Goal: Task Accomplishment & Management: Manage account settings

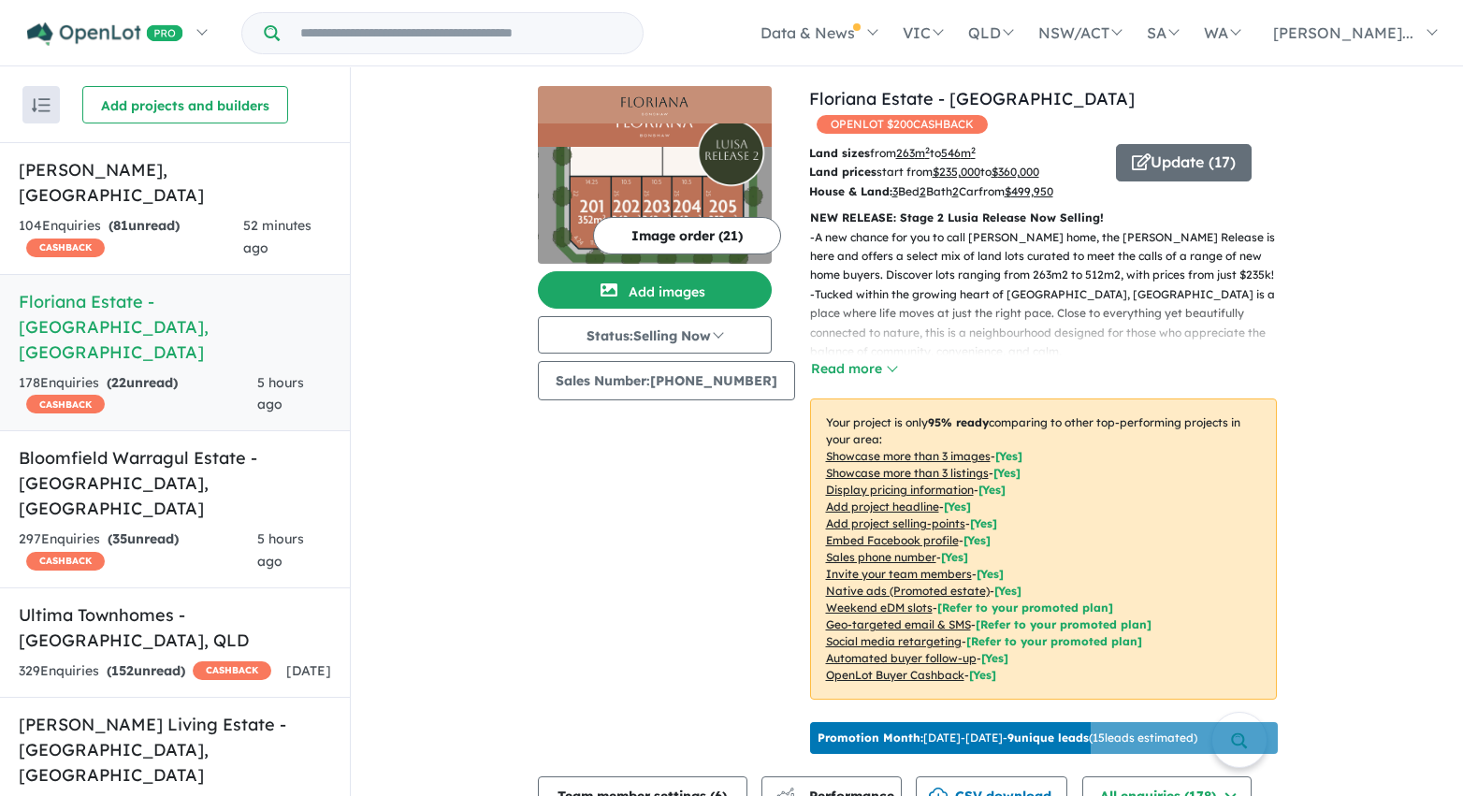
click at [185, 289] on h5 "Floriana Estate - Bonshaw , VIC" at bounding box center [175, 327] width 312 height 76
click at [158, 170] on h5 "Altura - Drouin , VIC" at bounding box center [175, 182] width 312 height 51
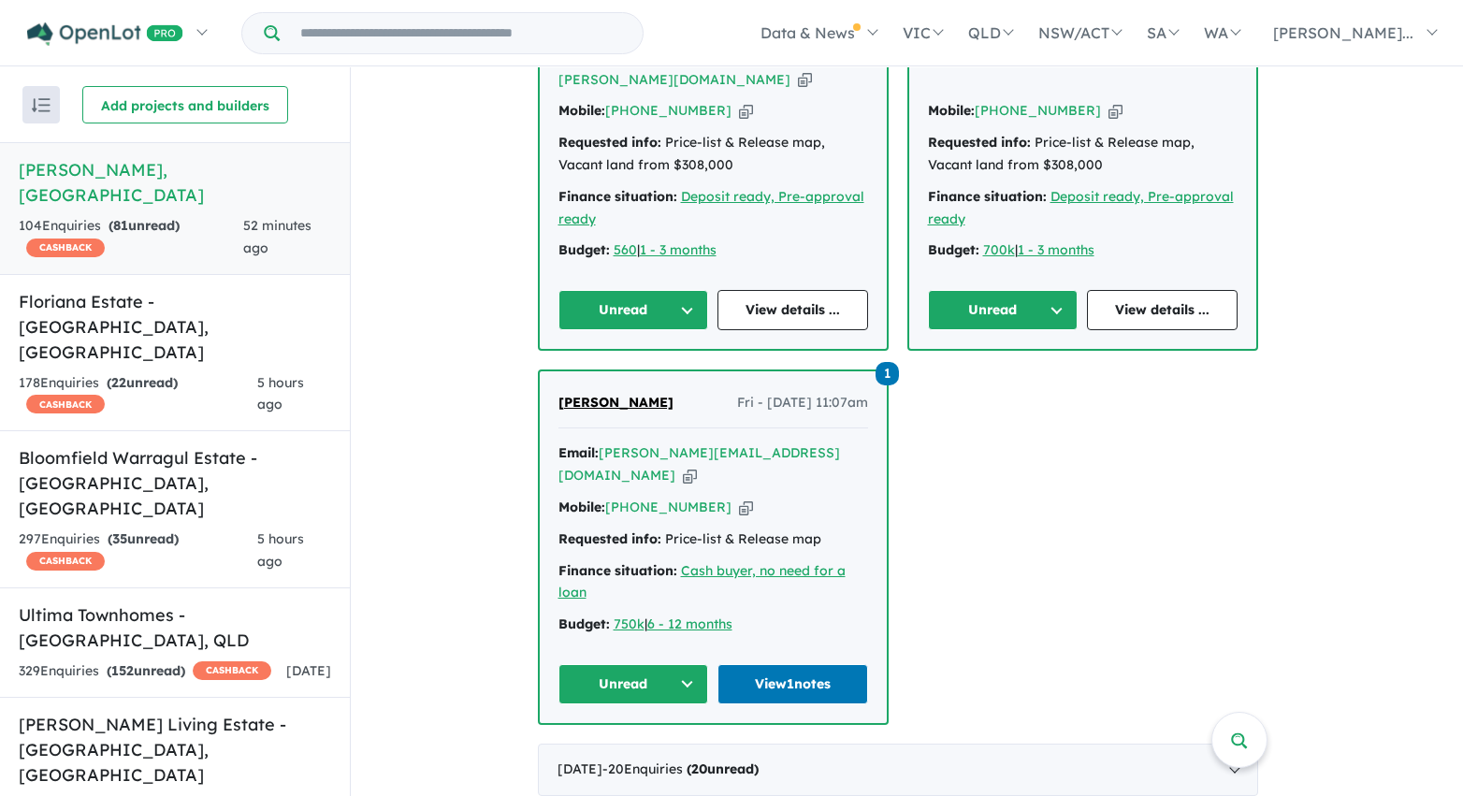
scroll to position [3214, 0]
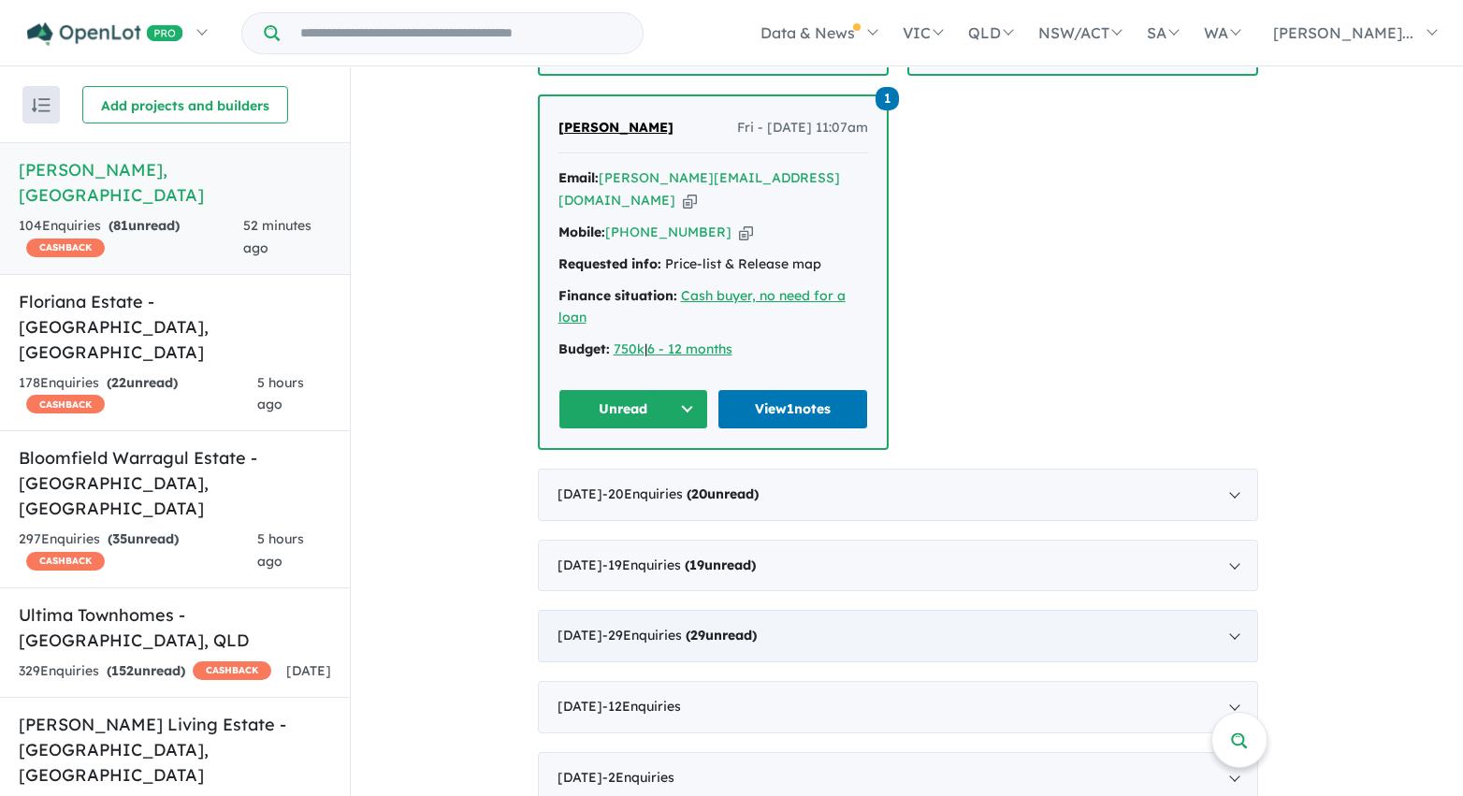
click at [896, 610] on div "May 2025 - 29 Enquir ies ( 29 unread)" at bounding box center [898, 636] width 720 height 52
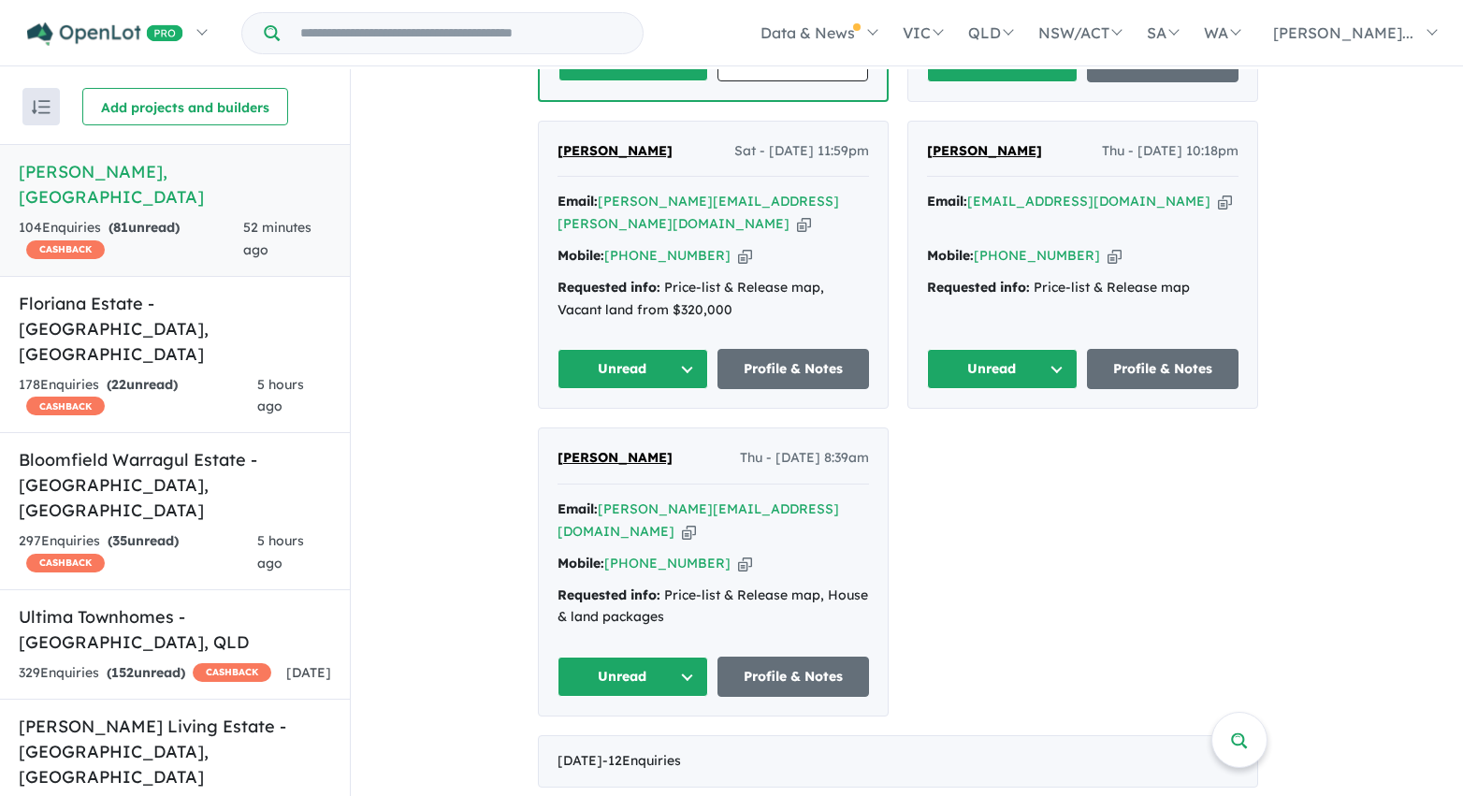
scroll to position [5454, 0]
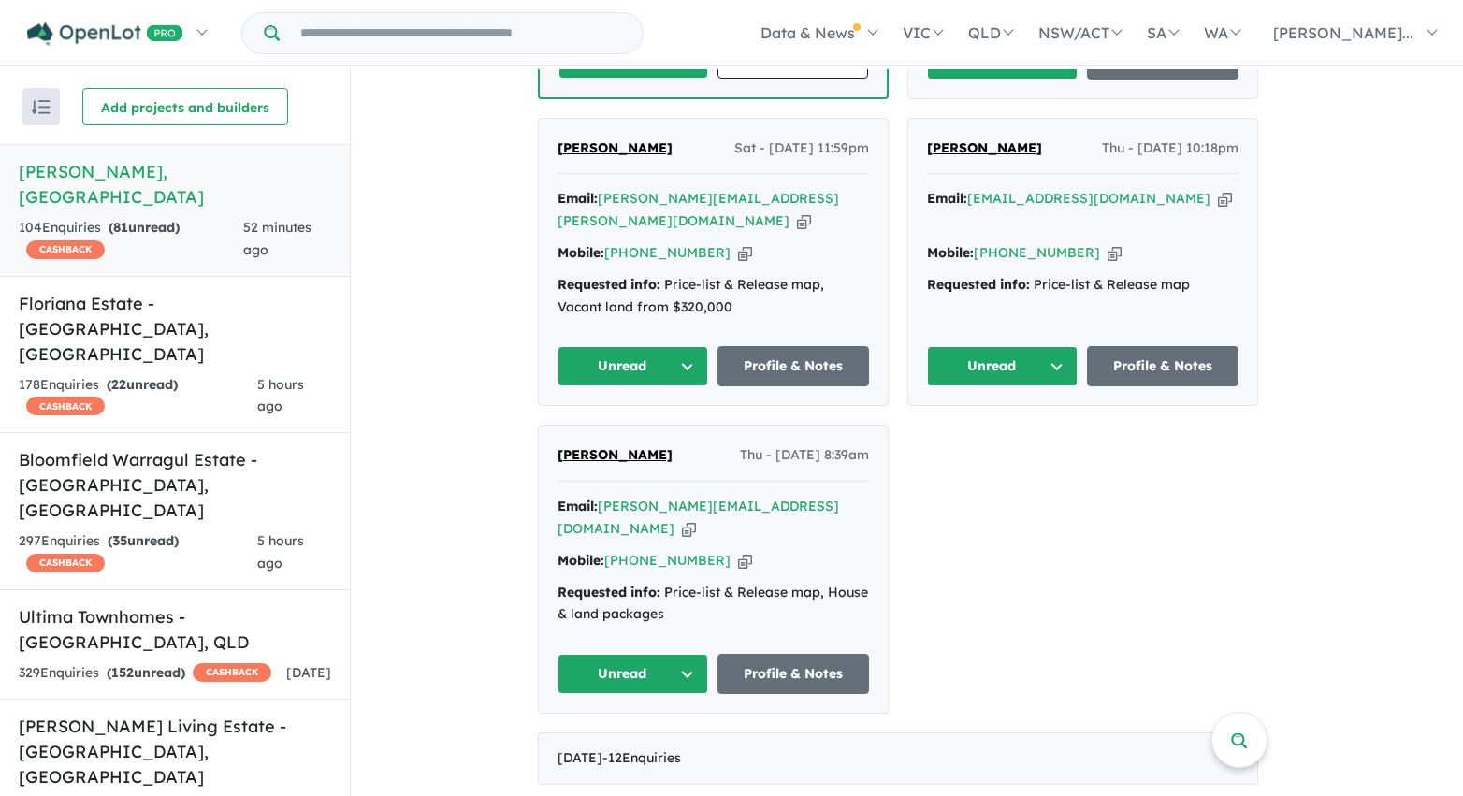
click at [688, 654] on button "Unread" at bounding box center [633, 674] width 152 height 40
click at [678, 740] on button "Assigned" at bounding box center [639, 761] width 163 height 43
click at [690, 346] on button "Unread" at bounding box center [633, 366] width 152 height 40
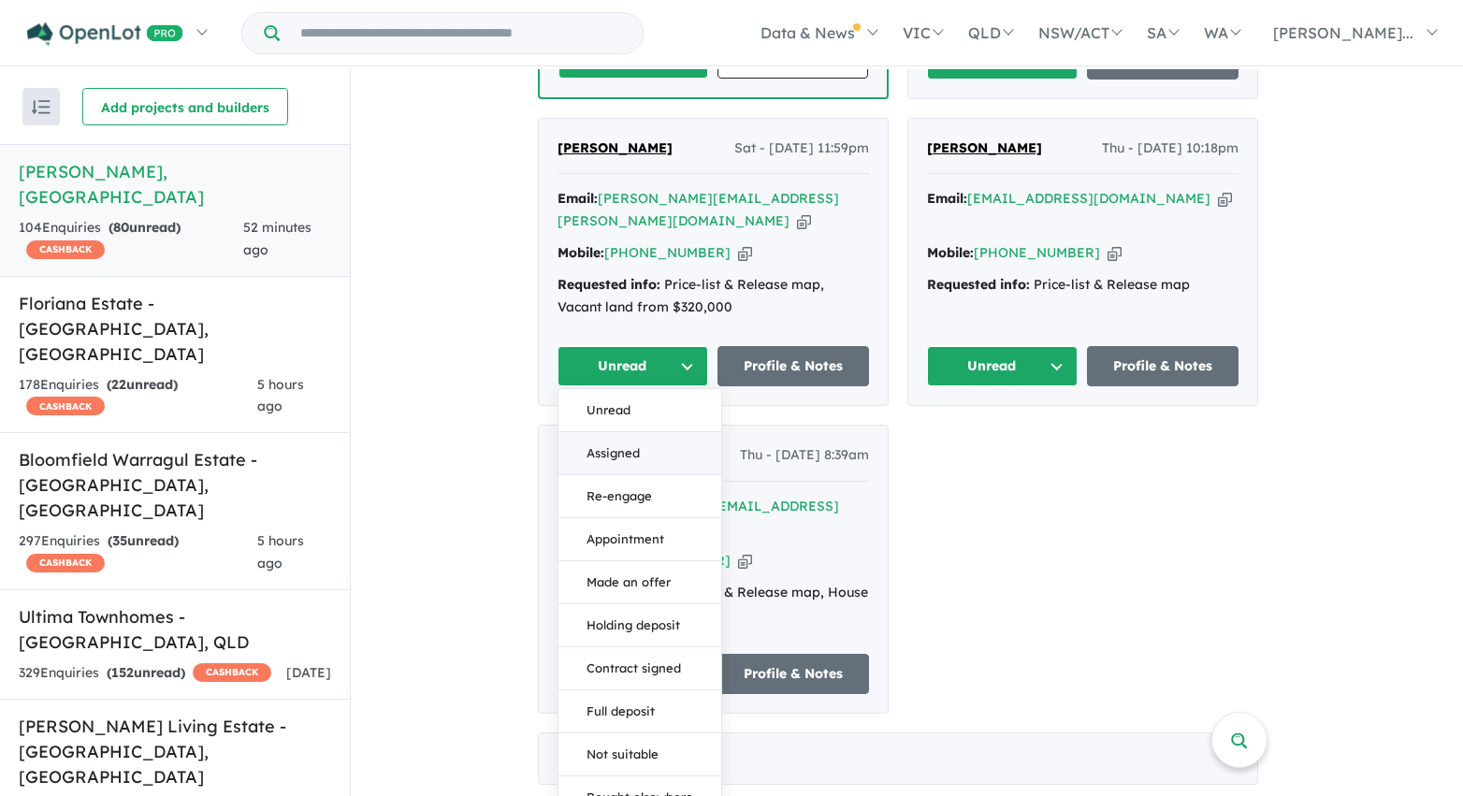
click at [670, 432] on button "Assigned" at bounding box center [639, 453] width 163 height 43
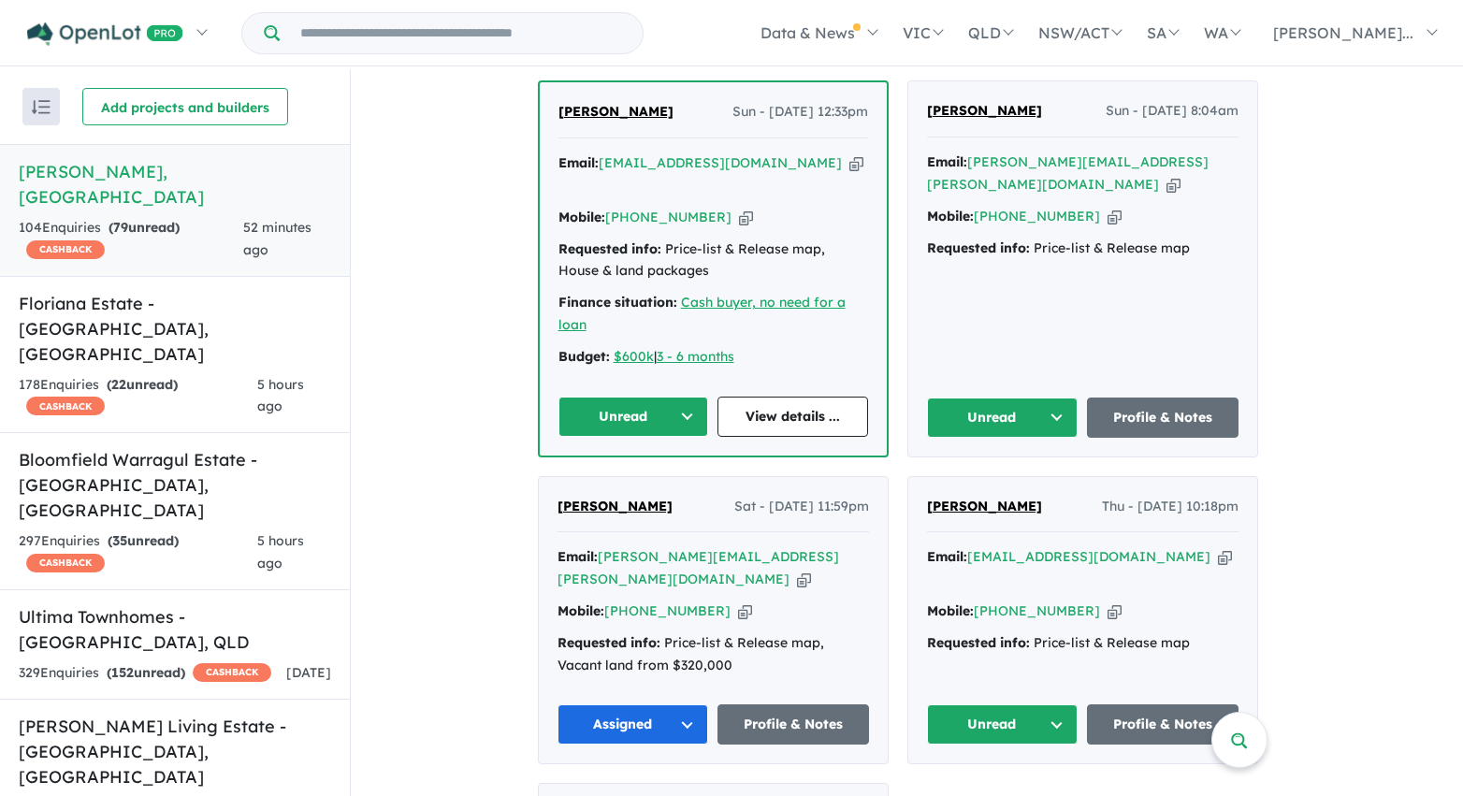
scroll to position [5023, 0]
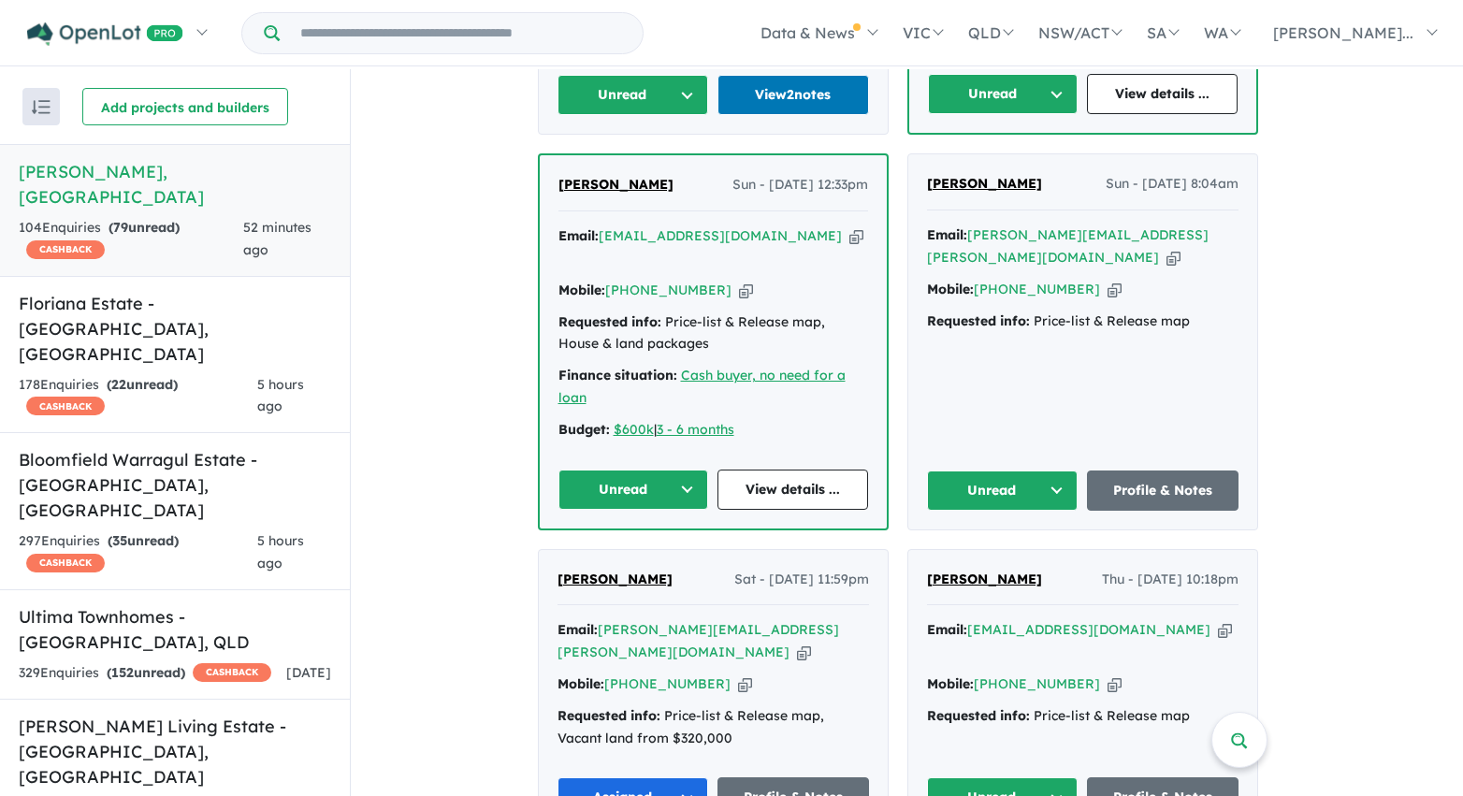
click at [1065, 777] on button "Unread" at bounding box center [1003, 797] width 152 height 40
click at [682, 470] on button "Unread" at bounding box center [633, 490] width 151 height 40
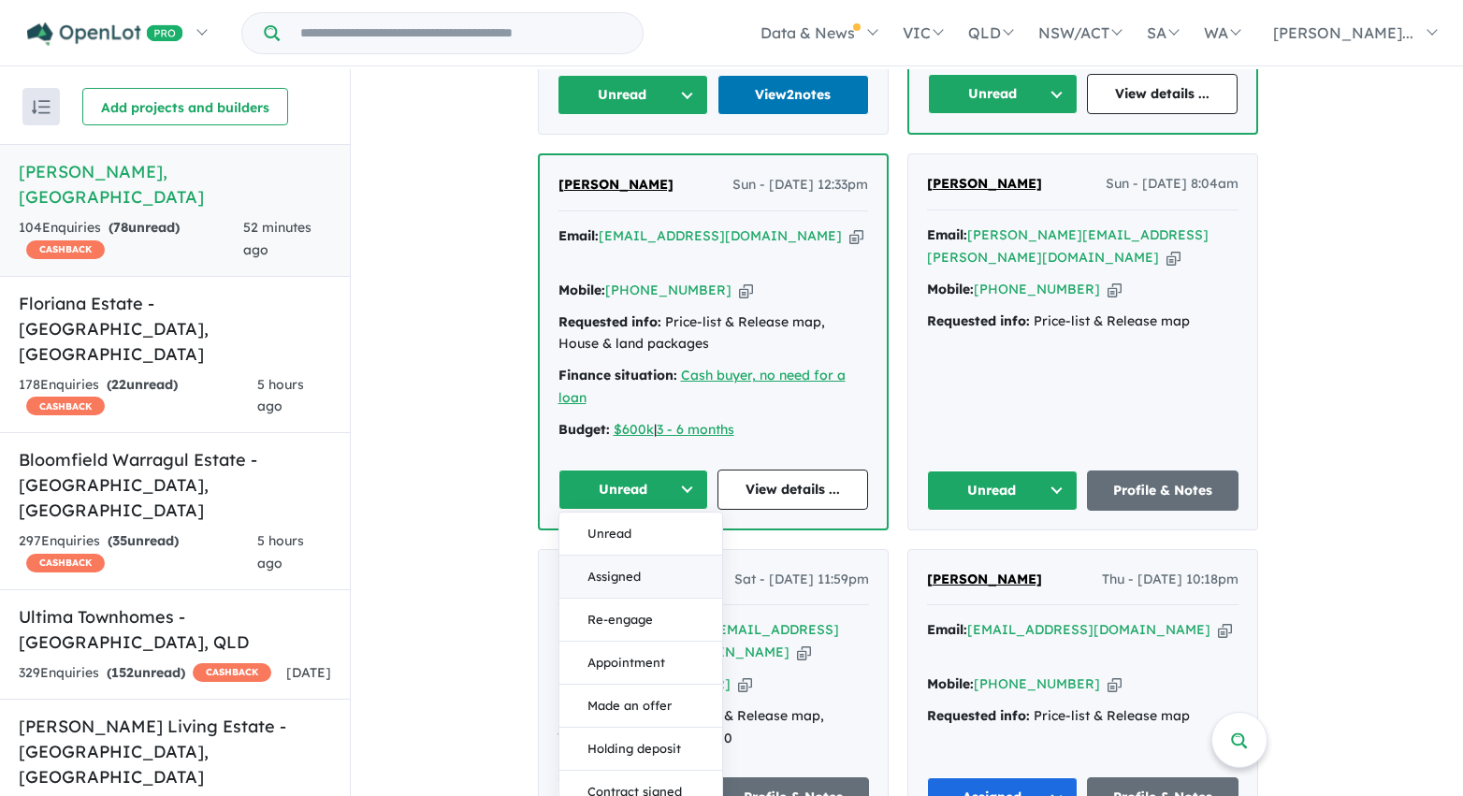
click at [680, 556] on button "Assigned" at bounding box center [640, 577] width 163 height 43
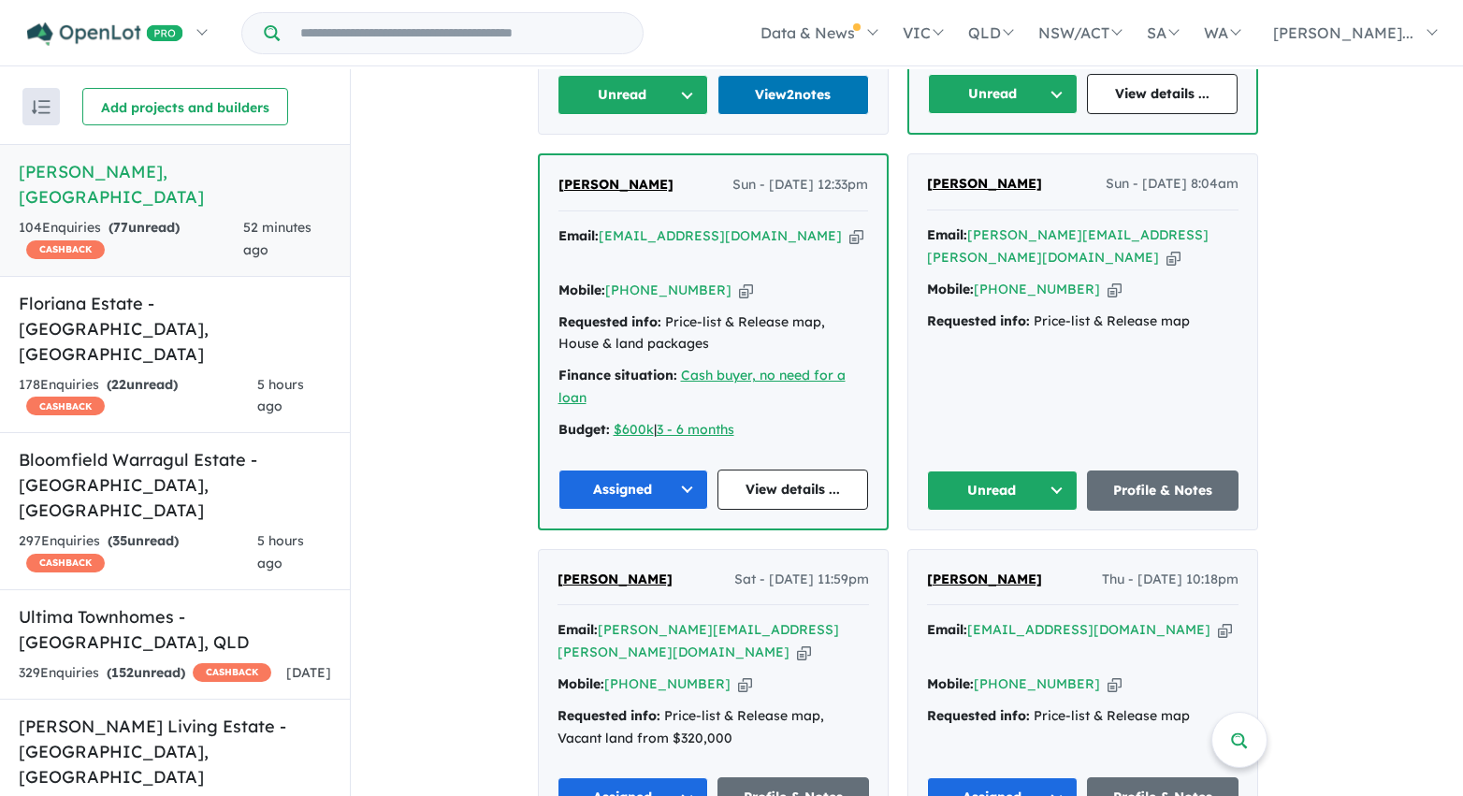
click at [982, 471] on button "Unread" at bounding box center [1003, 491] width 152 height 40
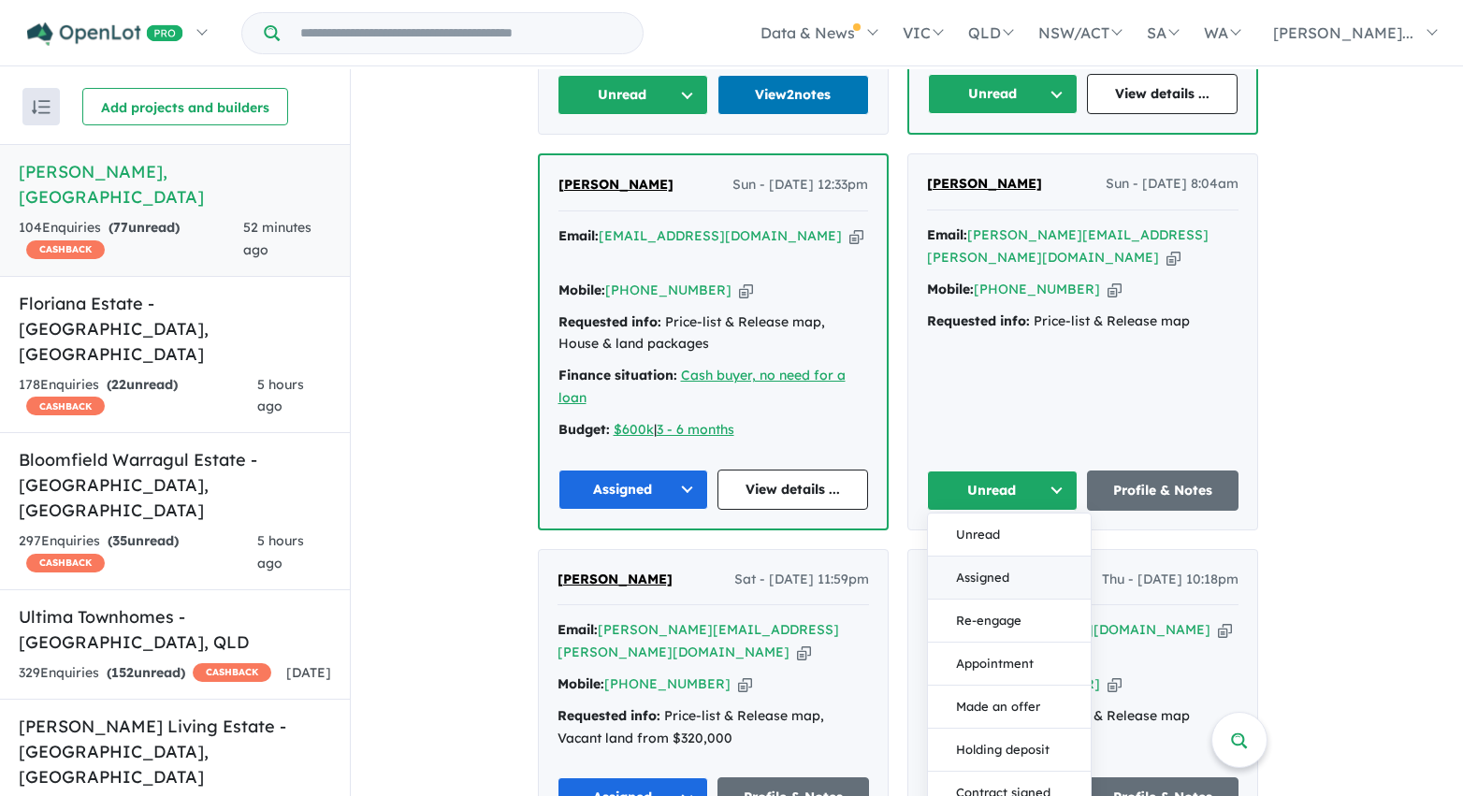
click at [986, 557] on button "Assigned" at bounding box center [1009, 578] width 163 height 43
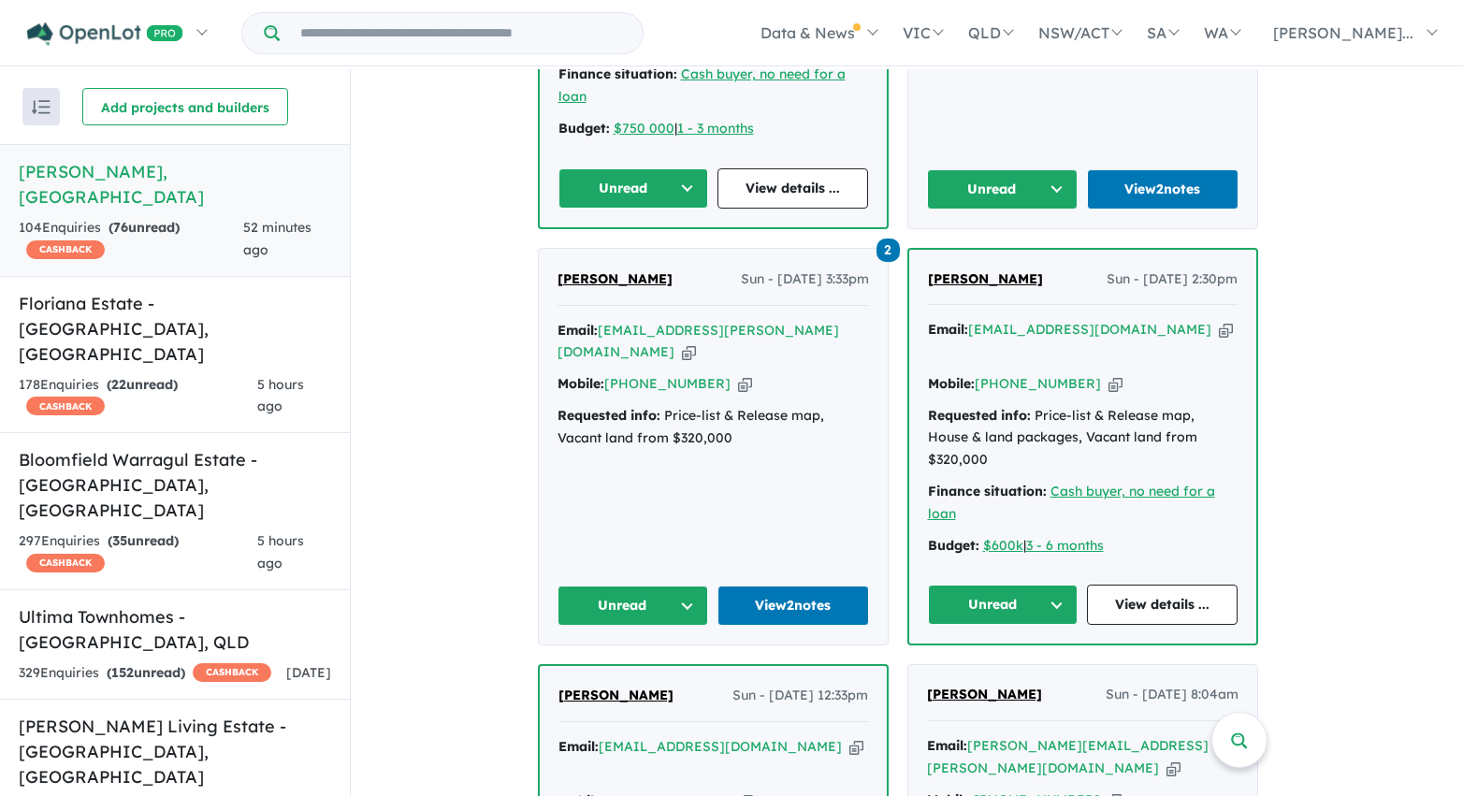
scroll to position [4507, 0]
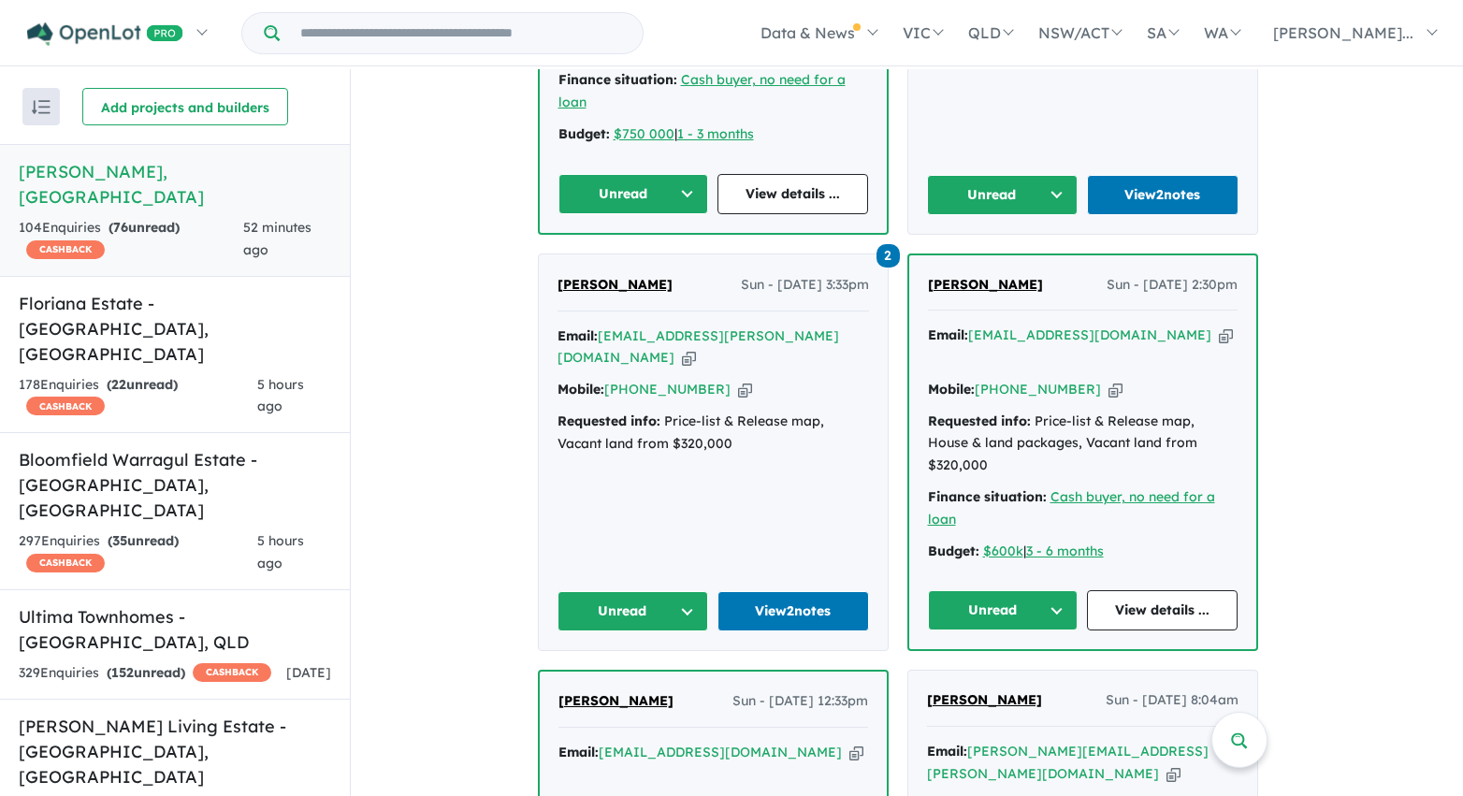
click at [694, 591] on button "Unread" at bounding box center [633, 611] width 152 height 40
click at [682, 677] on button "Assigned" at bounding box center [639, 698] width 163 height 43
click at [980, 590] on button "Unread" at bounding box center [1003, 610] width 151 height 40
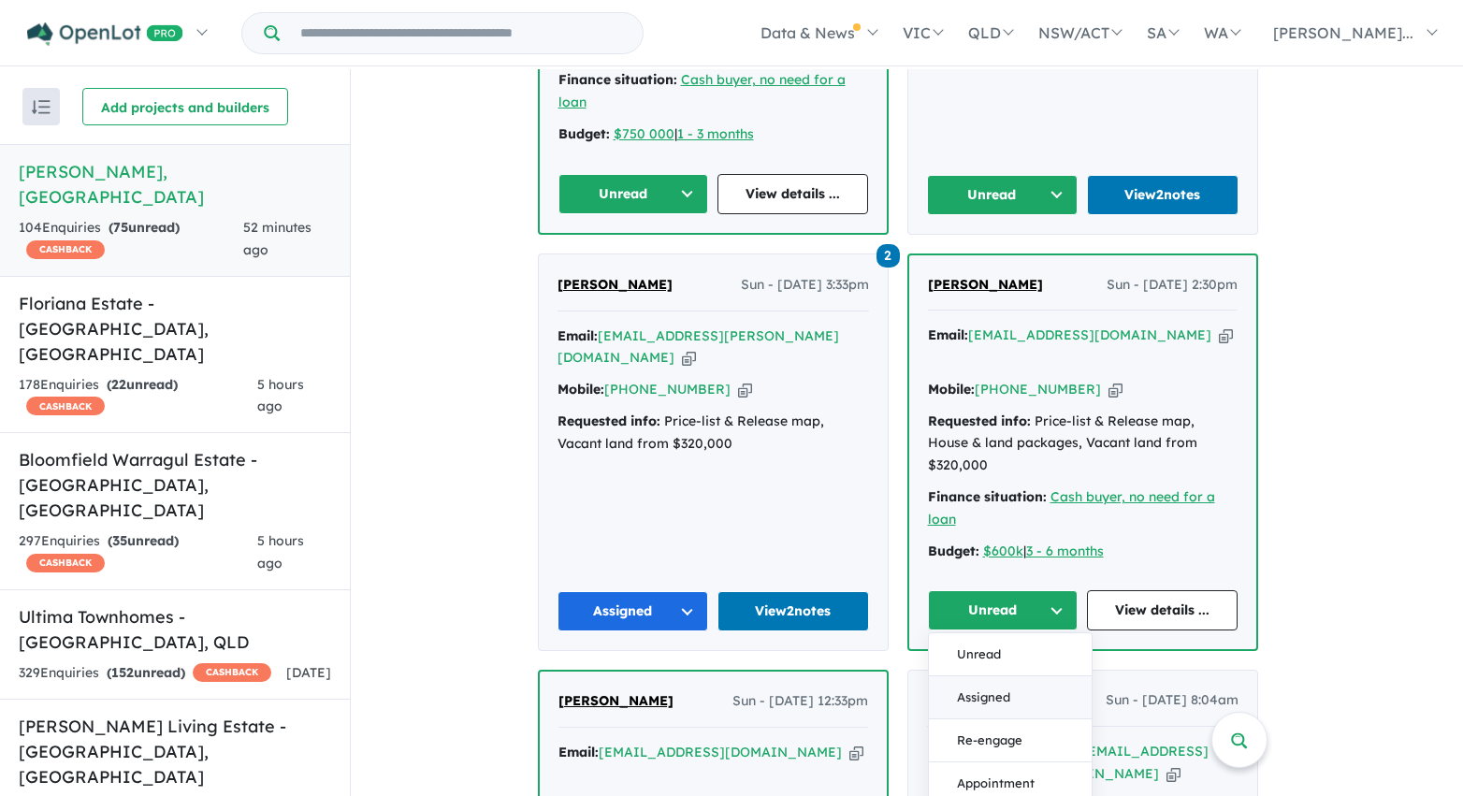
click at [982, 676] on button "Assigned" at bounding box center [1010, 697] width 163 height 43
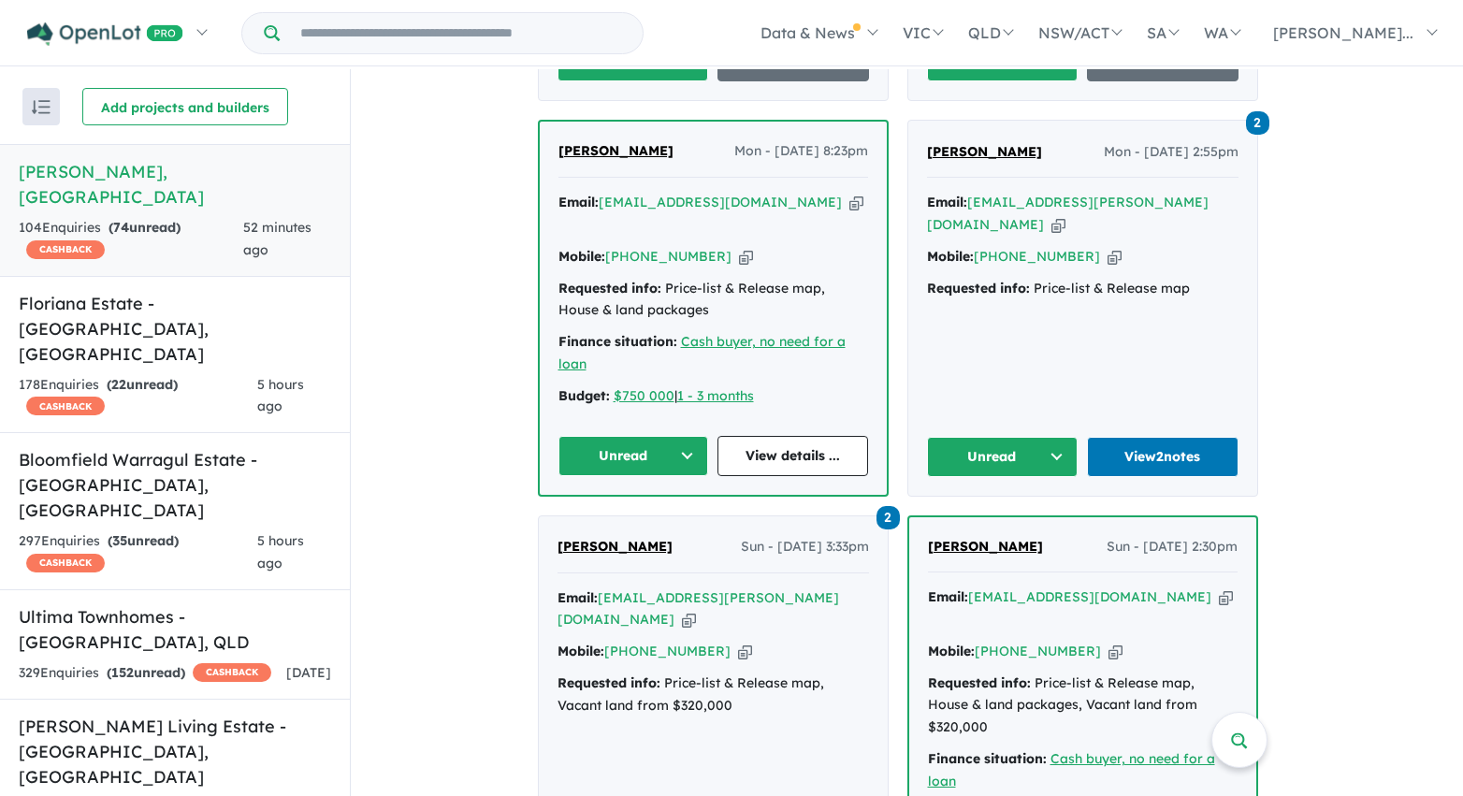
scroll to position [4085, 0]
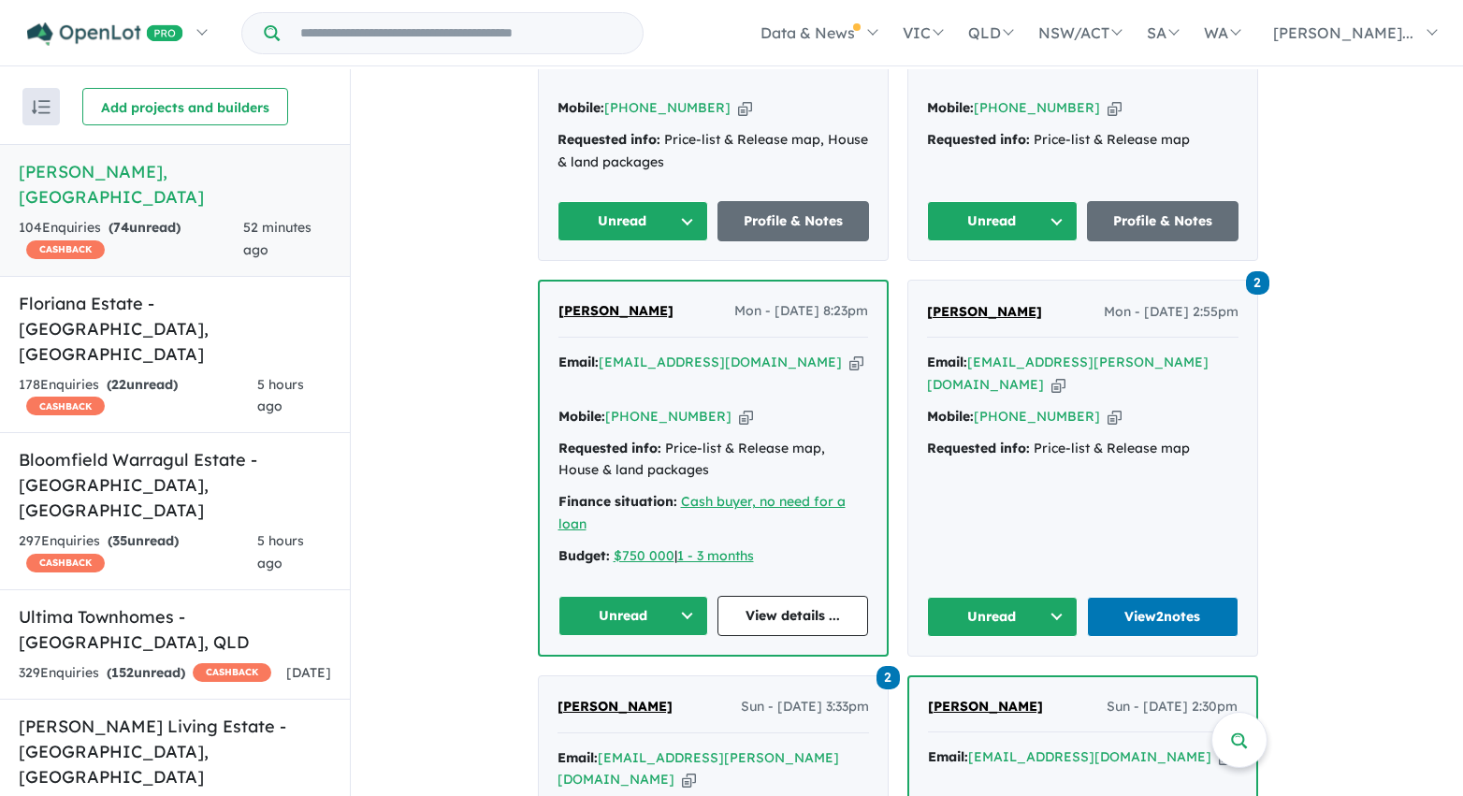
click at [1058, 597] on button "Unread" at bounding box center [1003, 617] width 152 height 40
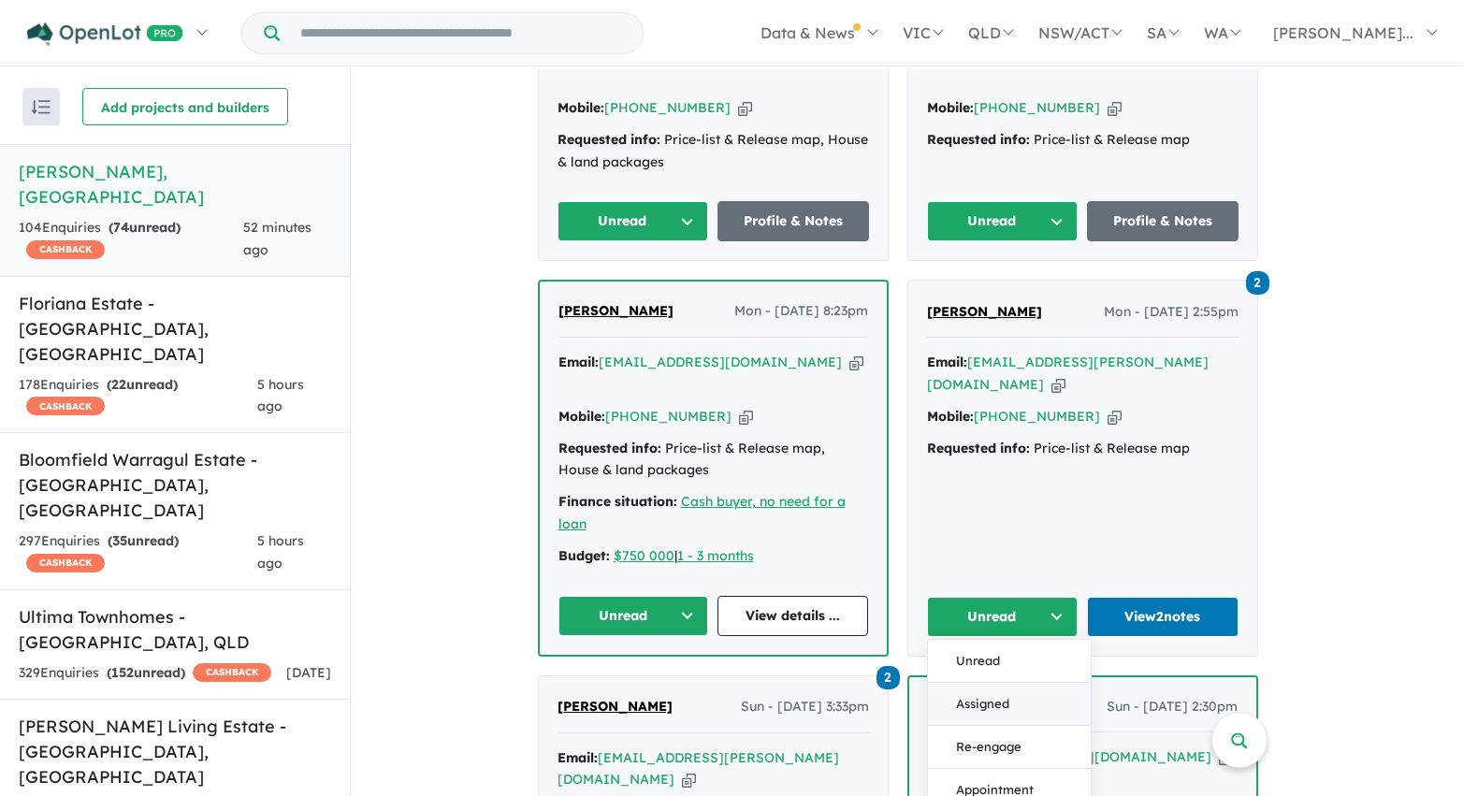
click at [1018, 683] on button "Assigned" at bounding box center [1009, 704] width 163 height 43
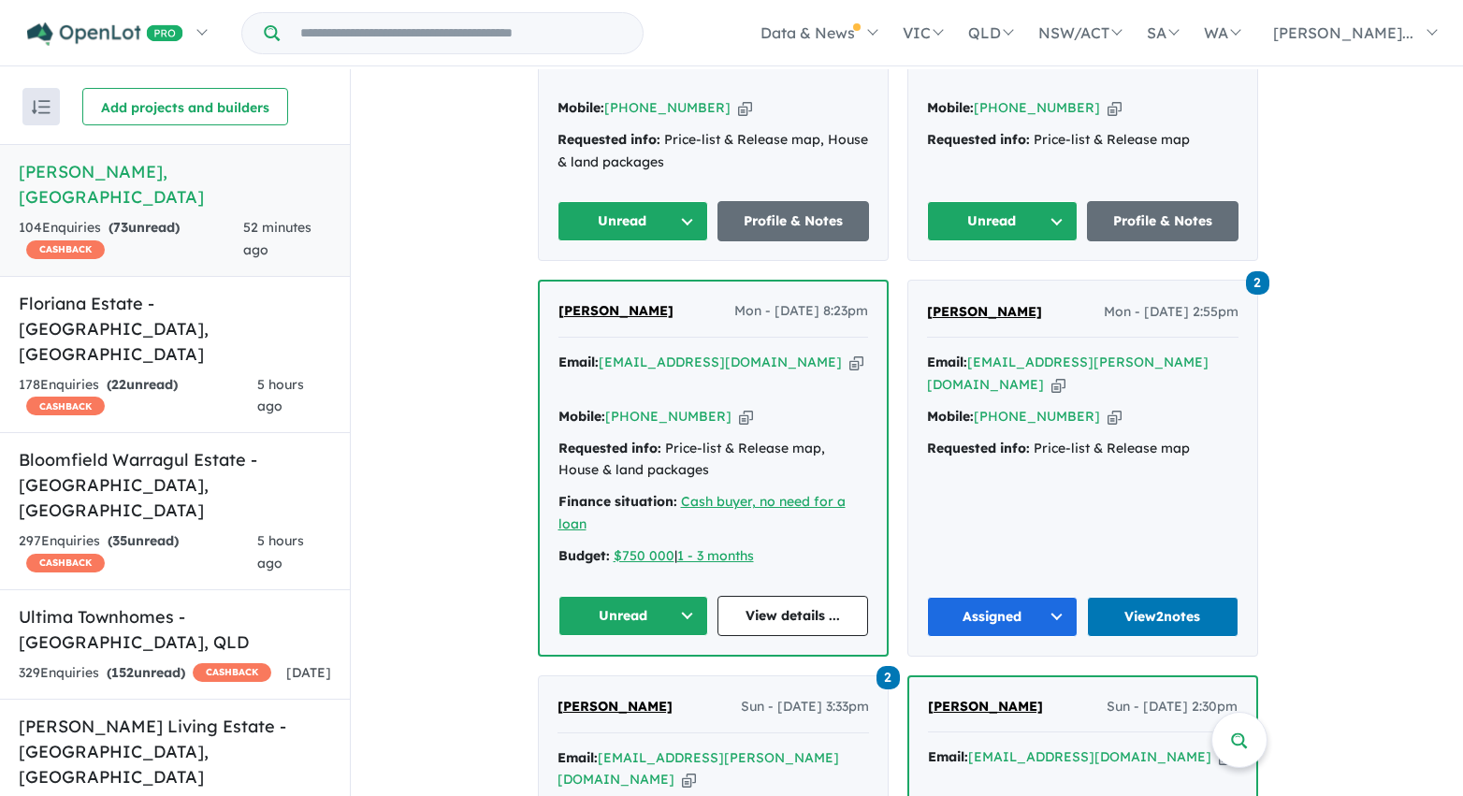
click at [647, 596] on button "Unread" at bounding box center [633, 616] width 151 height 40
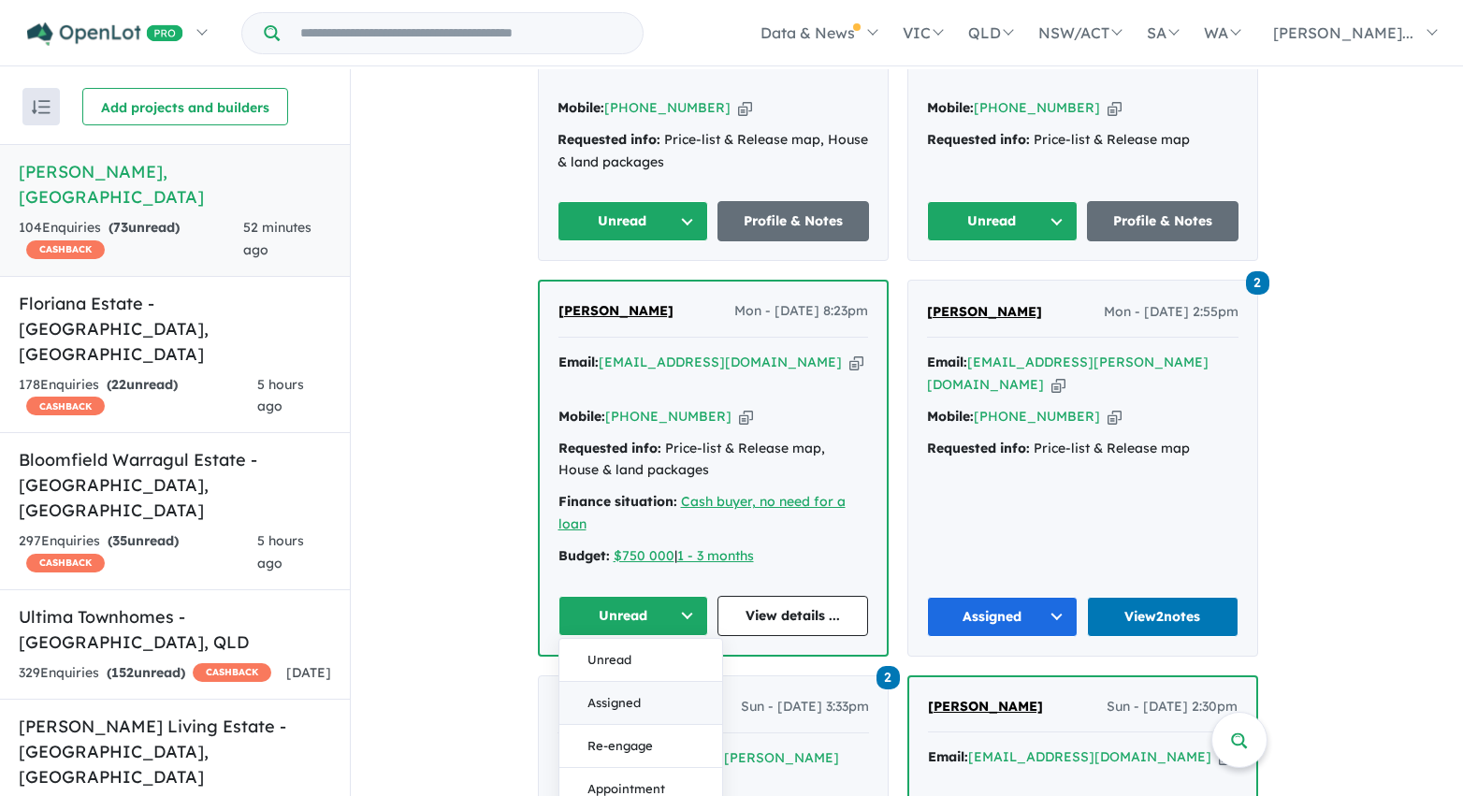
click at [642, 682] on button "Assigned" at bounding box center [640, 703] width 163 height 43
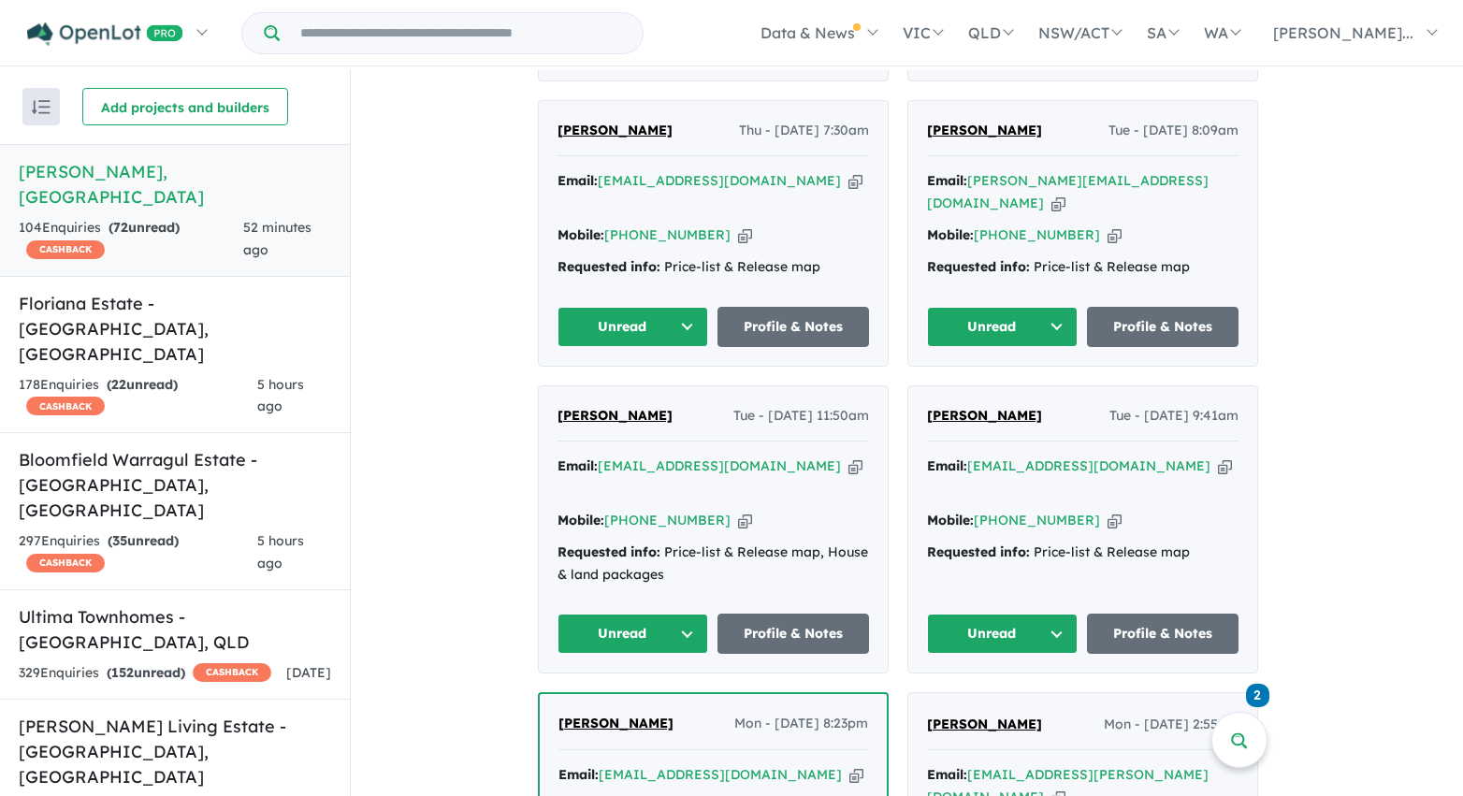
scroll to position [3627, 0]
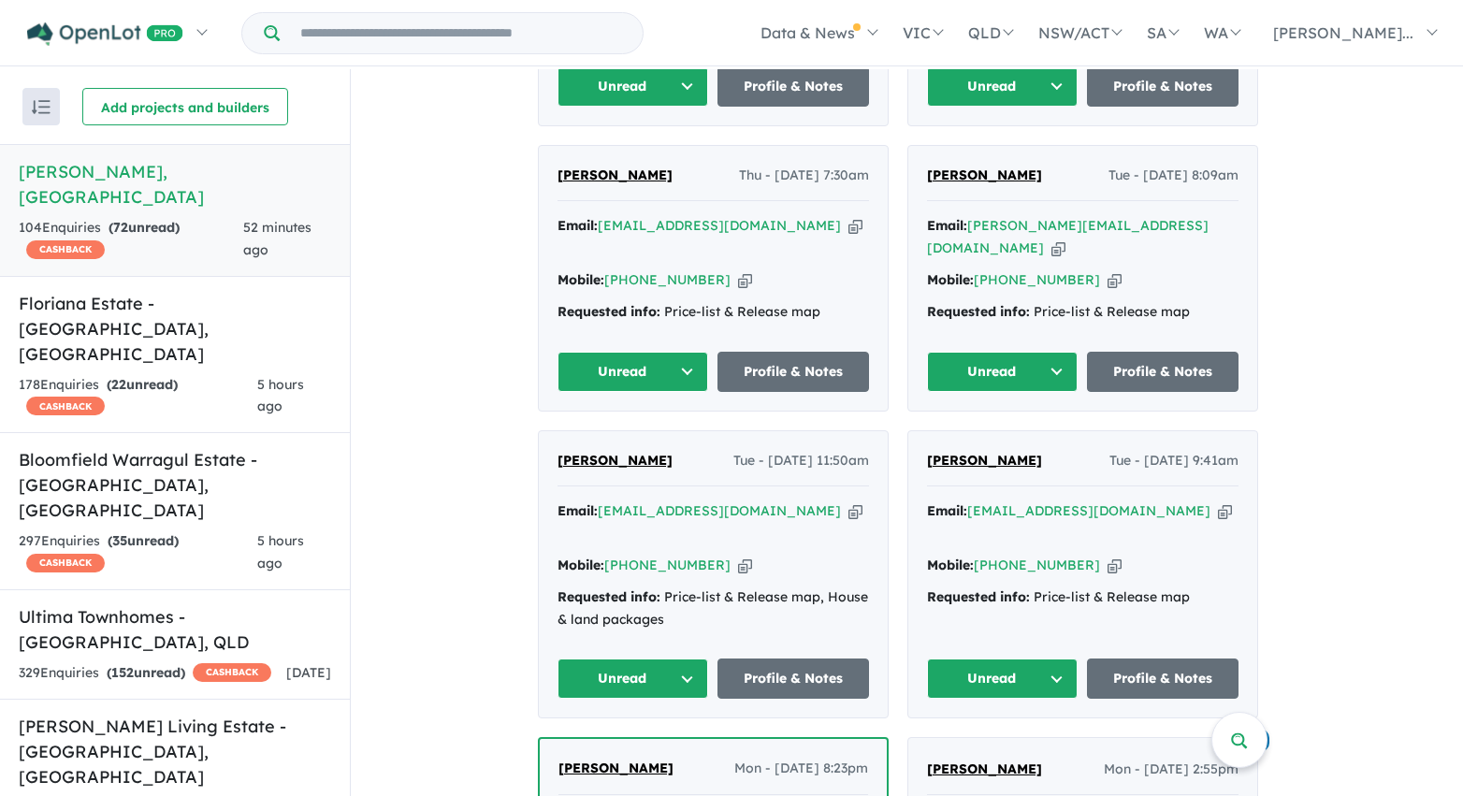
click at [687, 659] on button "Unread" at bounding box center [633, 679] width 152 height 40
click at [660, 745] on button "Assigned" at bounding box center [639, 766] width 163 height 43
click at [985, 659] on button "Unread" at bounding box center [1003, 679] width 152 height 40
click at [985, 745] on button "Assigned" at bounding box center [1009, 766] width 163 height 43
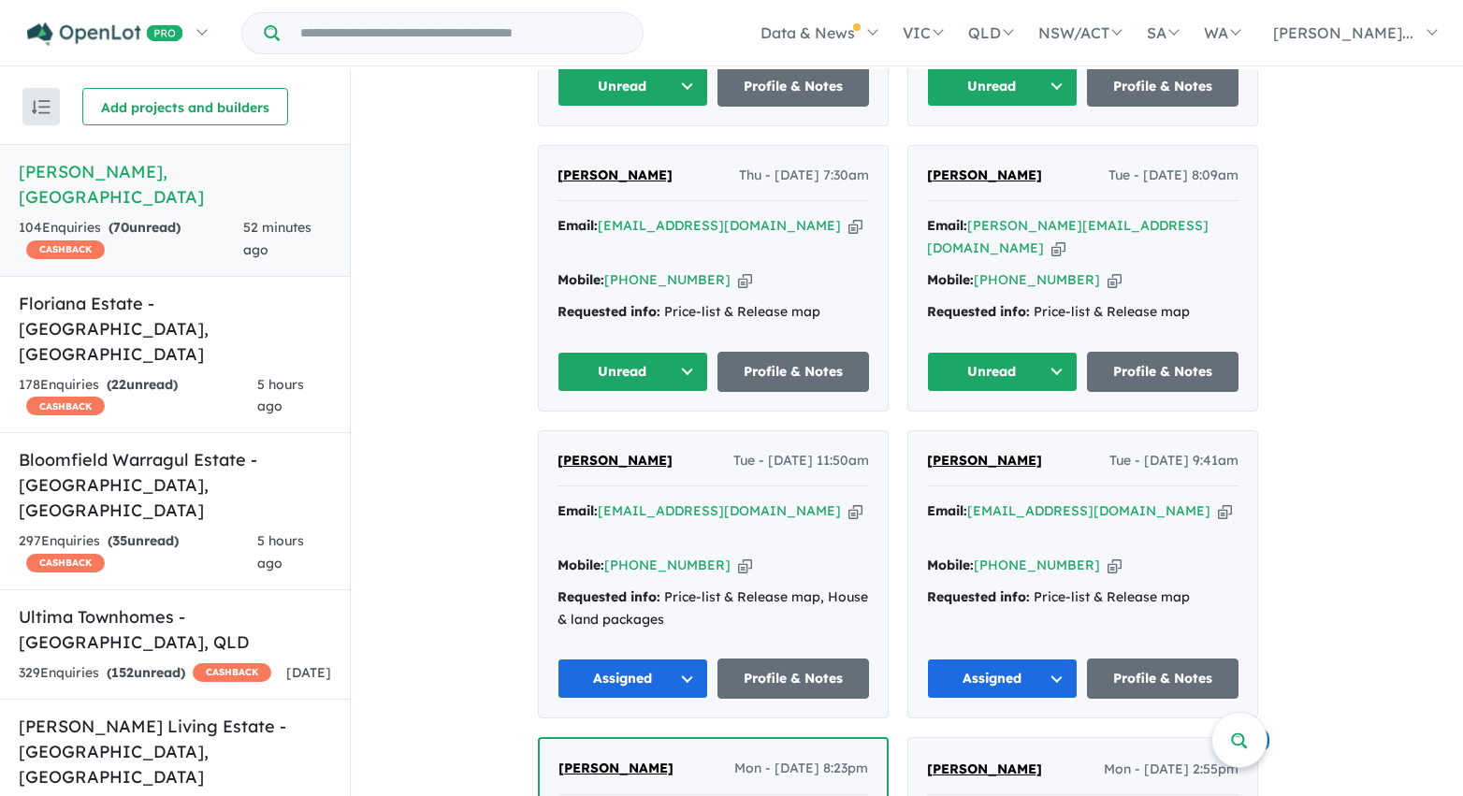
click at [991, 352] on button "Unread" at bounding box center [1003, 372] width 152 height 40
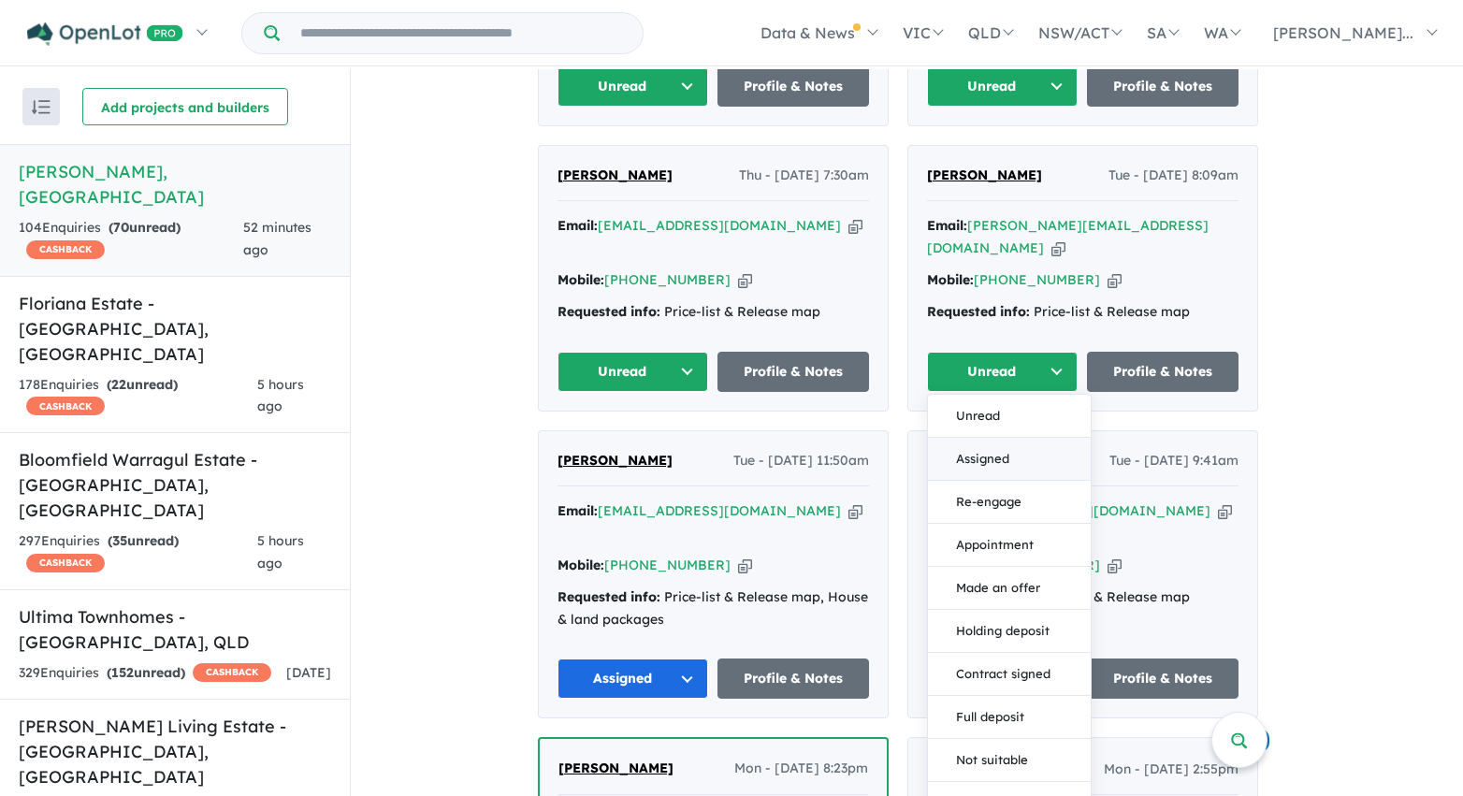
click at [983, 438] on button "Assigned" at bounding box center [1009, 459] width 163 height 43
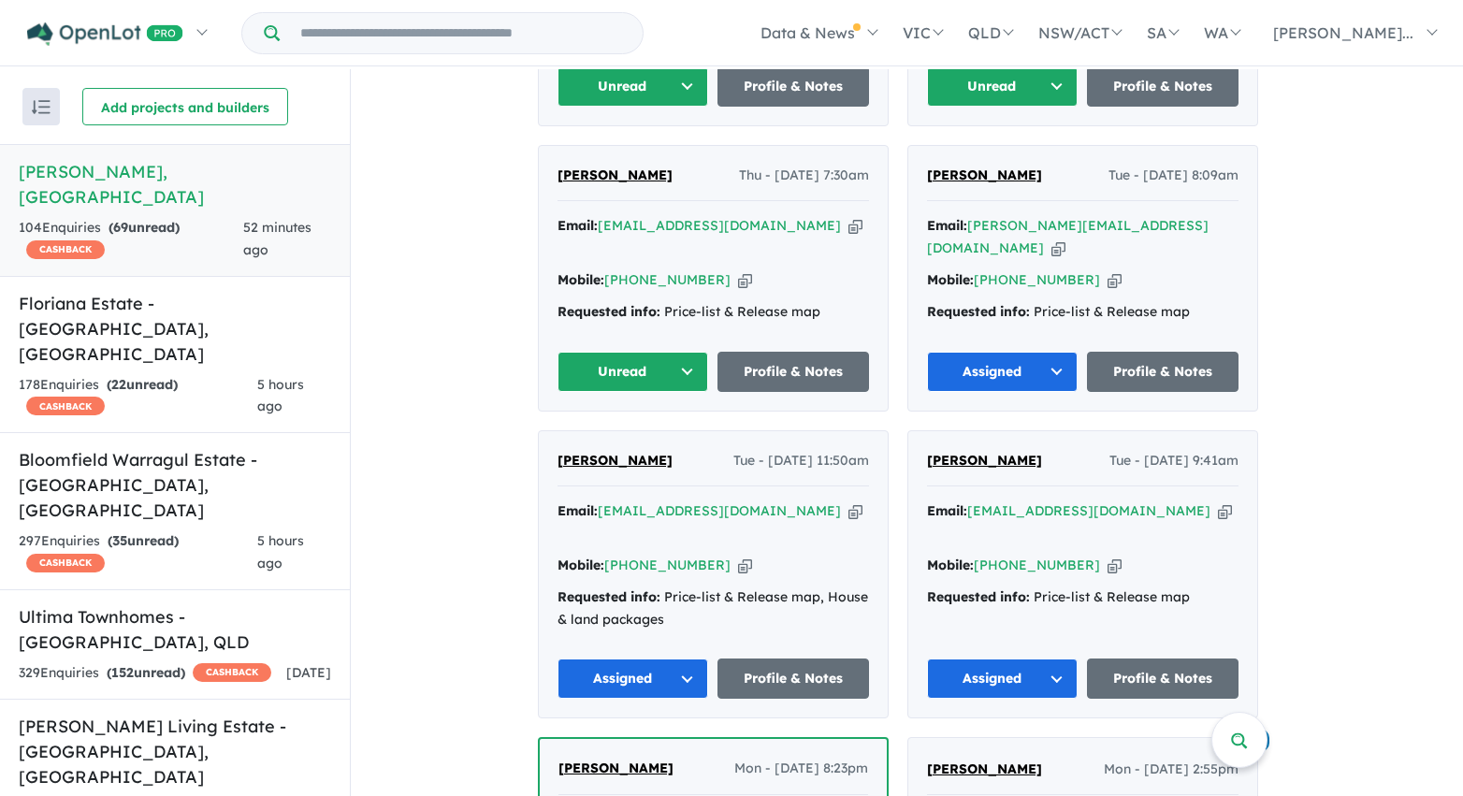
click at [688, 352] on button "Unread" at bounding box center [633, 372] width 152 height 40
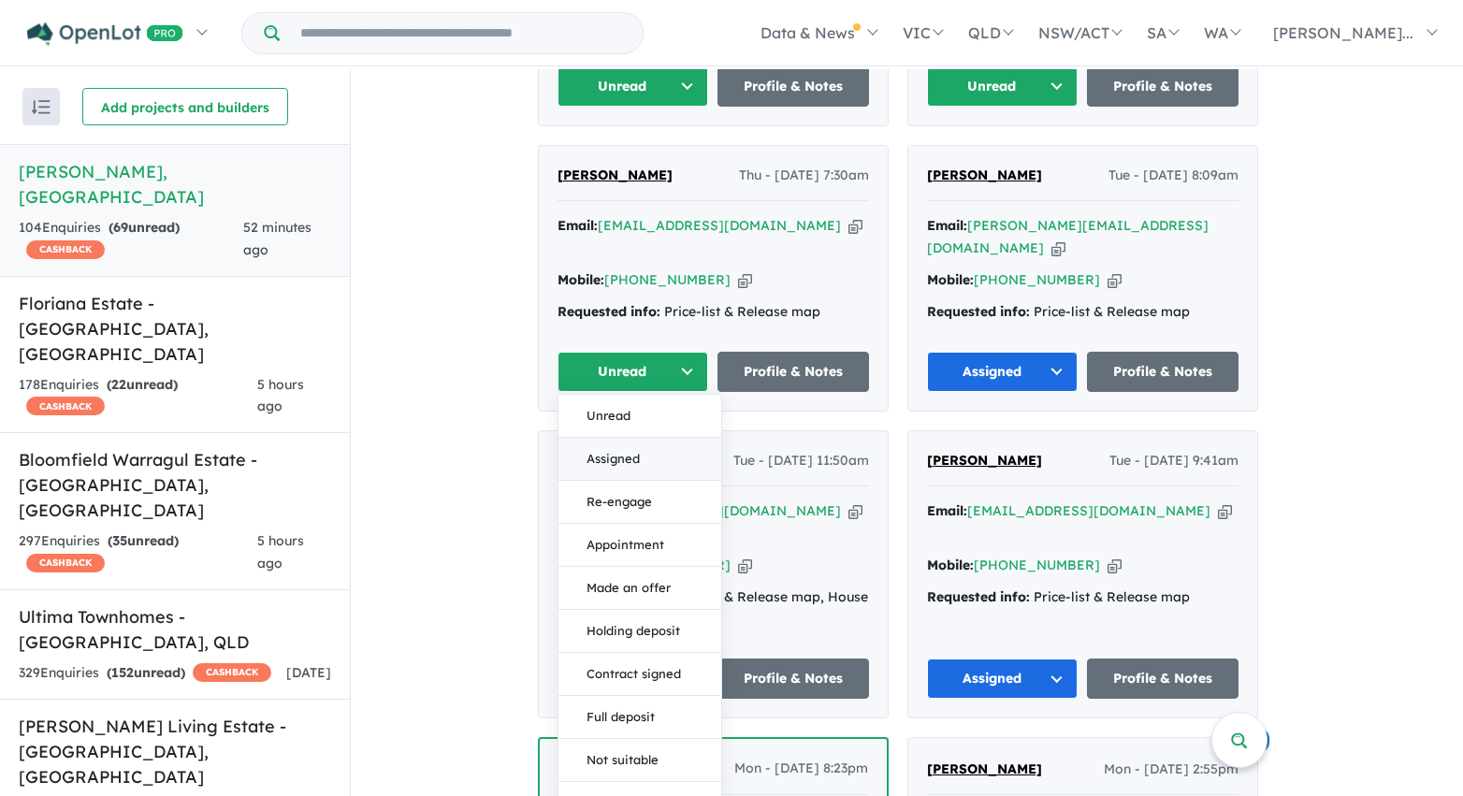
click at [645, 438] on button "Assigned" at bounding box center [639, 459] width 163 height 43
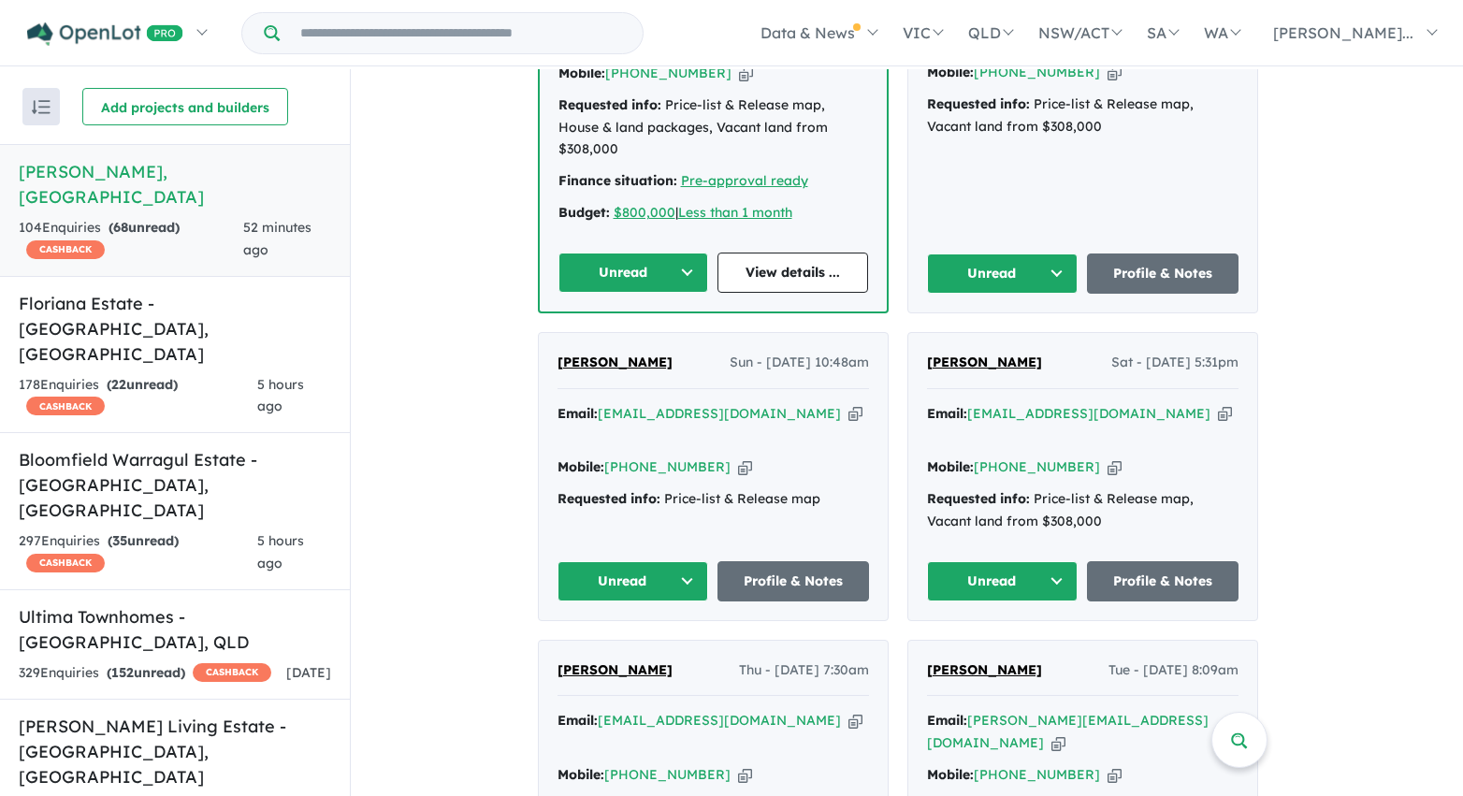
scroll to position [3126, 0]
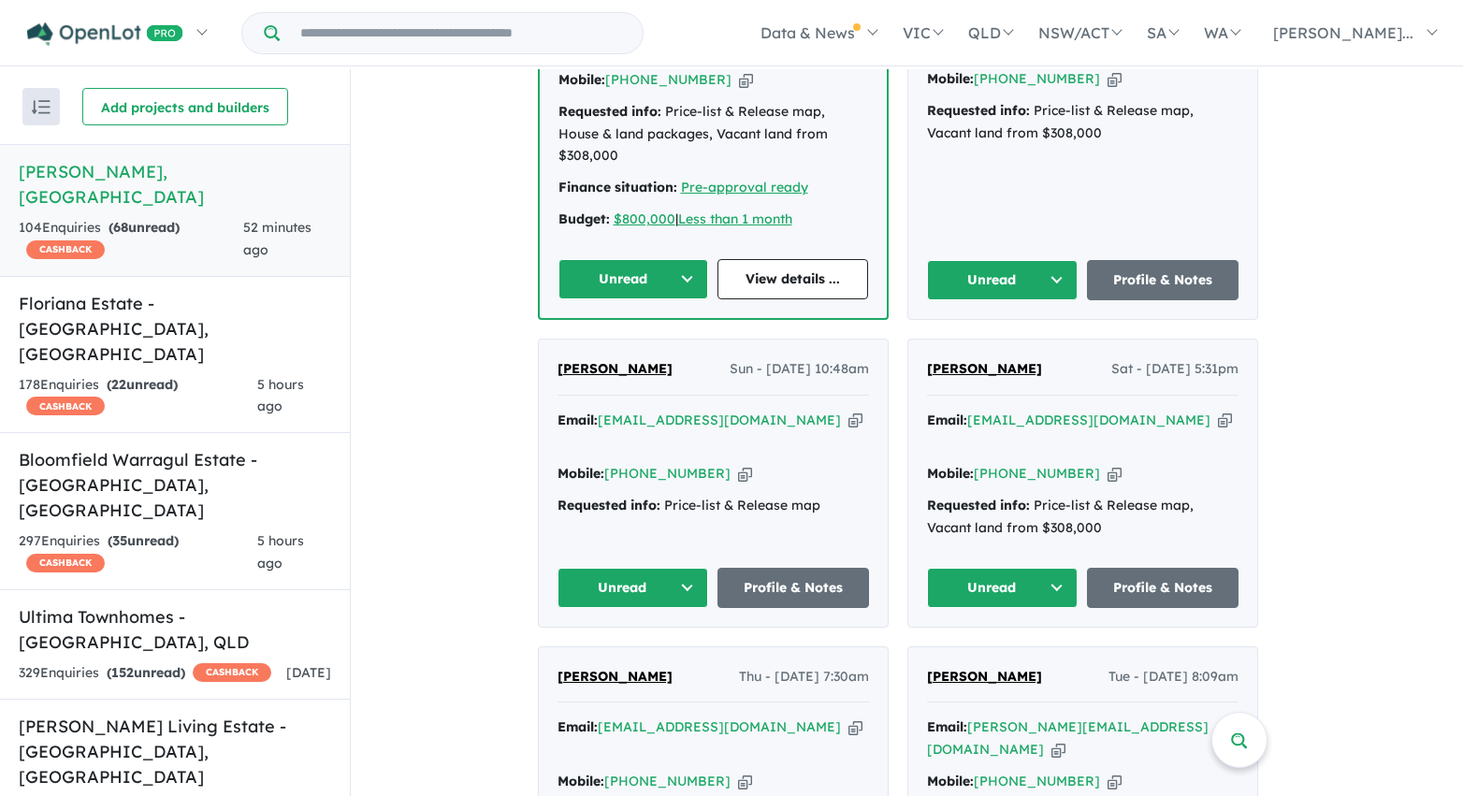
click at [685, 568] on button "Unread" at bounding box center [633, 588] width 152 height 40
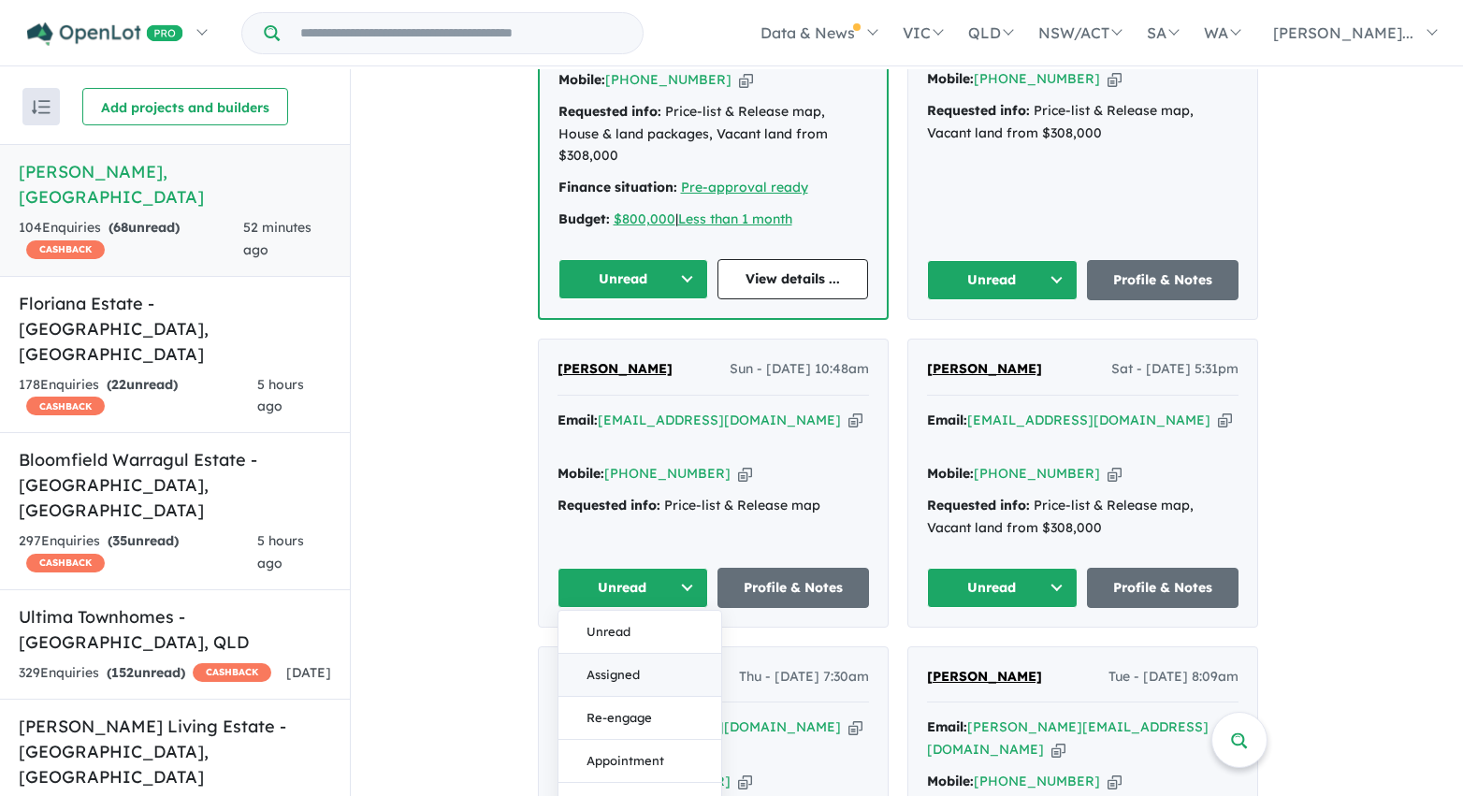
click at [648, 654] on button "Assigned" at bounding box center [639, 675] width 163 height 43
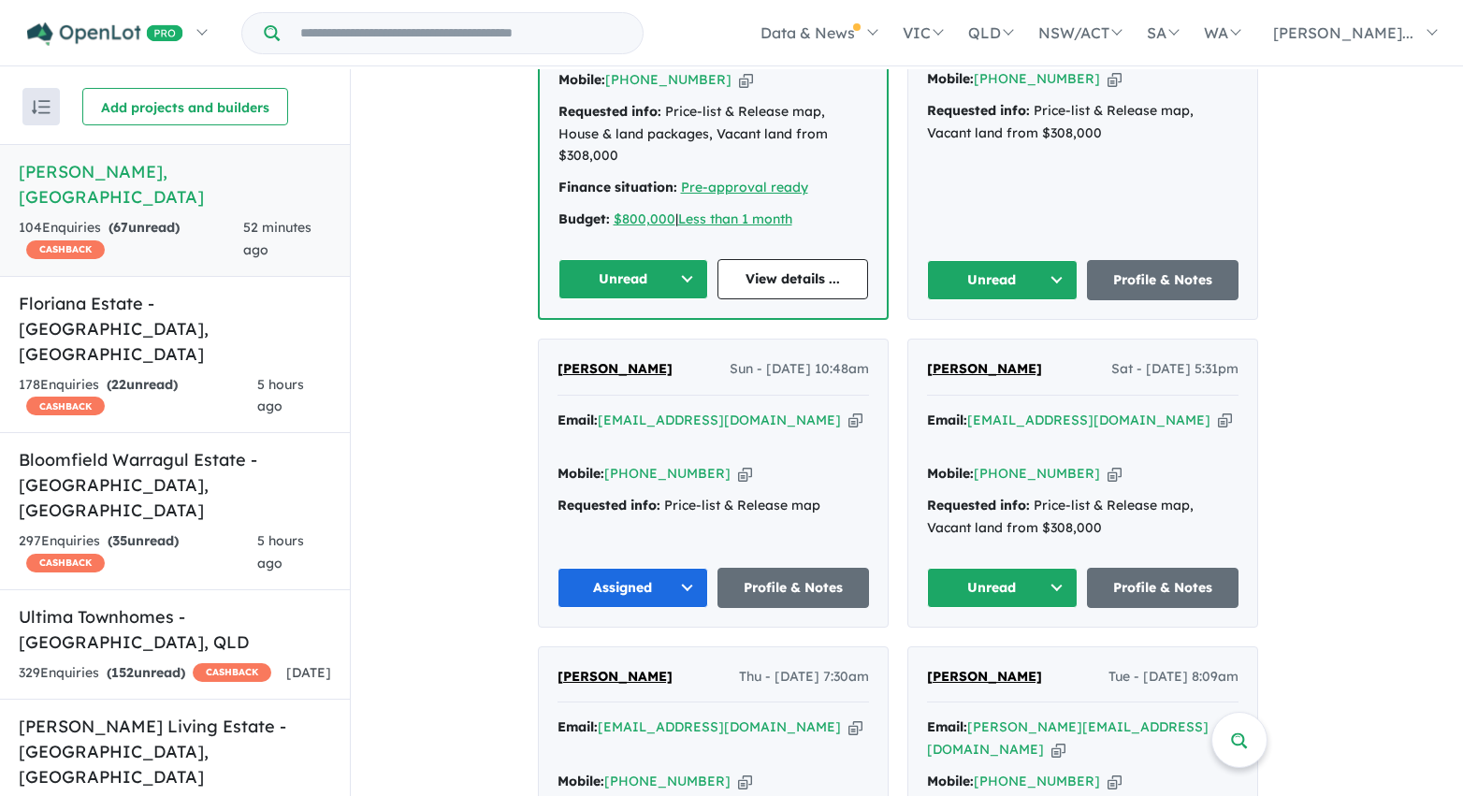
click at [993, 568] on button "Unread" at bounding box center [1003, 588] width 152 height 40
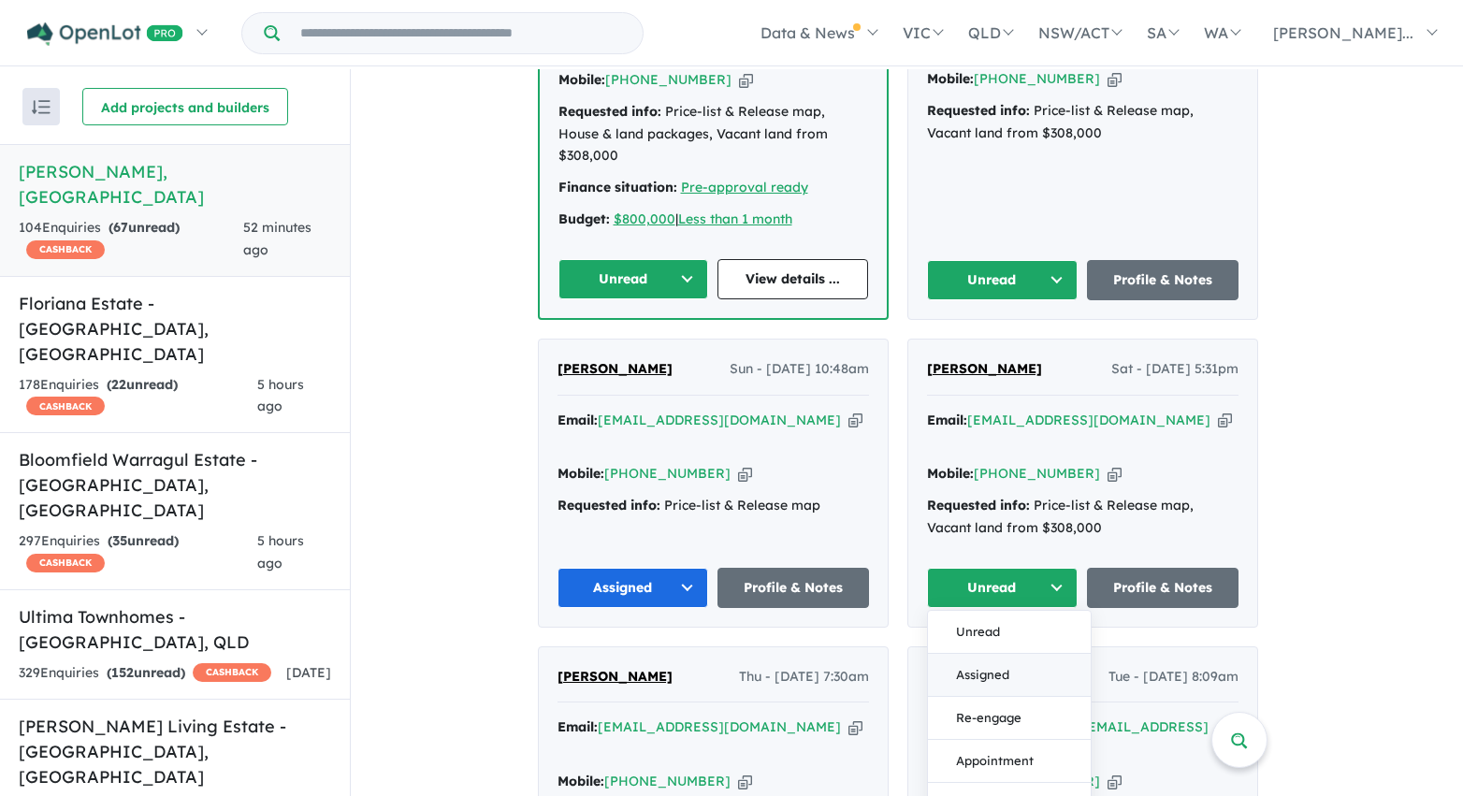
click at [986, 654] on button "Assigned" at bounding box center [1009, 675] width 163 height 43
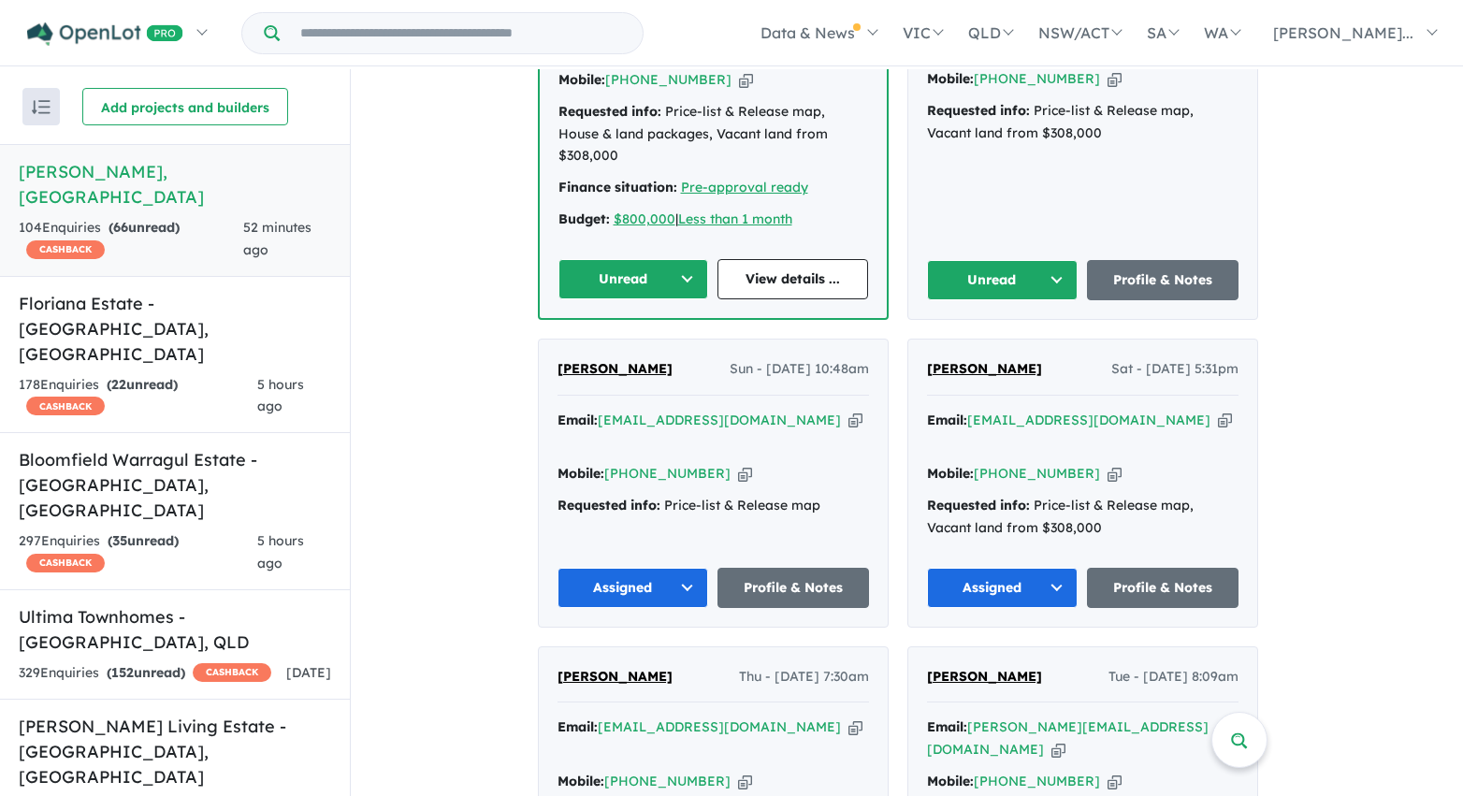
click at [987, 260] on button "Unread" at bounding box center [1003, 280] width 152 height 40
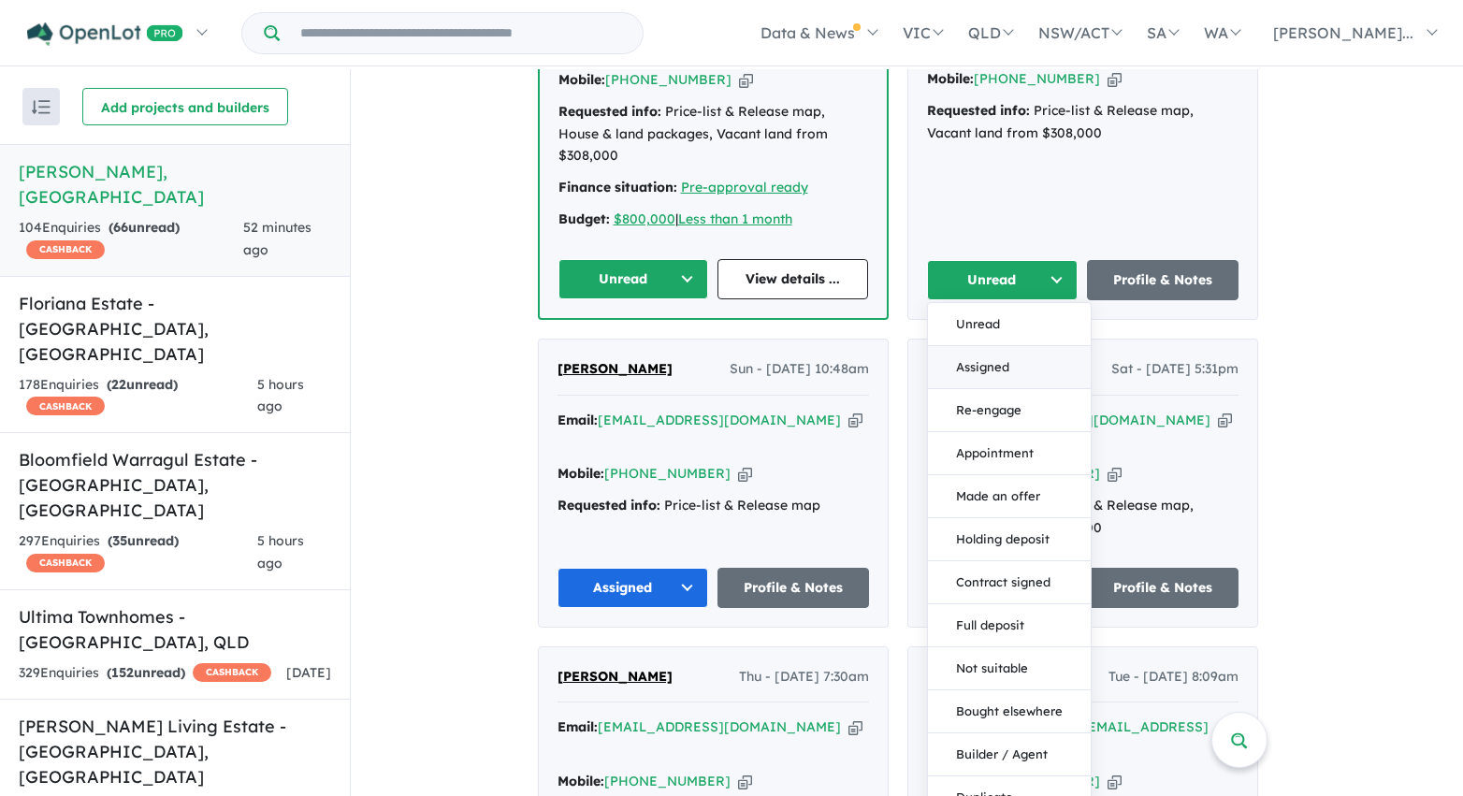
click at [998, 346] on button "Assigned" at bounding box center [1009, 367] width 163 height 43
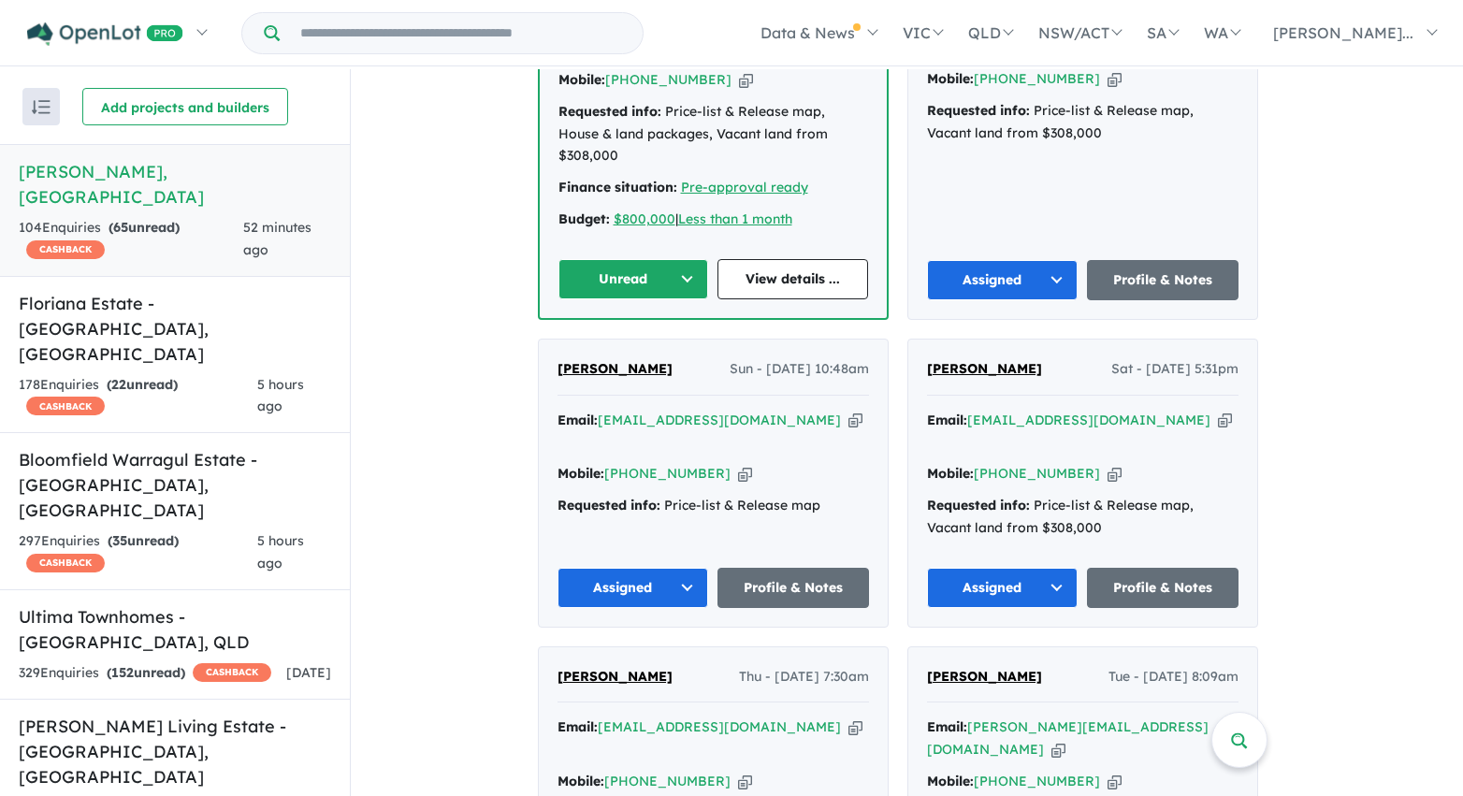
click at [675, 259] on button "Unread" at bounding box center [633, 279] width 151 height 40
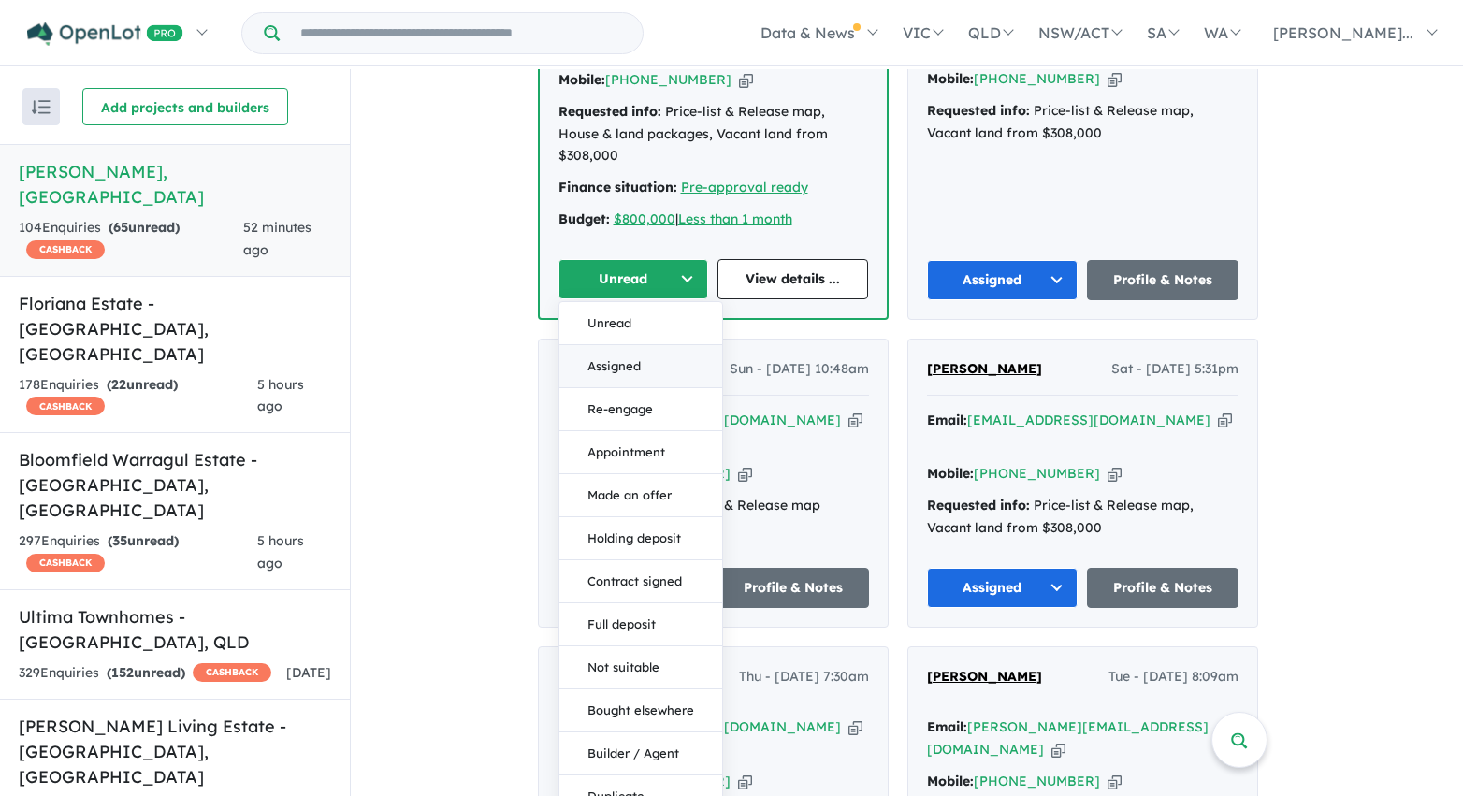
click at [674, 345] on button "Assigned" at bounding box center [640, 366] width 163 height 43
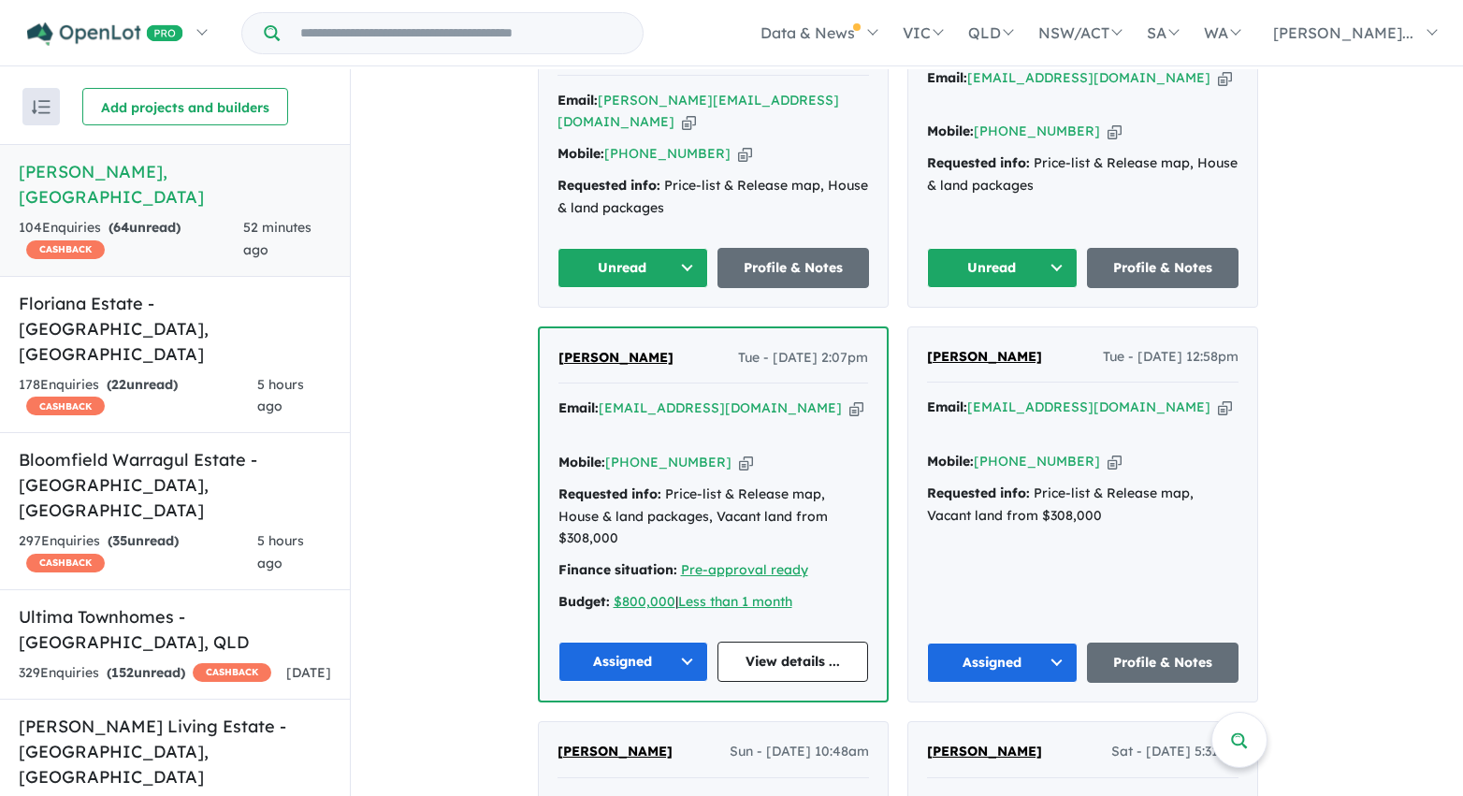
scroll to position [2702, 0]
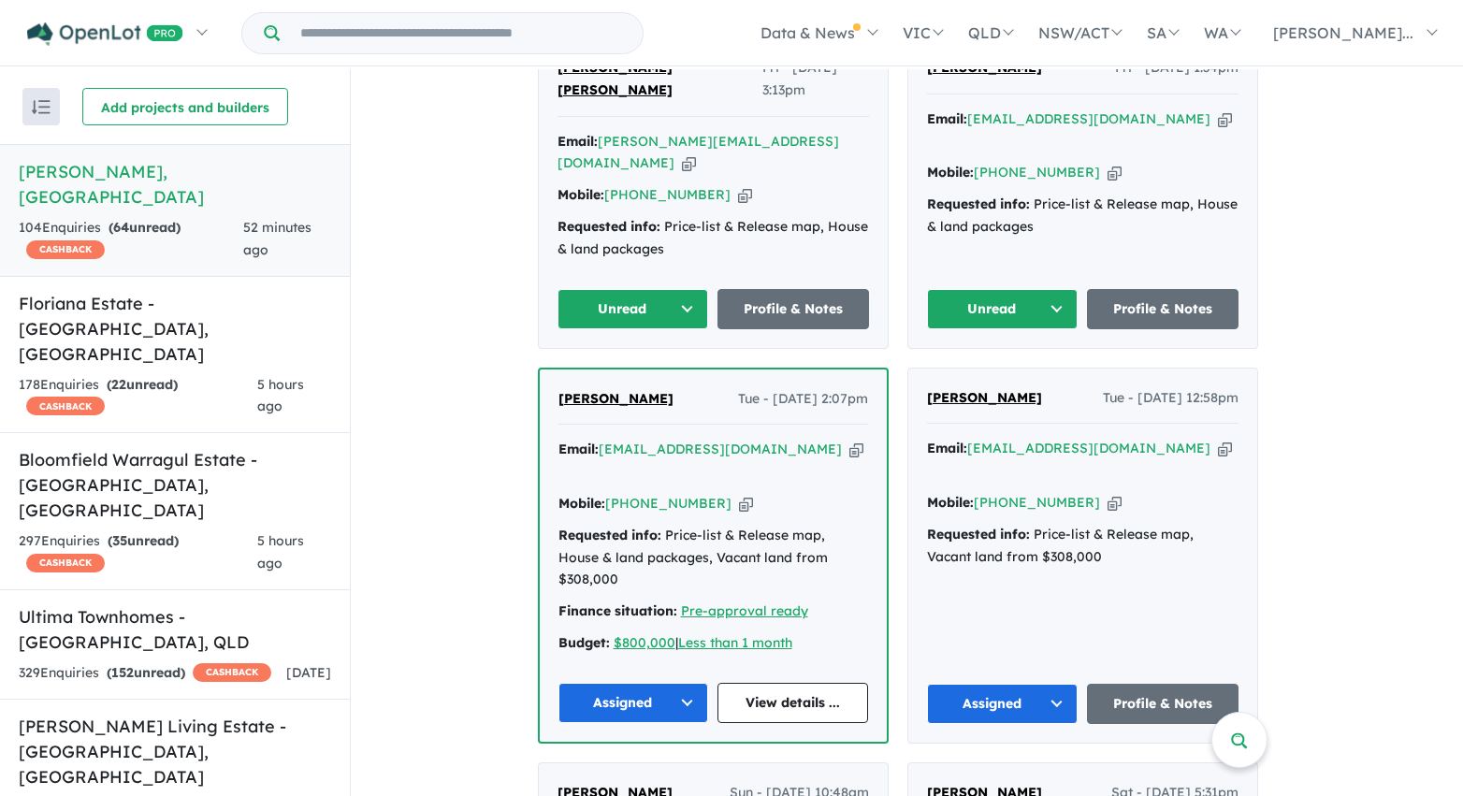
click at [588, 289] on button "Unread" at bounding box center [633, 309] width 152 height 40
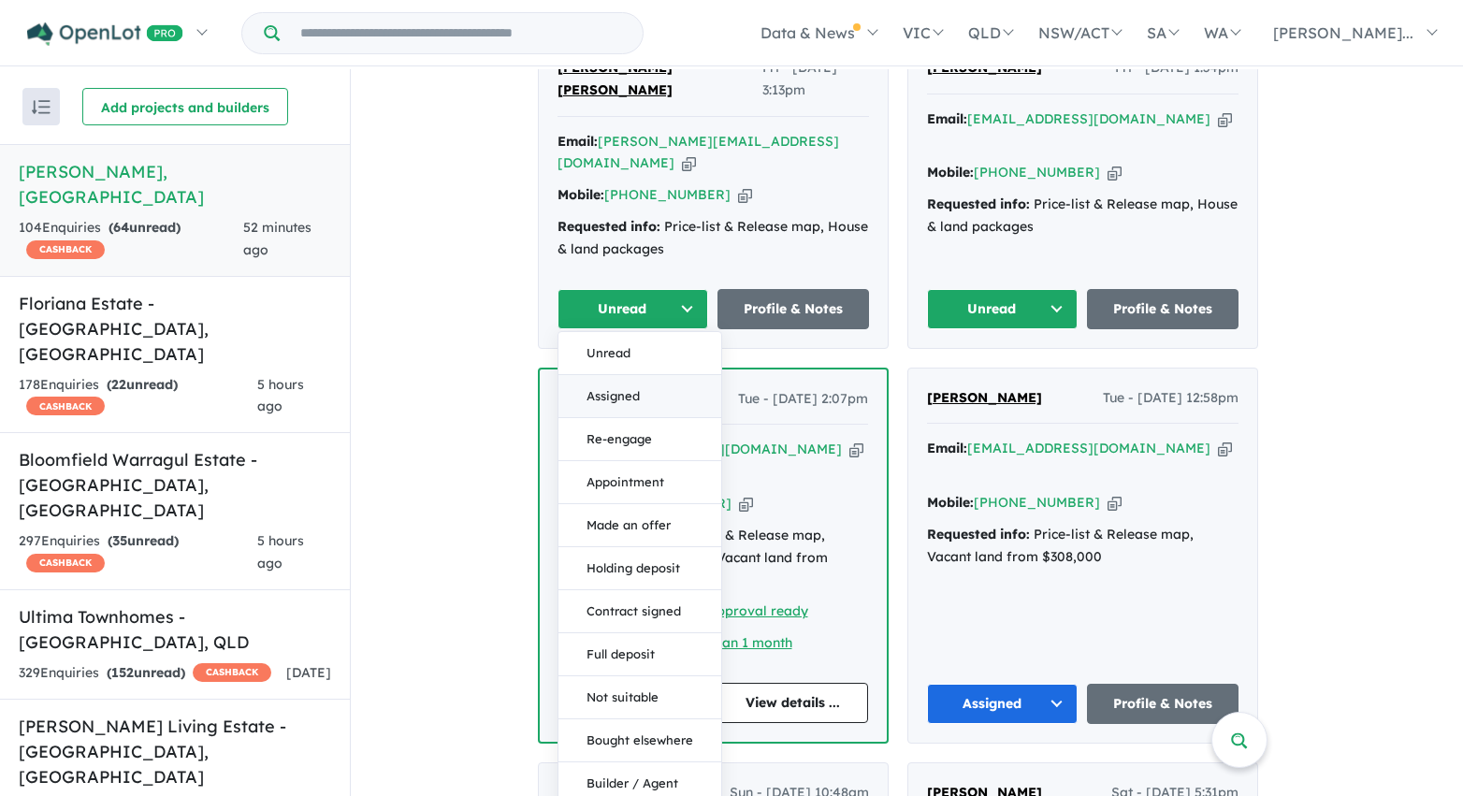
click at [608, 375] on button "Assigned" at bounding box center [639, 396] width 163 height 43
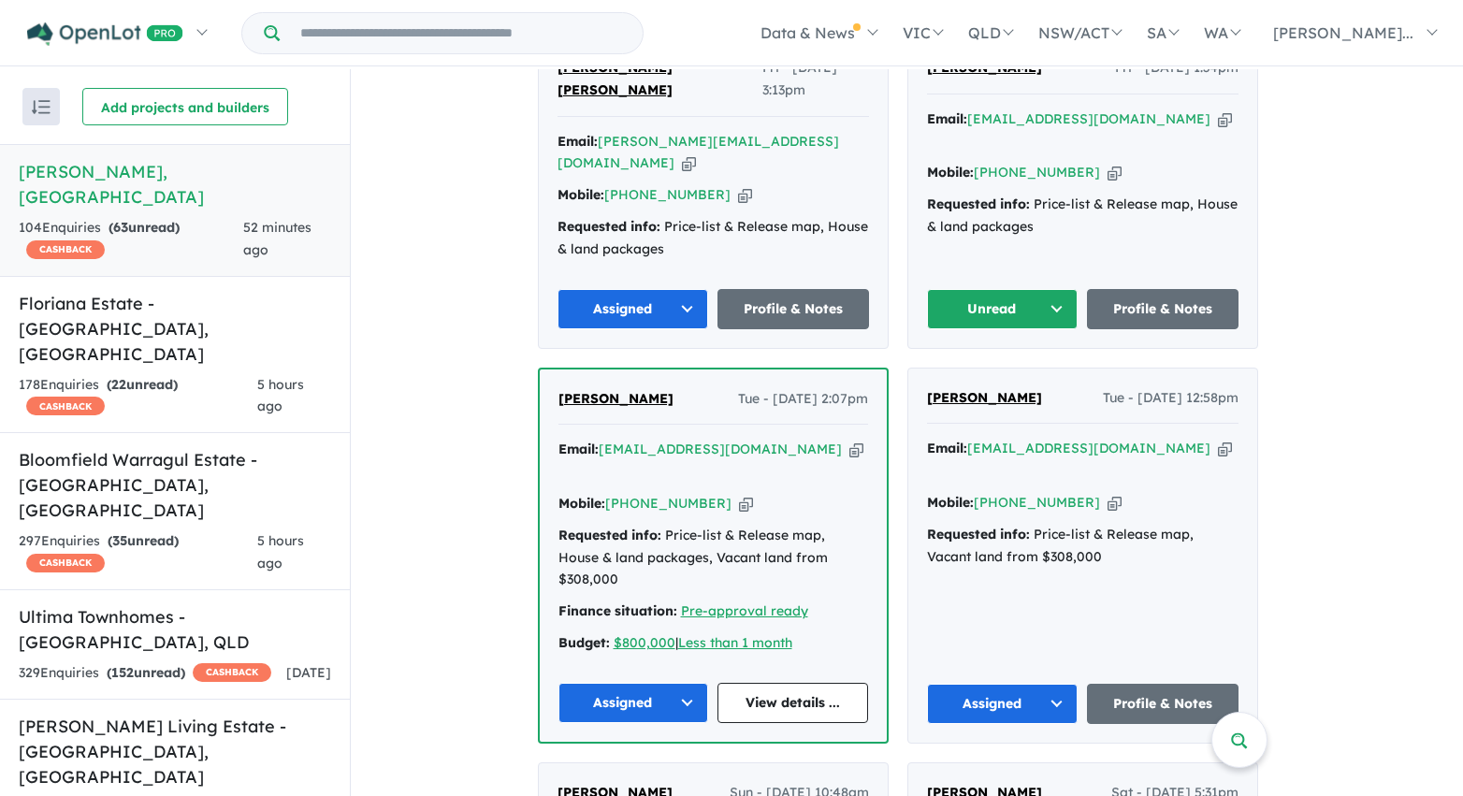
click at [984, 289] on button "Unread" at bounding box center [1003, 309] width 152 height 40
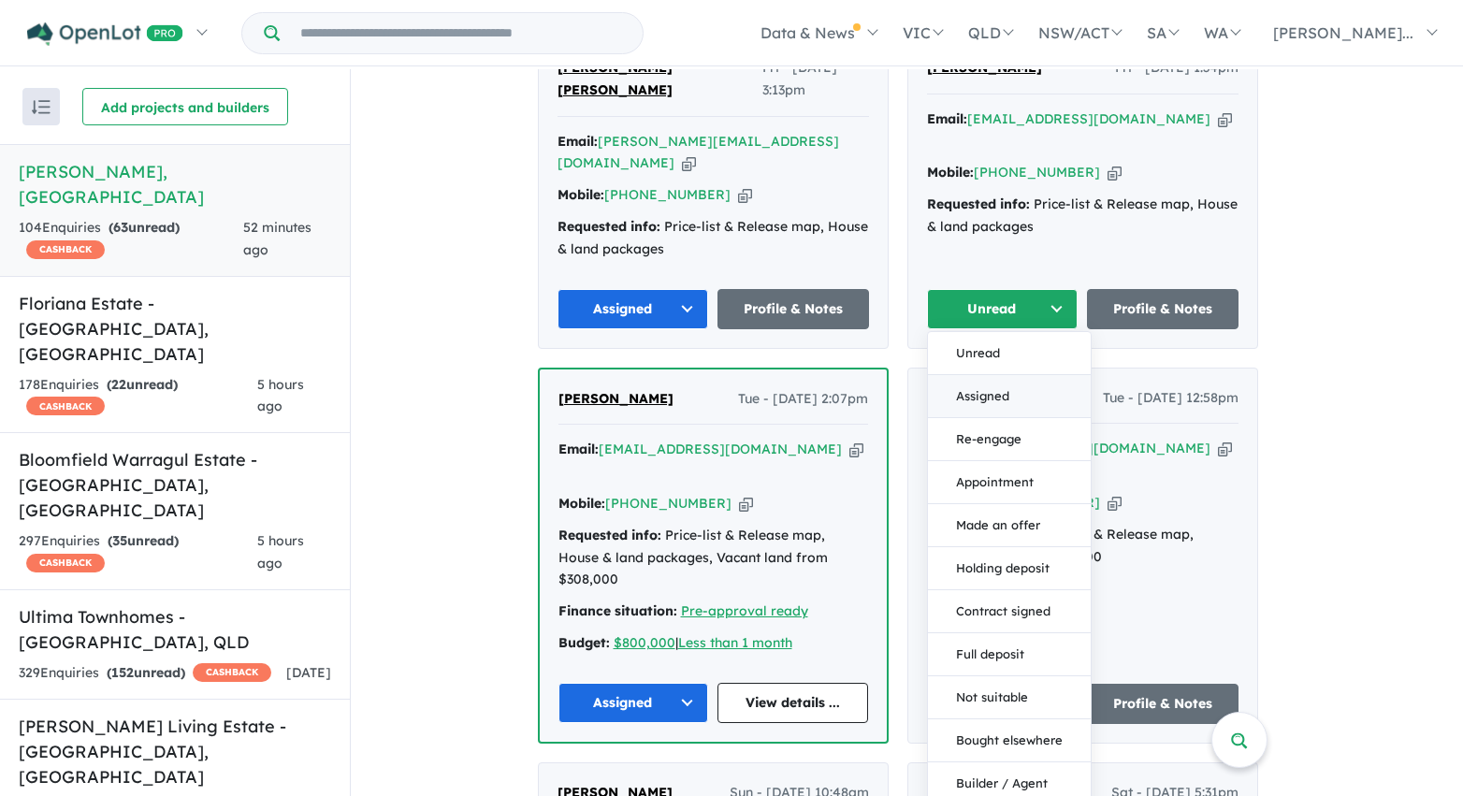
click at [981, 375] on button "Assigned" at bounding box center [1009, 396] width 163 height 43
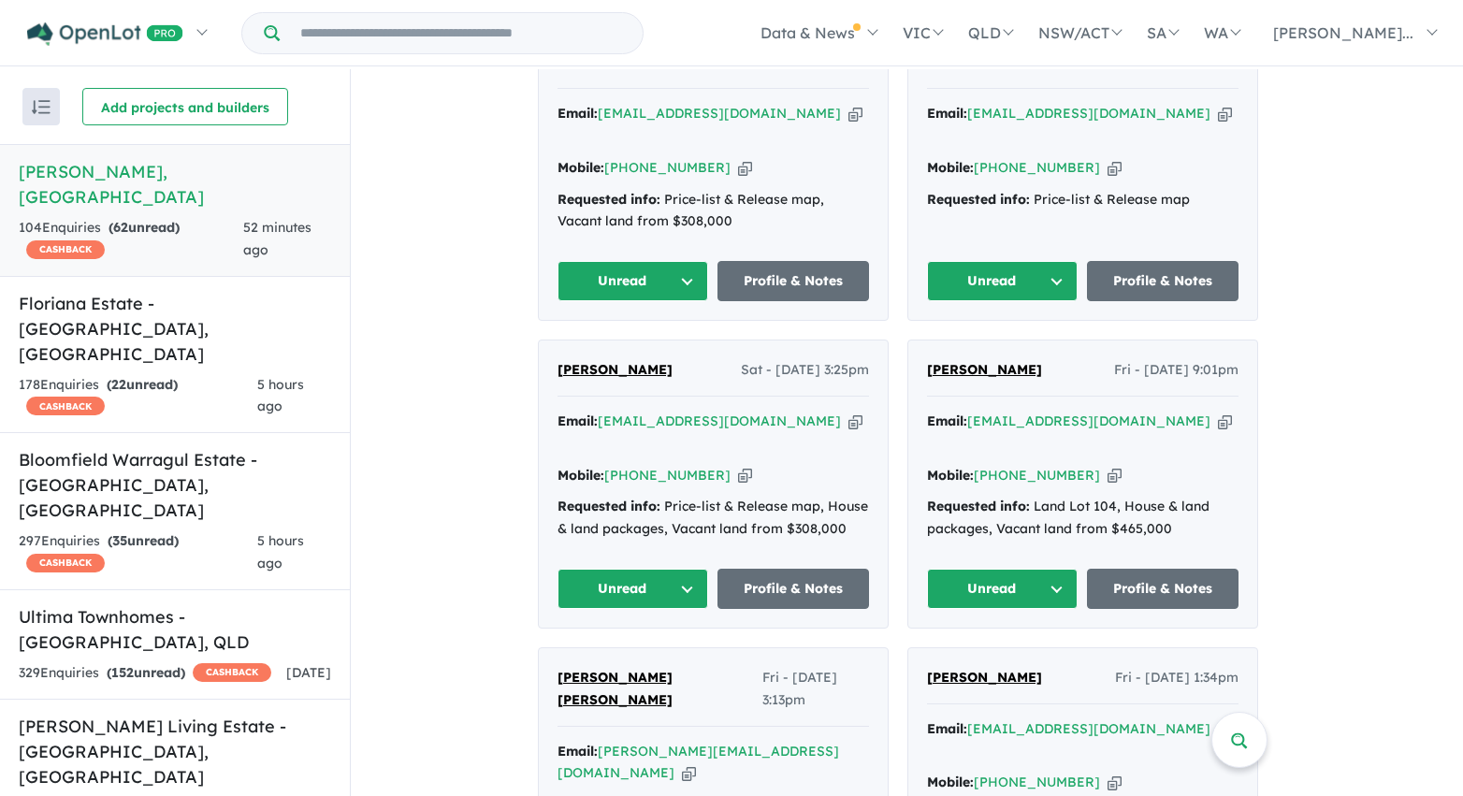
scroll to position [2064, 0]
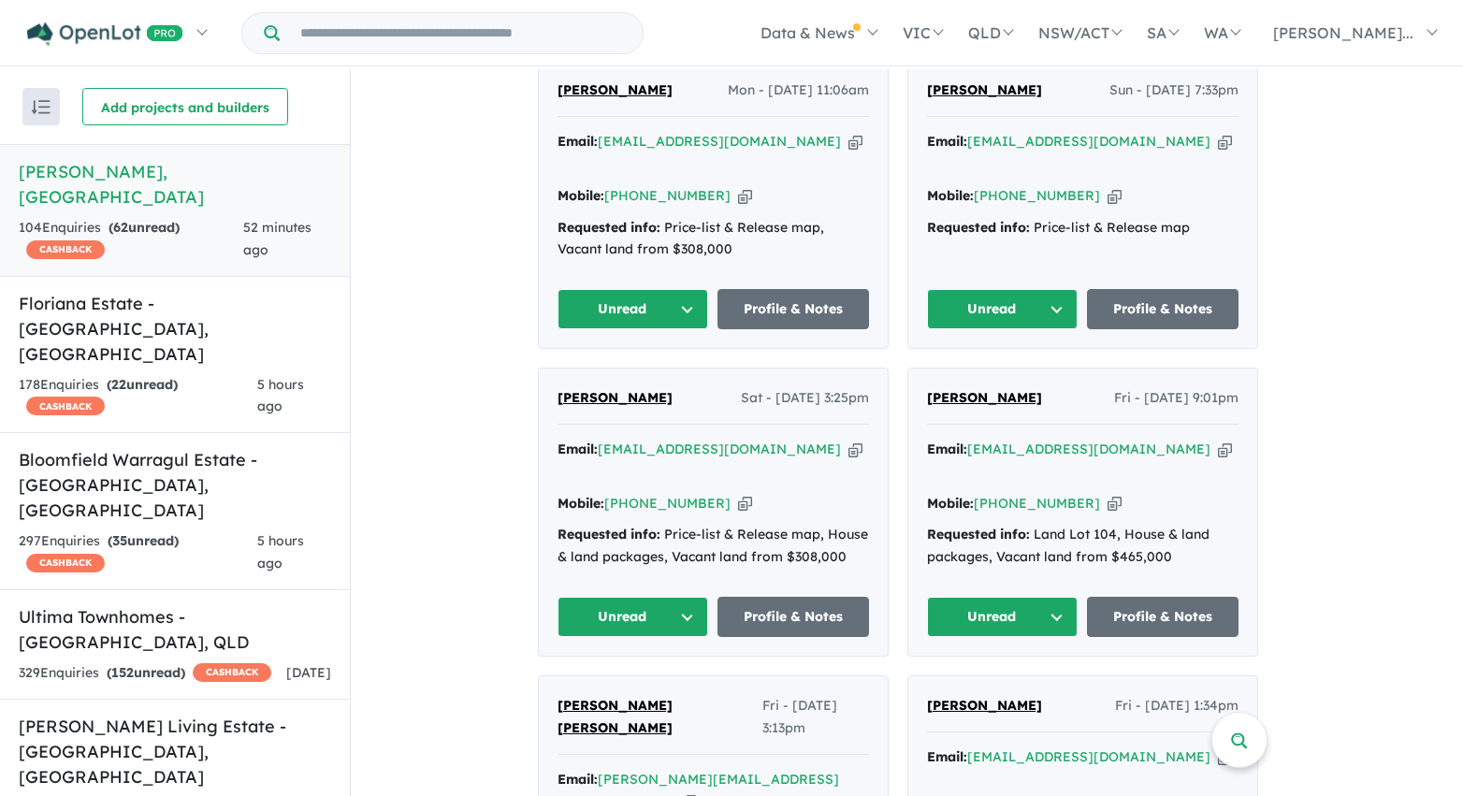
click at [1003, 597] on button "Unread" at bounding box center [1003, 617] width 152 height 40
click at [1003, 683] on button "Assigned" at bounding box center [1009, 704] width 163 height 43
click at [683, 597] on button "Unread" at bounding box center [633, 617] width 152 height 40
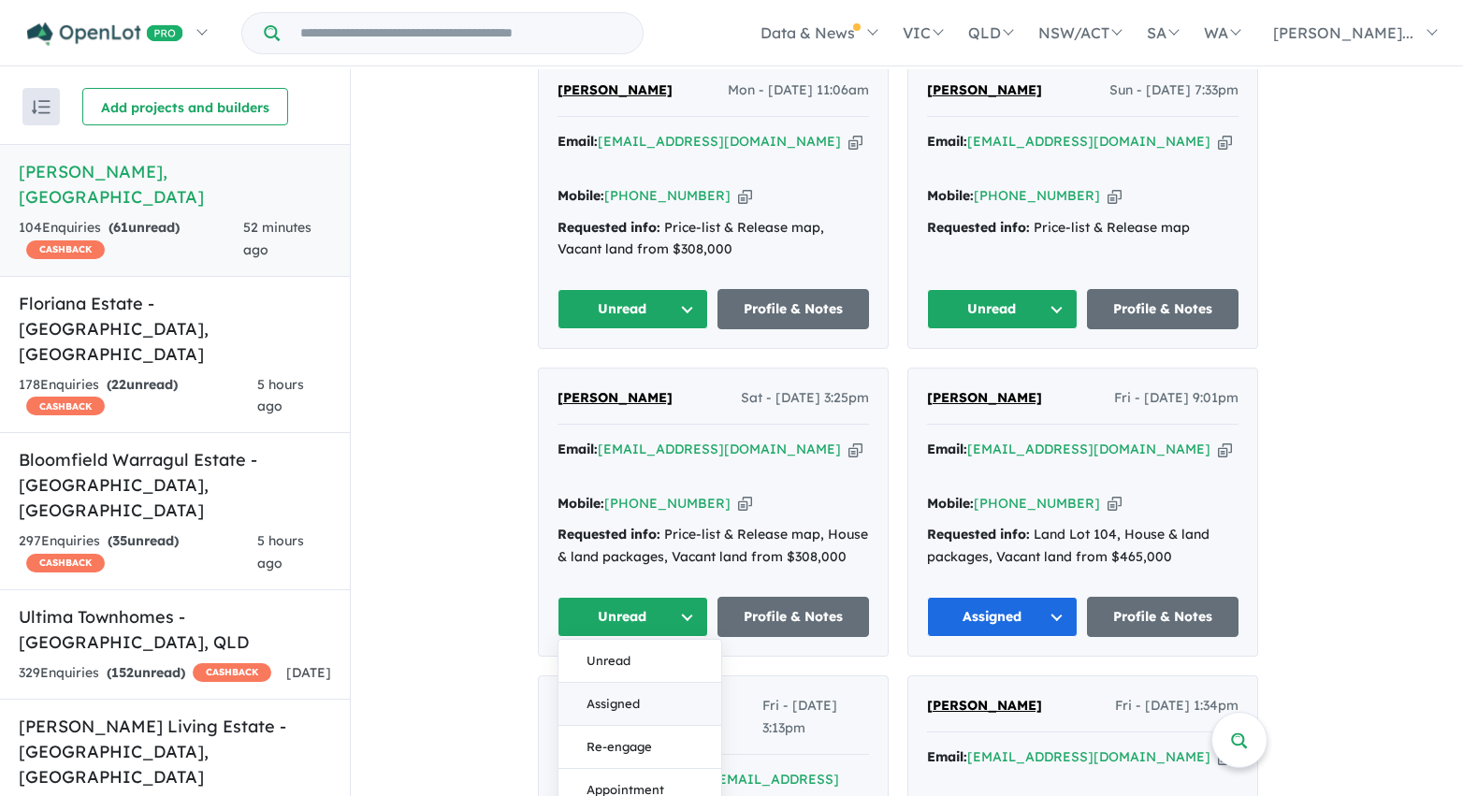
click at [644, 683] on button "Assigned" at bounding box center [639, 704] width 163 height 43
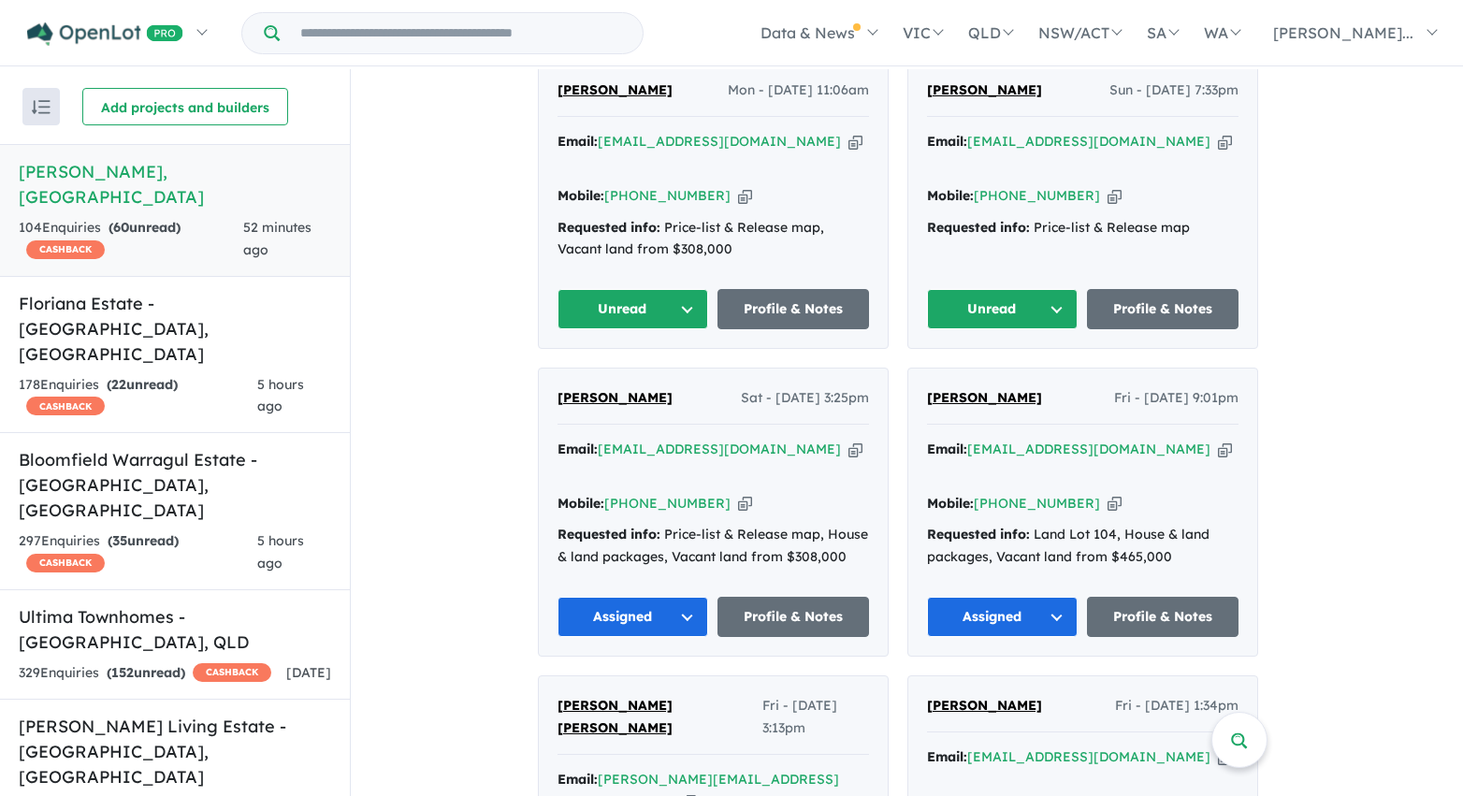
click at [621, 289] on button "Unread" at bounding box center [633, 309] width 152 height 40
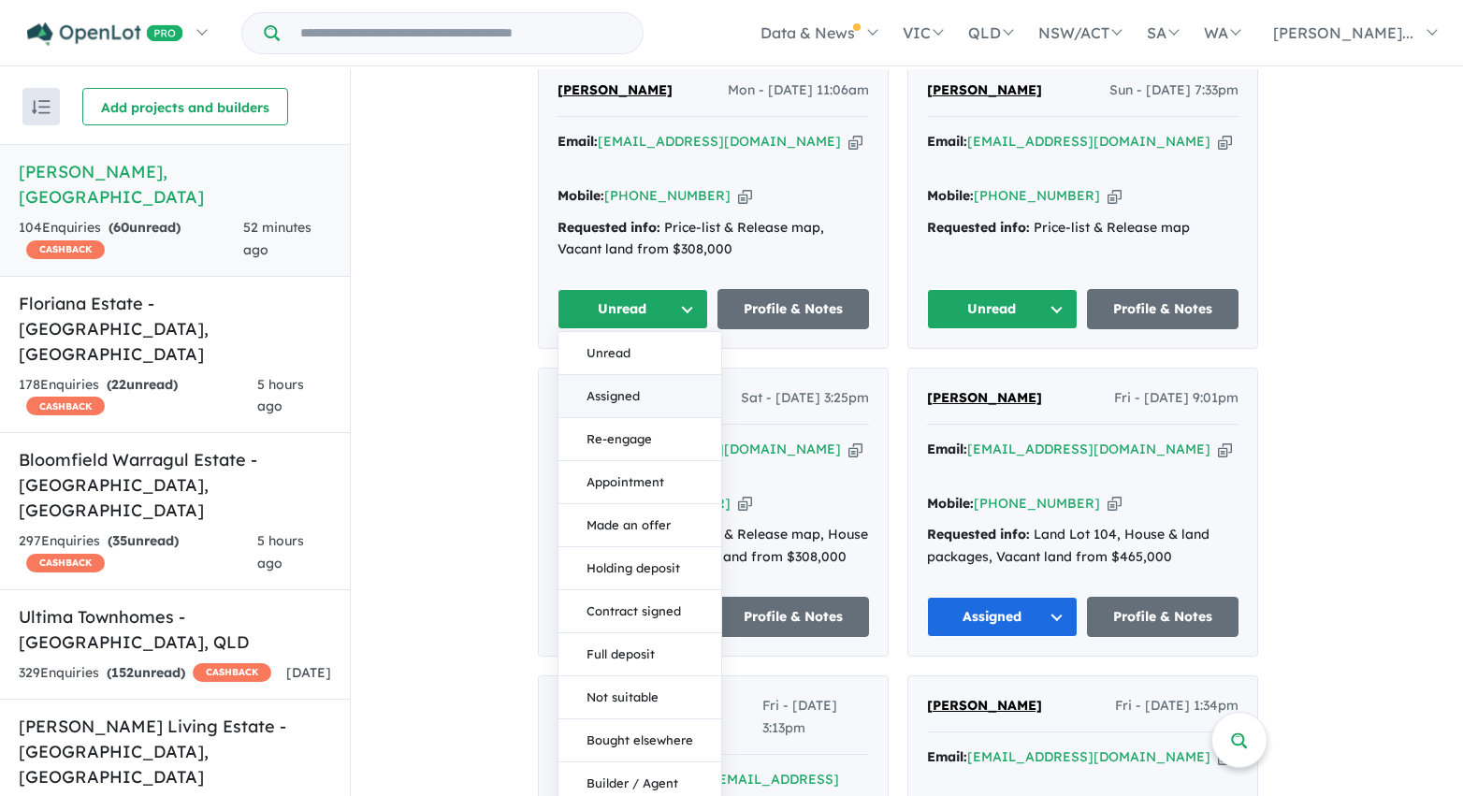
click at [624, 375] on button "Assigned" at bounding box center [639, 396] width 163 height 43
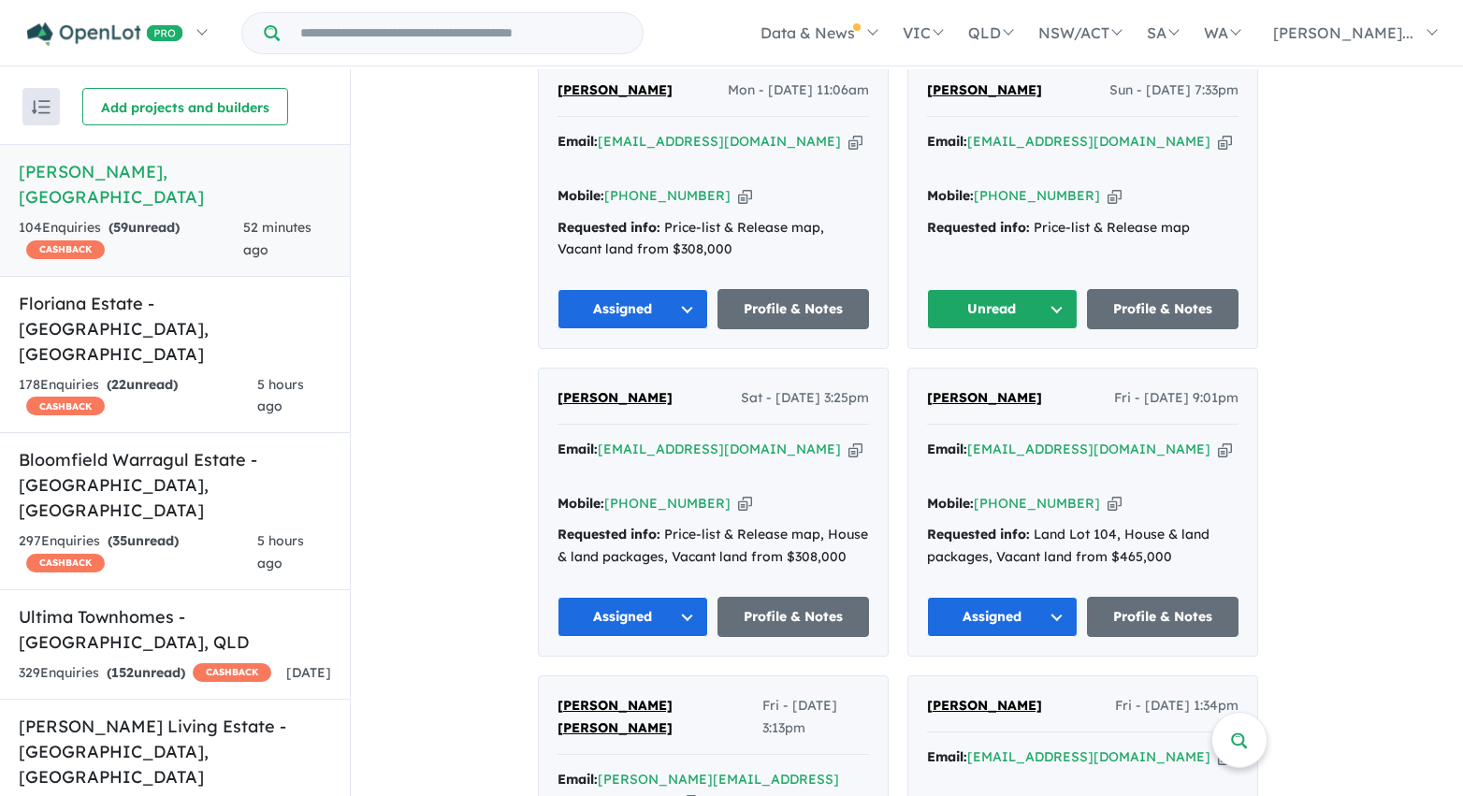
click at [958, 289] on button "Unread" at bounding box center [1003, 309] width 152 height 40
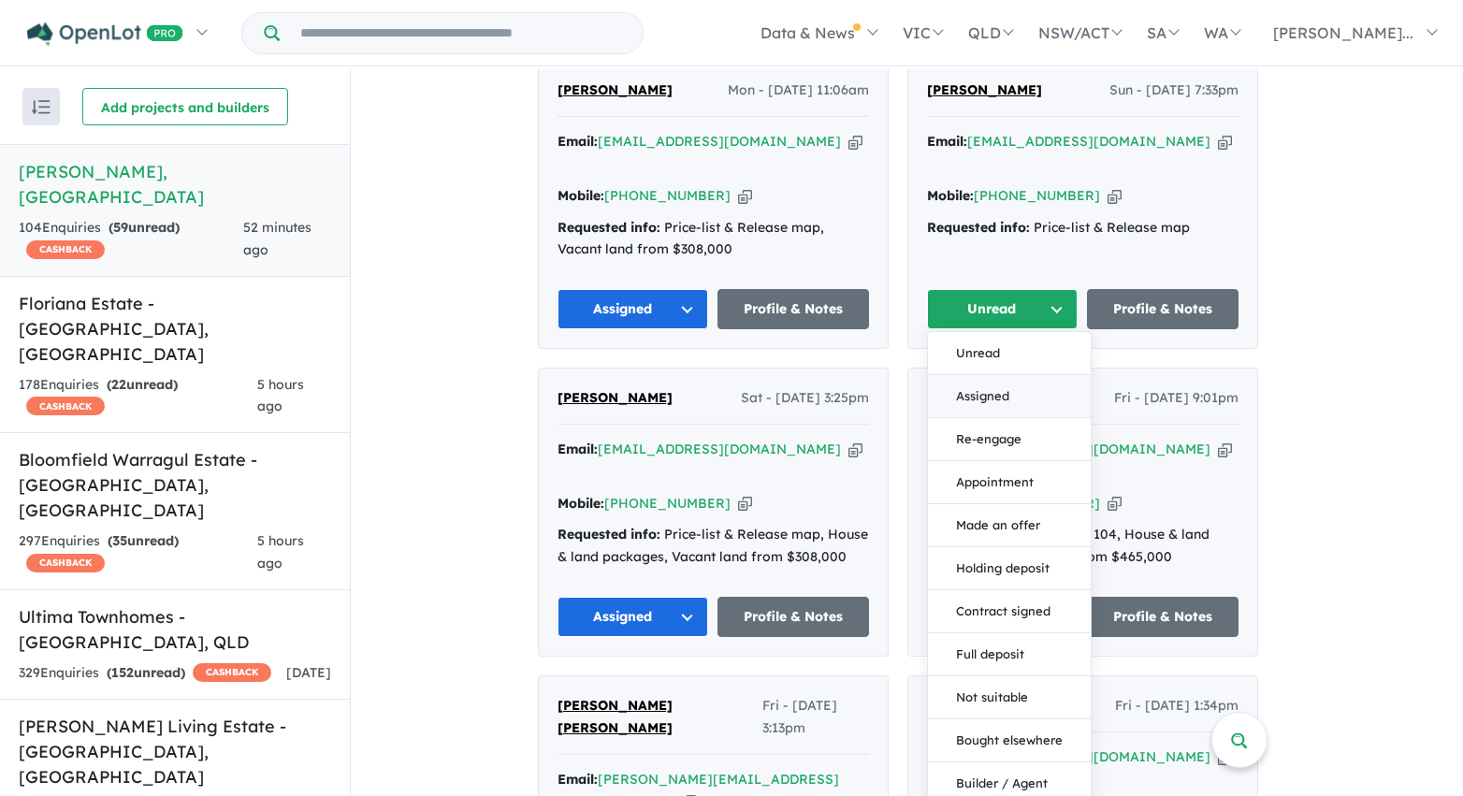
click at [971, 375] on button "Assigned" at bounding box center [1009, 396] width 163 height 43
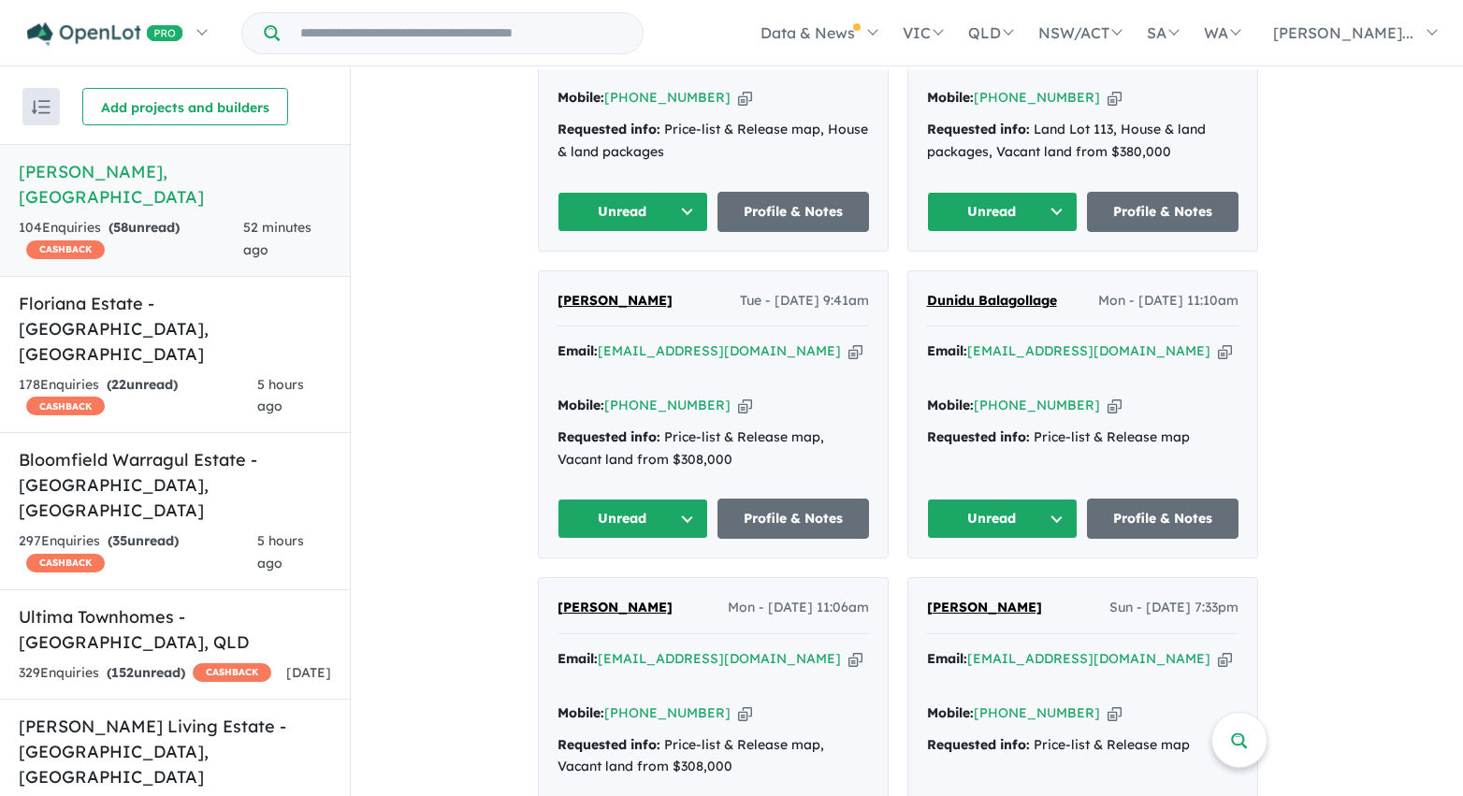
scroll to position [1535, 0]
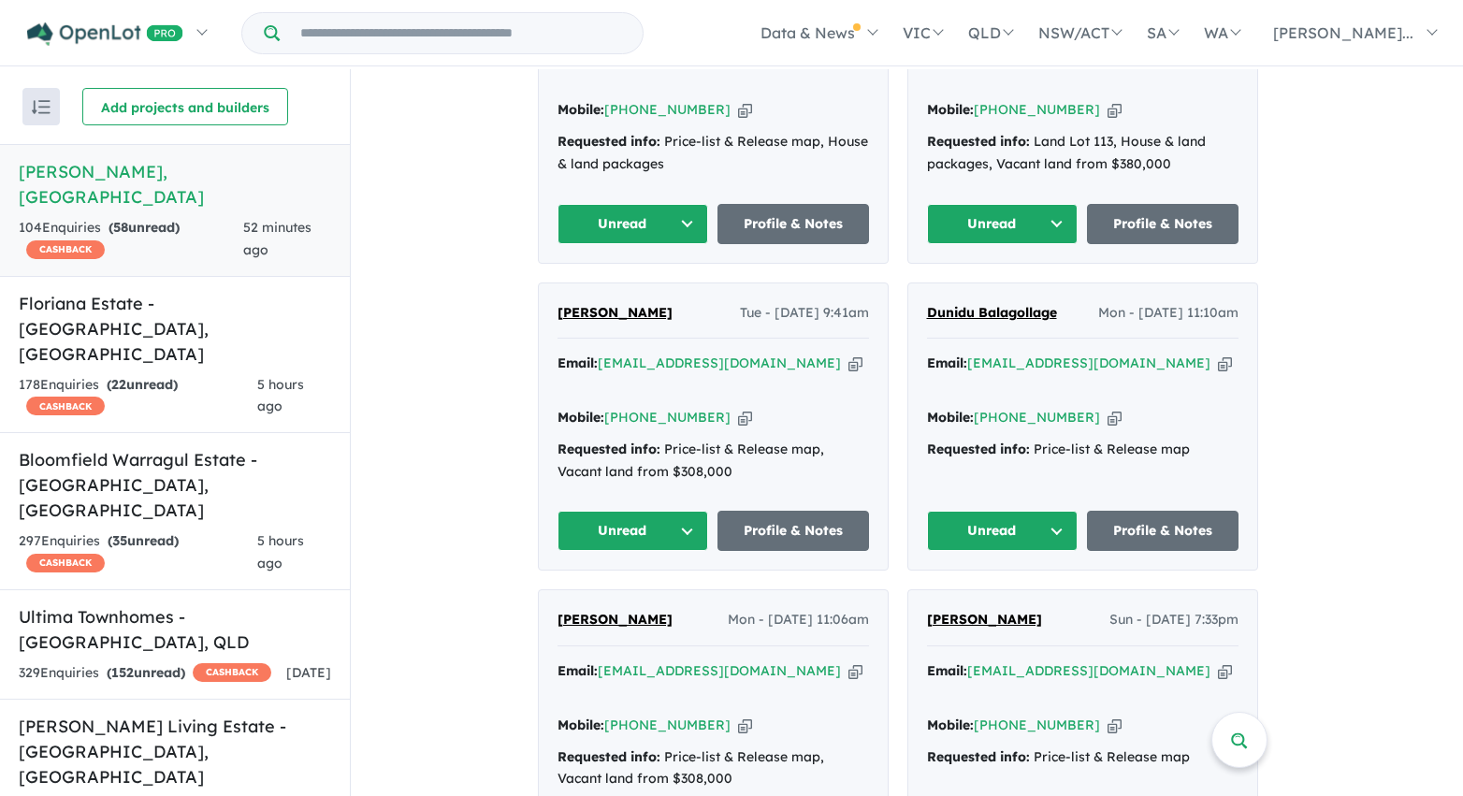
click at [1015, 511] on button "Unread" at bounding box center [1003, 531] width 152 height 40
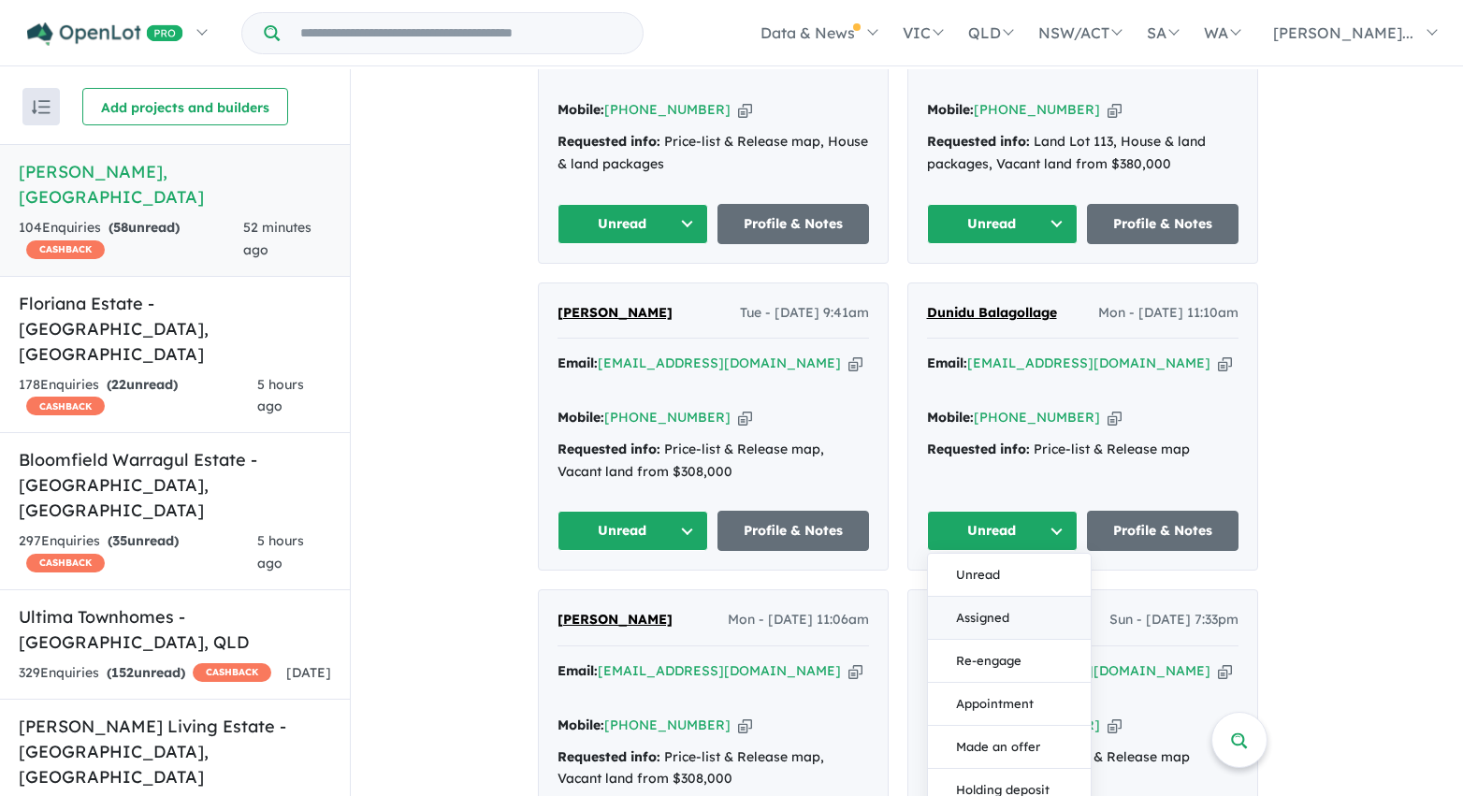
click at [999, 597] on button "Assigned" at bounding box center [1009, 618] width 163 height 43
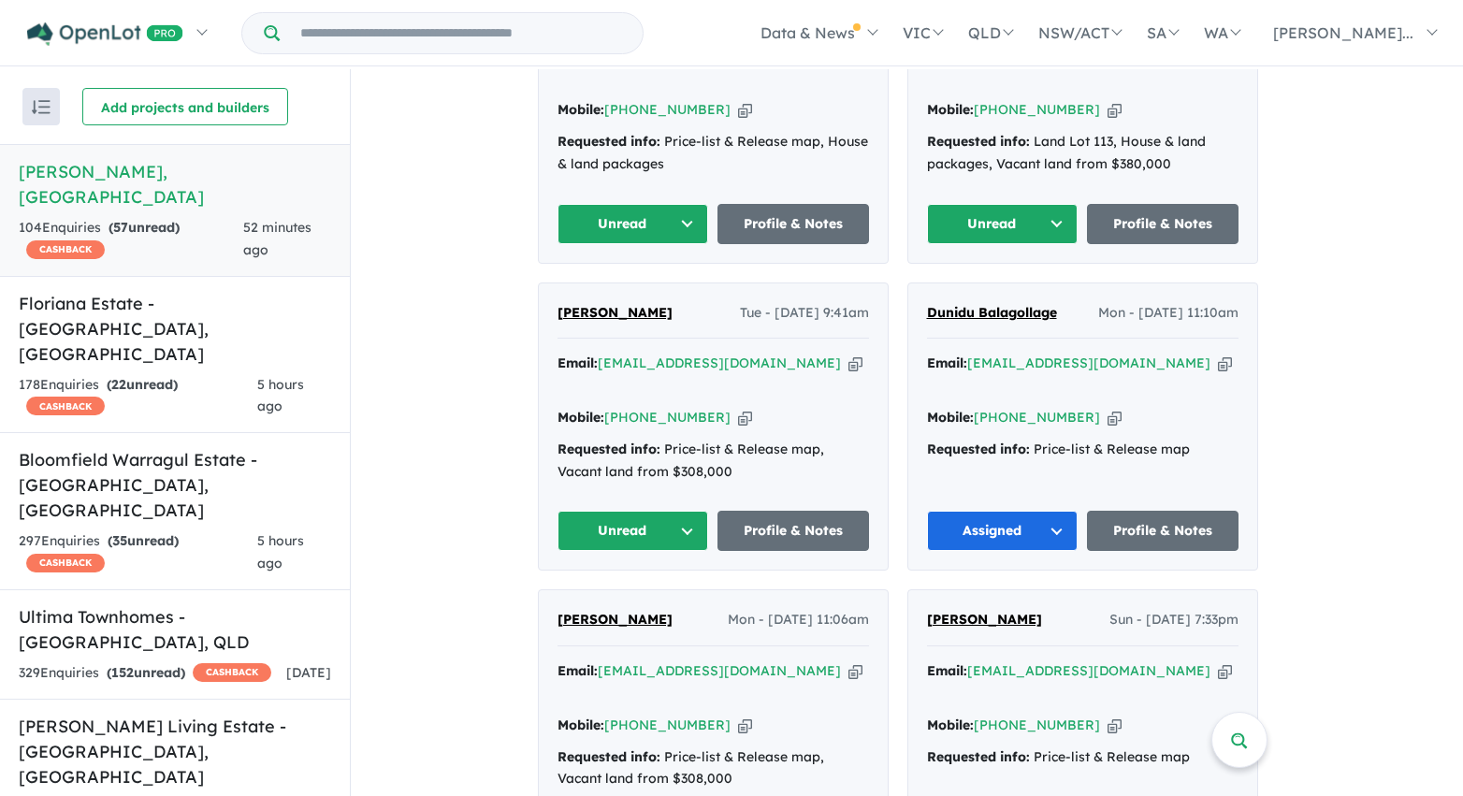
click at [640, 511] on button "Unread" at bounding box center [633, 531] width 152 height 40
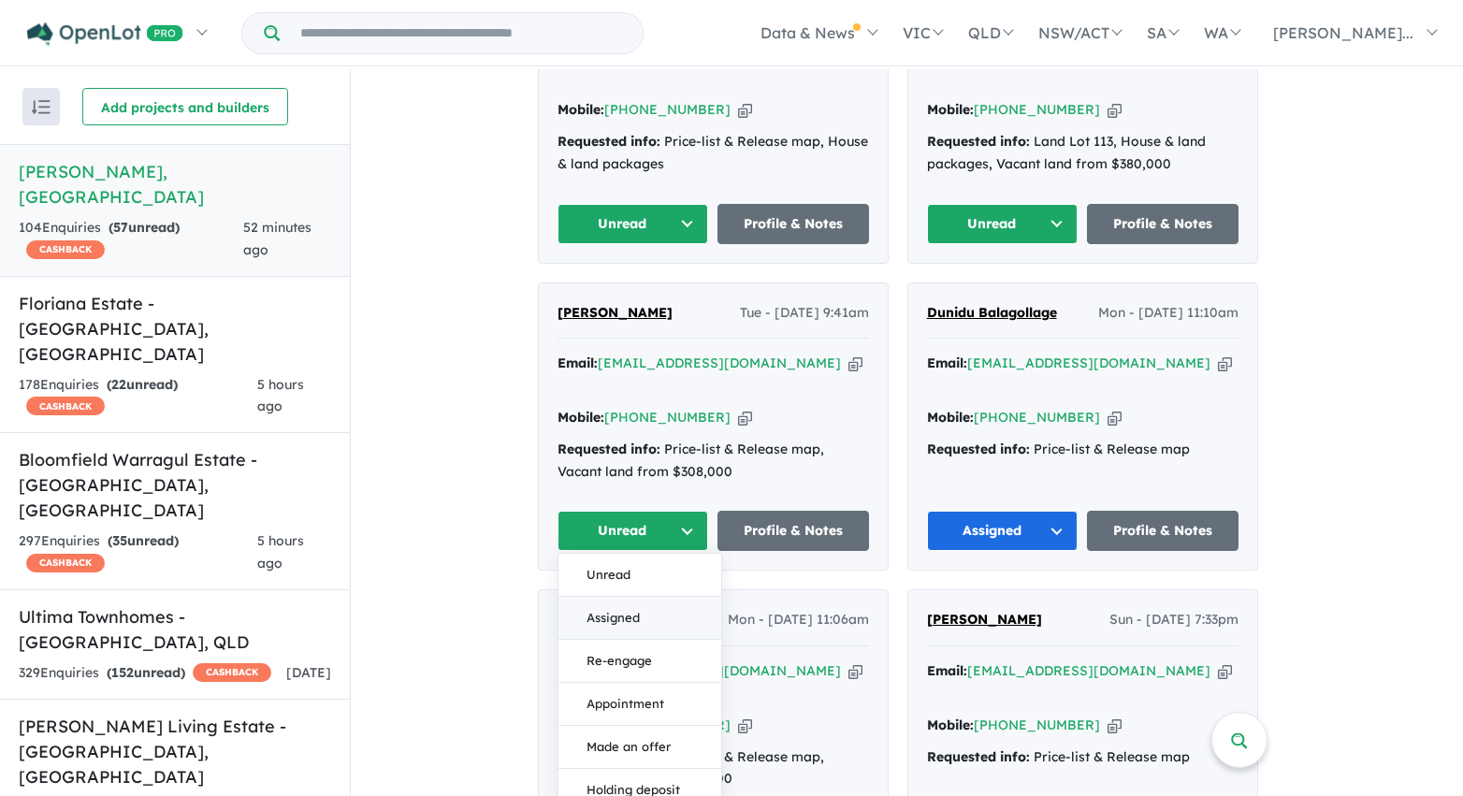
click at [645, 597] on button "Assigned" at bounding box center [639, 618] width 163 height 43
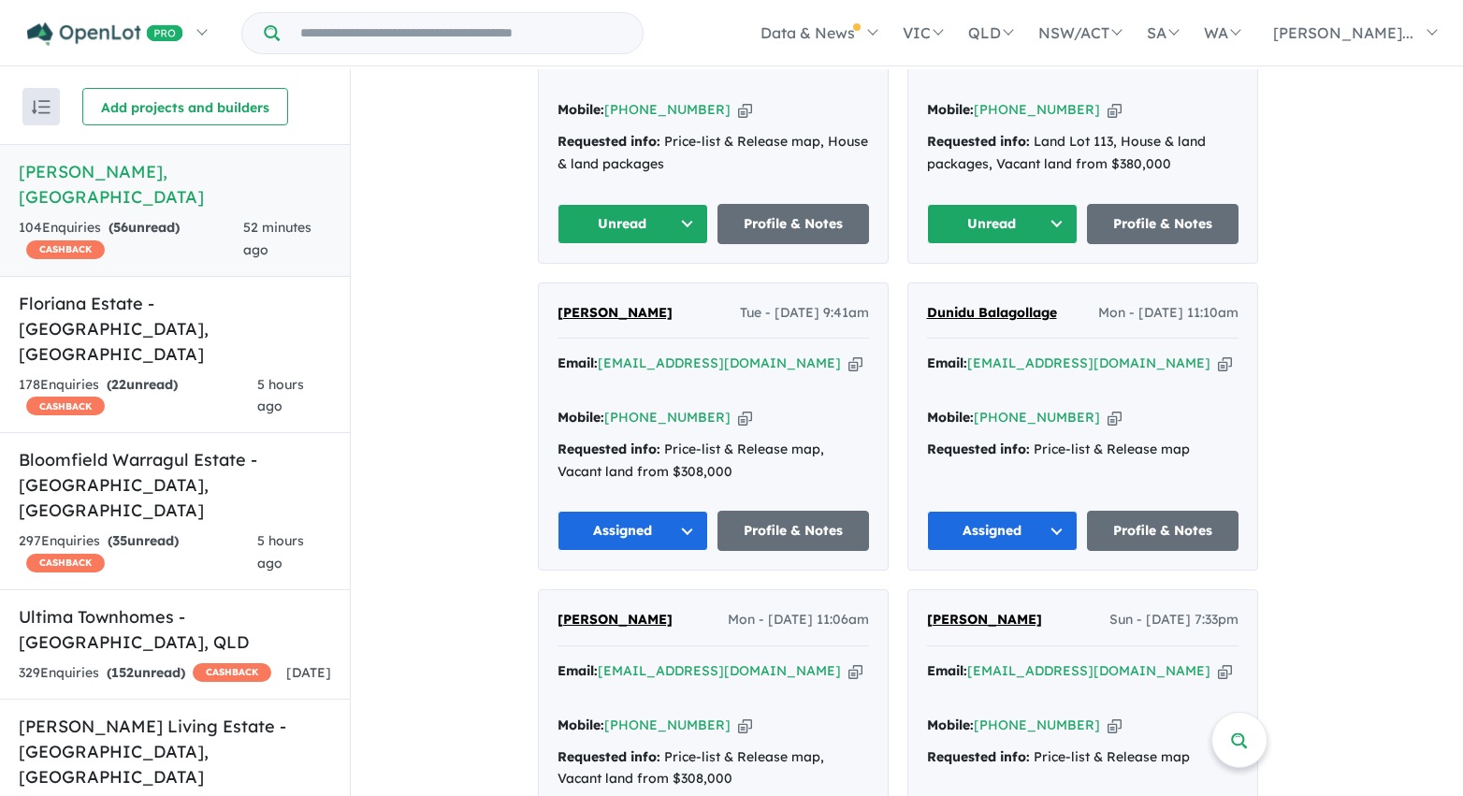
click at [623, 204] on button "Unread" at bounding box center [633, 224] width 152 height 40
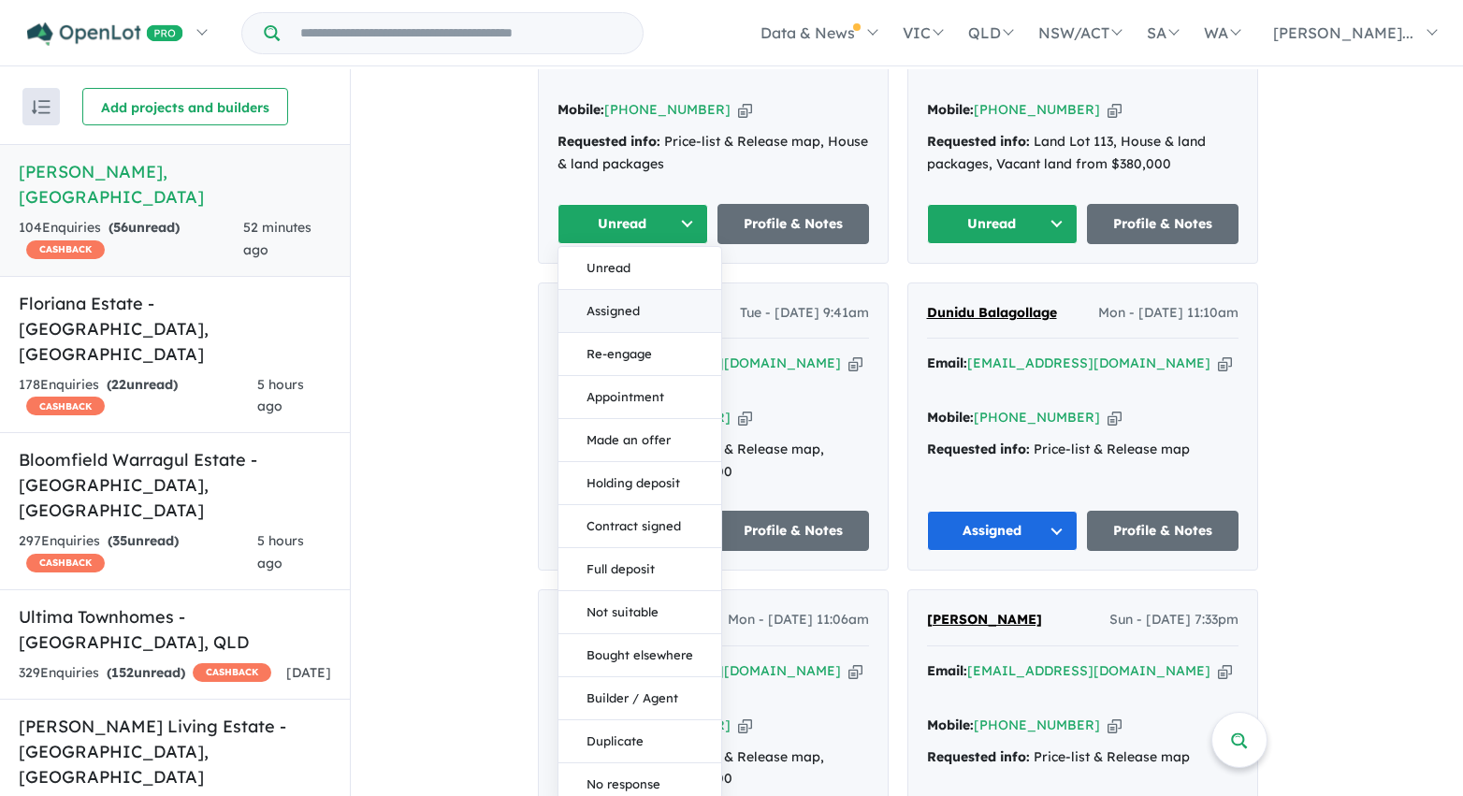
click at [629, 290] on button "Assigned" at bounding box center [639, 311] width 163 height 43
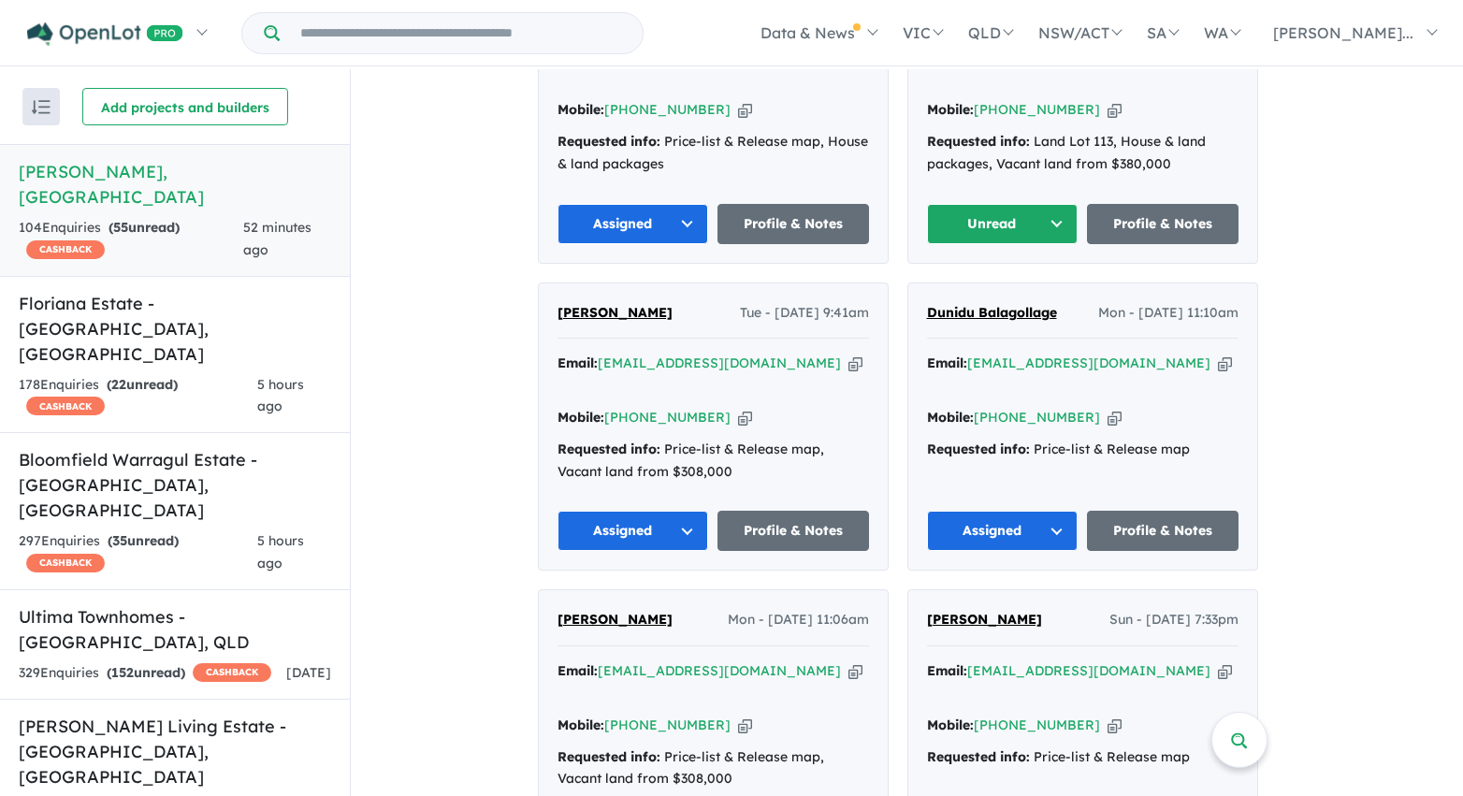
click at [963, 204] on button "Unread" at bounding box center [1003, 224] width 152 height 40
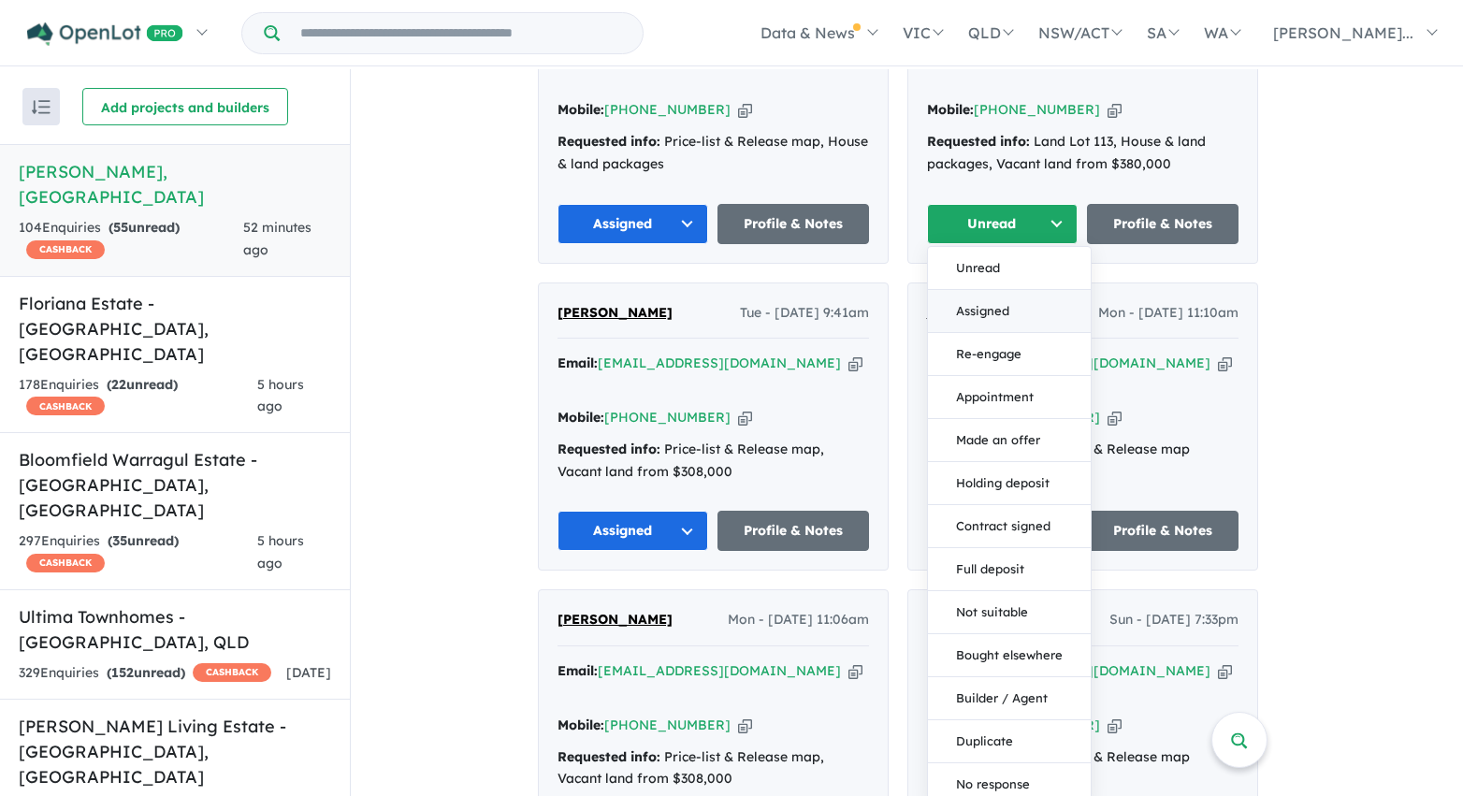
click at [970, 290] on button "Assigned" at bounding box center [1009, 311] width 163 height 43
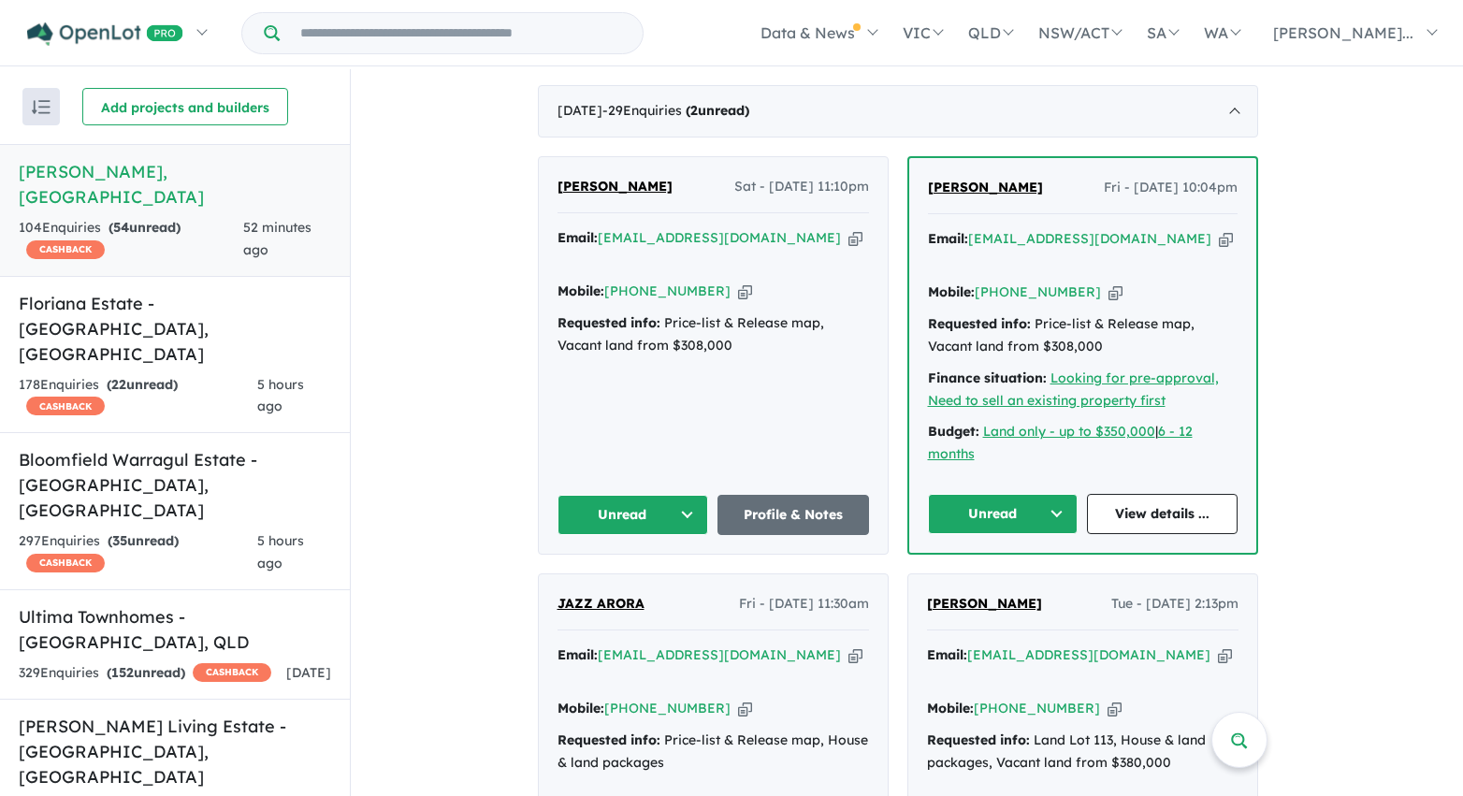
scroll to position [870, 0]
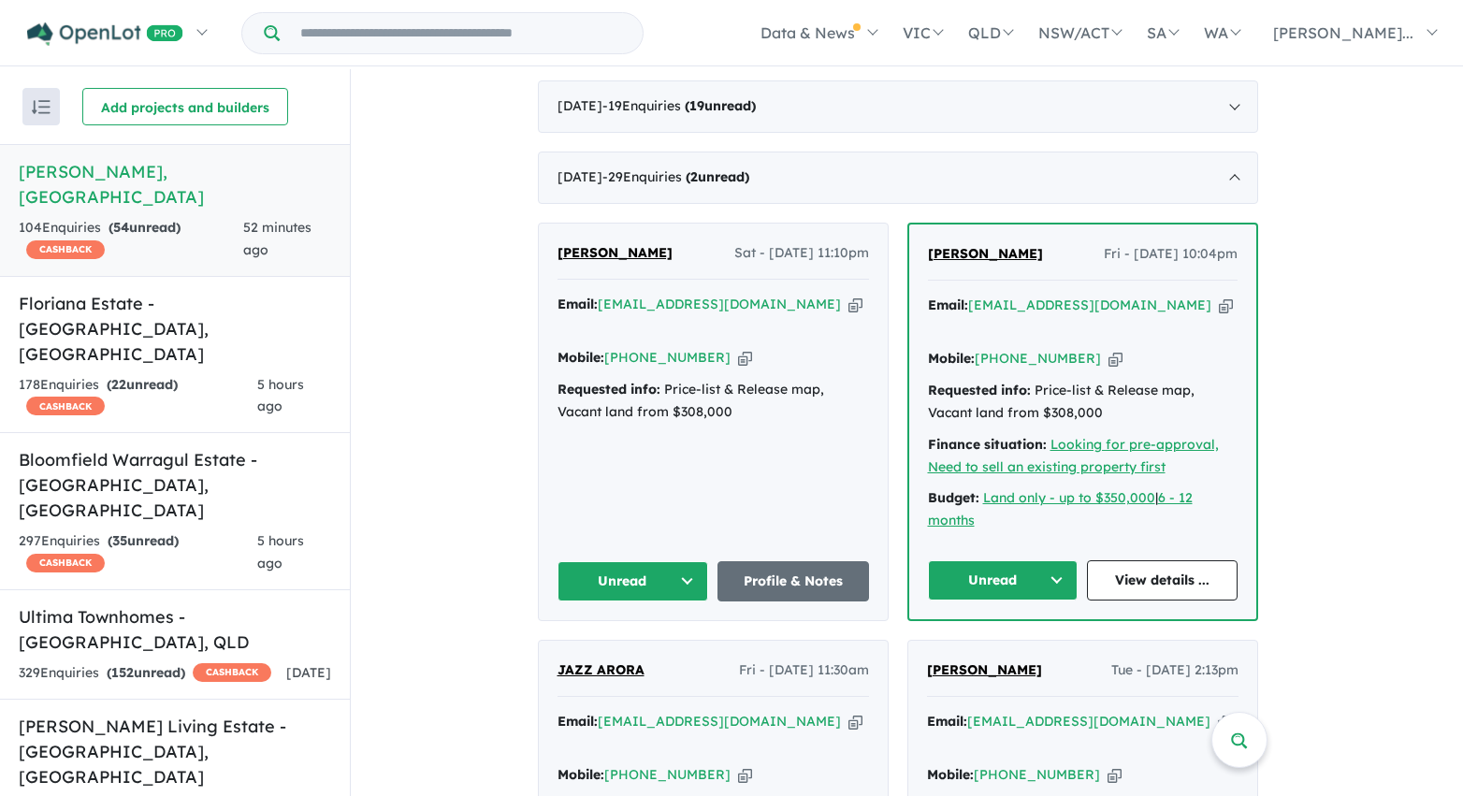
click at [1023, 573] on button "Unread" at bounding box center [1003, 580] width 151 height 40
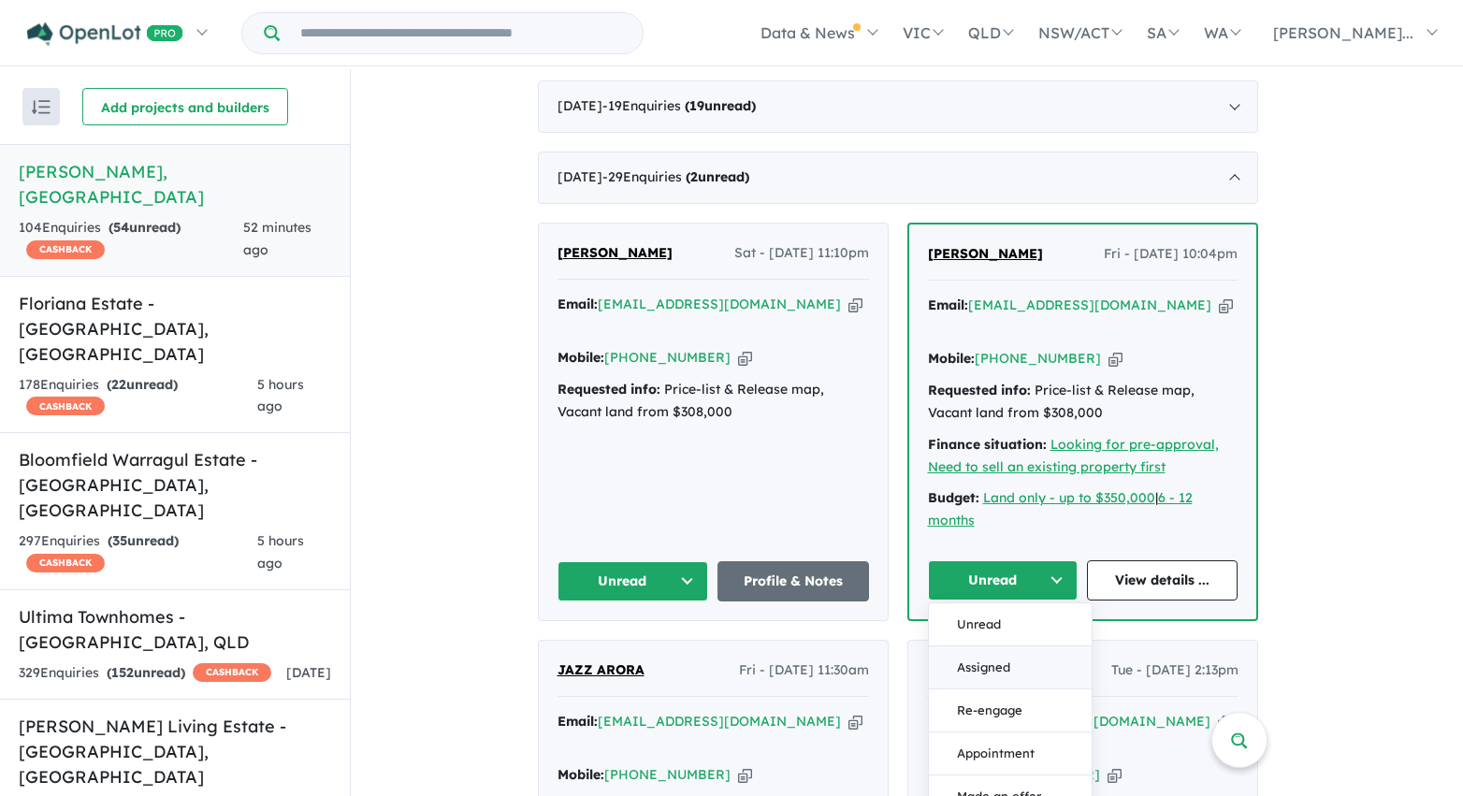
click at [1009, 654] on button "Assigned" at bounding box center [1010, 667] width 163 height 43
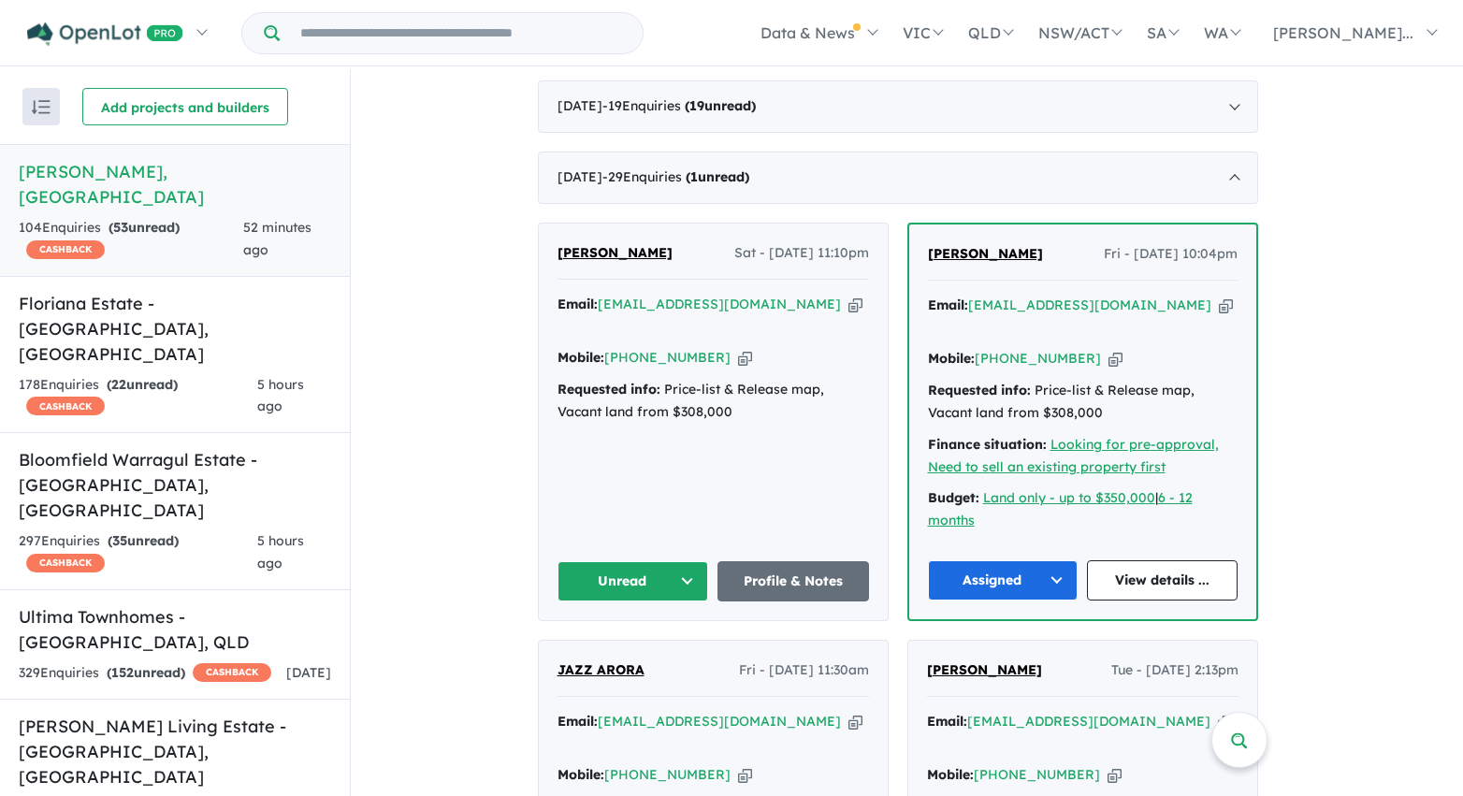
click at [664, 571] on button "Unread" at bounding box center [633, 581] width 152 height 40
click at [653, 661] on button "Assigned" at bounding box center [639, 668] width 163 height 43
click at [832, 124] on div "June 2025 - 19 Enquir ies ( 19 unread)" at bounding box center [898, 106] width 720 height 52
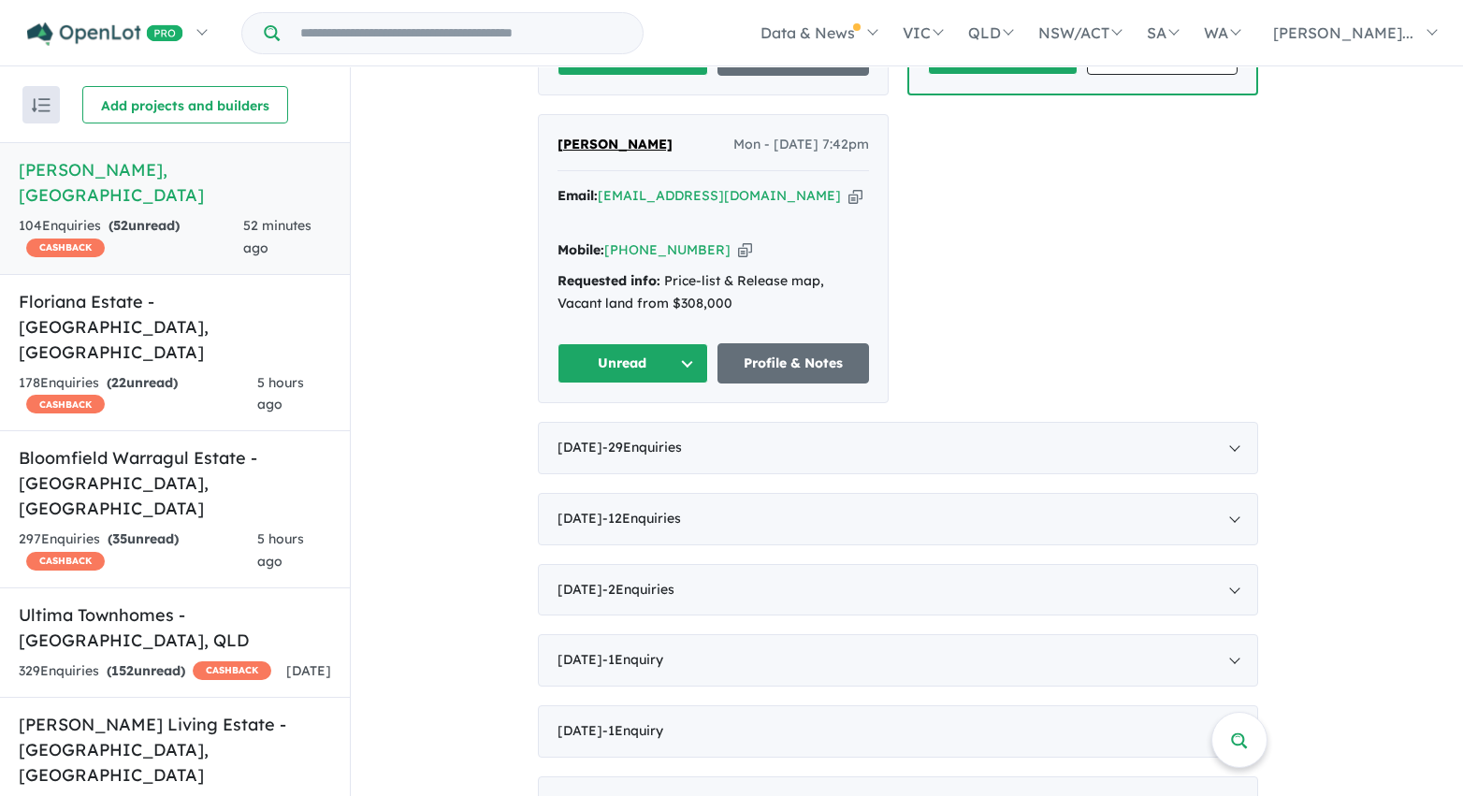
scroll to position [4026, 0]
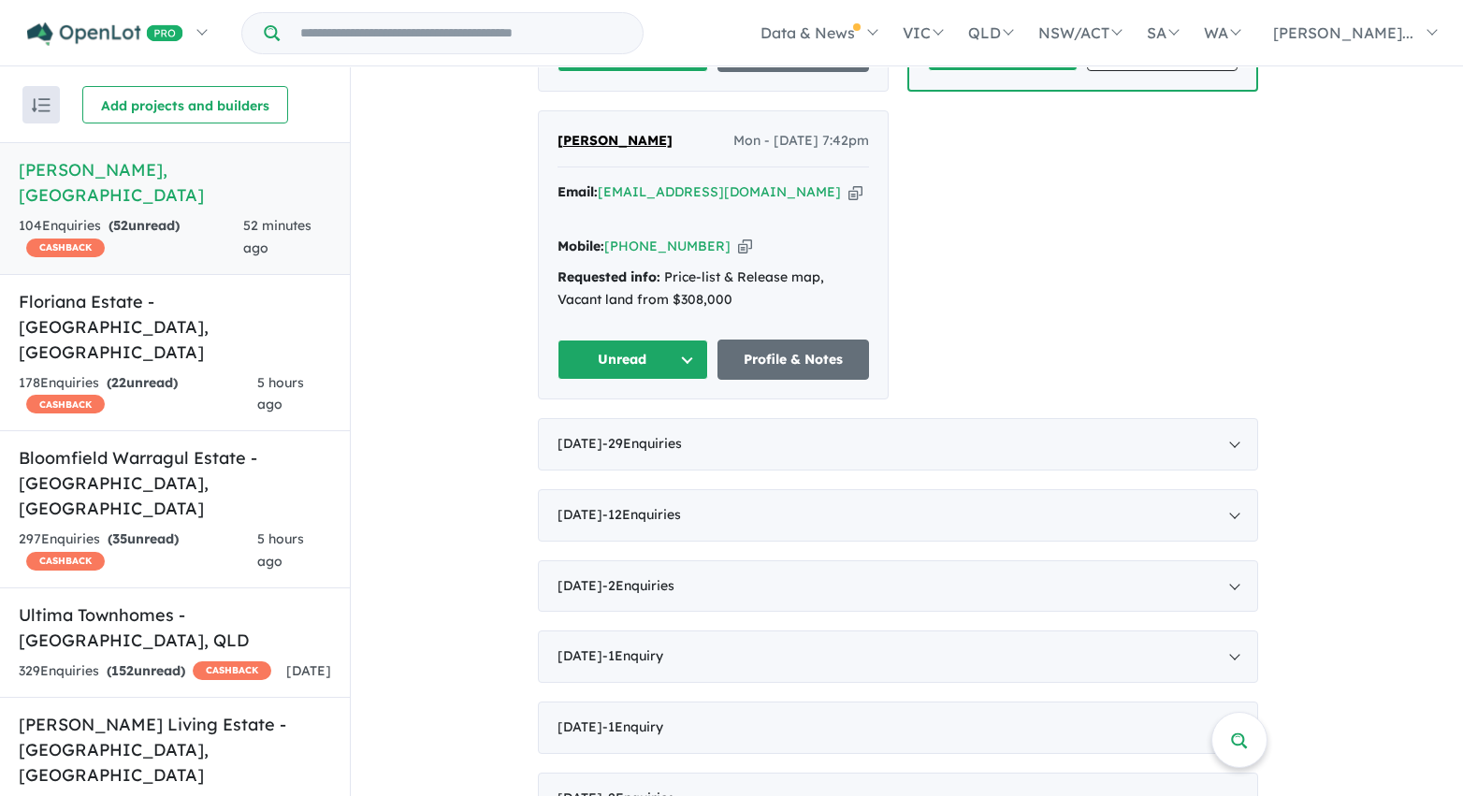
click at [663, 340] on button "Unread" at bounding box center [633, 360] width 152 height 40
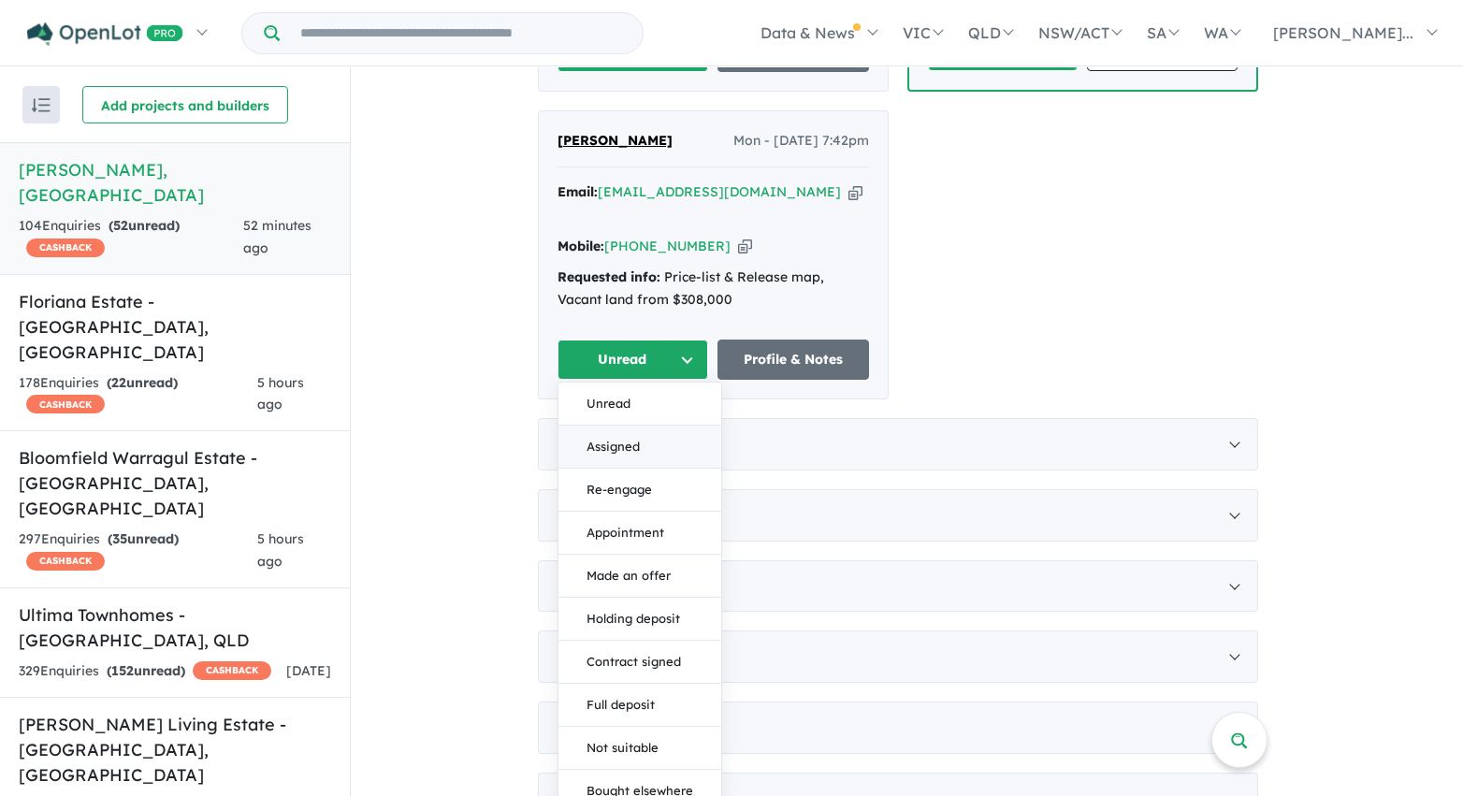
click at [659, 426] on button "Assigned" at bounding box center [639, 447] width 163 height 43
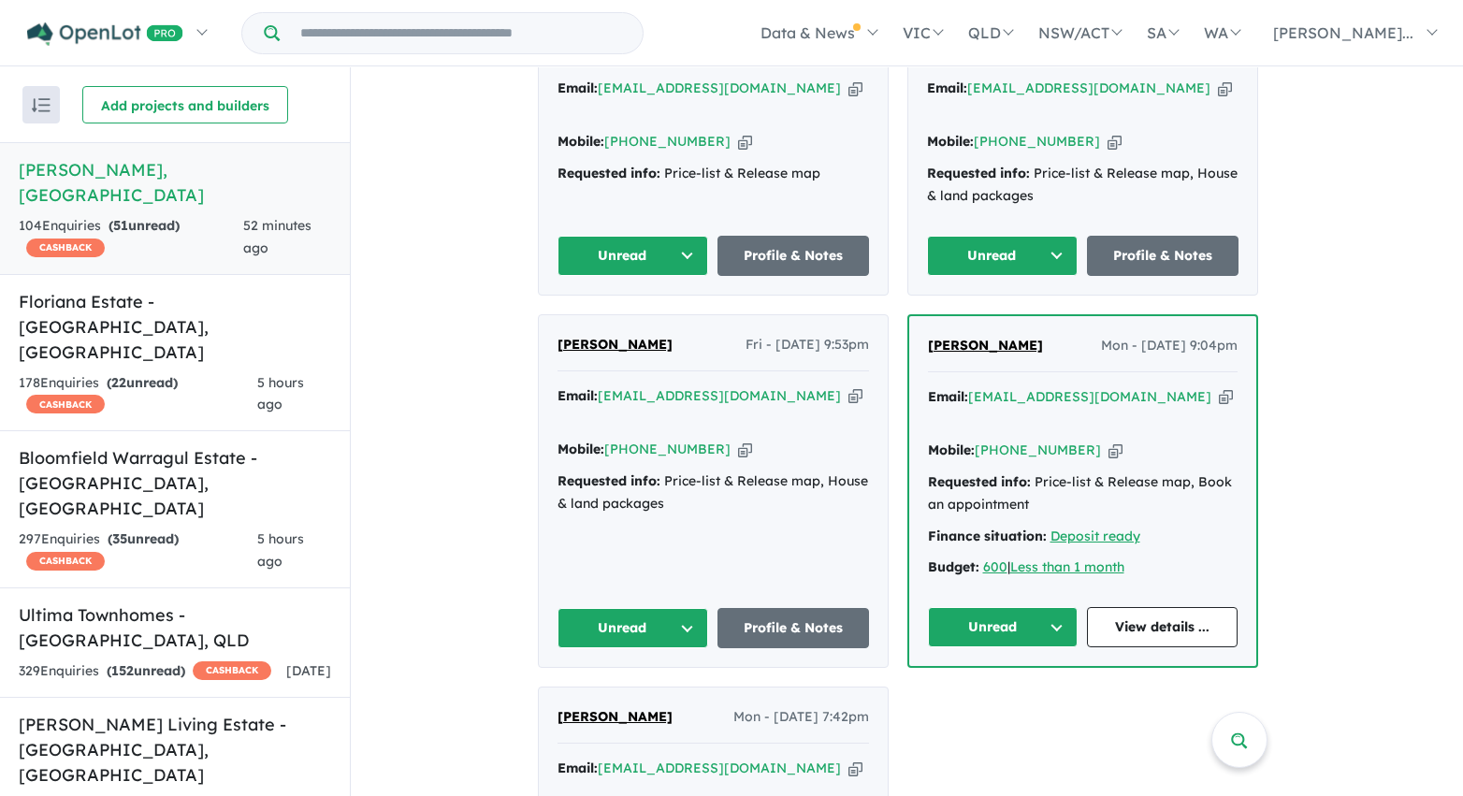
scroll to position [3447, 0]
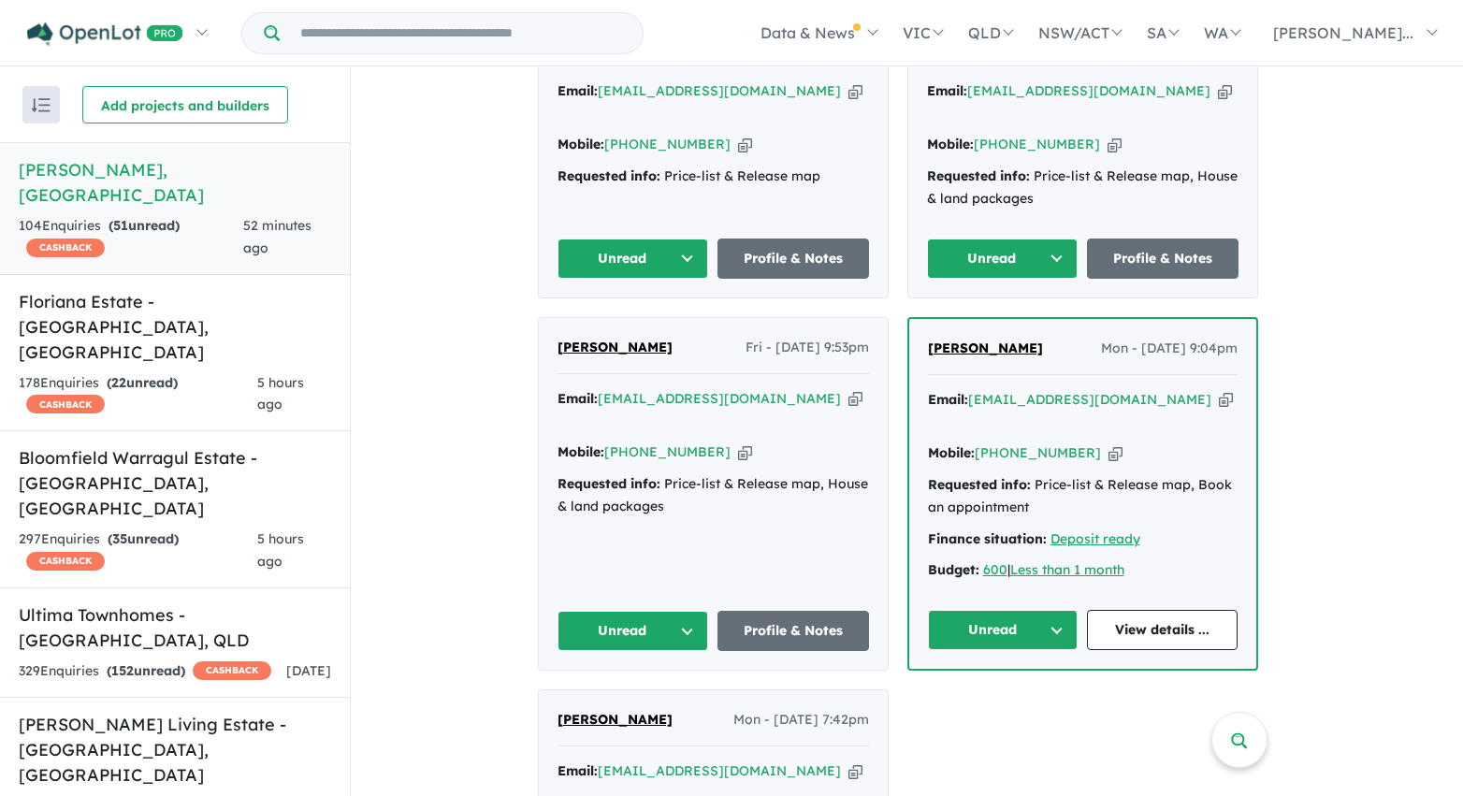
click at [1007, 610] on button "Unread" at bounding box center [1003, 630] width 151 height 40
click at [1005, 696] on button "Assigned" at bounding box center [1010, 717] width 163 height 43
click at [684, 611] on button "Unread" at bounding box center [633, 631] width 152 height 40
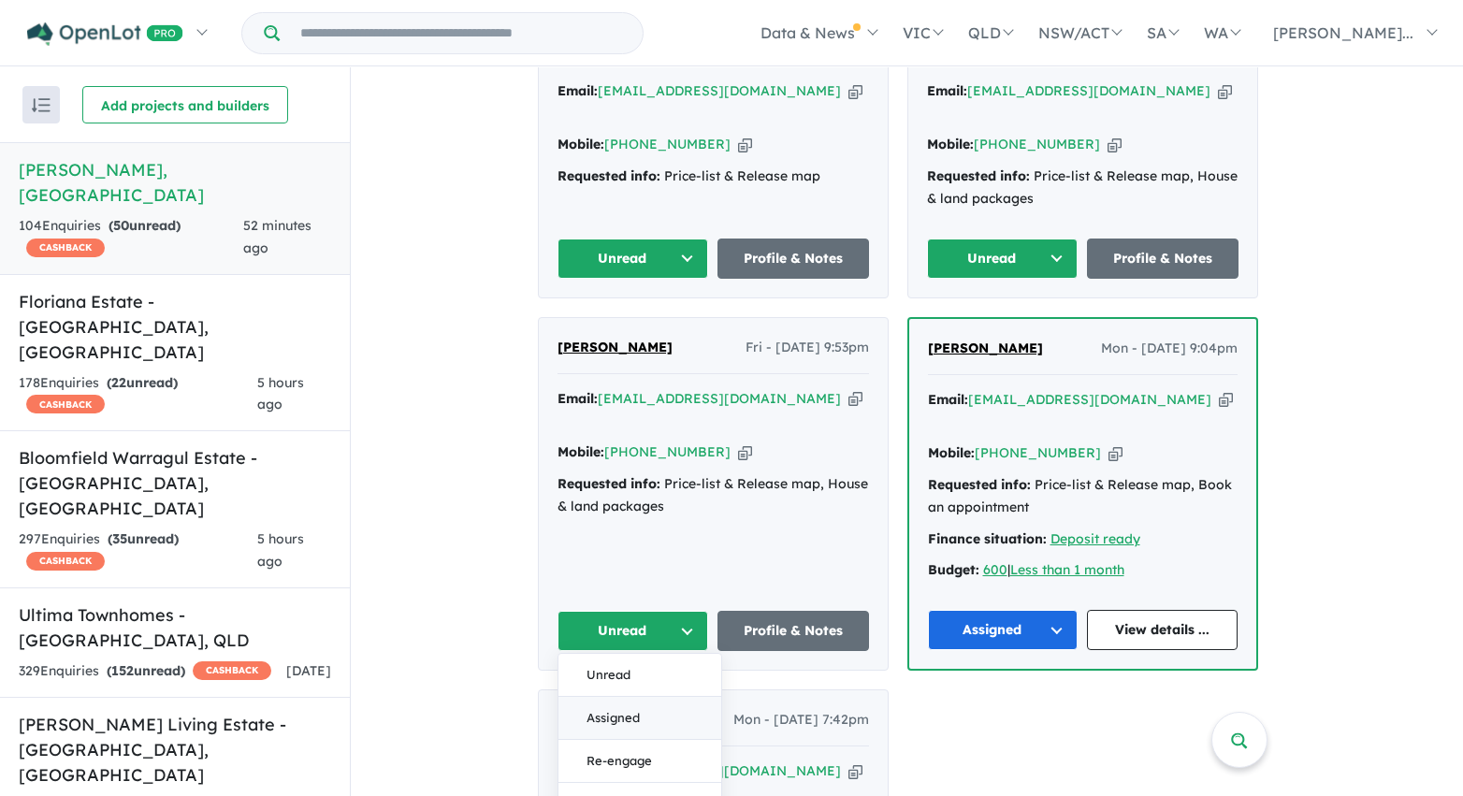
click at [672, 697] on button "Assigned" at bounding box center [639, 718] width 163 height 43
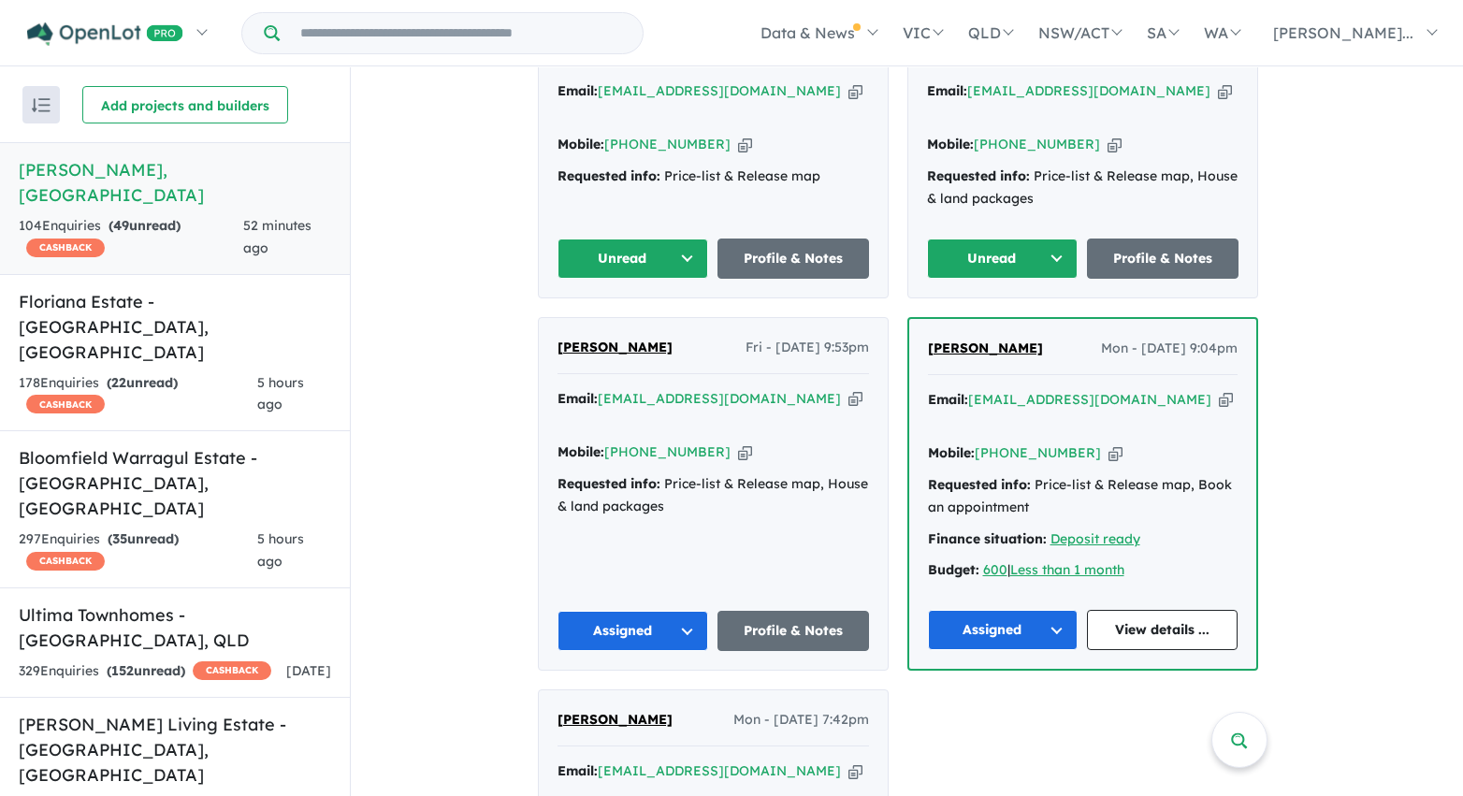
click at [683, 239] on button "Unread" at bounding box center [633, 259] width 152 height 40
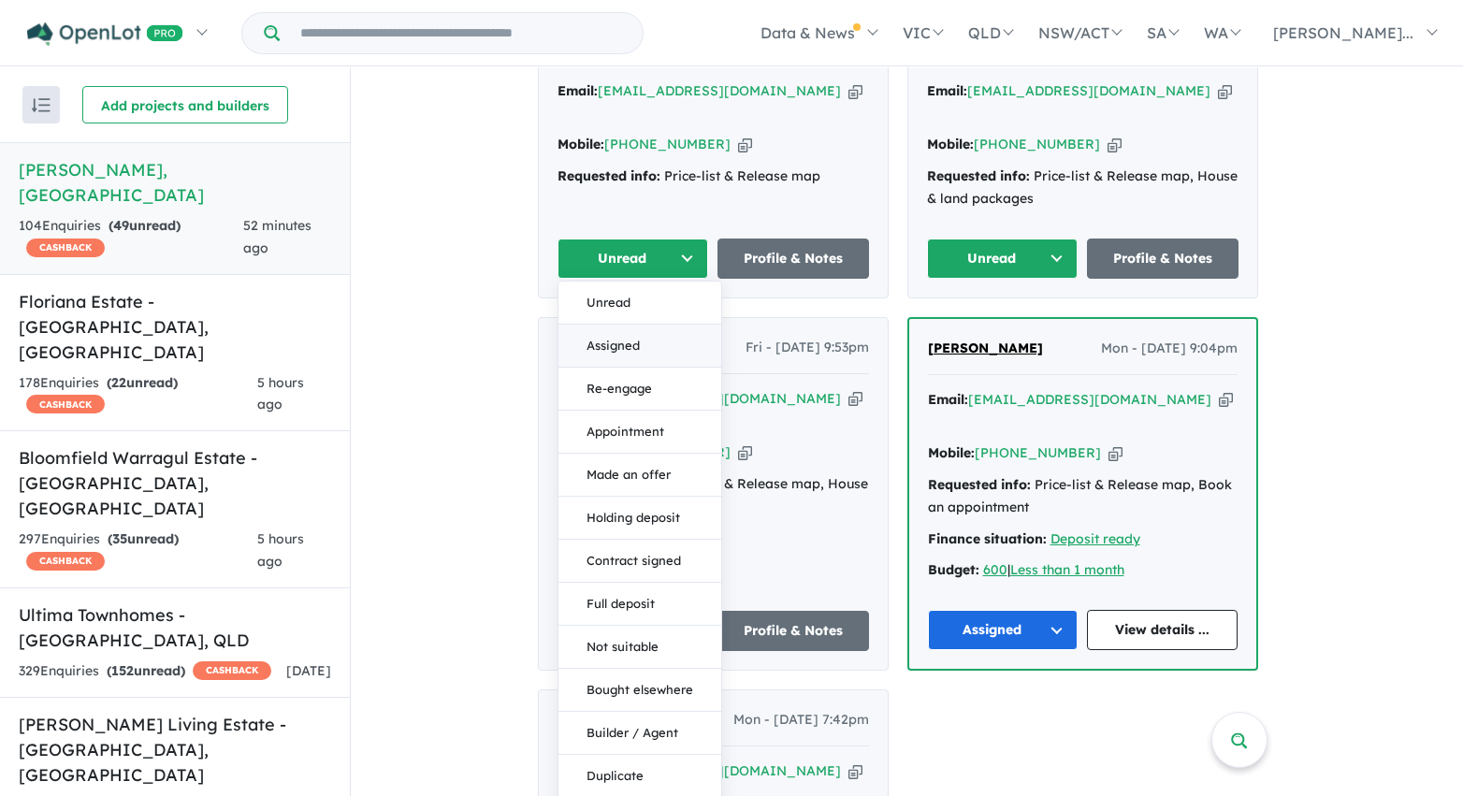
click at [674, 325] on button "Assigned" at bounding box center [639, 346] width 163 height 43
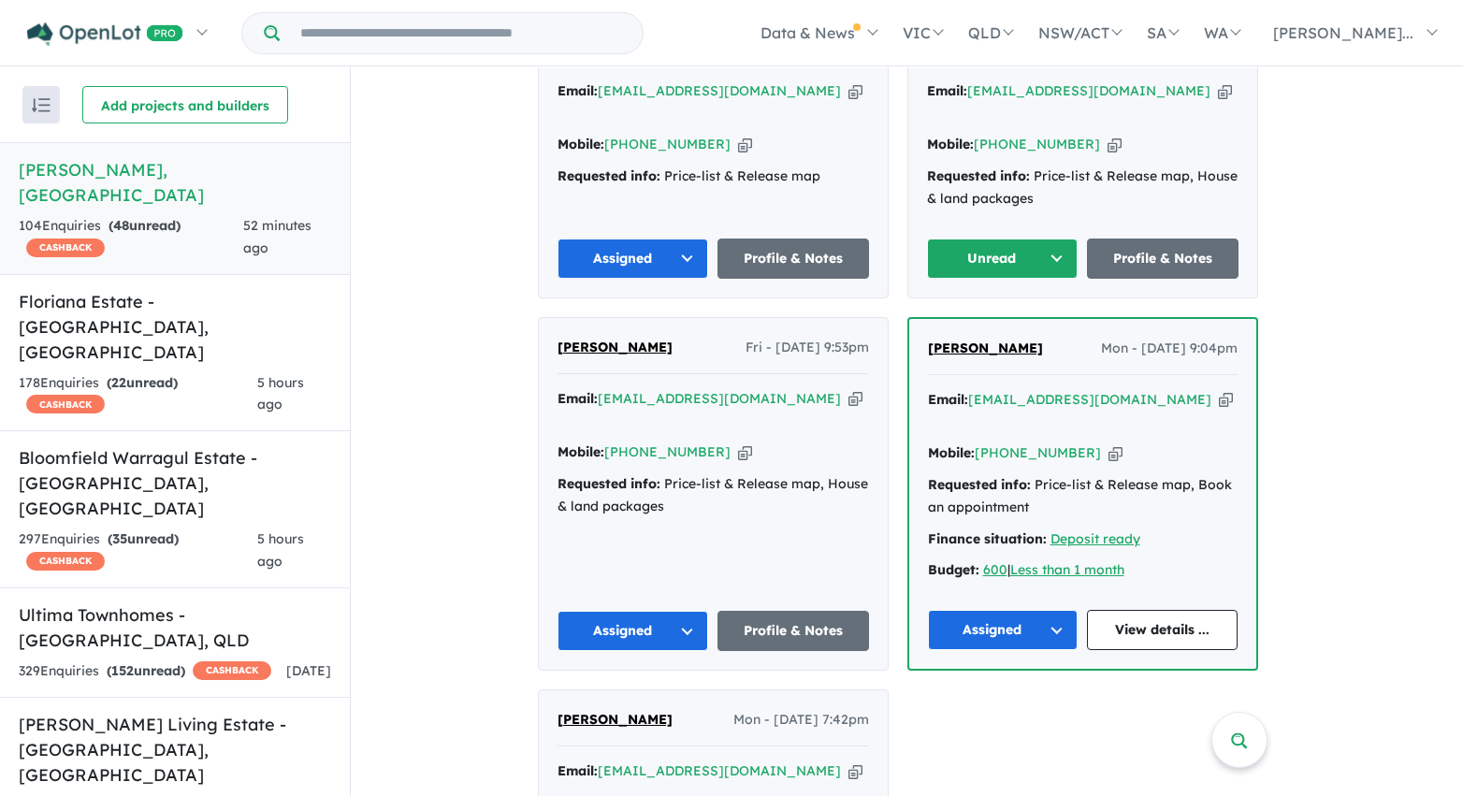
click at [981, 239] on button "Unread" at bounding box center [1003, 259] width 152 height 40
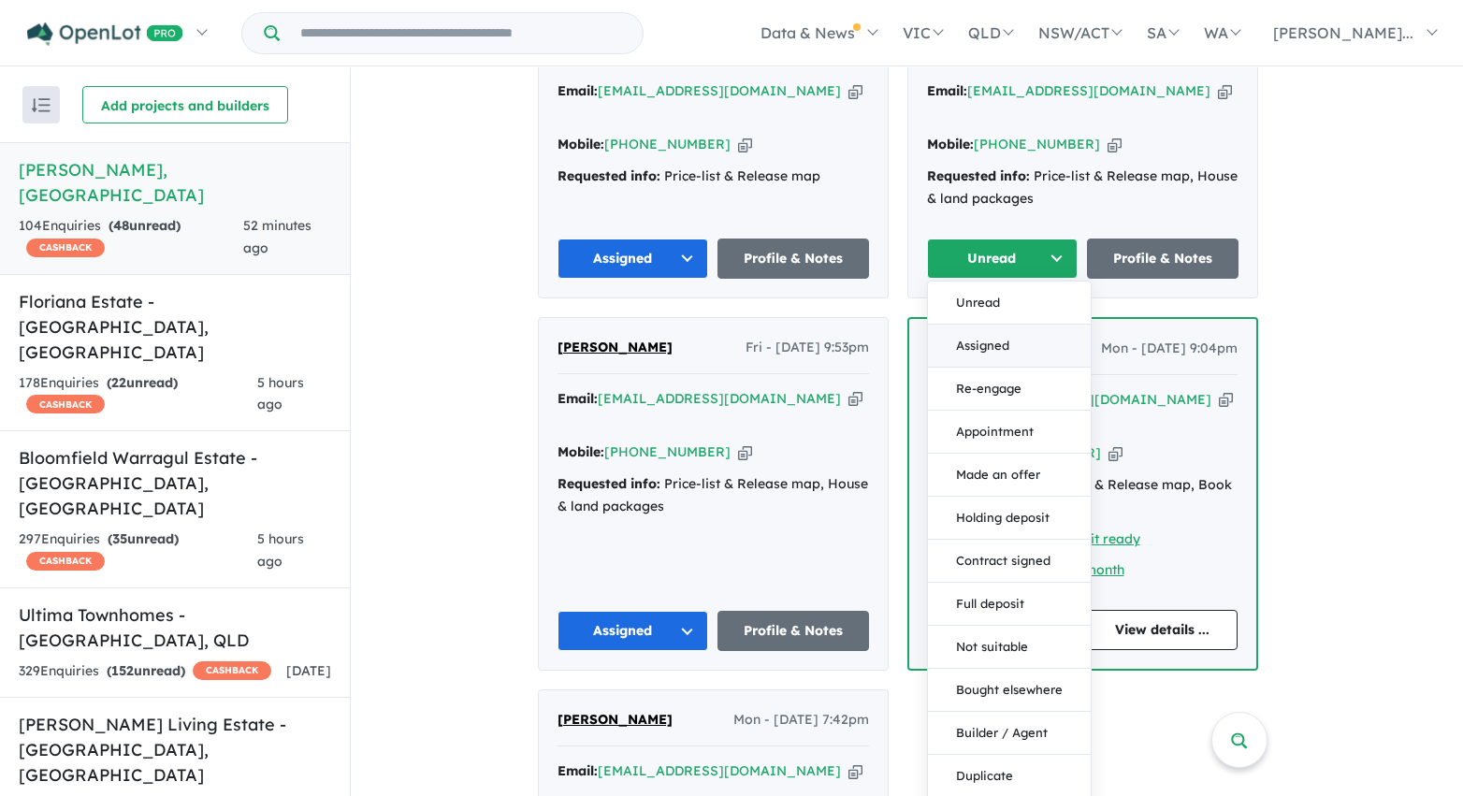
click at [974, 325] on button "Assigned" at bounding box center [1009, 346] width 163 height 43
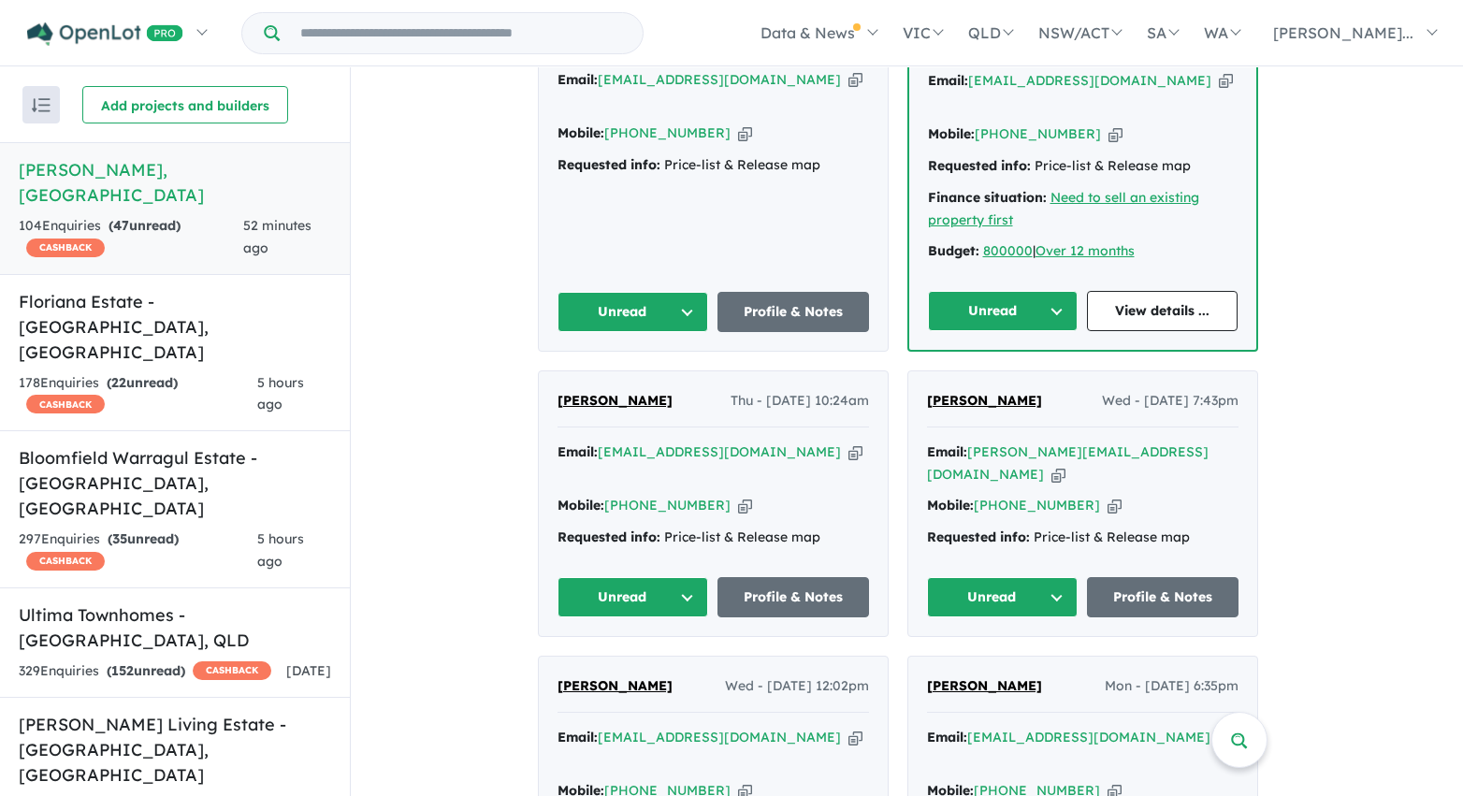
scroll to position [2775, 0]
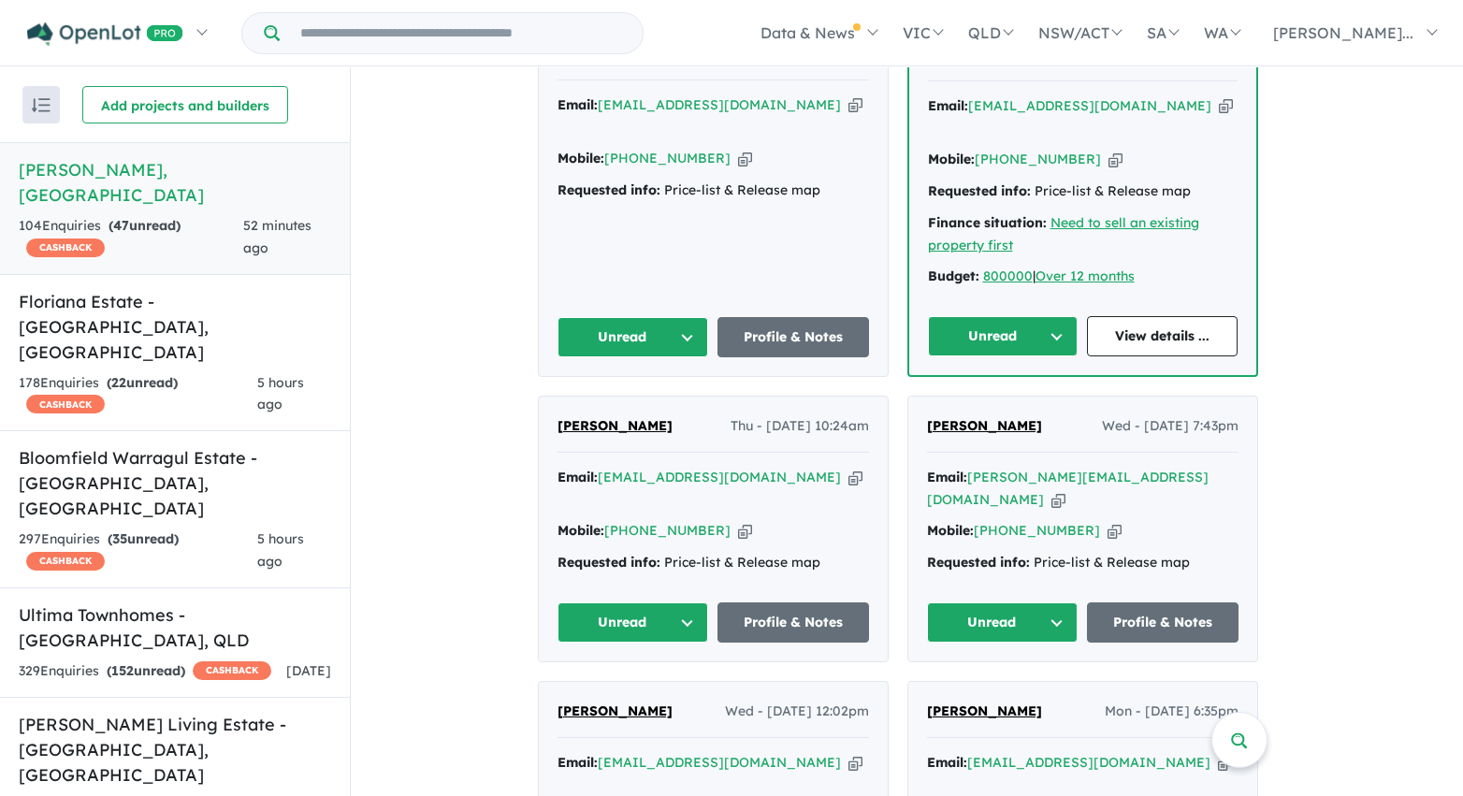
click at [1023, 602] on button "Unread" at bounding box center [1003, 622] width 152 height 40
click at [1013, 688] on button "Assigned" at bounding box center [1009, 709] width 163 height 43
click at [685, 602] on button "Unread" at bounding box center [633, 622] width 152 height 40
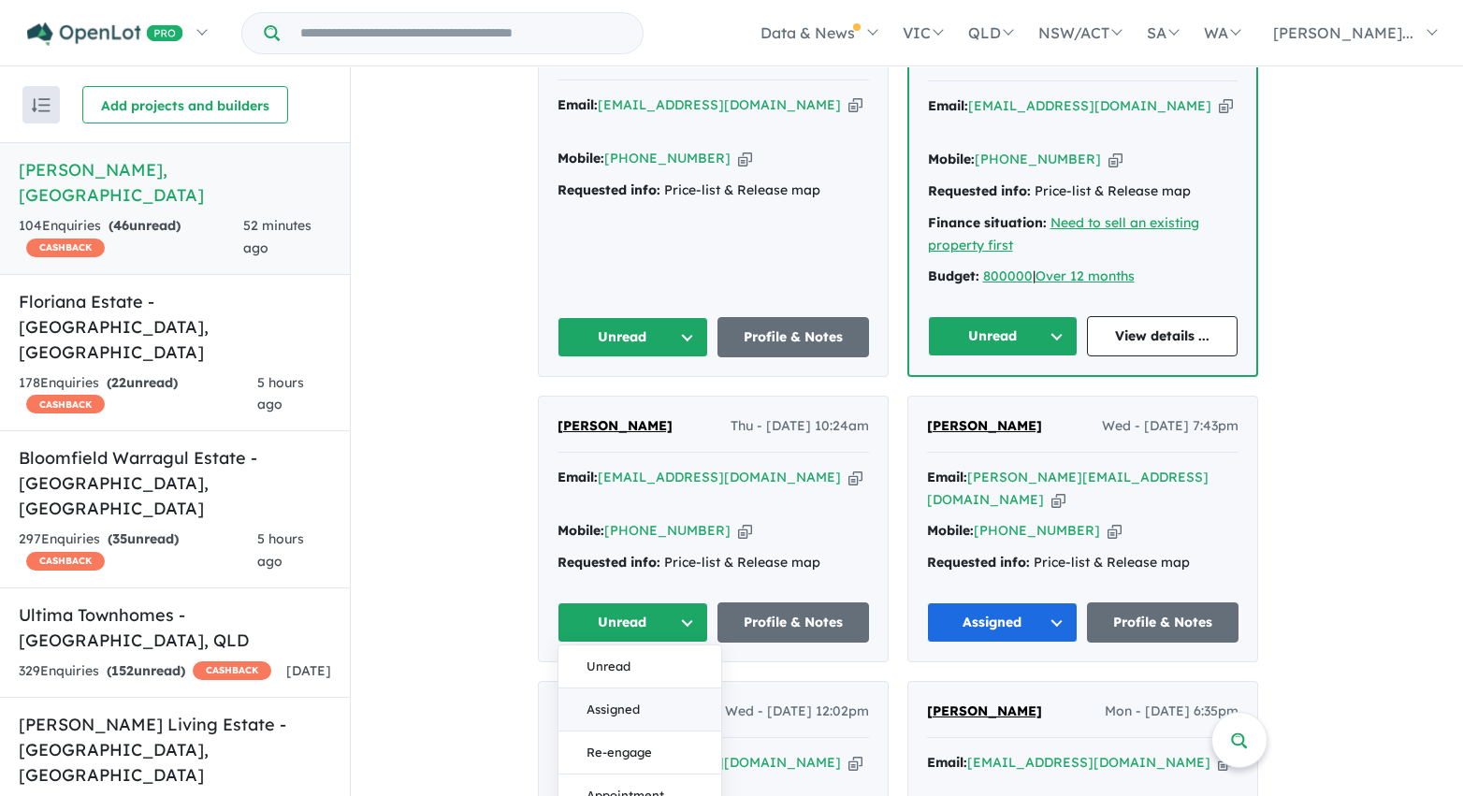
click at [649, 688] on button "Assigned" at bounding box center [639, 709] width 163 height 43
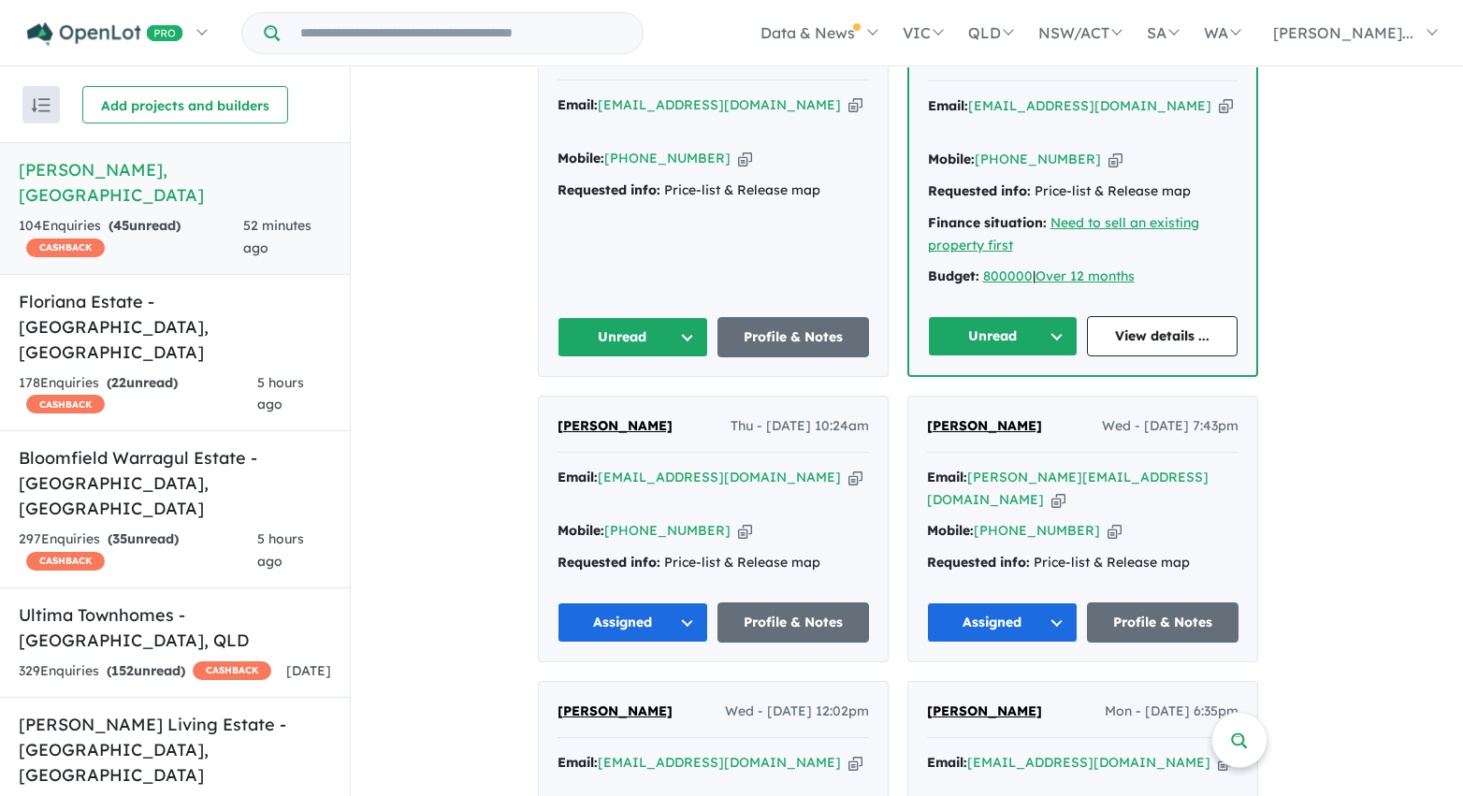
click at [641, 317] on button "Unread" at bounding box center [633, 337] width 152 height 40
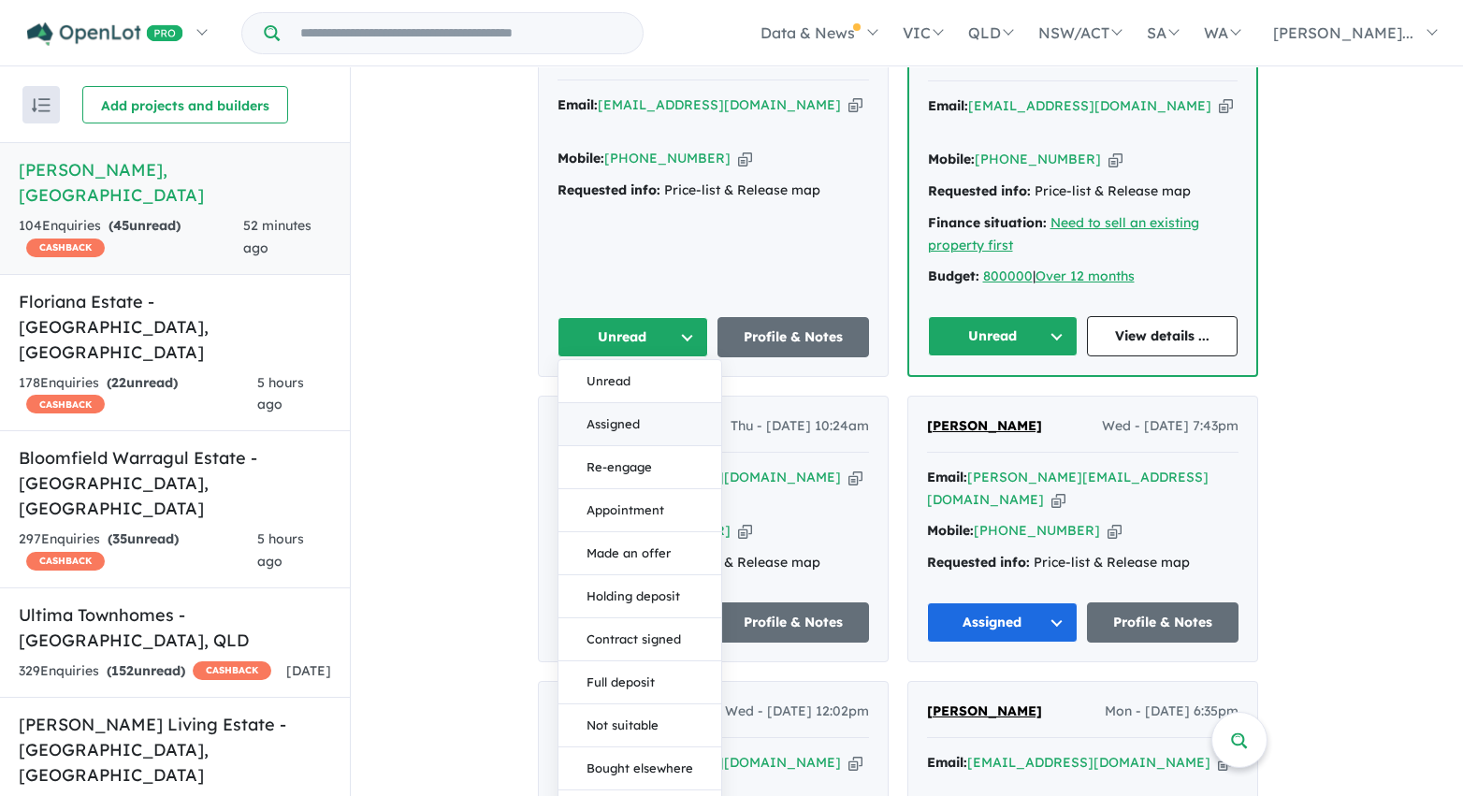
click at [634, 403] on button "Assigned" at bounding box center [639, 424] width 163 height 43
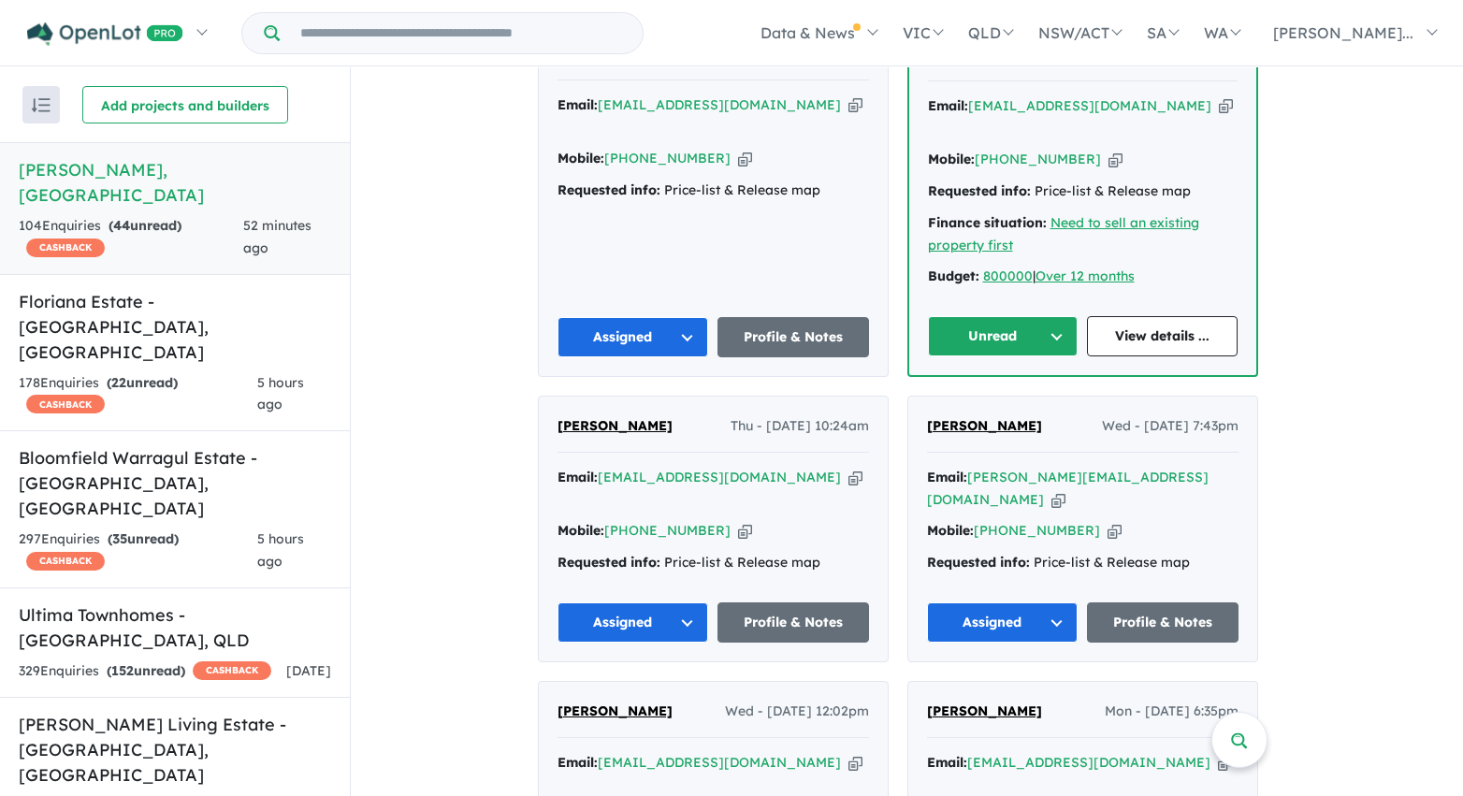
click at [993, 316] on button "Unread" at bounding box center [1003, 336] width 151 height 40
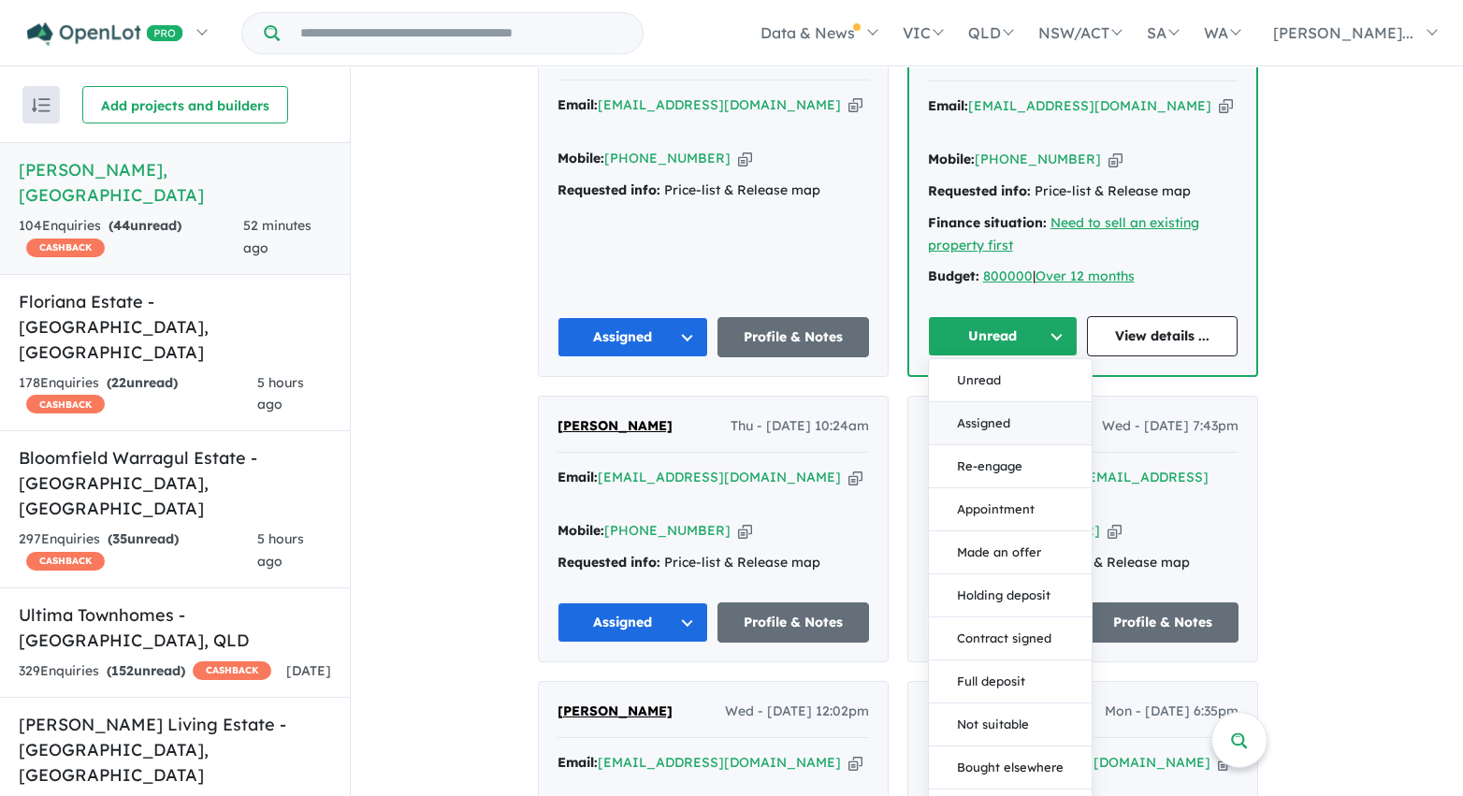
click at [993, 402] on button "Assigned" at bounding box center [1010, 423] width 163 height 43
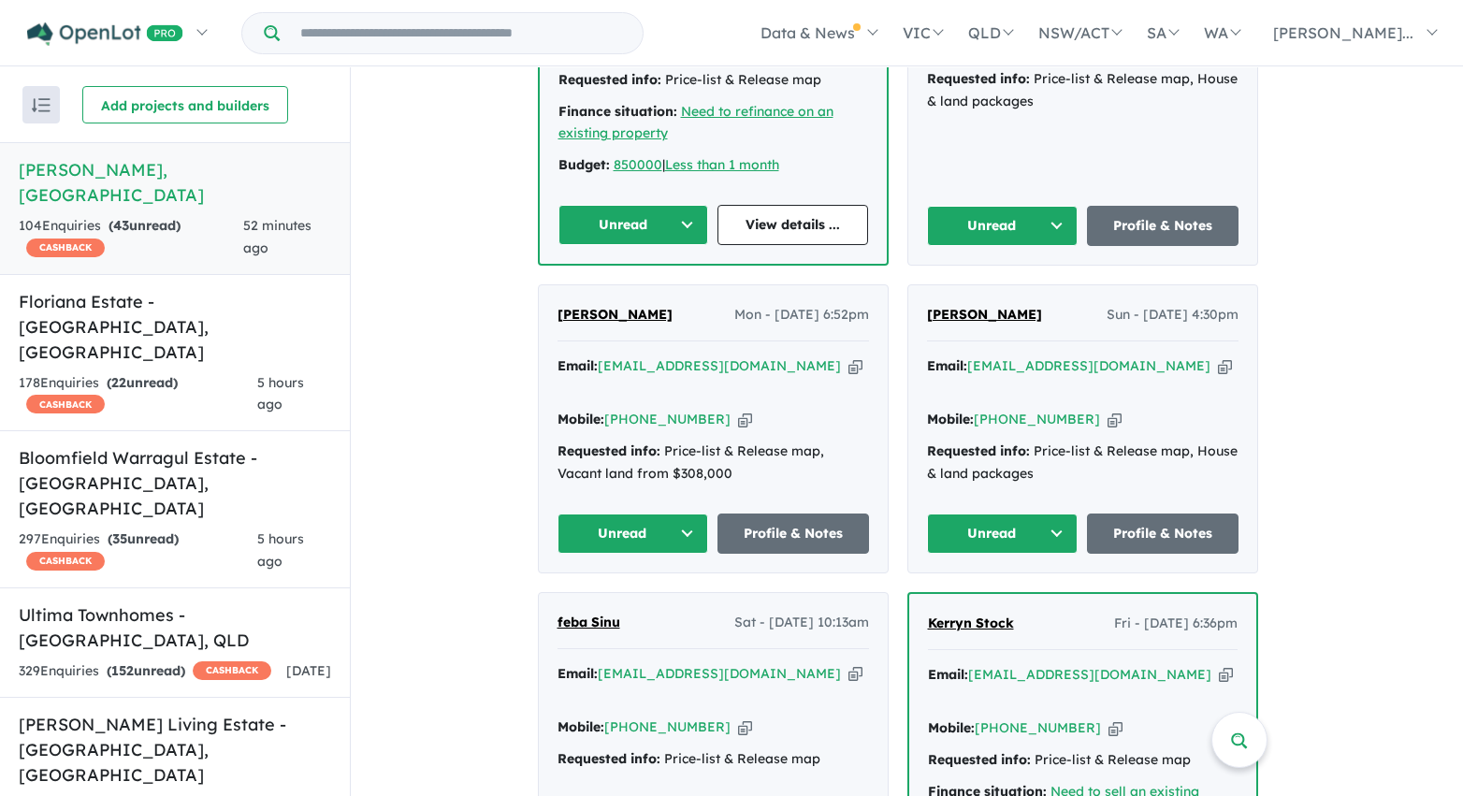
scroll to position [2205, 0]
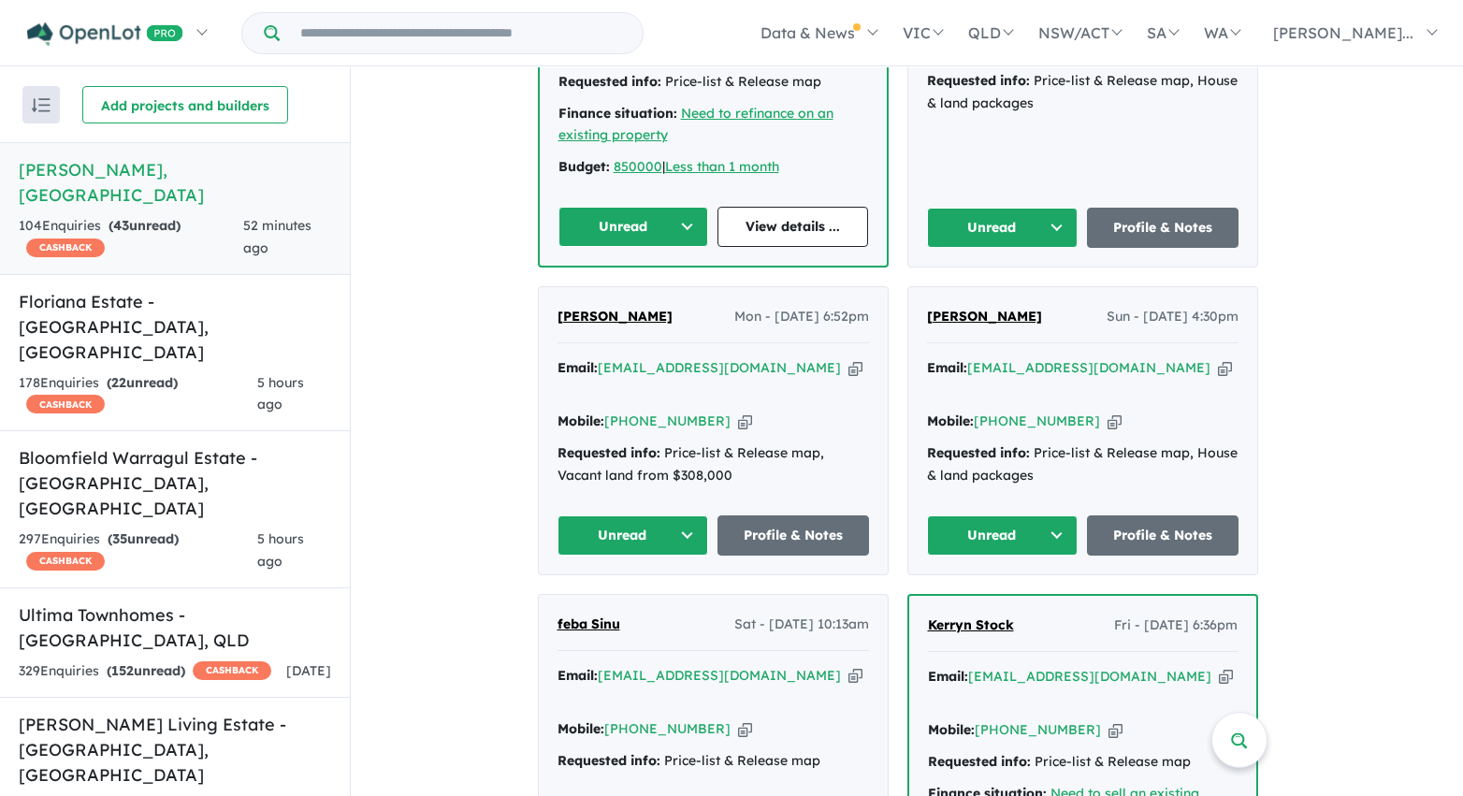
click at [973, 208] on button "Unread" at bounding box center [1003, 228] width 152 height 40
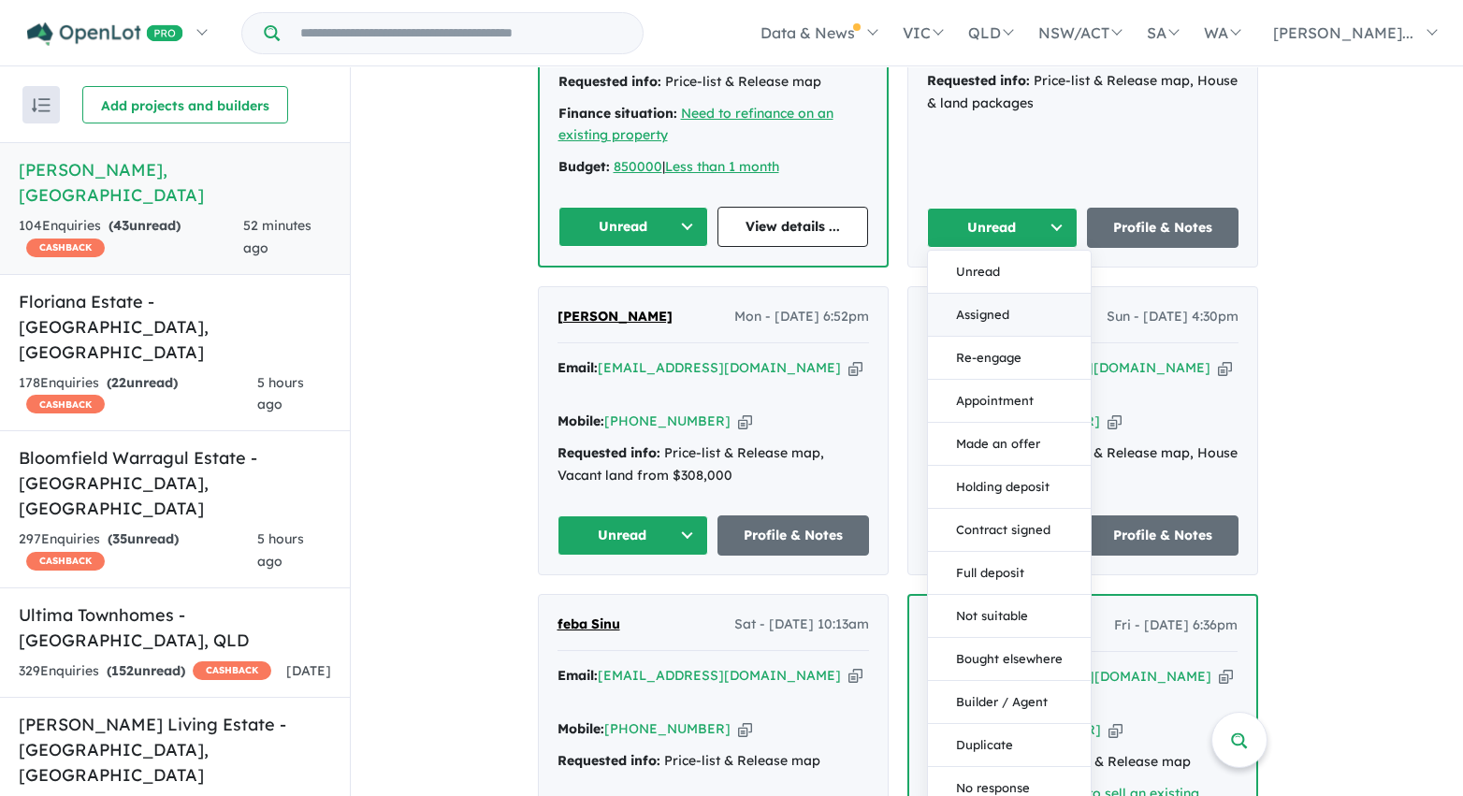
click at [989, 294] on button "Assigned" at bounding box center [1009, 315] width 163 height 43
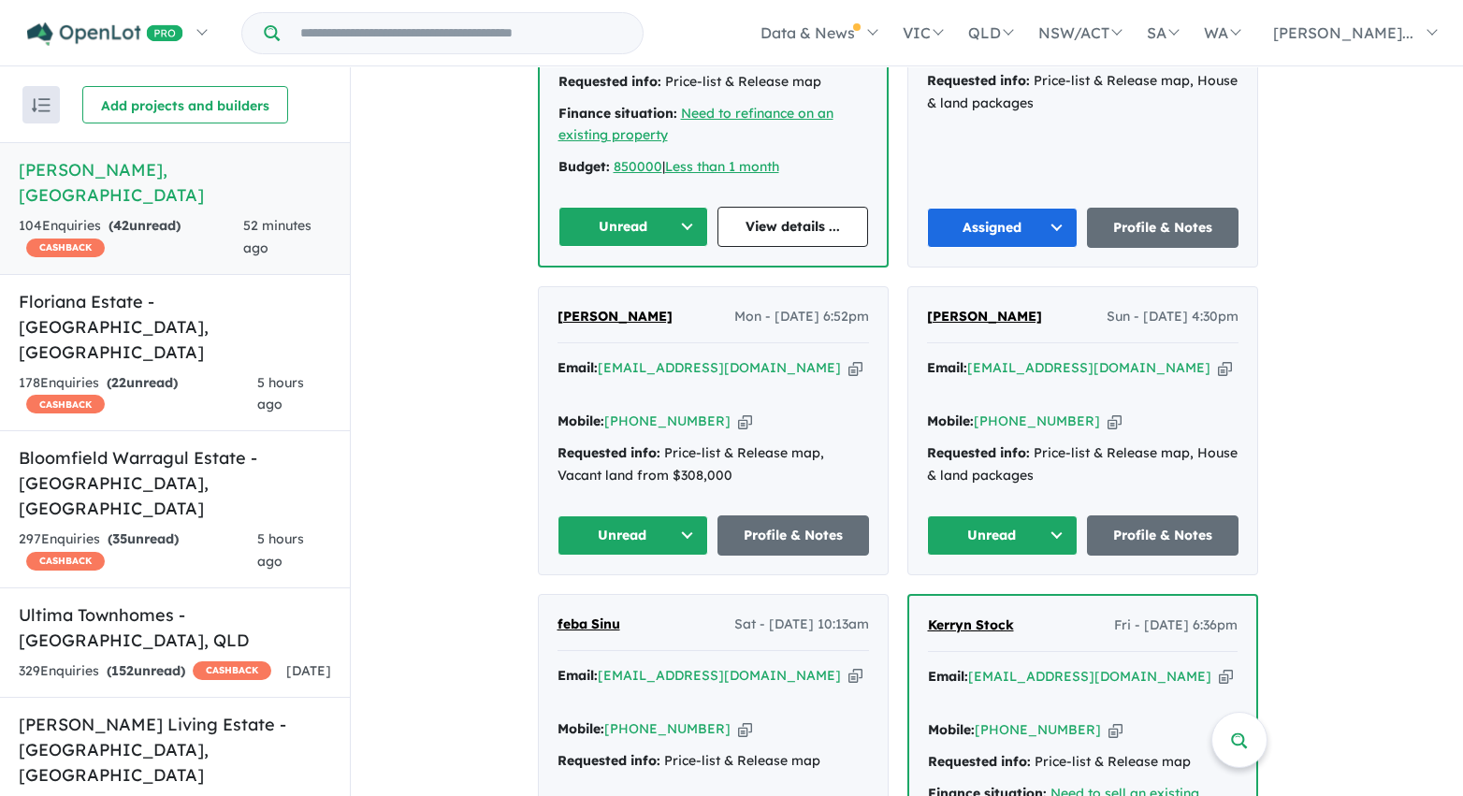
click at [656, 207] on button "Unread" at bounding box center [633, 227] width 151 height 40
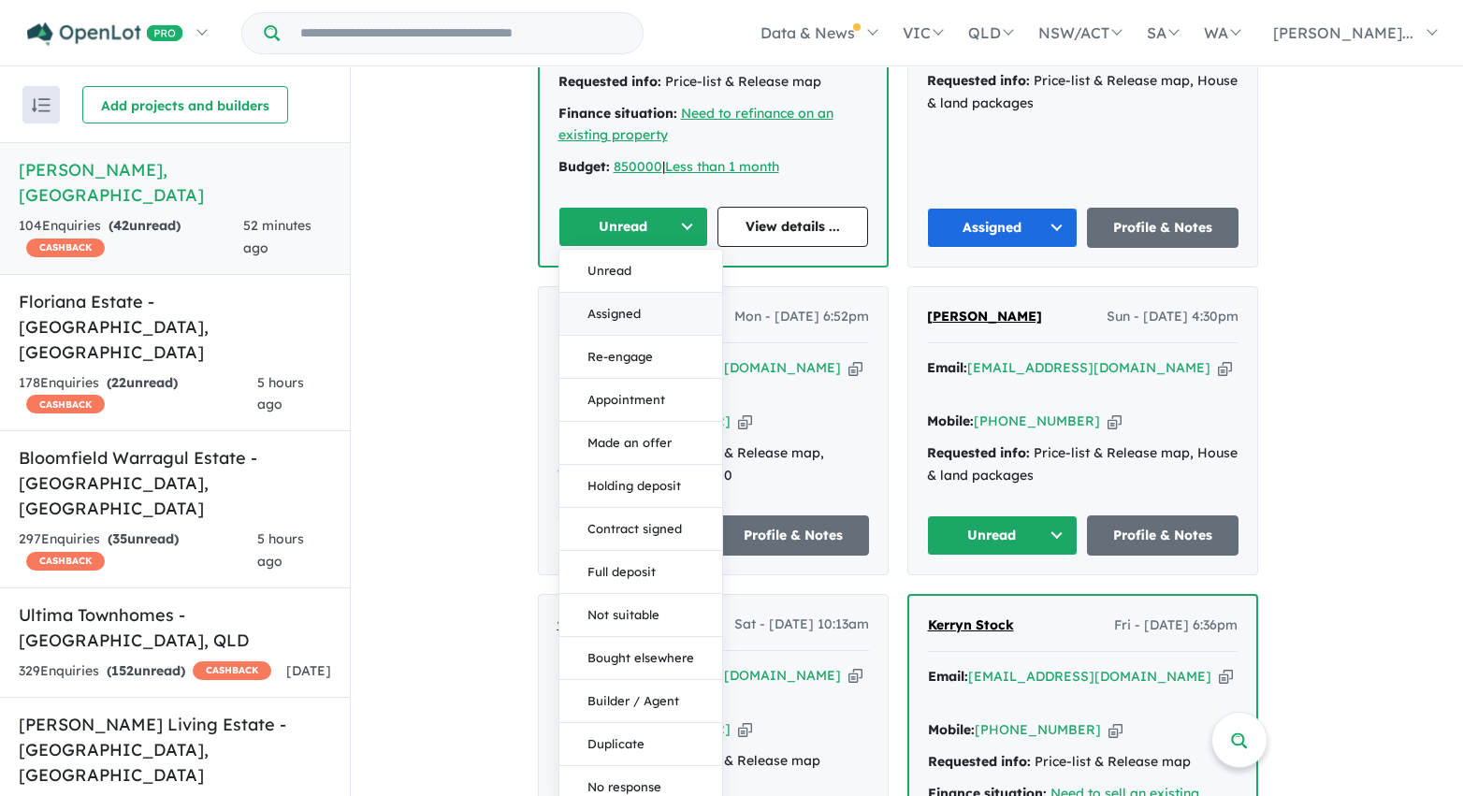
click at [648, 293] on button "Assigned" at bounding box center [640, 314] width 163 height 43
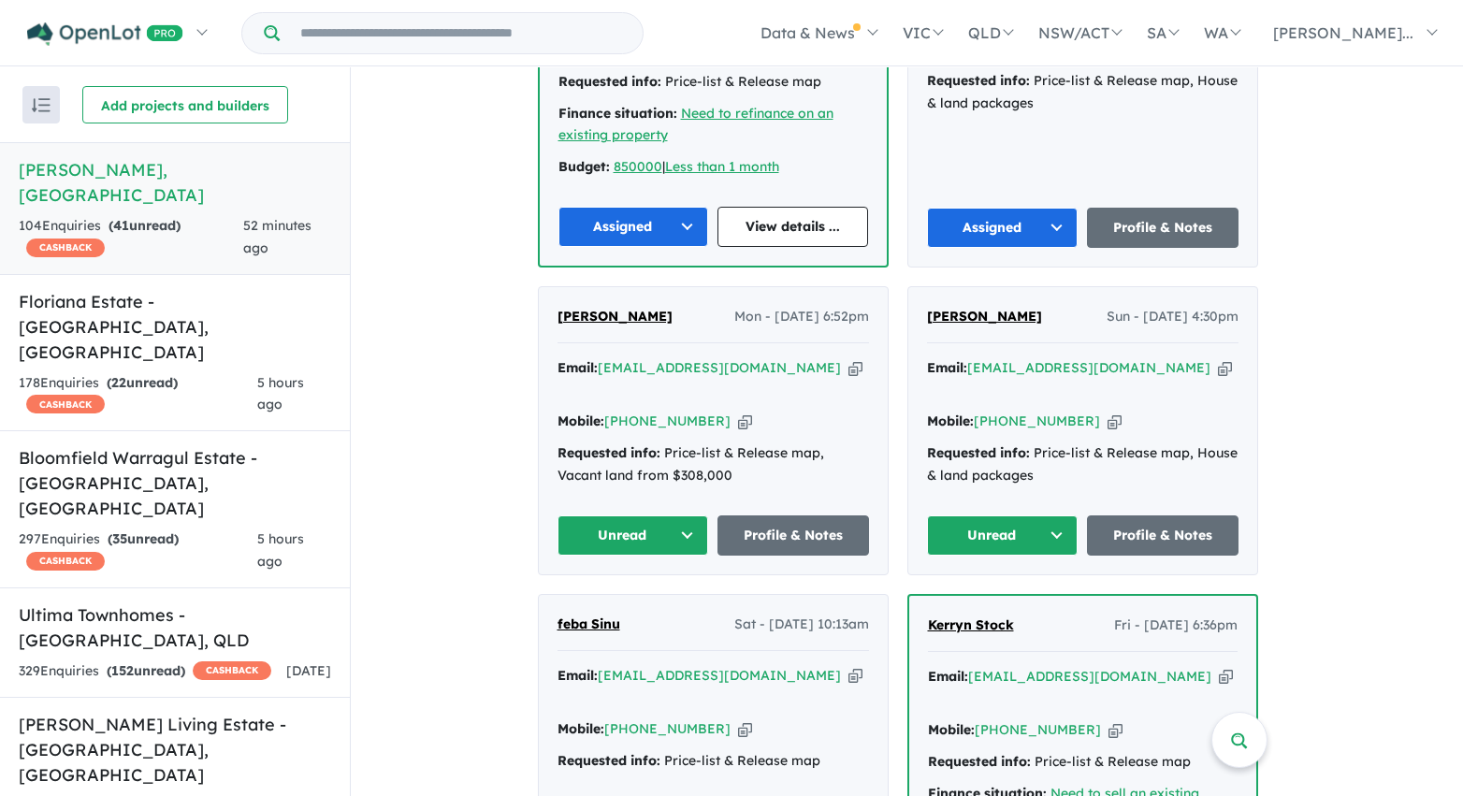
click at [661, 515] on button "Unread" at bounding box center [633, 535] width 152 height 40
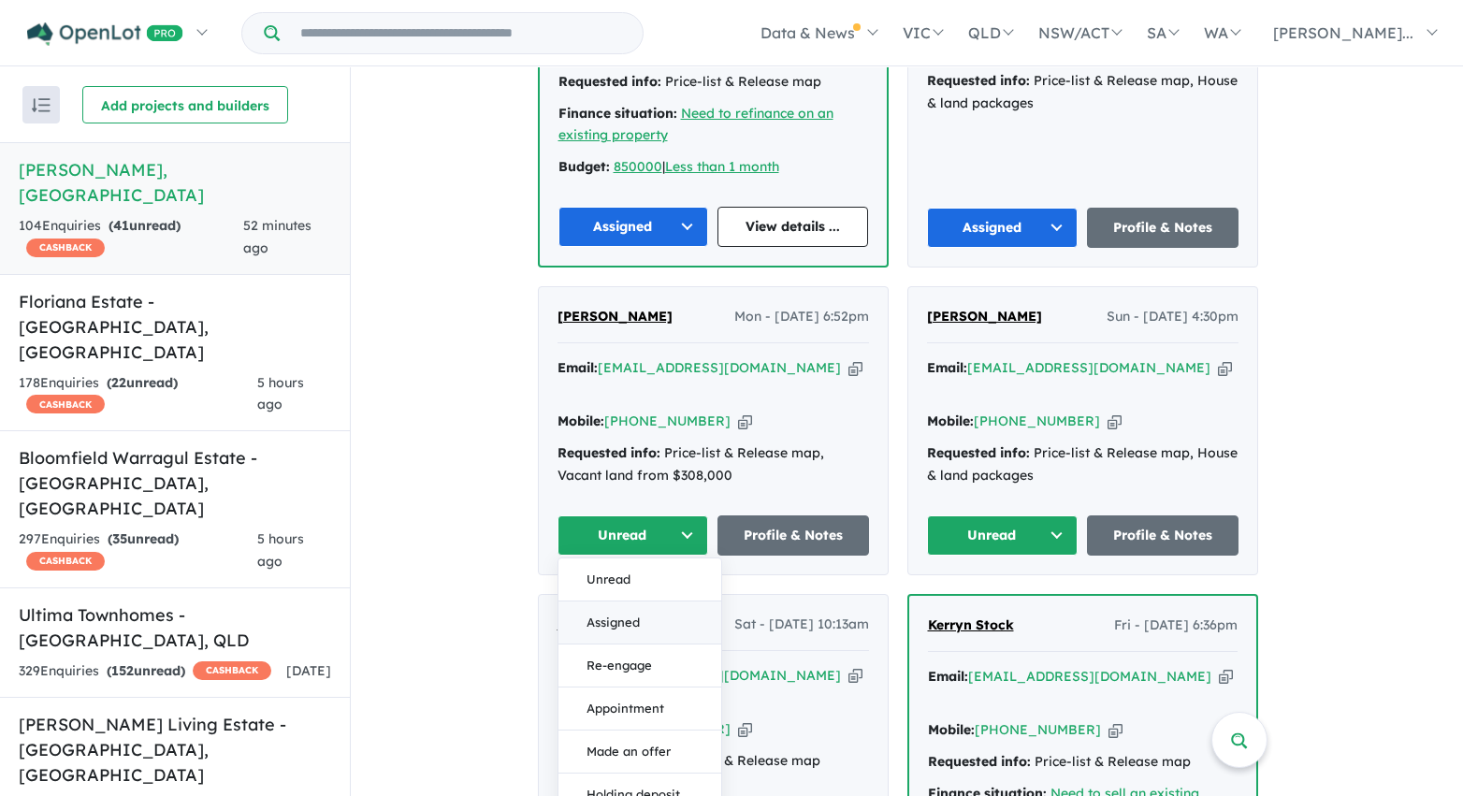
click at [664, 601] on button "Assigned" at bounding box center [639, 622] width 163 height 43
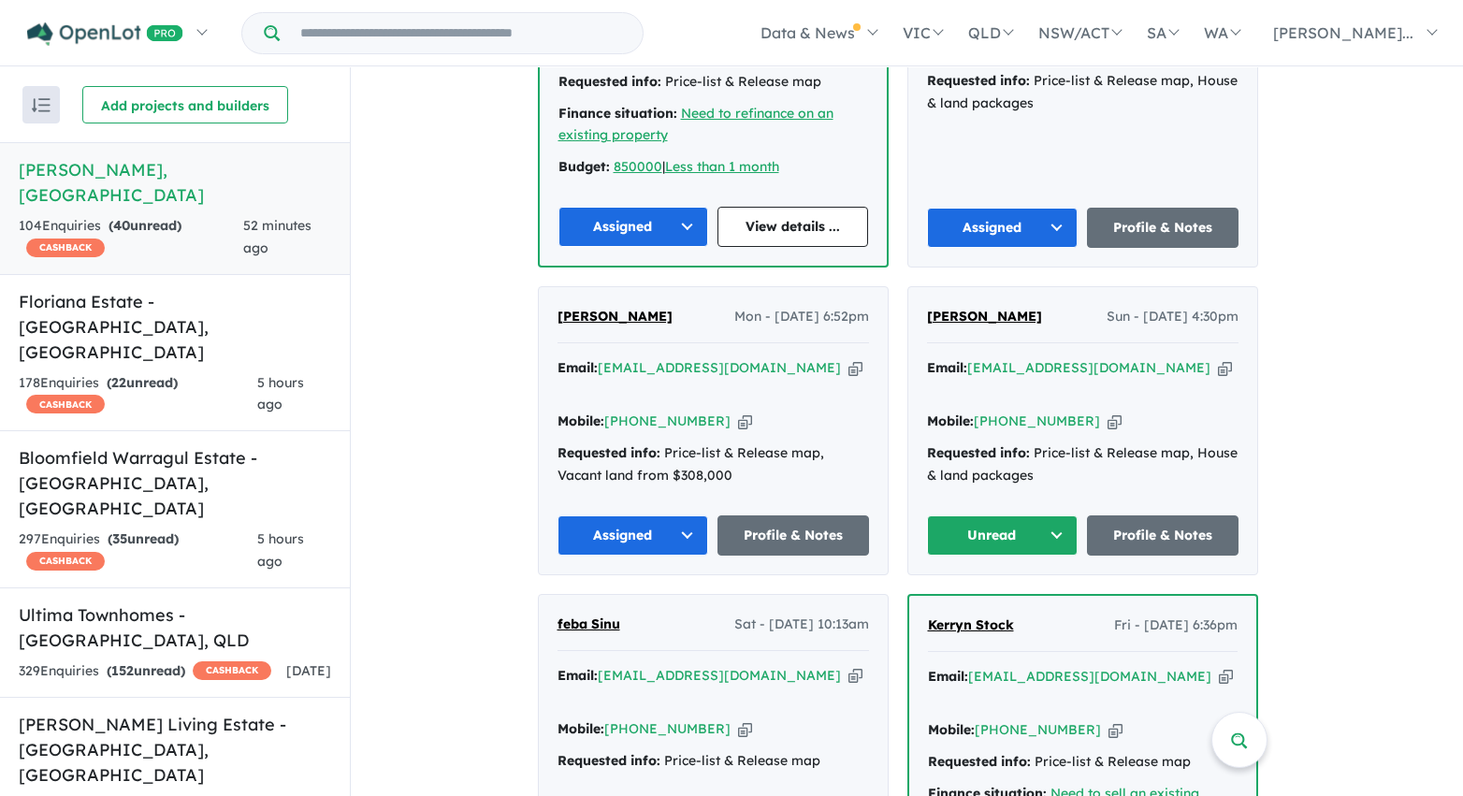
click at [980, 515] on button "Unread" at bounding box center [1003, 535] width 152 height 40
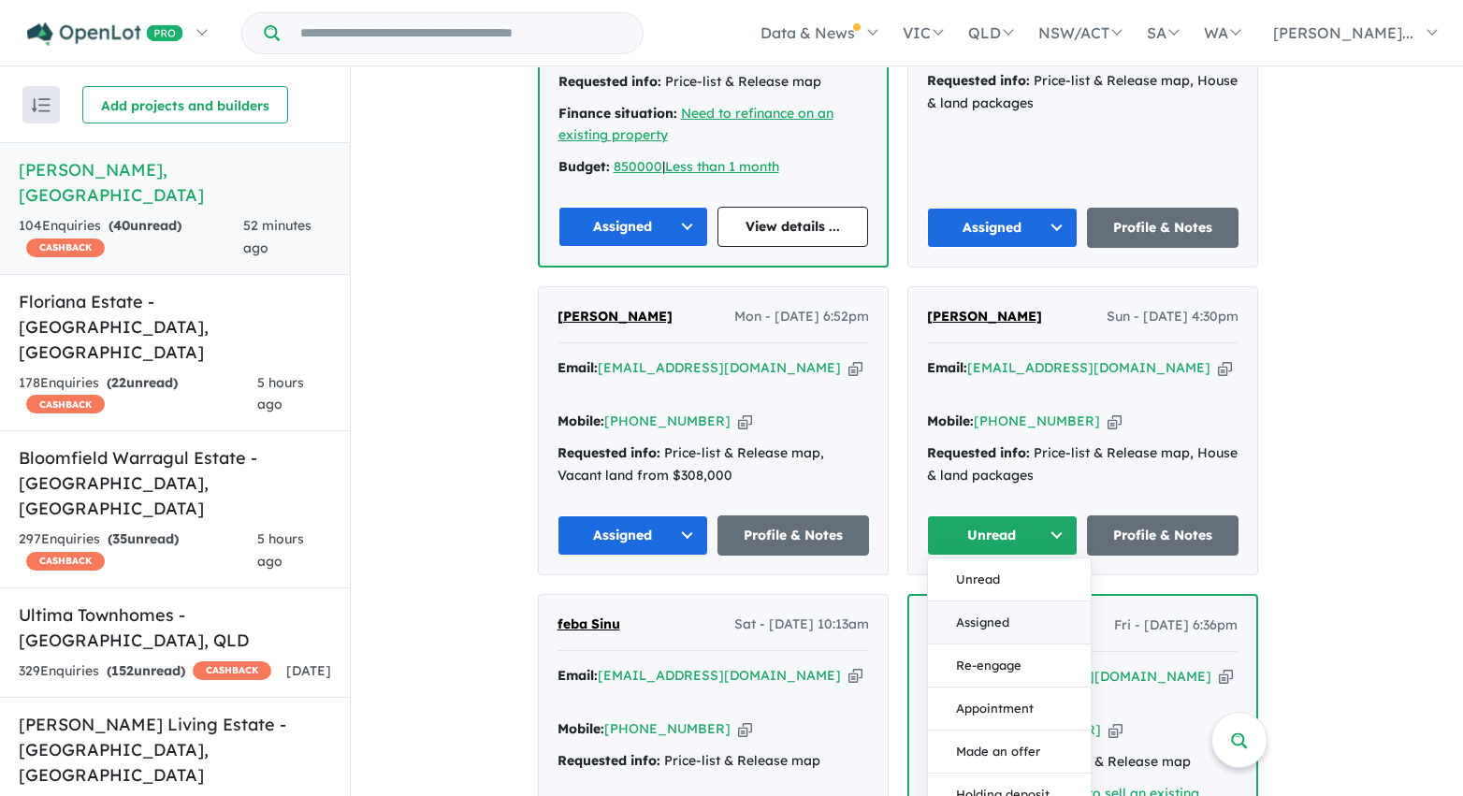
click at [985, 601] on button "Assigned" at bounding box center [1009, 622] width 163 height 43
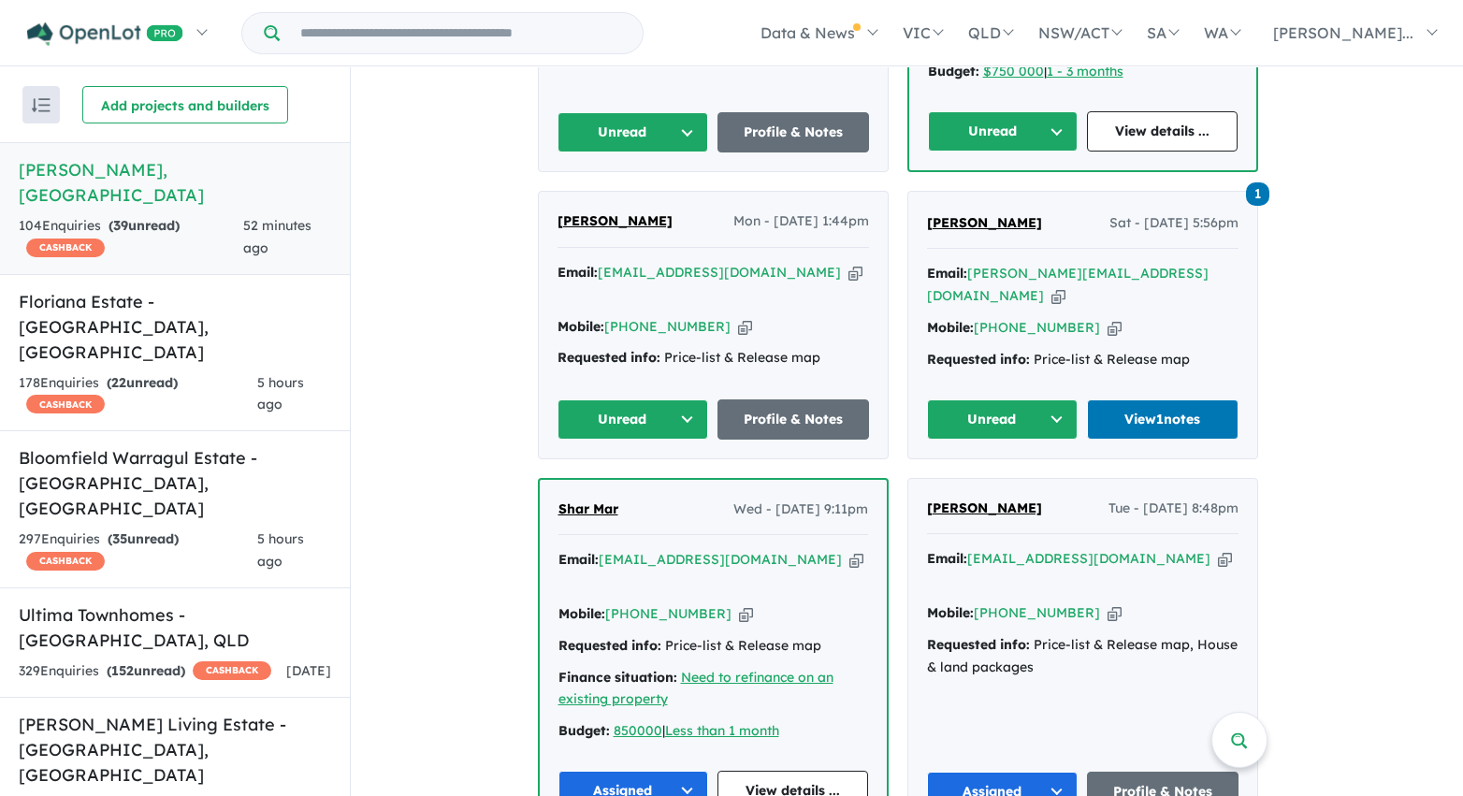
scroll to position [1617, 0]
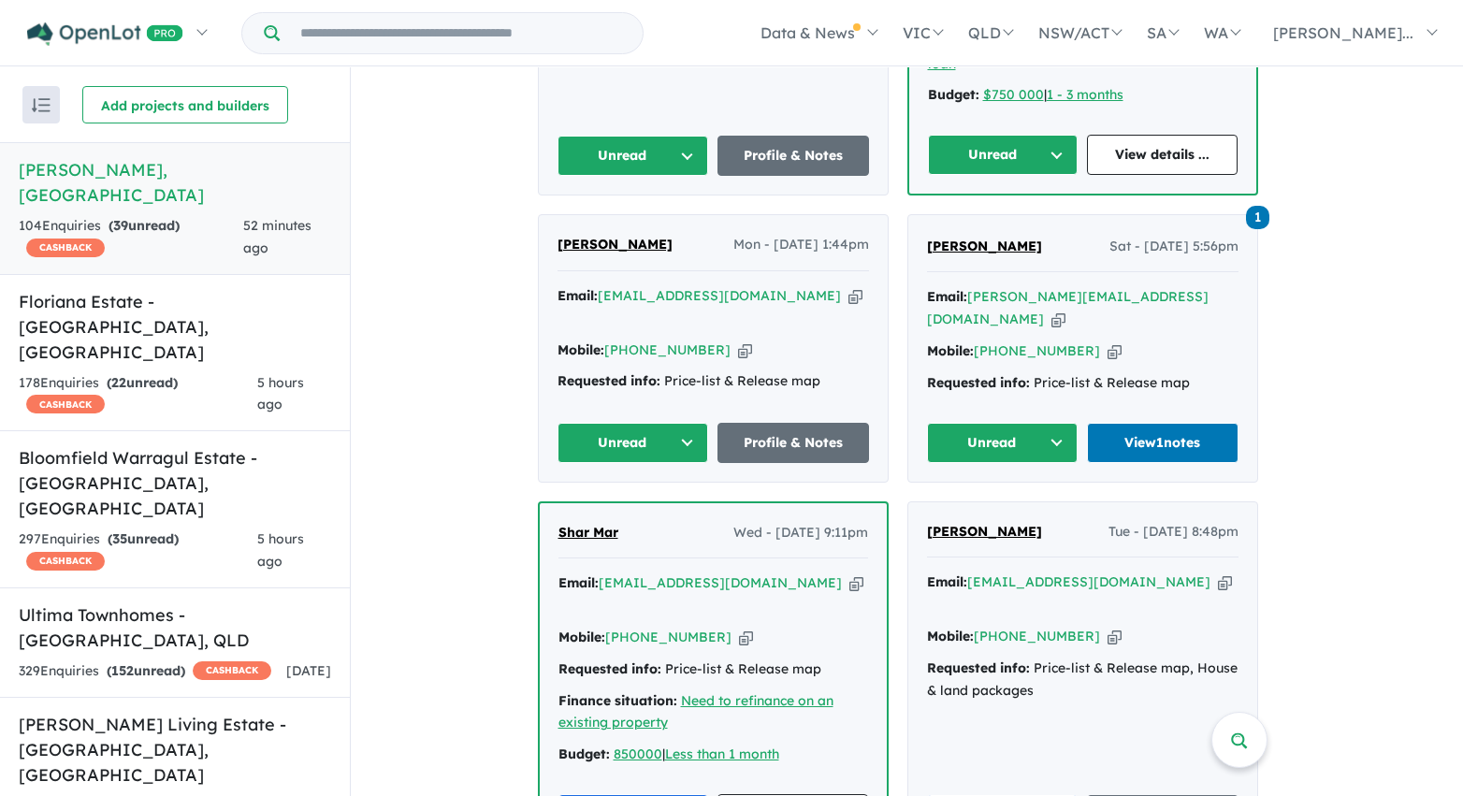
click at [1003, 423] on button "Unread" at bounding box center [1003, 443] width 152 height 40
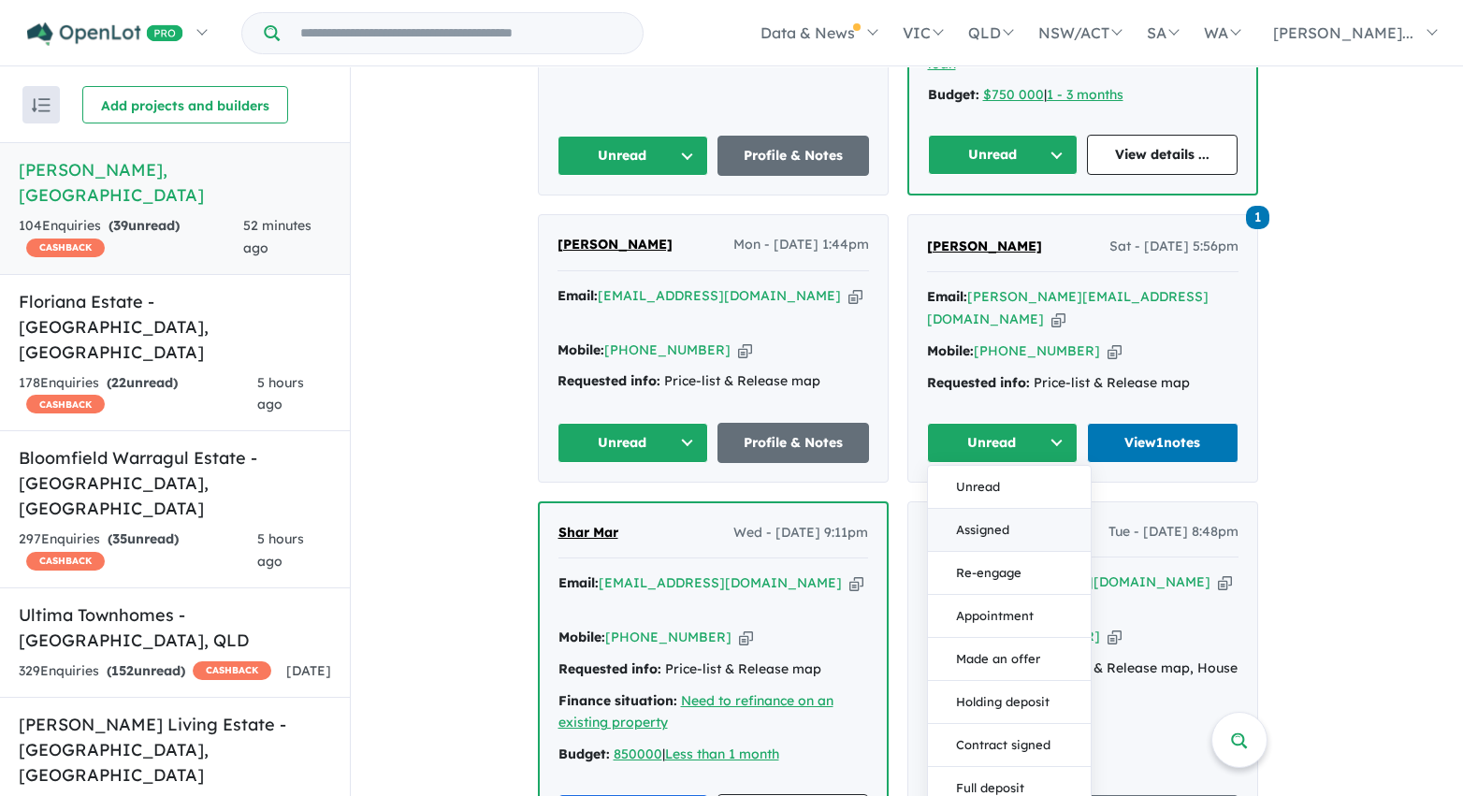
click at [999, 509] on button "Assigned" at bounding box center [1009, 530] width 163 height 43
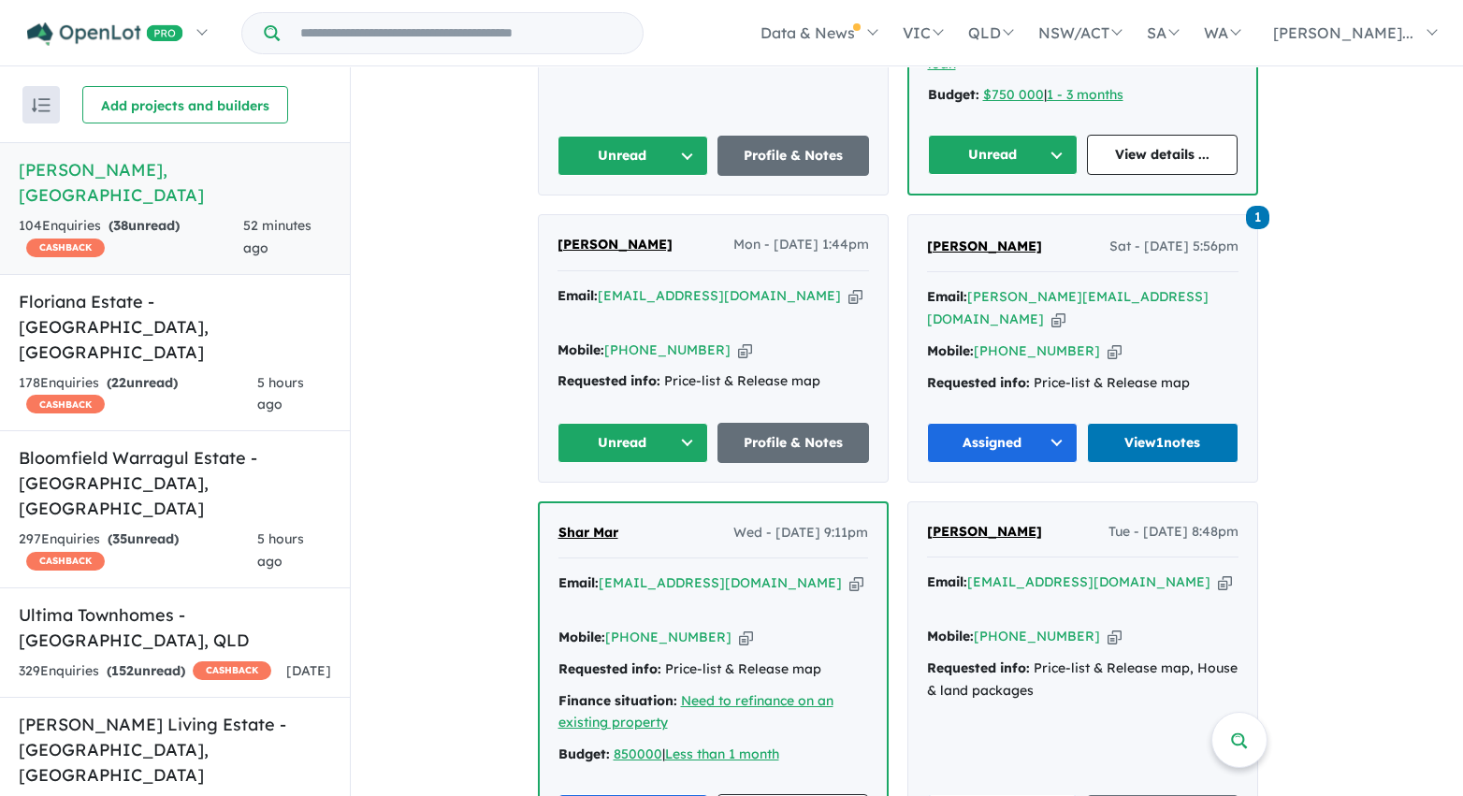
click at [645, 423] on button "Unread" at bounding box center [633, 443] width 152 height 40
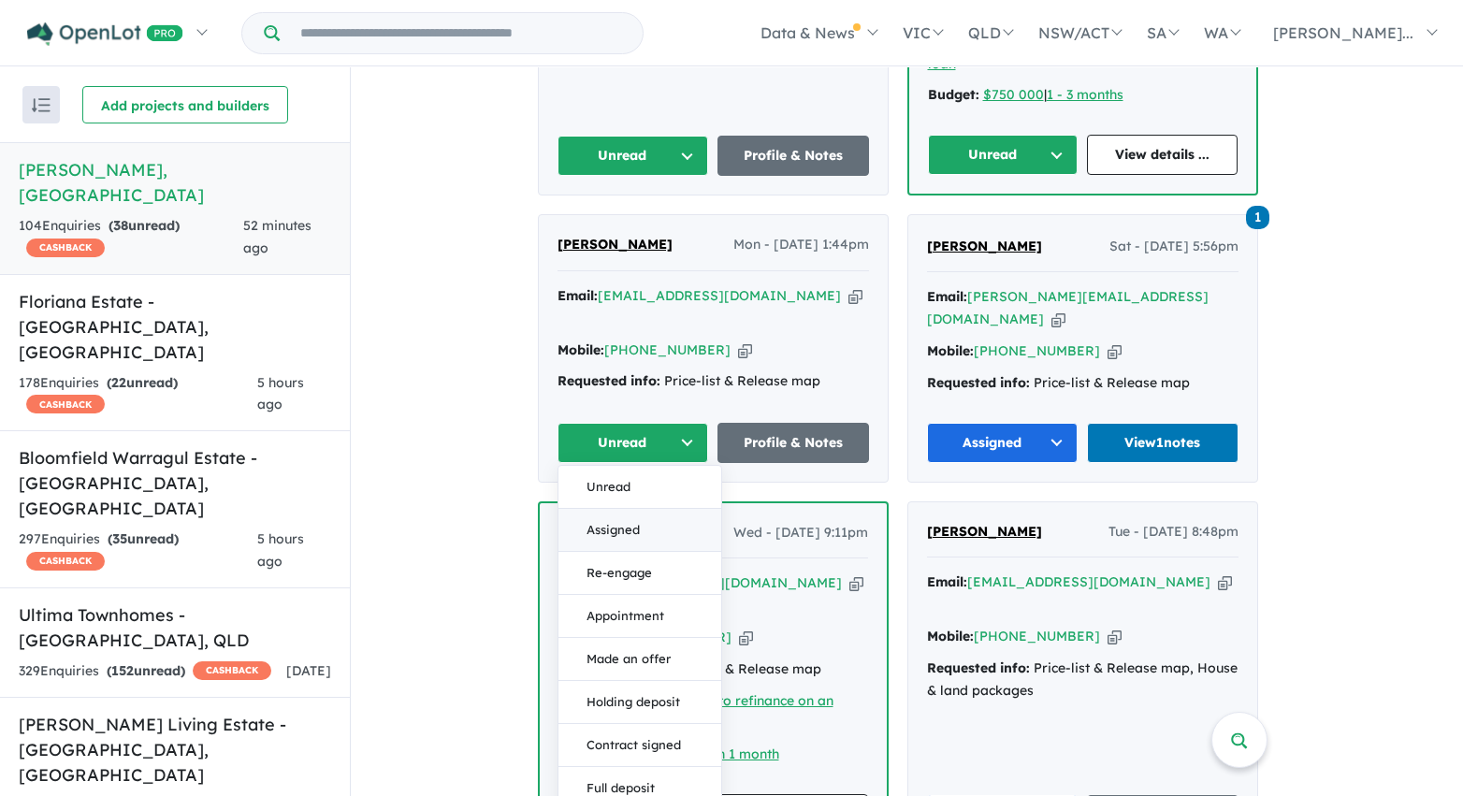
click at [642, 509] on button "Assigned" at bounding box center [639, 530] width 163 height 43
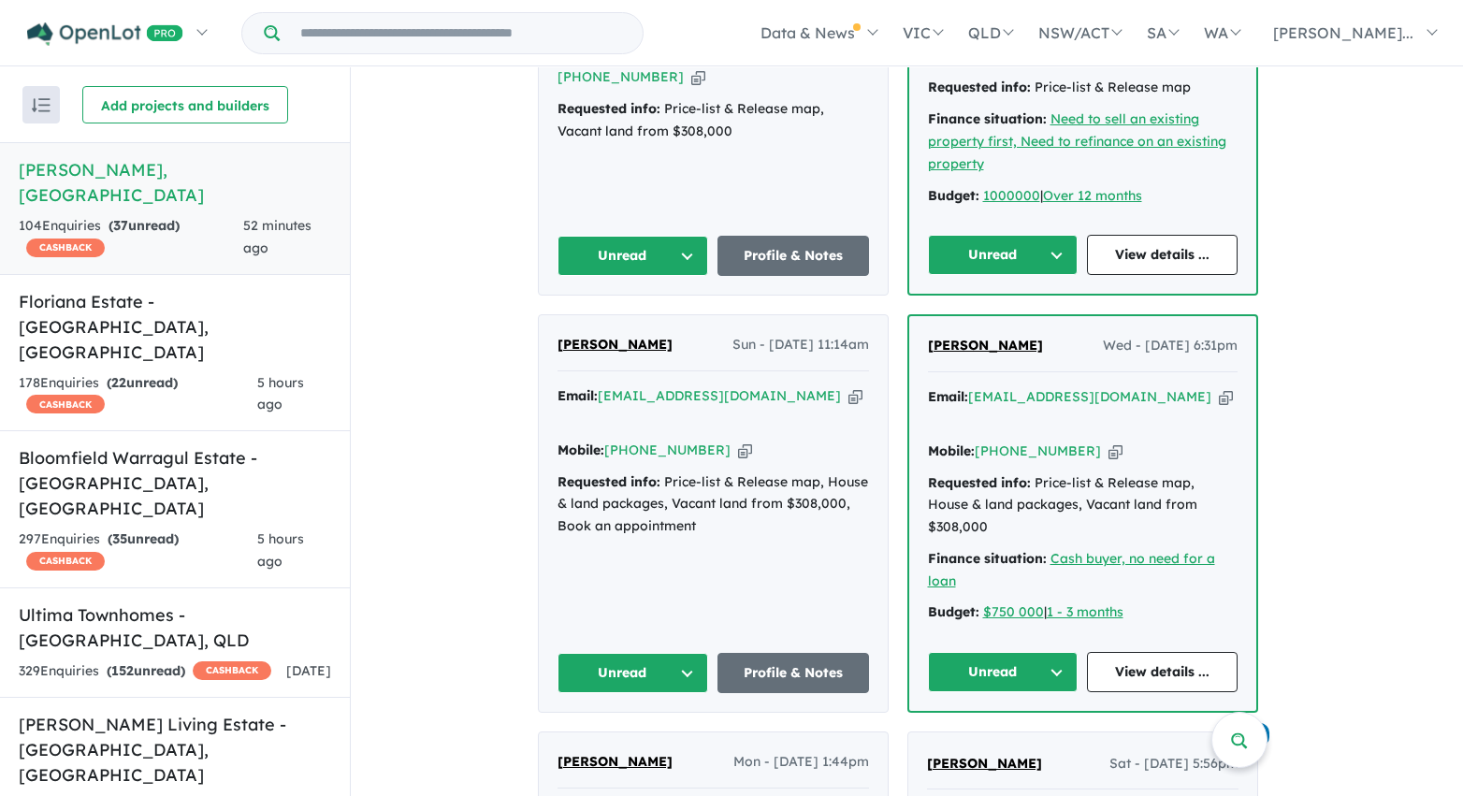
scroll to position [1066, 0]
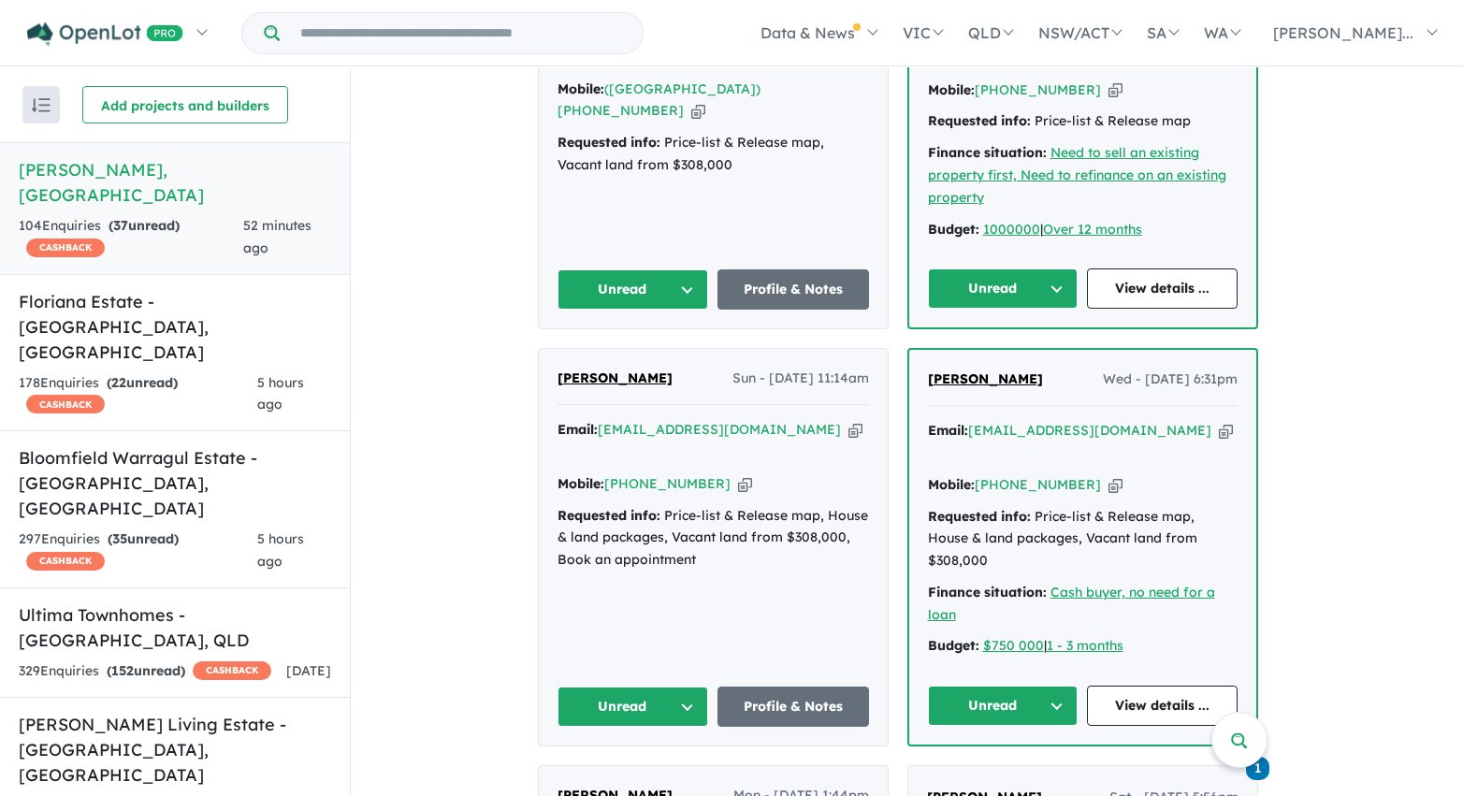
click at [1028, 686] on button "Unread" at bounding box center [1003, 706] width 151 height 40
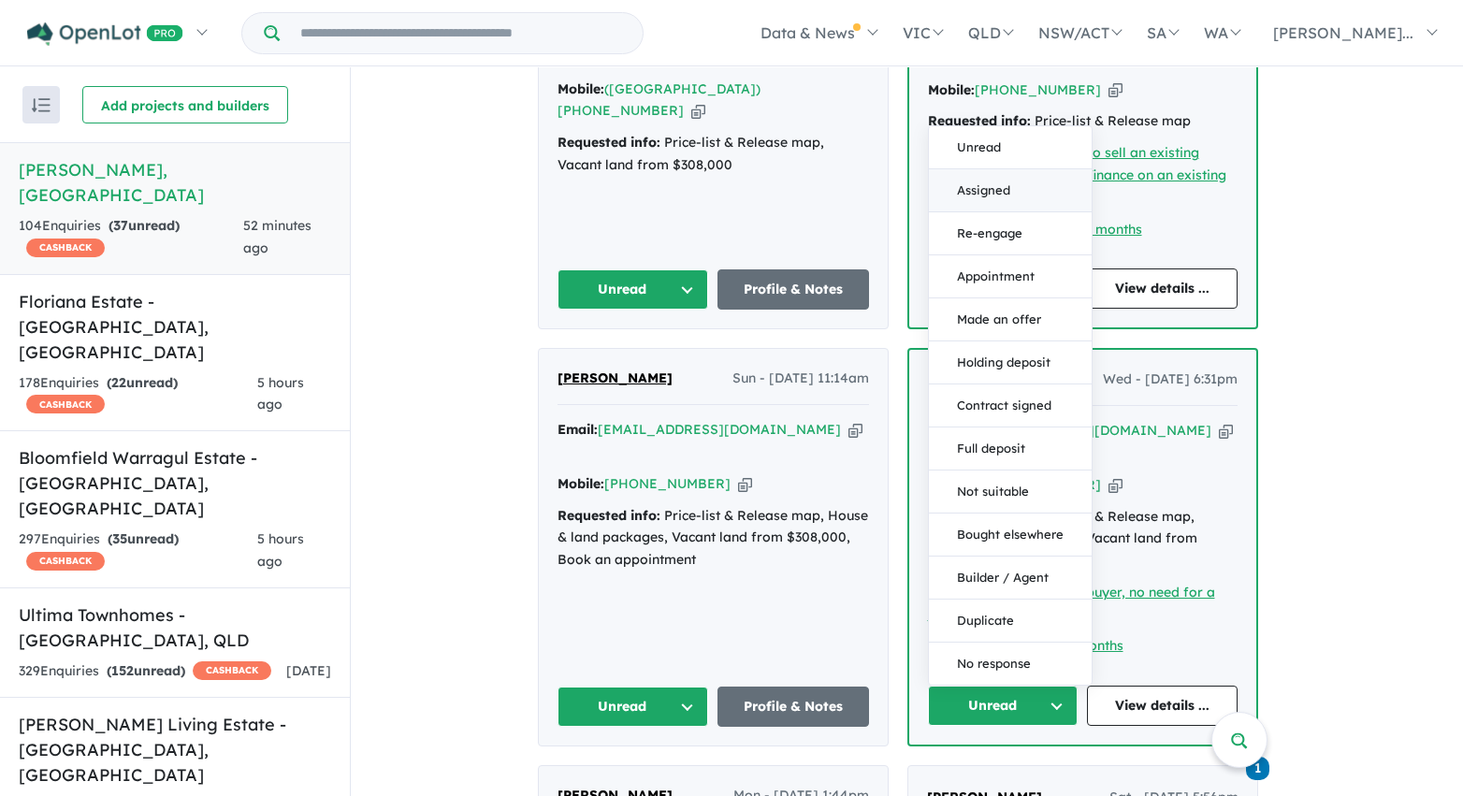
click at [1019, 169] on button "Assigned" at bounding box center [1010, 190] width 163 height 43
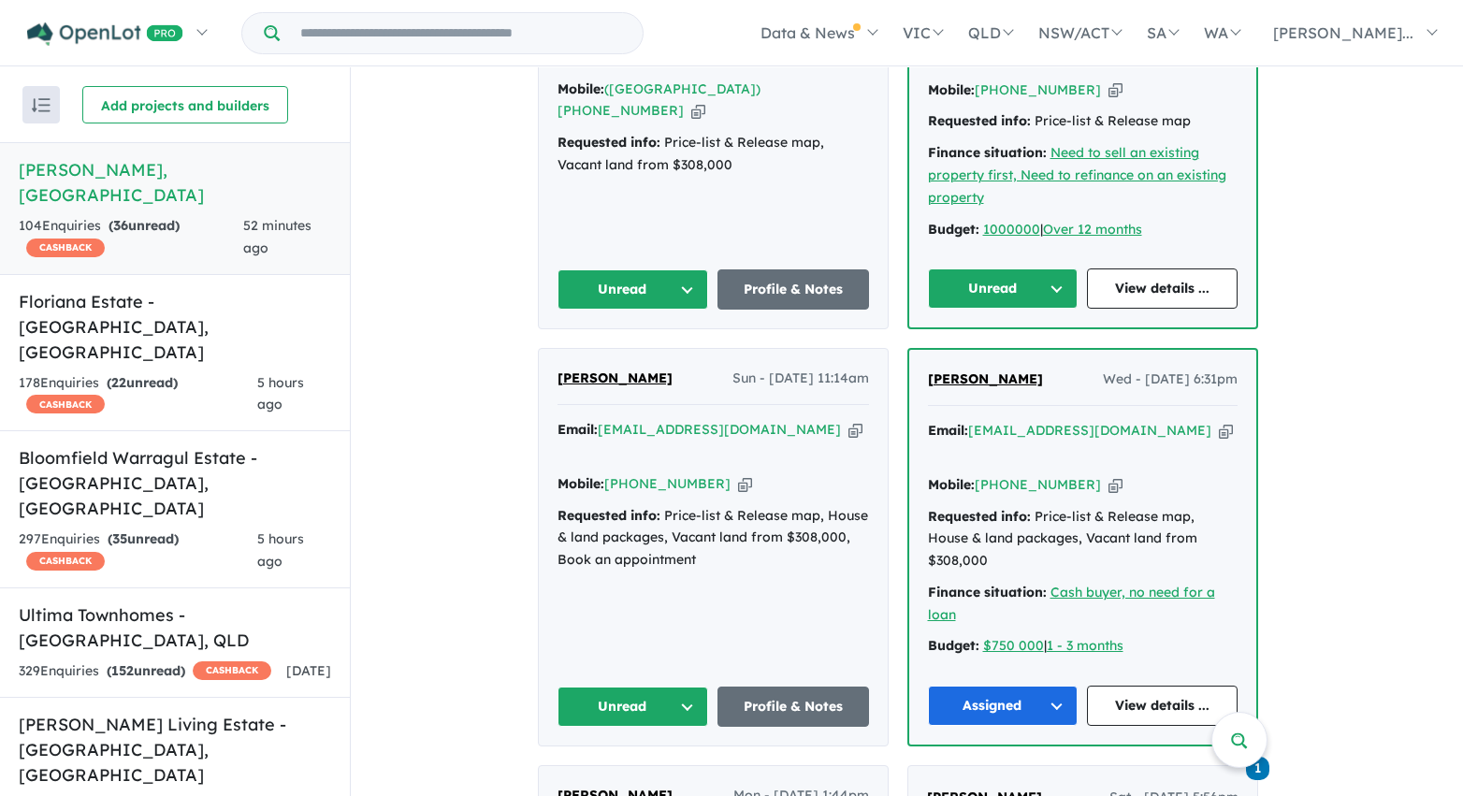
click at [673, 687] on button "Unread" at bounding box center [633, 707] width 152 height 40
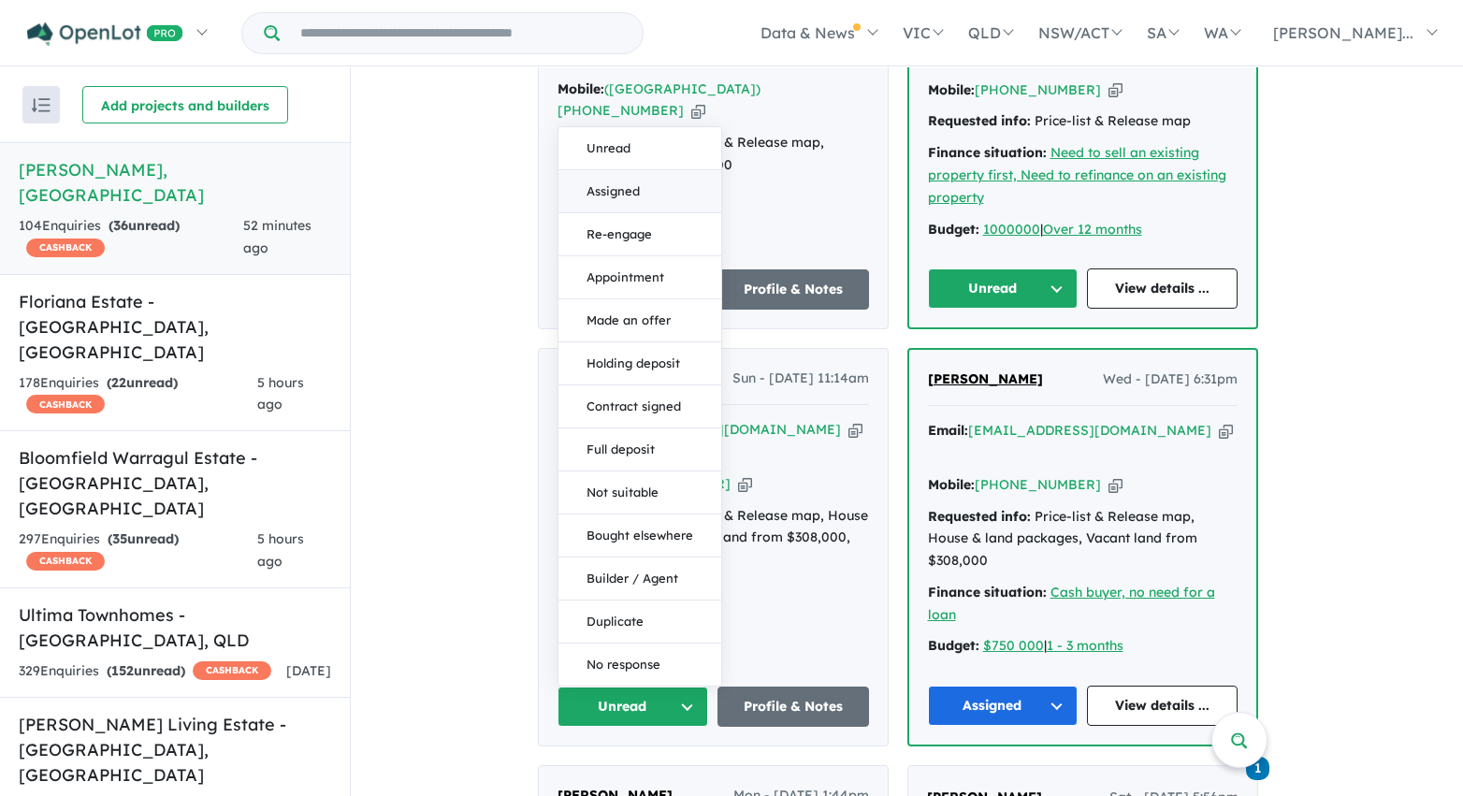
click at [662, 170] on button "Assigned" at bounding box center [639, 191] width 163 height 43
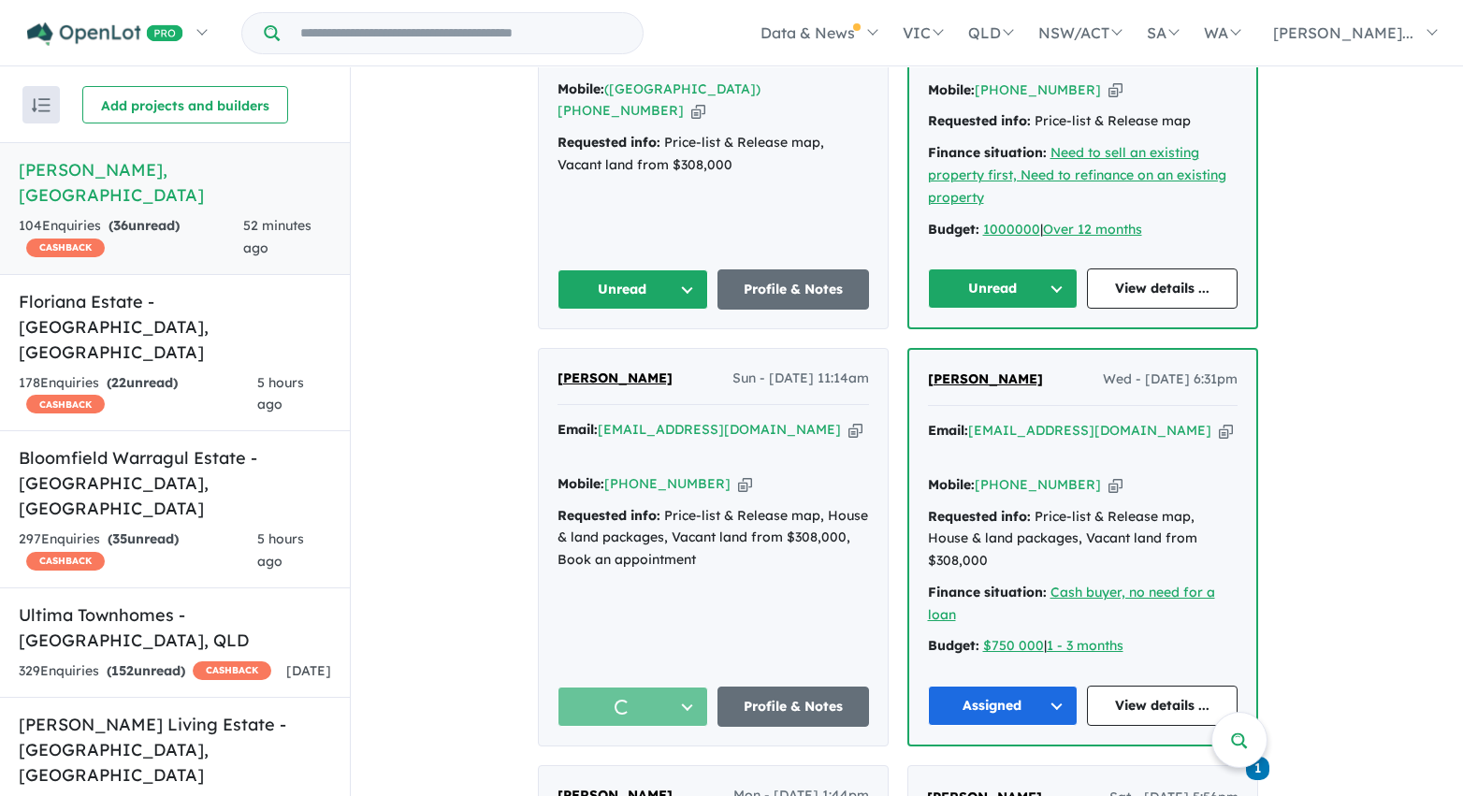
click at [681, 278] on button "Unread" at bounding box center [633, 289] width 152 height 40
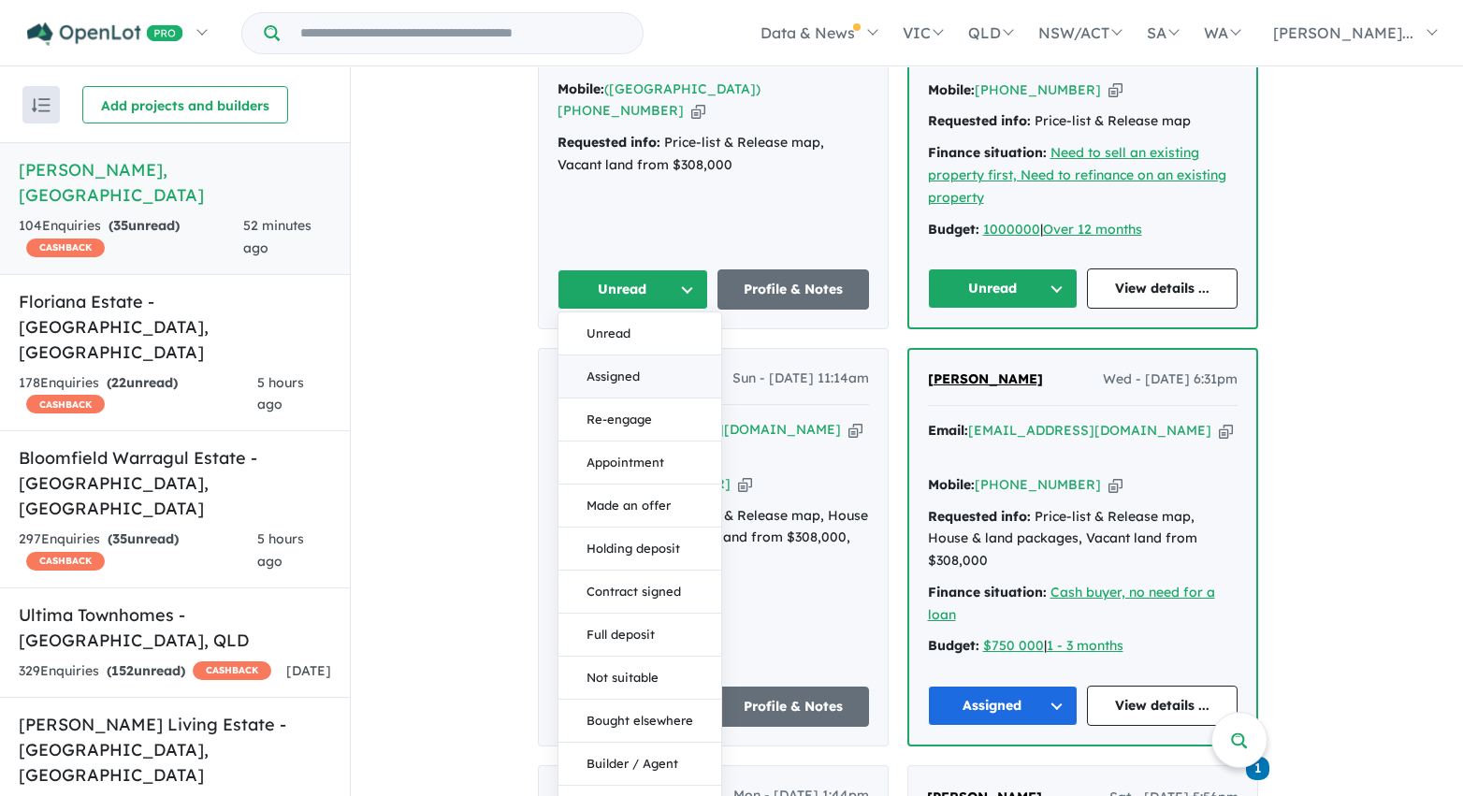
click at [666, 367] on button "Assigned" at bounding box center [639, 376] width 163 height 43
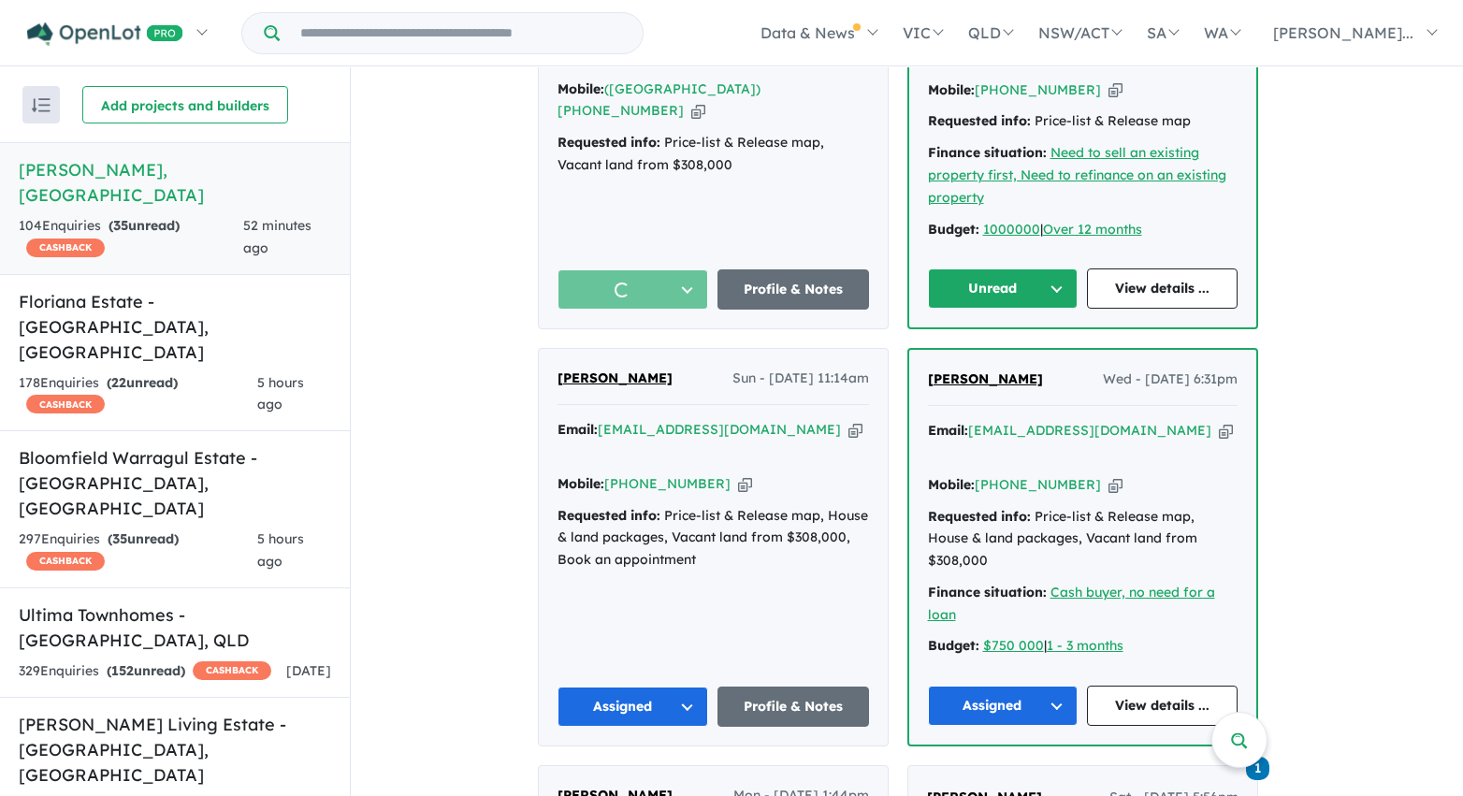
click at [1019, 285] on button "Unread" at bounding box center [1003, 288] width 151 height 40
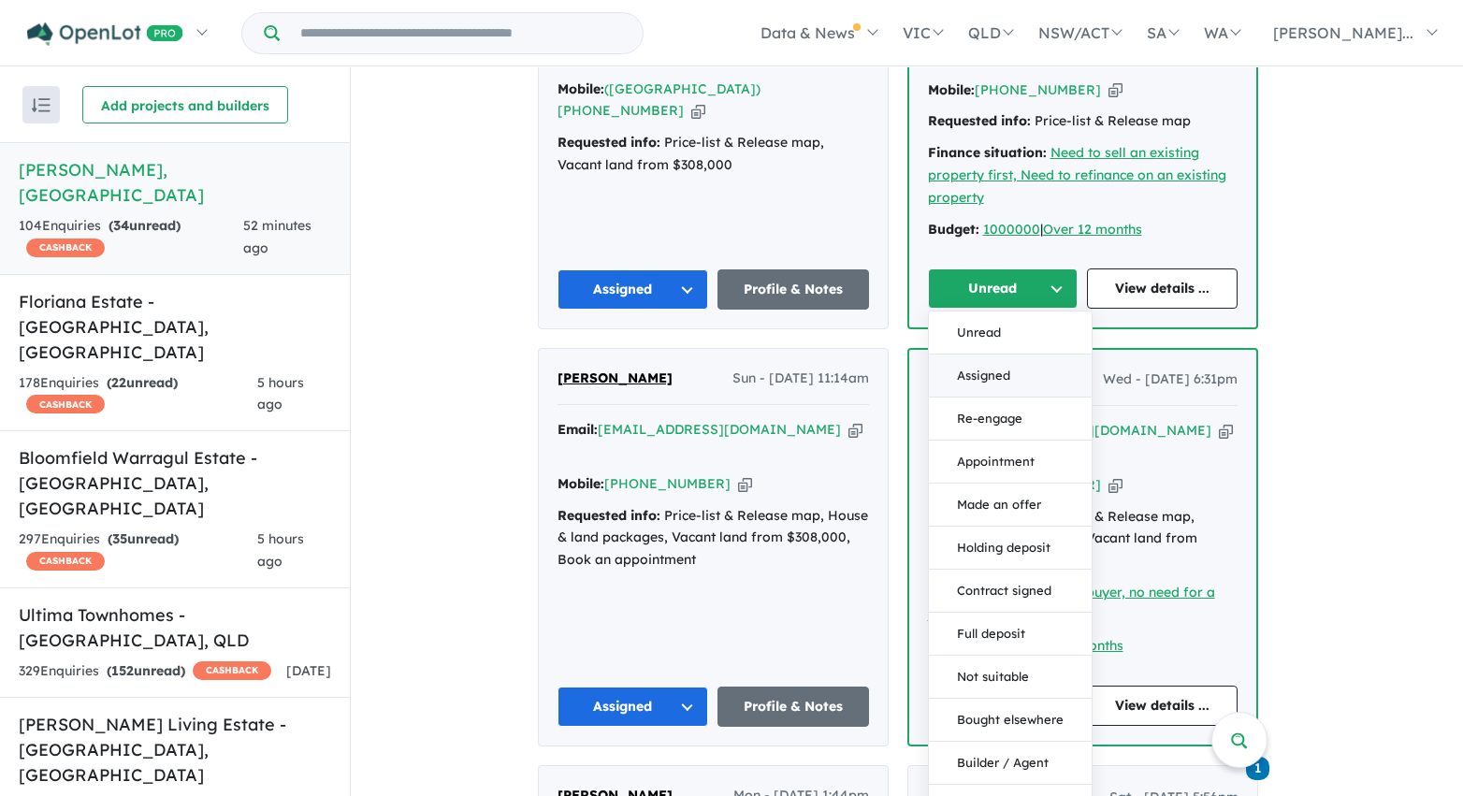
click at [1015, 373] on button "Assigned" at bounding box center [1010, 376] width 163 height 43
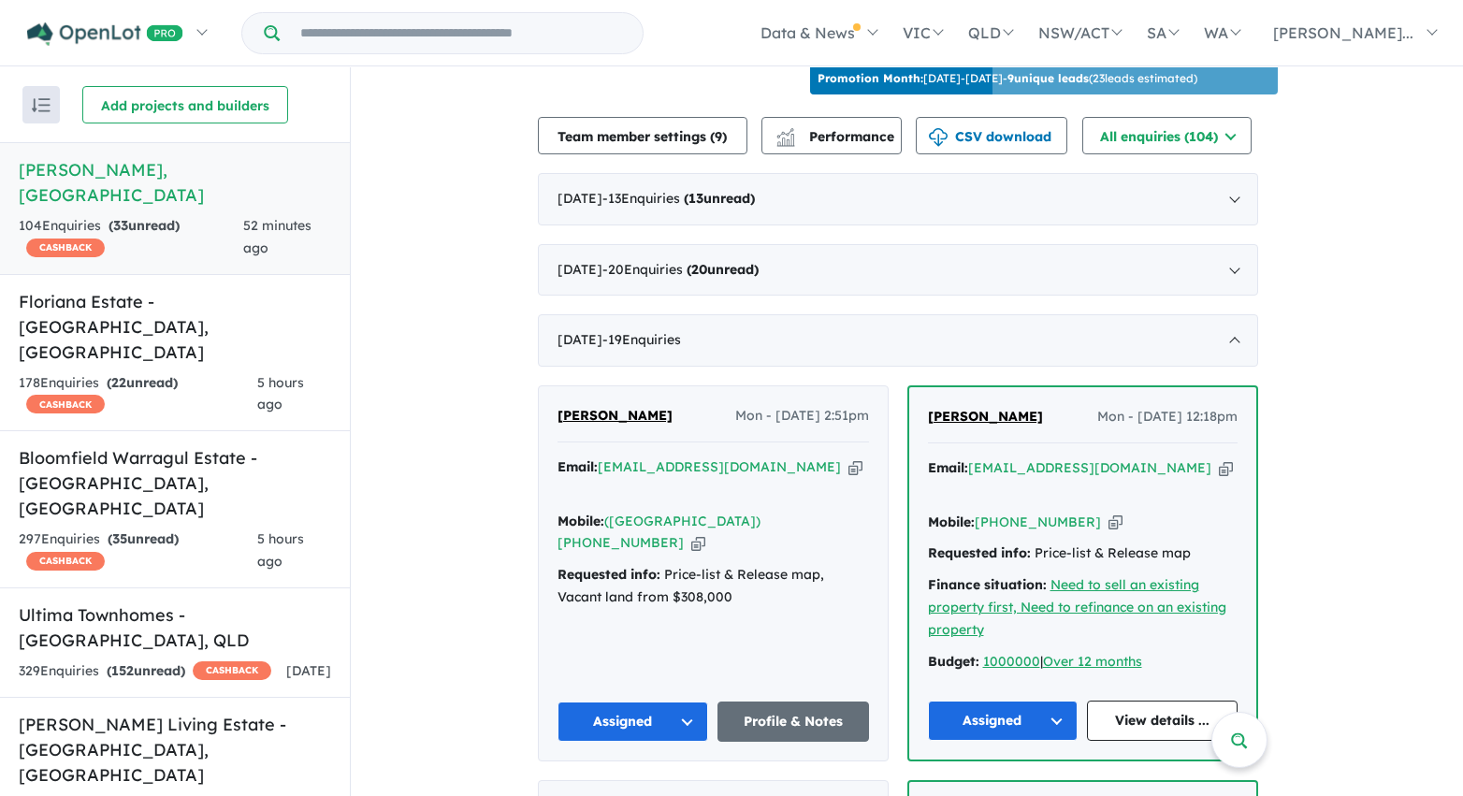
scroll to position [659, 0]
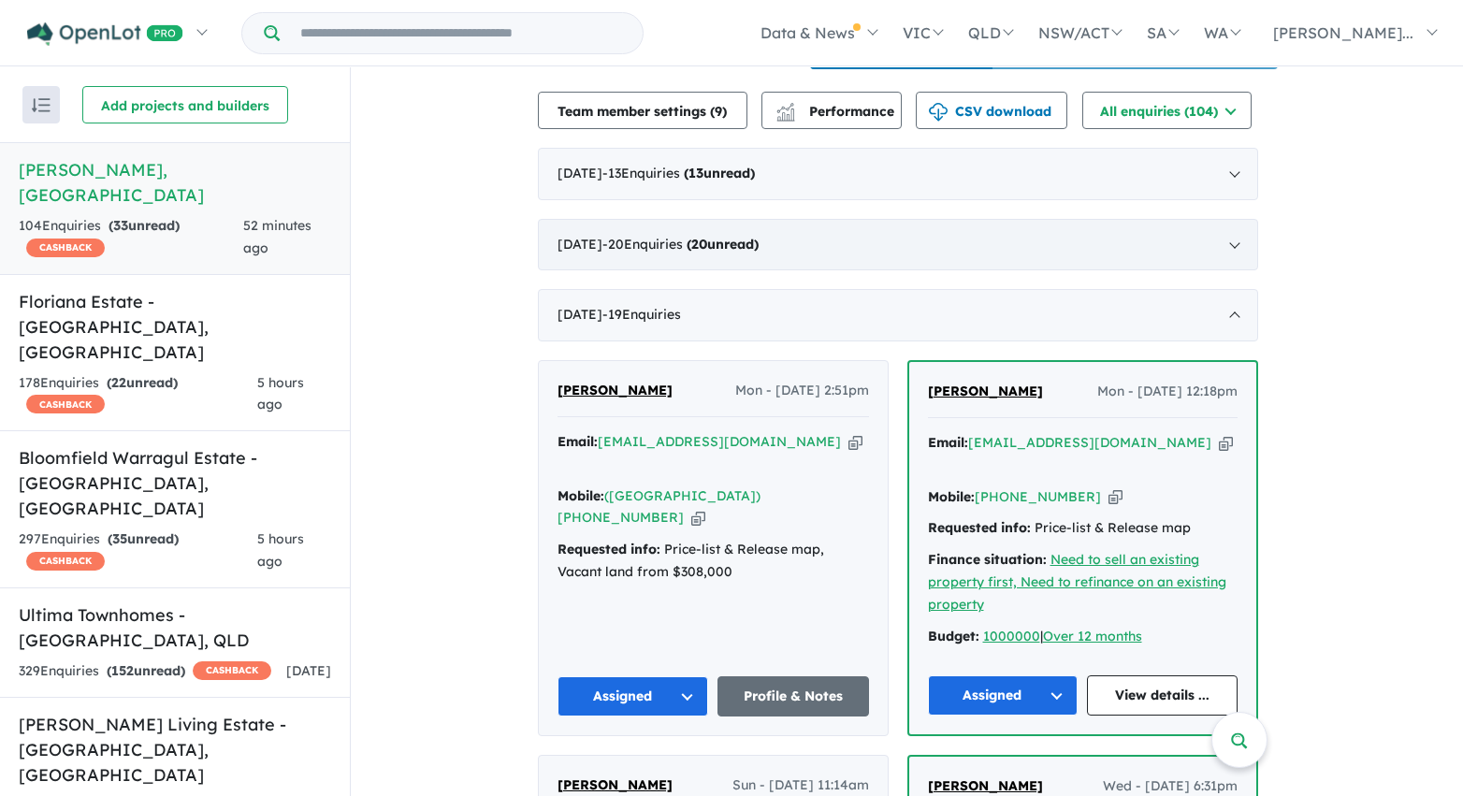
click at [896, 261] on div "July 2025 - 20 Enquir ies ( 20 unread)" at bounding box center [898, 245] width 720 height 52
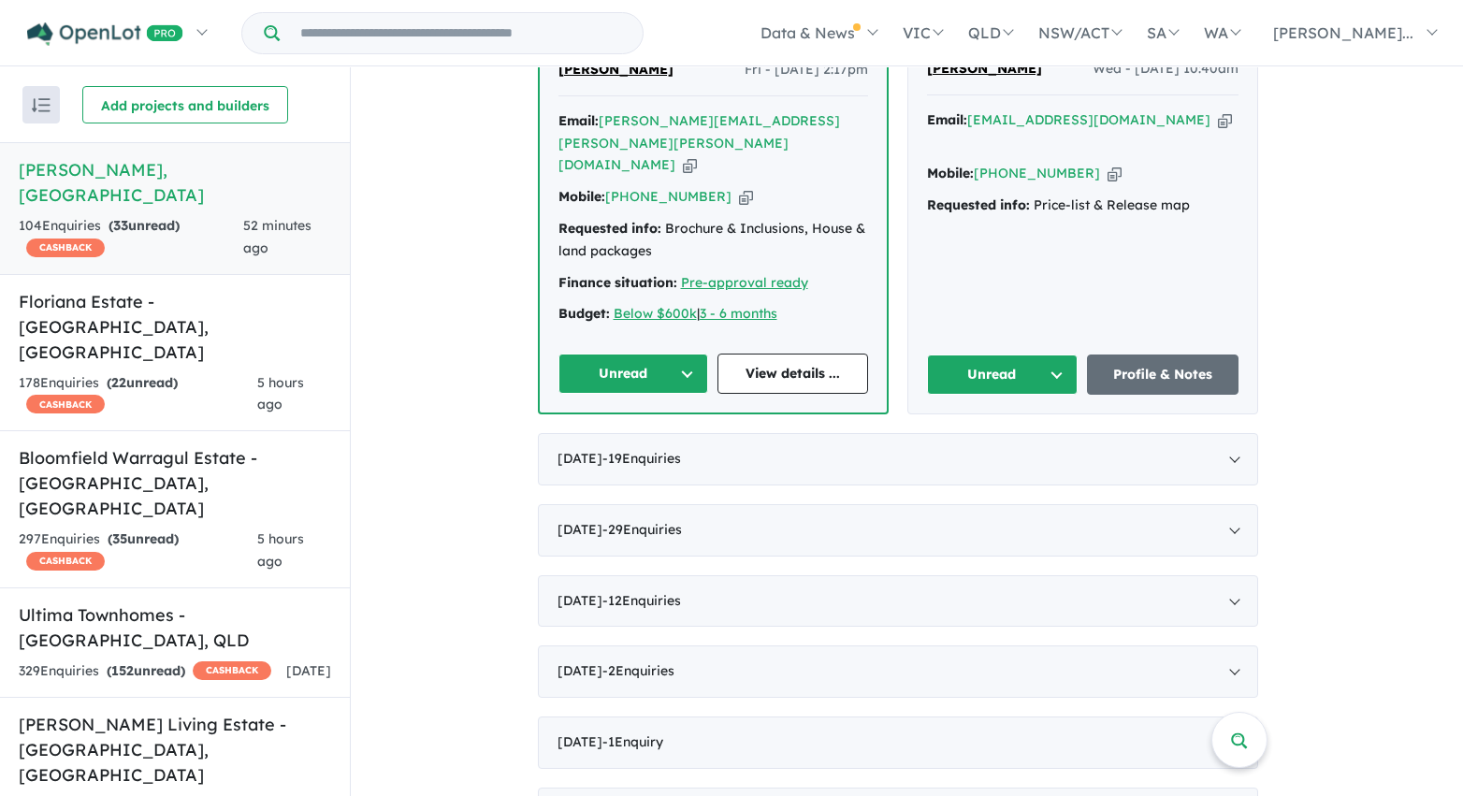
scroll to position [4184, 0]
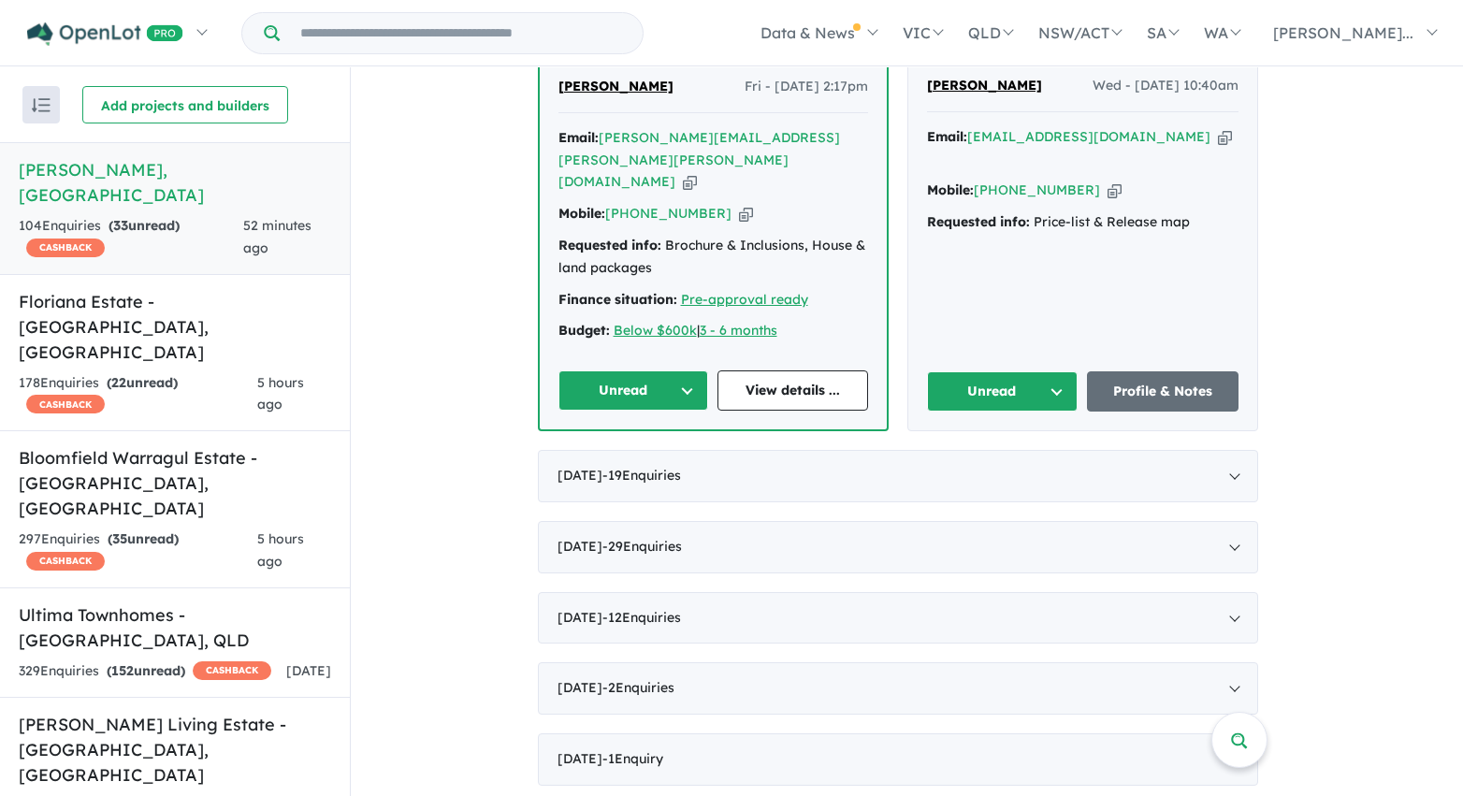
click at [1060, 371] on button "Unread" at bounding box center [1003, 391] width 152 height 40
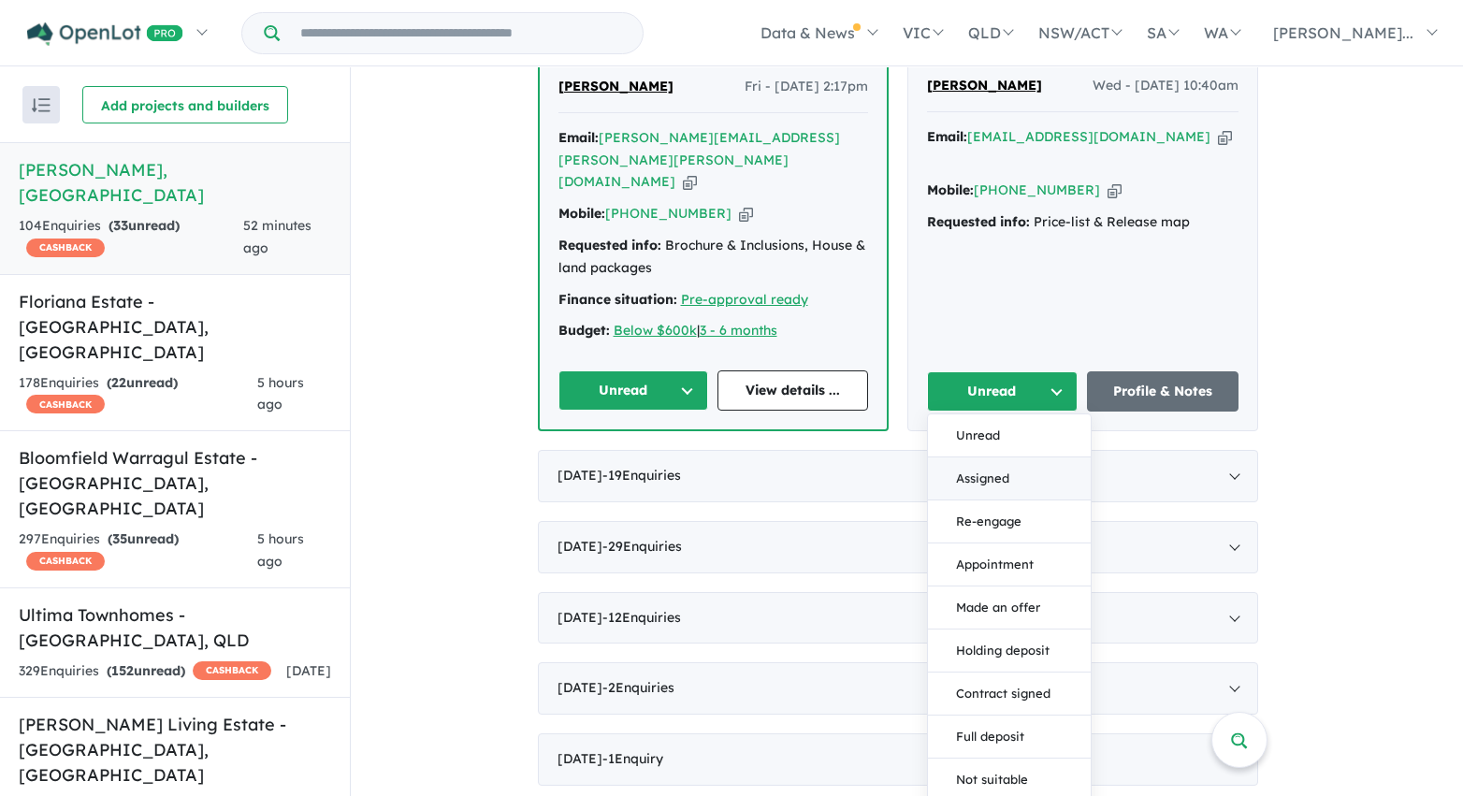
click at [999, 457] on button "Assigned" at bounding box center [1009, 478] width 163 height 43
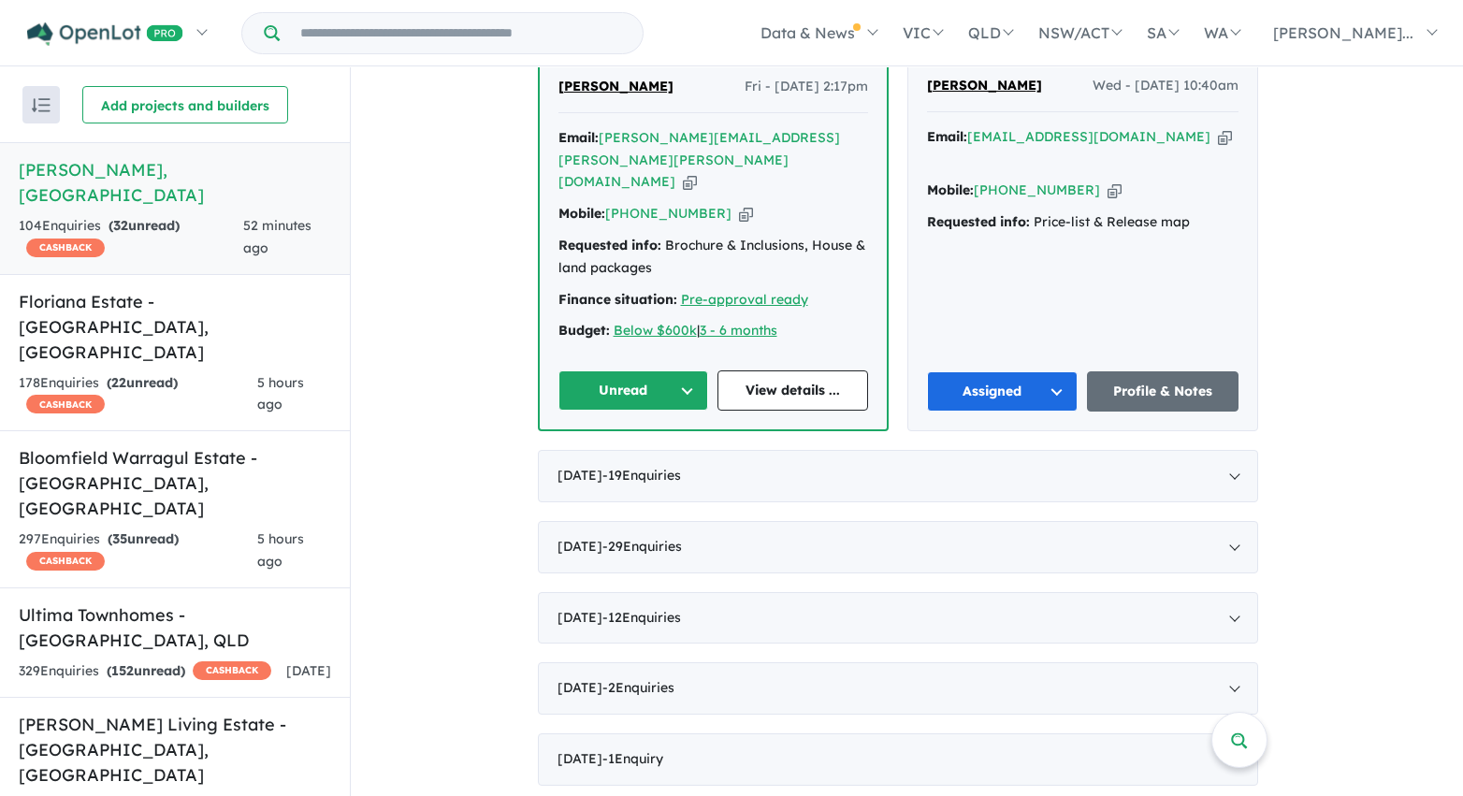
click at [692, 370] on button "Unread" at bounding box center [633, 390] width 151 height 40
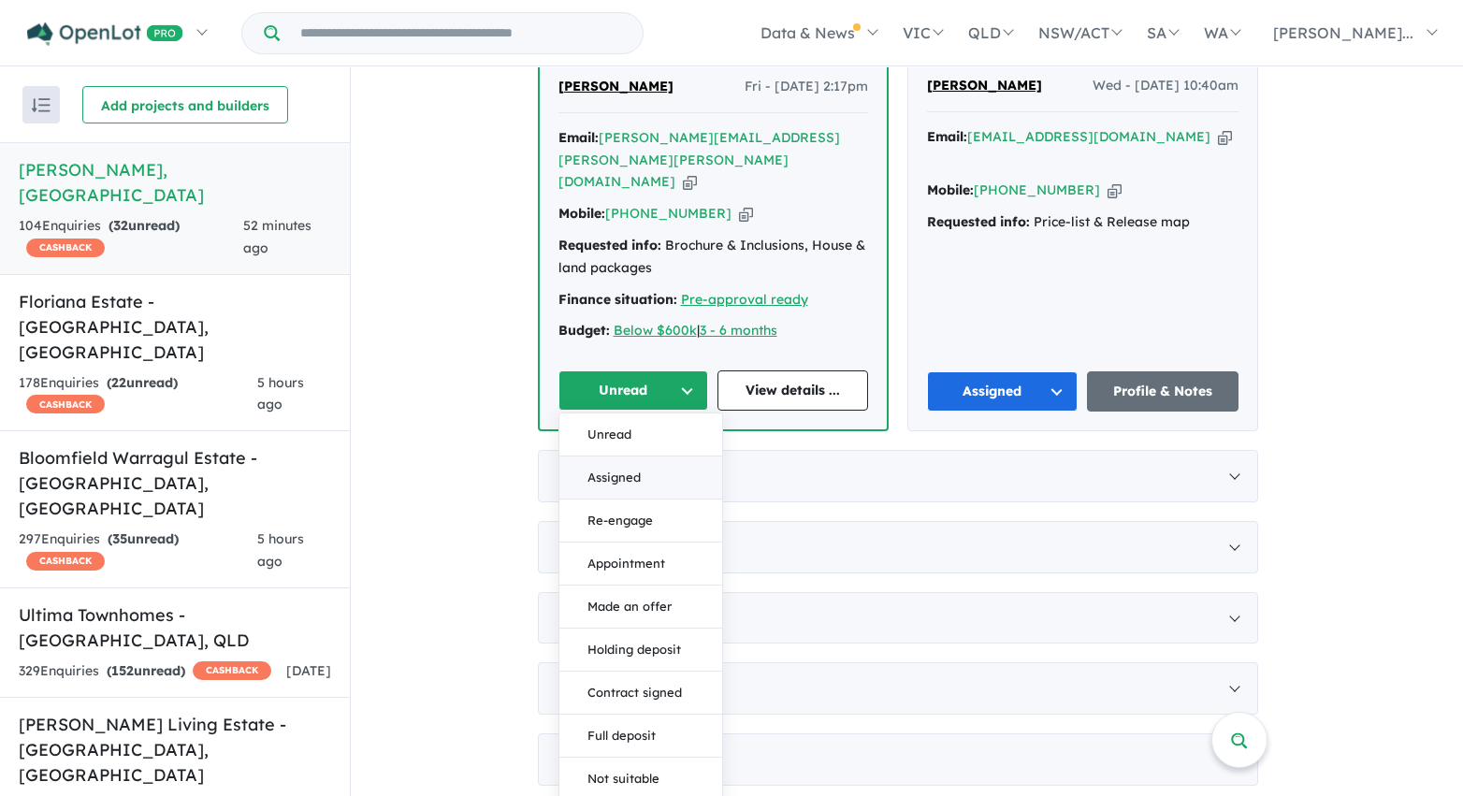
click at [659, 456] on button "Assigned" at bounding box center [640, 477] width 163 height 43
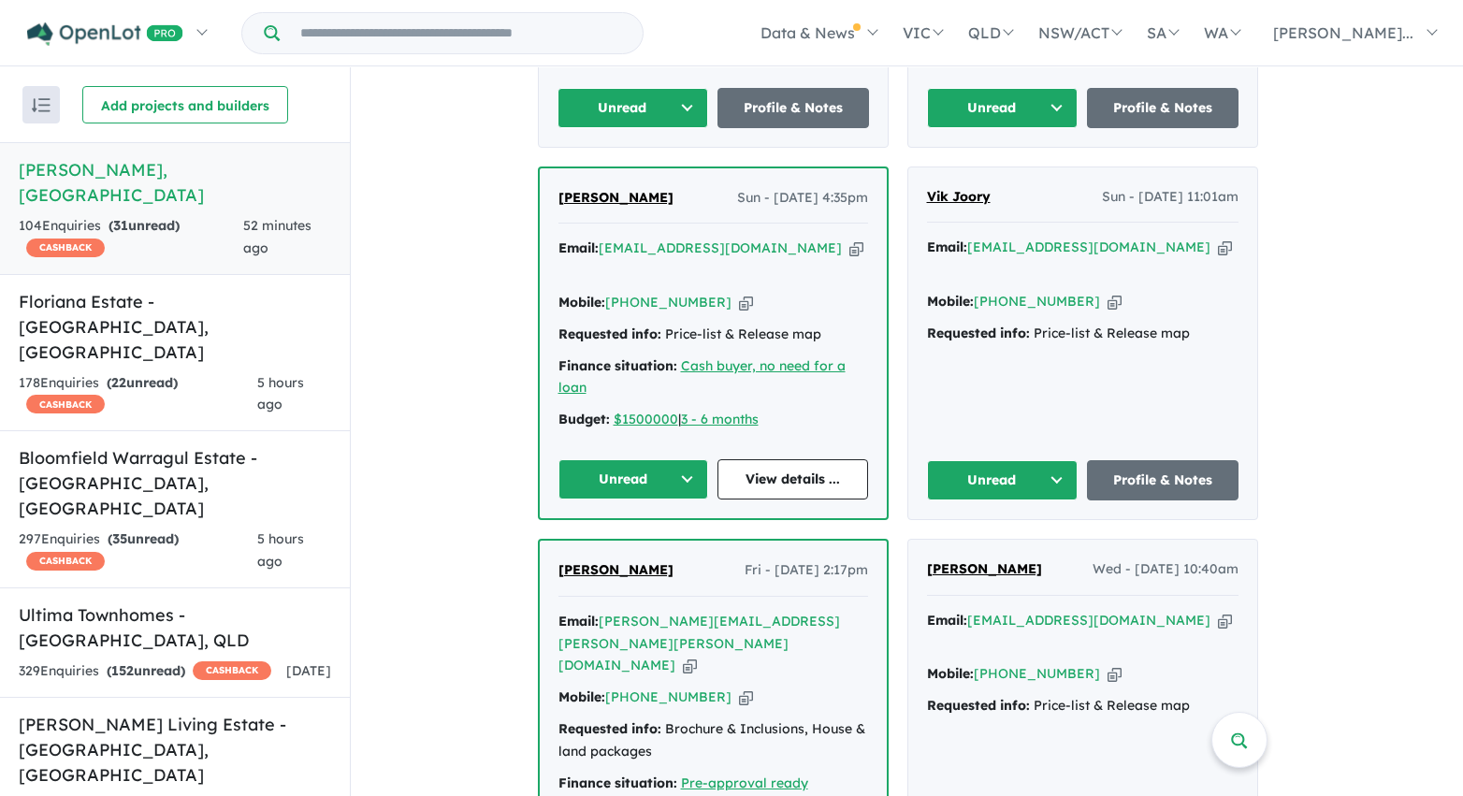
scroll to position [3664, 0]
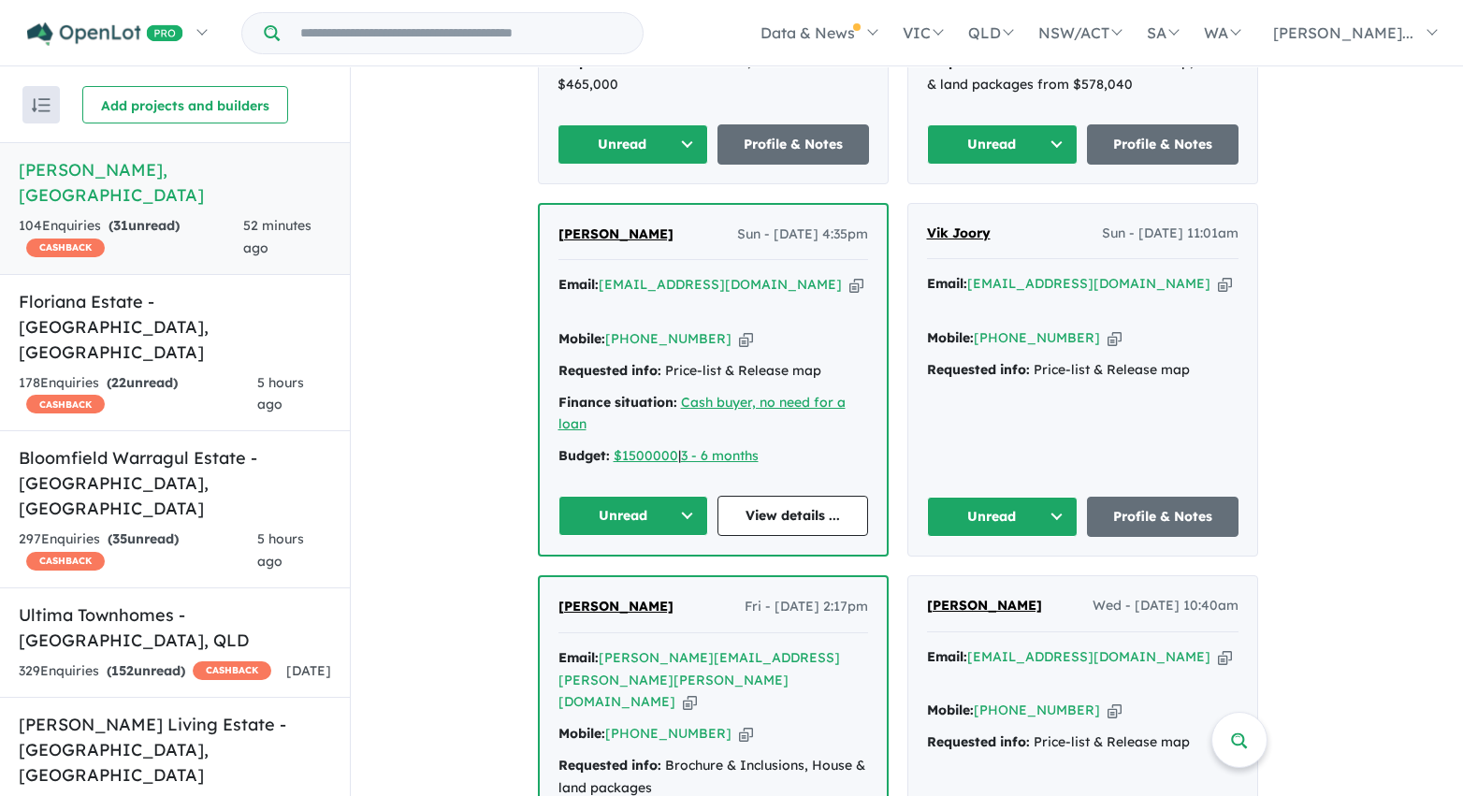
click at [1059, 497] on button "Unread" at bounding box center [1003, 517] width 152 height 40
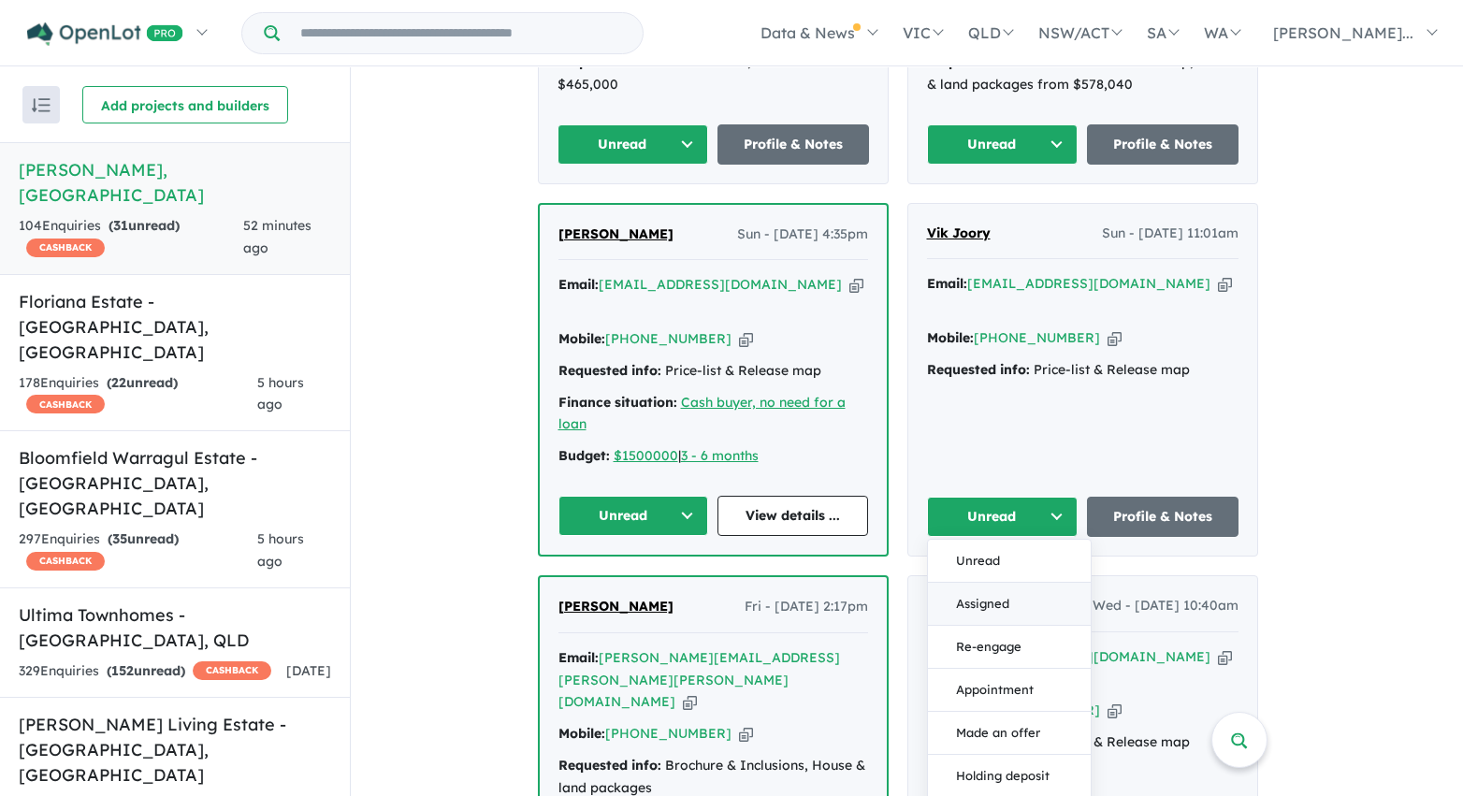
click at [1014, 583] on button "Assigned" at bounding box center [1009, 604] width 163 height 43
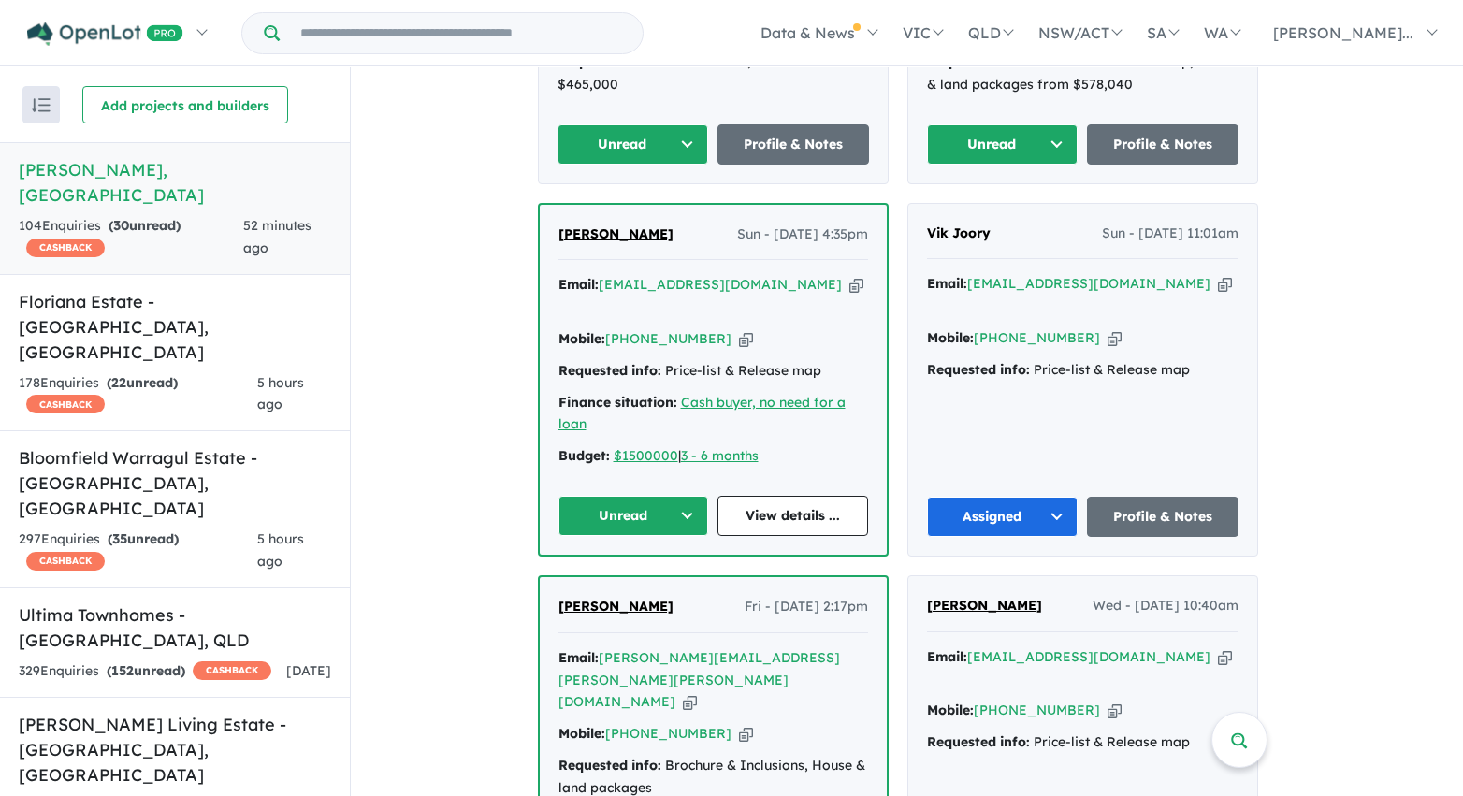
click at [688, 496] on button "Unread" at bounding box center [633, 516] width 151 height 40
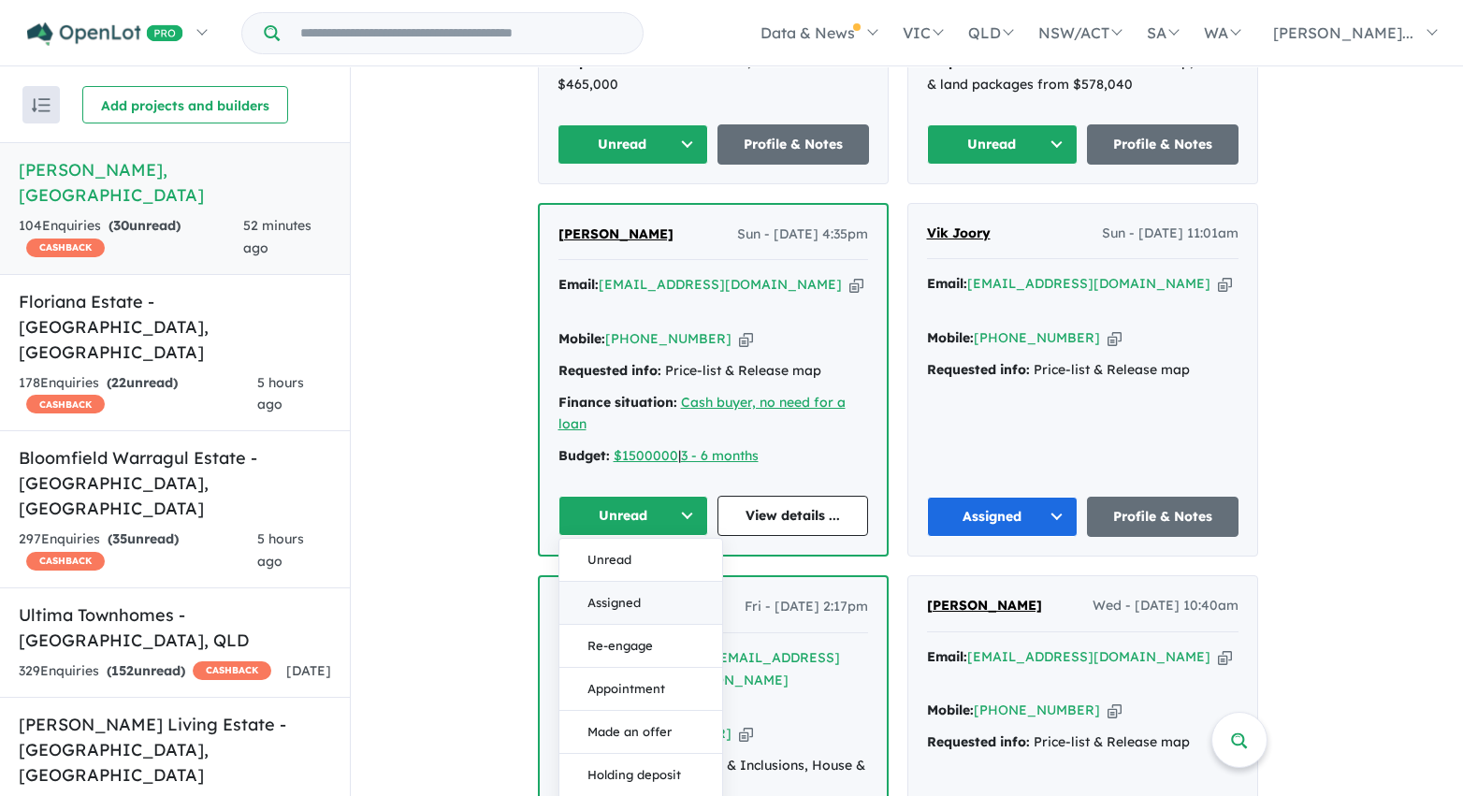
click at [673, 582] on button "Assigned" at bounding box center [640, 603] width 163 height 43
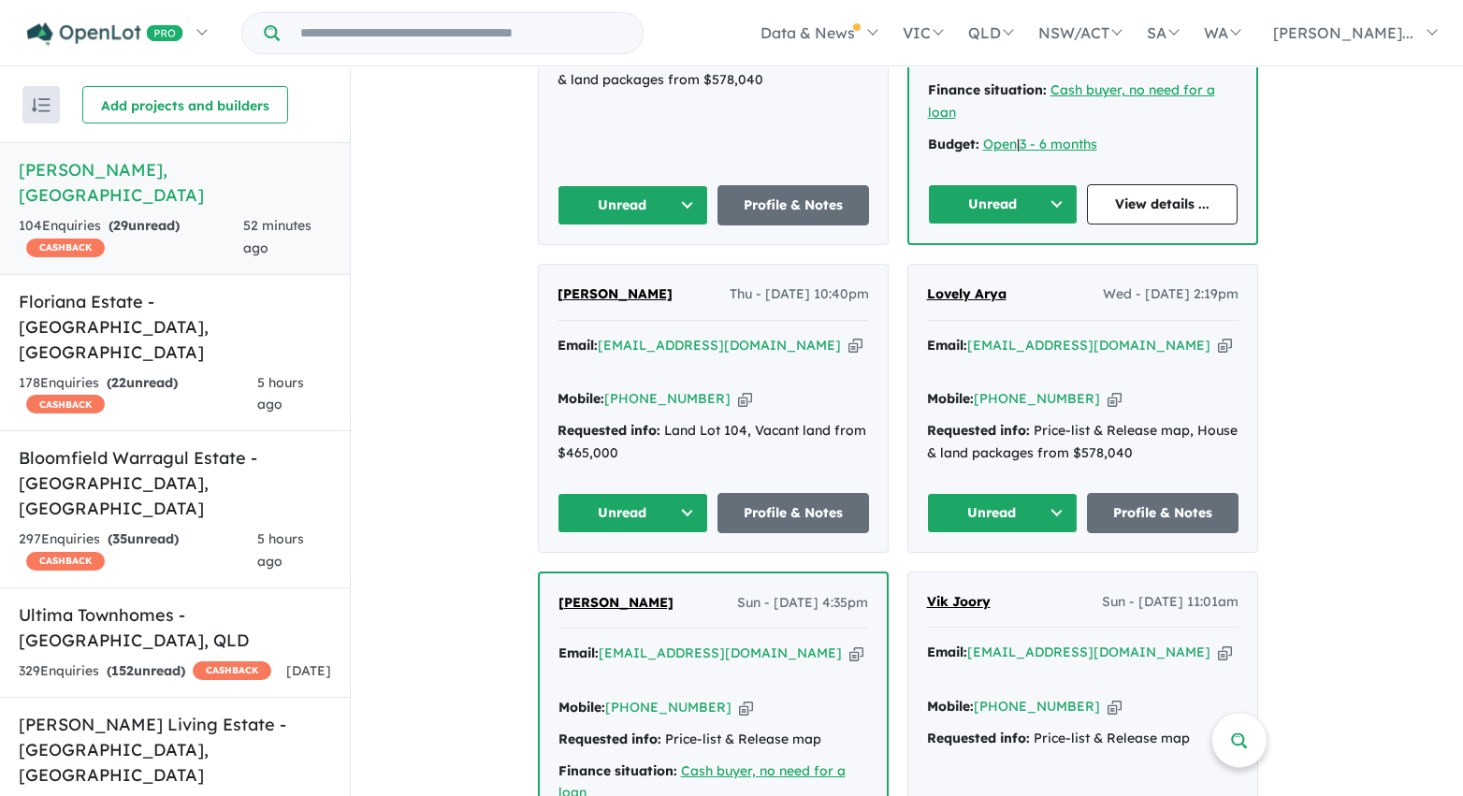
scroll to position [3266, 0]
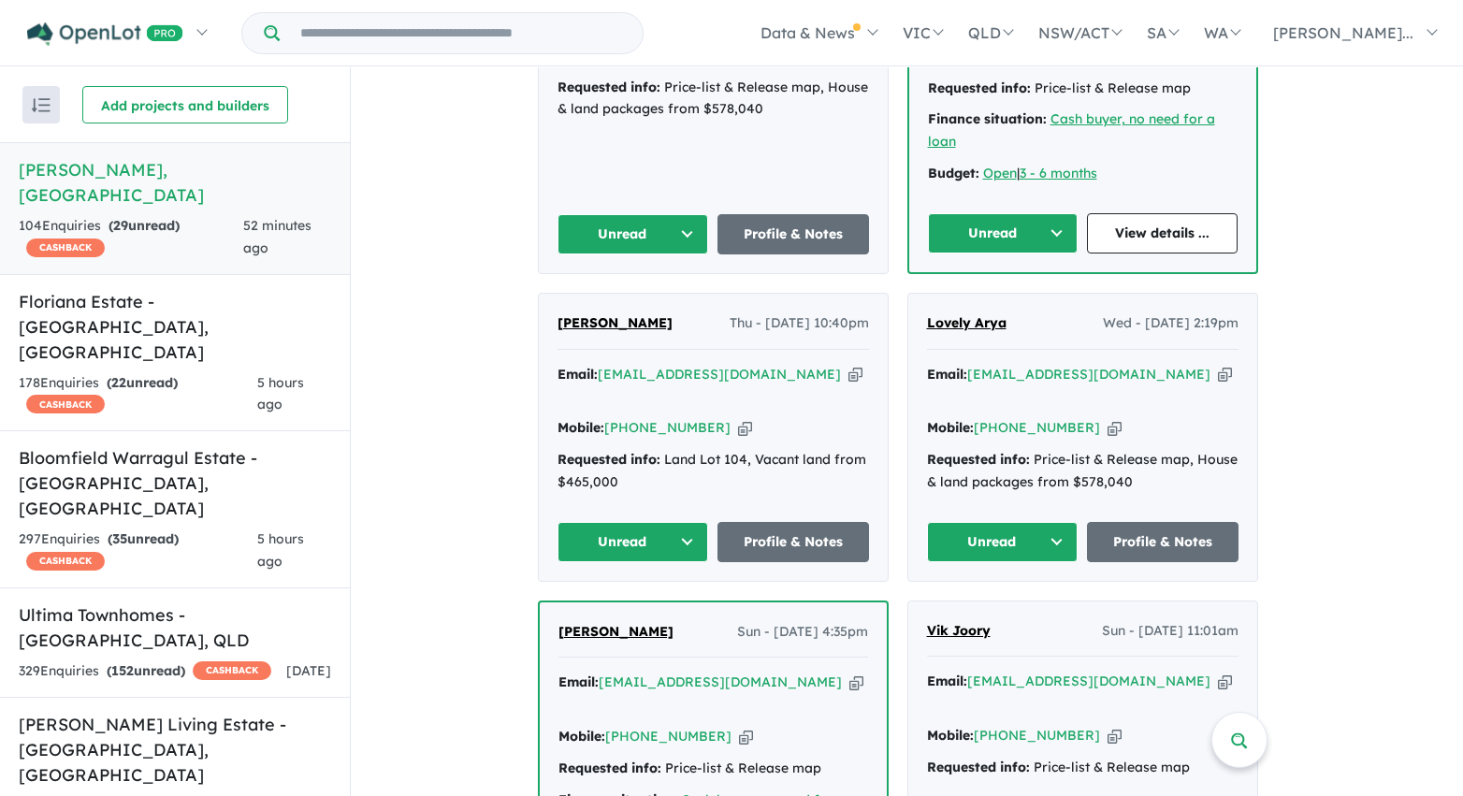
click at [1035, 522] on button "Unread" at bounding box center [1003, 542] width 152 height 40
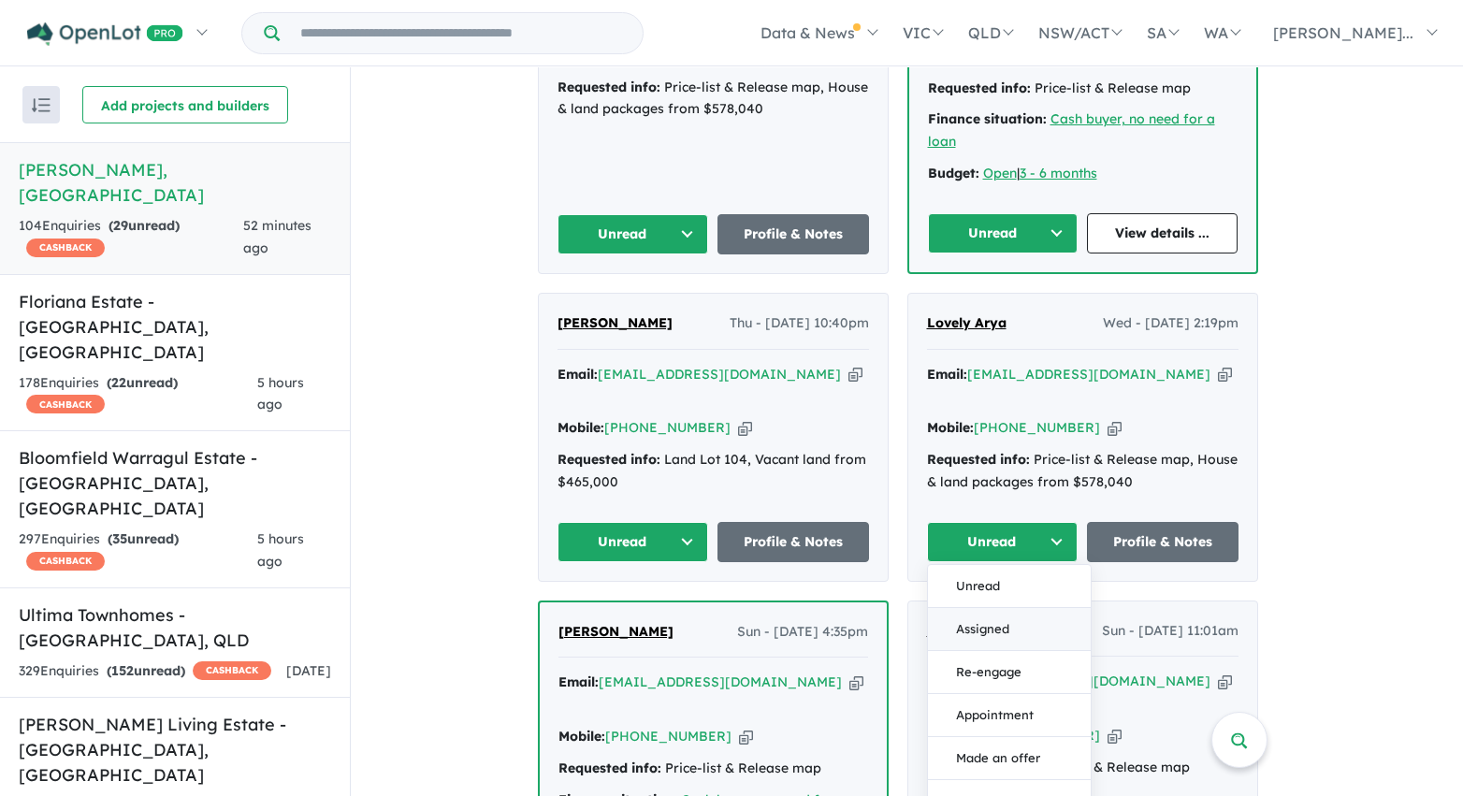
click at [1021, 608] on button "Assigned" at bounding box center [1009, 629] width 163 height 43
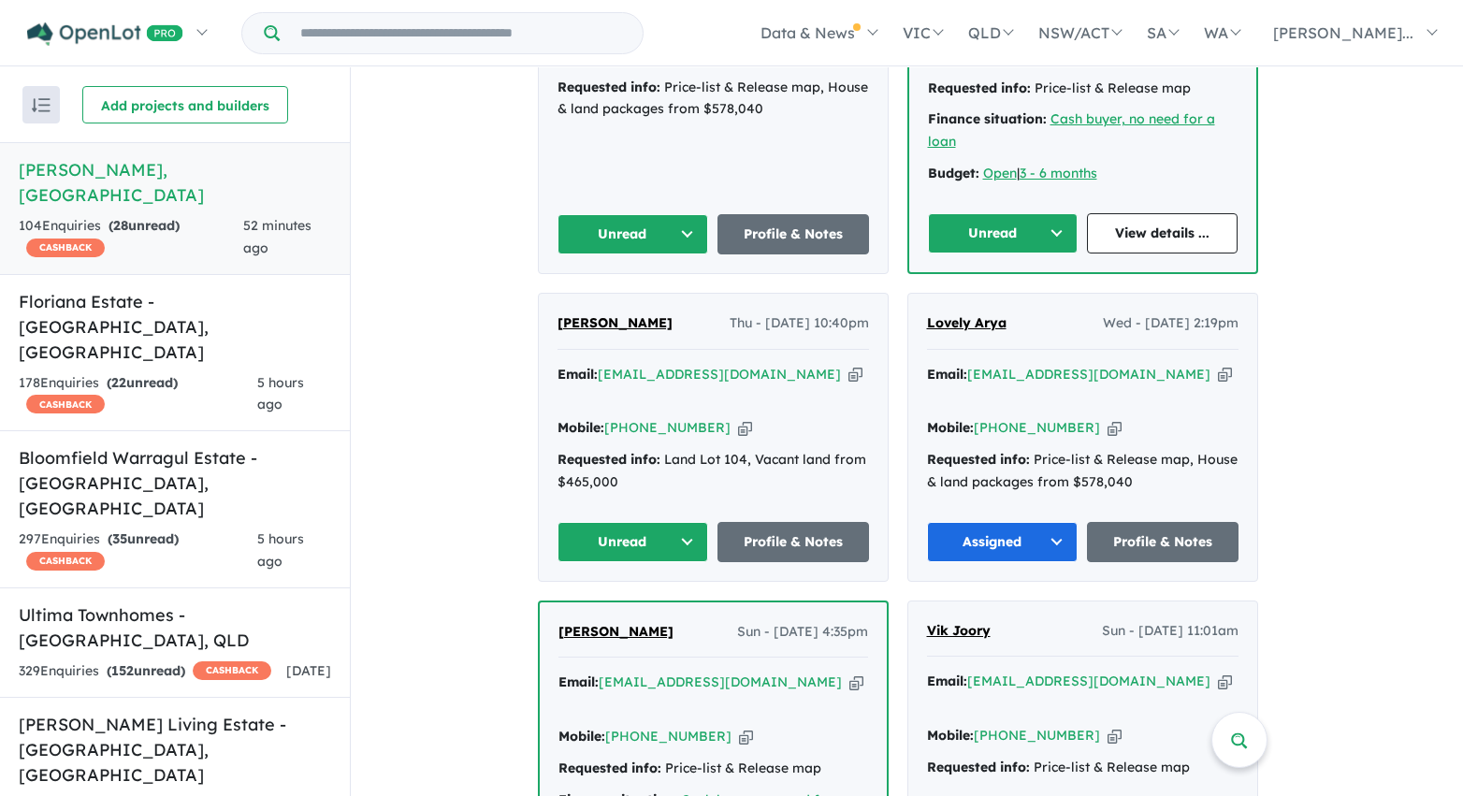
click at [678, 522] on button "Unread" at bounding box center [633, 542] width 152 height 40
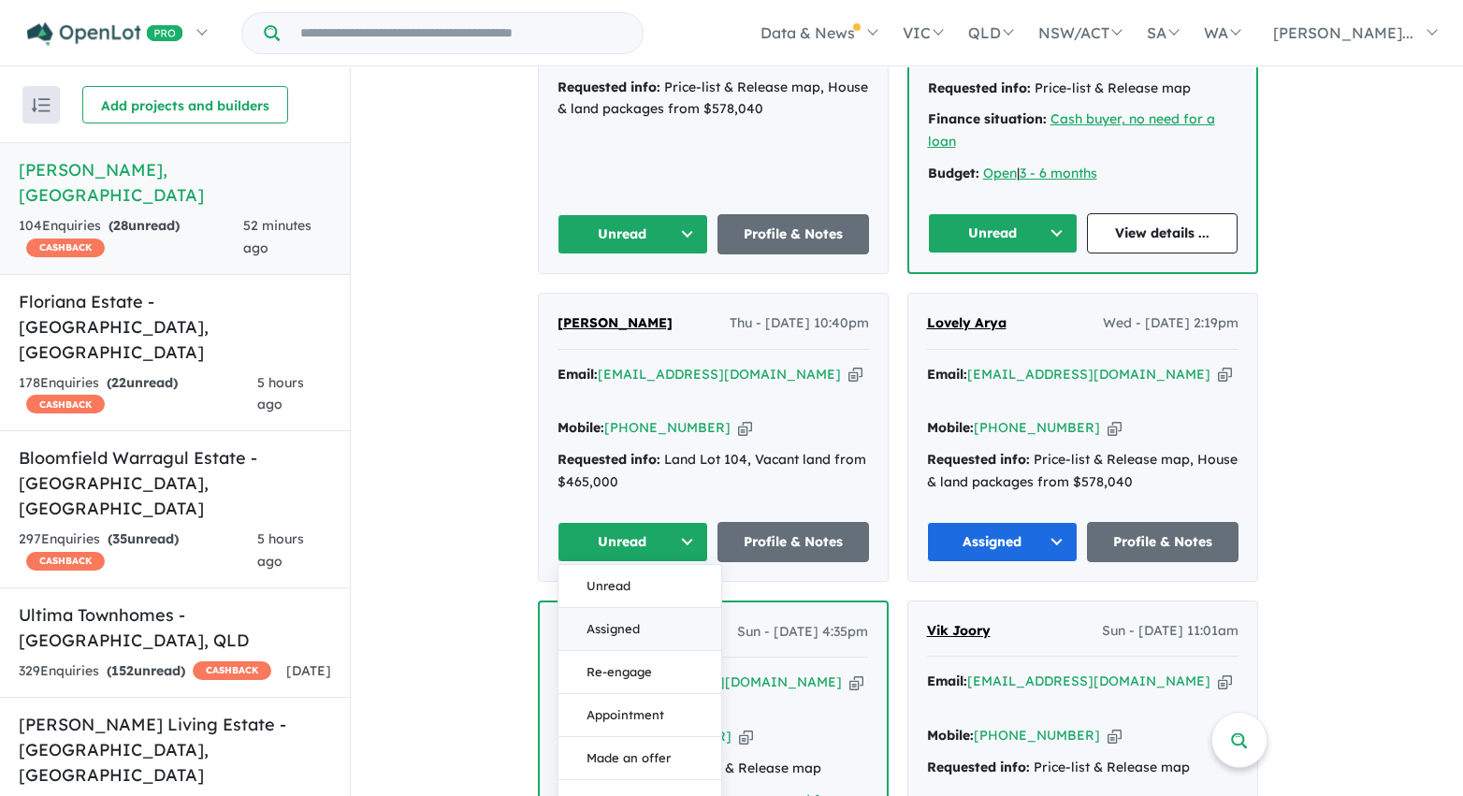
click at [659, 608] on button "Assigned" at bounding box center [639, 629] width 163 height 43
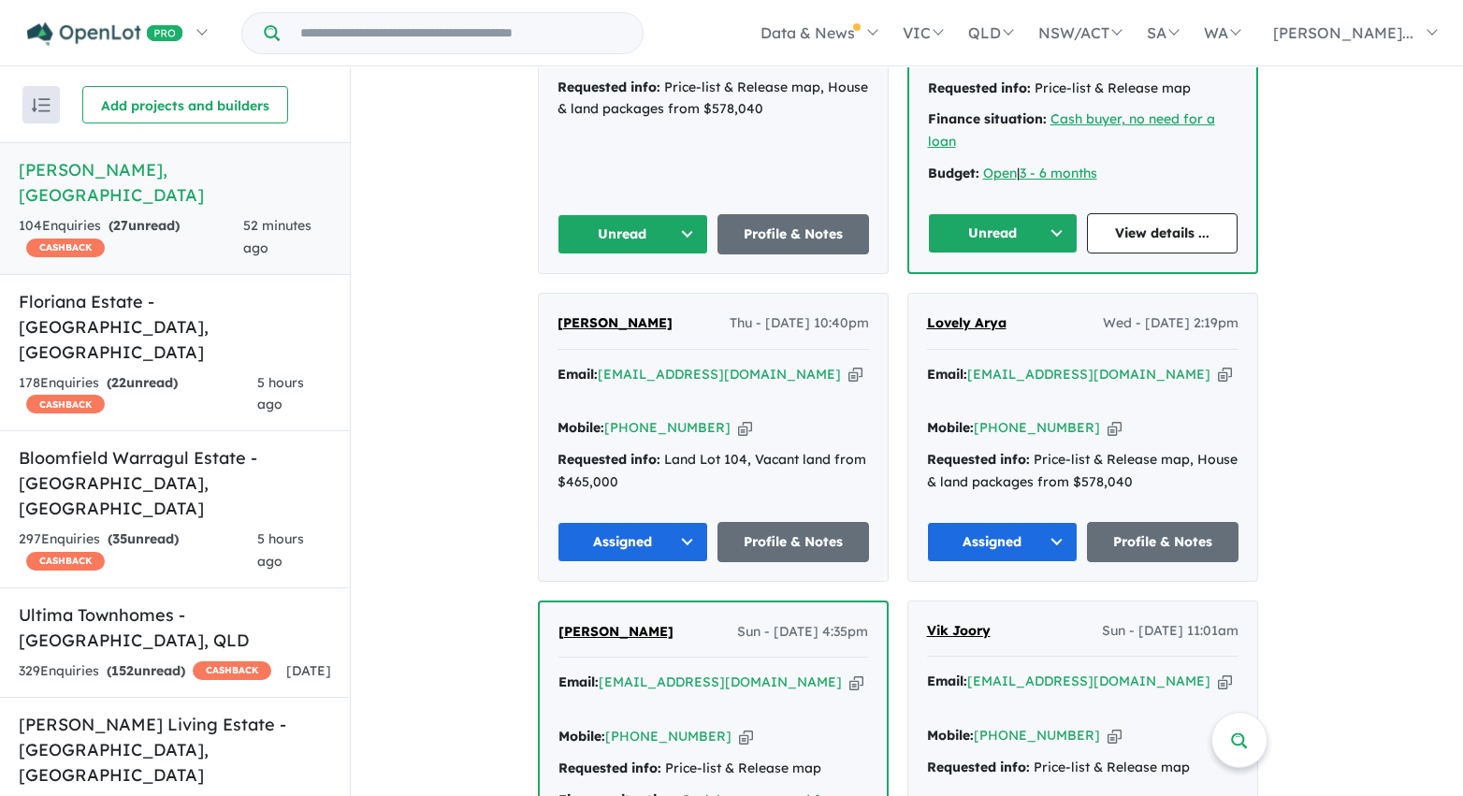
click at [981, 213] on button "Unread" at bounding box center [1003, 233] width 151 height 40
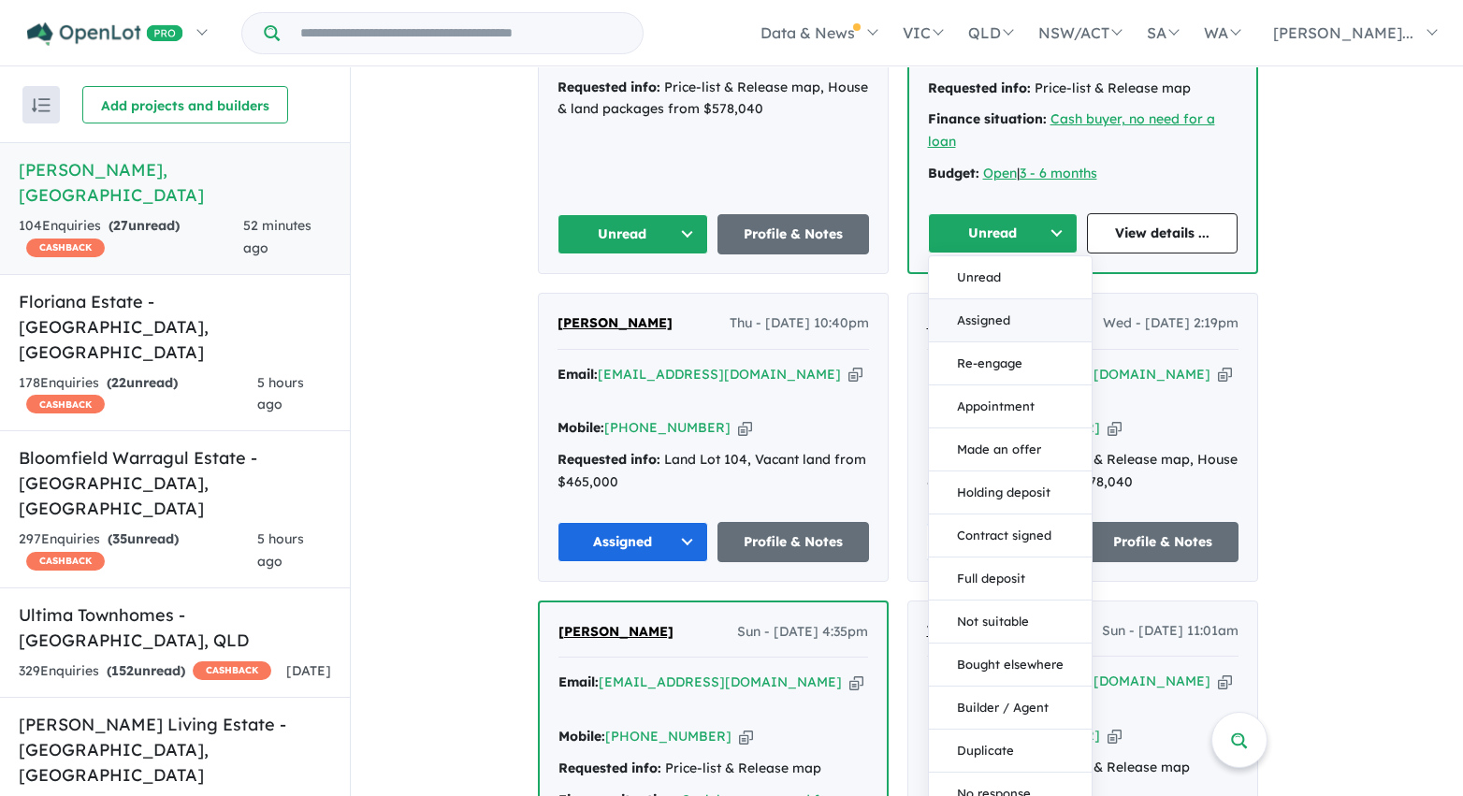
click at [978, 299] on button "Assigned" at bounding box center [1010, 320] width 163 height 43
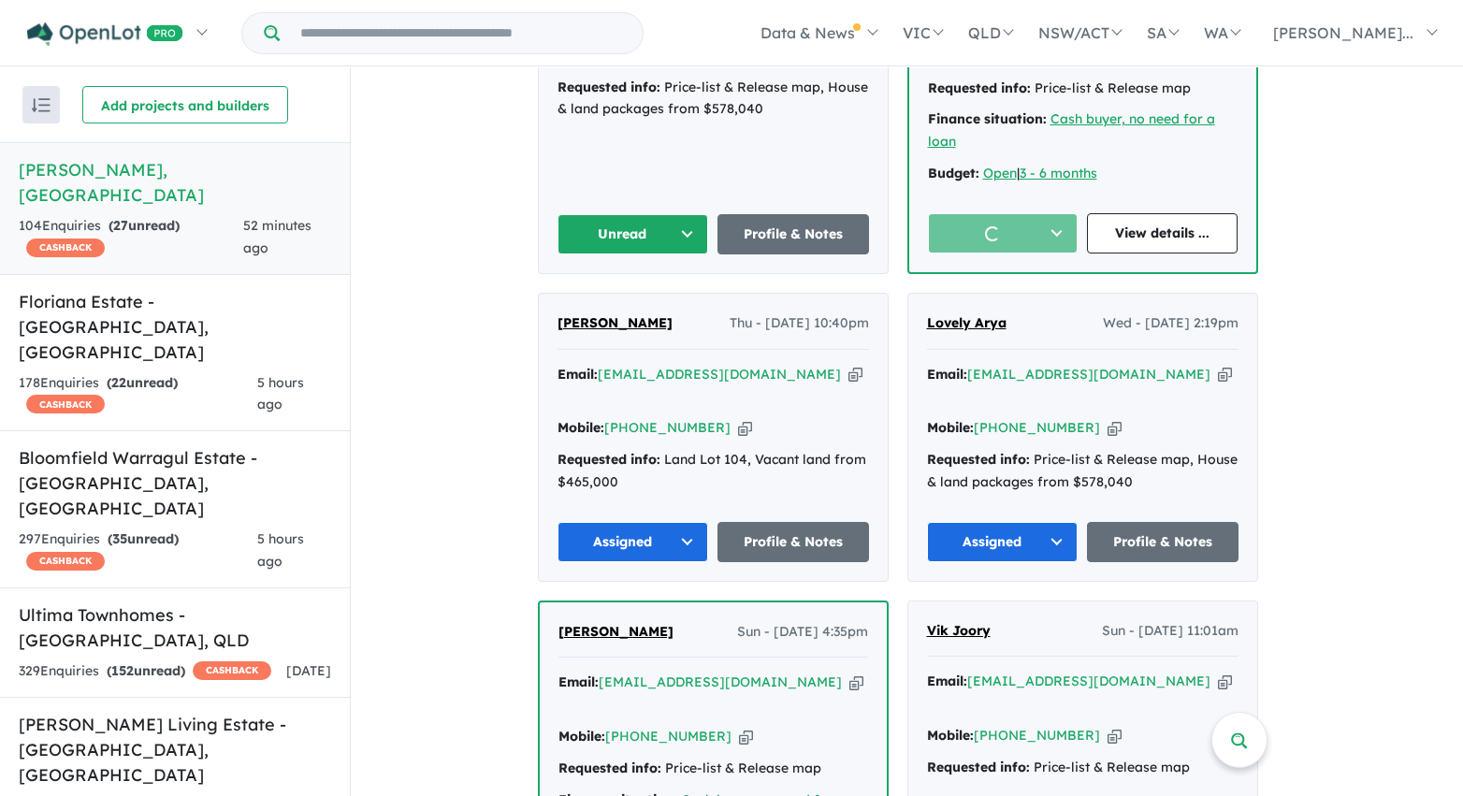
click at [675, 214] on button "Unread" at bounding box center [633, 234] width 152 height 40
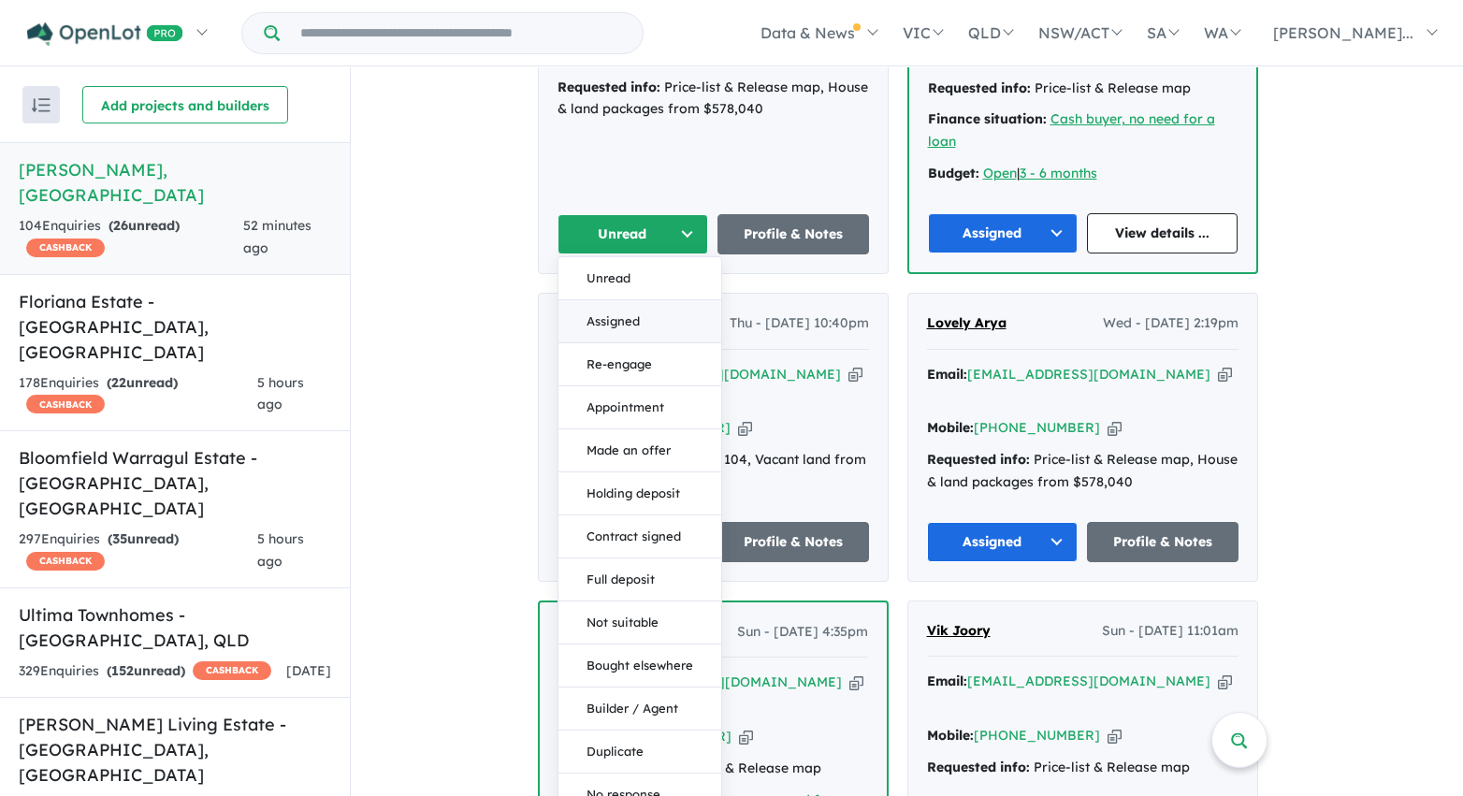
click at [665, 300] on button "Assigned" at bounding box center [639, 321] width 163 height 43
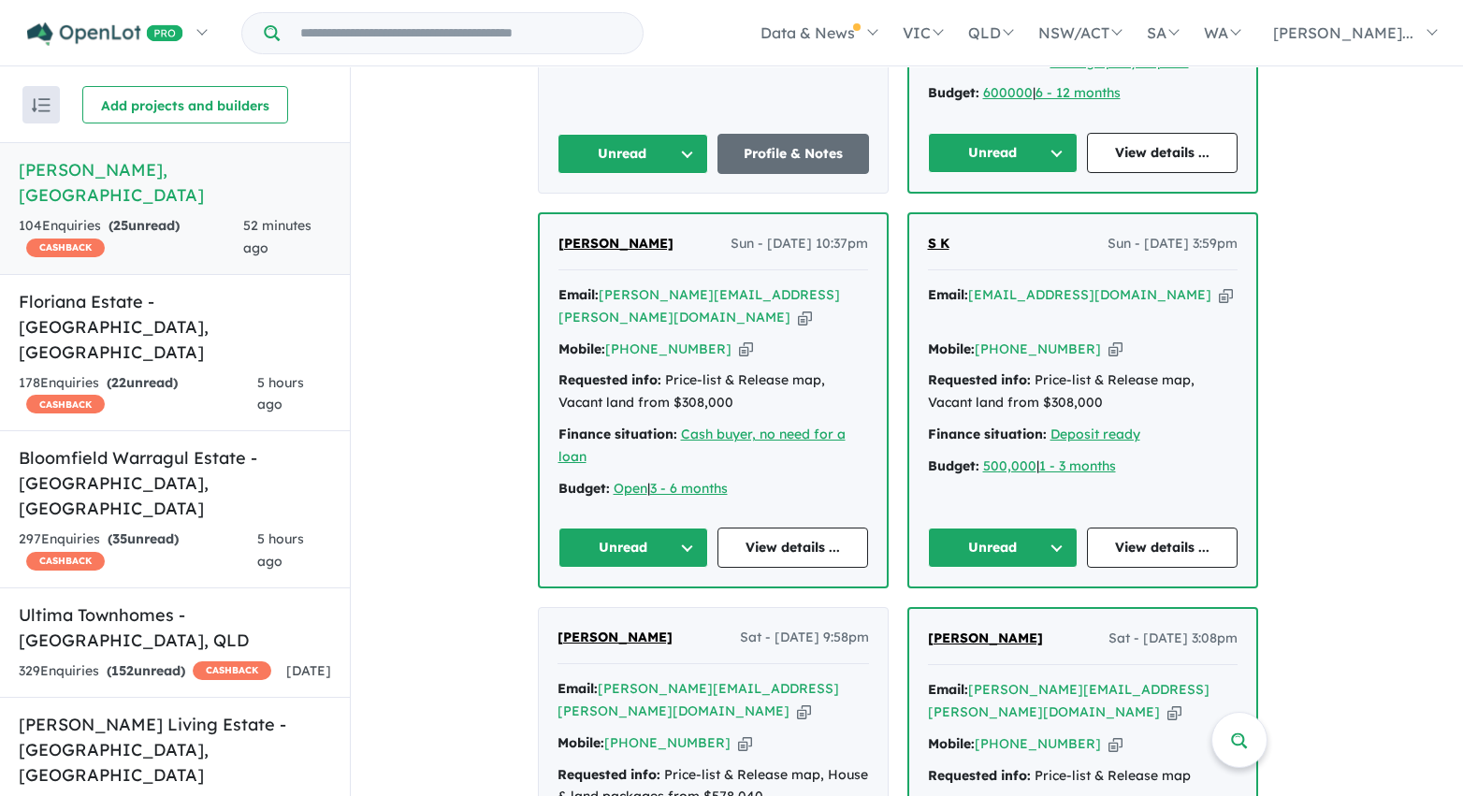
scroll to position [2582, 0]
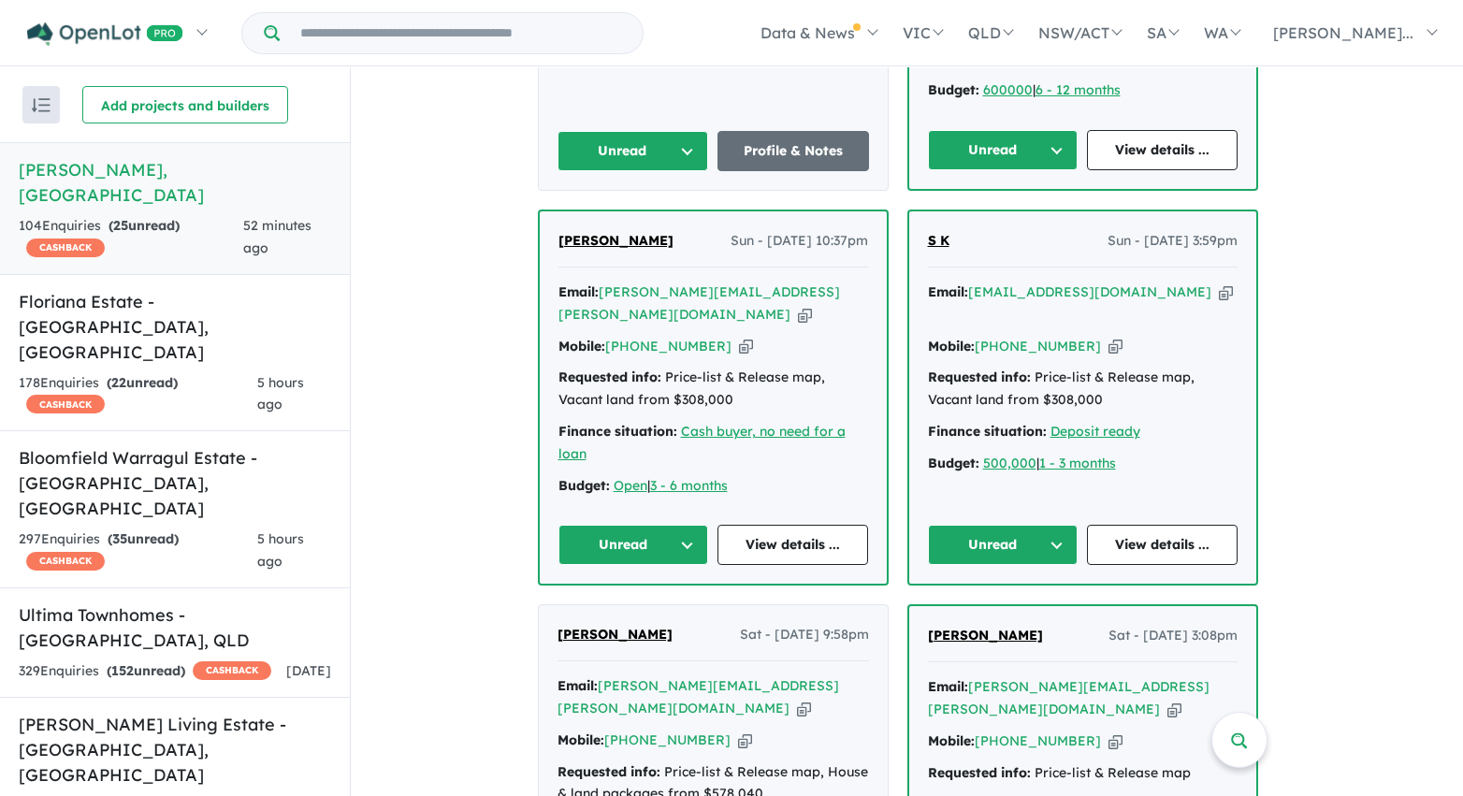
click at [1029, 525] on button "Unread" at bounding box center [1003, 545] width 151 height 40
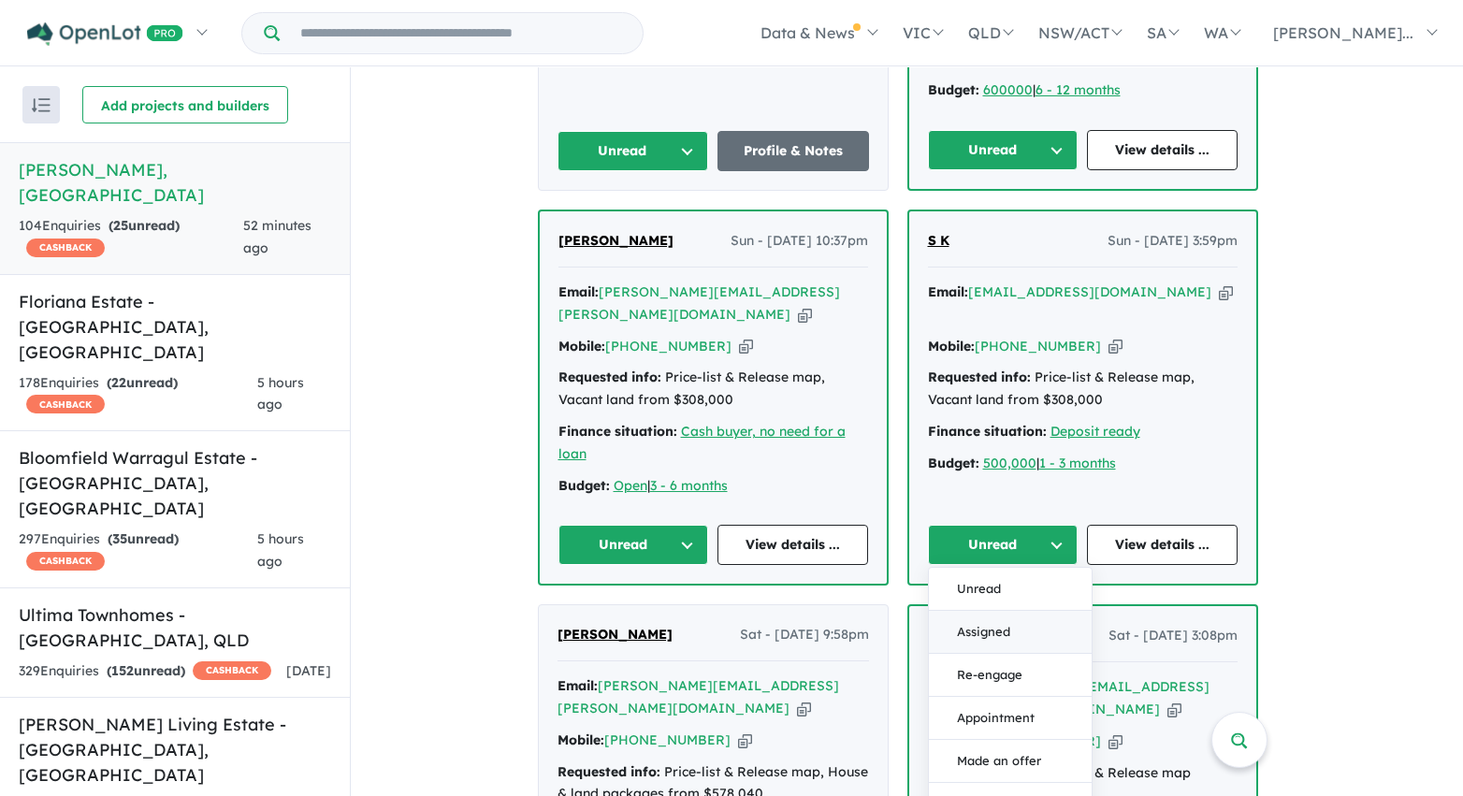
click at [1021, 611] on button "Assigned" at bounding box center [1010, 632] width 163 height 43
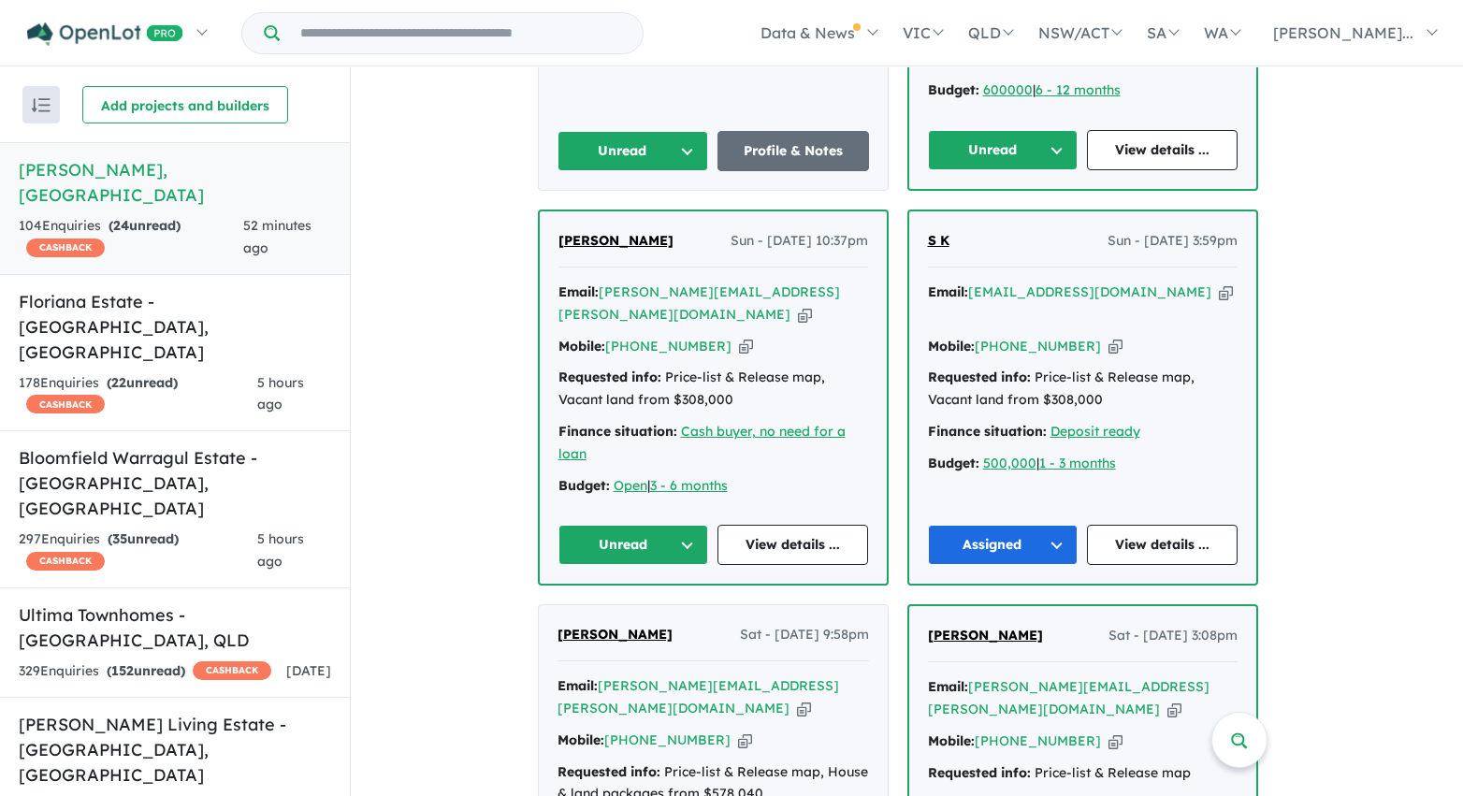
click at [680, 525] on button "Unread" at bounding box center [633, 545] width 151 height 40
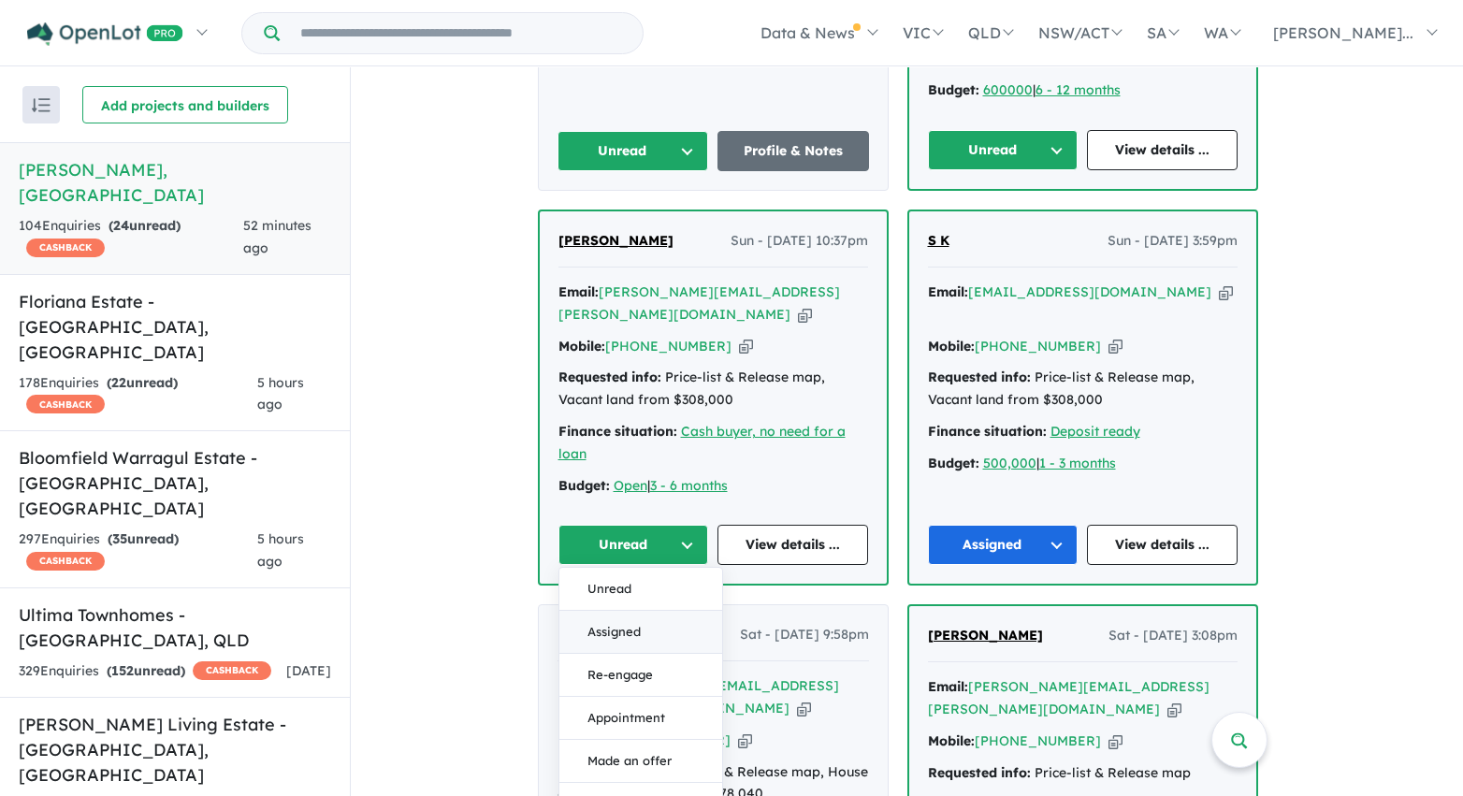
click at [619, 611] on button "Assigned" at bounding box center [640, 632] width 163 height 43
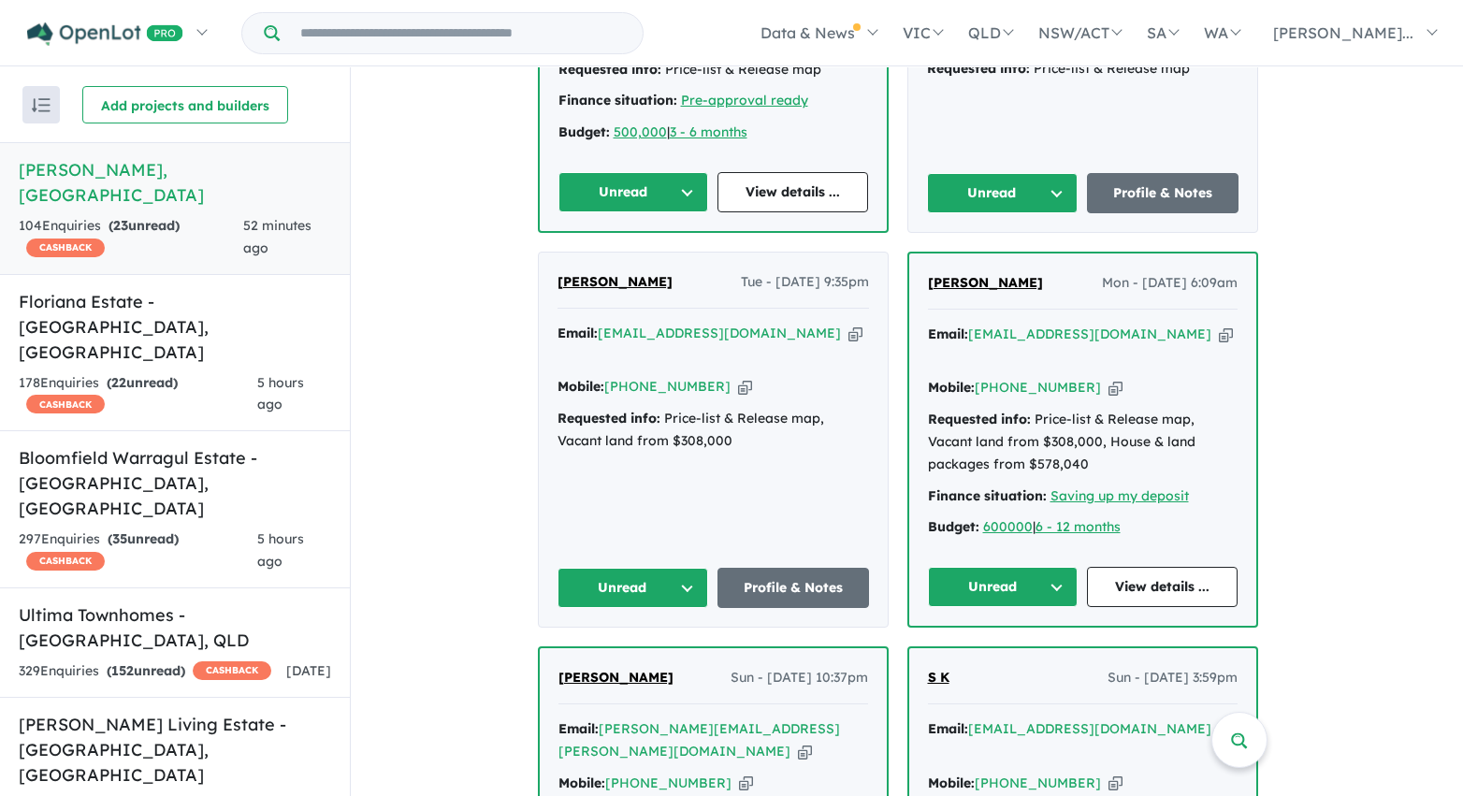
scroll to position [2136, 0]
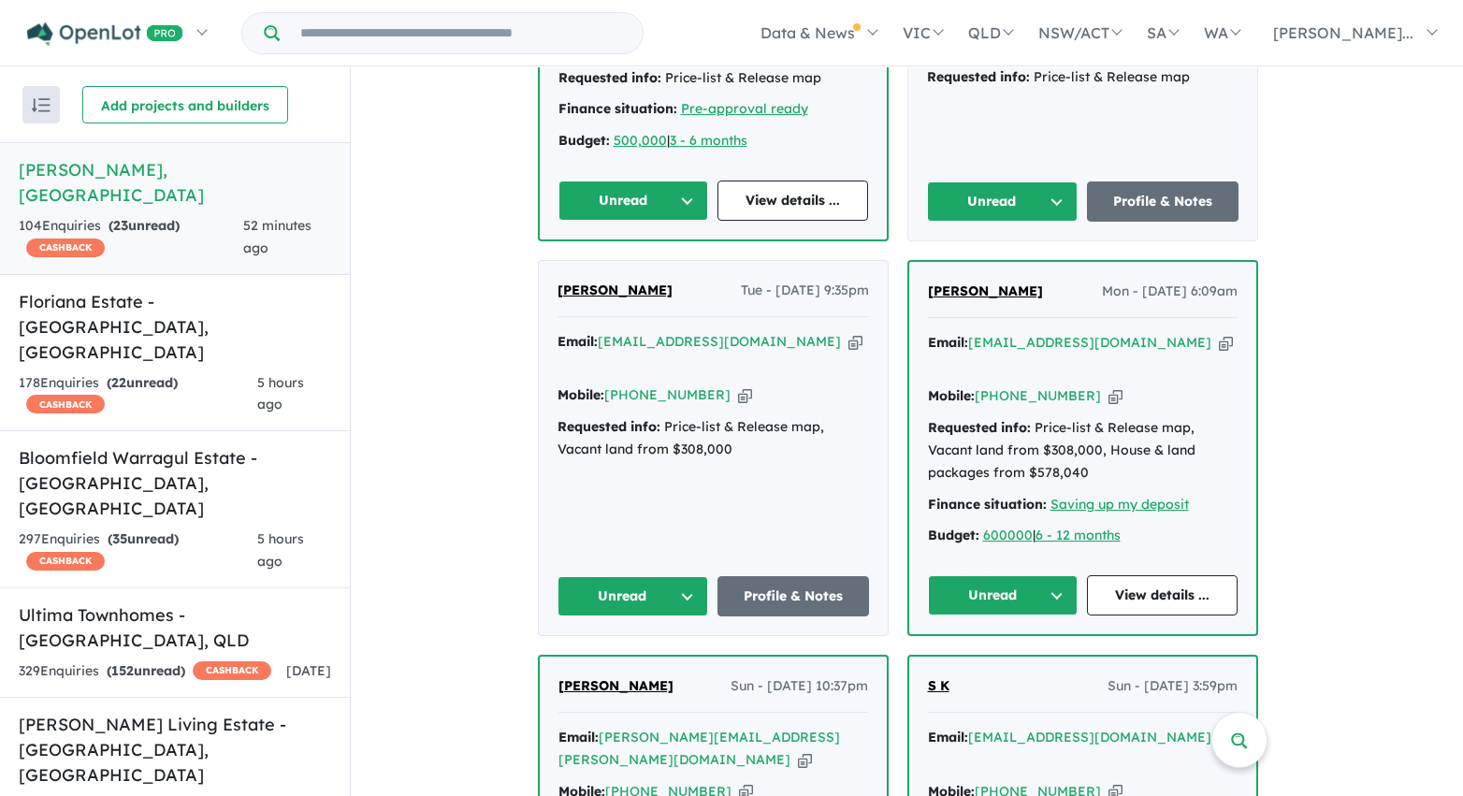
click at [1064, 575] on button "Unread" at bounding box center [1003, 595] width 151 height 40
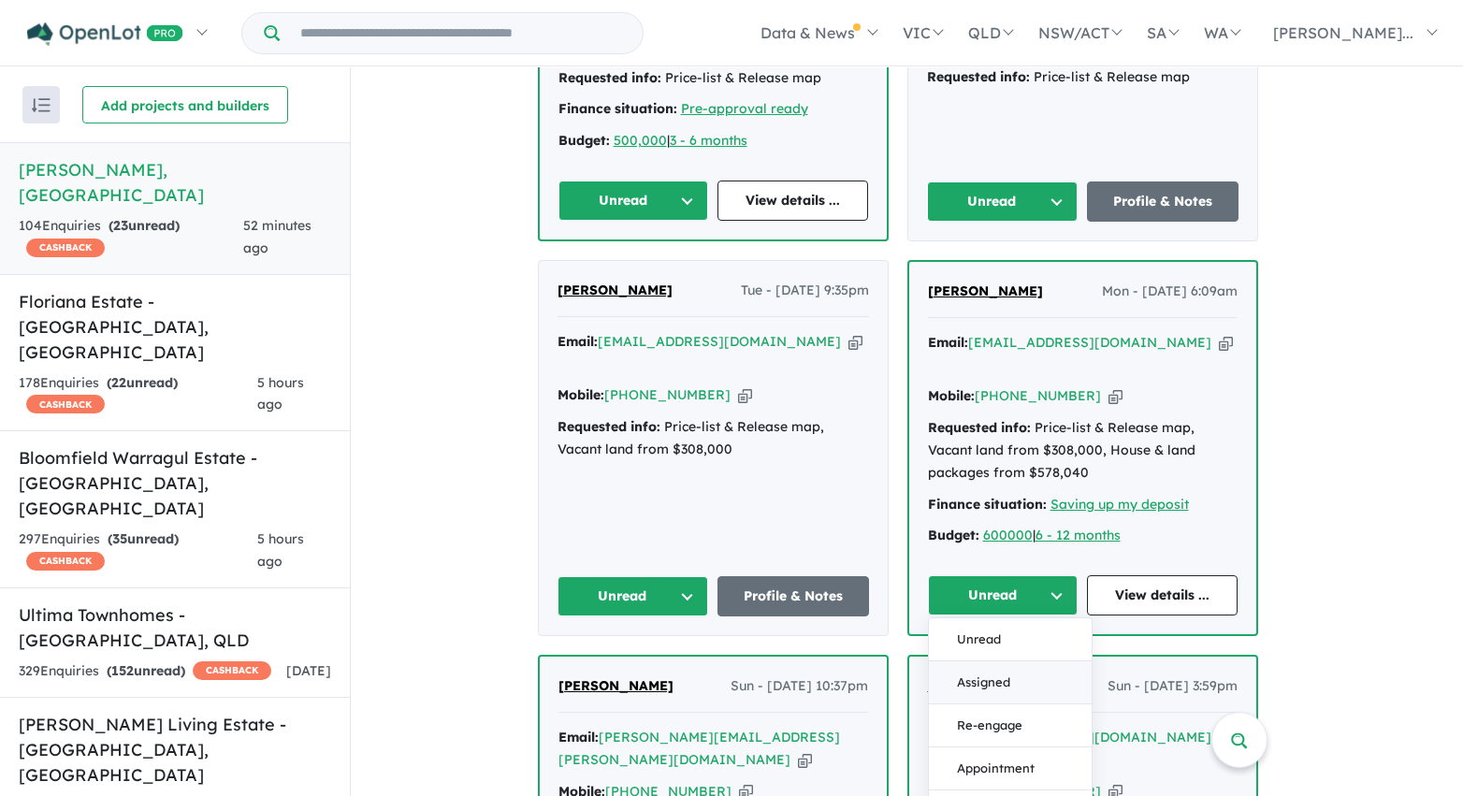
click at [1007, 661] on button "Assigned" at bounding box center [1010, 682] width 163 height 43
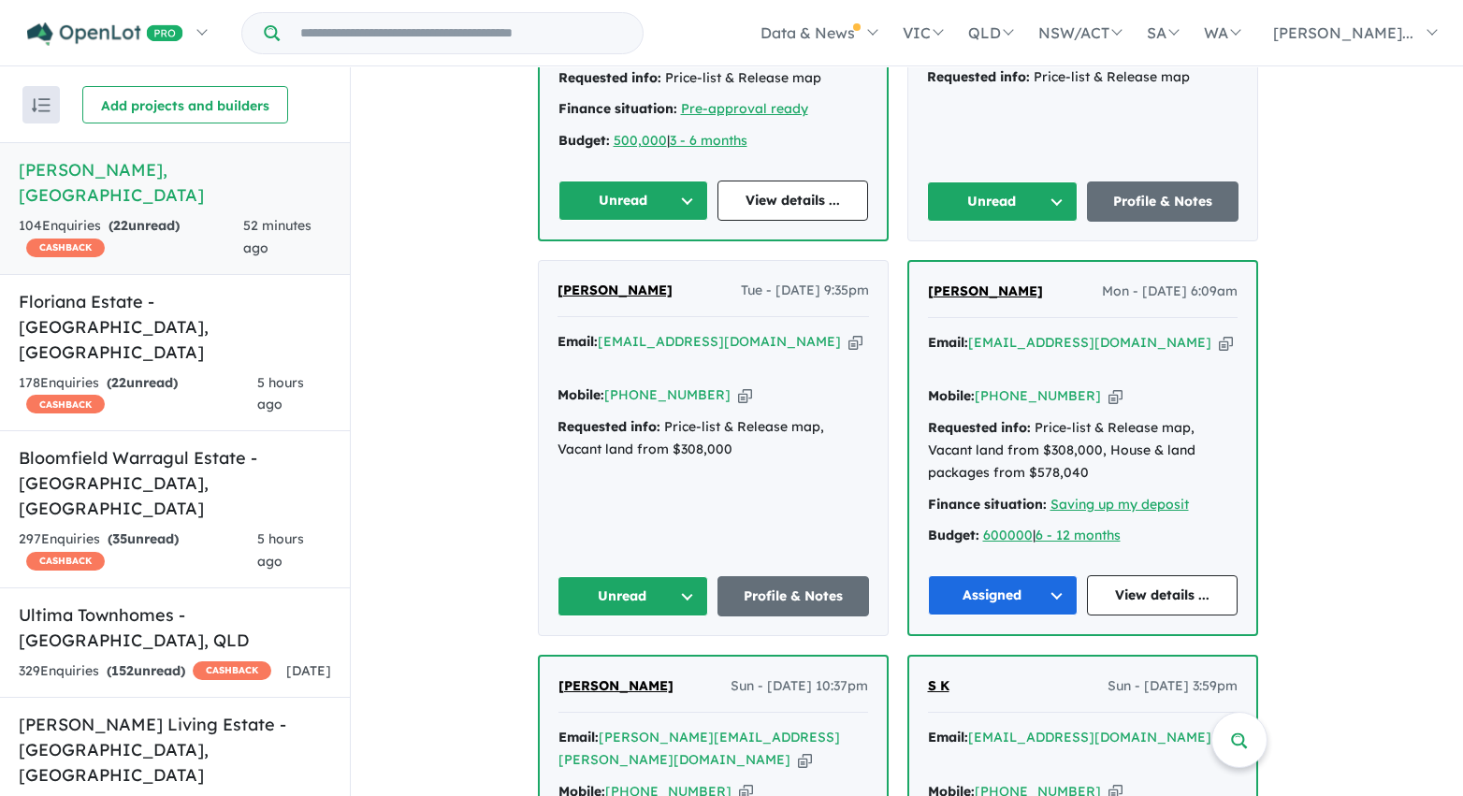
click at [695, 576] on button "Unread" at bounding box center [633, 596] width 152 height 40
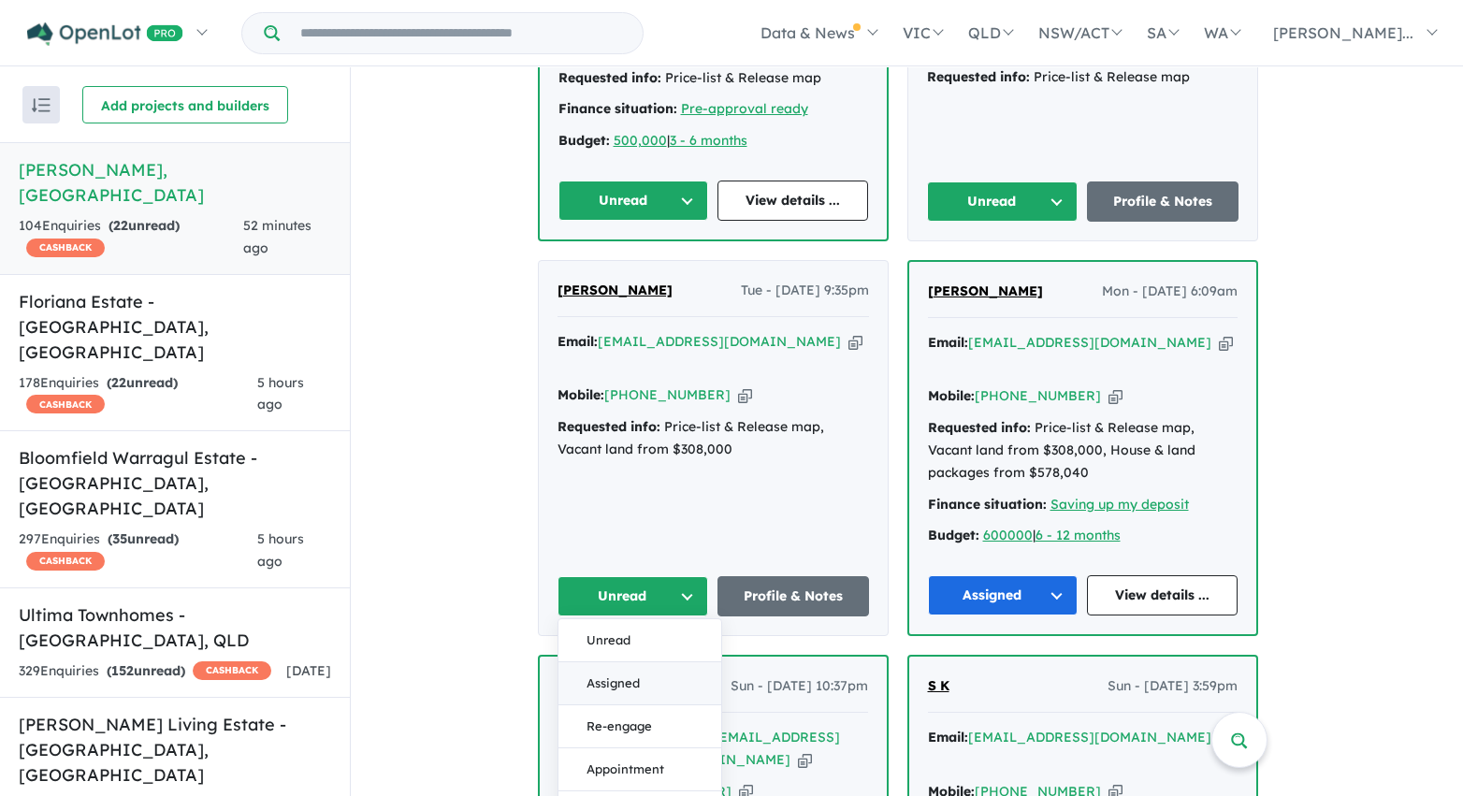
click at [655, 662] on button "Assigned" at bounding box center [639, 683] width 163 height 43
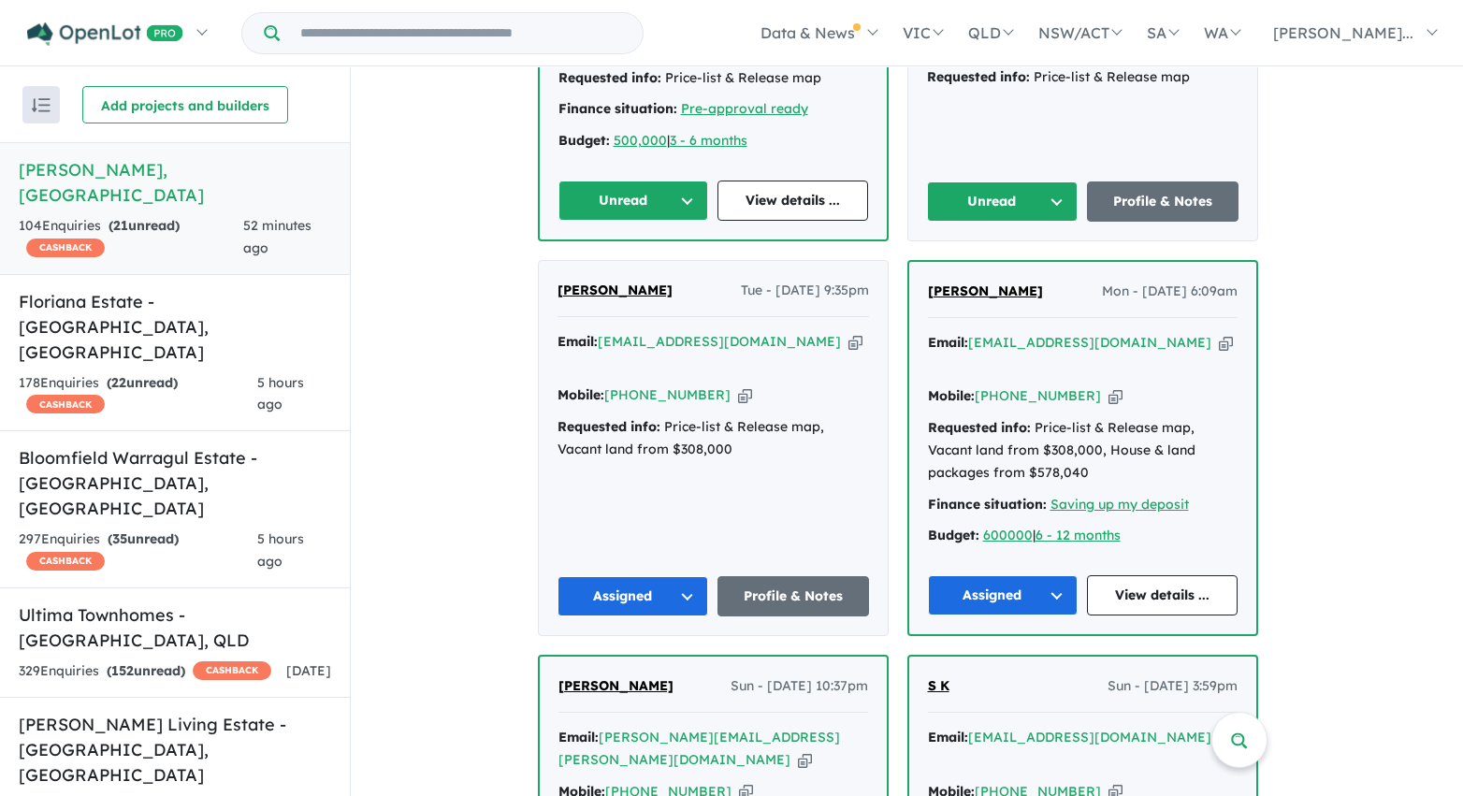
click at [689, 181] on button "Unread" at bounding box center [633, 201] width 151 height 40
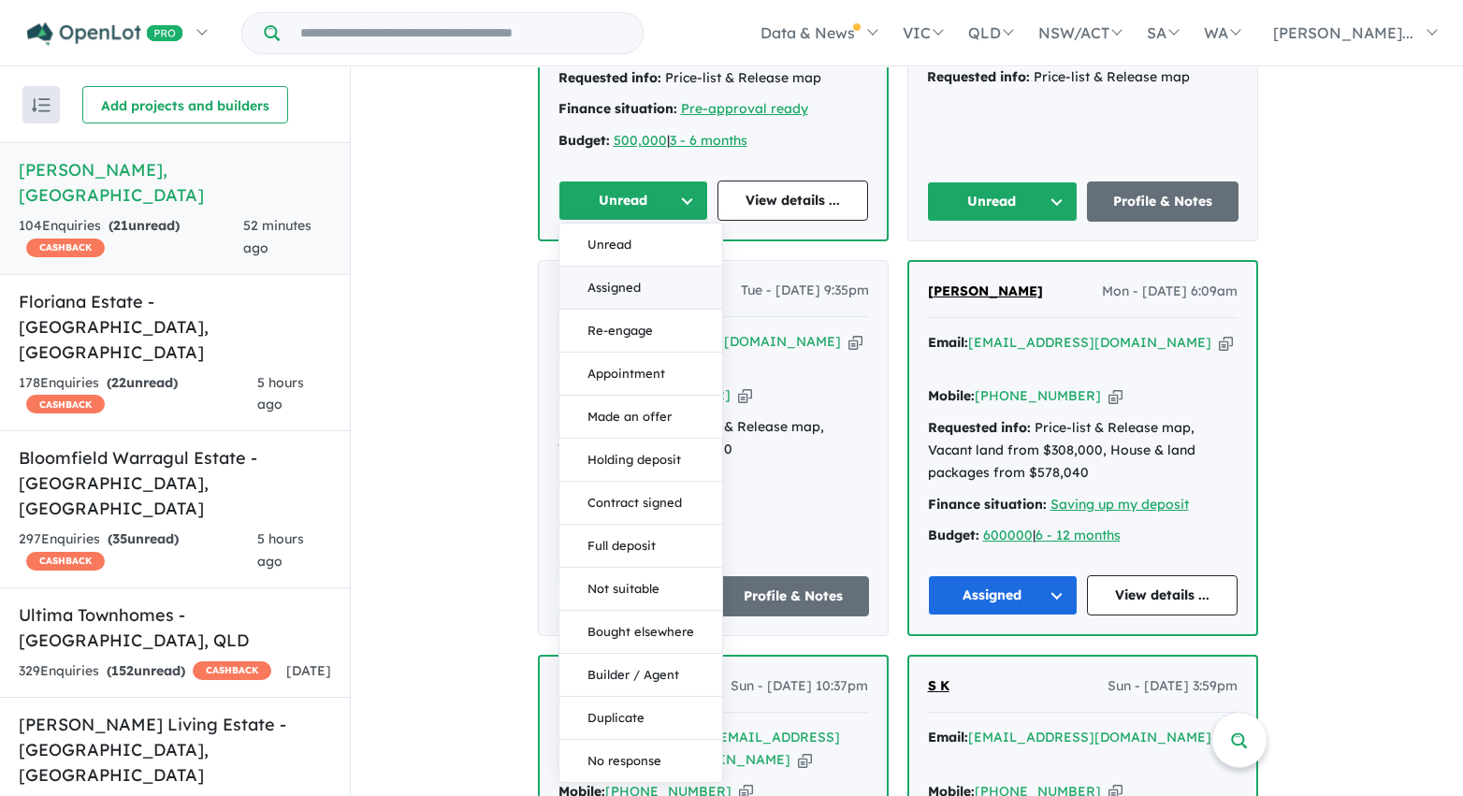
click at [663, 267] on button "Assigned" at bounding box center [640, 288] width 163 height 43
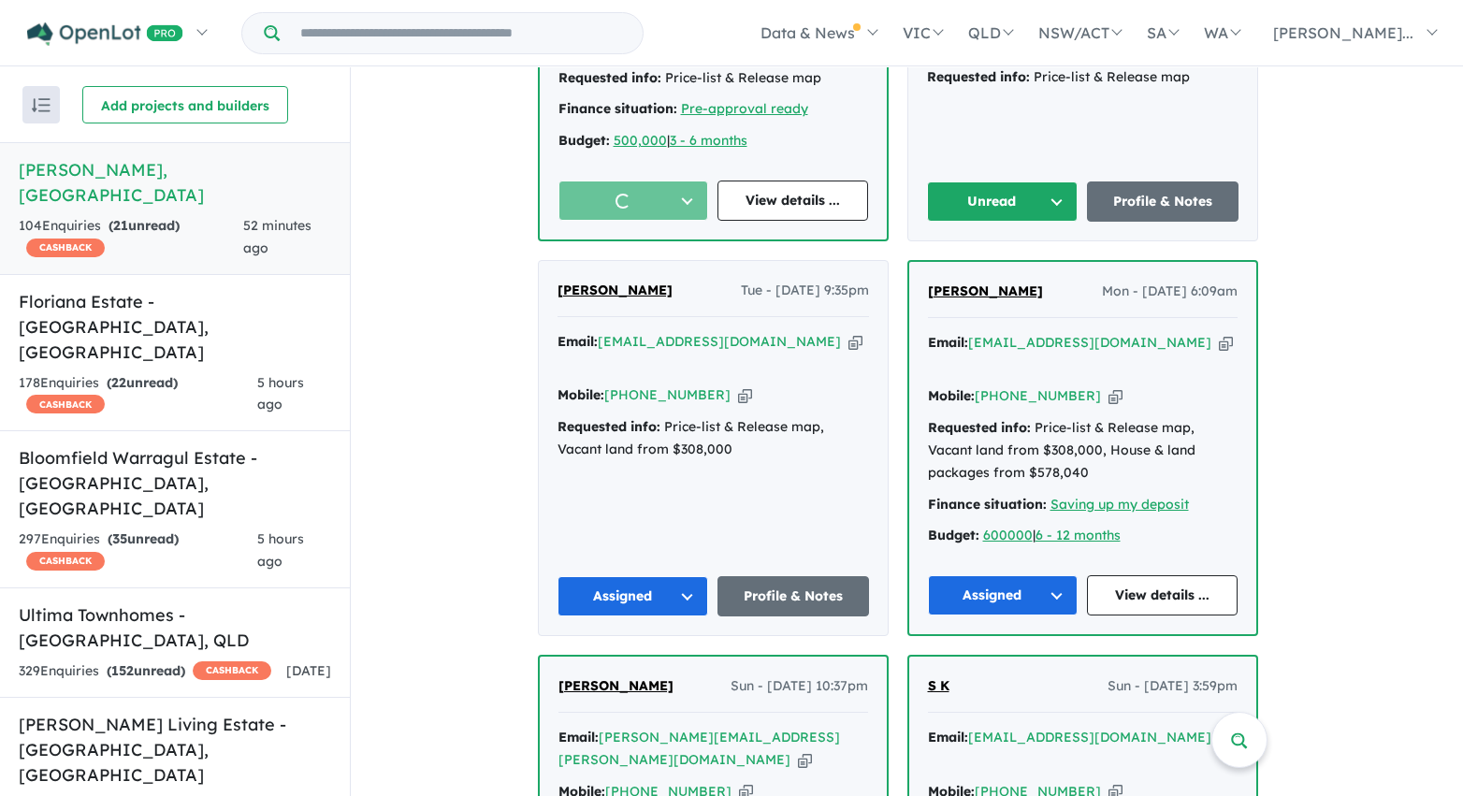
click at [1005, 181] on button "Unread" at bounding box center [1003, 201] width 152 height 40
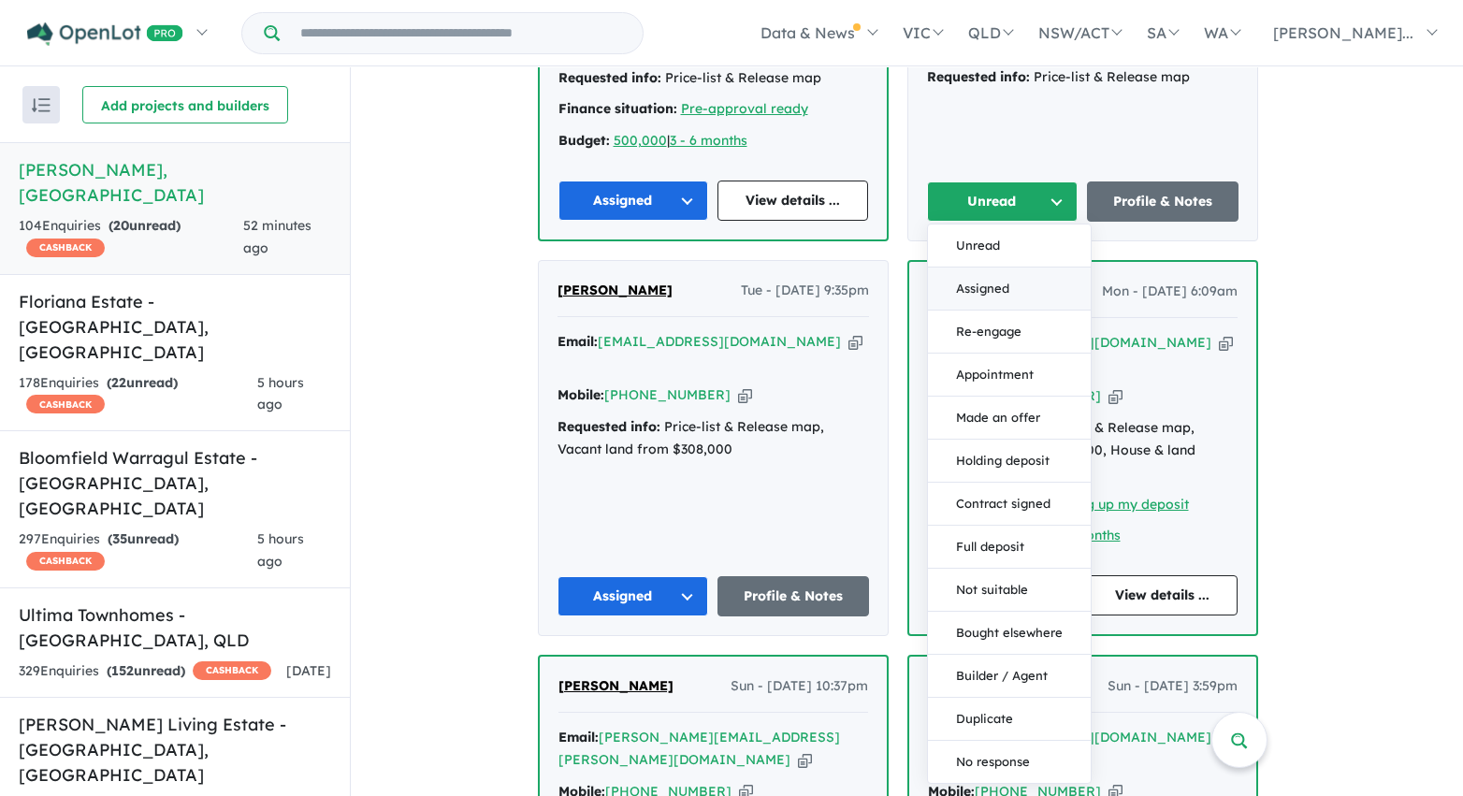
click at [964, 268] on button "Assigned" at bounding box center [1009, 289] width 163 height 43
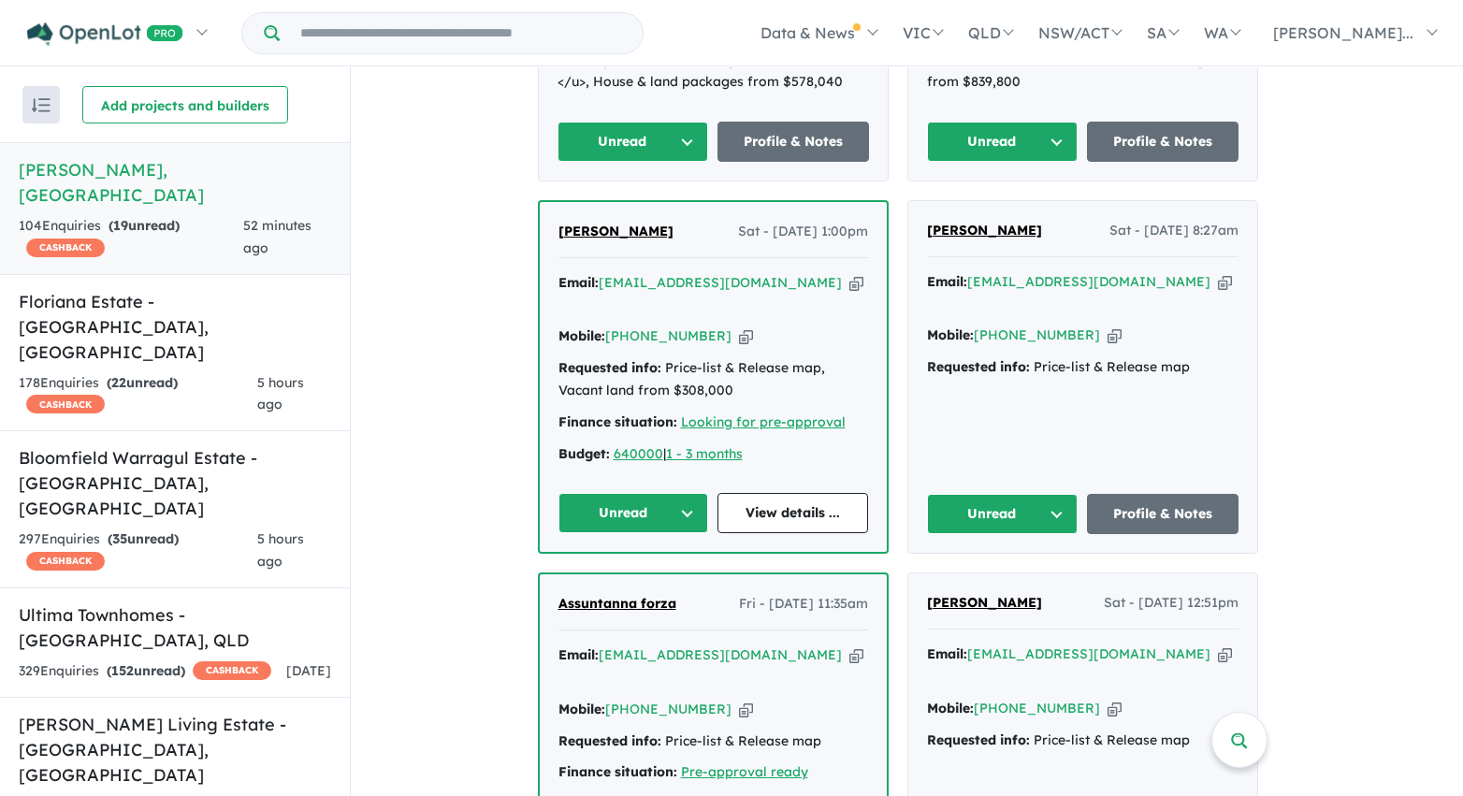
scroll to position [1434, 0]
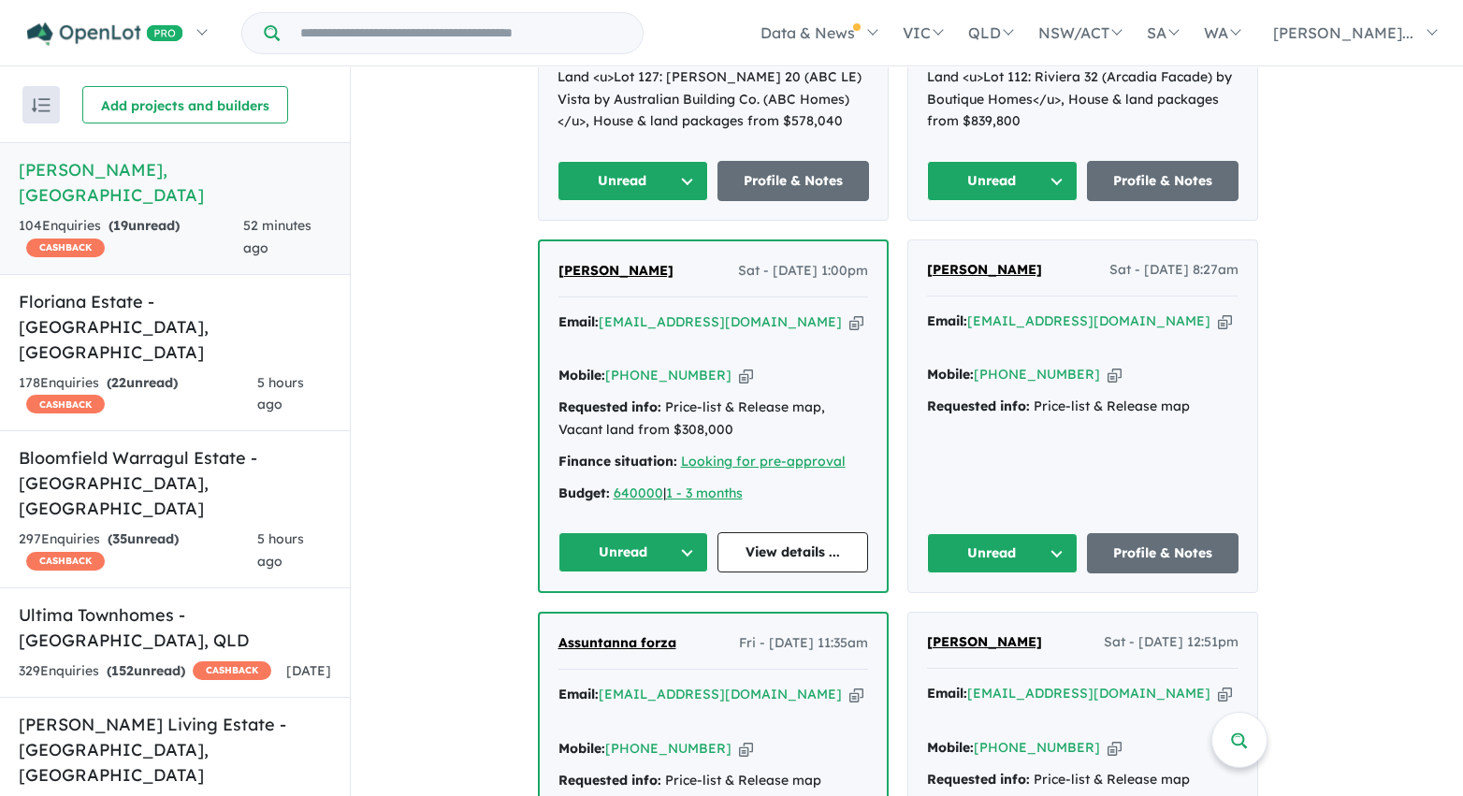
click at [1043, 533] on button "Unread" at bounding box center [1003, 553] width 152 height 40
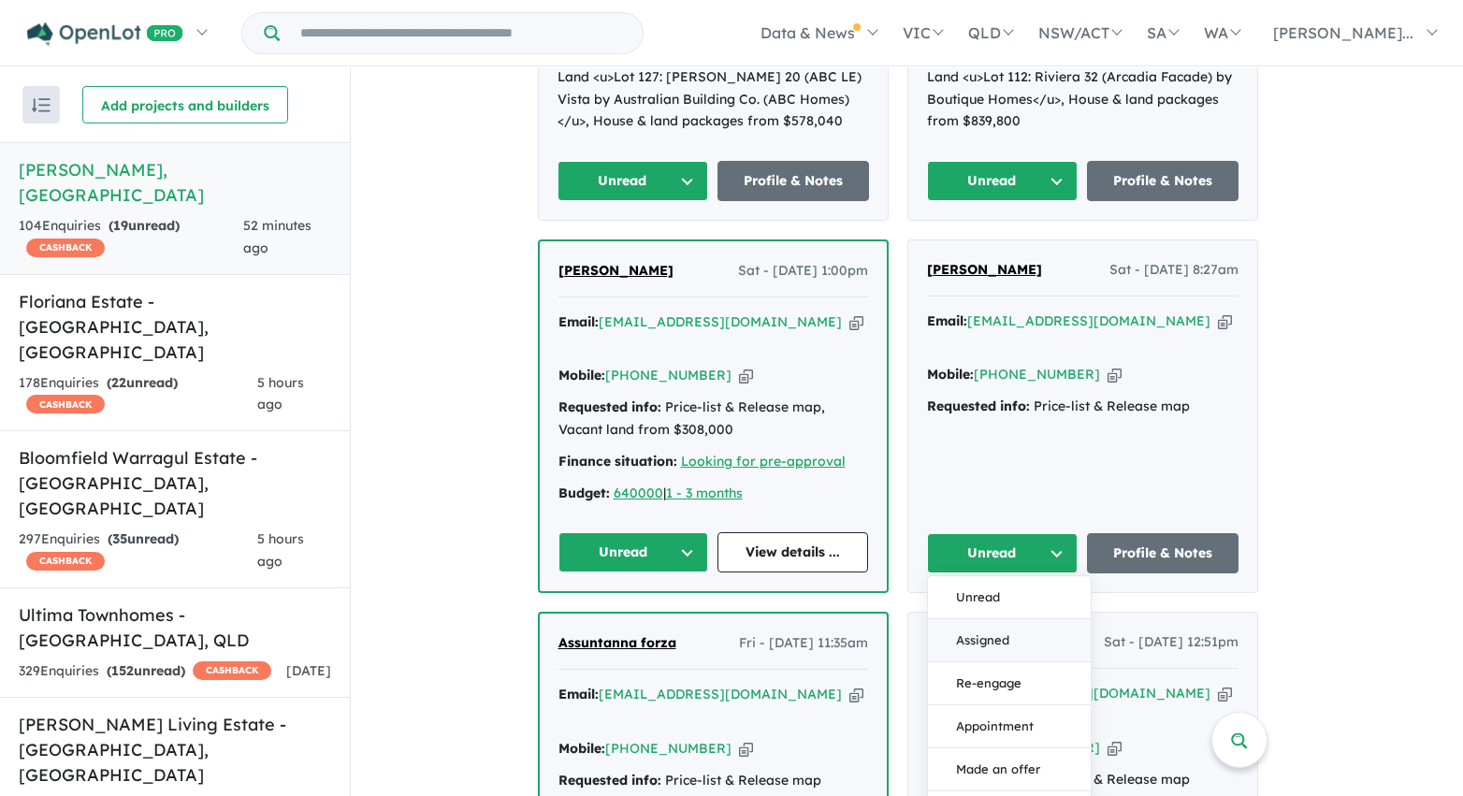
click at [1017, 619] on button "Assigned" at bounding box center [1009, 640] width 163 height 43
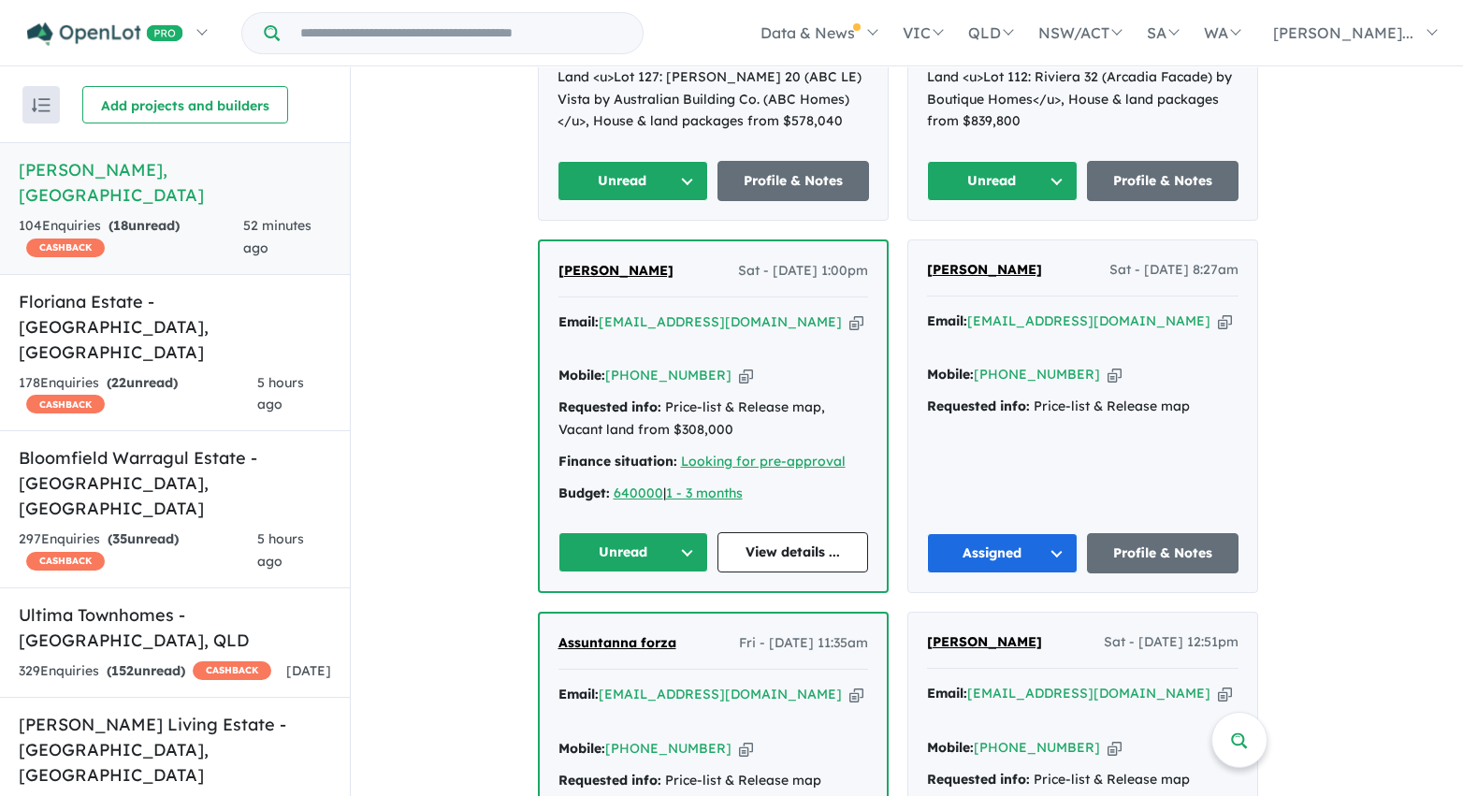
click at [688, 532] on button "Unread" at bounding box center [633, 552] width 151 height 40
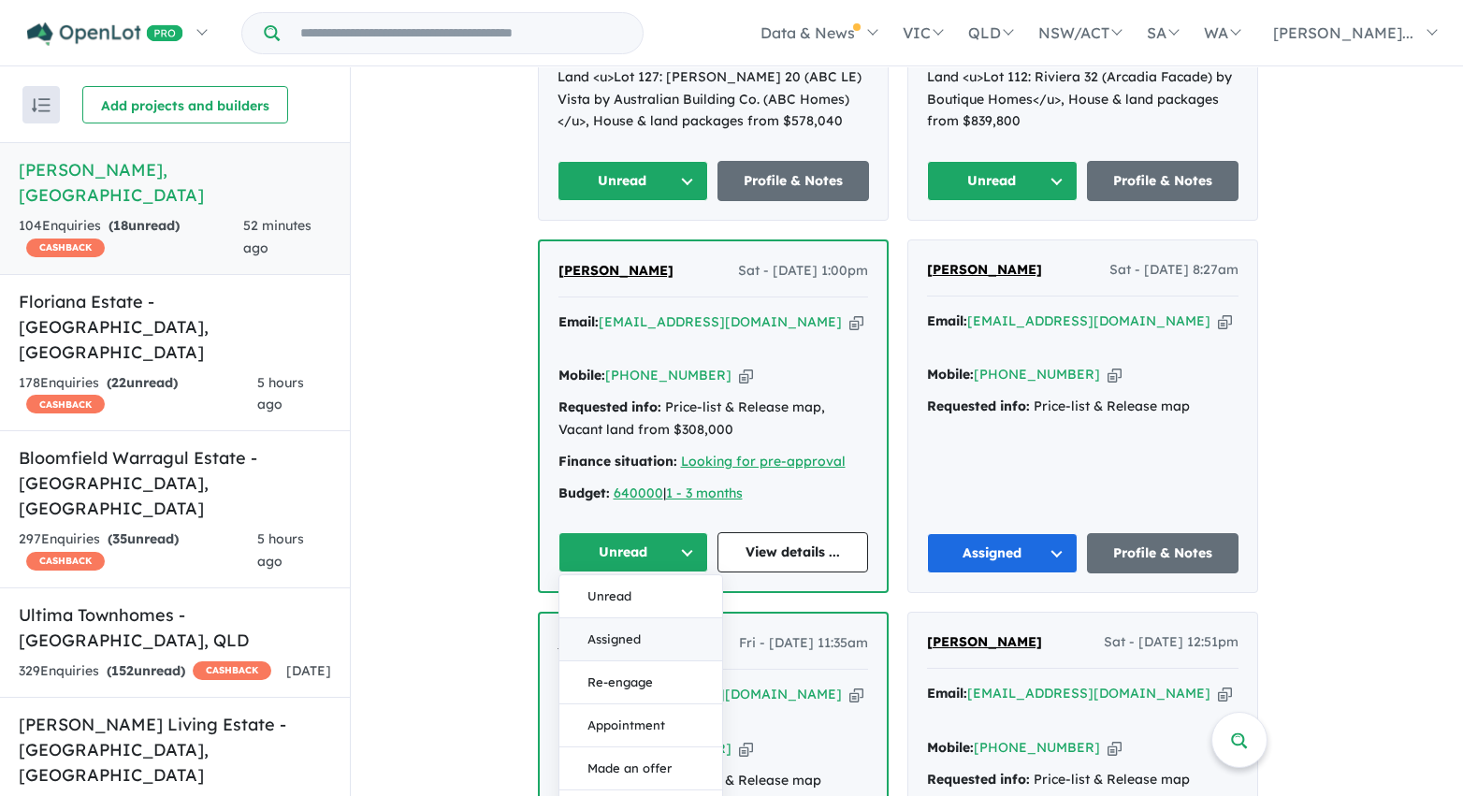
click at [672, 618] on button "Assigned" at bounding box center [640, 639] width 163 height 43
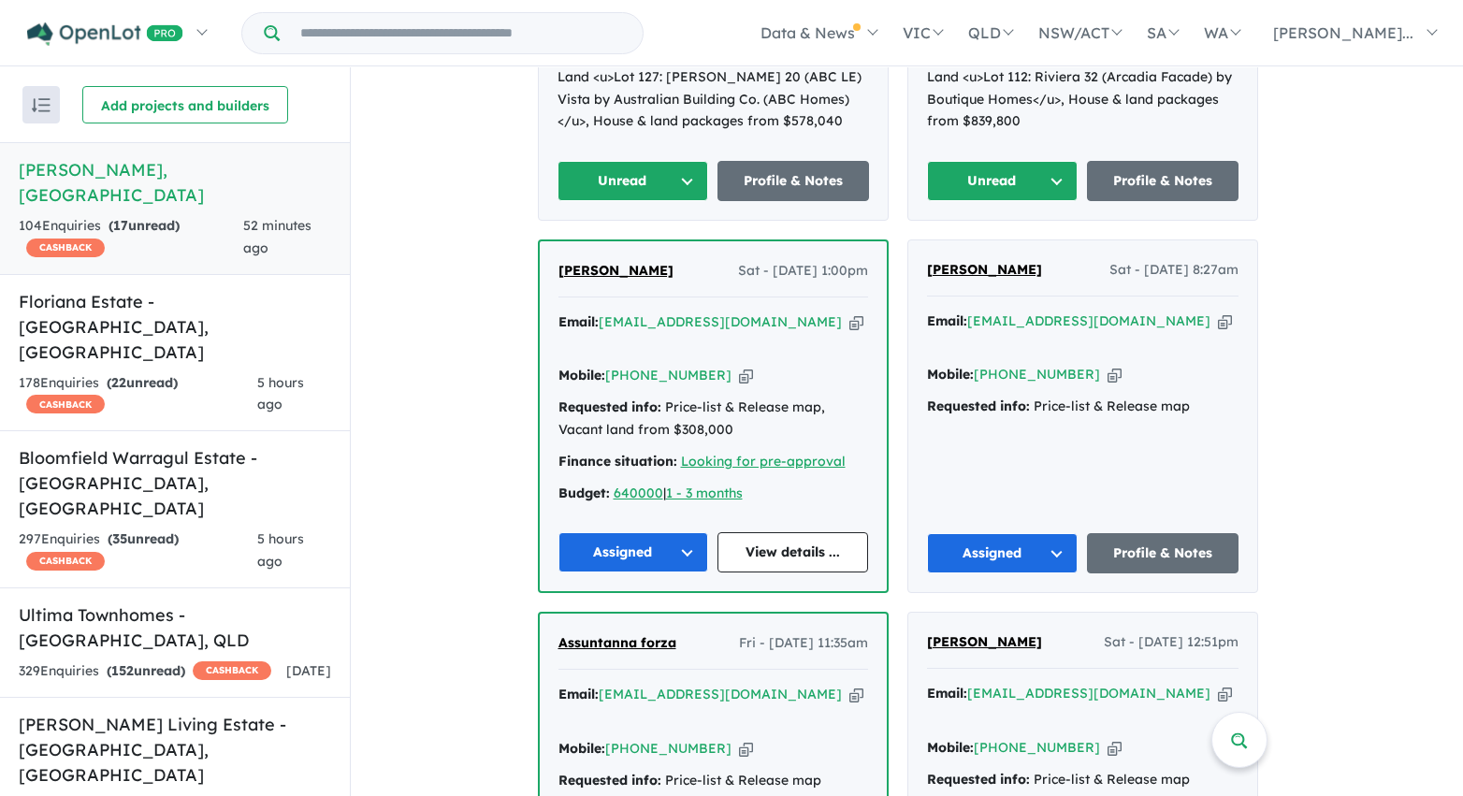
click at [688, 161] on button "Unread" at bounding box center [633, 181] width 152 height 40
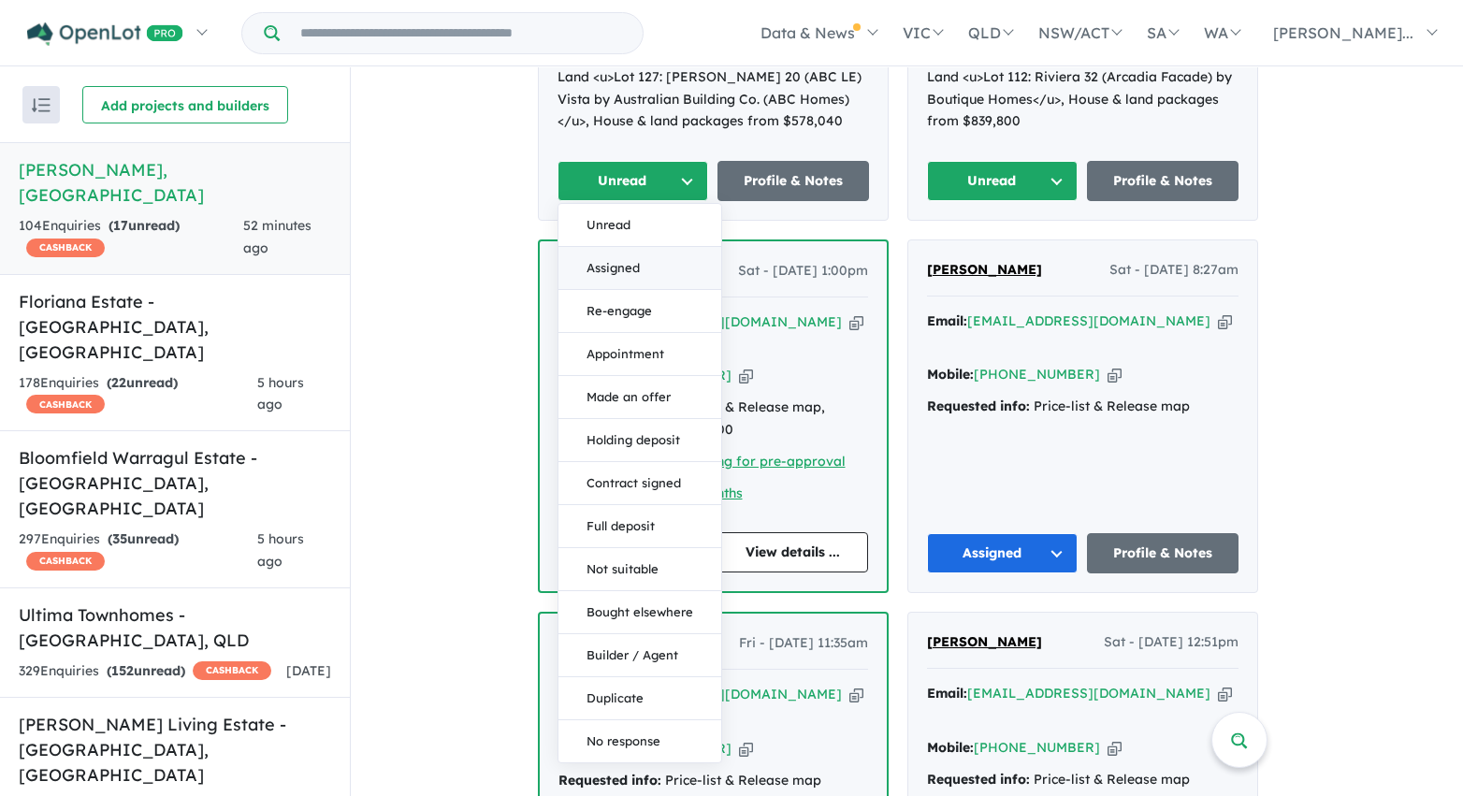
click at [669, 247] on button "Assigned" at bounding box center [639, 268] width 163 height 43
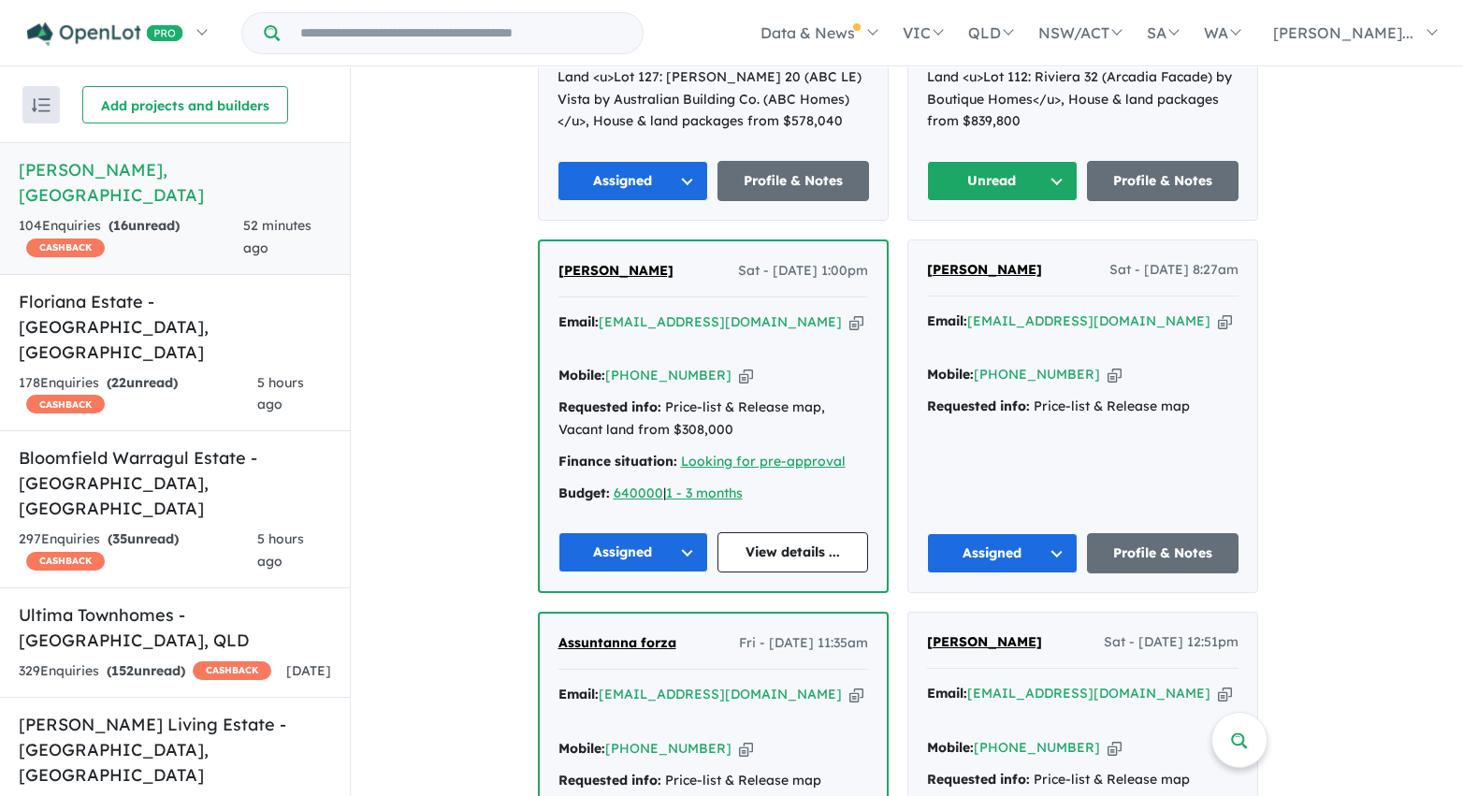
click at [1044, 161] on button "Unread" at bounding box center [1003, 181] width 152 height 40
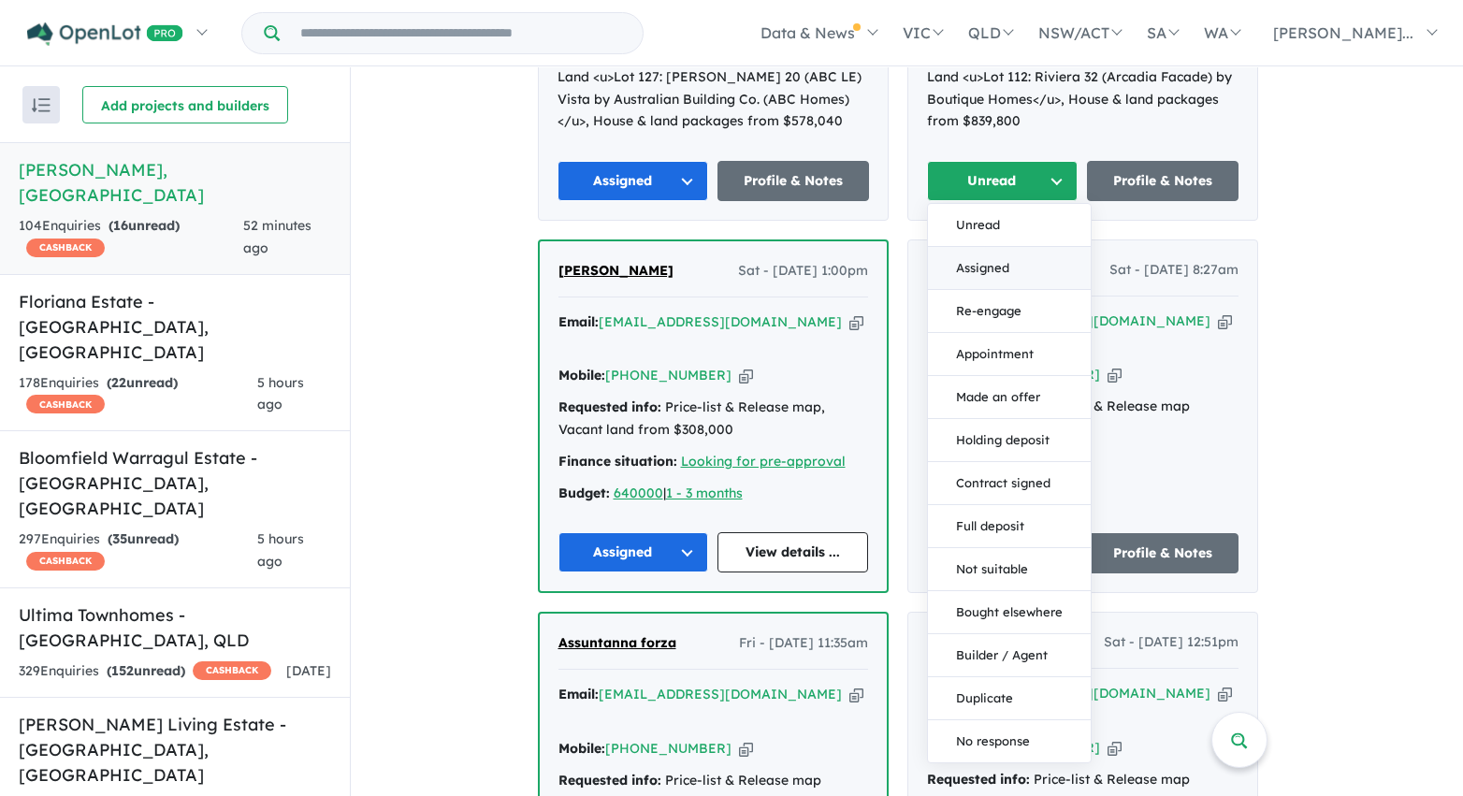
click at [1029, 247] on button "Assigned" at bounding box center [1009, 268] width 163 height 43
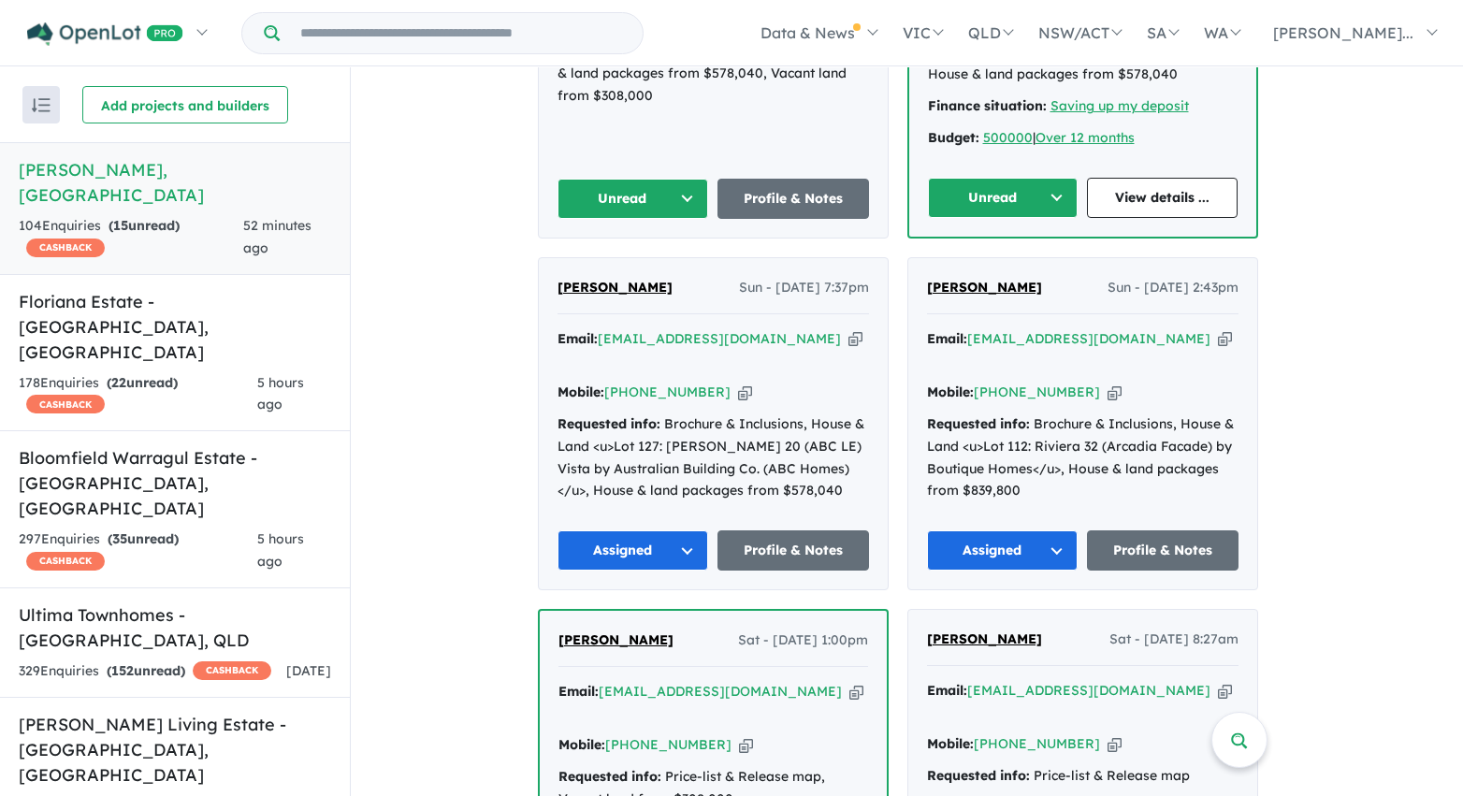
scroll to position [1028, 0]
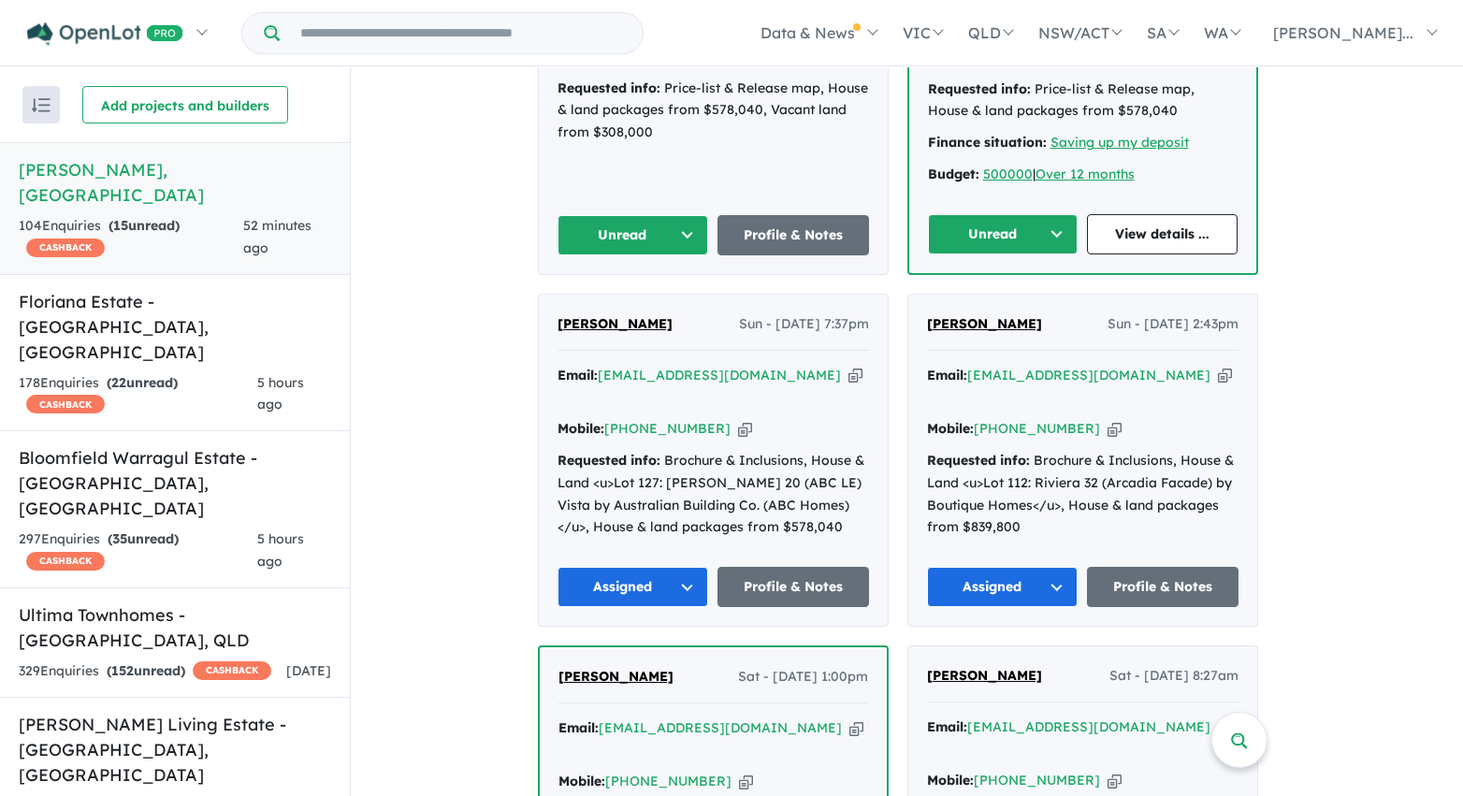
click at [1023, 227] on button "Unread" at bounding box center [1003, 234] width 151 height 40
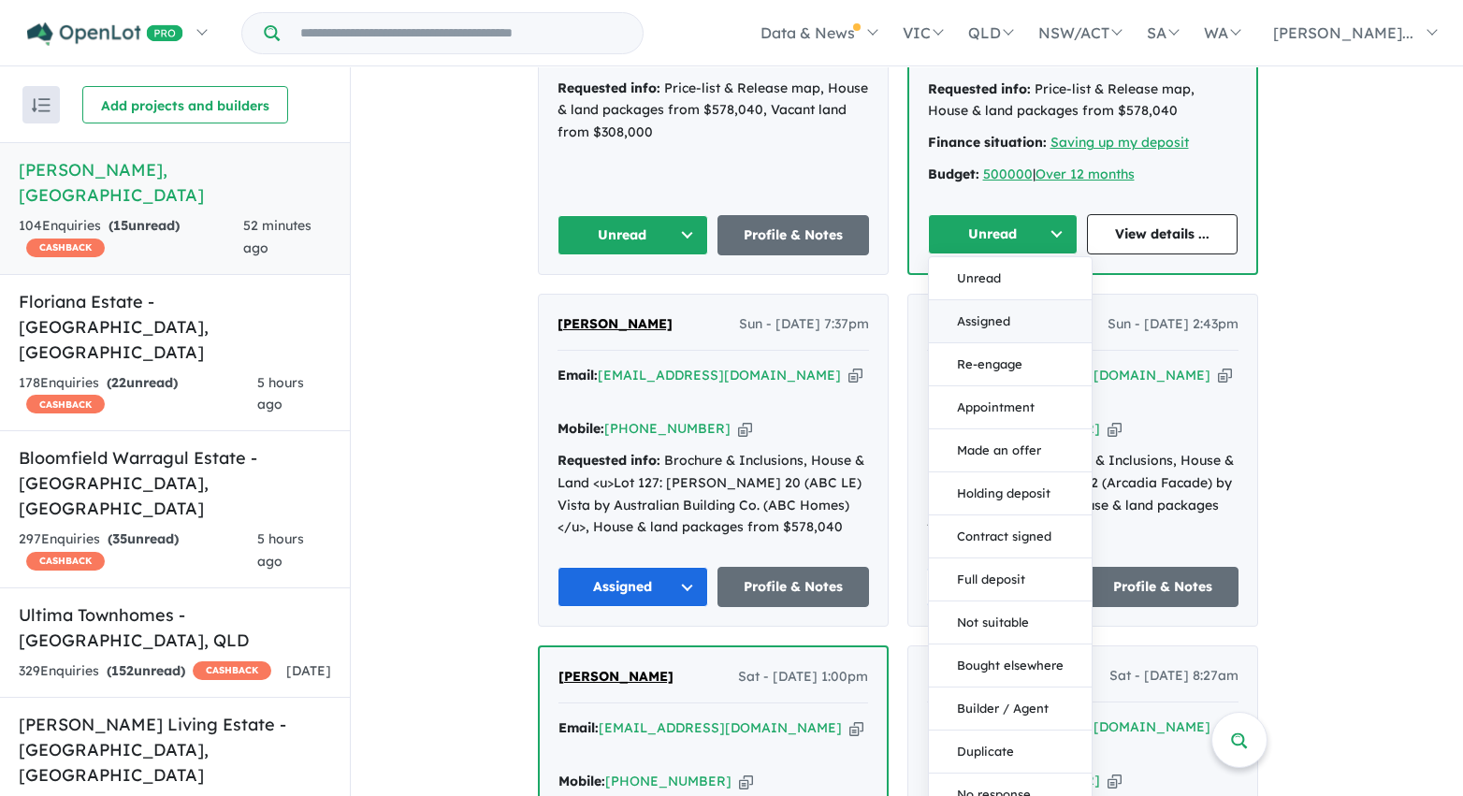
click at [1012, 314] on button "Assigned" at bounding box center [1010, 321] width 163 height 43
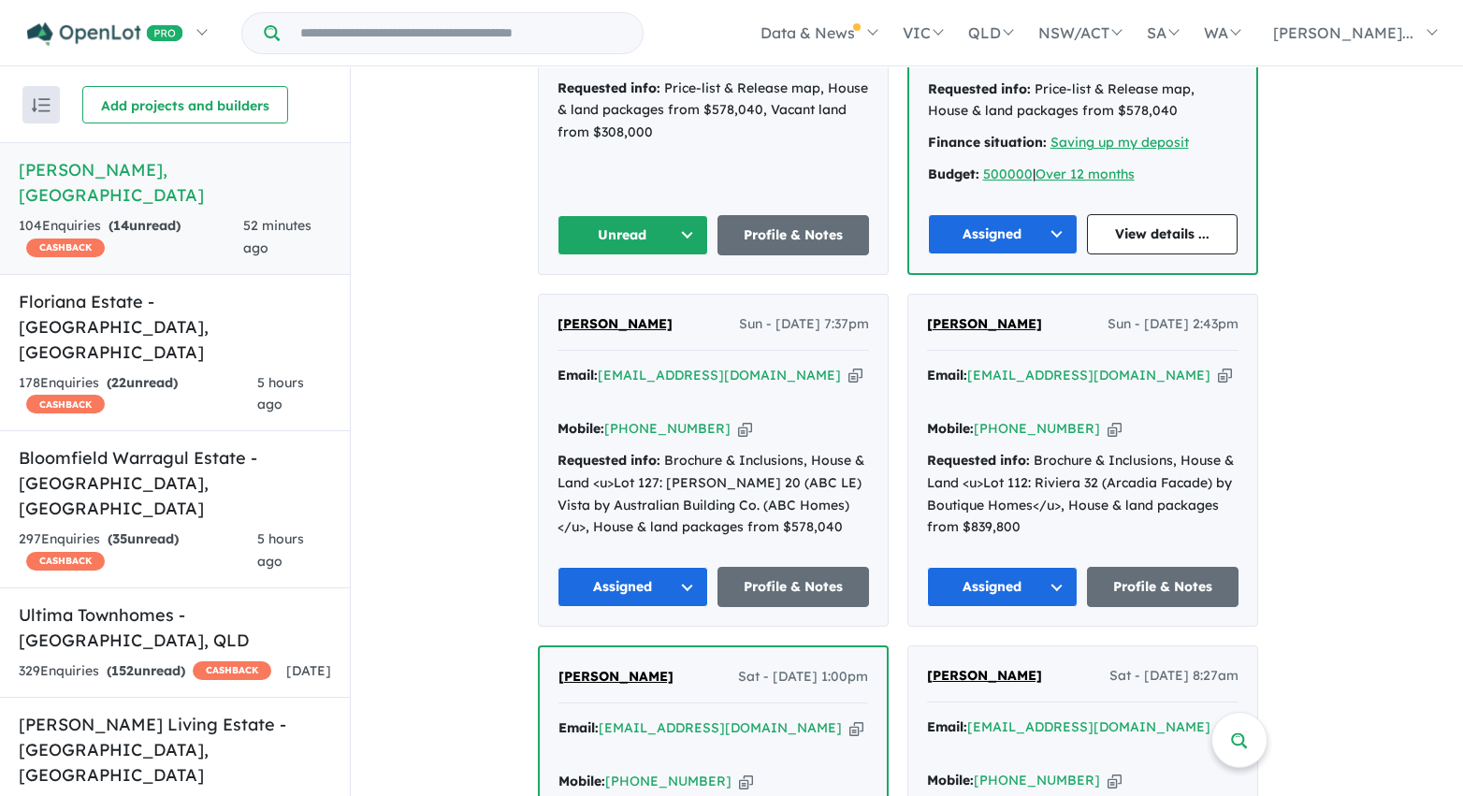
click at [698, 236] on button "Unread" at bounding box center [633, 235] width 152 height 40
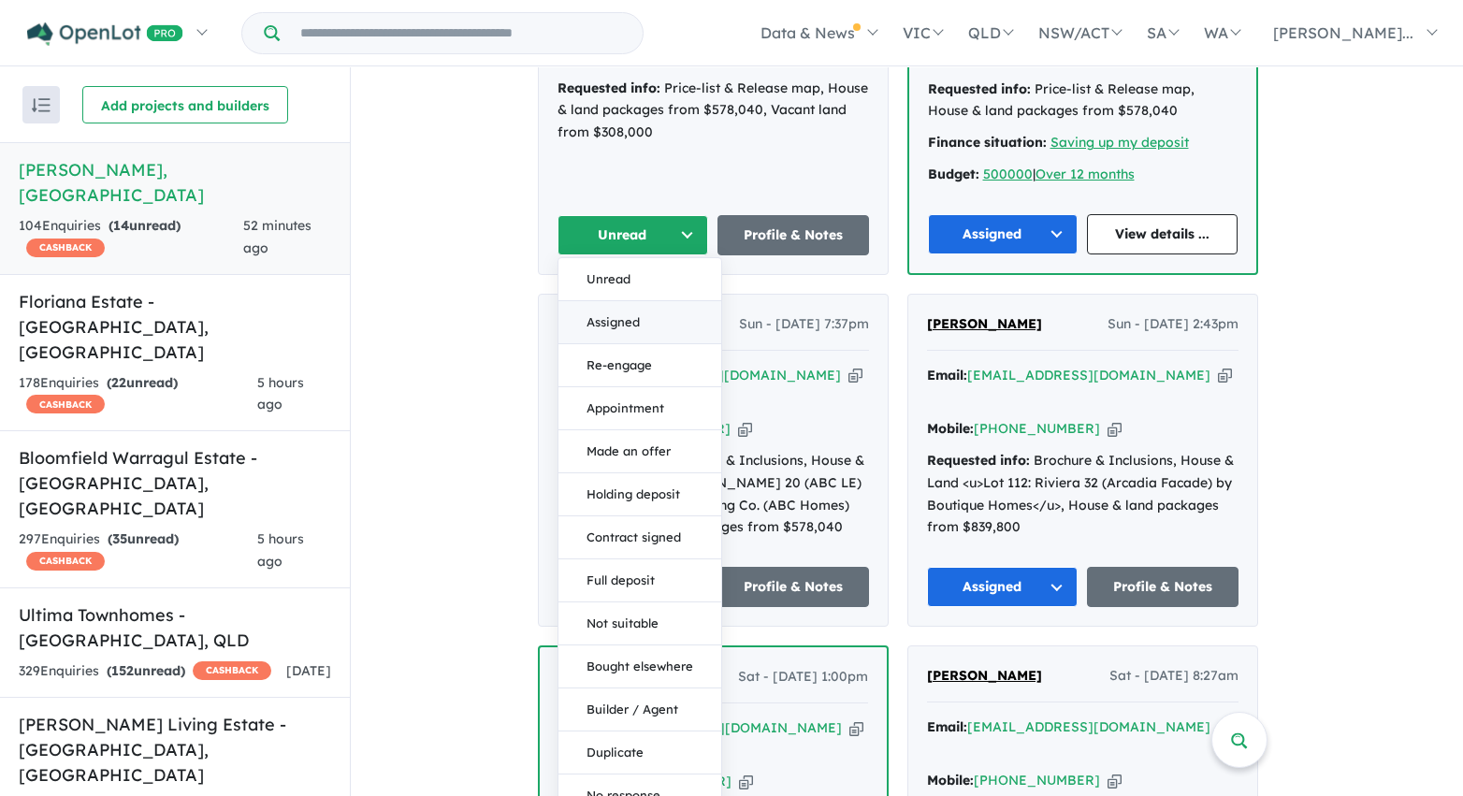
click at [670, 311] on button "Assigned" at bounding box center [639, 322] width 163 height 43
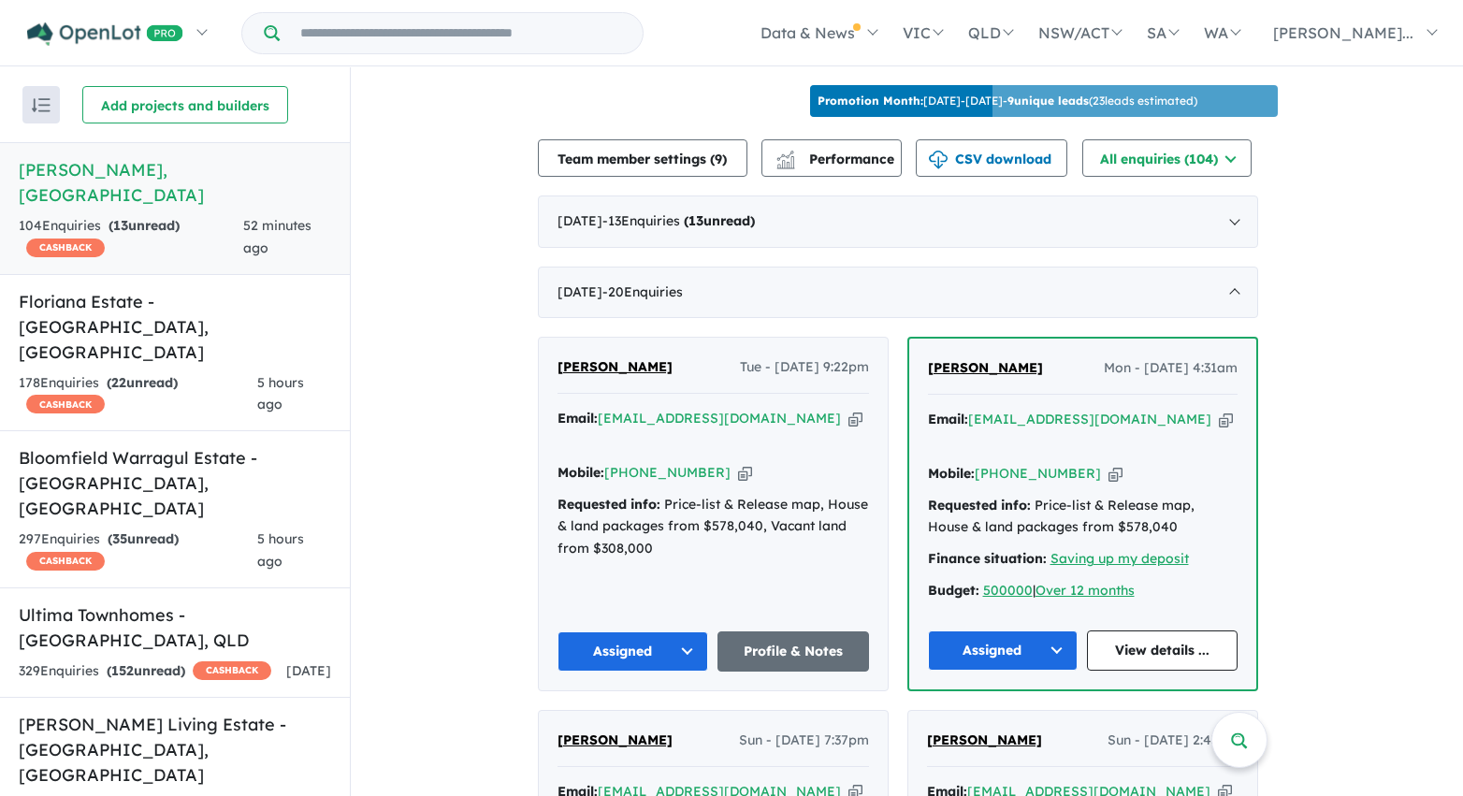
scroll to position [610, 0]
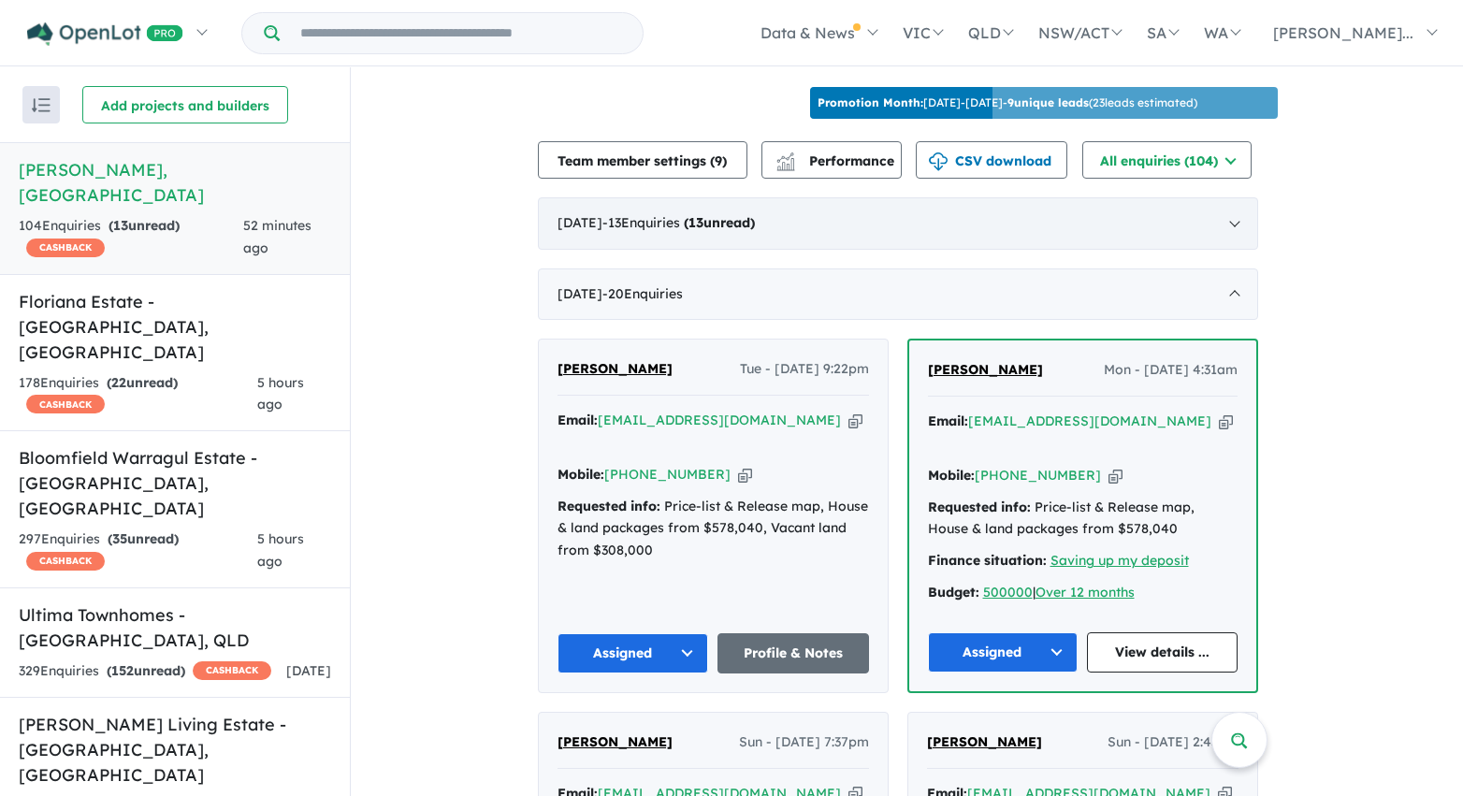
click at [913, 236] on div "August 2025 - 13 Enquir ies ( 13 unread)" at bounding box center [898, 223] width 720 height 52
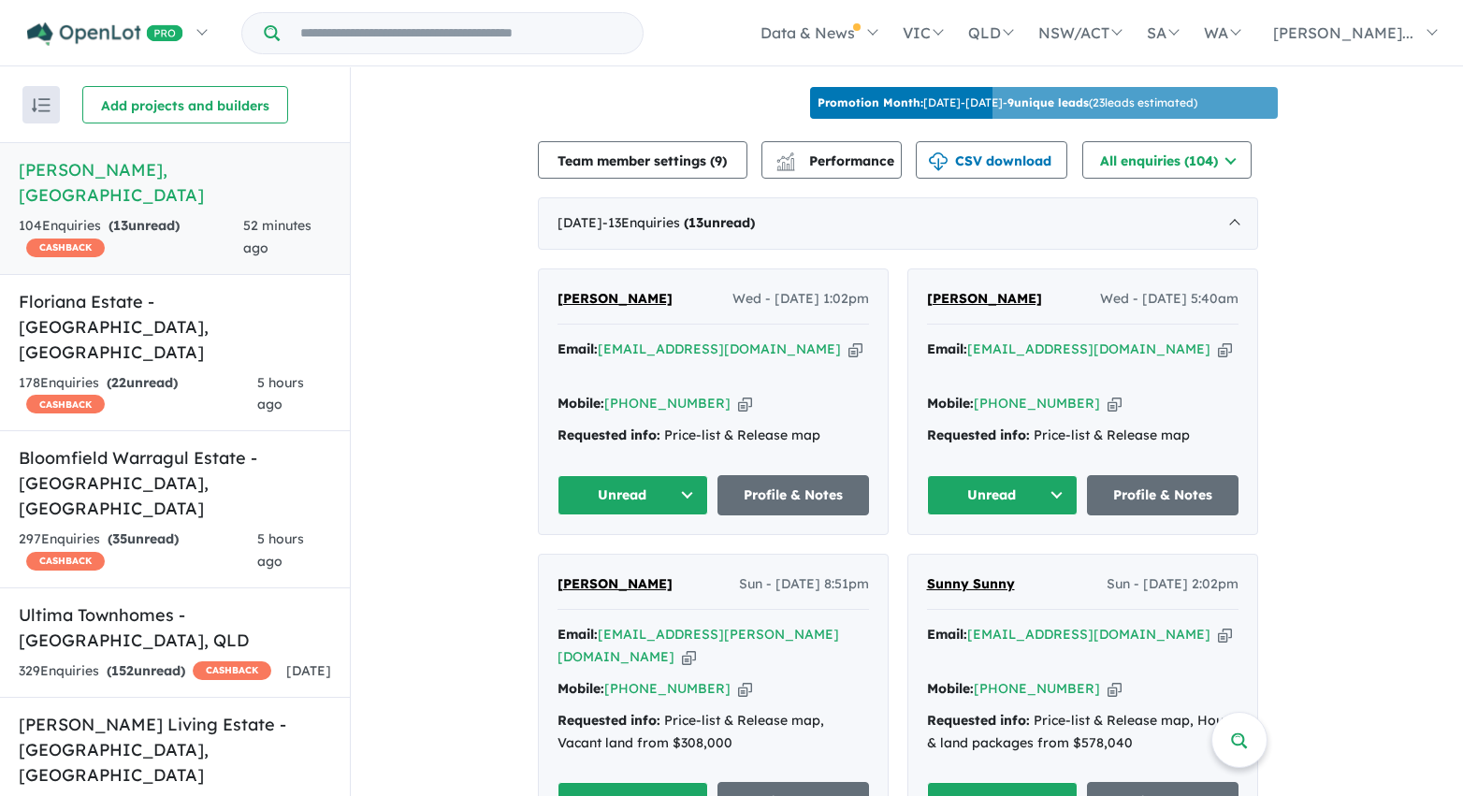
click at [690, 487] on button "Unread" at bounding box center [633, 495] width 152 height 40
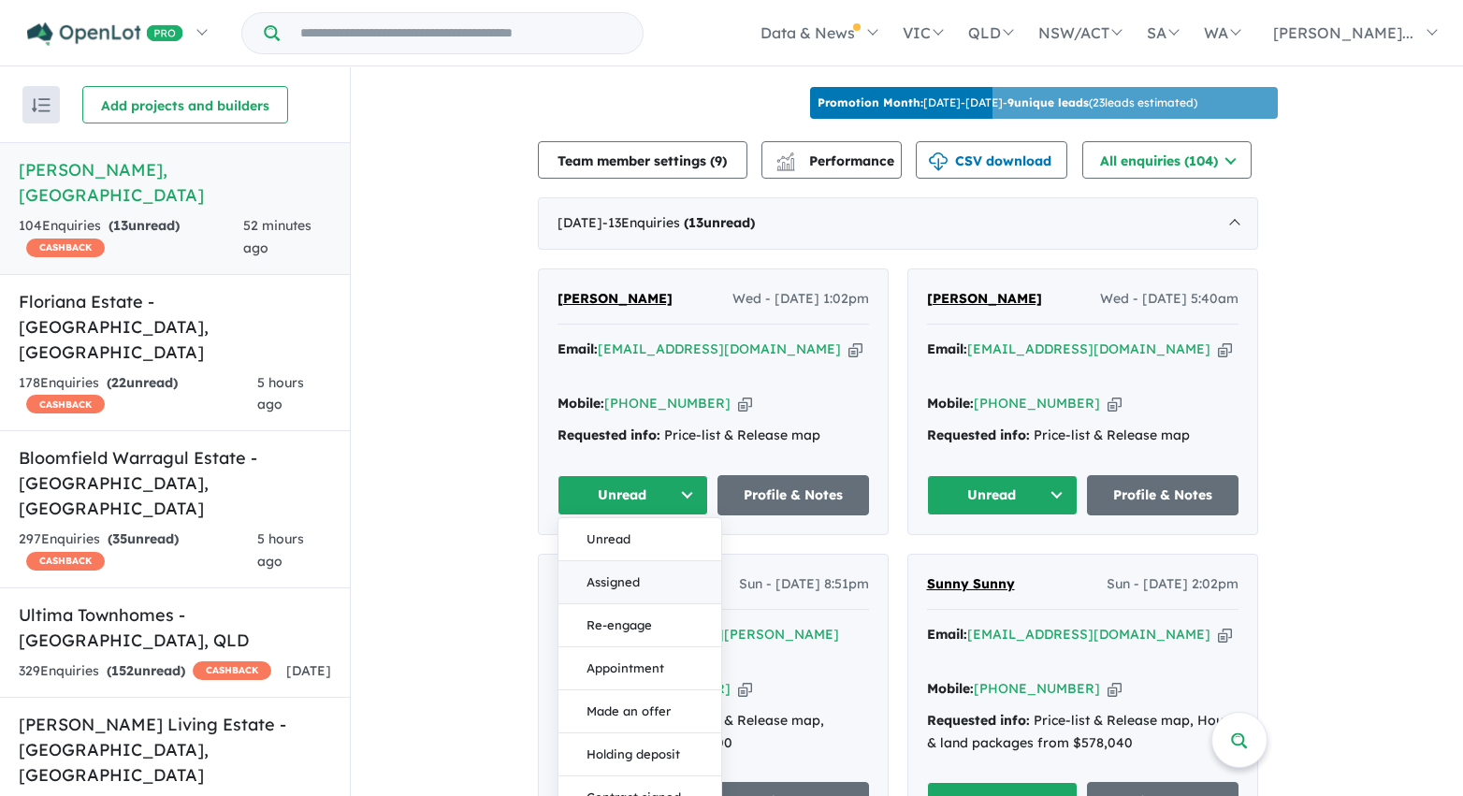
click at [675, 569] on button "Assigned" at bounding box center [639, 582] width 163 height 43
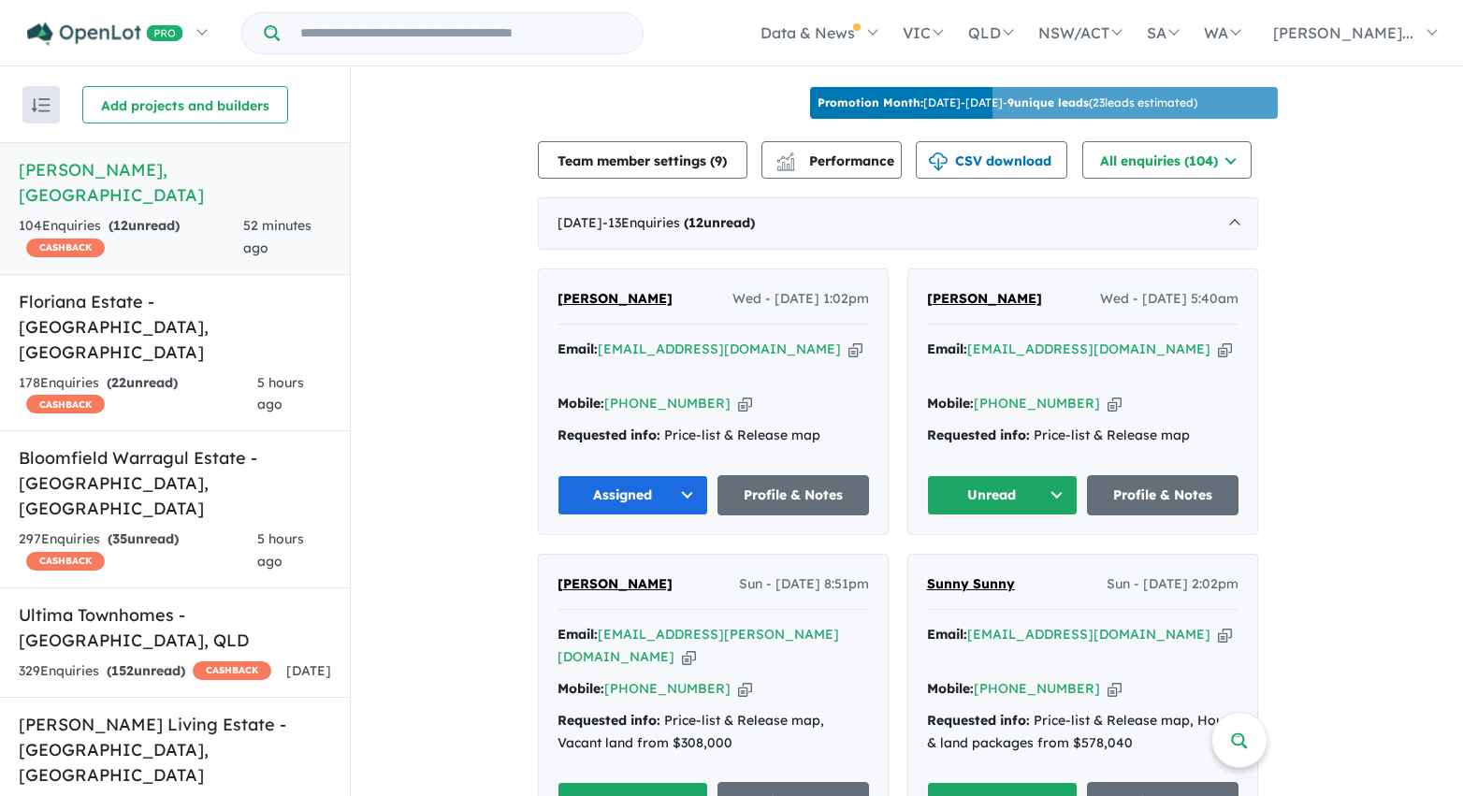
click at [1048, 487] on button "Unread" at bounding box center [1003, 495] width 152 height 40
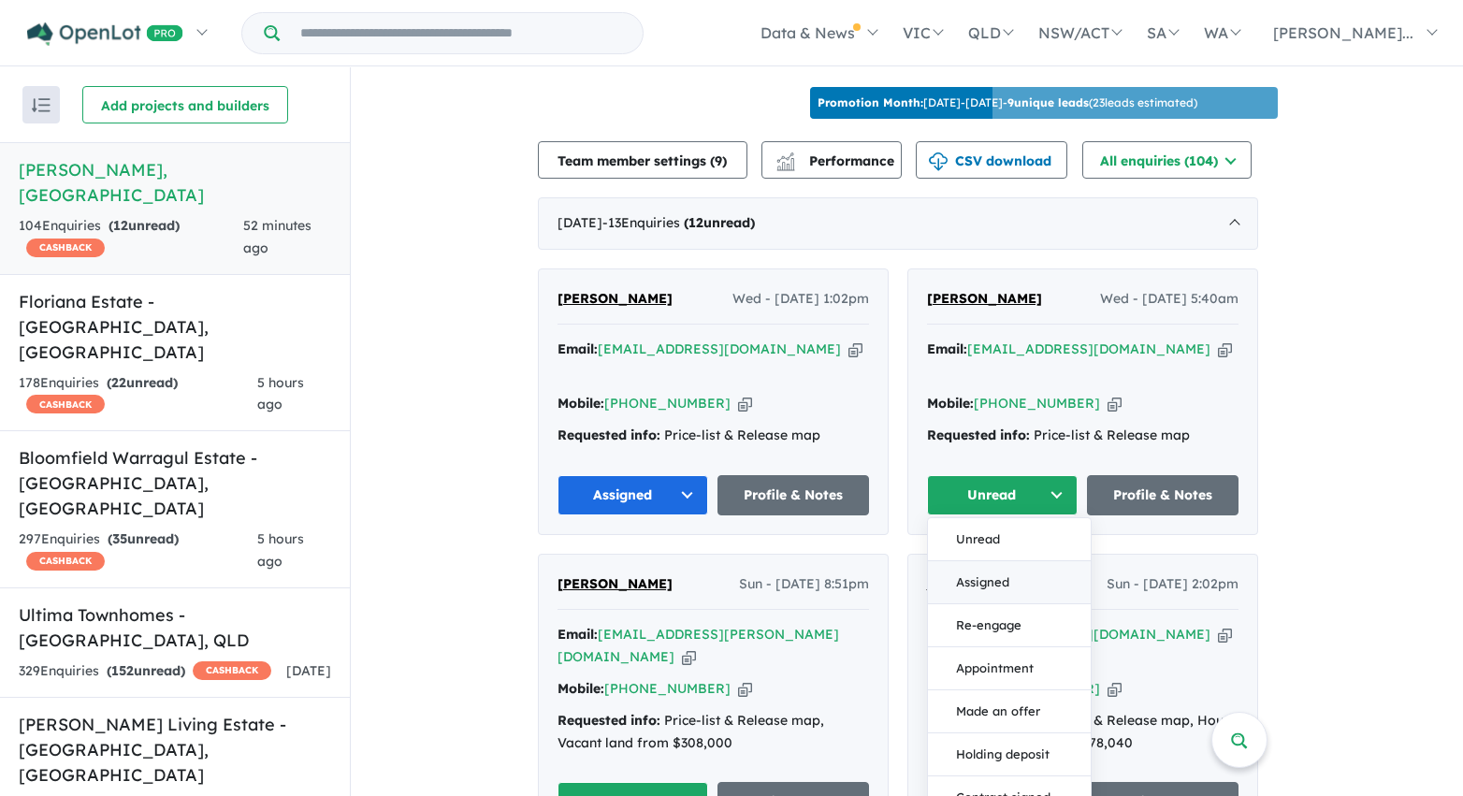
click at [1025, 571] on button "Assigned" at bounding box center [1009, 582] width 163 height 43
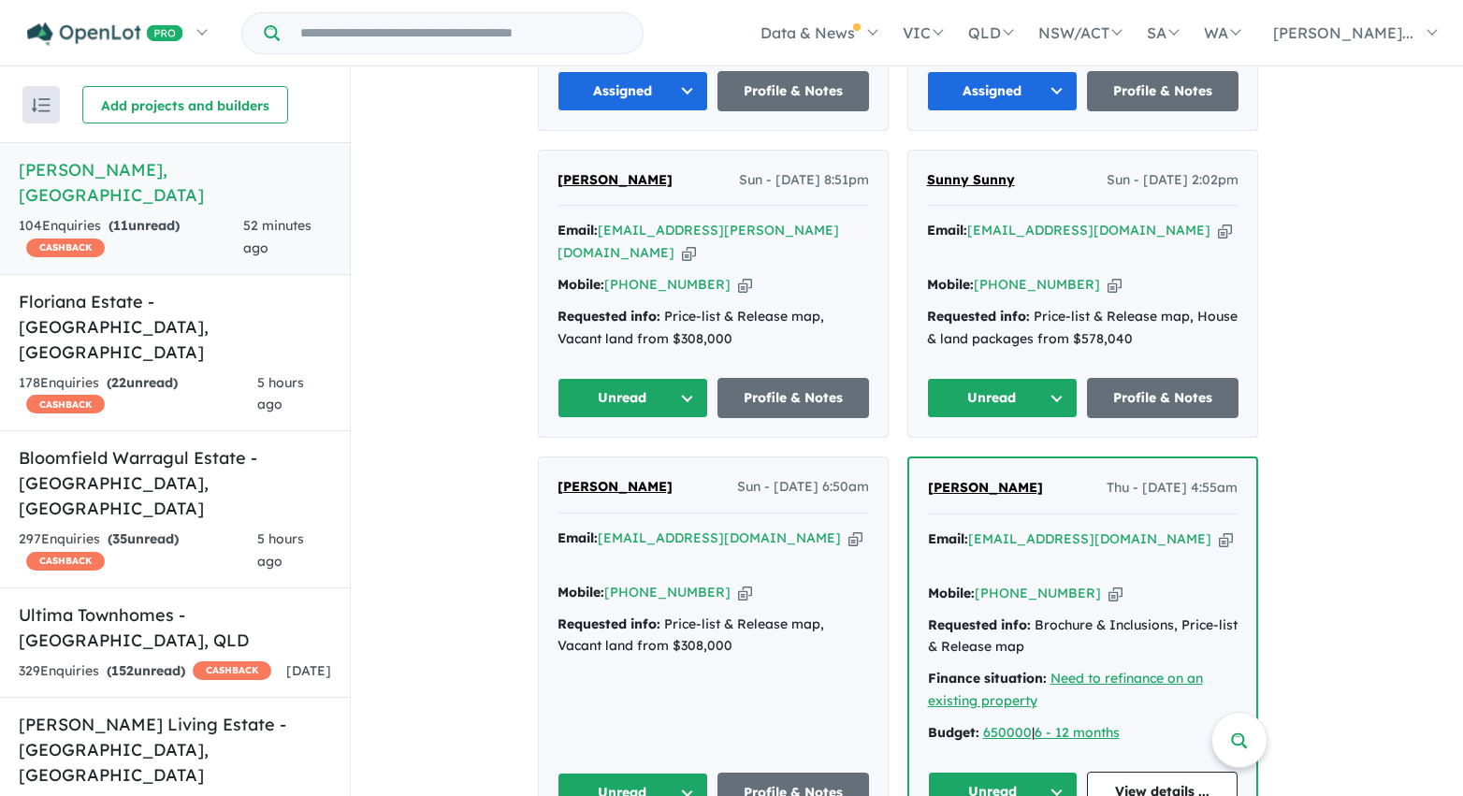
scroll to position [1059, 0]
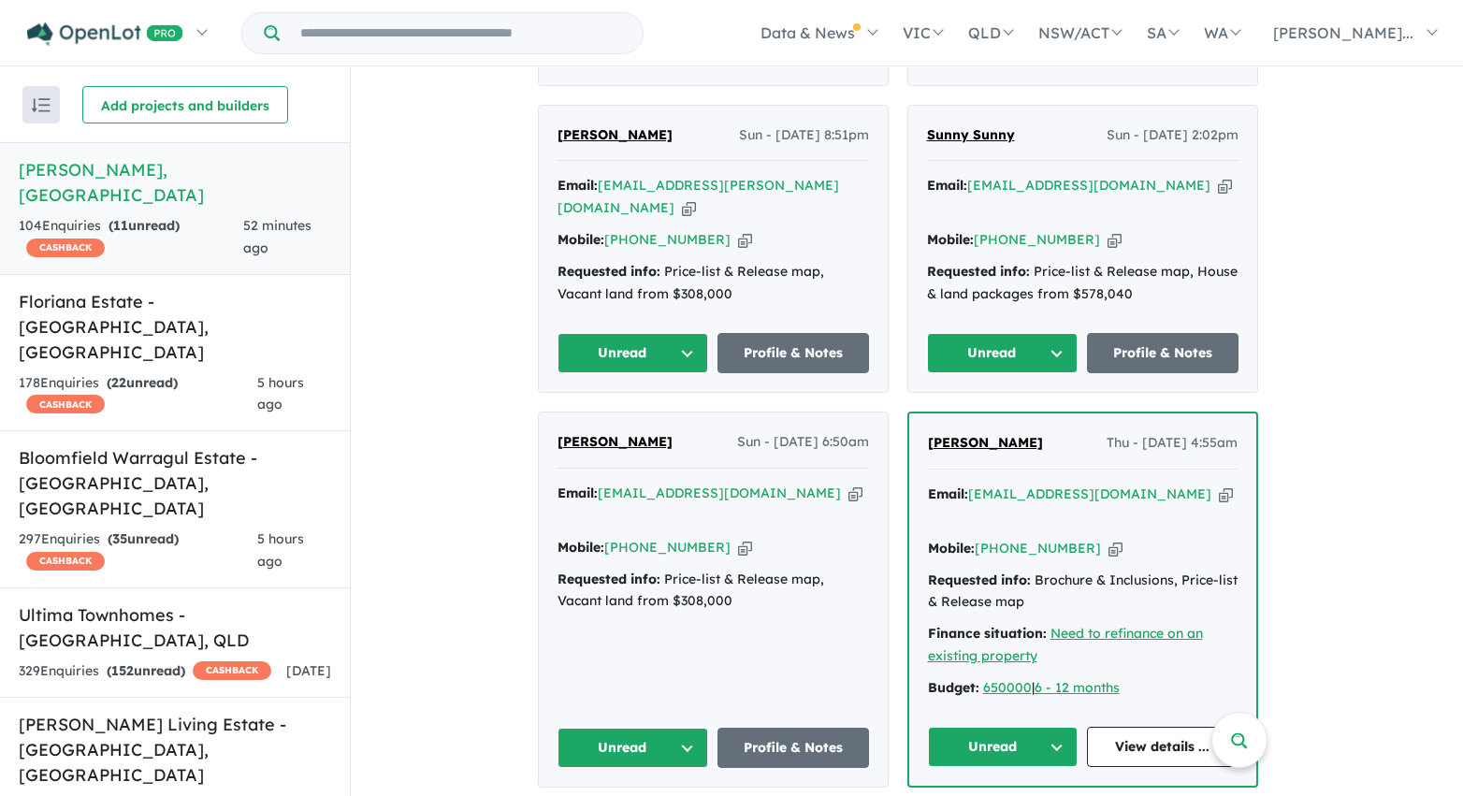
click at [689, 341] on button "Unread" at bounding box center [633, 353] width 152 height 40
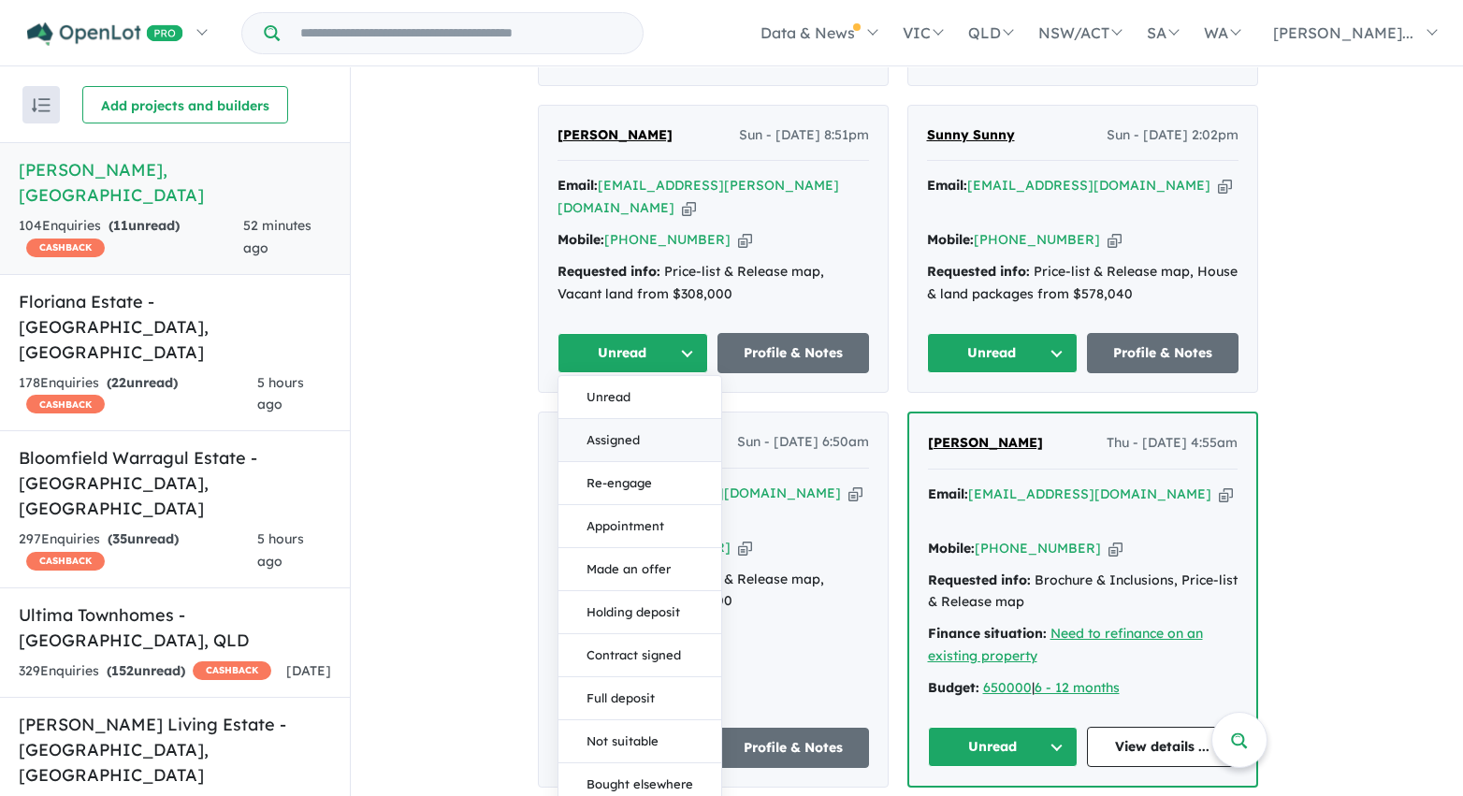
click at [669, 427] on button "Assigned" at bounding box center [639, 440] width 163 height 43
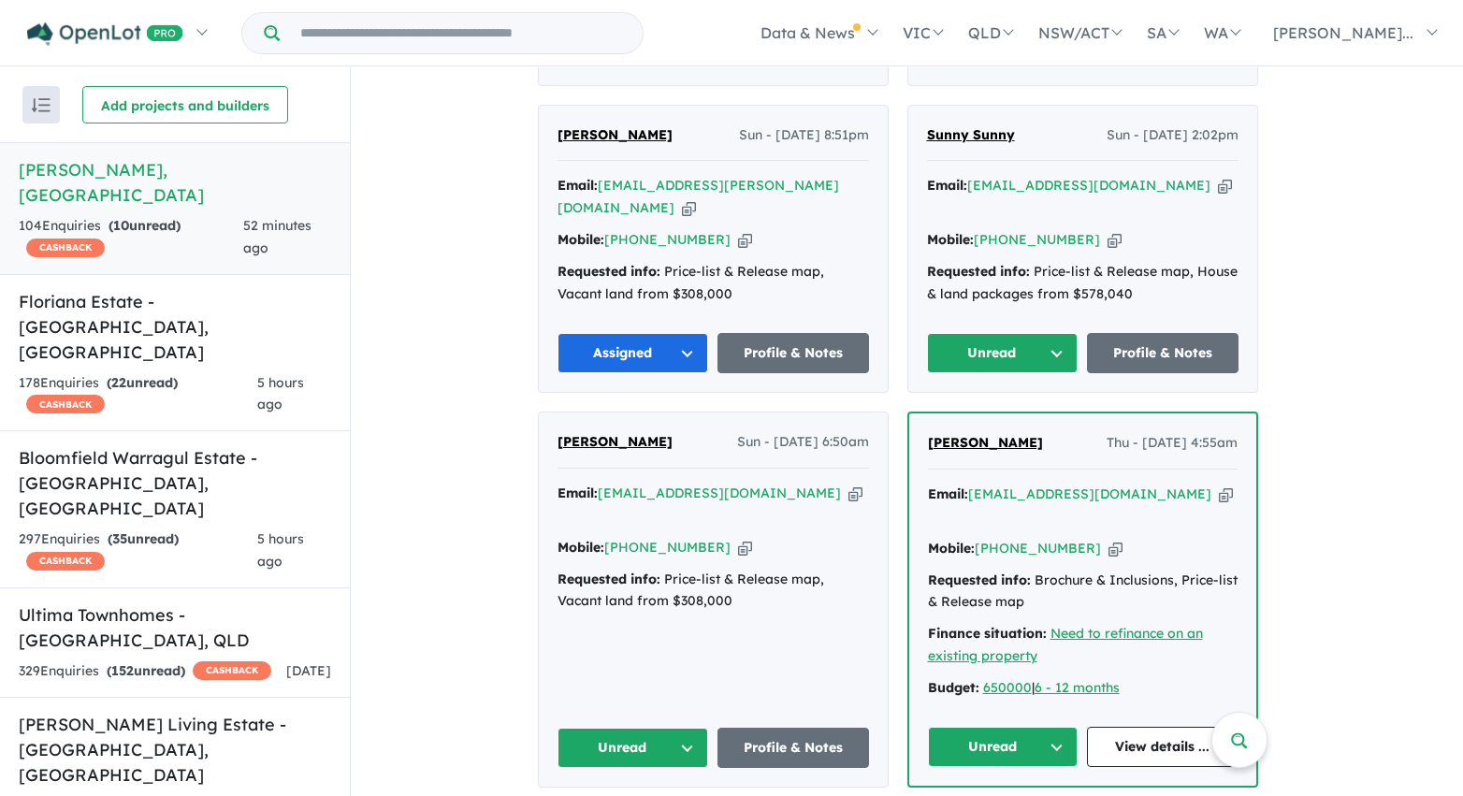
click at [984, 345] on button "Unread" at bounding box center [1003, 353] width 152 height 40
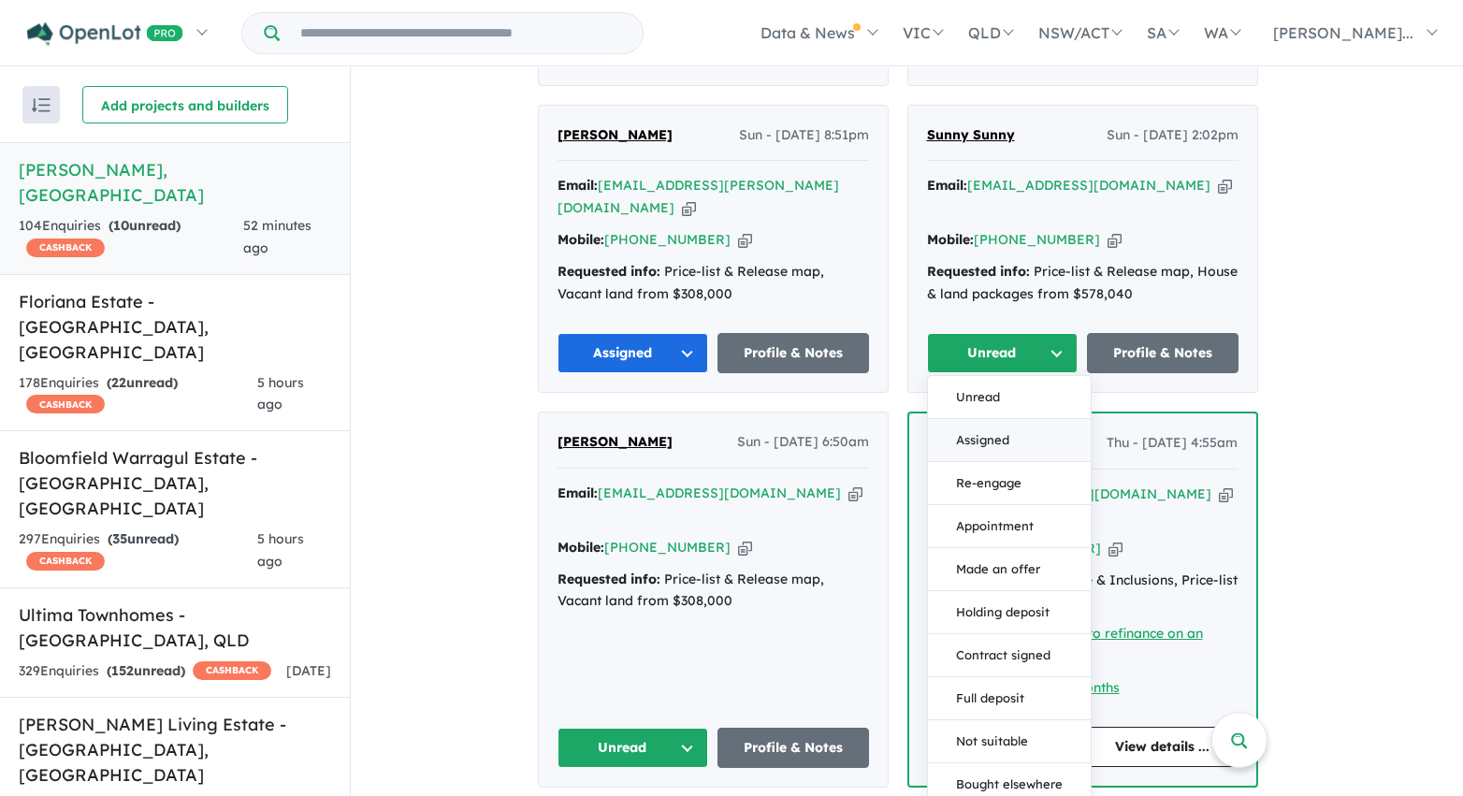
click at [995, 429] on button "Assigned" at bounding box center [1009, 440] width 163 height 43
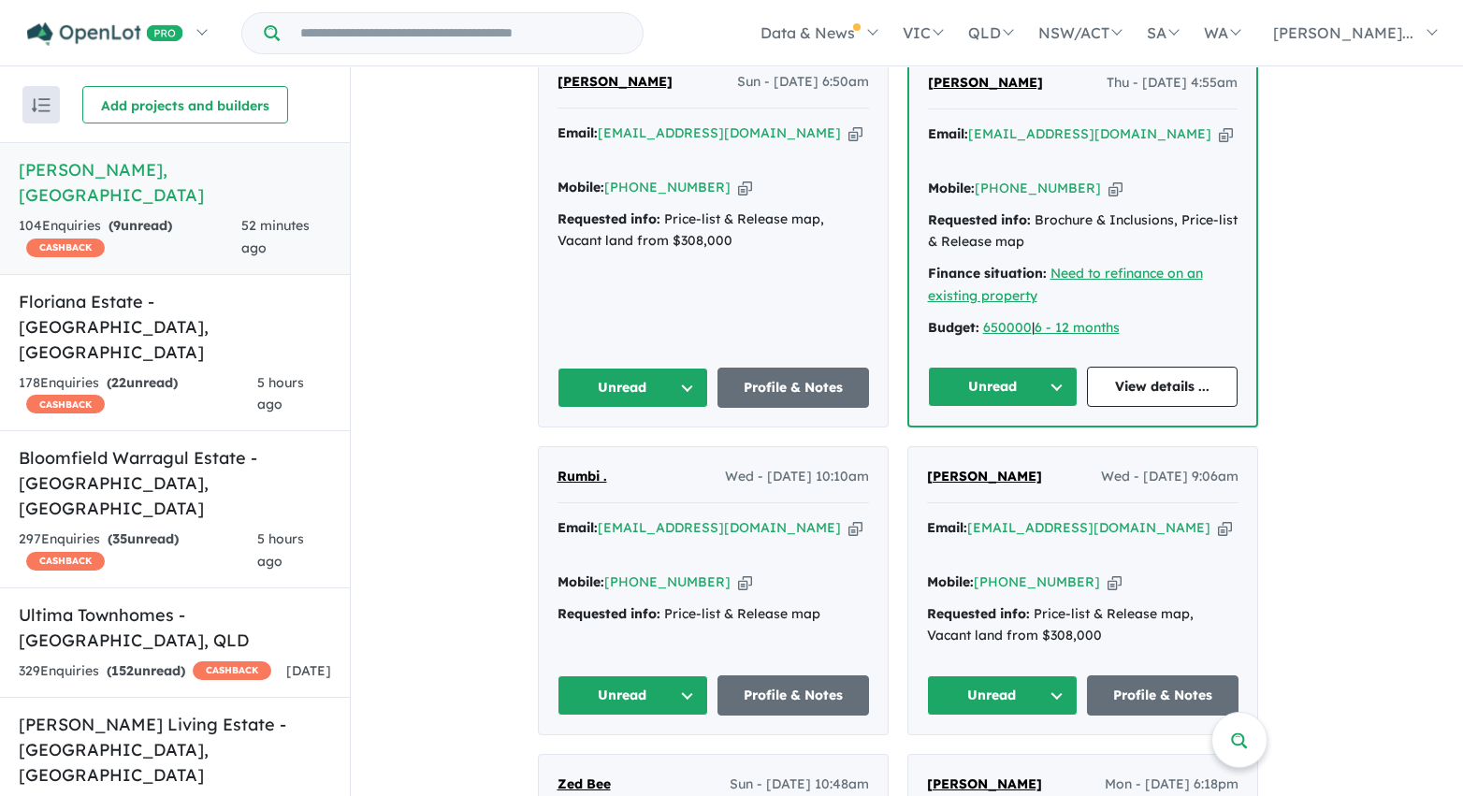
scroll to position [1434, 0]
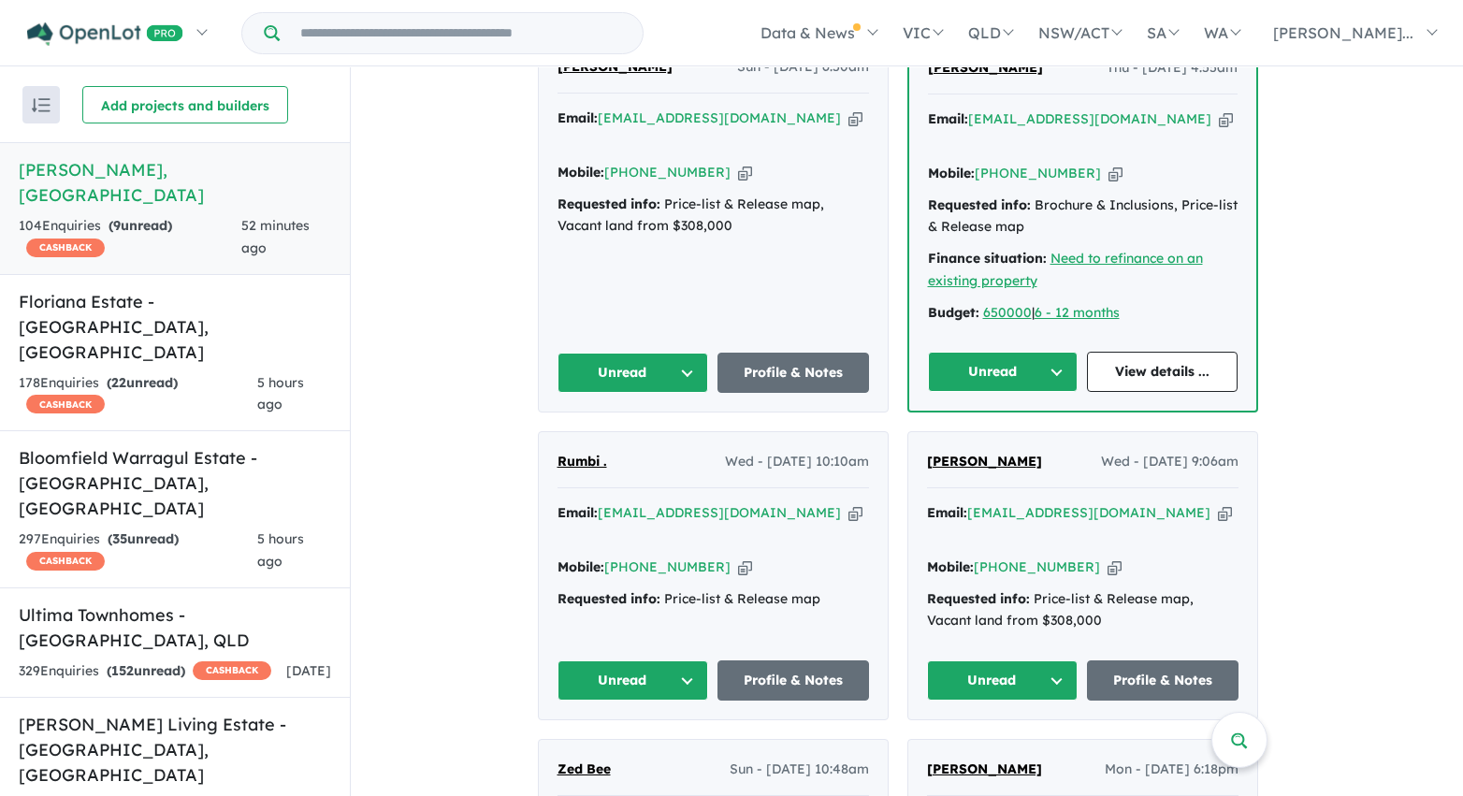
click at [688, 371] on button "Unread" at bounding box center [633, 373] width 152 height 40
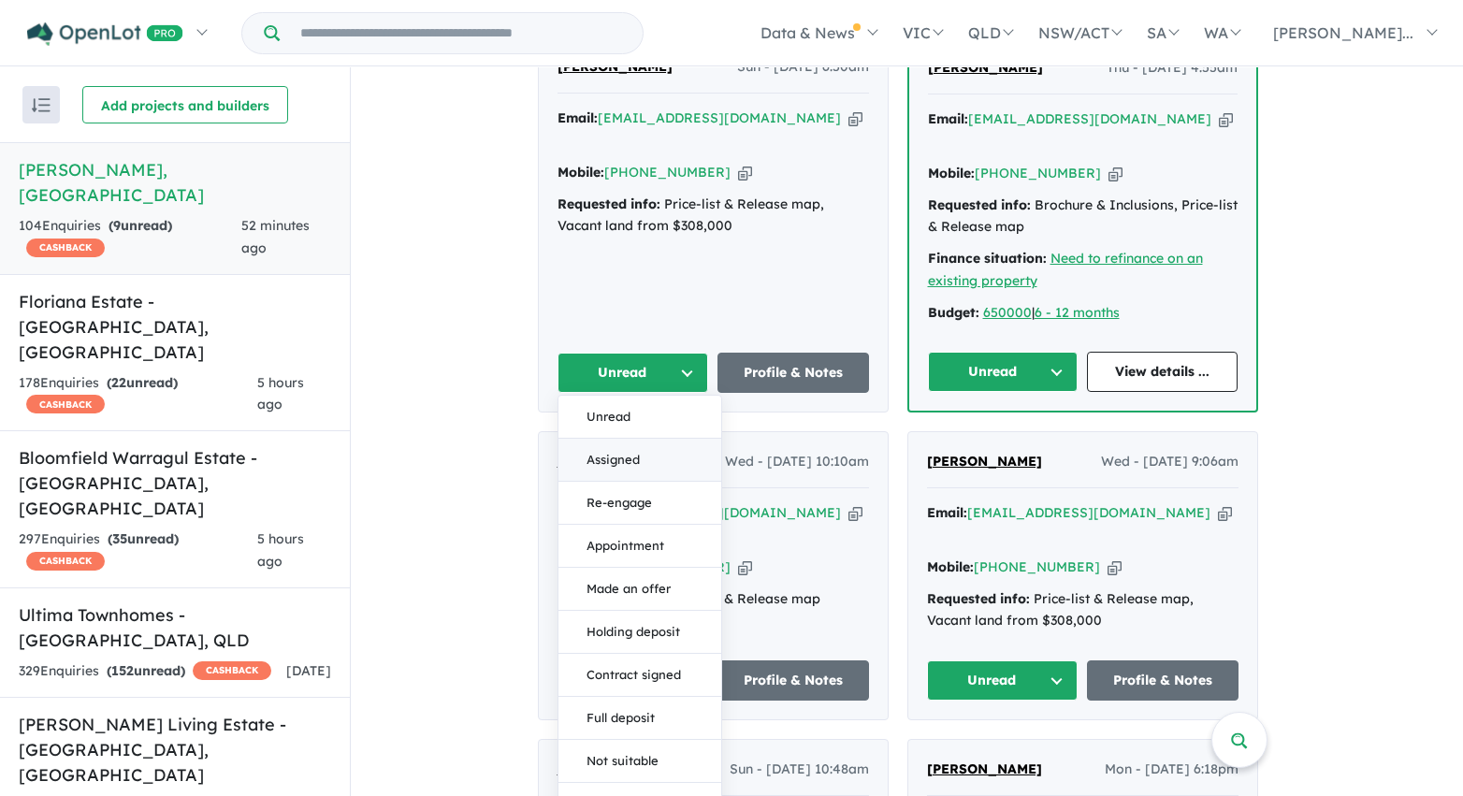
click at [679, 451] on button "Assigned" at bounding box center [639, 460] width 163 height 43
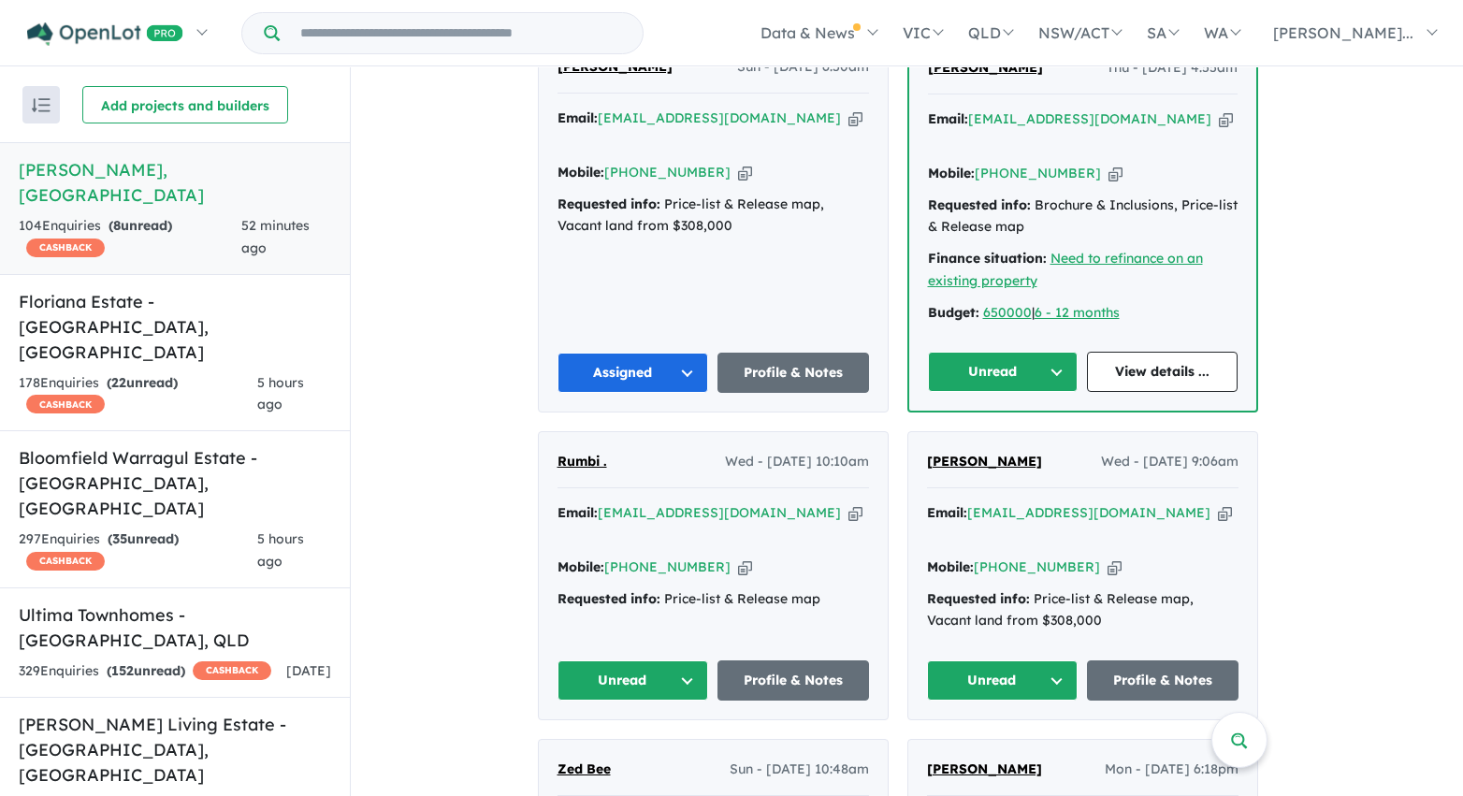
click at [967, 368] on button "Unread" at bounding box center [1003, 372] width 151 height 40
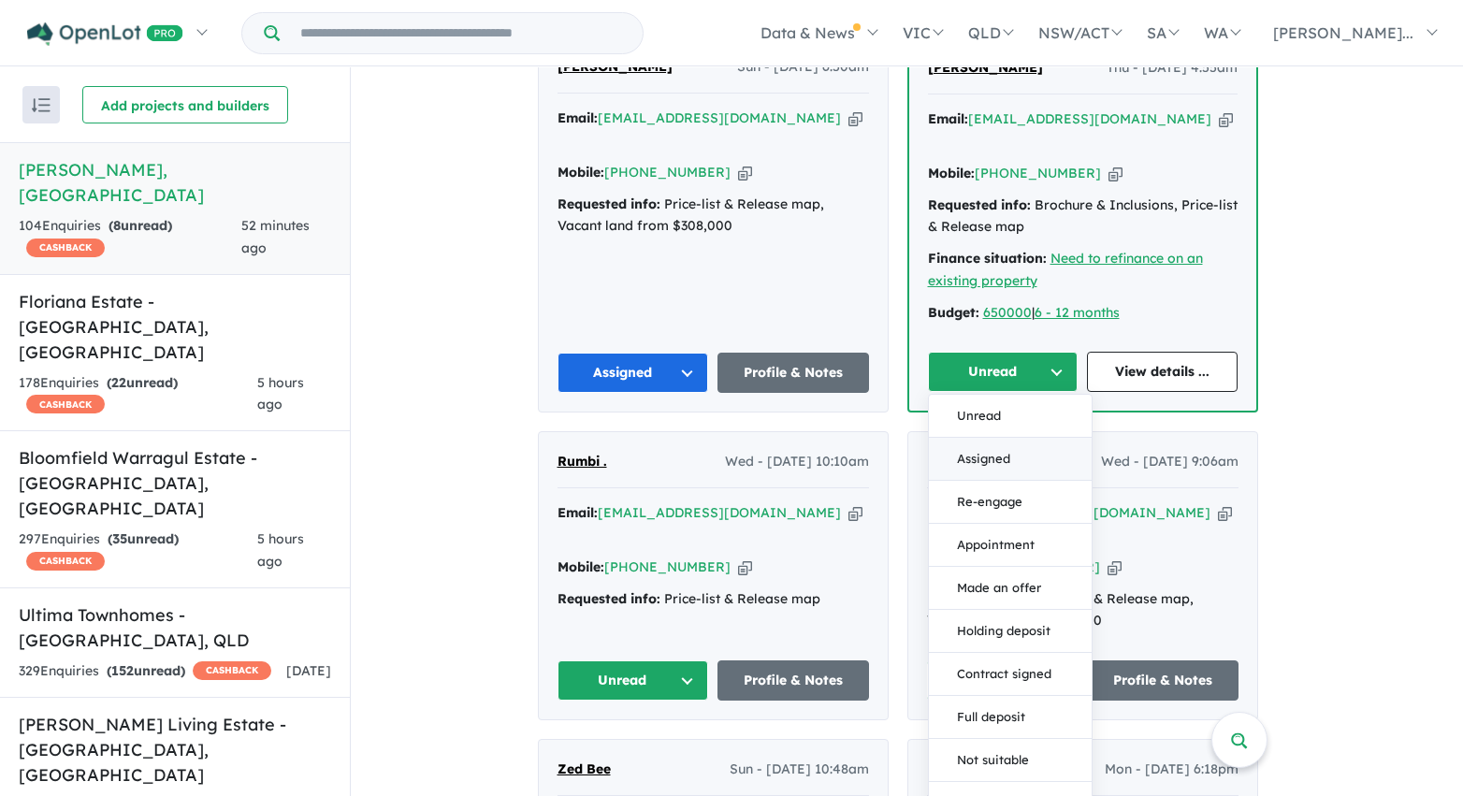
click at [981, 458] on button "Assigned" at bounding box center [1010, 459] width 163 height 43
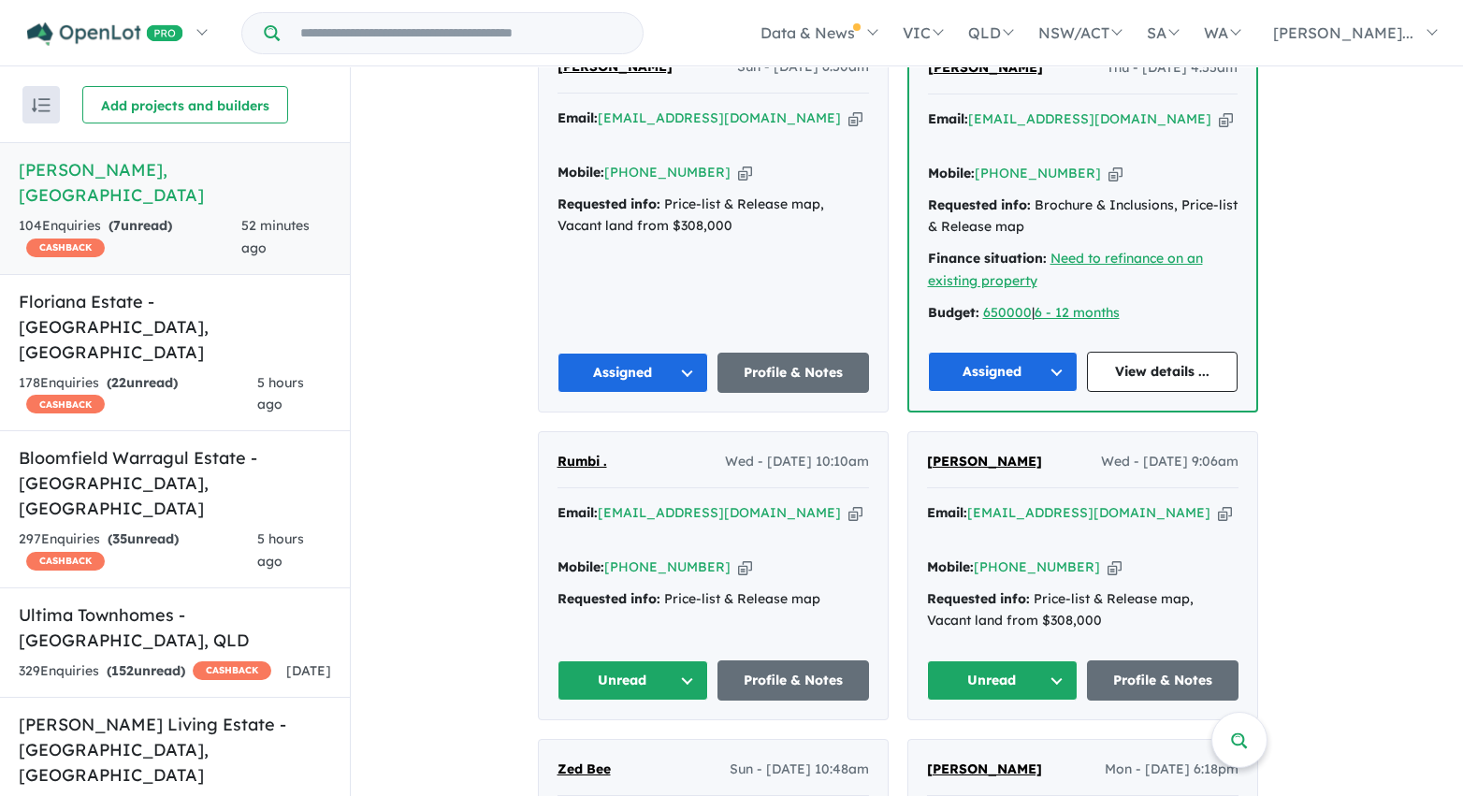
click at [684, 660] on button "Unread" at bounding box center [633, 680] width 152 height 40
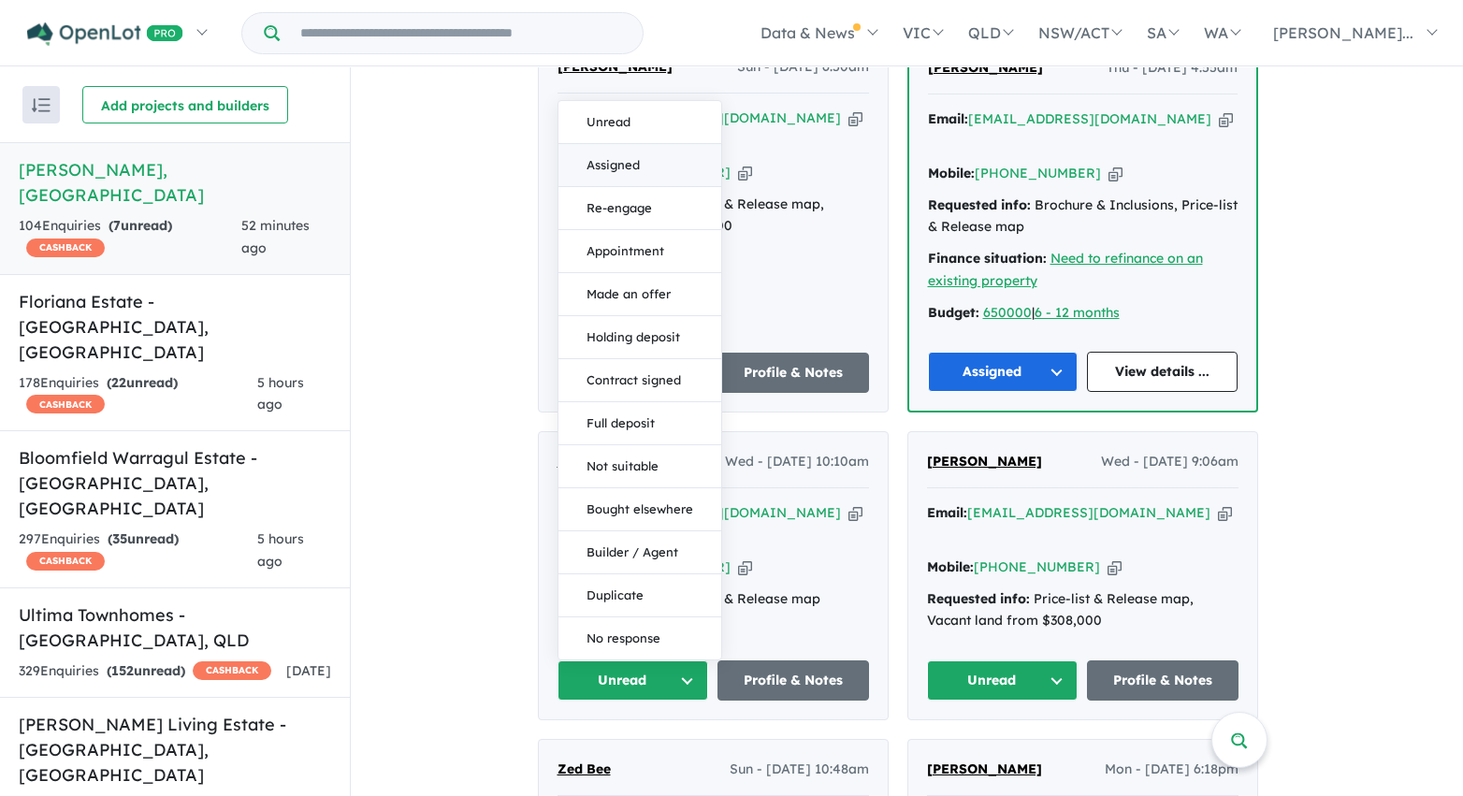
click at [646, 145] on button "Assigned" at bounding box center [639, 165] width 163 height 43
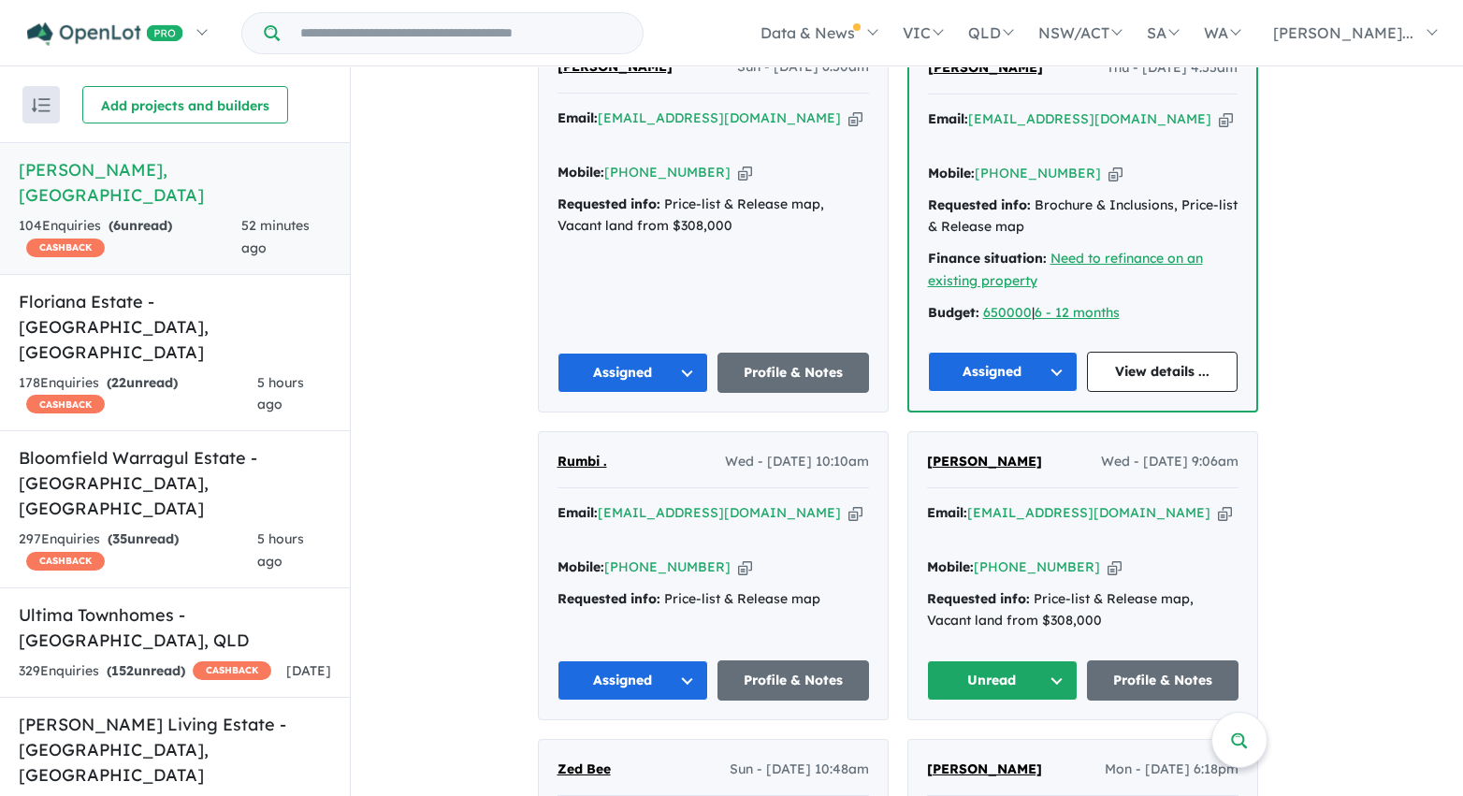
click at [1052, 662] on button "Unread" at bounding box center [1003, 680] width 152 height 40
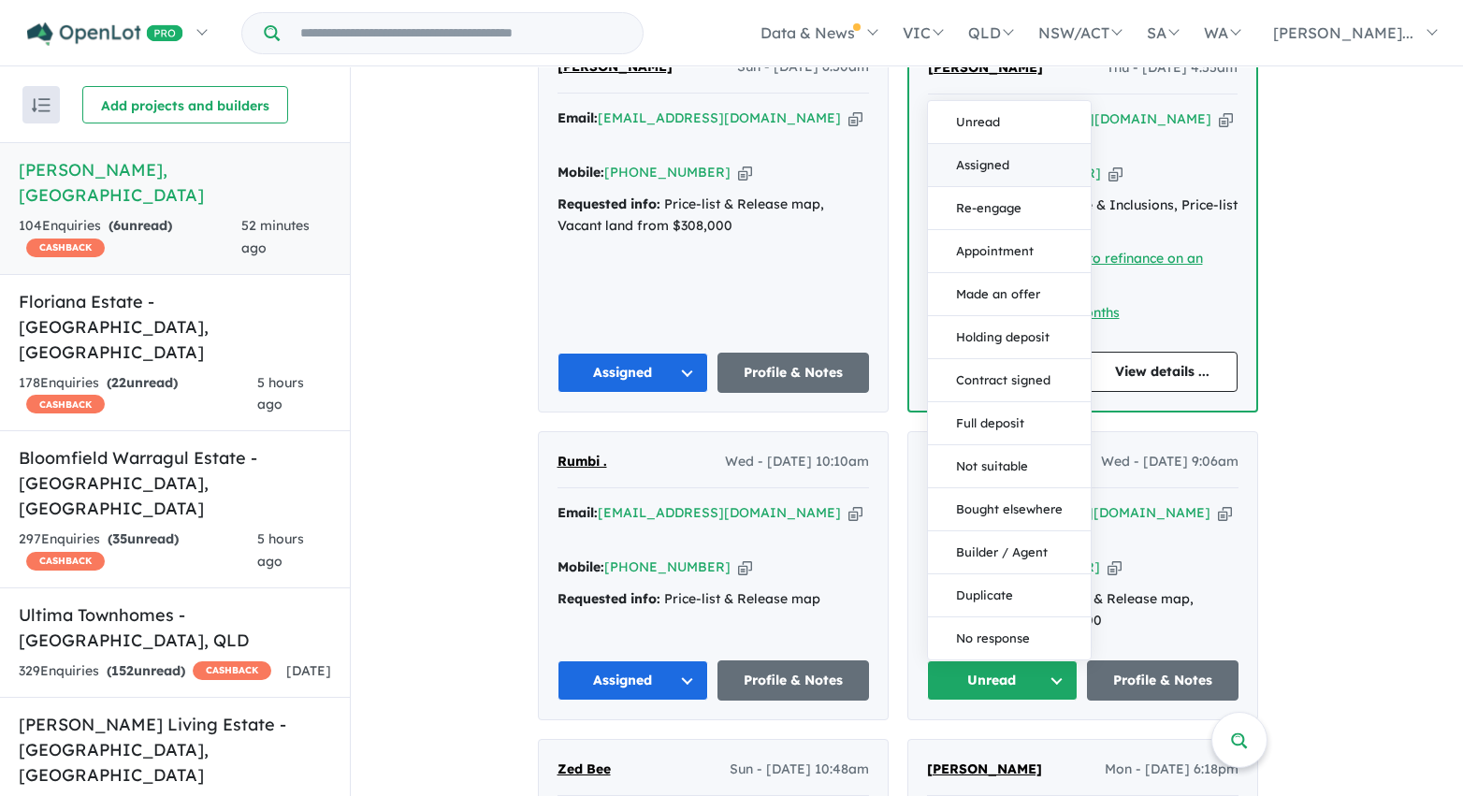
click at [1012, 144] on button "Assigned" at bounding box center [1009, 165] width 163 height 43
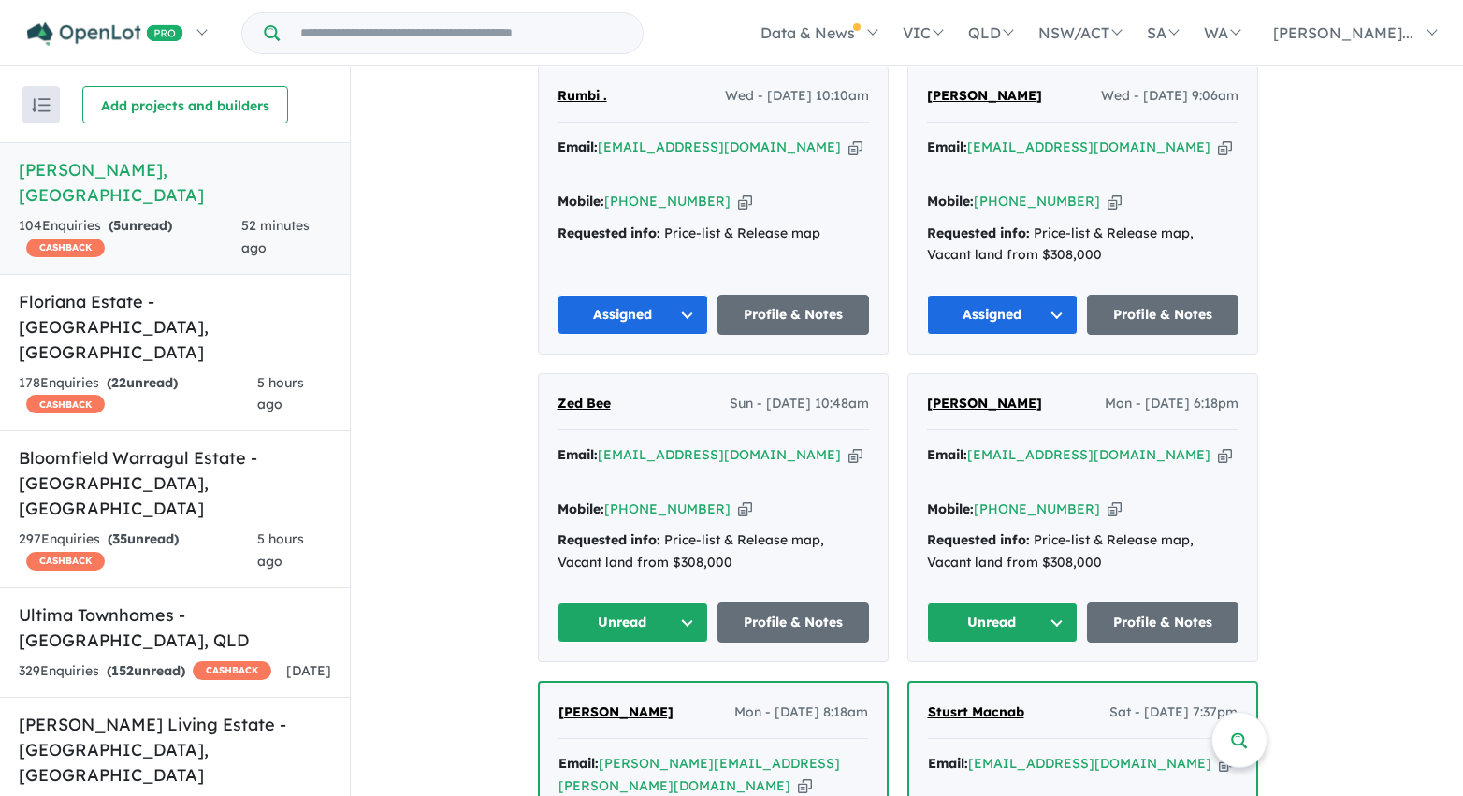
scroll to position [2044, 0]
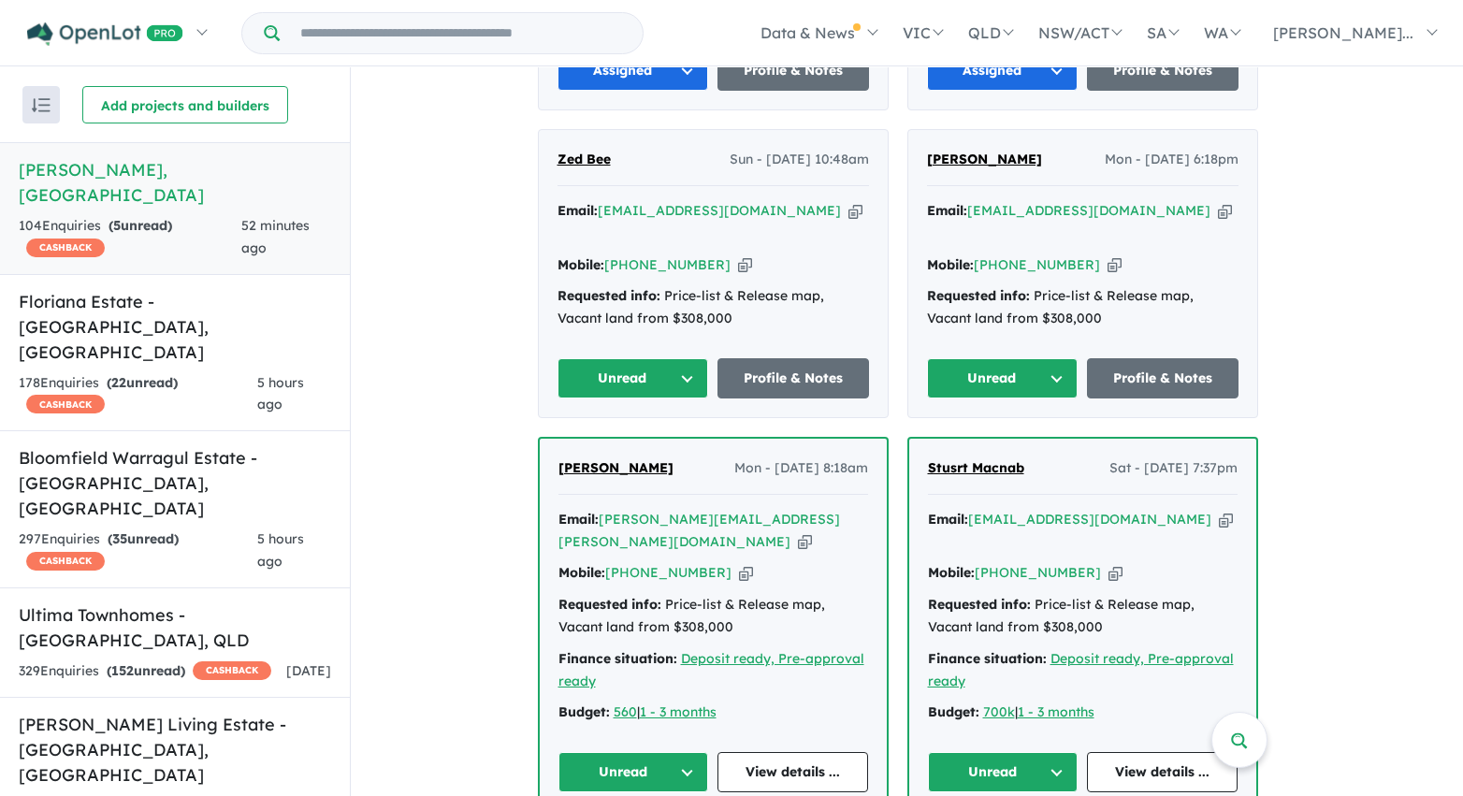
click at [690, 358] on button "Unread" at bounding box center [633, 378] width 152 height 40
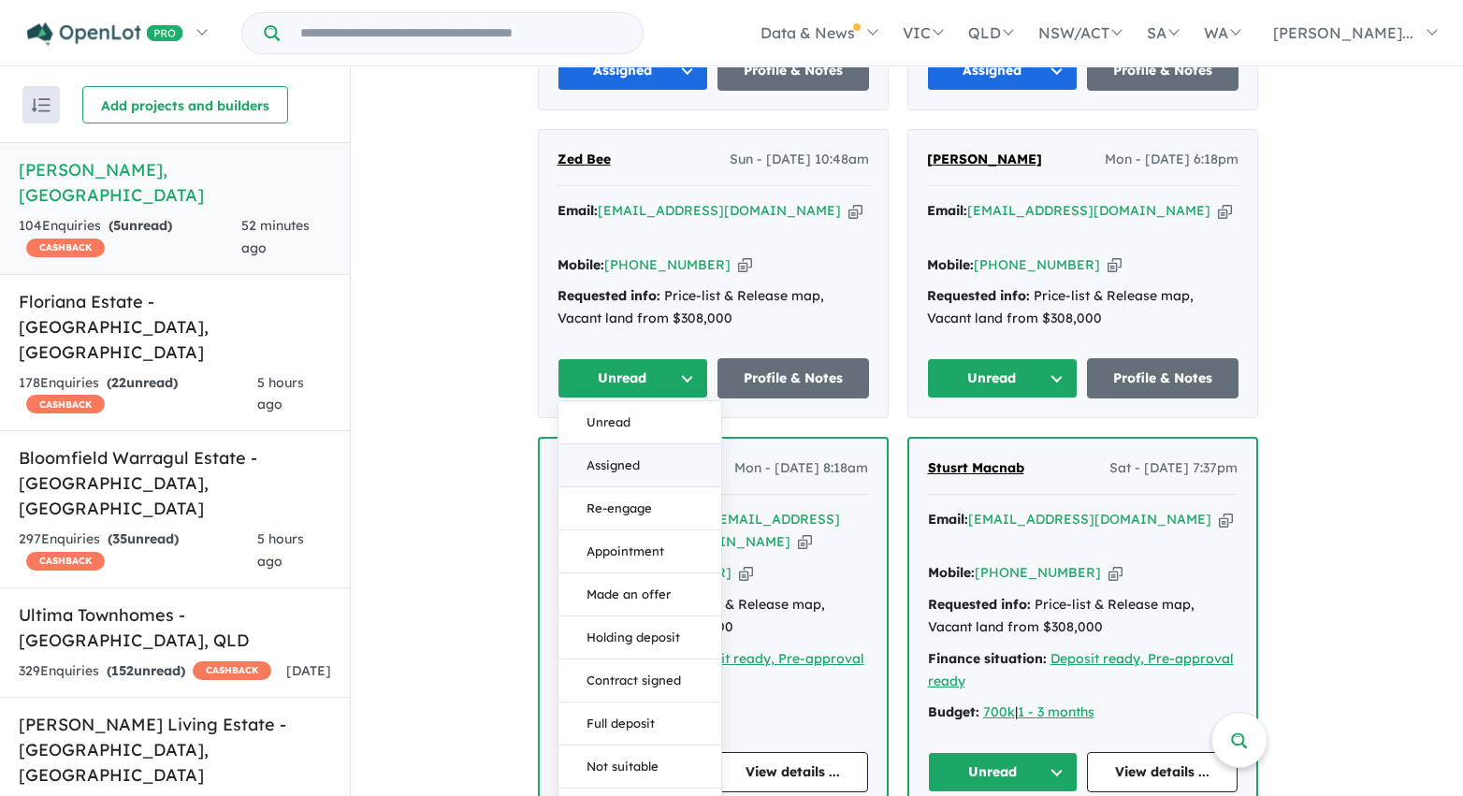
click at [678, 444] on button "Assigned" at bounding box center [639, 465] width 163 height 43
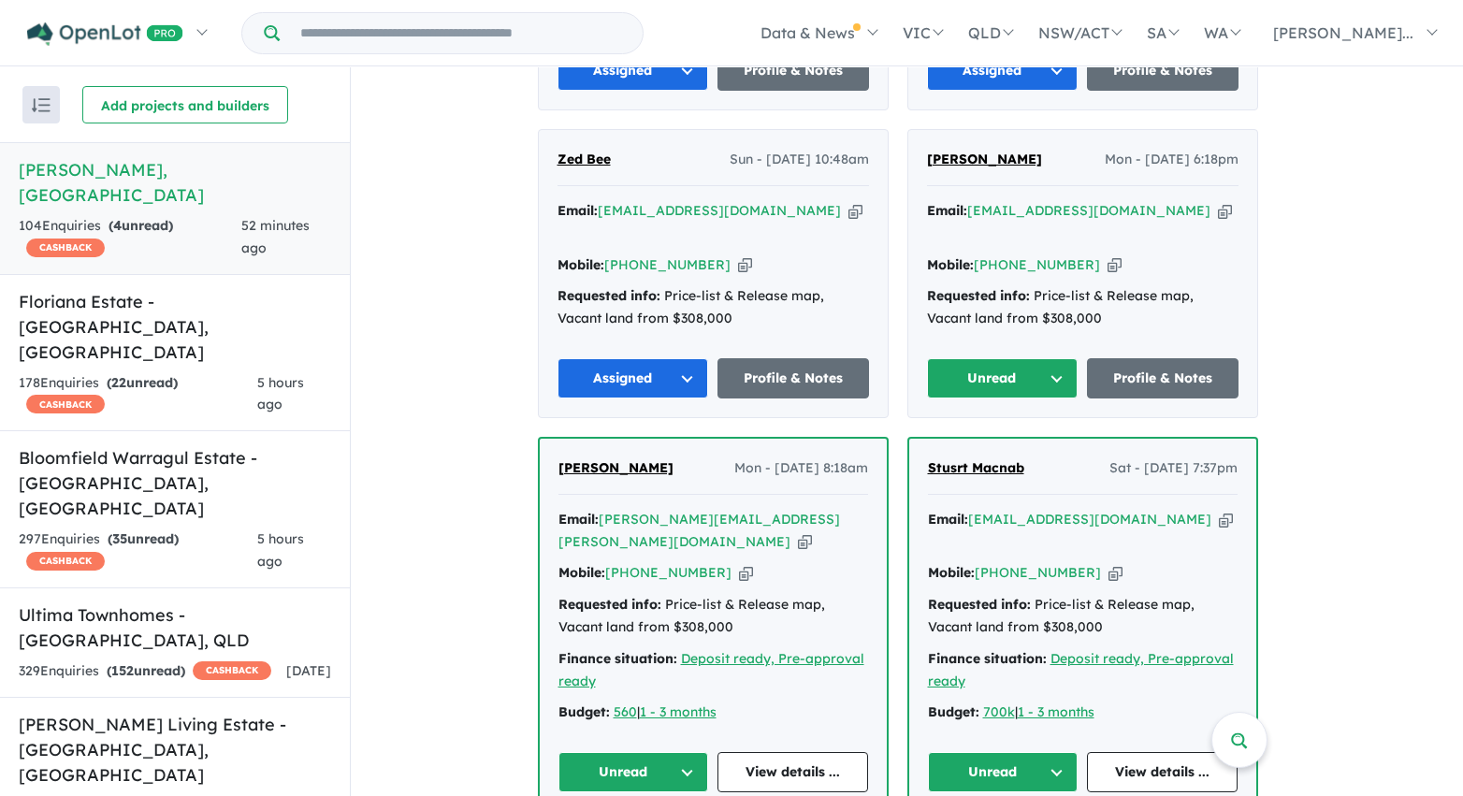
click at [1025, 358] on button "Unread" at bounding box center [1003, 378] width 152 height 40
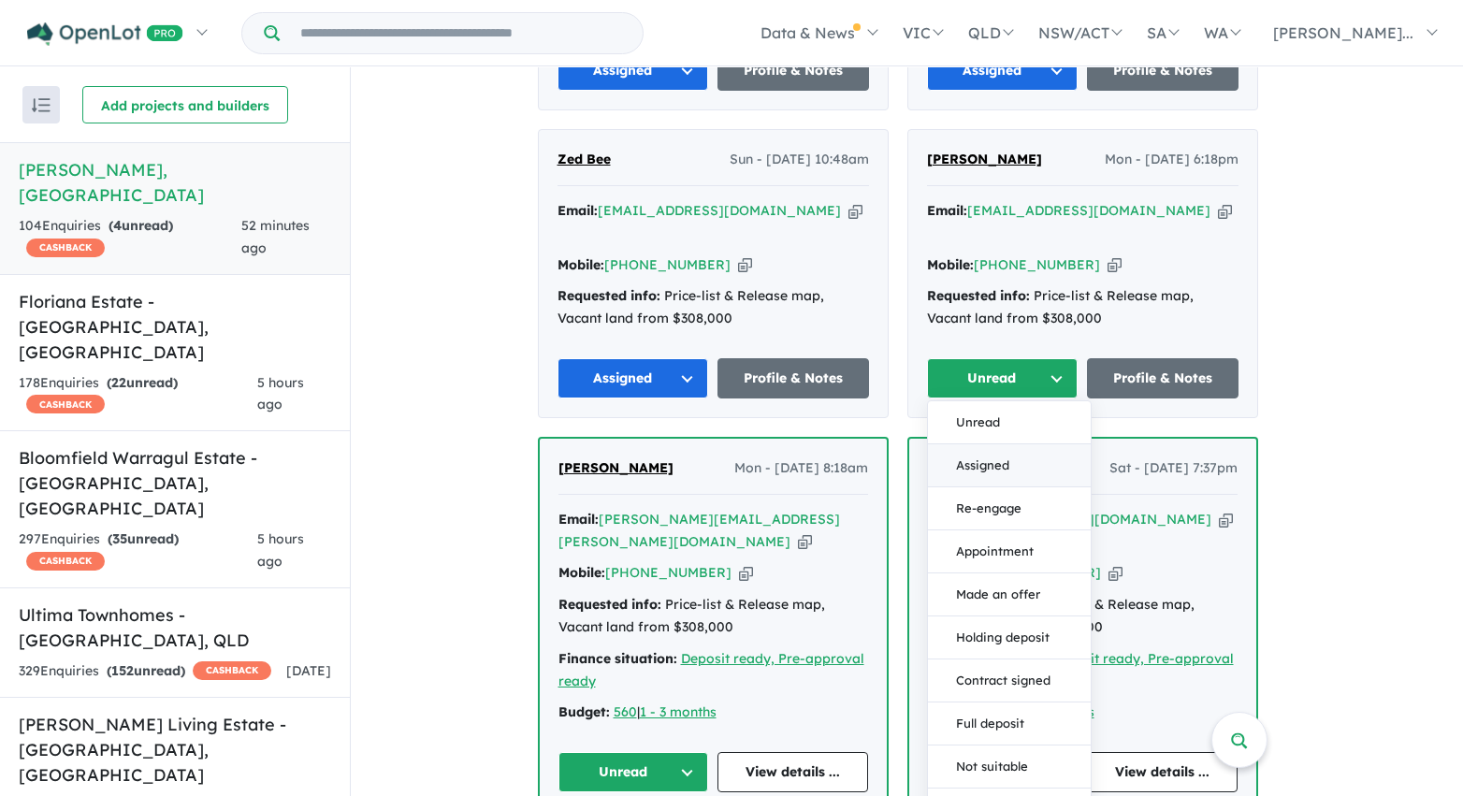
click at [1021, 444] on button "Assigned" at bounding box center [1009, 465] width 163 height 43
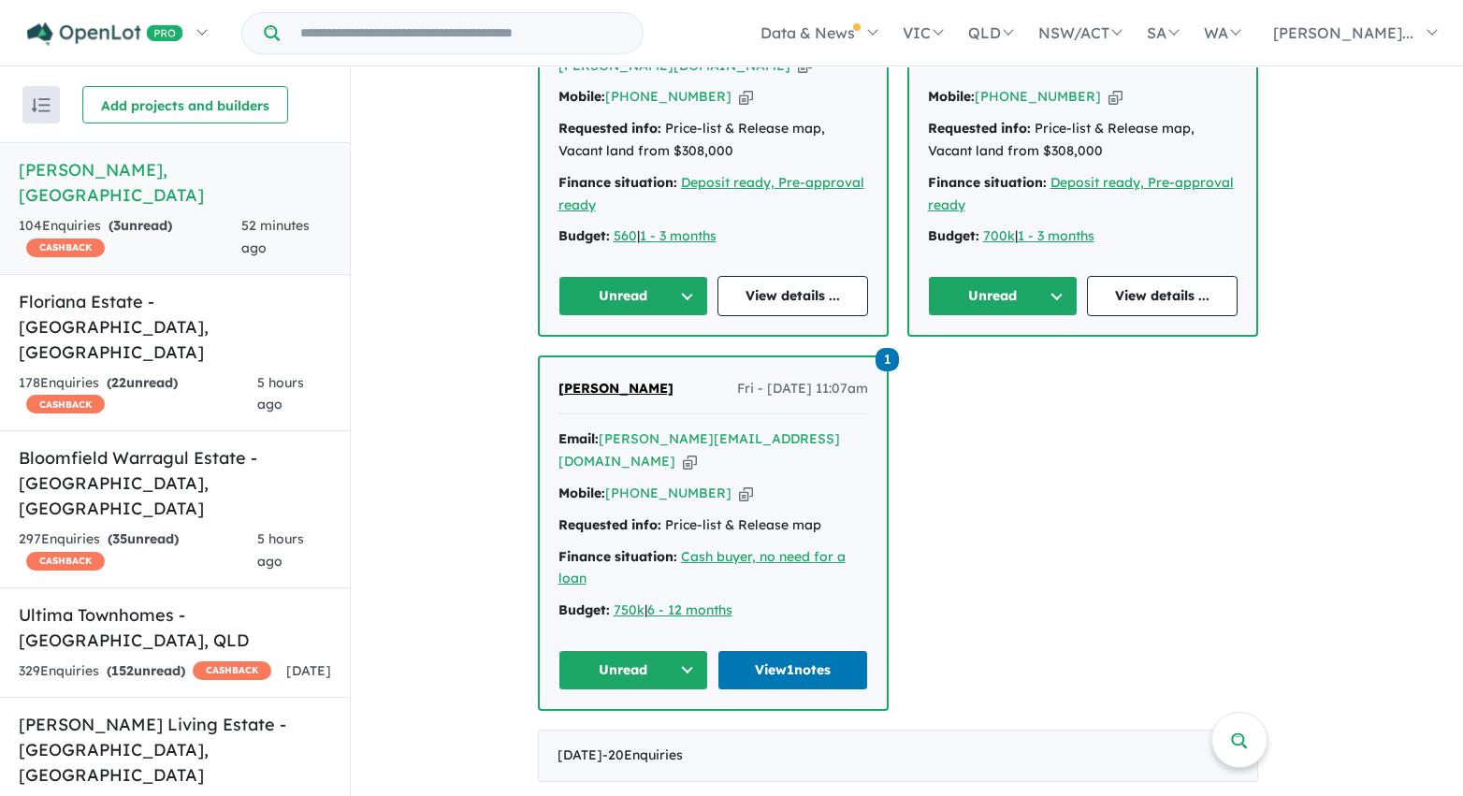
scroll to position [2533, 0]
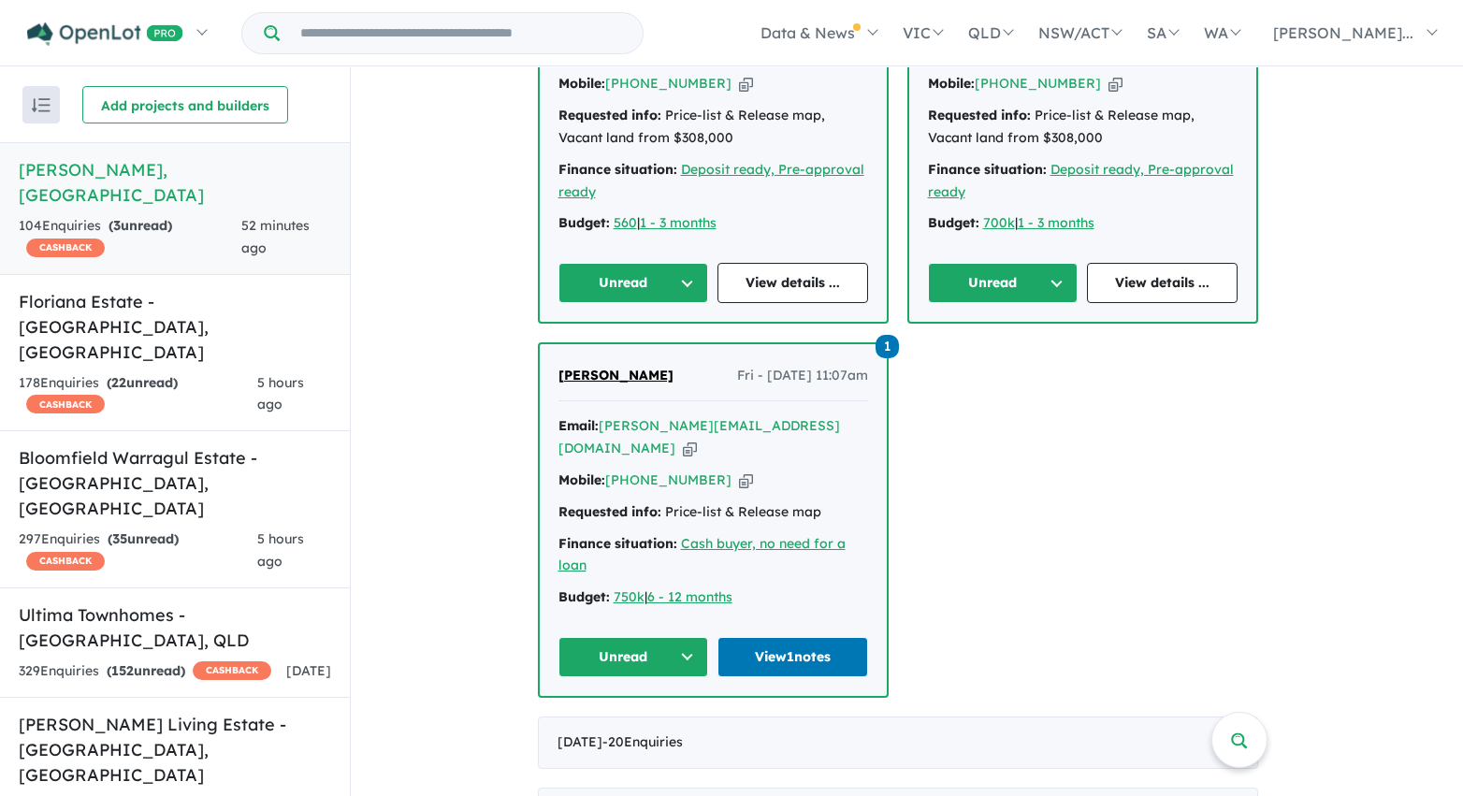
click at [697, 263] on button "Unread" at bounding box center [633, 283] width 151 height 40
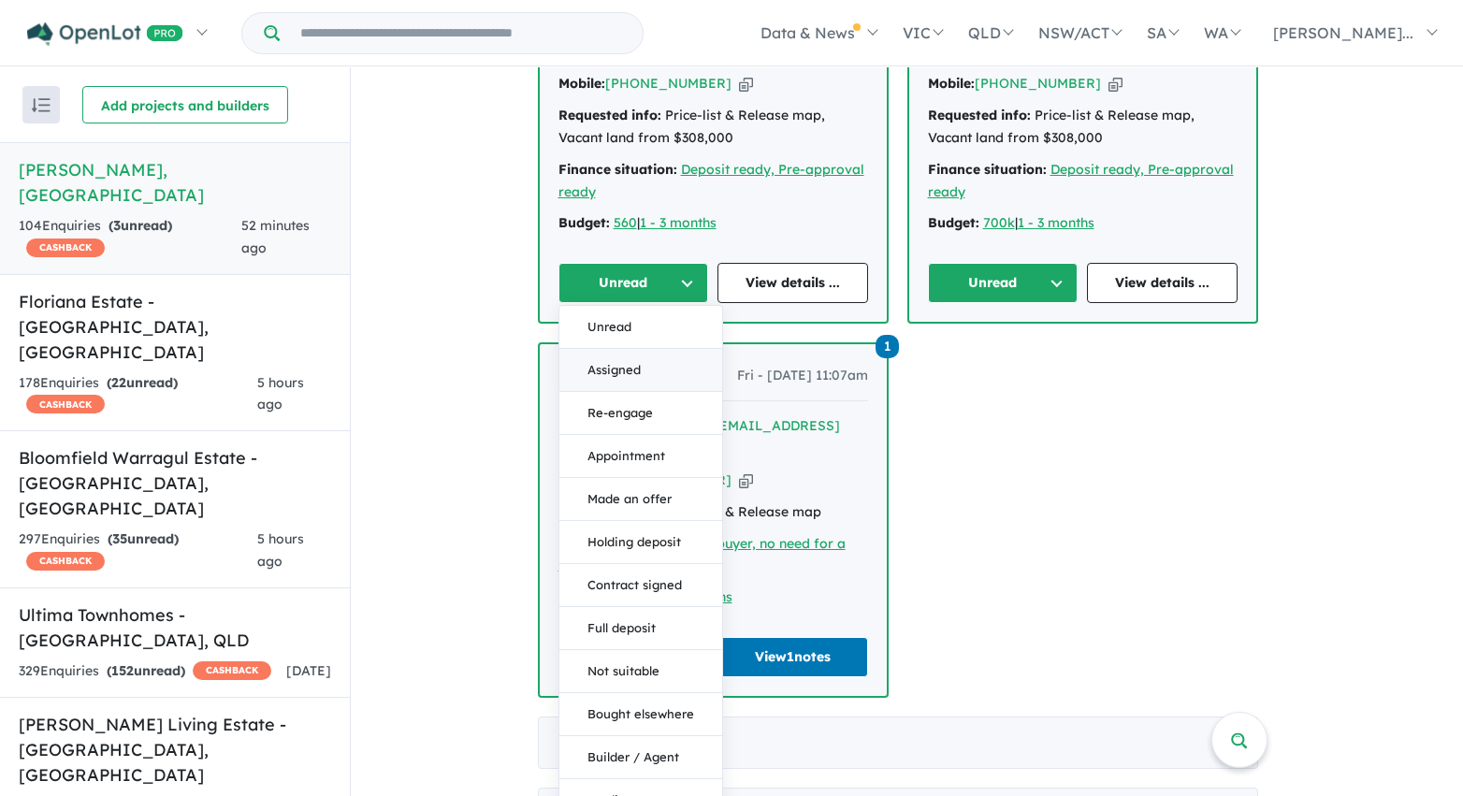
click at [680, 349] on button "Assigned" at bounding box center [640, 370] width 163 height 43
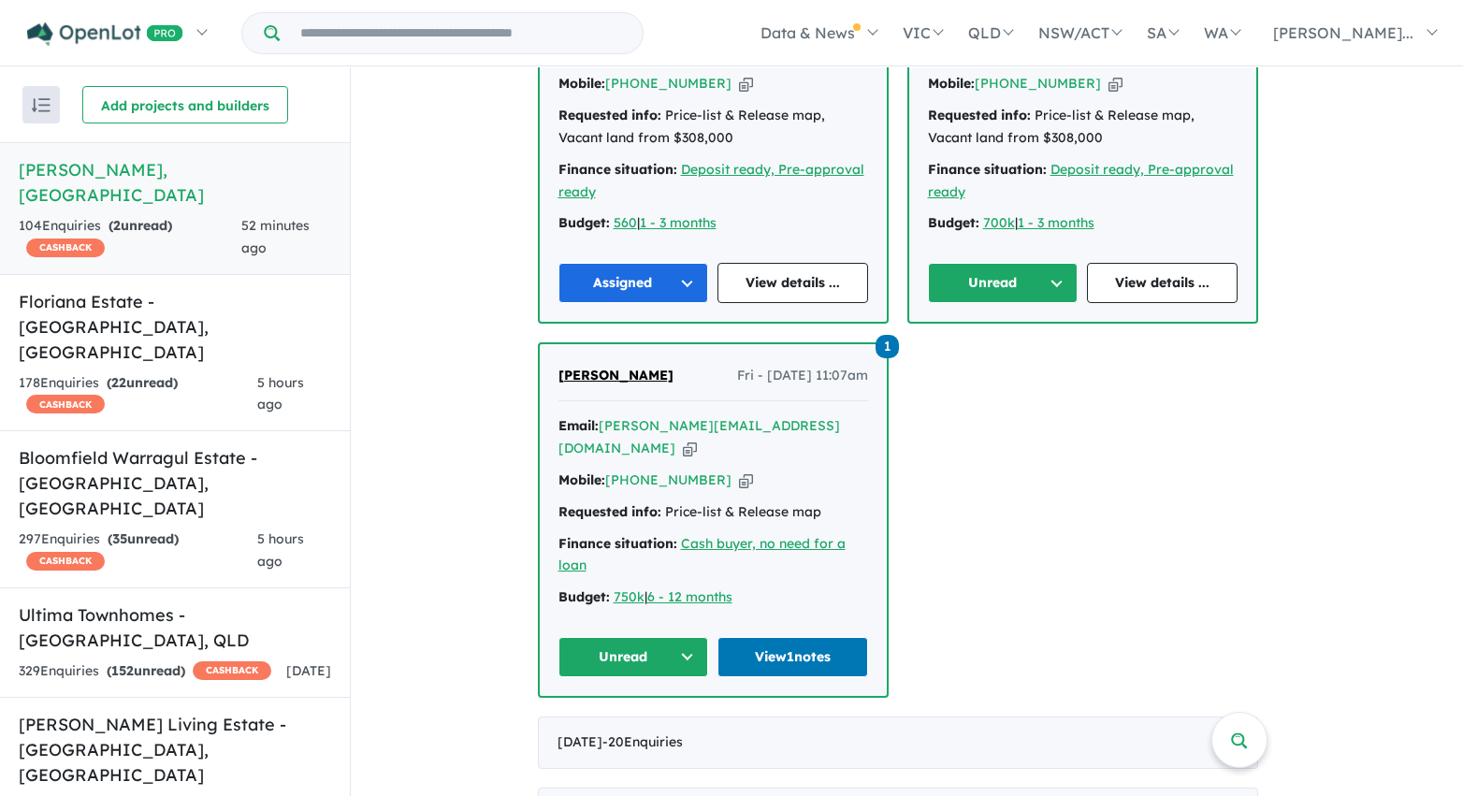
click at [969, 263] on button "Unread" at bounding box center [1003, 283] width 151 height 40
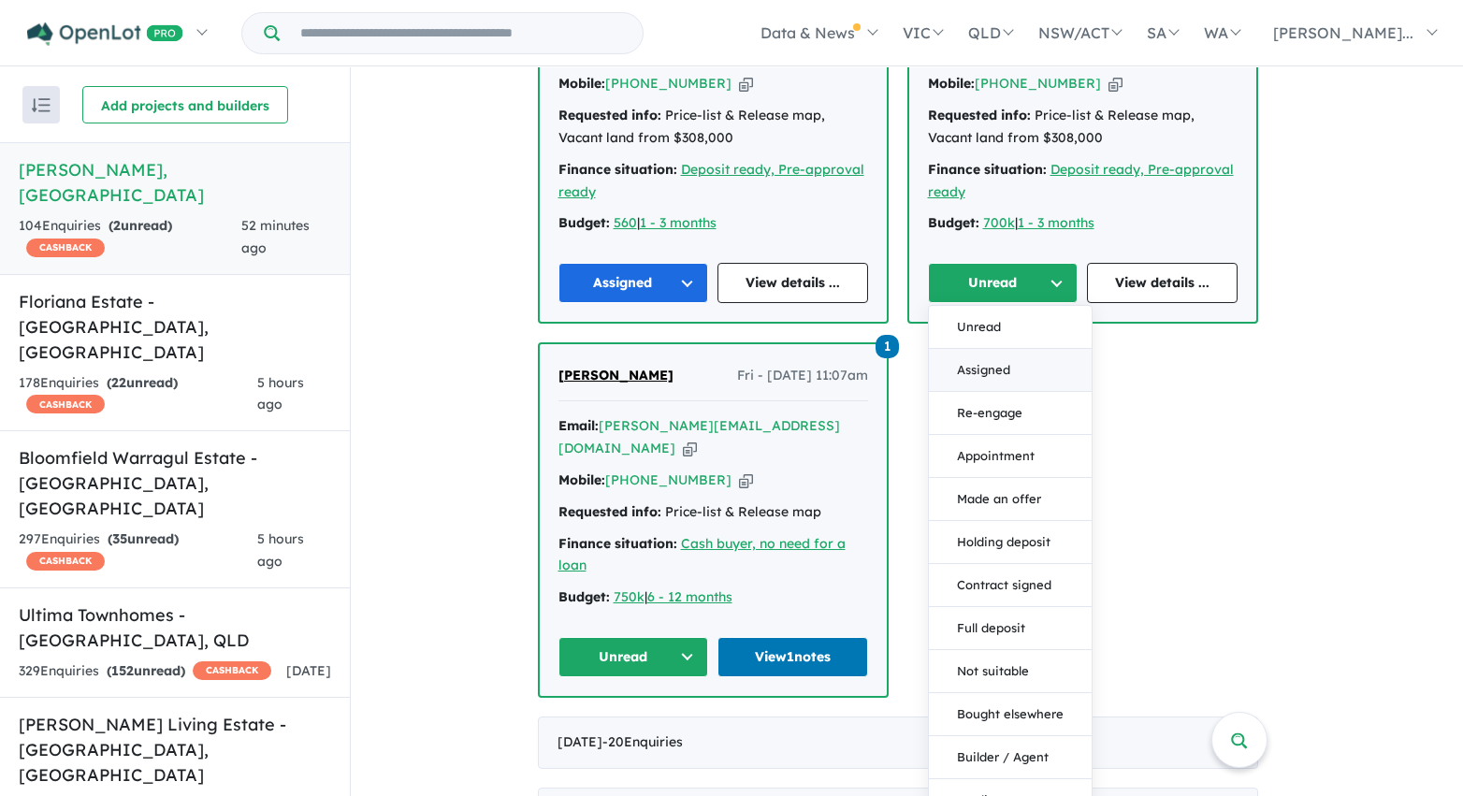
click at [969, 349] on button "Assigned" at bounding box center [1010, 370] width 163 height 43
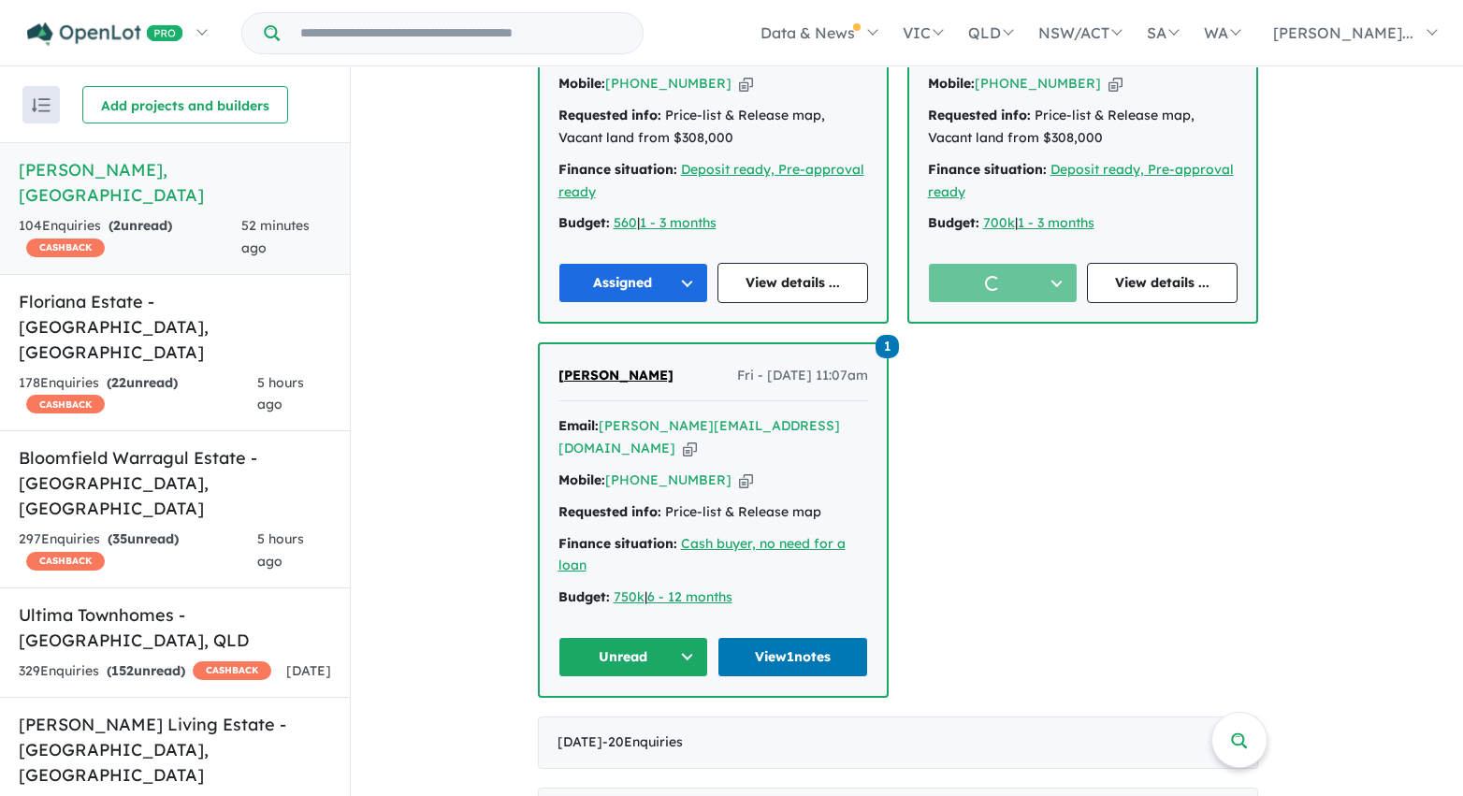
click at [699, 637] on button "Unread" at bounding box center [633, 657] width 151 height 40
click at [676, 723] on button "Assigned" at bounding box center [640, 744] width 163 height 43
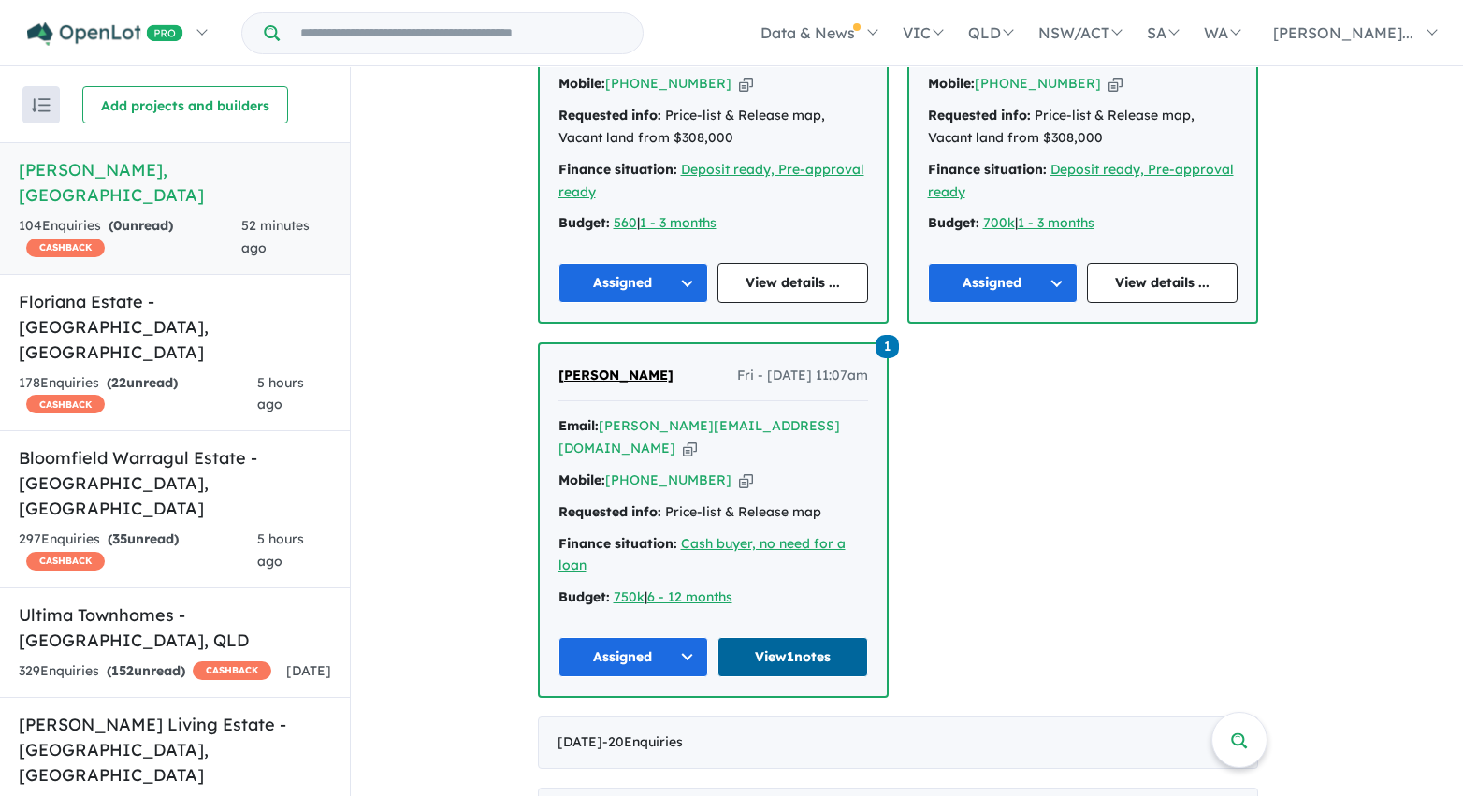
click at [778, 637] on link "View 1 notes" at bounding box center [792, 657] width 151 height 40
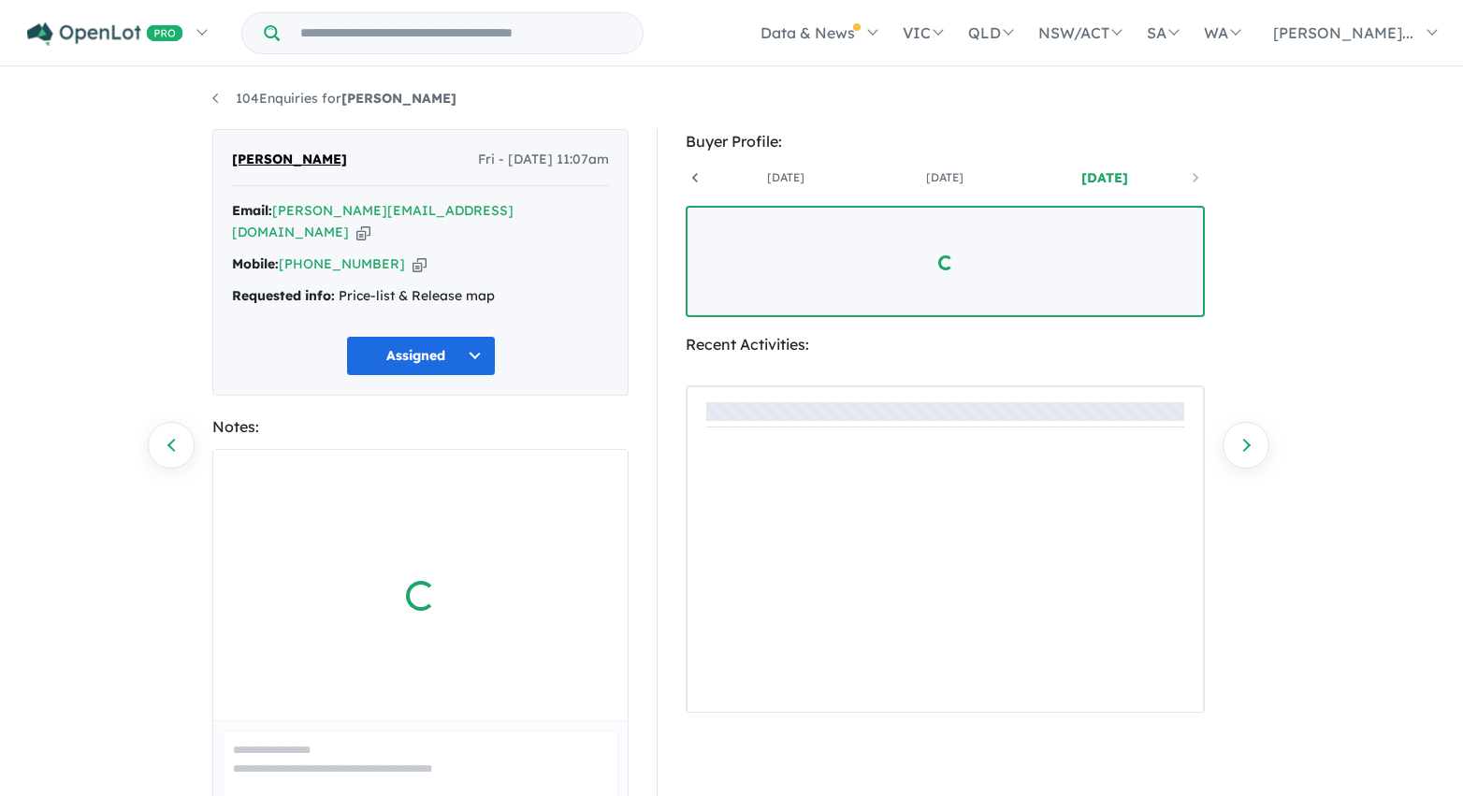
scroll to position [0, 138]
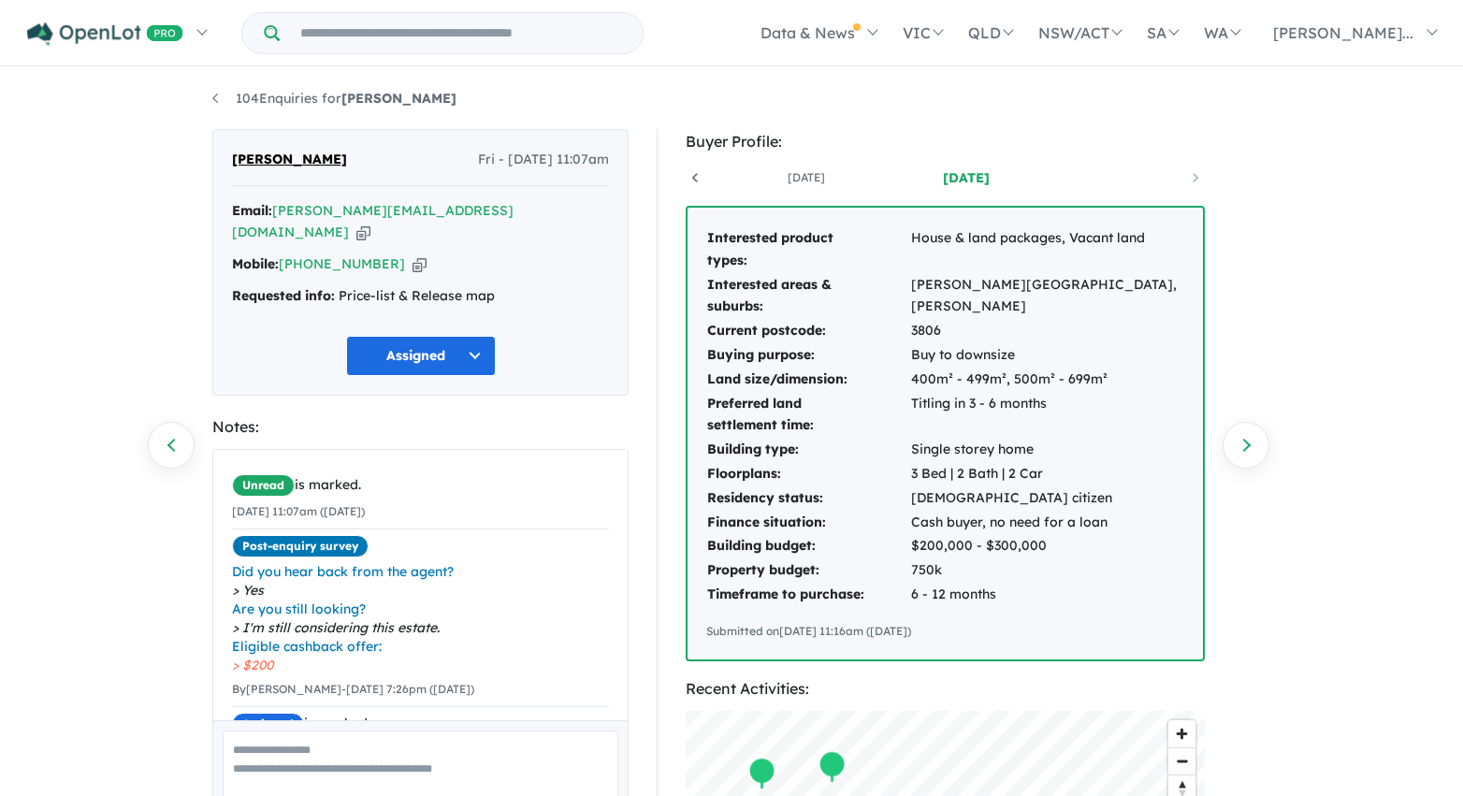
click at [895, 112] on div "104 Enquiries for [PERSON_NAME] Previous enquiry Next enquiry [PERSON_NAME] Fri…" at bounding box center [731, 433] width 1066 height 729
click at [215, 99] on link "104 Enquiries for [PERSON_NAME]" at bounding box center [334, 98] width 244 height 17
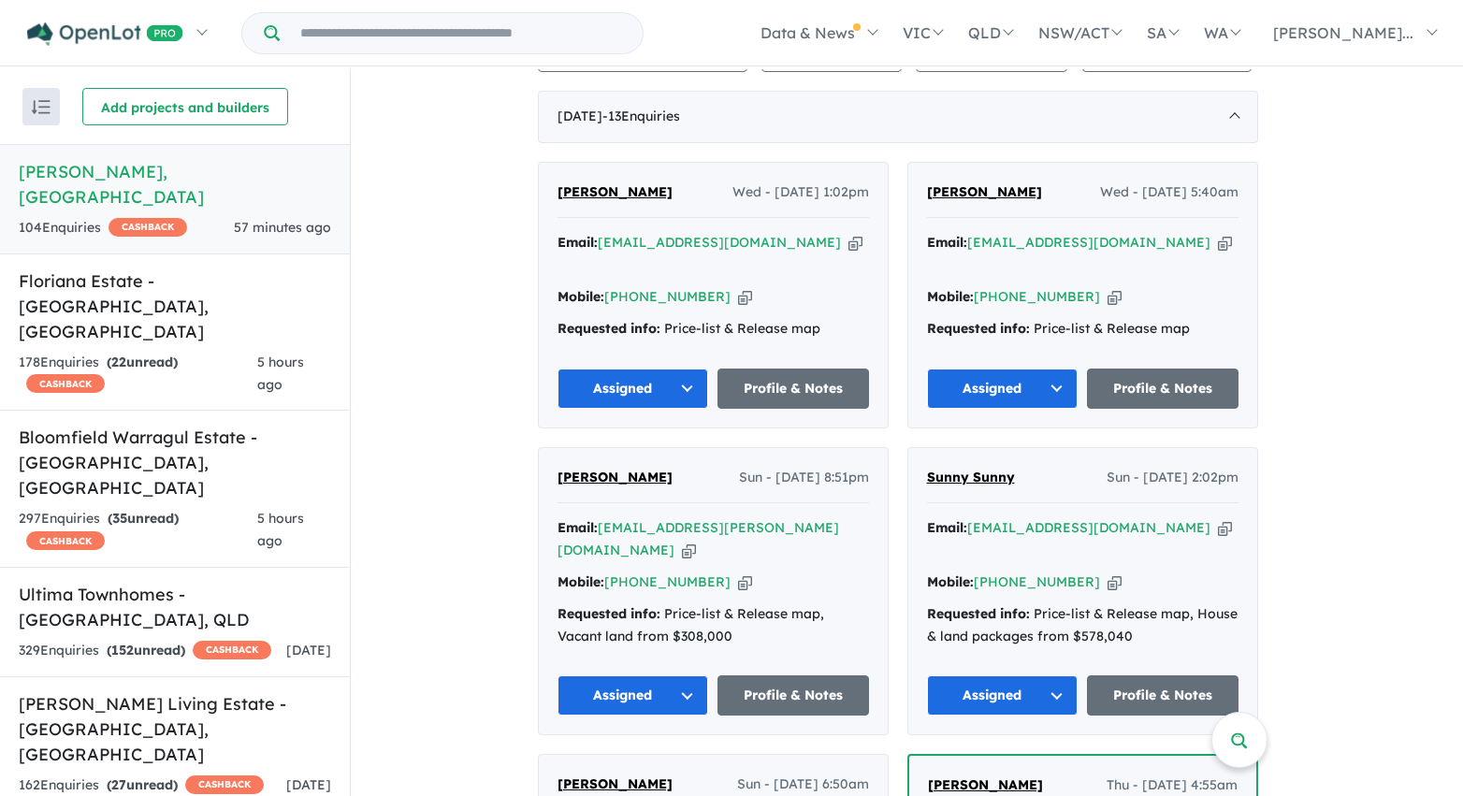
scroll to position [513, 0]
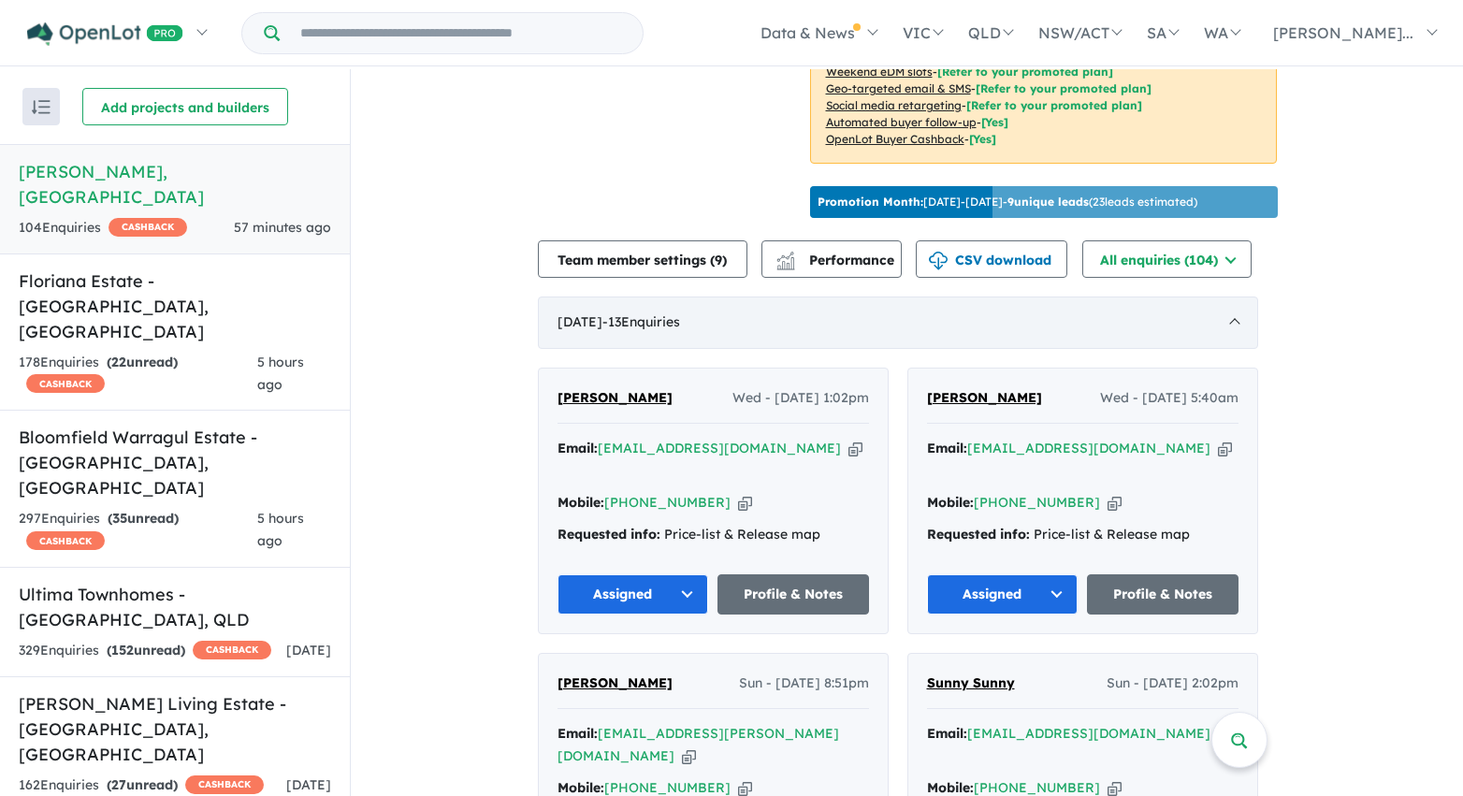
click at [796, 342] on div "August 2025 - 13 Enquir ies ( 0 unread)" at bounding box center [898, 323] width 720 height 52
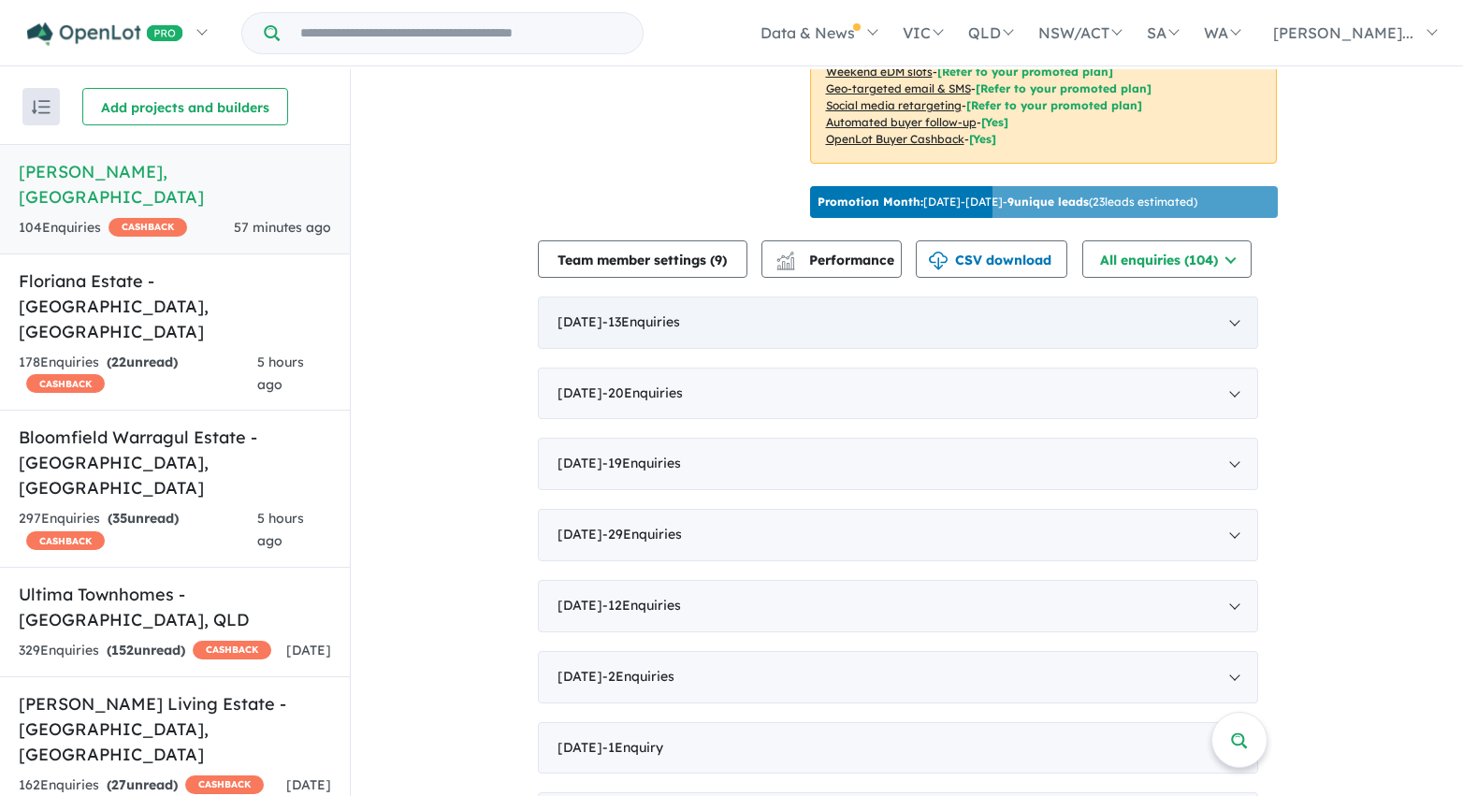
click at [795, 342] on div "August 2025 - 13 Enquir ies ( 0 unread)" at bounding box center [898, 323] width 720 height 52
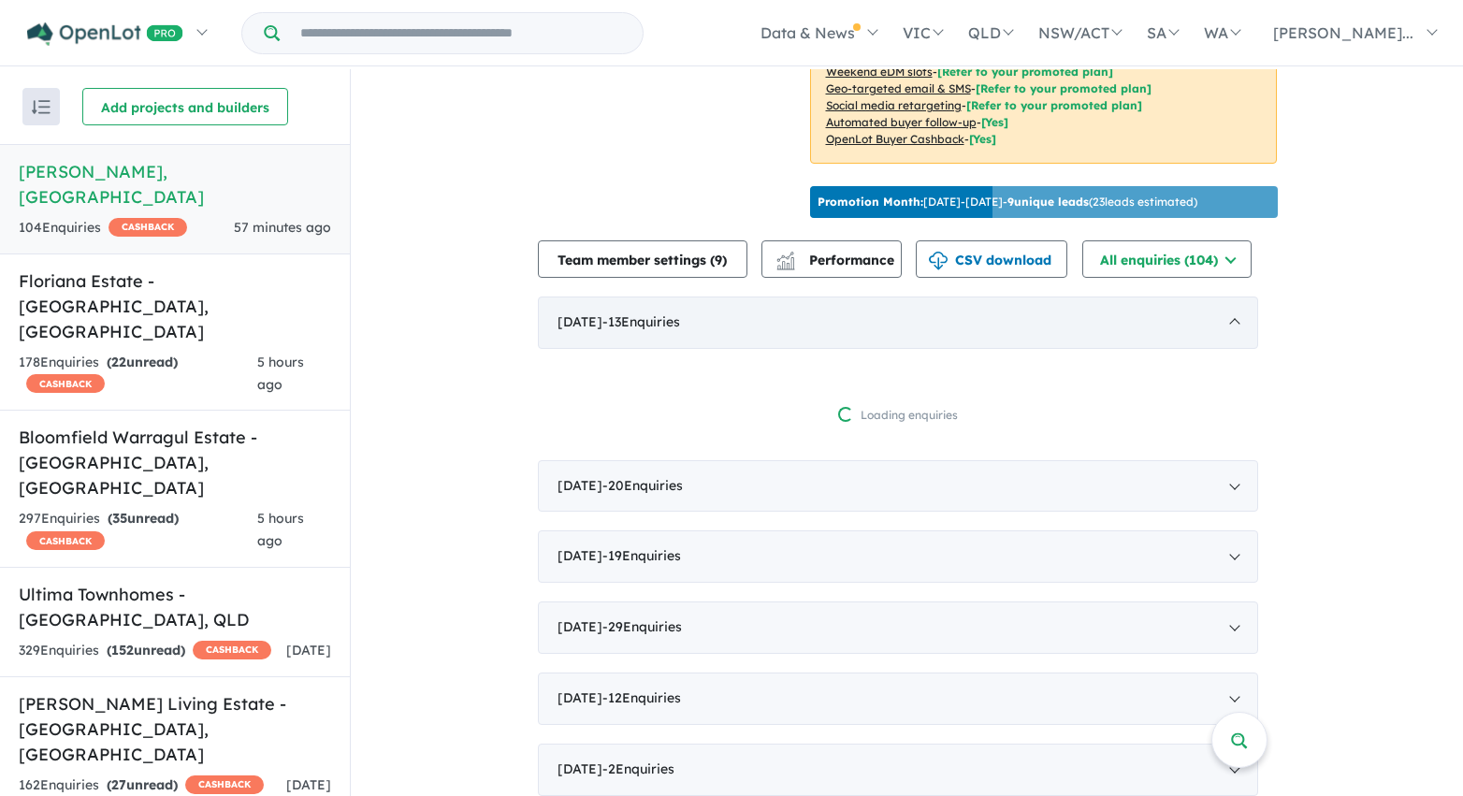
scroll to position [2, 0]
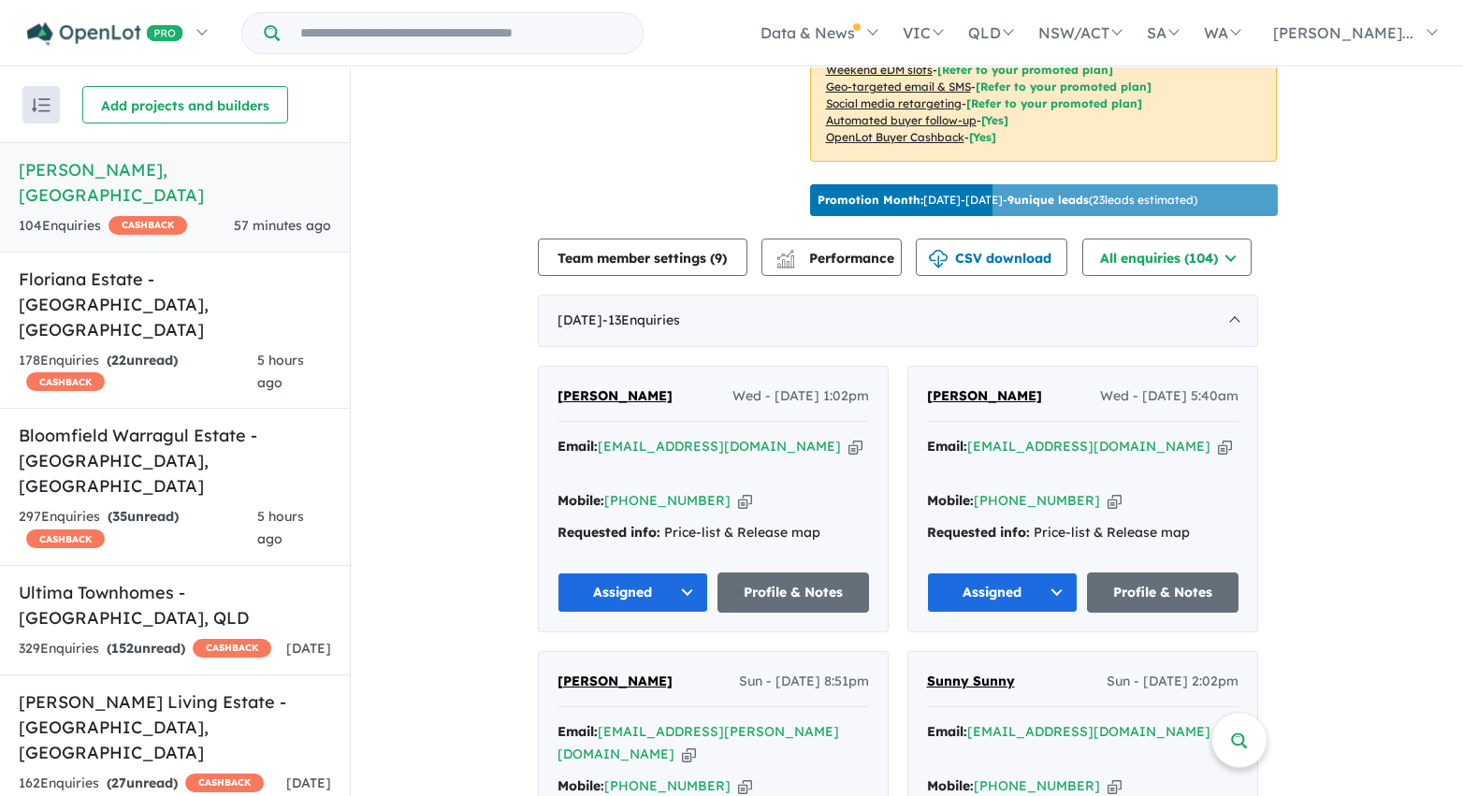
click at [663, 328] on span "- 13 Enquir ies ( 0 unread)" at bounding box center [641, 319] width 78 height 17
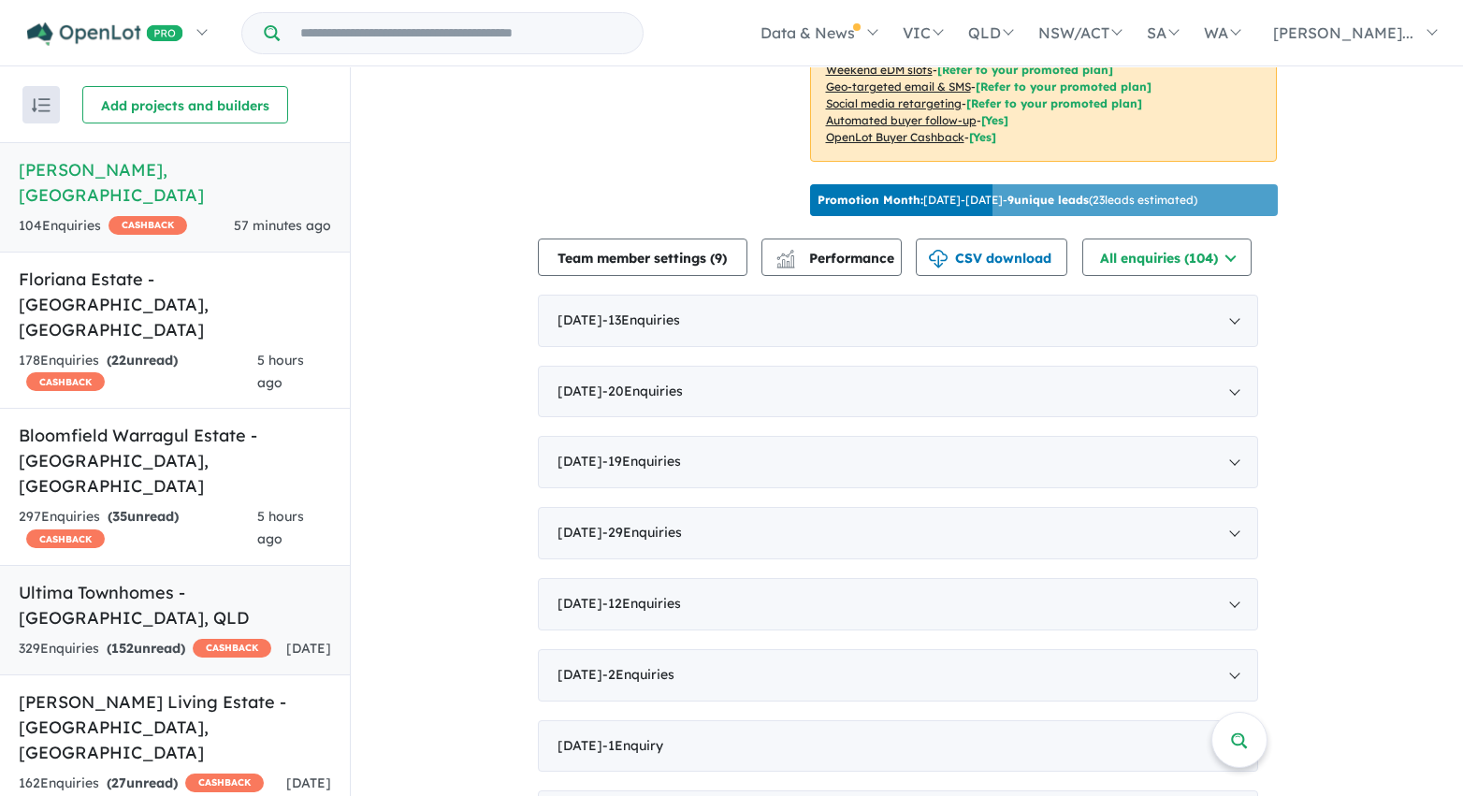
scroll to position [126, 0]
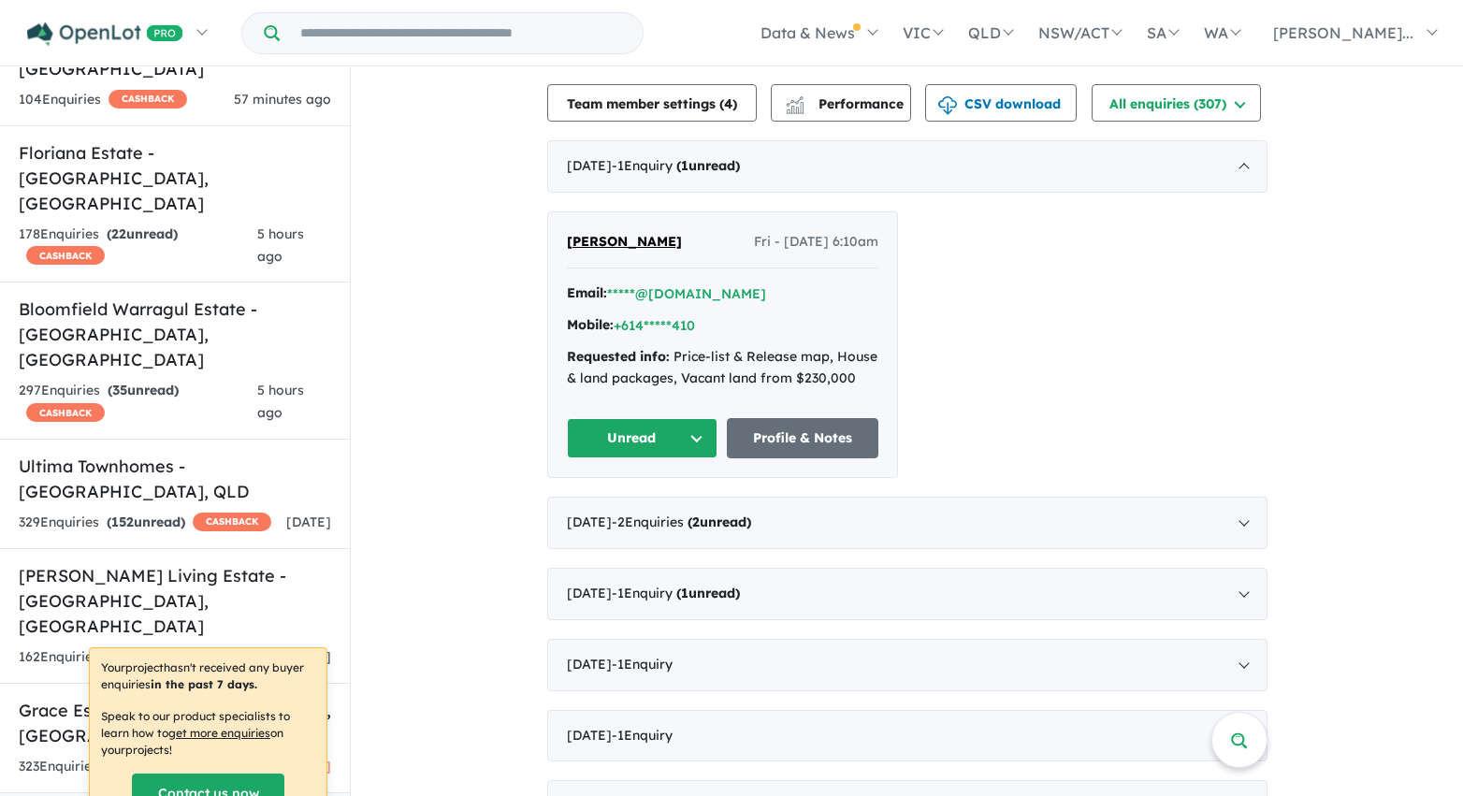
scroll to position [667, 0]
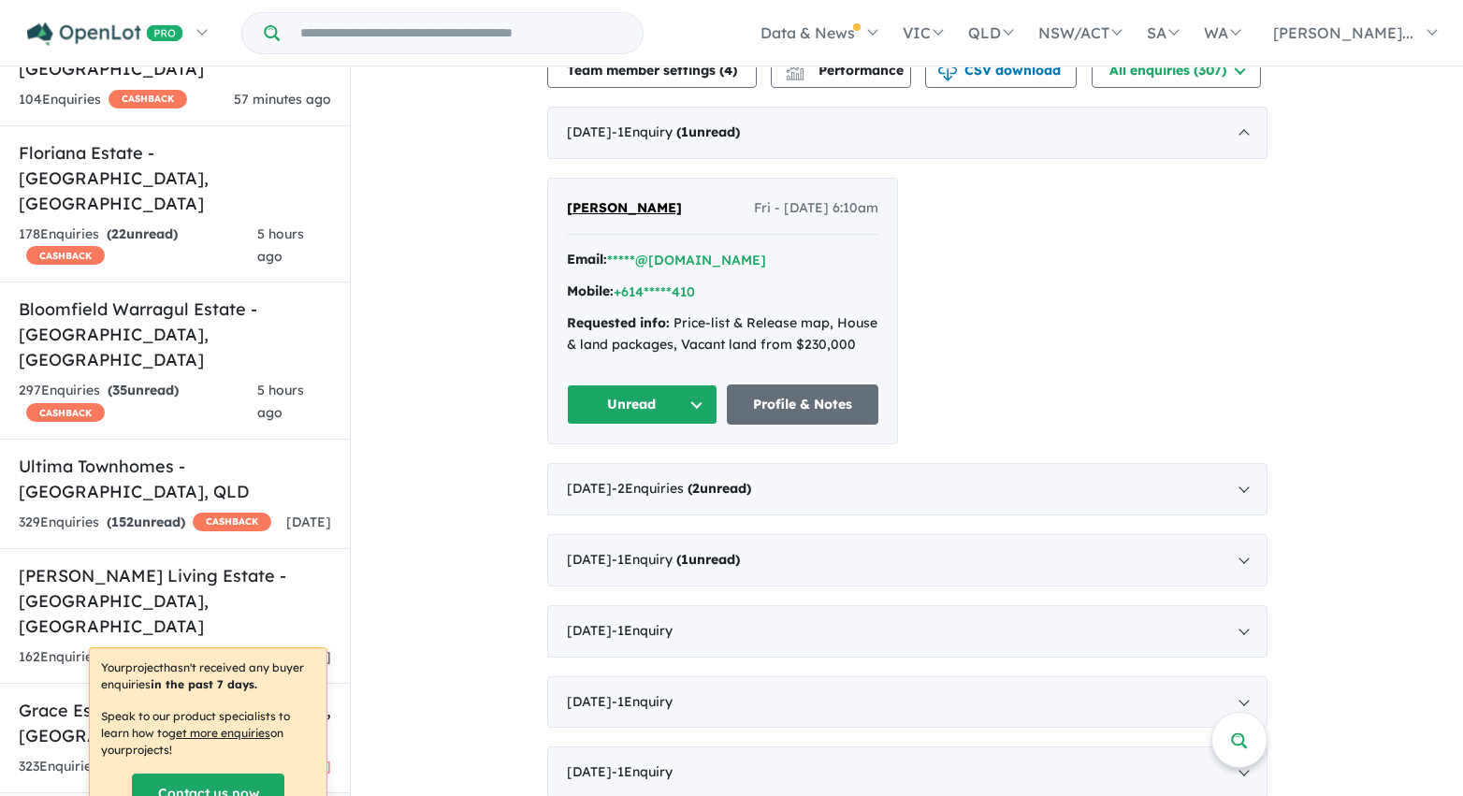
click at [684, 408] on button "Unread" at bounding box center [643, 404] width 152 height 40
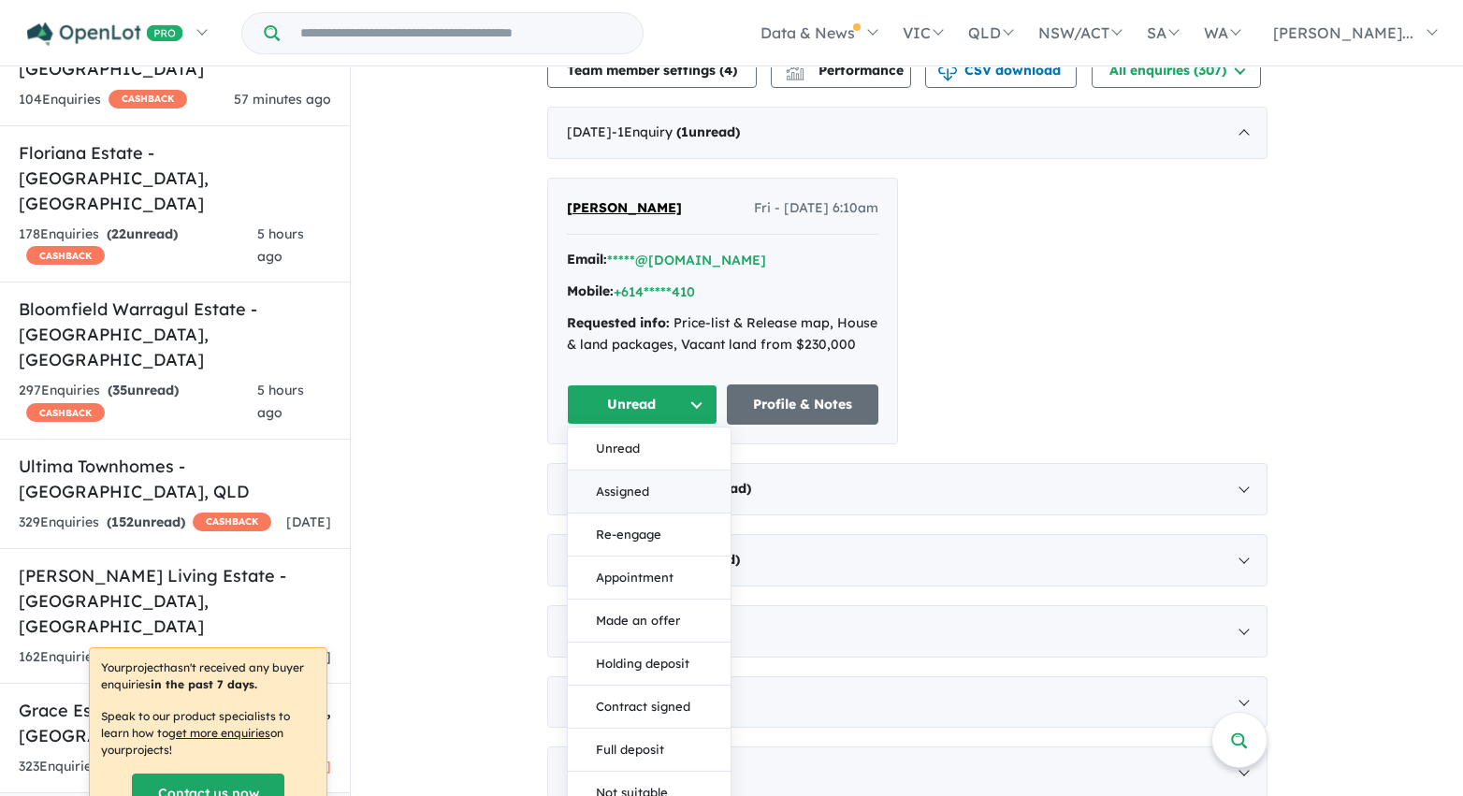
click at [659, 500] on button "Assigned" at bounding box center [649, 492] width 163 height 43
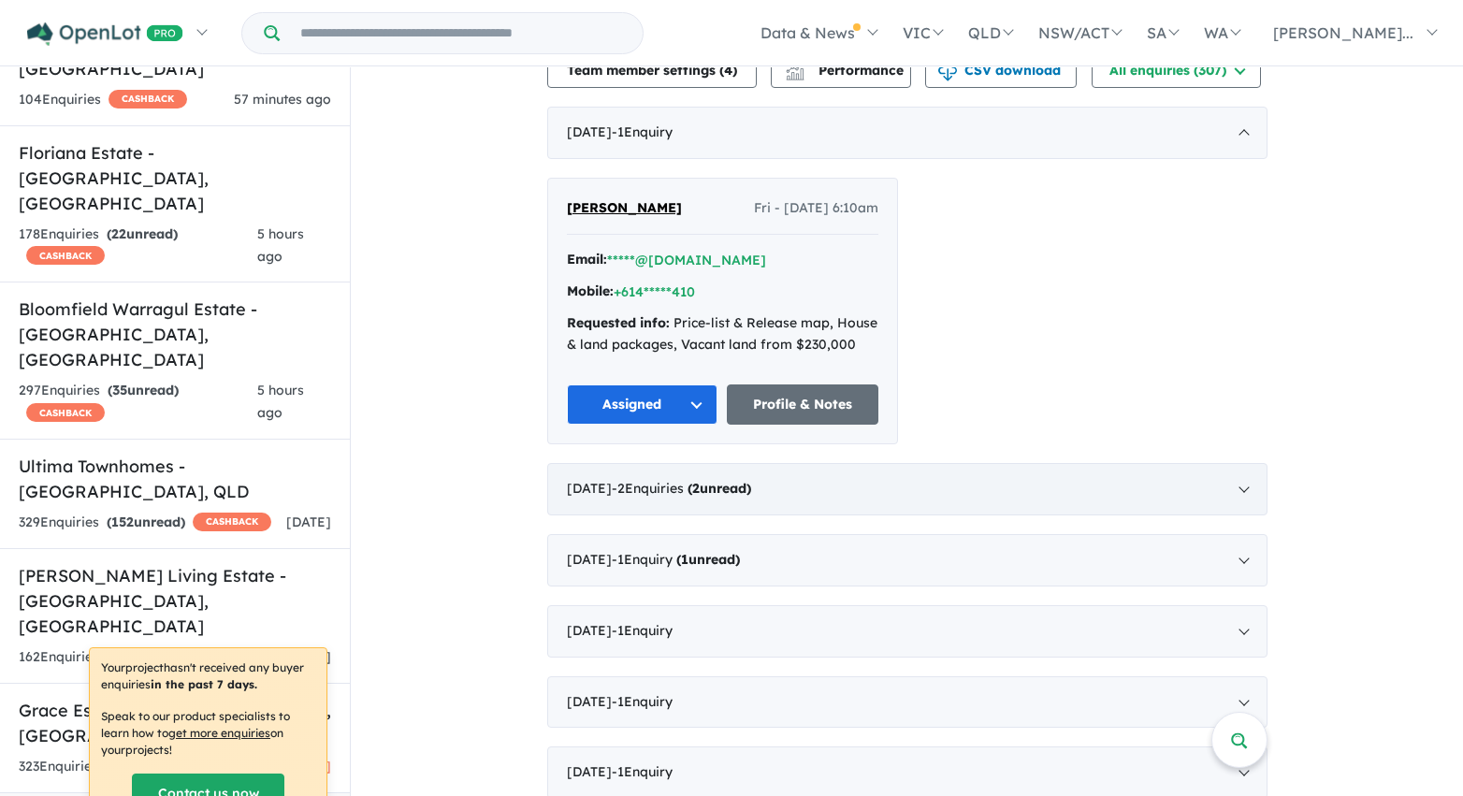
click at [666, 493] on span "- 2 Enquir ies ( 2 unread)" at bounding box center [681, 488] width 139 height 17
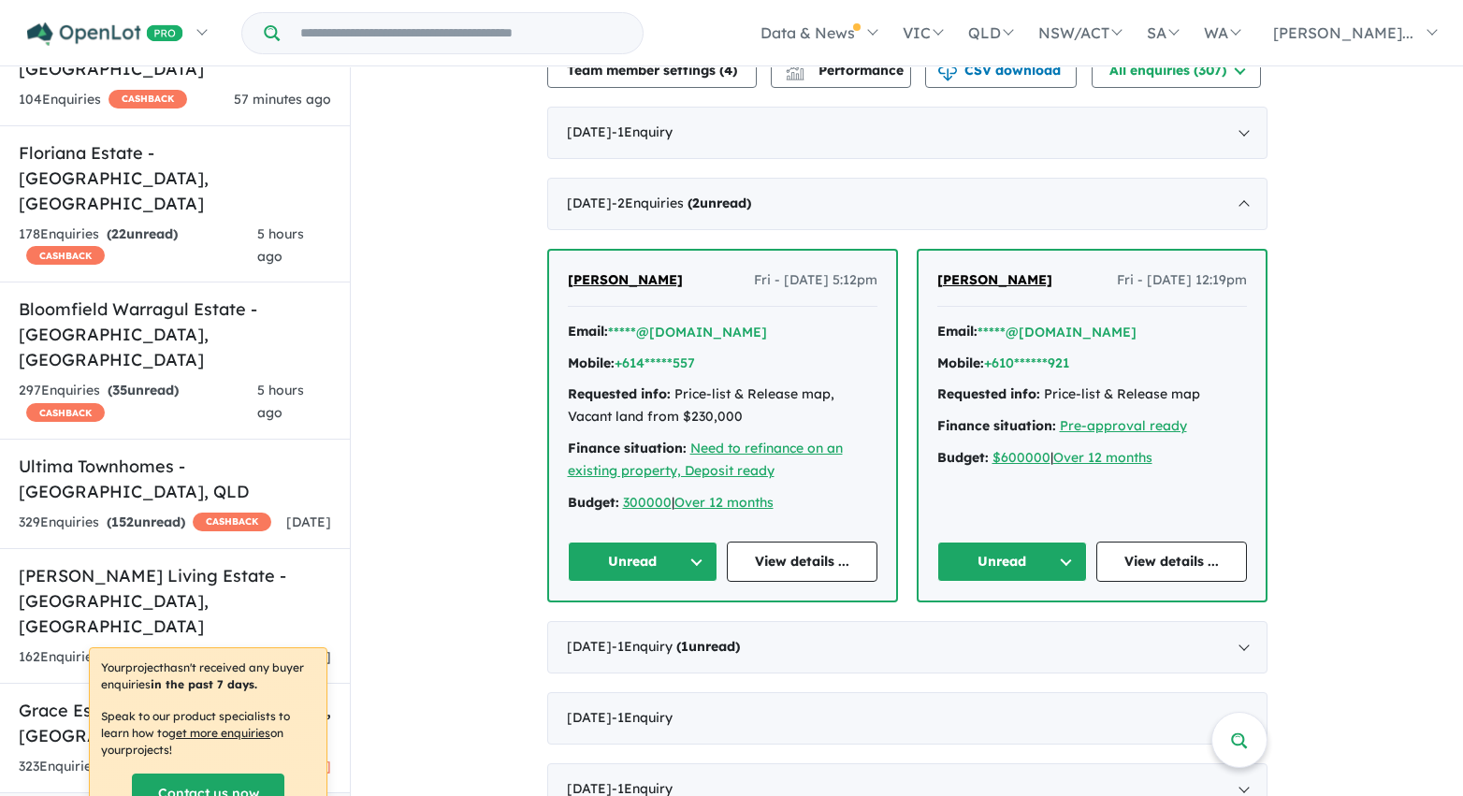
click at [670, 562] on button "Unread" at bounding box center [643, 562] width 151 height 40
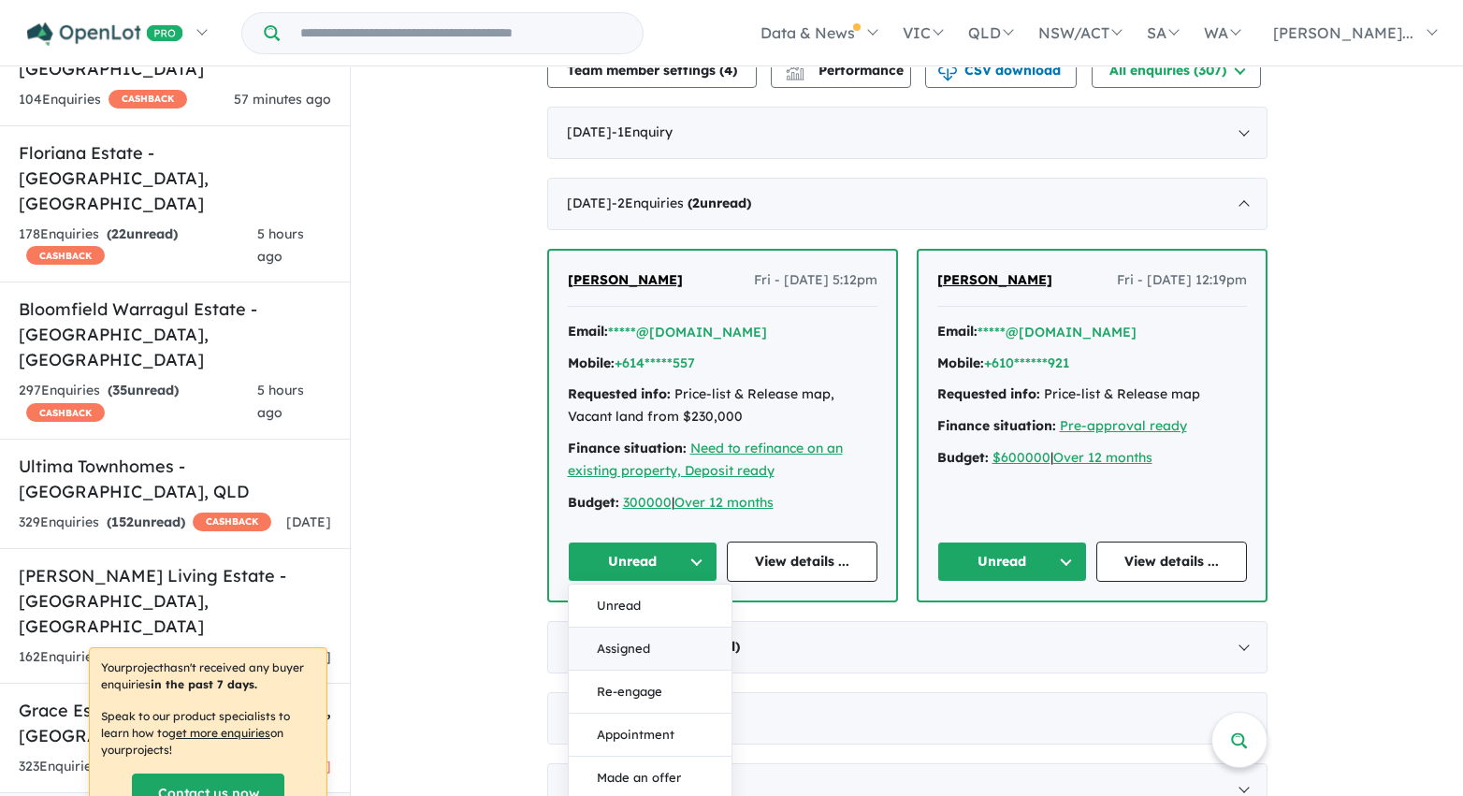
click at [663, 647] on button "Assigned" at bounding box center [650, 649] width 163 height 43
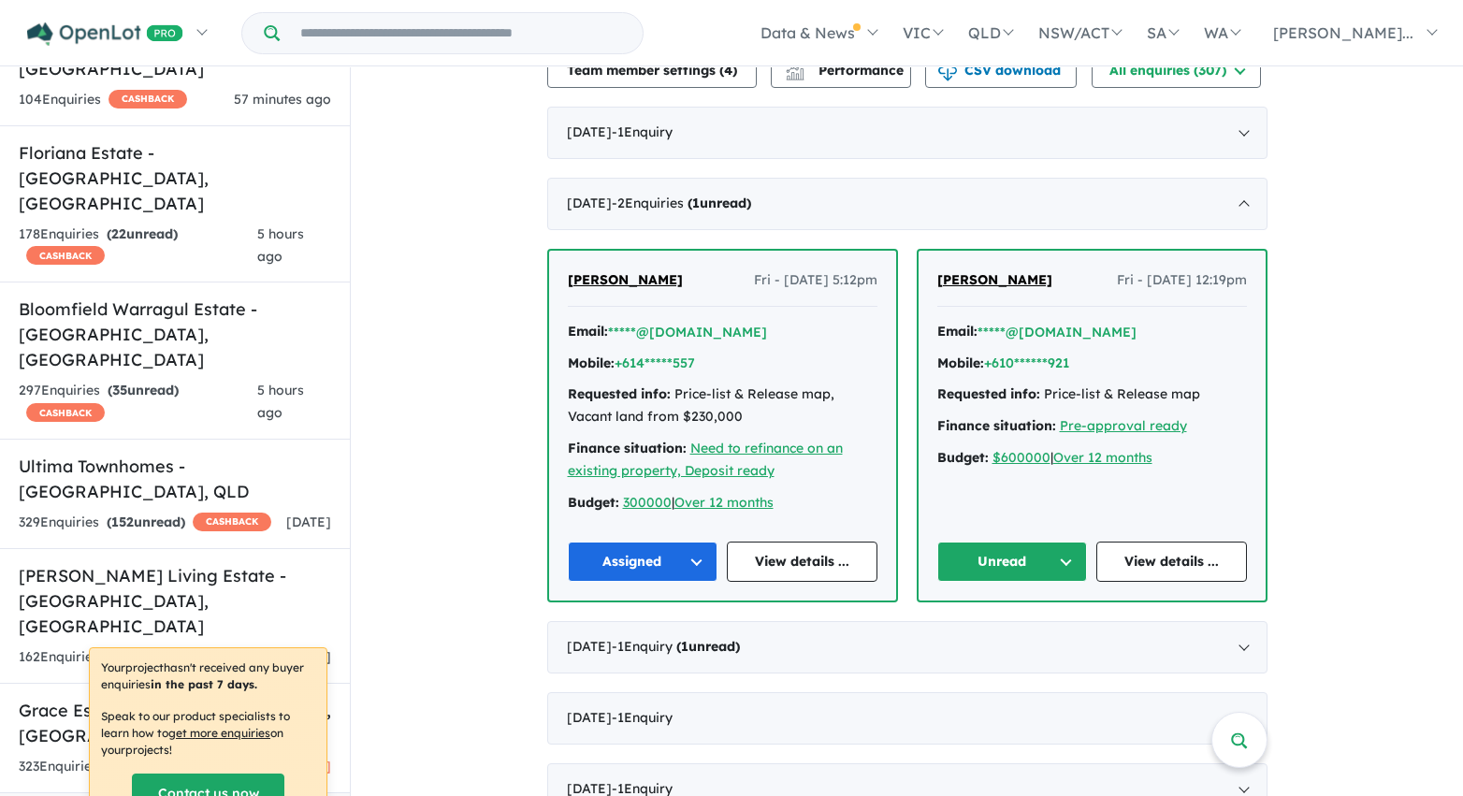
click at [1050, 560] on button "Unread" at bounding box center [1012, 562] width 151 height 40
click at [1026, 648] on button "Assigned" at bounding box center [1019, 649] width 163 height 43
click at [919, 644] on div "April 2025 - 1 Enquir y ( 1 unread)" at bounding box center [907, 647] width 720 height 52
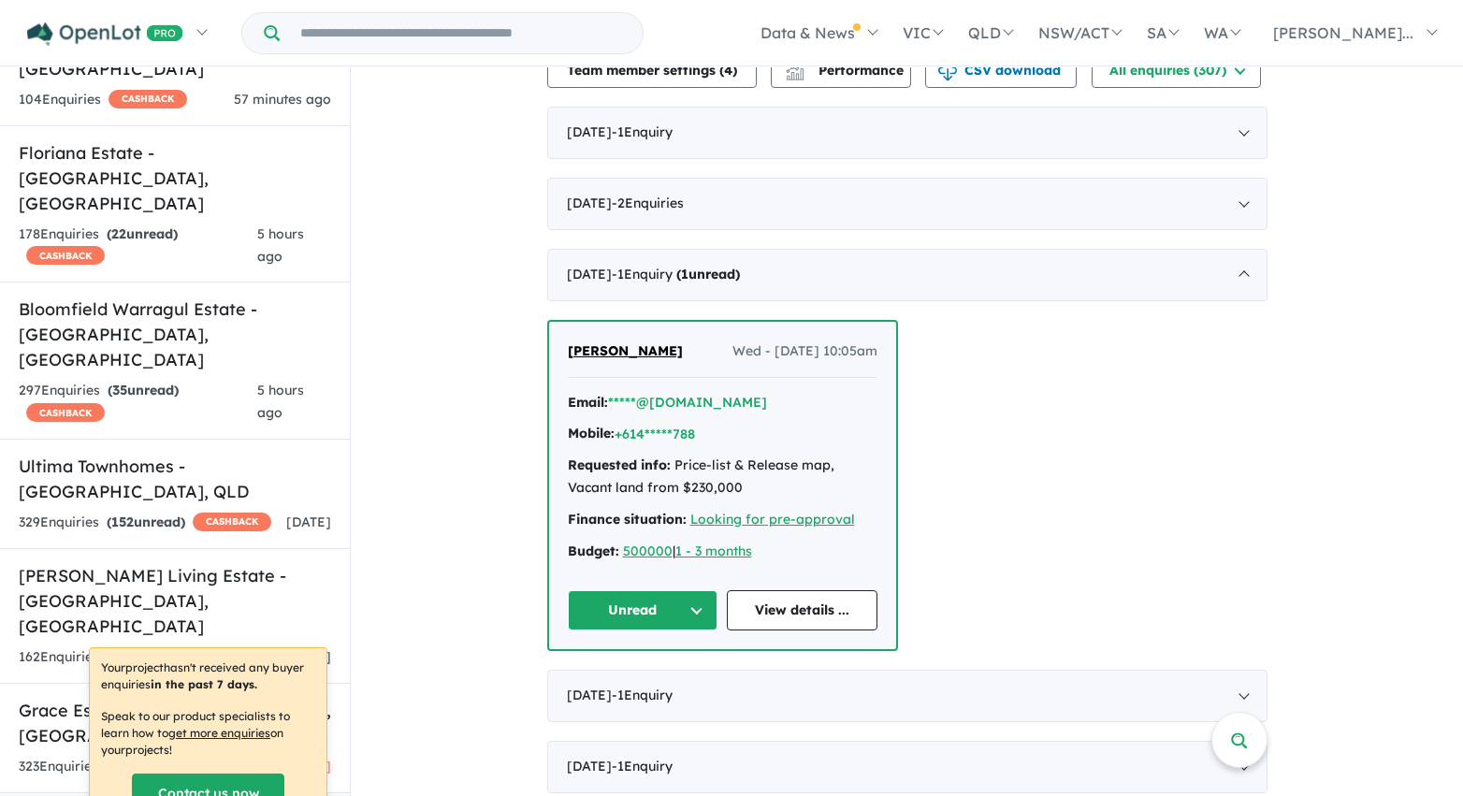
click at [685, 627] on button "Unread" at bounding box center [643, 610] width 151 height 40
click at [670, 719] on button "Assigned" at bounding box center [650, 697] width 163 height 43
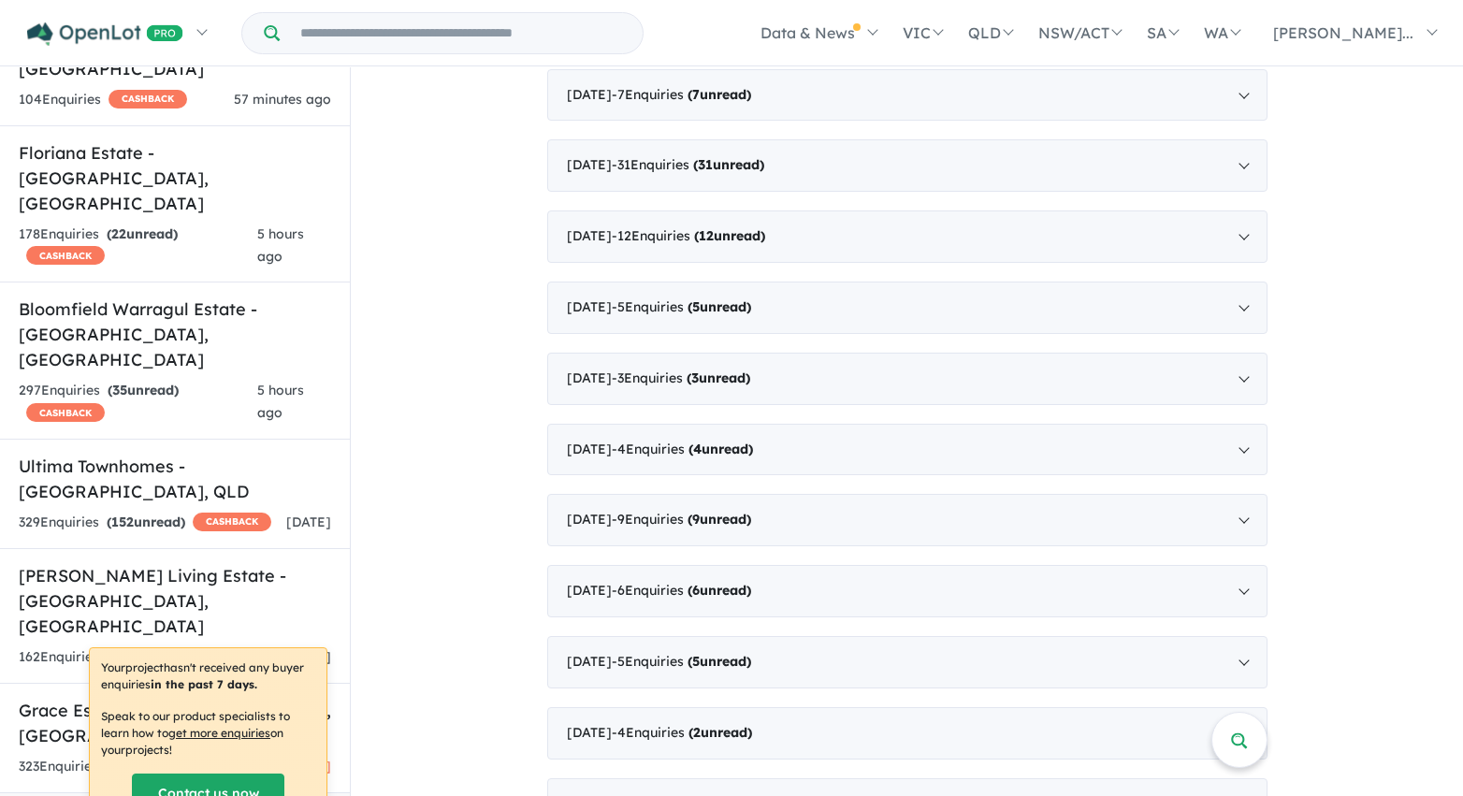
scroll to position [3754, 0]
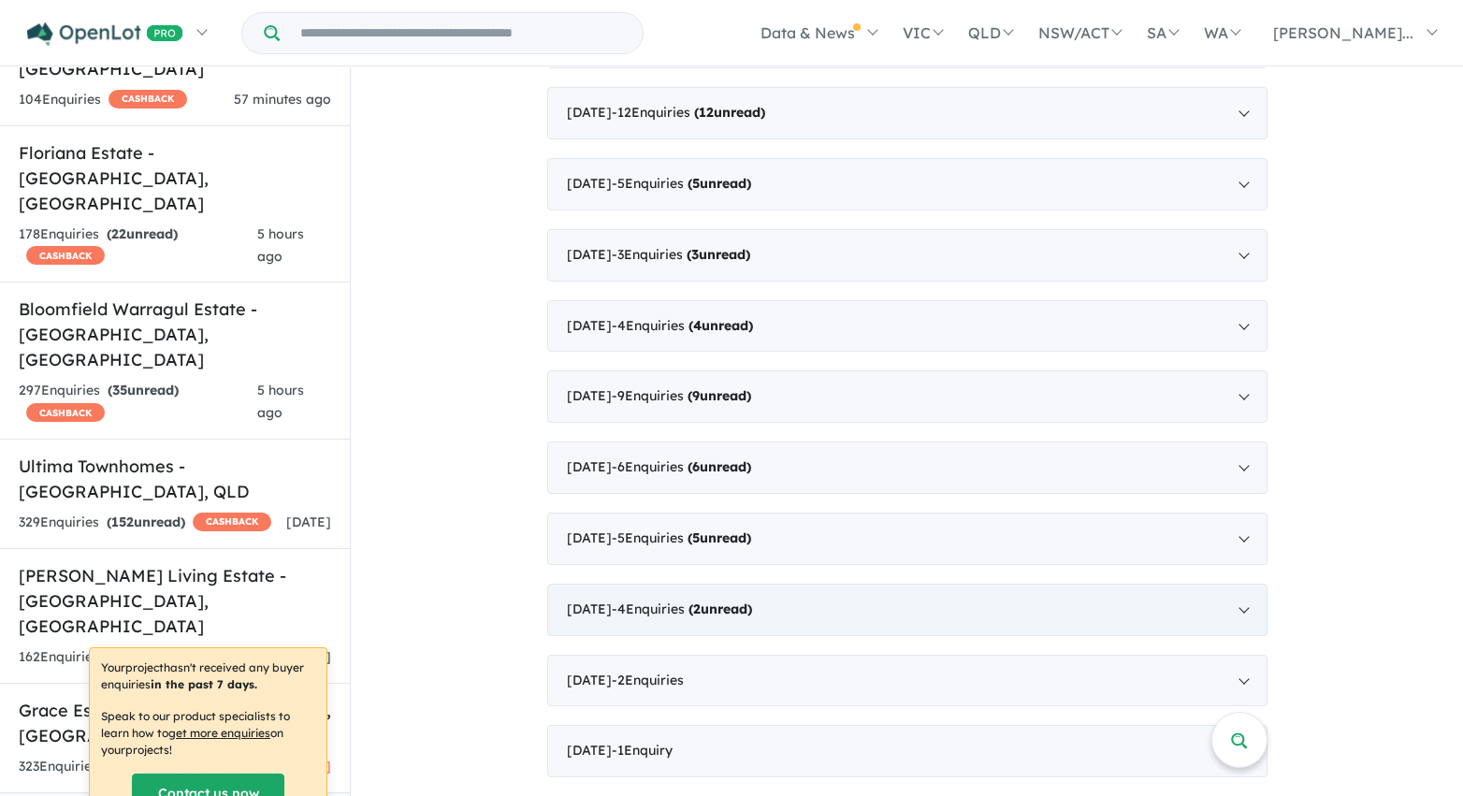
click at [832, 605] on div "May 2020 - 4 Enquir ies ( 2 unread)" at bounding box center [907, 610] width 720 height 52
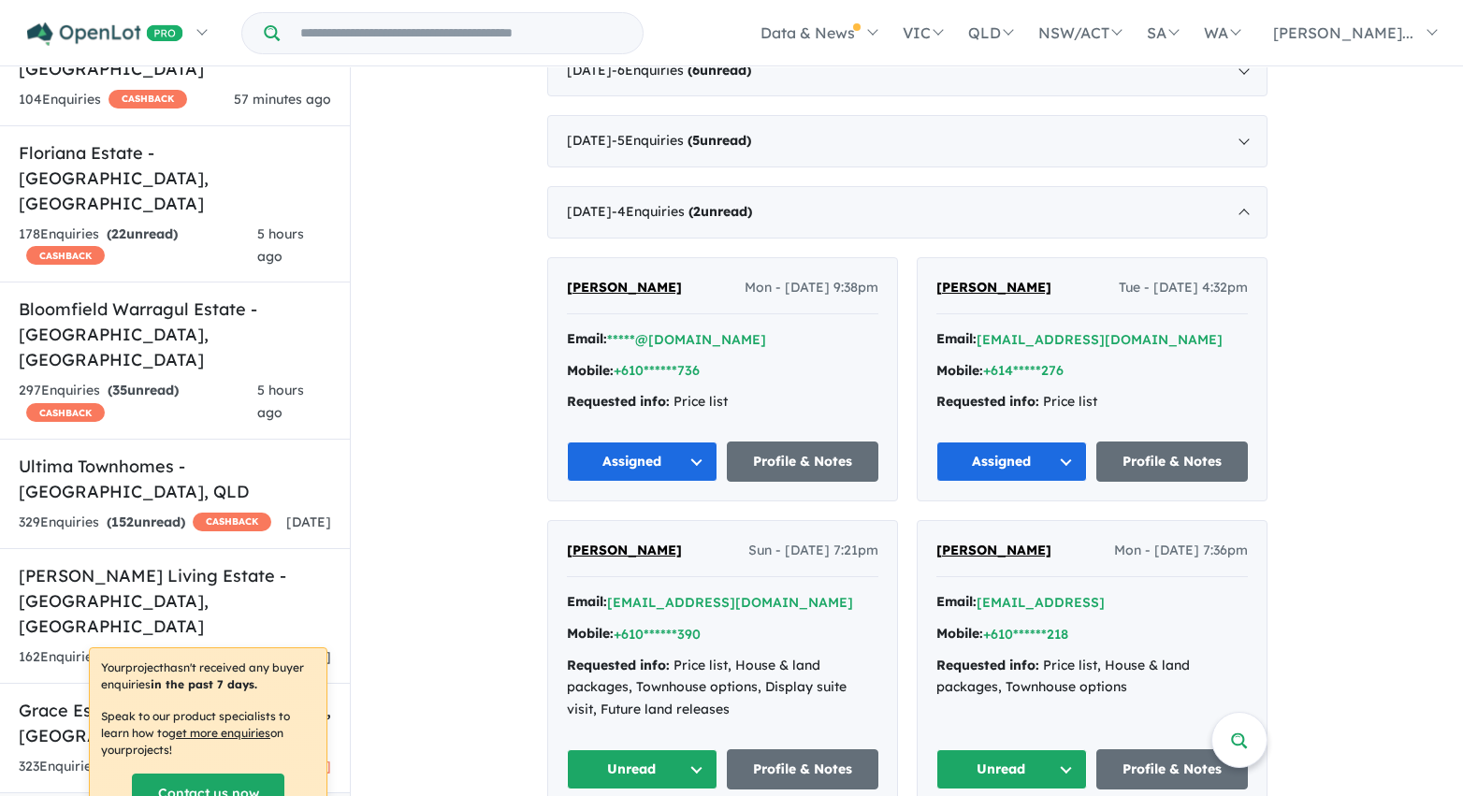
scroll to position [3954, 0]
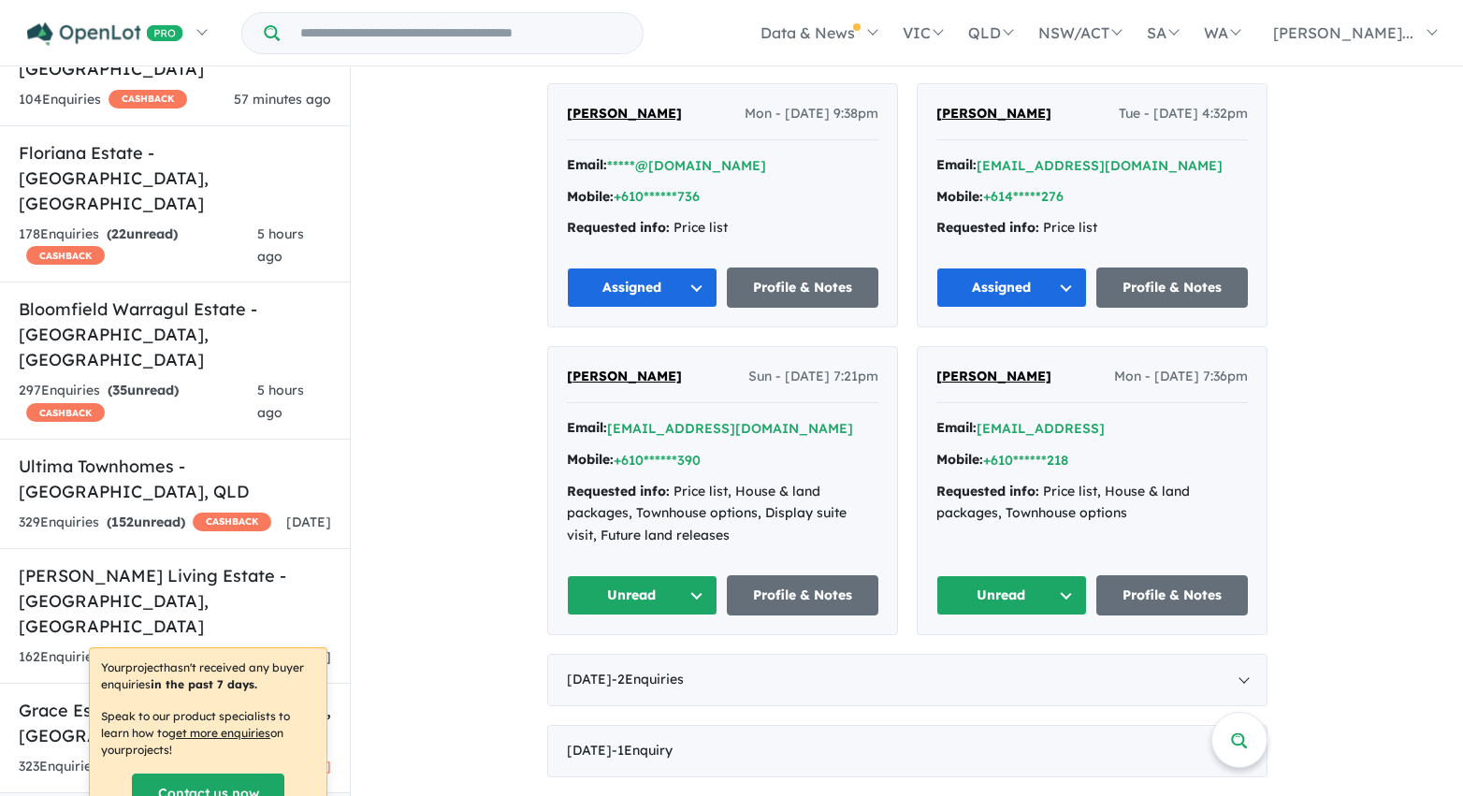
click at [688, 591] on button "Unread" at bounding box center [643, 595] width 152 height 40
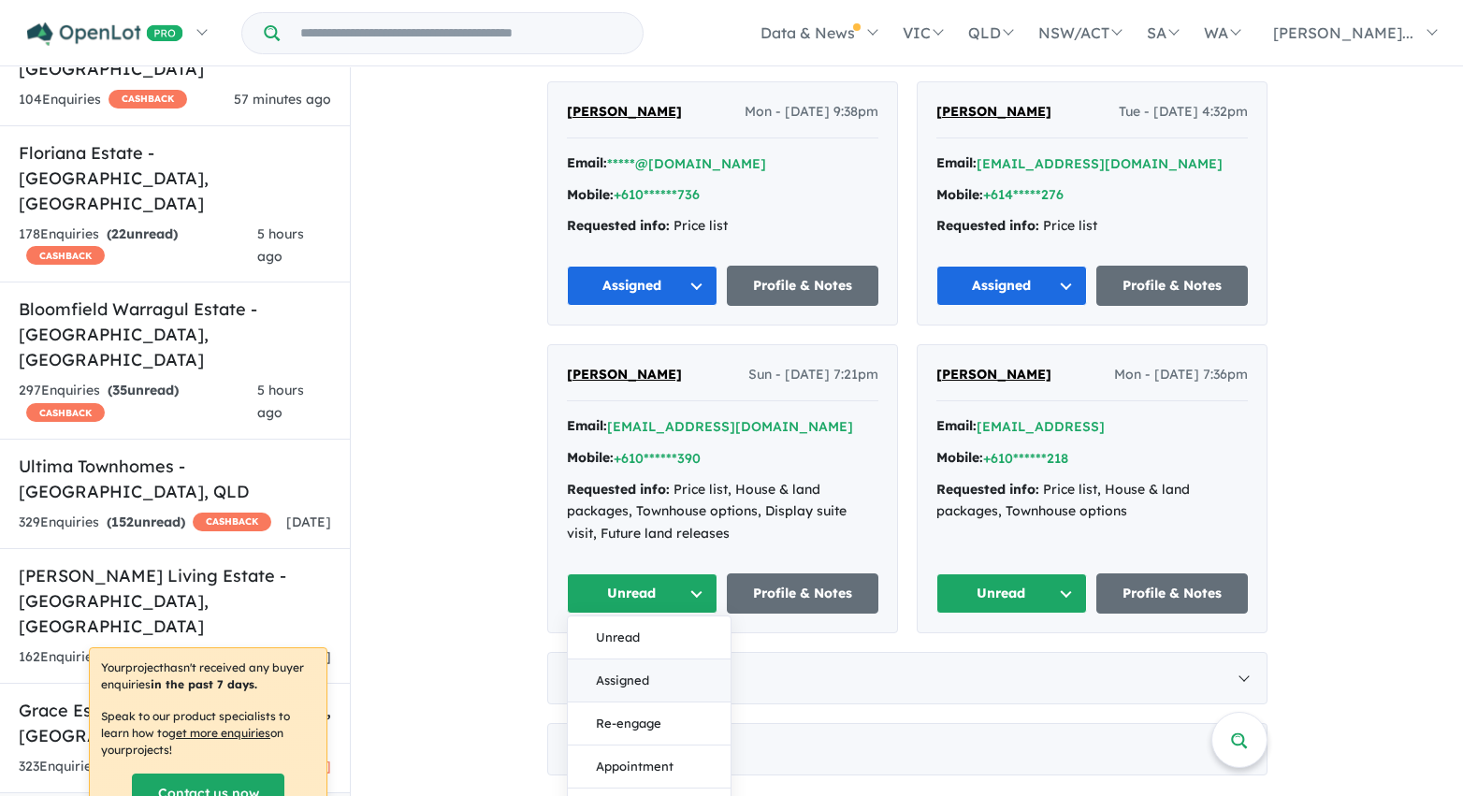
click at [683, 679] on button "Assigned" at bounding box center [649, 680] width 163 height 43
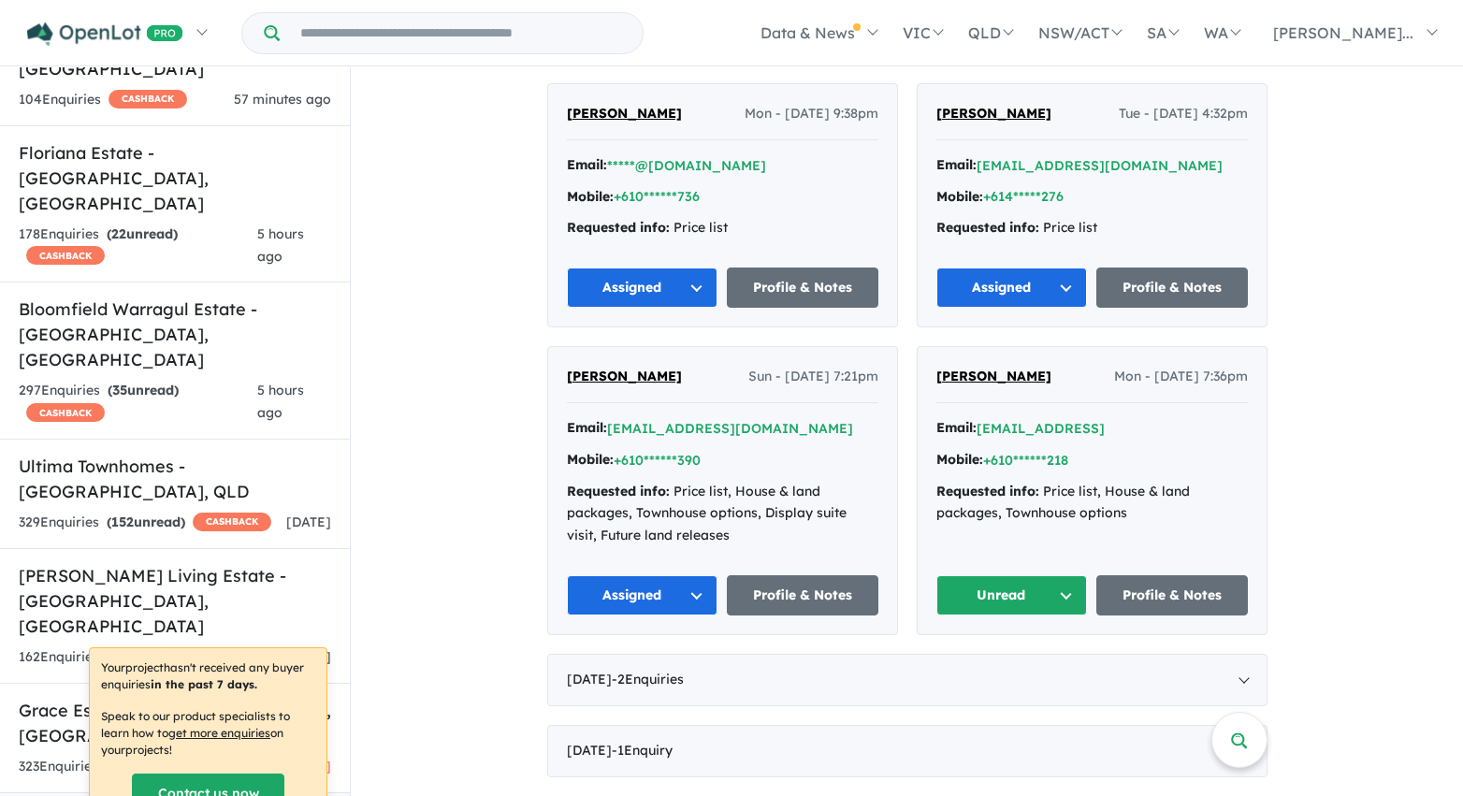
click at [1011, 600] on button "Unread" at bounding box center [1012, 595] width 152 height 40
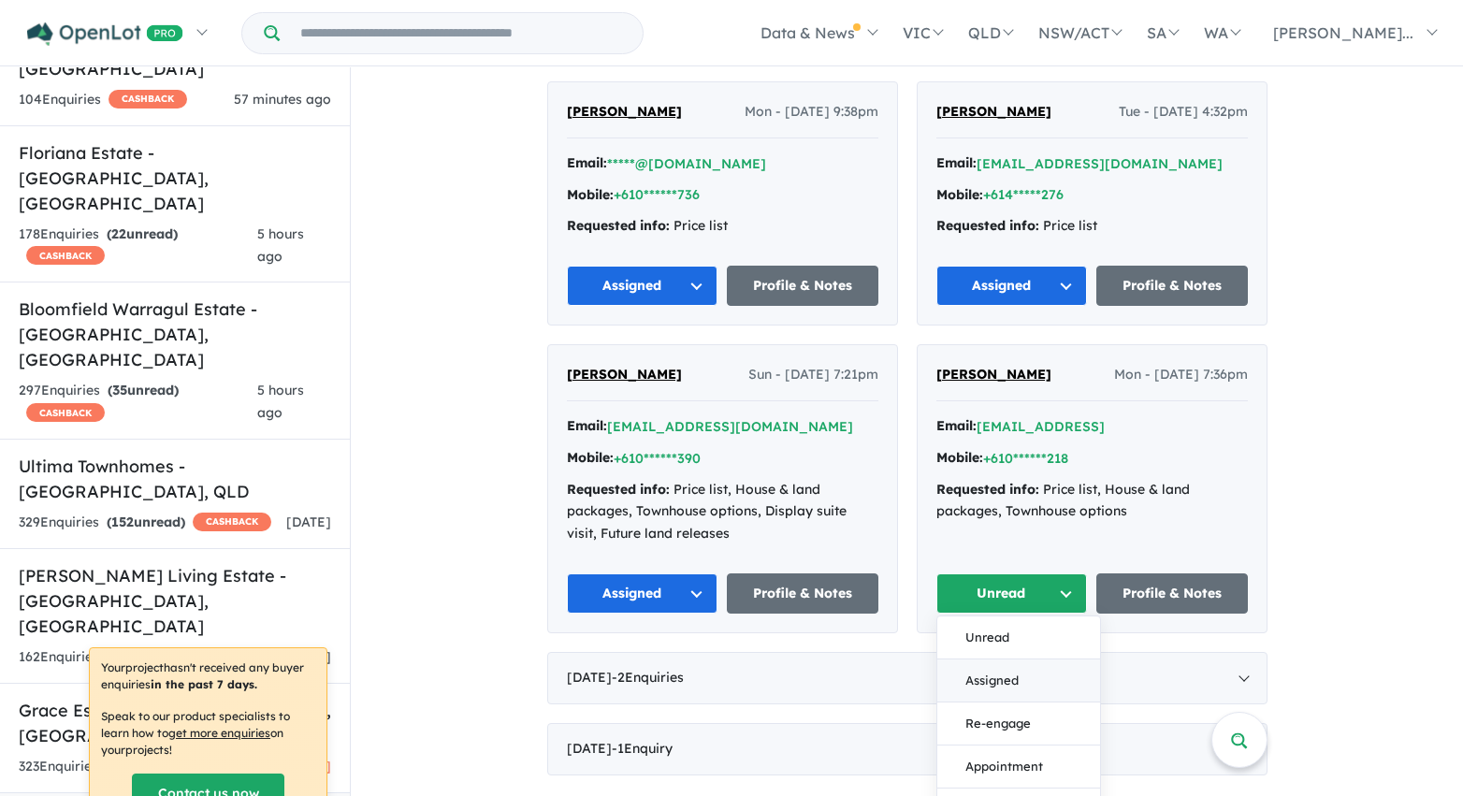
click at [1007, 683] on button "Assigned" at bounding box center [1018, 680] width 163 height 43
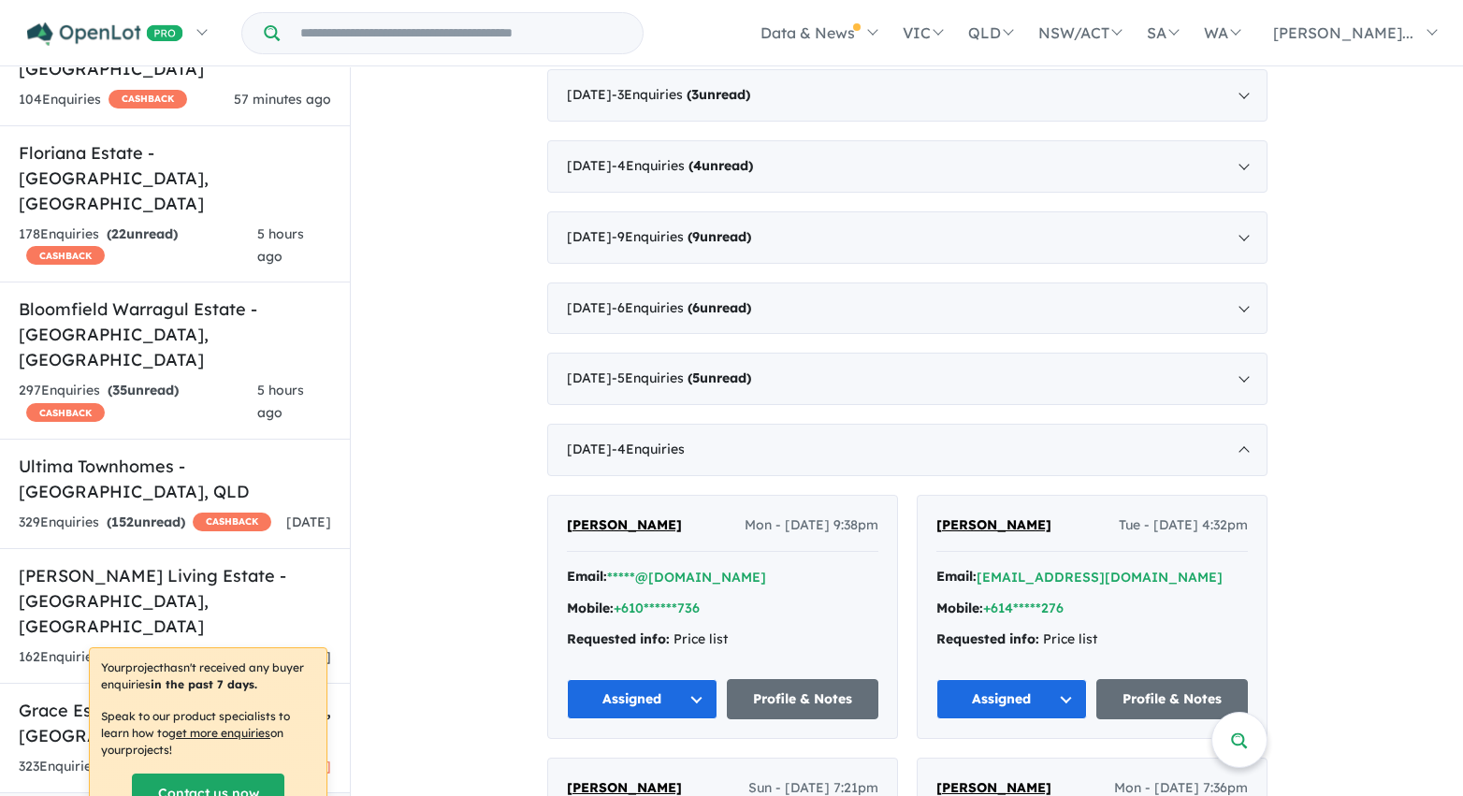
scroll to position [3497, 0]
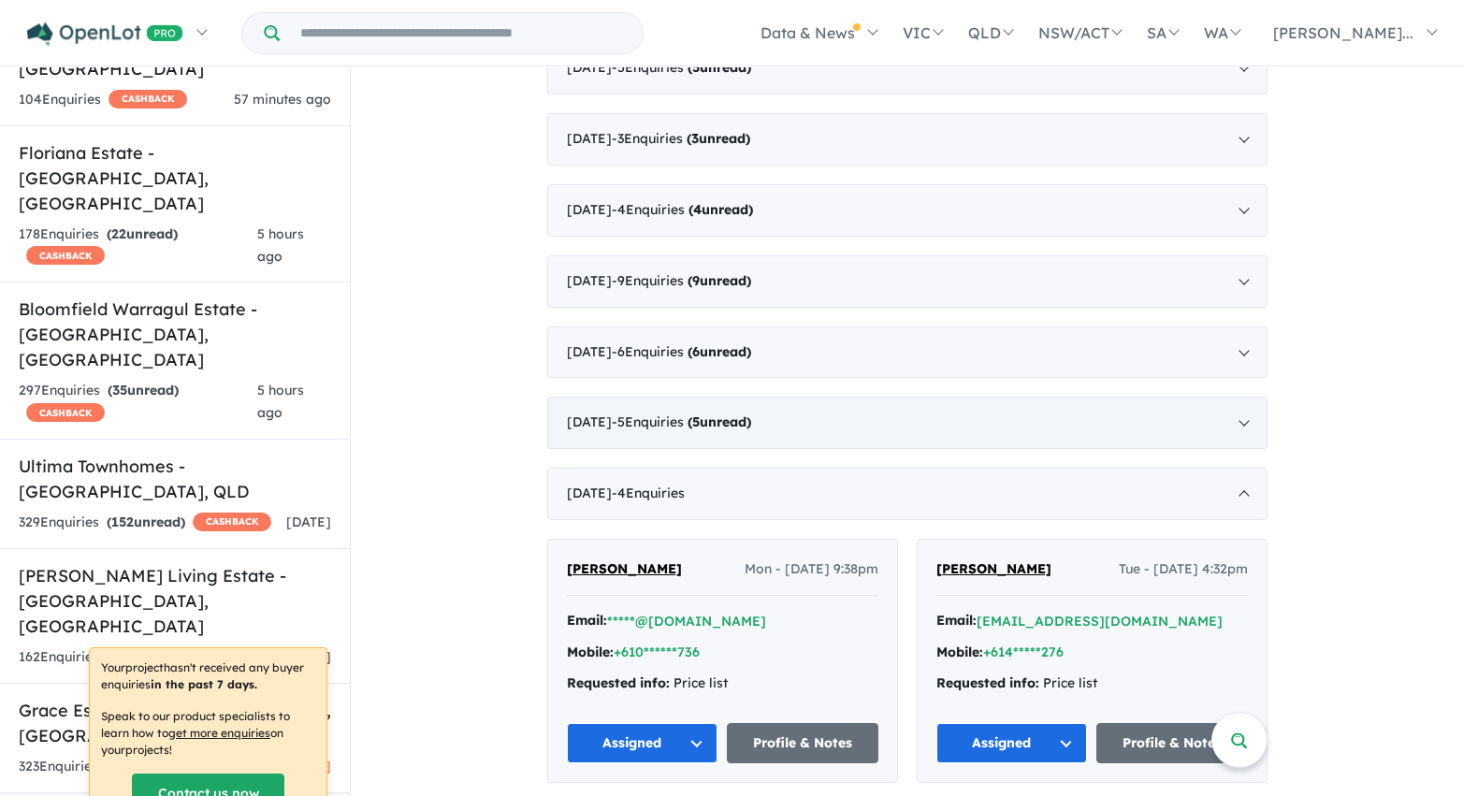
click at [905, 427] on div "June 2020 - 5 Enquir ies ( 5 unread)" at bounding box center [907, 423] width 720 height 52
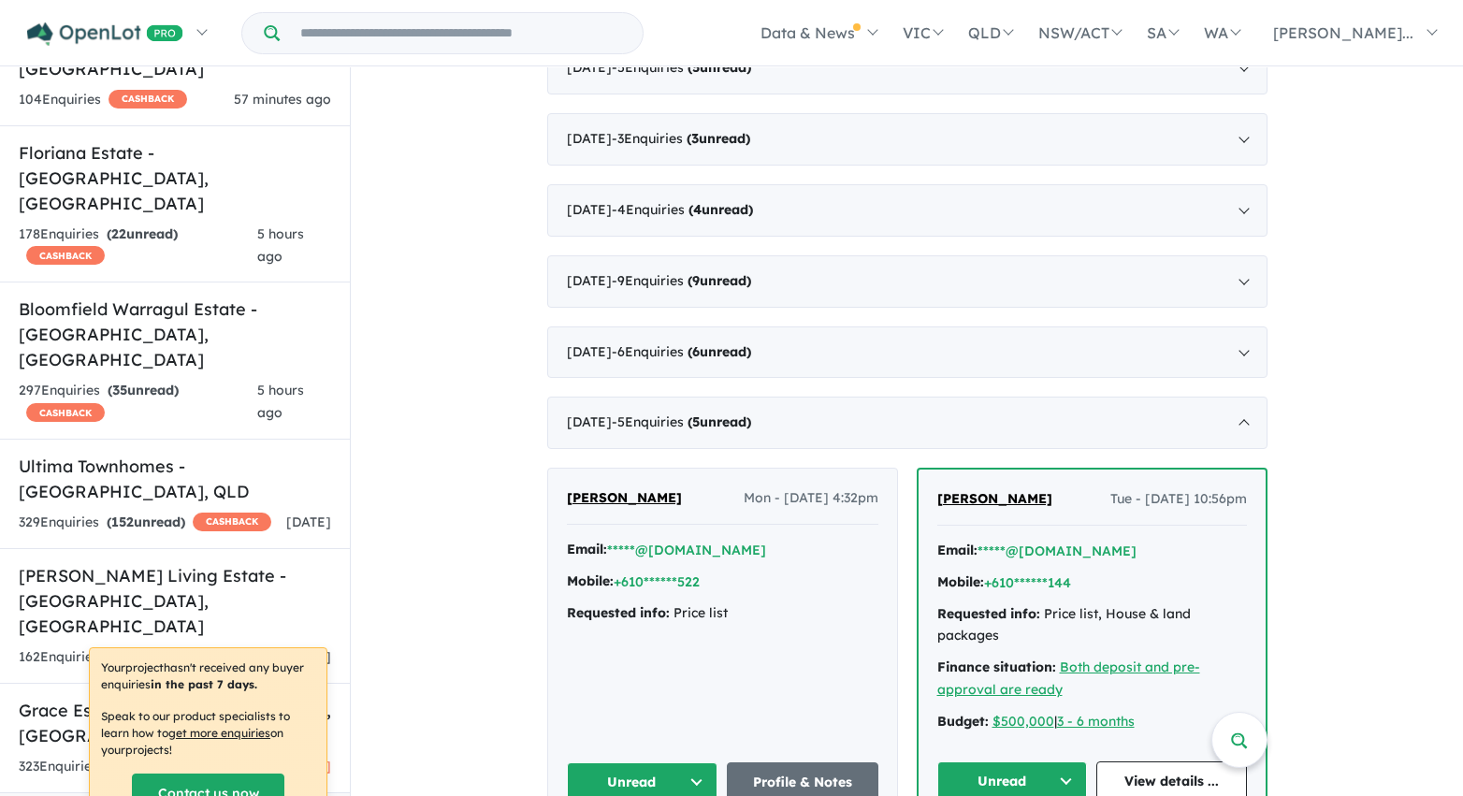
click at [688, 775] on button "Unread" at bounding box center [643, 782] width 152 height 40
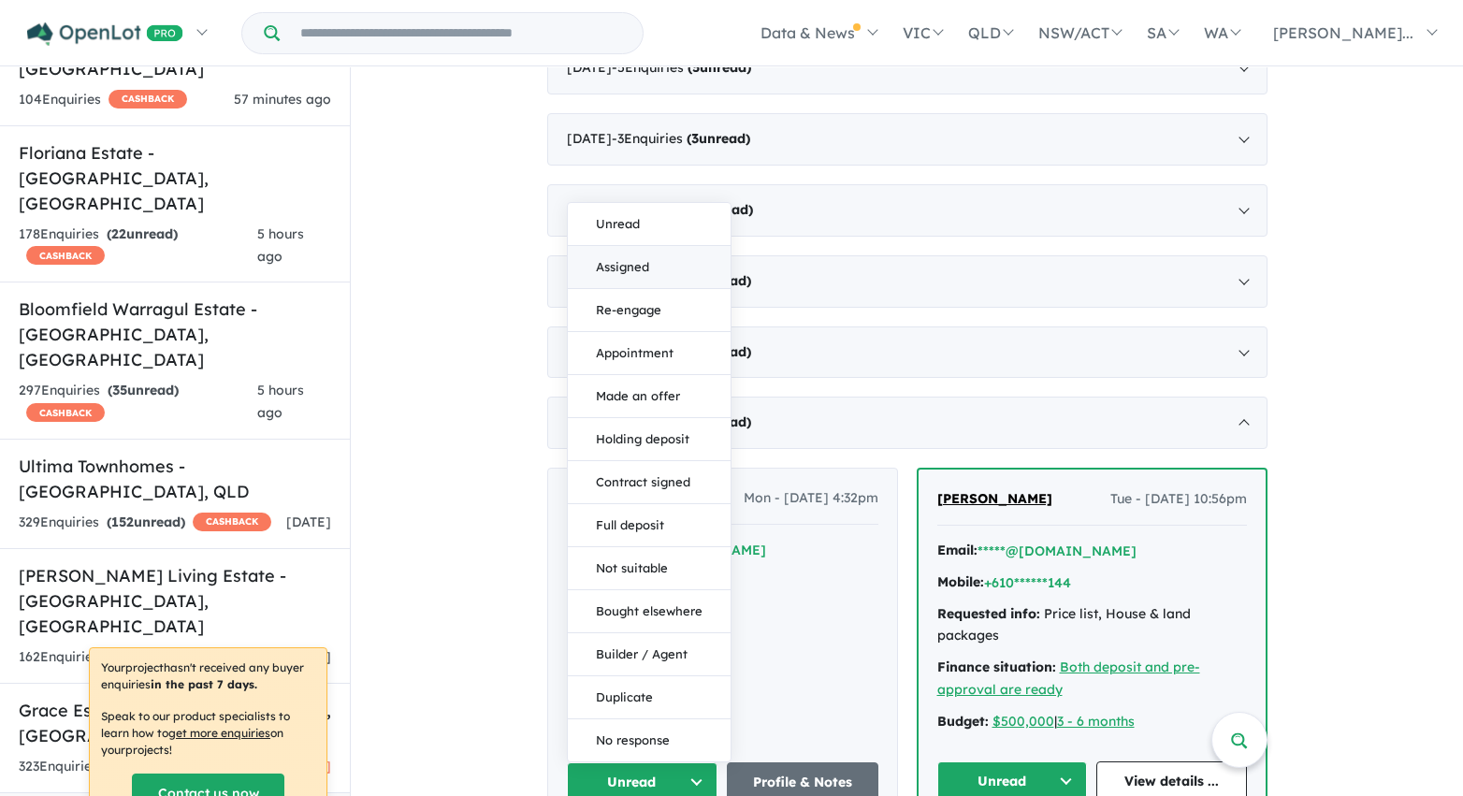
click at [646, 270] on button "Assigned" at bounding box center [649, 267] width 163 height 43
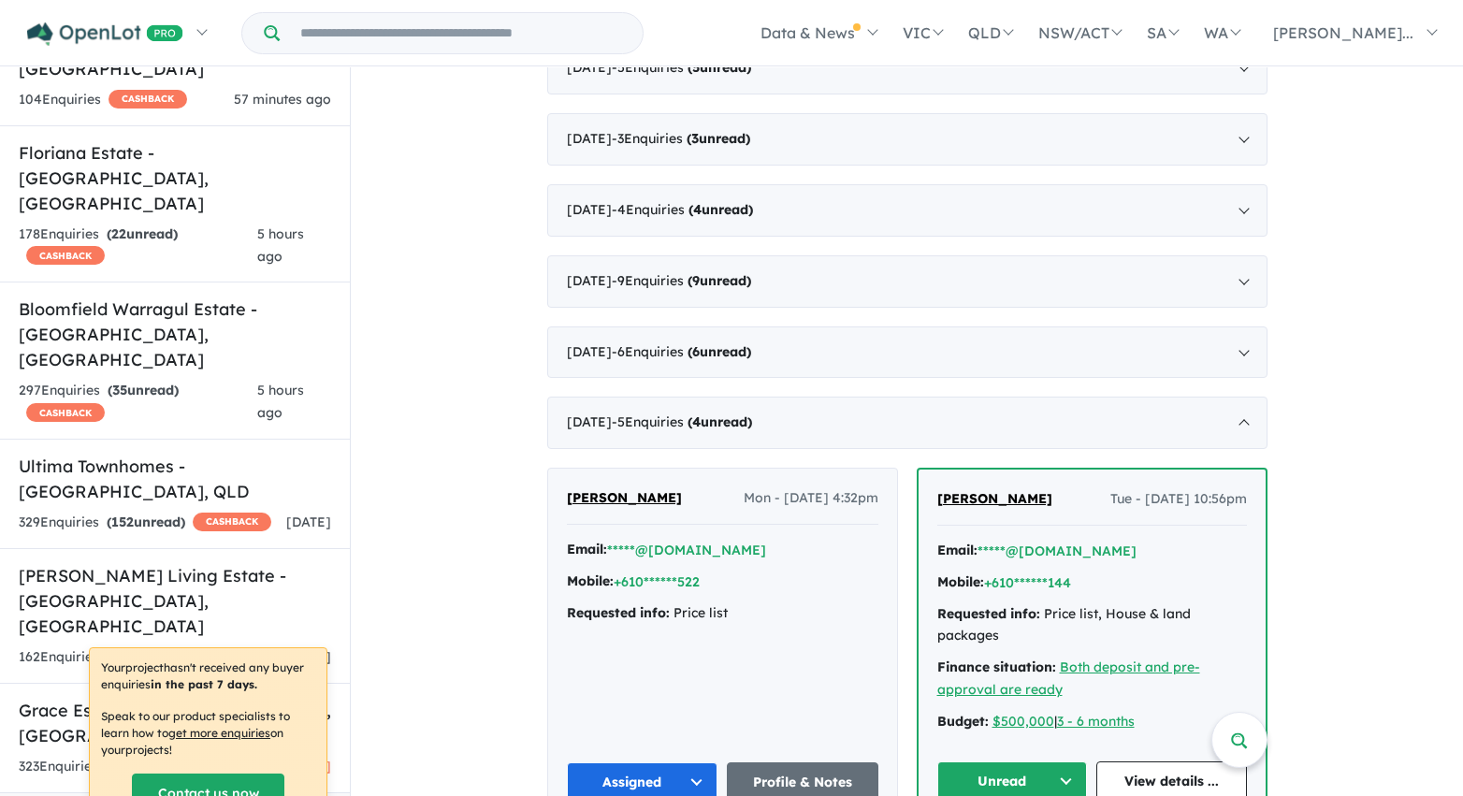
click at [1018, 782] on button "Unread" at bounding box center [1012, 781] width 151 height 40
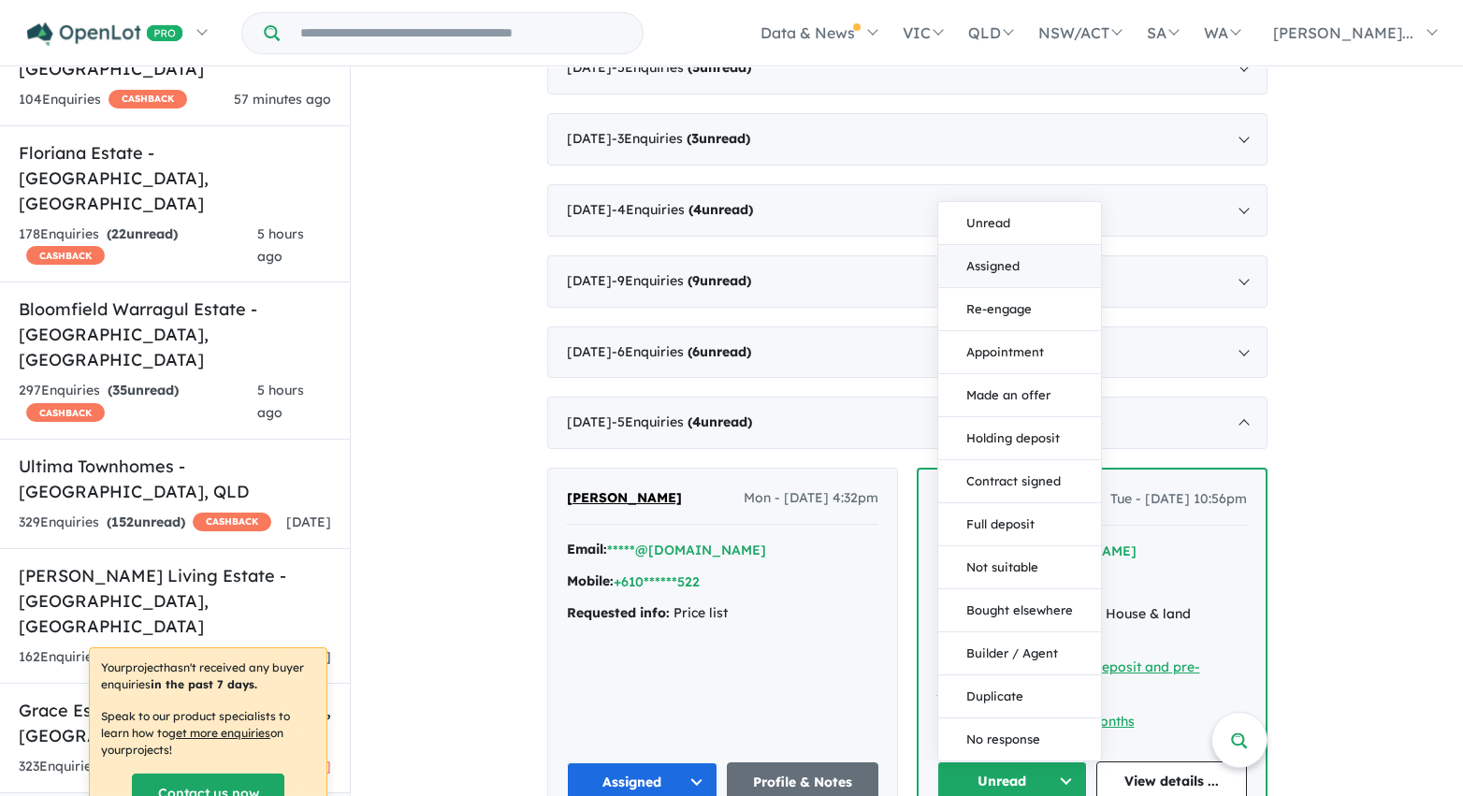
click at [1008, 272] on button "Assigned" at bounding box center [1019, 266] width 163 height 43
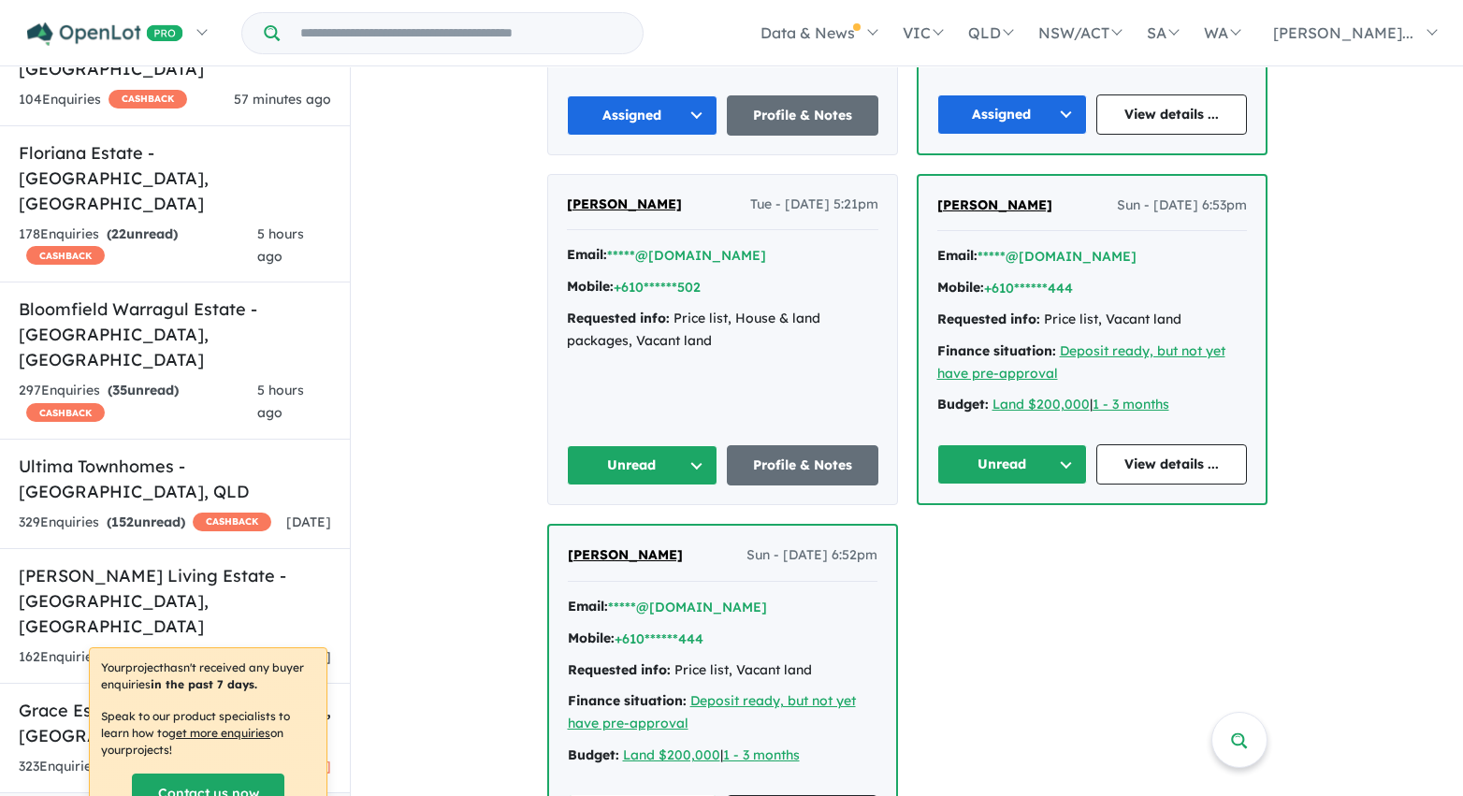
scroll to position [4189, 0]
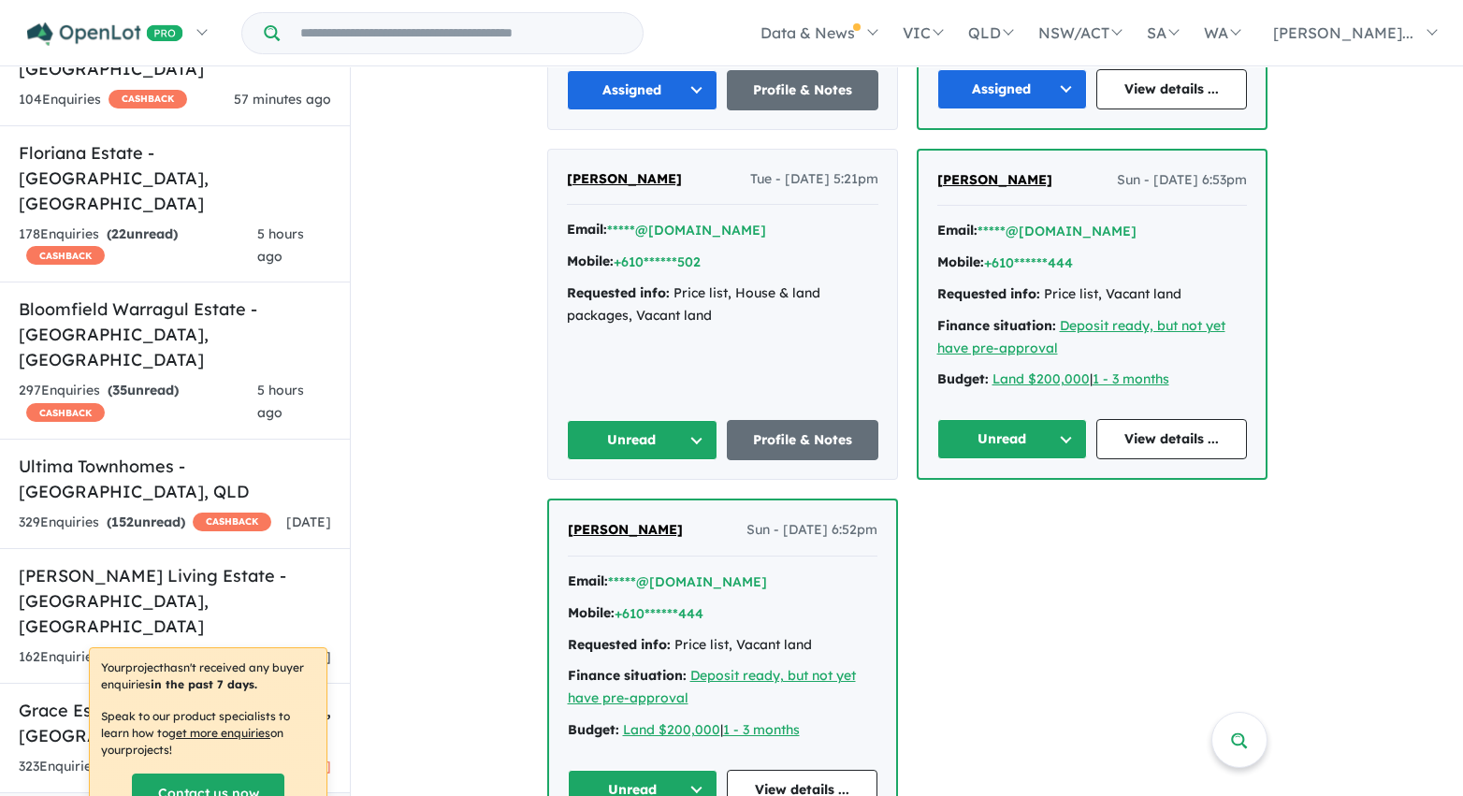
click at [679, 441] on button "Unread" at bounding box center [643, 440] width 152 height 40
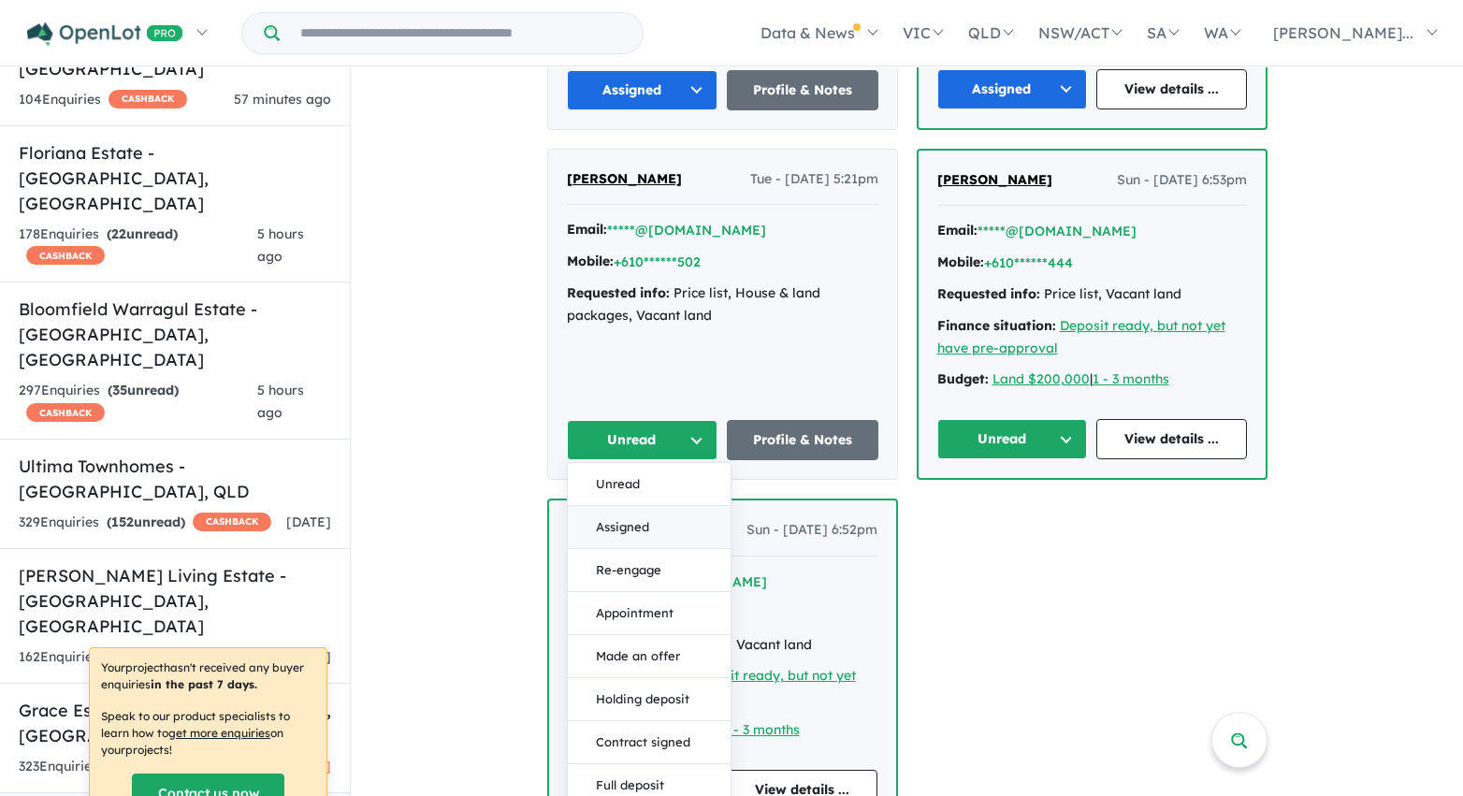
click at [671, 528] on button "Assigned" at bounding box center [649, 527] width 163 height 43
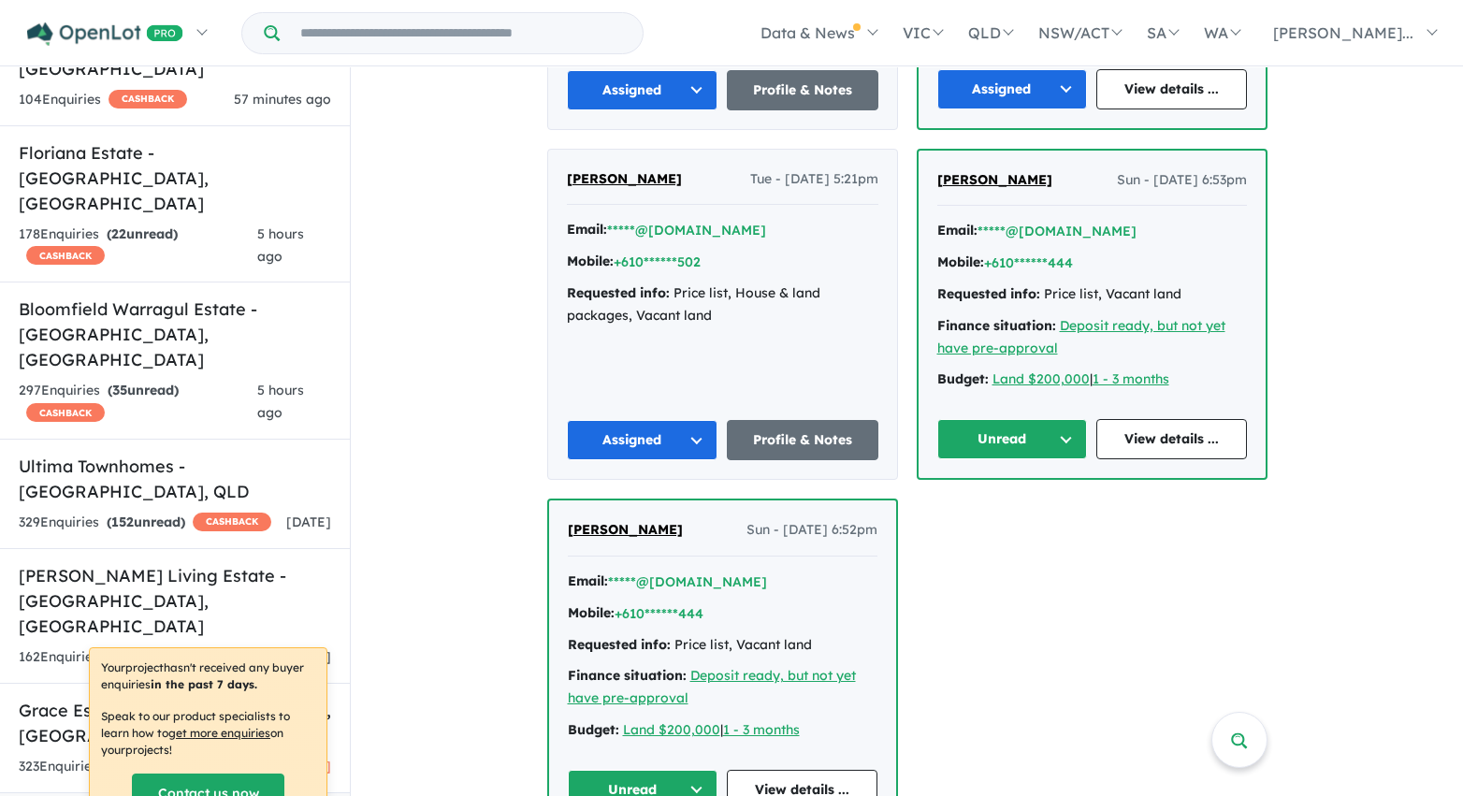
click at [982, 438] on button "Unread" at bounding box center [1012, 439] width 151 height 40
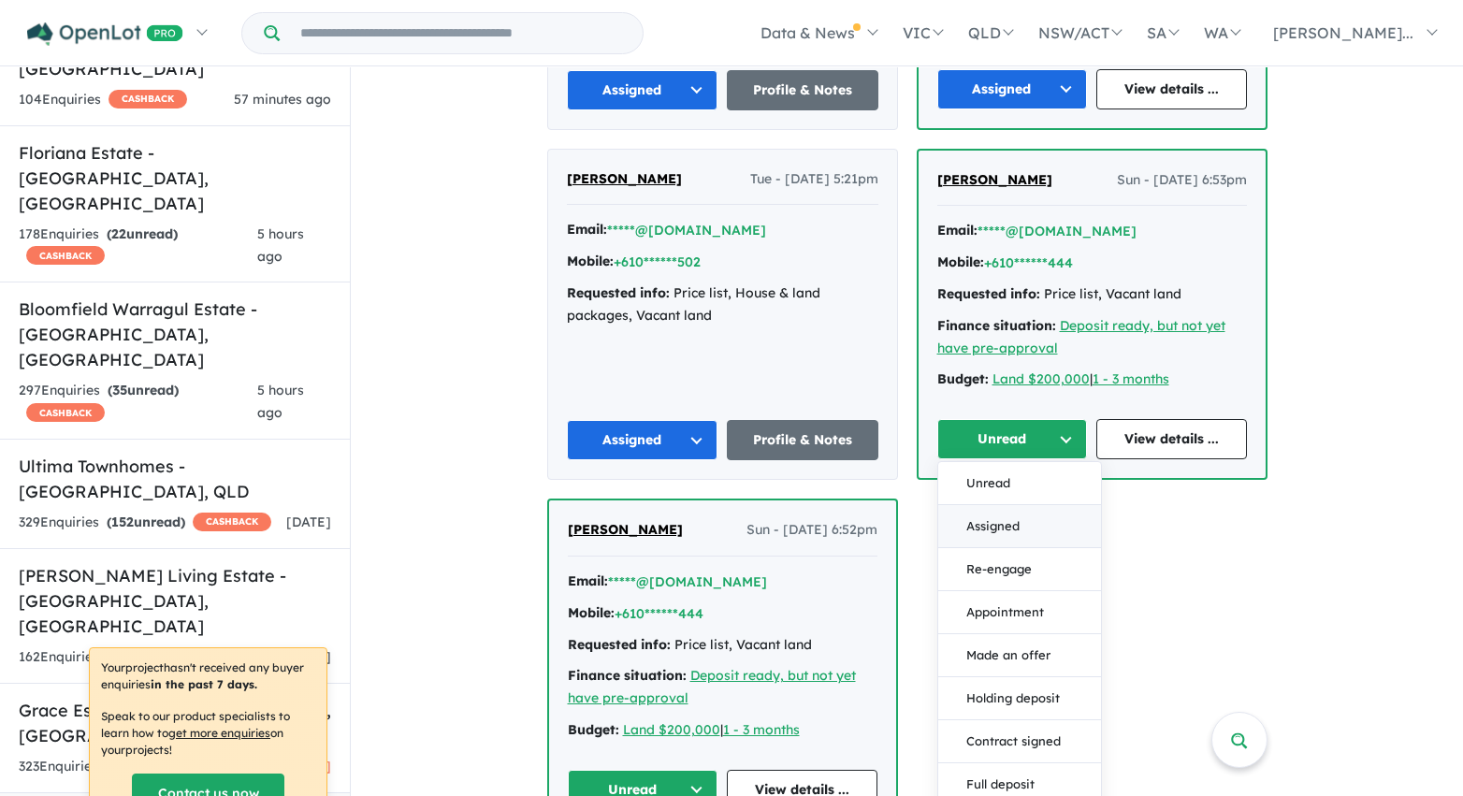
click at [980, 526] on button "Assigned" at bounding box center [1019, 526] width 163 height 43
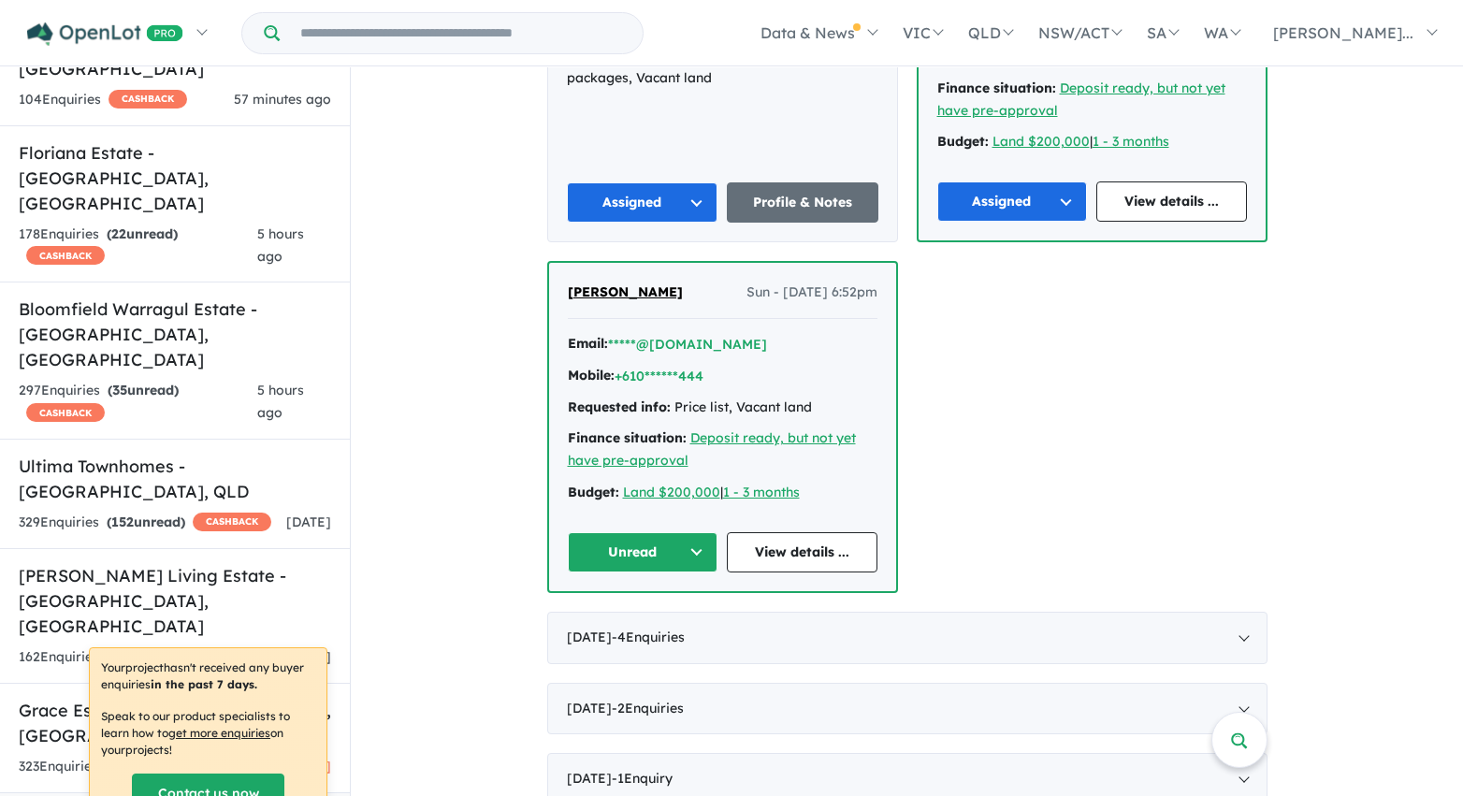
scroll to position [4454, 0]
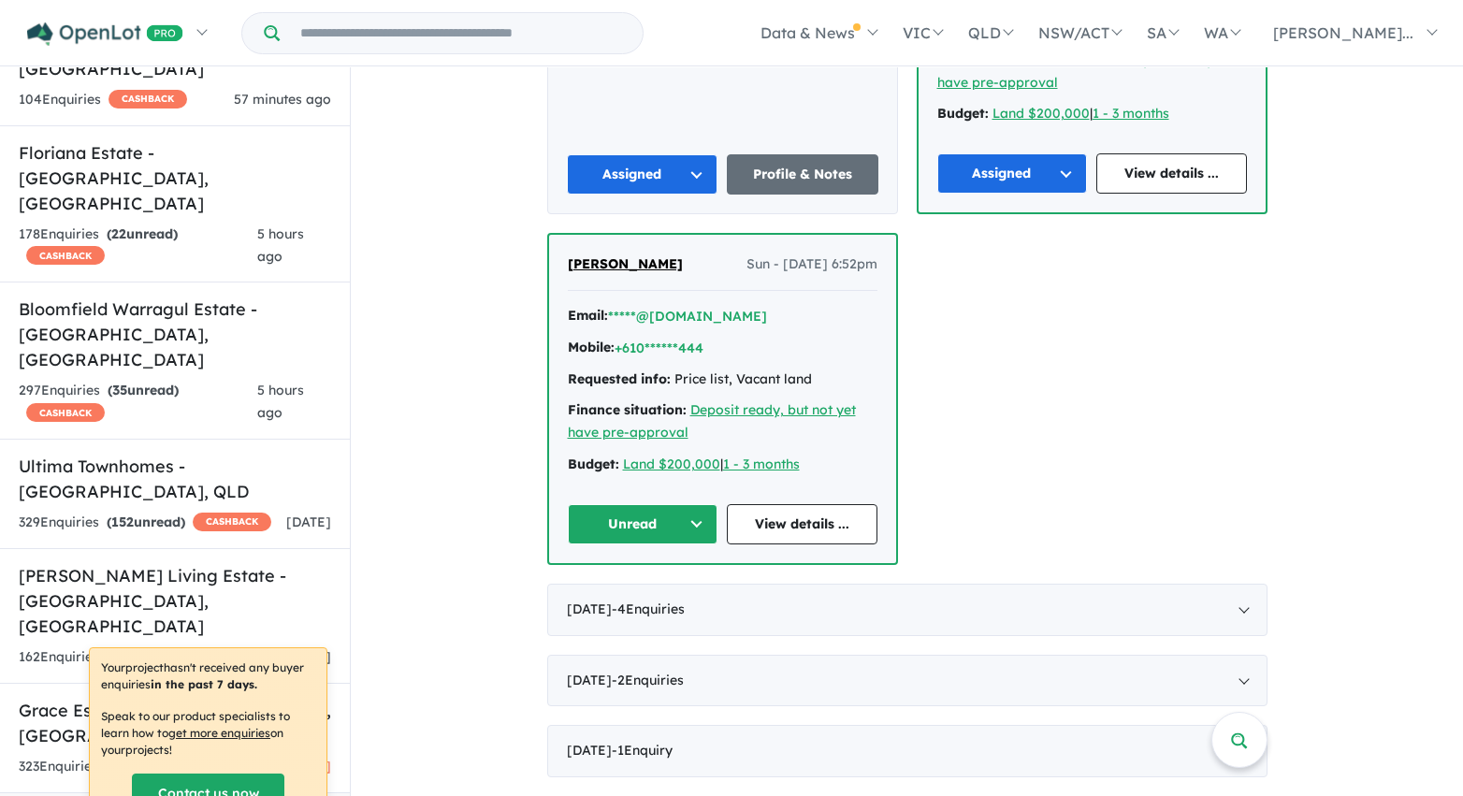
click at [687, 524] on button "Unread" at bounding box center [643, 524] width 151 height 40
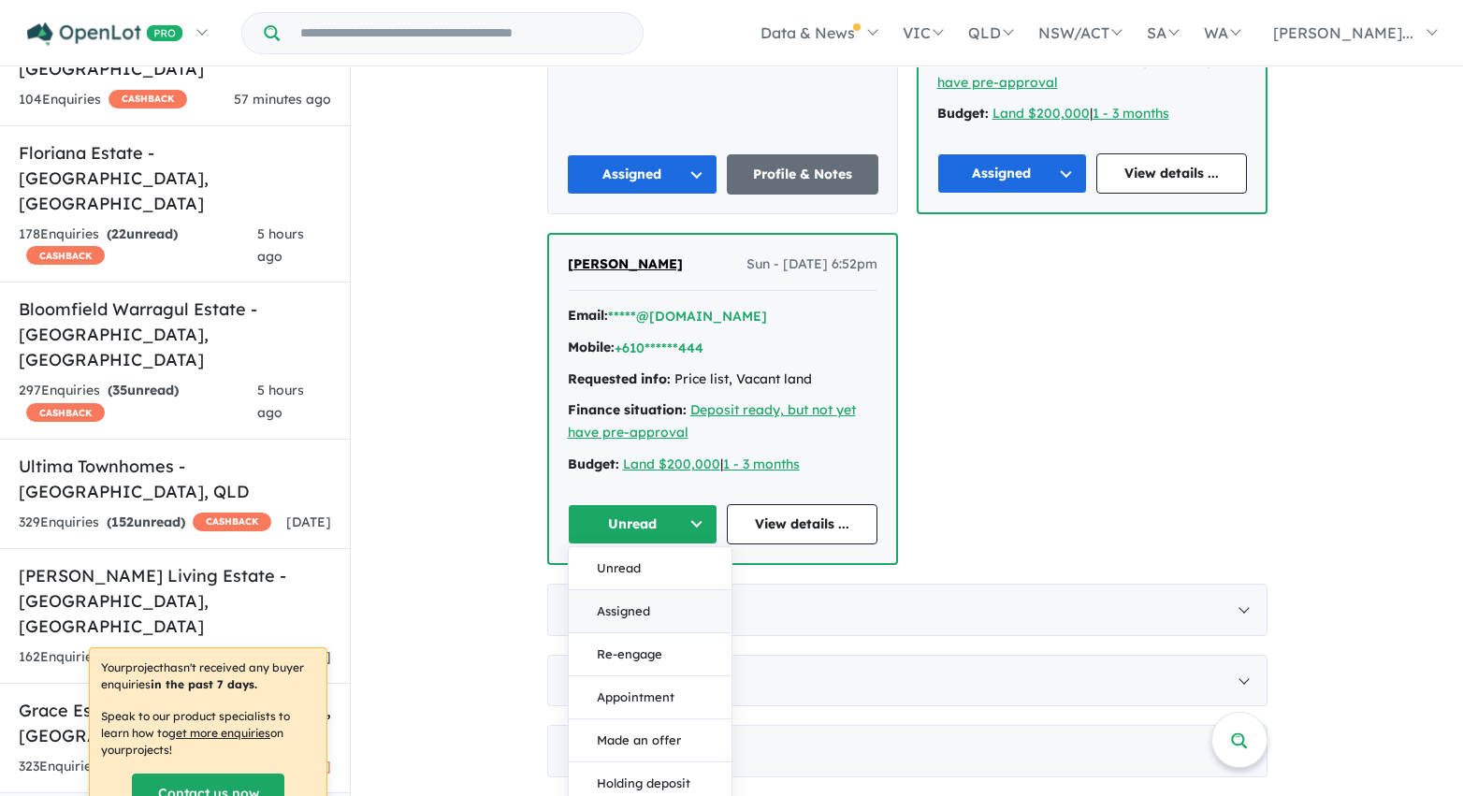
click at [673, 604] on button "Assigned" at bounding box center [650, 611] width 163 height 43
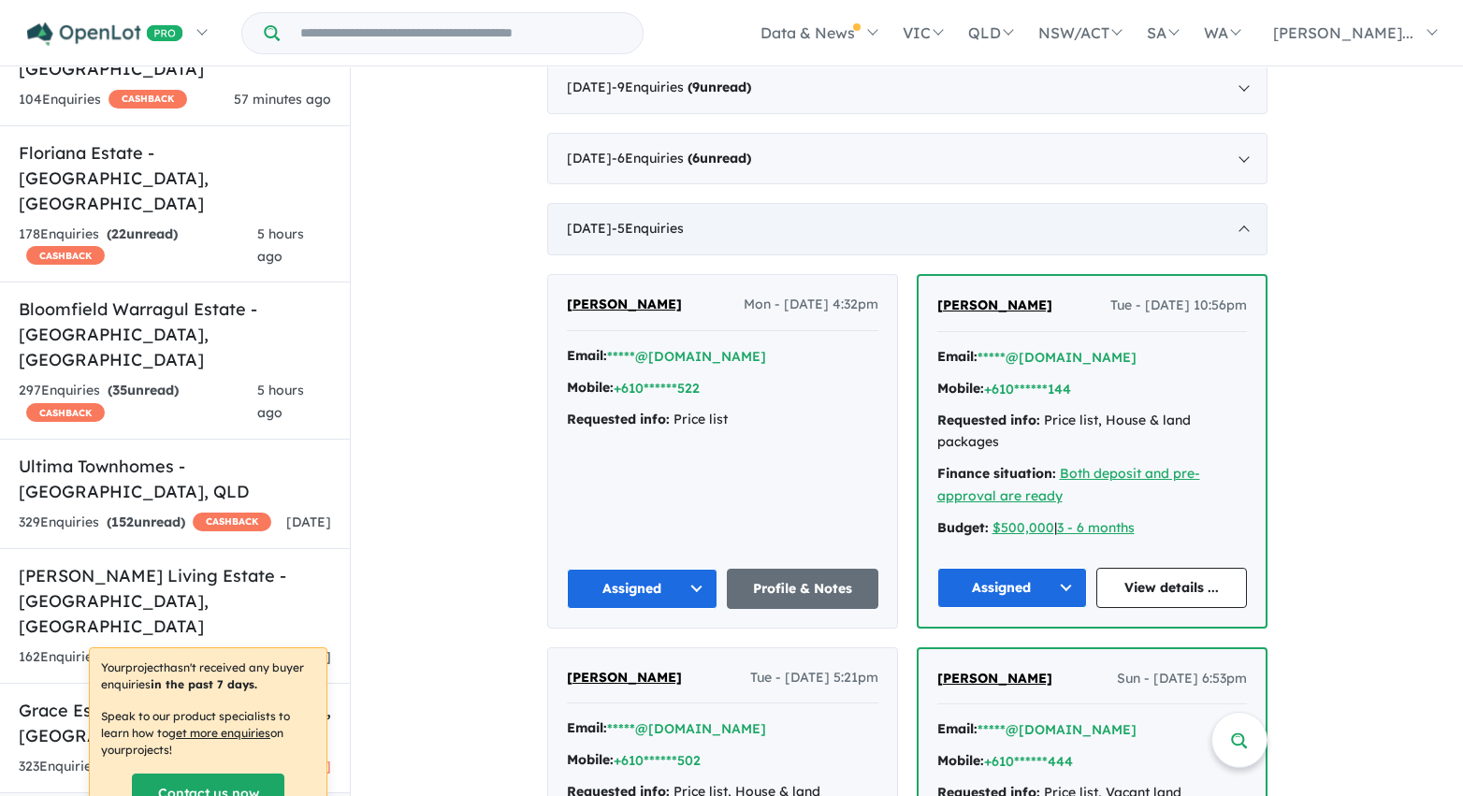
click at [890, 222] on div "June 2020 - 5 Enquir ies ( 0 unread)" at bounding box center [907, 229] width 720 height 52
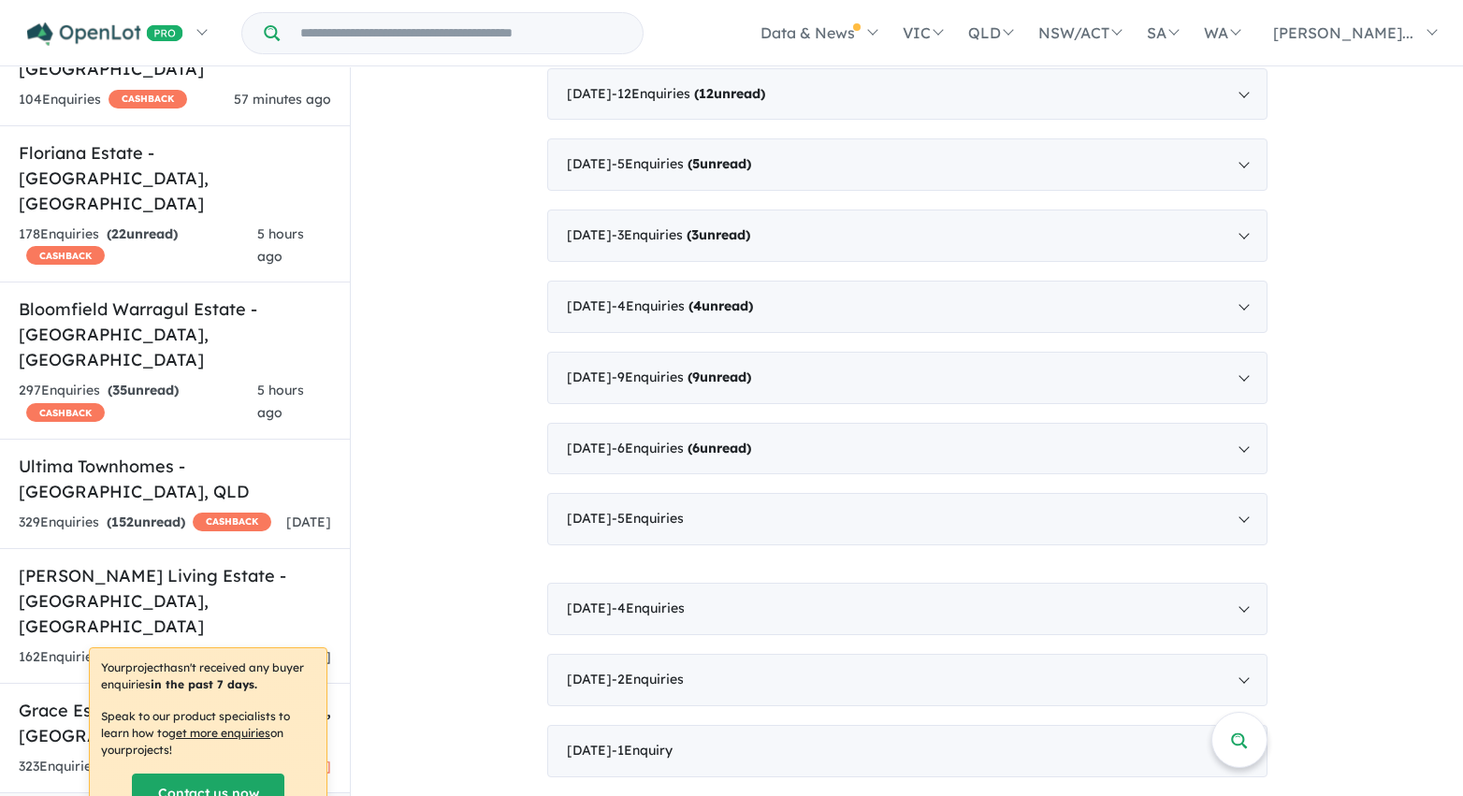
scroll to position [3381, 0]
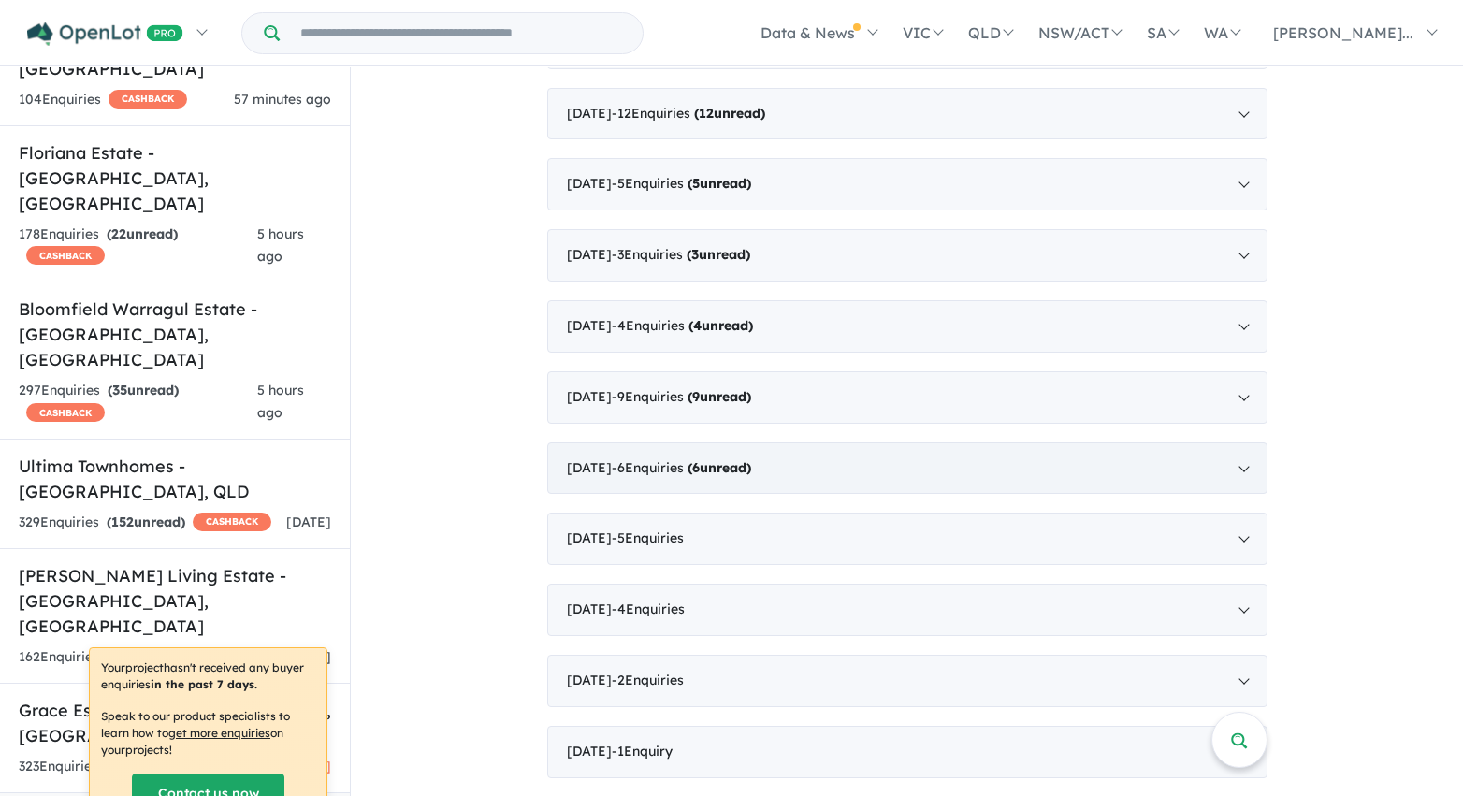
click at [929, 464] on div "July 2020 - 6 Enquir ies ( 6 unread)" at bounding box center [907, 468] width 720 height 52
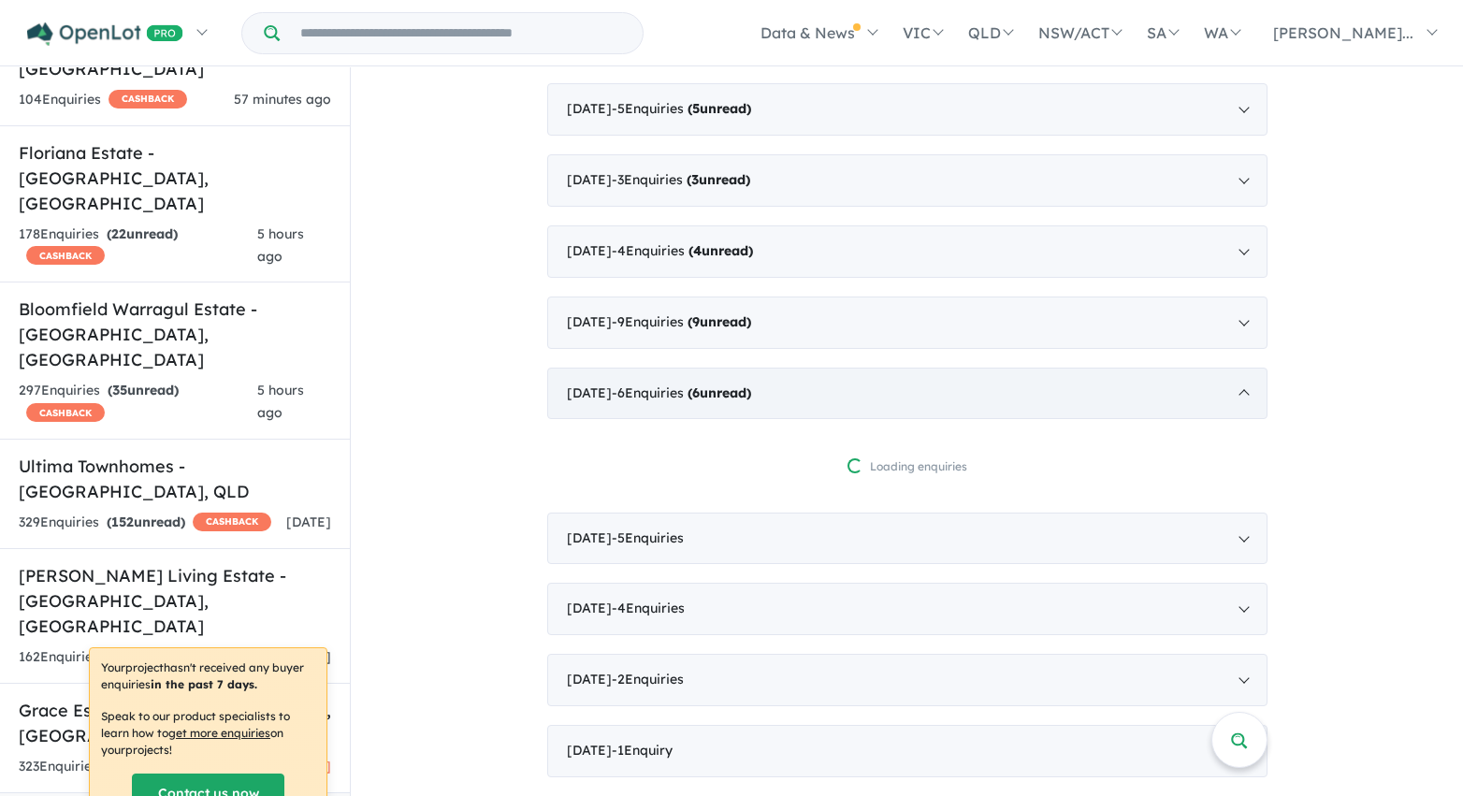
scroll to position [3690, 0]
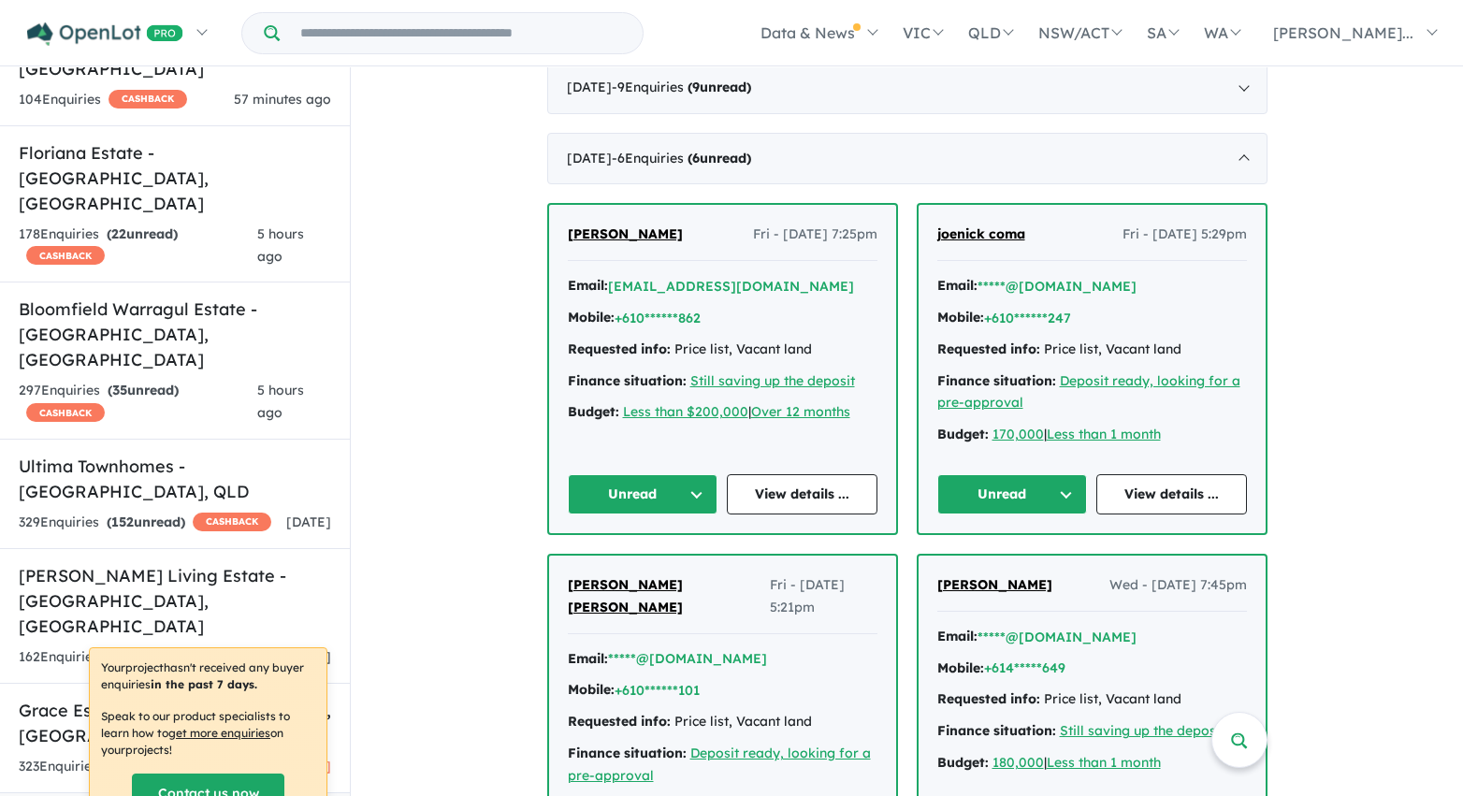
click at [688, 494] on button "Unread" at bounding box center [643, 494] width 151 height 40
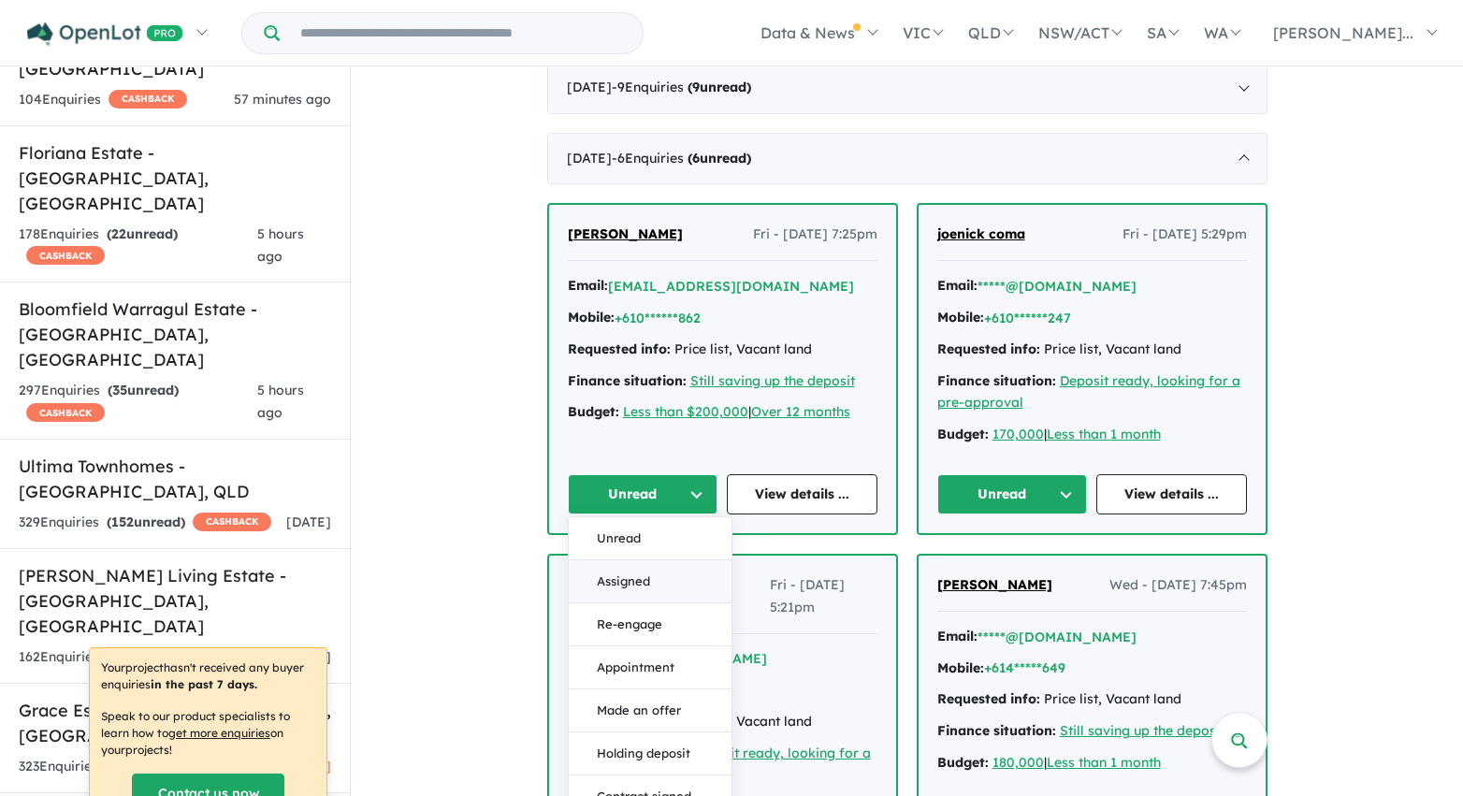
click at [678, 578] on button "Assigned" at bounding box center [650, 581] width 163 height 43
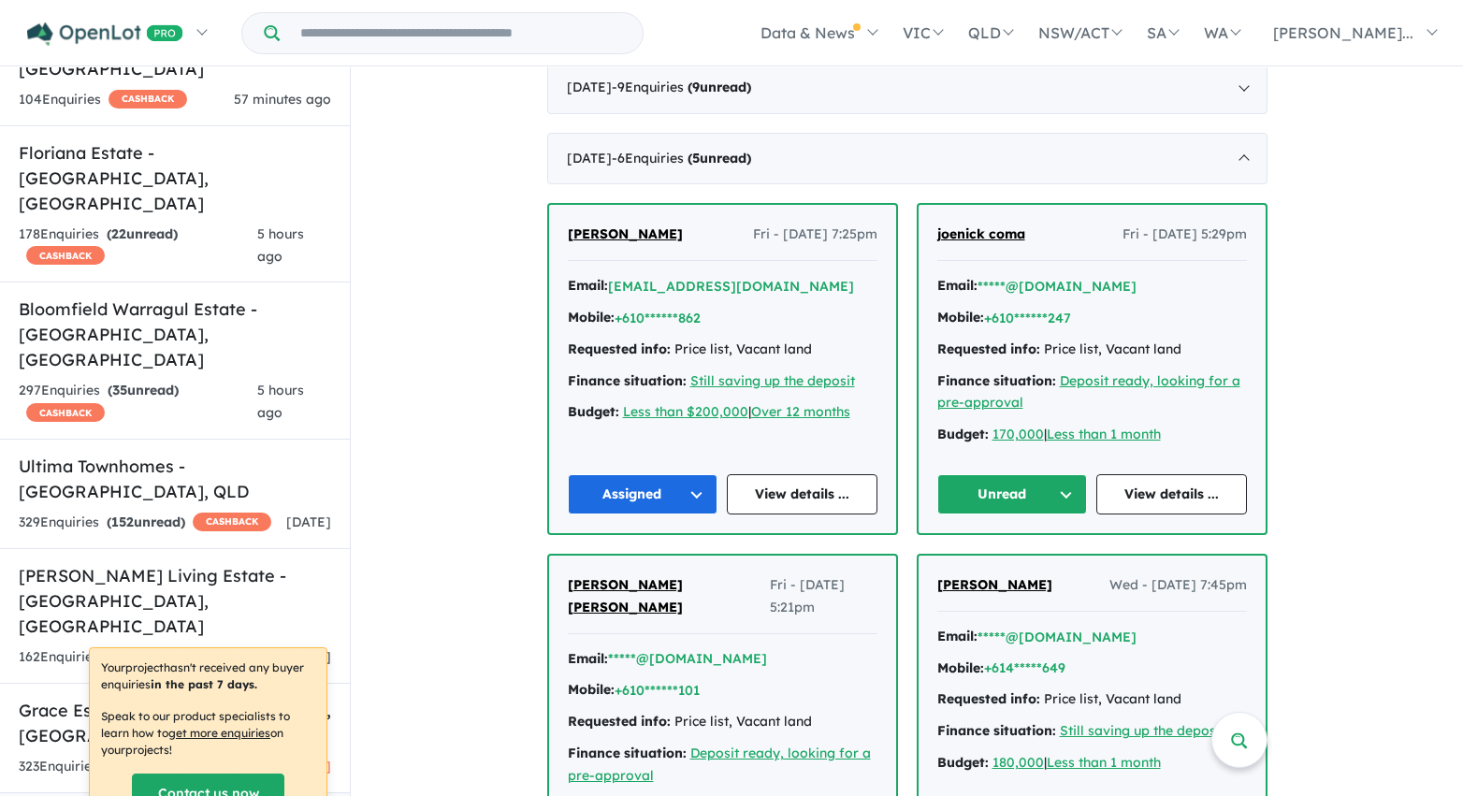
click at [987, 489] on button "Unread" at bounding box center [1012, 494] width 151 height 40
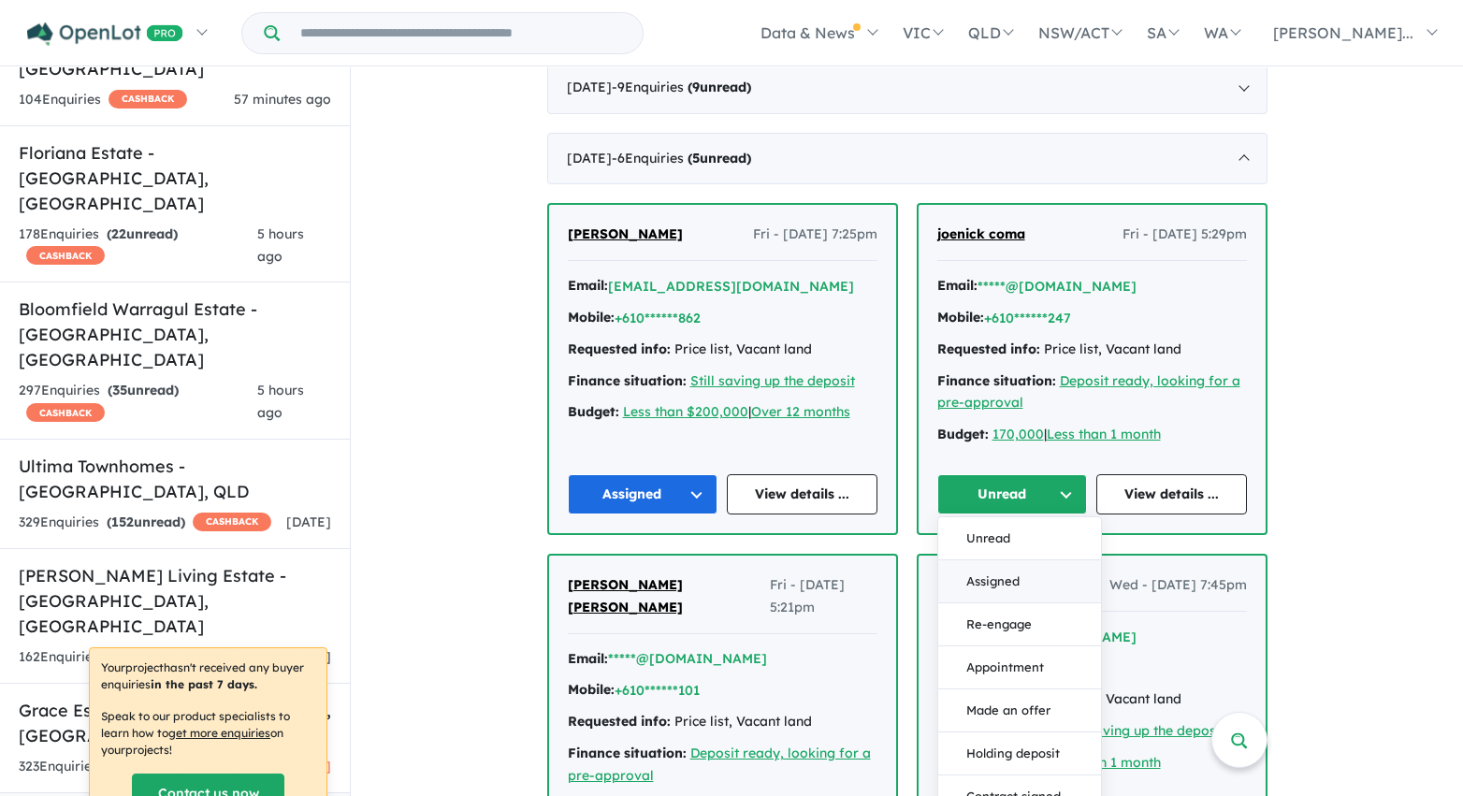
click at [977, 581] on button "Assigned" at bounding box center [1019, 581] width 163 height 43
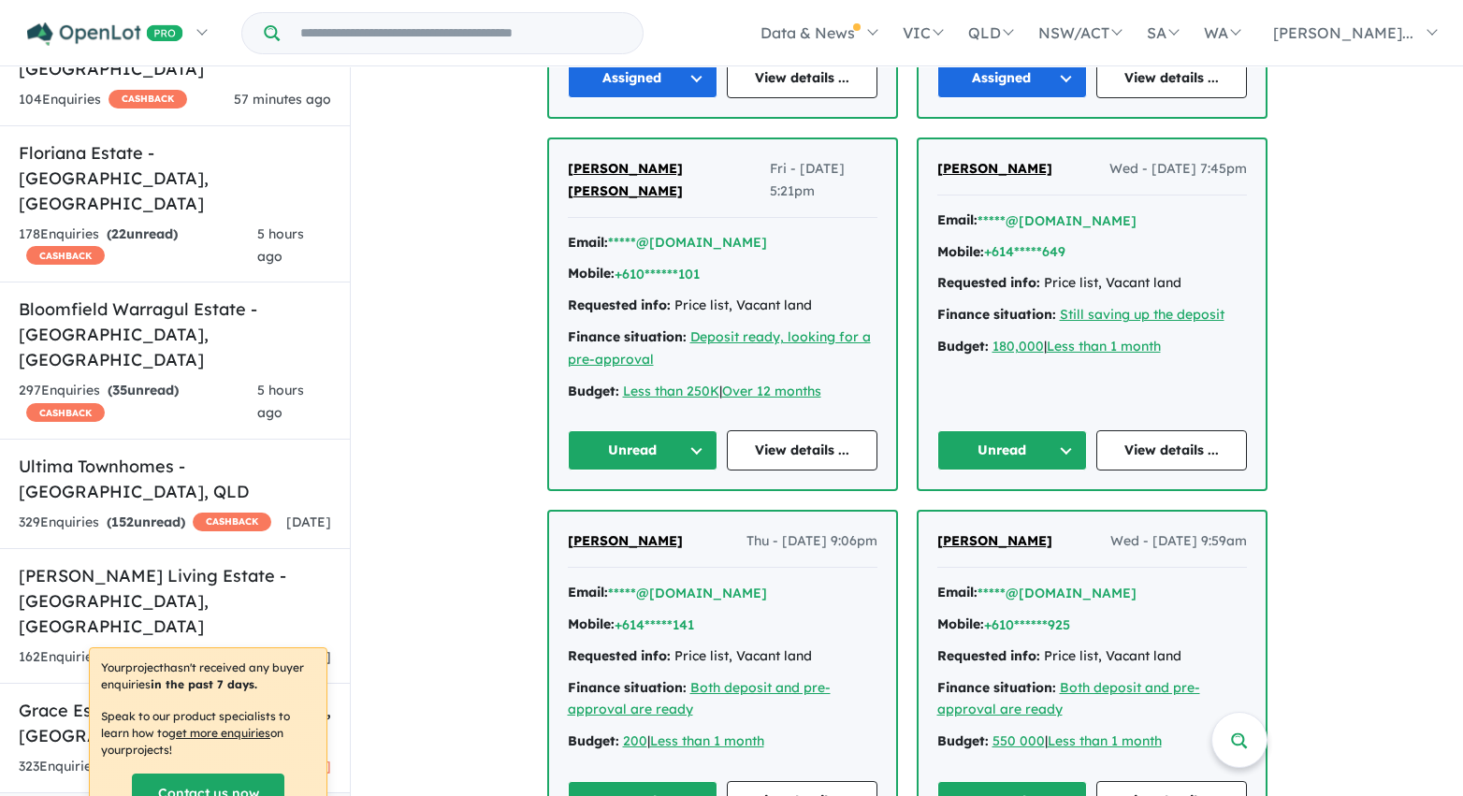
scroll to position [4165, 0]
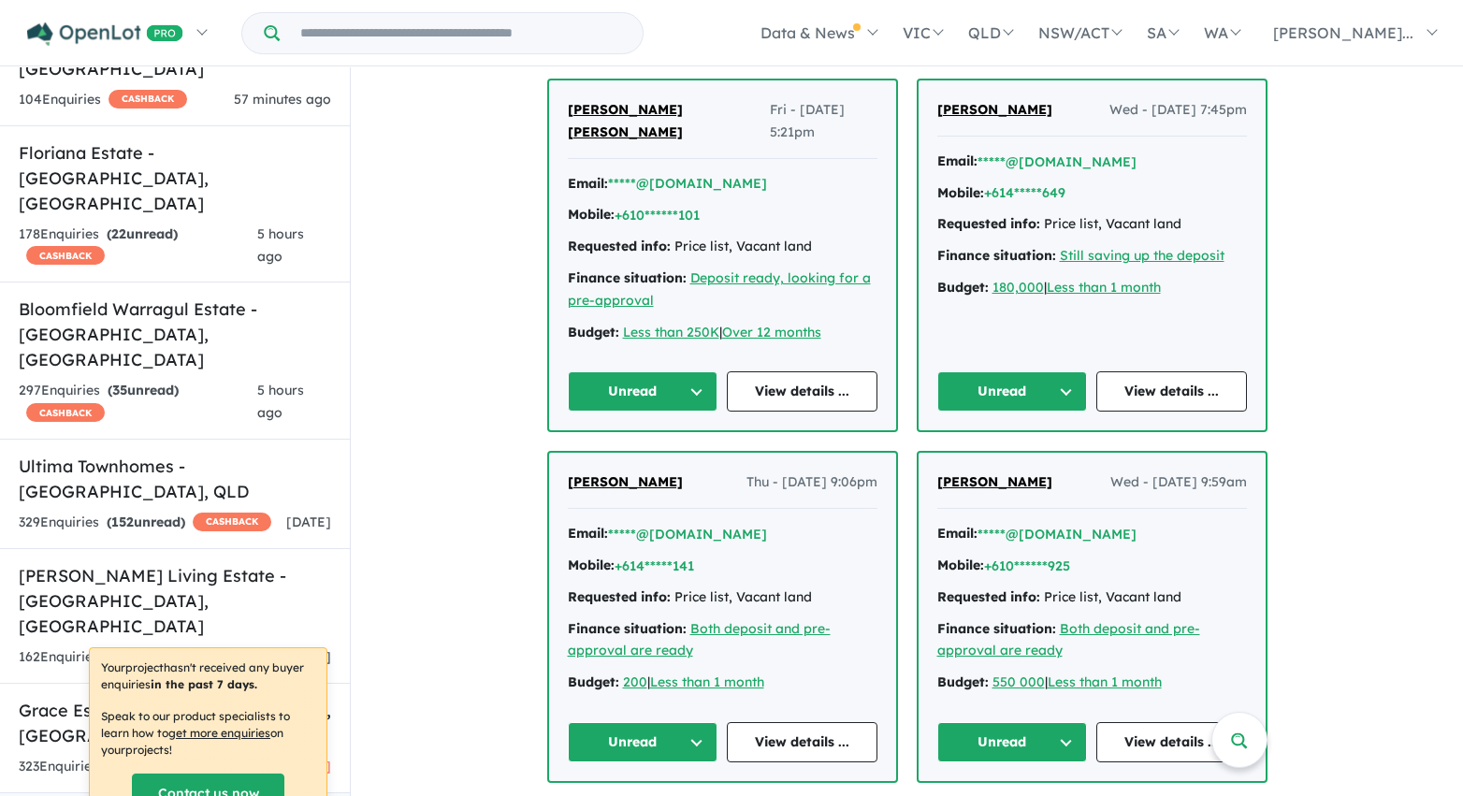
click at [988, 378] on button "Unread" at bounding box center [1012, 391] width 151 height 40
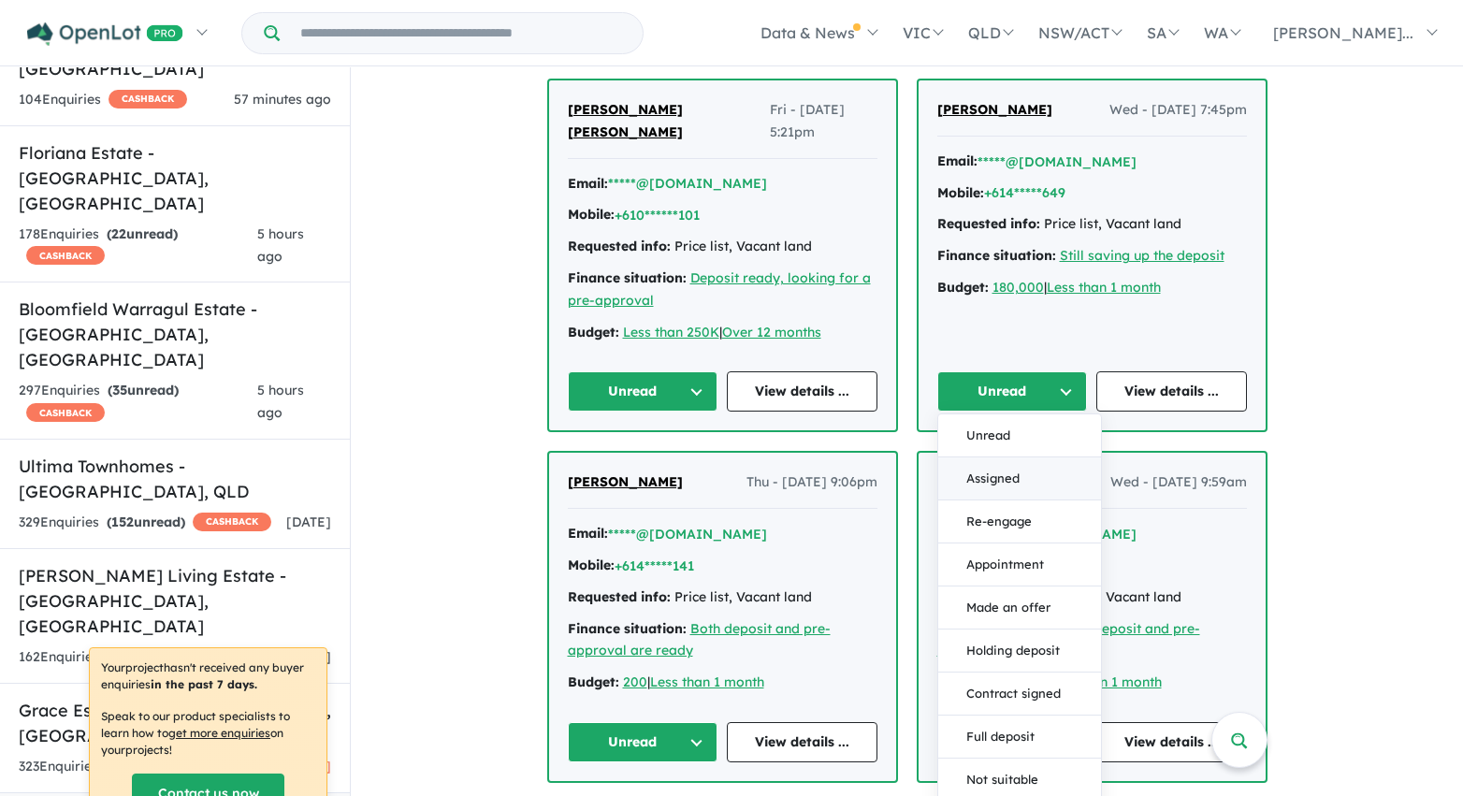
click at [992, 457] on button "Assigned" at bounding box center [1019, 478] width 163 height 43
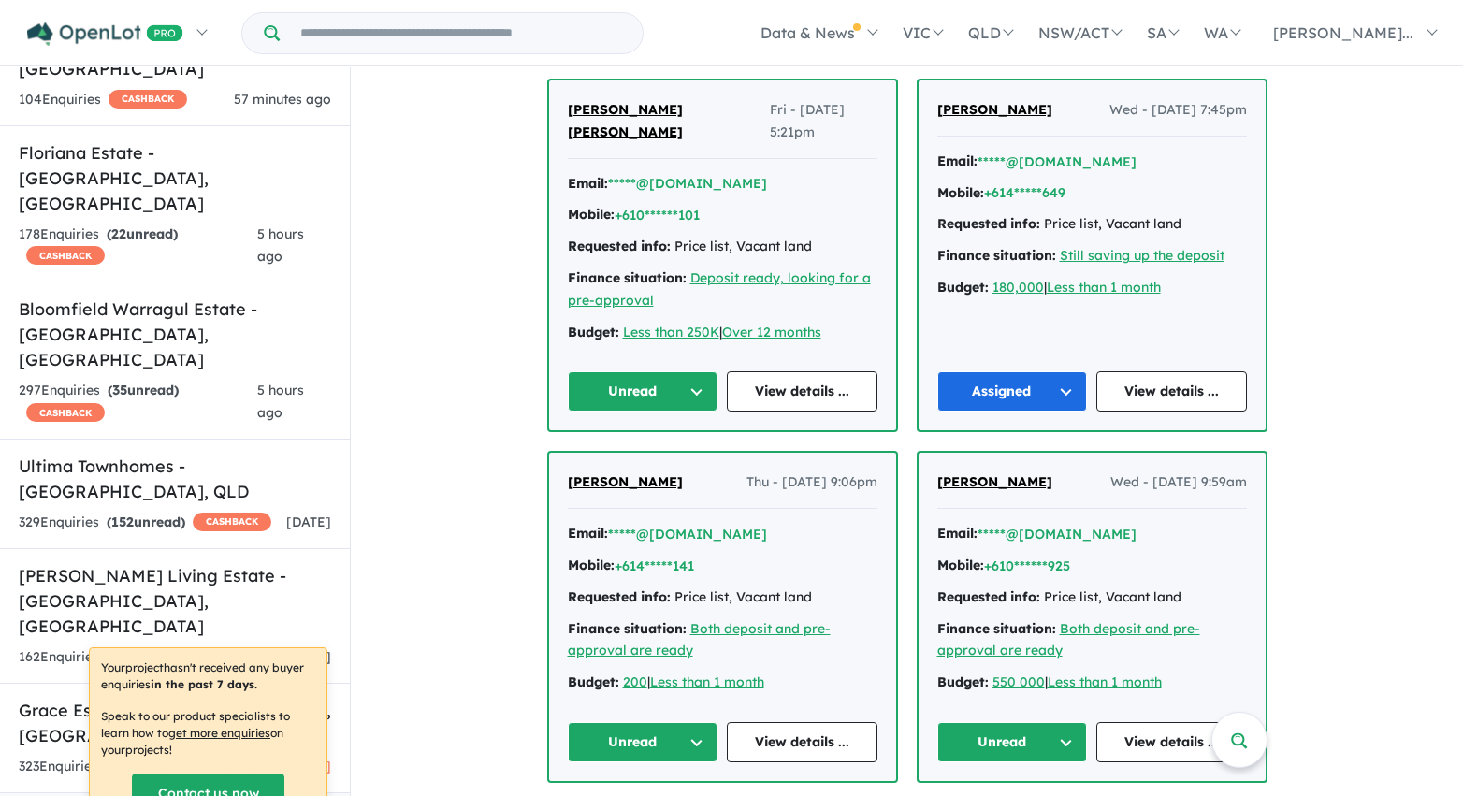
click at [693, 371] on button "Unread" at bounding box center [643, 391] width 151 height 40
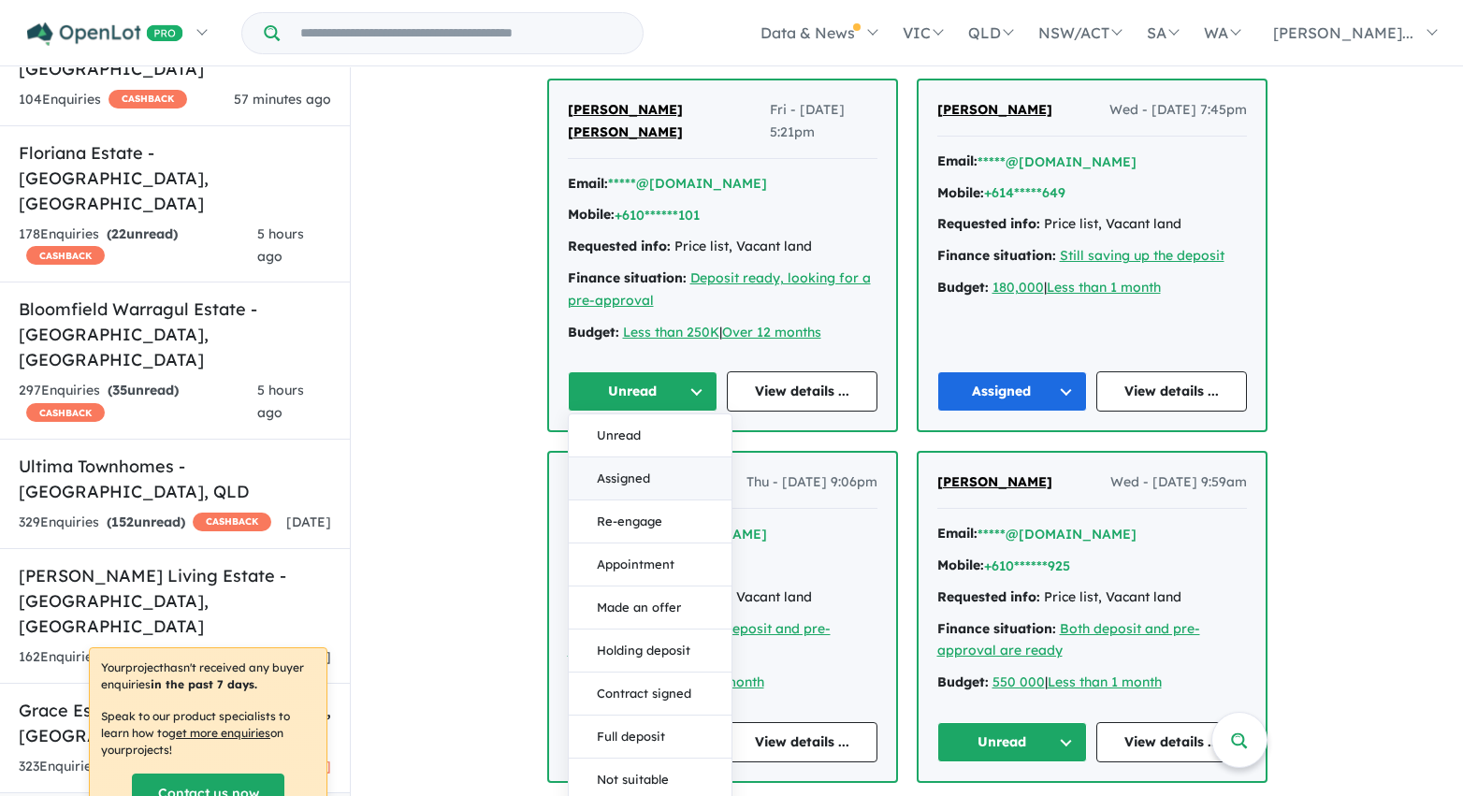
click at [684, 460] on button "Assigned" at bounding box center [650, 478] width 163 height 43
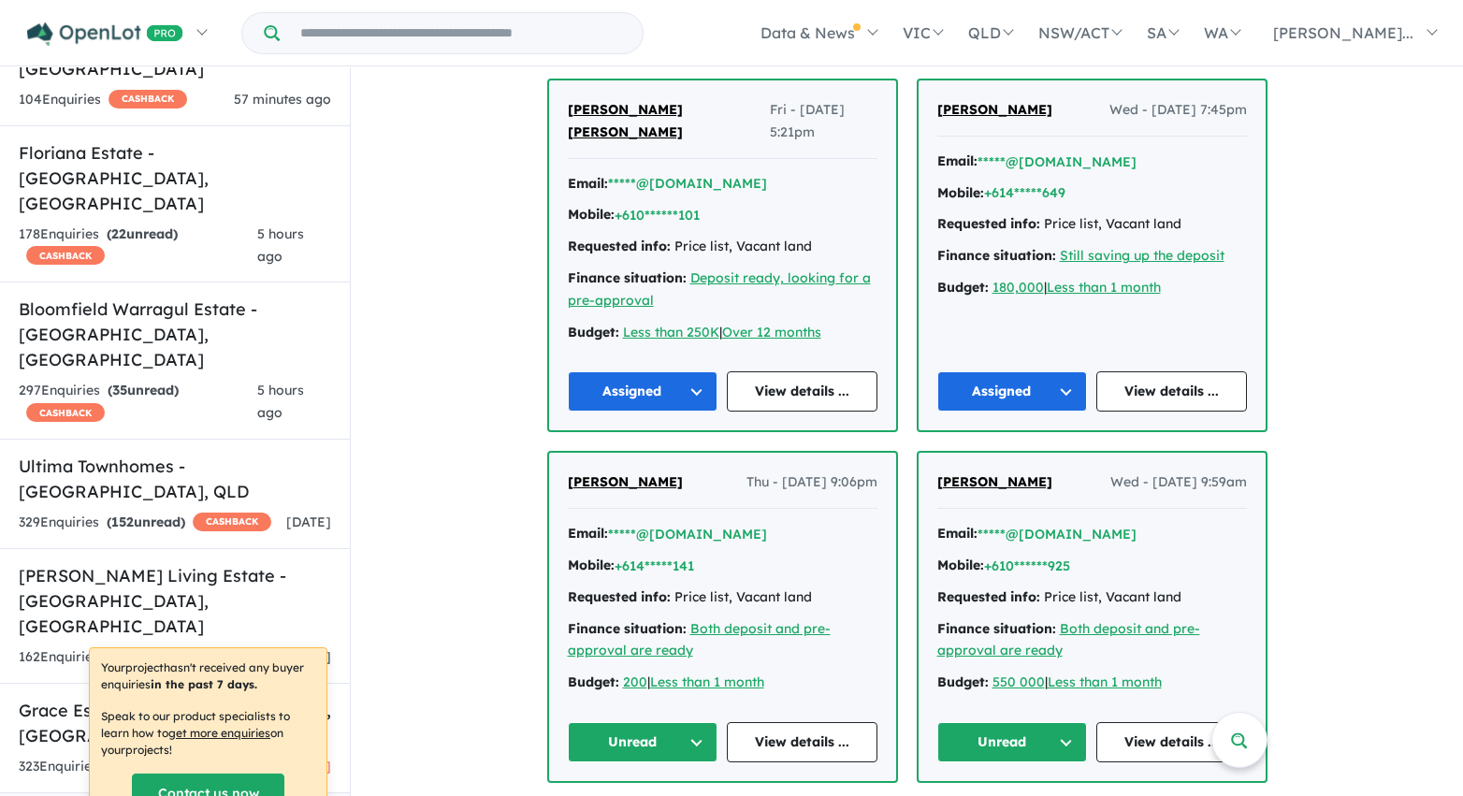
click at [983, 729] on button "Unread" at bounding box center [1012, 742] width 151 height 40
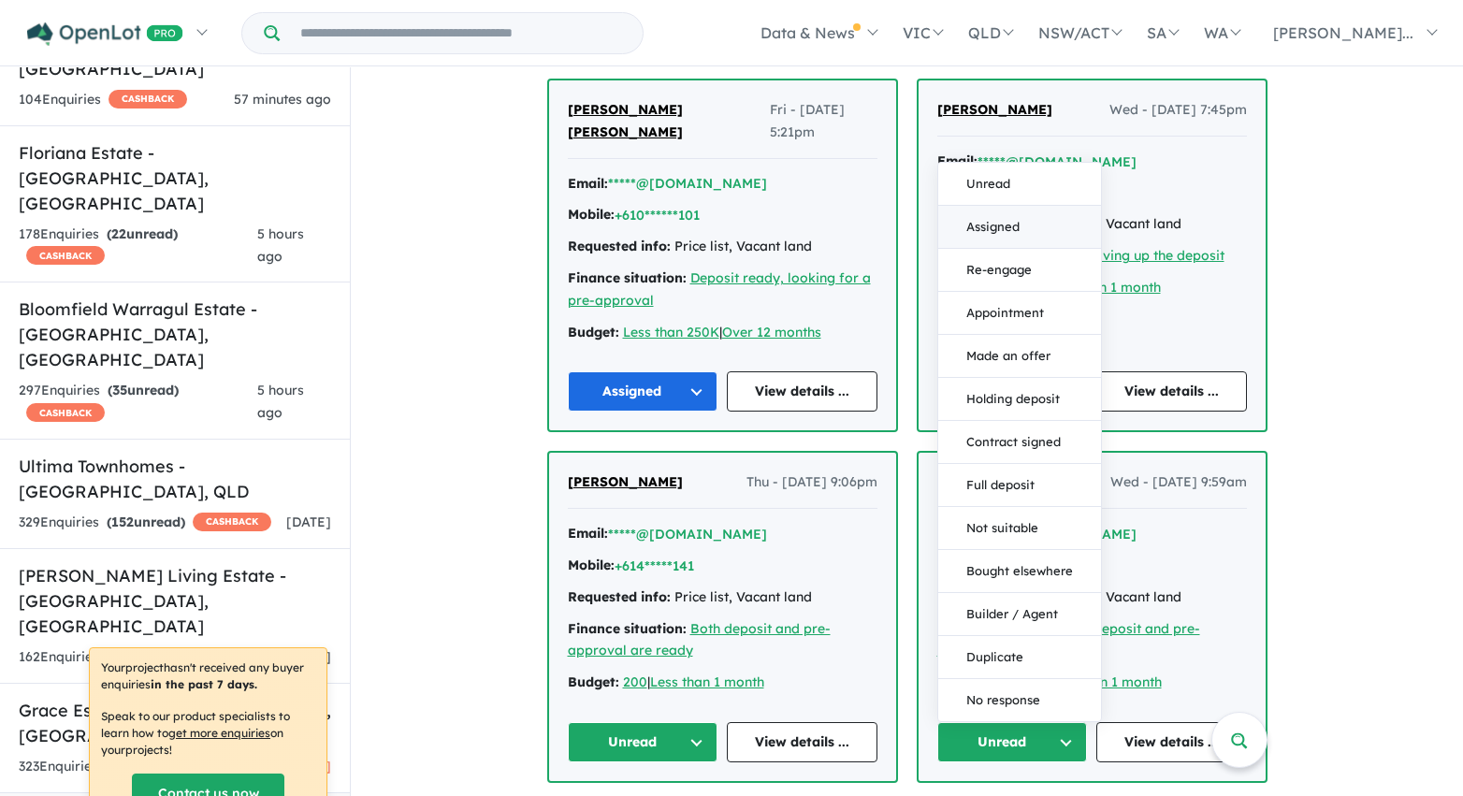
click at [975, 206] on button "Assigned" at bounding box center [1019, 227] width 163 height 43
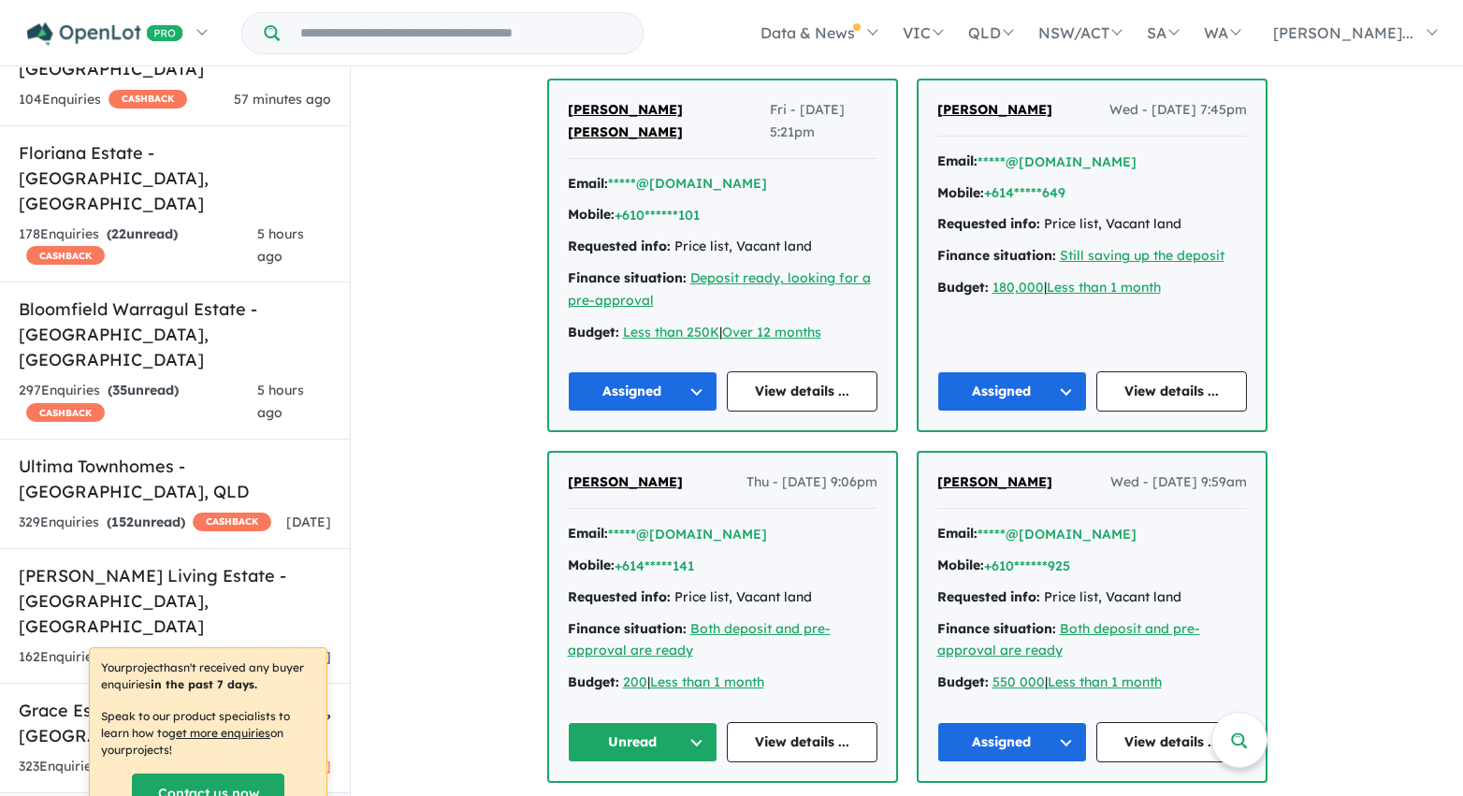
click at [686, 730] on button "Unread" at bounding box center [643, 742] width 151 height 40
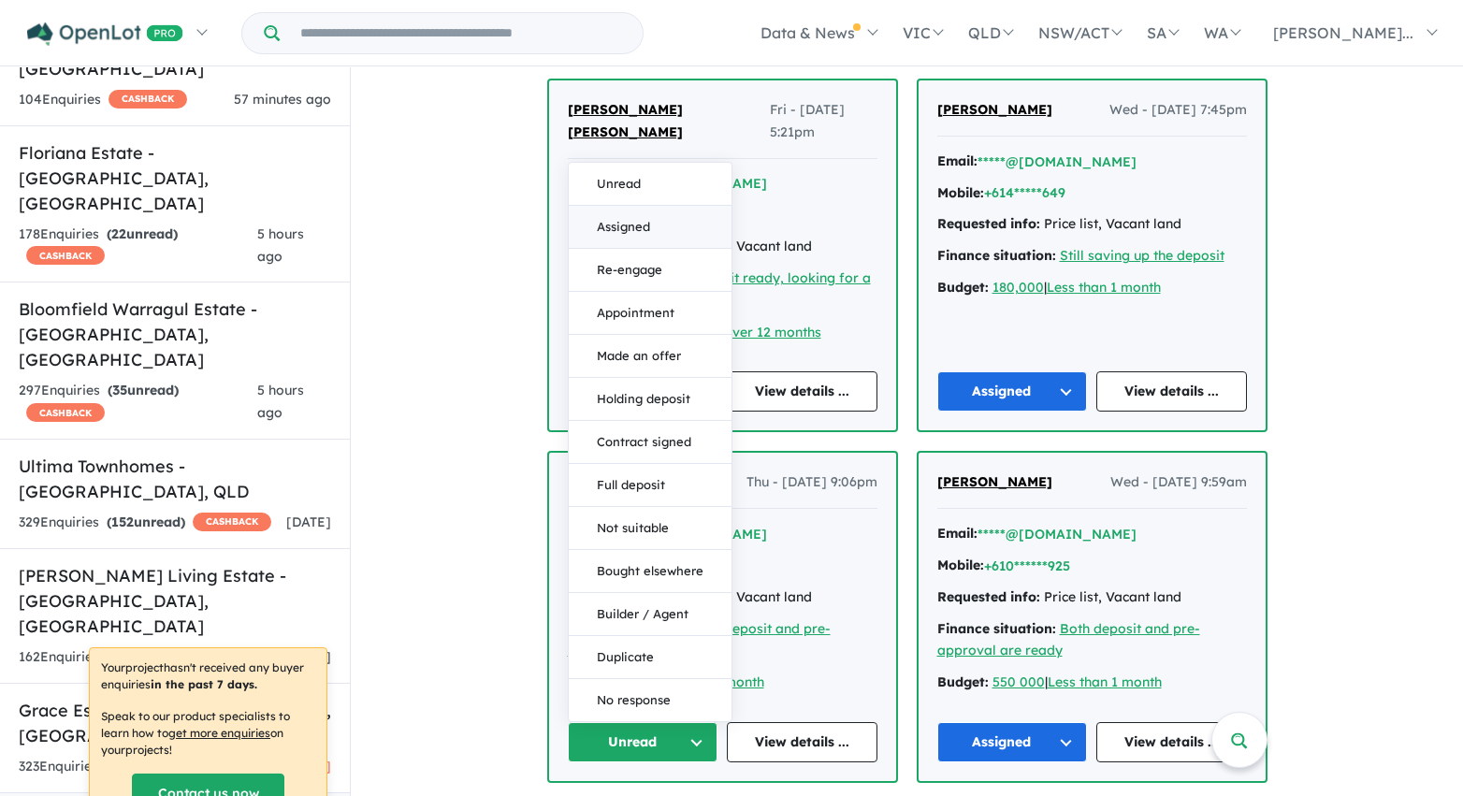
click at [656, 210] on button "Assigned" at bounding box center [650, 227] width 163 height 43
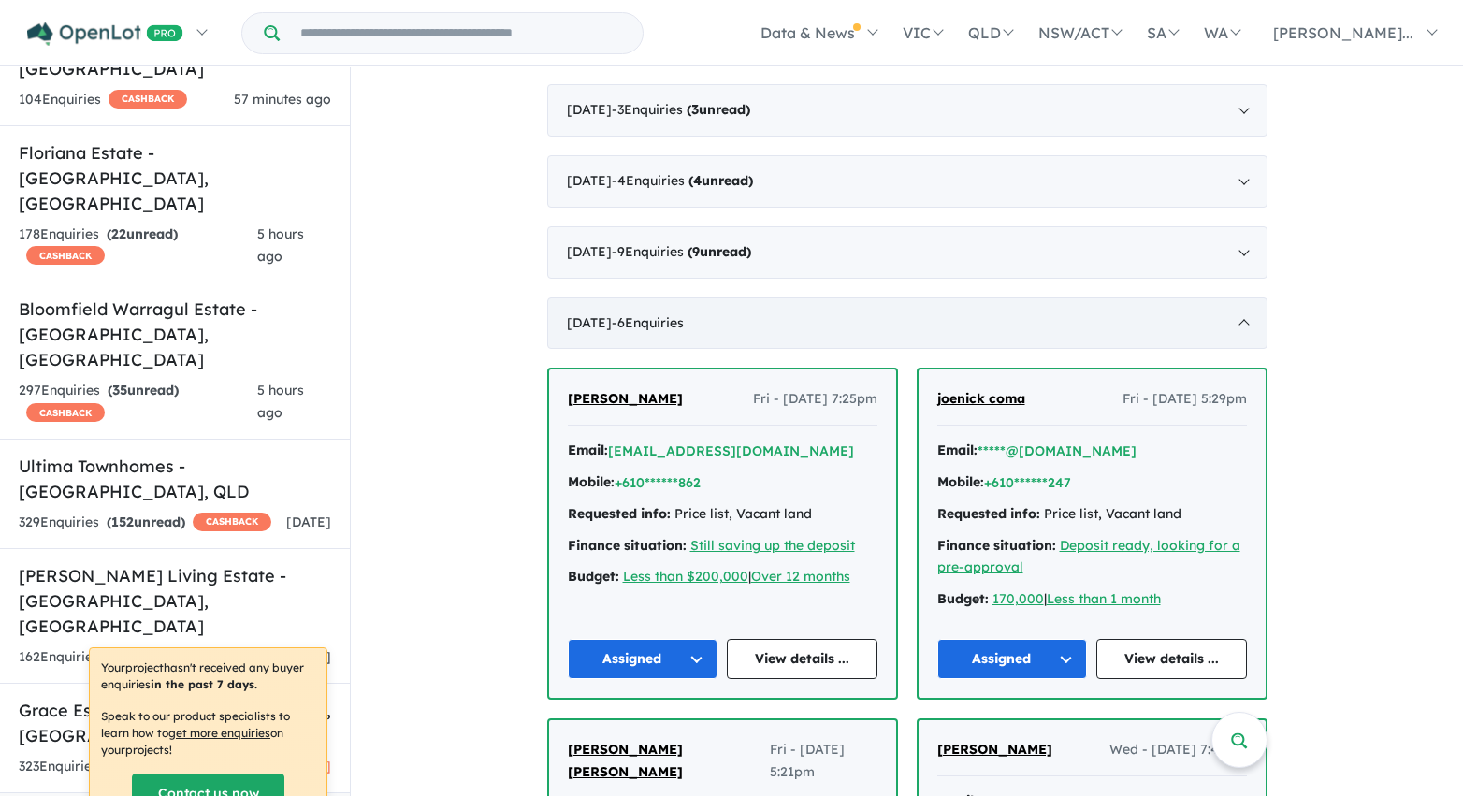
click at [724, 324] on div "July 2020 - 6 Enquir ies ( 0 unread)" at bounding box center [907, 323] width 720 height 52
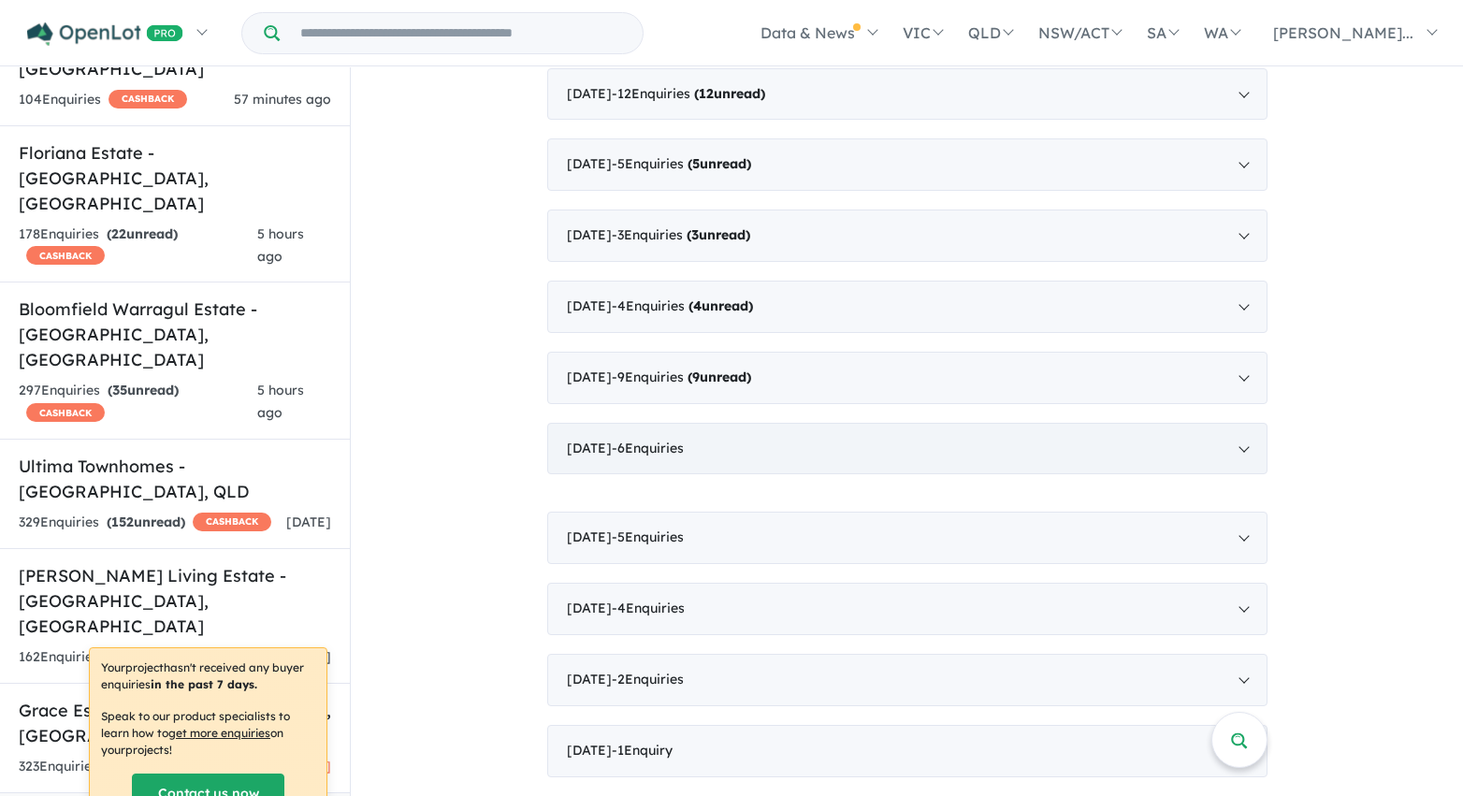
scroll to position [3381, 0]
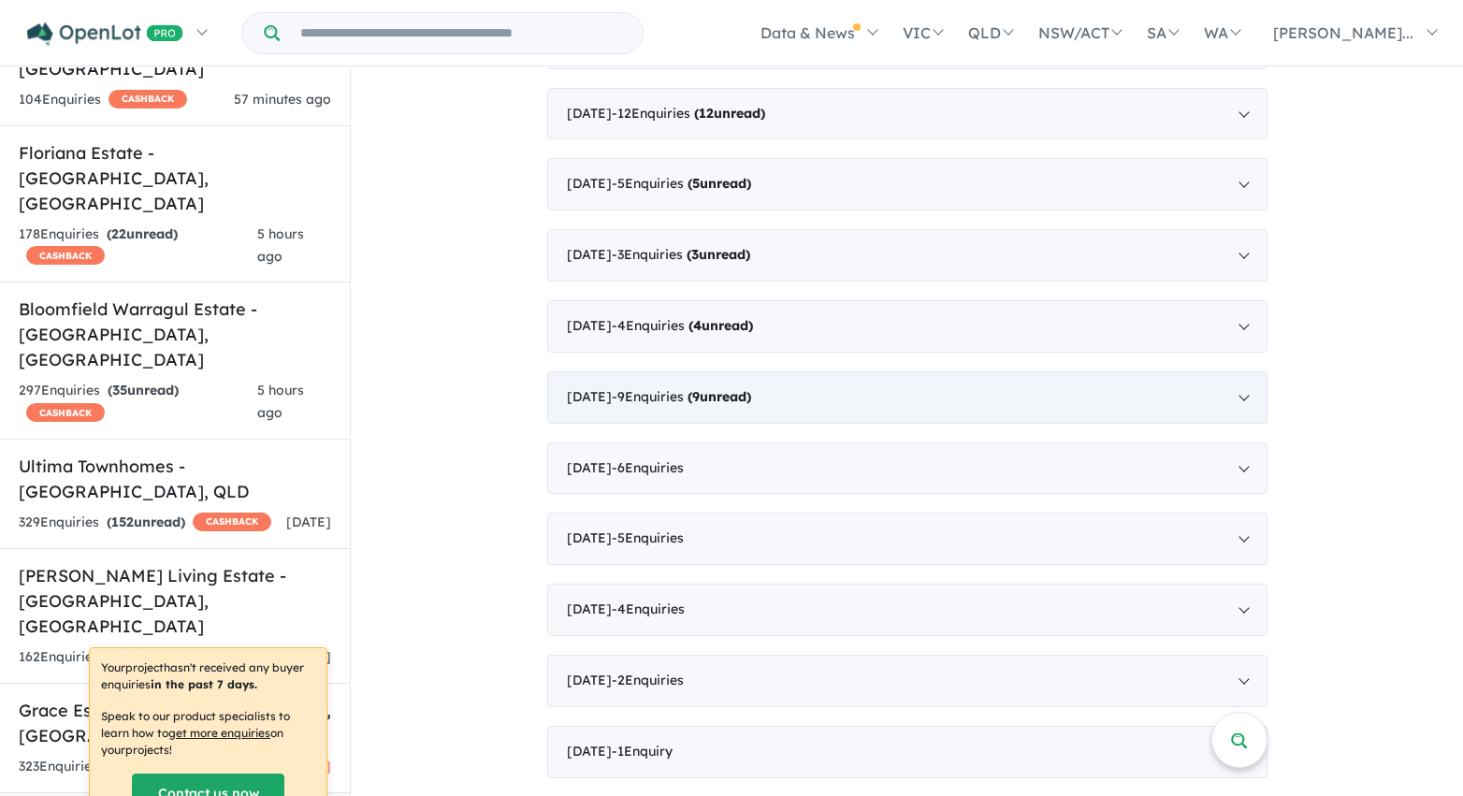
click at [833, 406] on div "August 2020 - 9 Enquir ies ( 9 unread)" at bounding box center [907, 397] width 720 height 52
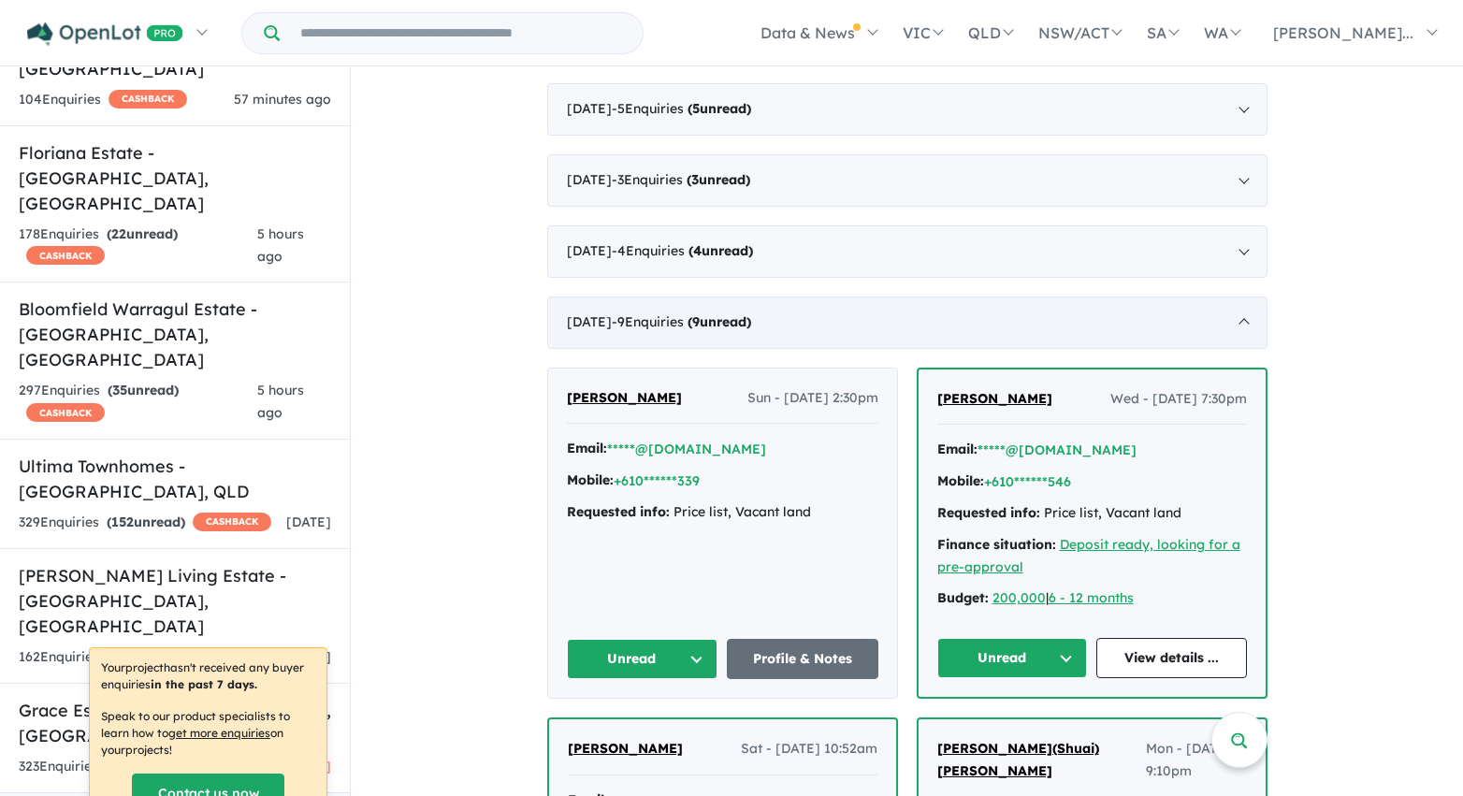
scroll to position [3526, 0]
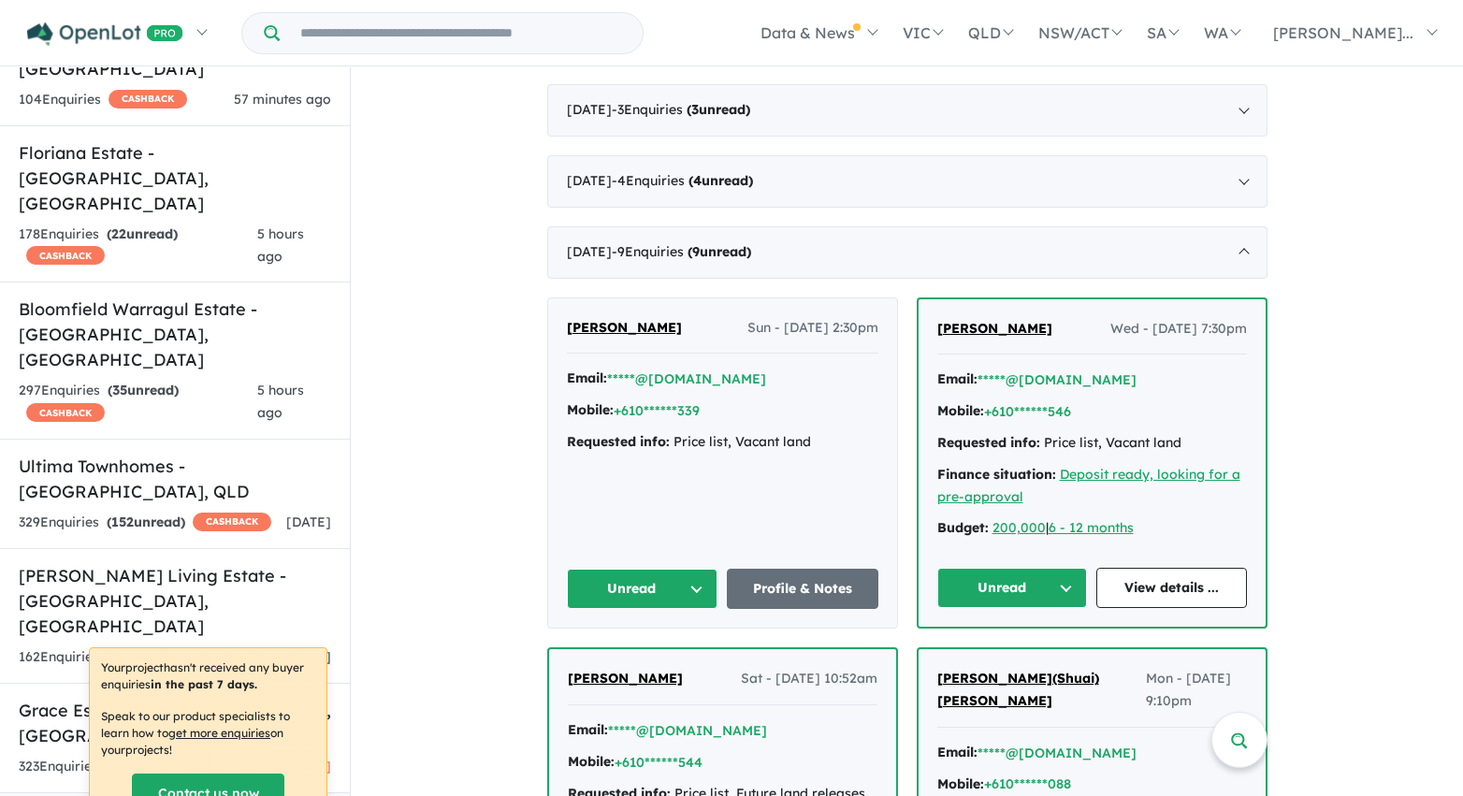
click at [691, 590] on button "Unread" at bounding box center [643, 589] width 152 height 40
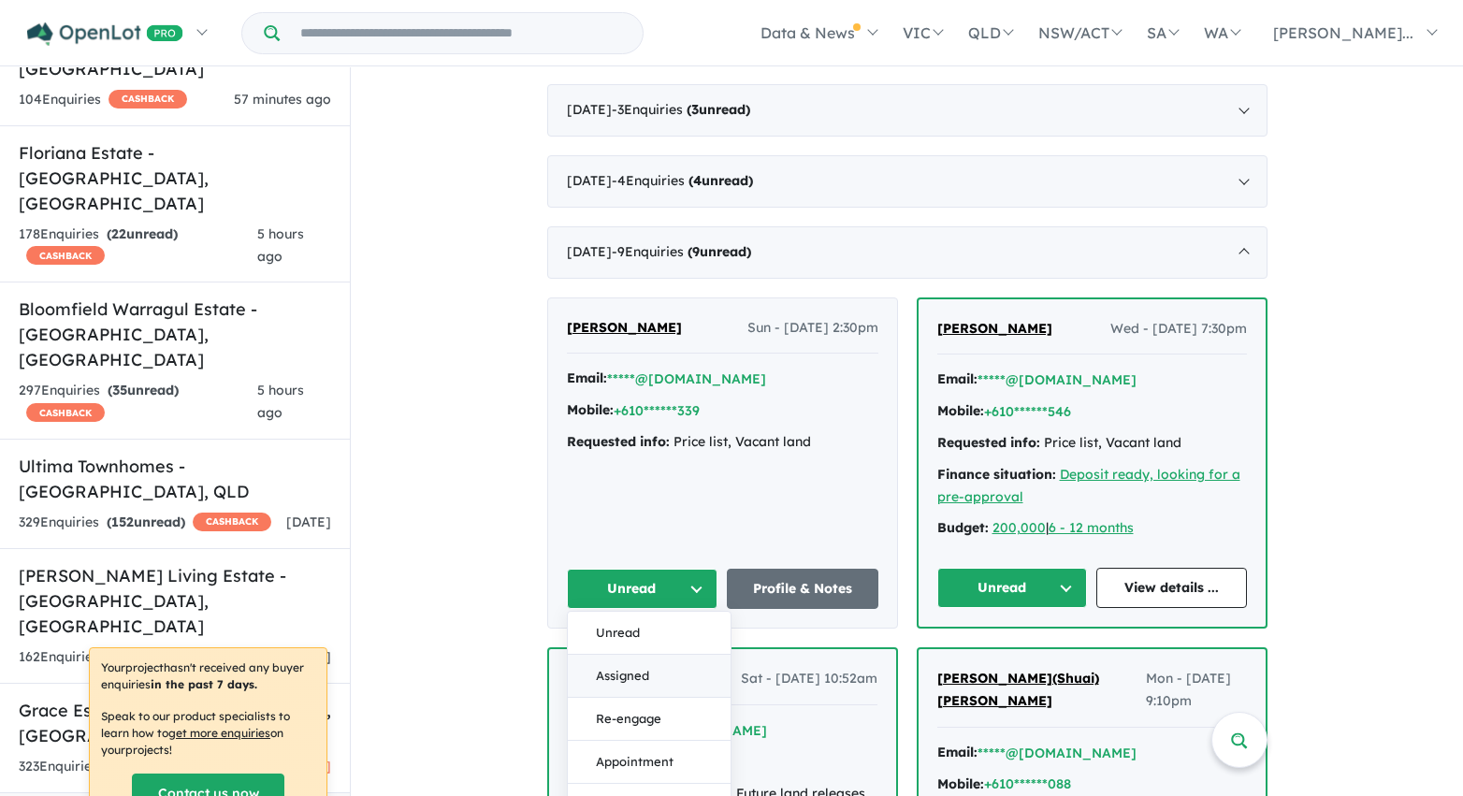
click at [693, 688] on button "Assigned" at bounding box center [649, 676] width 163 height 43
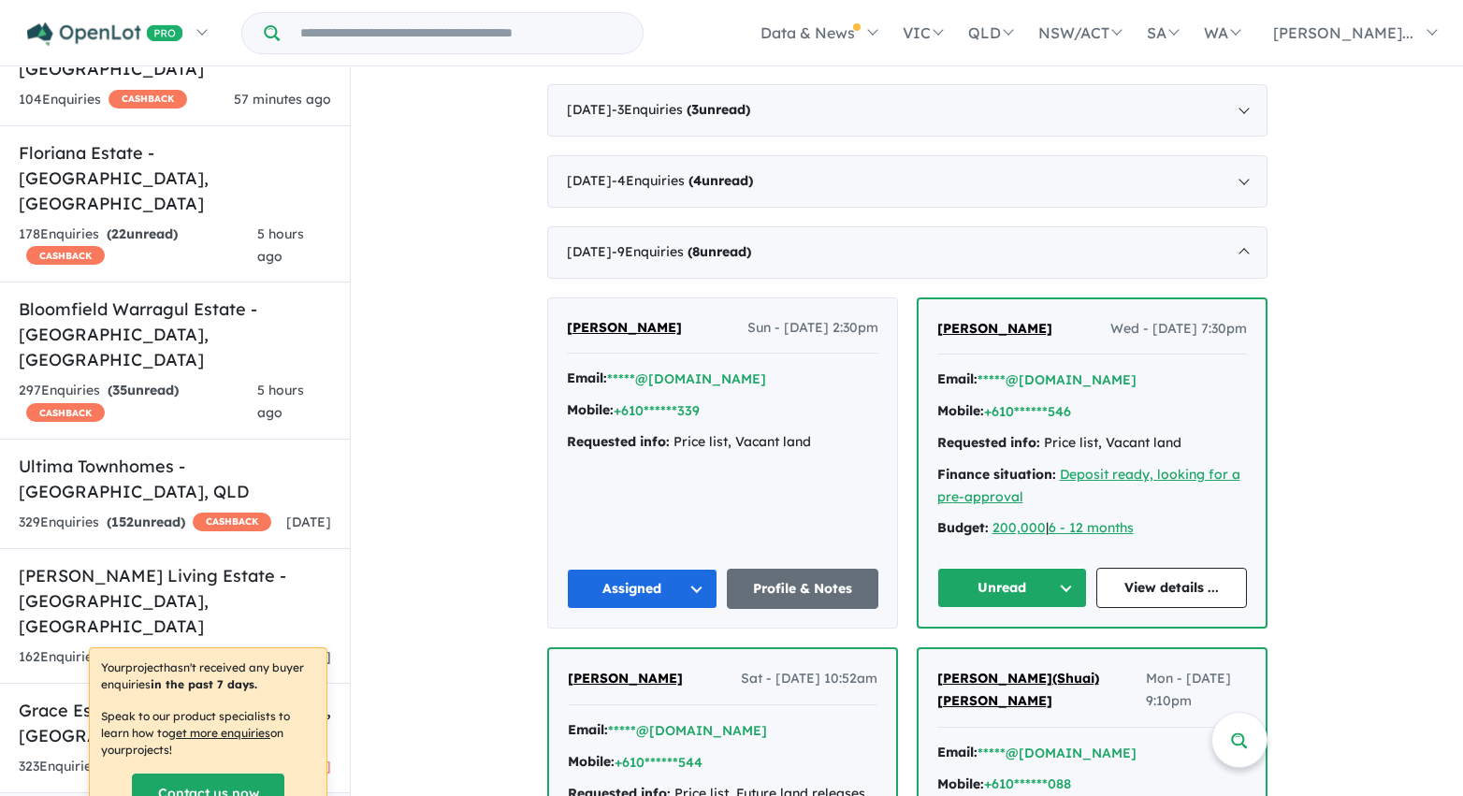
click at [998, 585] on button "Unread" at bounding box center [1012, 588] width 151 height 40
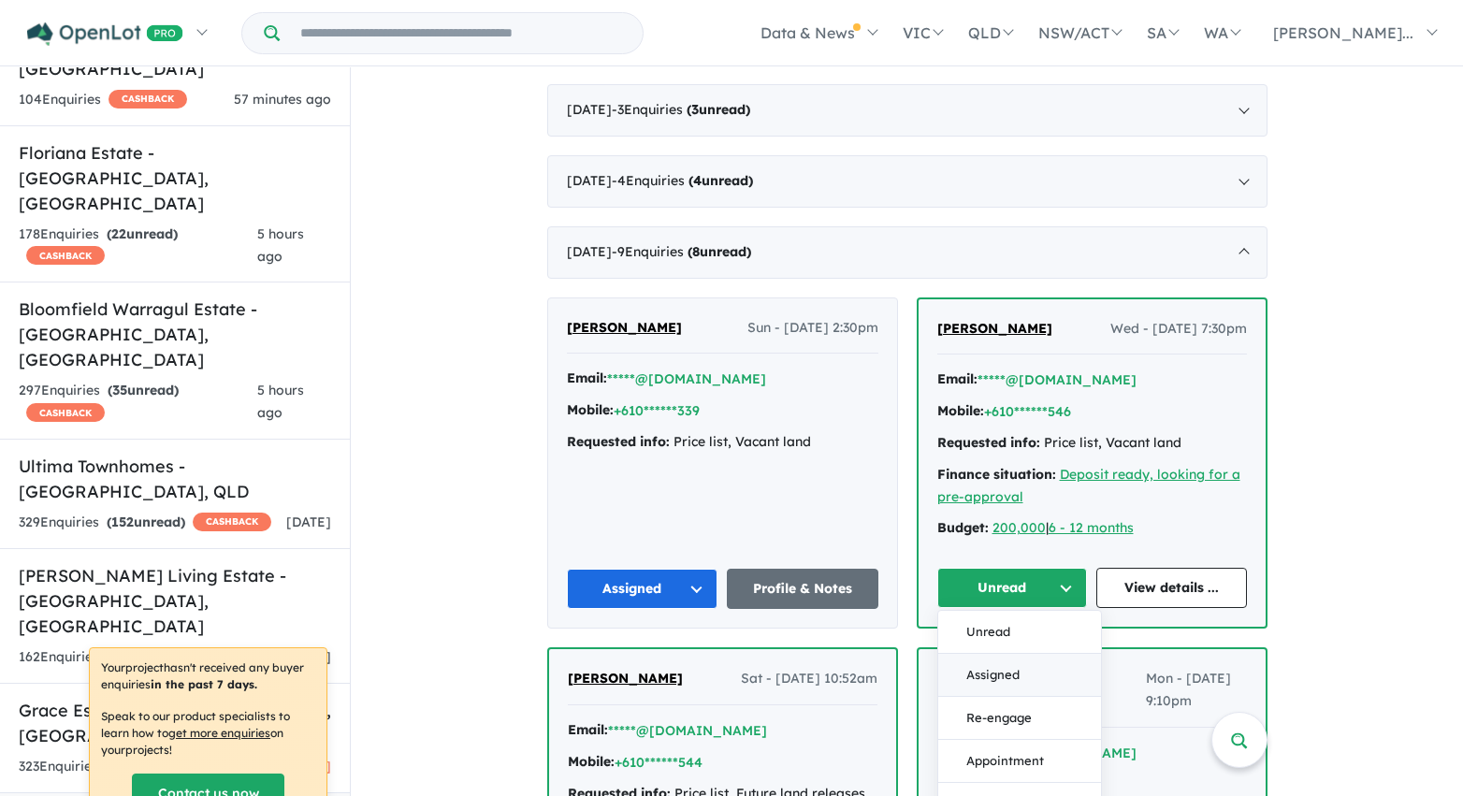
click at [996, 674] on button "Assigned" at bounding box center [1019, 675] width 163 height 43
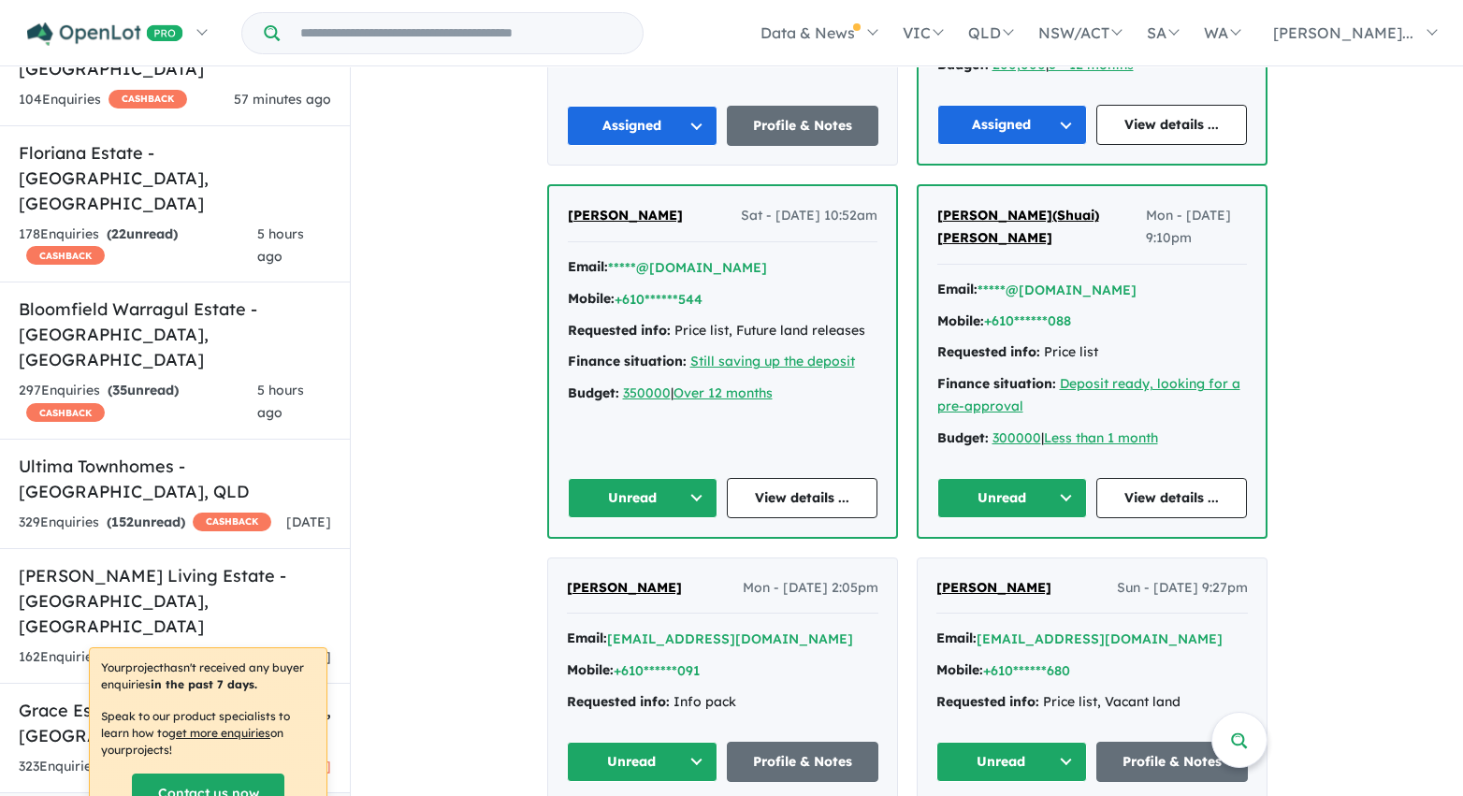
scroll to position [4000, 0]
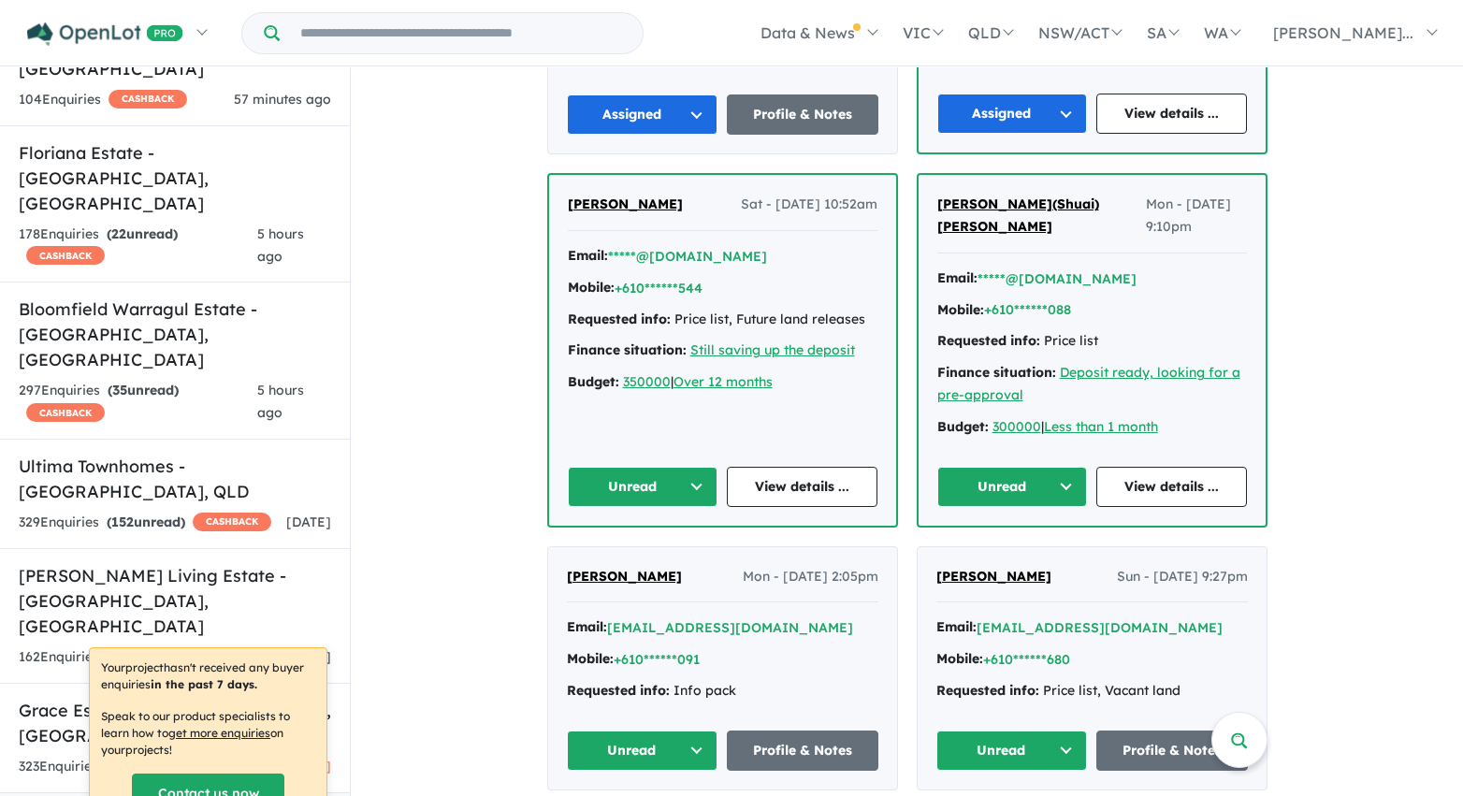
click at [975, 467] on button "Unread" at bounding box center [1012, 487] width 151 height 40
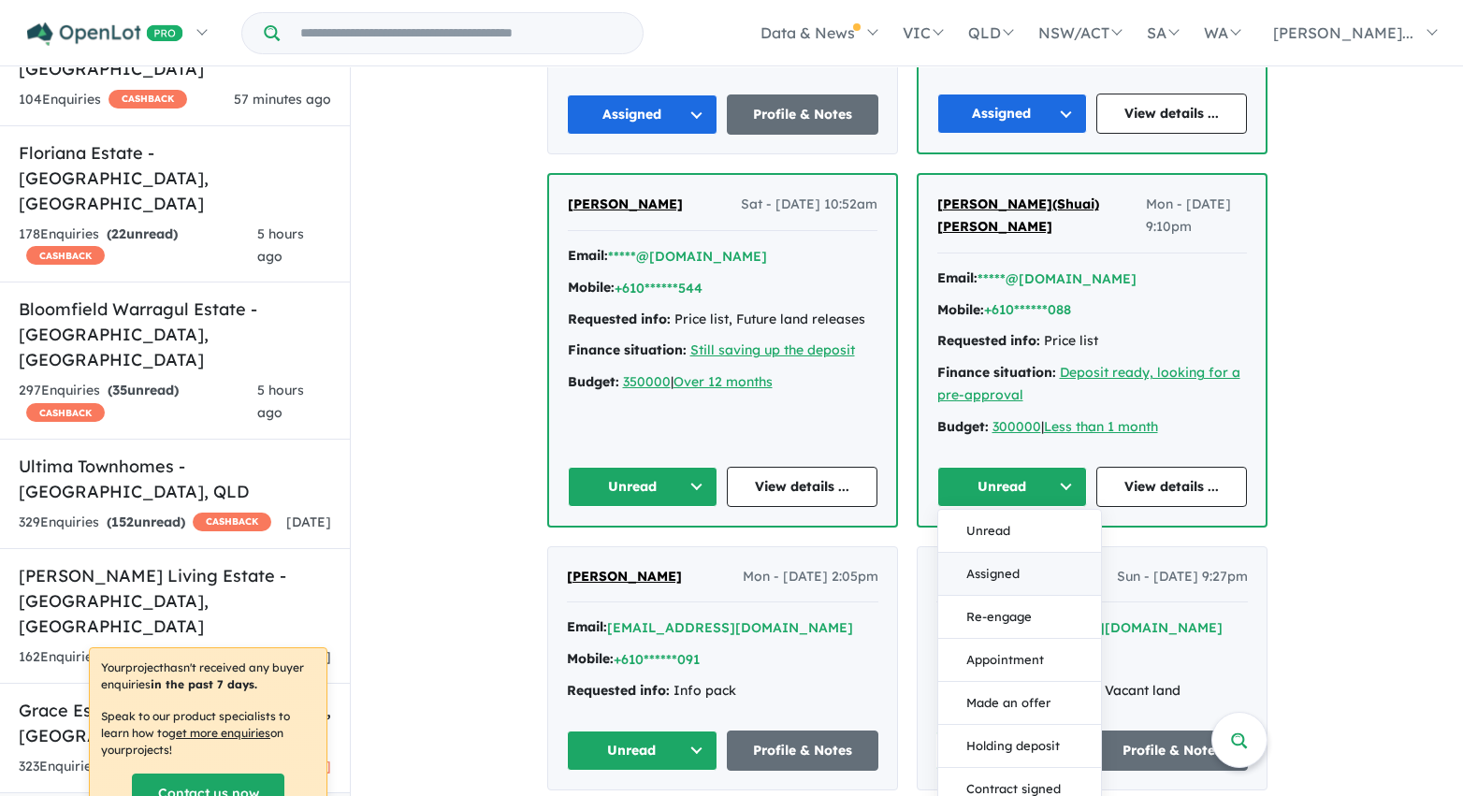
click at [977, 553] on button "Assigned" at bounding box center [1019, 574] width 163 height 43
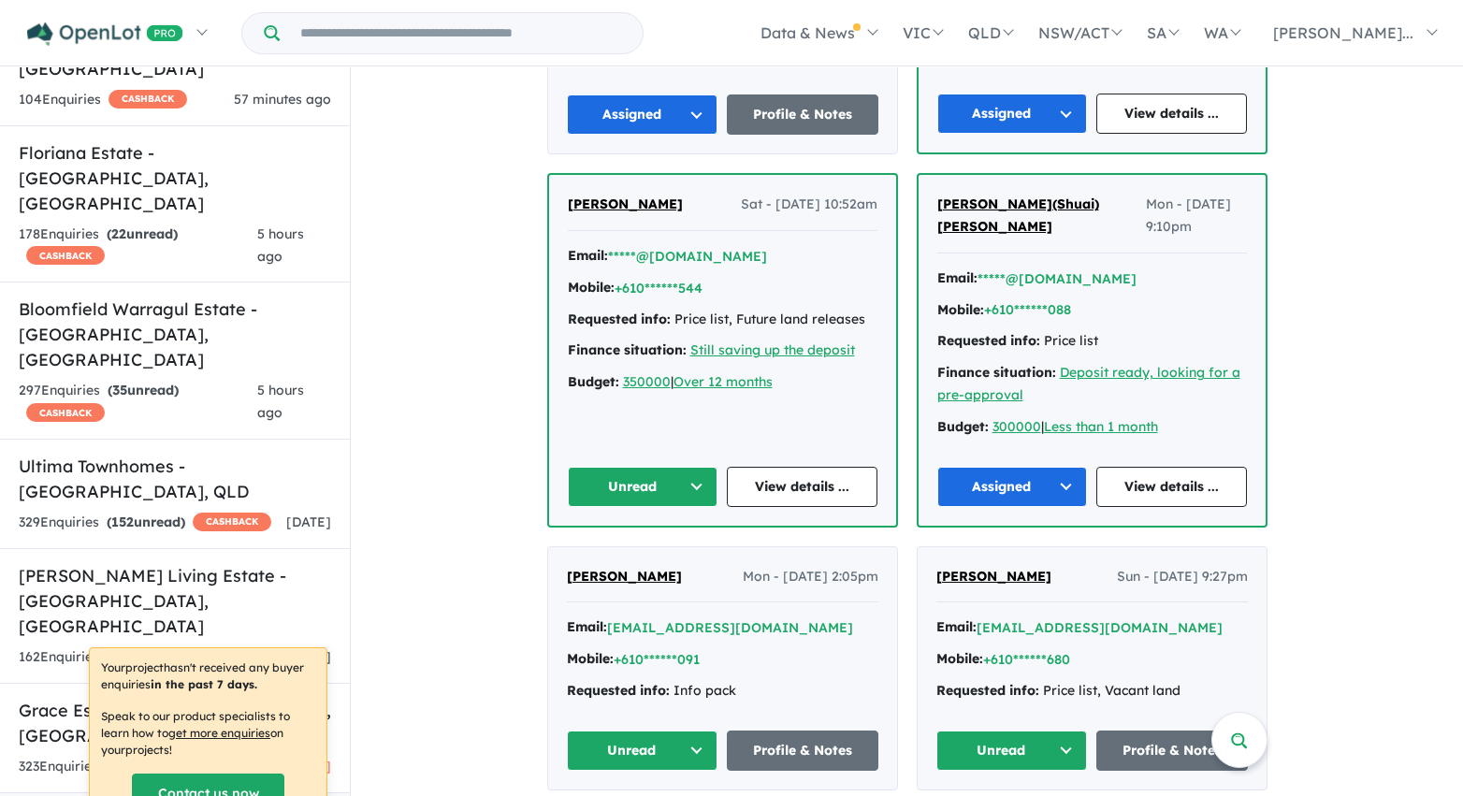
click at [693, 467] on button "Unread" at bounding box center [643, 487] width 151 height 40
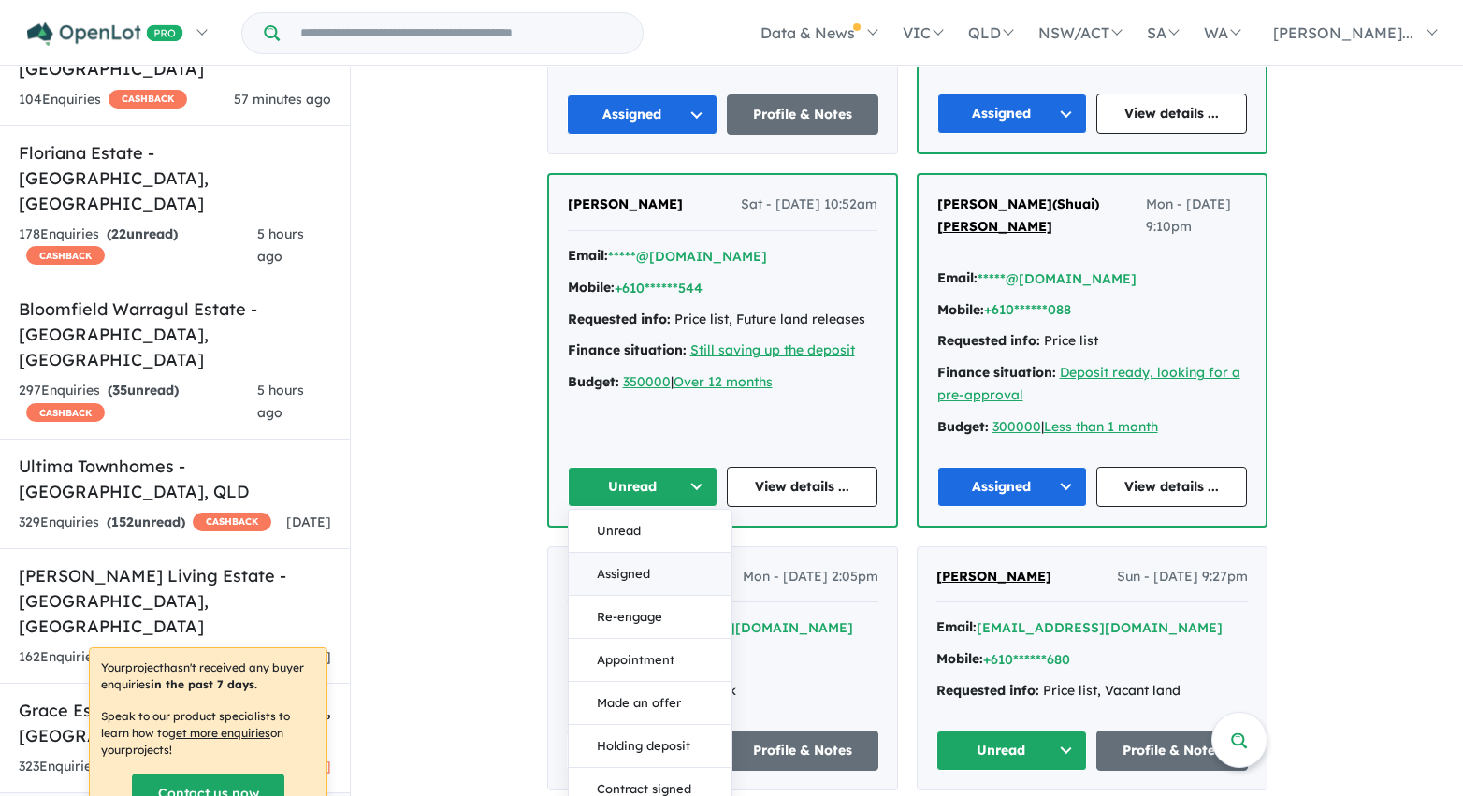
click at [671, 553] on button "Assigned" at bounding box center [650, 574] width 163 height 43
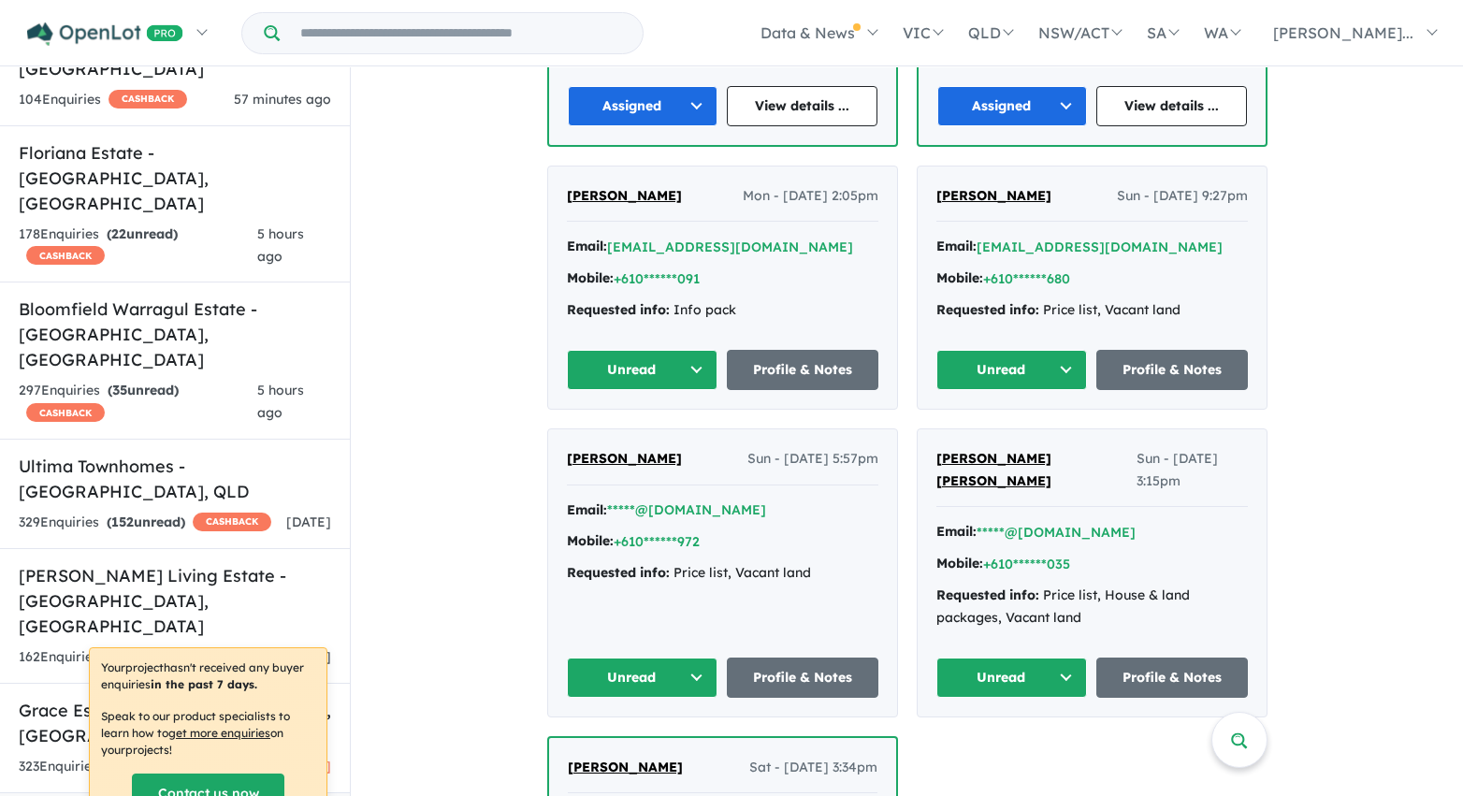
scroll to position [4413, 0]
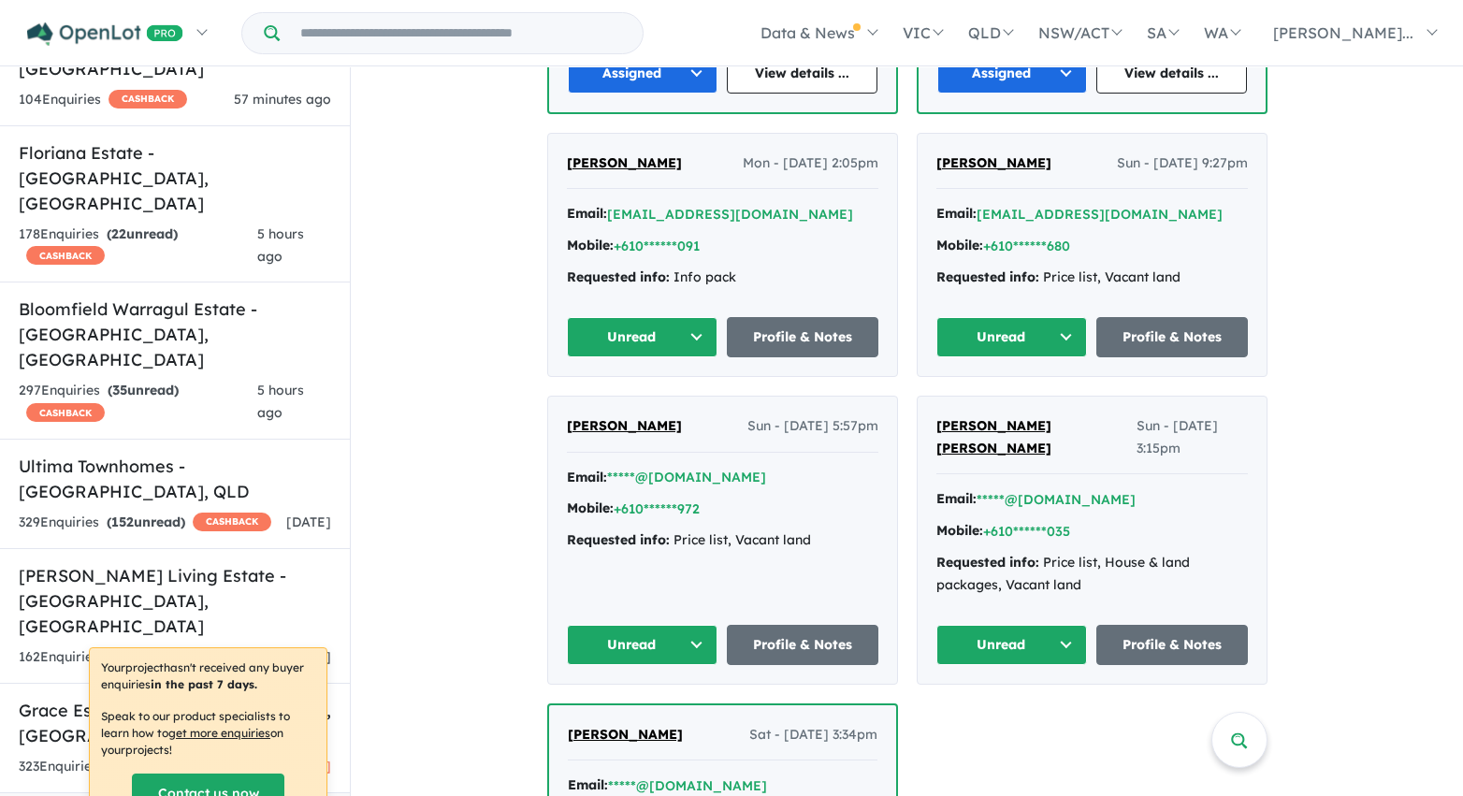
click at [993, 317] on button "Unread" at bounding box center [1012, 337] width 152 height 40
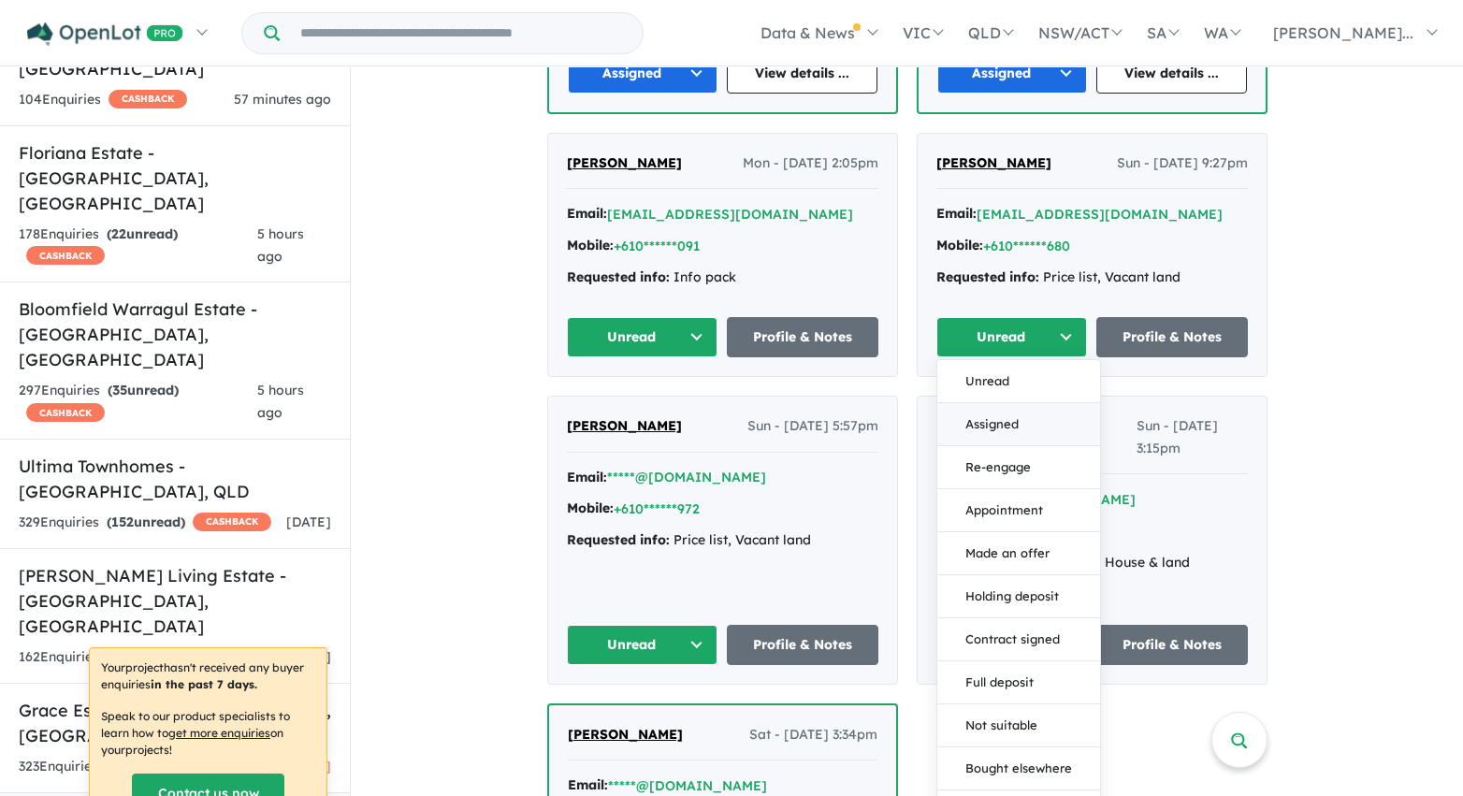
click at [991, 403] on button "Assigned" at bounding box center [1018, 424] width 163 height 43
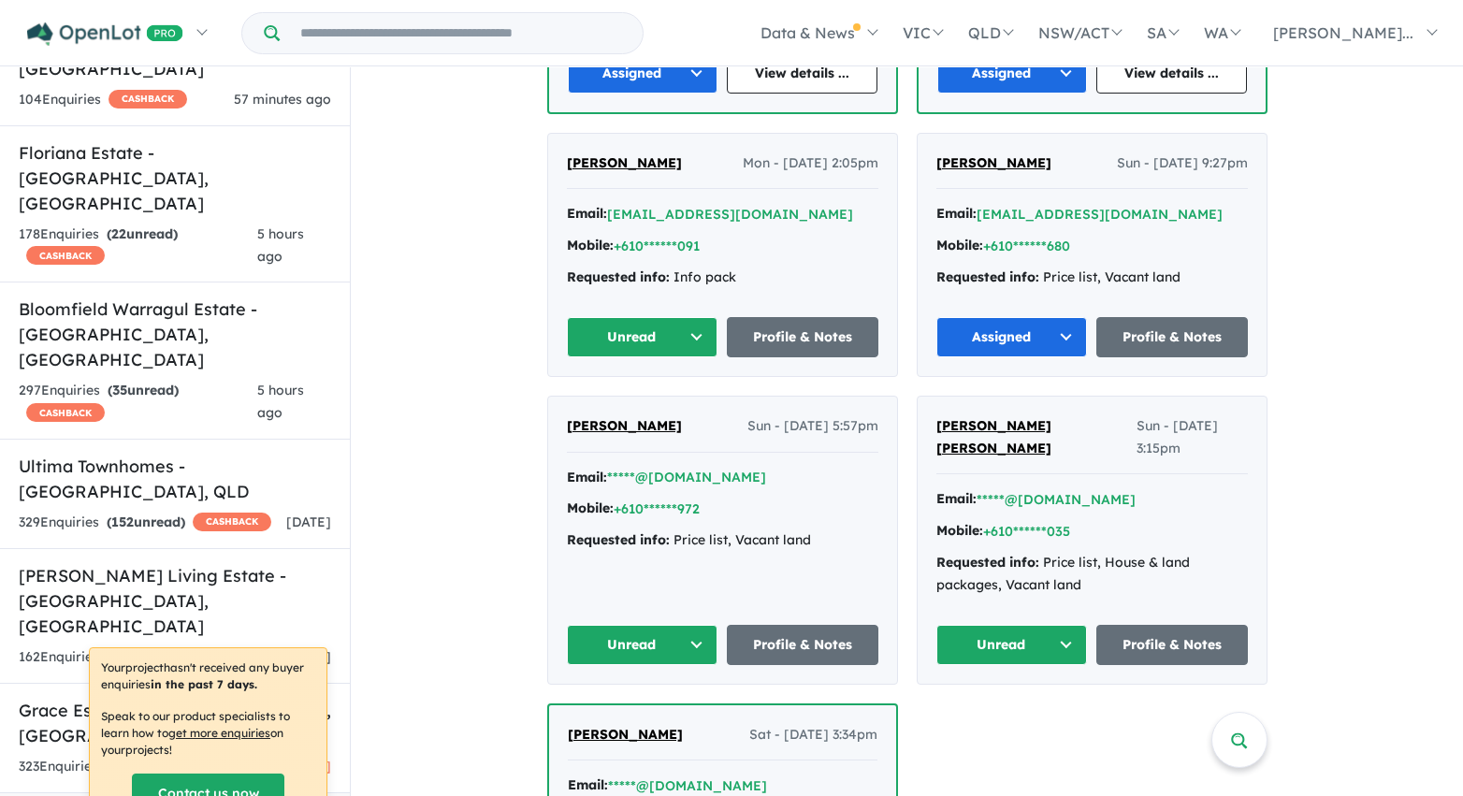
click at [688, 319] on button "Unread" at bounding box center [643, 337] width 152 height 40
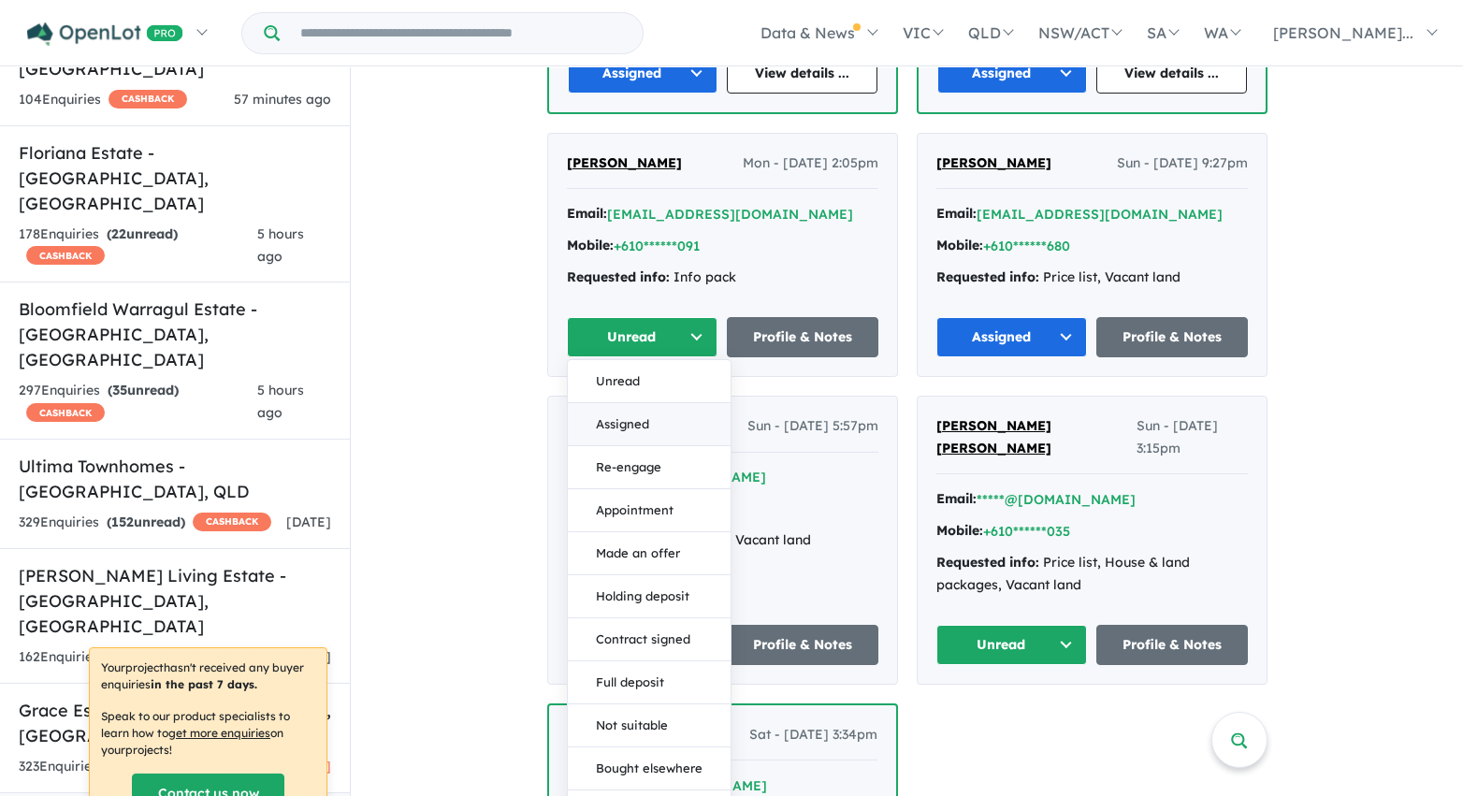
click at [674, 403] on button "Assigned" at bounding box center [649, 424] width 163 height 43
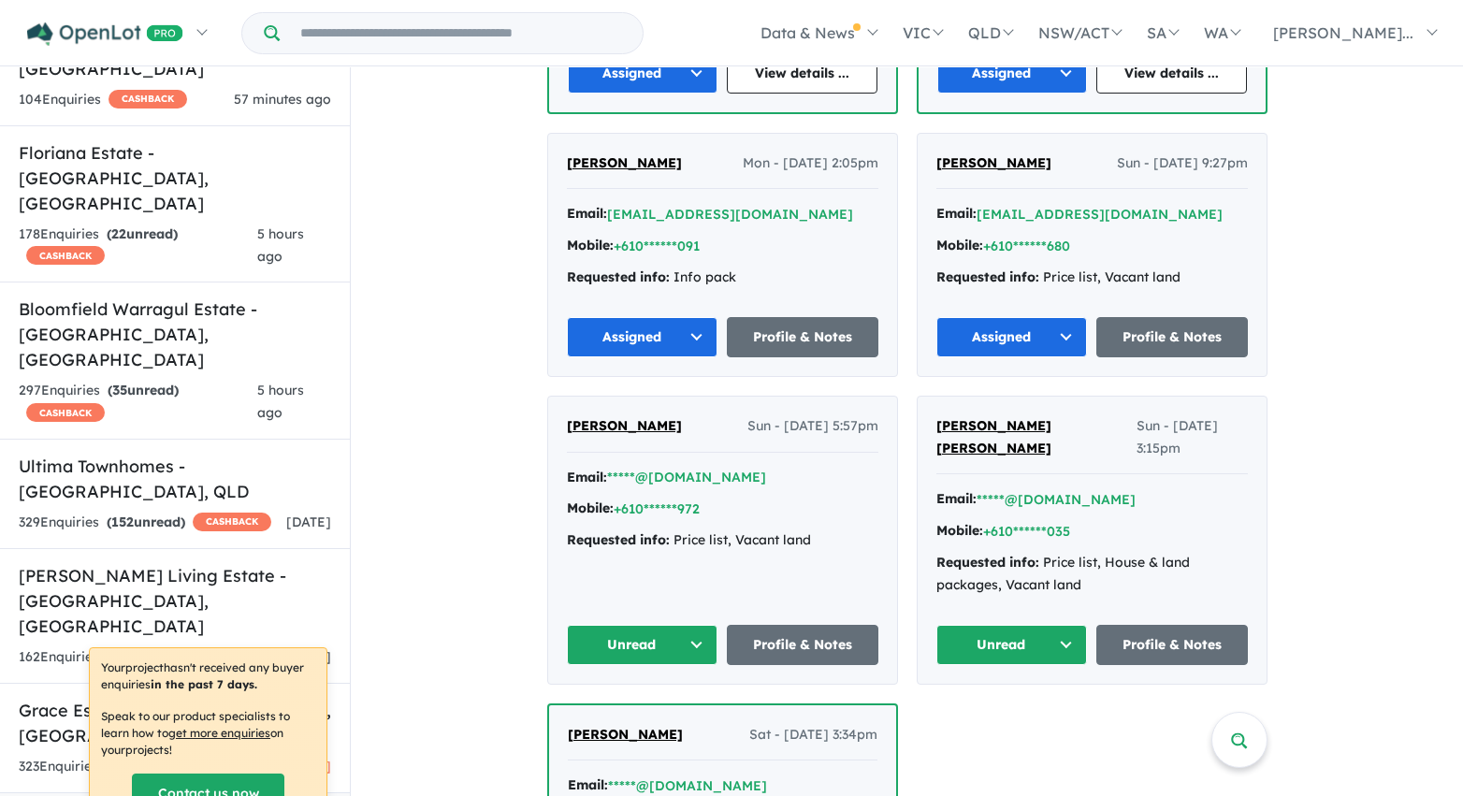
click at [694, 625] on button "Unread" at bounding box center [643, 645] width 152 height 40
click at [680, 711] on button "Assigned" at bounding box center [649, 732] width 163 height 43
click at [951, 625] on button "Unread" at bounding box center [1012, 645] width 152 height 40
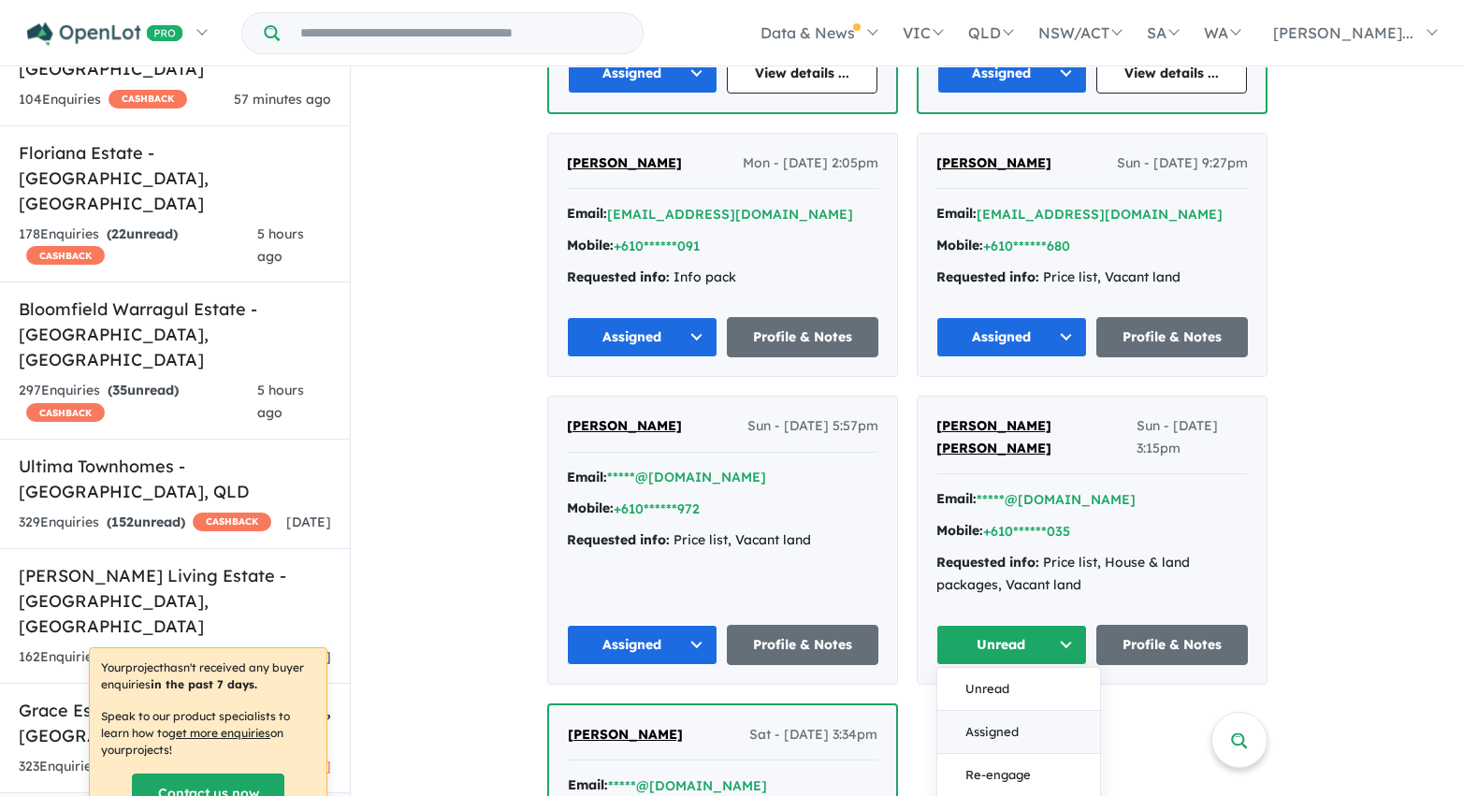
click at [973, 711] on button "Assigned" at bounding box center [1018, 732] width 163 height 43
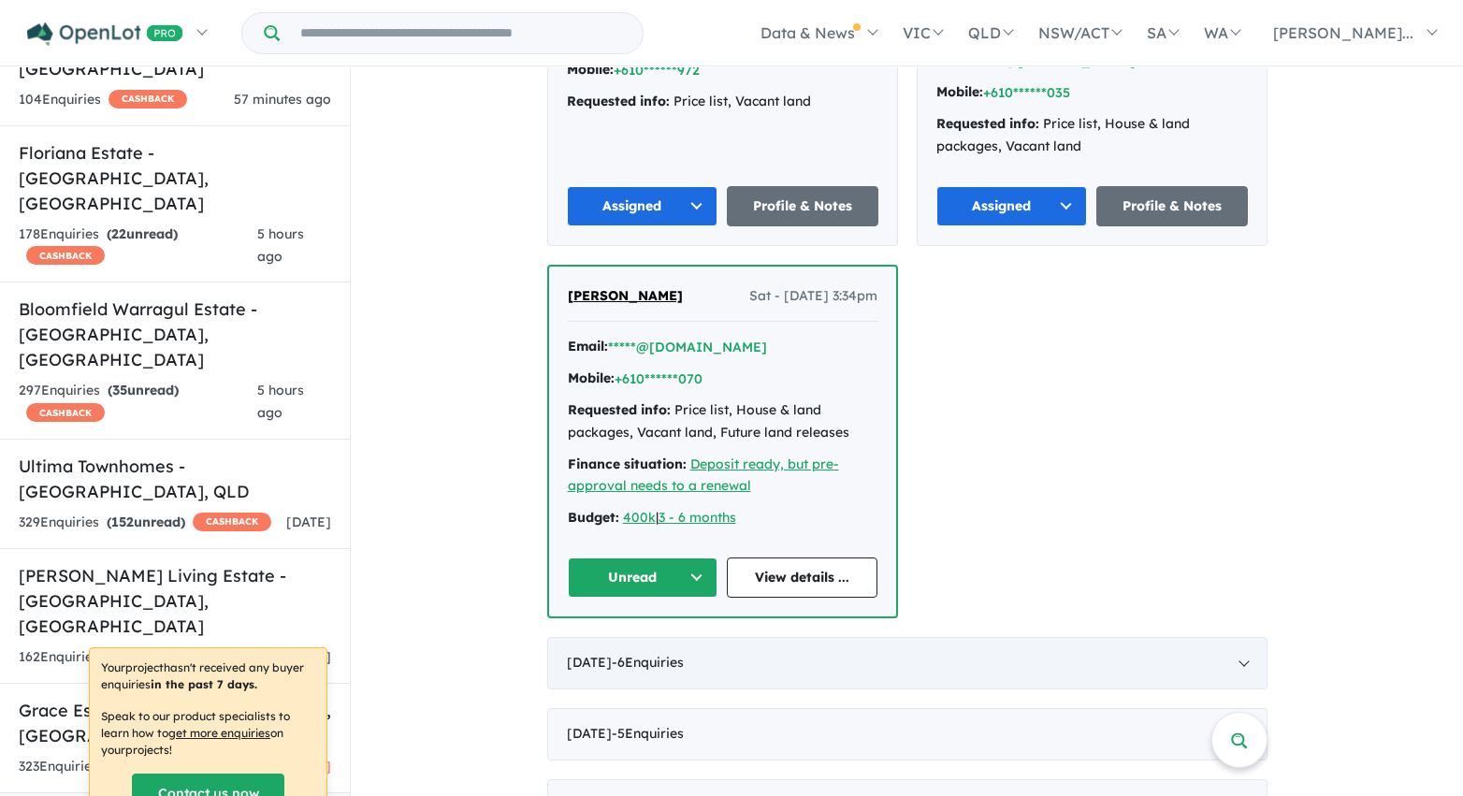
scroll to position [4870, 0]
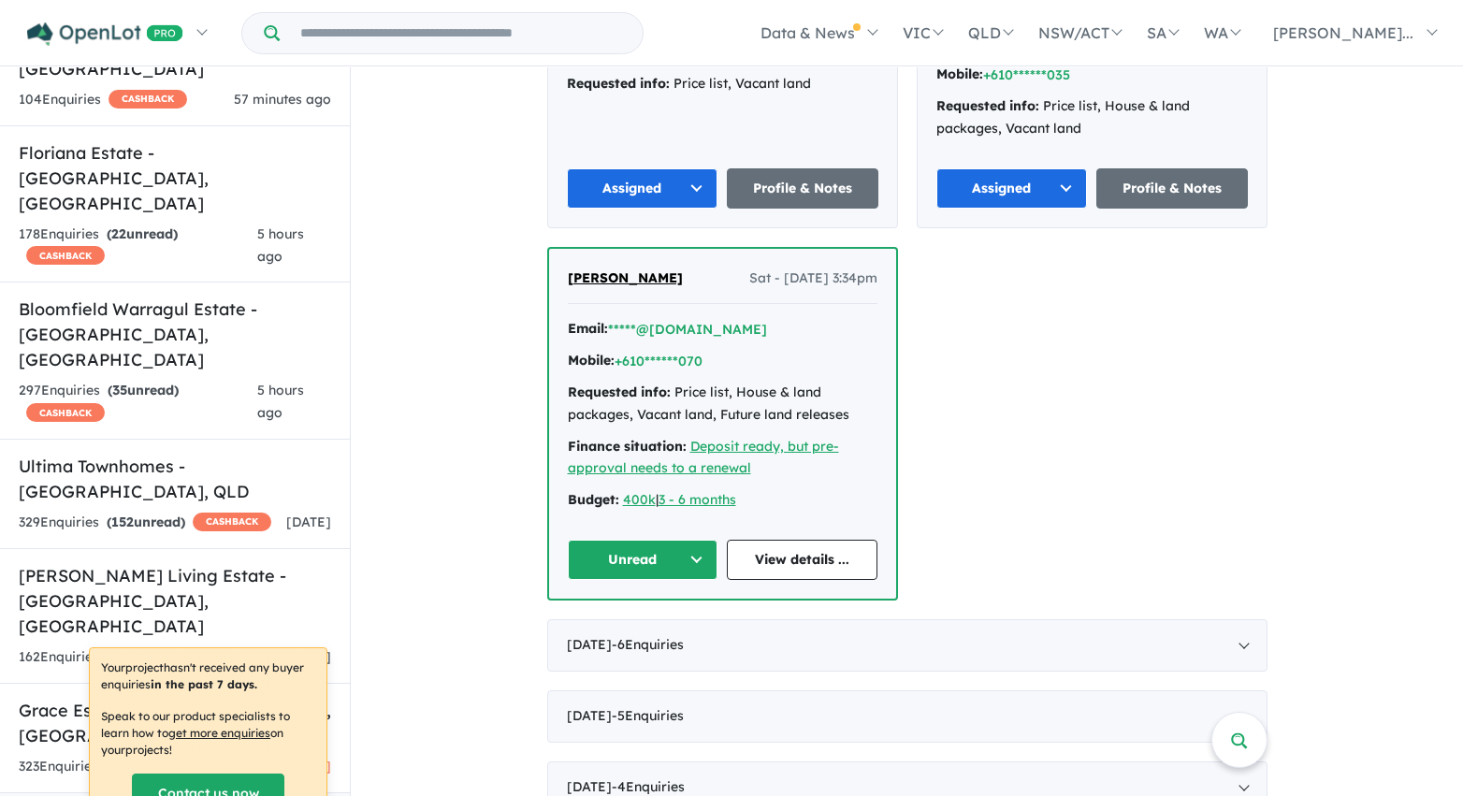
click at [689, 540] on button "Unread" at bounding box center [643, 560] width 151 height 40
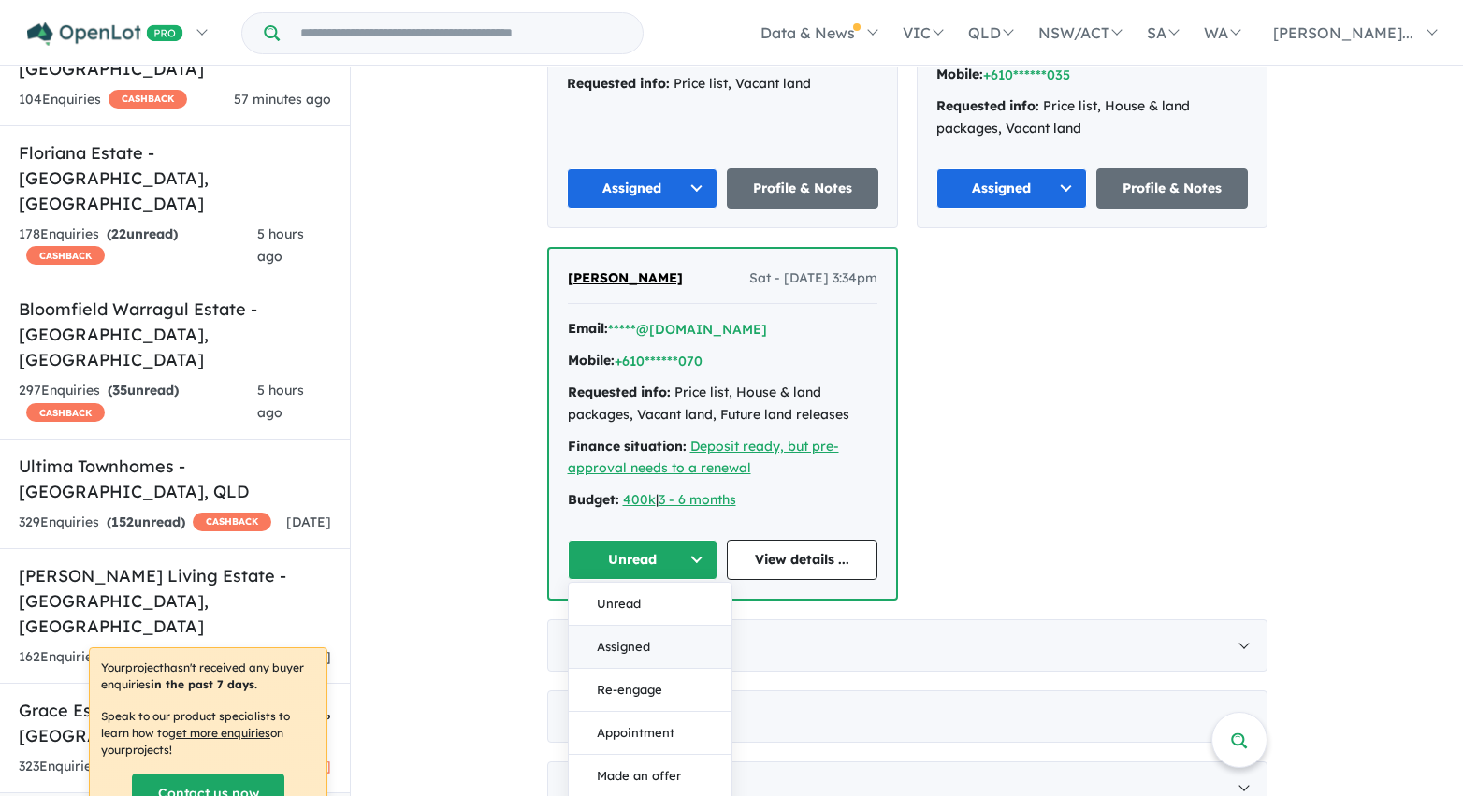
click at [659, 626] on button "Assigned" at bounding box center [650, 647] width 163 height 43
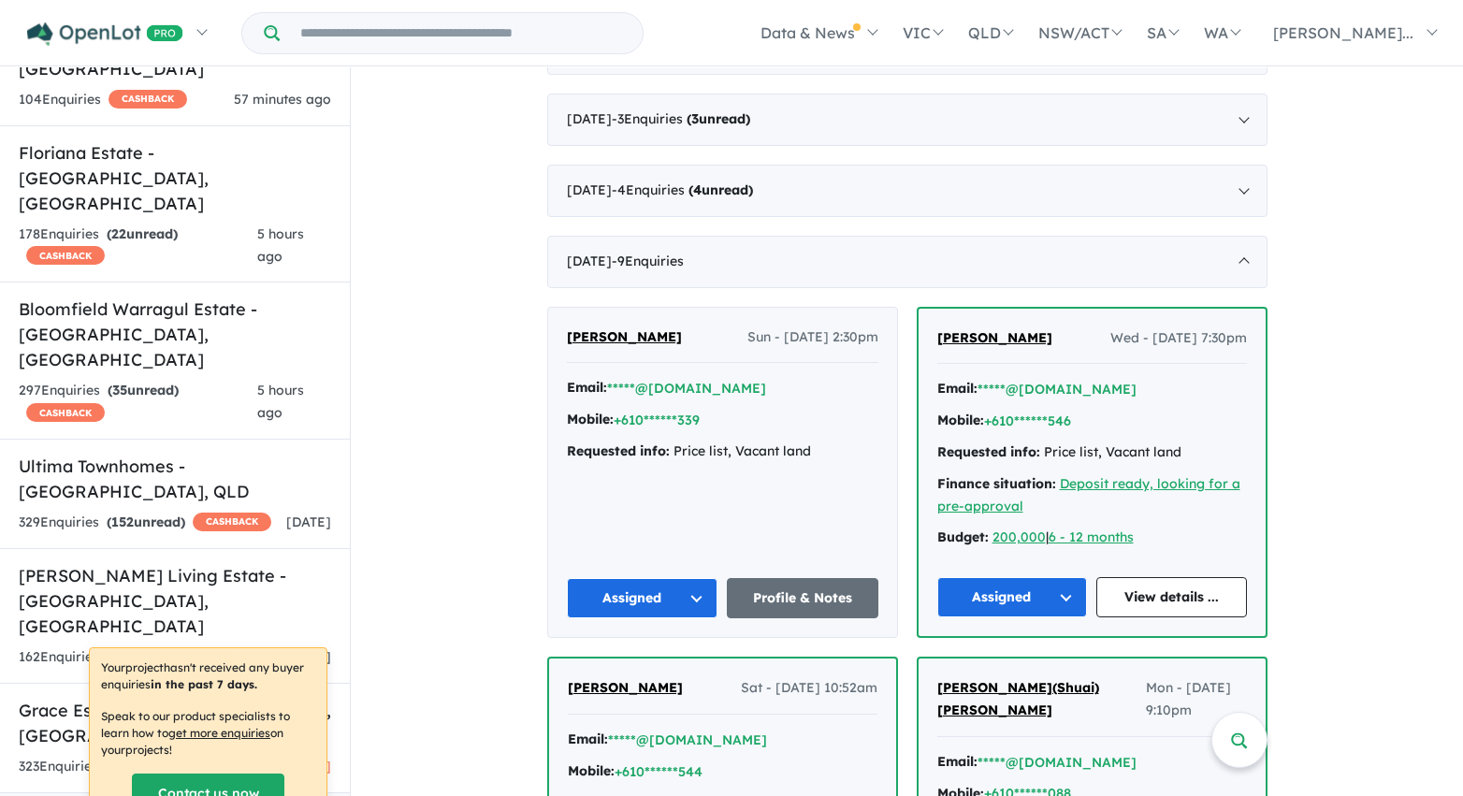
scroll to position [3491, 0]
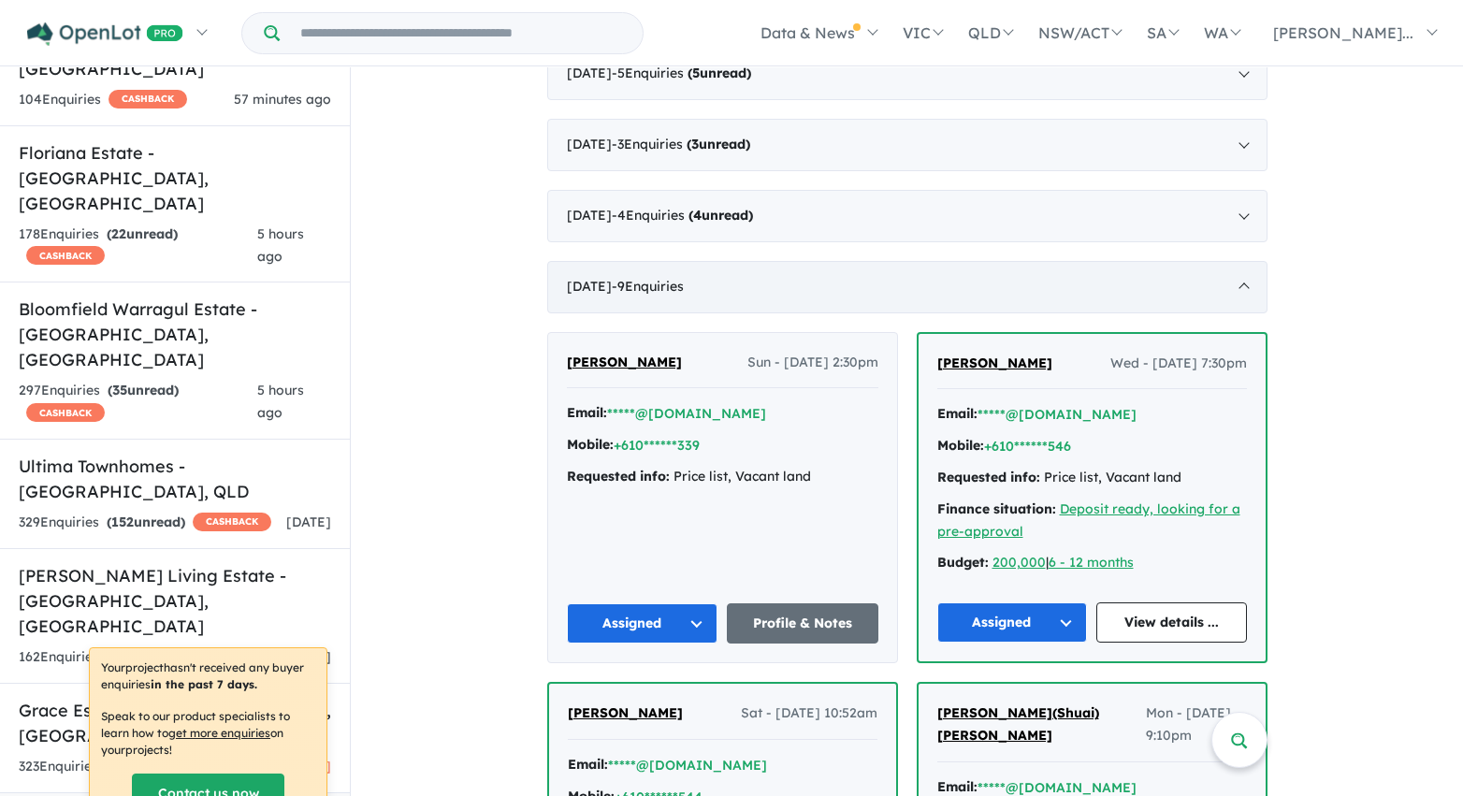
click at [590, 297] on div "August 2020 - 9 Enquir ies ( 0 unread)" at bounding box center [907, 287] width 720 height 52
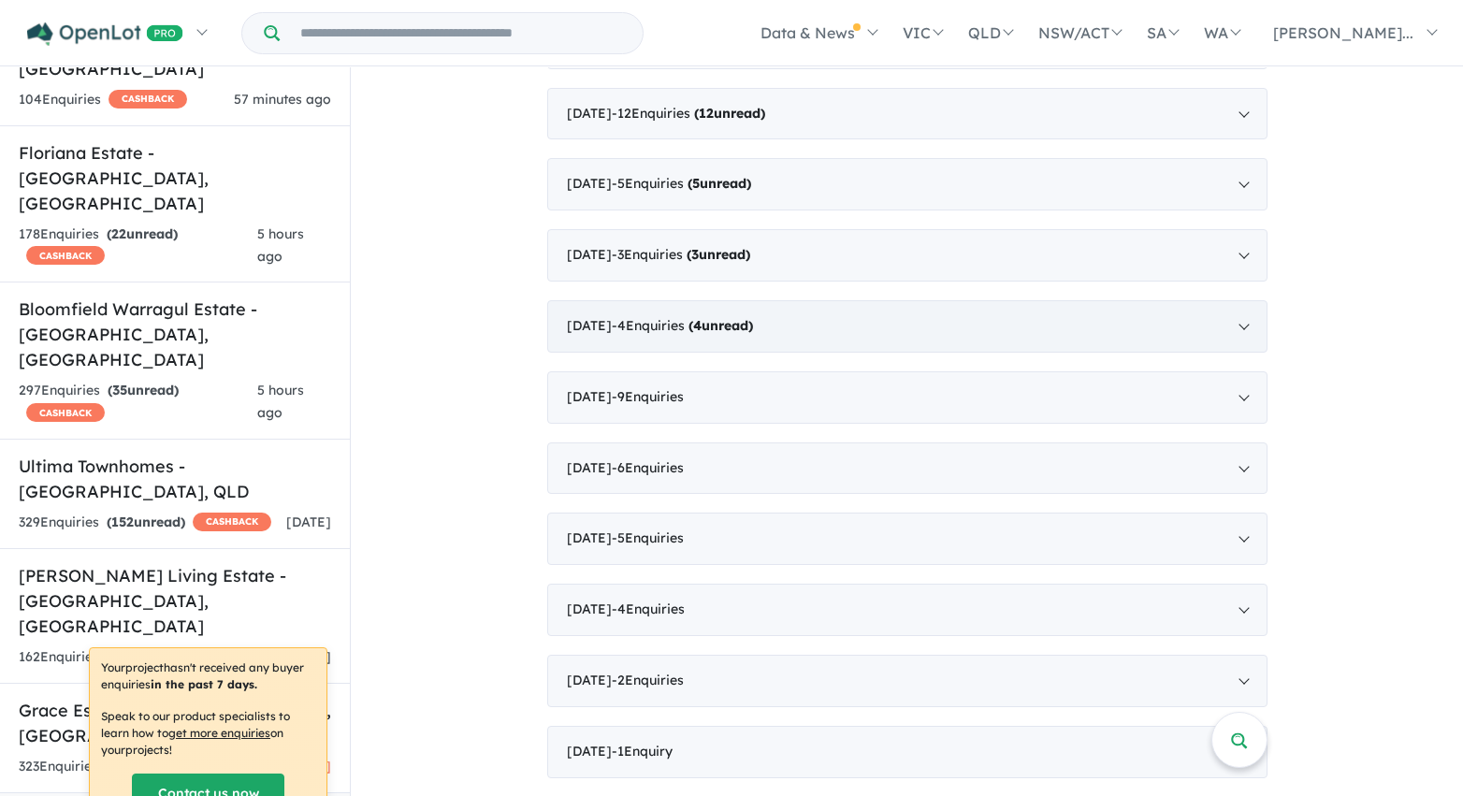
click at [615, 321] on div "September 2020 - 4 Enquir ies ( 4 unread)" at bounding box center [907, 326] width 720 height 52
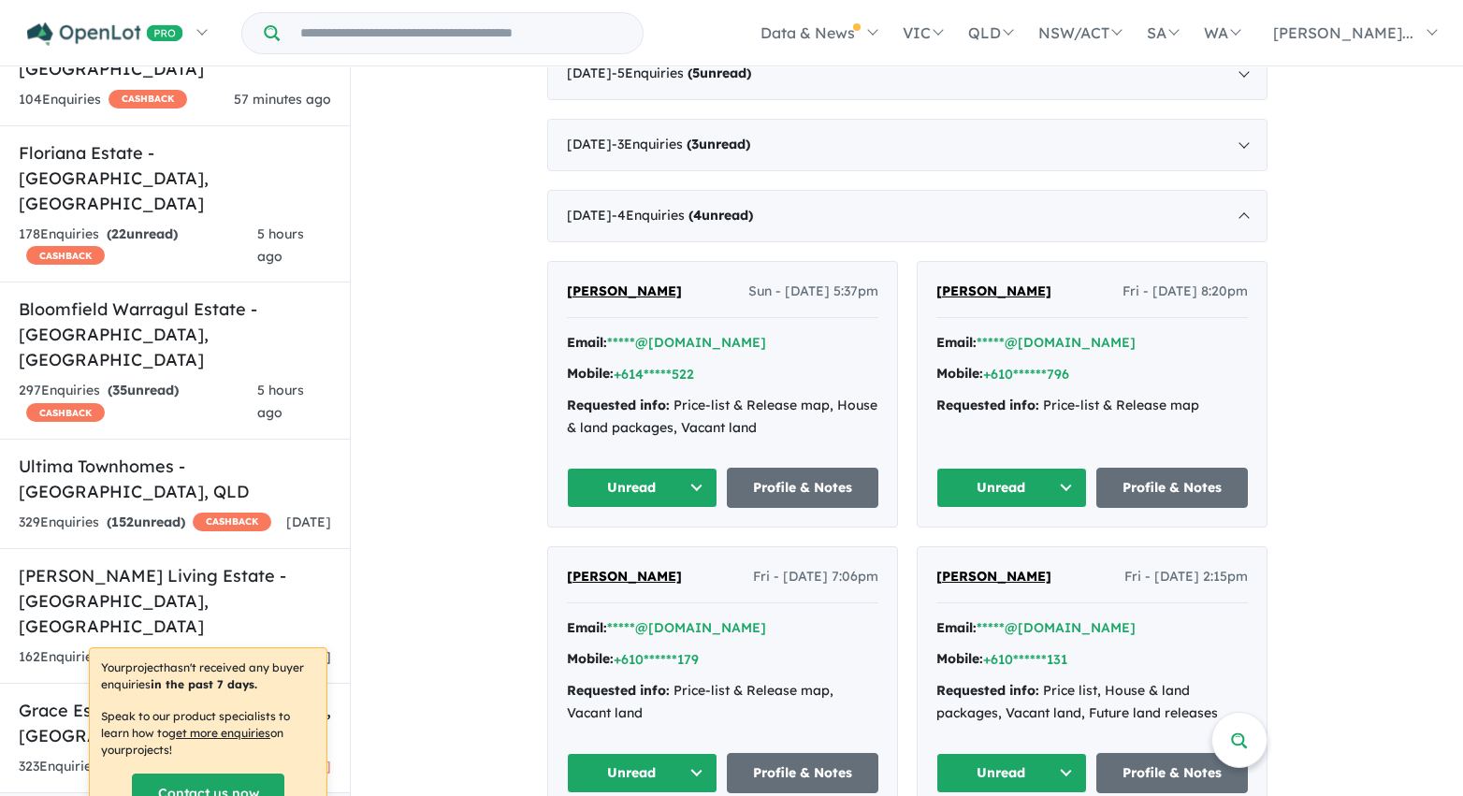
click at [692, 481] on button "Unread" at bounding box center [643, 488] width 152 height 40
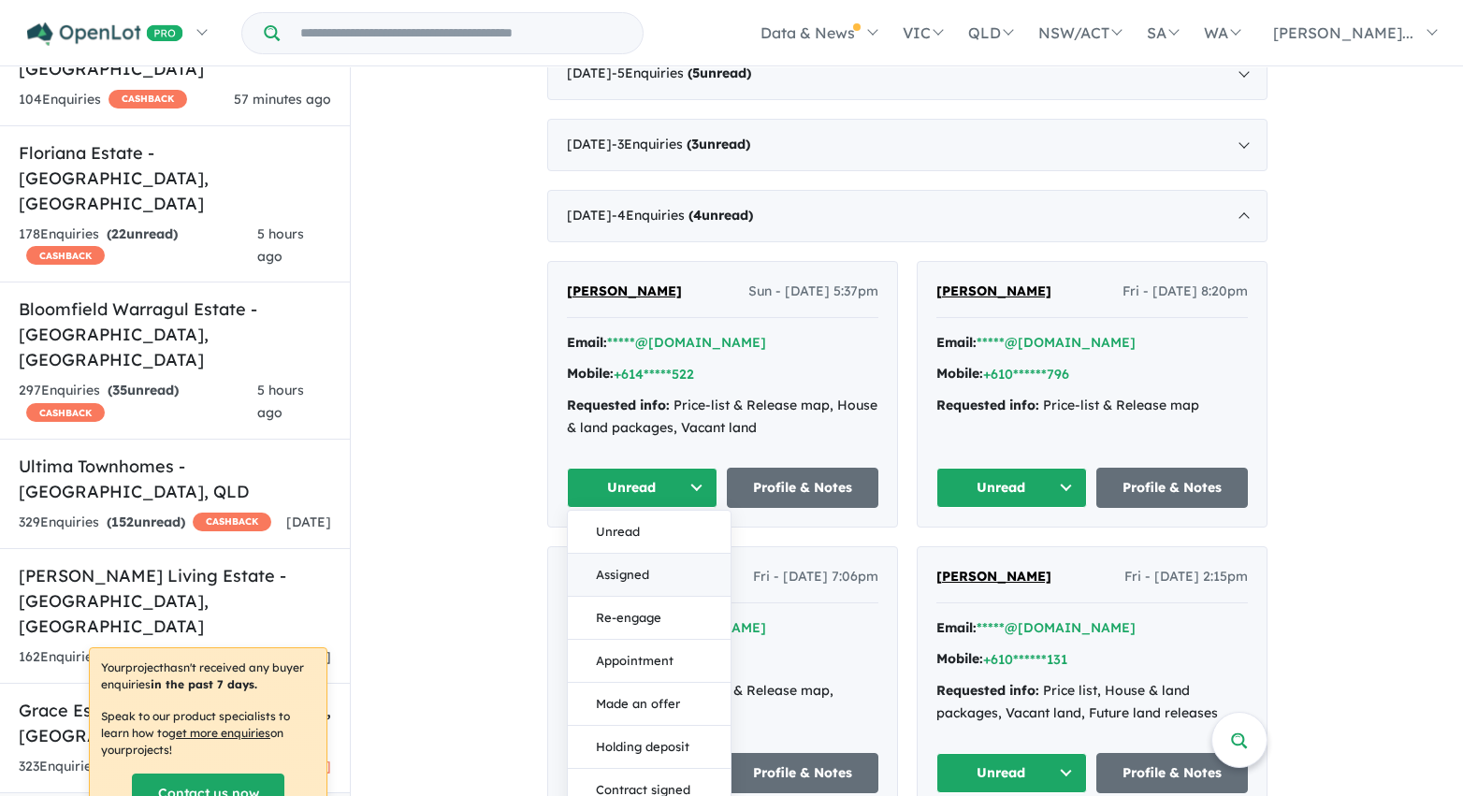
click at [682, 573] on button "Assigned" at bounding box center [649, 575] width 163 height 43
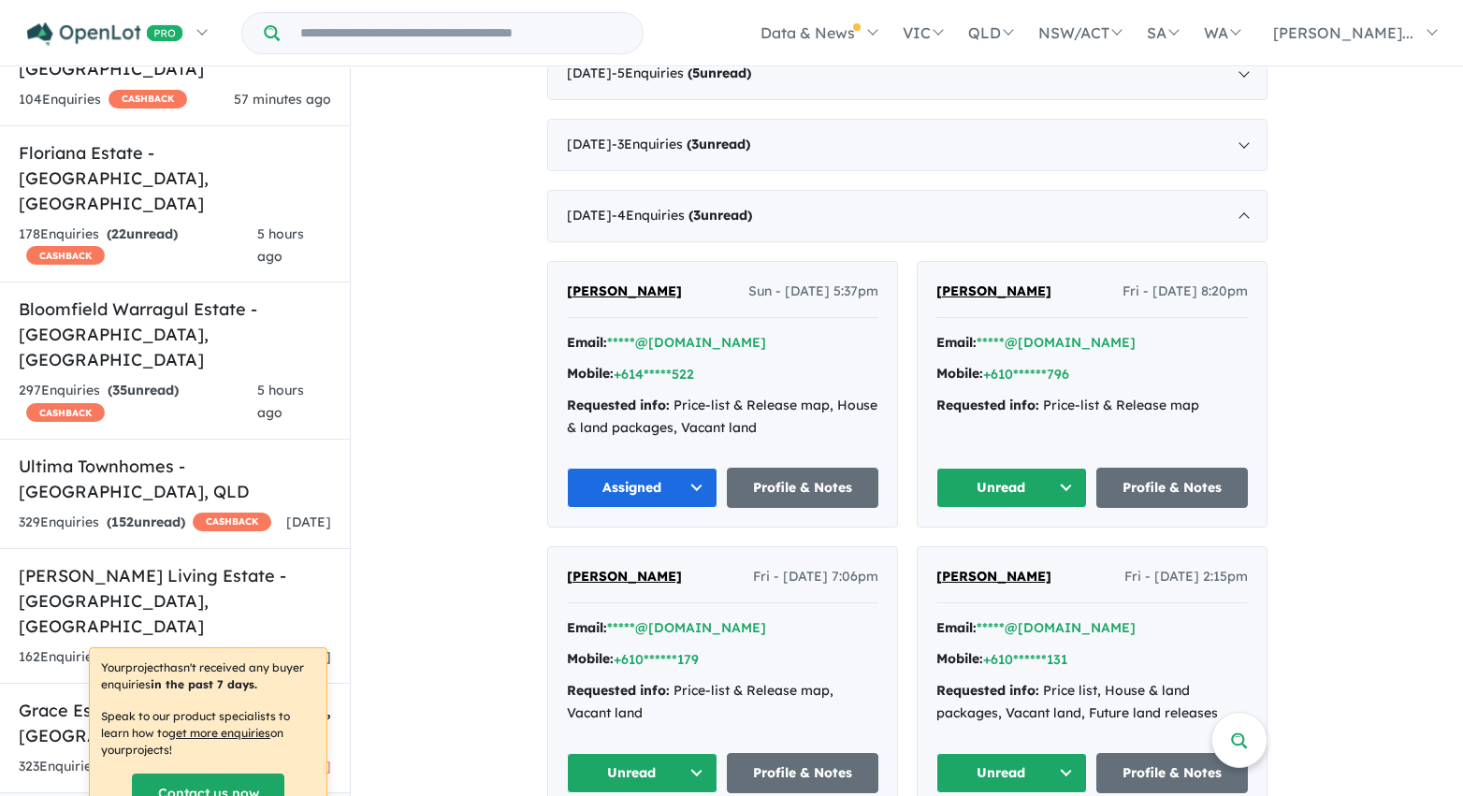
click at [948, 490] on button "Unread" at bounding box center [1012, 488] width 152 height 40
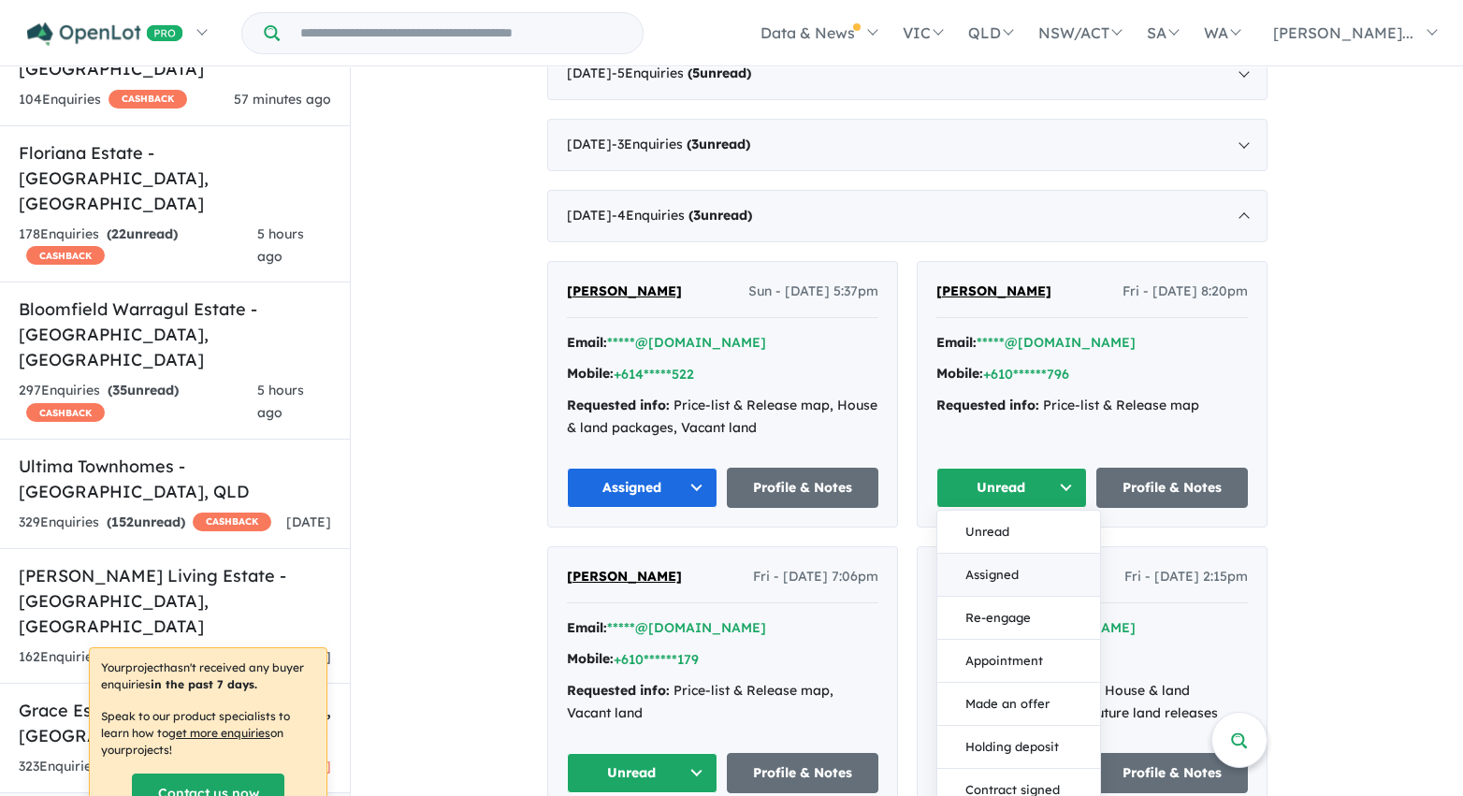
click at [968, 576] on button "Assigned" at bounding box center [1018, 575] width 163 height 43
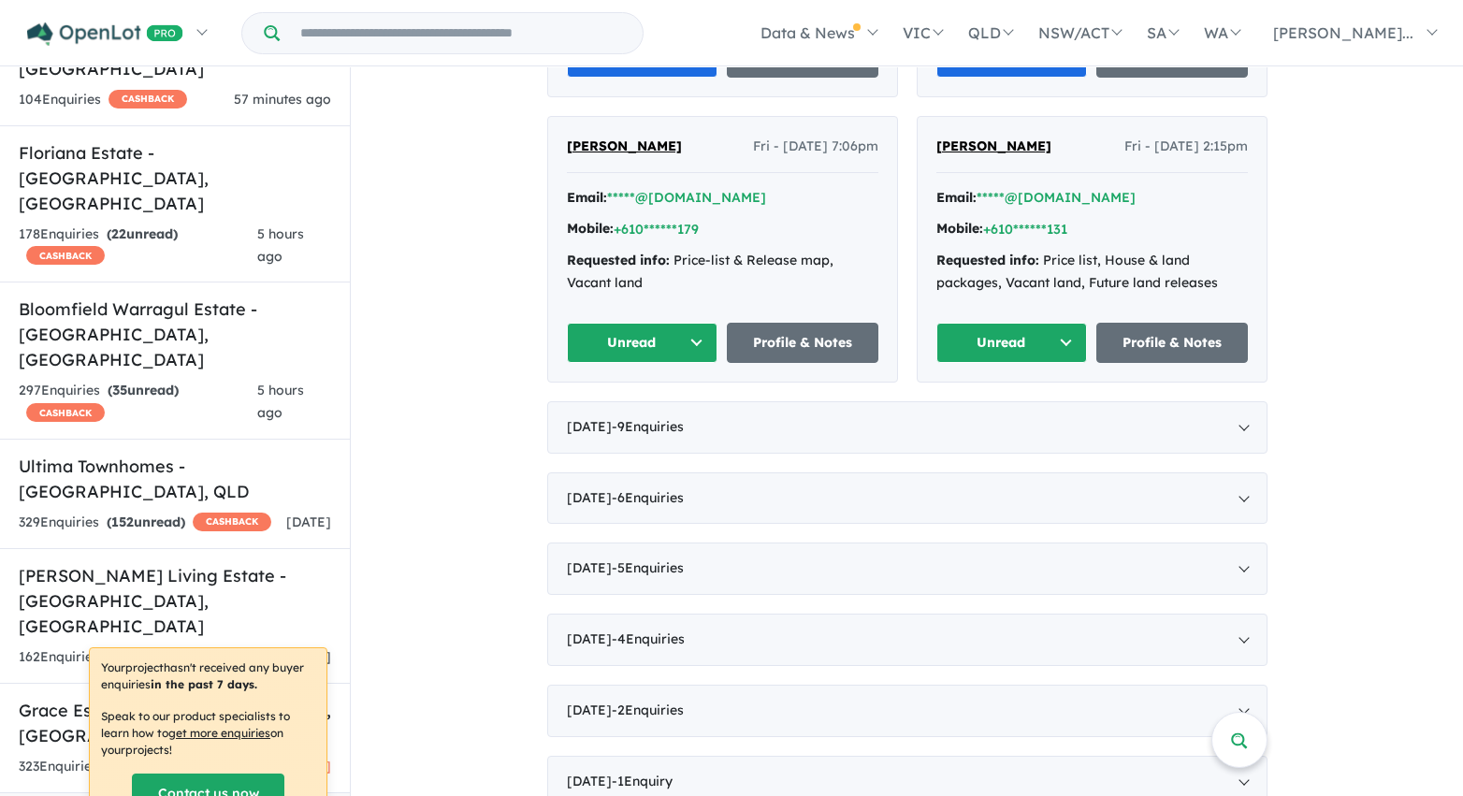
scroll to position [3954, 0]
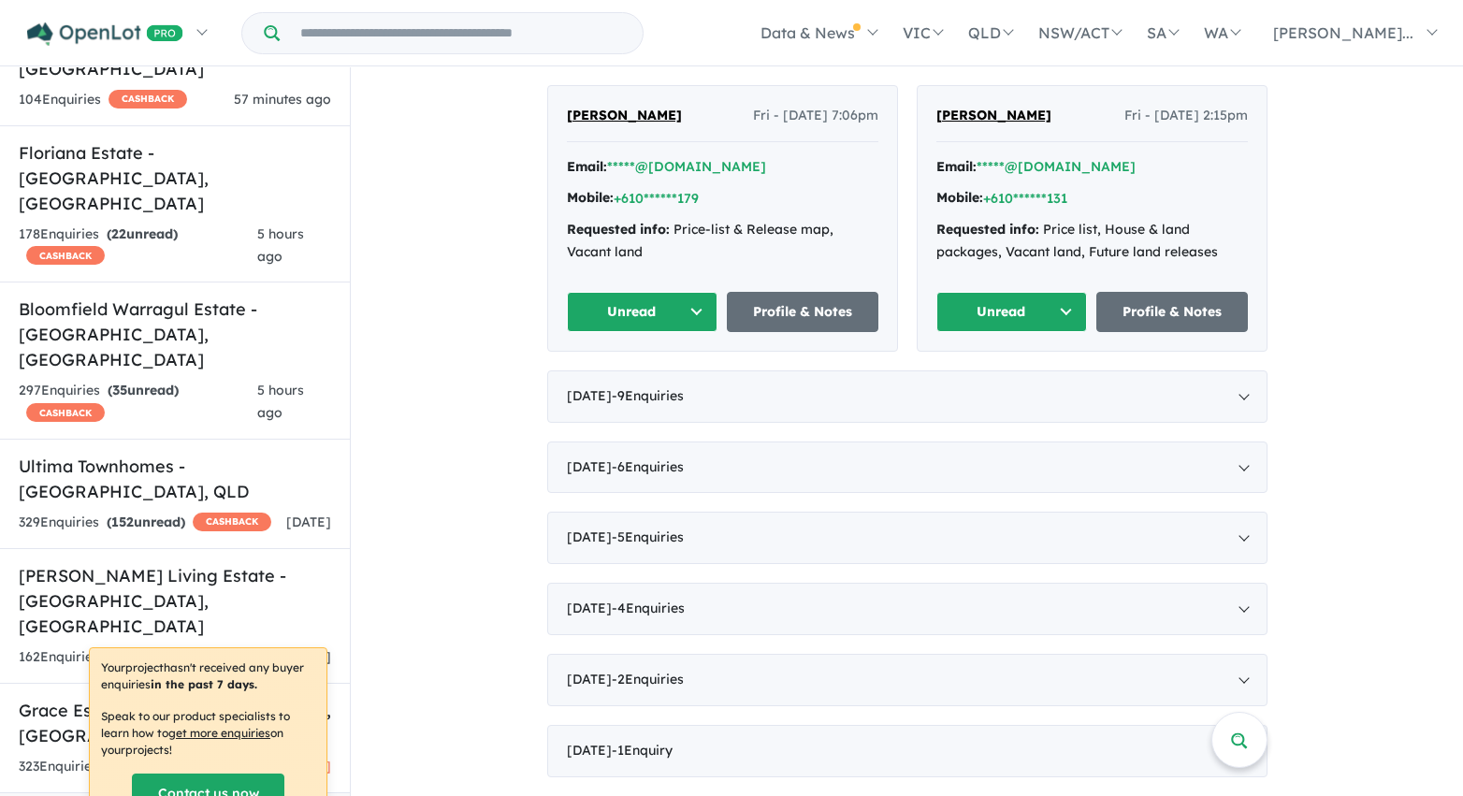
click at [1015, 313] on button "Unread" at bounding box center [1012, 312] width 152 height 40
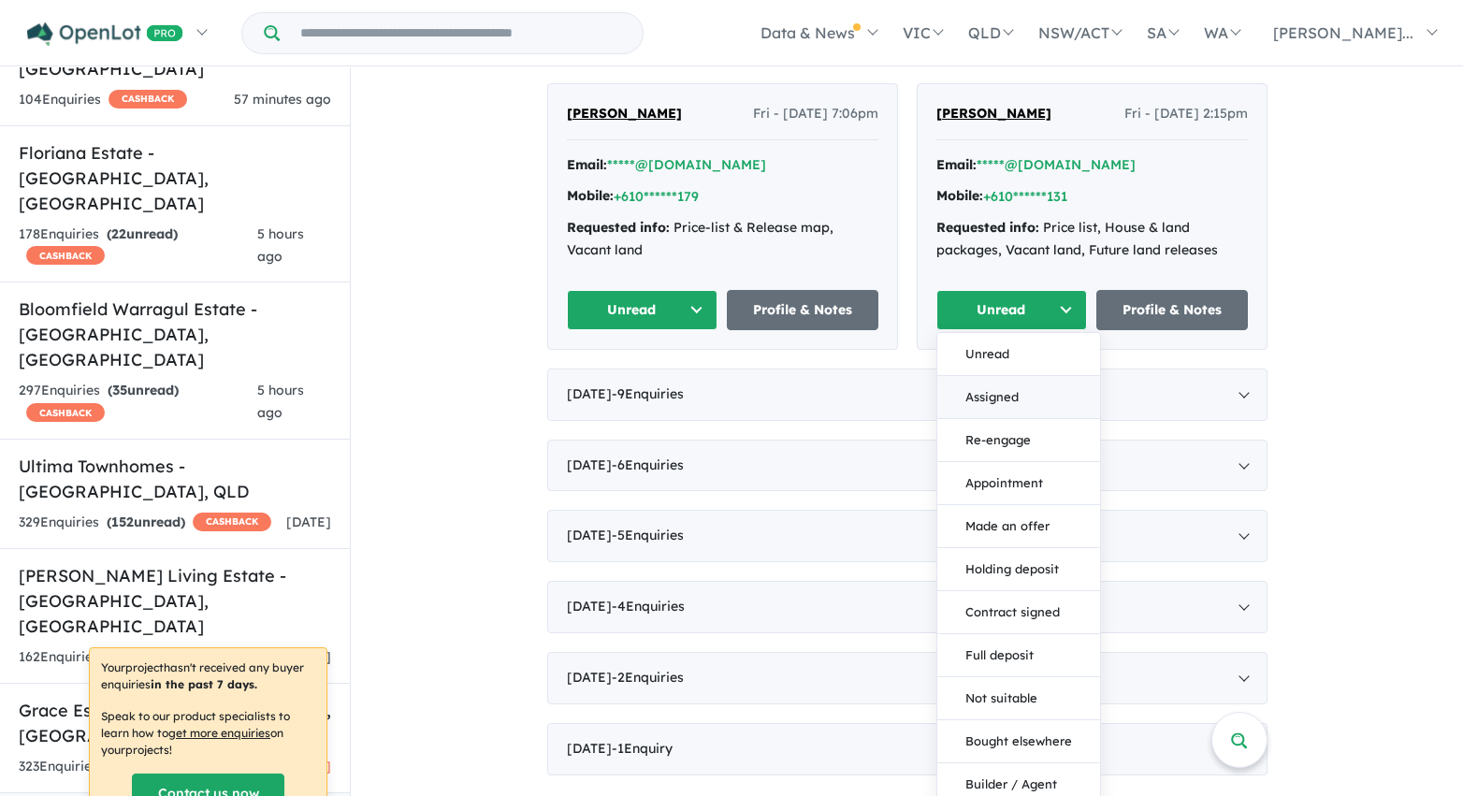
click at [1006, 398] on button "Assigned" at bounding box center [1018, 397] width 163 height 43
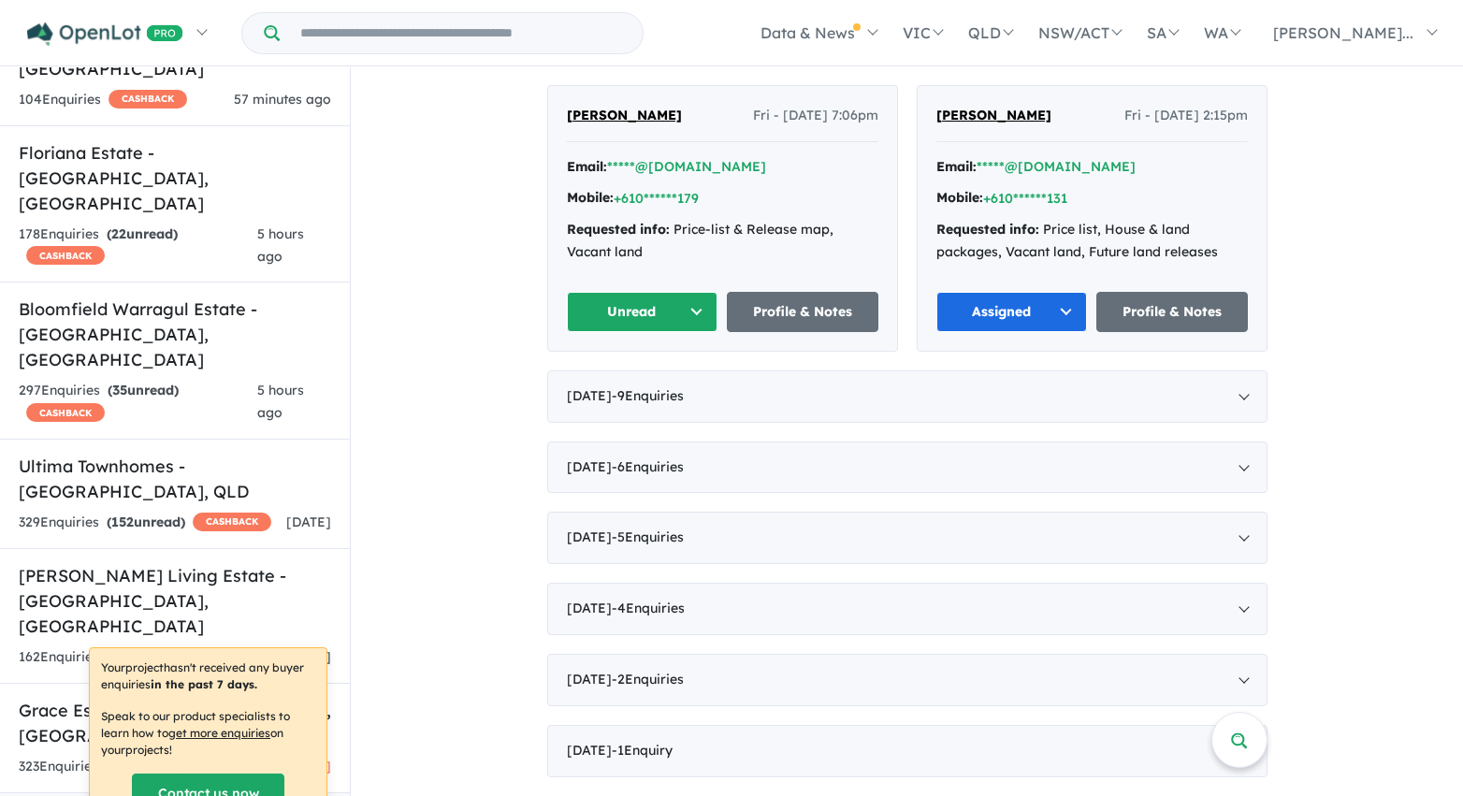
click at [687, 313] on button "Unread" at bounding box center [643, 312] width 152 height 40
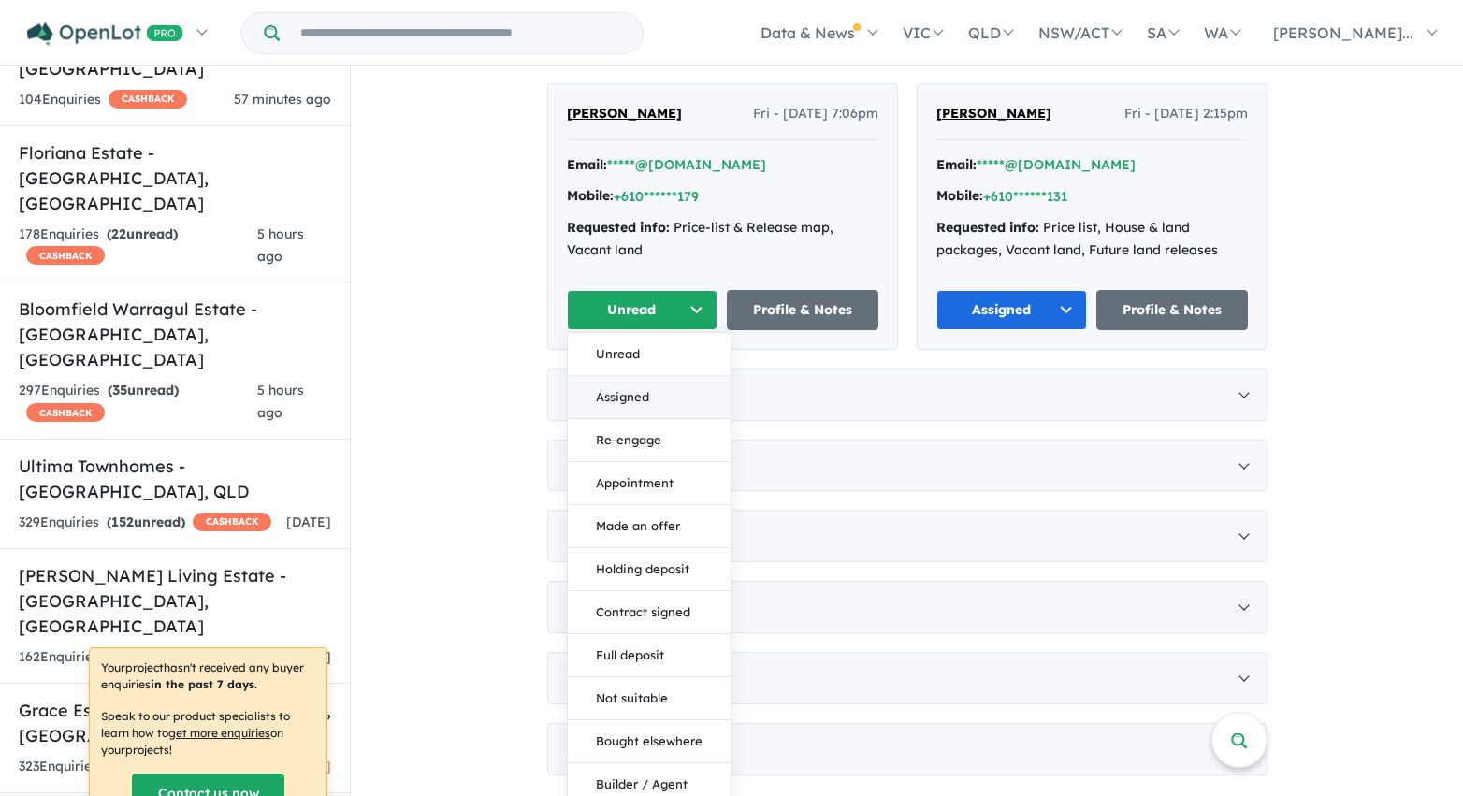
click at [671, 390] on button "Assigned" at bounding box center [649, 397] width 163 height 43
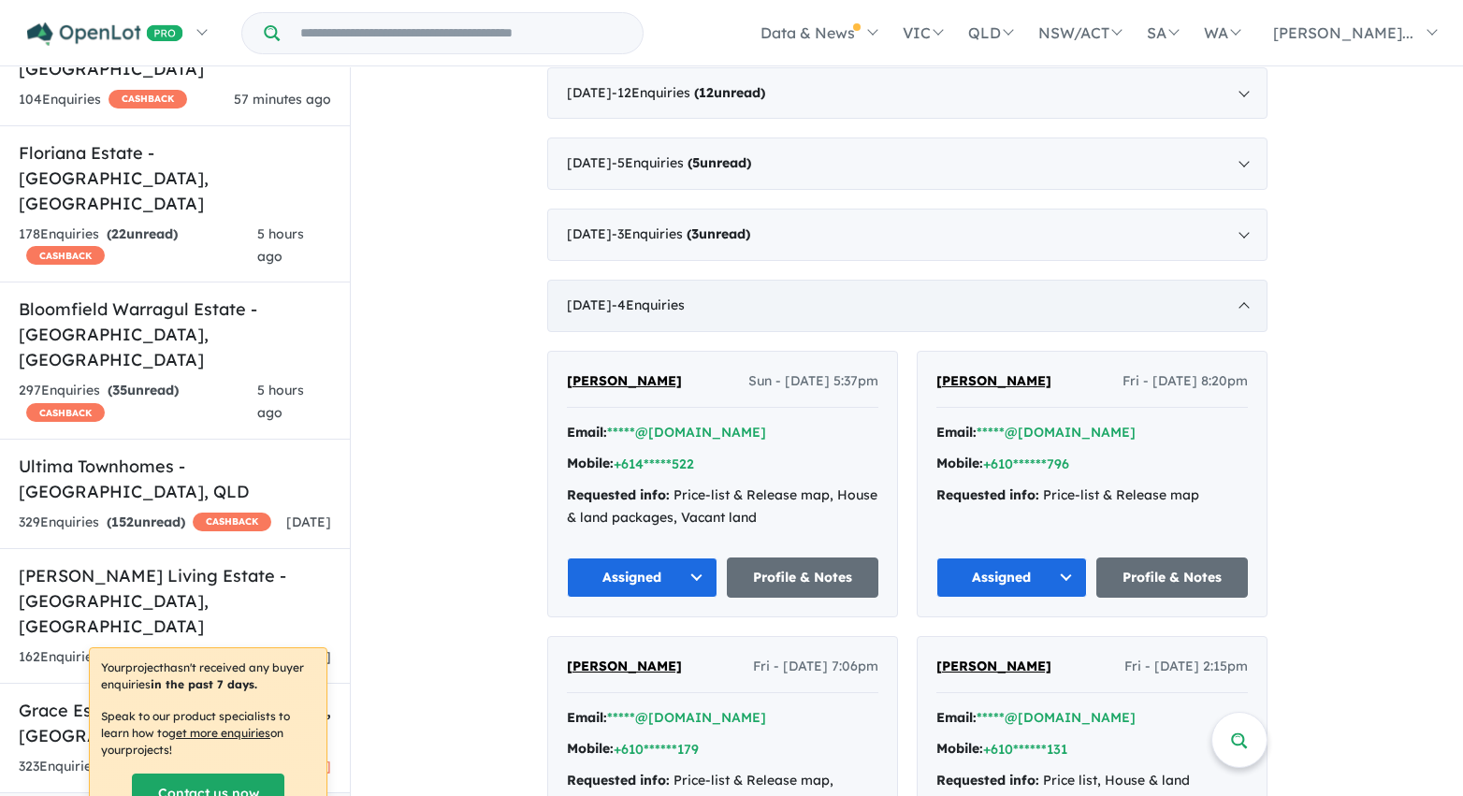
click at [586, 294] on div "September 2020 - 4 Enquir ies ( 0 unread)" at bounding box center [907, 306] width 720 height 52
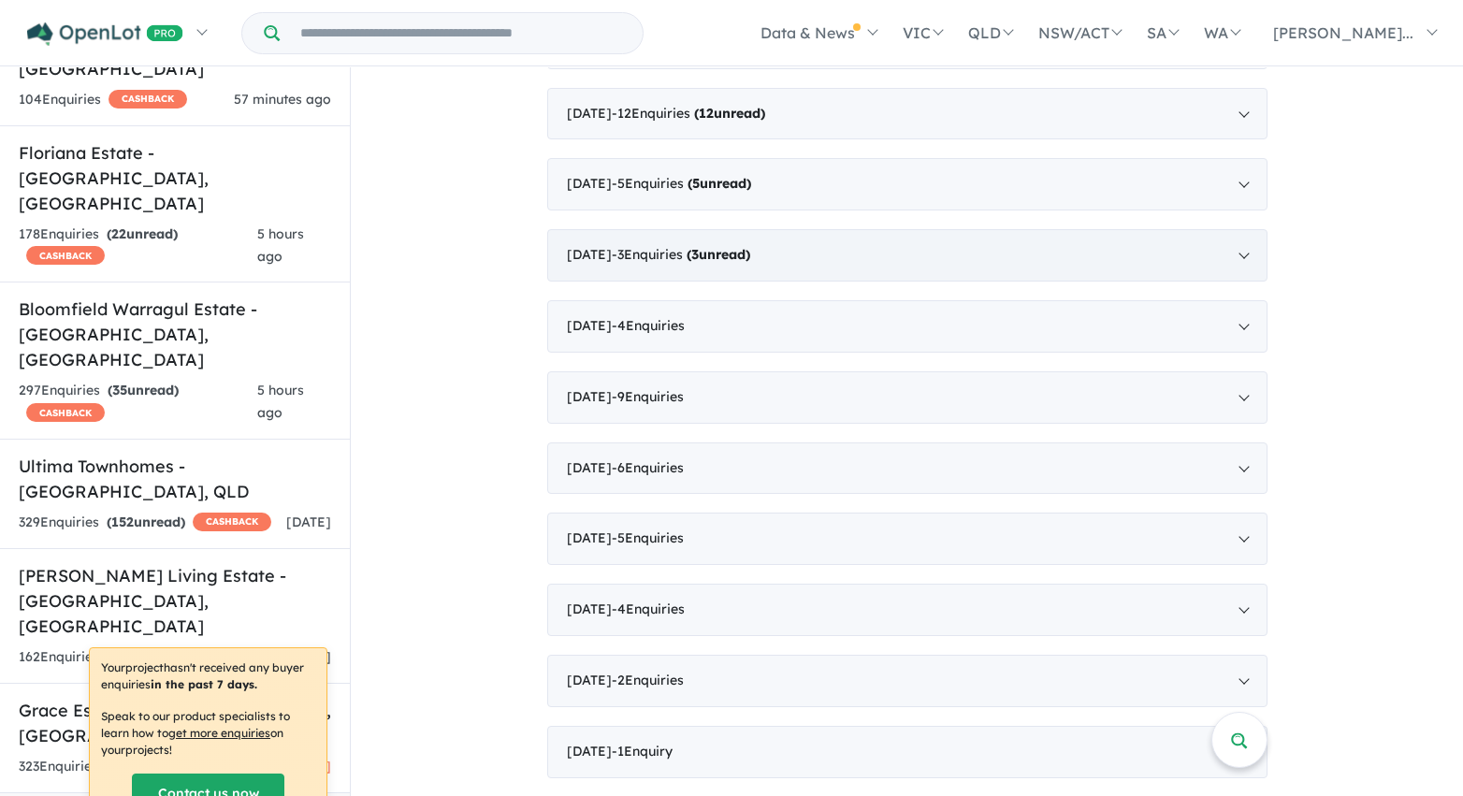
click at [607, 257] on div "October 2020 - 3 Enquir ies ( 3 unread)" at bounding box center [907, 255] width 720 height 52
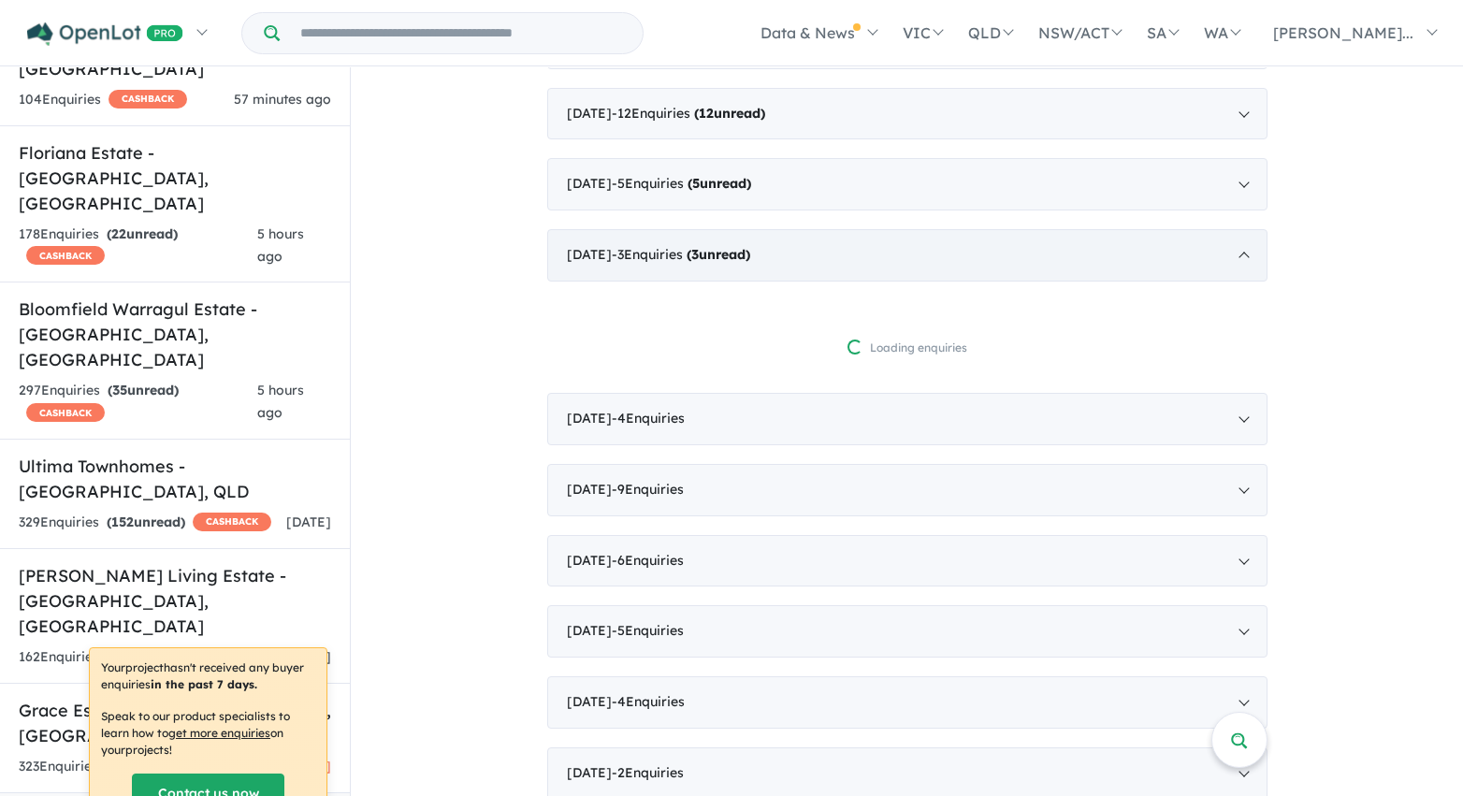
scroll to position [3401, 0]
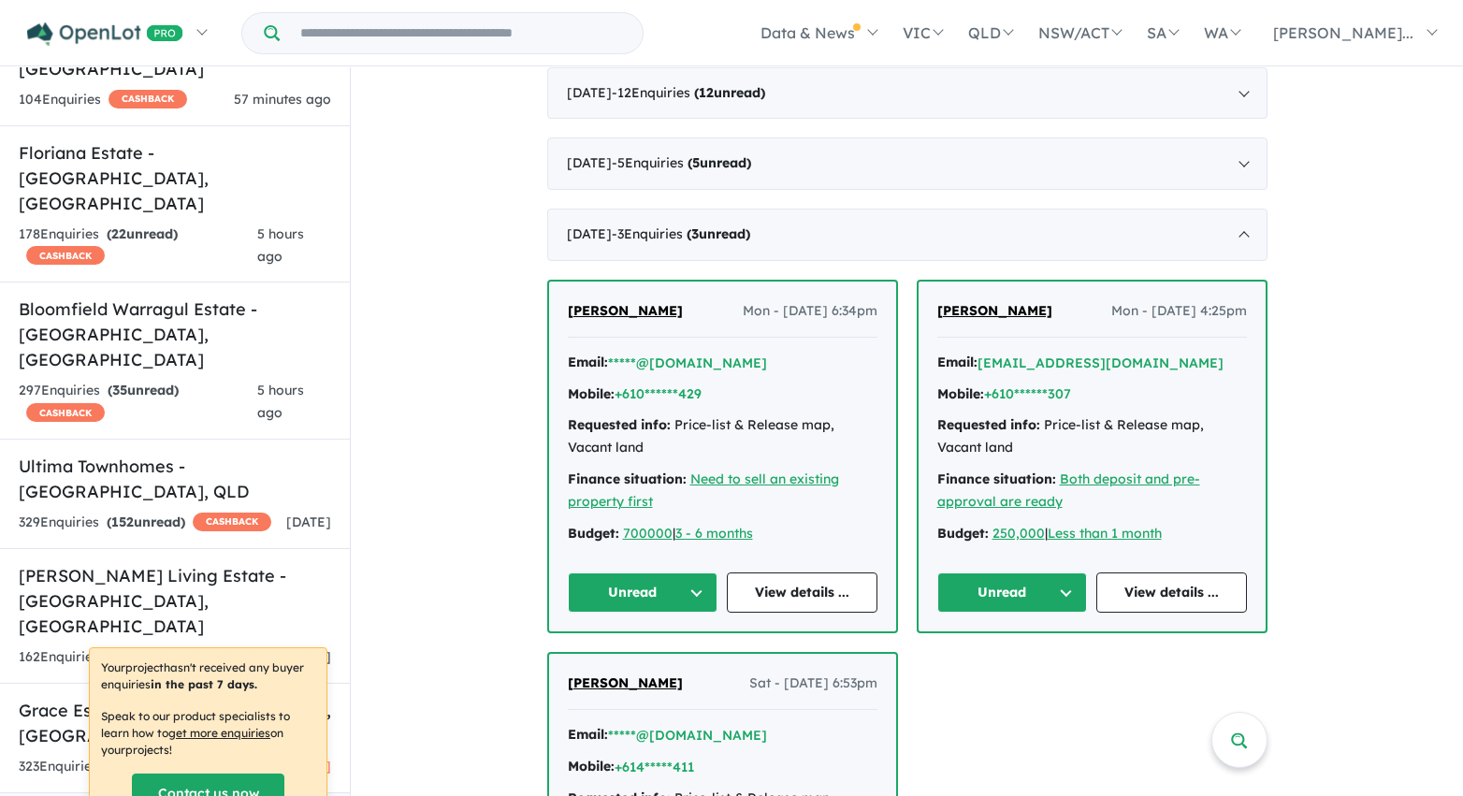
click at [693, 596] on button "Unread" at bounding box center [643, 592] width 151 height 40
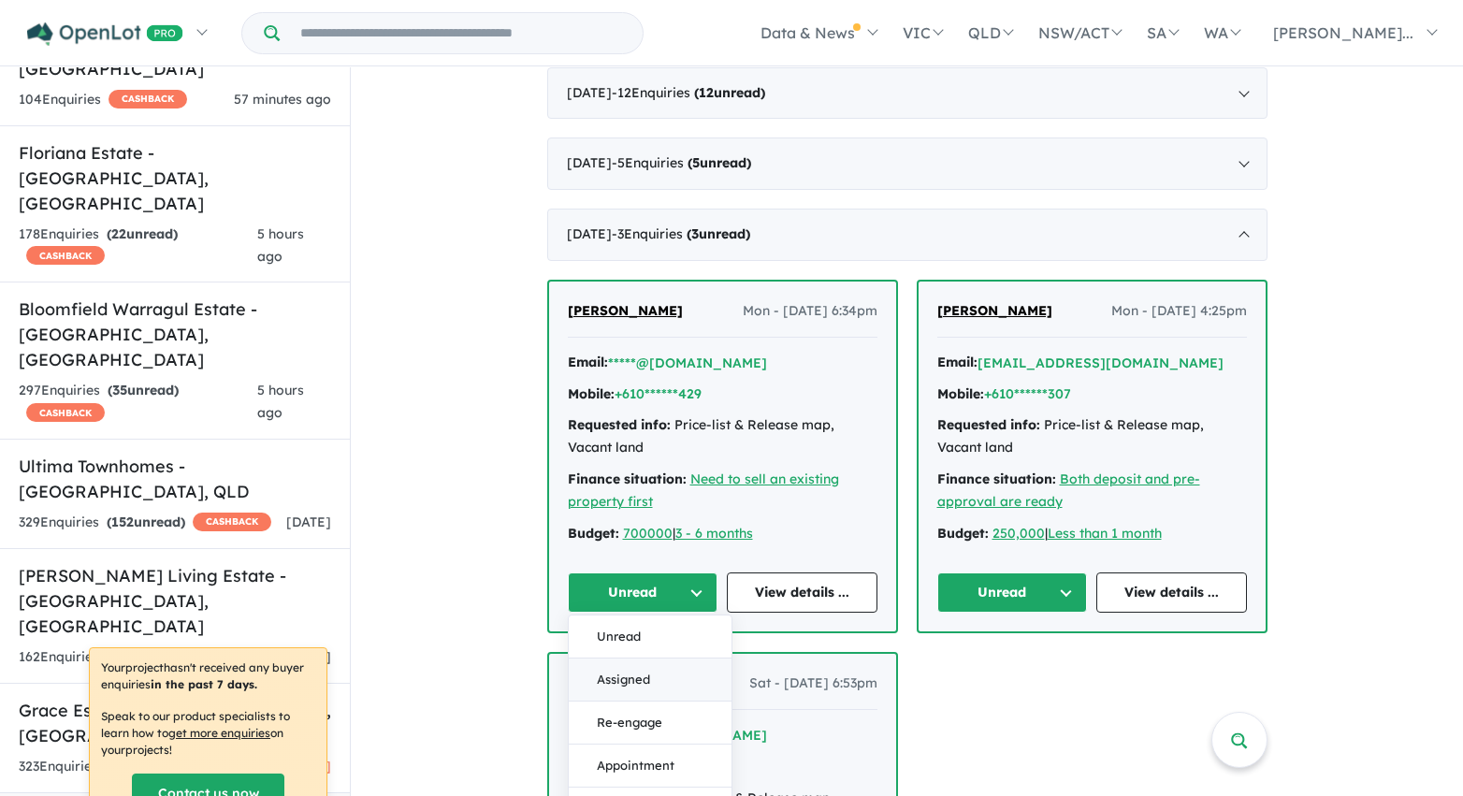
click at [676, 675] on button "Assigned" at bounding box center [650, 680] width 163 height 43
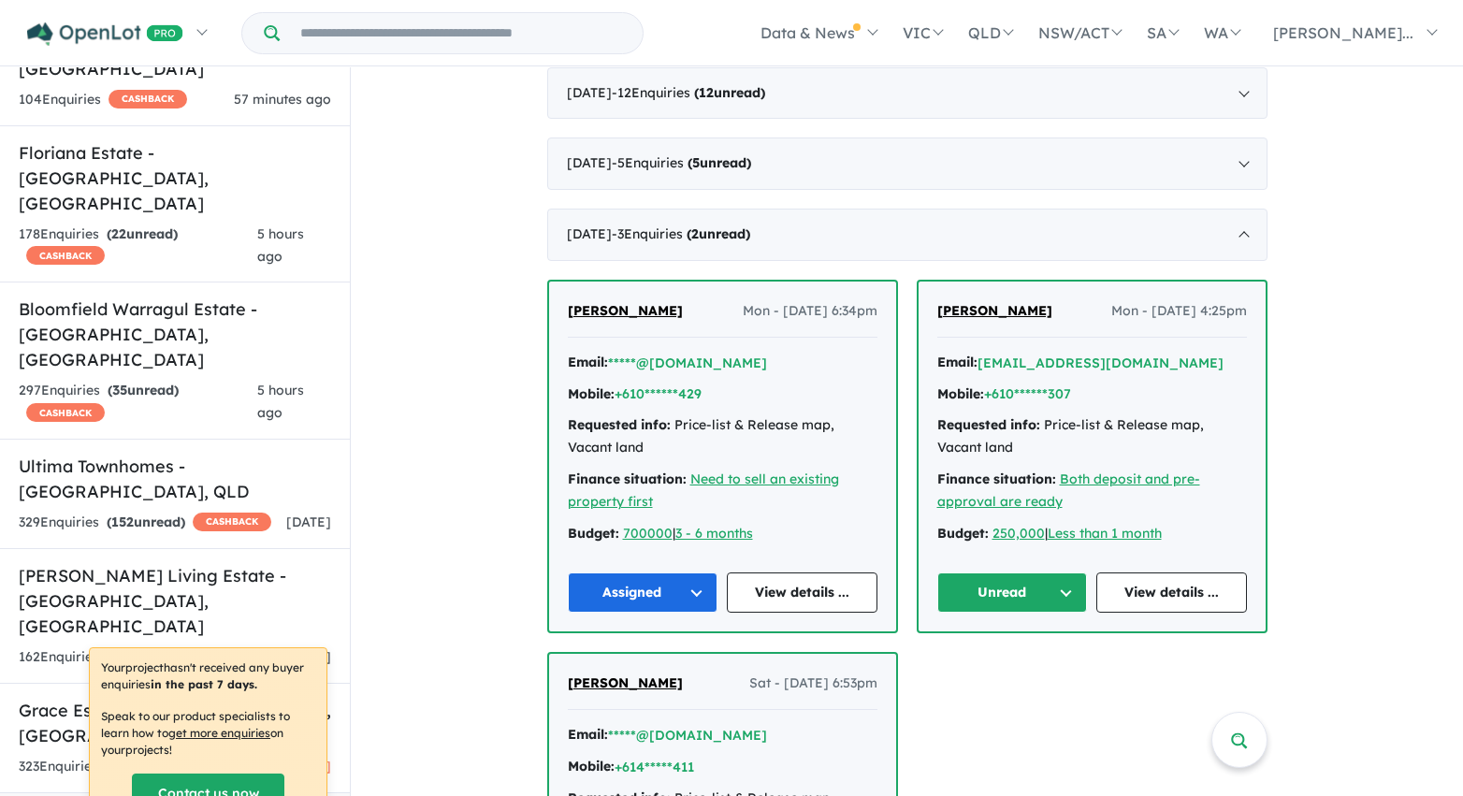
click at [958, 598] on button "Unread" at bounding box center [1012, 592] width 151 height 40
click at [980, 678] on button "Assigned" at bounding box center [1019, 680] width 163 height 43
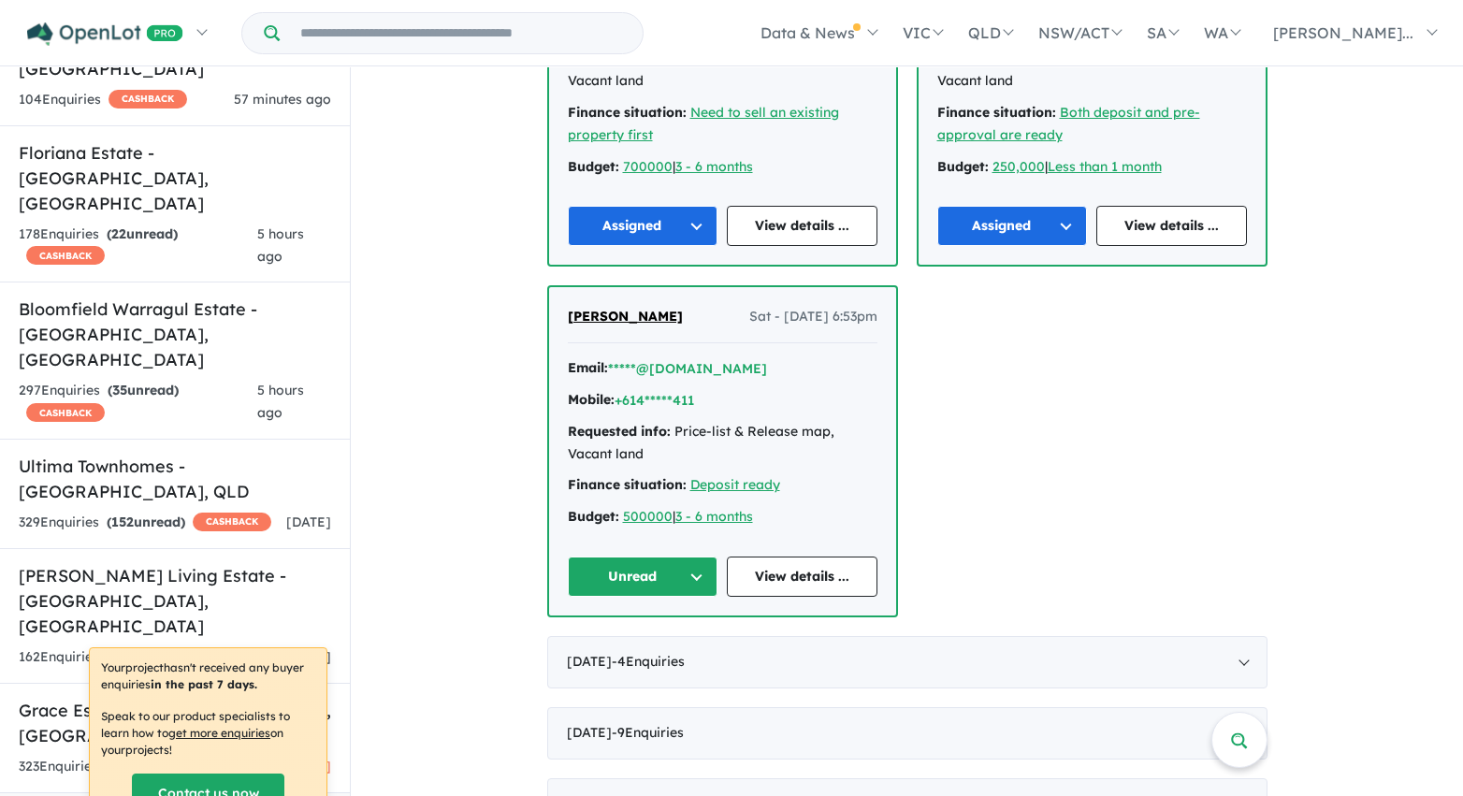
scroll to position [3795, 0]
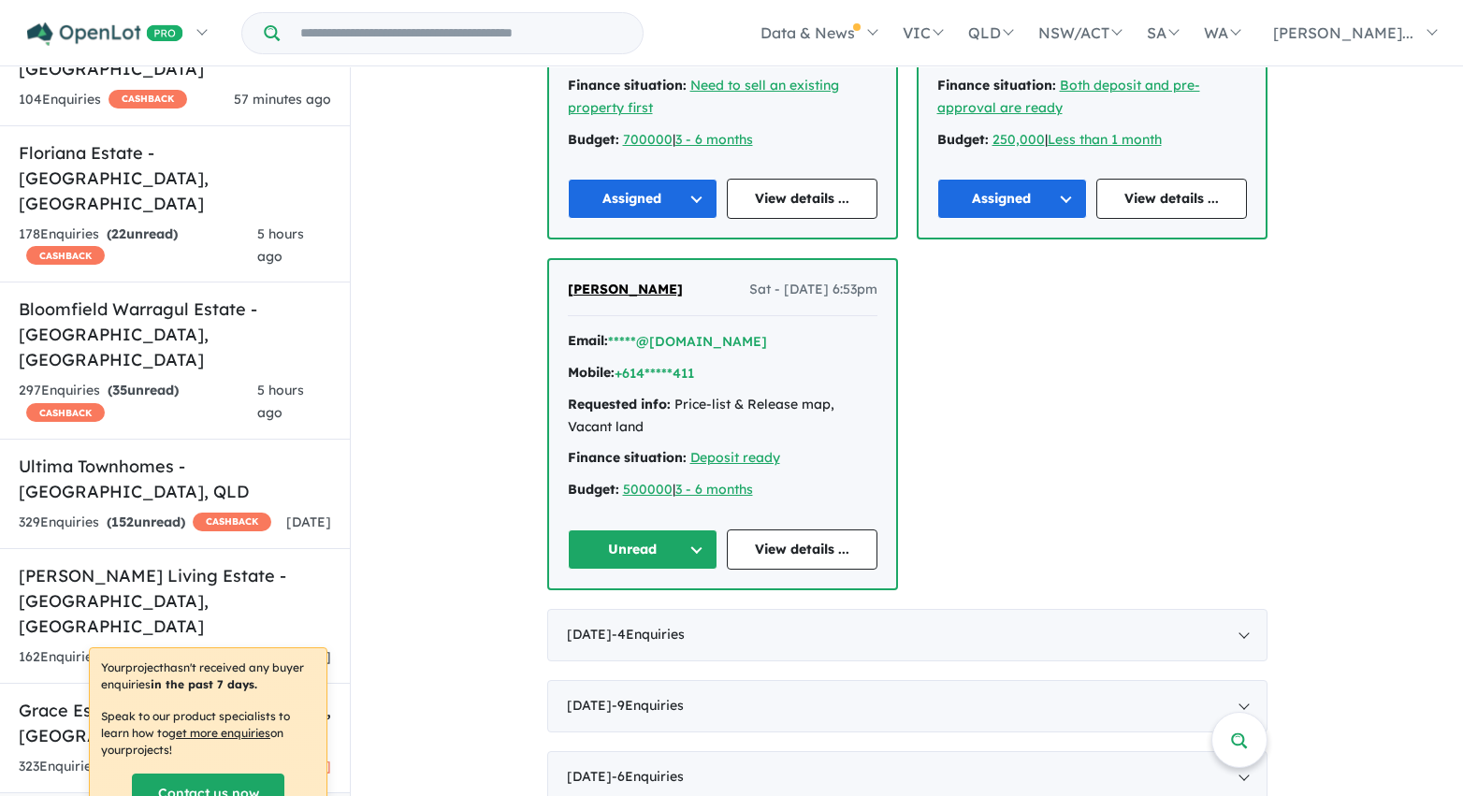
click at [683, 549] on button "Unread" at bounding box center [643, 549] width 151 height 40
click at [668, 634] on button "Assigned" at bounding box center [650, 636] width 163 height 43
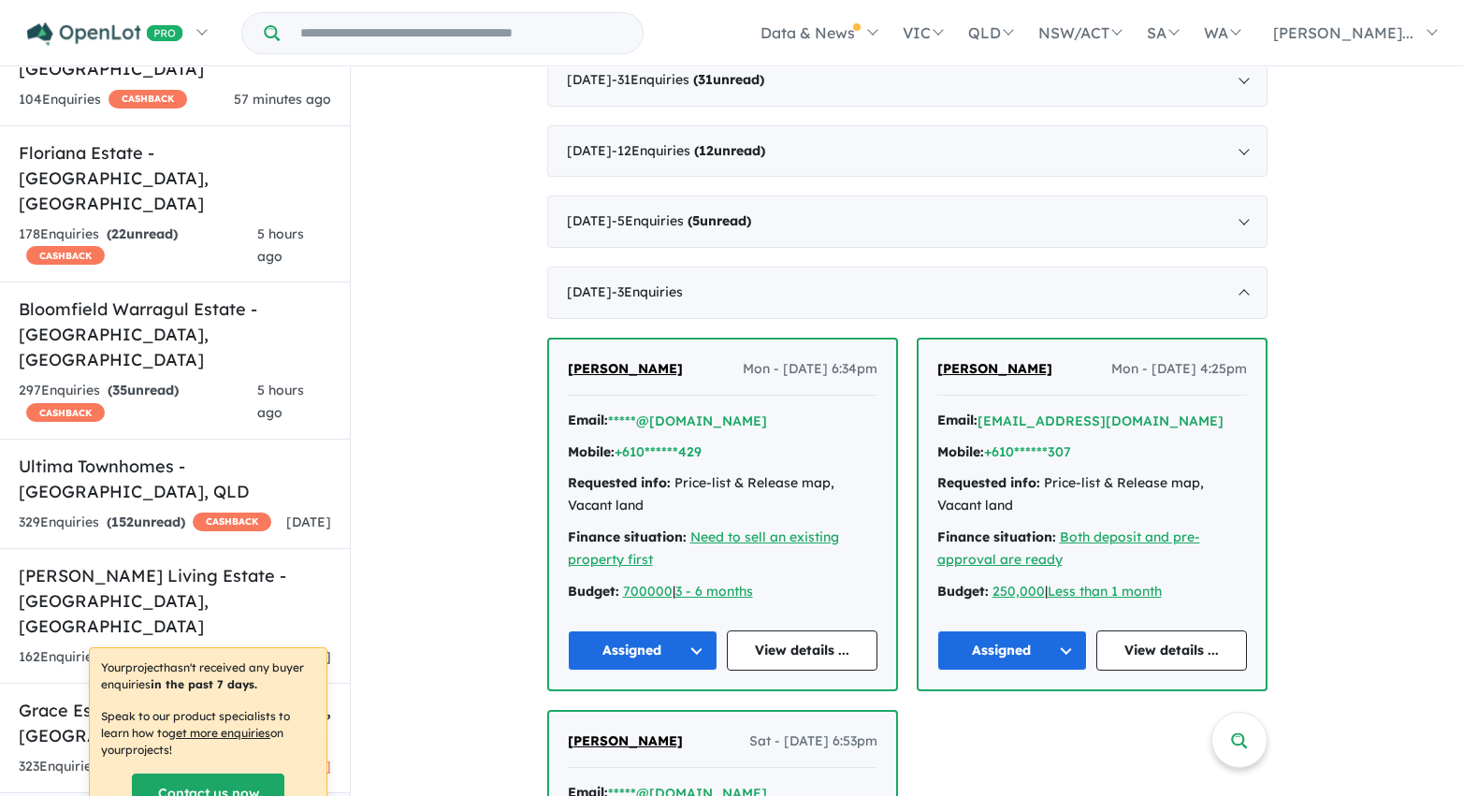
scroll to position [3272, 0]
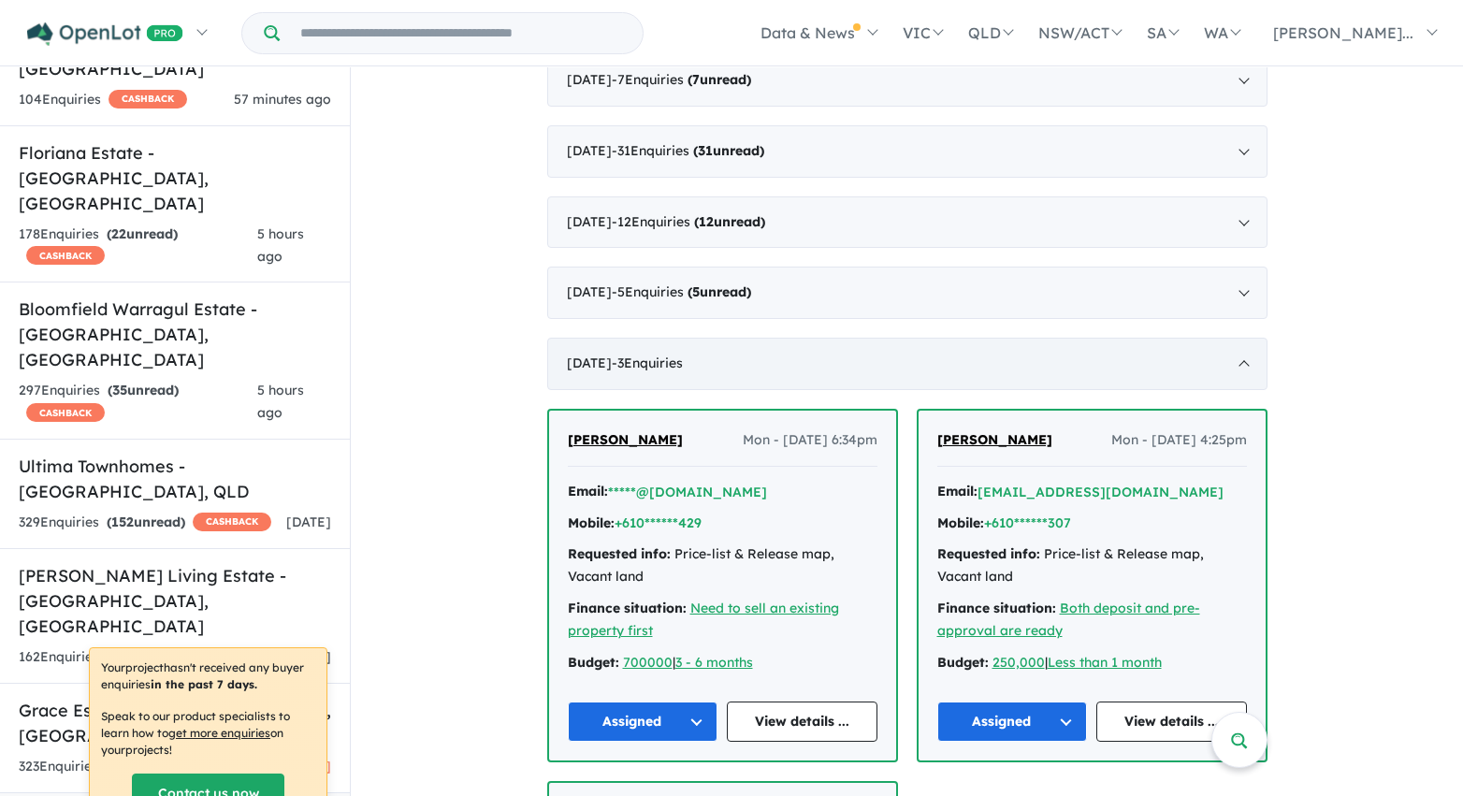
click at [615, 367] on div "October 2020 - 3 Enquir ies ( 0 unread)" at bounding box center [907, 364] width 720 height 52
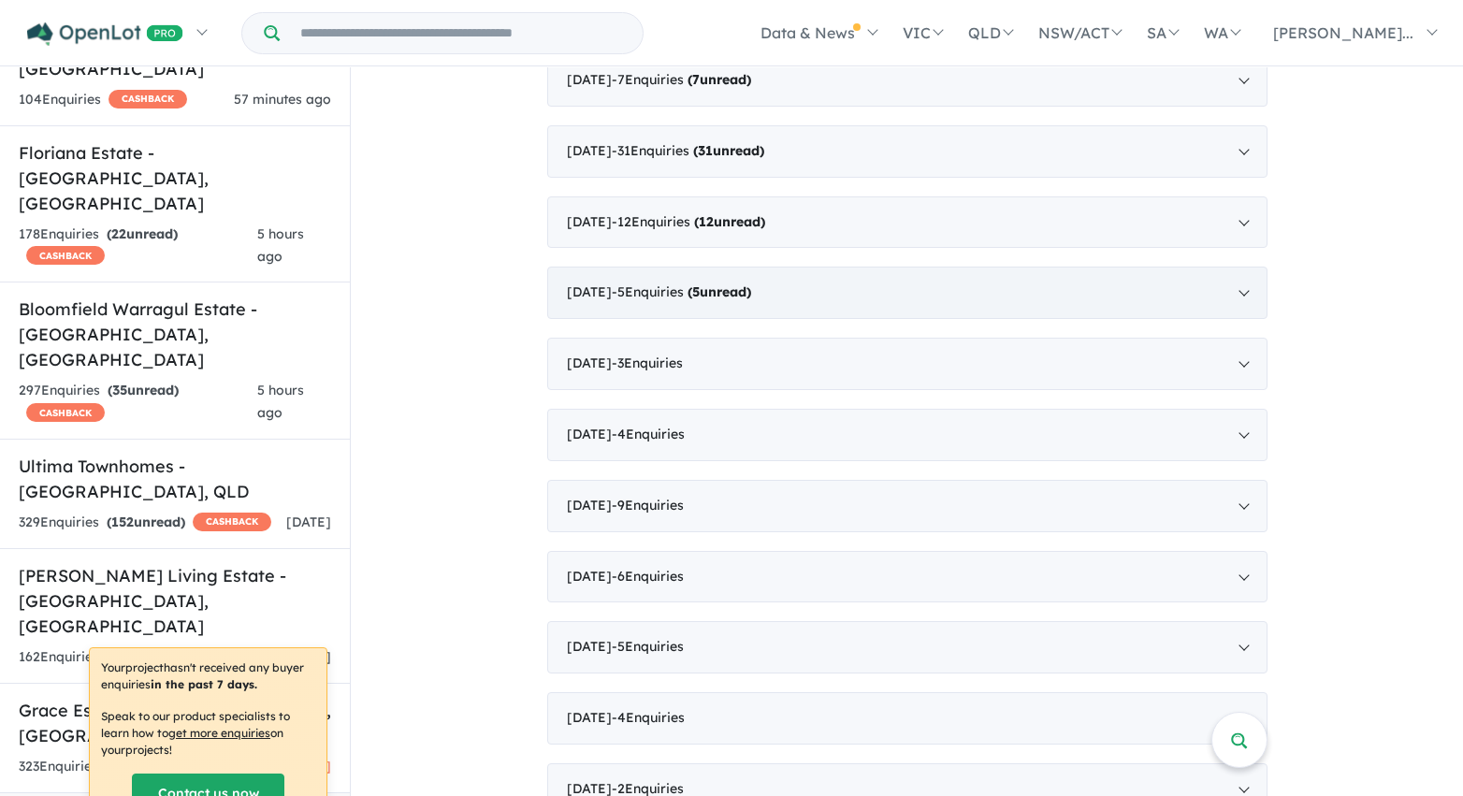
click at [613, 302] on div "November 2020 - 5 Enquir ies ( 5 unread)" at bounding box center [907, 293] width 720 height 52
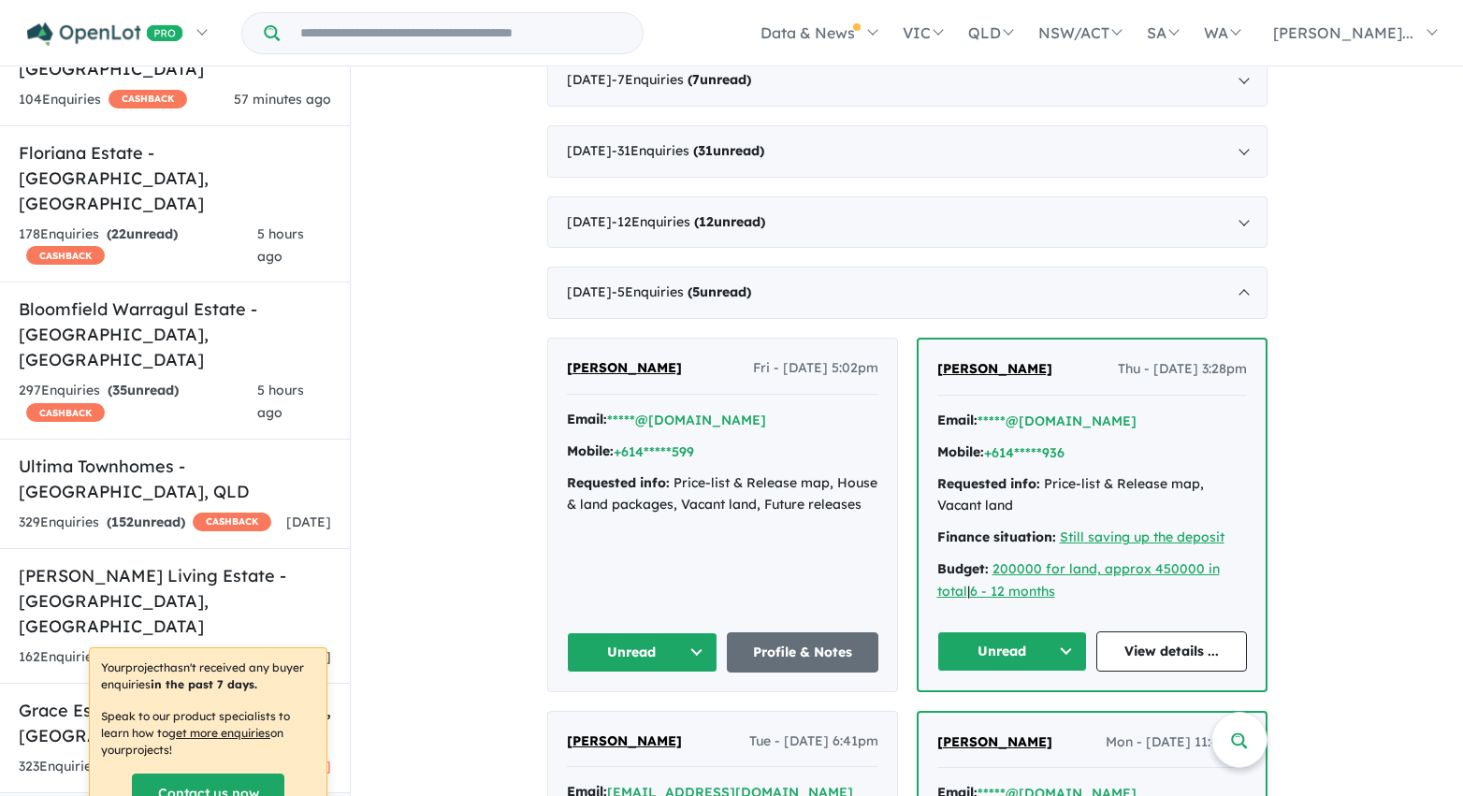
click at [687, 651] on button "Unread" at bounding box center [643, 652] width 152 height 40
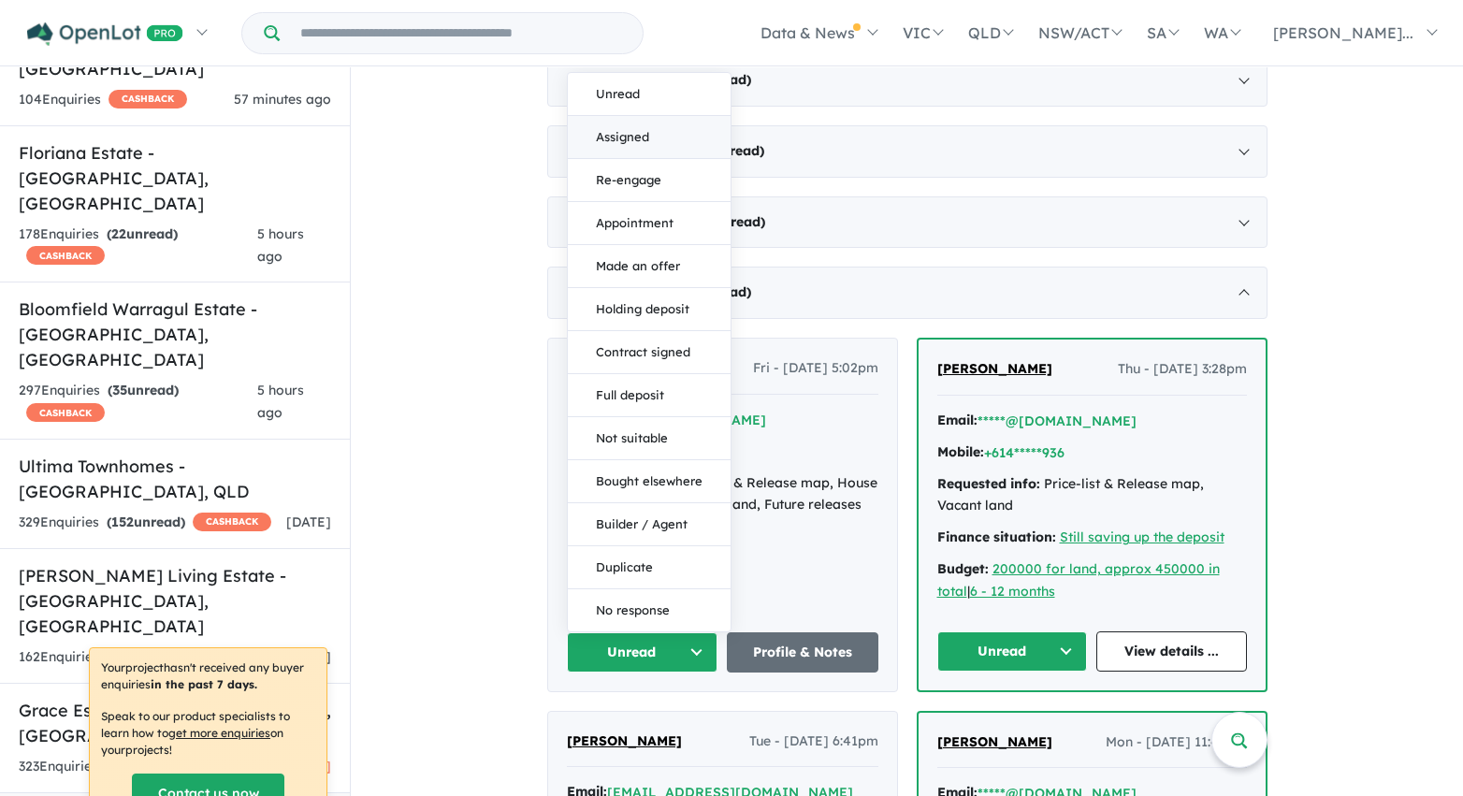
click at [636, 142] on button "Assigned" at bounding box center [649, 137] width 163 height 43
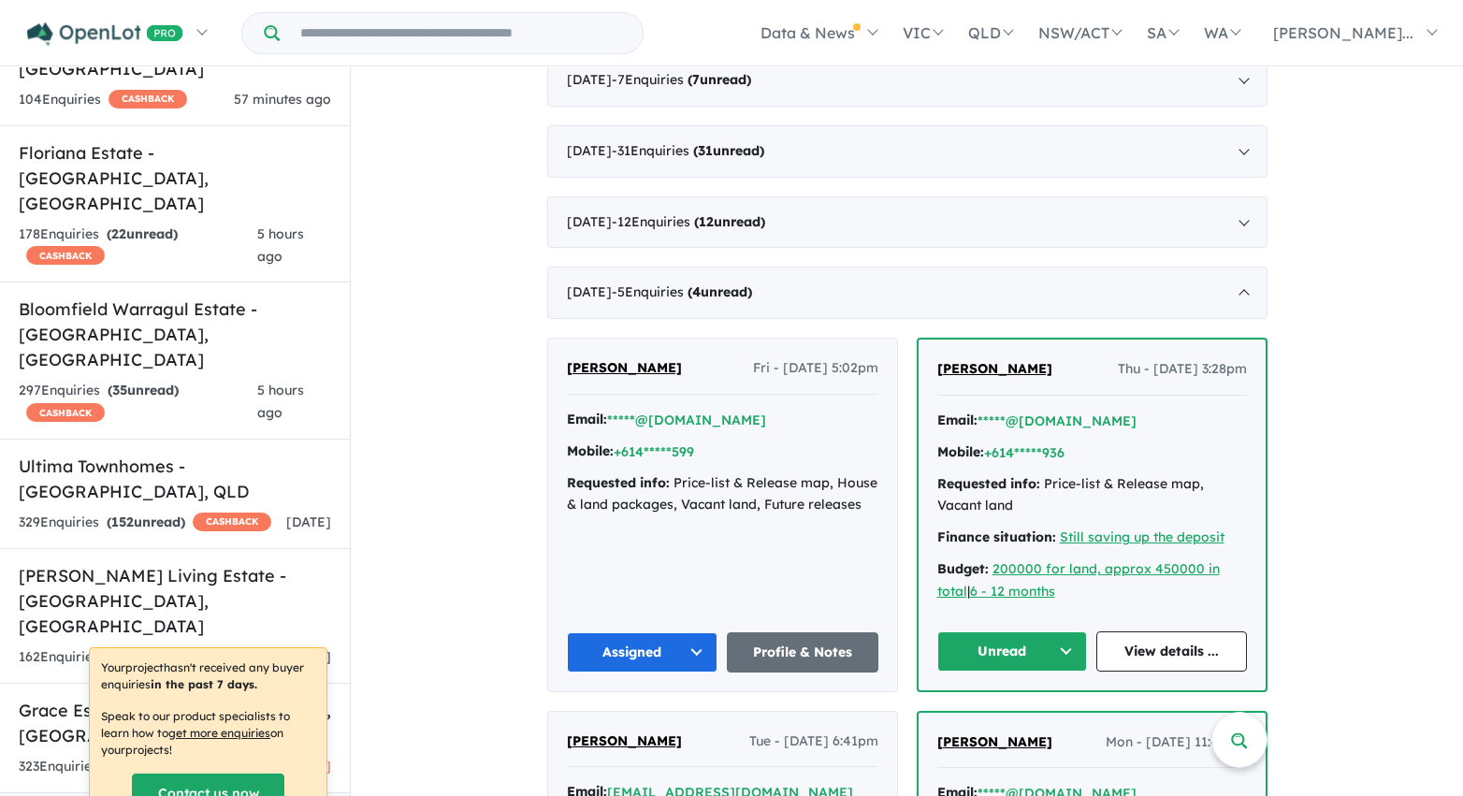
click at [997, 657] on button "Unread" at bounding box center [1012, 651] width 151 height 40
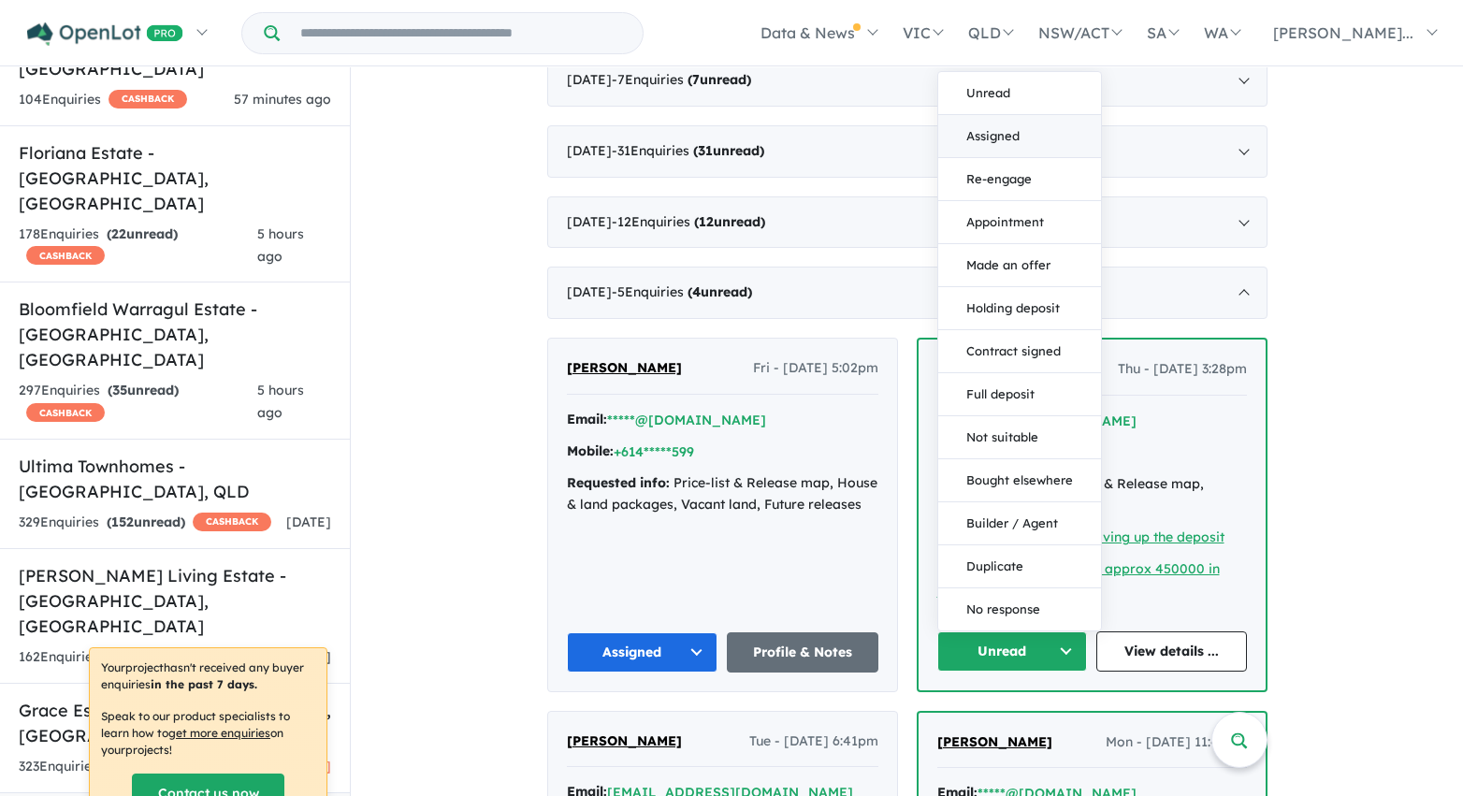
click at [1001, 139] on button "Assigned" at bounding box center [1019, 136] width 163 height 43
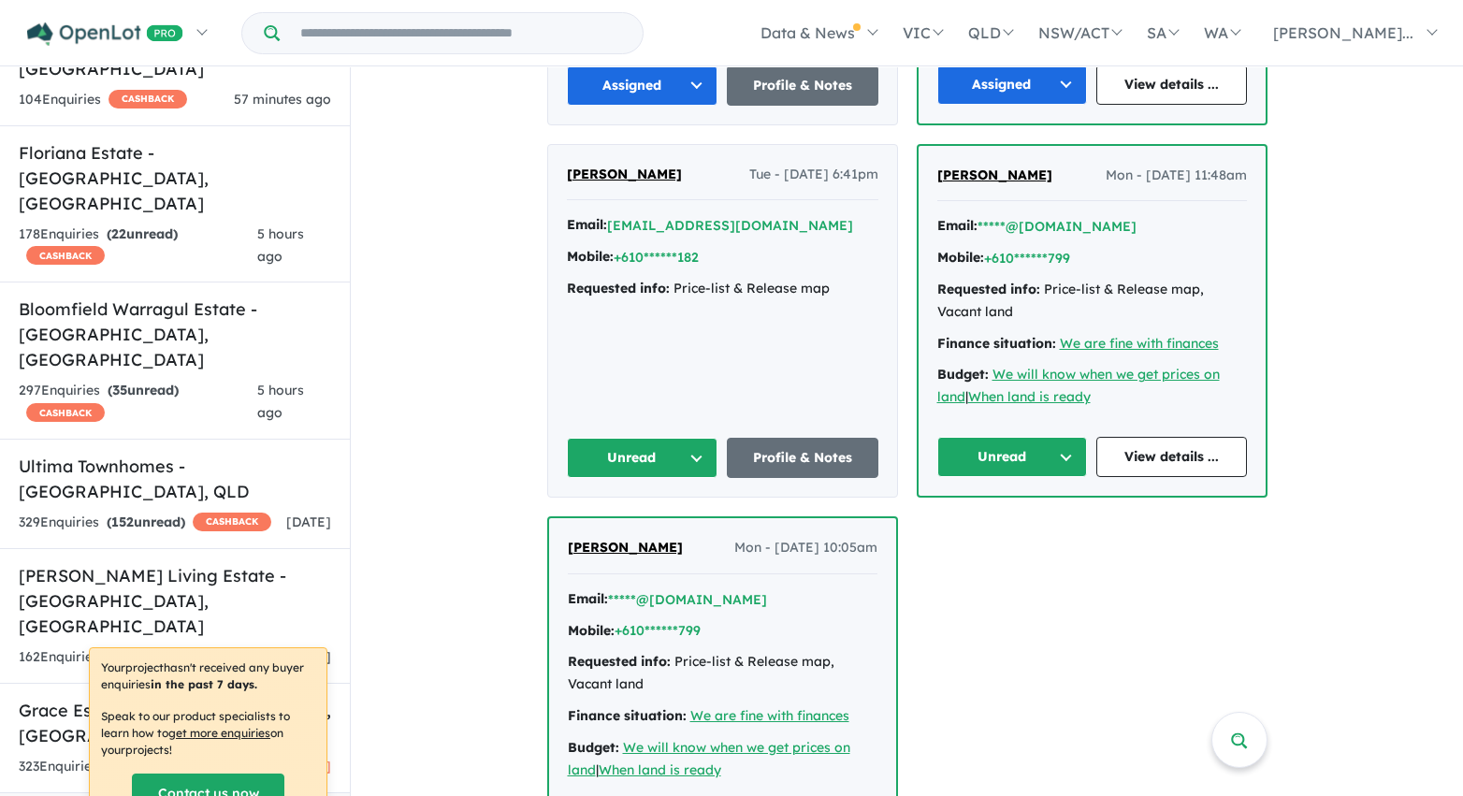
scroll to position [3890, 0]
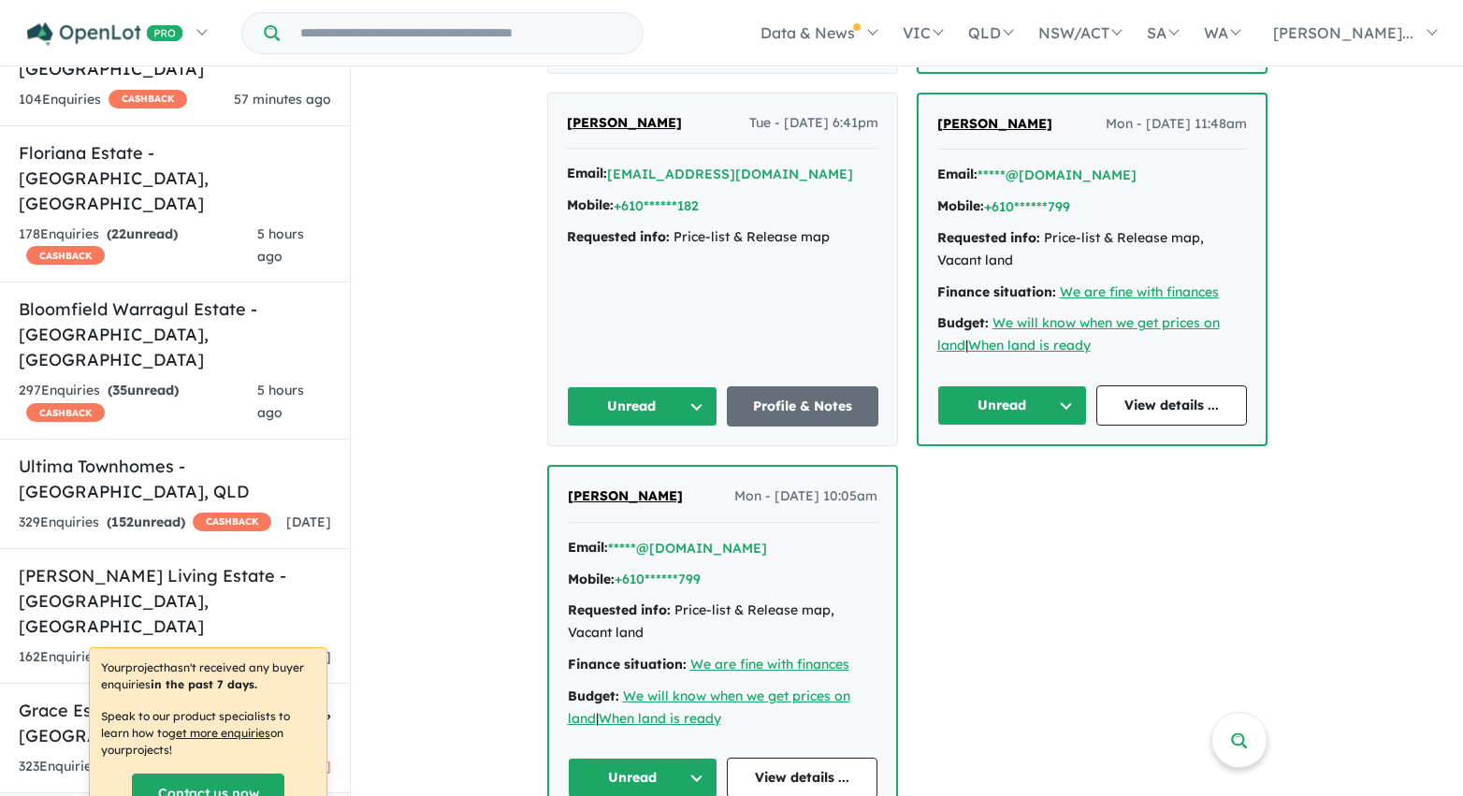
click at [974, 426] on button "Unread" at bounding box center [1012, 405] width 151 height 40
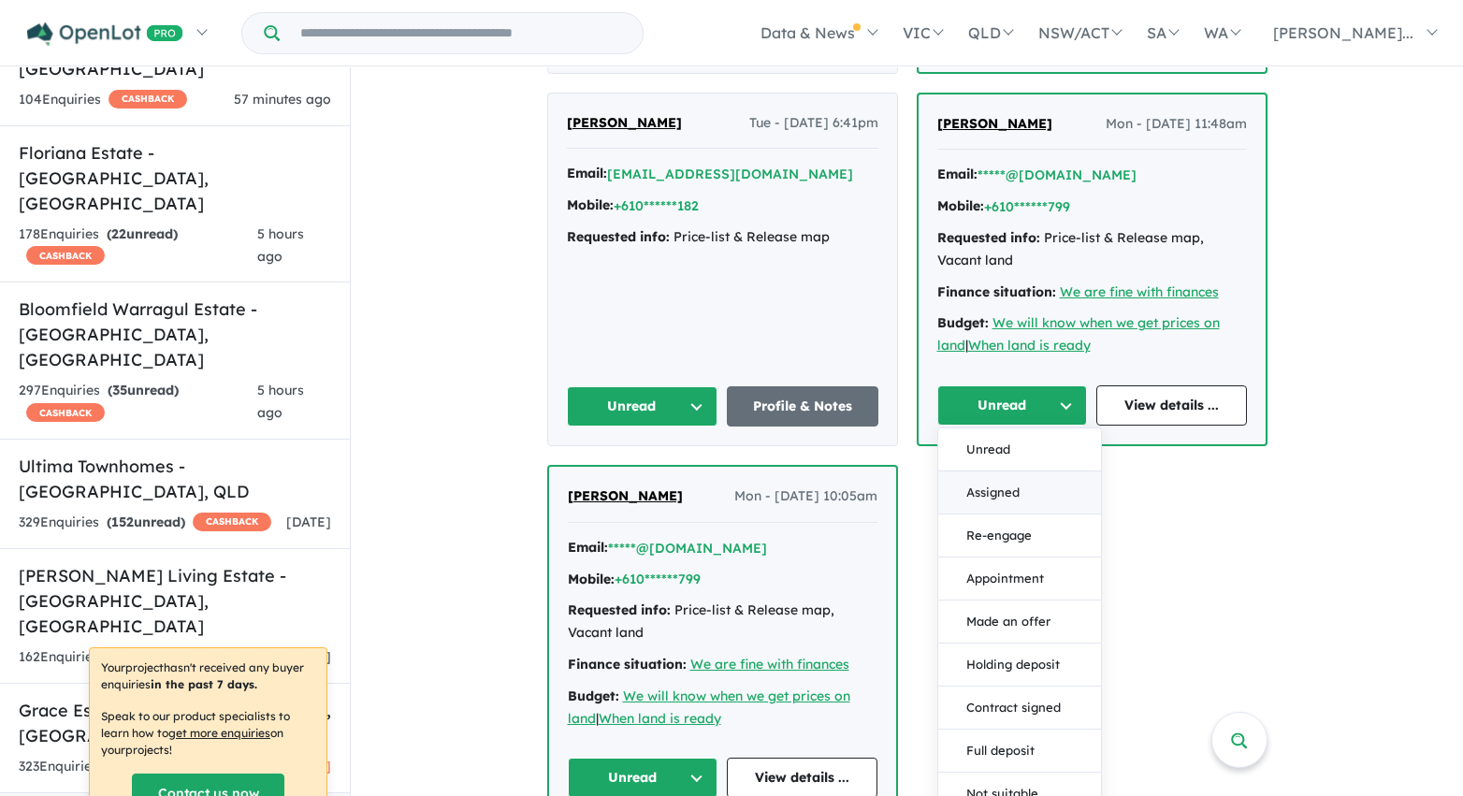
click at [978, 514] on button "Assigned" at bounding box center [1019, 492] width 163 height 43
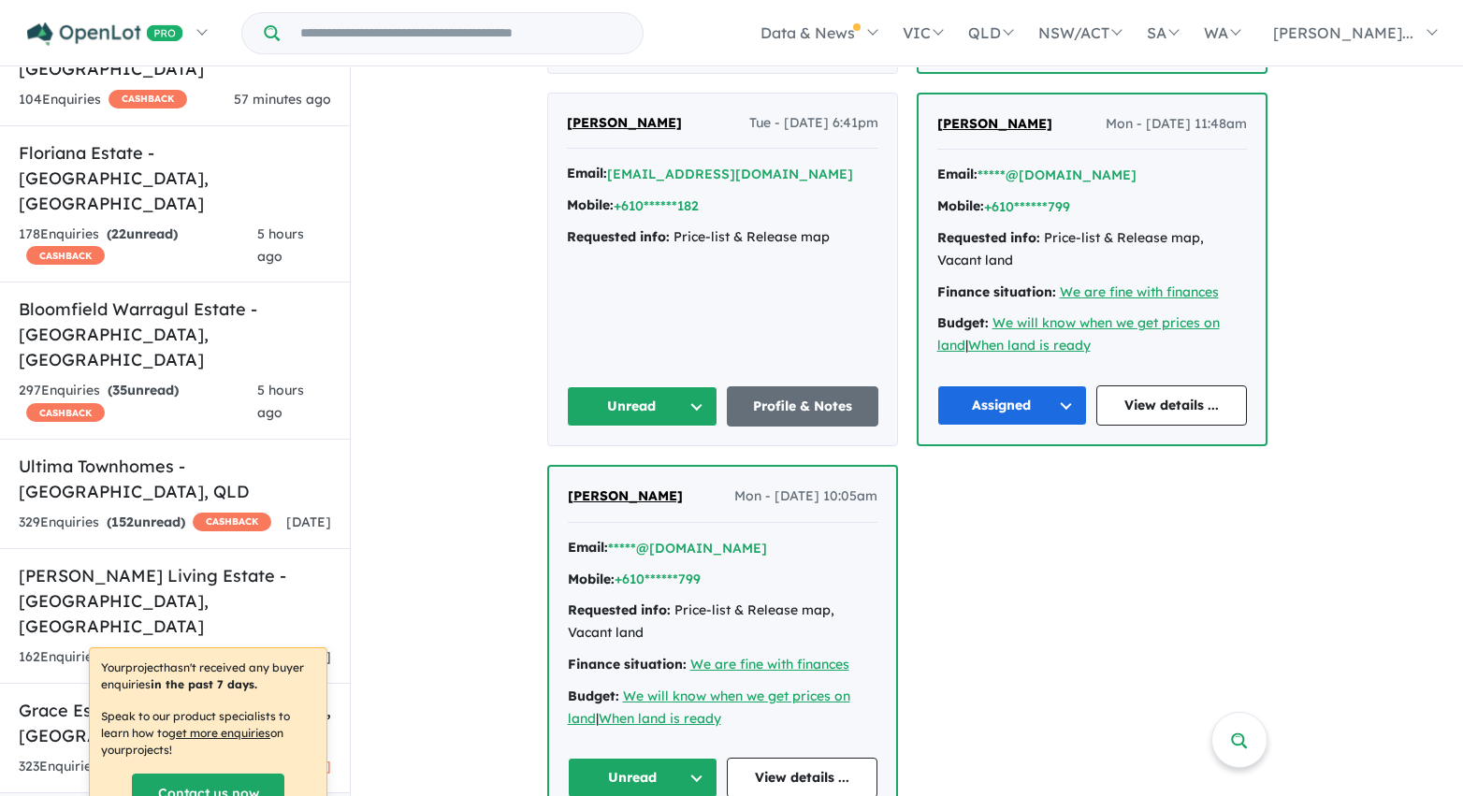
click at [690, 427] on button "Unread" at bounding box center [643, 406] width 152 height 40
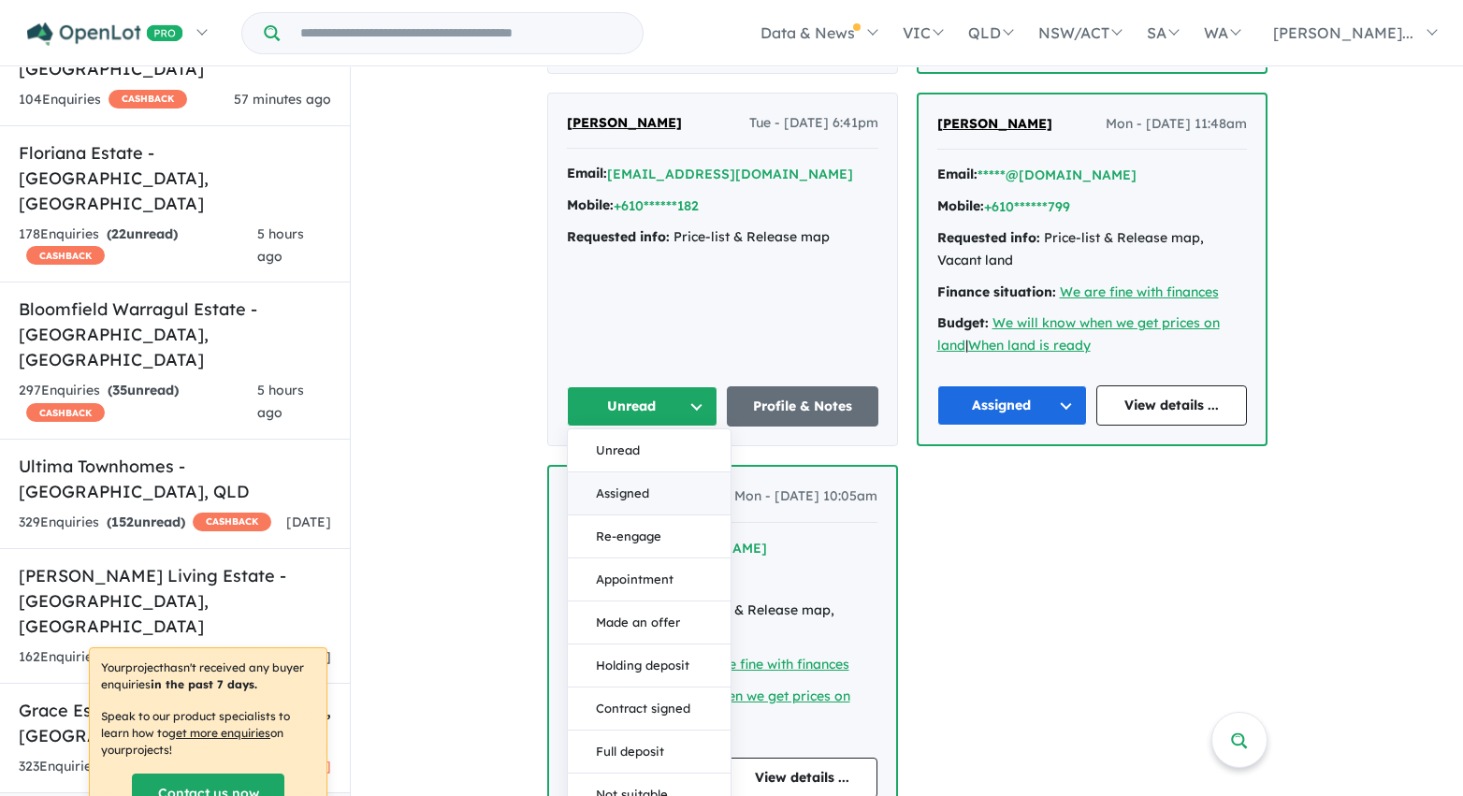
click at [672, 510] on button "Assigned" at bounding box center [649, 493] width 163 height 43
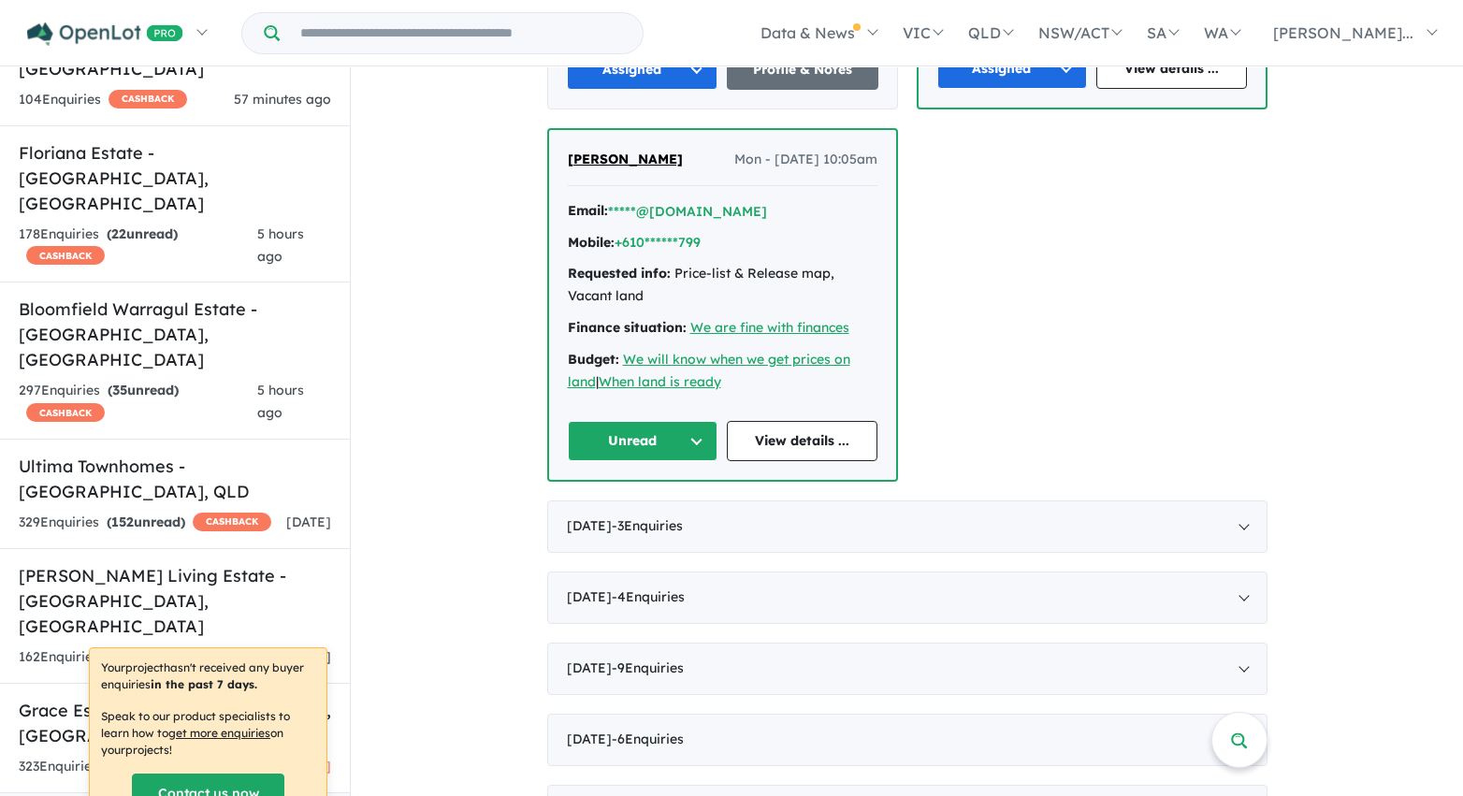
scroll to position [4236, 0]
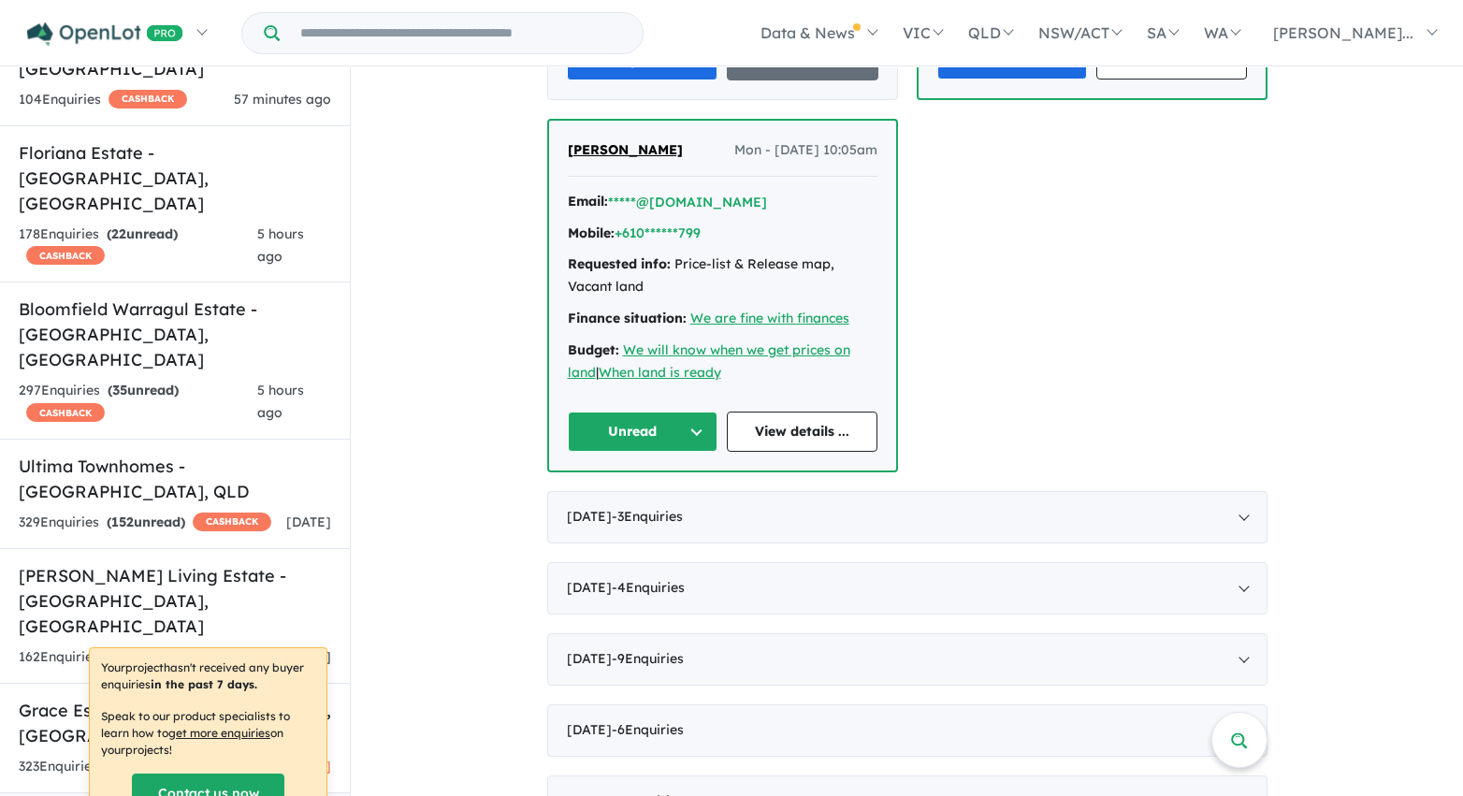
click at [693, 452] on button "Unread" at bounding box center [643, 432] width 151 height 40
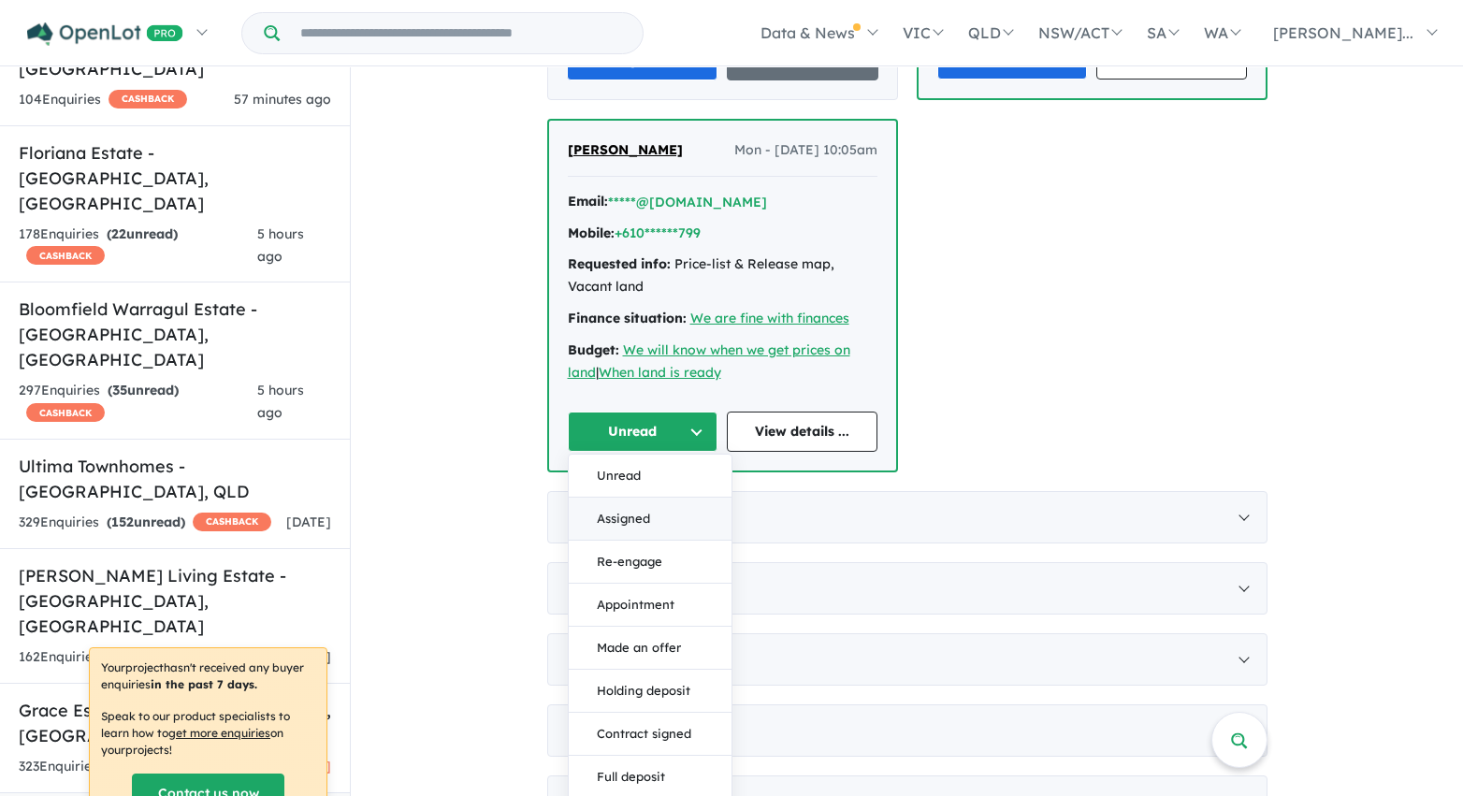
click at [680, 541] on button "Assigned" at bounding box center [650, 519] width 163 height 43
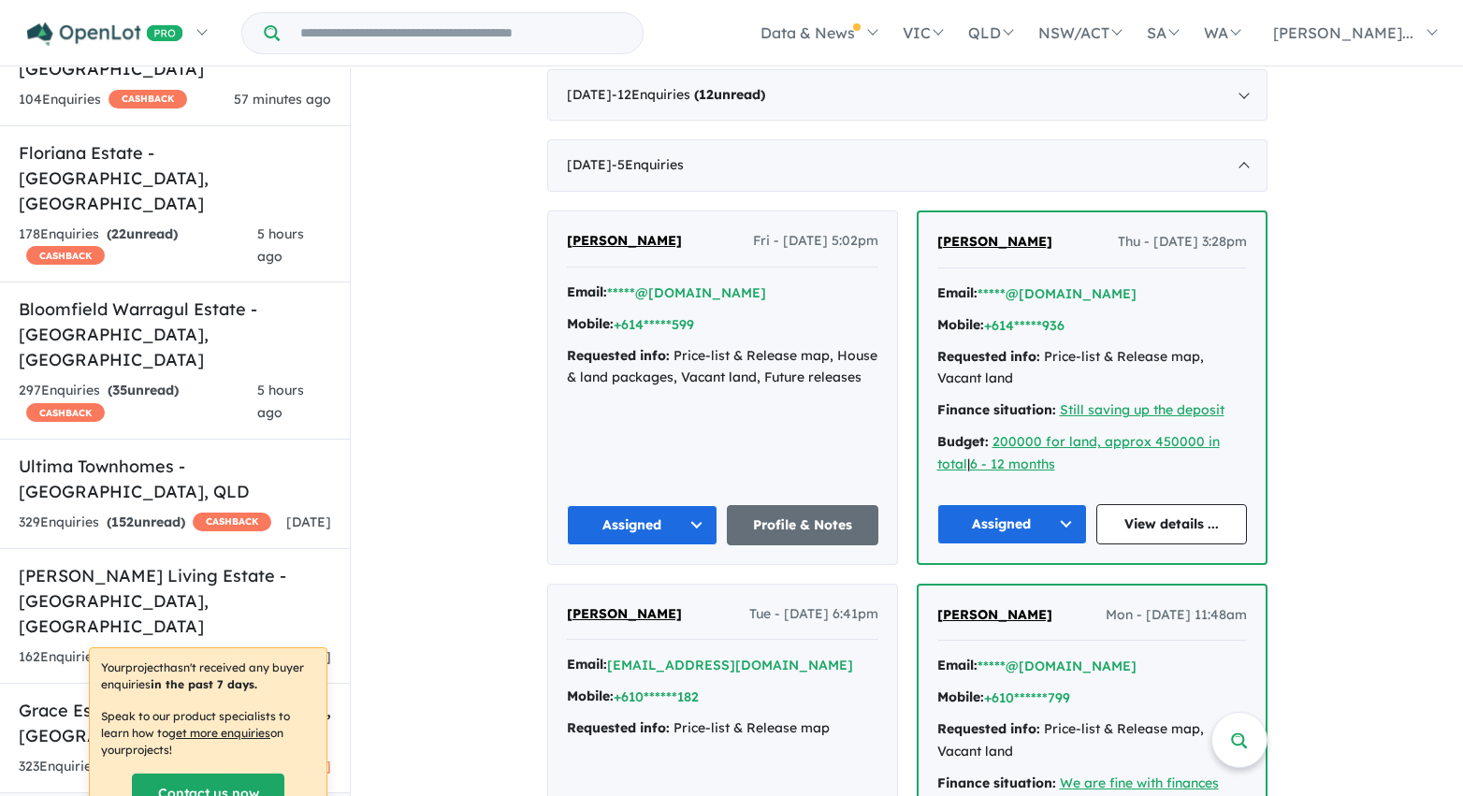
scroll to position [3365, 0]
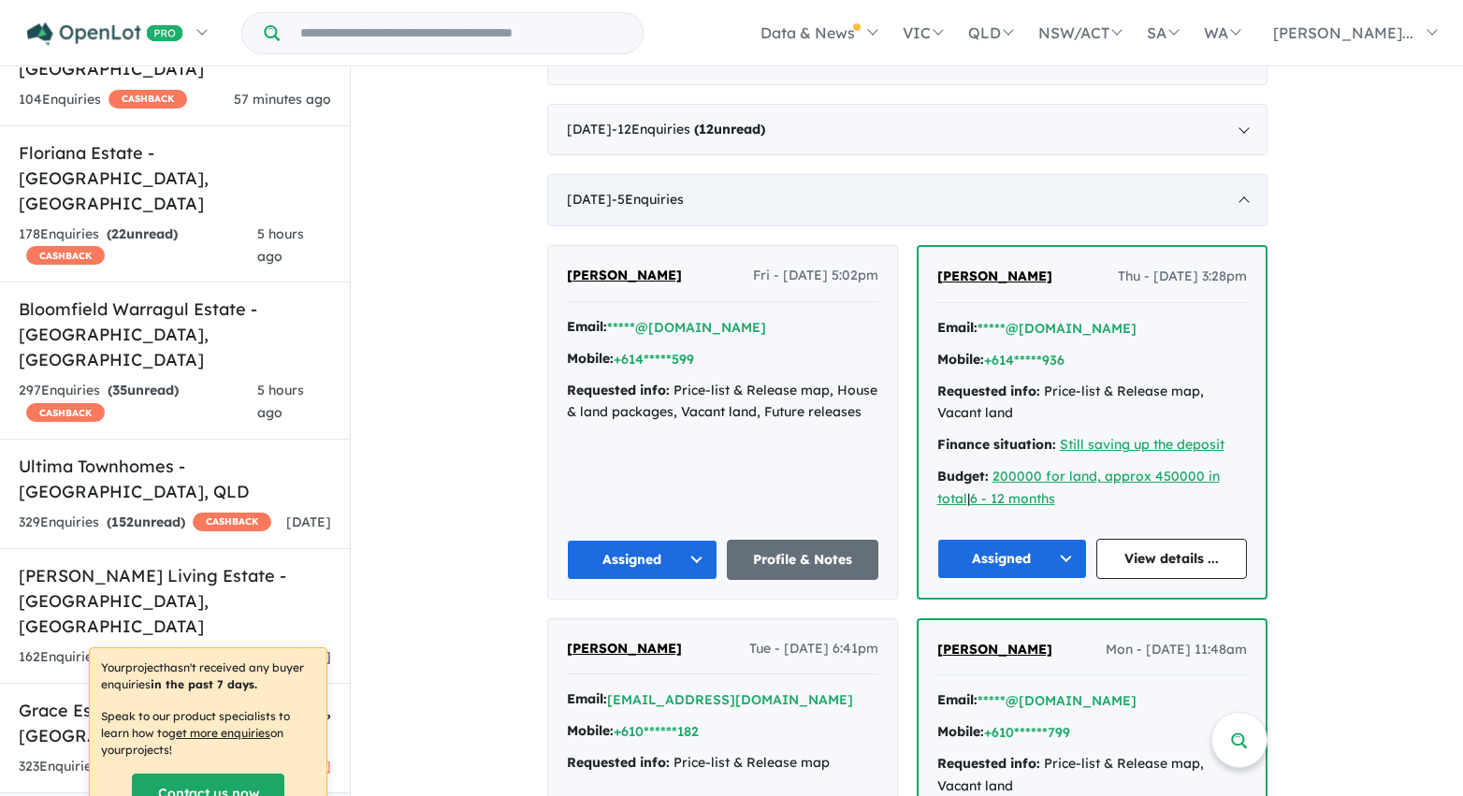
click at [590, 191] on div "November 2020 - 5 Enquir ies ( 0 unread)" at bounding box center [907, 200] width 720 height 52
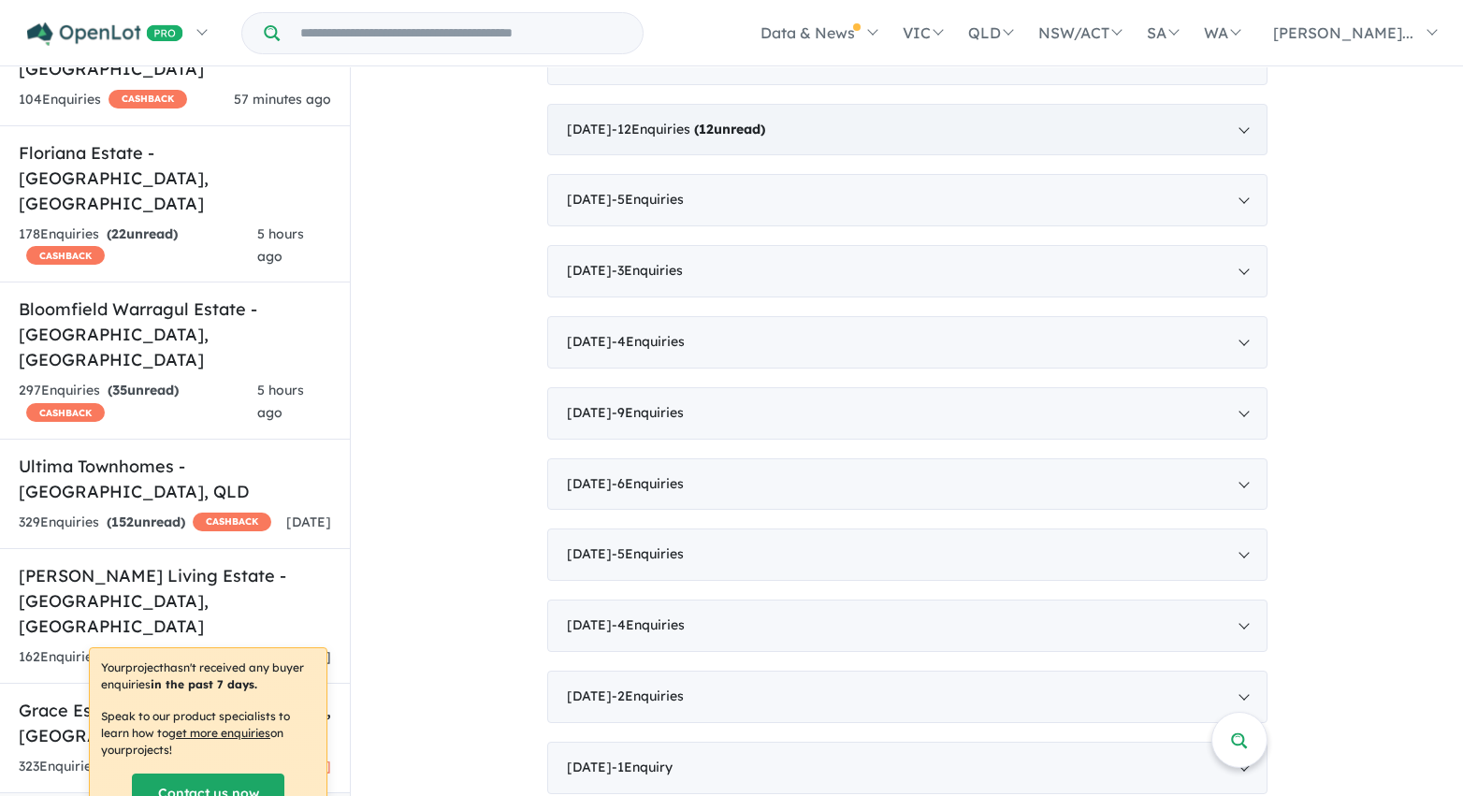
click at [641, 138] on div "December 2020 - 12 Enquir ies ( 12 unread)" at bounding box center [907, 130] width 720 height 52
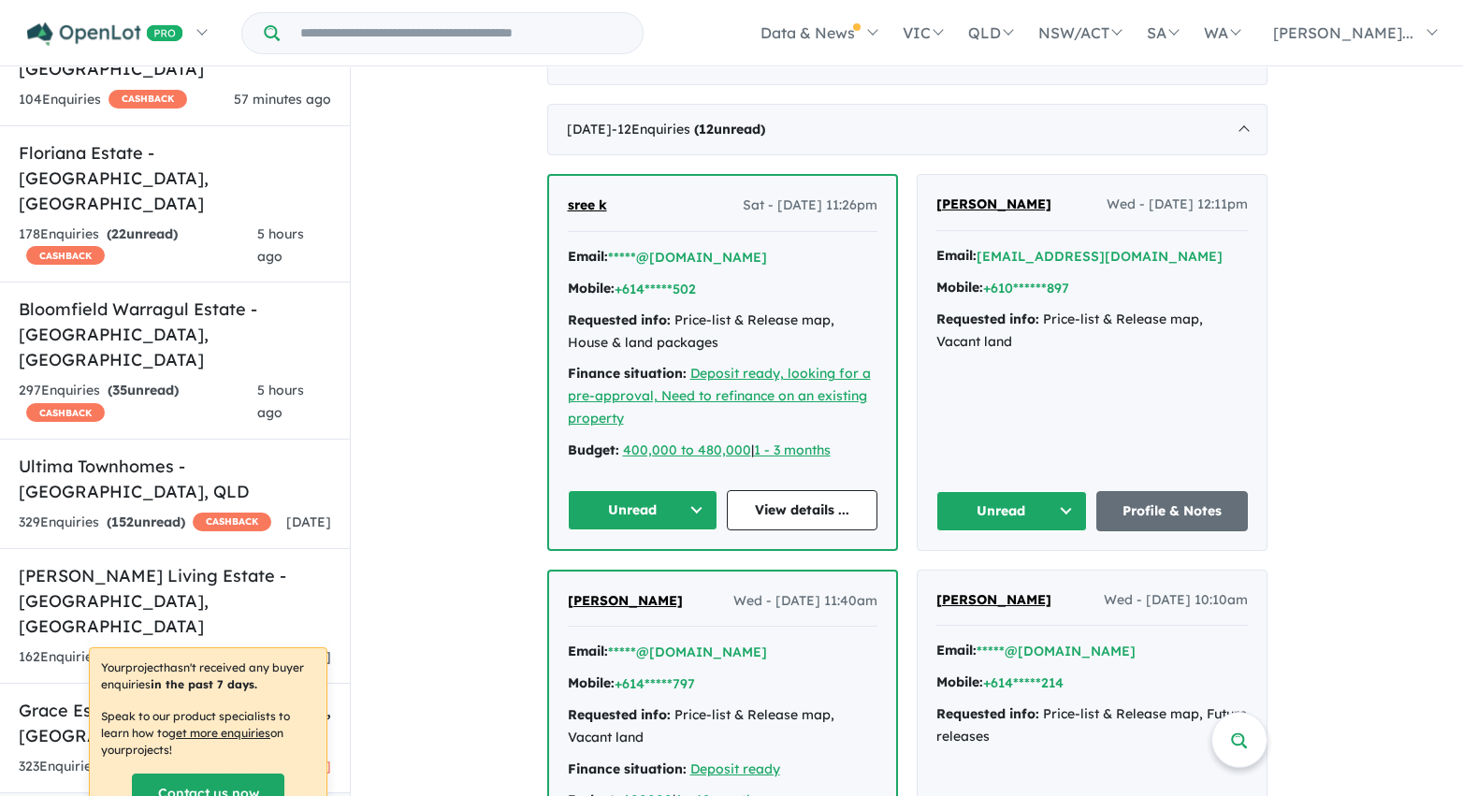
click at [698, 508] on button "Unread" at bounding box center [643, 510] width 151 height 40
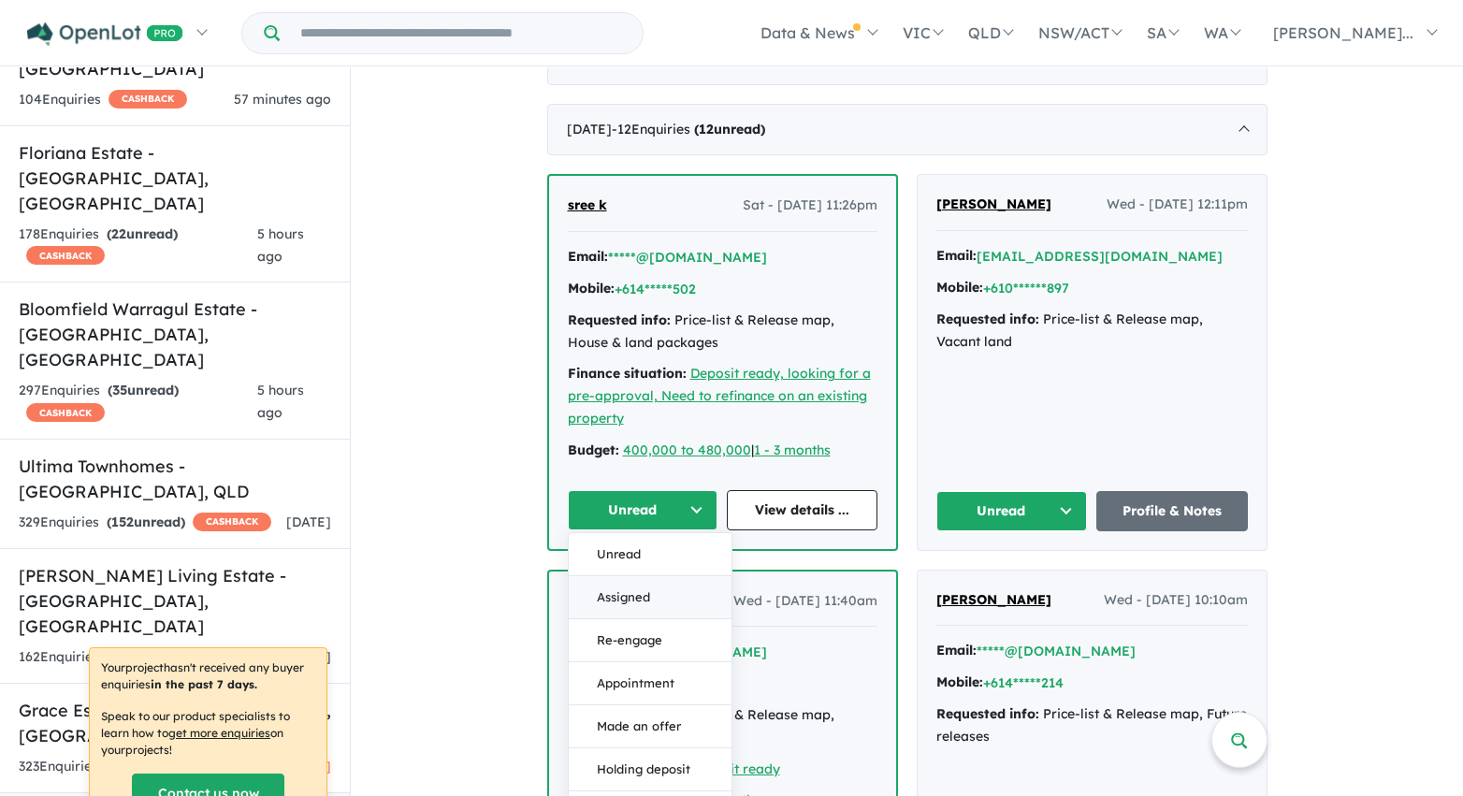
click at [675, 609] on button "Assigned" at bounding box center [650, 597] width 163 height 43
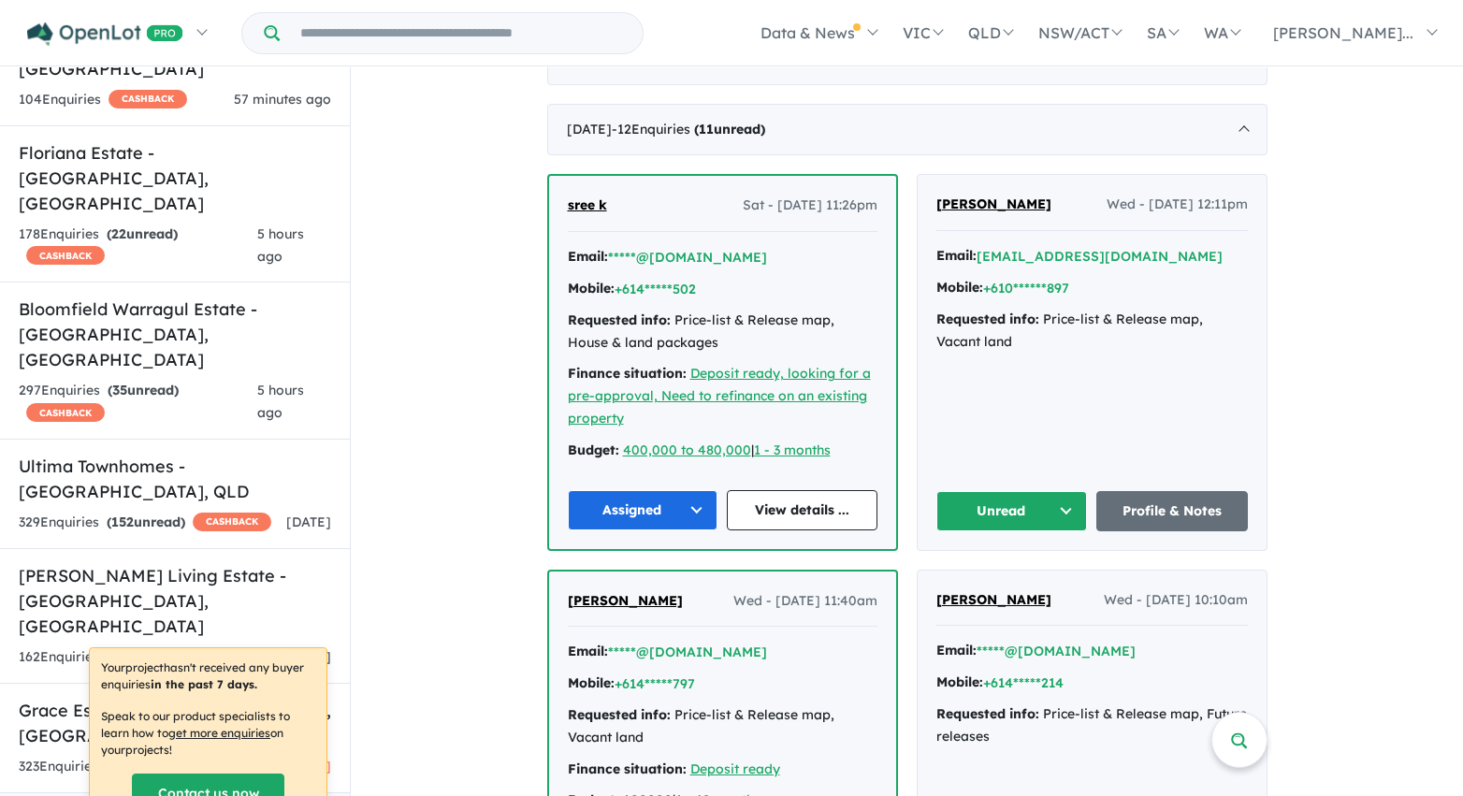
click at [1045, 511] on button "Unread" at bounding box center [1012, 511] width 152 height 40
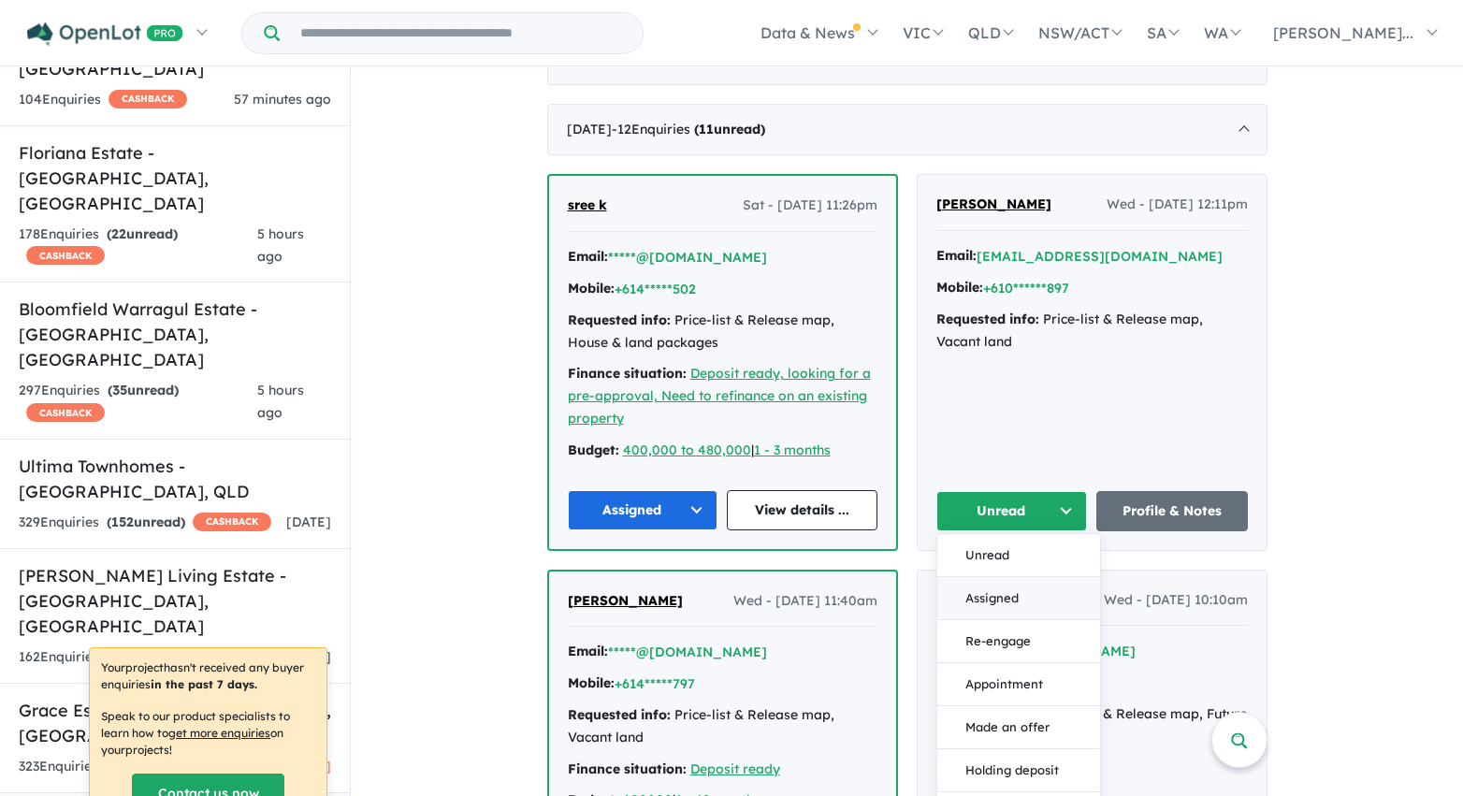
click at [1019, 591] on button "Assigned" at bounding box center [1018, 598] width 163 height 43
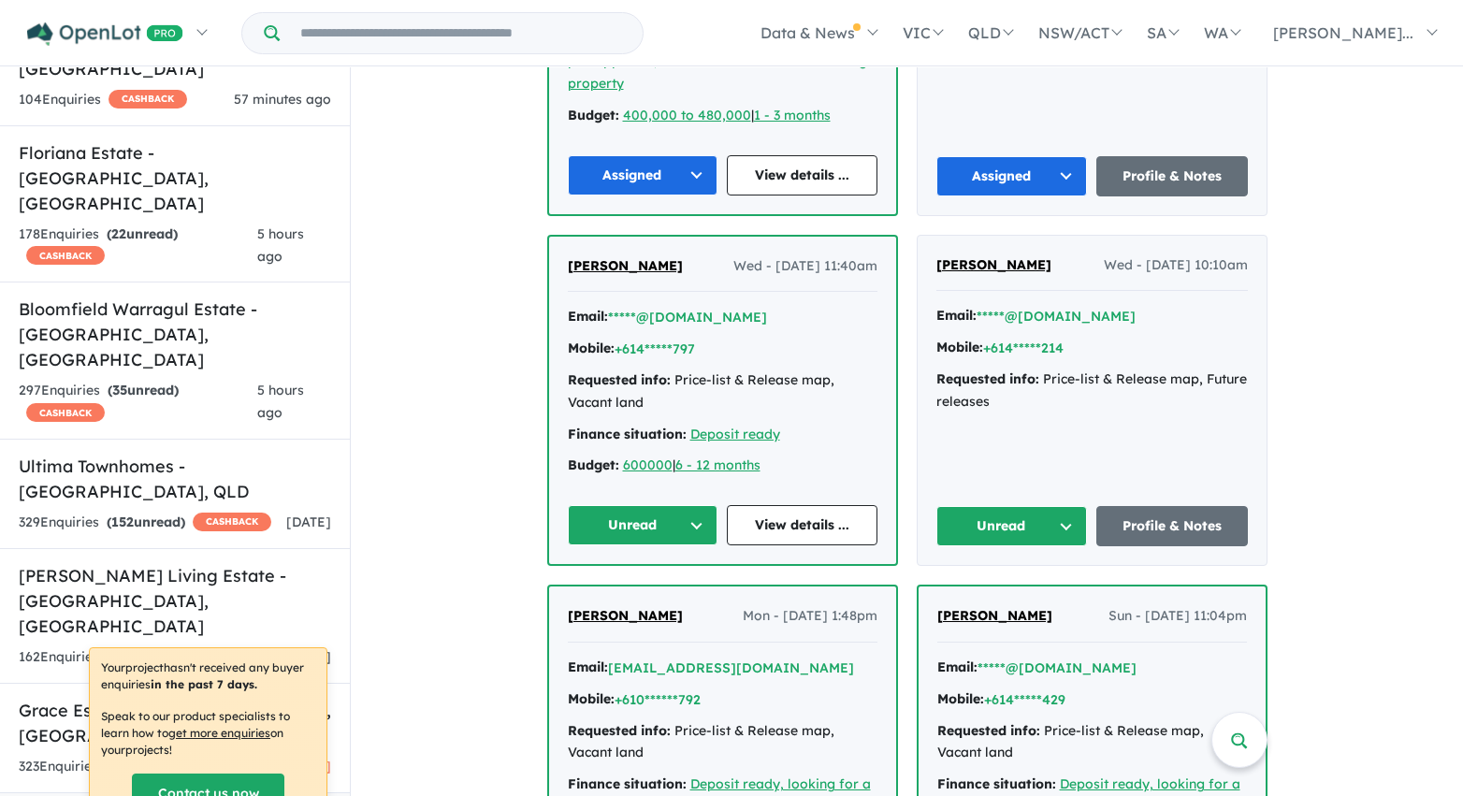
scroll to position [3733, 0]
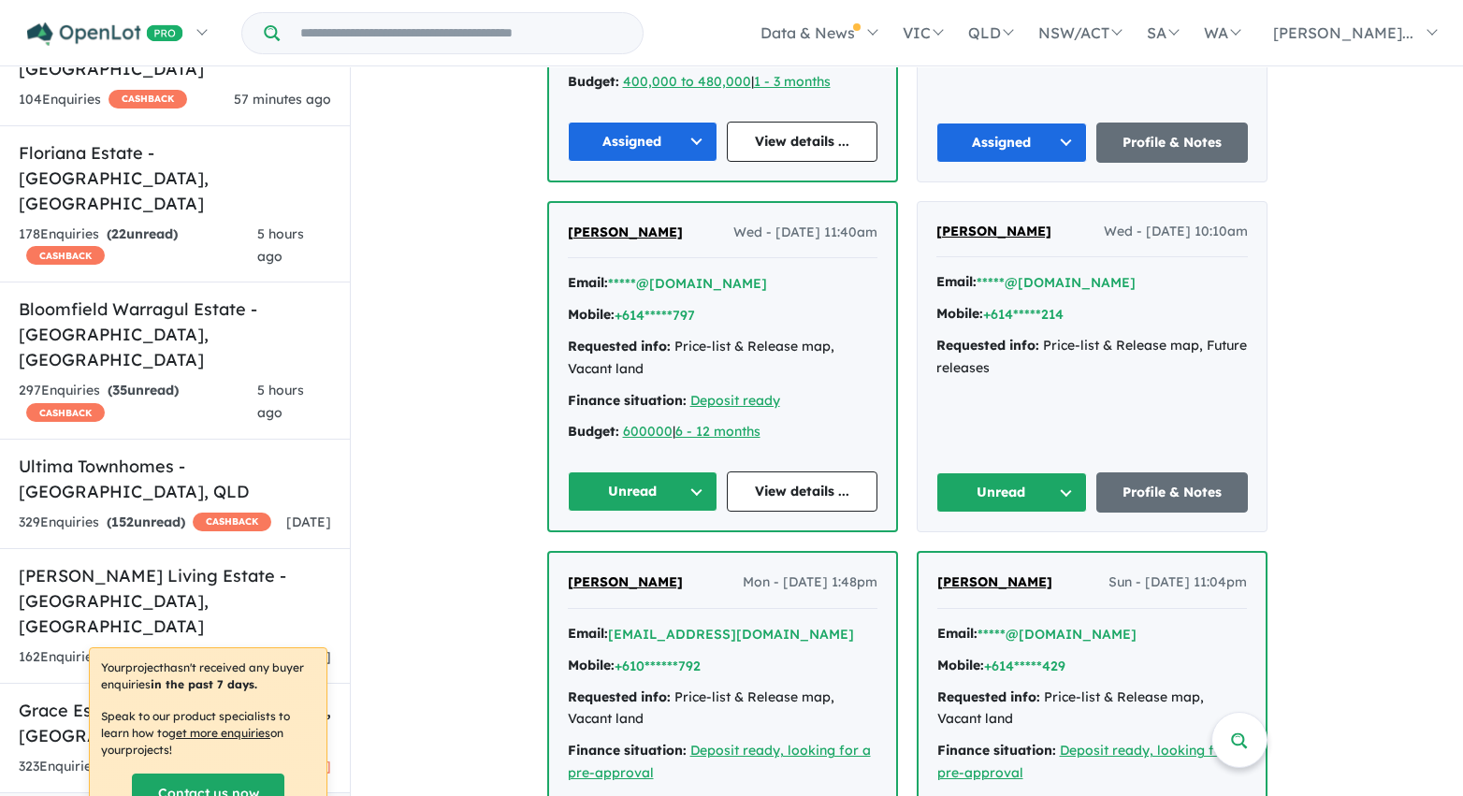
click at [687, 479] on button "Unread" at bounding box center [643, 491] width 151 height 40
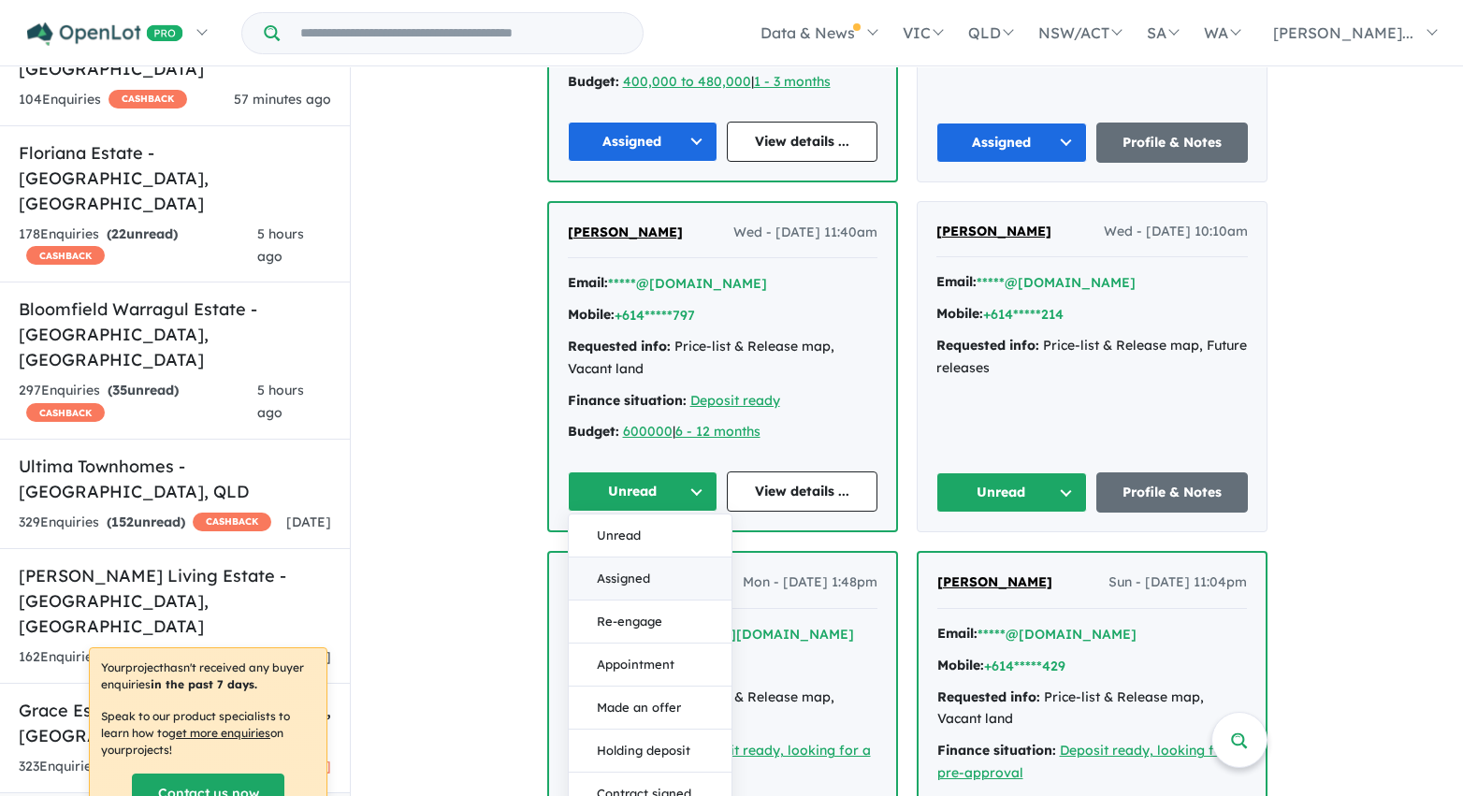
click at [669, 572] on button "Assigned" at bounding box center [650, 578] width 163 height 43
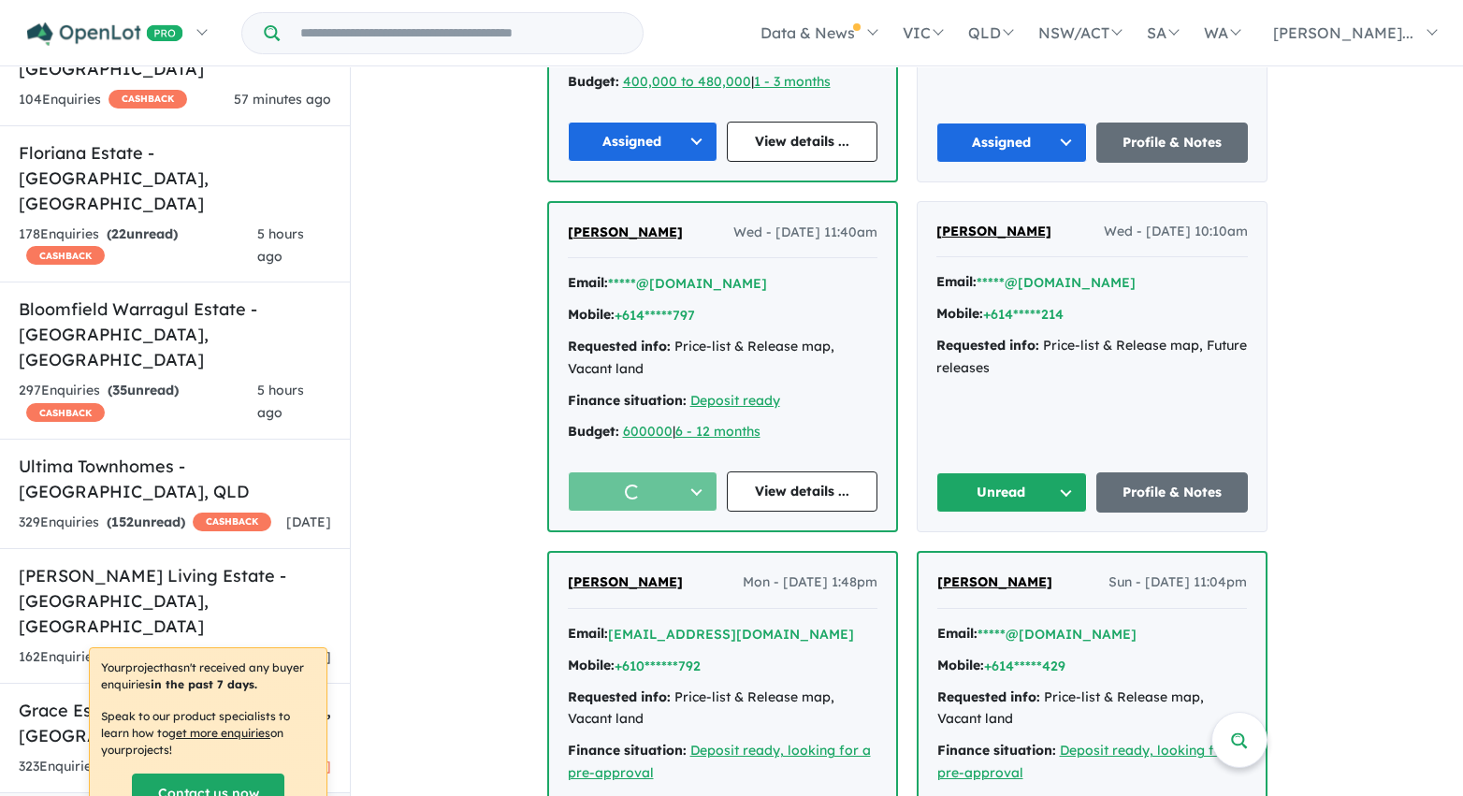
click at [998, 494] on button "Unread" at bounding box center [1012, 492] width 152 height 40
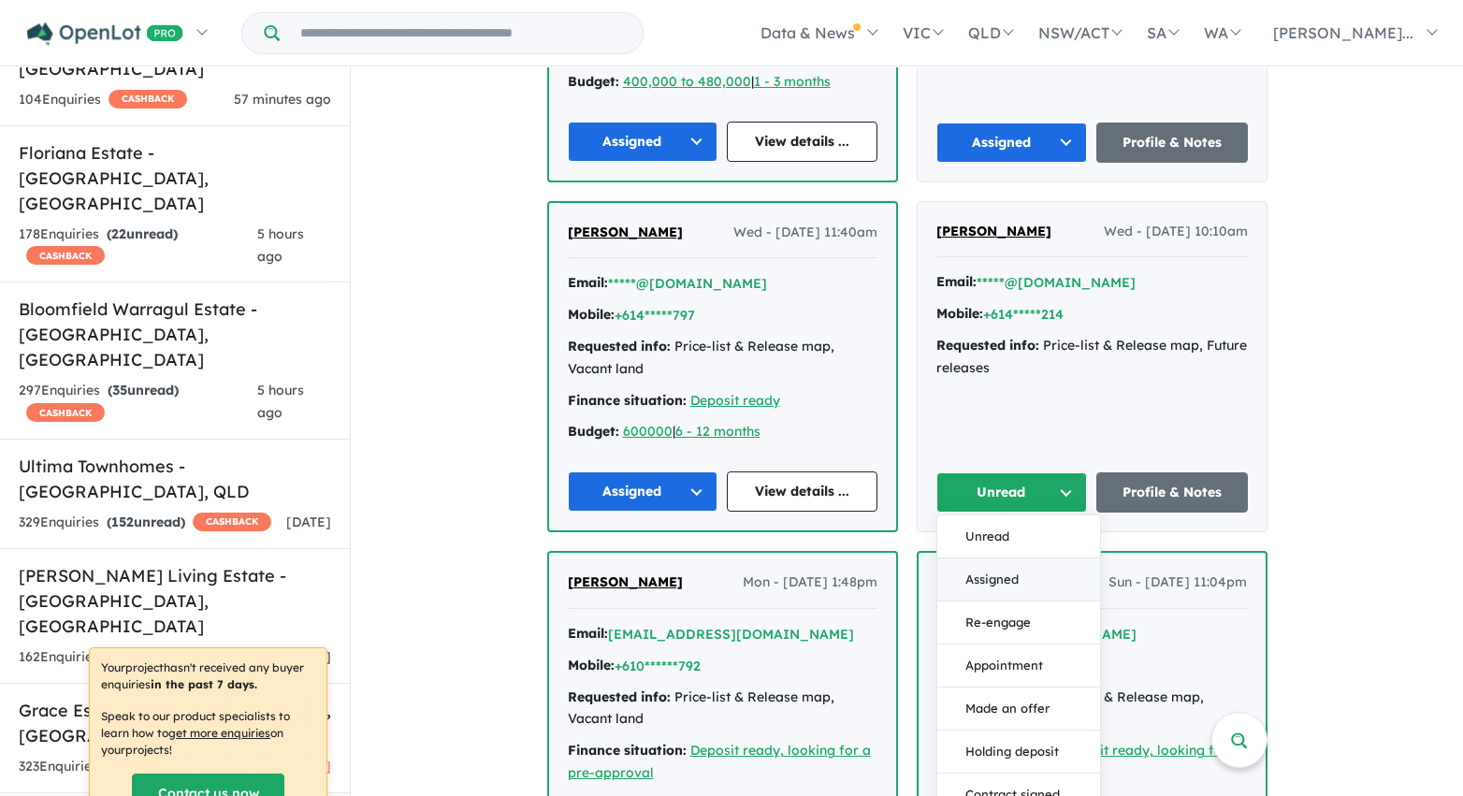
click at [993, 574] on button "Assigned" at bounding box center [1018, 579] width 163 height 43
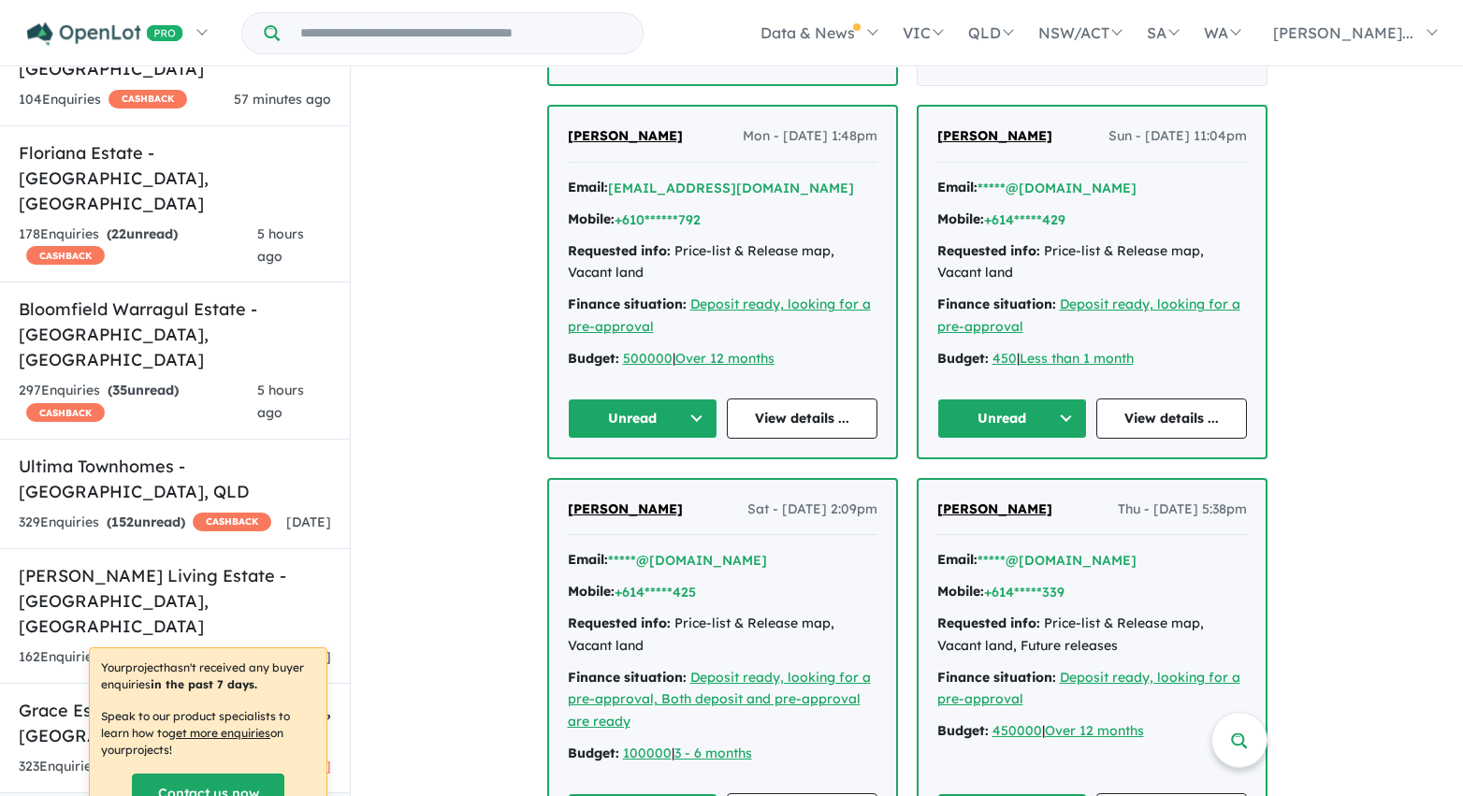
scroll to position [4249, 0]
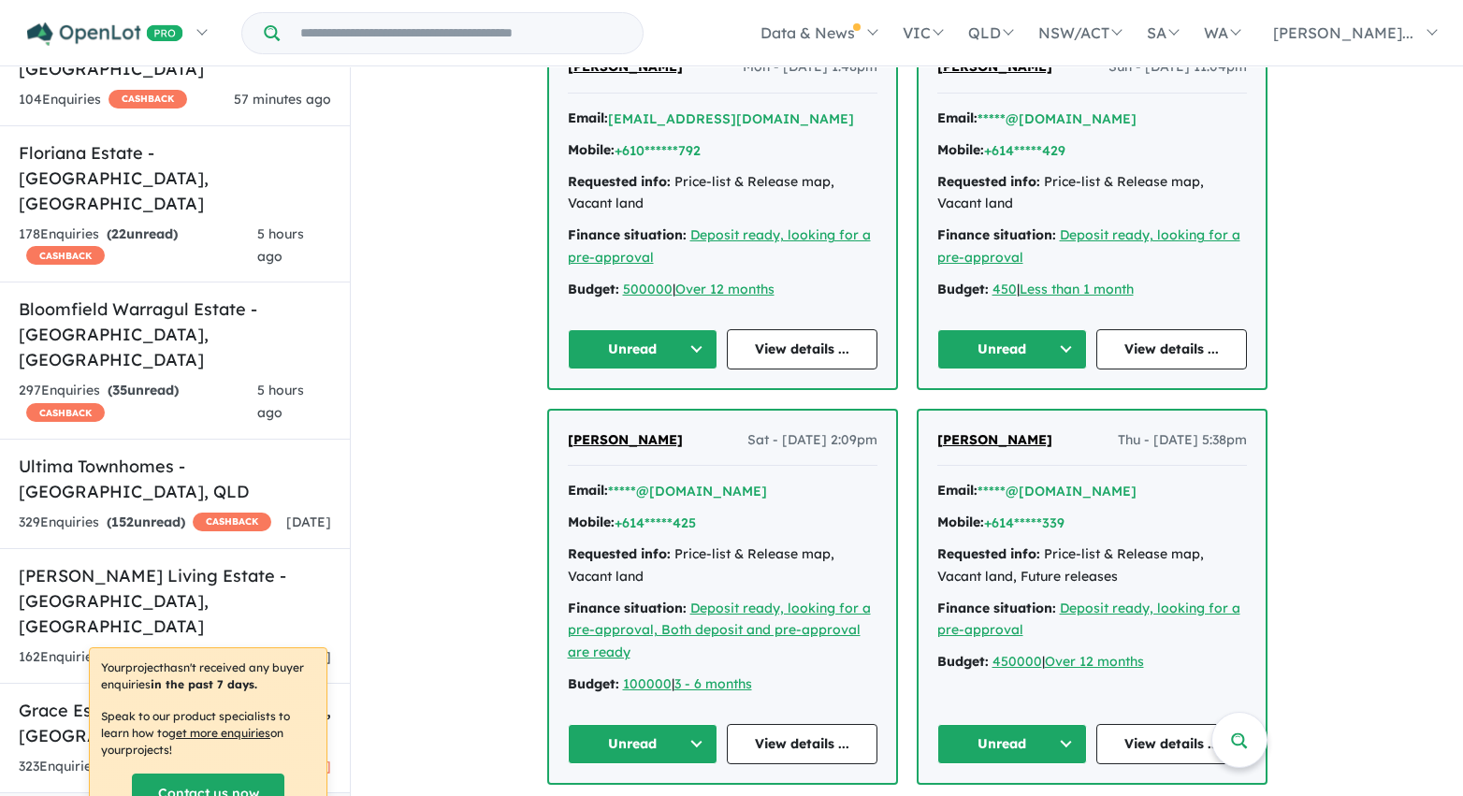
click at [695, 366] on button "Unread" at bounding box center [643, 349] width 151 height 40
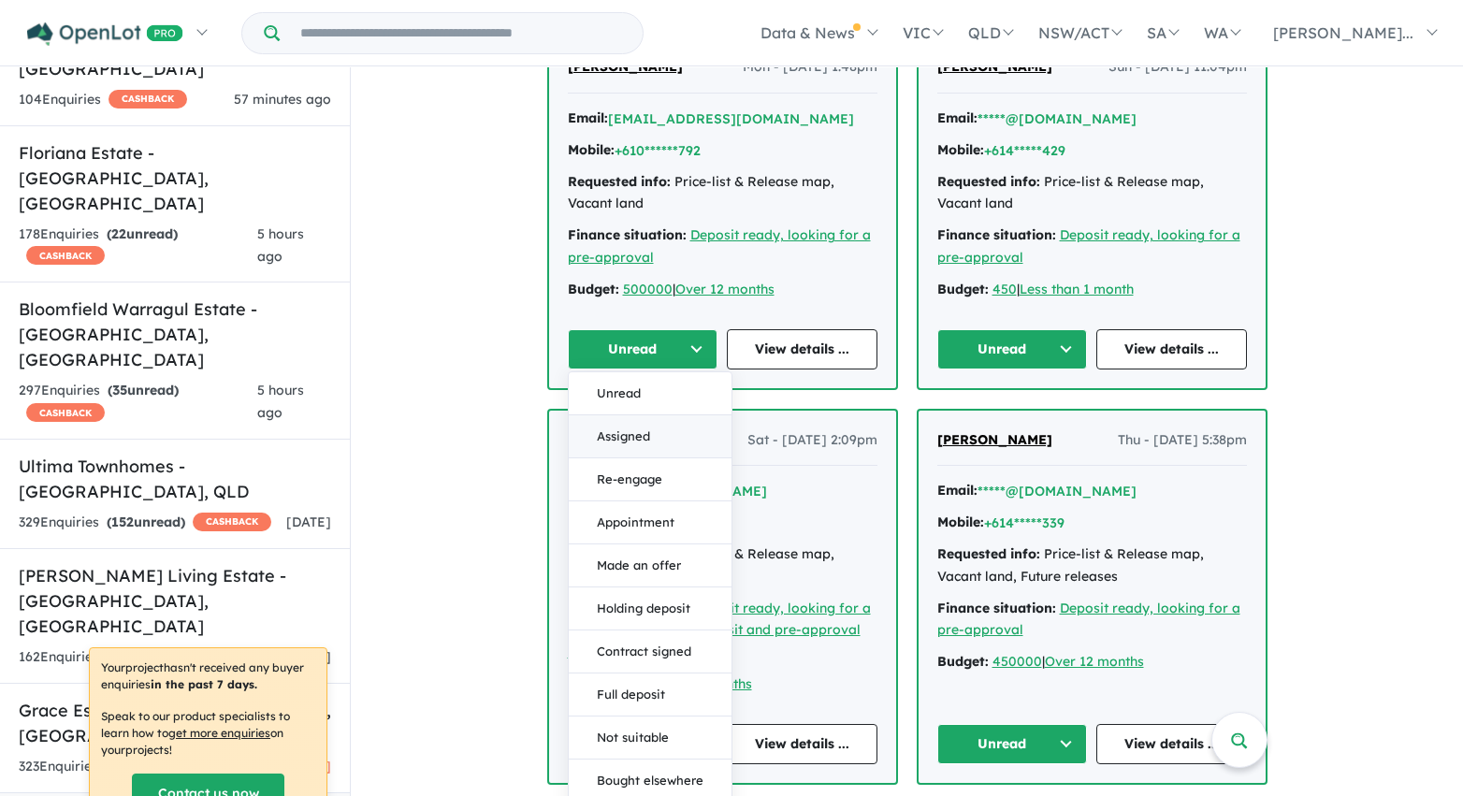
click at [687, 453] on button "Assigned" at bounding box center [650, 436] width 163 height 43
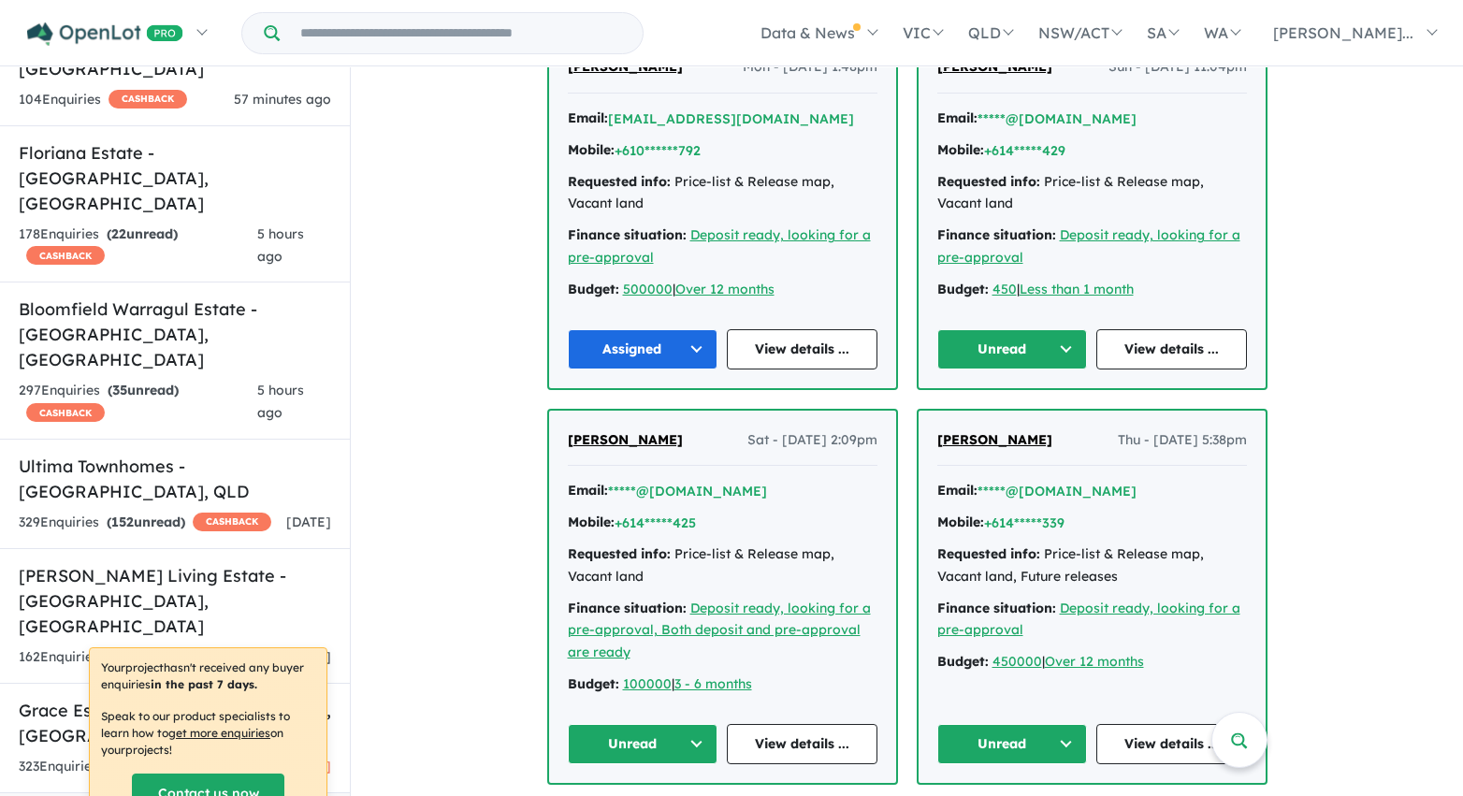
click at [981, 369] on button "Unread" at bounding box center [1012, 349] width 151 height 40
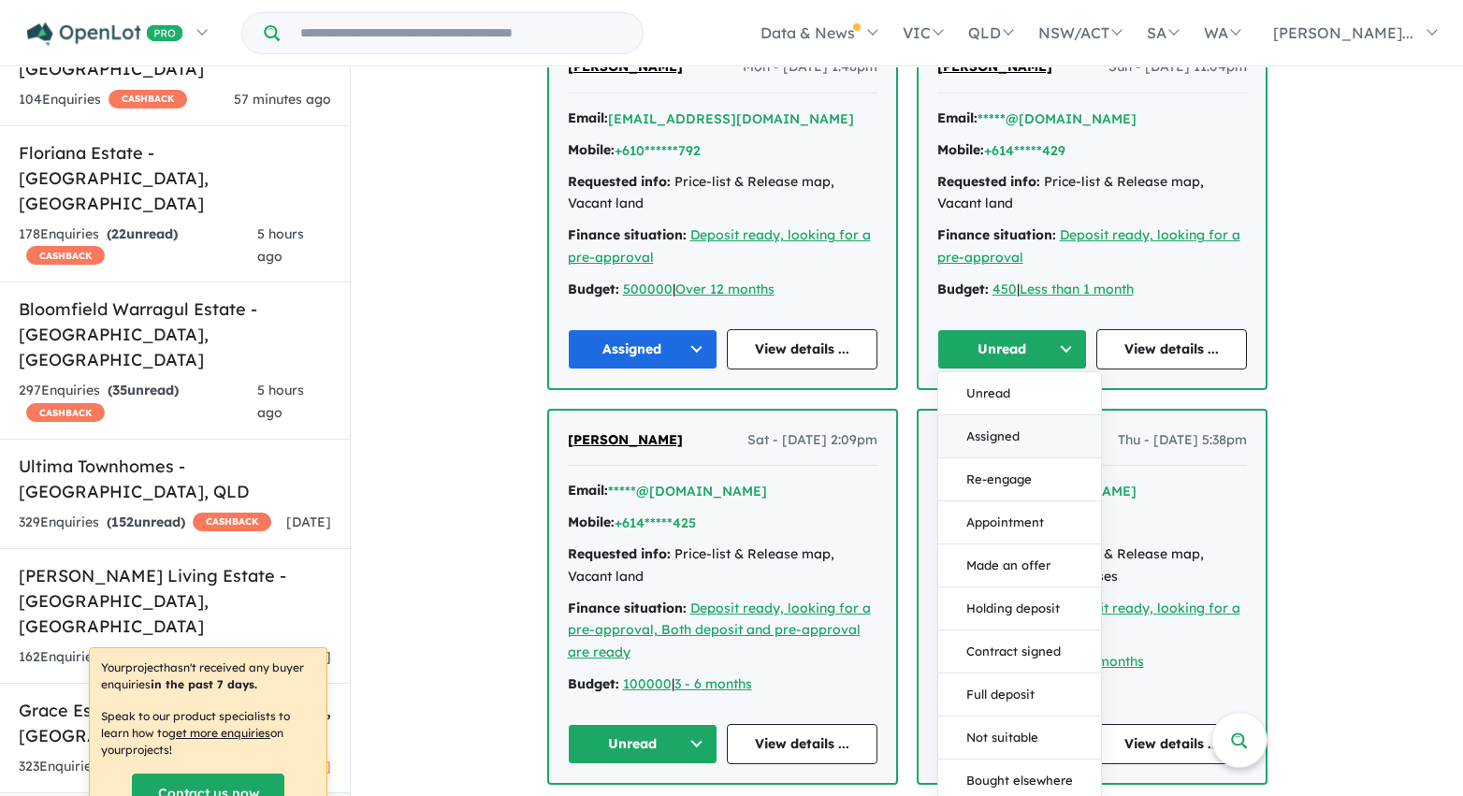
click at [980, 458] on button "Assigned" at bounding box center [1019, 436] width 163 height 43
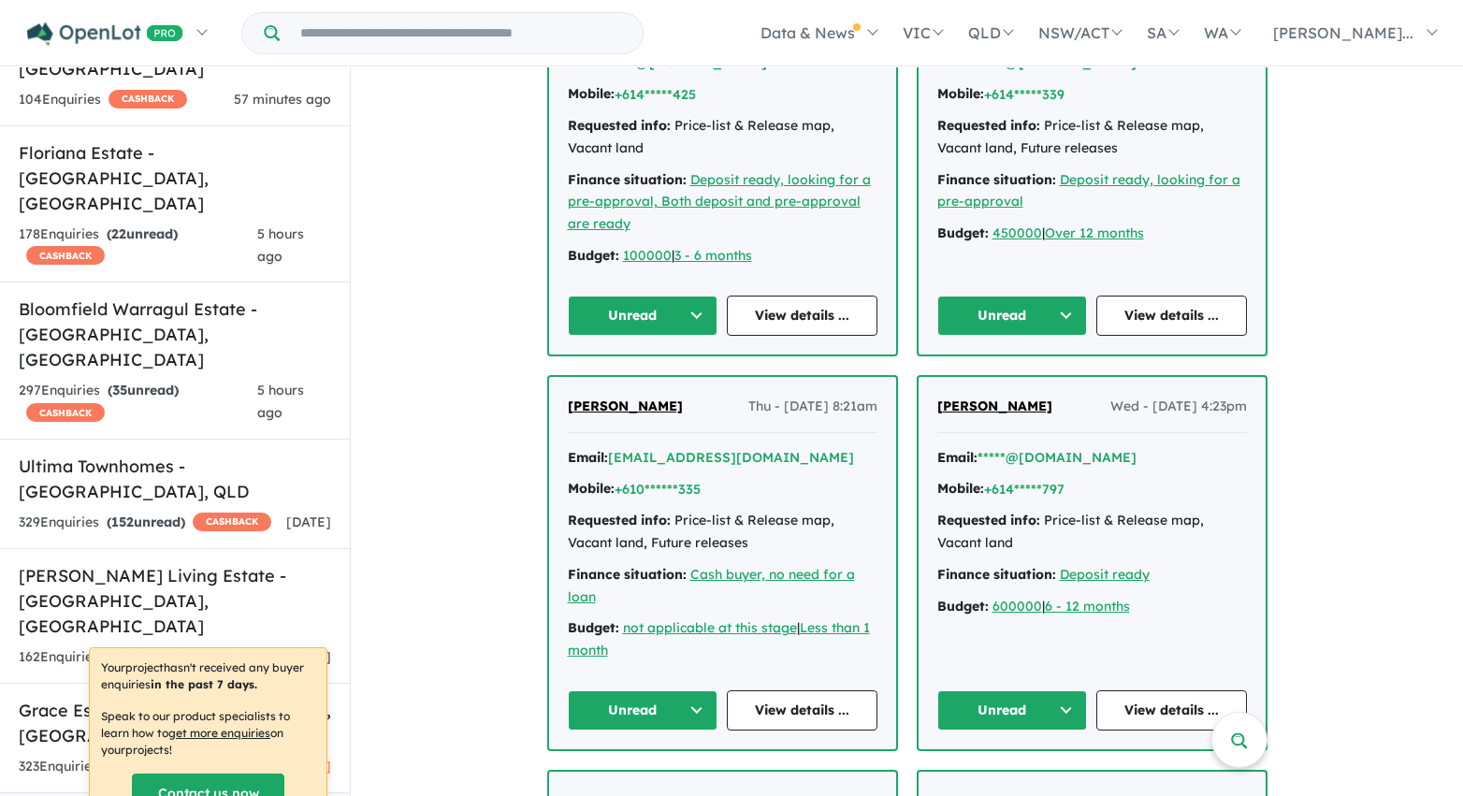
scroll to position [4693, 0]
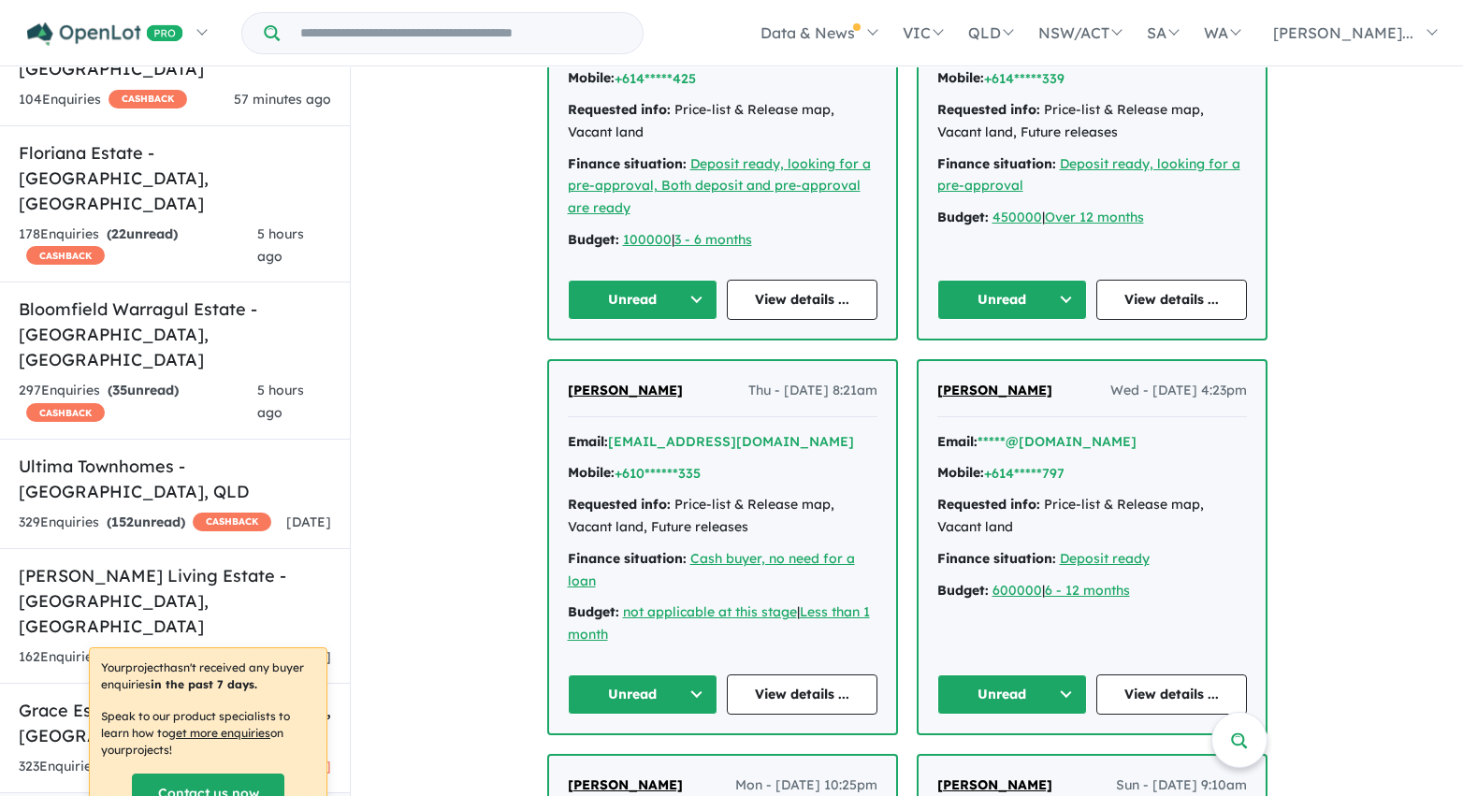
click at [1005, 320] on button "Unread" at bounding box center [1012, 300] width 151 height 40
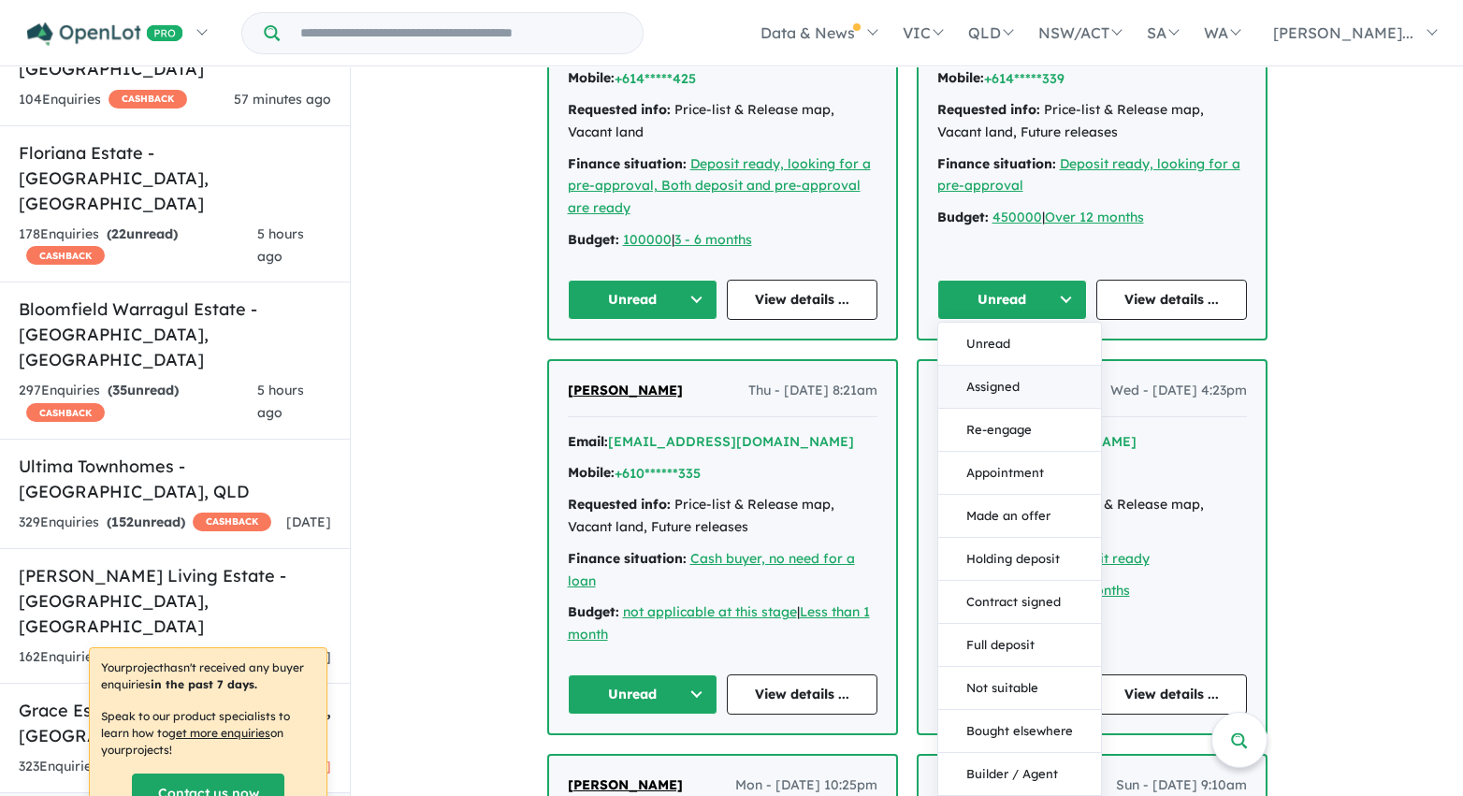
click at [991, 403] on button "Assigned" at bounding box center [1019, 387] width 163 height 43
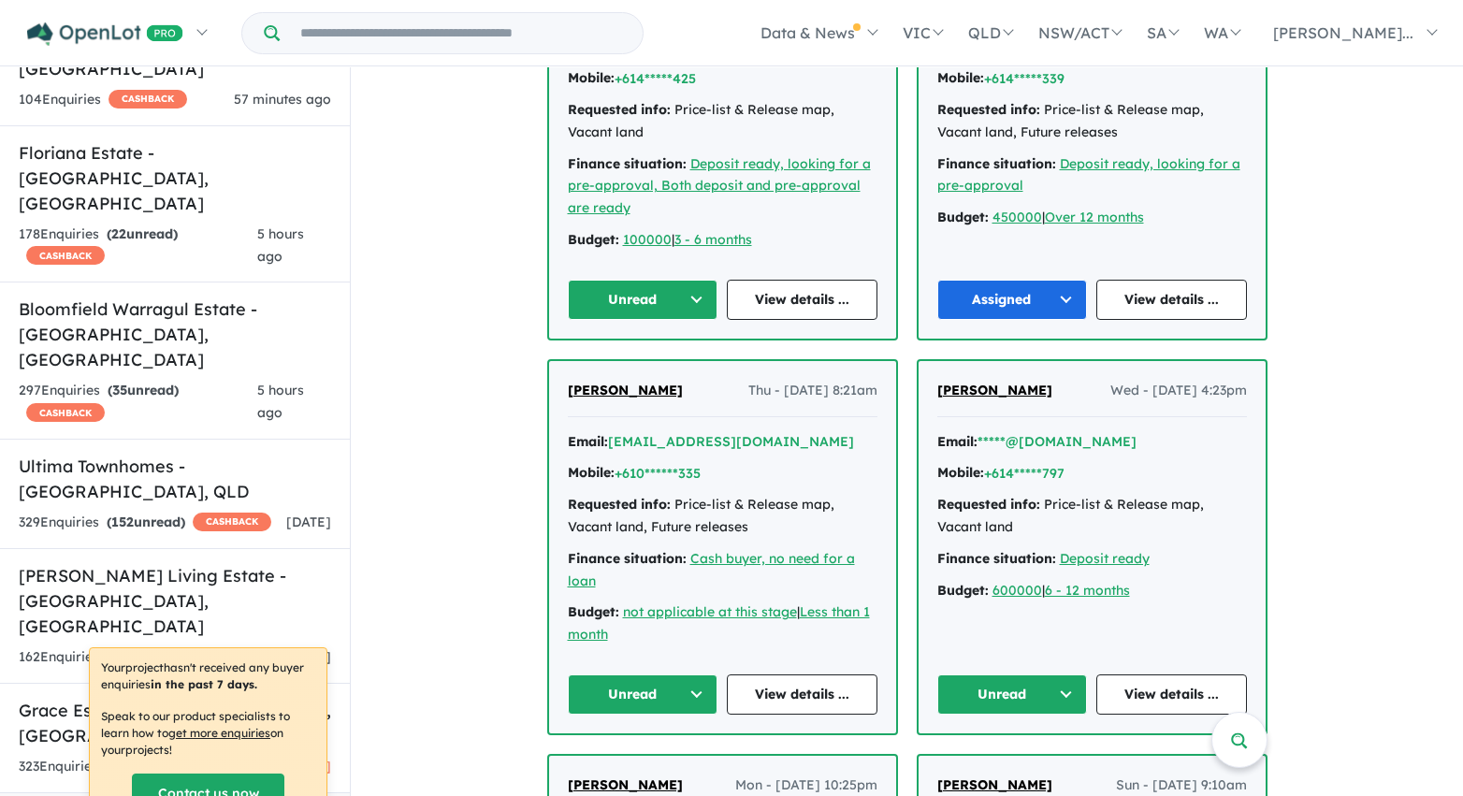
click at [692, 320] on button "Unread" at bounding box center [643, 300] width 151 height 40
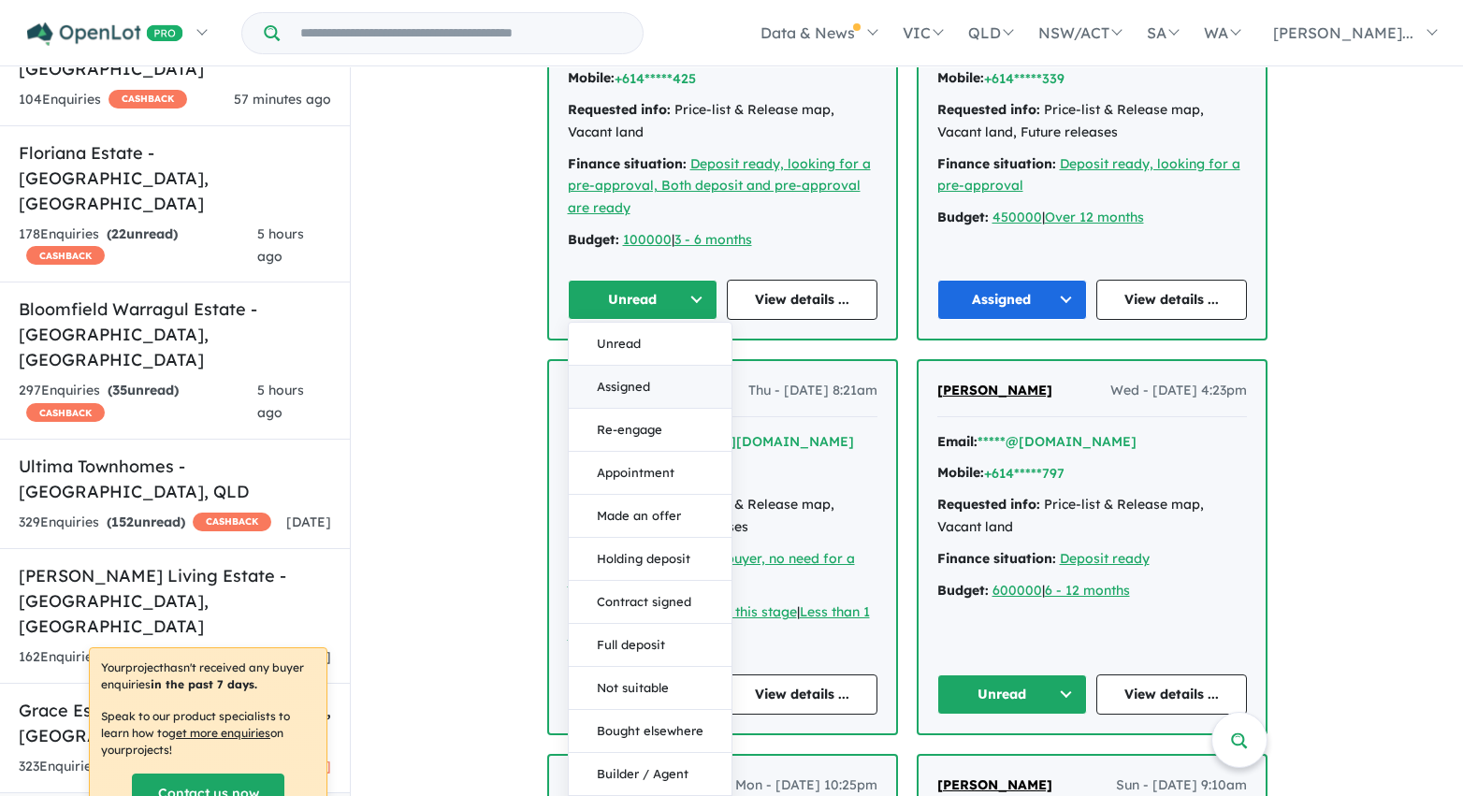
click at [668, 407] on button "Assigned" at bounding box center [650, 387] width 163 height 43
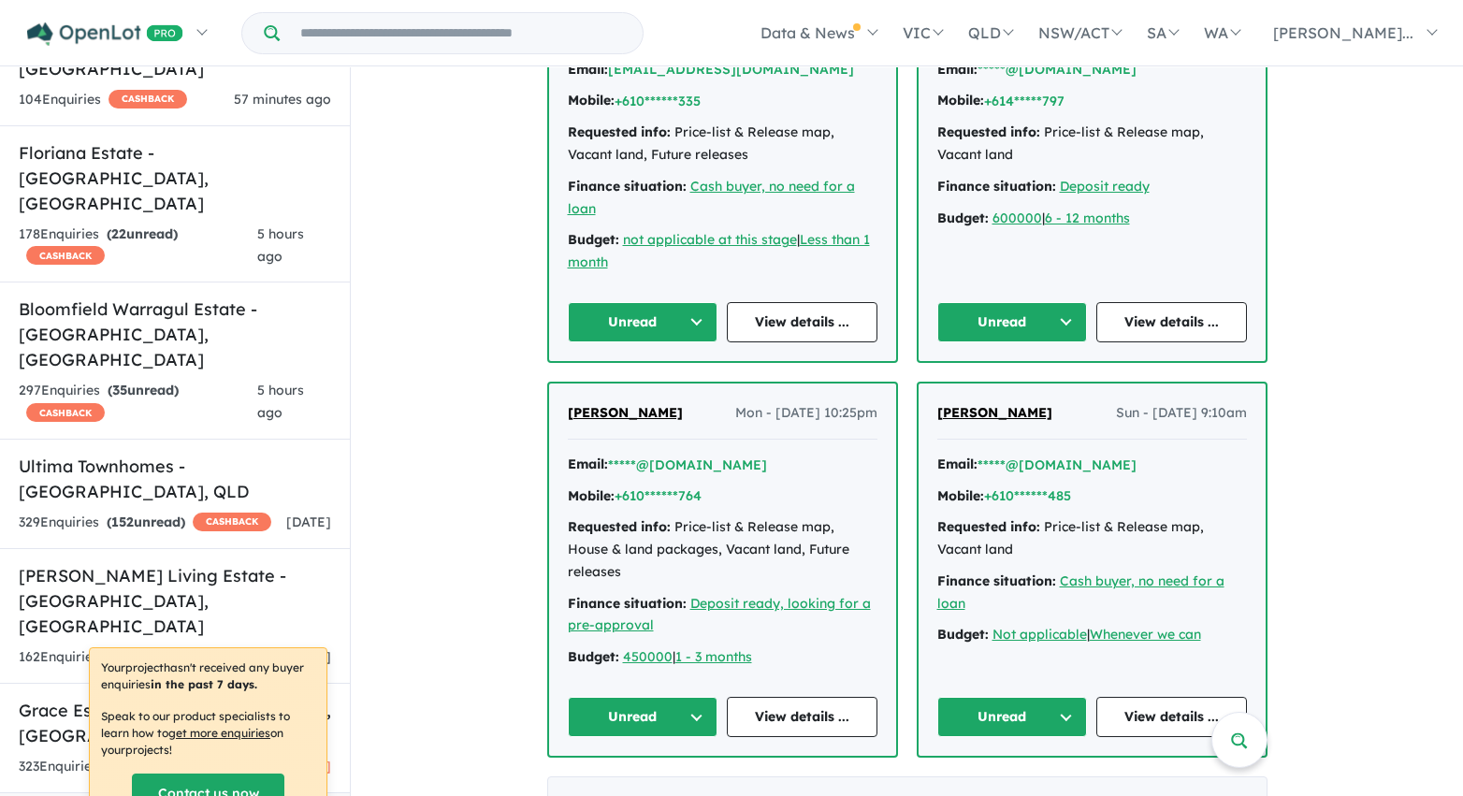
scroll to position [5102, 0]
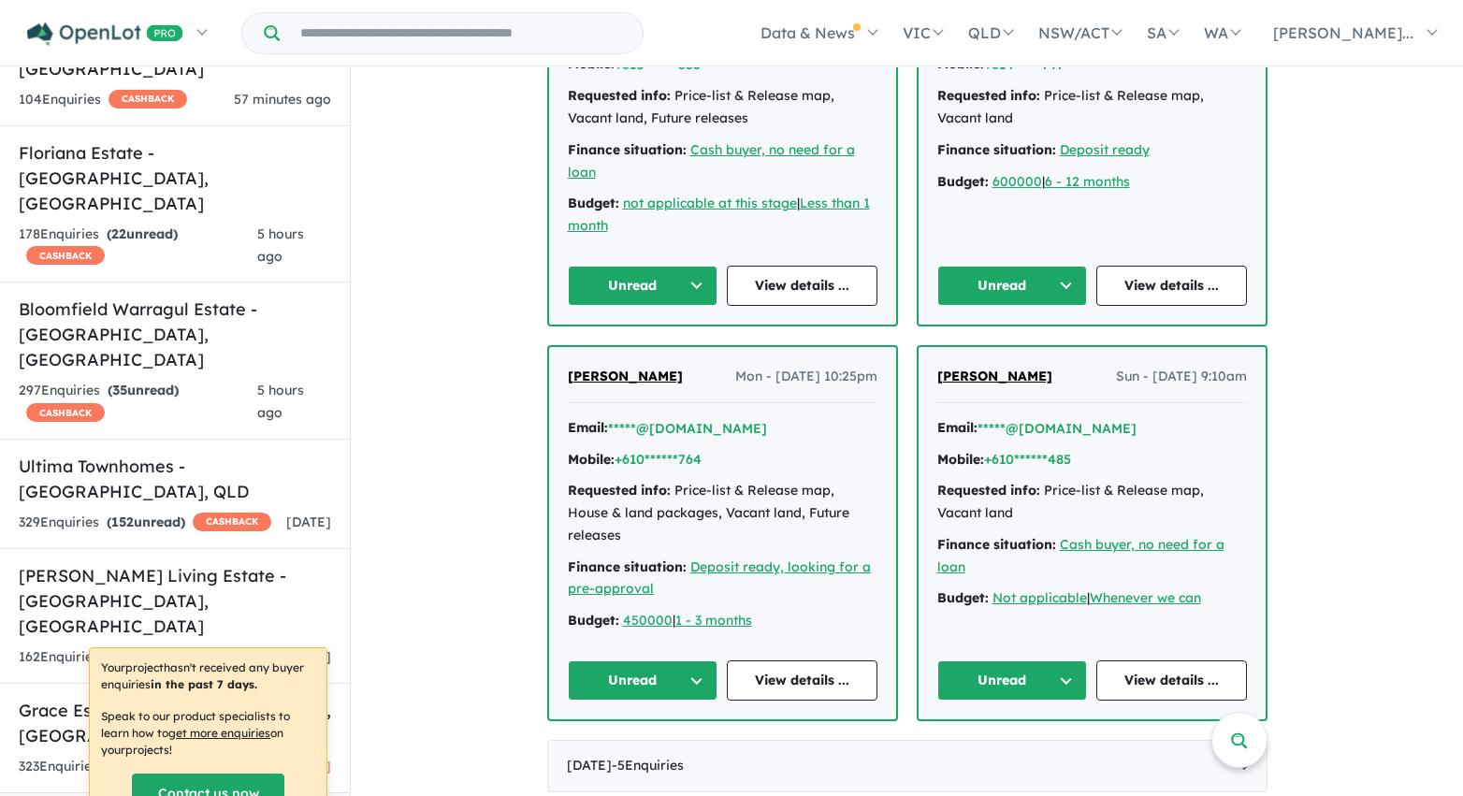
click at [693, 306] on button "Unread" at bounding box center [643, 286] width 151 height 40
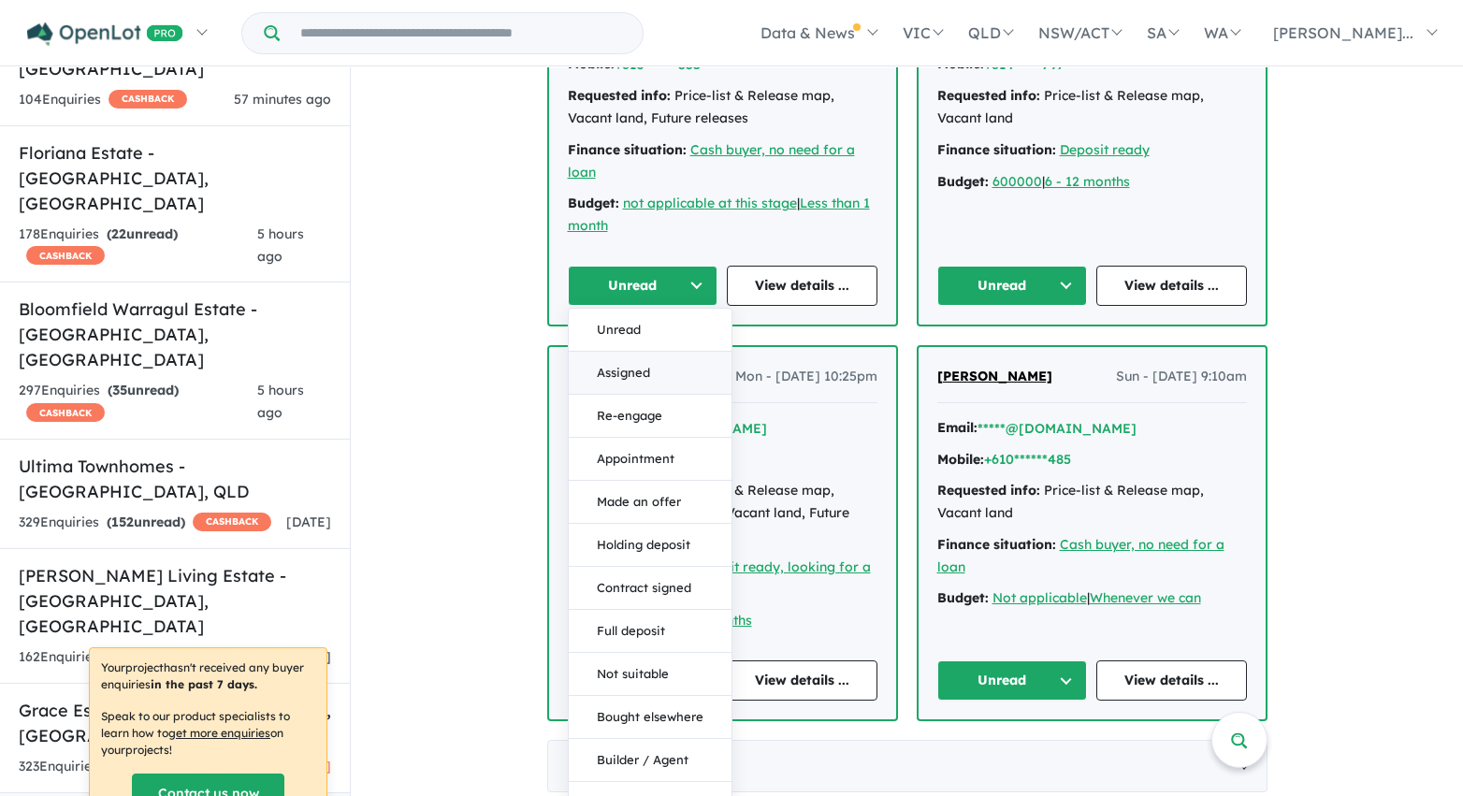
click at [665, 393] on button "Assigned" at bounding box center [650, 373] width 163 height 43
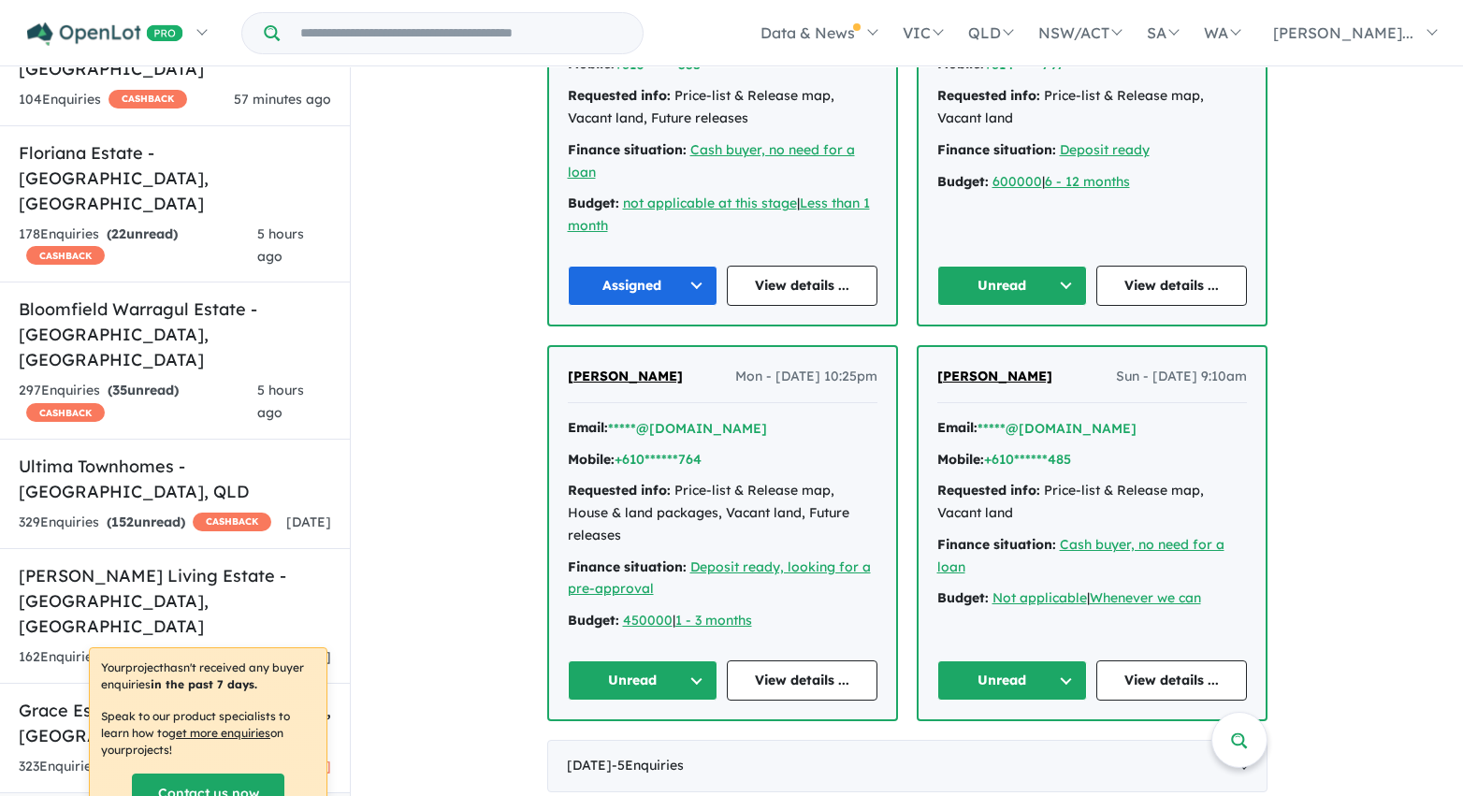
click at [983, 306] on button "Unread" at bounding box center [1012, 286] width 151 height 40
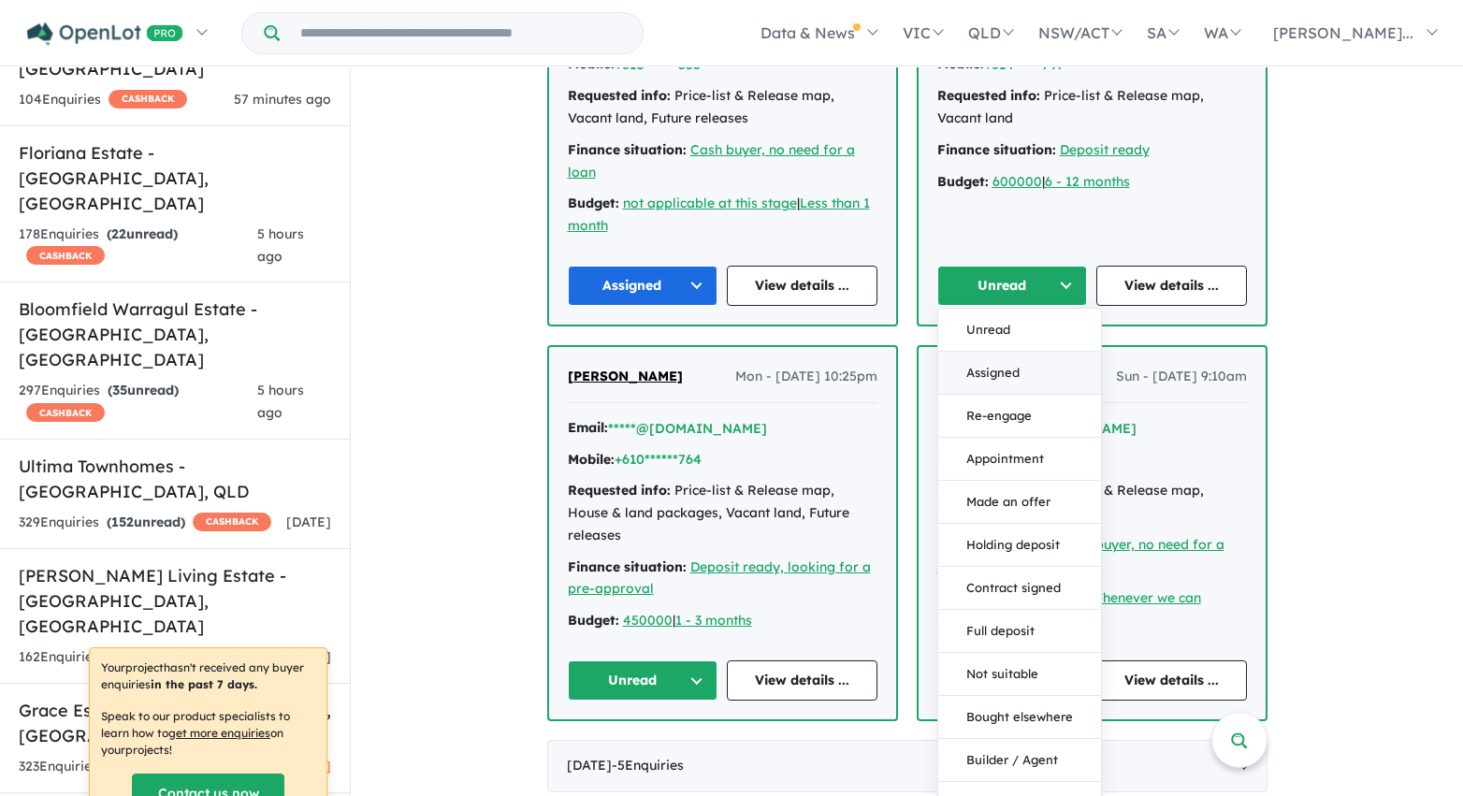
click at [981, 395] on button "Assigned" at bounding box center [1019, 373] width 163 height 43
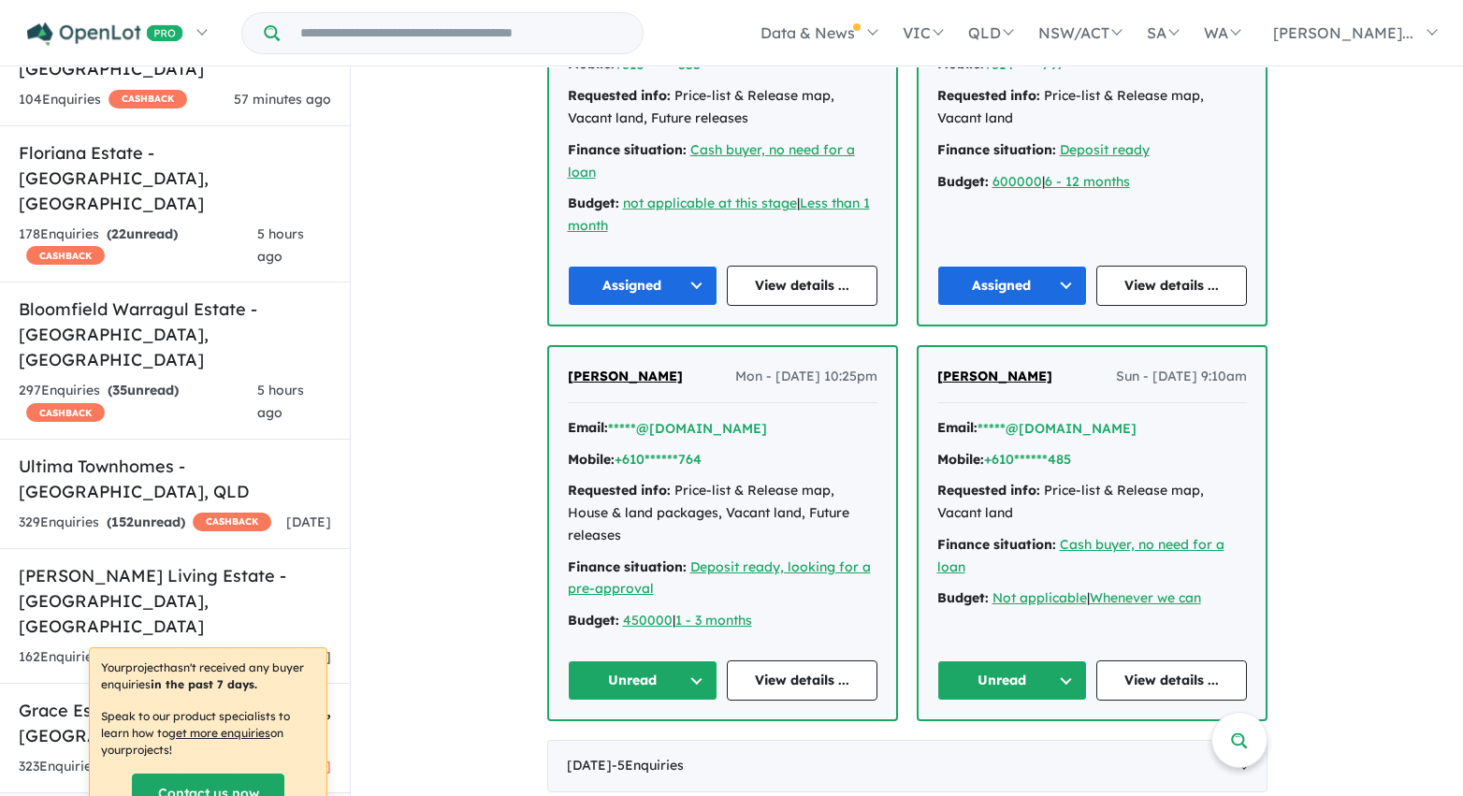
click at [675, 683] on button "Unread" at bounding box center [643, 680] width 151 height 40
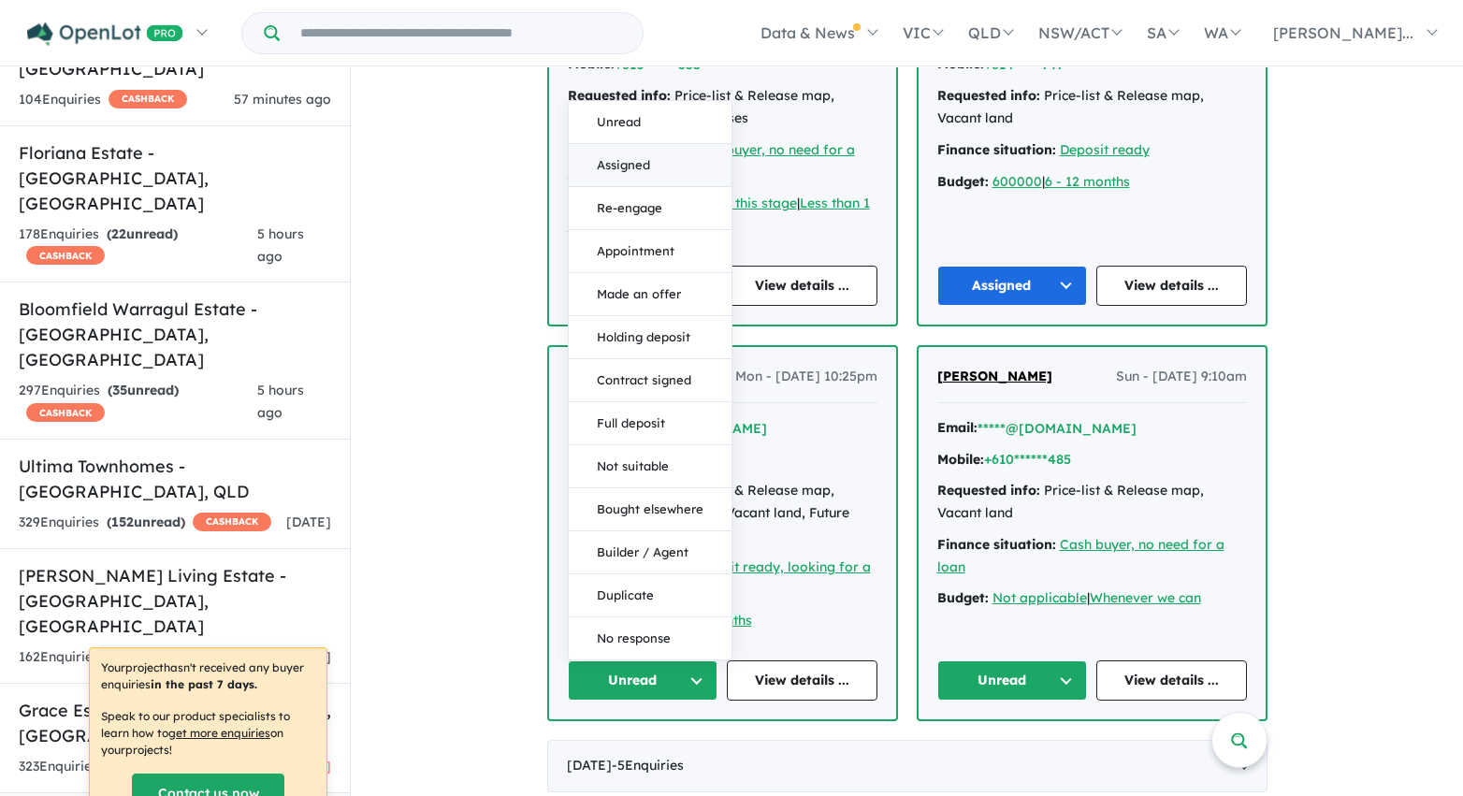
click at [676, 173] on button "Assigned" at bounding box center [650, 165] width 163 height 43
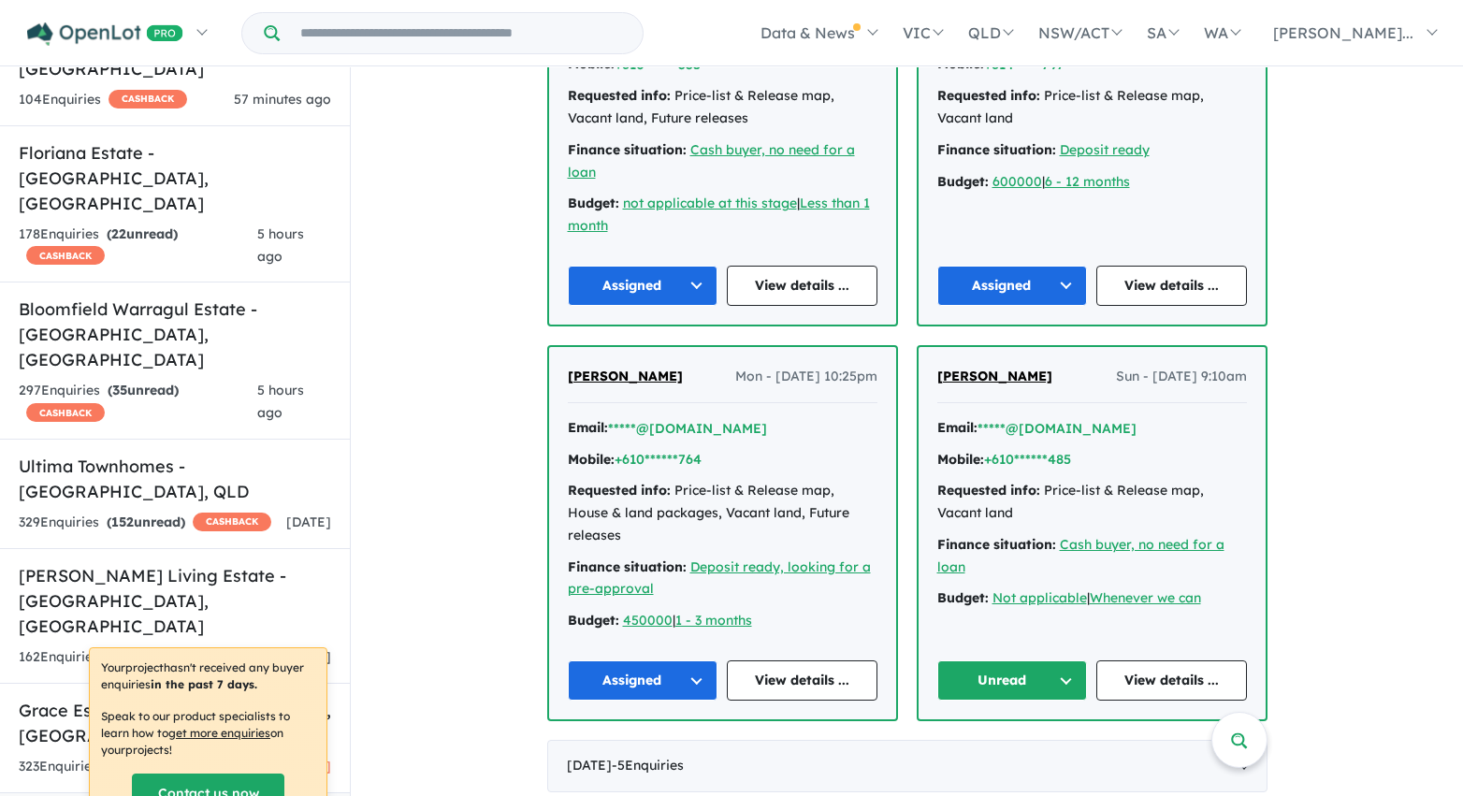
click at [1050, 684] on button "Unread" at bounding box center [1012, 680] width 151 height 40
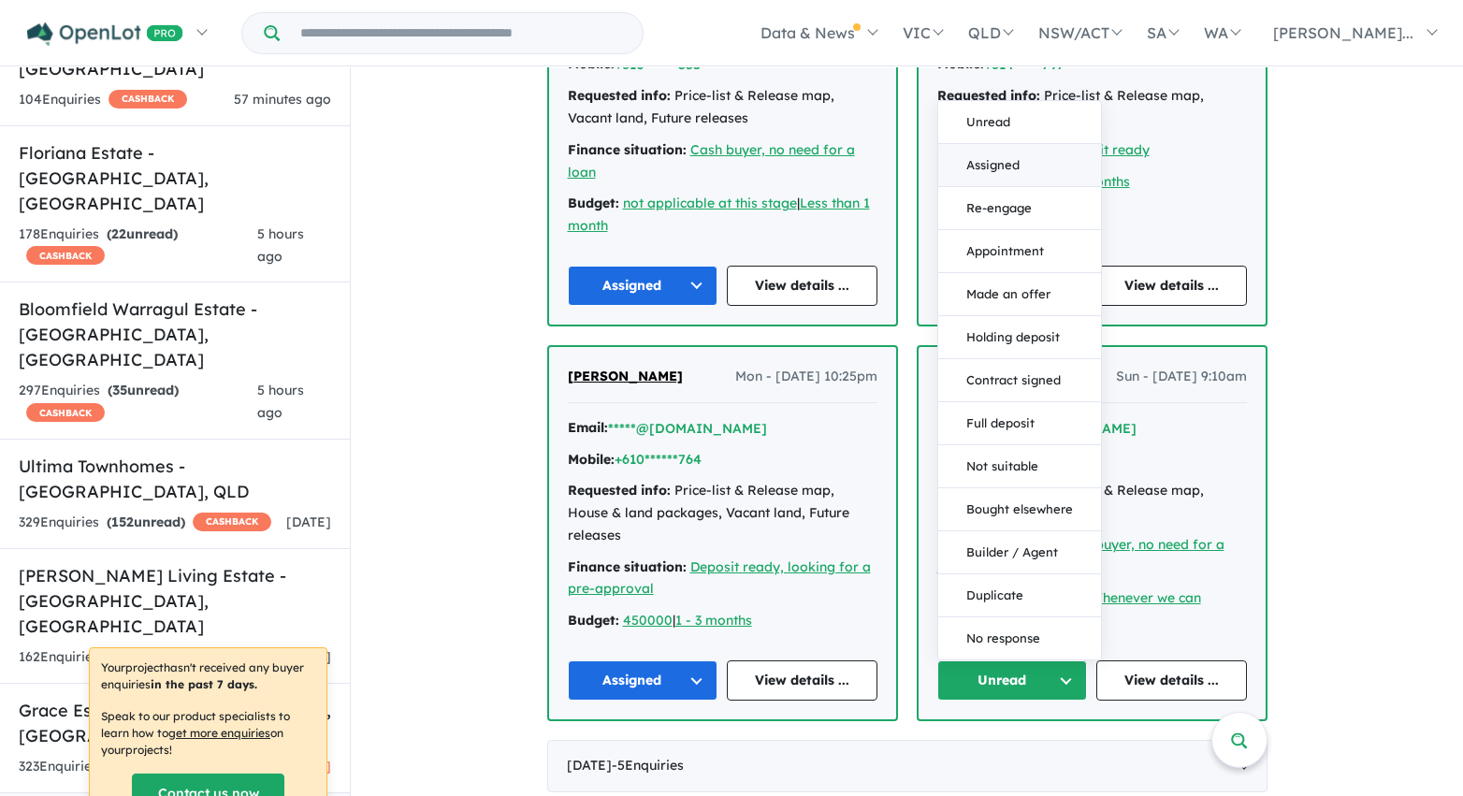
click at [1013, 168] on button "Assigned" at bounding box center [1019, 165] width 163 height 43
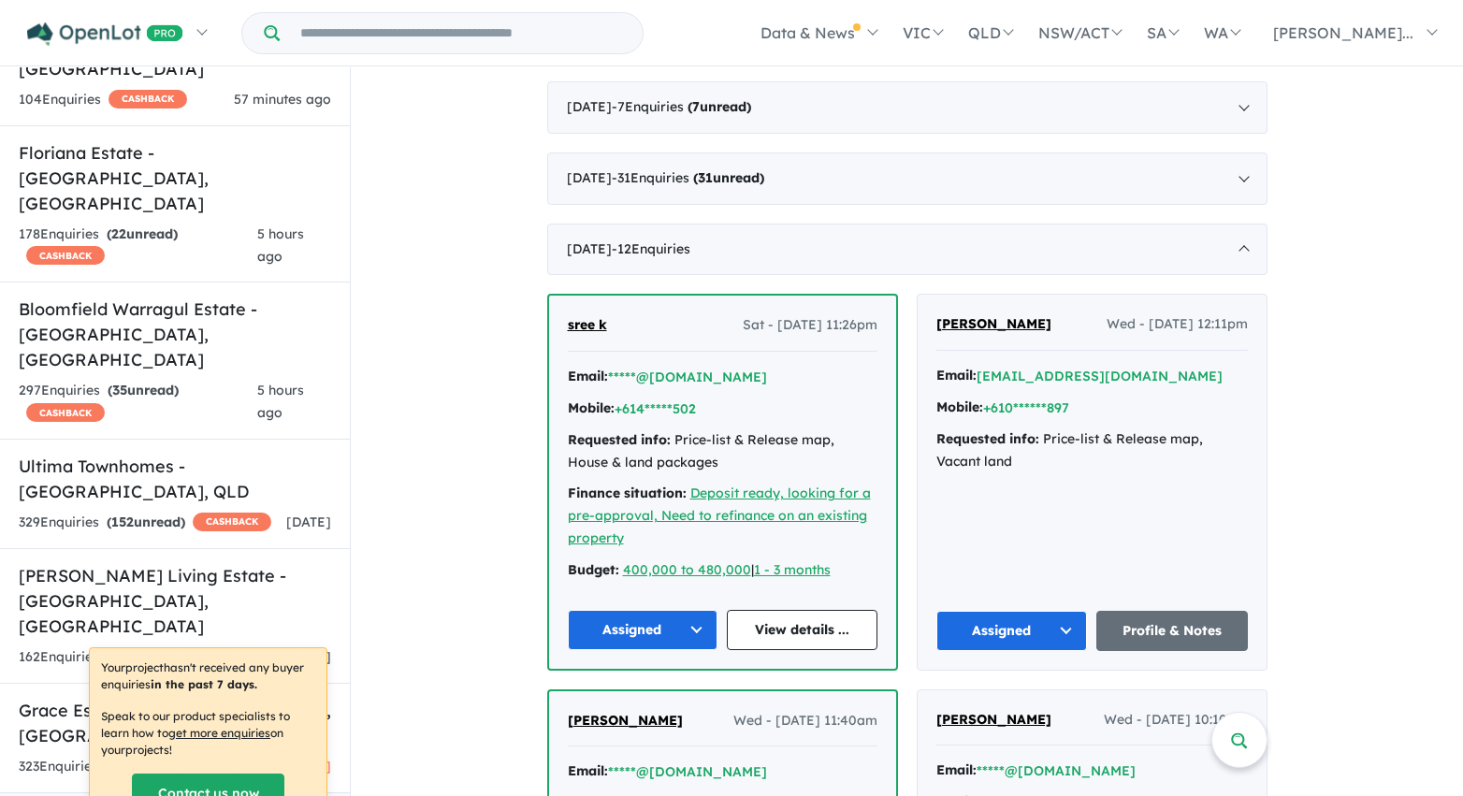
scroll to position [3236, 0]
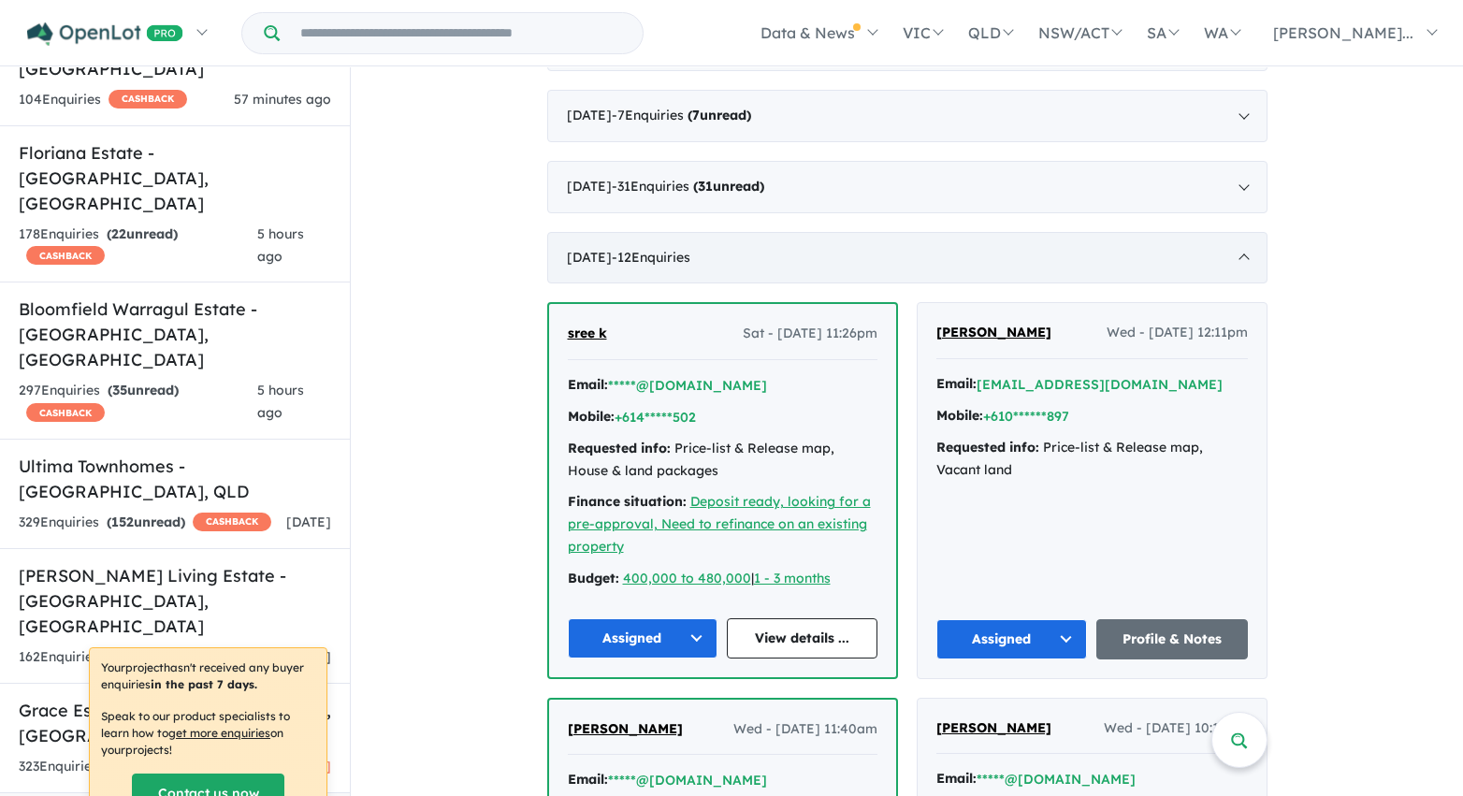
click at [908, 248] on div "December 2020 - 12 Enquir ies ( 0 unread)" at bounding box center [907, 258] width 720 height 52
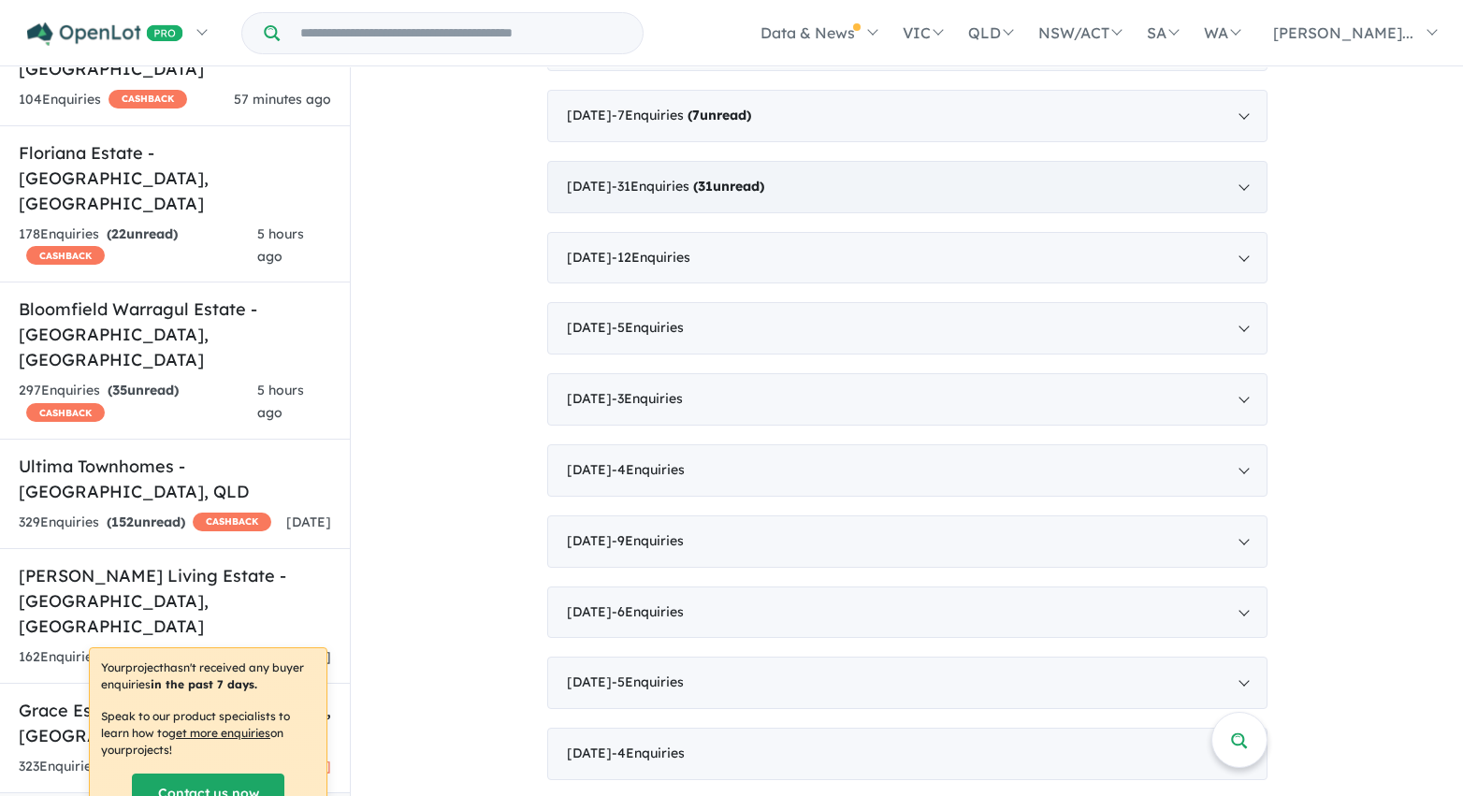
click at [899, 197] on div "January 2021 - 31 Enquir ies ( 31 unread)" at bounding box center [907, 187] width 720 height 52
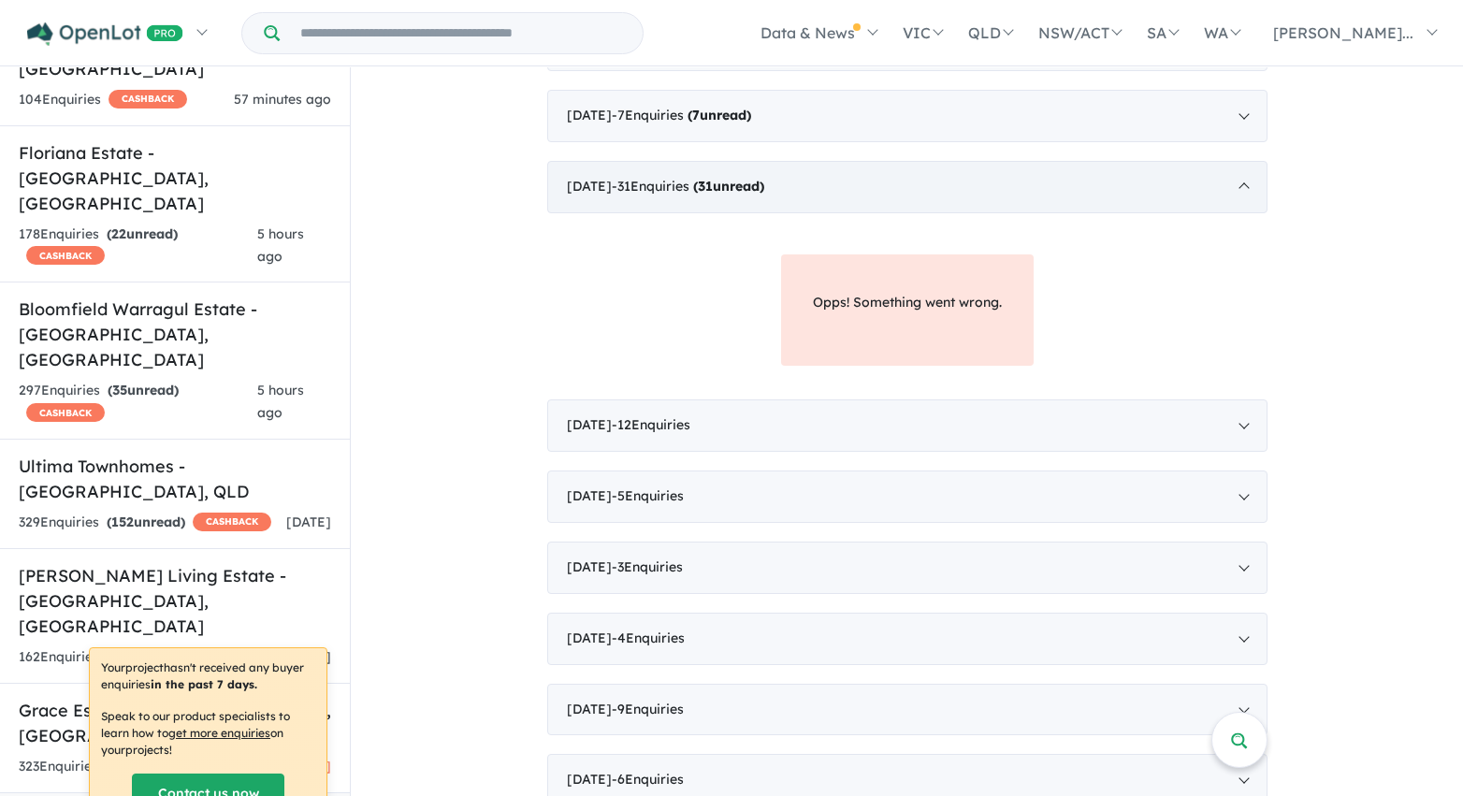
click at [898, 183] on div "January 2021 - 31 Enquir ies ( 31 unread)" at bounding box center [907, 187] width 720 height 52
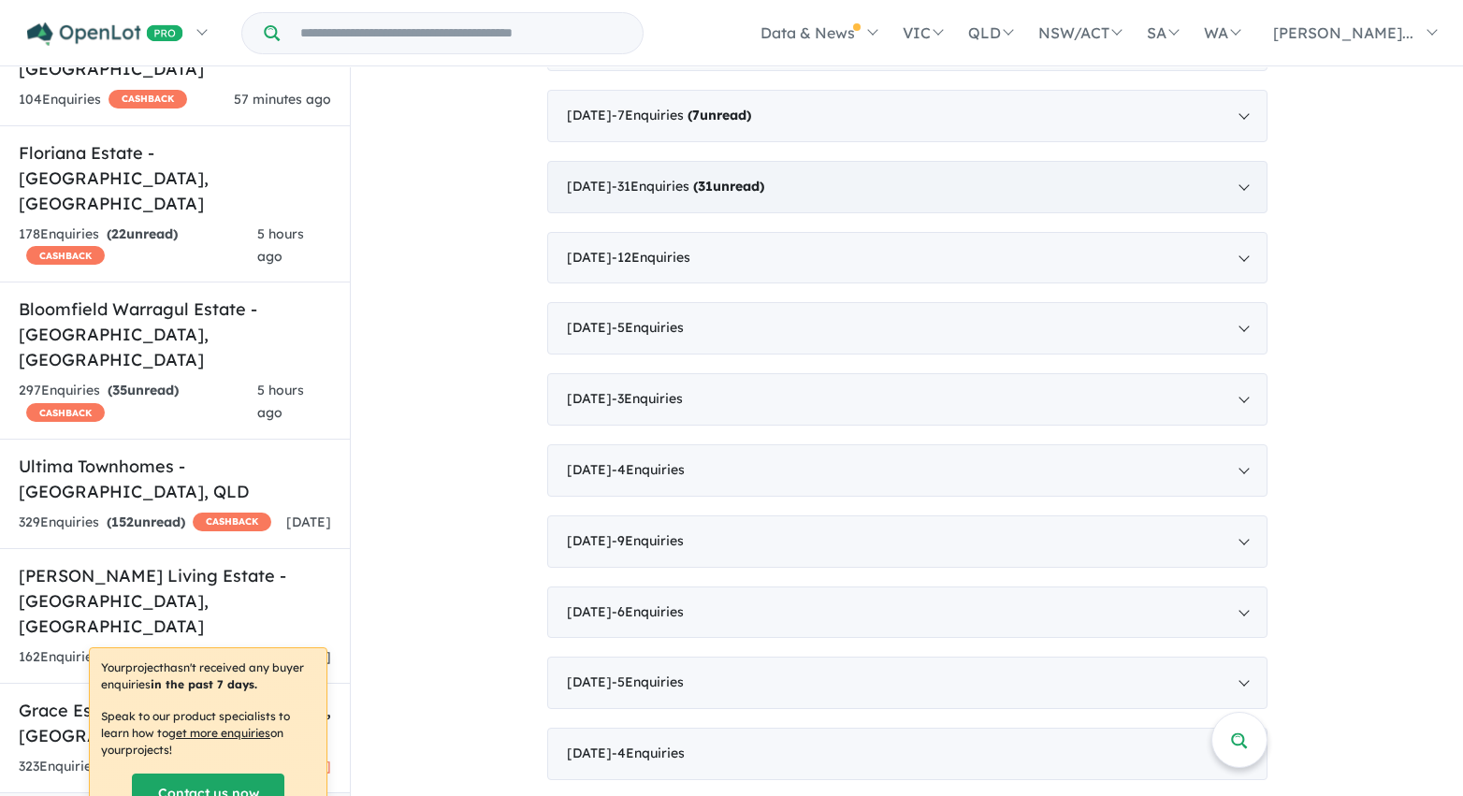
click at [898, 183] on div "January 2021 - 31 Enquir ies ( 31 unread)" at bounding box center [907, 187] width 720 height 52
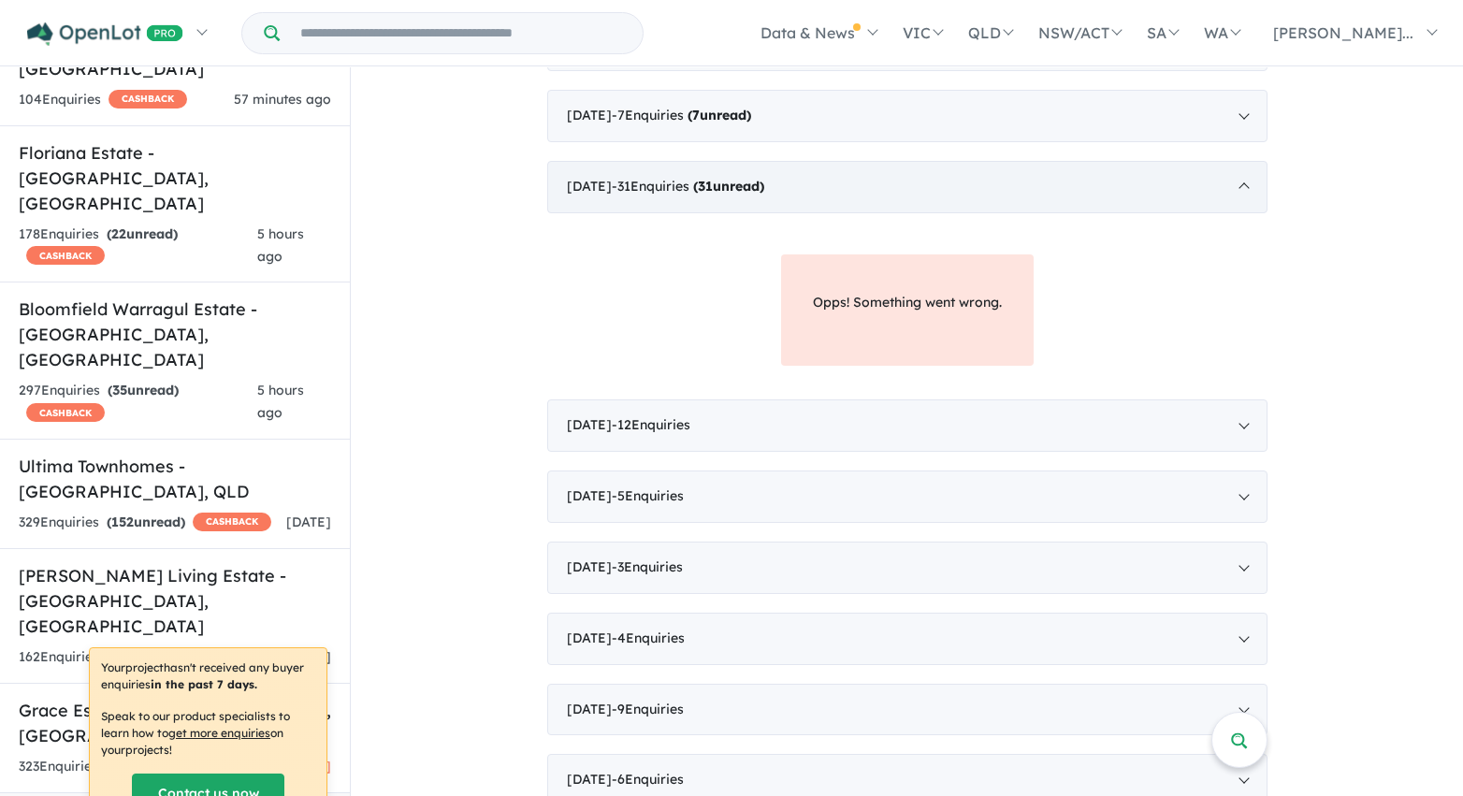
click at [898, 183] on div "January 2021 - 31 Enquir ies ( 31 unread)" at bounding box center [907, 187] width 720 height 52
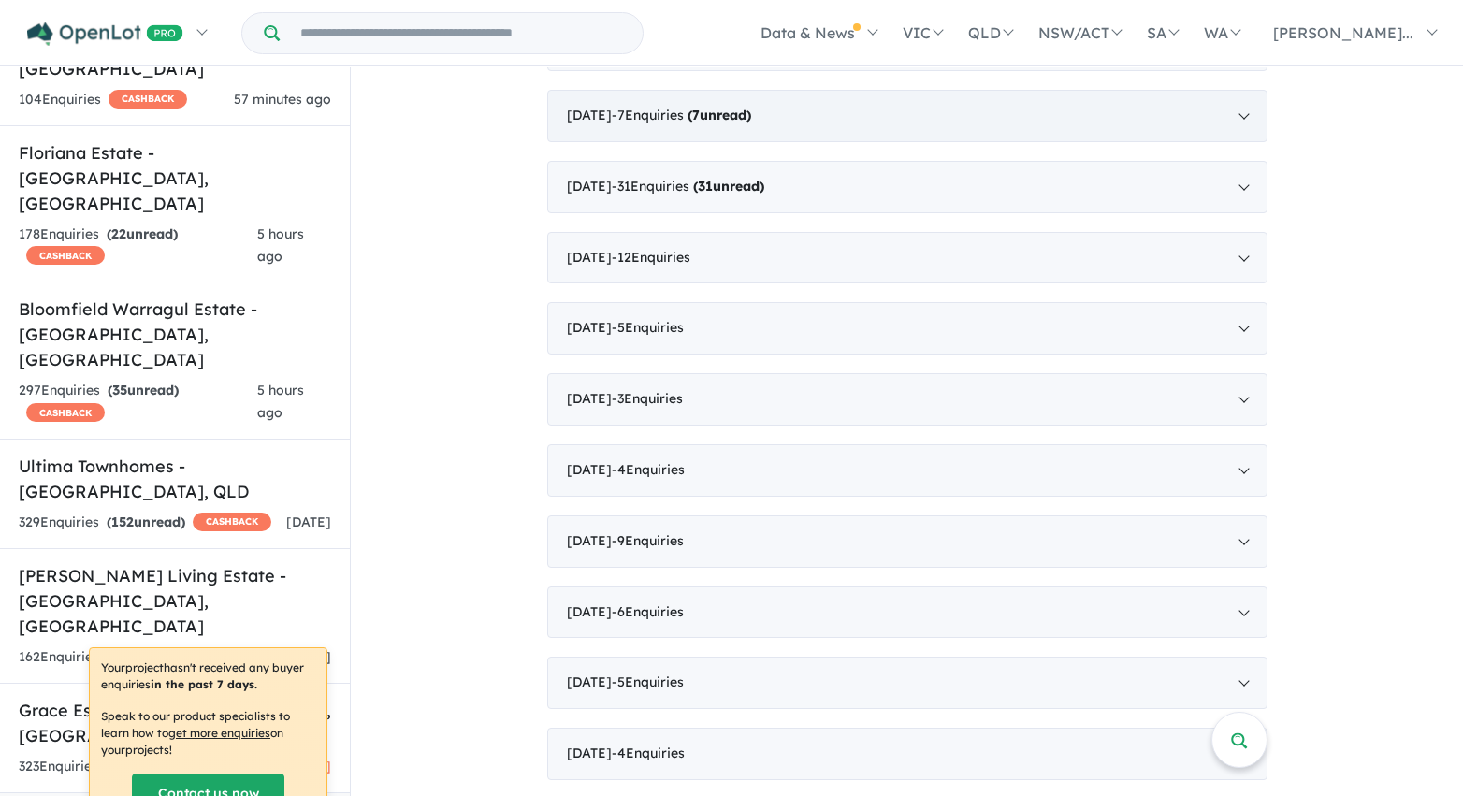
click at [892, 117] on div "February 2021 - 7 Enquir ies ( 7 unread)" at bounding box center [907, 116] width 720 height 52
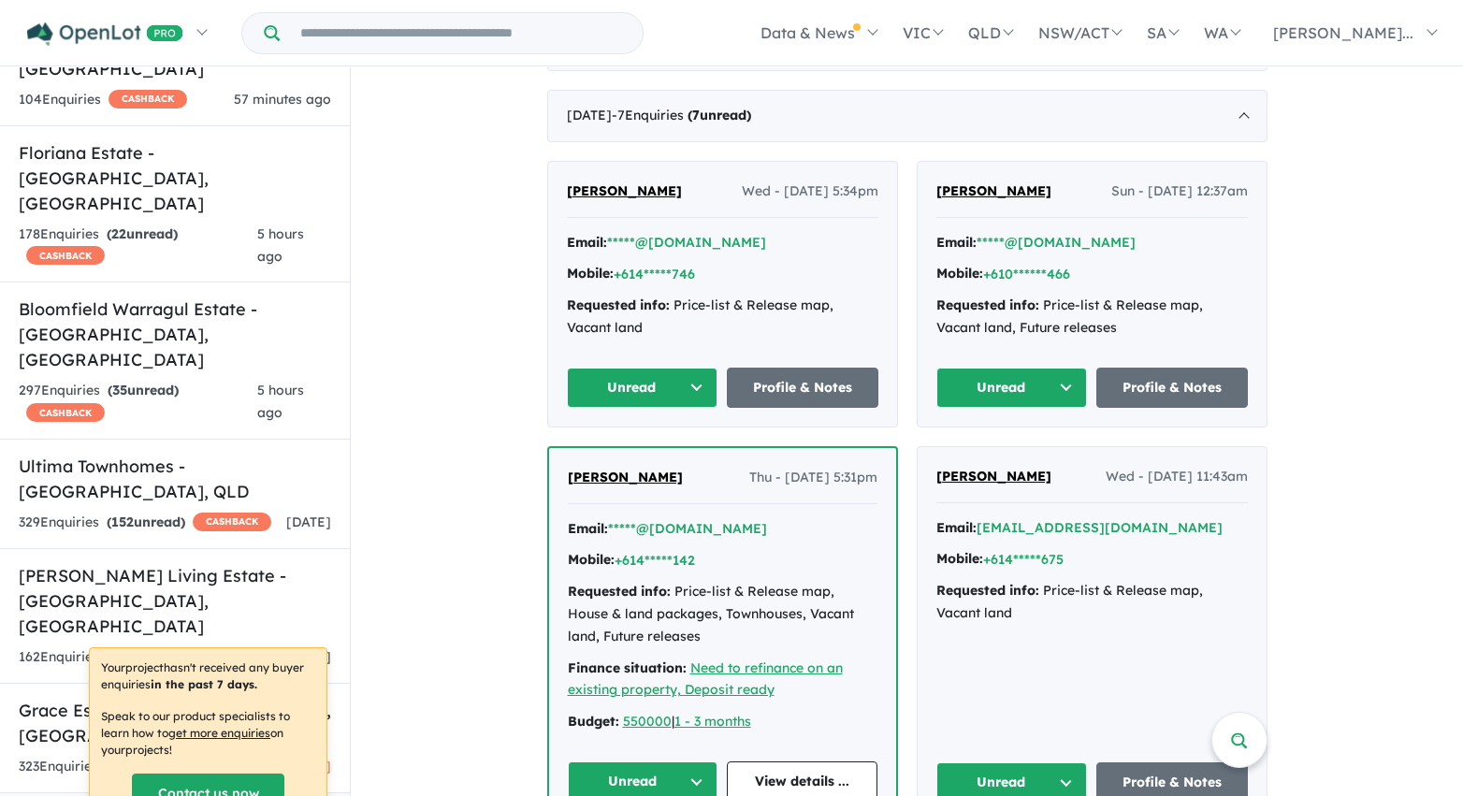
click at [684, 385] on button "Unread" at bounding box center [643, 388] width 152 height 40
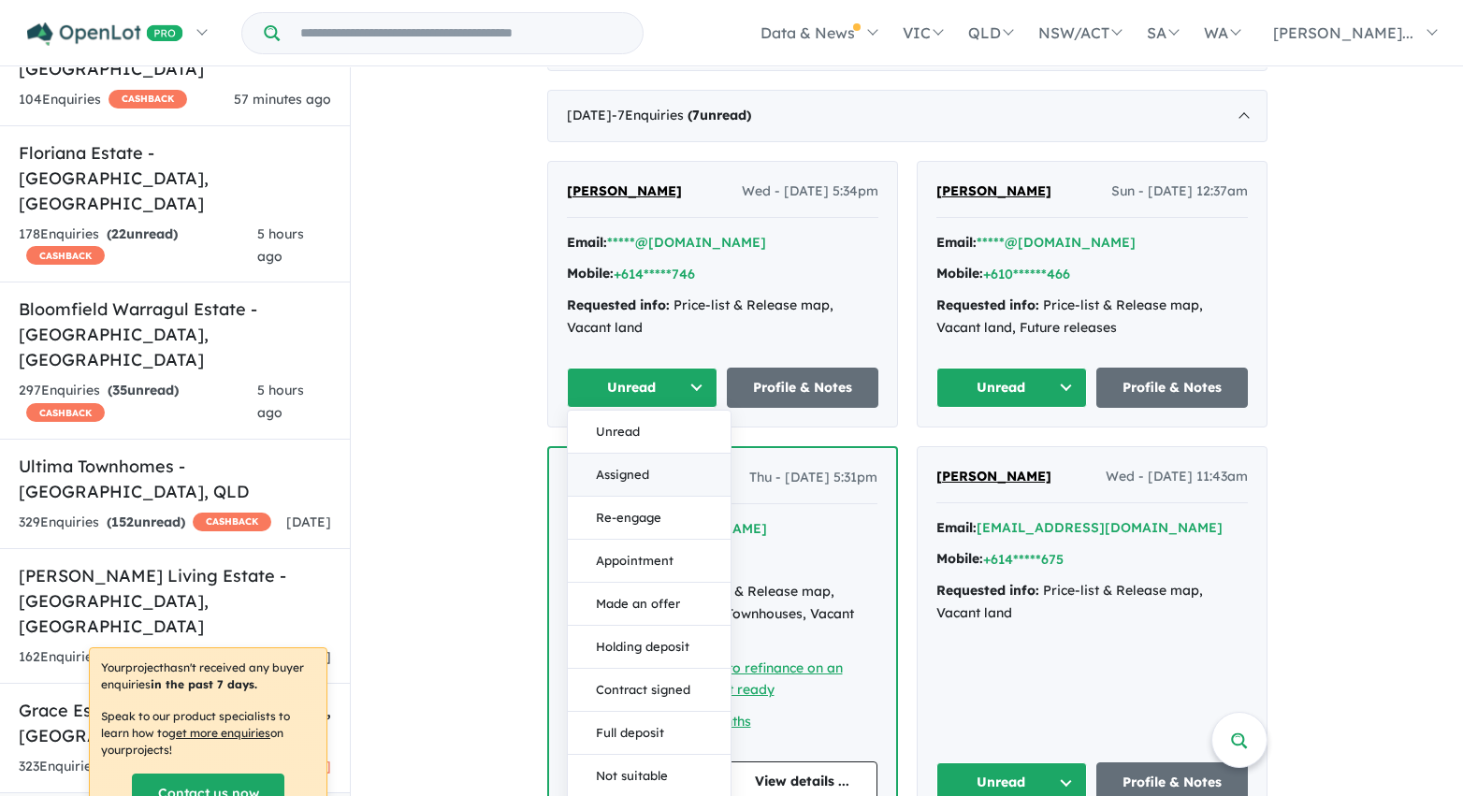
click at [663, 475] on button "Assigned" at bounding box center [649, 475] width 163 height 43
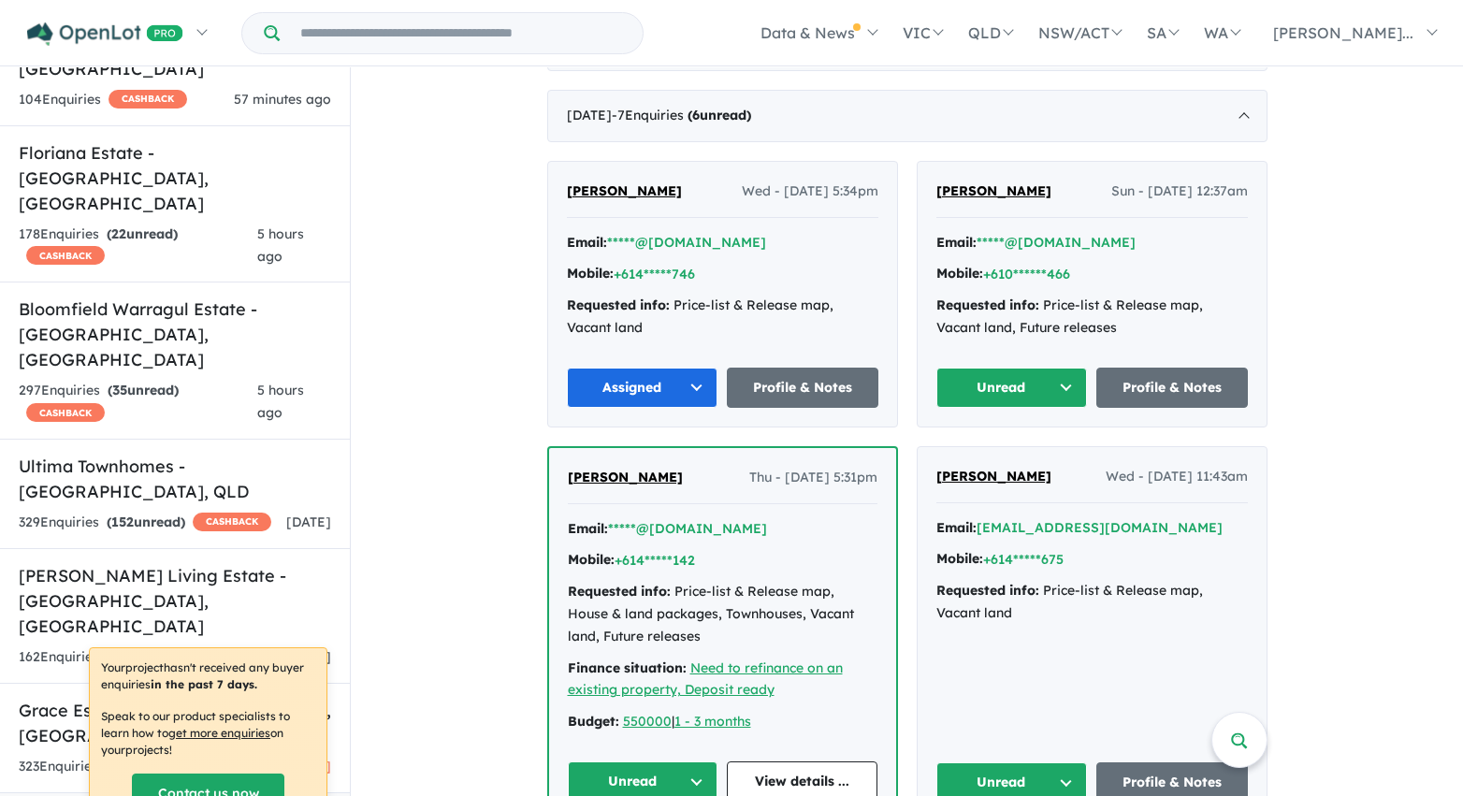
click at [1003, 397] on button "Unread" at bounding box center [1012, 388] width 152 height 40
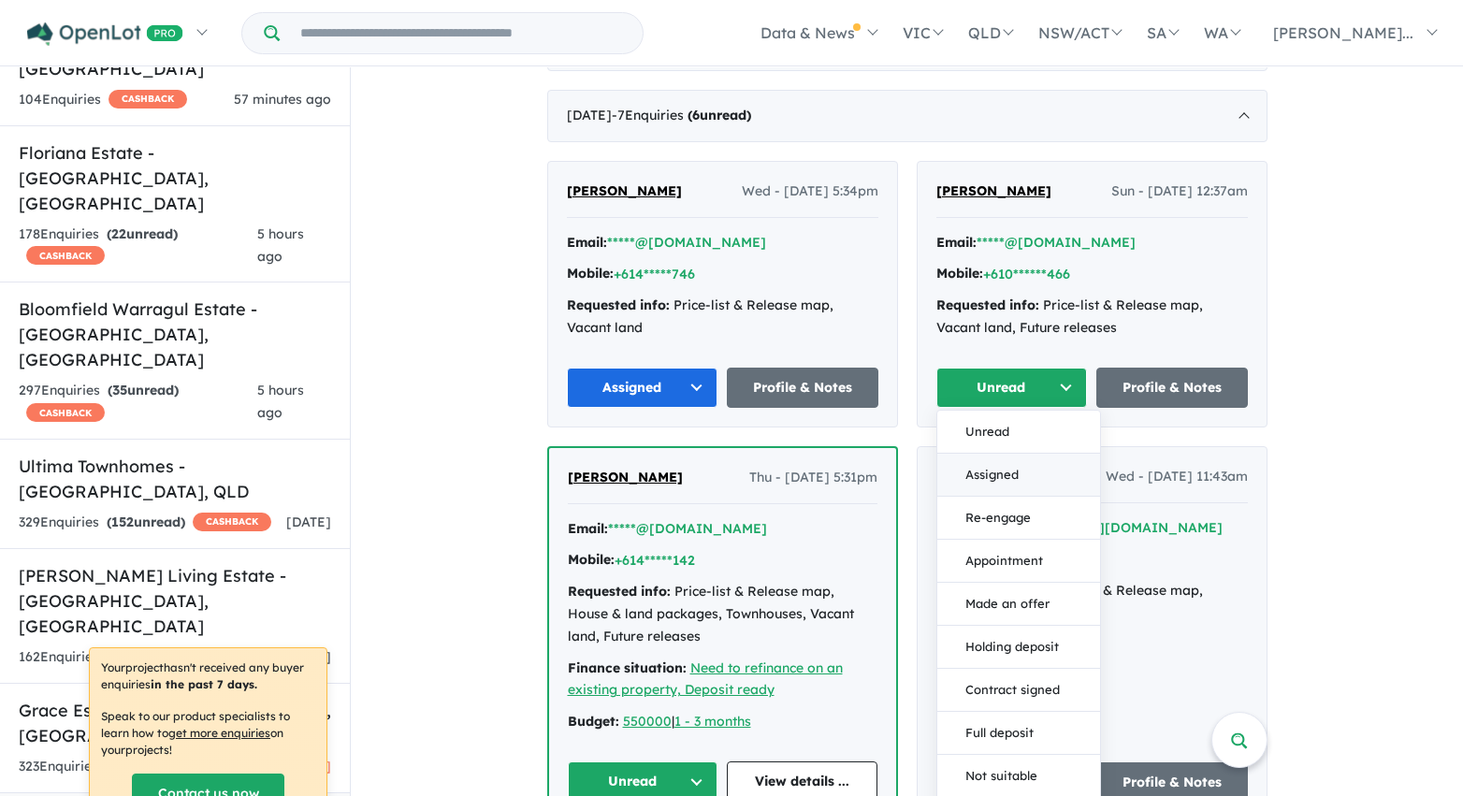
click at [1003, 471] on button "Assigned" at bounding box center [1018, 475] width 163 height 43
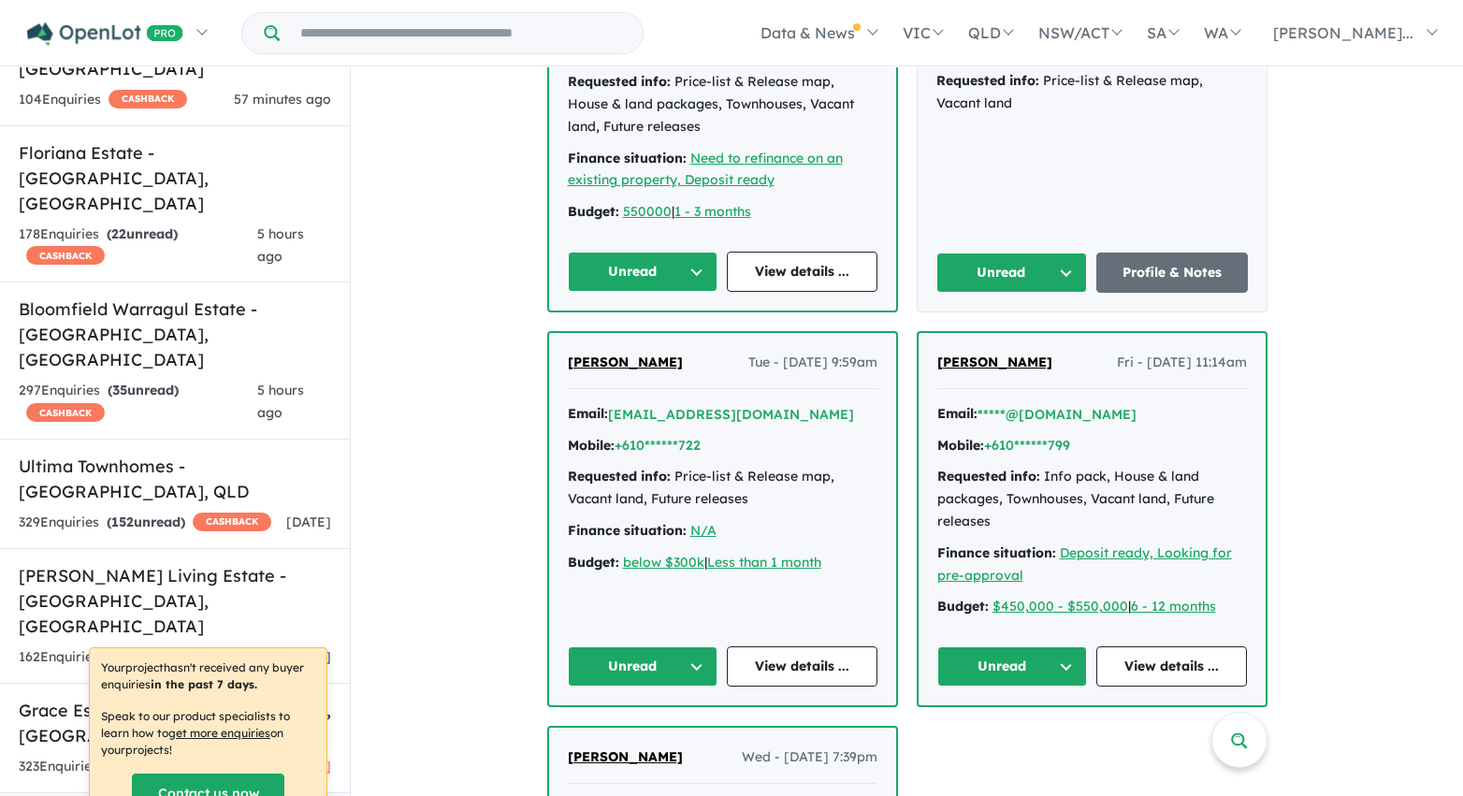
scroll to position [3787, 0]
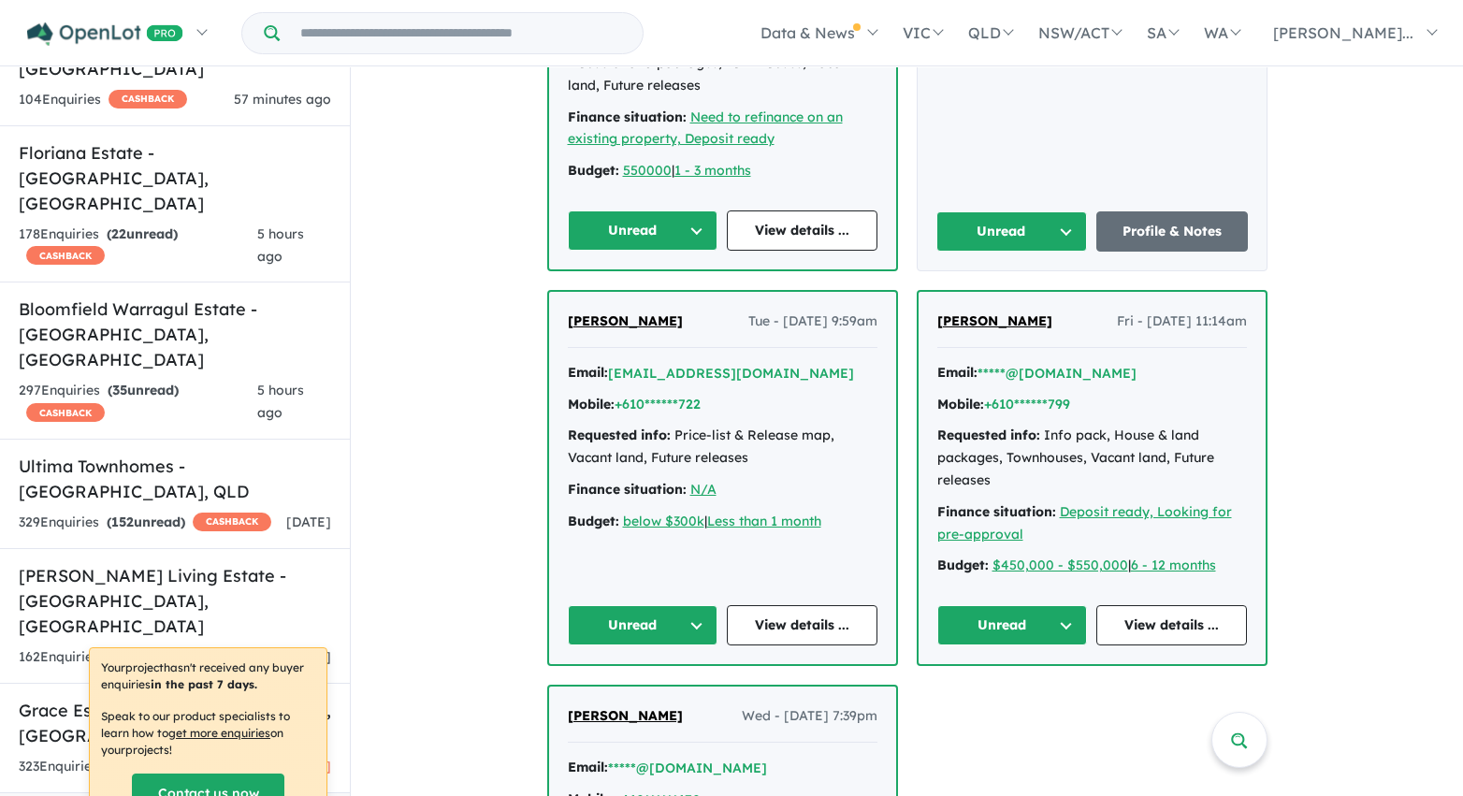
click at [688, 236] on button "Unread" at bounding box center [643, 230] width 151 height 40
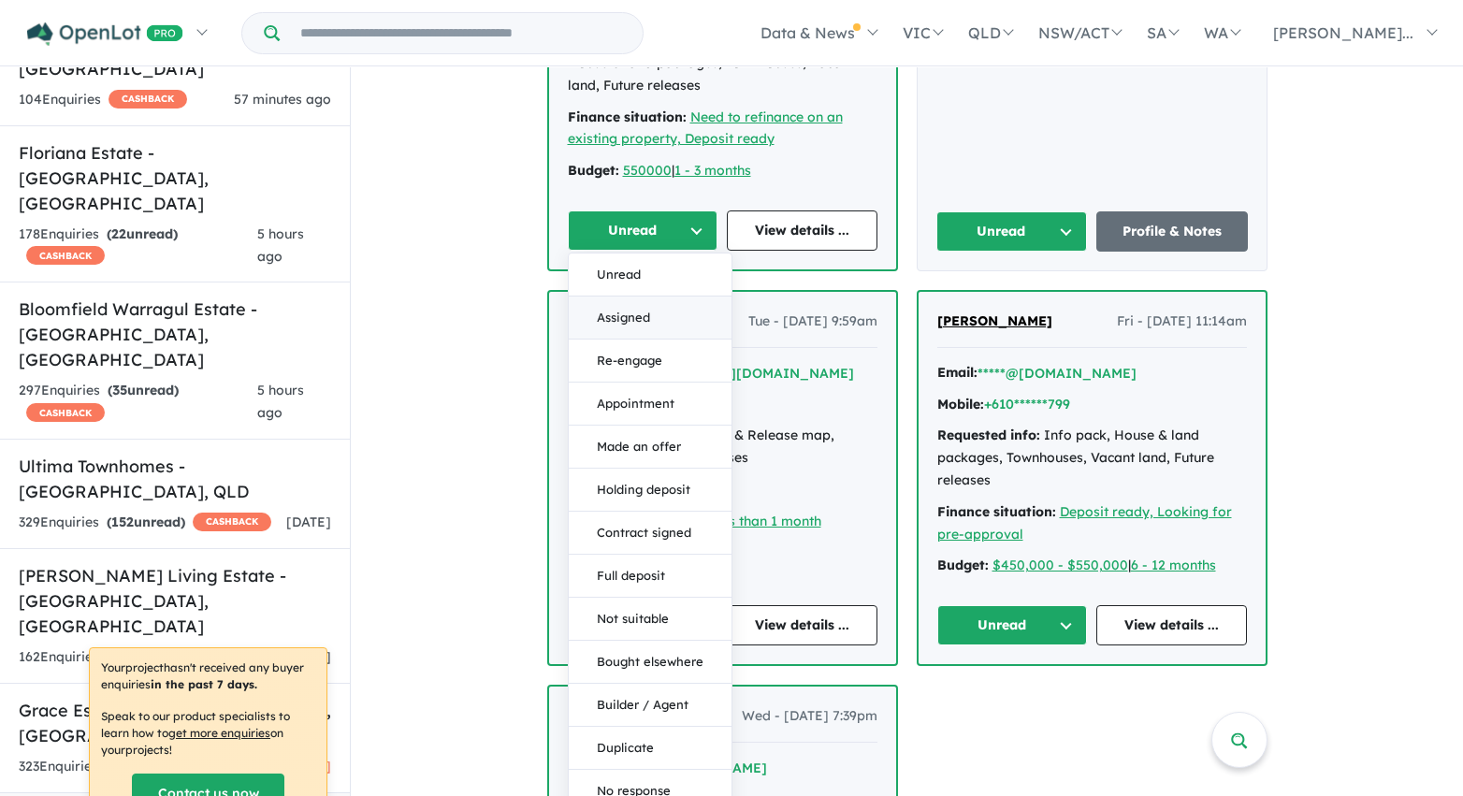
click at [679, 309] on button "Assigned" at bounding box center [650, 318] width 163 height 43
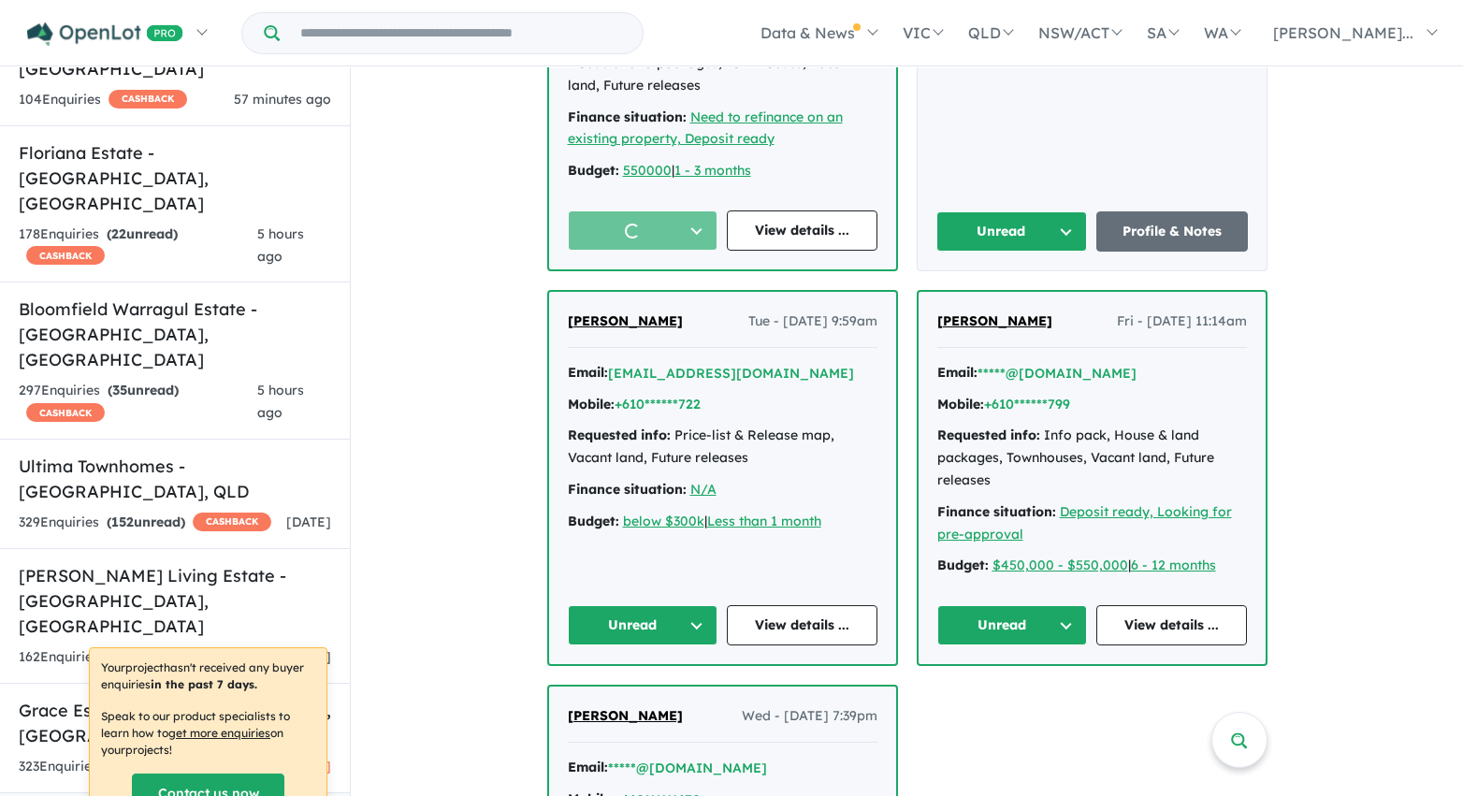
click at [1028, 228] on button "Unread" at bounding box center [1012, 231] width 152 height 40
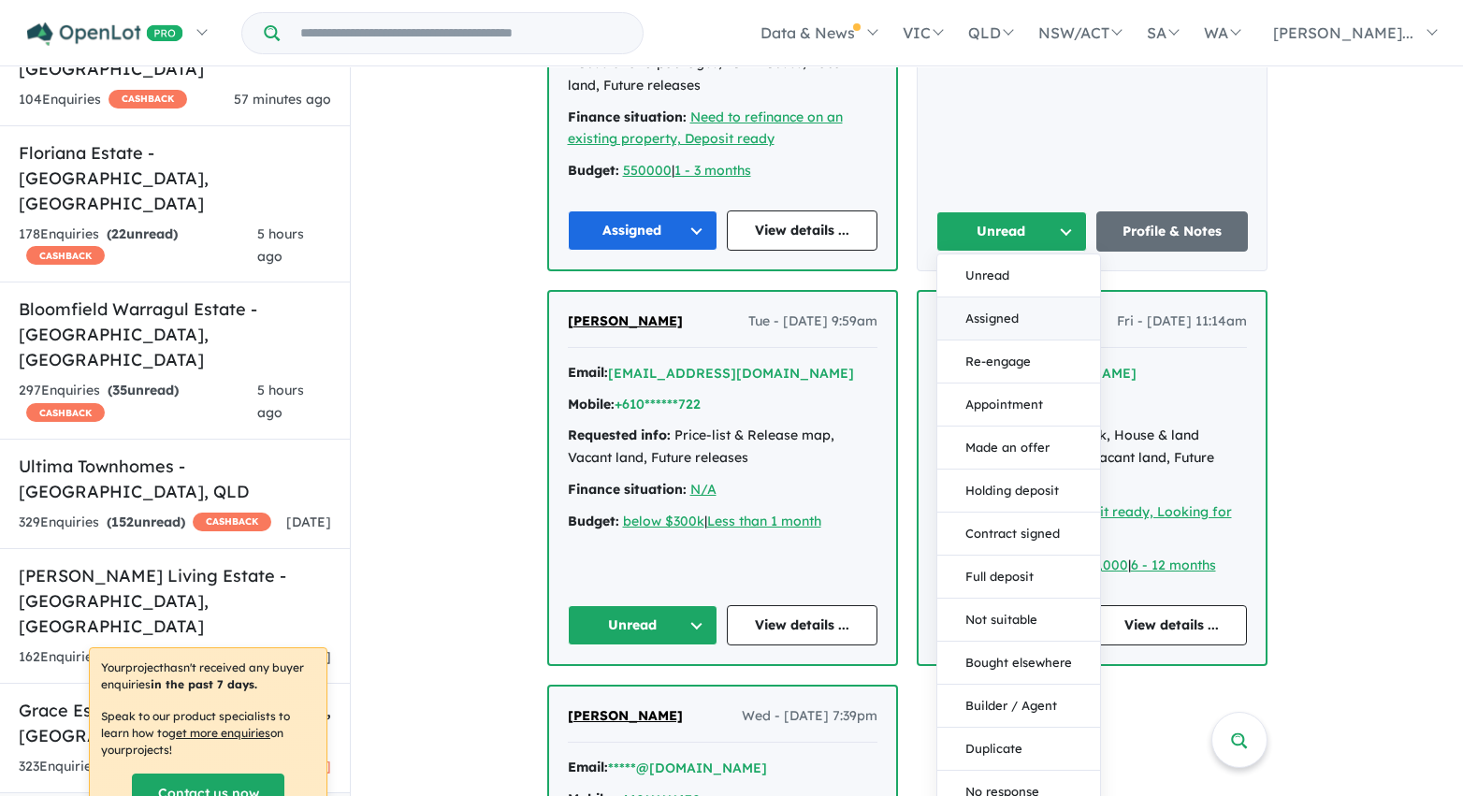
click at [1007, 321] on button "Assigned" at bounding box center [1018, 318] width 163 height 43
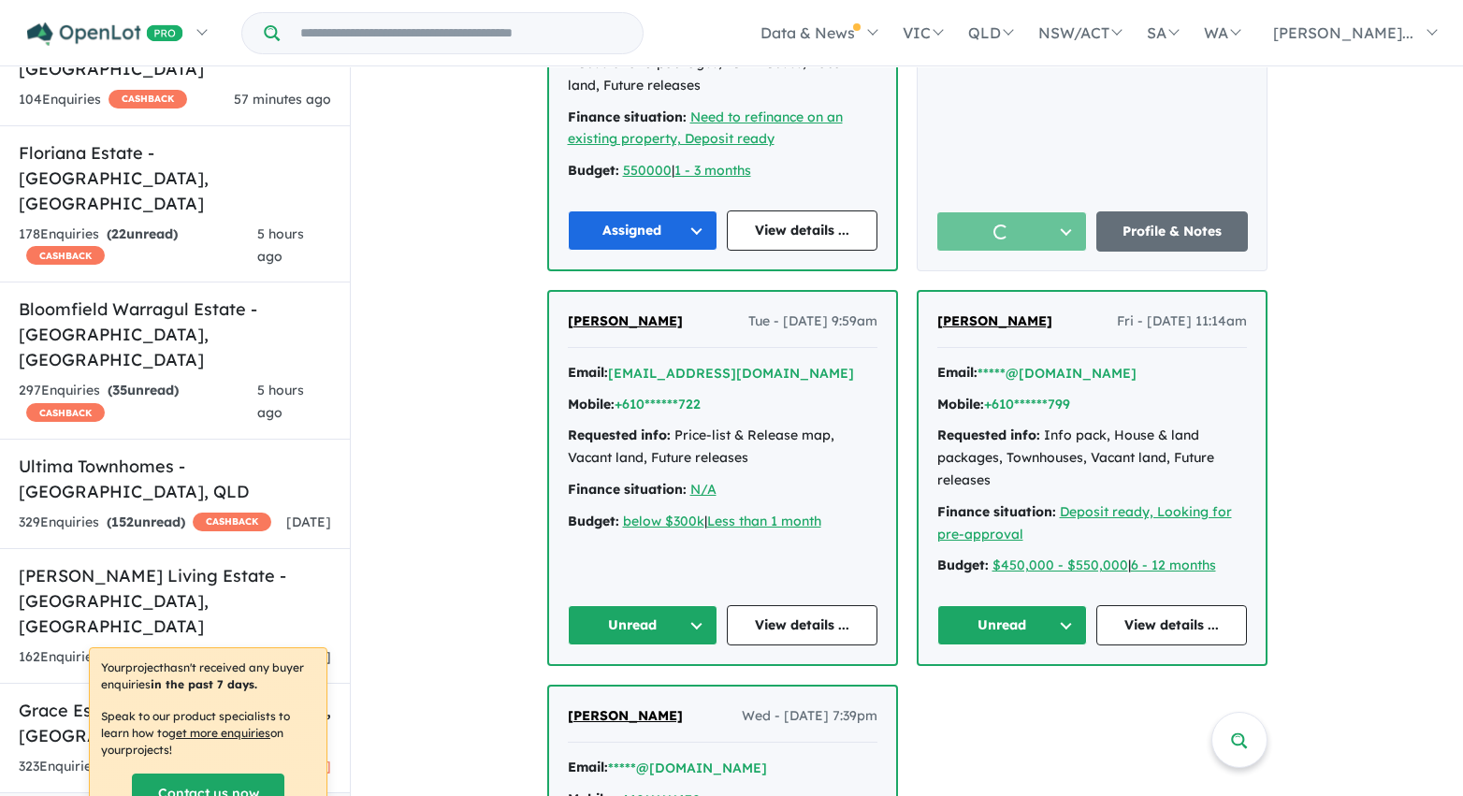
click at [1047, 640] on button "Unread" at bounding box center [1012, 625] width 151 height 40
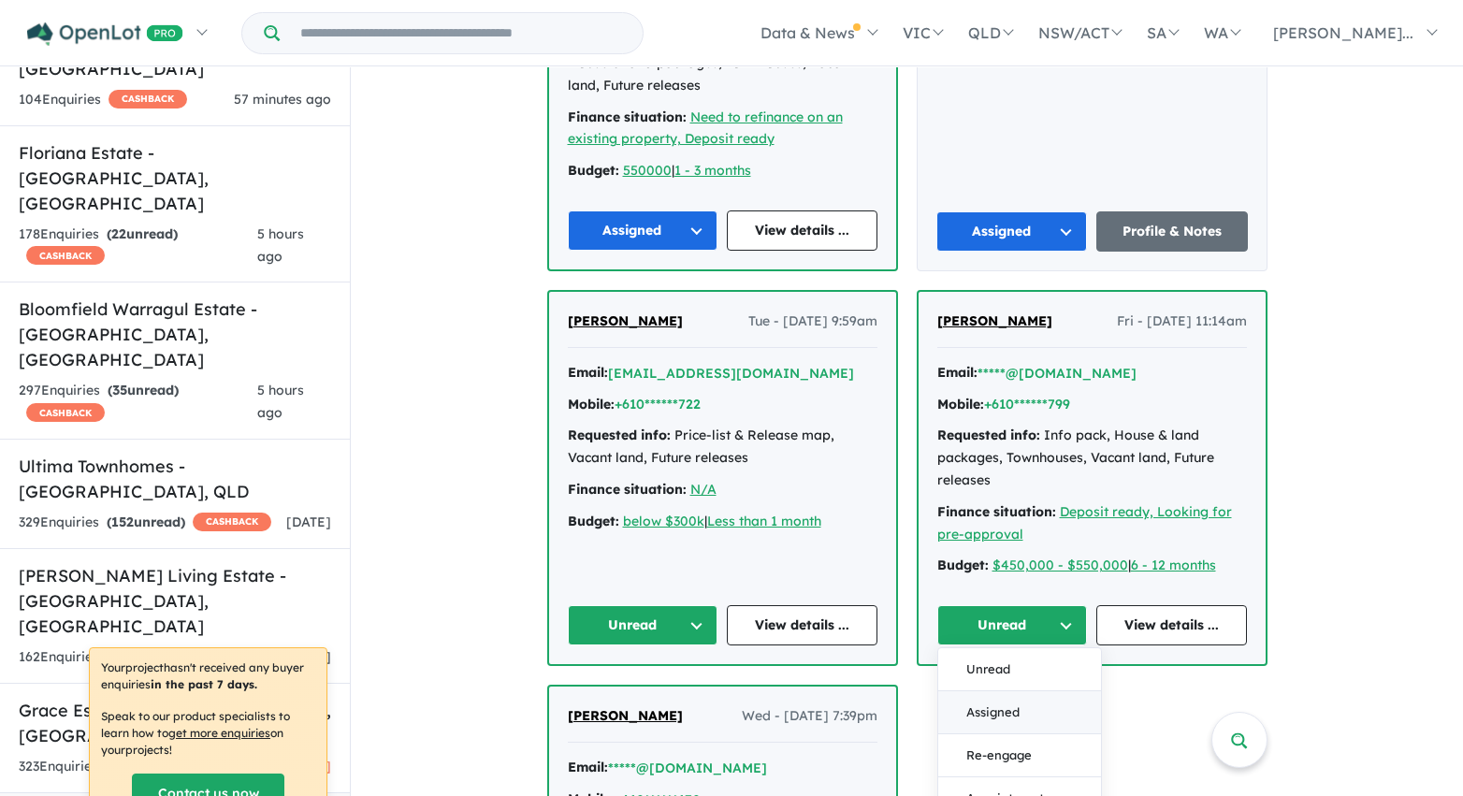
click at [1018, 721] on button "Assigned" at bounding box center [1019, 712] width 163 height 43
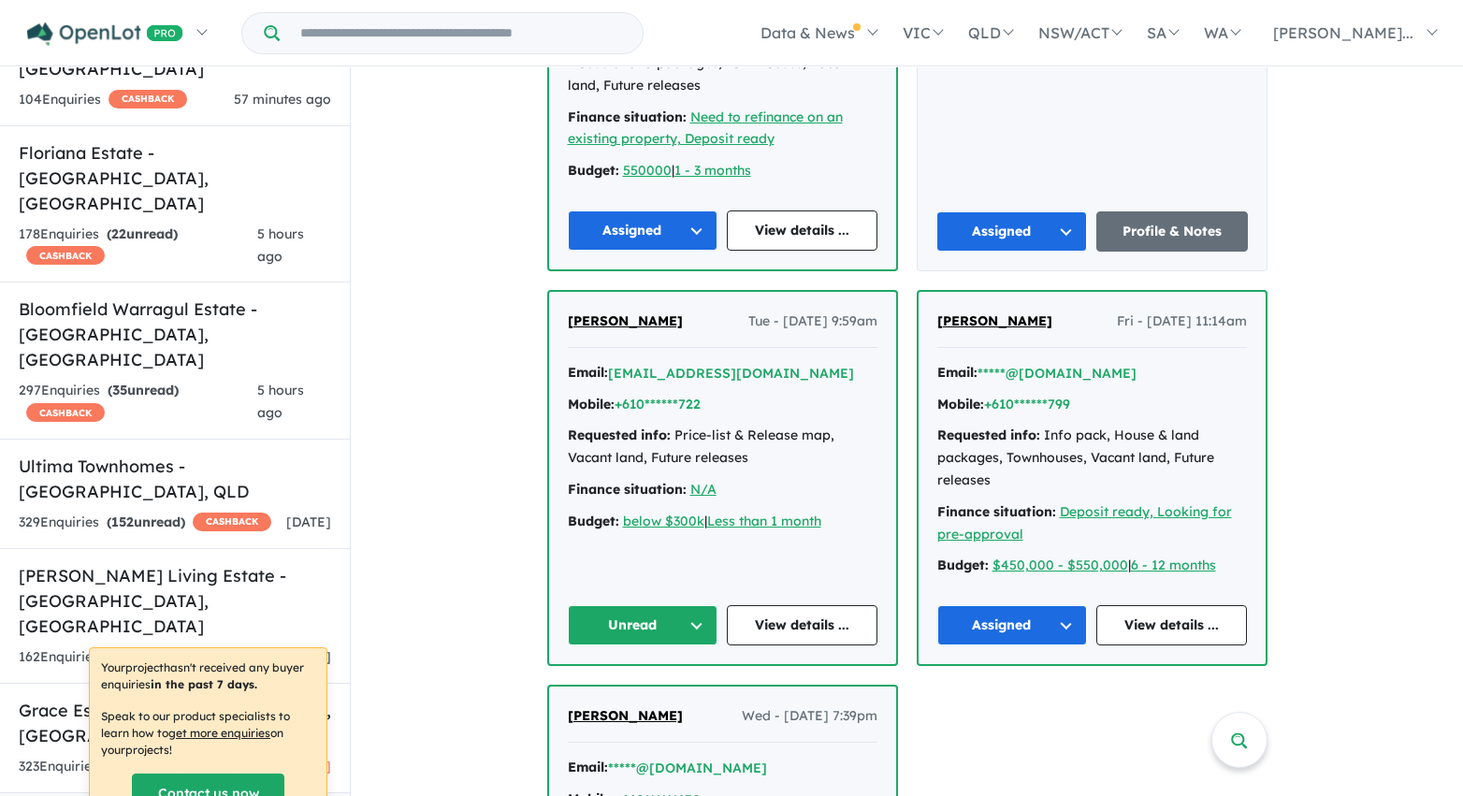
click at [694, 624] on button "Unread" at bounding box center [643, 625] width 151 height 40
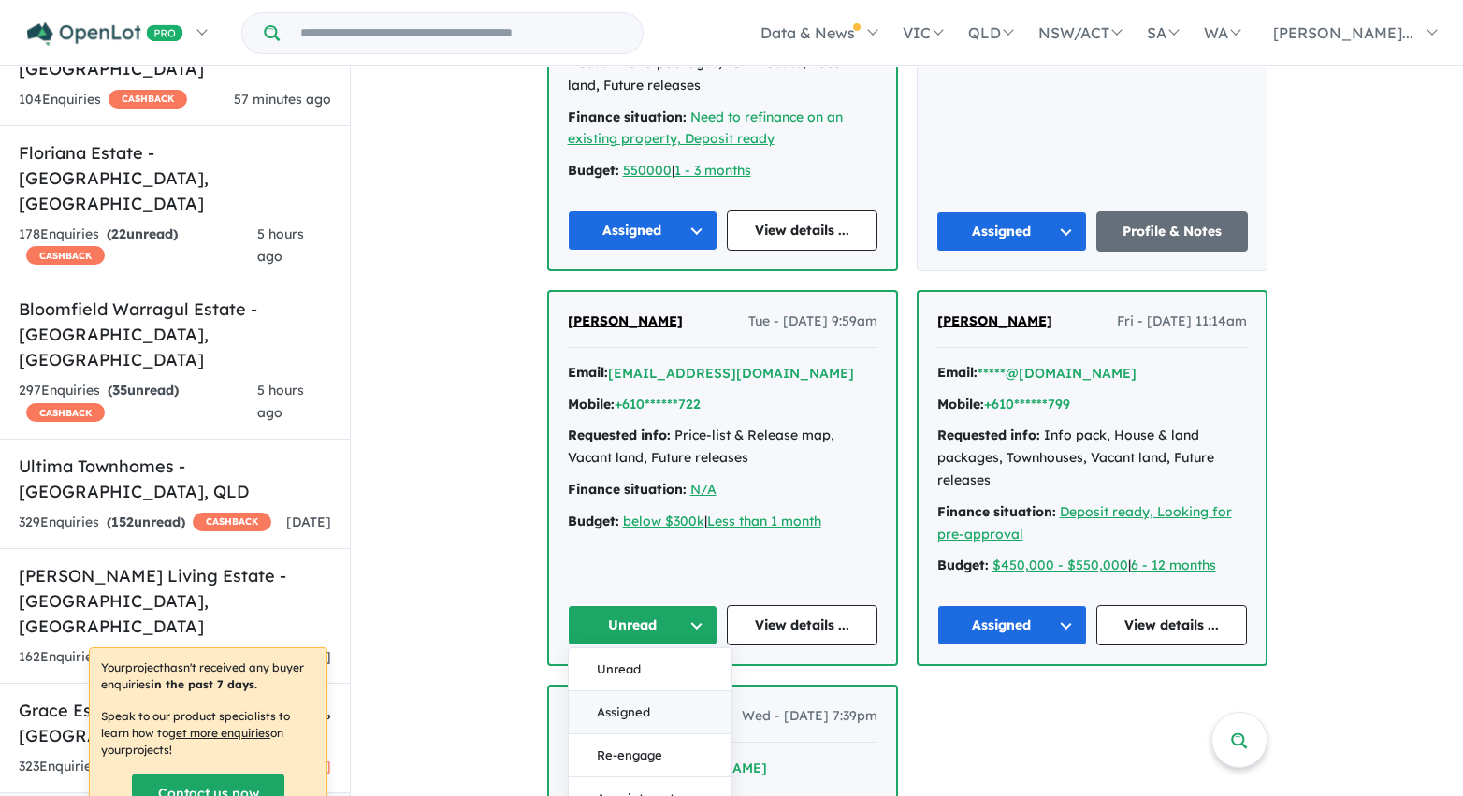
click at [684, 708] on button "Assigned" at bounding box center [650, 712] width 163 height 43
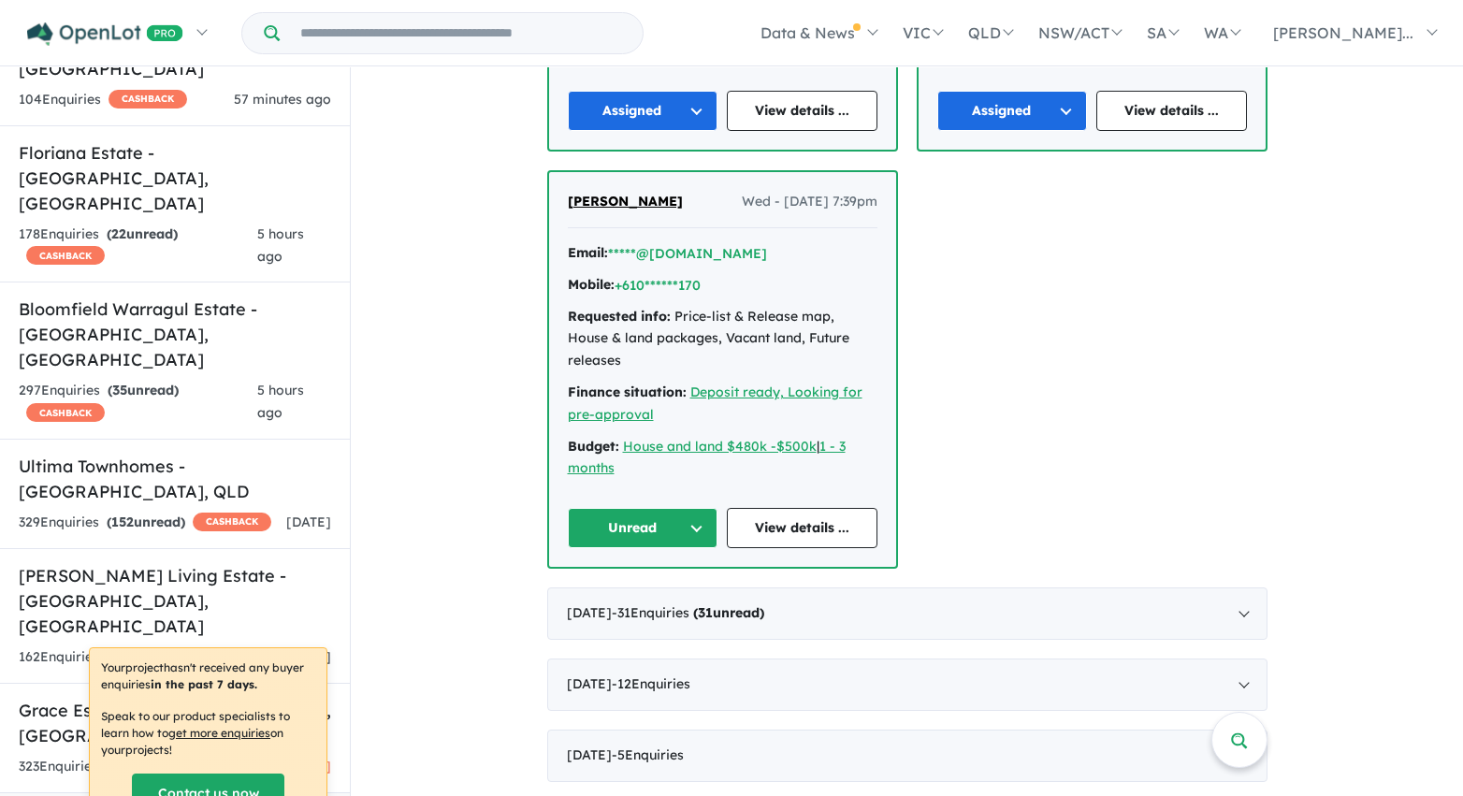
scroll to position [4387, 0]
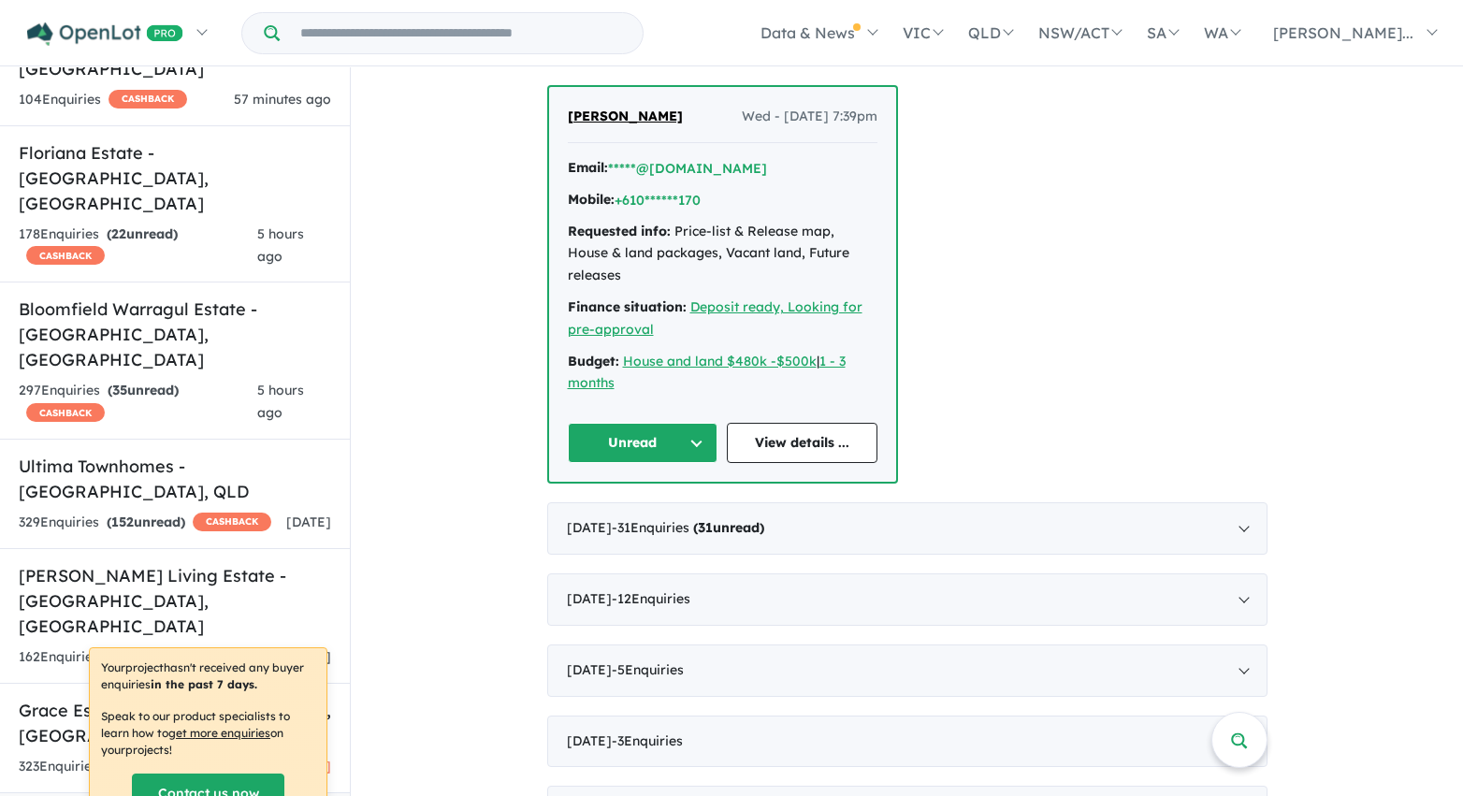
click at [628, 423] on button "Unread" at bounding box center [643, 443] width 151 height 40
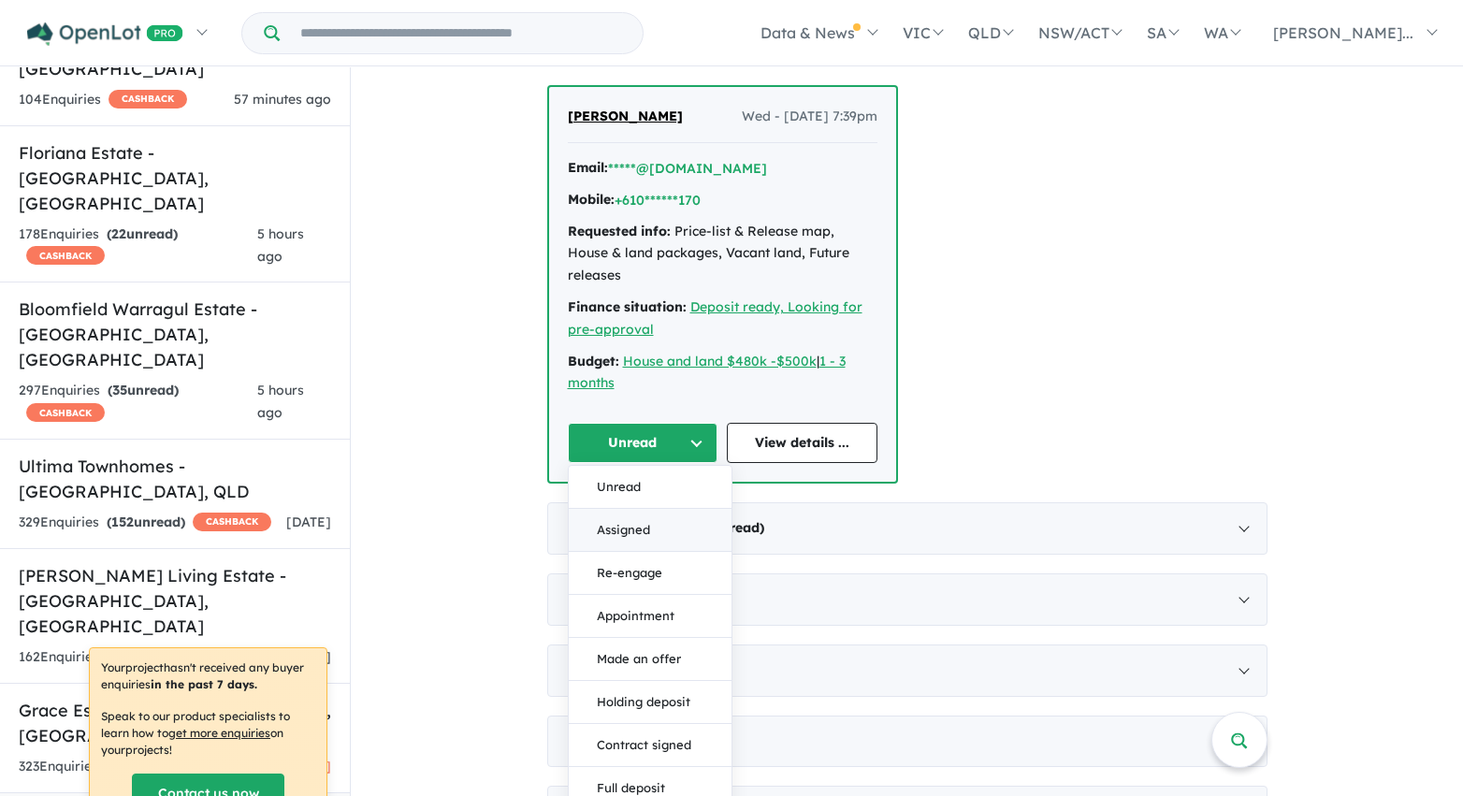
click at [640, 509] on button "Assigned" at bounding box center [650, 530] width 163 height 43
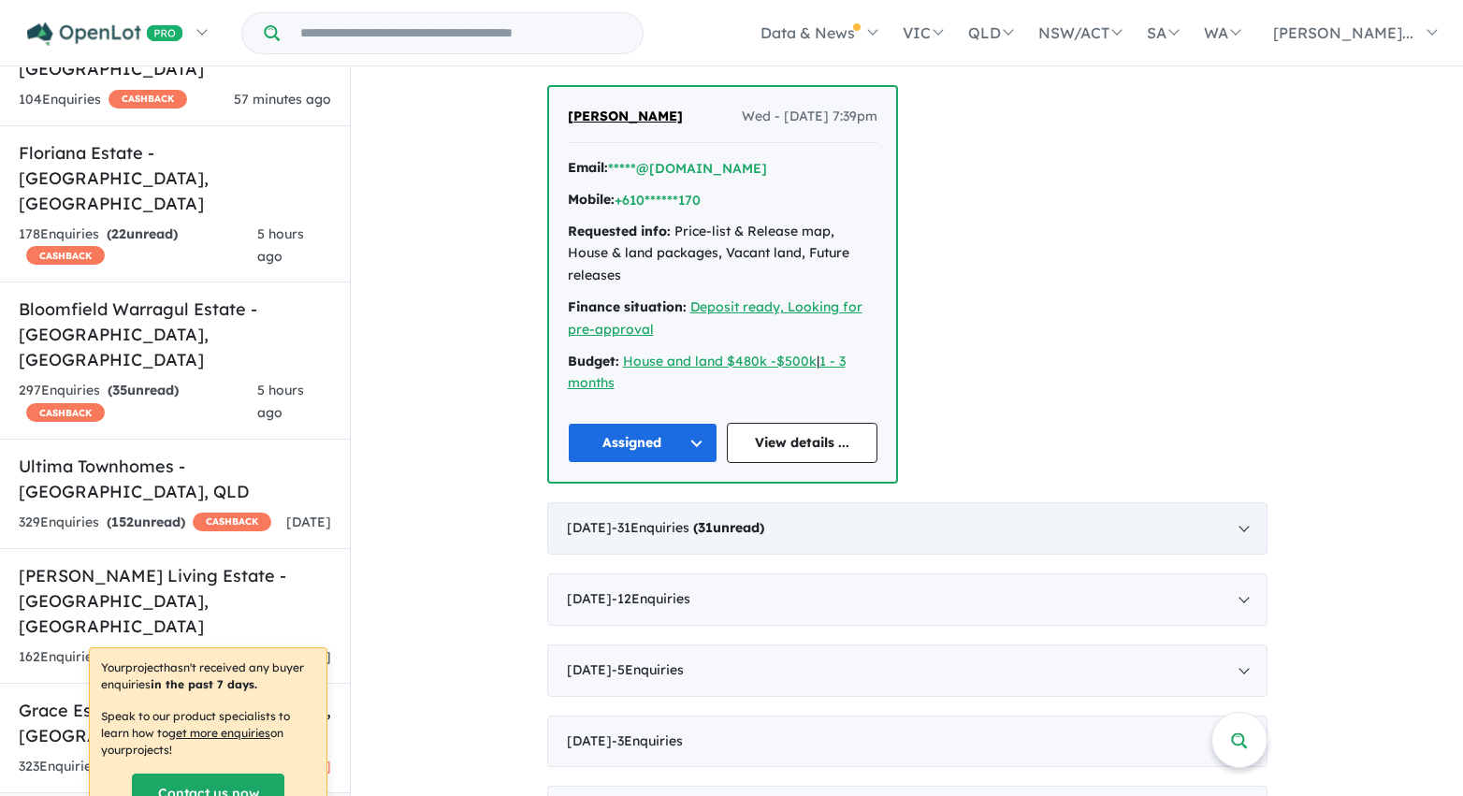
click at [662, 519] on span "- 31 Enquir ies ( 31 unread)" at bounding box center [688, 527] width 152 height 17
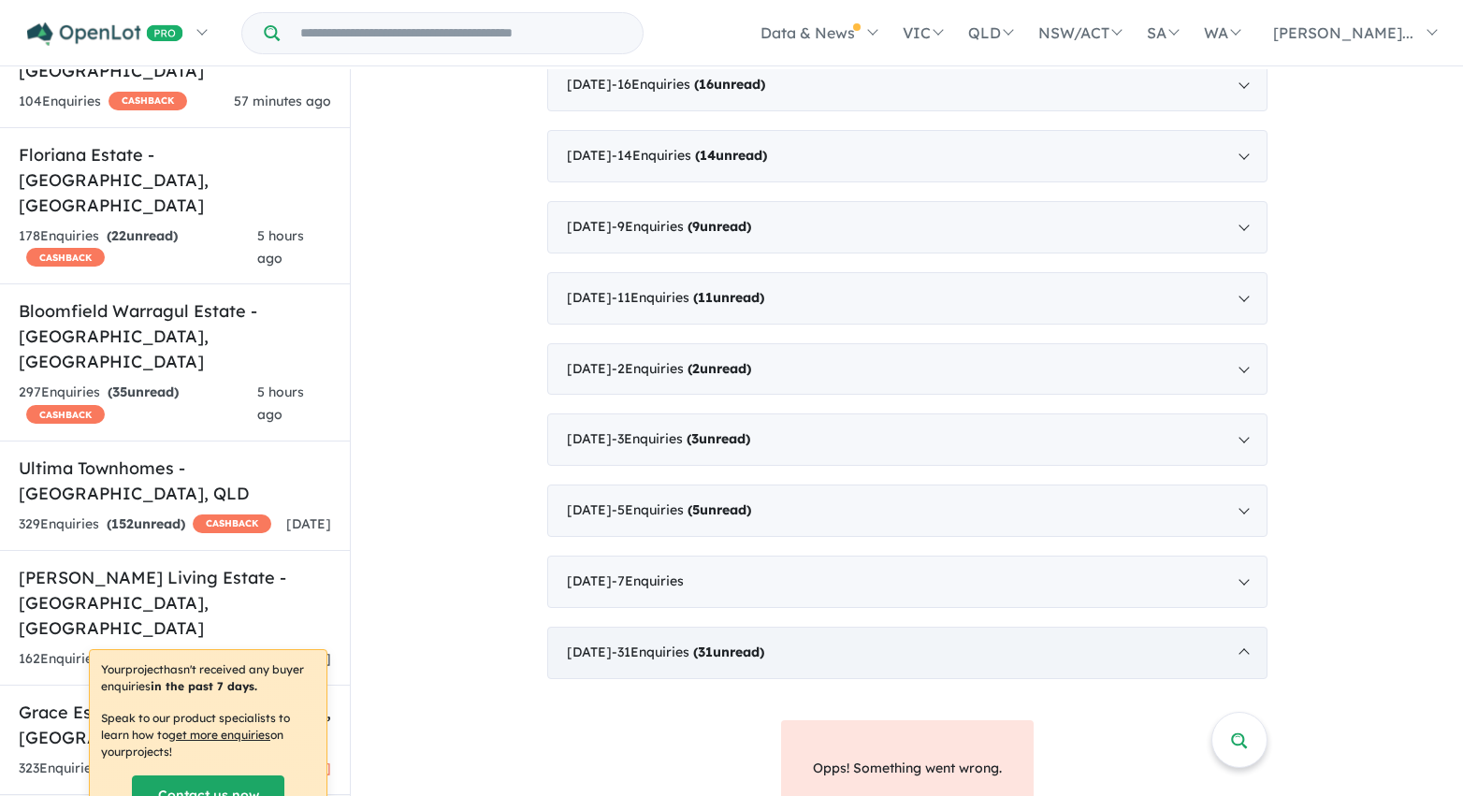
scroll to position [2715, 0]
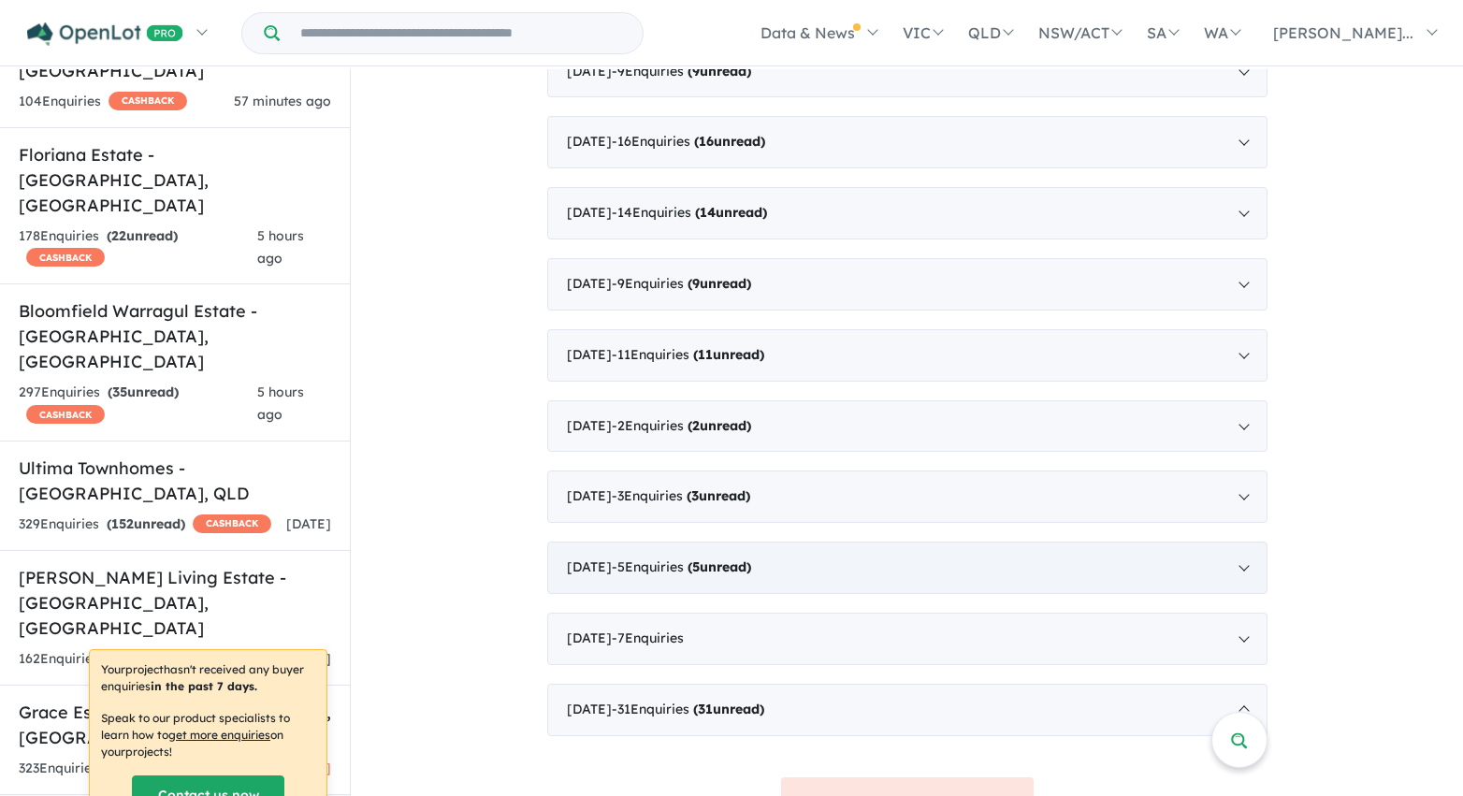
click at [751, 575] on strong "( 5 unread)" at bounding box center [720, 566] width 64 height 17
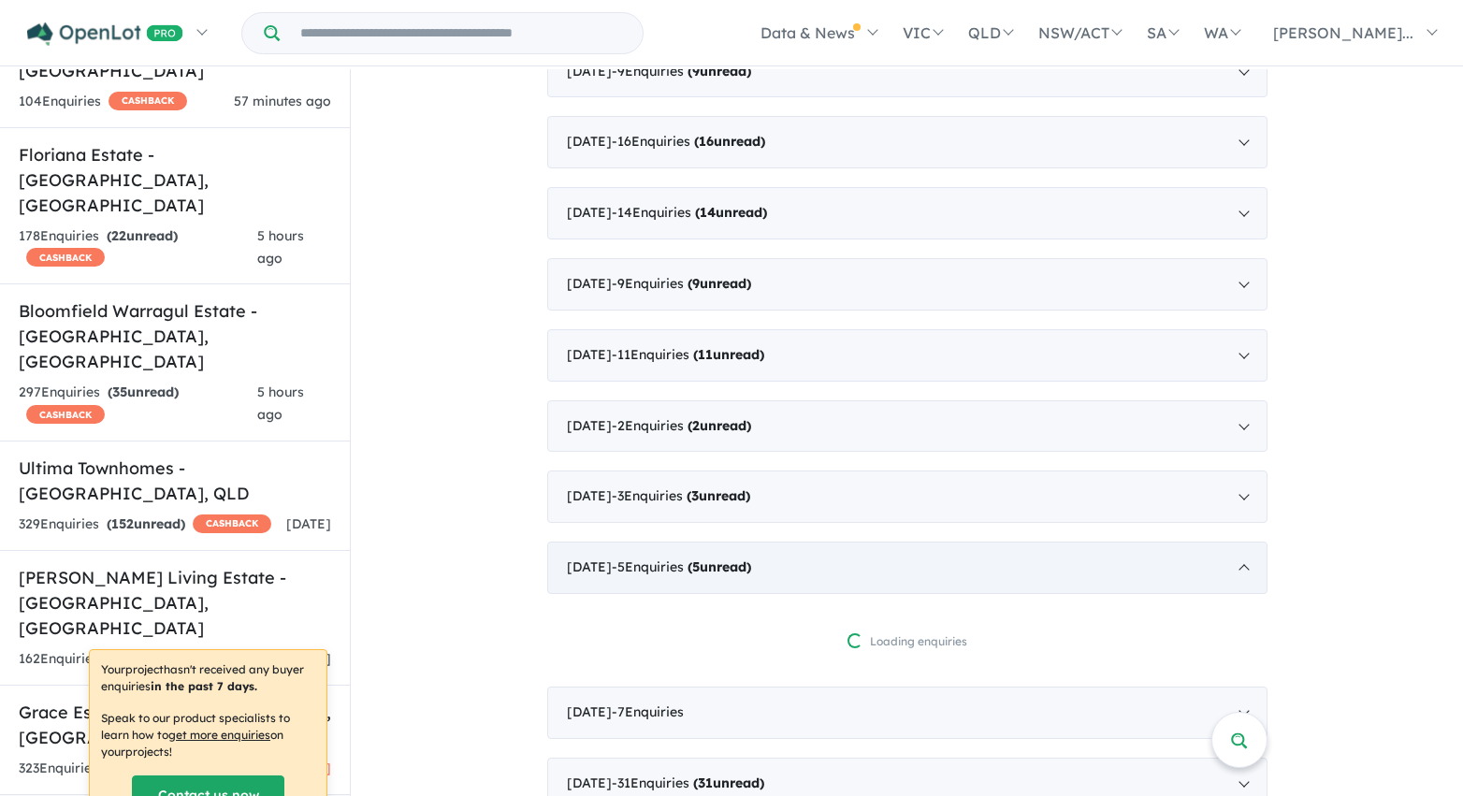
scroll to position [2, 0]
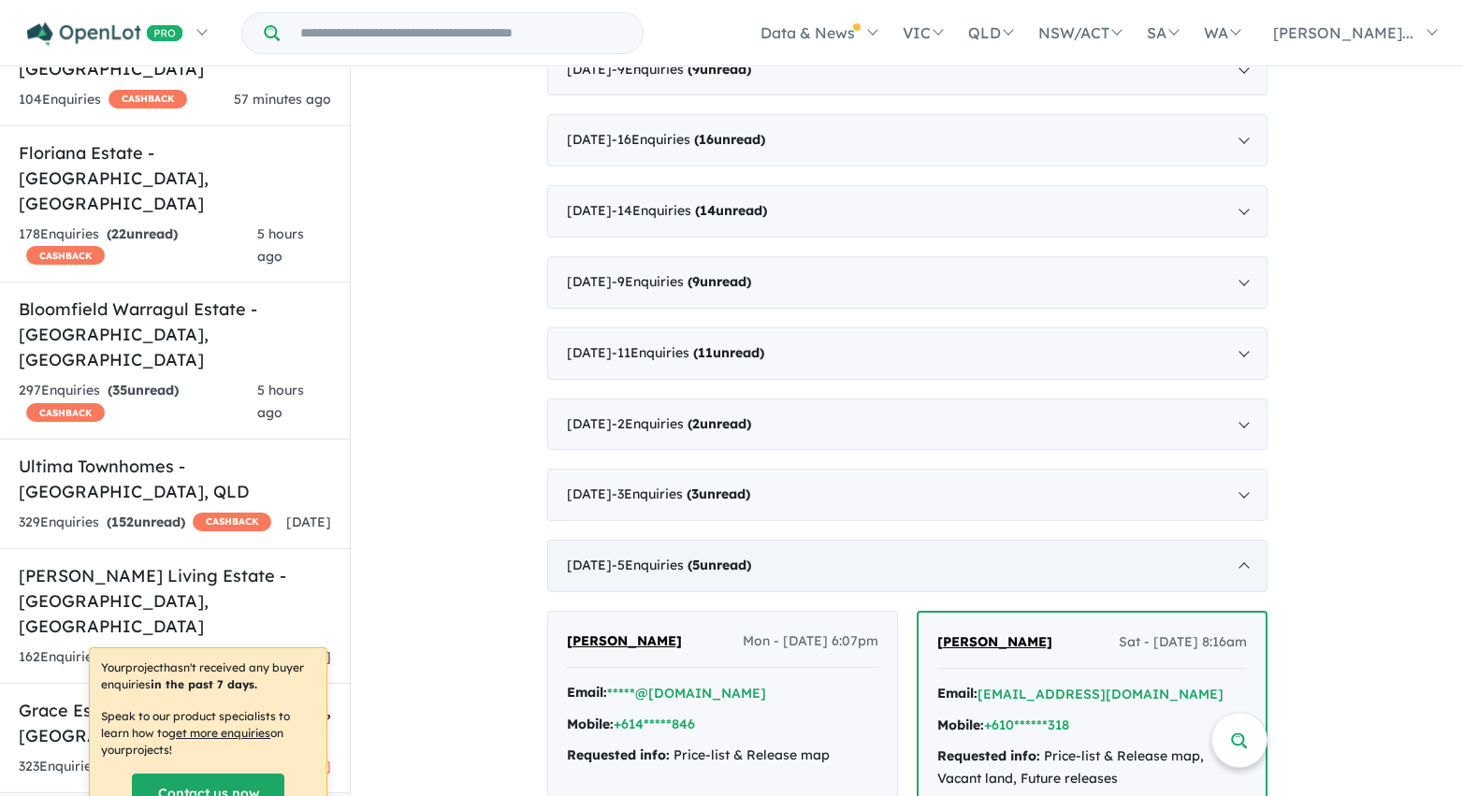
click at [905, 584] on div "March 2021 - 5 Enquir ies ( 5 unread)" at bounding box center [907, 566] width 720 height 52
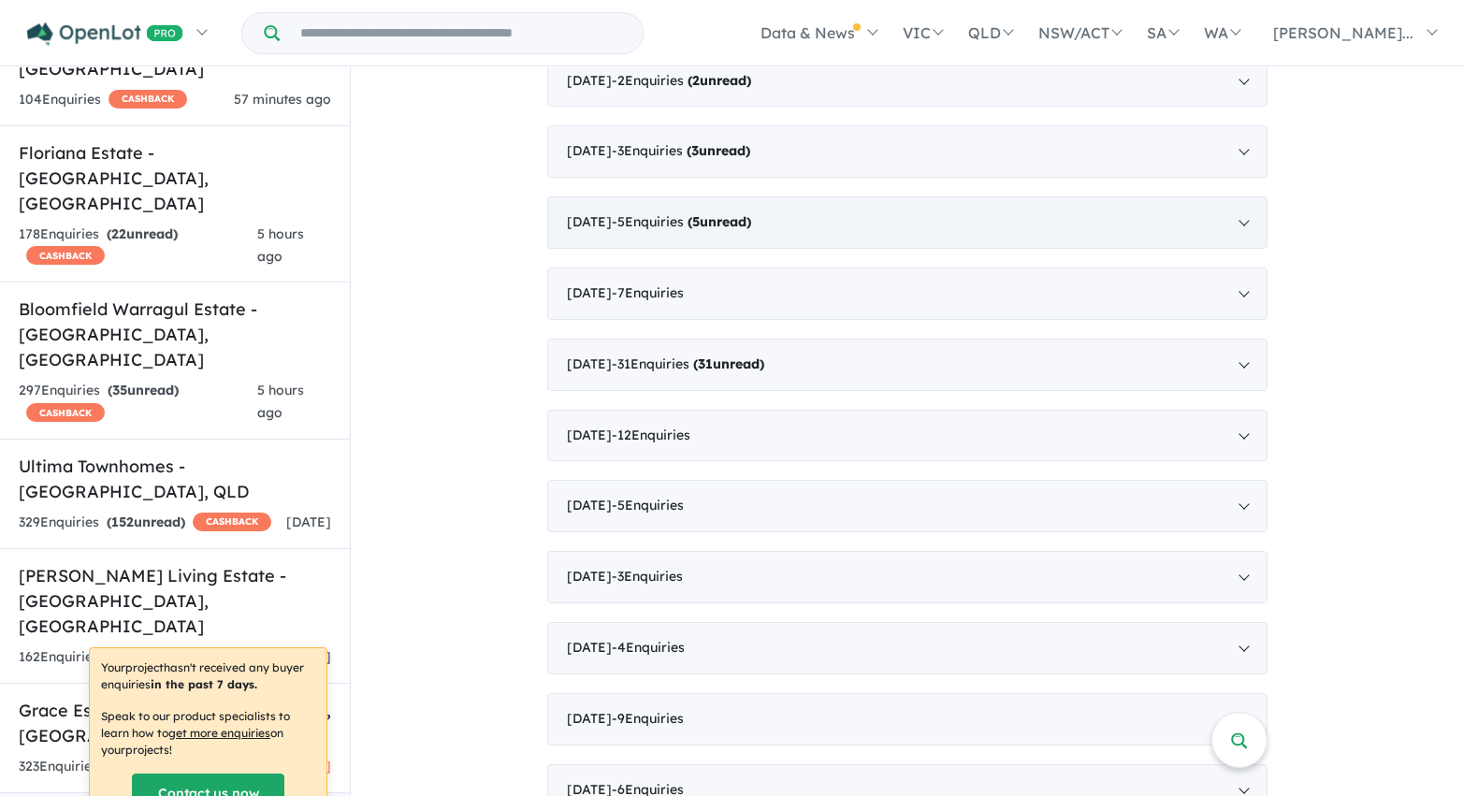
scroll to position [3003, 0]
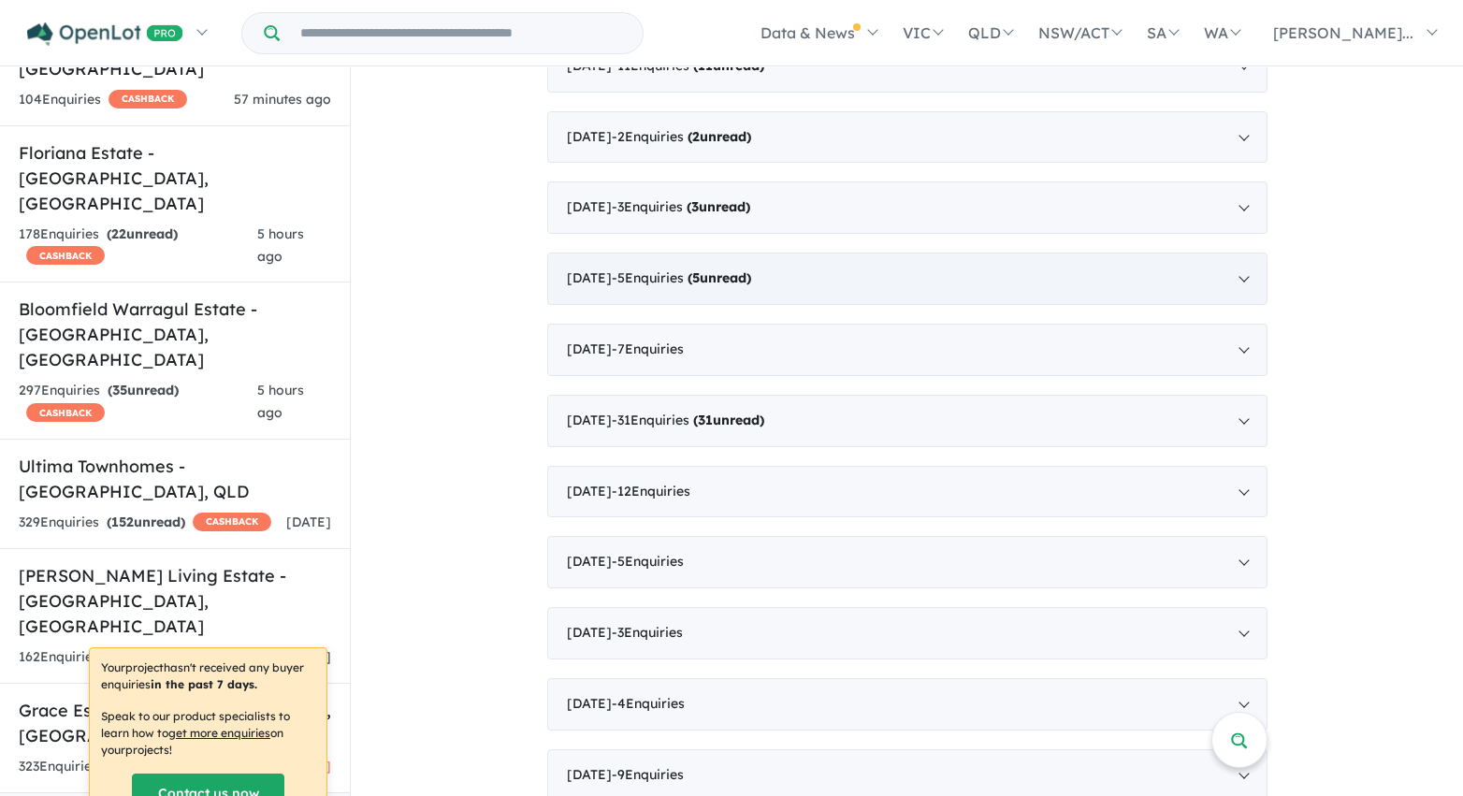
click at [855, 273] on div "March 2021 - 5 Enquir ies ( 5 unread)" at bounding box center [907, 279] width 720 height 52
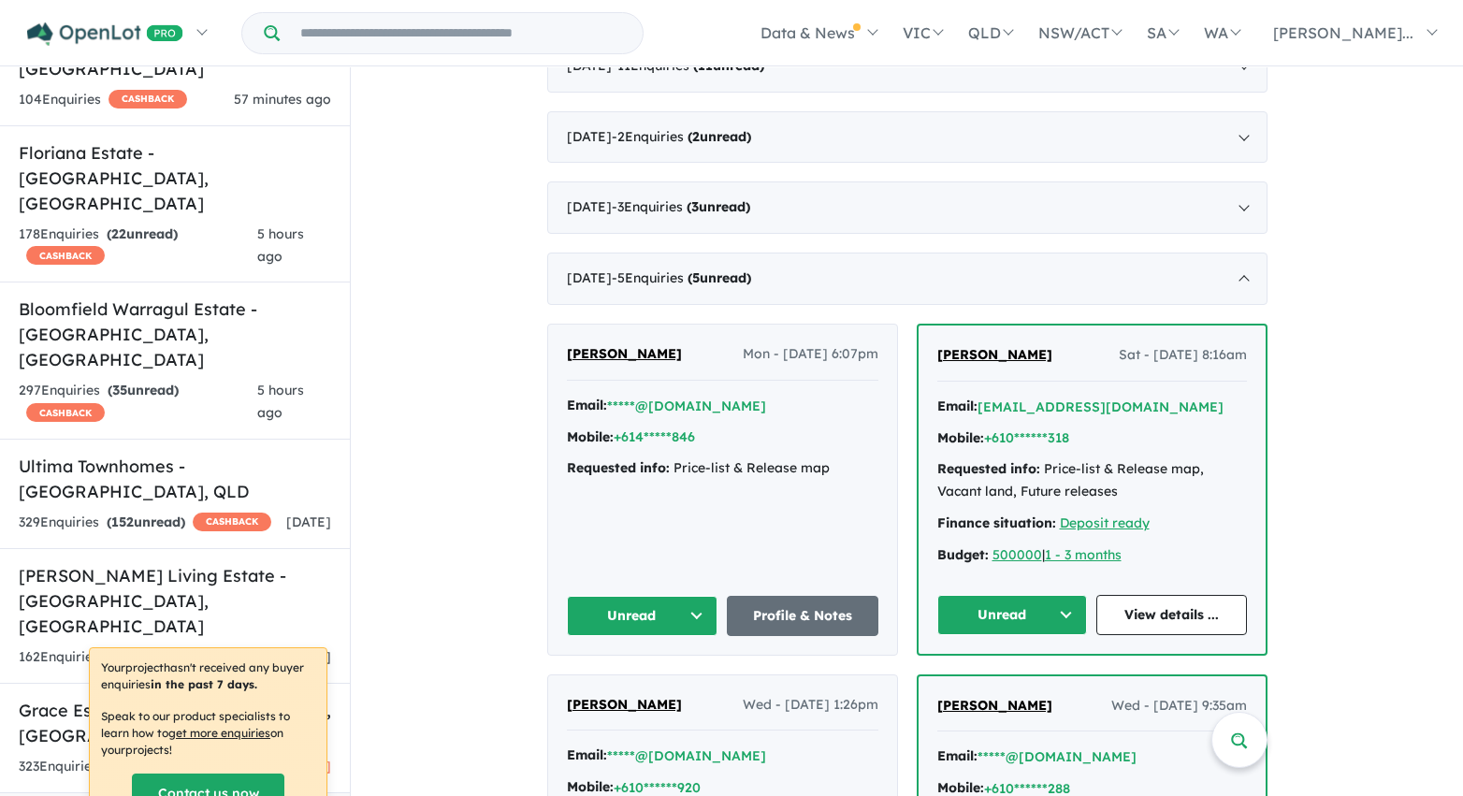
click at [689, 612] on button "Unread" at bounding box center [643, 616] width 152 height 40
click at [673, 702] on button "Assigned" at bounding box center [649, 703] width 163 height 43
click at [963, 613] on button "Unread" at bounding box center [1012, 615] width 151 height 40
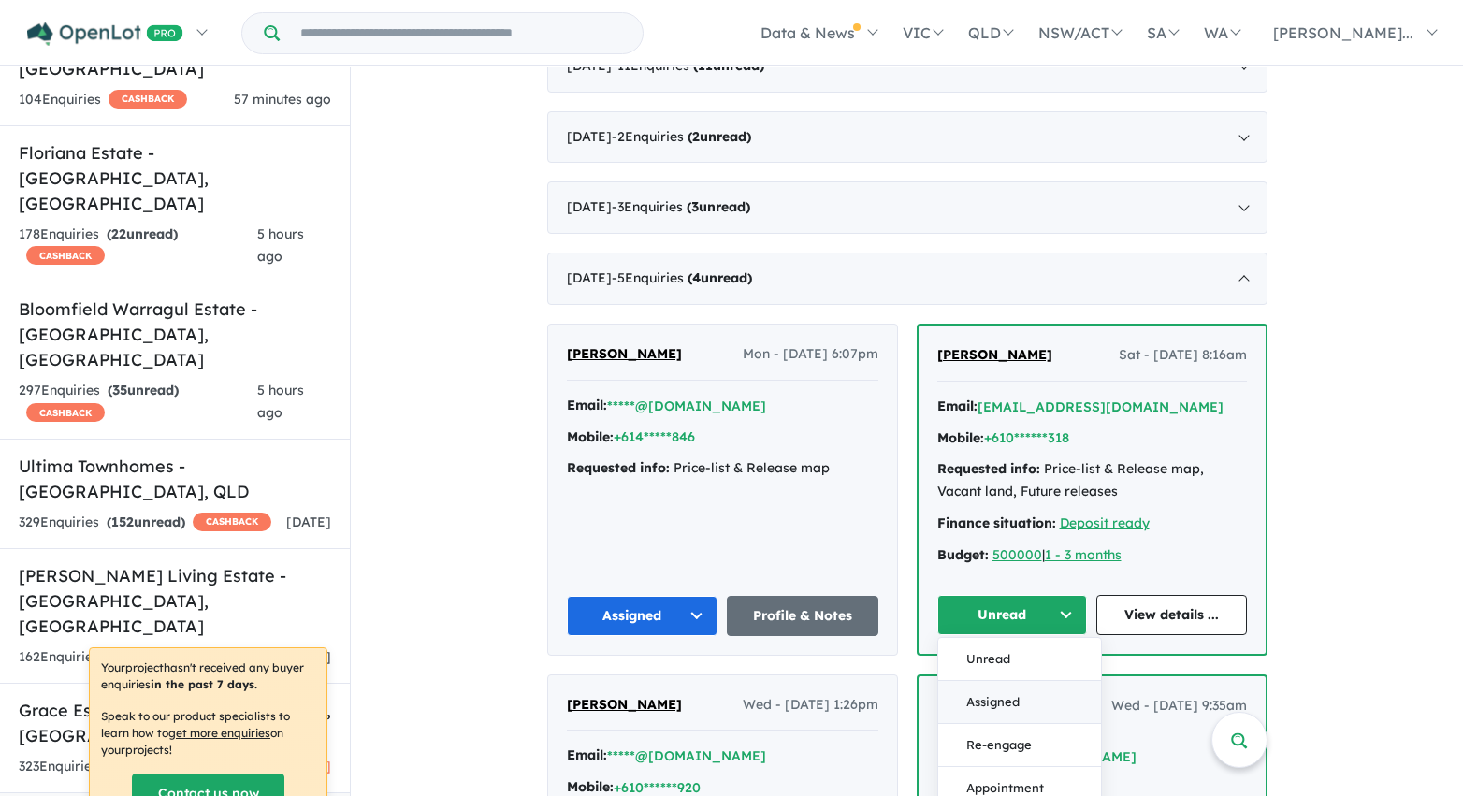
click at [972, 702] on button "Assigned" at bounding box center [1019, 702] width 163 height 43
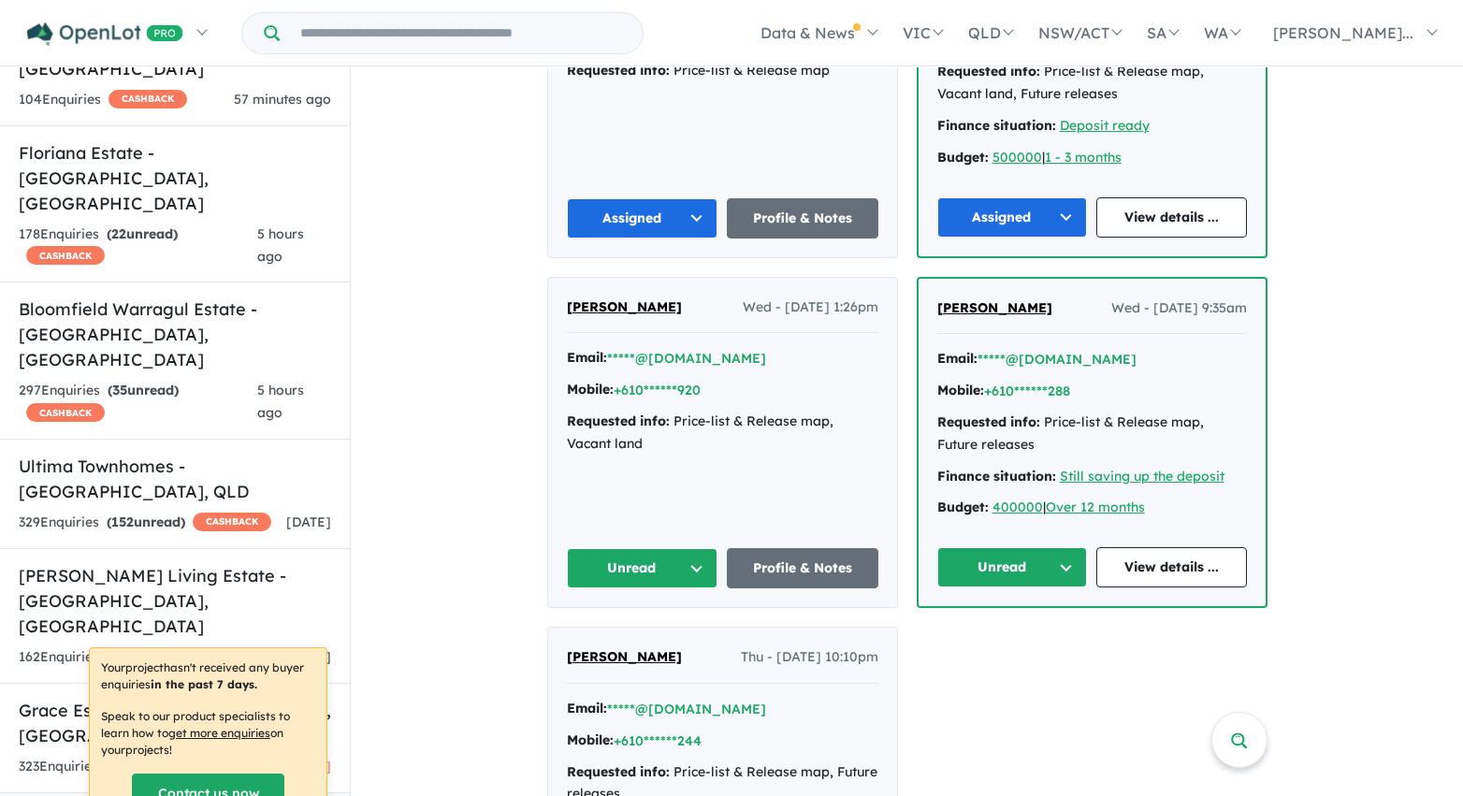
scroll to position [3436, 0]
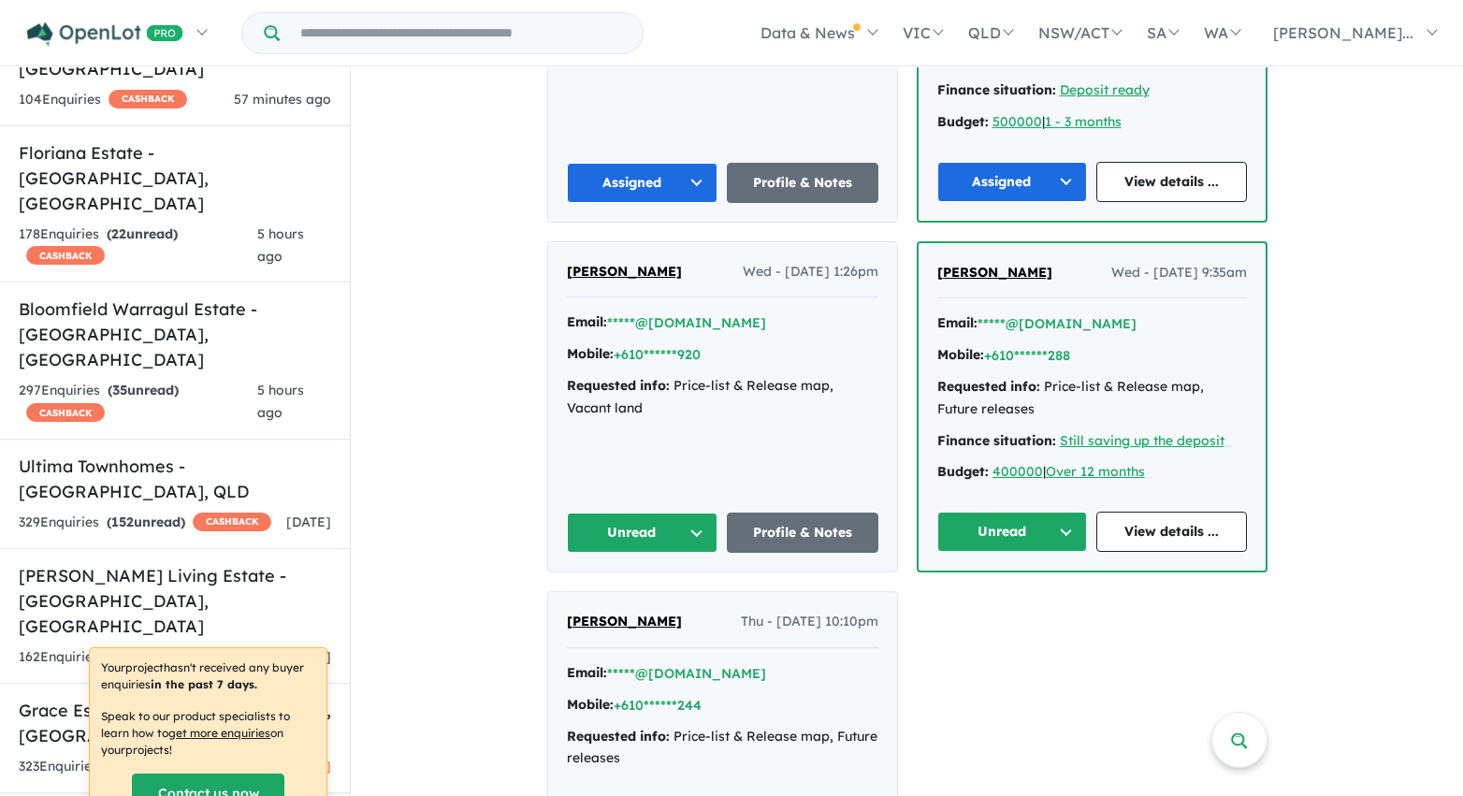
click at [967, 532] on button "Unread" at bounding box center [1012, 532] width 151 height 40
click at [977, 615] on button "Assigned" at bounding box center [1019, 619] width 163 height 43
click at [698, 534] on button "Unread" at bounding box center [643, 533] width 152 height 40
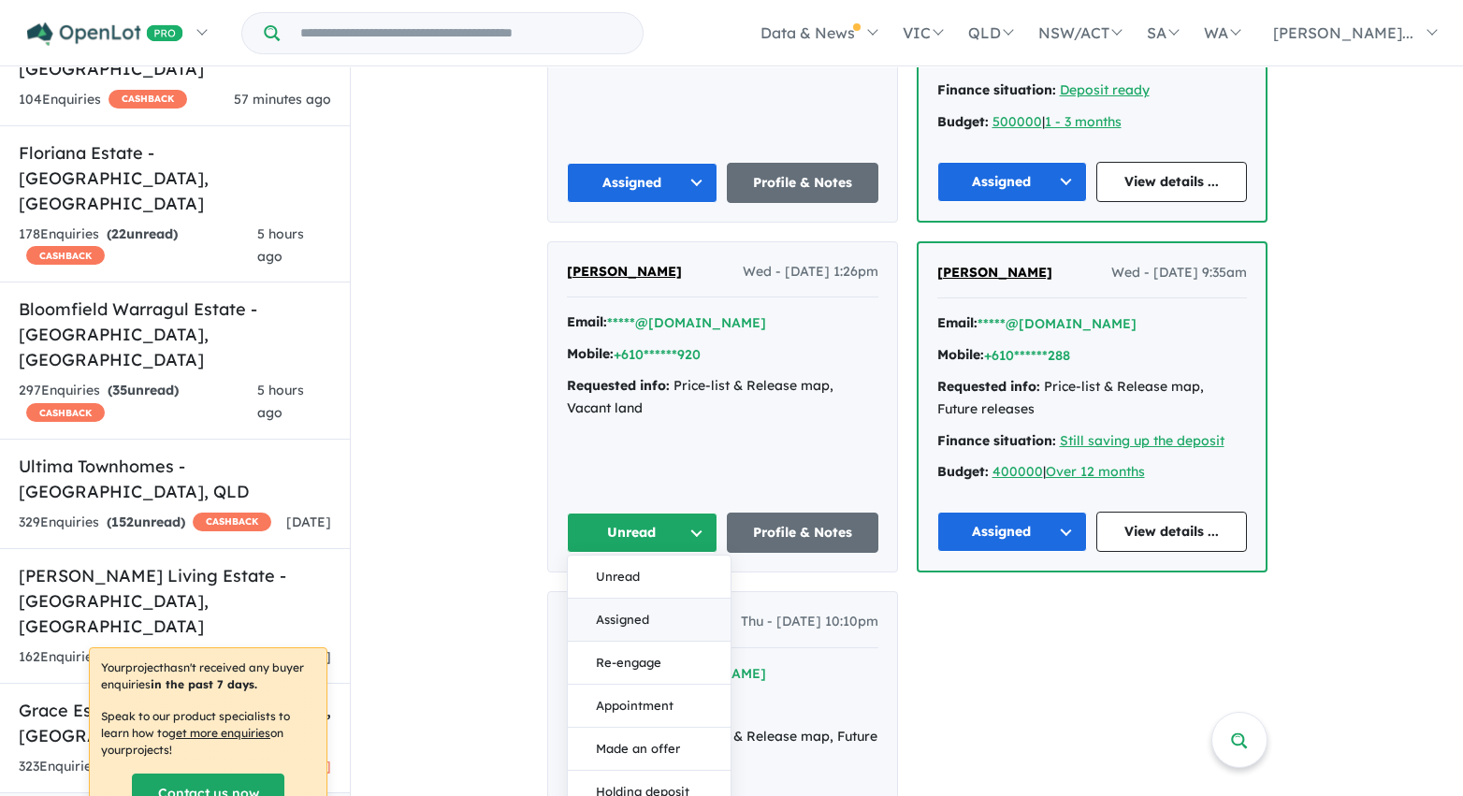
click at [686, 614] on button "Assigned" at bounding box center [649, 620] width 163 height 43
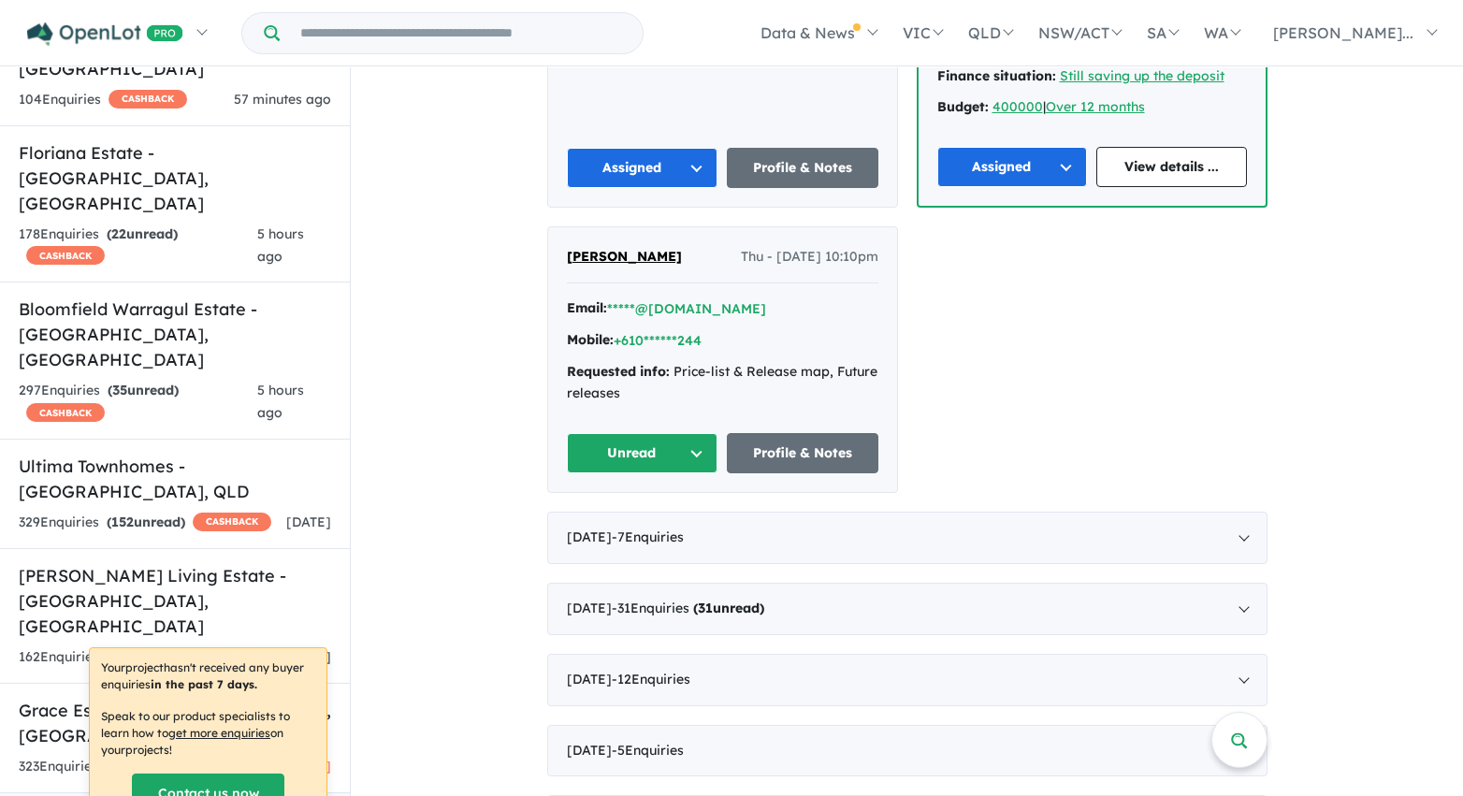
scroll to position [3852, 0]
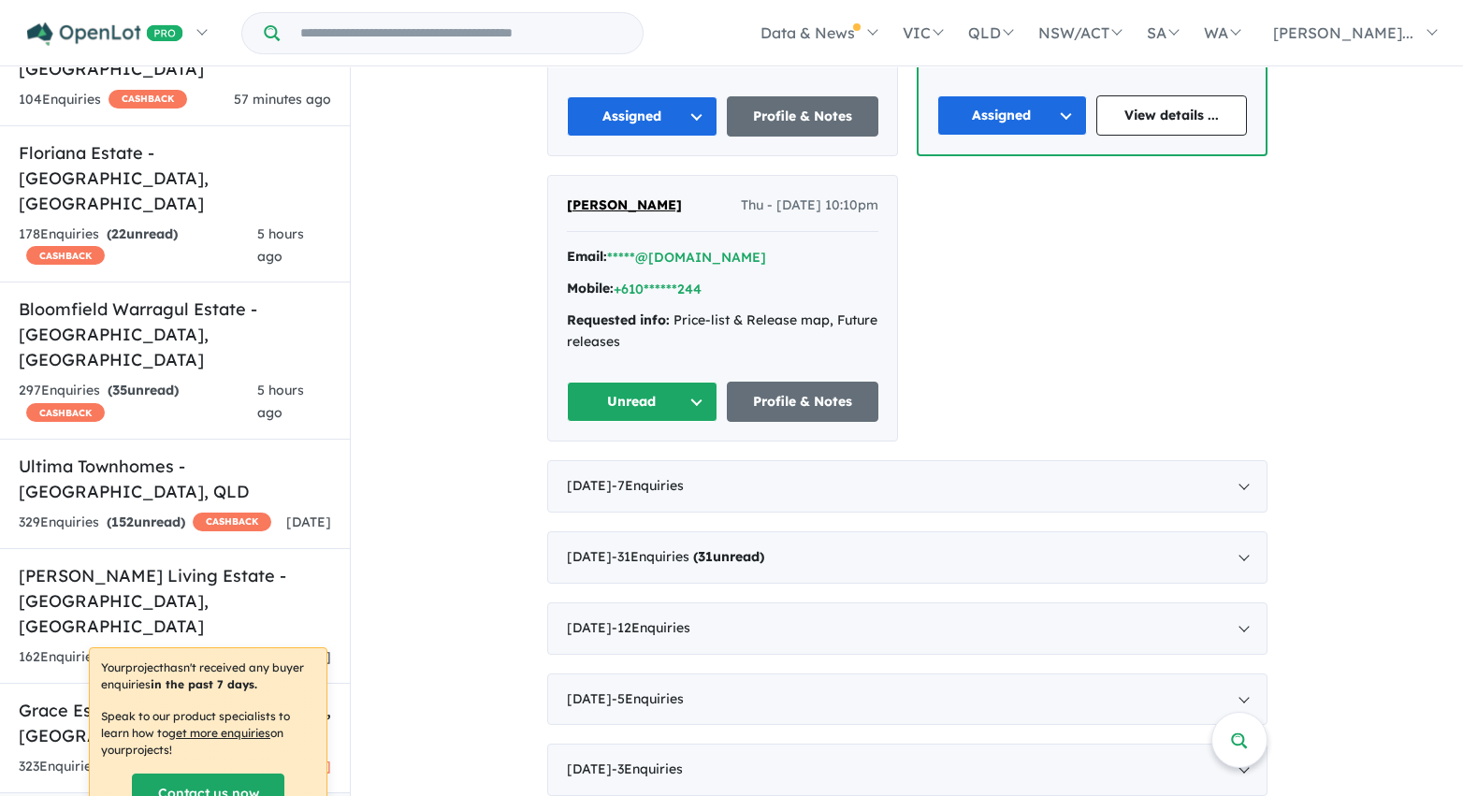
click at [655, 390] on button "Unread" at bounding box center [643, 402] width 152 height 40
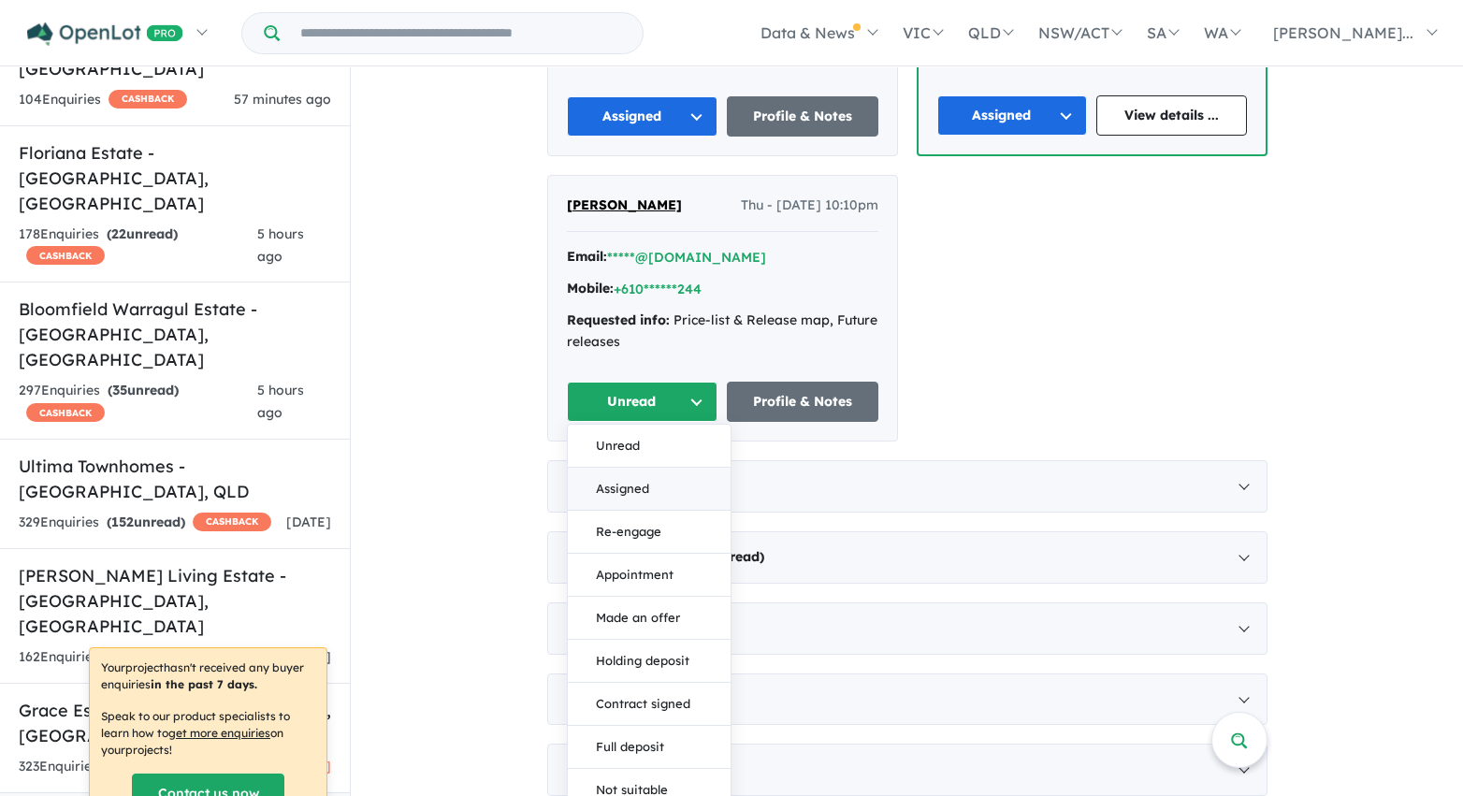
click at [646, 485] on button "Assigned" at bounding box center [649, 489] width 163 height 43
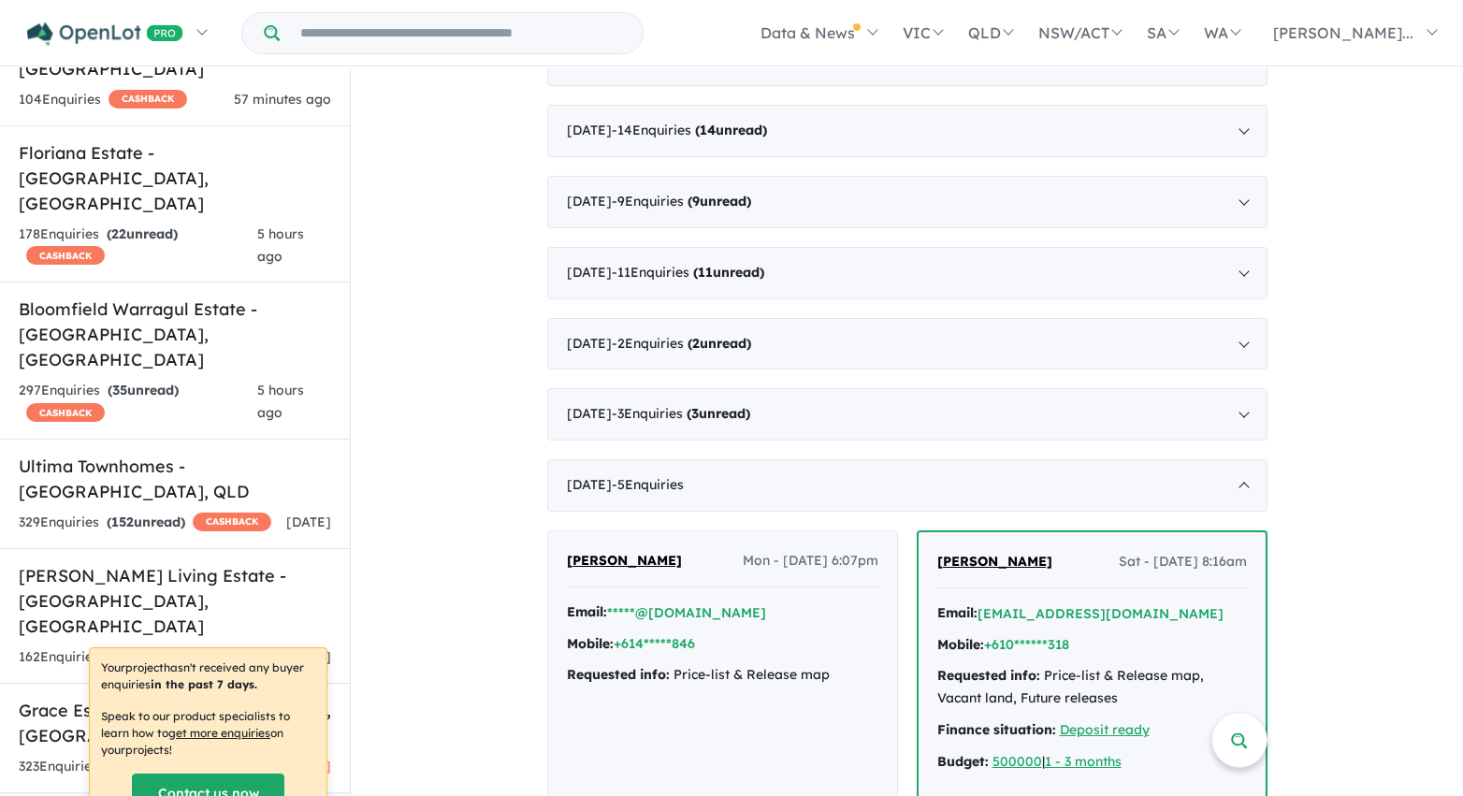
scroll to position [2759, 0]
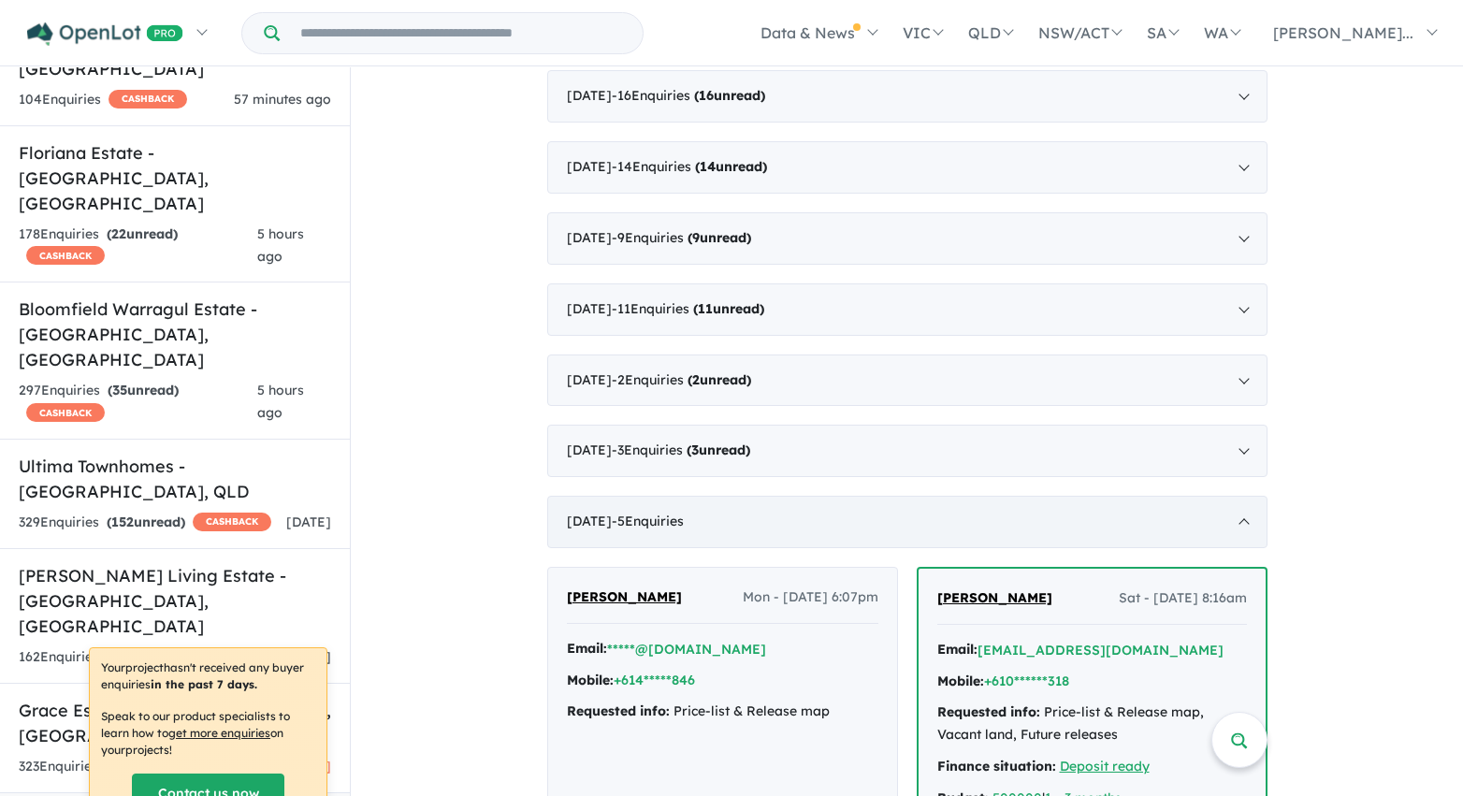
click at [938, 517] on div "March 2021 - 5 Enquir ies ( 0 unread)" at bounding box center [907, 522] width 720 height 52
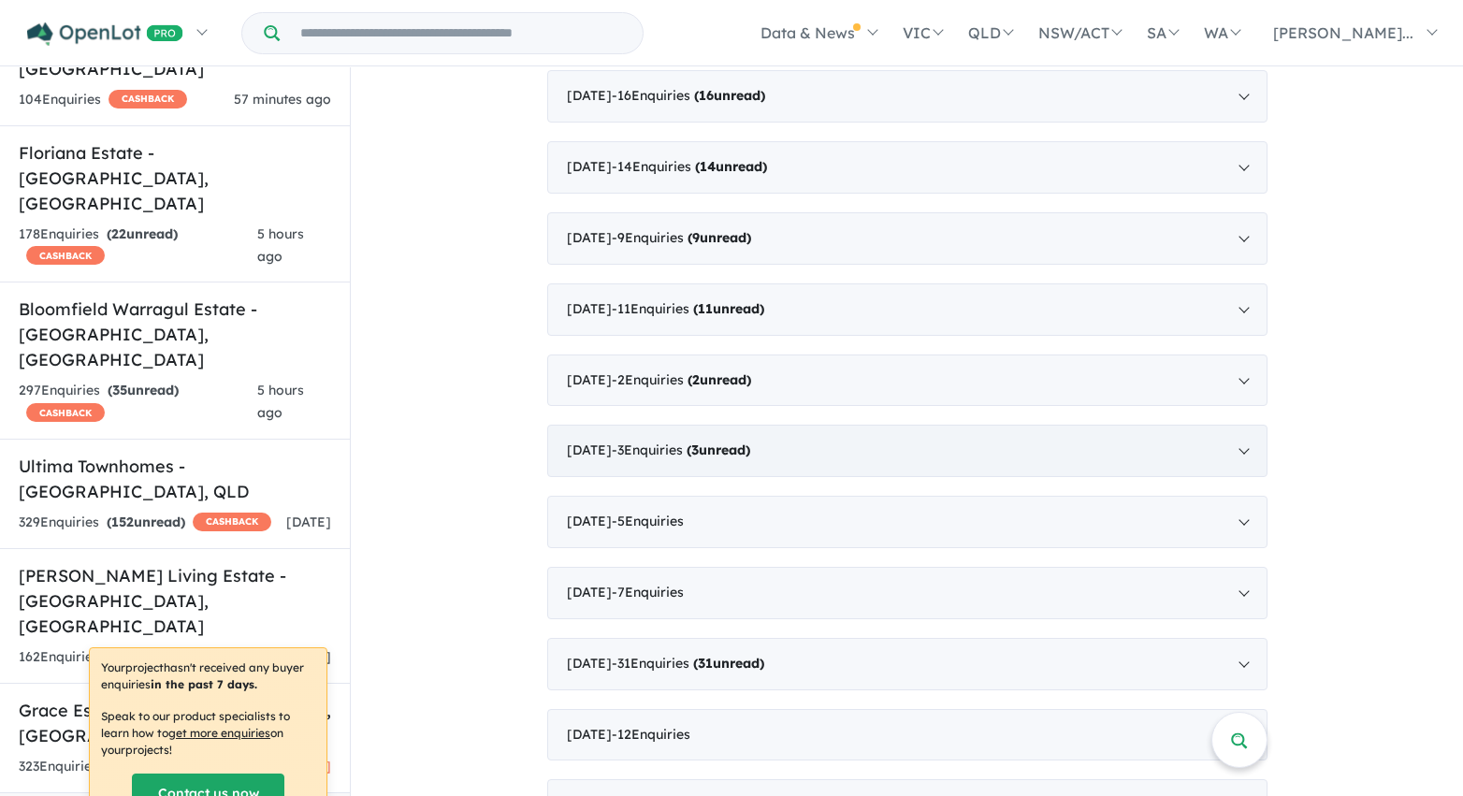
click at [916, 454] on div "April 2021 - 3 Enquir ies ( 3 unread)" at bounding box center [907, 451] width 720 height 52
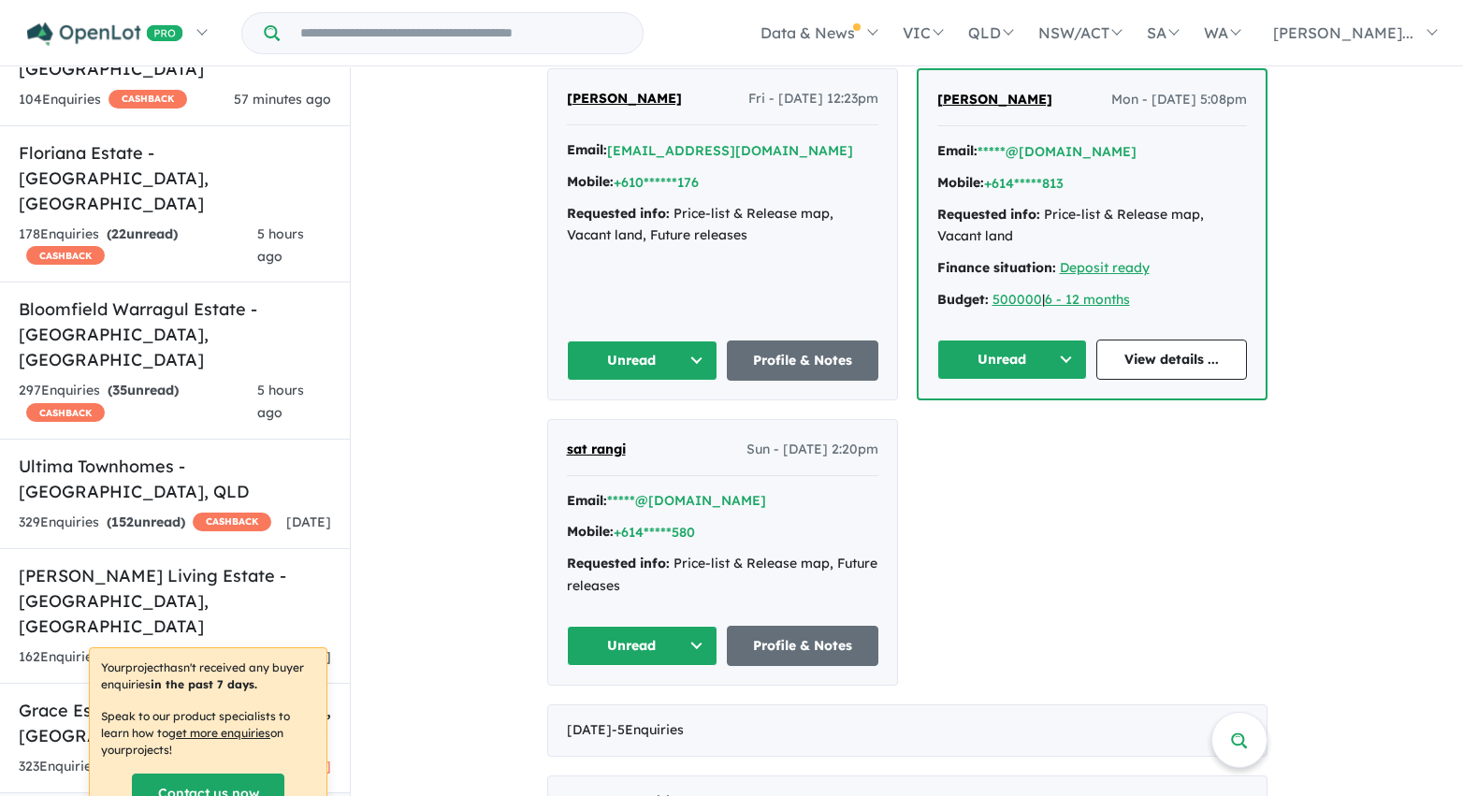
scroll to position [3252, 0]
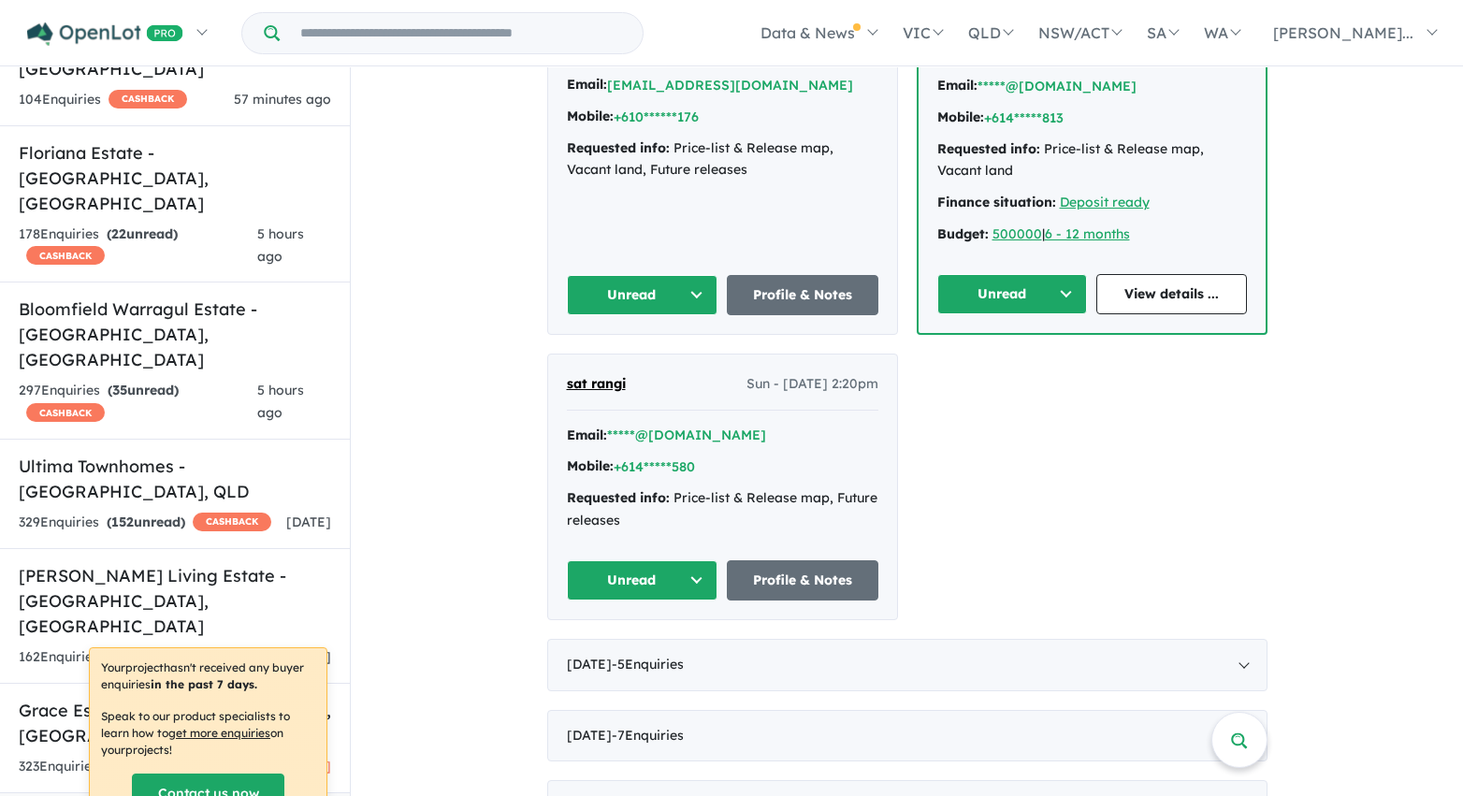
click at [688, 291] on button "Unread" at bounding box center [643, 295] width 152 height 40
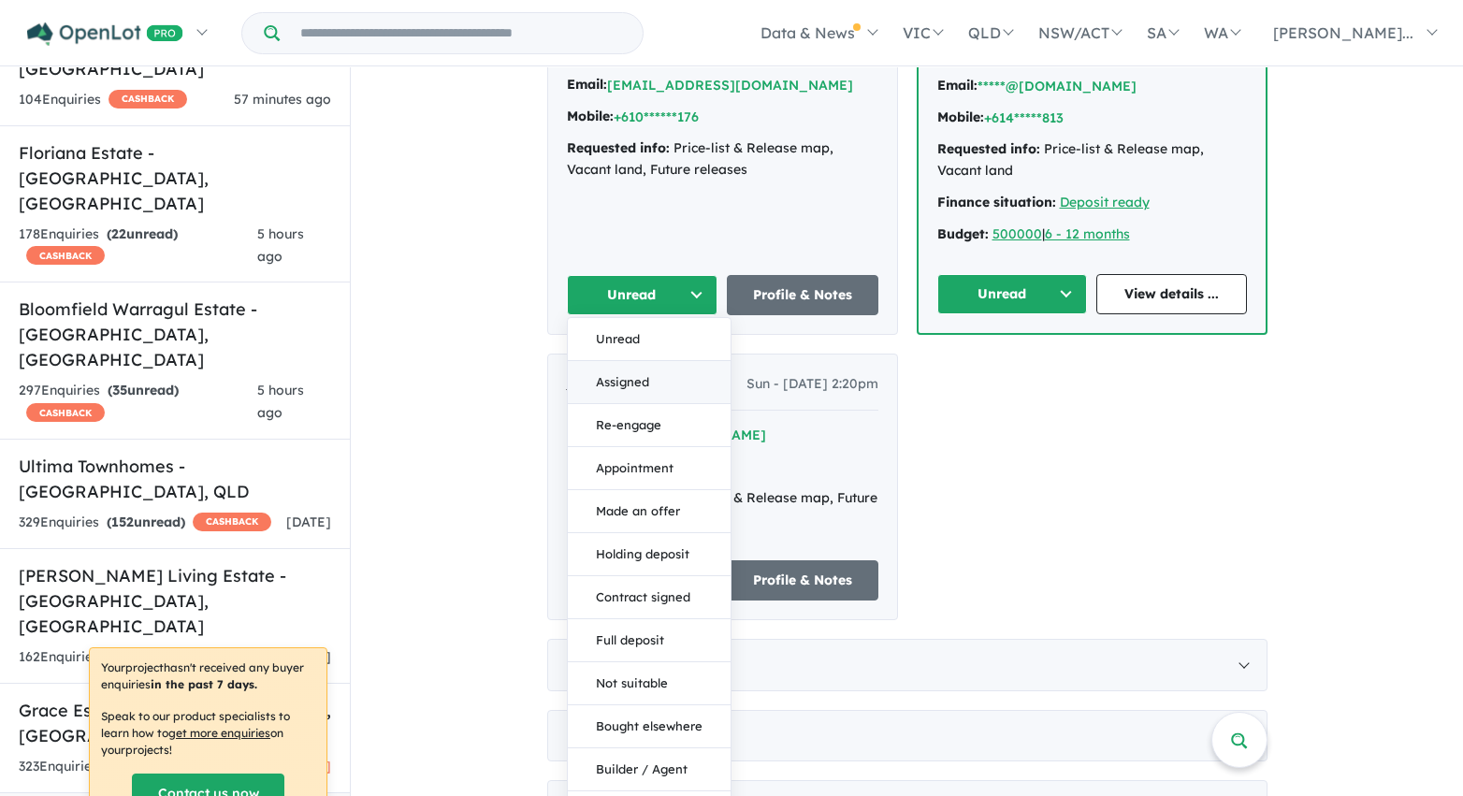
click at [680, 375] on button "Assigned" at bounding box center [649, 382] width 163 height 43
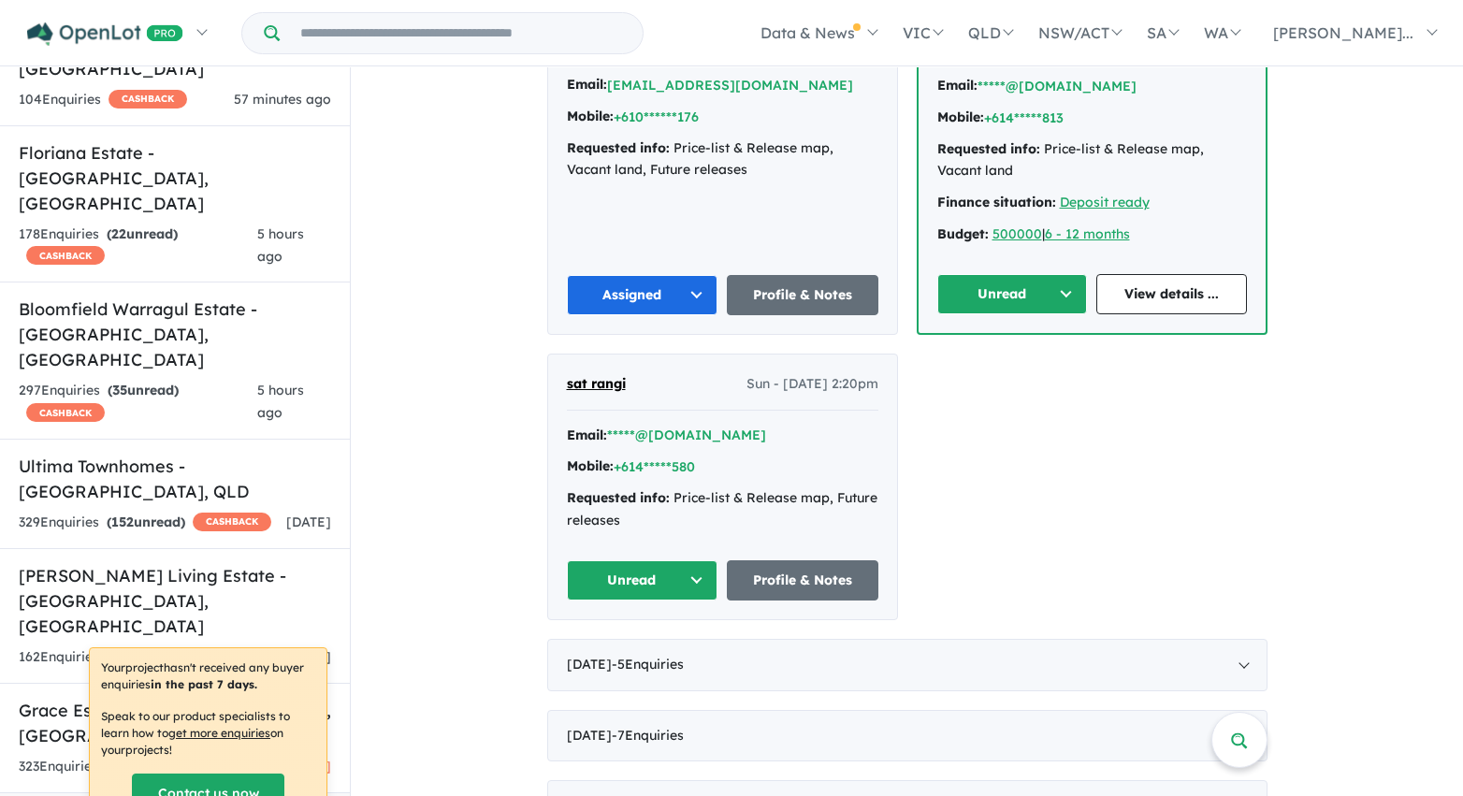
click at [694, 582] on button "Unread" at bounding box center [643, 580] width 152 height 40
click at [685, 661] on button "Assigned" at bounding box center [649, 667] width 163 height 43
click at [990, 297] on button "Unread" at bounding box center [1012, 294] width 151 height 40
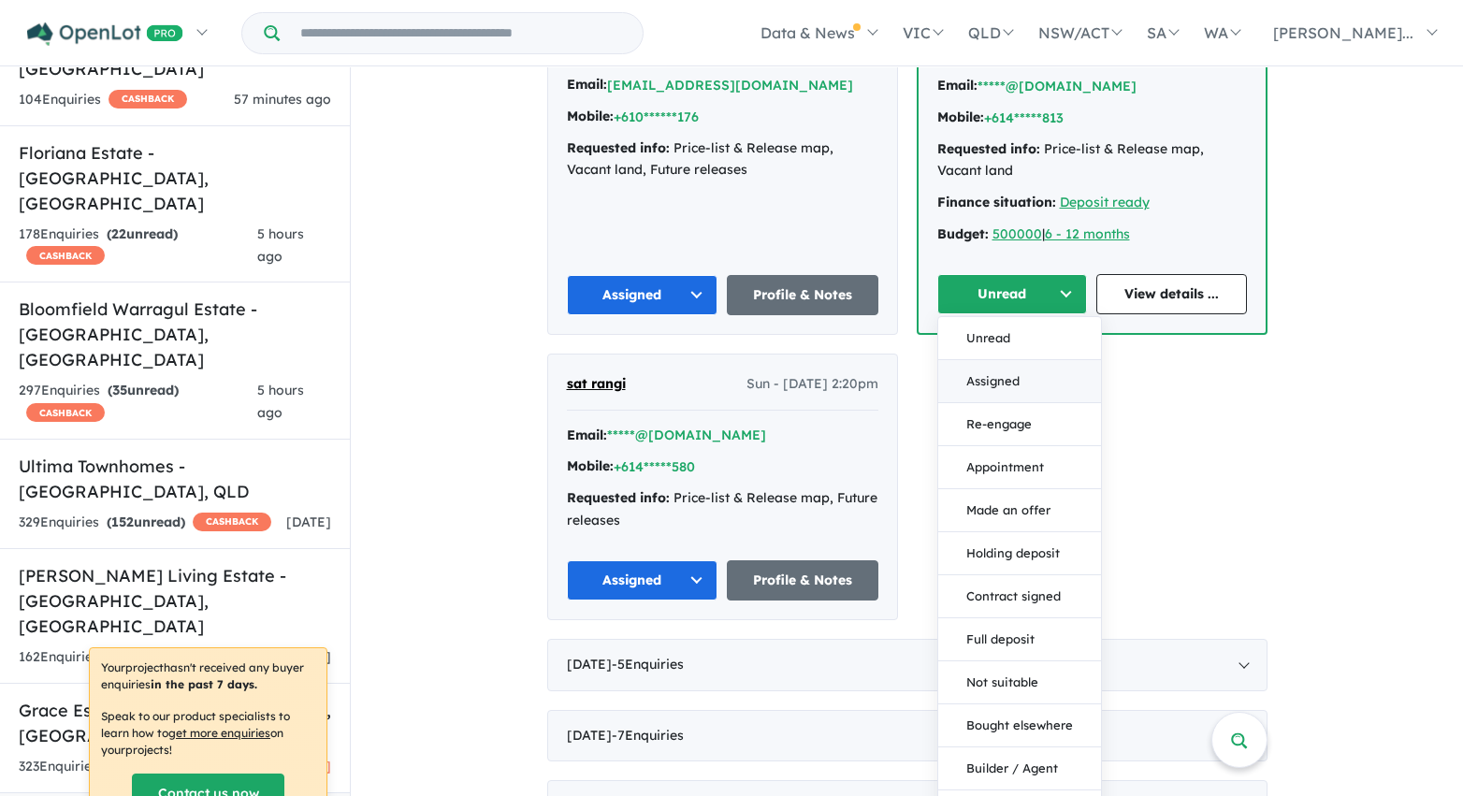
click at [993, 381] on button "Assigned" at bounding box center [1019, 381] width 163 height 43
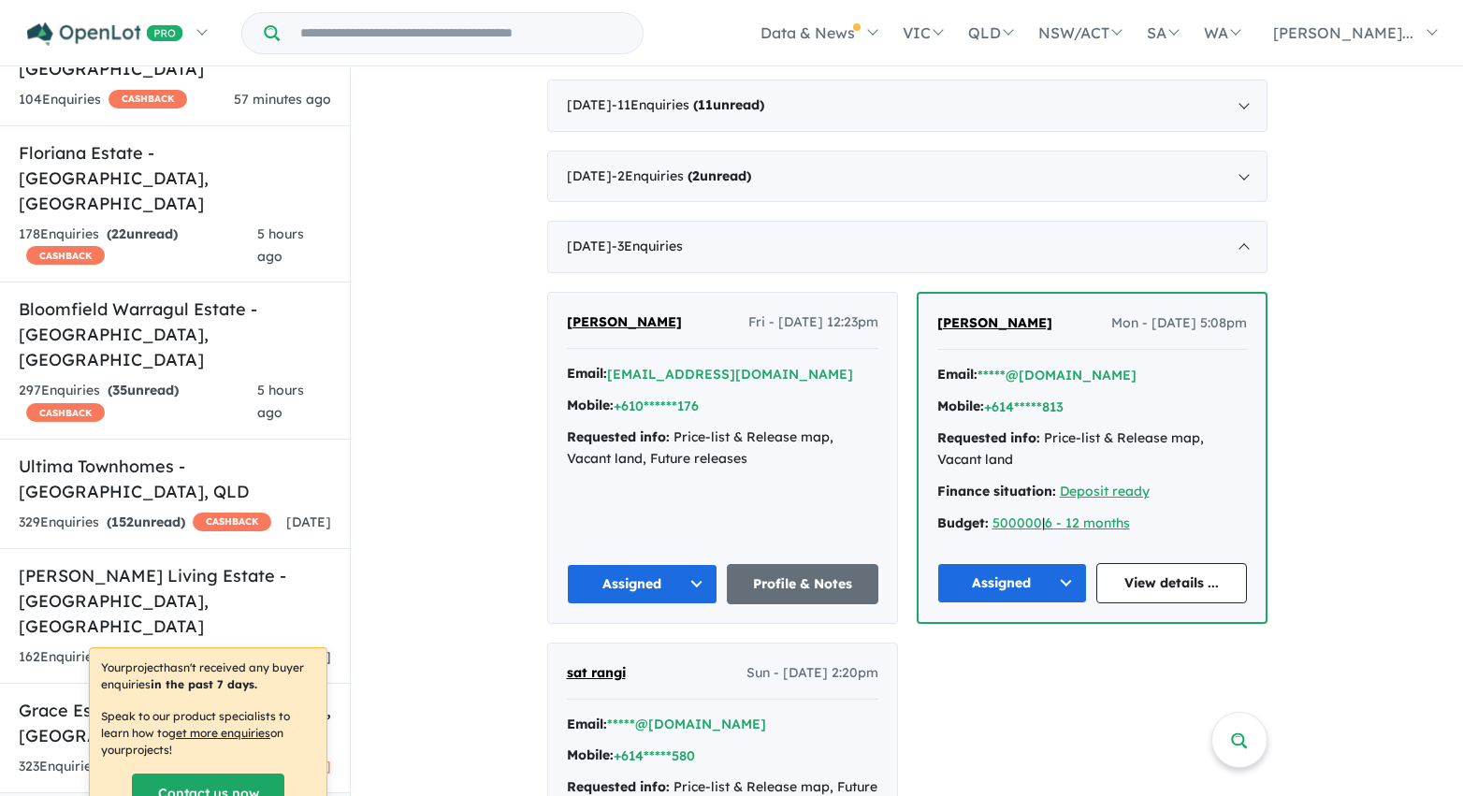
scroll to position [2939, 0]
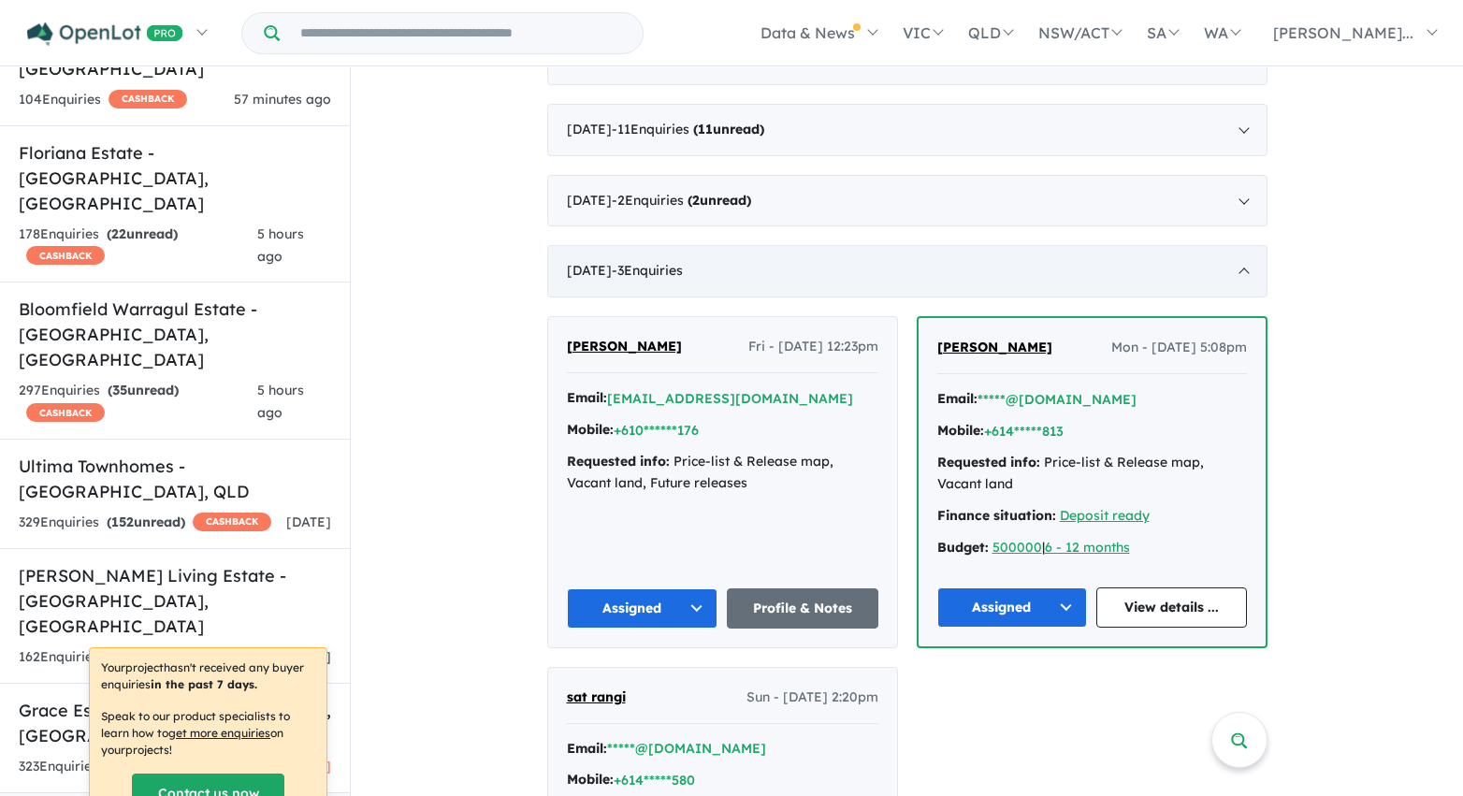
click at [914, 272] on div "April 2021 - 3 Enquir ies ( 0 unread)" at bounding box center [907, 271] width 720 height 52
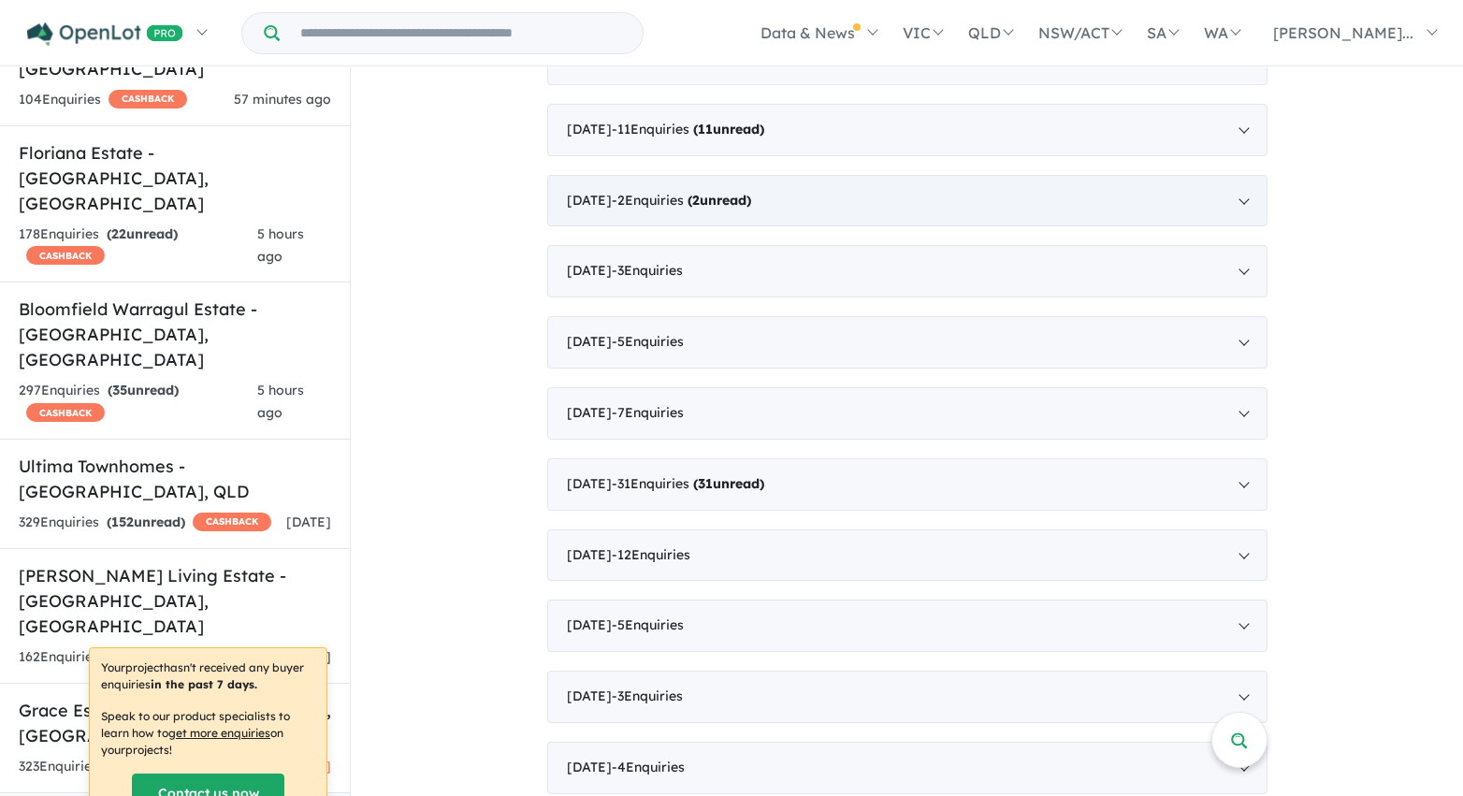
click at [902, 211] on div "May 2021 - 2 Enquir ies ( 2 unread)" at bounding box center [907, 201] width 720 height 52
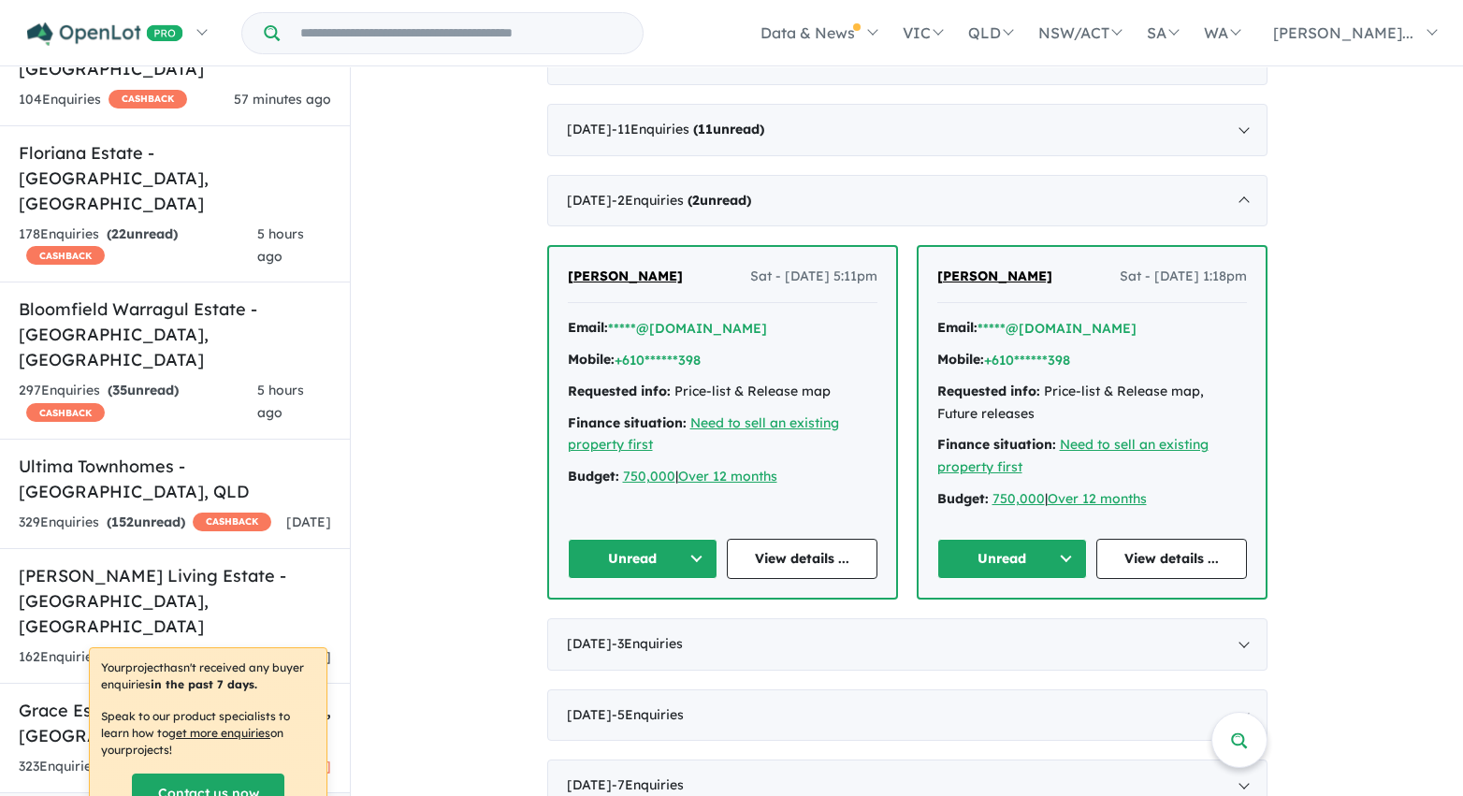
click at [698, 565] on button "Unread" at bounding box center [643, 559] width 151 height 40
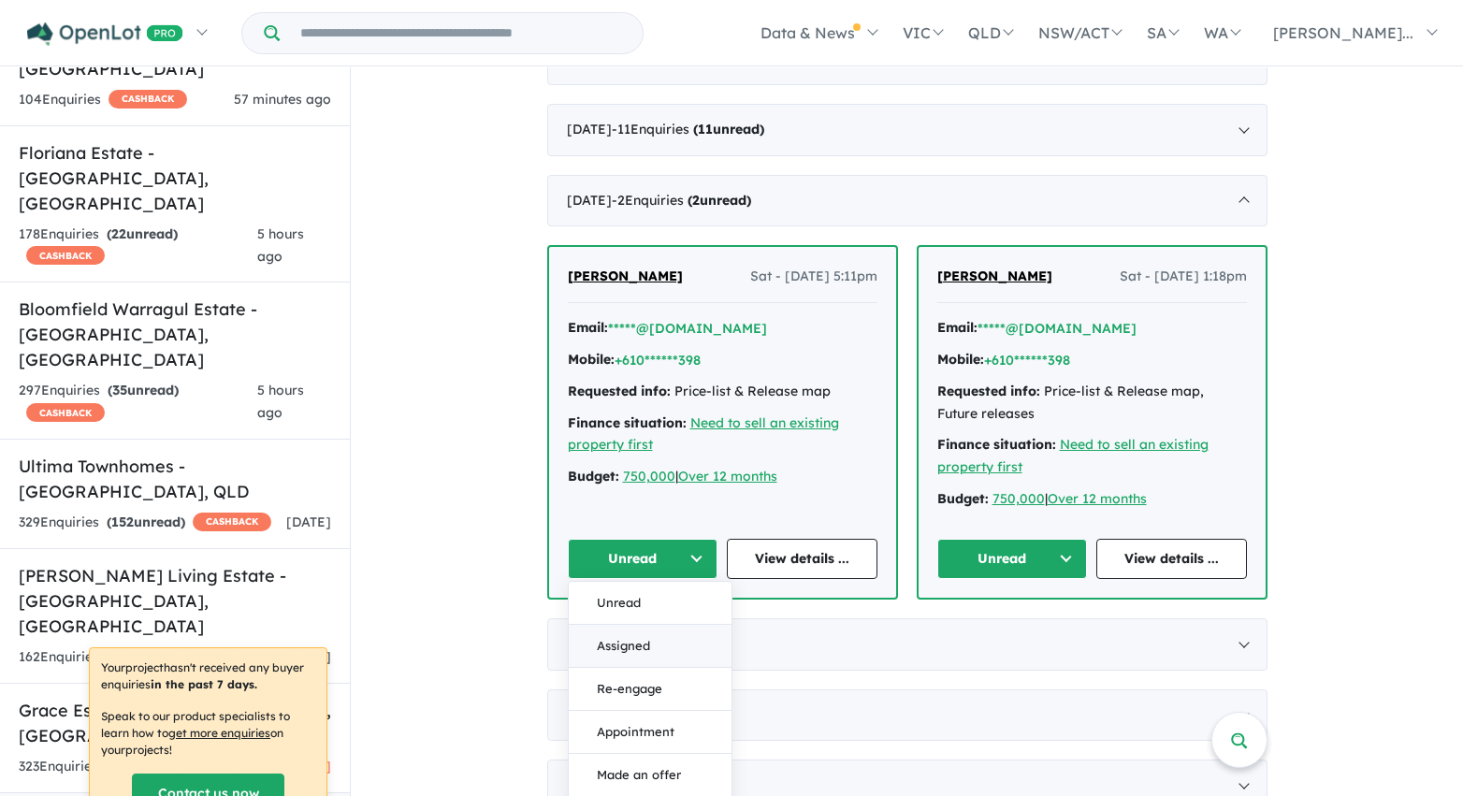
click at [700, 655] on button "Assigned" at bounding box center [650, 646] width 163 height 43
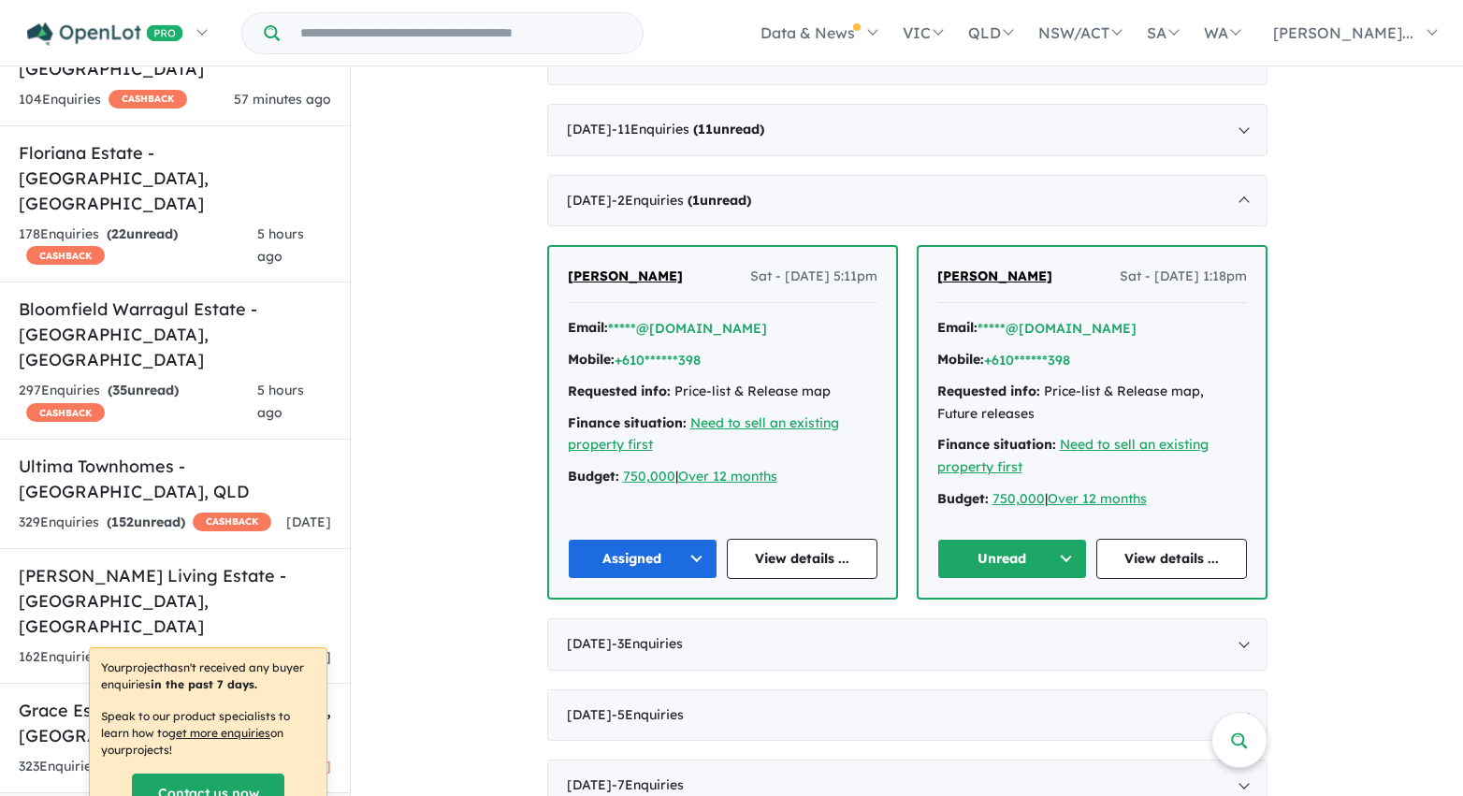
click at [951, 565] on button "Unread" at bounding box center [1012, 559] width 151 height 40
click at [963, 643] on button "Assigned" at bounding box center [1019, 646] width 163 height 43
click at [903, 208] on div "May 2021 - 2 Enquir ies ( 0 unread)" at bounding box center [907, 201] width 720 height 52
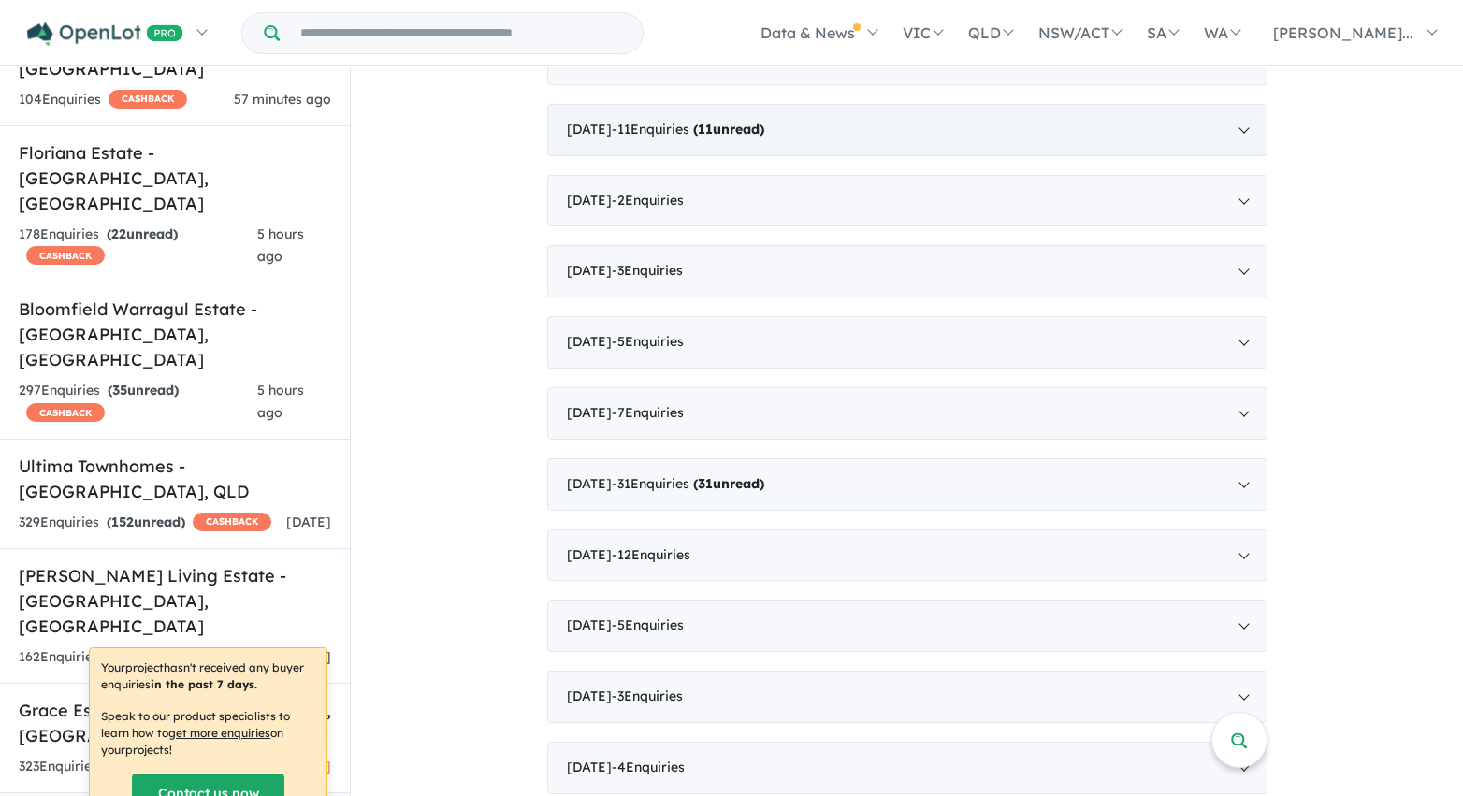
click at [893, 128] on div "June 2021 - 11 Enquir ies ( 11 unread)" at bounding box center [907, 130] width 720 height 52
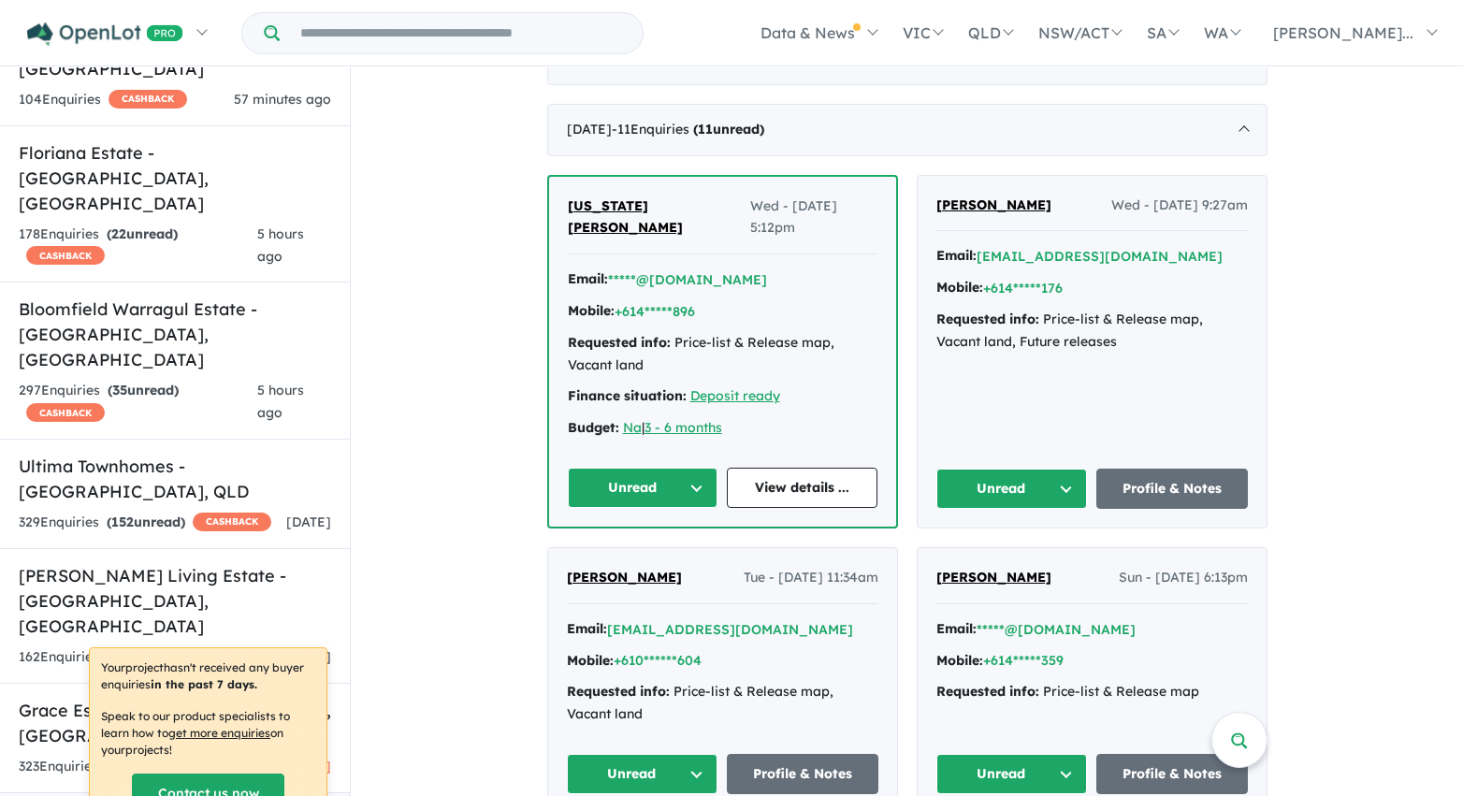
click at [700, 471] on button "Unread" at bounding box center [643, 488] width 151 height 40
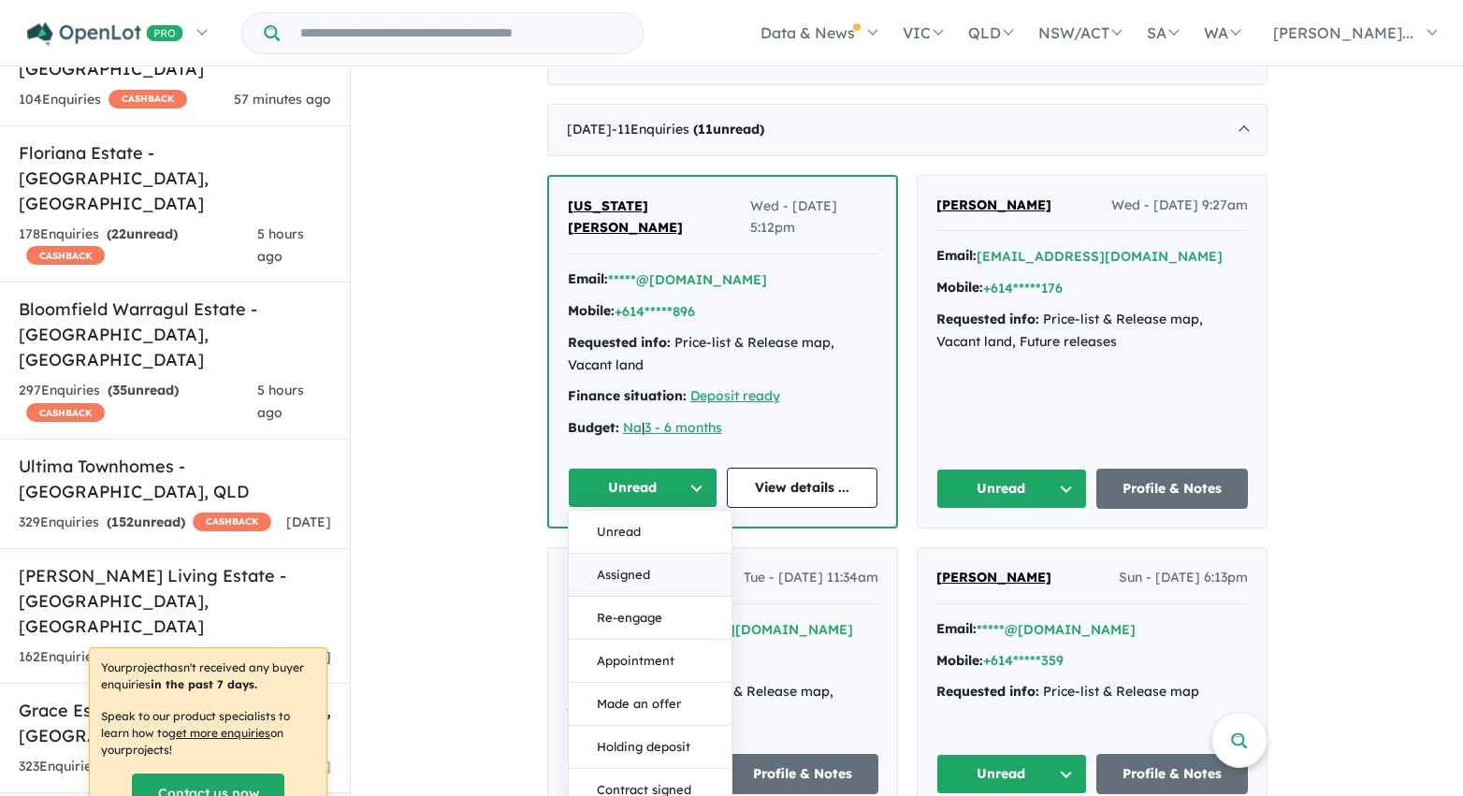
click at [681, 554] on button "Assigned" at bounding box center [650, 575] width 163 height 43
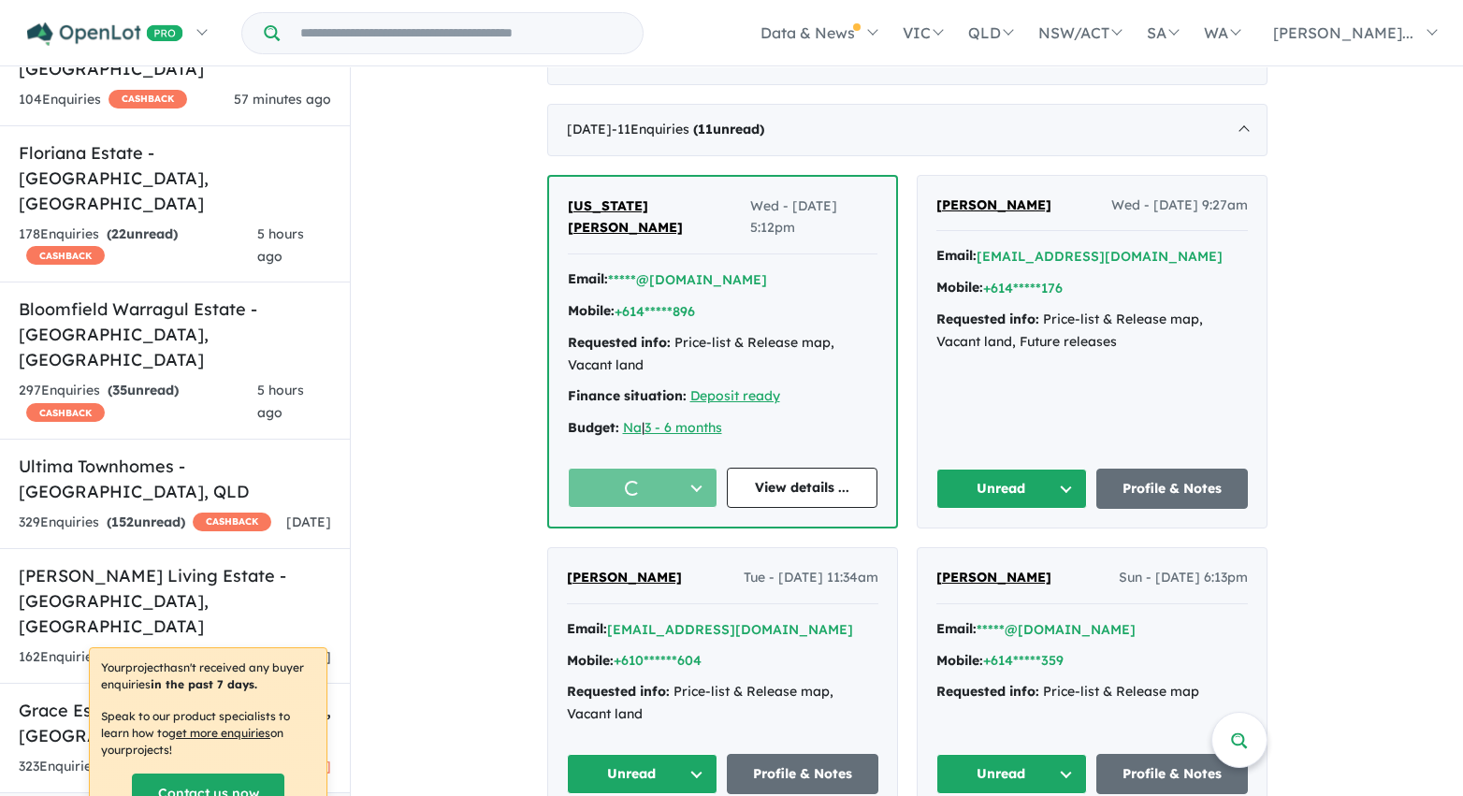
click at [1003, 469] on button "Unread" at bounding box center [1012, 489] width 152 height 40
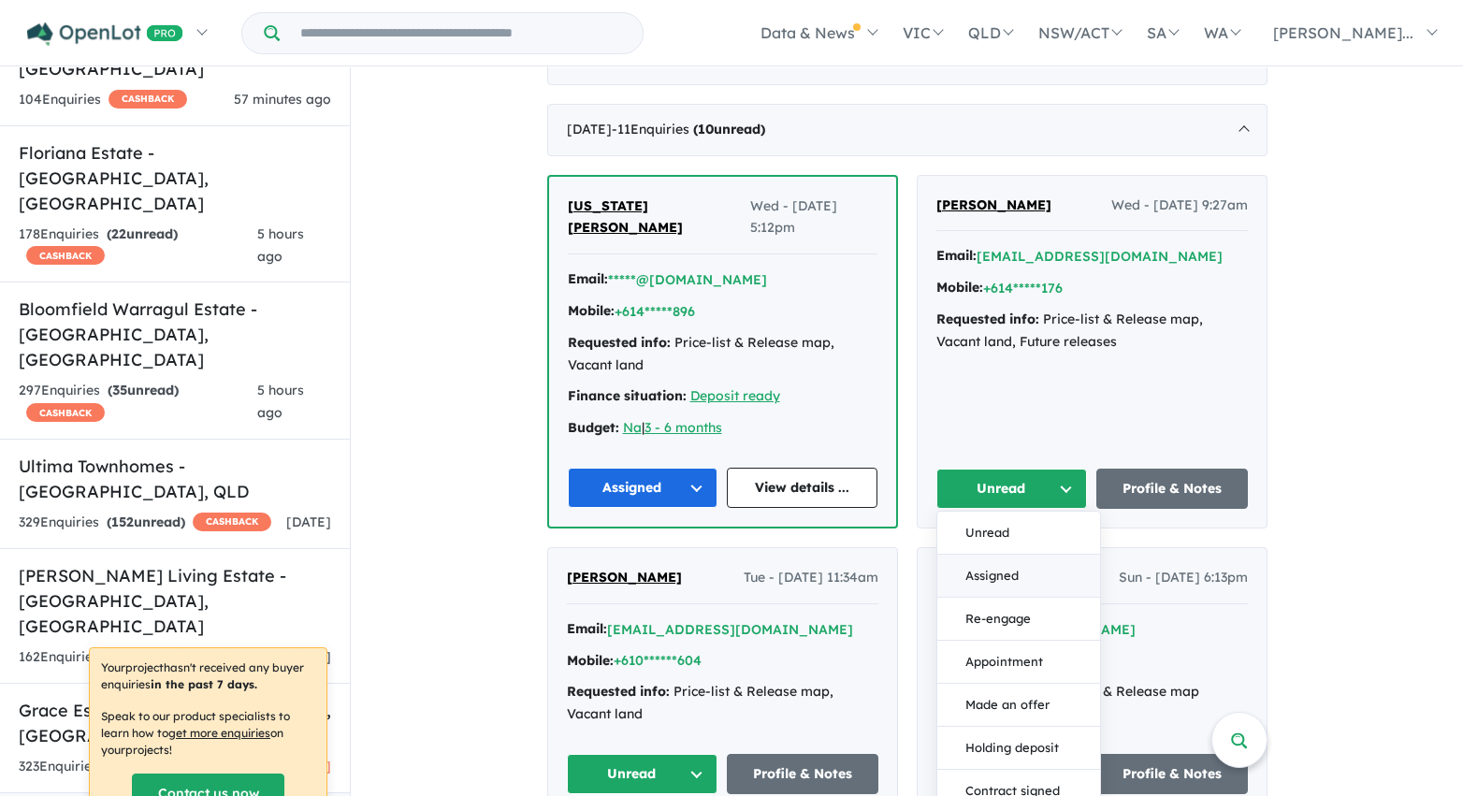
click at [1000, 557] on button "Assigned" at bounding box center [1018, 576] width 163 height 43
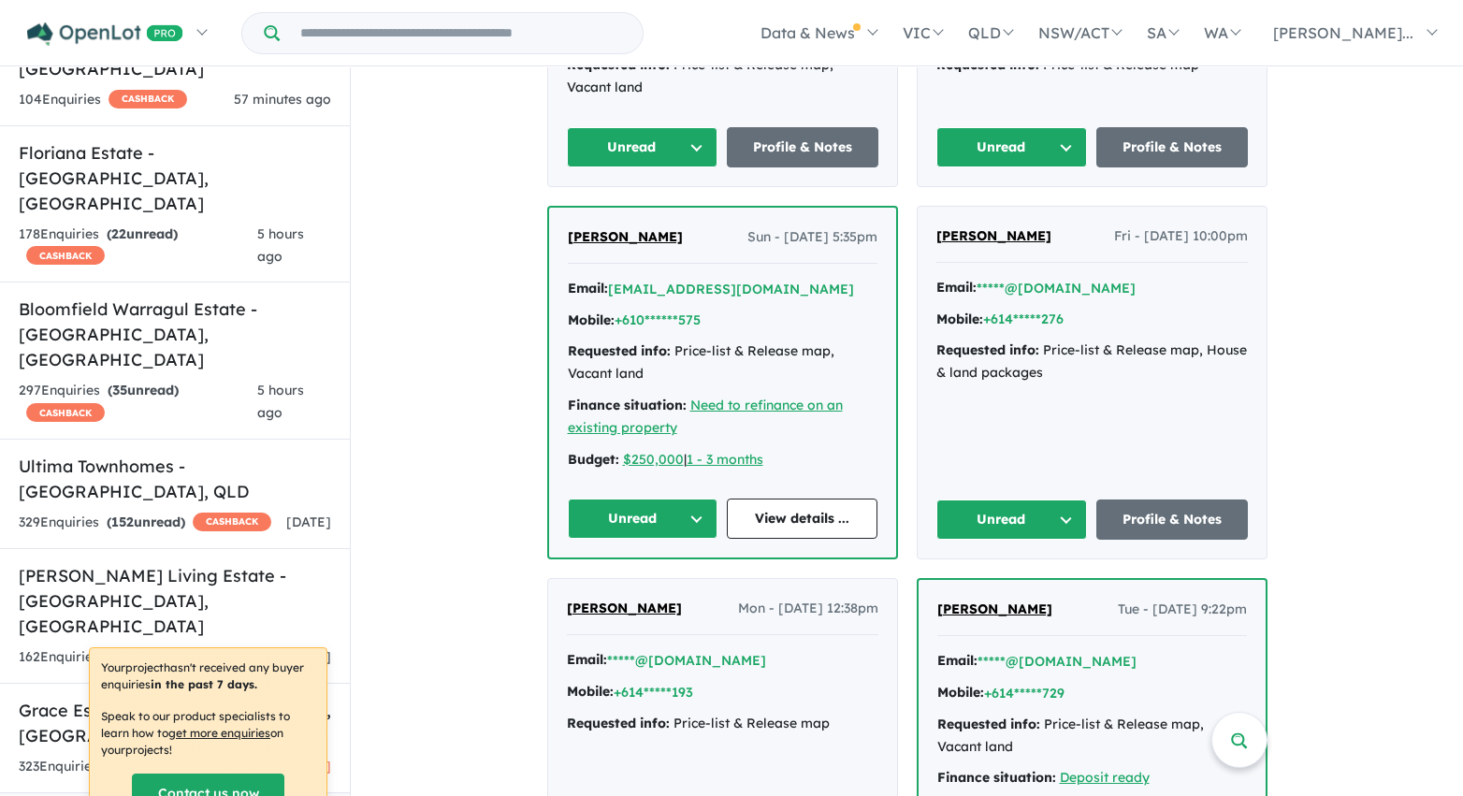
scroll to position [3574, 0]
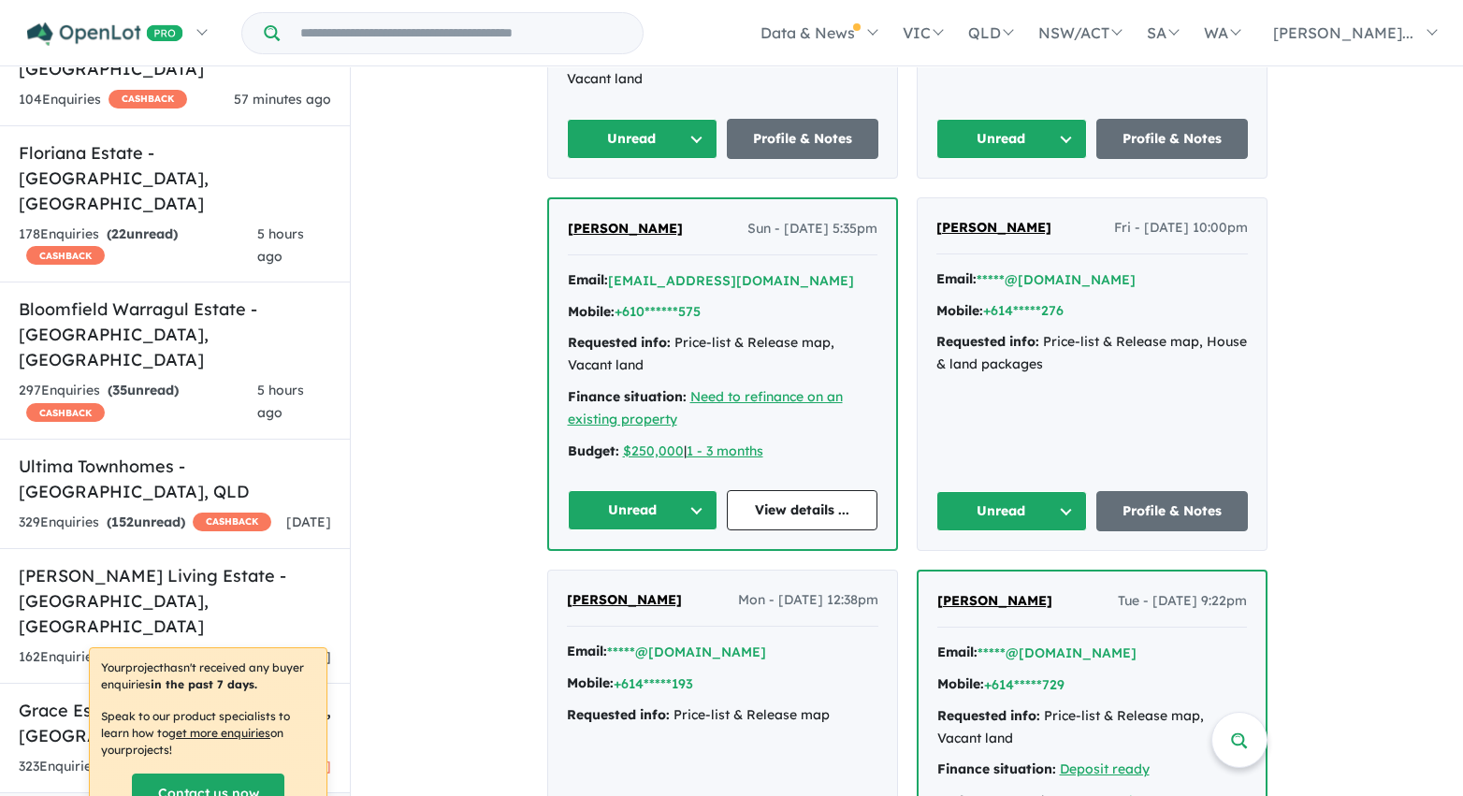
click at [1063, 119] on button "Unread" at bounding box center [1012, 139] width 152 height 40
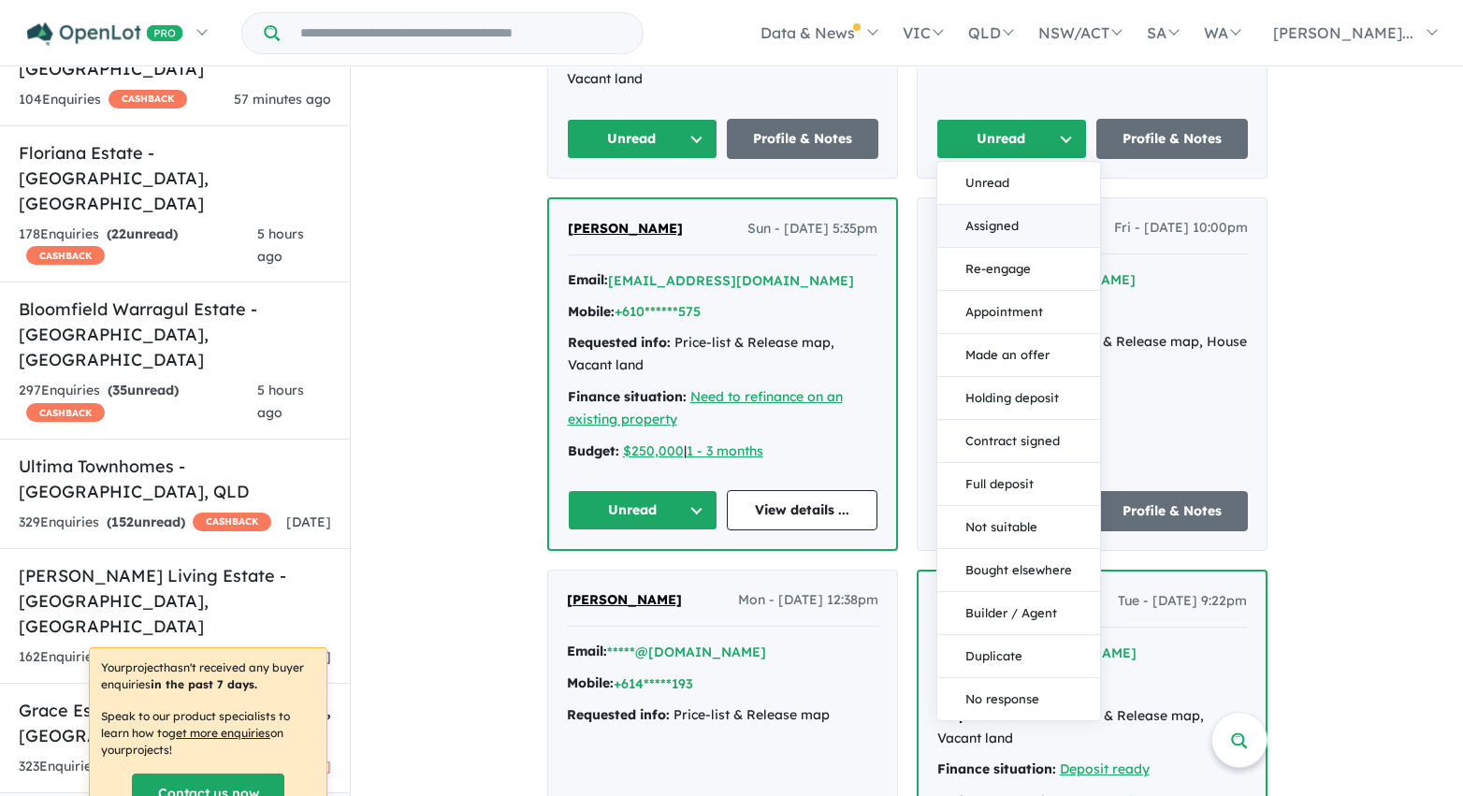
click at [1033, 205] on button "Assigned" at bounding box center [1018, 226] width 163 height 43
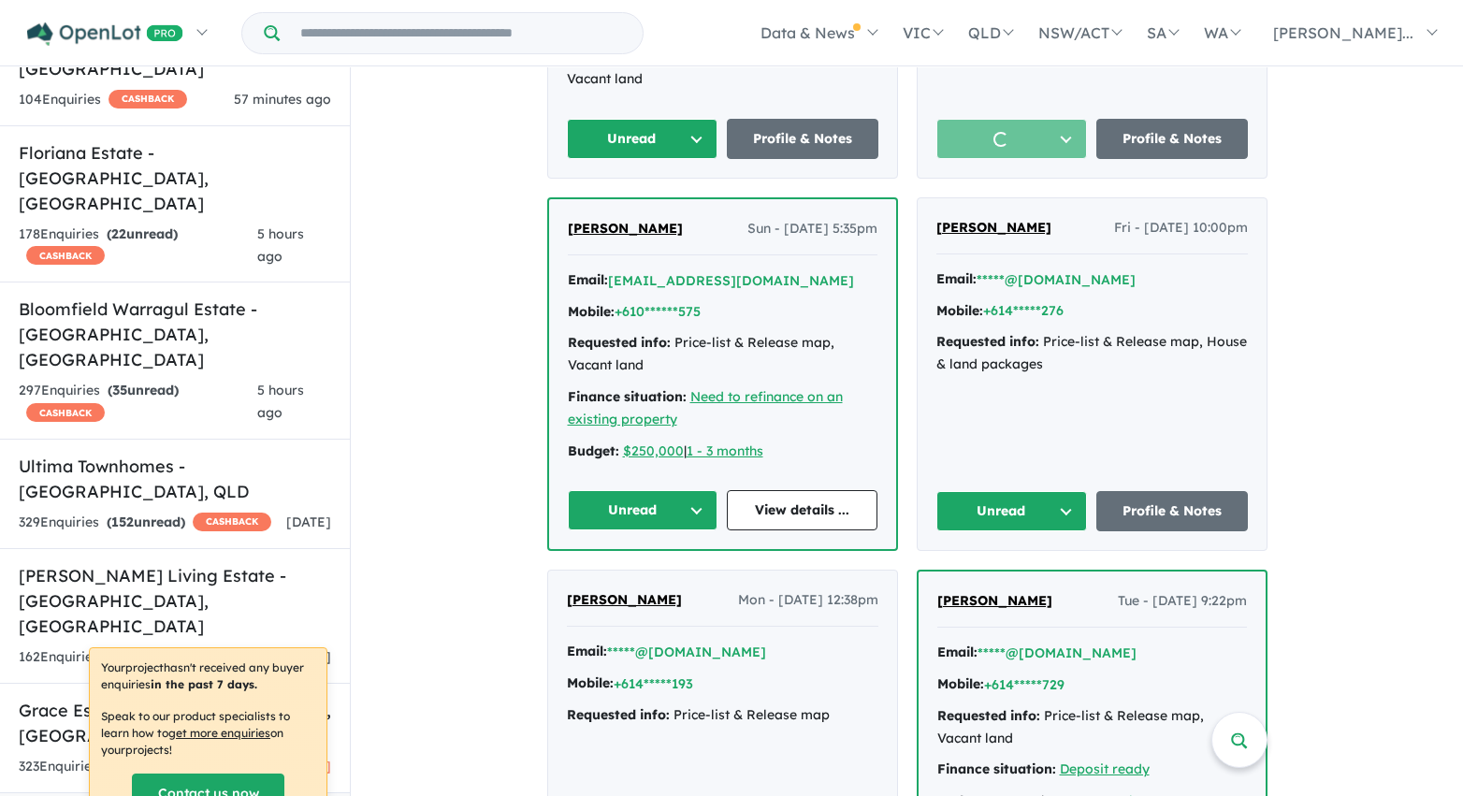
click at [699, 119] on button "Unread" at bounding box center [643, 139] width 152 height 40
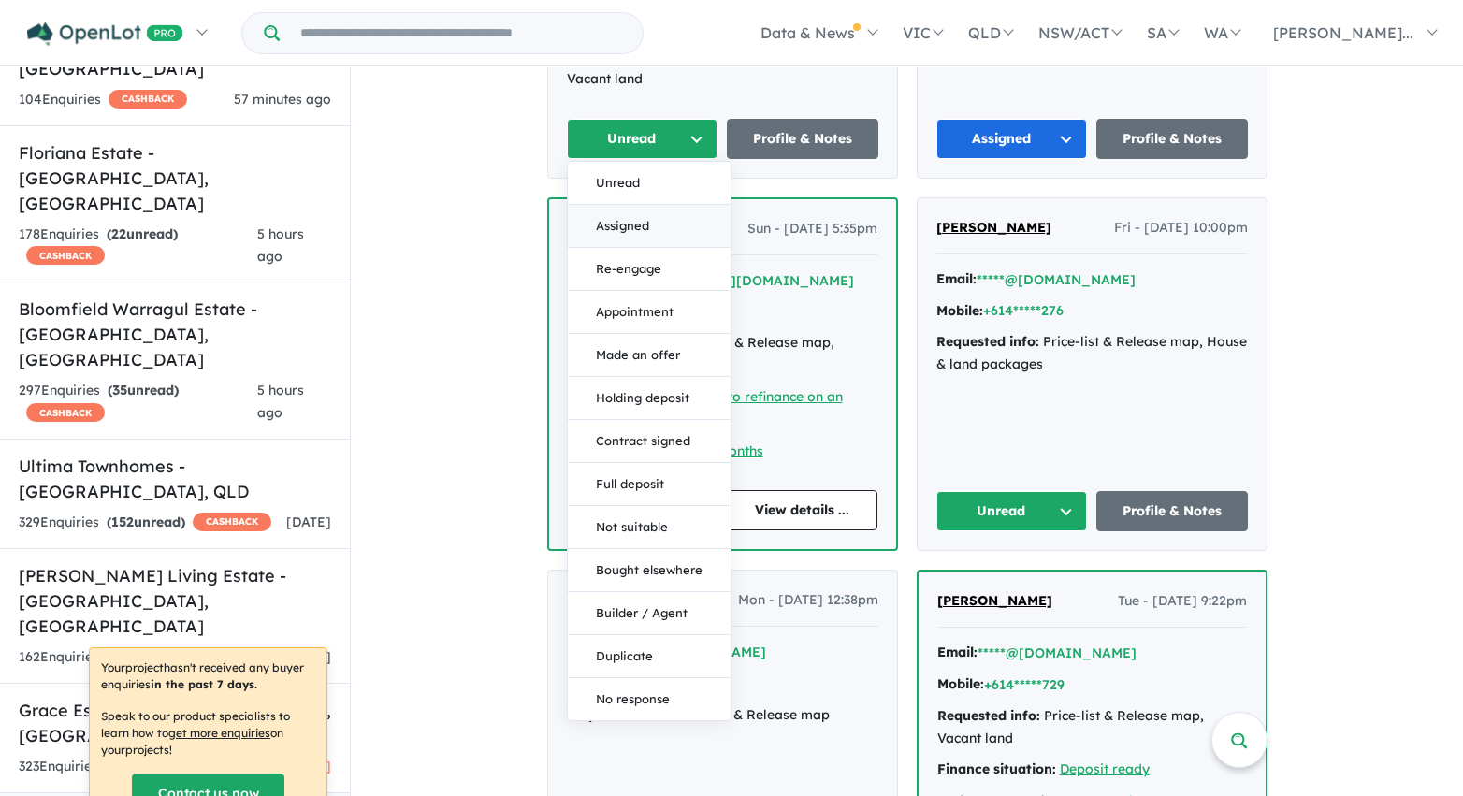
click at [670, 210] on button "Assigned" at bounding box center [649, 226] width 163 height 43
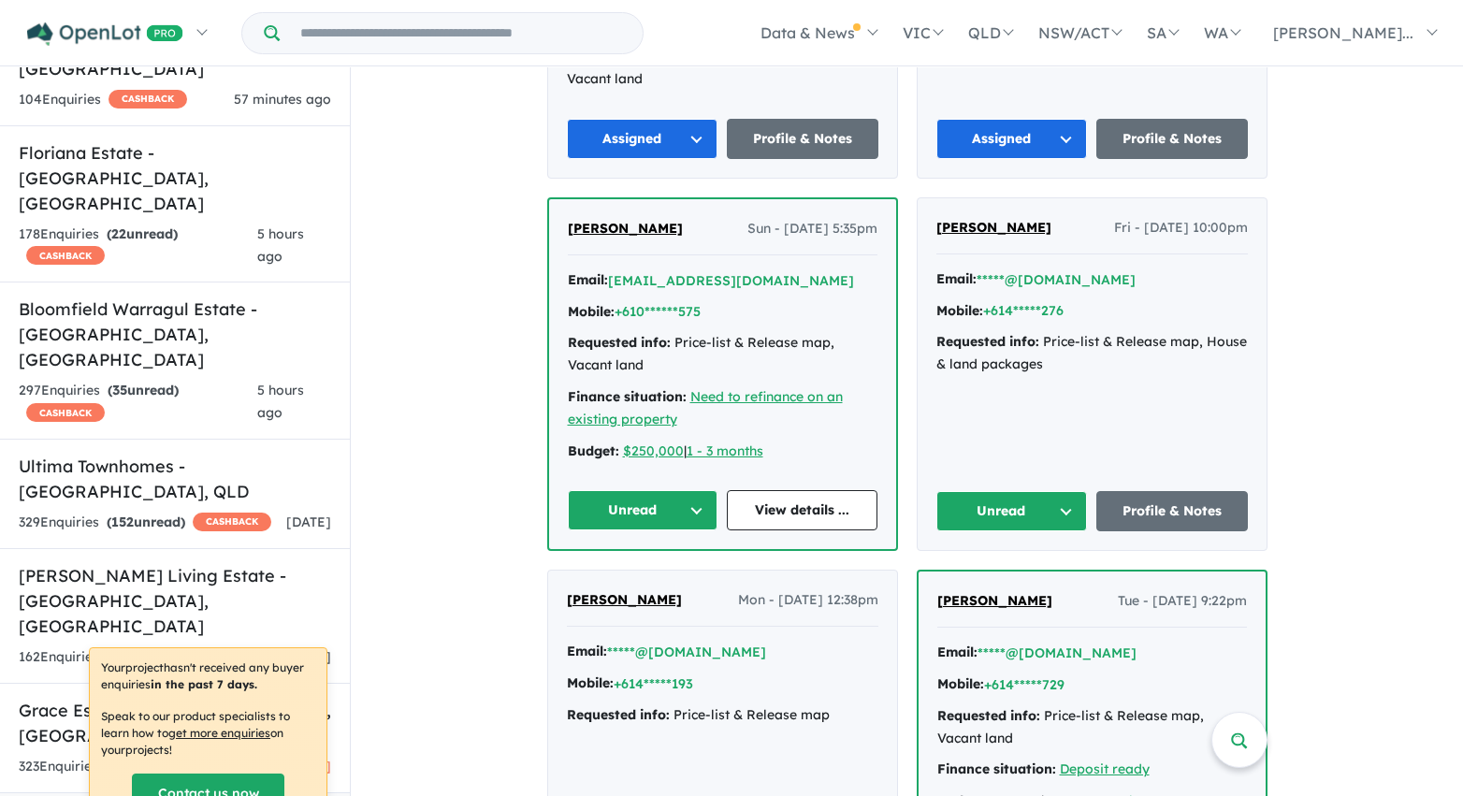
click at [685, 490] on button "Unread" at bounding box center [643, 510] width 151 height 40
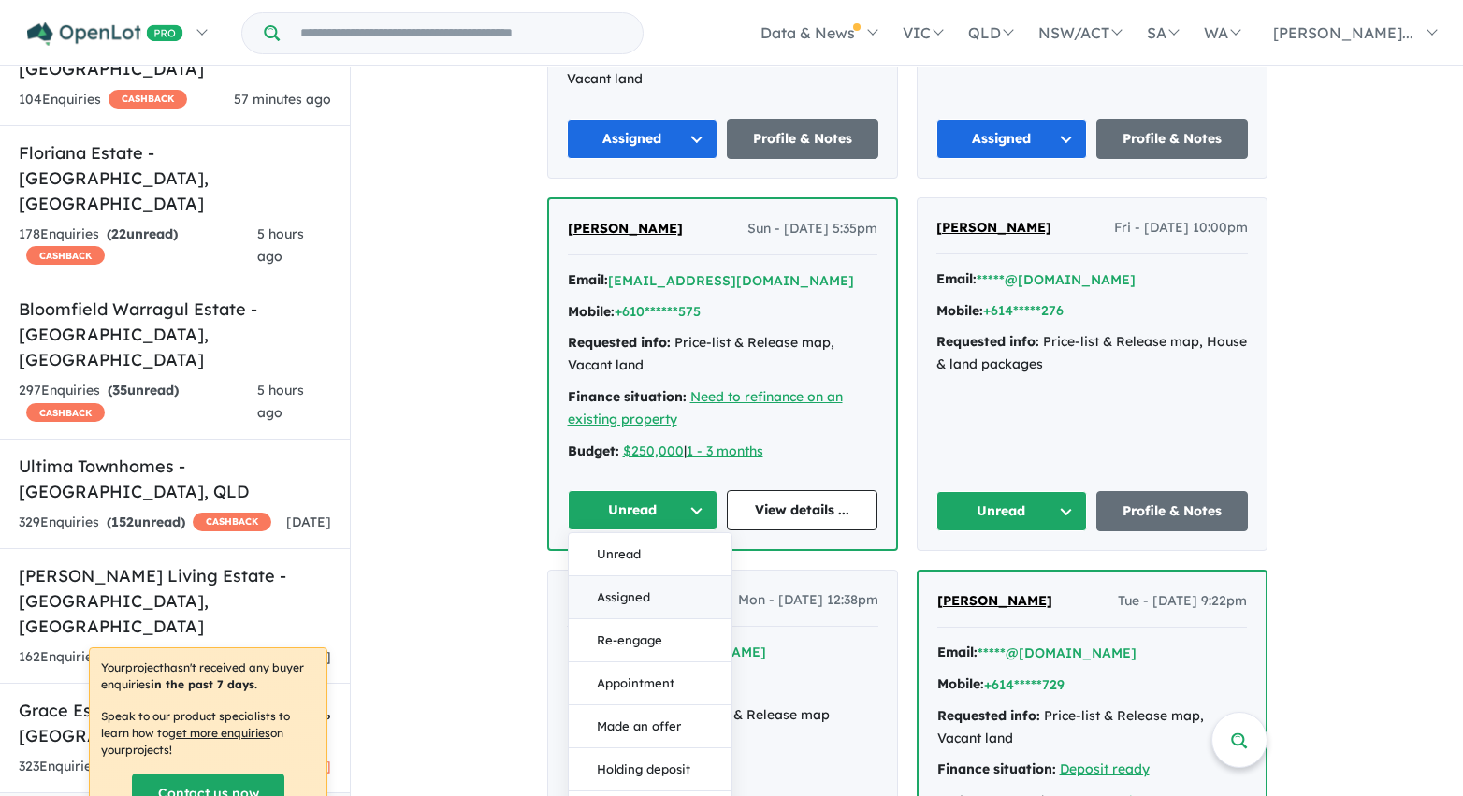
click at [672, 576] on button "Assigned" at bounding box center [650, 597] width 163 height 43
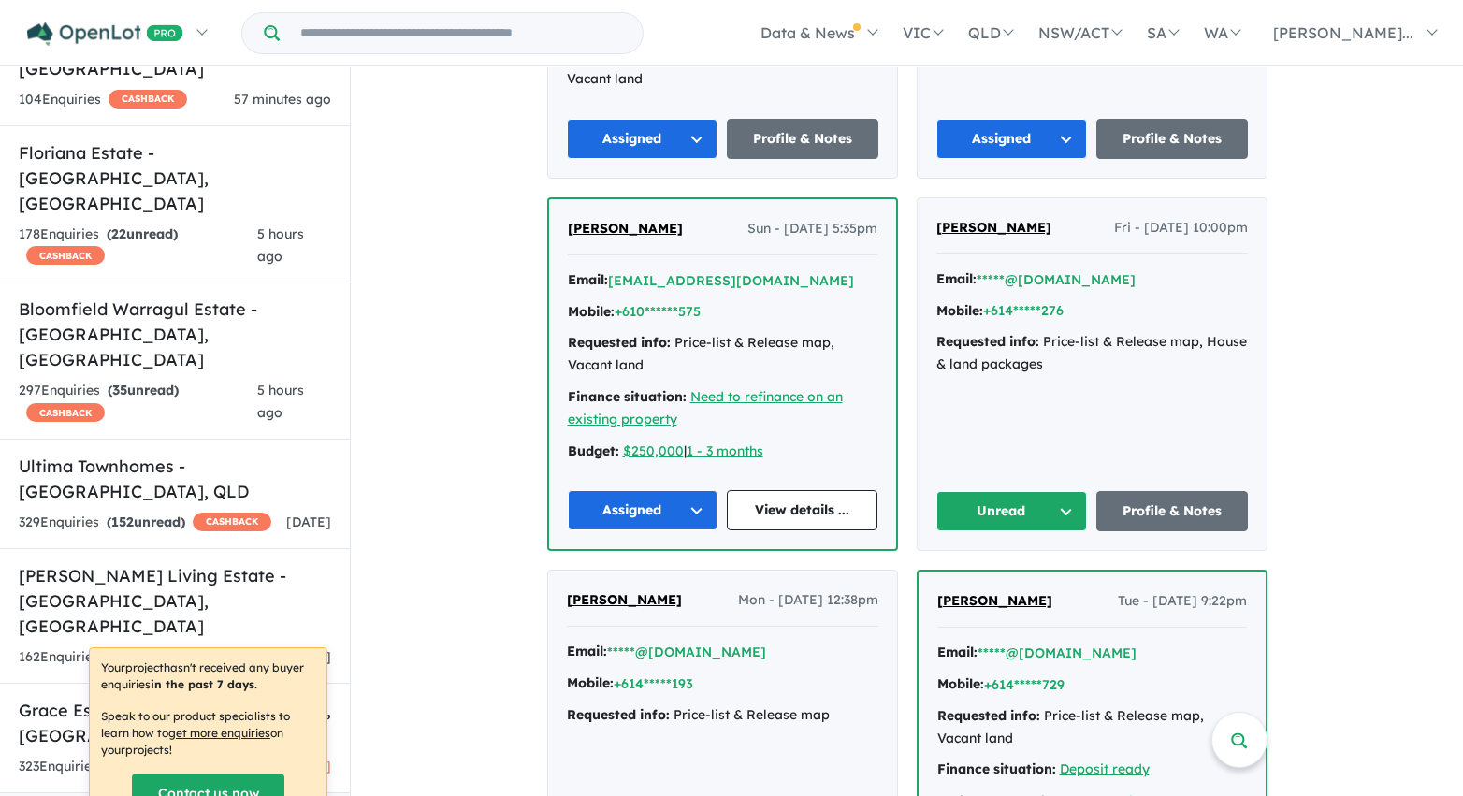
click at [1036, 491] on button "Unread" at bounding box center [1012, 511] width 152 height 40
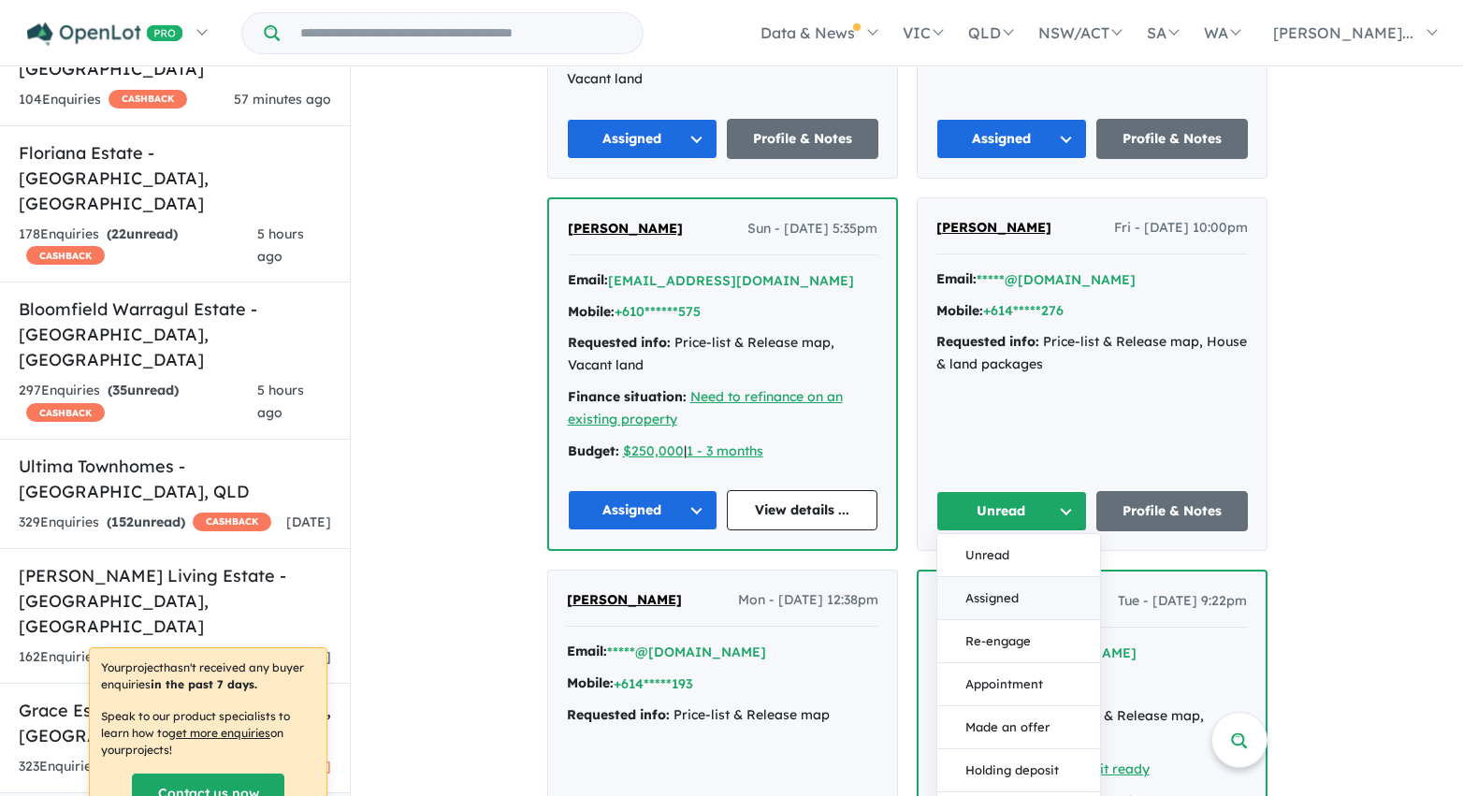
click at [1019, 577] on button "Assigned" at bounding box center [1018, 598] width 163 height 43
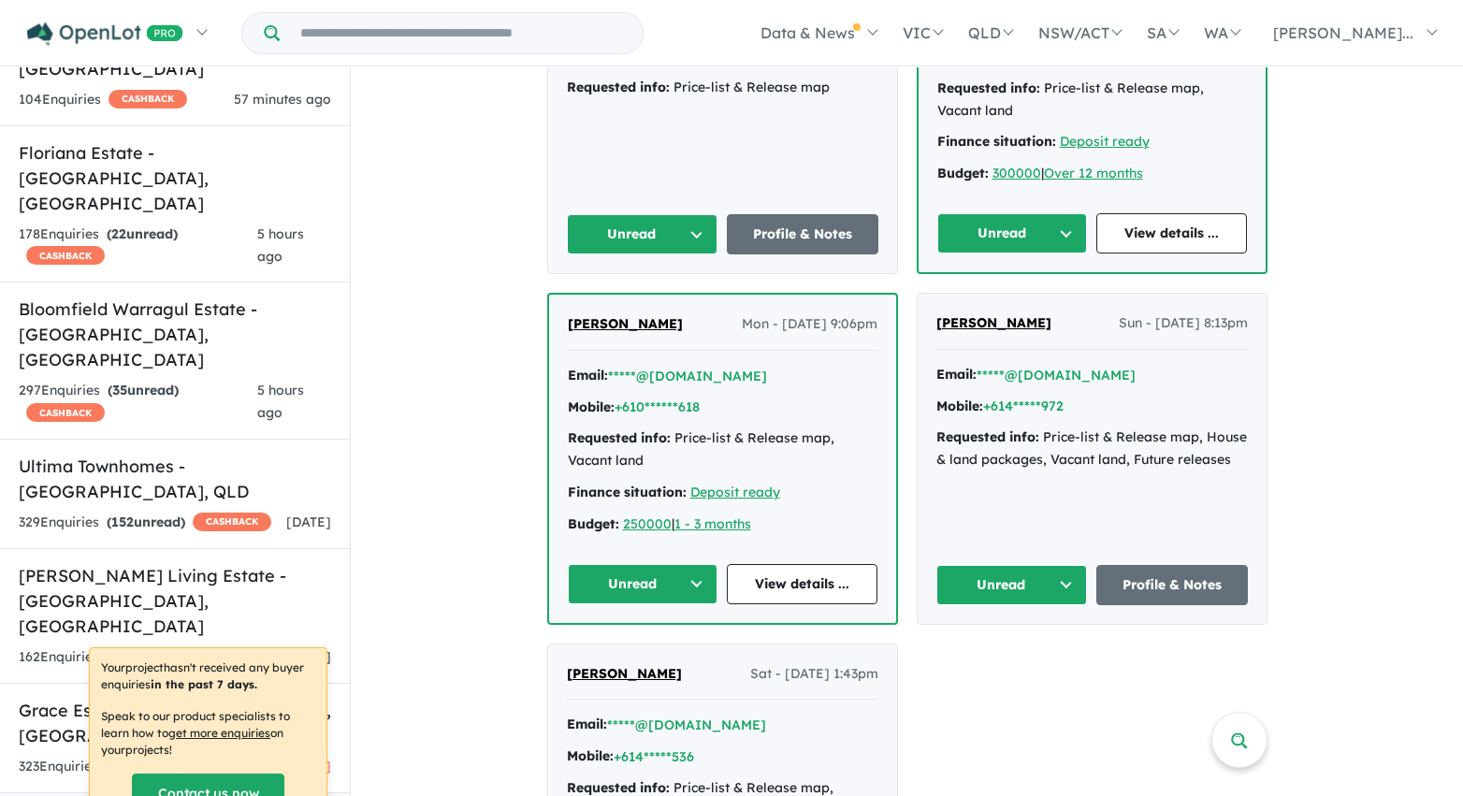
scroll to position [4208, 0]
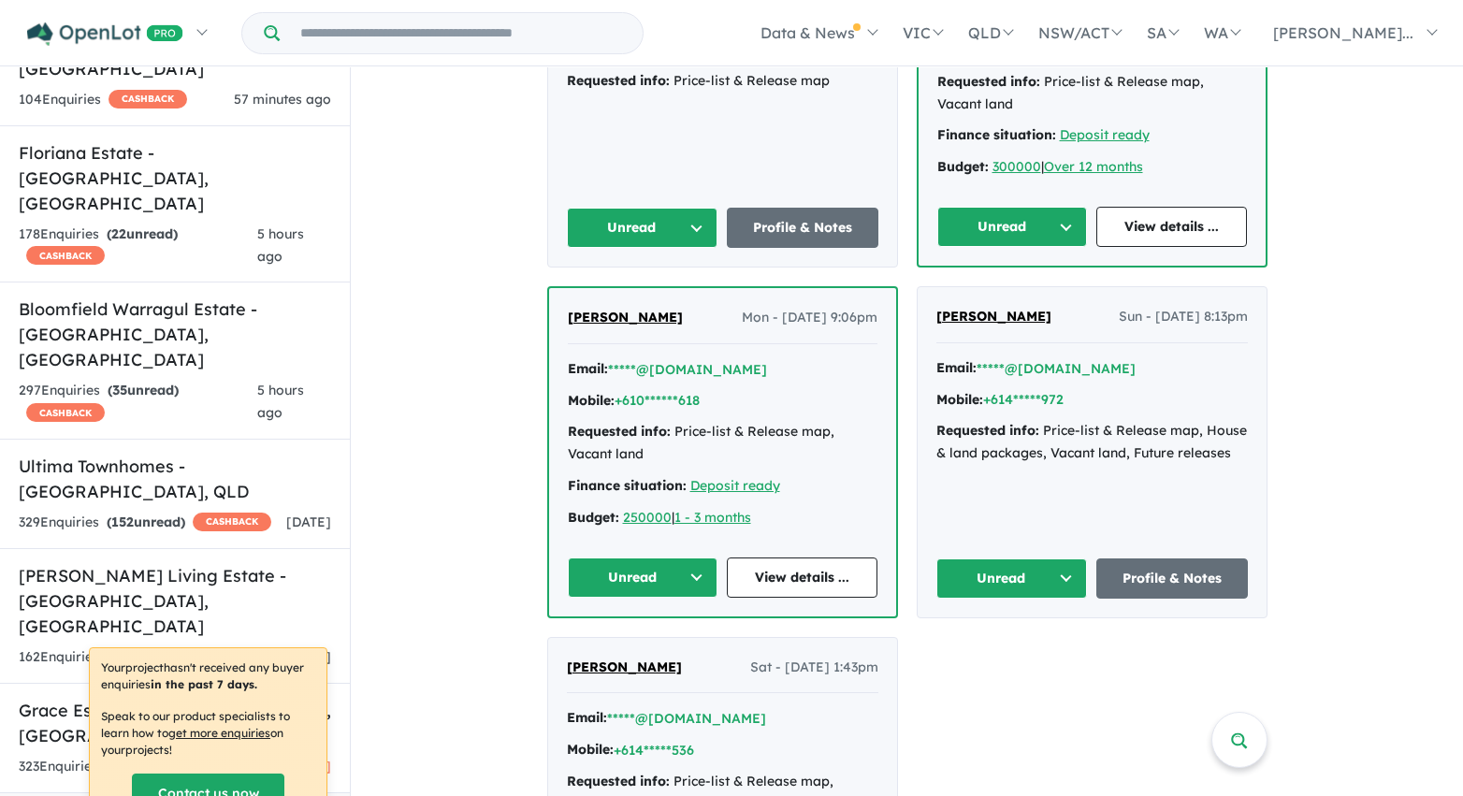
click at [695, 208] on button "Unread" at bounding box center [643, 228] width 152 height 40
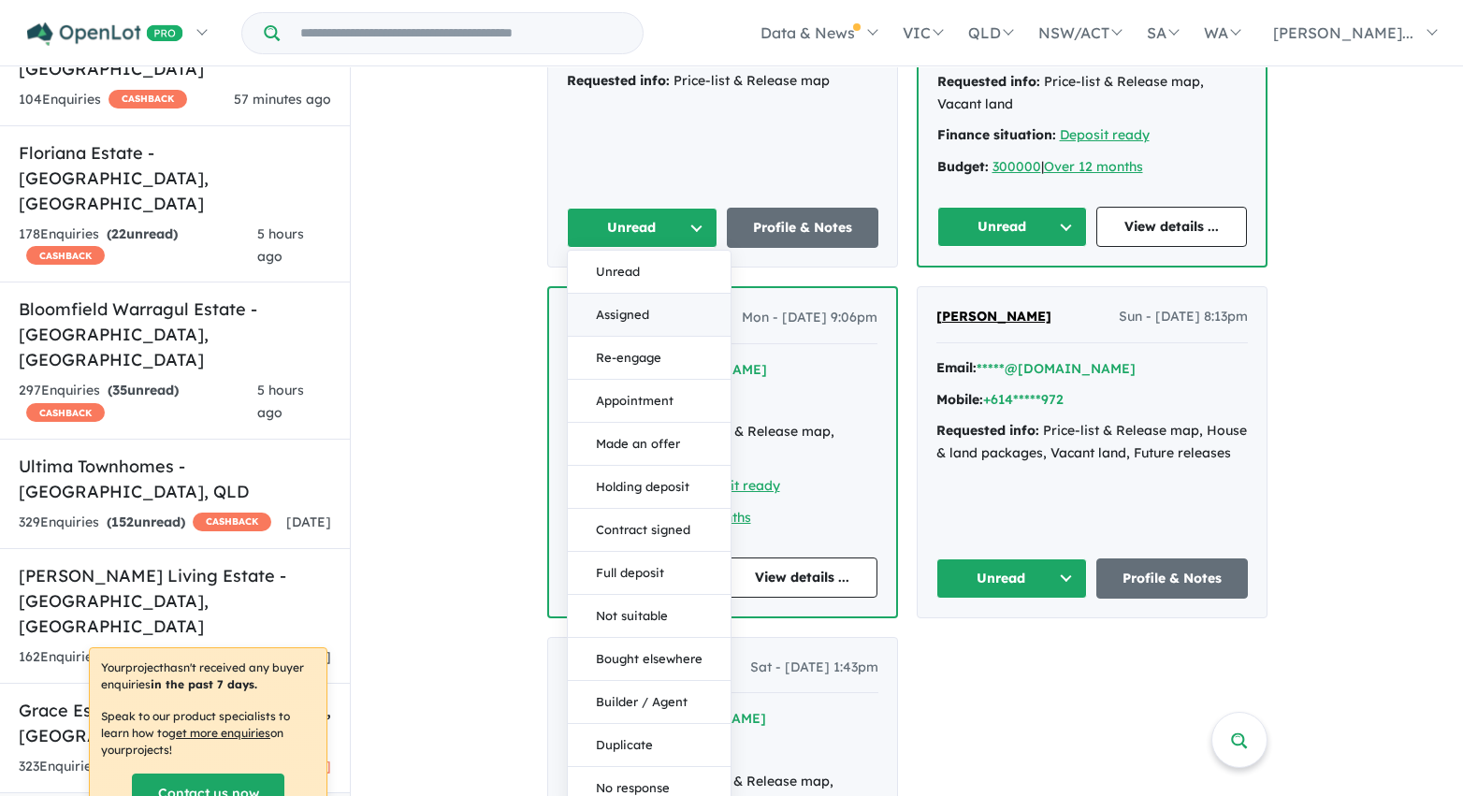
click at [676, 294] on button "Assigned" at bounding box center [649, 315] width 163 height 43
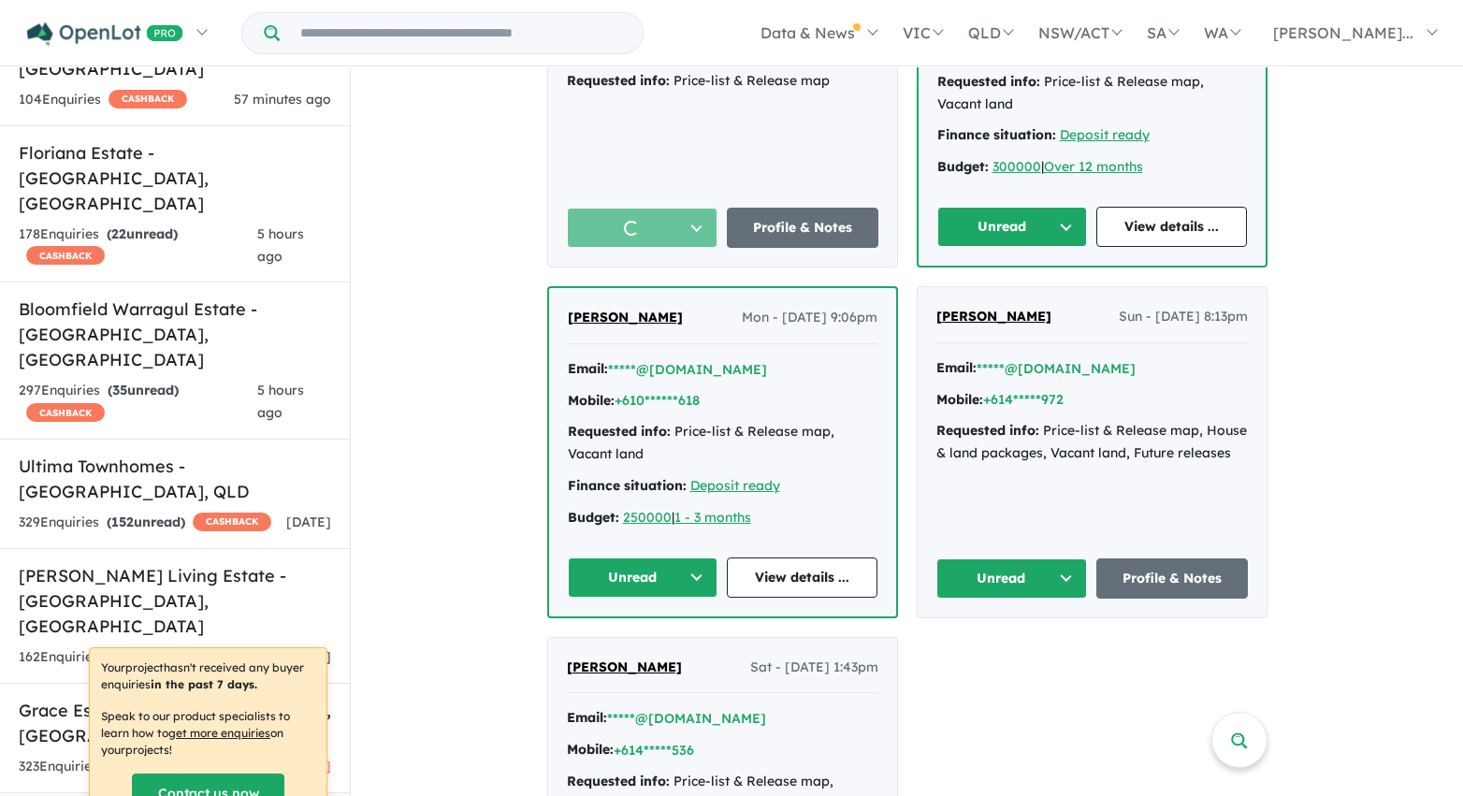
click at [955, 211] on button "Unread" at bounding box center [1012, 227] width 151 height 40
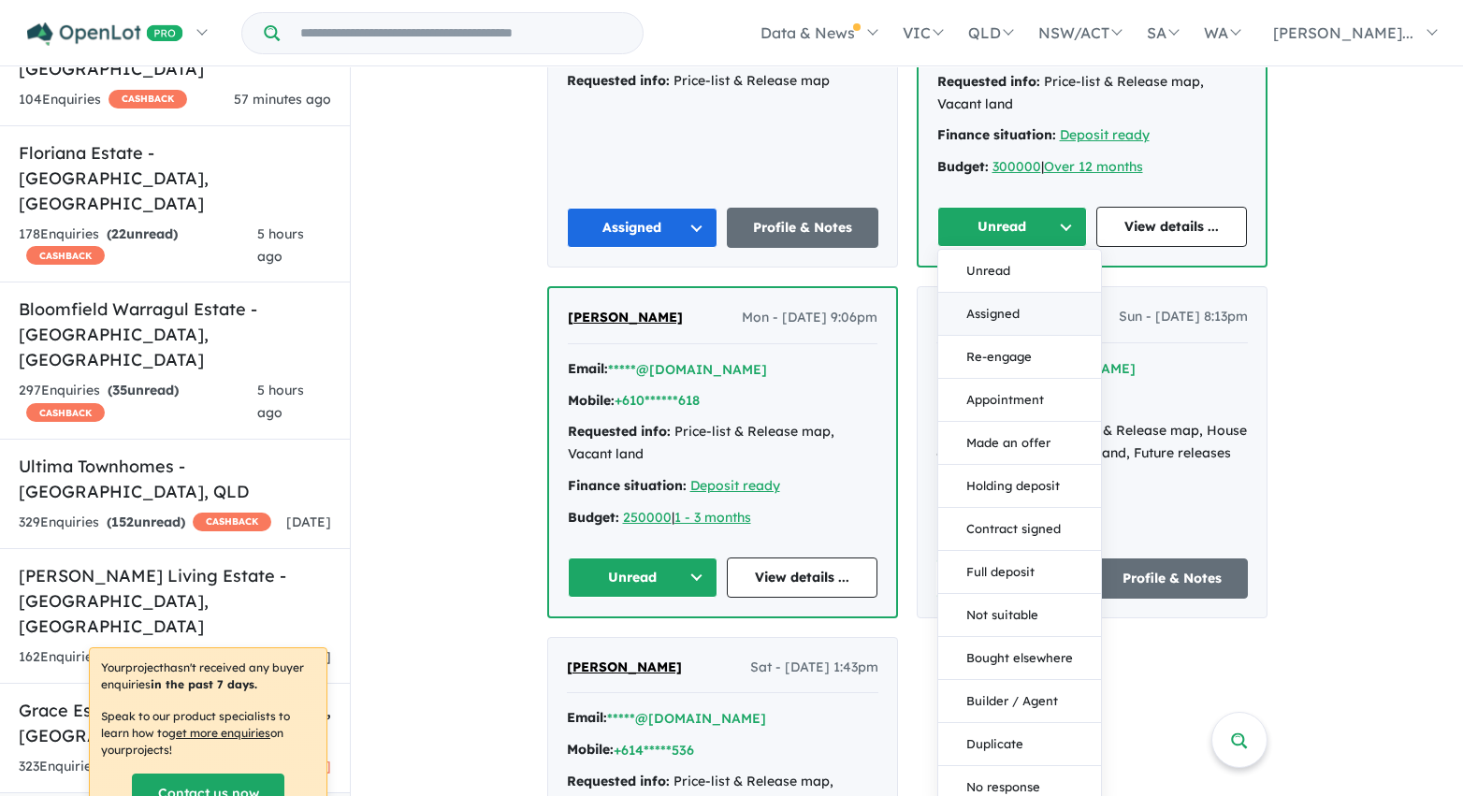
click at [976, 297] on button "Assigned" at bounding box center [1019, 314] width 163 height 43
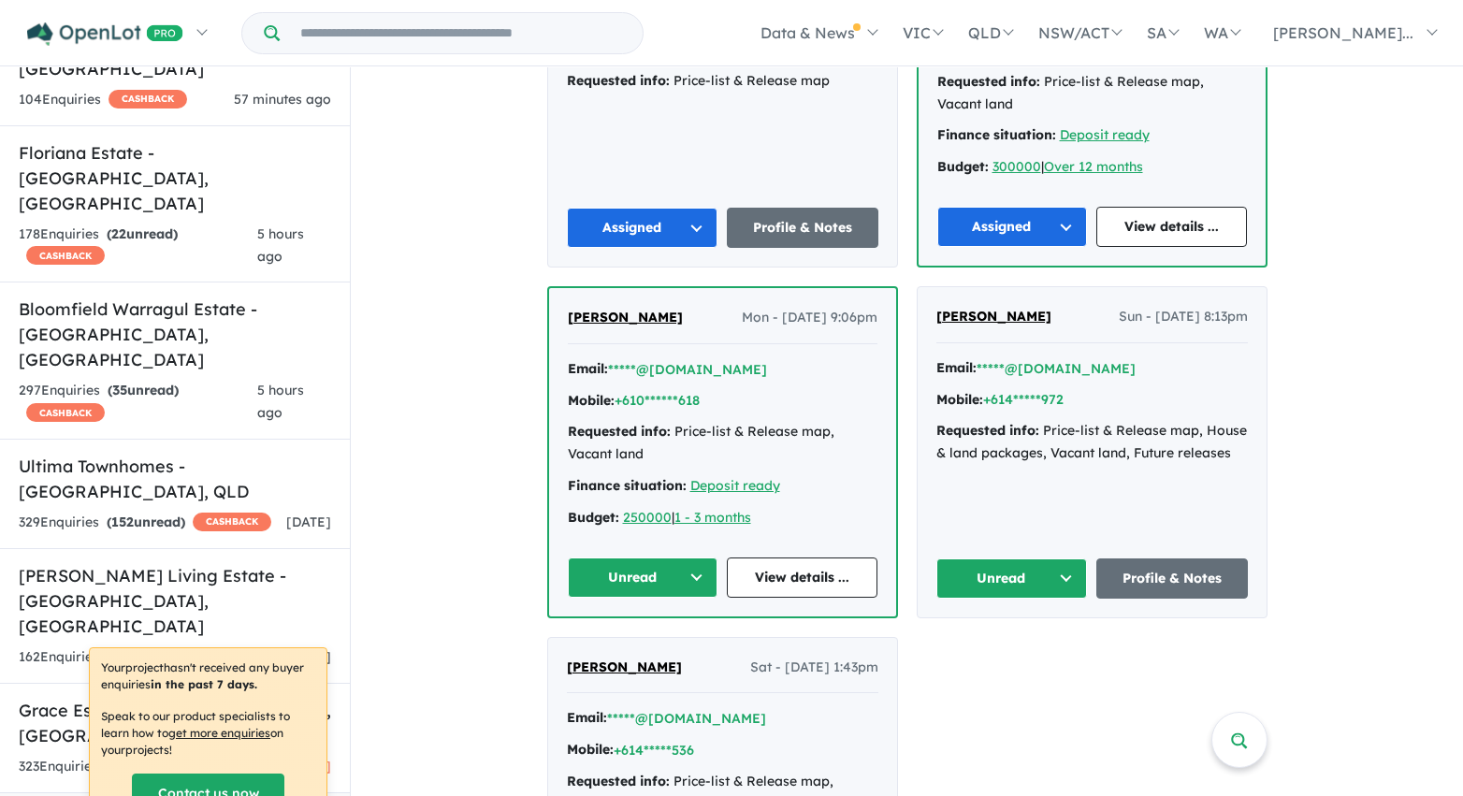
click at [1016, 563] on button "Unread" at bounding box center [1012, 578] width 152 height 40
click at [1025, 644] on button "Assigned" at bounding box center [1018, 665] width 163 height 43
click at [653, 562] on button "Unread" at bounding box center [643, 577] width 151 height 40
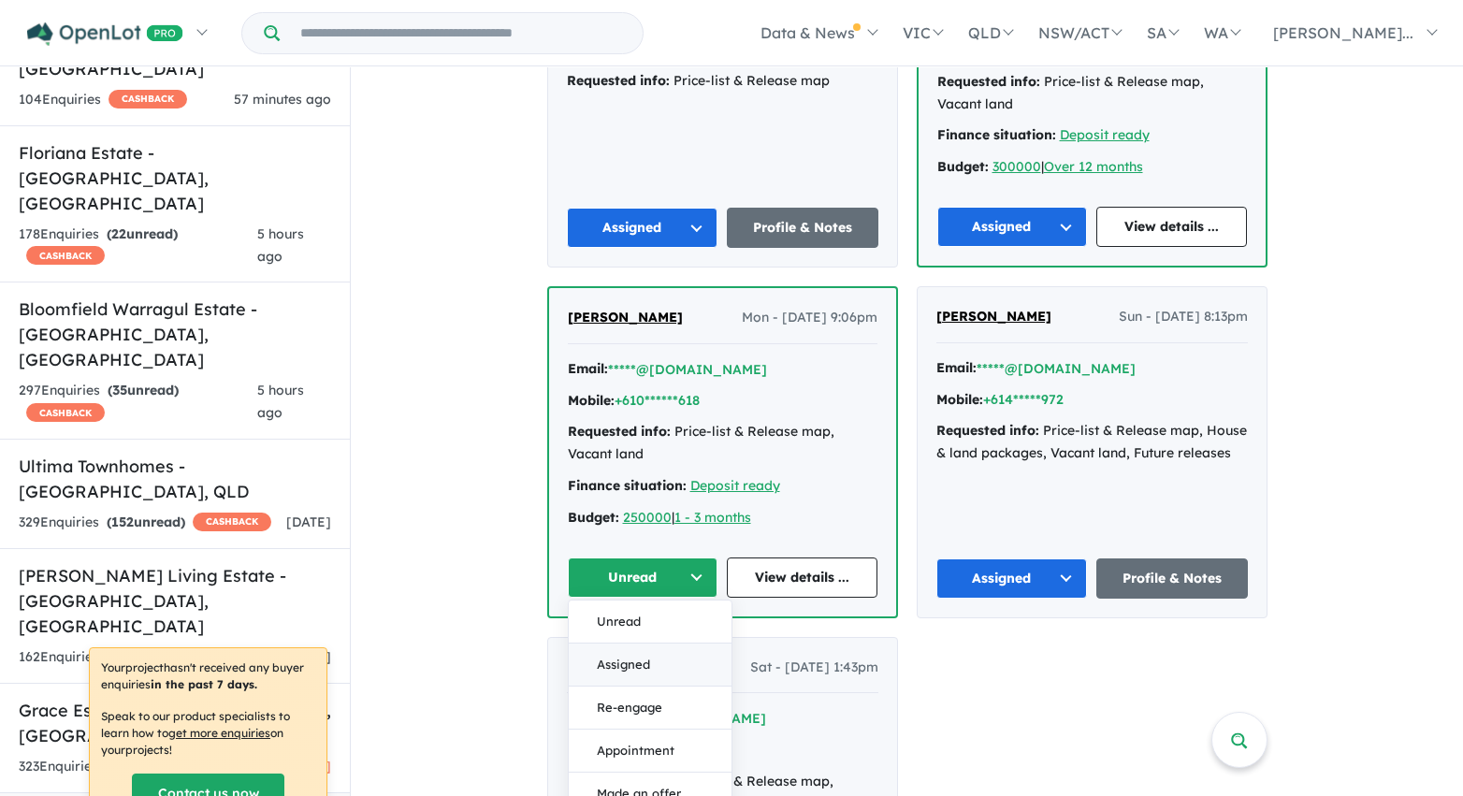
click at [649, 644] on button "Assigned" at bounding box center [650, 665] width 163 height 43
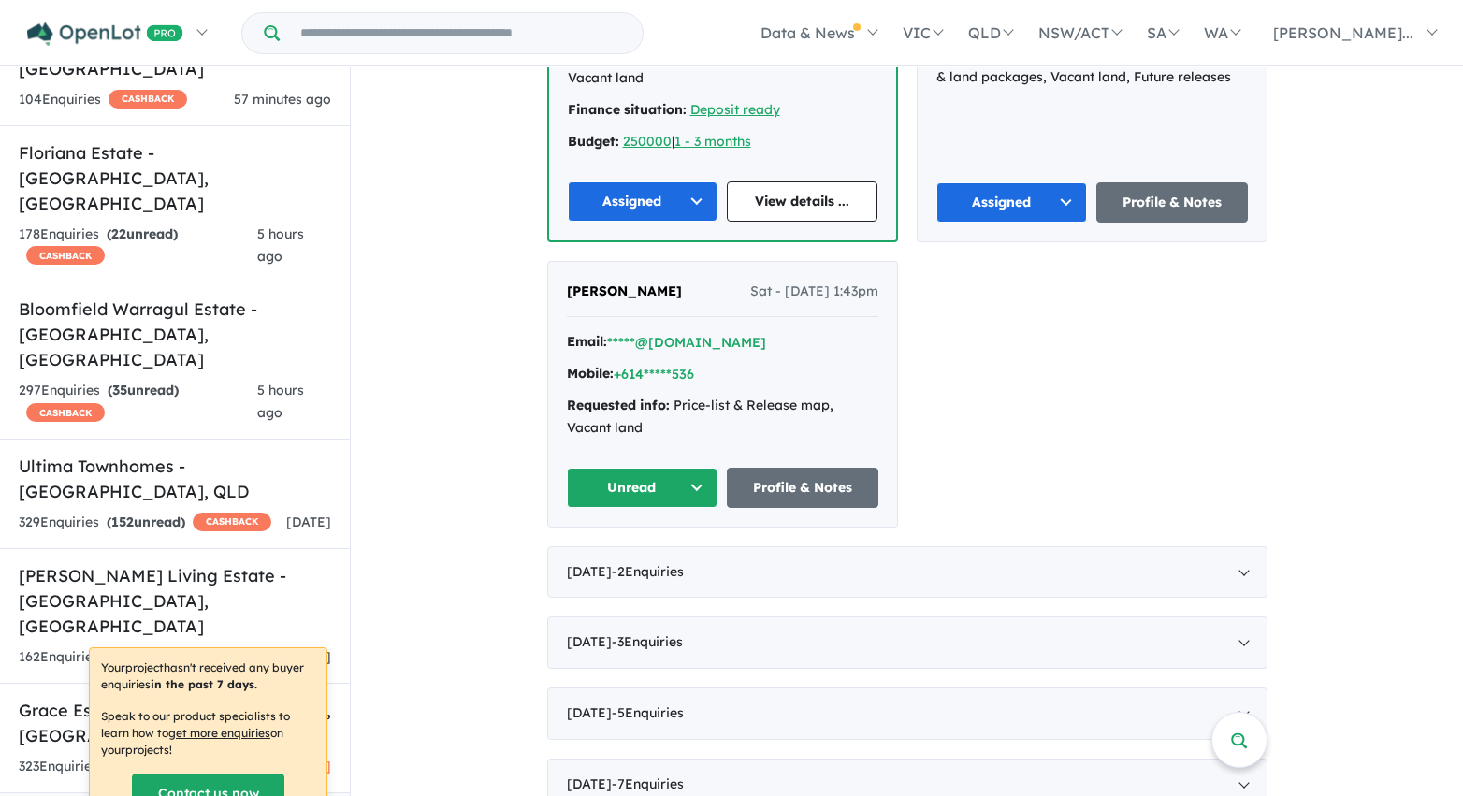
scroll to position [4638, 0]
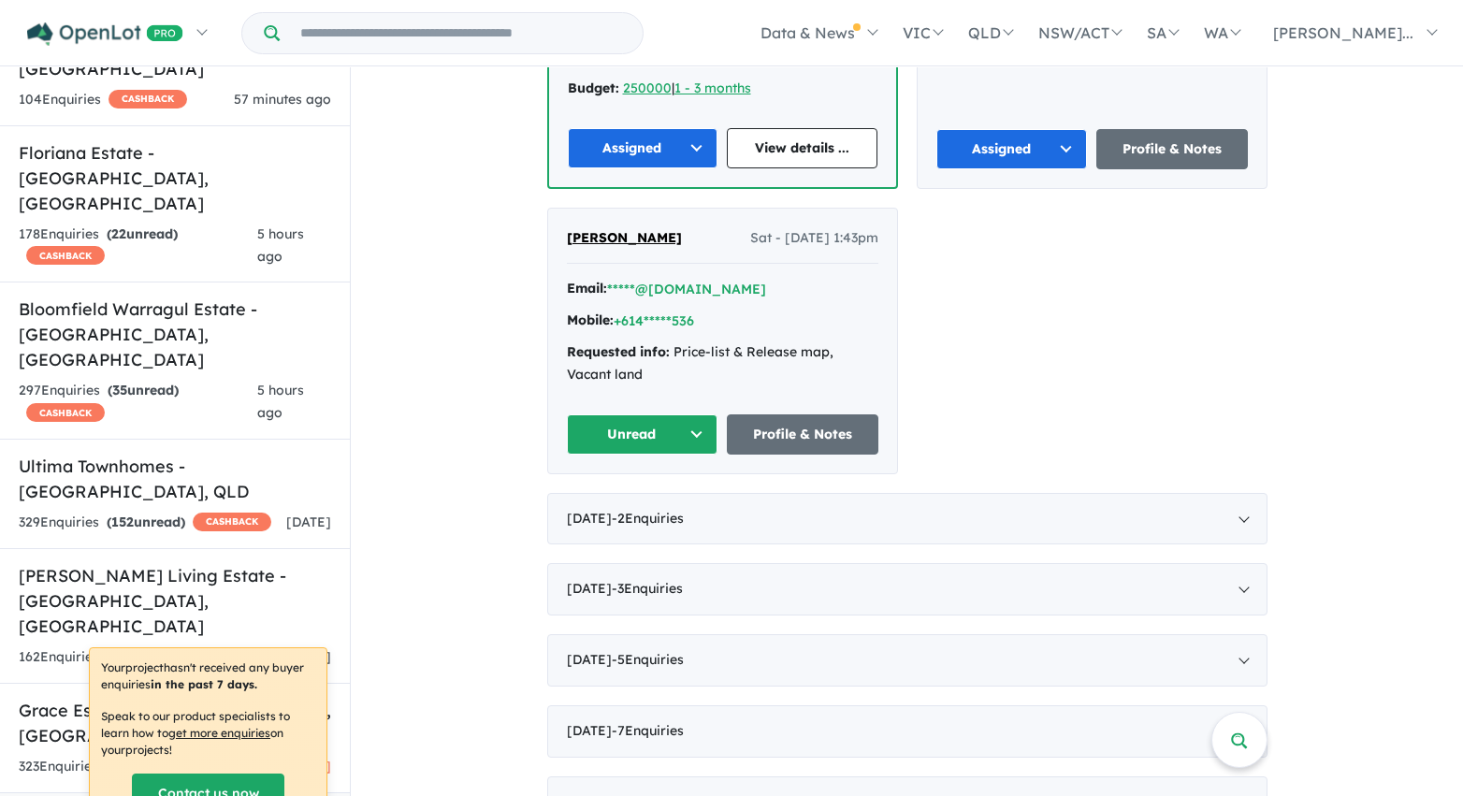
click at [661, 415] on button "Unread" at bounding box center [643, 434] width 152 height 40
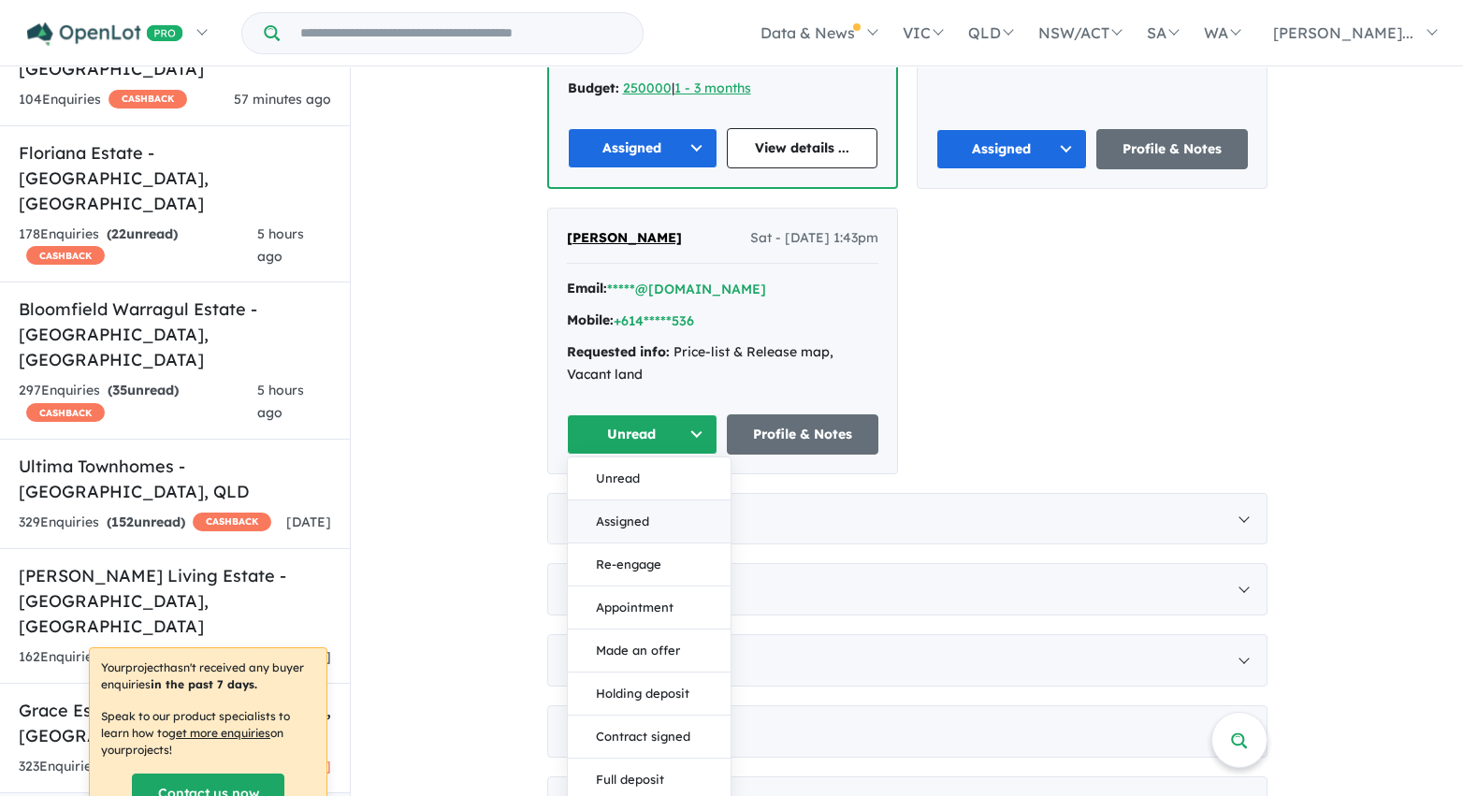
click at [647, 500] on button "Assigned" at bounding box center [649, 521] width 163 height 43
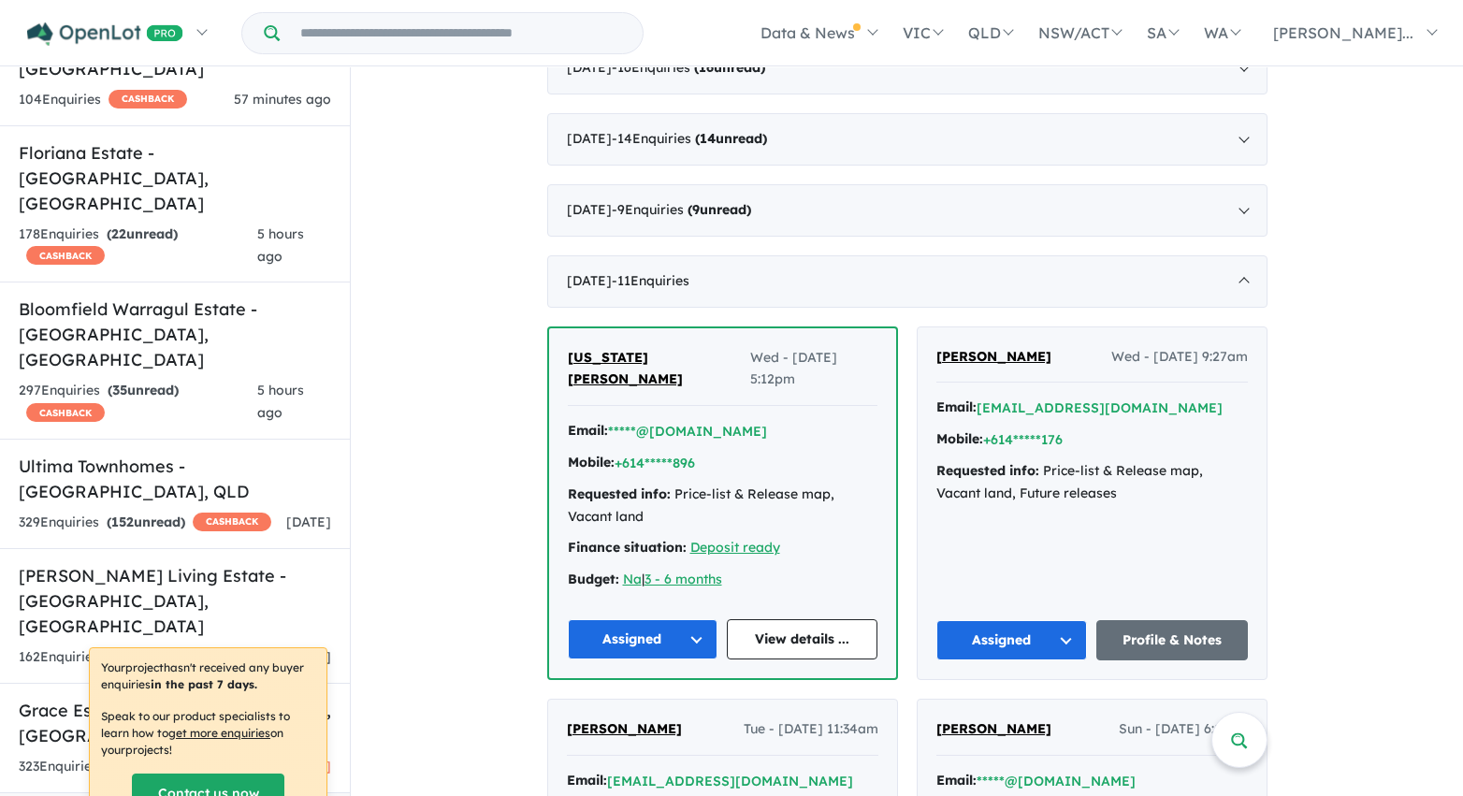
scroll to position [2653, 0]
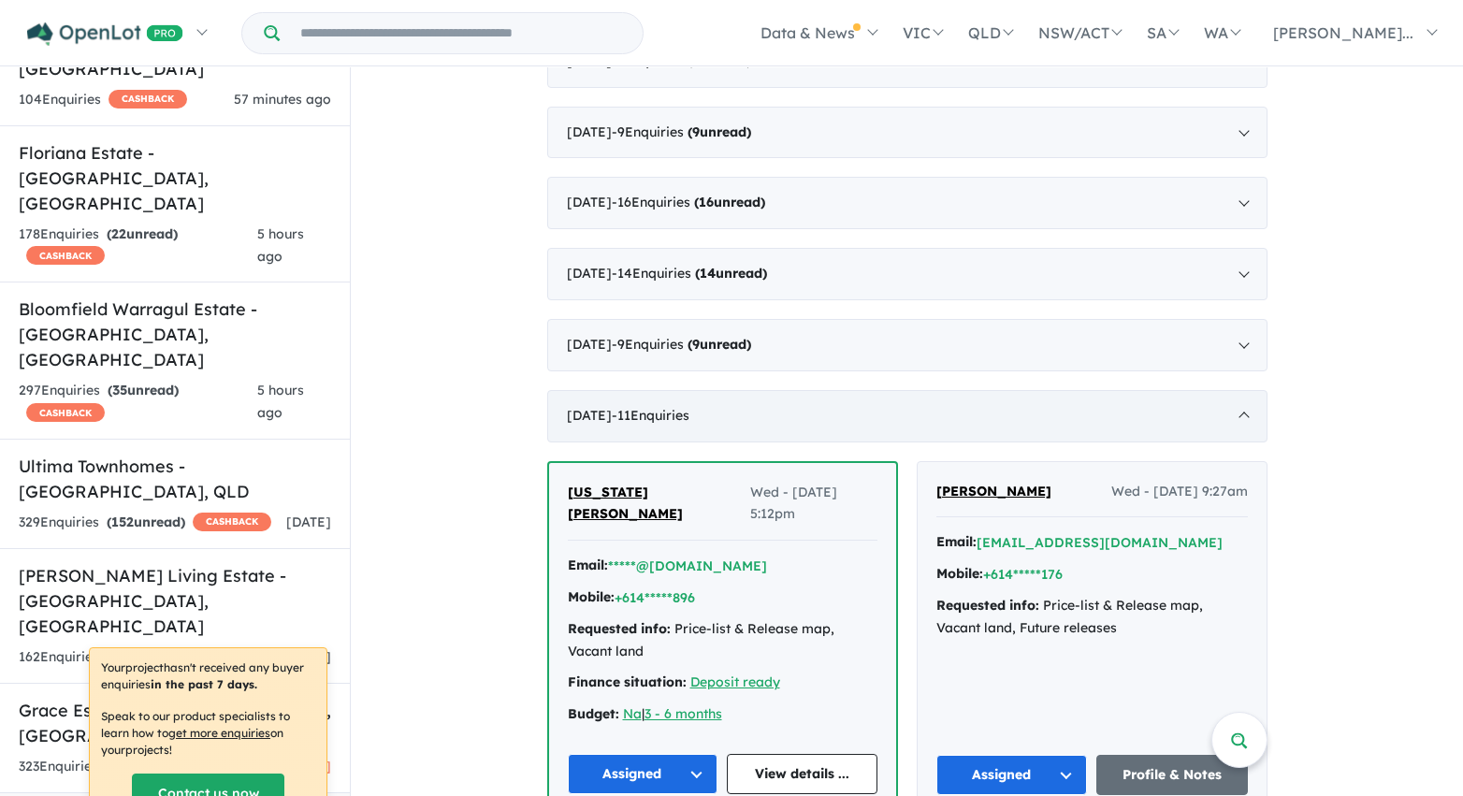
click at [801, 412] on div "June 2021 - 11 Enquir ies ( 0 unread)" at bounding box center [907, 416] width 720 height 52
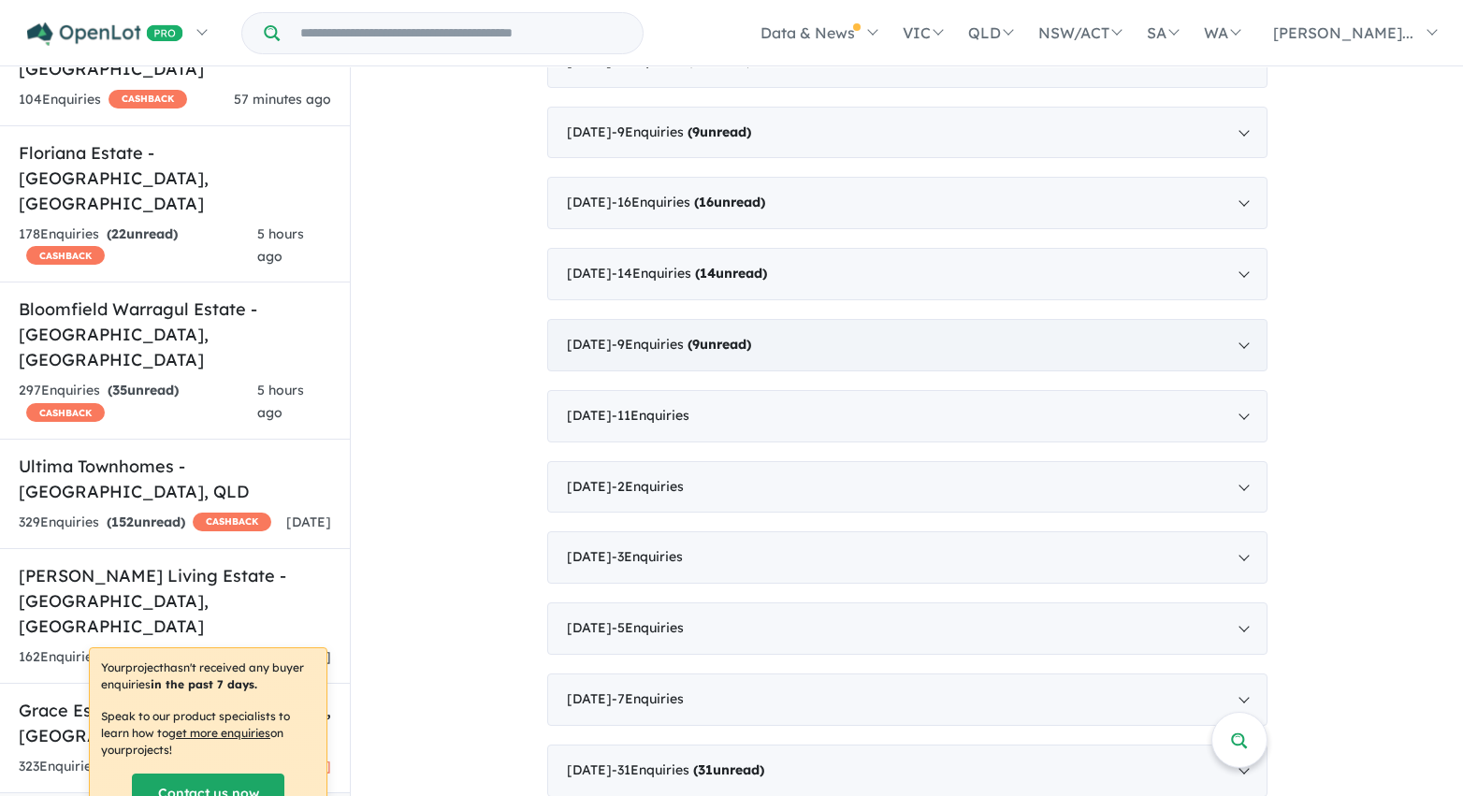
click at [801, 335] on div "July 2021 - 9 Enquir ies ( 9 unread)" at bounding box center [907, 345] width 720 height 52
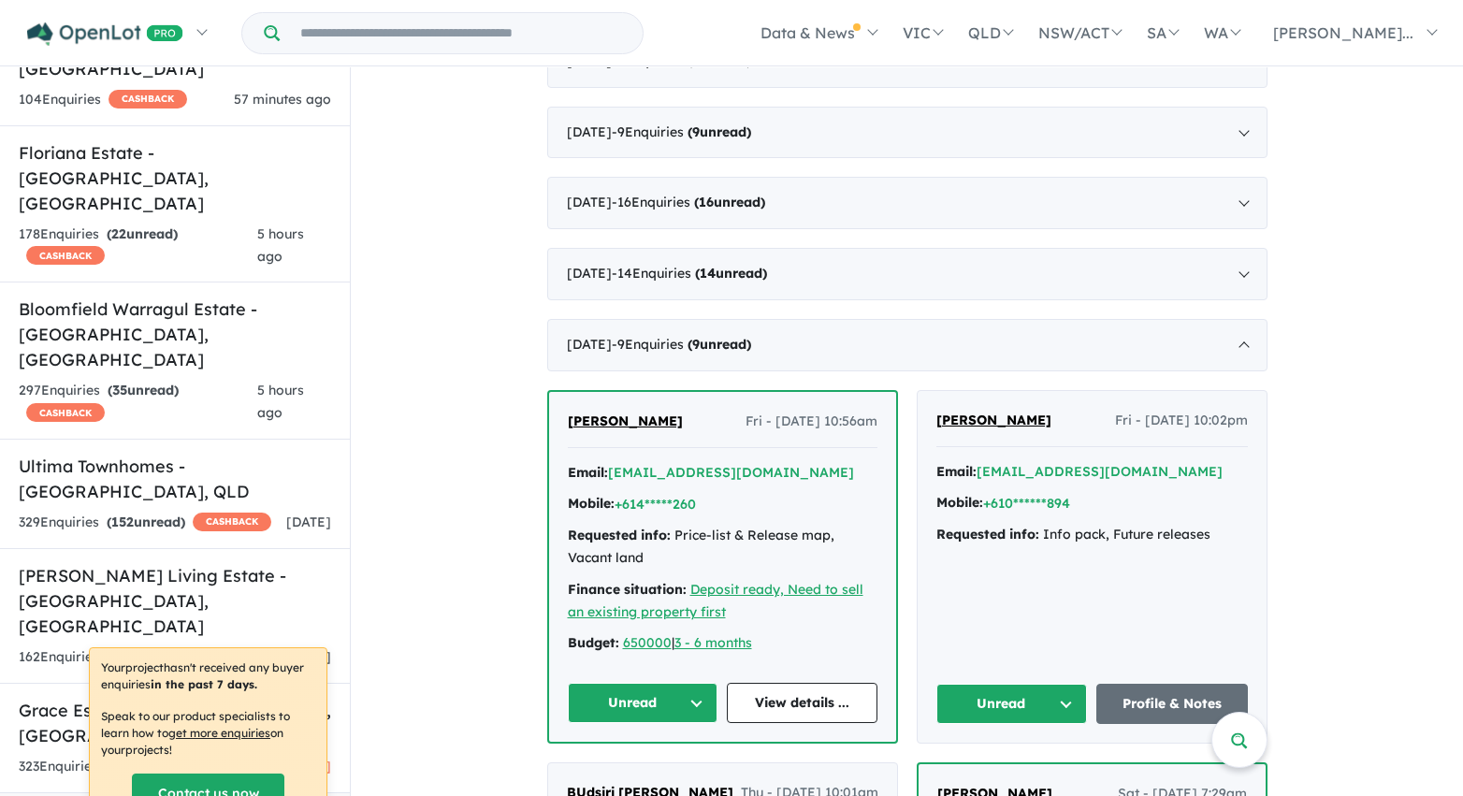
click at [1063, 701] on button "Unread" at bounding box center [1012, 704] width 152 height 40
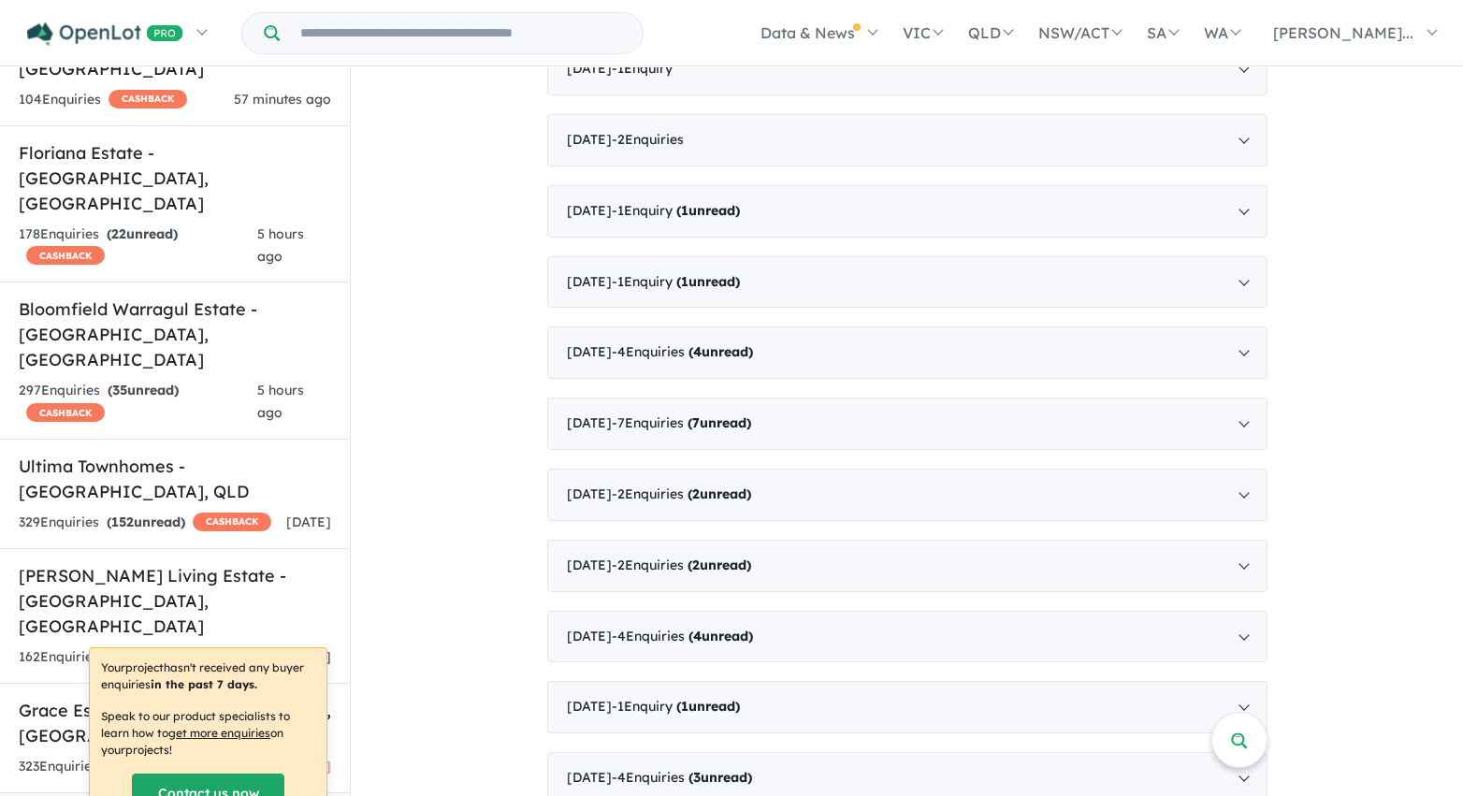
scroll to position [1183, 0]
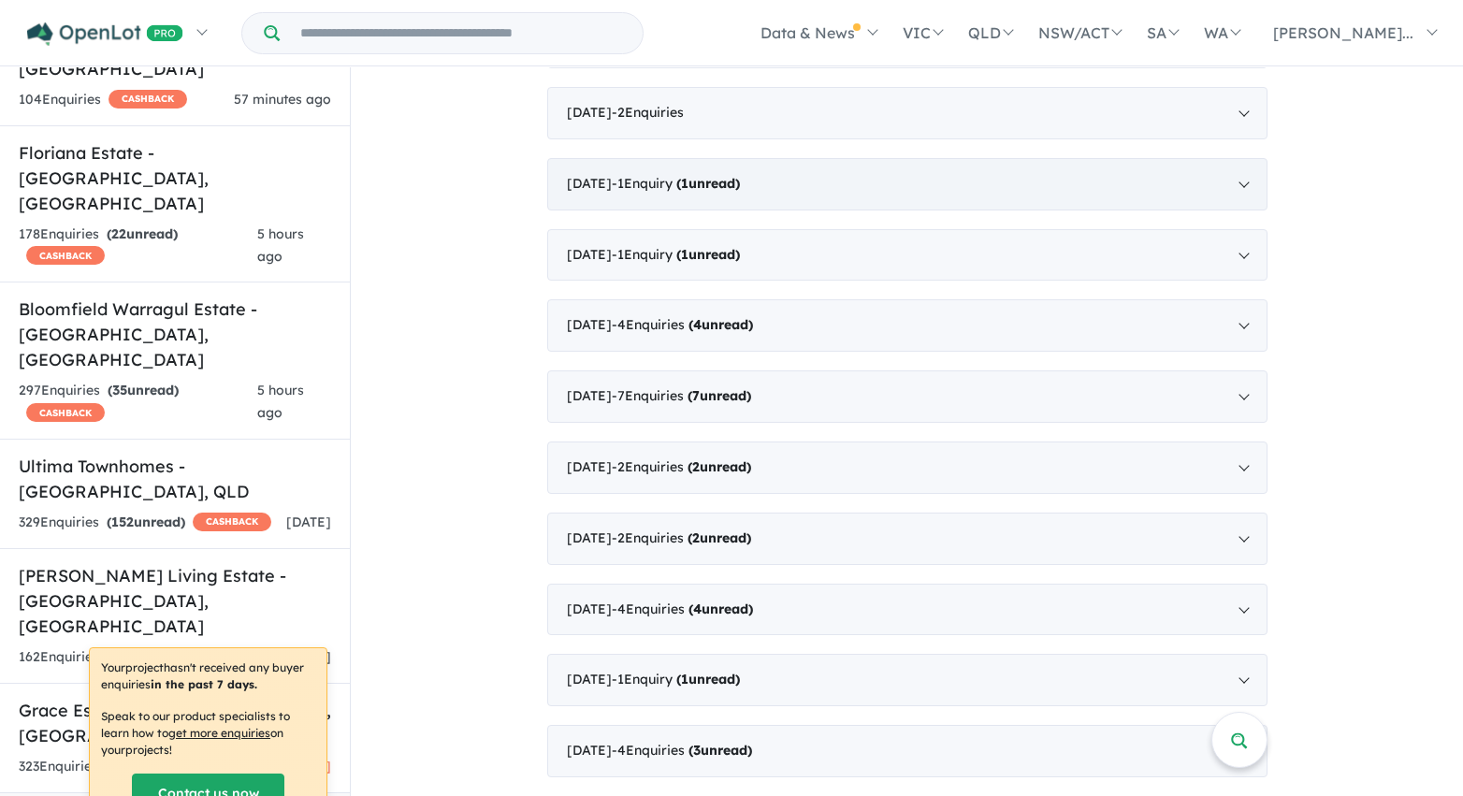
click at [834, 188] on div "July 2023 - 1 Enquir y ( 1 unread)" at bounding box center [907, 184] width 720 height 52
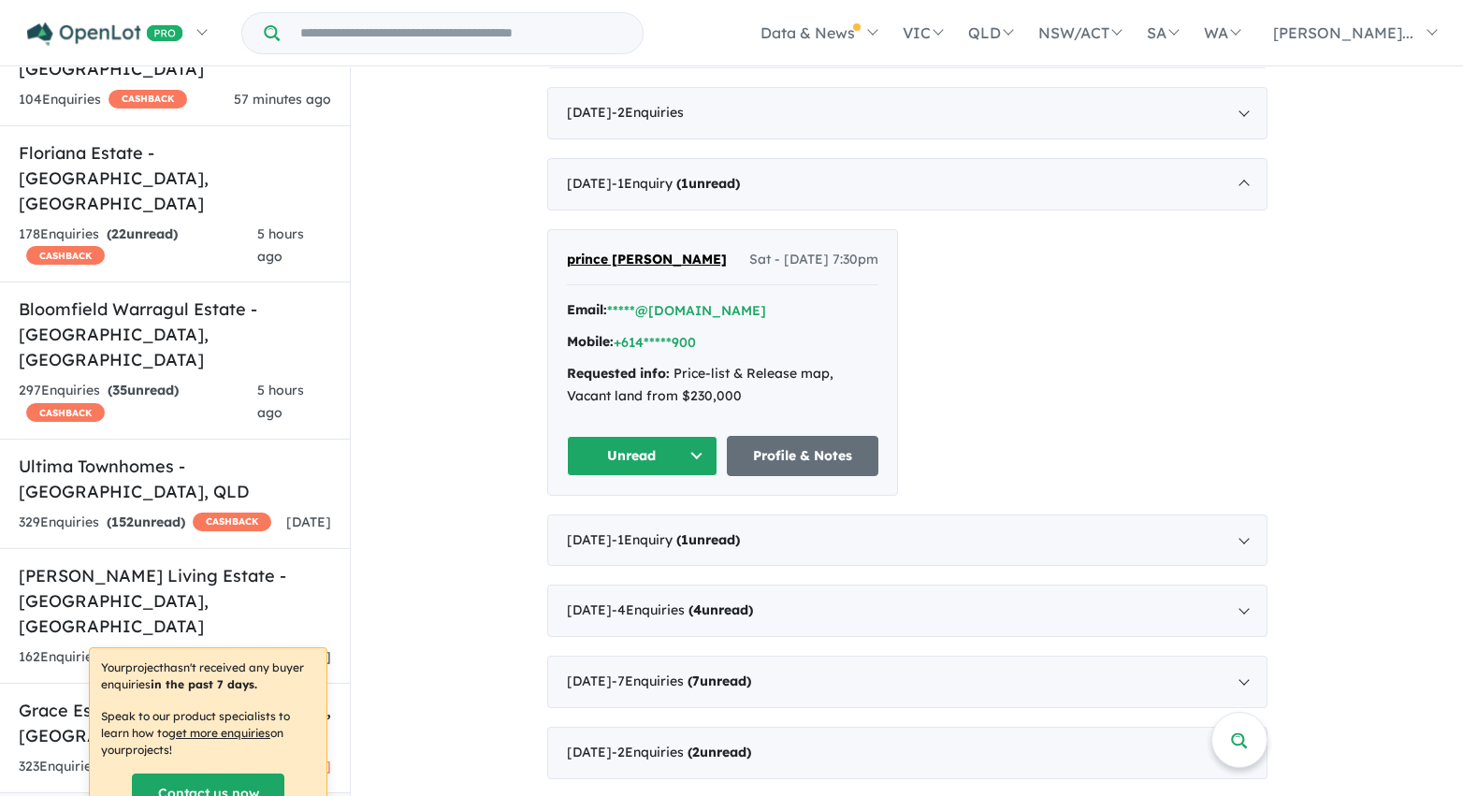
click at [693, 460] on button "Unread" at bounding box center [643, 456] width 152 height 40
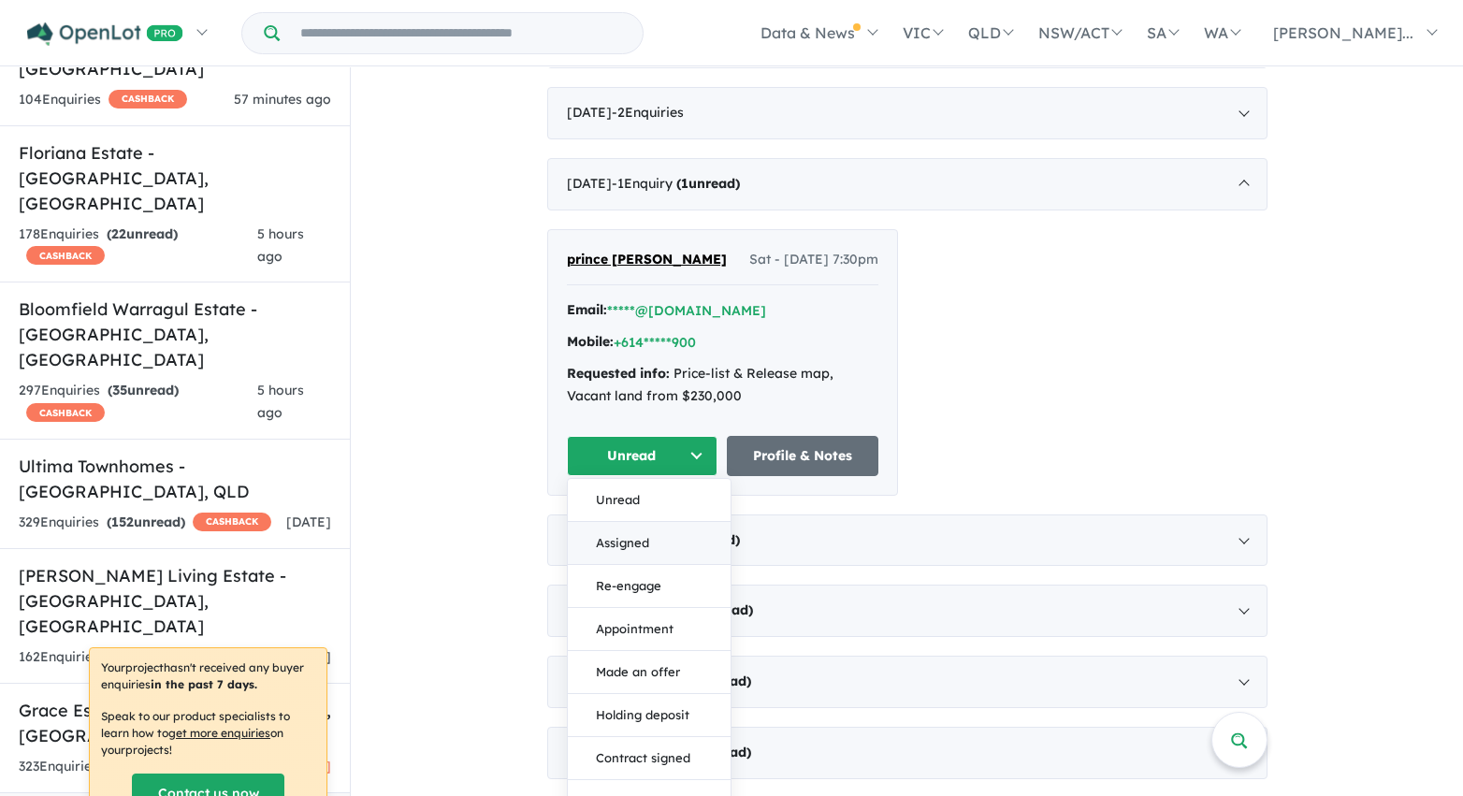
click at [680, 541] on button "Assigned" at bounding box center [649, 543] width 163 height 43
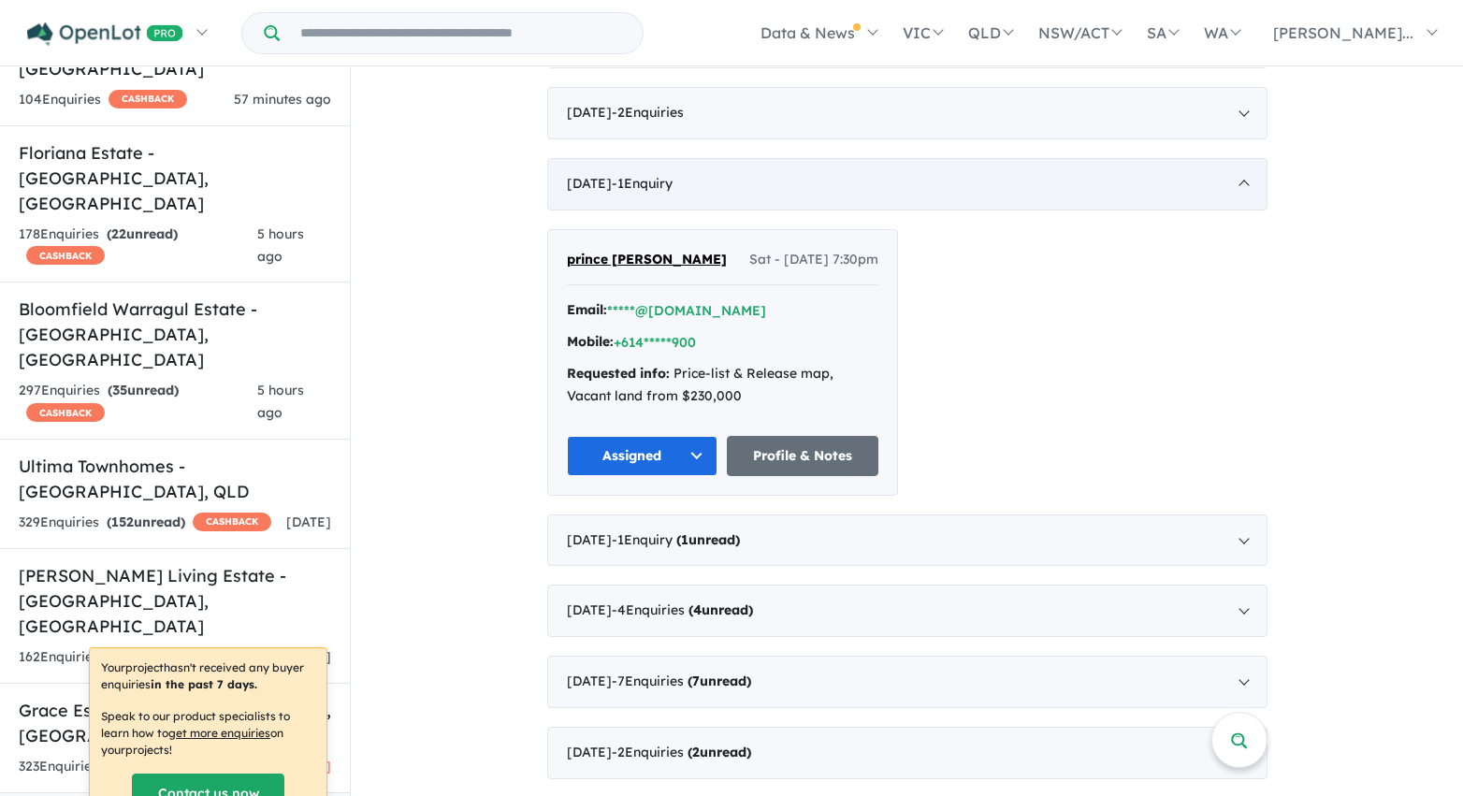
click at [900, 183] on div "July 2023 - 1 Enquir y ( 0 unread)" at bounding box center [907, 184] width 720 height 52
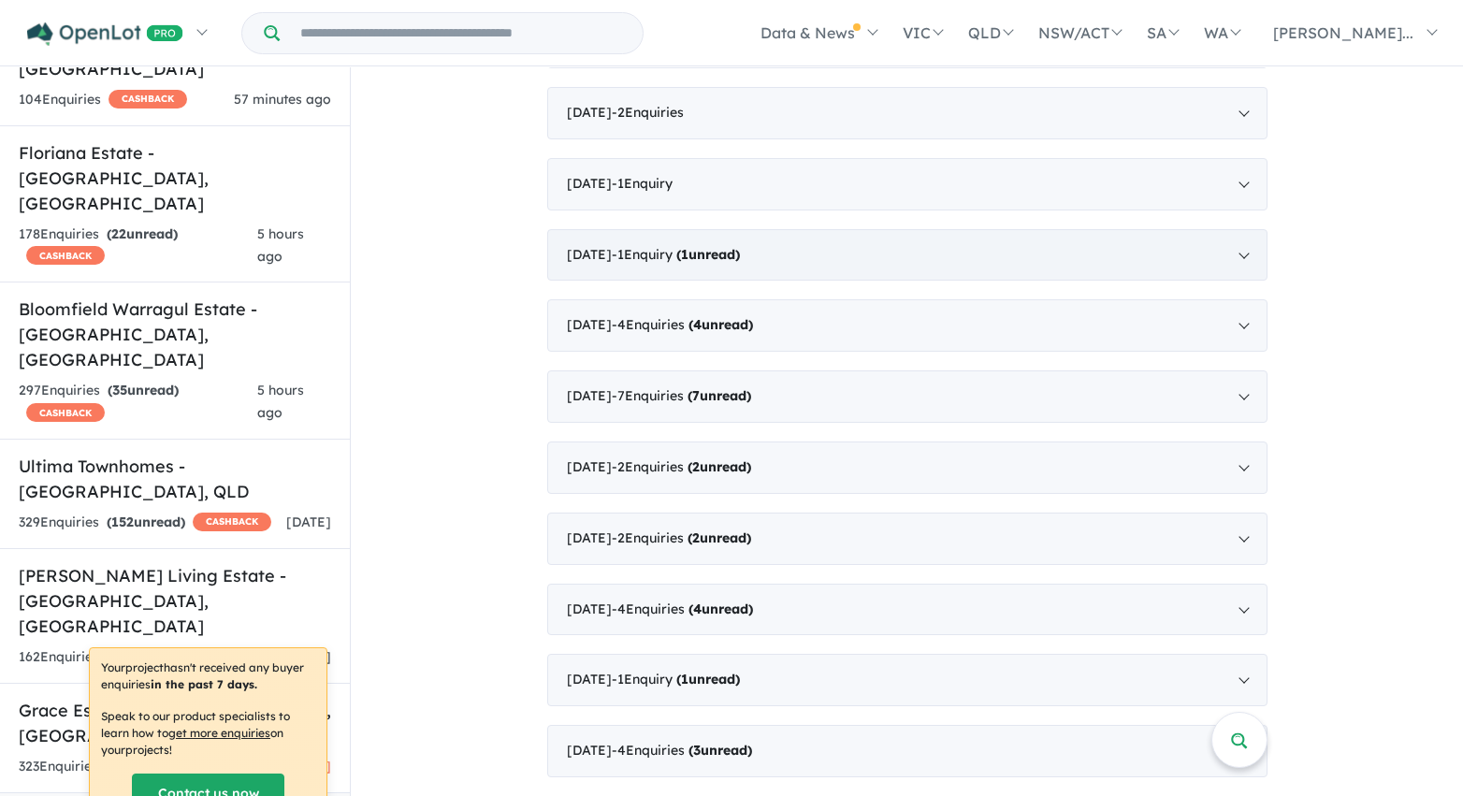
click at [874, 272] on div "June 2023 - 1 Enquir y ( 1 unread)" at bounding box center [907, 255] width 720 height 52
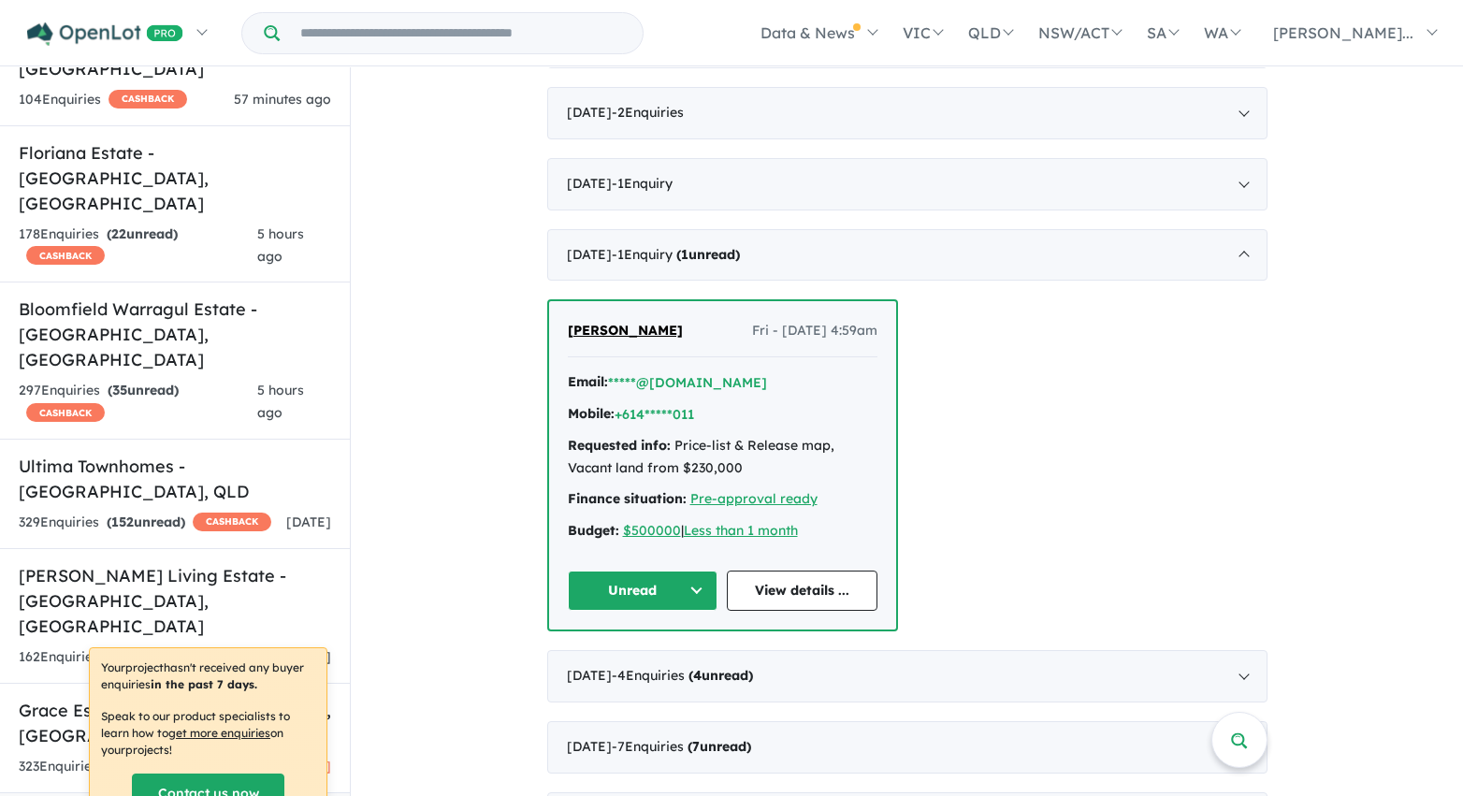
click at [698, 591] on button "Unread" at bounding box center [643, 591] width 151 height 40
click at [678, 687] on button "Assigned" at bounding box center [650, 678] width 163 height 43
click at [921, 250] on div "June 2023 - 1 Enquir y ( 0 unread)" at bounding box center [907, 255] width 720 height 52
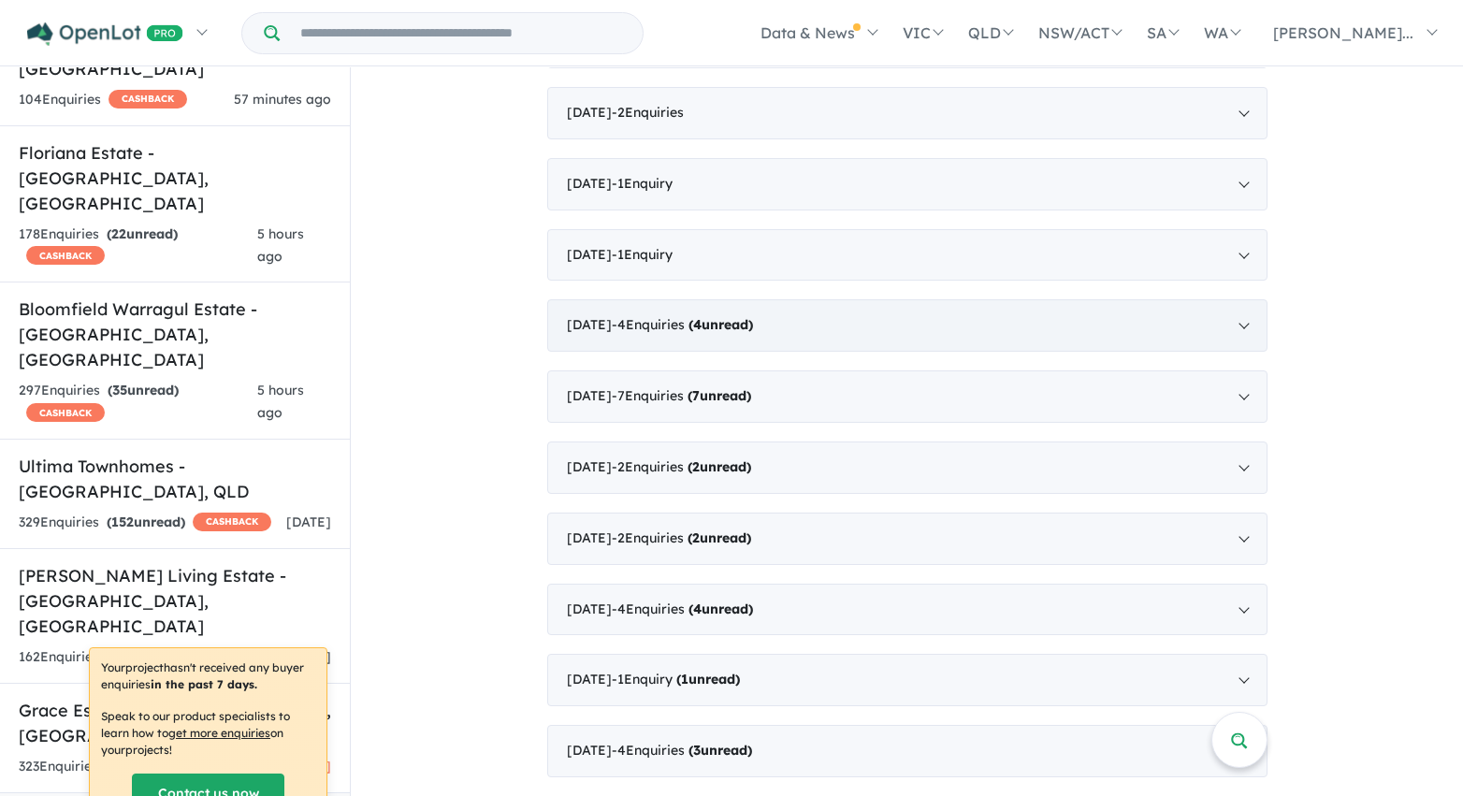
click at [827, 330] on div "May 2023 - 4 Enquir ies ( 4 unread)" at bounding box center [907, 325] width 720 height 52
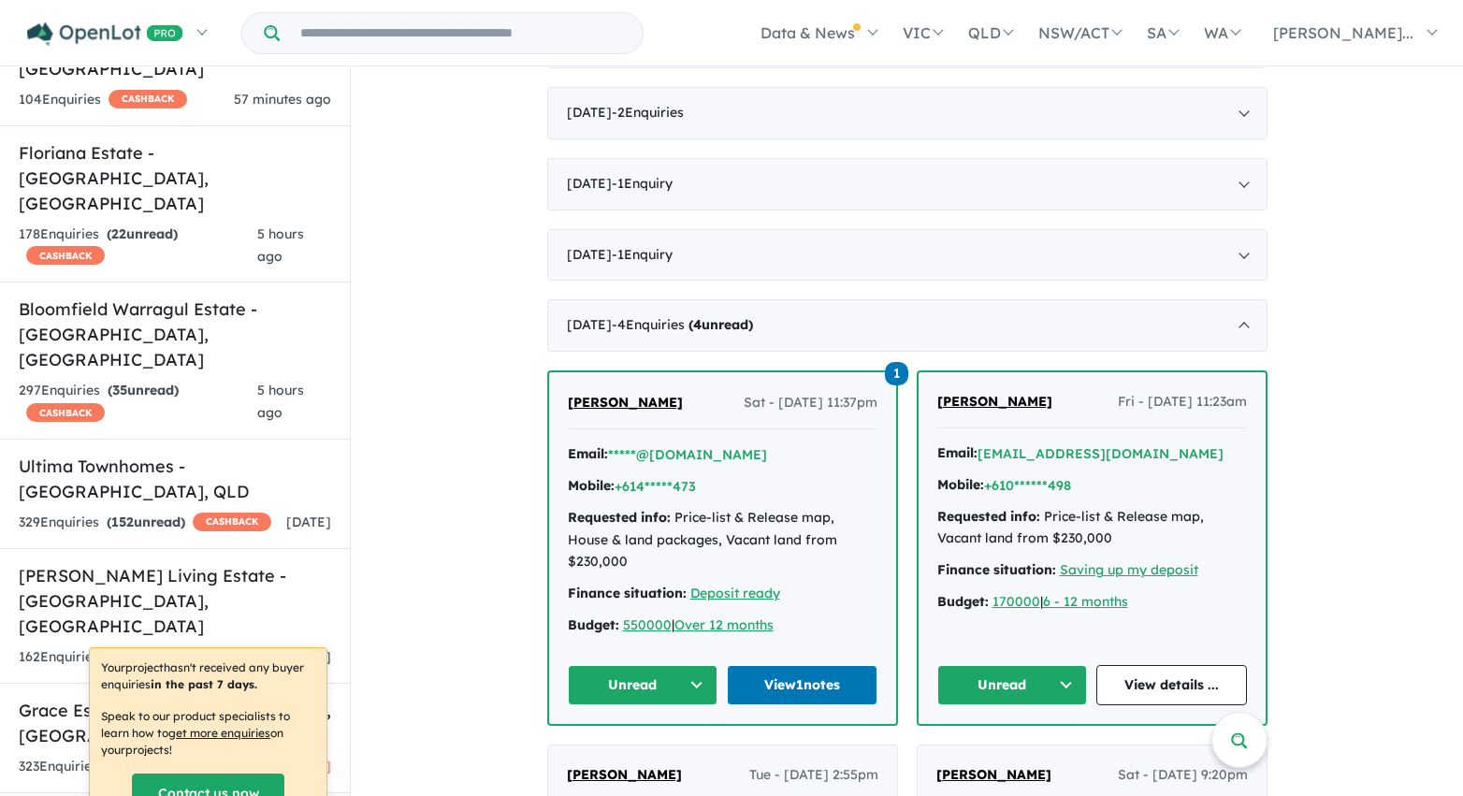
click at [696, 665] on button "Unread" at bounding box center [643, 685] width 151 height 40
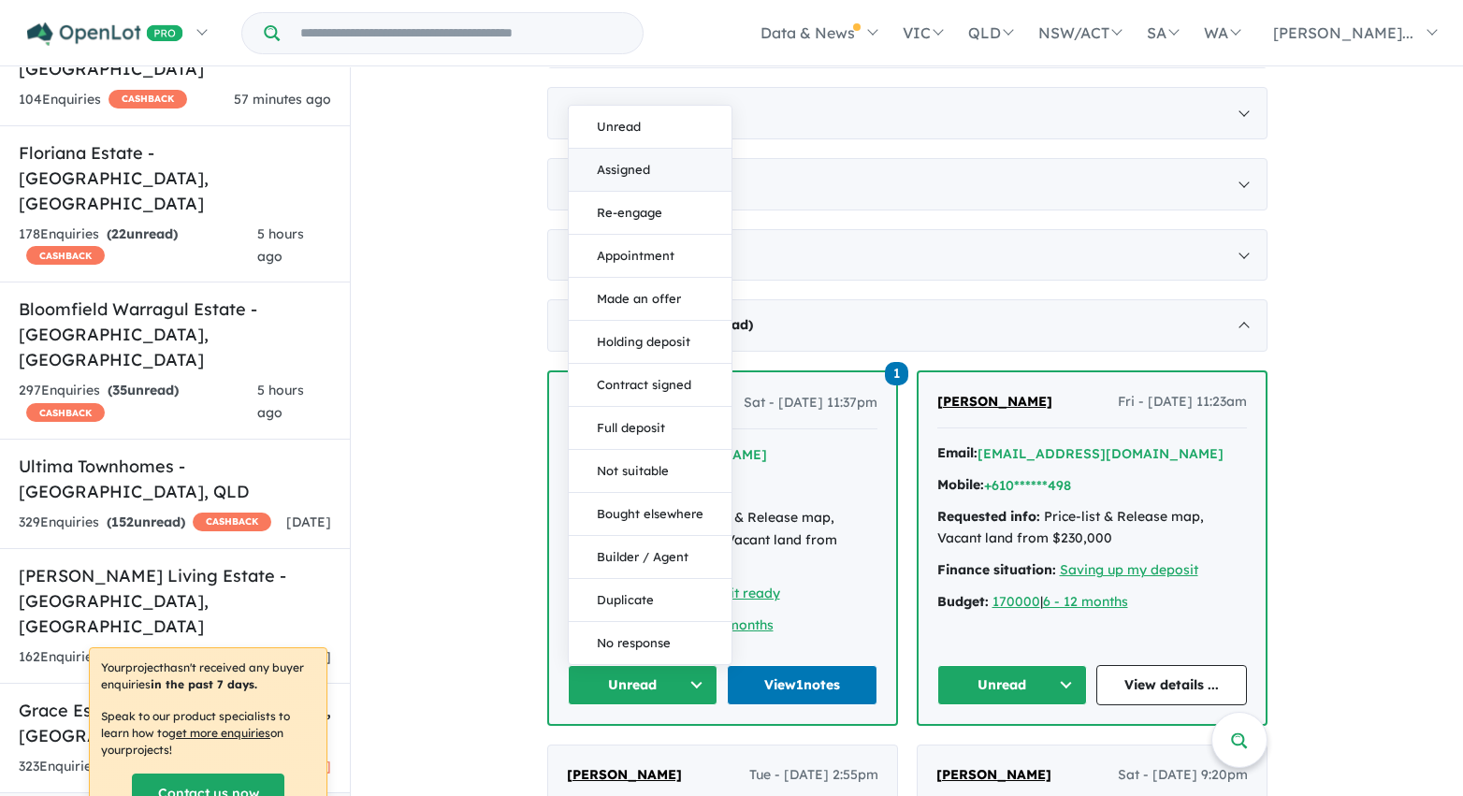
click at [685, 156] on button "Assigned" at bounding box center [650, 170] width 163 height 43
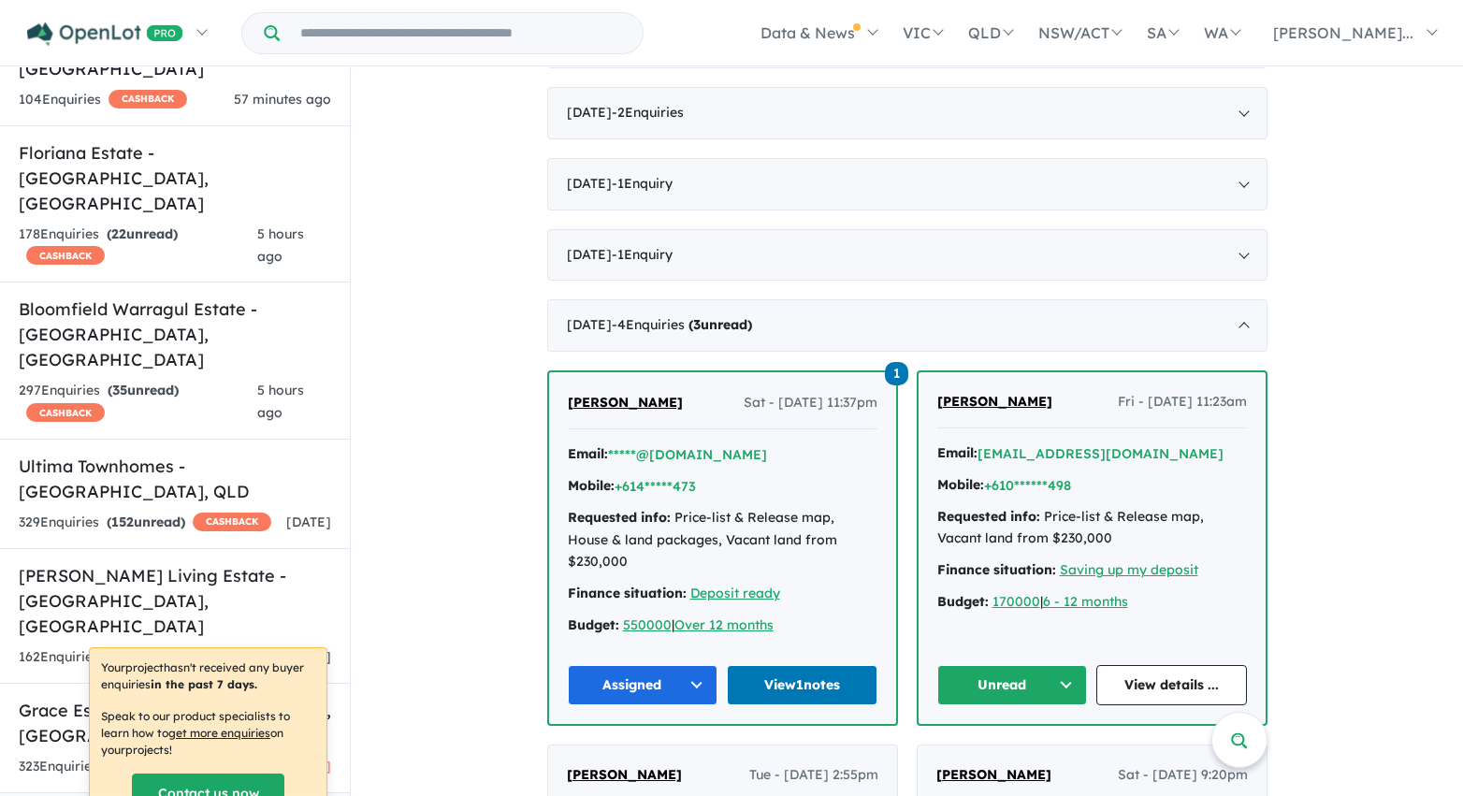
click at [1015, 665] on button "Unread" at bounding box center [1012, 685] width 151 height 40
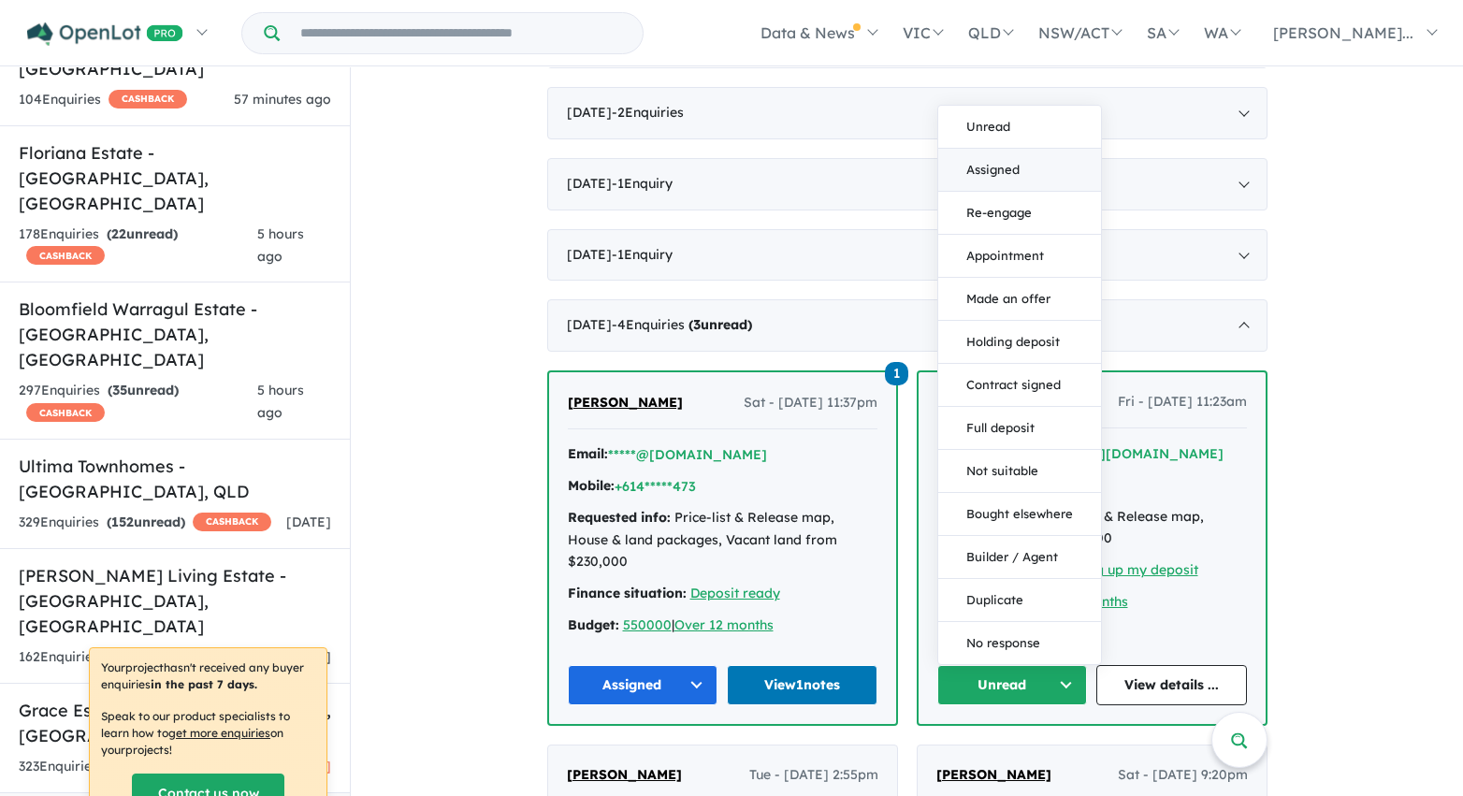
click at [993, 149] on button "Assigned" at bounding box center [1019, 170] width 163 height 43
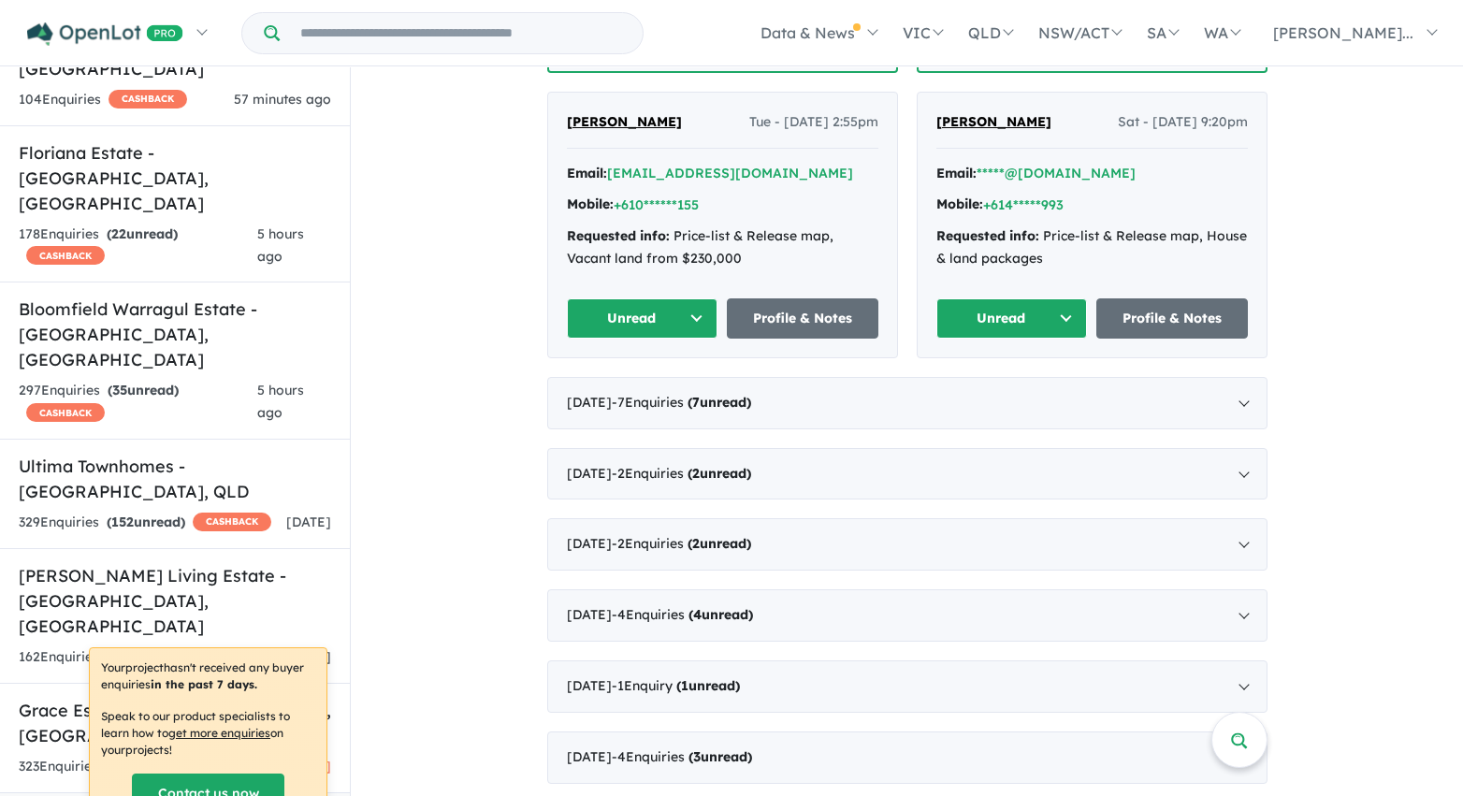
scroll to position [1831, 0]
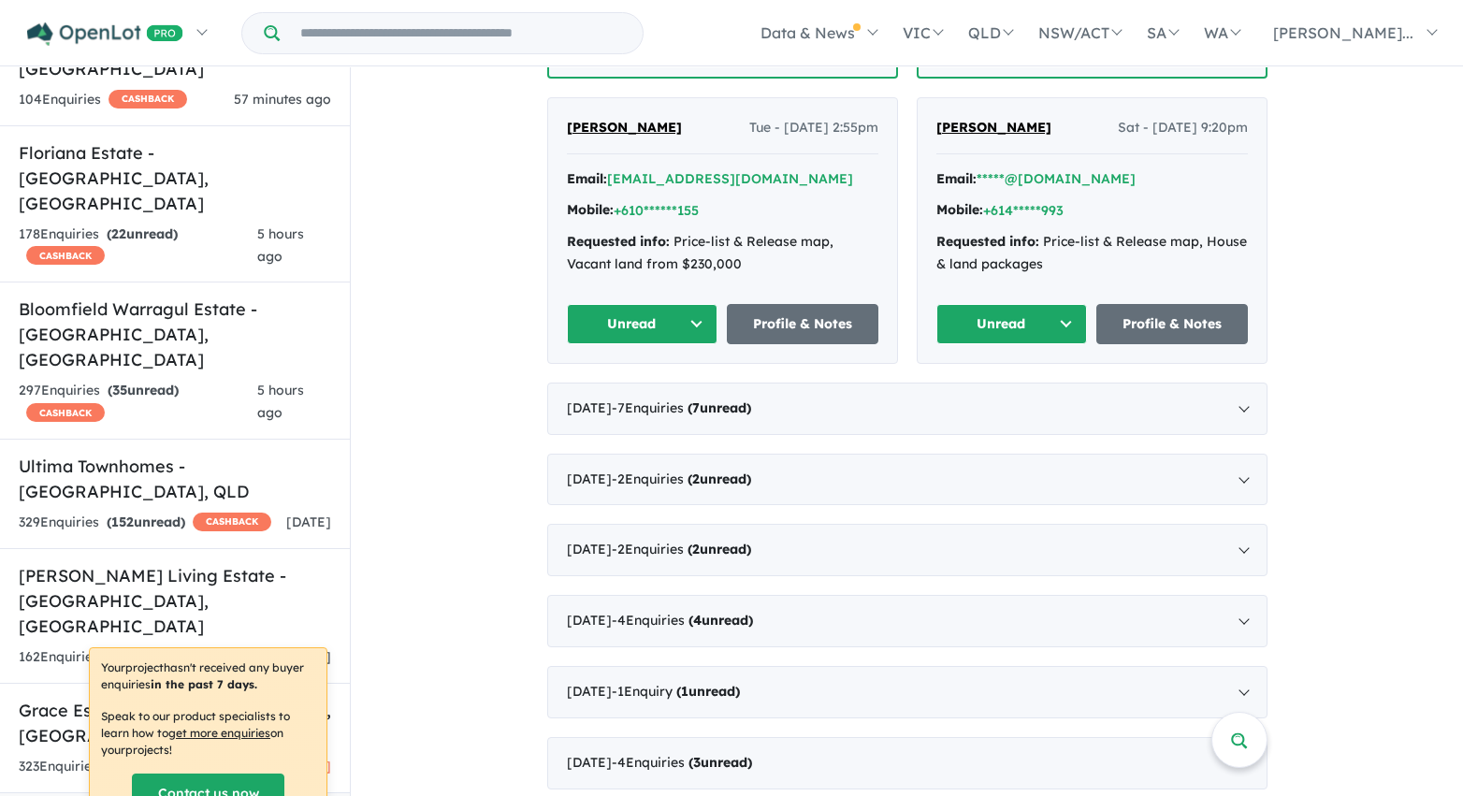
click at [1061, 305] on button "Unread" at bounding box center [1012, 324] width 152 height 40
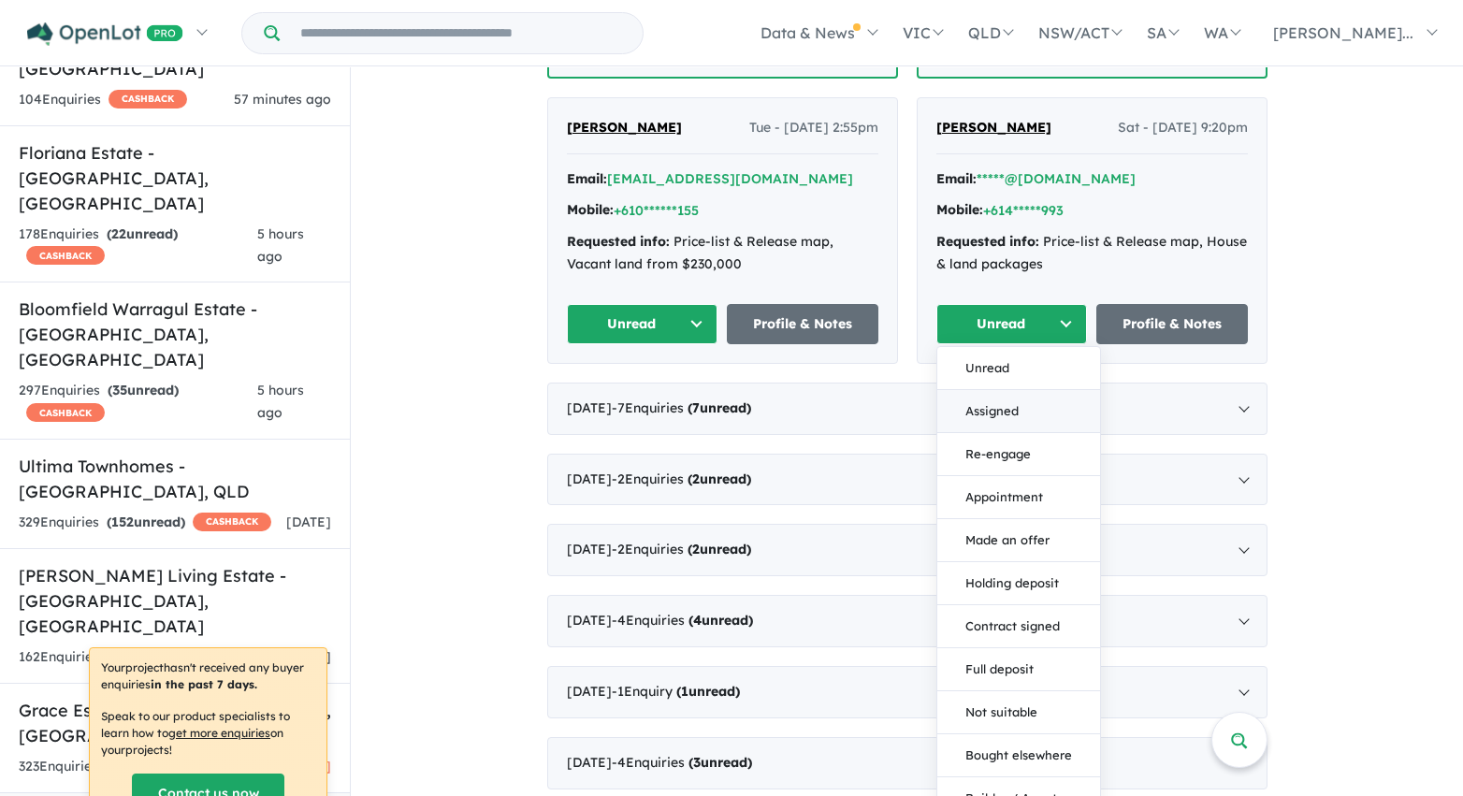
click at [1029, 392] on button "Assigned" at bounding box center [1018, 411] width 163 height 43
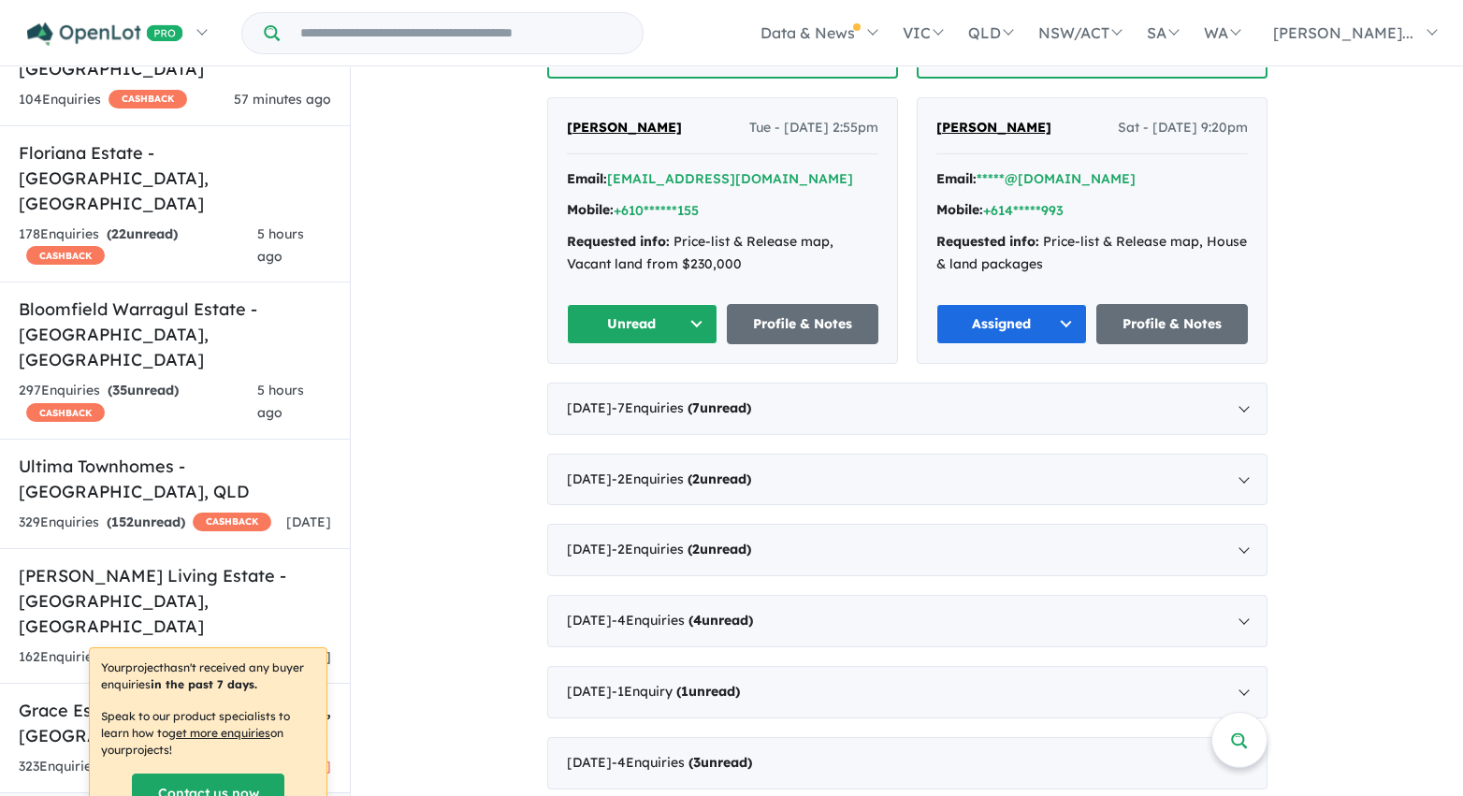
click at [694, 304] on button "Unread" at bounding box center [643, 324] width 152 height 40
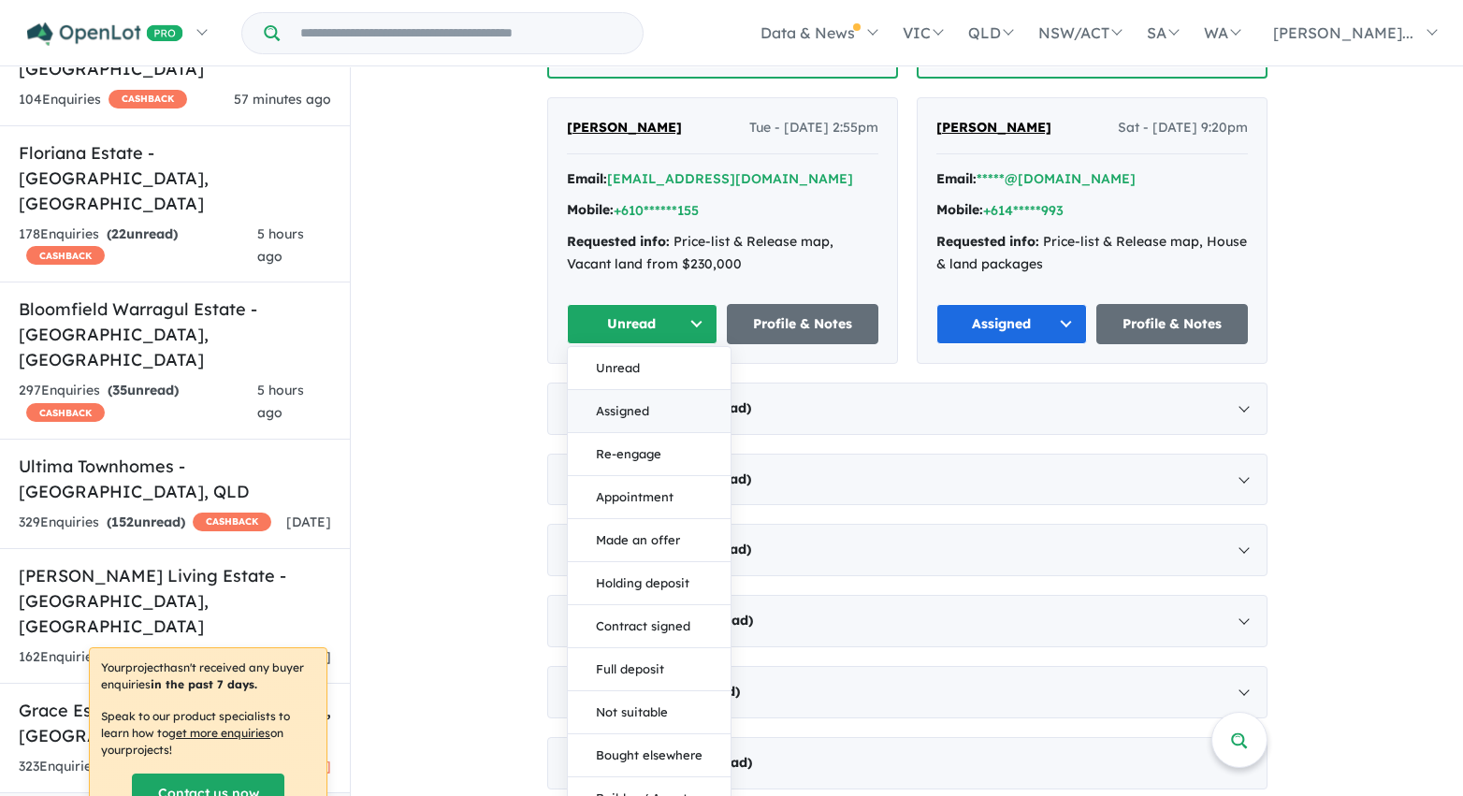
click at [685, 390] on button "Assigned" at bounding box center [649, 411] width 163 height 43
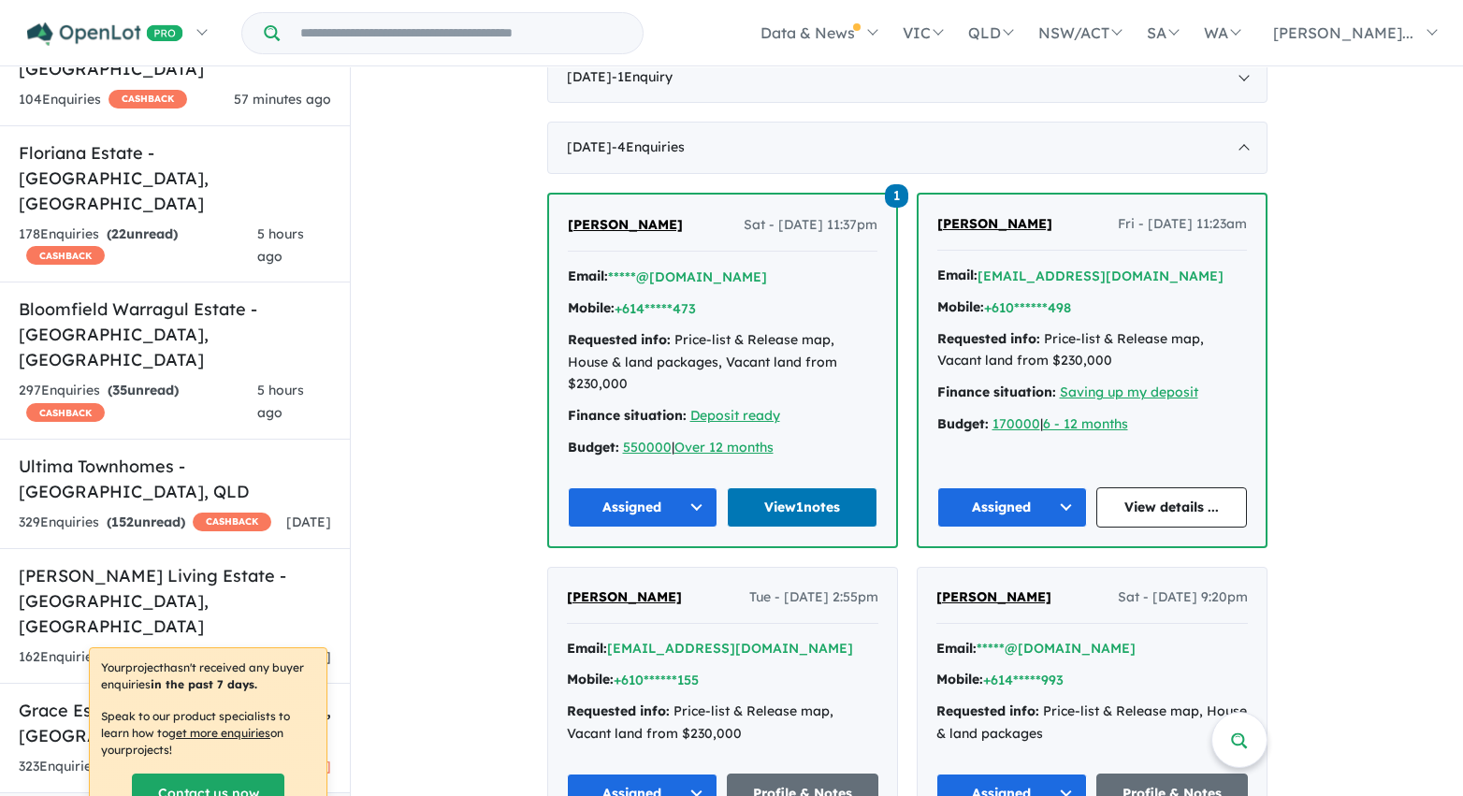
scroll to position [1278, 0]
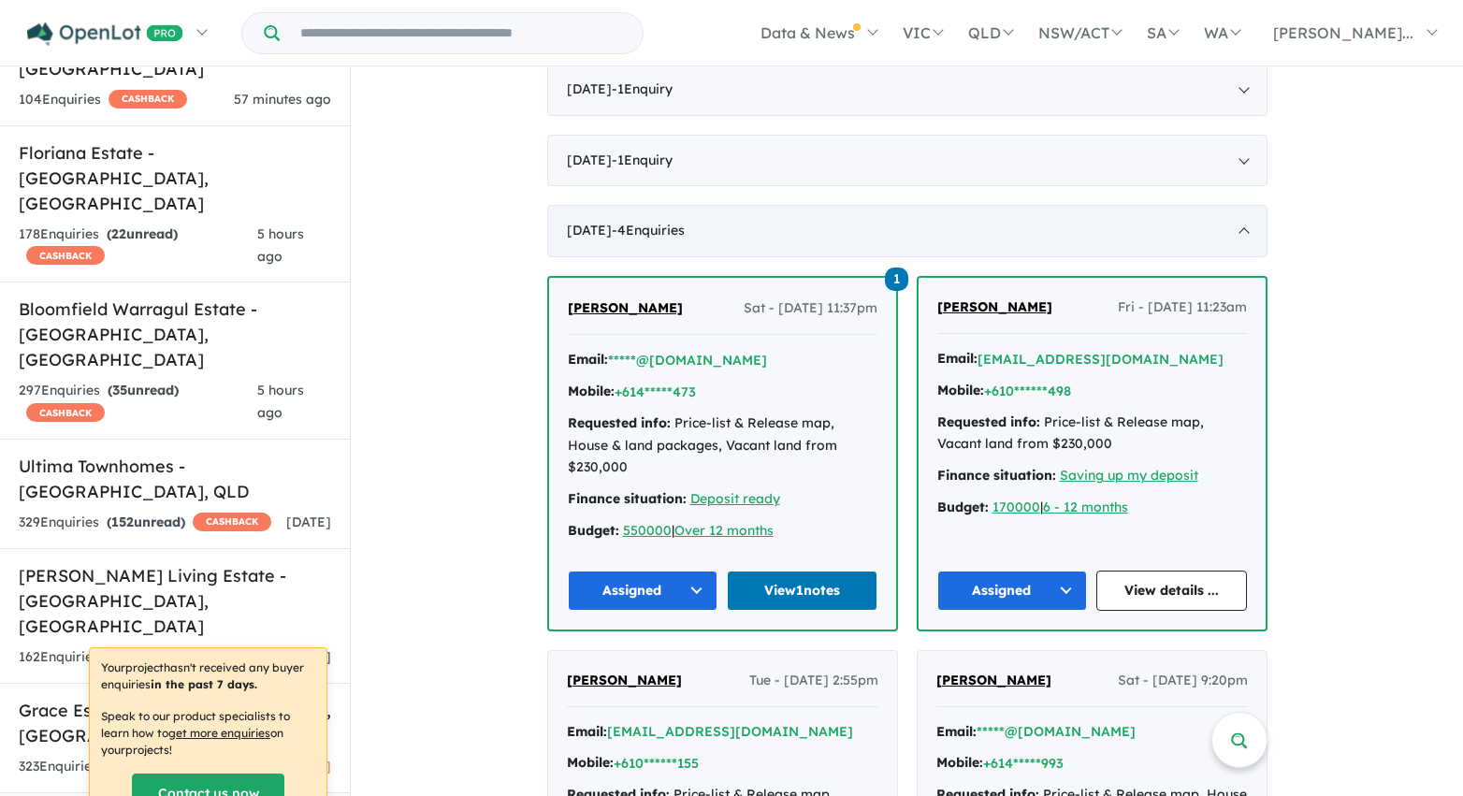
click at [612, 235] on div "May 2023 - 4 Enquir ies ( 0 unread)" at bounding box center [907, 231] width 720 height 52
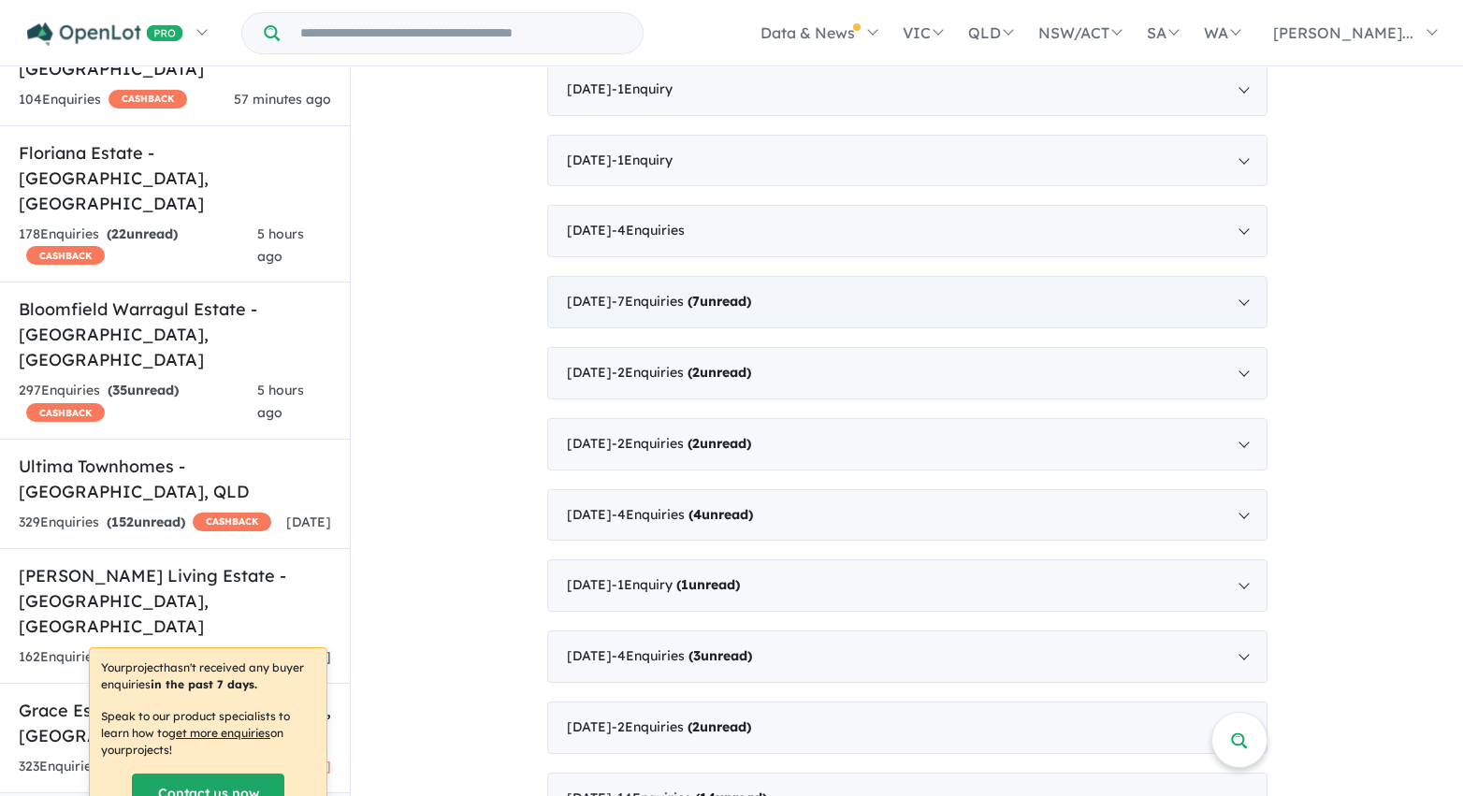
click at [649, 307] on span "- 7 Enquir ies ( 7 unread)" at bounding box center [681, 301] width 139 height 17
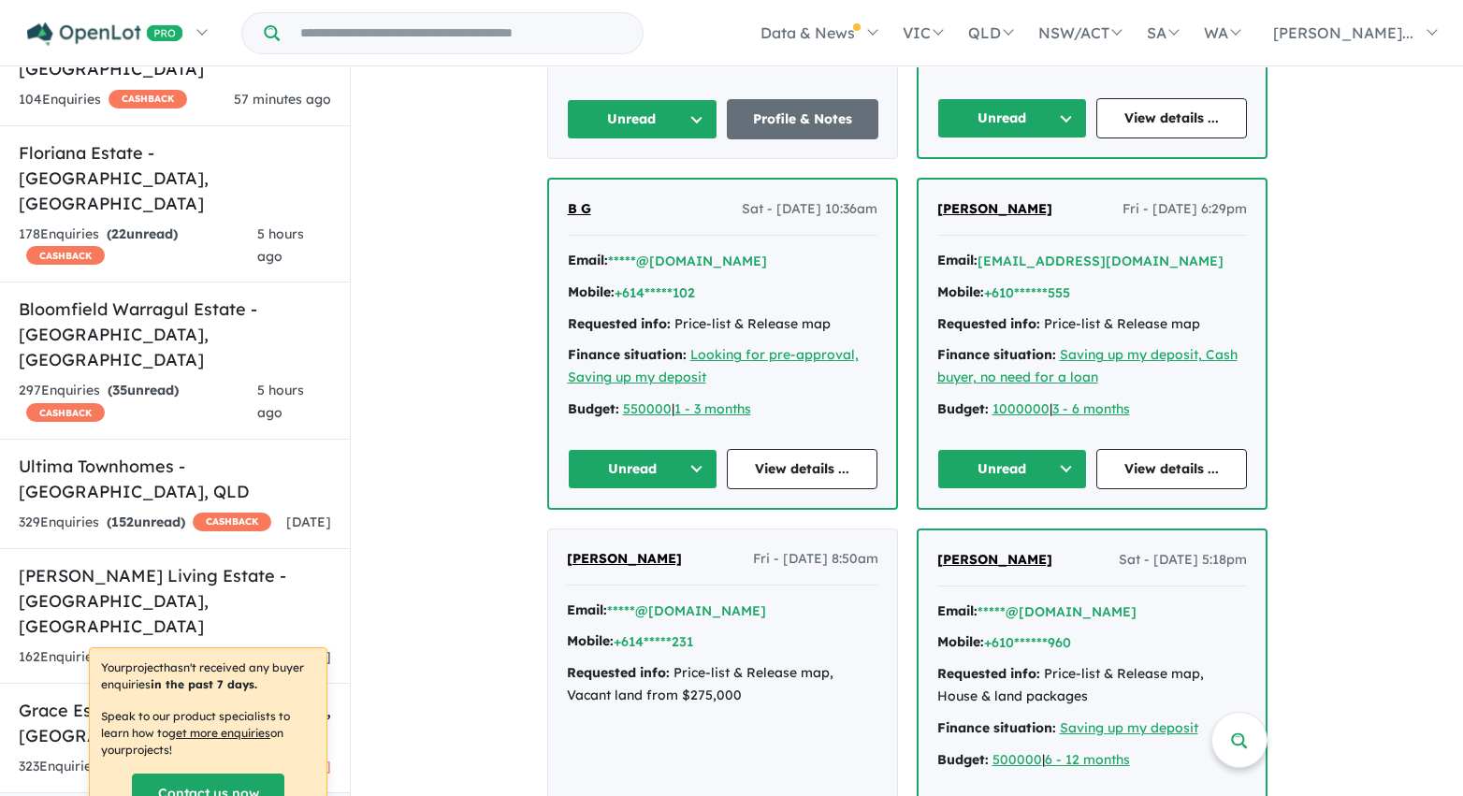
scroll to position [1820, 0]
click at [691, 115] on button "Unread" at bounding box center [643, 118] width 152 height 40
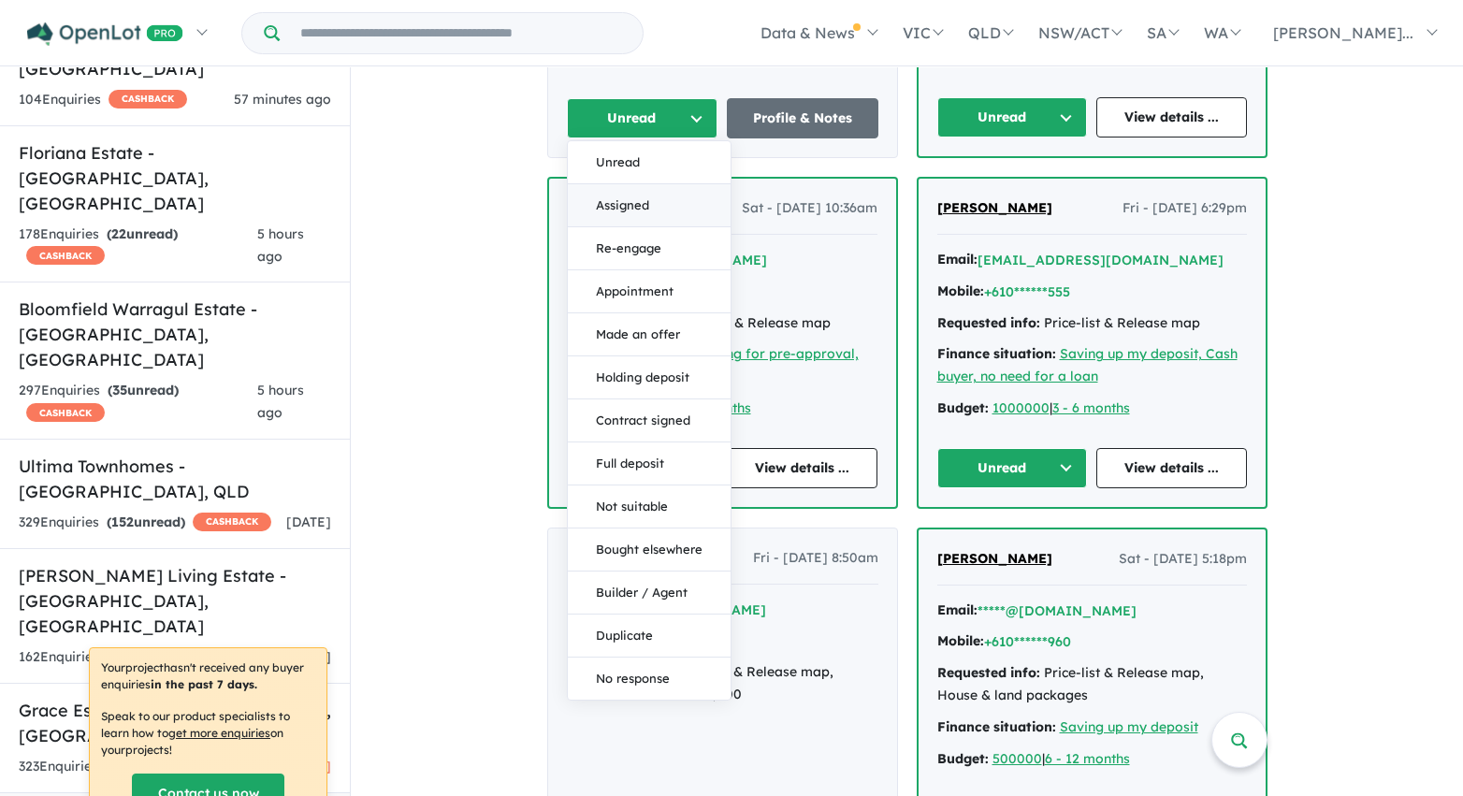
click at [669, 205] on button "Assigned" at bounding box center [649, 205] width 163 height 43
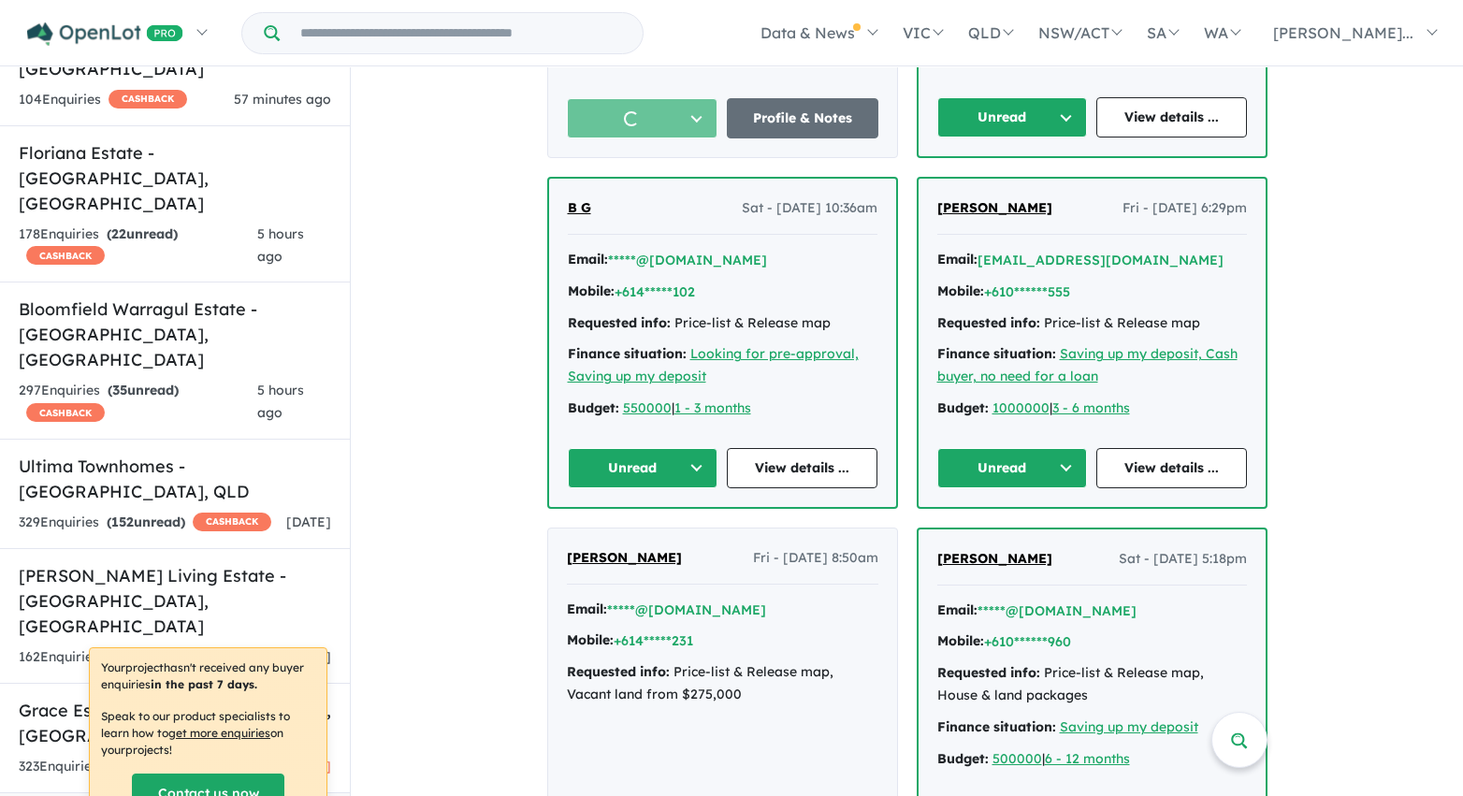
click at [998, 106] on button "Unread" at bounding box center [1012, 117] width 151 height 40
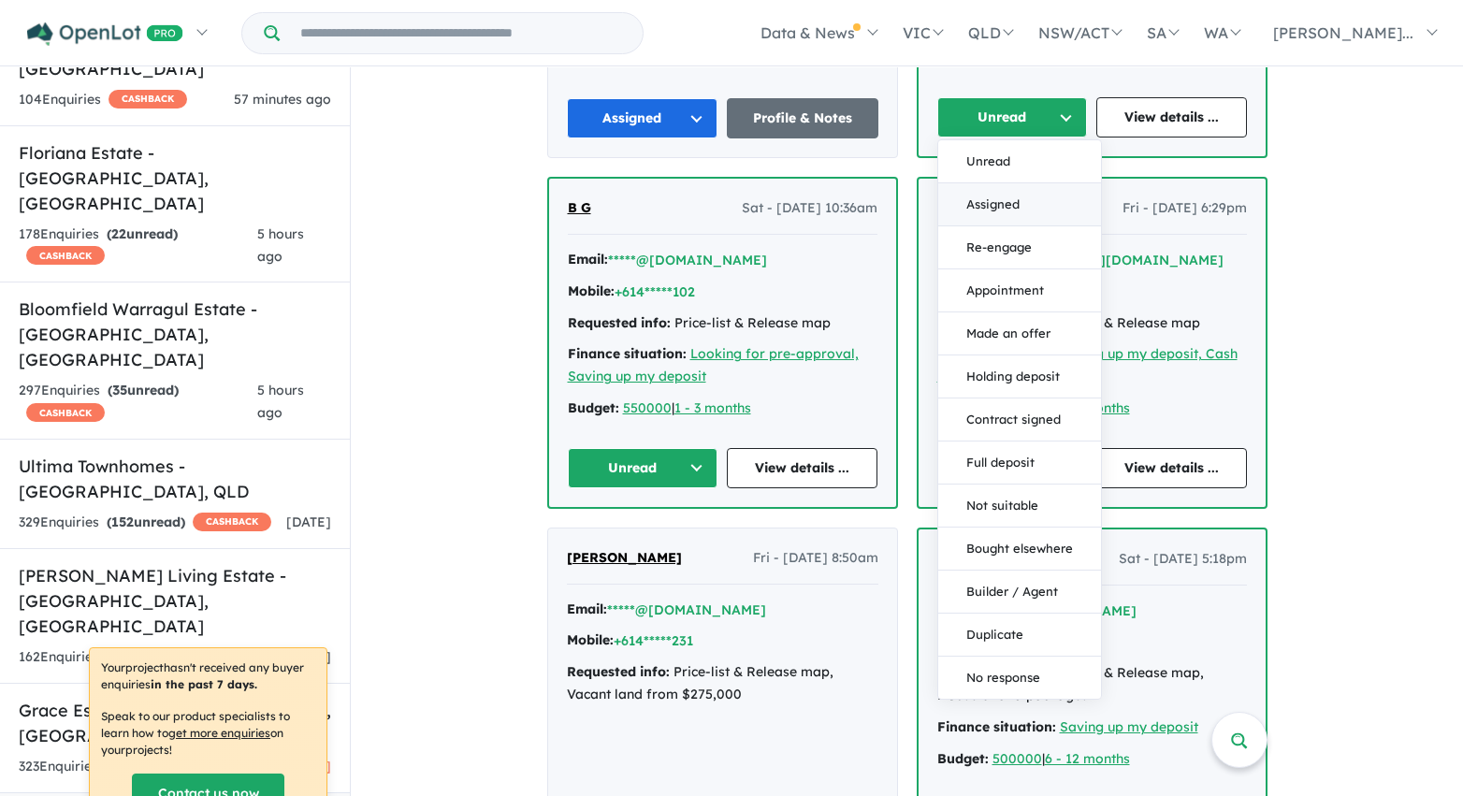
click at [1006, 198] on button "Assigned" at bounding box center [1019, 204] width 163 height 43
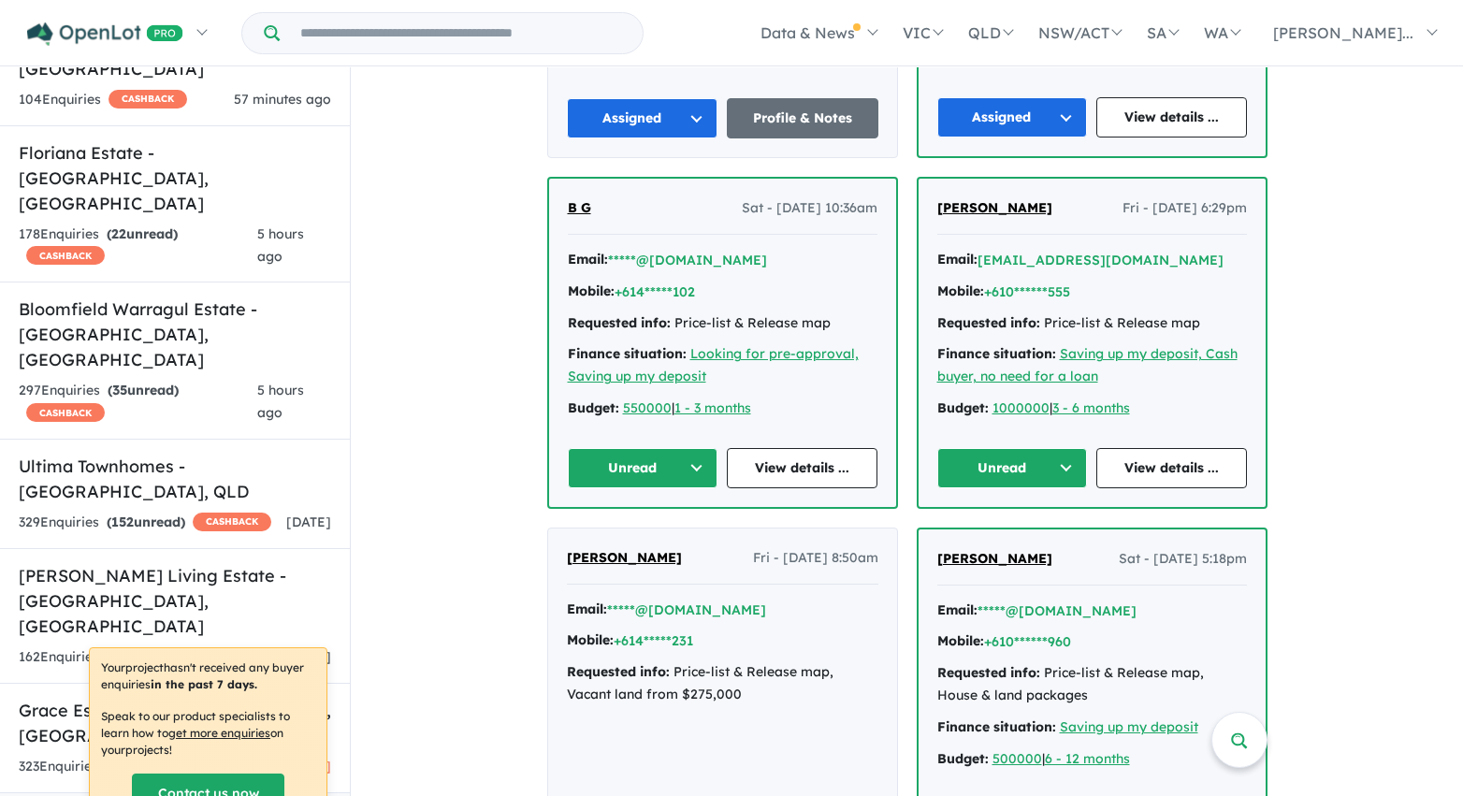
click at [696, 467] on button "Unread" at bounding box center [643, 468] width 151 height 40
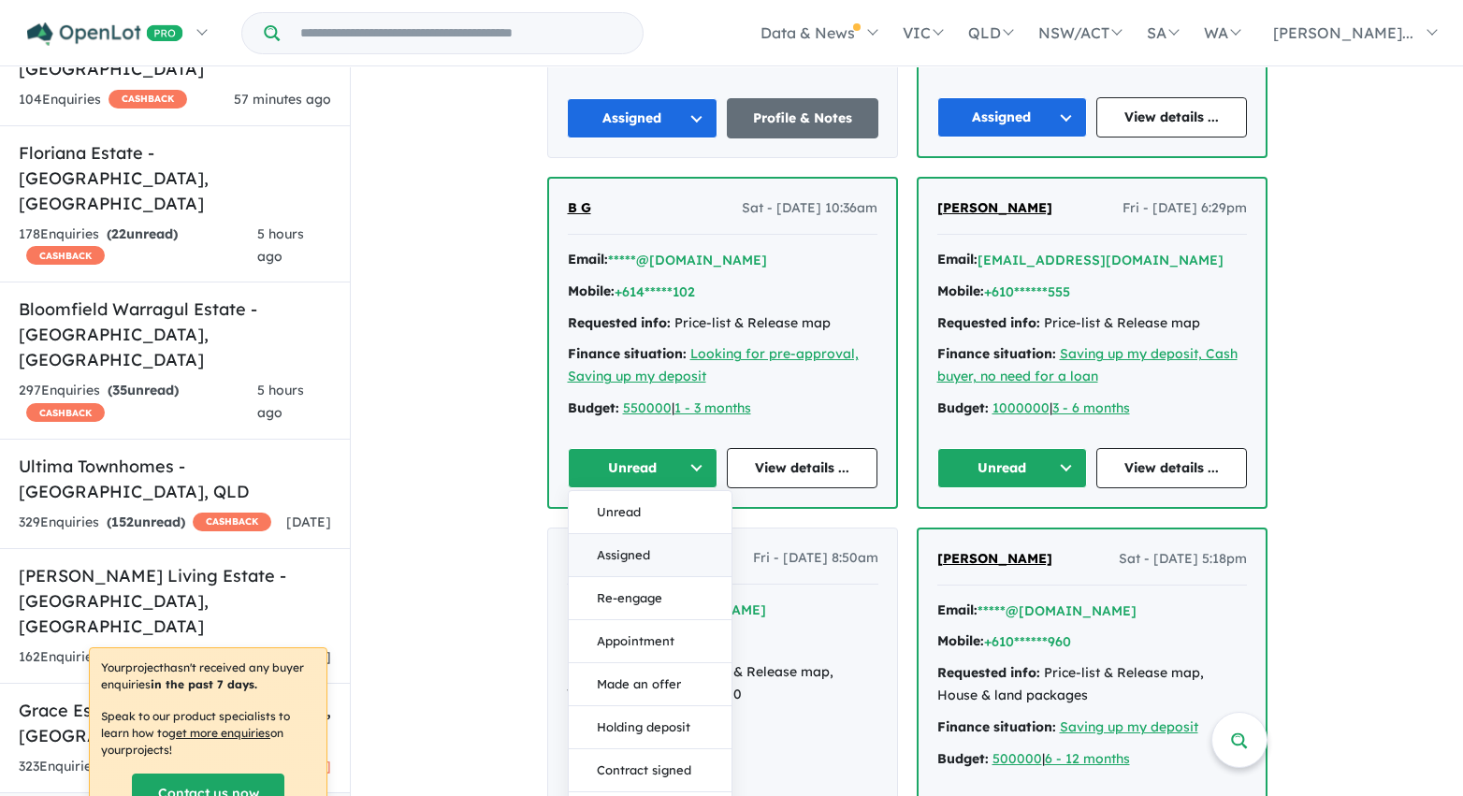
click at [666, 557] on button "Assigned" at bounding box center [650, 555] width 163 height 43
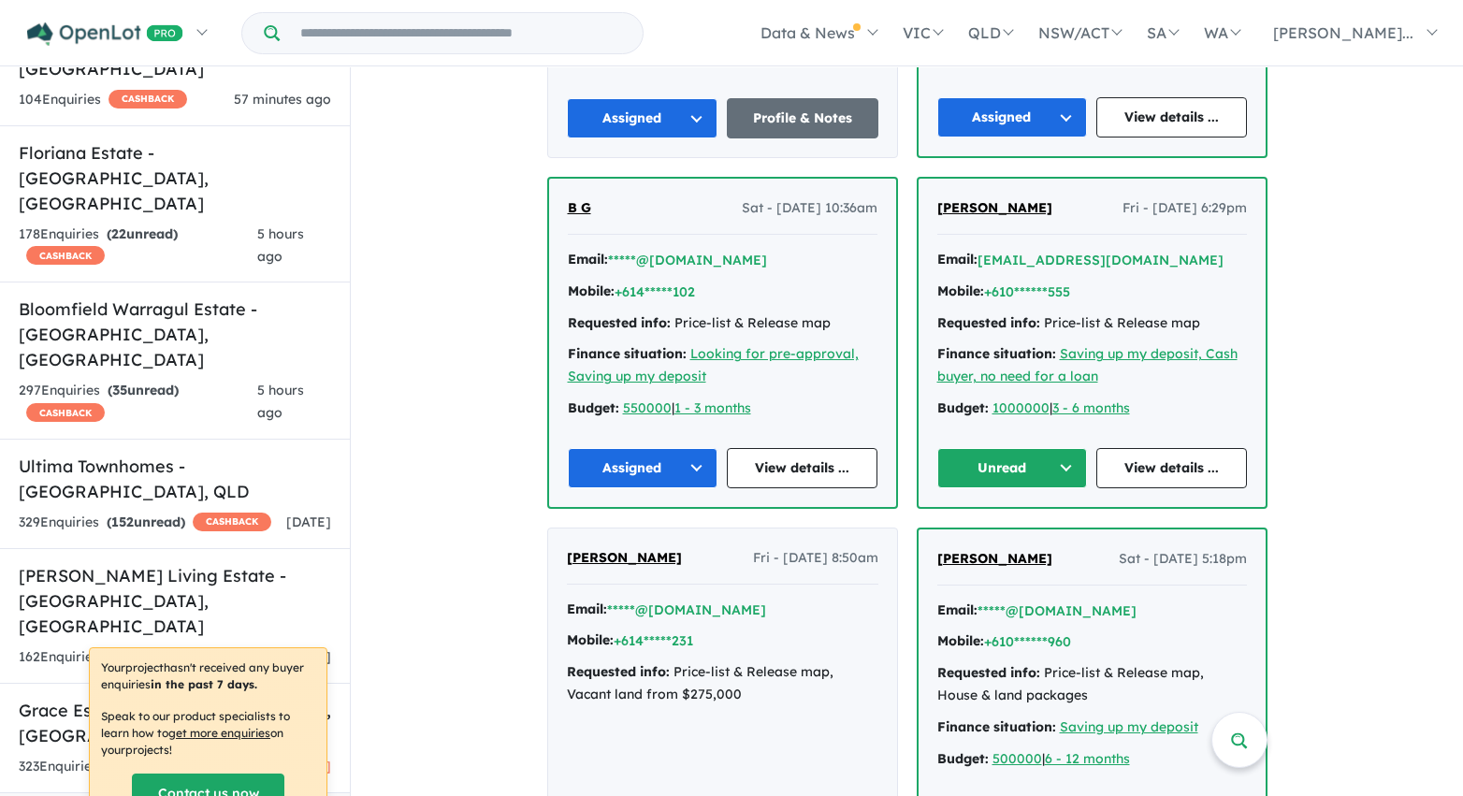
click at [950, 473] on button "Unread" at bounding box center [1012, 468] width 151 height 40
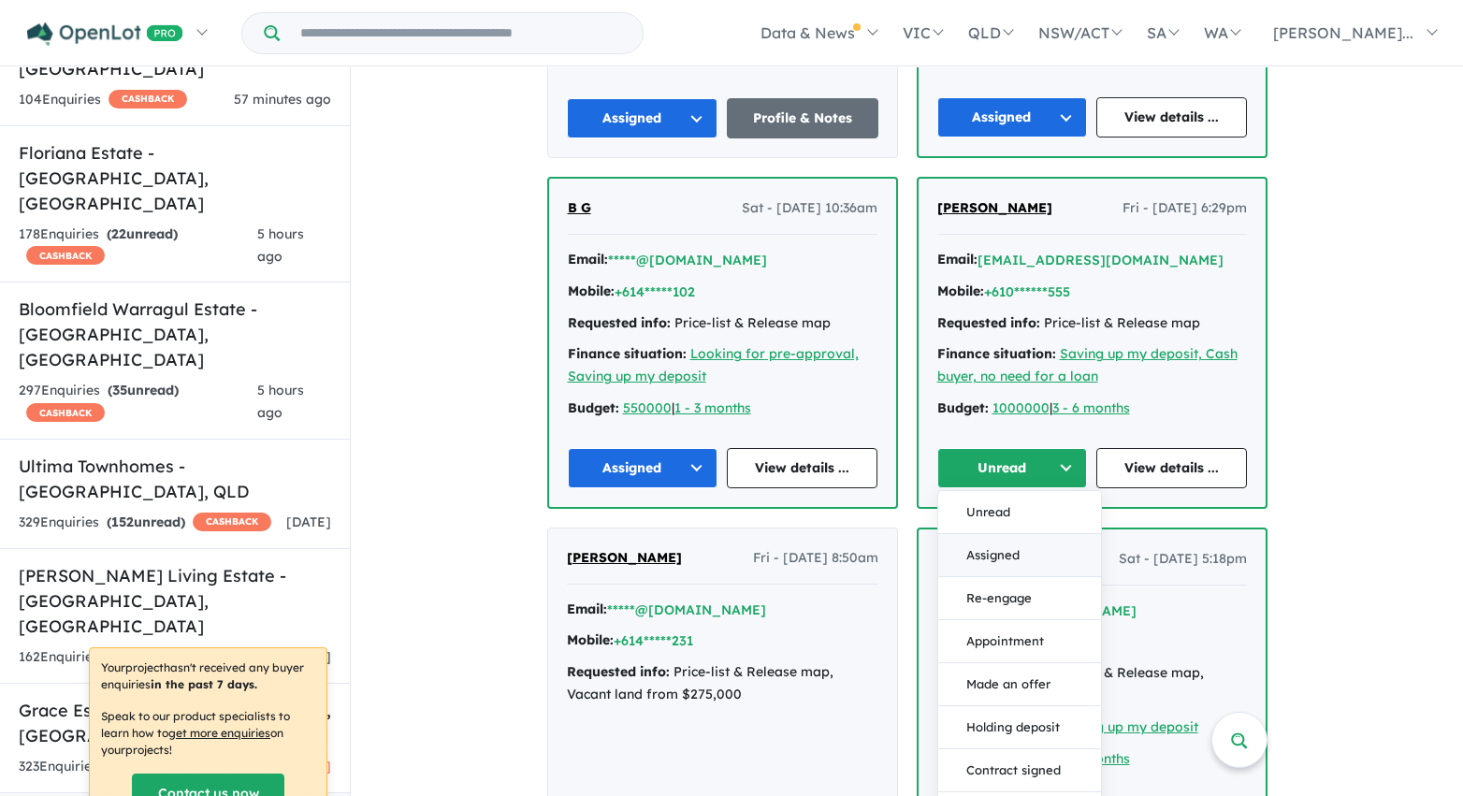
click at [963, 543] on button "Assigned" at bounding box center [1019, 555] width 163 height 43
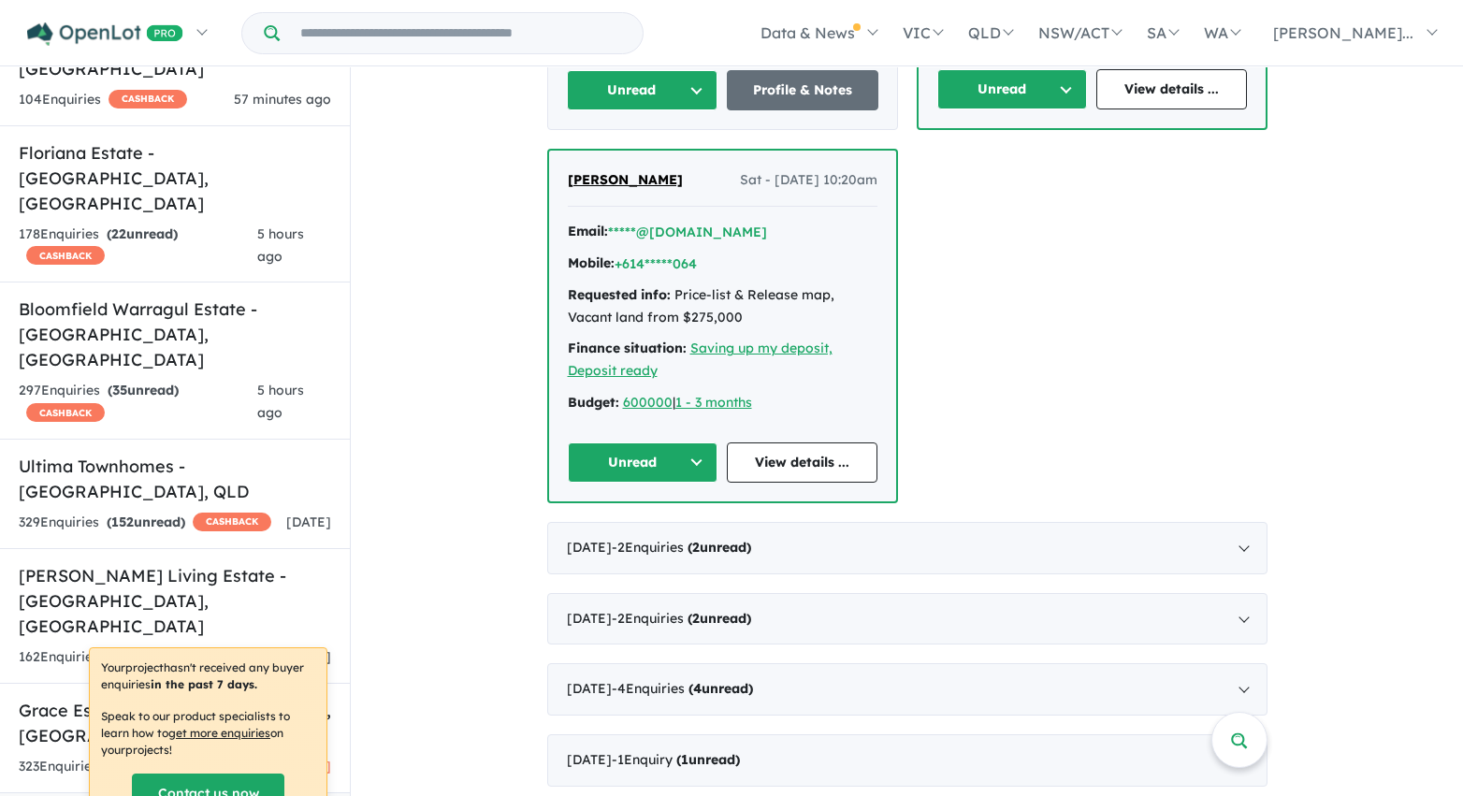
scroll to position [2542, 0]
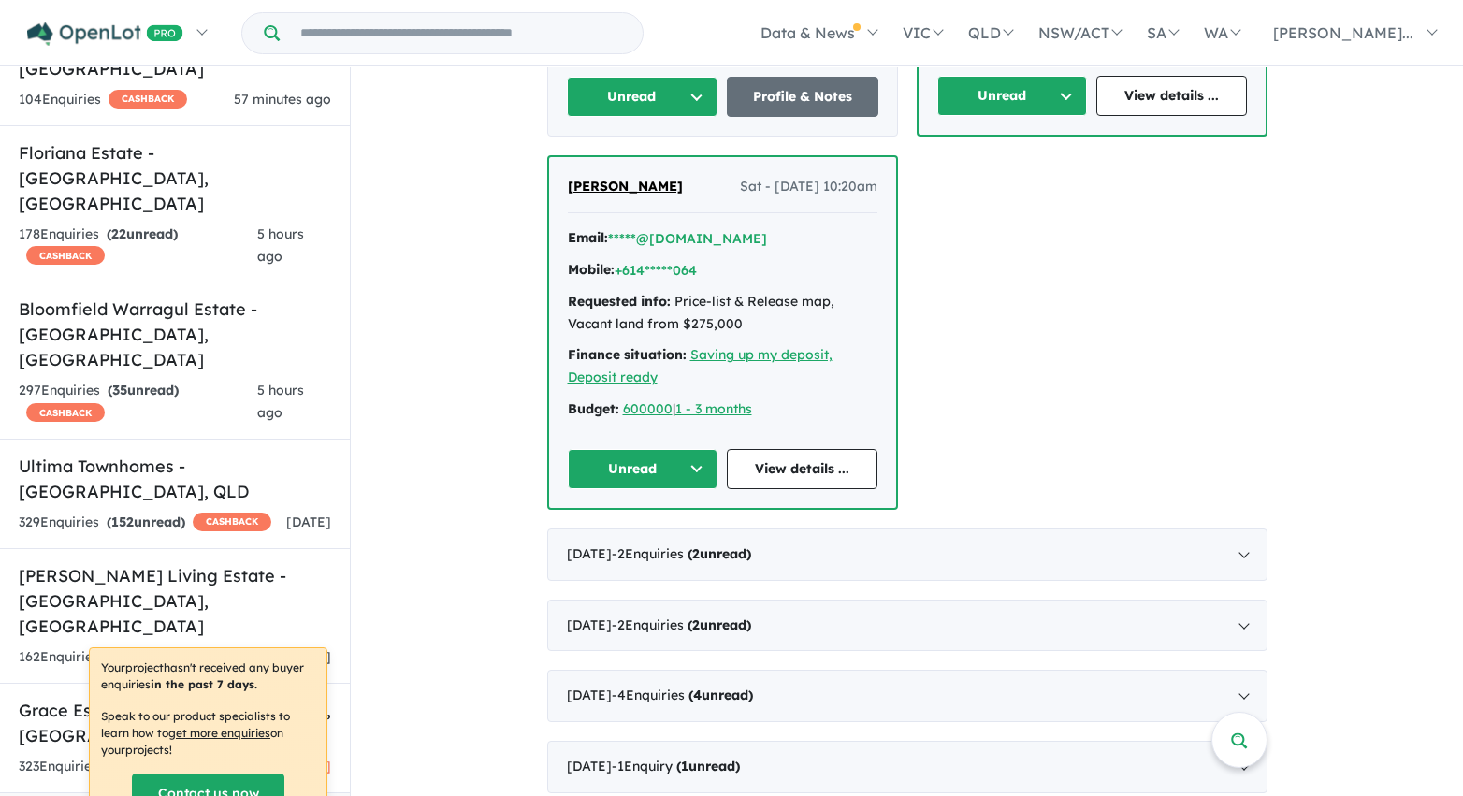
click at [694, 92] on button "Unread" at bounding box center [643, 97] width 152 height 40
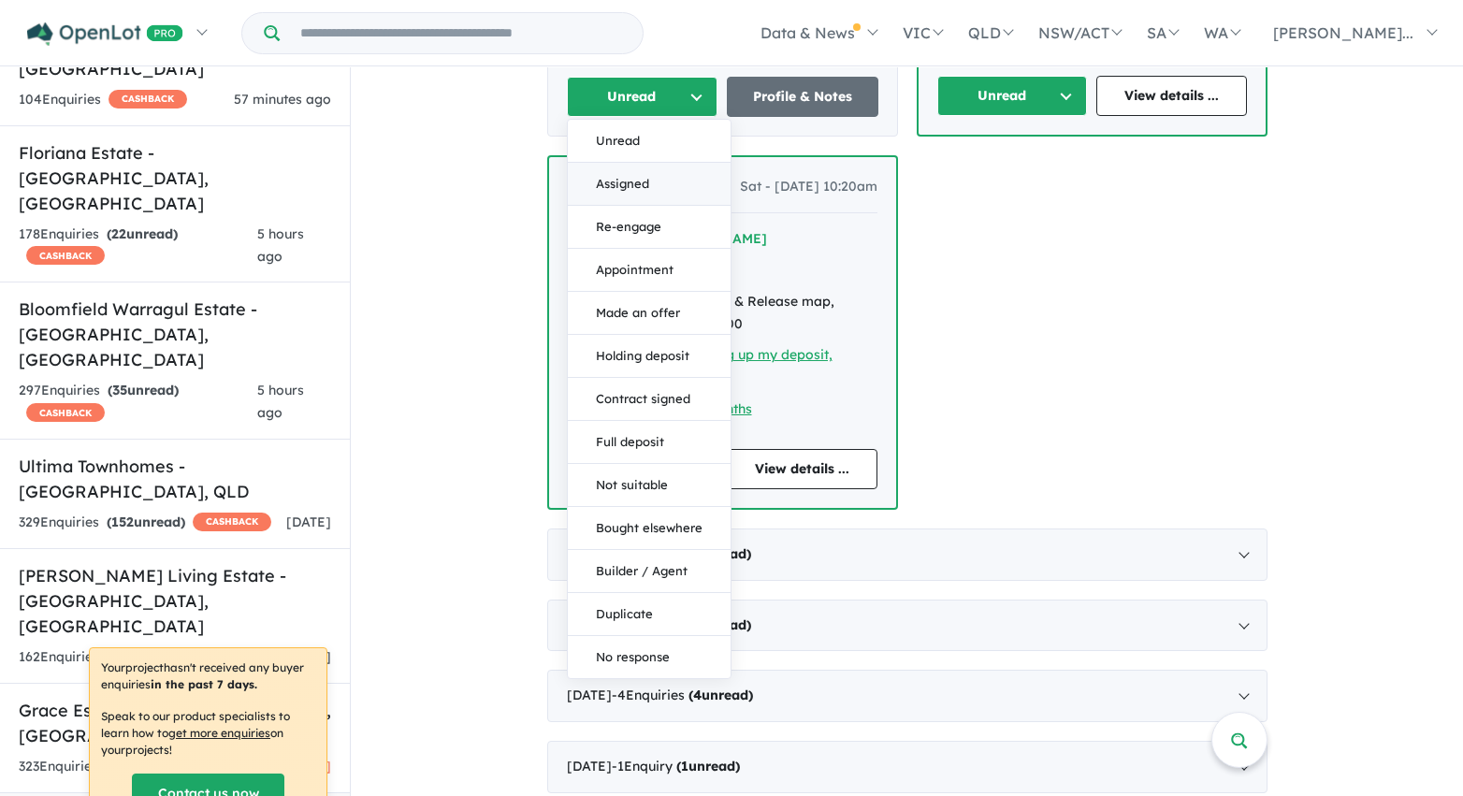
click at [662, 189] on button "Assigned" at bounding box center [649, 184] width 163 height 43
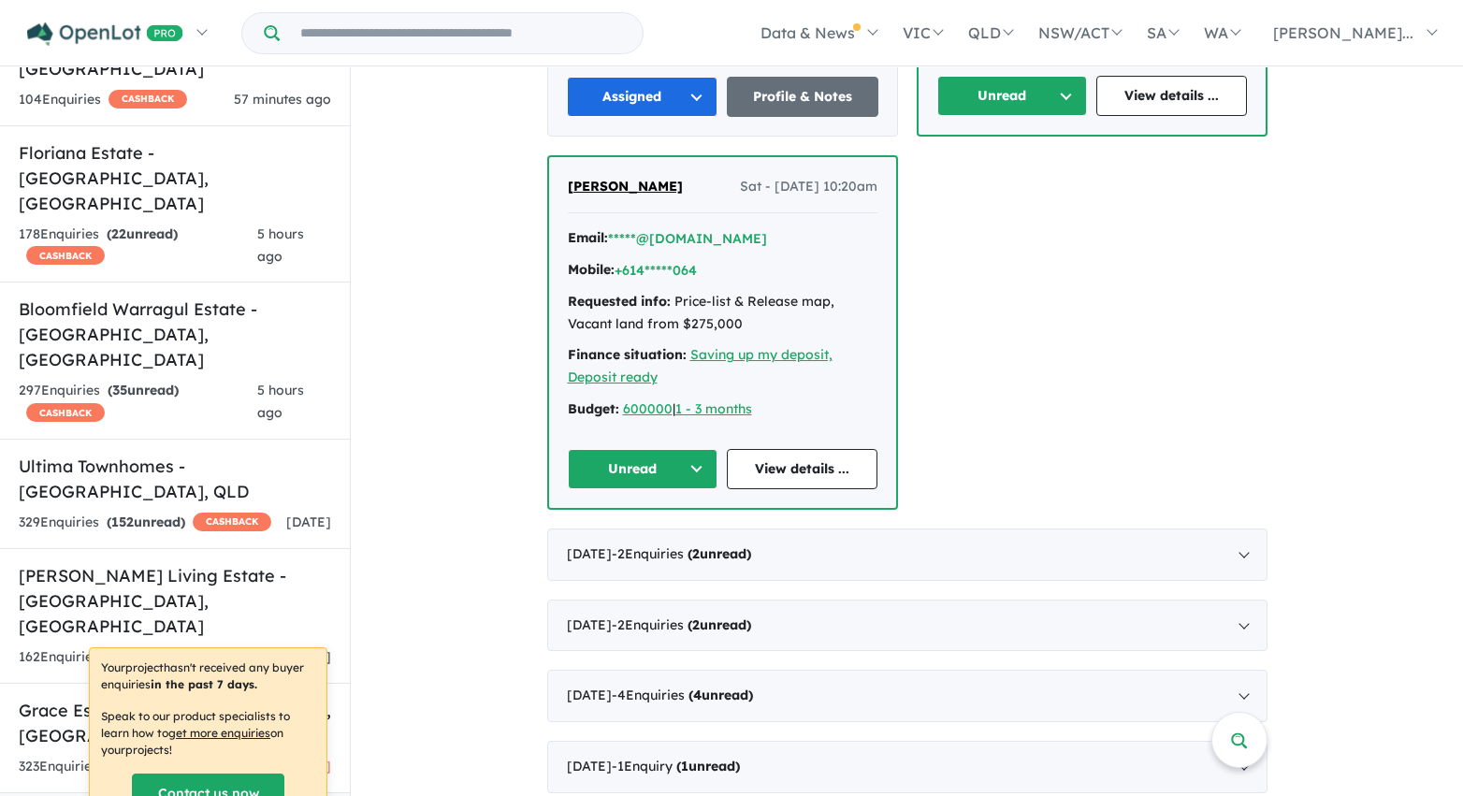
click at [1004, 94] on button "Unread" at bounding box center [1012, 96] width 151 height 40
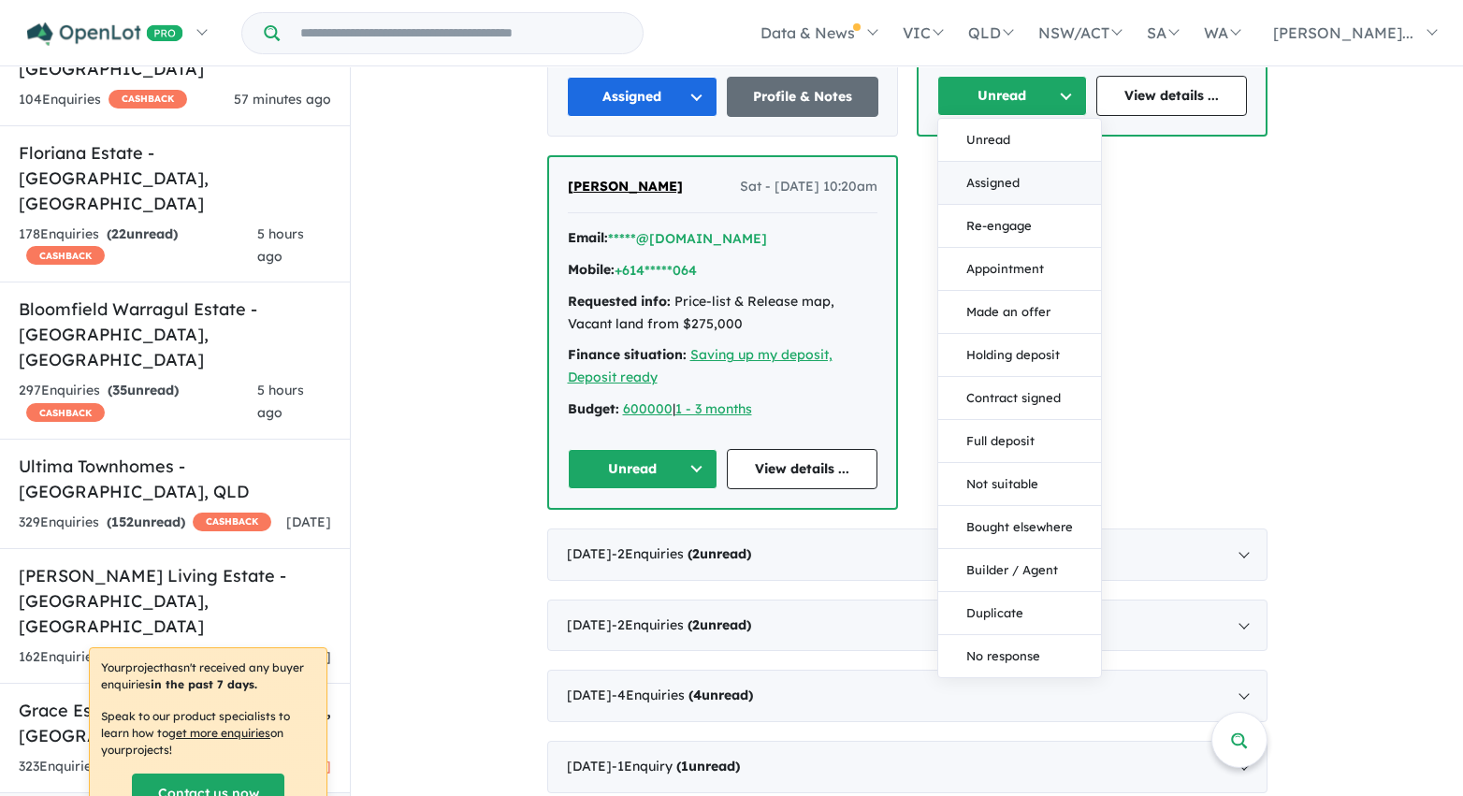
click at [1000, 190] on button "Assigned" at bounding box center [1019, 183] width 163 height 43
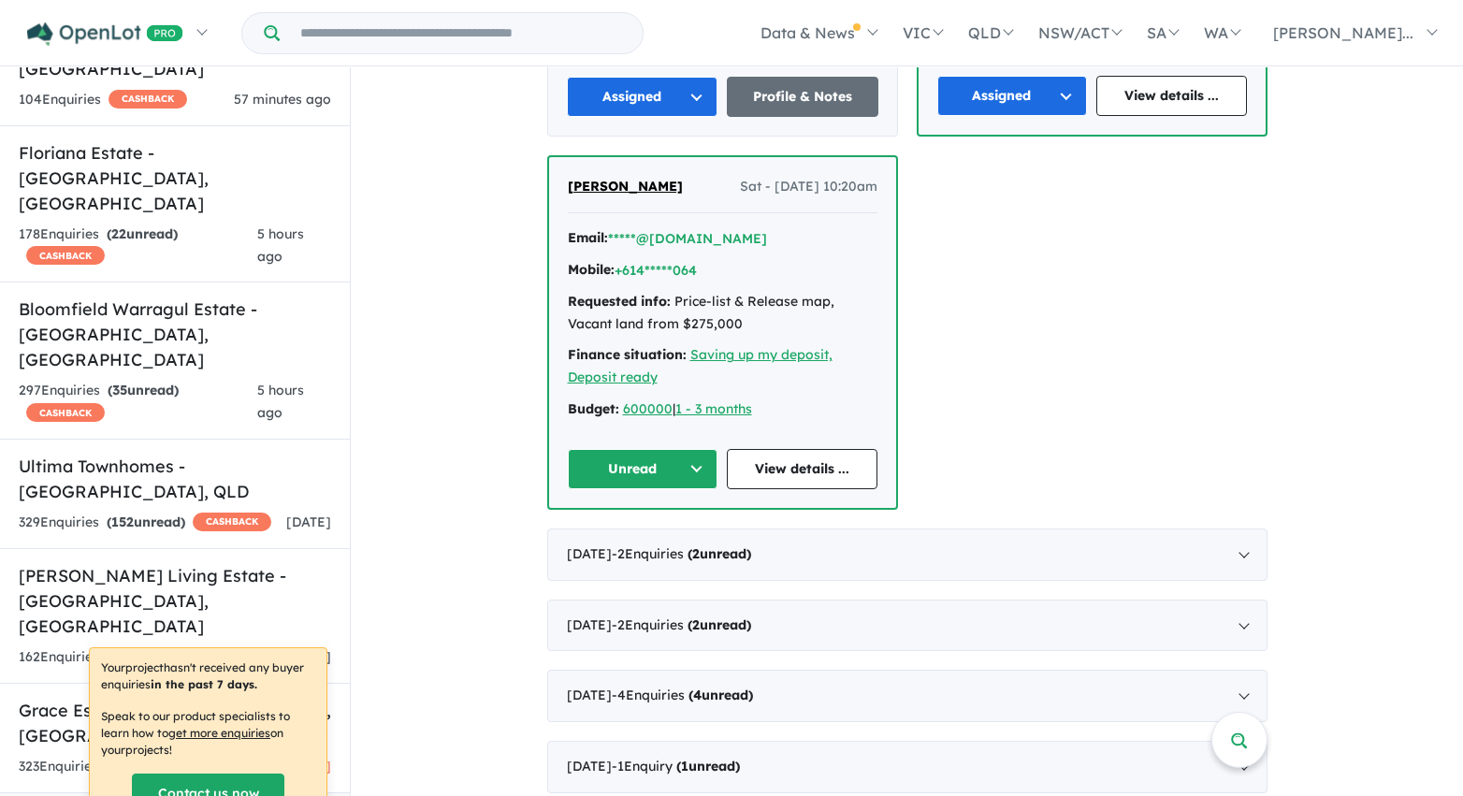
click at [685, 472] on button "Unread" at bounding box center [643, 469] width 151 height 40
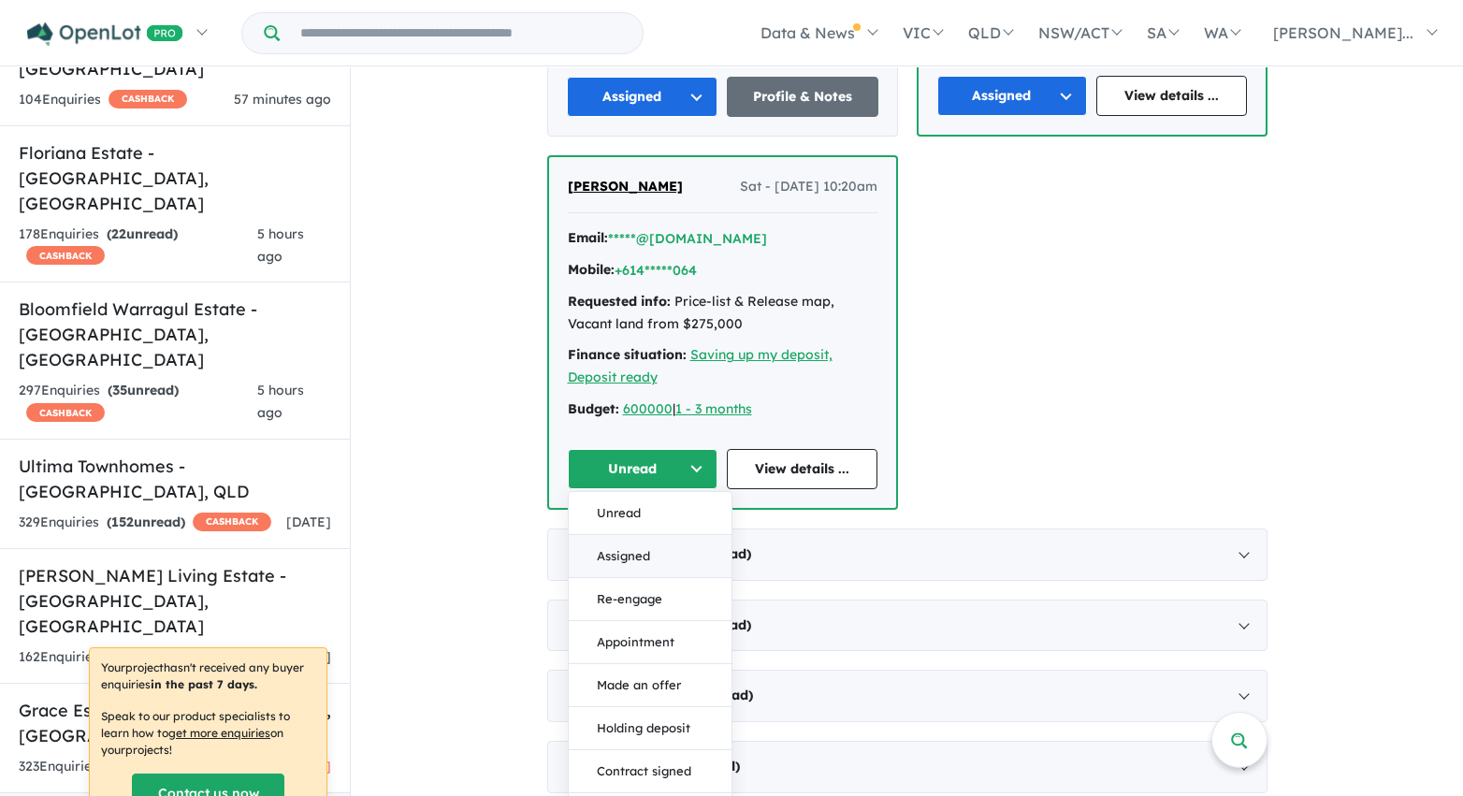
click at [652, 550] on button "Assigned" at bounding box center [650, 556] width 163 height 43
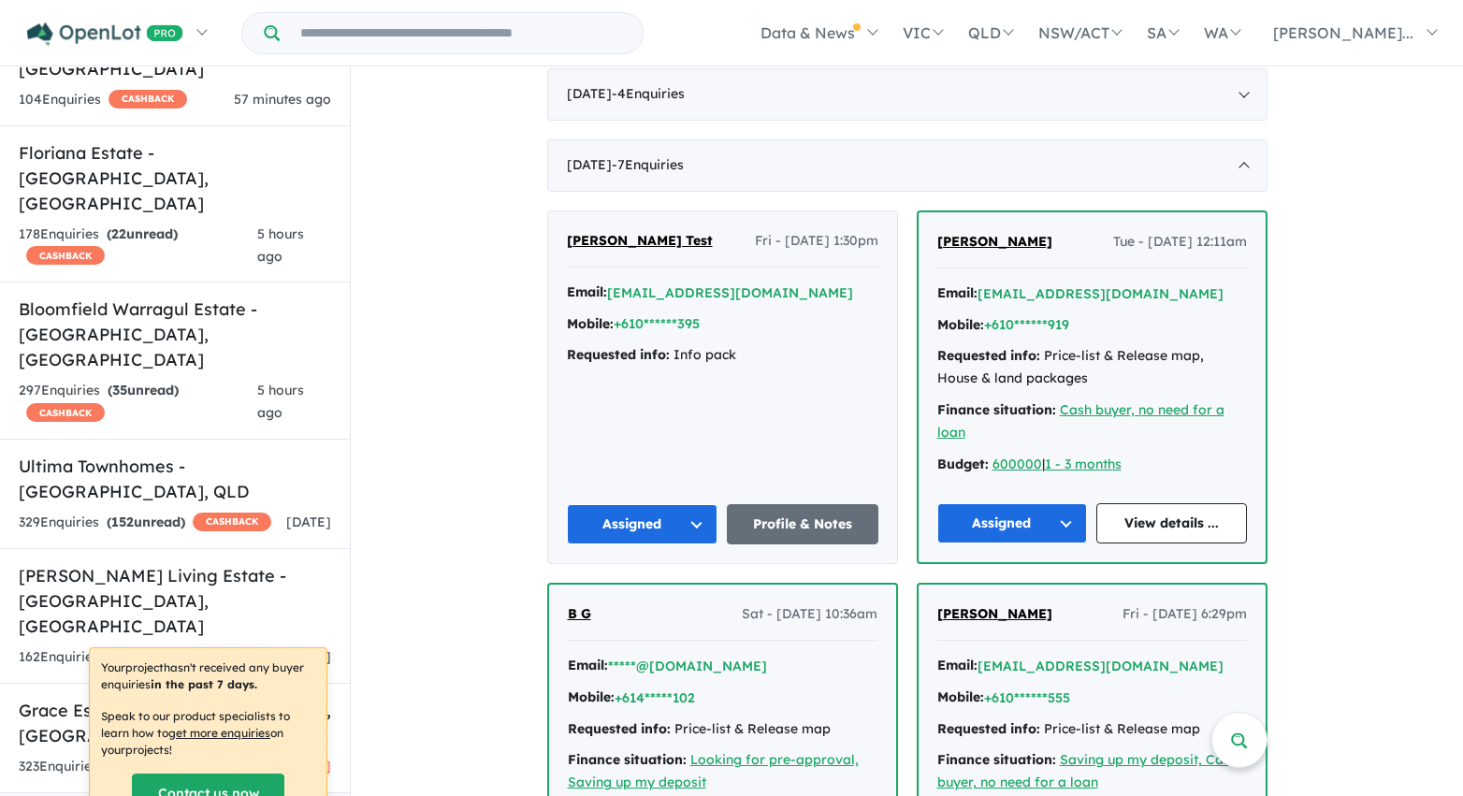
scroll to position [1397, 0]
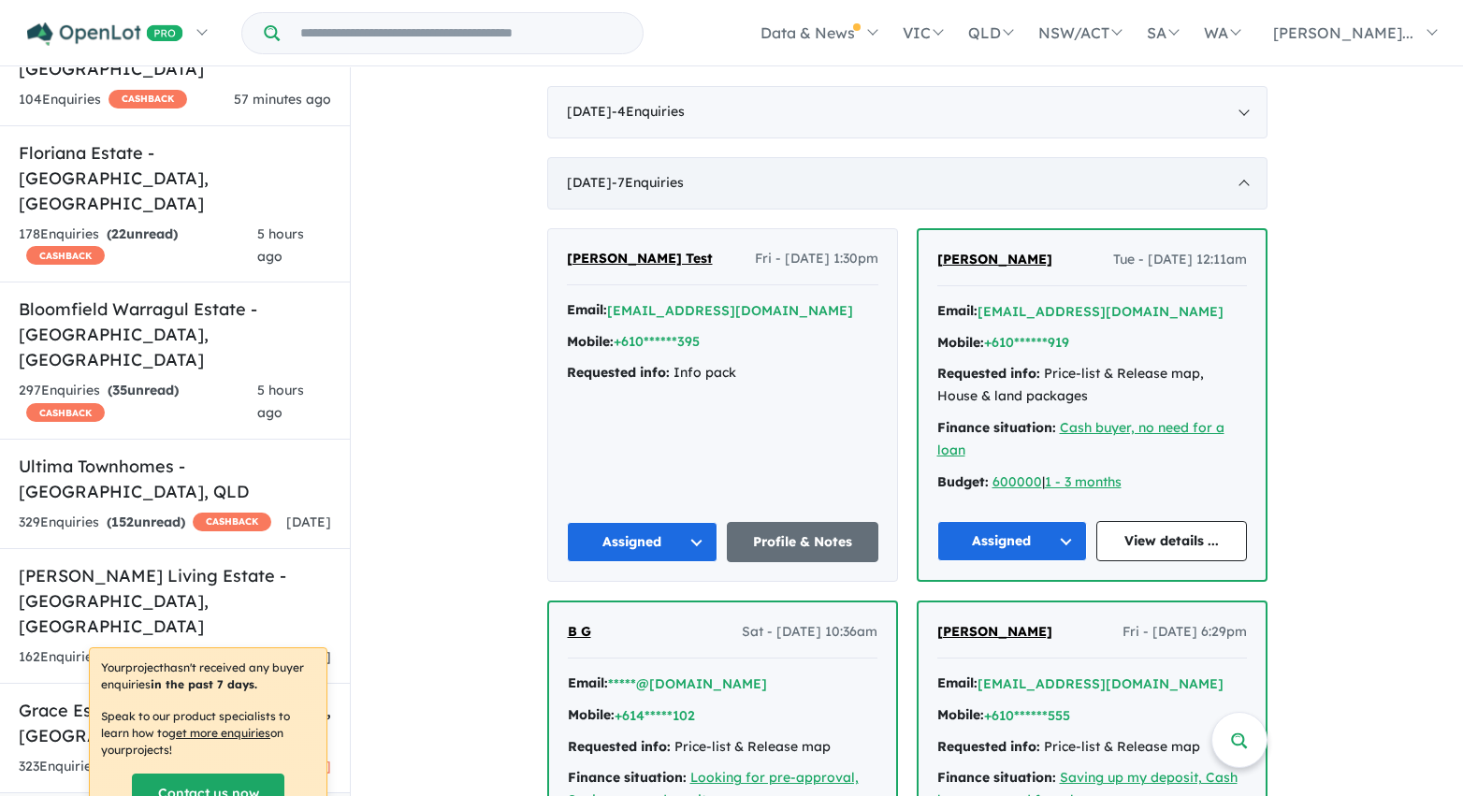
click at [760, 186] on div "April 2023 - 7 Enquir ies ( 0 unread)" at bounding box center [907, 183] width 720 height 52
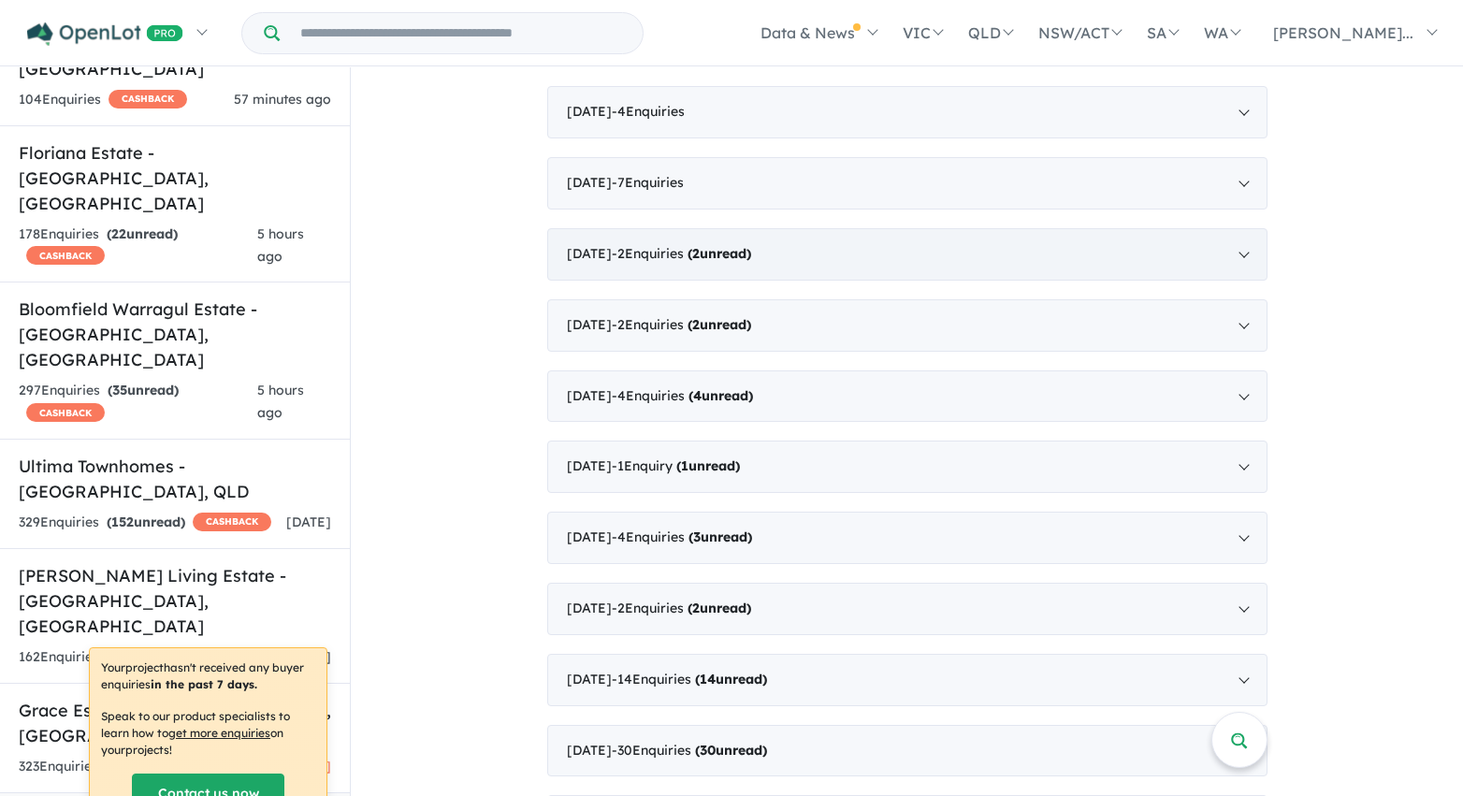
click at [831, 263] on div "March 2023 - 2 Enquir ies ( 2 unread)" at bounding box center [907, 254] width 720 height 52
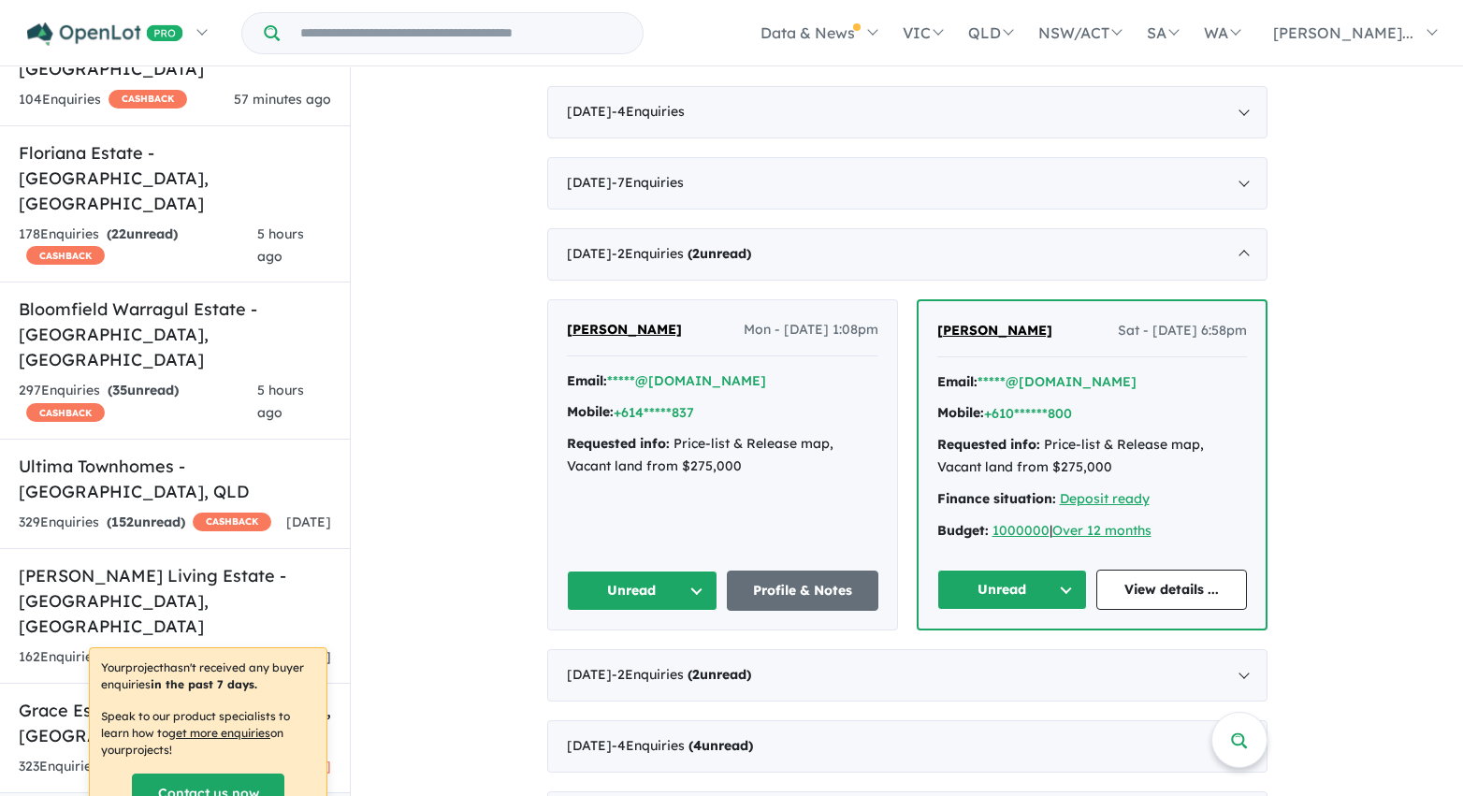
click at [699, 583] on button "Unread" at bounding box center [643, 591] width 152 height 40
click at [667, 673] on button "Assigned" at bounding box center [649, 678] width 163 height 43
click at [971, 589] on button "Unread" at bounding box center [1012, 590] width 151 height 40
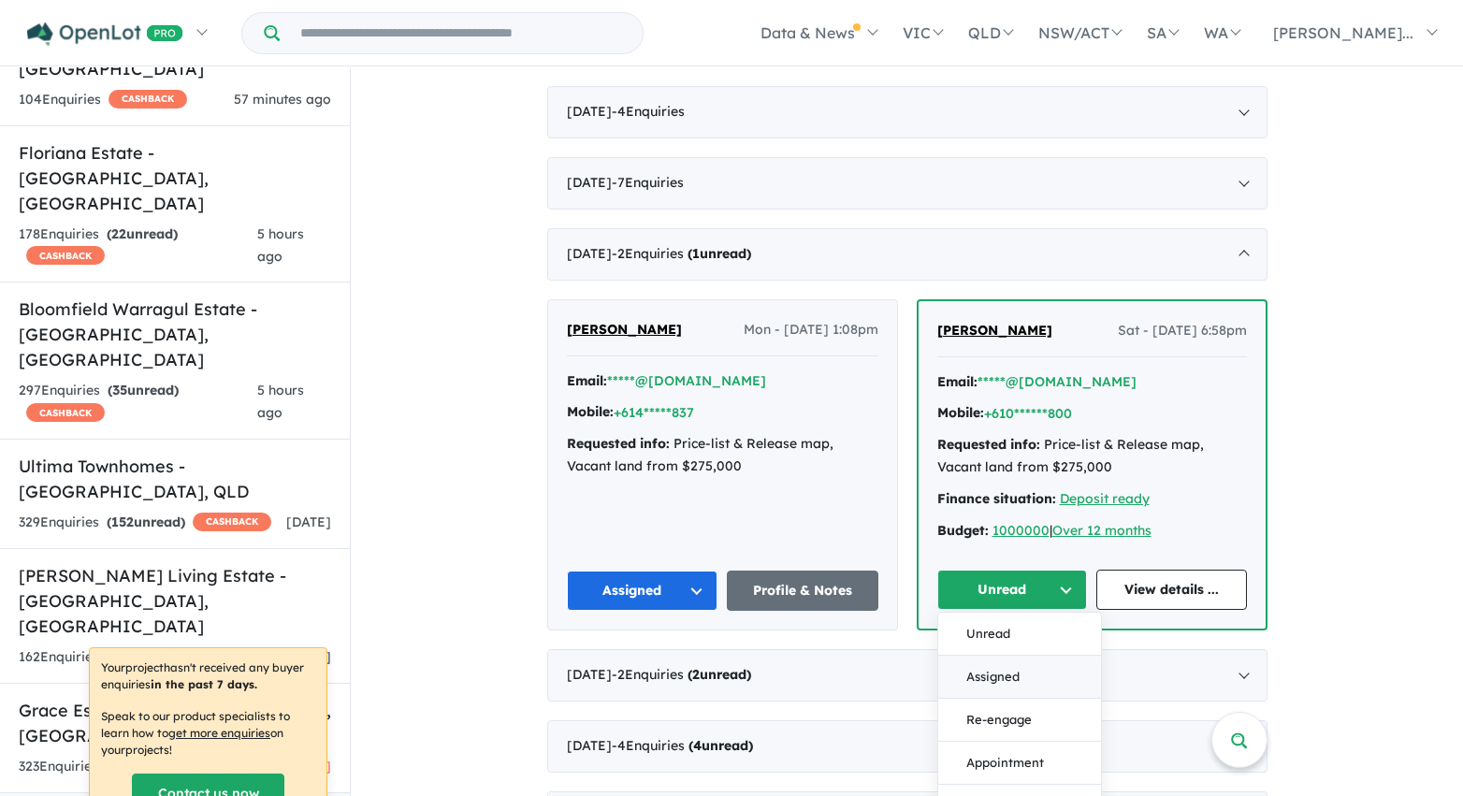
click at [983, 670] on button "Assigned" at bounding box center [1019, 677] width 163 height 43
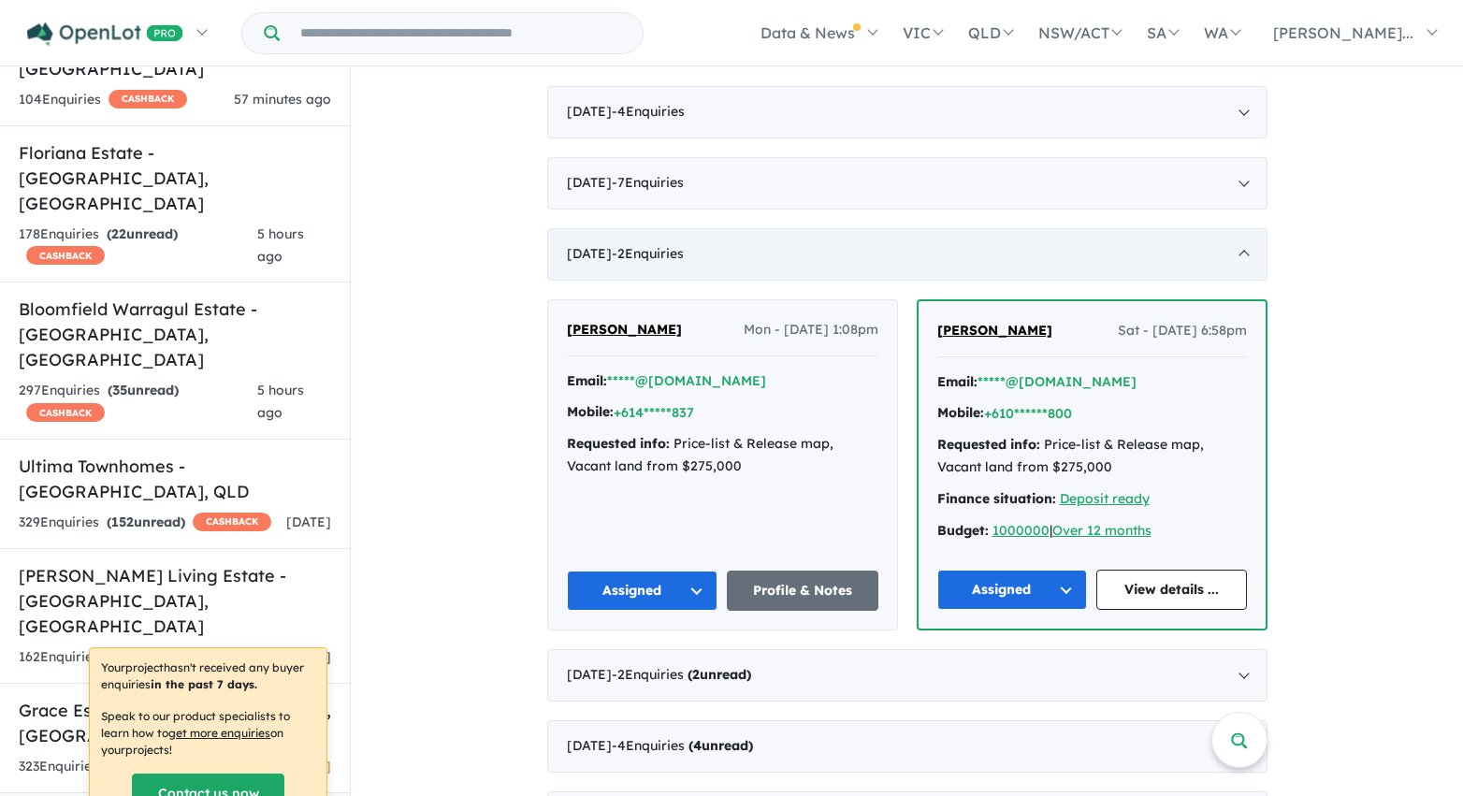
click at [893, 257] on div "March 2023 - 2 Enquir ies ( 0 unread)" at bounding box center [907, 254] width 720 height 52
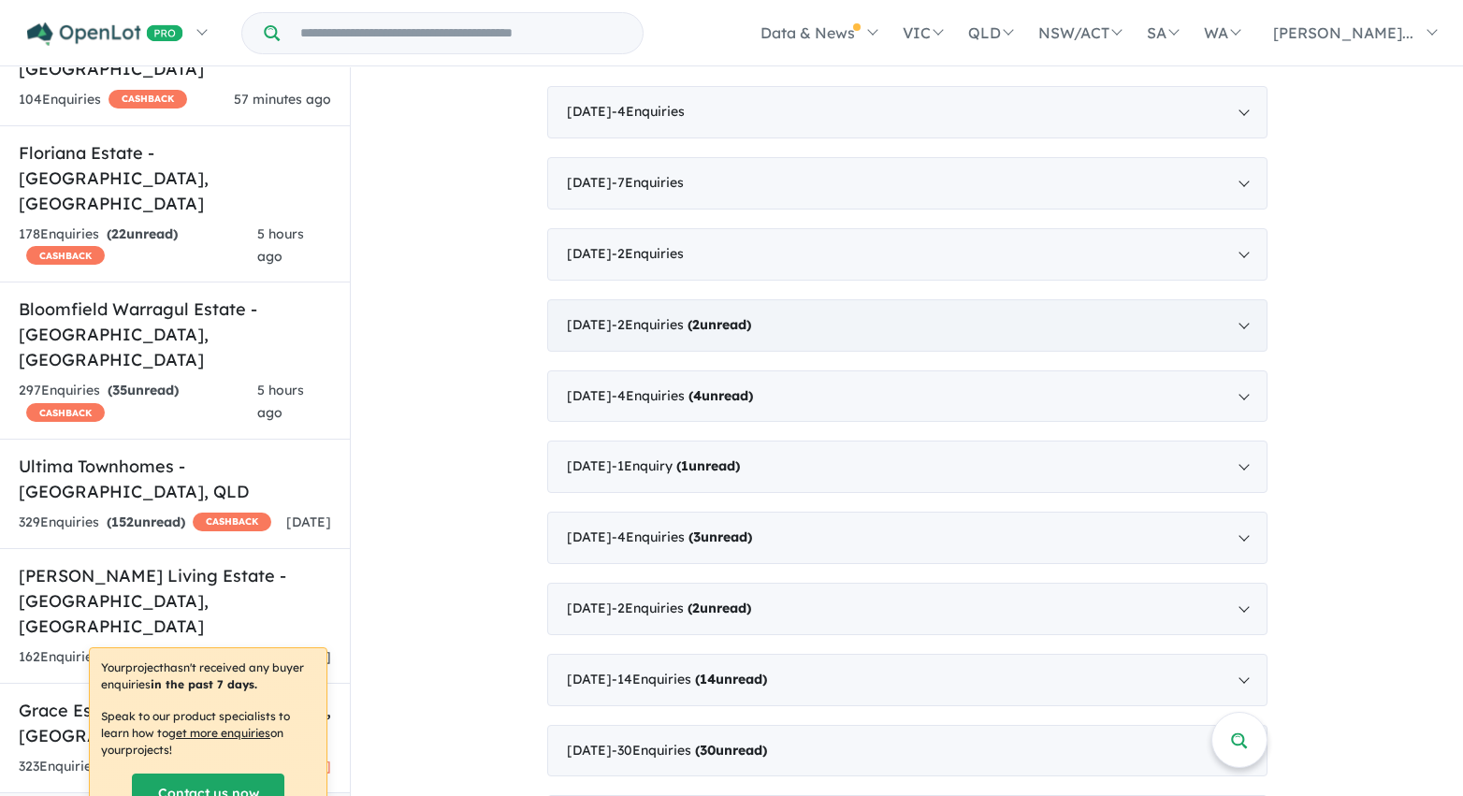
click at [846, 328] on div "February 2023 - 2 Enquir ies ( 2 unread)" at bounding box center [907, 325] width 720 height 52
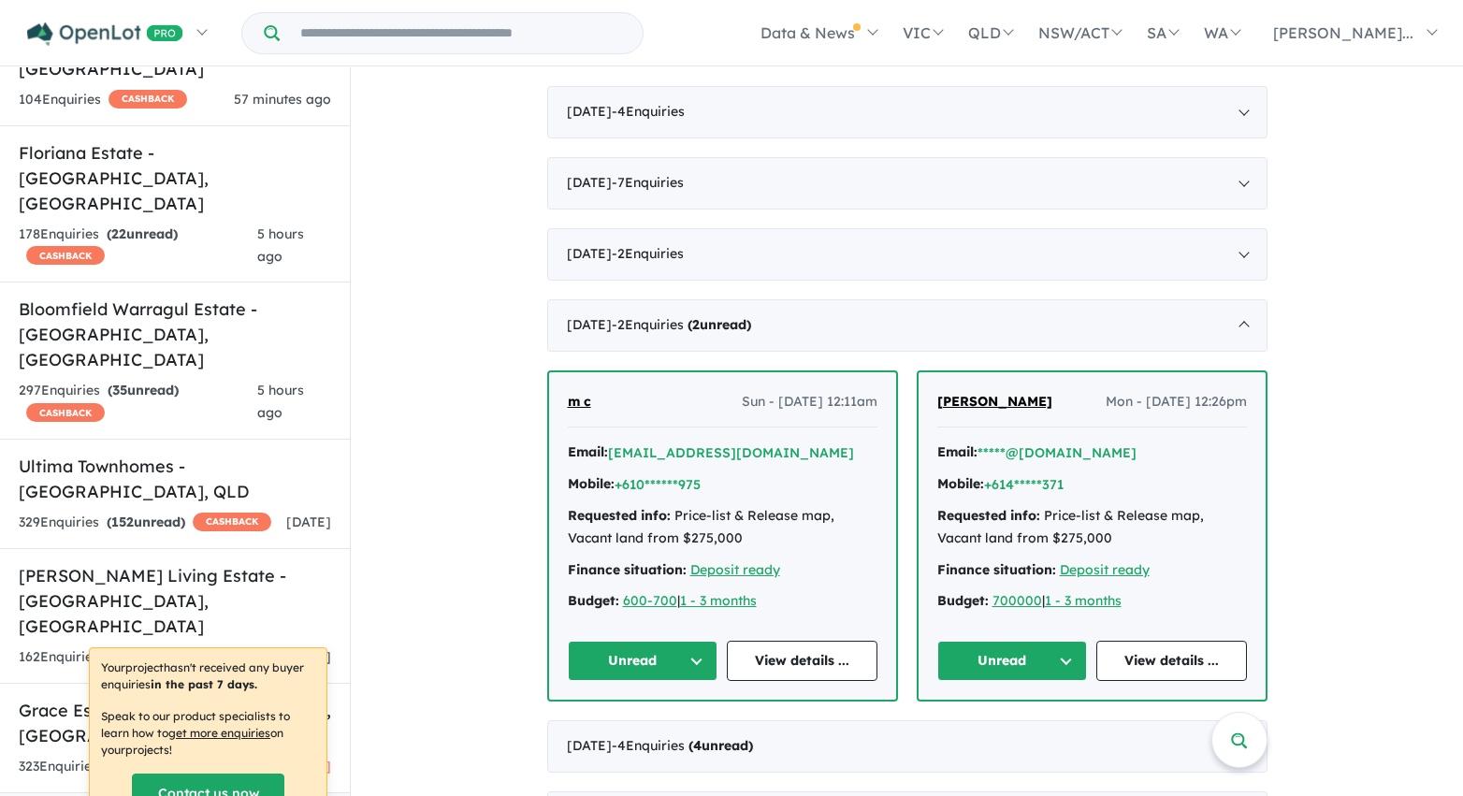
click at [694, 657] on button "Unread" at bounding box center [643, 661] width 151 height 40
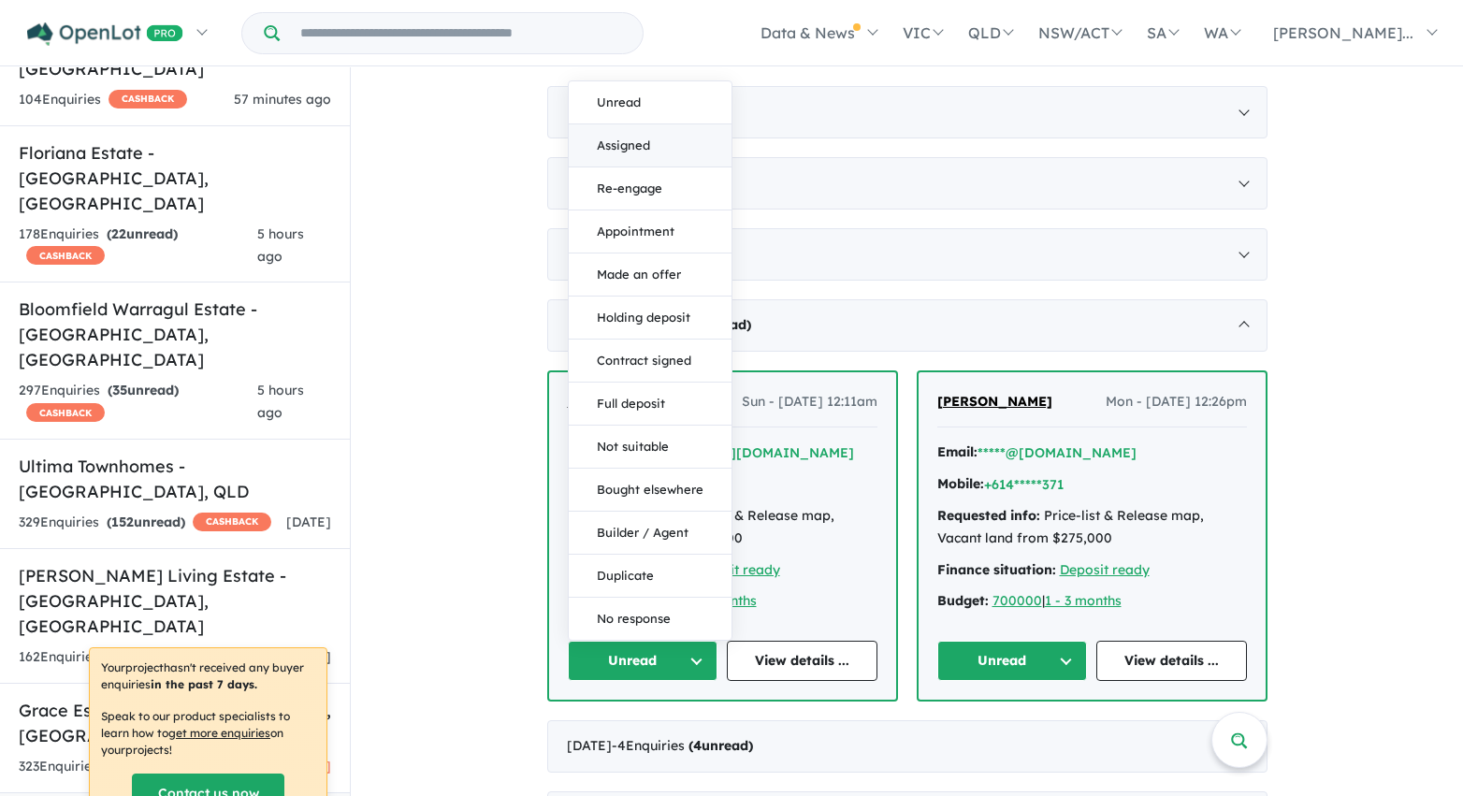
click at [661, 142] on button "Assigned" at bounding box center [650, 145] width 163 height 43
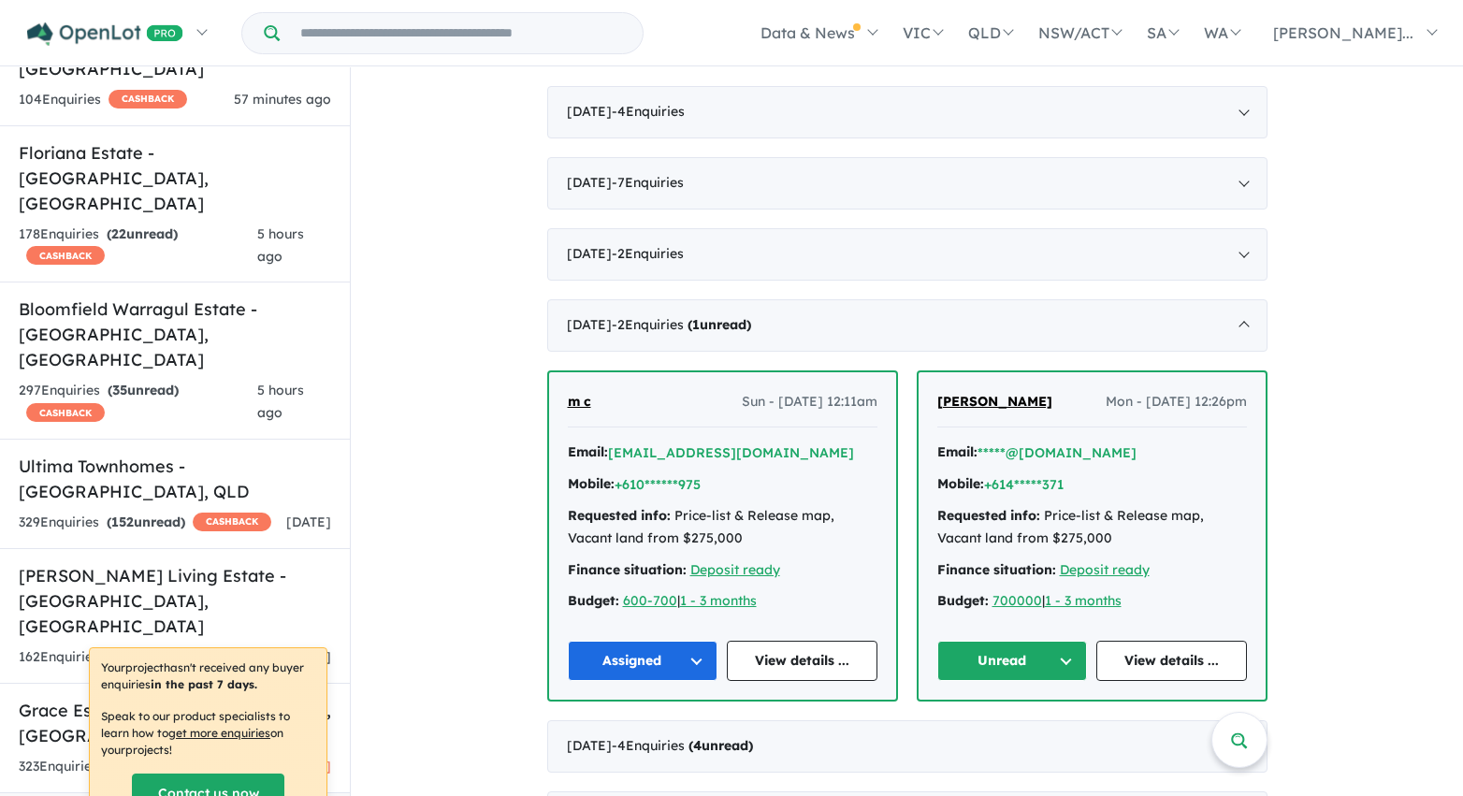
click at [1042, 662] on button "Unread" at bounding box center [1012, 661] width 151 height 40
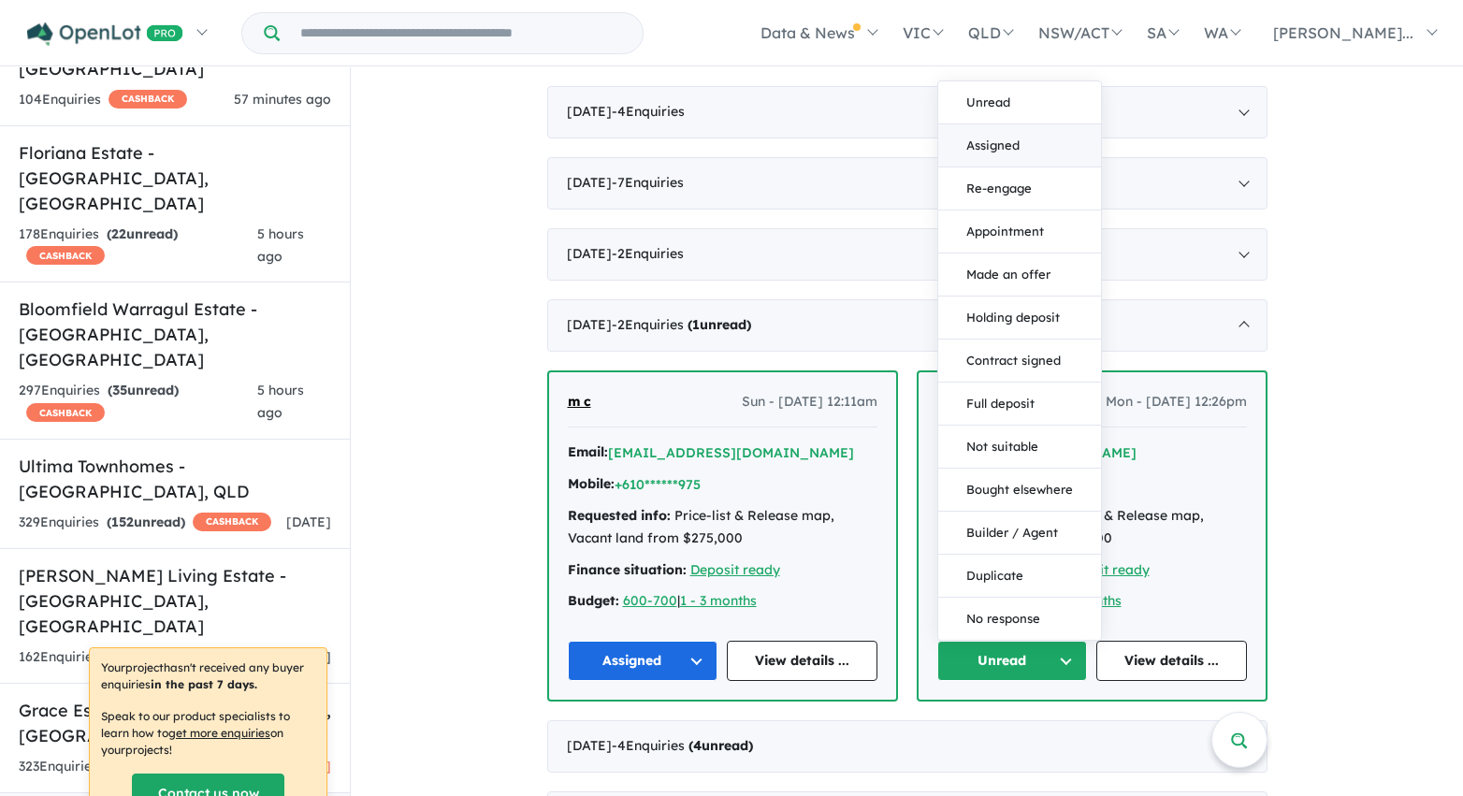
click at [1005, 152] on button "Assigned" at bounding box center [1019, 145] width 163 height 43
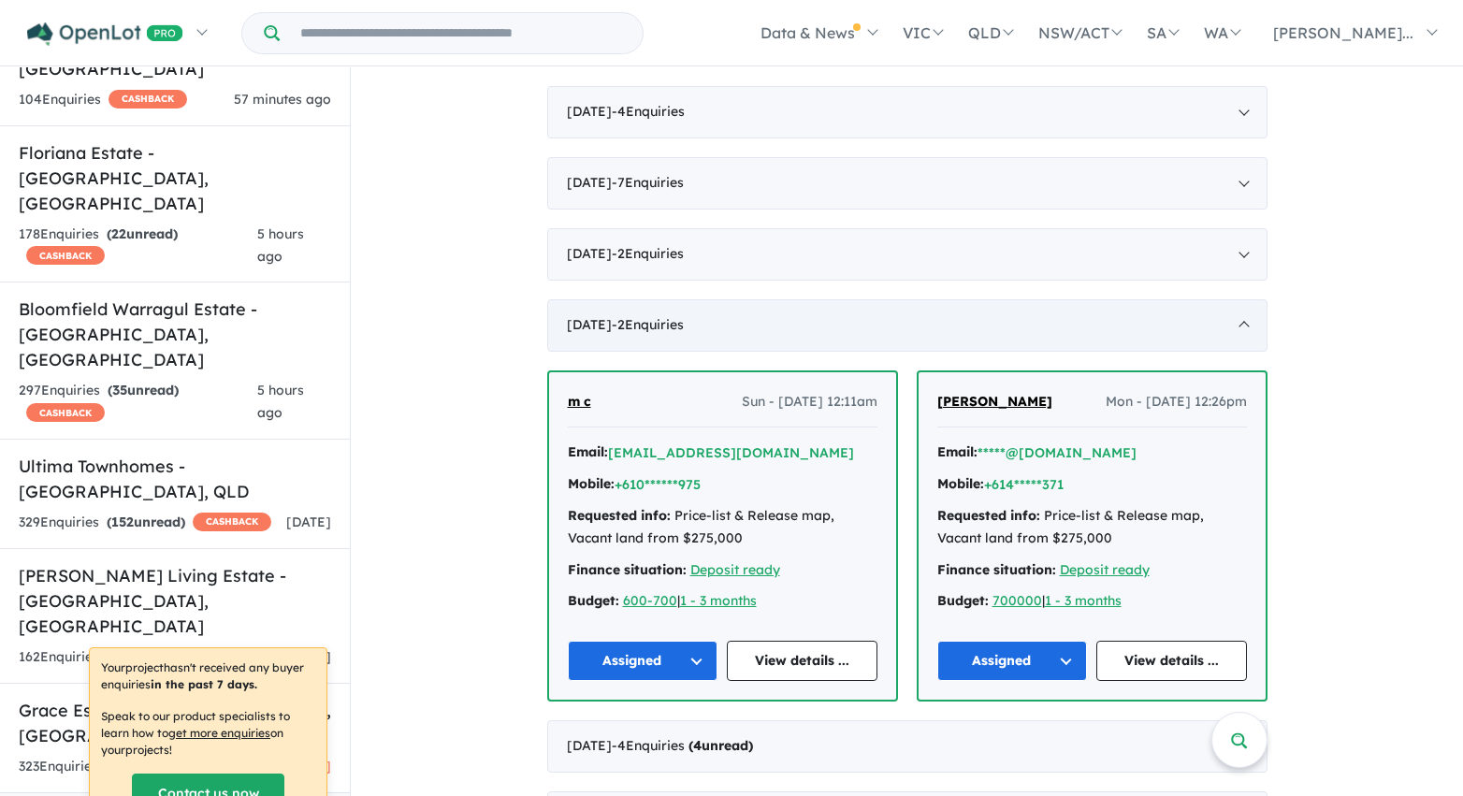
click at [935, 323] on div "February 2023 - 2 Enquir ies ( 0 unread)" at bounding box center [907, 325] width 720 height 52
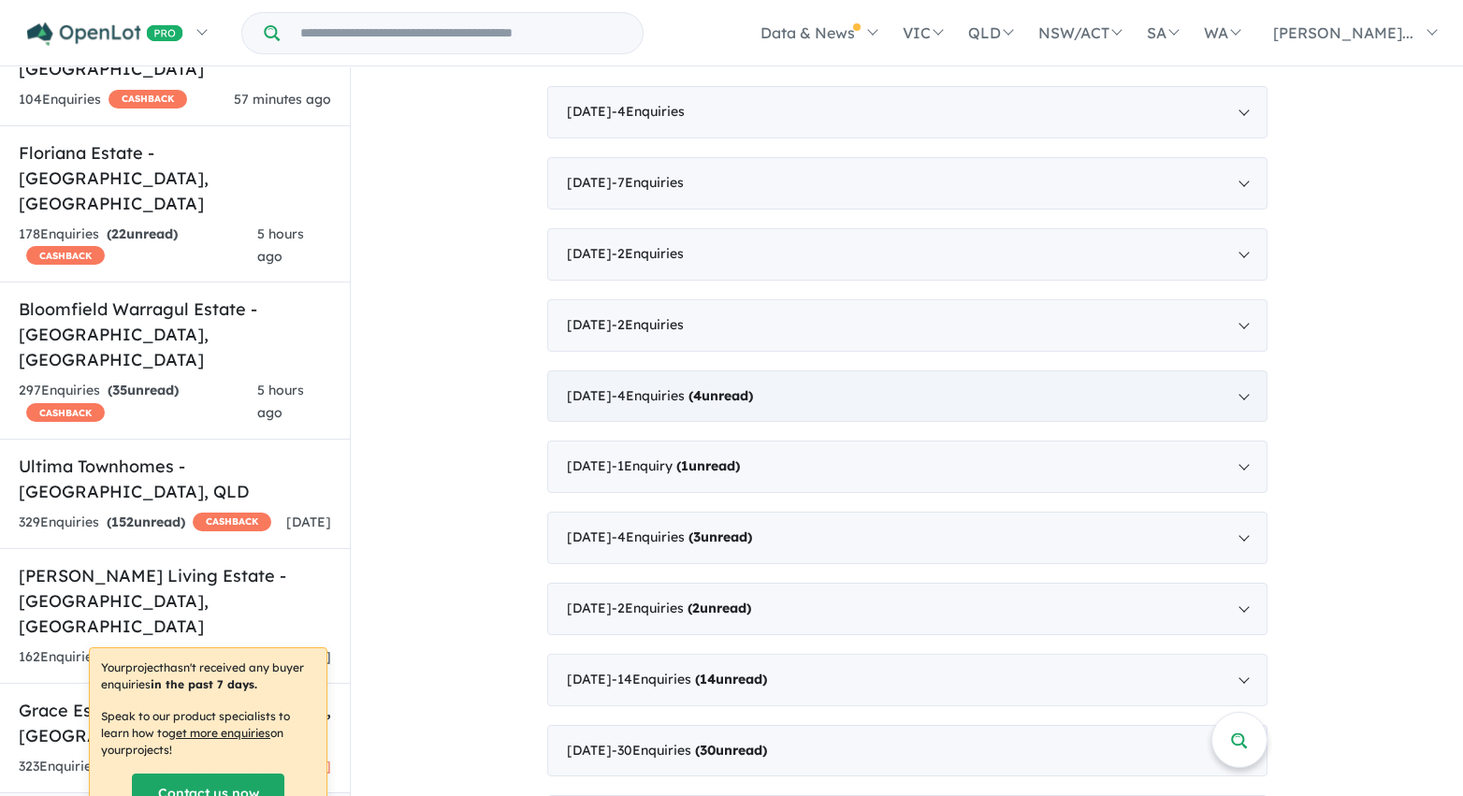
click at [914, 406] on div "January 2023 - 4 Enquir ies ( 4 unread)" at bounding box center [907, 396] width 720 height 52
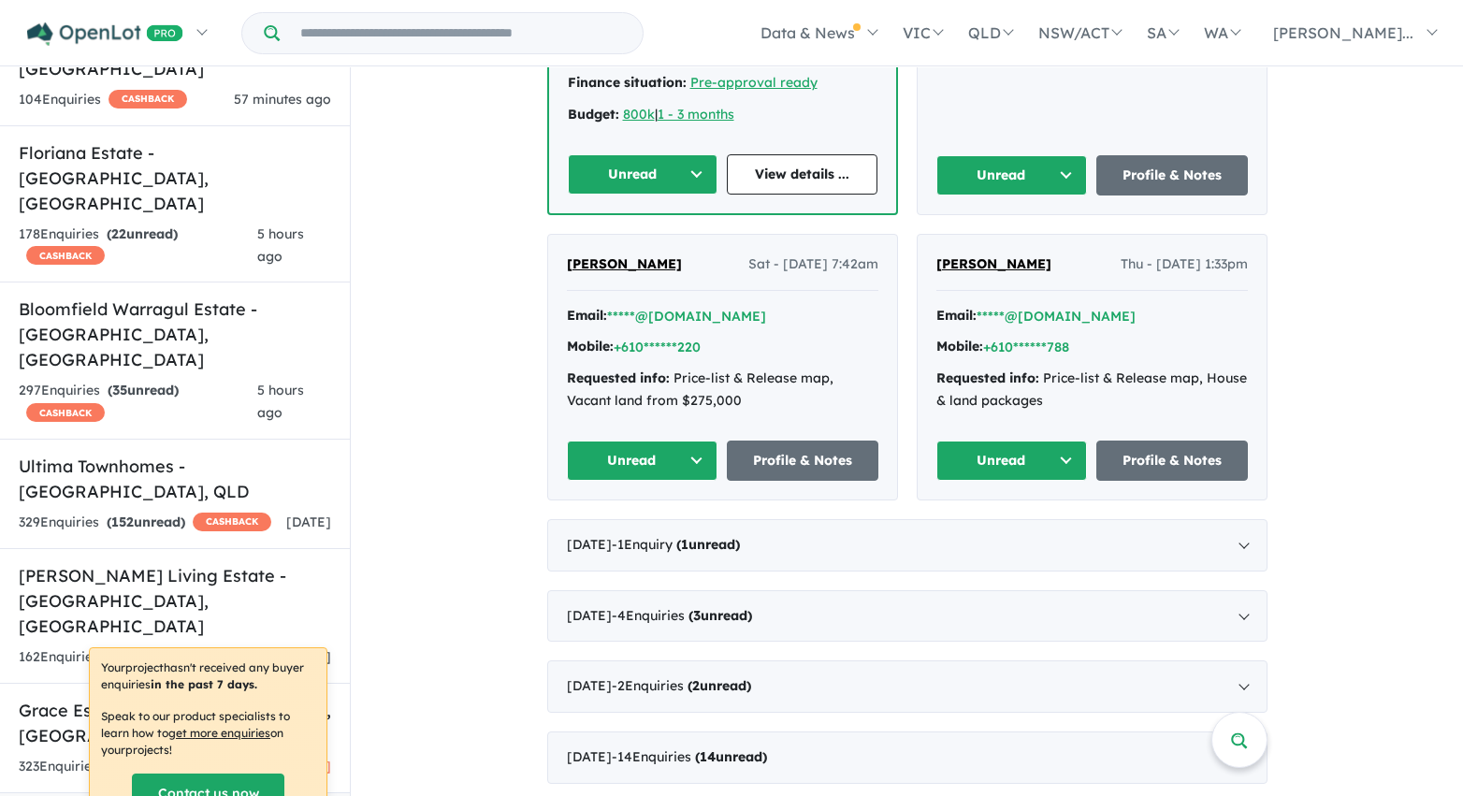
scroll to position [1958, 0]
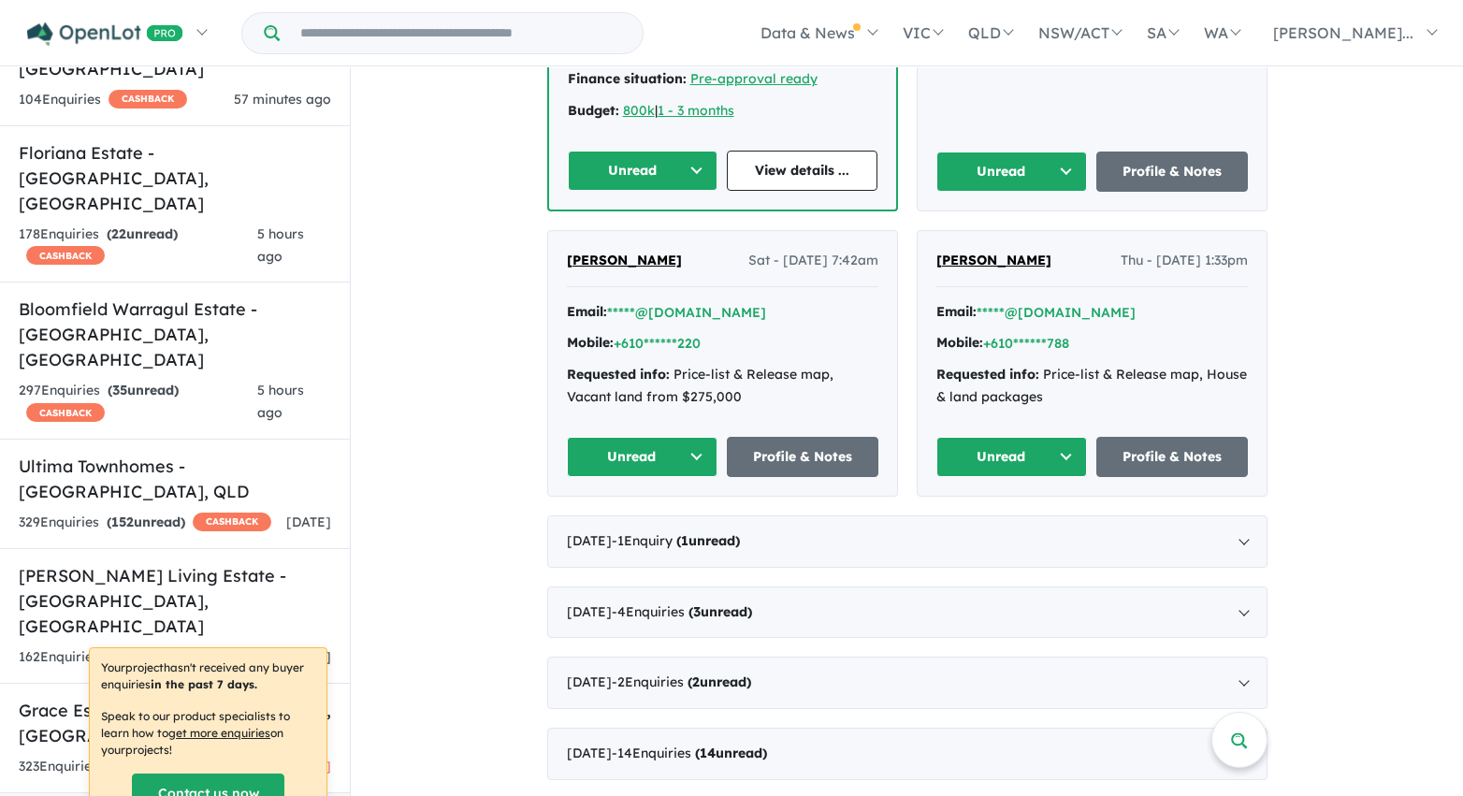
click at [685, 167] on button "Unread" at bounding box center [643, 171] width 151 height 40
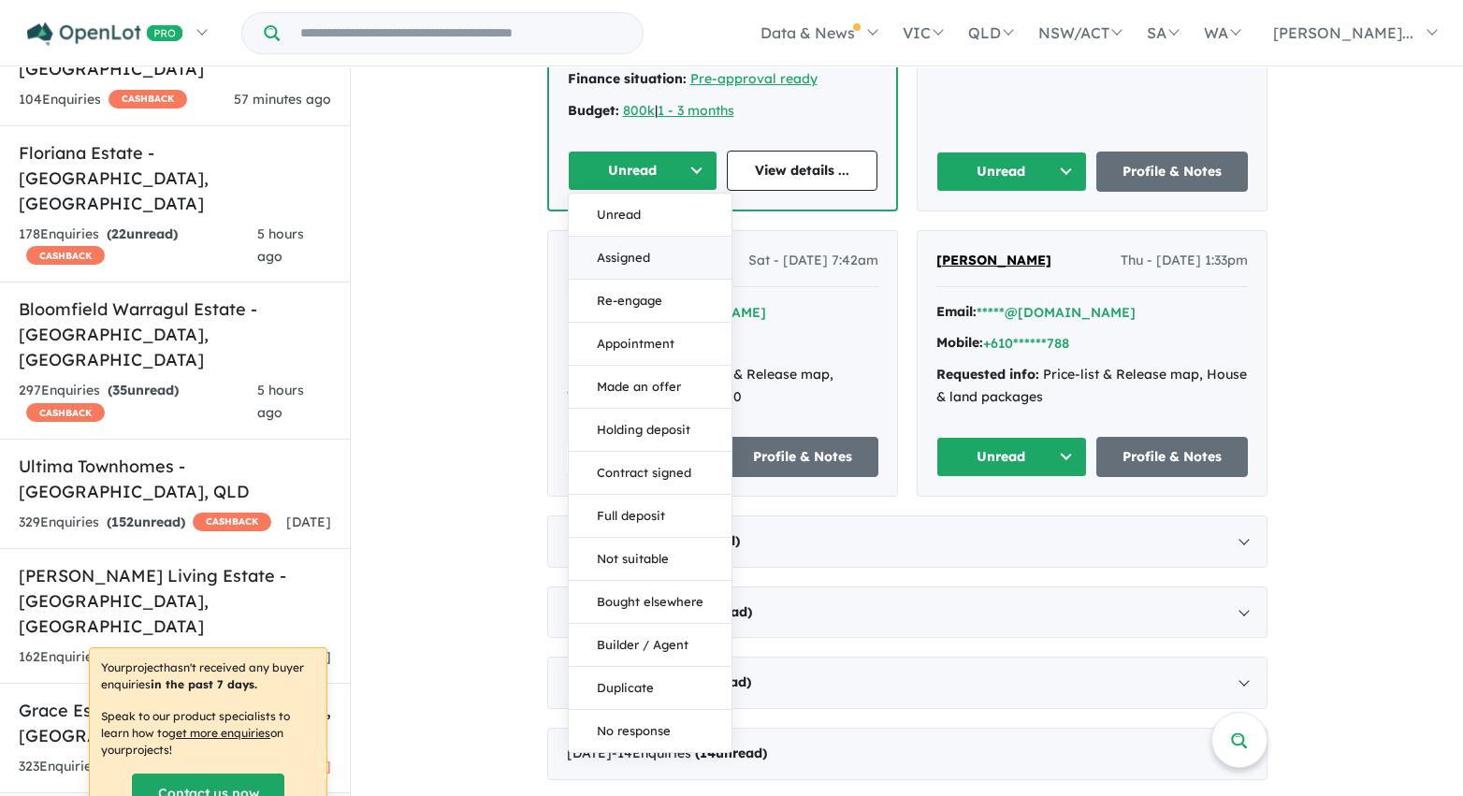
click at [665, 256] on button "Assigned" at bounding box center [650, 258] width 163 height 43
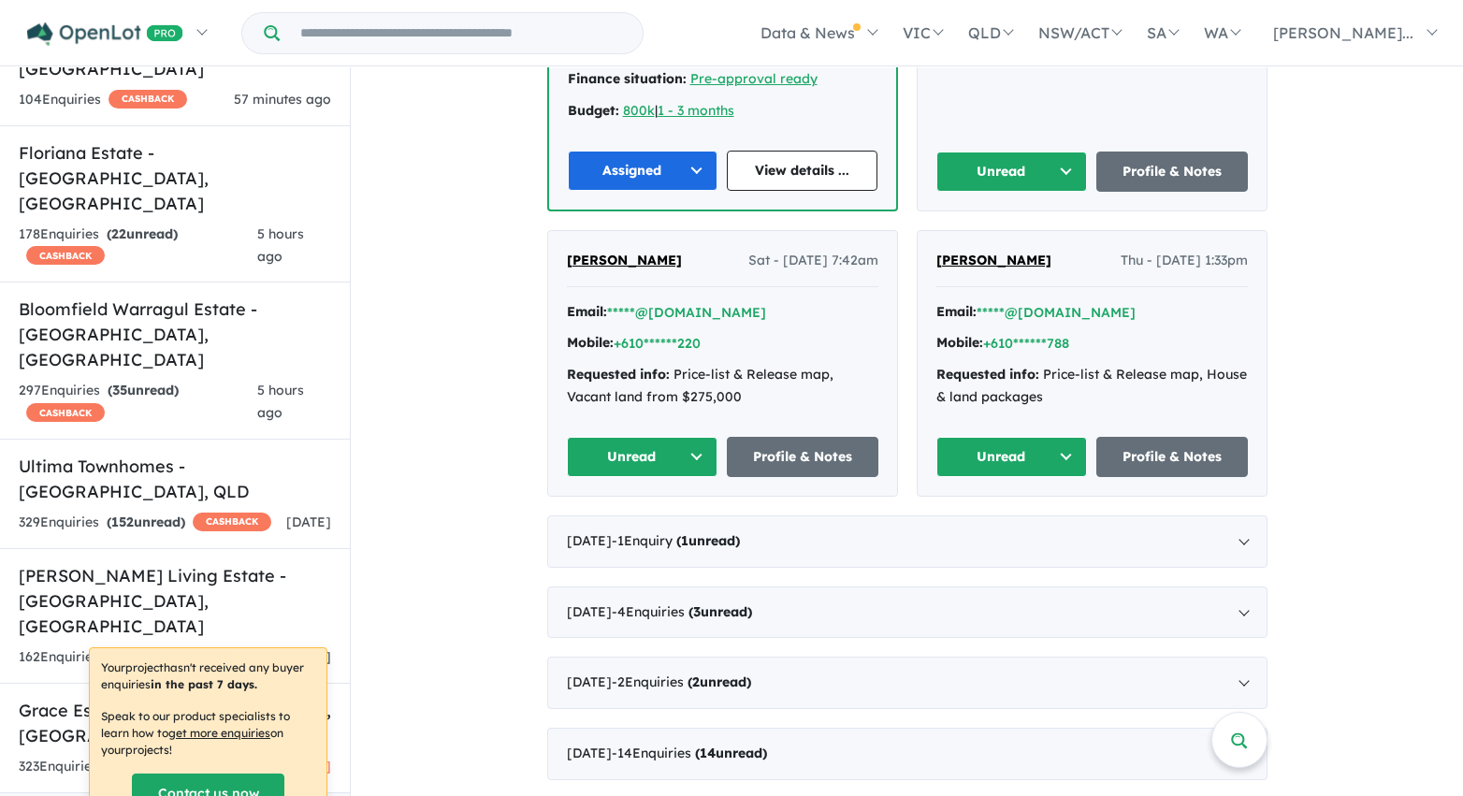
click at [996, 167] on button "Unread" at bounding box center [1012, 172] width 152 height 40
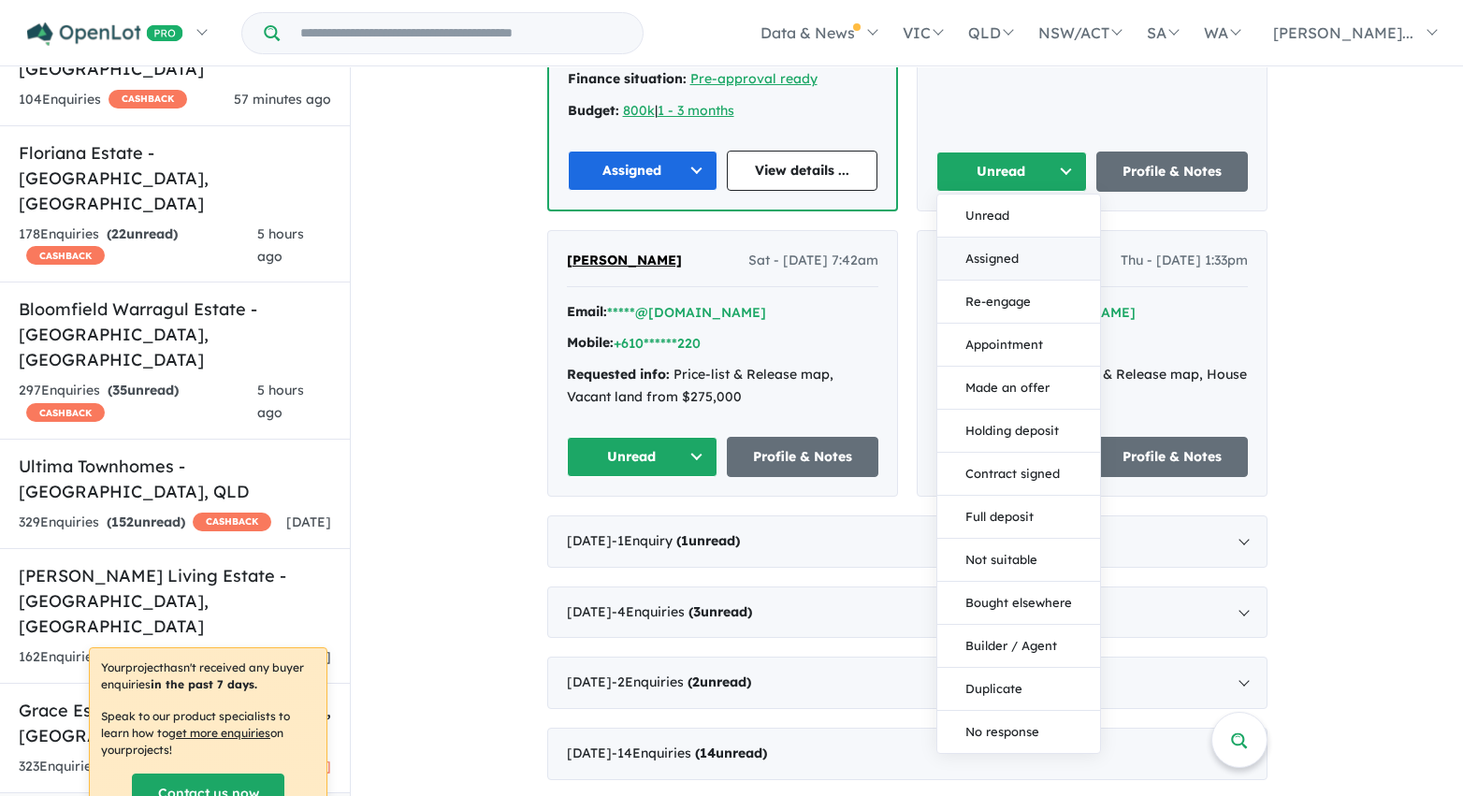
click at [994, 269] on button "Assigned" at bounding box center [1018, 259] width 163 height 43
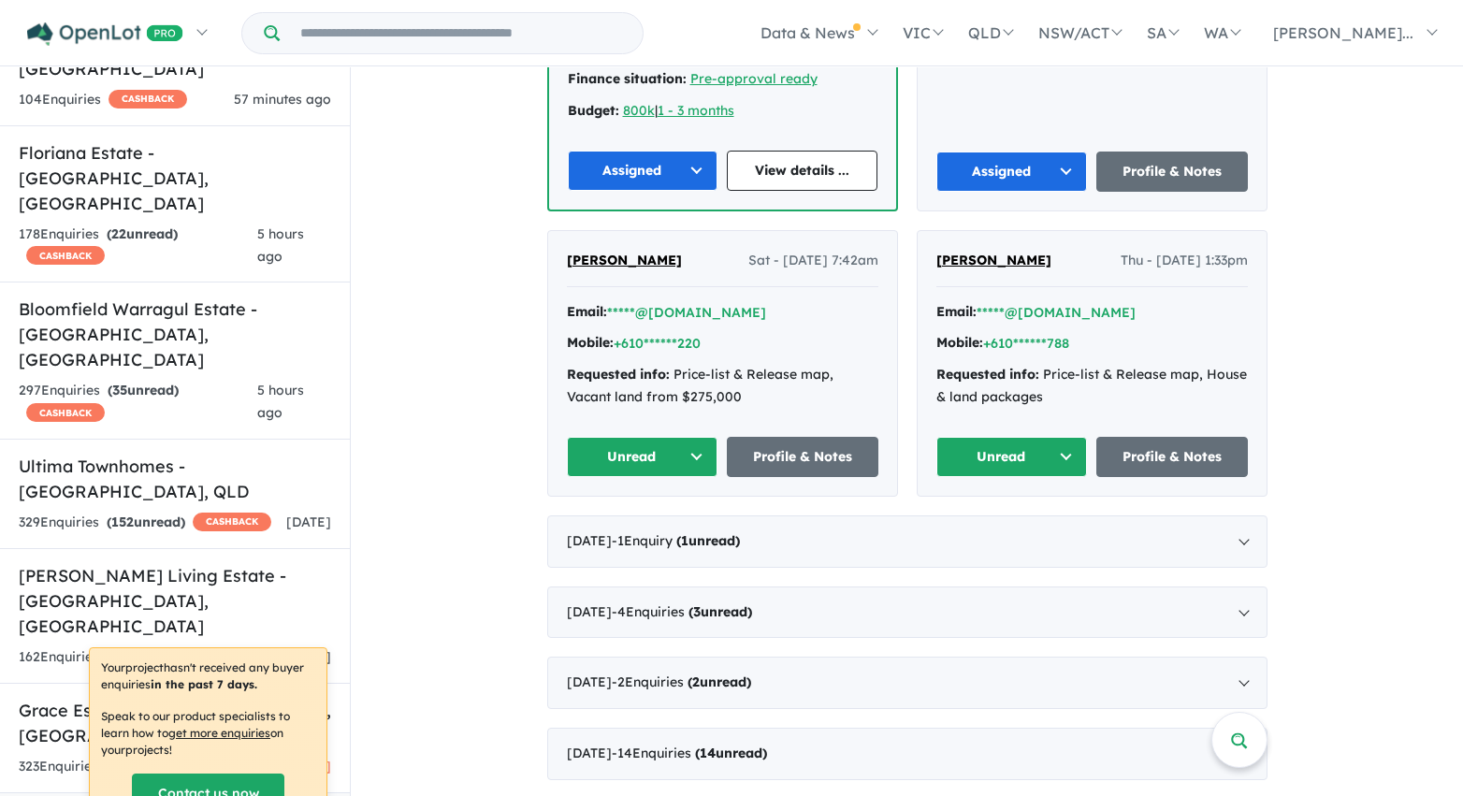
click at [1022, 451] on button "Unread" at bounding box center [1012, 457] width 152 height 40
click at [1013, 537] on button "Assigned" at bounding box center [1018, 544] width 163 height 43
click at [668, 461] on button "Unread" at bounding box center [643, 457] width 152 height 40
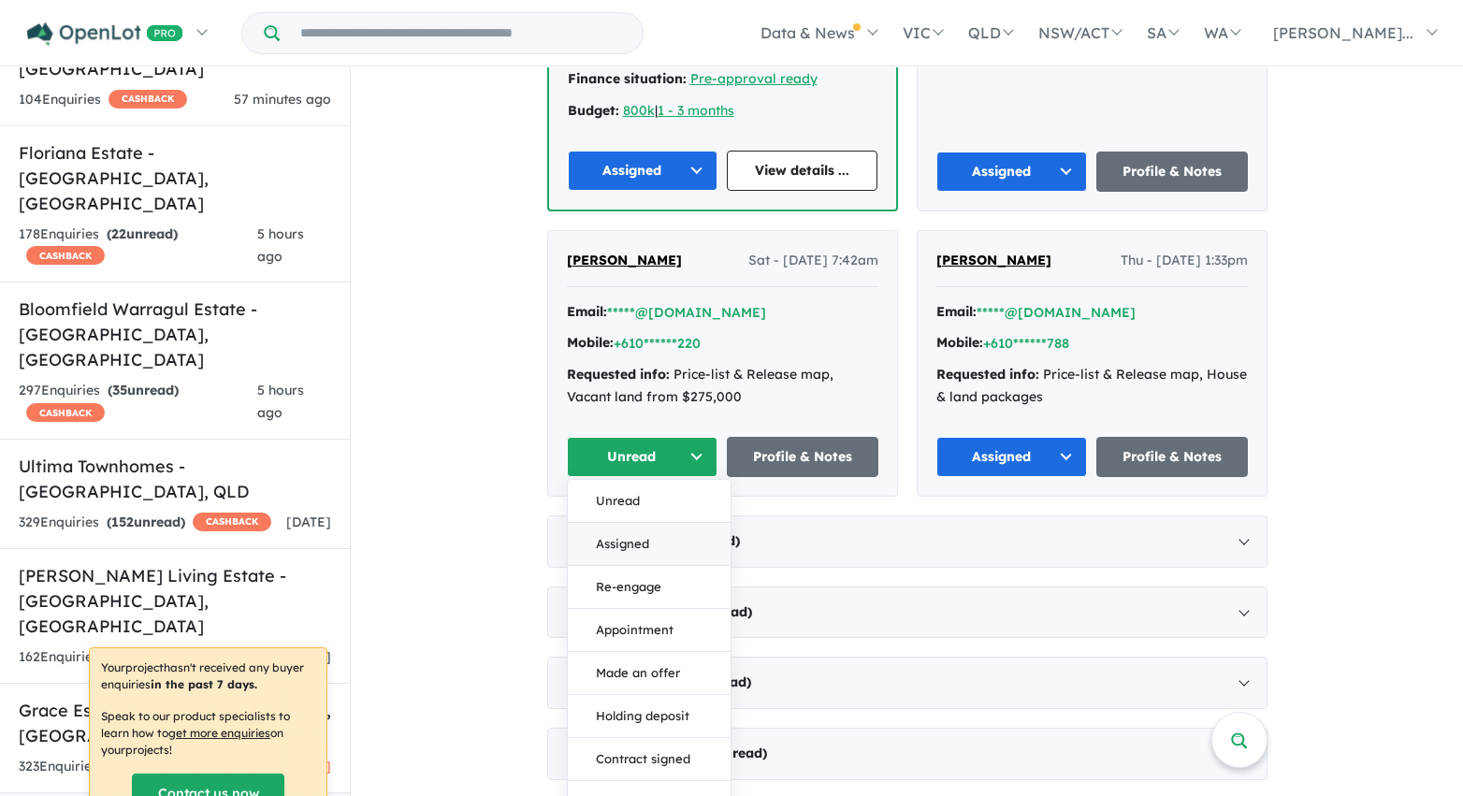
click at [663, 544] on button "Assigned" at bounding box center [649, 544] width 163 height 43
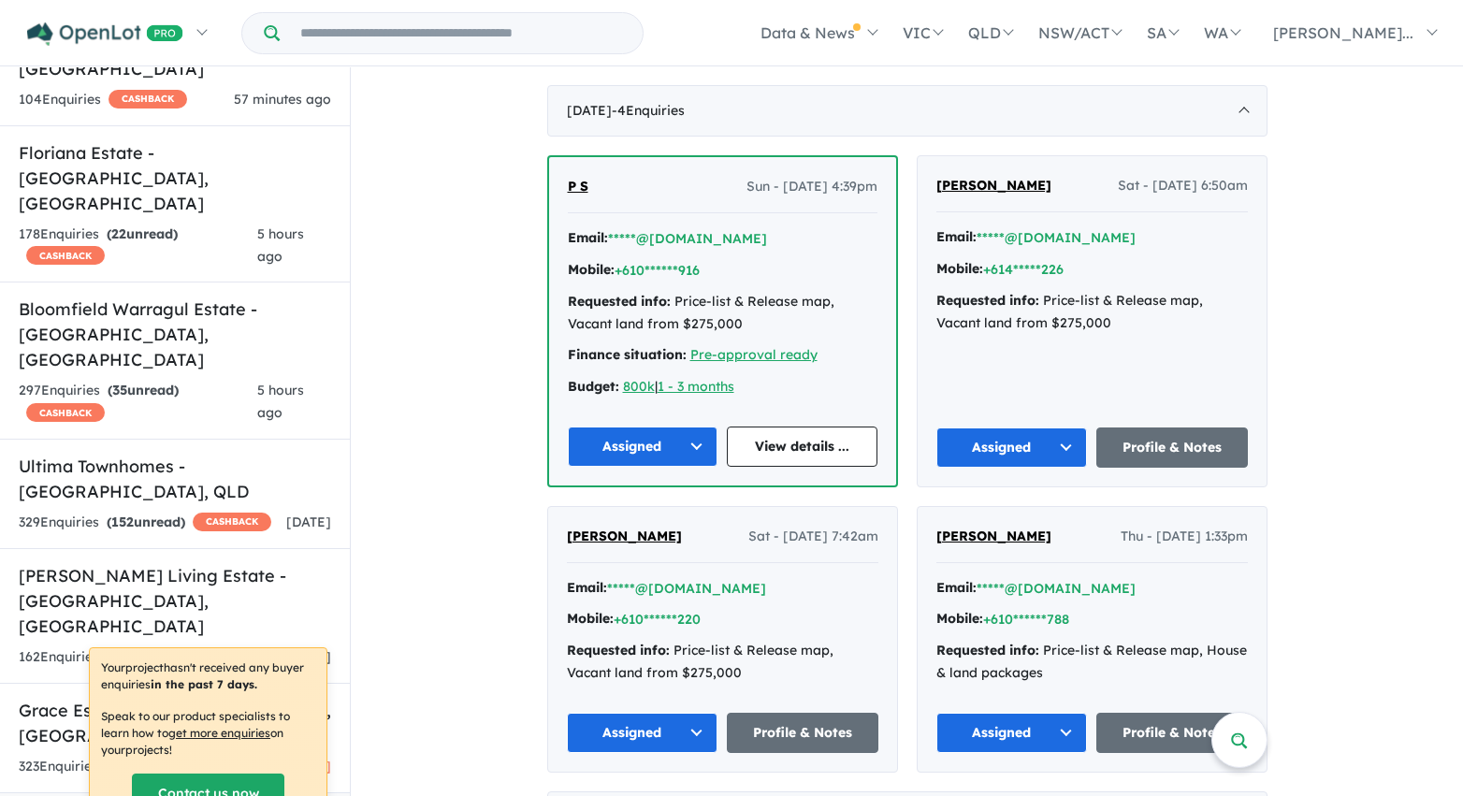
scroll to position [1677, 0]
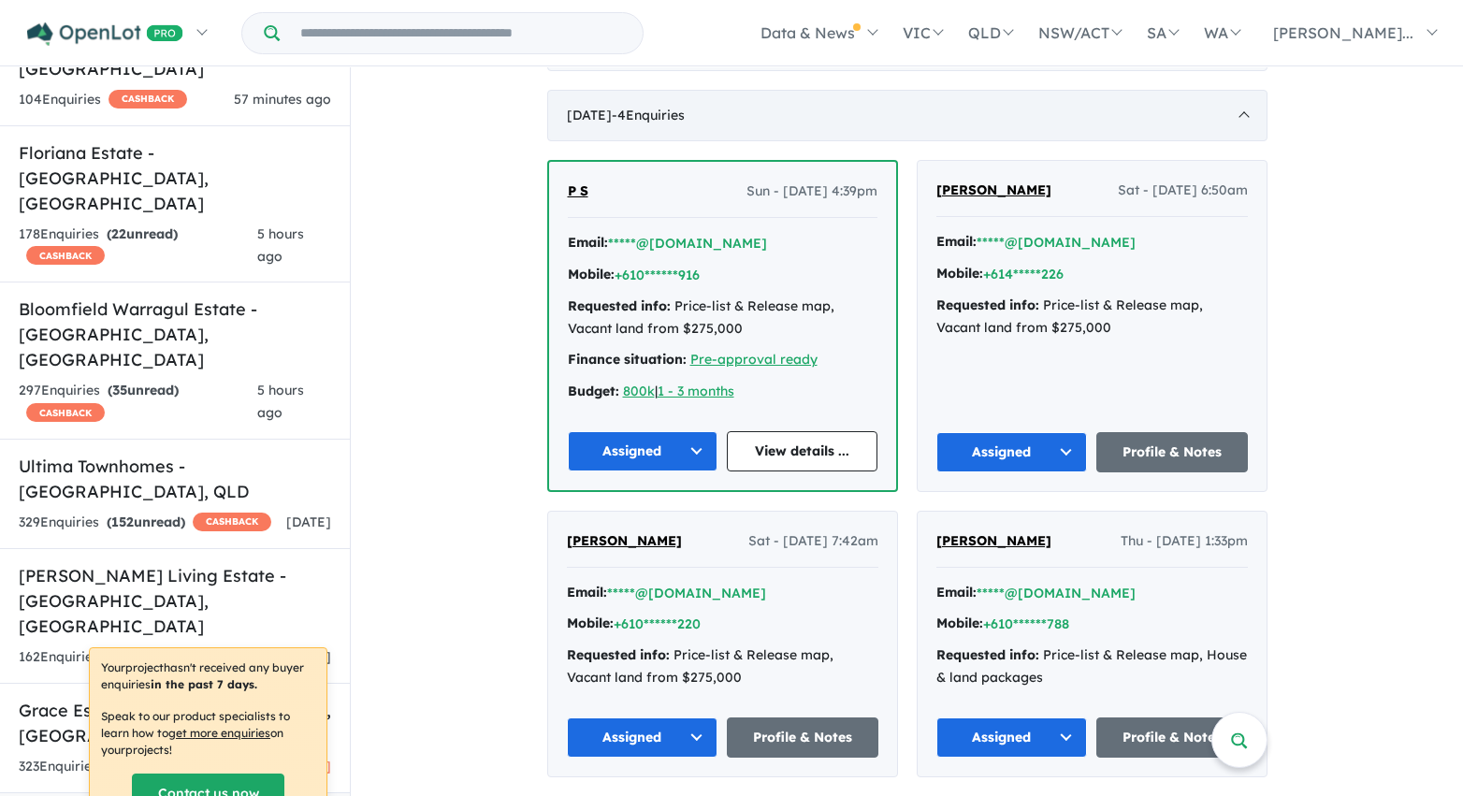
click at [887, 109] on div "January 2023 - 4 Enquir ies ( 0 unread)" at bounding box center [907, 116] width 720 height 52
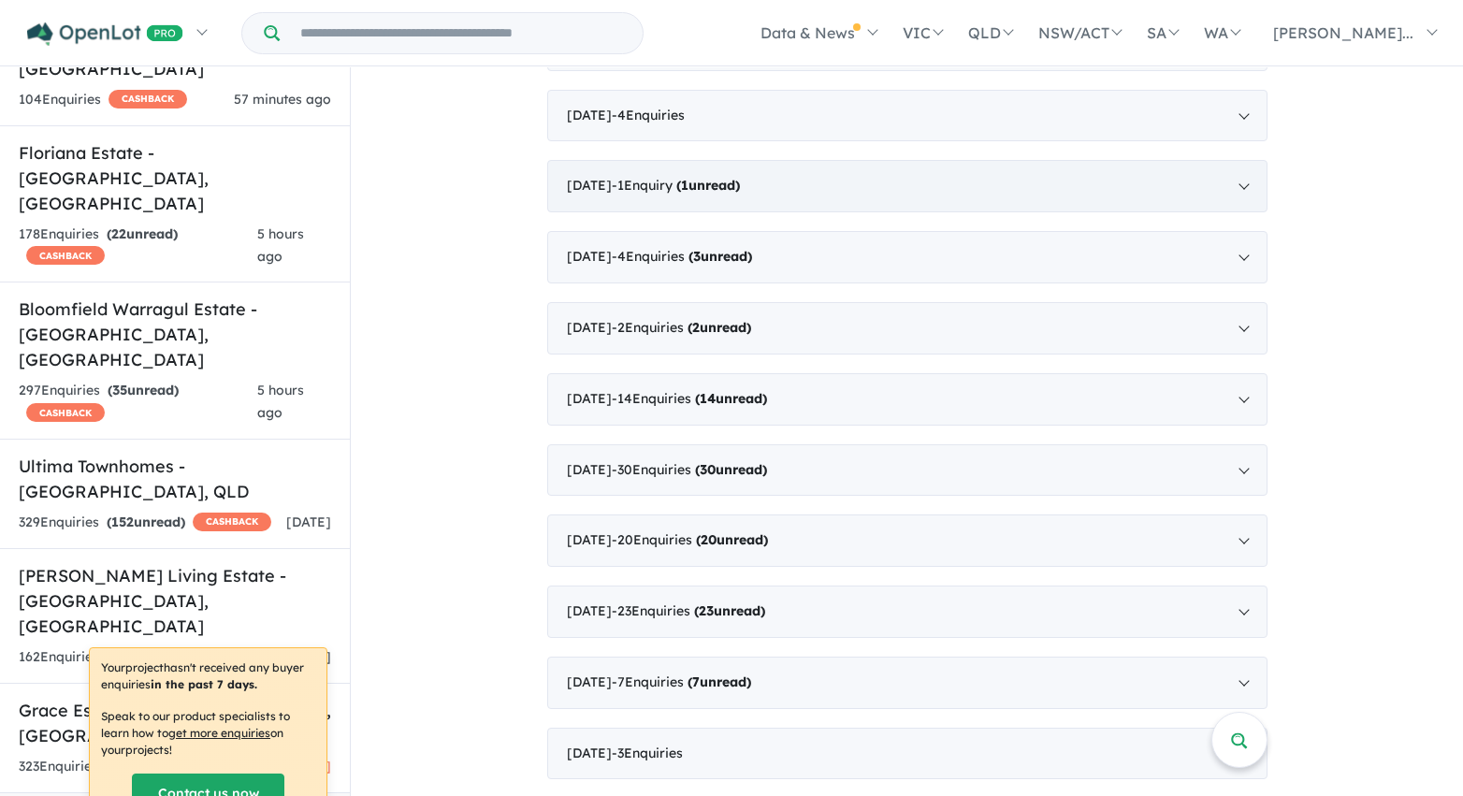
click at [883, 186] on div "November 2022 - 1 Enquir y ( 1 unread)" at bounding box center [907, 186] width 720 height 52
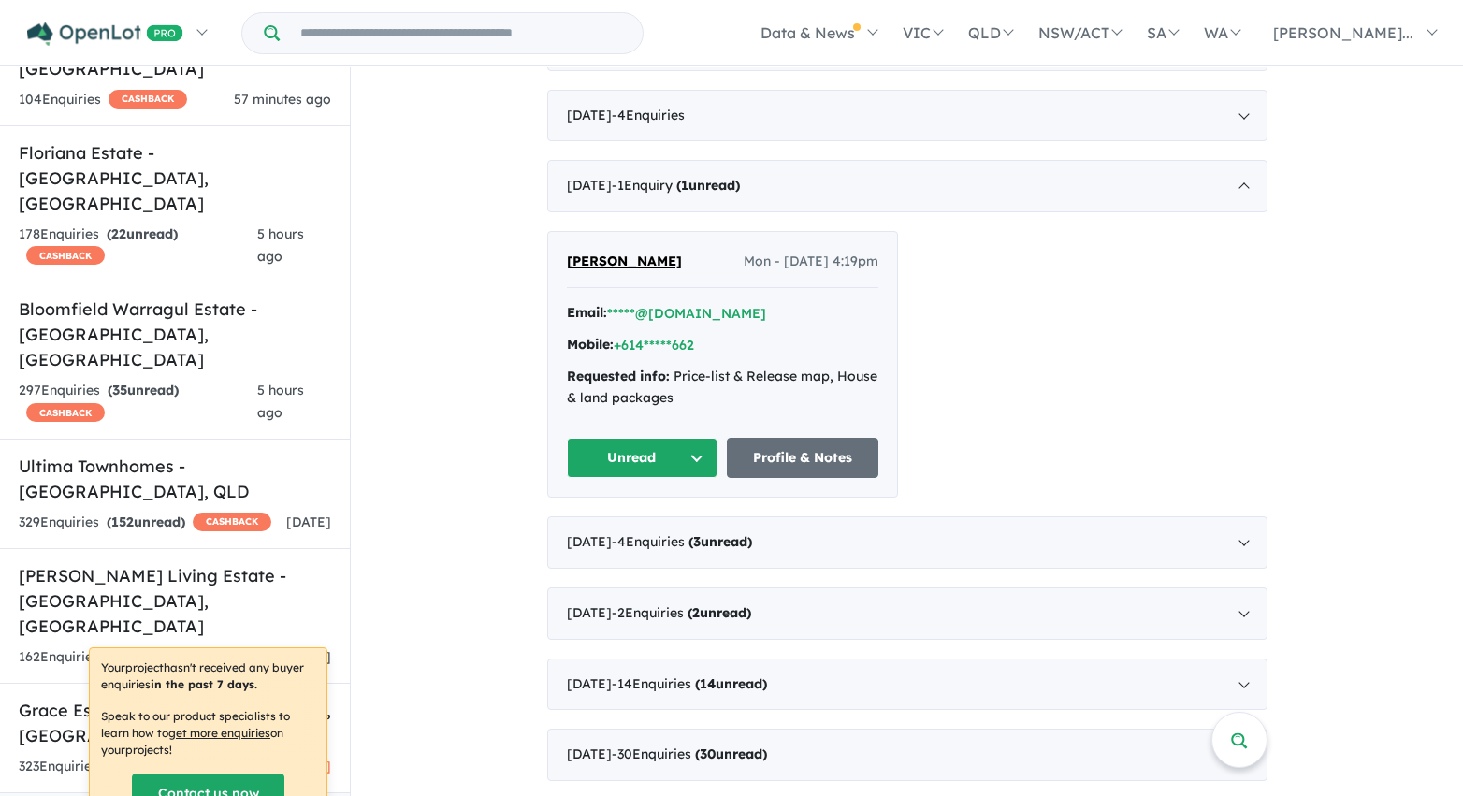
click at [695, 454] on button "Unread" at bounding box center [643, 458] width 152 height 40
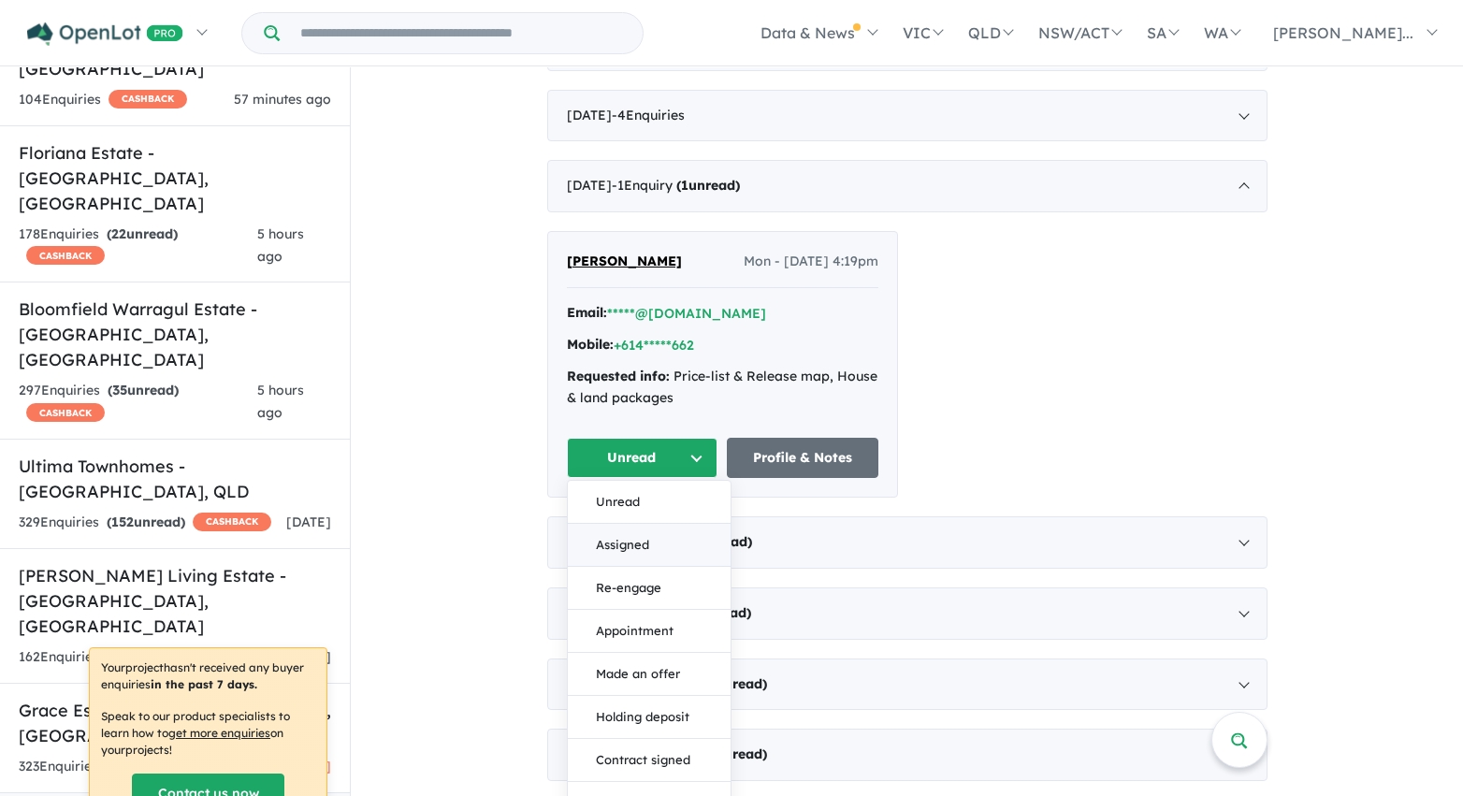
click at [675, 539] on button "Assigned" at bounding box center [649, 545] width 163 height 43
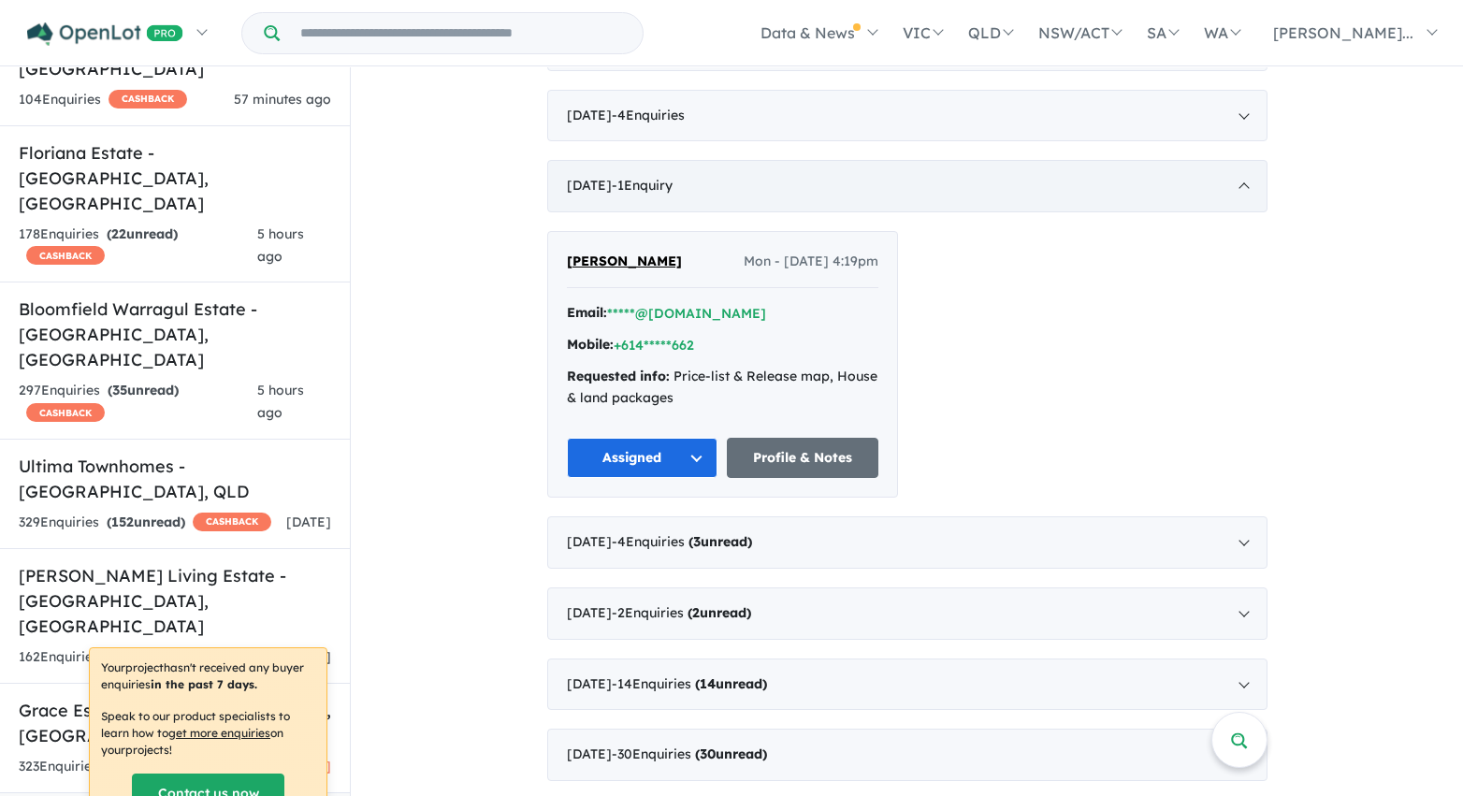
click at [895, 188] on div "November 2022 - 1 Enquir y ( 0 unread)" at bounding box center [907, 186] width 720 height 52
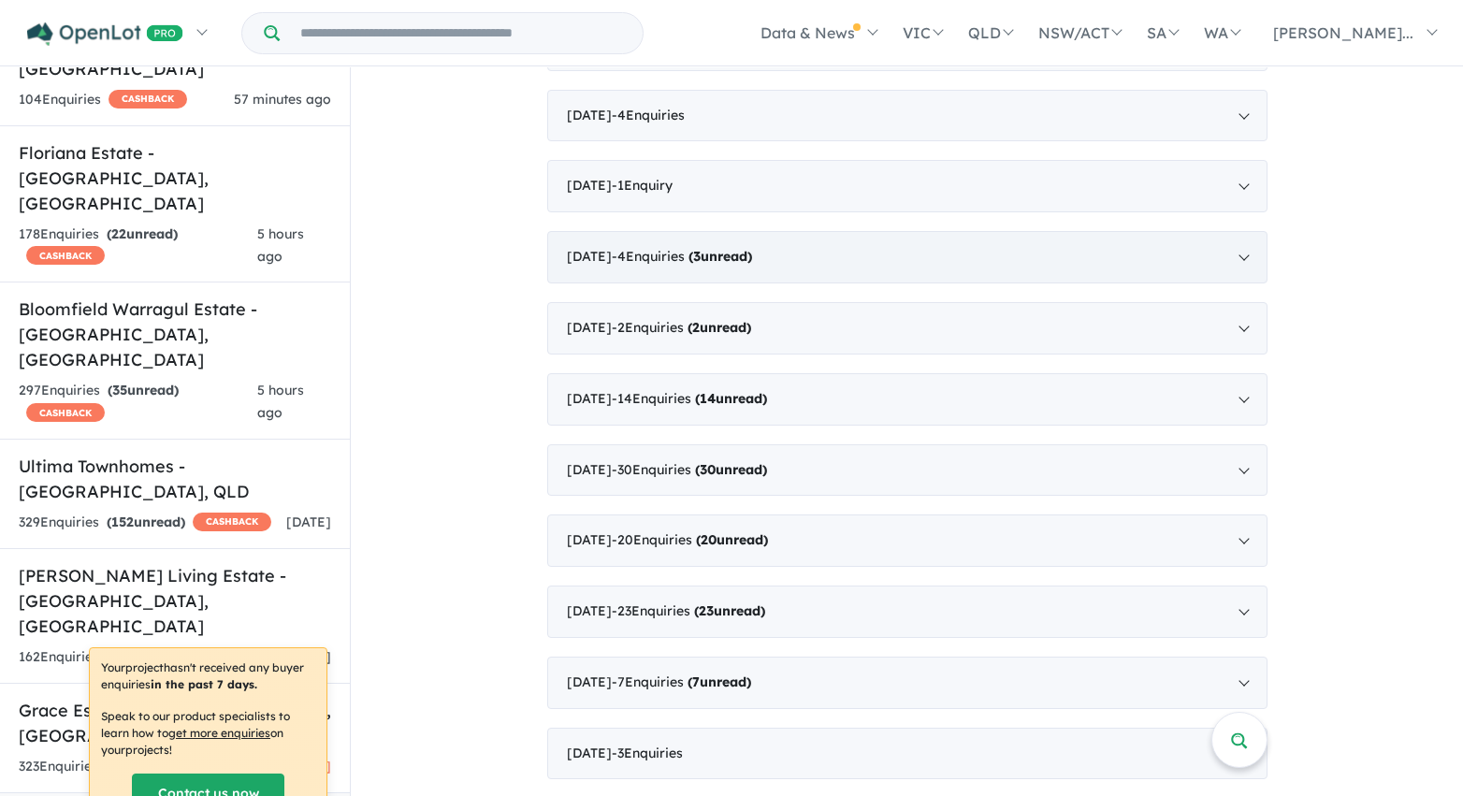
click at [882, 257] on div "October 2022 - 4 Enquir ies ( 3 unread)" at bounding box center [907, 257] width 720 height 52
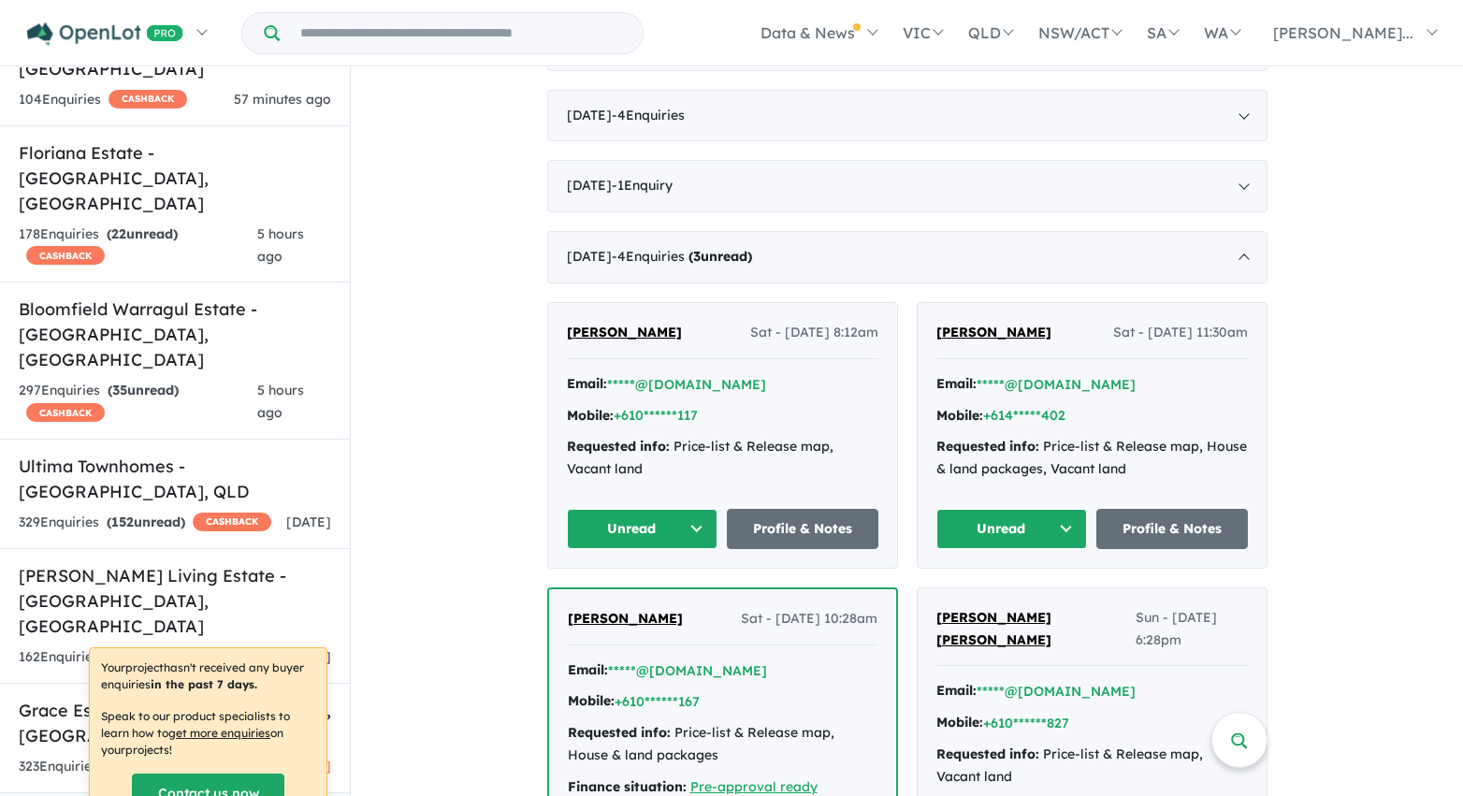
click at [688, 524] on button "Unread" at bounding box center [643, 529] width 152 height 40
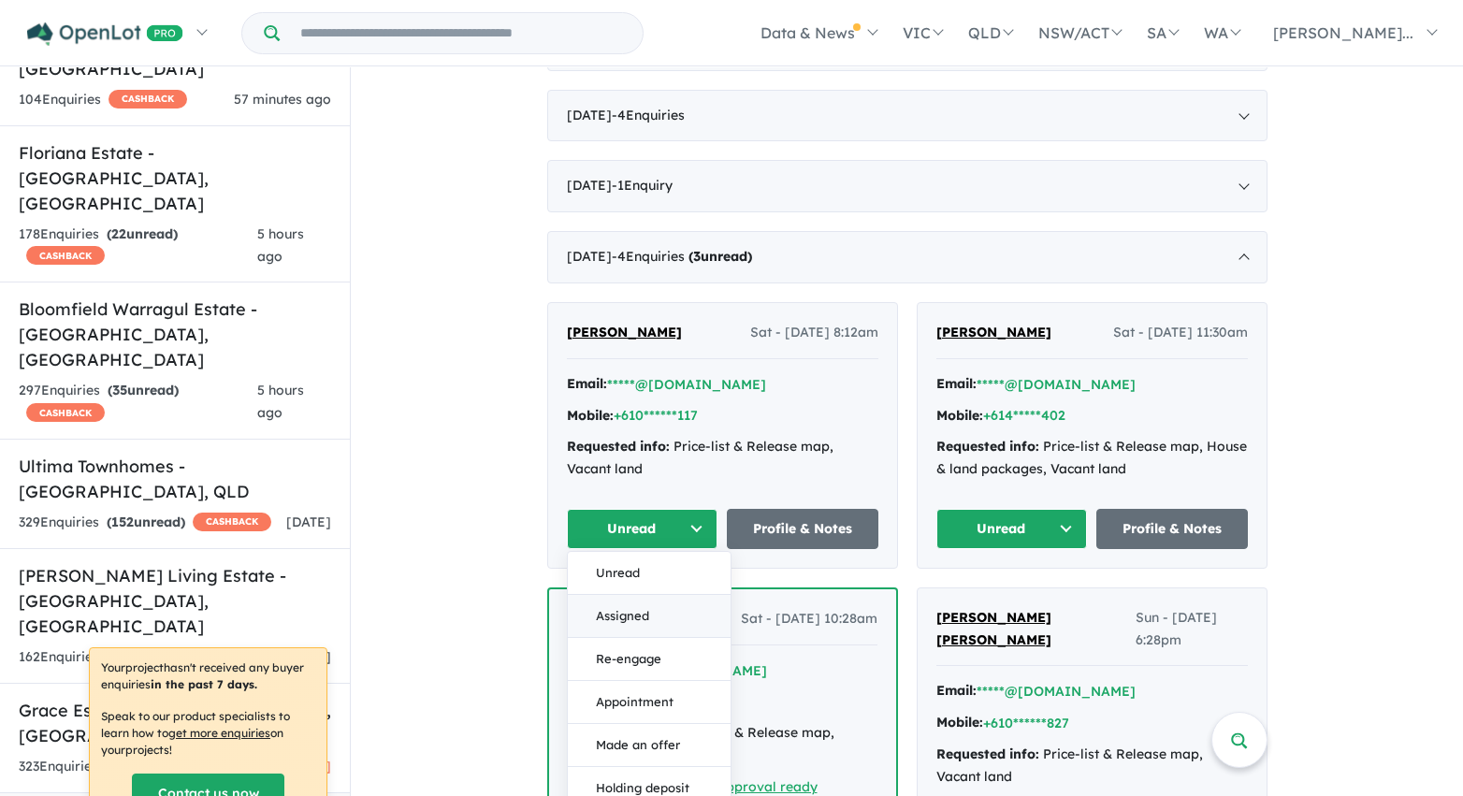
click at [677, 616] on button "Assigned" at bounding box center [649, 616] width 163 height 43
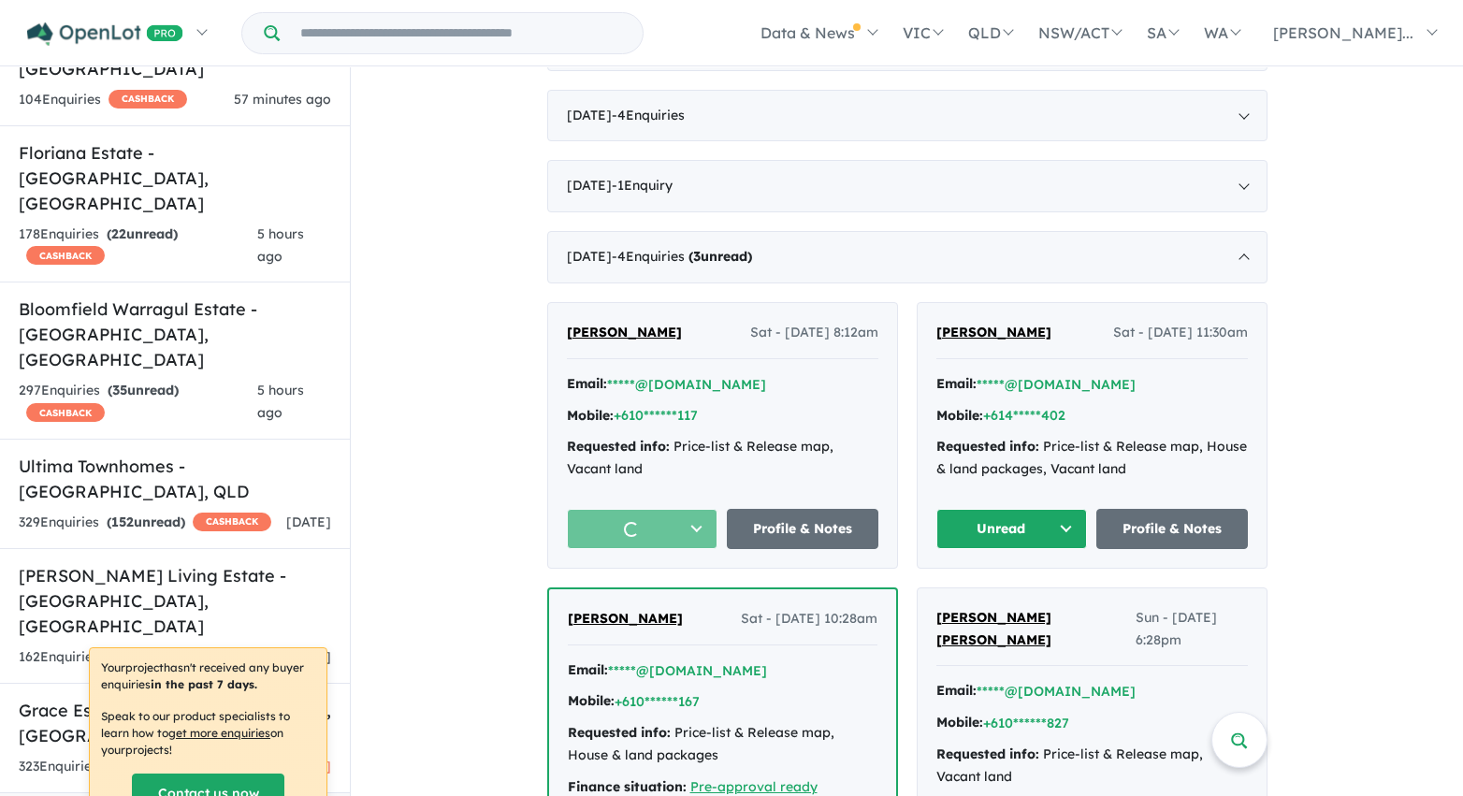
click at [990, 525] on button "Unread" at bounding box center [1012, 529] width 152 height 40
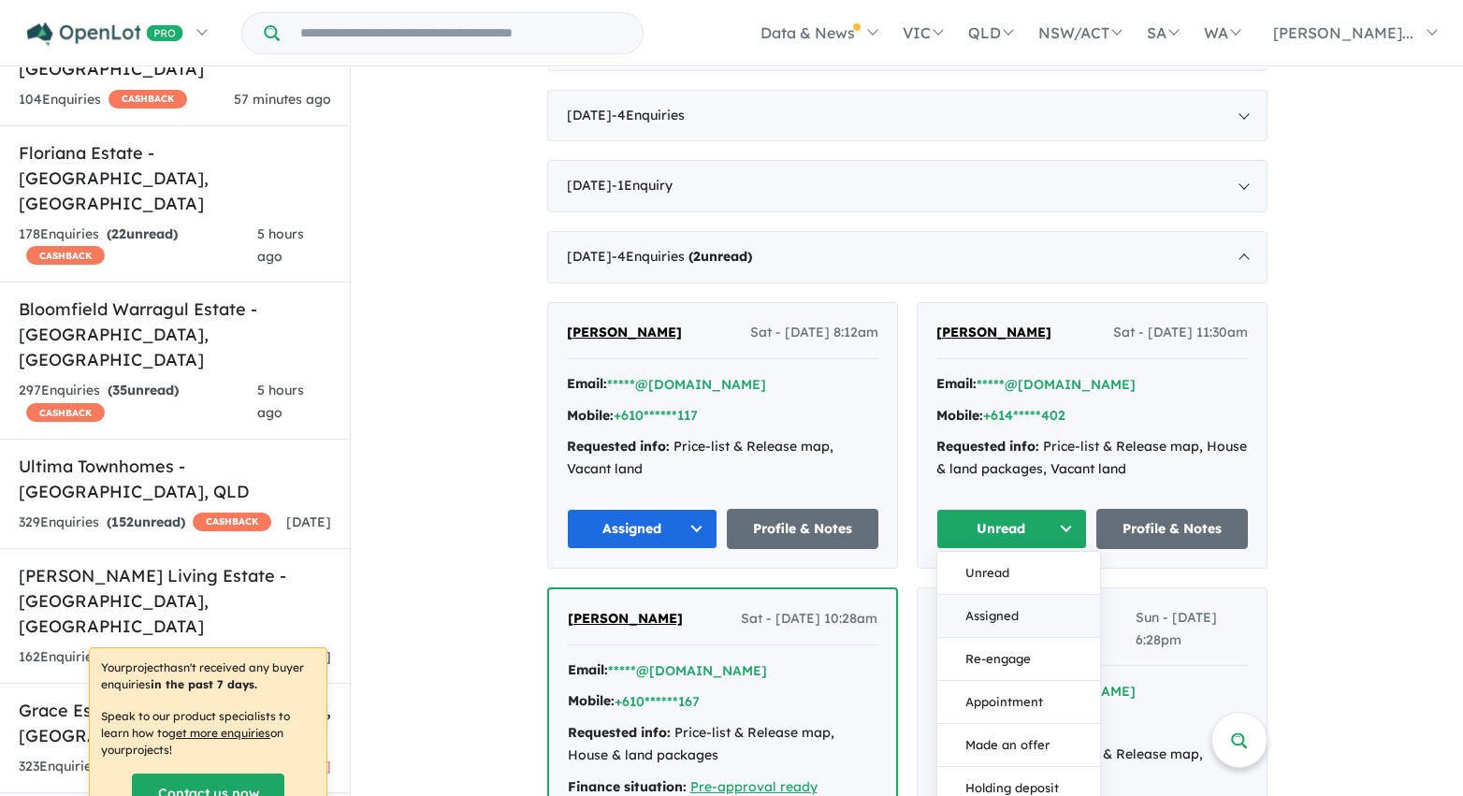
click at [994, 629] on button "Assigned" at bounding box center [1018, 616] width 163 height 43
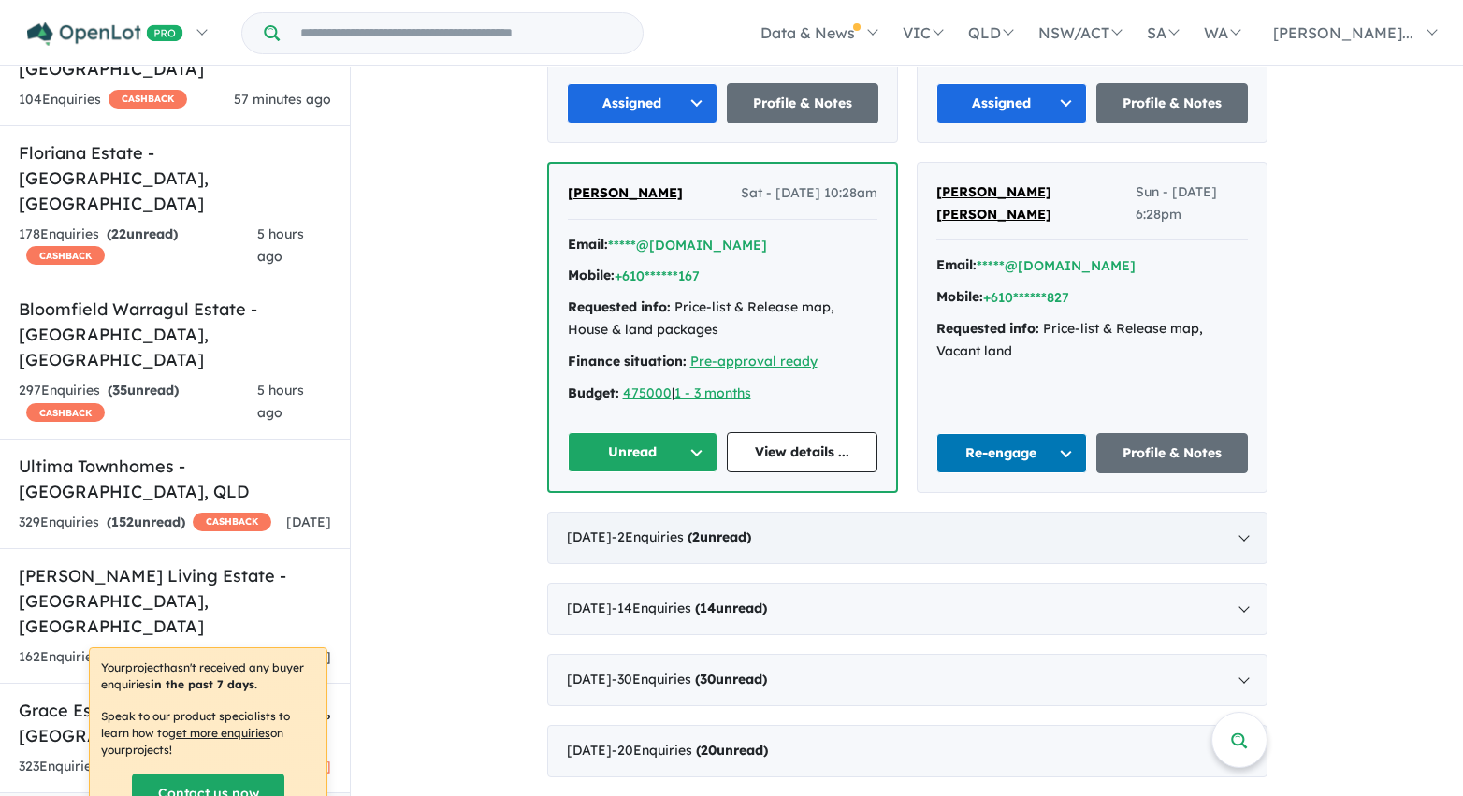
scroll to position [2120, 0]
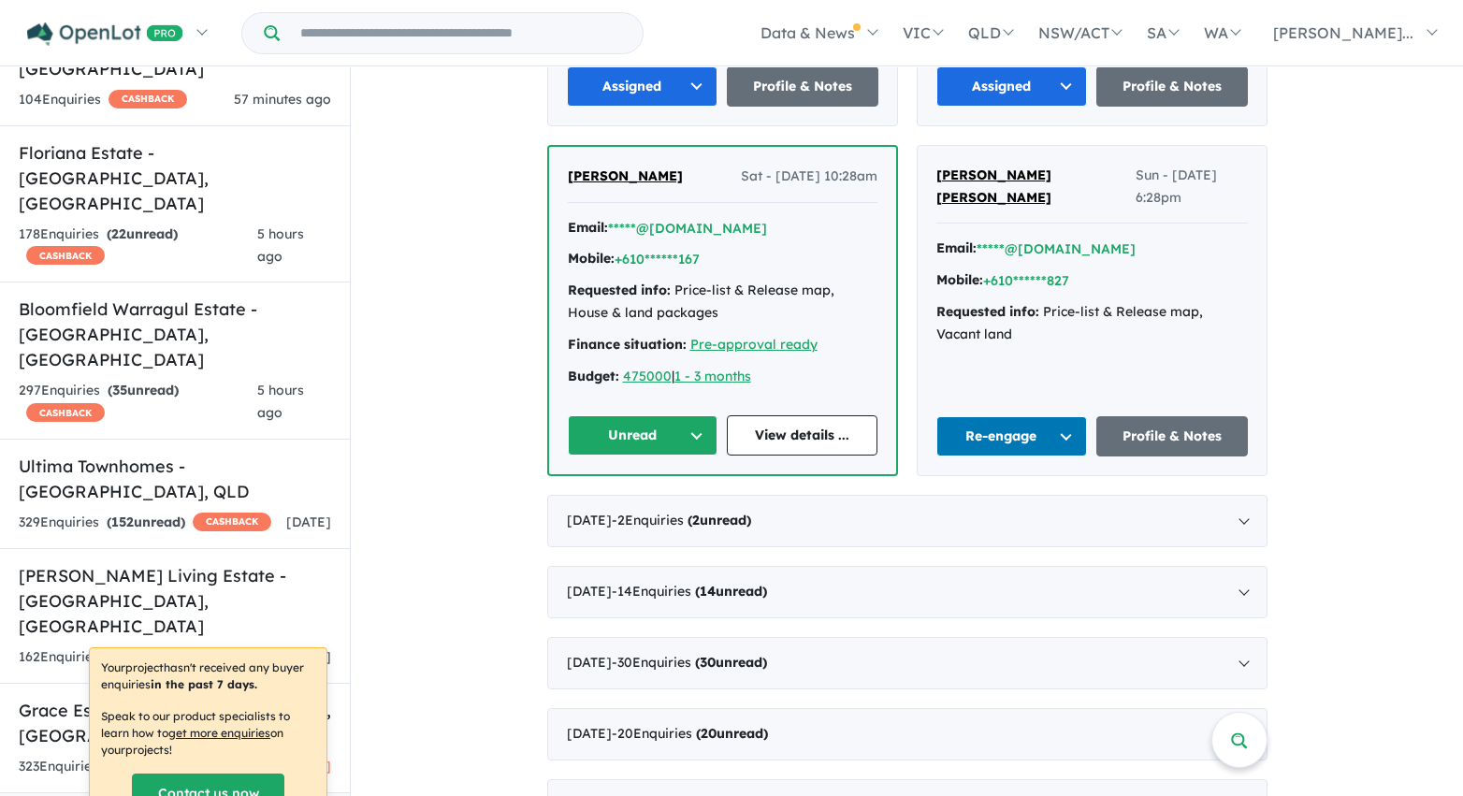
click at [689, 437] on button "Unread" at bounding box center [643, 435] width 151 height 40
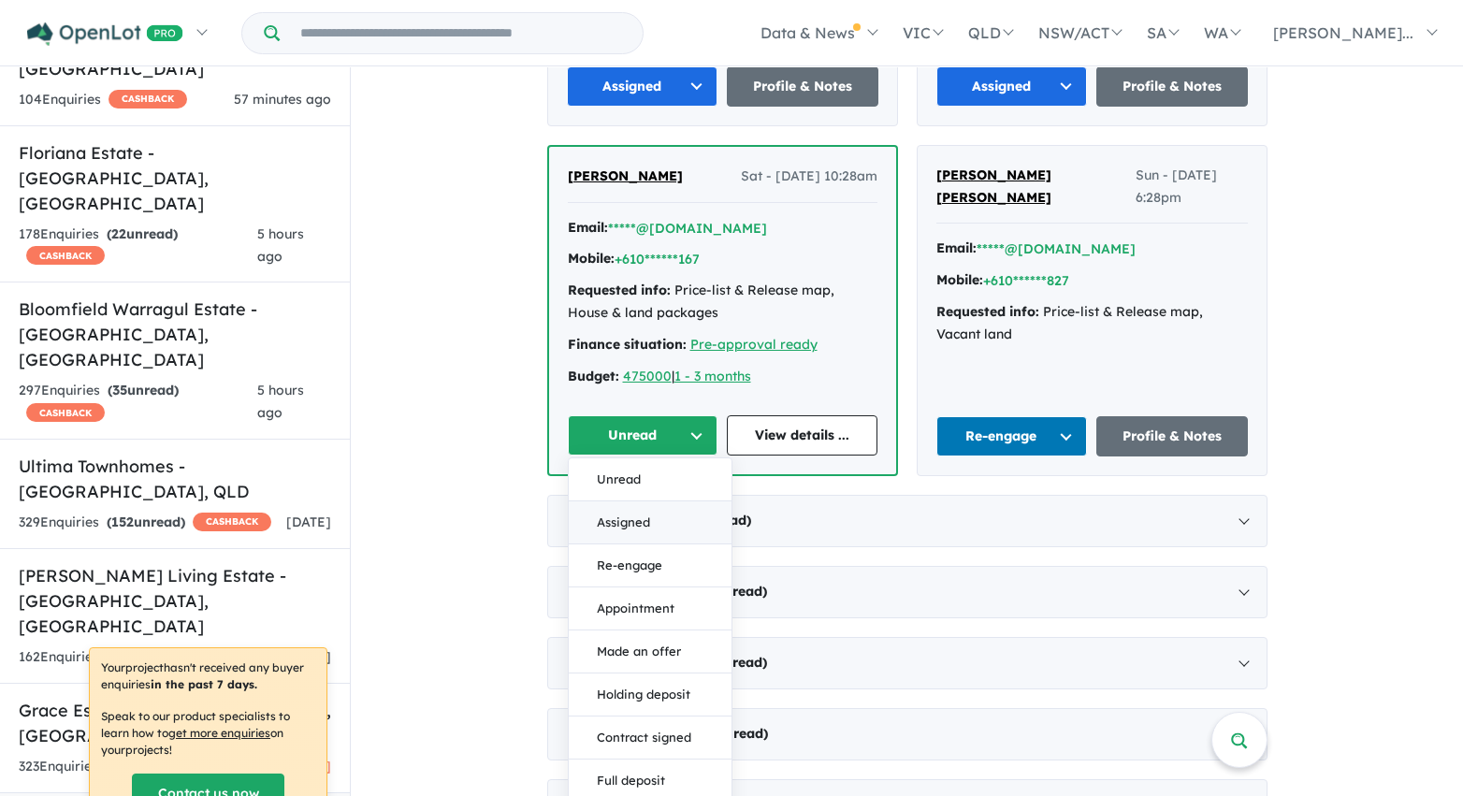
click at [679, 516] on button "Assigned" at bounding box center [650, 522] width 163 height 43
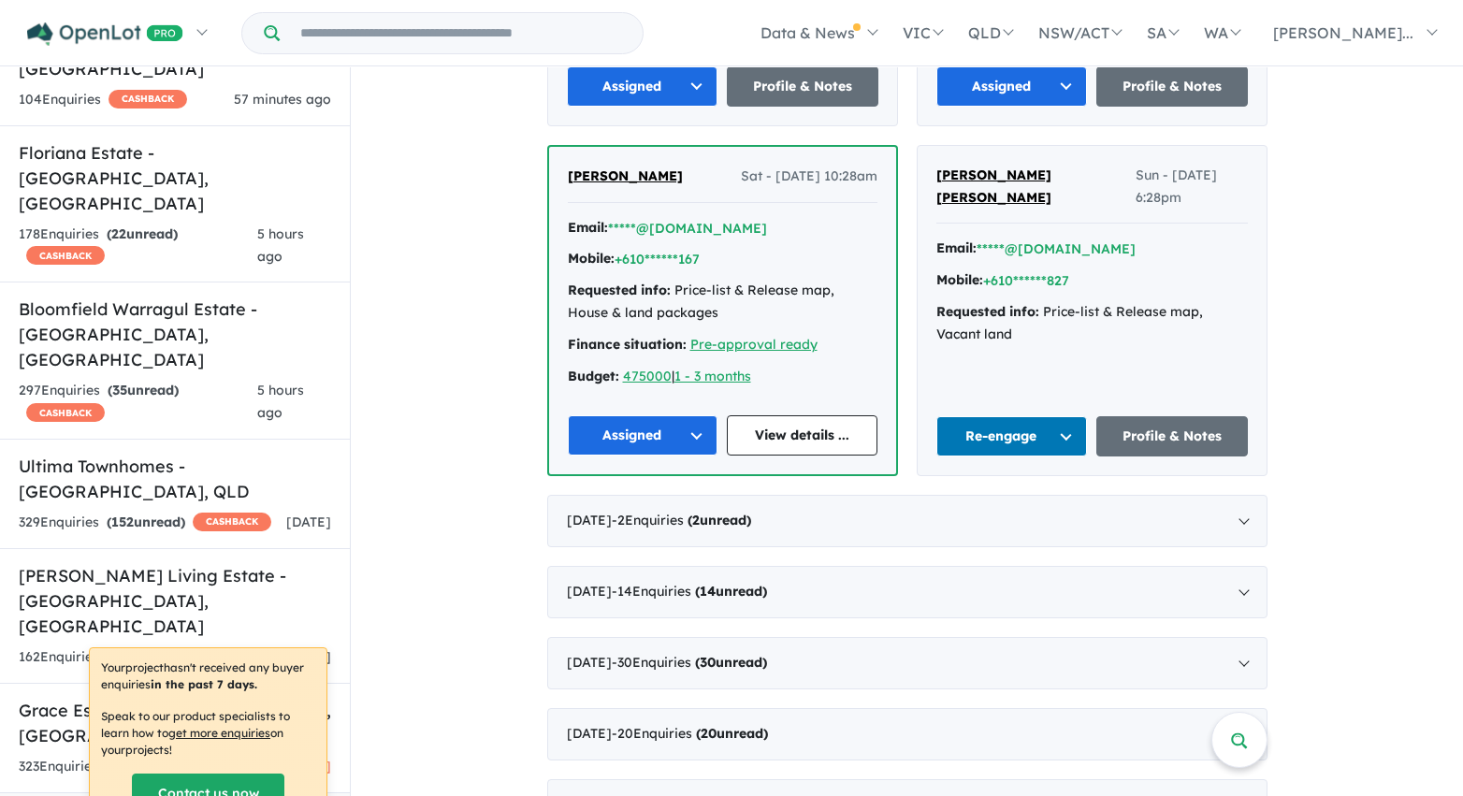
click at [1032, 440] on button "Re-engage" at bounding box center [1012, 436] width 152 height 40
click at [1027, 527] on button "Assigned" at bounding box center [1018, 523] width 163 height 43
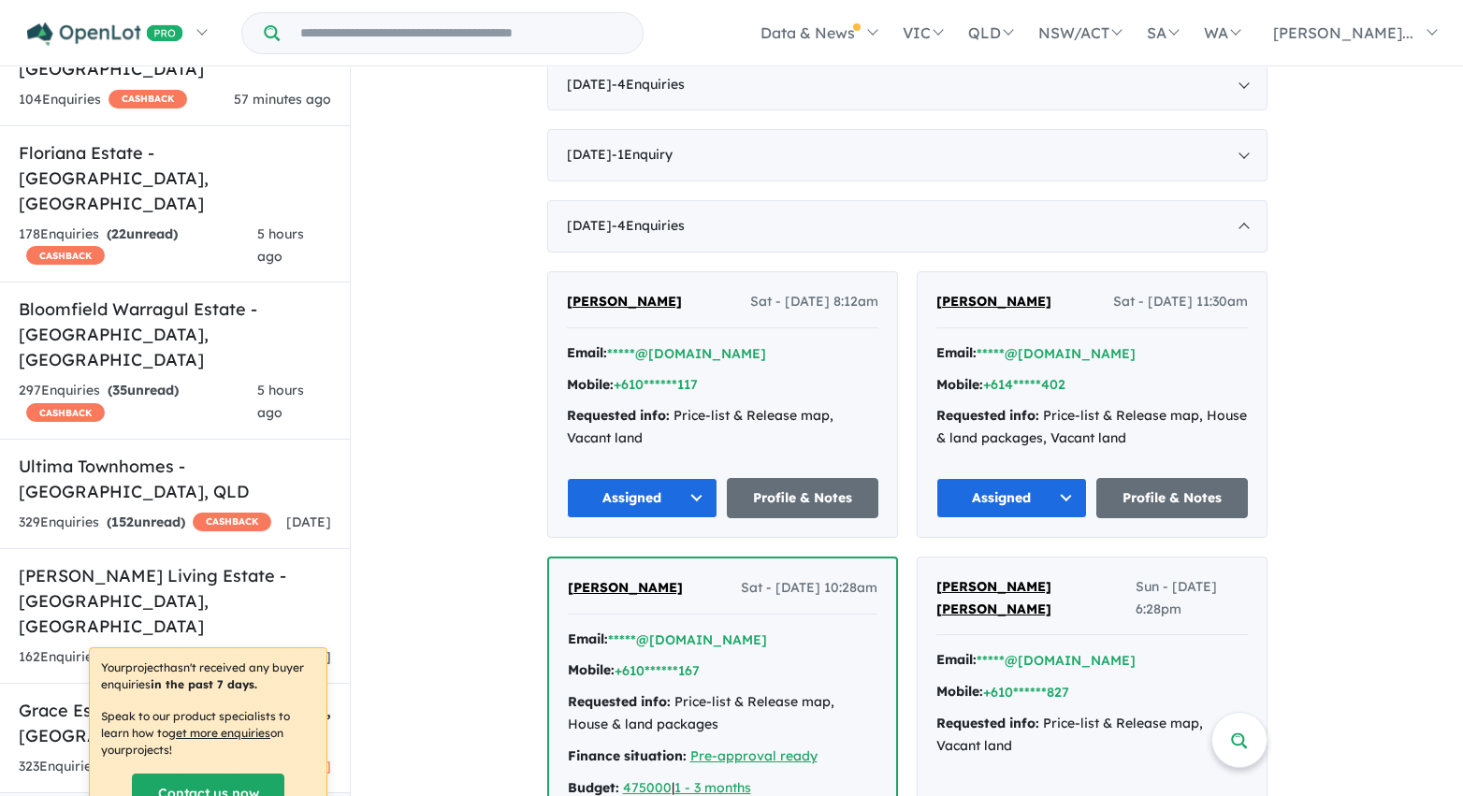
scroll to position [1632, 0]
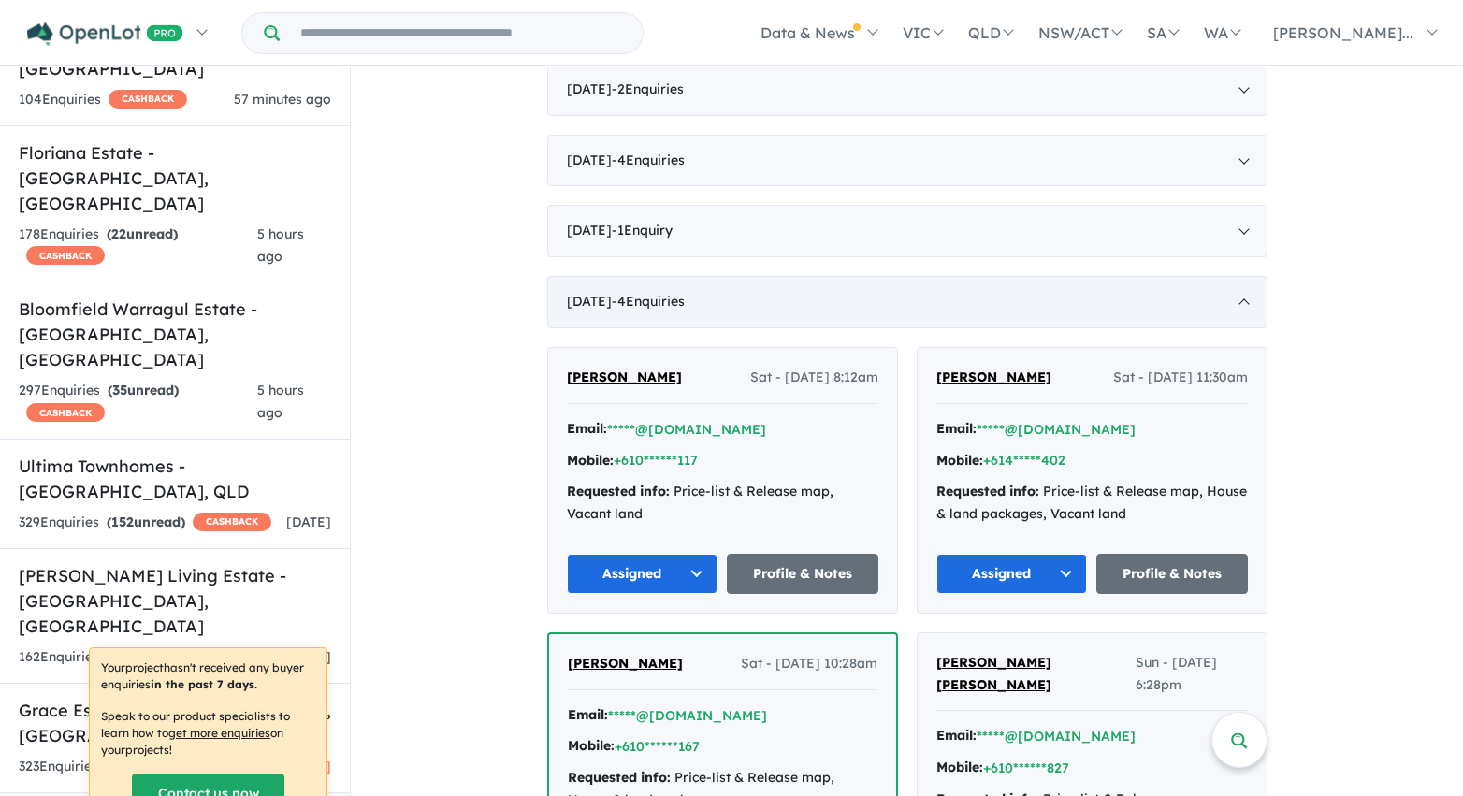
click at [1202, 304] on div "October 2022 - 4 Enquir ies ( 0 unread)" at bounding box center [907, 302] width 720 height 52
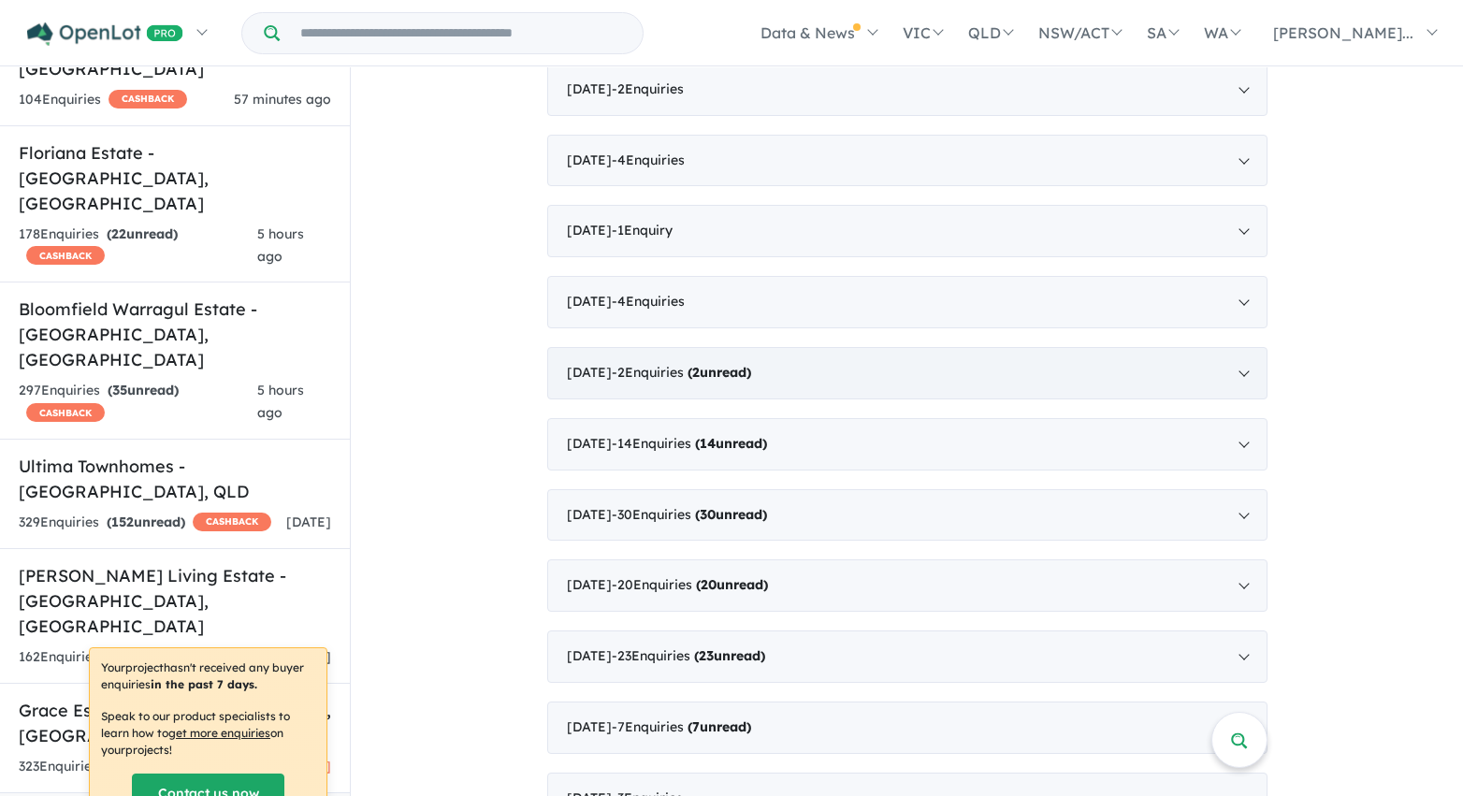
click at [1109, 369] on div "September 2022 - 2 Enquir ies ( 2 unread)" at bounding box center [907, 373] width 720 height 52
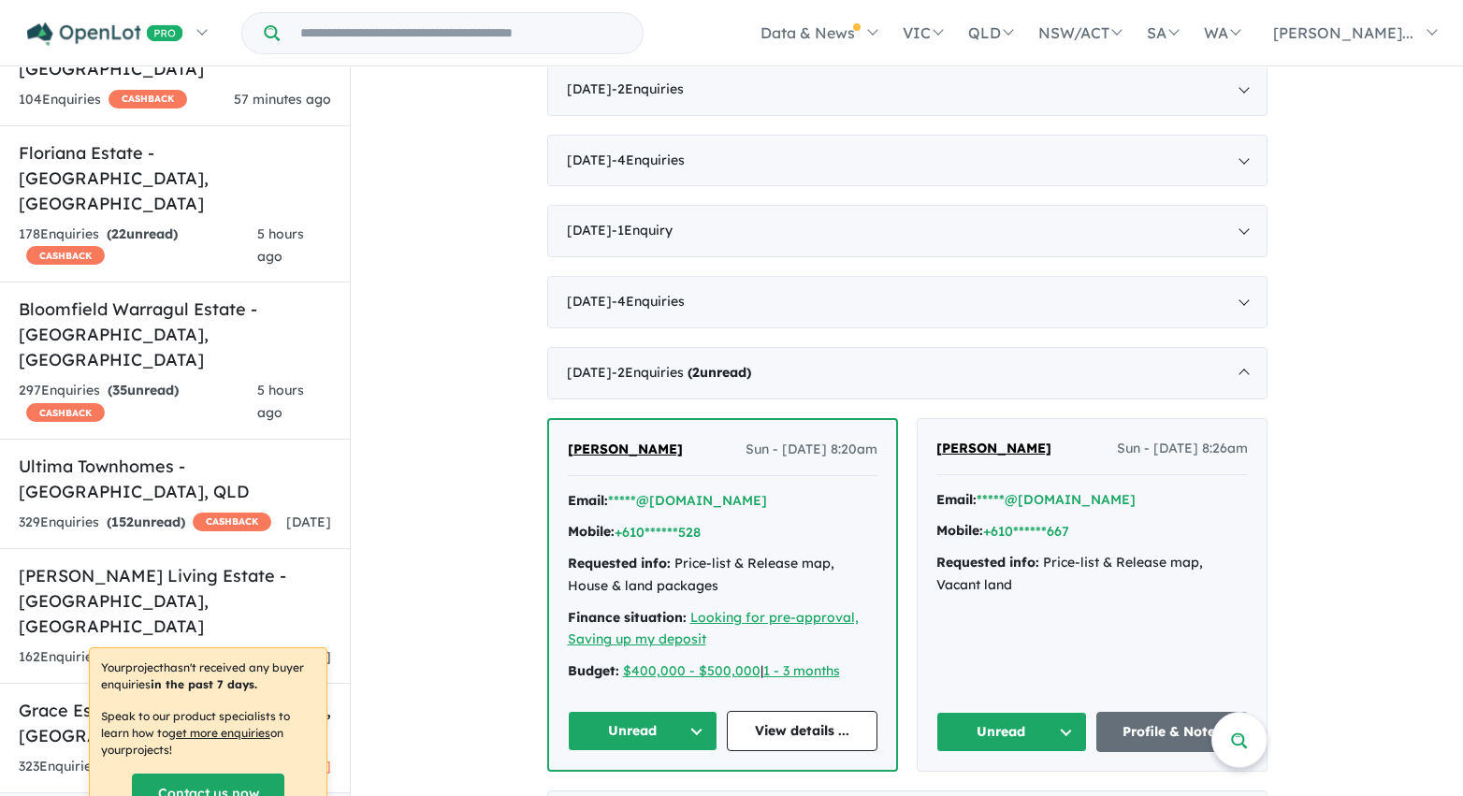
click at [699, 731] on button "Unread" at bounding box center [643, 731] width 151 height 40
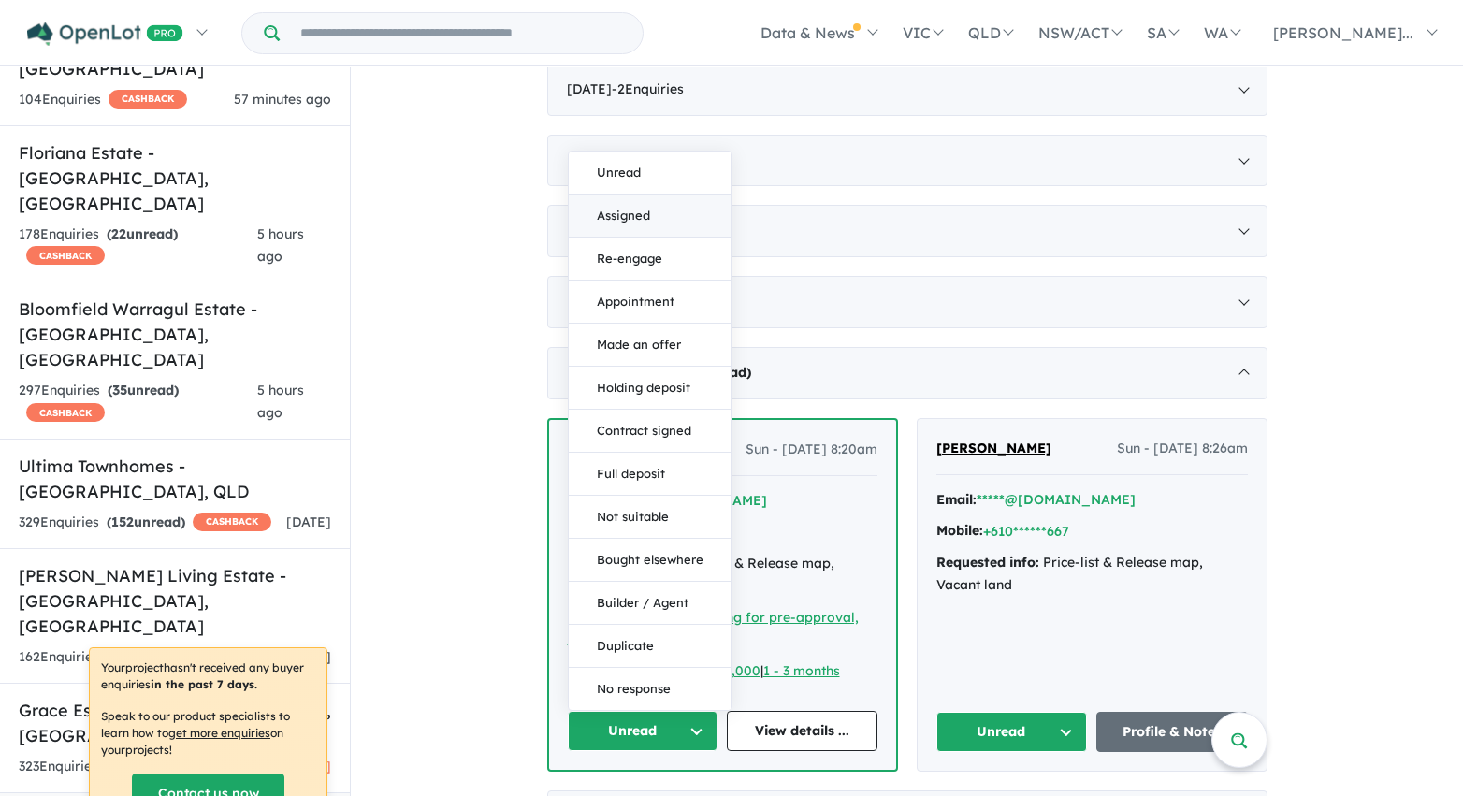
click at [670, 224] on button "Assigned" at bounding box center [650, 216] width 163 height 43
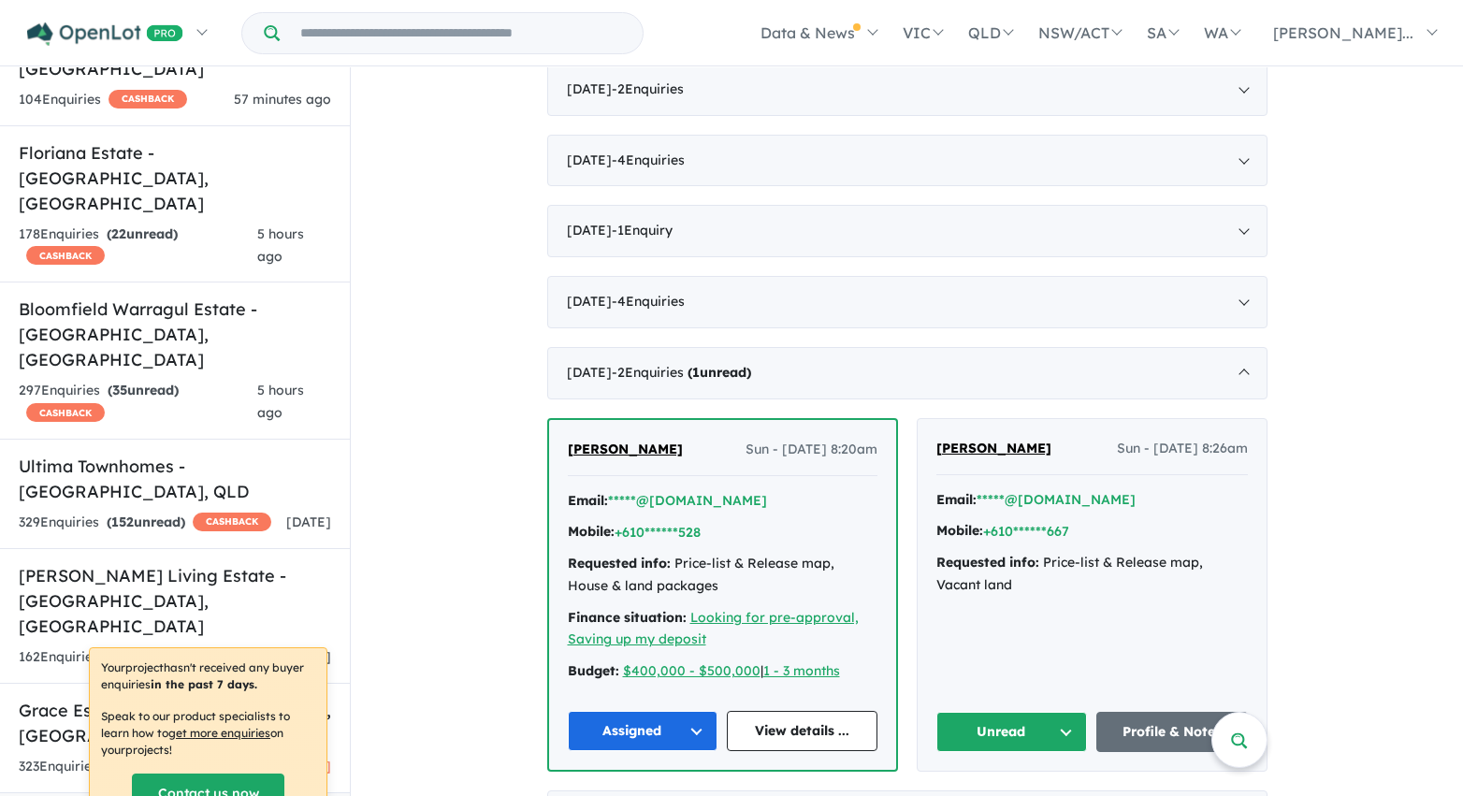
click at [1015, 727] on button "Unread" at bounding box center [1012, 732] width 152 height 40
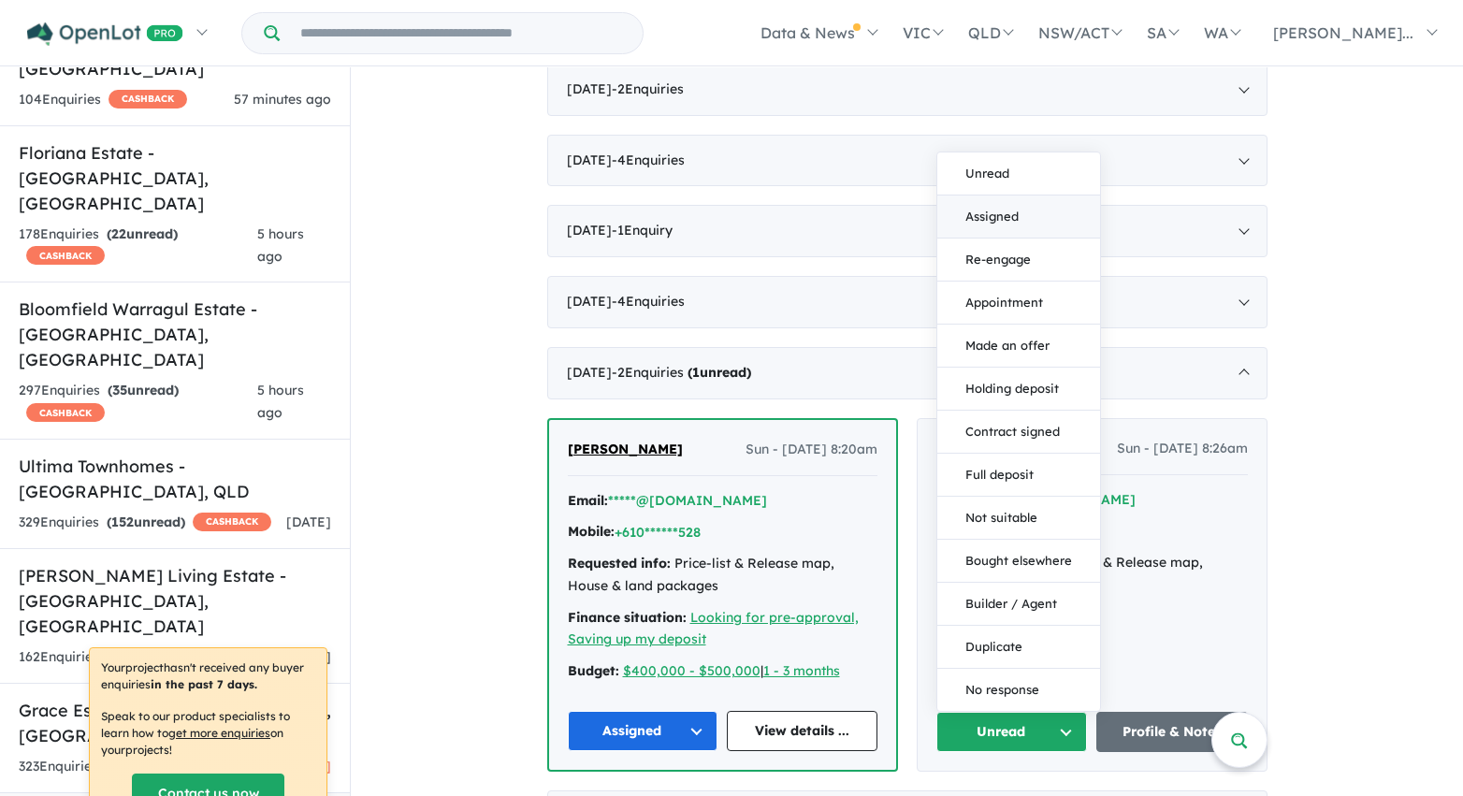
click at [1002, 216] on button "Assigned" at bounding box center [1018, 216] width 163 height 43
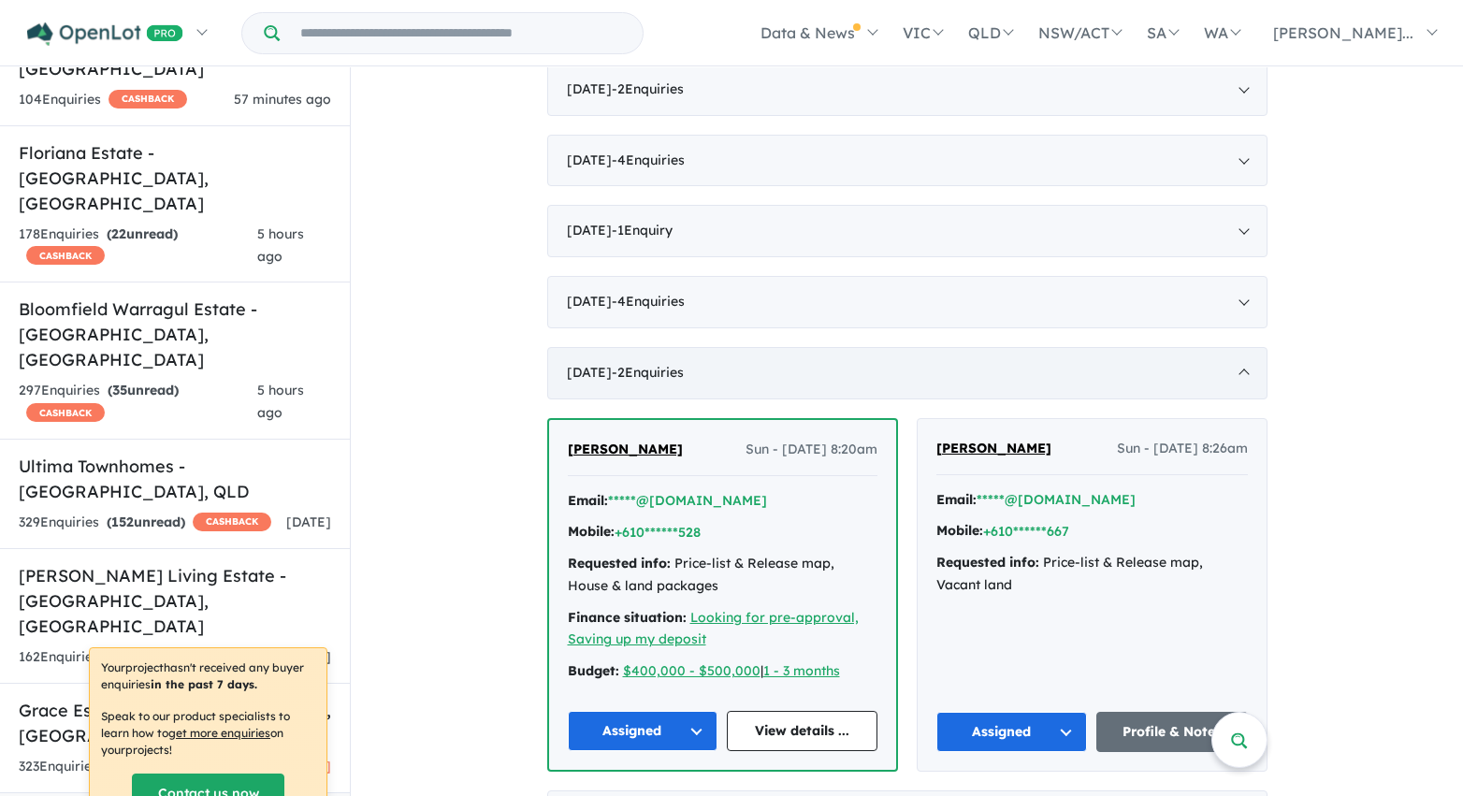
click at [963, 379] on div "September 2022 - 2 Enquir ies ( 0 unread)" at bounding box center [907, 373] width 720 height 52
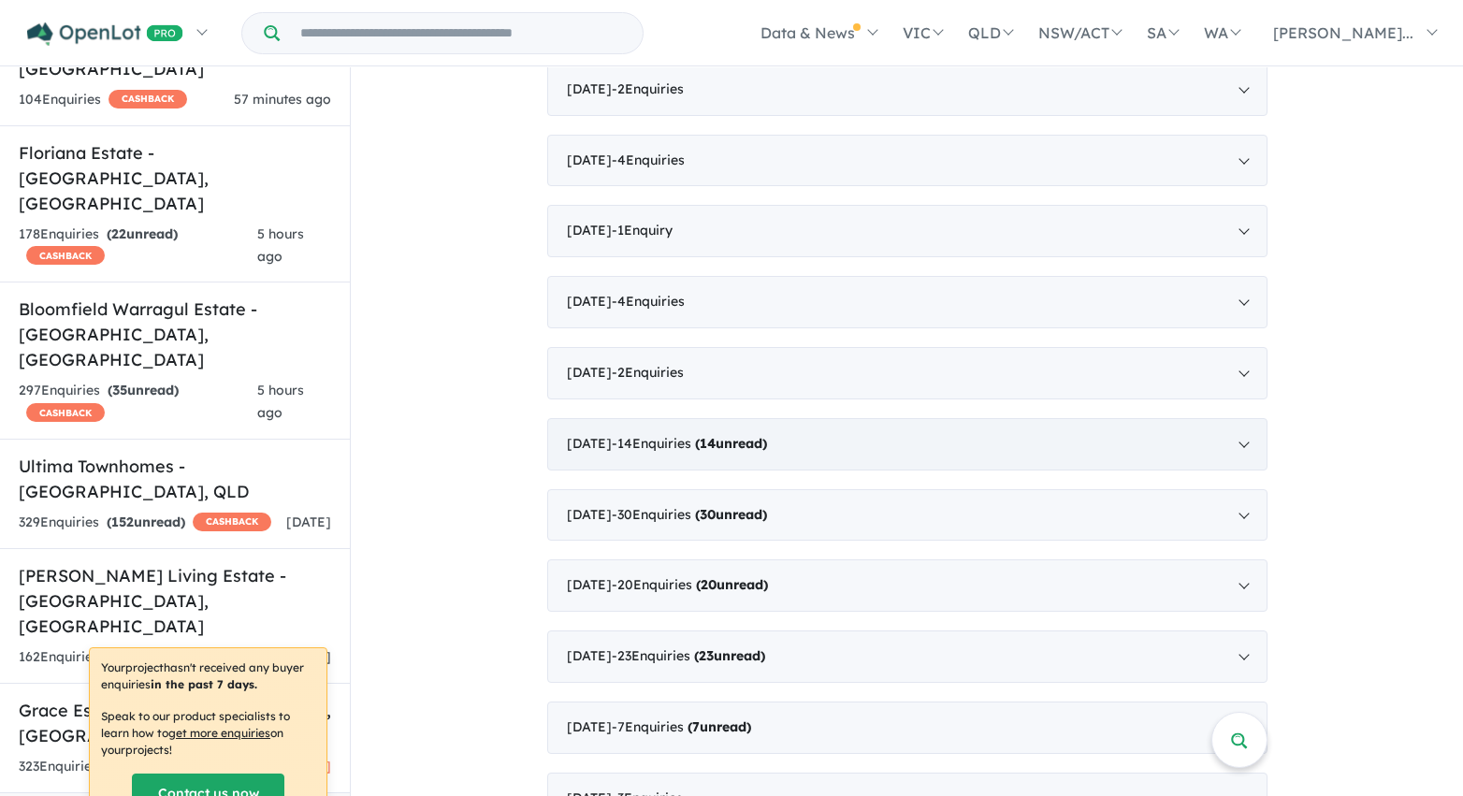
click at [955, 453] on div "August 2022 - 14 Enquir ies ( 14 unread)" at bounding box center [907, 444] width 720 height 52
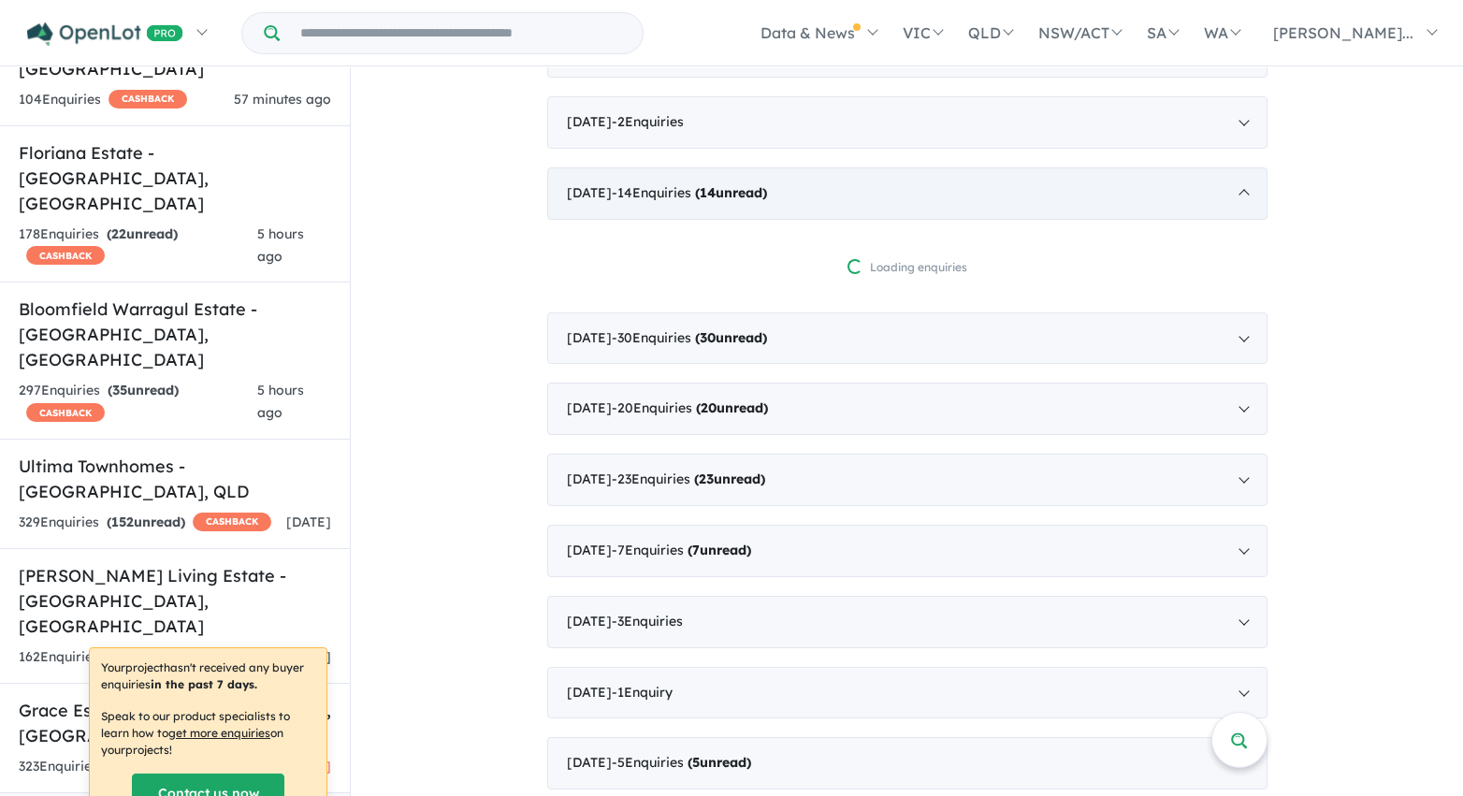
scroll to position [1887, 0]
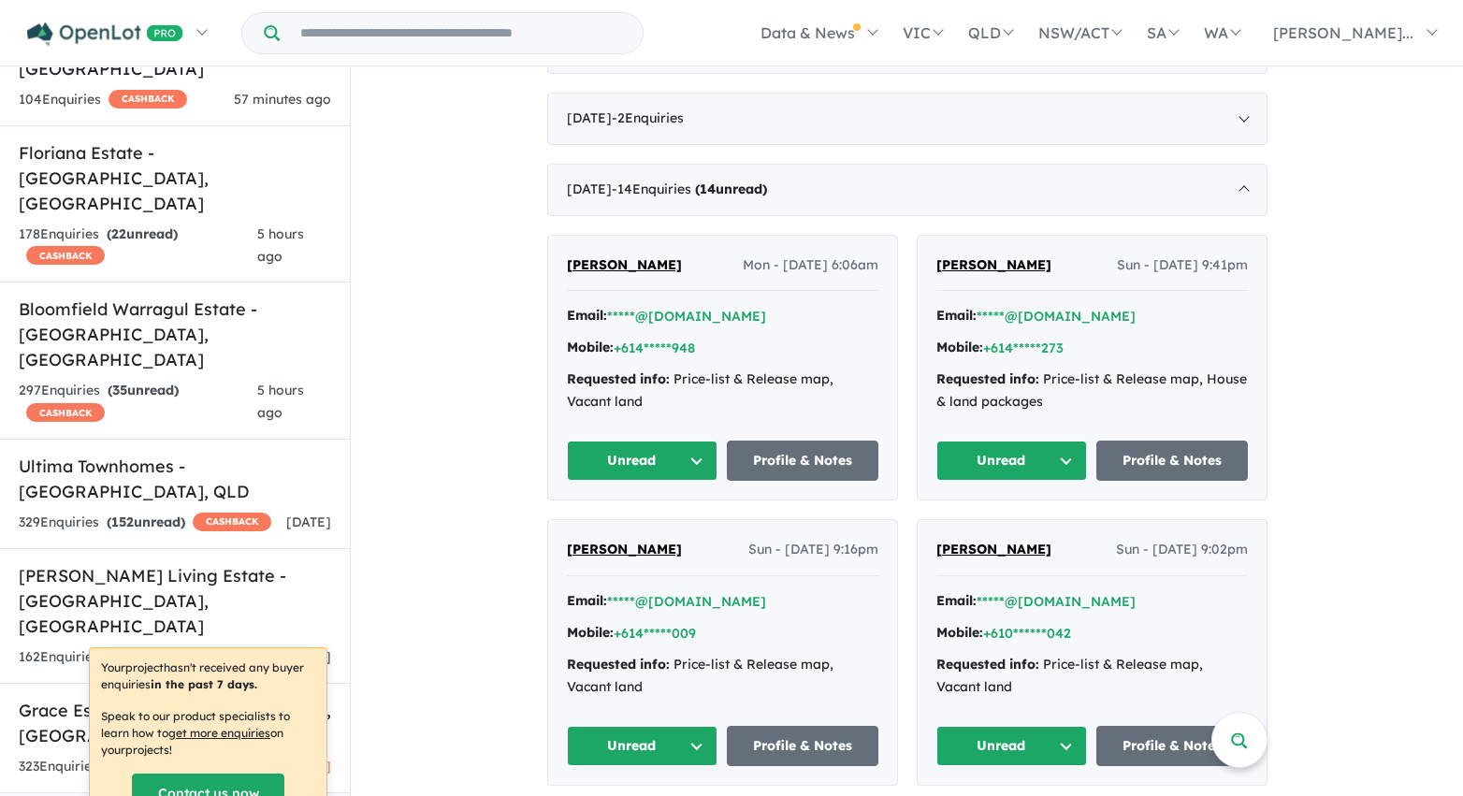
click at [703, 453] on button "Unread" at bounding box center [643, 461] width 152 height 40
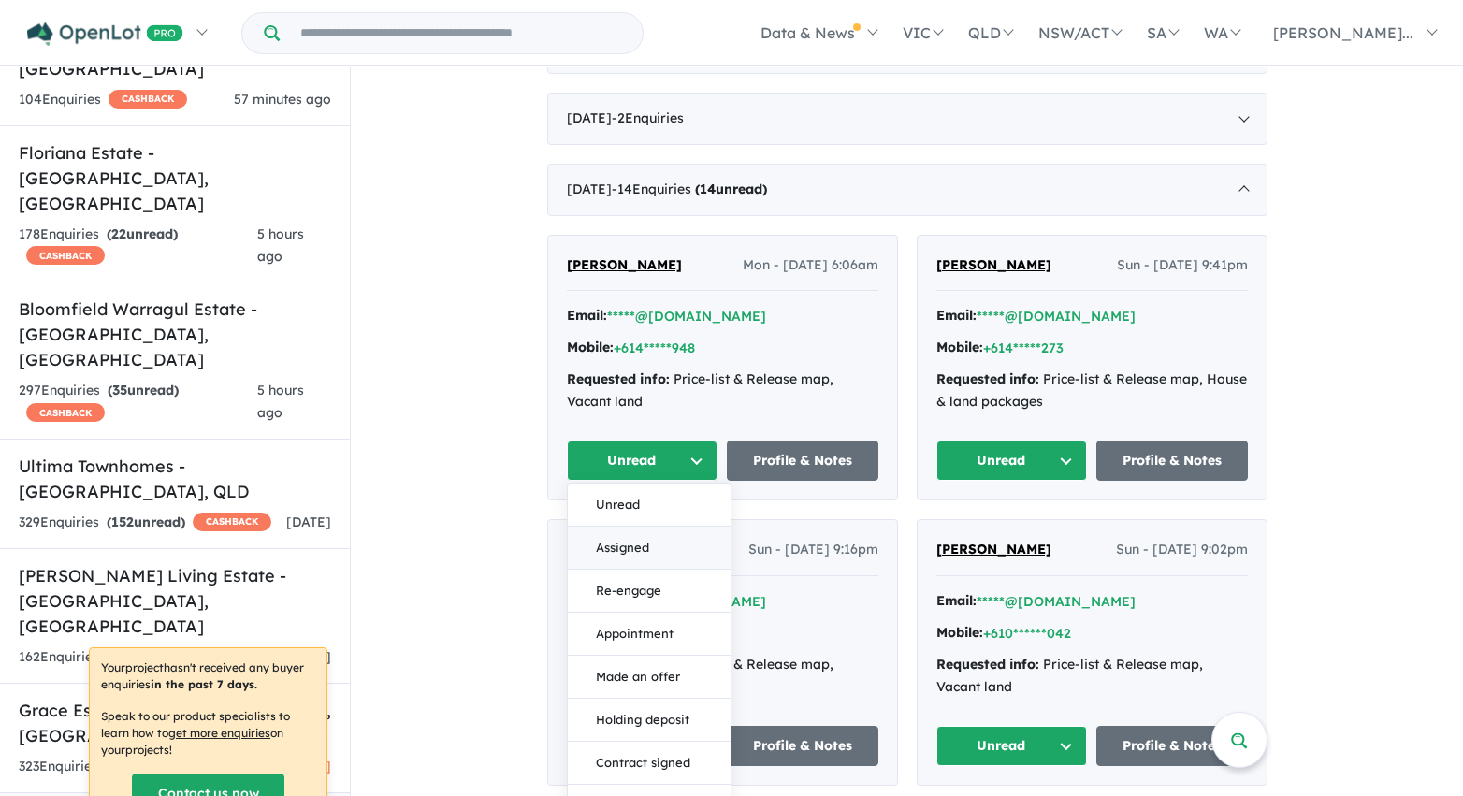
click at [675, 538] on button "Assigned" at bounding box center [649, 548] width 163 height 43
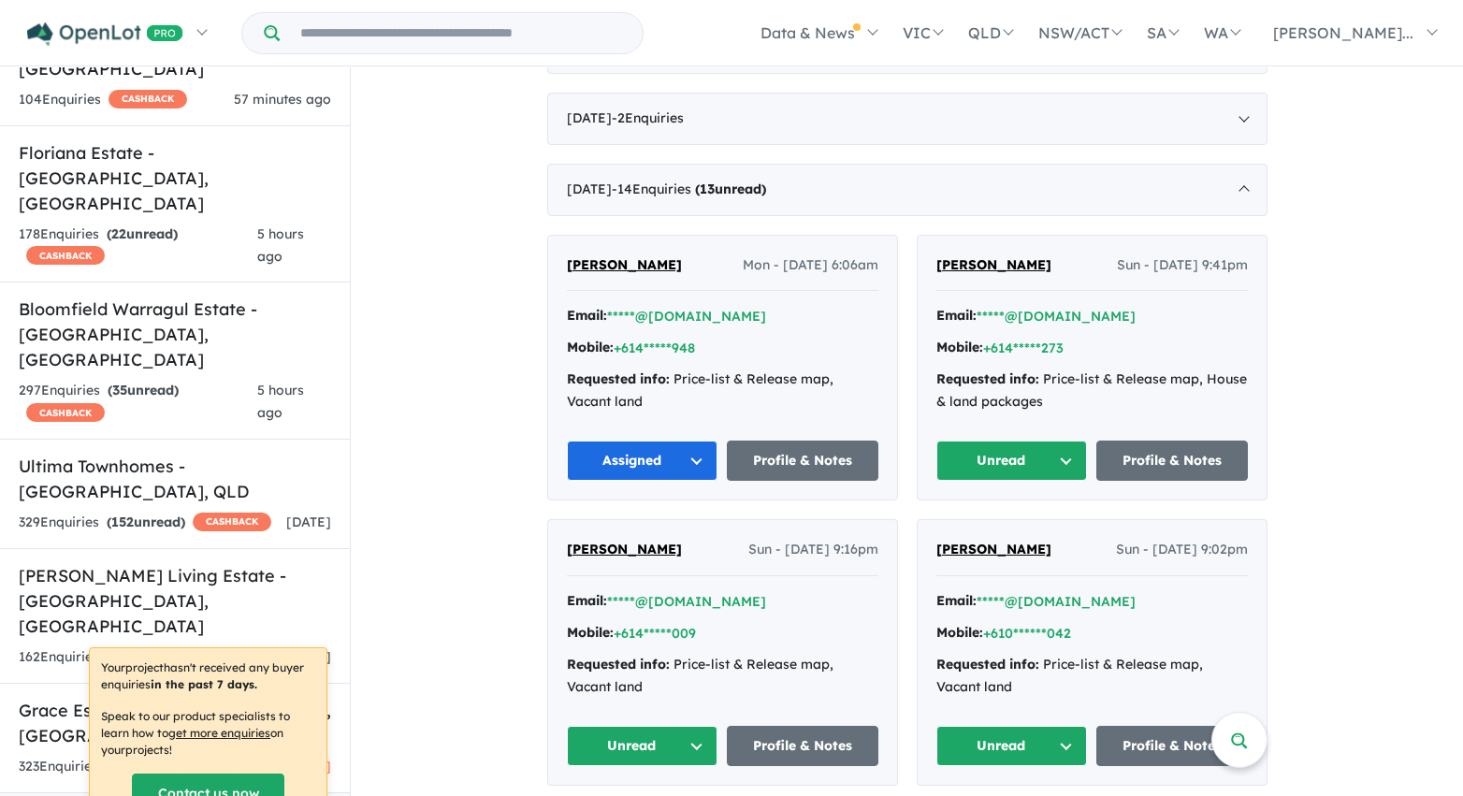
click at [1001, 452] on button "Unread" at bounding box center [1012, 461] width 152 height 40
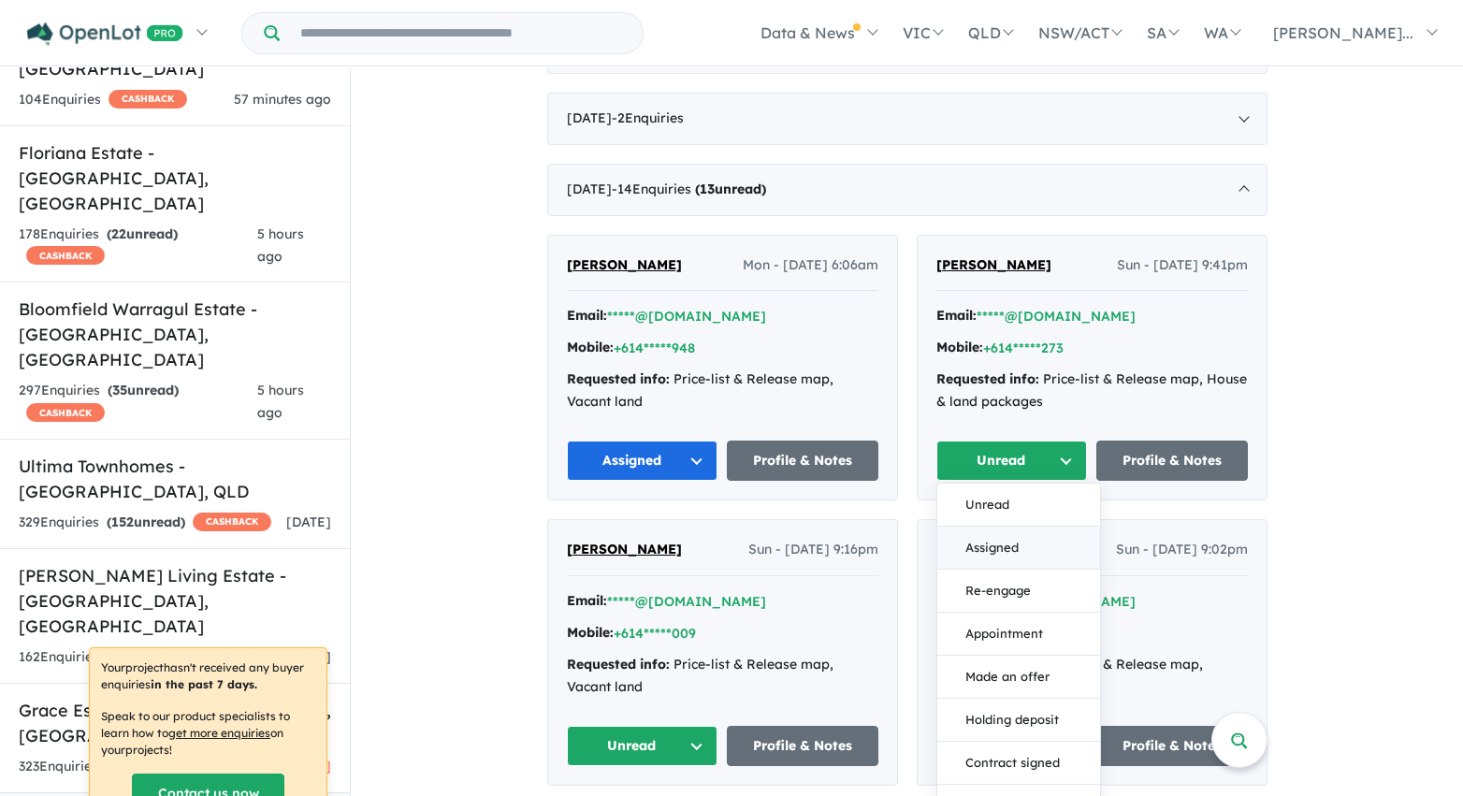
click at [986, 559] on button "Assigned" at bounding box center [1018, 548] width 163 height 43
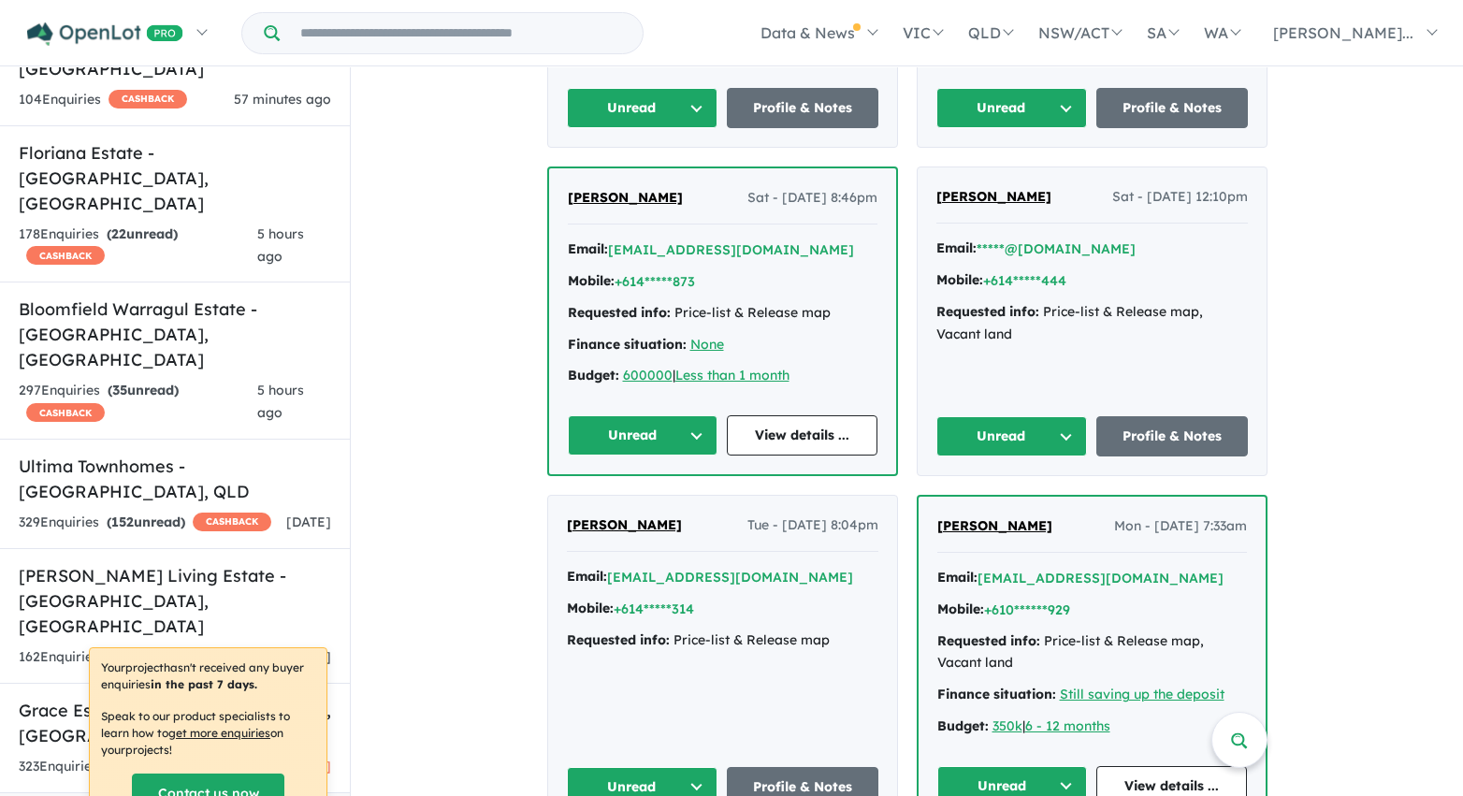
scroll to position [2531, 0]
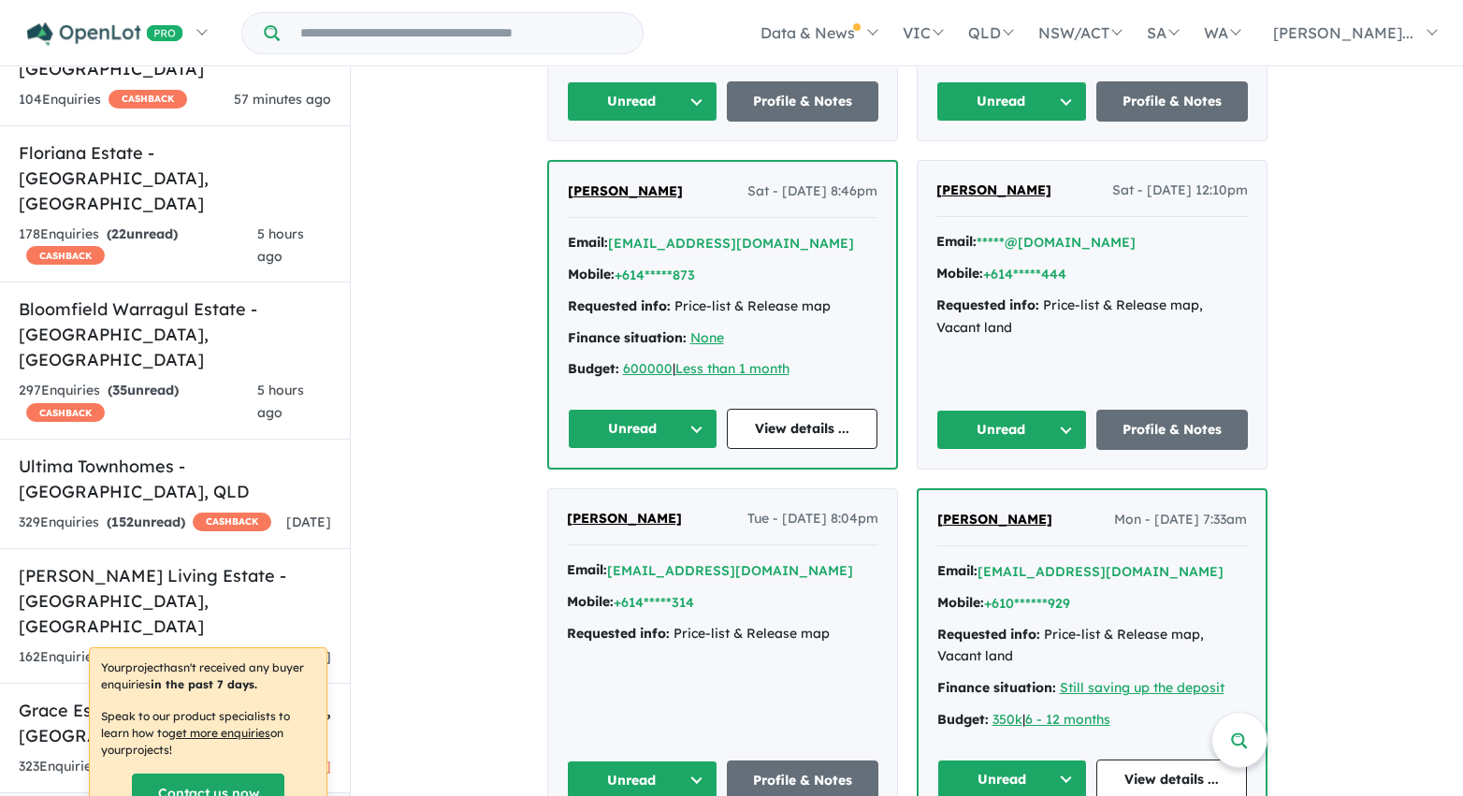
click at [693, 96] on button "Unread" at bounding box center [643, 101] width 152 height 40
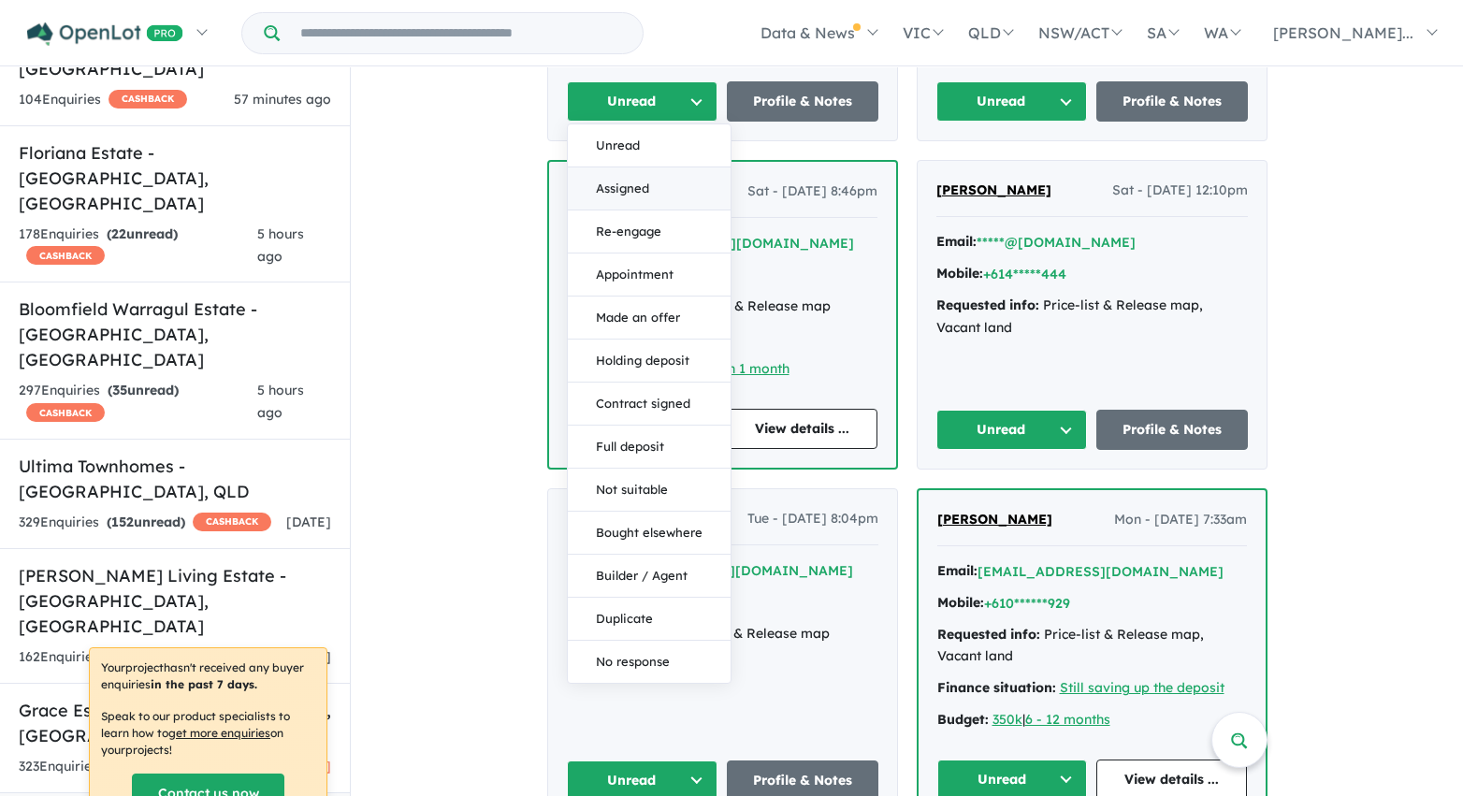
click at [680, 190] on button "Assigned" at bounding box center [649, 188] width 163 height 43
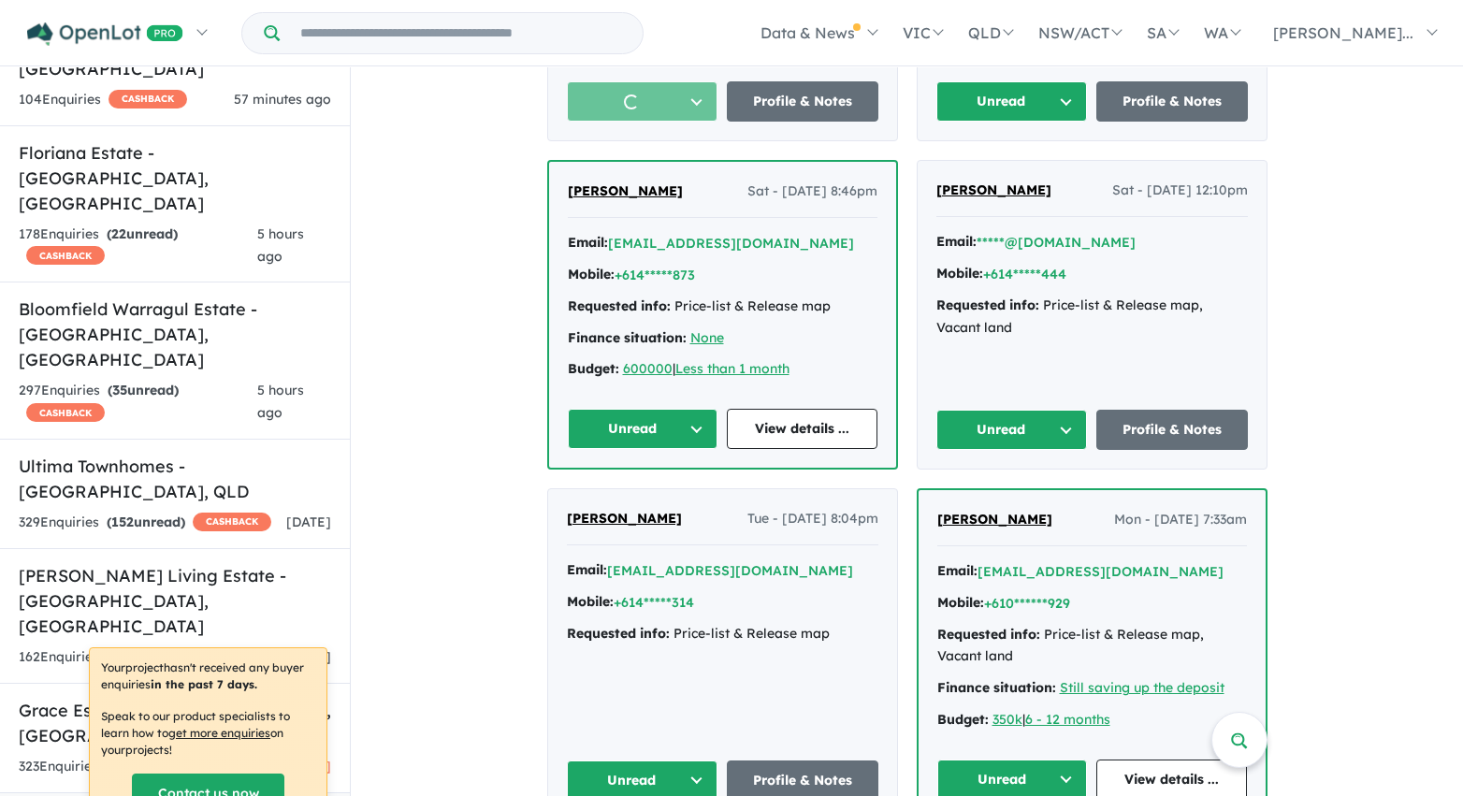
click at [1018, 94] on button "Unread" at bounding box center [1012, 101] width 152 height 40
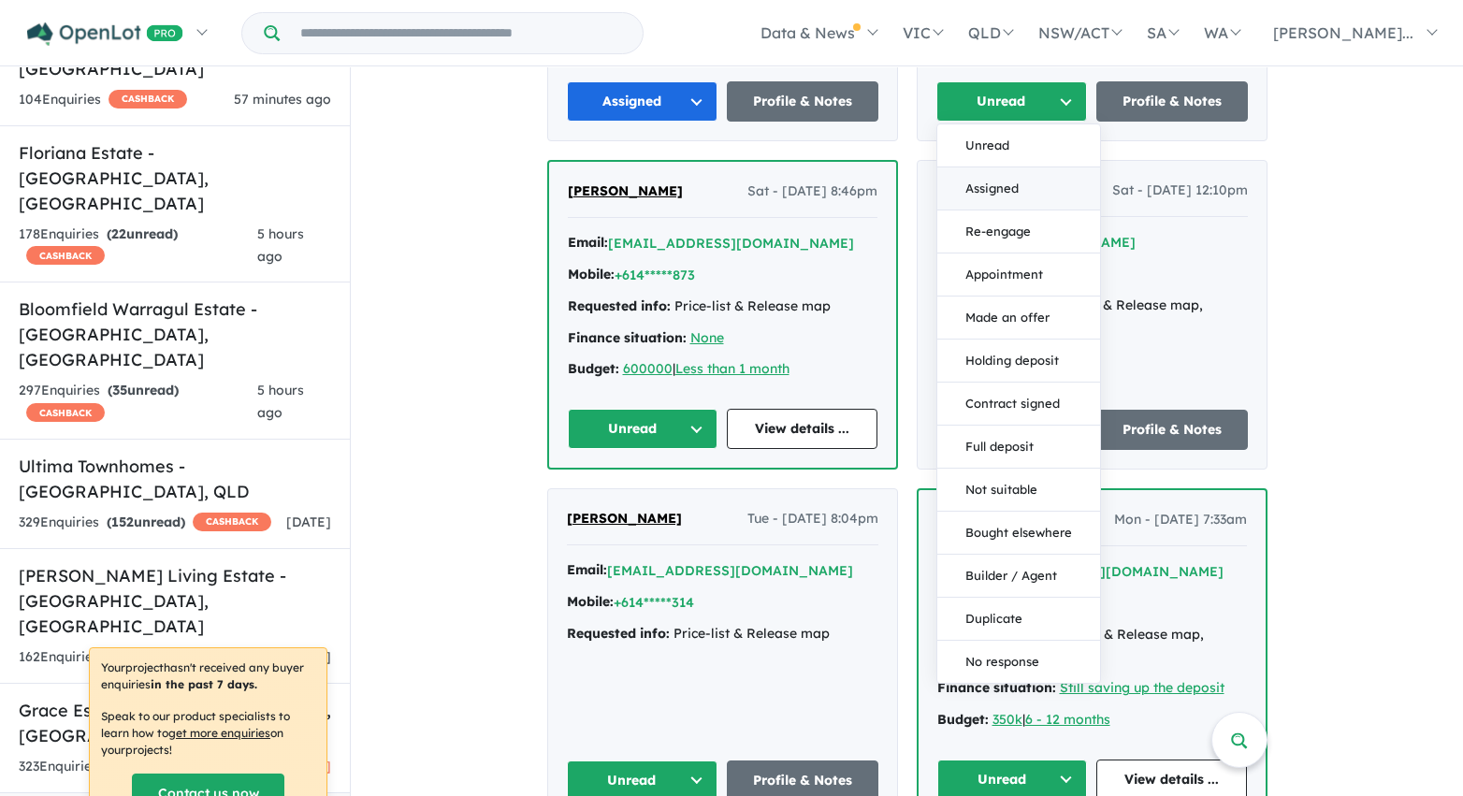
click at [1008, 192] on button "Assigned" at bounding box center [1018, 188] width 163 height 43
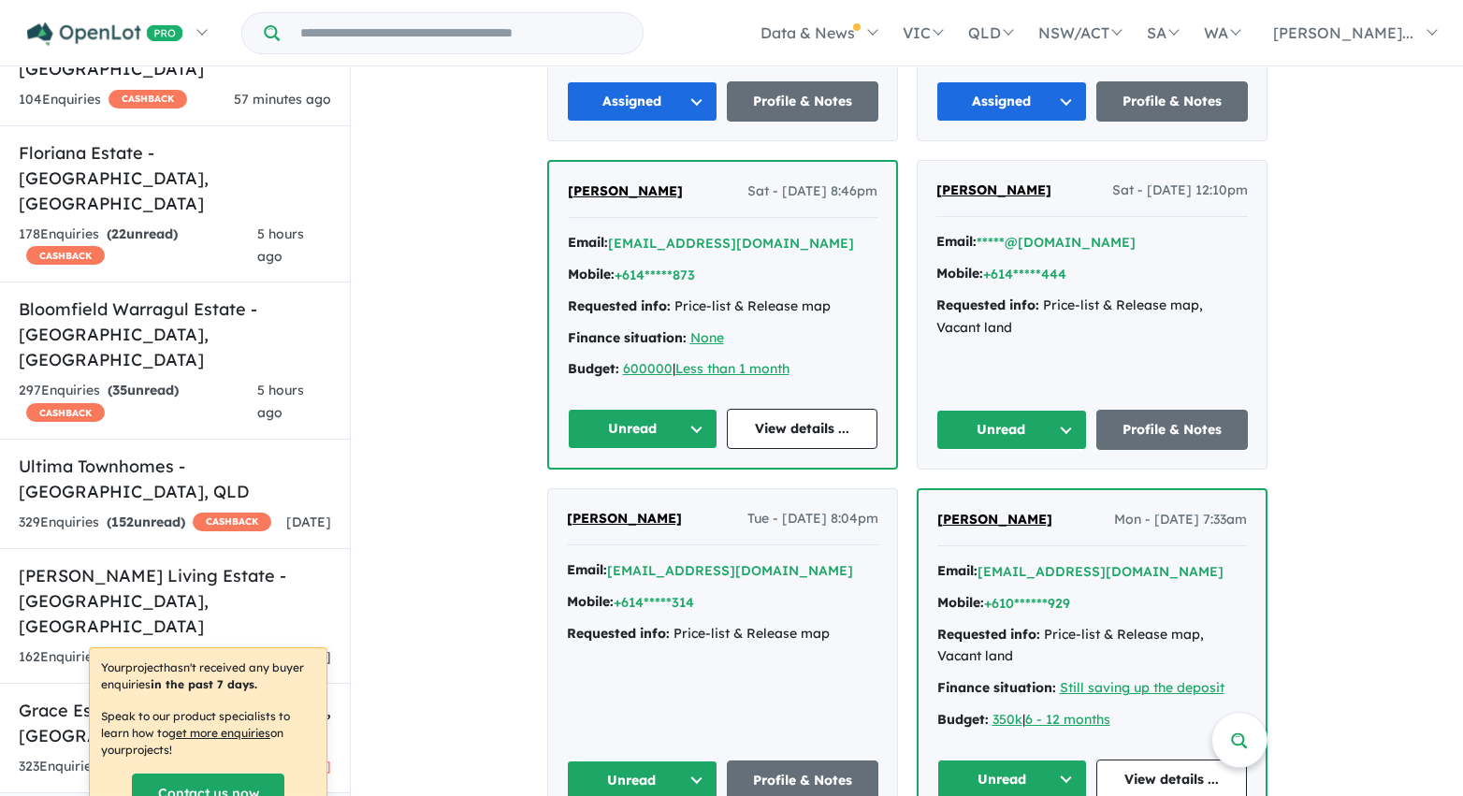
click at [1021, 435] on button "Unread" at bounding box center [1012, 430] width 152 height 40
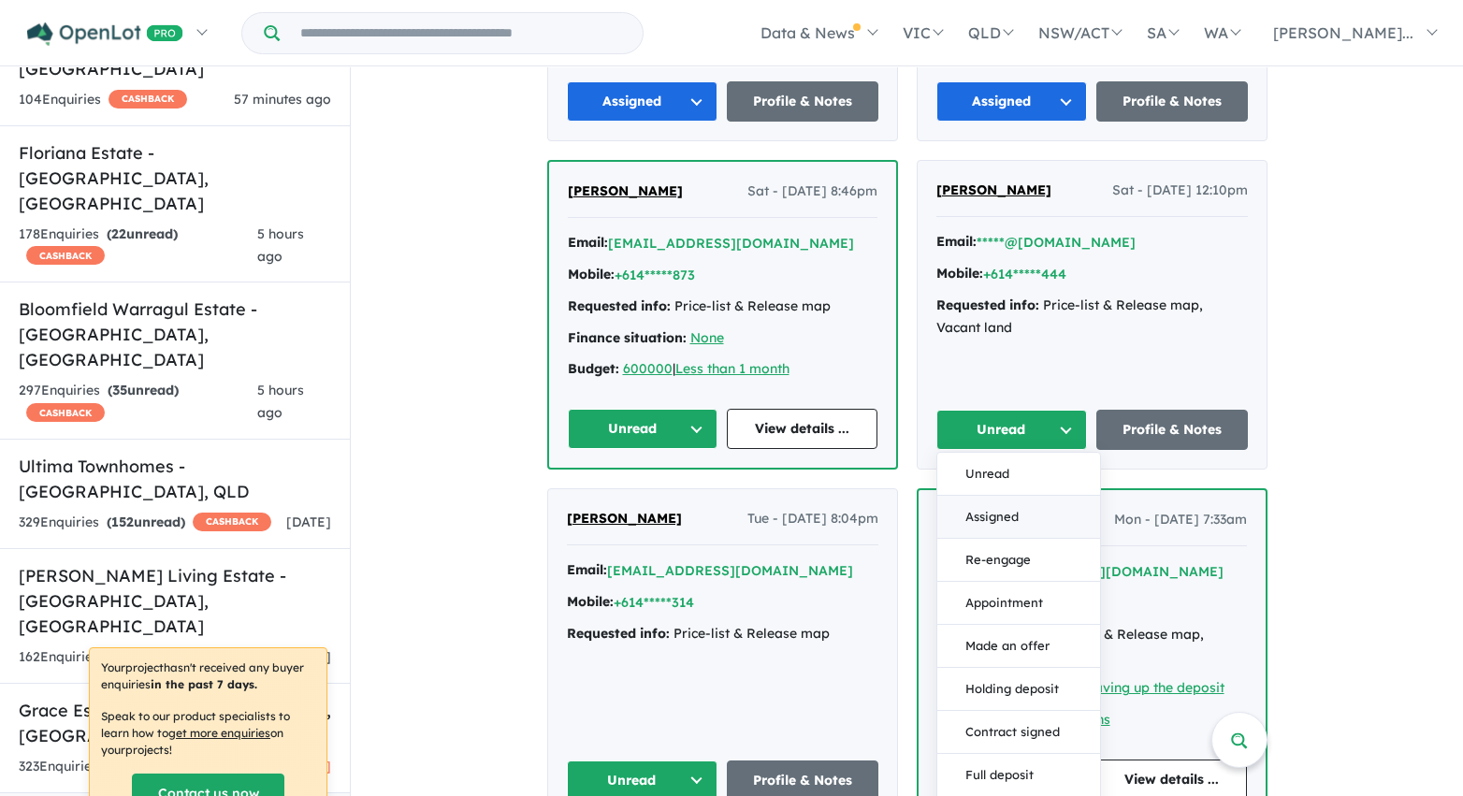
click at [1014, 512] on button "Assigned" at bounding box center [1018, 517] width 163 height 43
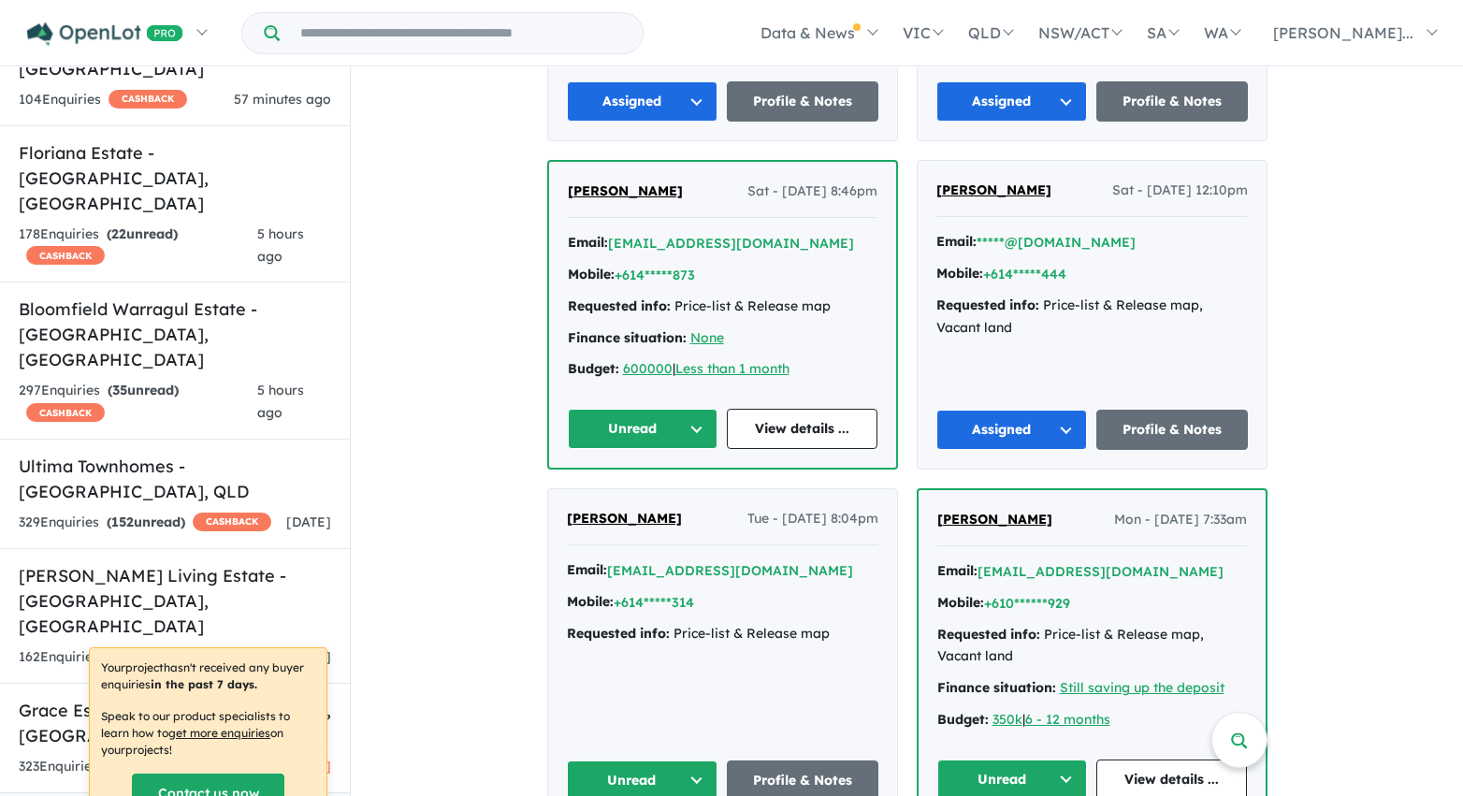
click at [693, 429] on button "Unread" at bounding box center [643, 429] width 151 height 40
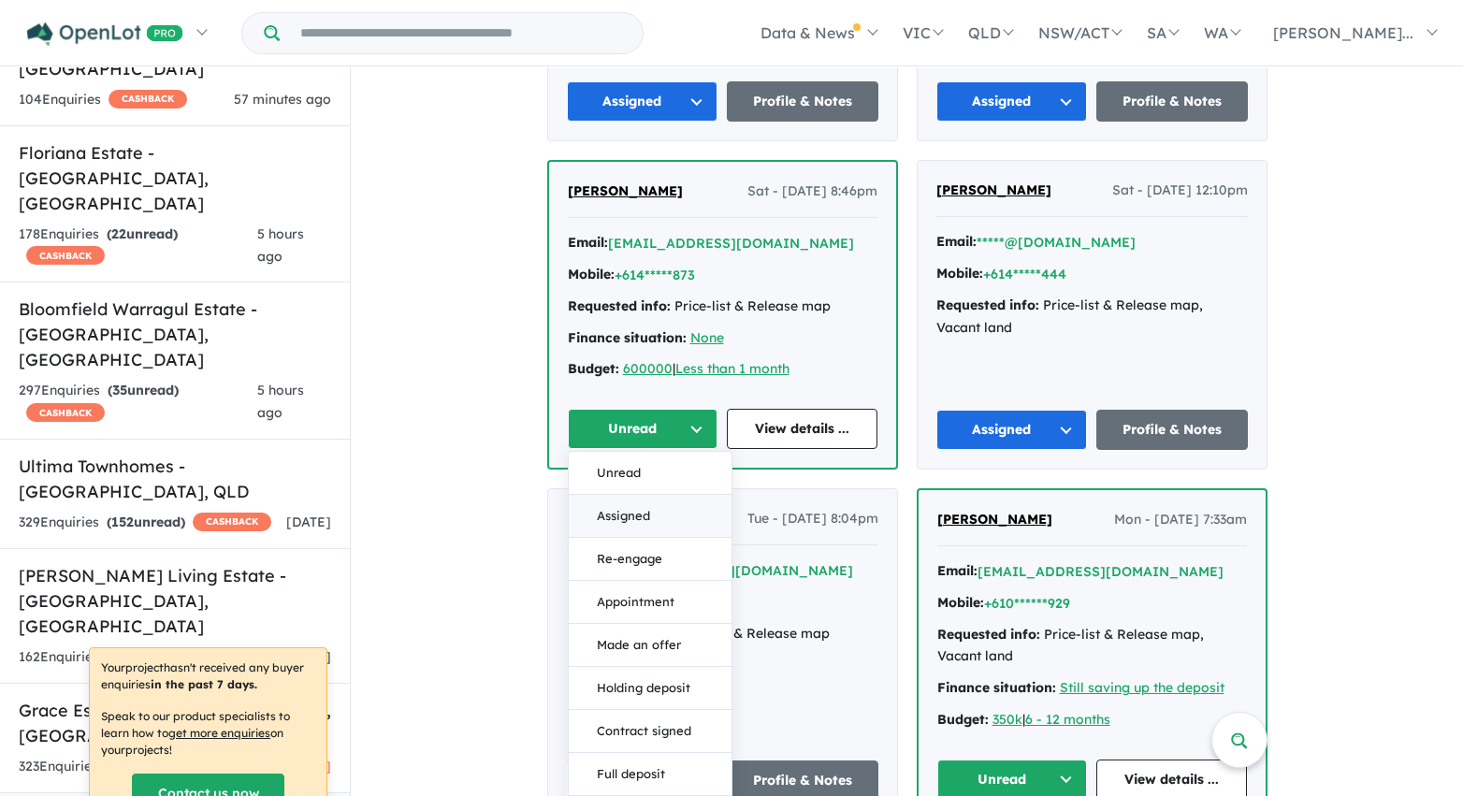
click at [674, 514] on button "Assigned" at bounding box center [650, 516] width 163 height 43
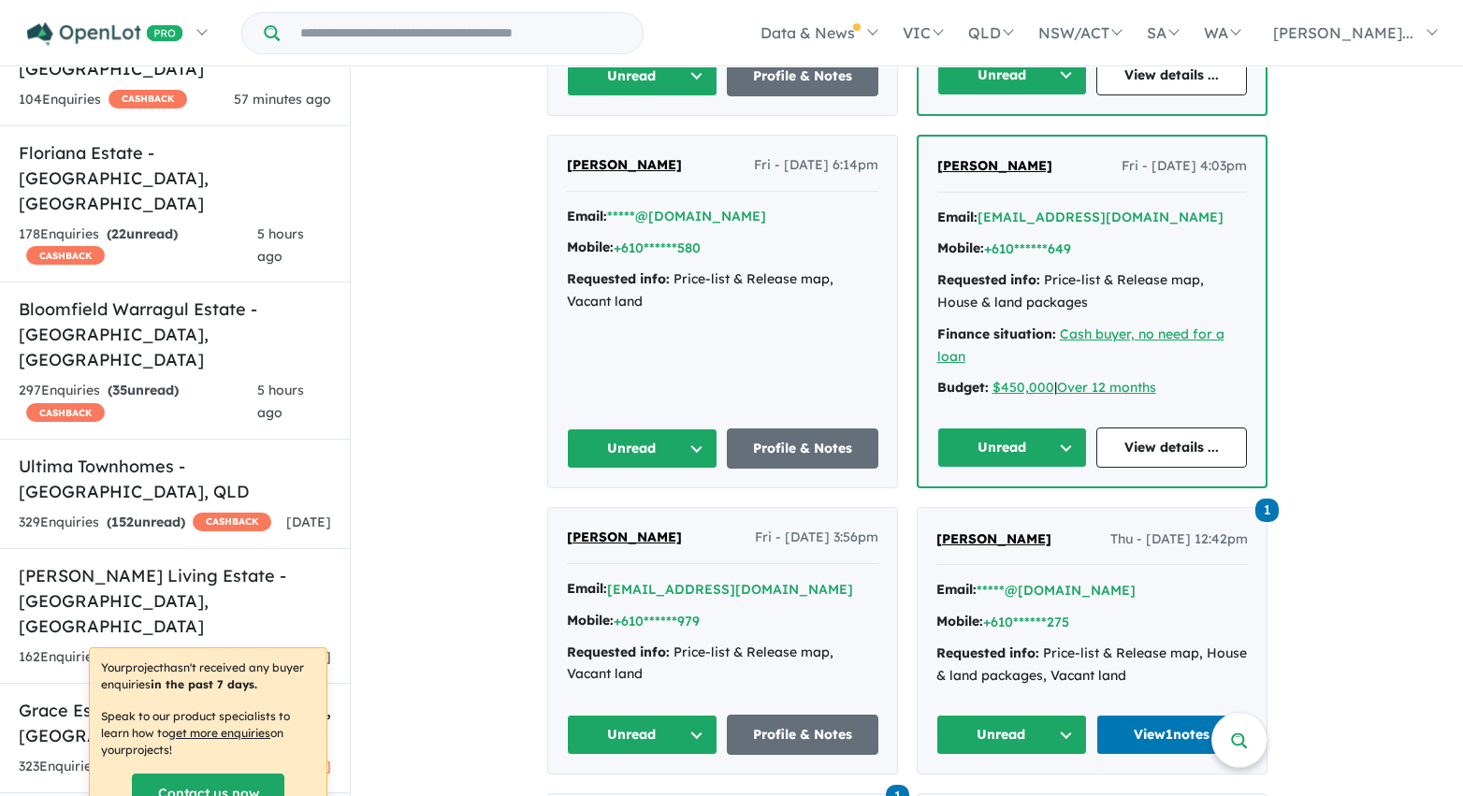
scroll to position [3198, 0]
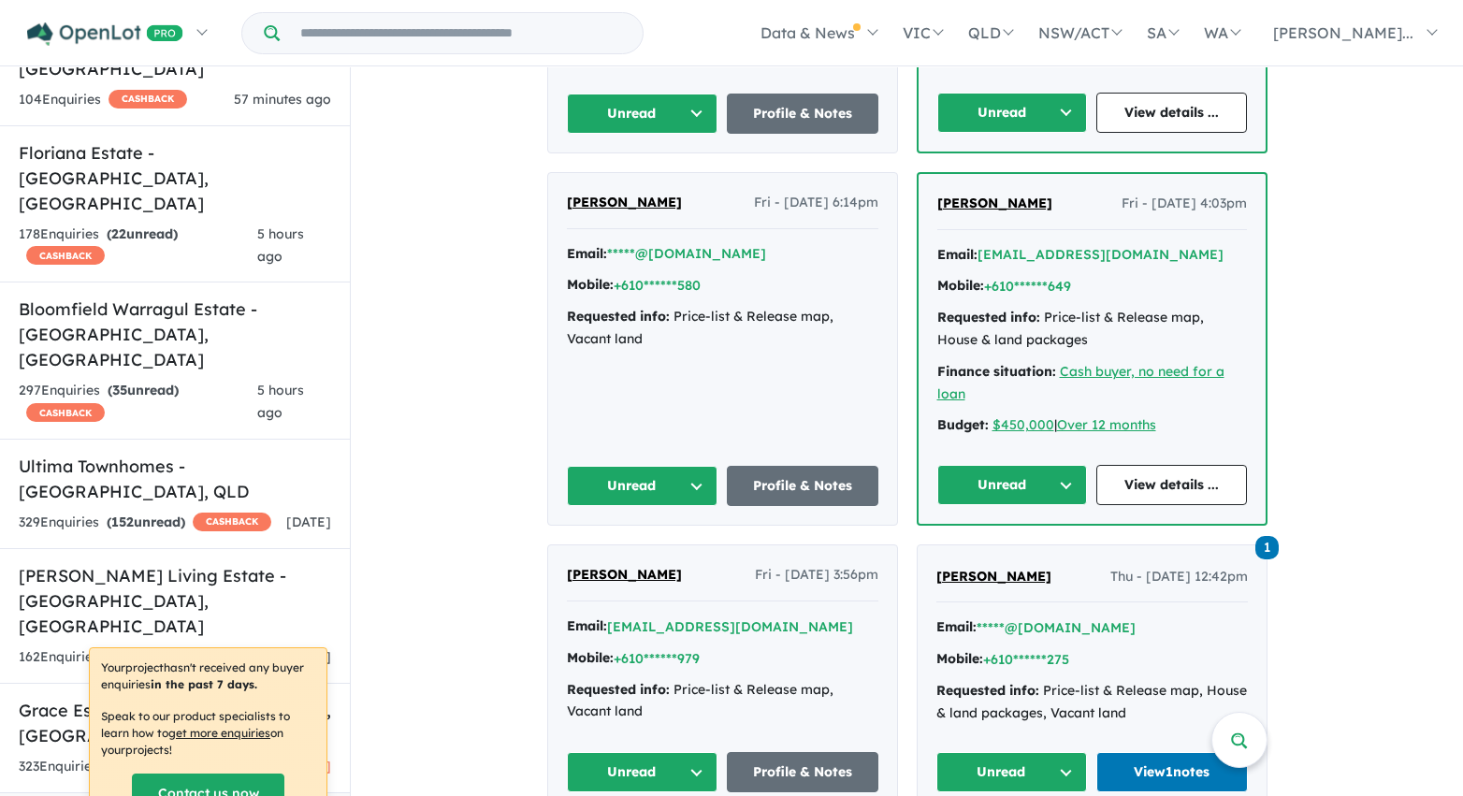
click at [688, 116] on button "Unread" at bounding box center [643, 114] width 152 height 40
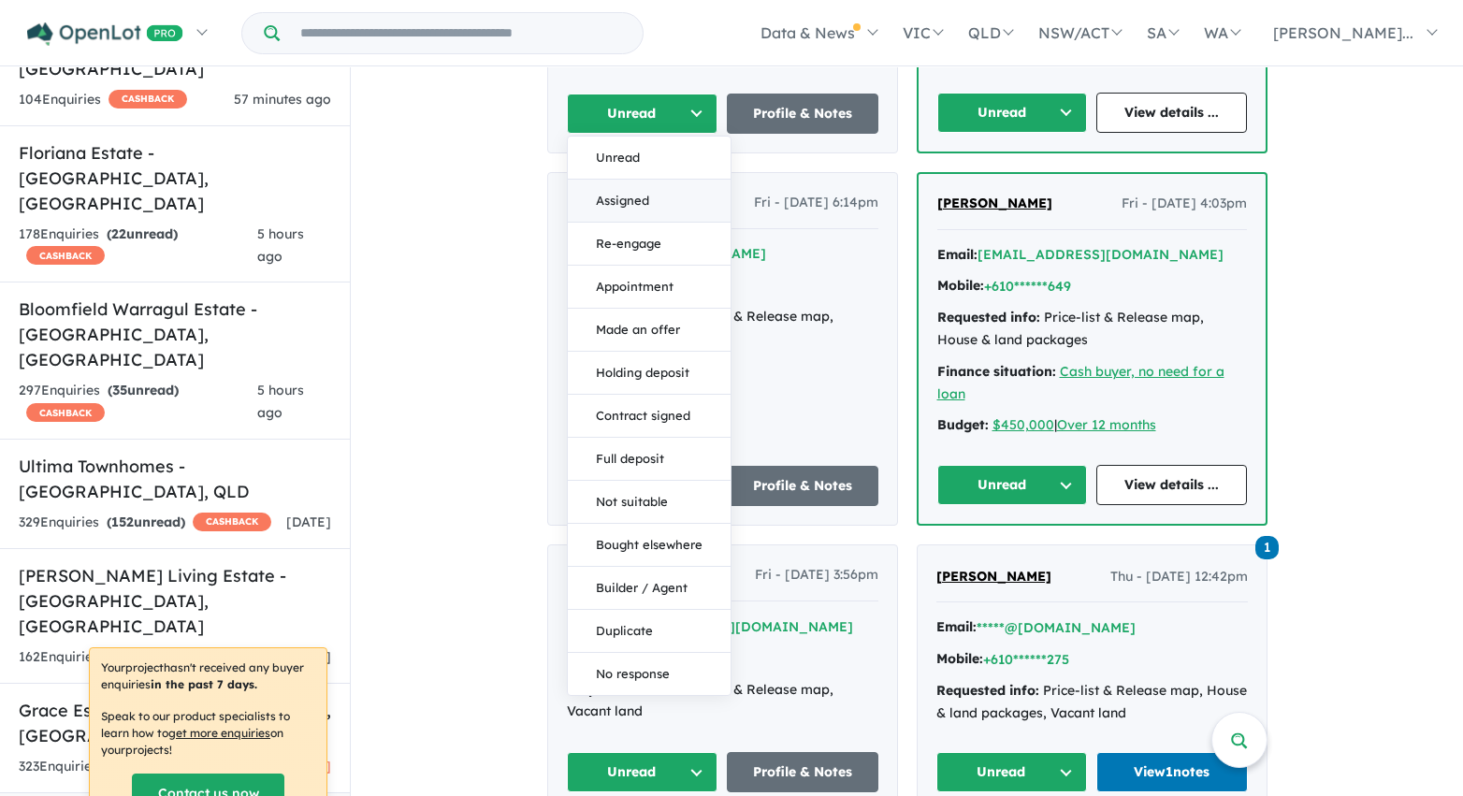
click at [675, 200] on button "Assigned" at bounding box center [649, 201] width 163 height 43
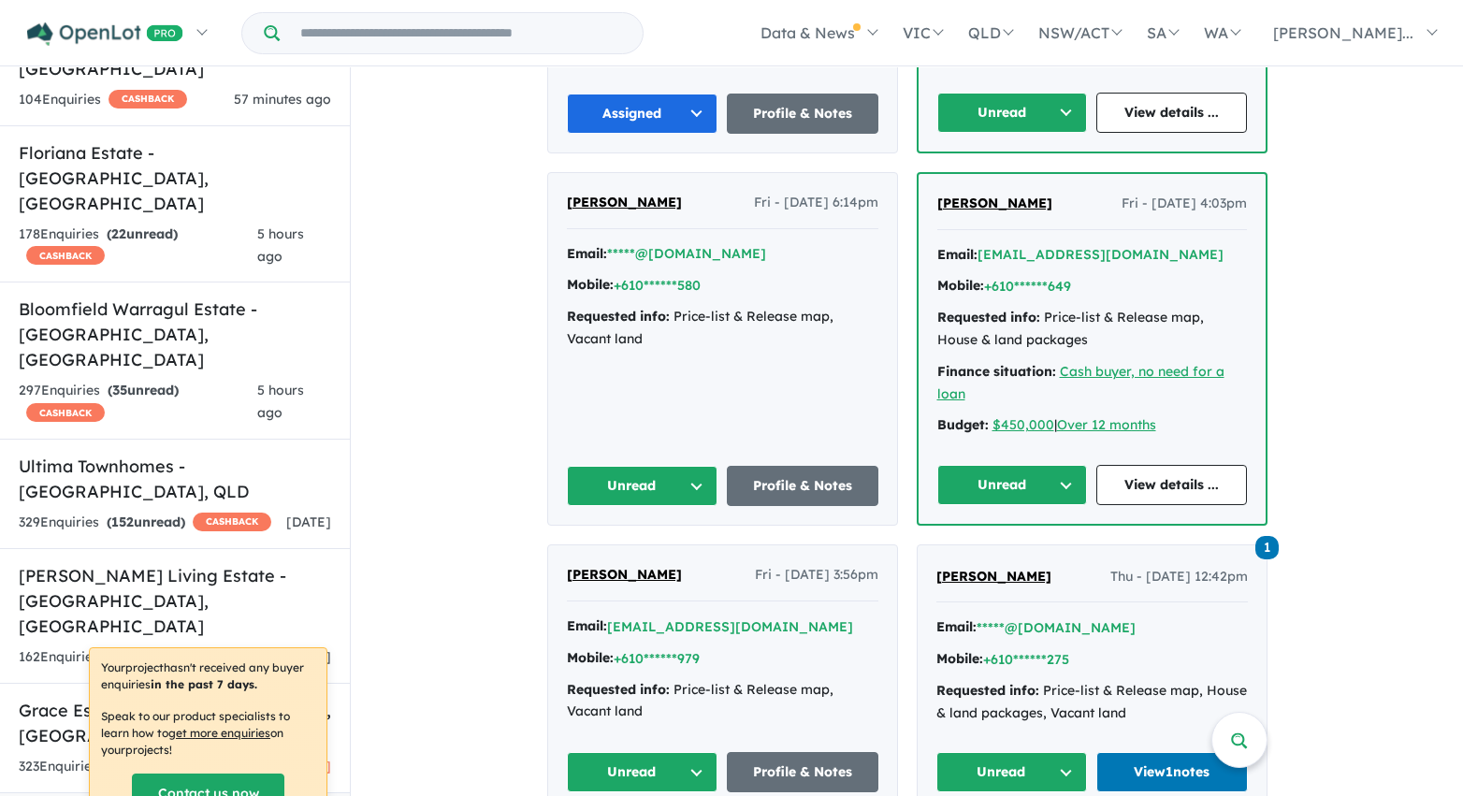
click at [1002, 115] on button "Unread" at bounding box center [1012, 113] width 151 height 40
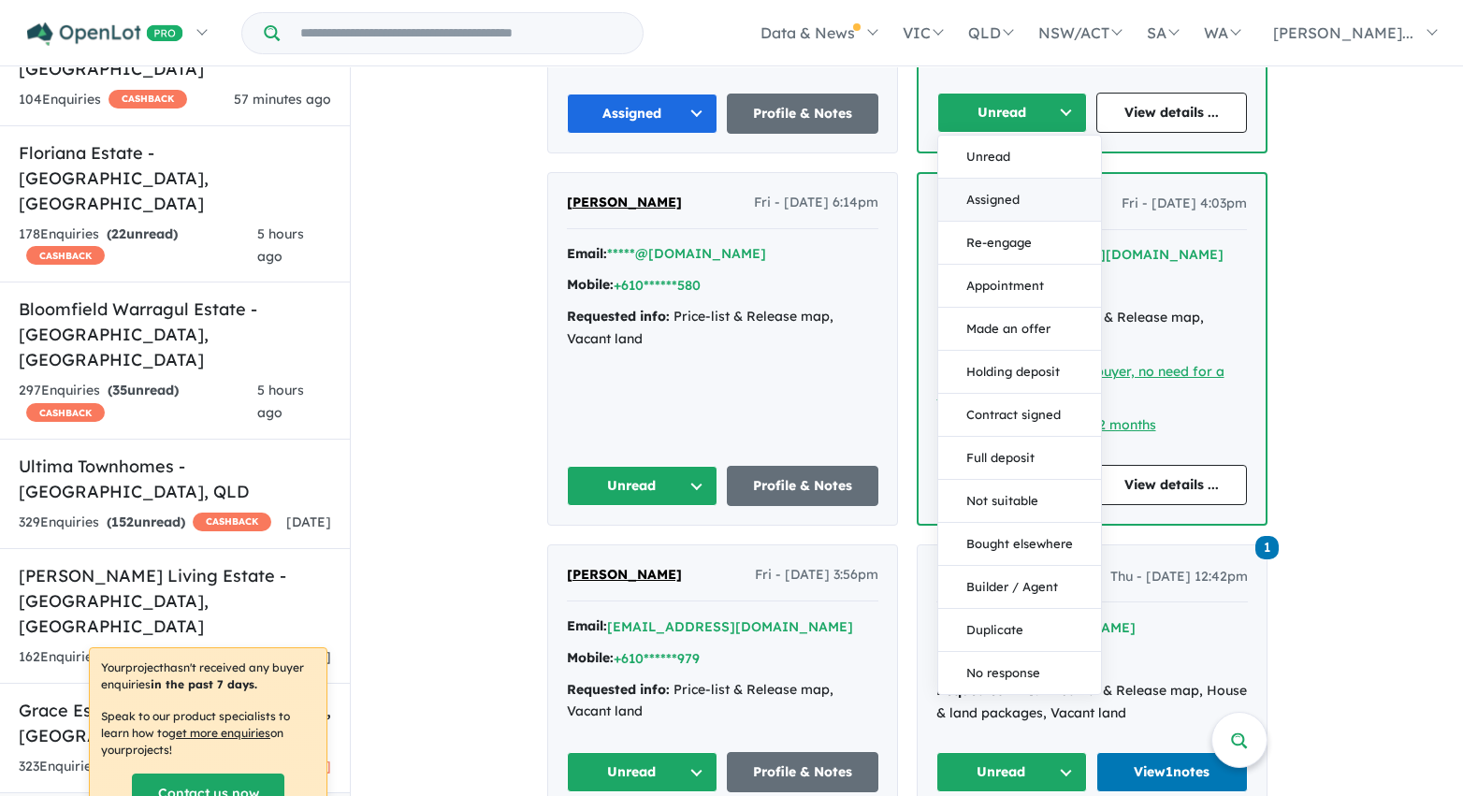
click at [1006, 195] on button "Assigned" at bounding box center [1019, 200] width 163 height 43
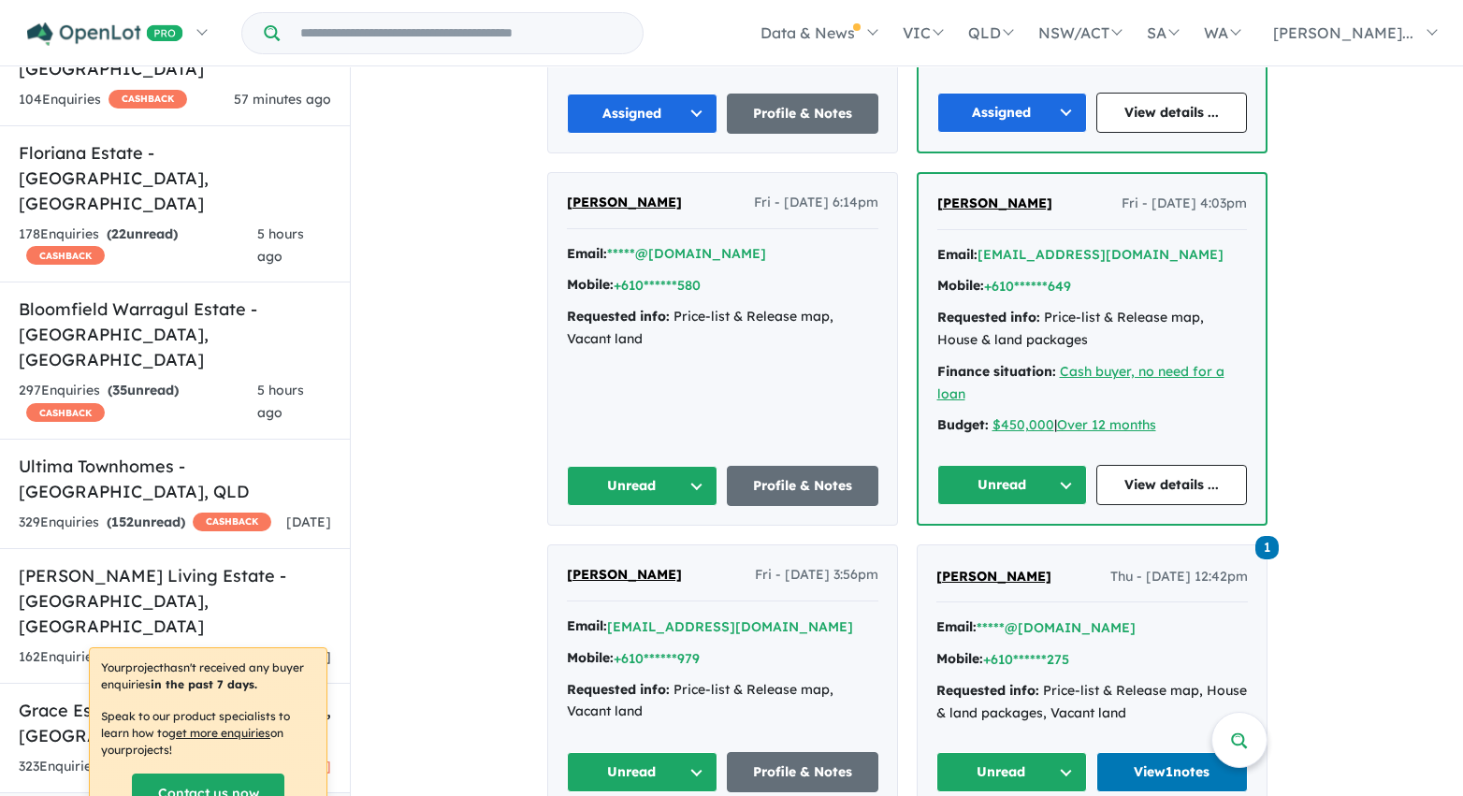
click at [1031, 496] on button "Unread" at bounding box center [1012, 485] width 151 height 40
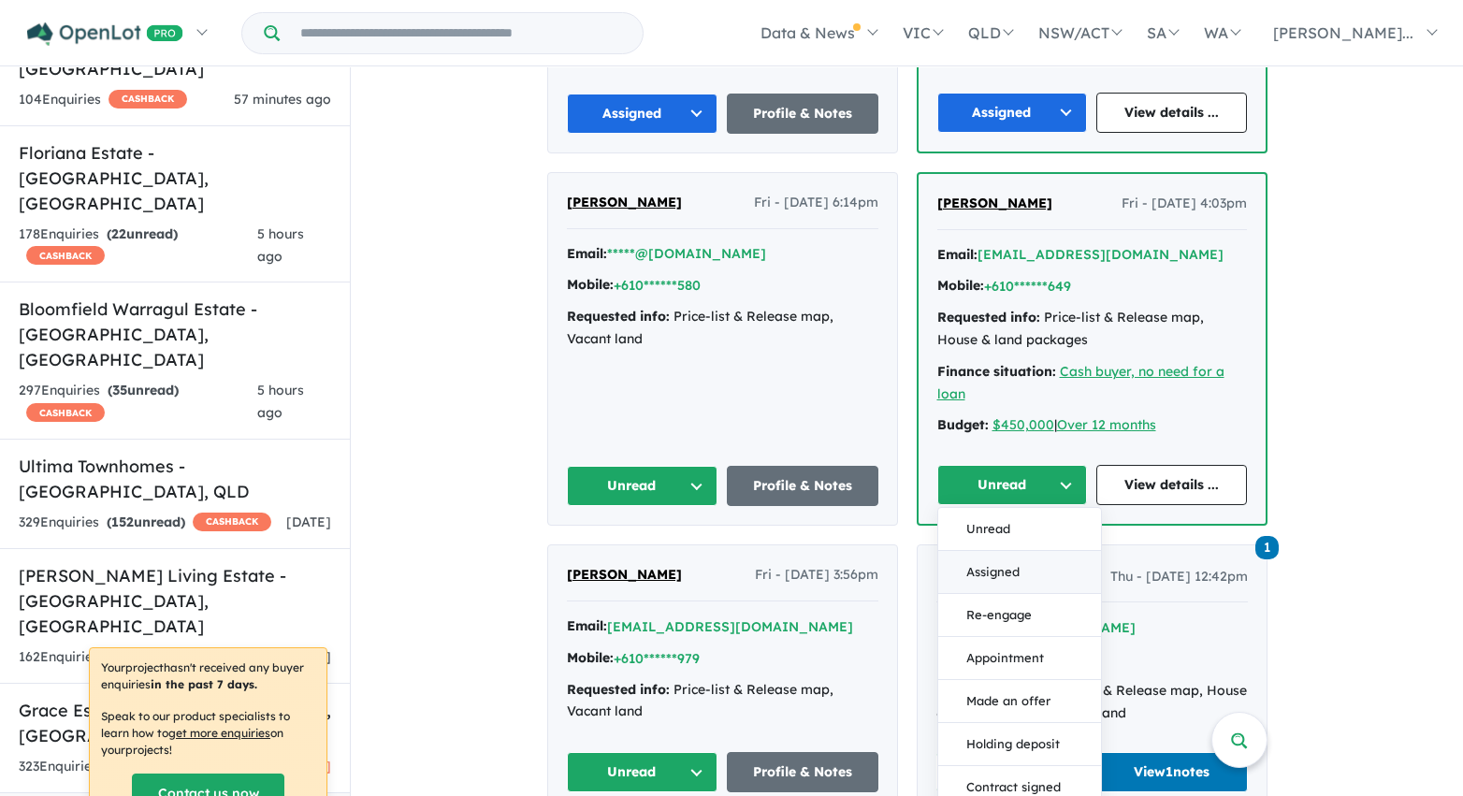
click at [1010, 576] on button "Assigned" at bounding box center [1019, 572] width 163 height 43
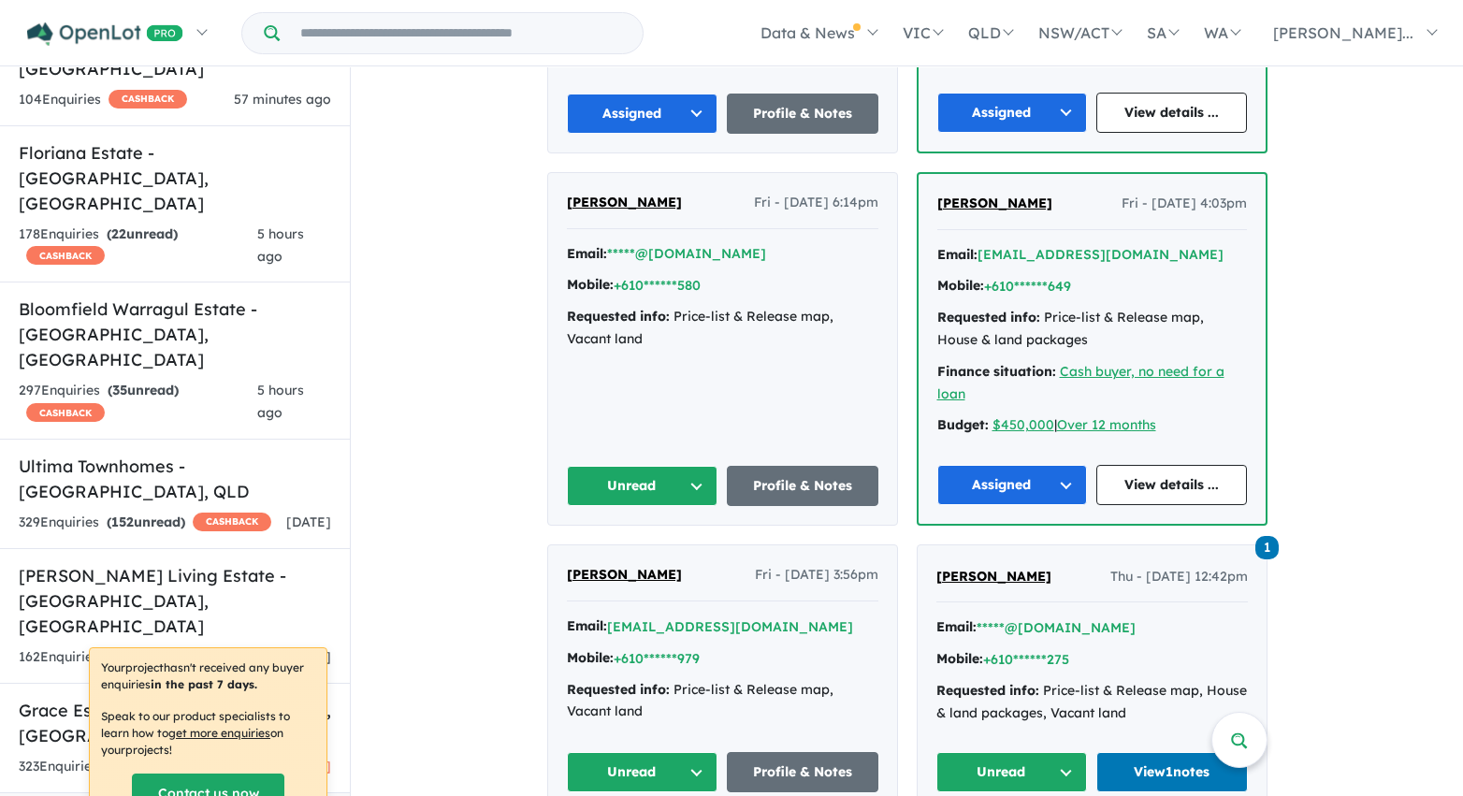
click at [666, 486] on button "Unread" at bounding box center [643, 486] width 152 height 40
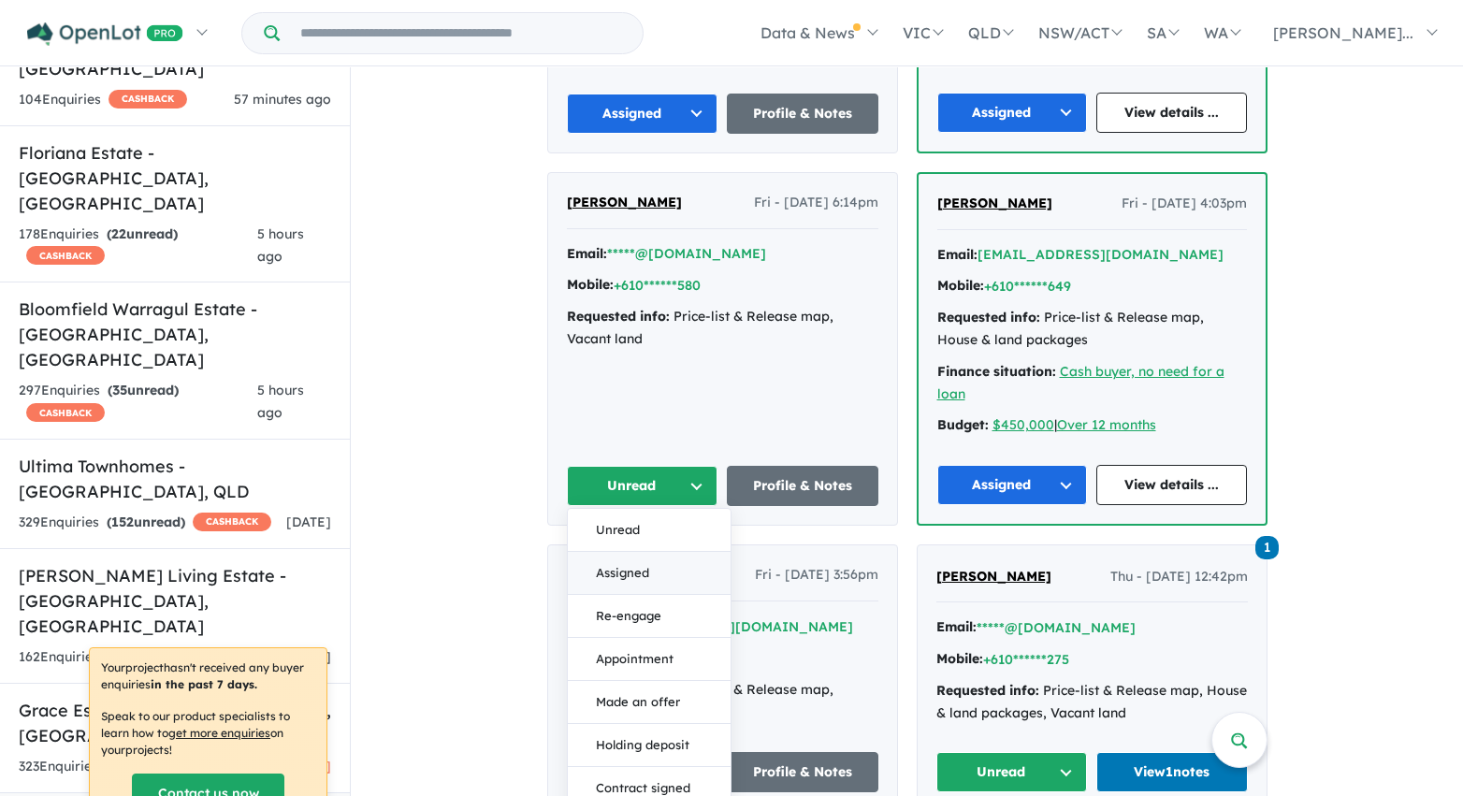
click at [655, 572] on button "Assigned" at bounding box center [649, 573] width 163 height 43
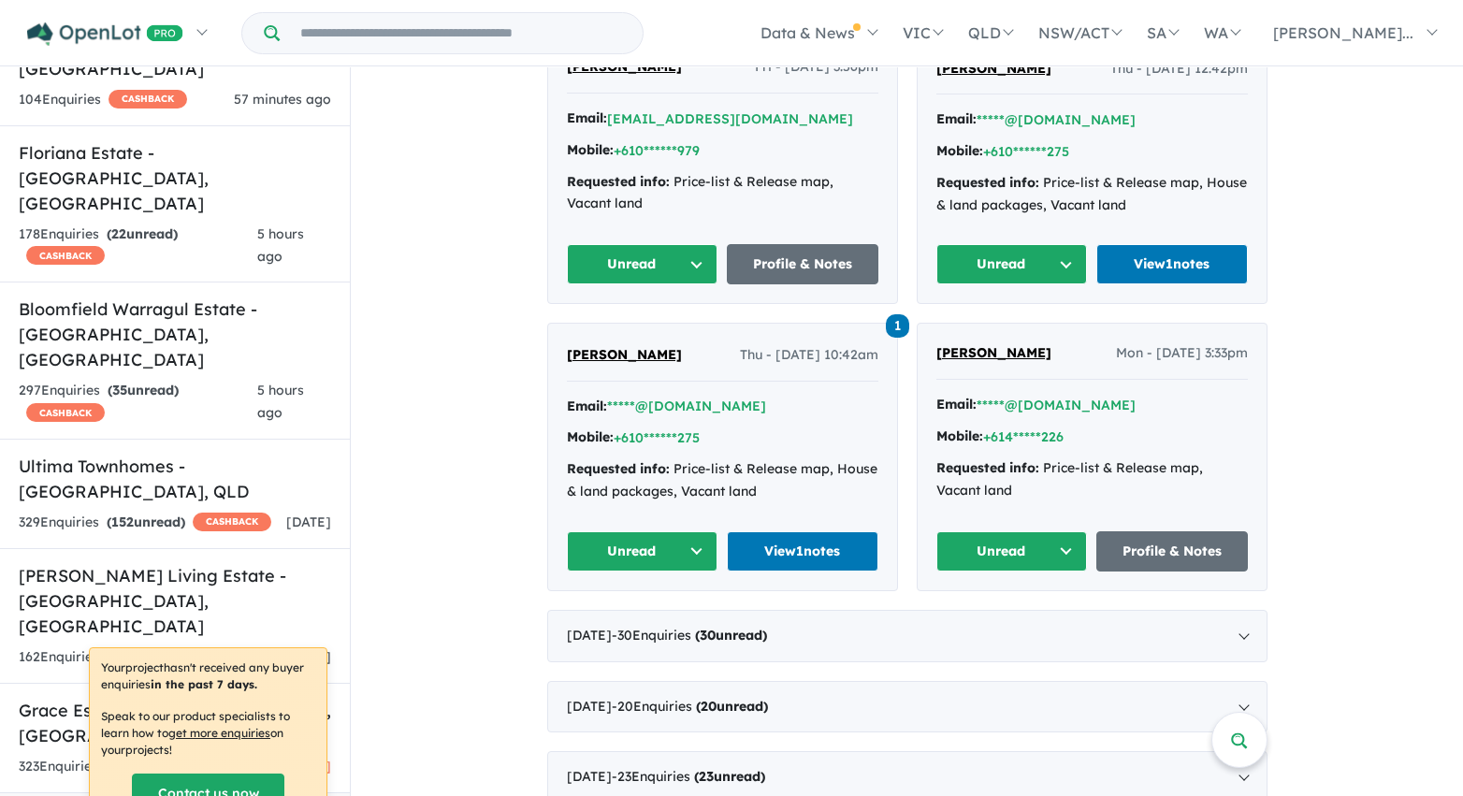
scroll to position [3733, 0]
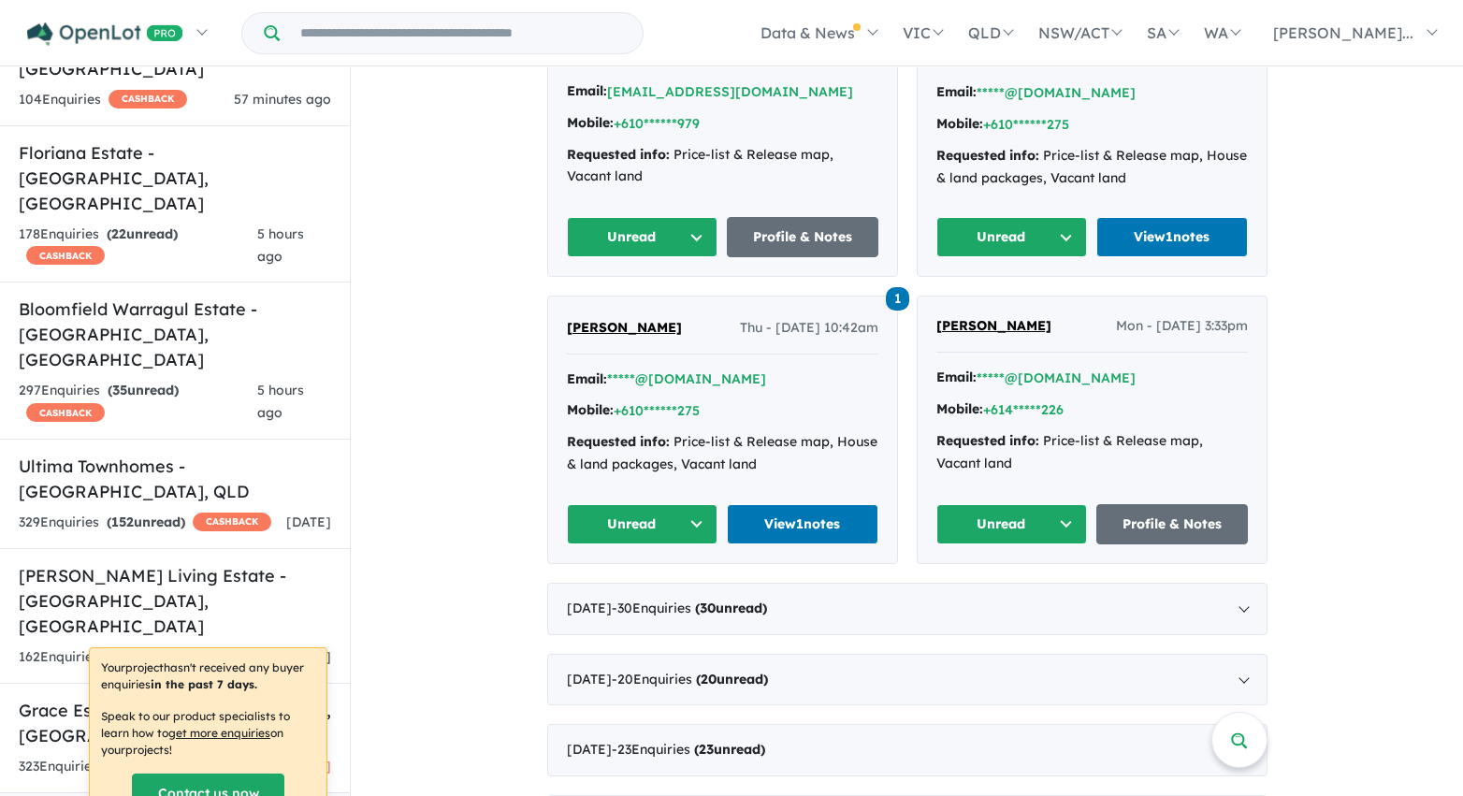
click at [681, 247] on button "Unread" at bounding box center [643, 237] width 152 height 40
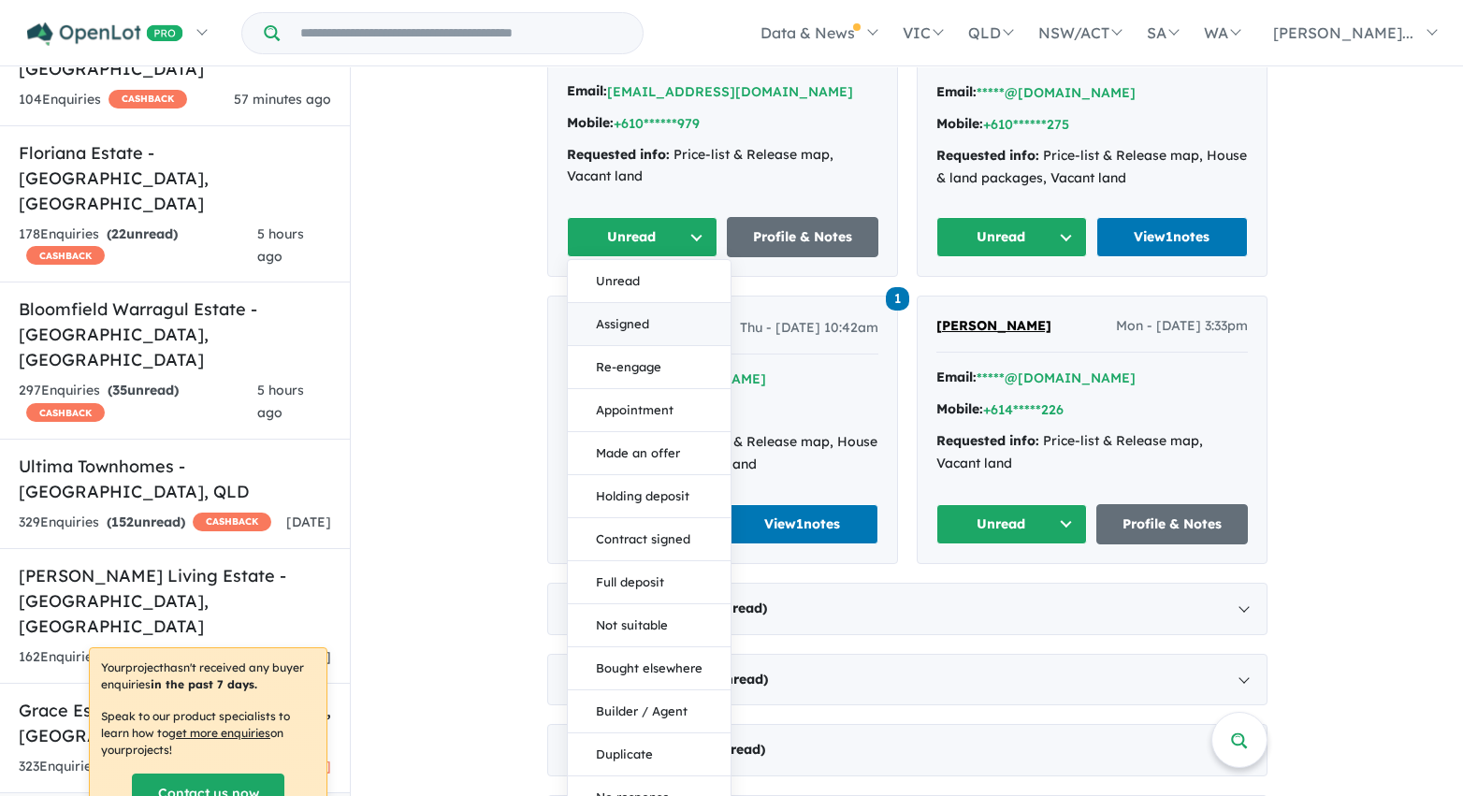
click at [668, 326] on button "Assigned" at bounding box center [649, 324] width 163 height 43
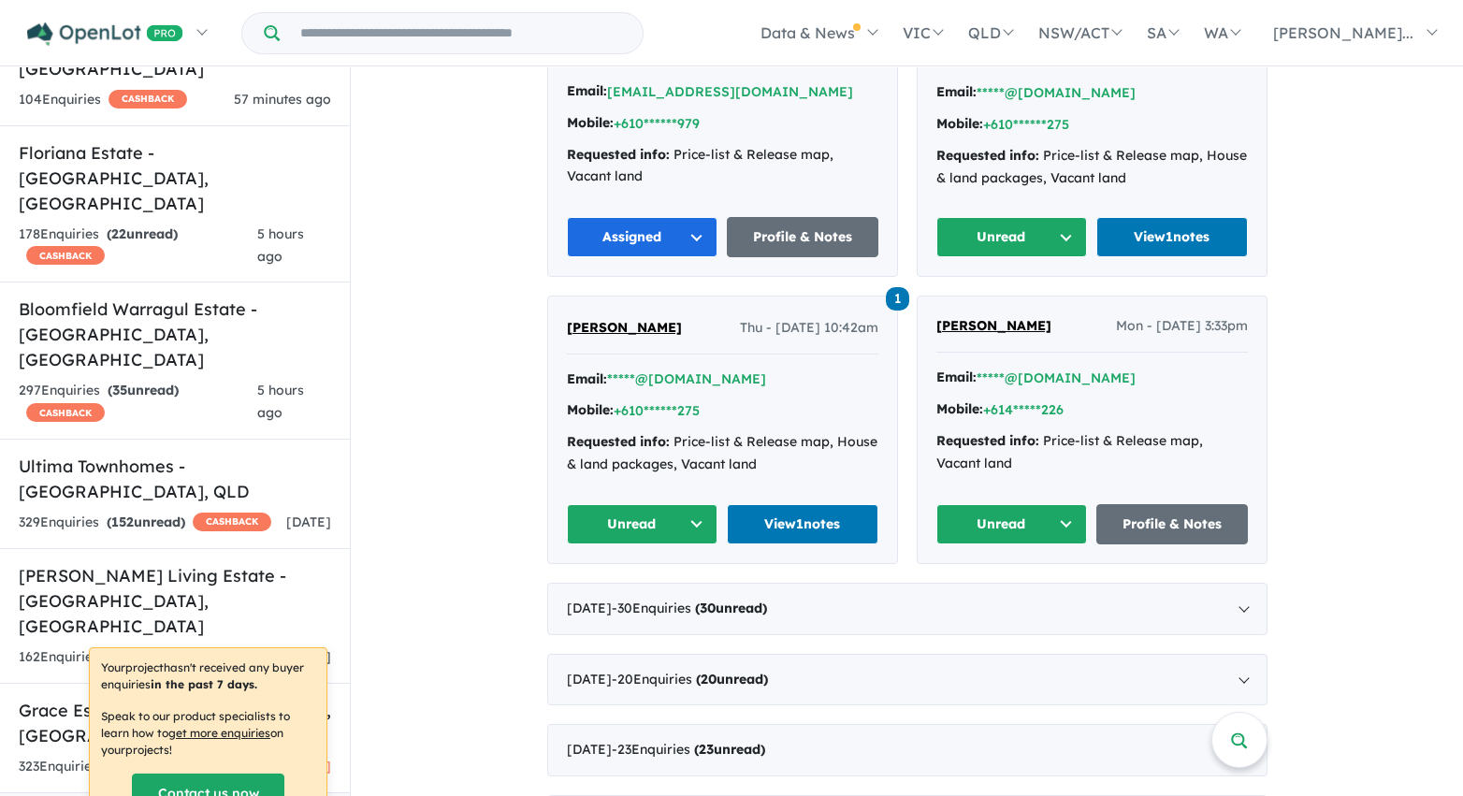
click at [983, 239] on button "Unread" at bounding box center [1012, 237] width 152 height 40
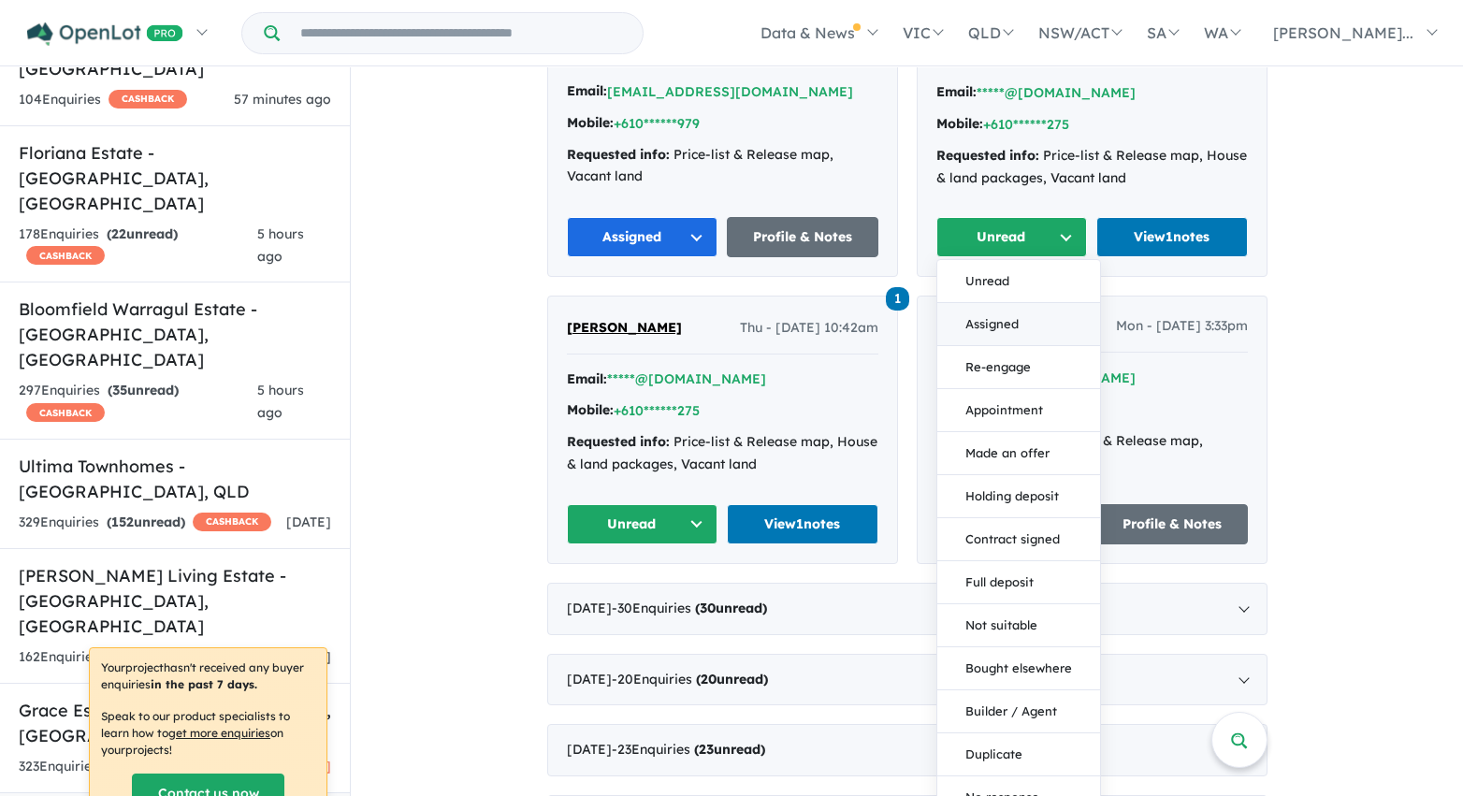
click at [989, 322] on button "Assigned" at bounding box center [1018, 324] width 163 height 43
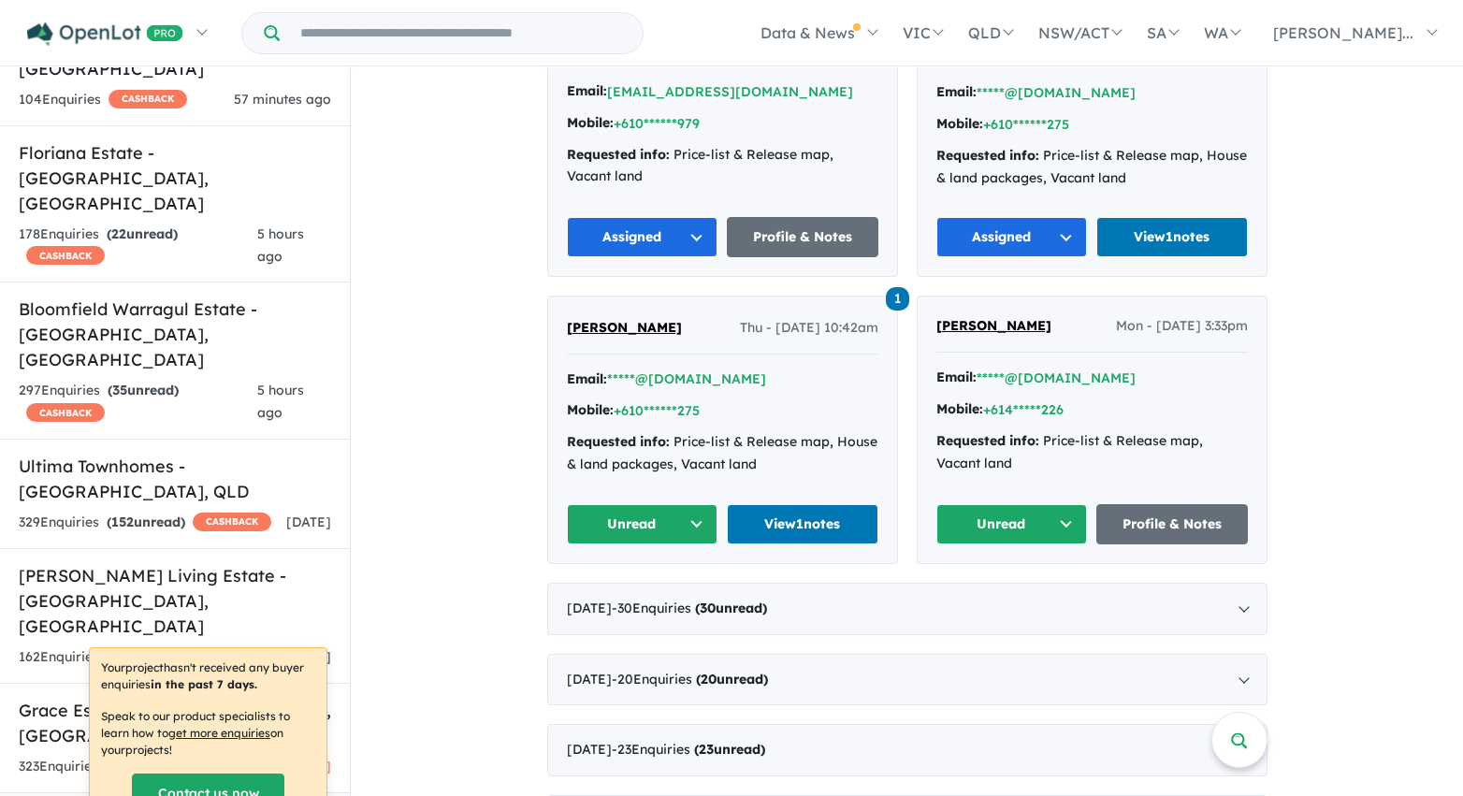
click at [1016, 528] on button "Unread" at bounding box center [1012, 524] width 152 height 40
click at [1003, 604] on button "Assigned" at bounding box center [1018, 611] width 163 height 43
click at [694, 528] on button "Unread" at bounding box center [643, 524] width 152 height 40
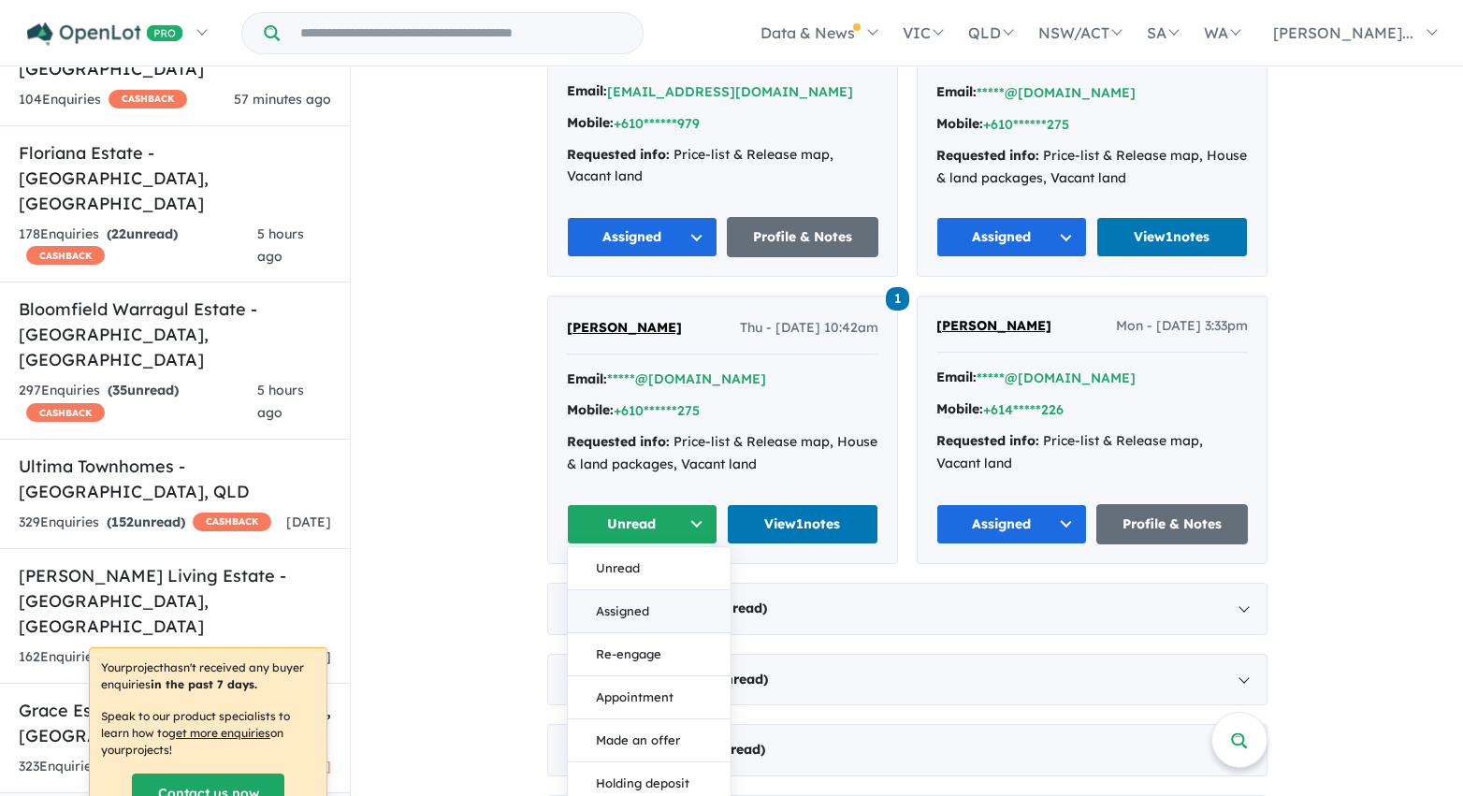
click at [675, 616] on button "Assigned" at bounding box center [649, 611] width 163 height 43
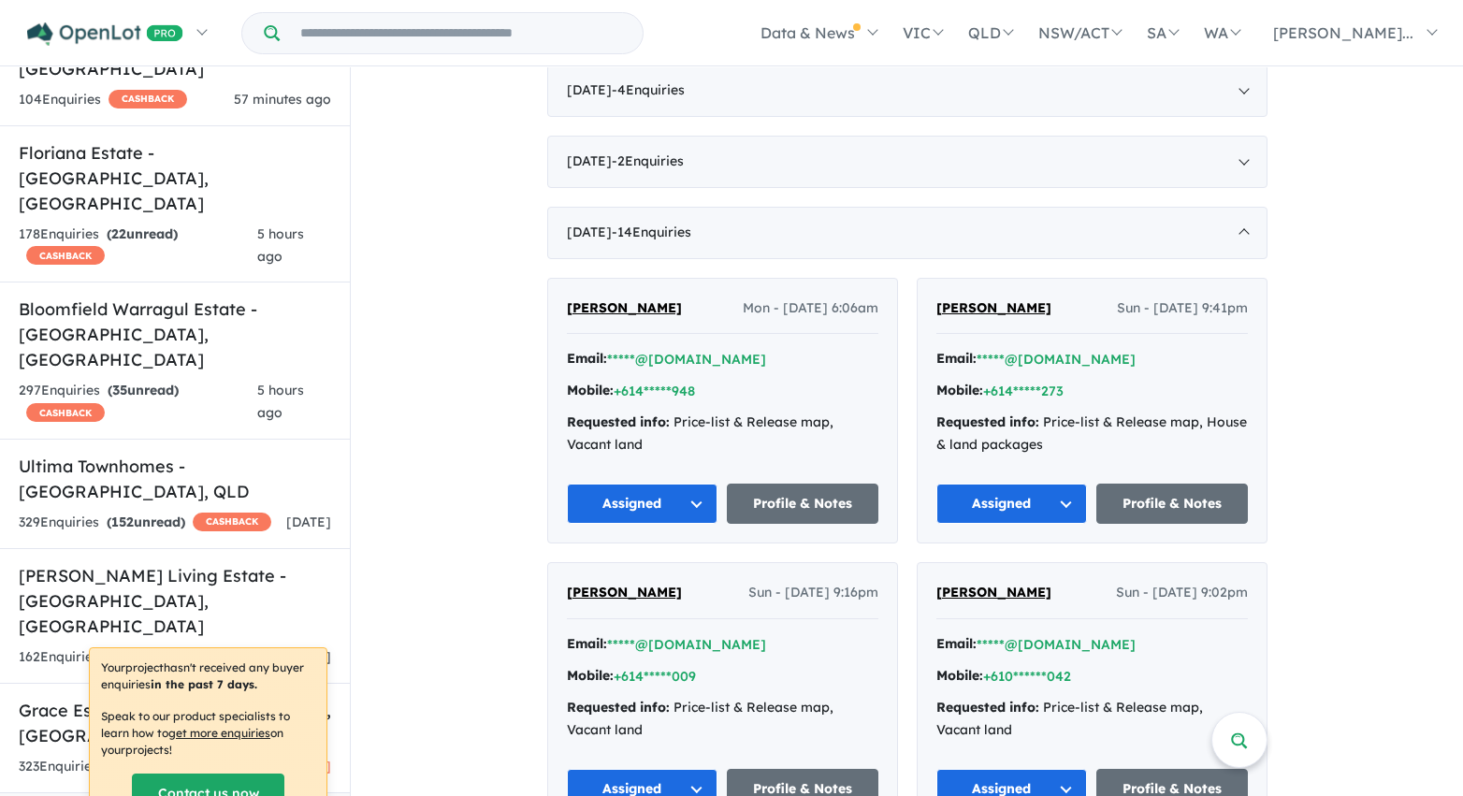
scroll to position [1826, 0]
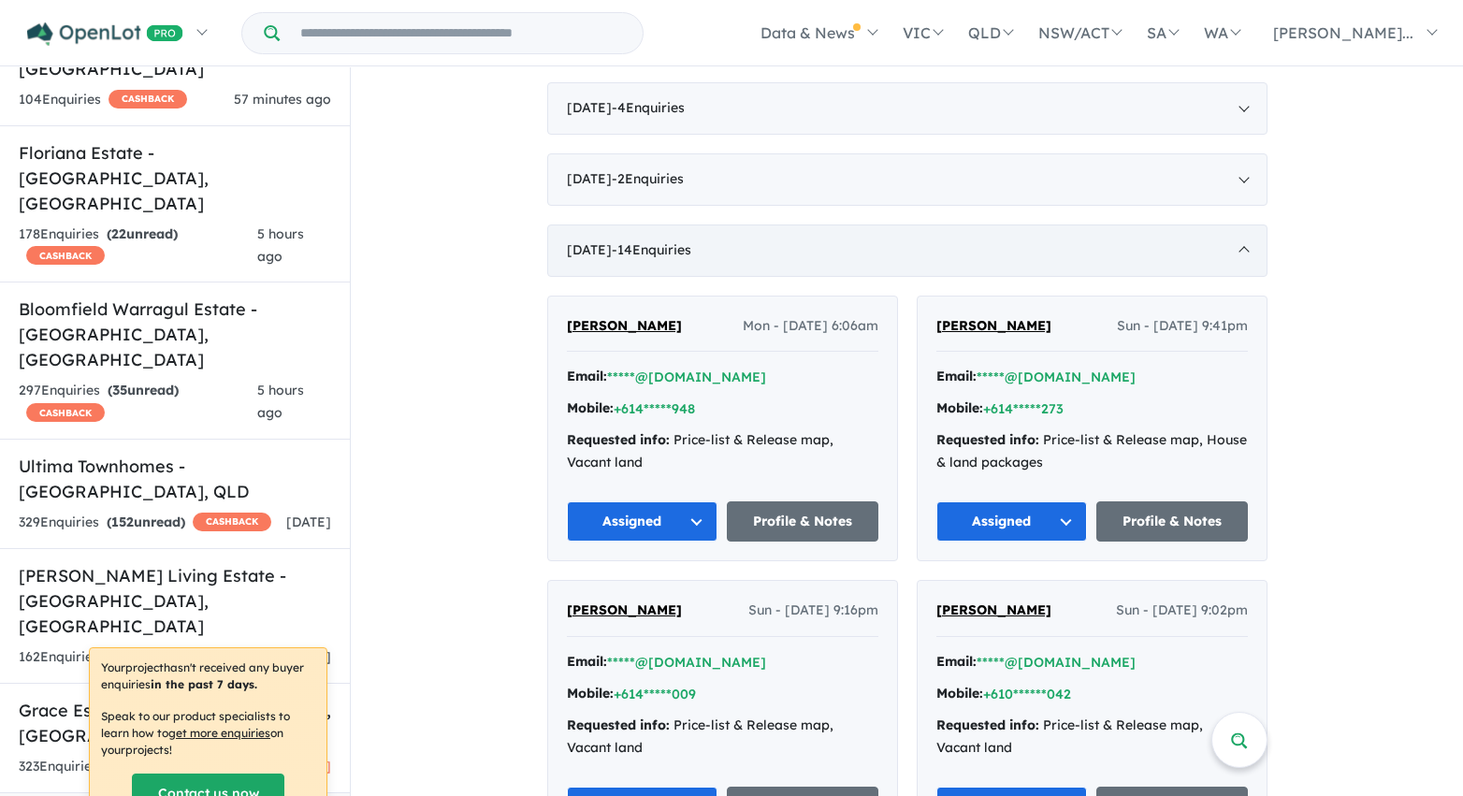
click at [559, 241] on div "August 2022 - 14 Enquir ies ( 0 unread)" at bounding box center [907, 250] width 720 height 52
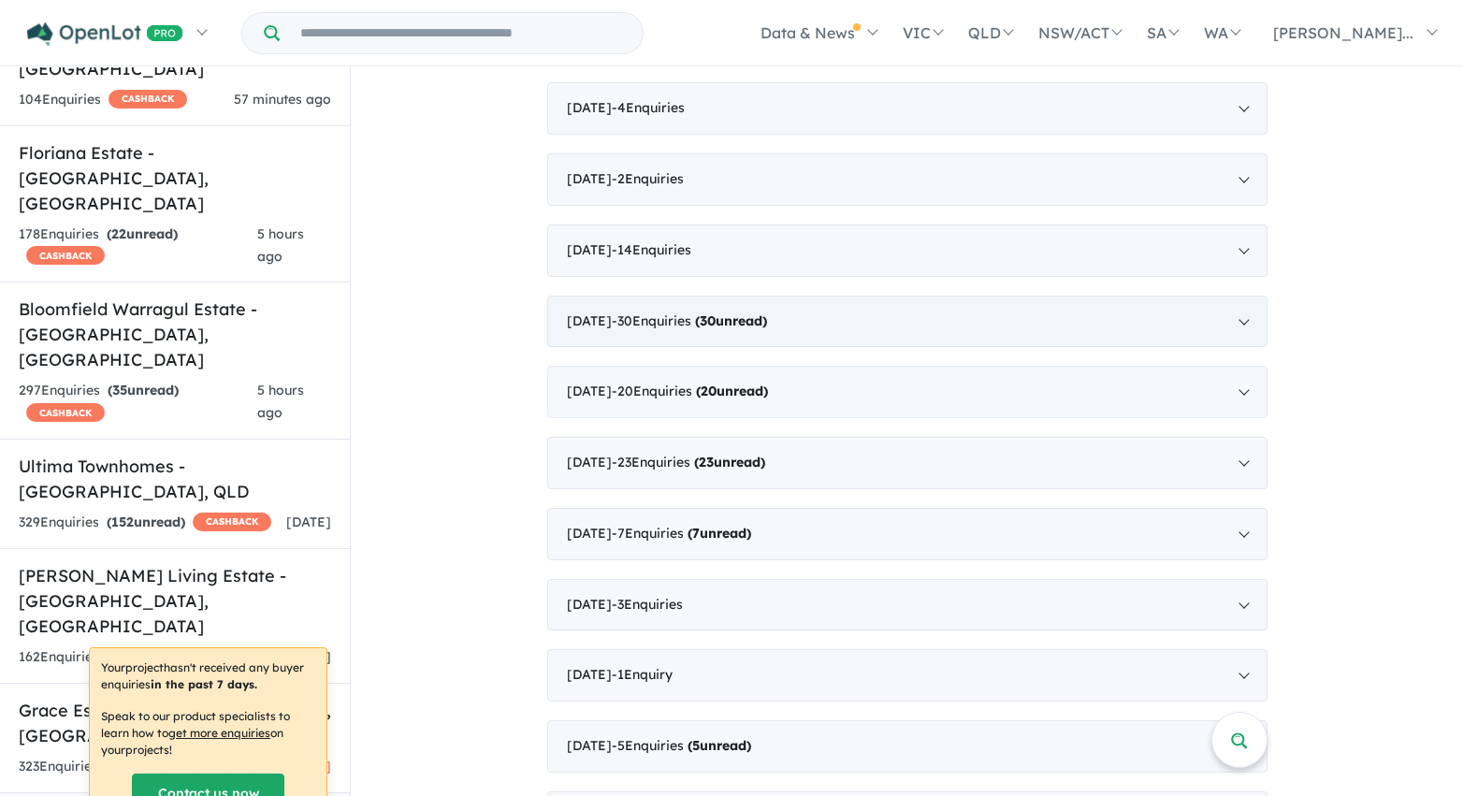
click at [668, 319] on span "- 30 Enquir ies ( 30 unread)" at bounding box center [689, 320] width 155 height 17
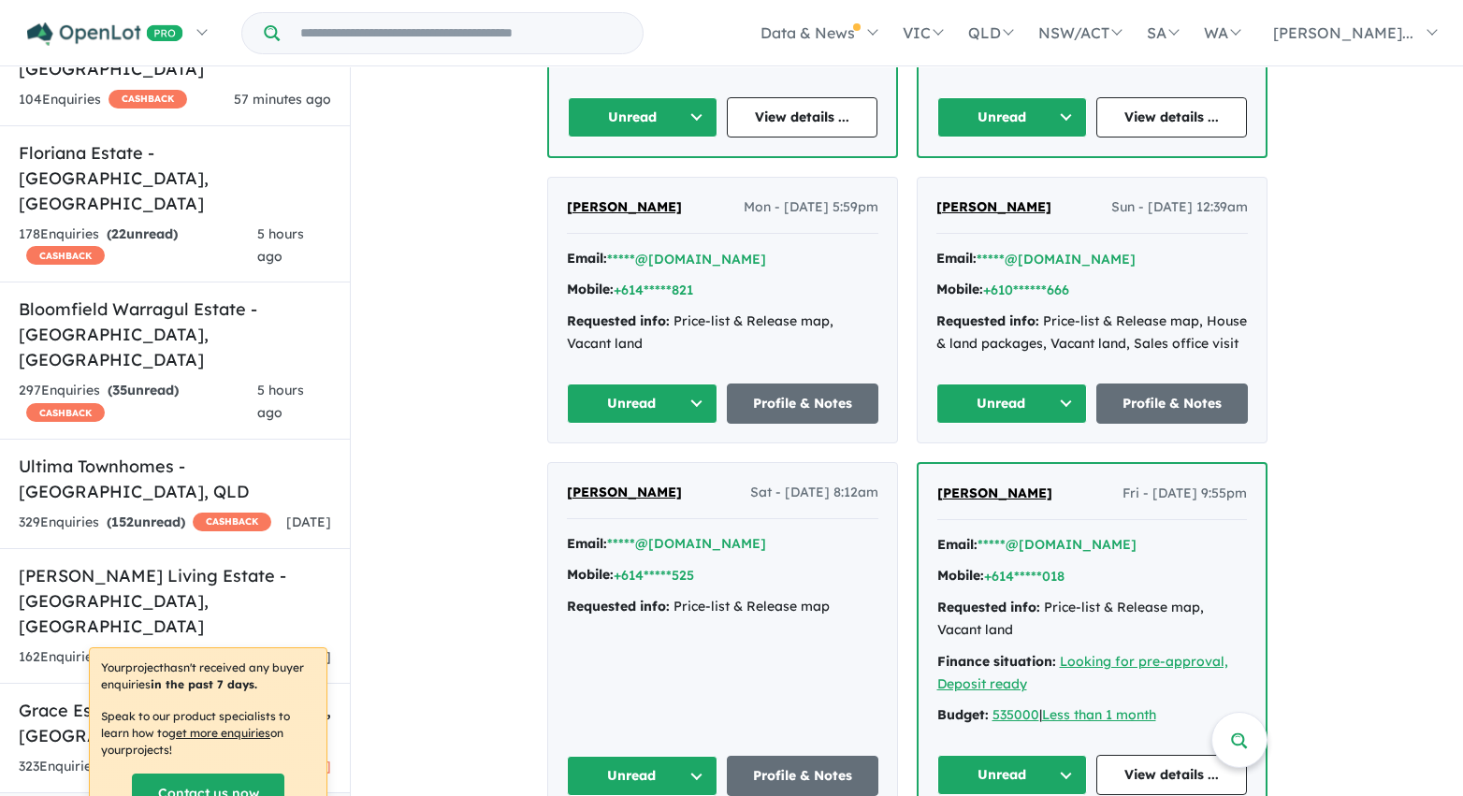
scroll to position [2368, 0]
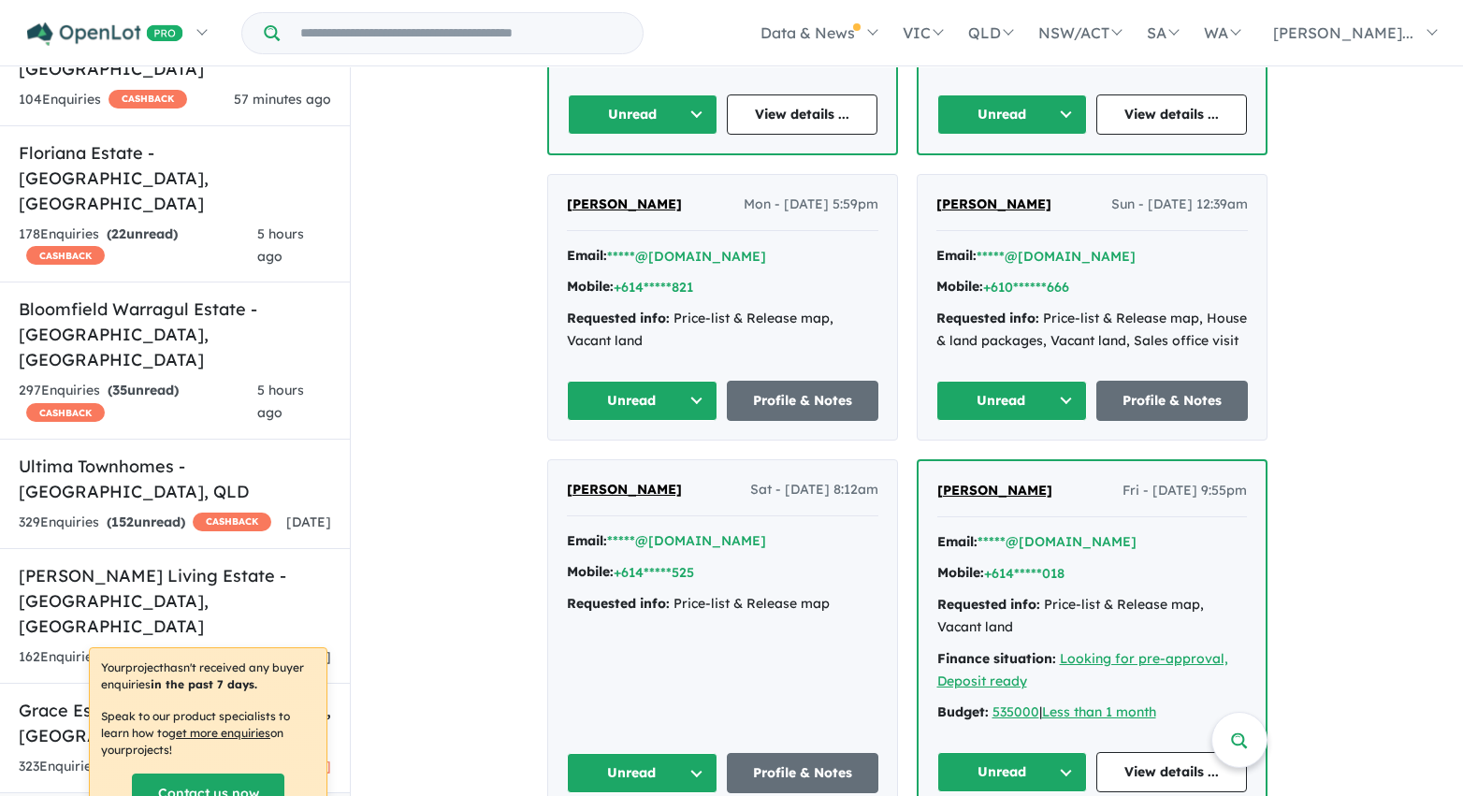
click at [687, 110] on button "Unread" at bounding box center [643, 114] width 151 height 40
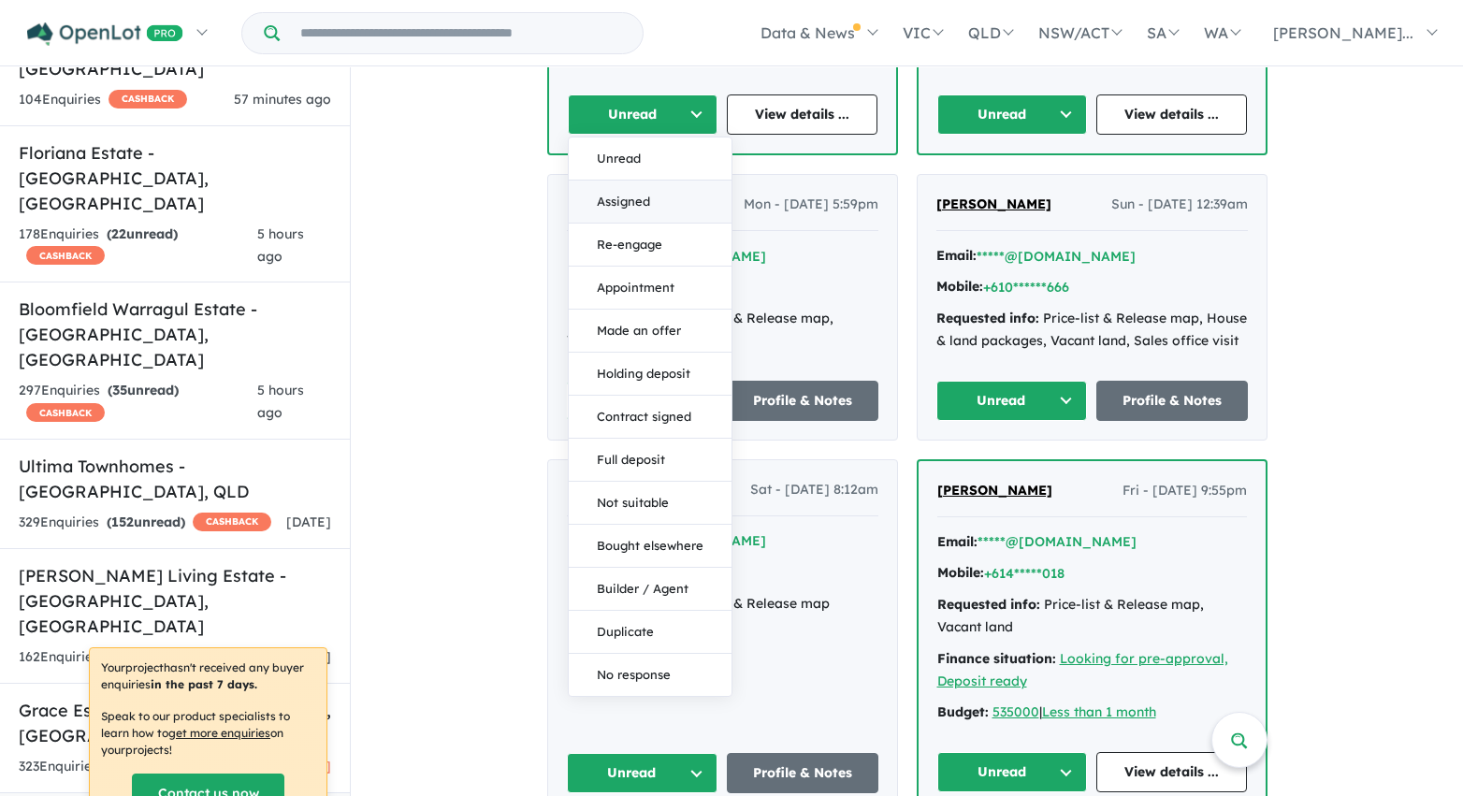
click at [659, 199] on button "Assigned" at bounding box center [650, 202] width 163 height 43
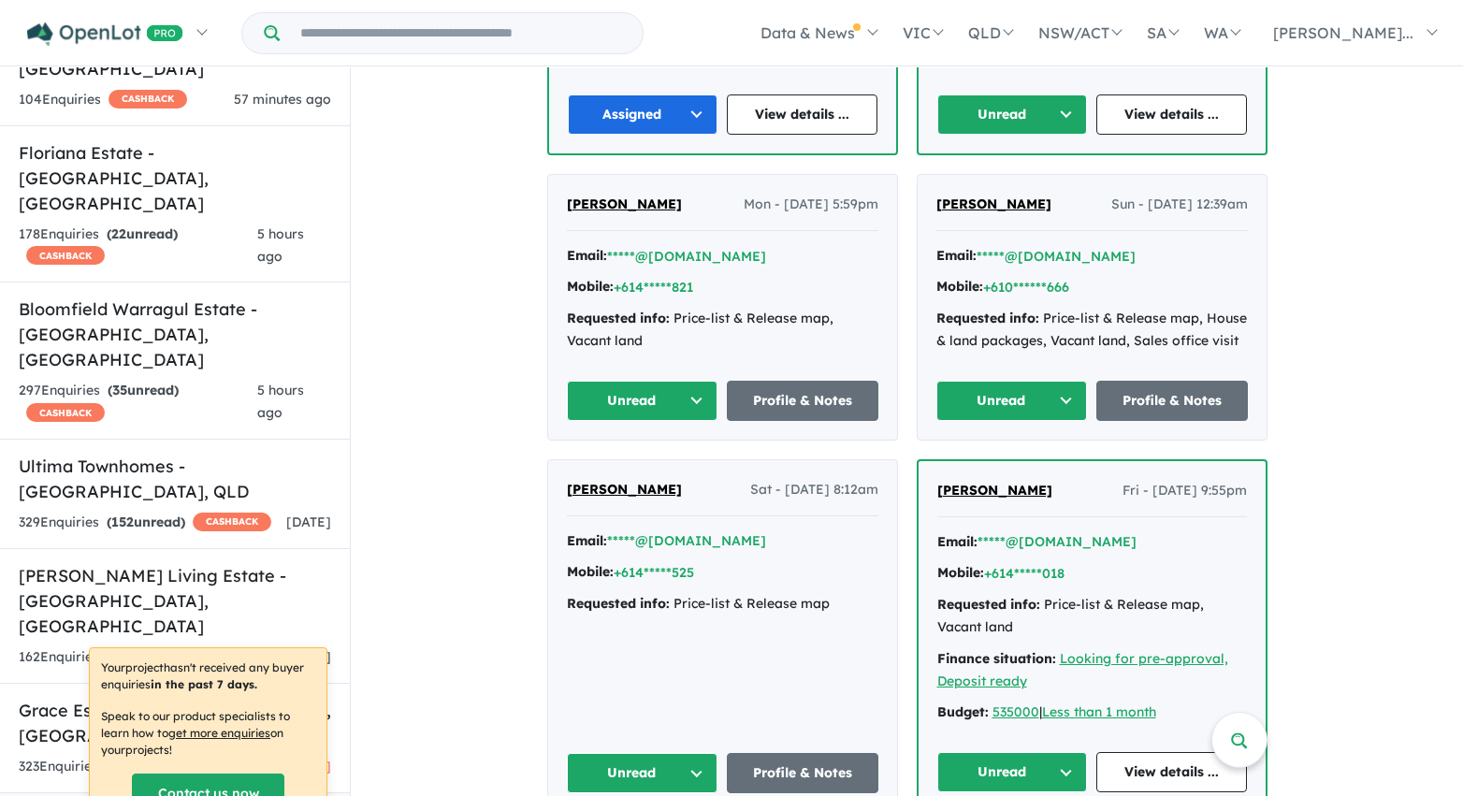
click at [1035, 115] on button "Unread" at bounding box center [1012, 114] width 151 height 40
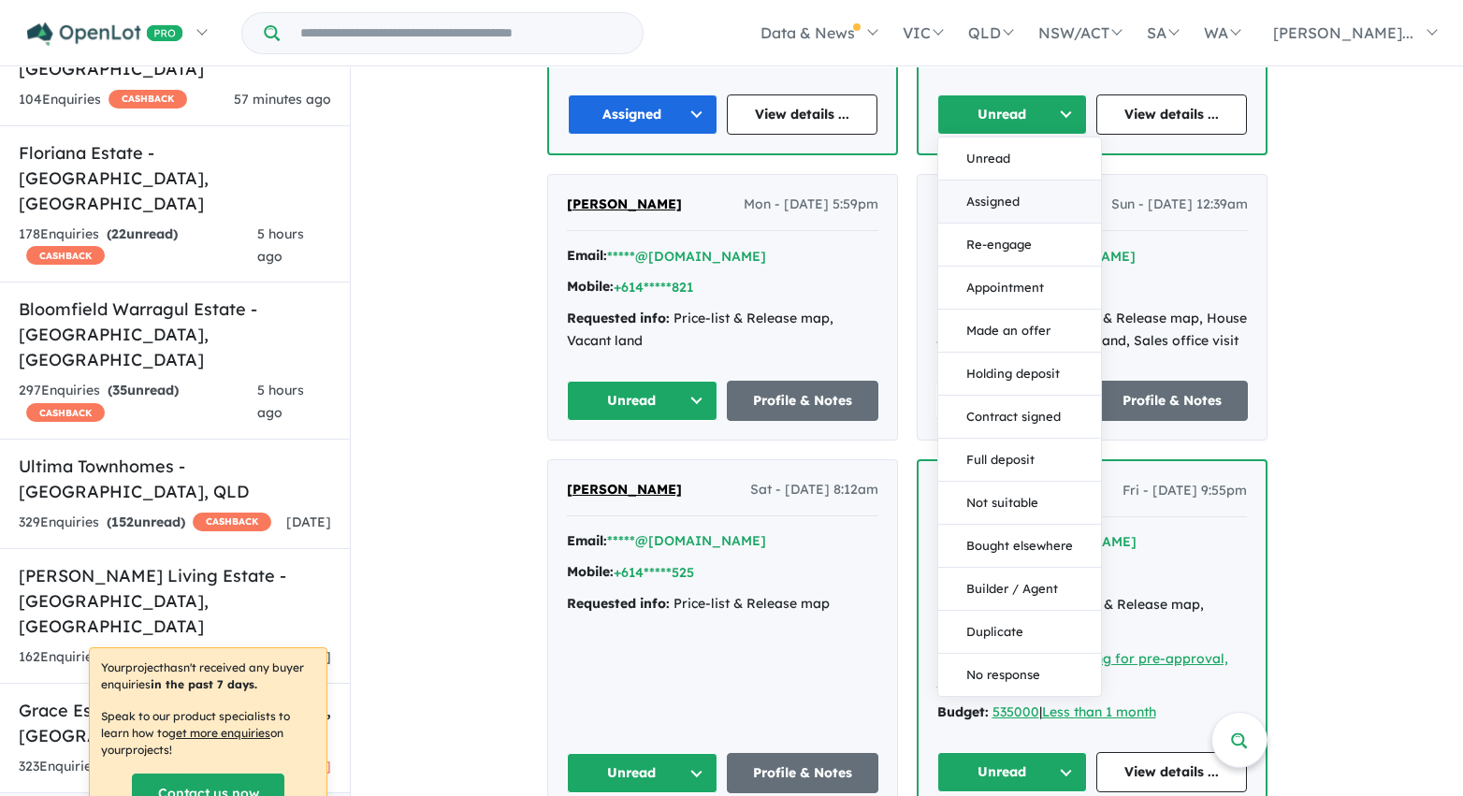
click at [1019, 209] on button "Assigned" at bounding box center [1019, 202] width 163 height 43
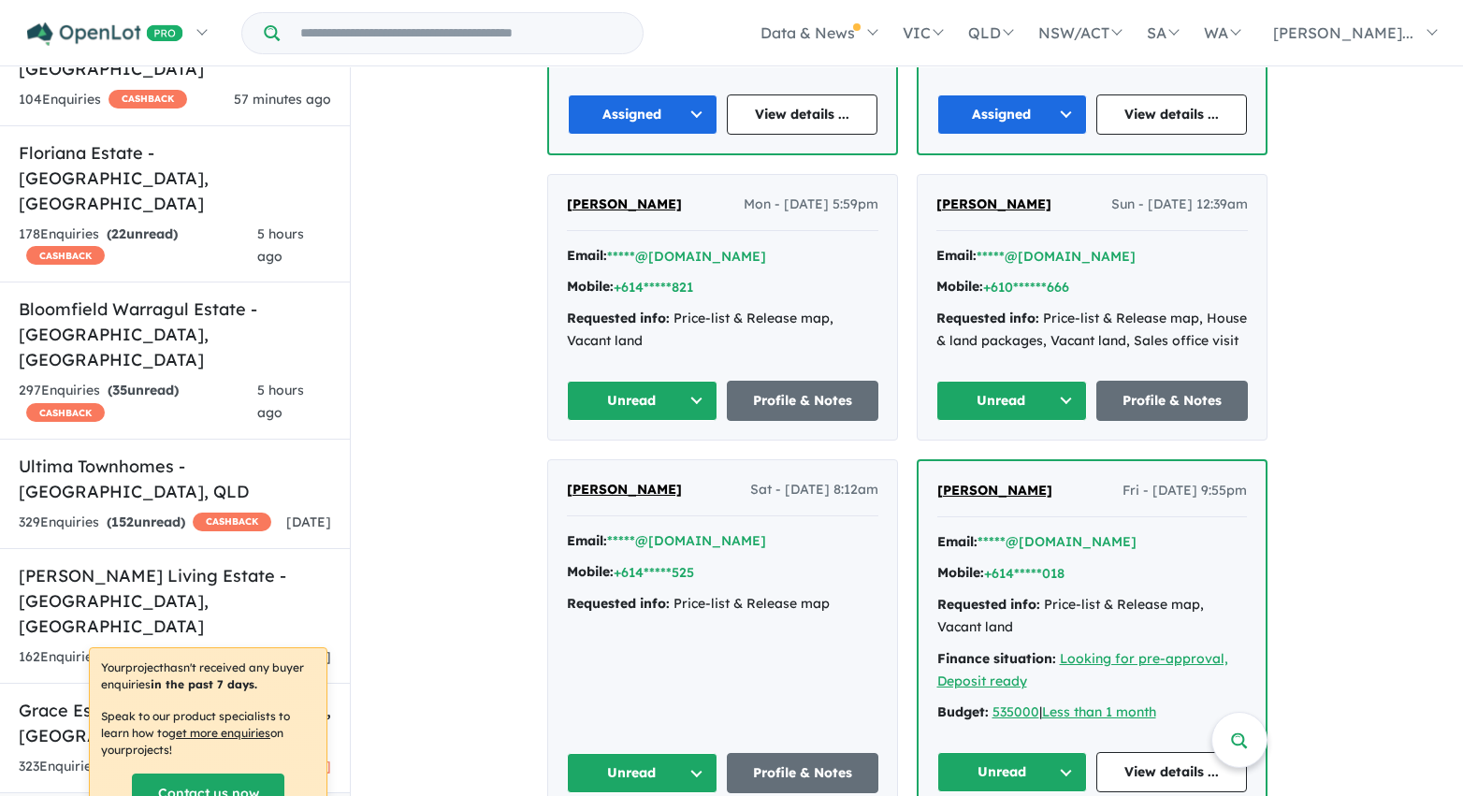
click at [1037, 403] on button "Unread" at bounding box center [1012, 401] width 152 height 40
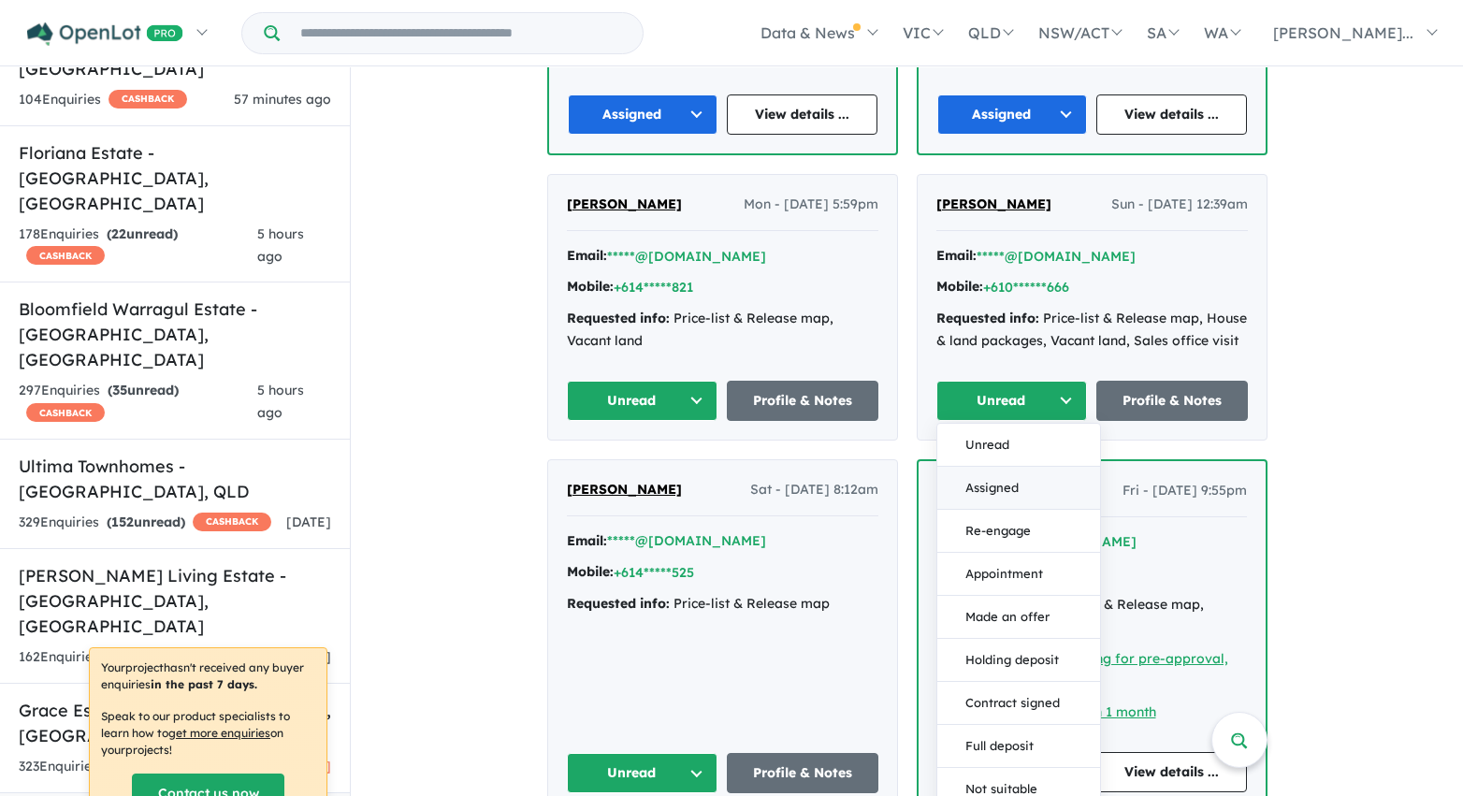
click at [1018, 483] on button "Assigned" at bounding box center [1018, 488] width 163 height 43
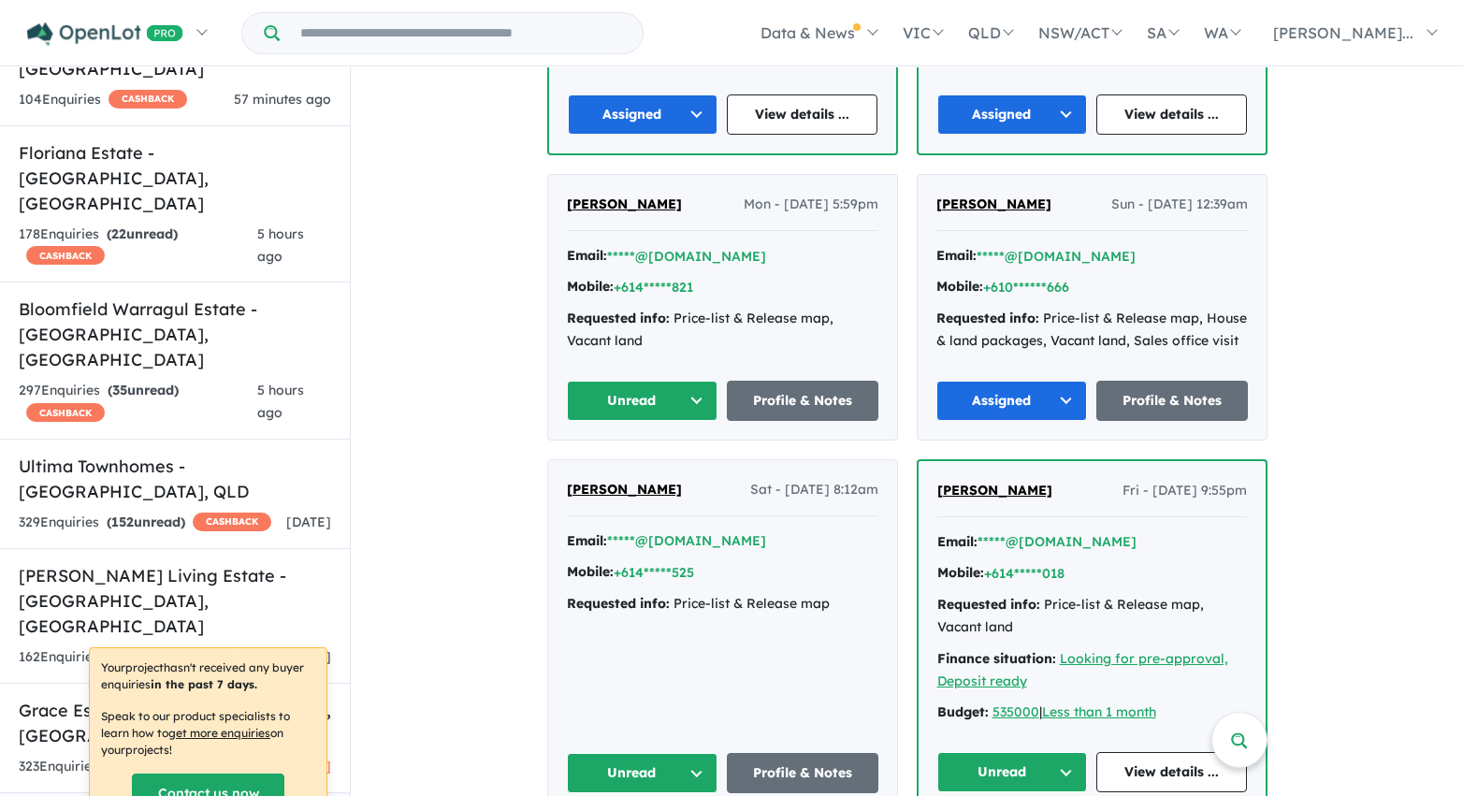
click at [679, 397] on button "Unread" at bounding box center [643, 401] width 152 height 40
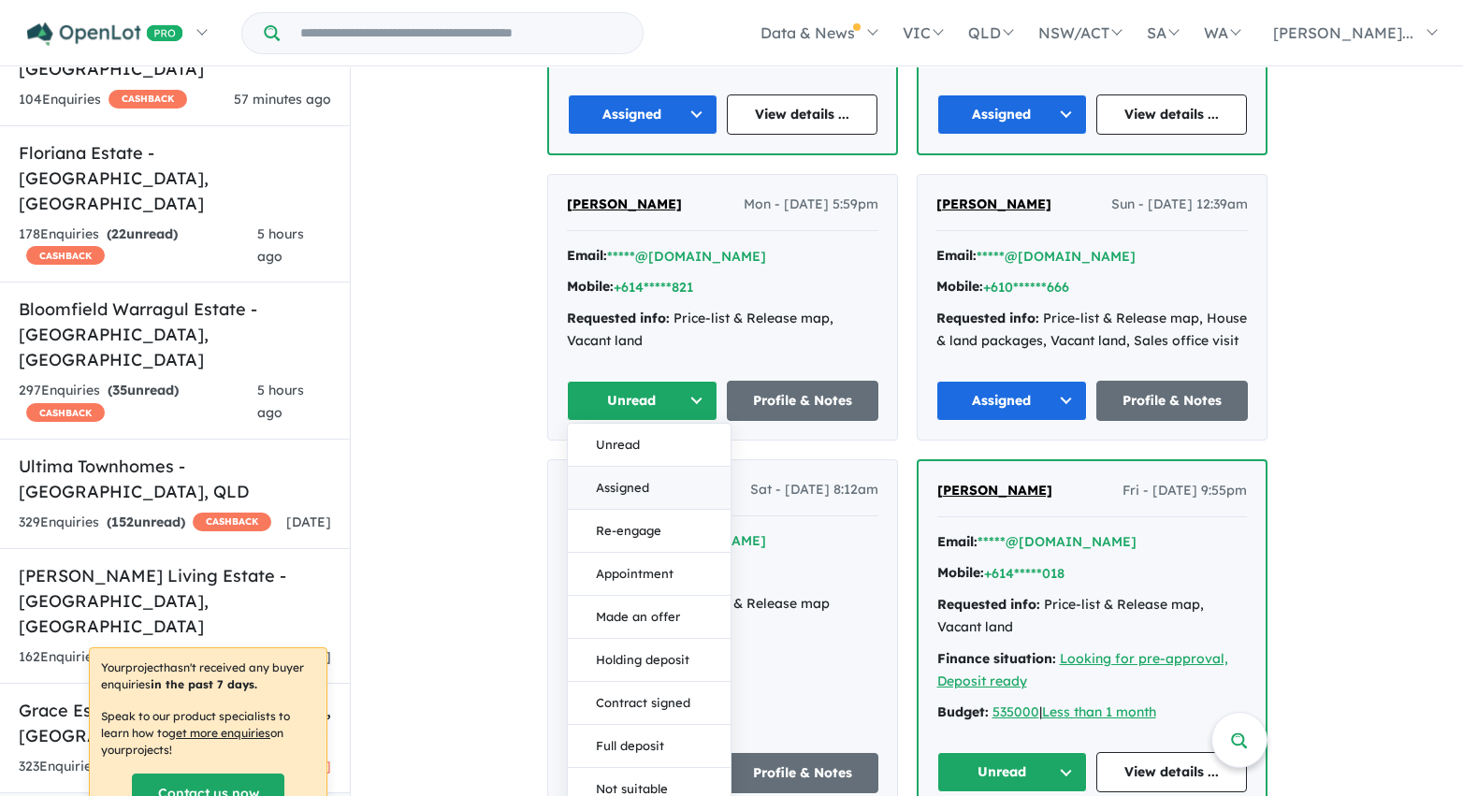
click at [651, 490] on button "Assigned" at bounding box center [649, 488] width 163 height 43
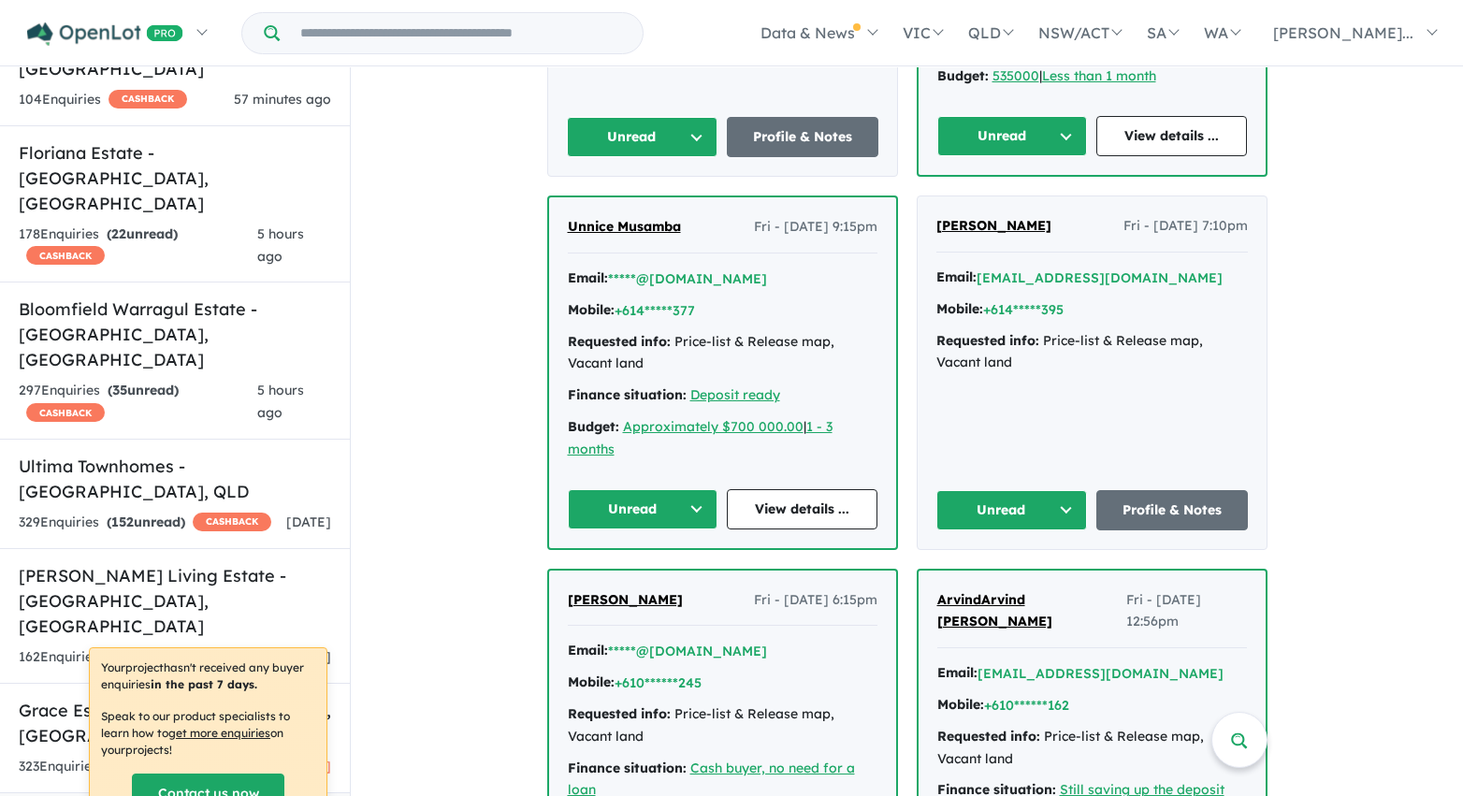
scroll to position [3022, 0]
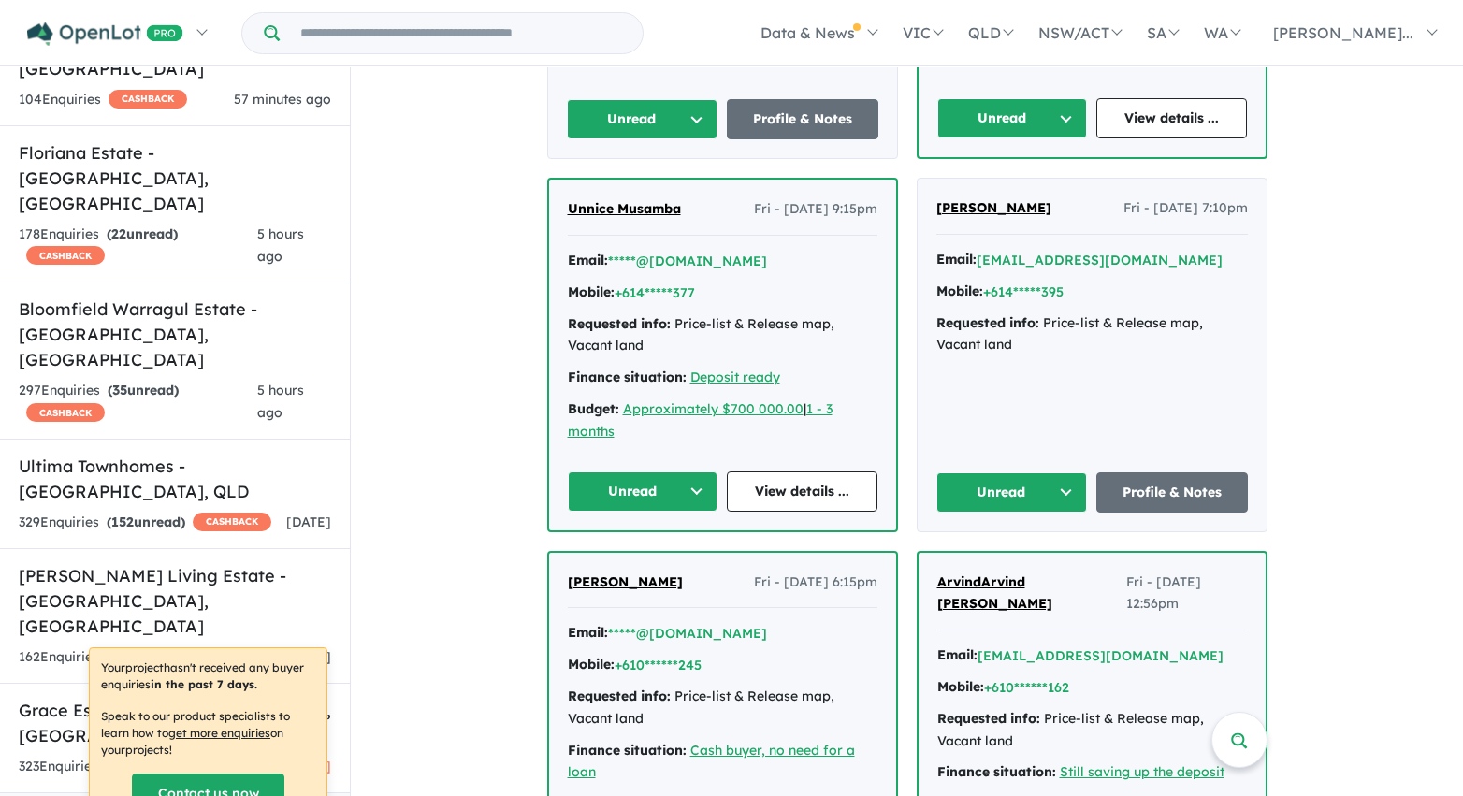
click at [687, 116] on button "Unread" at bounding box center [643, 119] width 152 height 40
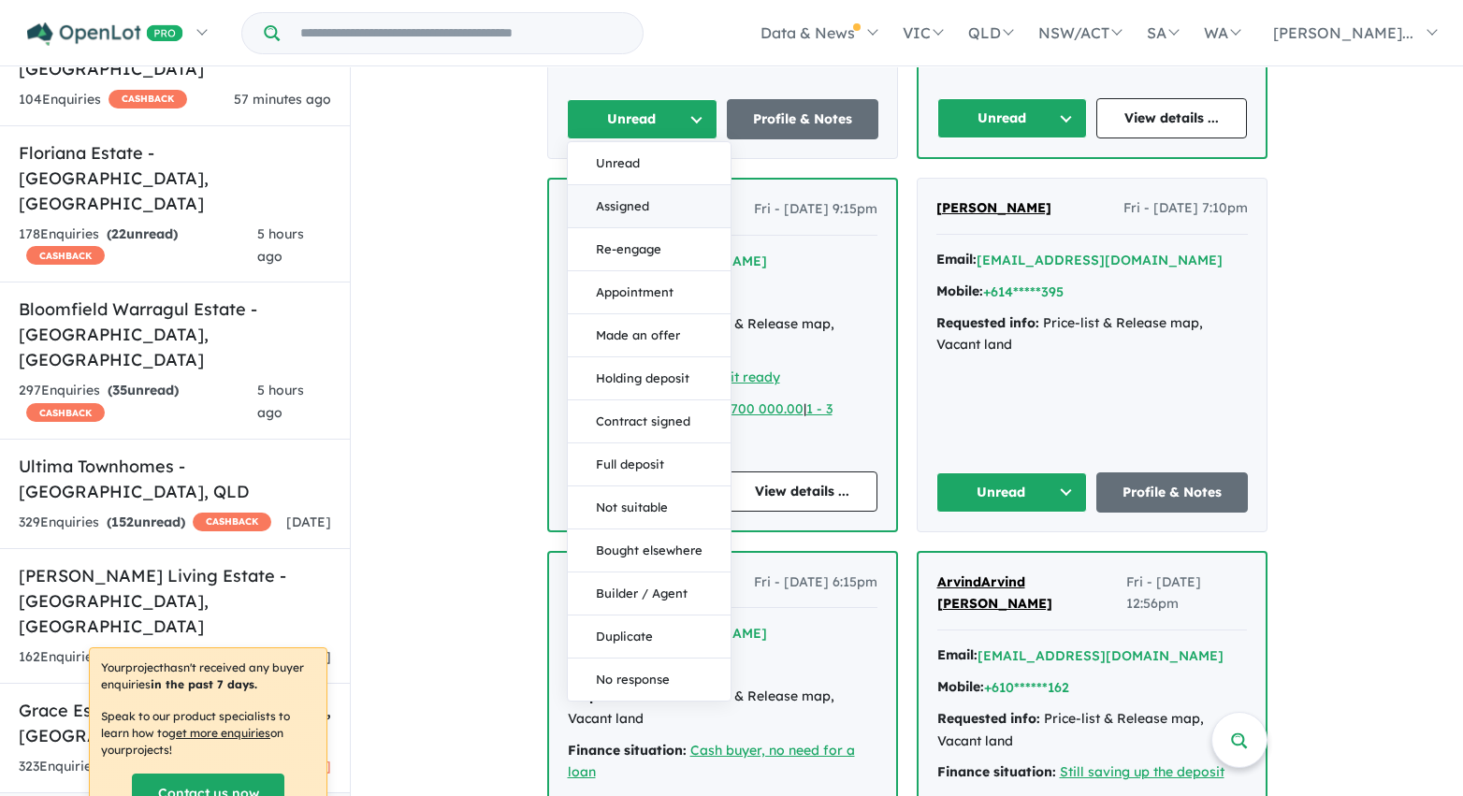
click at [661, 206] on button "Assigned" at bounding box center [649, 206] width 163 height 43
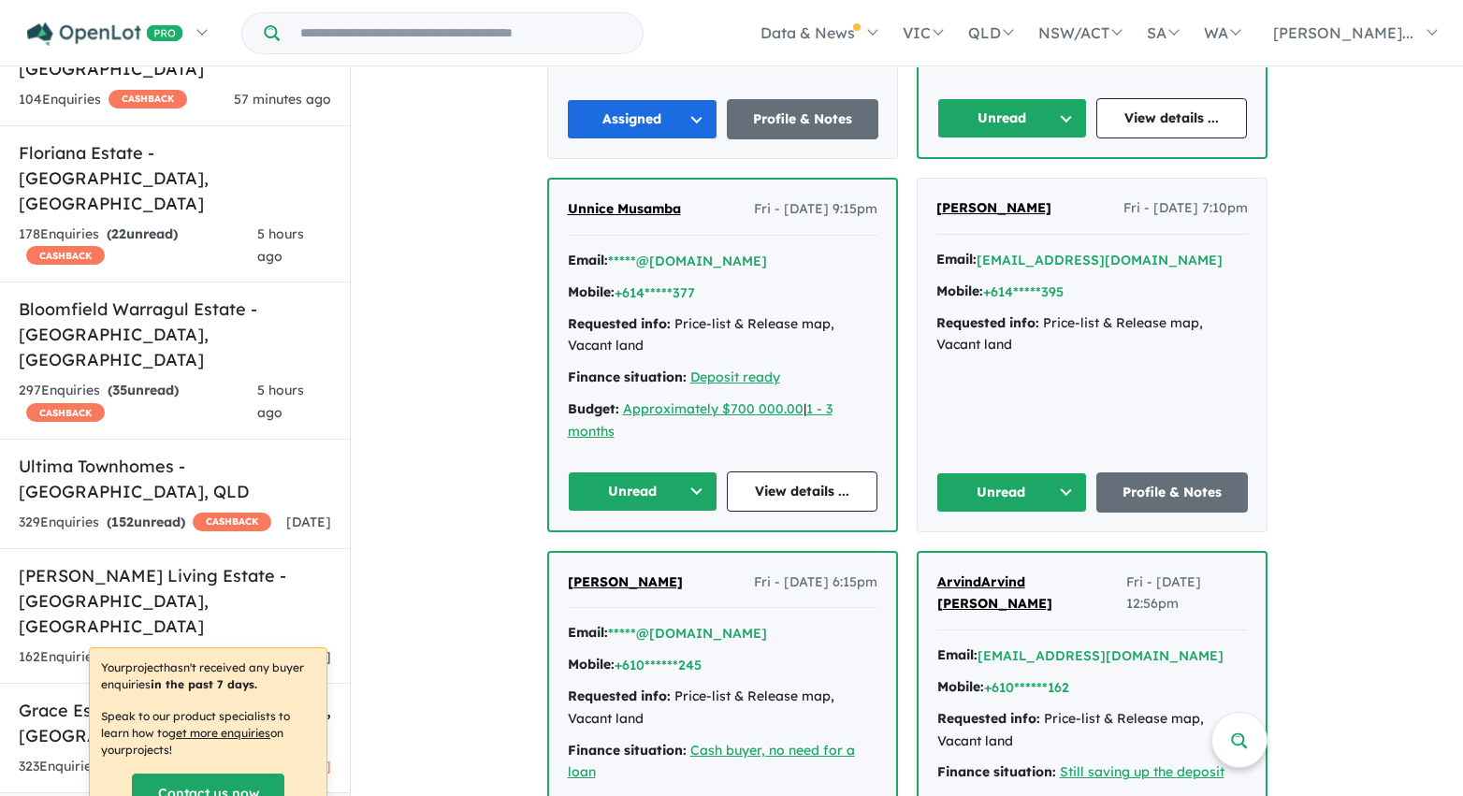
click at [1015, 121] on button "Unread" at bounding box center [1012, 118] width 151 height 40
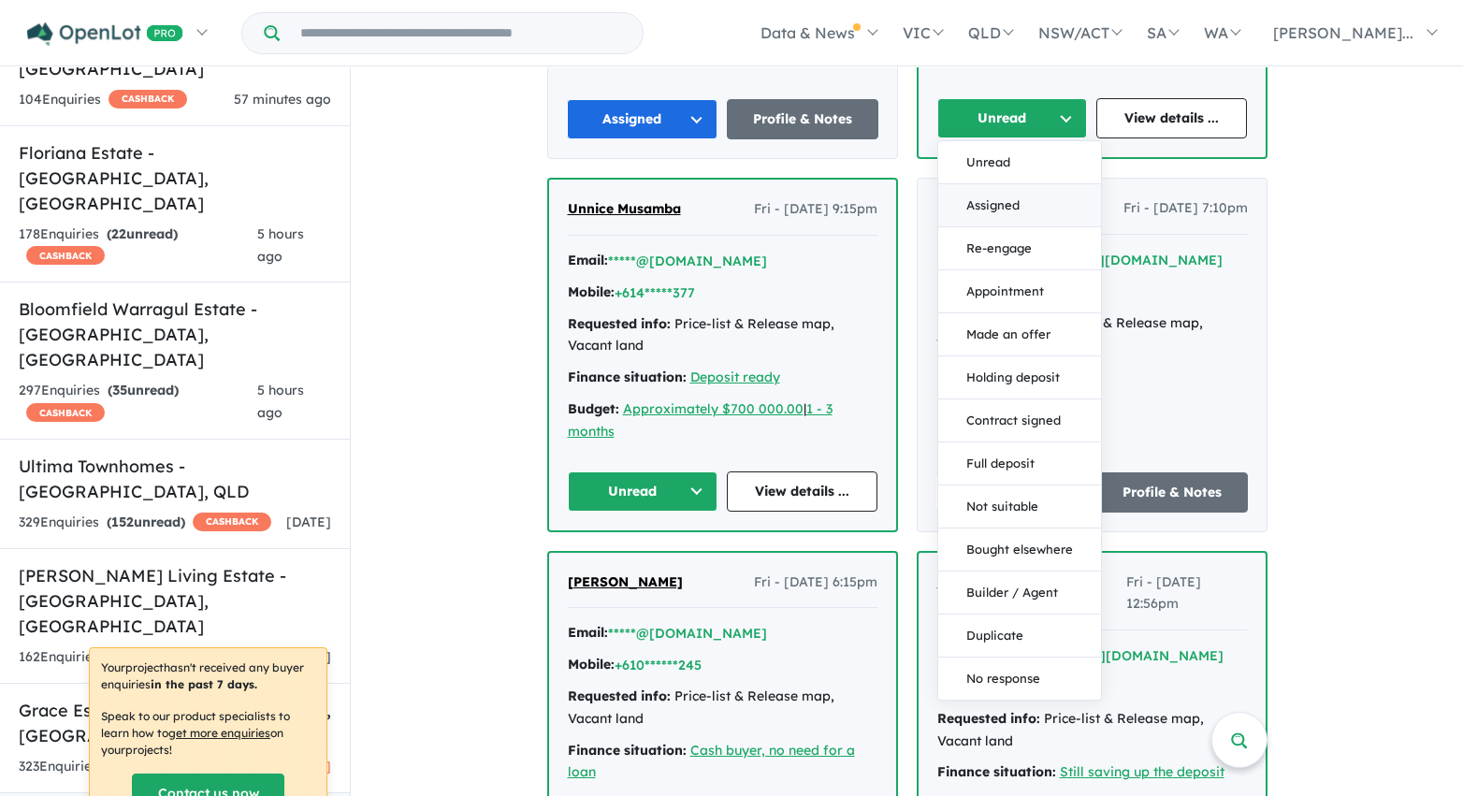
click at [1006, 210] on button "Assigned" at bounding box center [1019, 205] width 163 height 43
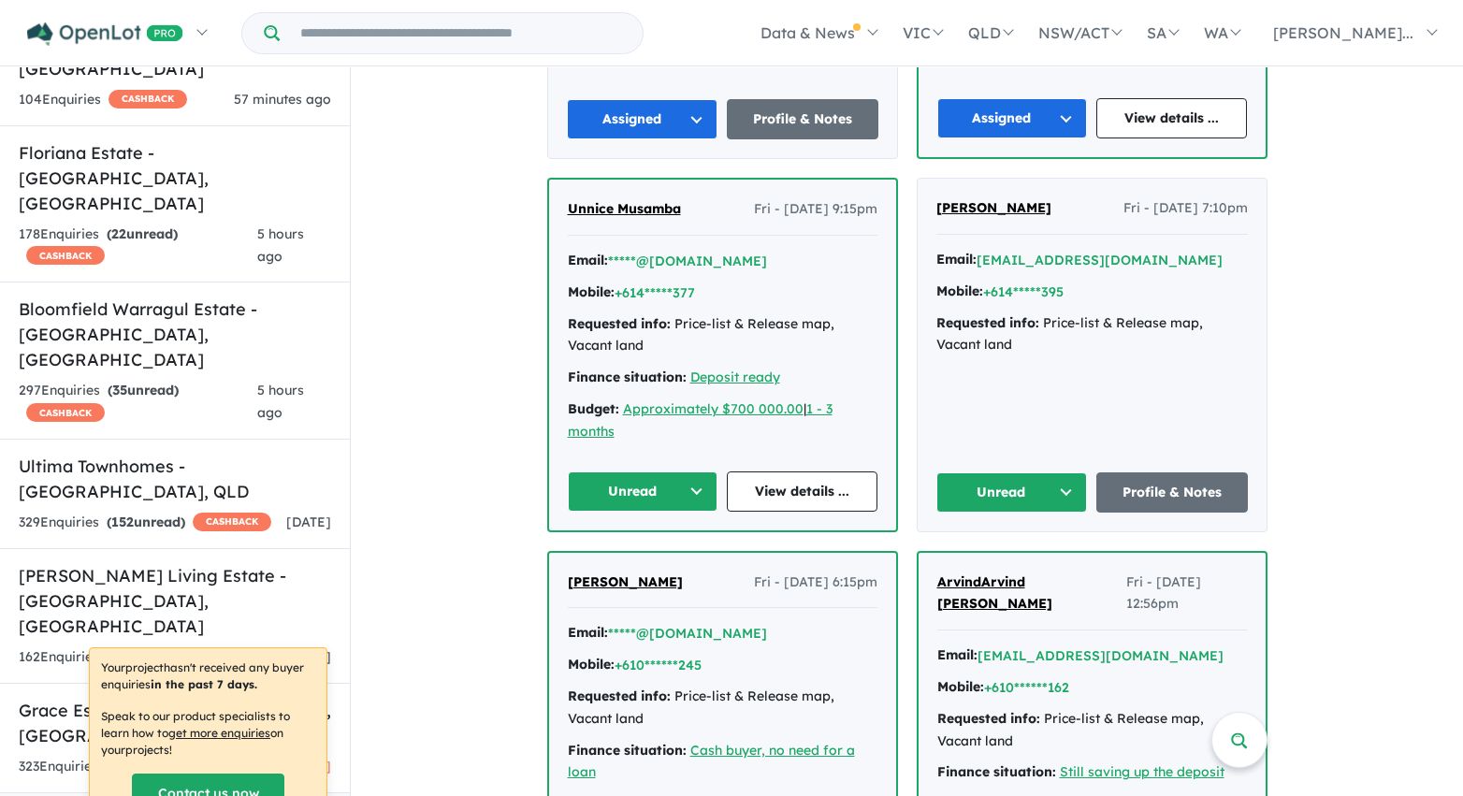
click at [1045, 493] on button "Unread" at bounding box center [1012, 492] width 152 height 40
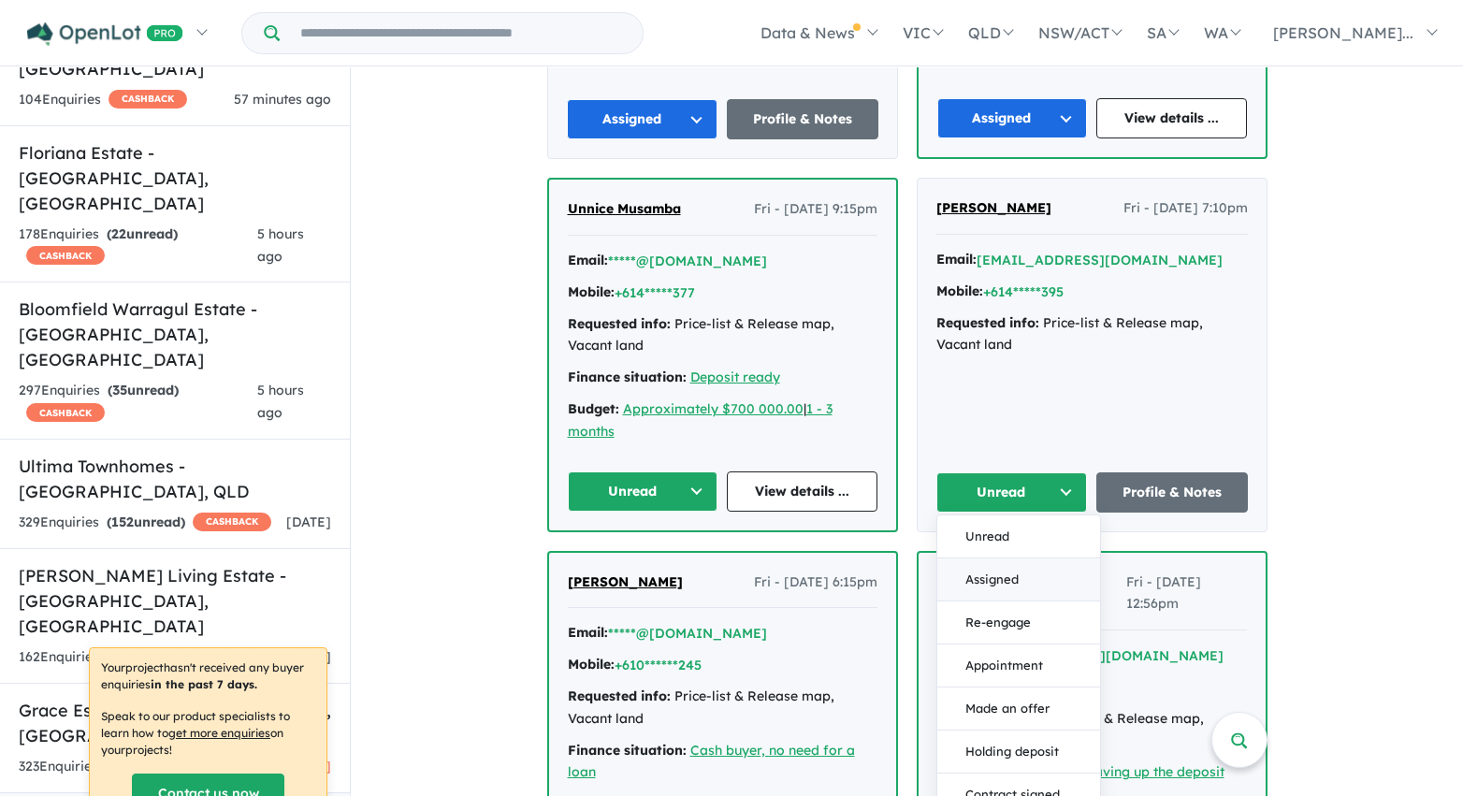
click at [1008, 580] on button "Assigned" at bounding box center [1018, 579] width 163 height 43
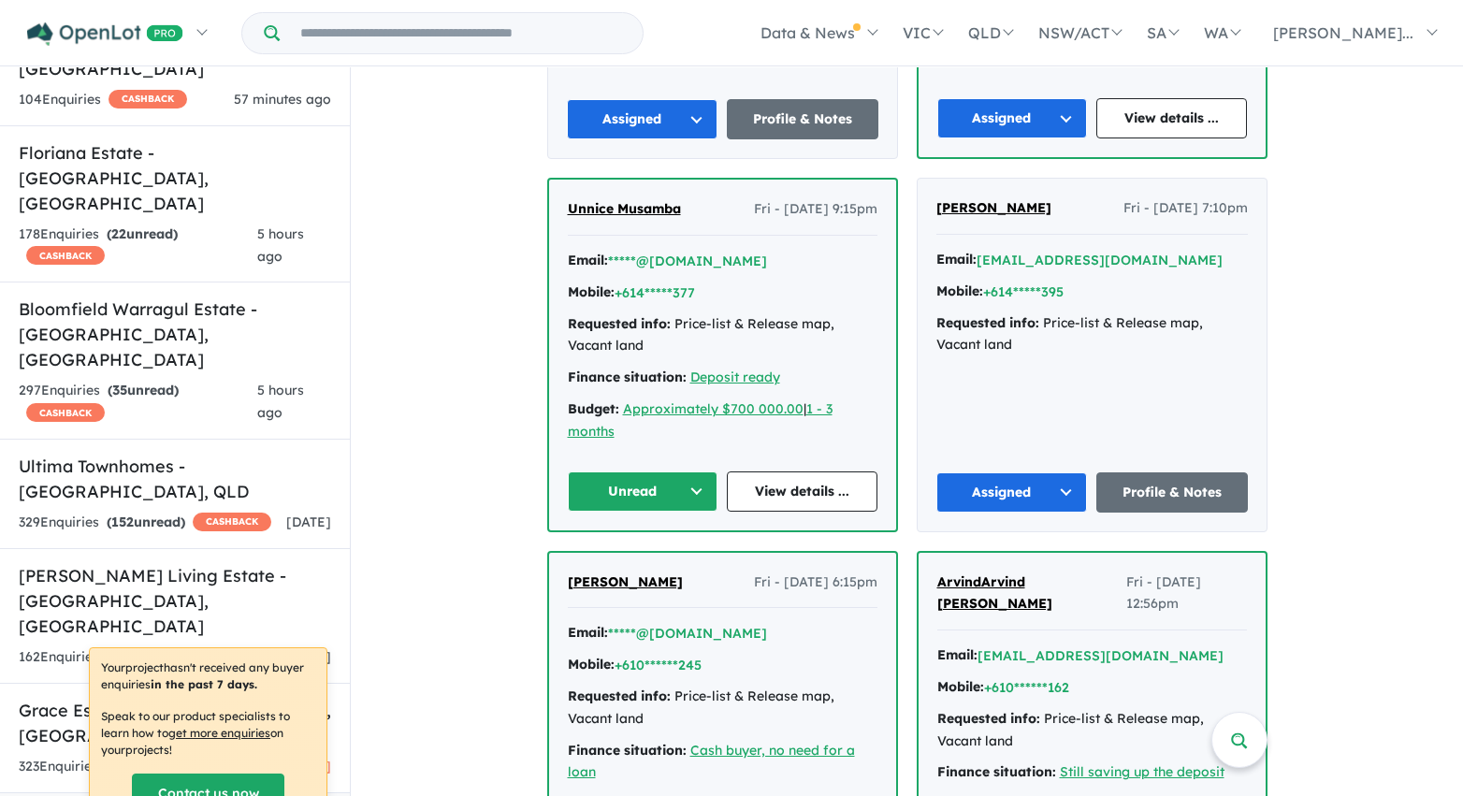
click at [648, 489] on button "Unread" at bounding box center [643, 491] width 151 height 40
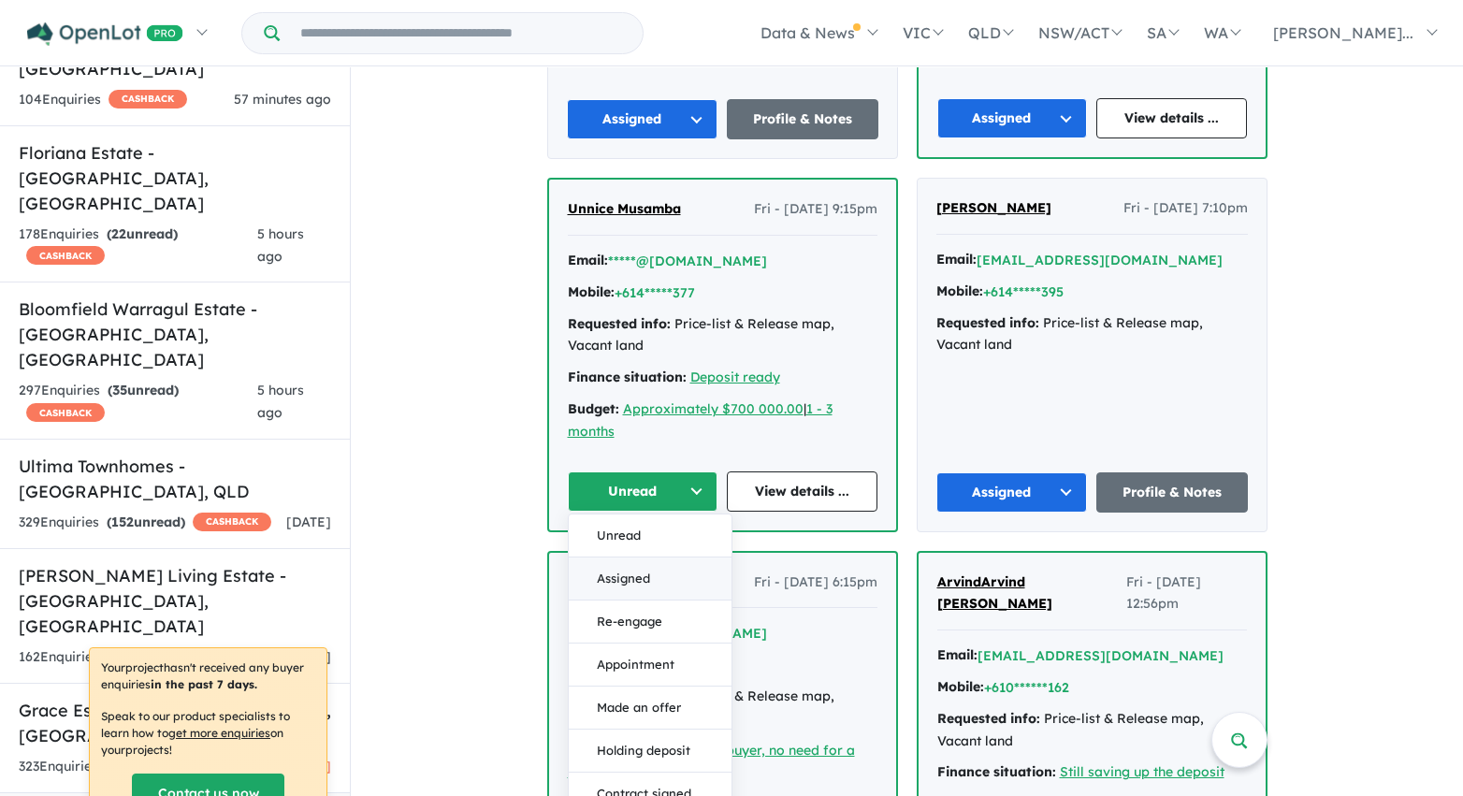
click at [634, 572] on button "Assigned" at bounding box center [650, 578] width 163 height 43
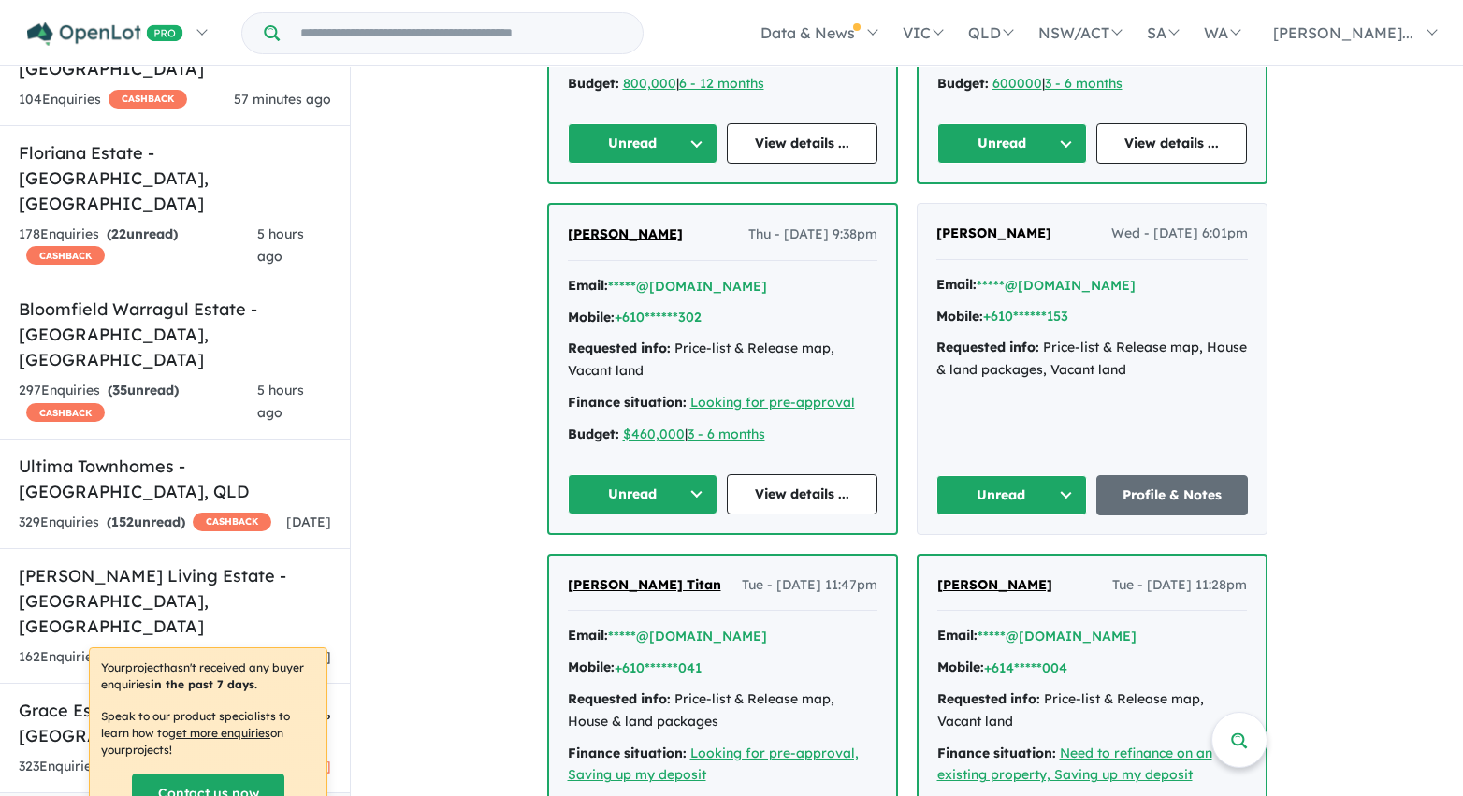
scroll to position [3743, 0]
click at [688, 134] on button "Unread" at bounding box center [643, 143] width 151 height 40
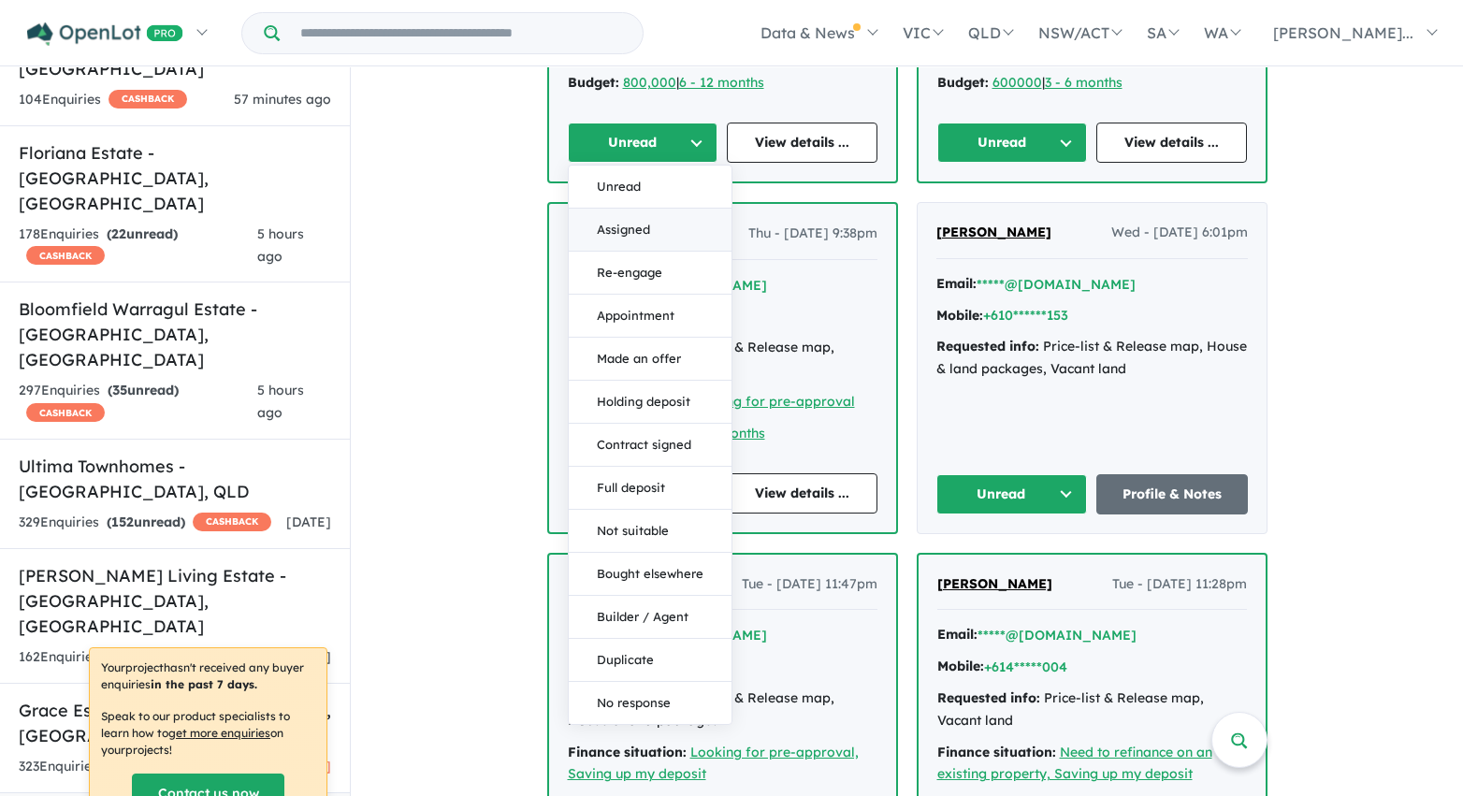
click at [678, 227] on button "Assigned" at bounding box center [650, 230] width 163 height 43
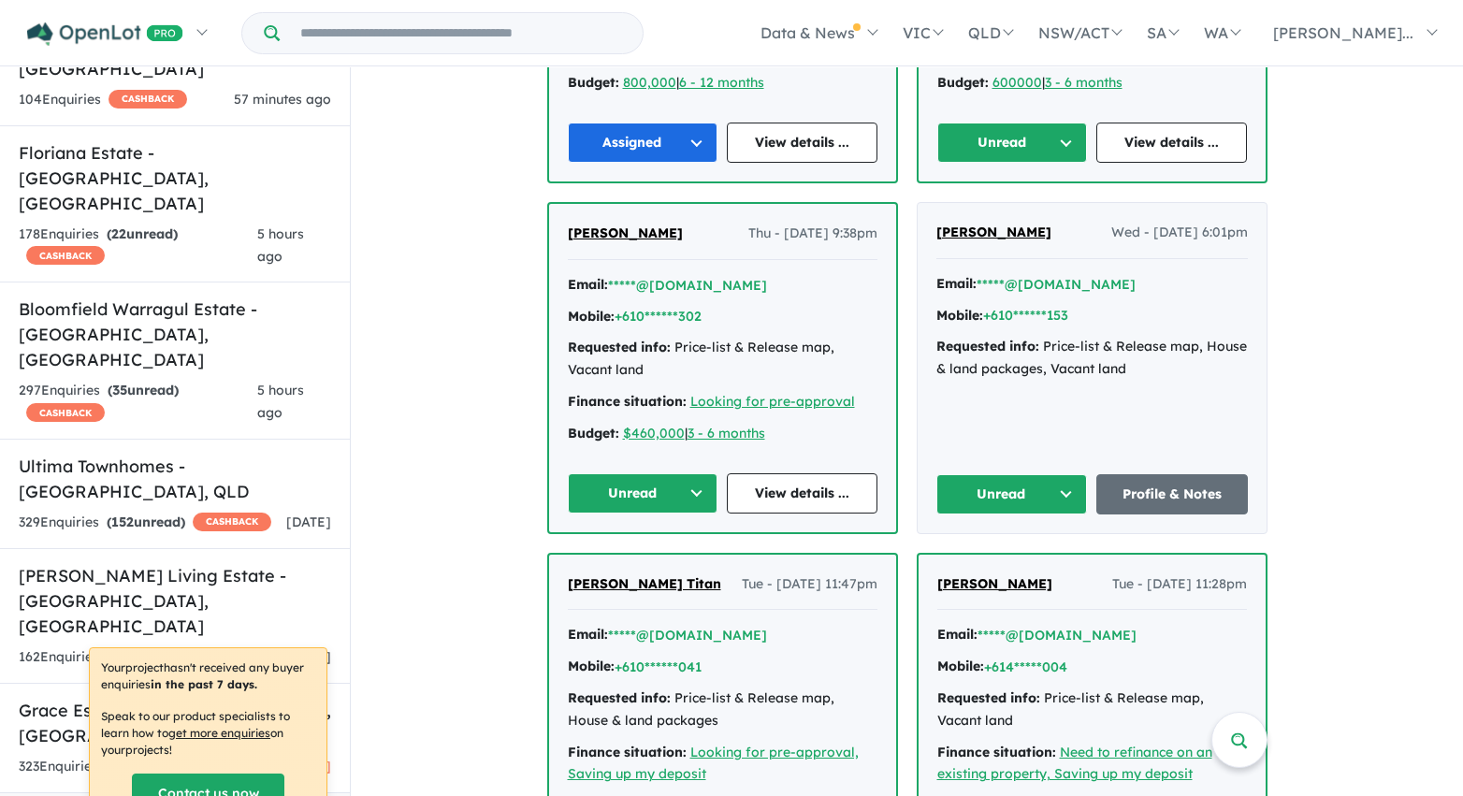
click at [969, 144] on button "Unread" at bounding box center [1012, 143] width 151 height 40
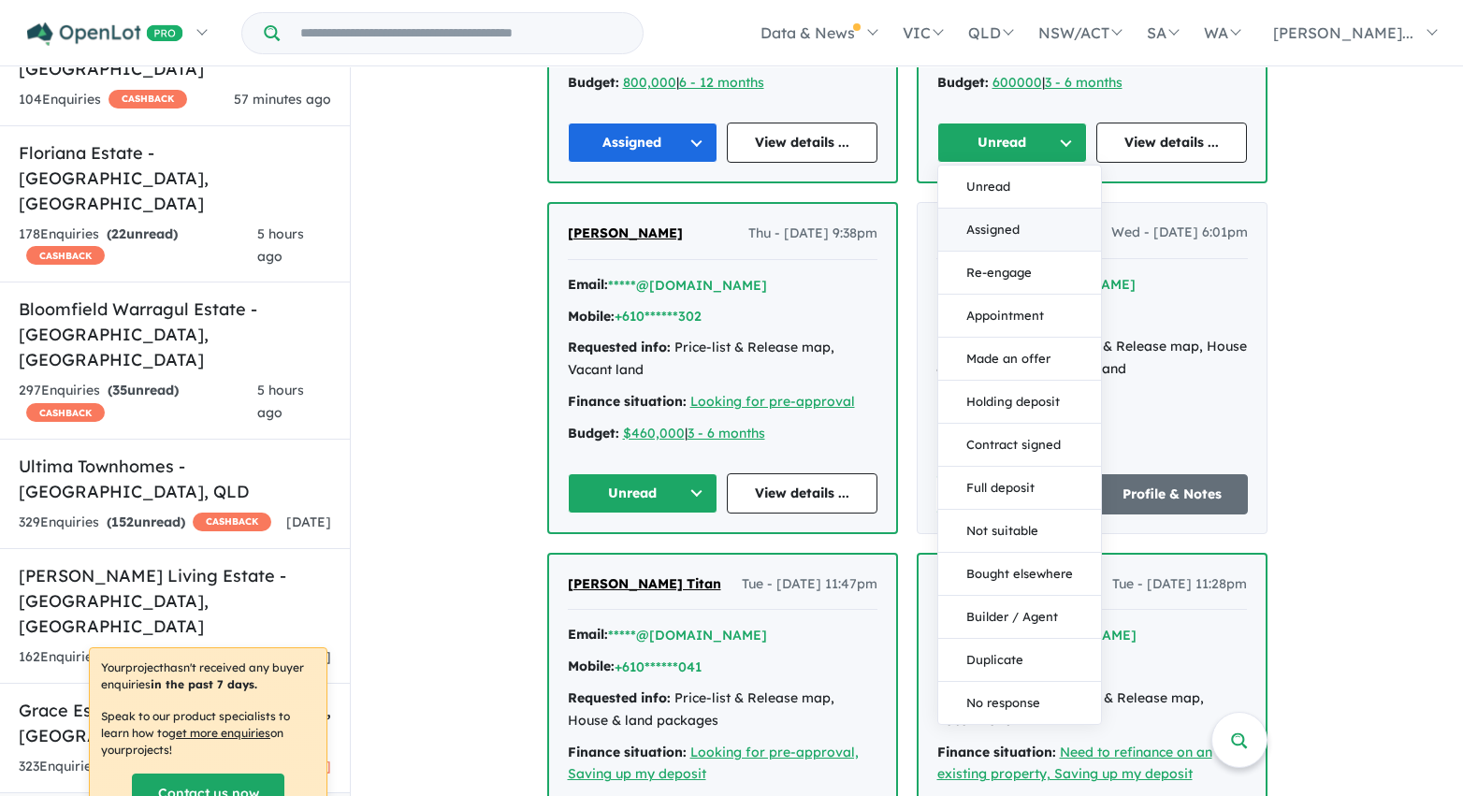
click at [978, 230] on button "Assigned" at bounding box center [1019, 230] width 163 height 43
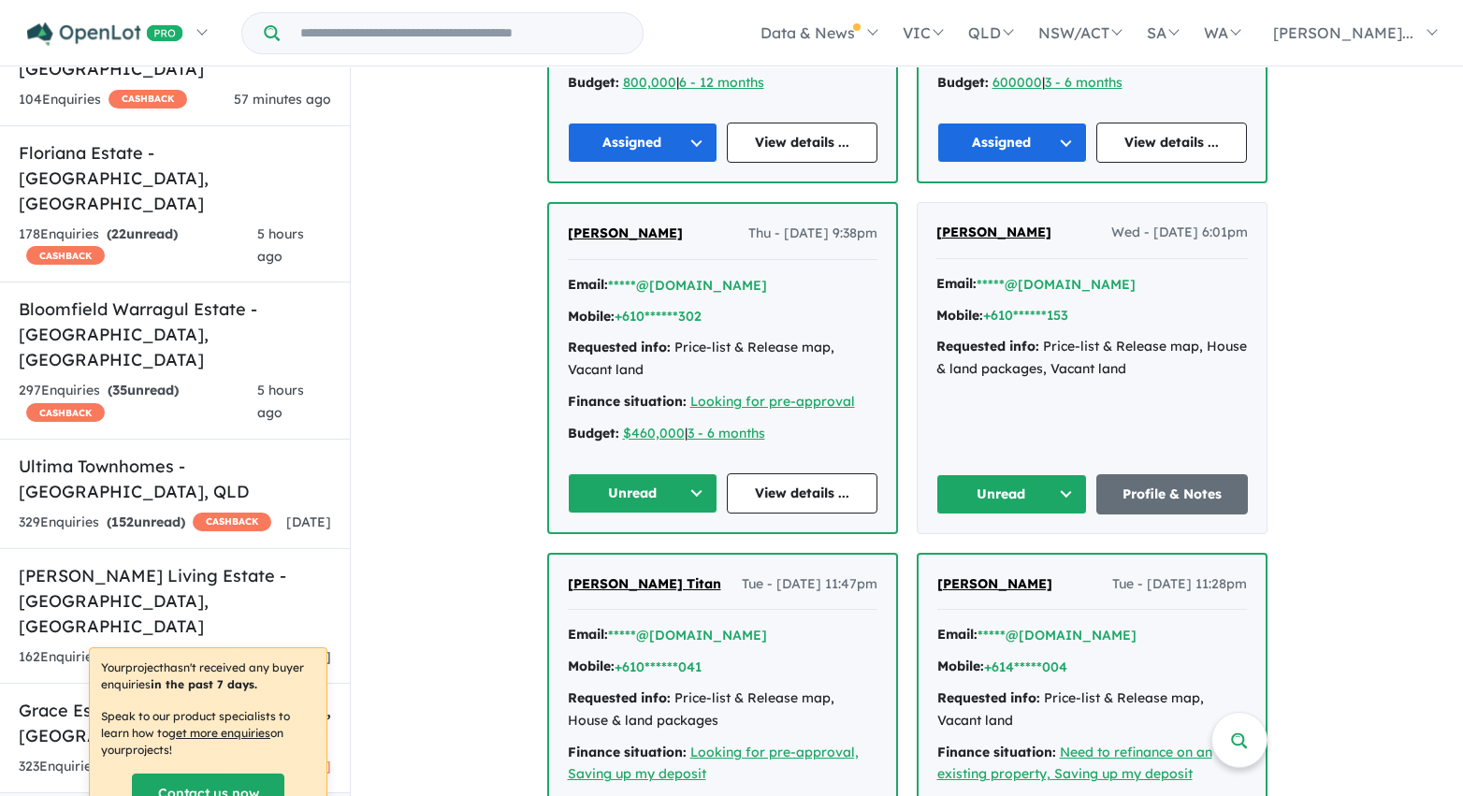
click at [1020, 495] on button "Unread" at bounding box center [1012, 494] width 152 height 40
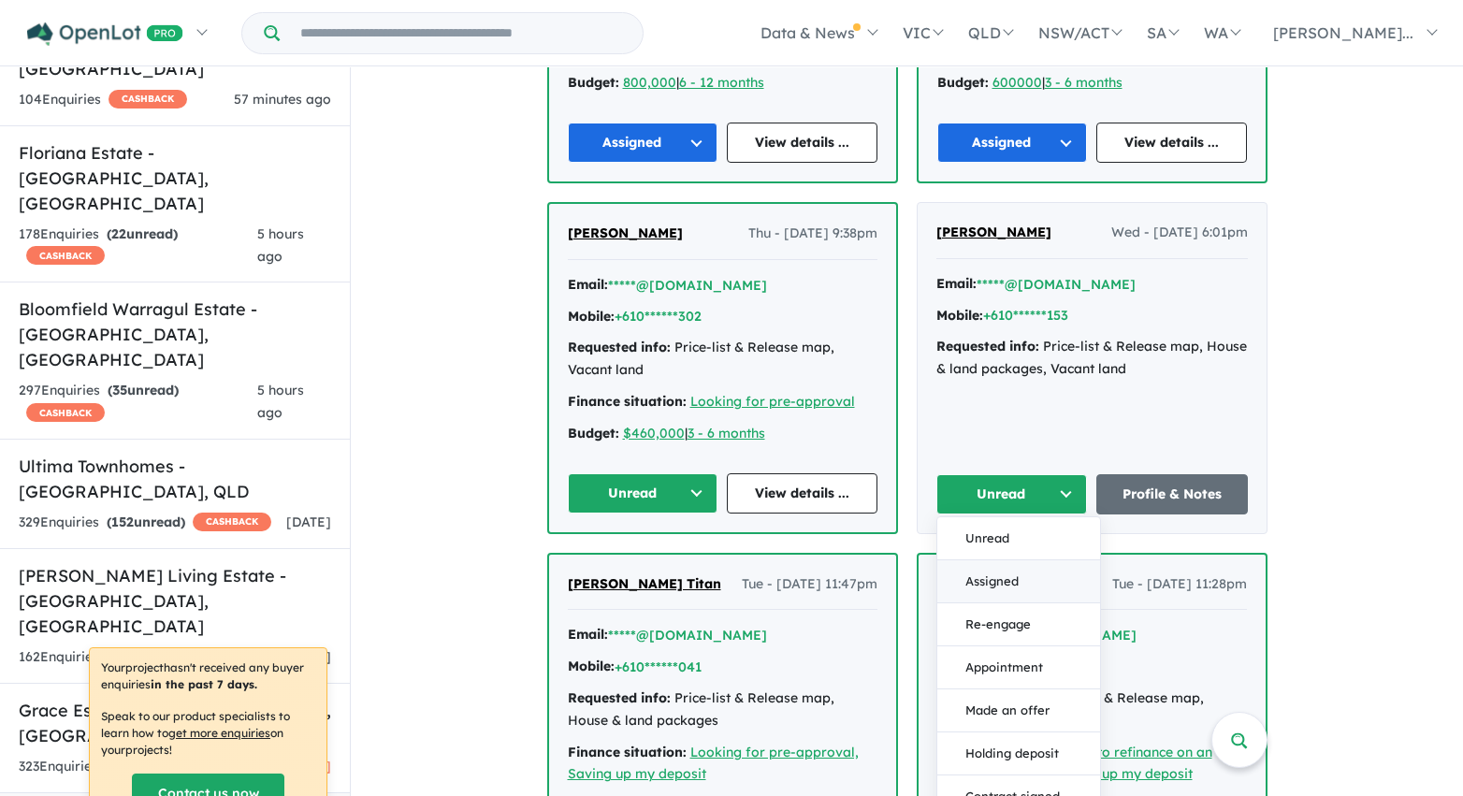
click at [1015, 583] on button "Assigned" at bounding box center [1018, 581] width 163 height 43
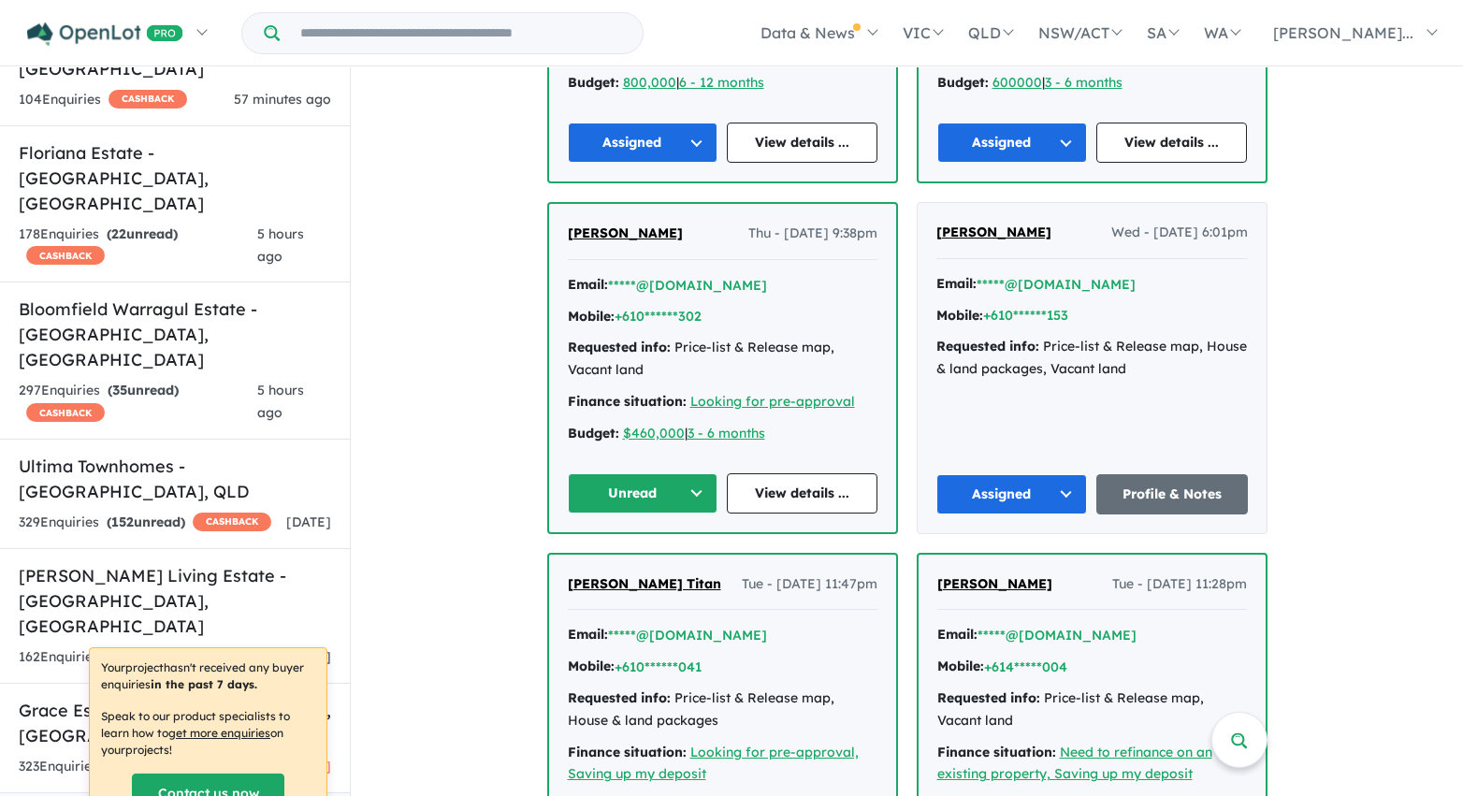
click at [644, 489] on button "Unread" at bounding box center [643, 493] width 151 height 40
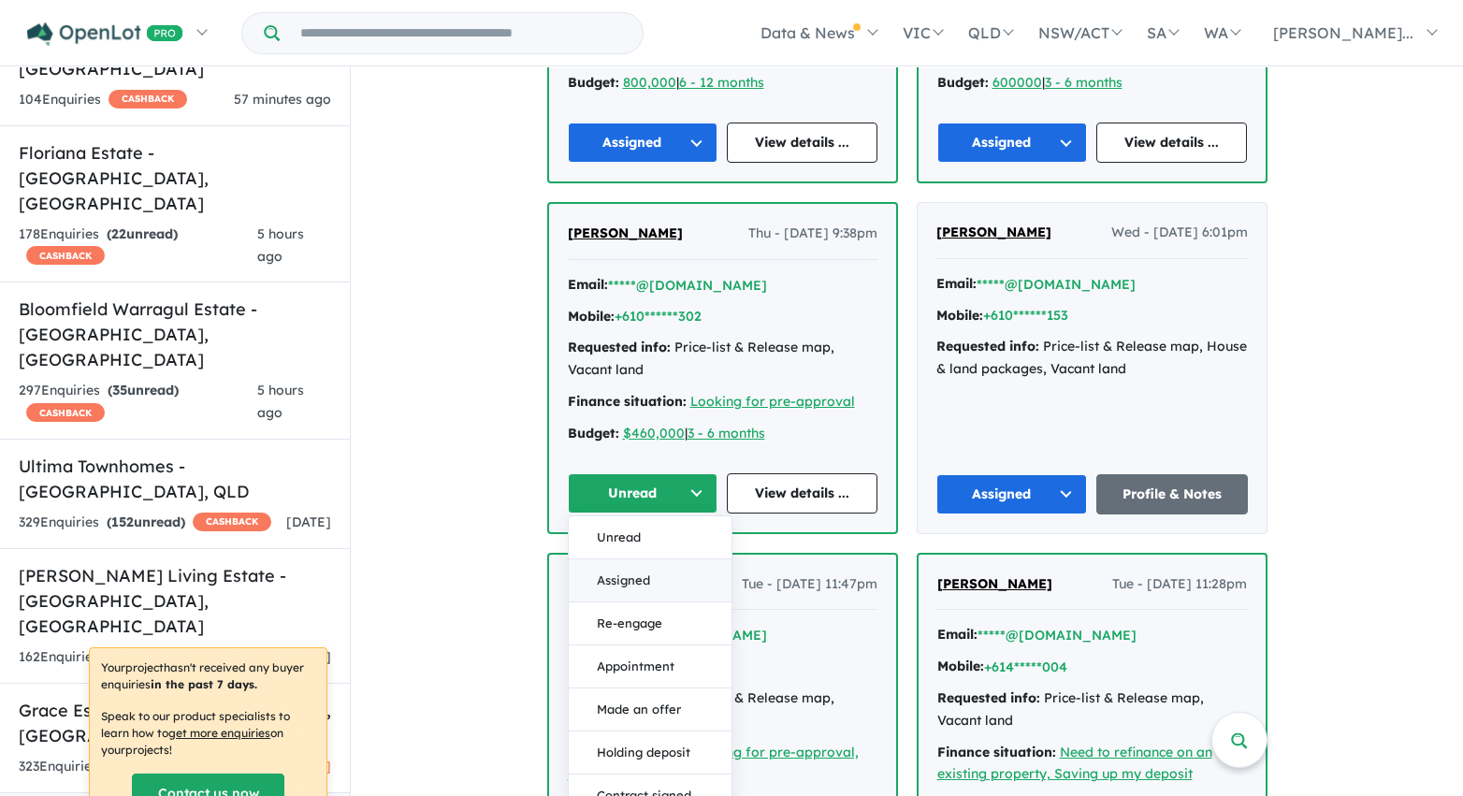
click at [638, 583] on button "Assigned" at bounding box center [650, 580] width 163 height 43
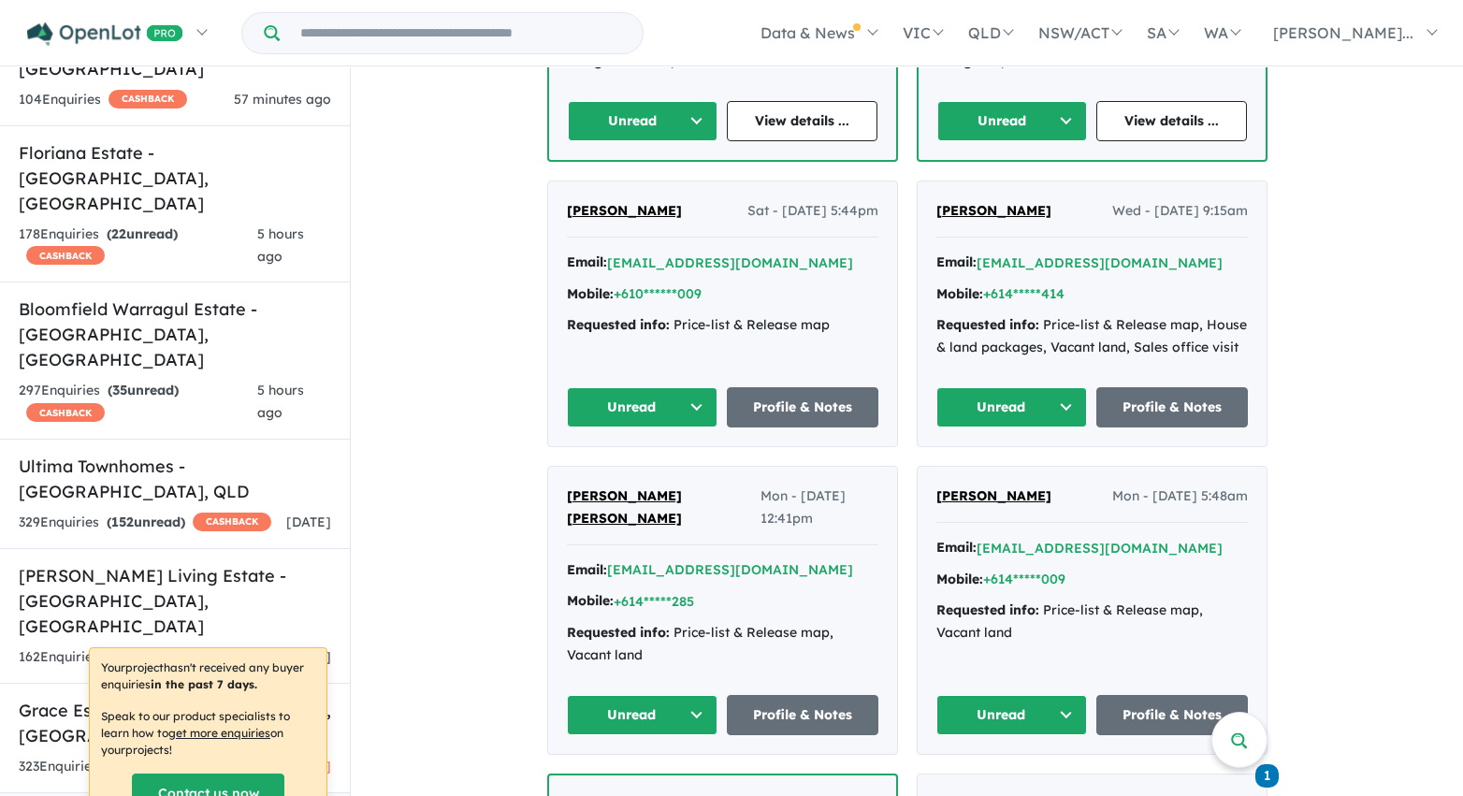
scroll to position [4489, 0]
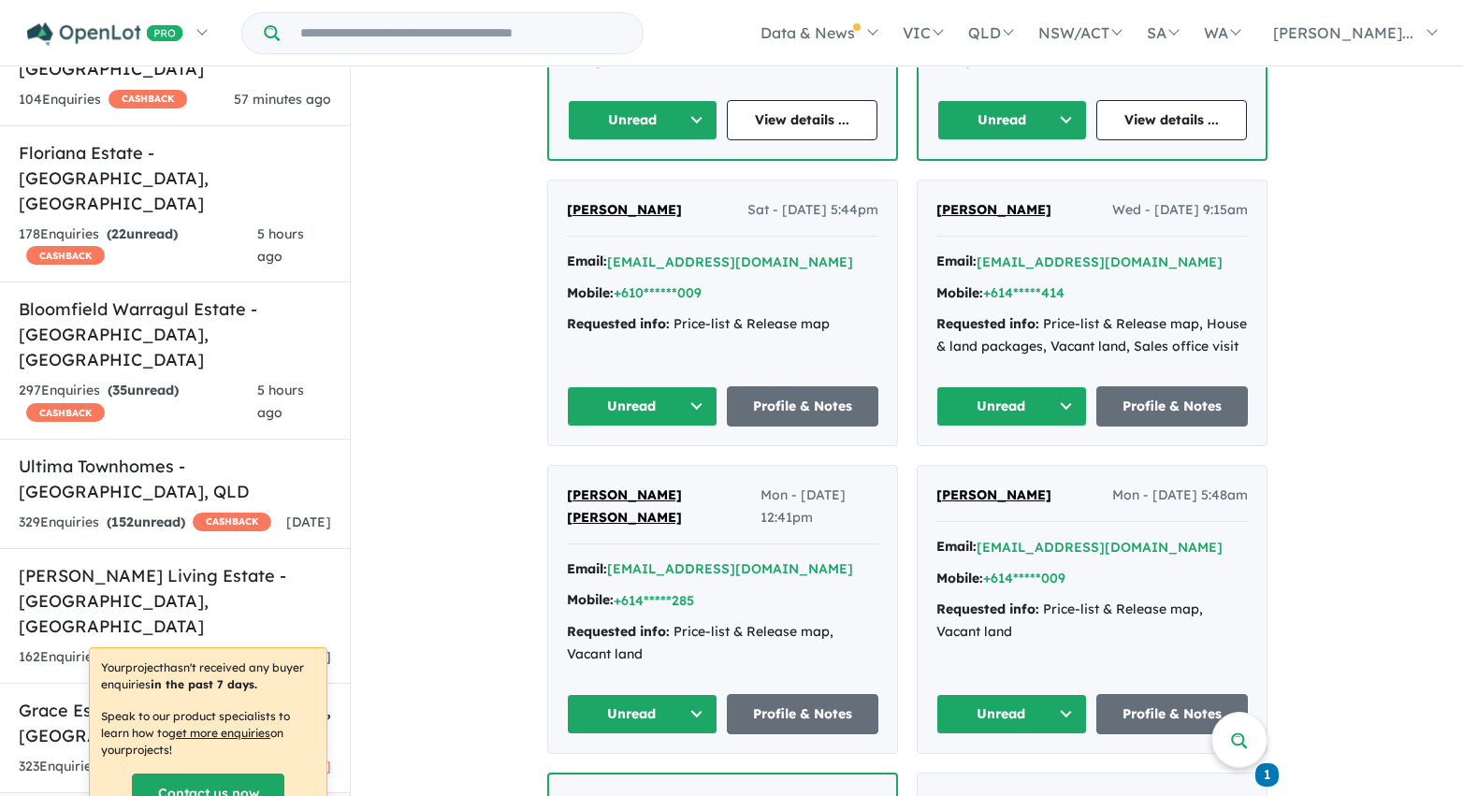
click at [656, 124] on button "Unread" at bounding box center [643, 120] width 151 height 40
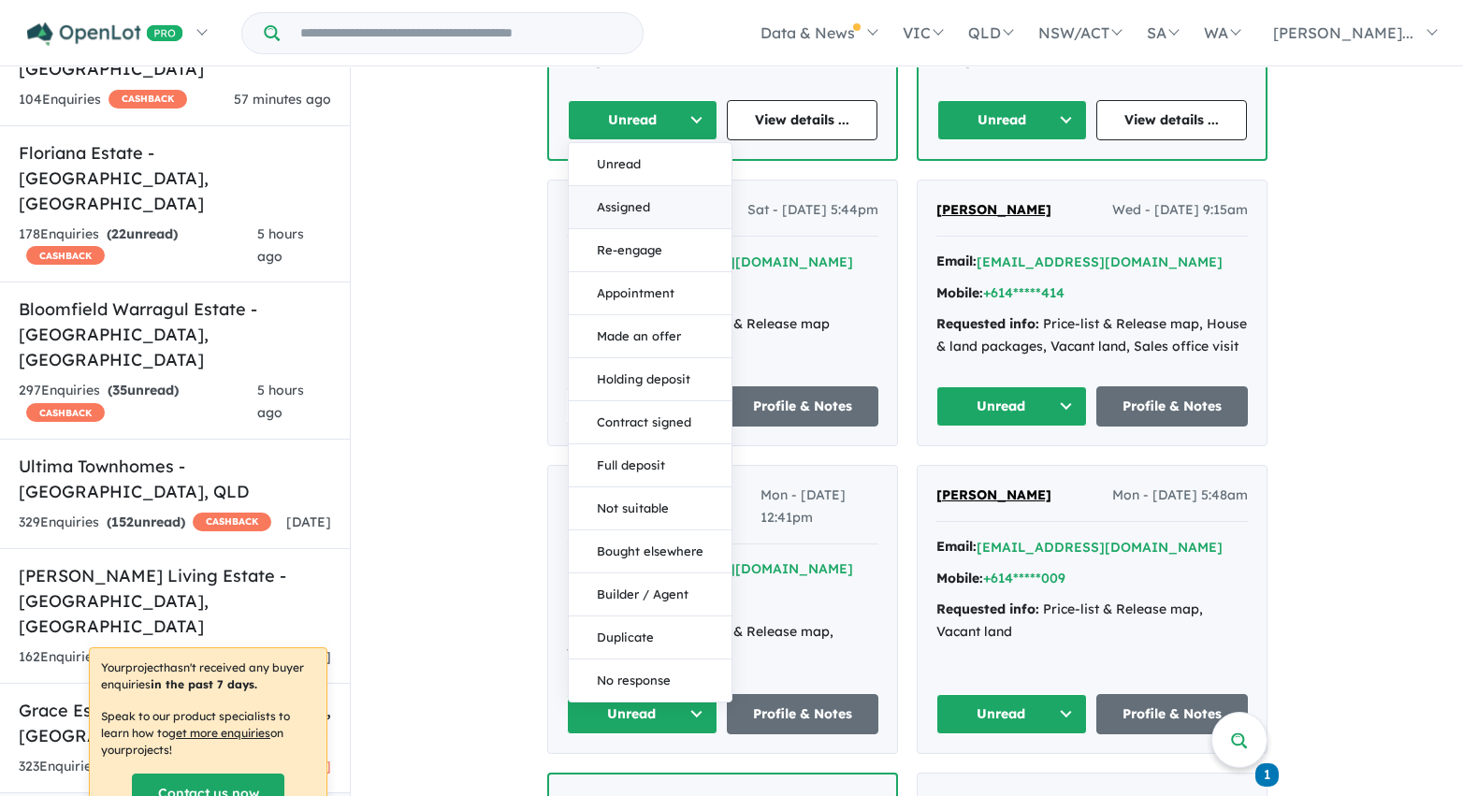
click at [644, 210] on button "Assigned" at bounding box center [650, 207] width 163 height 43
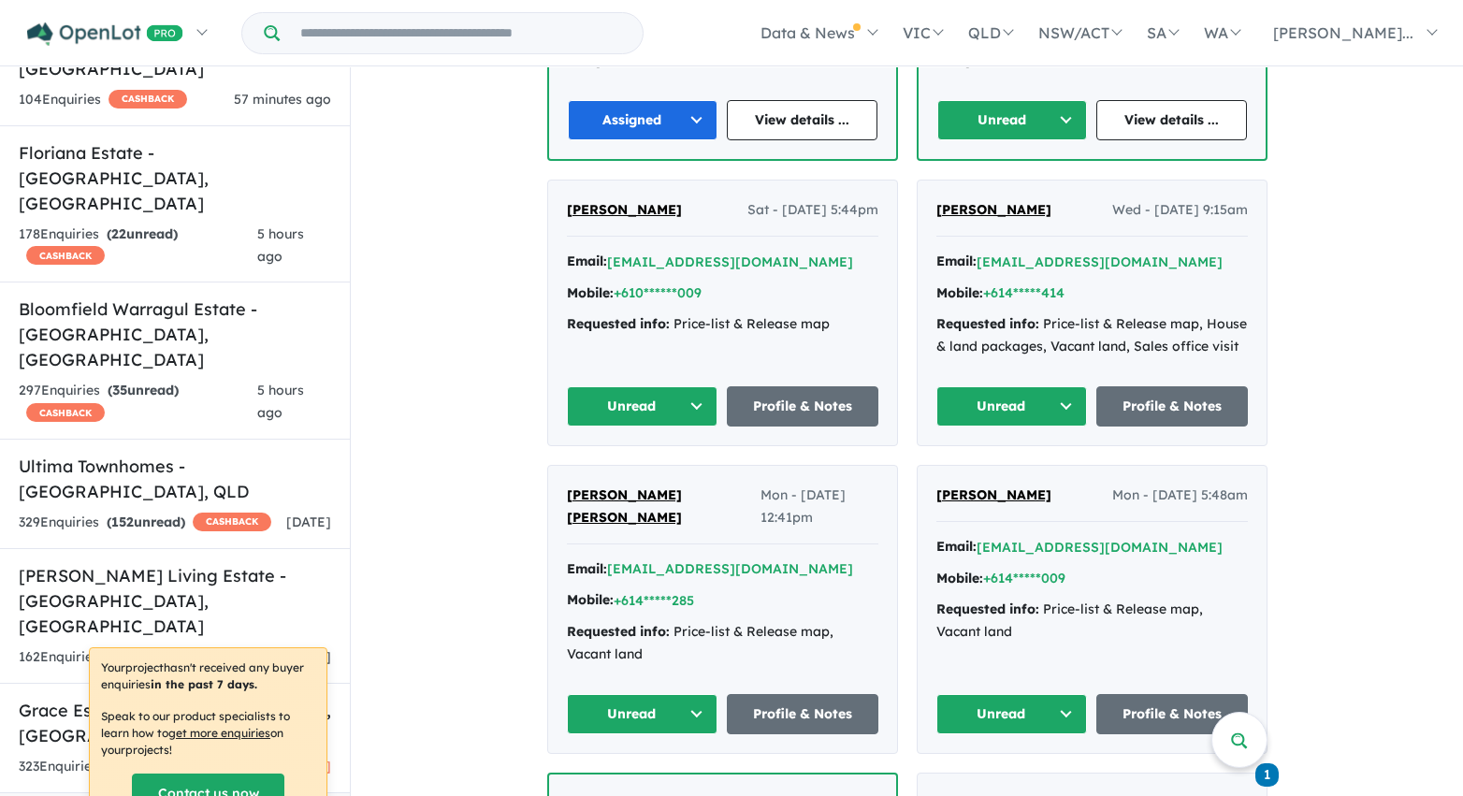
click at [958, 123] on button "Unread" at bounding box center [1012, 120] width 151 height 40
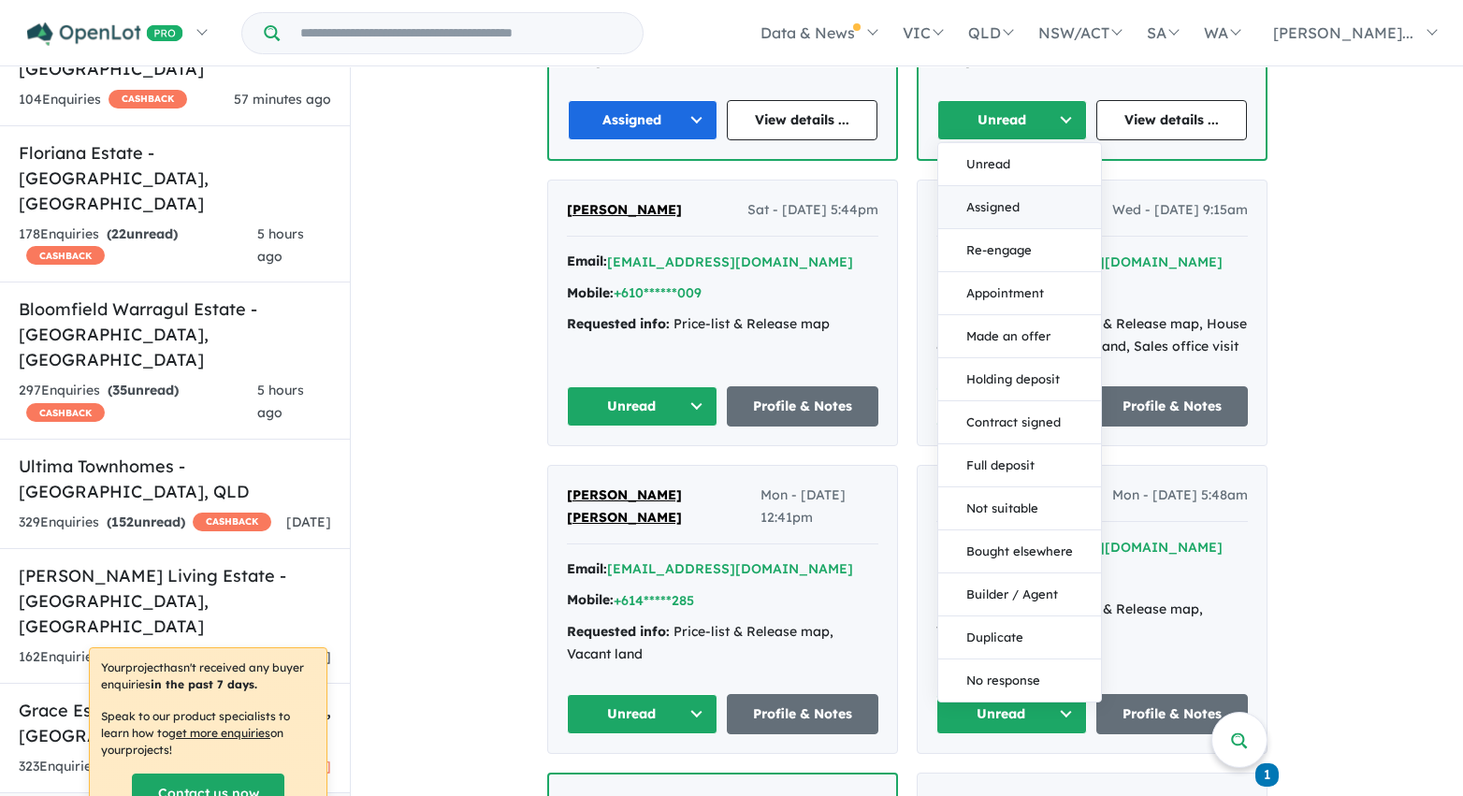
click at [976, 206] on button "Assigned" at bounding box center [1019, 207] width 163 height 43
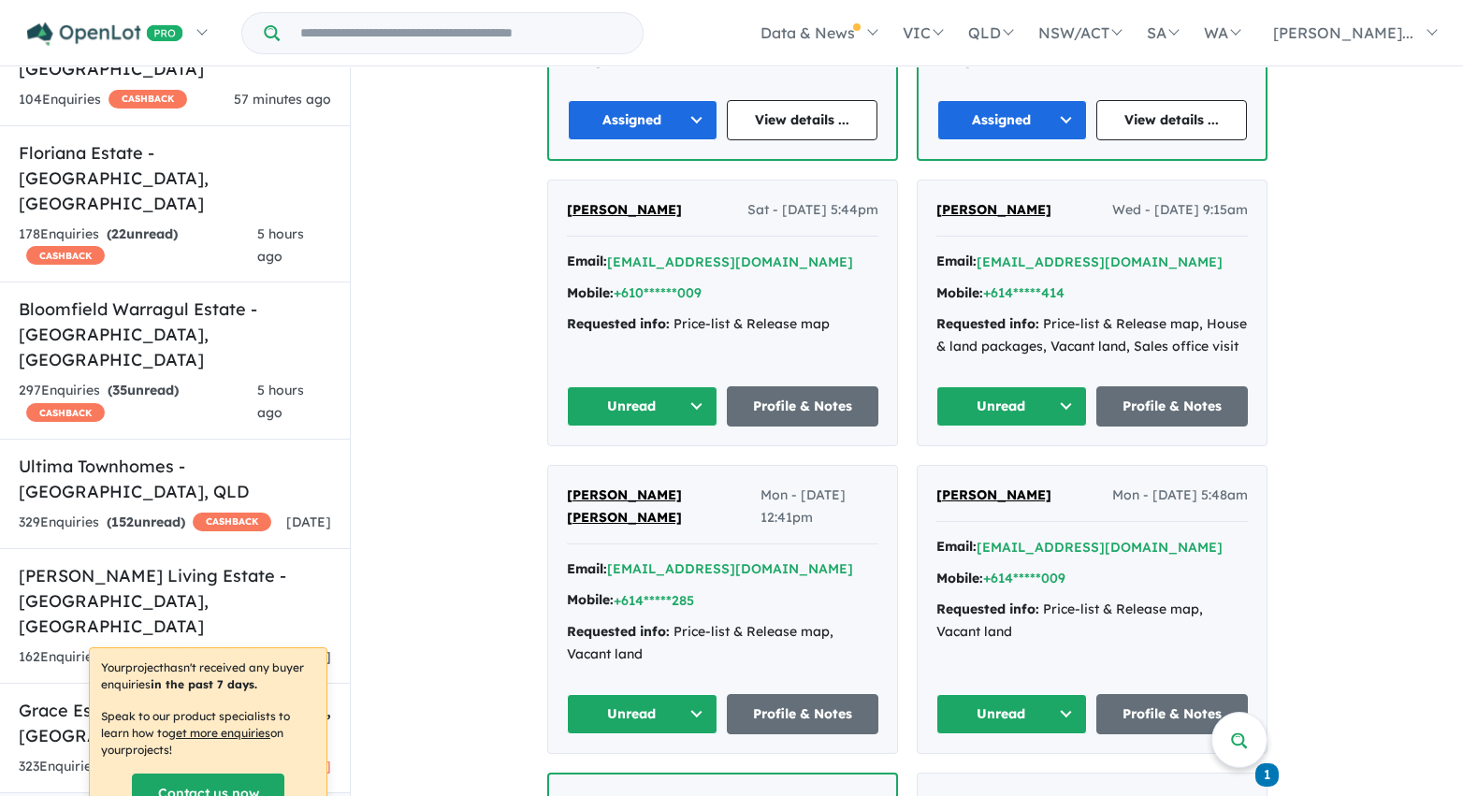
click at [1043, 413] on button "Unread" at bounding box center [1012, 406] width 152 height 40
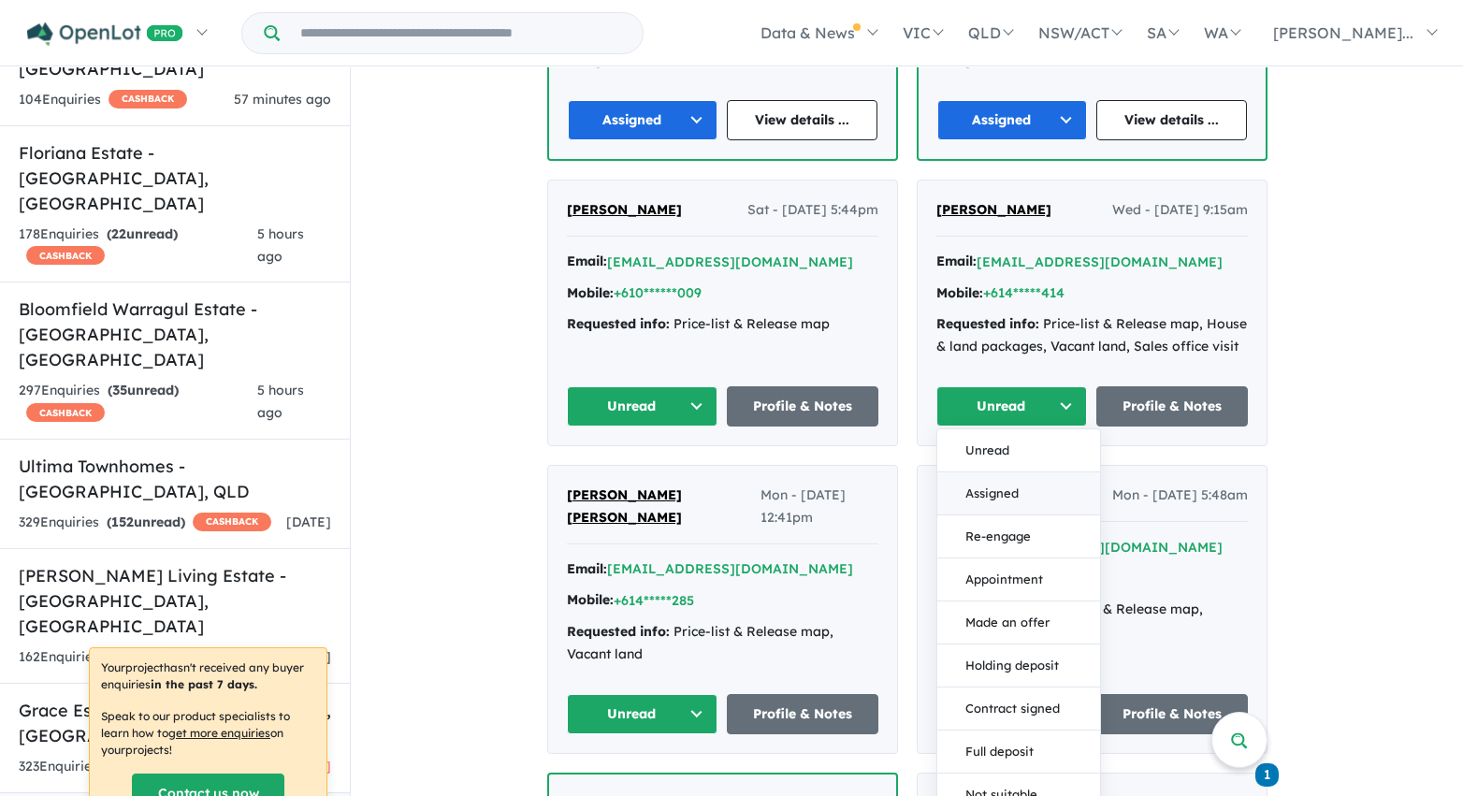
click at [1021, 491] on button "Assigned" at bounding box center [1018, 493] width 163 height 43
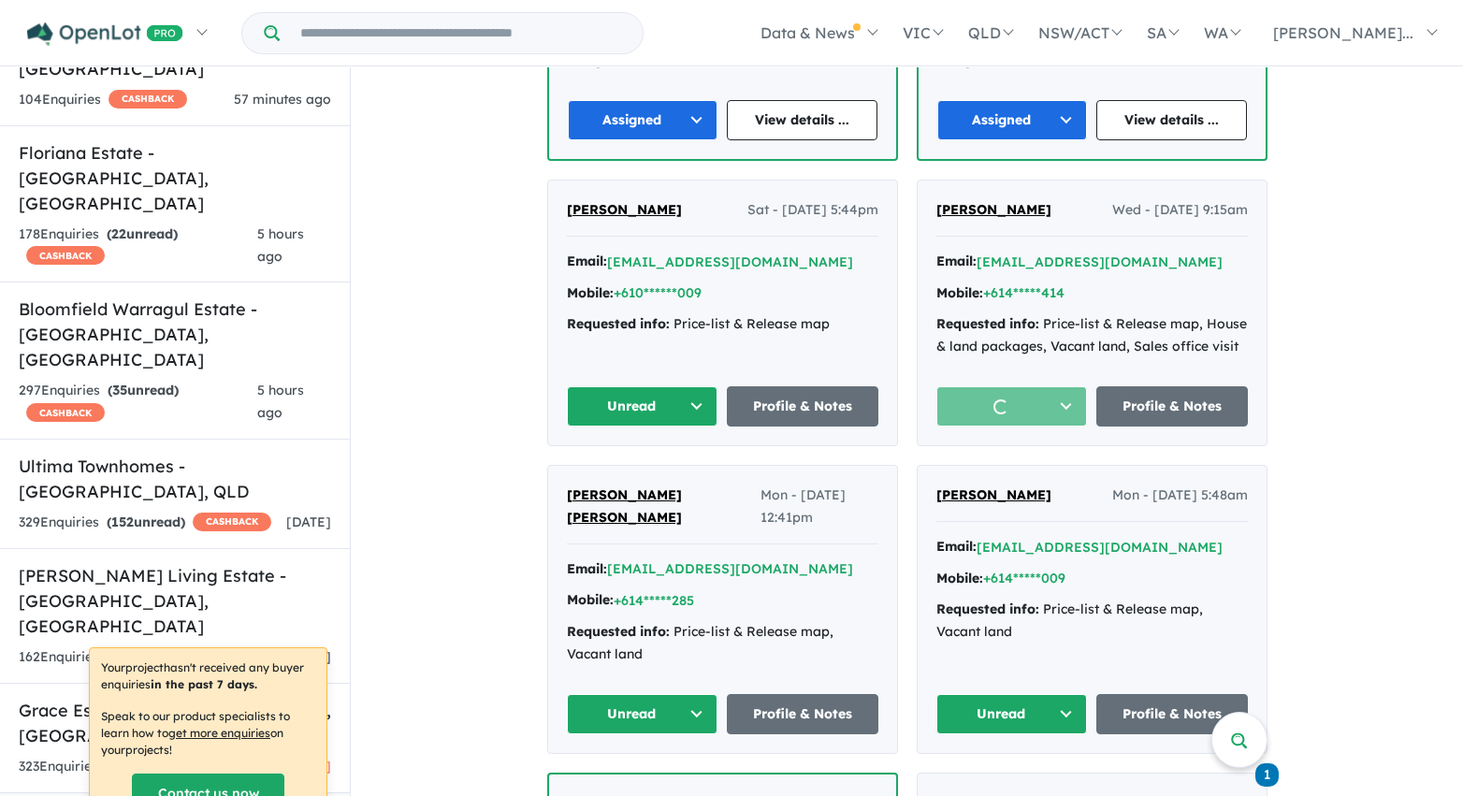
click at [621, 405] on button "Unread" at bounding box center [643, 406] width 152 height 40
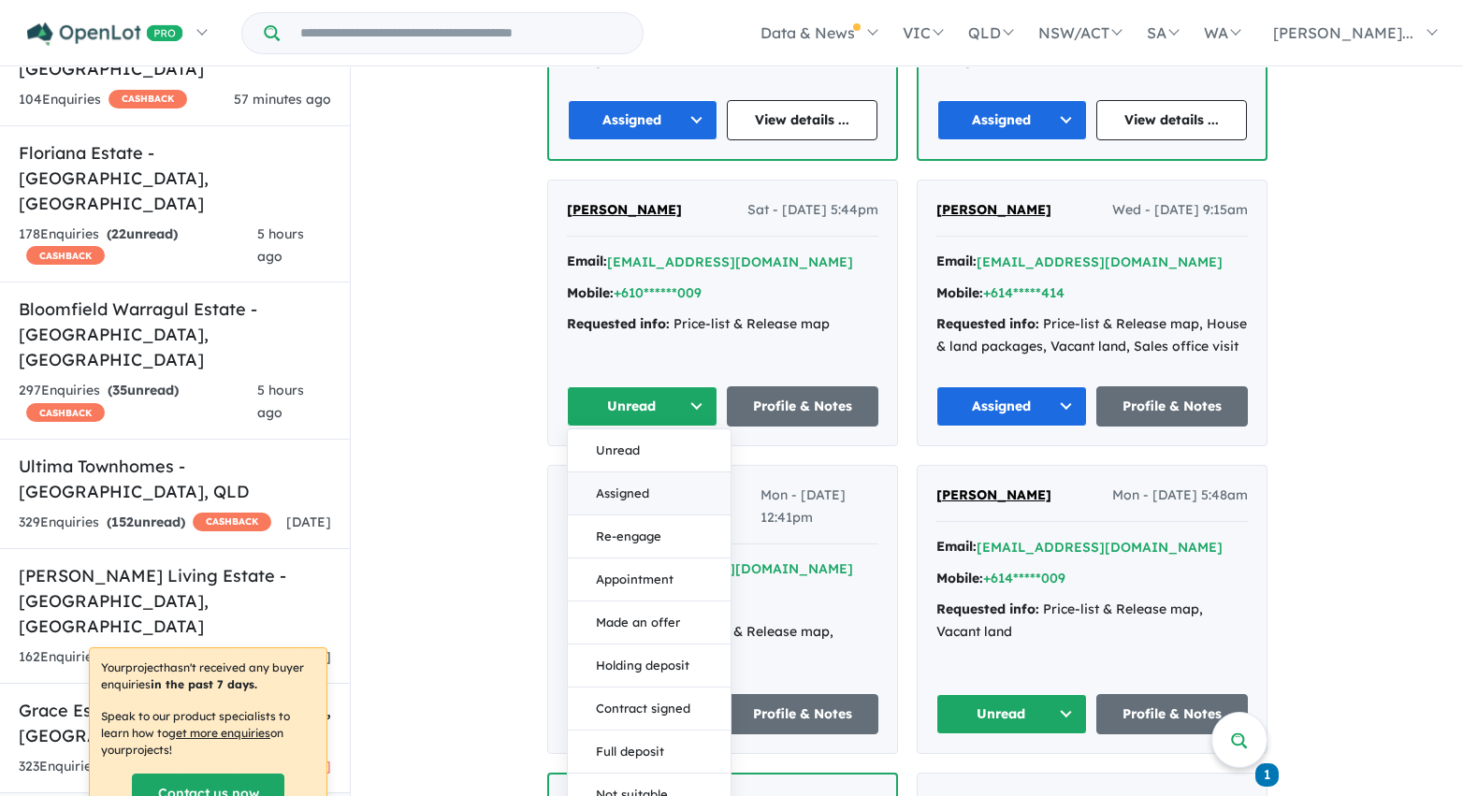
click at [620, 495] on button "Assigned" at bounding box center [649, 493] width 163 height 43
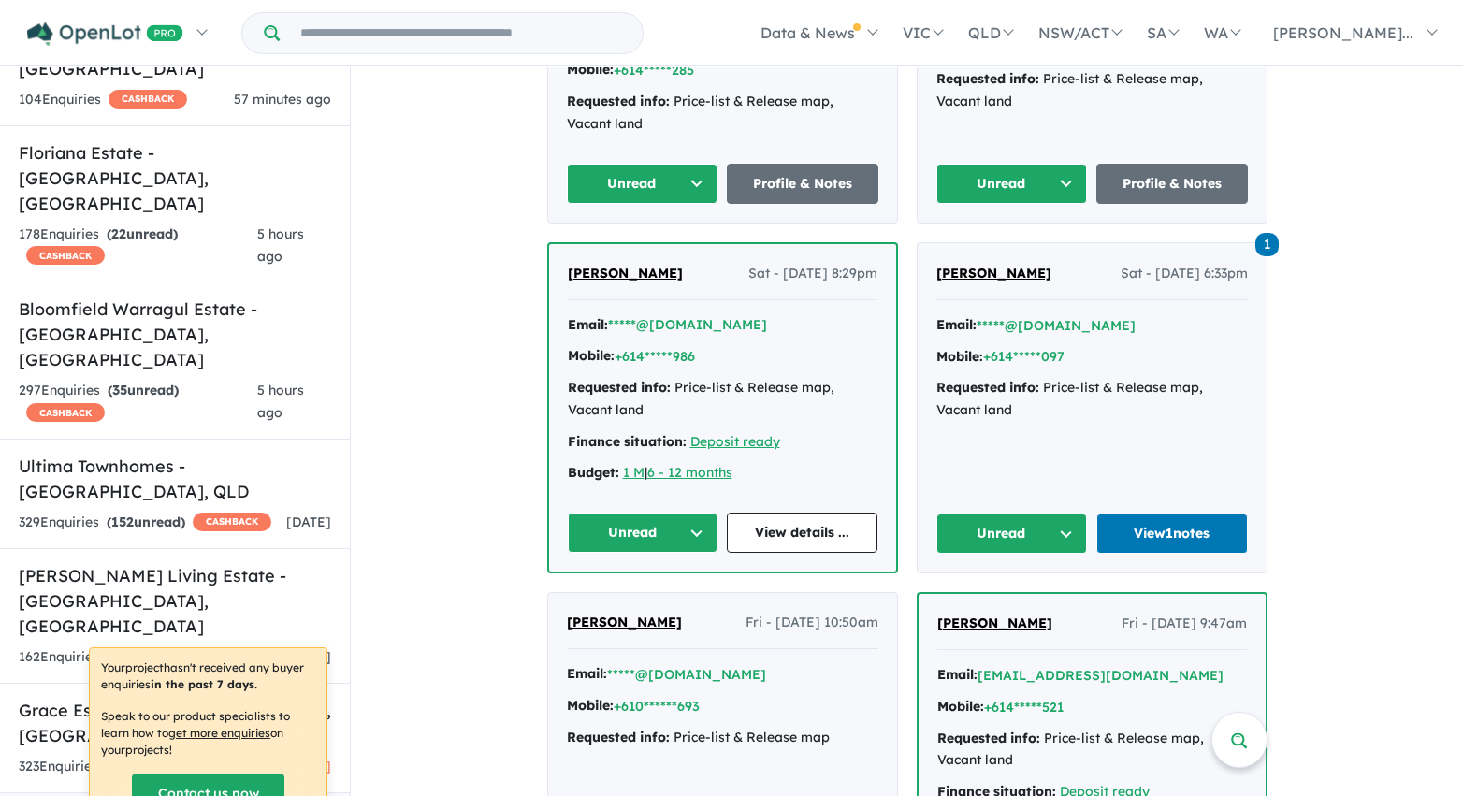
scroll to position [5073, 0]
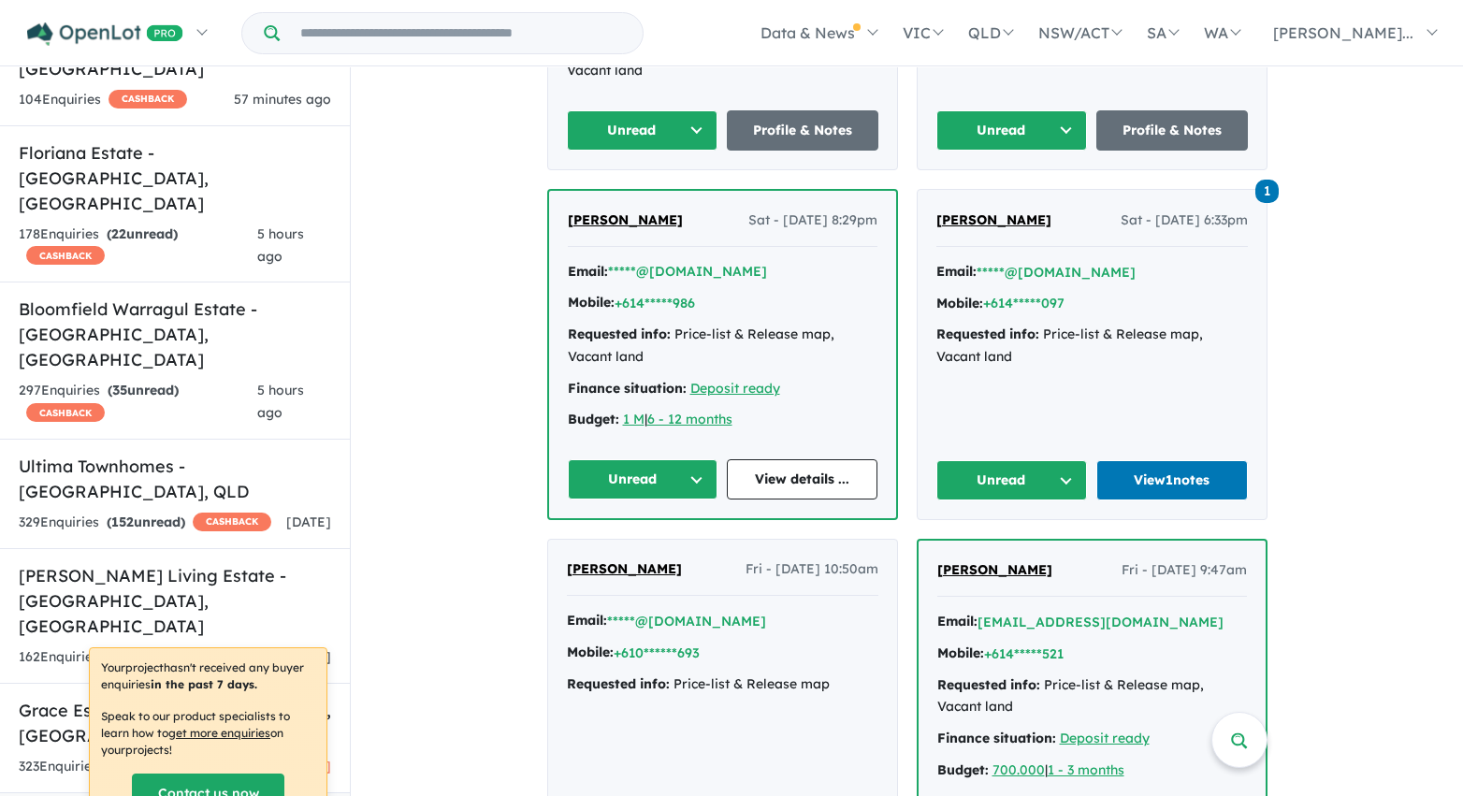
click at [683, 110] on button "Unread" at bounding box center [643, 130] width 152 height 40
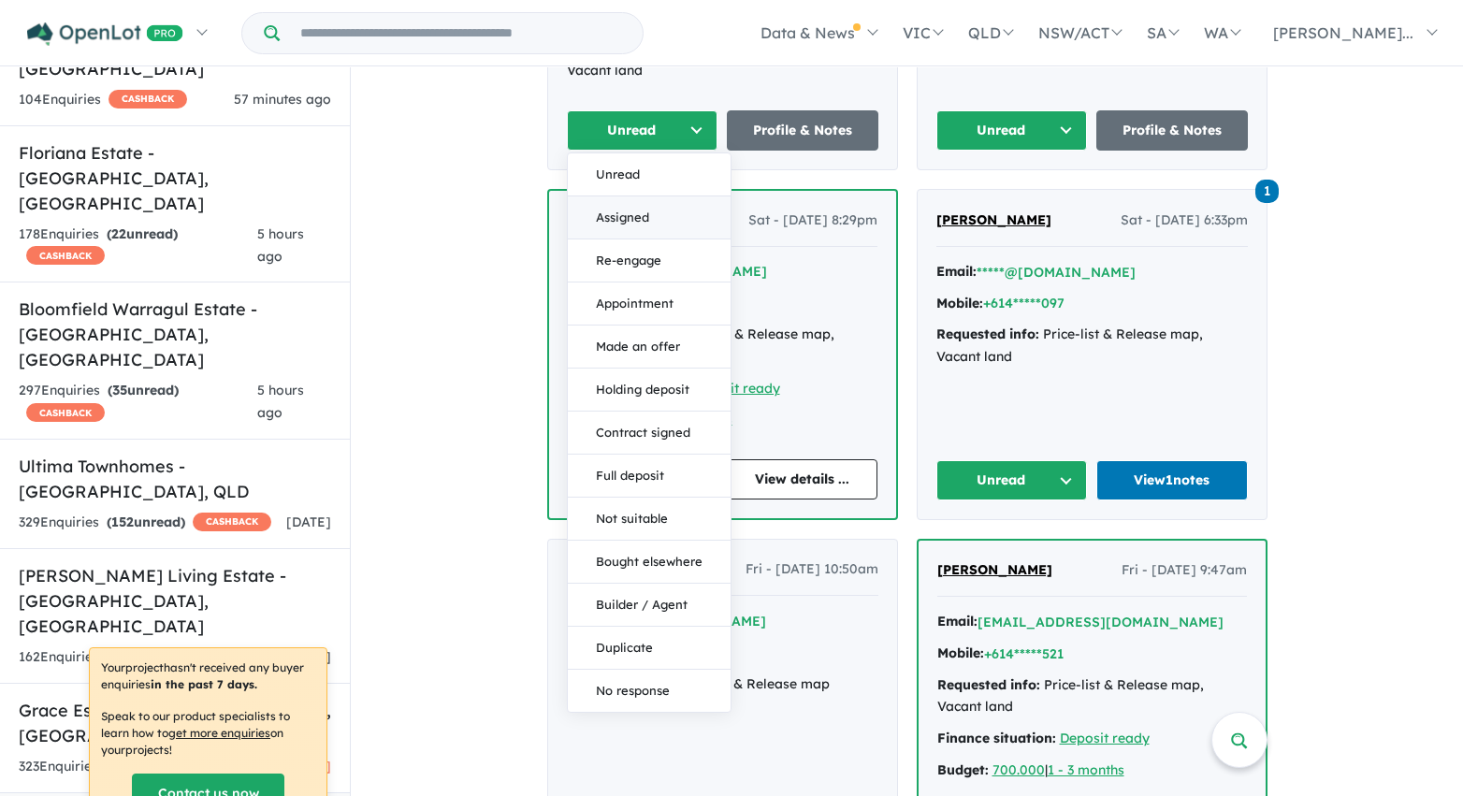
click at [662, 196] on button "Assigned" at bounding box center [649, 217] width 163 height 43
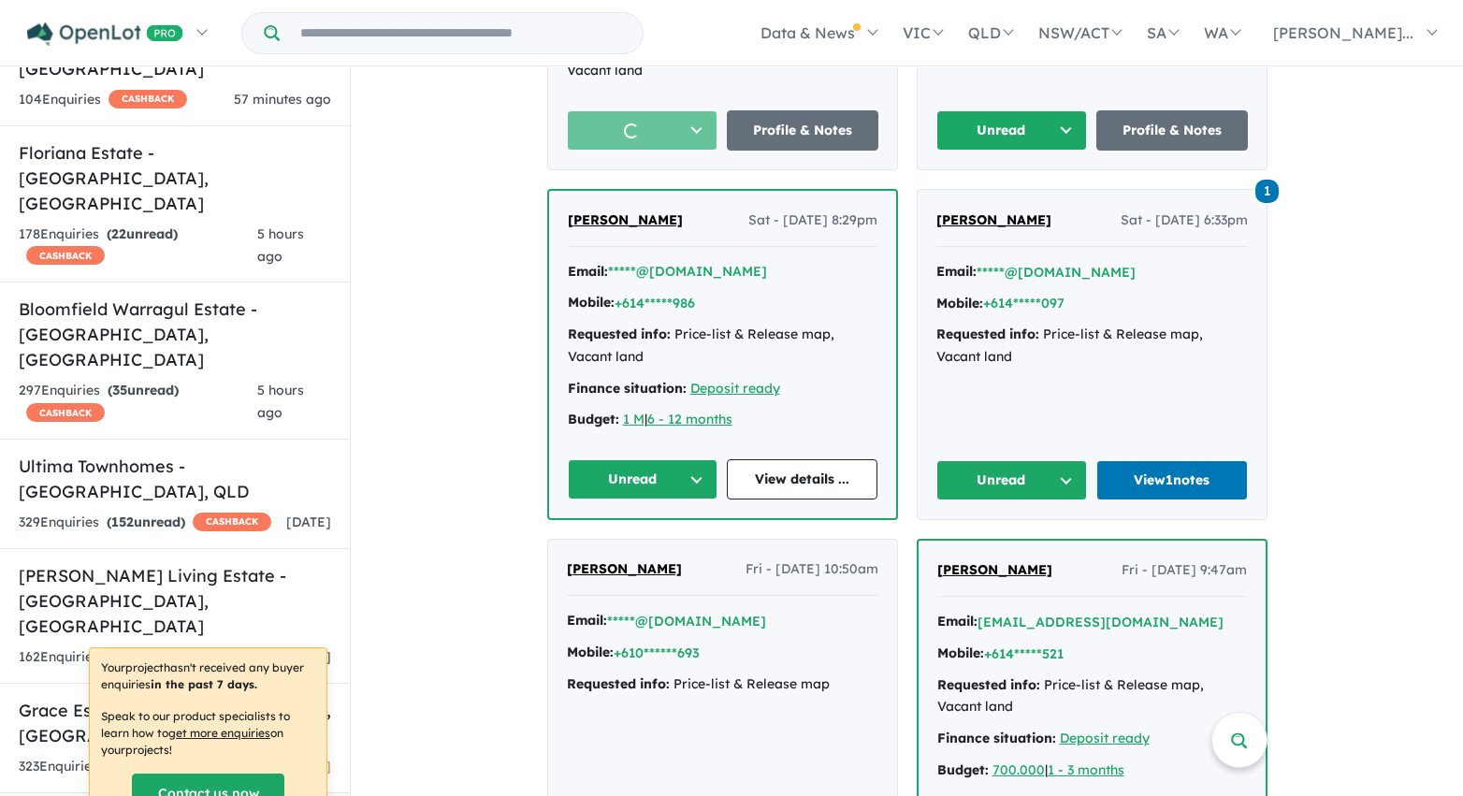
click at [1047, 110] on button "Unread" at bounding box center [1012, 130] width 152 height 40
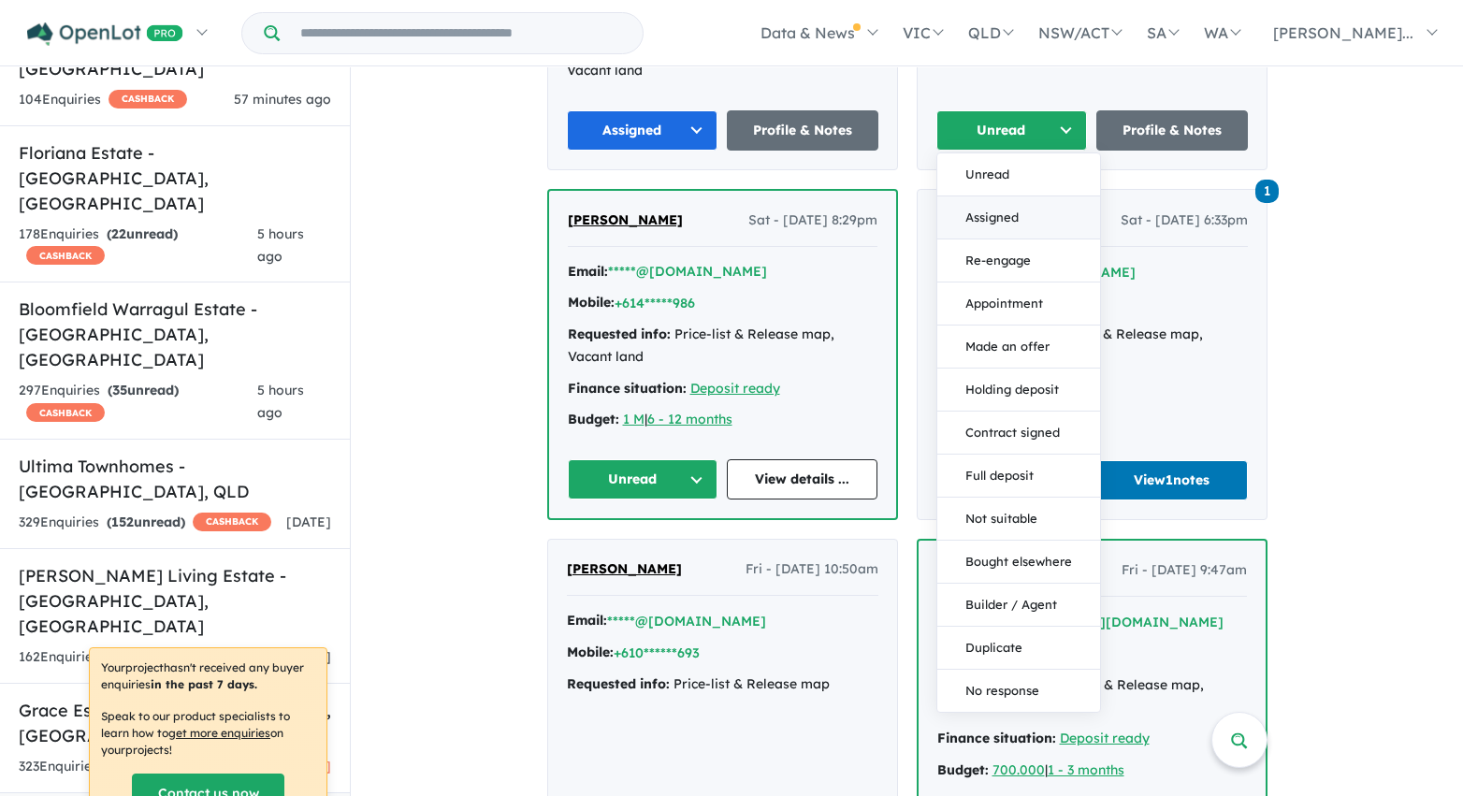
click at [1041, 203] on button "Assigned" at bounding box center [1018, 217] width 163 height 43
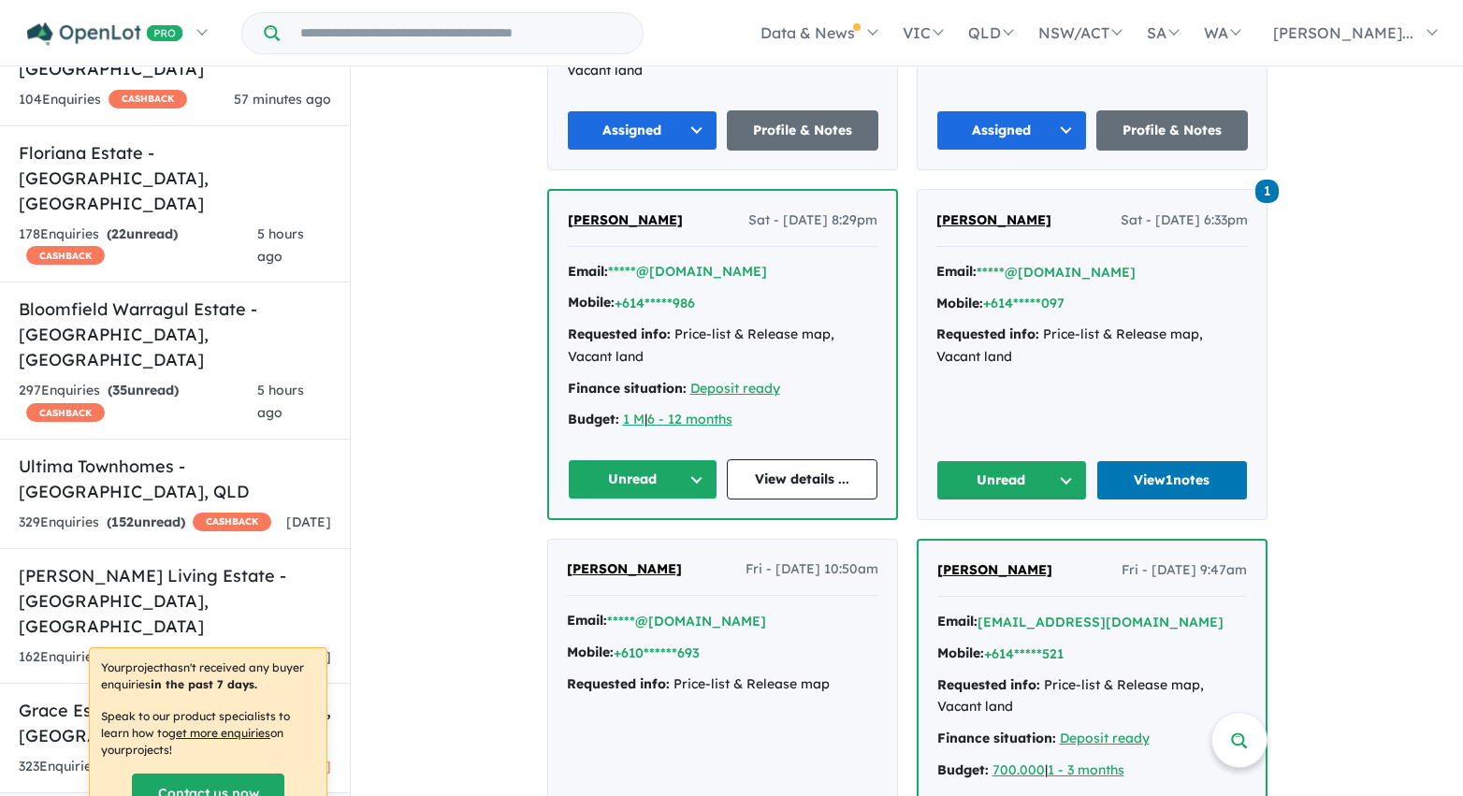
click at [1040, 460] on button "Unread" at bounding box center [1012, 480] width 152 height 40
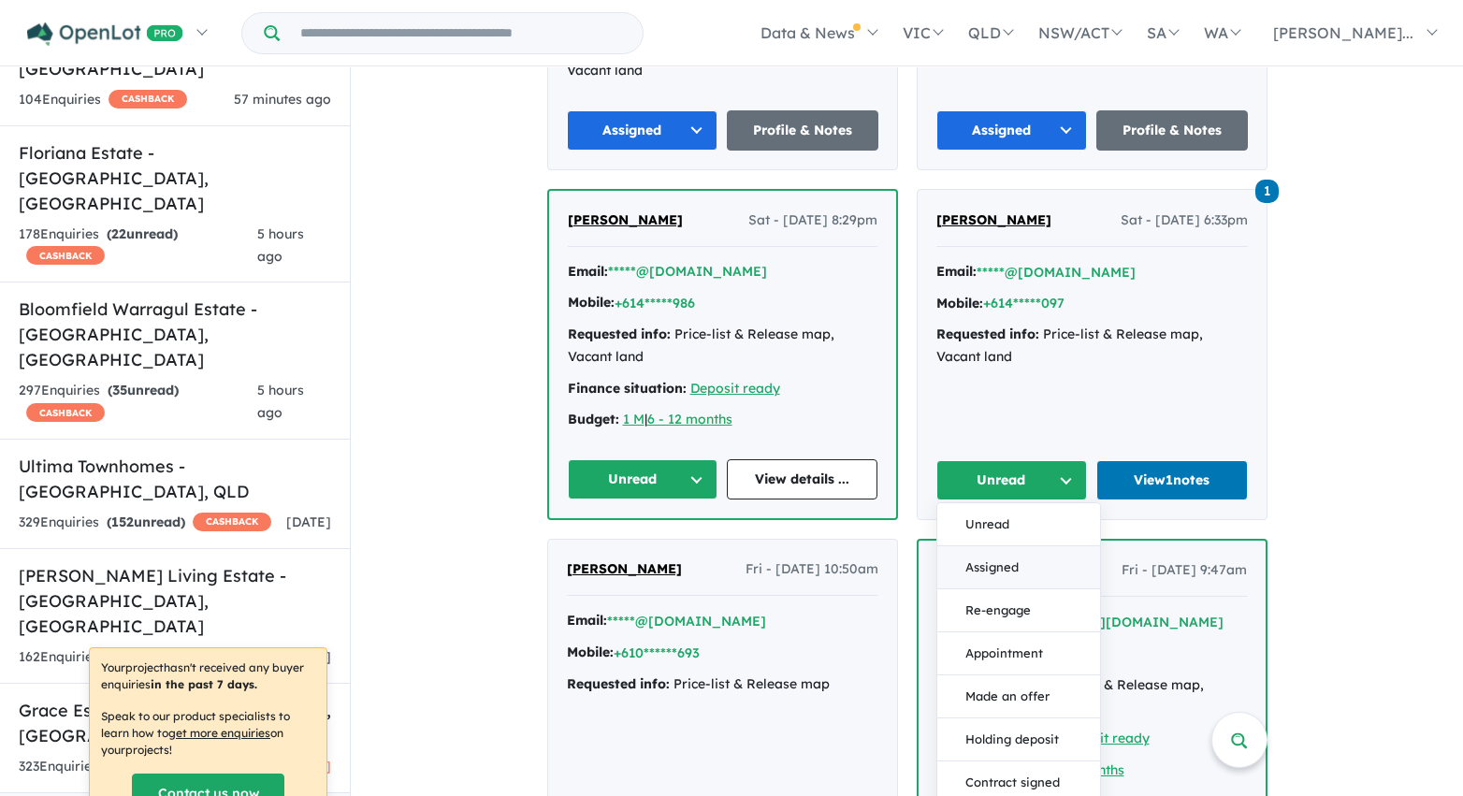
click at [1022, 546] on button "Assigned" at bounding box center [1018, 567] width 163 height 43
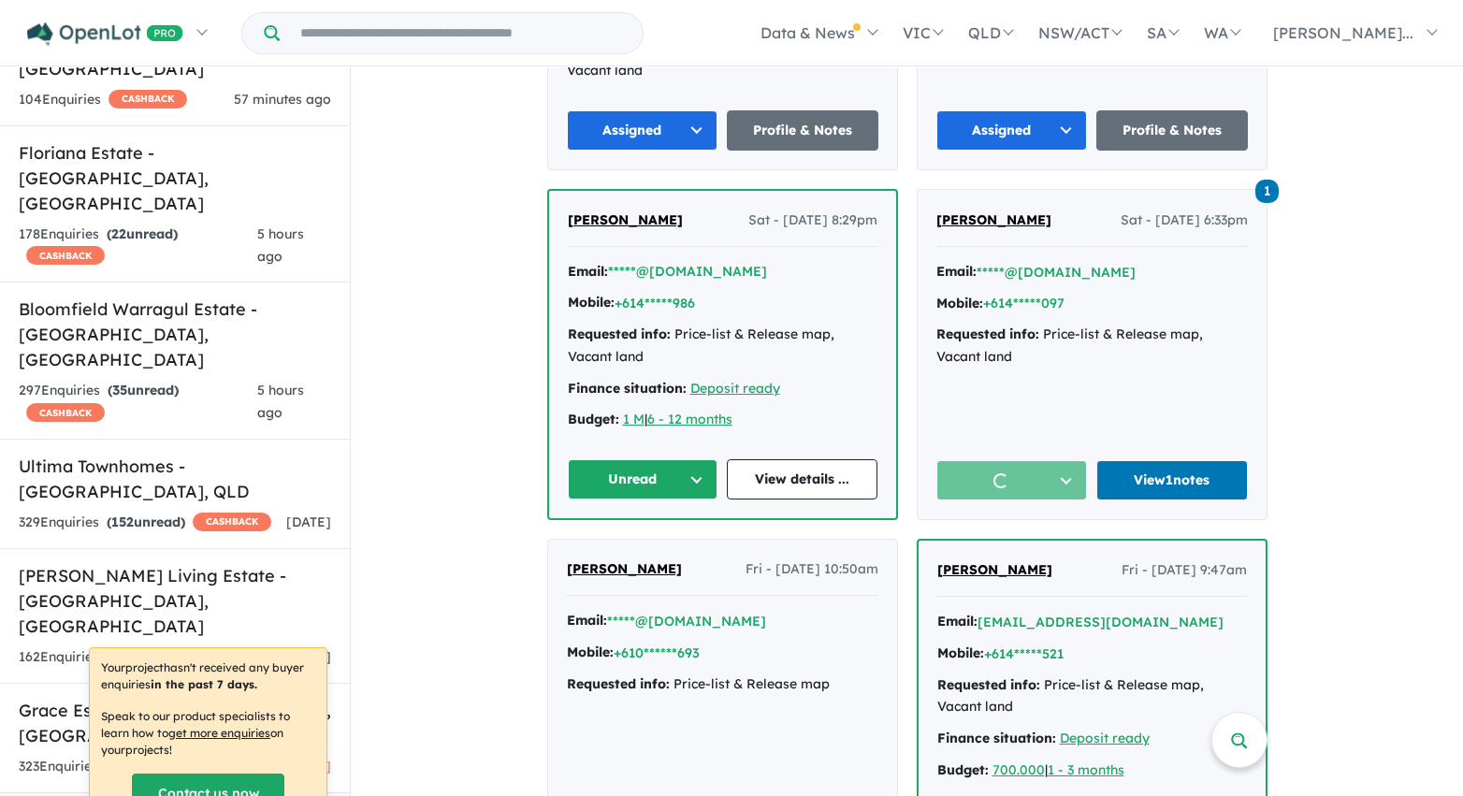
click at [673, 459] on button "Unread" at bounding box center [643, 479] width 151 height 40
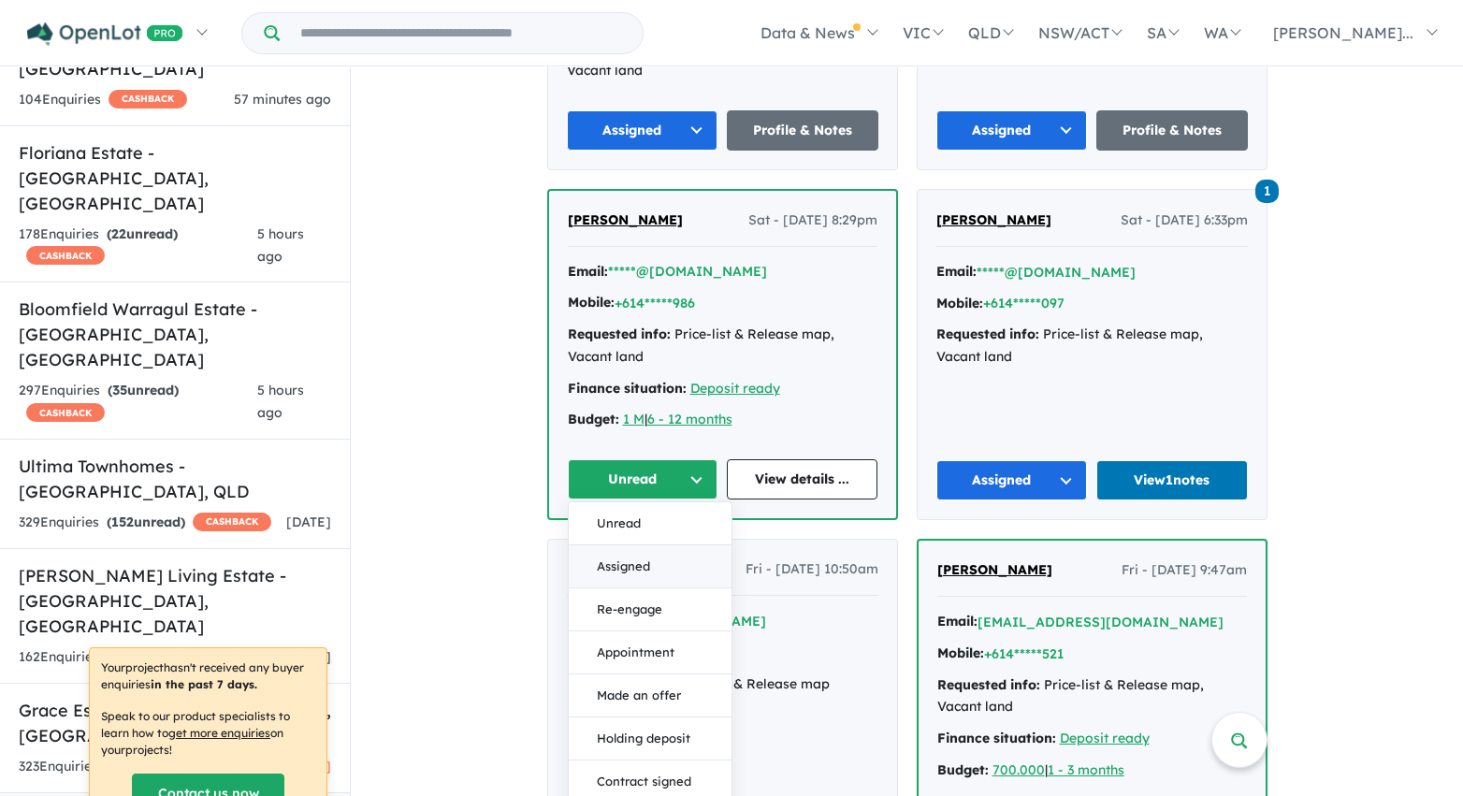
click at [654, 545] on button "Assigned" at bounding box center [650, 566] width 163 height 43
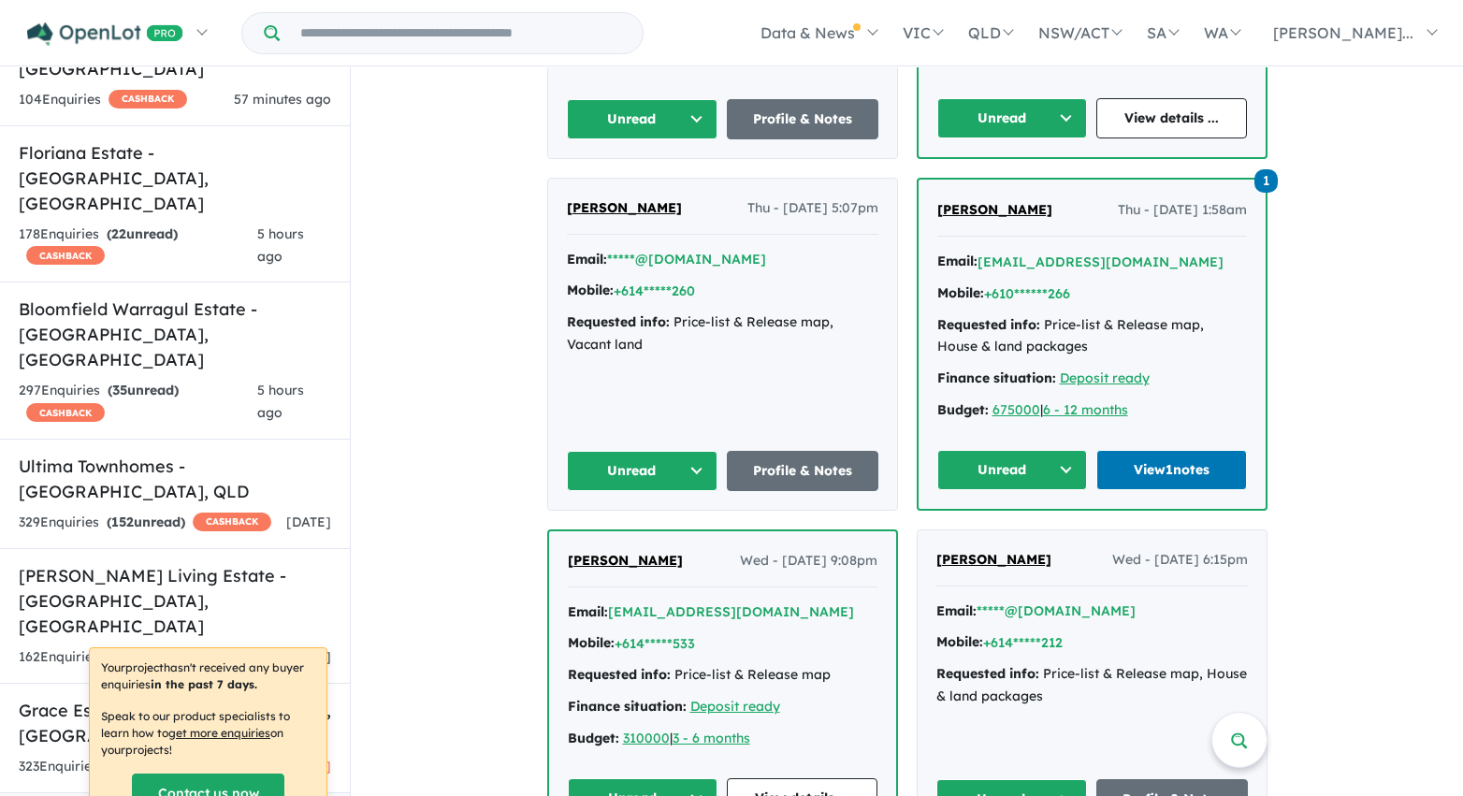
scroll to position [5785, 0]
click at [695, 98] on button "Unread" at bounding box center [643, 118] width 152 height 40
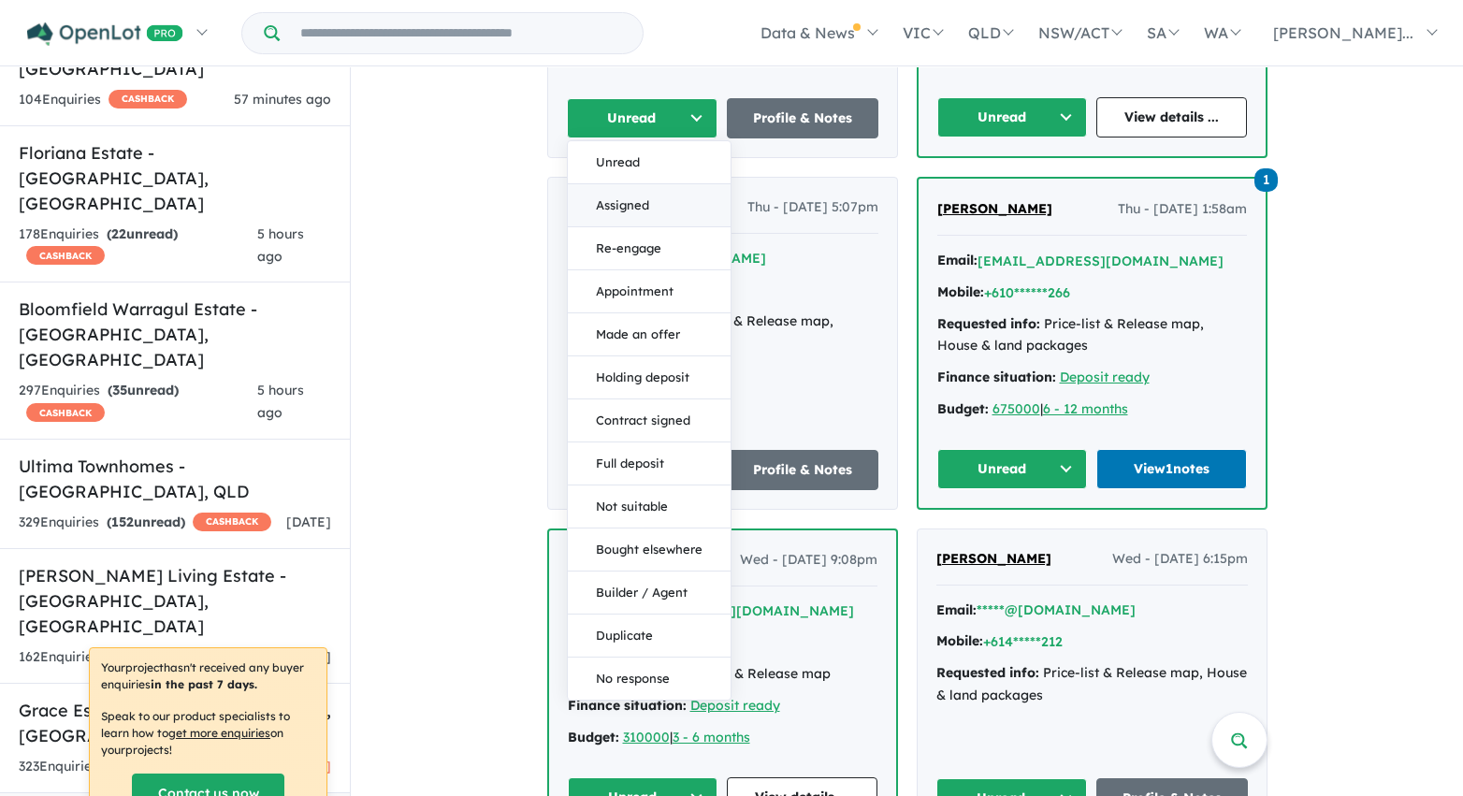
click at [660, 184] on button "Assigned" at bounding box center [649, 205] width 163 height 43
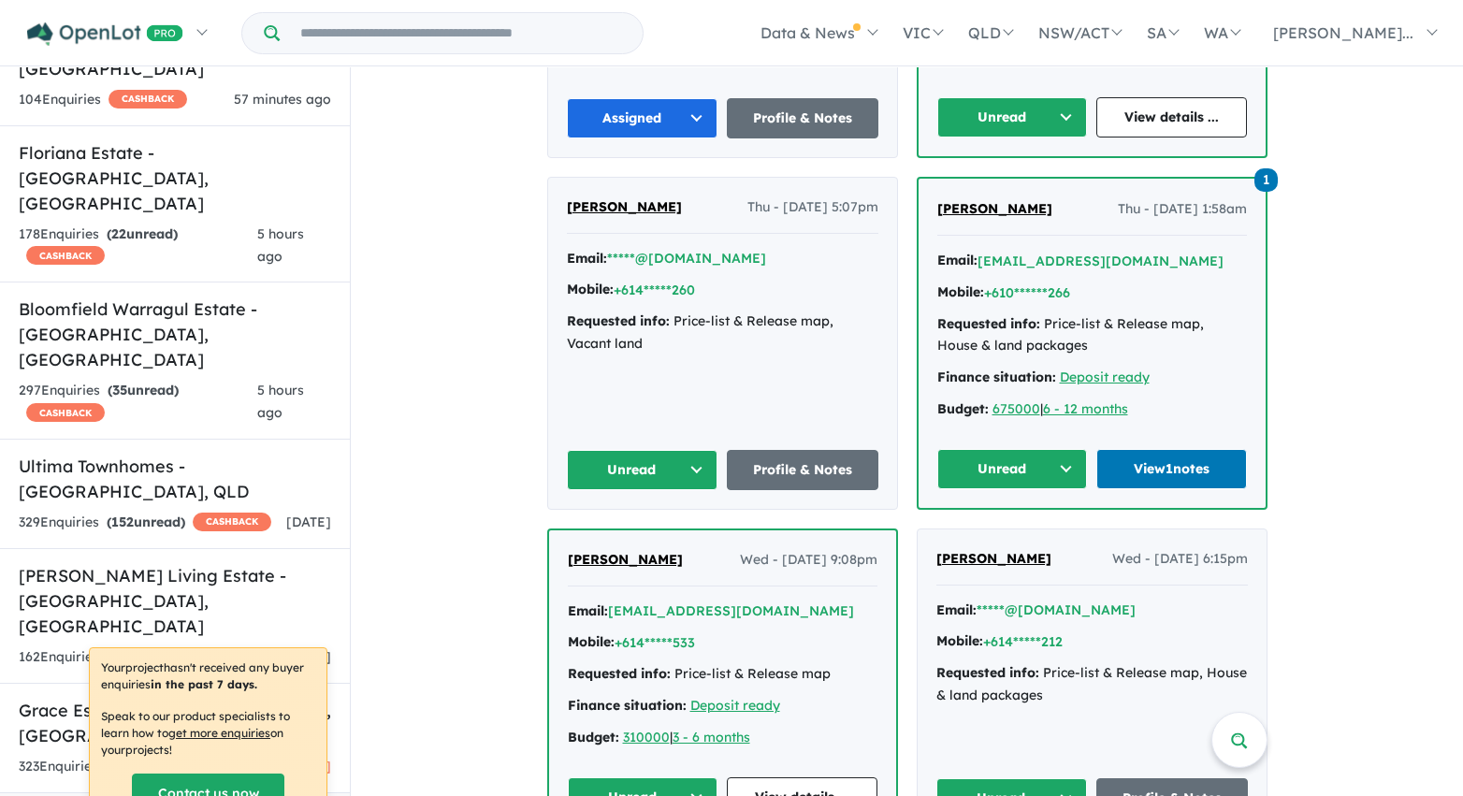
click at [1023, 97] on button "Unread" at bounding box center [1012, 117] width 151 height 40
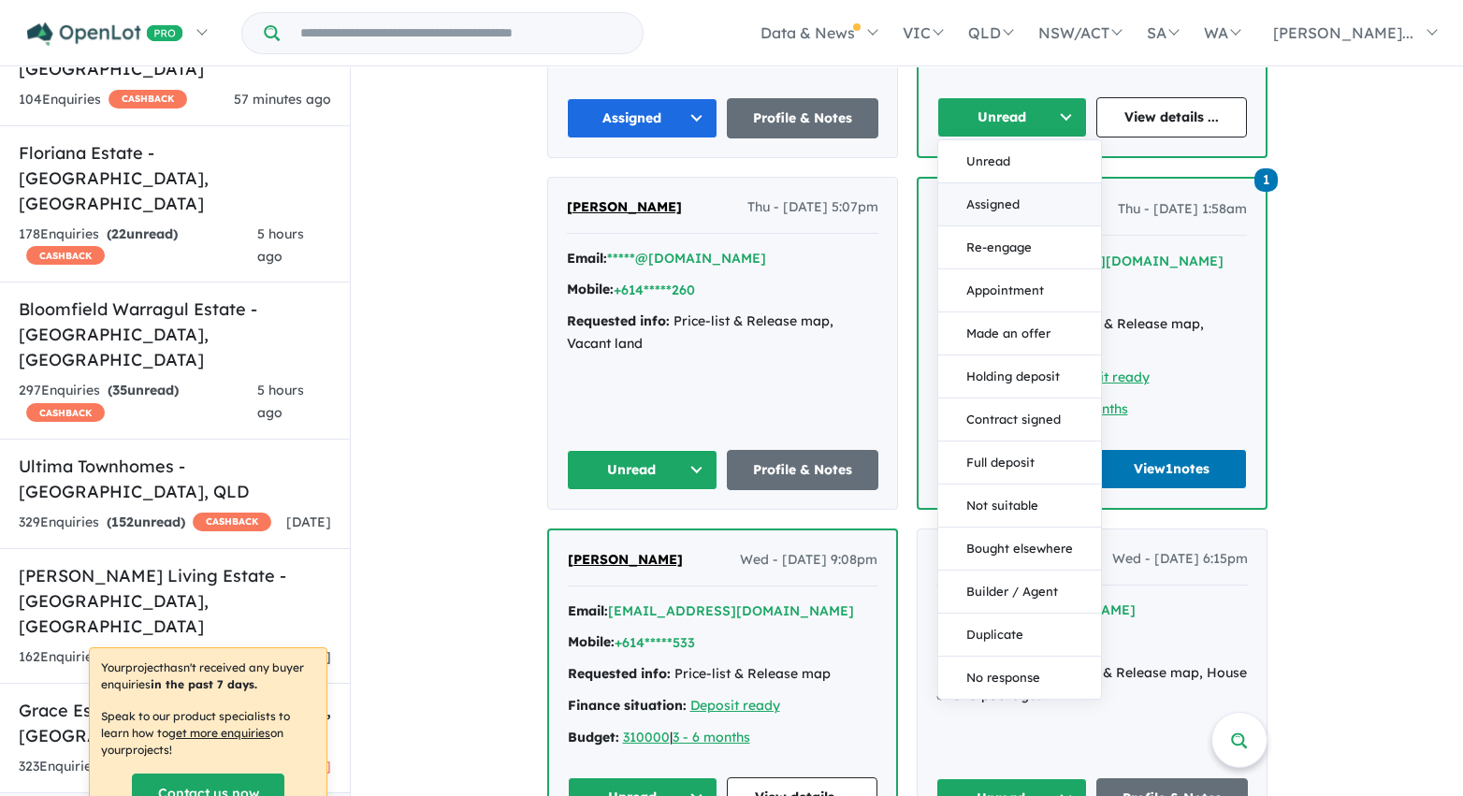
click at [1008, 187] on button "Assigned" at bounding box center [1019, 204] width 163 height 43
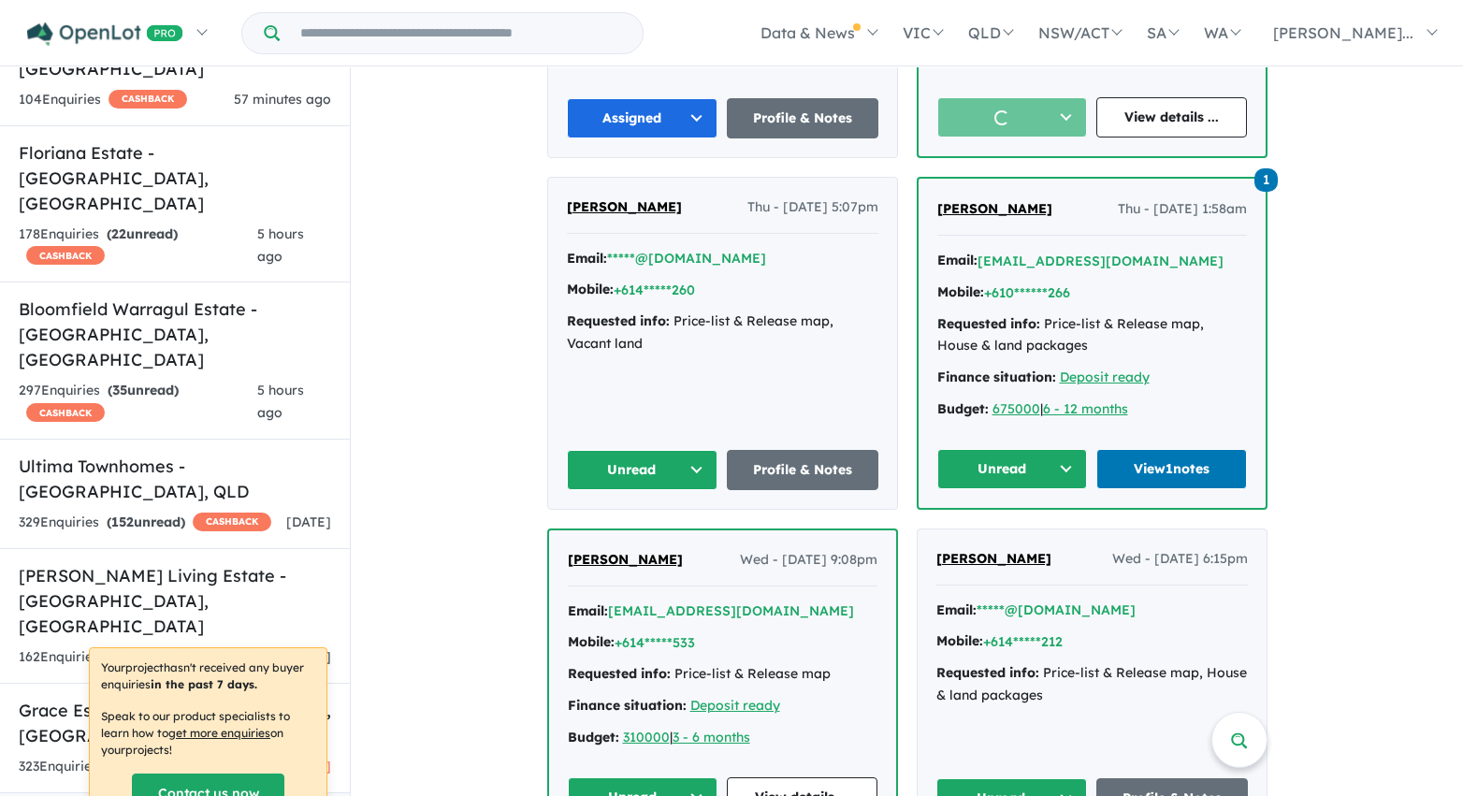
click at [1036, 455] on button "Unread" at bounding box center [1012, 469] width 151 height 40
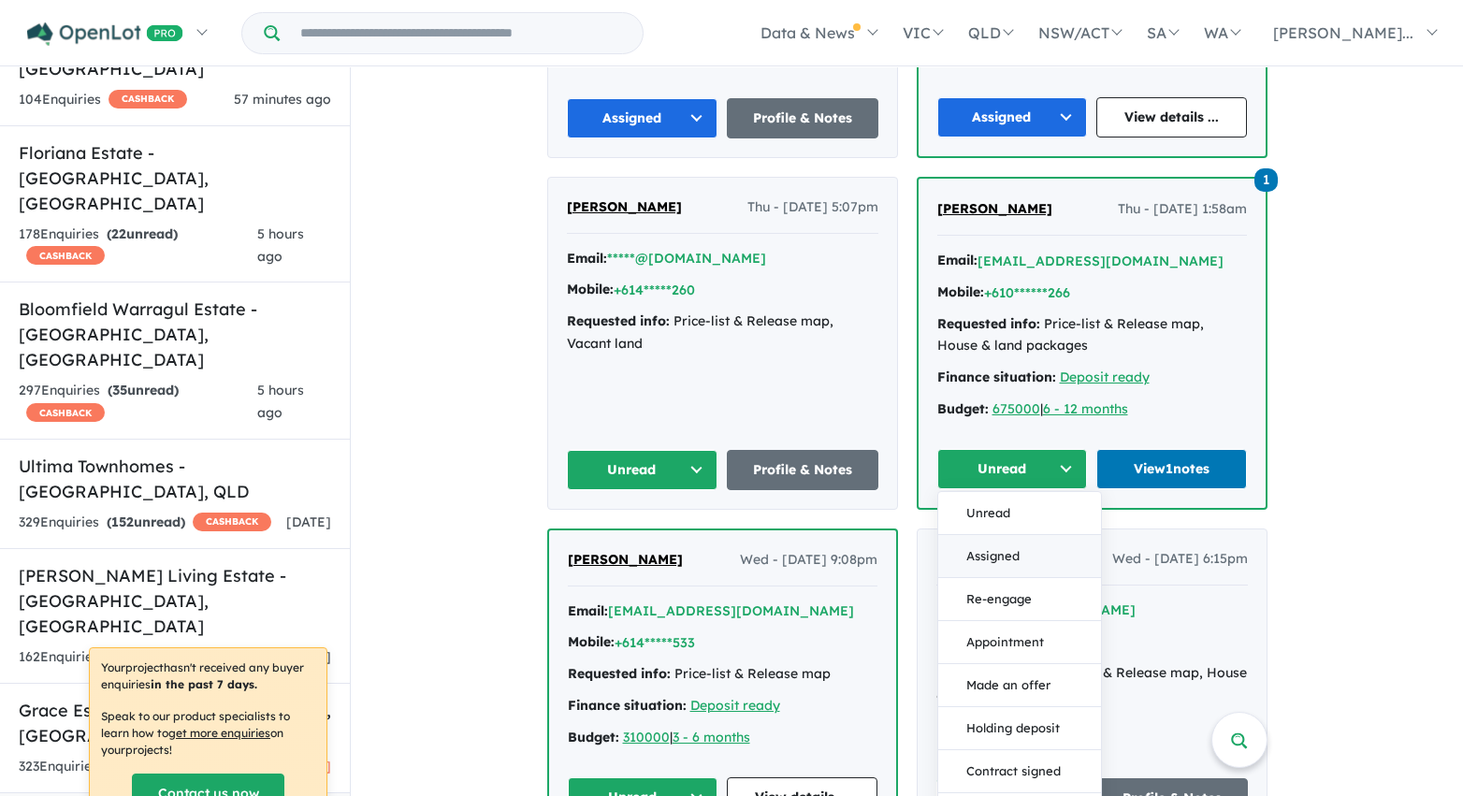
click at [1032, 535] on button "Assigned" at bounding box center [1019, 556] width 163 height 43
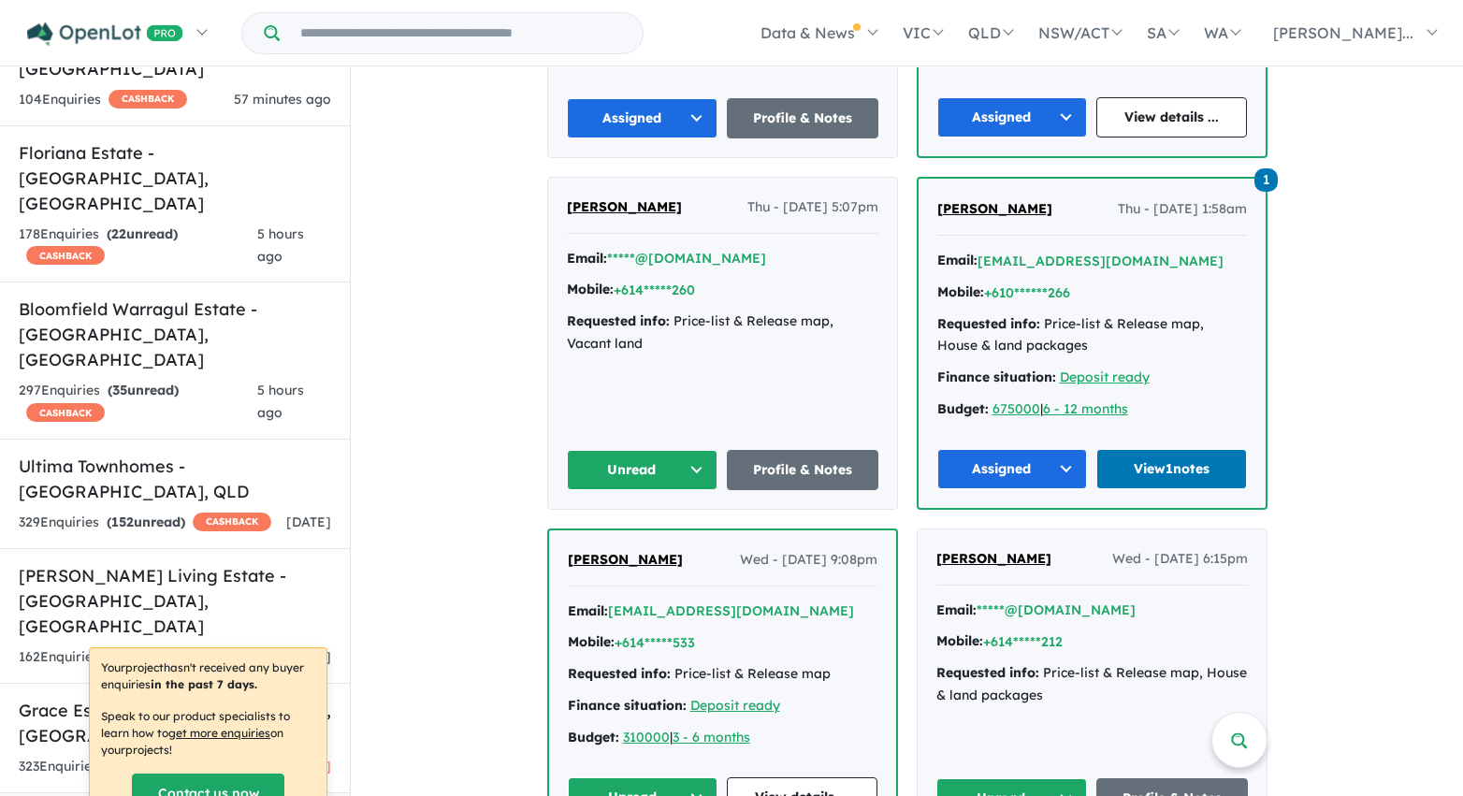
click at [690, 454] on button "Unread" at bounding box center [643, 470] width 152 height 40
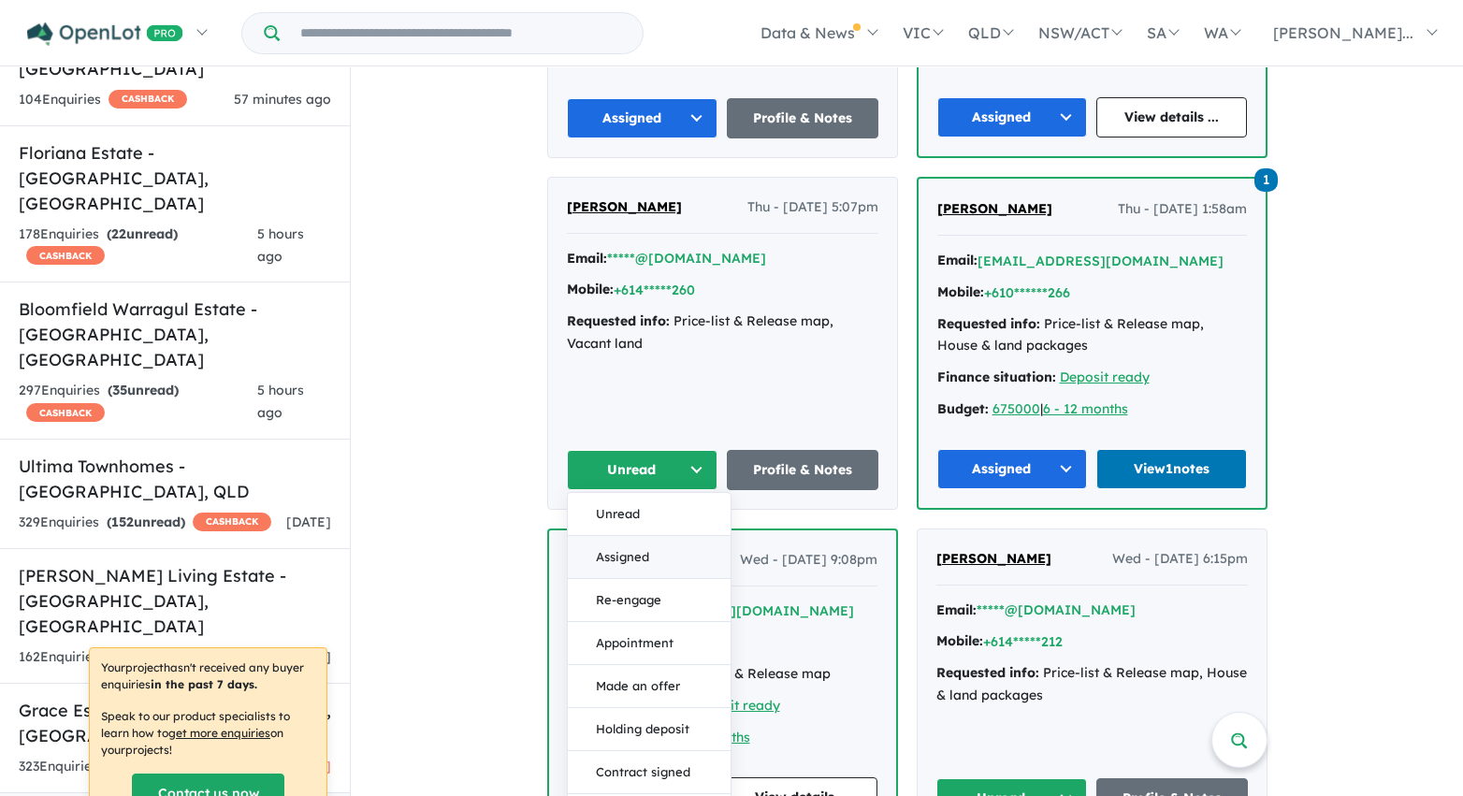
click at [688, 536] on button "Assigned" at bounding box center [649, 557] width 163 height 43
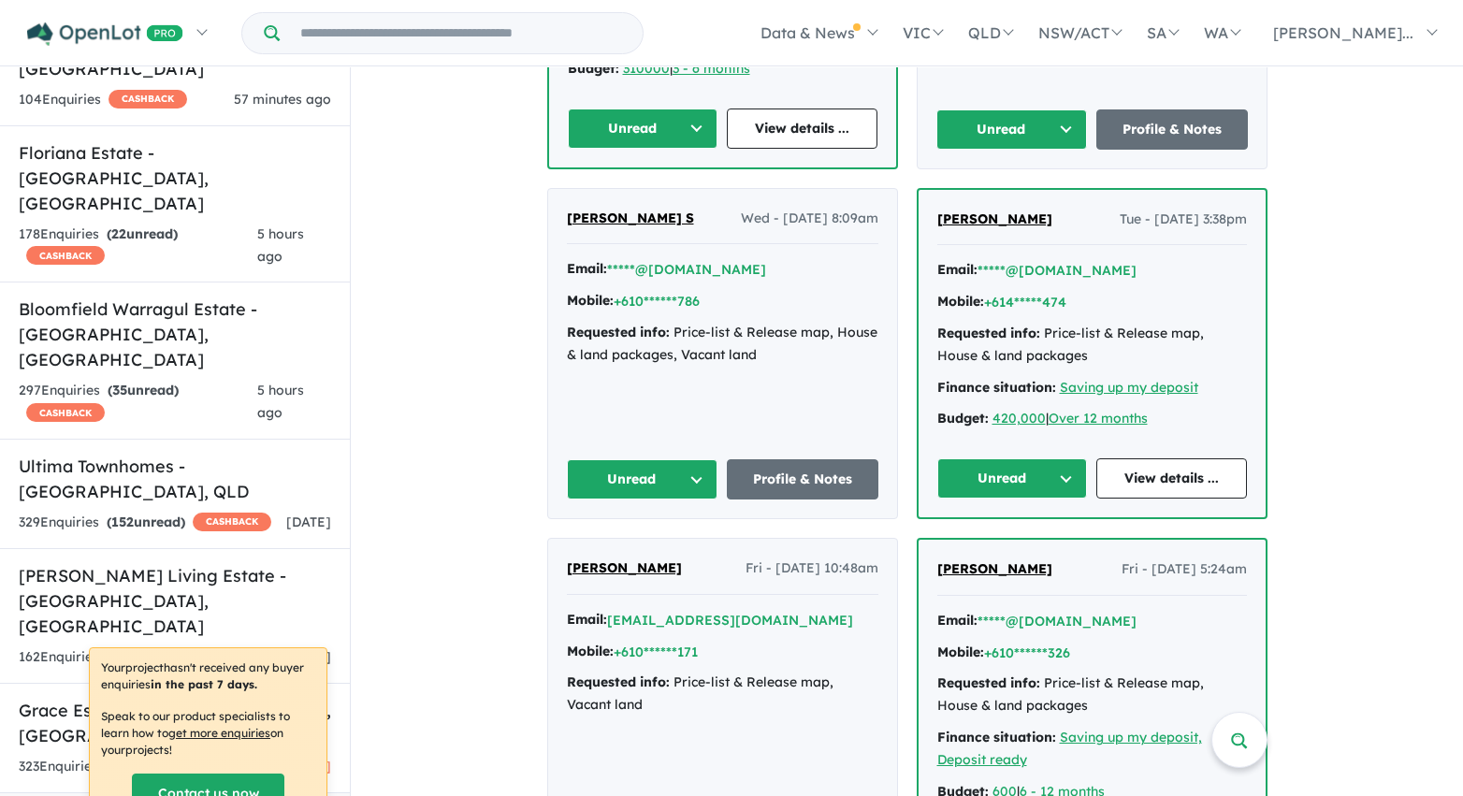
scroll to position [6456, 0]
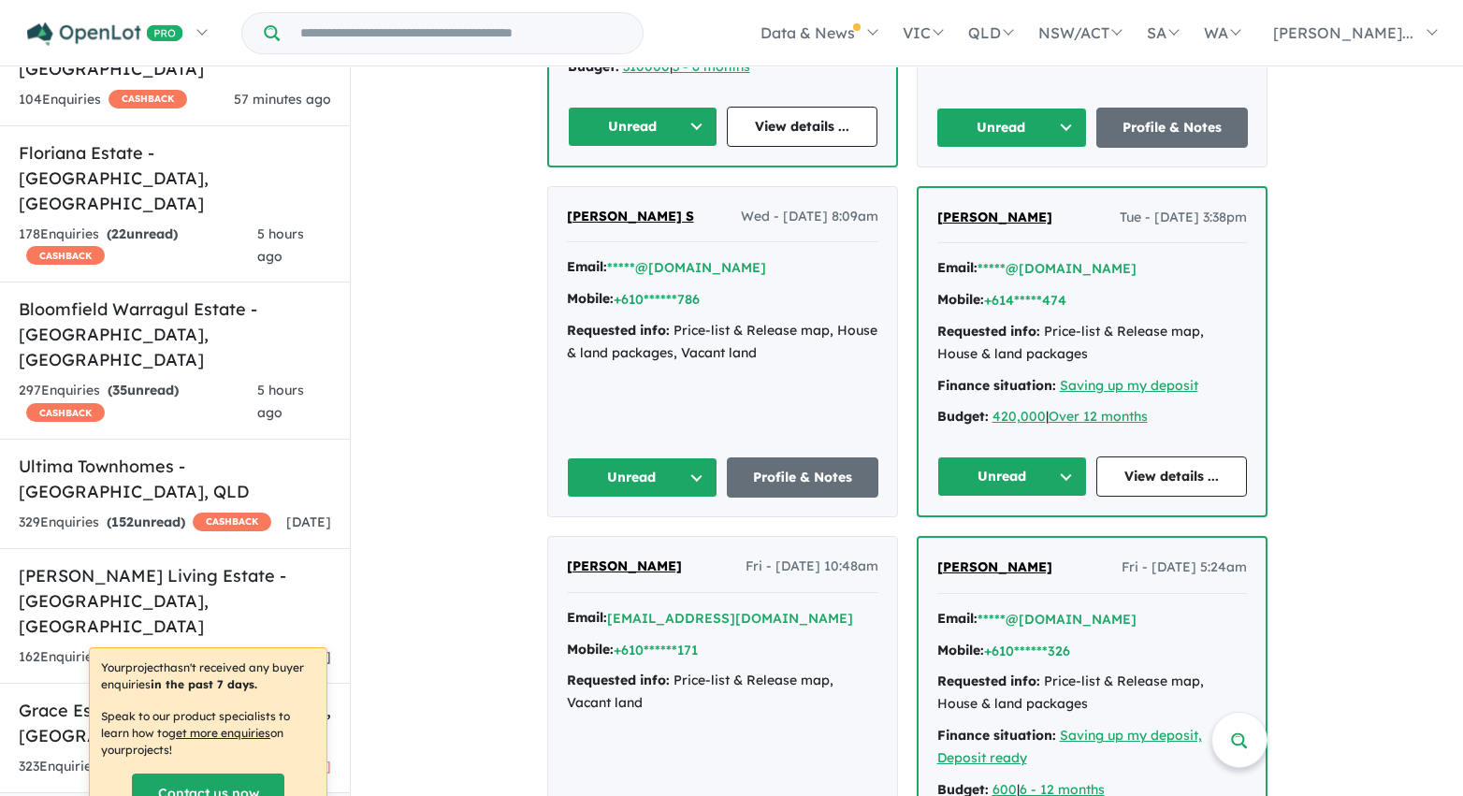
click at [684, 107] on button "Unread" at bounding box center [643, 127] width 151 height 40
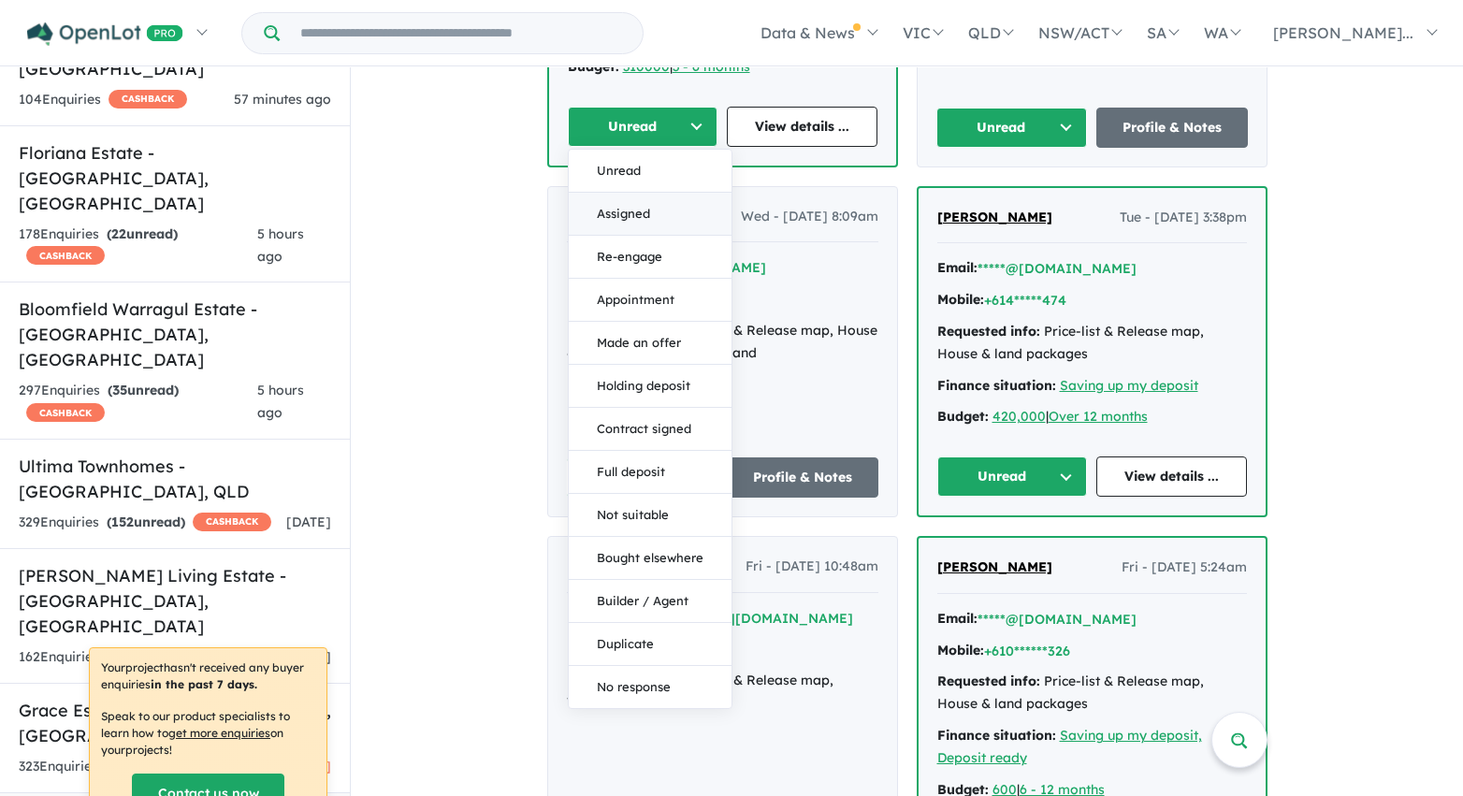
click at [663, 193] on button "Assigned" at bounding box center [650, 214] width 163 height 43
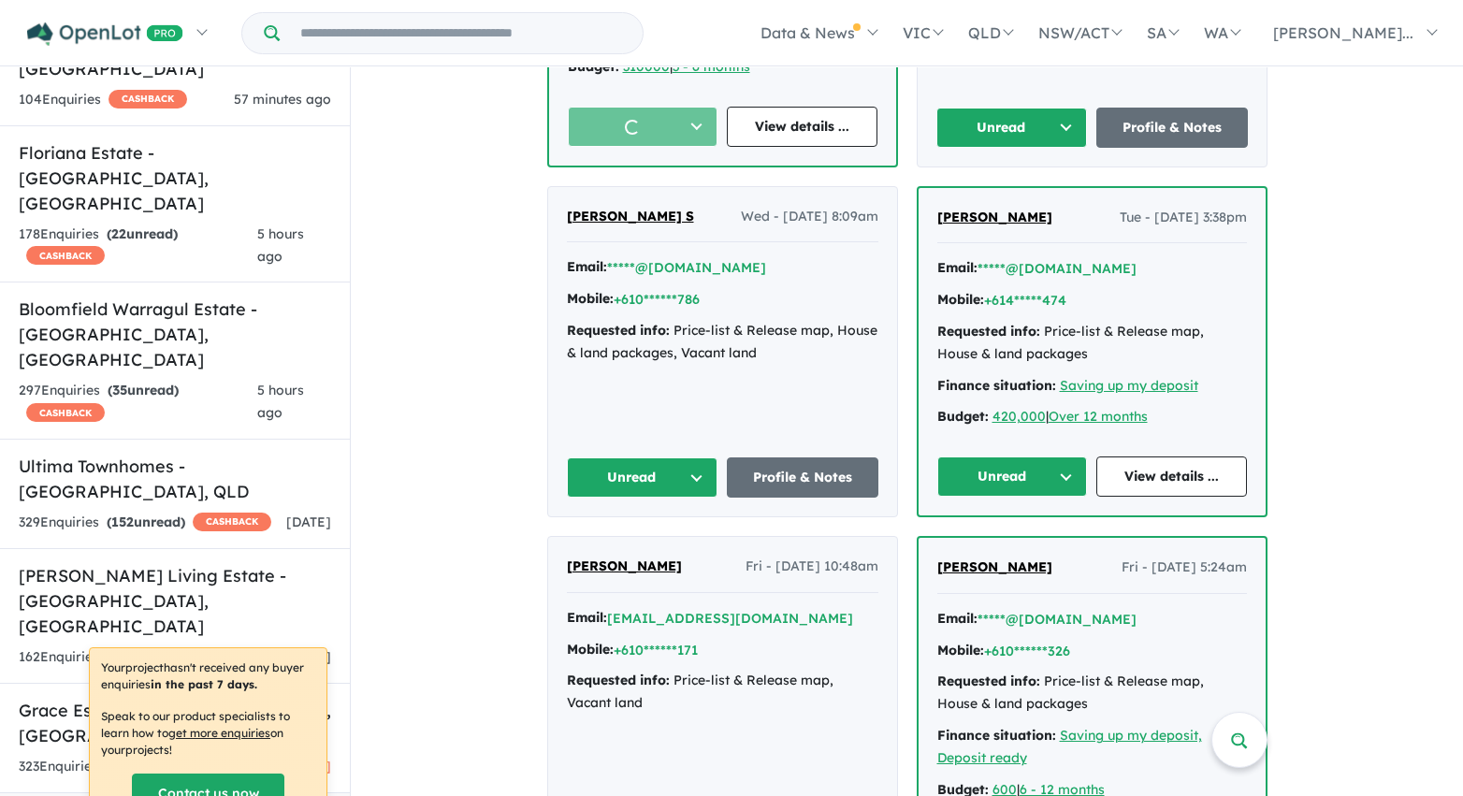
click at [1053, 109] on button "Unread" at bounding box center [1012, 128] width 152 height 40
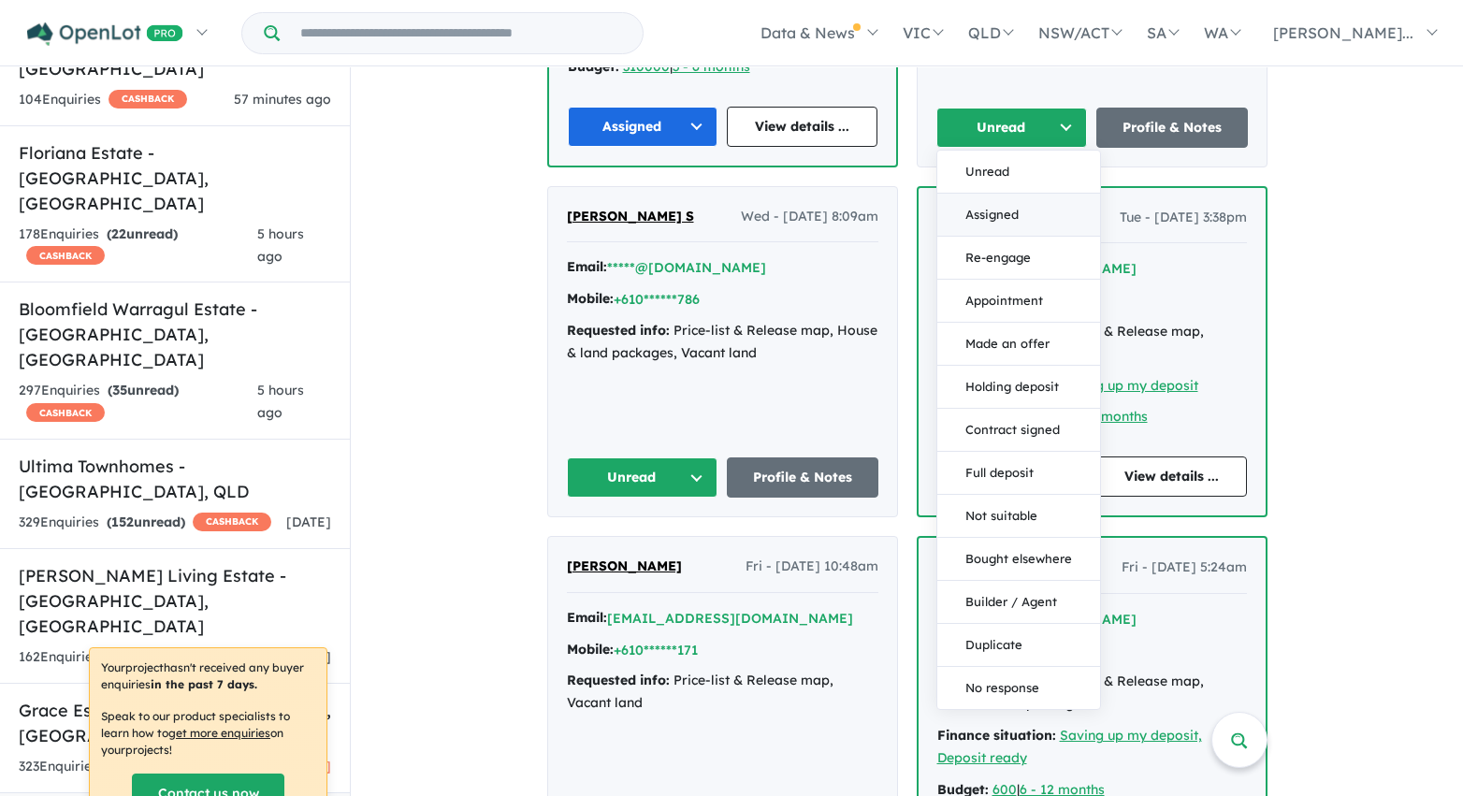
click at [1044, 194] on button "Assigned" at bounding box center [1018, 215] width 163 height 43
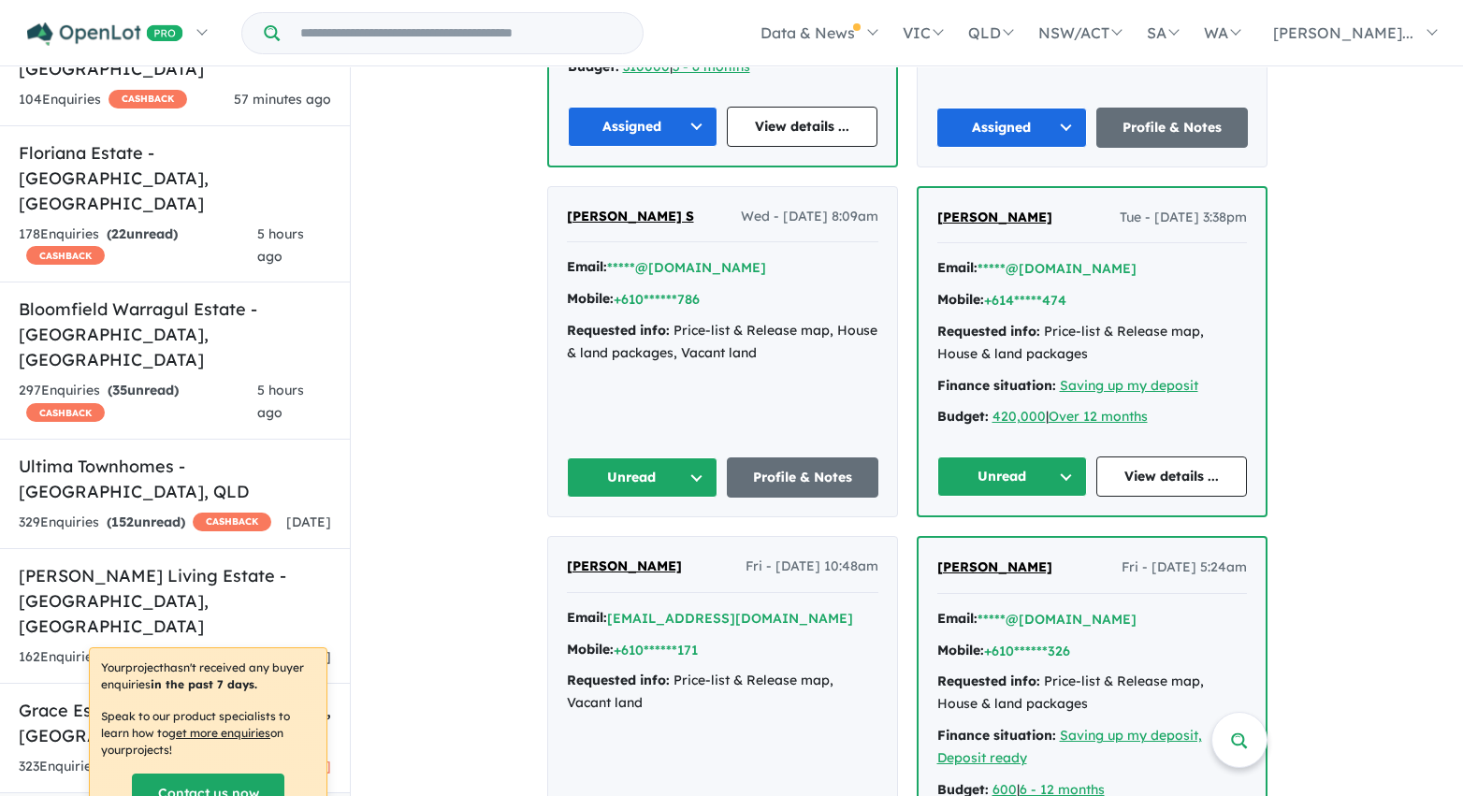
click at [1064, 456] on button "Unread" at bounding box center [1012, 476] width 151 height 40
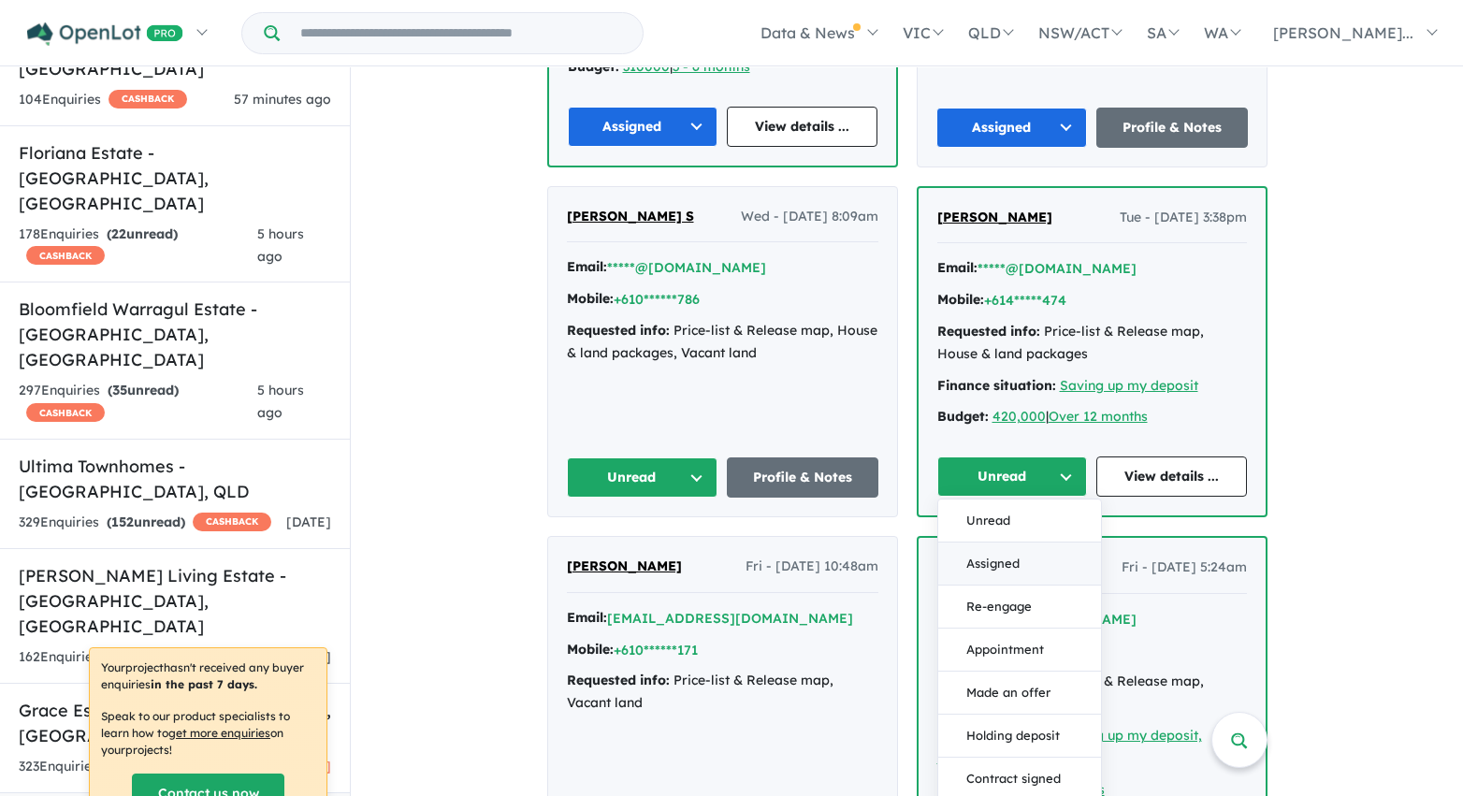
click at [1031, 546] on button "Assigned" at bounding box center [1019, 564] width 163 height 43
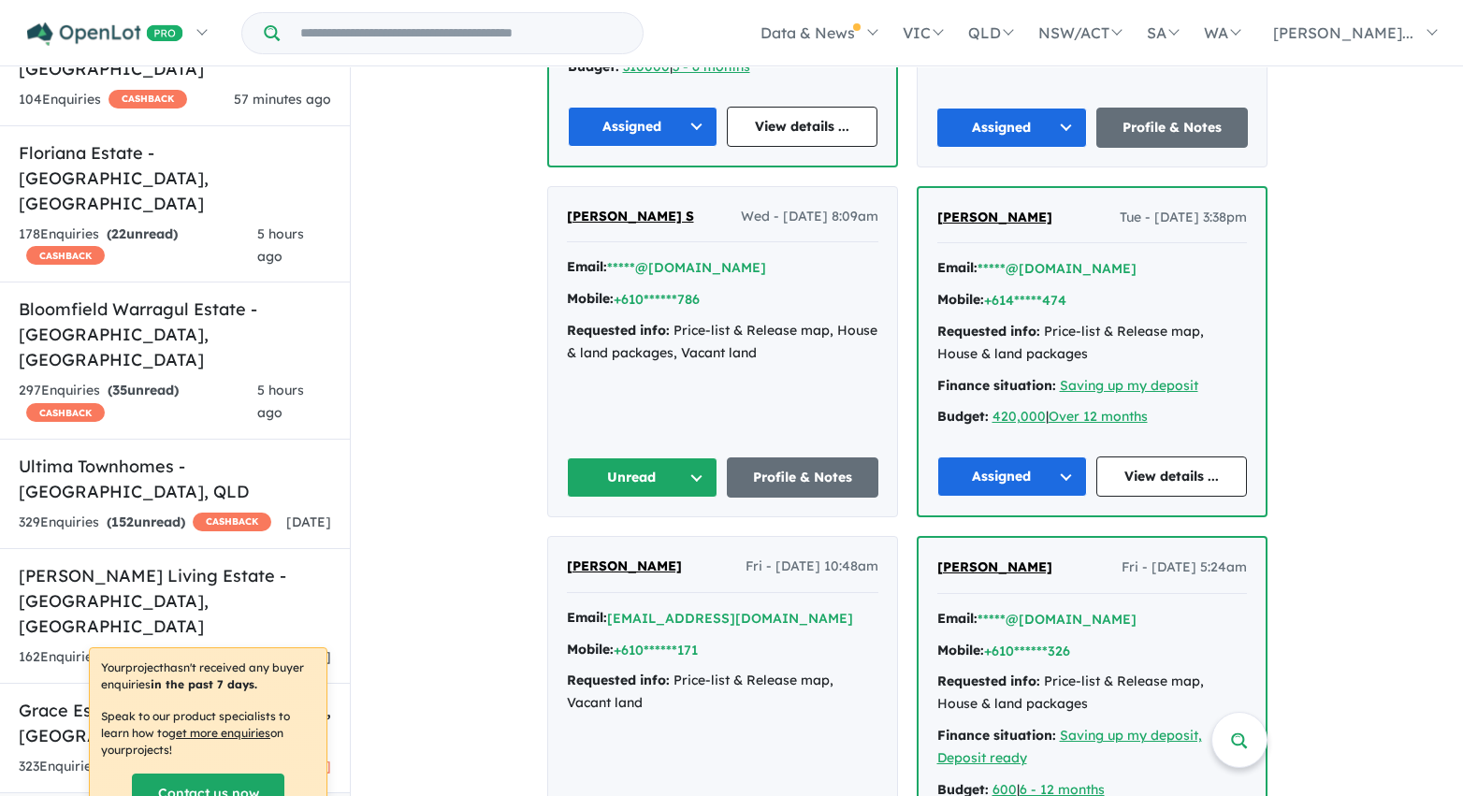
click at [682, 457] on button "Unread" at bounding box center [643, 477] width 152 height 40
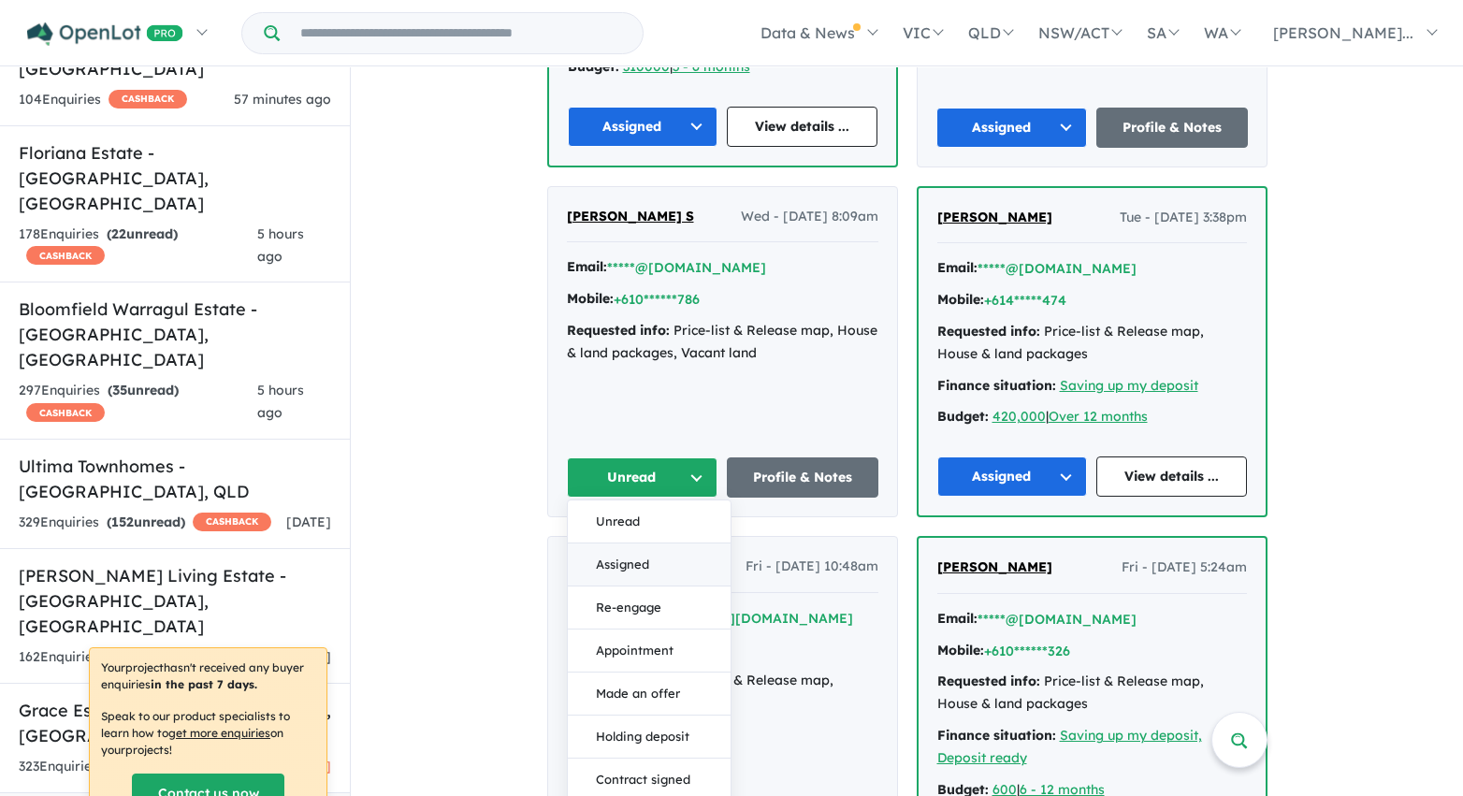
click at [676, 552] on button "Assigned" at bounding box center [649, 564] width 163 height 43
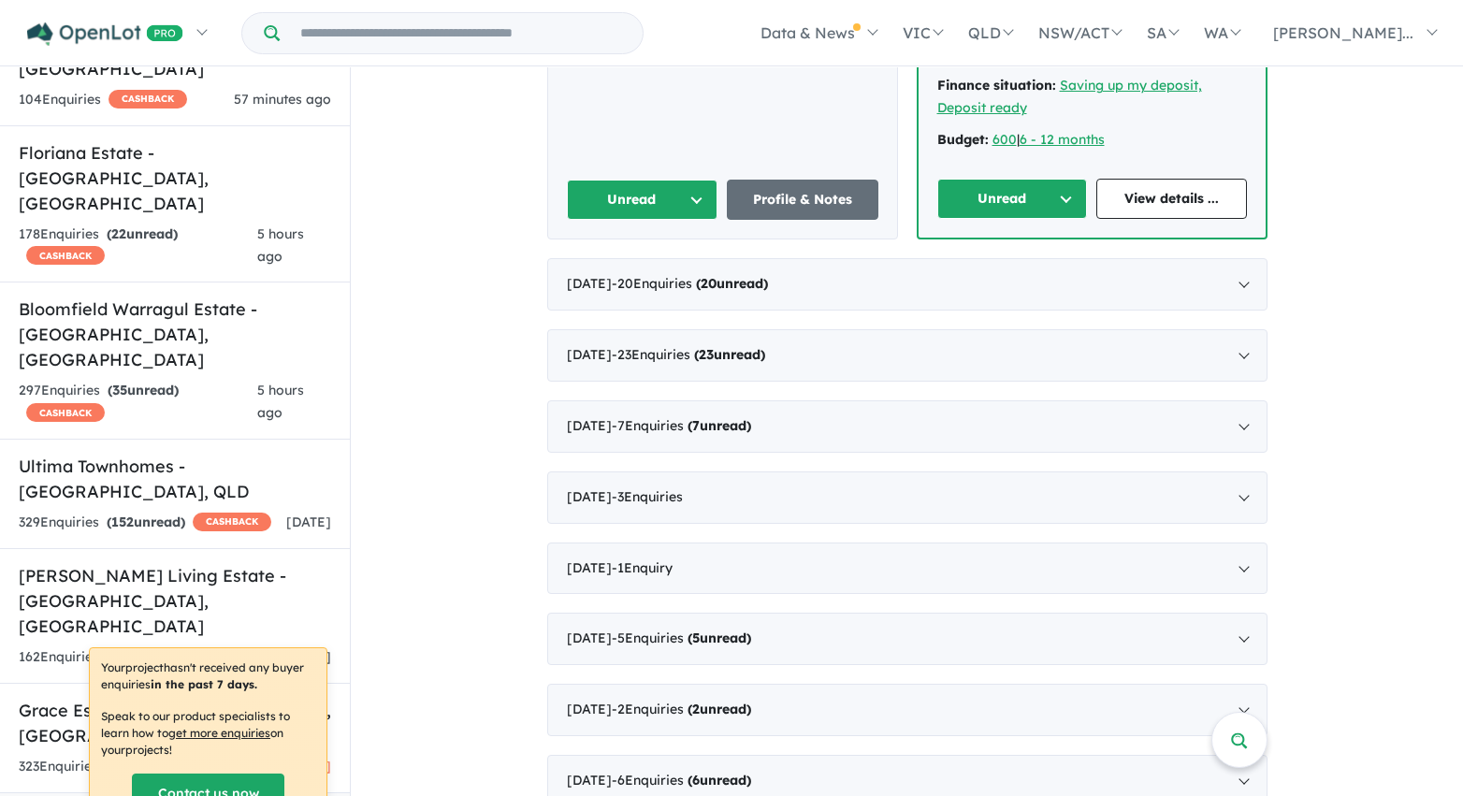
scroll to position [7109, 0]
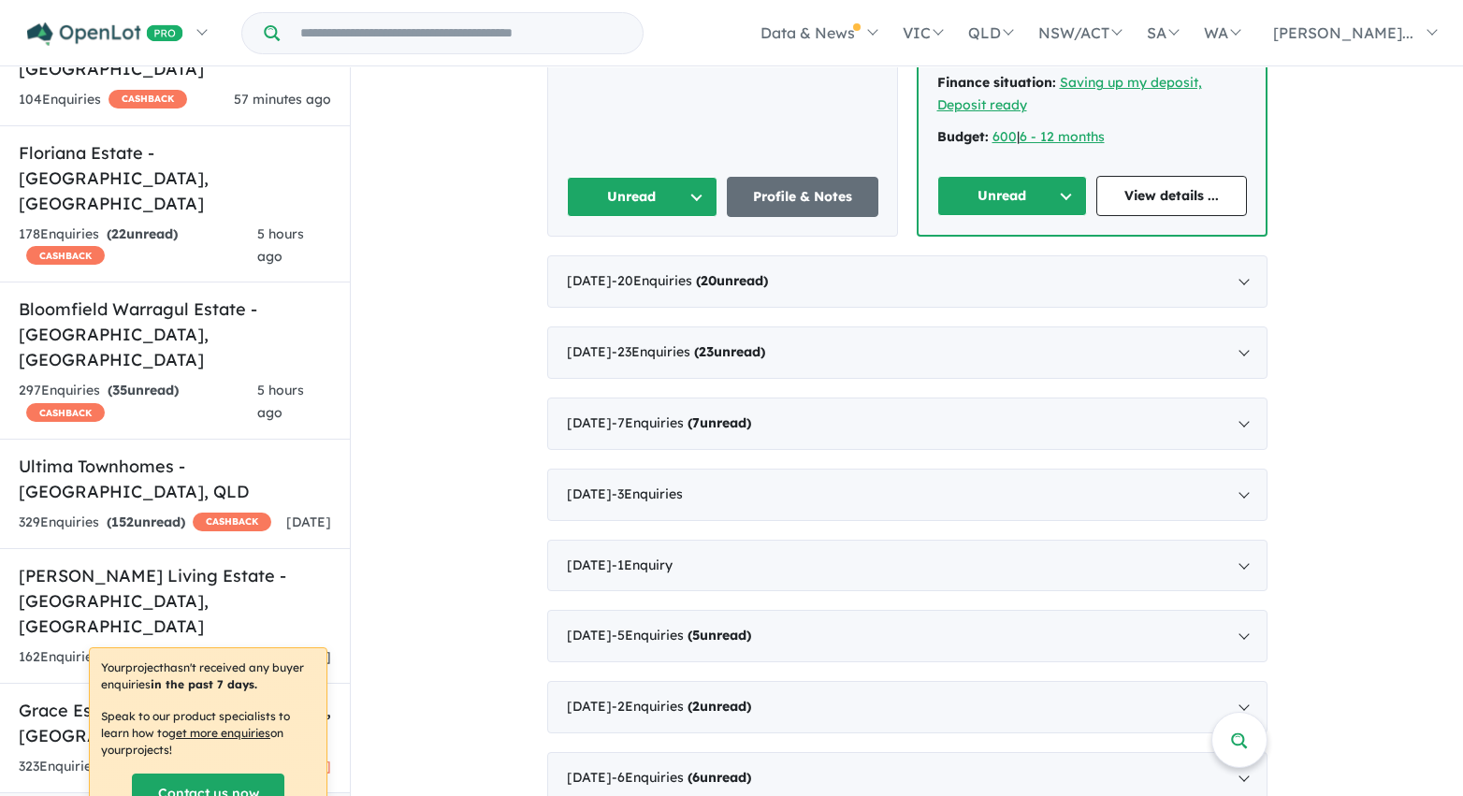
click at [684, 181] on button "Unread" at bounding box center [643, 197] width 152 height 40
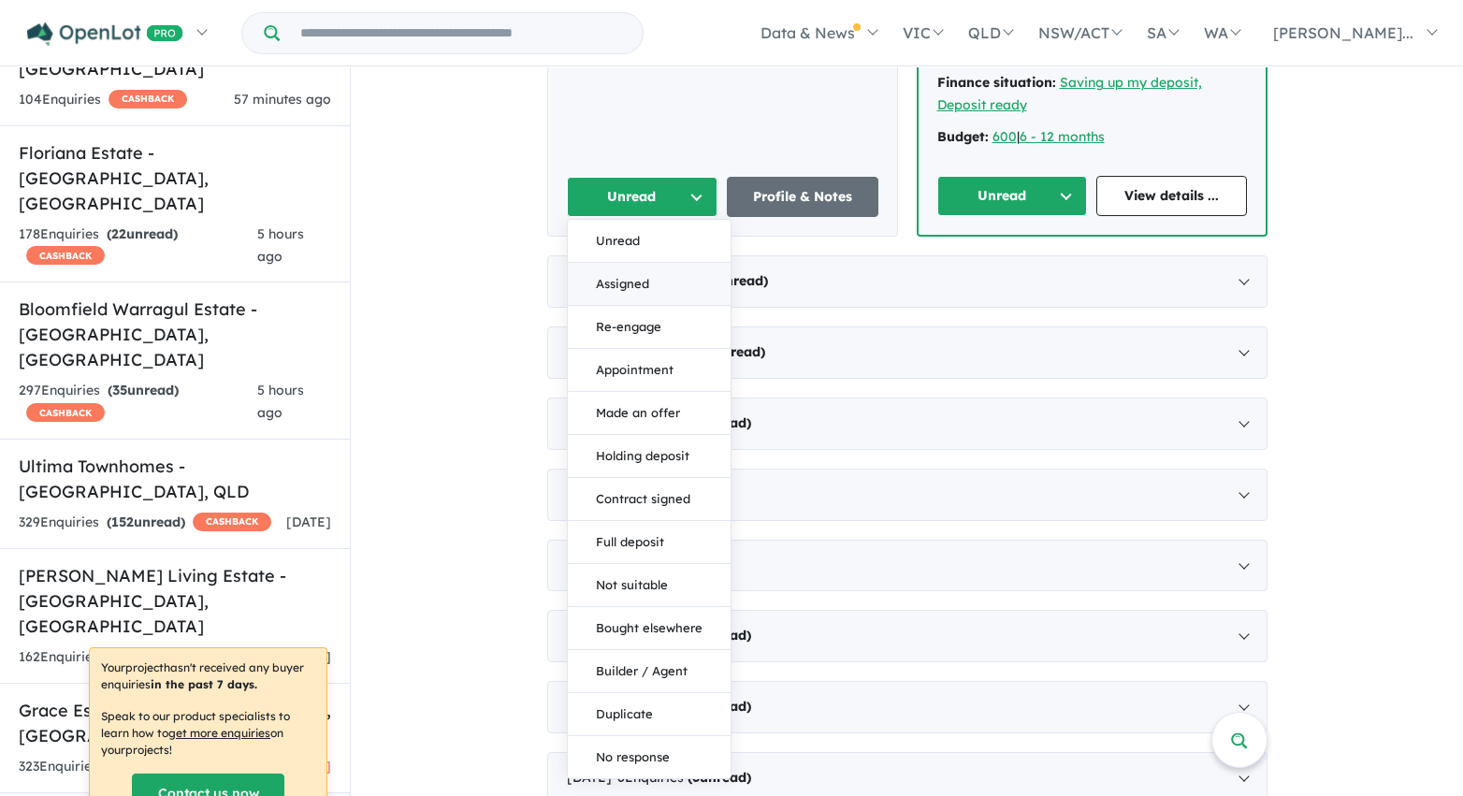
click at [679, 263] on button "Assigned" at bounding box center [649, 284] width 163 height 43
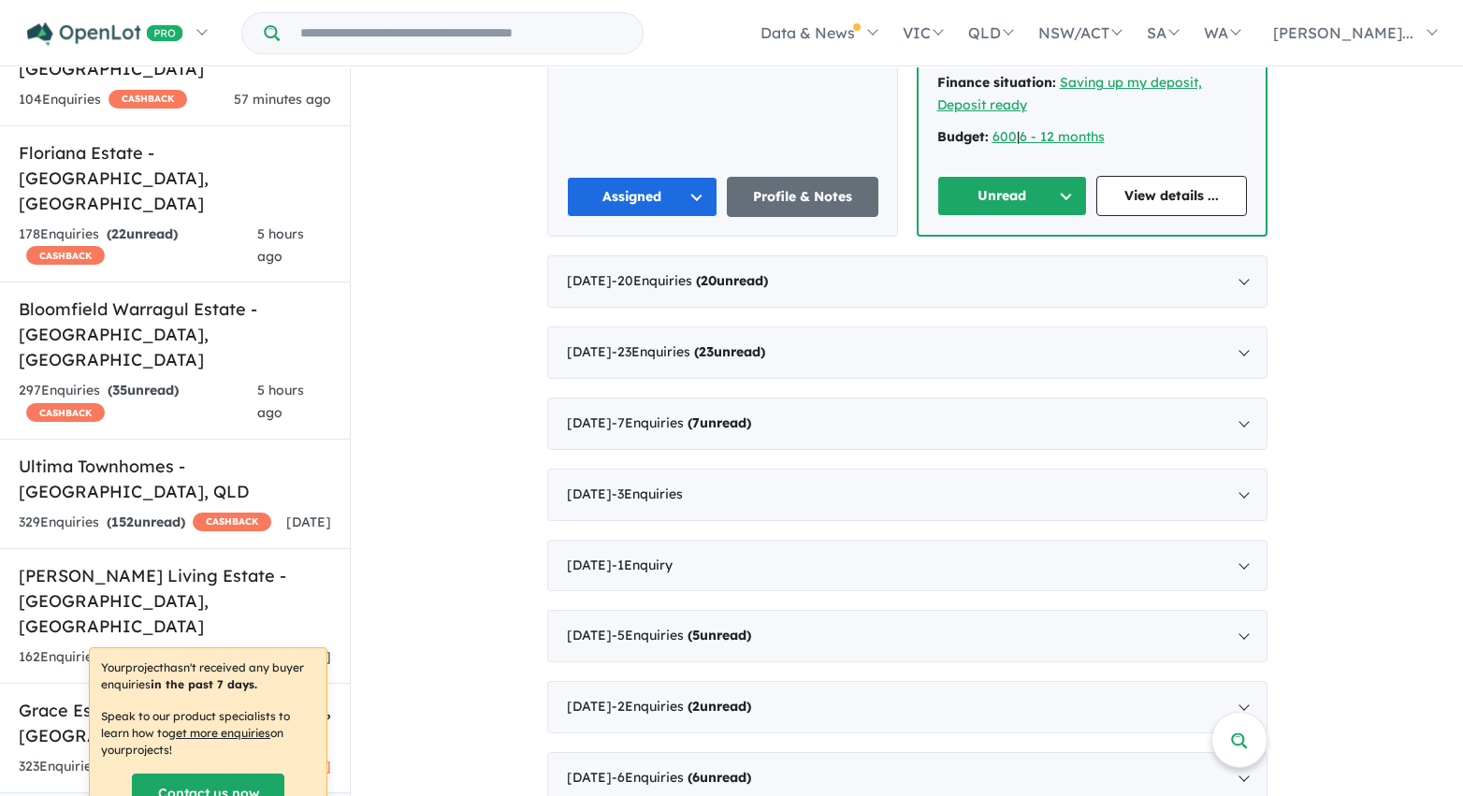
click at [1007, 176] on button "Unread" at bounding box center [1012, 196] width 151 height 40
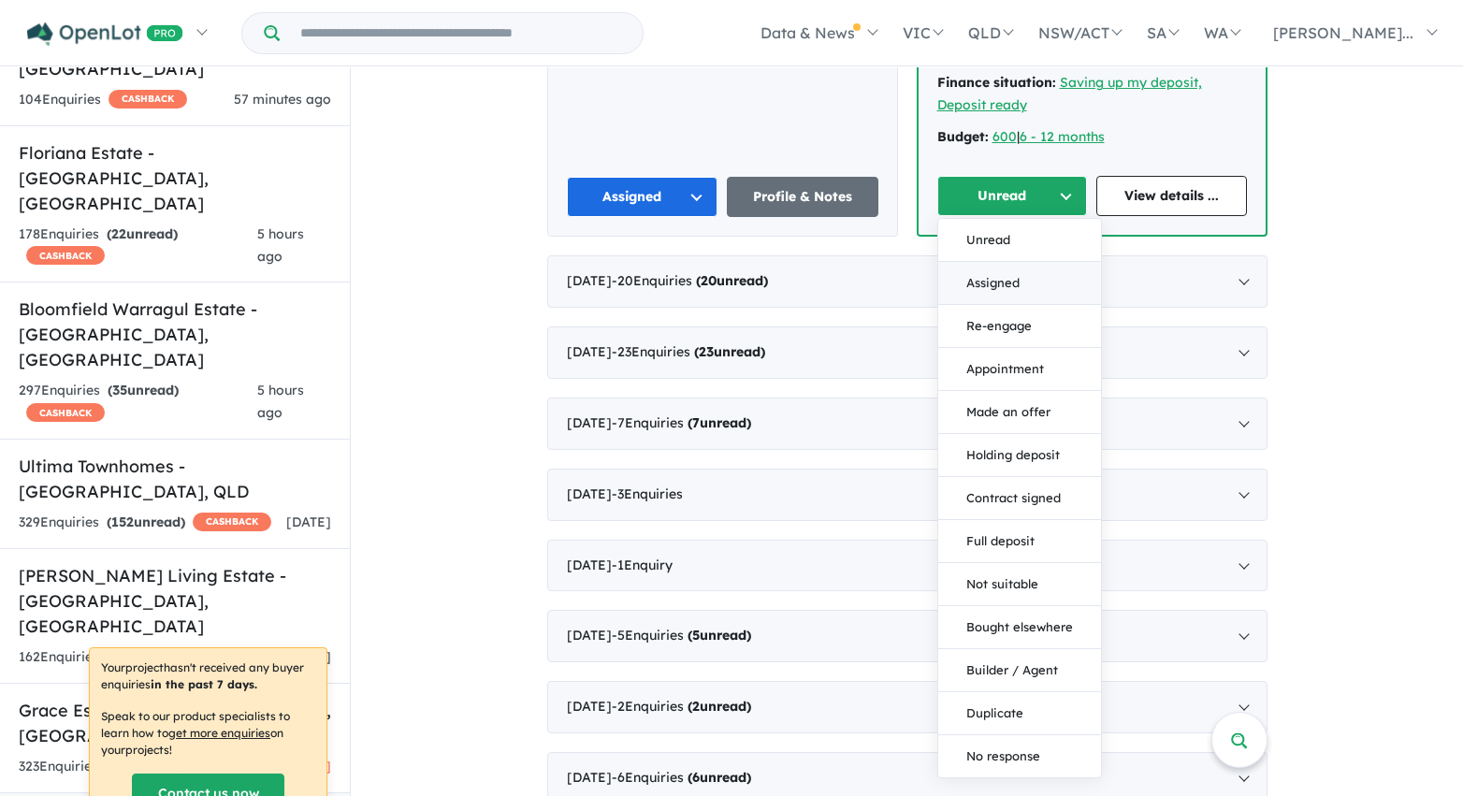
click at [1012, 263] on button "Assigned" at bounding box center [1019, 283] width 163 height 43
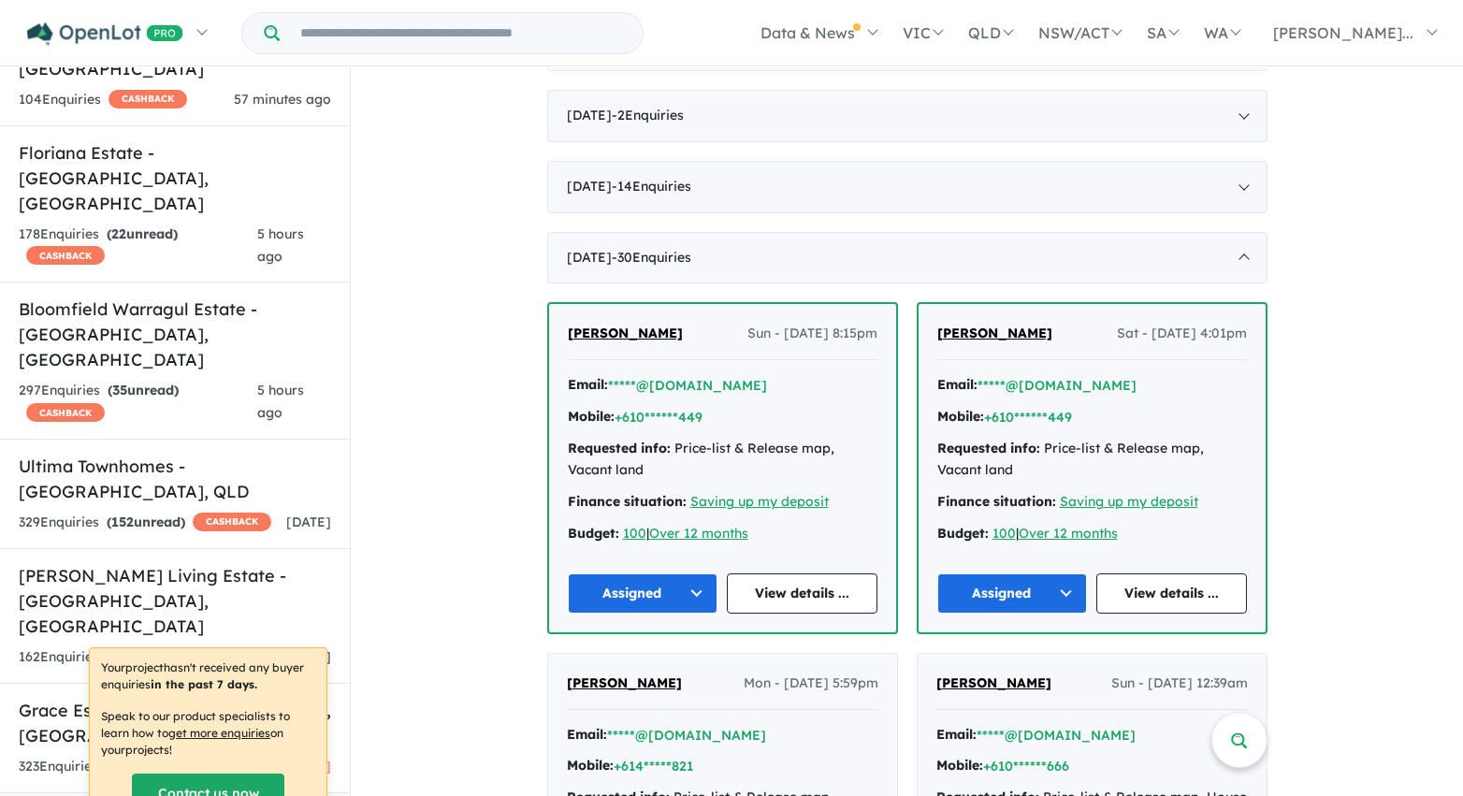
scroll to position [1987, 0]
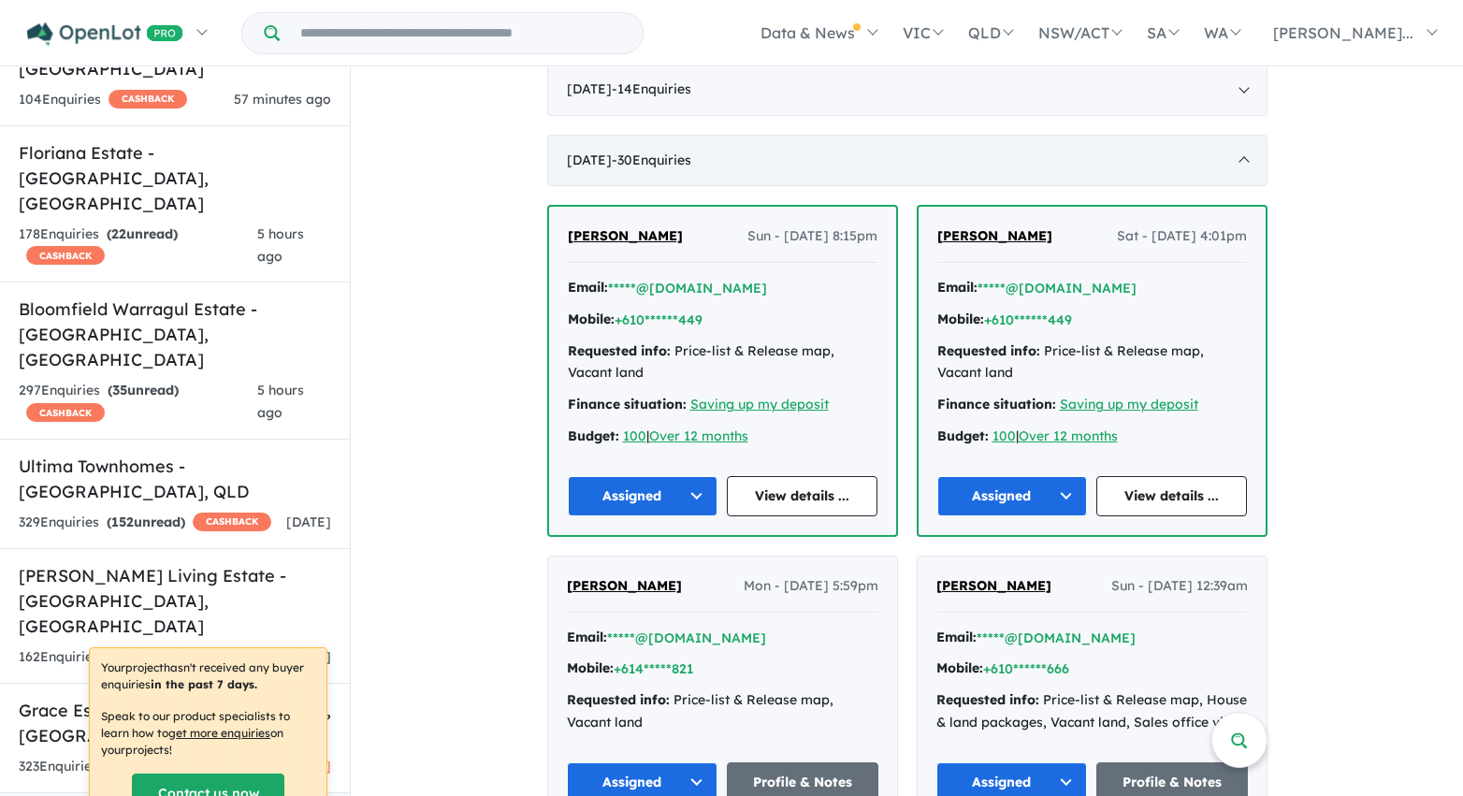
click at [740, 162] on div "July 2022 - 30 Enquir ies ( 0 unread)" at bounding box center [907, 161] width 720 height 52
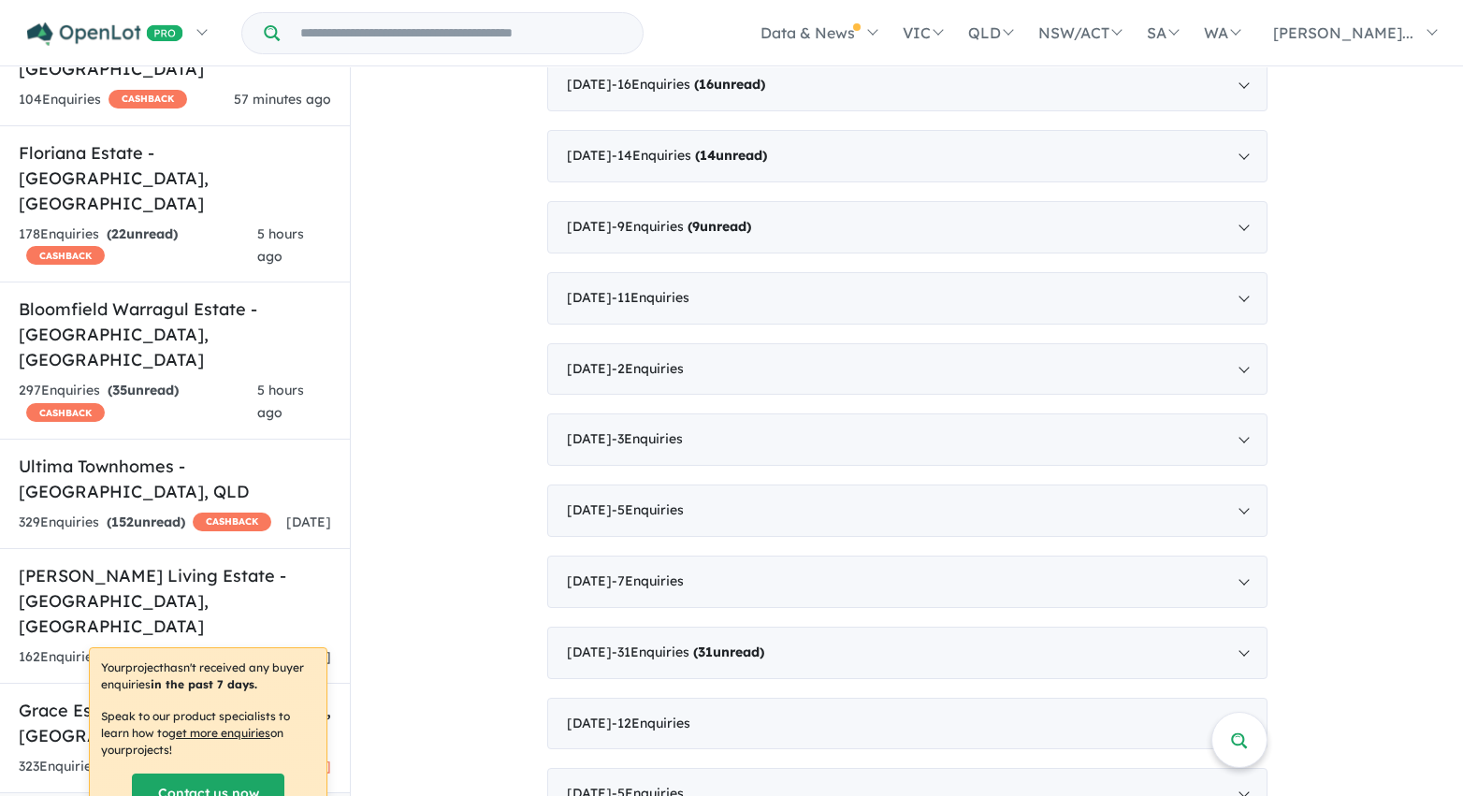
scroll to position [2774, 0]
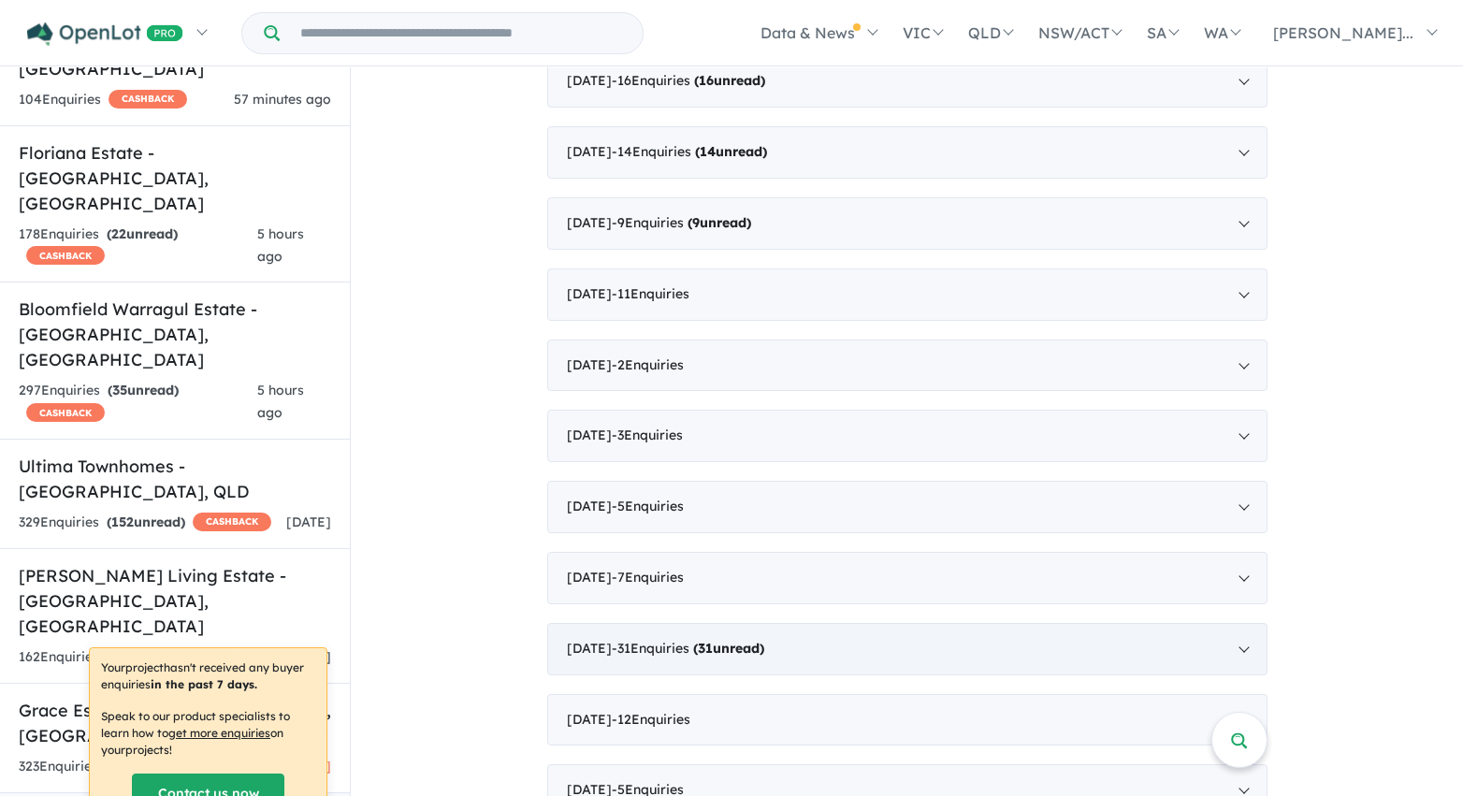
click at [1115, 640] on div "January 2021 - 31 Enquir ies ( 31 unread)" at bounding box center [907, 649] width 720 height 52
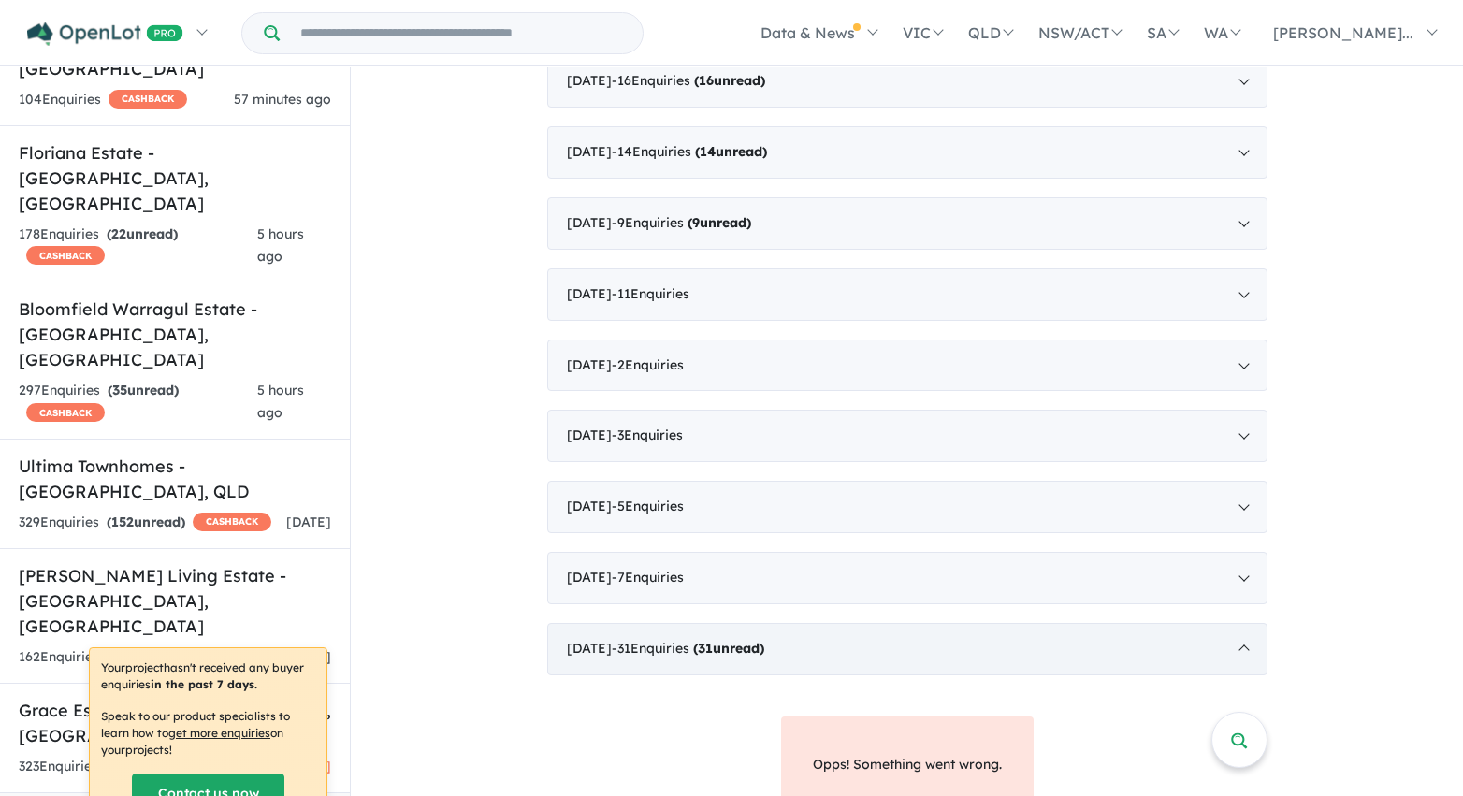
click at [1115, 640] on div "January 2021 - 31 Enquir ies ( 31 unread)" at bounding box center [907, 649] width 720 height 52
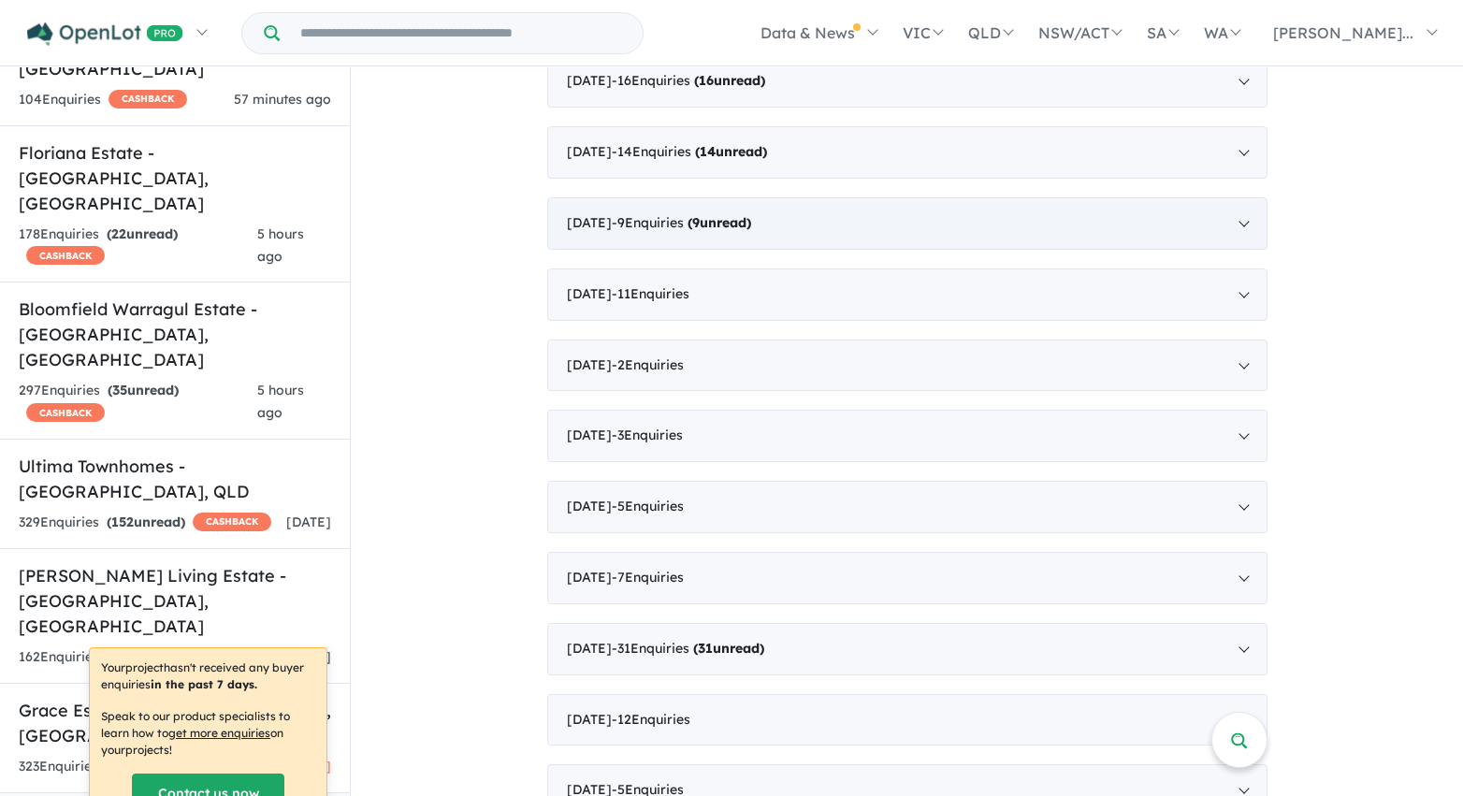
click at [1065, 221] on div "July 2021 - 9 Enquir ies ( 9 unread)" at bounding box center [907, 223] width 720 height 52
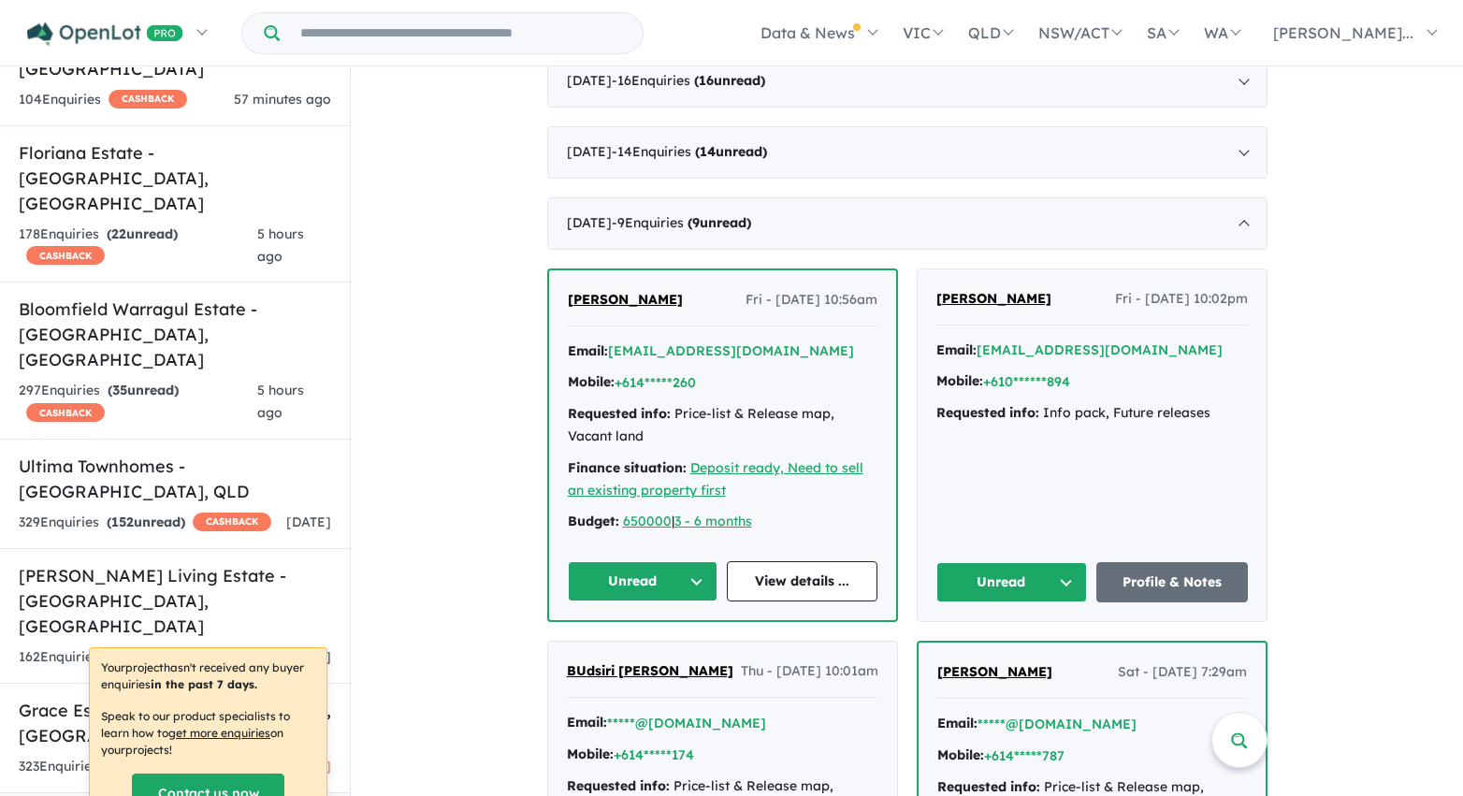
click at [690, 580] on button "Unread" at bounding box center [643, 581] width 151 height 40
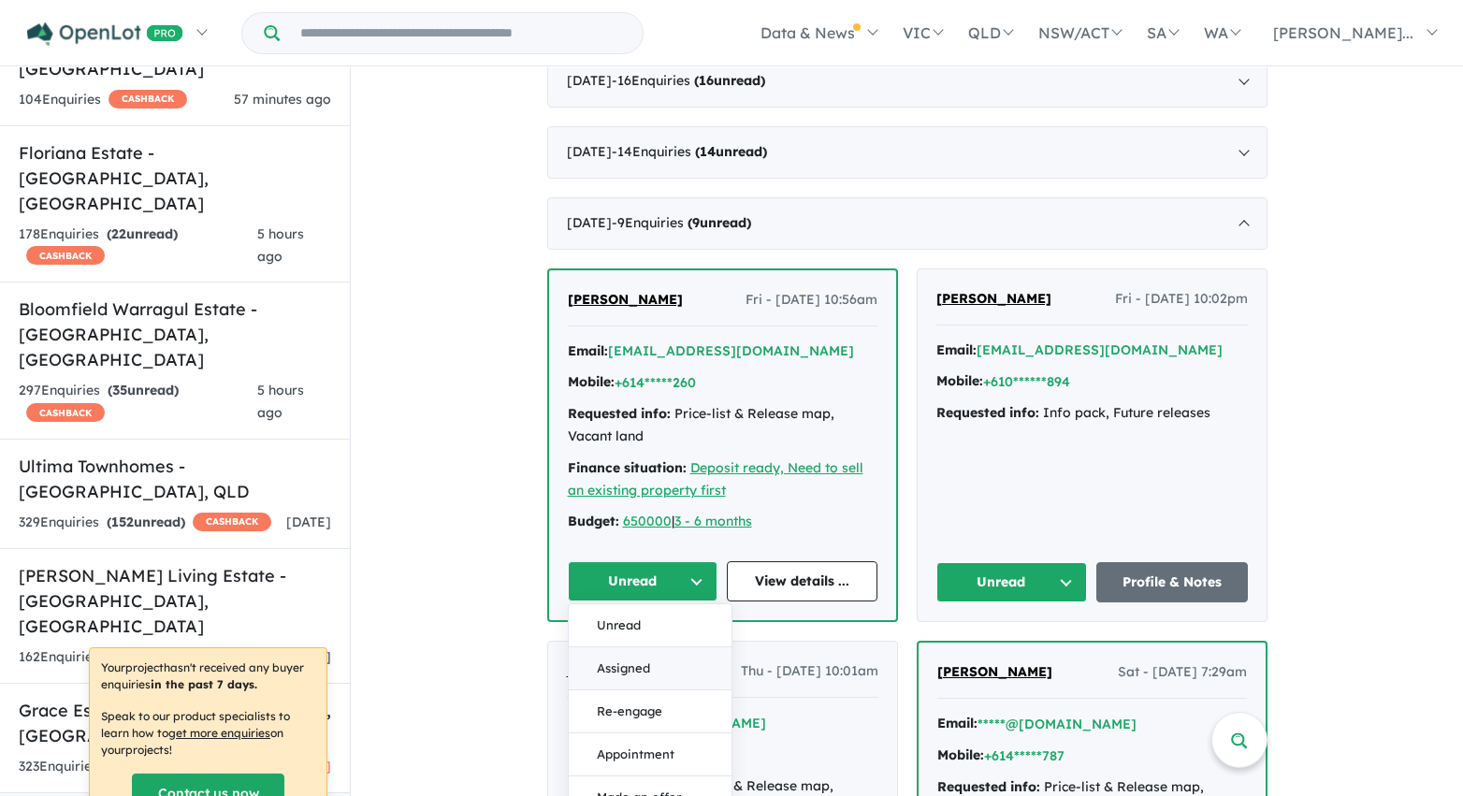
click at [687, 669] on button "Assigned" at bounding box center [650, 668] width 163 height 43
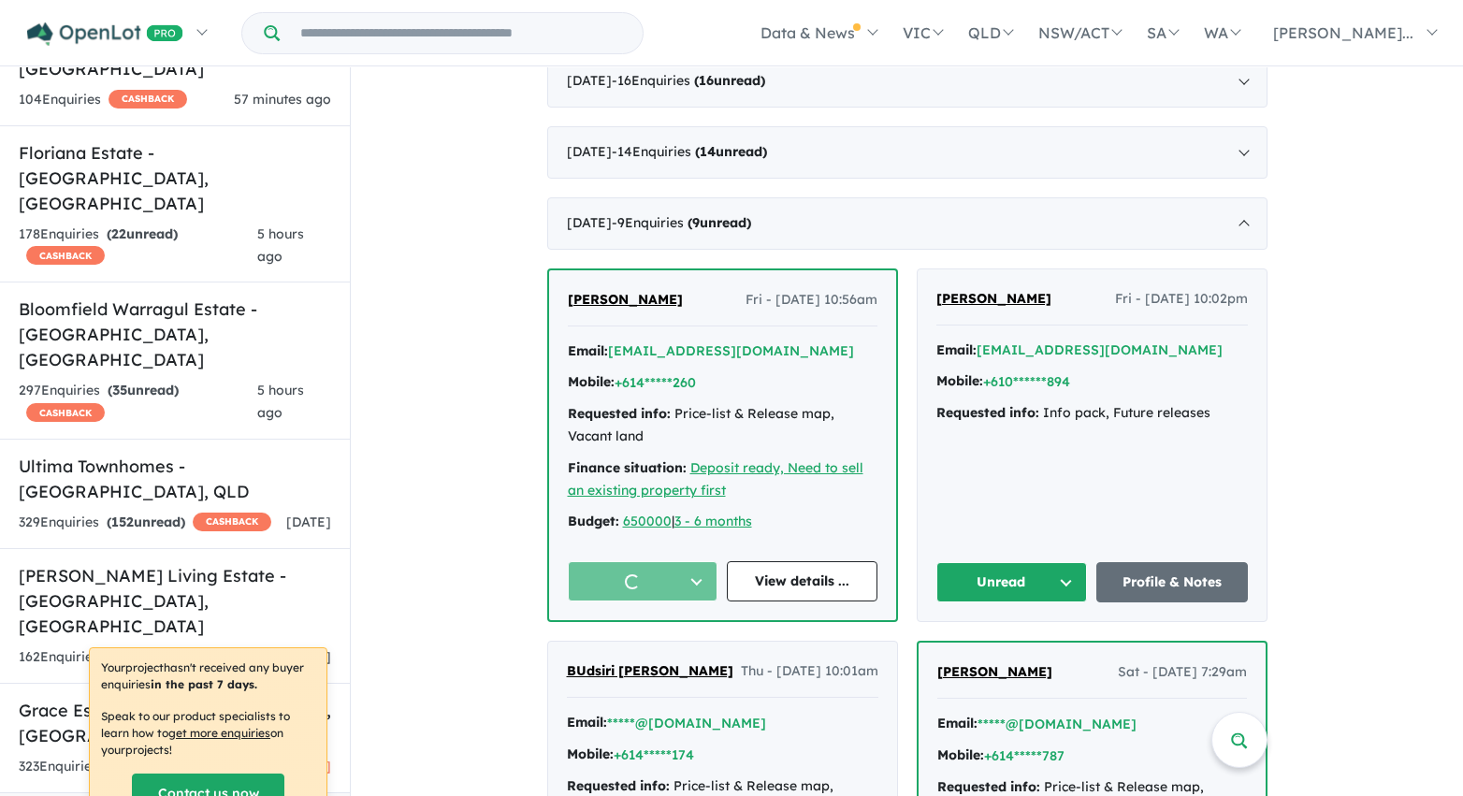
click at [994, 579] on button "Unread" at bounding box center [1012, 582] width 152 height 40
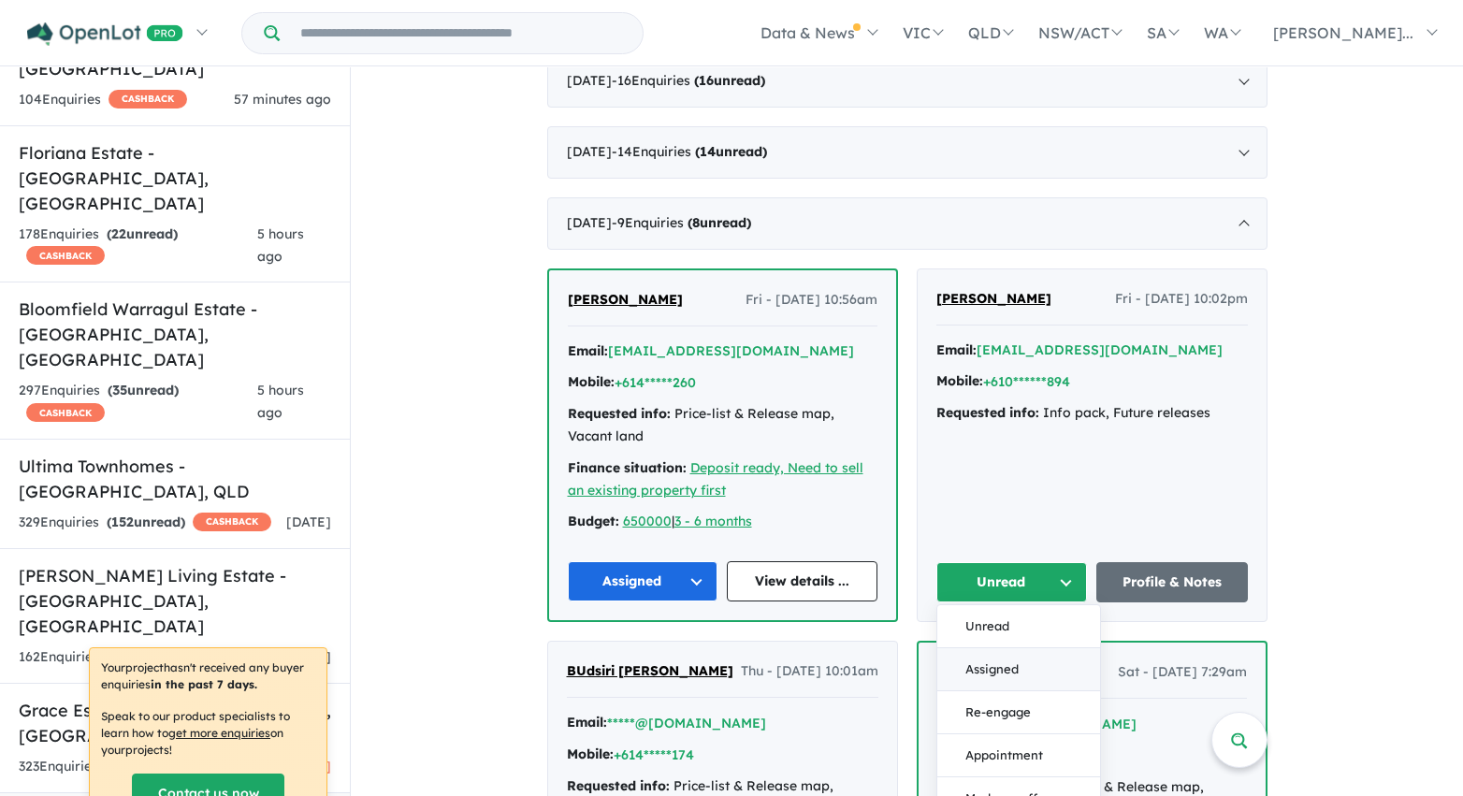
click at [995, 673] on button "Assigned" at bounding box center [1018, 669] width 163 height 43
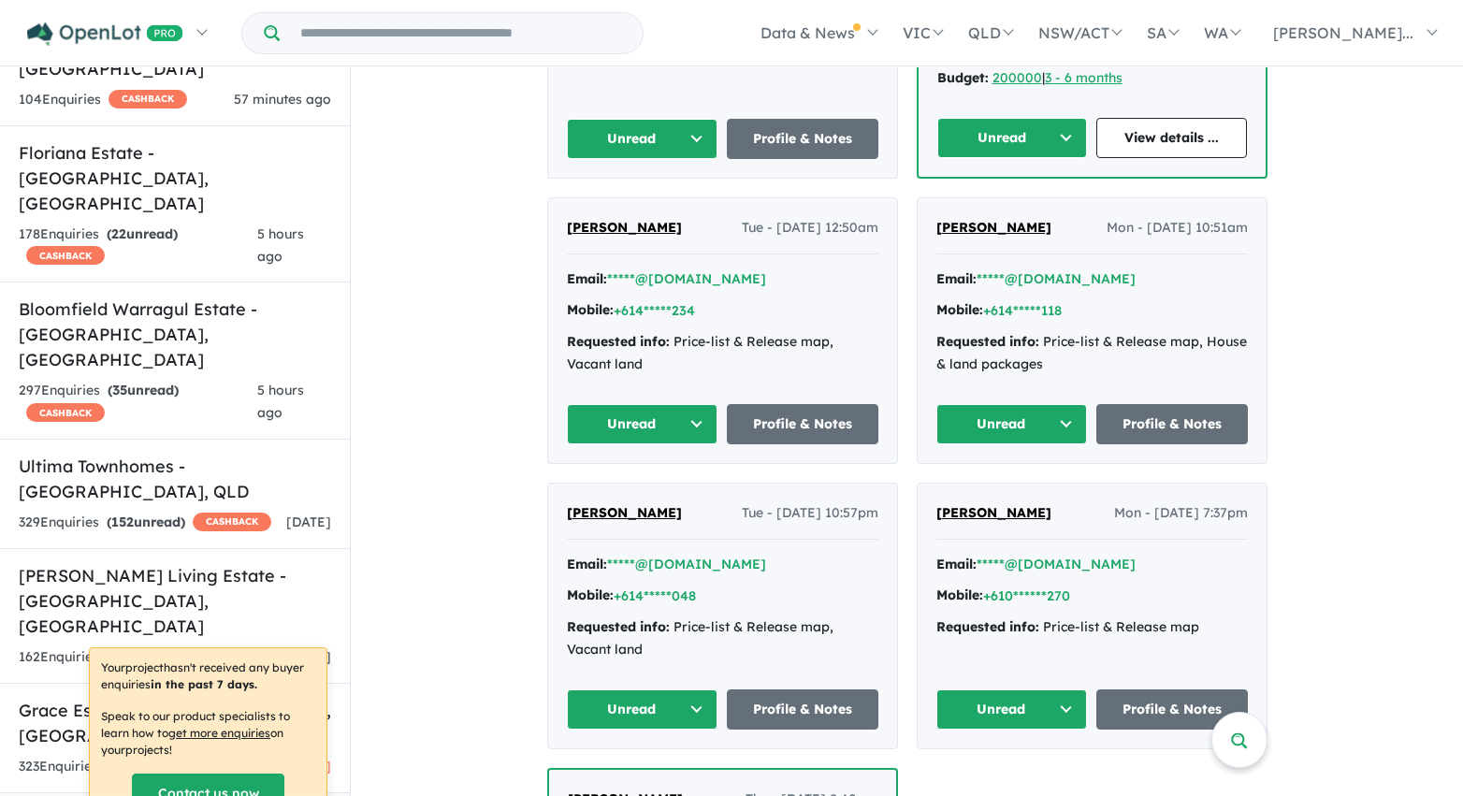
scroll to position [3573, 0]
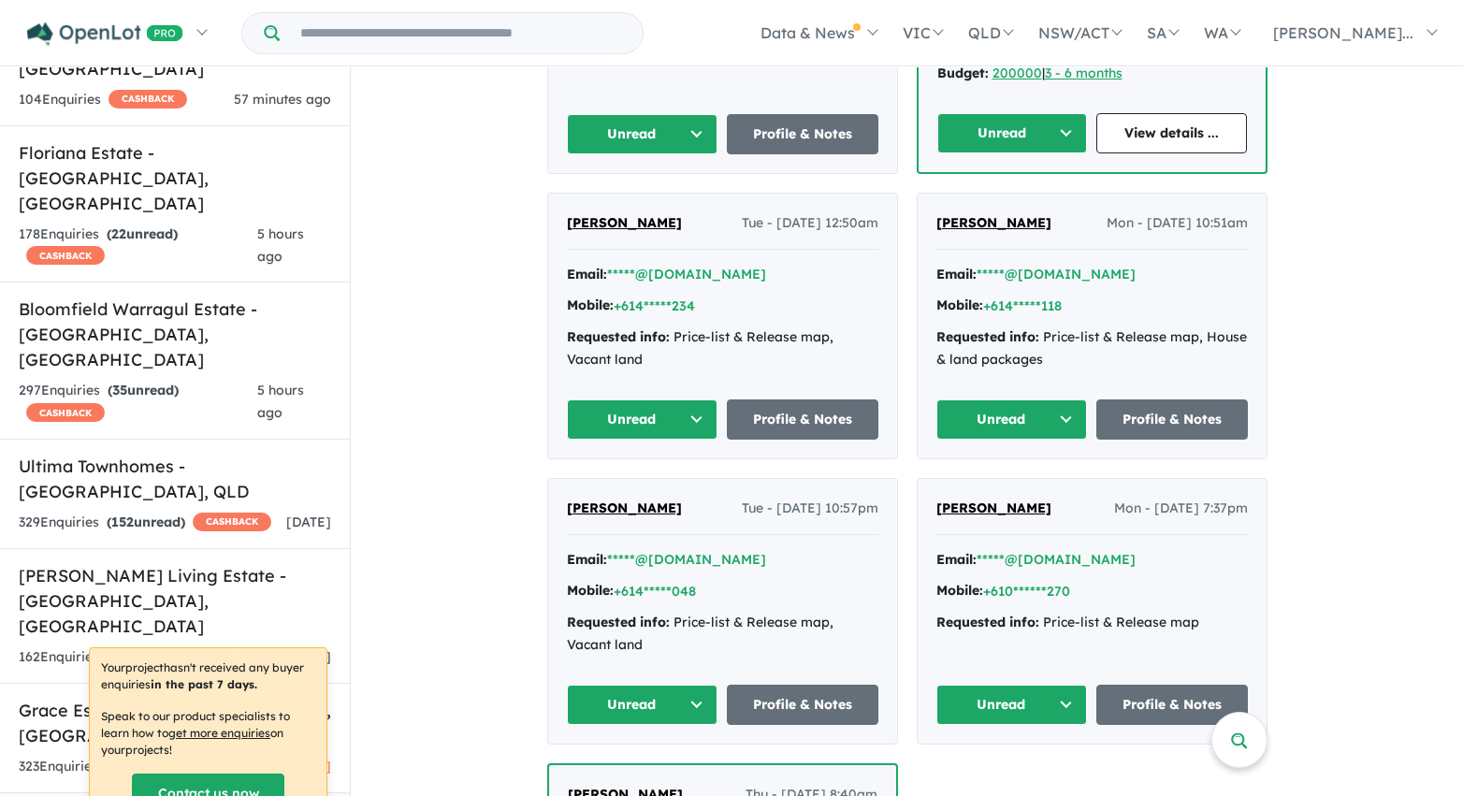
click at [1058, 137] on button "Unread" at bounding box center [1012, 133] width 151 height 40
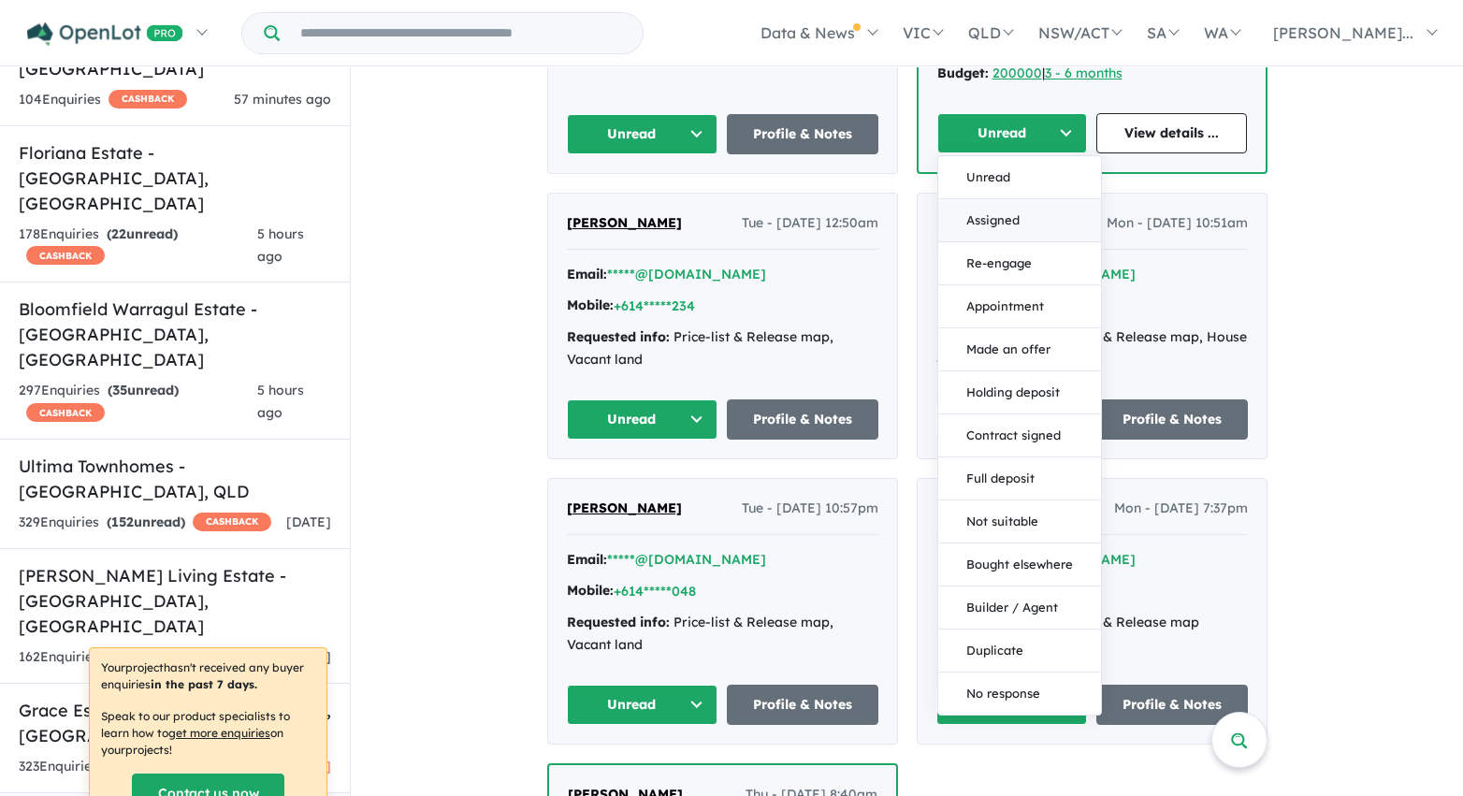
click at [1015, 213] on button "Assigned" at bounding box center [1019, 220] width 163 height 43
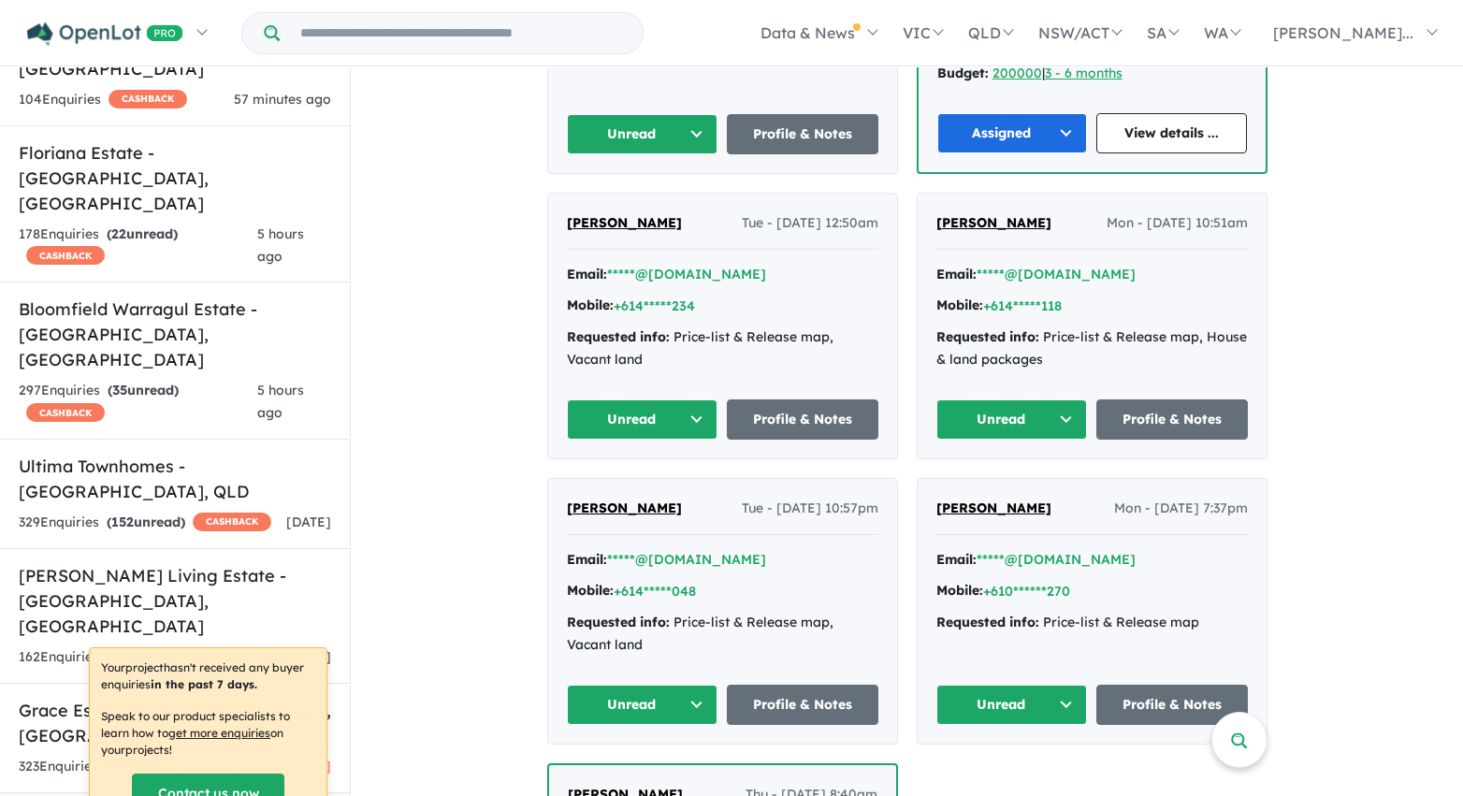
click at [671, 136] on button "Unread" at bounding box center [643, 134] width 152 height 40
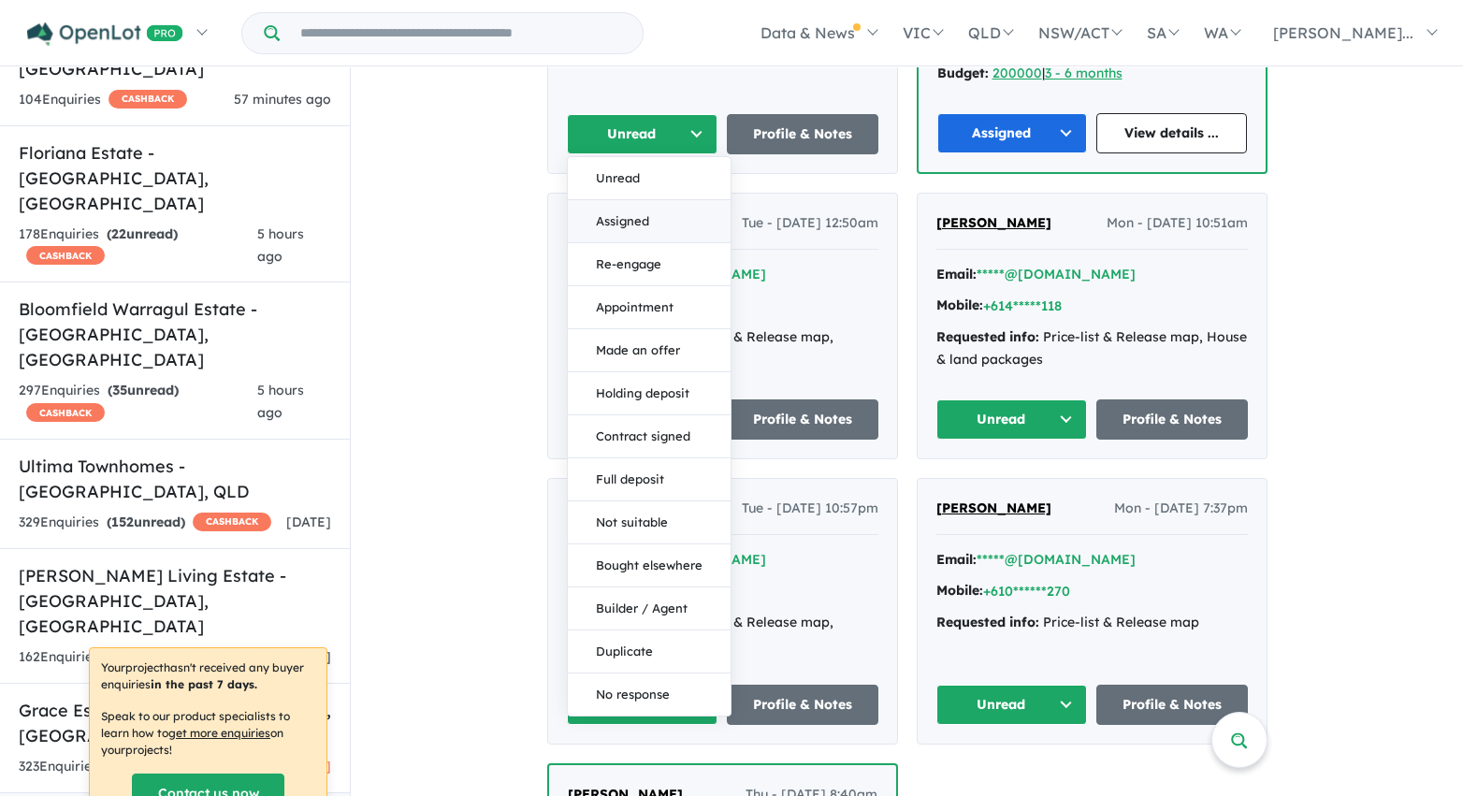
click at [654, 211] on button "Assigned" at bounding box center [649, 221] width 163 height 43
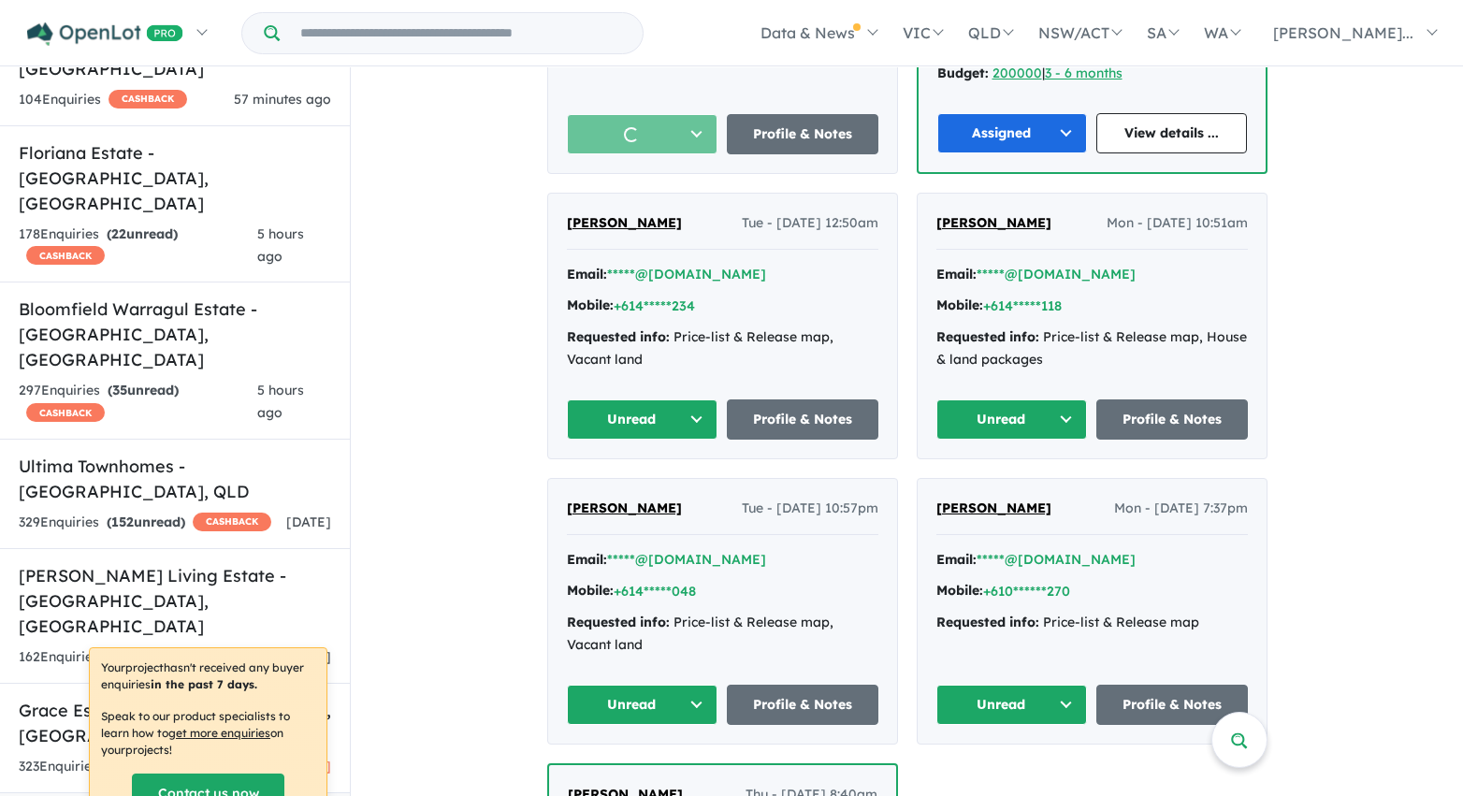
click at [691, 426] on button "Unread" at bounding box center [643, 419] width 152 height 40
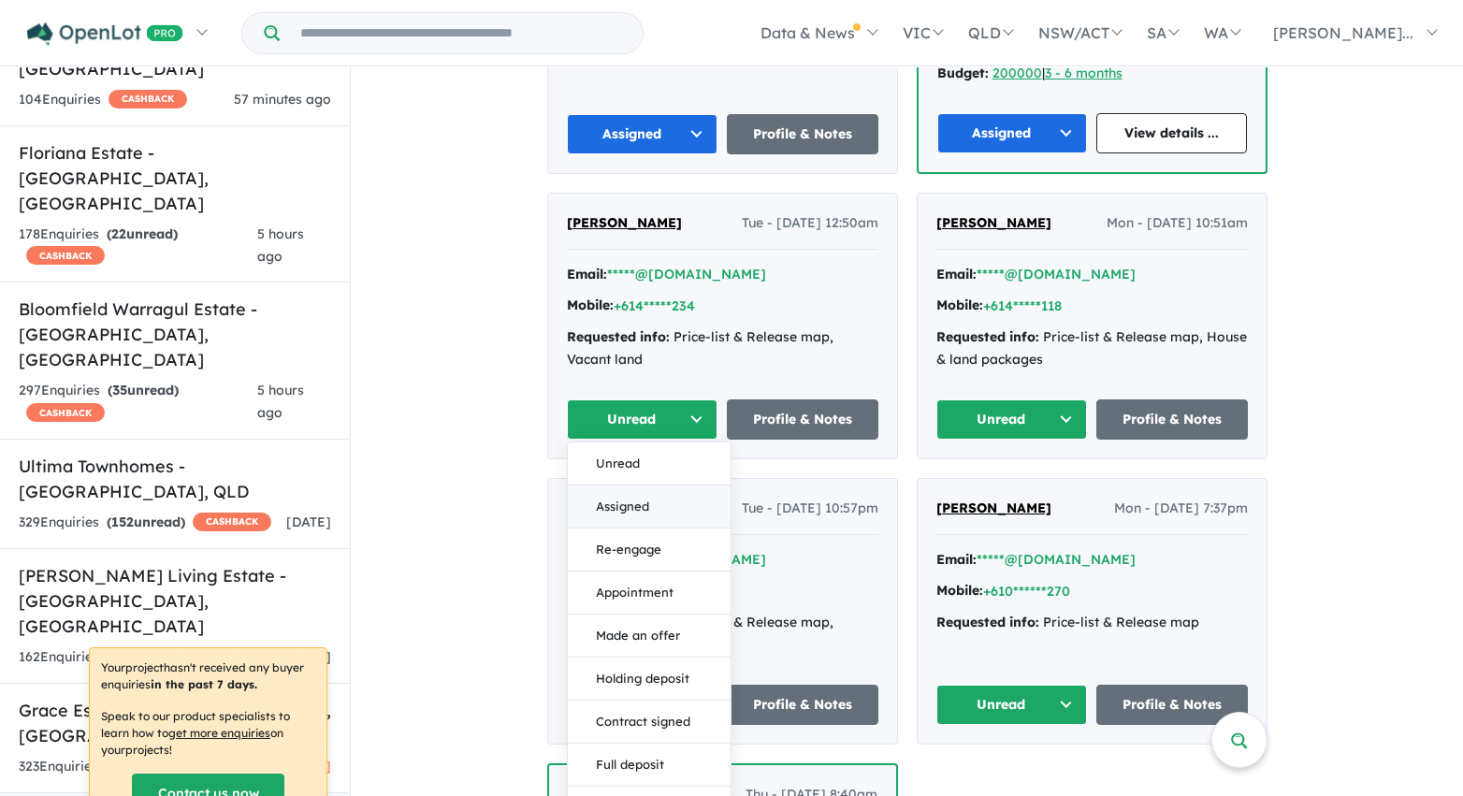
click at [681, 503] on button "Assigned" at bounding box center [649, 506] width 163 height 43
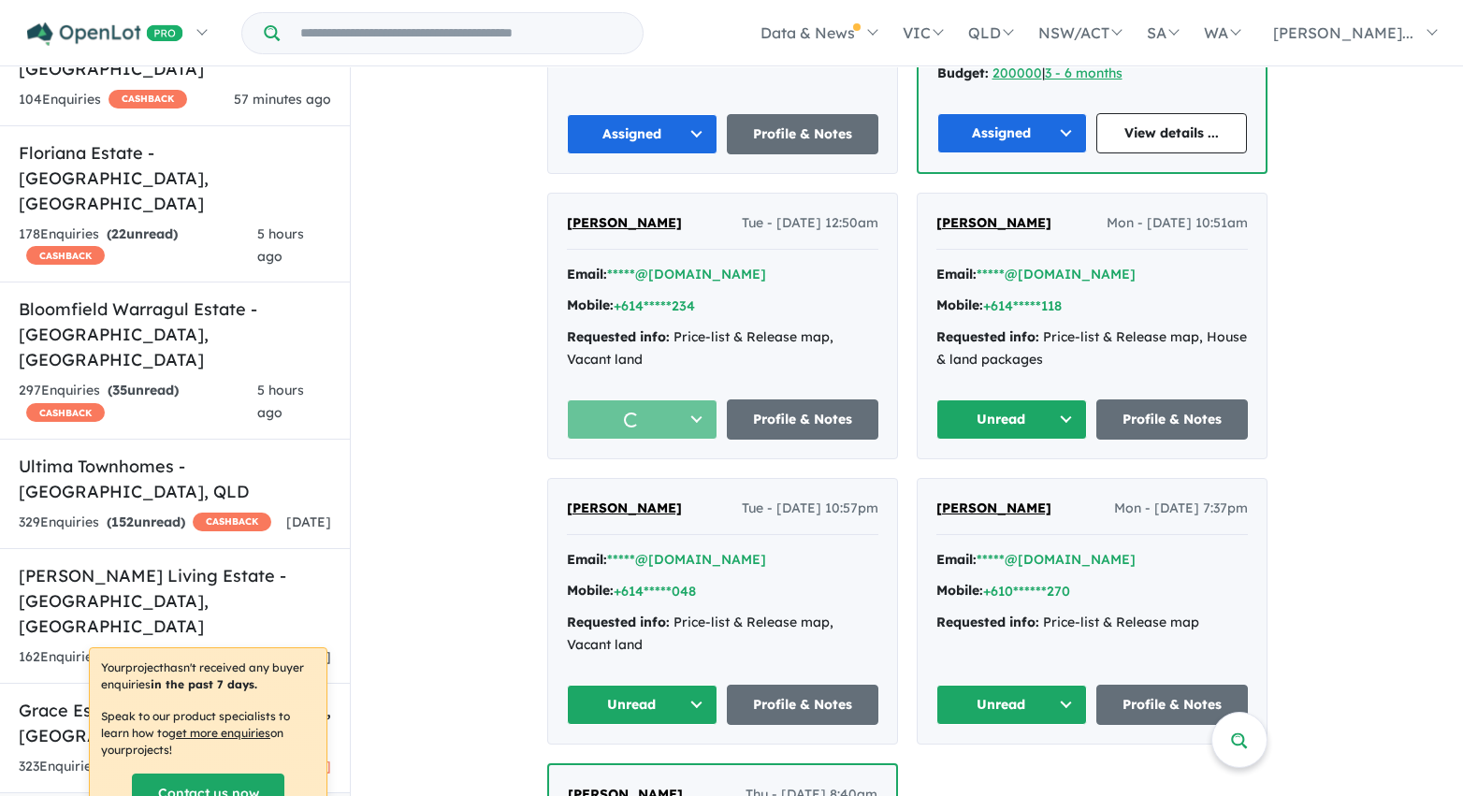
click at [963, 419] on button "Unread" at bounding box center [1012, 419] width 152 height 40
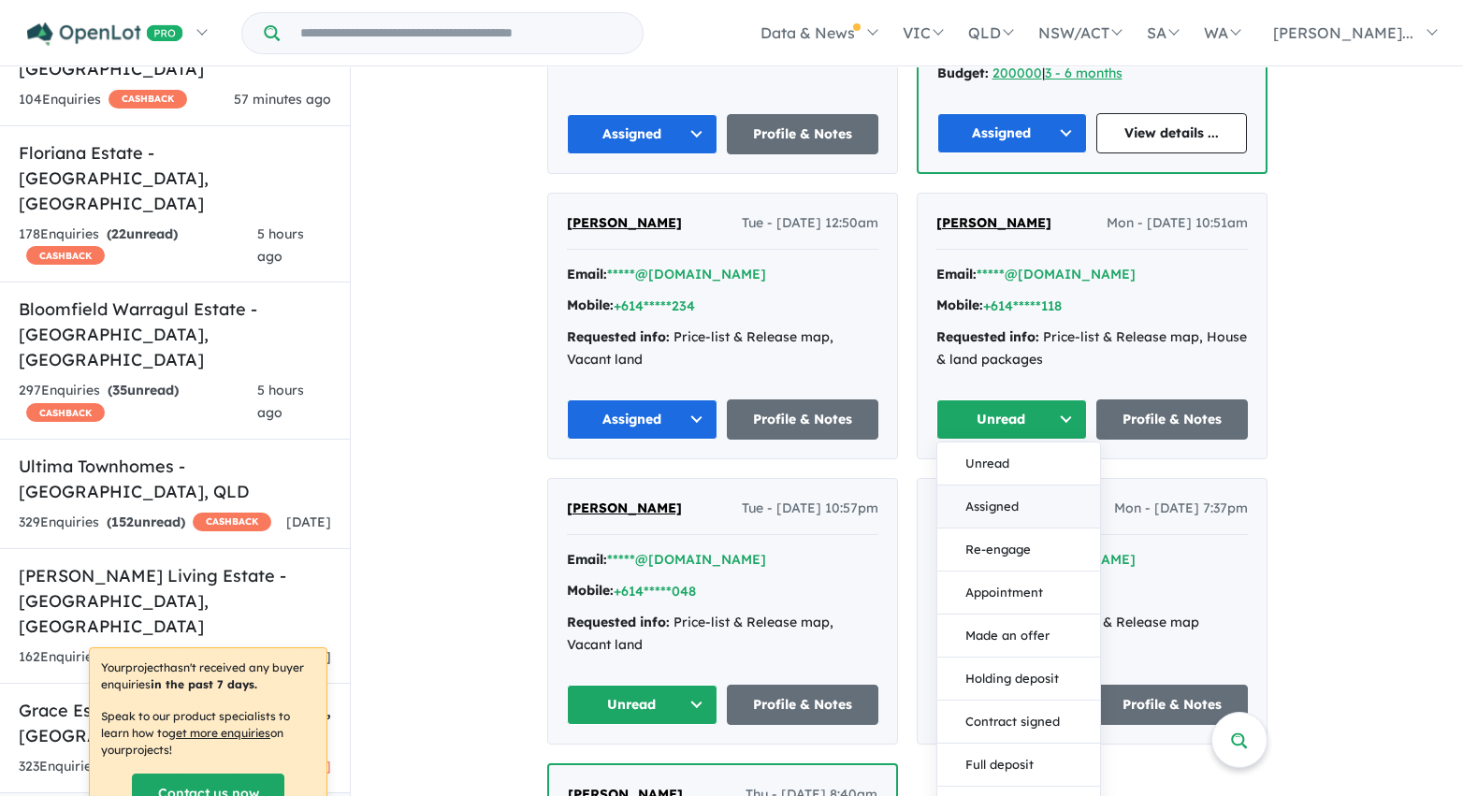
click at [982, 503] on button "Assigned" at bounding box center [1018, 506] width 163 height 43
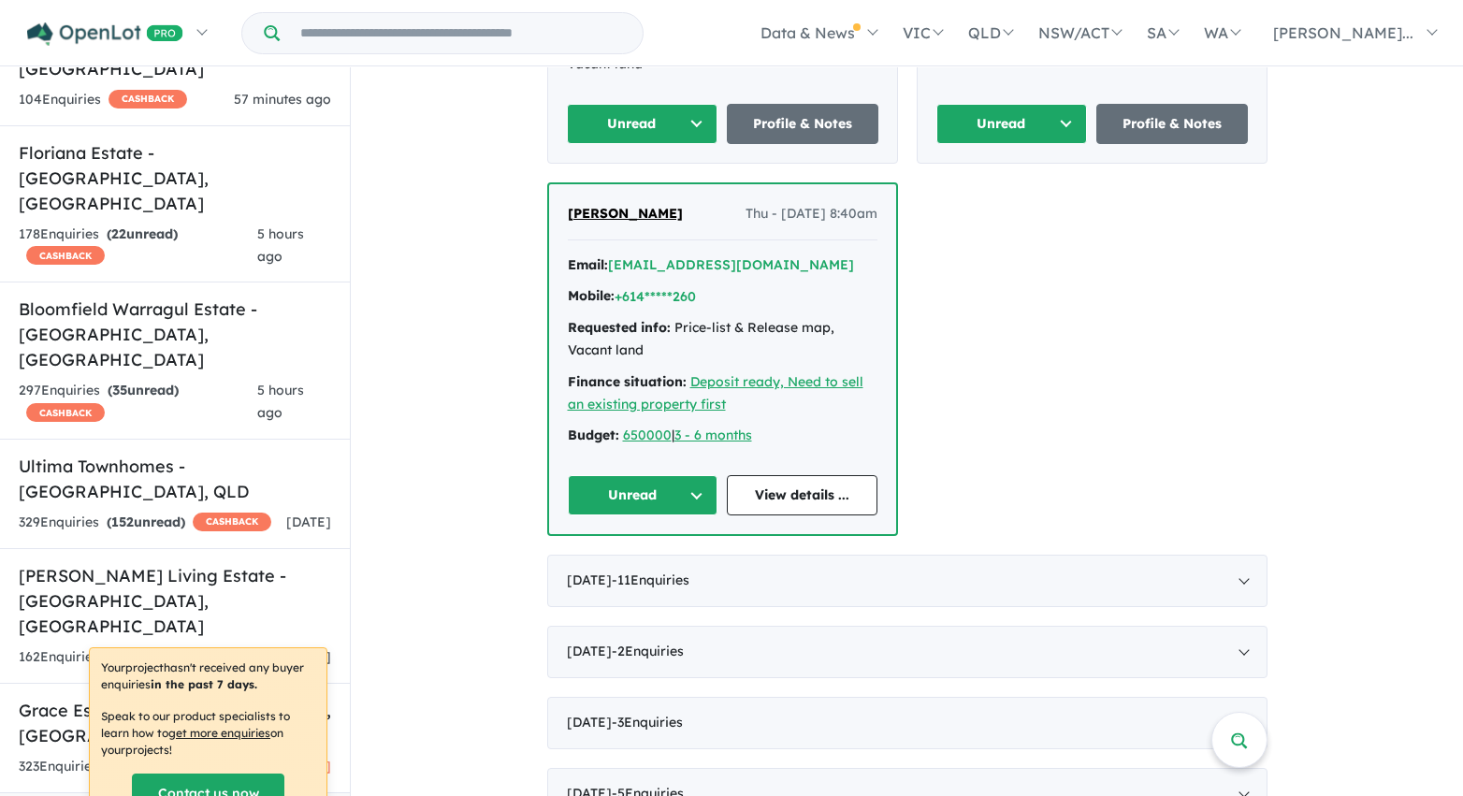
scroll to position [4163, 0]
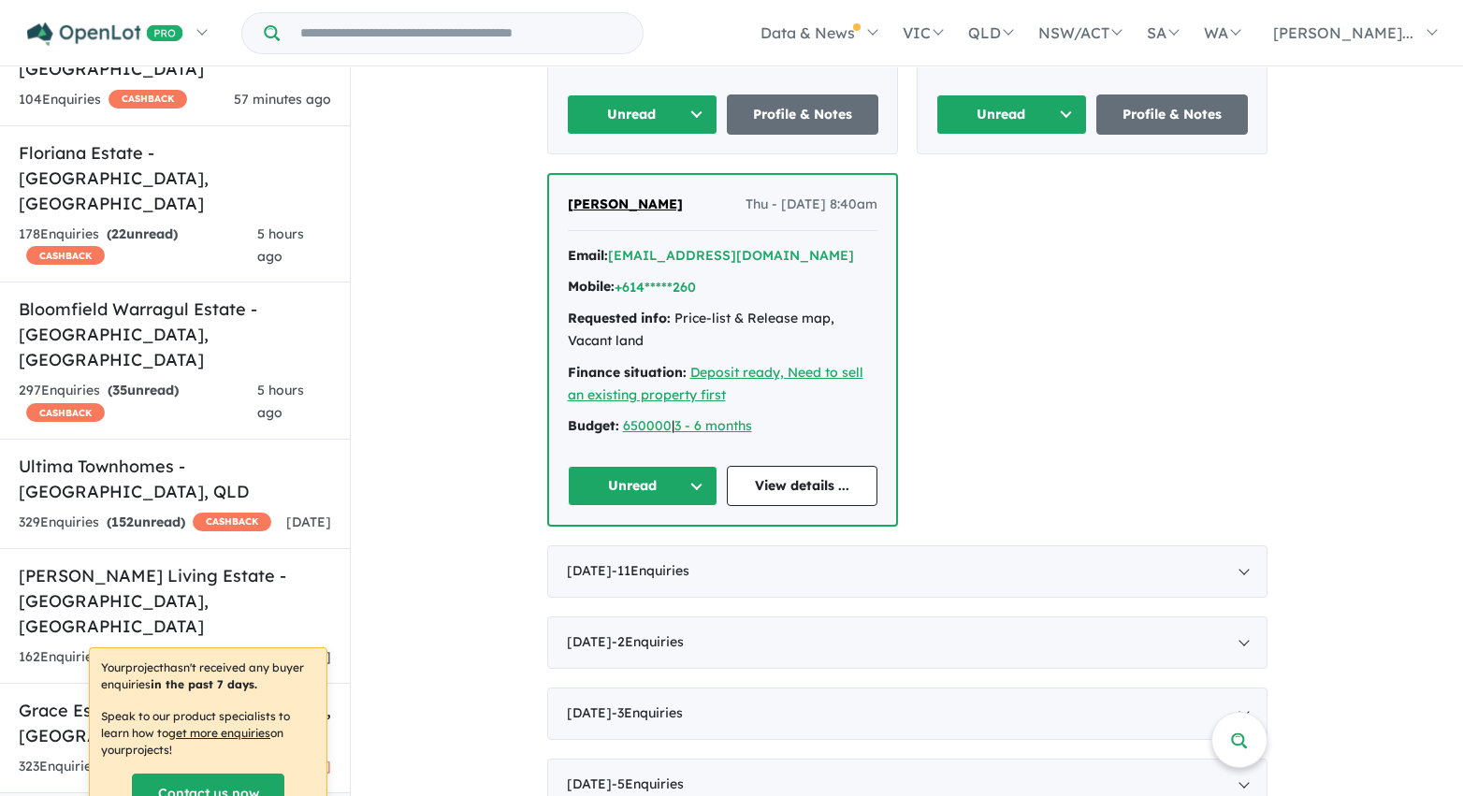
click at [1059, 119] on button "Unread" at bounding box center [1012, 114] width 152 height 40
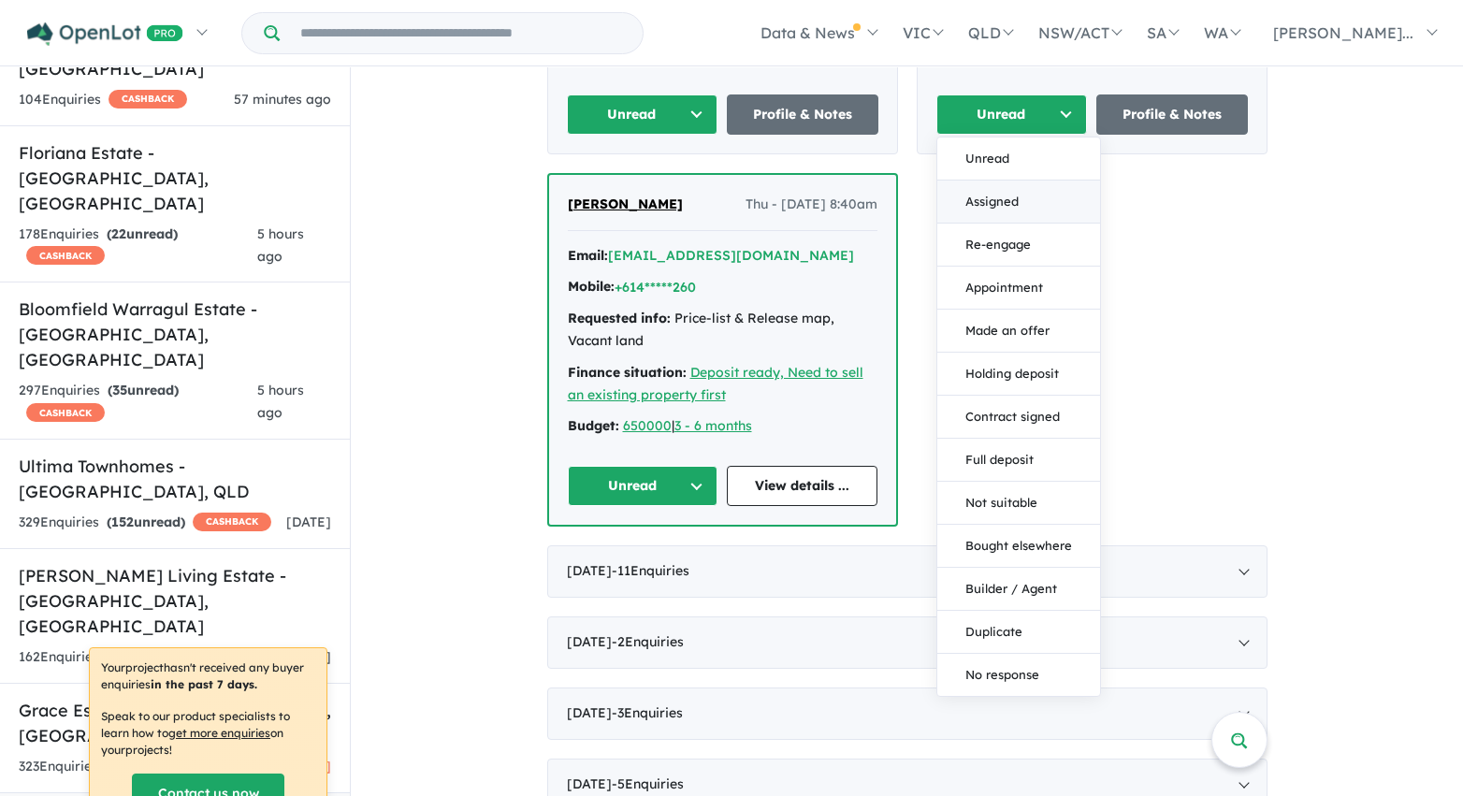
click at [1044, 203] on button "Assigned" at bounding box center [1018, 202] width 163 height 43
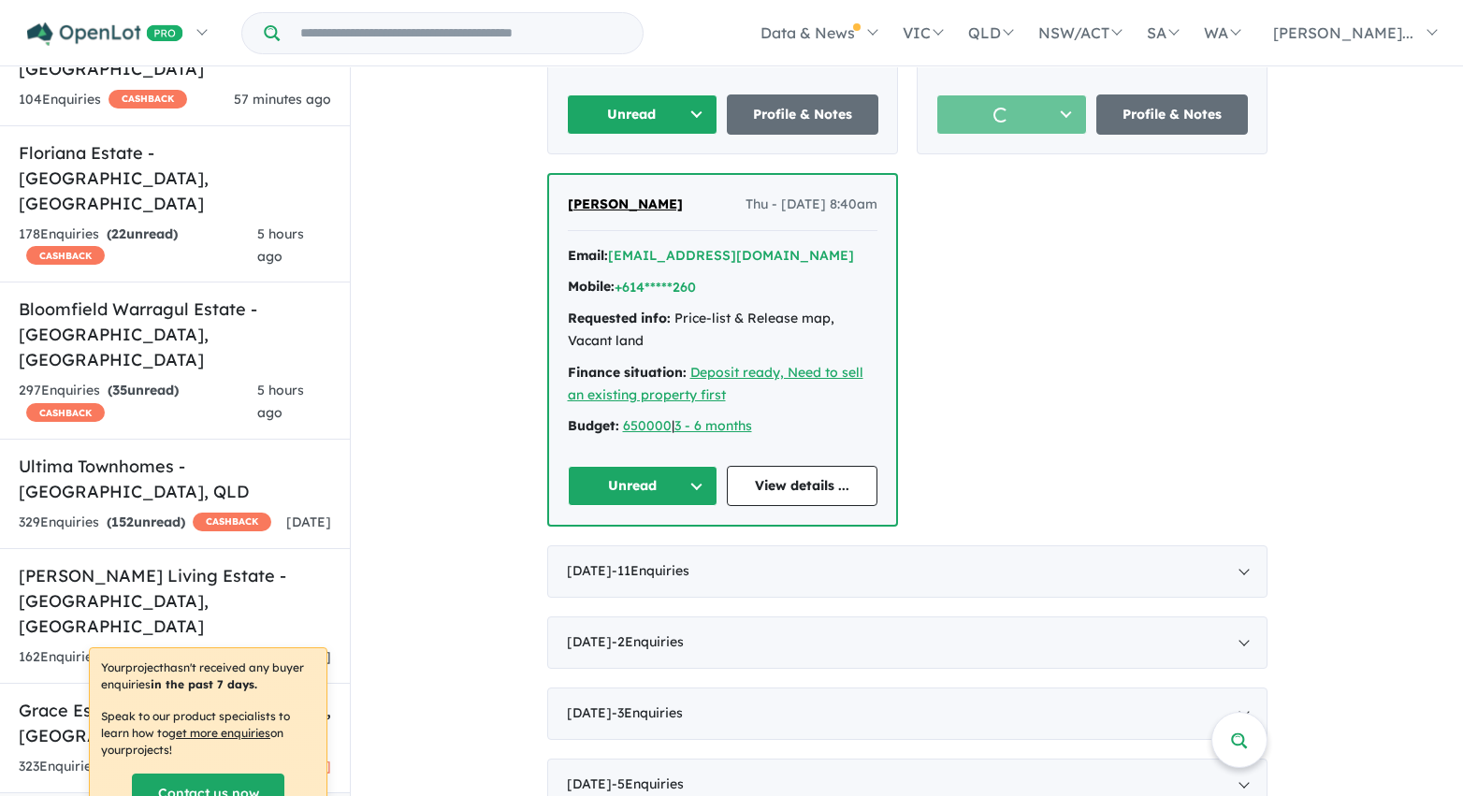
click at [697, 116] on button "Unread" at bounding box center [643, 114] width 152 height 40
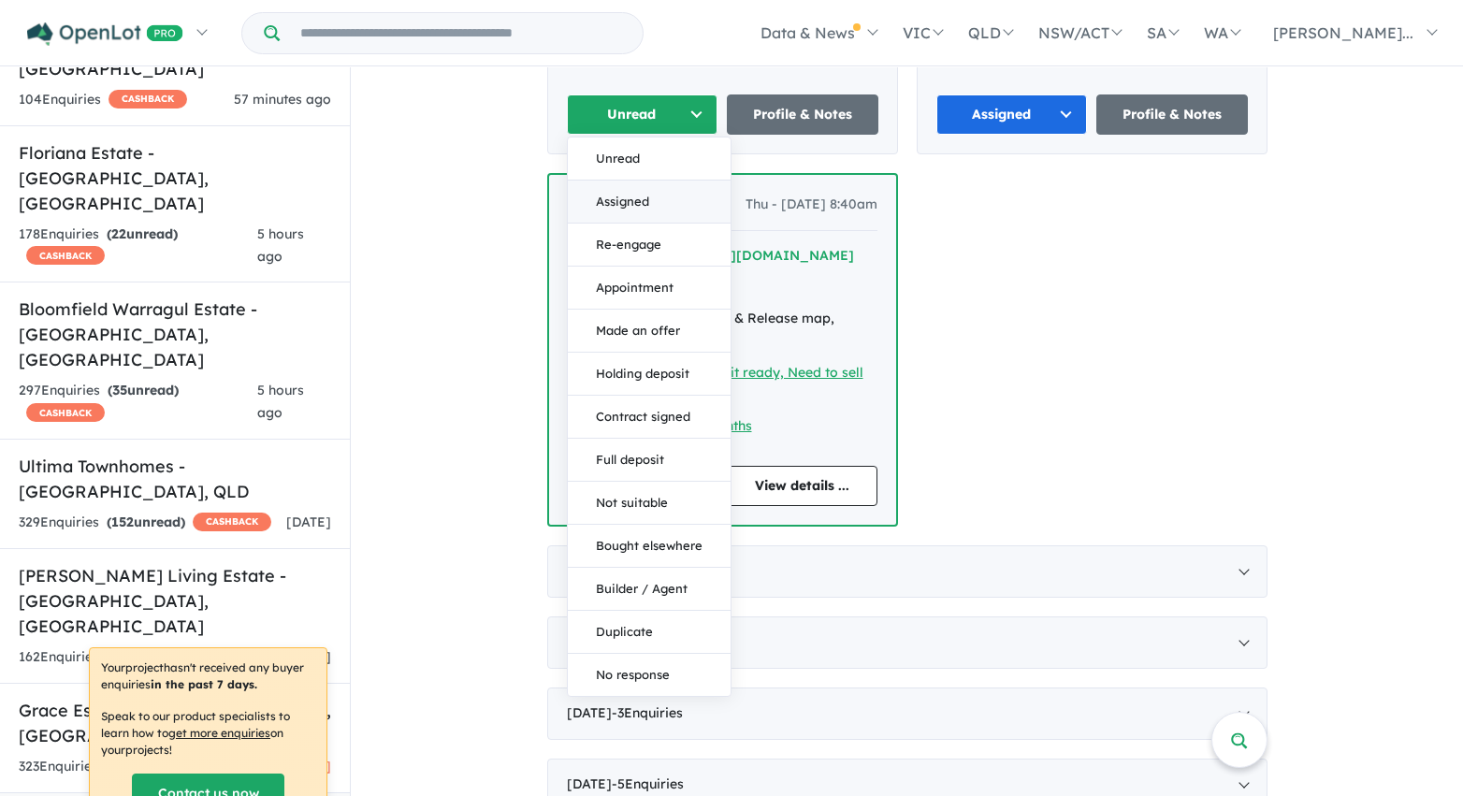
click at [663, 195] on button "Assigned" at bounding box center [649, 202] width 163 height 43
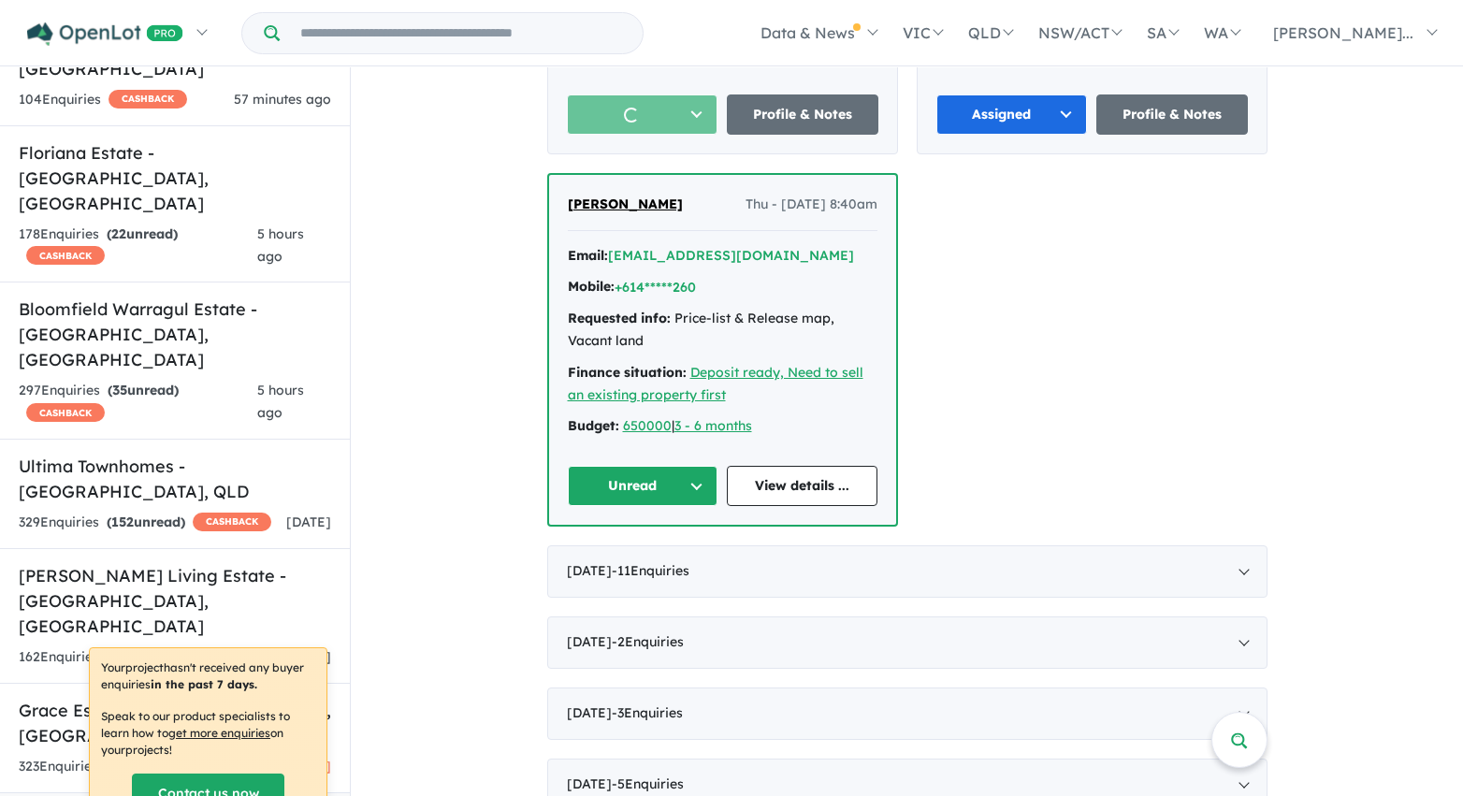
click at [694, 487] on button "Unread" at bounding box center [643, 486] width 151 height 40
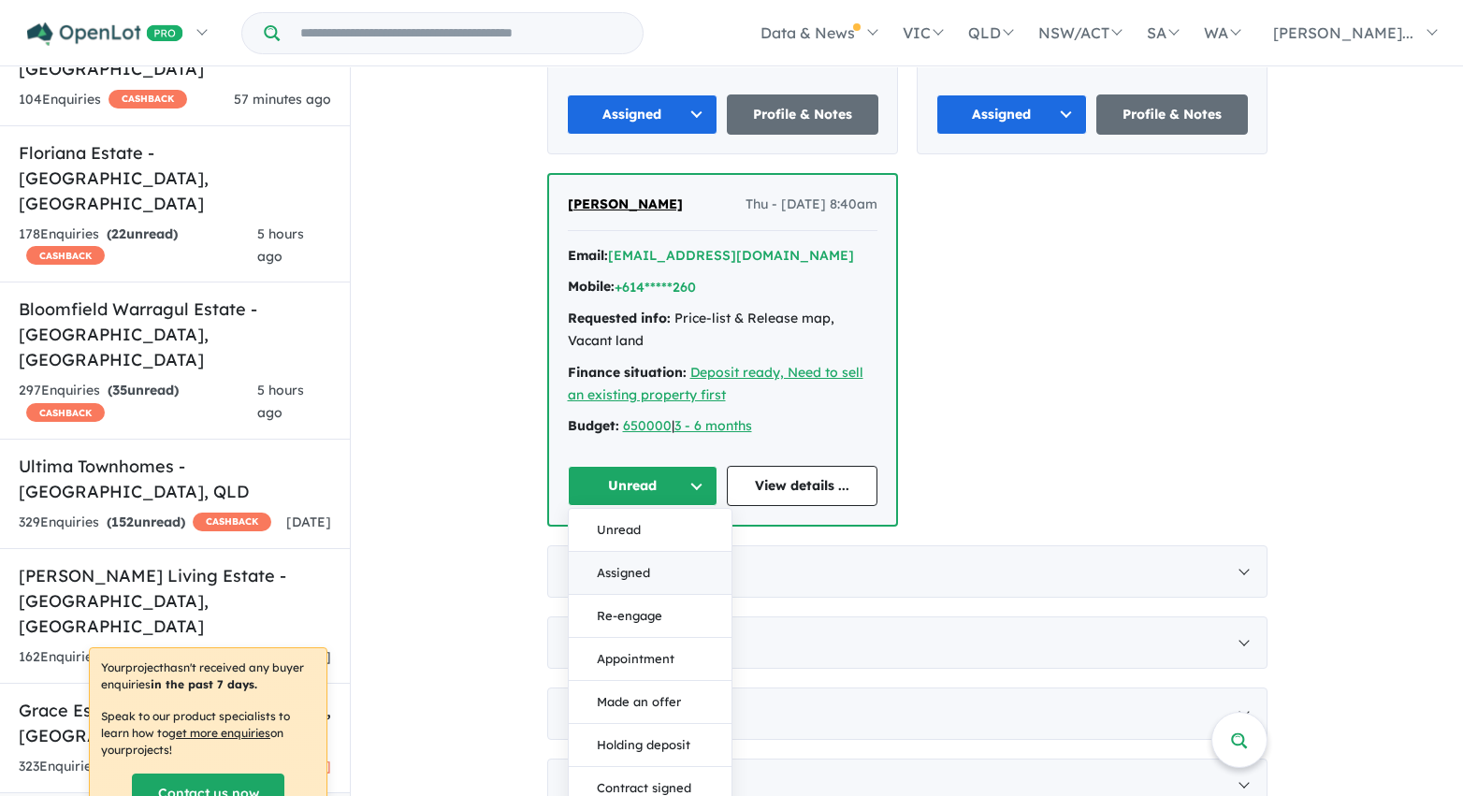
click at [685, 572] on button "Assigned" at bounding box center [650, 573] width 163 height 43
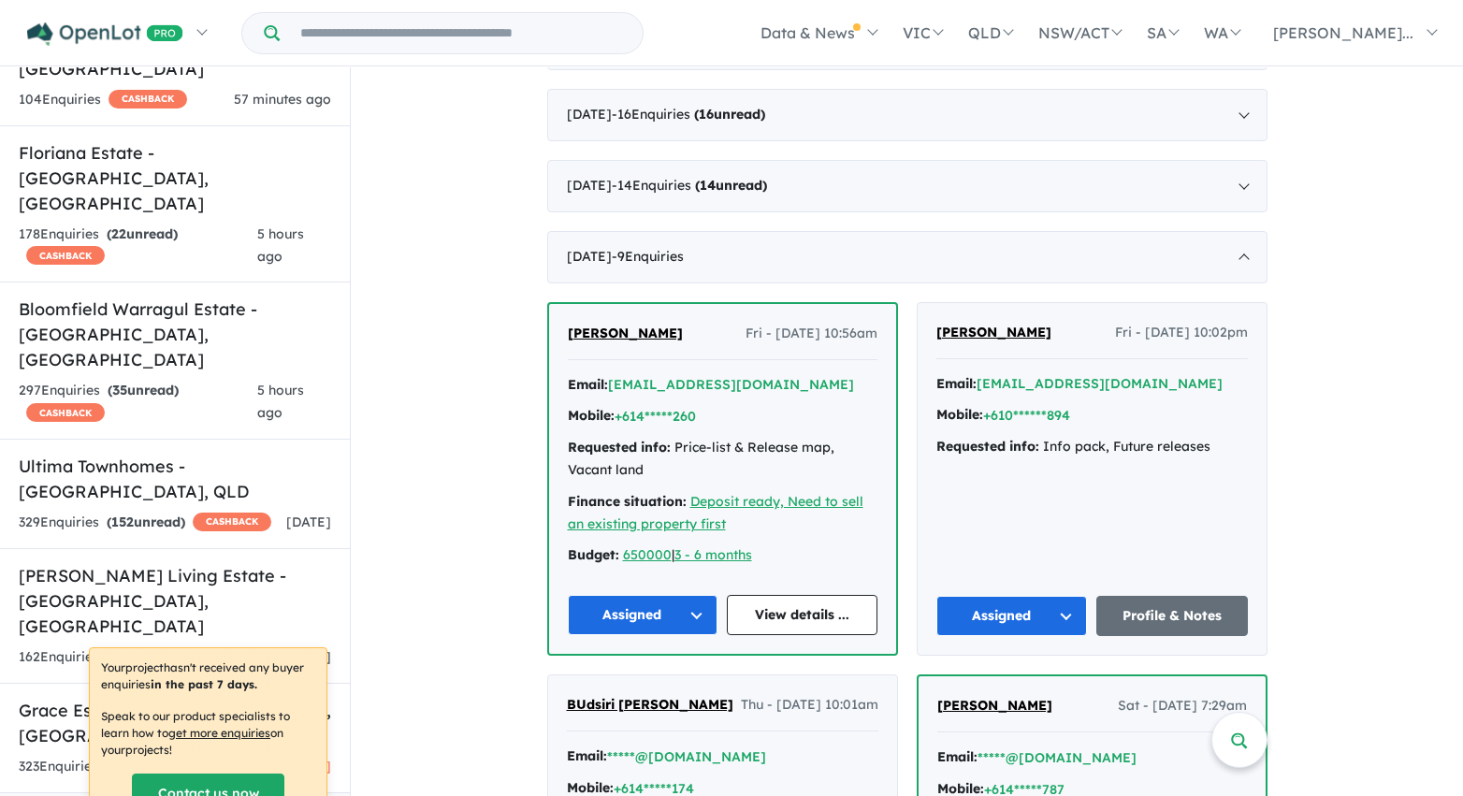
scroll to position [2726, 0]
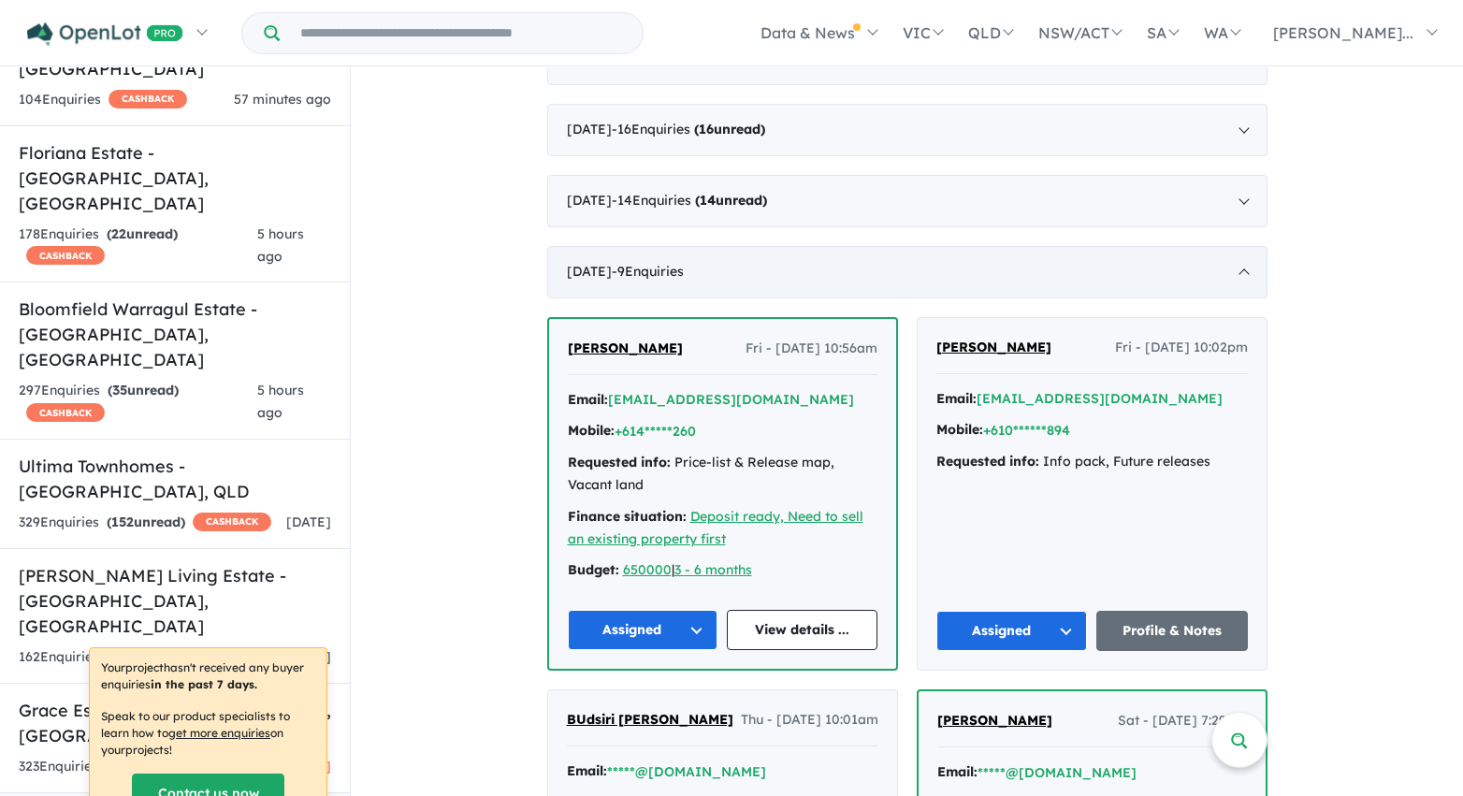
click at [578, 267] on div "July 2021 - 9 Enquir ies ( 0 unread)" at bounding box center [907, 272] width 720 height 52
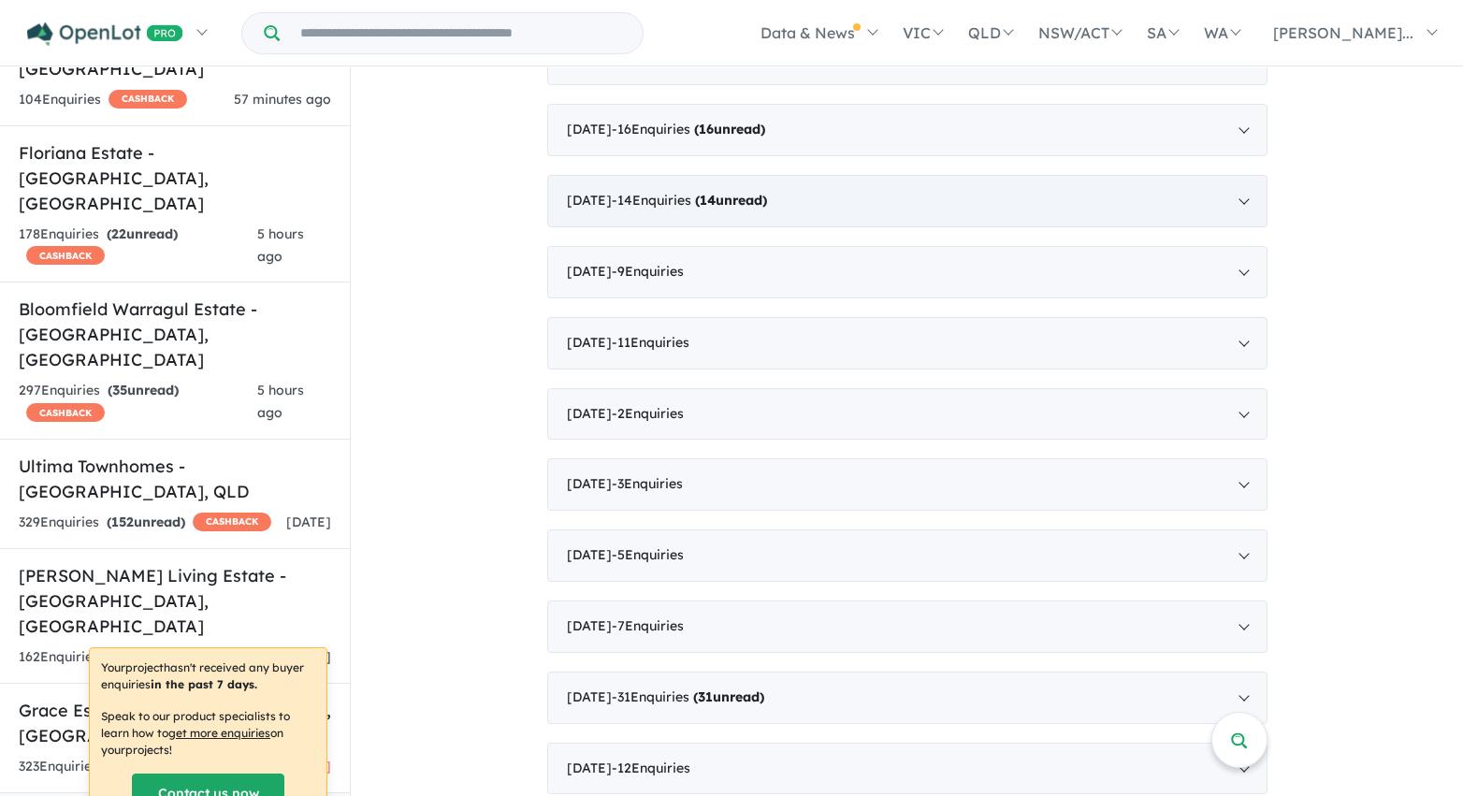
click at [623, 198] on div "August 2021 - 14 Enquir ies ( 14 unread)" at bounding box center [907, 201] width 720 height 52
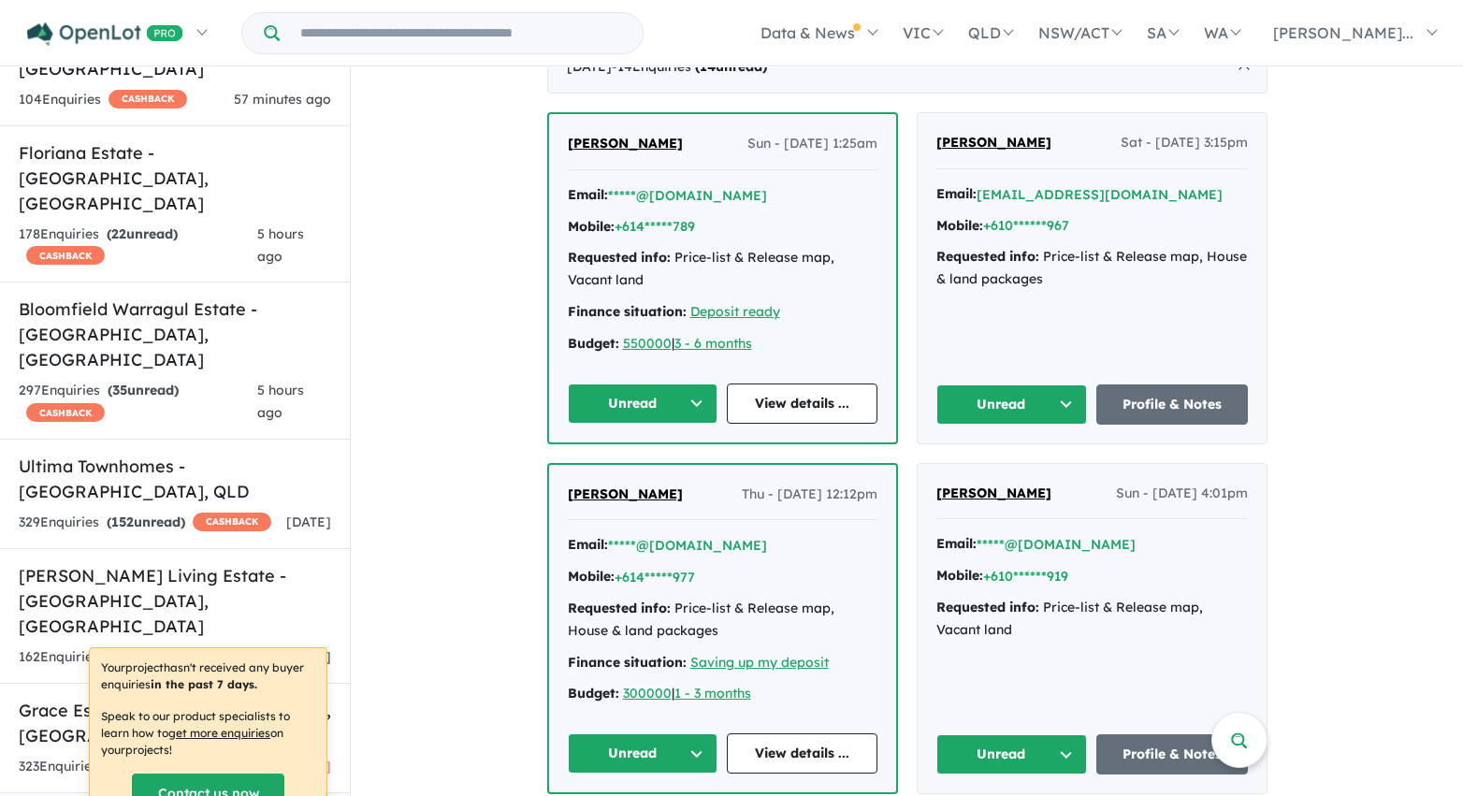
scroll to position [2864, 0]
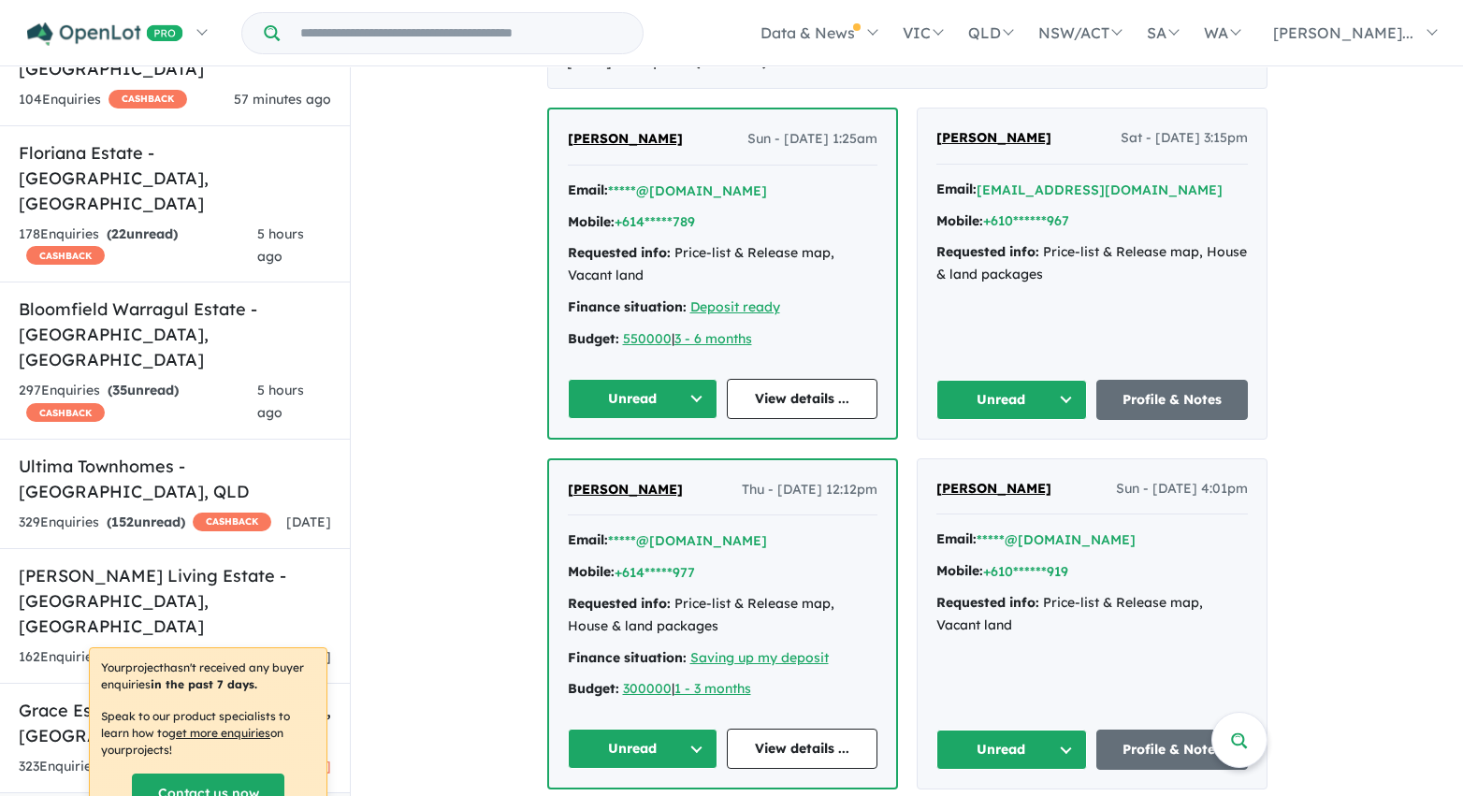
click at [693, 388] on button "Unread" at bounding box center [643, 399] width 151 height 40
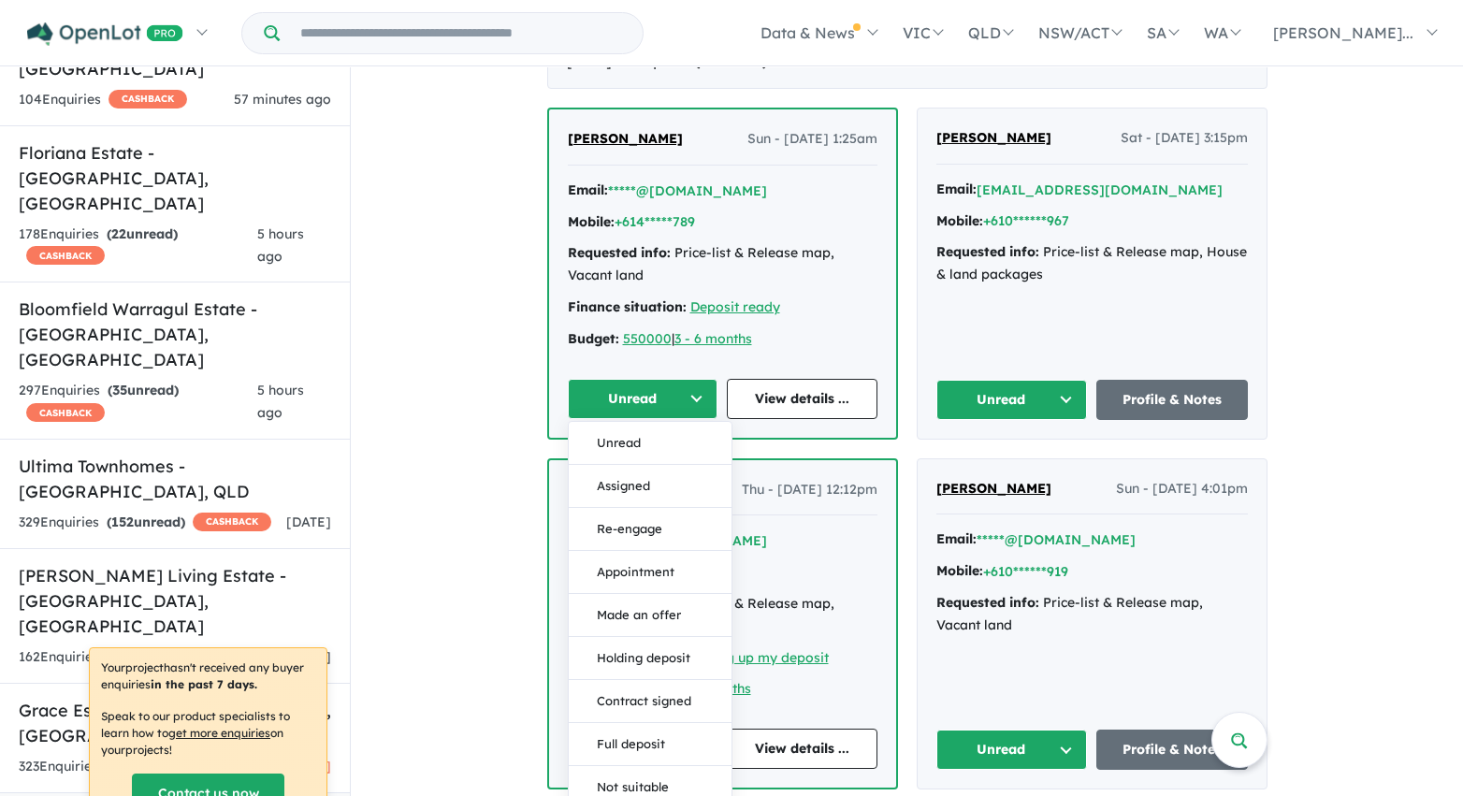
click at [500, 390] on div "View 7 projects in your account Conroy's Green Estate in Ballarat - Winter Vall…" at bounding box center [907, 495] width 1112 height 6584
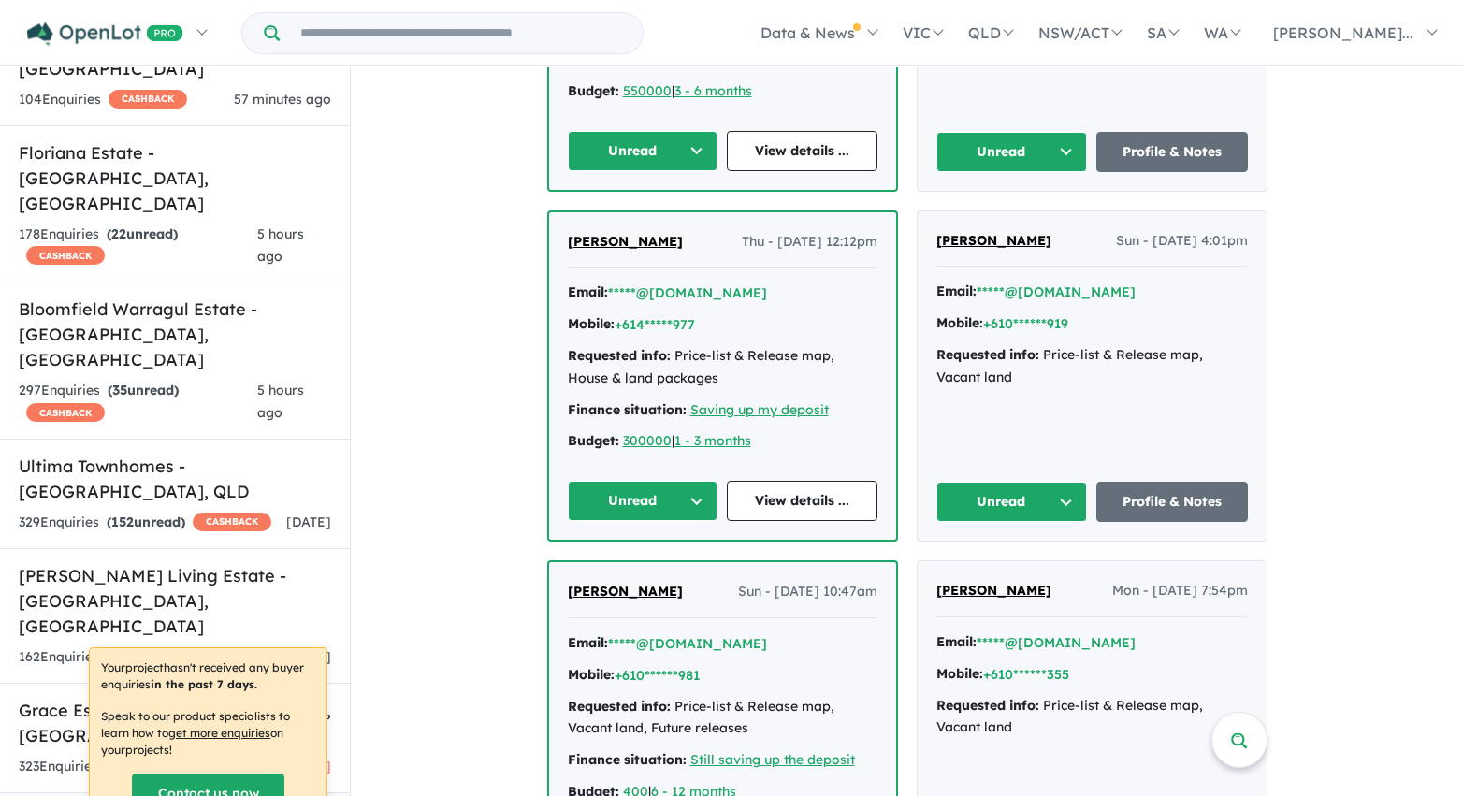
scroll to position [3127, 0]
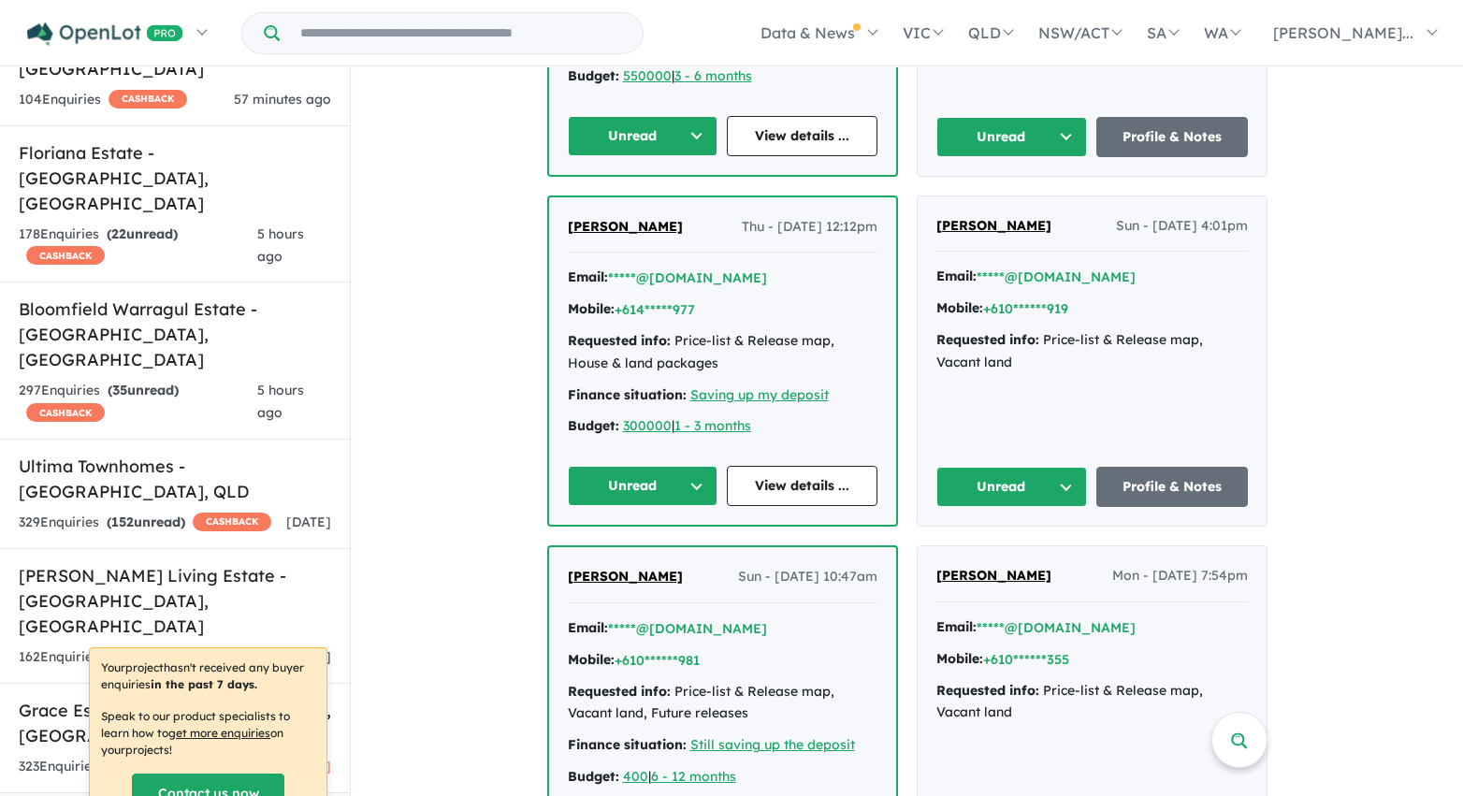
click at [695, 133] on button "Unread" at bounding box center [643, 136] width 151 height 40
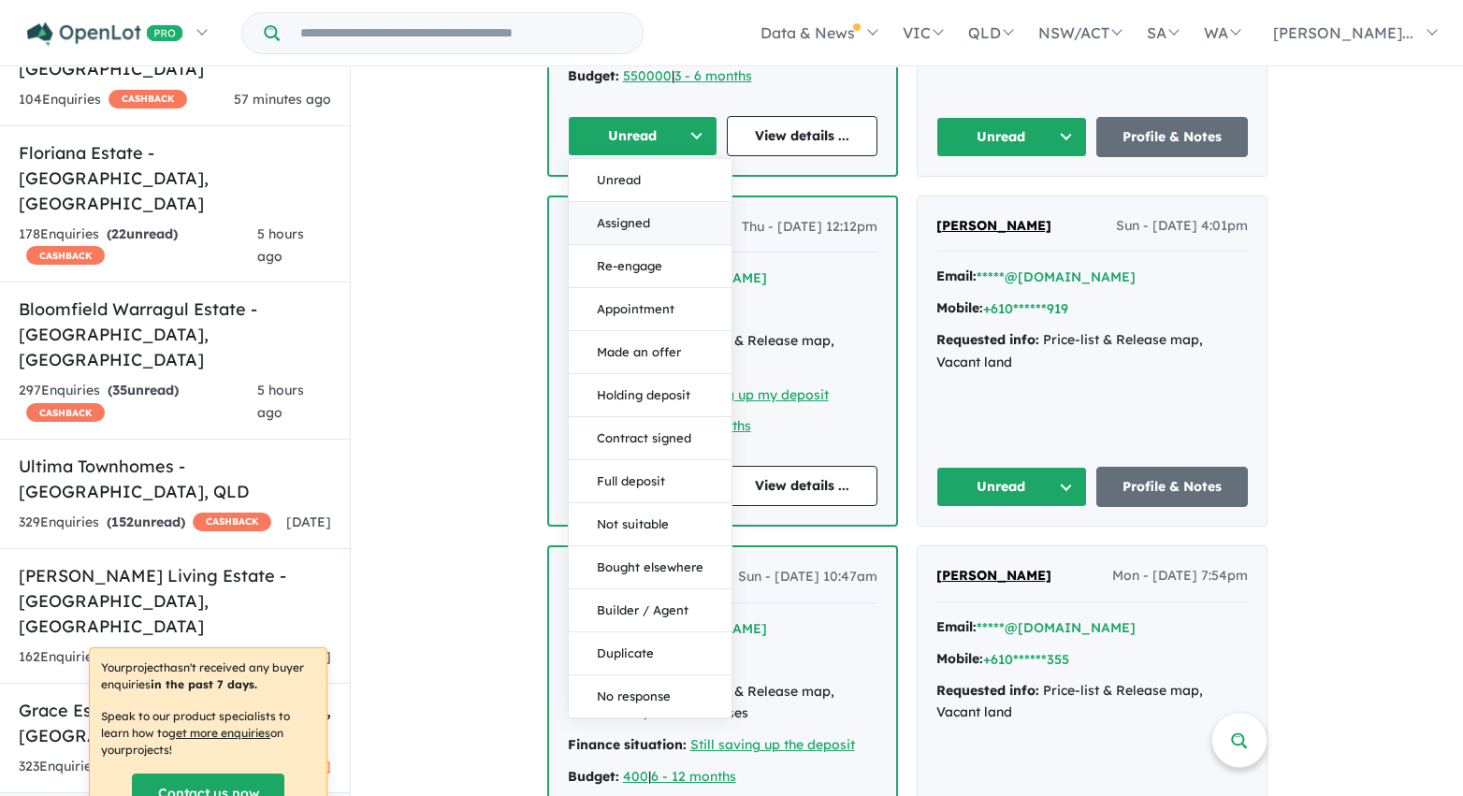
click at [676, 221] on button "Assigned" at bounding box center [650, 223] width 163 height 43
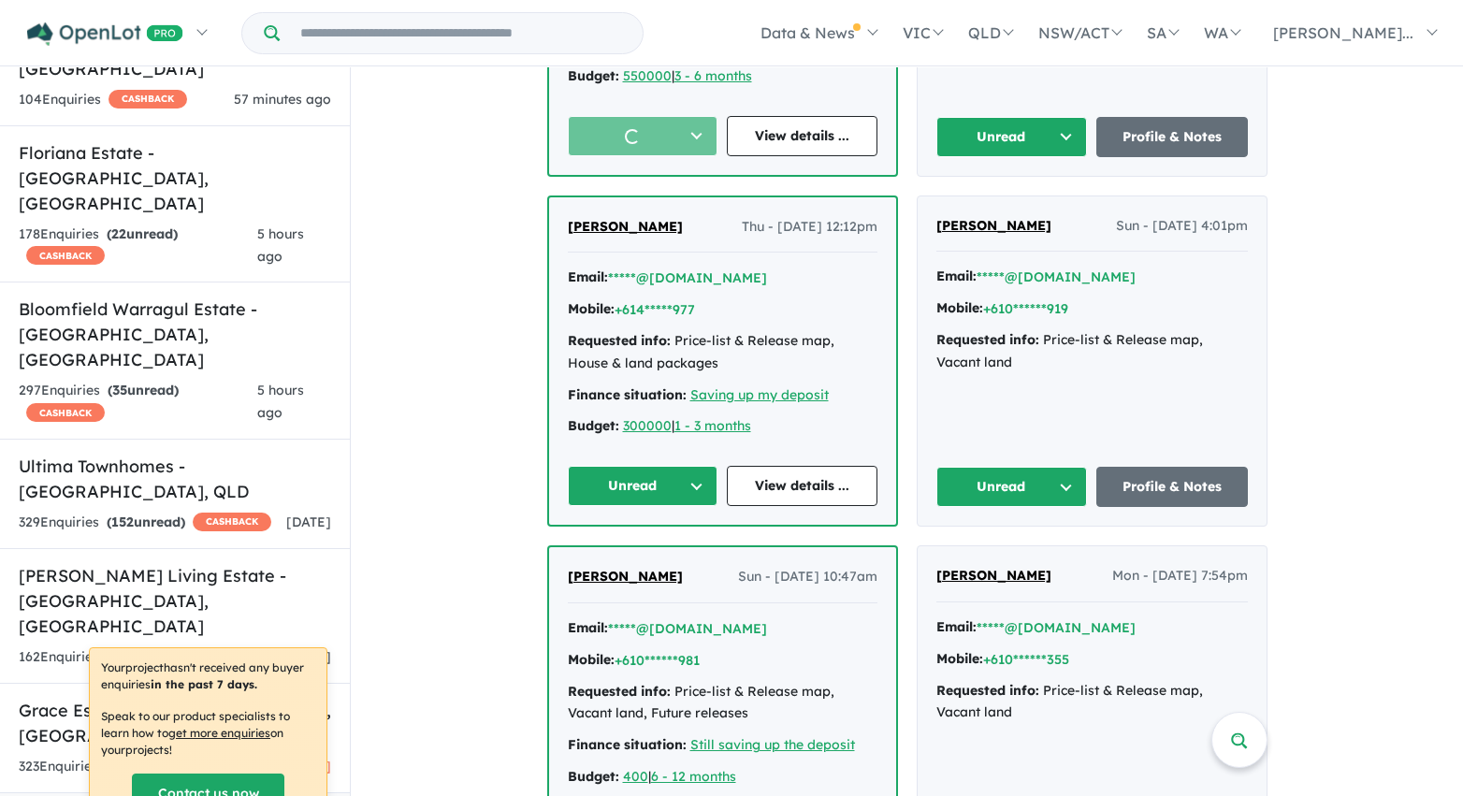
click at [987, 127] on button "Unread" at bounding box center [1012, 137] width 152 height 40
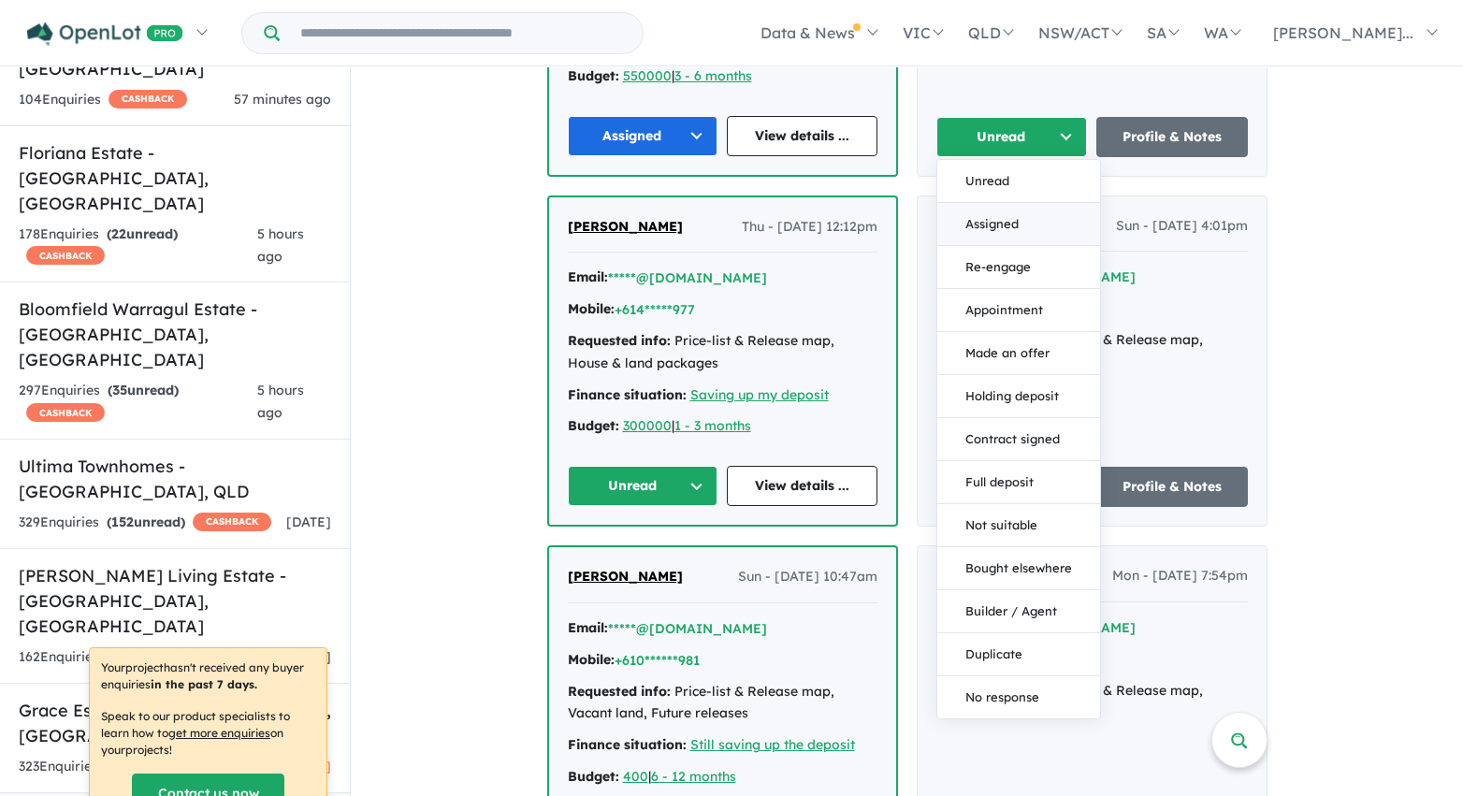
click at [996, 221] on button "Assigned" at bounding box center [1018, 224] width 163 height 43
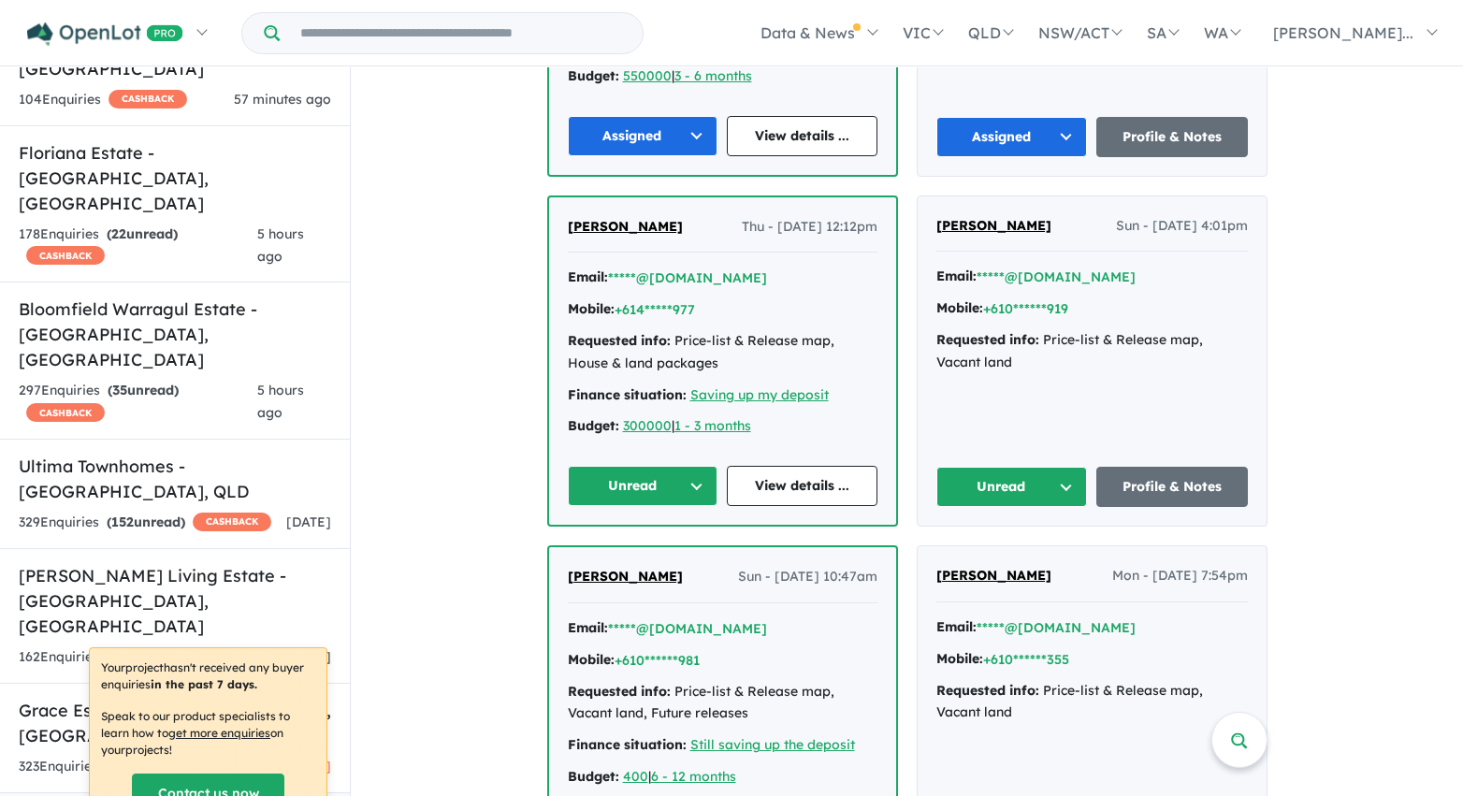
click at [1055, 492] on button "Unread" at bounding box center [1012, 487] width 152 height 40
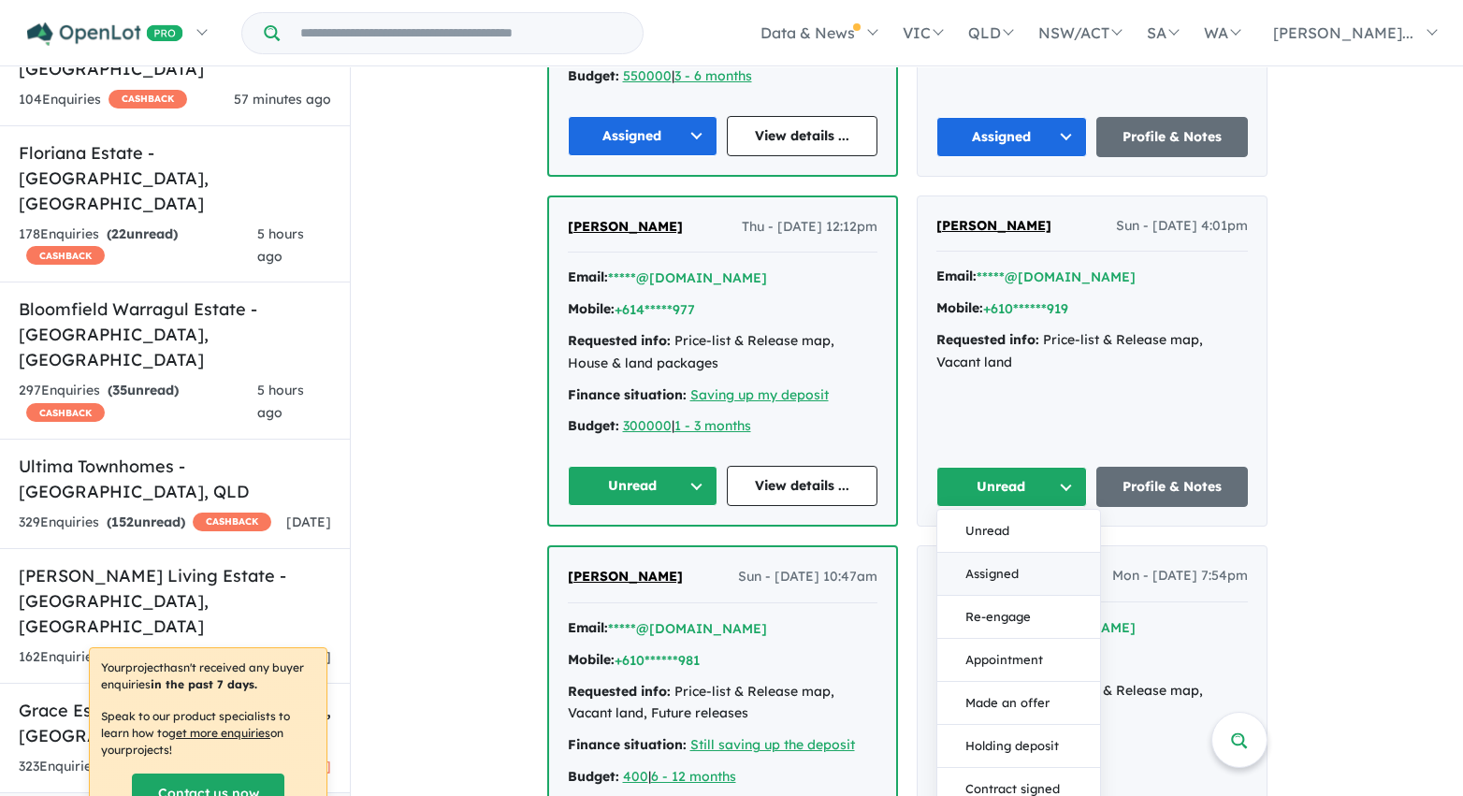
click at [1014, 574] on button "Assigned" at bounding box center [1018, 574] width 163 height 43
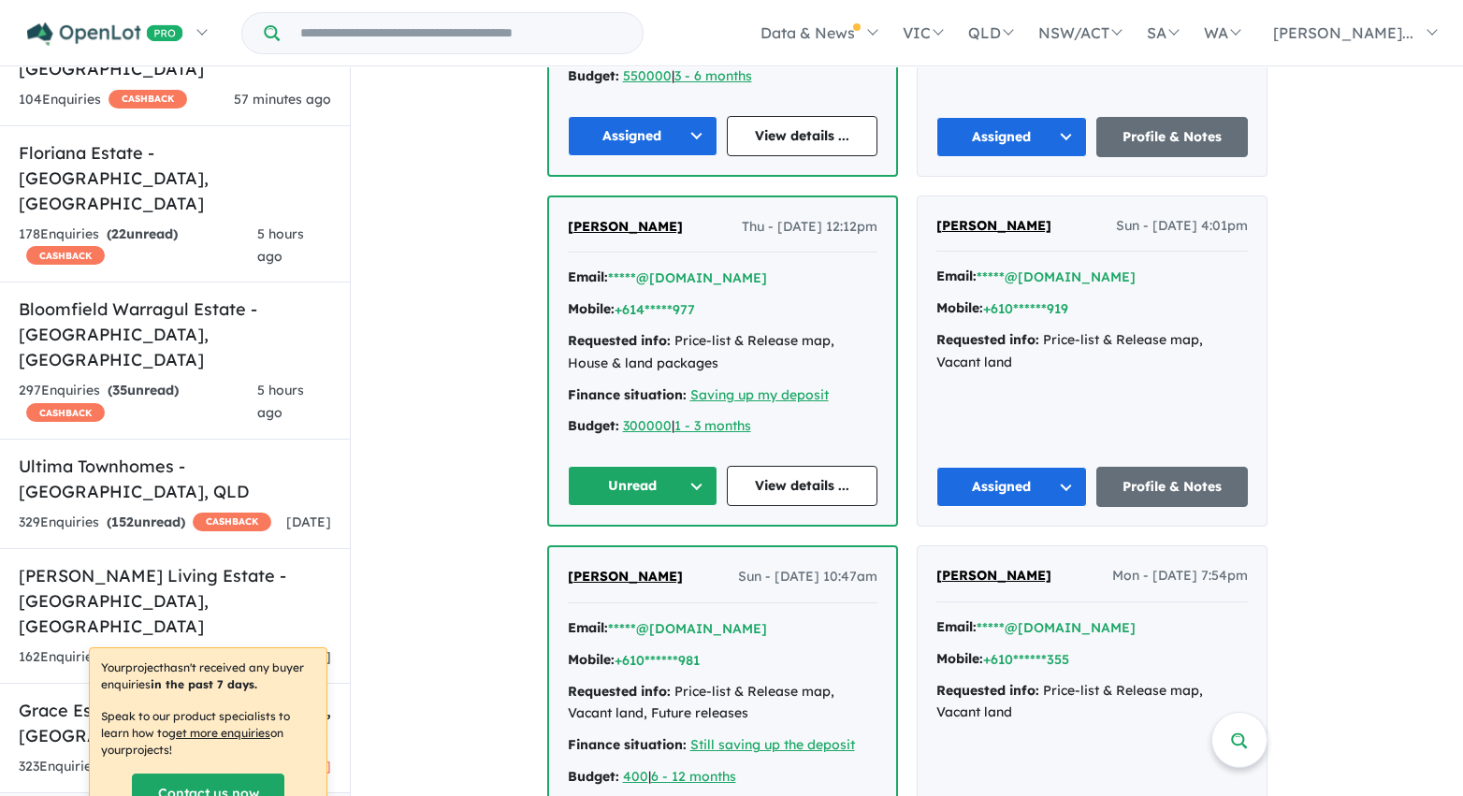
click at [698, 488] on button "Unread" at bounding box center [643, 486] width 151 height 40
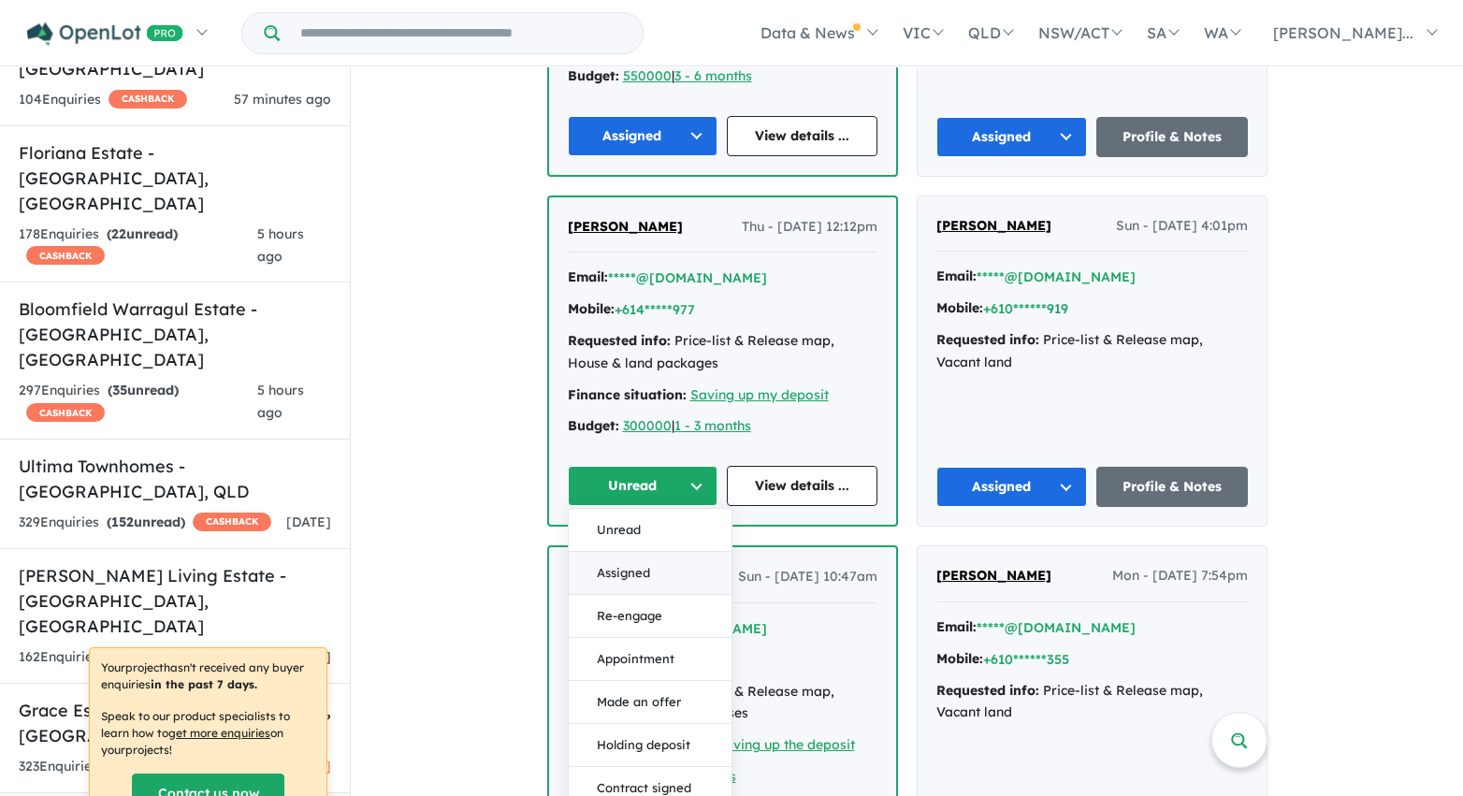
click at [659, 572] on button "Assigned" at bounding box center [650, 573] width 163 height 43
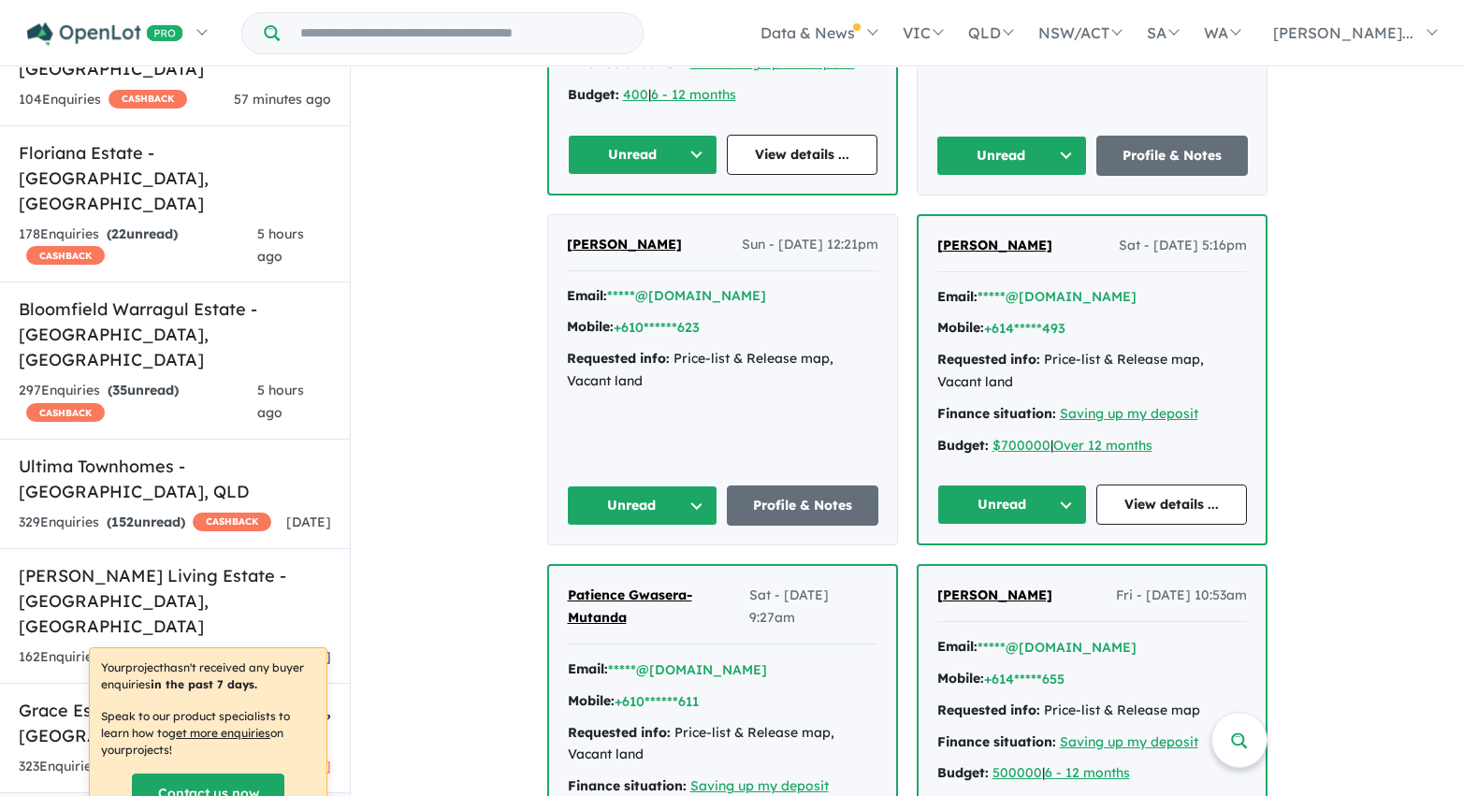
scroll to position [3831, 0]
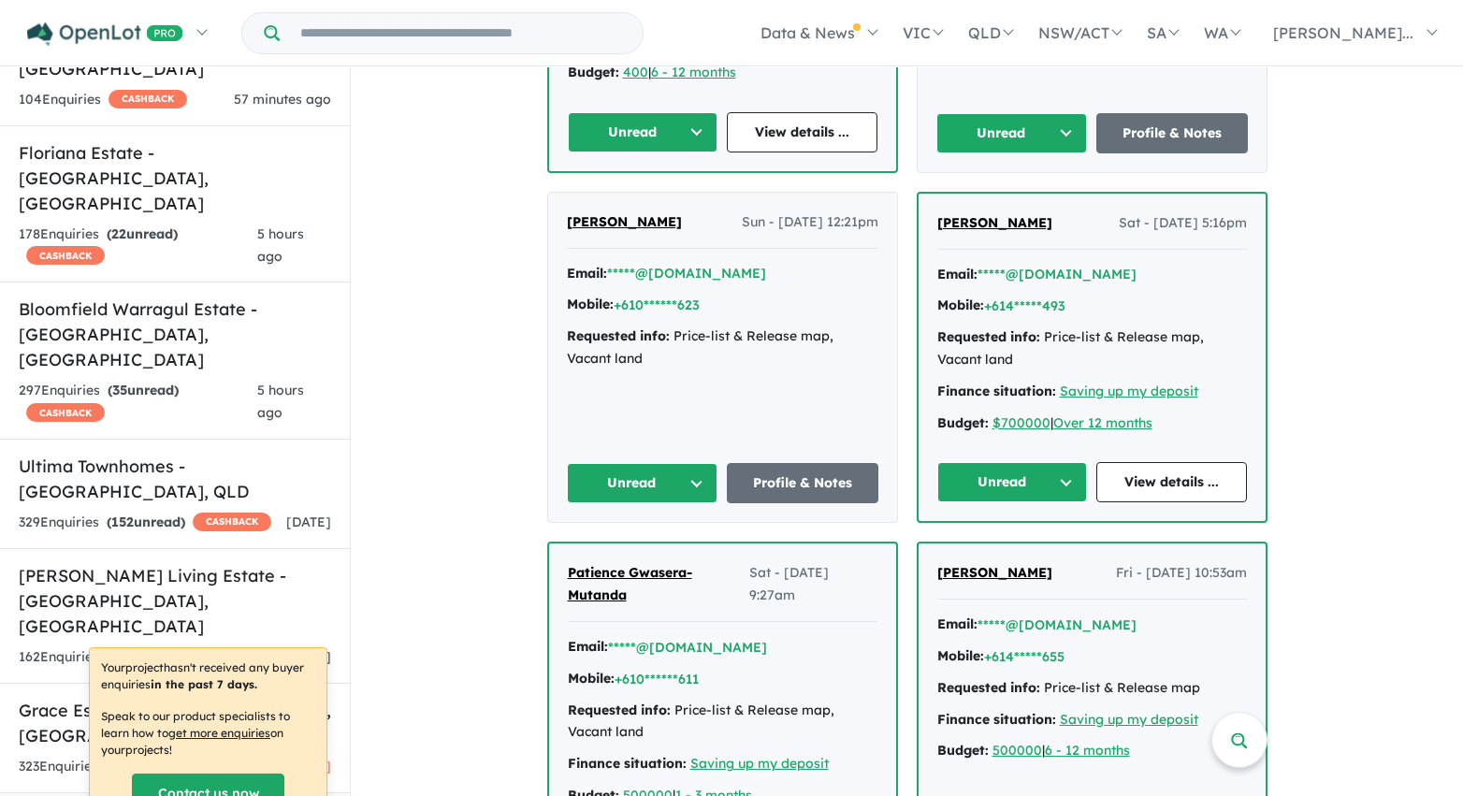
click at [693, 133] on button "Unread" at bounding box center [643, 132] width 151 height 40
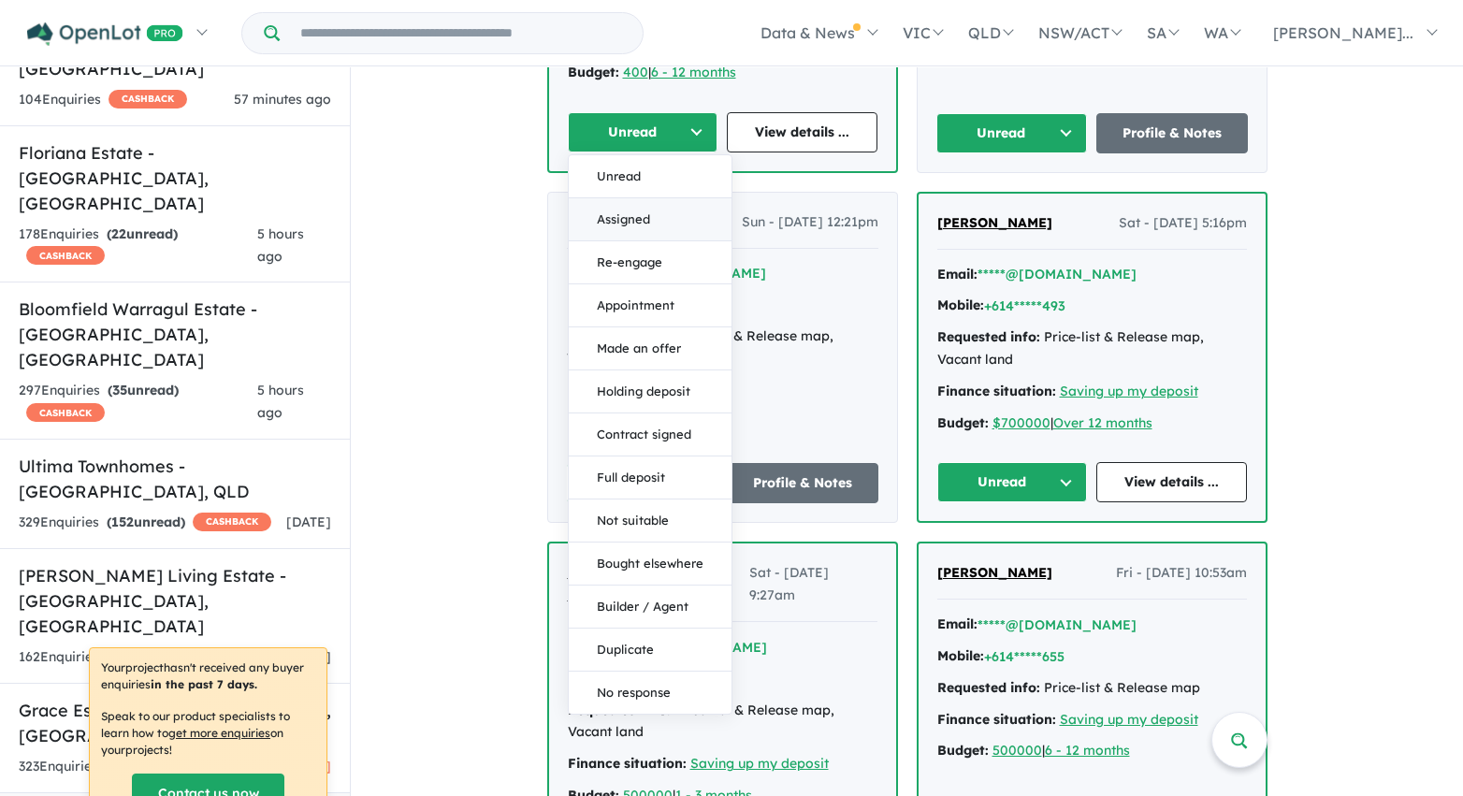
click at [674, 214] on button "Assigned" at bounding box center [650, 219] width 163 height 43
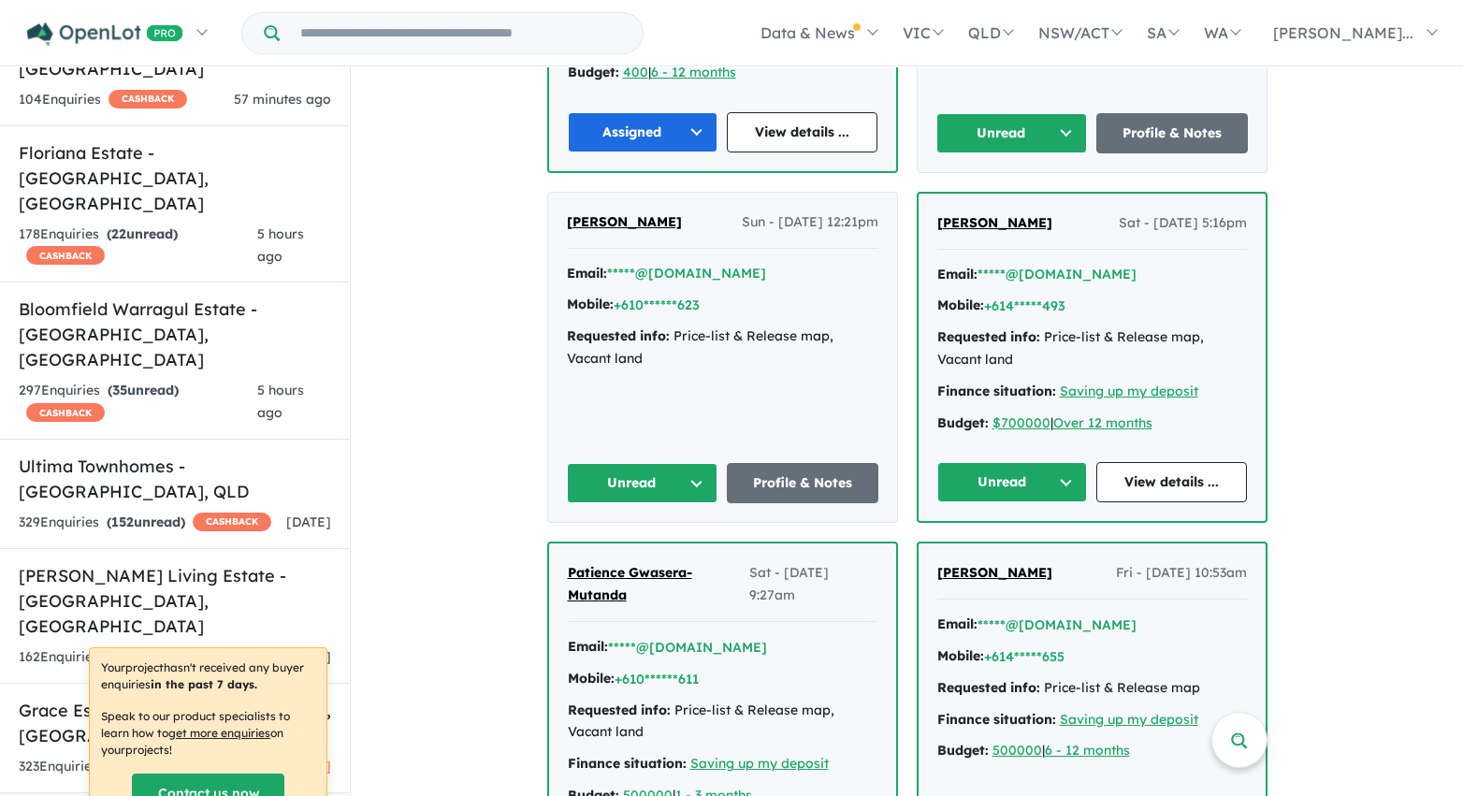
click at [975, 132] on button "Unread" at bounding box center [1012, 133] width 152 height 40
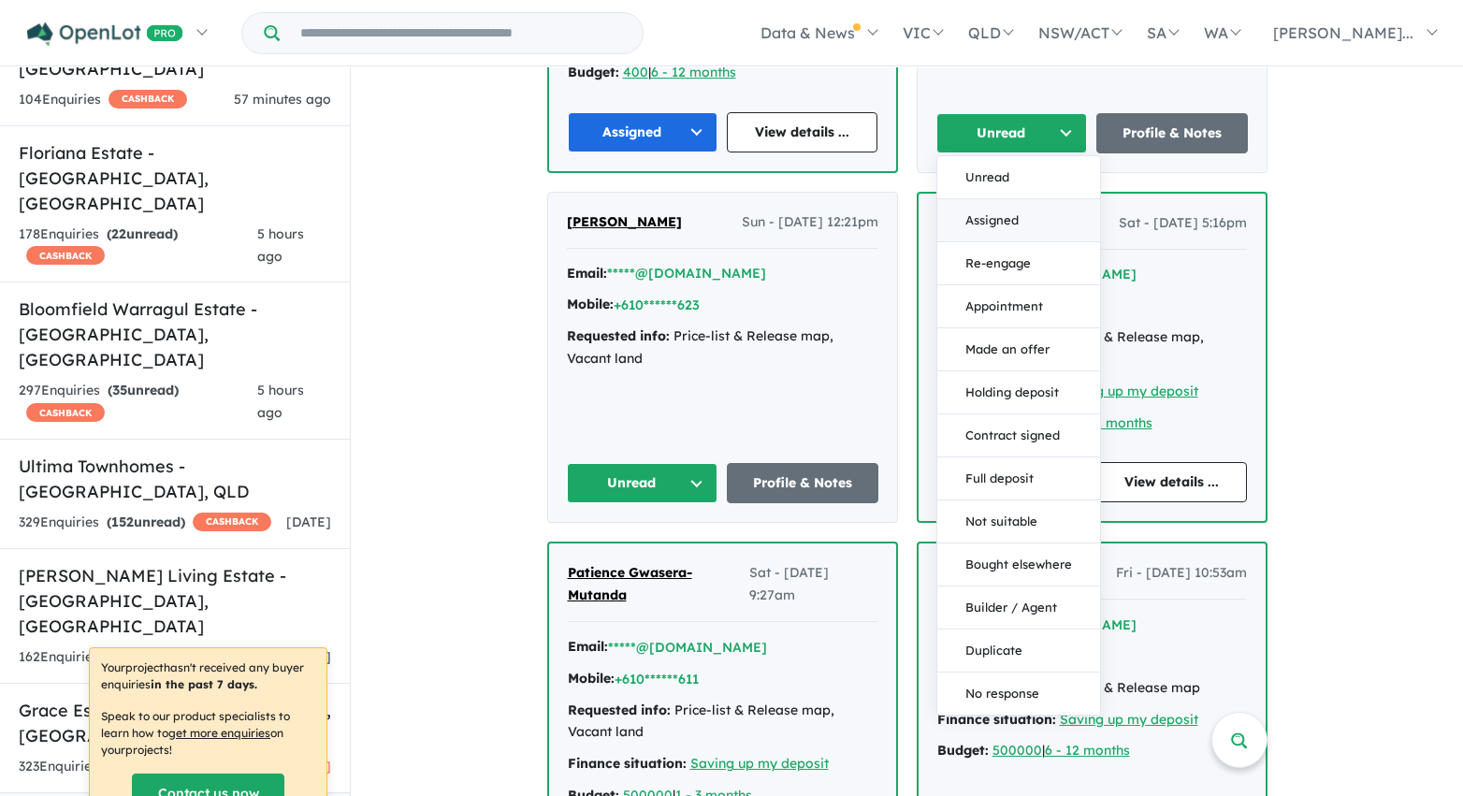
click at [976, 222] on button "Assigned" at bounding box center [1018, 220] width 163 height 43
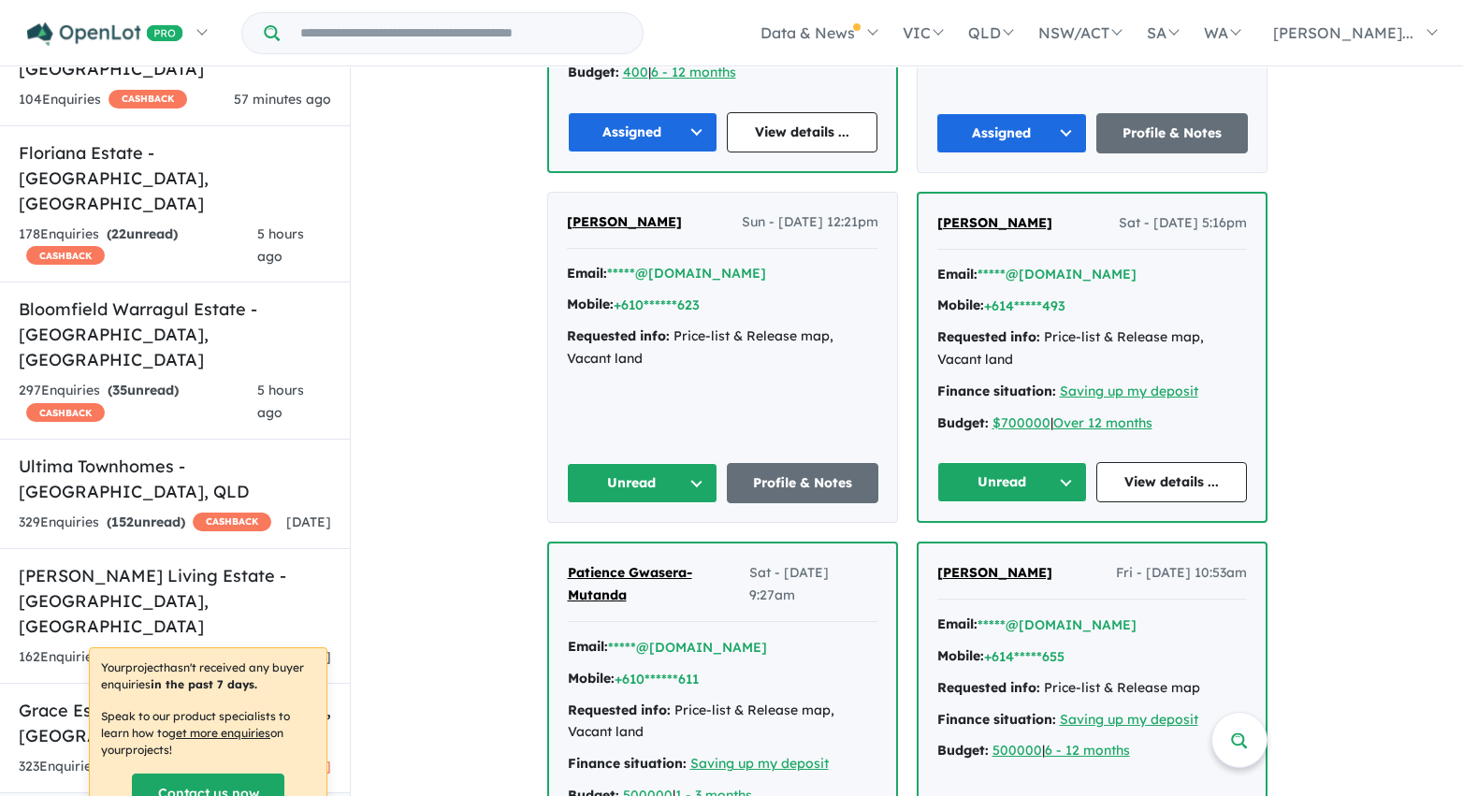
click at [1046, 477] on button "Unread" at bounding box center [1012, 482] width 151 height 40
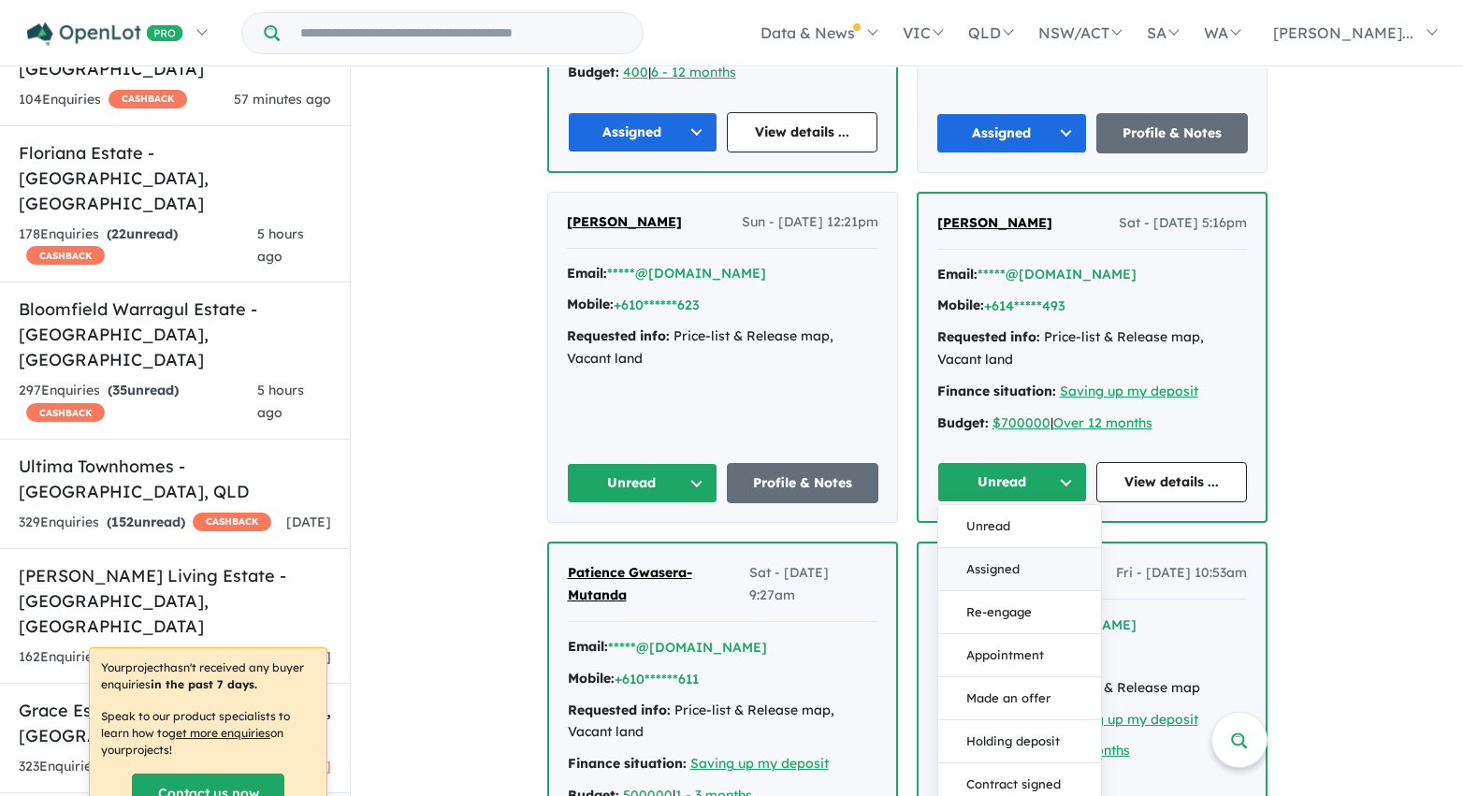
click at [1028, 575] on button "Assigned" at bounding box center [1019, 569] width 163 height 43
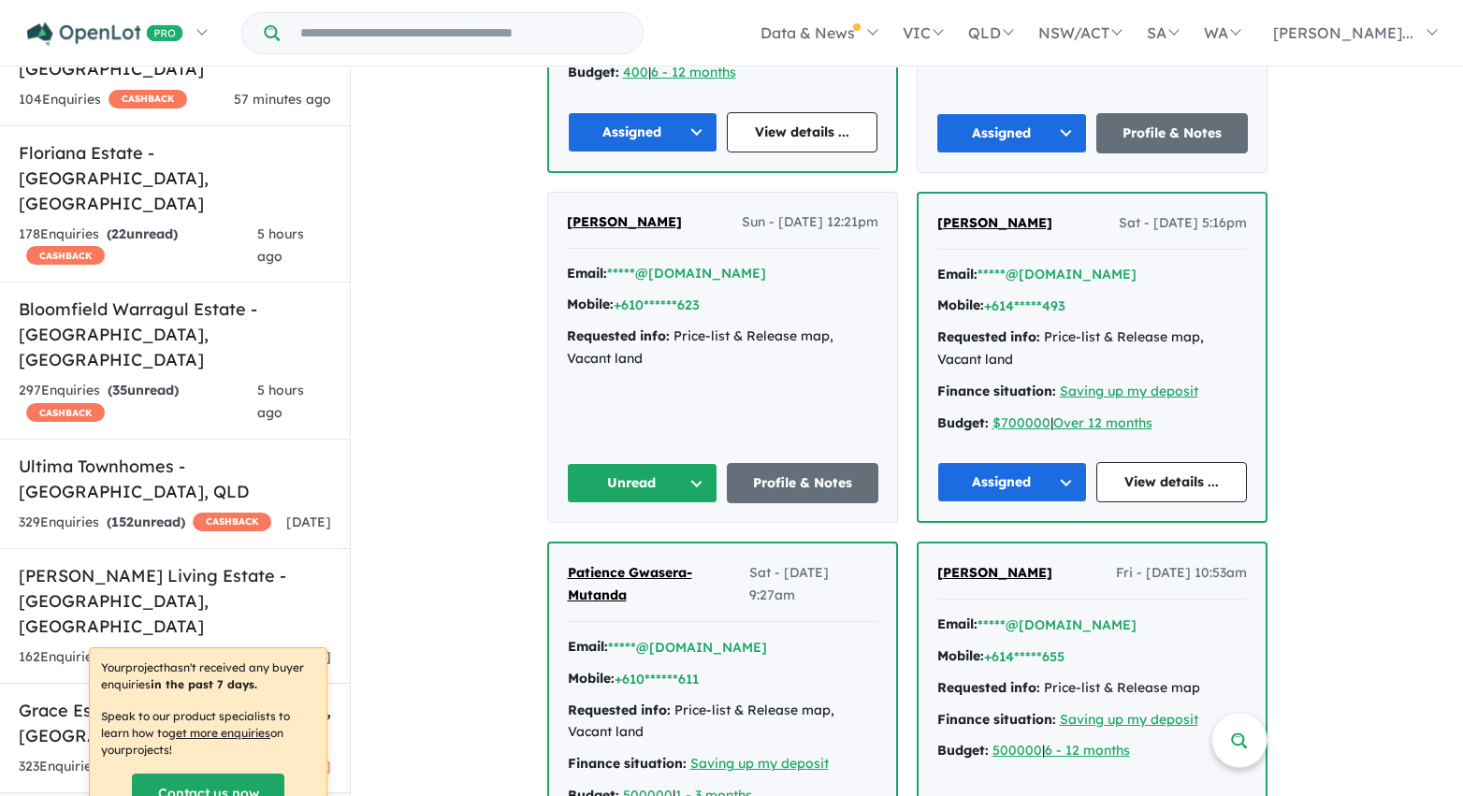
click at [666, 483] on button "Unread" at bounding box center [643, 483] width 152 height 40
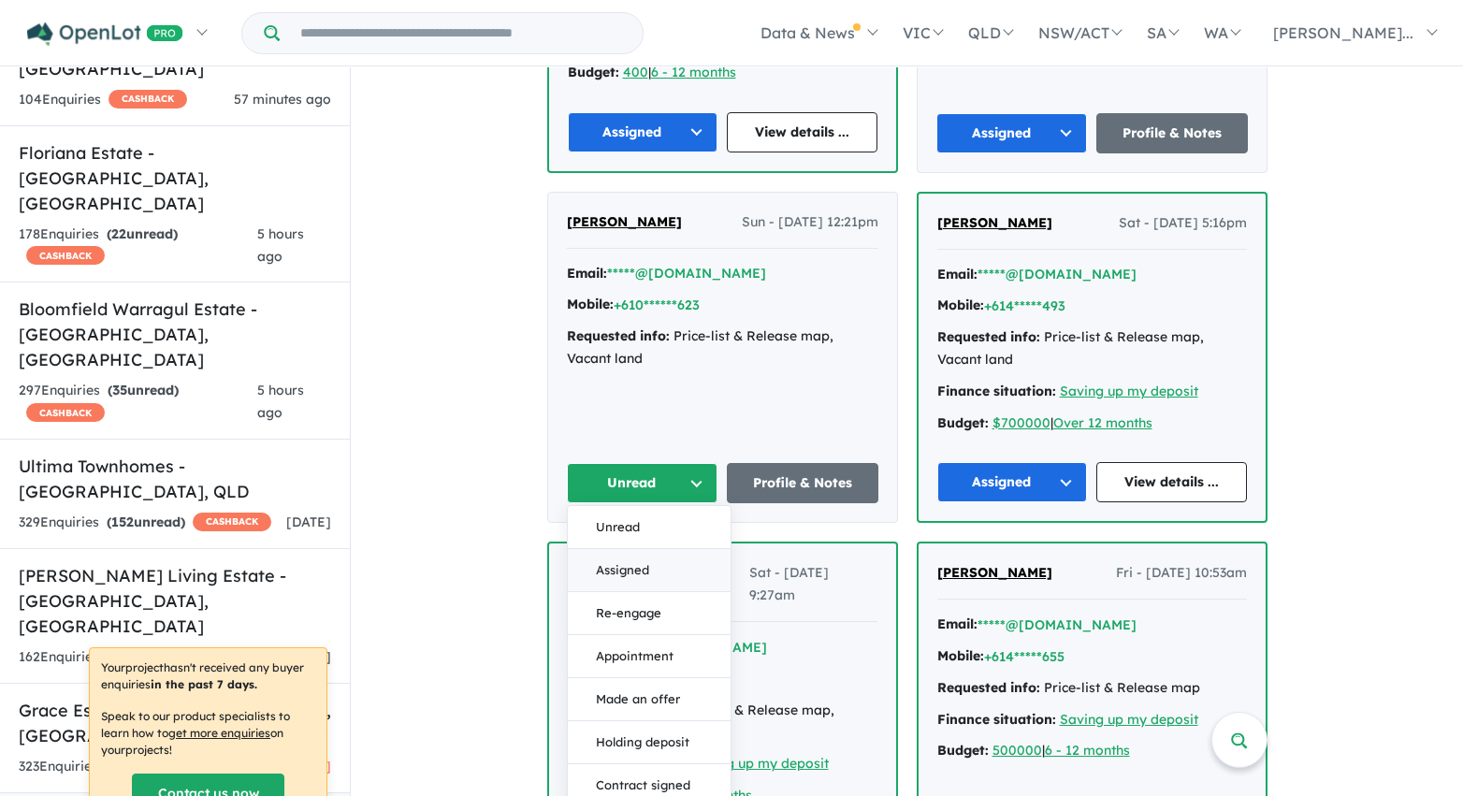
click at [663, 567] on button "Assigned" at bounding box center [649, 570] width 163 height 43
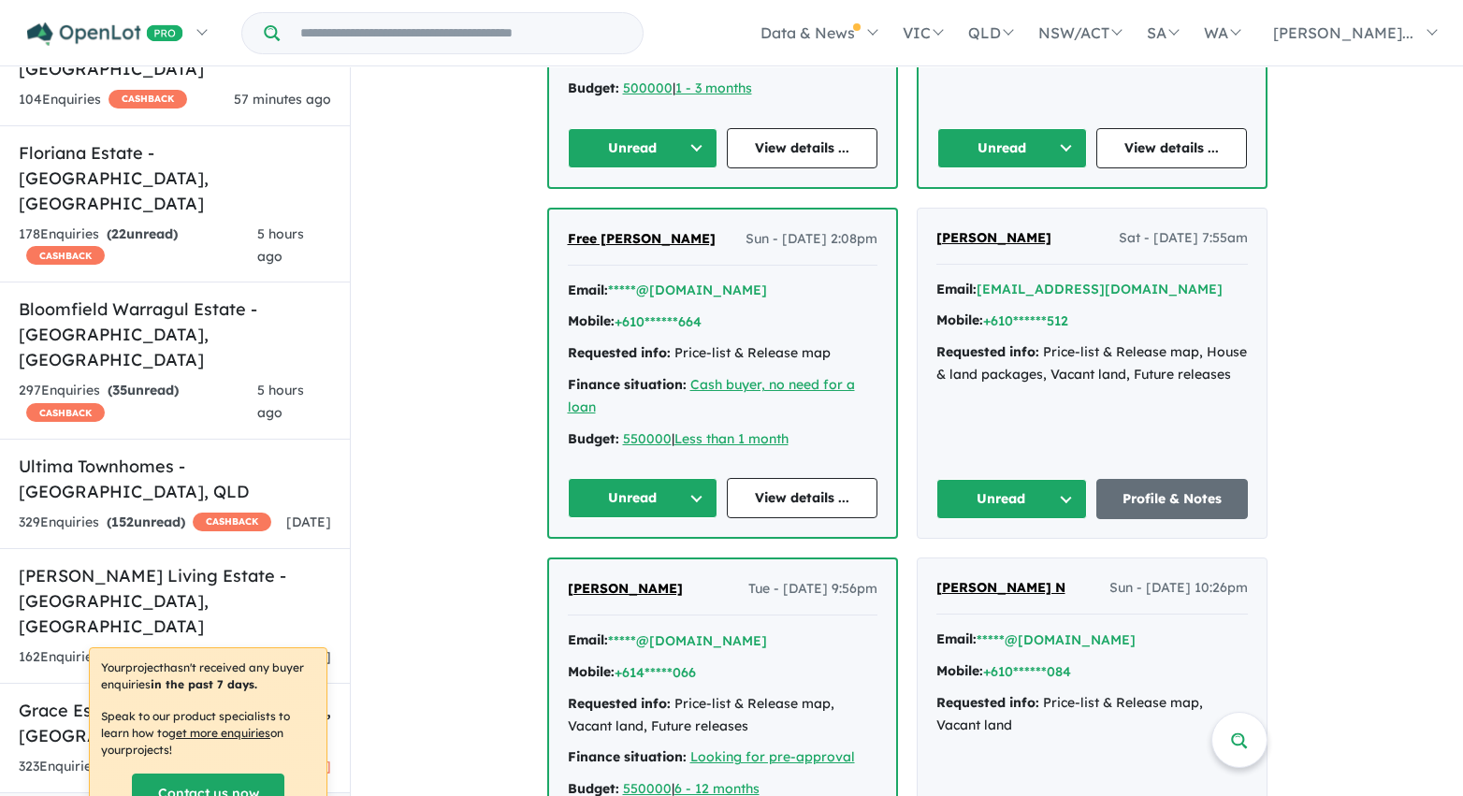
scroll to position [4541, 0]
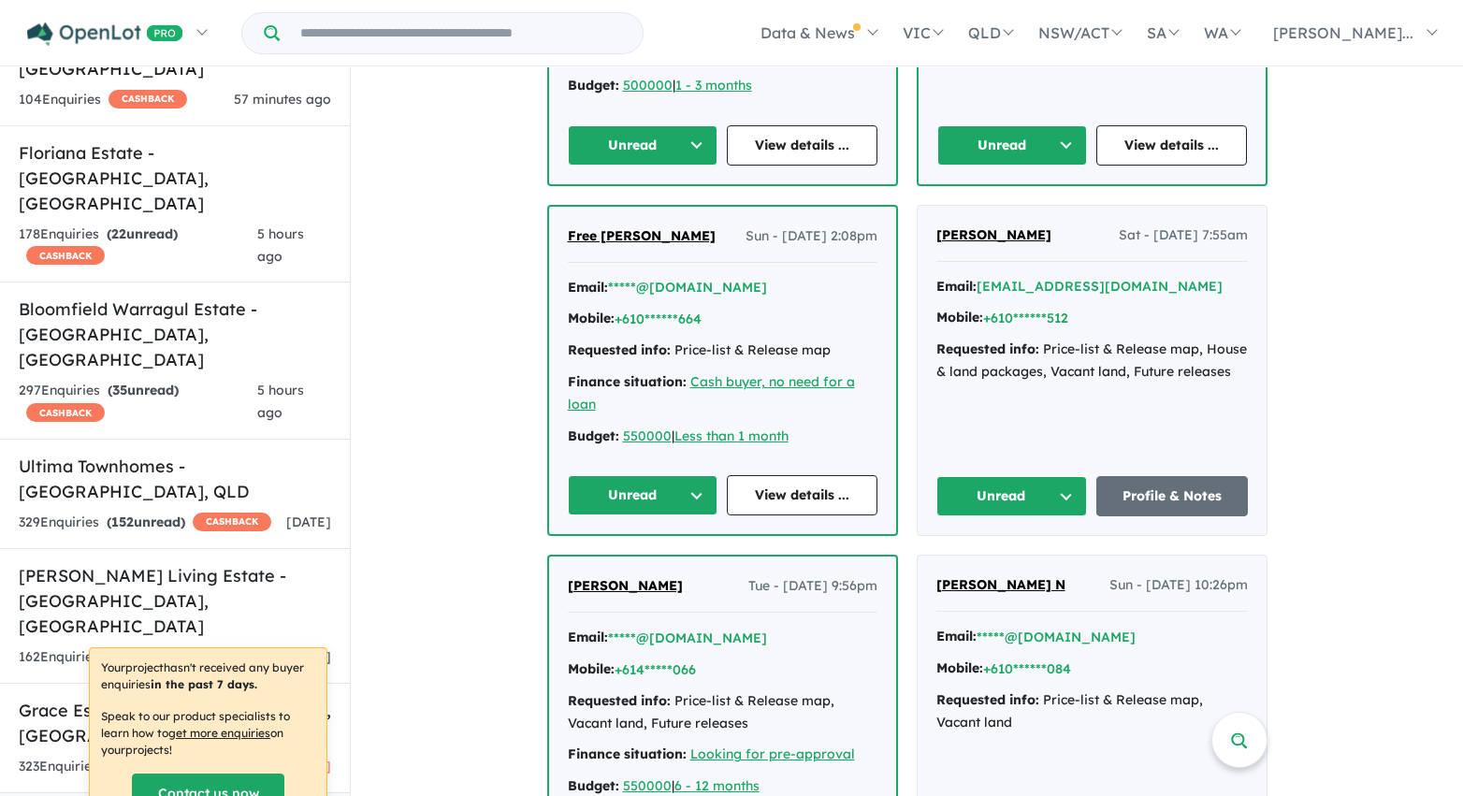
click at [688, 144] on button "Unread" at bounding box center [643, 145] width 151 height 40
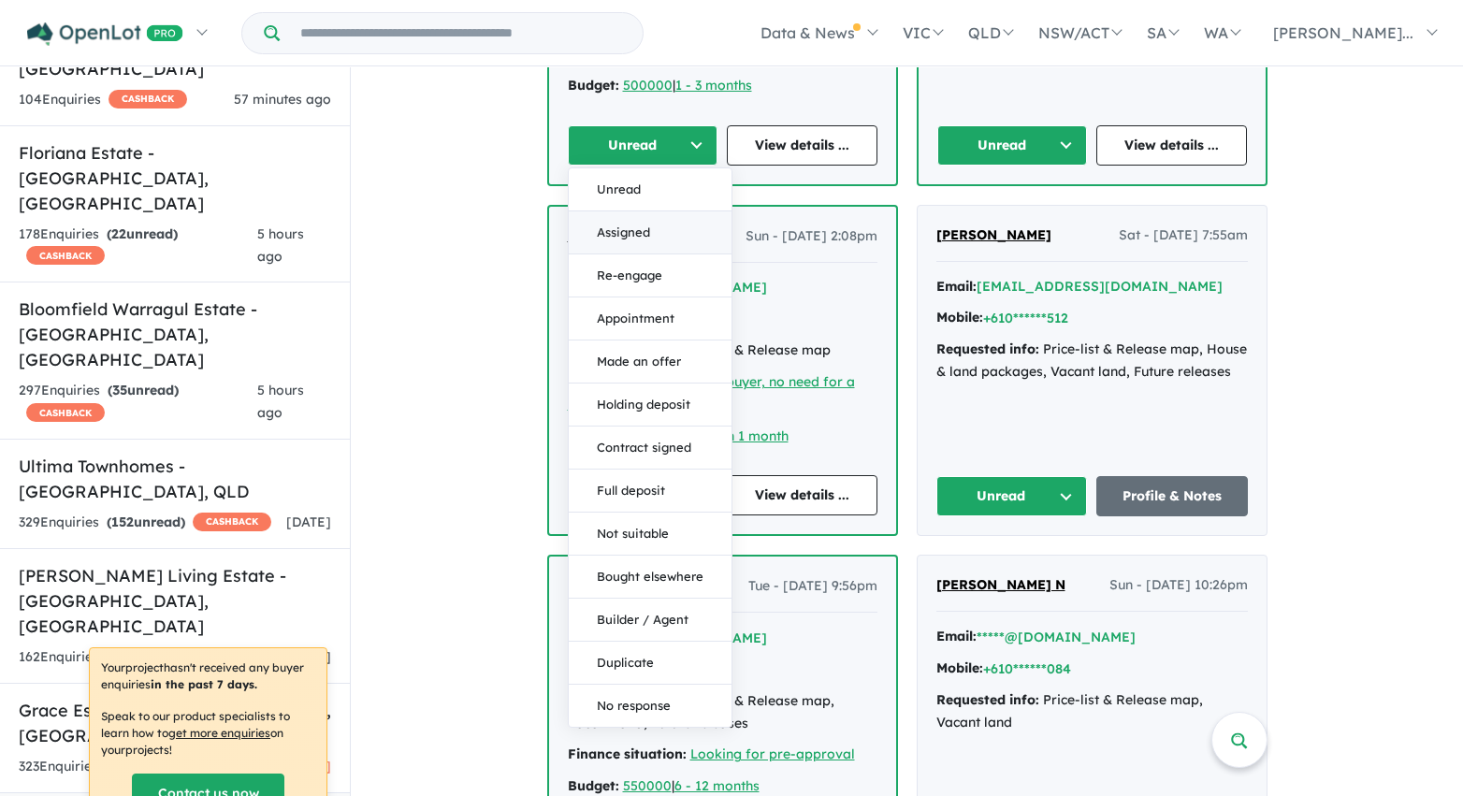
click at [665, 231] on button "Assigned" at bounding box center [650, 232] width 163 height 43
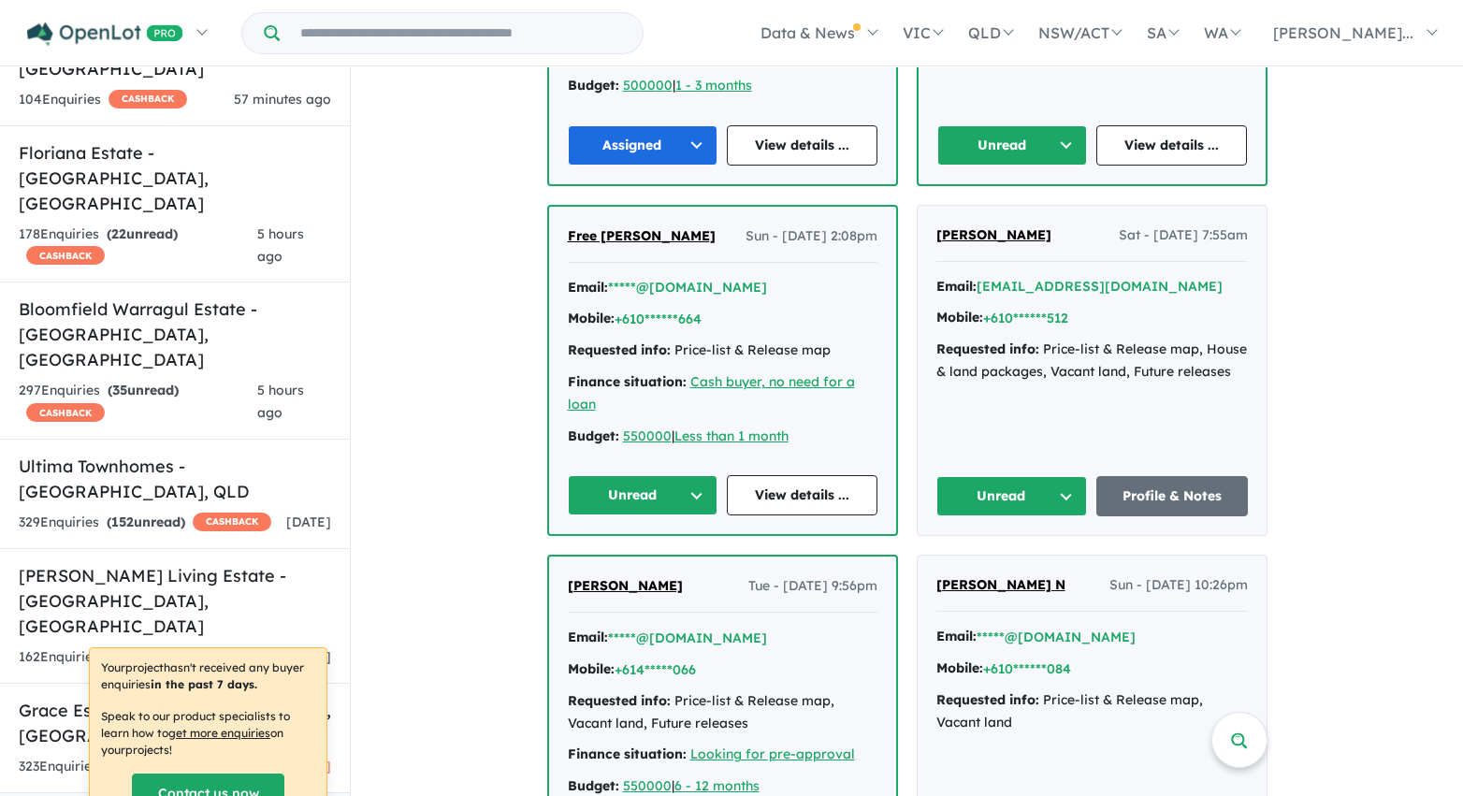
click at [949, 147] on button "Unread" at bounding box center [1012, 145] width 151 height 40
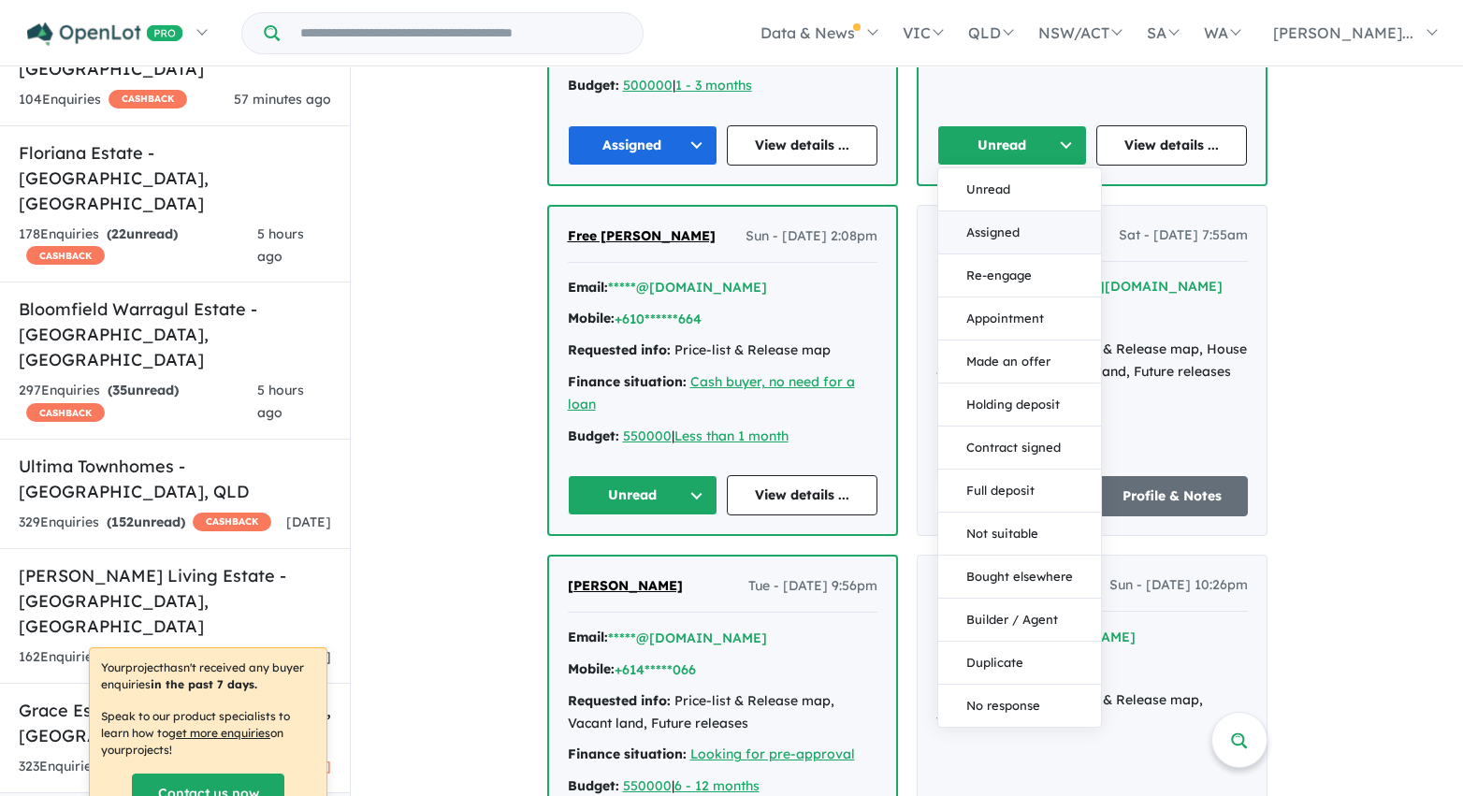
click at [959, 220] on button "Assigned" at bounding box center [1019, 232] width 163 height 43
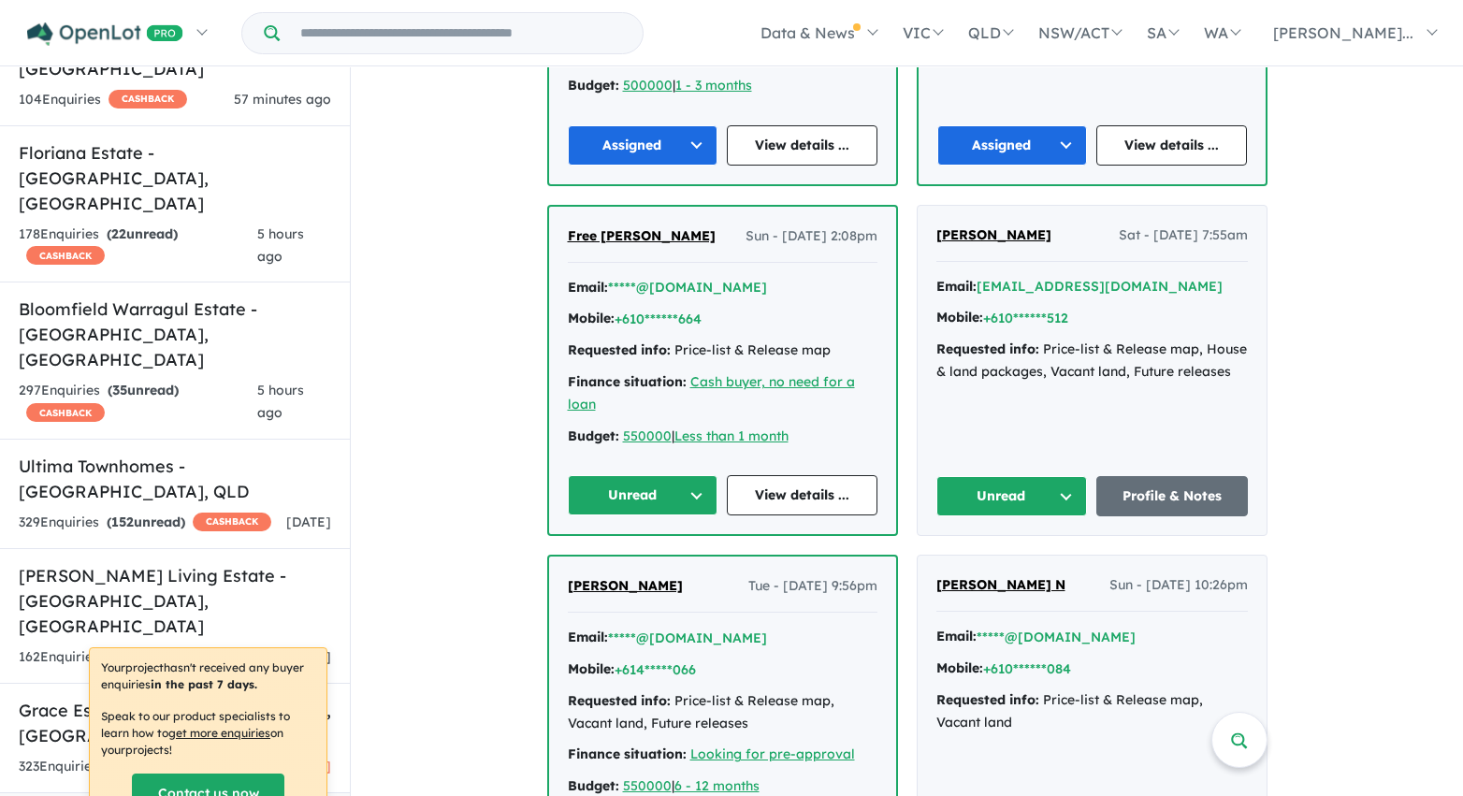
click at [985, 491] on button "Unread" at bounding box center [1012, 496] width 152 height 40
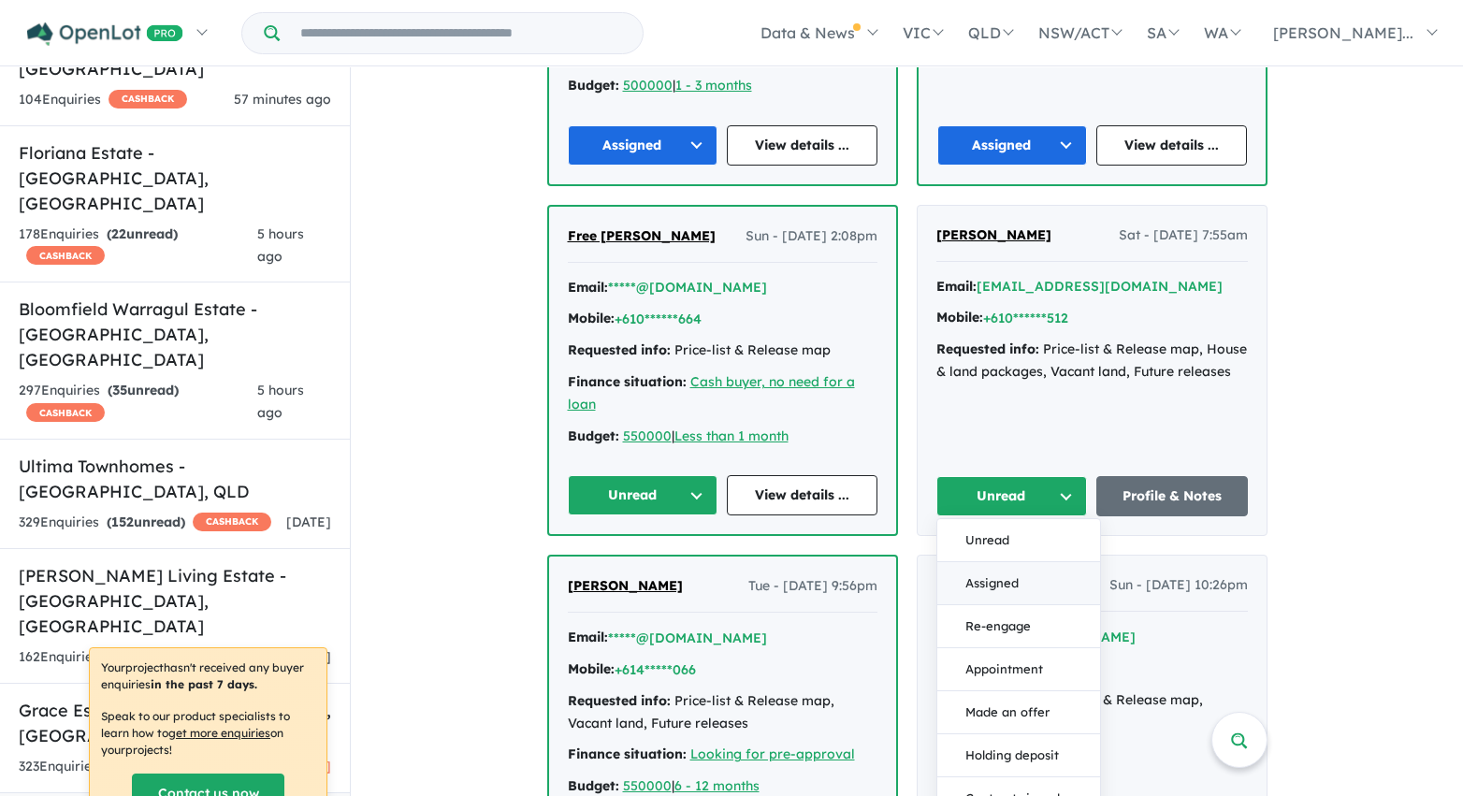
click at [988, 577] on button "Assigned" at bounding box center [1018, 583] width 163 height 43
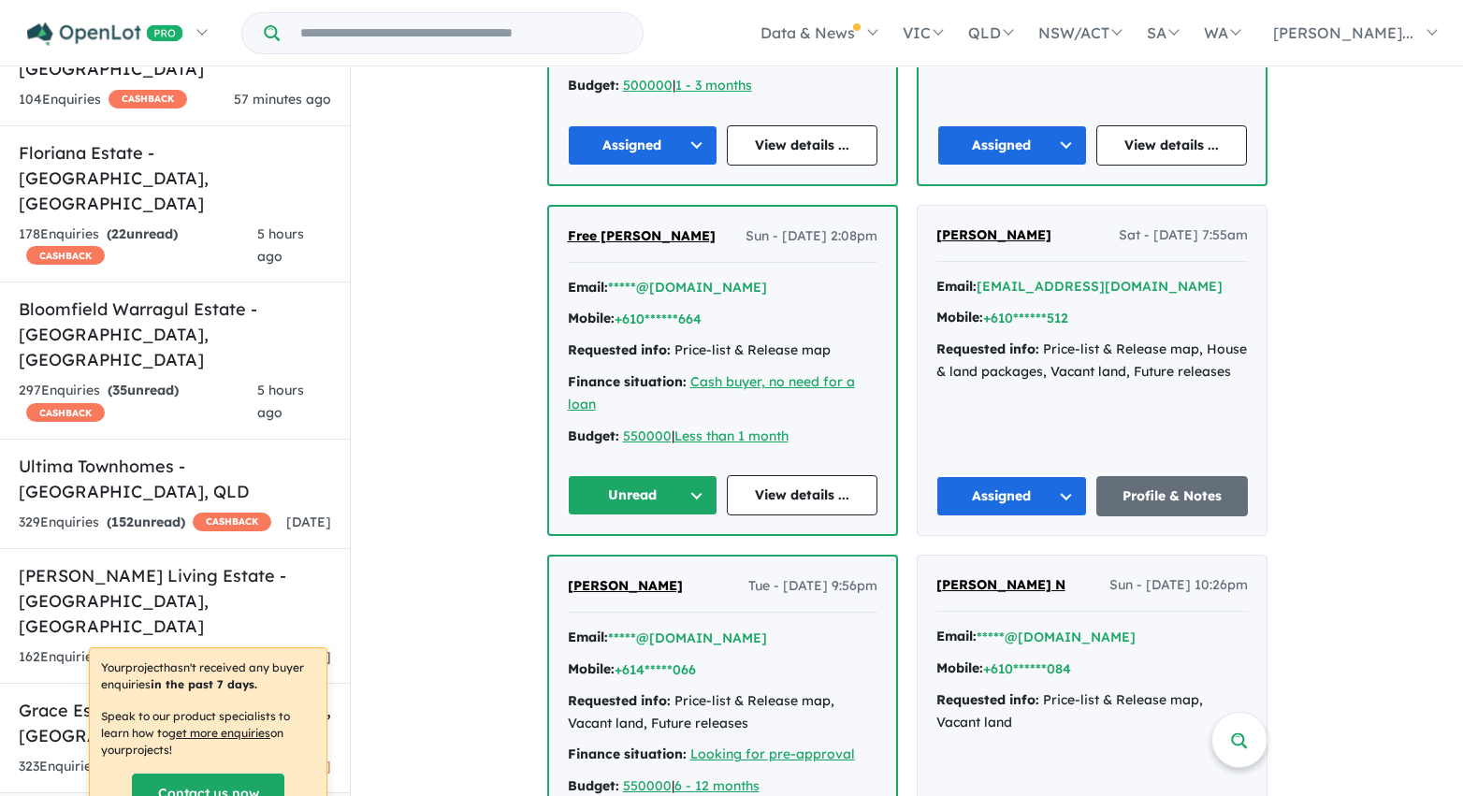
click at [641, 493] on button "Unread" at bounding box center [643, 495] width 151 height 40
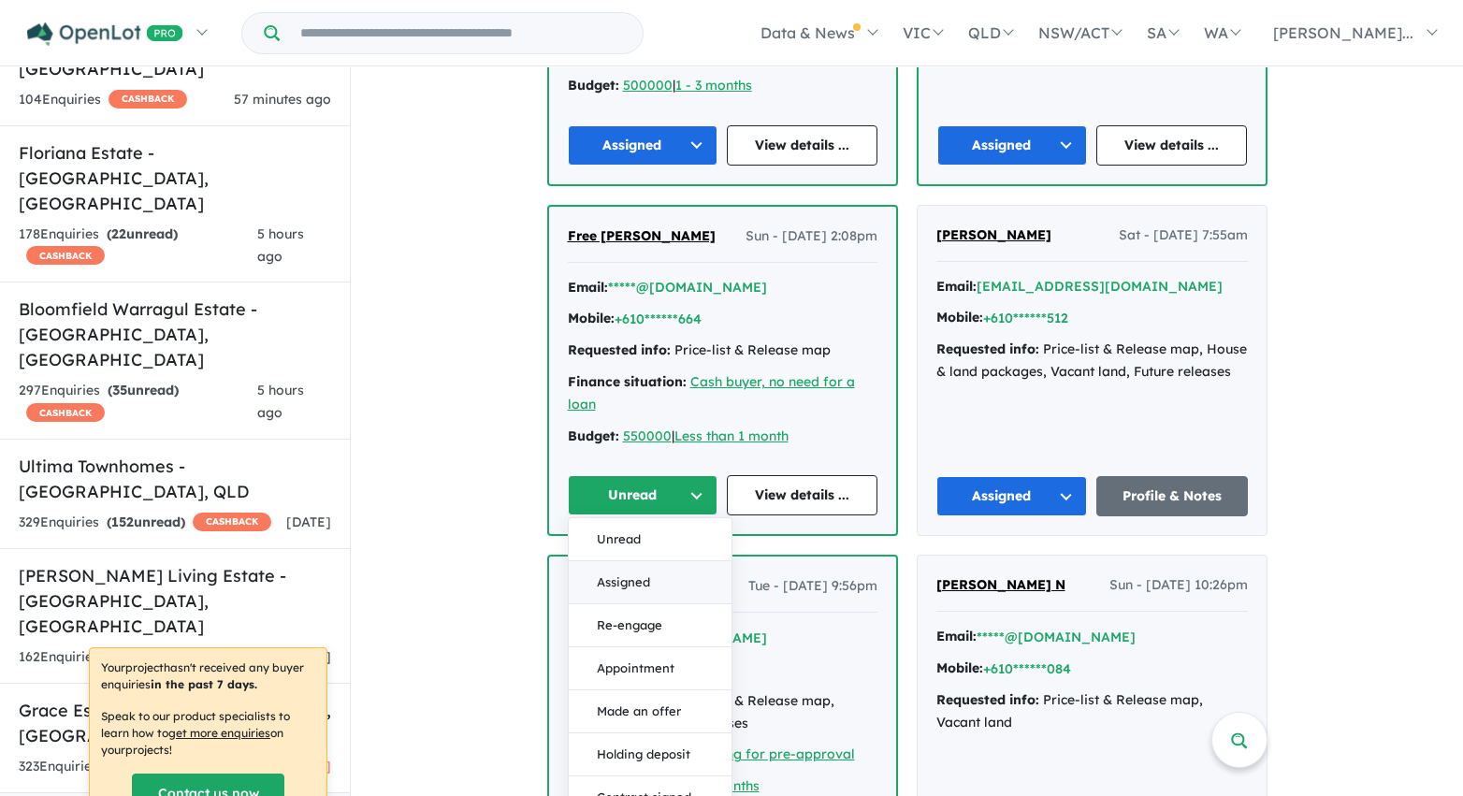
click at [631, 586] on button "Assigned" at bounding box center [650, 582] width 163 height 43
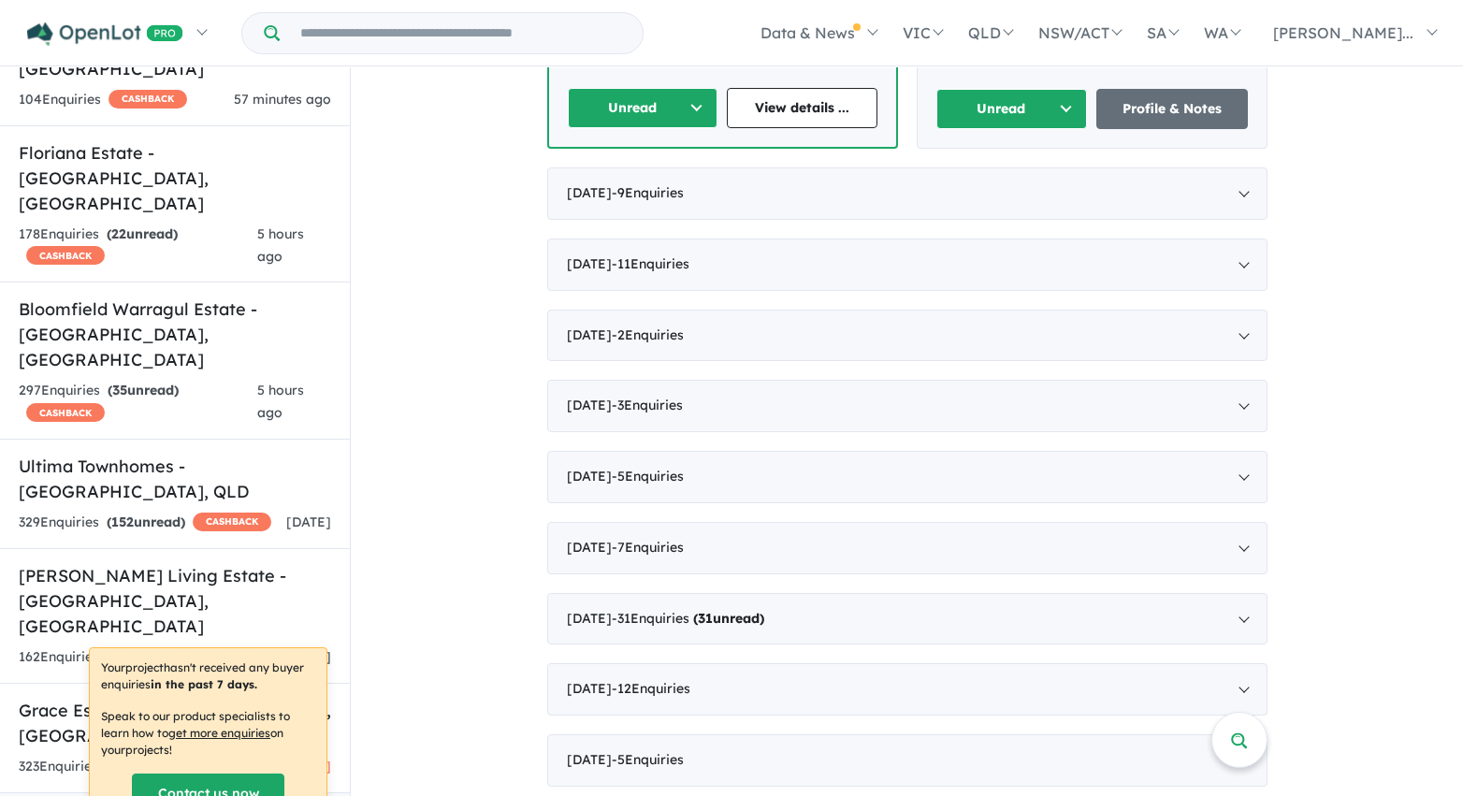
scroll to position [5261, 0]
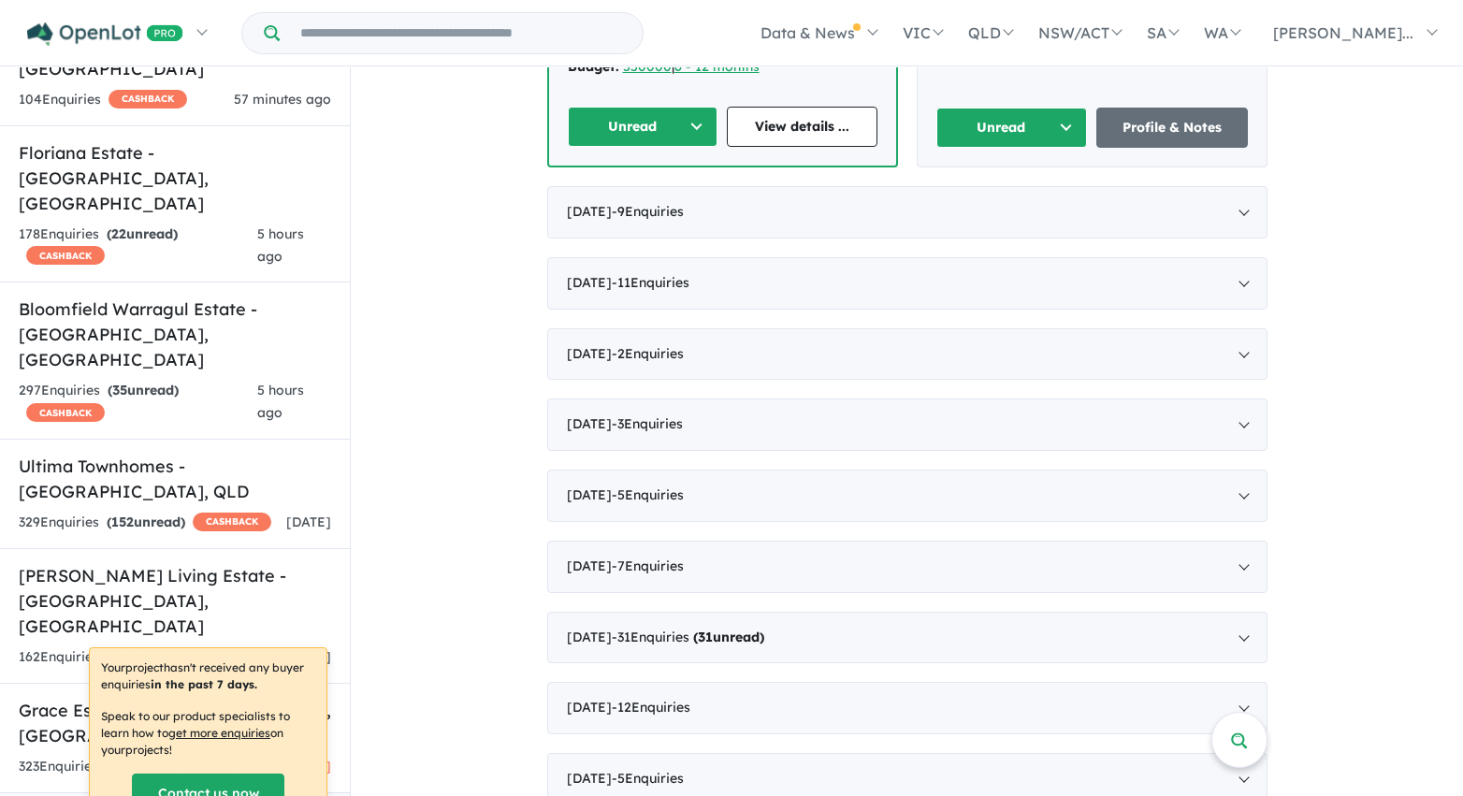
click at [689, 126] on button "Unread" at bounding box center [643, 127] width 151 height 40
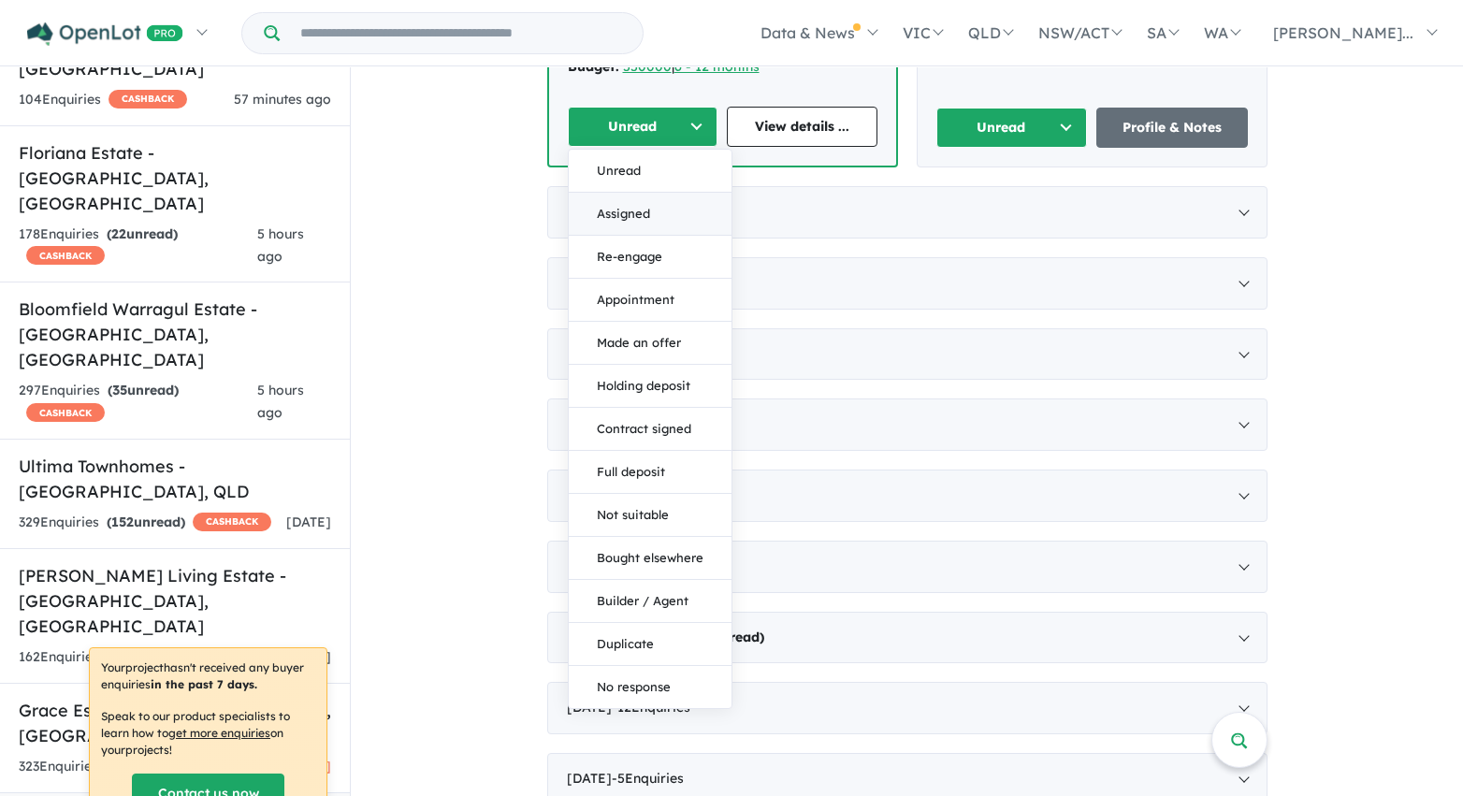
click at [679, 210] on button "Assigned" at bounding box center [650, 214] width 163 height 43
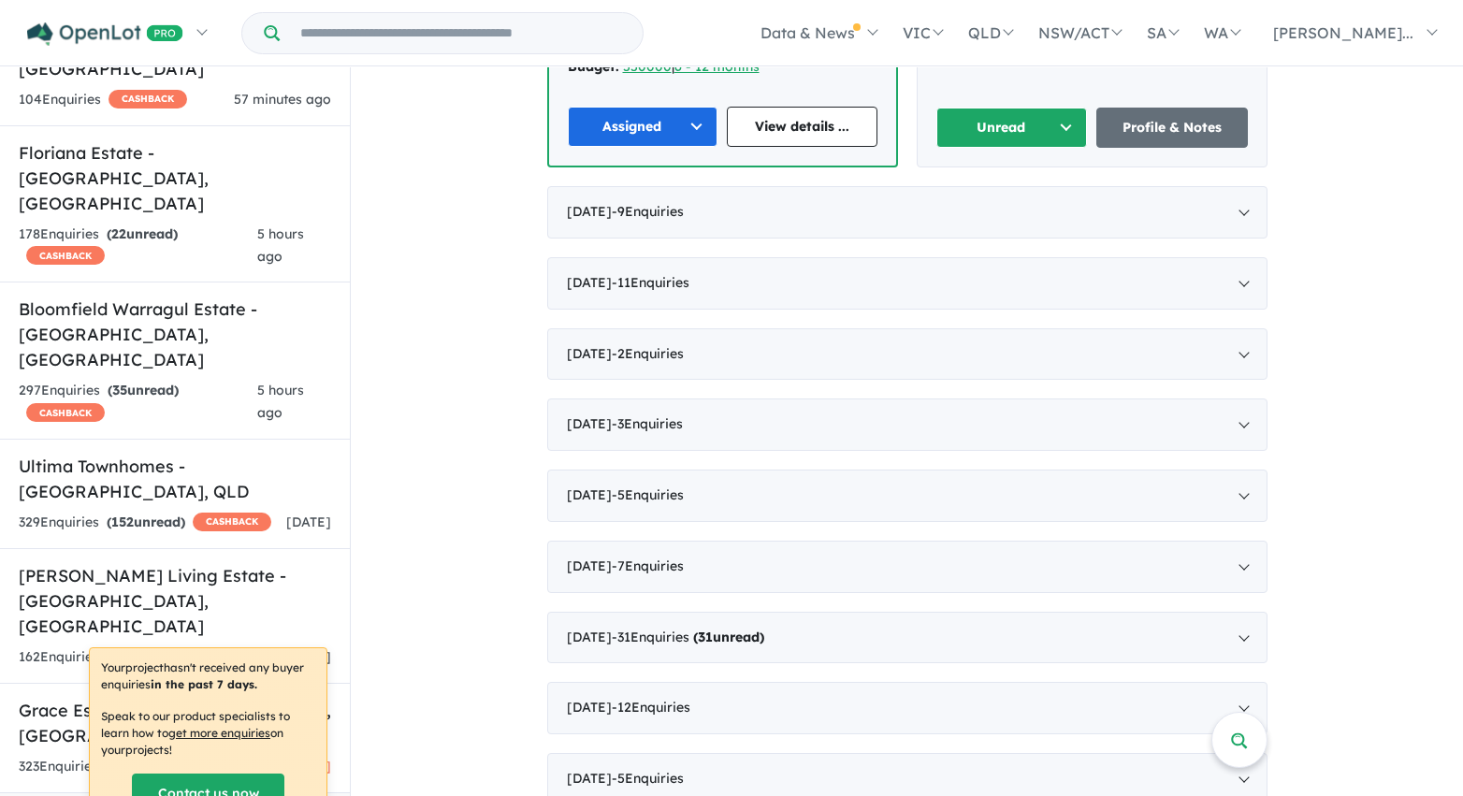
click at [995, 118] on button "Unread" at bounding box center [1012, 128] width 152 height 40
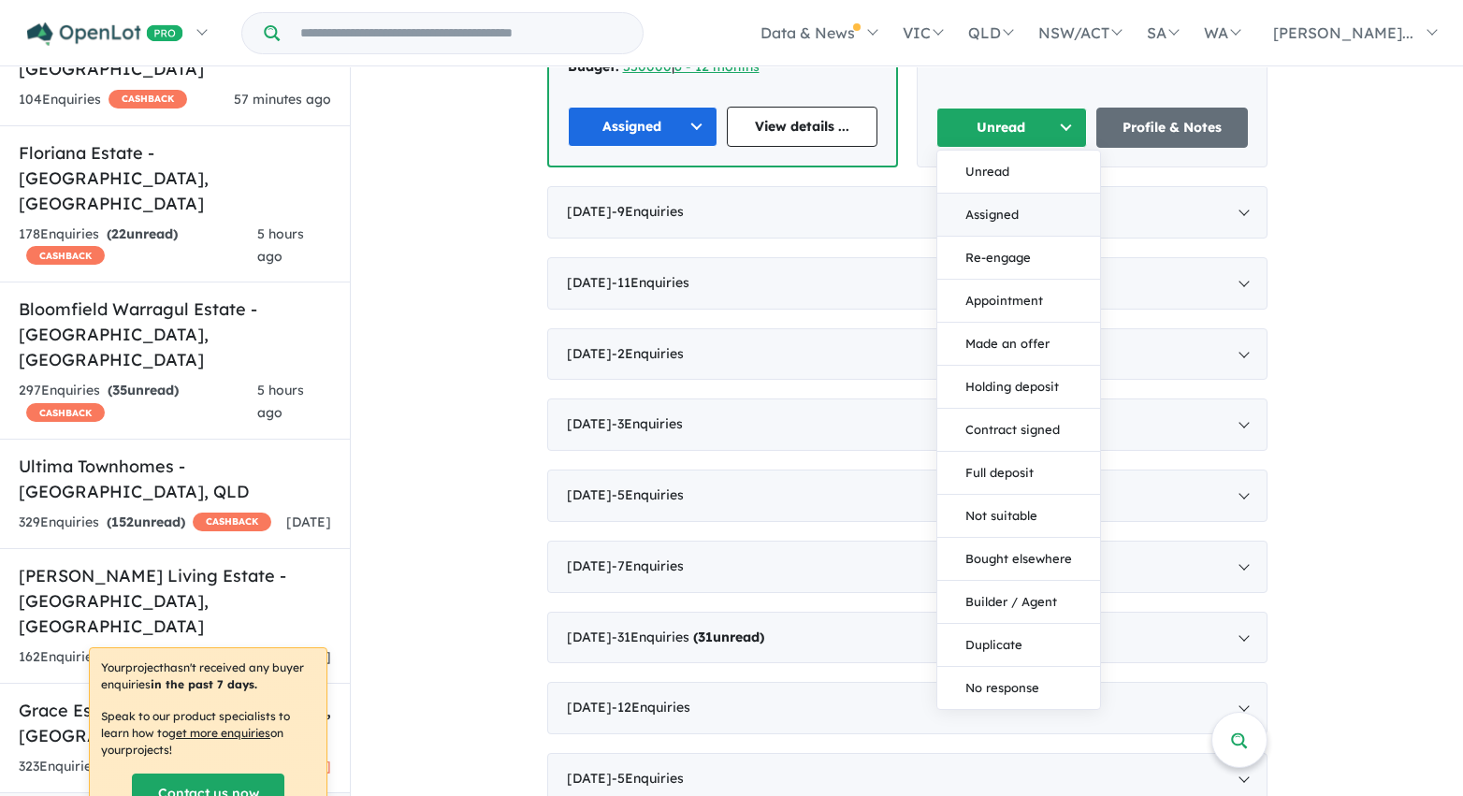
click at [992, 210] on button "Assigned" at bounding box center [1018, 215] width 163 height 43
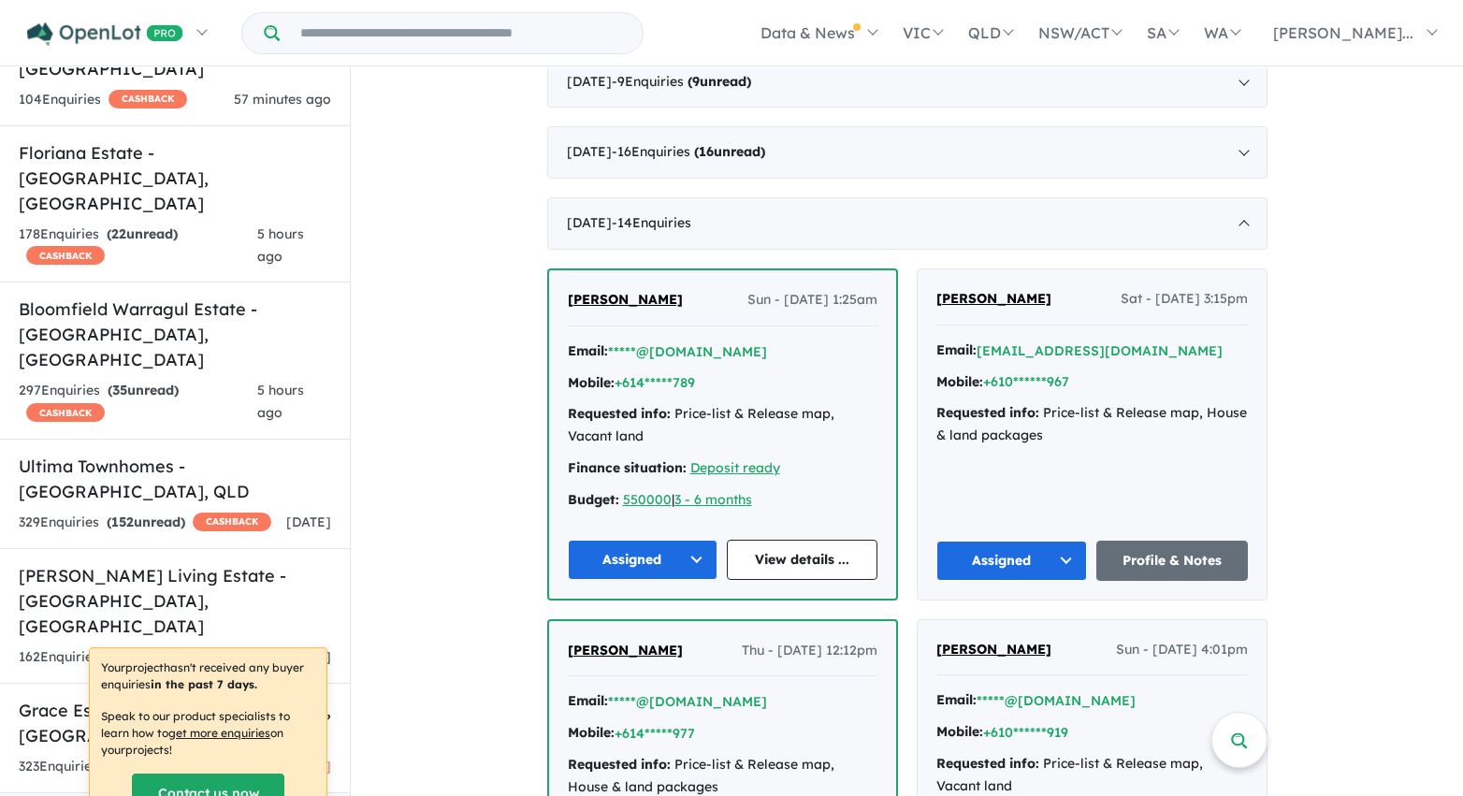
scroll to position [2694, 0]
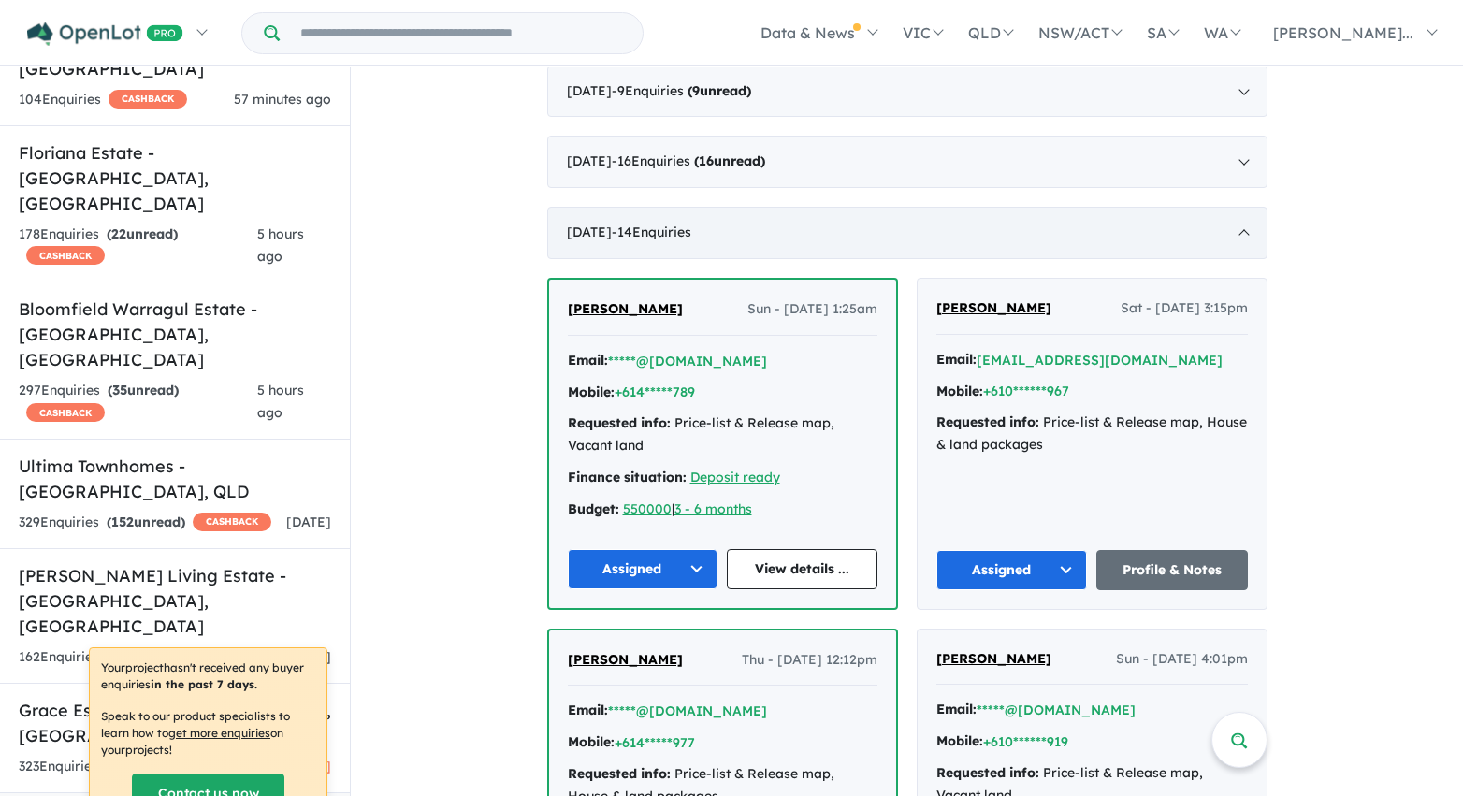
click at [593, 224] on div "August 2021 - 14 Enquir ies ( 0 unread)" at bounding box center [907, 233] width 720 height 52
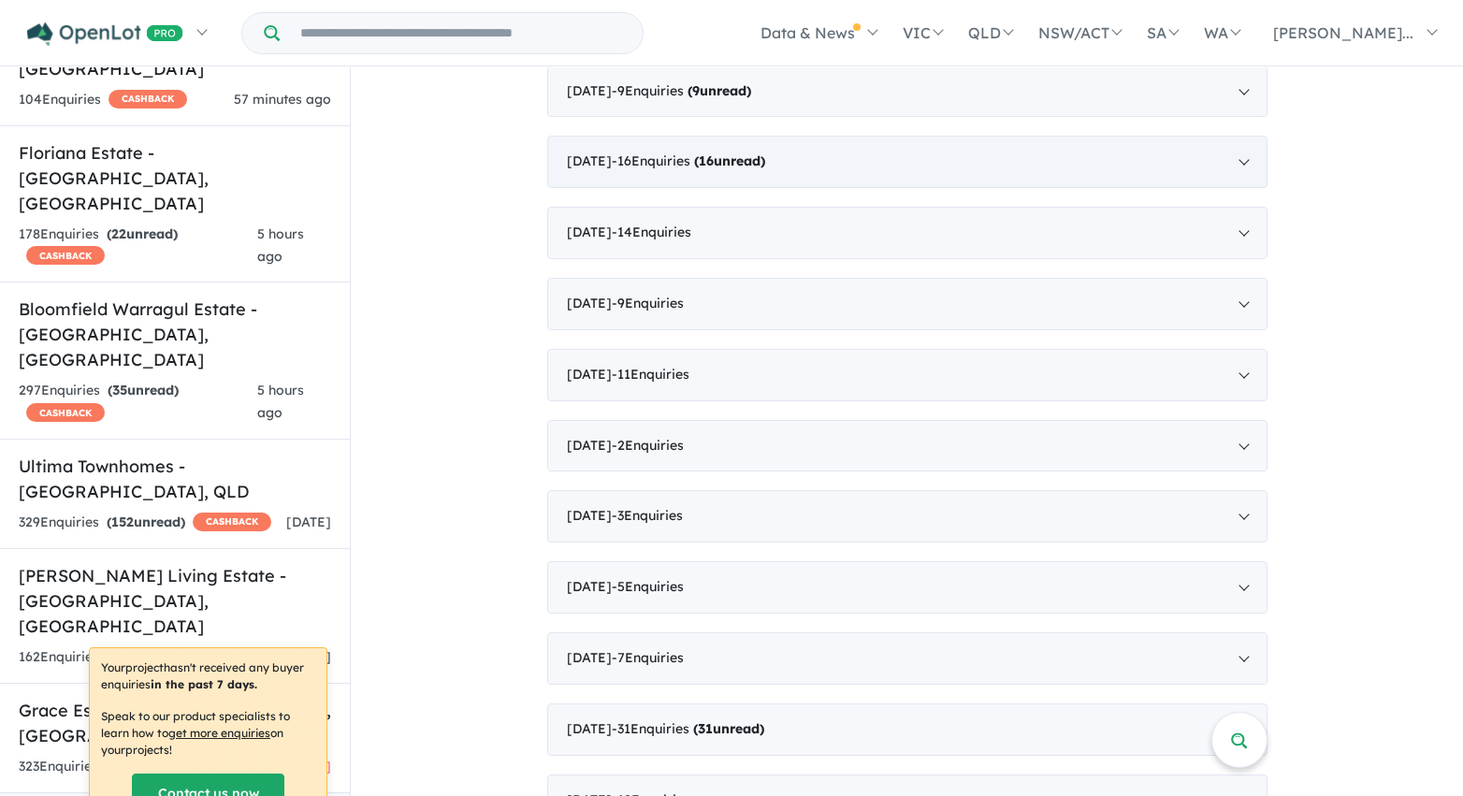
click at [612, 165] on div "September 2021 - 16 Enquir ies ( 16 unread)" at bounding box center [907, 162] width 720 height 52
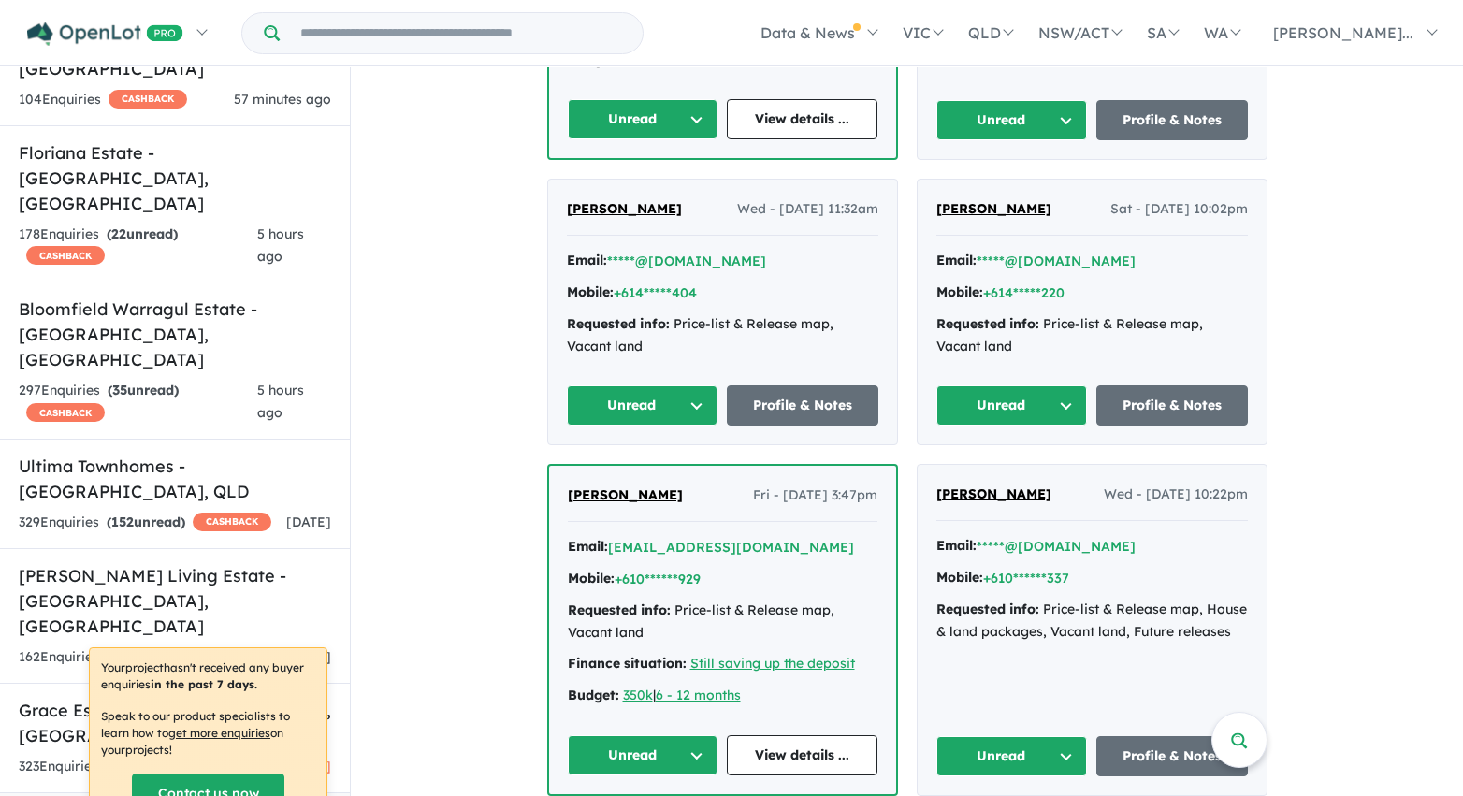
scroll to position [3115, 0]
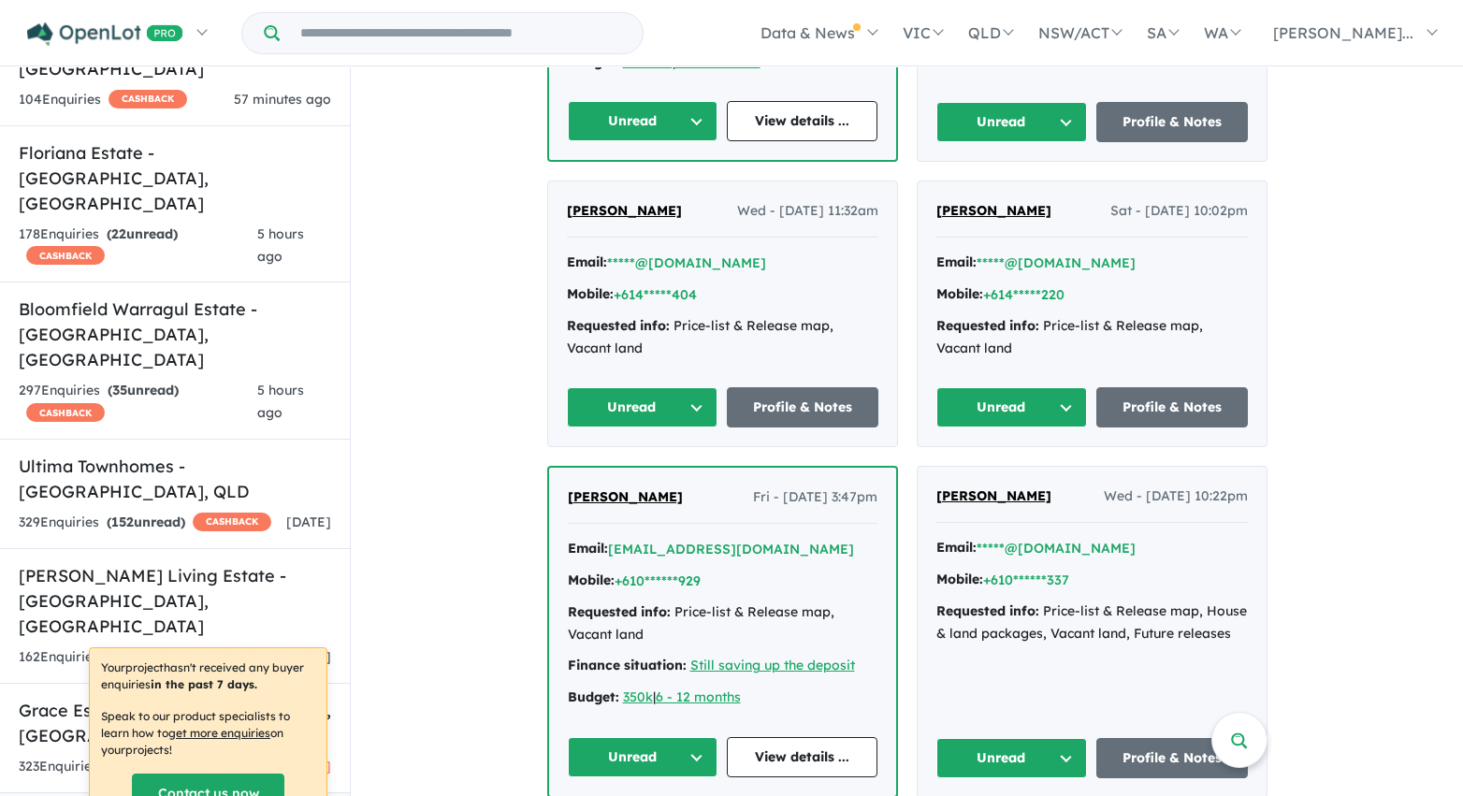
click at [696, 101] on button "Unread" at bounding box center [643, 121] width 151 height 40
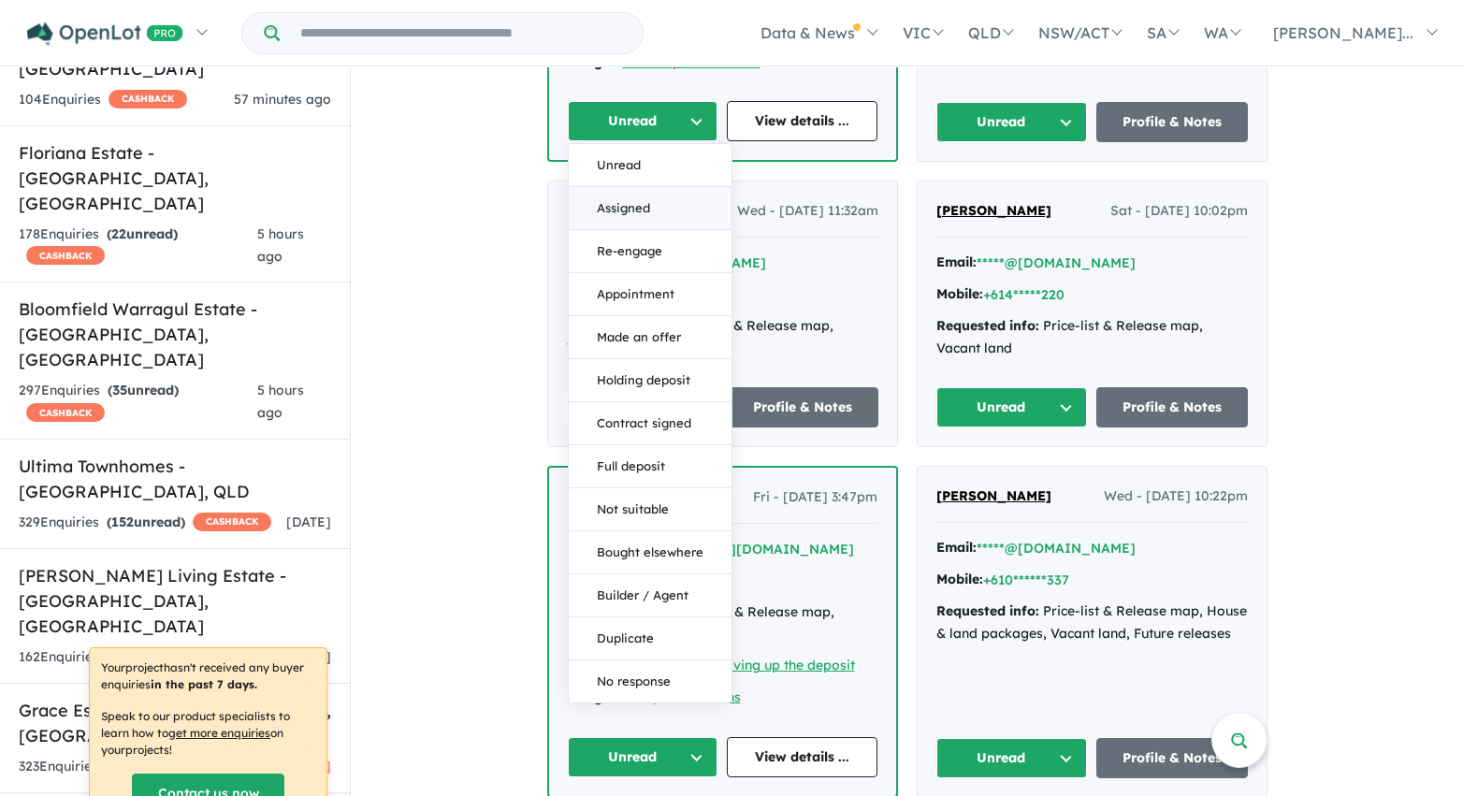
click at [677, 187] on button "Assigned" at bounding box center [650, 208] width 163 height 43
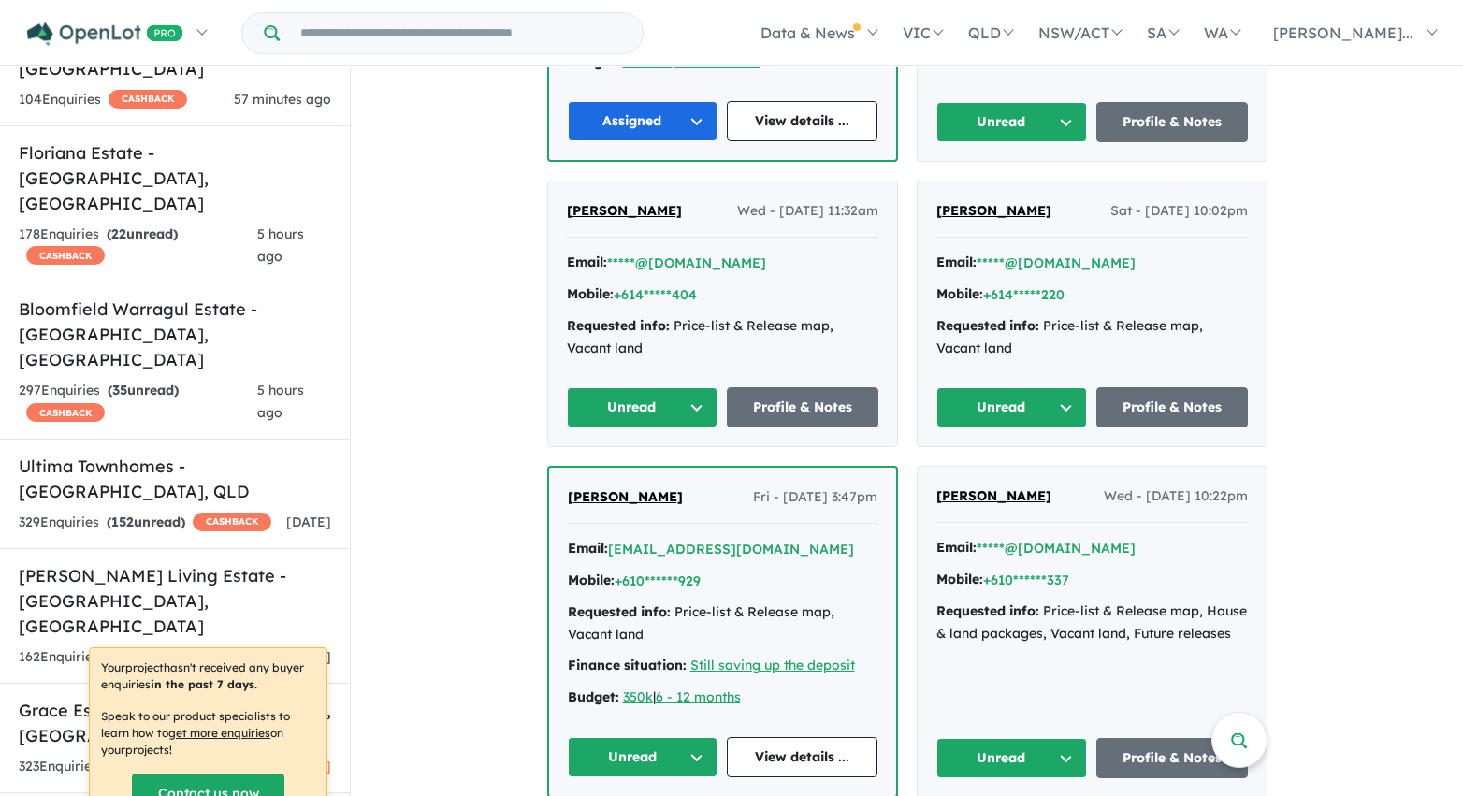
click at [1041, 103] on button "Unread" at bounding box center [1012, 122] width 152 height 40
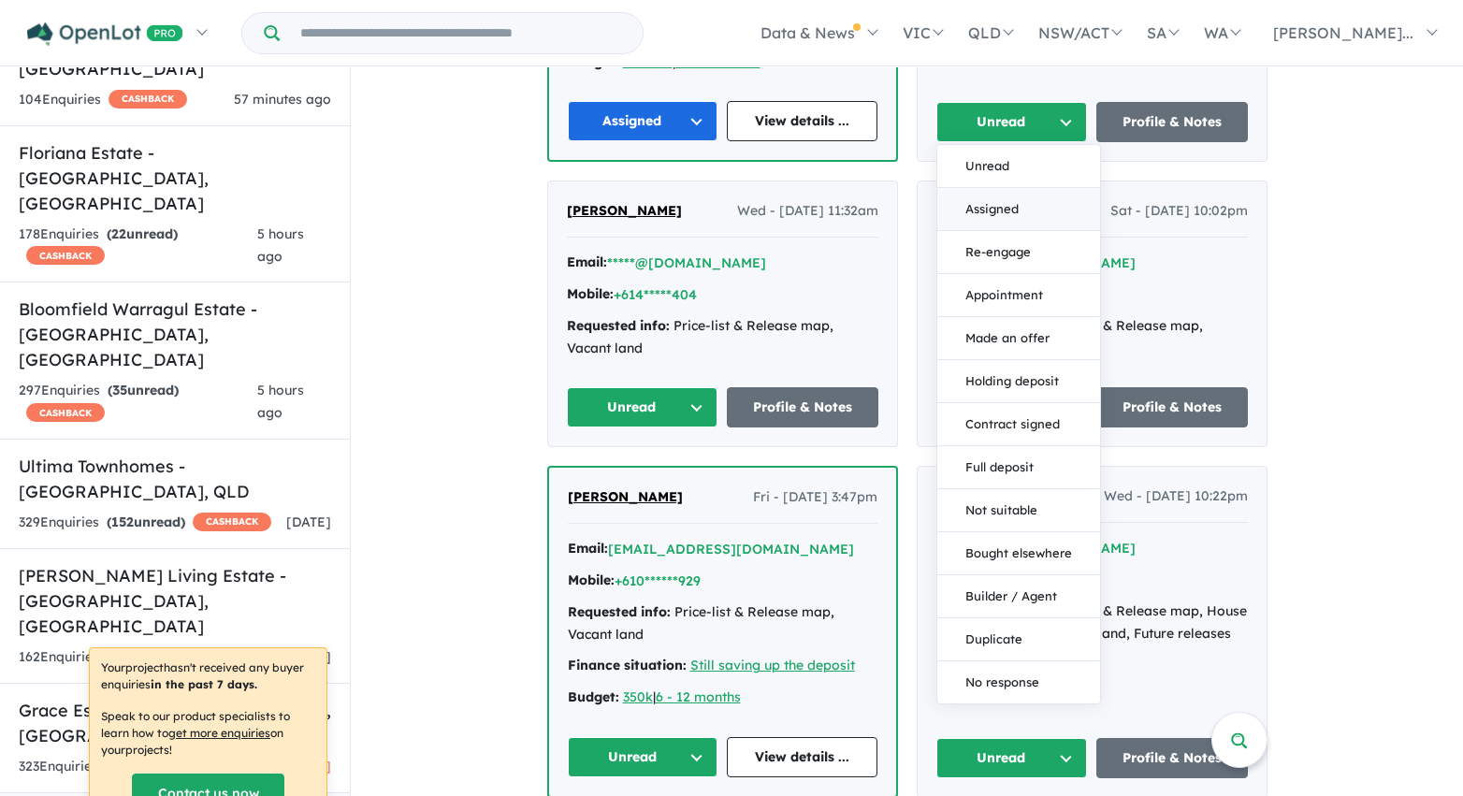
click at [1029, 188] on button "Assigned" at bounding box center [1018, 209] width 163 height 43
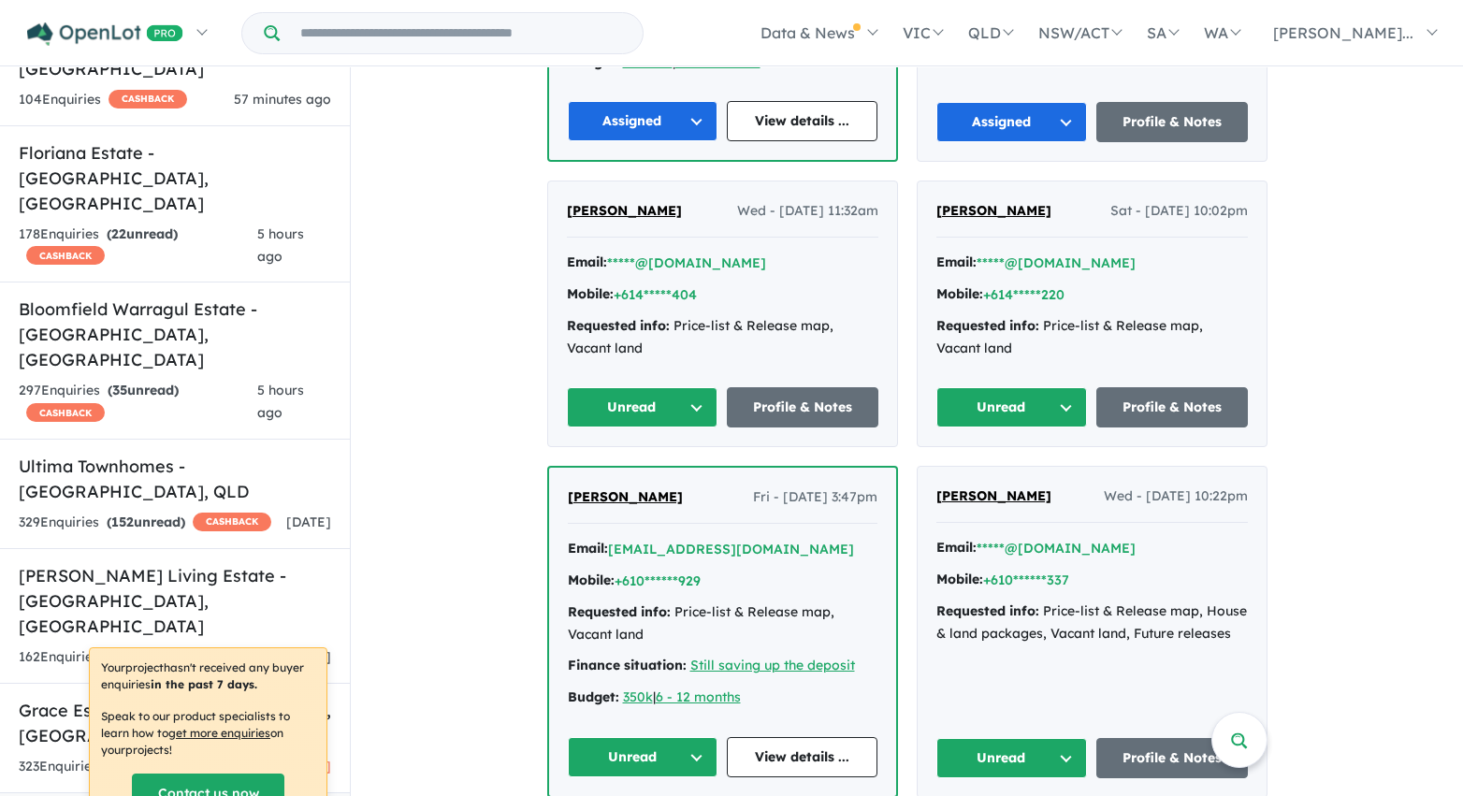
click at [1032, 389] on button "Unread" at bounding box center [1012, 407] width 152 height 40
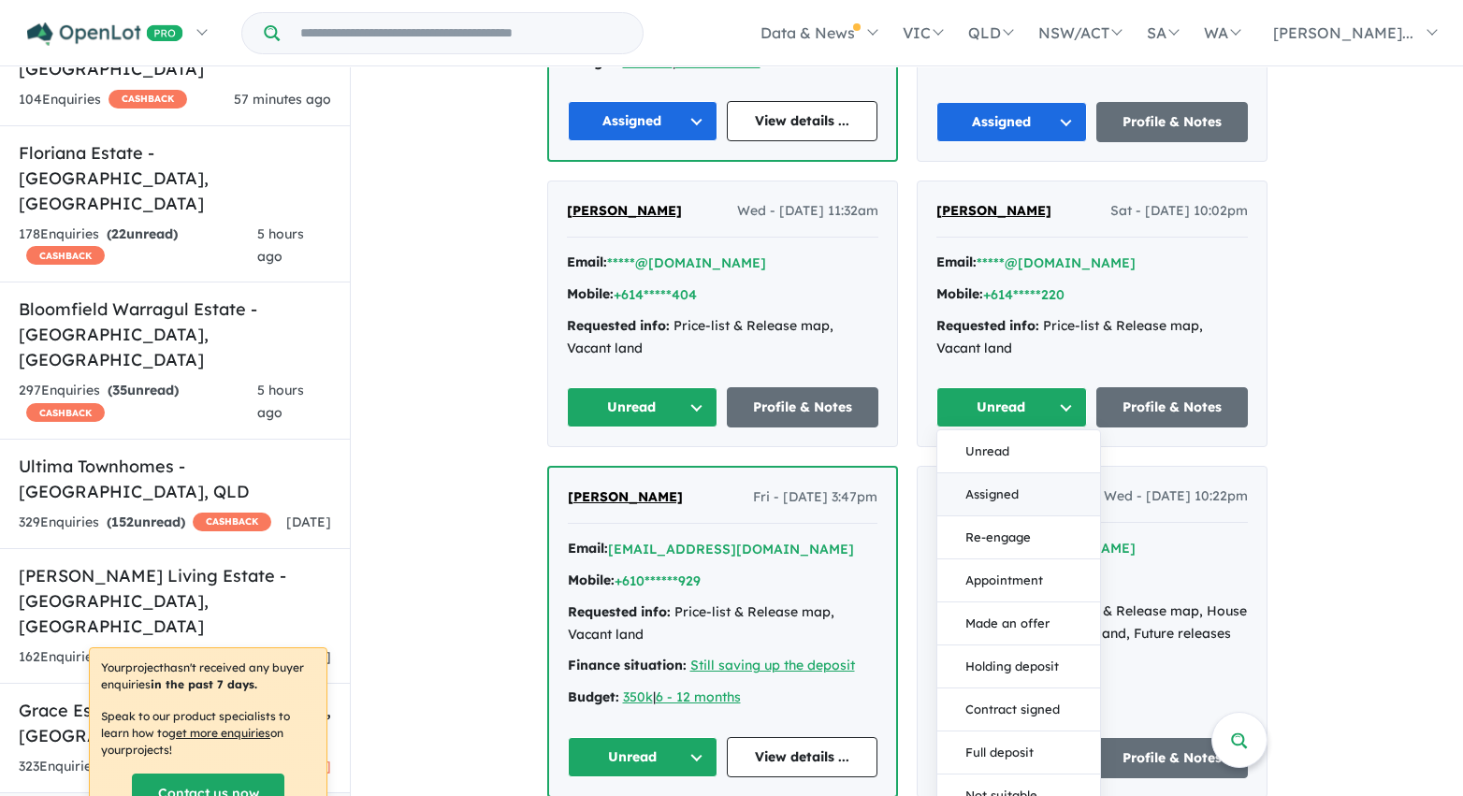
click at [1000, 473] on button "Assigned" at bounding box center [1018, 494] width 163 height 43
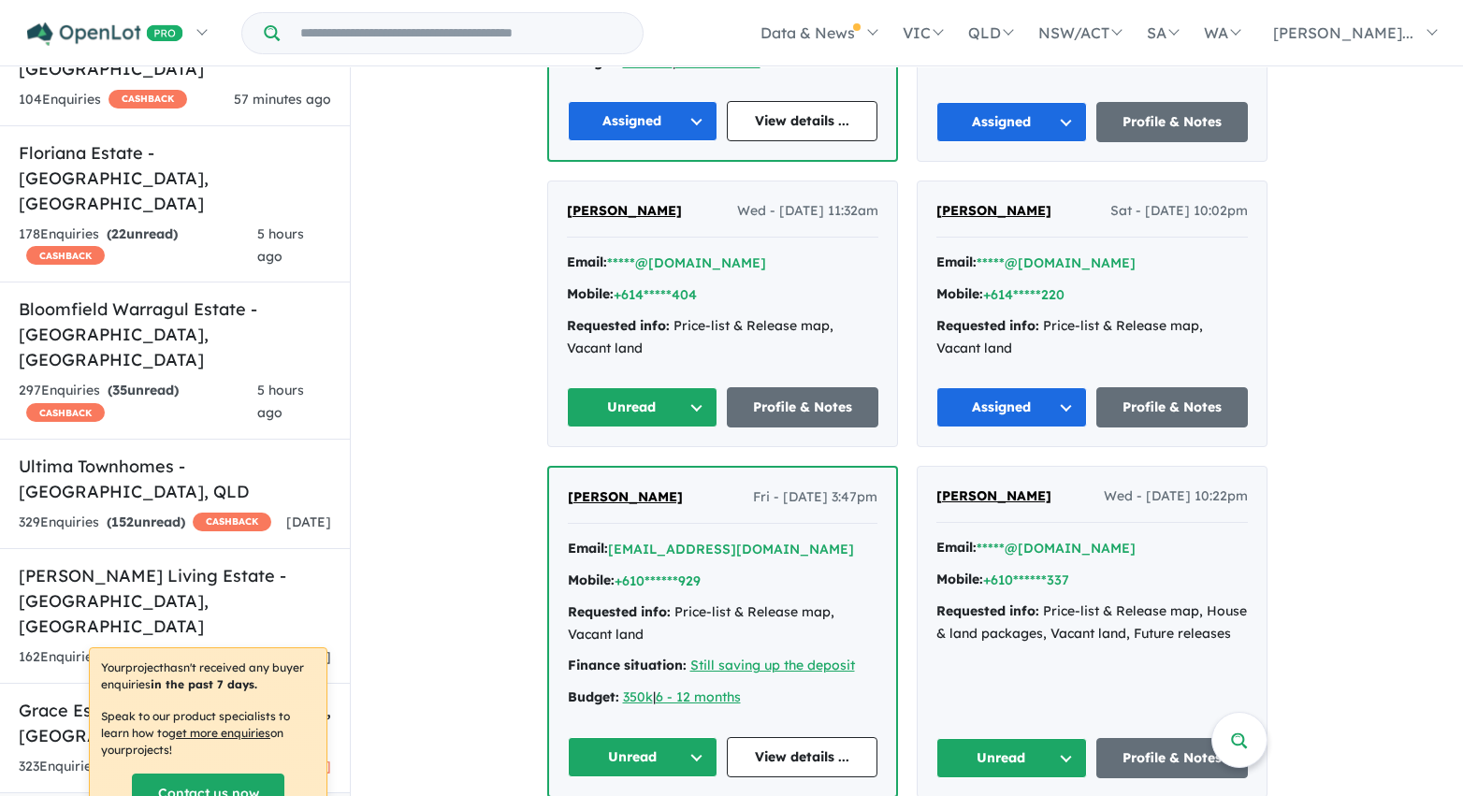
click at [619, 387] on button "Unread" at bounding box center [643, 407] width 152 height 40
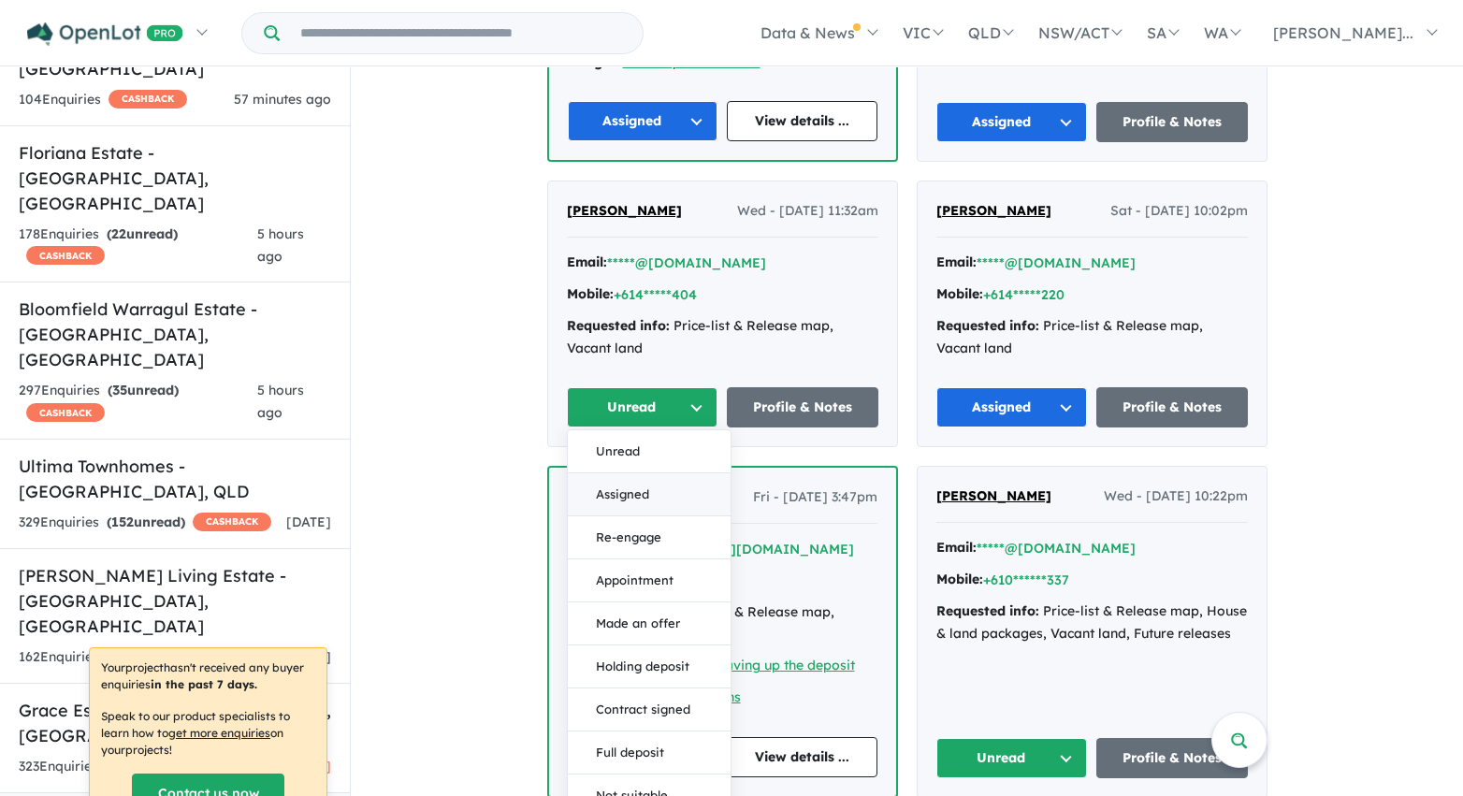
click at [611, 474] on button "Assigned" at bounding box center [649, 494] width 163 height 43
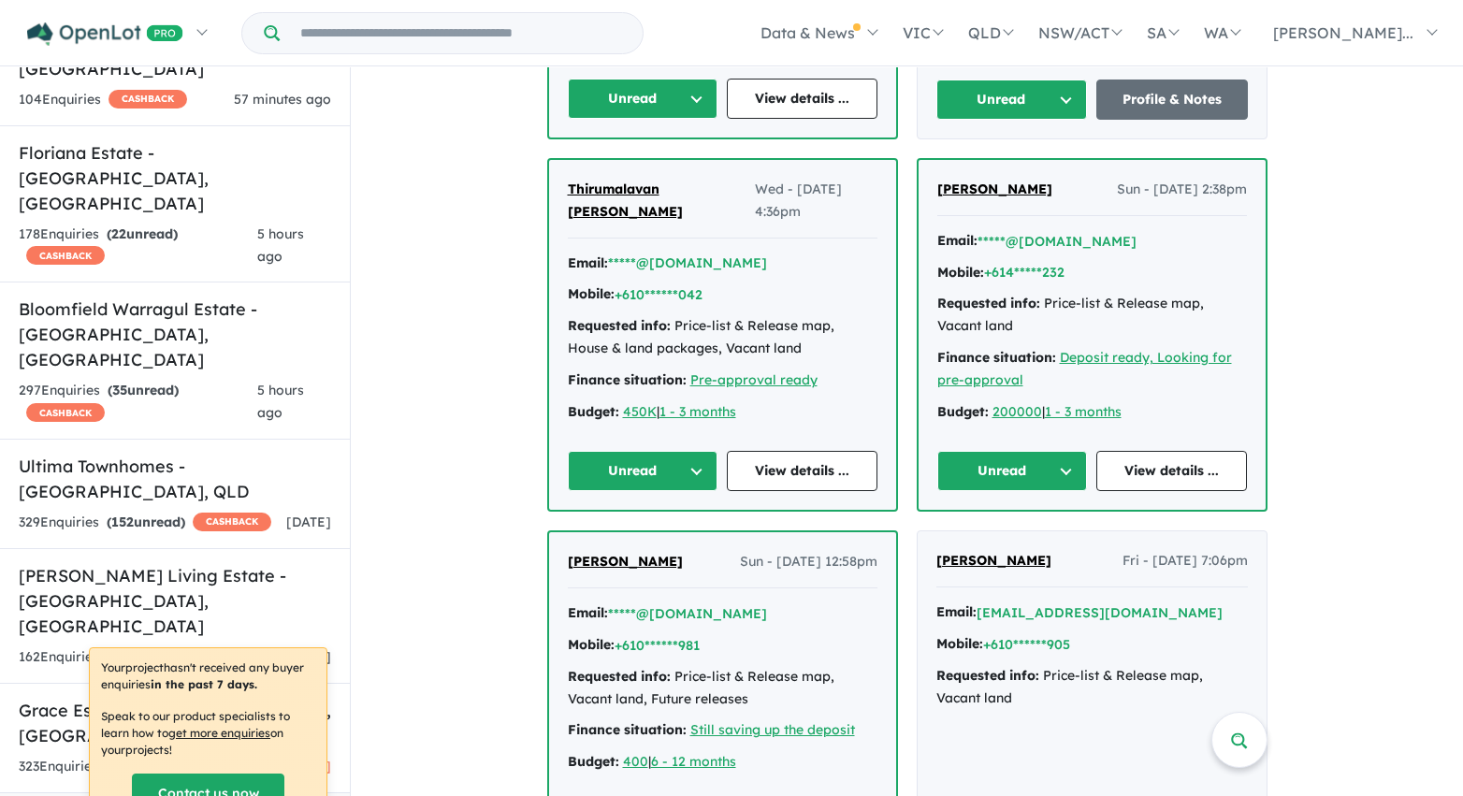
scroll to position [3736, 0]
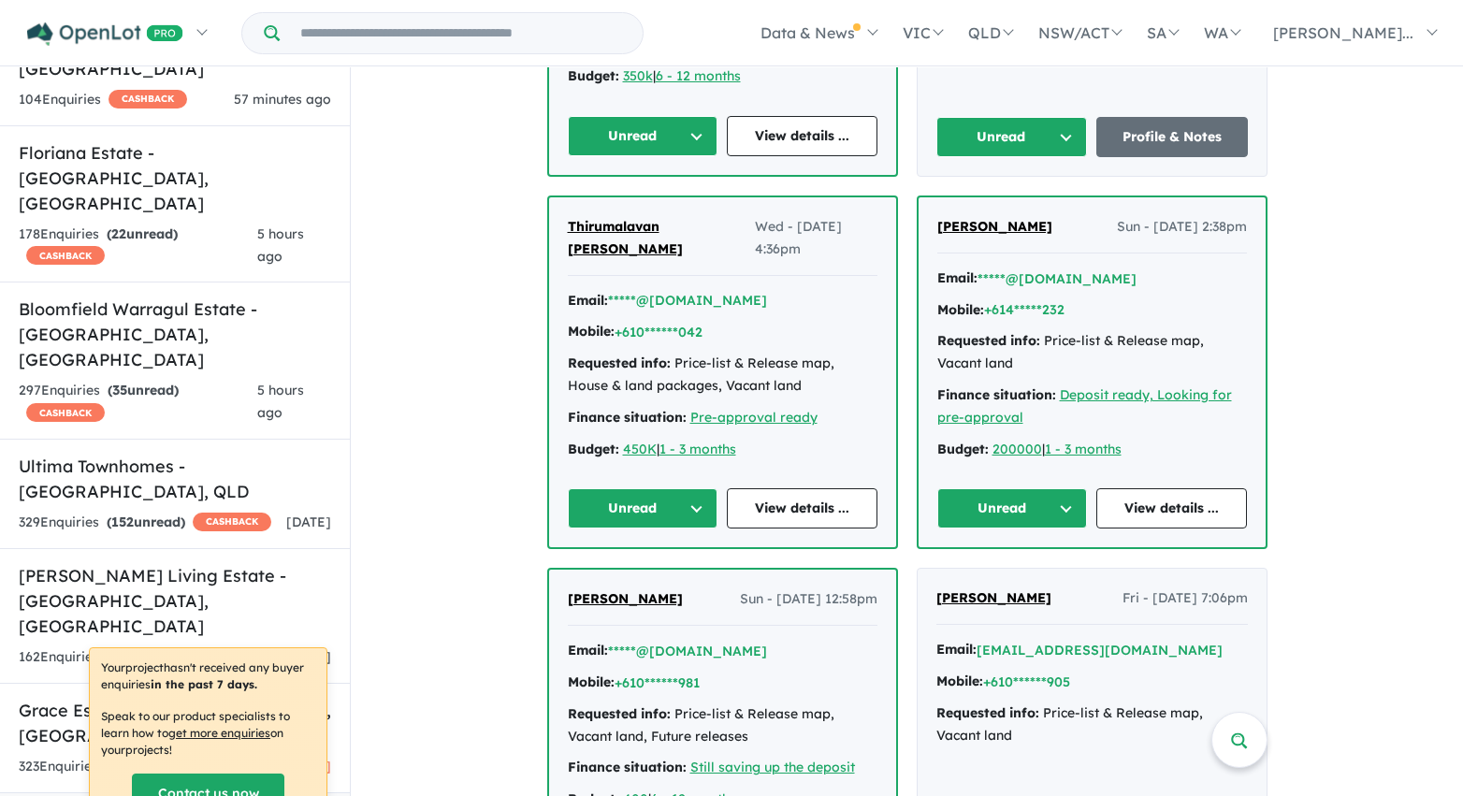
click at [658, 116] on button "Unread" at bounding box center [643, 136] width 151 height 40
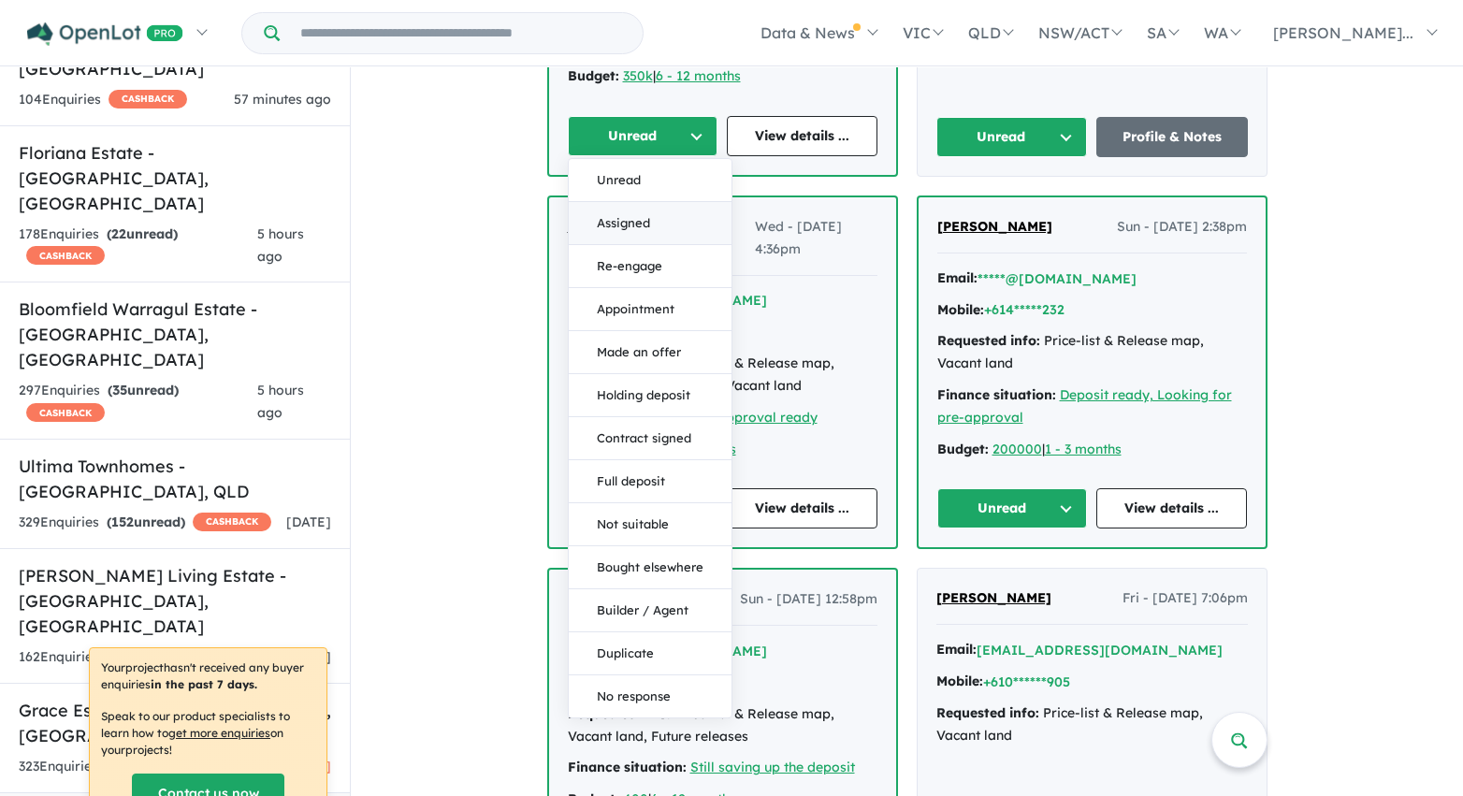
click at [652, 202] on button "Assigned" at bounding box center [650, 223] width 163 height 43
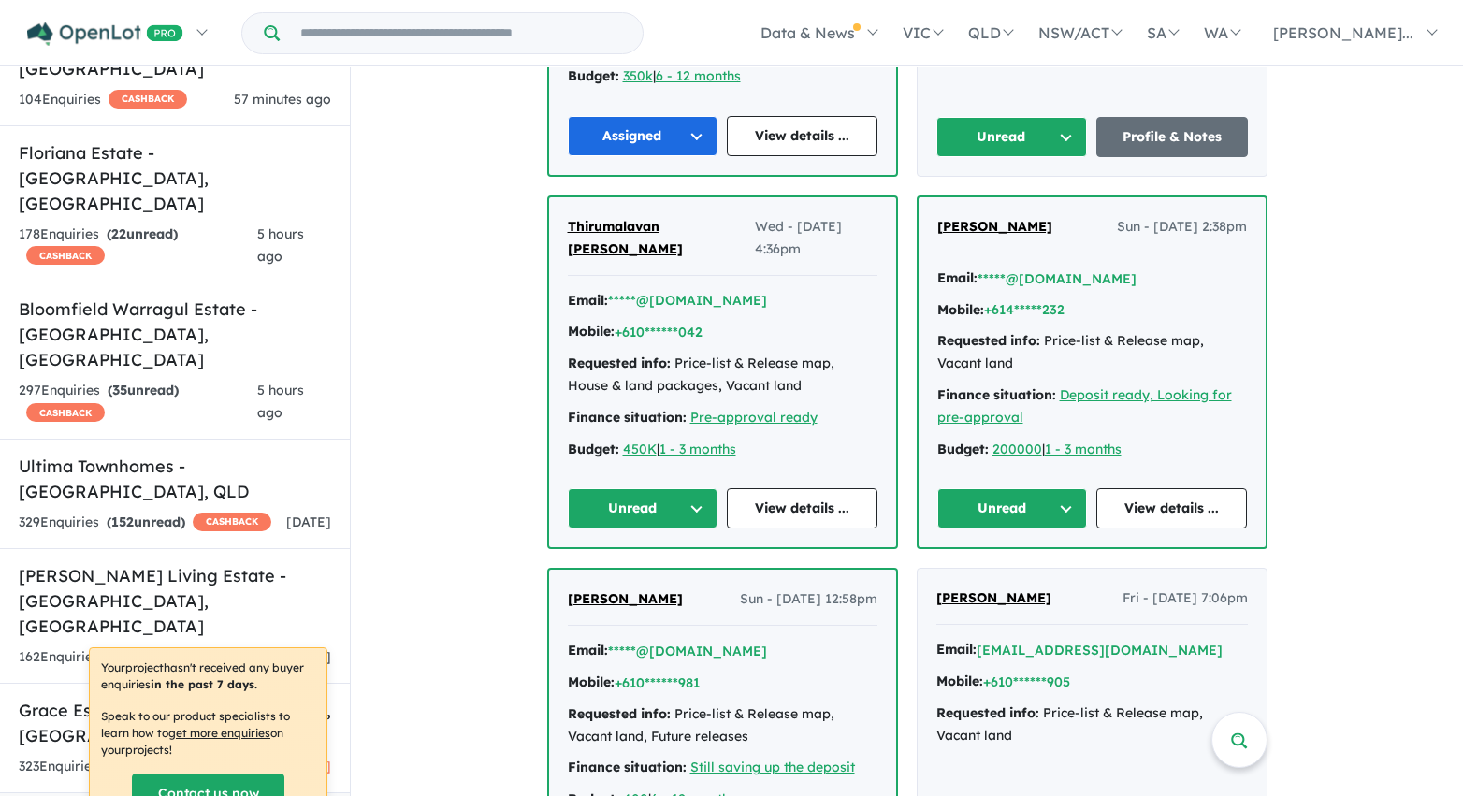
click at [1032, 117] on button "Unread" at bounding box center [1012, 137] width 152 height 40
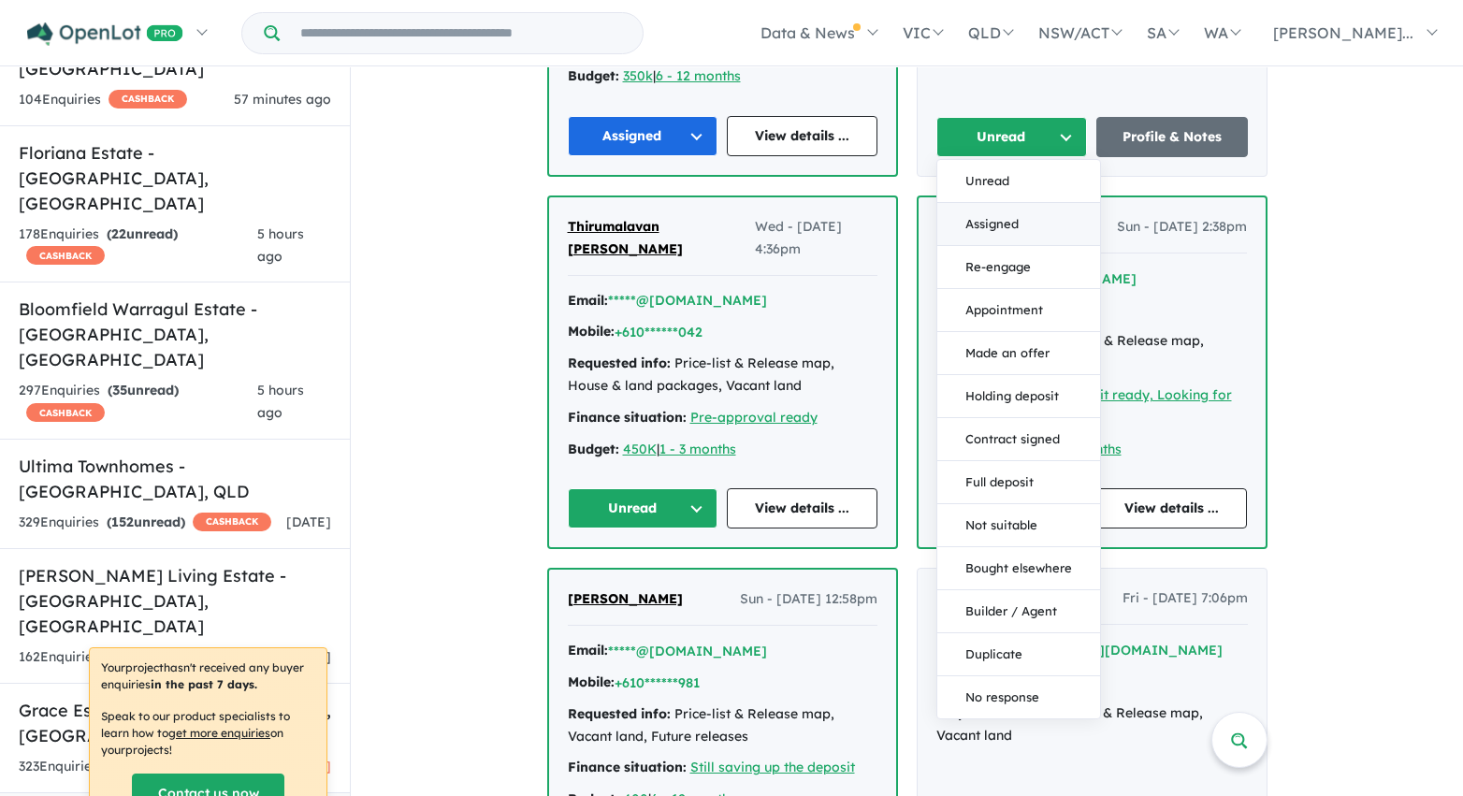
click at [1015, 203] on button "Assigned" at bounding box center [1018, 224] width 163 height 43
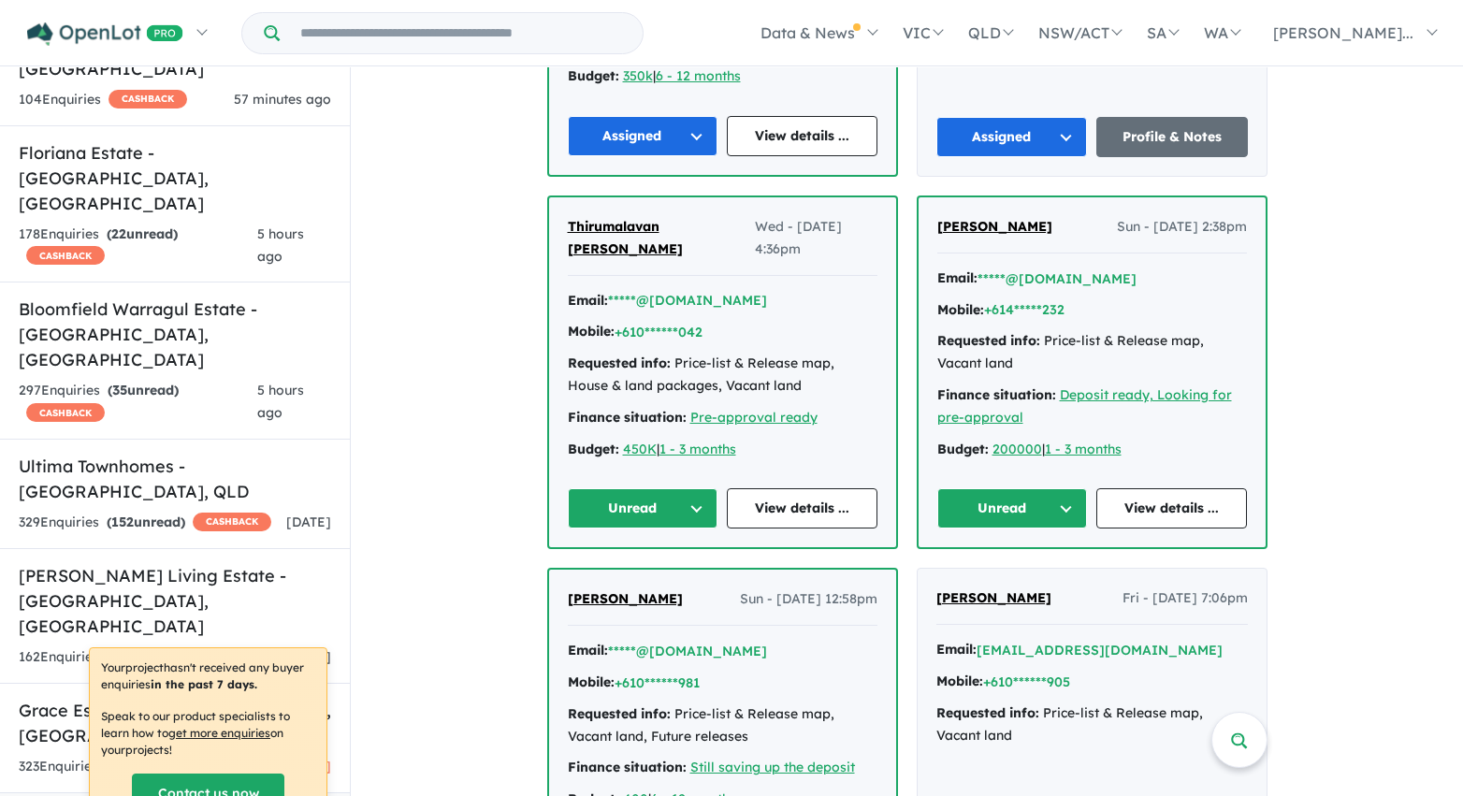
click at [1016, 488] on button "Unread" at bounding box center [1012, 508] width 151 height 40
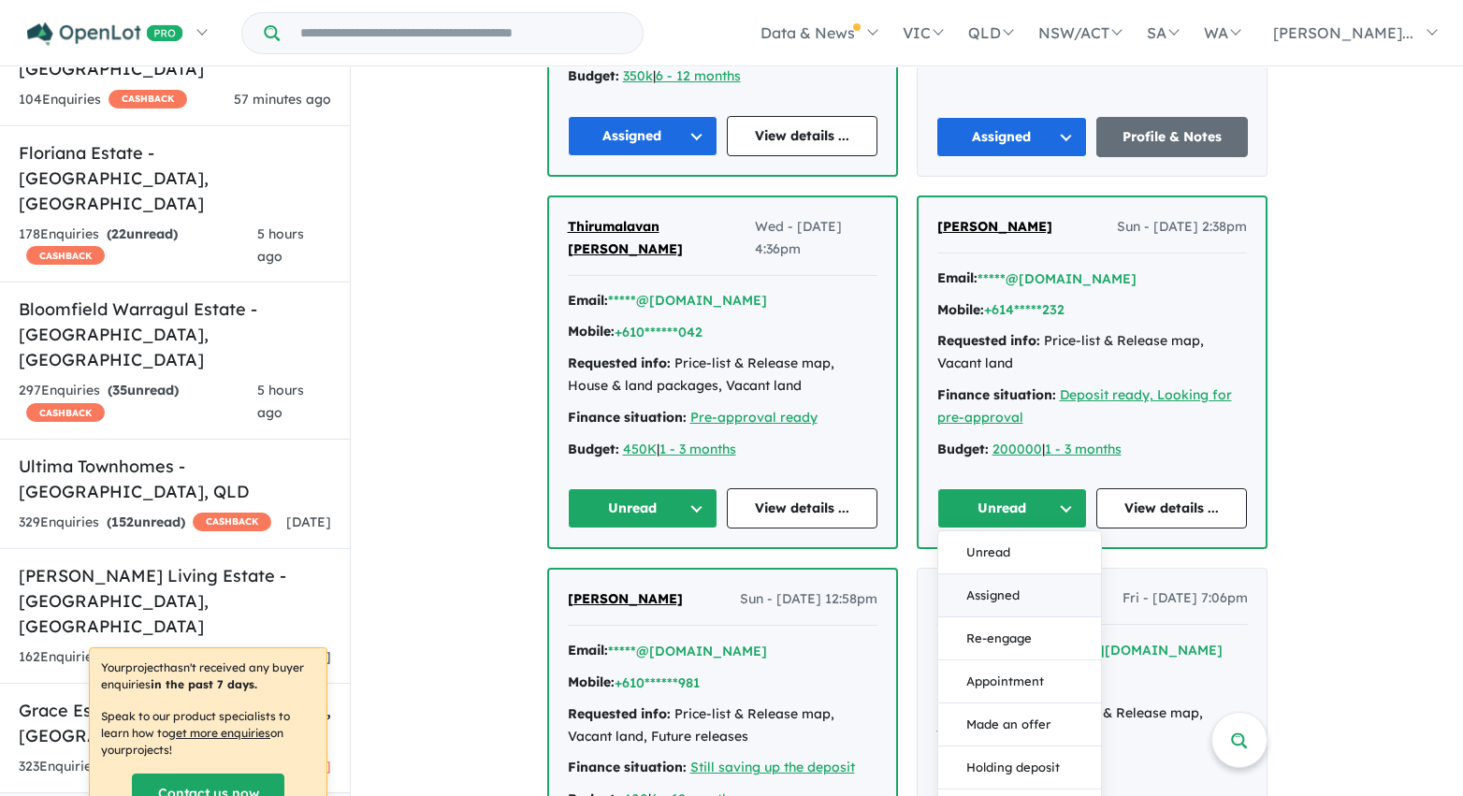
click at [1006, 584] on button "Assigned" at bounding box center [1019, 595] width 163 height 43
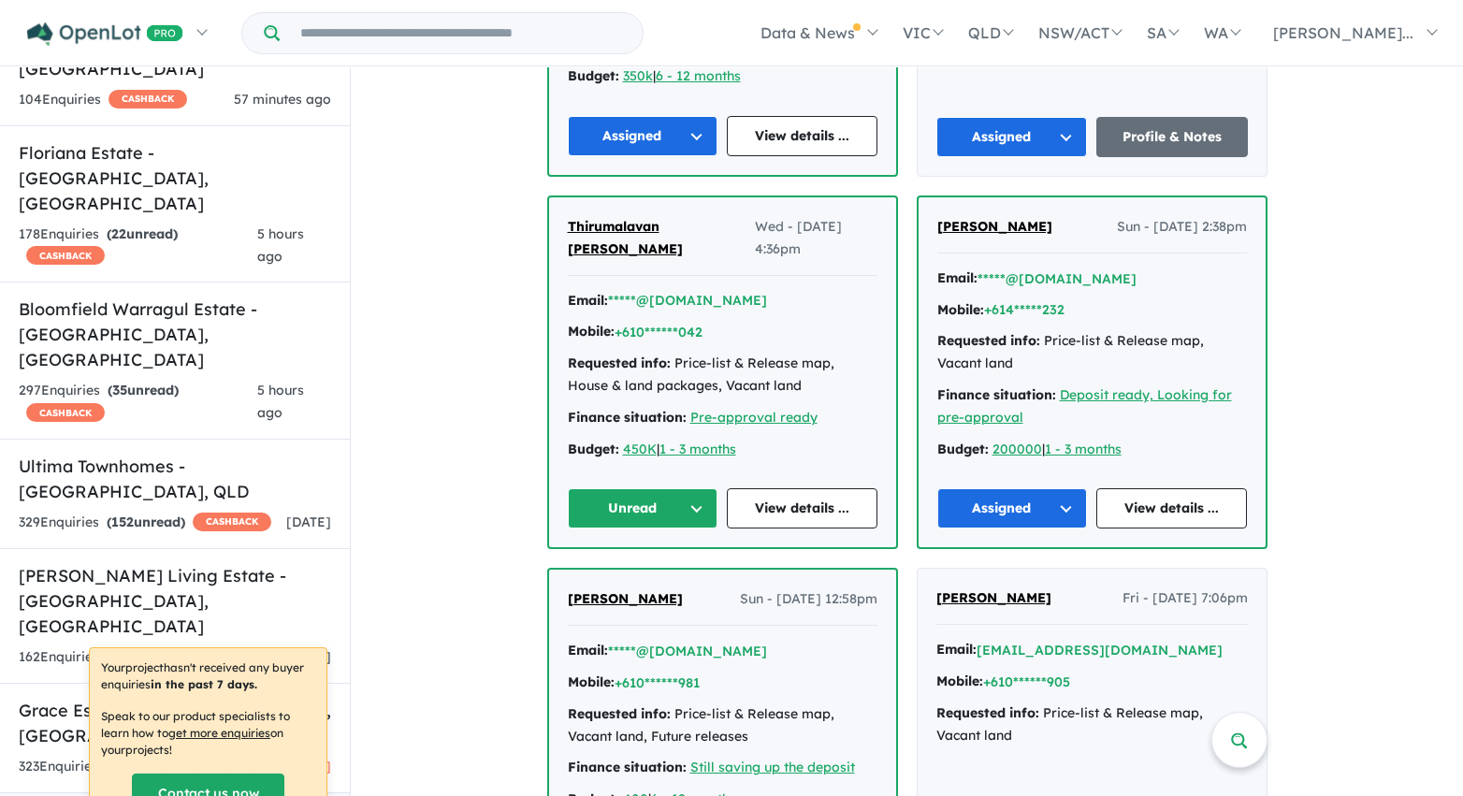
click at [669, 496] on button "Unread" at bounding box center [643, 508] width 151 height 40
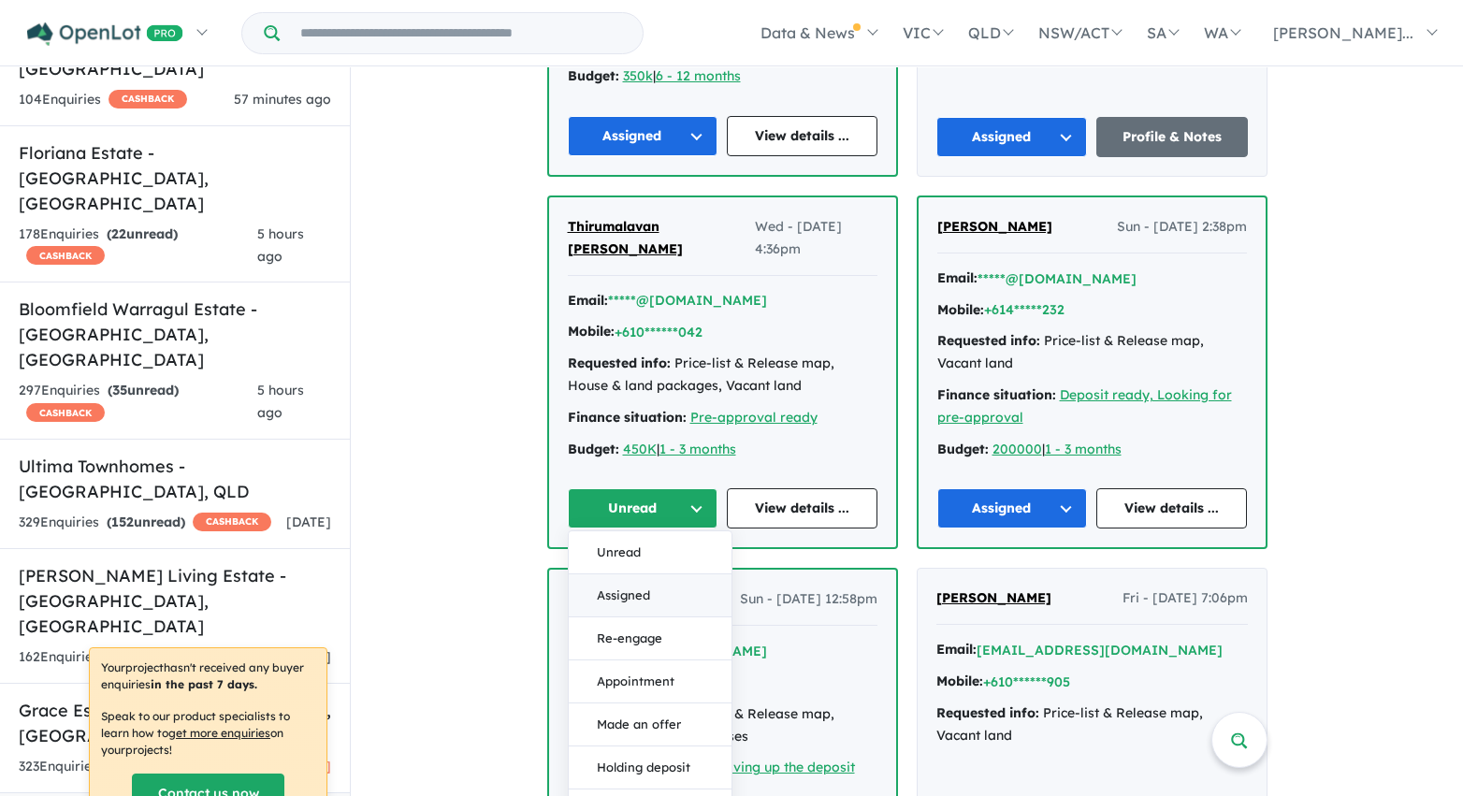
click at [652, 574] on button "Assigned" at bounding box center [650, 595] width 163 height 43
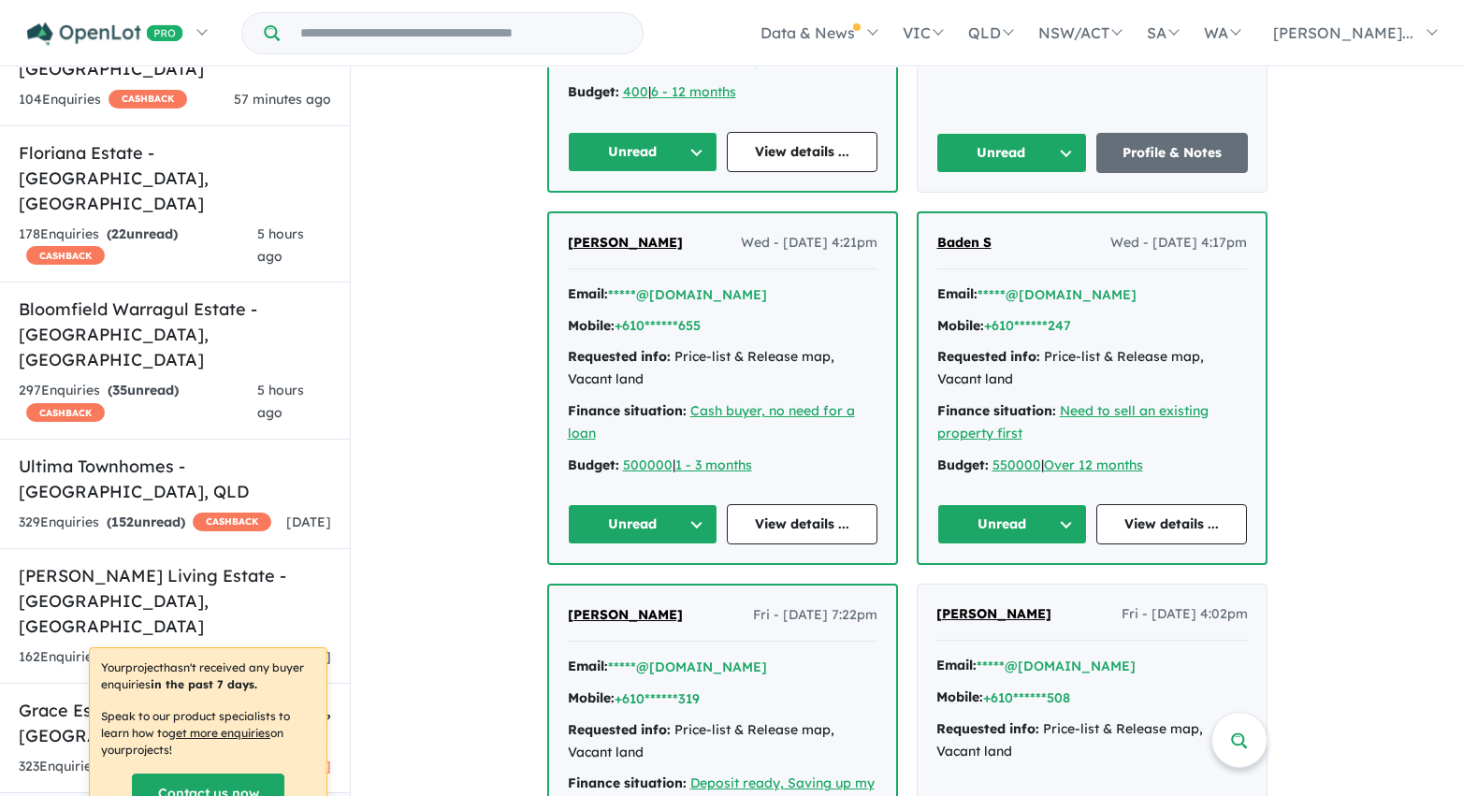
scroll to position [4447, 0]
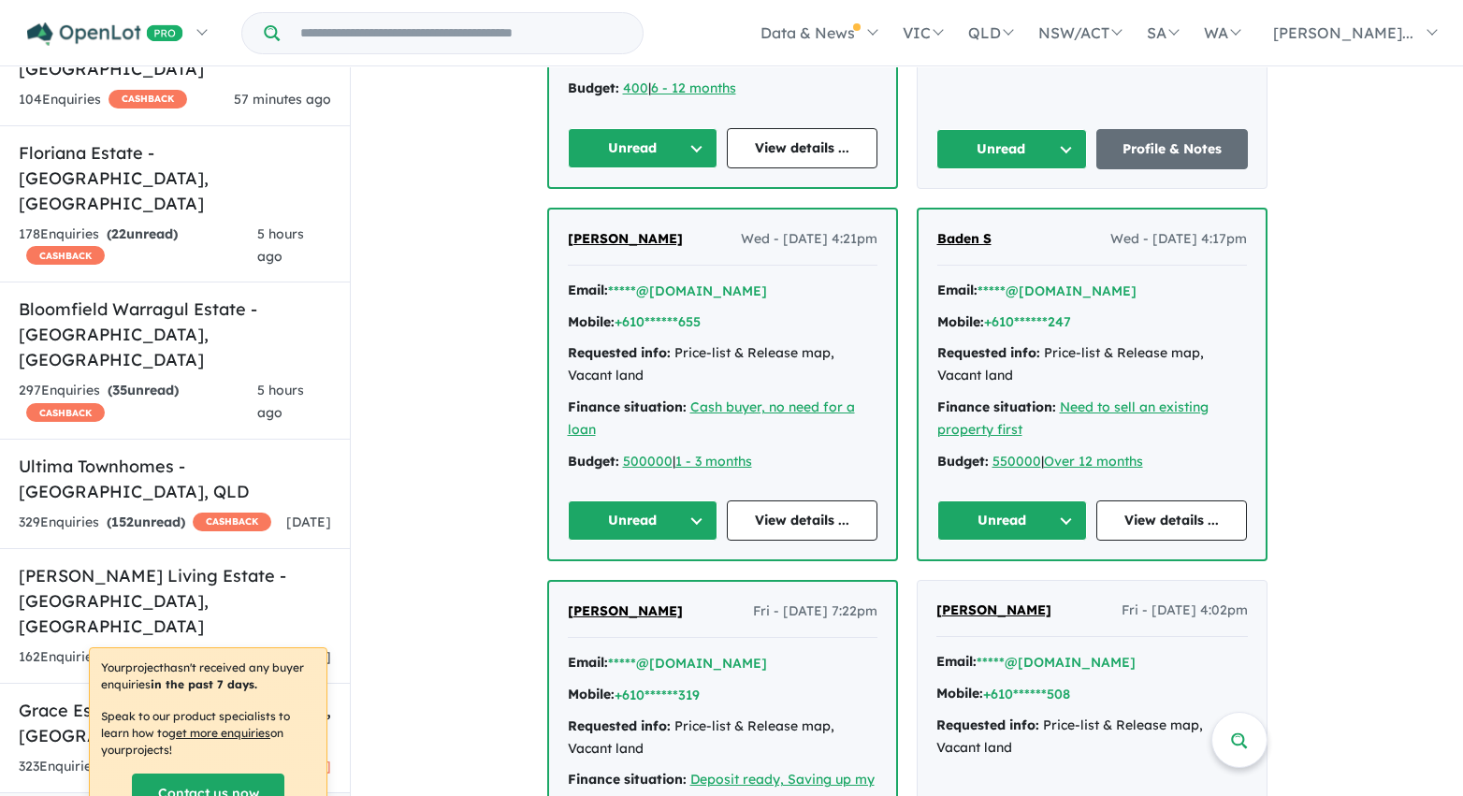
click at [675, 128] on button "Unread" at bounding box center [643, 148] width 151 height 40
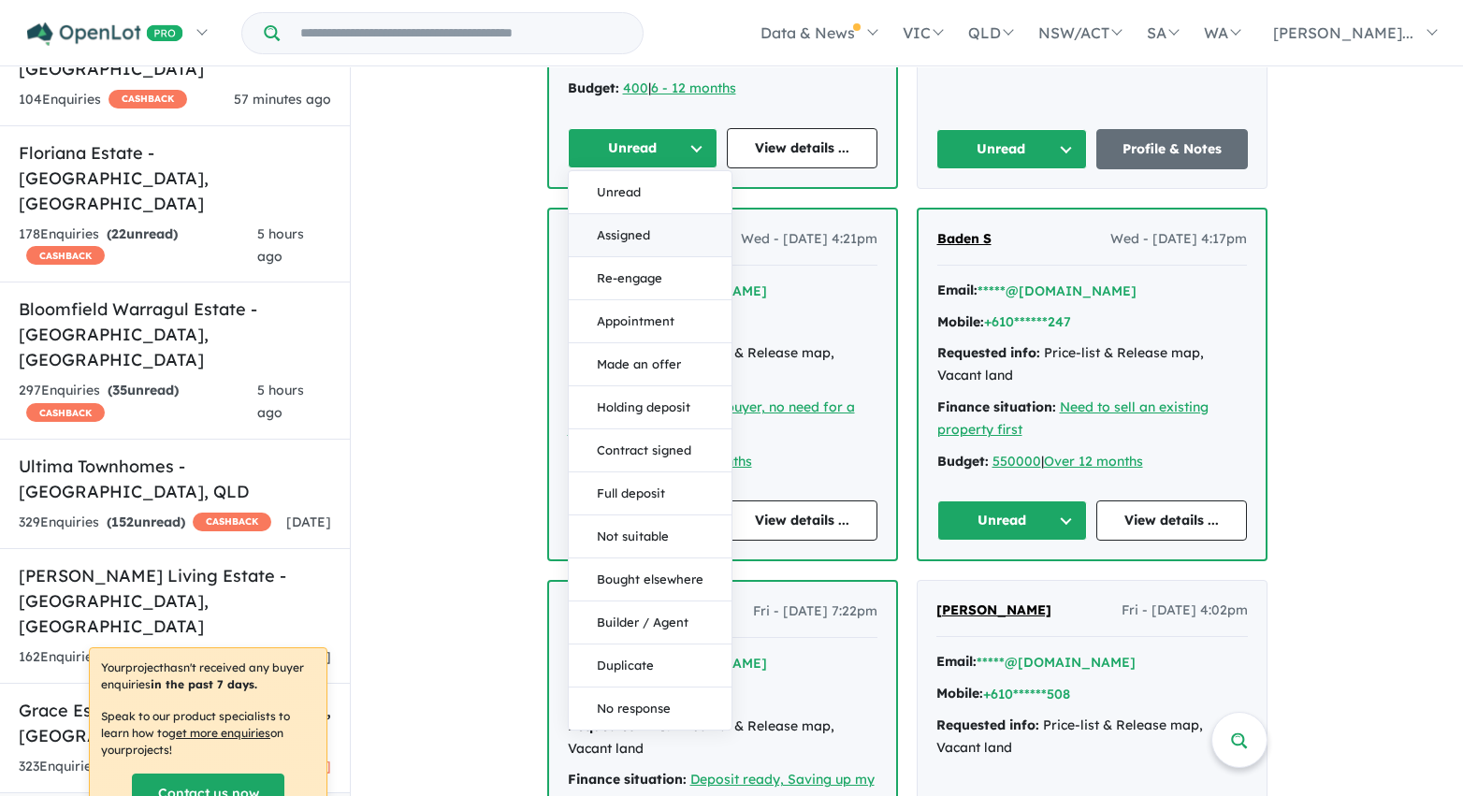
click at [660, 214] on button "Assigned" at bounding box center [650, 235] width 163 height 43
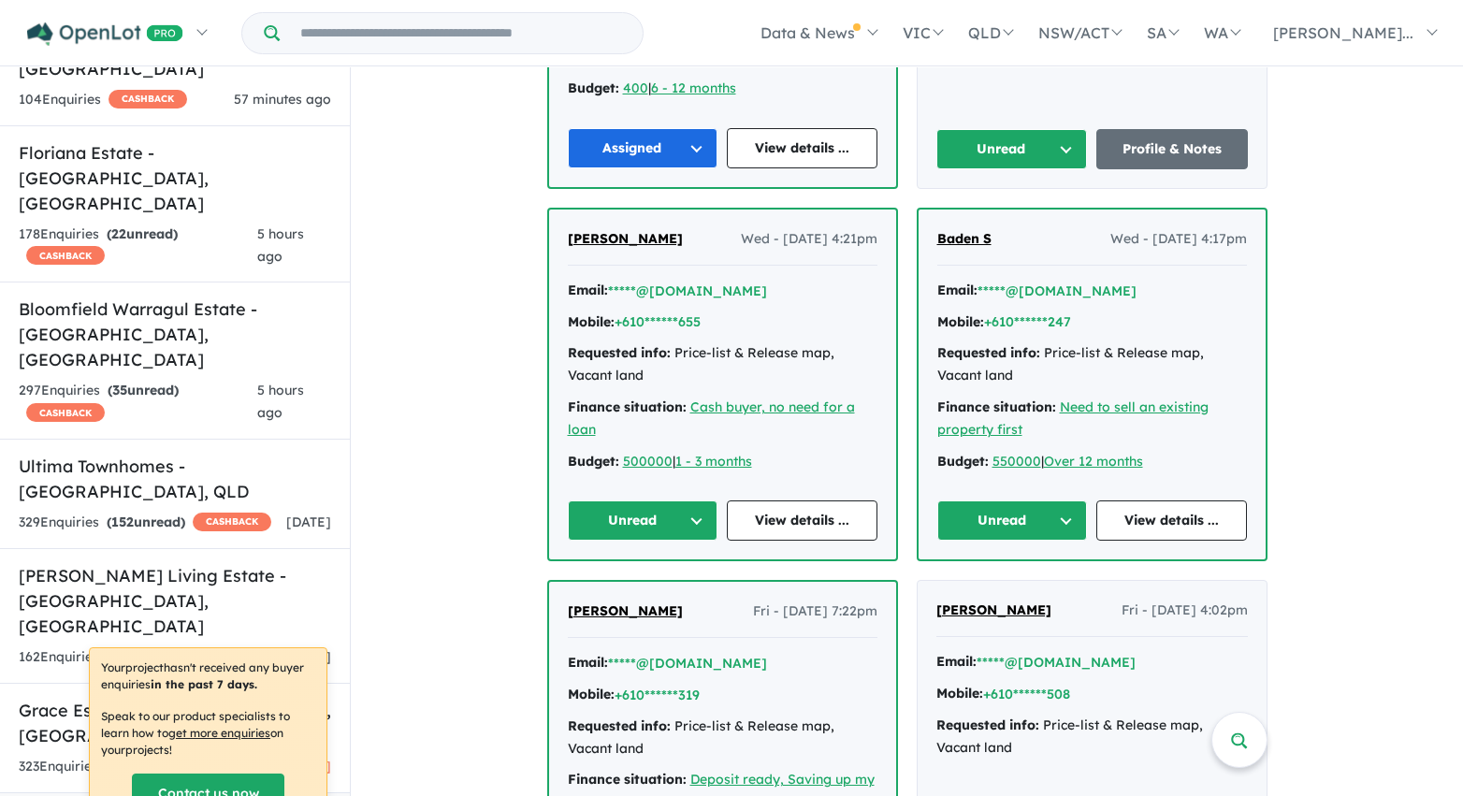
click at [975, 129] on button "Unread" at bounding box center [1012, 149] width 152 height 40
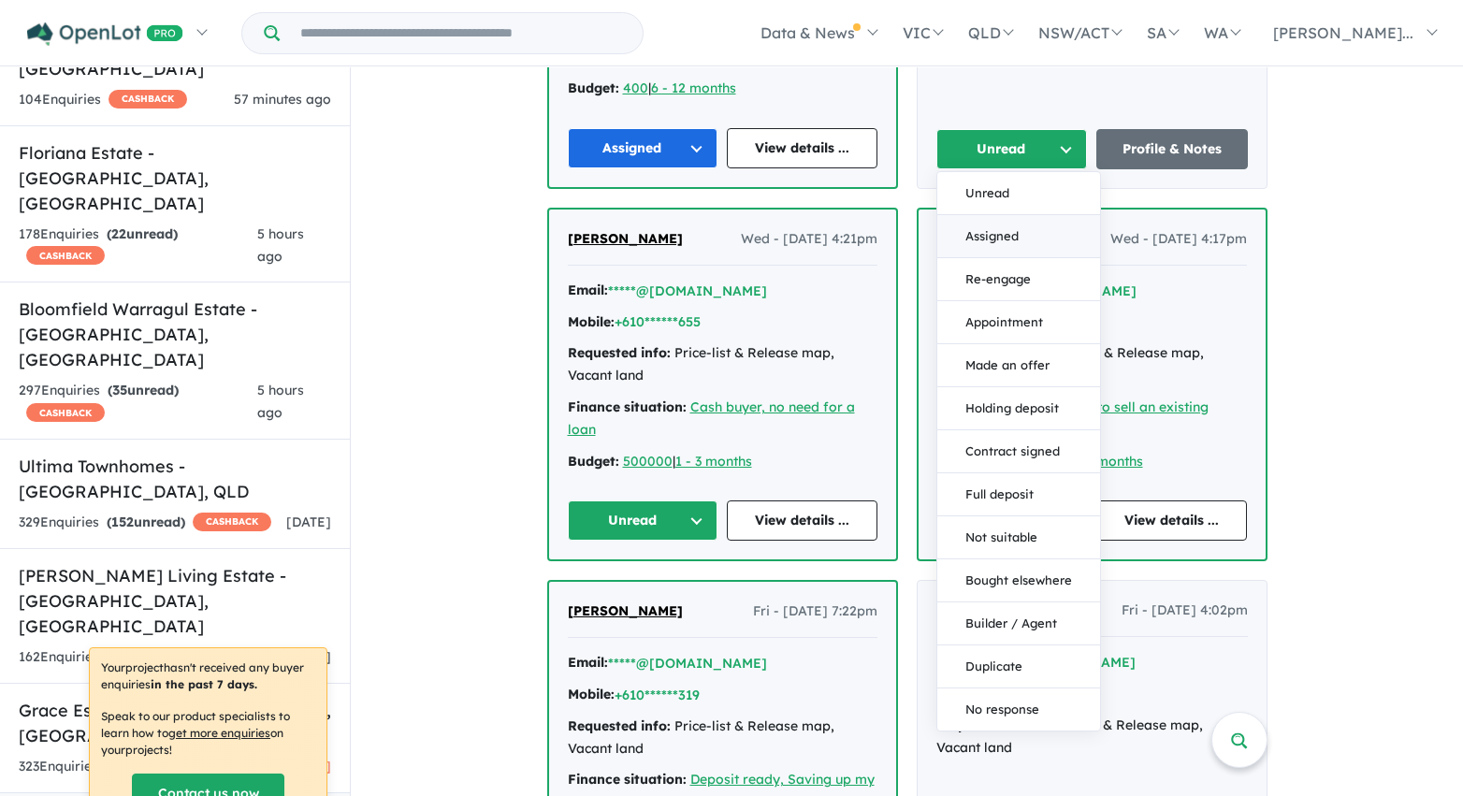
click at [976, 215] on button "Assigned" at bounding box center [1018, 236] width 163 height 43
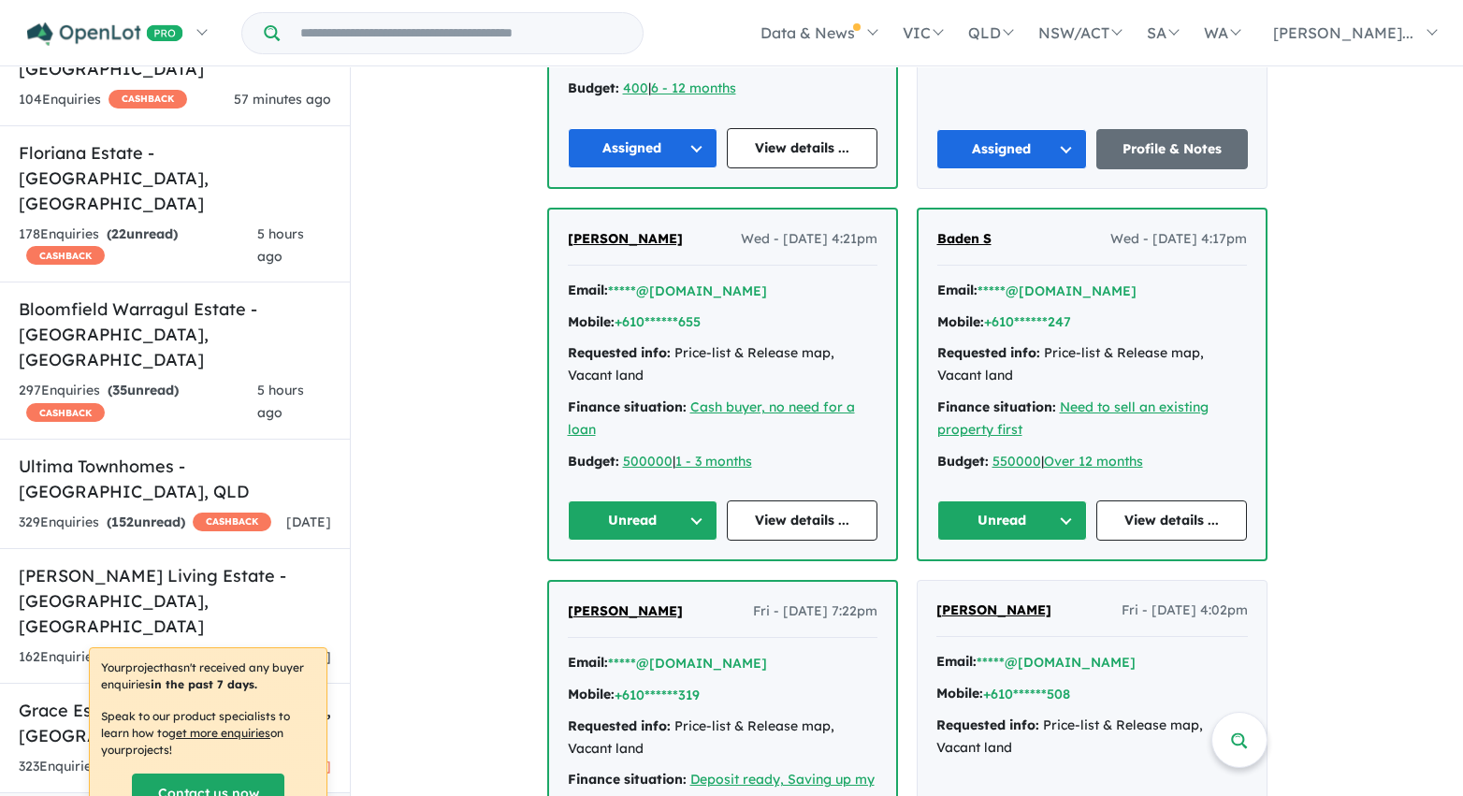
click at [1004, 500] on button "Unread" at bounding box center [1012, 520] width 151 height 40
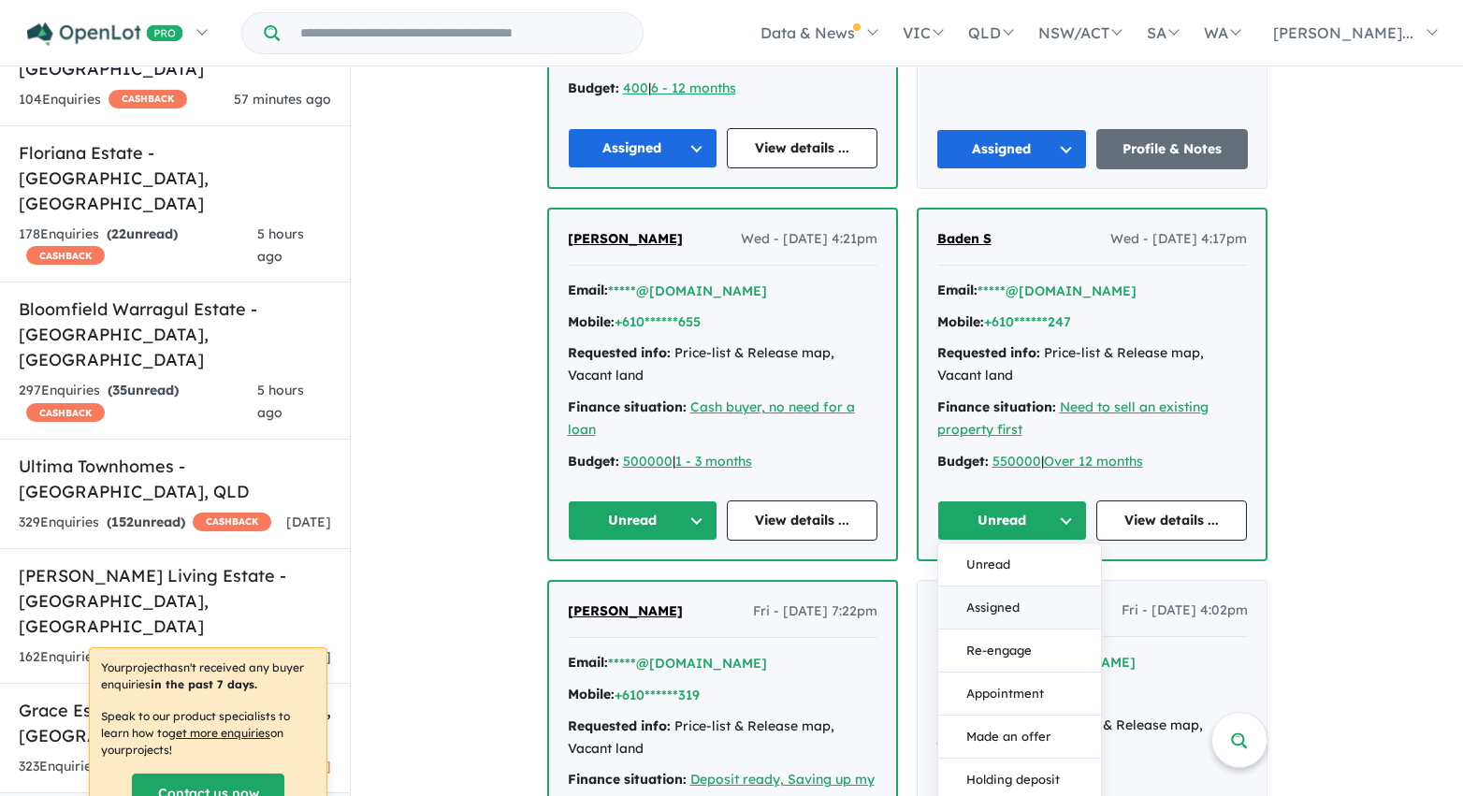
click at [1028, 586] on button "Assigned" at bounding box center [1019, 607] width 163 height 43
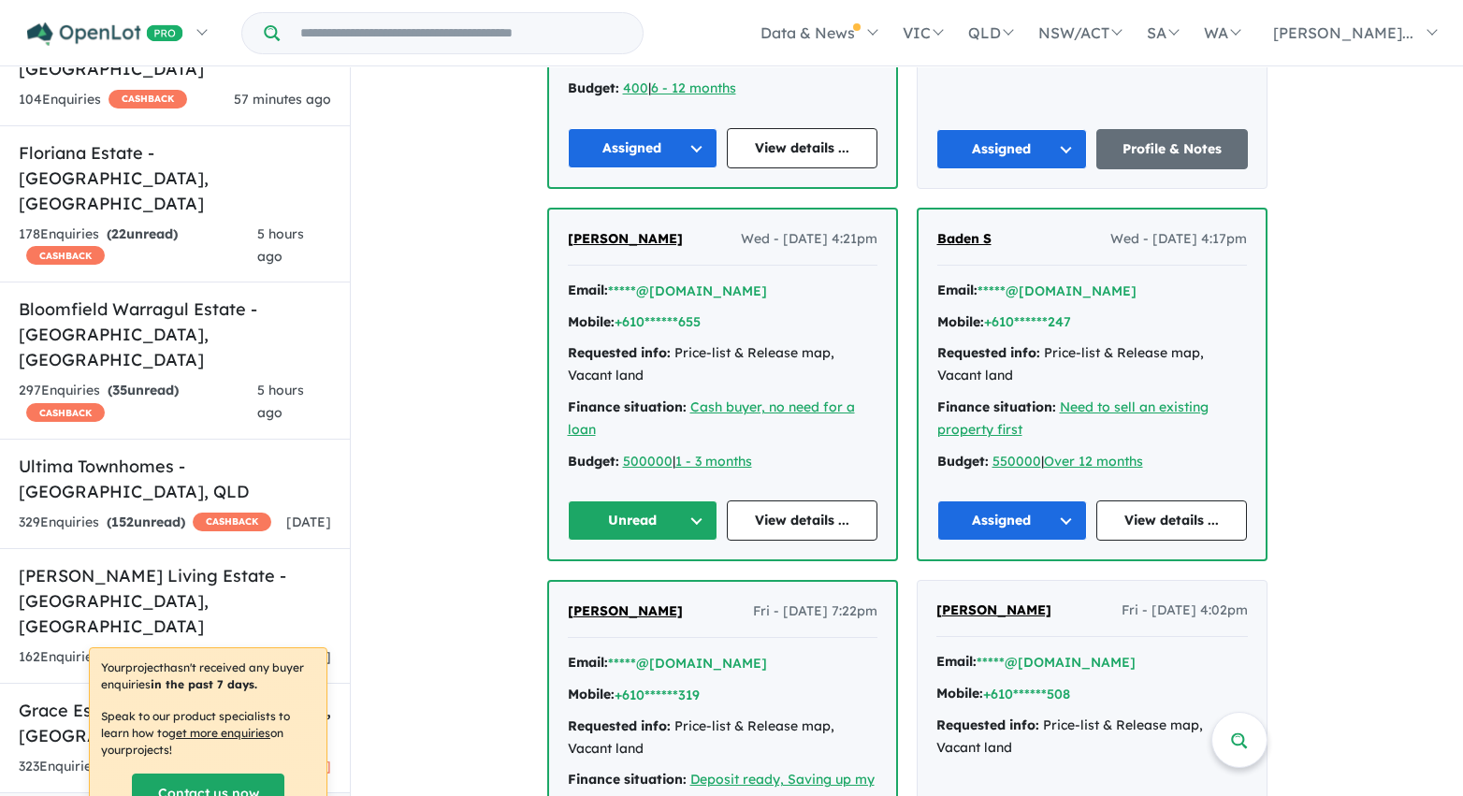
click at [633, 500] on button "Unread" at bounding box center [643, 520] width 151 height 40
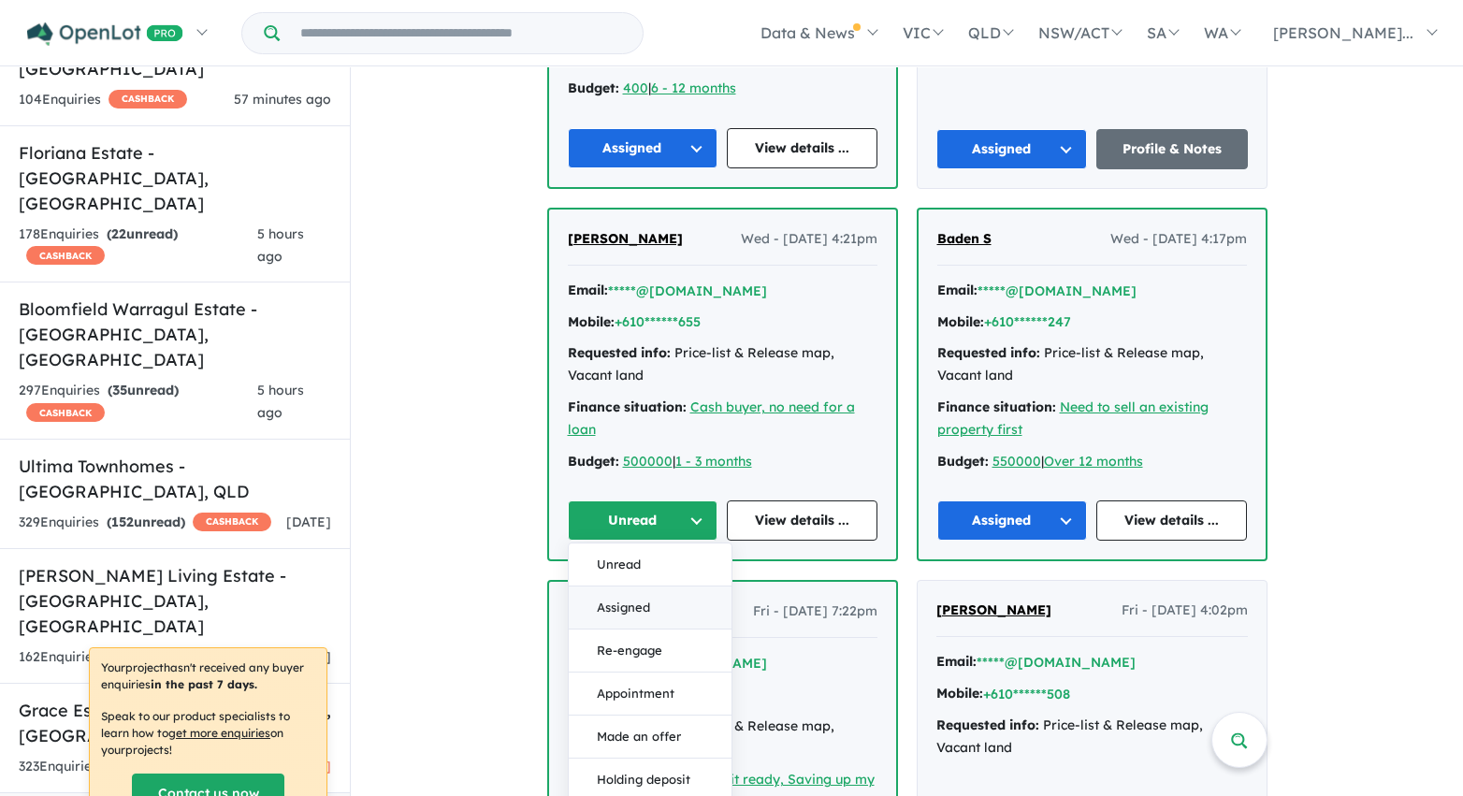
click at [639, 592] on button "Assigned" at bounding box center [650, 607] width 163 height 43
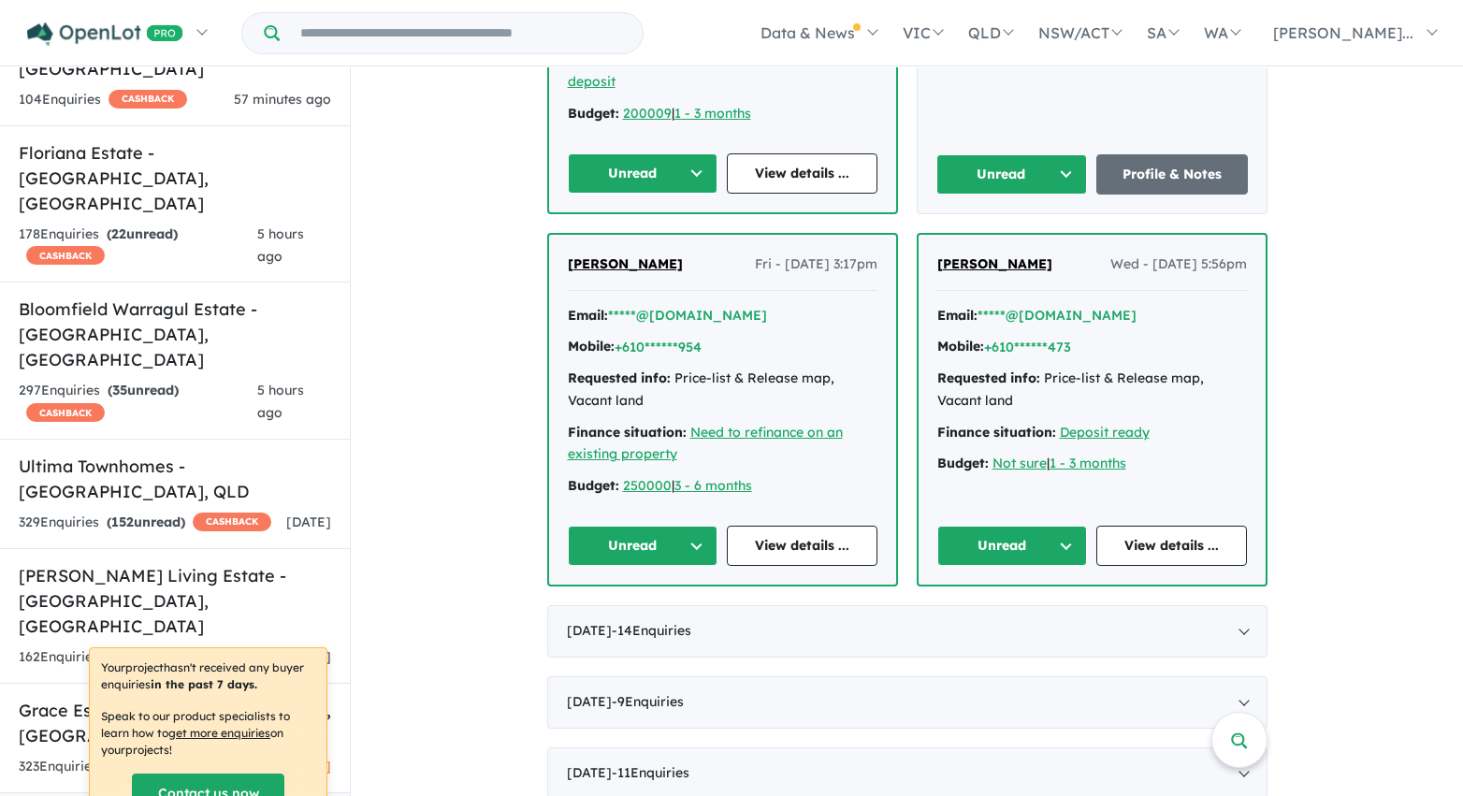
scroll to position [5182, 0]
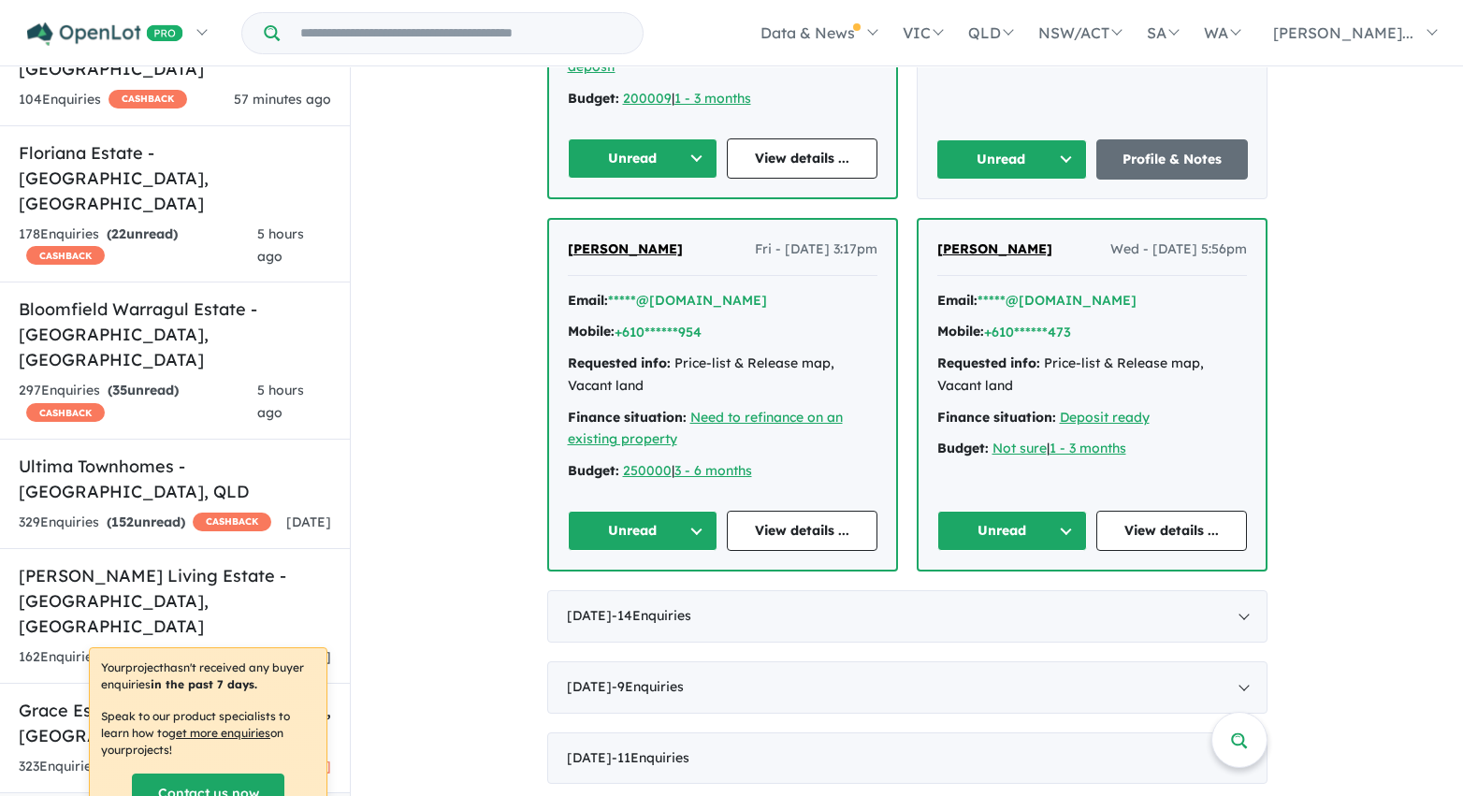
click at [676, 140] on button "Unread" at bounding box center [643, 158] width 151 height 40
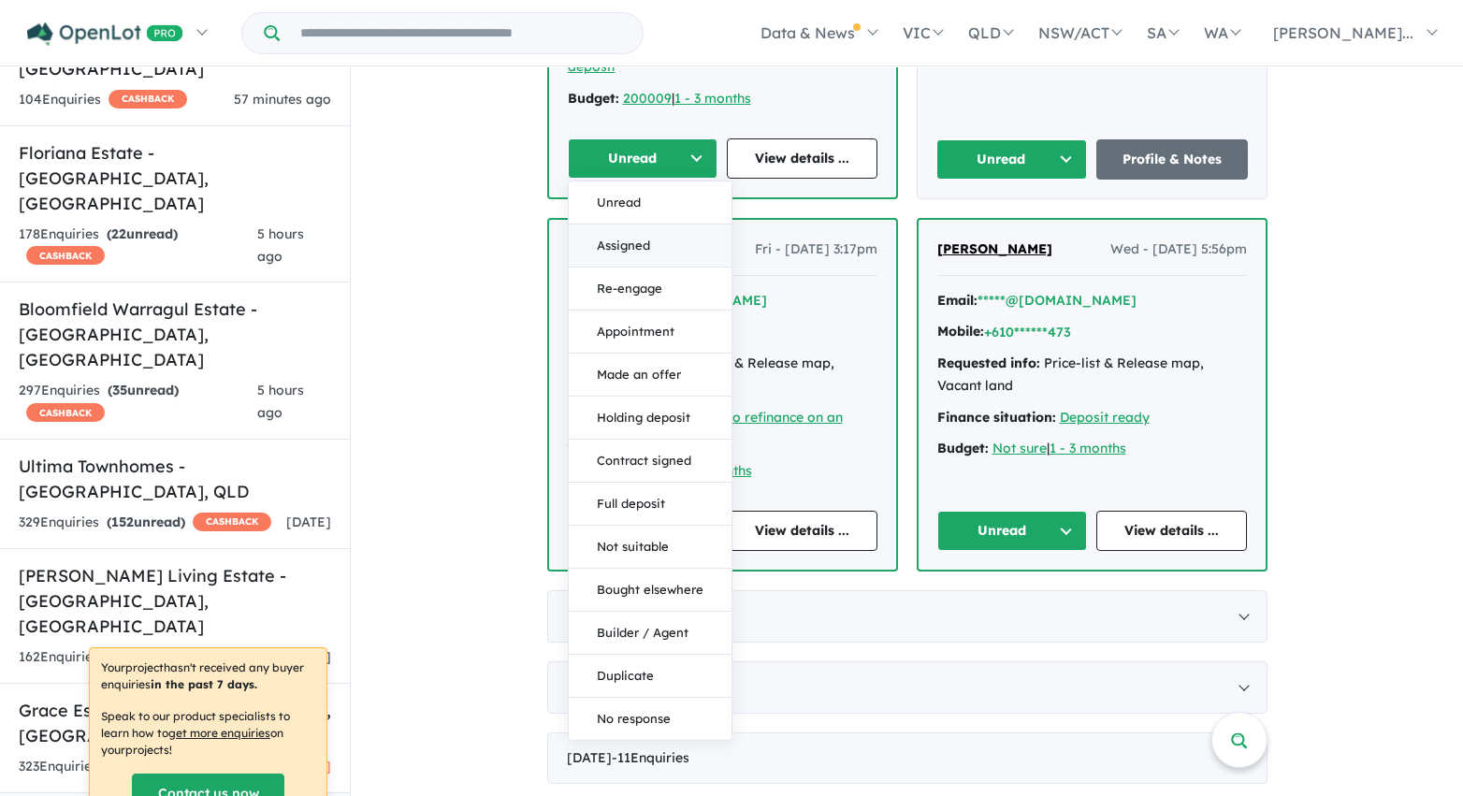
click at [666, 227] on button "Assigned" at bounding box center [650, 245] width 163 height 43
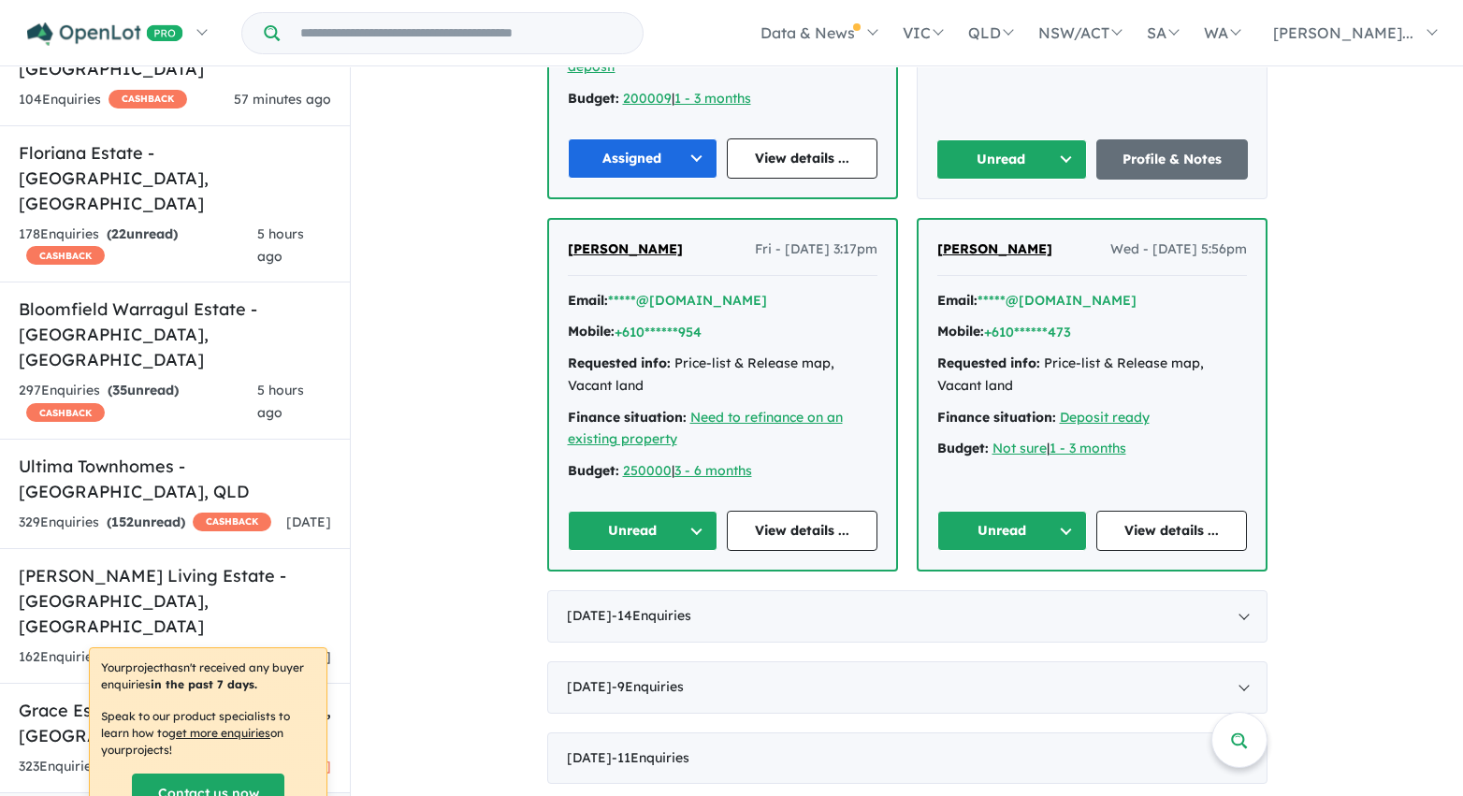
click at [1072, 139] on button "Unread" at bounding box center [1012, 159] width 152 height 40
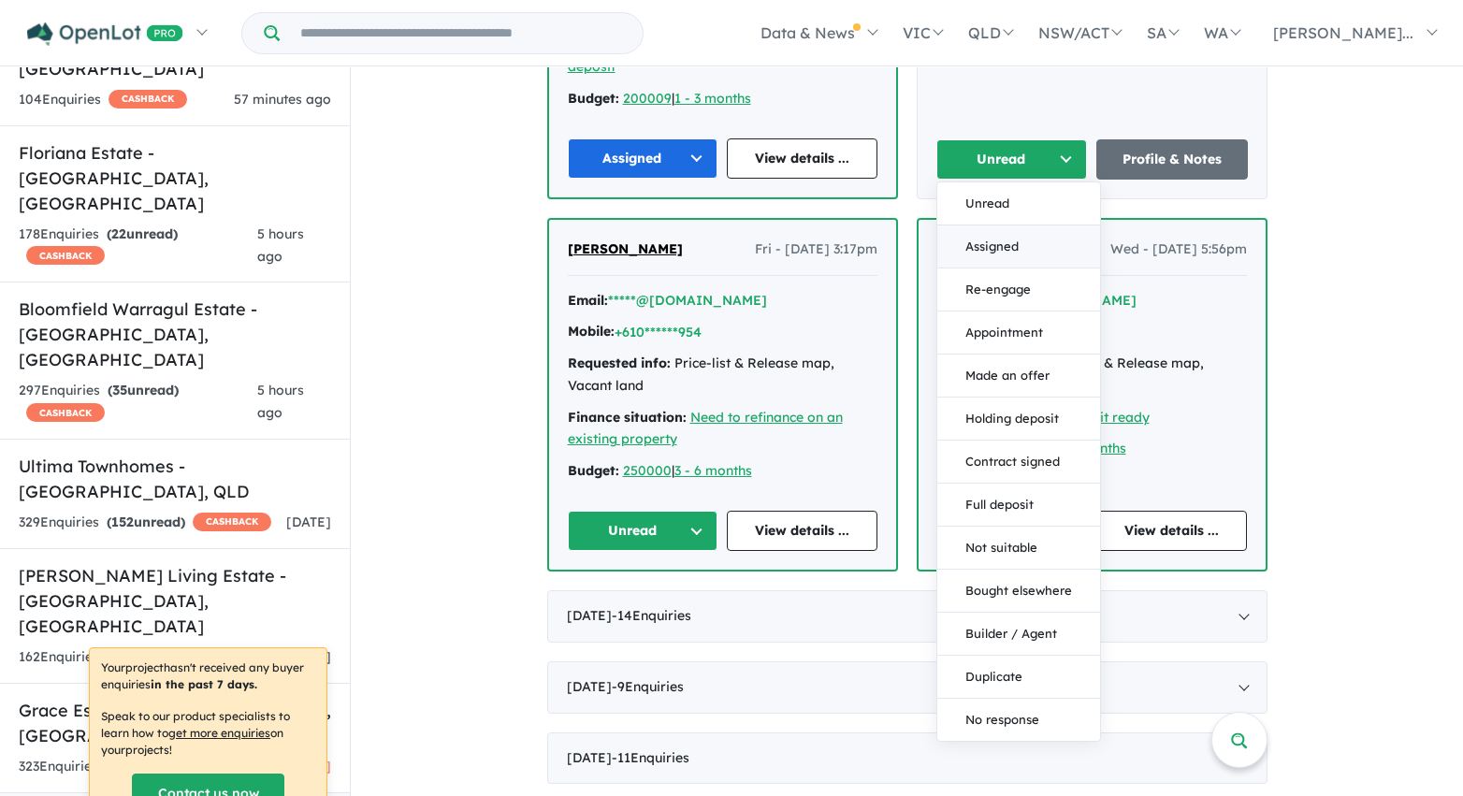
click at [1045, 225] on button "Assigned" at bounding box center [1018, 246] width 163 height 43
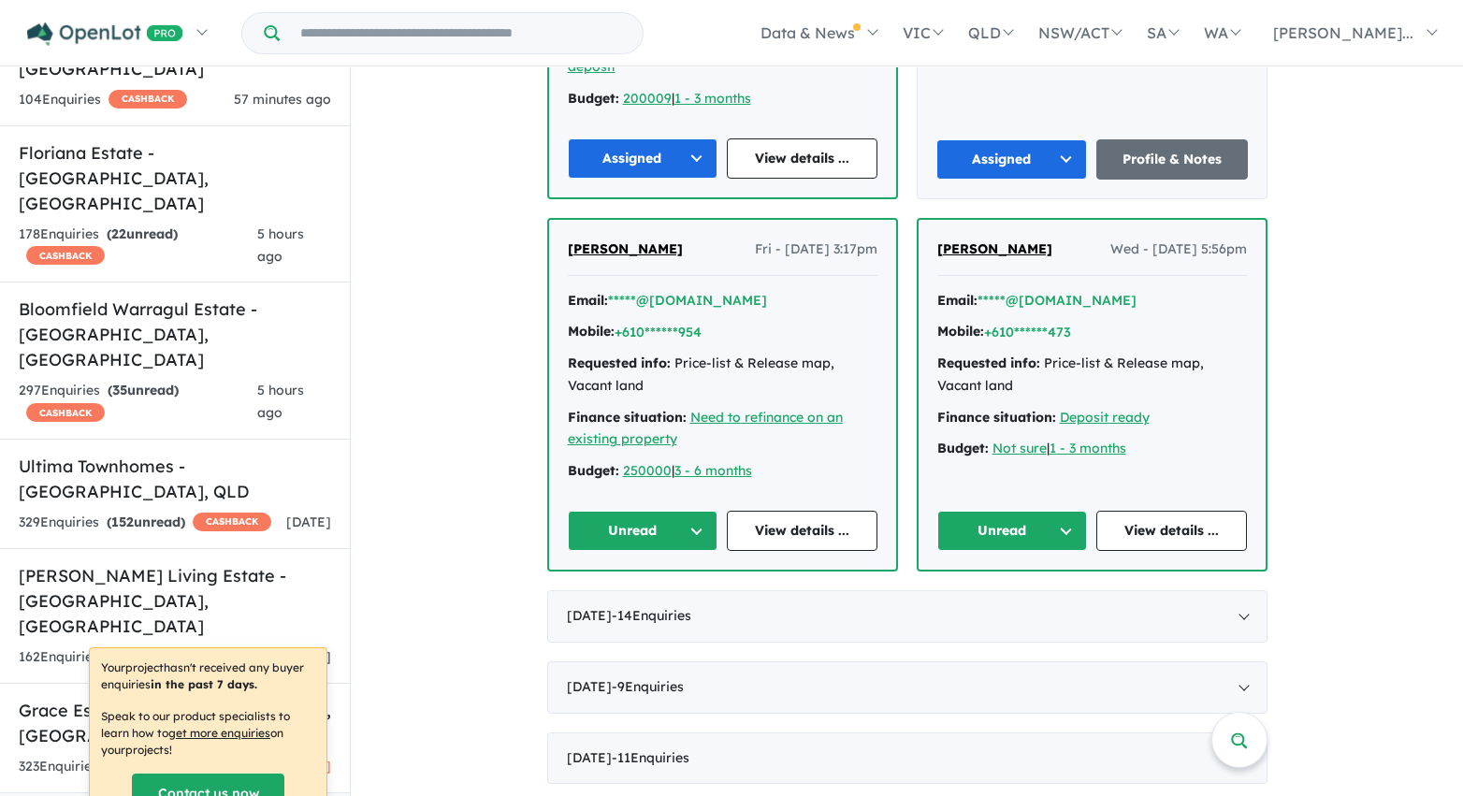
click at [1046, 513] on button "Unread" at bounding box center [1012, 531] width 151 height 40
click at [1029, 600] on button "Assigned" at bounding box center [1019, 618] width 163 height 43
click at [678, 514] on button "Unread" at bounding box center [643, 531] width 151 height 40
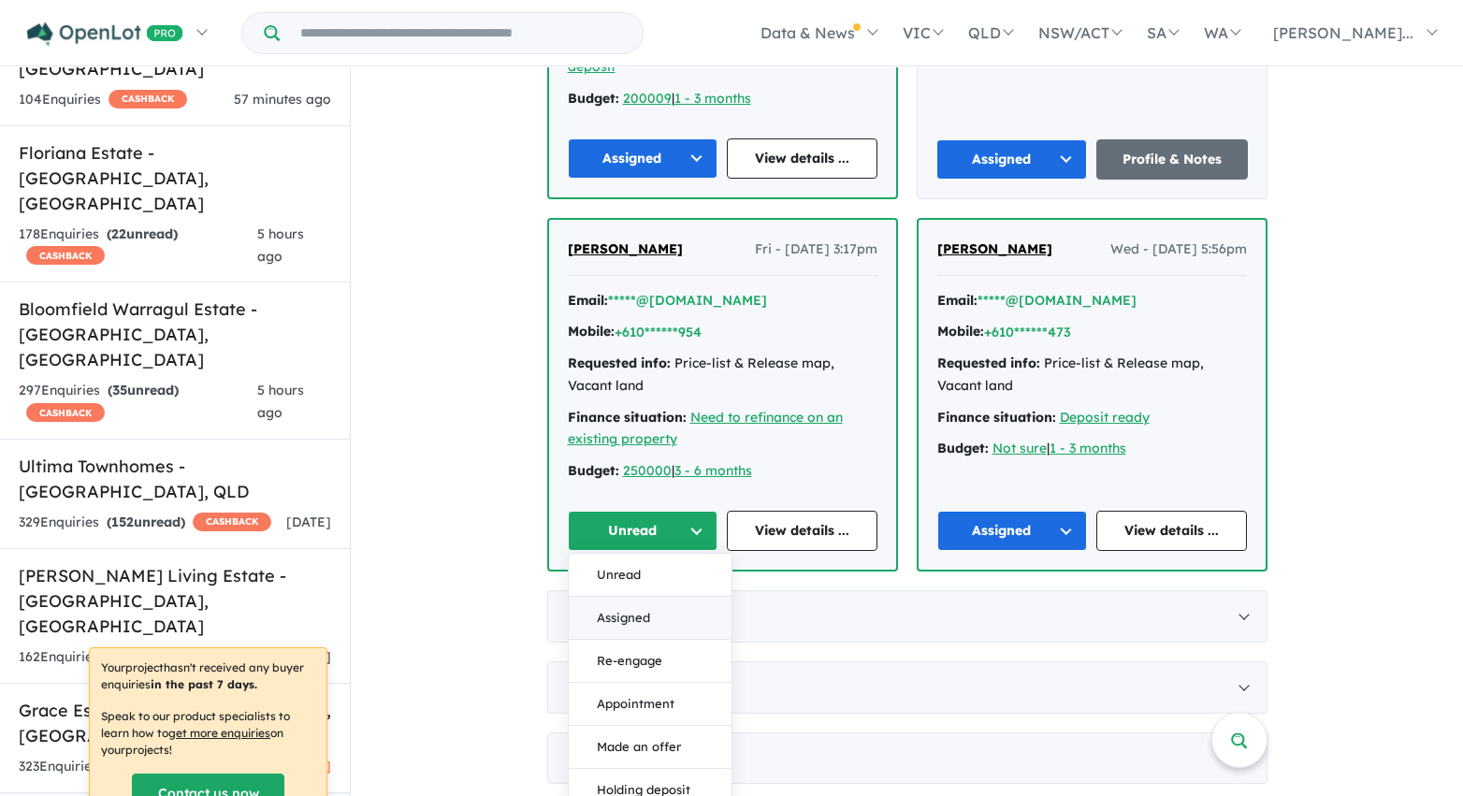
click at [655, 597] on button "Assigned" at bounding box center [650, 618] width 163 height 43
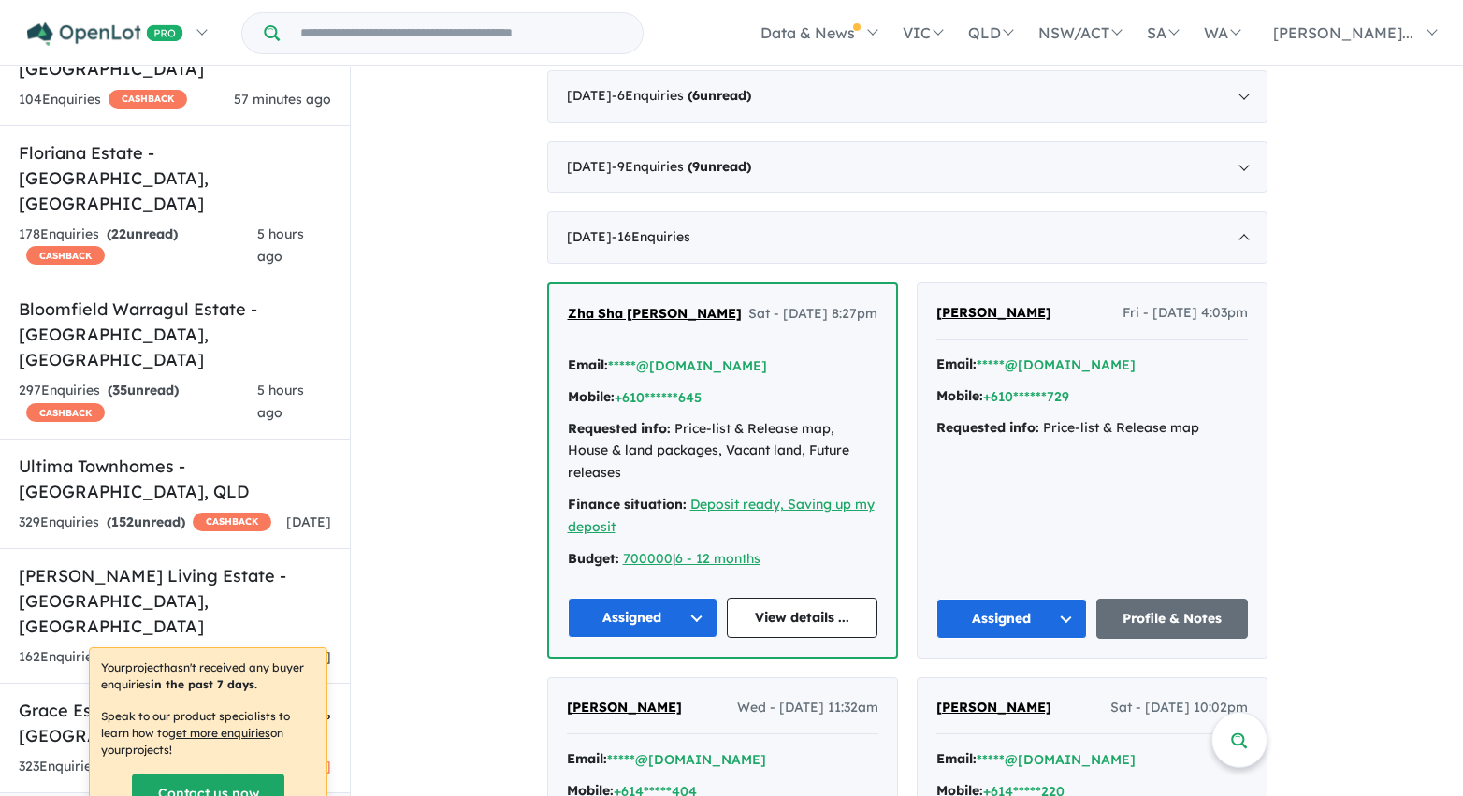
scroll to position [2581, 0]
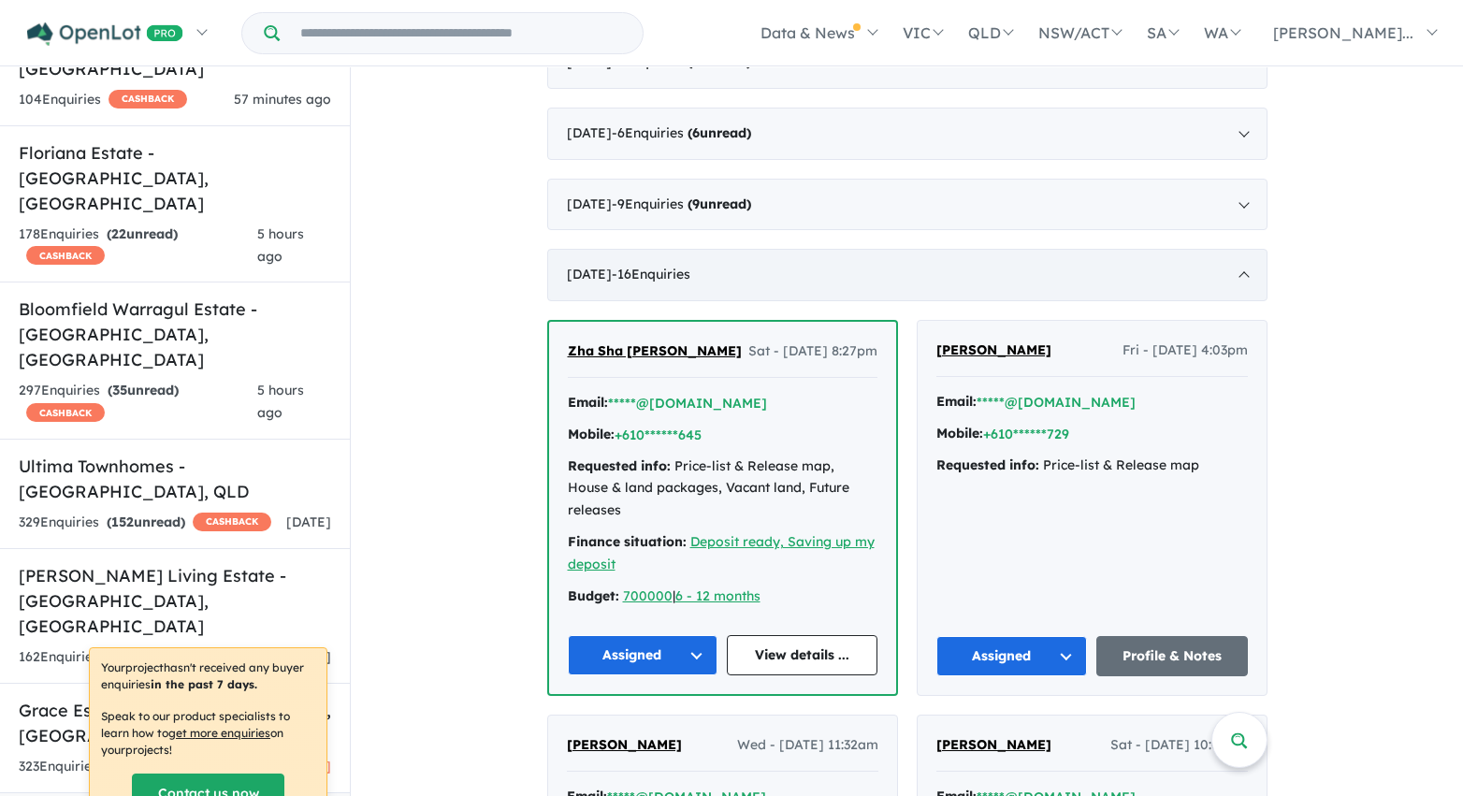
click at [686, 271] on span "- 16 Enquir ies ( 0 unread)" at bounding box center [651, 274] width 79 height 17
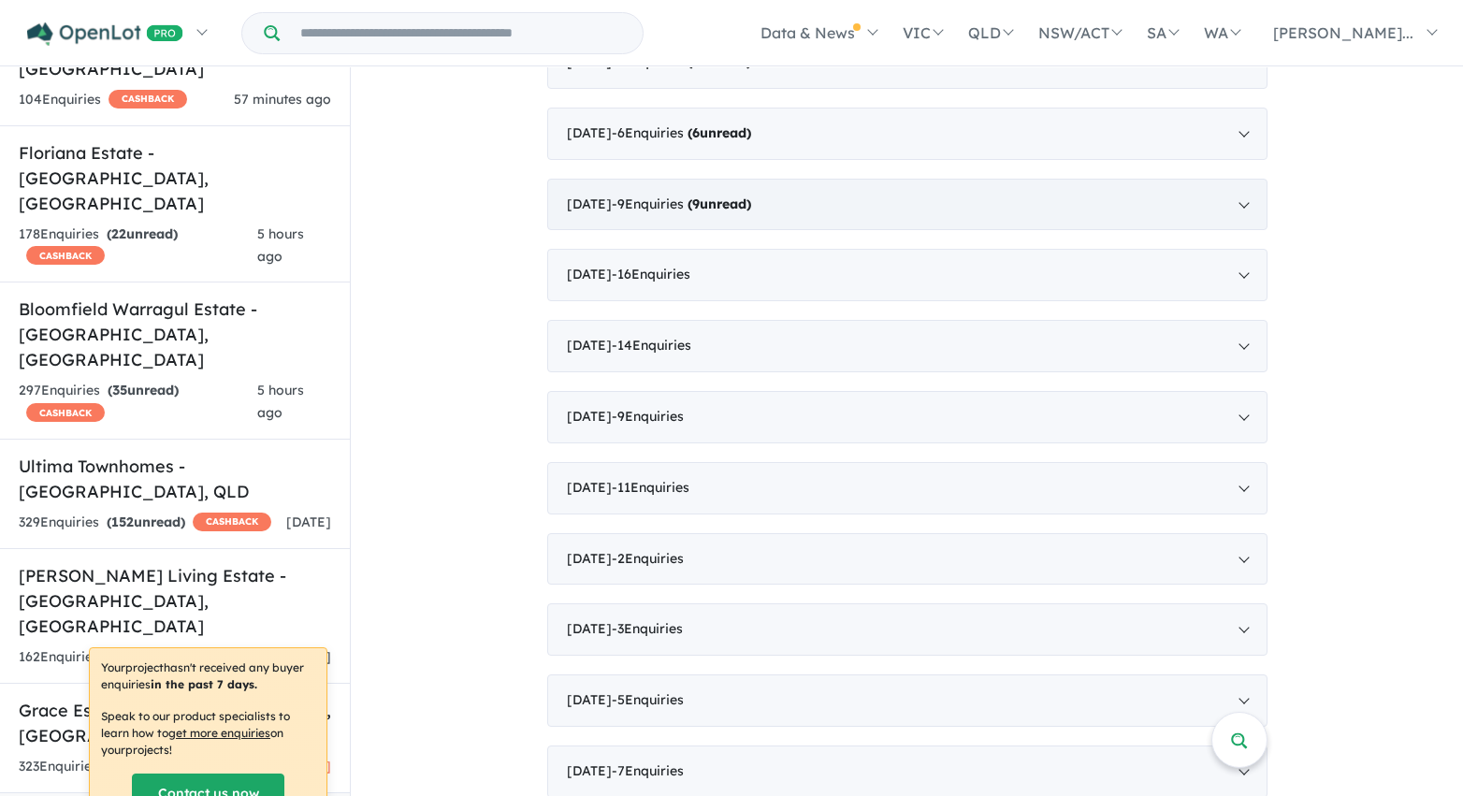
click at [807, 204] on div "October 2021 - 9 Enquir ies ( 9 unread)" at bounding box center [907, 205] width 720 height 52
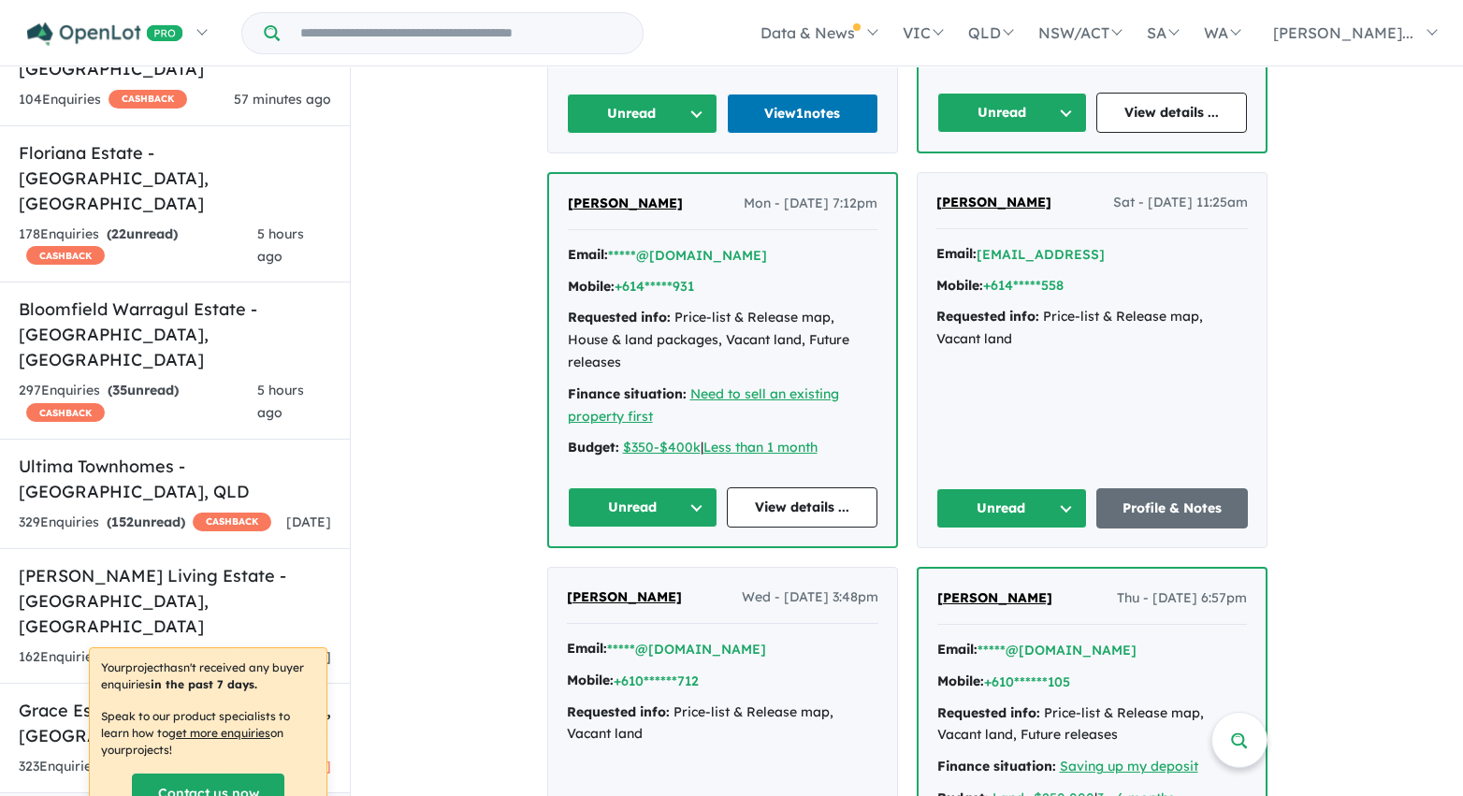
scroll to position [3016, 0]
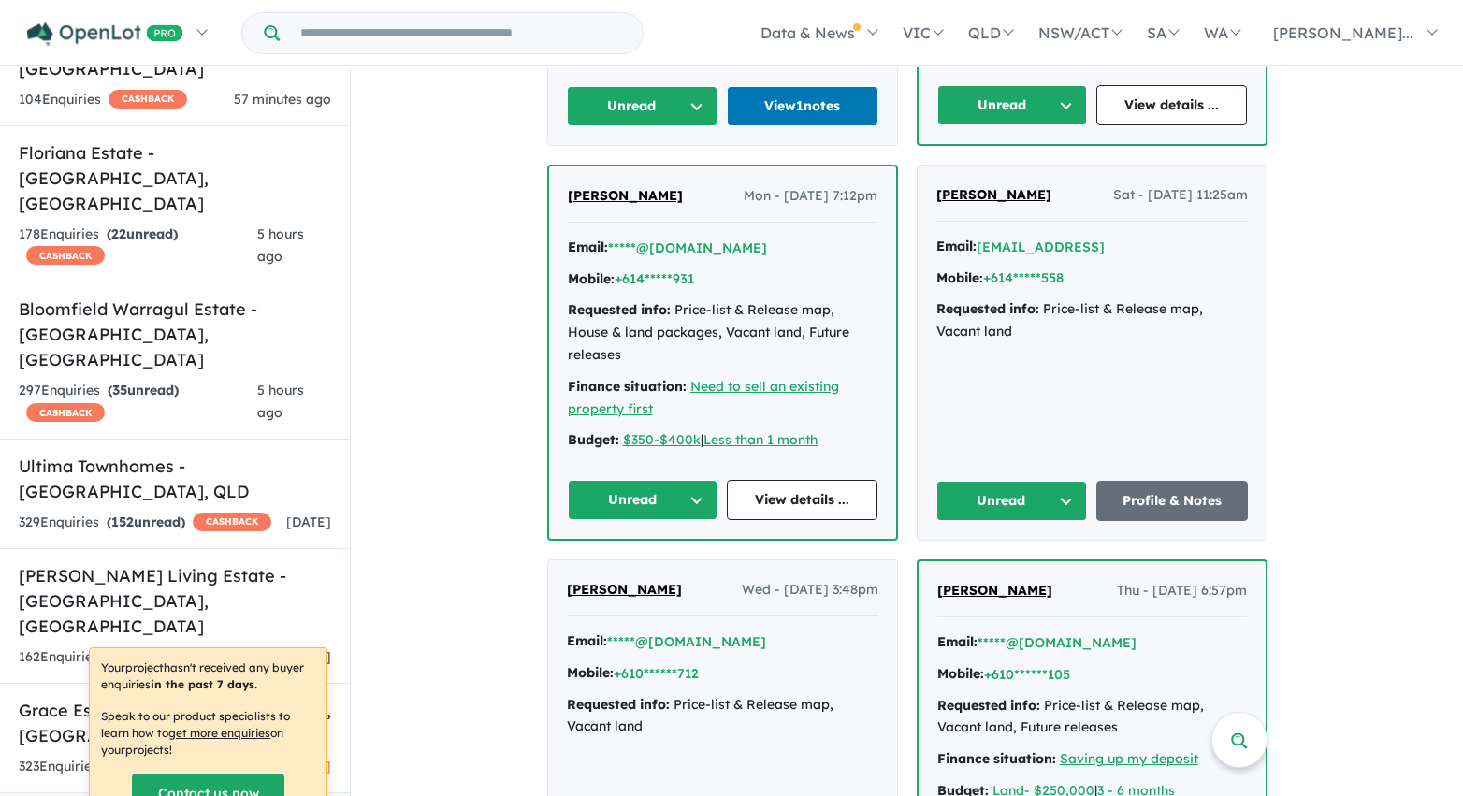
click at [689, 106] on button "Unread" at bounding box center [643, 106] width 152 height 40
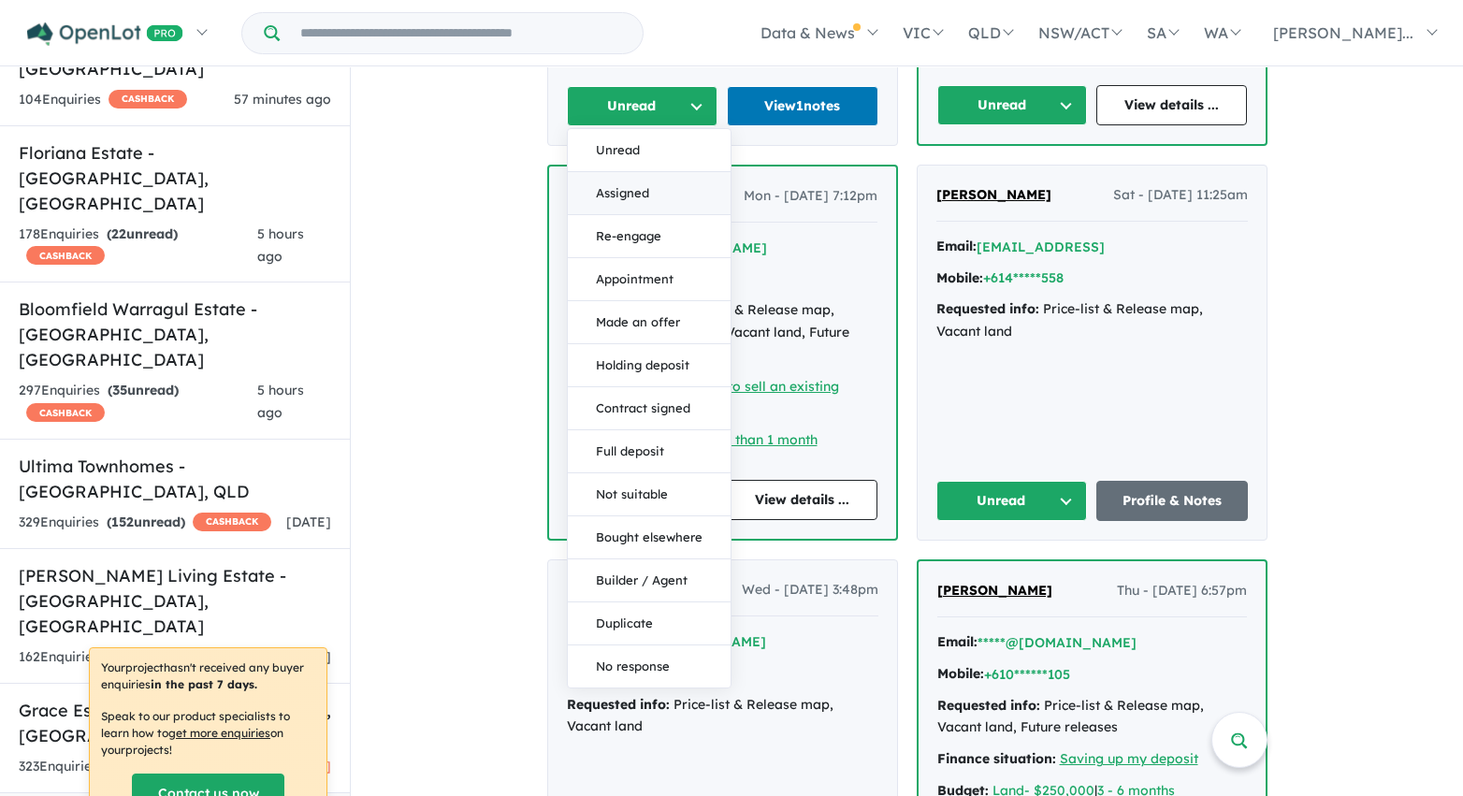
click at [677, 186] on button "Assigned" at bounding box center [649, 193] width 163 height 43
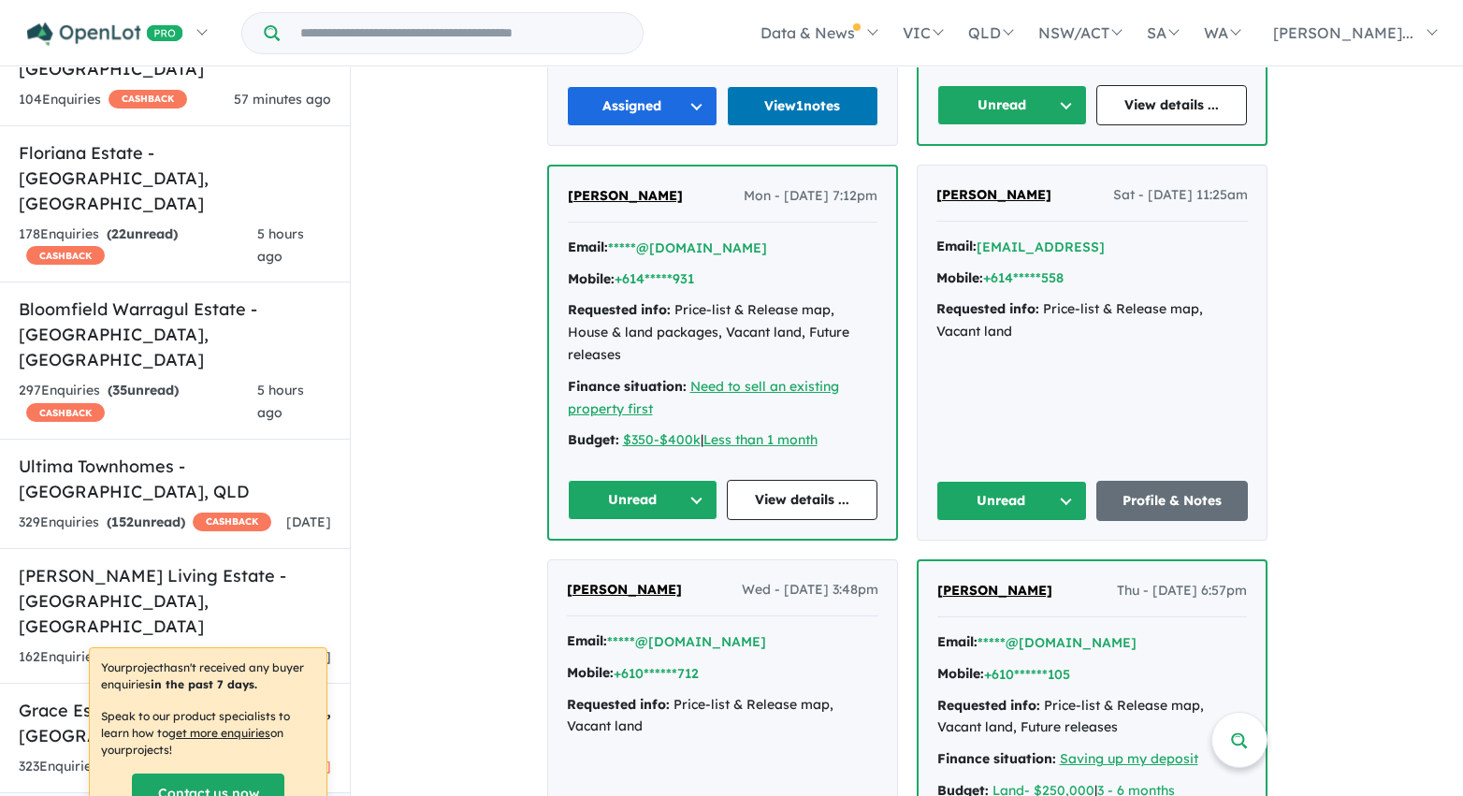
click at [972, 112] on button "Unread" at bounding box center [1012, 105] width 151 height 40
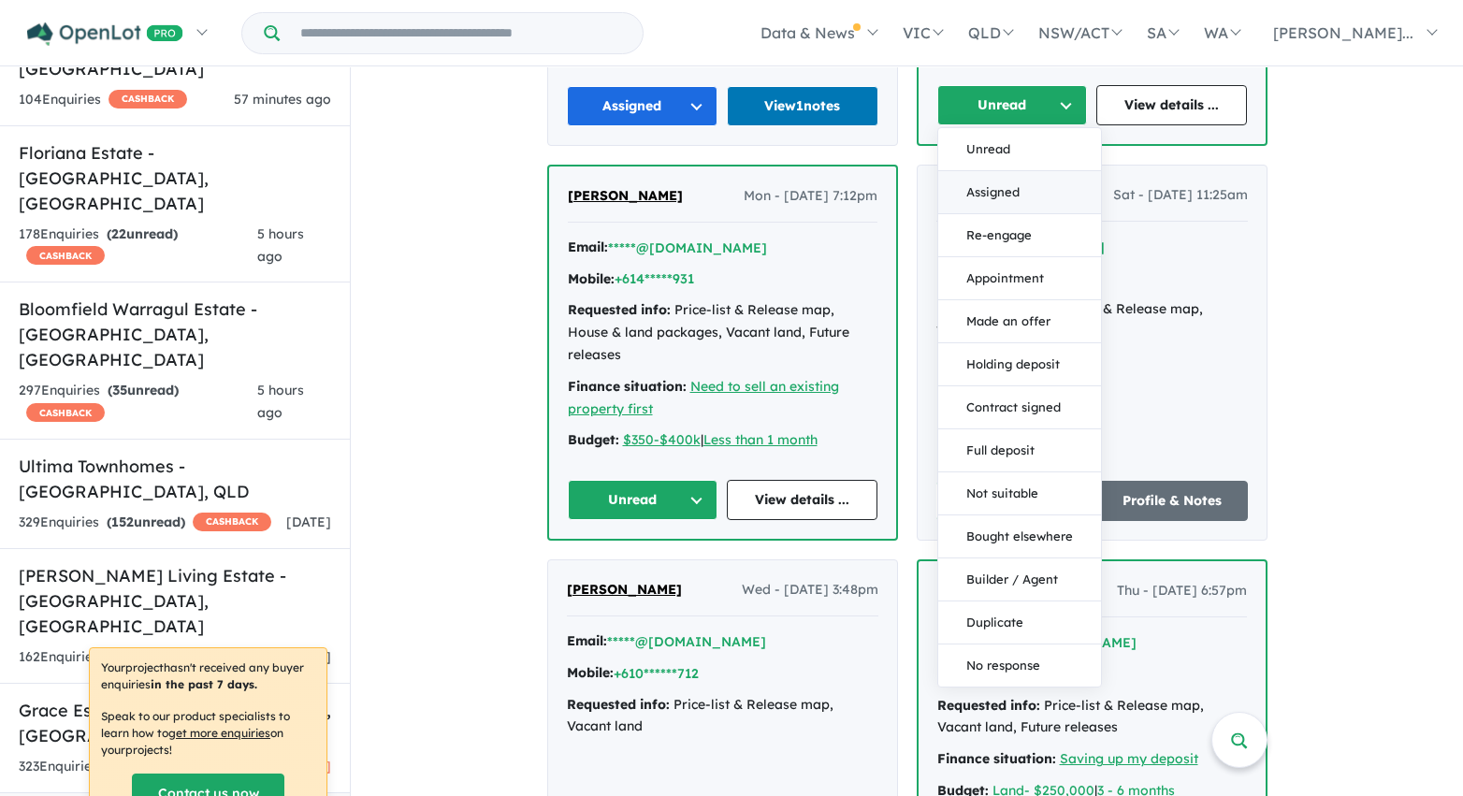
click at [984, 189] on button "Assigned" at bounding box center [1019, 192] width 163 height 43
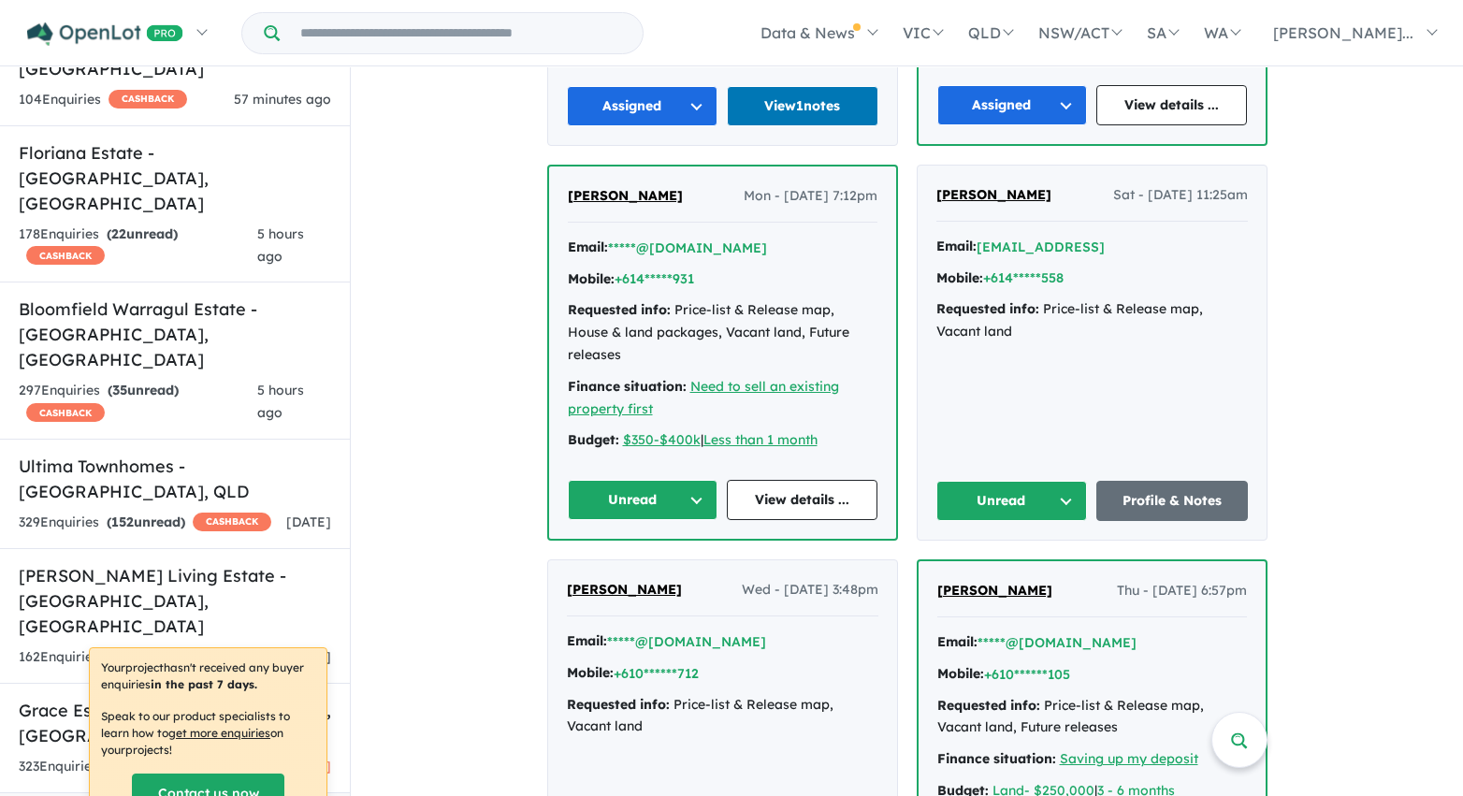
click at [1029, 487] on button "Unread" at bounding box center [1012, 501] width 152 height 40
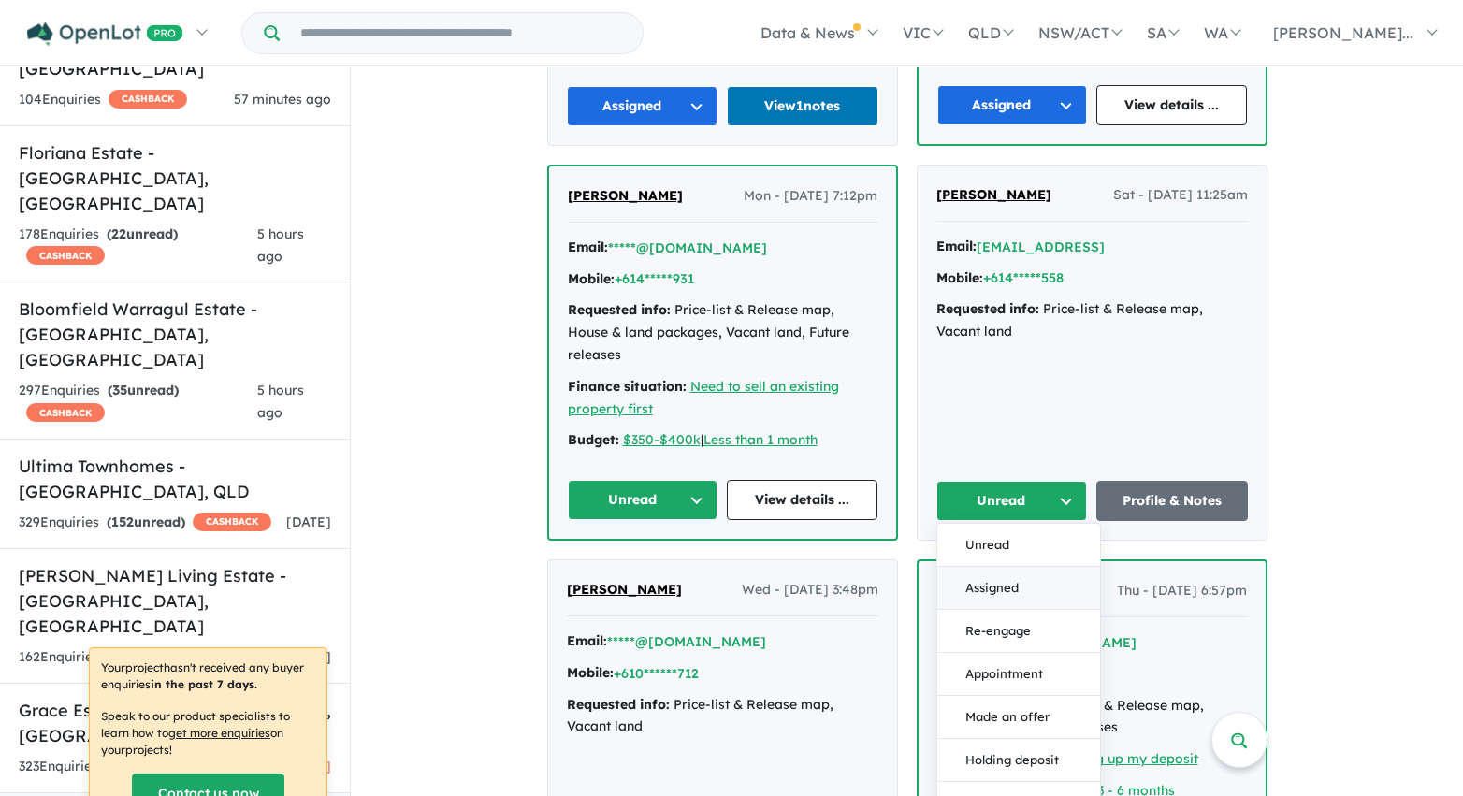
click at [1019, 568] on button "Assigned" at bounding box center [1018, 588] width 163 height 43
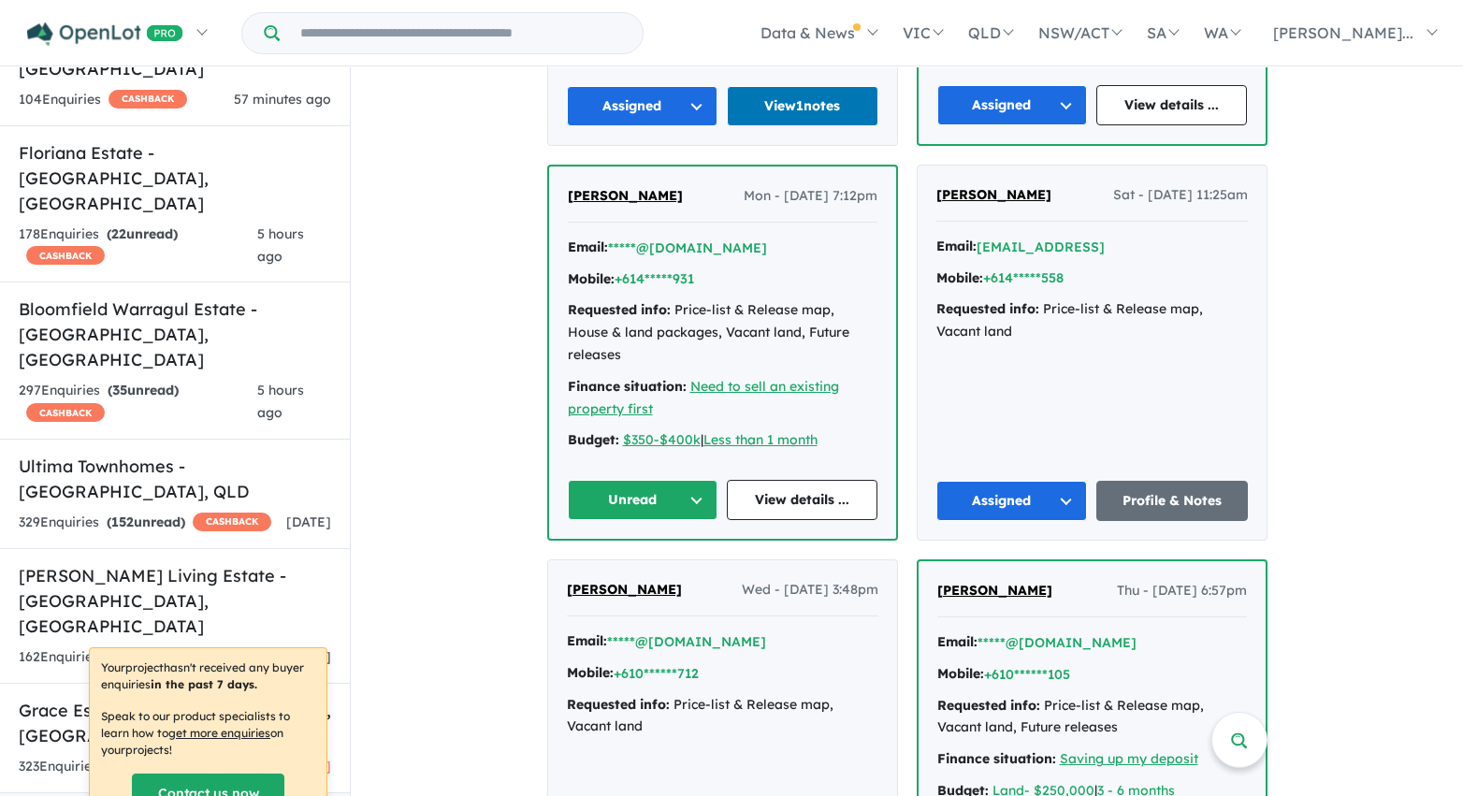
click at [654, 480] on button "Unread" at bounding box center [643, 500] width 151 height 40
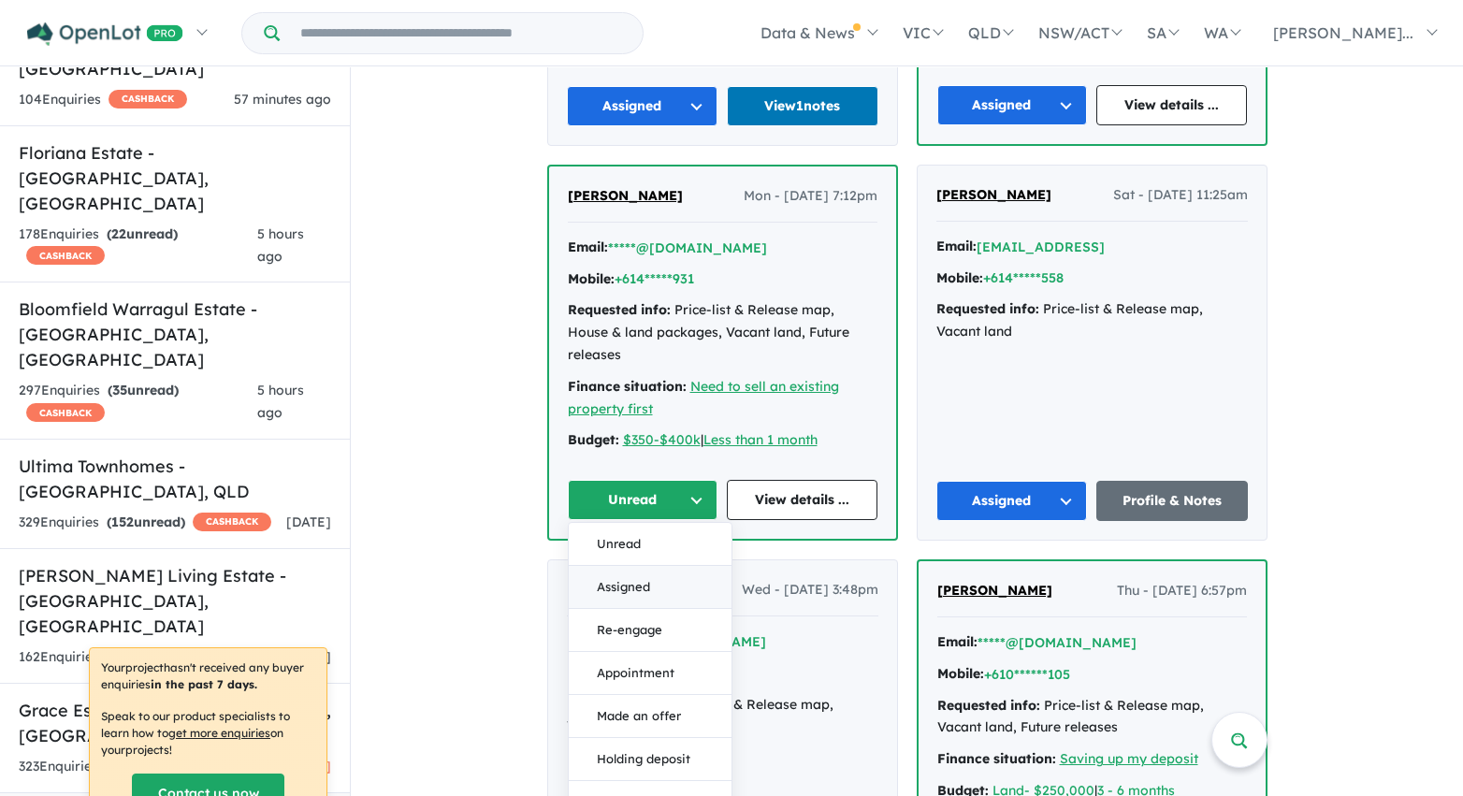
click at [636, 566] on button "Assigned" at bounding box center [650, 587] width 163 height 43
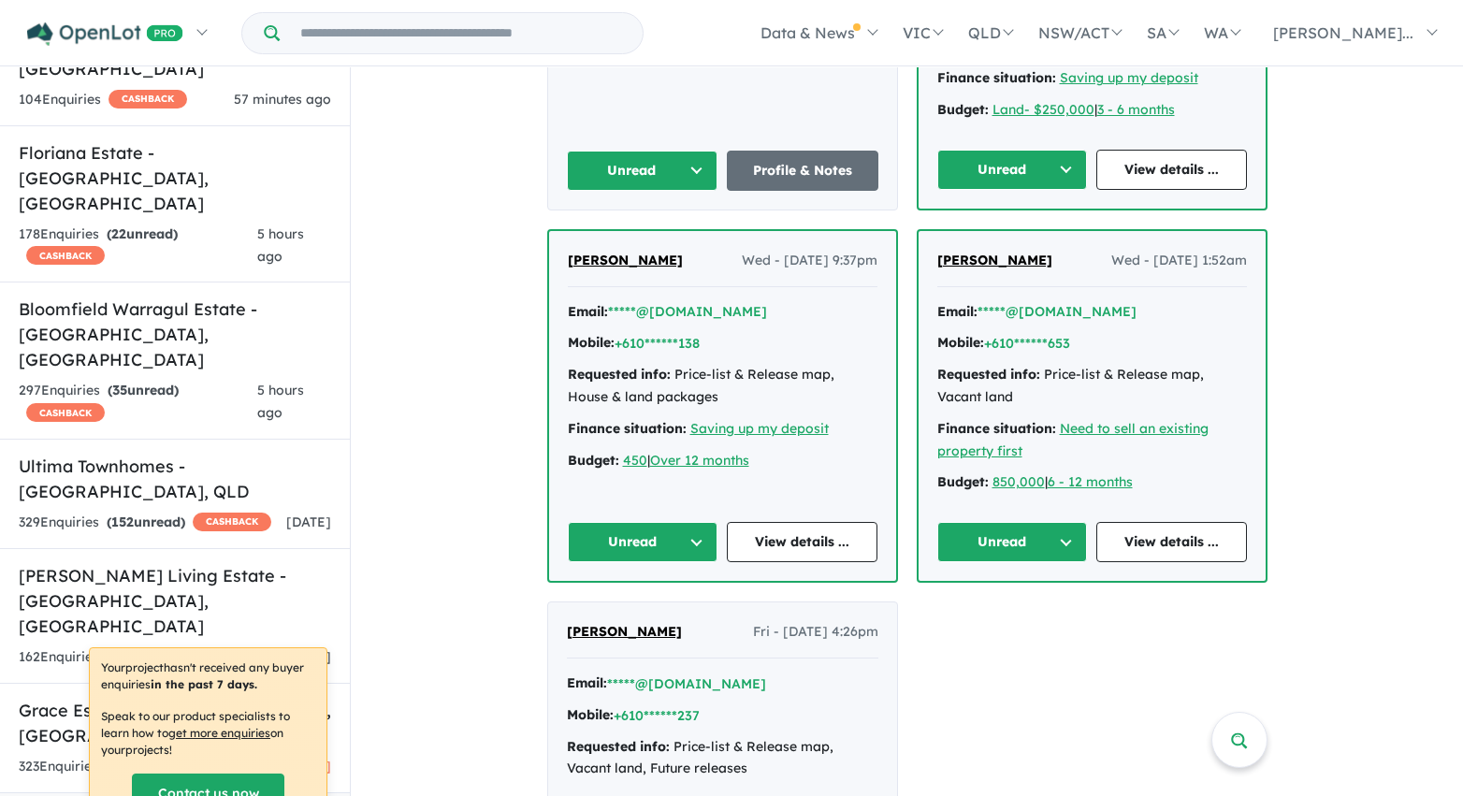
scroll to position [3688, 0]
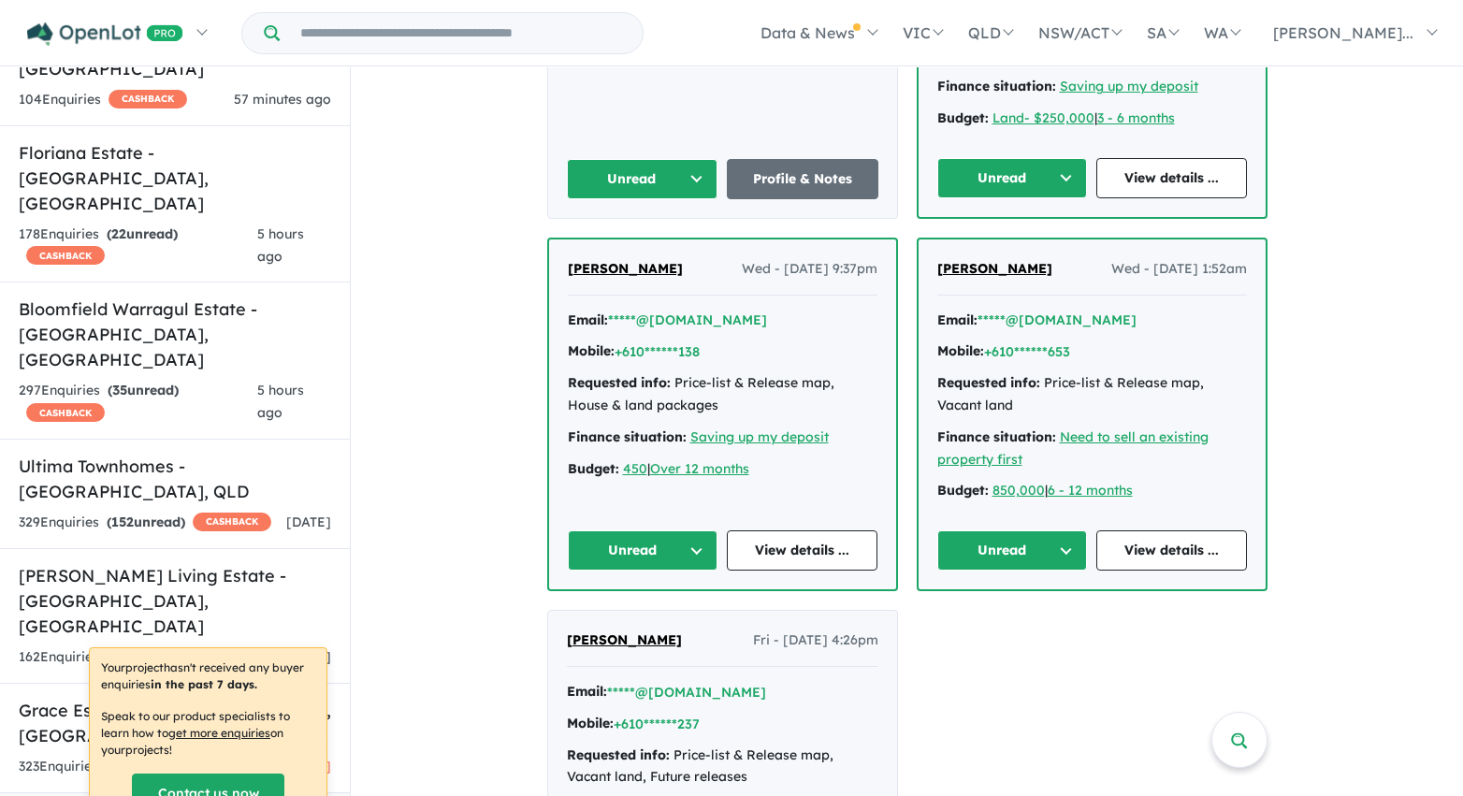
click at [685, 159] on button "Unread" at bounding box center [643, 179] width 152 height 40
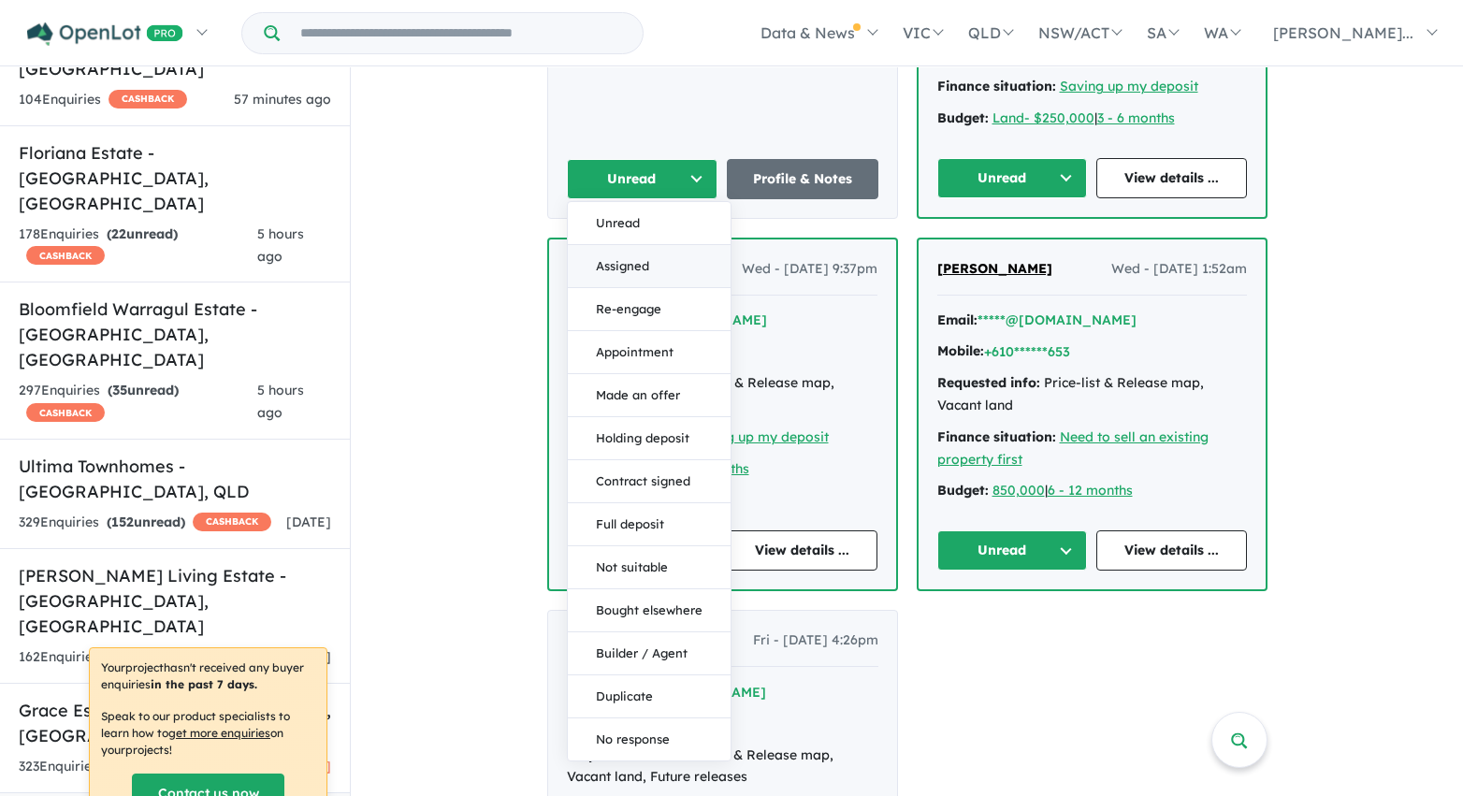
click at [658, 257] on button "Assigned" at bounding box center [649, 266] width 163 height 43
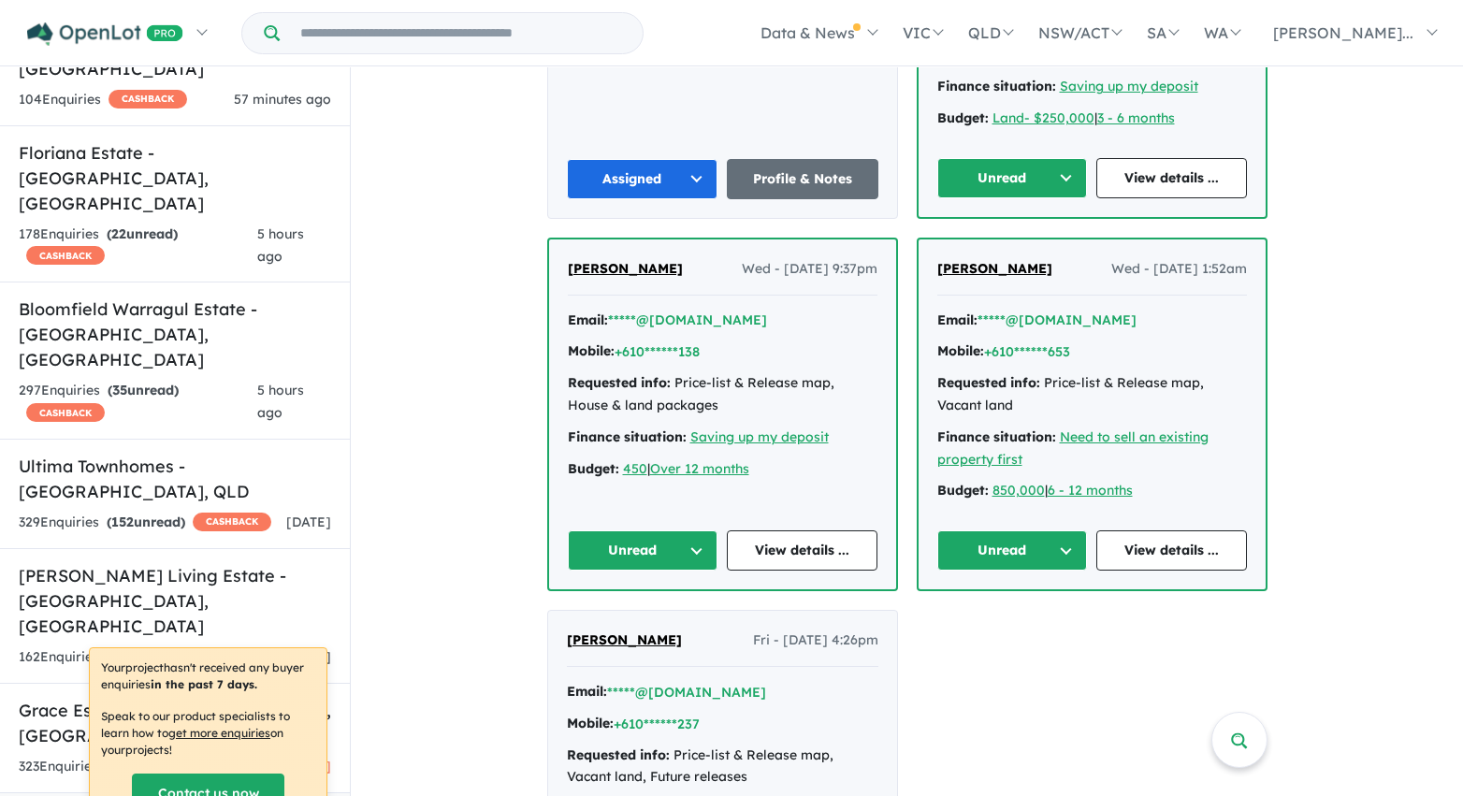
click at [1051, 160] on button "Unread" at bounding box center [1012, 178] width 151 height 40
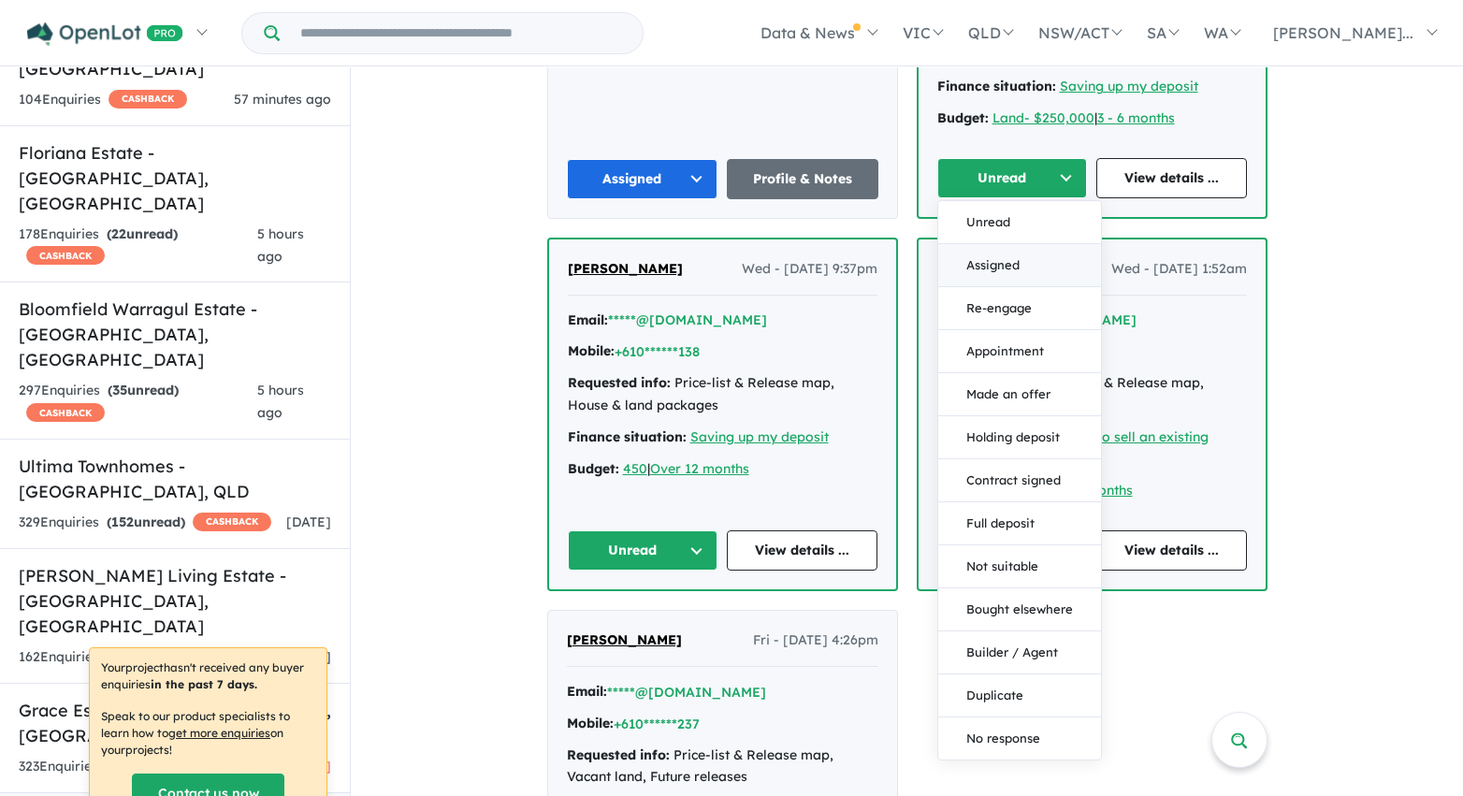
click at [1028, 244] on button "Assigned" at bounding box center [1019, 265] width 163 height 43
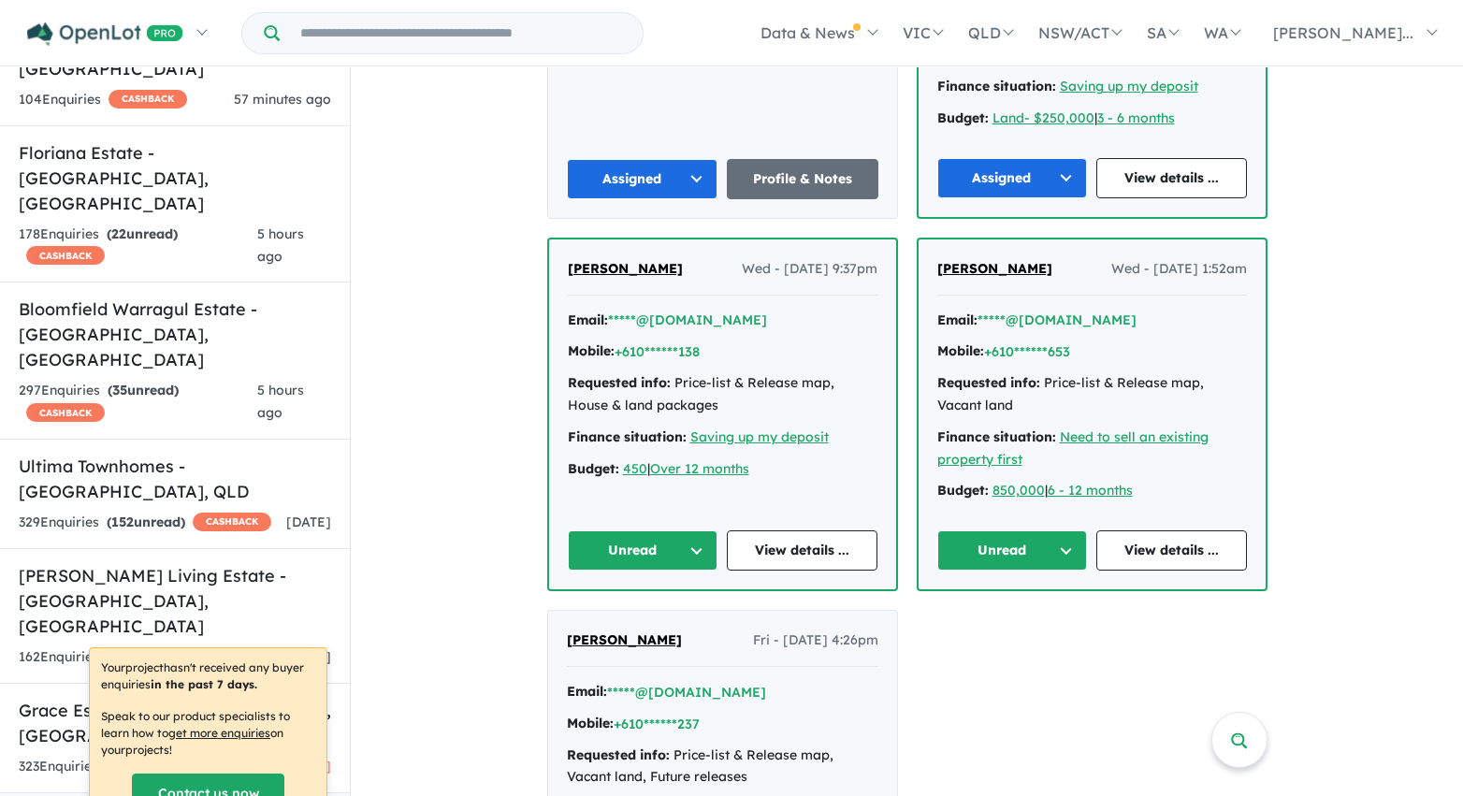
click at [1047, 538] on button "Unread" at bounding box center [1012, 550] width 151 height 40
click at [1021, 616] on button "Assigned" at bounding box center [1019, 637] width 163 height 43
click at [681, 530] on button "Unread" at bounding box center [643, 550] width 151 height 40
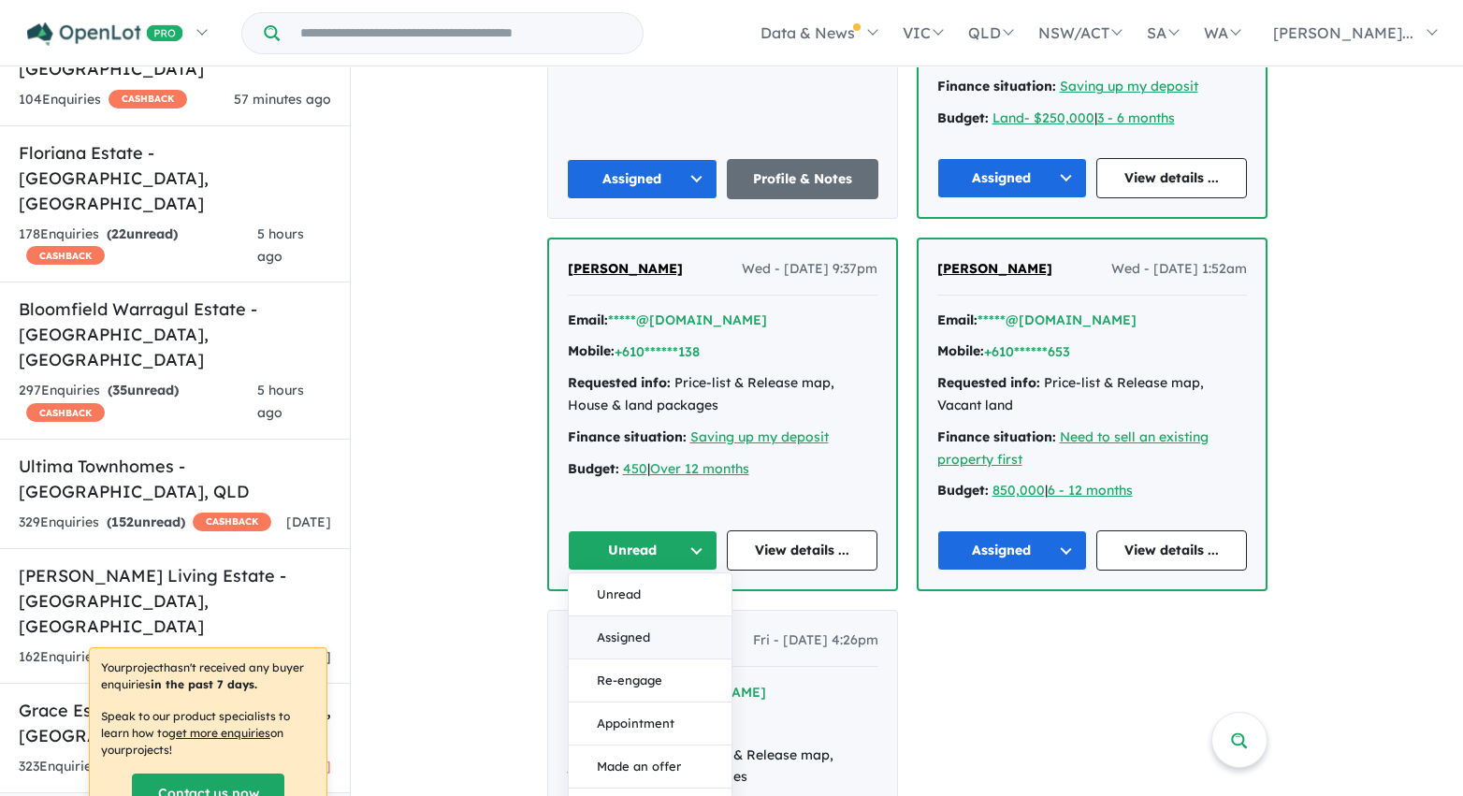
click at [674, 616] on button "Assigned" at bounding box center [650, 637] width 163 height 43
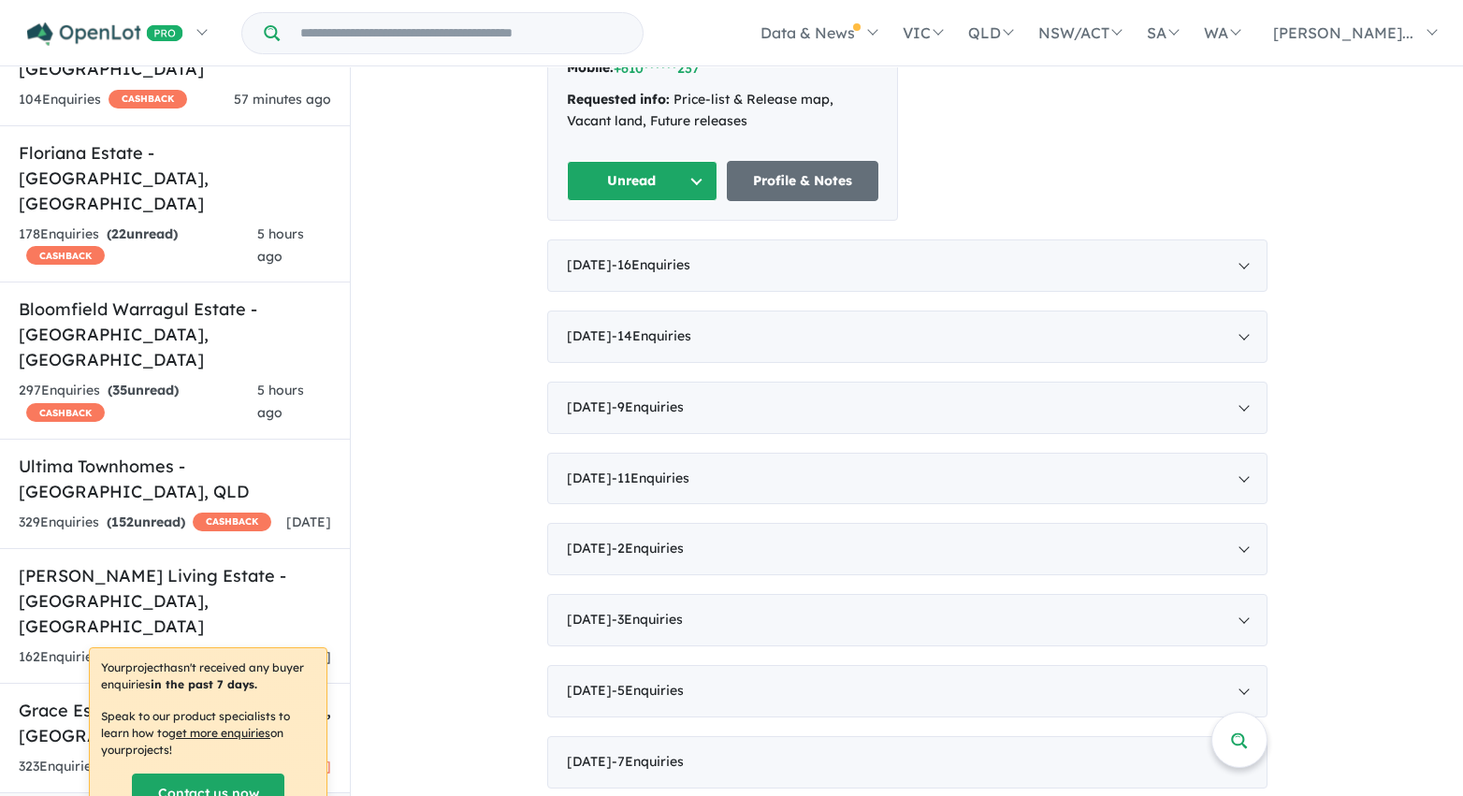
scroll to position [4374, 0]
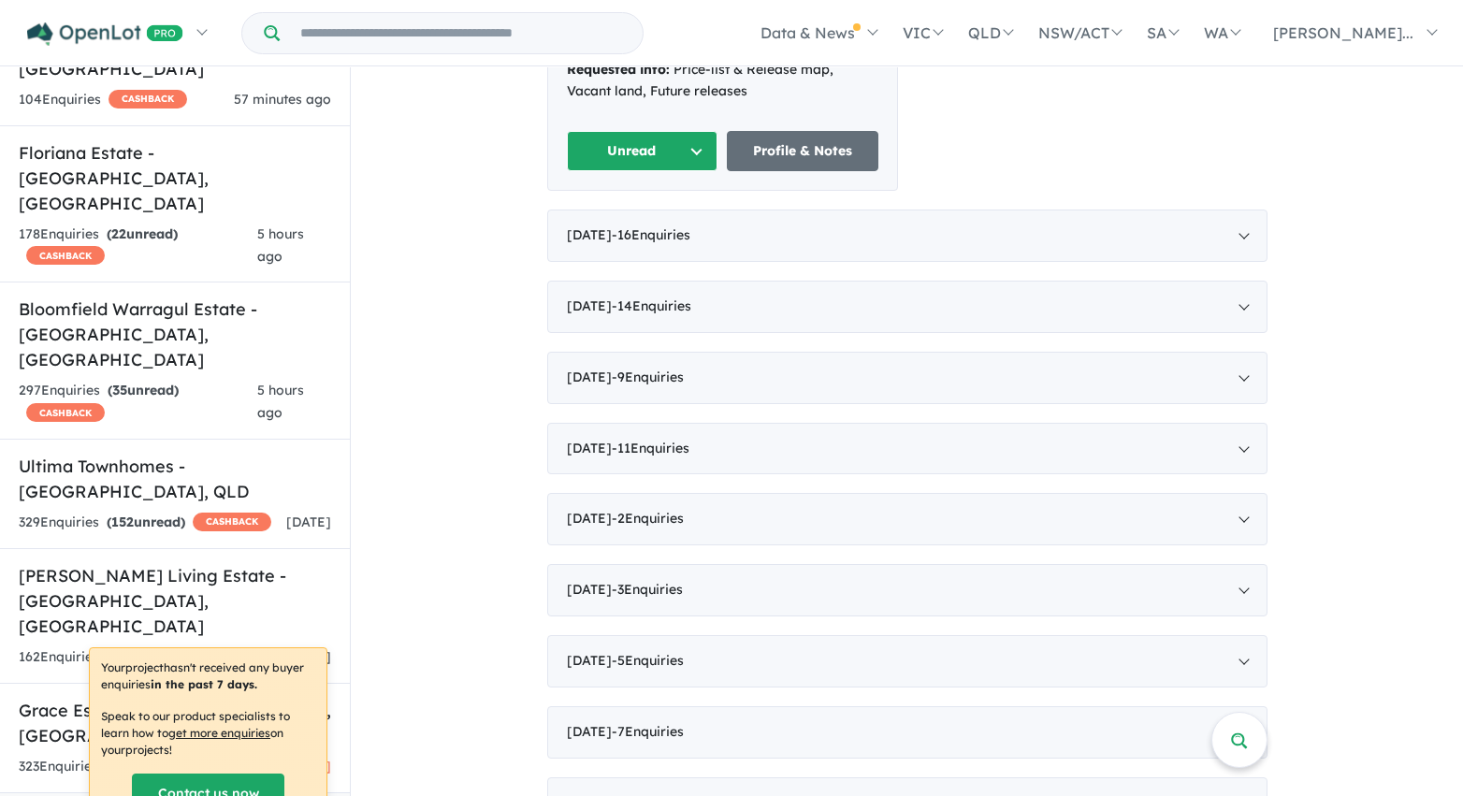
click at [684, 131] on button "Unread" at bounding box center [643, 151] width 152 height 40
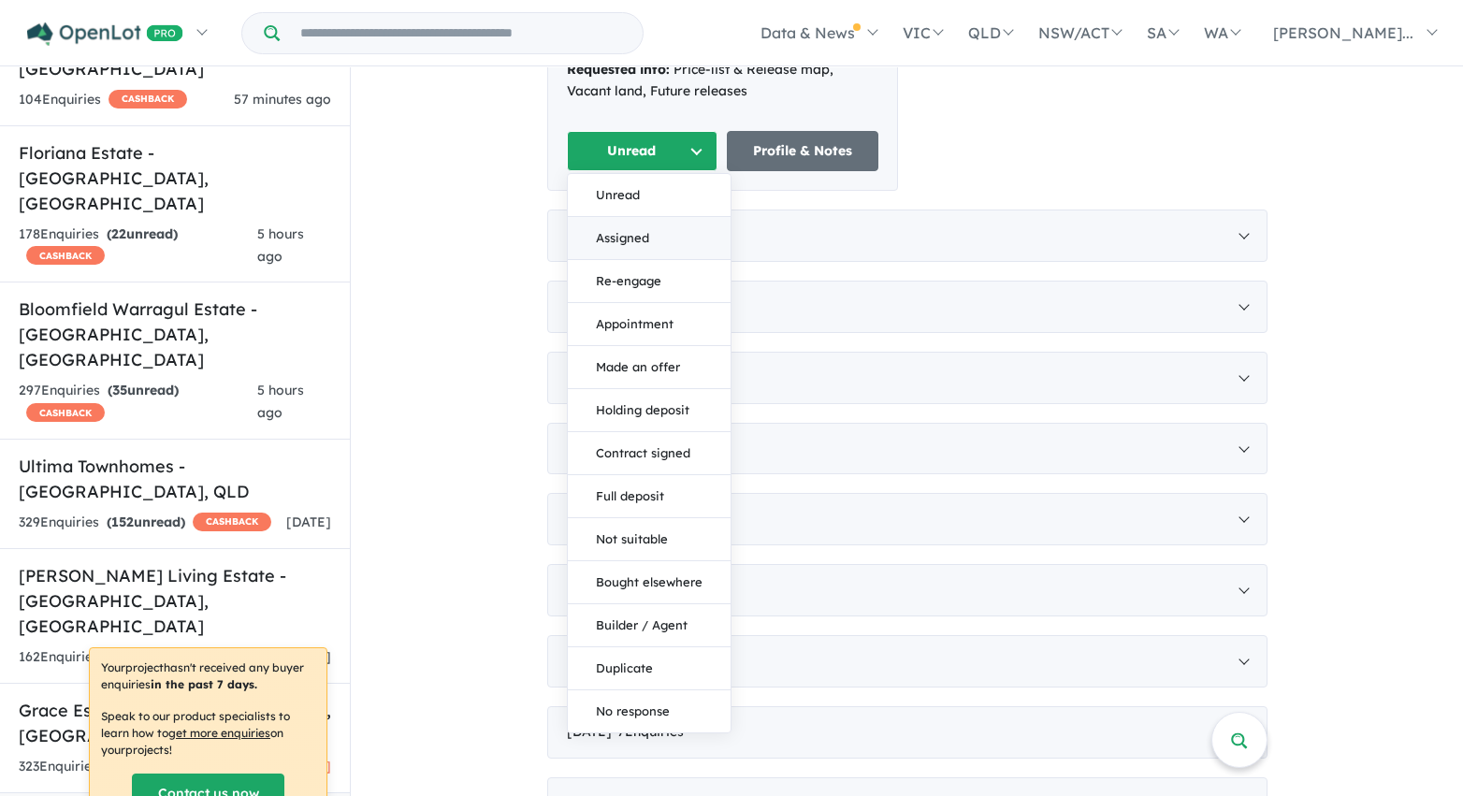
click at [665, 217] on button "Assigned" at bounding box center [649, 238] width 163 height 43
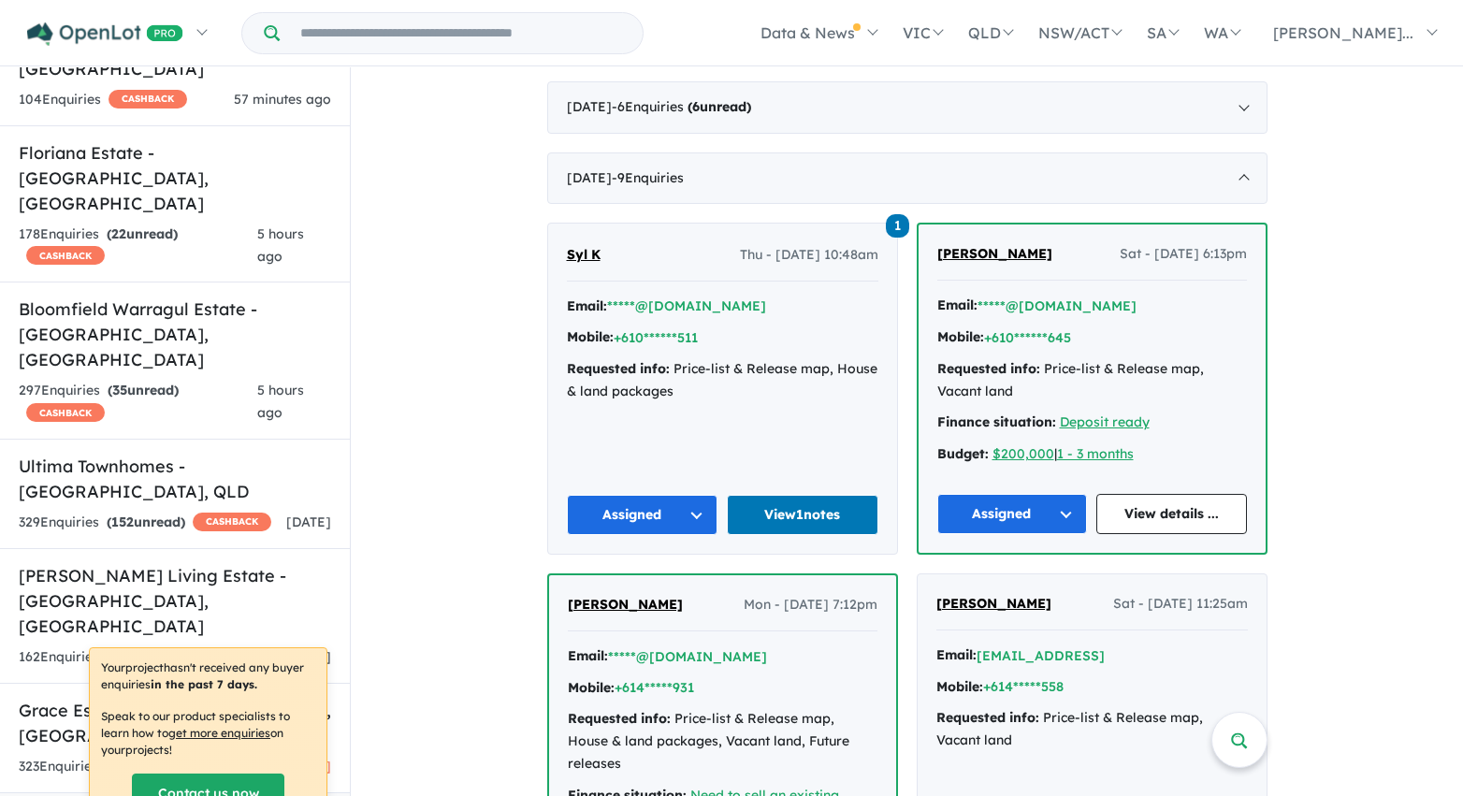
scroll to position [2437, 0]
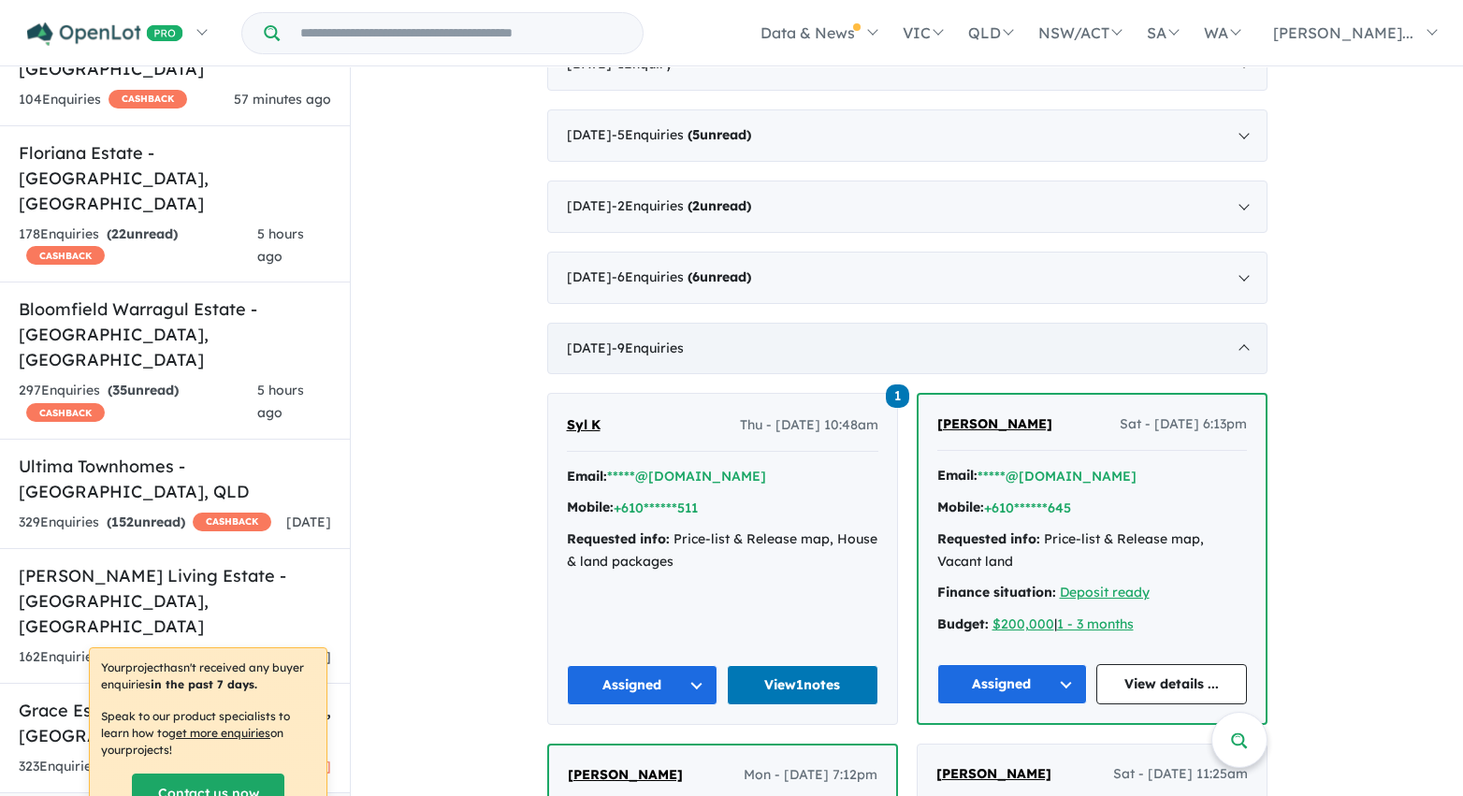
click at [684, 342] on span "- 9 Enquir ies ( 0 unread)" at bounding box center [648, 348] width 72 height 17
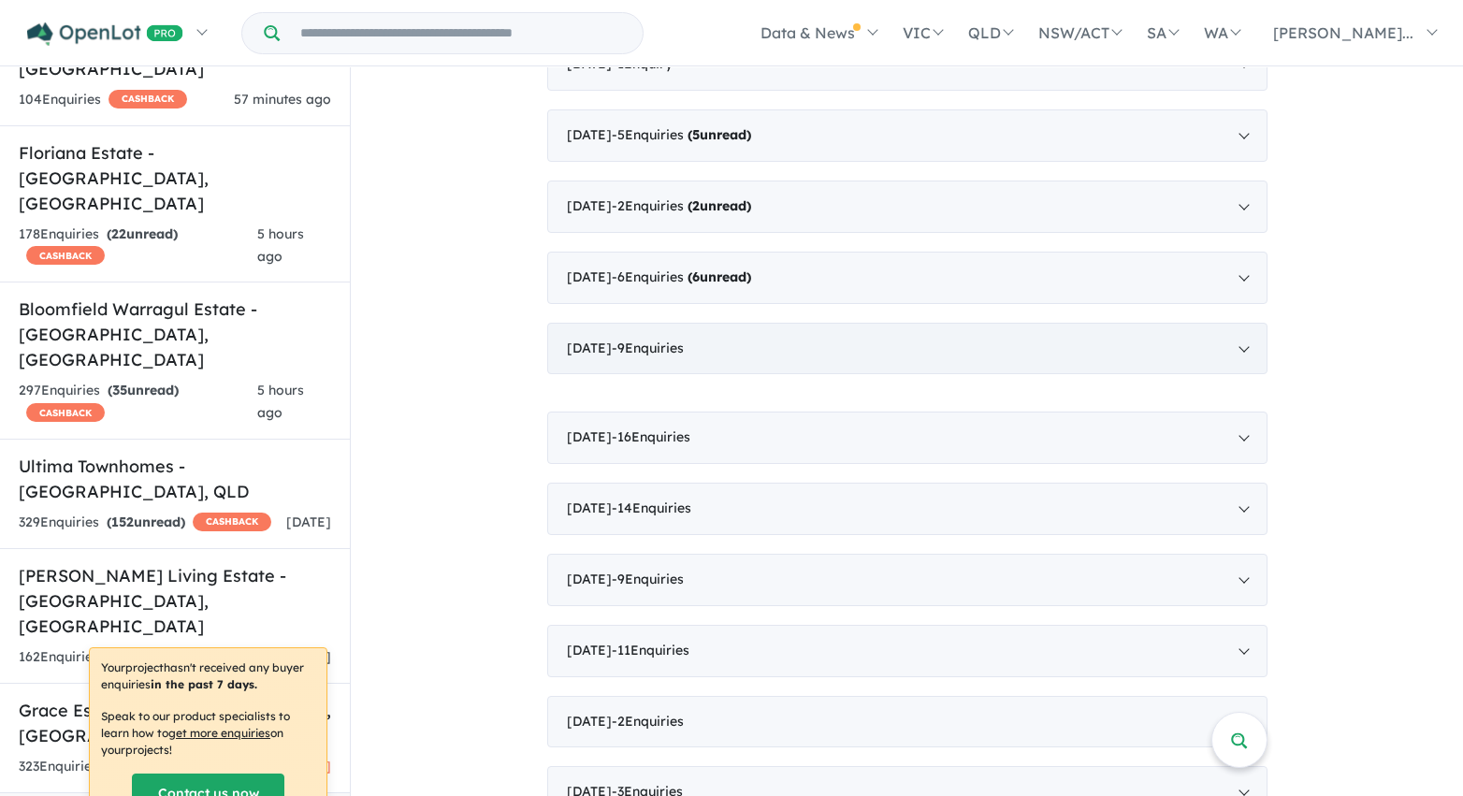
click at [684, 342] on span "- 9 Enquir ies ( 0 unread)" at bounding box center [648, 348] width 72 height 17
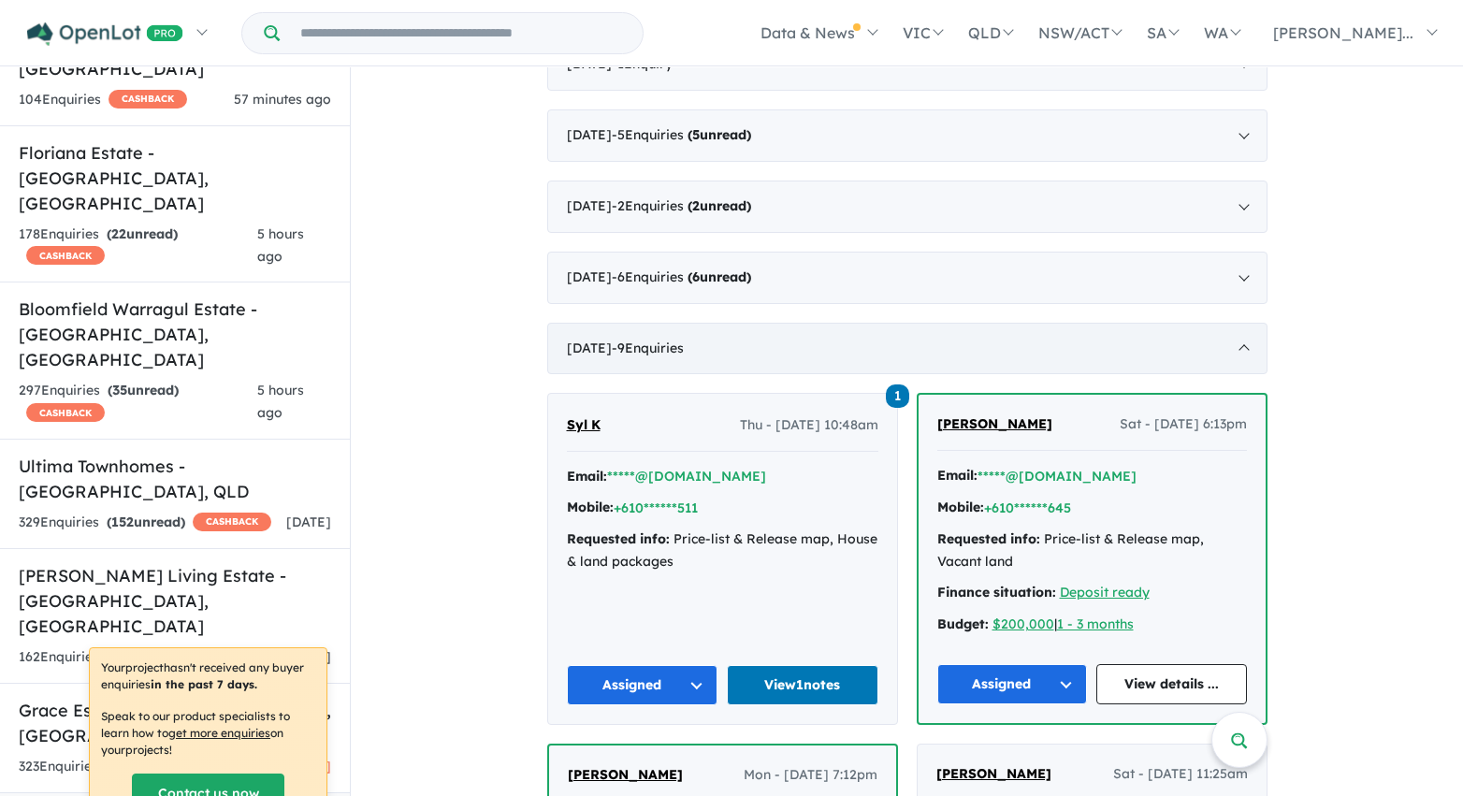
click at [684, 342] on span "- 9 Enquir ies ( 0 unread)" at bounding box center [648, 348] width 72 height 17
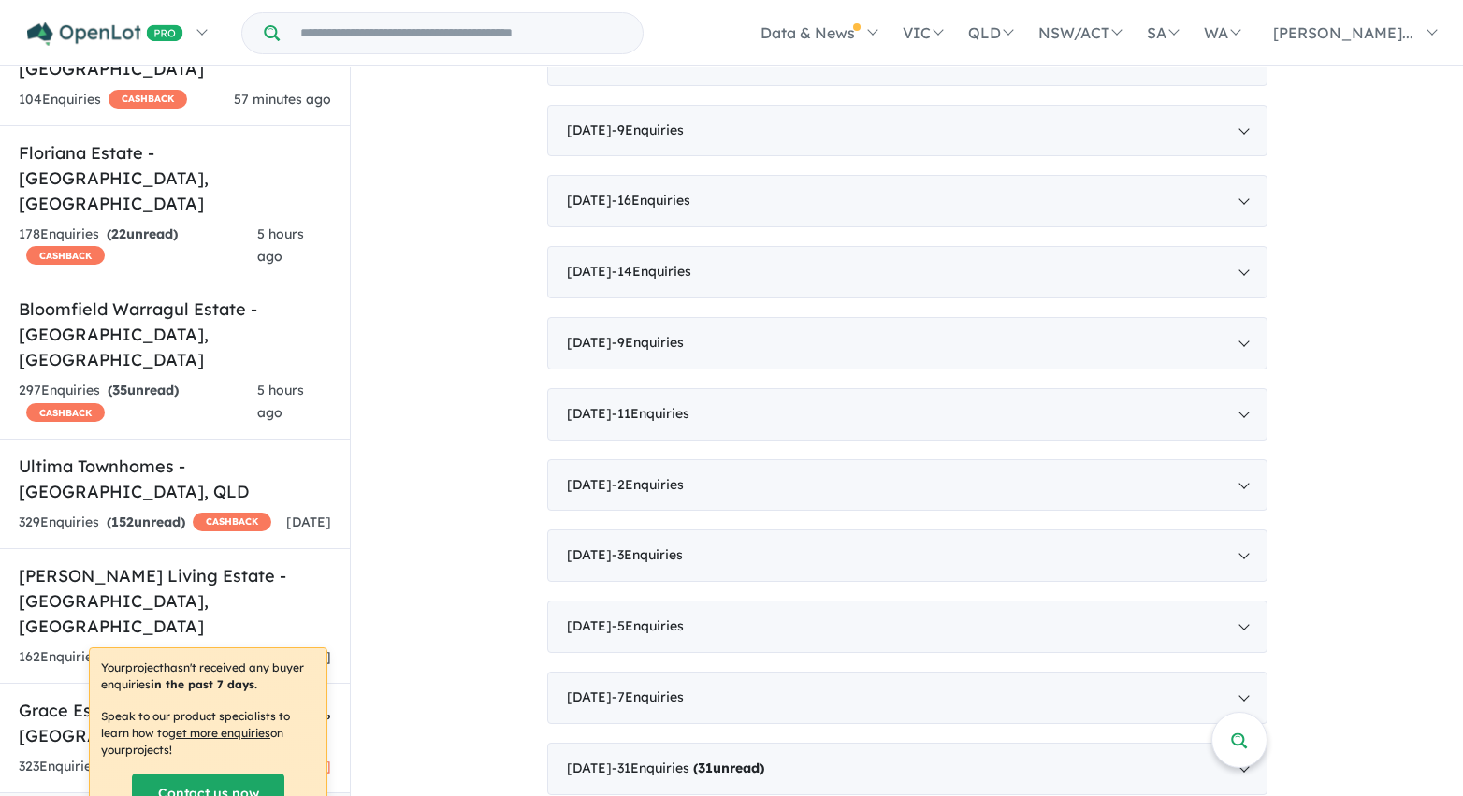
scroll to position [2570, 0]
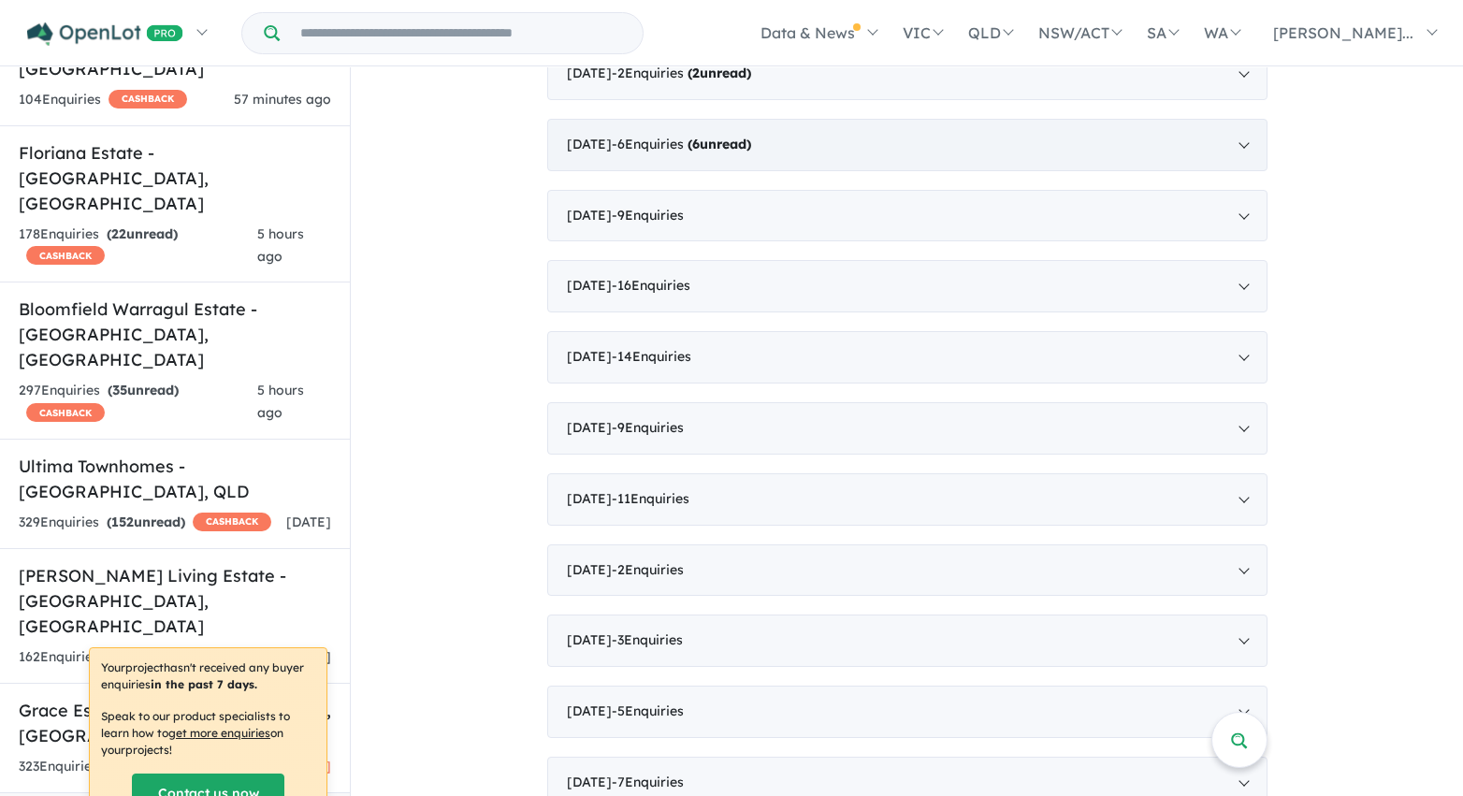
click at [631, 144] on div "November 2021 - 6 Enquir ies ( 6 unread)" at bounding box center [907, 145] width 720 height 52
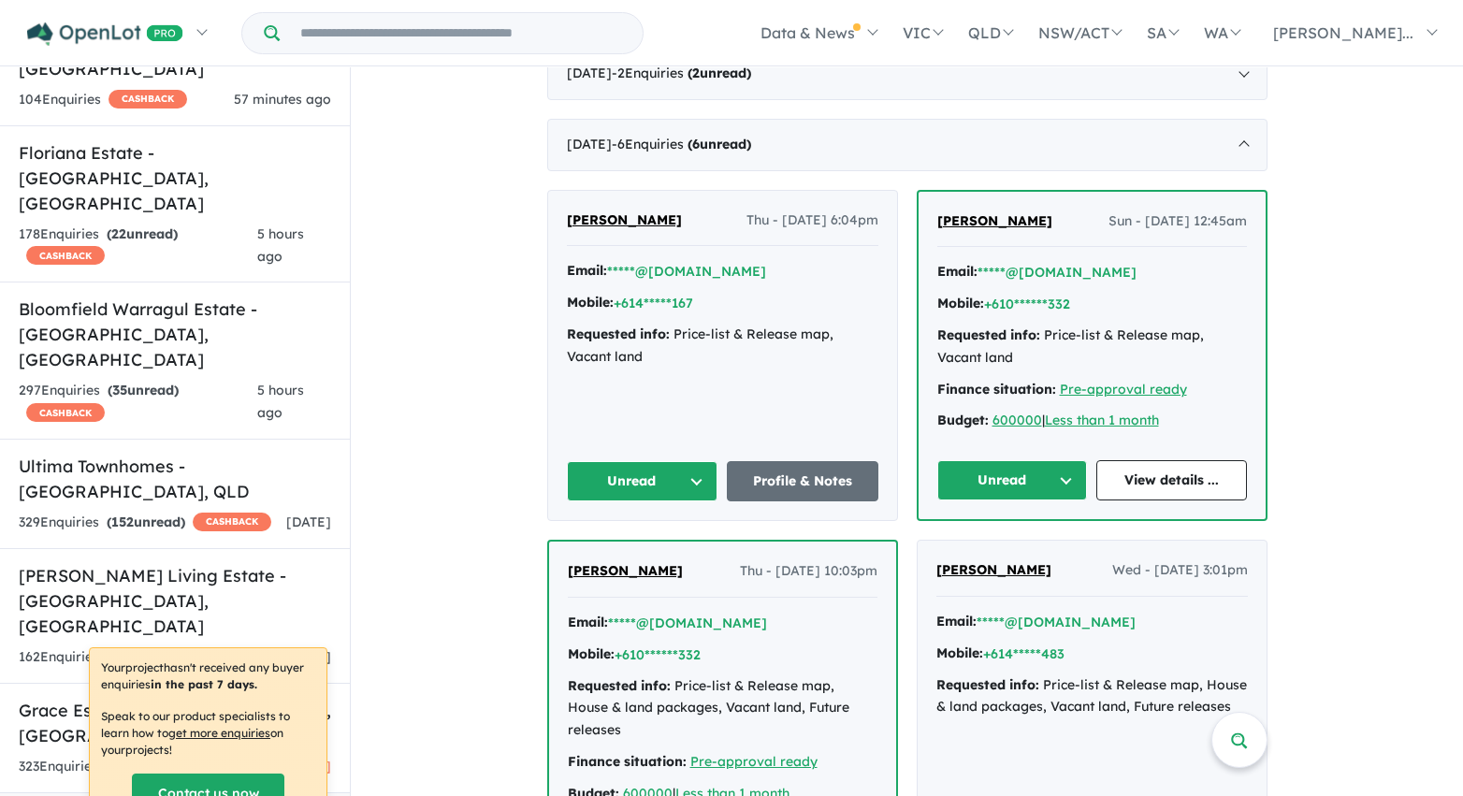
click at [688, 477] on button "Unread" at bounding box center [643, 481] width 152 height 40
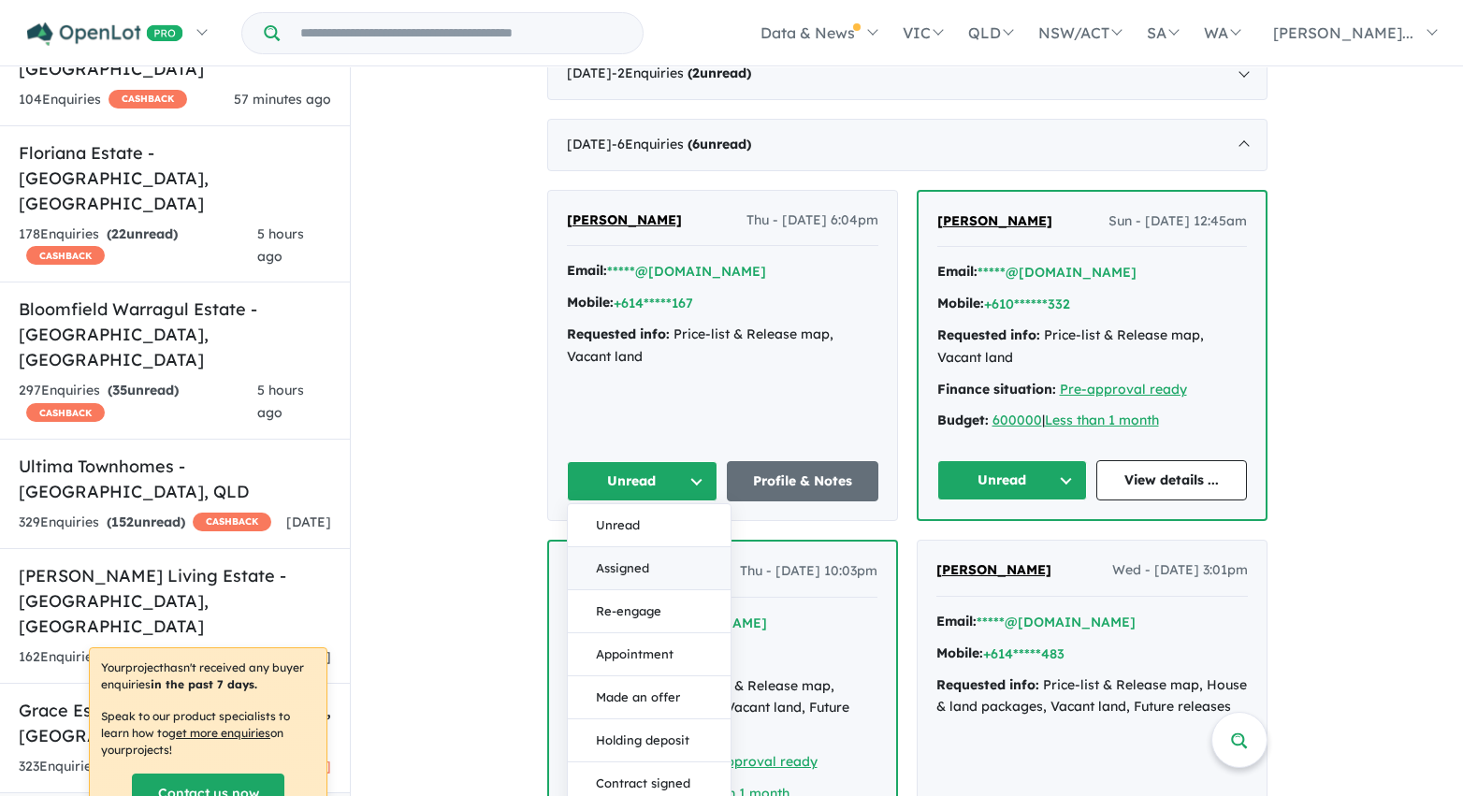
click at [671, 557] on button "Assigned" at bounding box center [649, 568] width 163 height 43
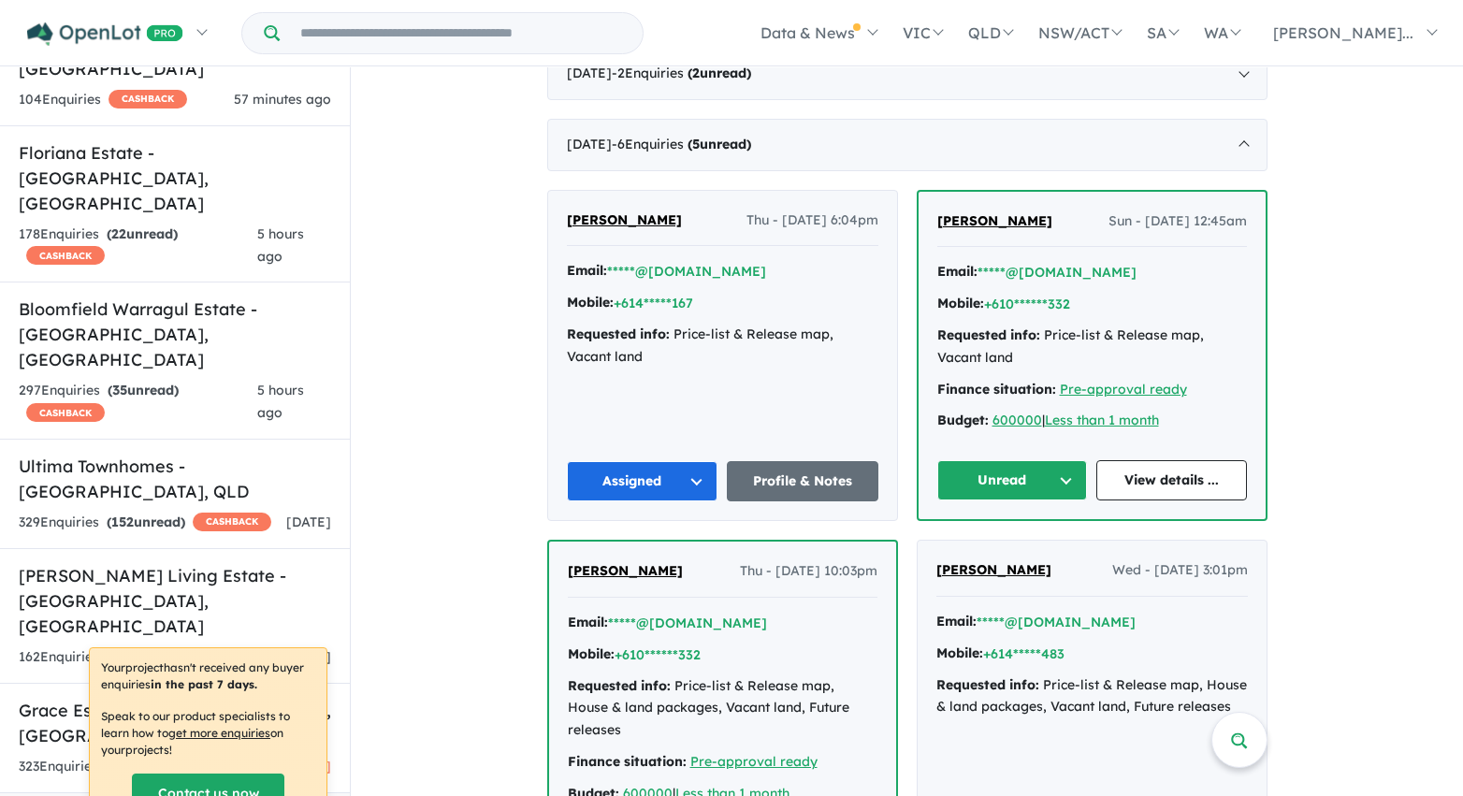
click at [976, 478] on button "Unread" at bounding box center [1012, 480] width 151 height 40
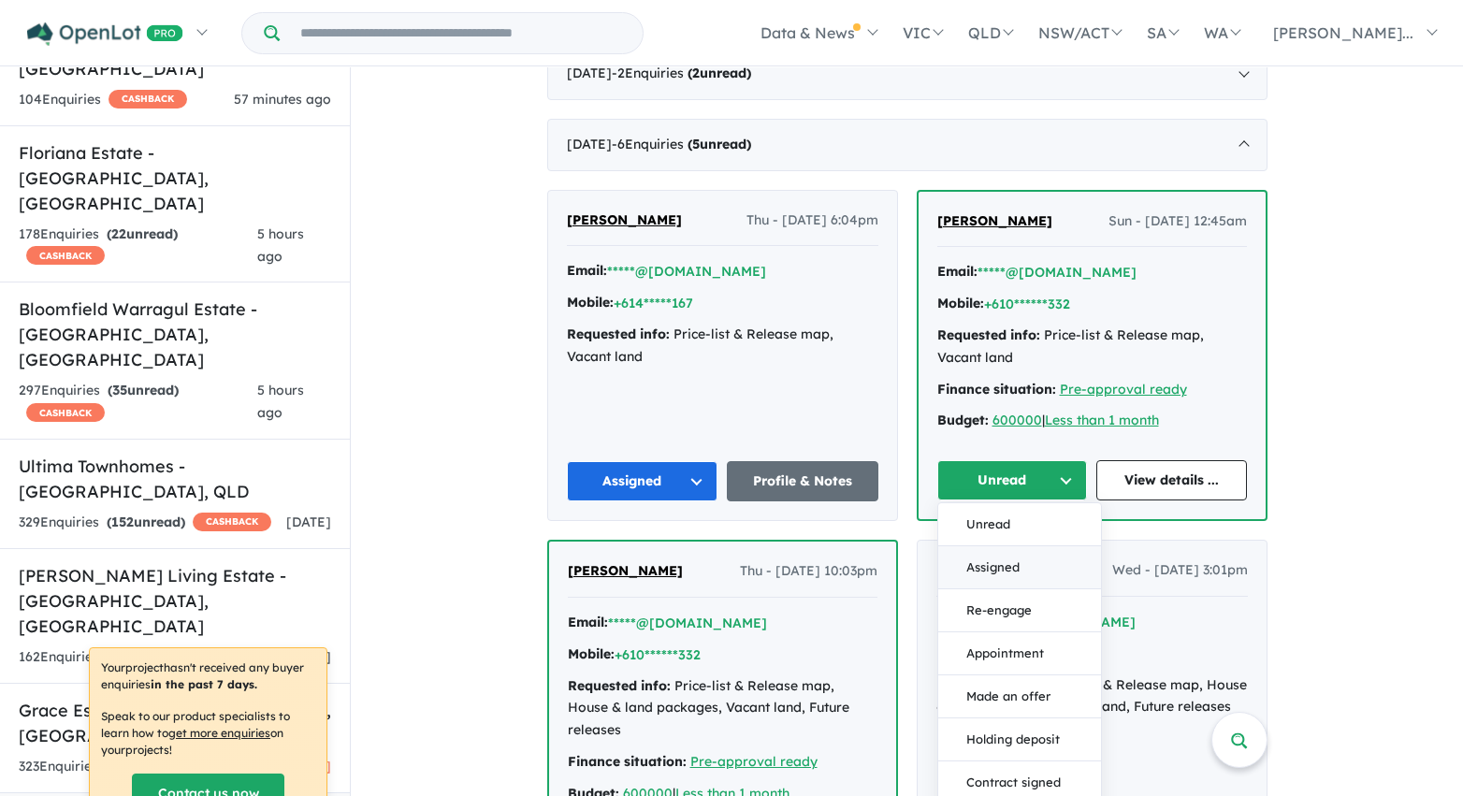
click at [988, 565] on button "Assigned" at bounding box center [1019, 567] width 163 height 43
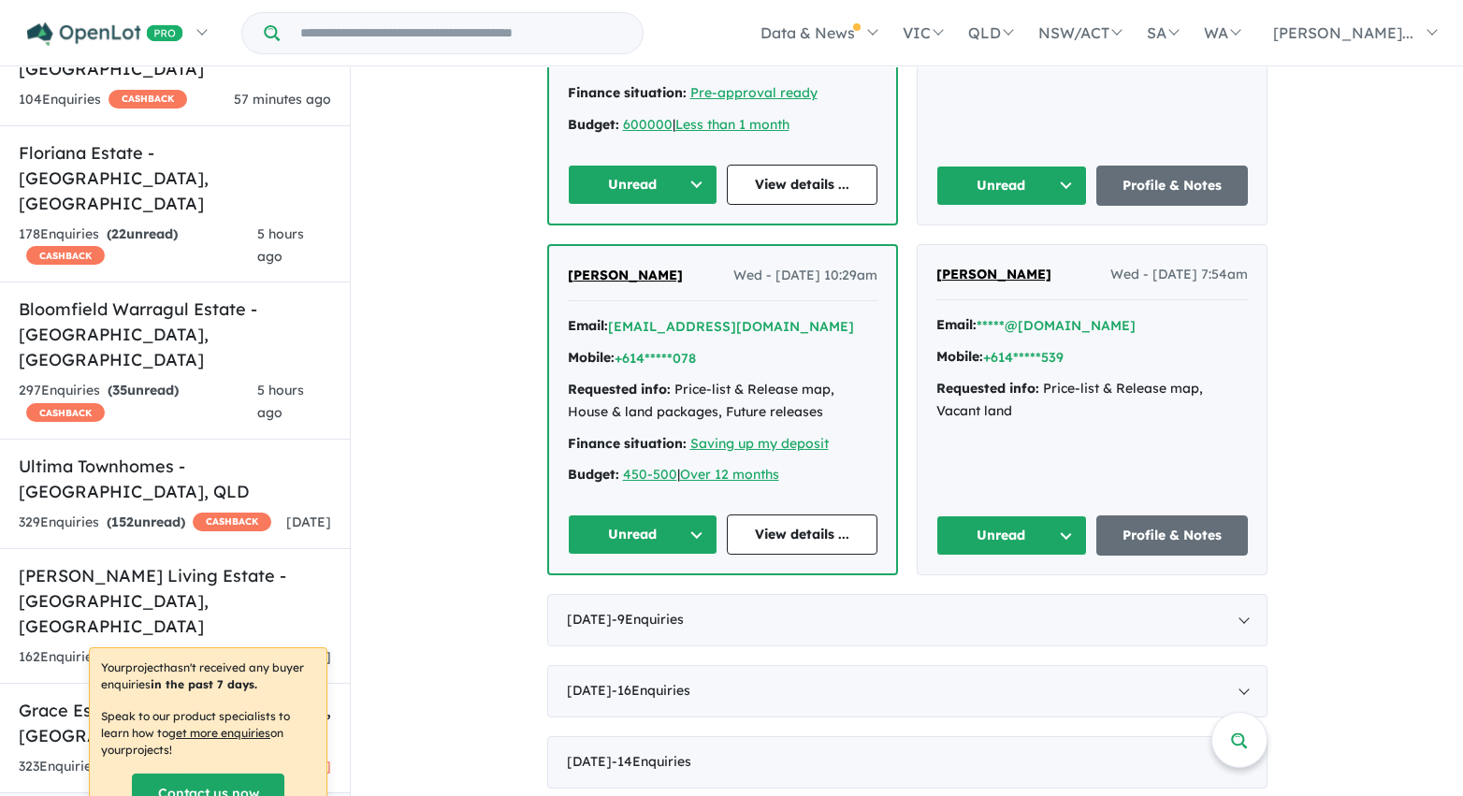
scroll to position [3250, 0]
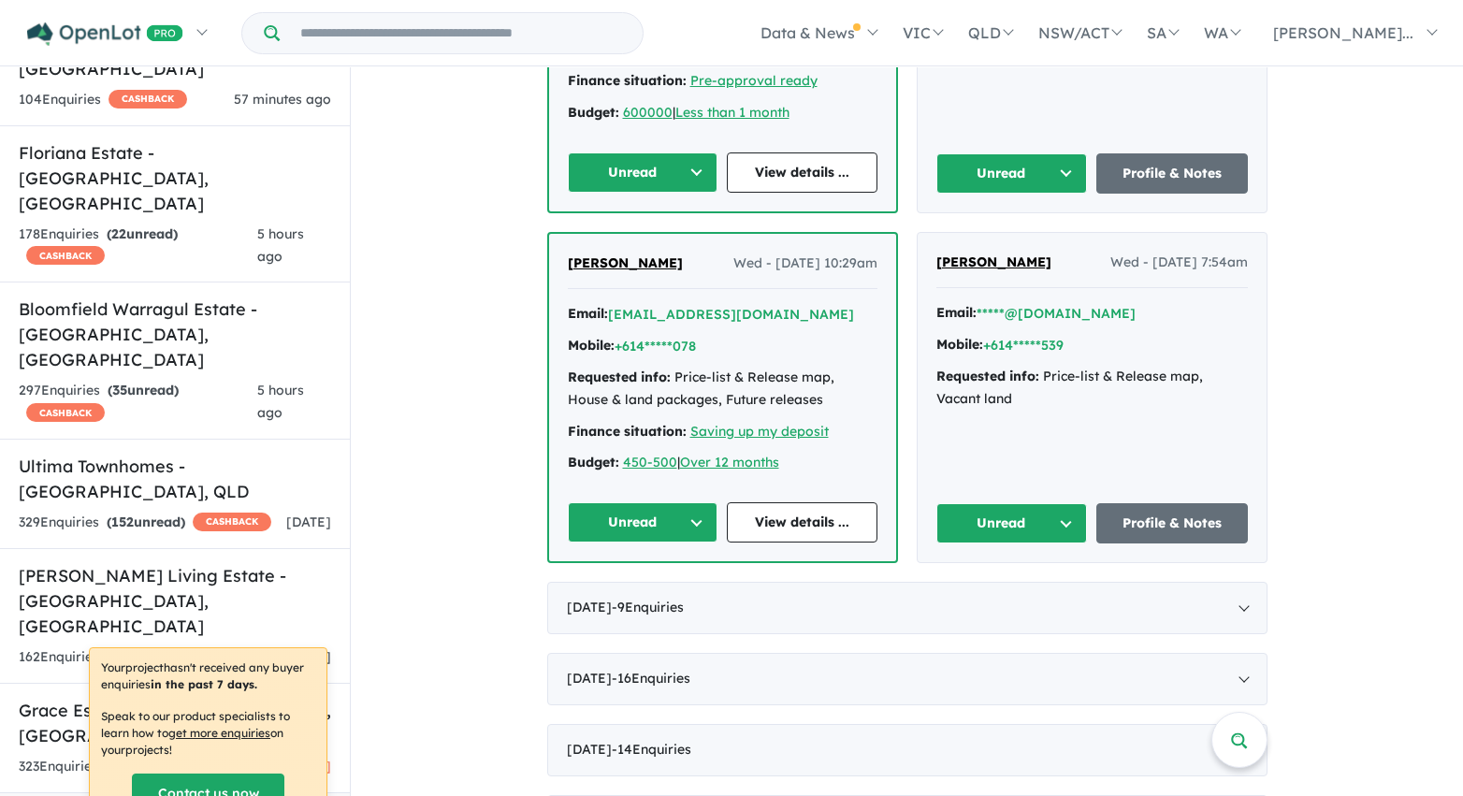
click at [694, 152] on button "Unread" at bounding box center [643, 172] width 151 height 40
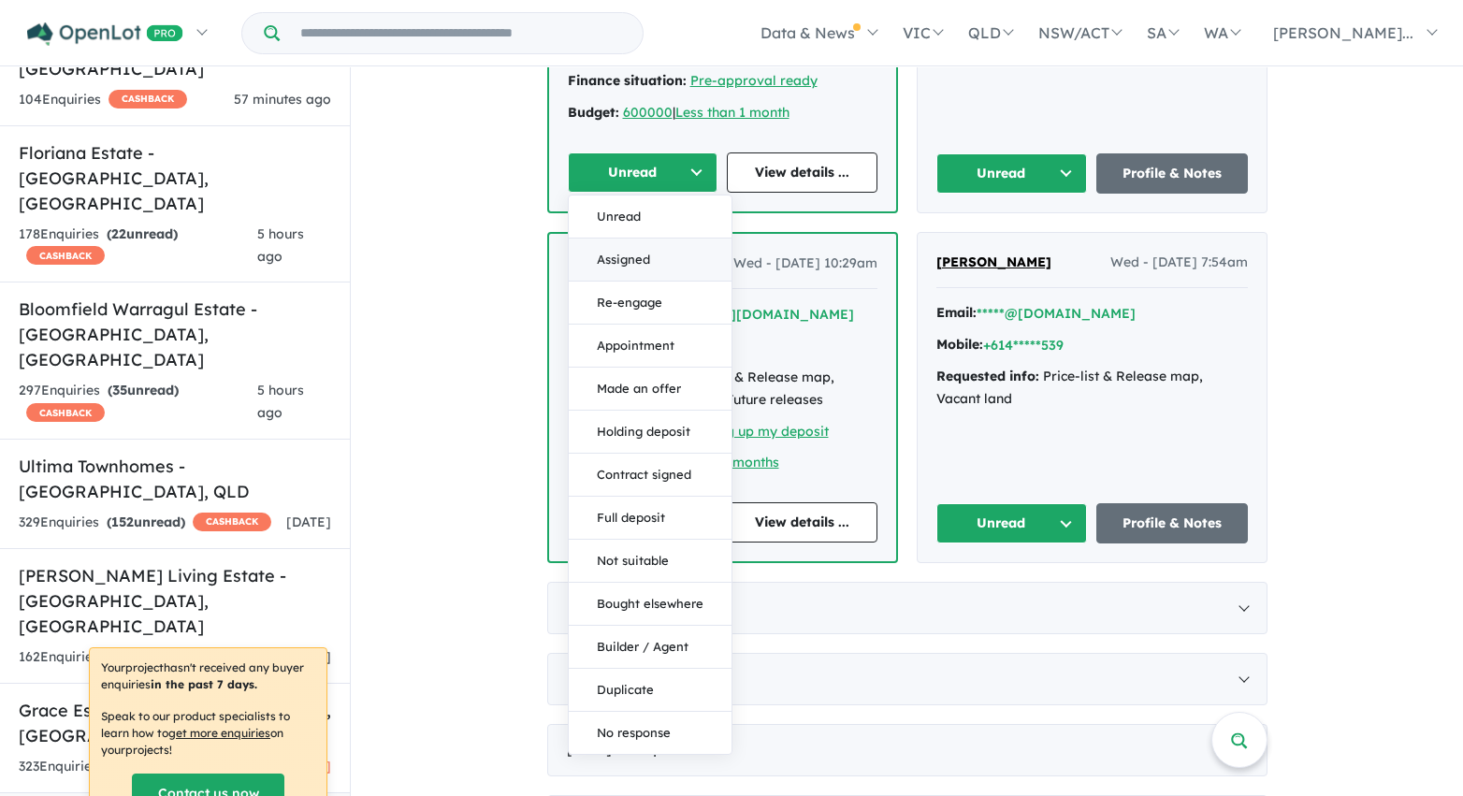
click at [674, 239] on button "Assigned" at bounding box center [650, 260] width 163 height 43
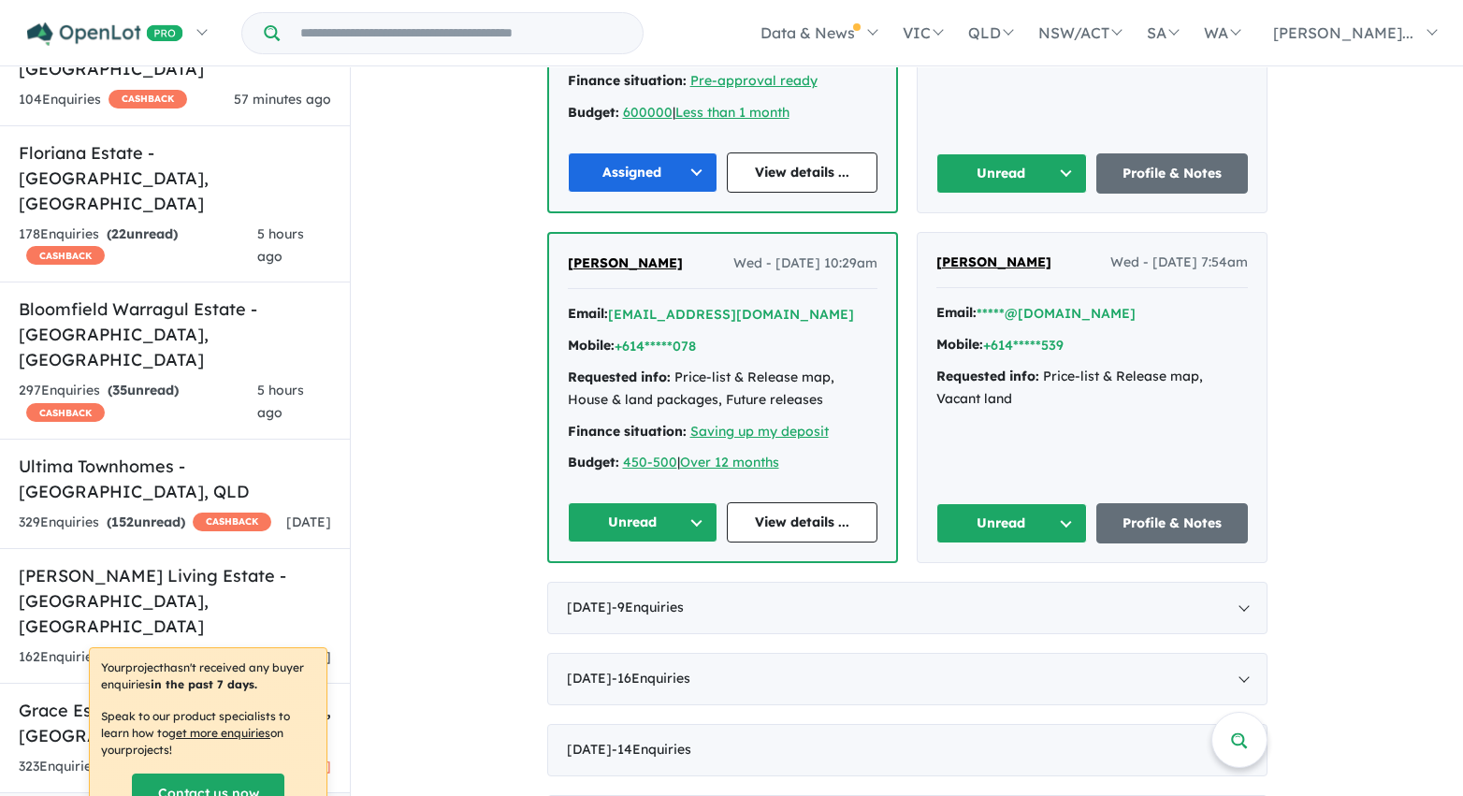
click at [1019, 153] on button "Unread" at bounding box center [1012, 173] width 152 height 40
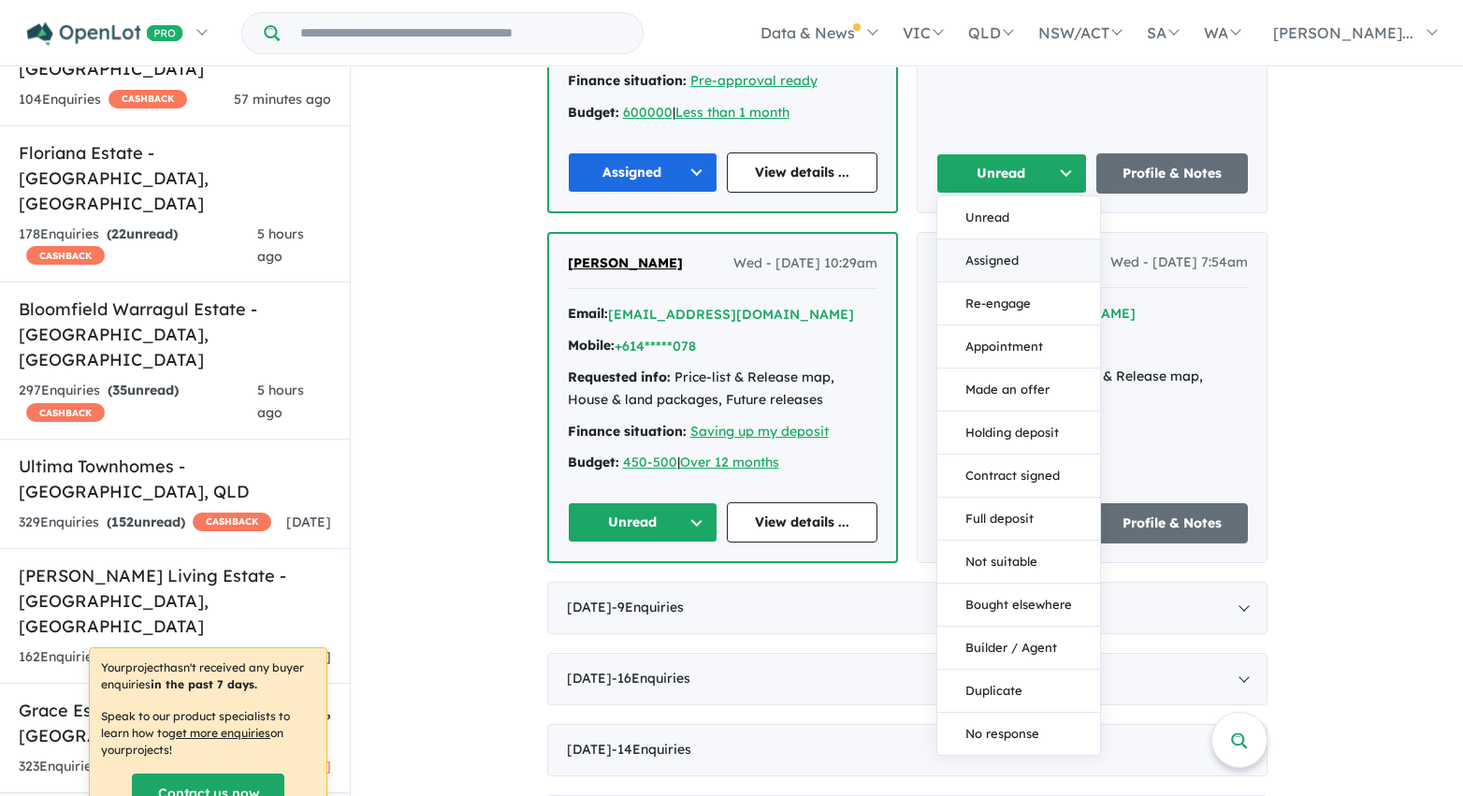
click at [1012, 239] on button "Assigned" at bounding box center [1018, 260] width 163 height 43
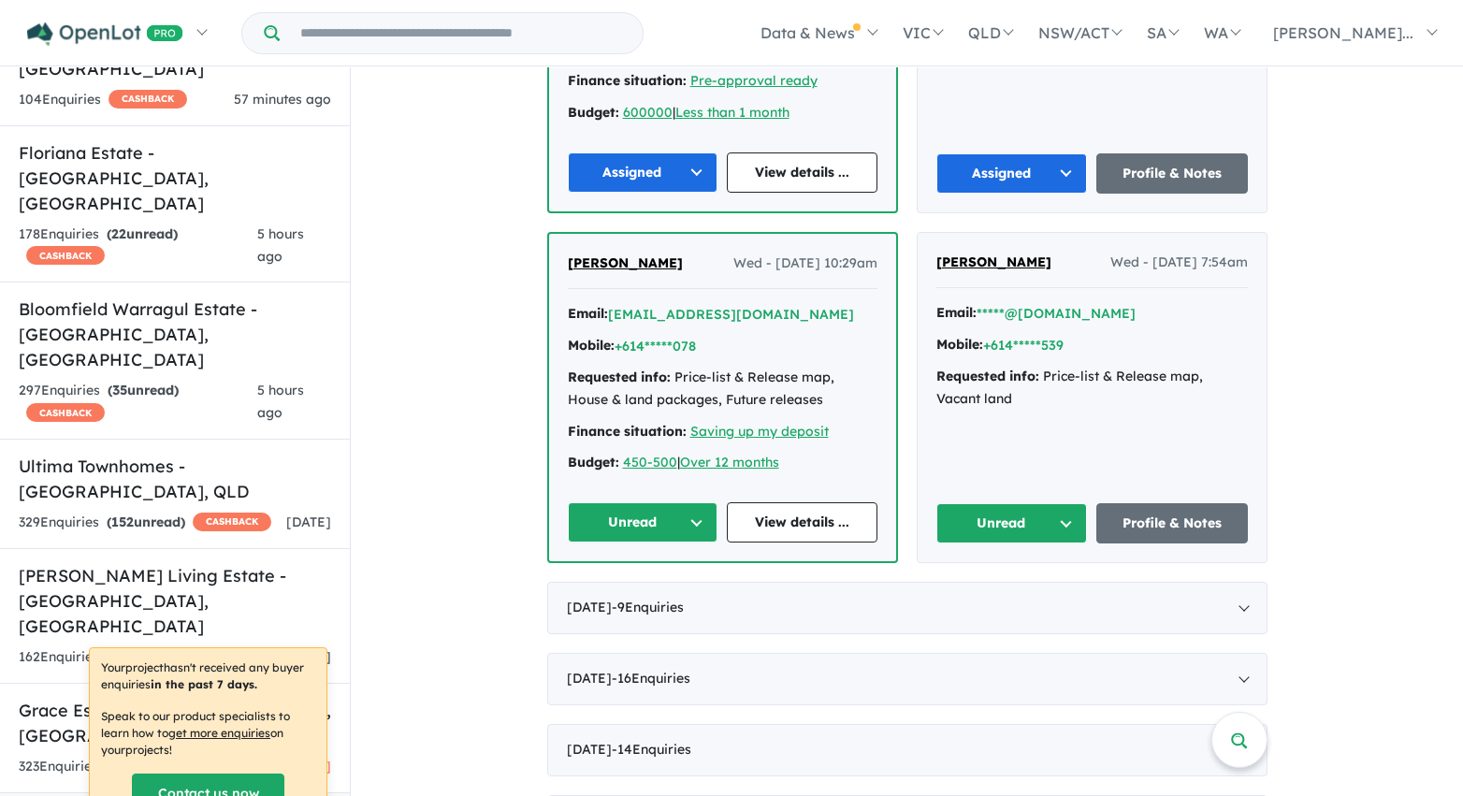
click at [1046, 512] on button "Unread" at bounding box center [1012, 523] width 152 height 40
click at [1019, 589] on button "Assigned" at bounding box center [1018, 610] width 163 height 43
click at [662, 504] on button "Unread" at bounding box center [643, 522] width 151 height 40
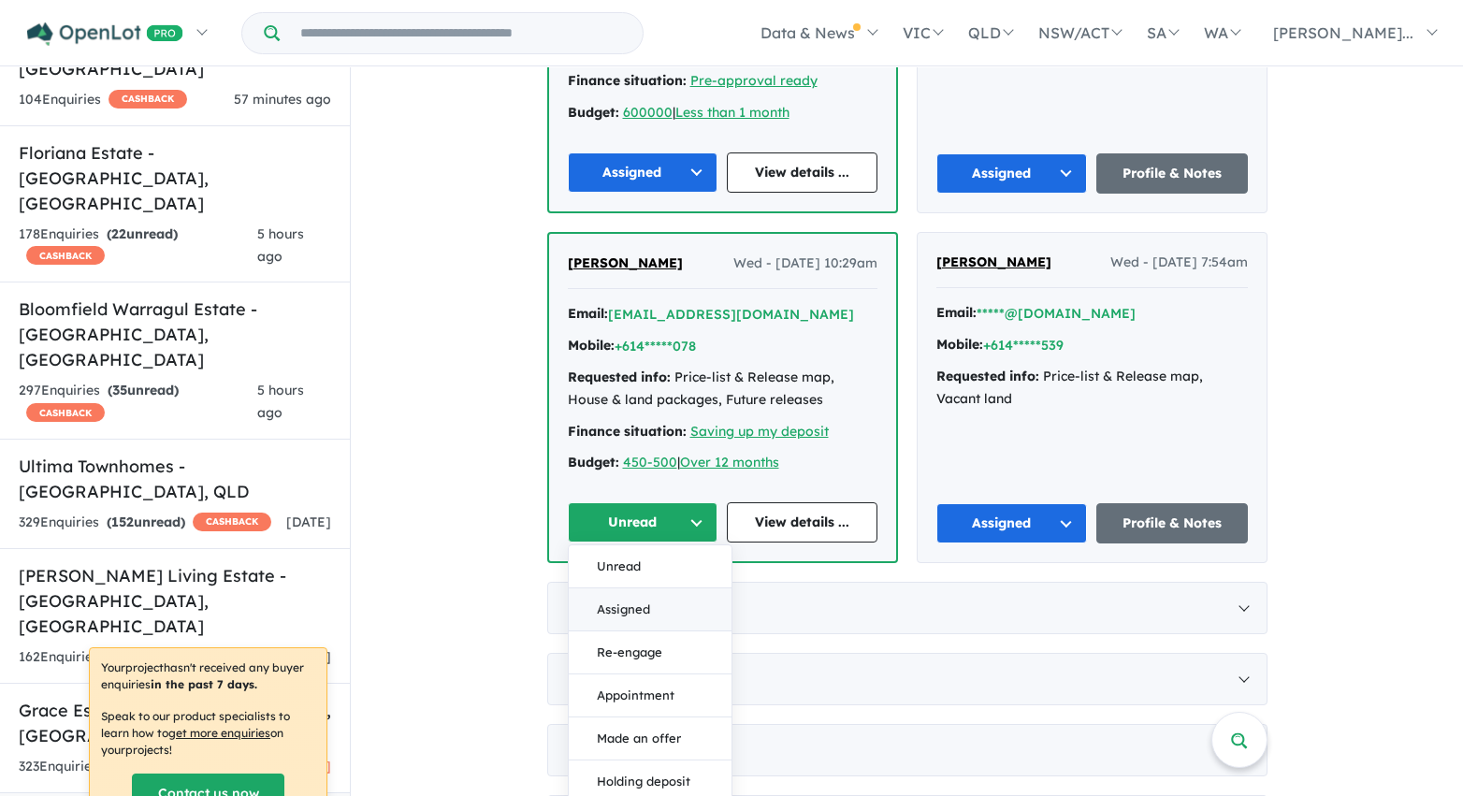
click at [668, 588] on button "Assigned" at bounding box center [650, 609] width 163 height 43
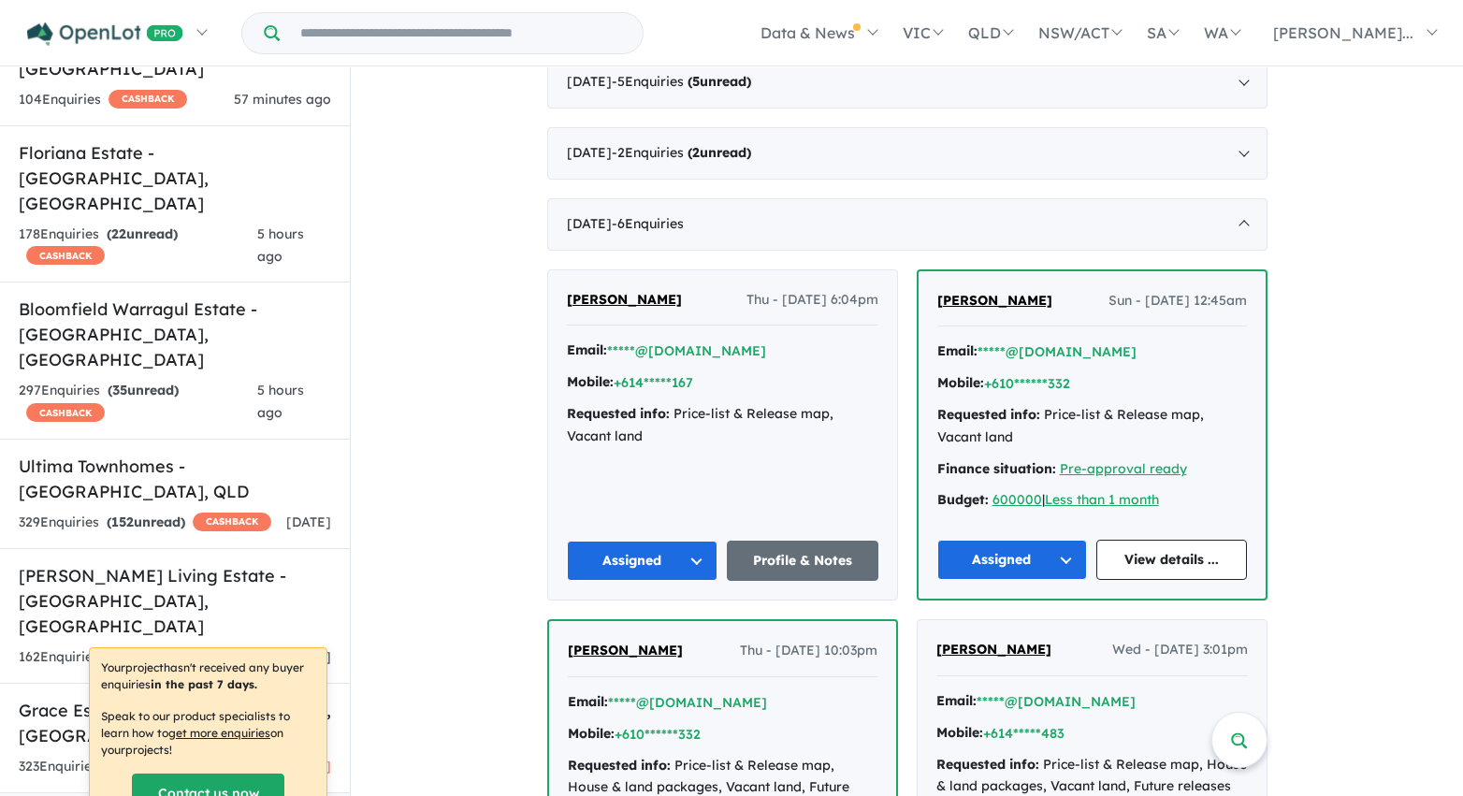
scroll to position [2483, 0]
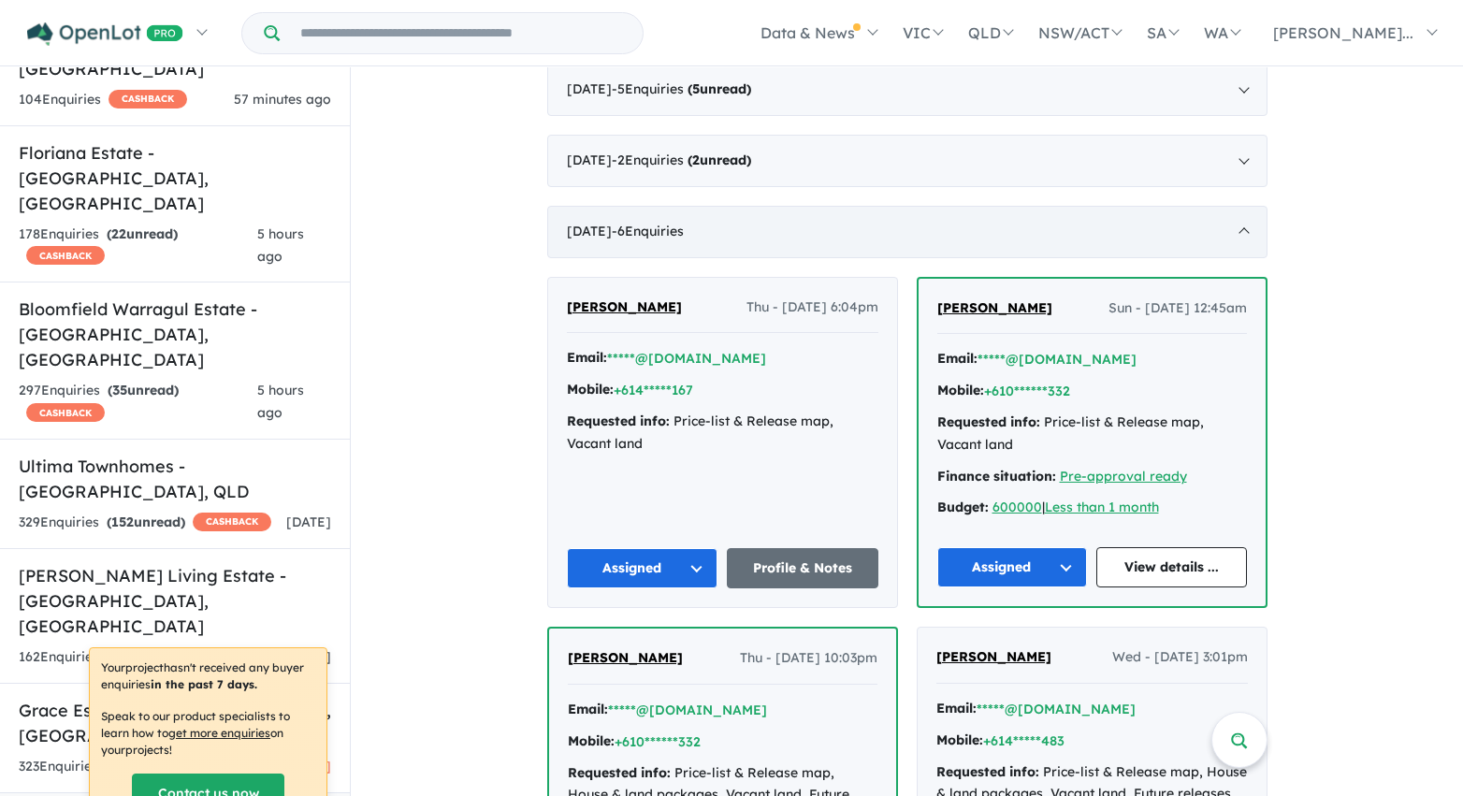
click at [595, 238] on div "November 2021 - 6 Enquir ies ( 0 unread)" at bounding box center [907, 232] width 720 height 52
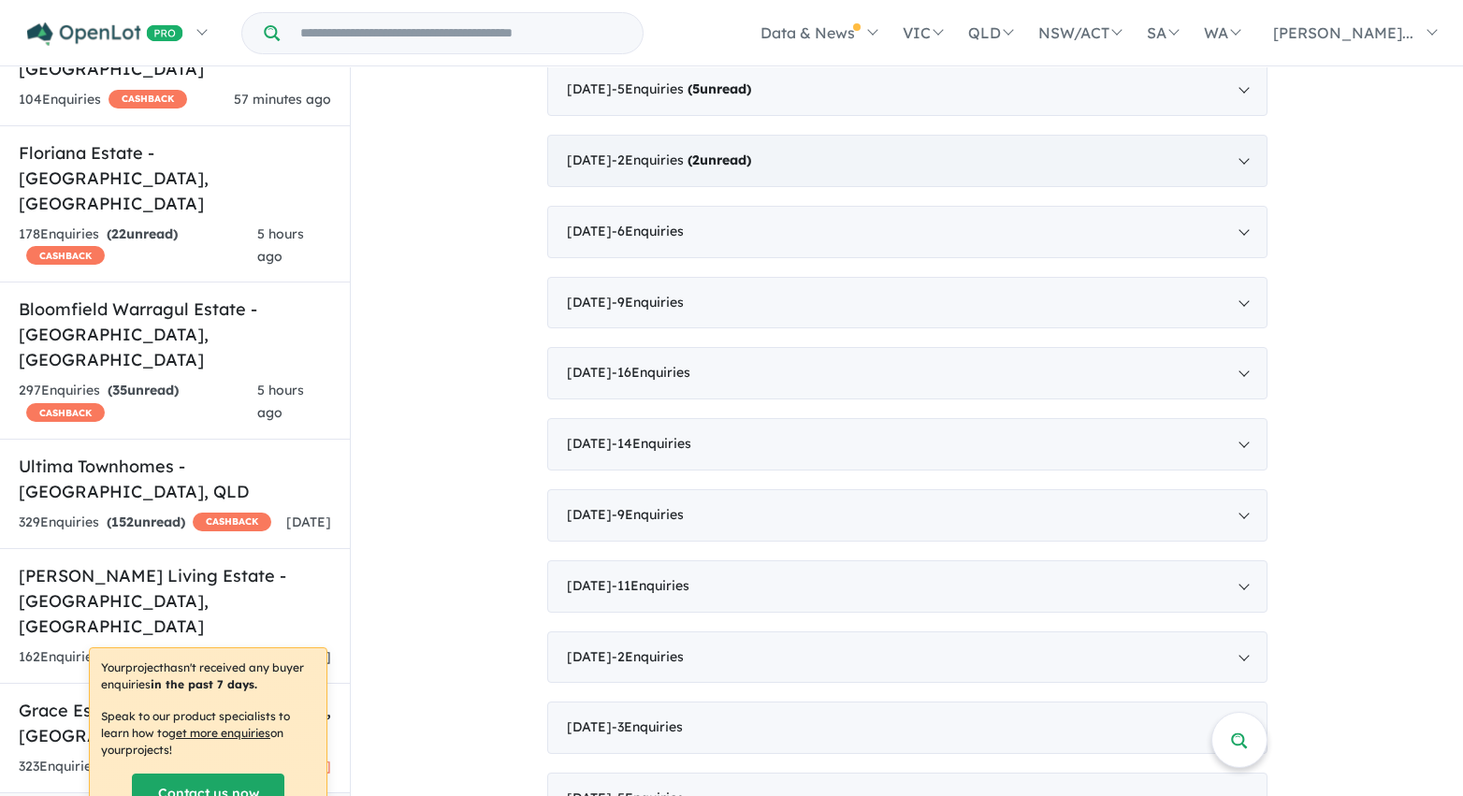
click at [679, 153] on span "- 2 Enquir ies ( 2 unread)" at bounding box center [681, 160] width 139 height 17
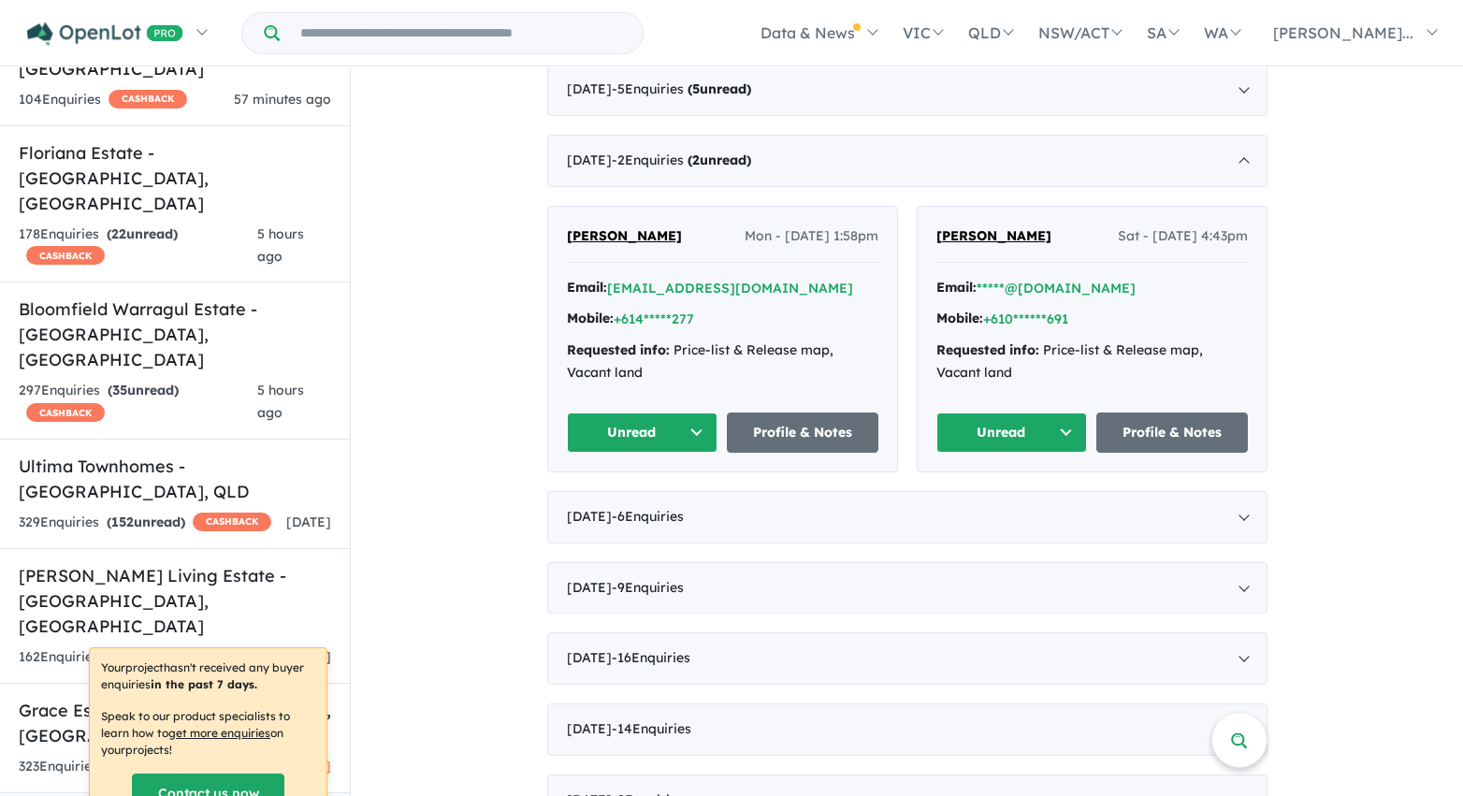
click at [690, 426] on button "Unread" at bounding box center [643, 433] width 152 height 40
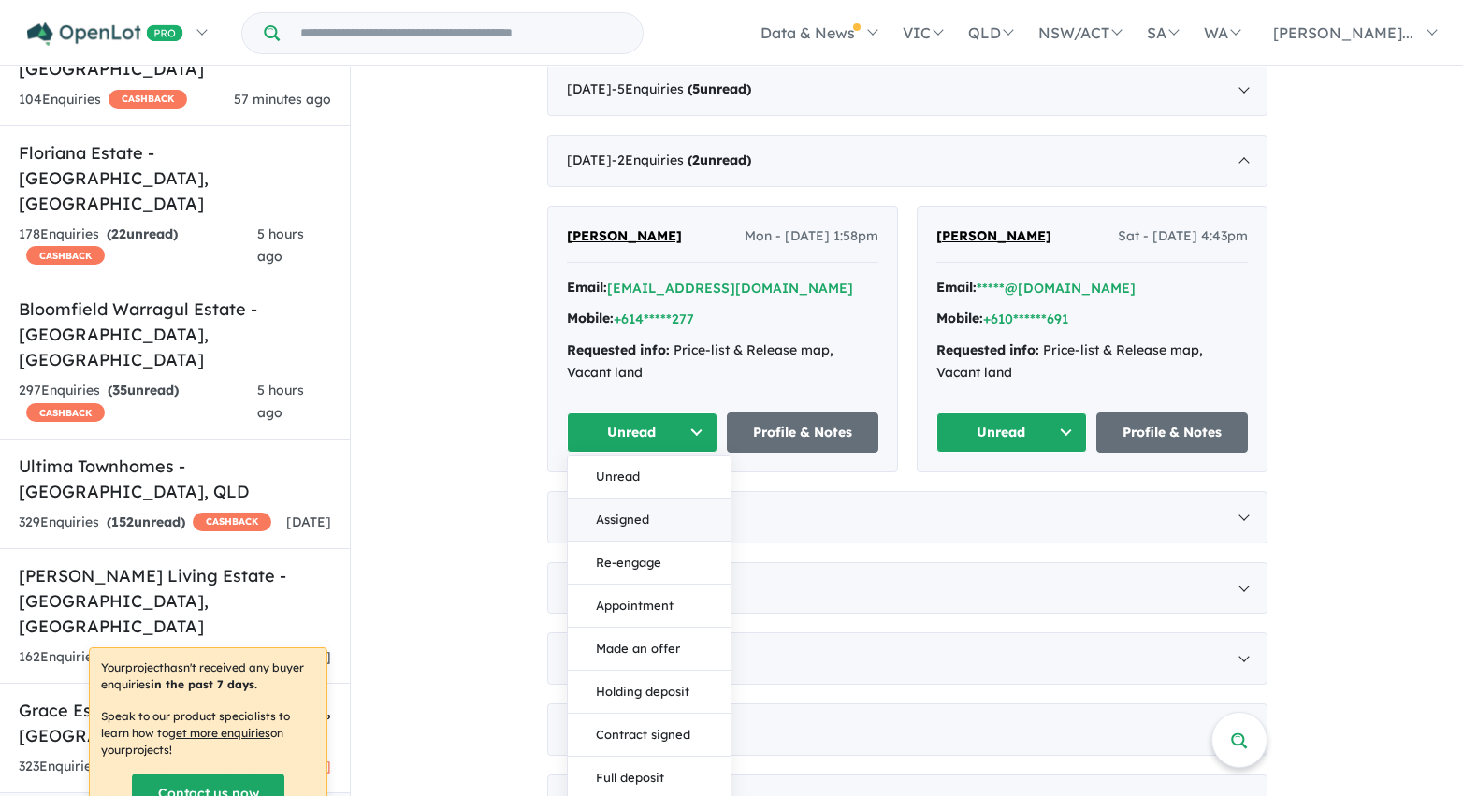
click at [676, 519] on button "Assigned" at bounding box center [649, 520] width 163 height 43
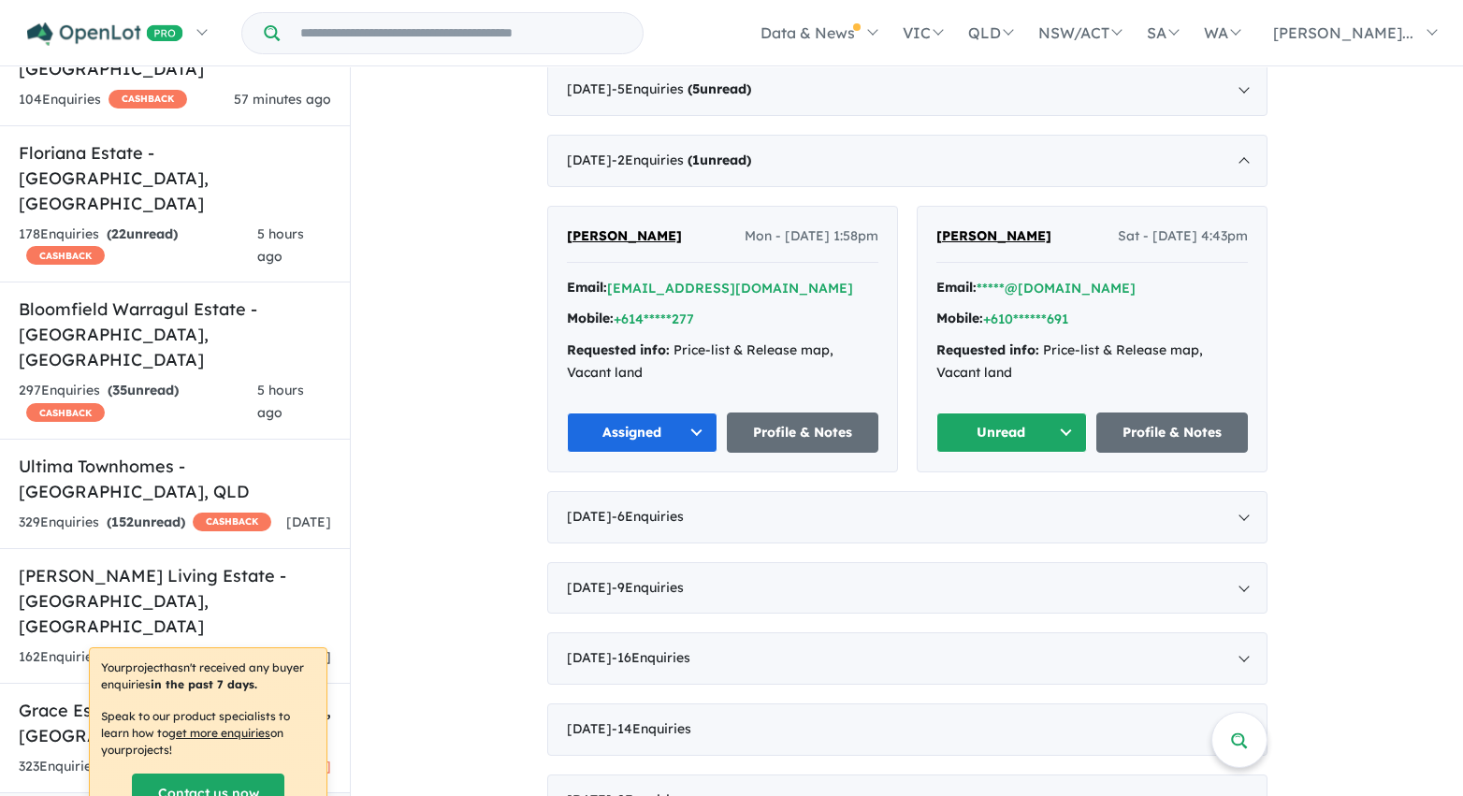
click at [987, 440] on button "Unread" at bounding box center [1012, 433] width 152 height 40
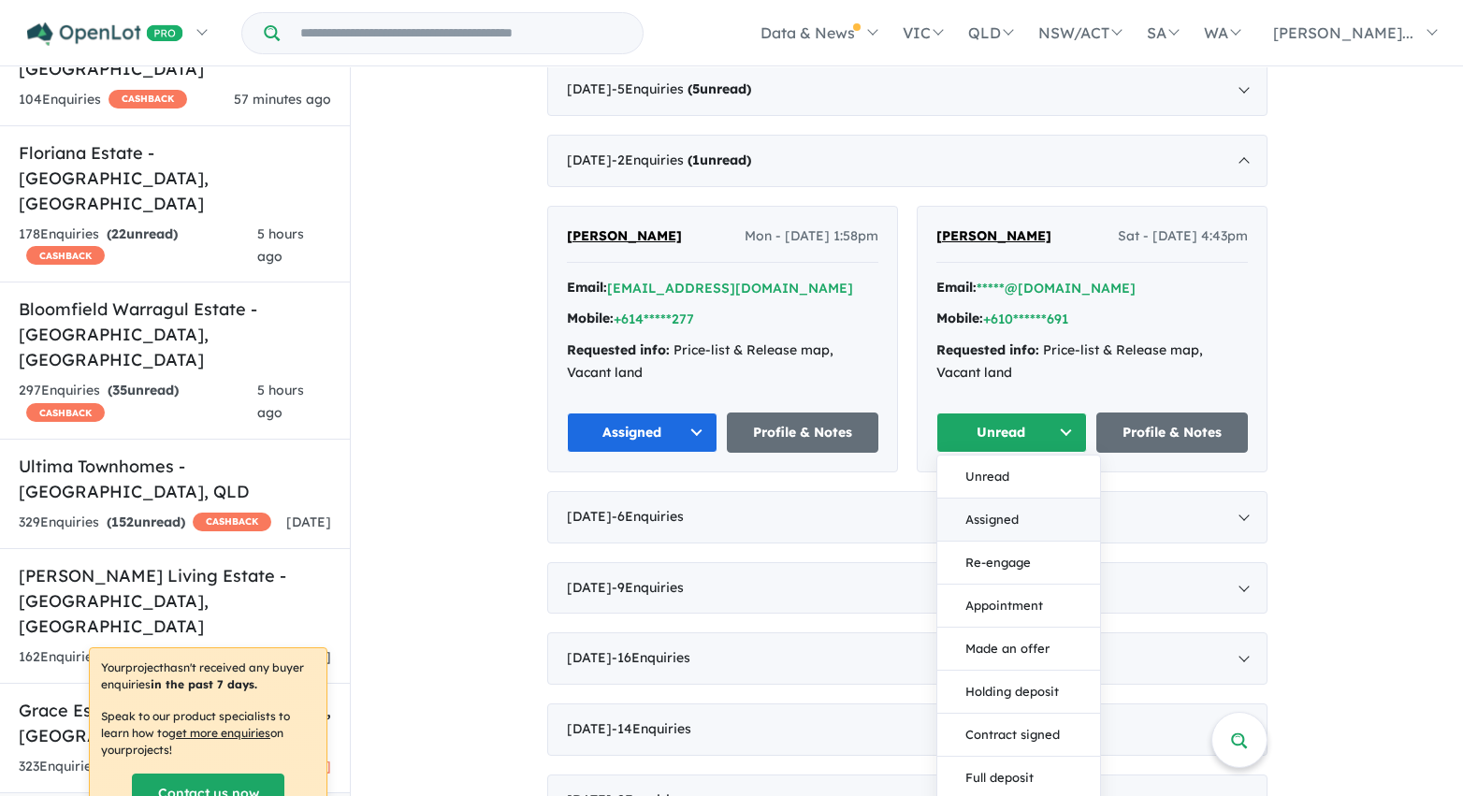
click at [992, 527] on button "Assigned" at bounding box center [1018, 520] width 163 height 43
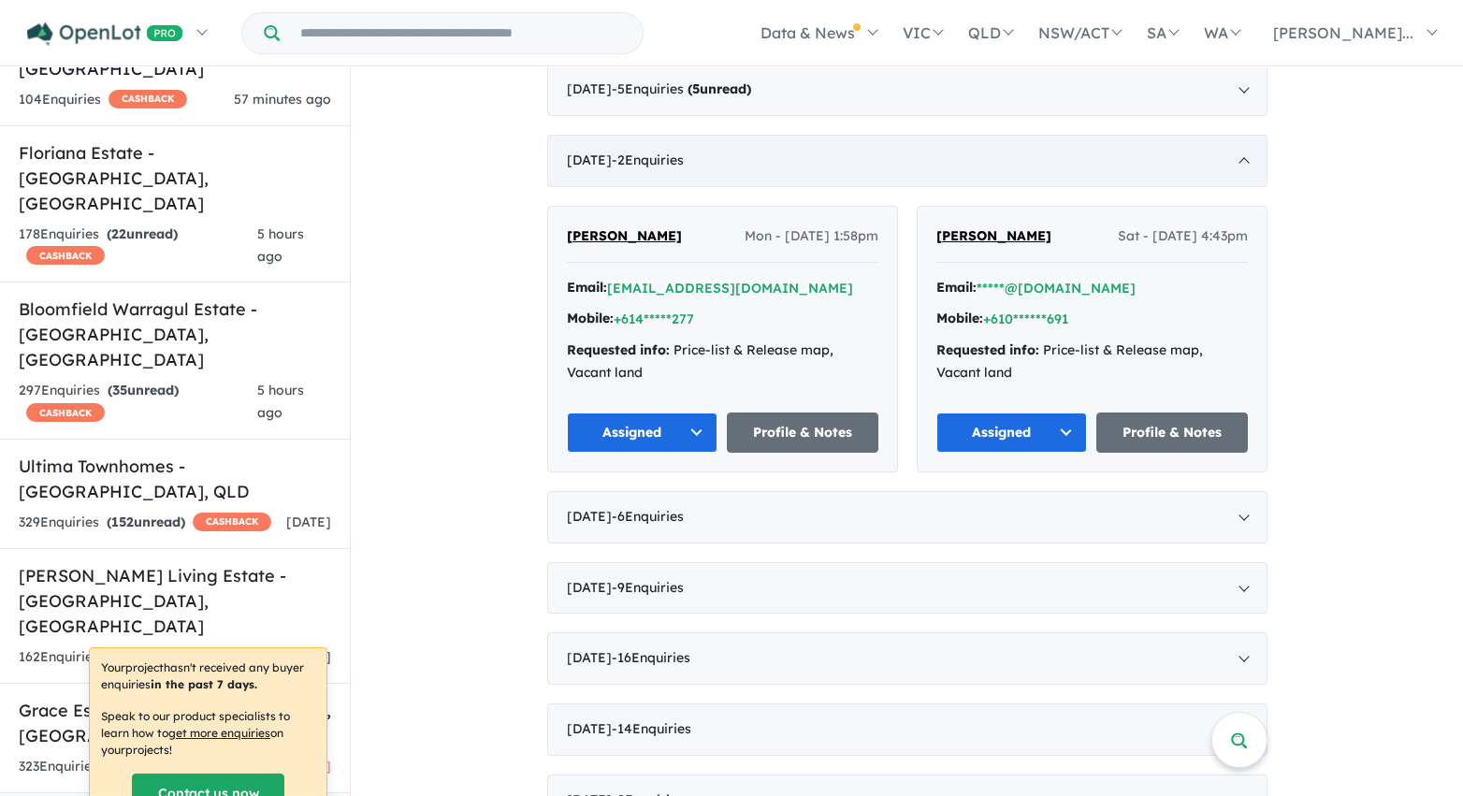
click at [884, 144] on div "December 2021 - 2 Enquir ies ( 0 unread)" at bounding box center [907, 161] width 720 height 52
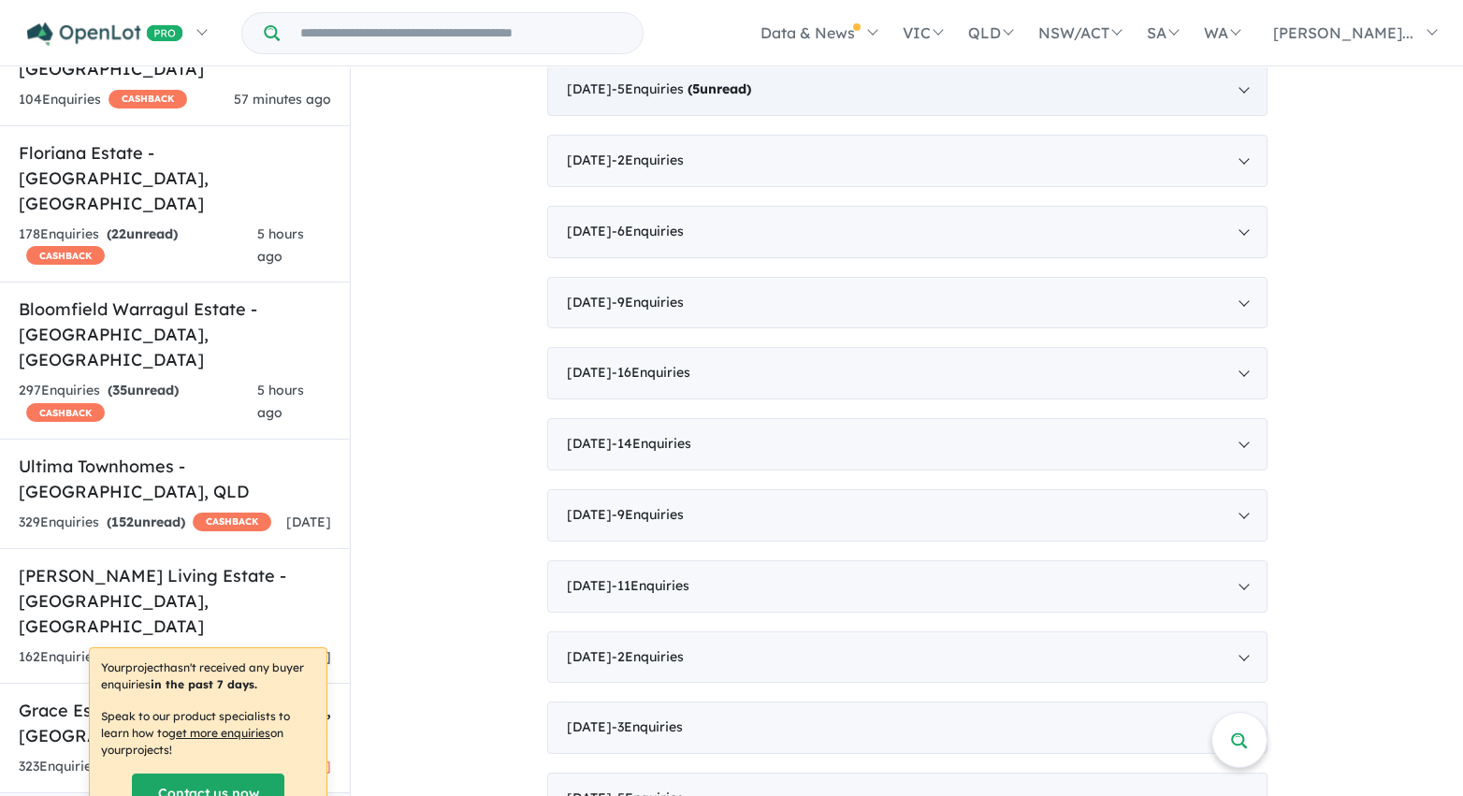
click at [878, 89] on div "January 2022 - 5 Enquir ies ( 5 unread)" at bounding box center [907, 90] width 720 height 52
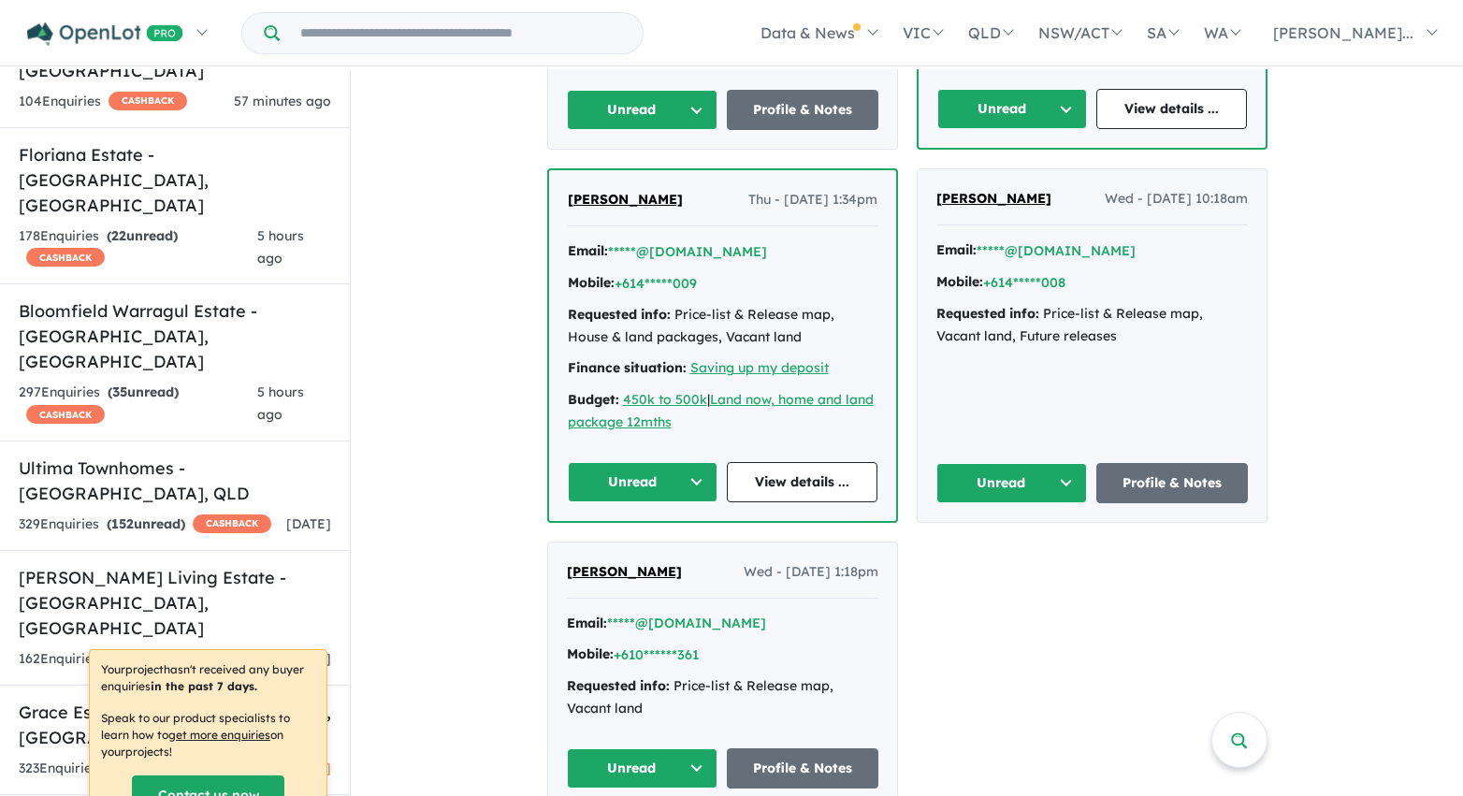
scroll to position [2828, 0]
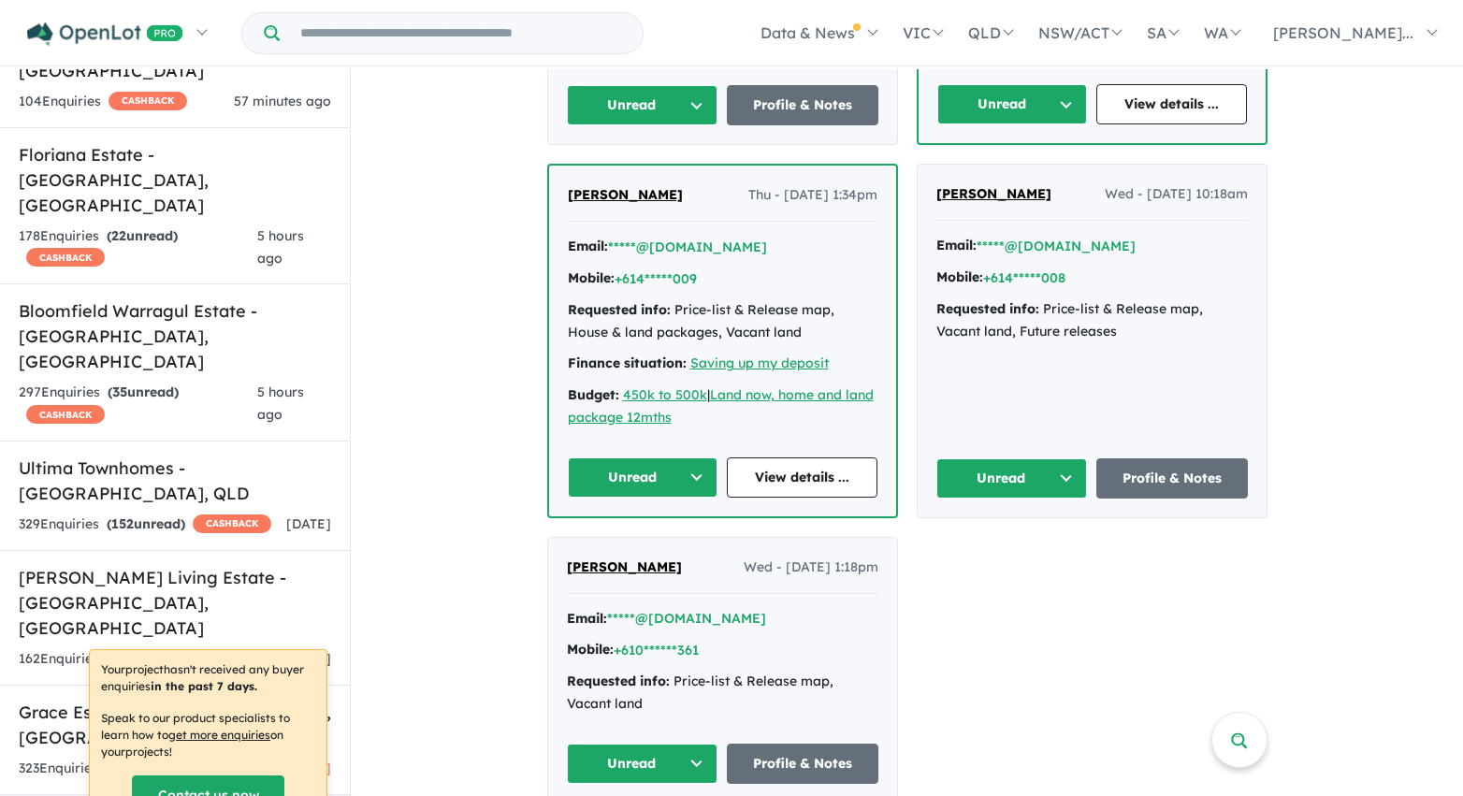
click at [676, 87] on button "Unread" at bounding box center [643, 105] width 152 height 40
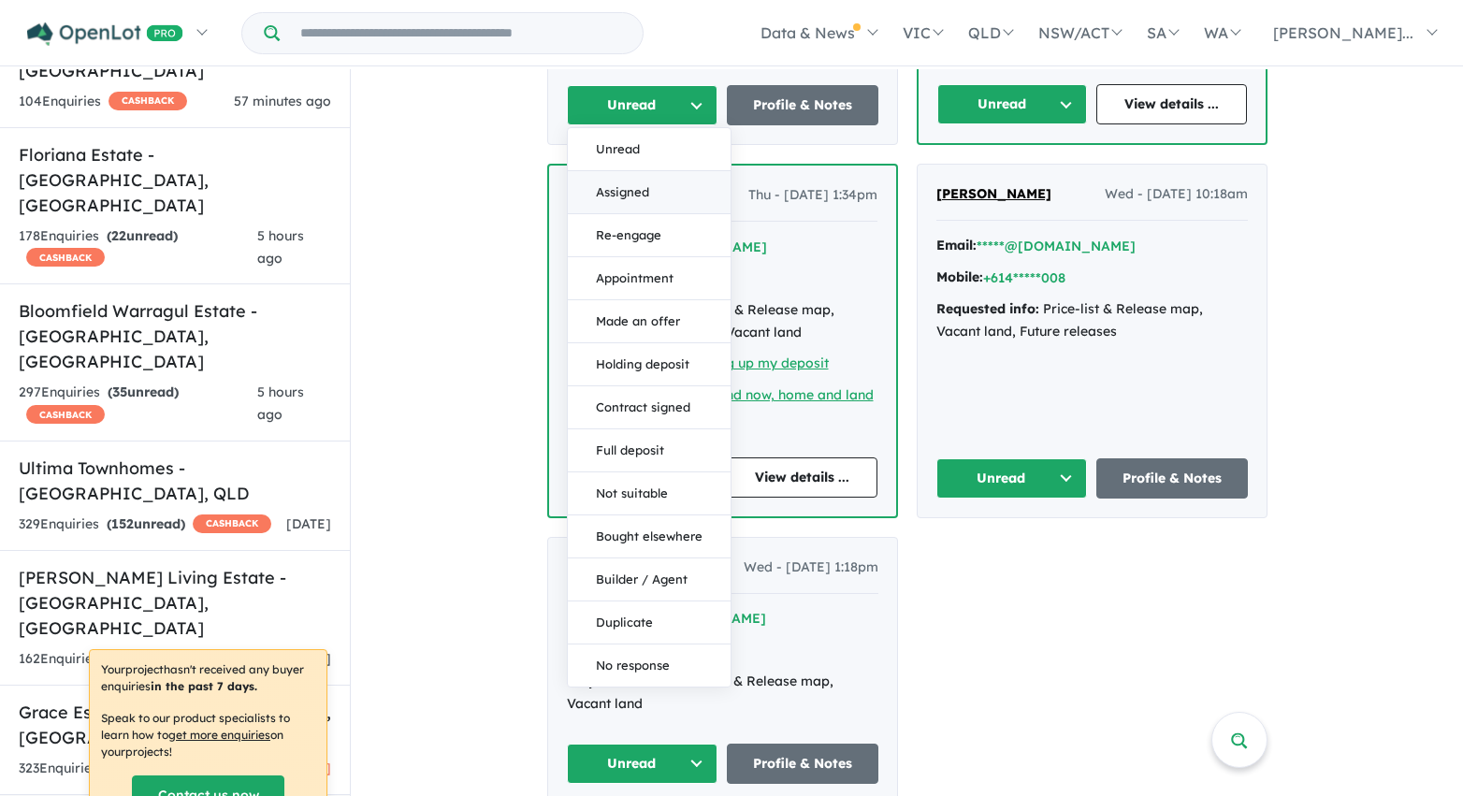
click at [656, 171] on button "Assigned" at bounding box center [649, 192] width 163 height 43
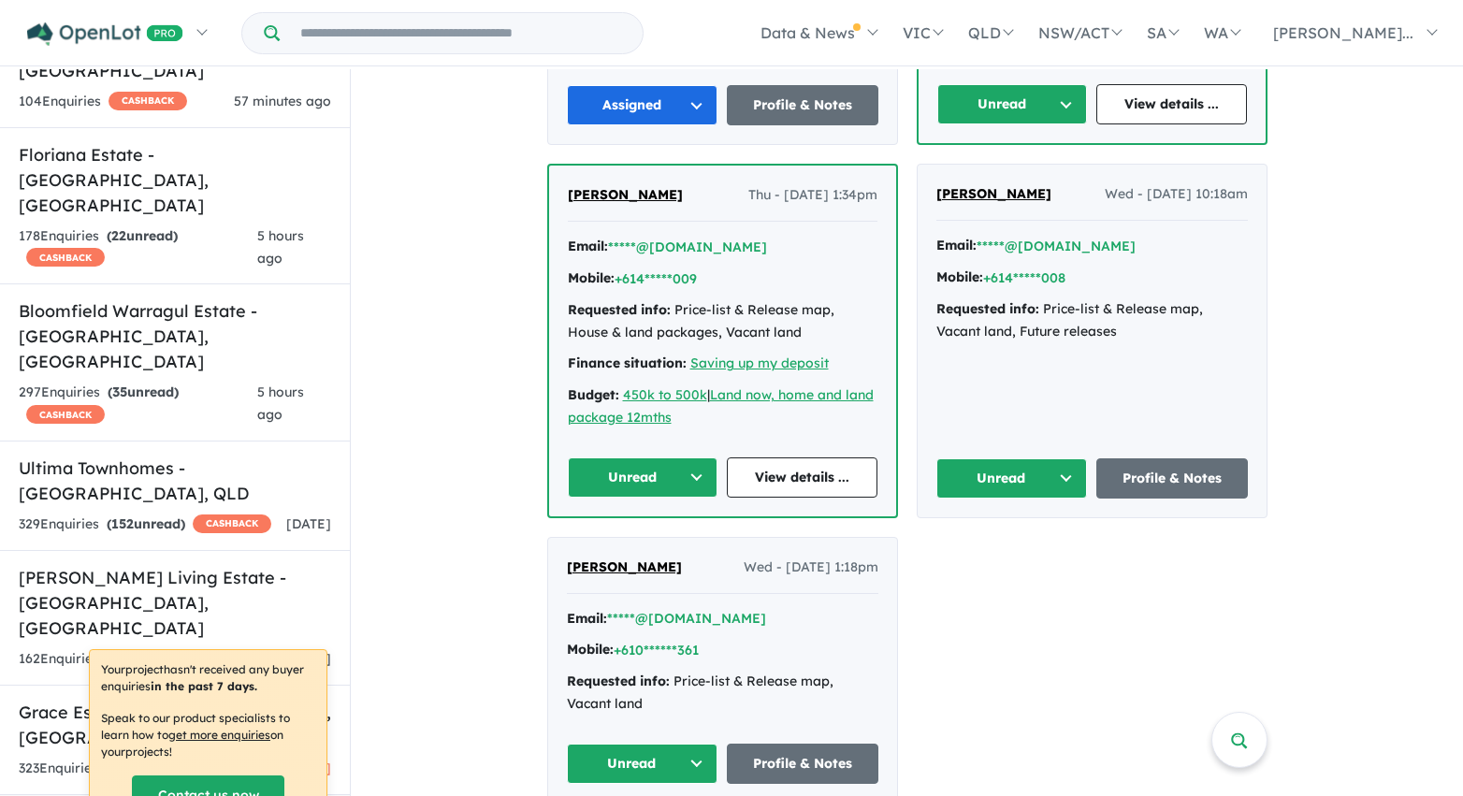
click at [950, 88] on button "Unread" at bounding box center [1012, 104] width 151 height 40
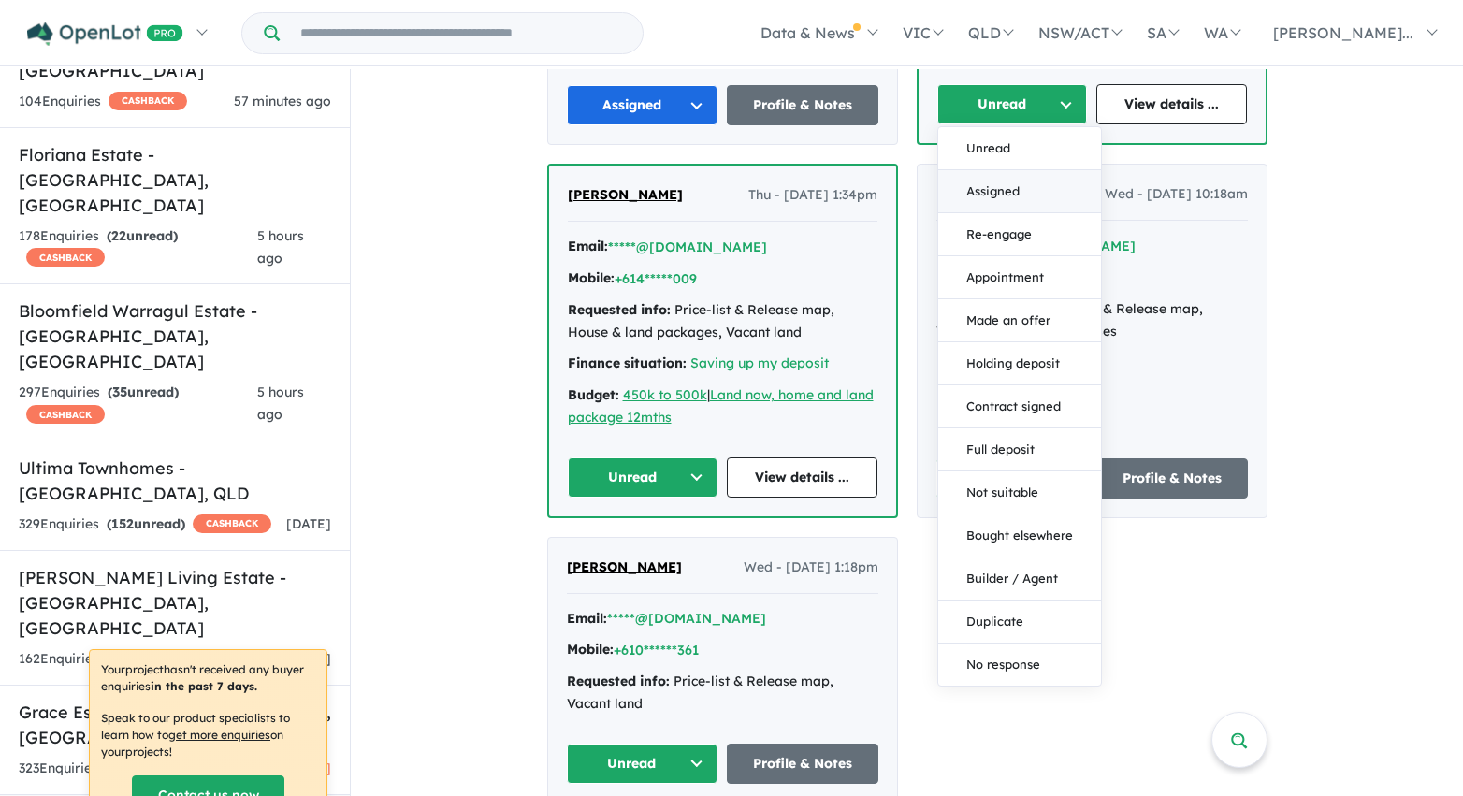
click at [968, 170] on button "Assigned" at bounding box center [1019, 191] width 163 height 43
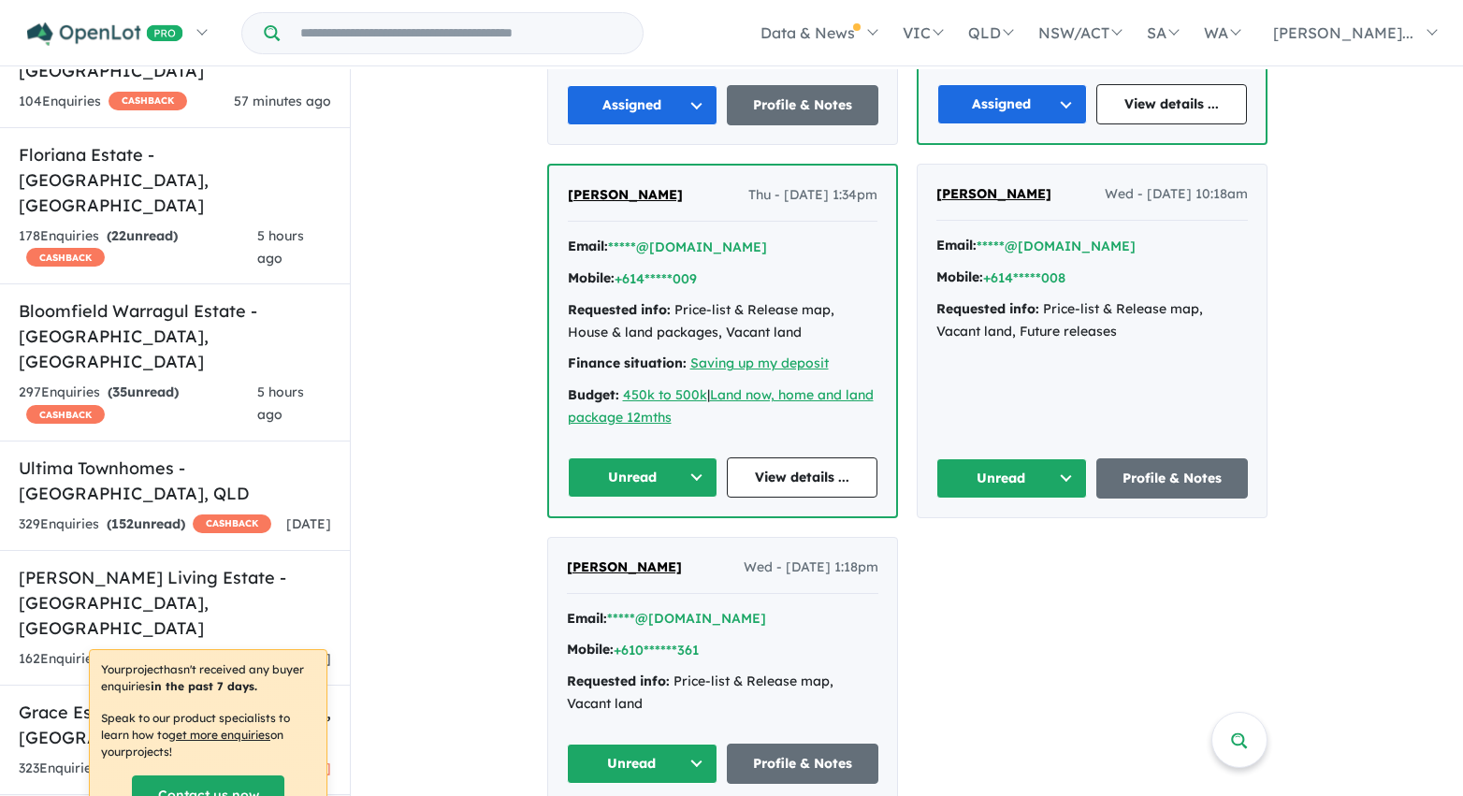
click at [1016, 458] on button "Unread" at bounding box center [1012, 478] width 152 height 40
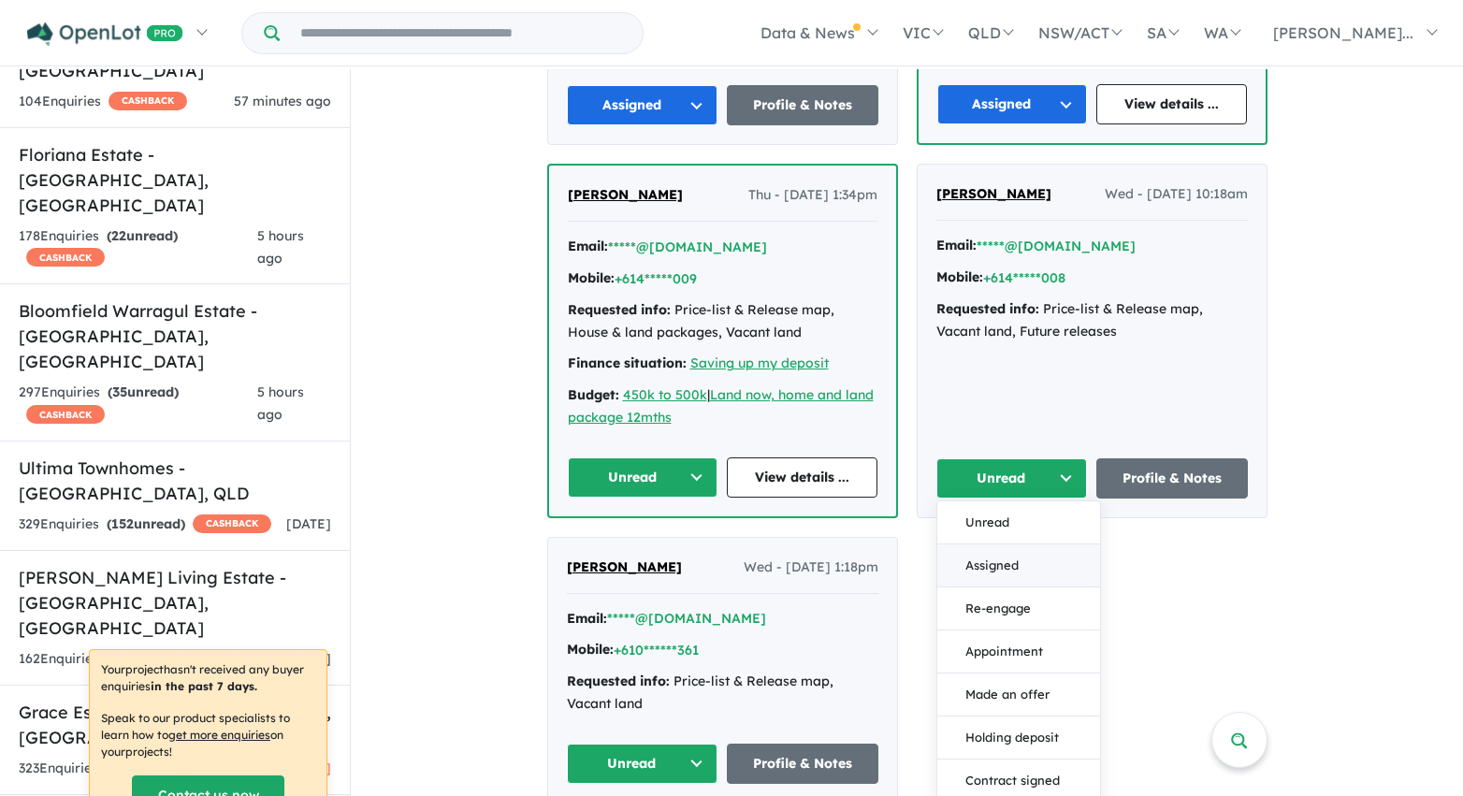
click at [996, 544] on button "Assigned" at bounding box center [1018, 565] width 163 height 43
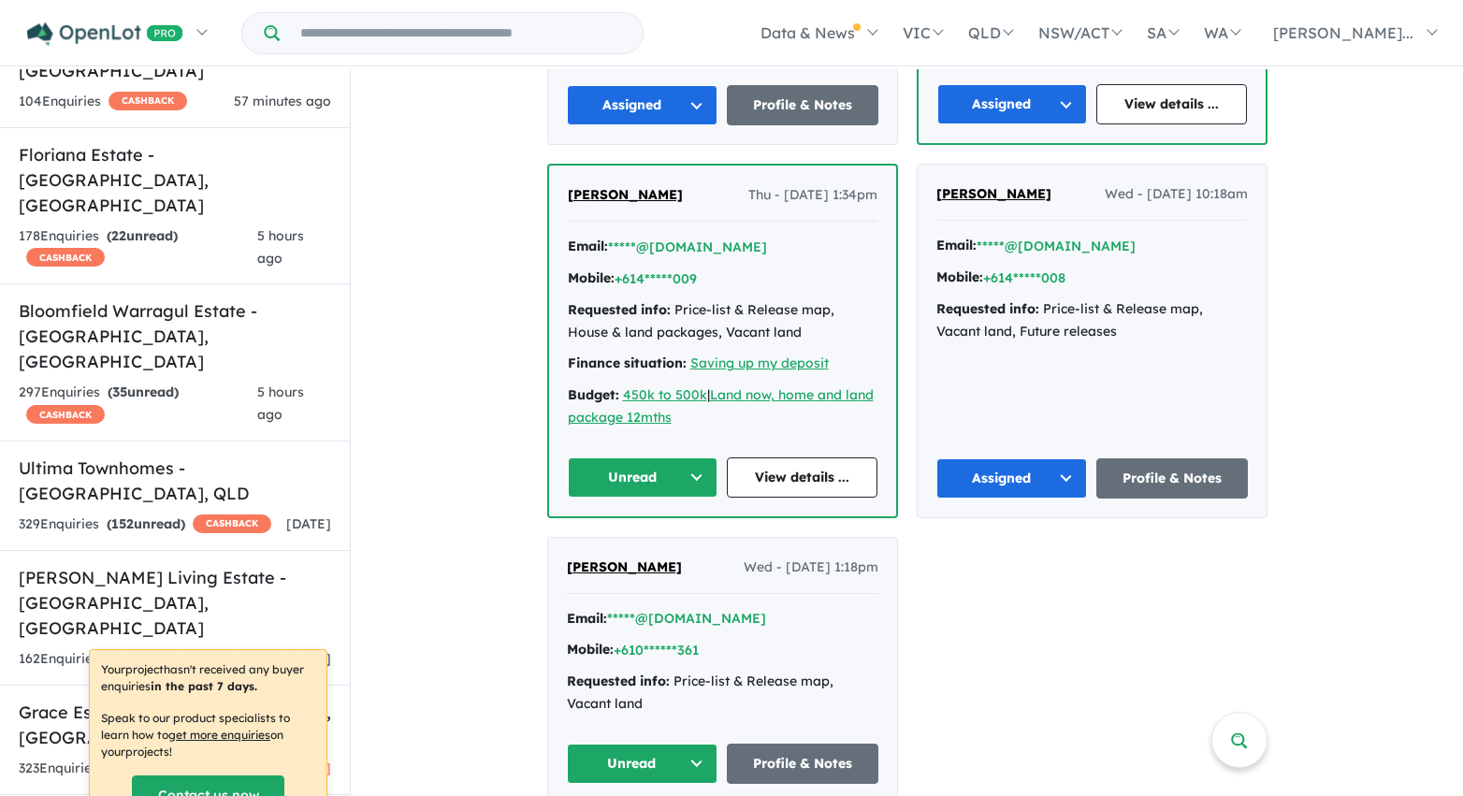
click at [650, 457] on button "Unread" at bounding box center [643, 477] width 151 height 40
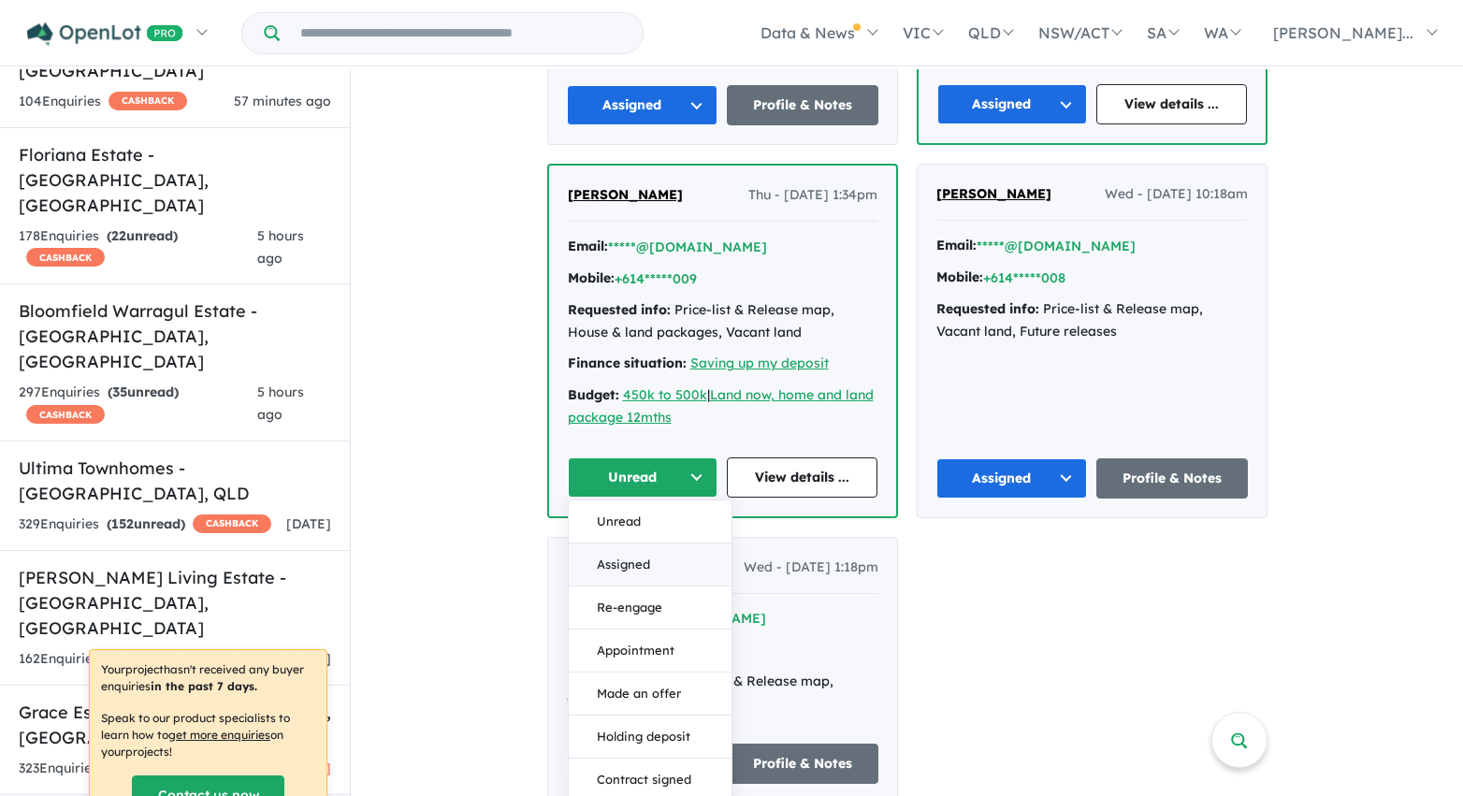
click at [646, 544] on button "Assigned" at bounding box center [650, 564] width 163 height 43
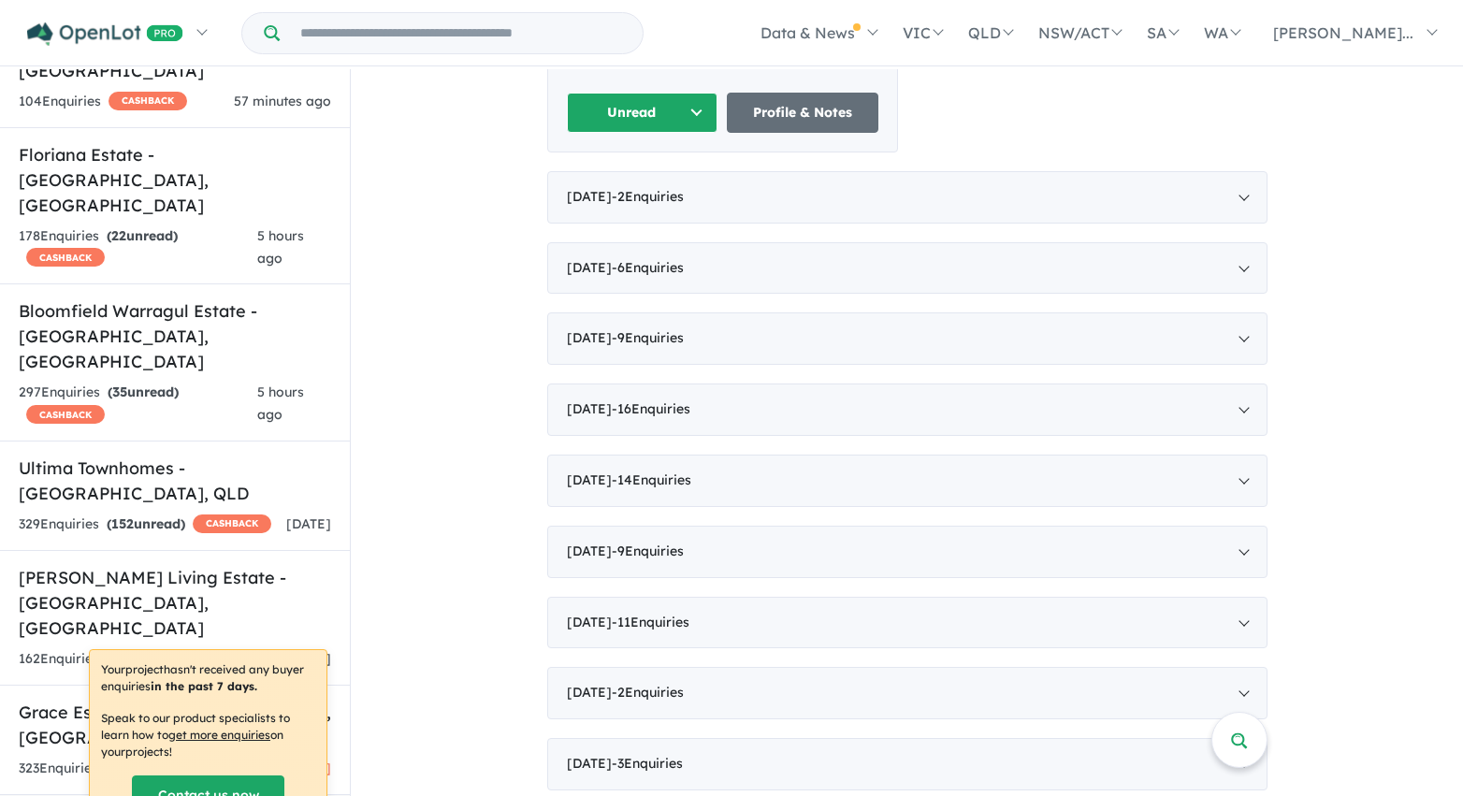
scroll to position [3444, 0]
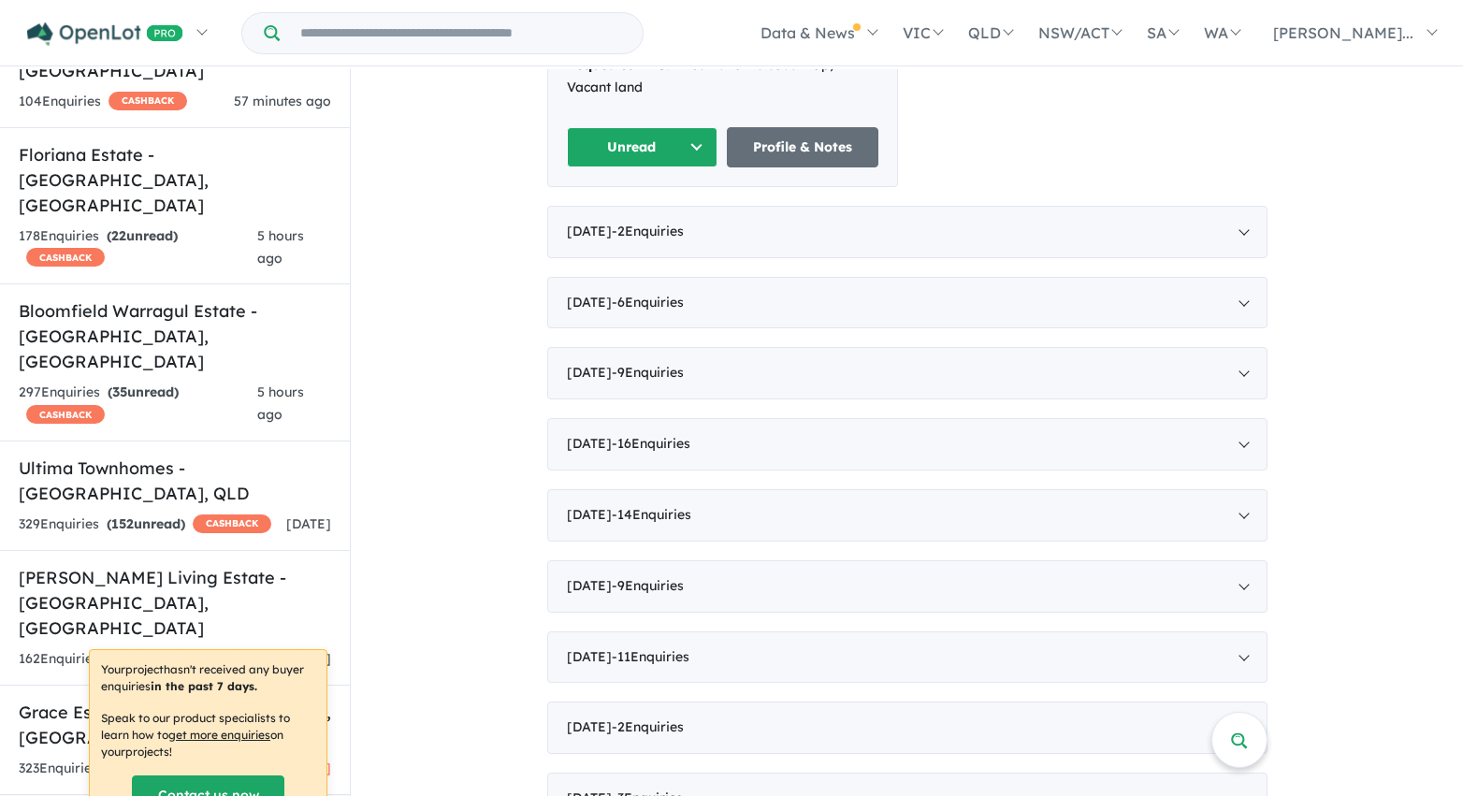
click at [681, 127] on button "Unread" at bounding box center [643, 147] width 152 height 40
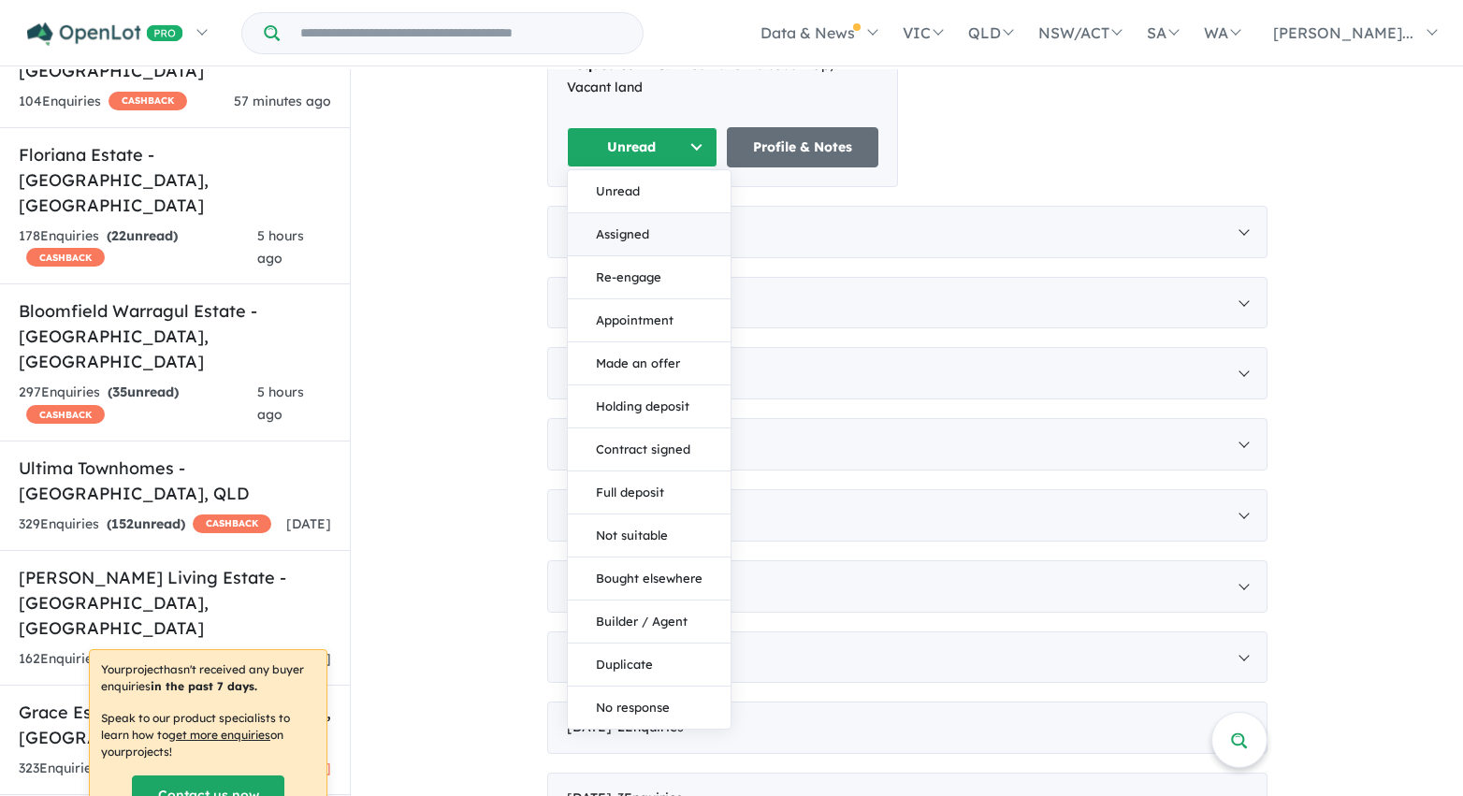
click at [667, 213] on button "Assigned" at bounding box center [649, 234] width 163 height 43
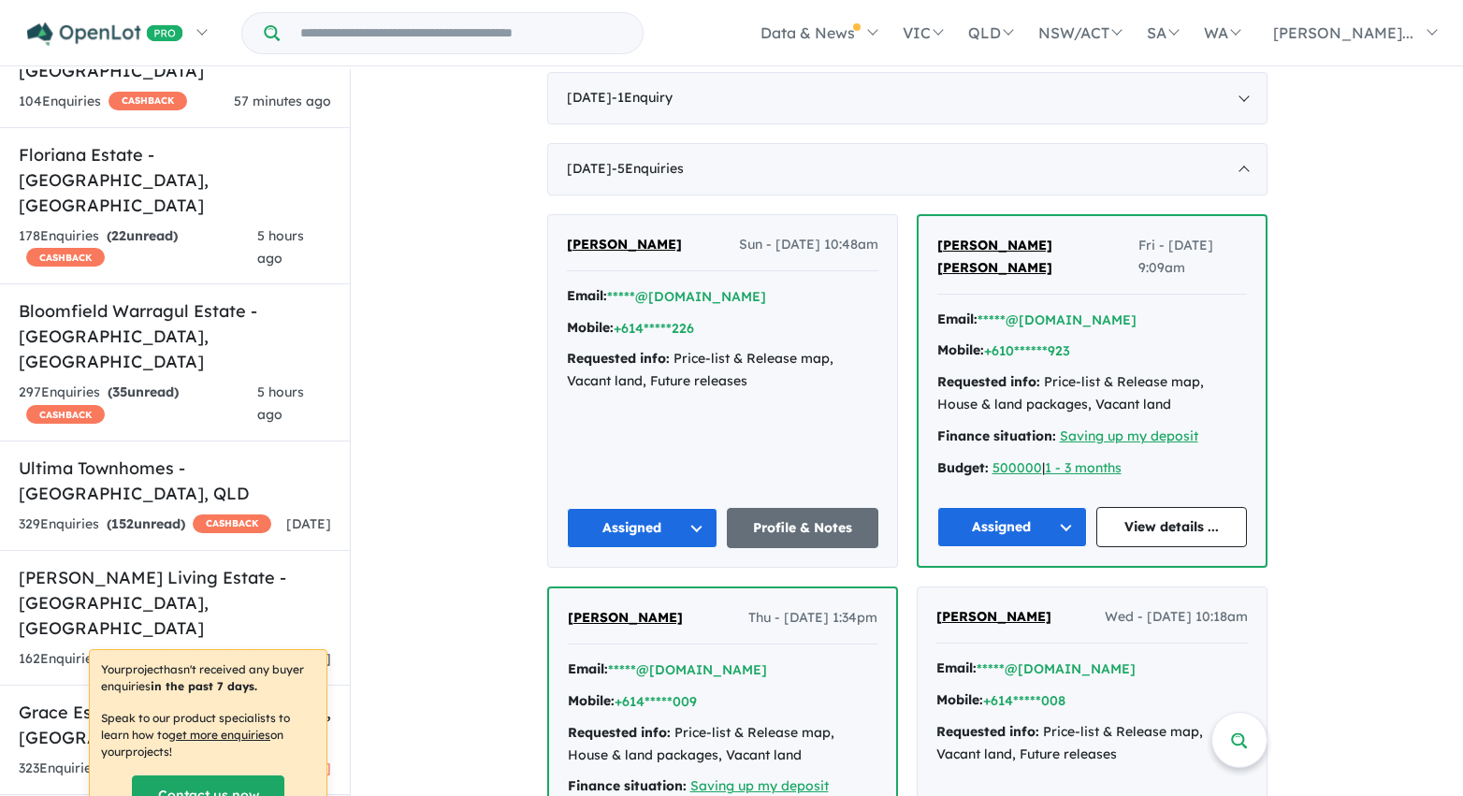
scroll to position [2376, 0]
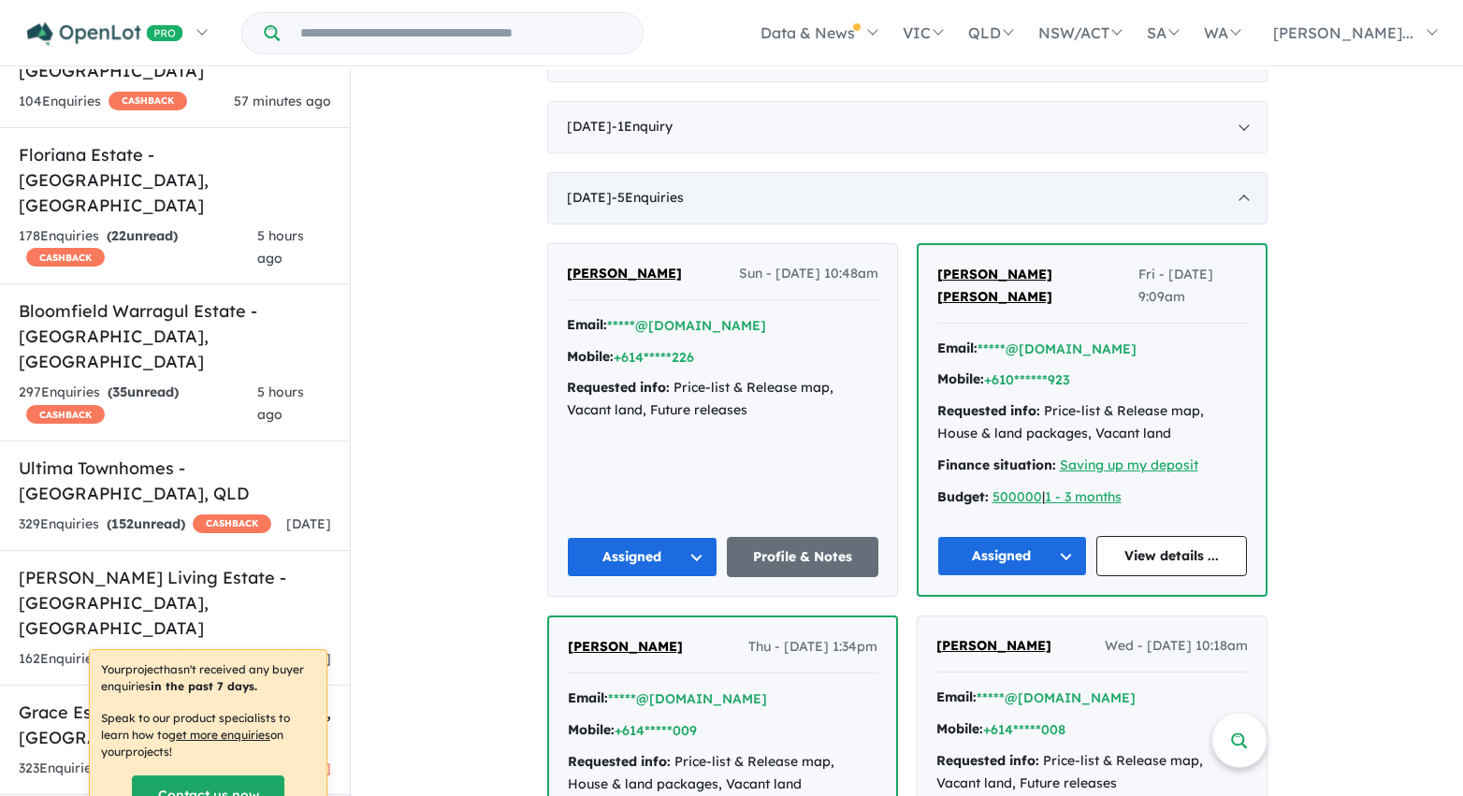
click at [610, 189] on div "January 2022 - 5 Enquir ies ( 0 unread)" at bounding box center [907, 198] width 720 height 52
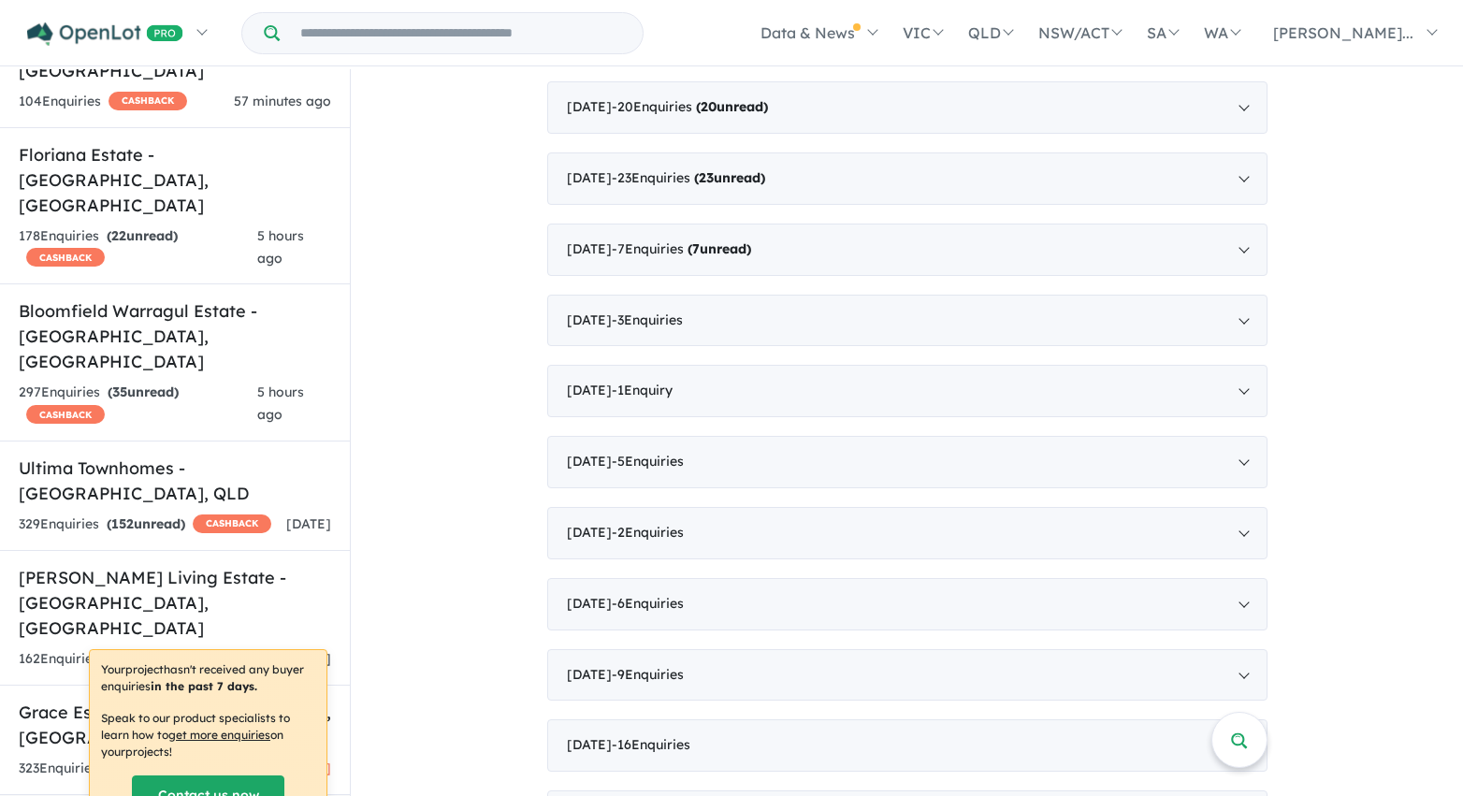
scroll to position [2090, 0]
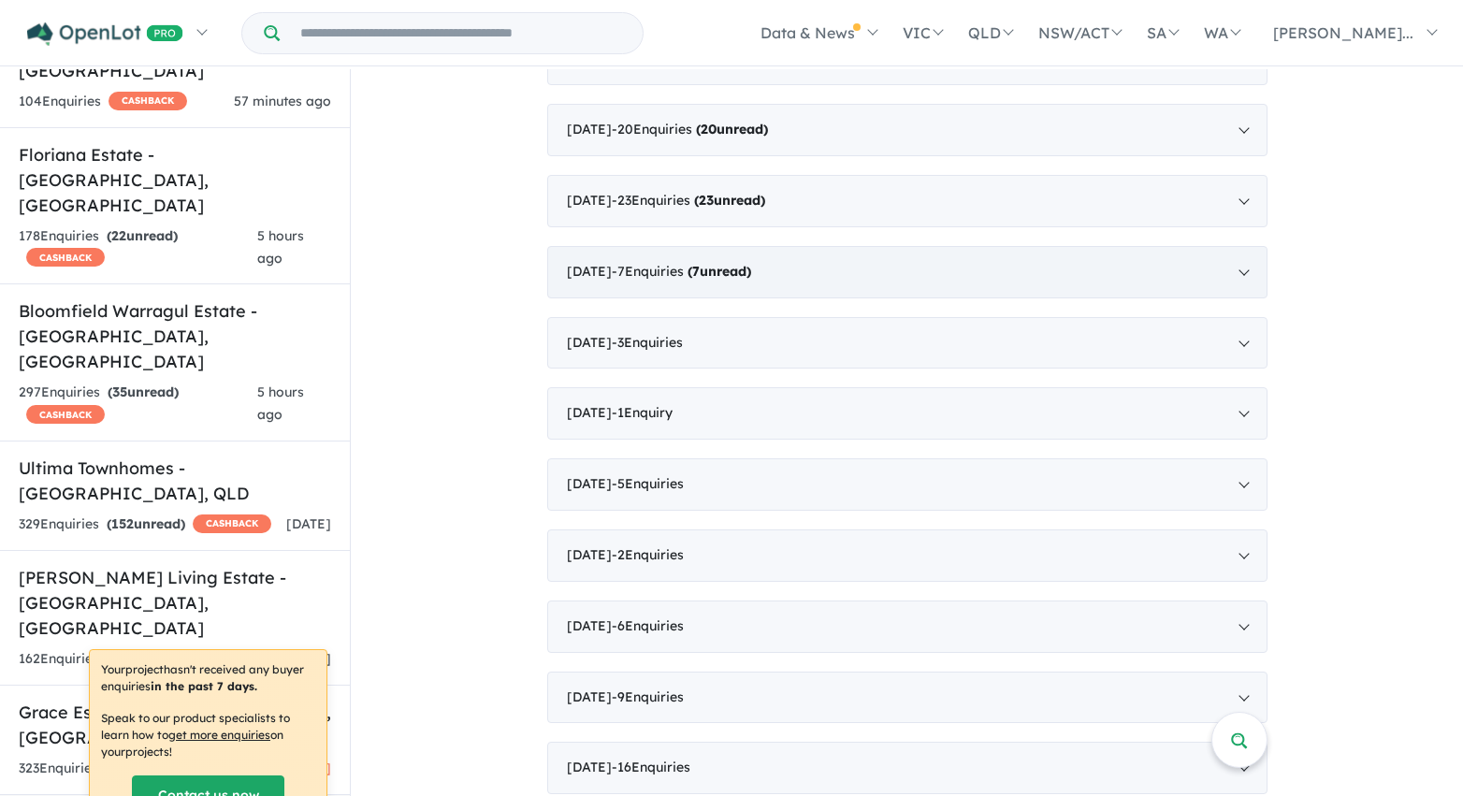
click at [630, 270] on span "- 7 Enquir ies ( 7 unread)" at bounding box center [681, 271] width 139 height 17
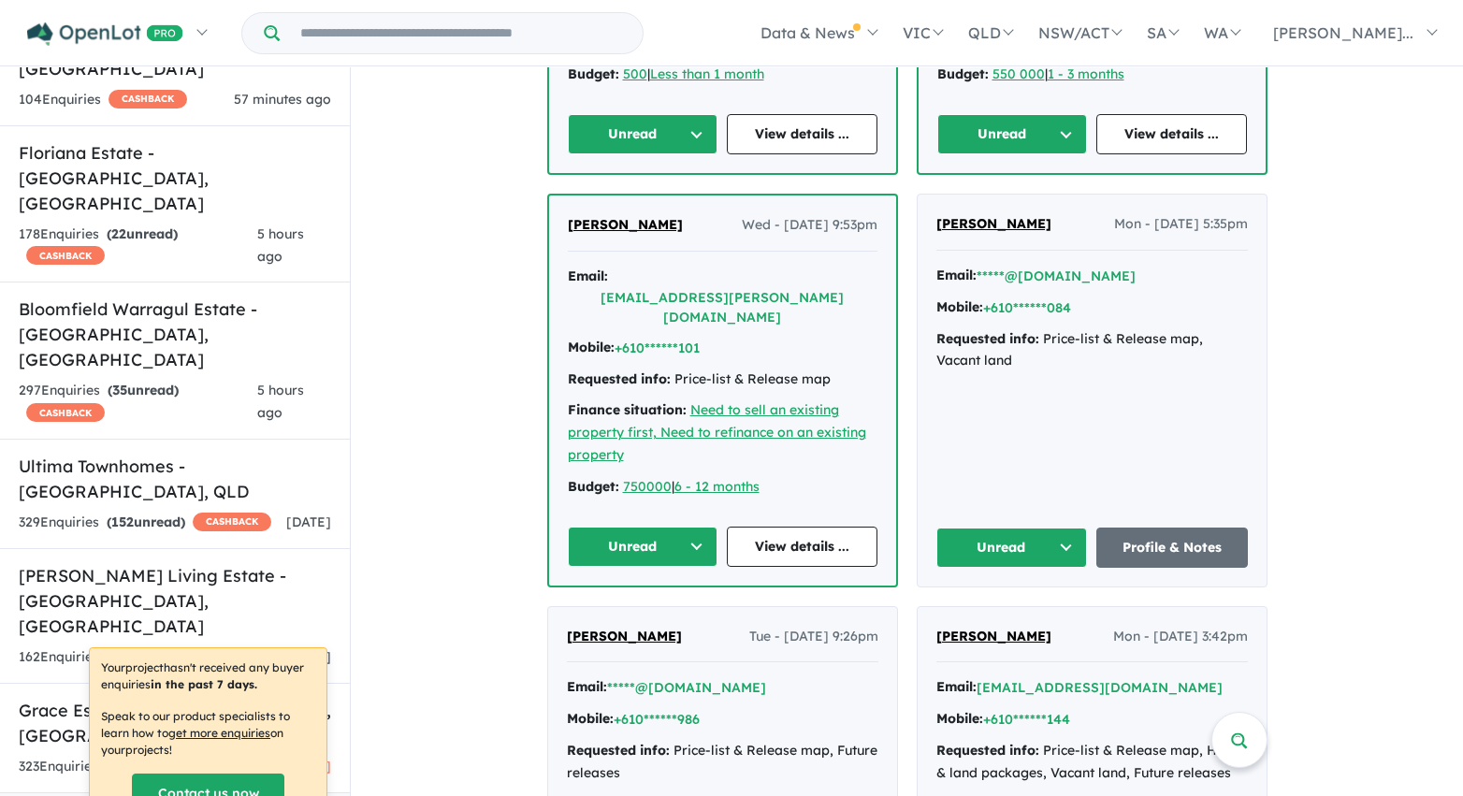
scroll to position [2575, 0]
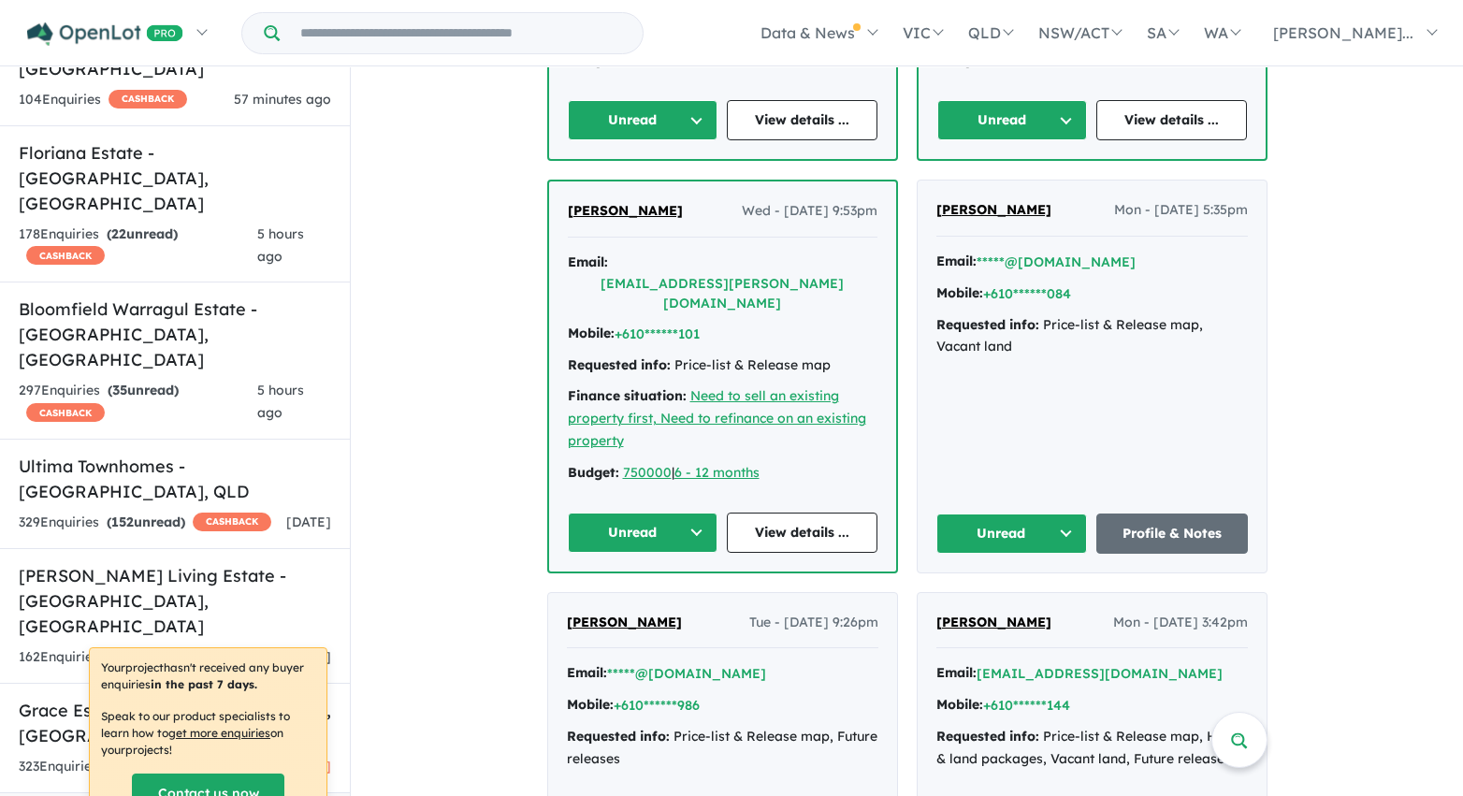
click at [636, 126] on button "Unread" at bounding box center [643, 120] width 151 height 40
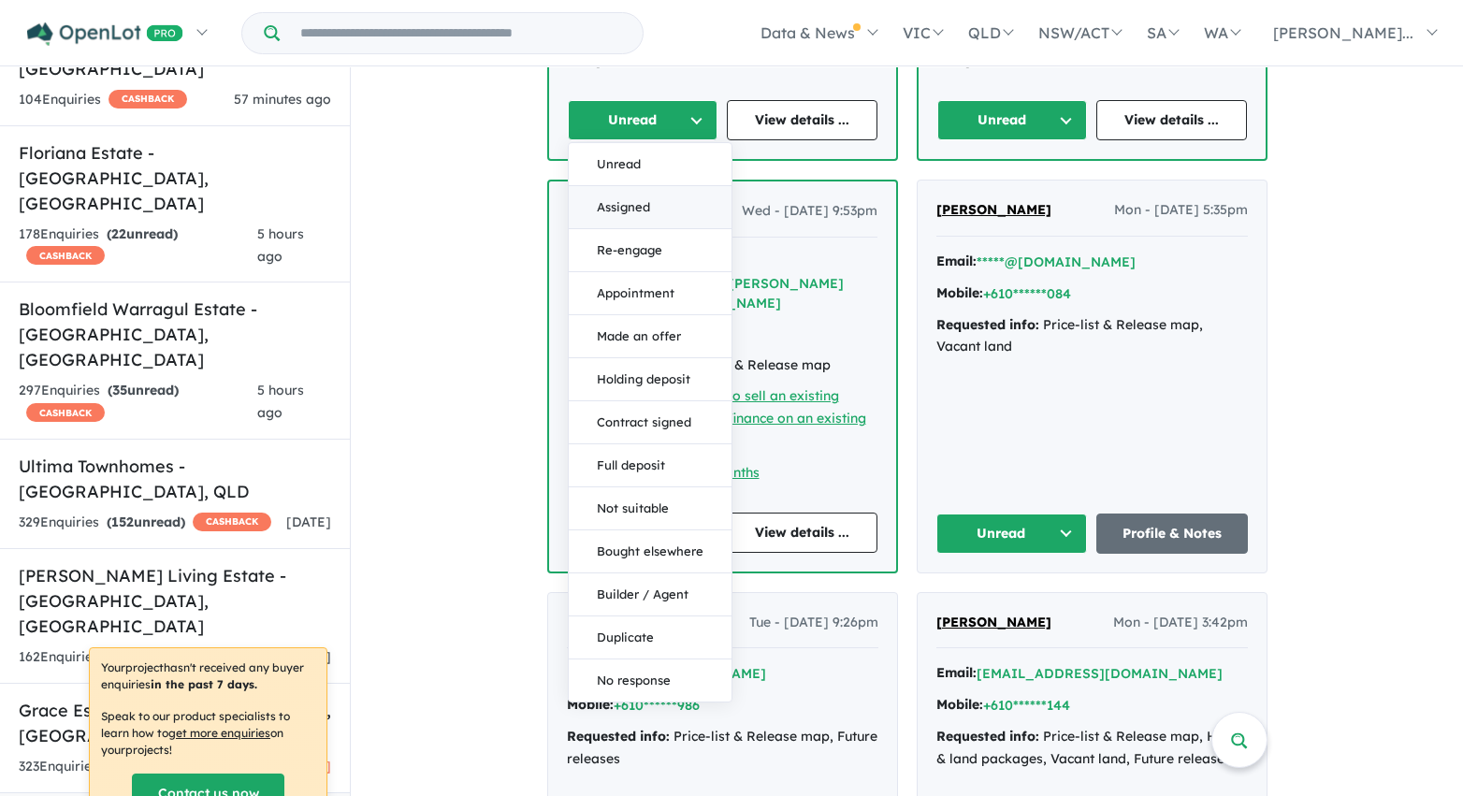
click at [645, 214] on button "Assigned" at bounding box center [650, 207] width 163 height 43
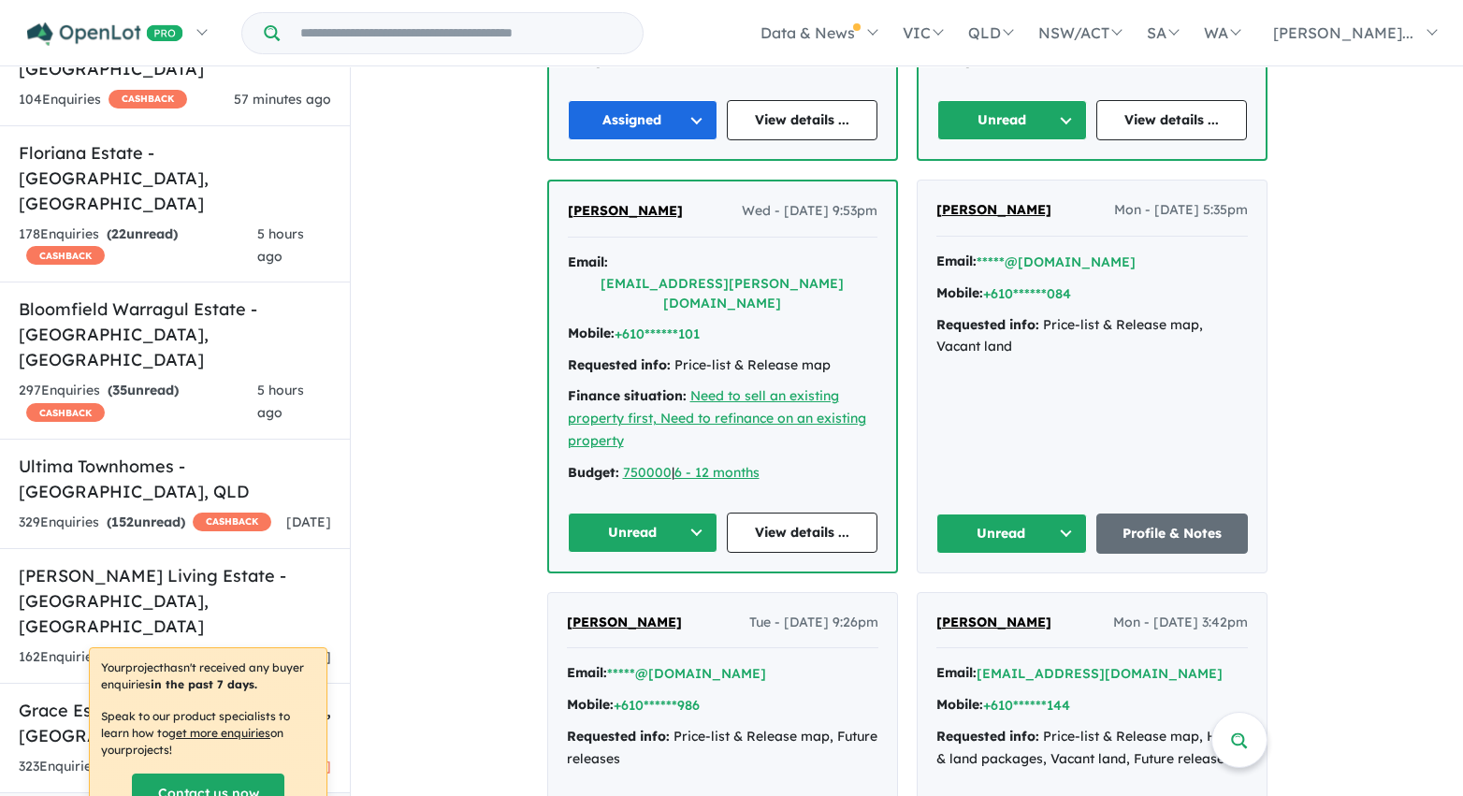
click at [1038, 120] on button "Unread" at bounding box center [1012, 120] width 151 height 40
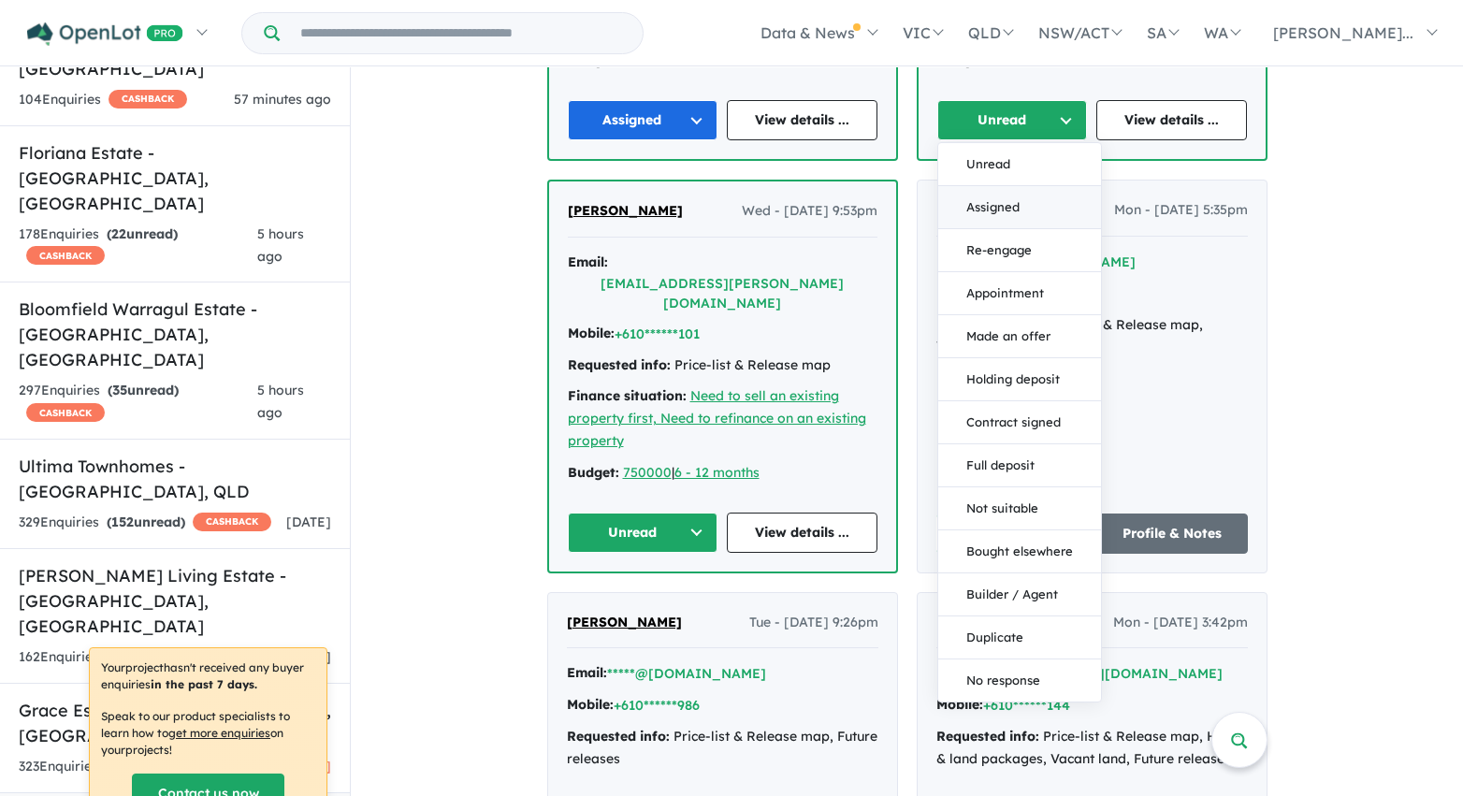
click at [1024, 207] on button "Assigned" at bounding box center [1019, 207] width 163 height 43
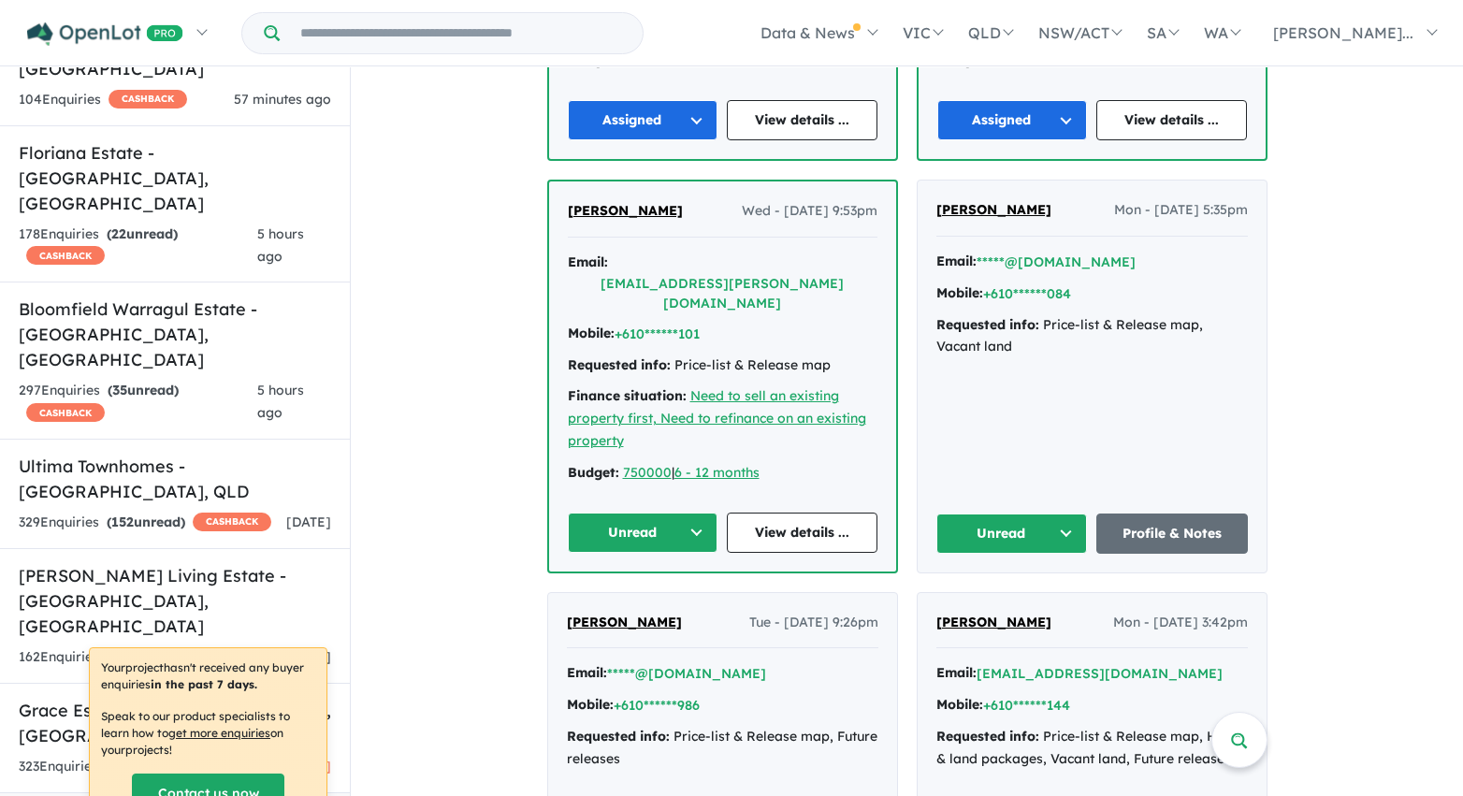
click at [1042, 514] on button "Unread" at bounding box center [1012, 534] width 152 height 40
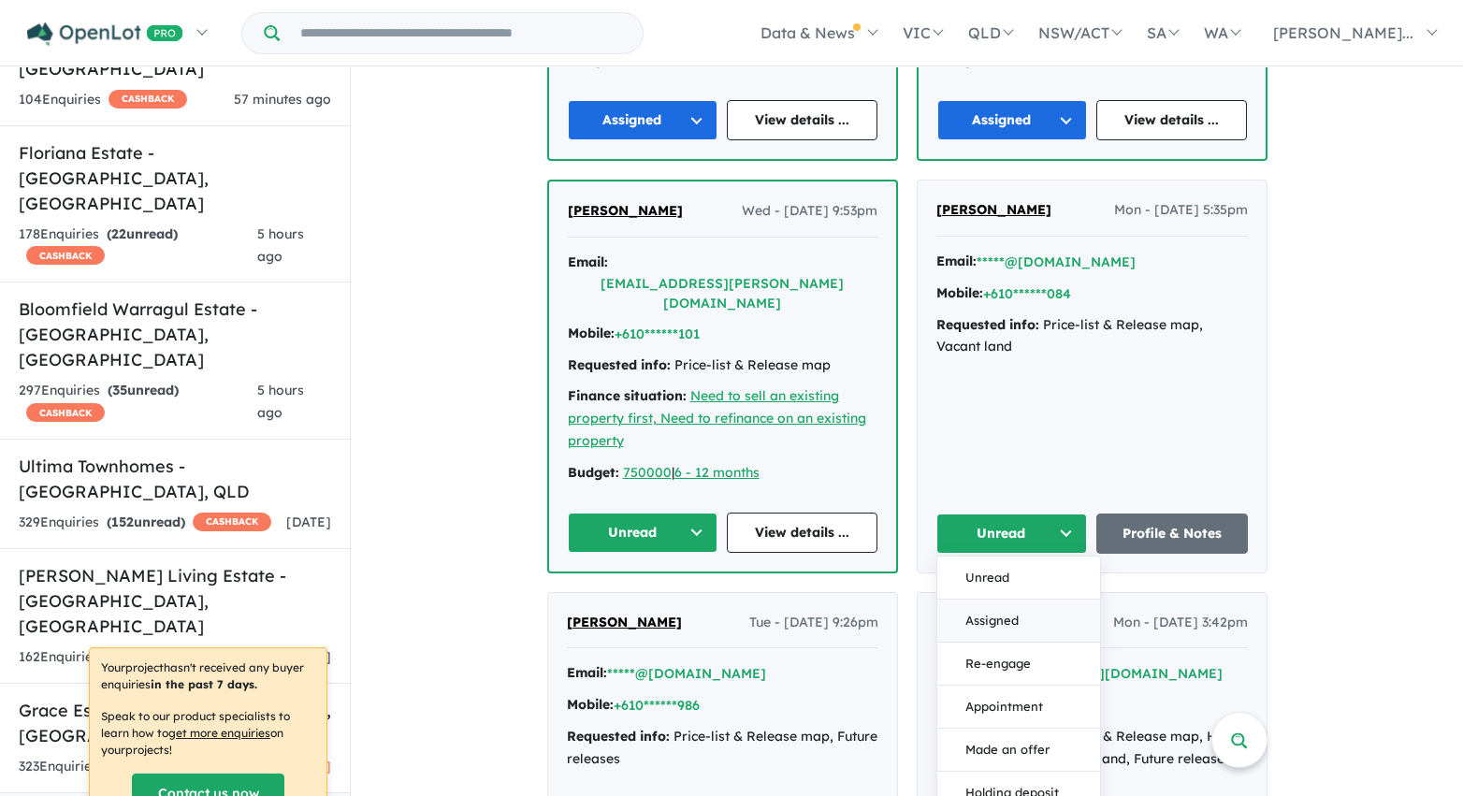
click at [1015, 600] on button "Assigned" at bounding box center [1018, 621] width 163 height 43
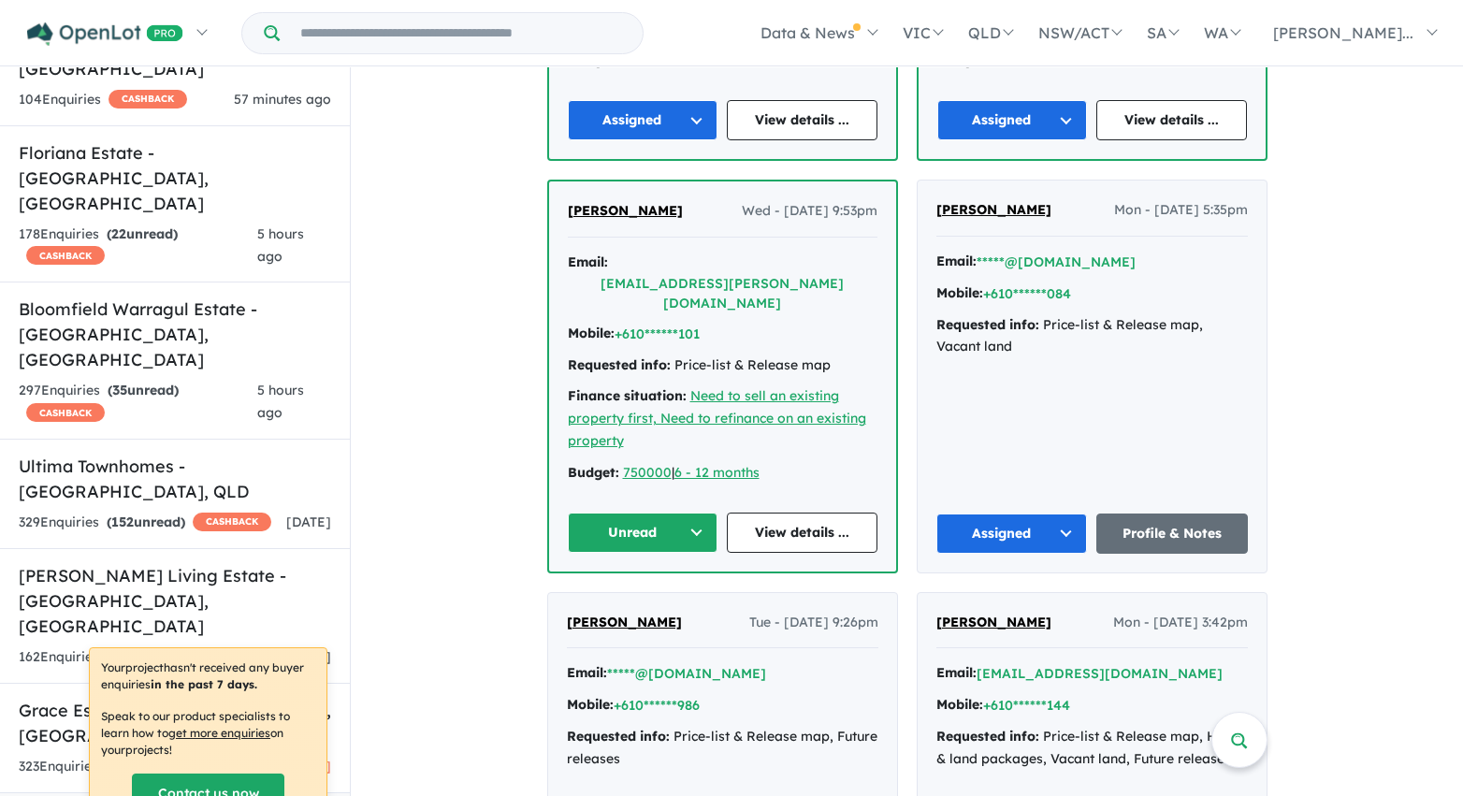
click at [669, 513] on button "Unread" at bounding box center [643, 533] width 151 height 40
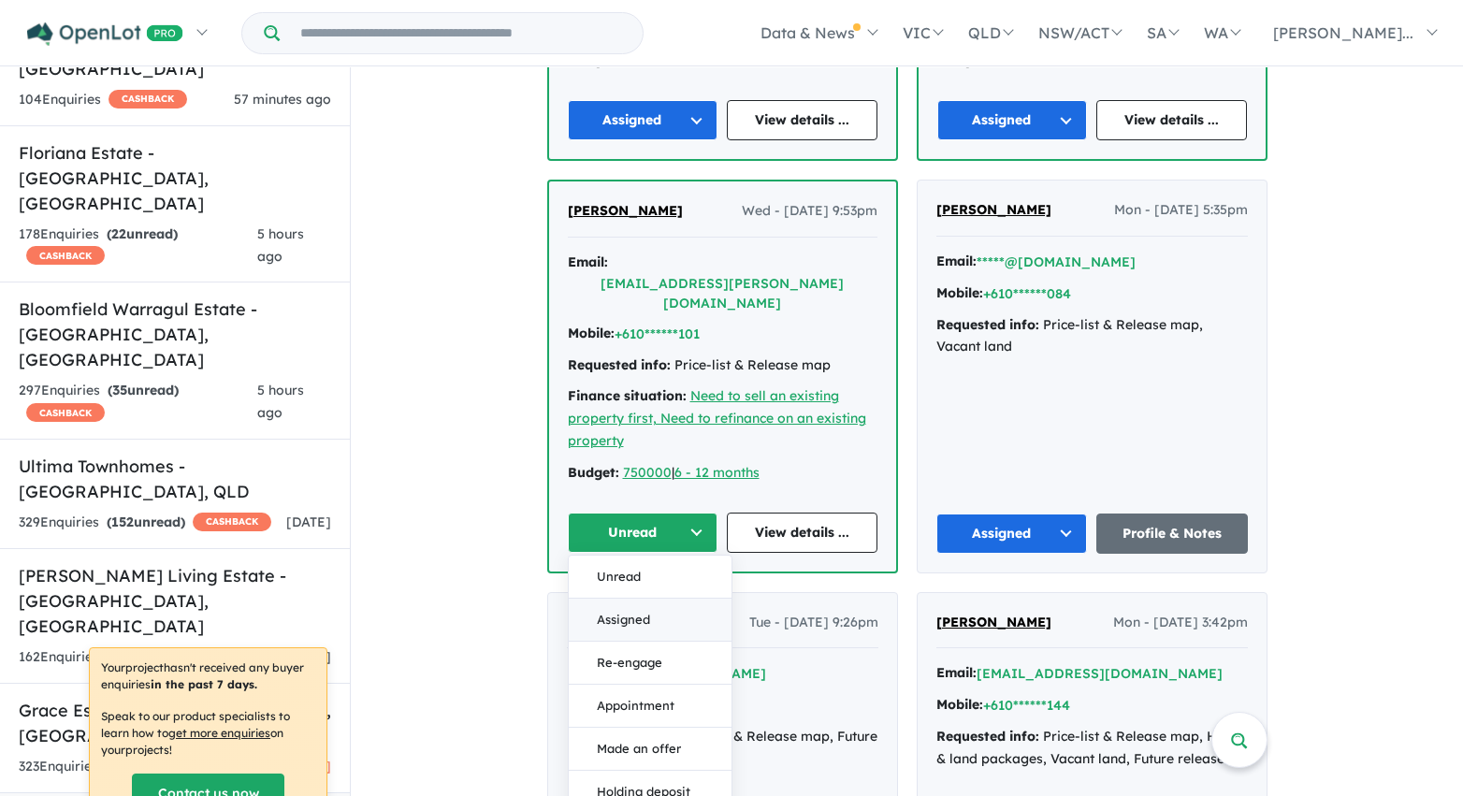
click at [672, 599] on button "Assigned" at bounding box center [650, 620] width 163 height 43
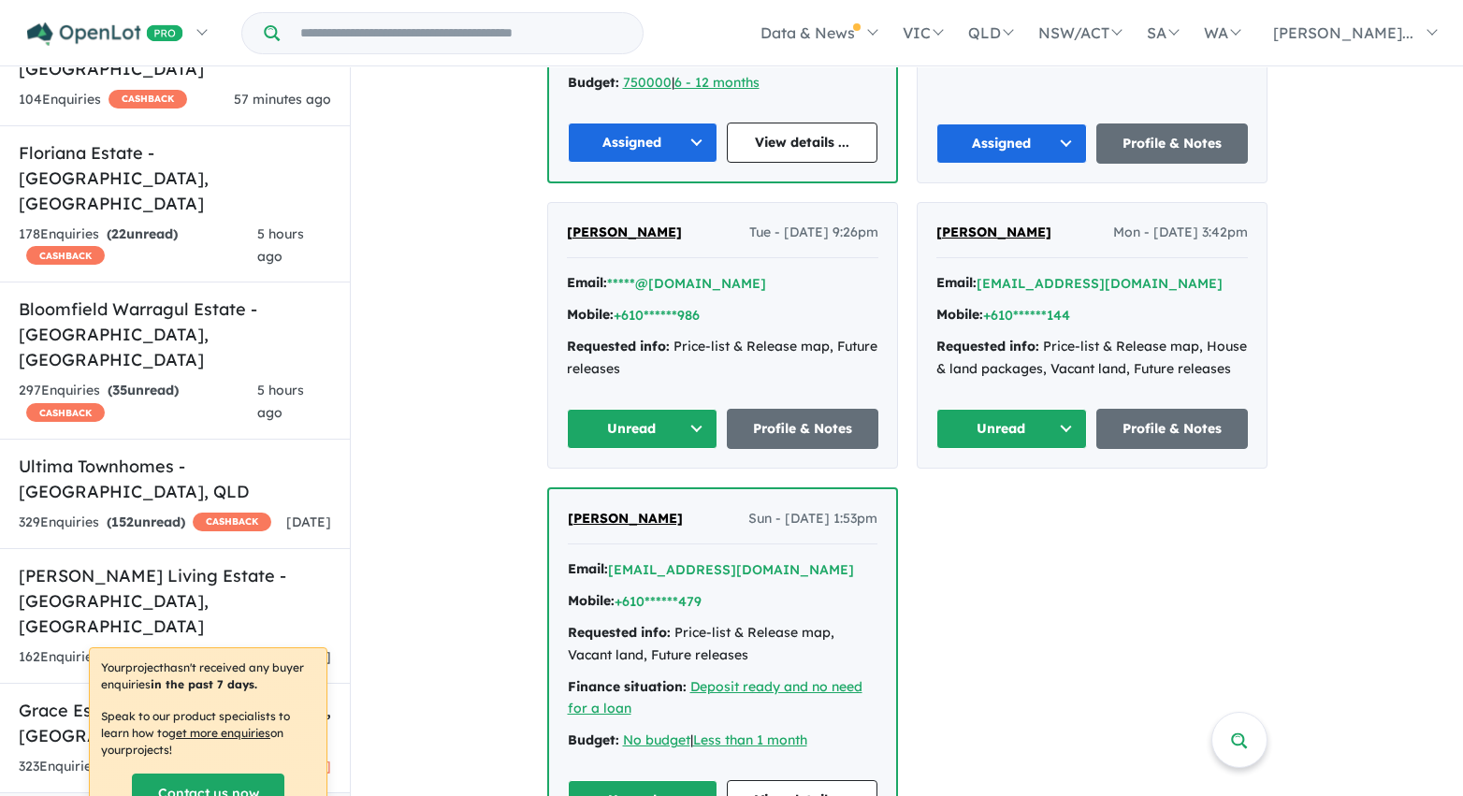
scroll to position [3021, 0]
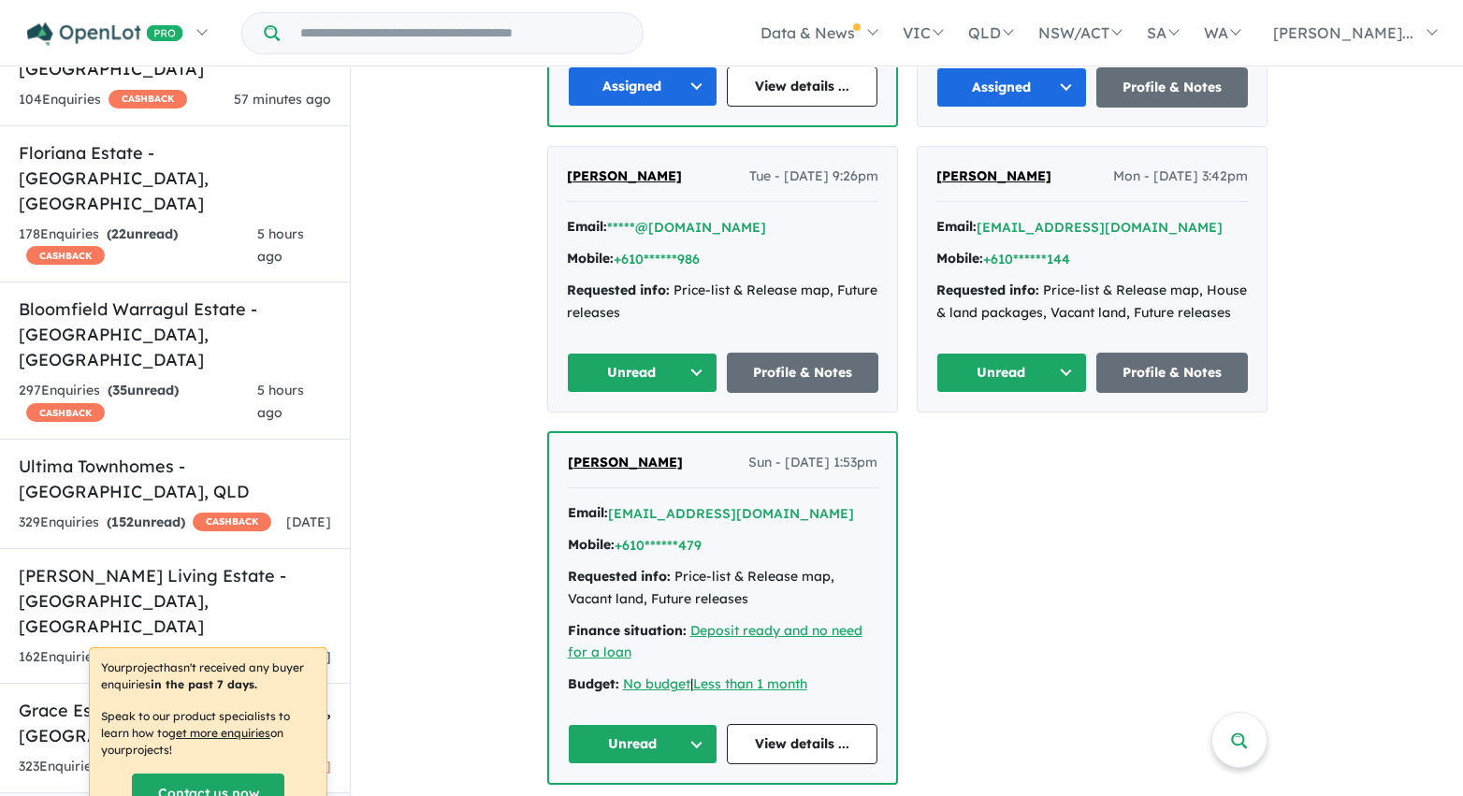
click at [623, 353] on button "Unread" at bounding box center [643, 373] width 152 height 40
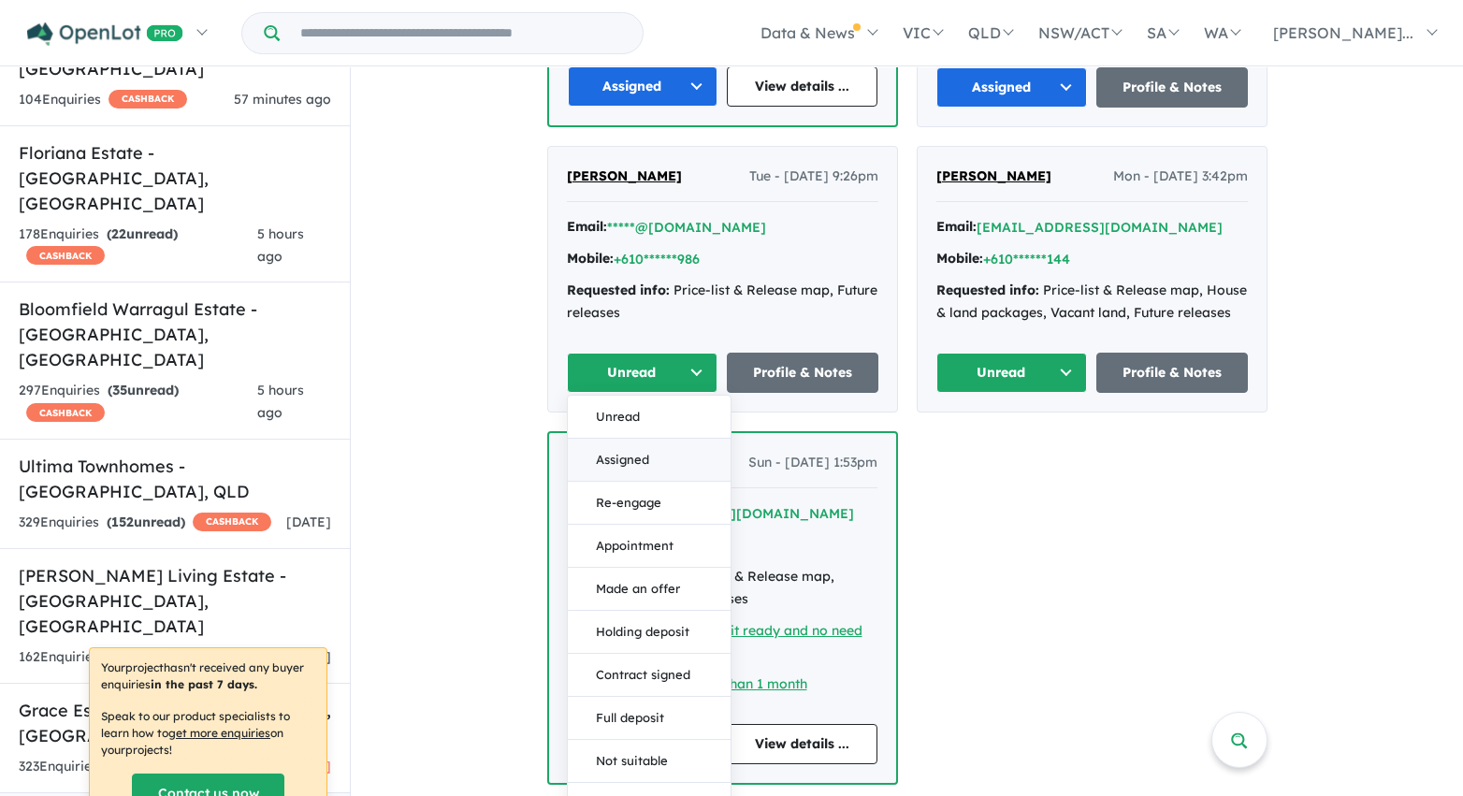
click at [635, 439] on button "Assigned" at bounding box center [649, 460] width 163 height 43
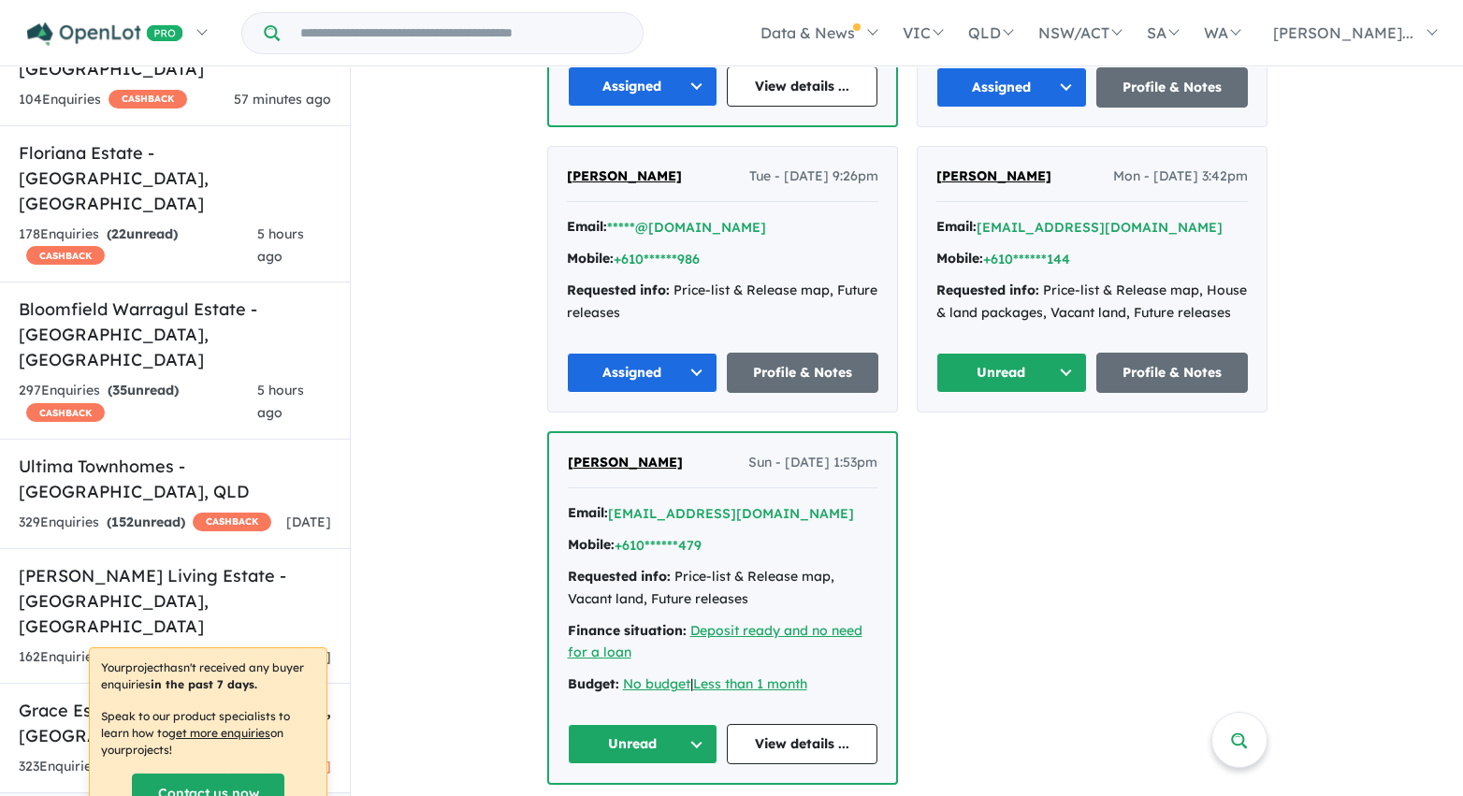
click at [1021, 353] on button "Unread" at bounding box center [1012, 373] width 152 height 40
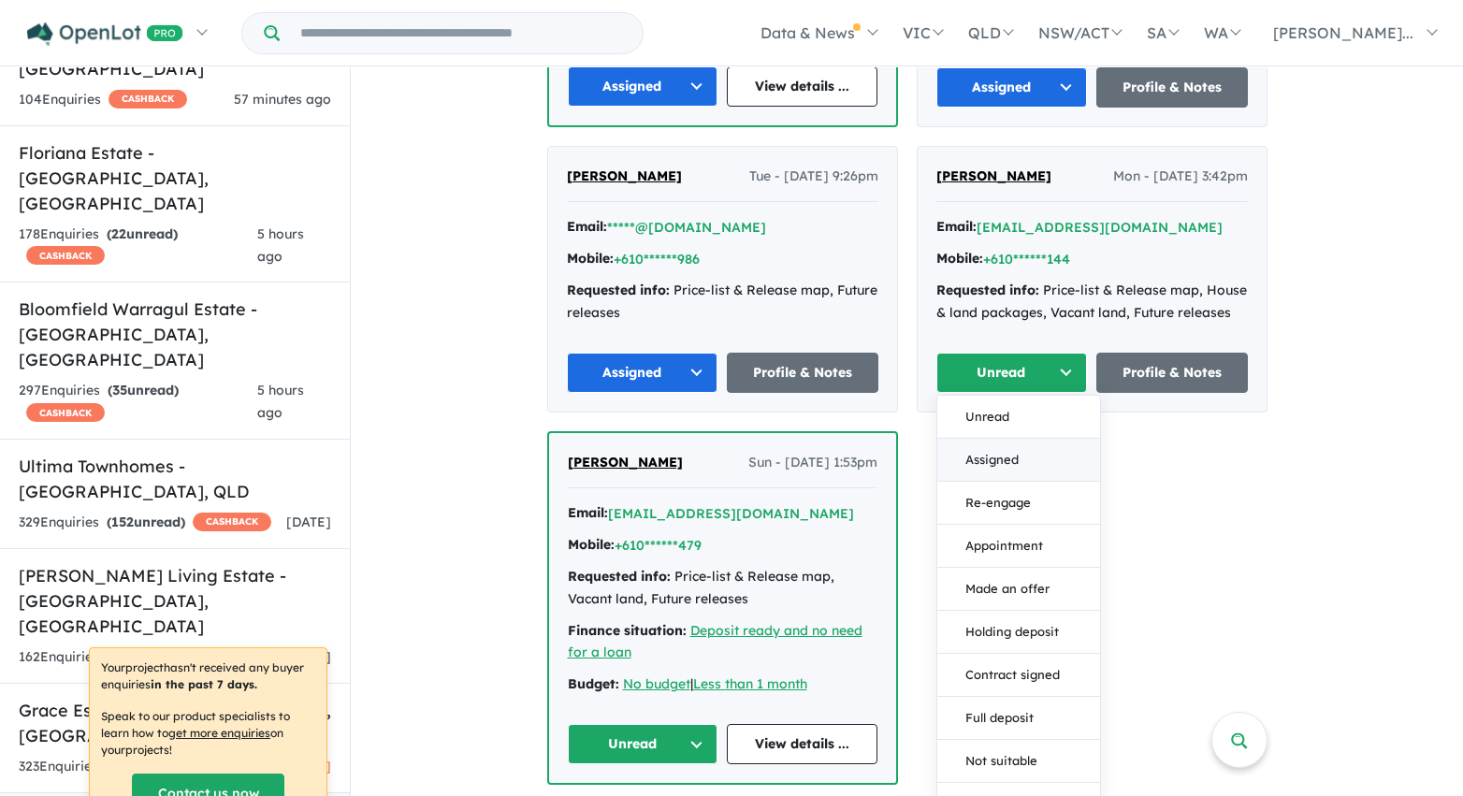
click at [1006, 439] on button "Assigned" at bounding box center [1018, 460] width 163 height 43
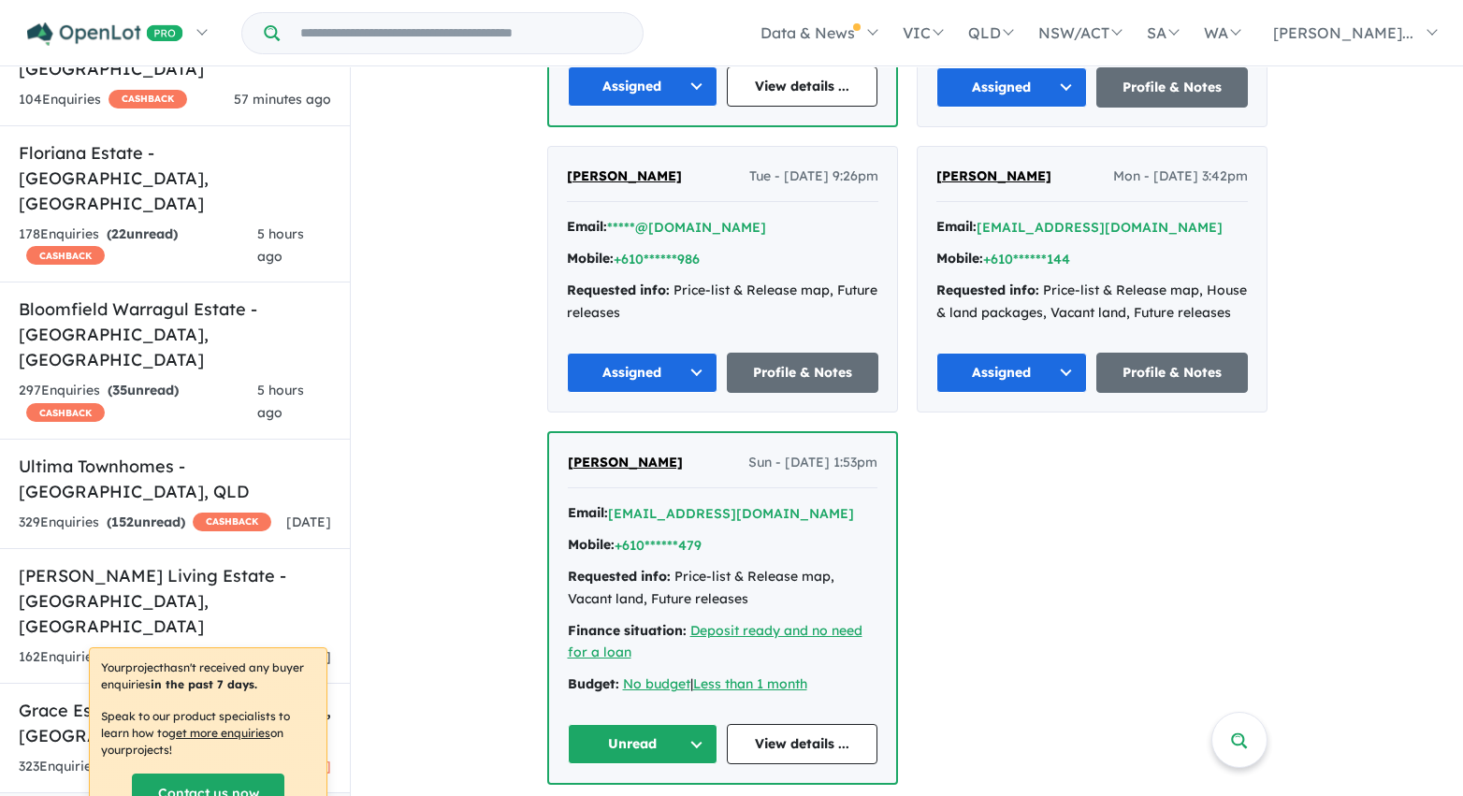
click at [663, 724] on button "Unread" at bounding box center [643, 744] width 151 height 40
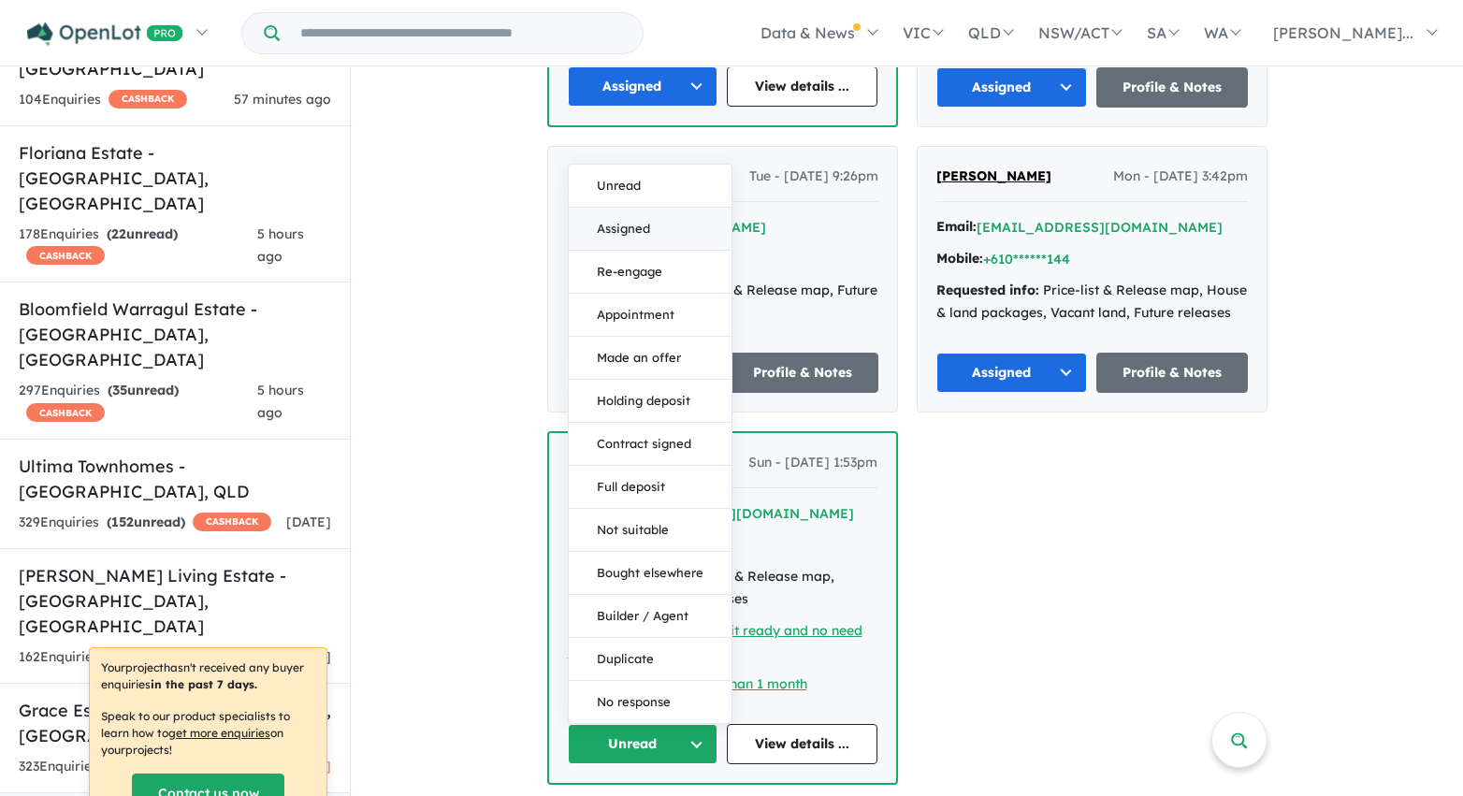
click at [683, 208] on button "Assigned" at bounding box center [650, 229] width 163 height 43
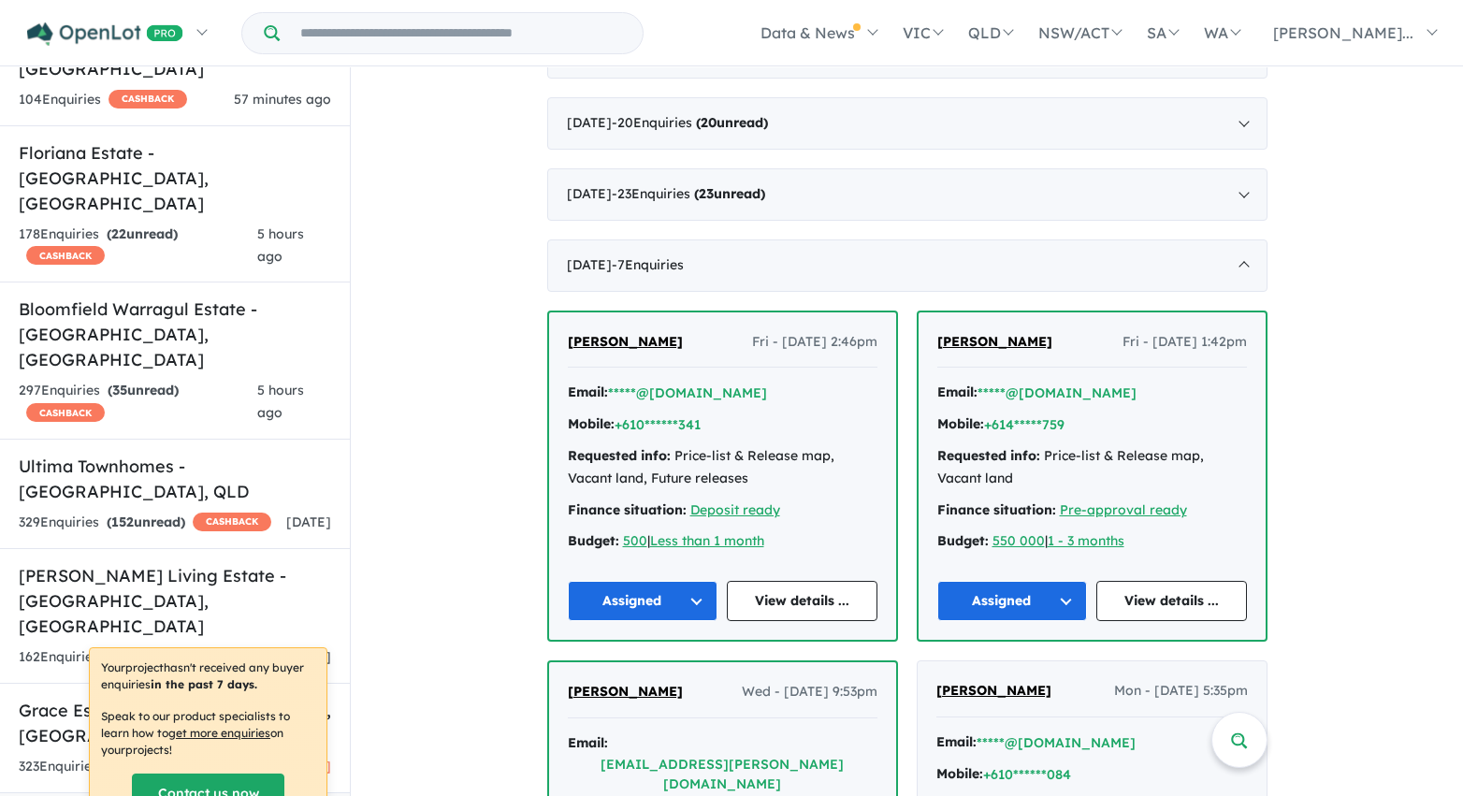
scroll to position [2032, 0]
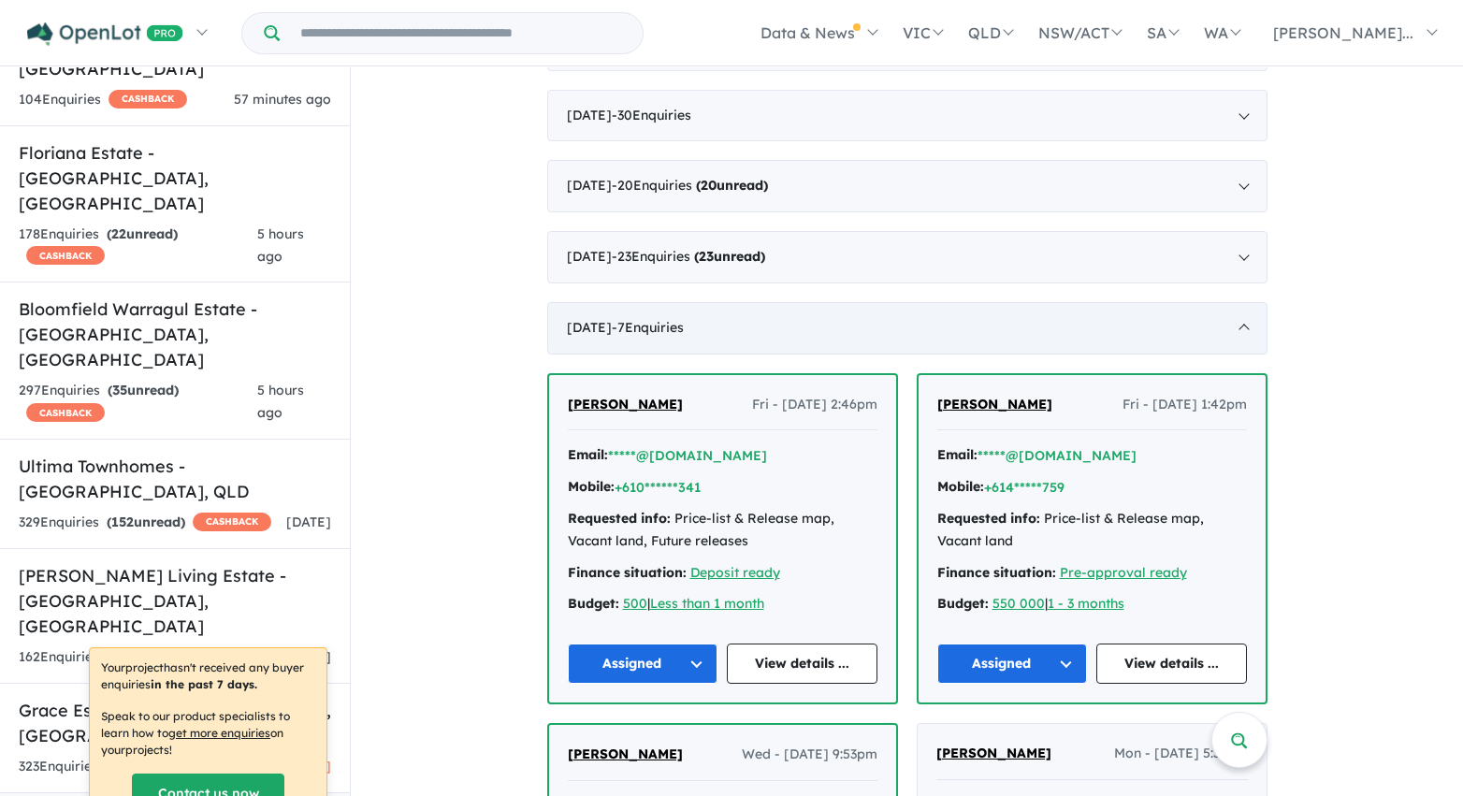
click at [644, 332] on span "- 7 Enquir ies ( 0 unread)" at bounding box center [648, 327] width 72 height 17
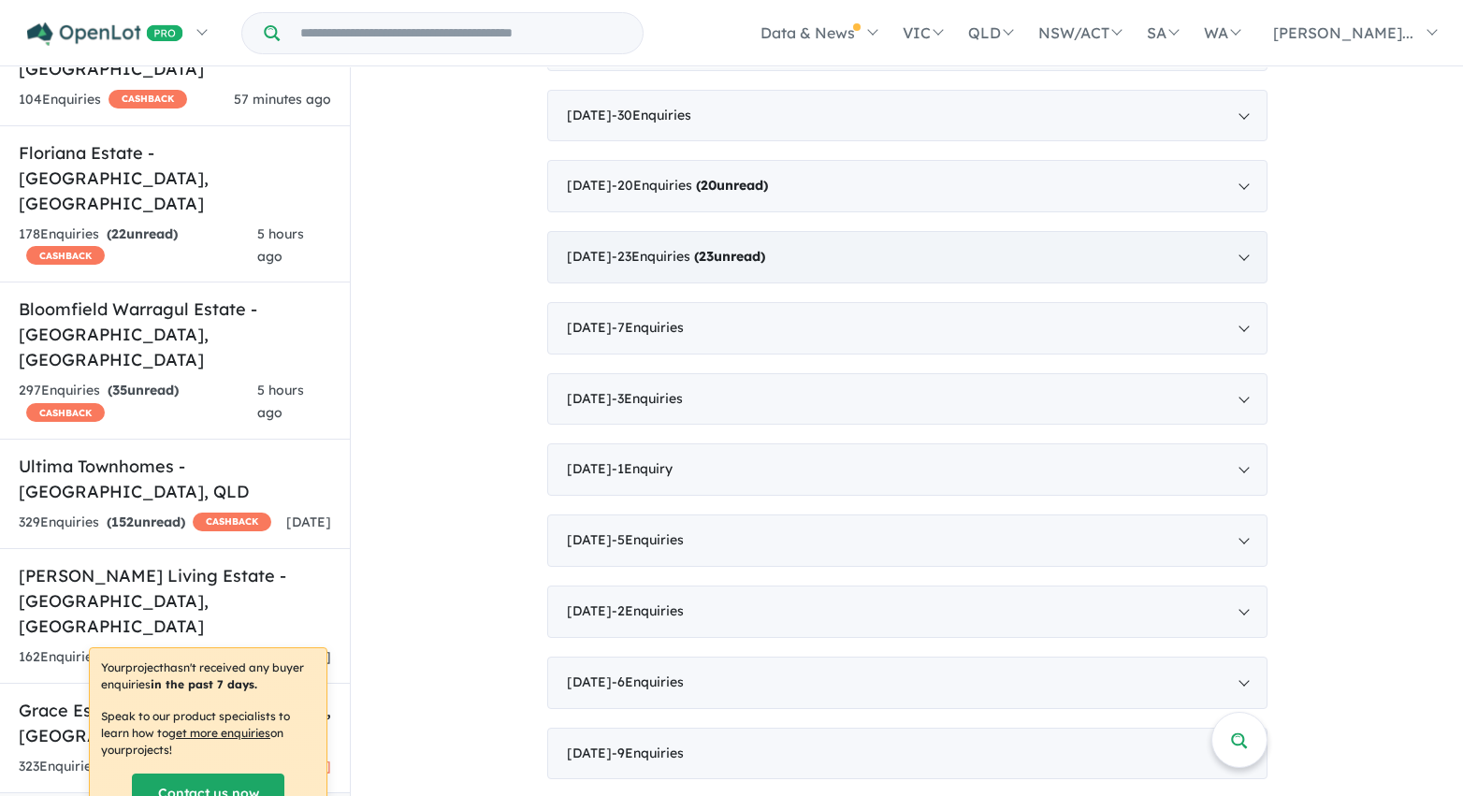
click at [877, 261] on div "May 2022 - 23 Enquir ies ( 23 unread)" at bounding box center [907, 257] width 720 height 52
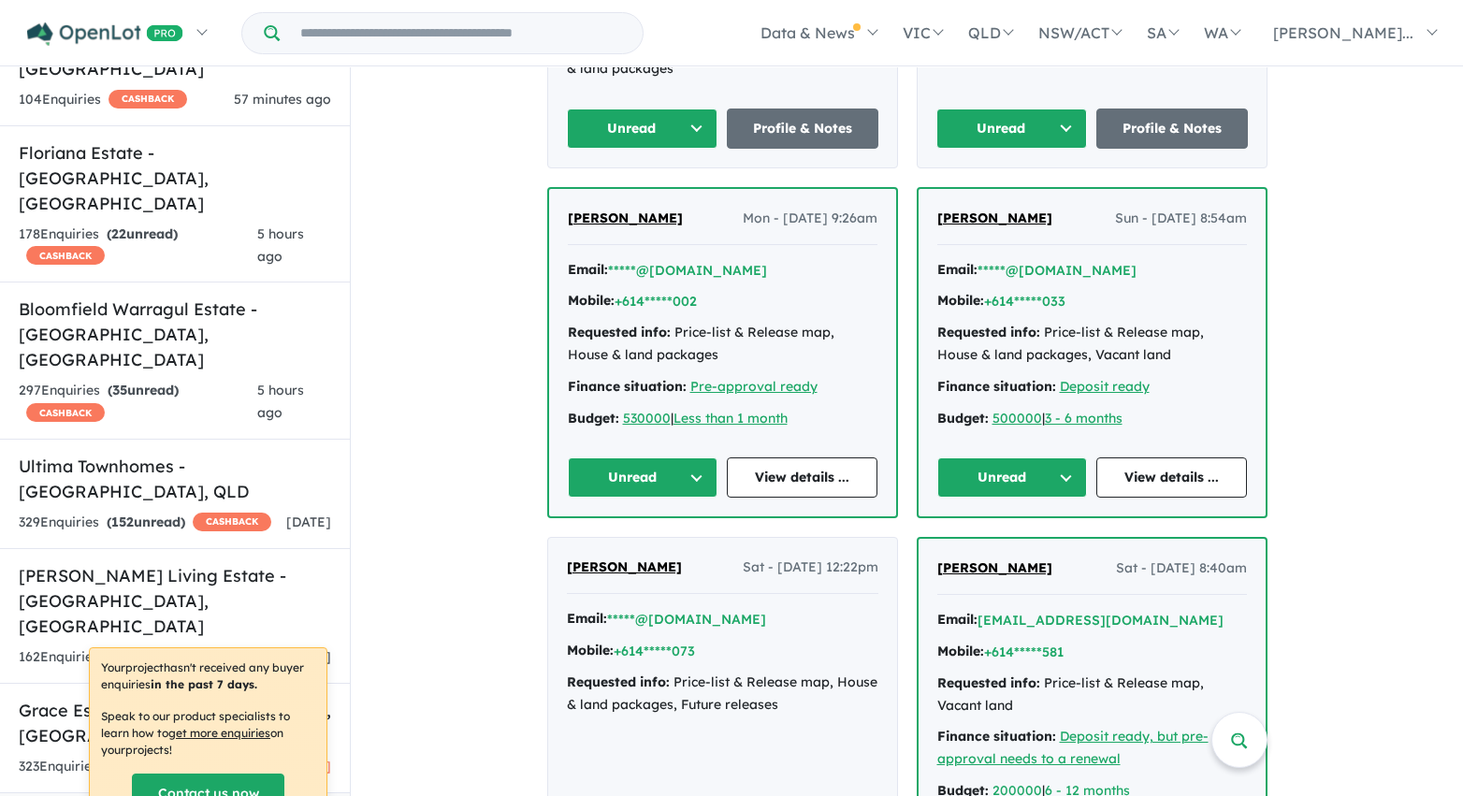
scroll to position [2429, 0]
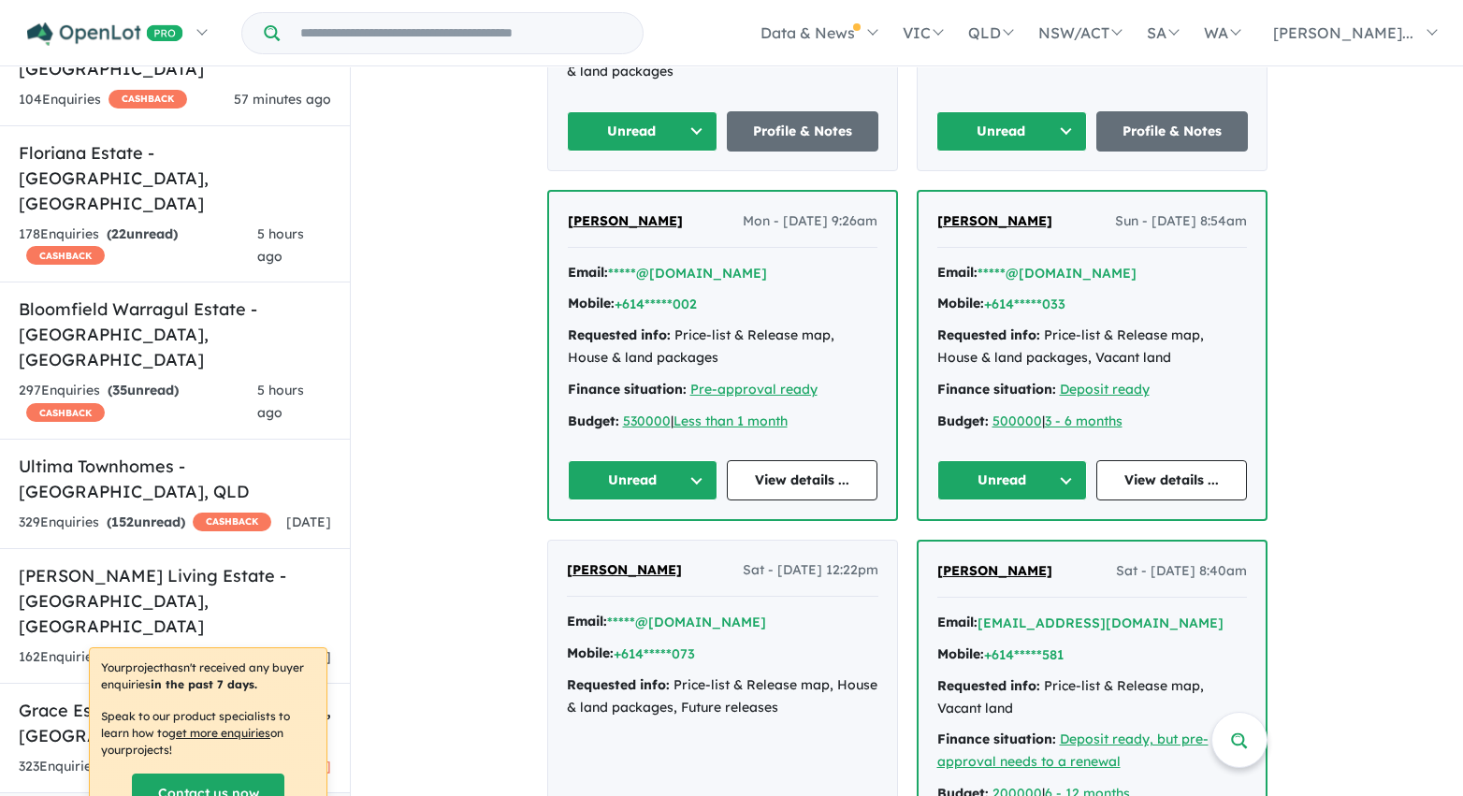
click at [670, 123] on button "Unread" at bounding box center [643, 131] width 152 height 40
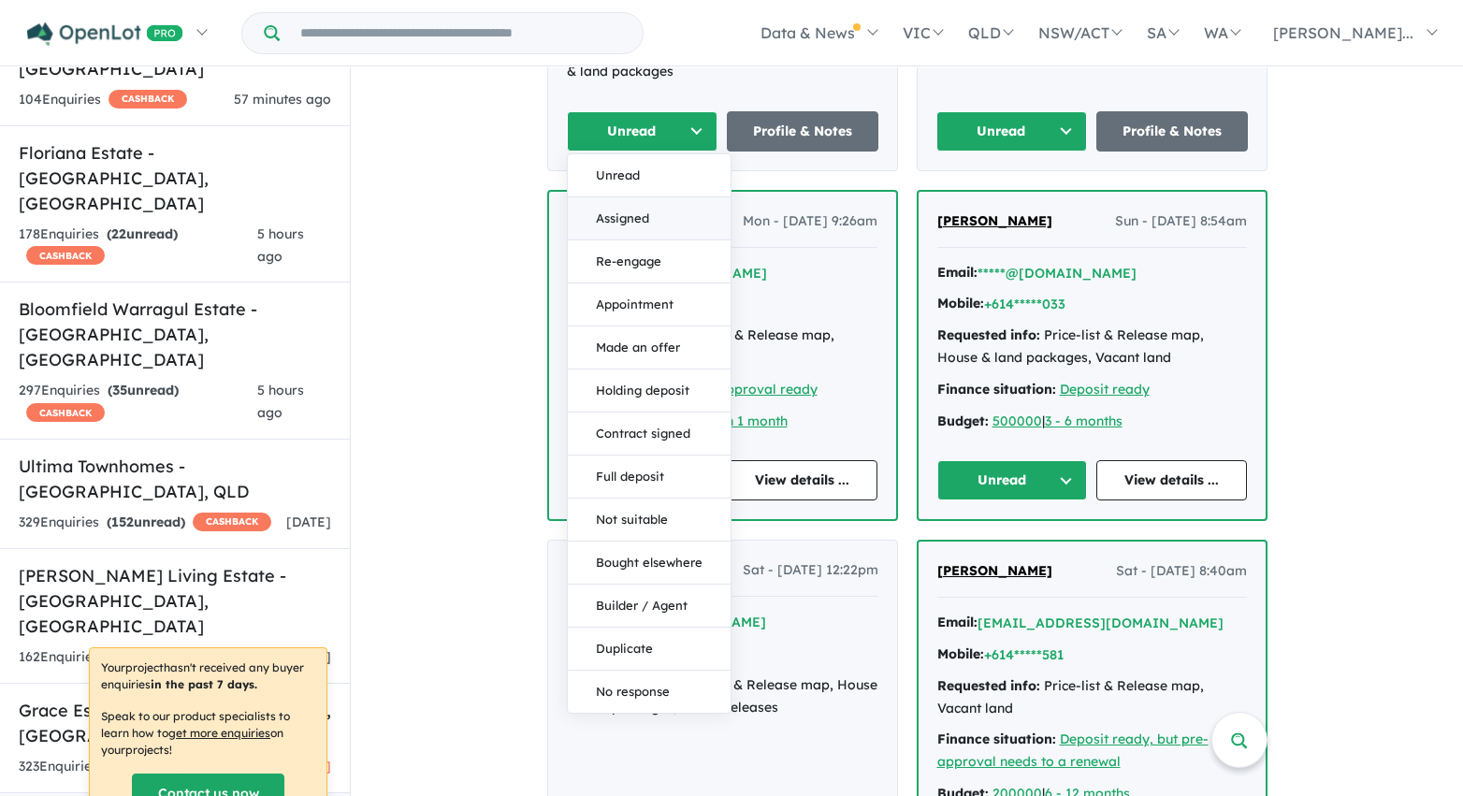
click at [650, 212] on button "Assigned" at bounding box center [649, 218] width 163 height 43
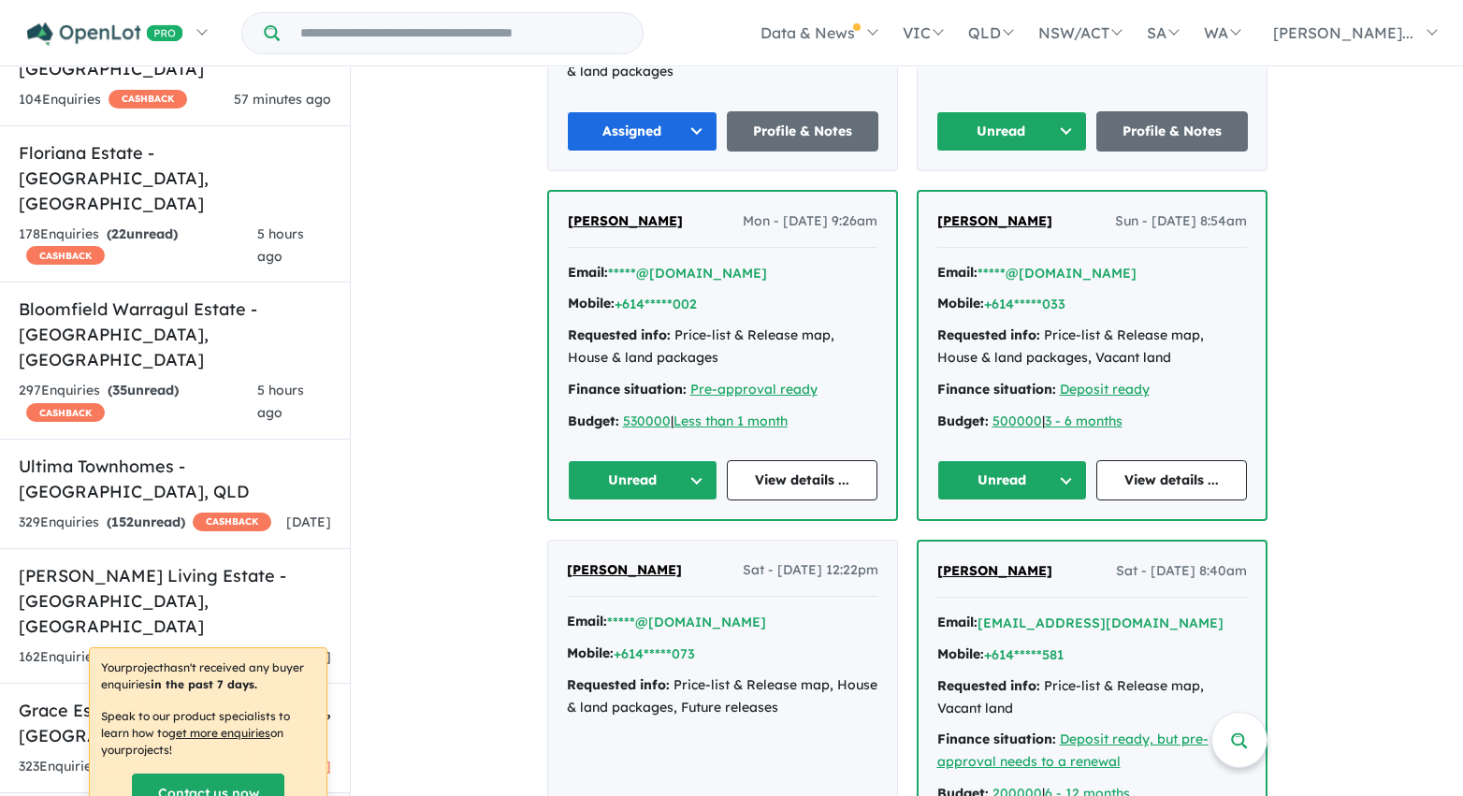
click at [994, 125] on button "Unread" at bounding box center [1012, 131] width 152 height 40
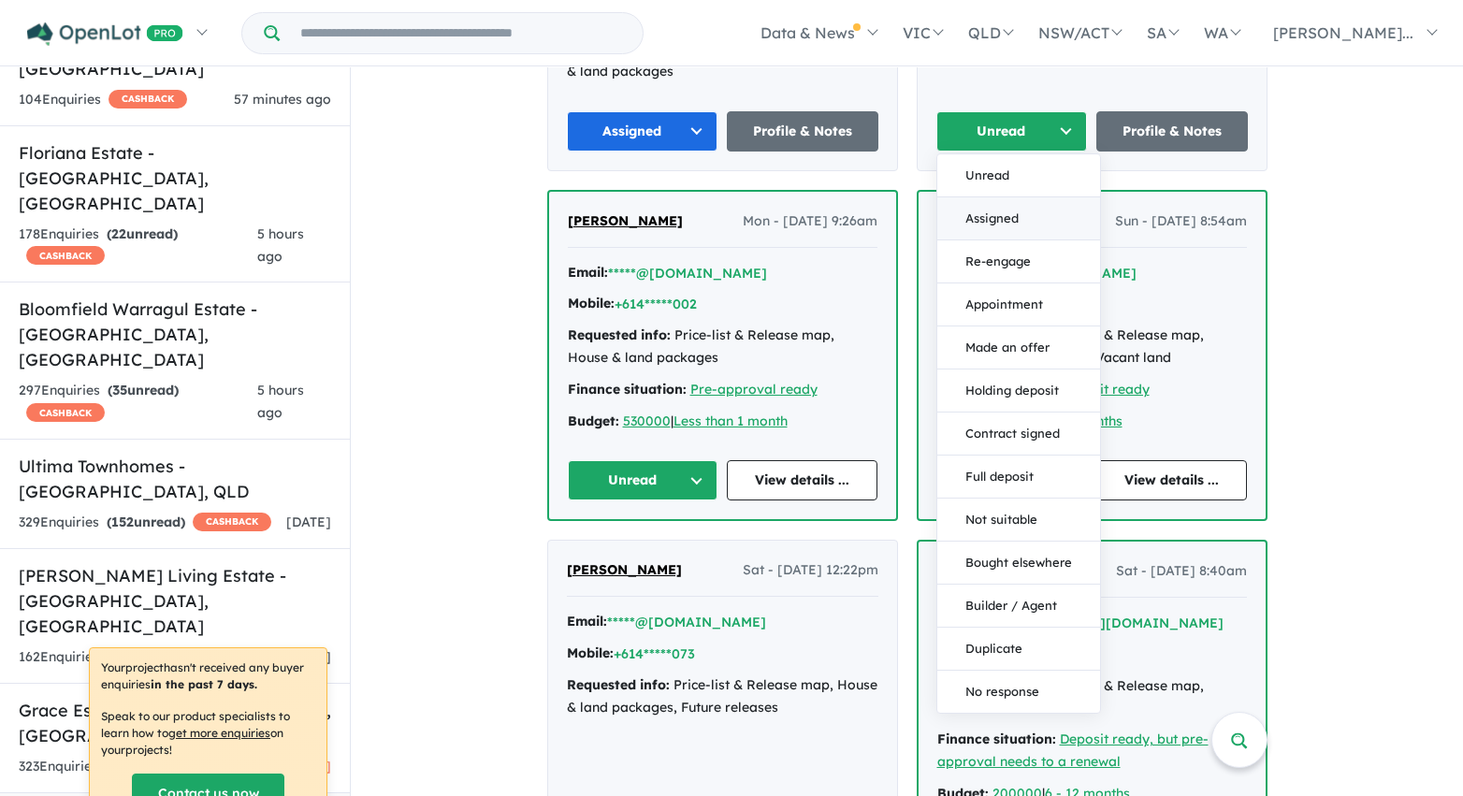
click at [1000, 210] on button "Assigned" at bounding box center [1018, 218] width 163 height 43
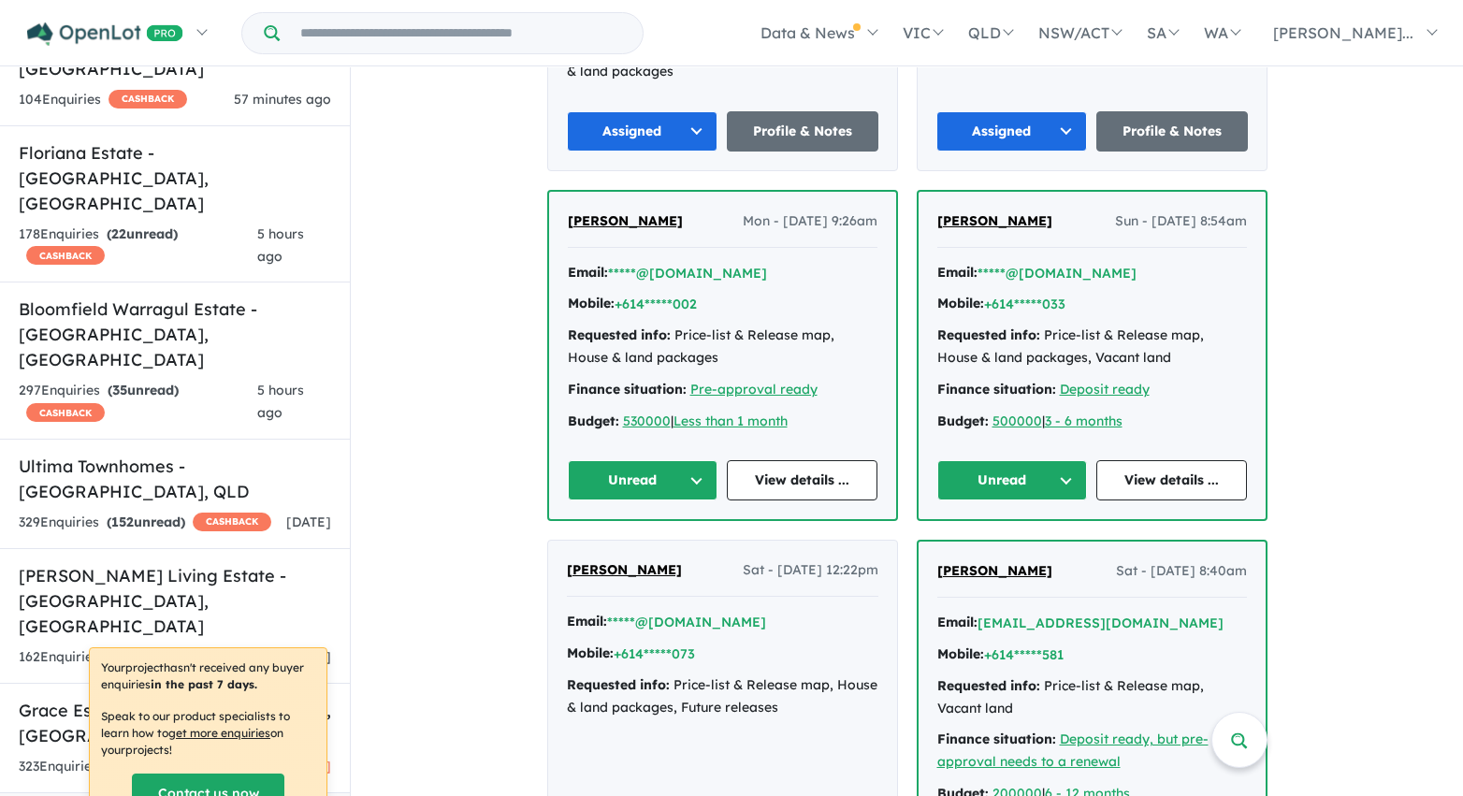
click at [1044, 485] on button "Unread" at bounding box center [1012, 480] width 151 height 40
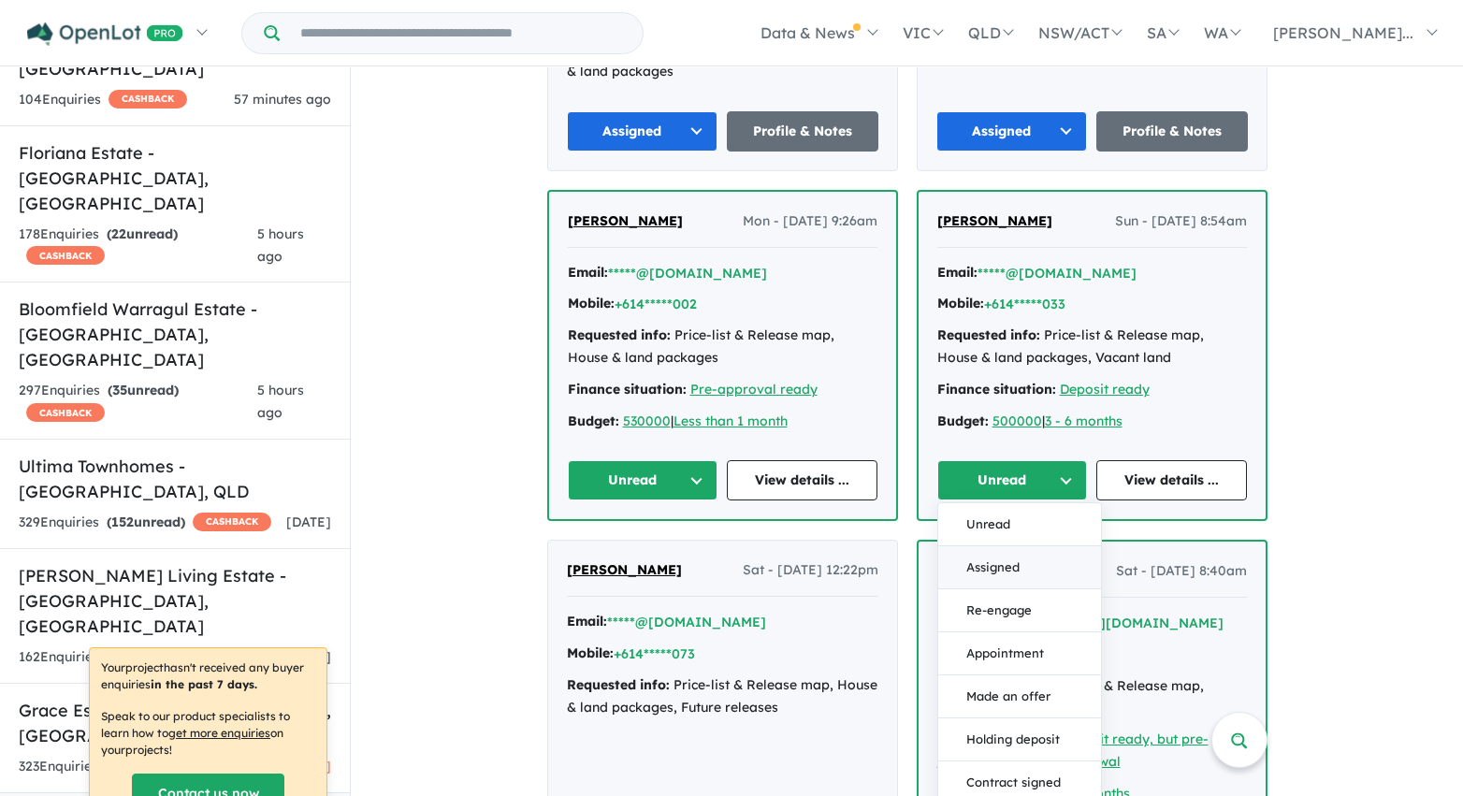
click at [1018, 570] on button "Assigned" at bounding box center [1019, 567] width 163 height 43
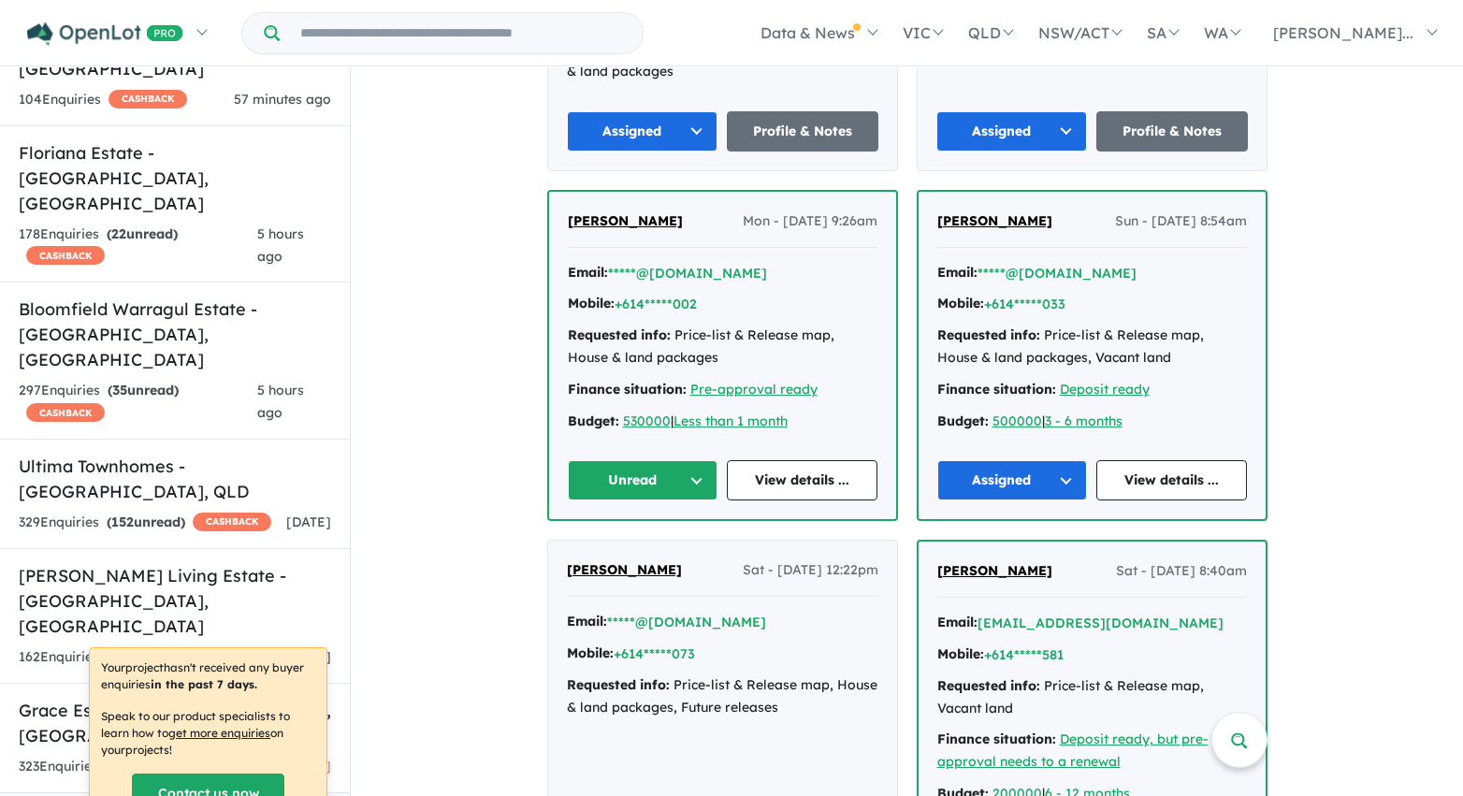
click at [657, 485] on button "Unread" at bounding box center [643, 480] width 151 height 40
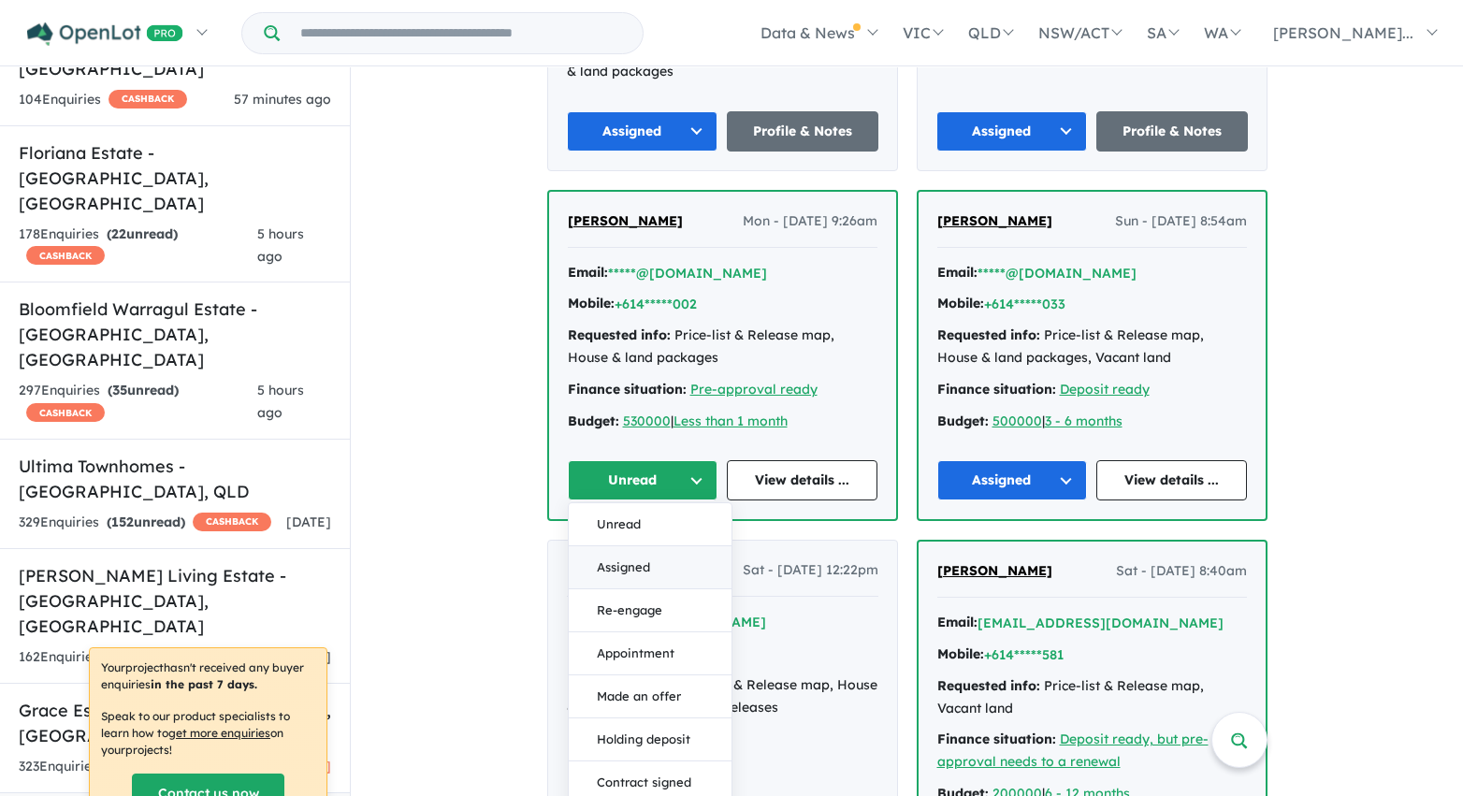
click at [652, 566] on button "Assigned" at bounding box center [650, 567] width 163 height 43
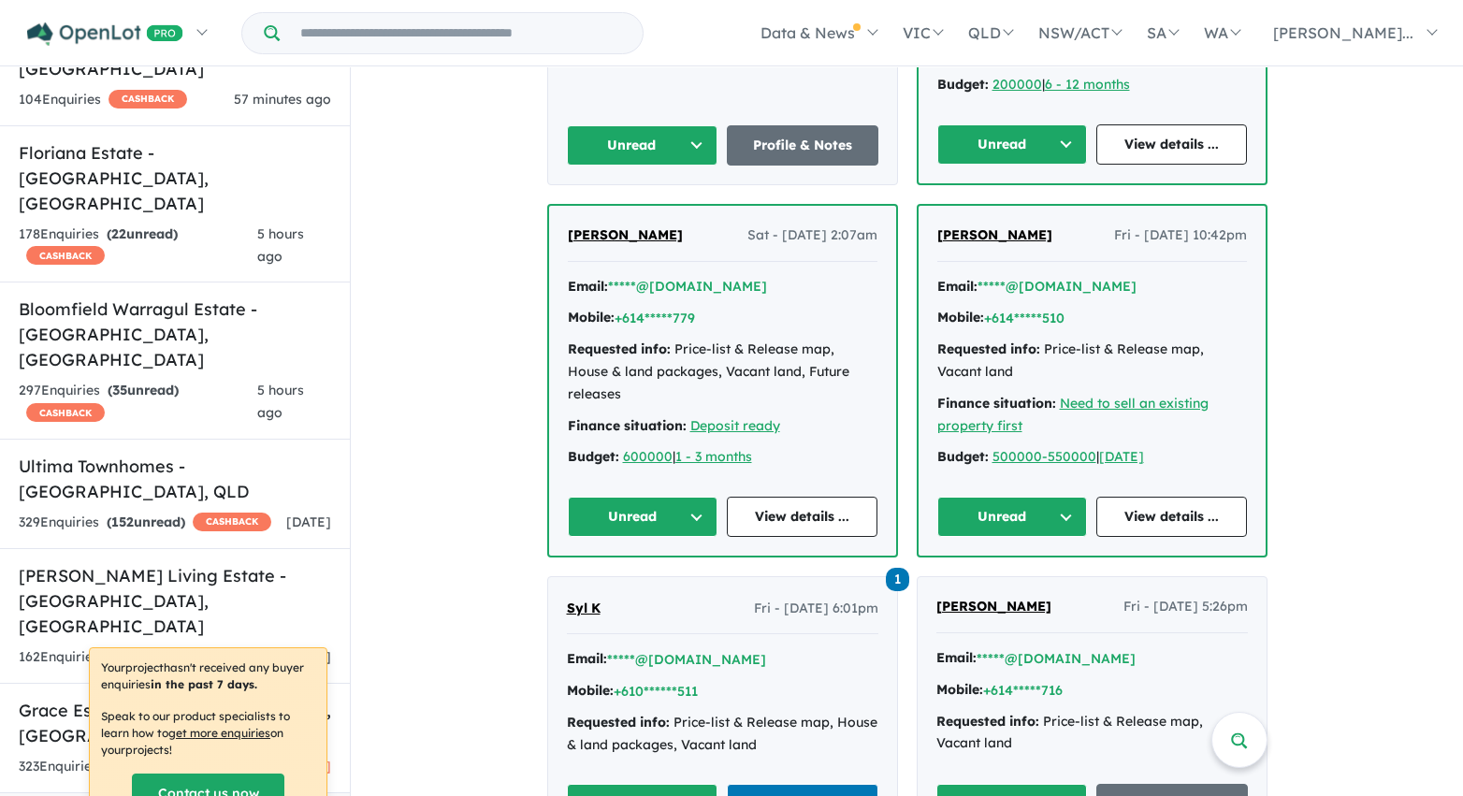
scroll to position [3151, 0]
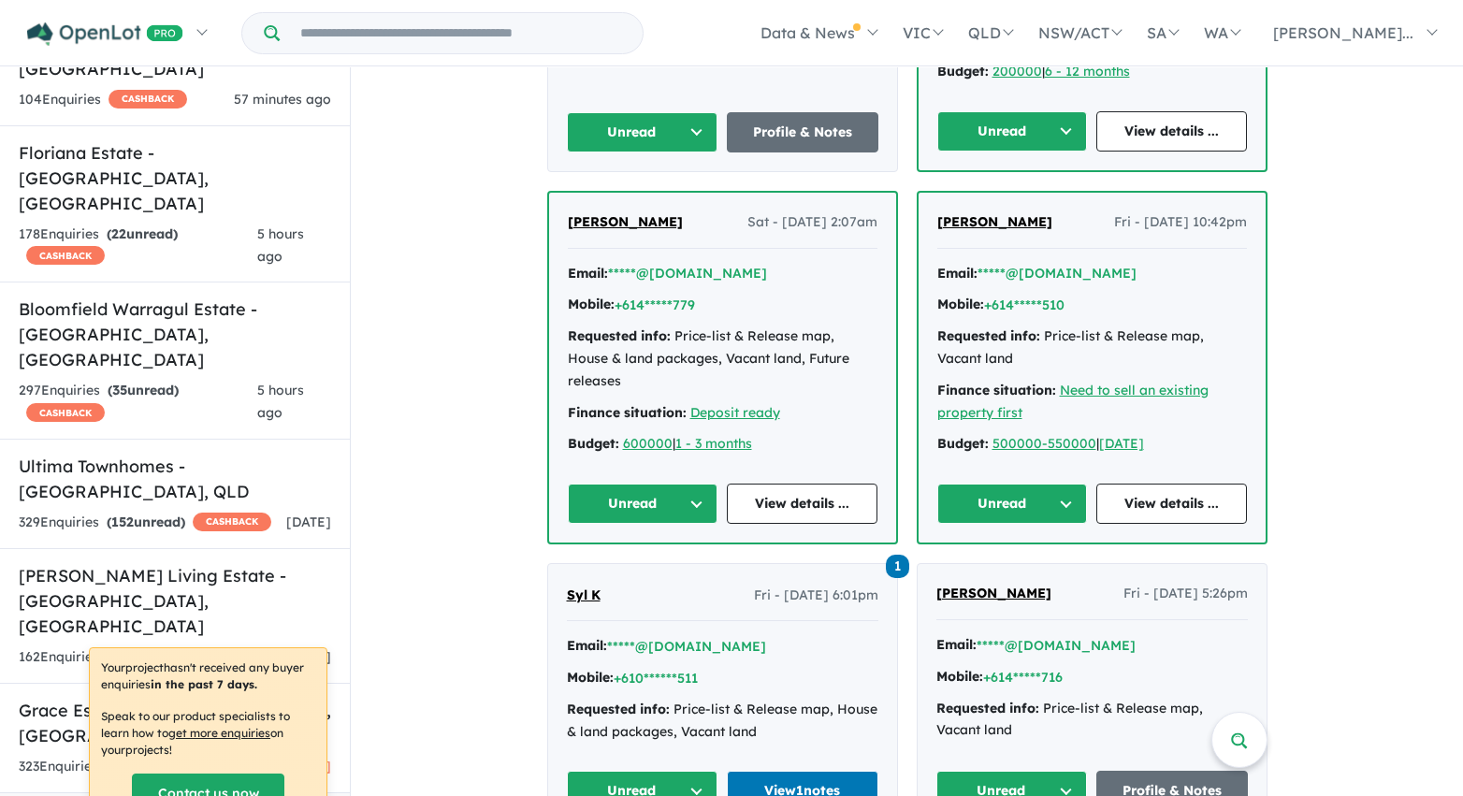
click at [685, 136] on button "Unread" at bounding box center [643, 132] width 152 height 40
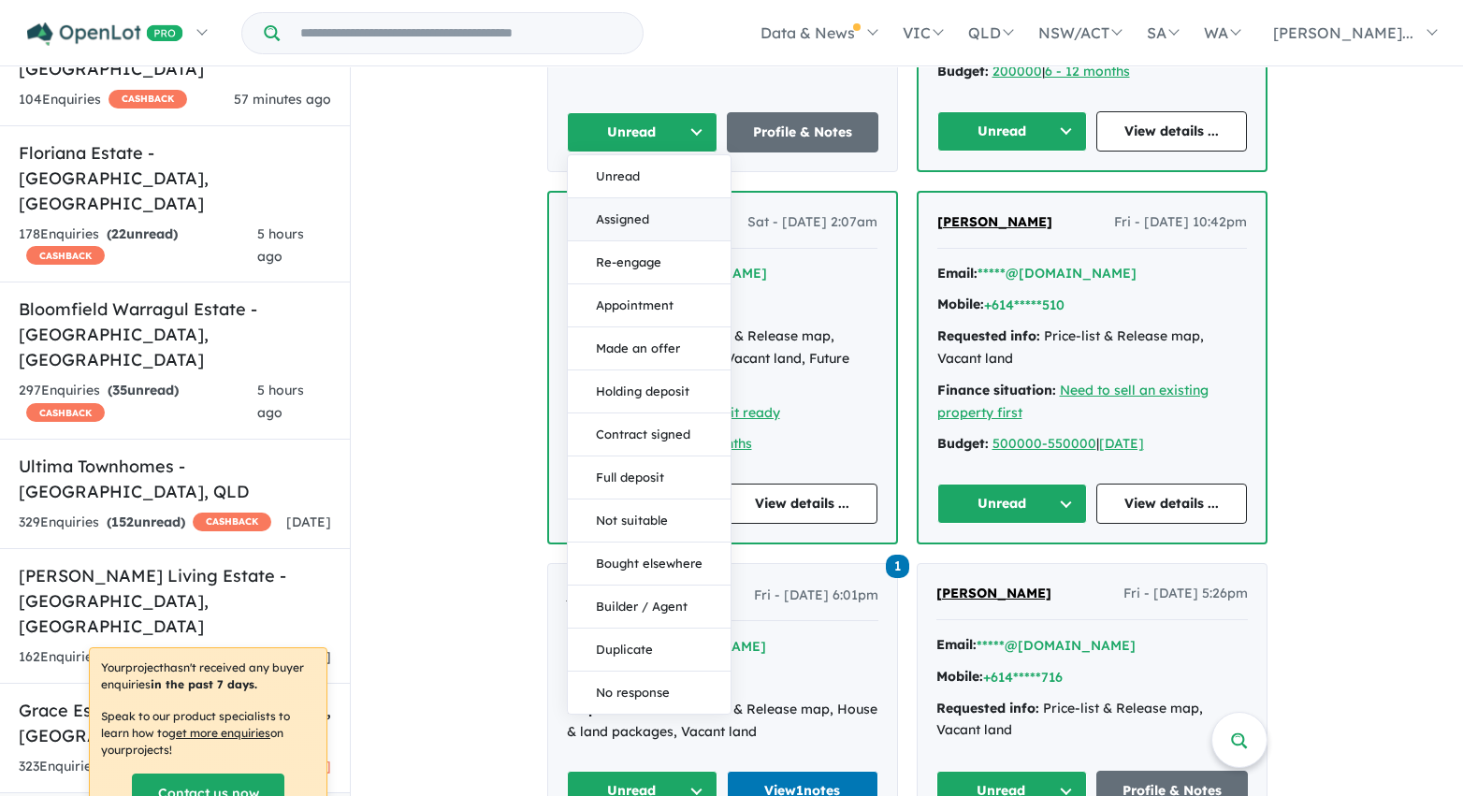
click at [668, 219] on button "Assigned" at bounding box center [649, 219] width 163 height 43
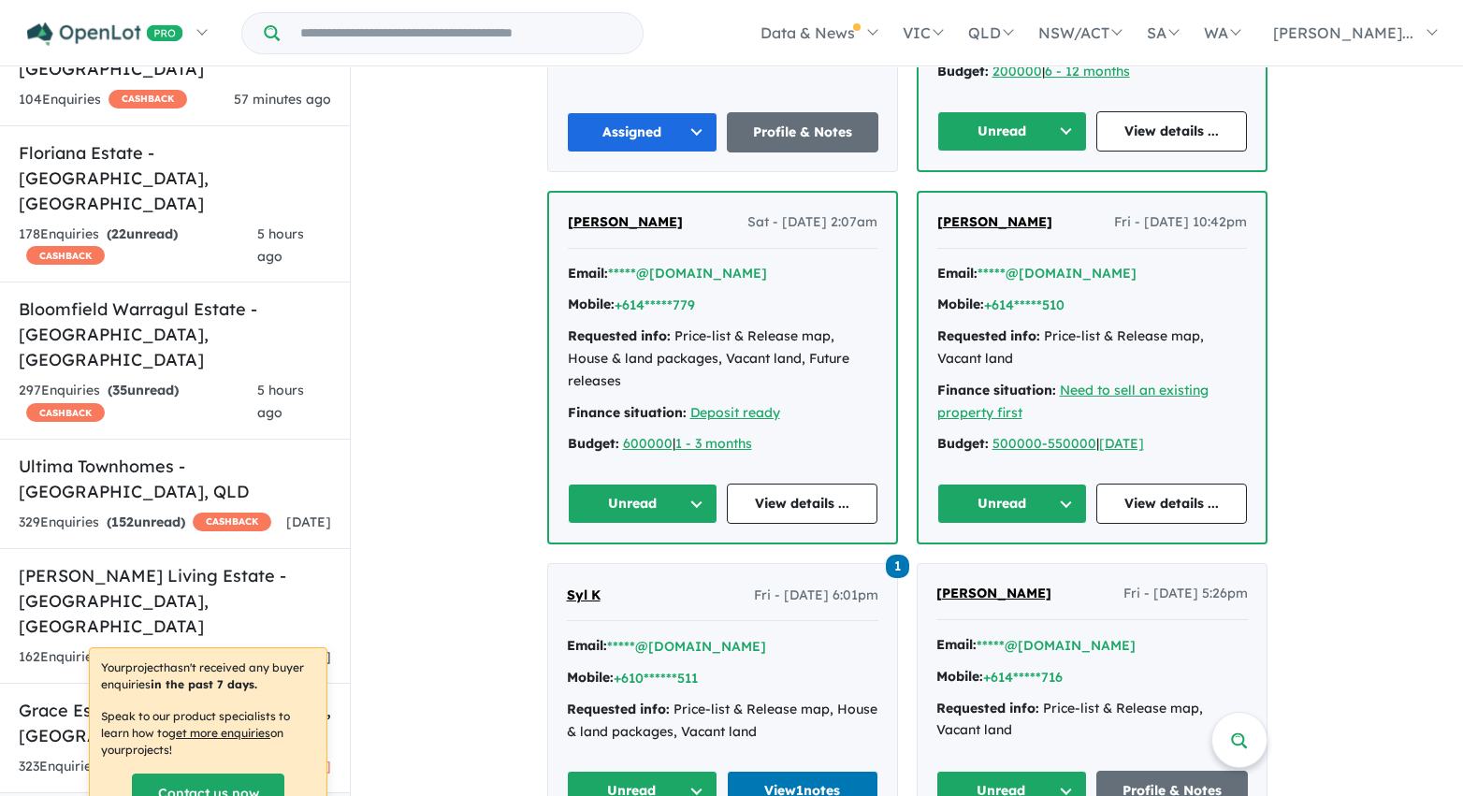
click at [1036, 112] on button "Unread" at bounding box center [1012, 131] width 151 height 40
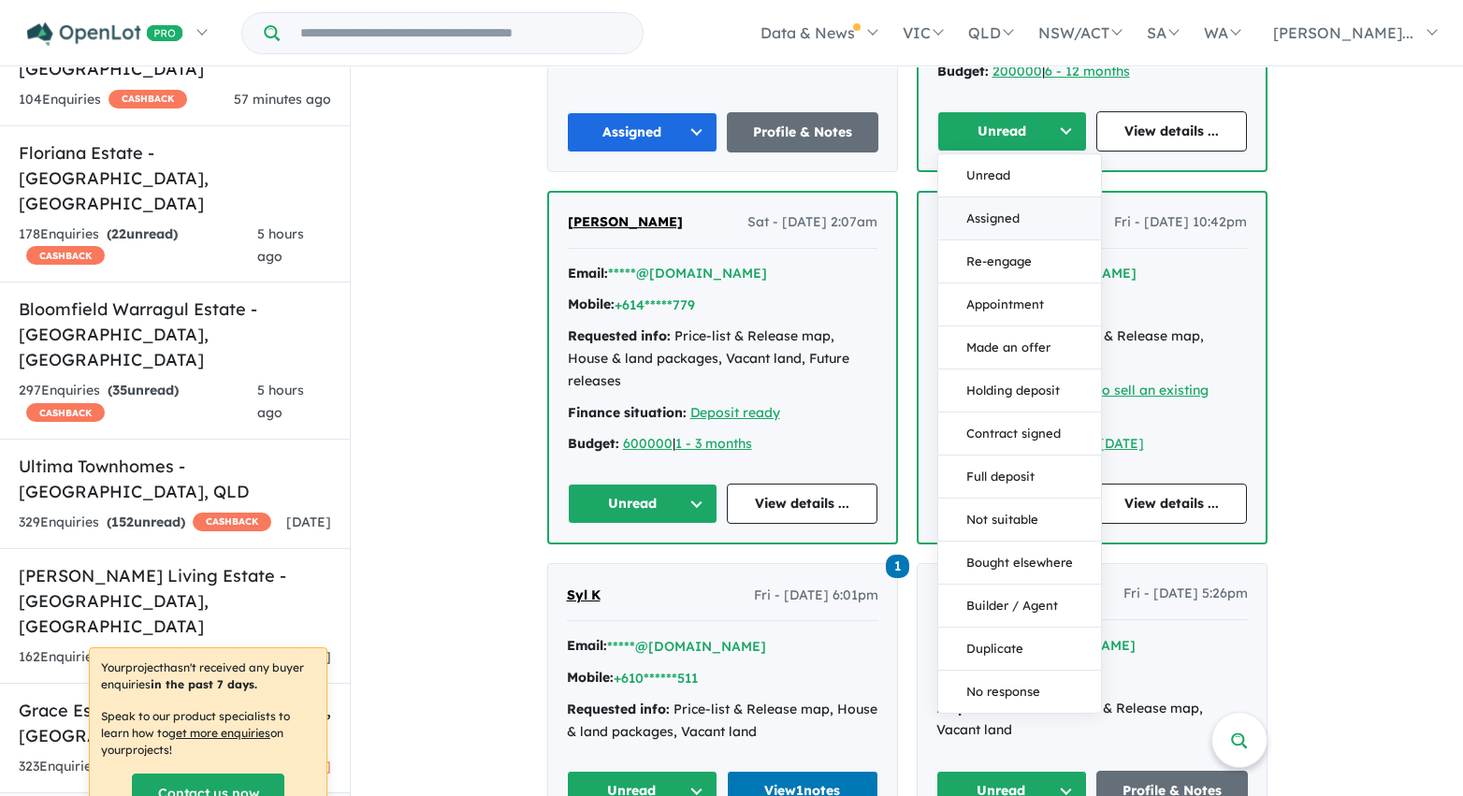
click at [1006, 215] on button "Assigned" at bounding box center [1019, 218] width 163 height 43
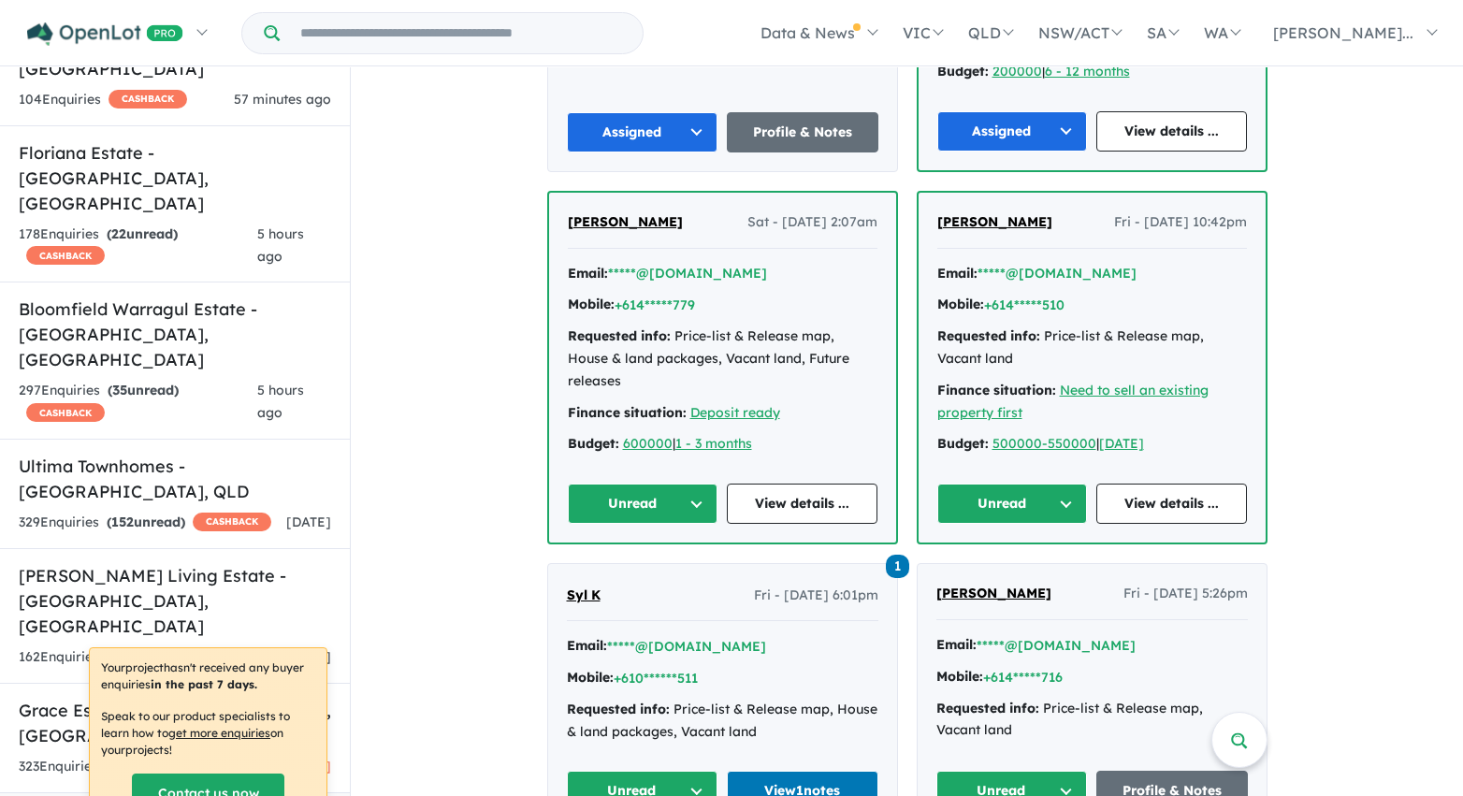
click at [678, 497] on button "Unread" at bounding box center [643, 504] width 151 height 40
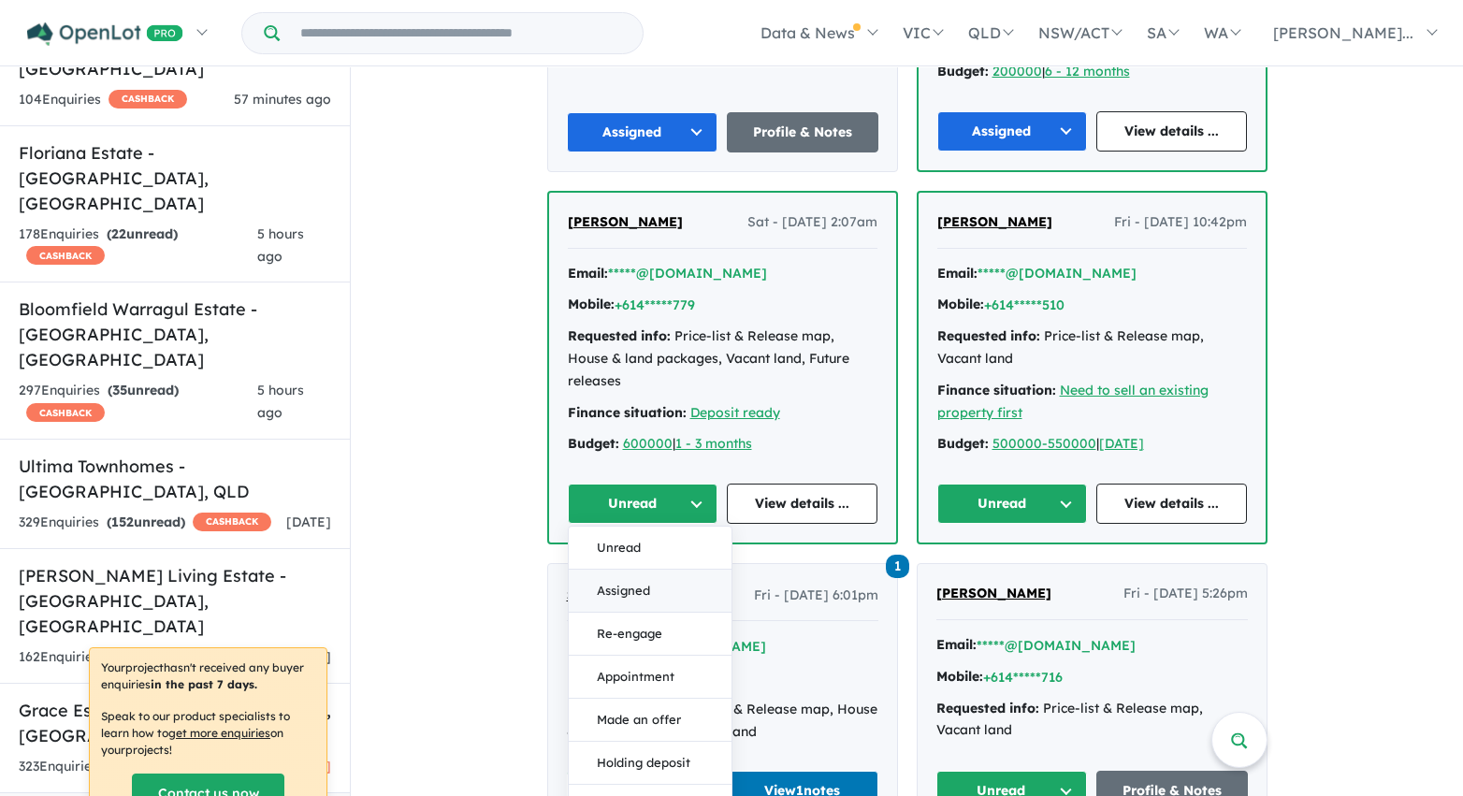
click at [642, 591] on button "Assigned" at bounding box center [650, 591] width 163 height 43
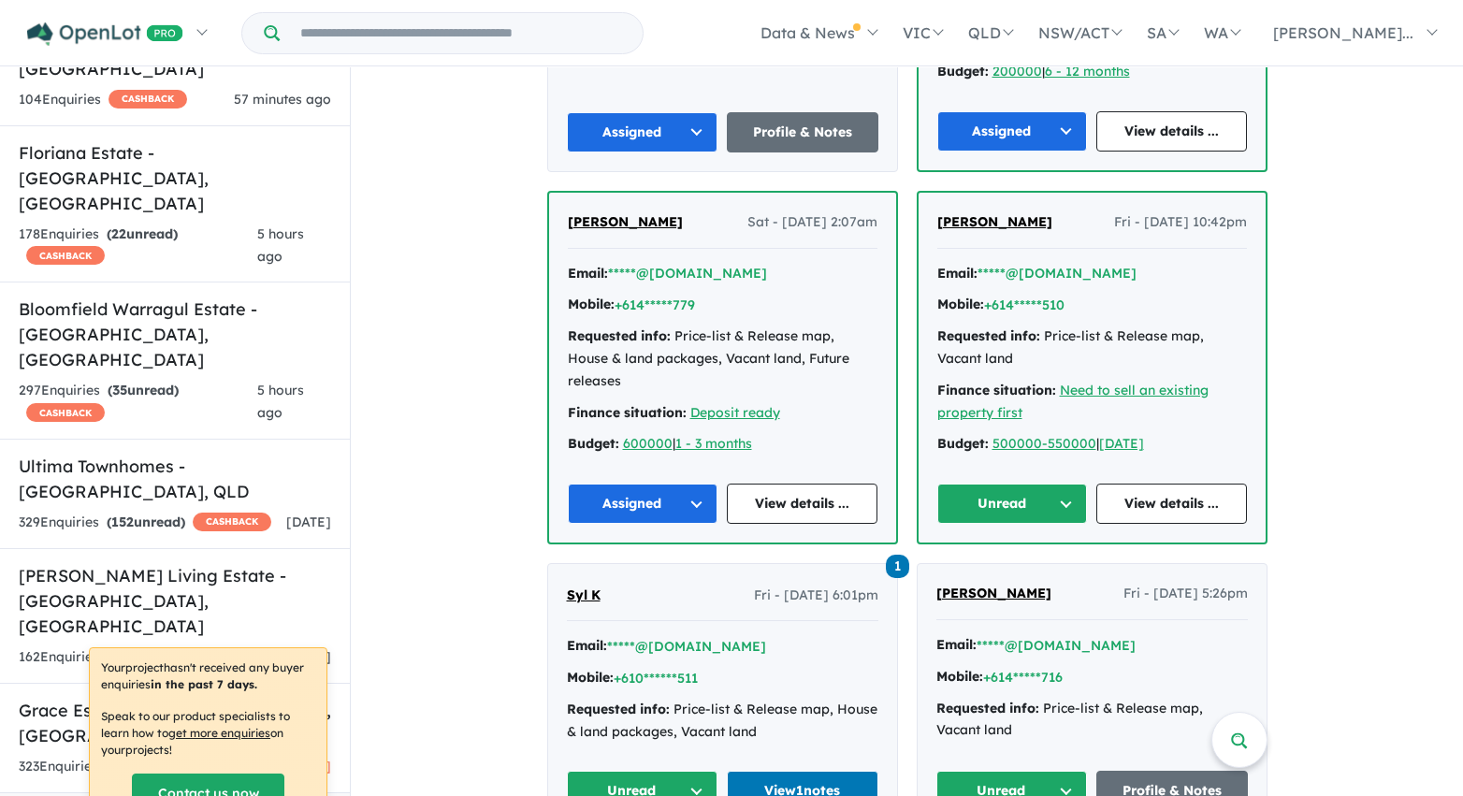
click at [1031, 501] on button "Unread" at bounding box center [1012, 504] width 151 height 40
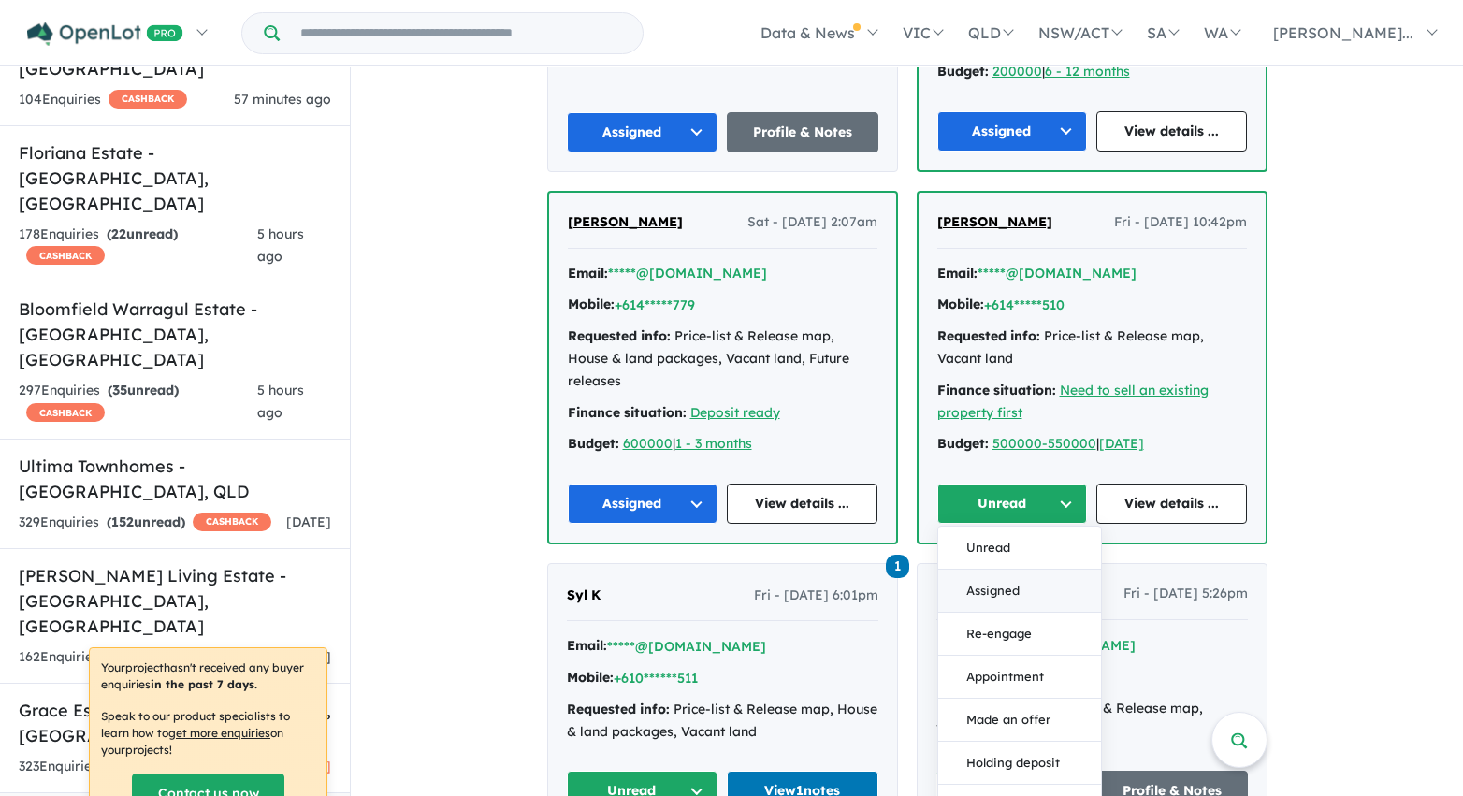
click at [1022, 594] on button "Assigned" at bounding box center [1019, 591] width 163 height 43
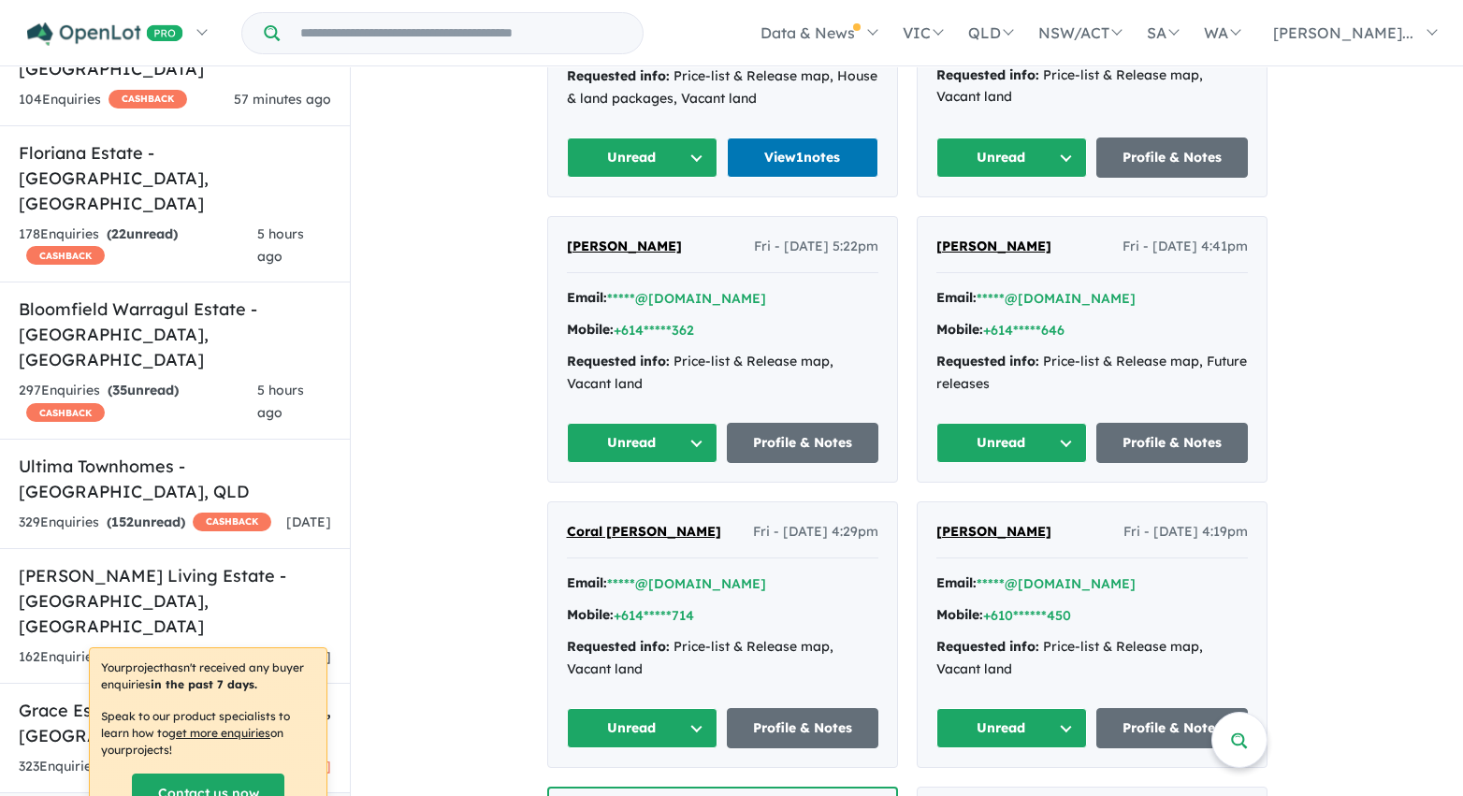
scroll to position [3806, 0]
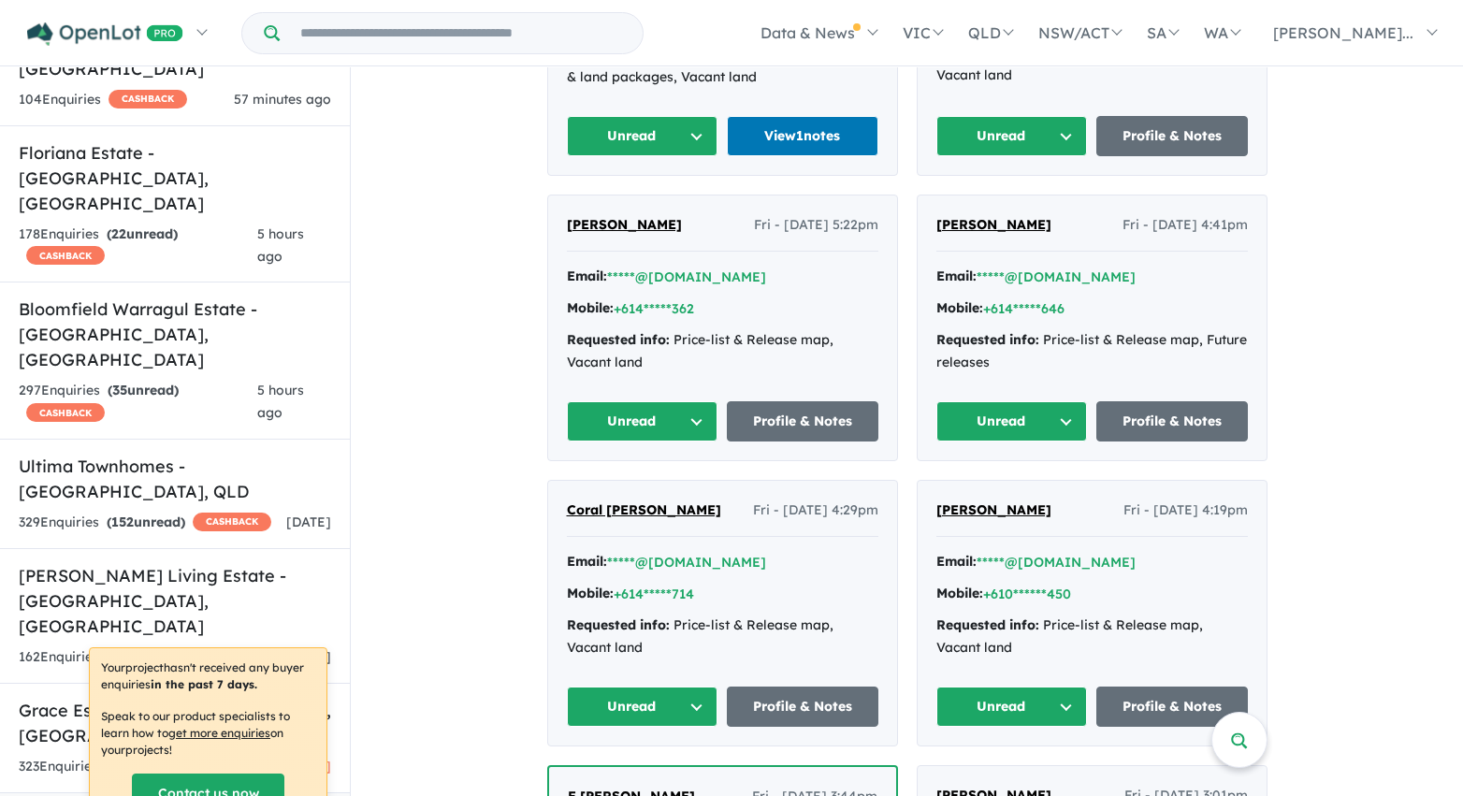
click at [646, 137] on button "Unread" at bounding box center [643, 136] width 152 height 40
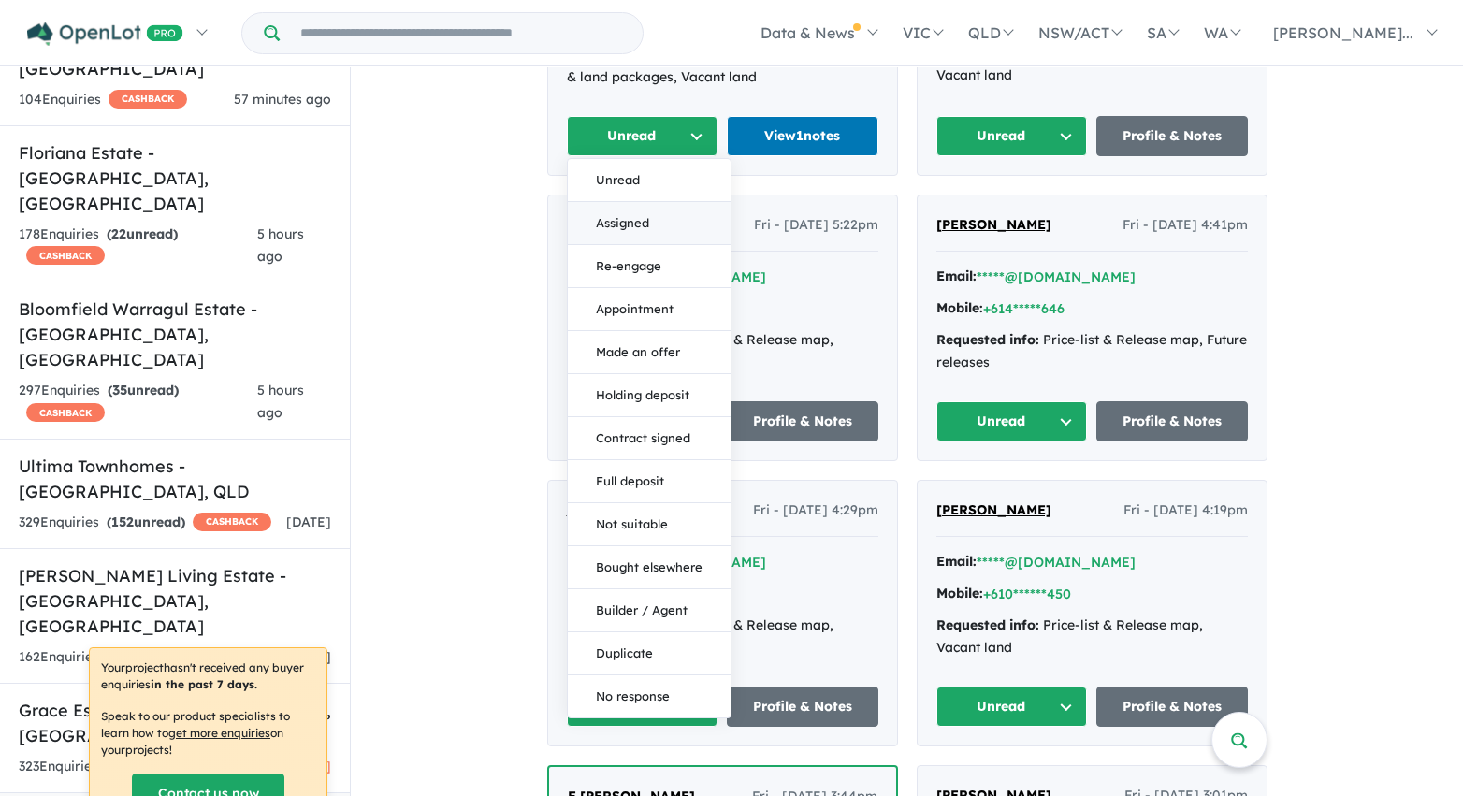
click at [644, 231] on button "Assigned" at bounding box center [649, 223] width 163 height 43
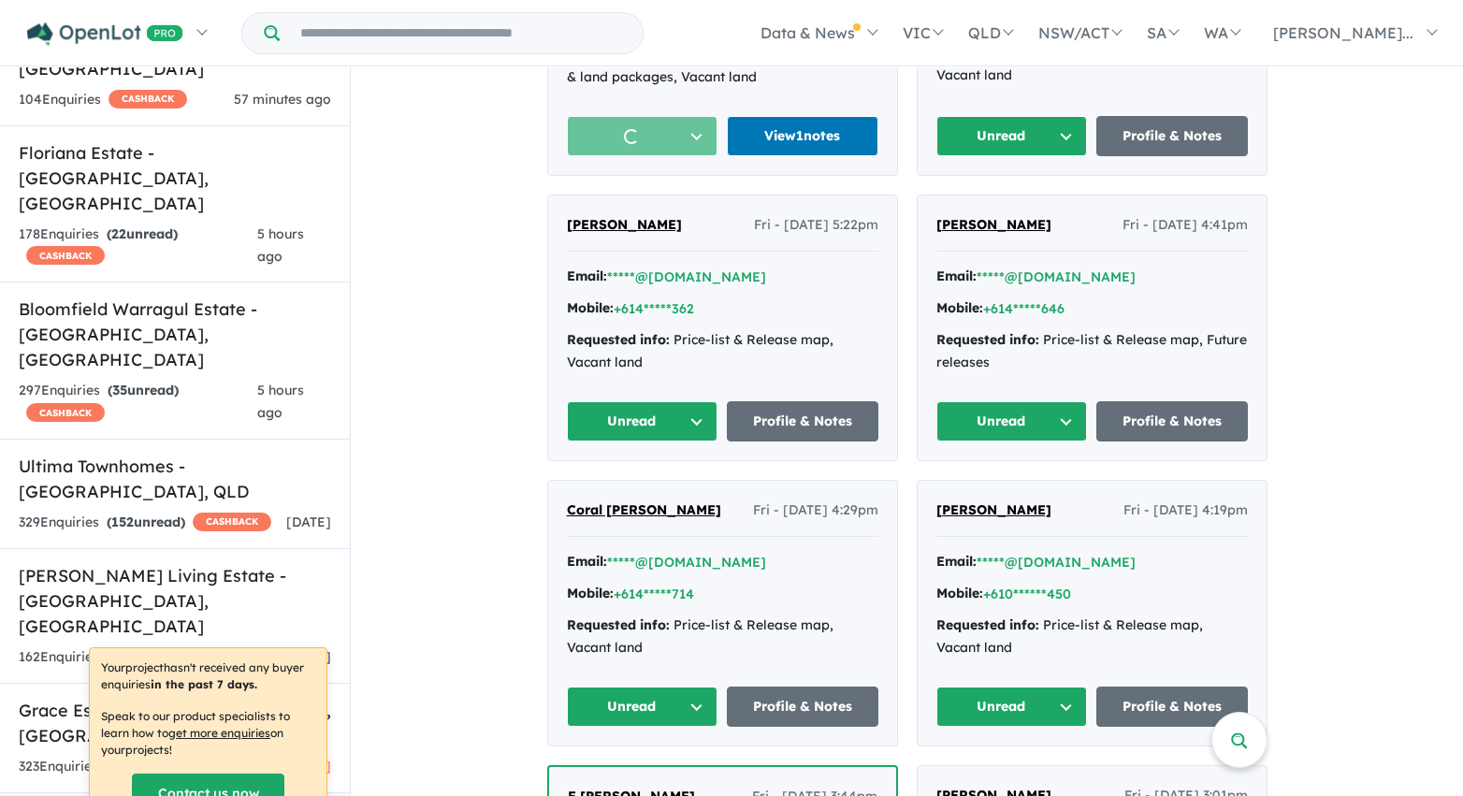
click at [1003, 132] on button "Unread" at bounding box center [1012, 136] width 152 height 40
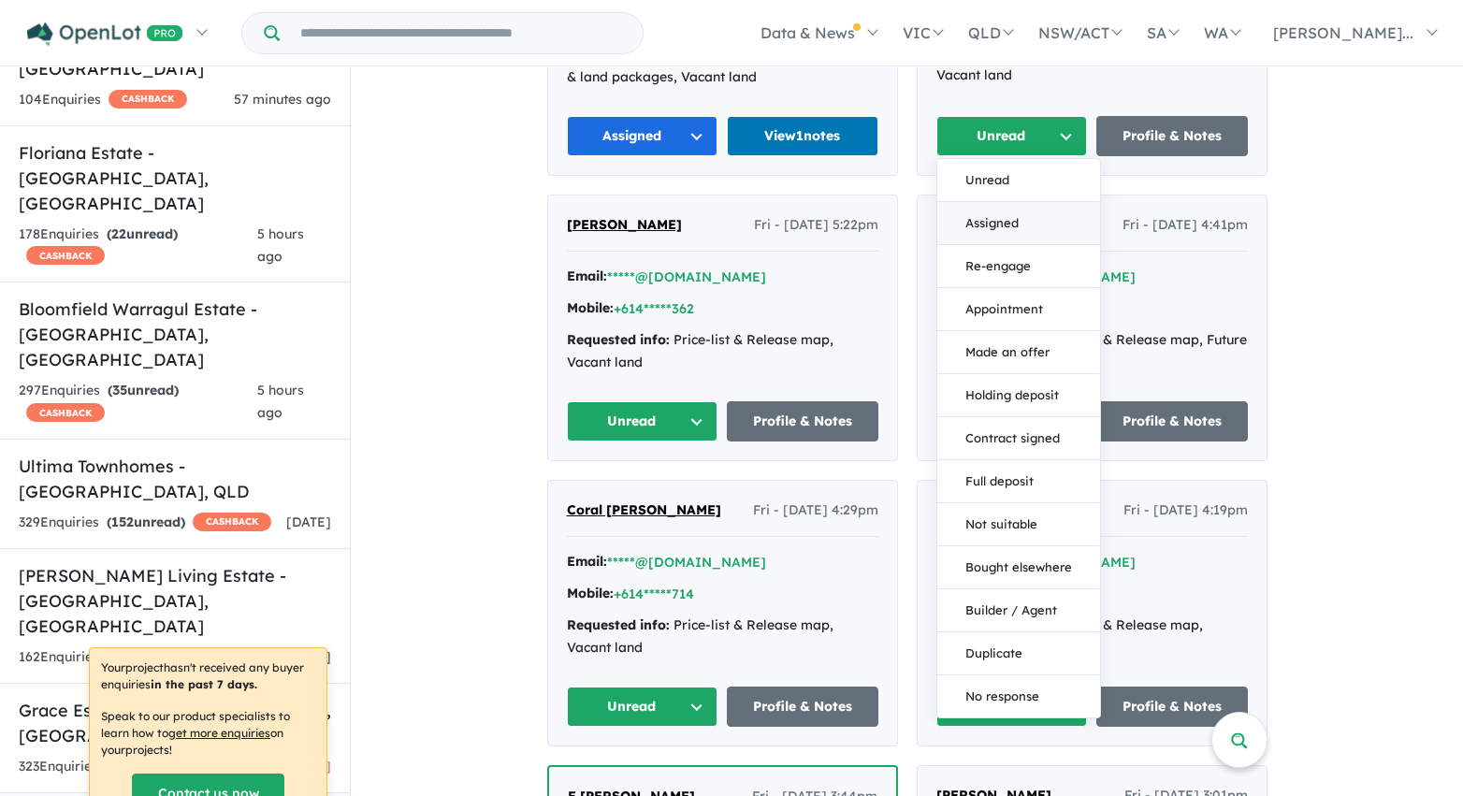
click at [1006, 230] on button "Assigned" at bounding box center [1018, 223] width 163 height 43
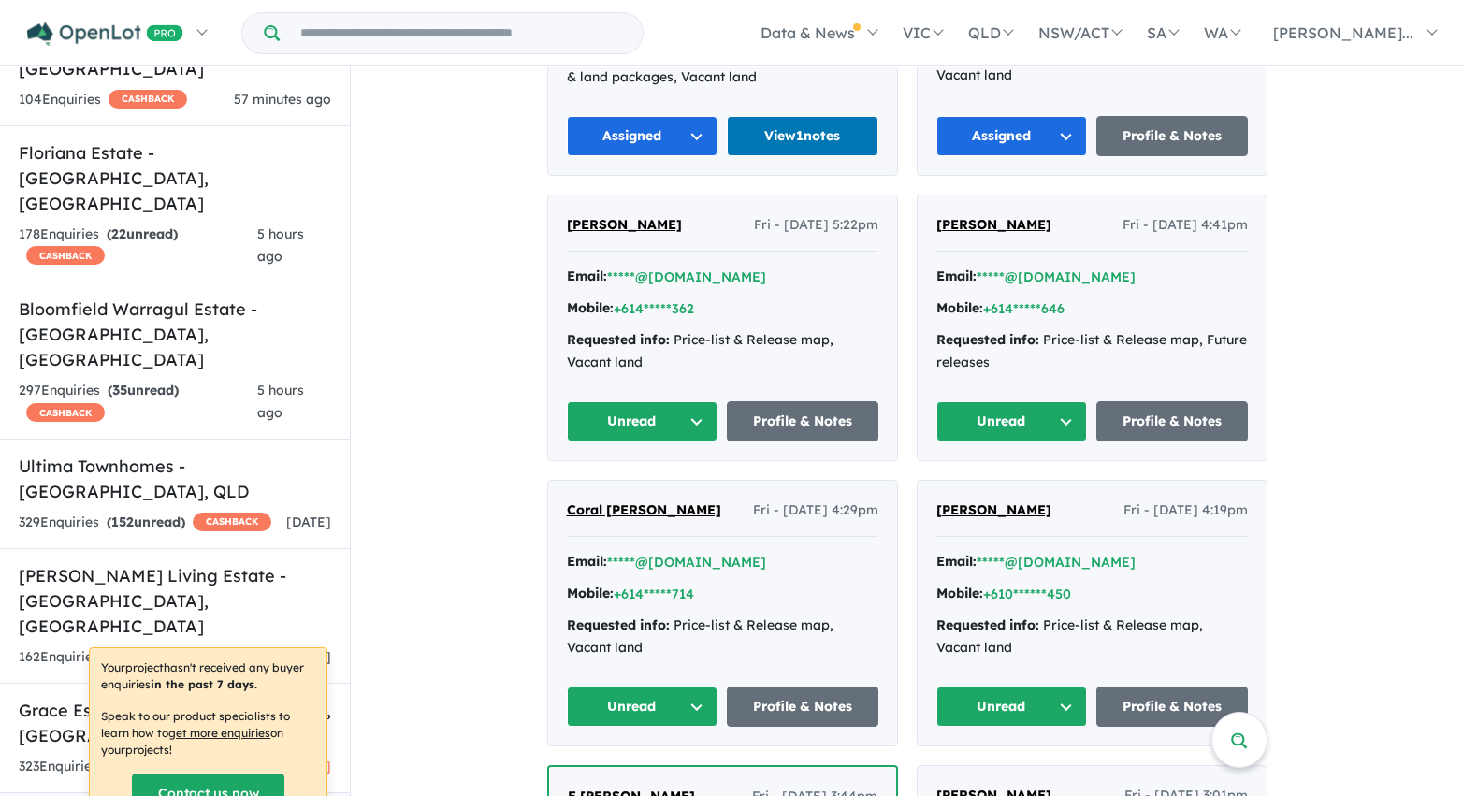
click at [1021, 425] on button "Unread" at bounding box center [1012, 421] width 152 height 40
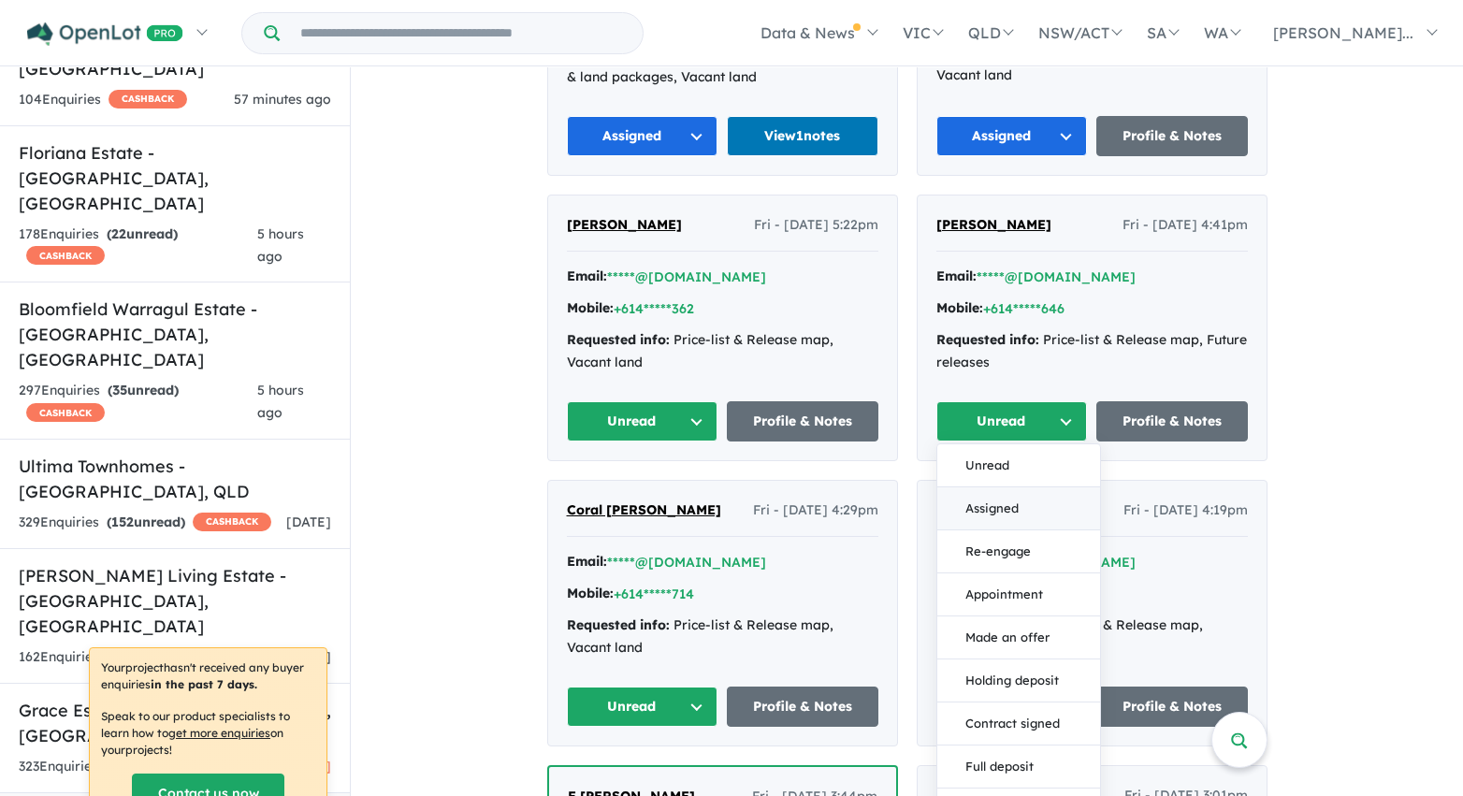
click at [1007, 508] on button "Assigned" at bounding box center [1018, 508] width 163 height 43
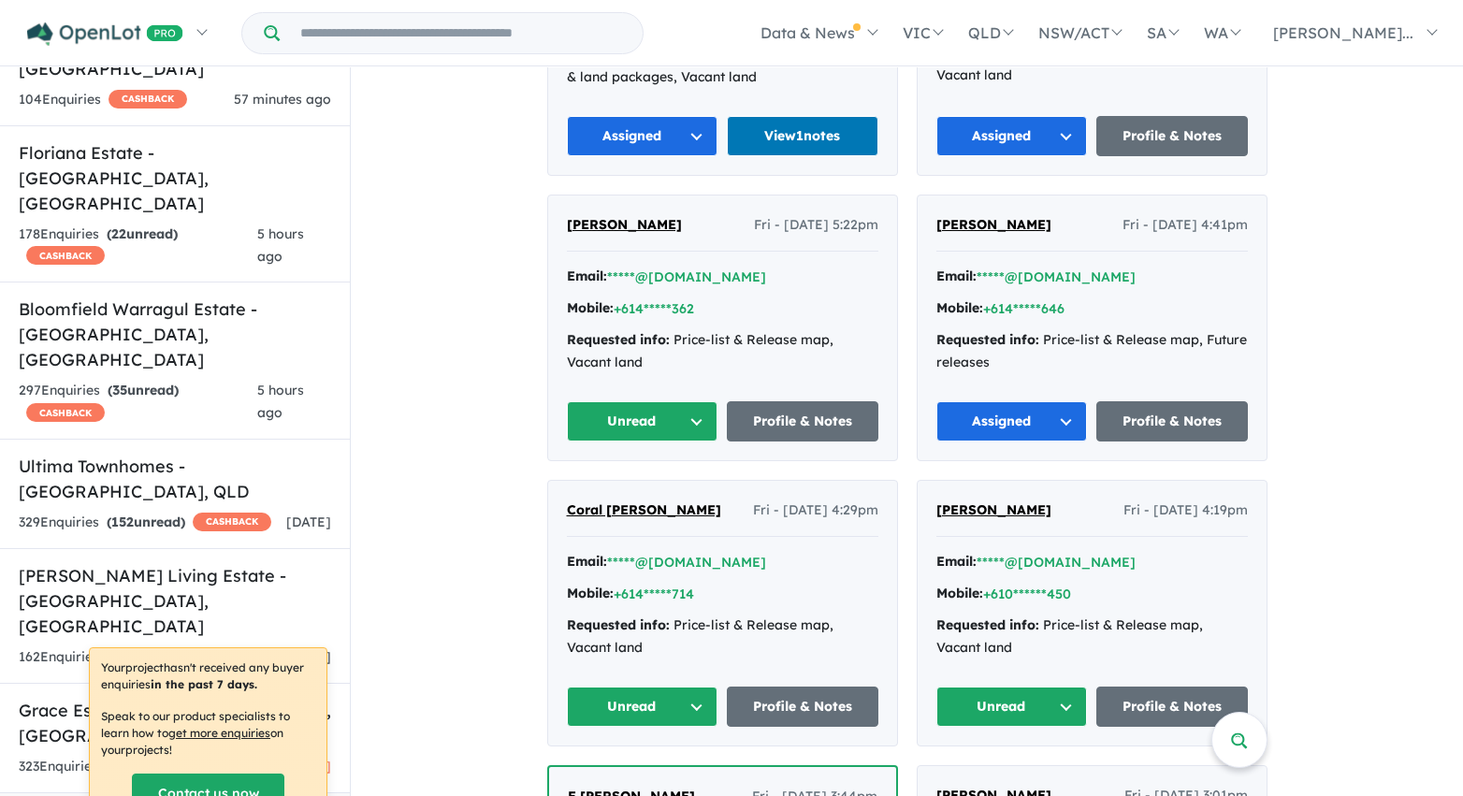
click at [659, 433] on button "Unread" at bounding box center [643, 421] width 152 height 40
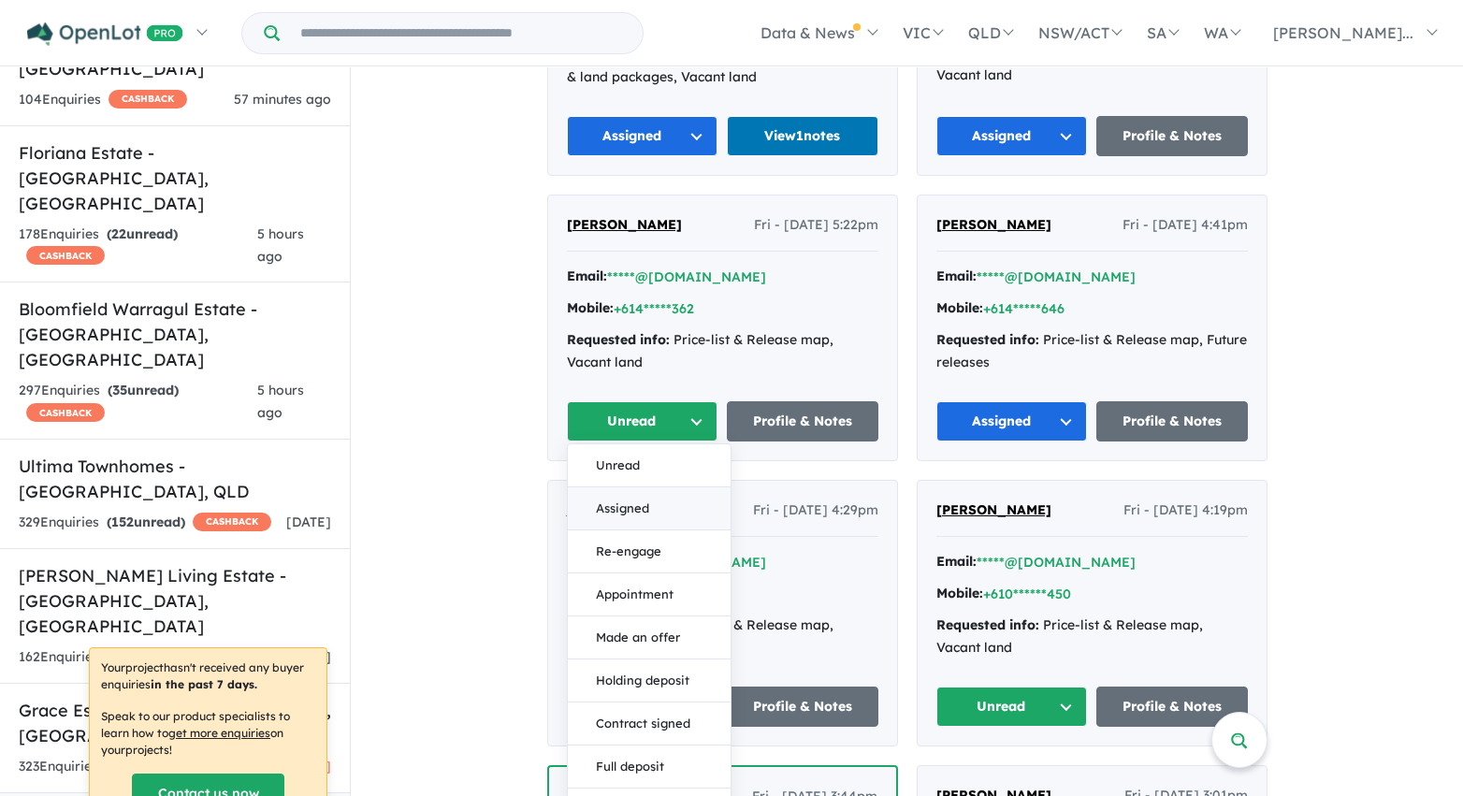
click at [642, 502] on button "Assigned" at bounding box center [649, 508] width 163 height 43
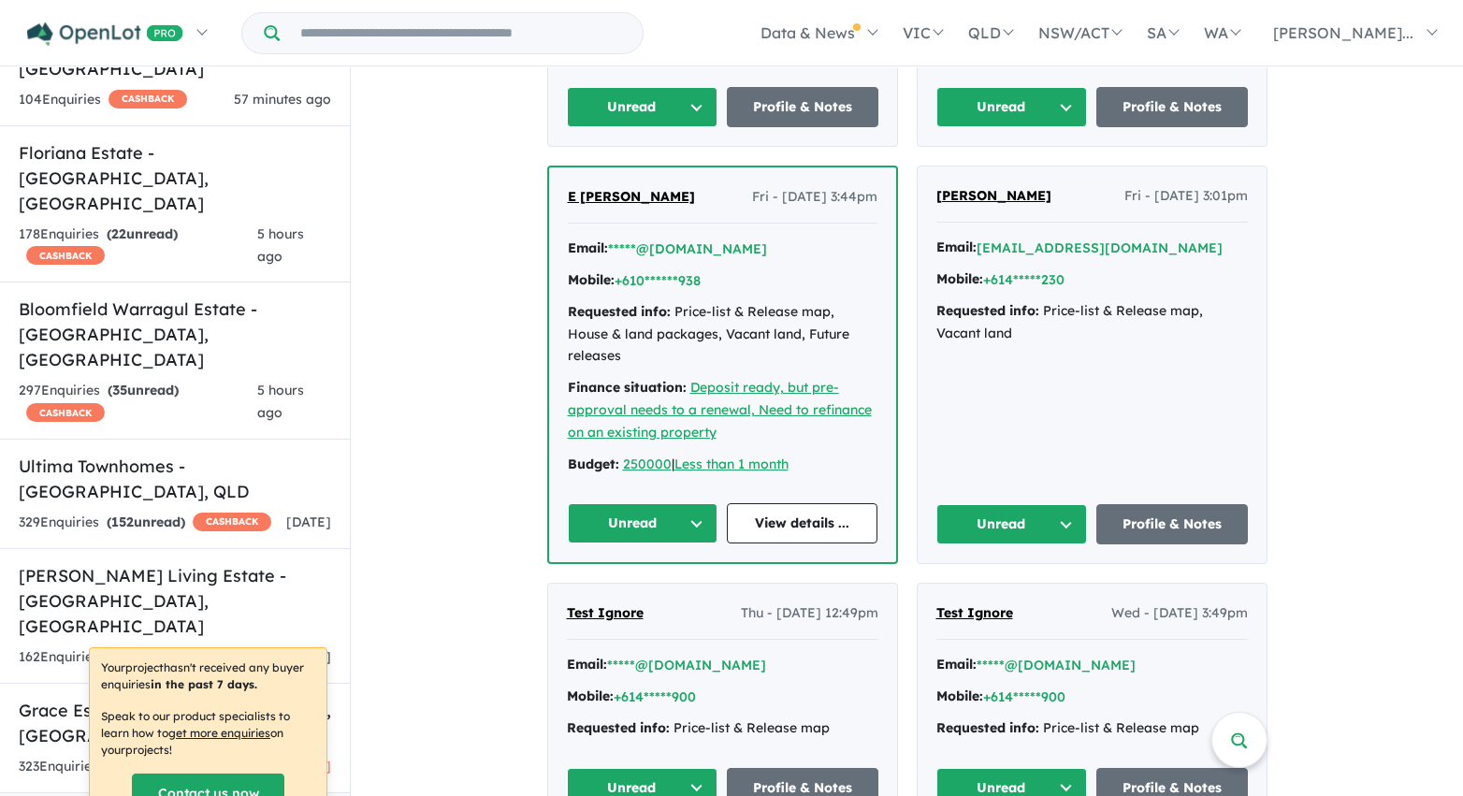
scroll to position [4426, 0]
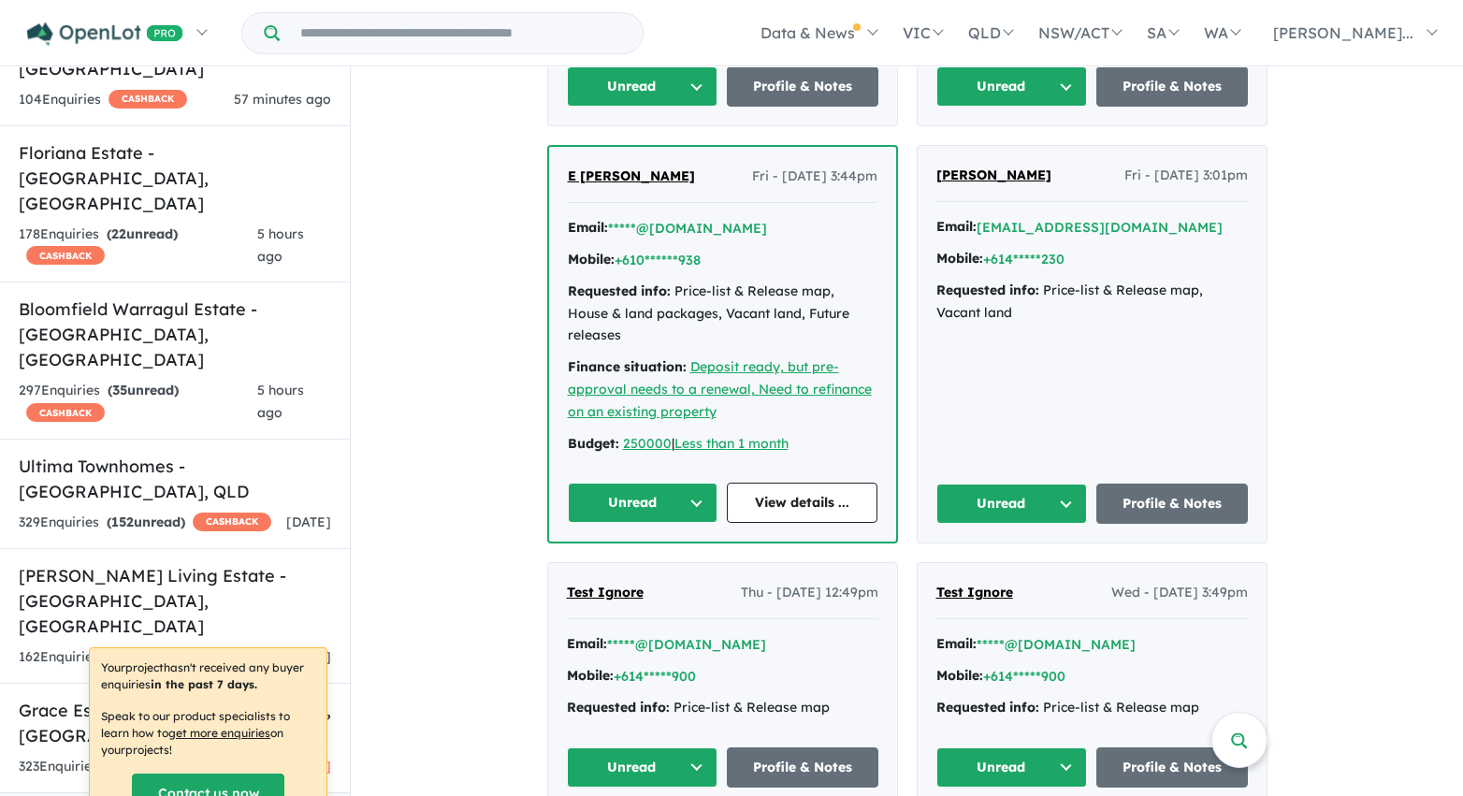
click at [688, 94] on button "Unread" at bounding box center [643, 86] width 152 height 40
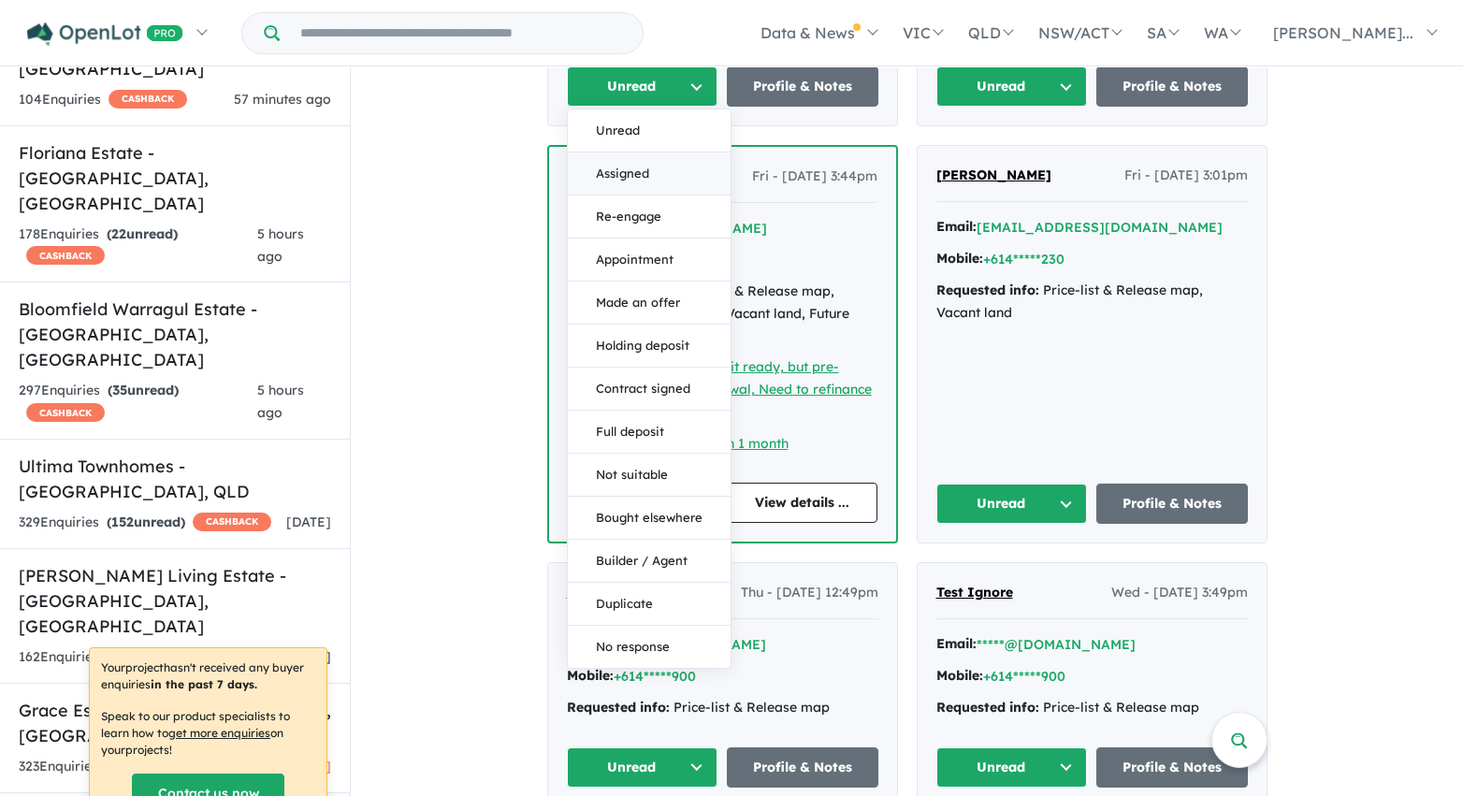
click at [671, 183] on button "Assigned" at bounding box center [649, 173] width 163 height 43
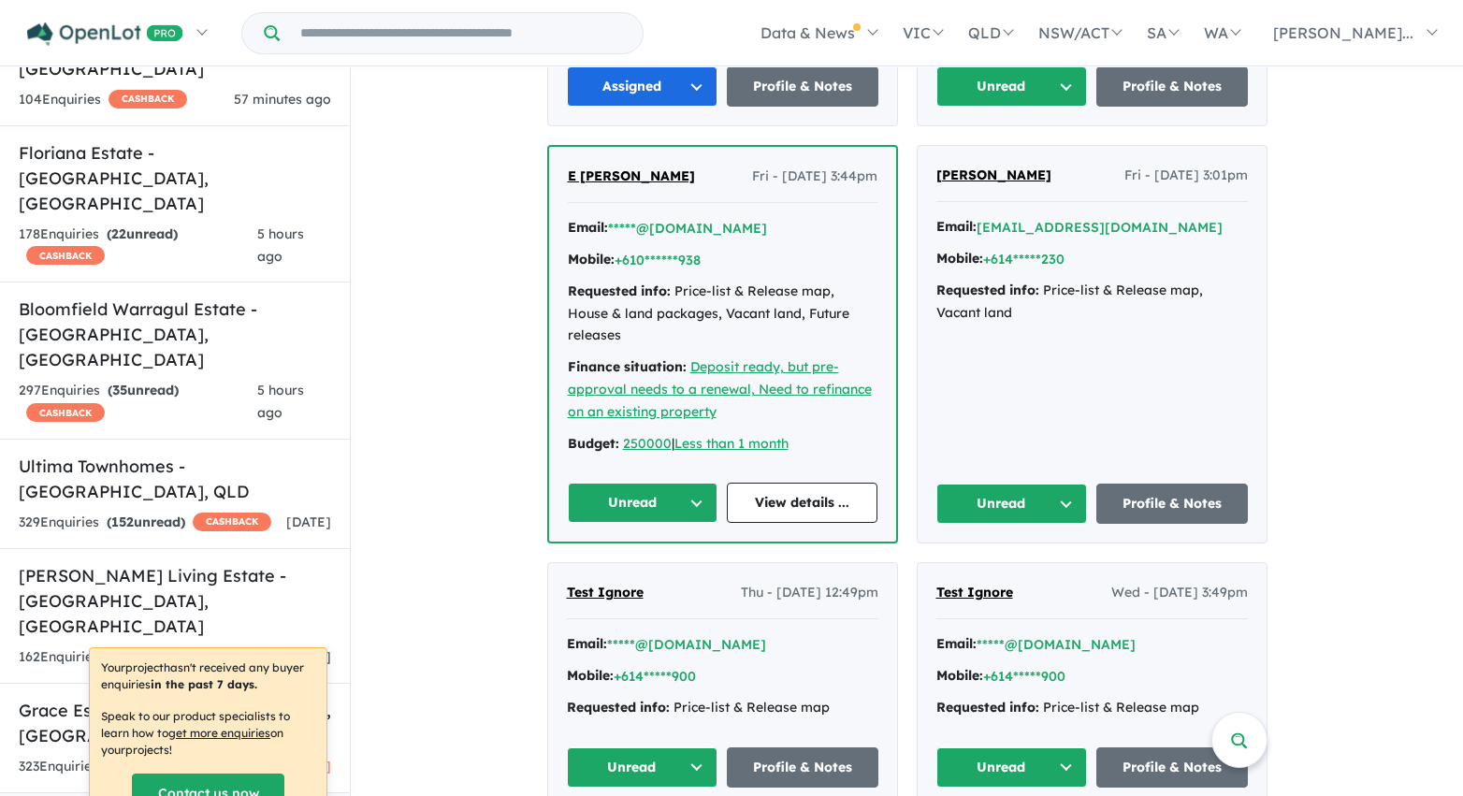
click at [1061, 91] on button "Unread" at bounding box center [1012, 86] width 152 height 40
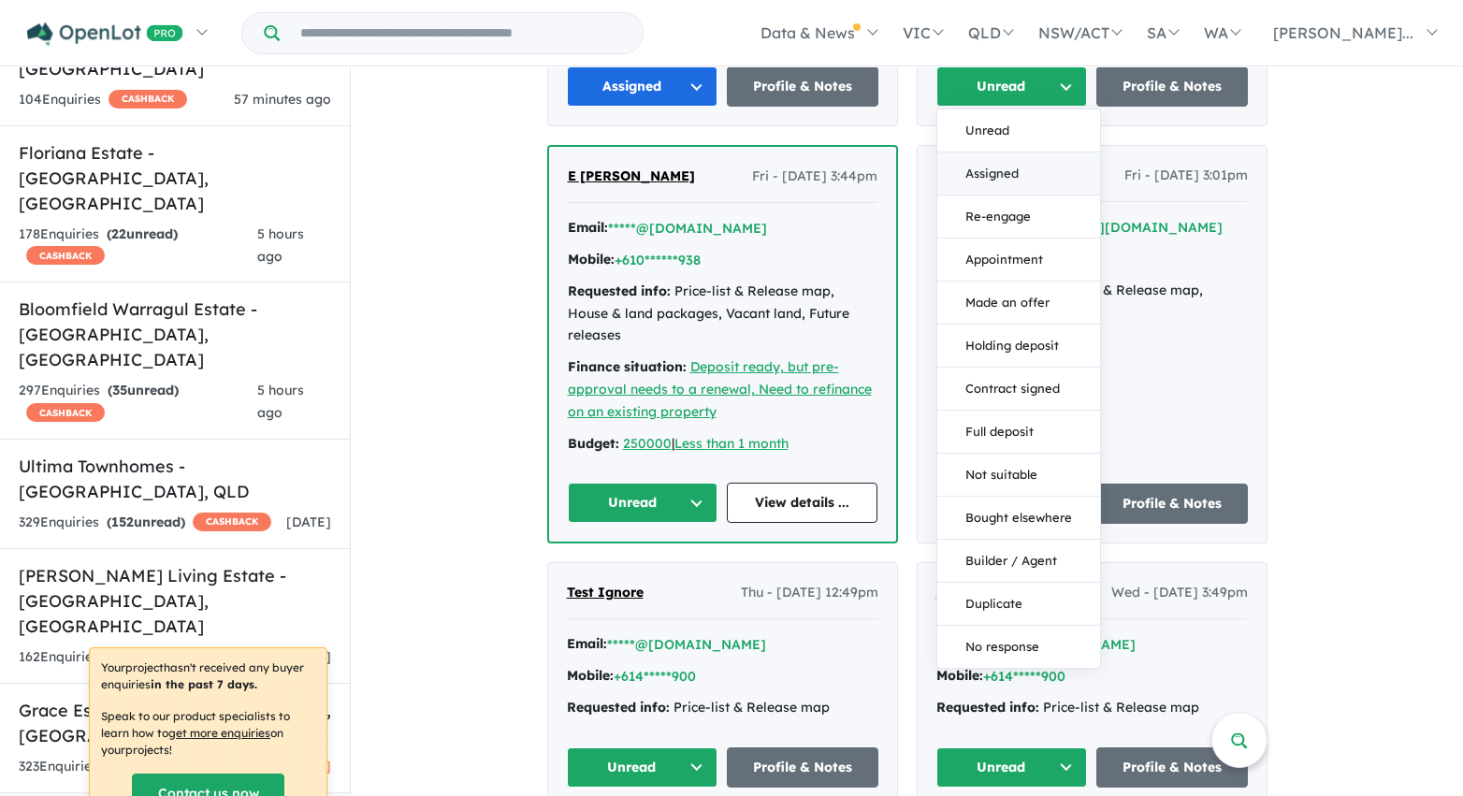
click at [1038, 175] on button "Assigned" at bounding box center [1018, 173] width 163 height 43
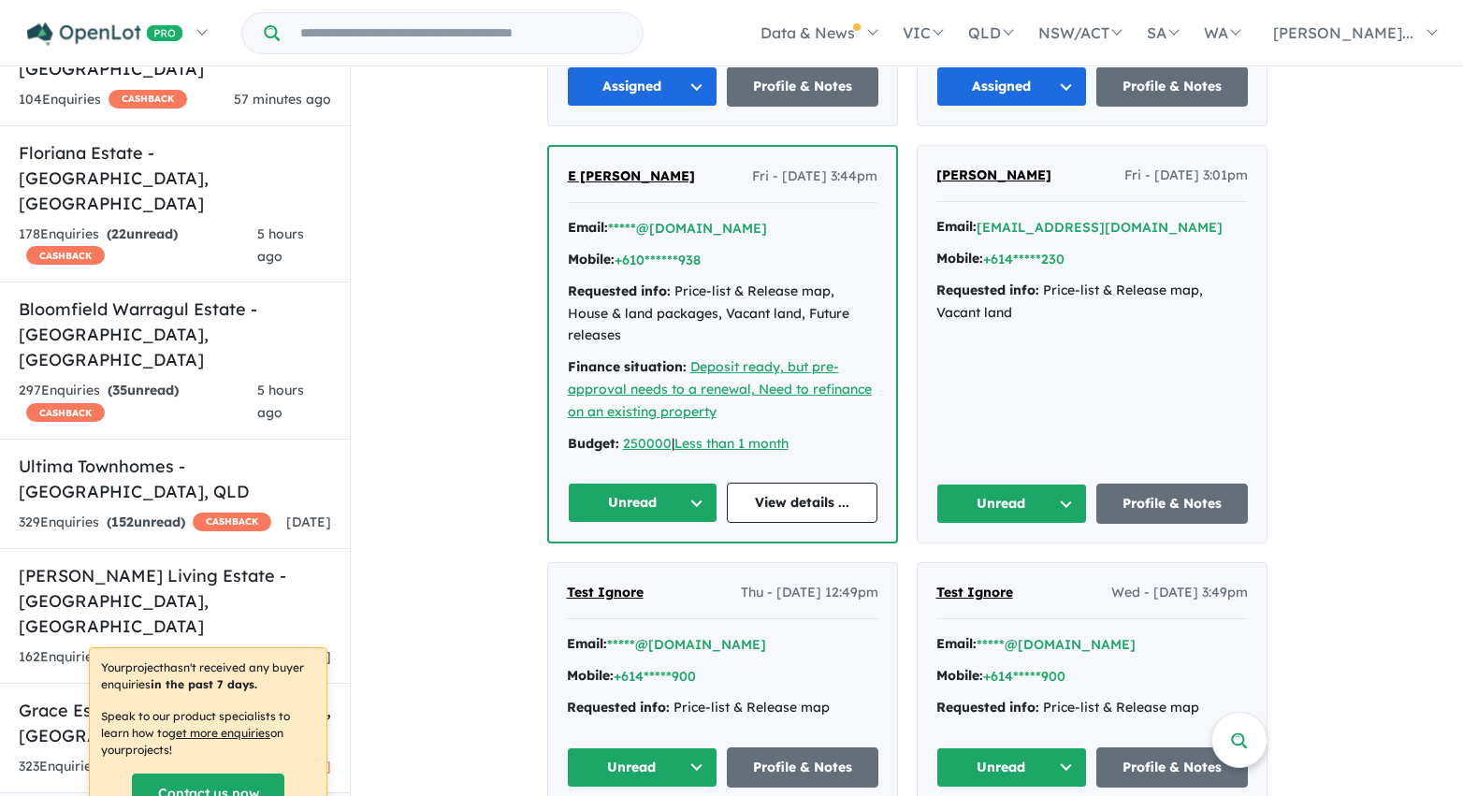
click at [656, 488] on button "Unread" at bounding box center [643, 503] width 151 height 40
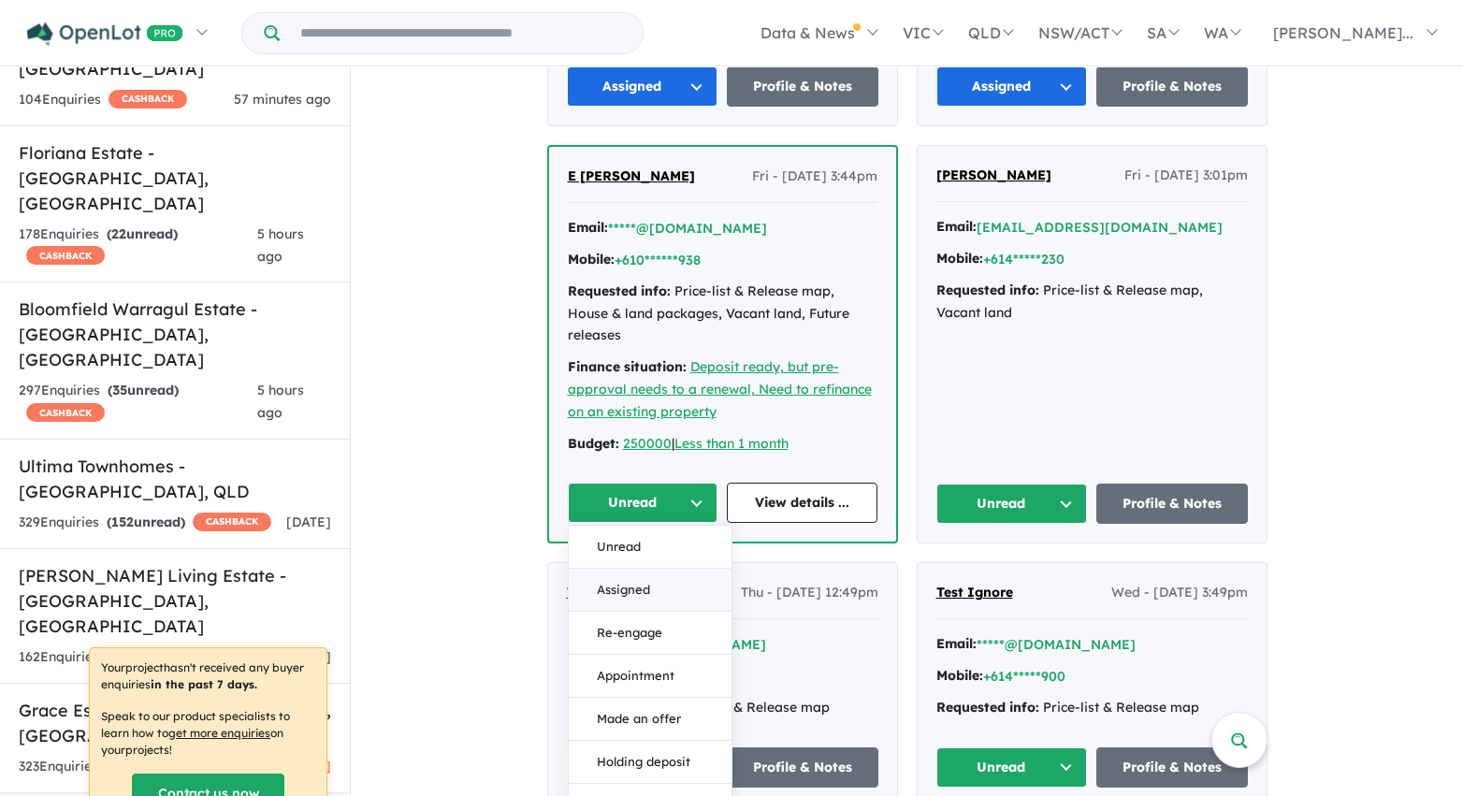
click at [655, 571] on button "Assigned" at bounding box center [650, 590] width 163 height 43
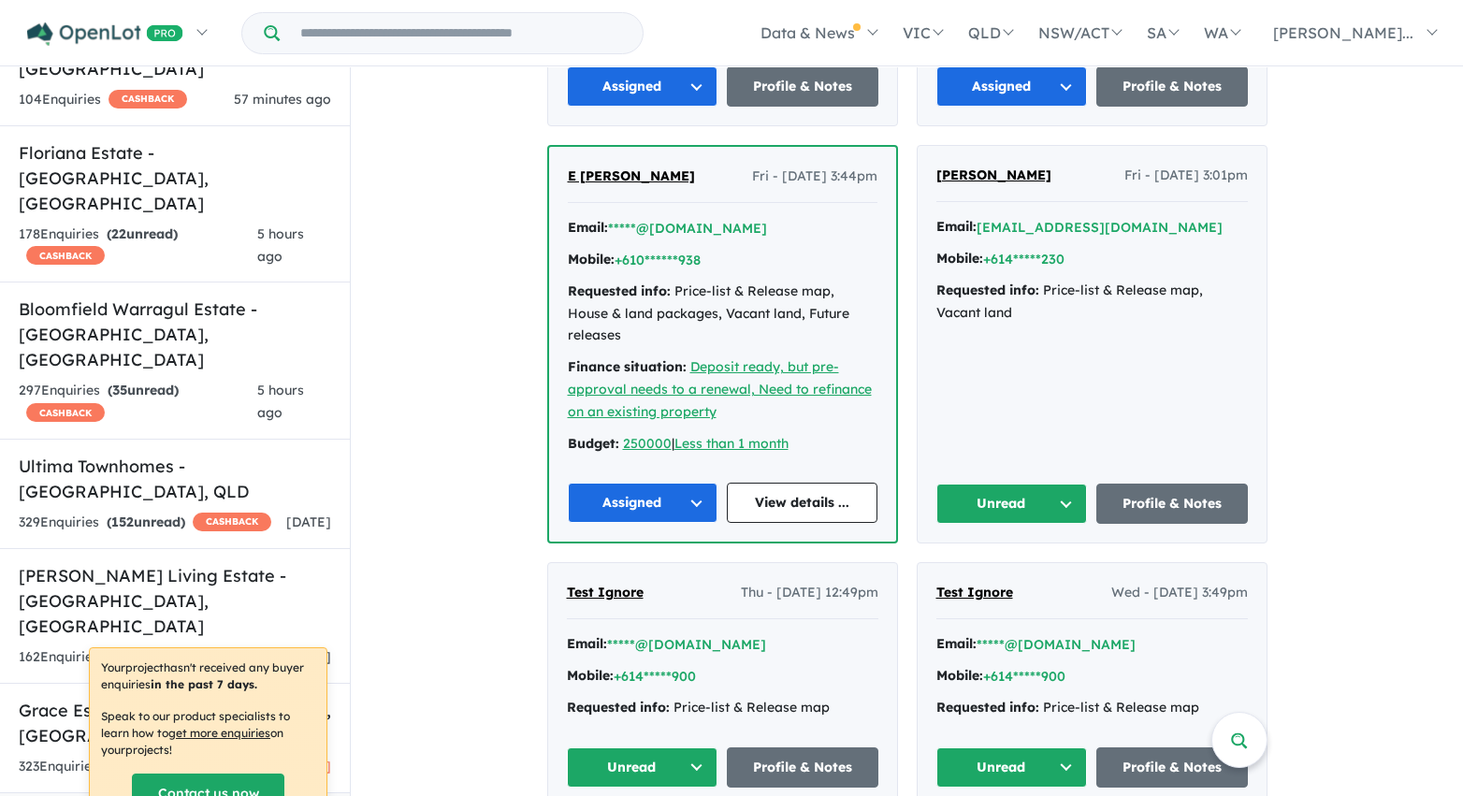
click at [1058, 485] on button "Unread" at bounding box center [1012, 504] width 152 height 40
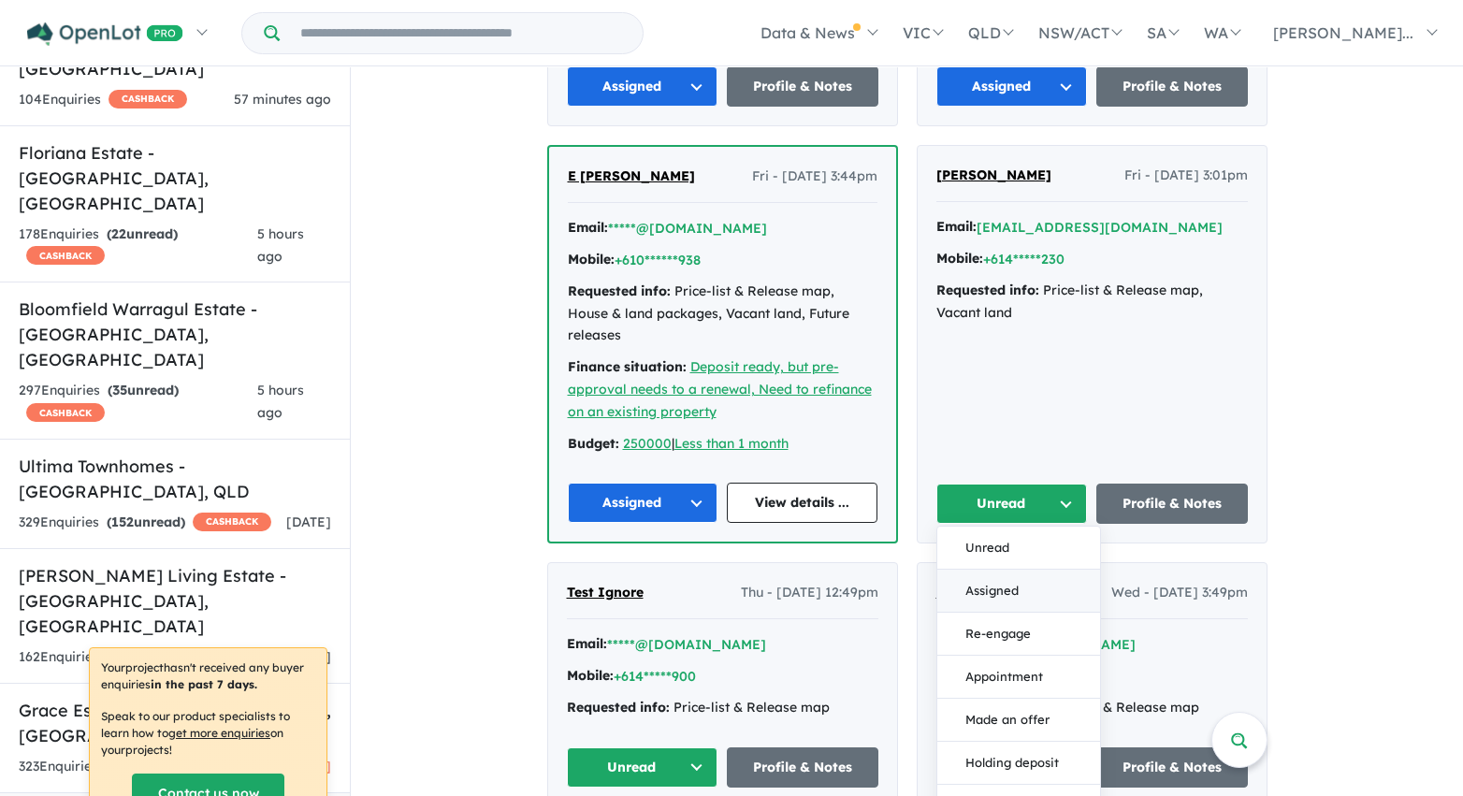
click at [1058, 572] on button "Assigned" at bounding box center [1018, 591] width 163 height 43
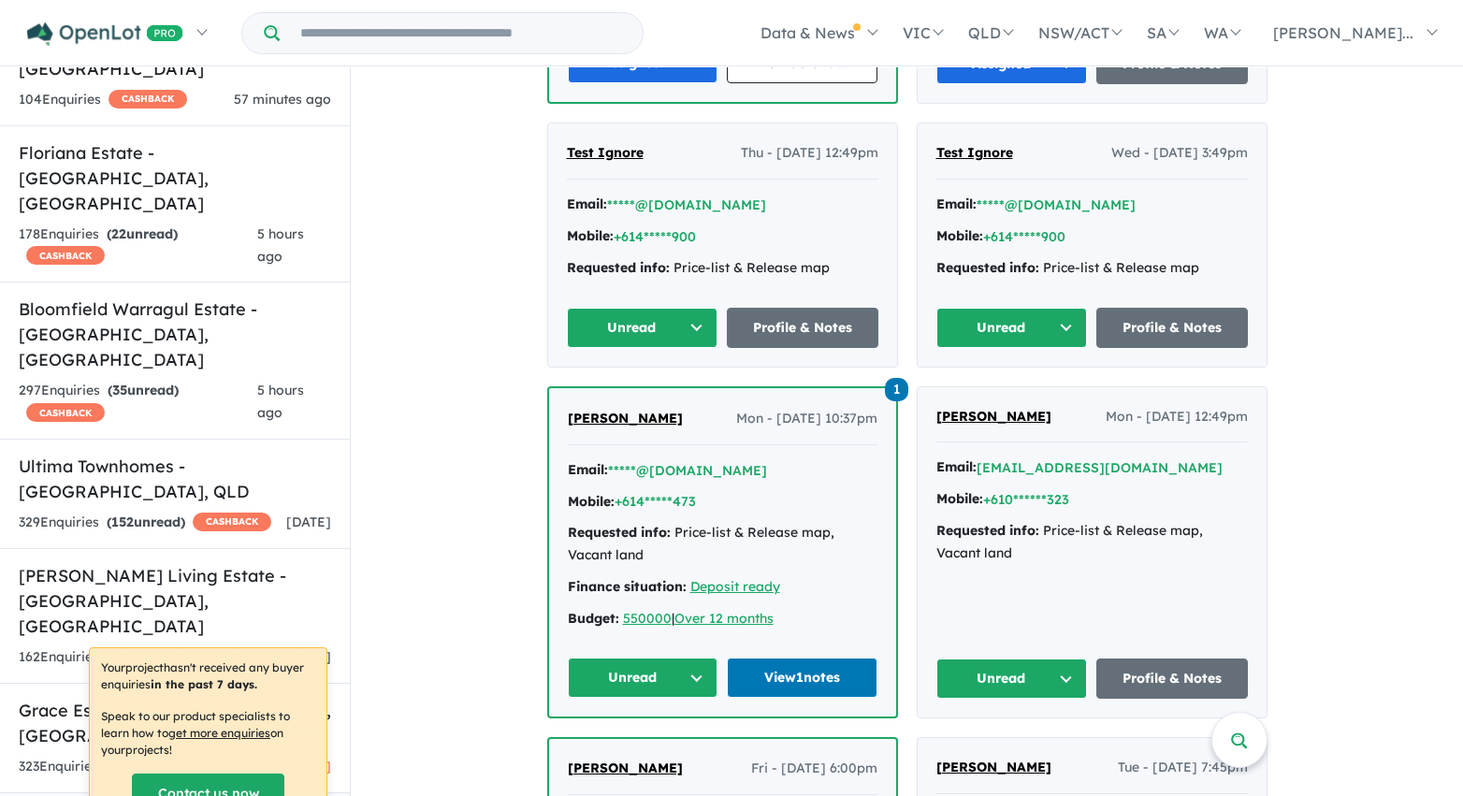
scroll to position [4867, 0]
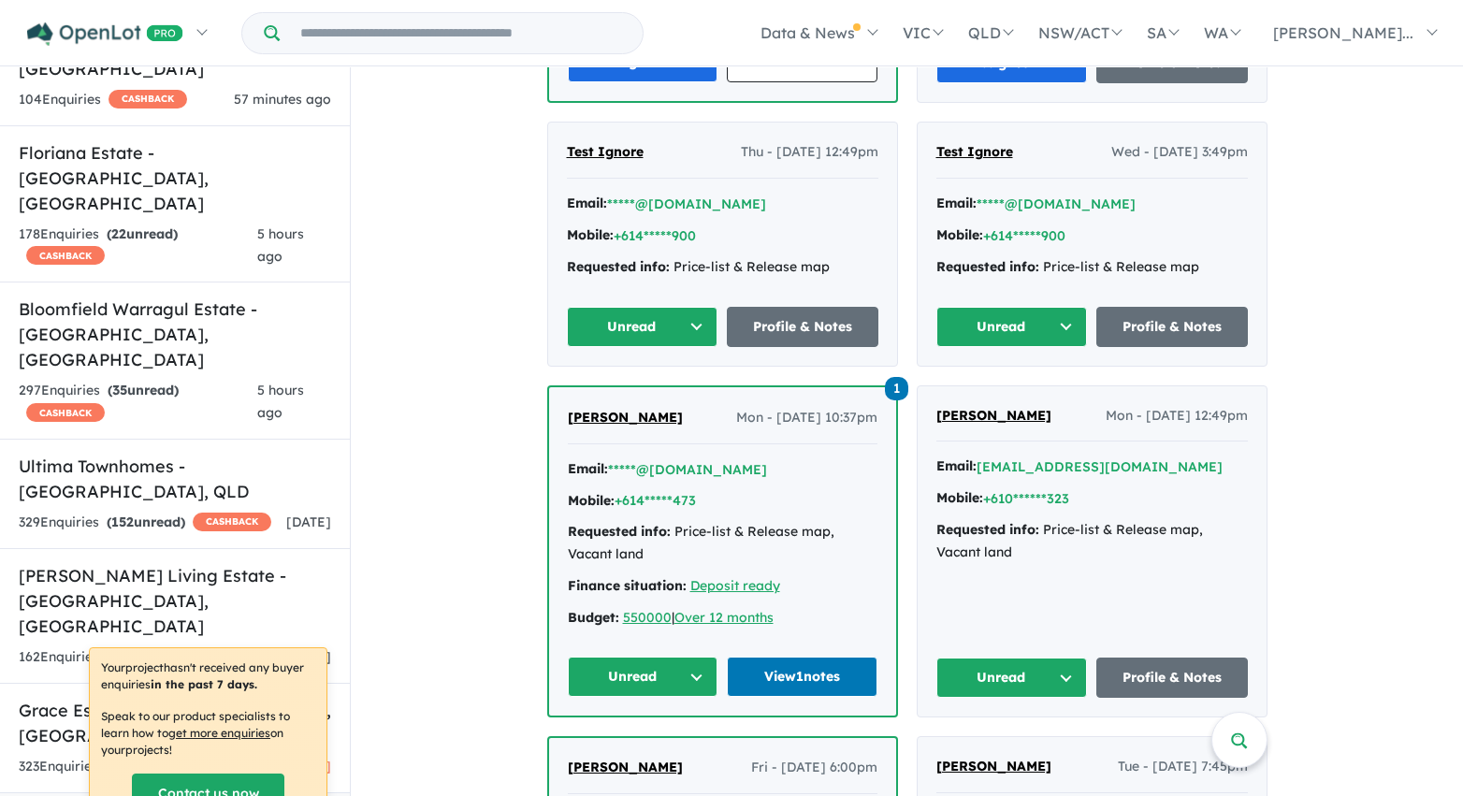
click at [693, 308] on button "Unread" at bounding box center [643, 327] width 152 height 40
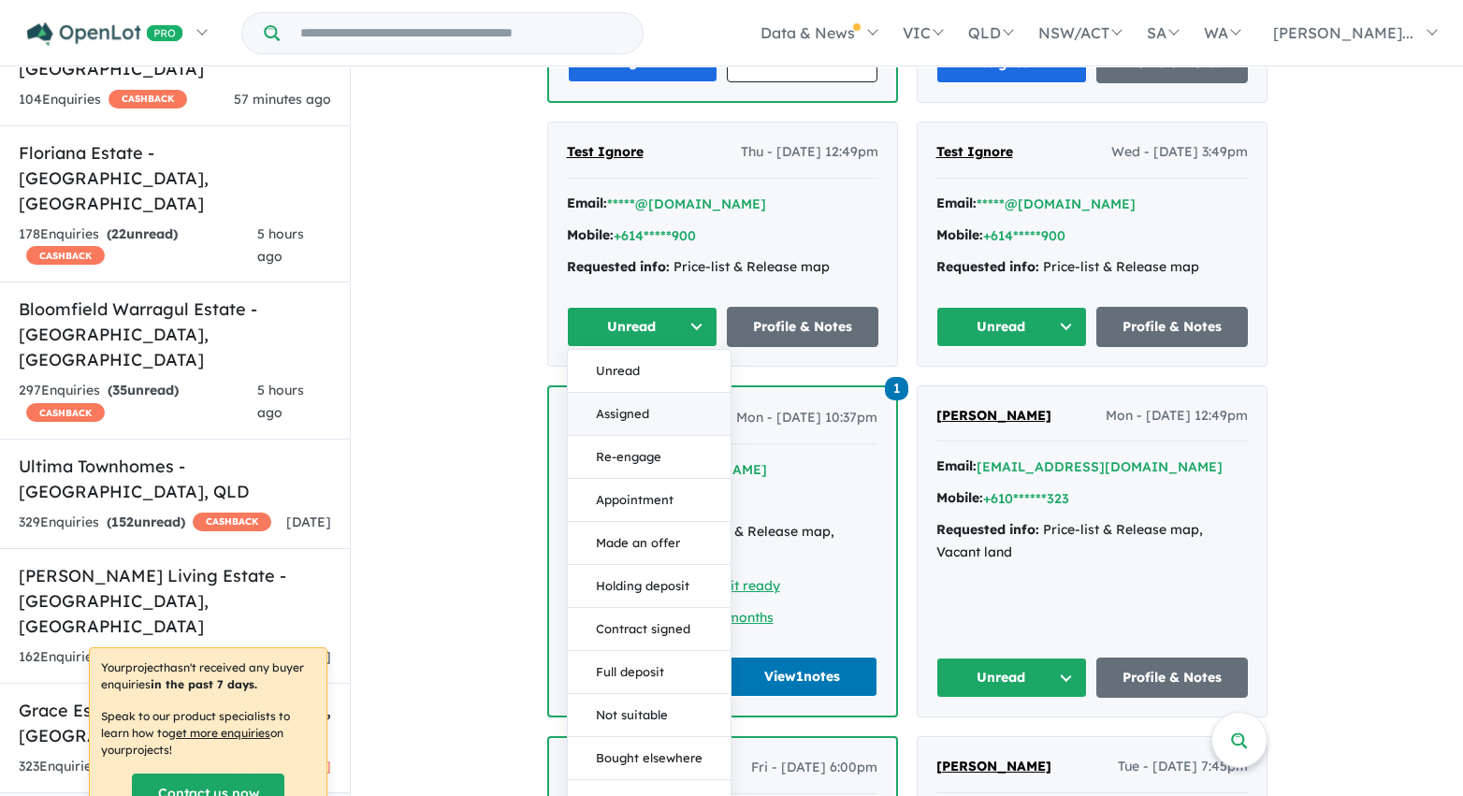
click at [681, 393] on button "Assigned" at bounding box center [649, 414] width 163 height 43
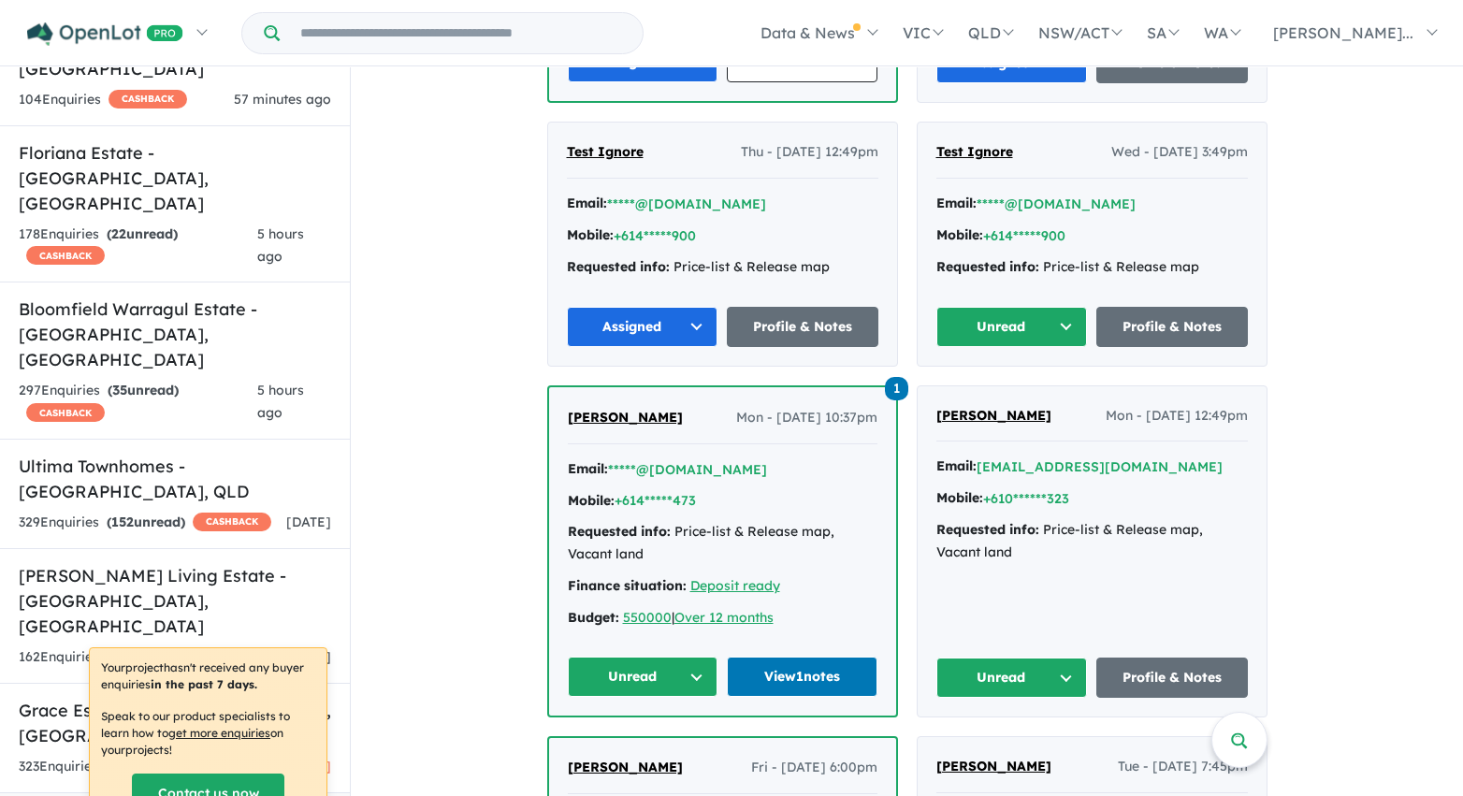
click at [1008, 307] on button "Unread" at bounding box center [1012, 327] width 152 height 40
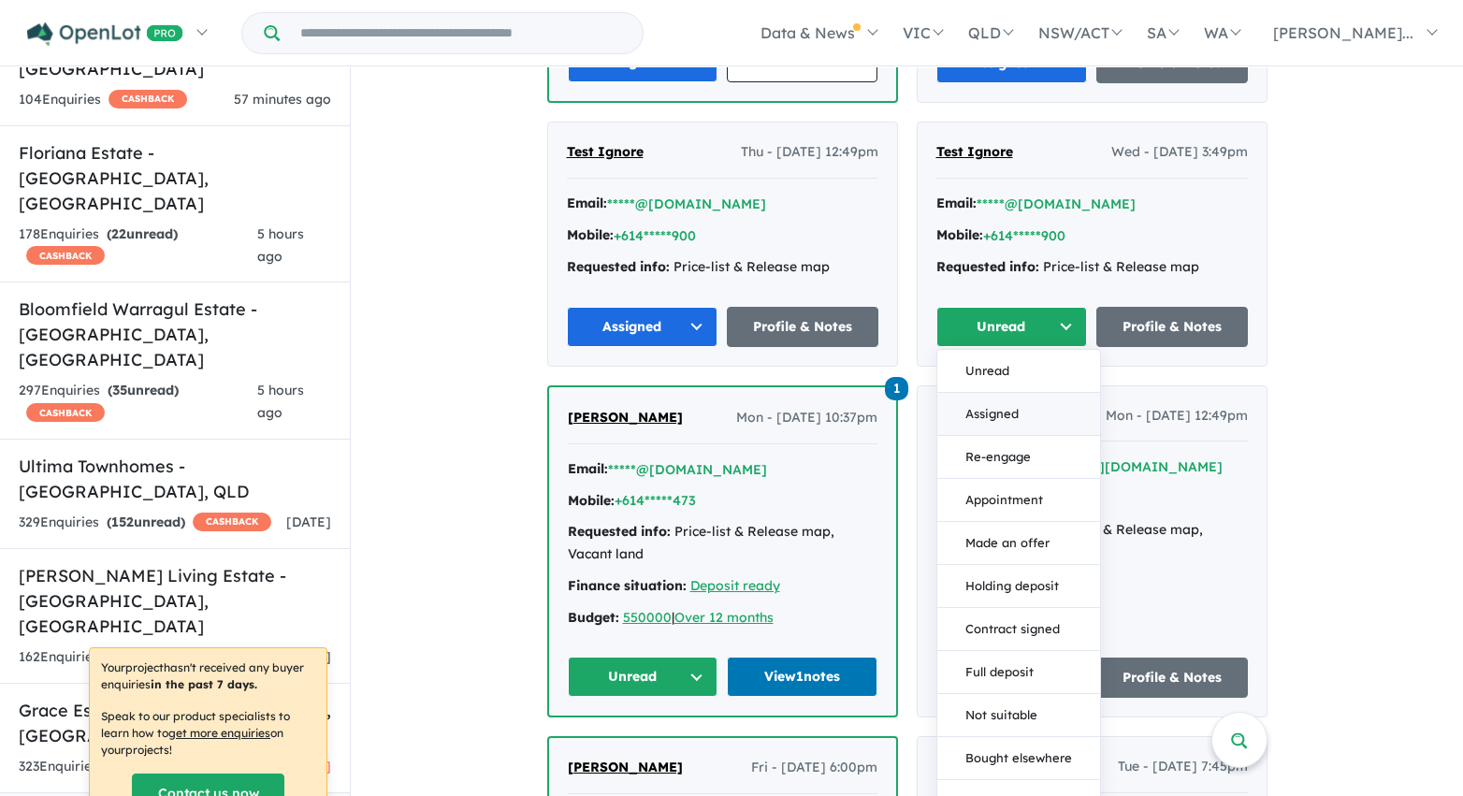
click at [1008, 393] on button "Assigned" at bounding box center [1018, 414] width 163 height 43
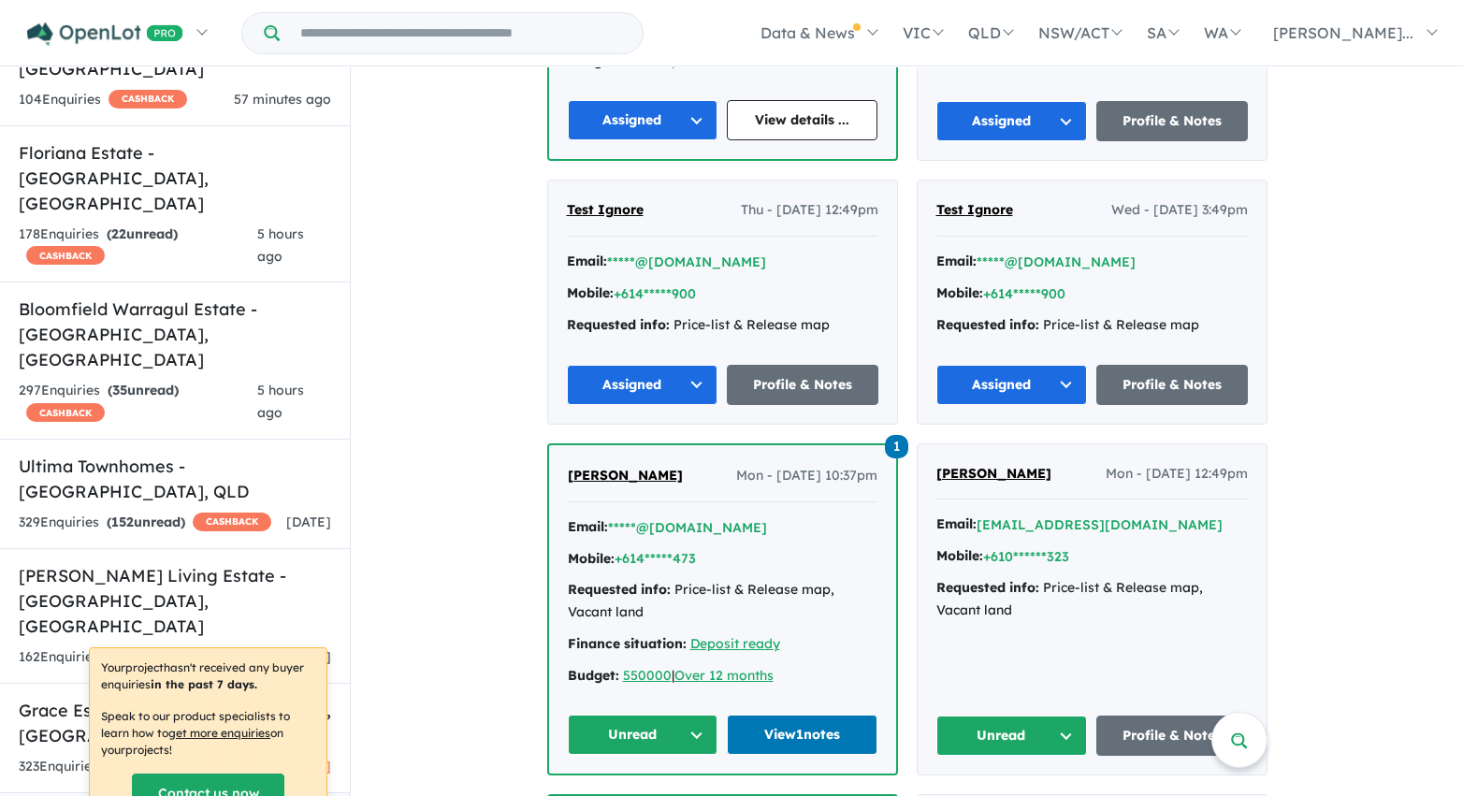
scroll to position [4782, 0]
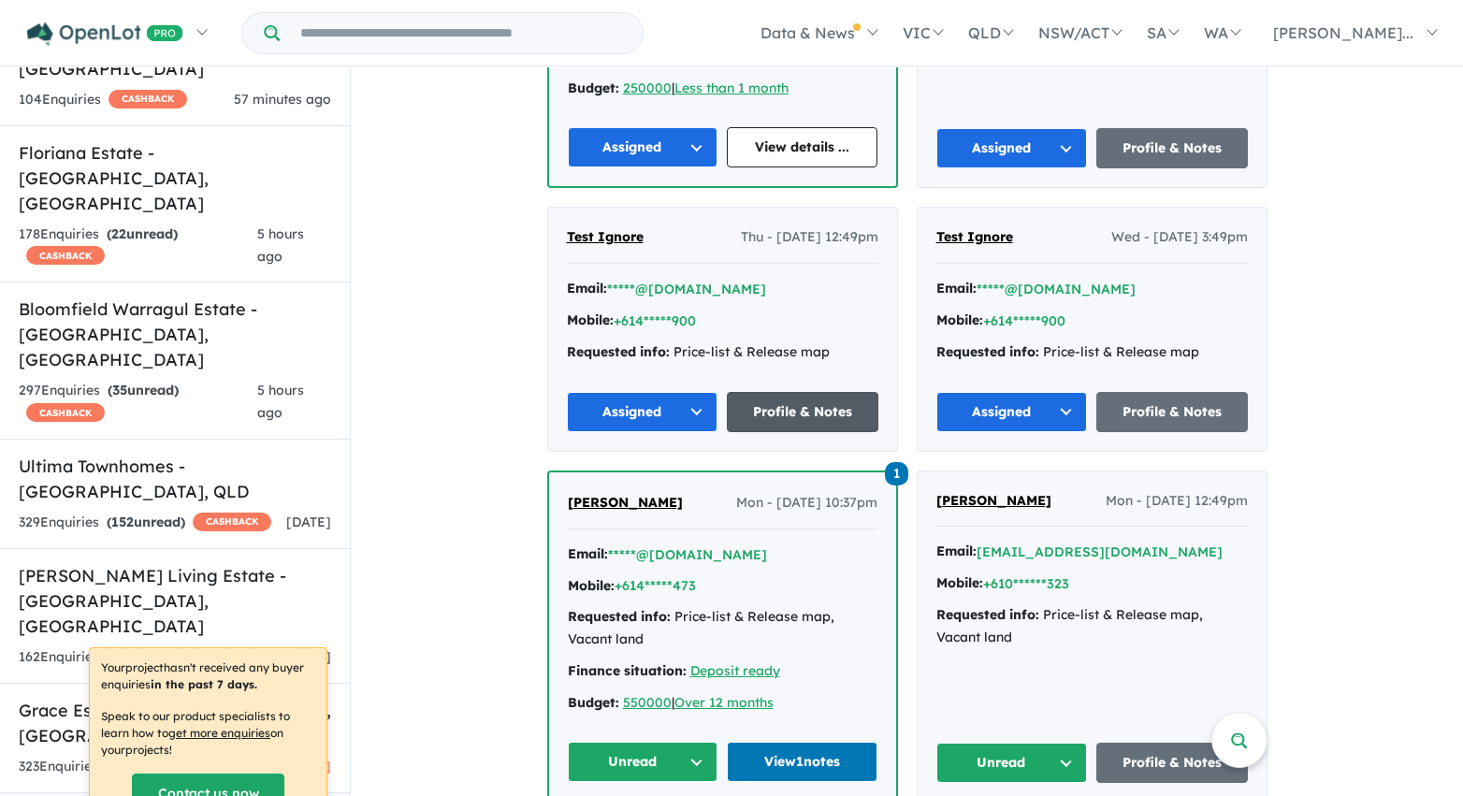
click at [823, 392] on link "Profile & Notes" at bounding box center [803, 412] width 152 height 40
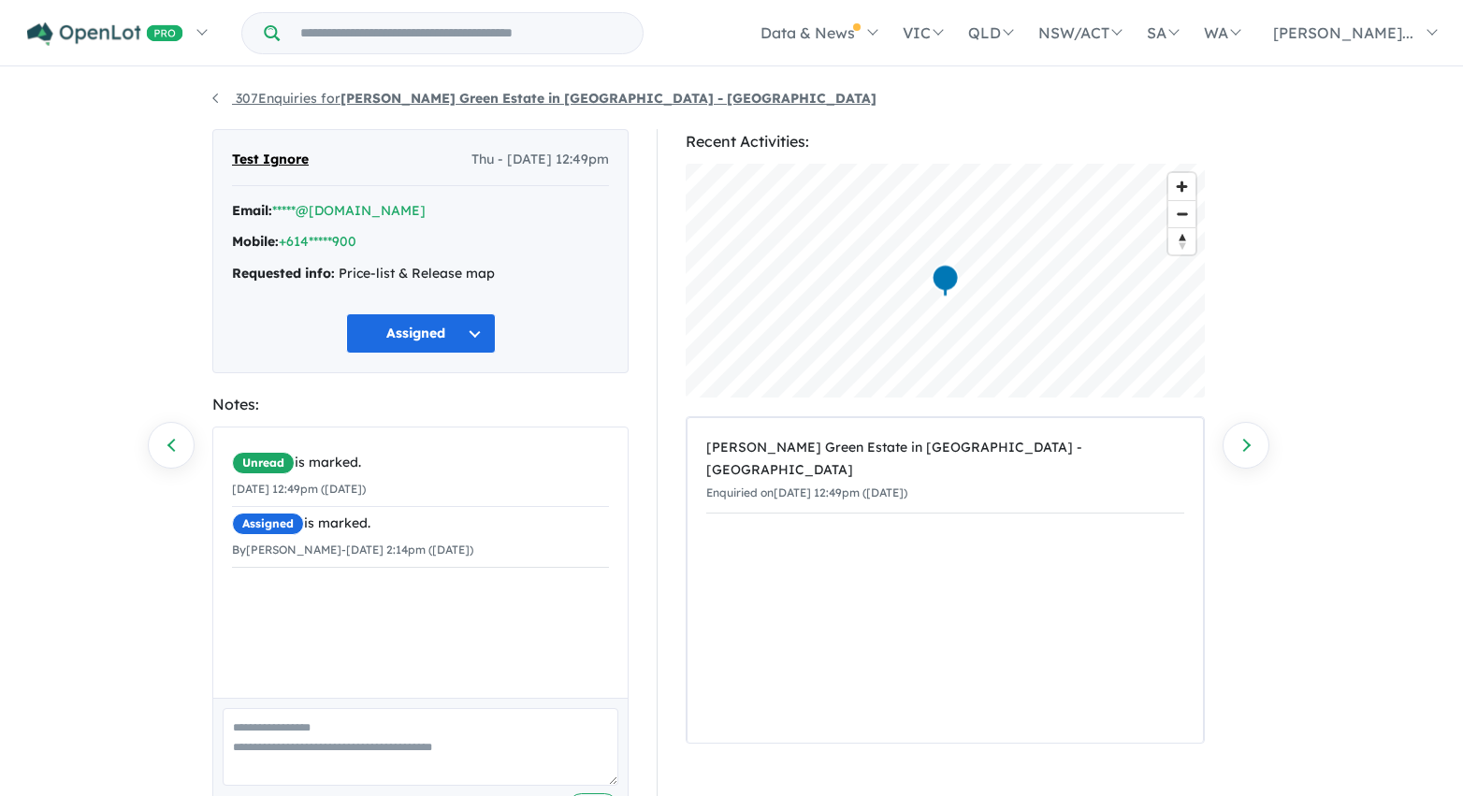
click at [213, 99] on link "307 Enquiries for [PERSON_NAME] Green Estate in [GEOGRAPHIC_DATA] - [GEOGRAPHIC…" at bounding box center [544, 98] width 664 height 17
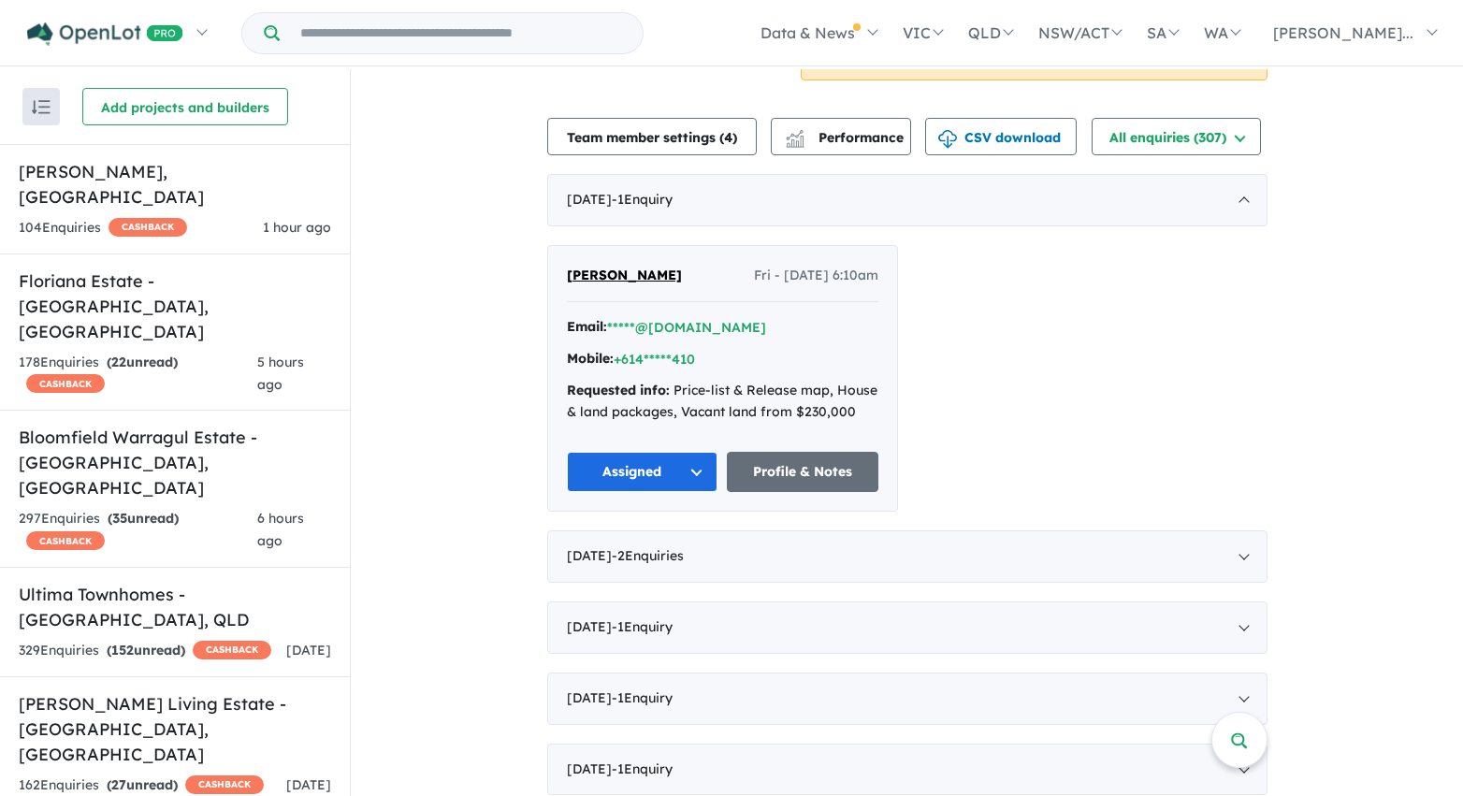
scroll to position [608, 0]
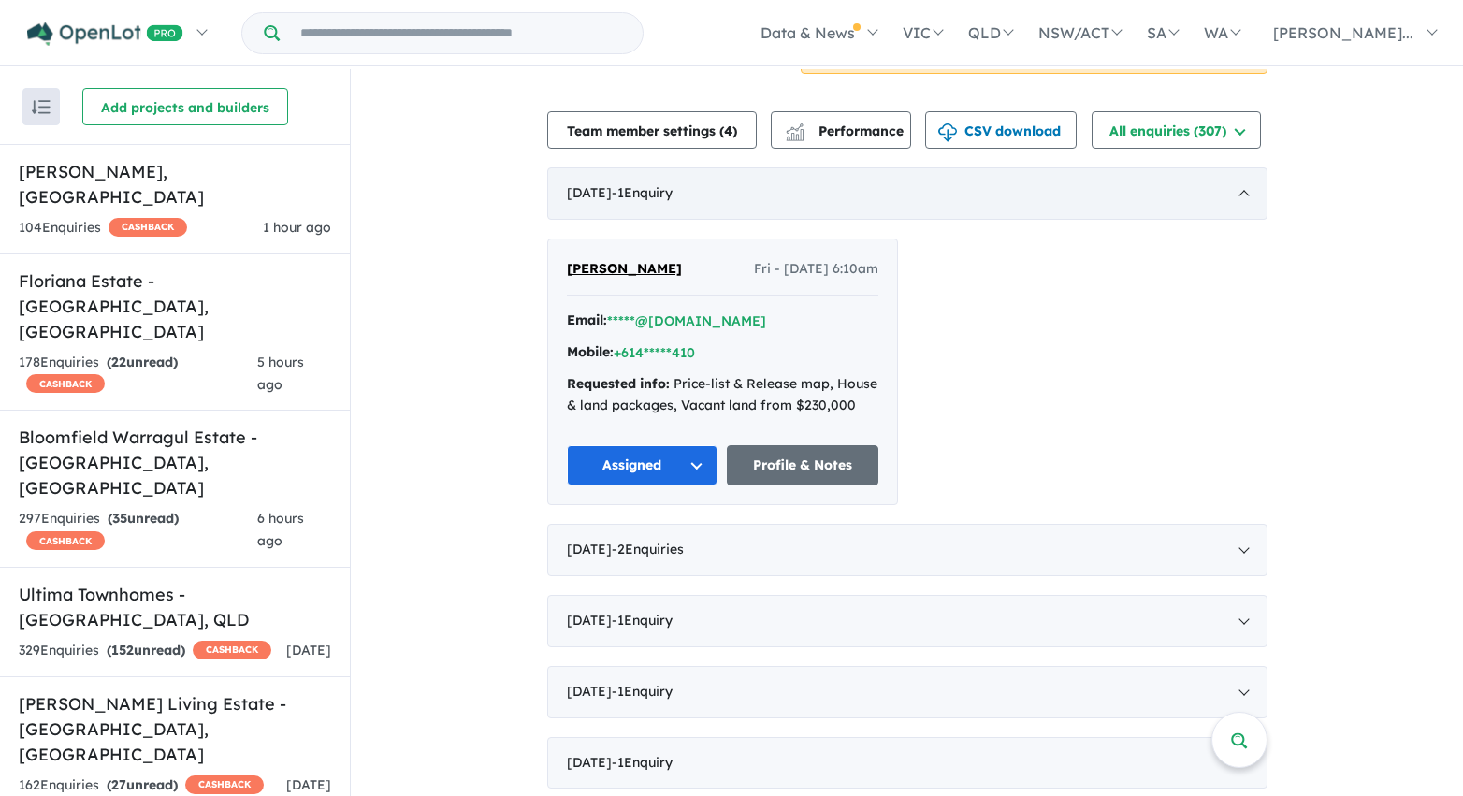
click at [1115, 184] on div "[DATE] - 1 Enquir y ( 0 unread)" at bounding box center [907, 193] width 720 height 52
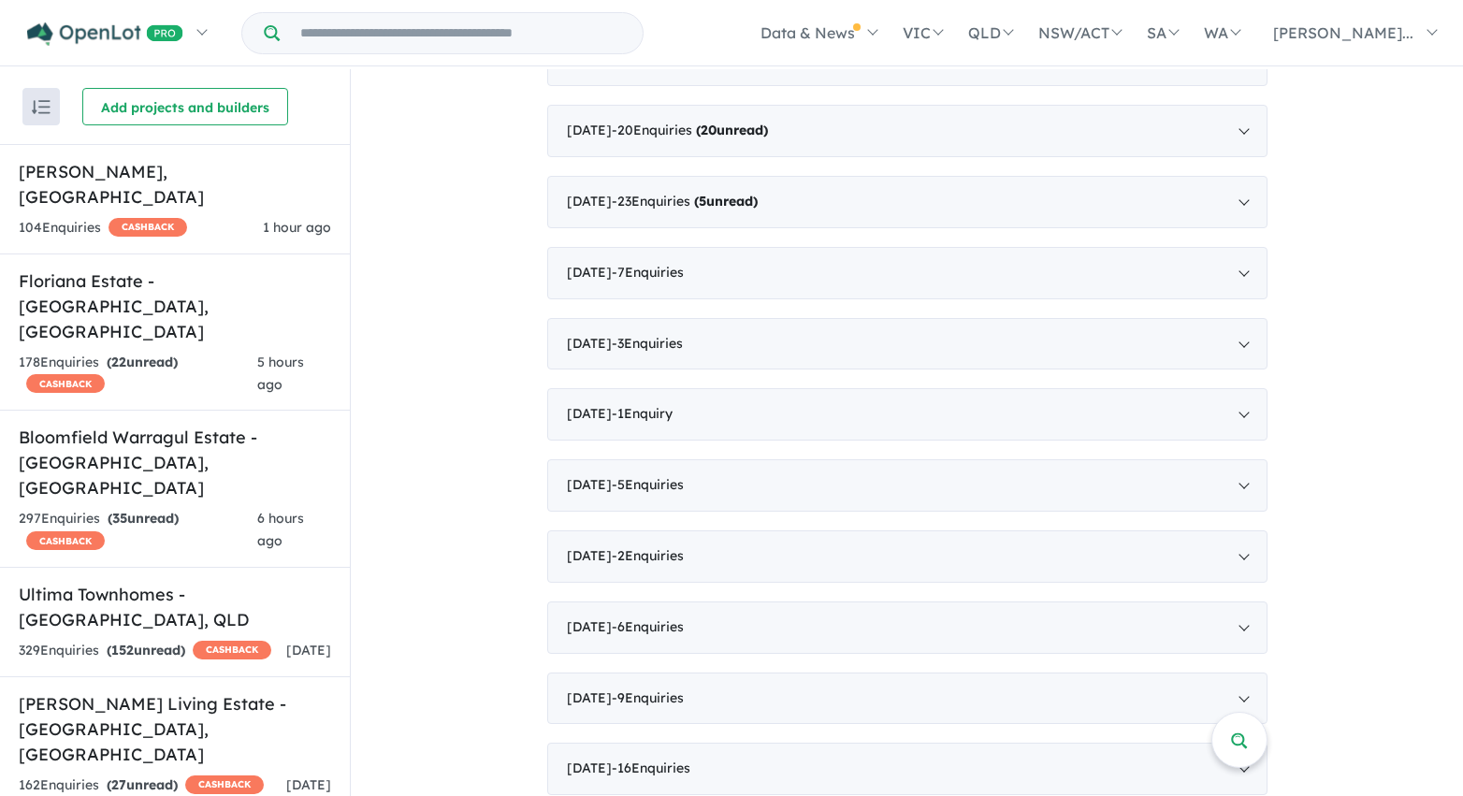
scroll to position [2040, 0]
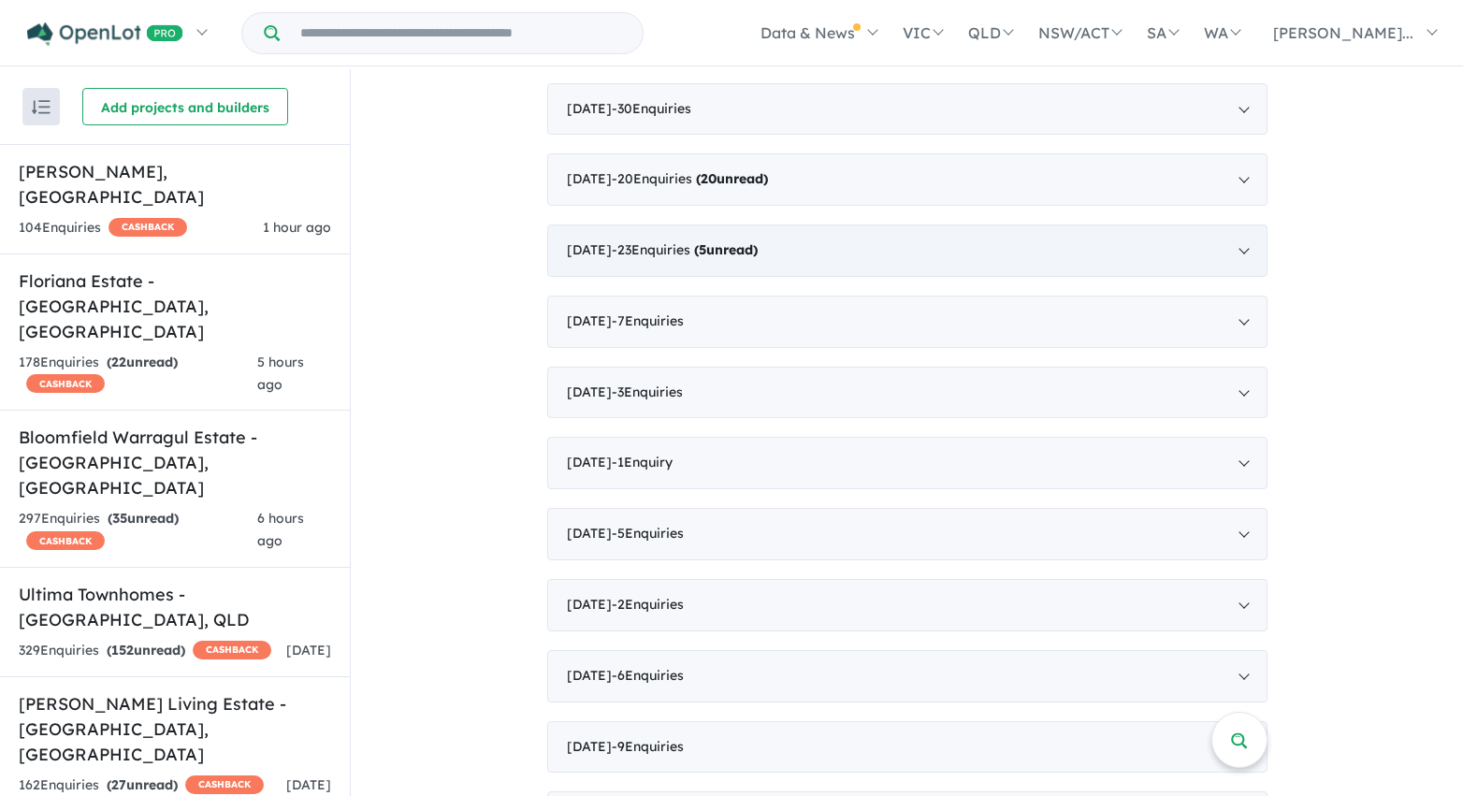
click at [695, 248] on span "- 23 Enquir ies ( 5 unread)" at bounding box center [685, 249] width 146 height 17
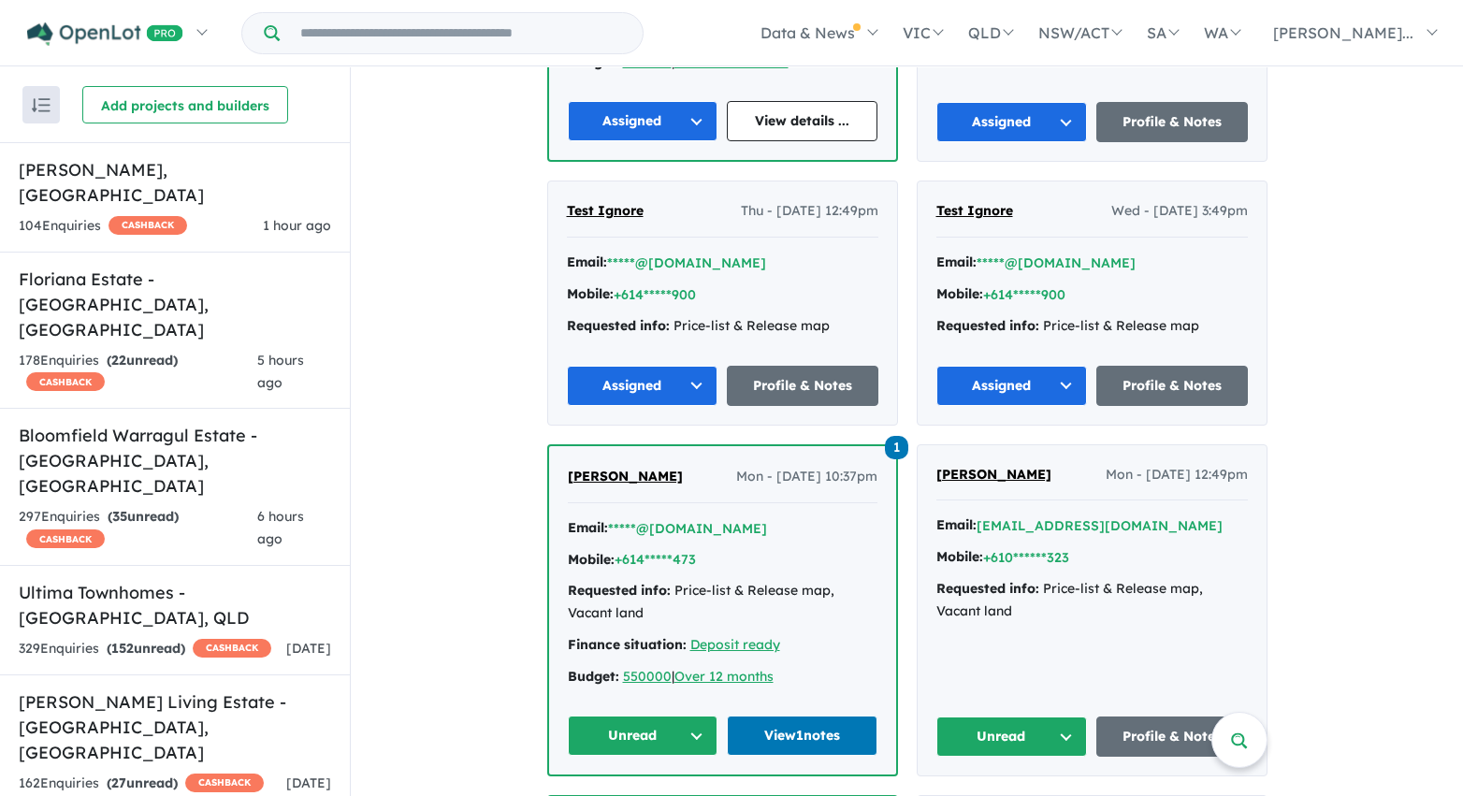
scroll to position [5015, 0]
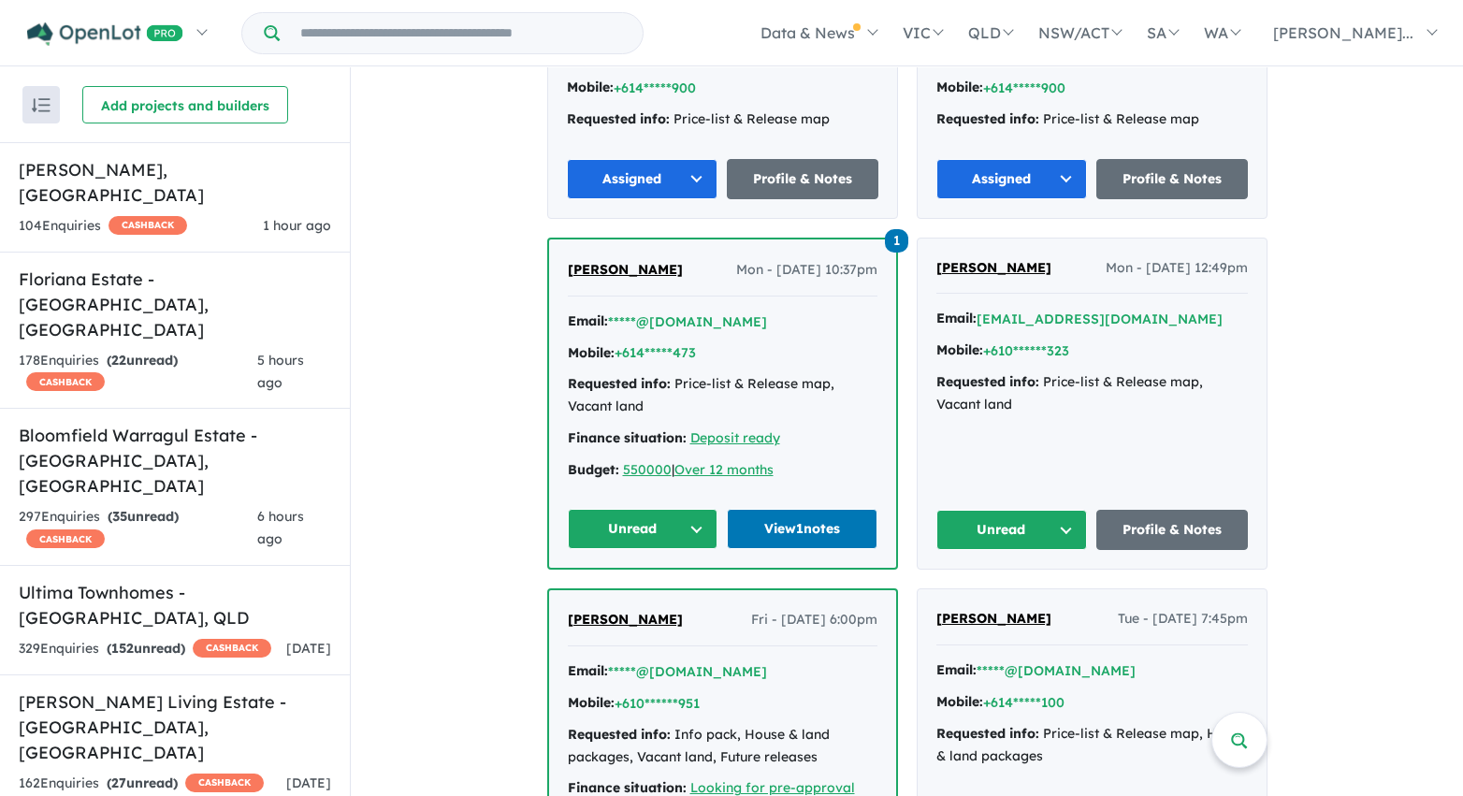
click at [637, 509] on button "Unread" at bounding box center [643, 529] width 151 height 40
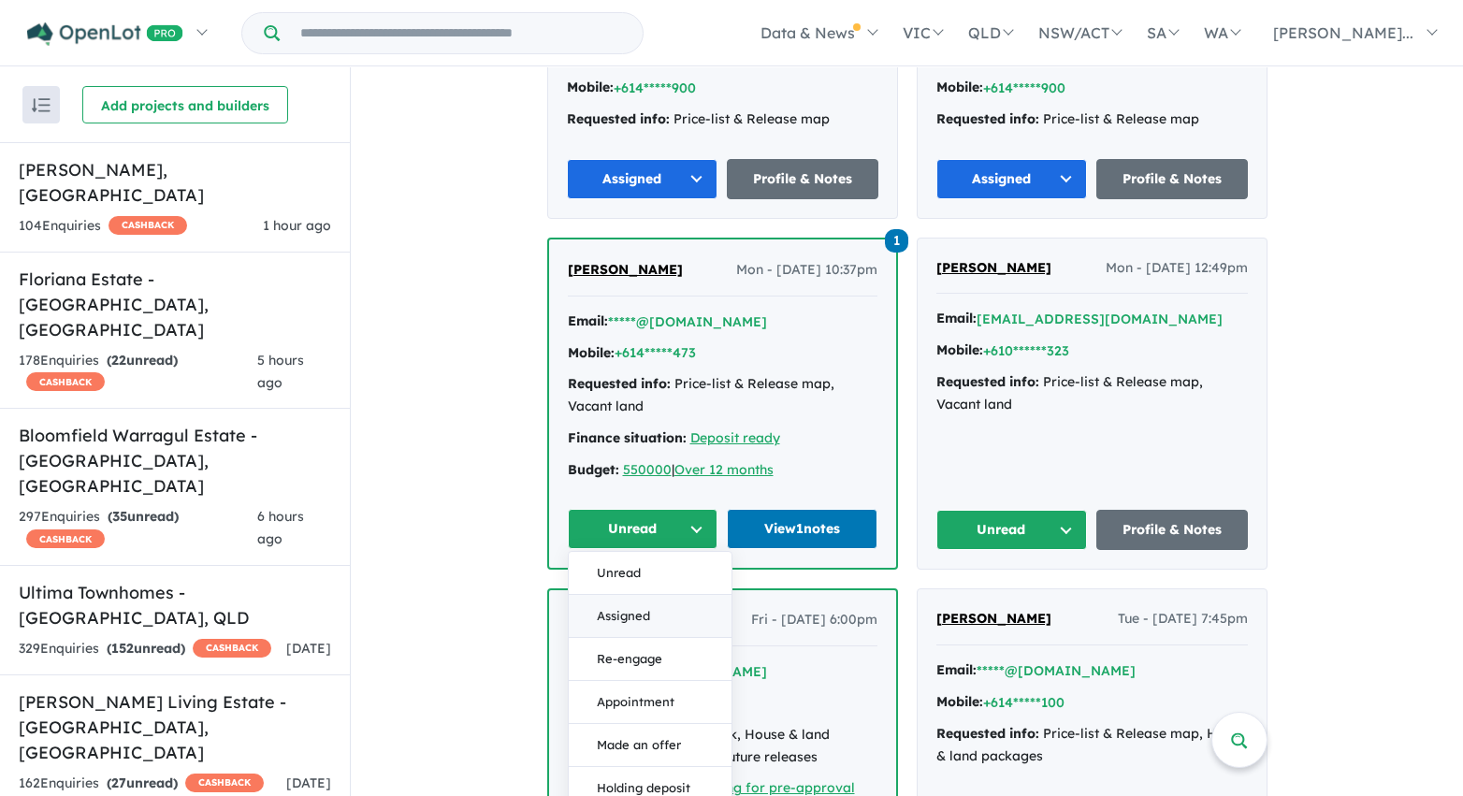
click at [650, 598] on button "Assigned" at bounding box center [650, 616] width 163 height 43
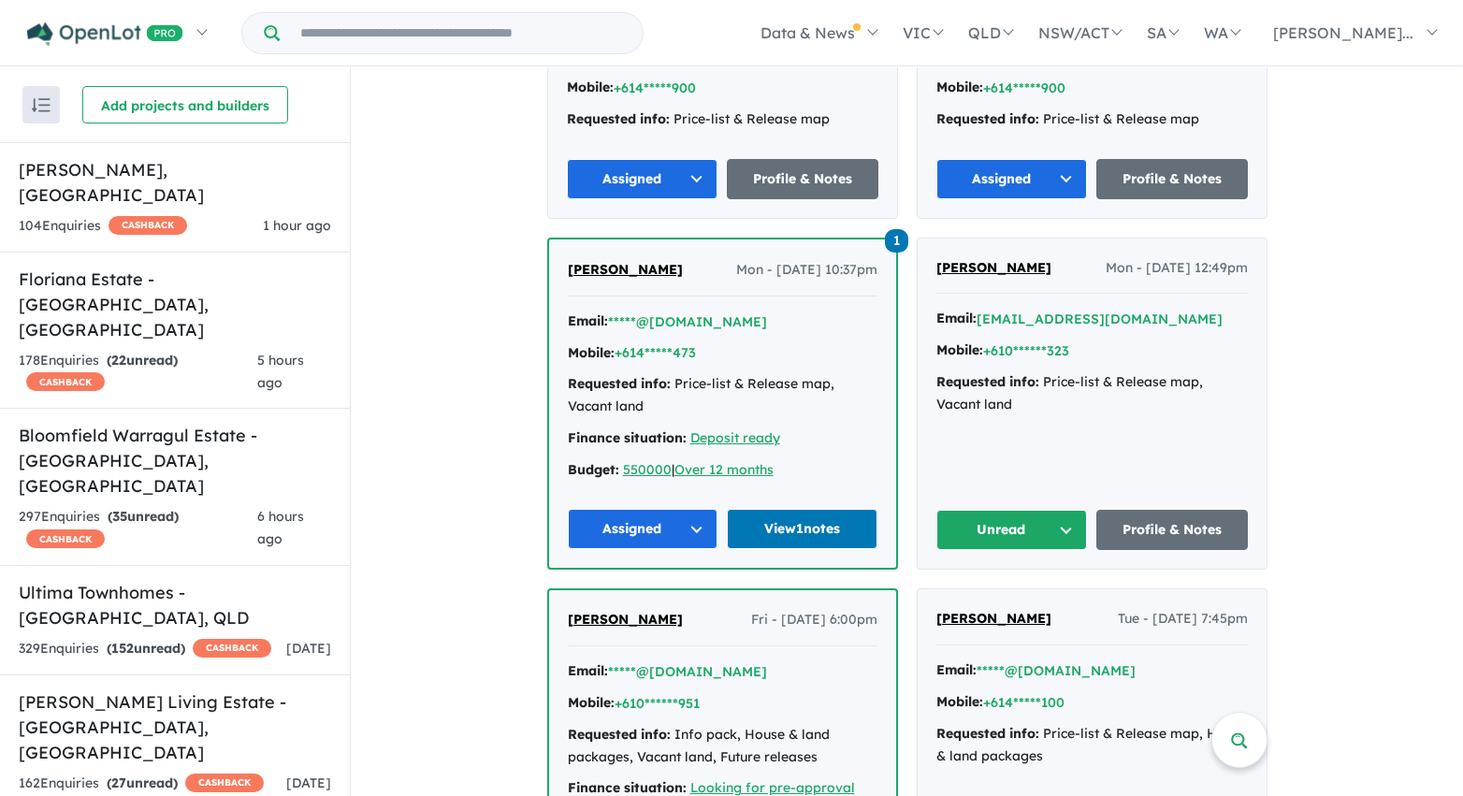
click at [993, 510] on button "Unread" at bounding box center [1012, 530] width 152 height 40
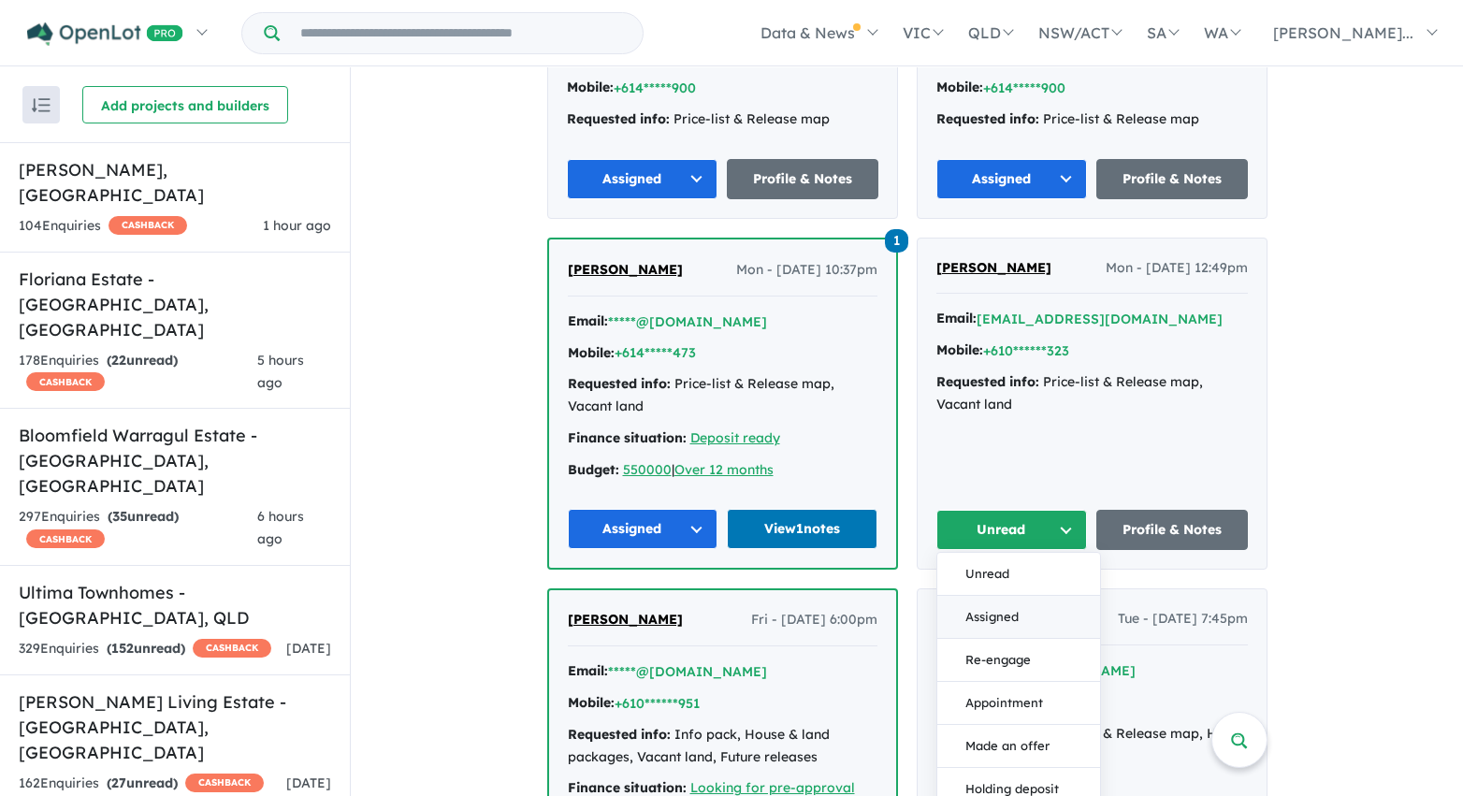
click at [984, 606] on button "Assigned" at bounding box center [1018, 617] width 163 height 43
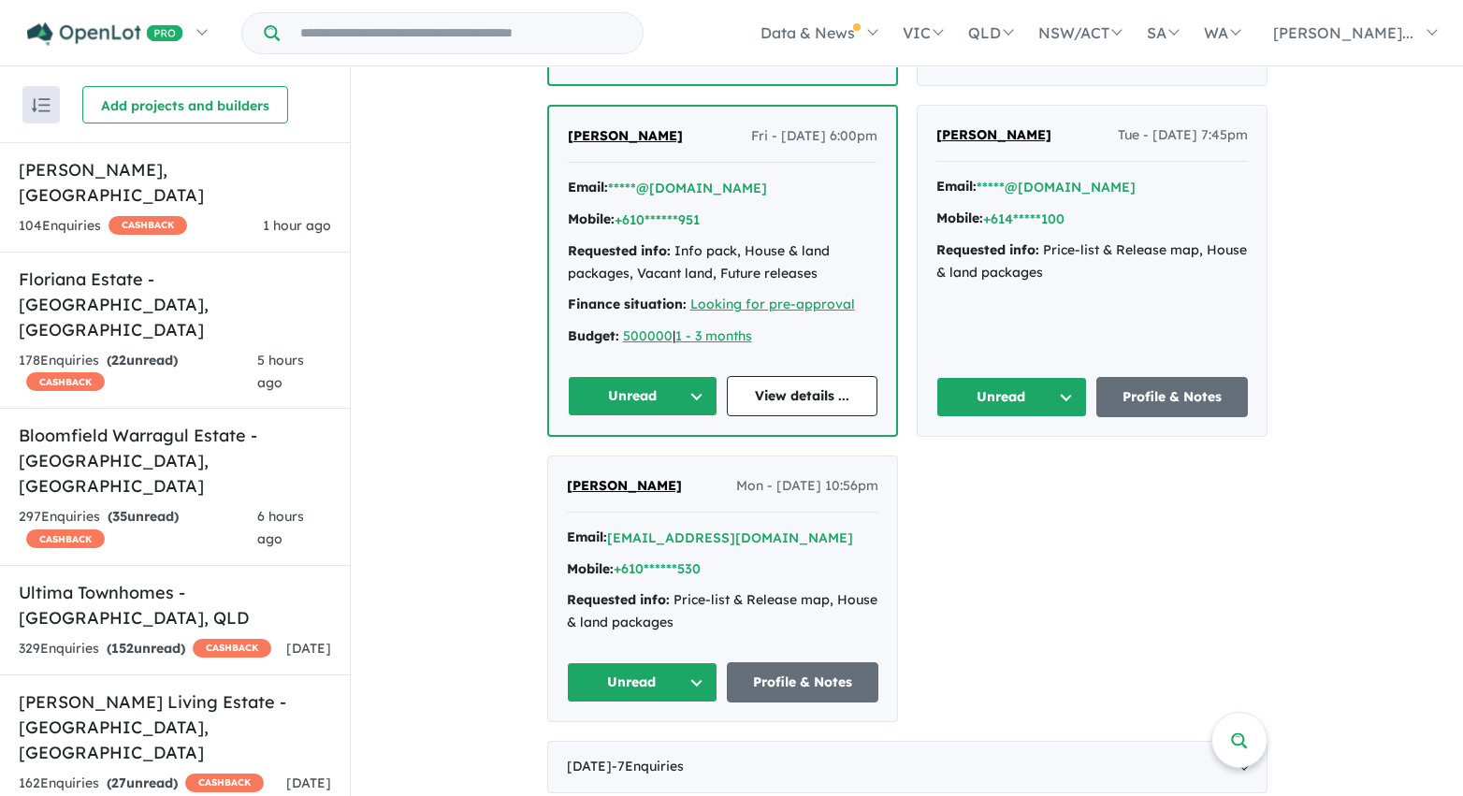
scroll to position [5503, 0]
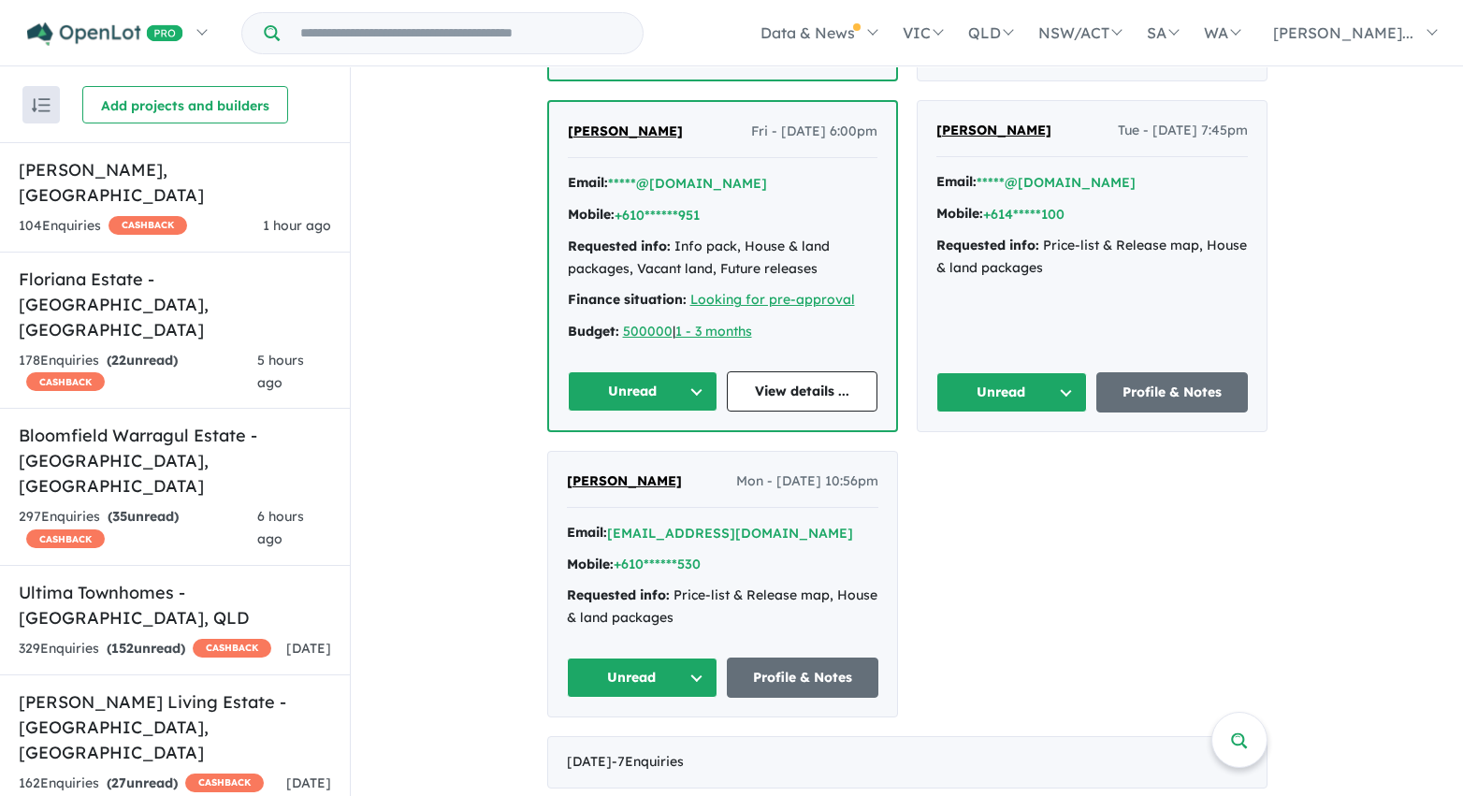
click at [665, 375] on button "Unread" at bounding box center [643, 391] width 151 height 40
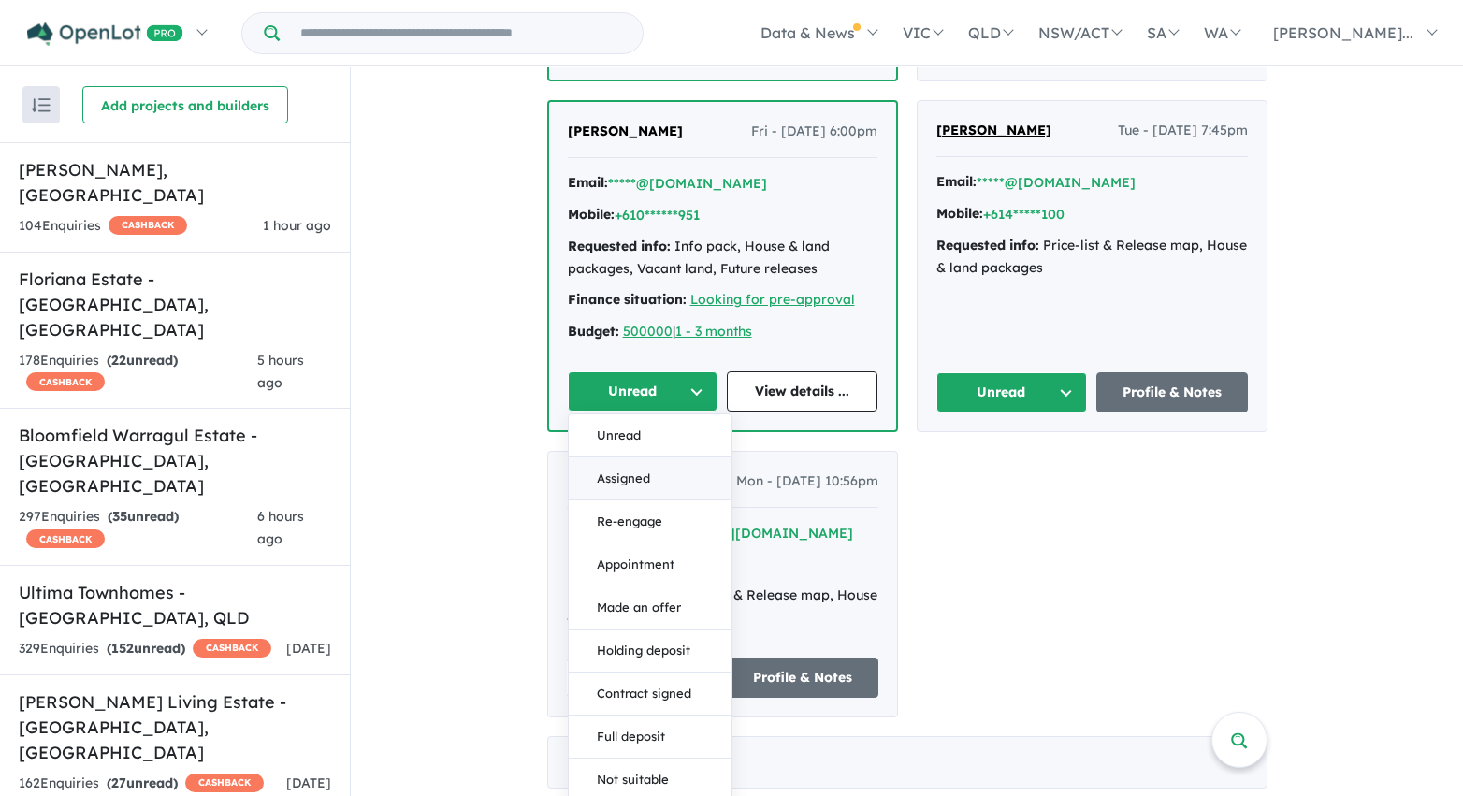
click at [659, 460] on button "Assigned" at bounding box center [650, 478] width 163 height 43
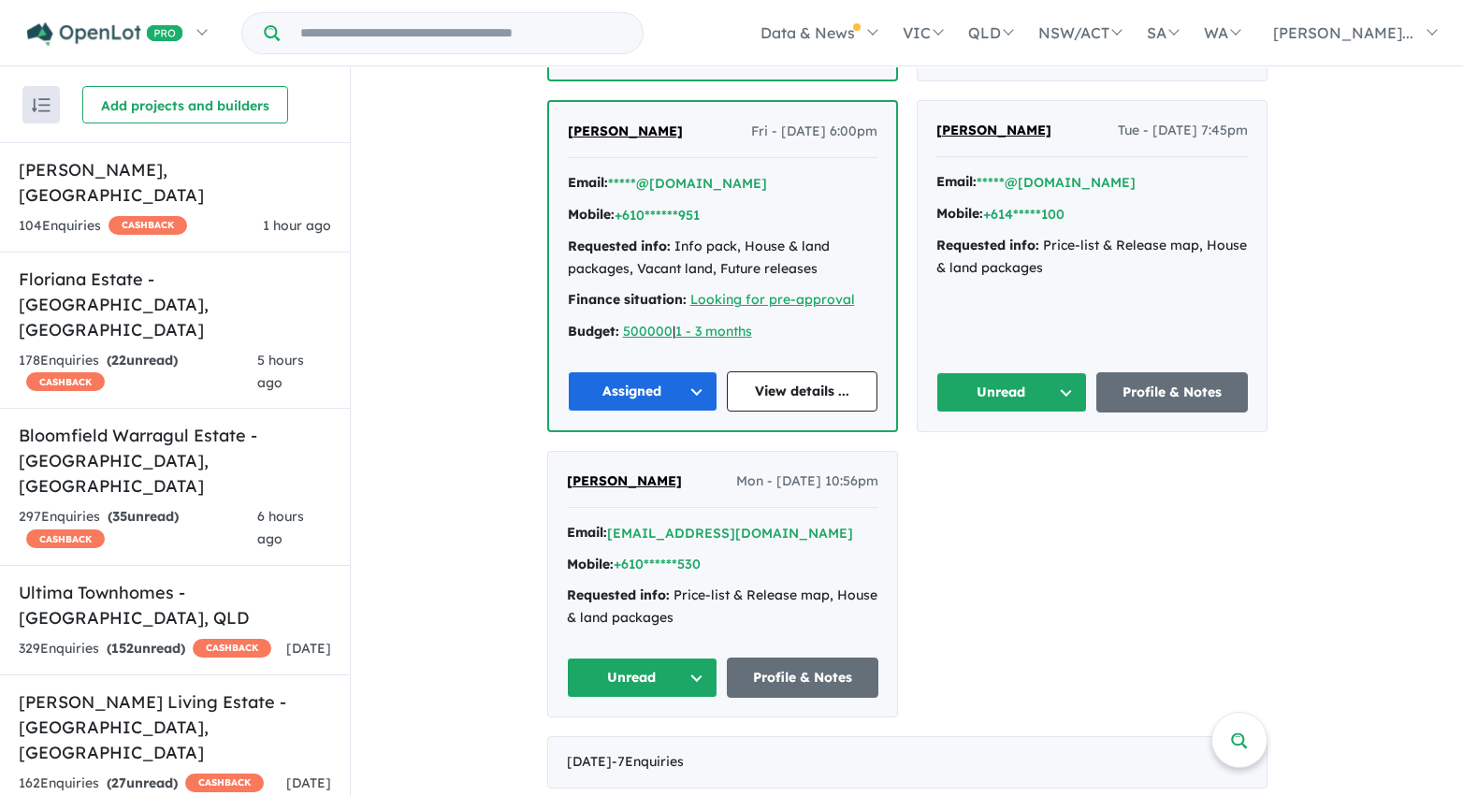
click at [991, 372] on button "Unread" at bounding box center [1012, 392] width 152 height 40
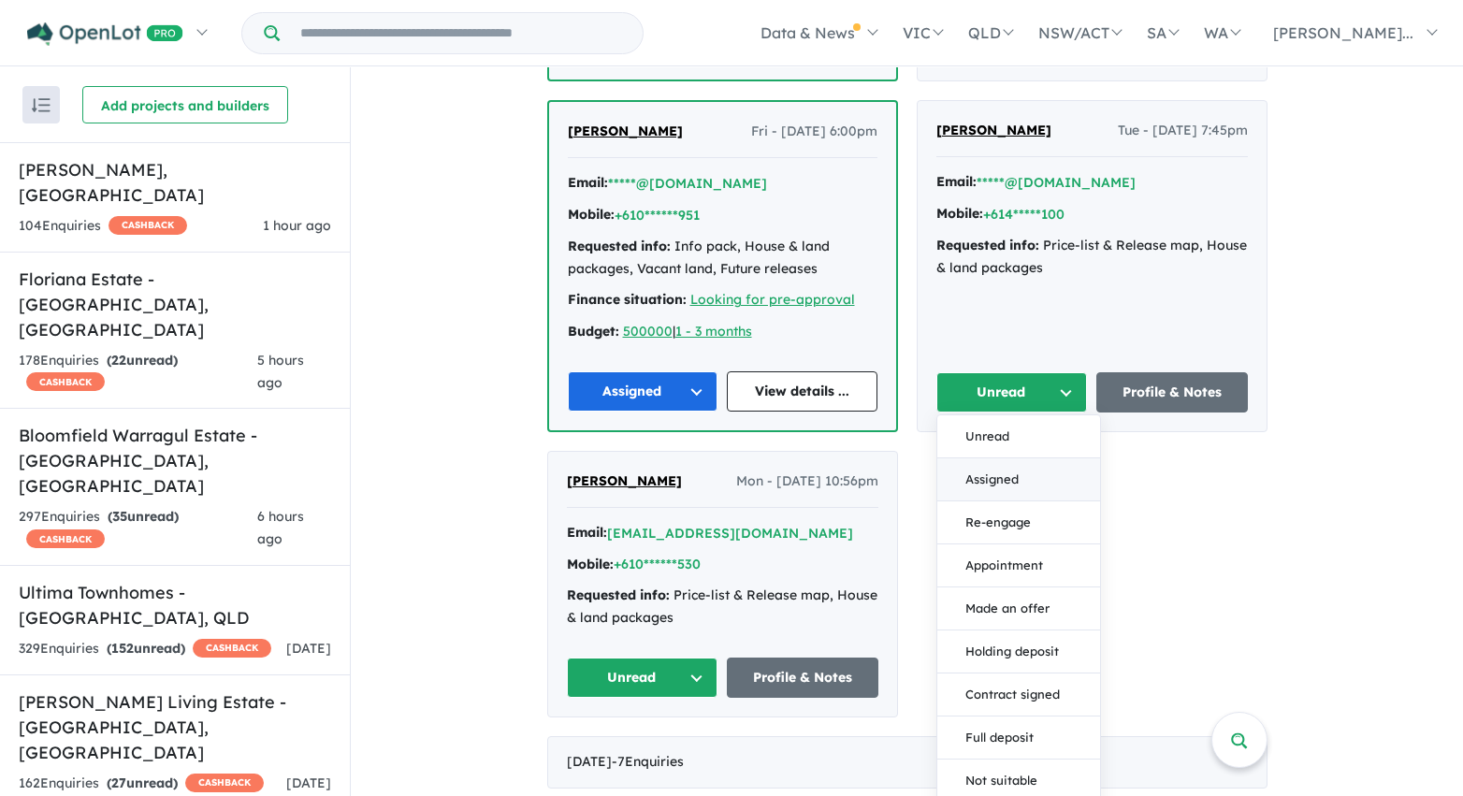
click at [987, 458] on button "Assigned" at bounding box center [1018, 479] width 163 height 43
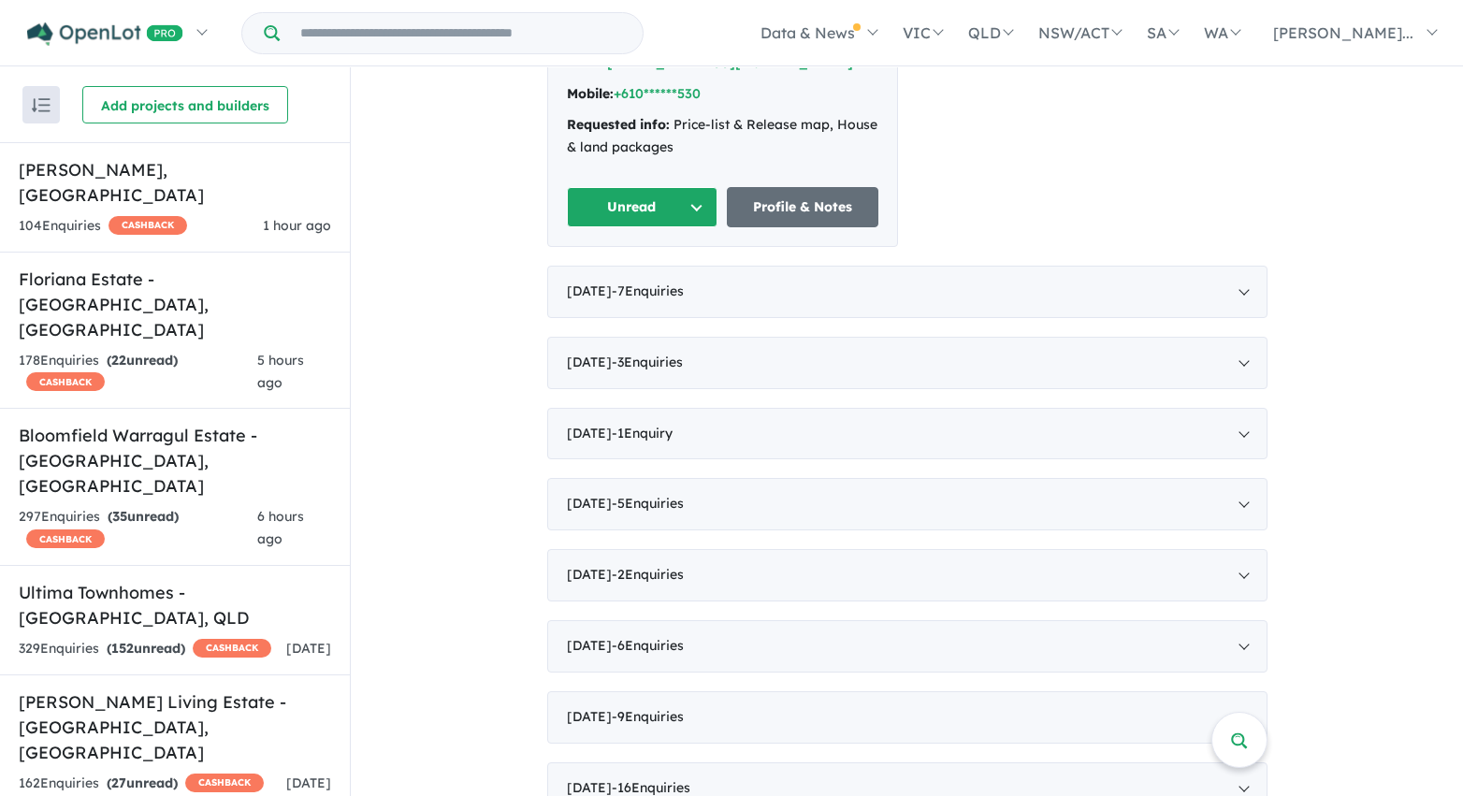
scroll to position [6019, 0]
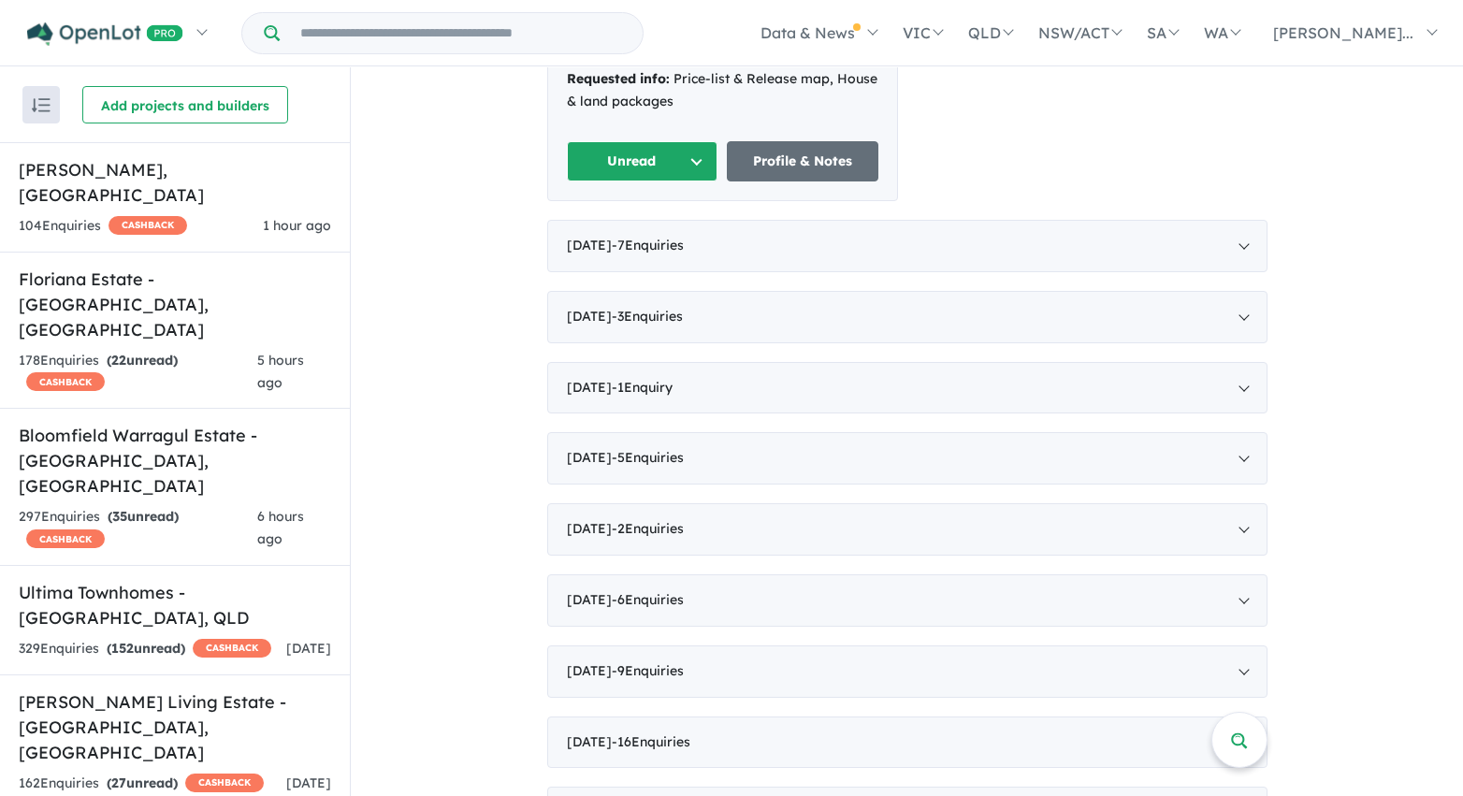
click at [658, 150] on button "Unread" at bounding box center [643, 161] width 152 height 40
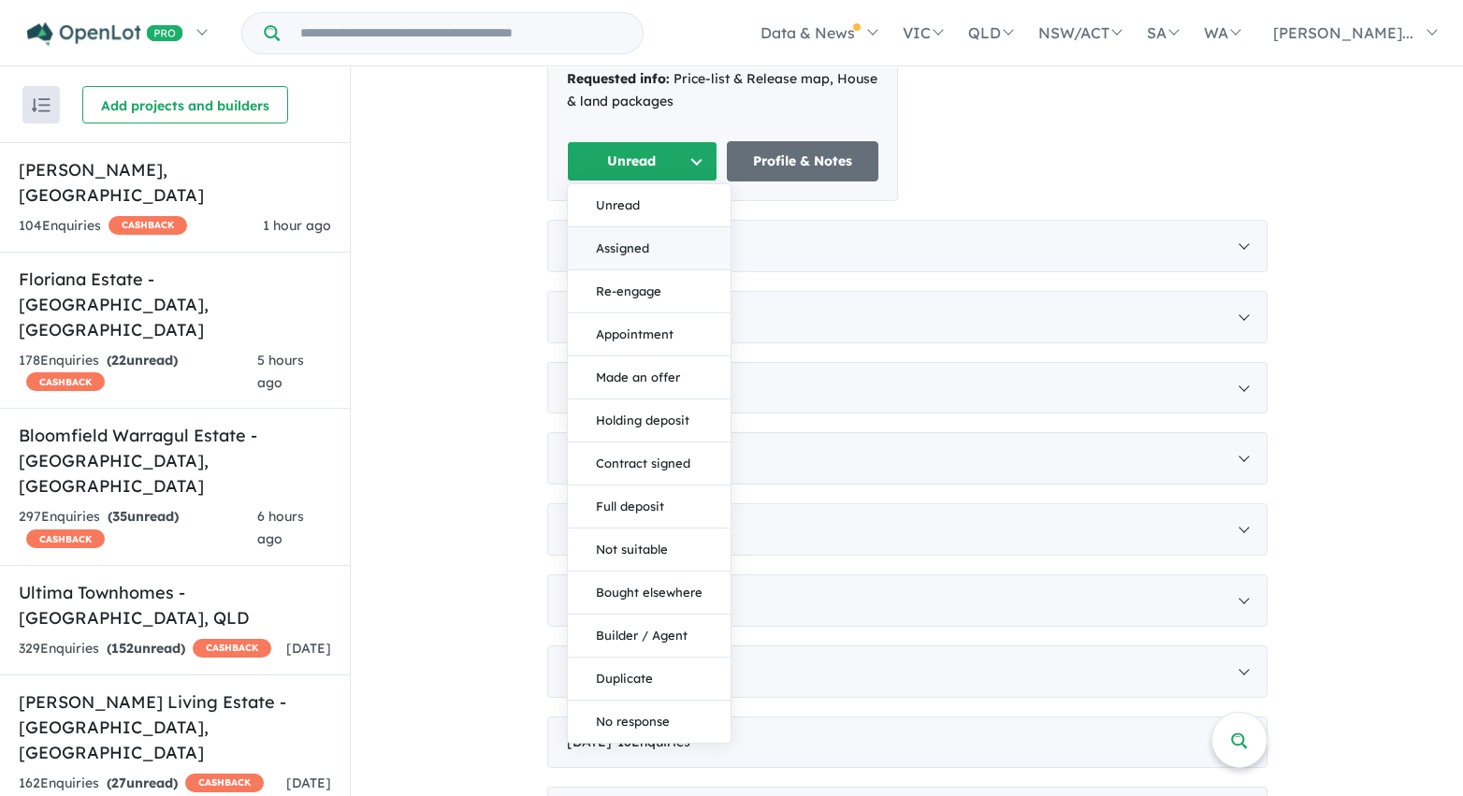
click at [644, 239] on button "Assigned" at bounding box center [649, 248] width 163 height 43
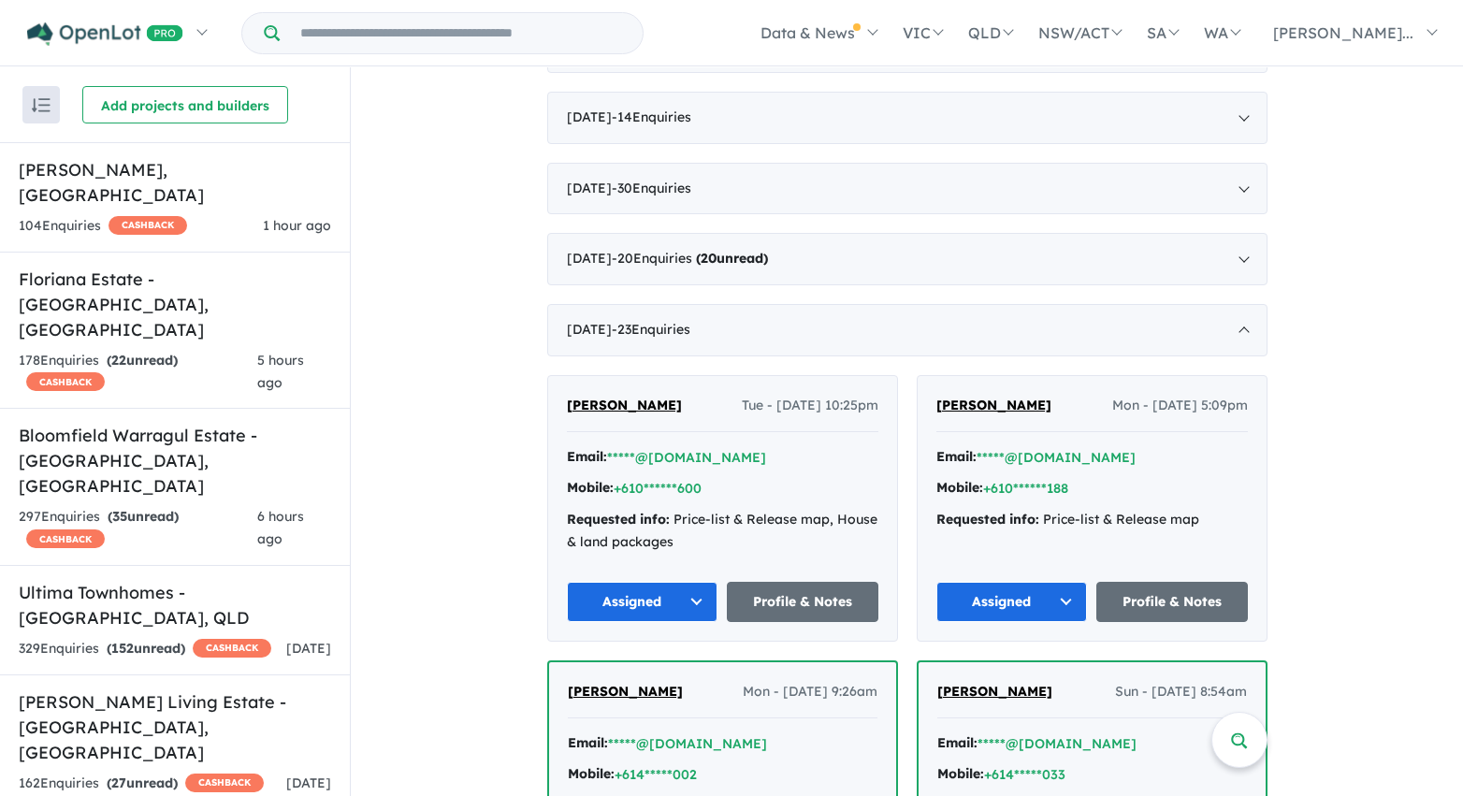
scroll to position [2159, 0]
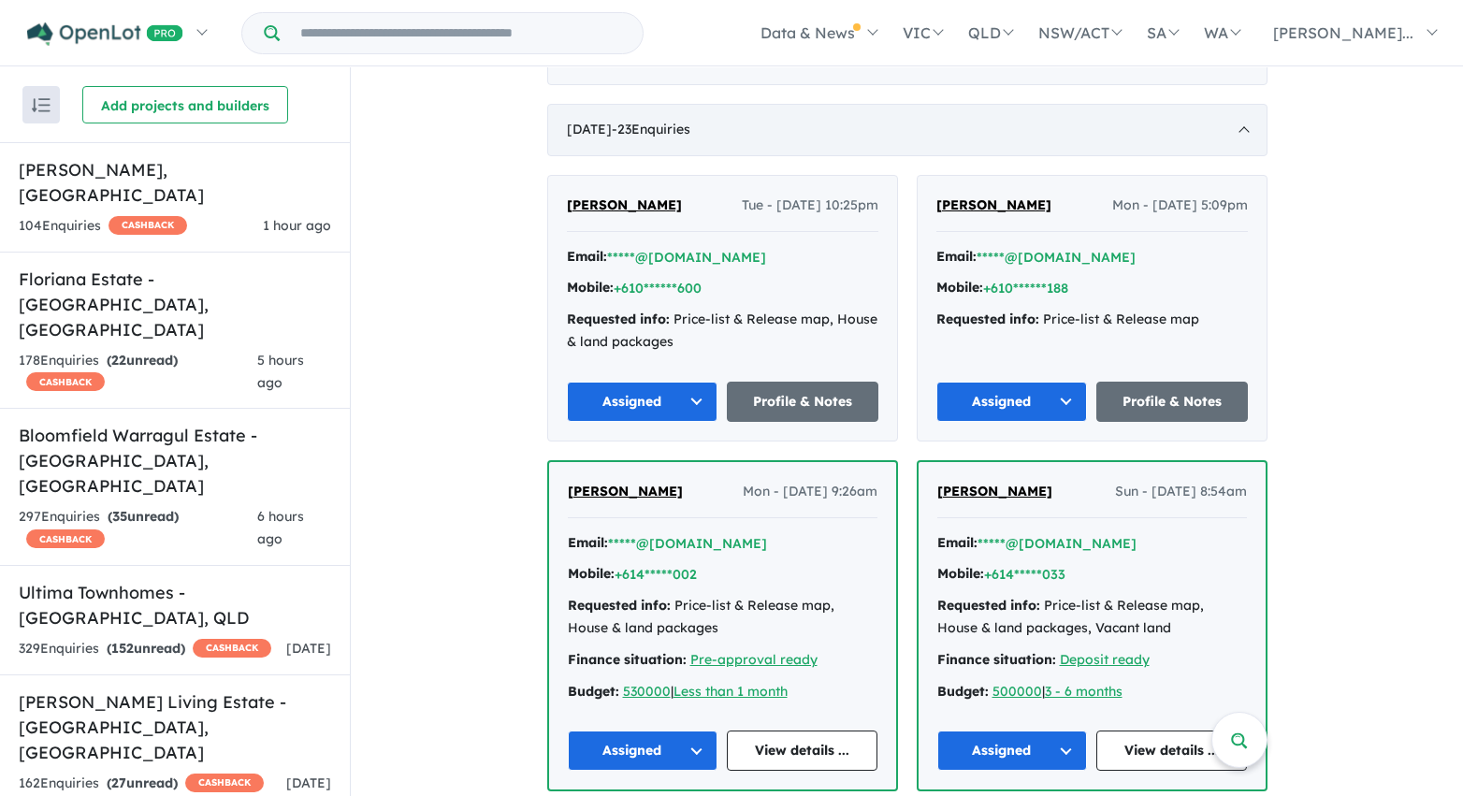
click at [625, 122] on span "- 23 Enquir ies ( 0 unread)" at bounding box center [651, 129] width 79 height 17
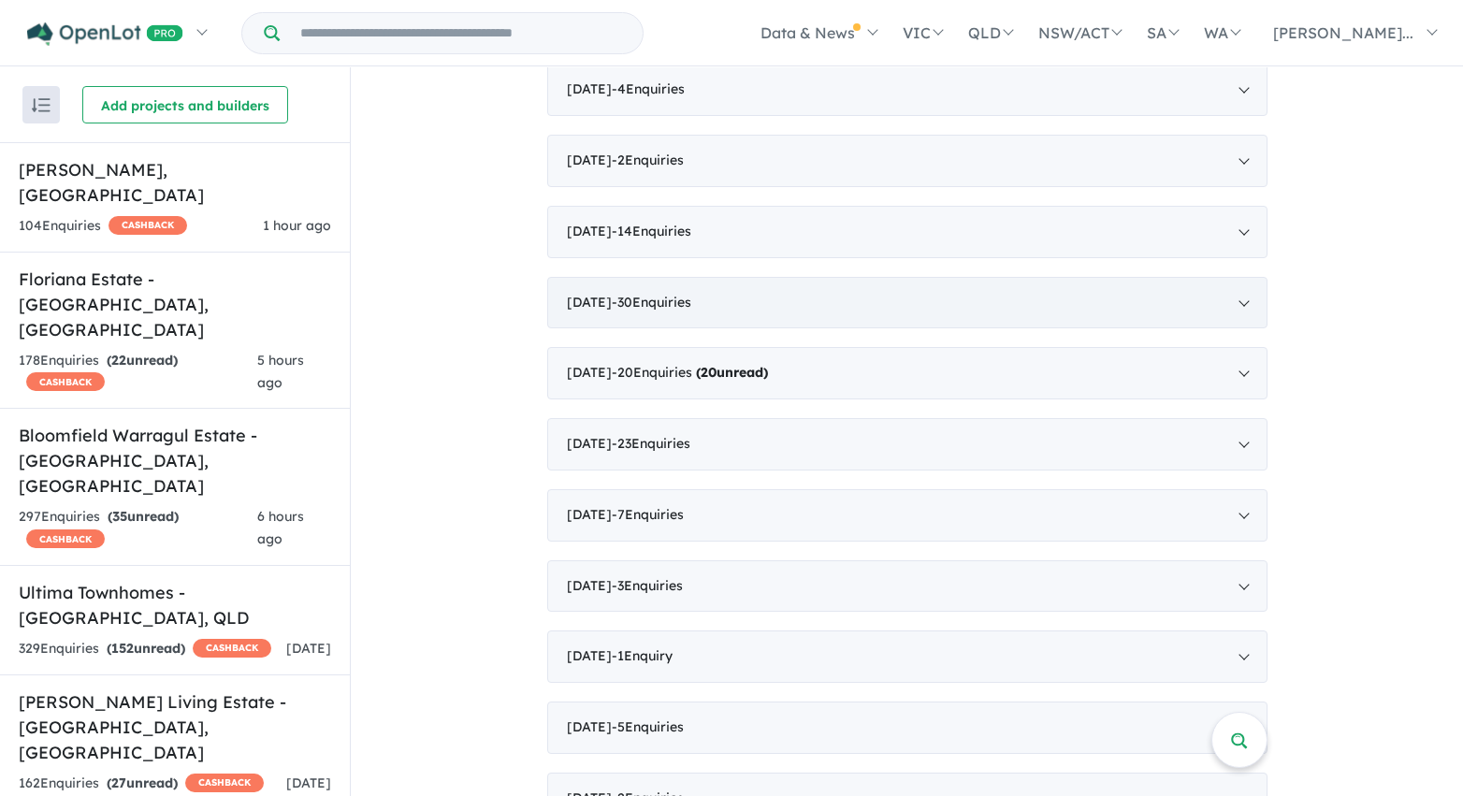
scroll to position [1833, 0]
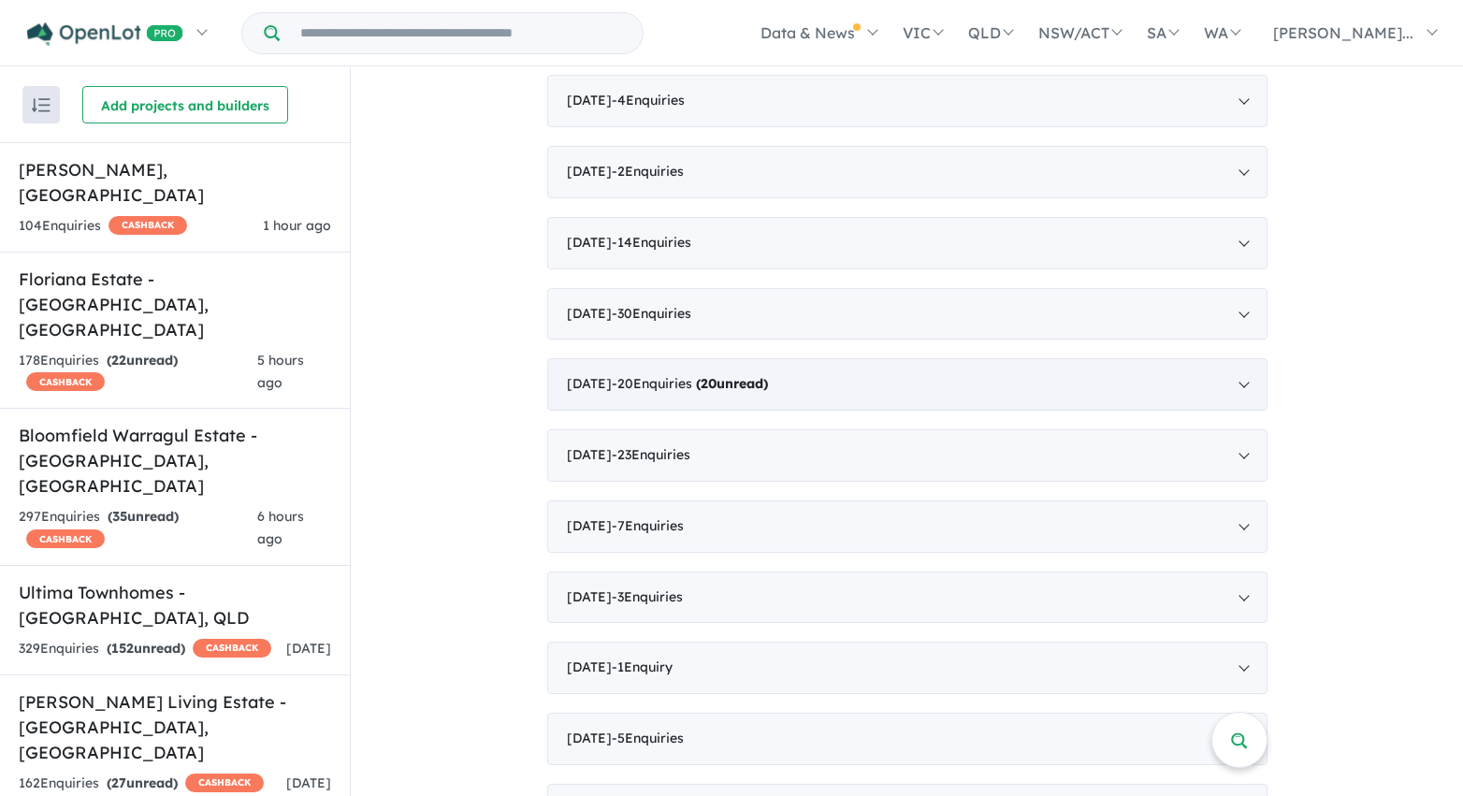
click at [663, 390] on span "- 20 Enquir ies ( 20 unread)" at bounding box center [690, 383] width 156 height 17
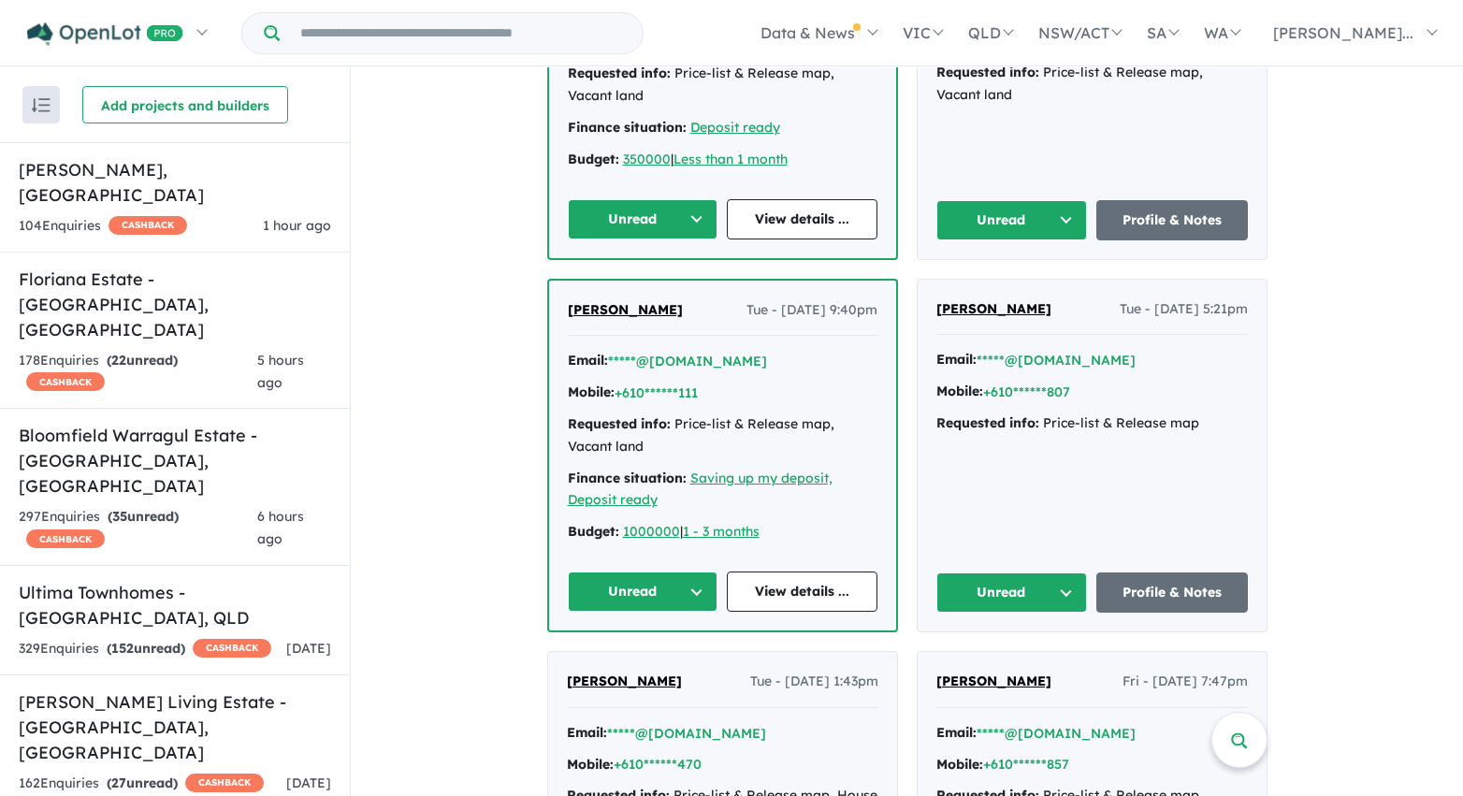
scroll to position [2387, 0]
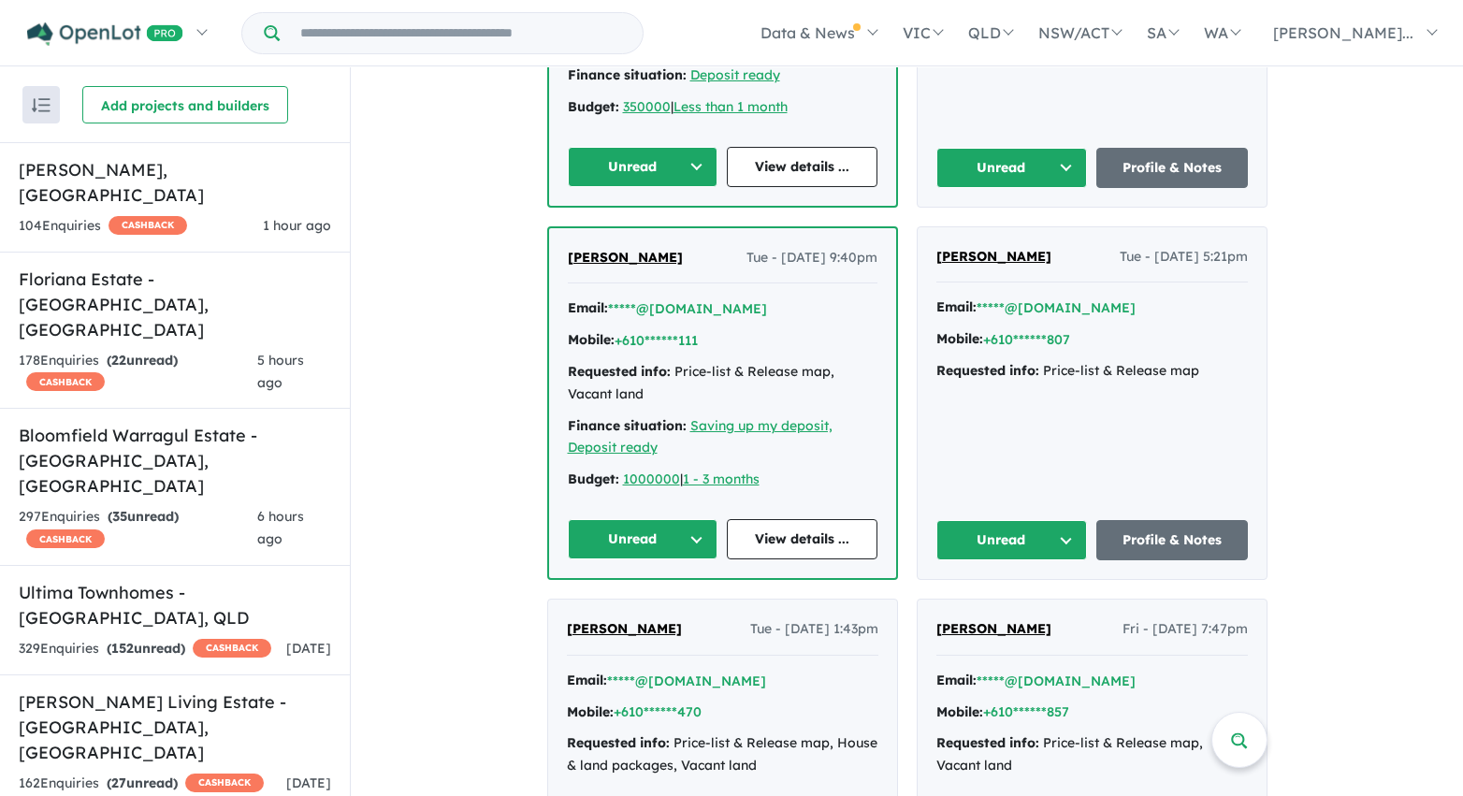
click at [693, 175] on button "Unread" at bounding box center [643, 167] width 151 height 40
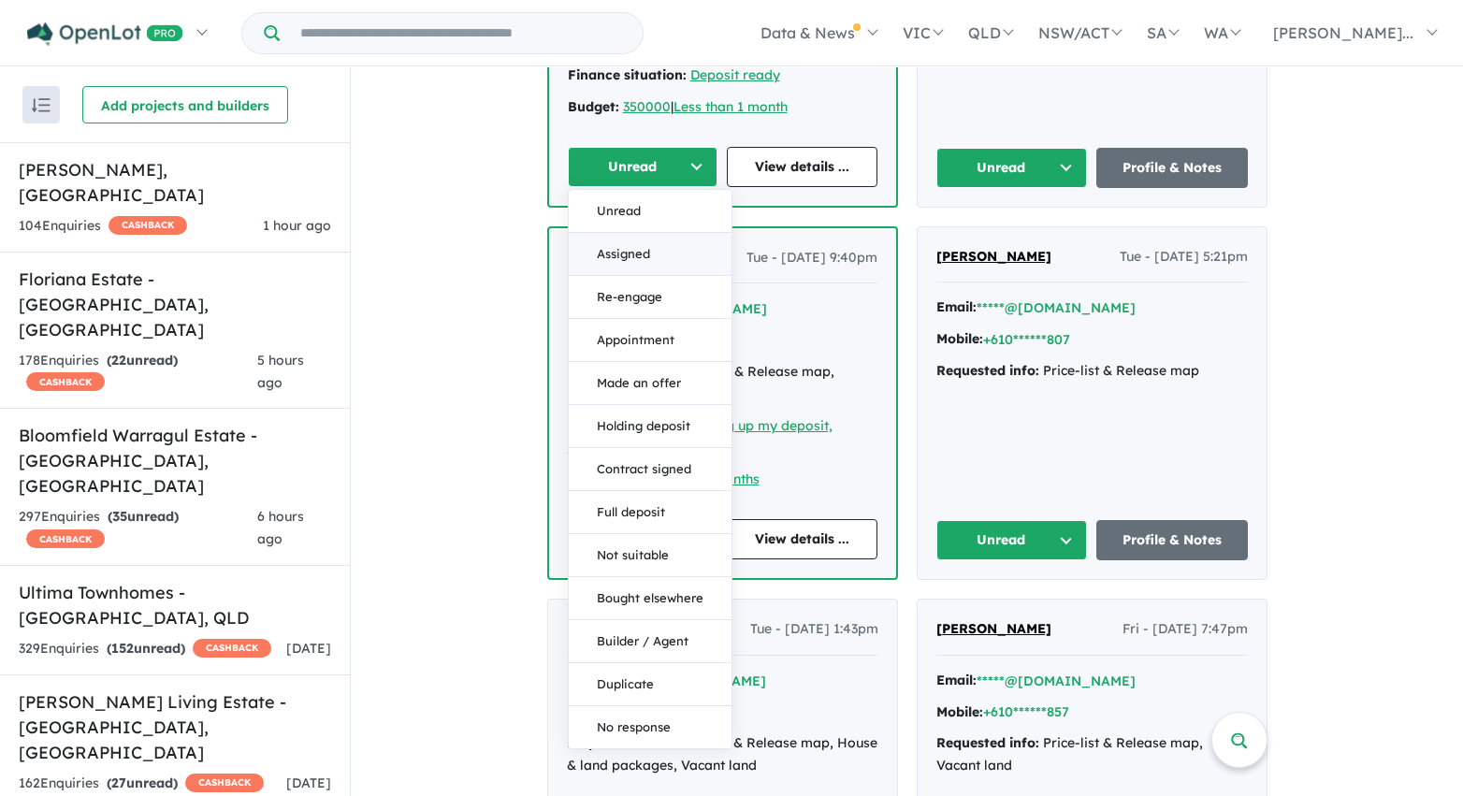
click at [656, 259] on button "Assigned" at bounding box center [650, 254] width 163 height 43
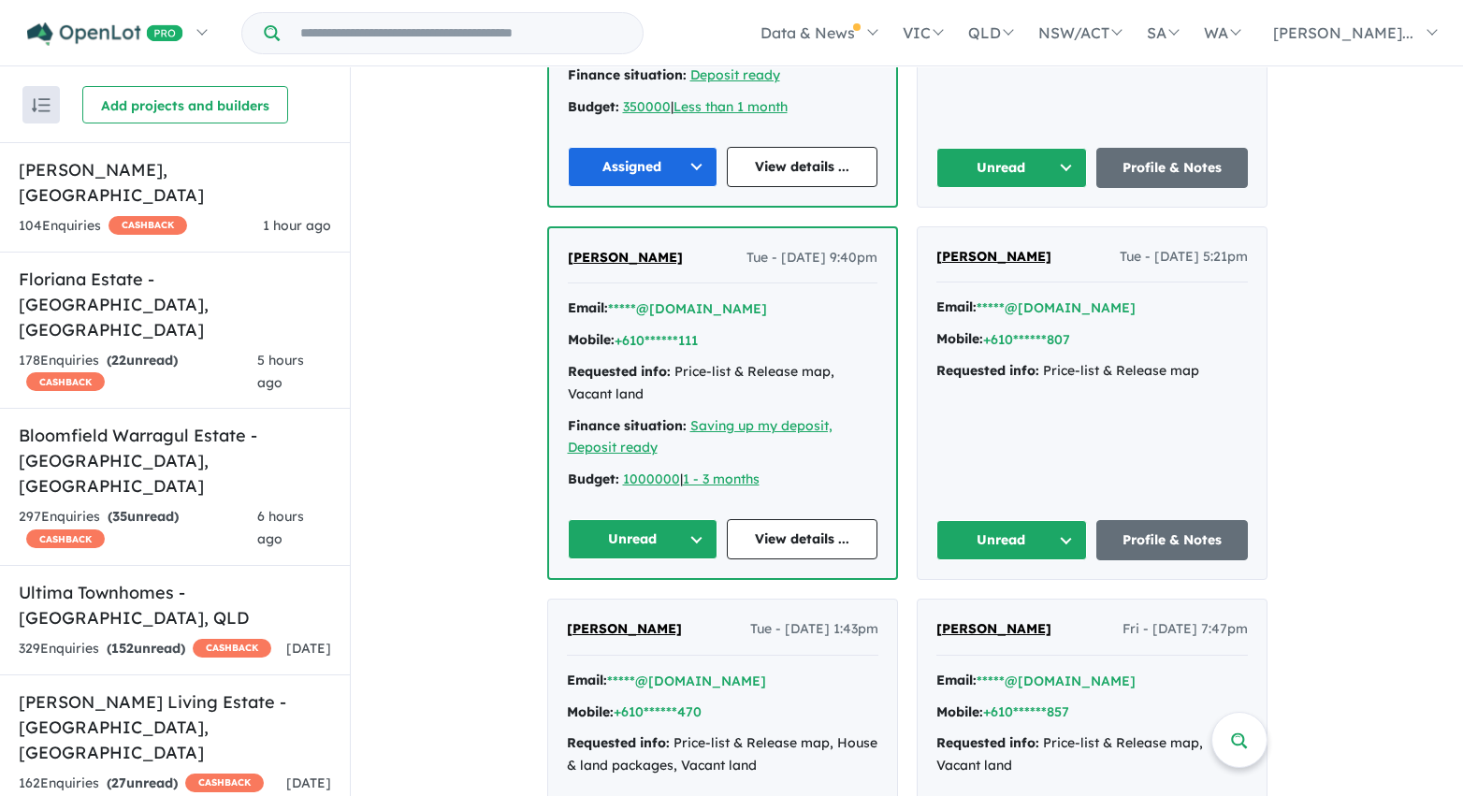
click at [1021, 157] on button "Unread" at bounding box center [1012, 168] width 152 height 40
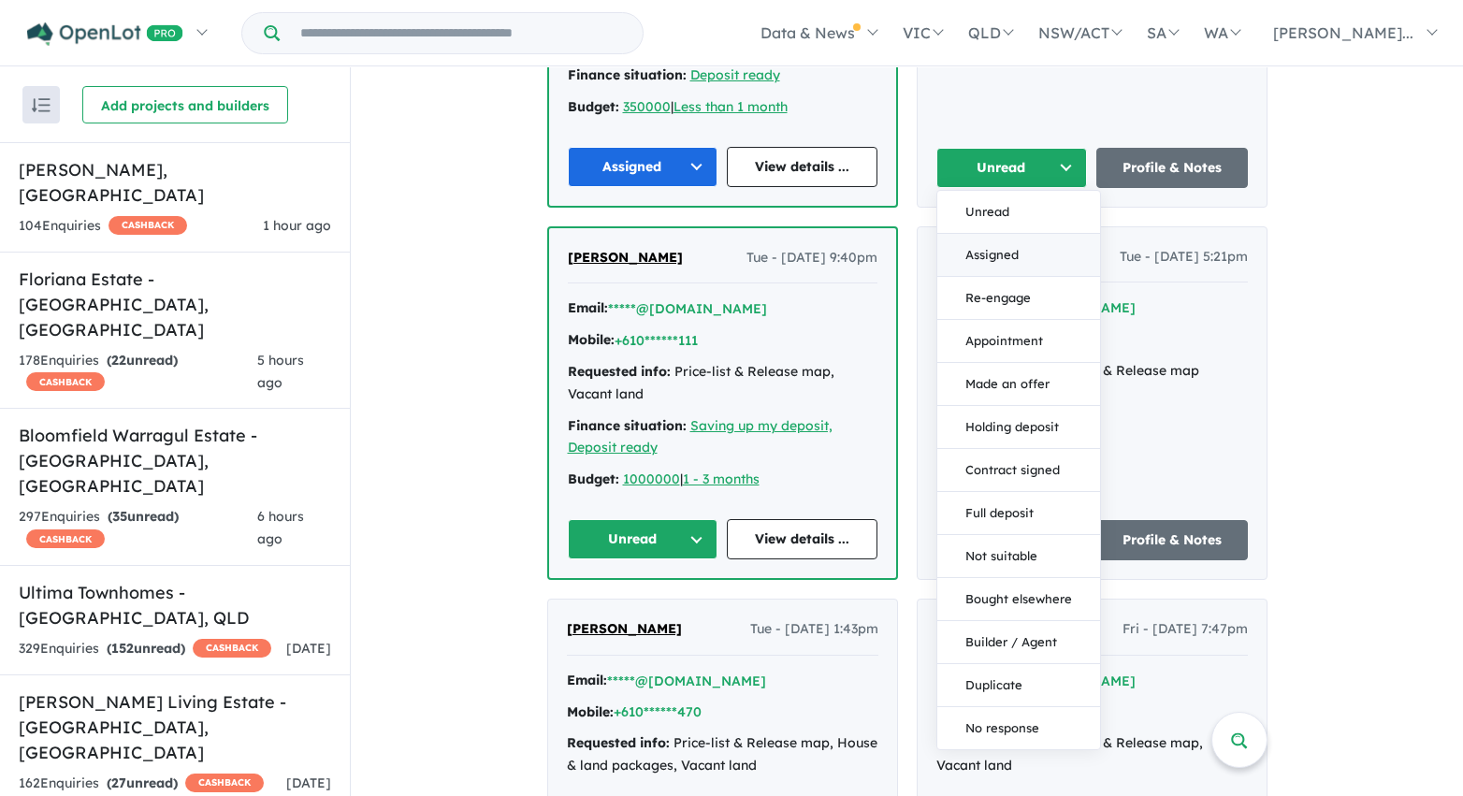
click at [1001, 249] on button "Assigned" at bounding box center [1018, 255] width 163 height 43
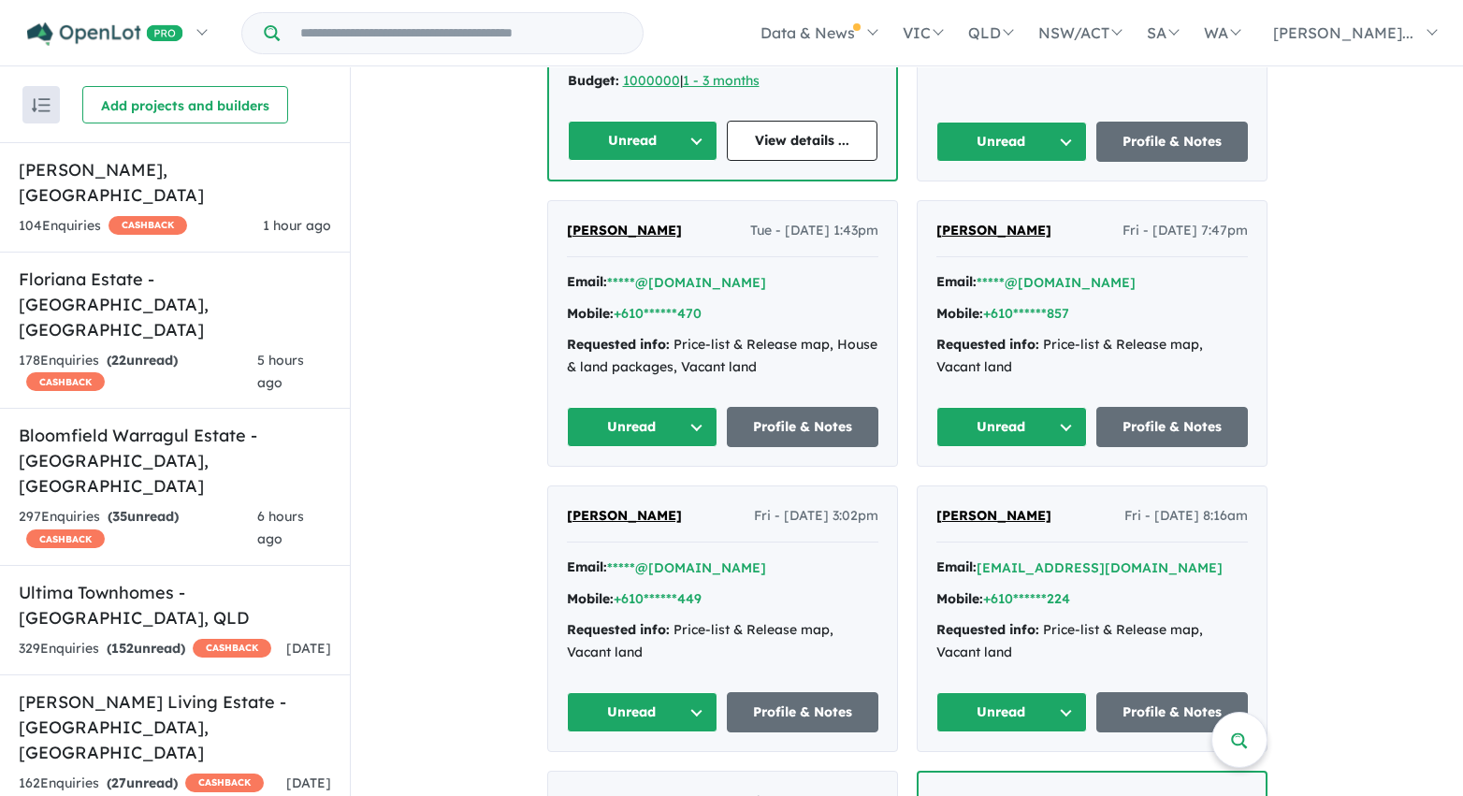
scroll to position [2805, 0]
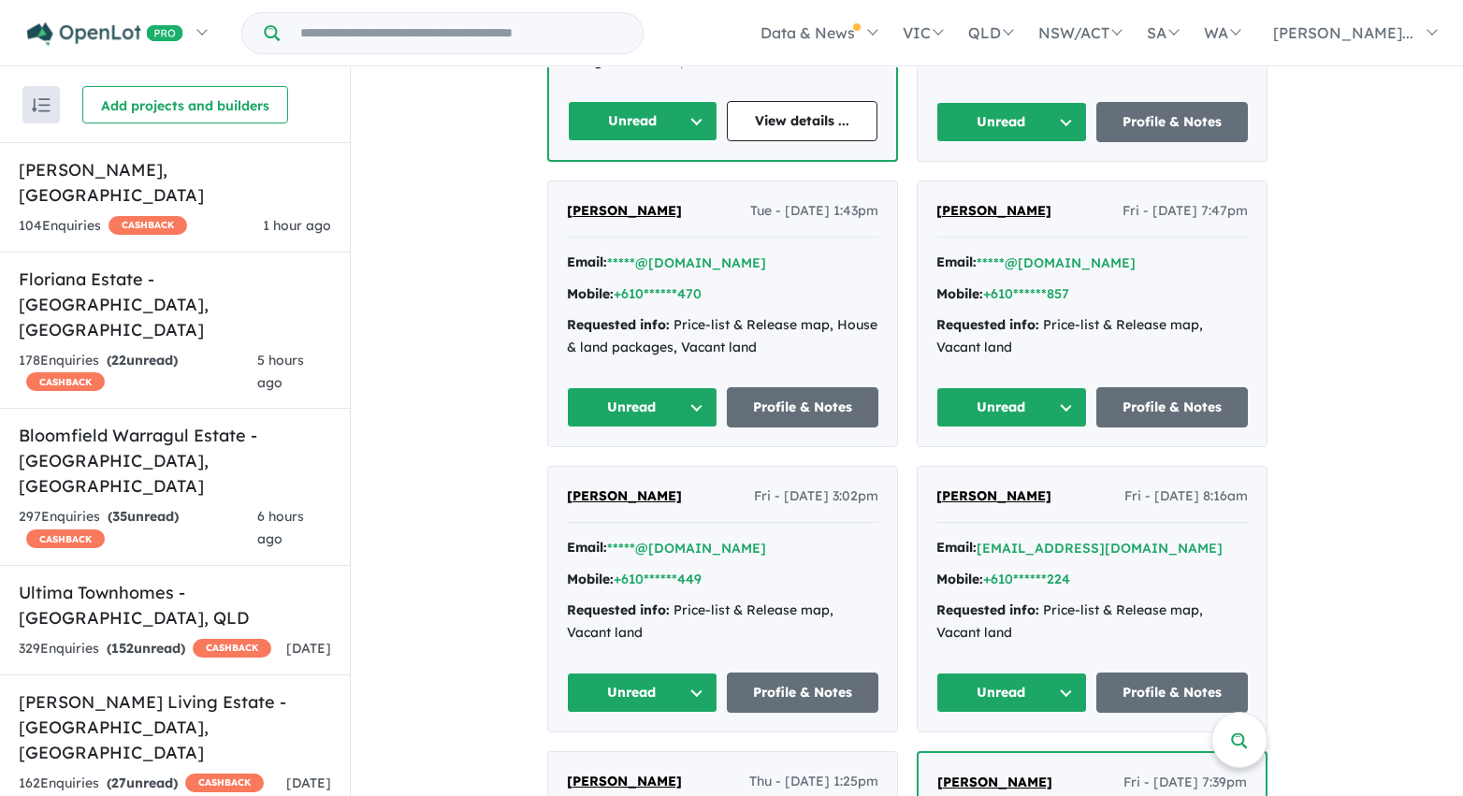
click at [1039, 120] on button "Unread" at bounding box center [1012, 122] width 152 height 40
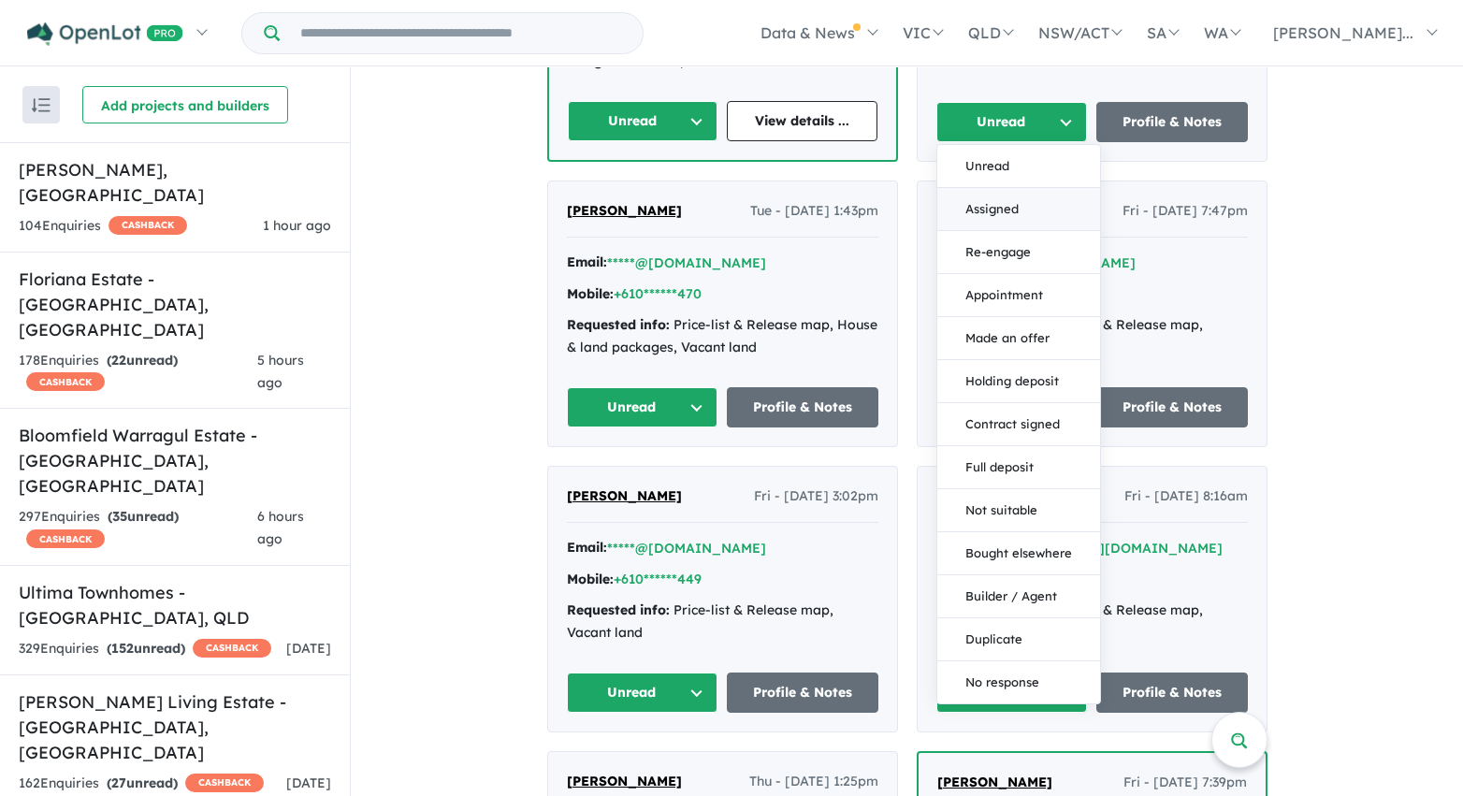
click at [997, 203] on button "Assigned" at bounding box center [1018, 209] width 163 height 43
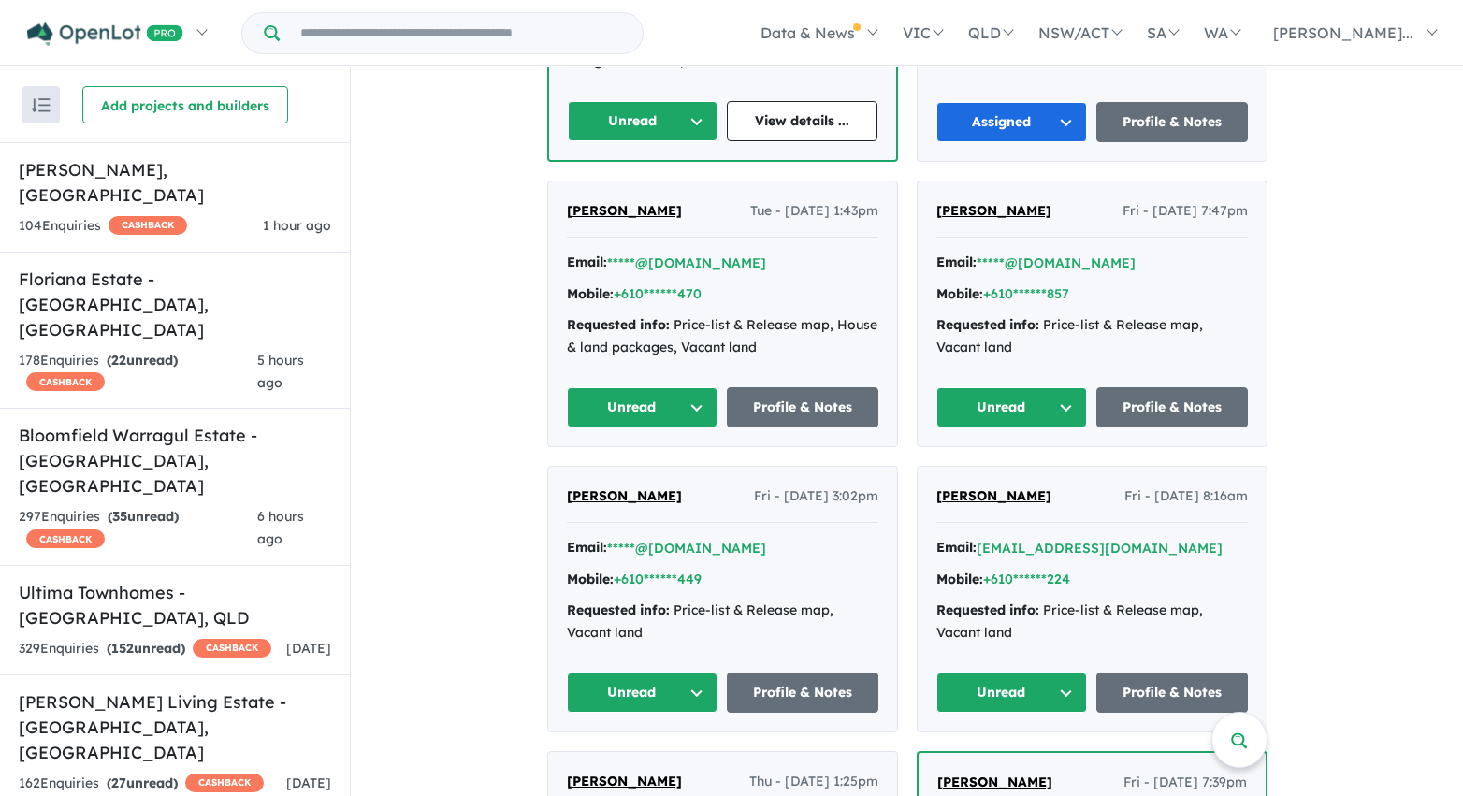
click at [684, 123] on button "Unread" at bounding box center [643, 121] width 151 height 40
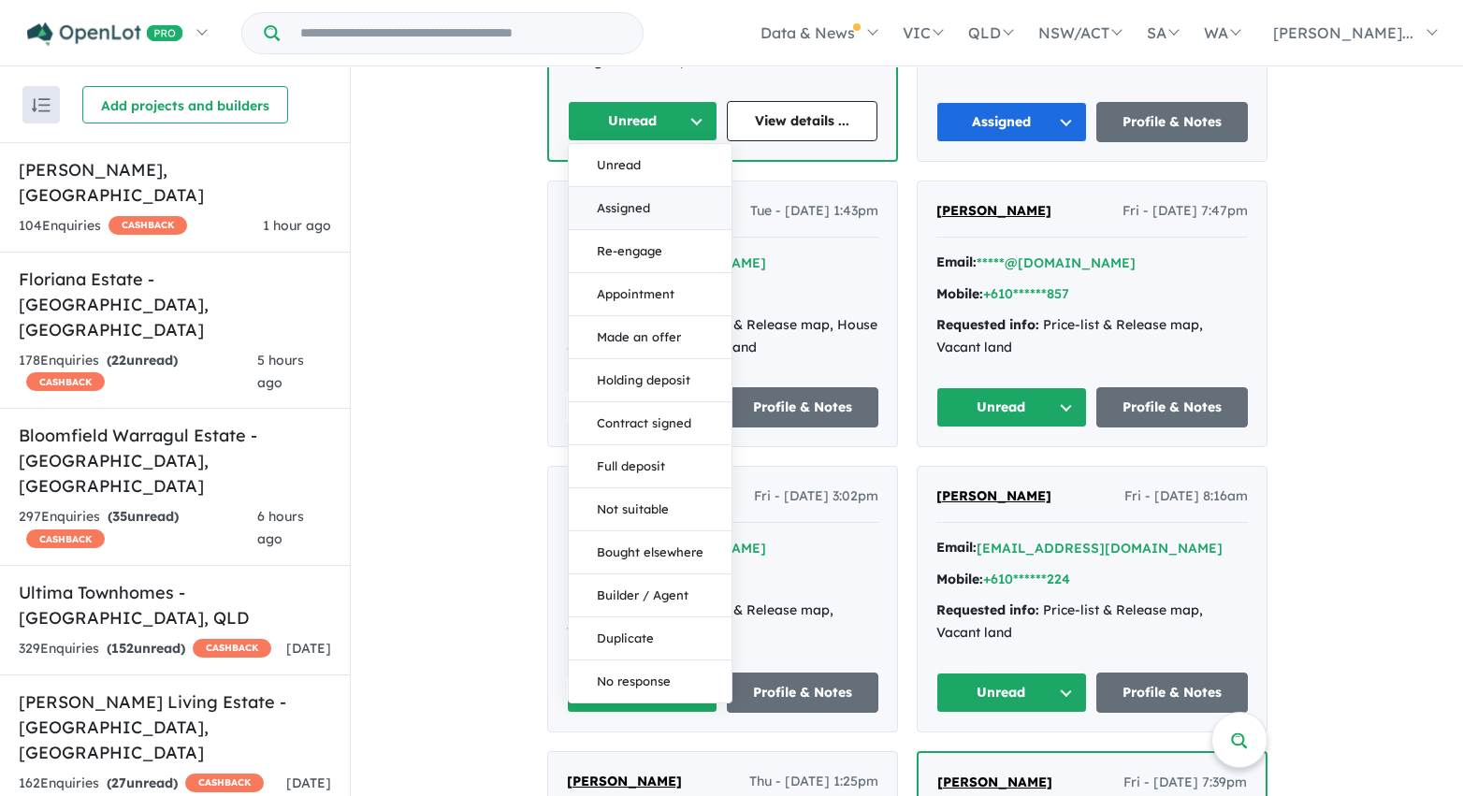
click at [659, 213] on button "Assigned" at bounding box center [650, 208] width 163 height 43
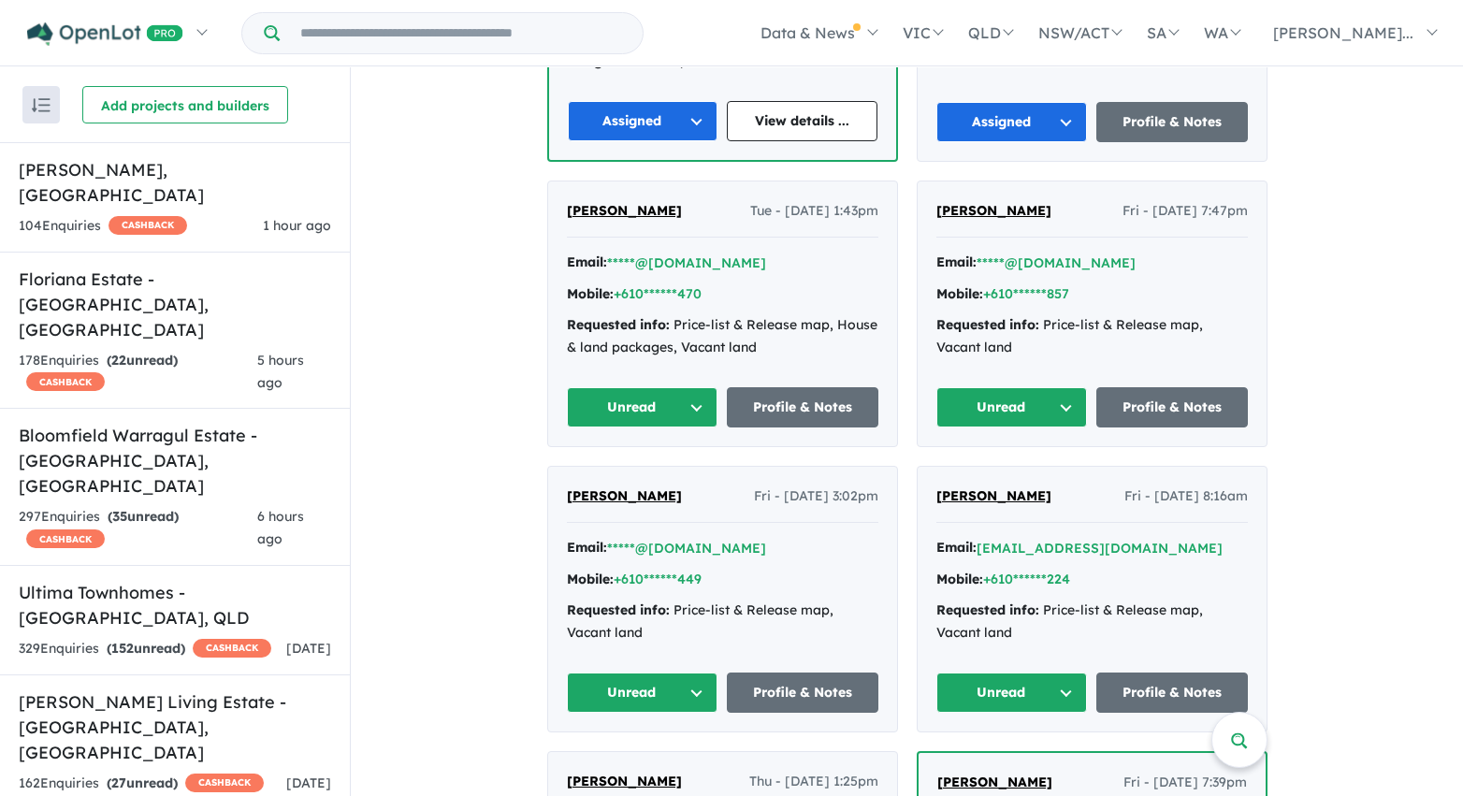
click at [697, 413] on button "Unread" at bounding box center [643, 407] width 152 height 40
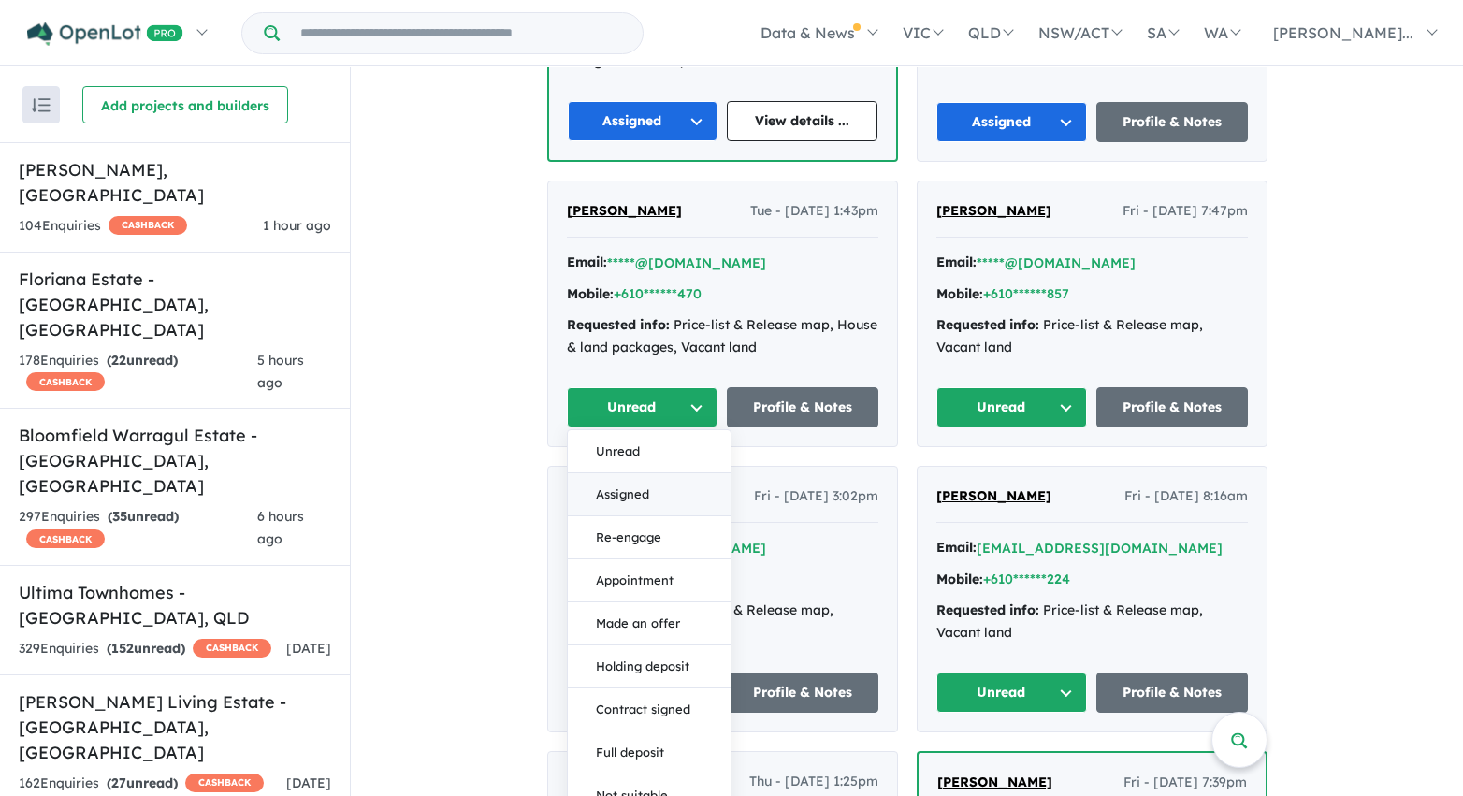
click at [683, 487] on button "Assigned" at bounding box center [649, 494] width 163 height 43
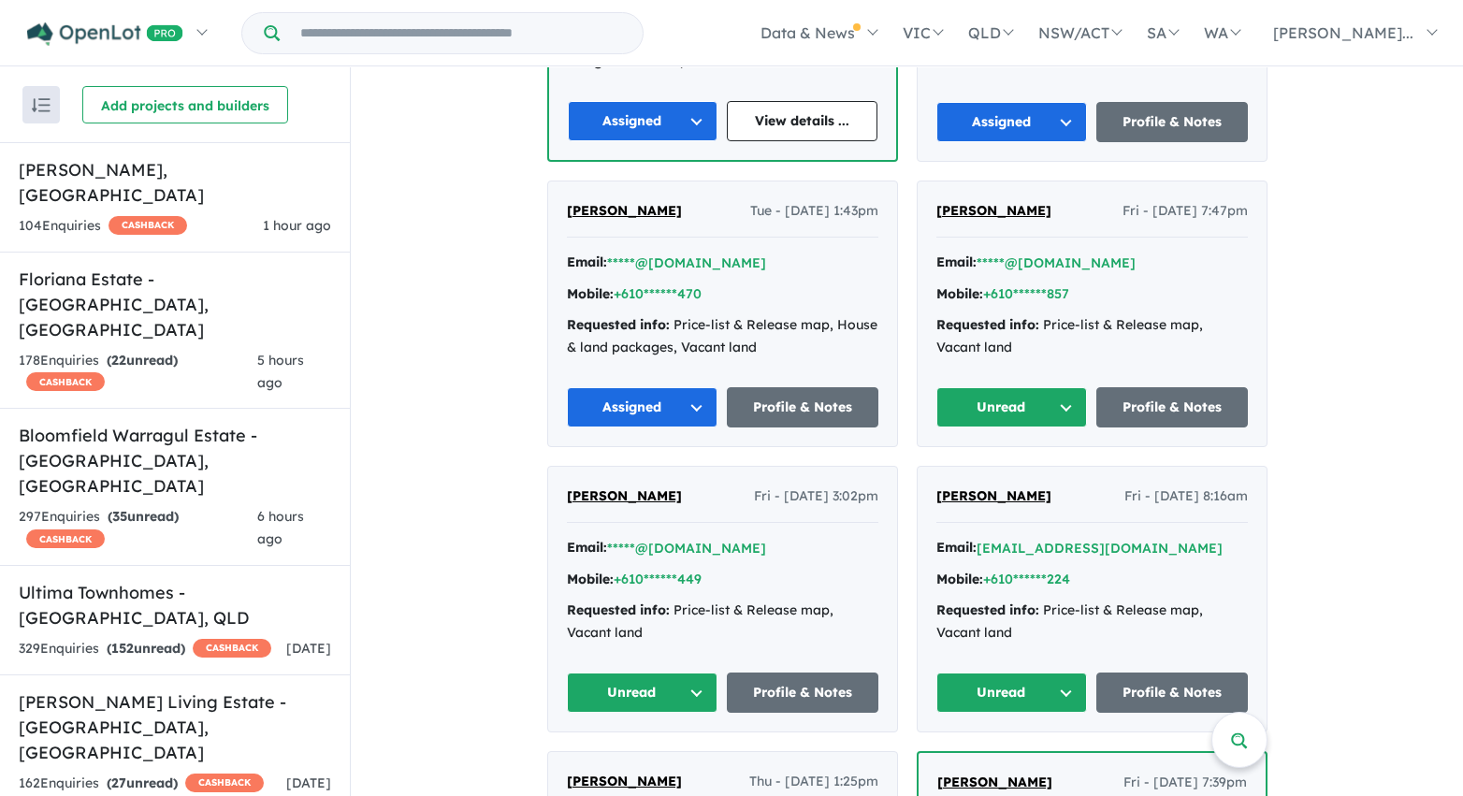
click at [949, 400] on button "Unread" at bounding box center [1012, 407] width 152 height 40
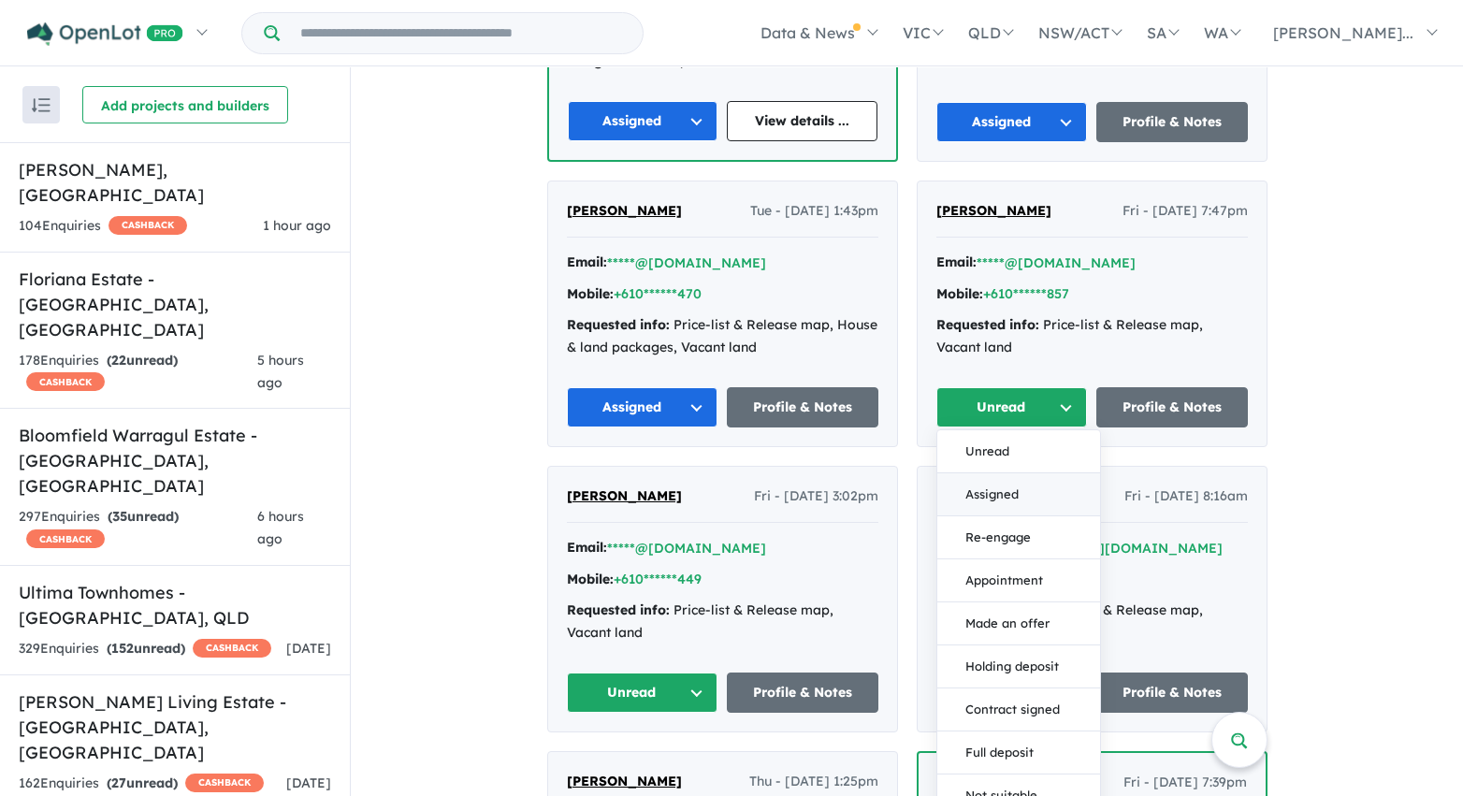
click at [977, 491] on button "Assigned" at bounding box center [1018, 494] width 163 height 43
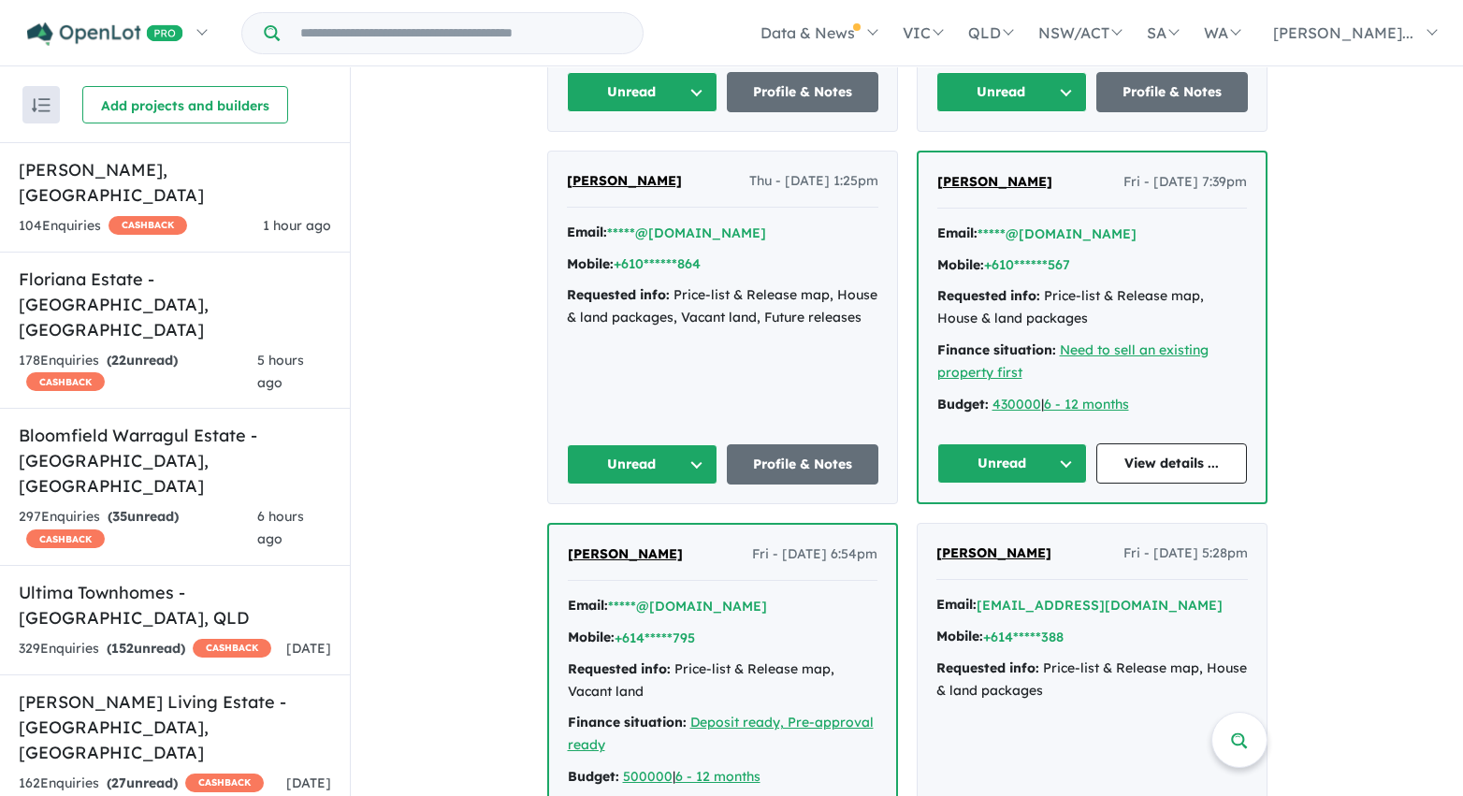
scroll to position [3410, 0]
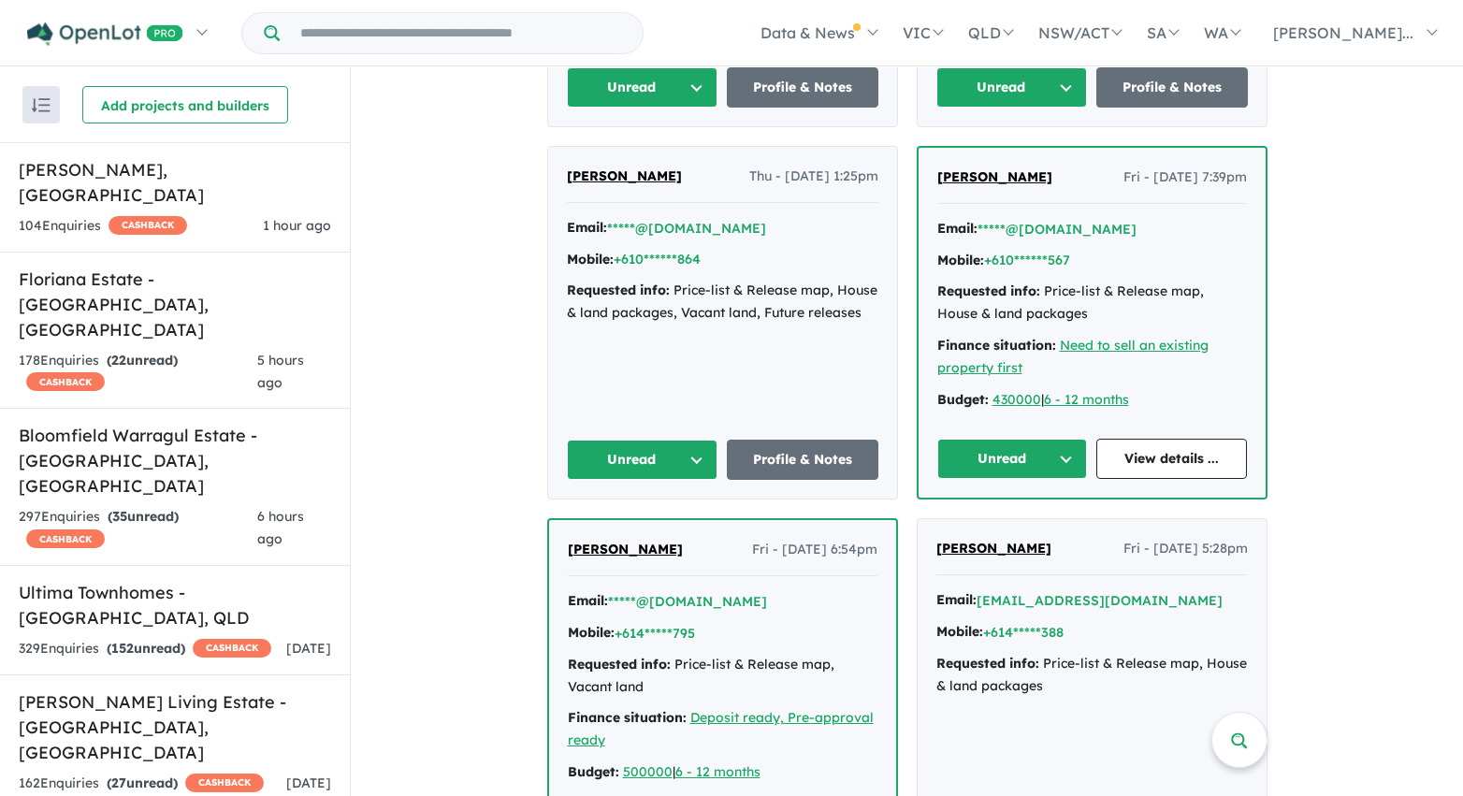
click at [1038, 85] on button "Unread" at bounding box center [1012, 87] width 152 height 40
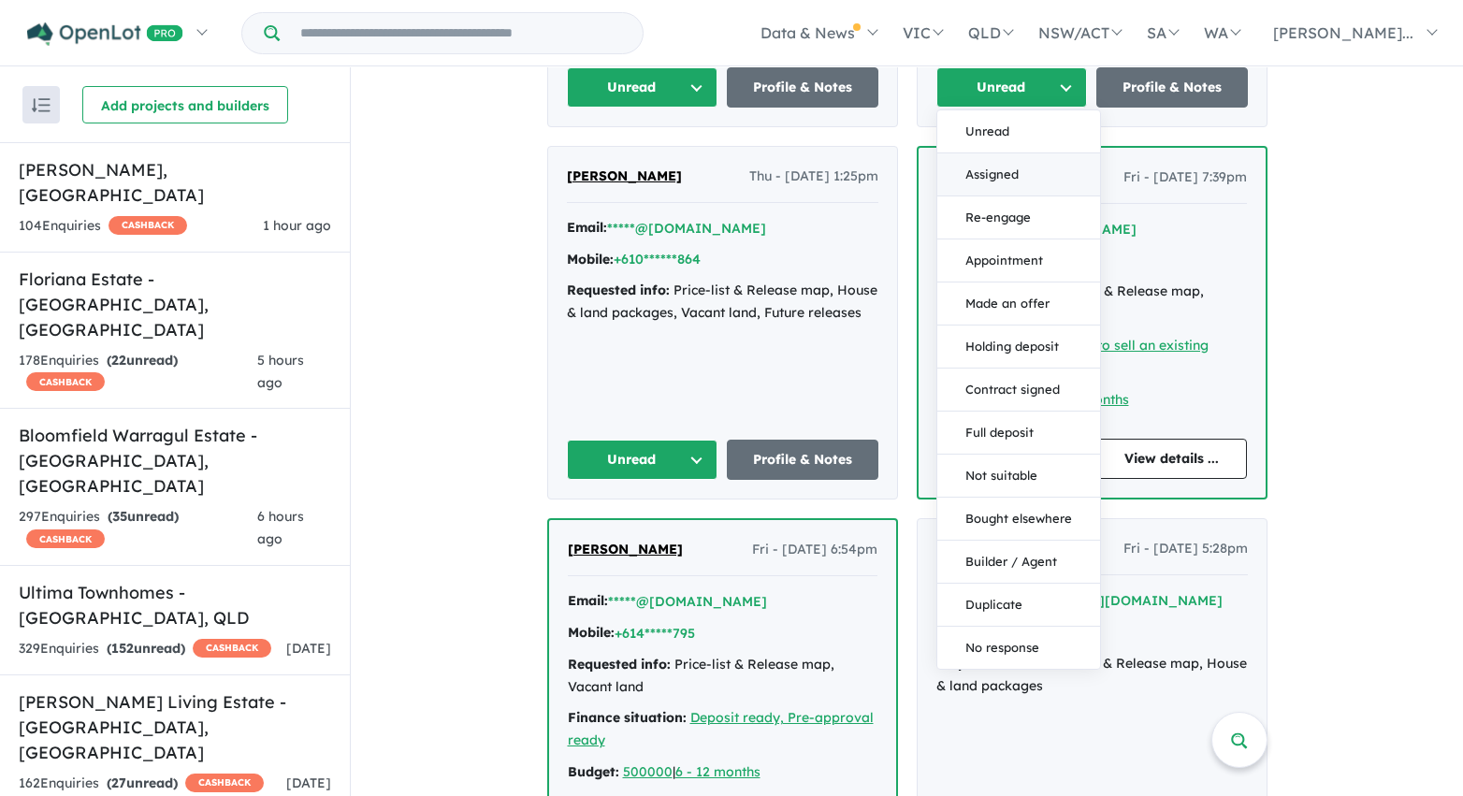
click at [1019, 169] on button "Assigned" at bounding box center [1018, 174] width 163 height 43
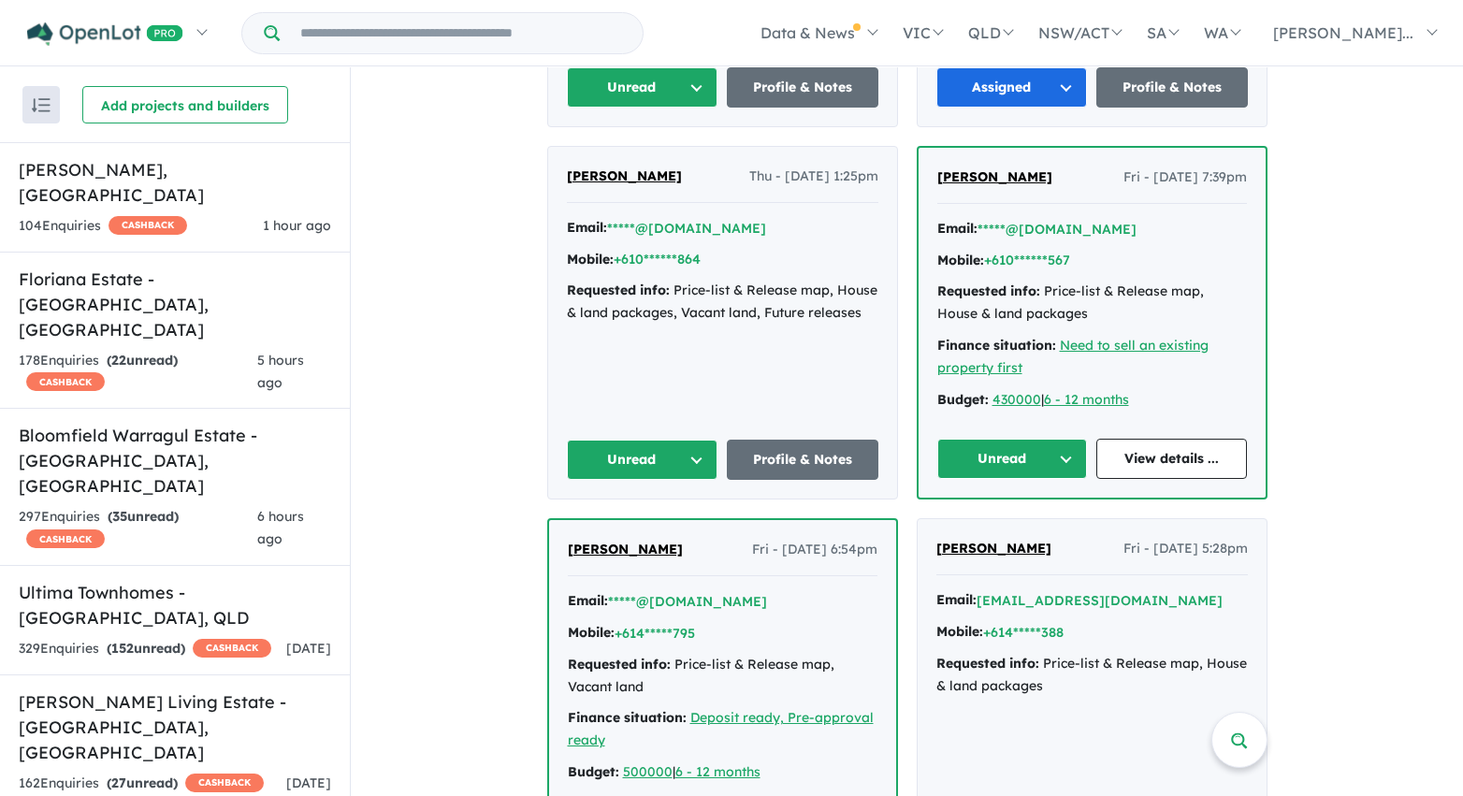
click at [674, 92] on button "Unread" at bounding box center [643, 87] width 152 height 40
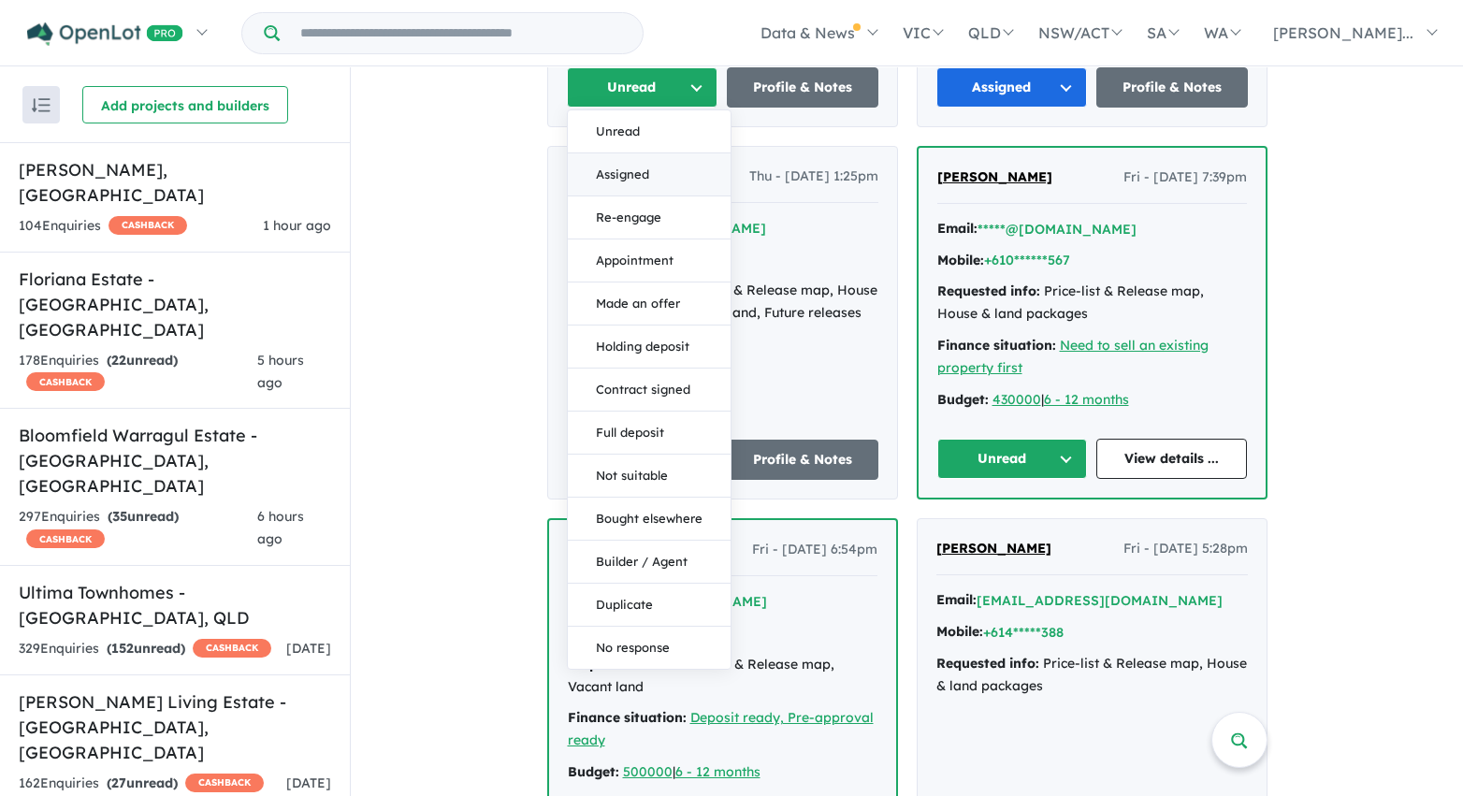
click at [673, 174] on button "Assigned" at bounding box center [649, 174] width 163 height 43
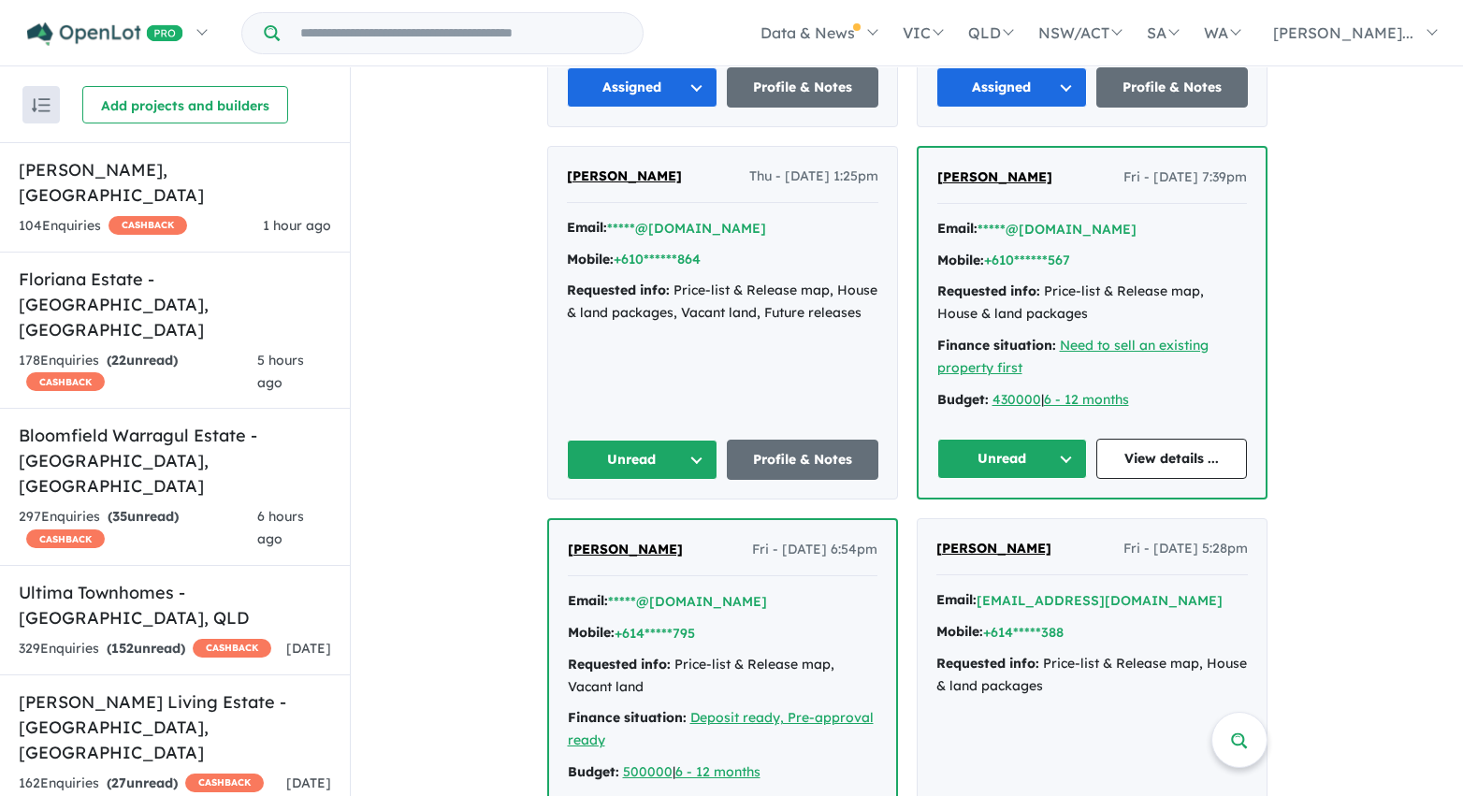
click at [703, 456] on button "Unread" at bounding box center [643, 460] width 152 height 40
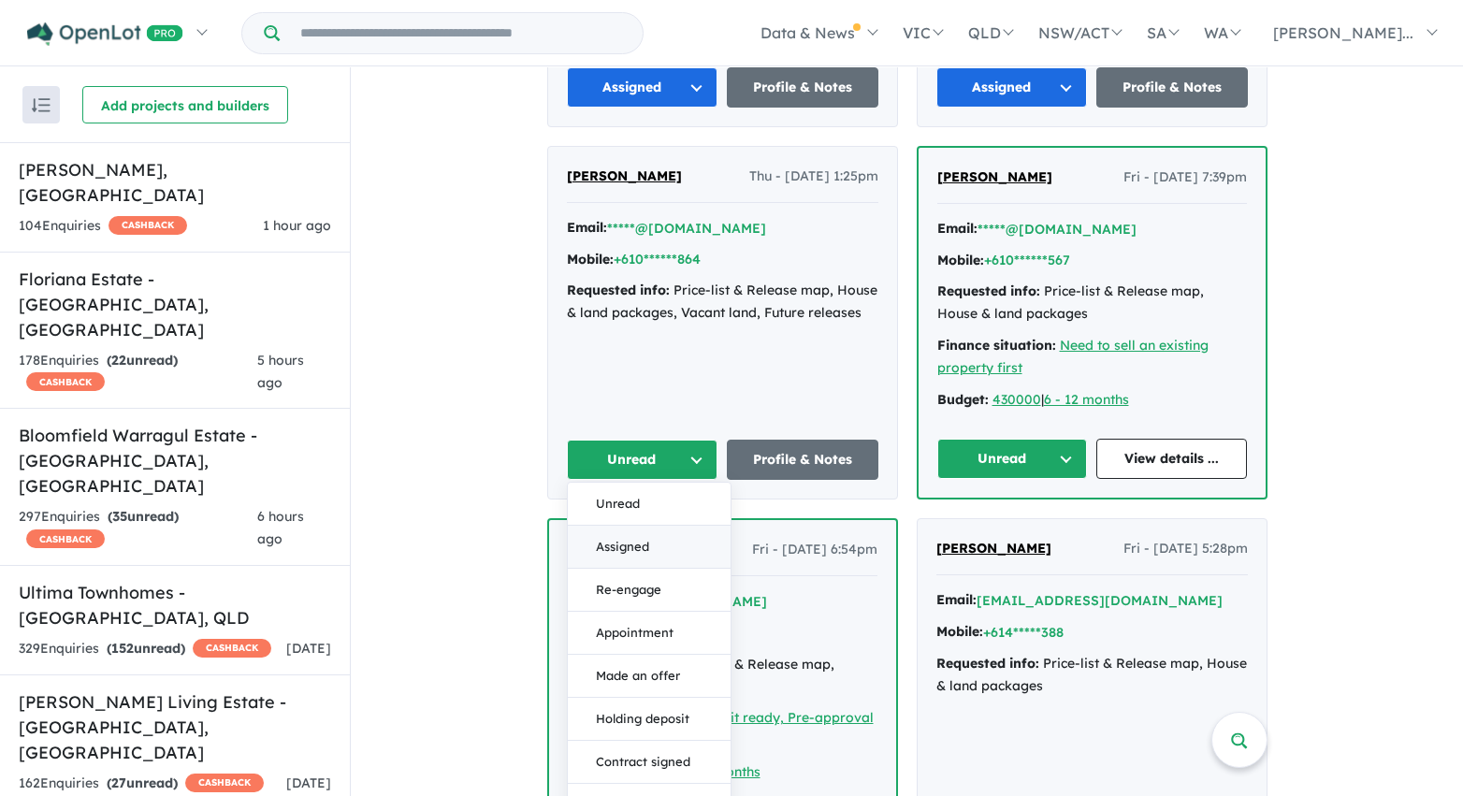
click at [680, 539] on button "Assigned" at bounding box center [649, 547] width 163 height 43
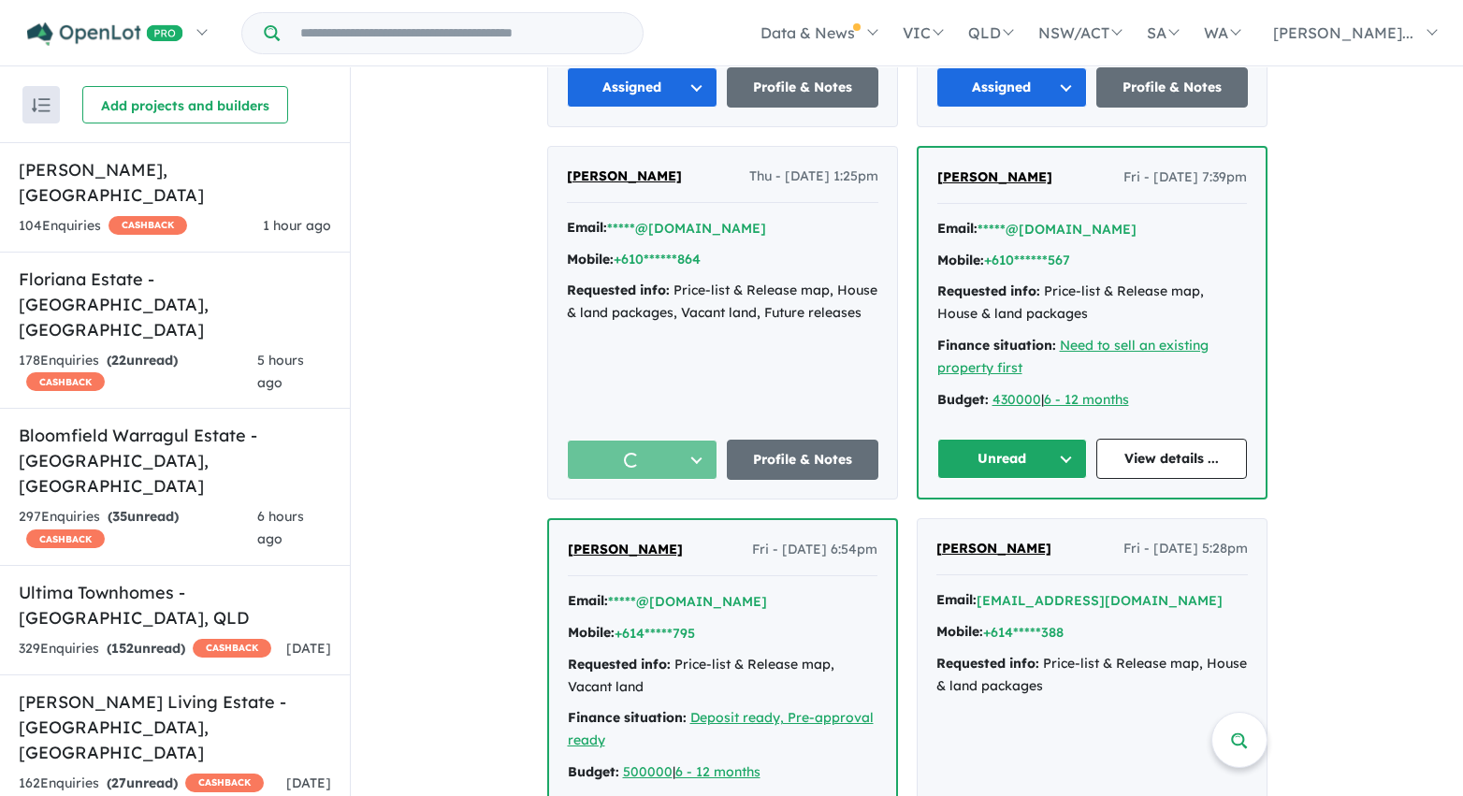
click at [996, 453] on button "Unread" at bounding box center [1012, 459] width 151 height 40
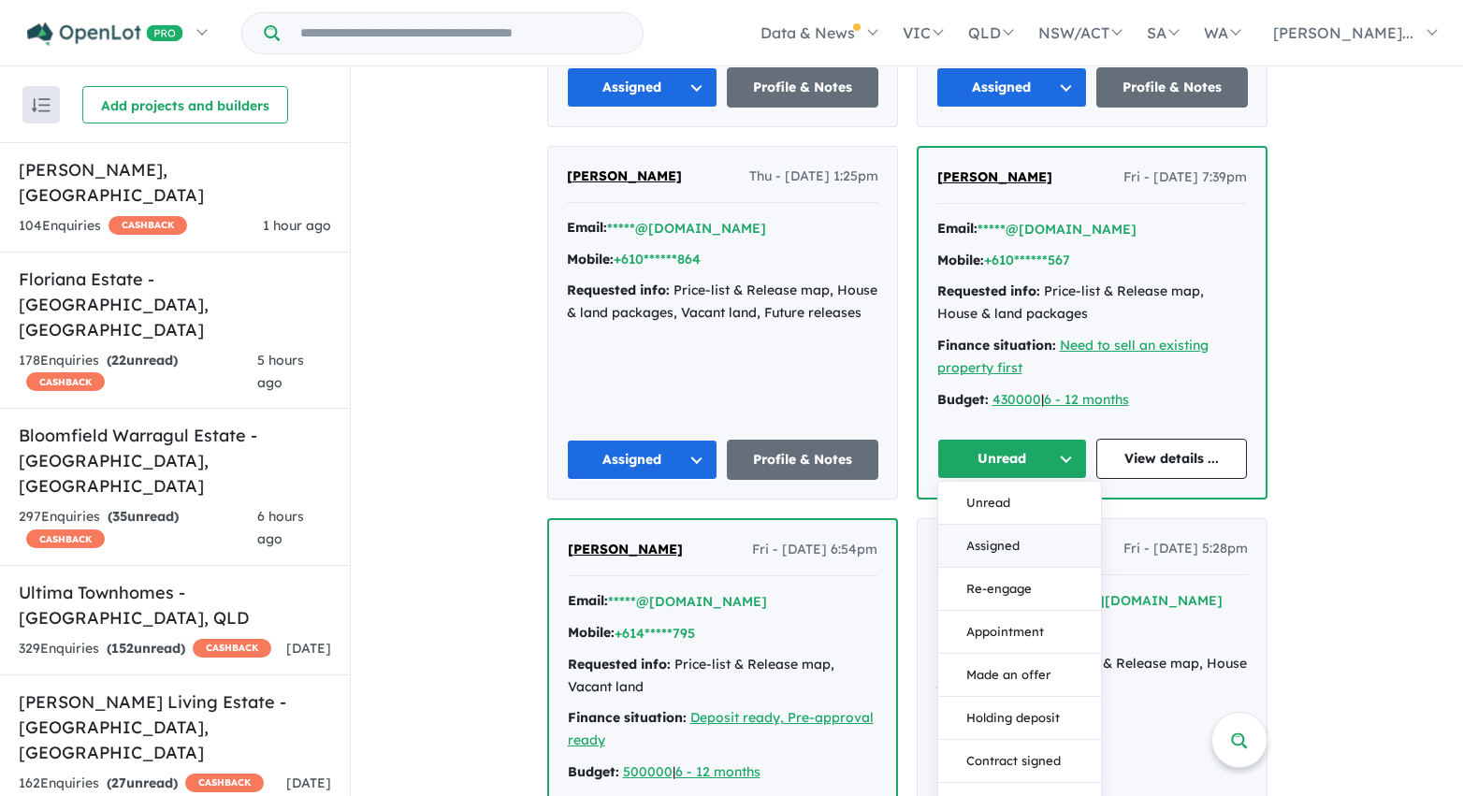
click at [995, 557] on button "Assigned" at bounding box center [1019, 546] width 163 height 43
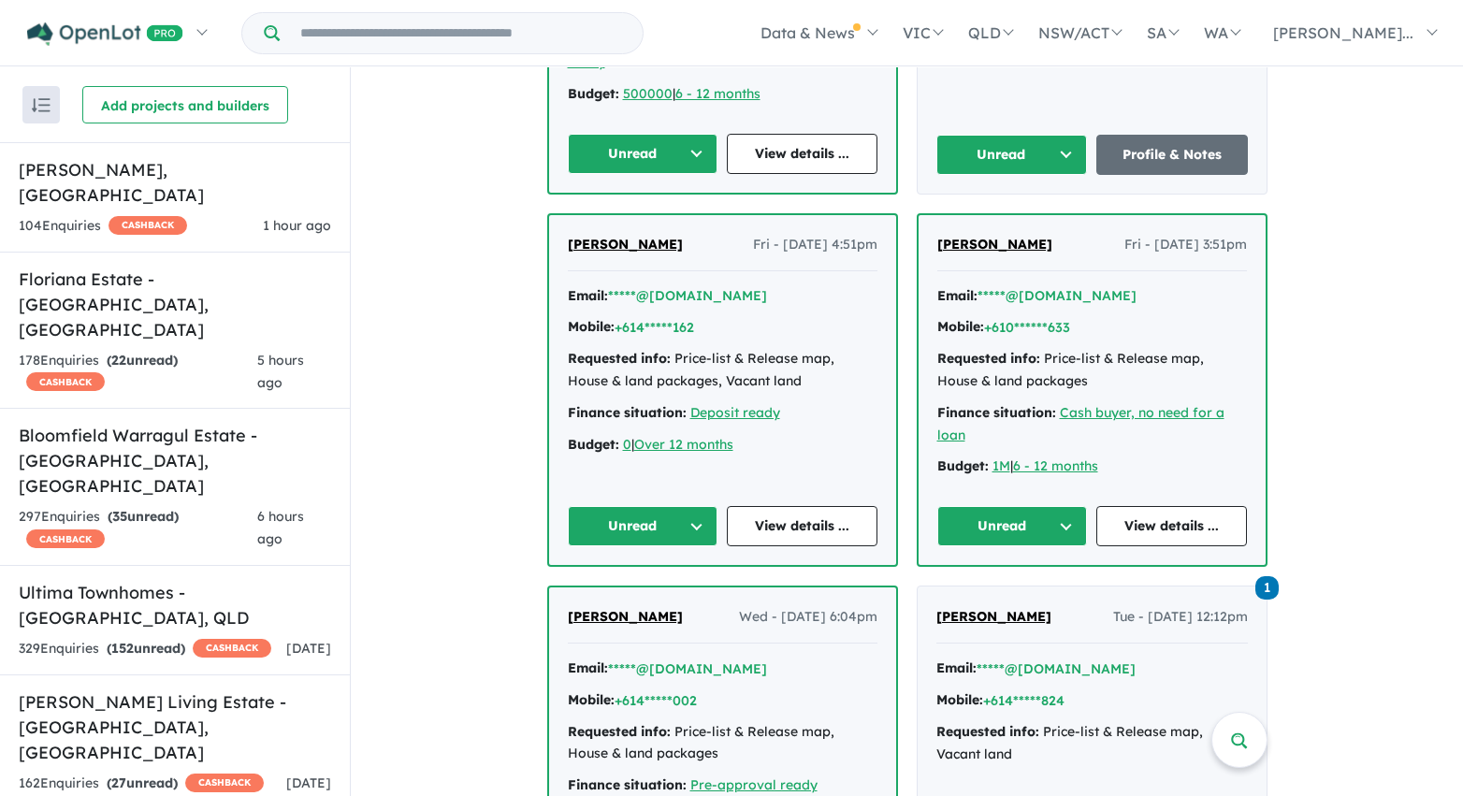
scroll to position [4094, 0]
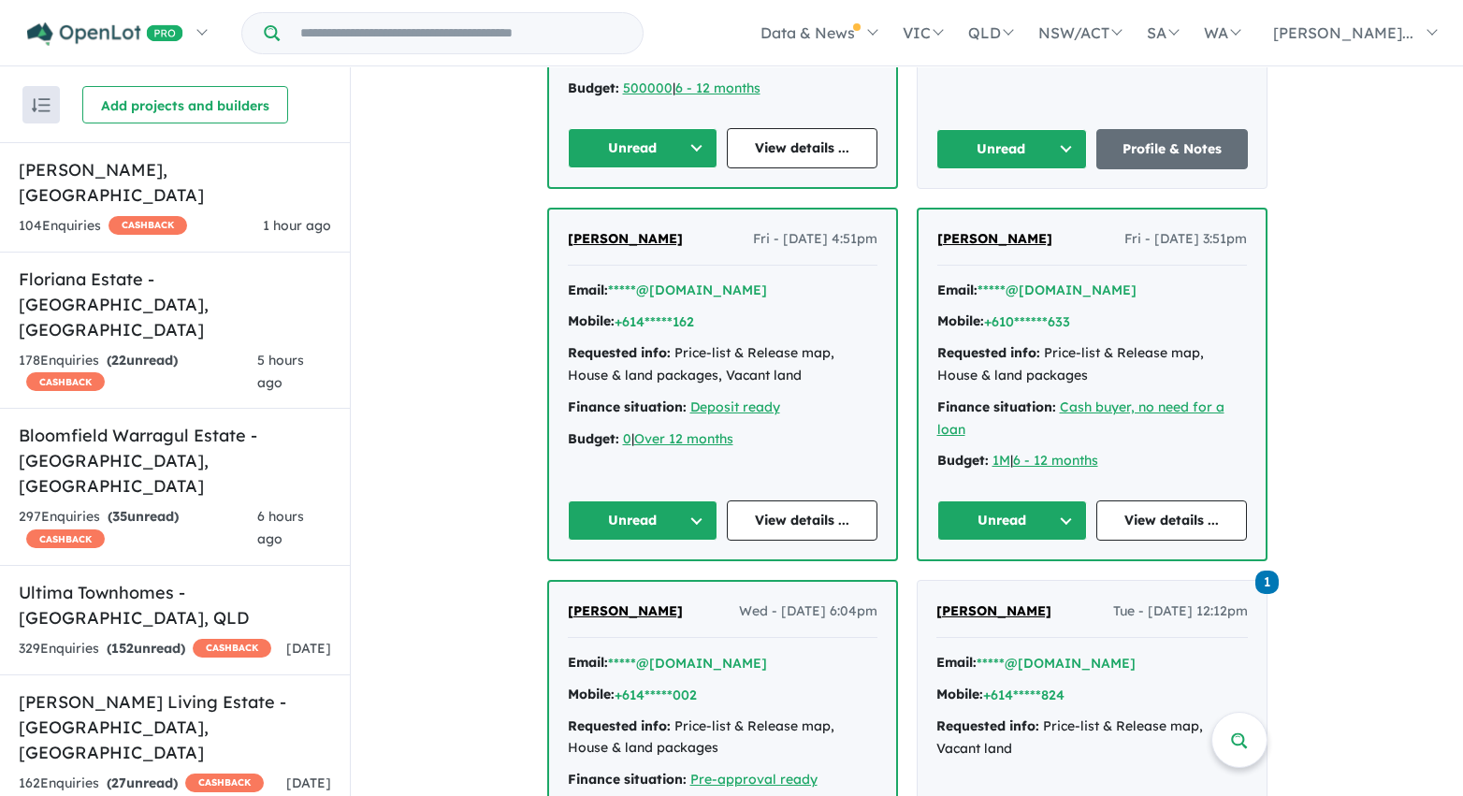
click at [671, 149] on button "Unread" at bounding box center [643, 148] width 151 height 40
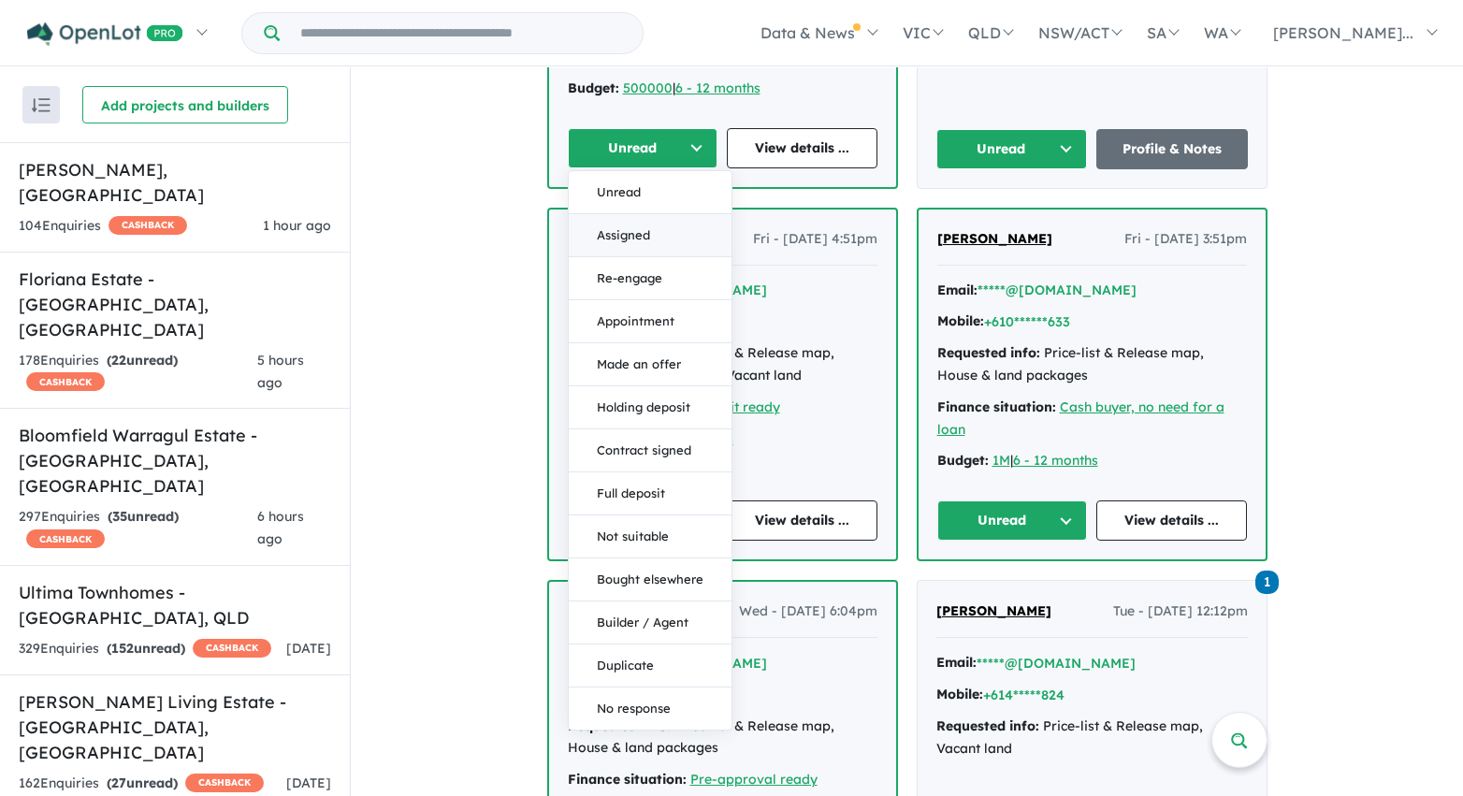
click at [659, 245] on button "Assigned" at bounding box center [650, 235] width 163 height 43
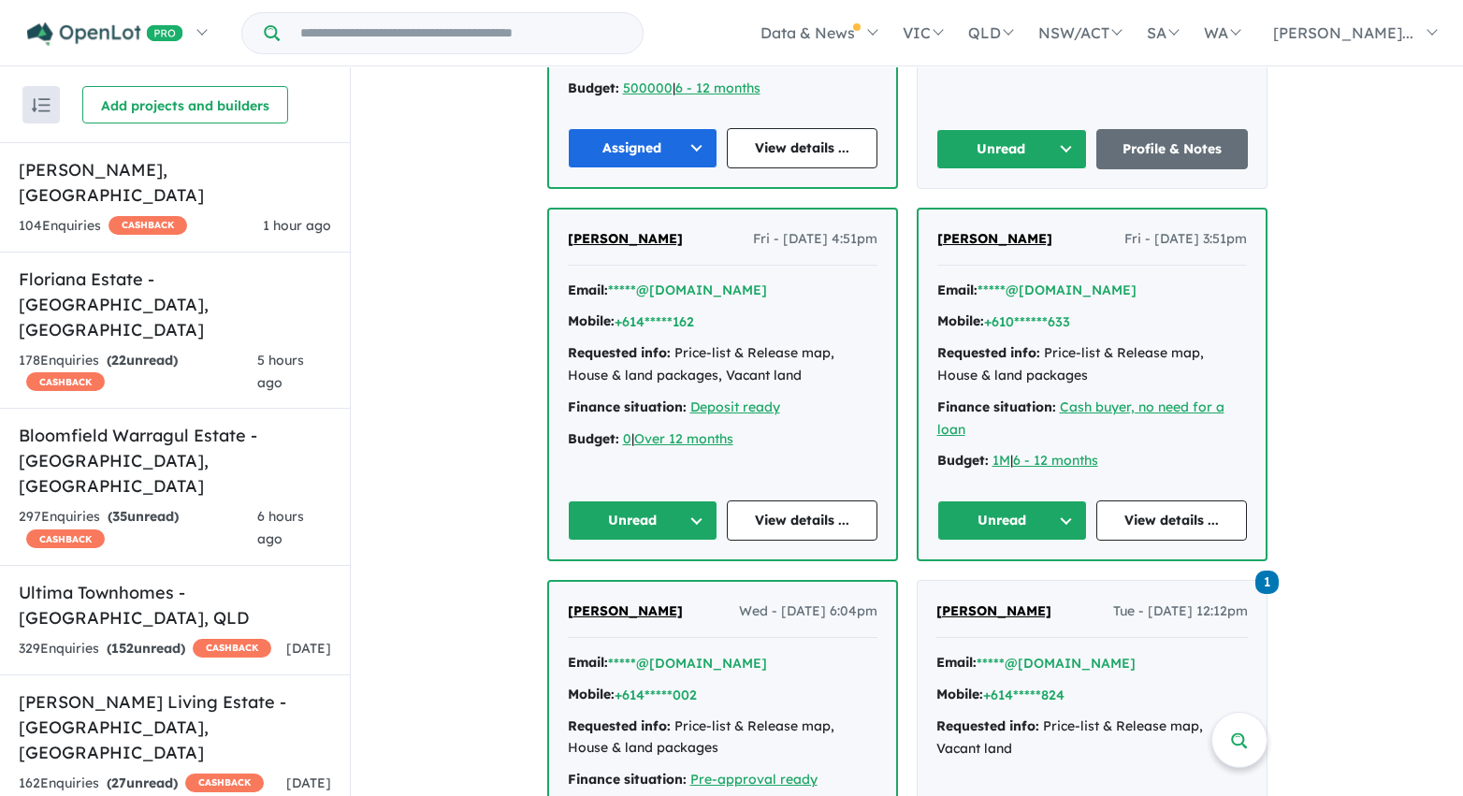
click at [1037, 143] on button "Unread" at bounding box center [1012, 149] width 152 height 40
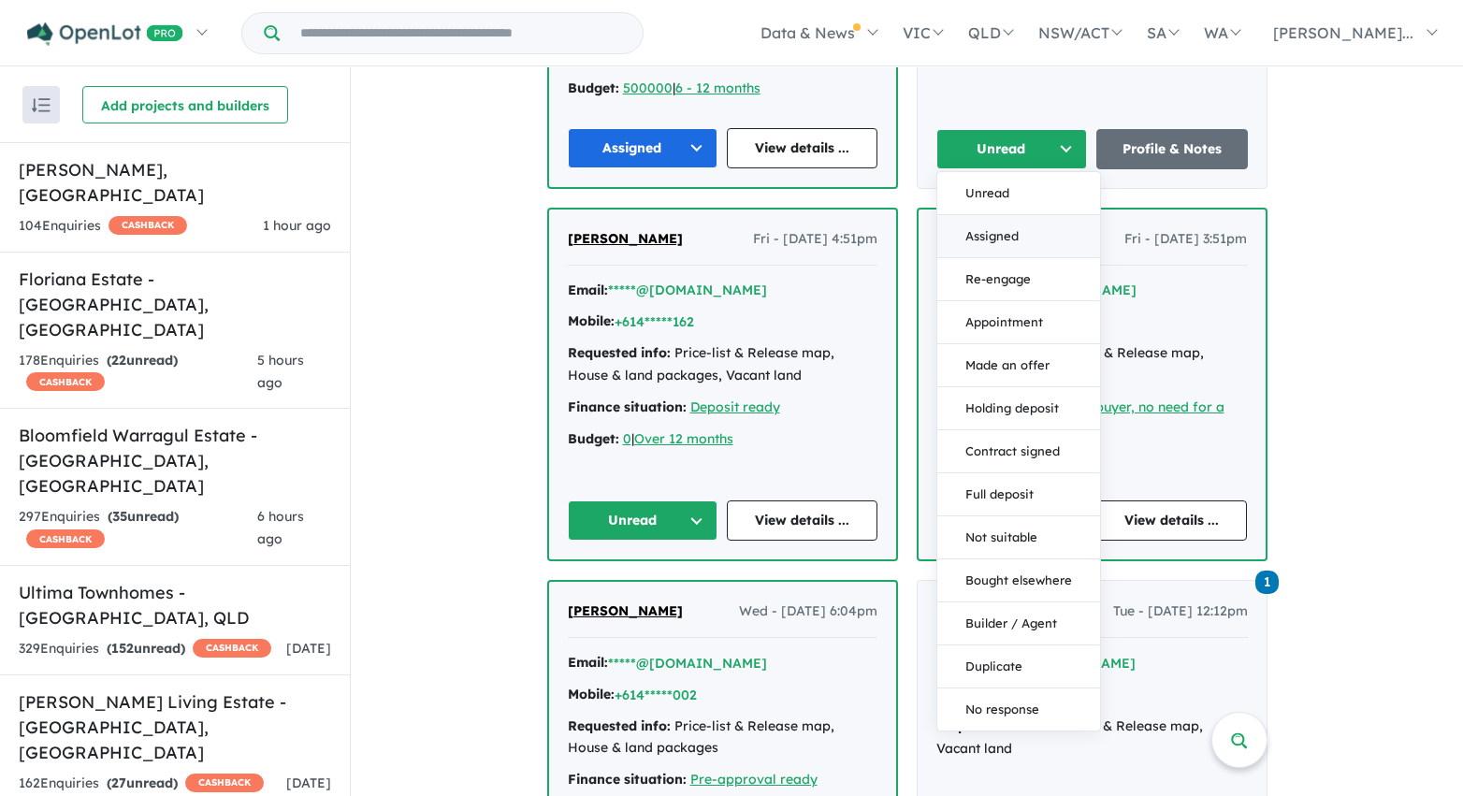
click at [1028, 242] on button "Assigned" at bounding box center [1018, 236] width 163 height 43
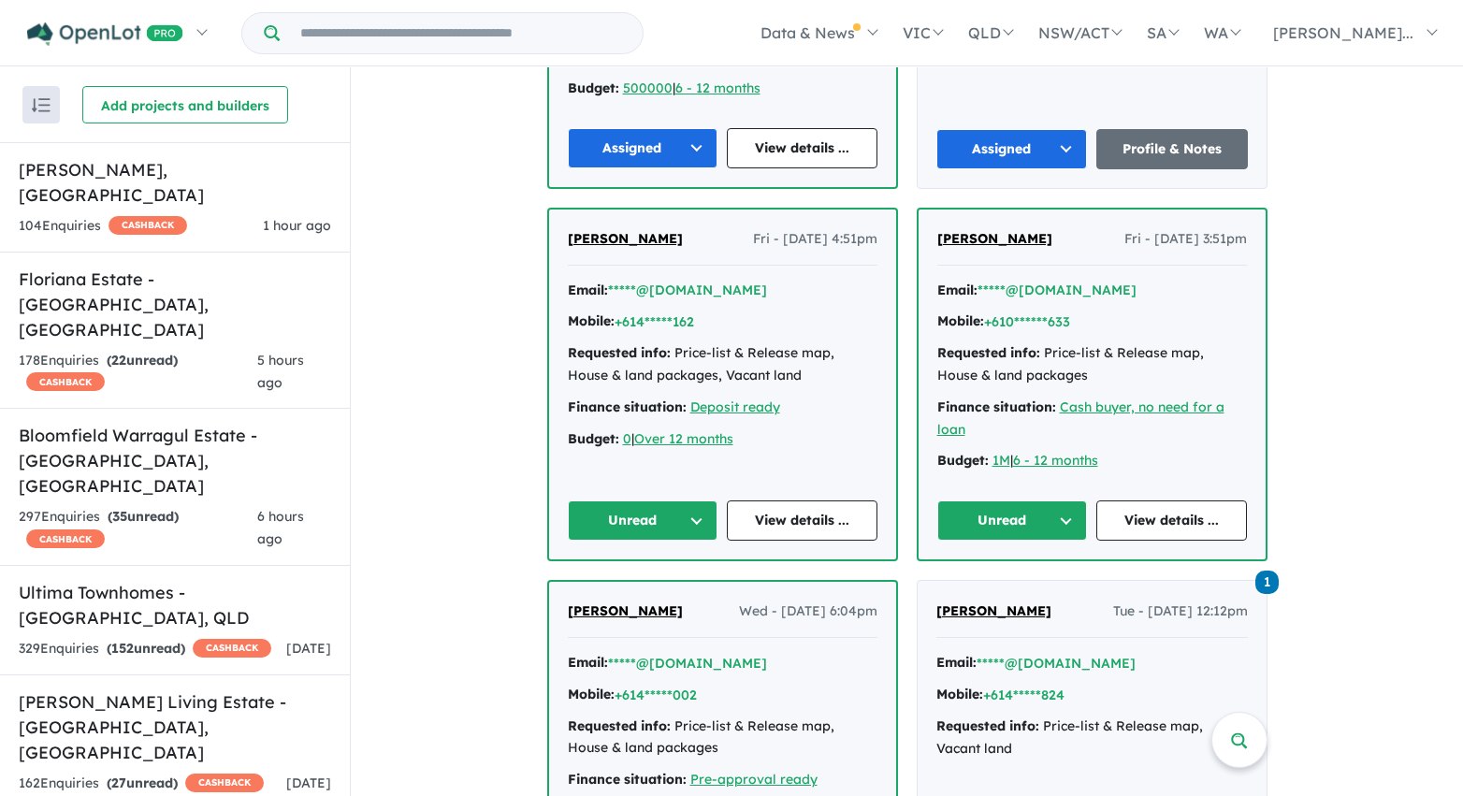
click at [1071, 524] on button "Unread" at bounding box center [1012, 520] width 151 height 40
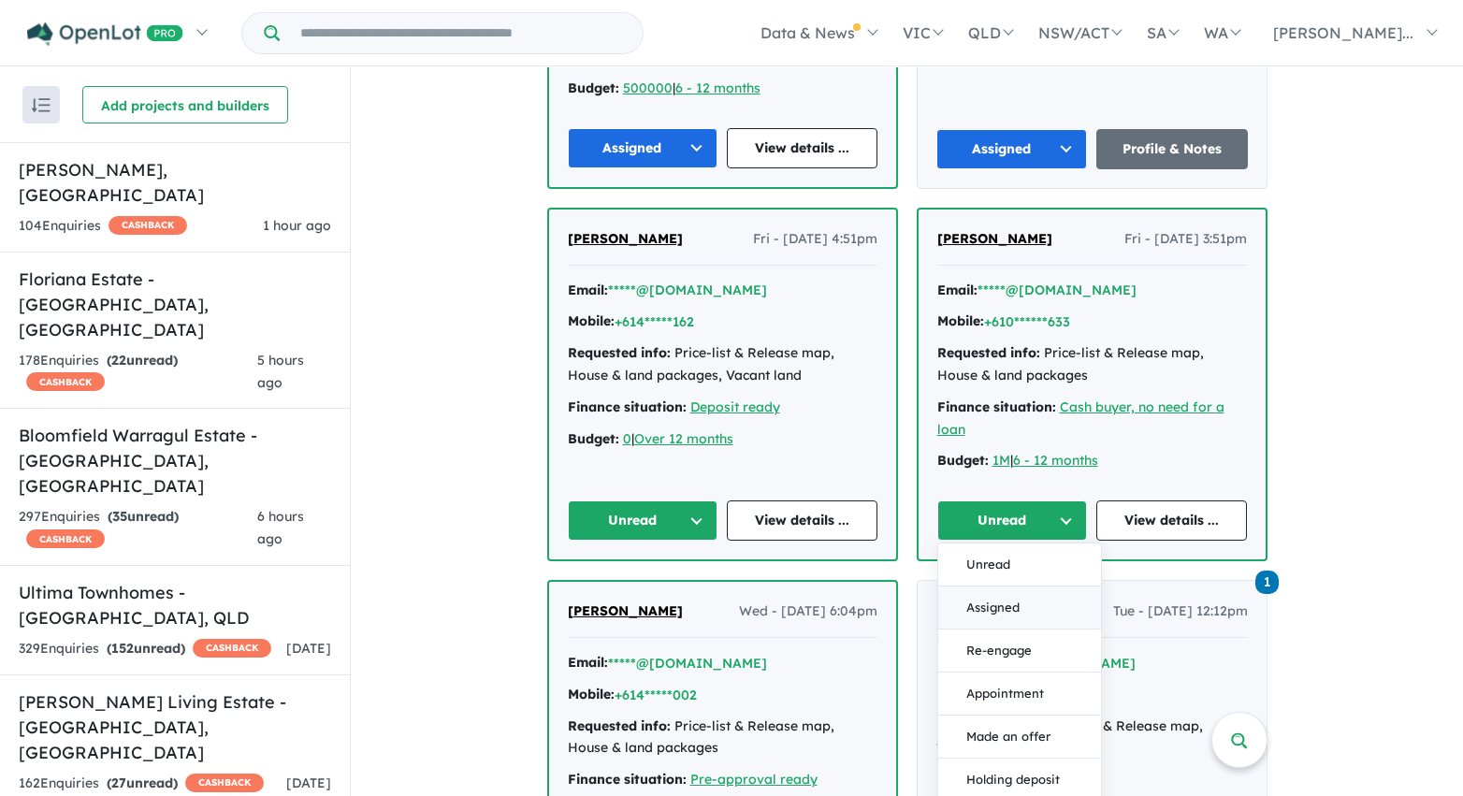
click at [1034, 608] on button "Assigned" at bounding box center [1019, 607] width 163 height 43
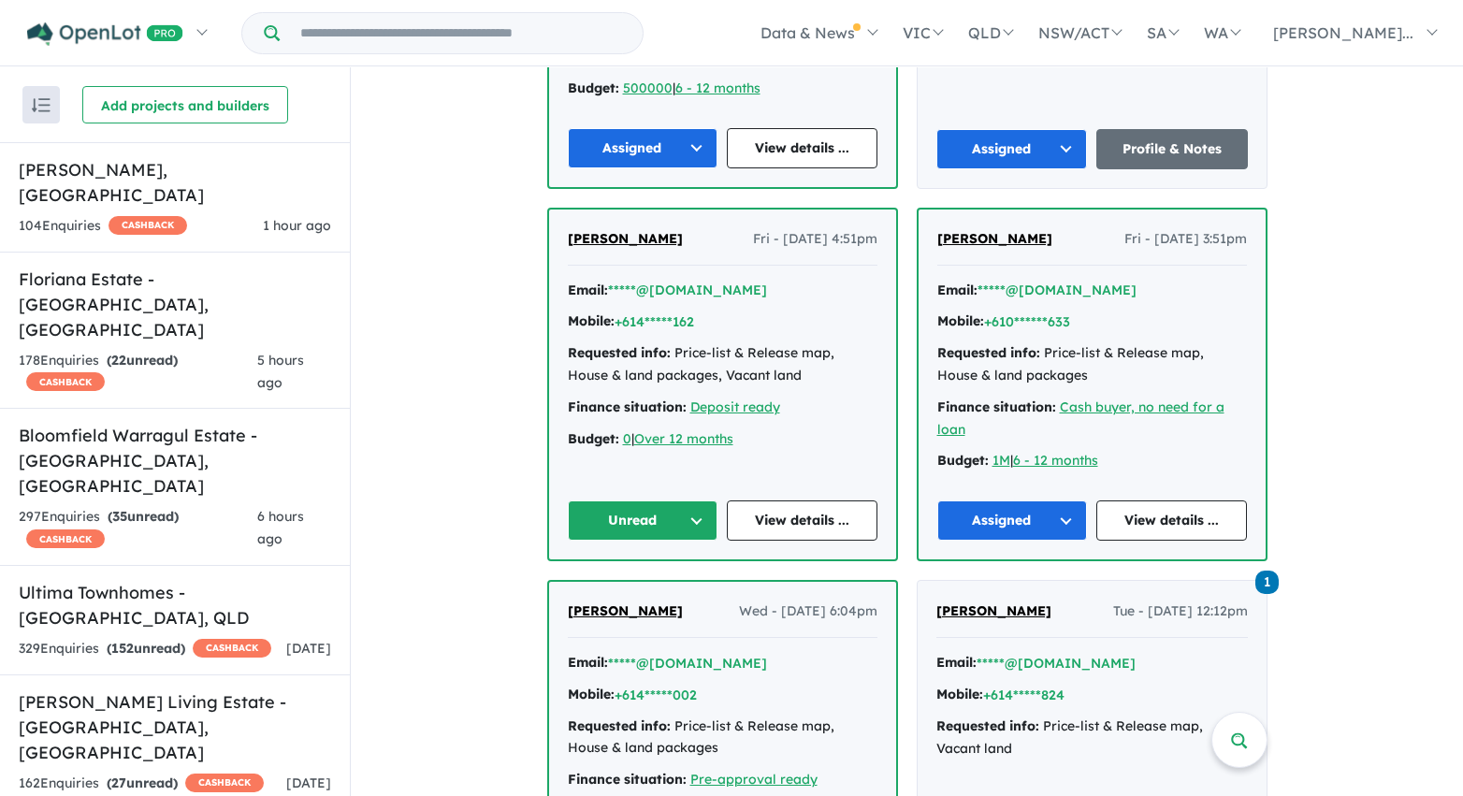
click at [662, 517] on button "Unread" at bounding box center [643, 520] width 151 height 40
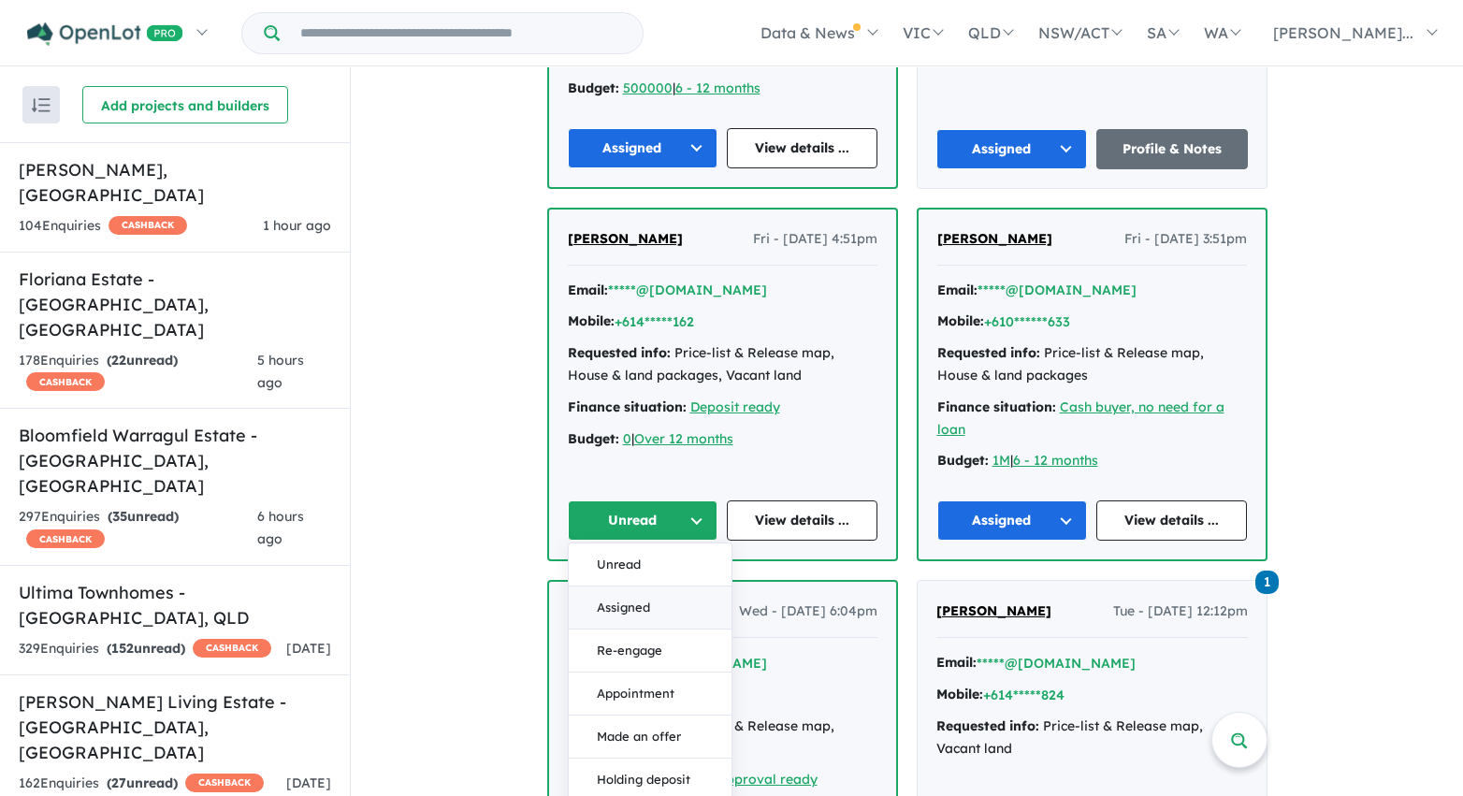
click at [652, 612] on button "Assigned" at bounding box center [650, 607] width 163 height 43
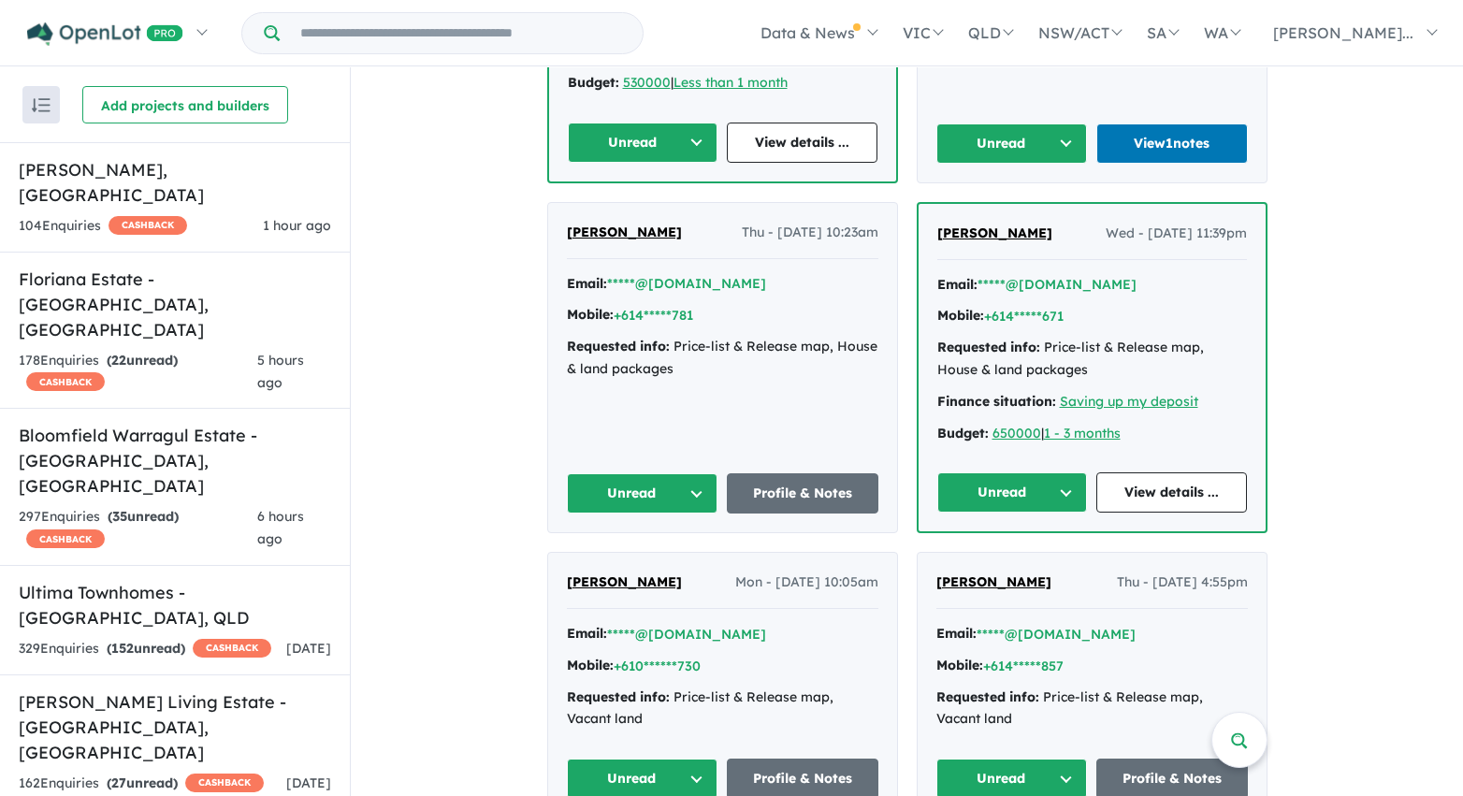
scroll to position [4833, 0]
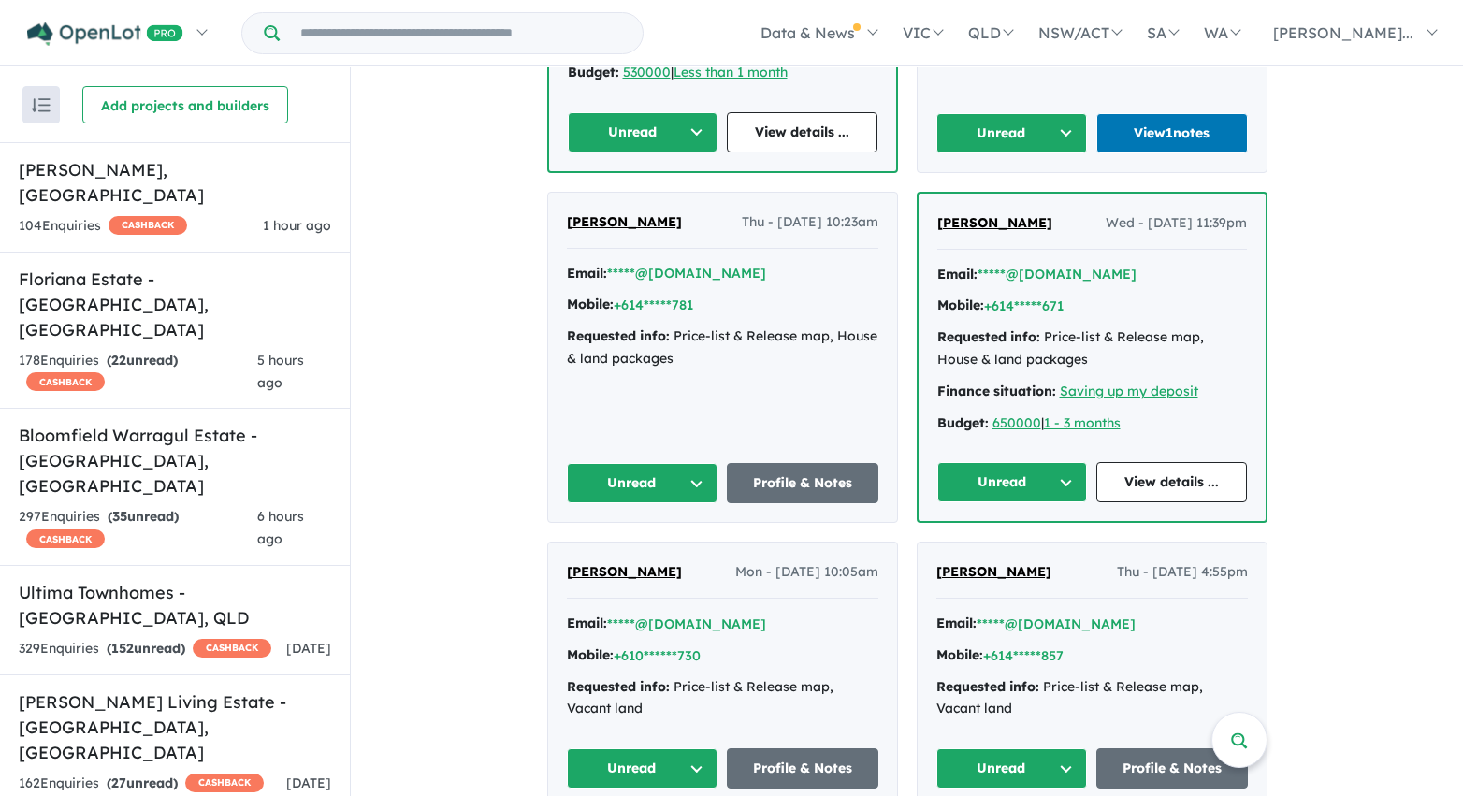
click at [662, 137] on button "Unread" at bounding box center [643, 132] width 151 height 40
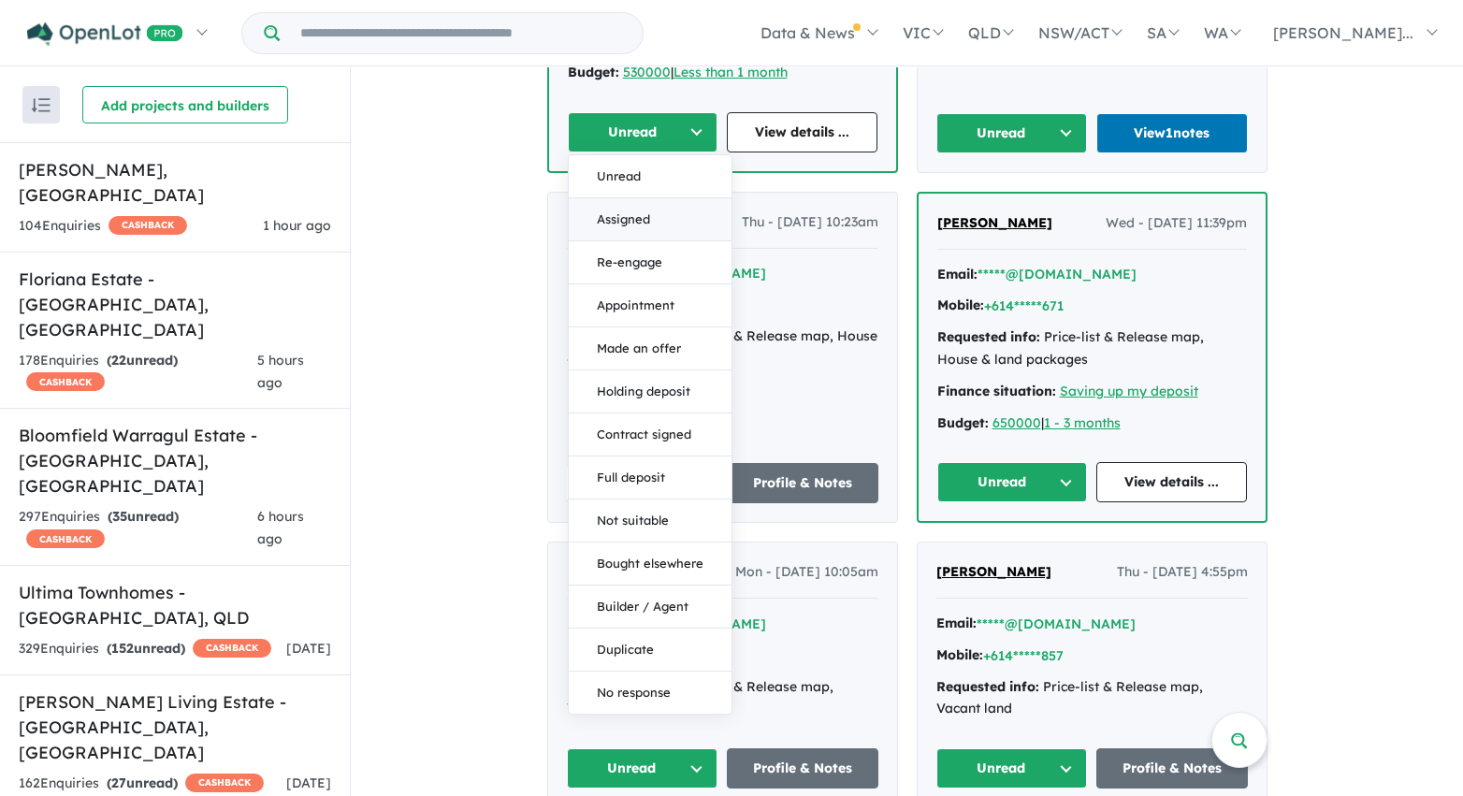
click at [646, 226] on button "Assigned" at bounding box center [650, 219] width 163 height 43
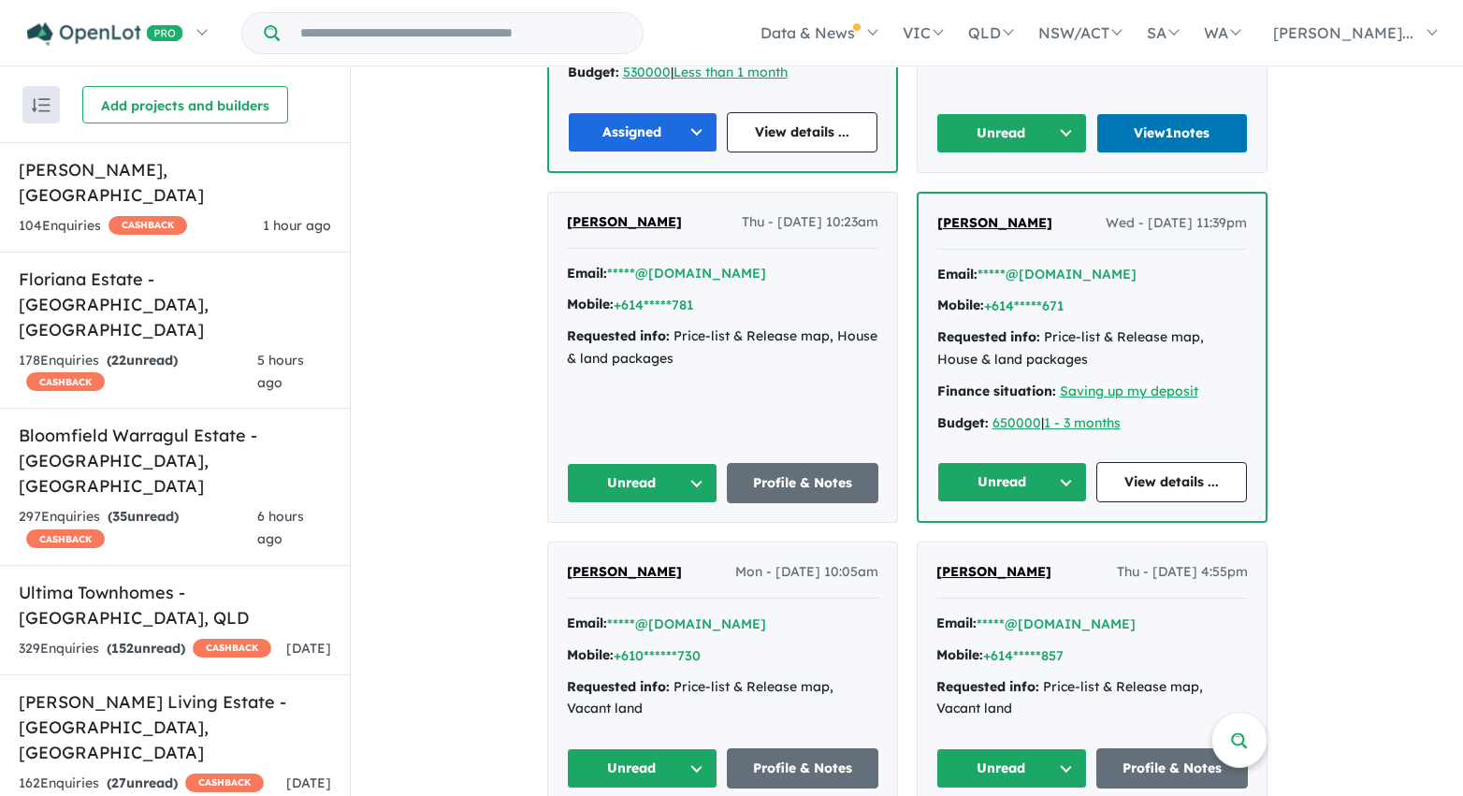
click at [1006, 131] on button "Unread" at bounding box center [1012, 133] width 152 height 40
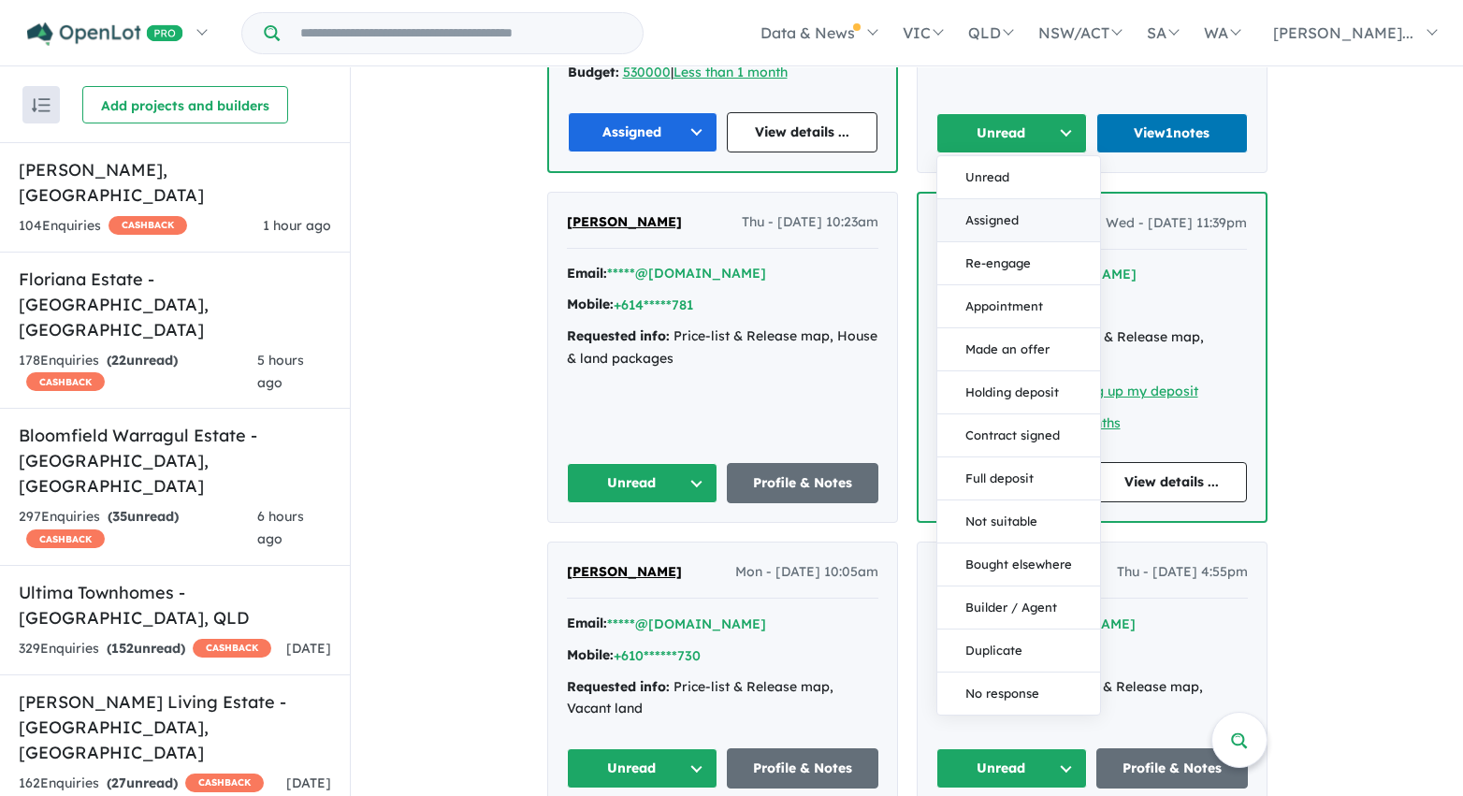
click at [1010, 230] on button "Assigned" at bounding box center [1018, 220] width 163 height 43
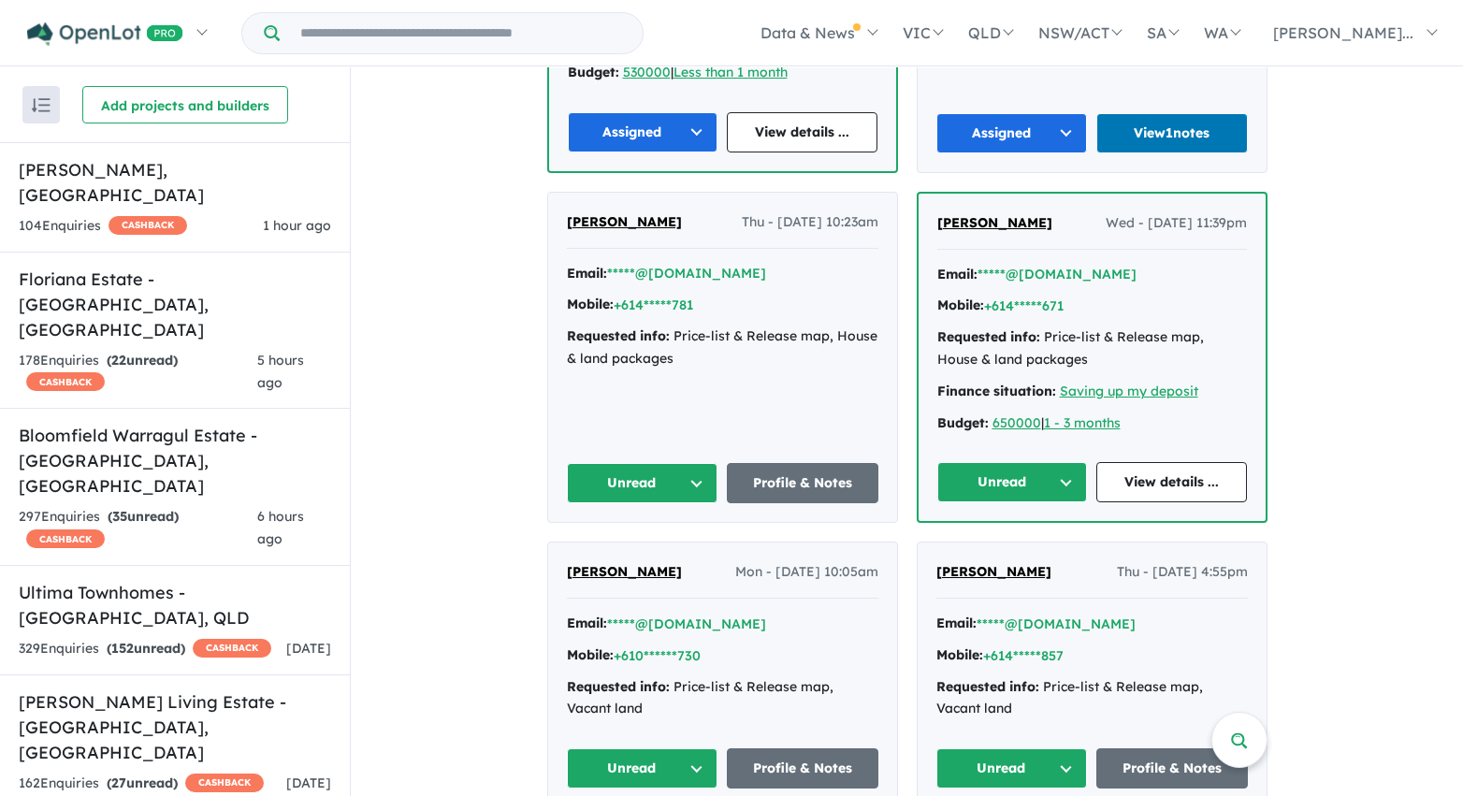
click at [694, 490] on button "Unread" at bounding box center [643, 483] width 152 height 40
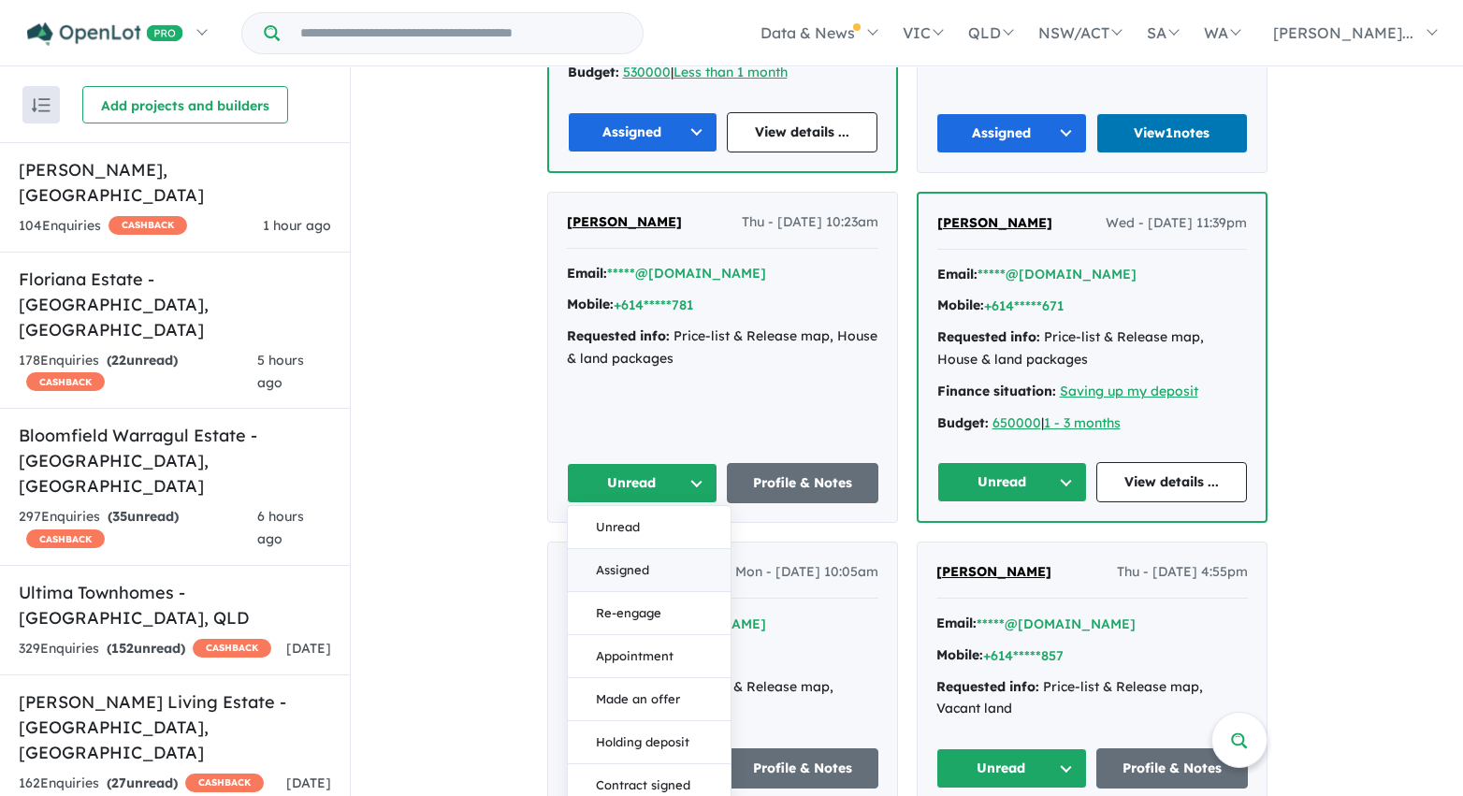
click at [675, 576] on button "Assigned" at bounding box center [649, 570] width 163 height 43
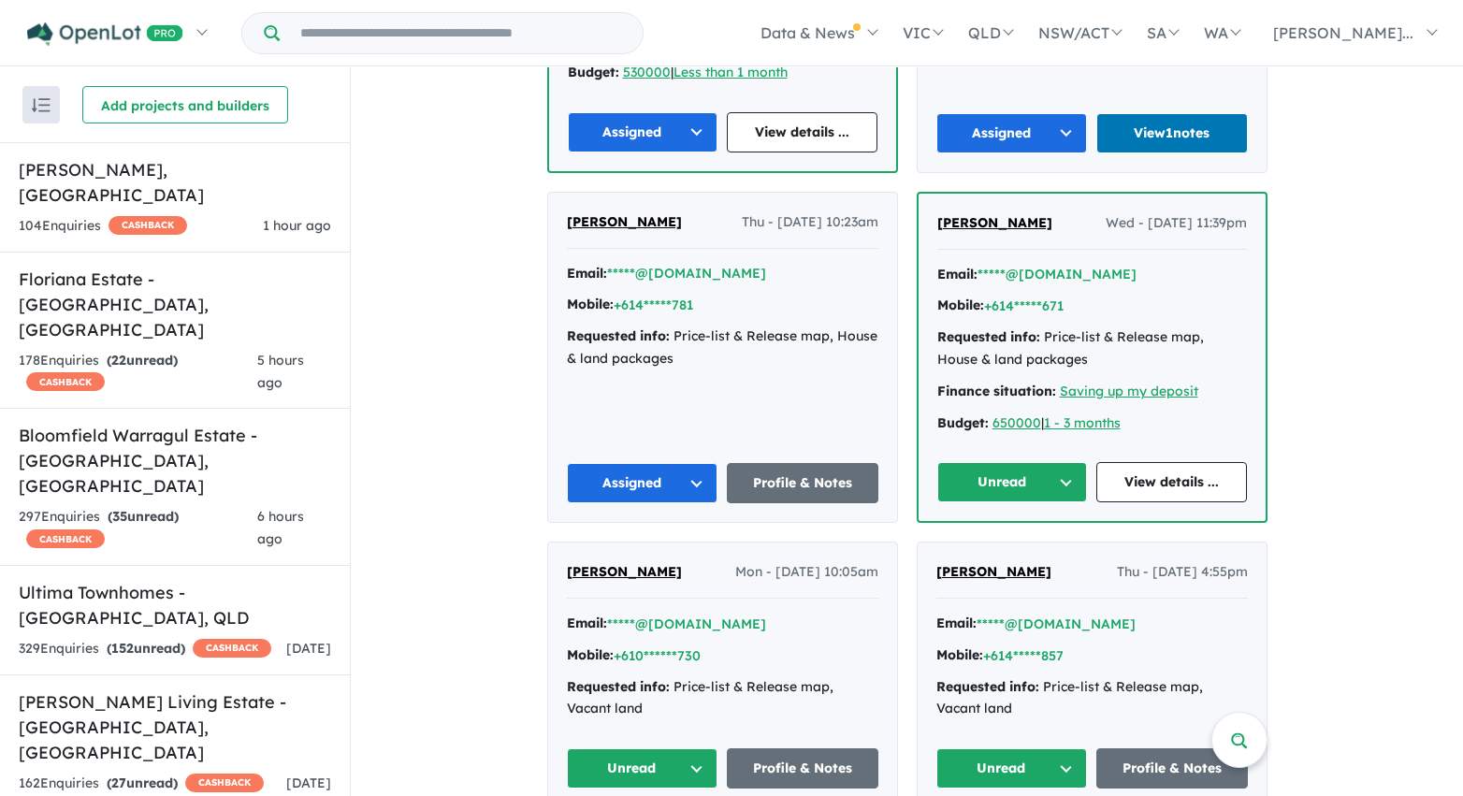
click at [977, 488] on button "Unread" at bounding box center [1012, 482] width 151 height 40
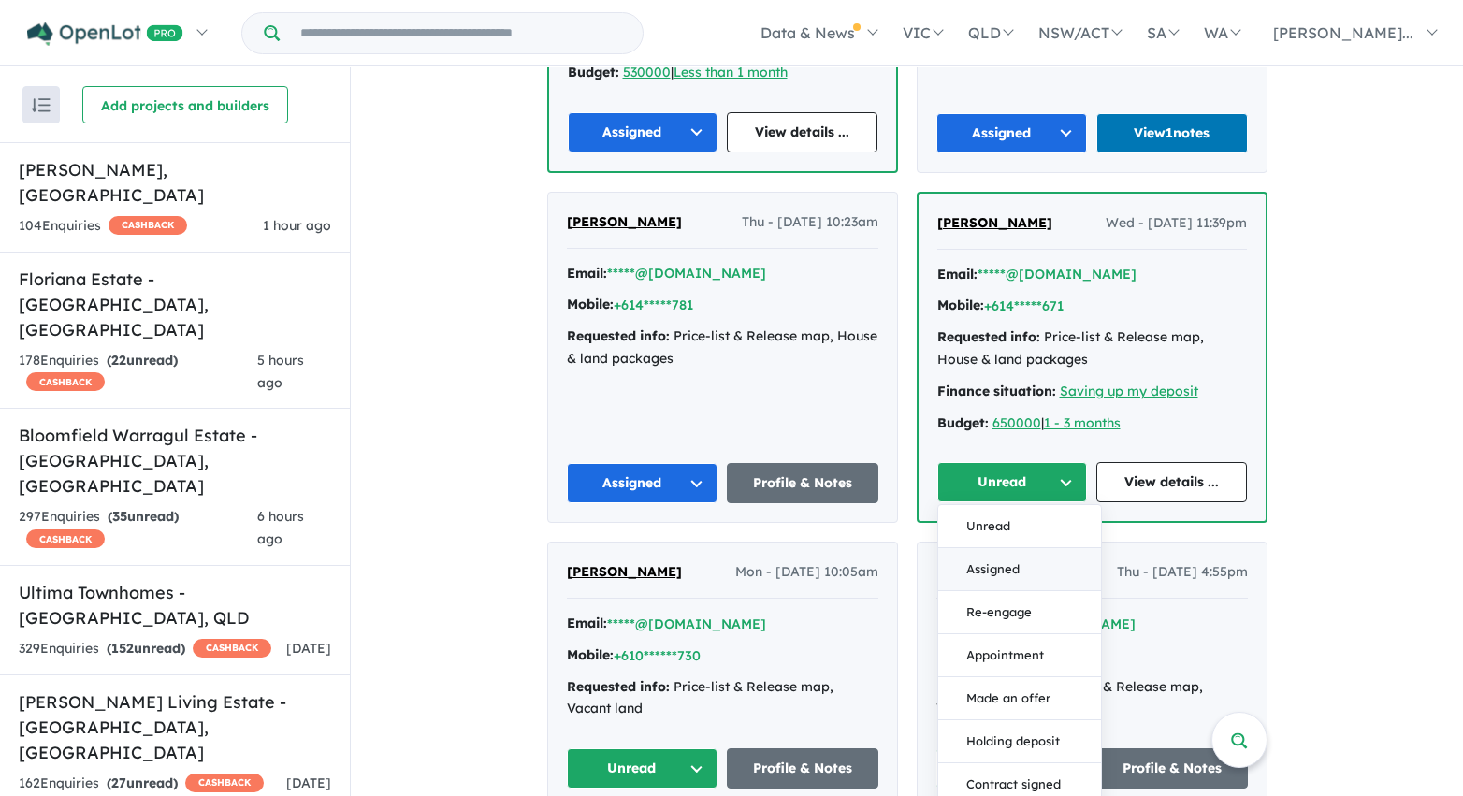
click at [996, 568] on button "Assigned" at bounding box center [1019, 569] width 163 height 43
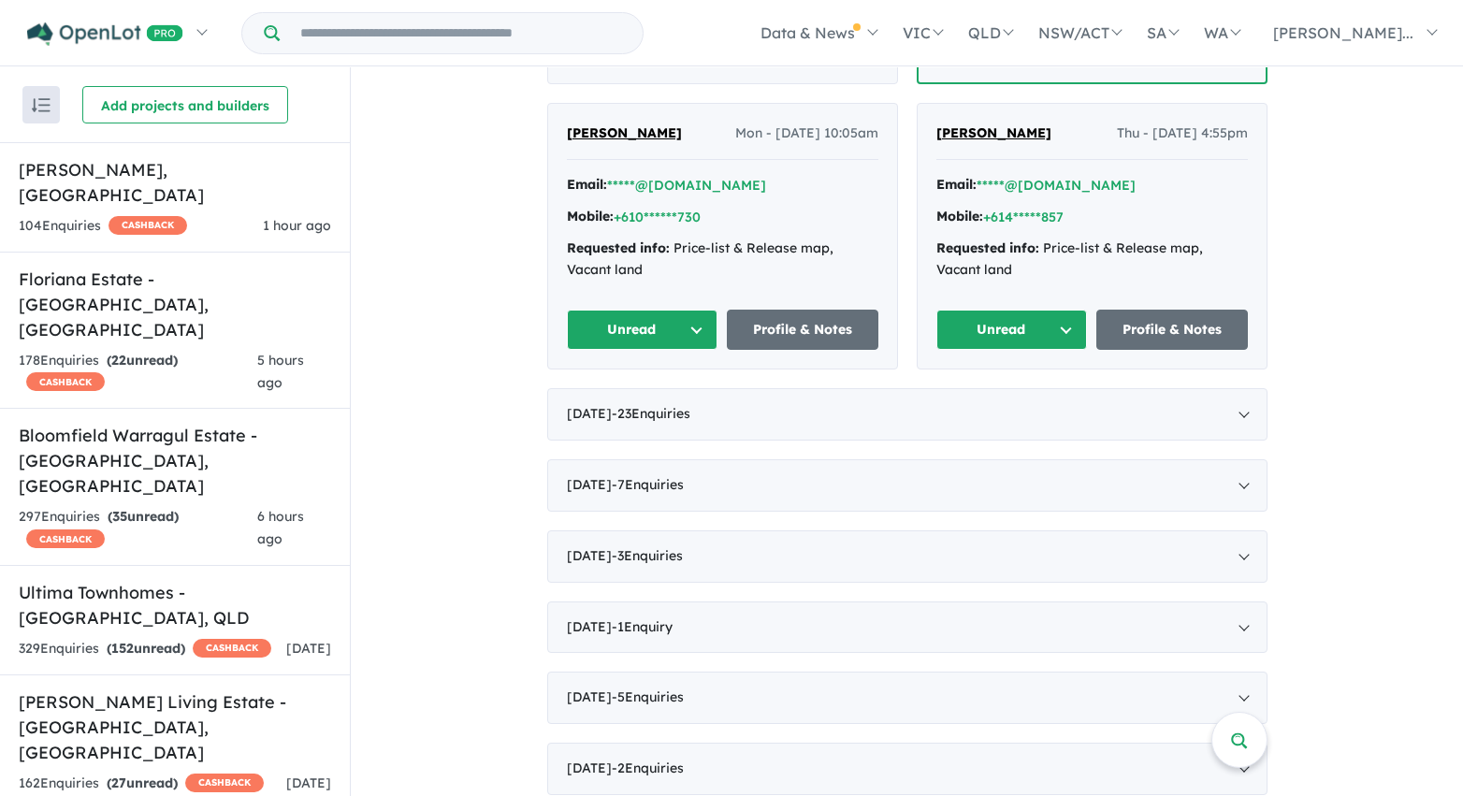
scroll to position [5290, 0]
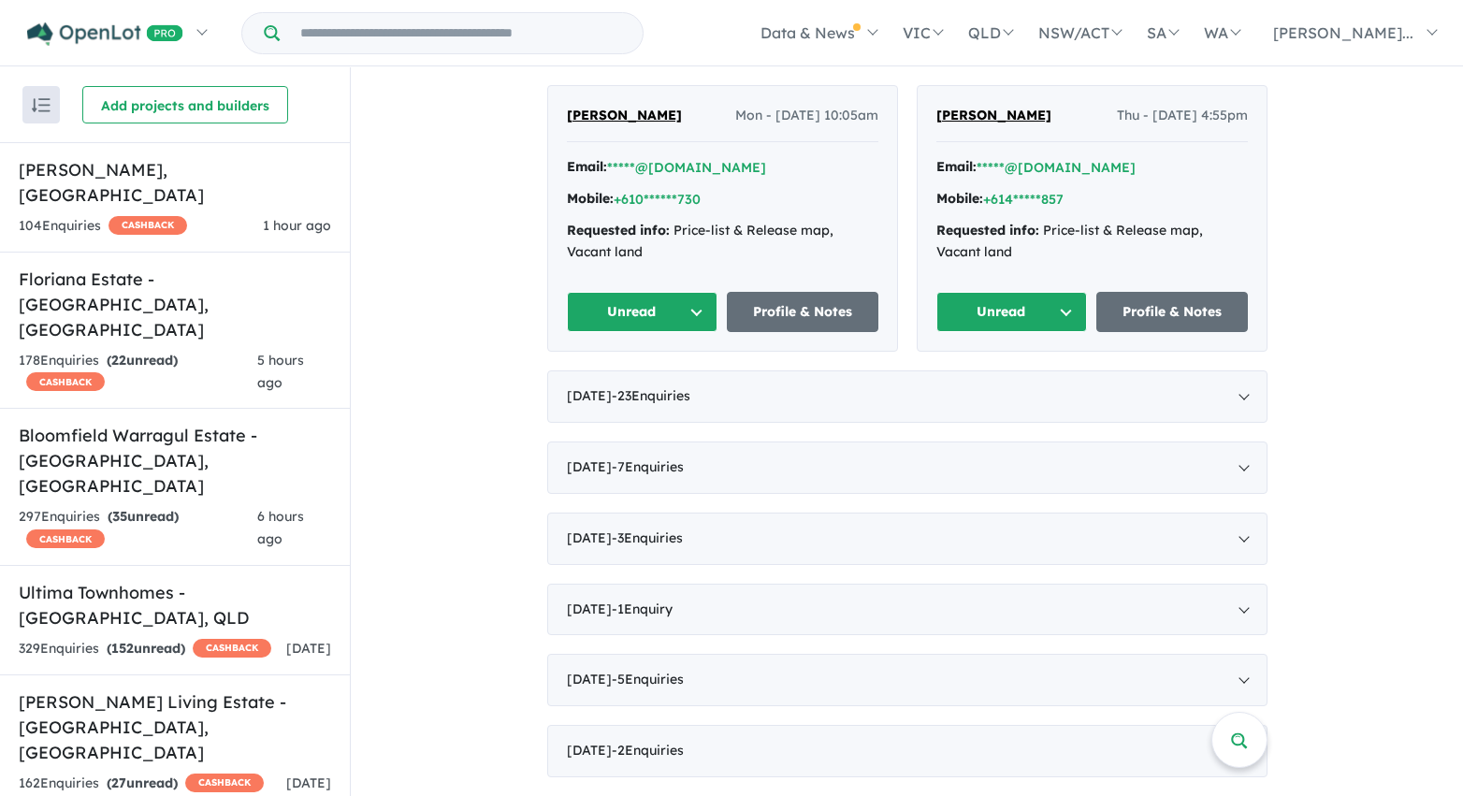
click at [660, 315] on button "Unread" at bounding box center [643, 312] width 152 height 40
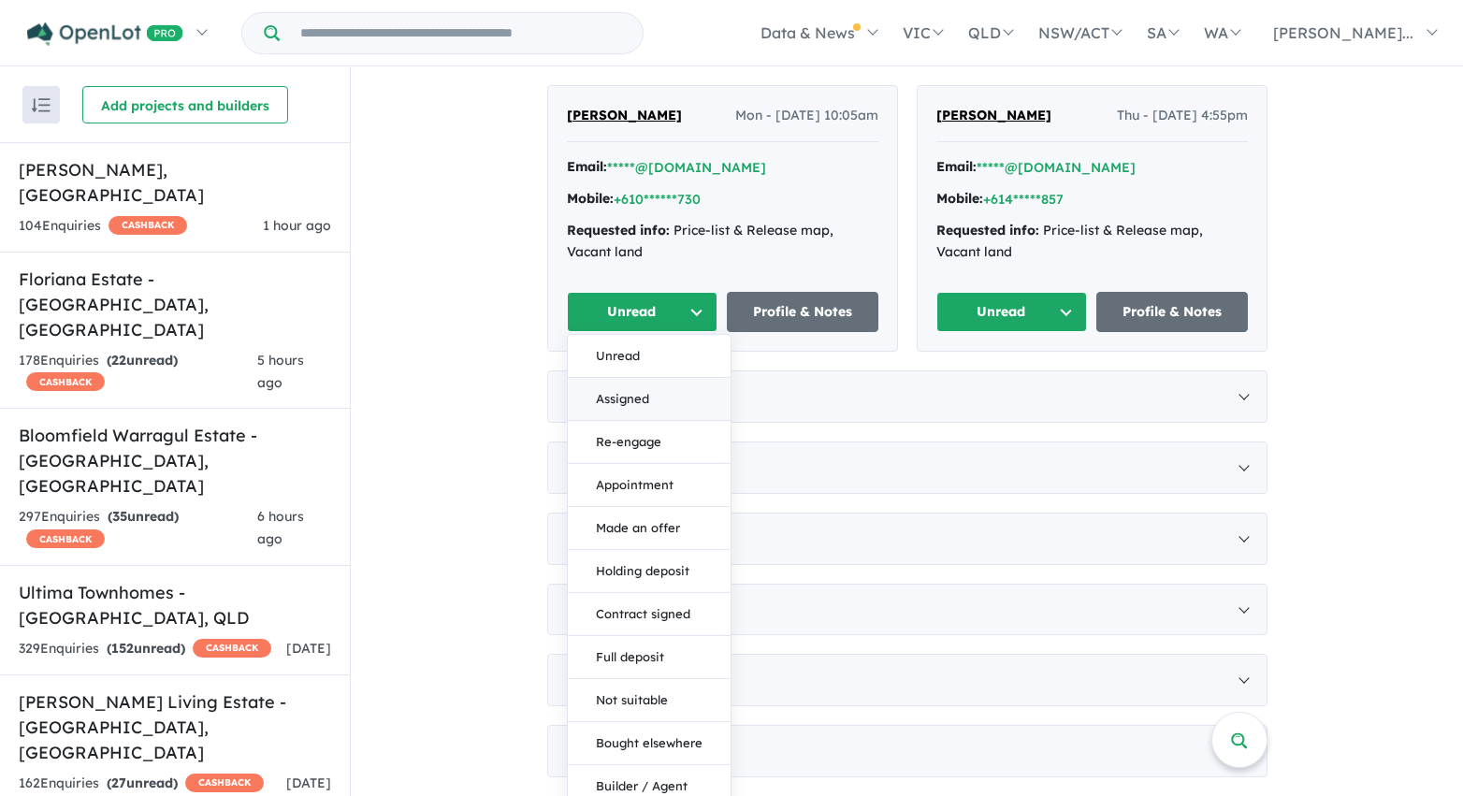
click at [652, 399] on button "Assigned" at bounding box center [649, 399] width 163 height 43
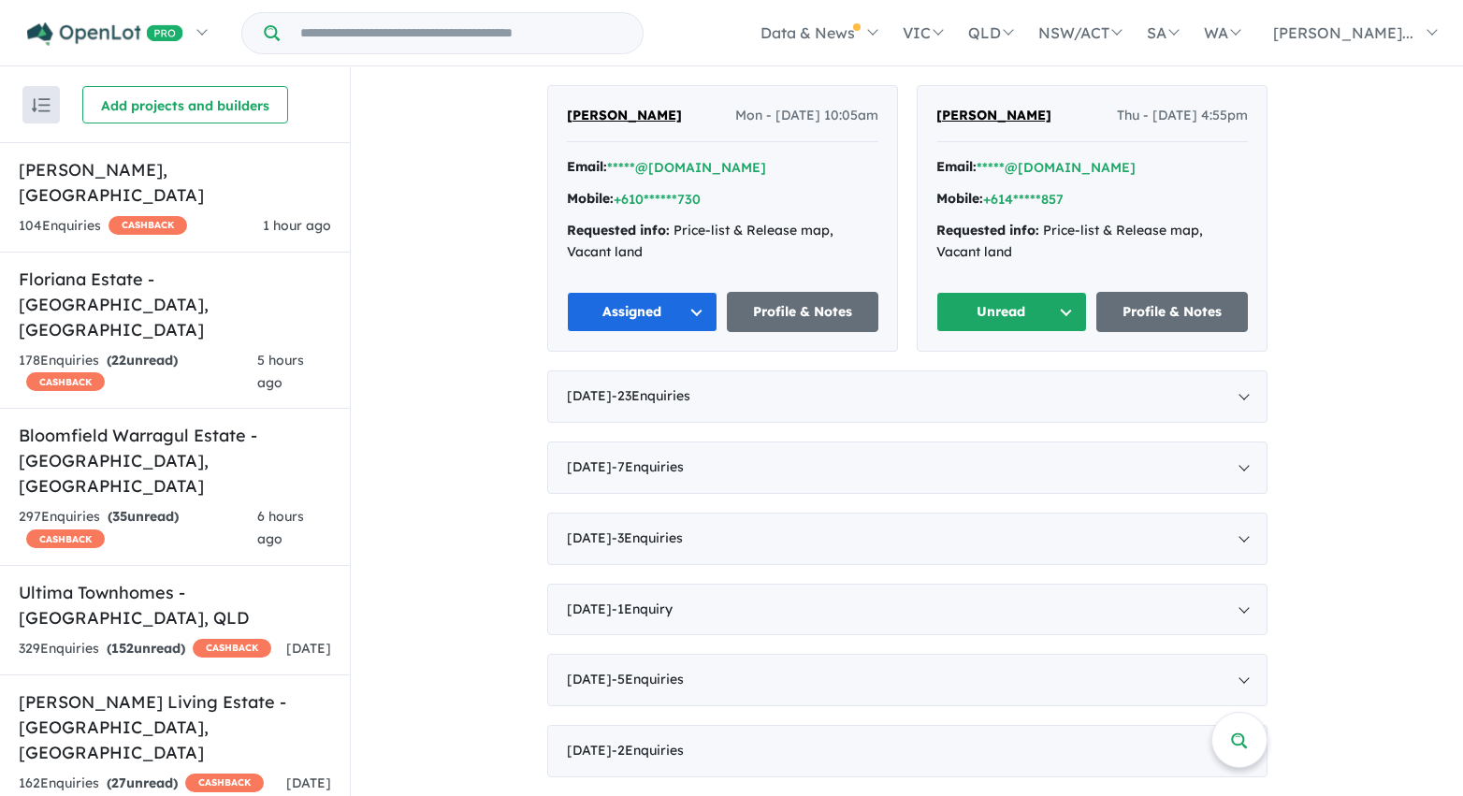
click at [1033, 307] on button "Unread" at bounding box center [1012, 312] width 152 height 40
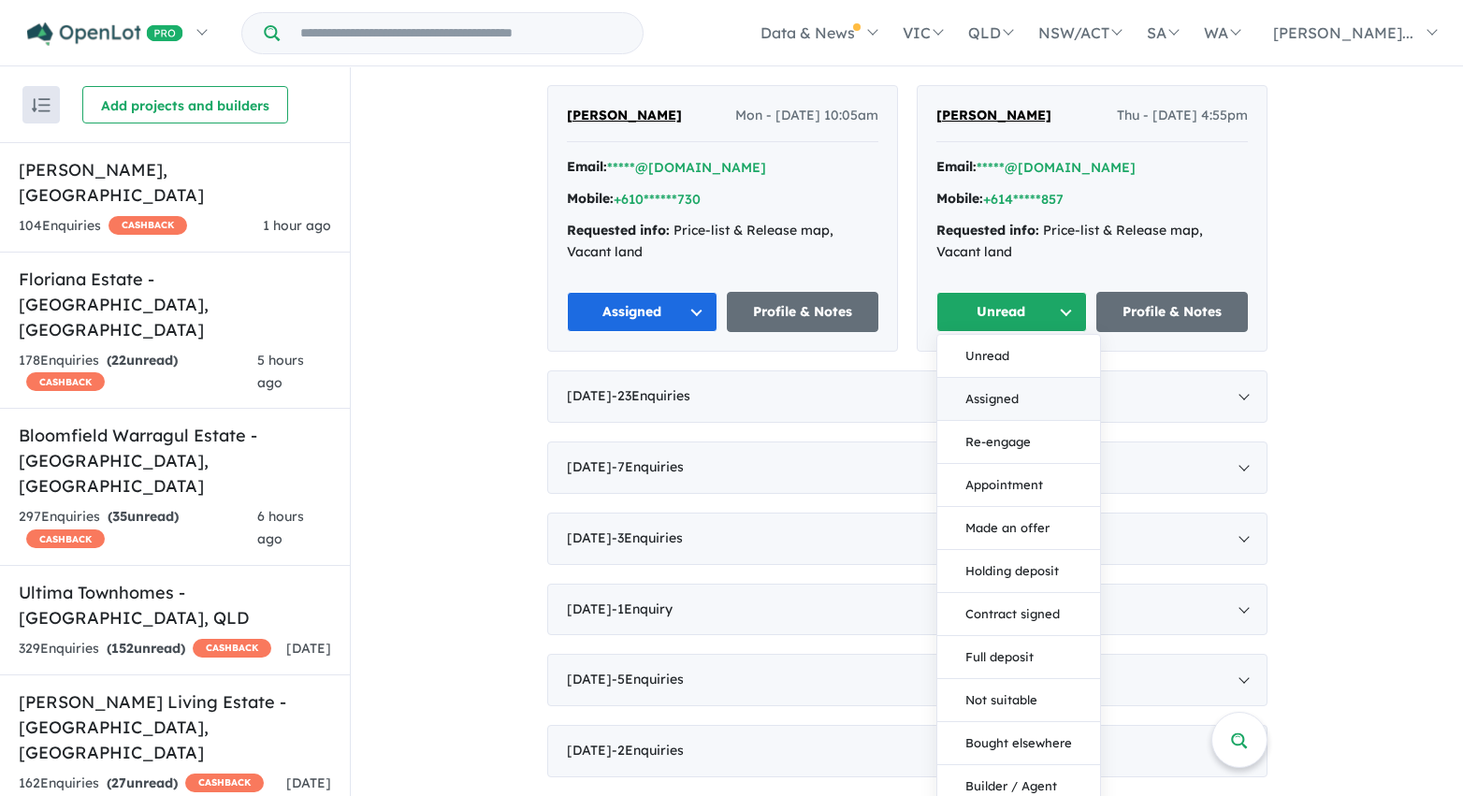
click at [1031, 405] on button "Assigned" at bounding box center [1018, 399] width 163 height 43
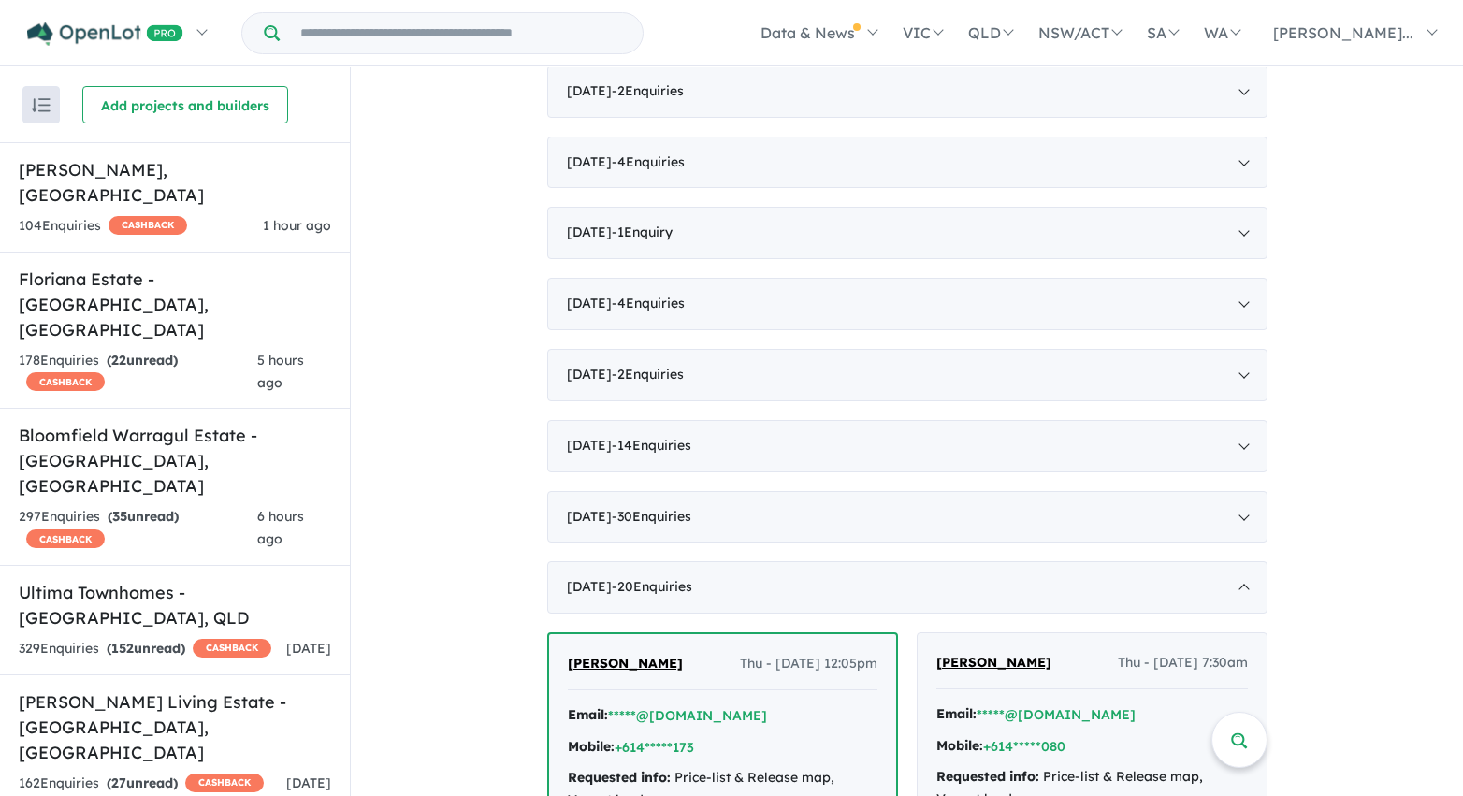
scroll to position [1655, 0]
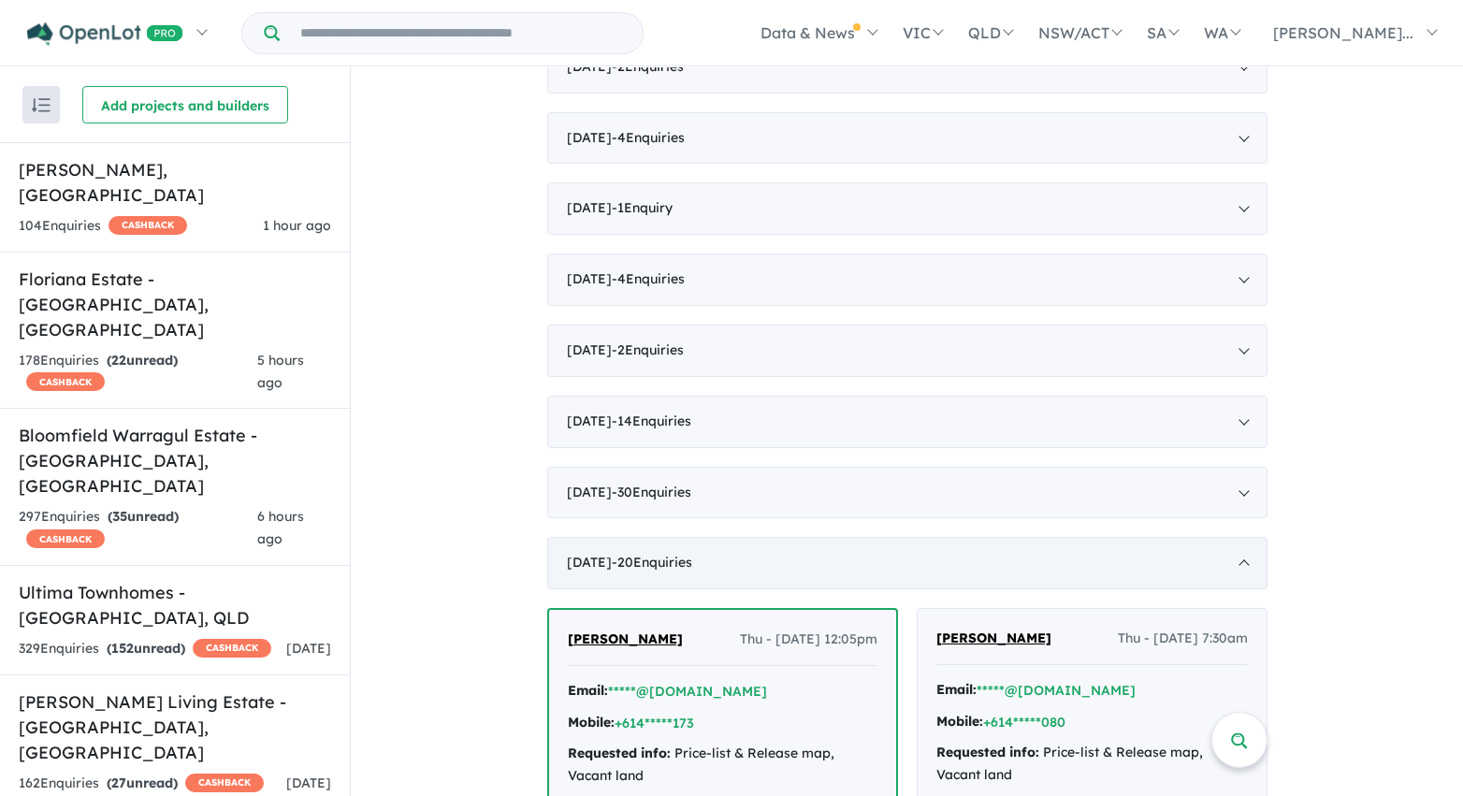
click at [683, 571] on span "- 20 Enquir ies ( 0 unread)" at bounding box center [652, 562] width 80 height 17
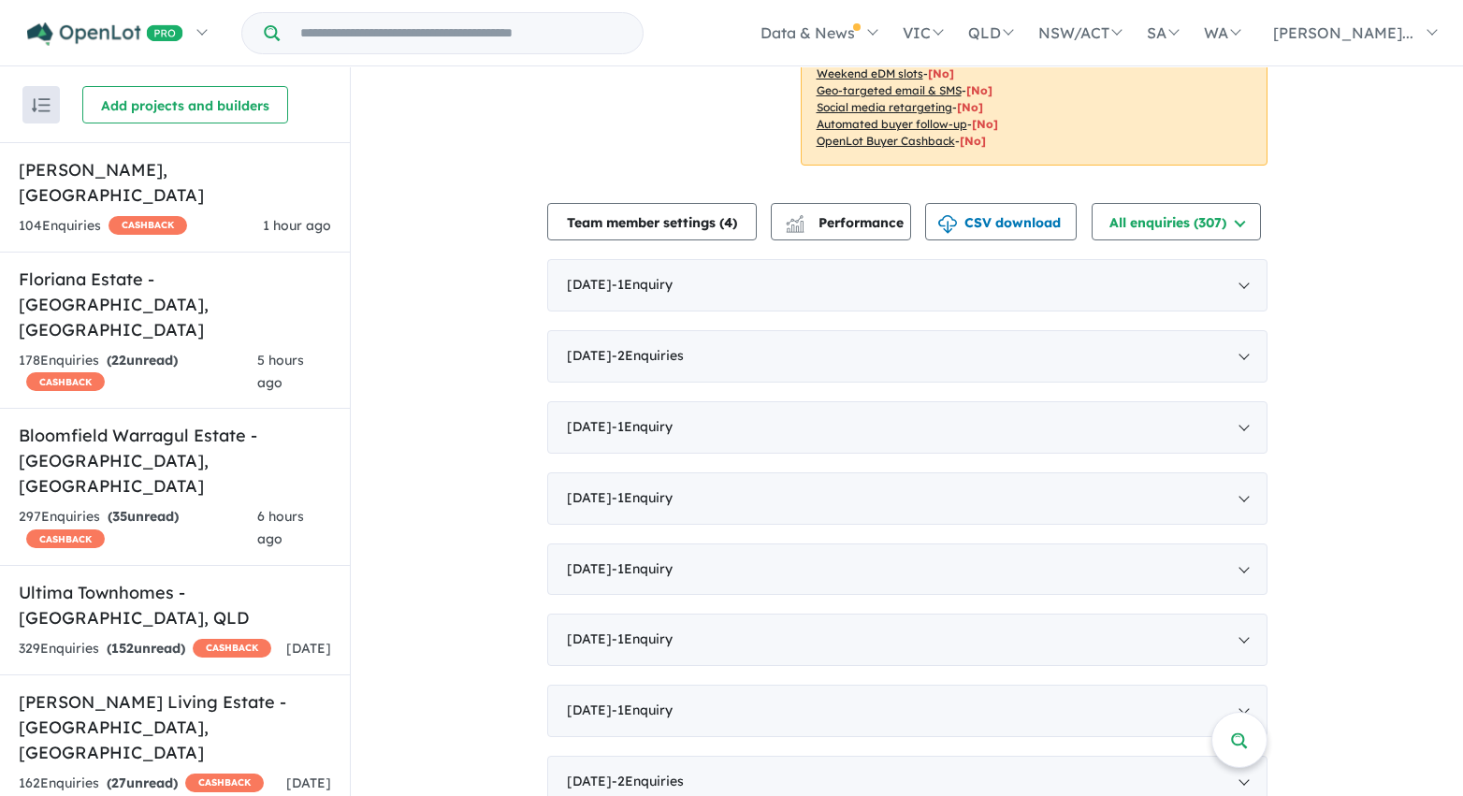
scroll to position [471, 0]
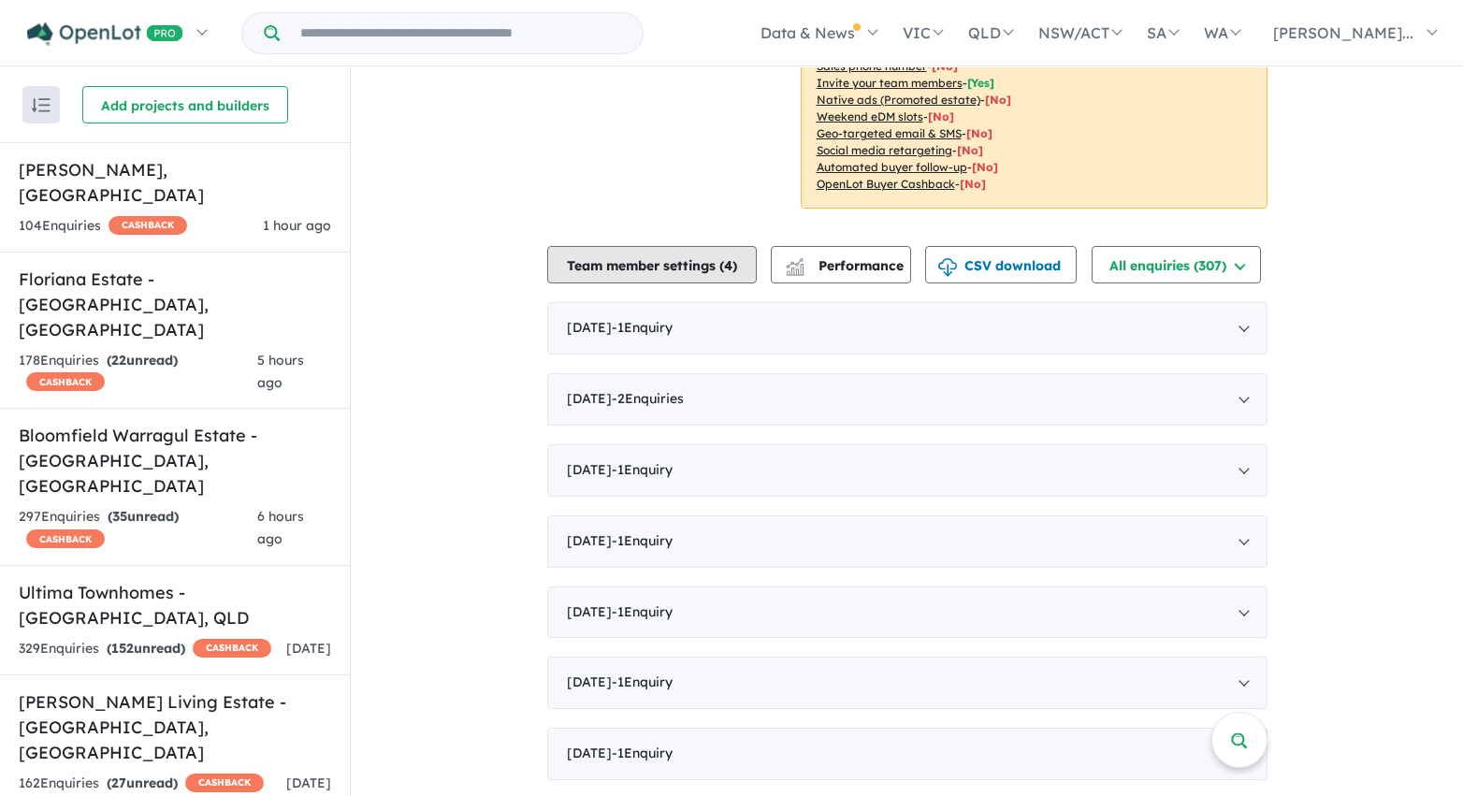
click at [581, 271] on button "Team member settings ( 4 )" at bounding box center [652, 264] width 210 height 37
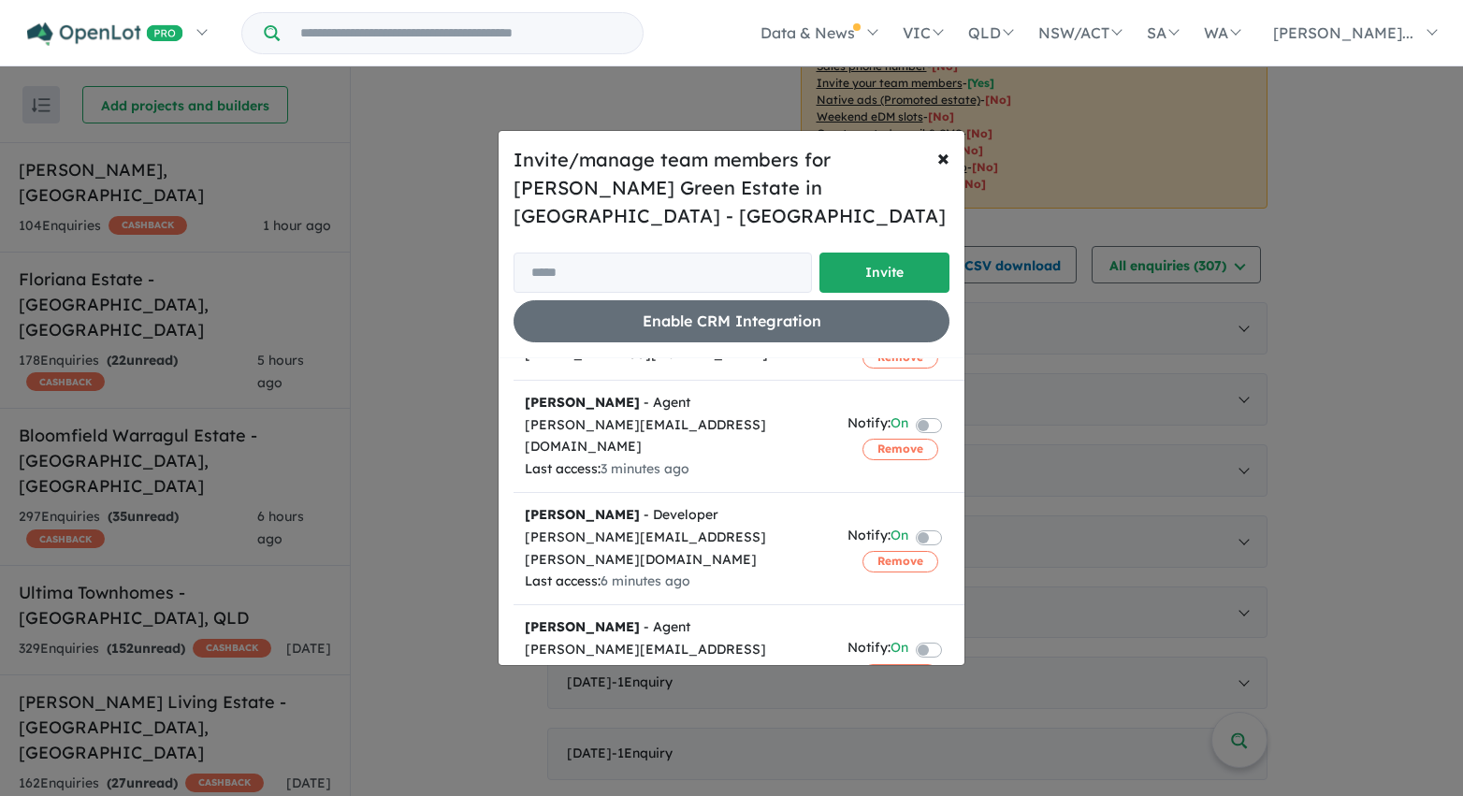
scroll to position [0, 0]
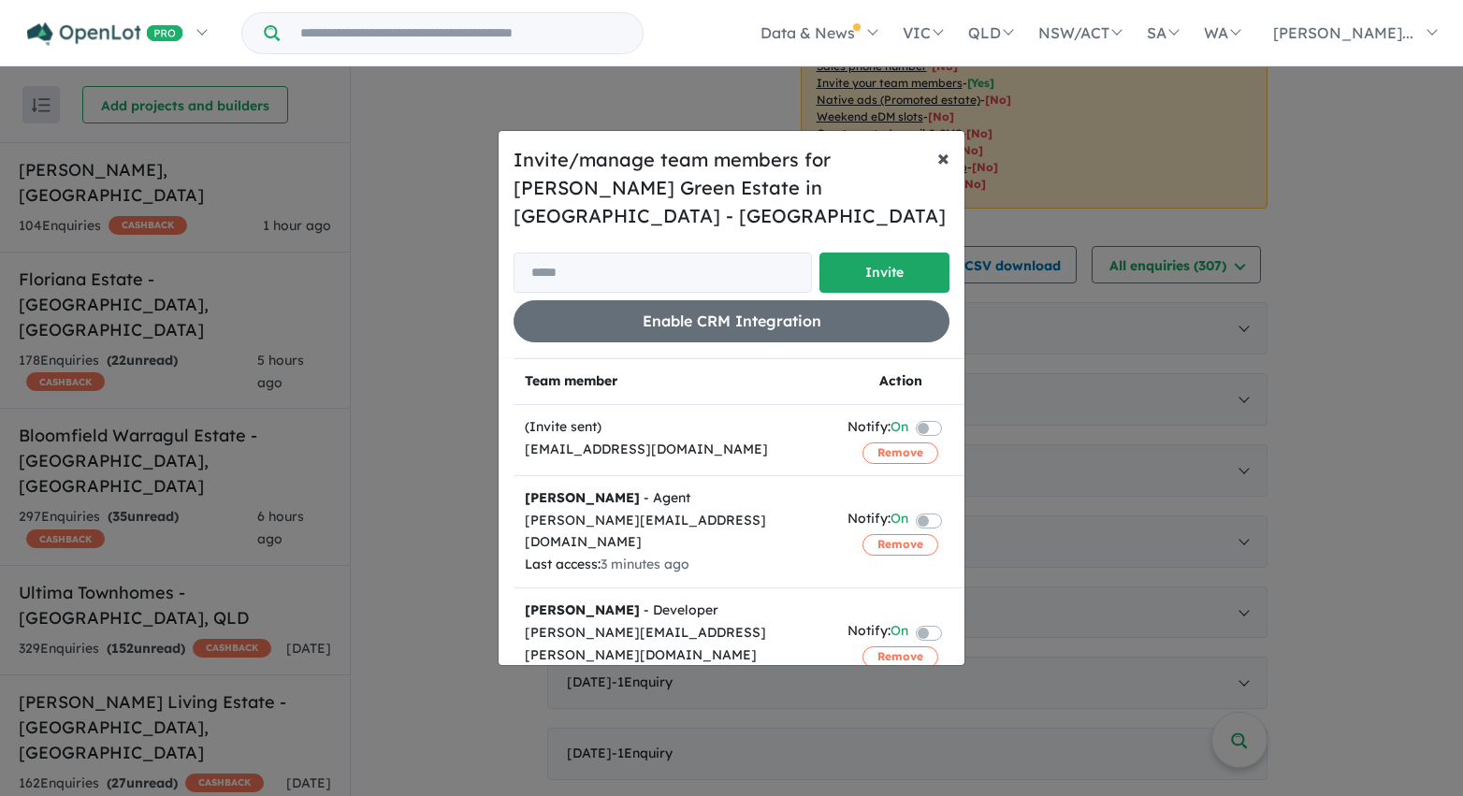
click at [941, 157] on span "×" at bounding box center [943, 157] width 12 height 28
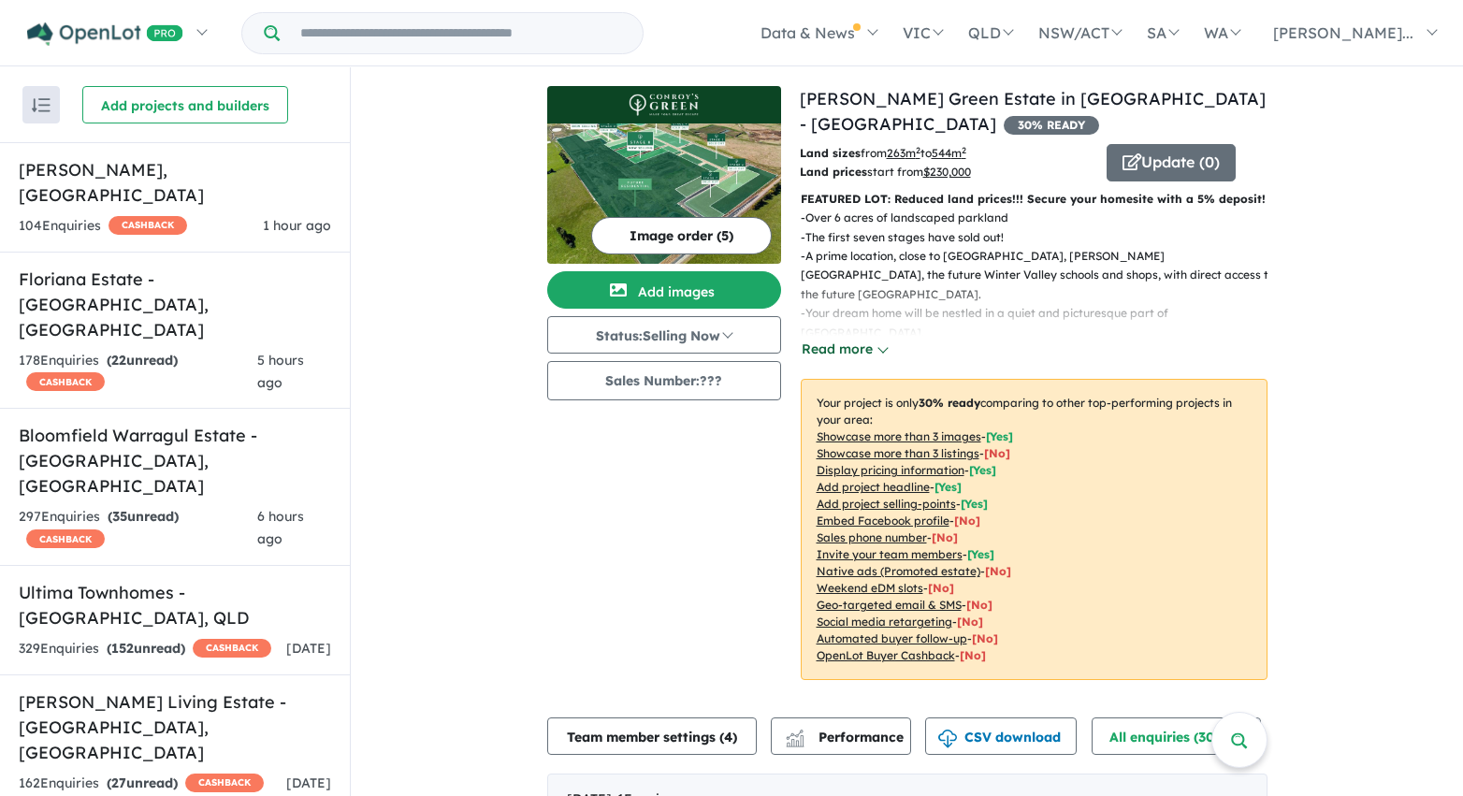
click at [870, 354] on button "Read more" at bounding box center [845, 350] width 88 height 22
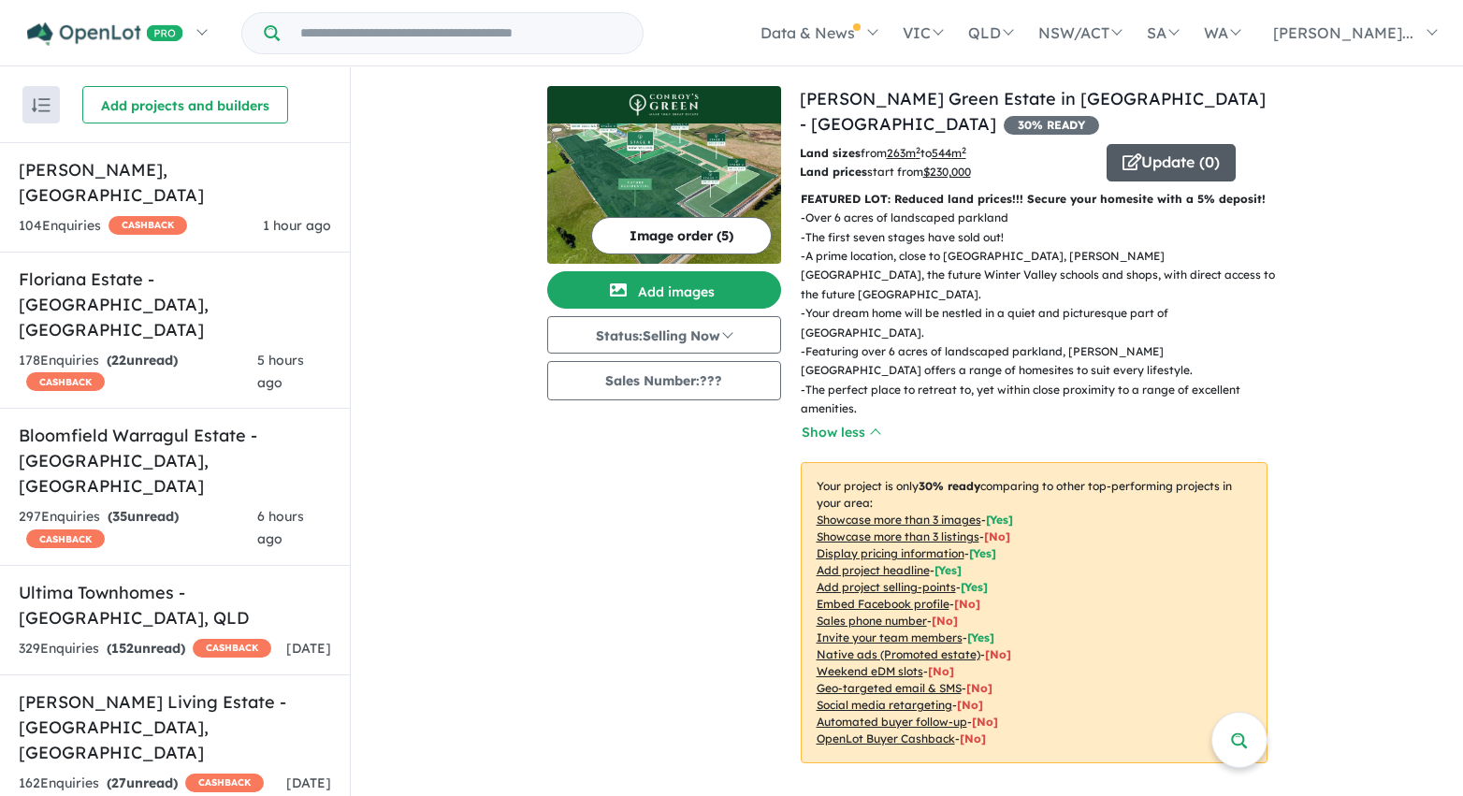
click at [1133, 162] on icon "button" at bounding box center [1131, 161] width 19 height 17
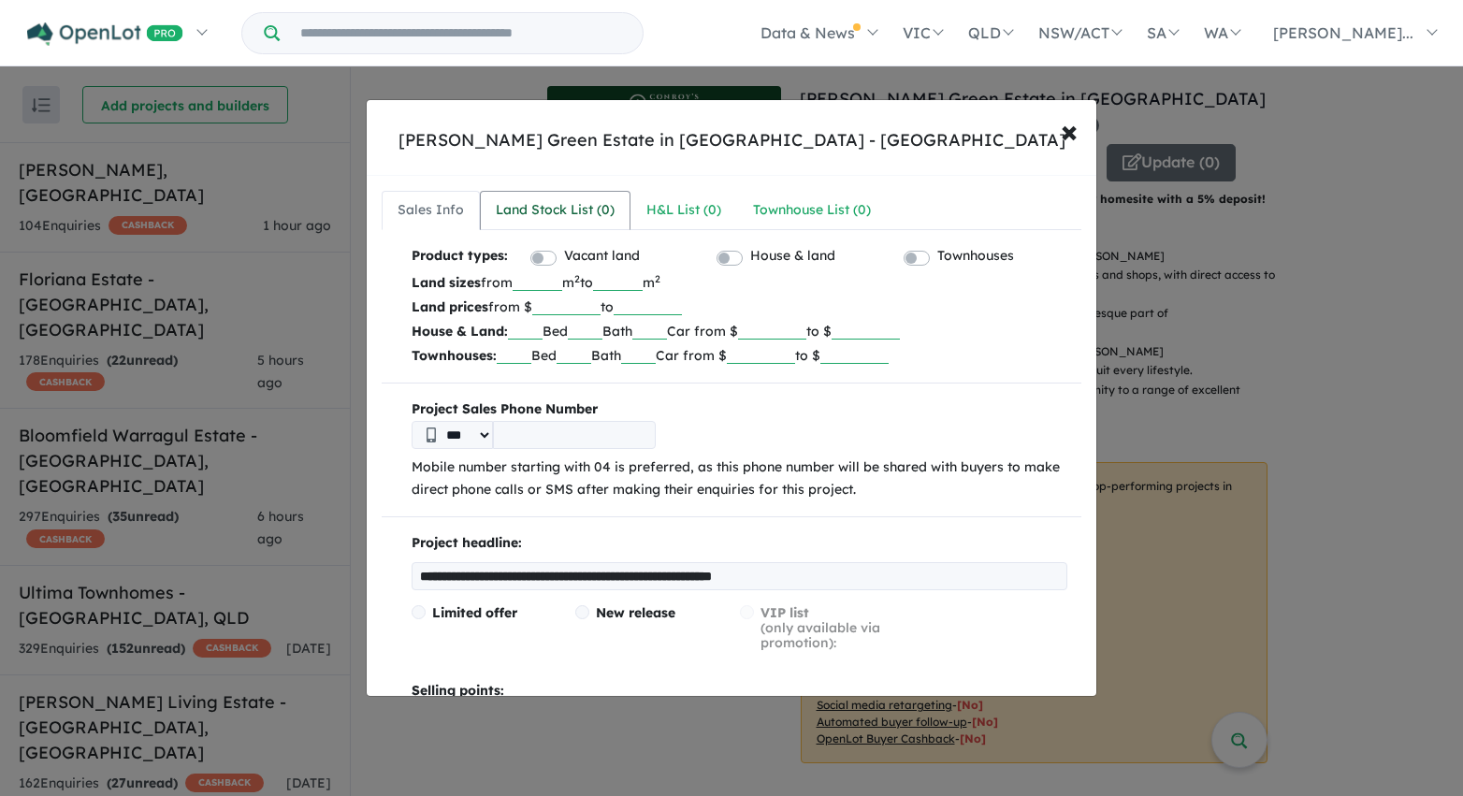
click at [559, 209] on div "Land Stock List ( 0 )" at bounding box center [555, 210] width 119 height 22
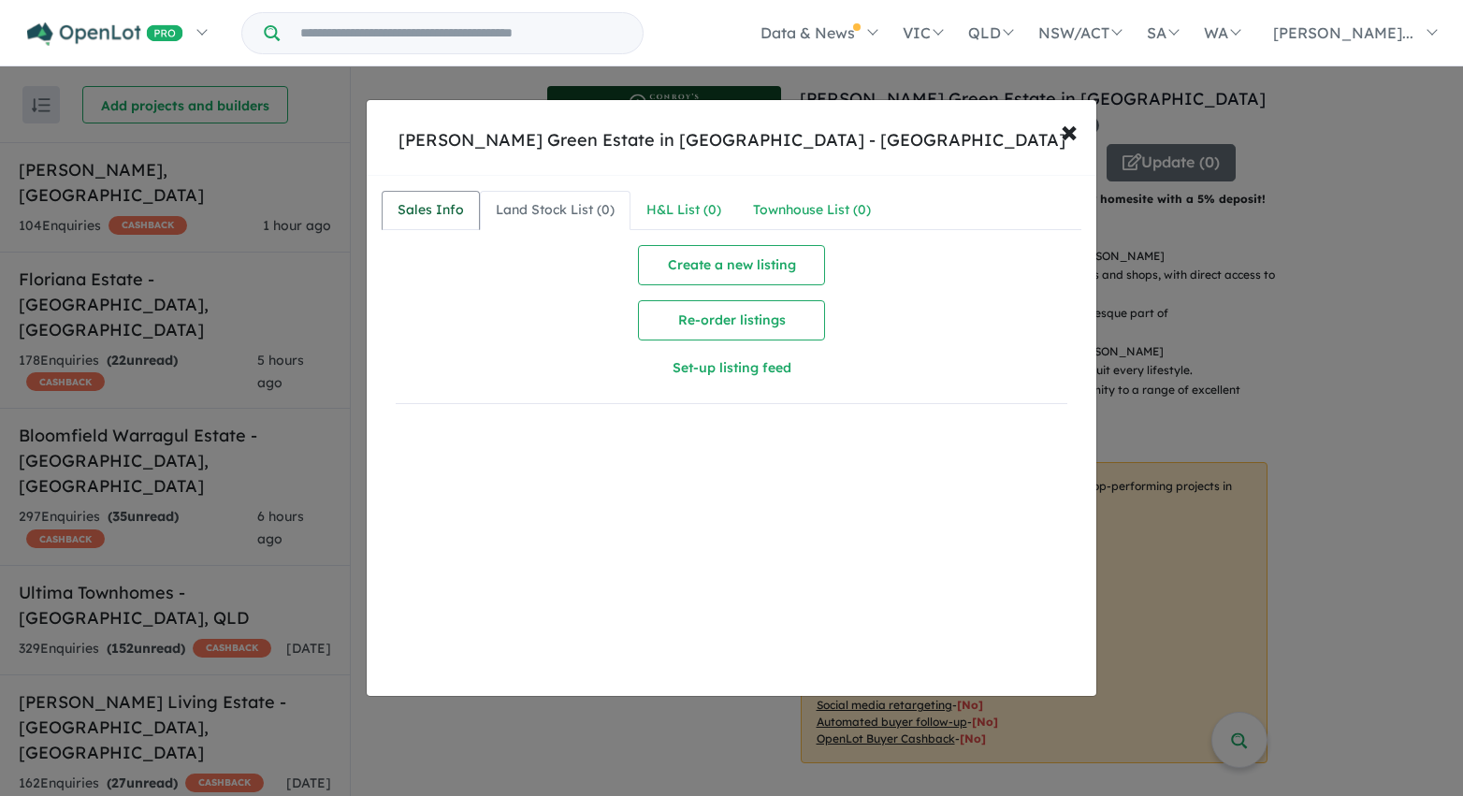
click at [416, 212] on div "Sales Info" at bounding box center [431, 210] width 66 height 22
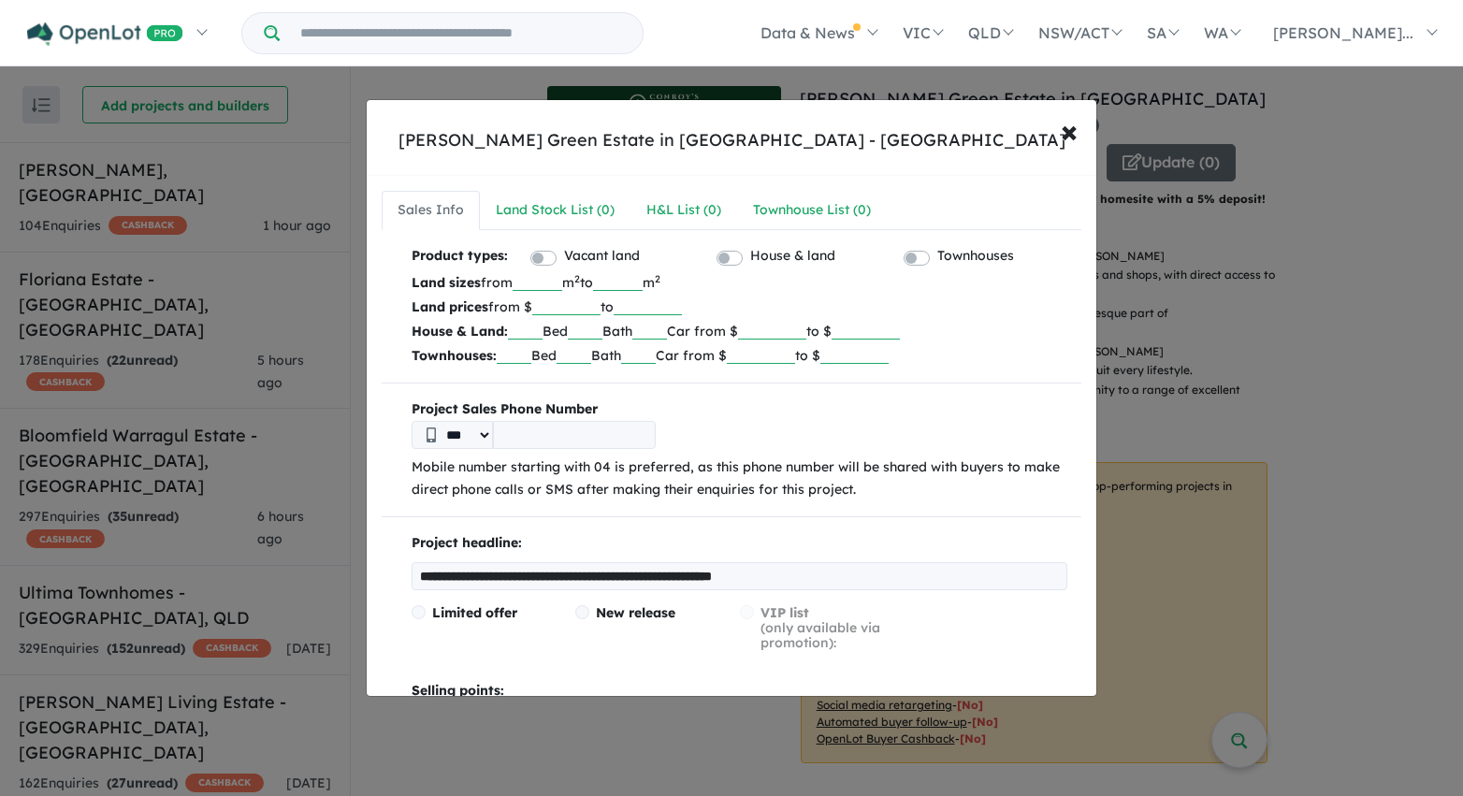
click at [529, 436] on input "tel" at bounding box center [574, 435] width 163 height 28
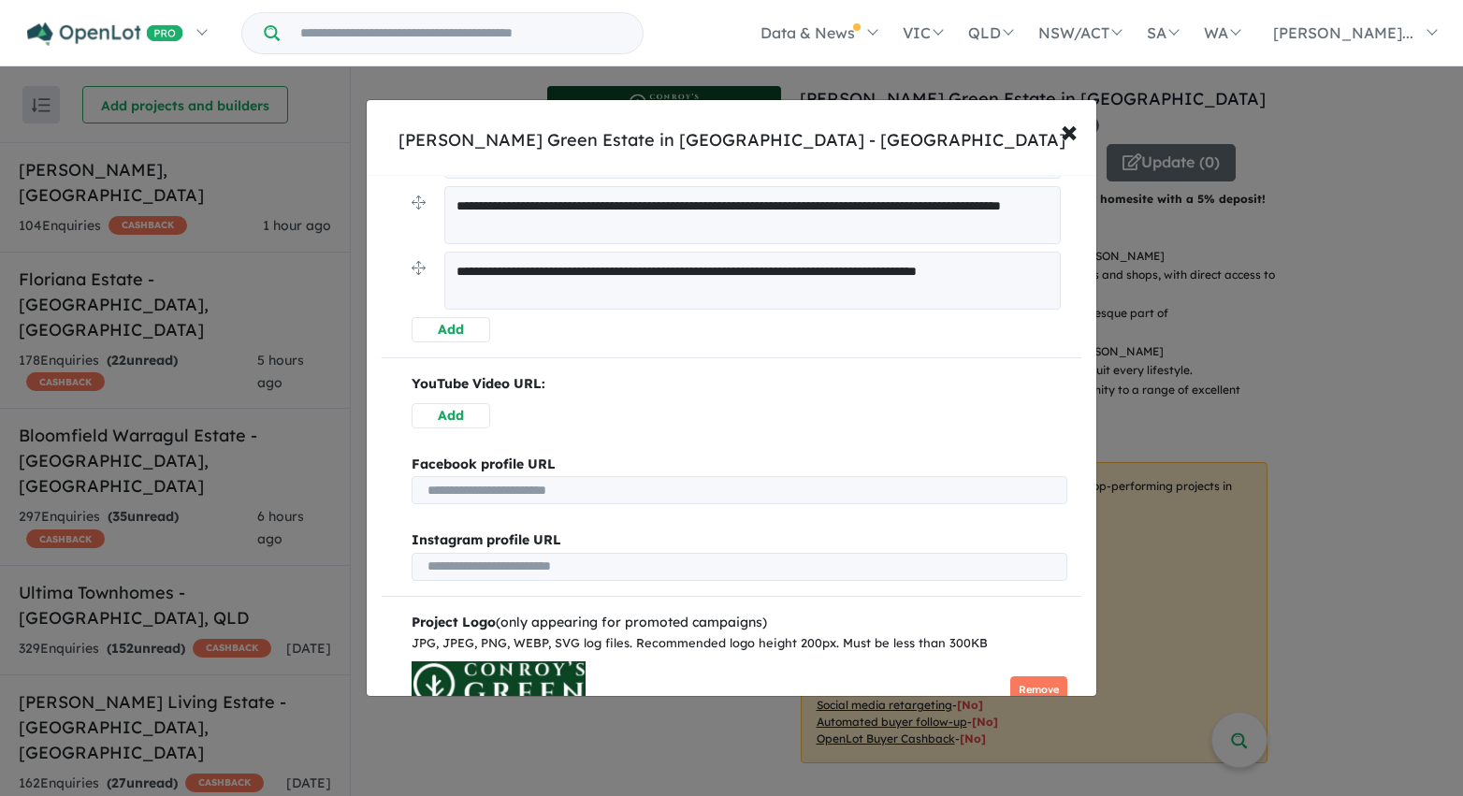
scroll to position [972, 0]
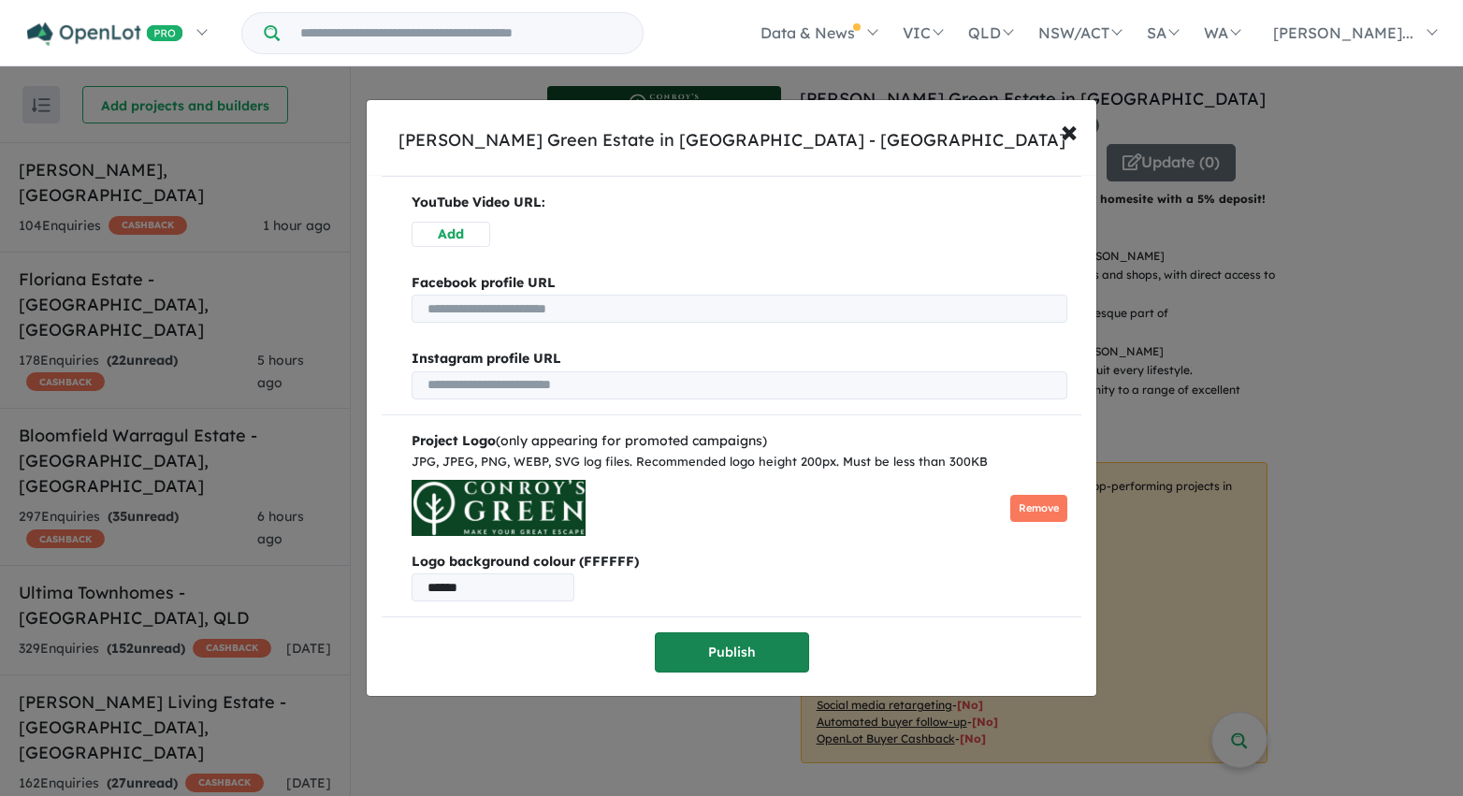
type input "**********"
click at [743, 642] on button "Publish" at bounding box center [732, 652] width 154 height 40
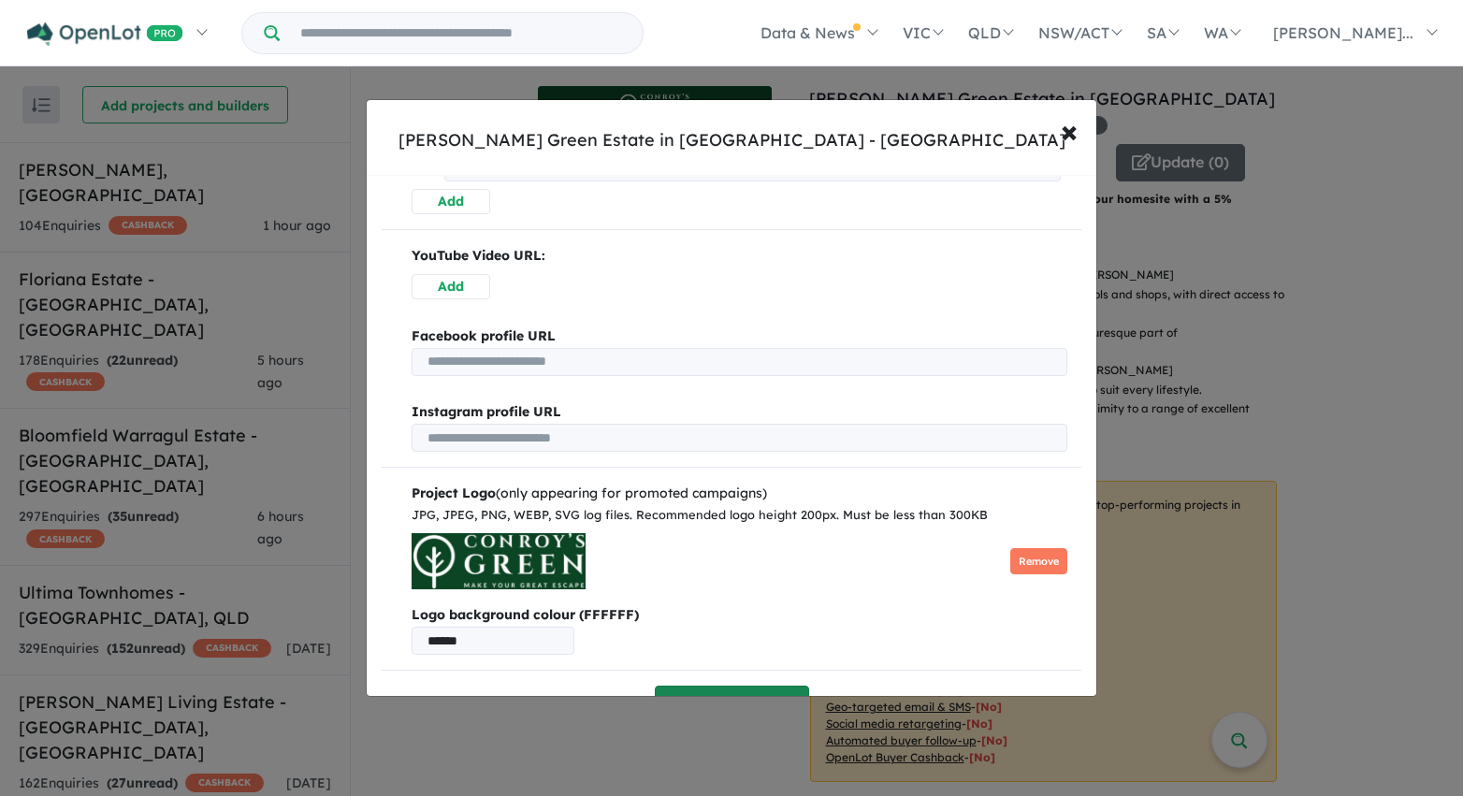
scroll to position [0, 0]
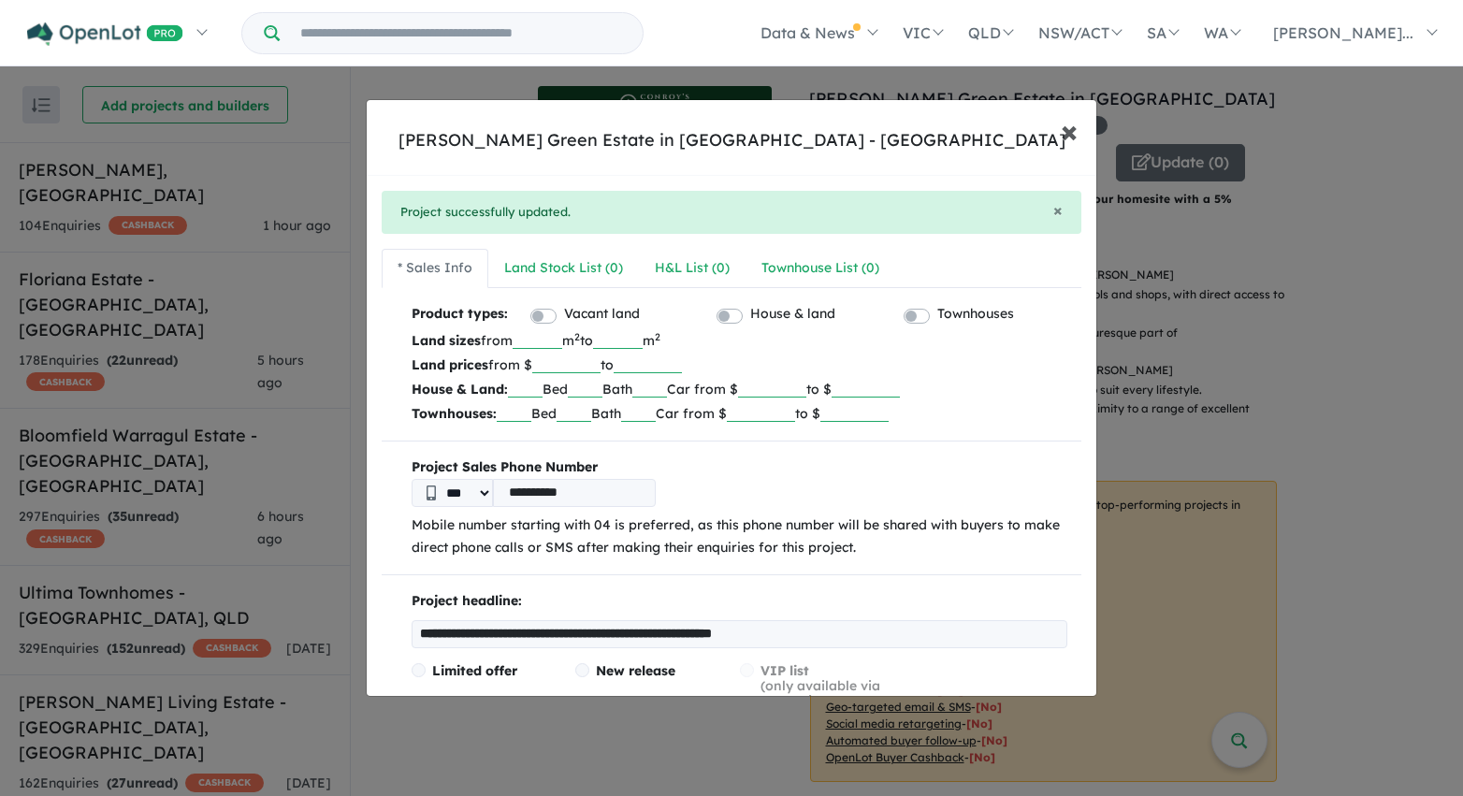
click at [1071, 136] on span "×" at bounding box center [1069, 130] width 17 height 40
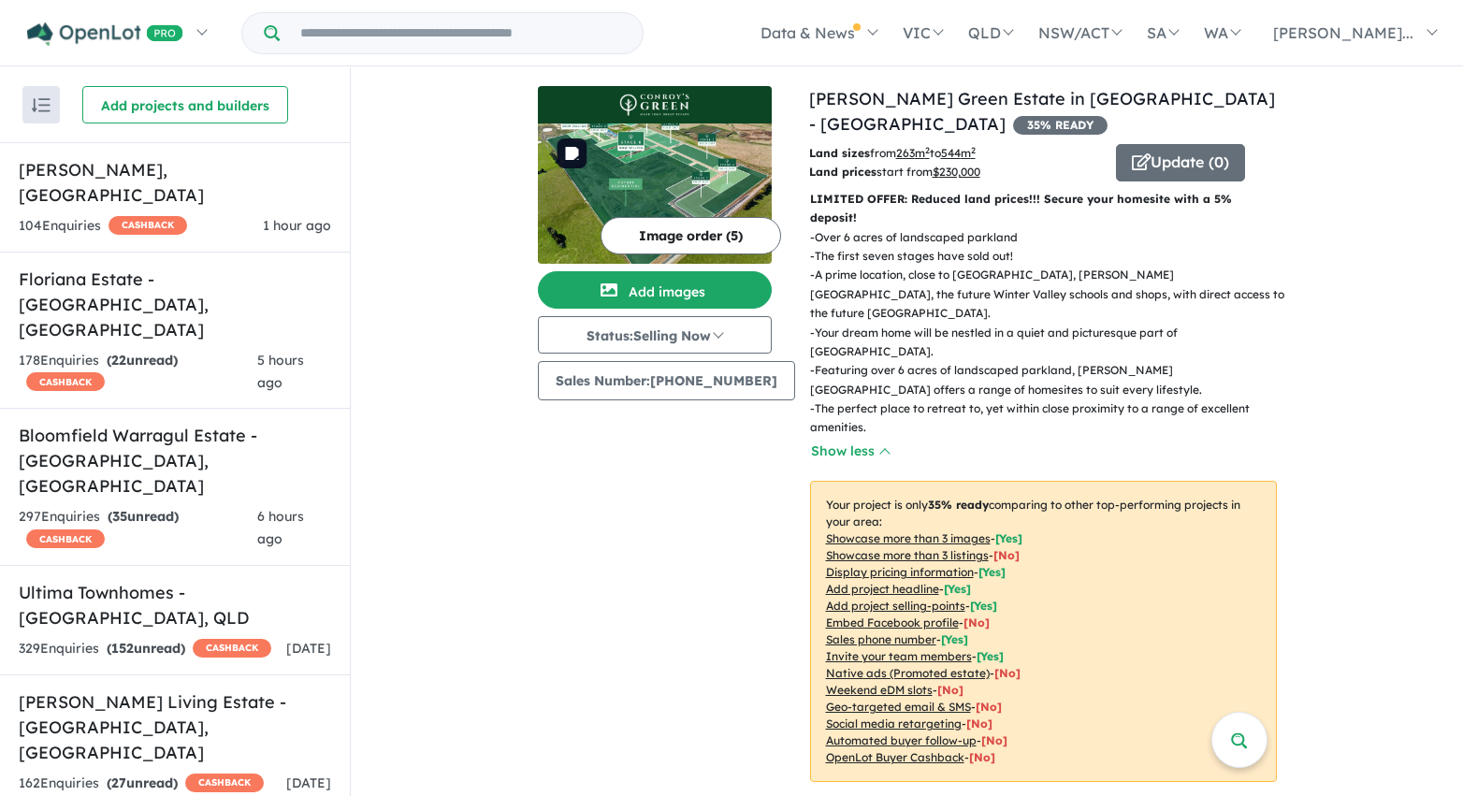
click at [671, 138] on img at bounding box center [655, 193] width 234 height 140
click at [688, 170] on img at bounding box center [655, 193] width 234 height 140
click at [1166, 152] on button "Update ( 0 )" at bounding box center [1180, 162] width 129 height 37
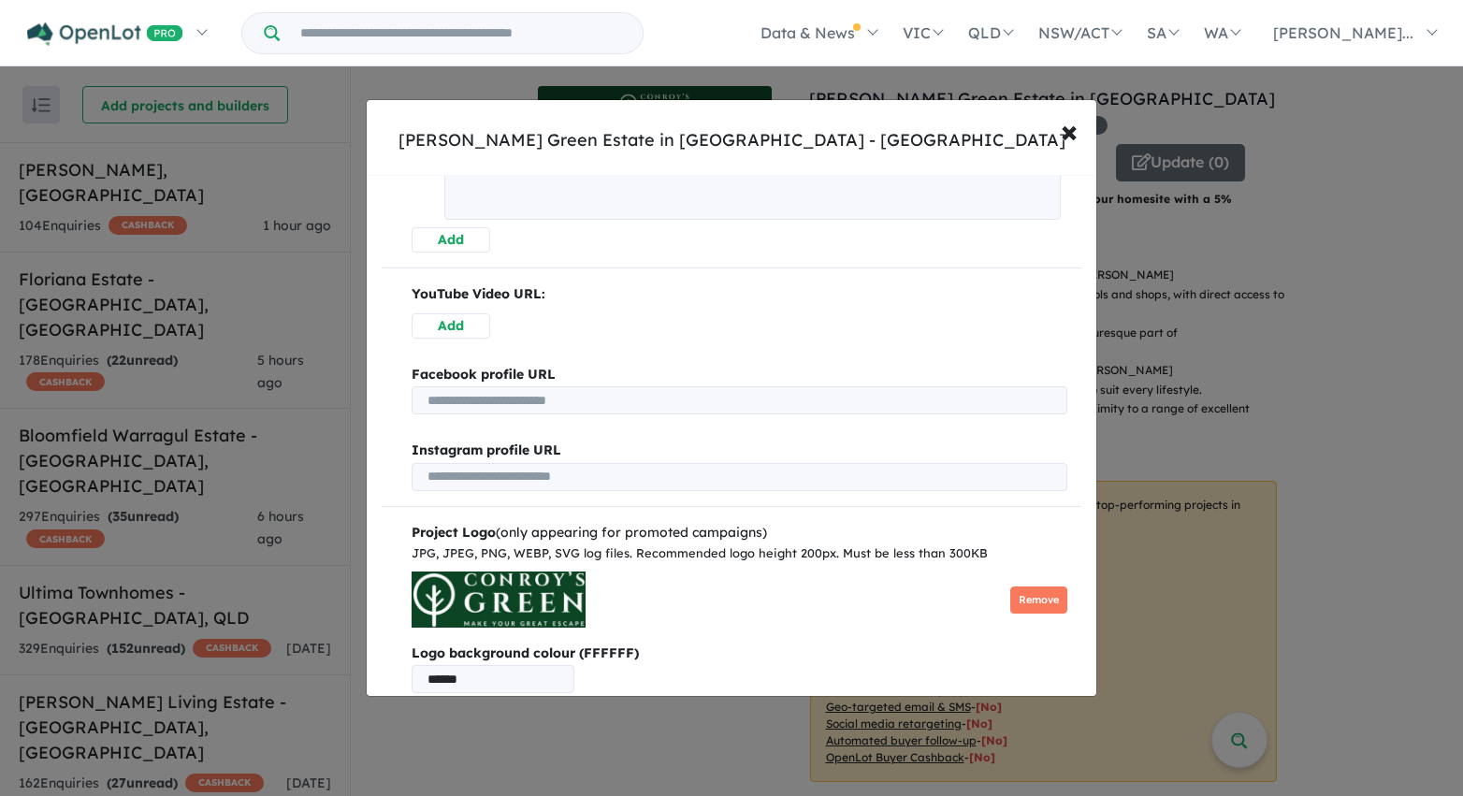
scroll to position [998, 0]
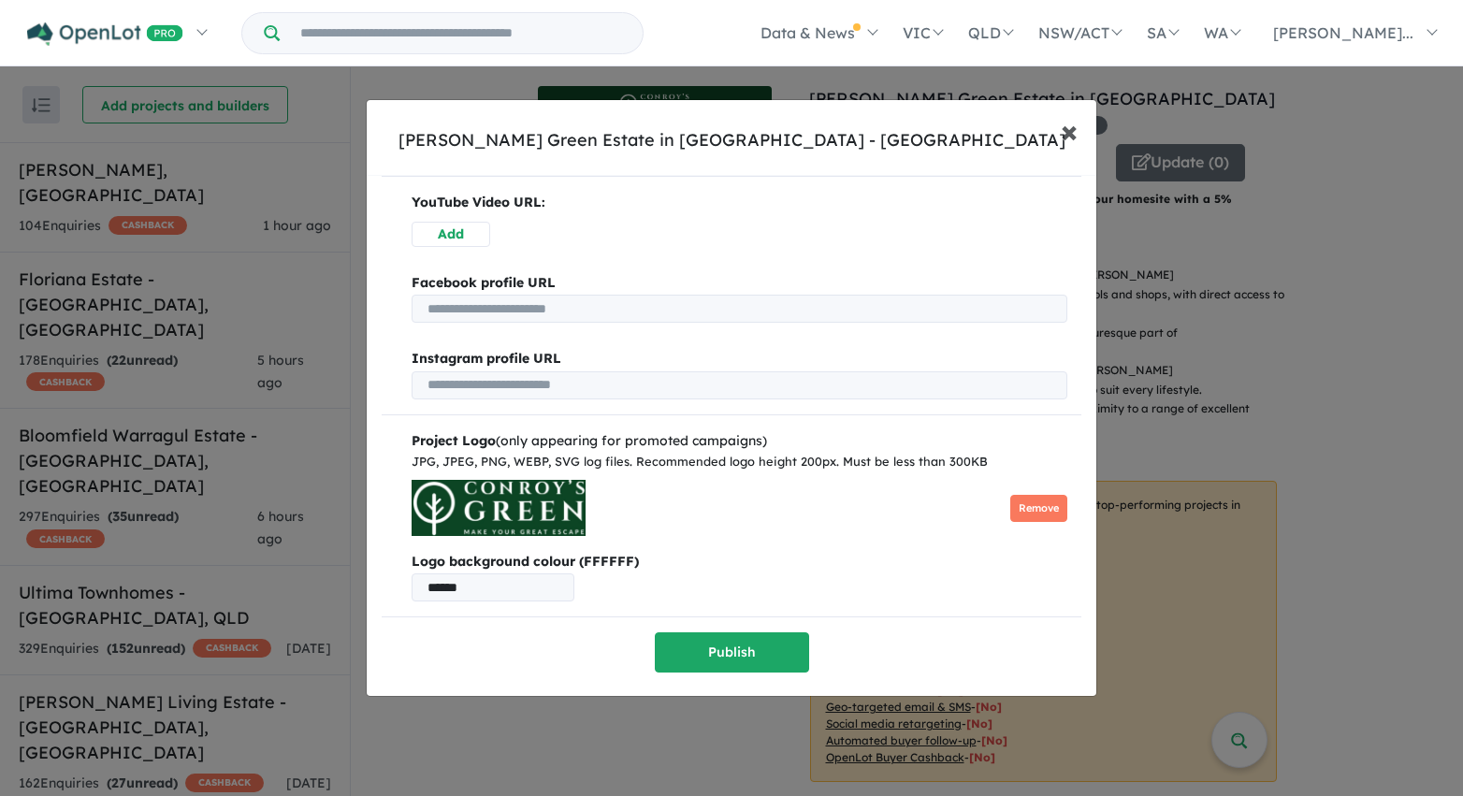
click at [1067, 131] on span "×" at bounding box center [1069, 130] width 17 height 40
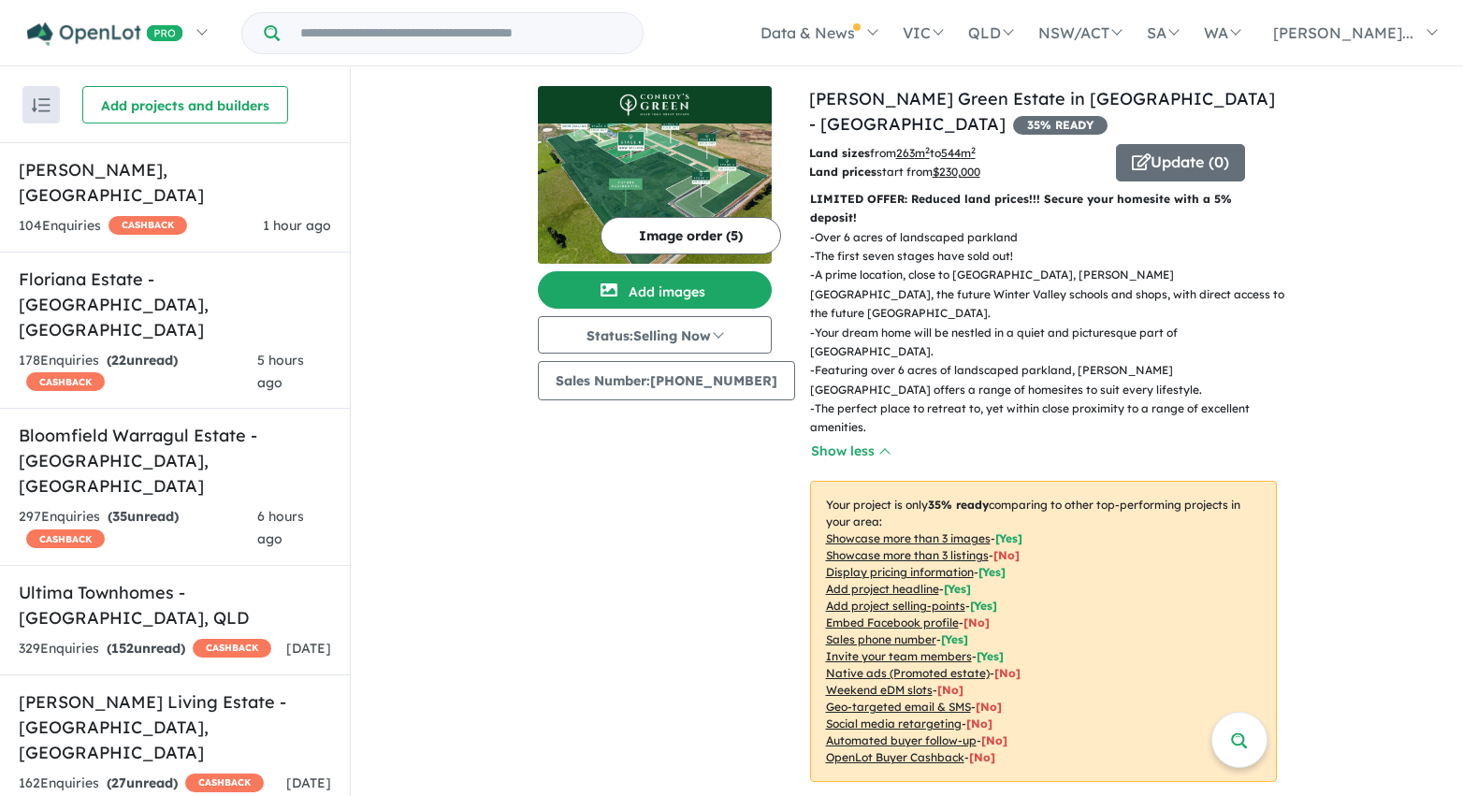
scroll to position [972, 0]
click at [711, 287] on button "Add images" at bounding box center [655, 289] width 234 height 37
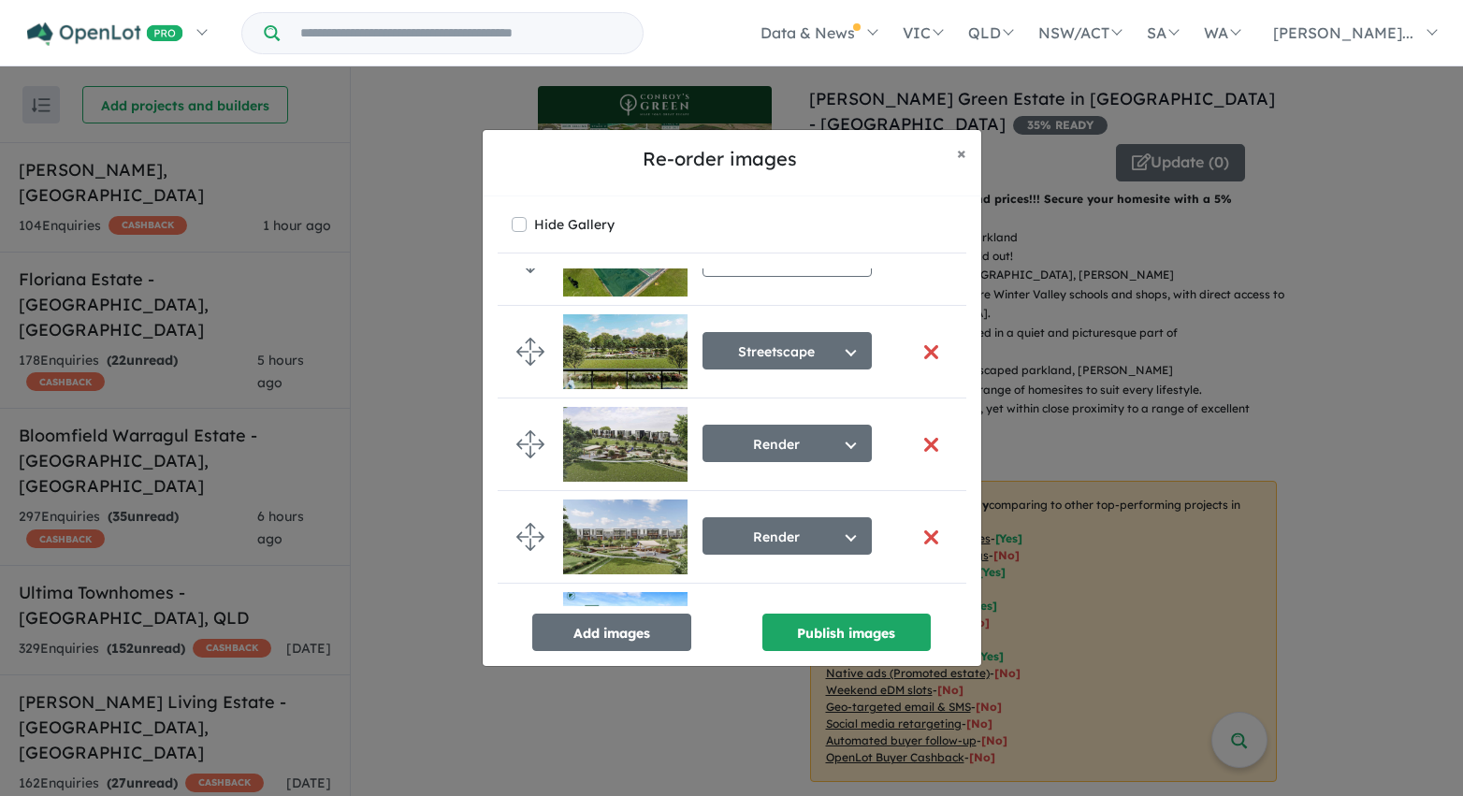
scroll to position [132, 0]
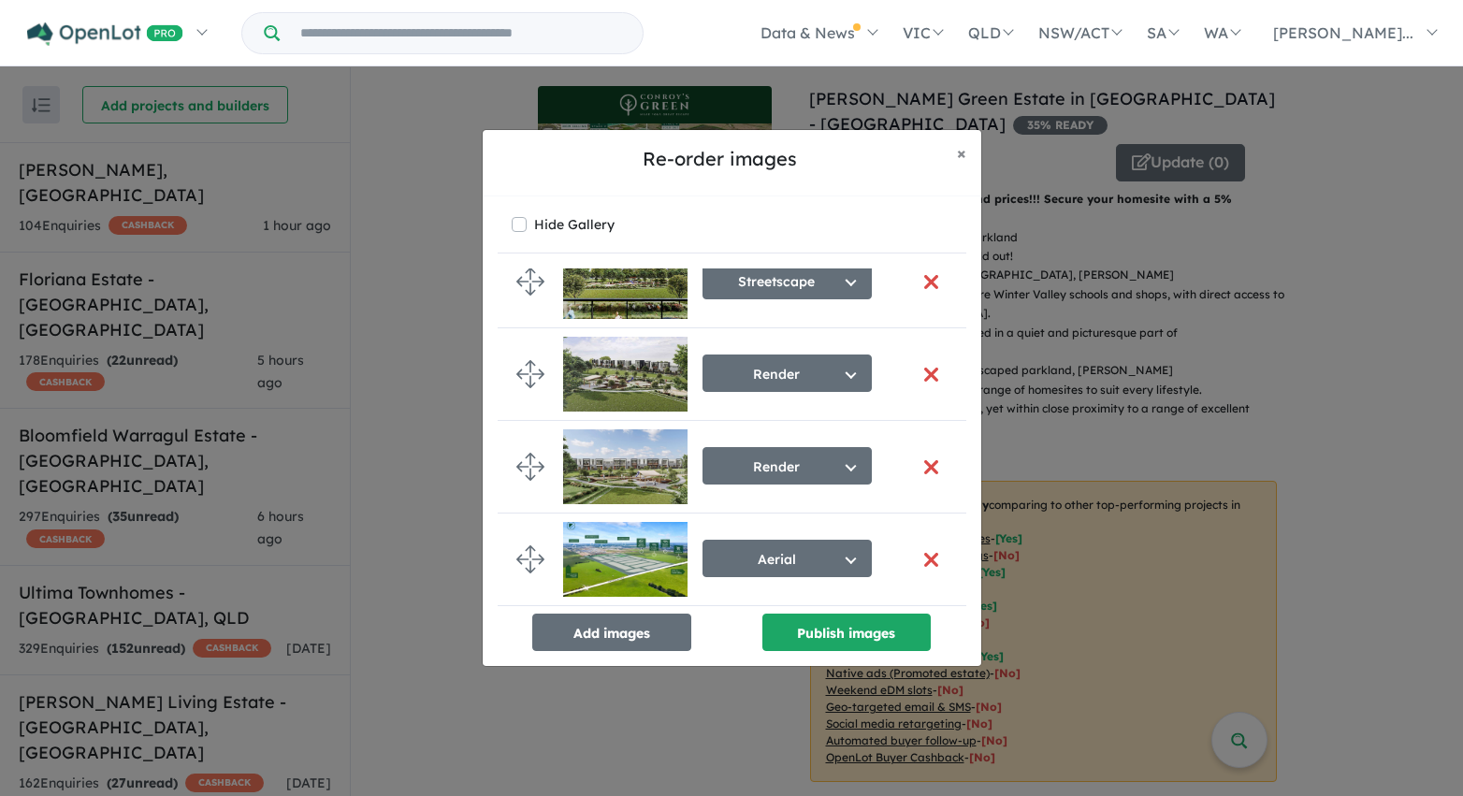
click at [920, 459] on button "button" at bounding box center [931, 467] width 39 height 40
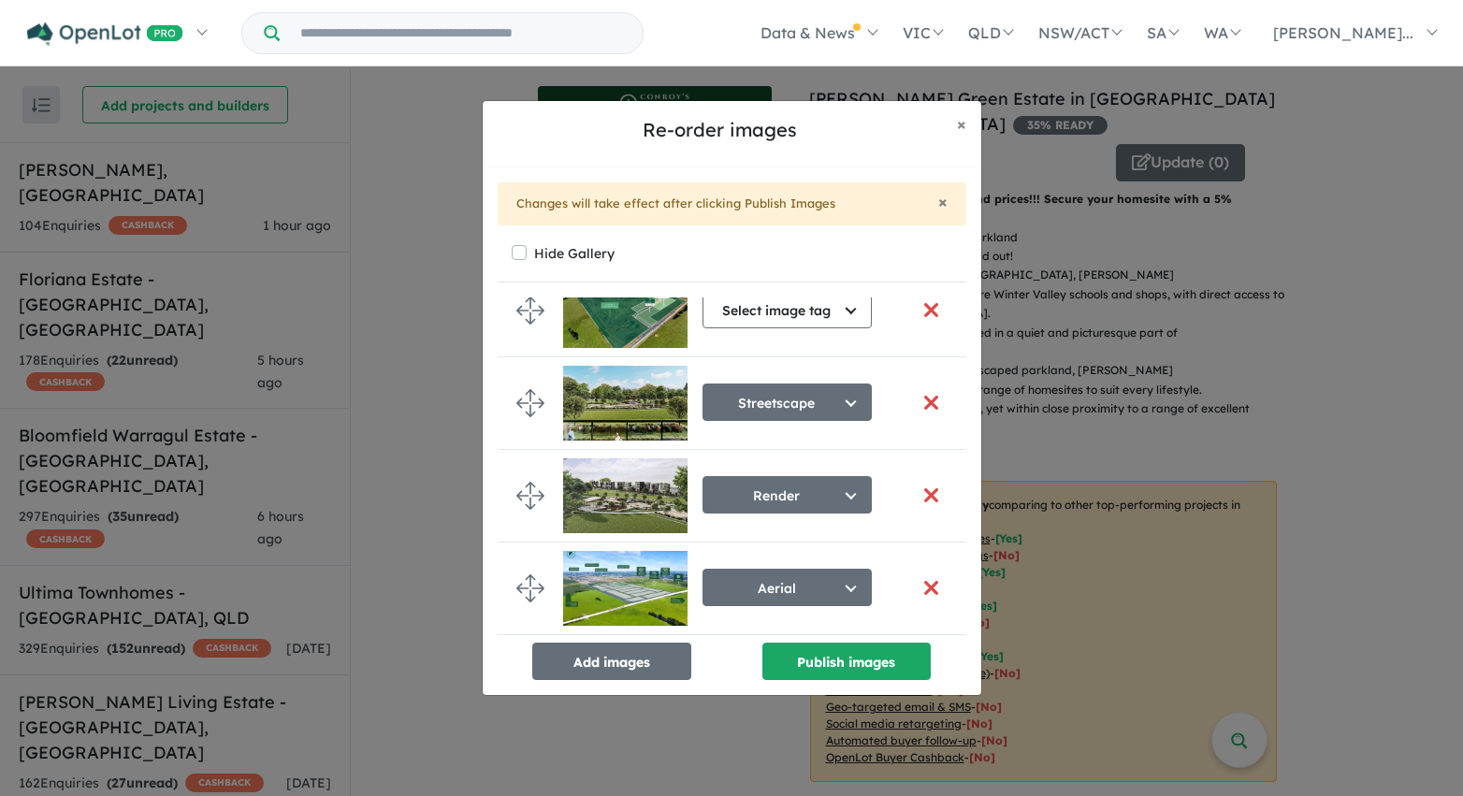
scroll to position [39, 0]
click at [923, 584] on button "button" at bounding box center [931, 588] width 39 height 40
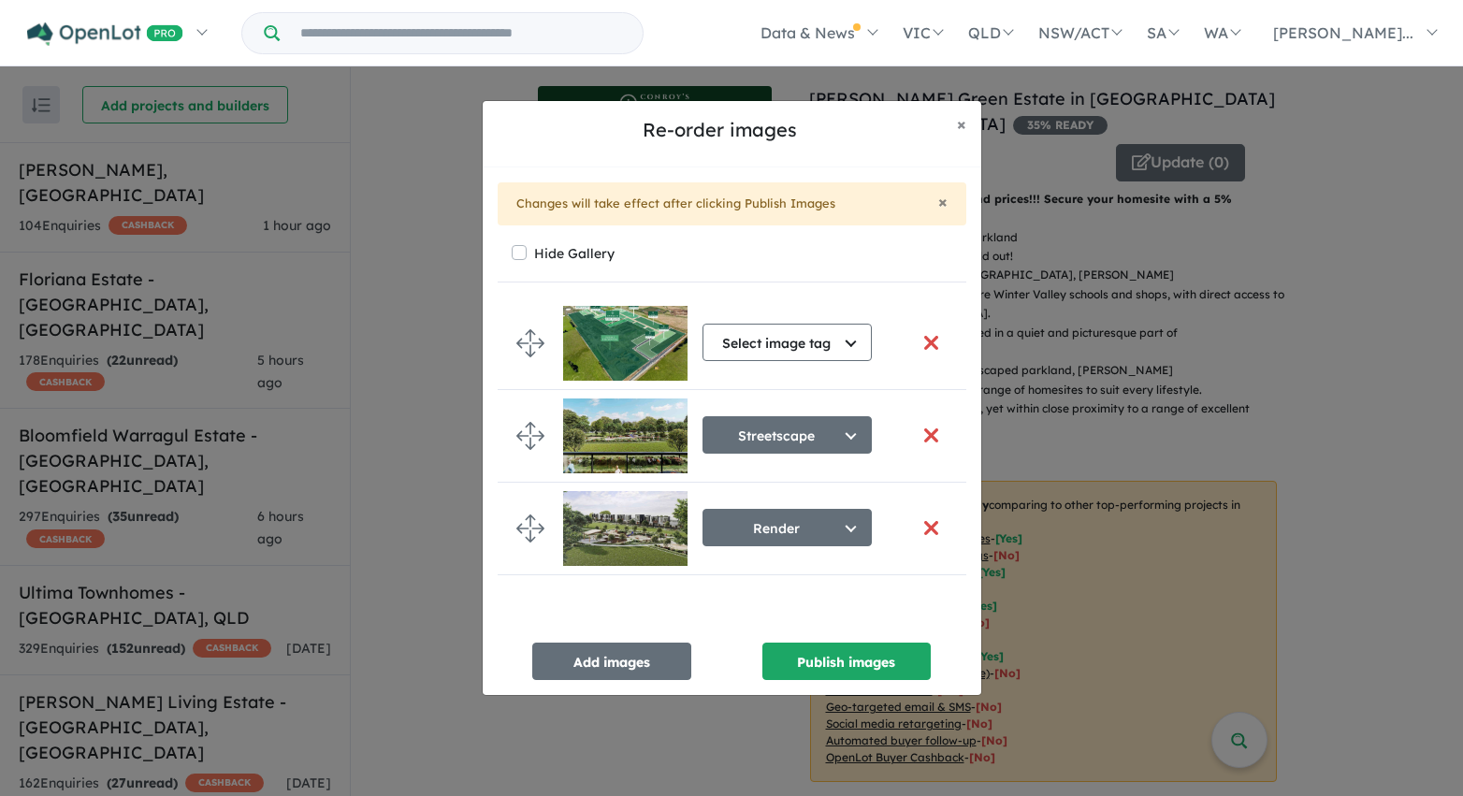
click at [923, 528] on button "button" at bounding box center [931, 528] width 39 height 40
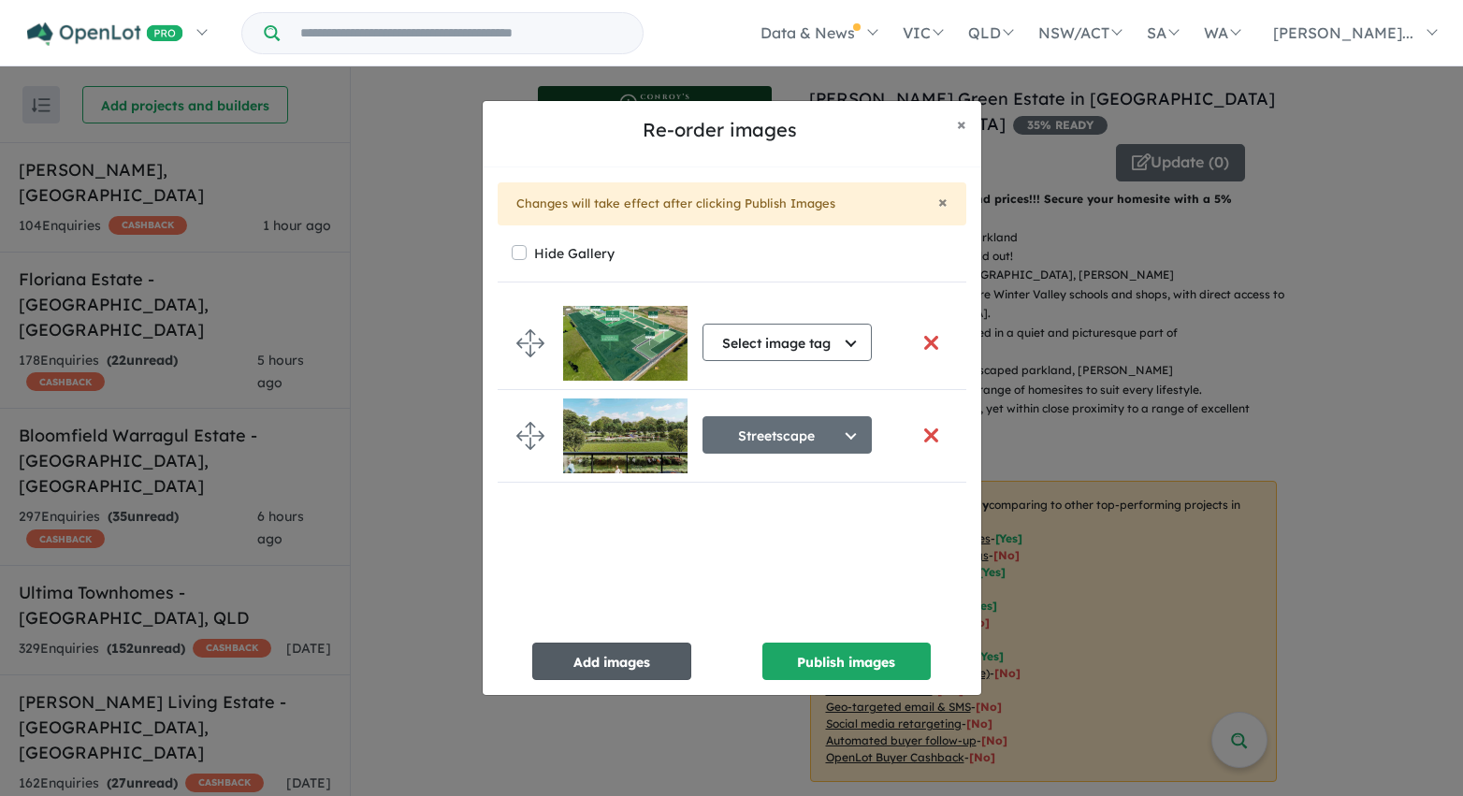
click at [646, 657] on button "Add images" at bounding box center [611, 661] width 159 height 37
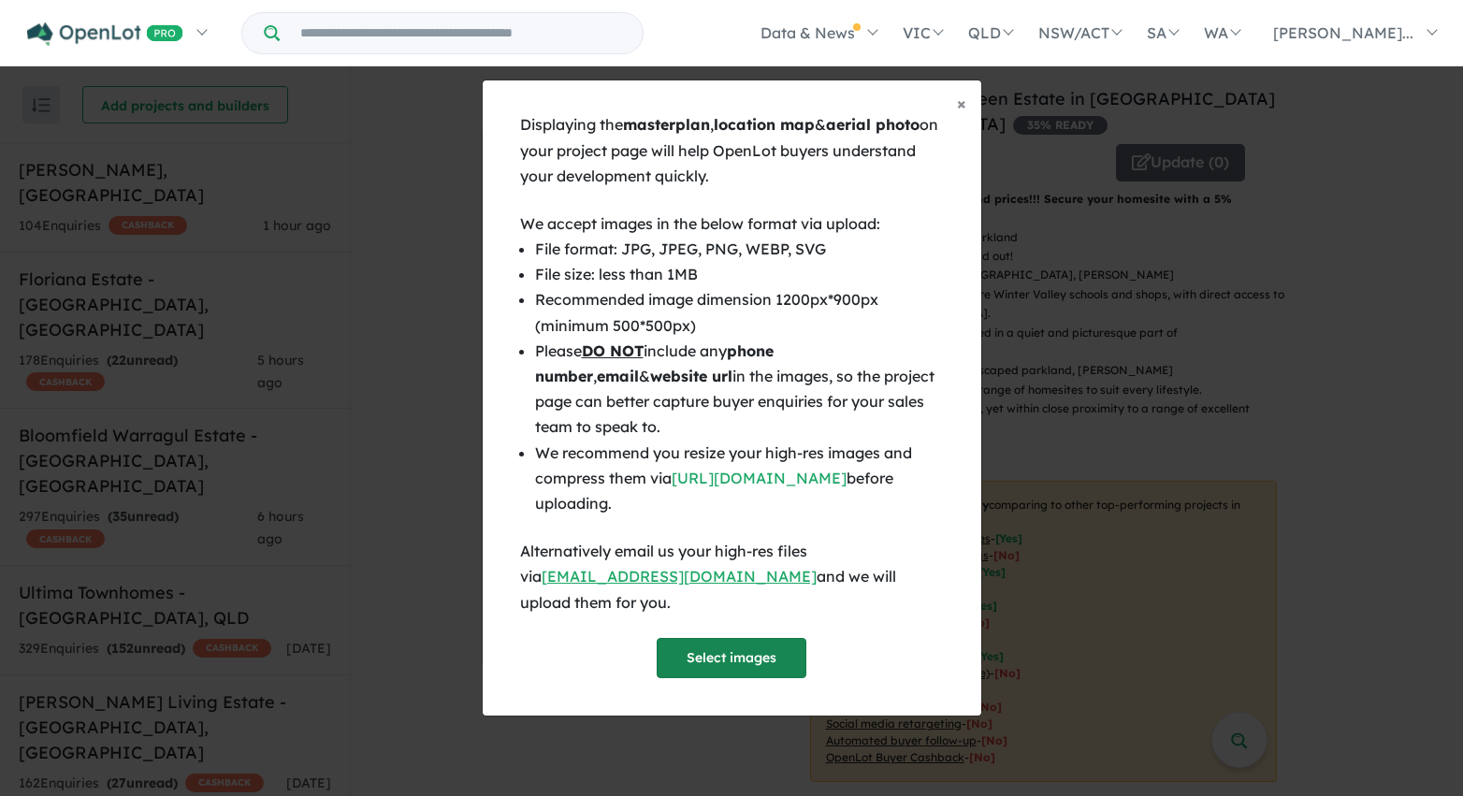
click at [688, 638] on button "Select images" at bounding box center [732, 658] width 150 height 40
click at [716, 642] on button "Select images" at bounding box center [732, 658] width 150 height 40
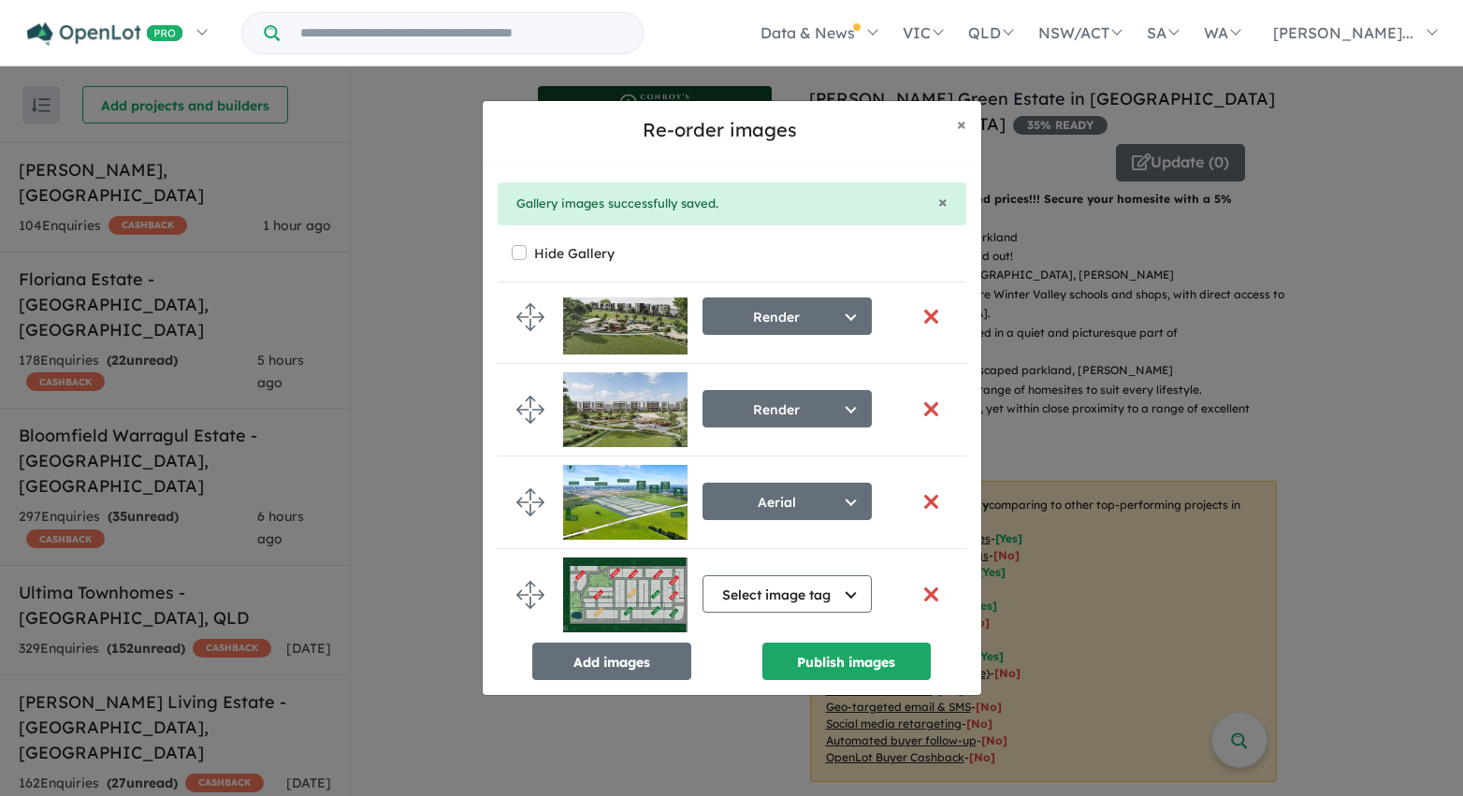
scroll to position [224, 0]
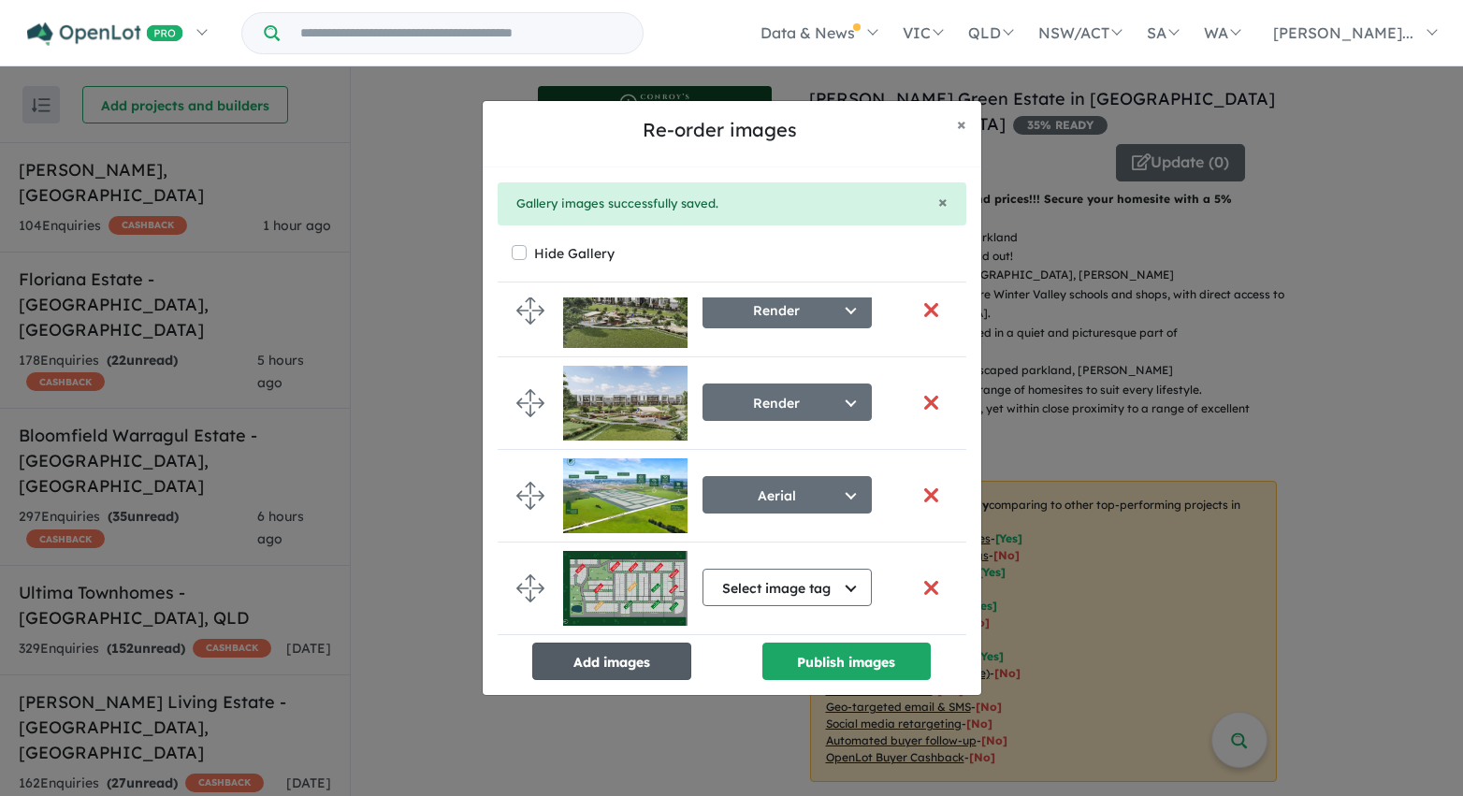
click at [645, 660] on button "Add images" at bounding box center [611, 661] width 159 height 37
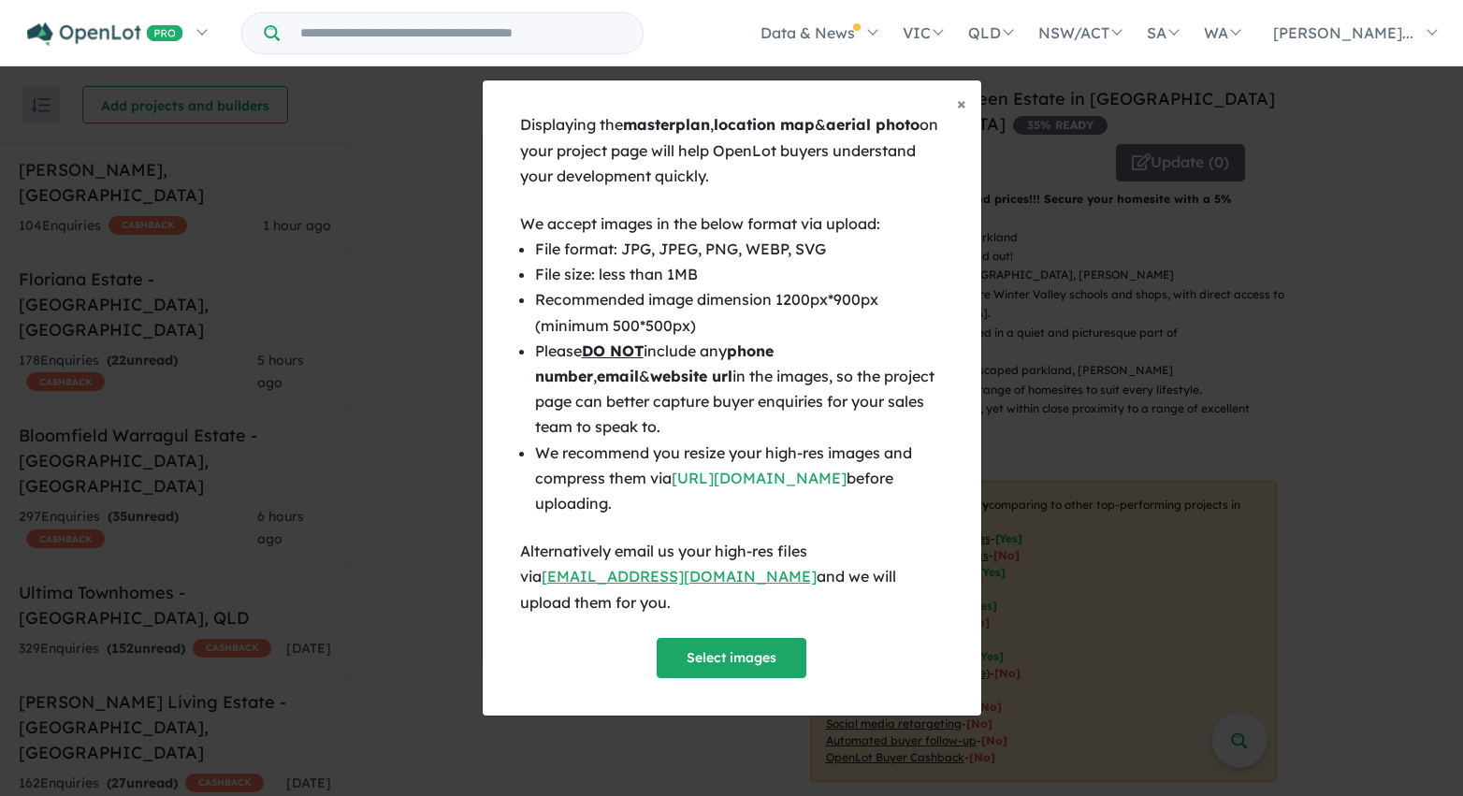
scroll to position [221, 0]
click at [747, 644] on button "Select images" at bounding box center [732, 658] width 150 height 40
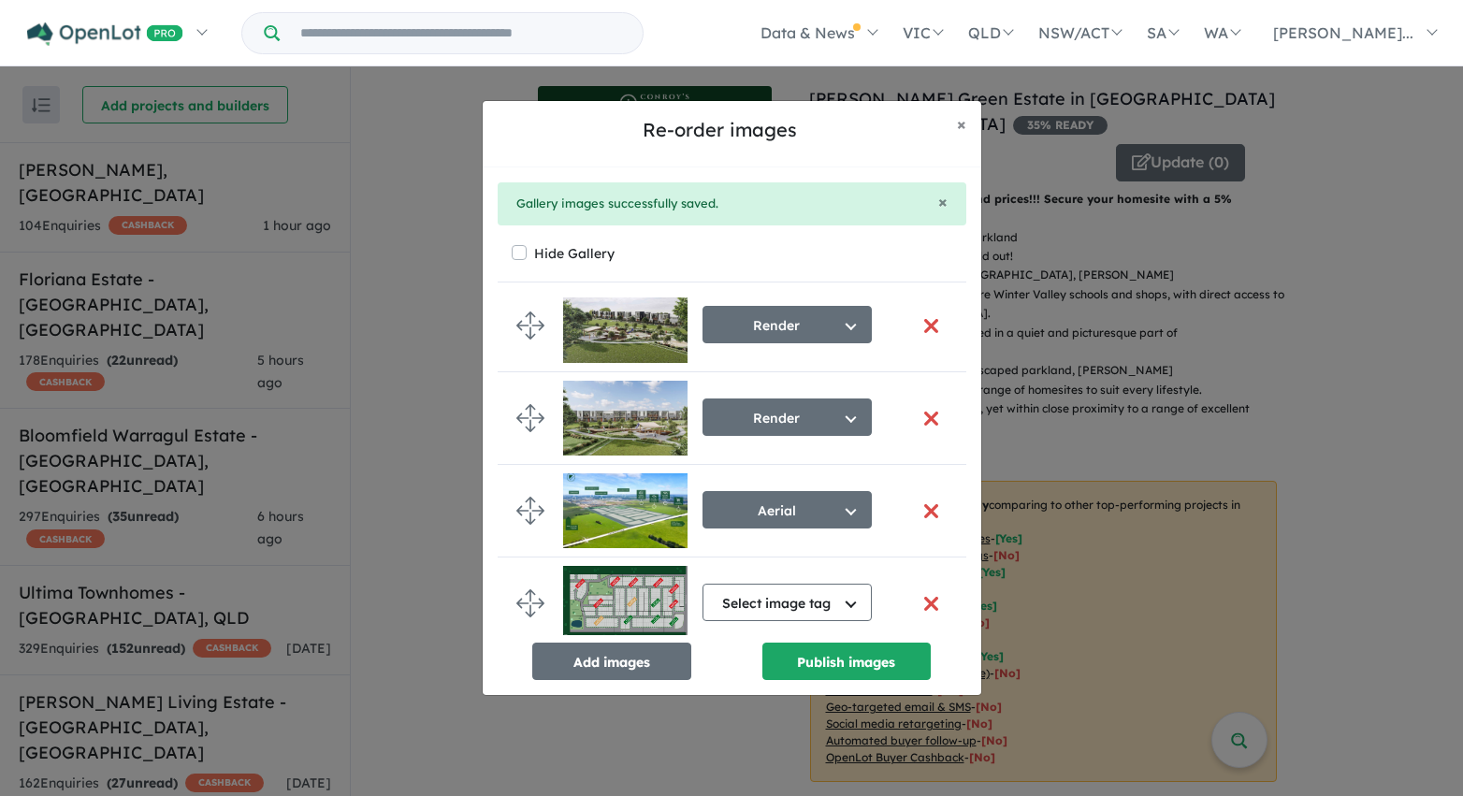
scroll to position [331, 0]
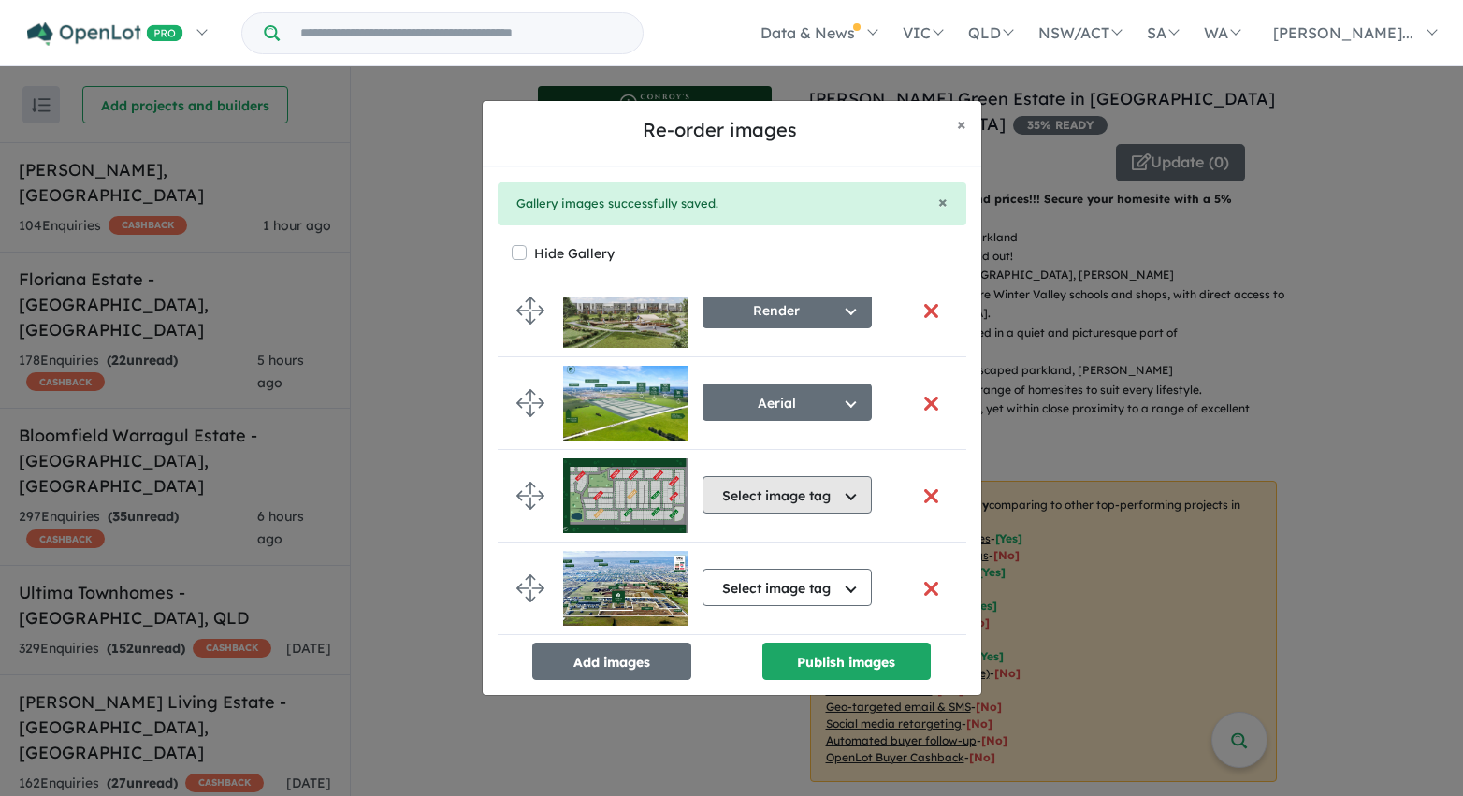
click at [847, 491] on button "Select image tag" at bounding box center [786, 494] width 169 height 37
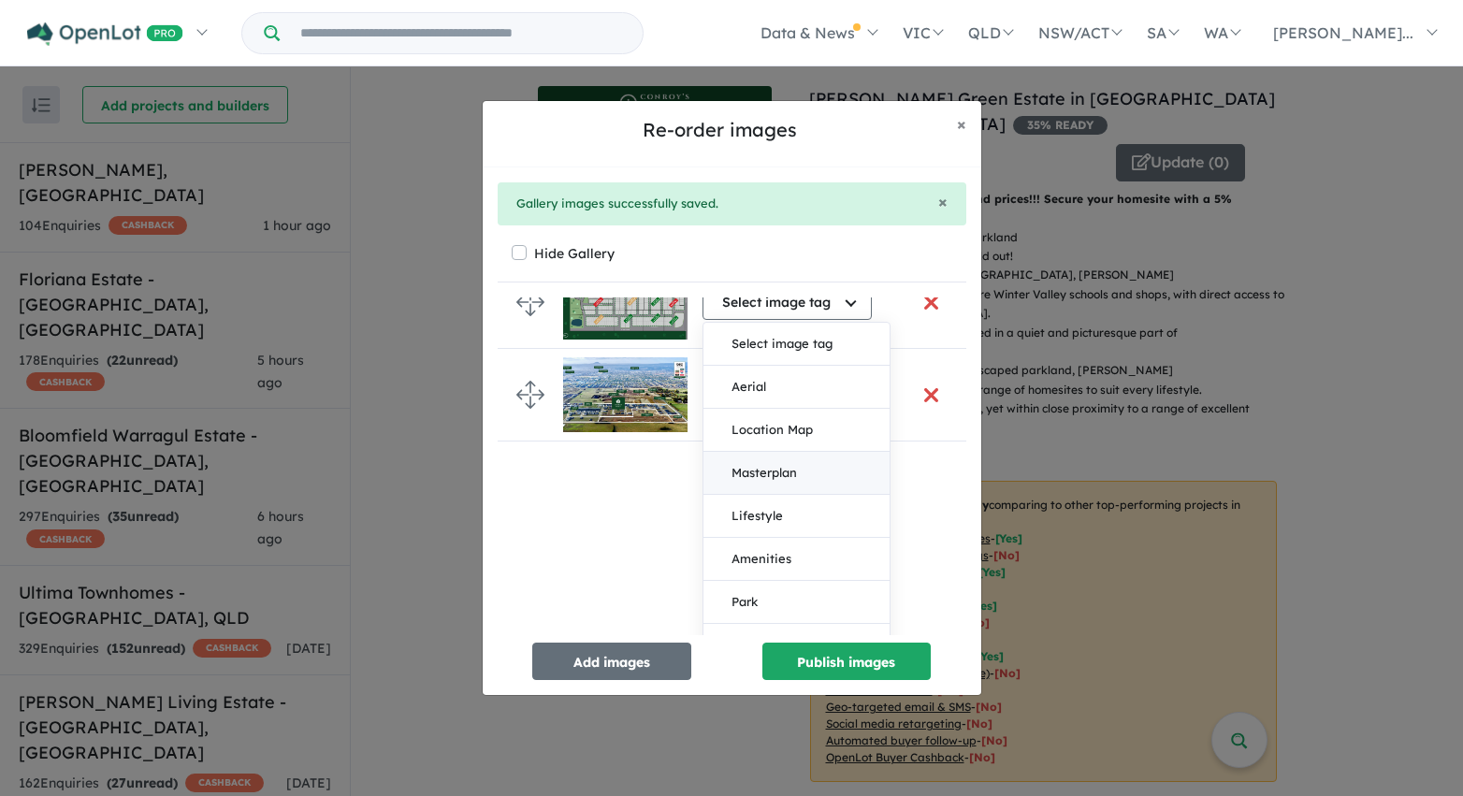
click at [801, 475] on button "Masterplan" at bounding box center [796, 473] width 186 height 43
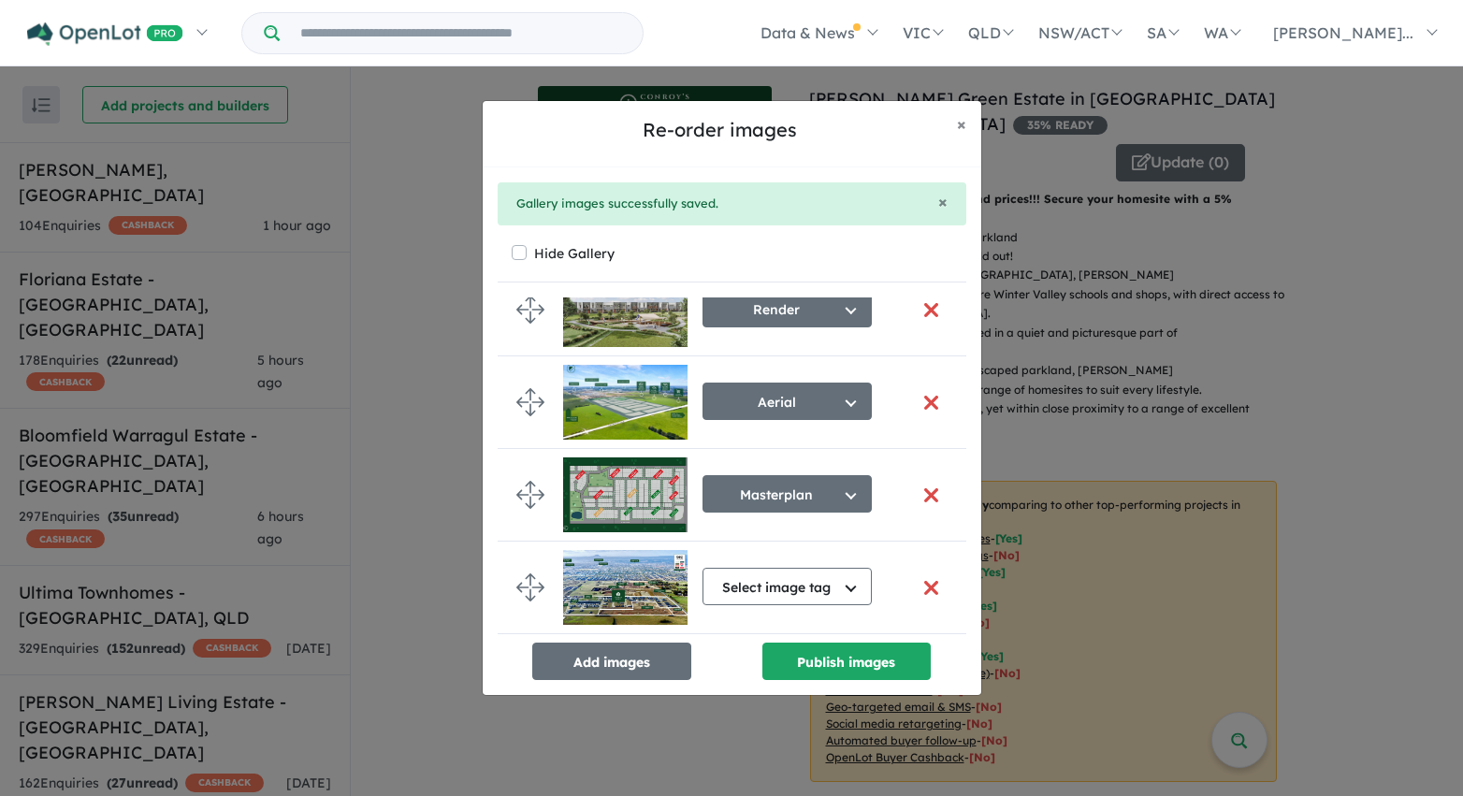
scroll to position [339, 0]
click at [859, 581] on button "Select image tag" at bounding box center [786, 586] width 169 height 37
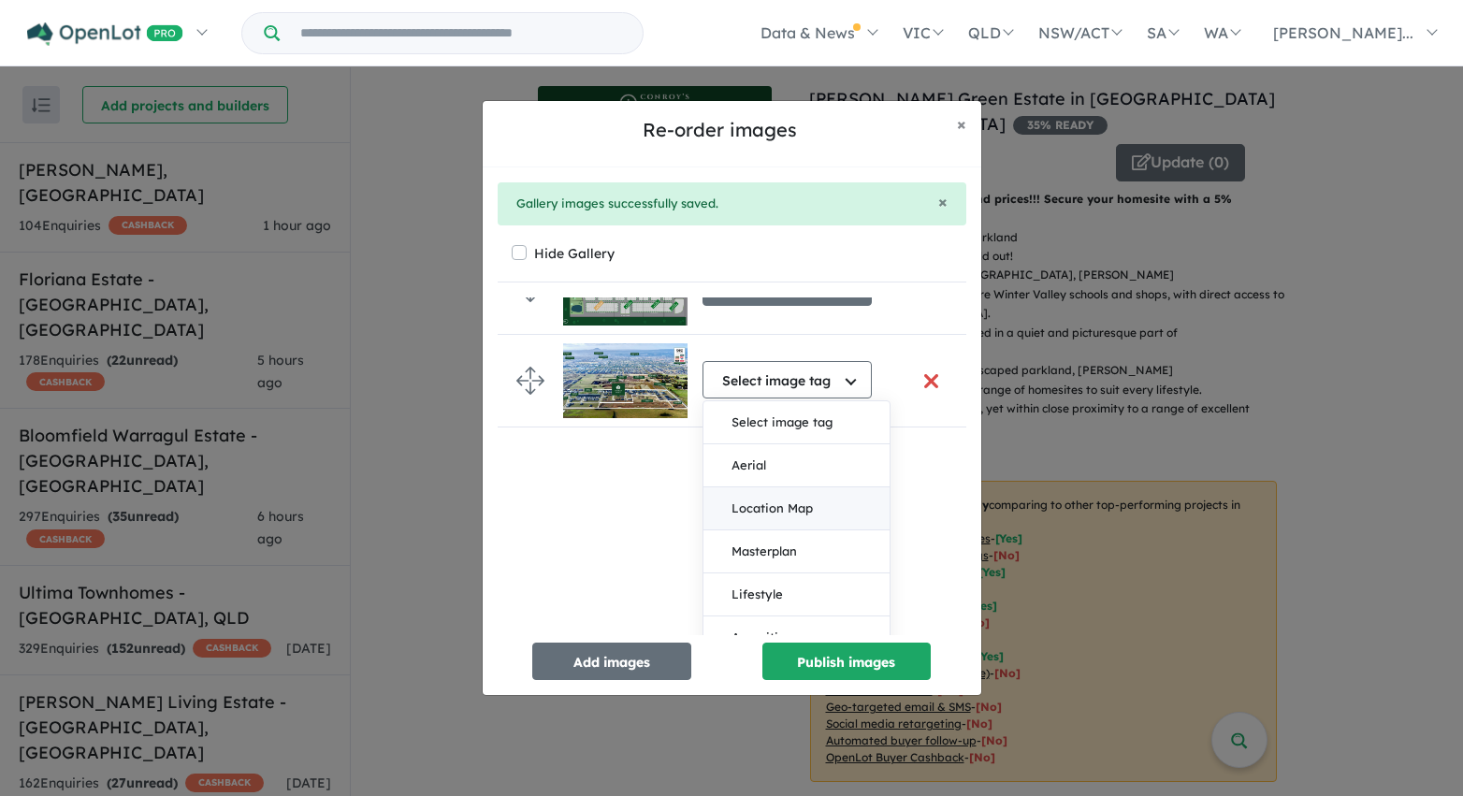
click at [790, 500] on button "Location Map" at bounding box center [796, 508] width 186 height 43
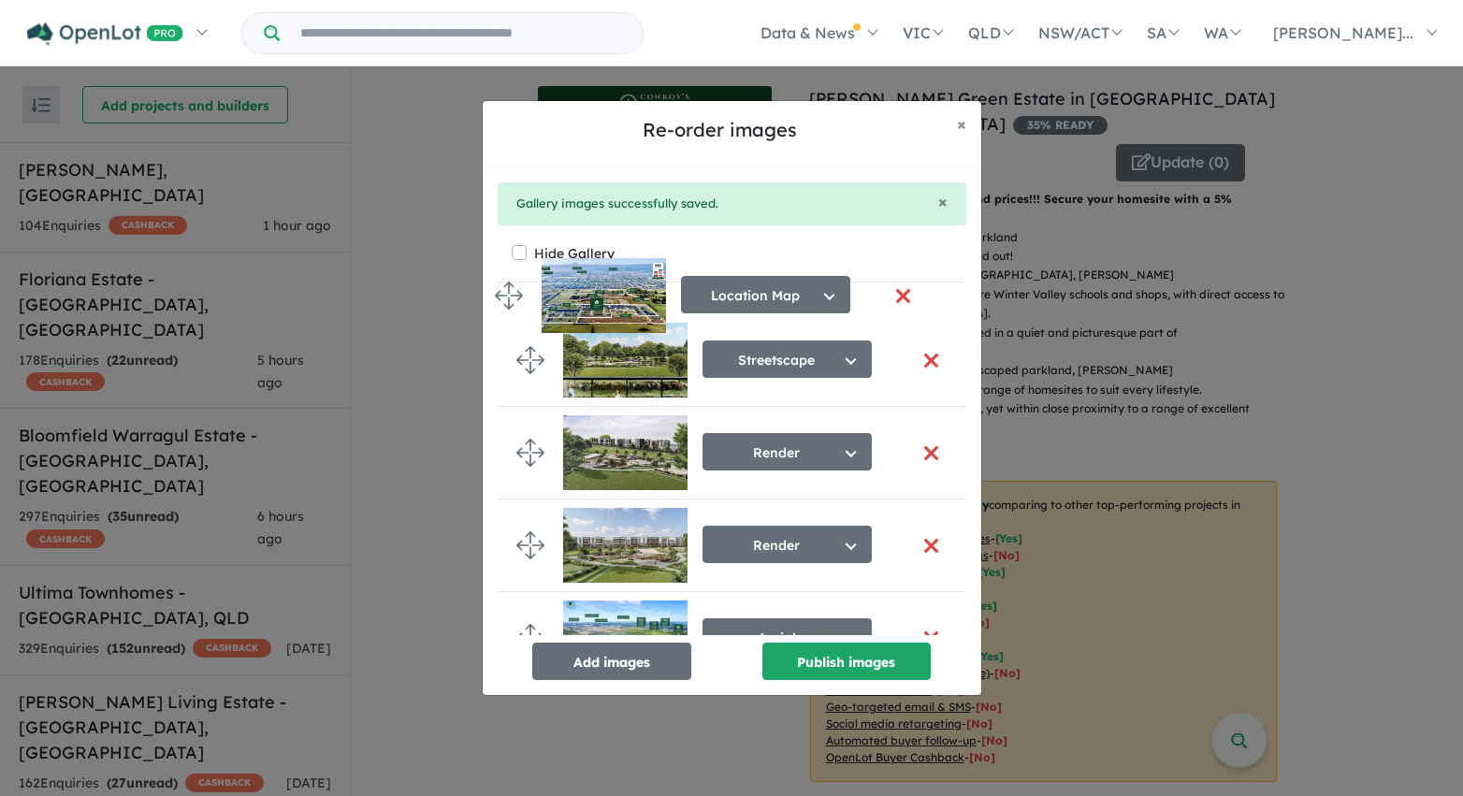
scroll to position [0, 0]
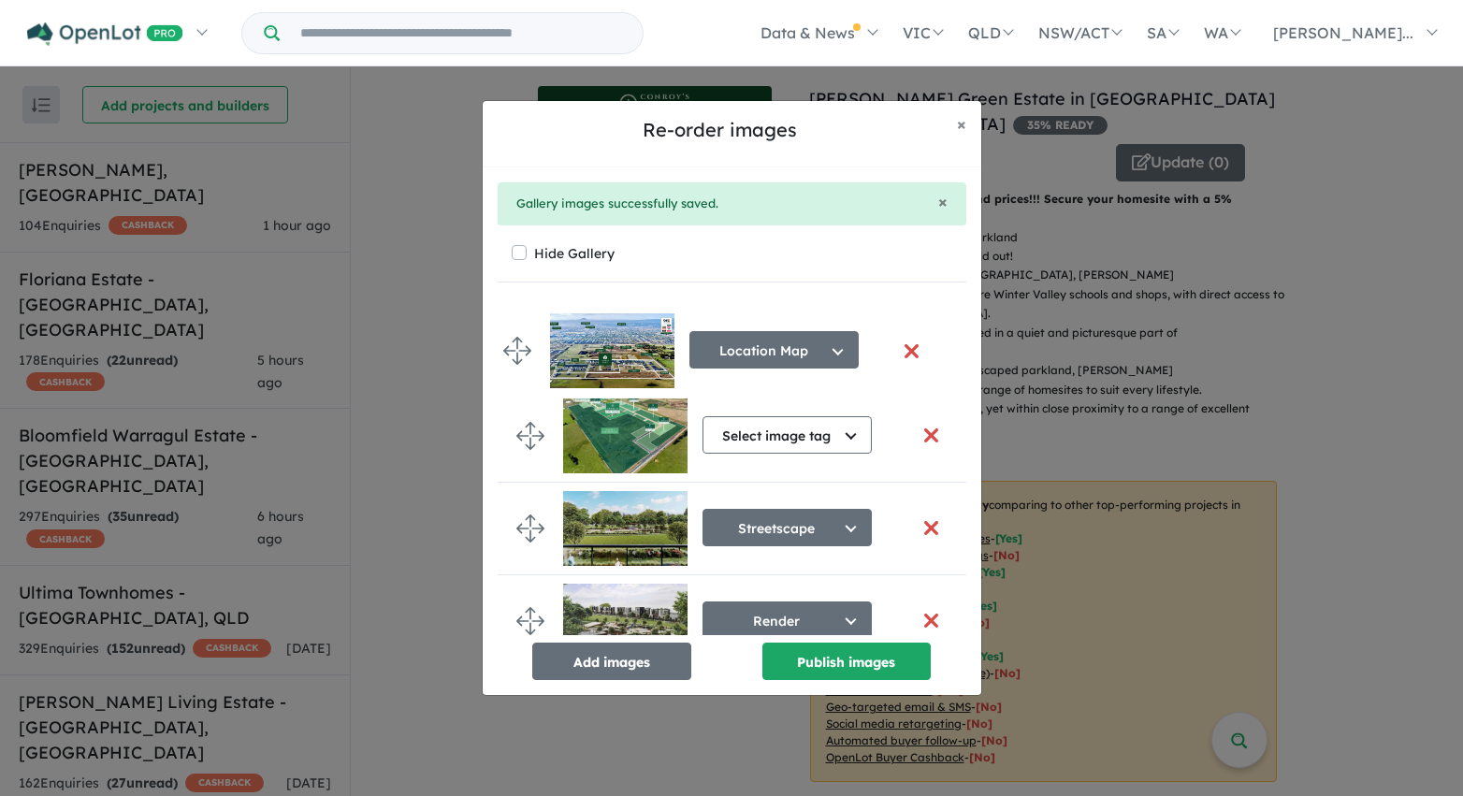
drag, startPoint x: 530, startPoint y: 577, endPoint x: 517, endPoint y: 346, distance: 231.4
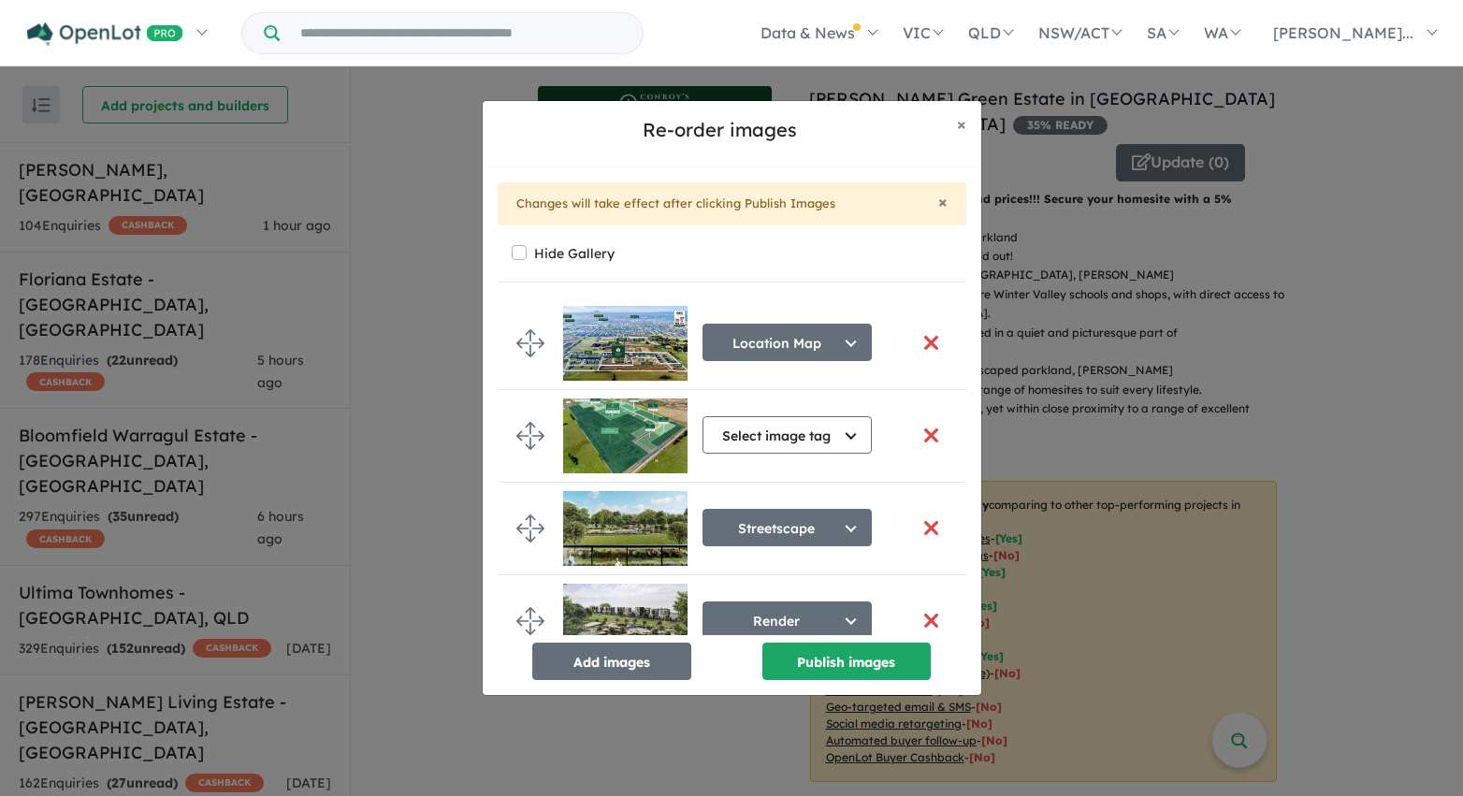
click at [923, 434] on button "button" at bounding box center [931, 435] width 39 height 40
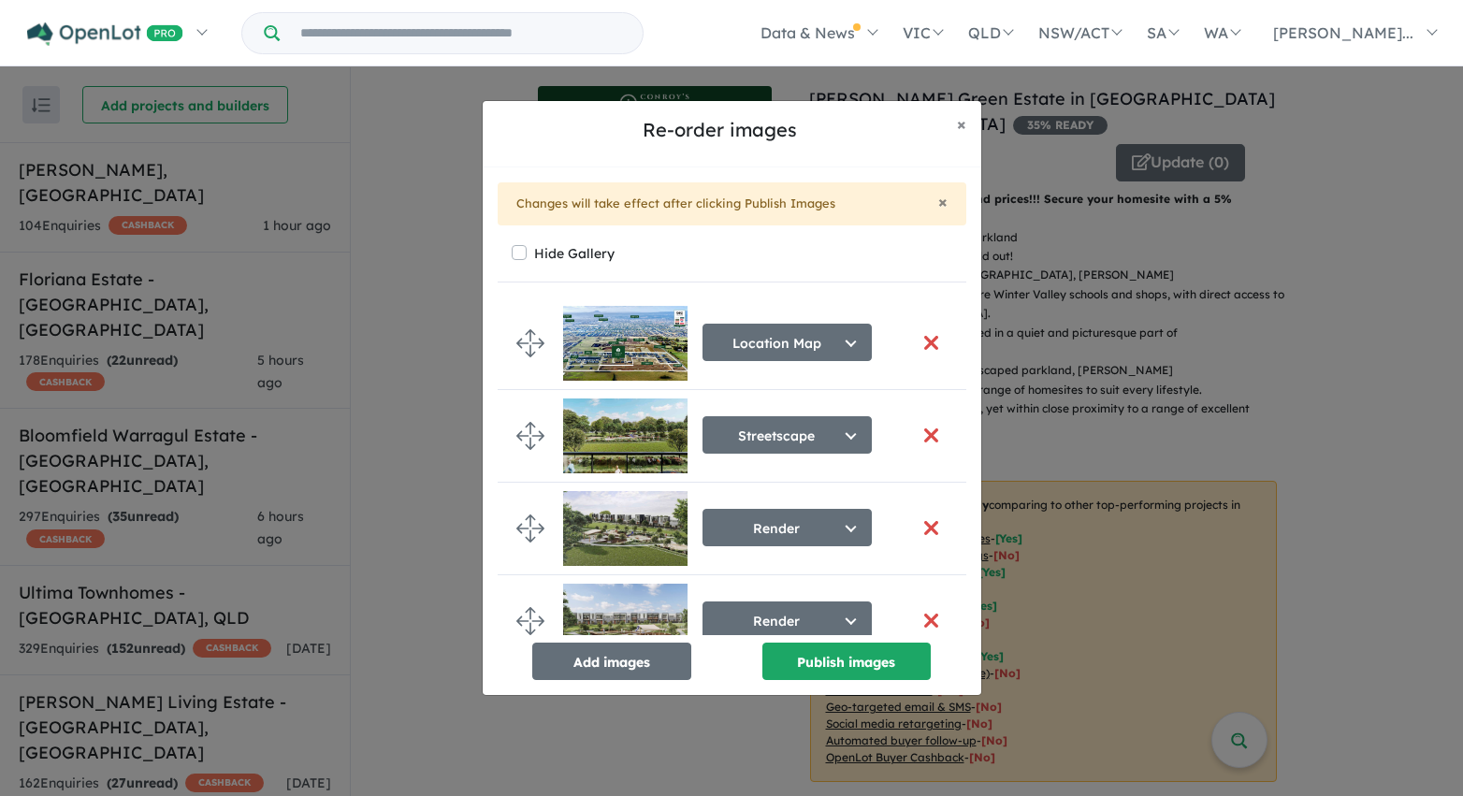
click at [920, 528] on button "button" at bounding box center [931, 528] width 39 height 40
click at [925, 528] on button "button" at bounding box center [931, 528] width 39 height 40
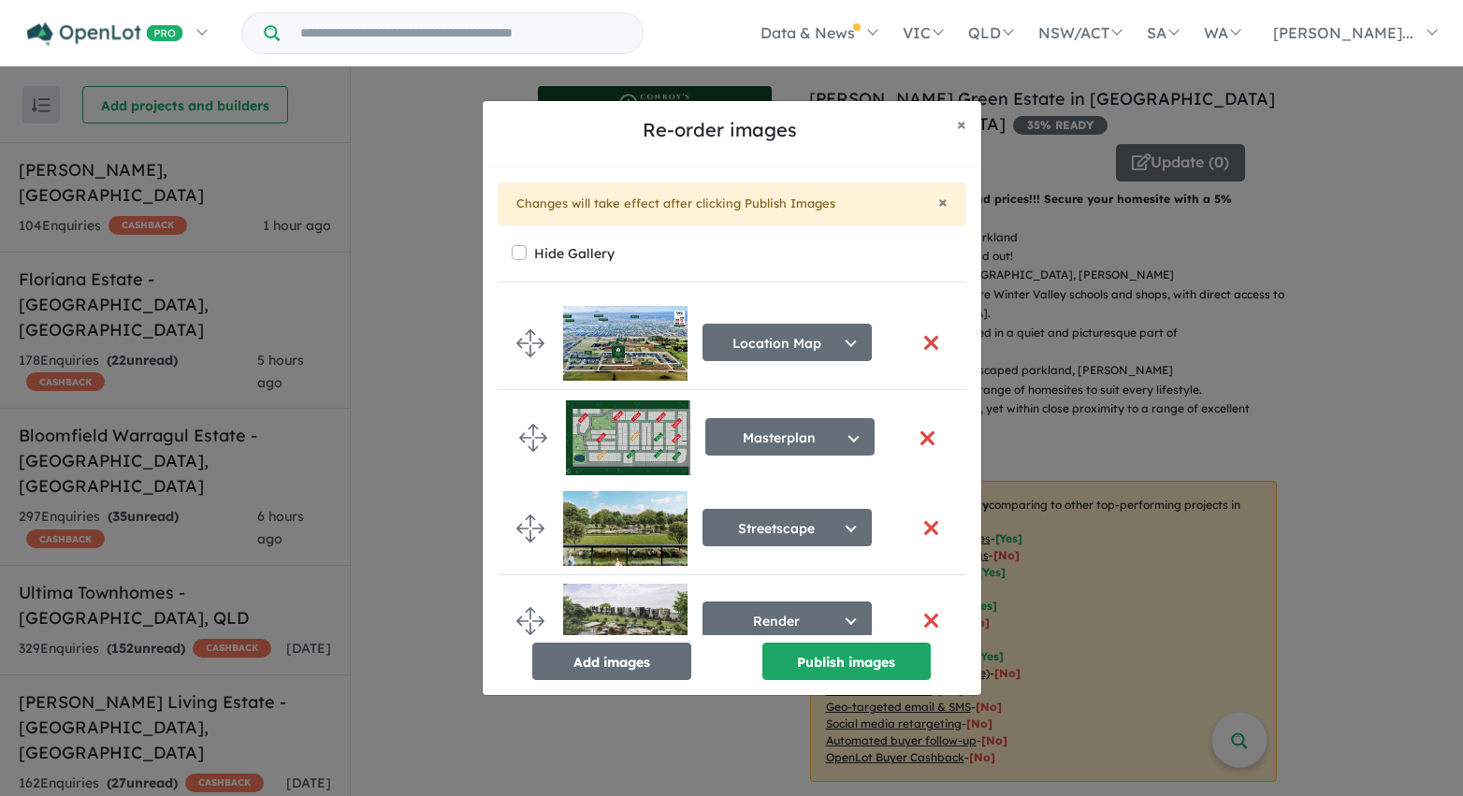
drag, startPoint x: 530, startPoint y: 583, endPoint x: 533, endPoint y: 439, distance: 144.1
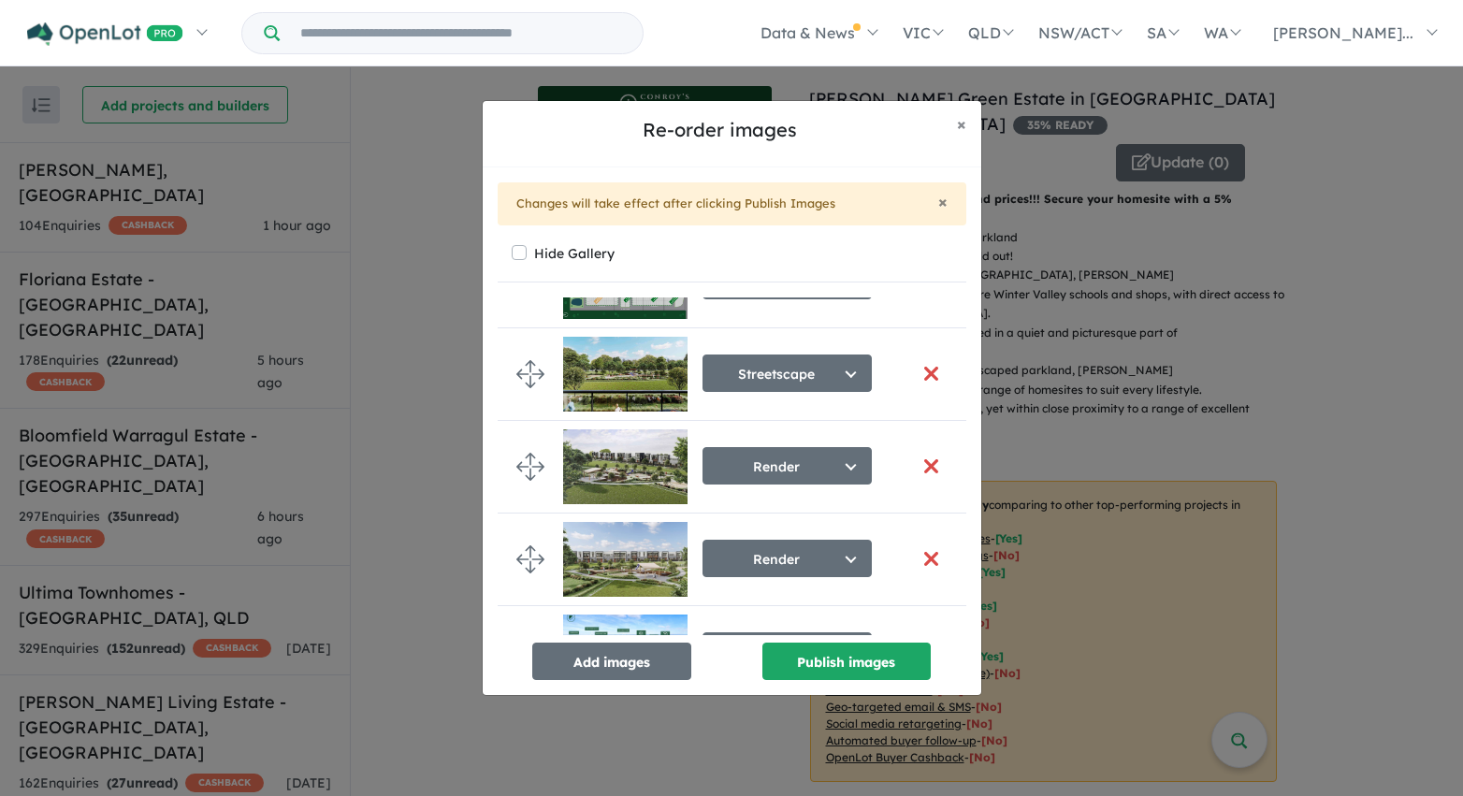
scroll to position [224, 0]
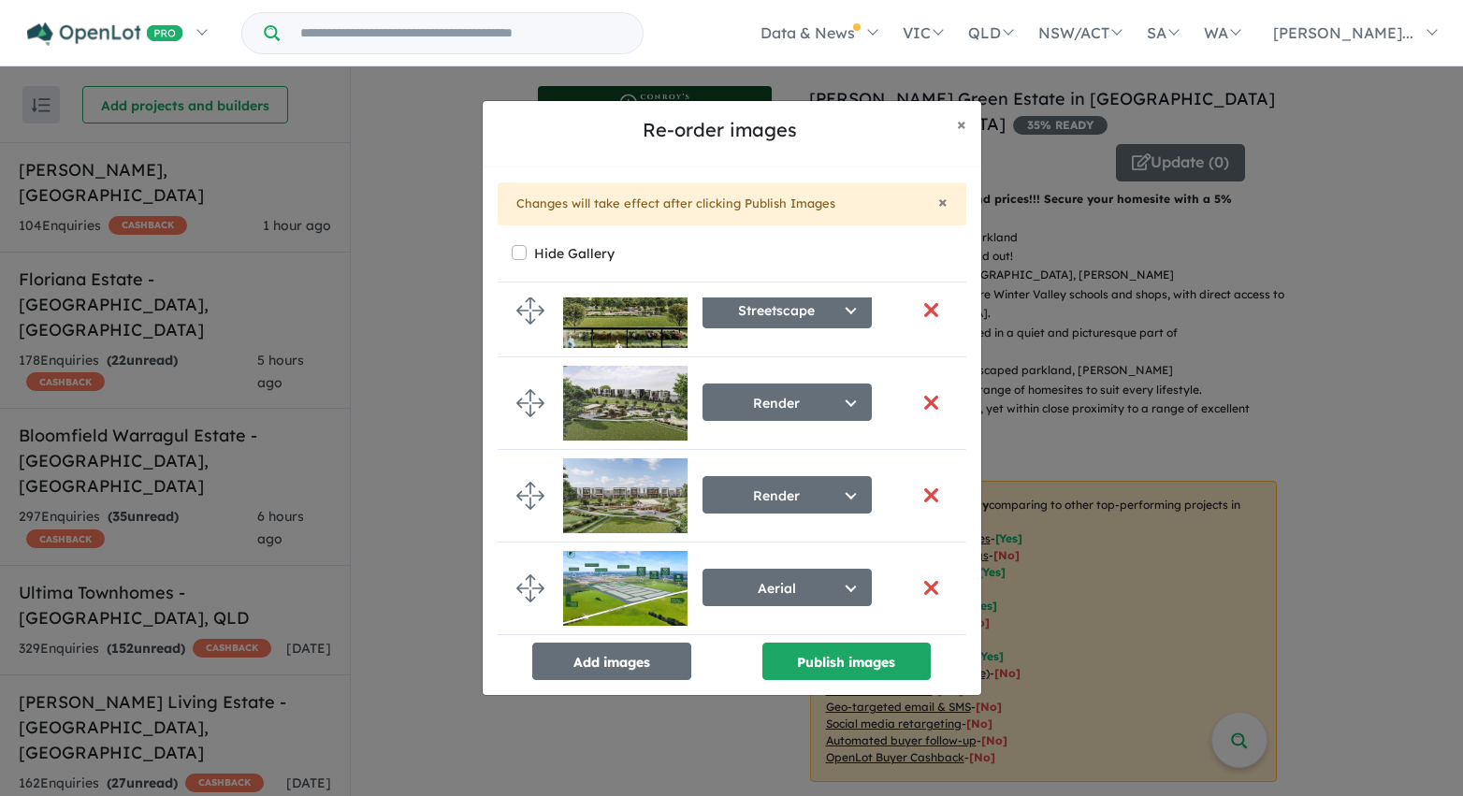
click at [926, 488] on button "button" at bounding box center [931, 495] width 39 height 40
click at [890, 667] on button "Publish images" at bounding box center [846, 661] width 168 height 37
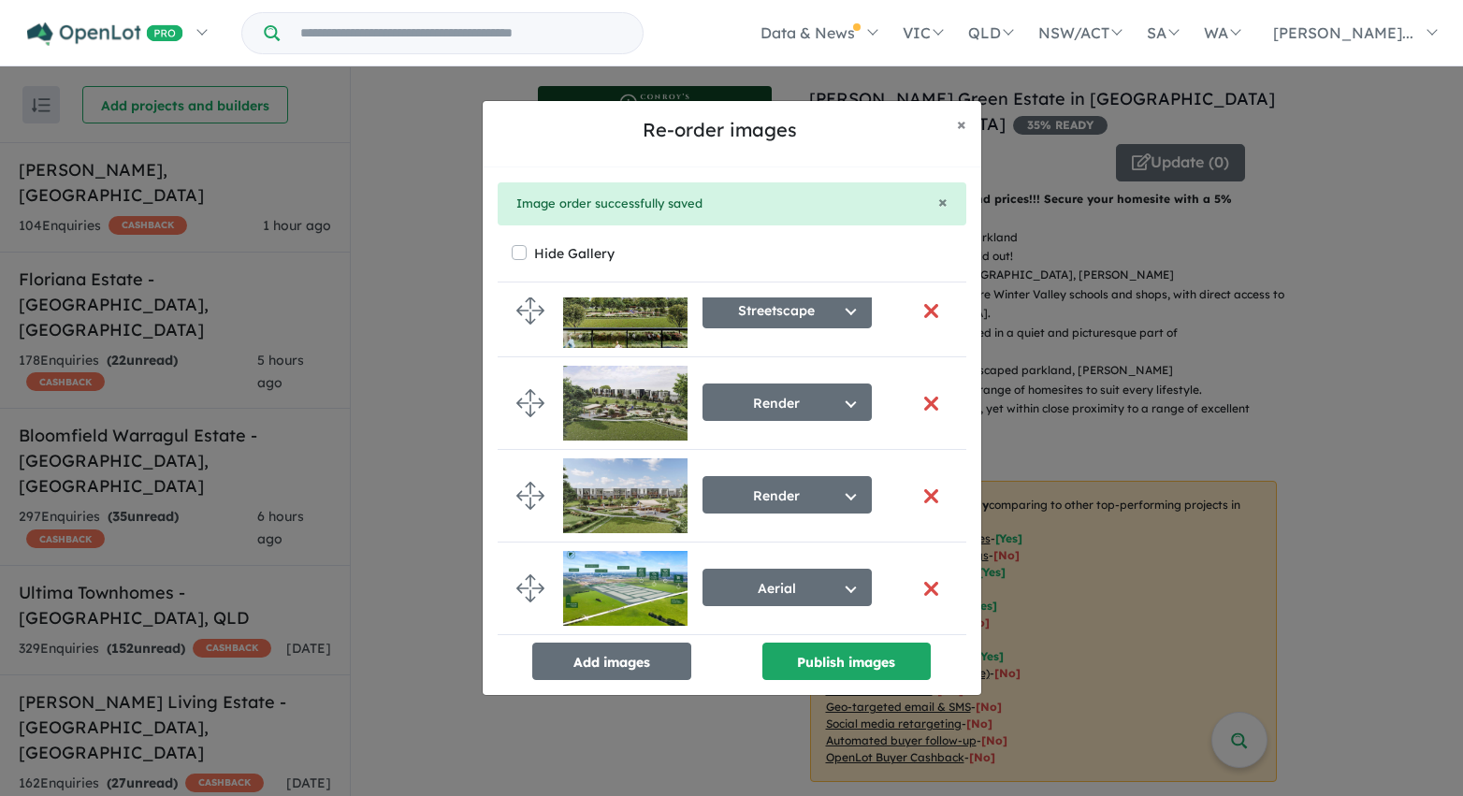
scroll to position [0, 0]
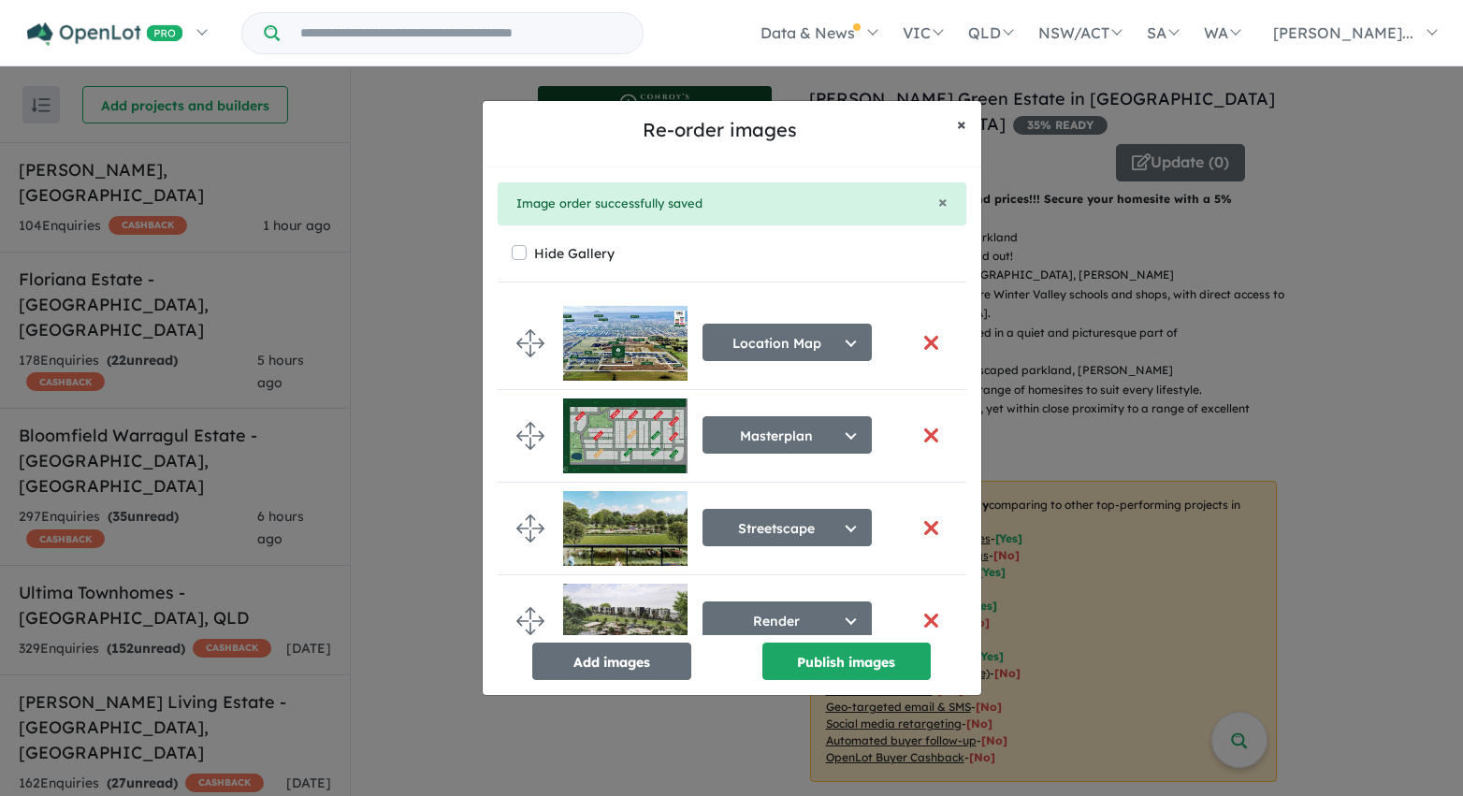
click at [963, 129] on span "×" at bounding box center [961, 124] width 9 height 22
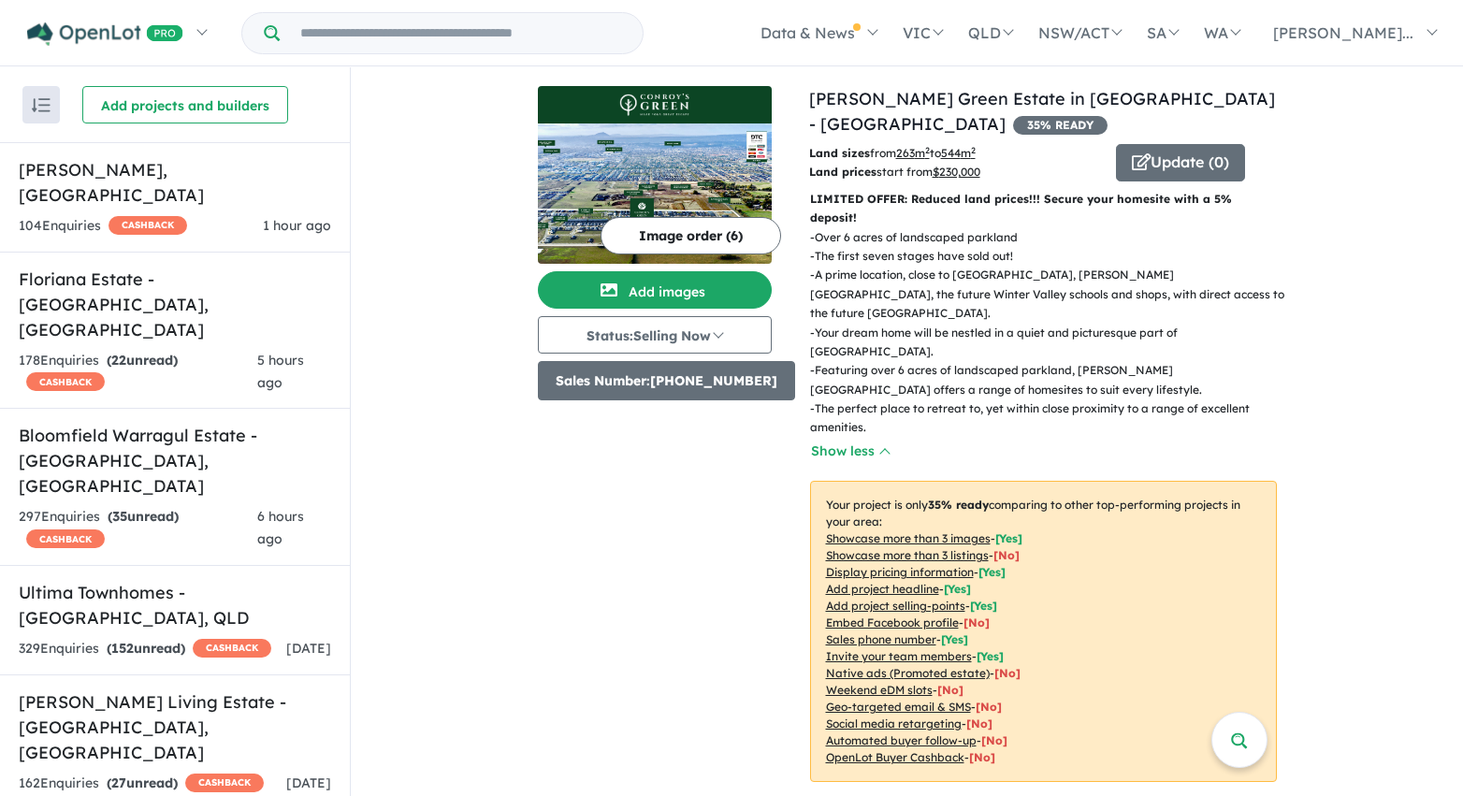
click at [760, 376] on button "Sales Number: +610419666637" at bounding box center [666, 380] width 257 height 39
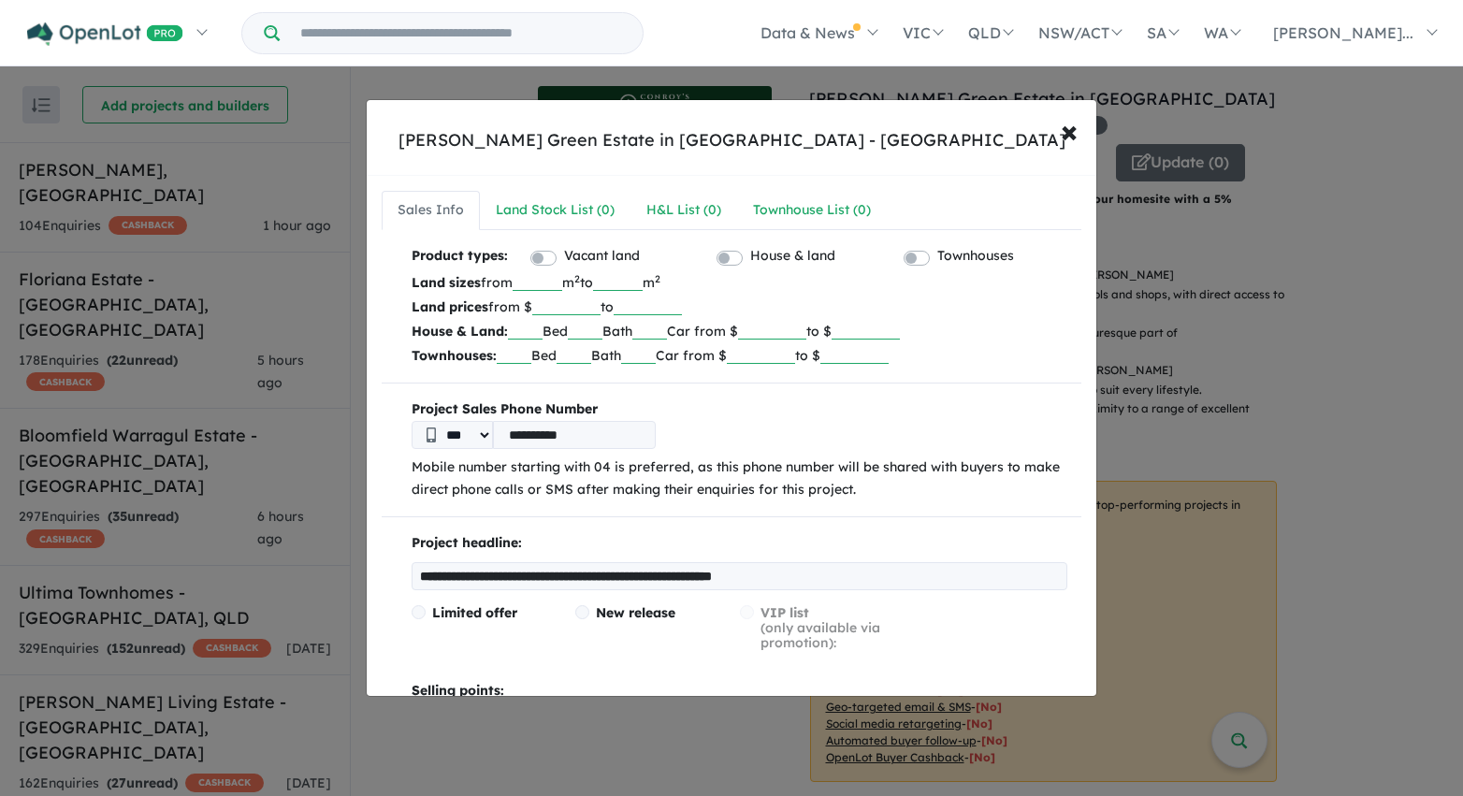
click at [610, 441] on input "**********" at bounding box center [574, 435] width 163 height 28
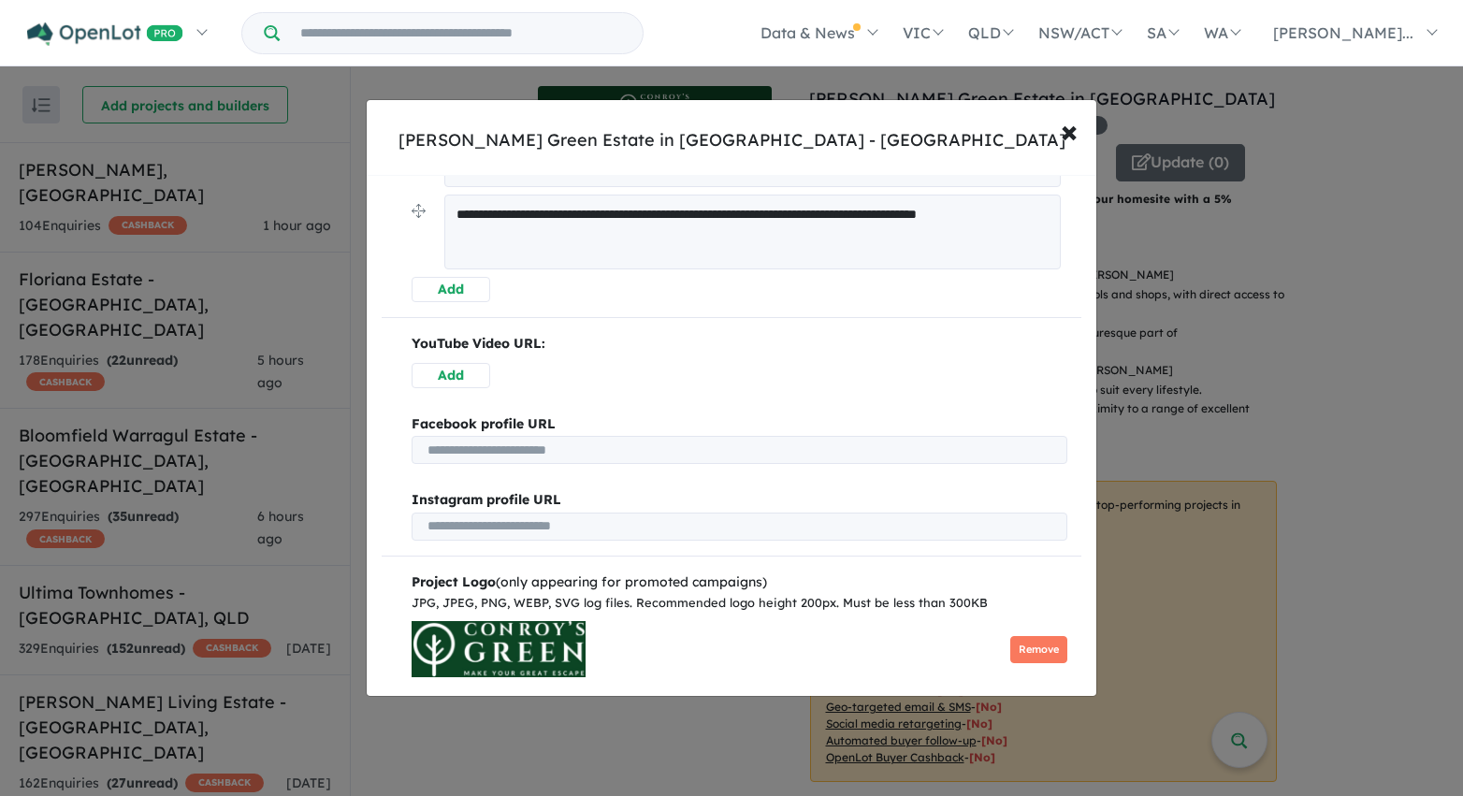
scroll to position [998, 0]
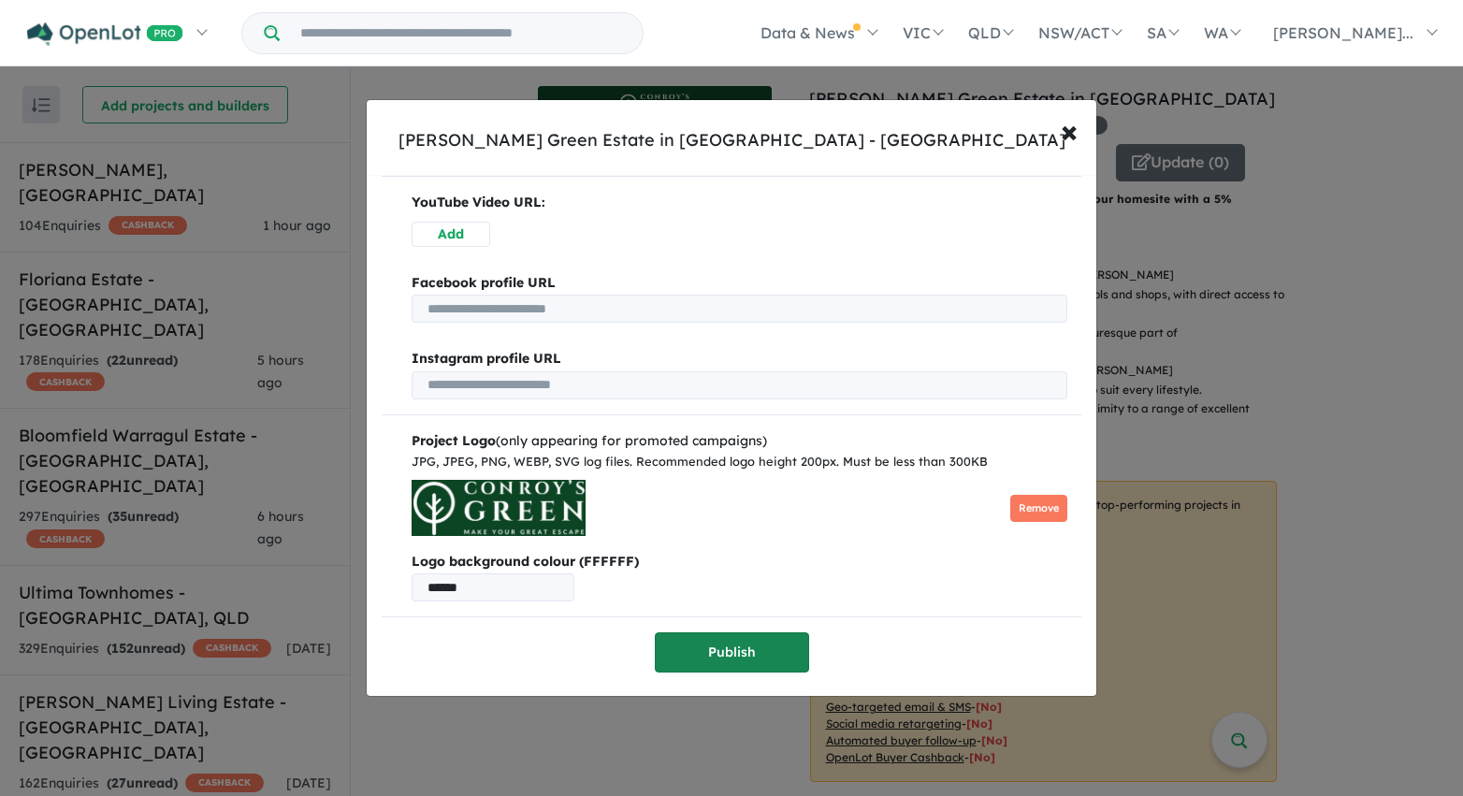
type input "**********"
click at [729, 649] on button "Publish" at bounding box center [732, 652] width 154 height 40
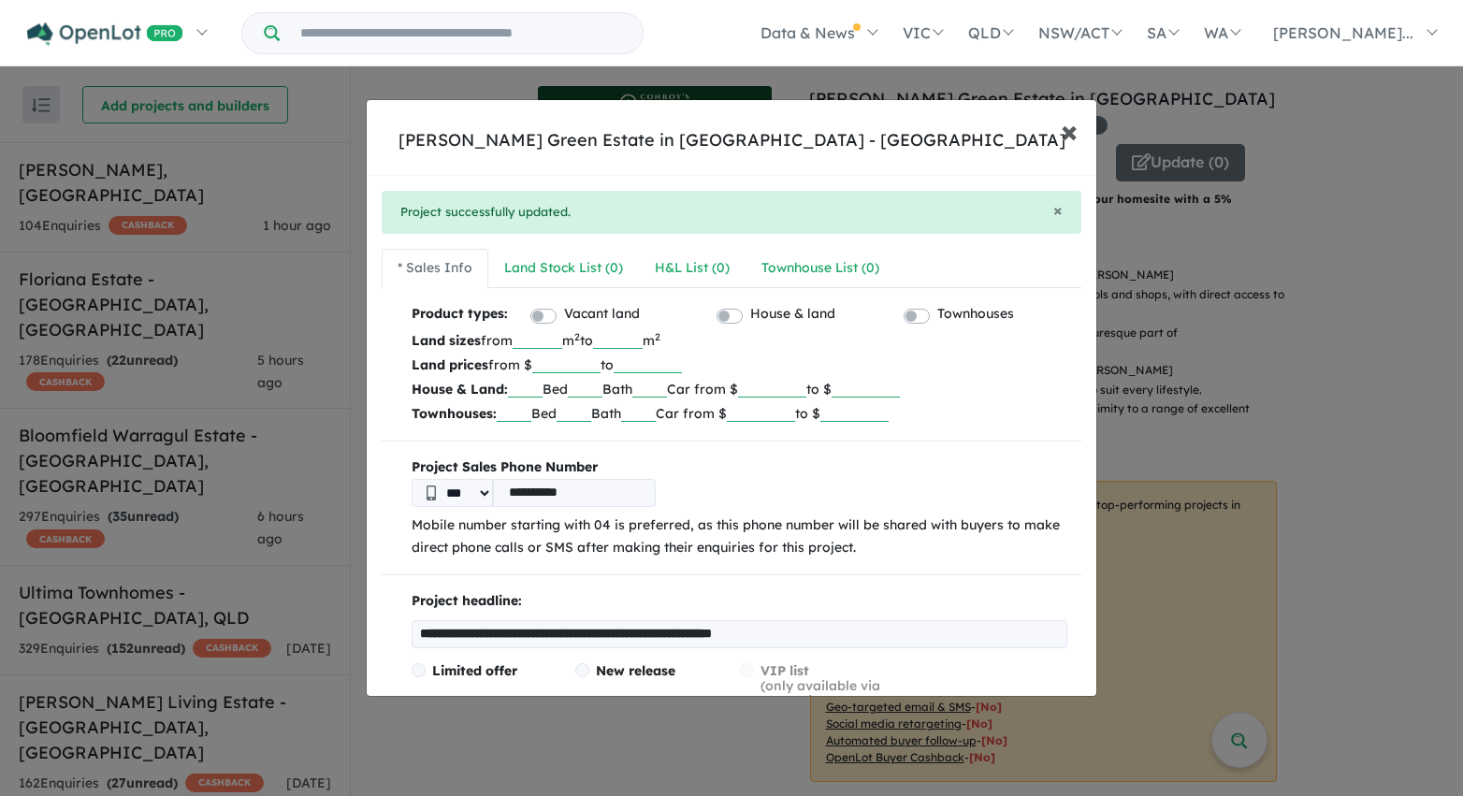
click at [1070, 136] on span "×" at bounding box center [1069, 130] width 17 height 40
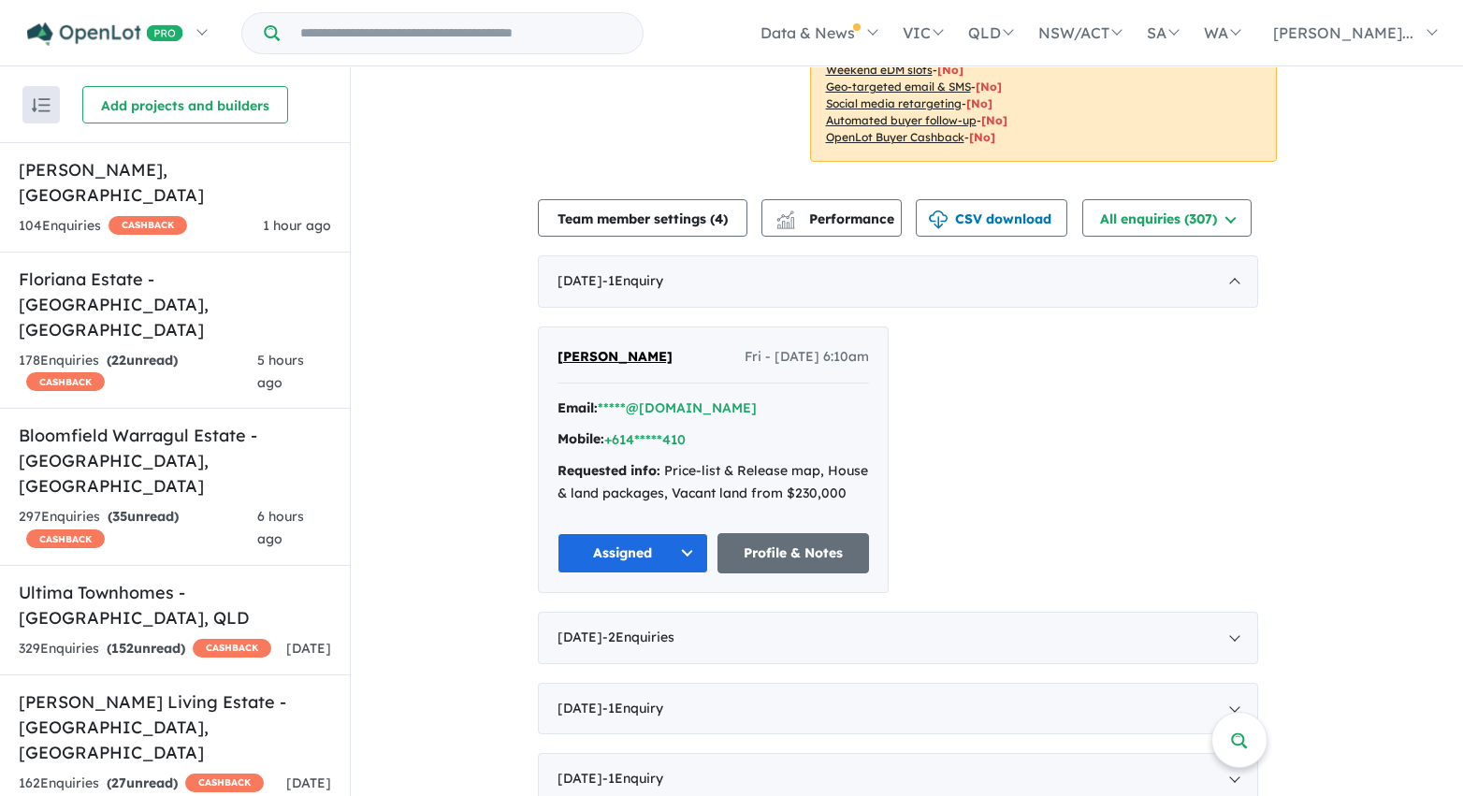
scroll to position [611, 0]
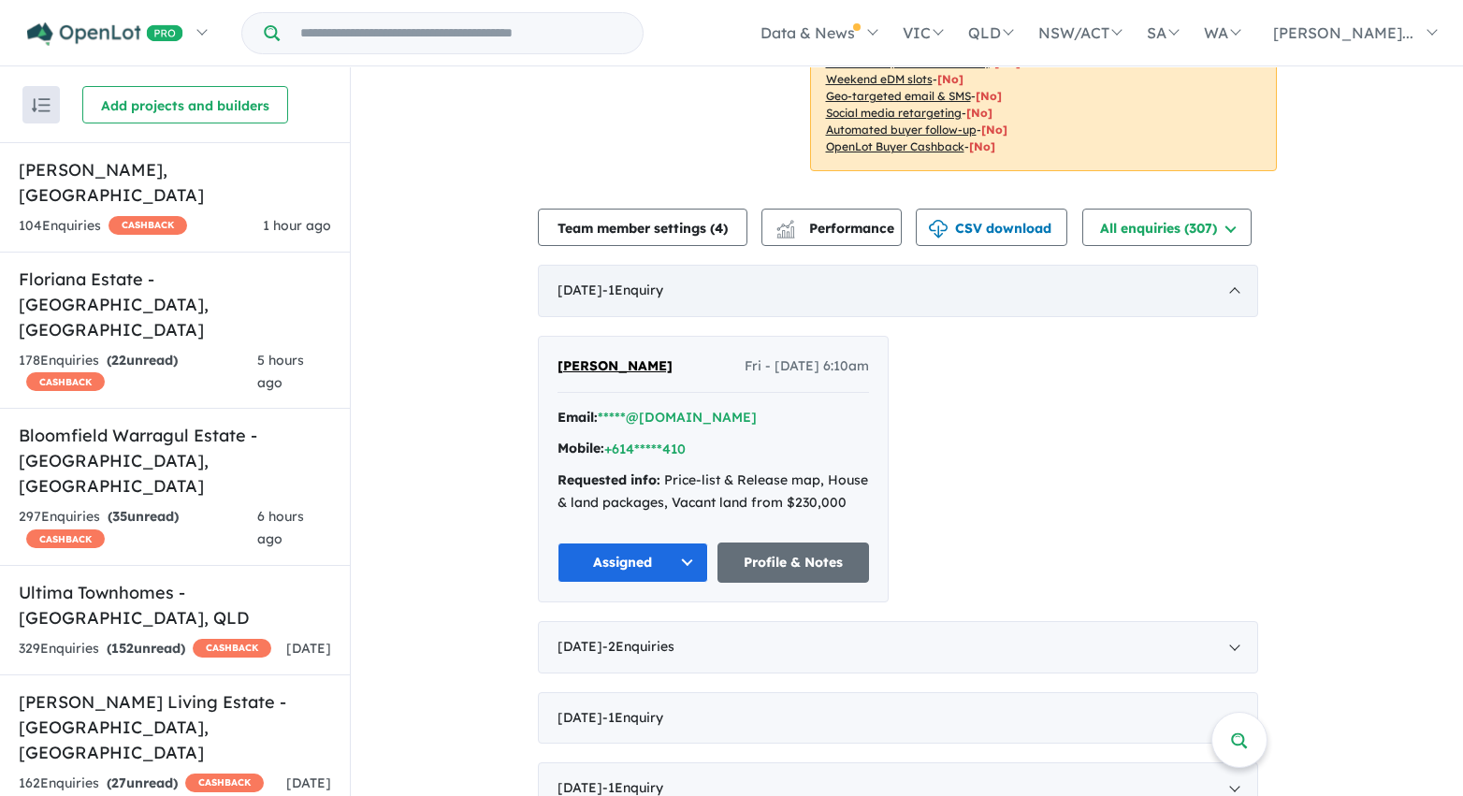
click at [1204, 265] on div "June 2025 - 1 Enquir y ( 0 unread)" at bounding box center [898, 291] width 720 height 52
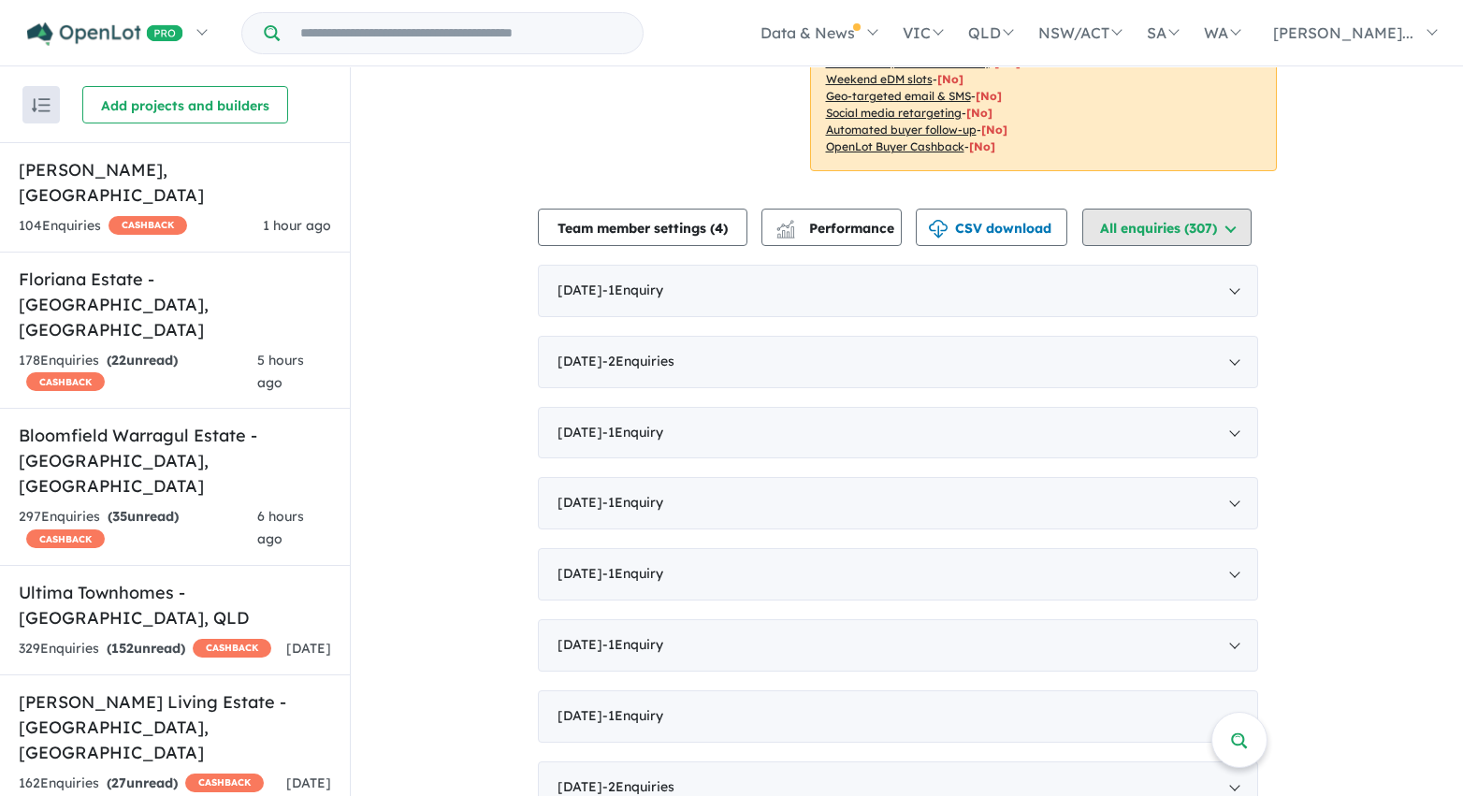
click at [1224, 209] on button "All enquiries ( 307 )" at bounding box center [1166, 227] width 169 height 37
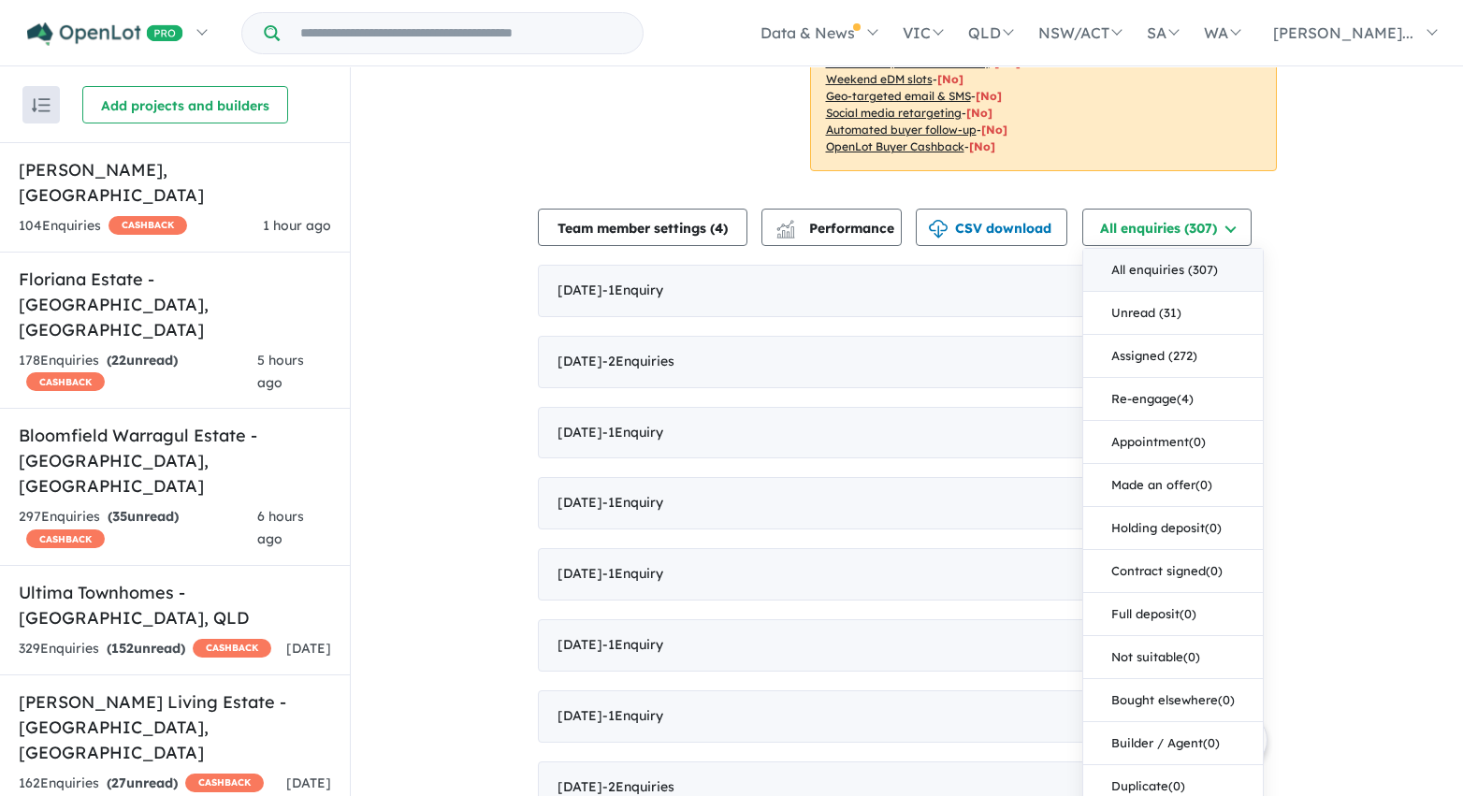
click at [1177, 249] on button "All enquiries ( 307 )" at bounding box center [1173, 270] width 180 height 43
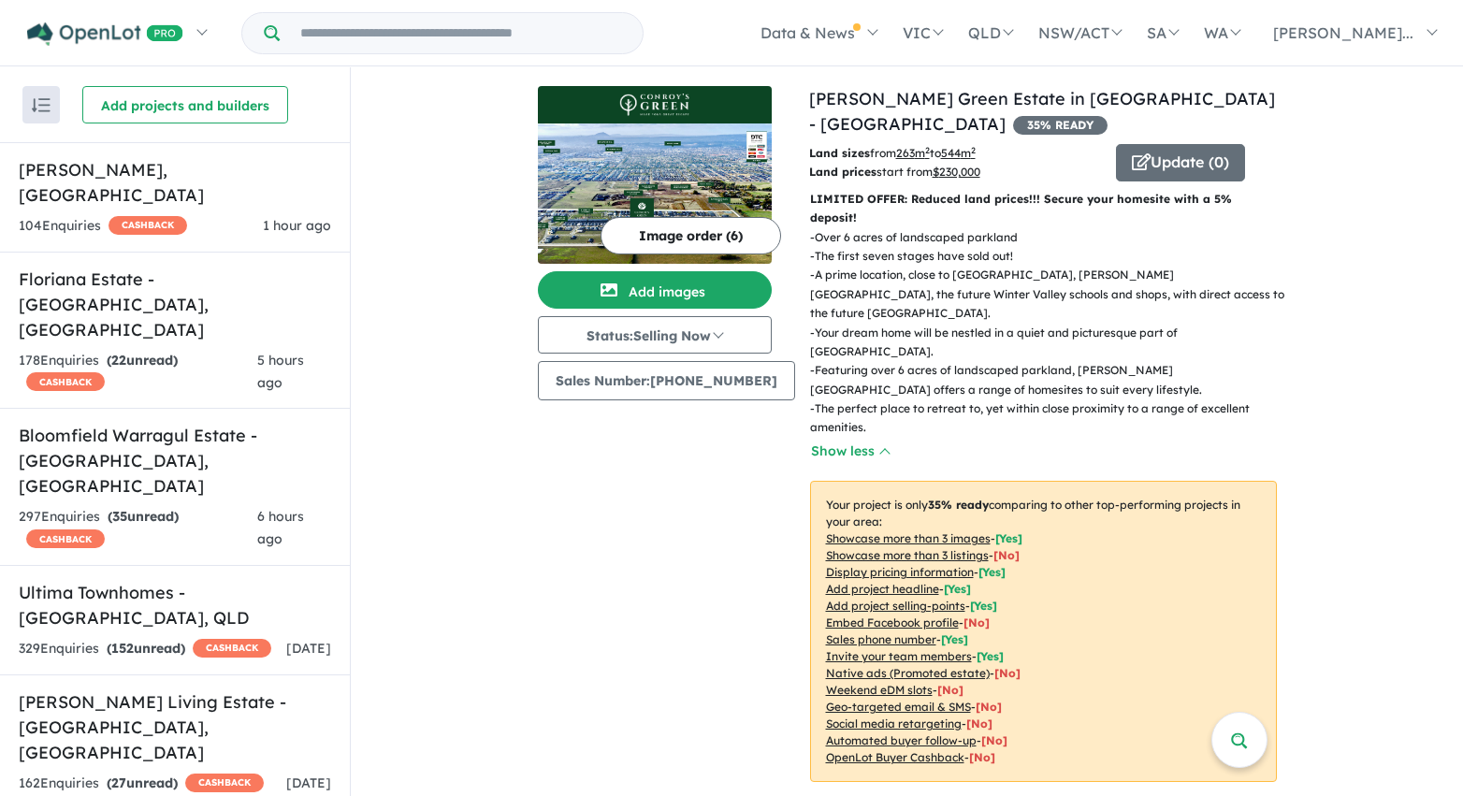
scroll to position [0, 0]
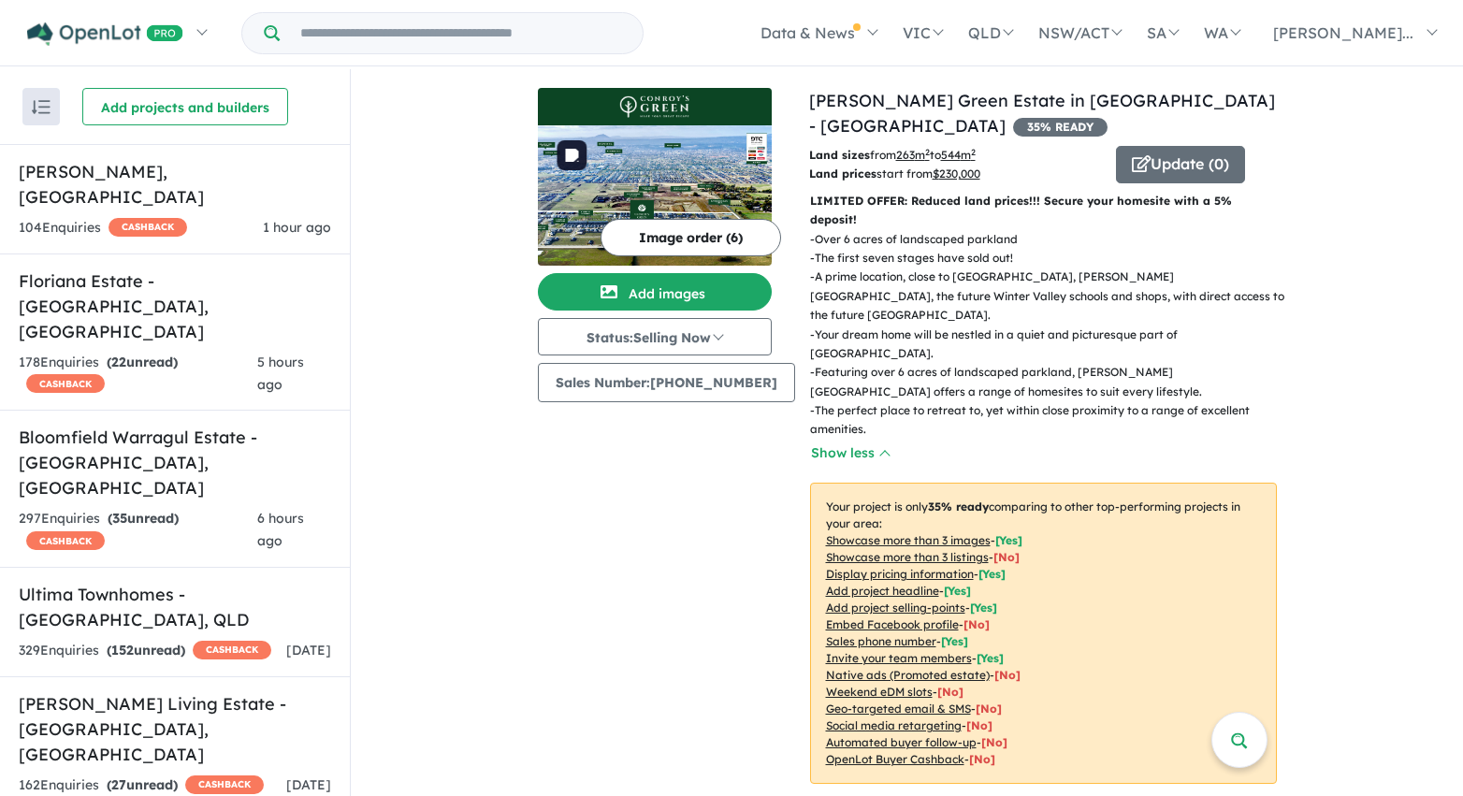
click at [635, 171] on img at bounding box center [655, 195] width 234 height 140
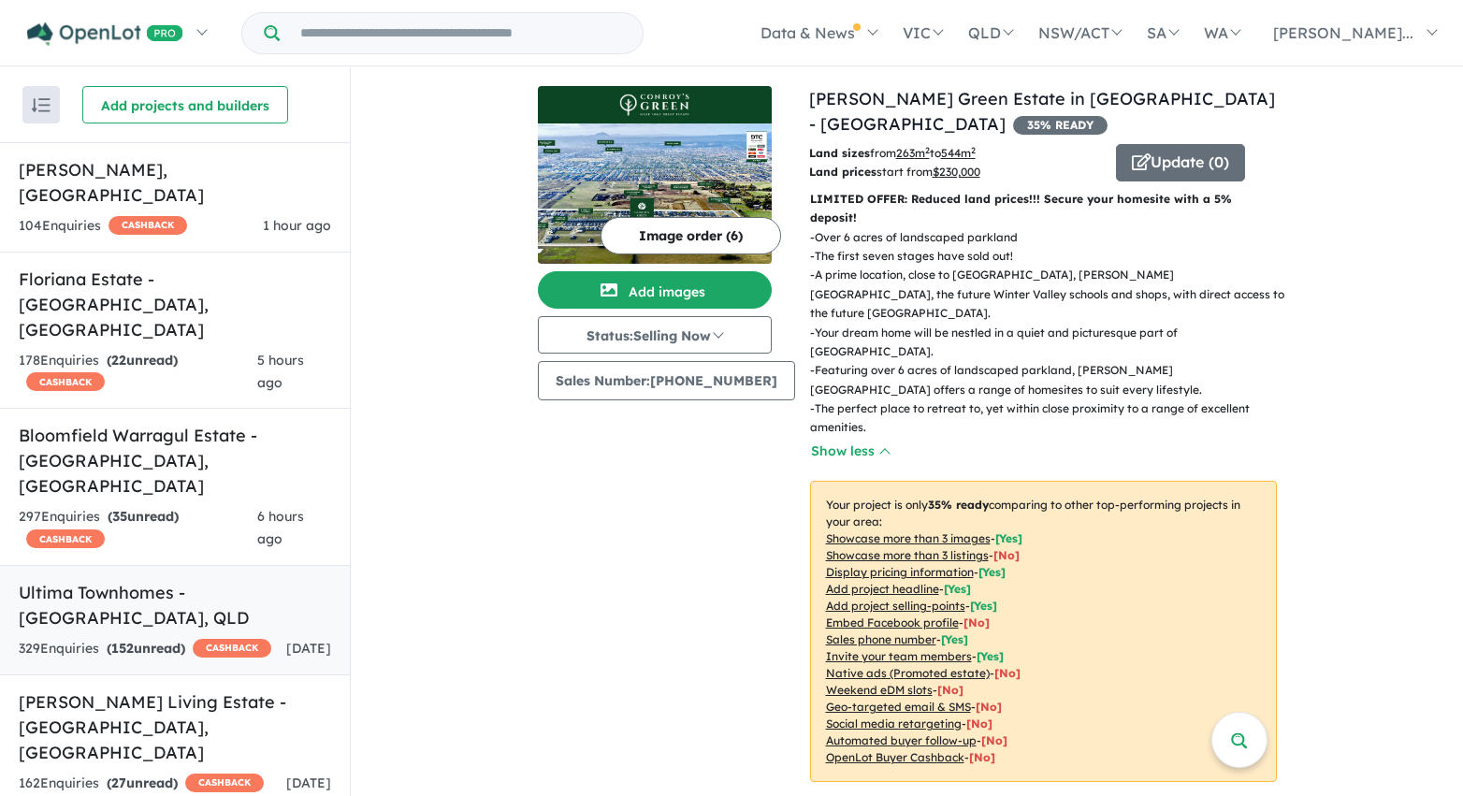
scroll to position [126, 0]
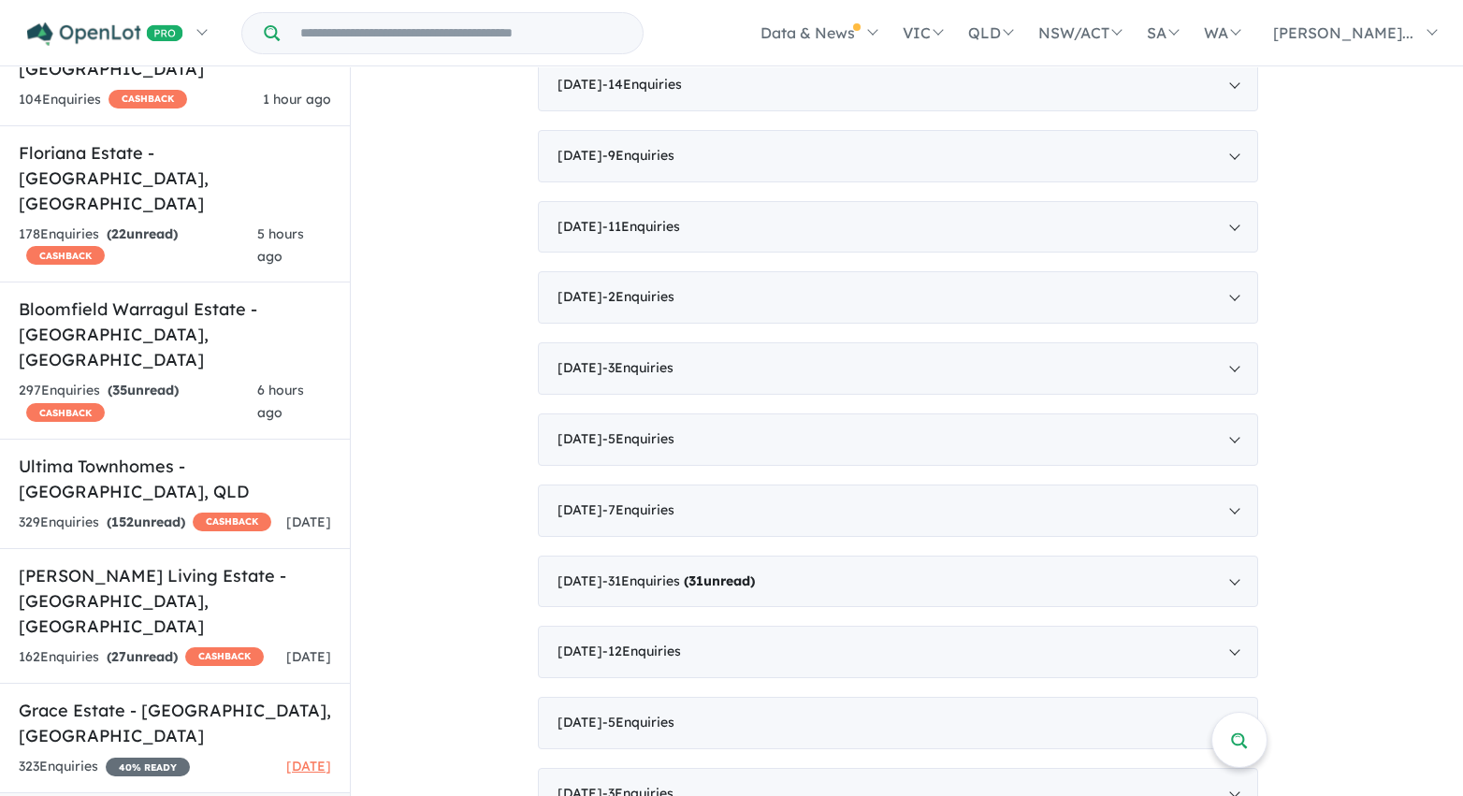
scroll to position [2954, 0]
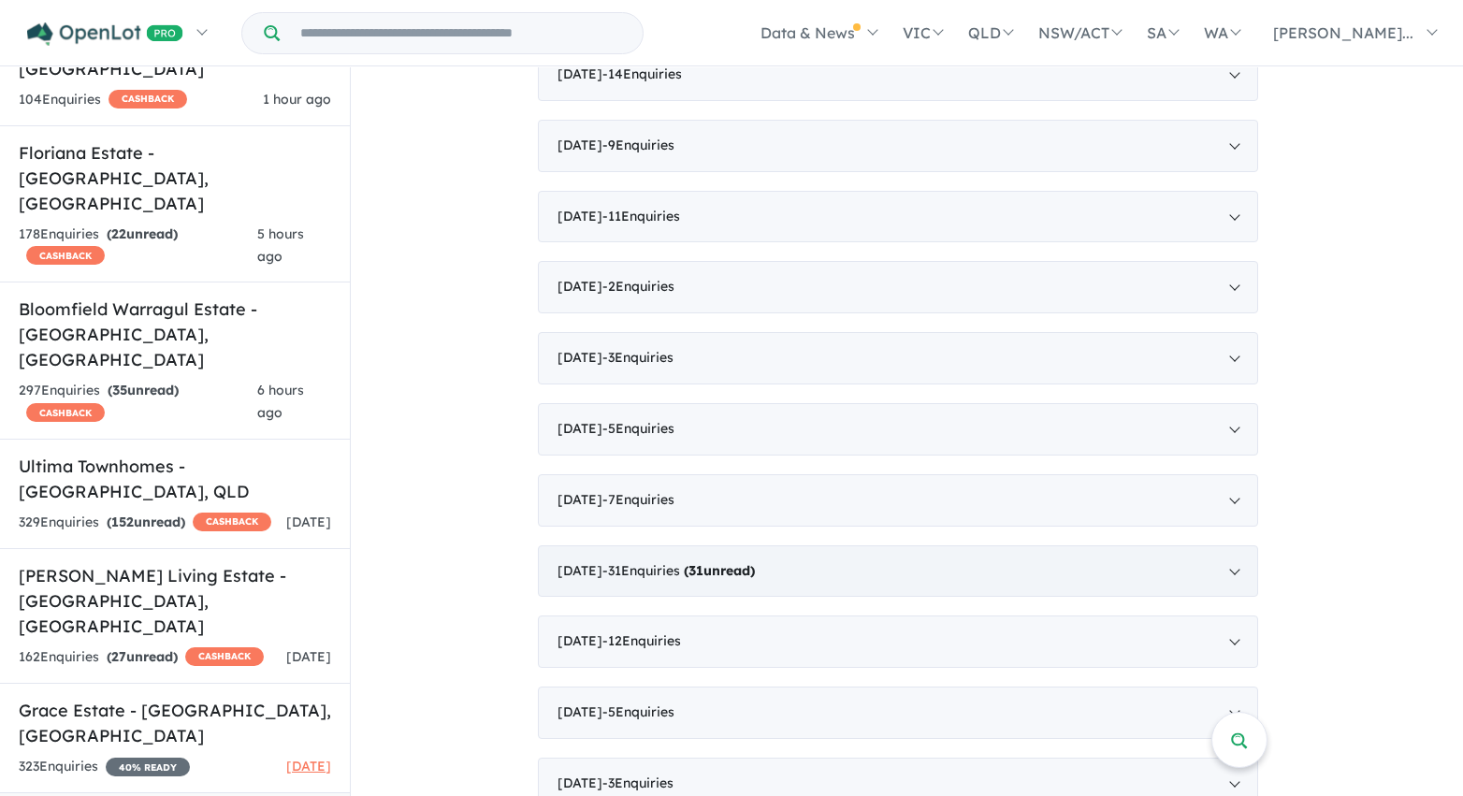
click at [676, 562] on span "- 31 Enquir ies ( 31 unread)" at bounding box center [678, 570] width 152 height 17
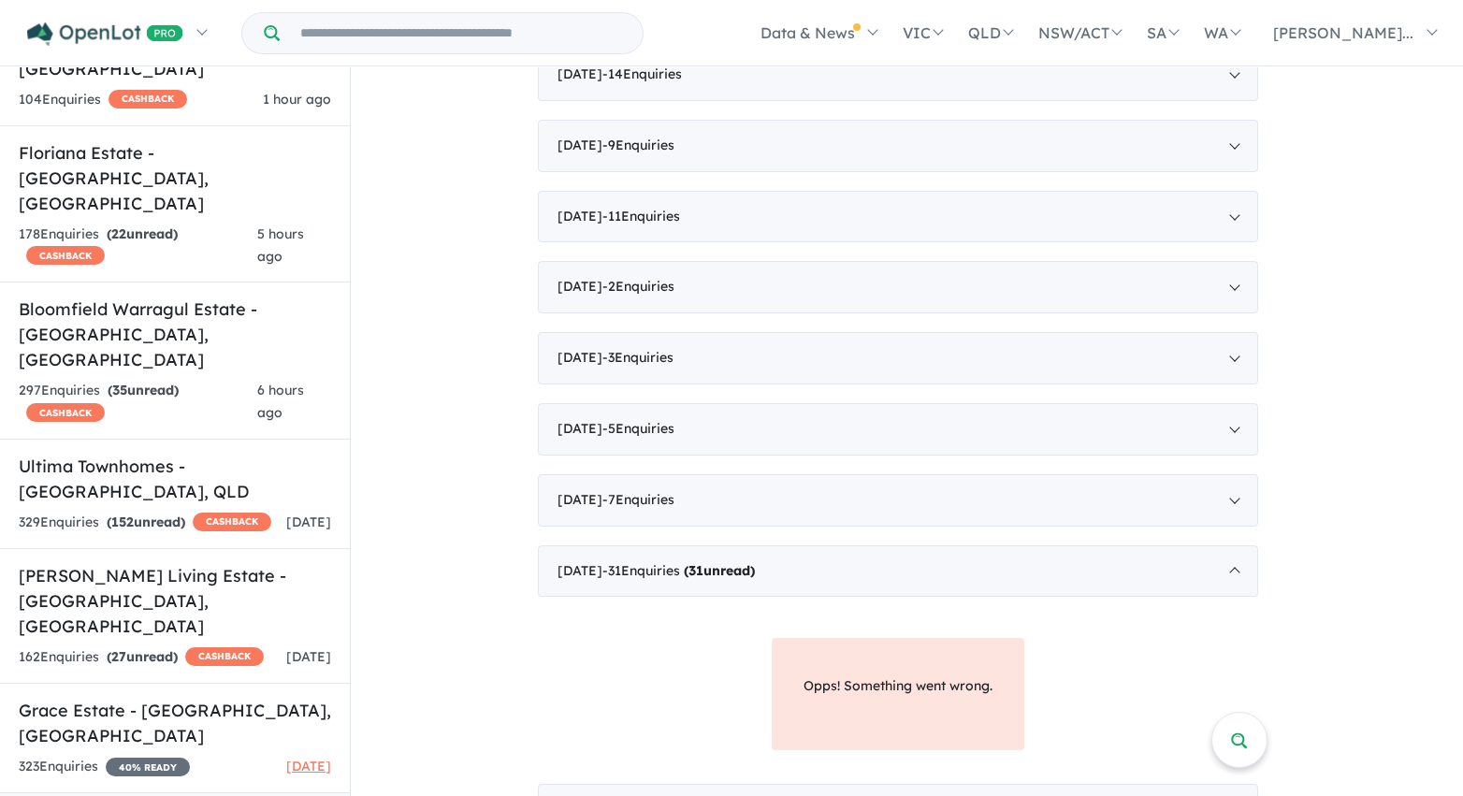
click at [584, 545] on div "January 2021 - 31 Enquir ies ( 31 unread)" at bounding box center [898, 571] width 720 height 52
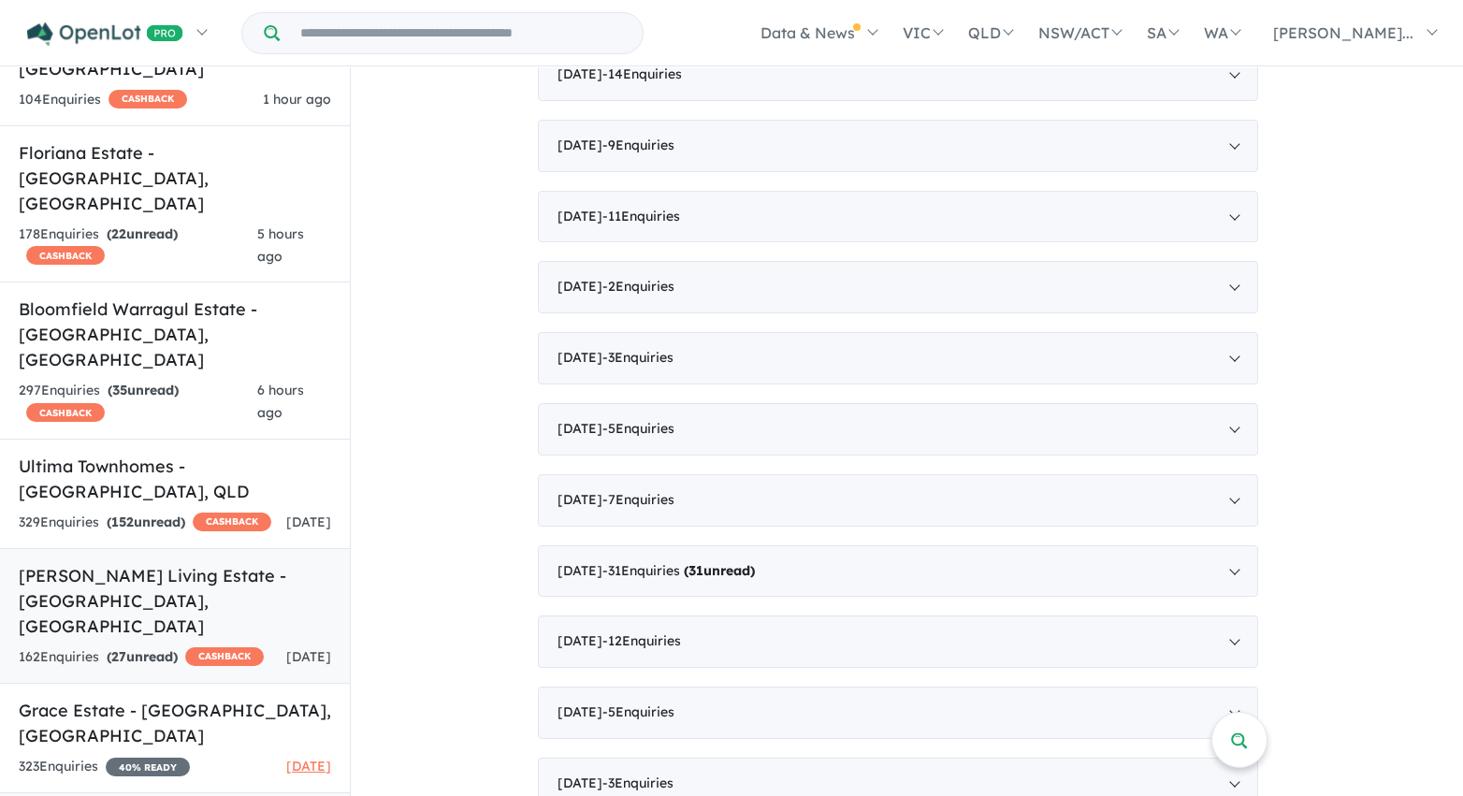
click at [184, 563] on h5 "Florian Living Estate - Bonshaw , VIC" at bounding box center [175, 601] width 312 height 76
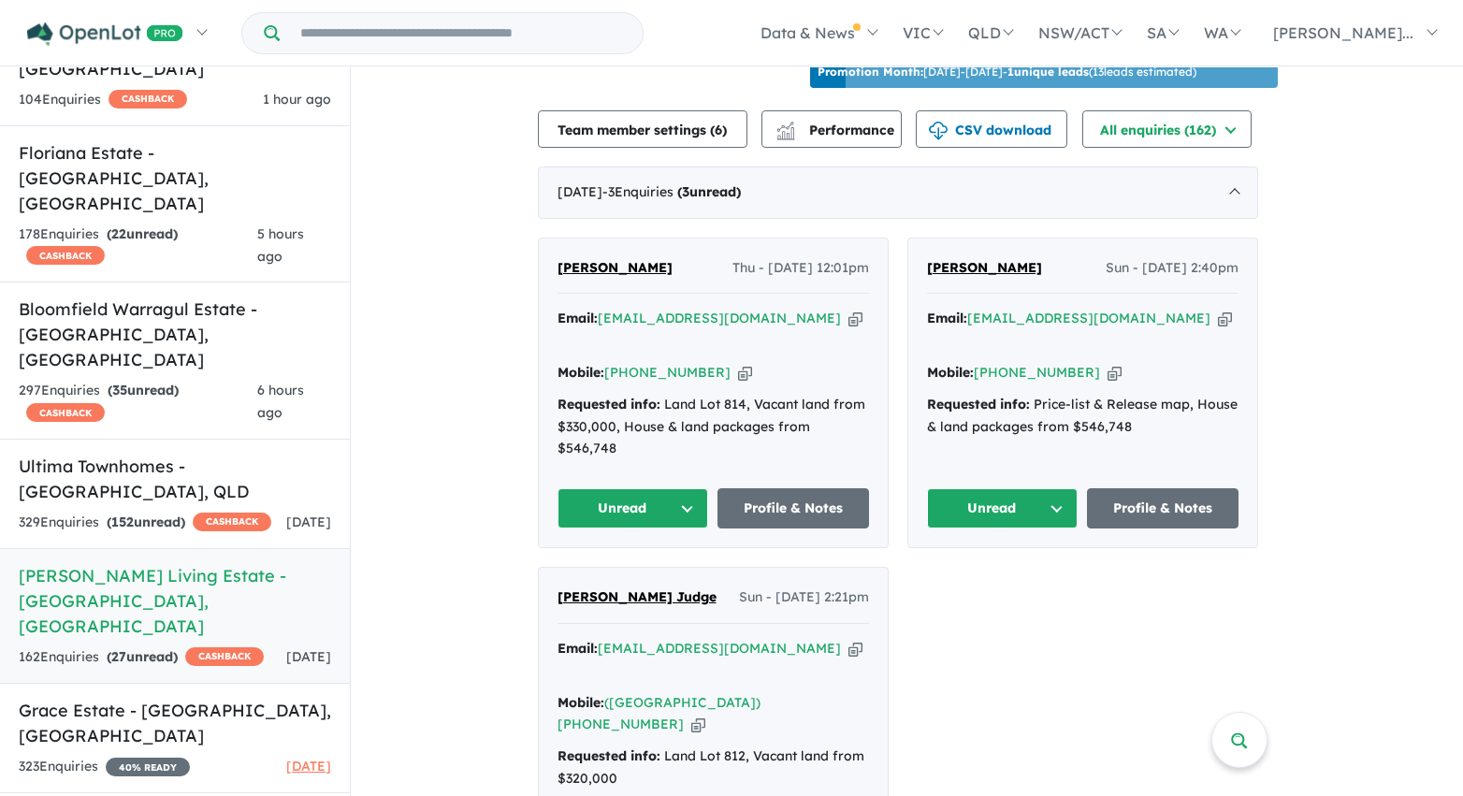
scroll to position [669, 0]
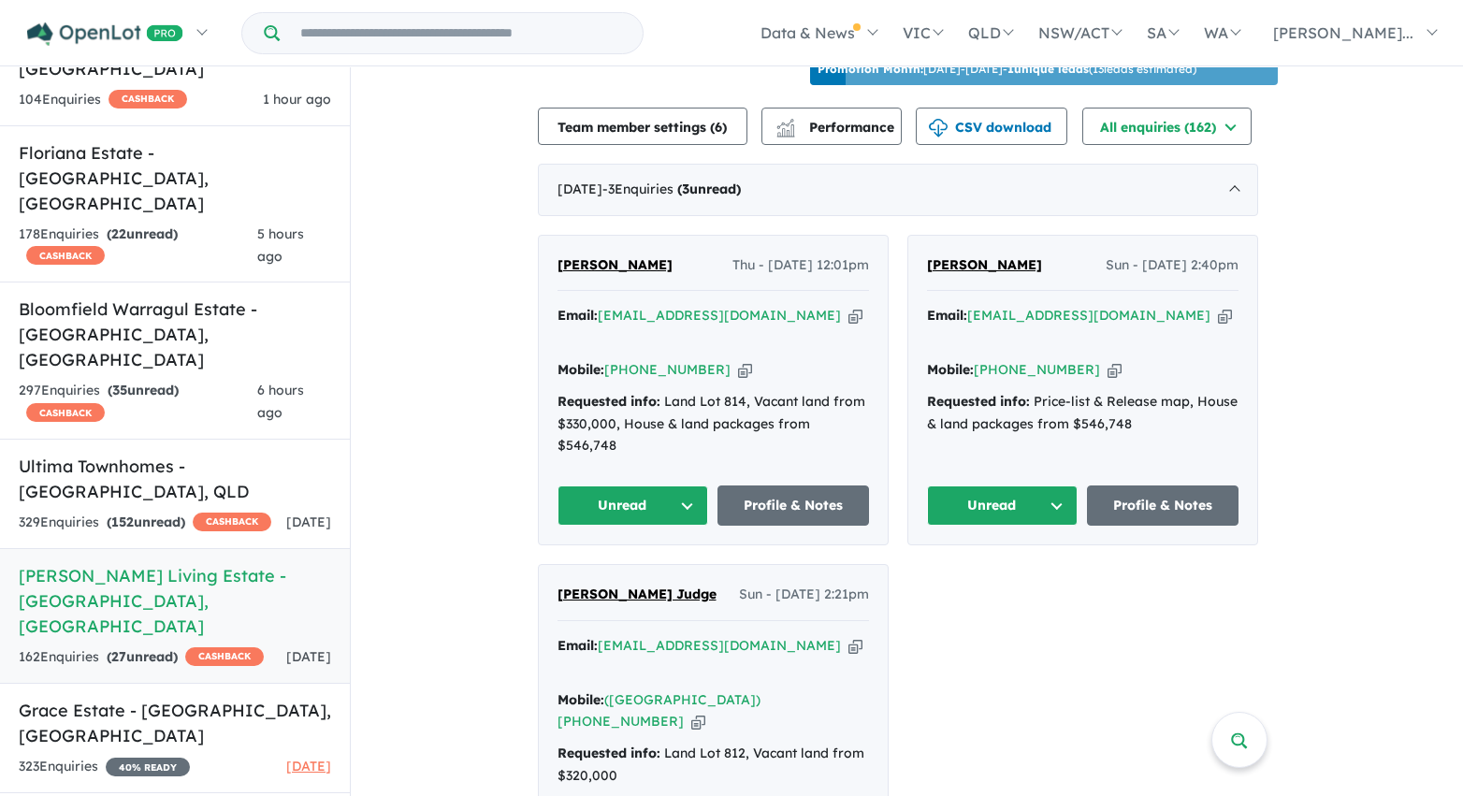
click at [692, 485] on button "Unread" at bounding box center [633, 505] width 152 height 40
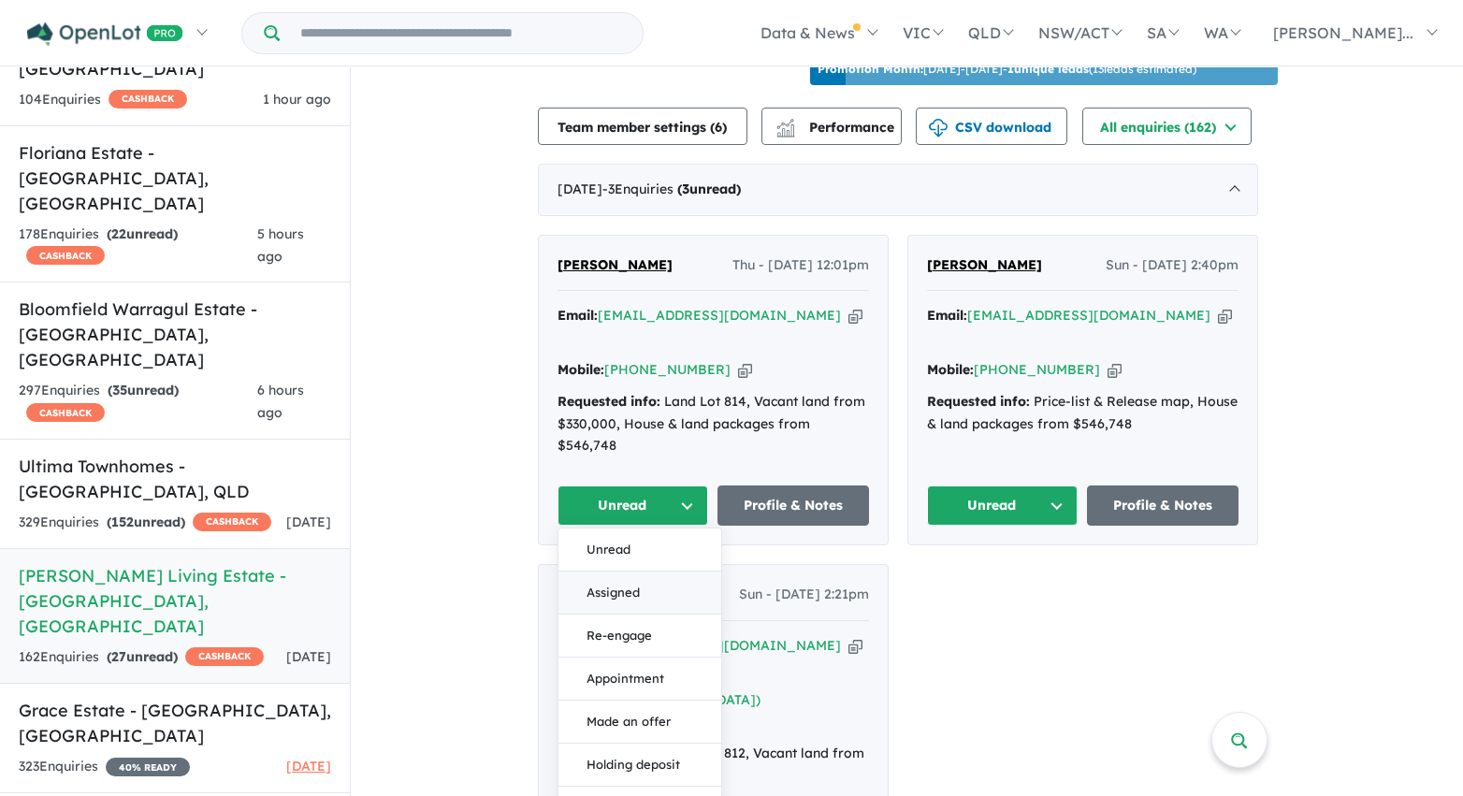
click at [673, 572] on button "Assigned" at bounding box center [639, 593] width 163 height 43
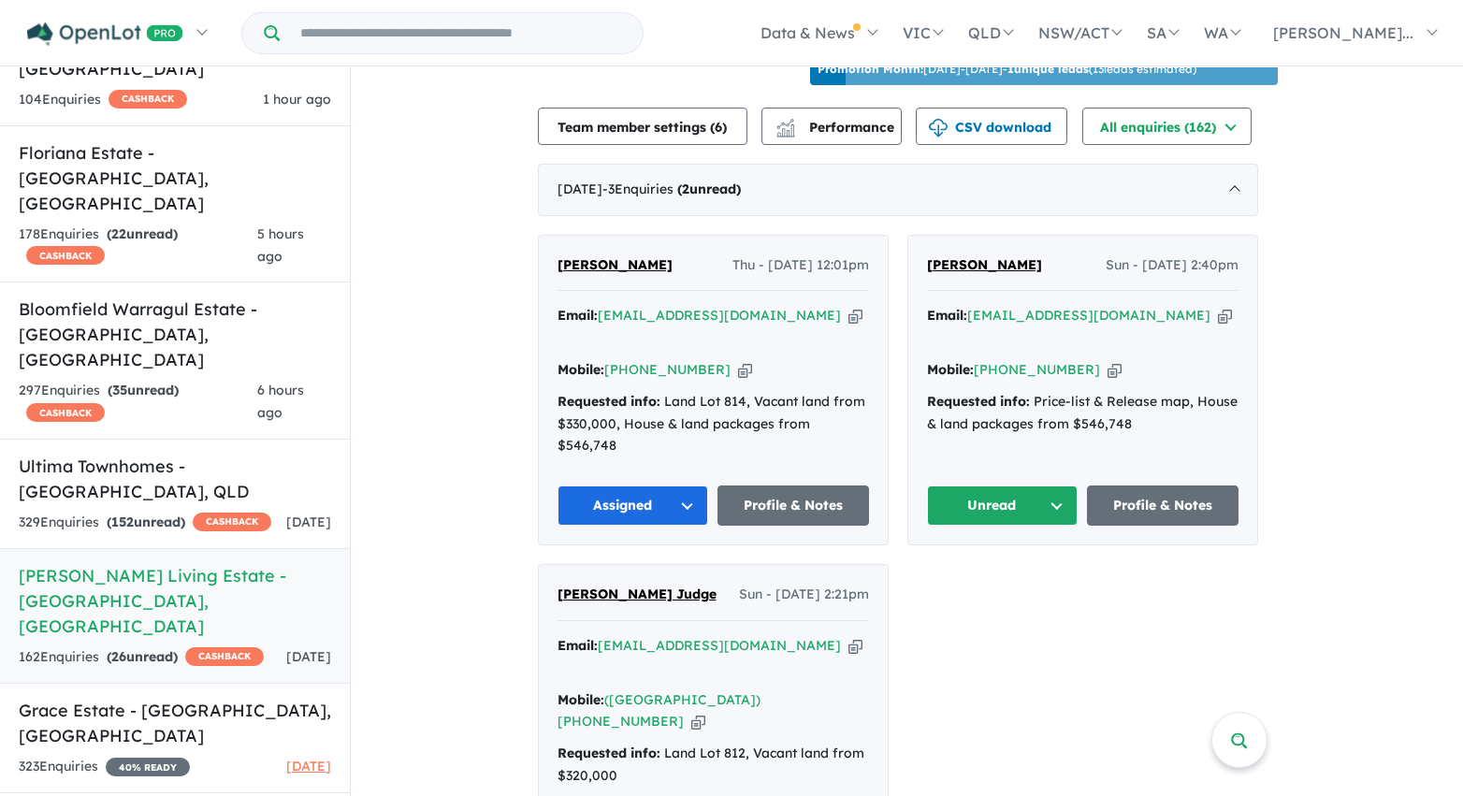
click at [986, 485] on button "Unread" at bounding box center [1003, 505] width 152 height 40
click at [993, 572] on button "Assigned" at bounding box center [1009, 593] width 163 height 43
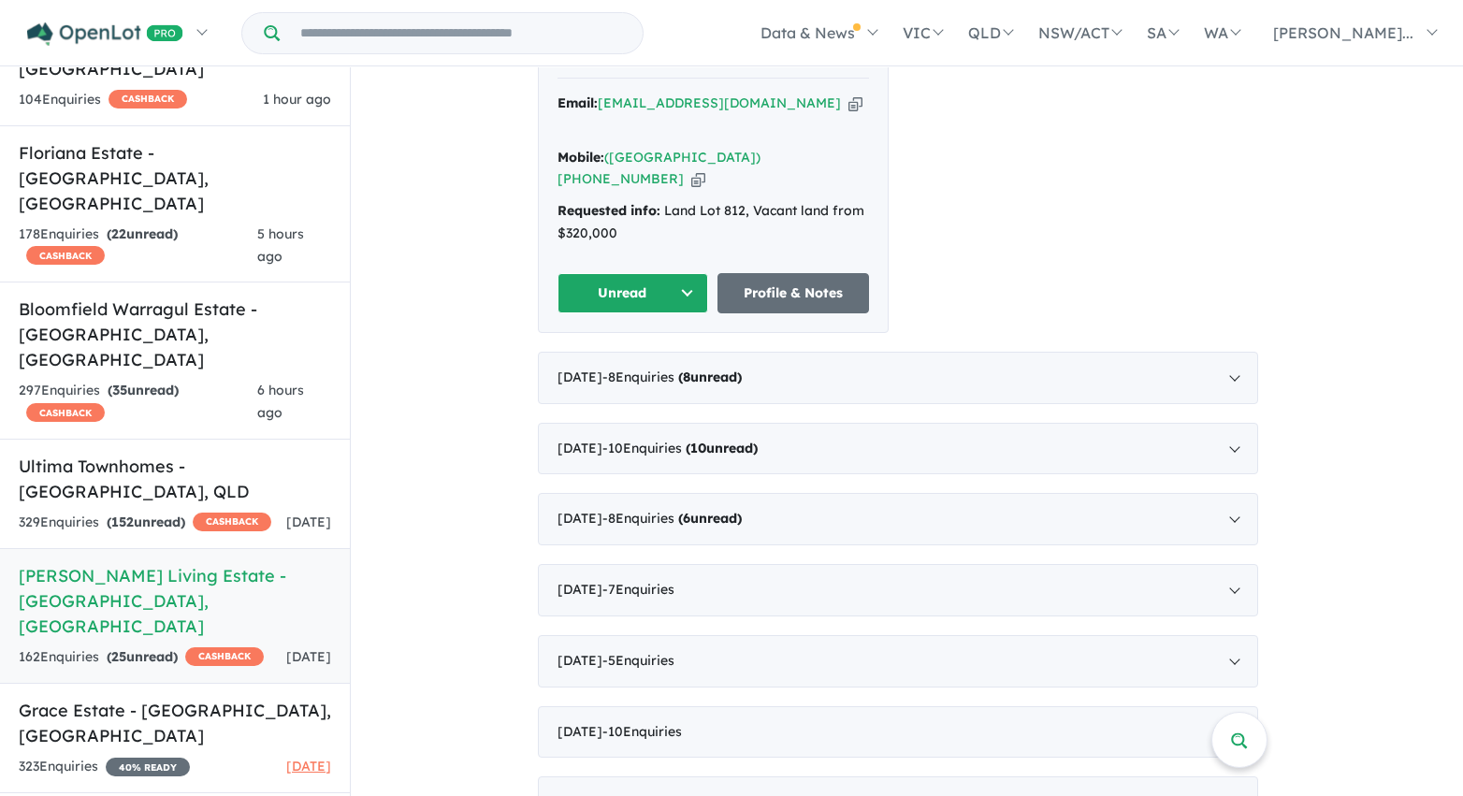
scroll to position [1214, 0]
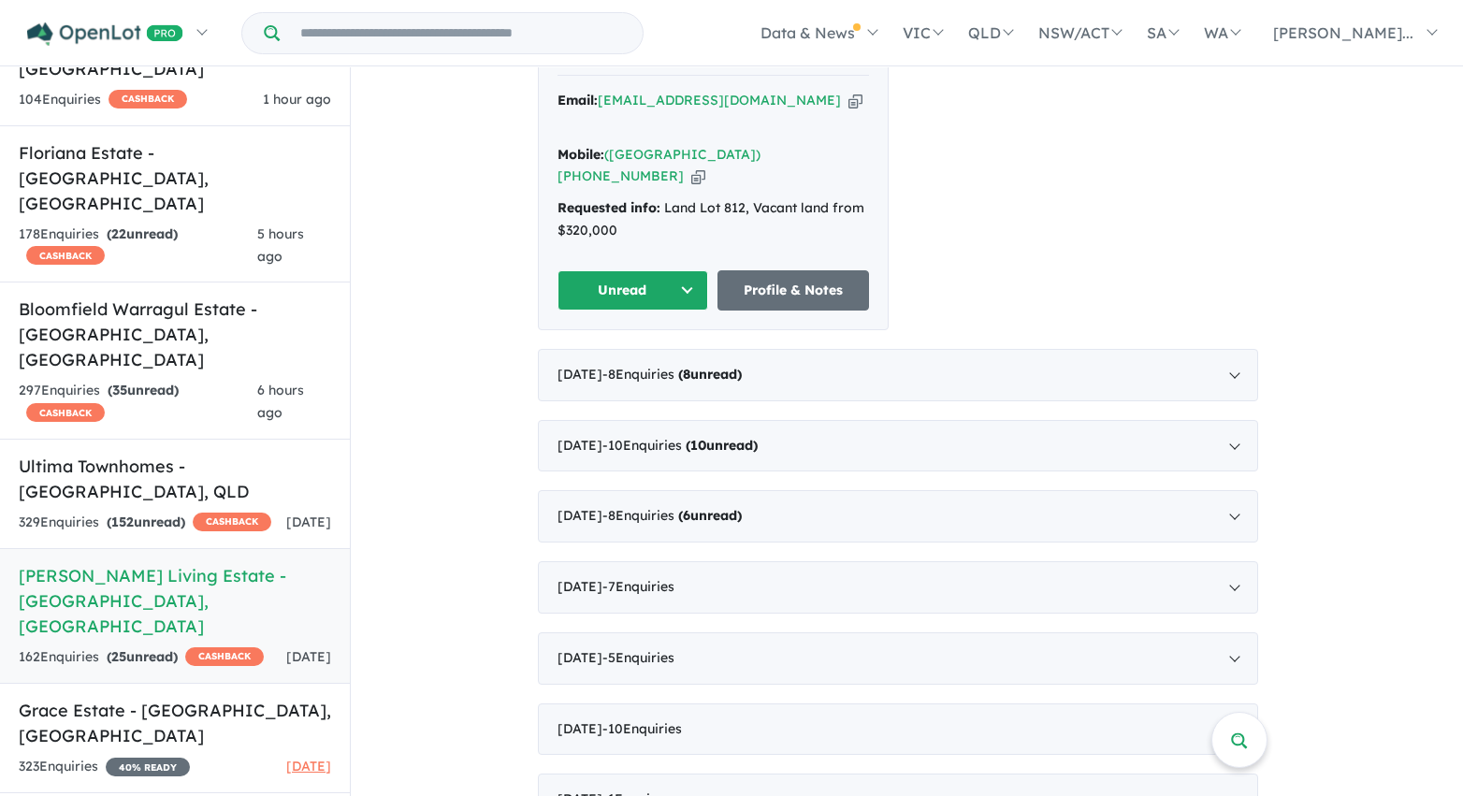
click at [685, 270] on button "Unread" at bounding box center [633, 290] width 152 height 40
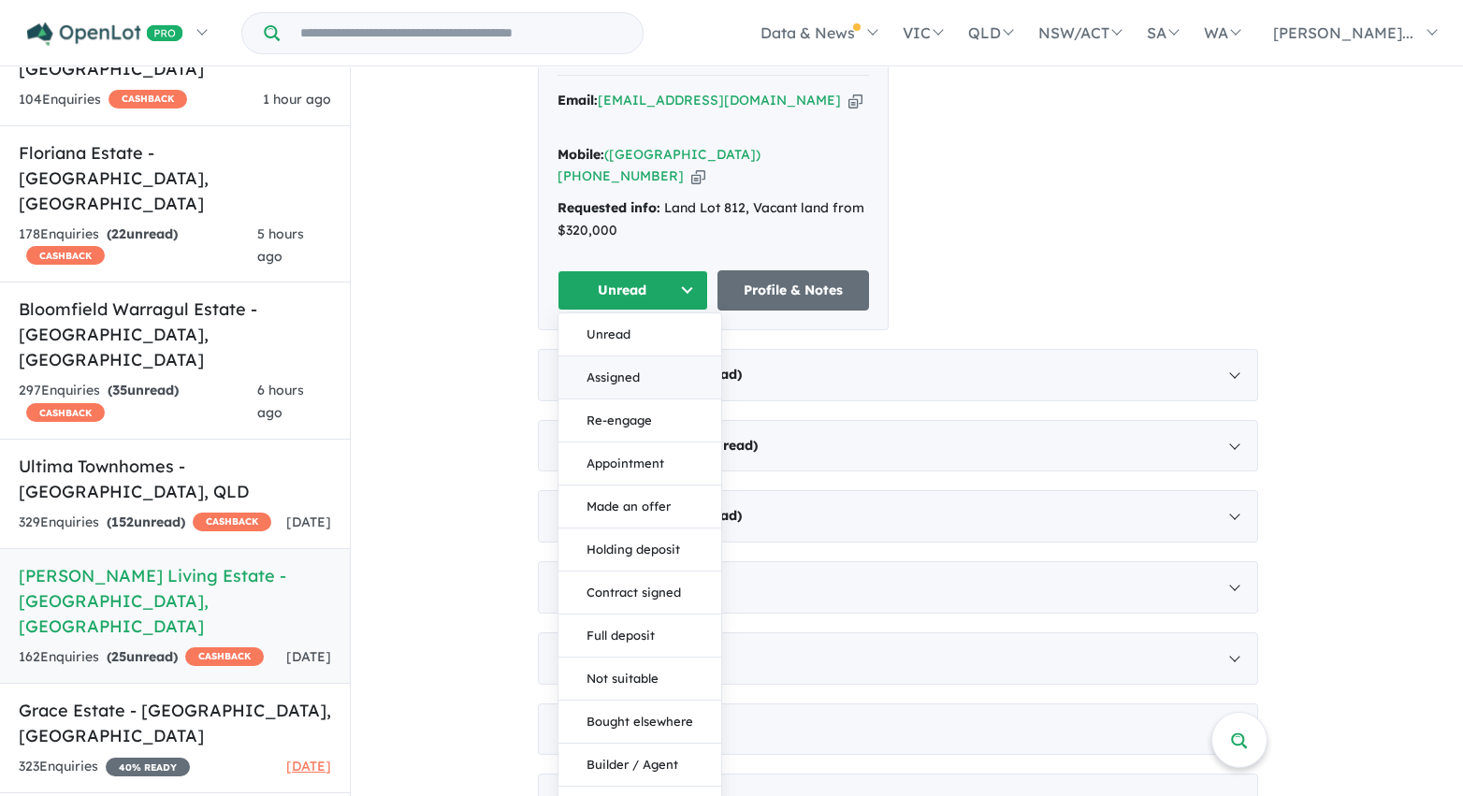
click at [665, 356] on button "Assigned" at bounding box center [639, 377] width 163 height 43
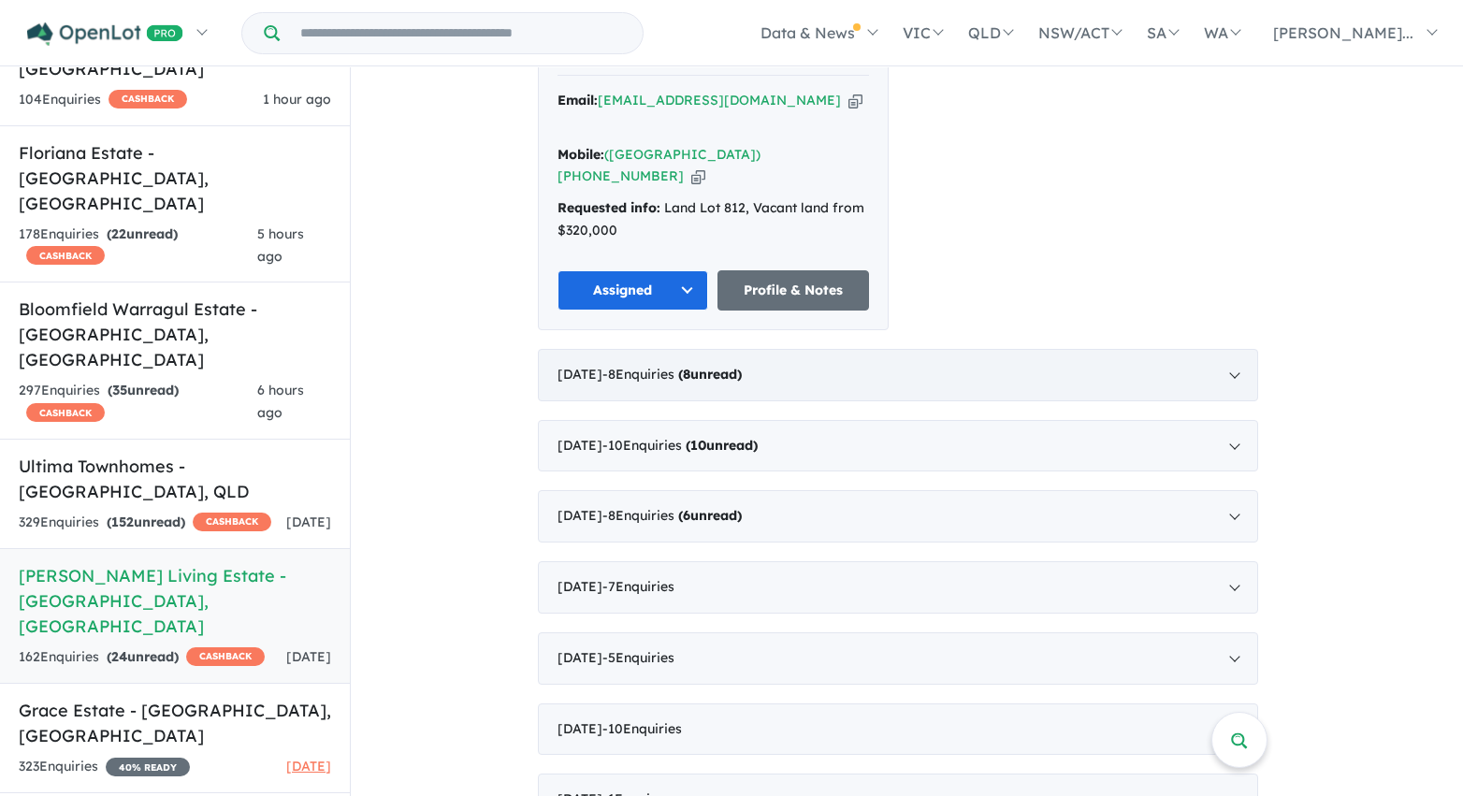
click at [601, 349] on div "July 2025 - 8 Enquir ies ( 8 unread)" at bounding box center [898, 375] width 720 height 52
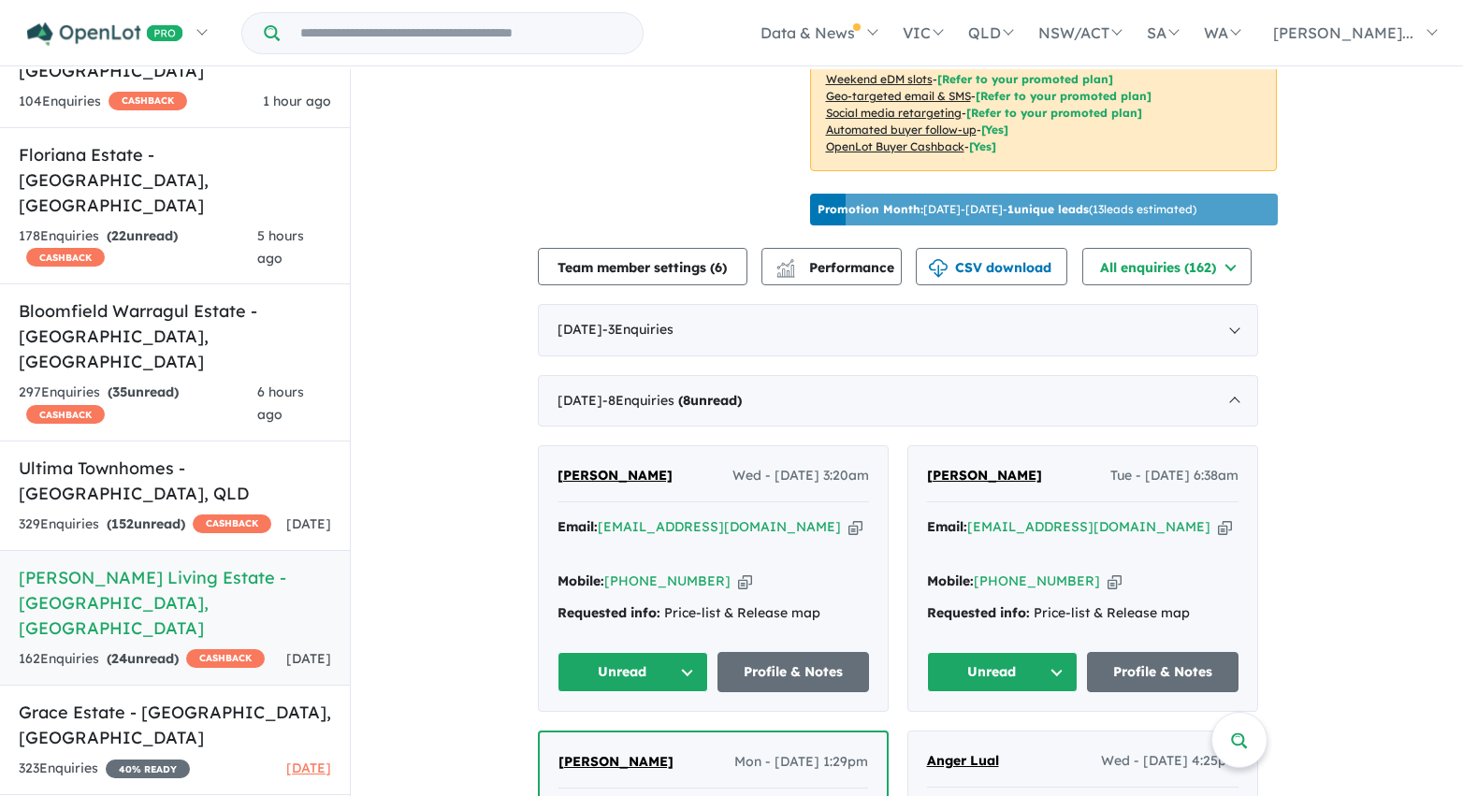
scroll to position [533, 0]
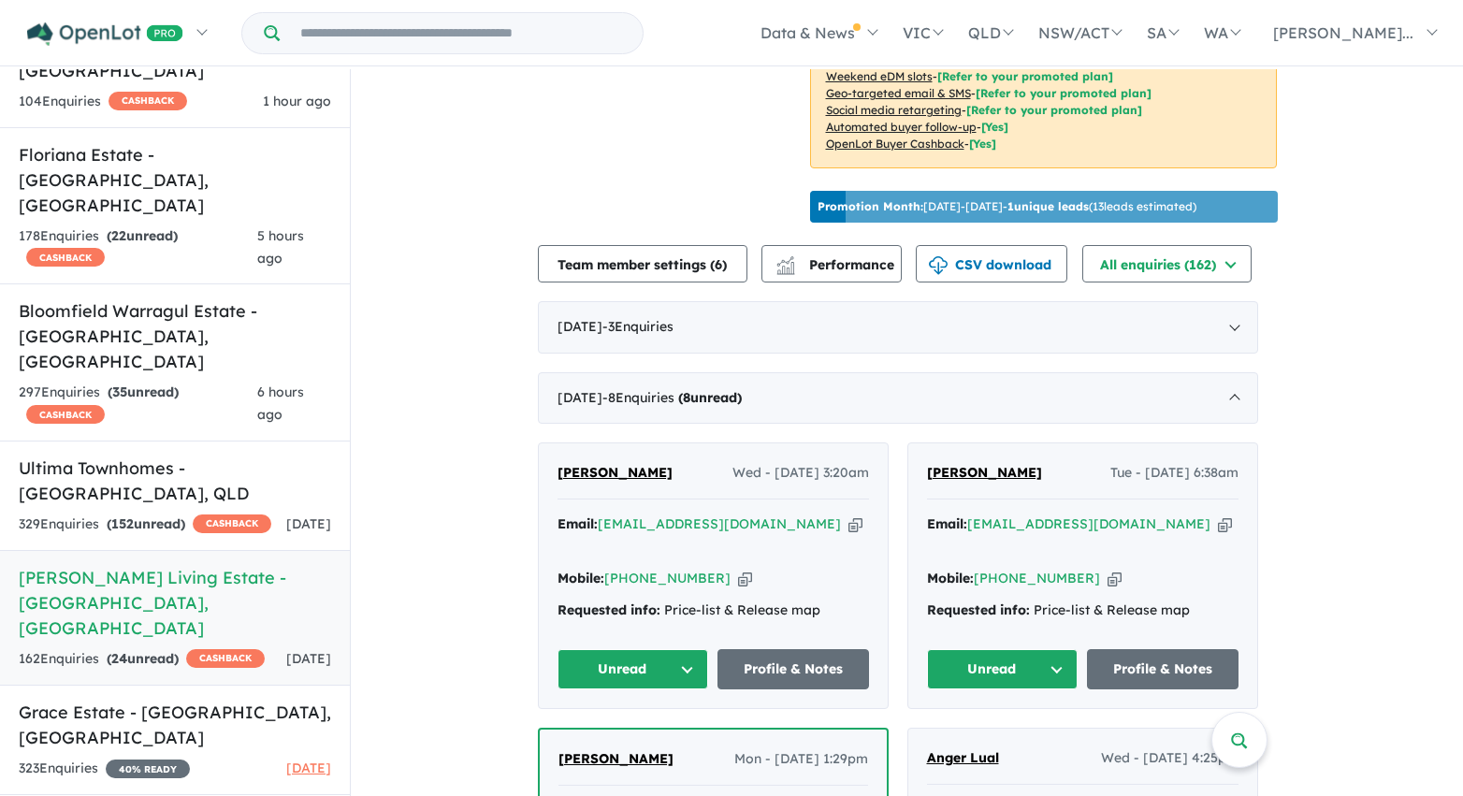
click at [693, 649] on button "Unread" at bounding box center [633, 669] width 152 height 40
click at [689, 735] on button "Assigned" at bounding box center [639, 756] width 163 height 43
click at [958, 649] on button "Unread" at bounding box center [1003, 669] width 152 height 40
click at [982, 735] on button "Assigned" at bounding box center [1009, 756] width 163 height 43
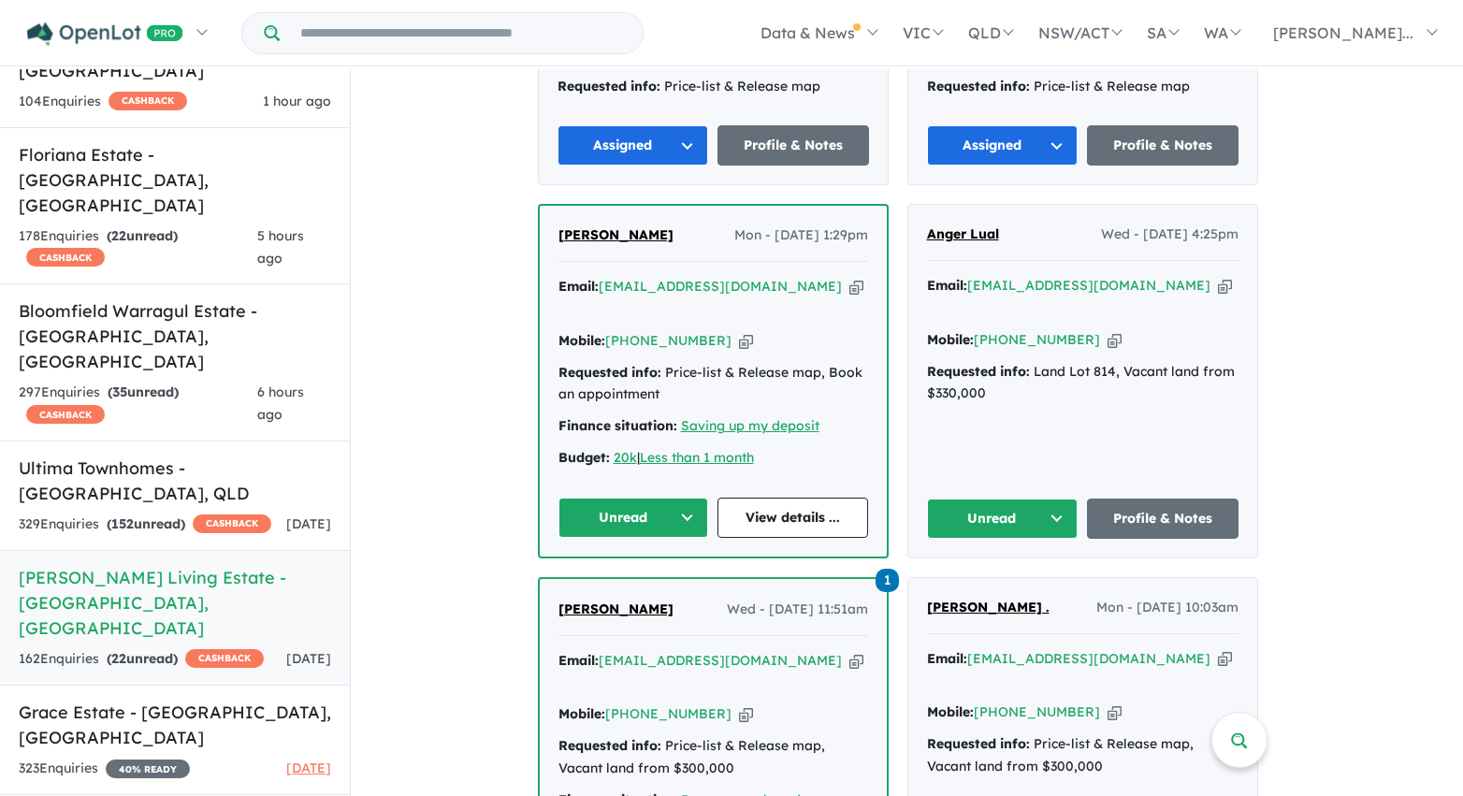
scroll to position [1084, 0]
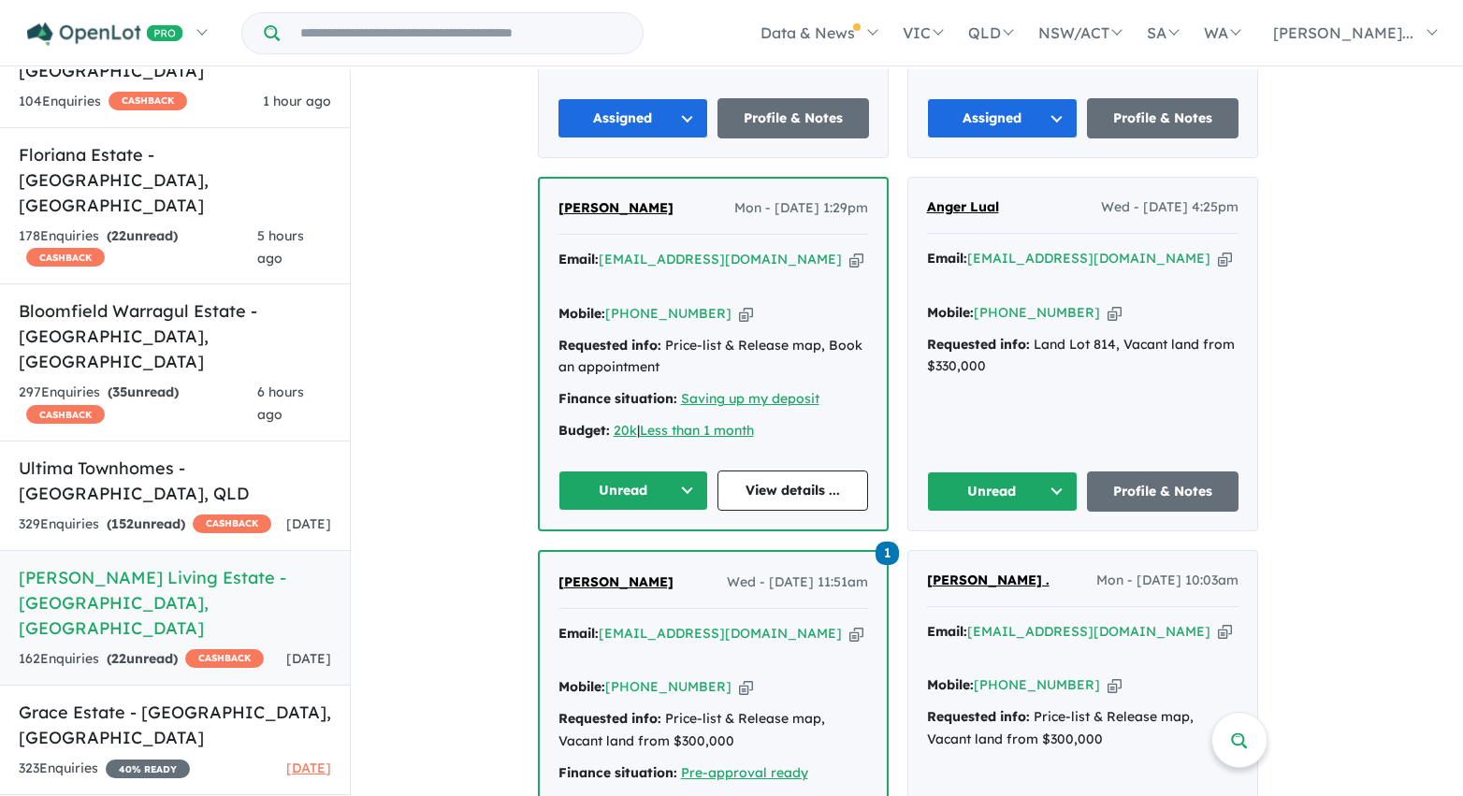
click at [1064, 471] on button "Unread" at bounding box center [1003, 491] width 152 height 40
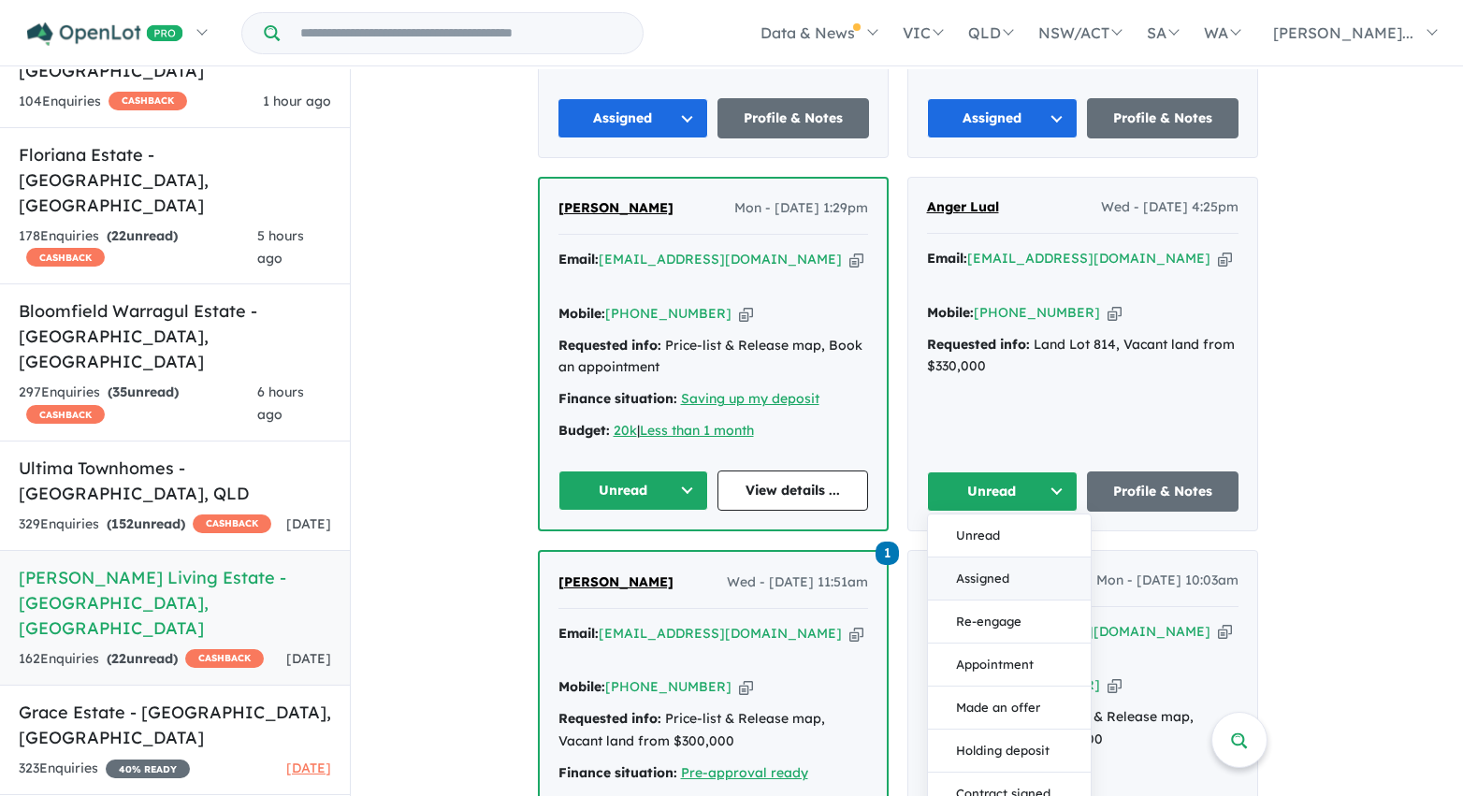
click at [1023, 557] on button "Assigned" at bounding box center [1009, 578] width 163 height 43
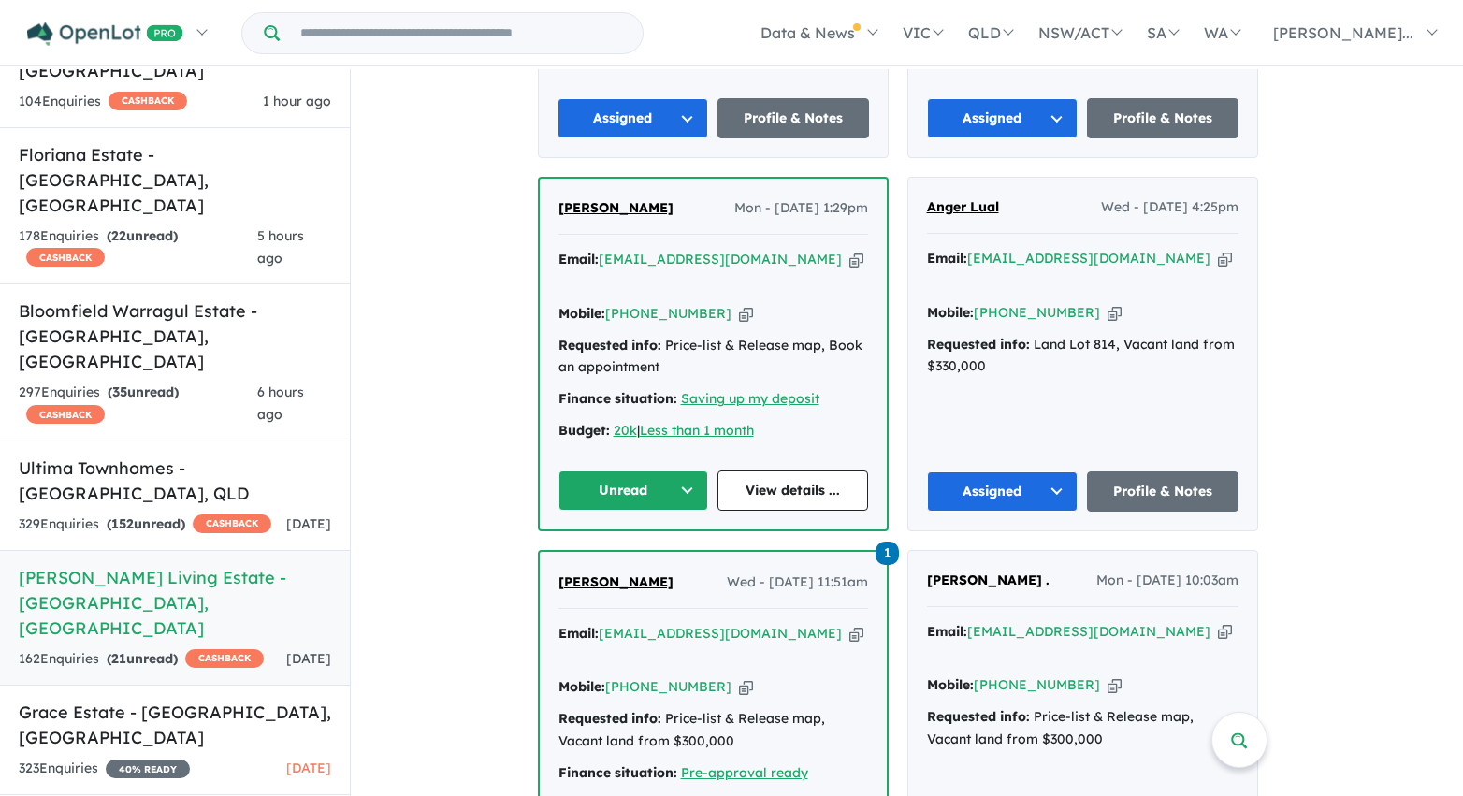
click at [687, 471] on button "Unread" at bounding box center [633, 491] width 151 height 40
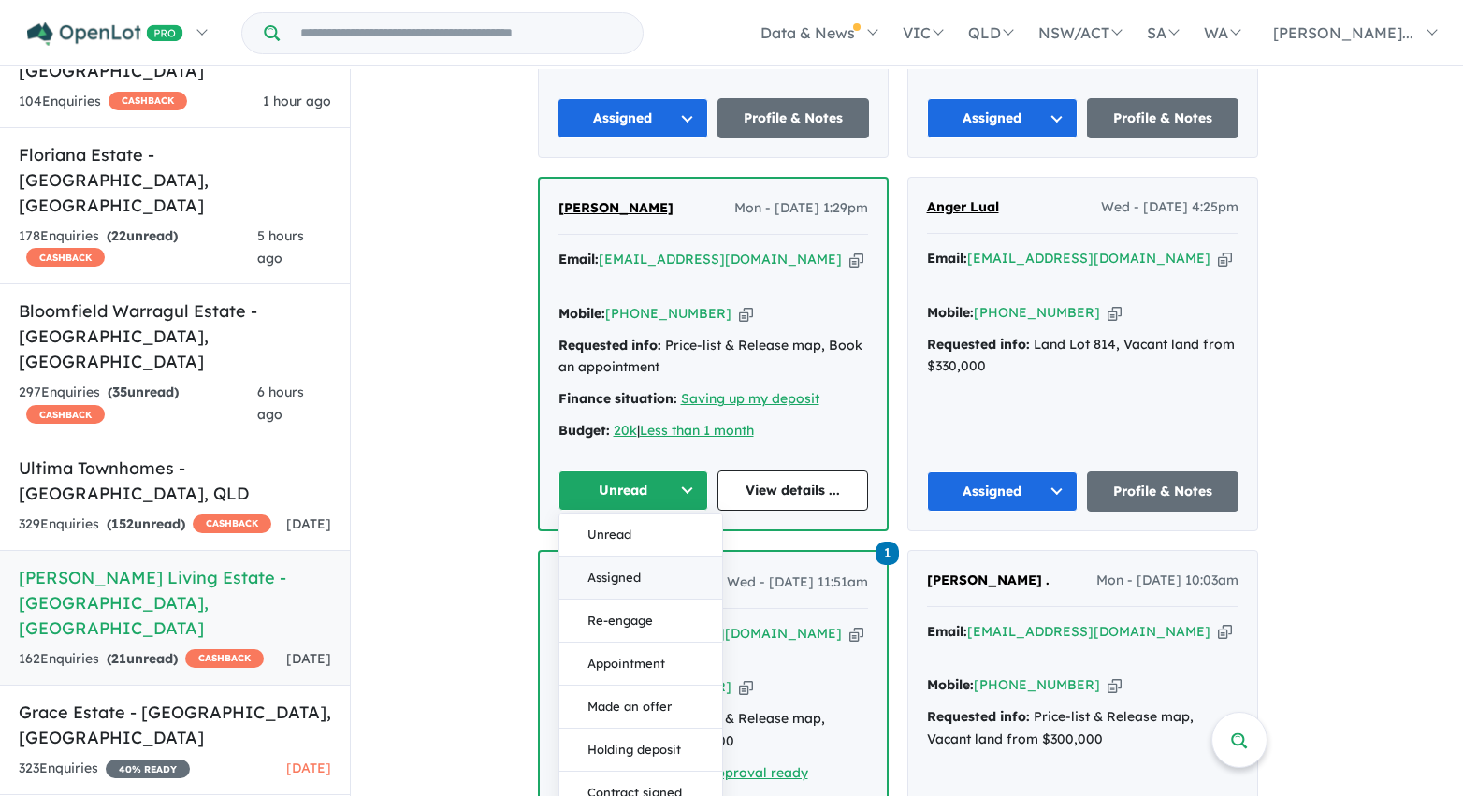
click at [662, 557] on button "Assigned" at bounding box center [640, 578] width 163 height 43
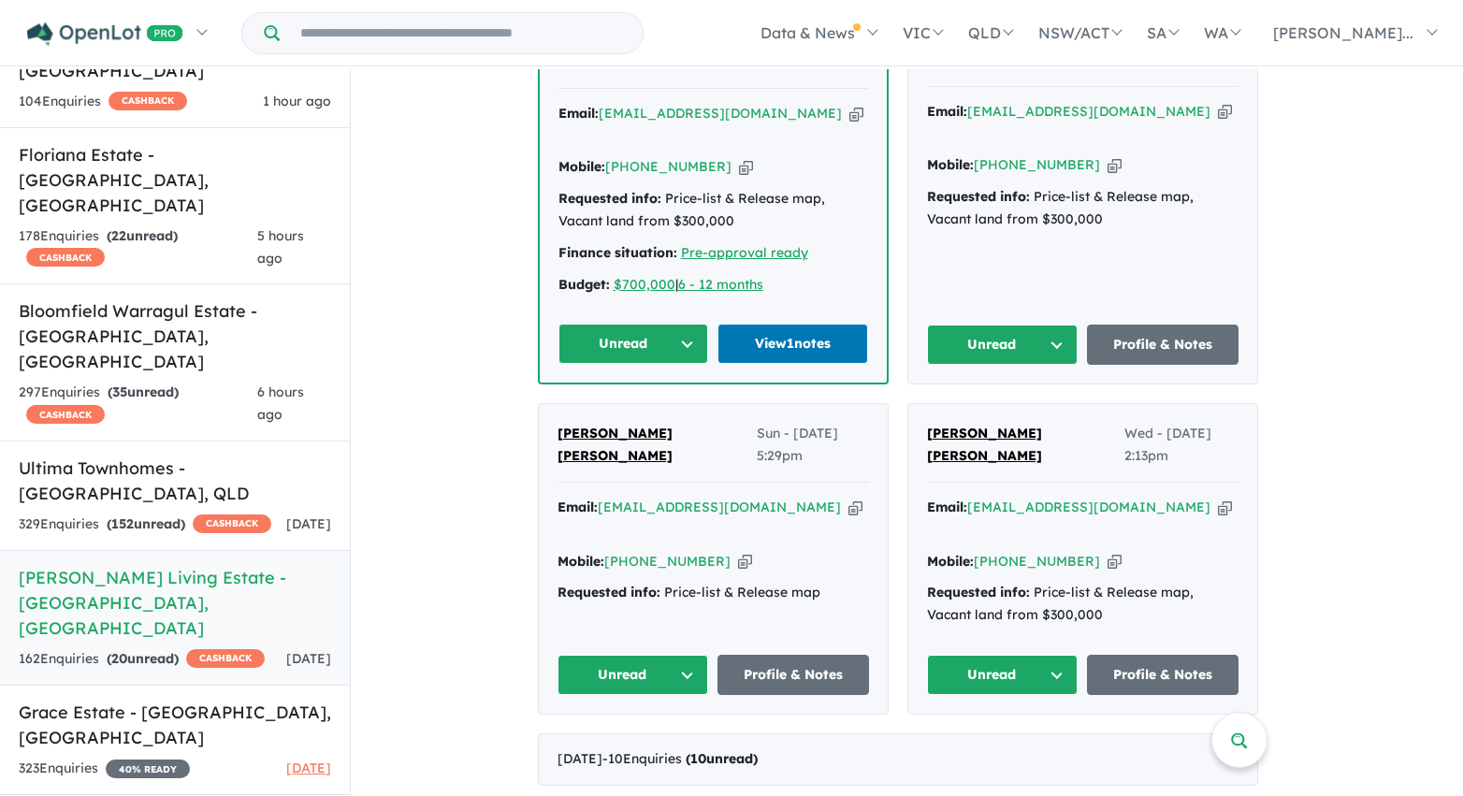
scroll to position [1618, 0]
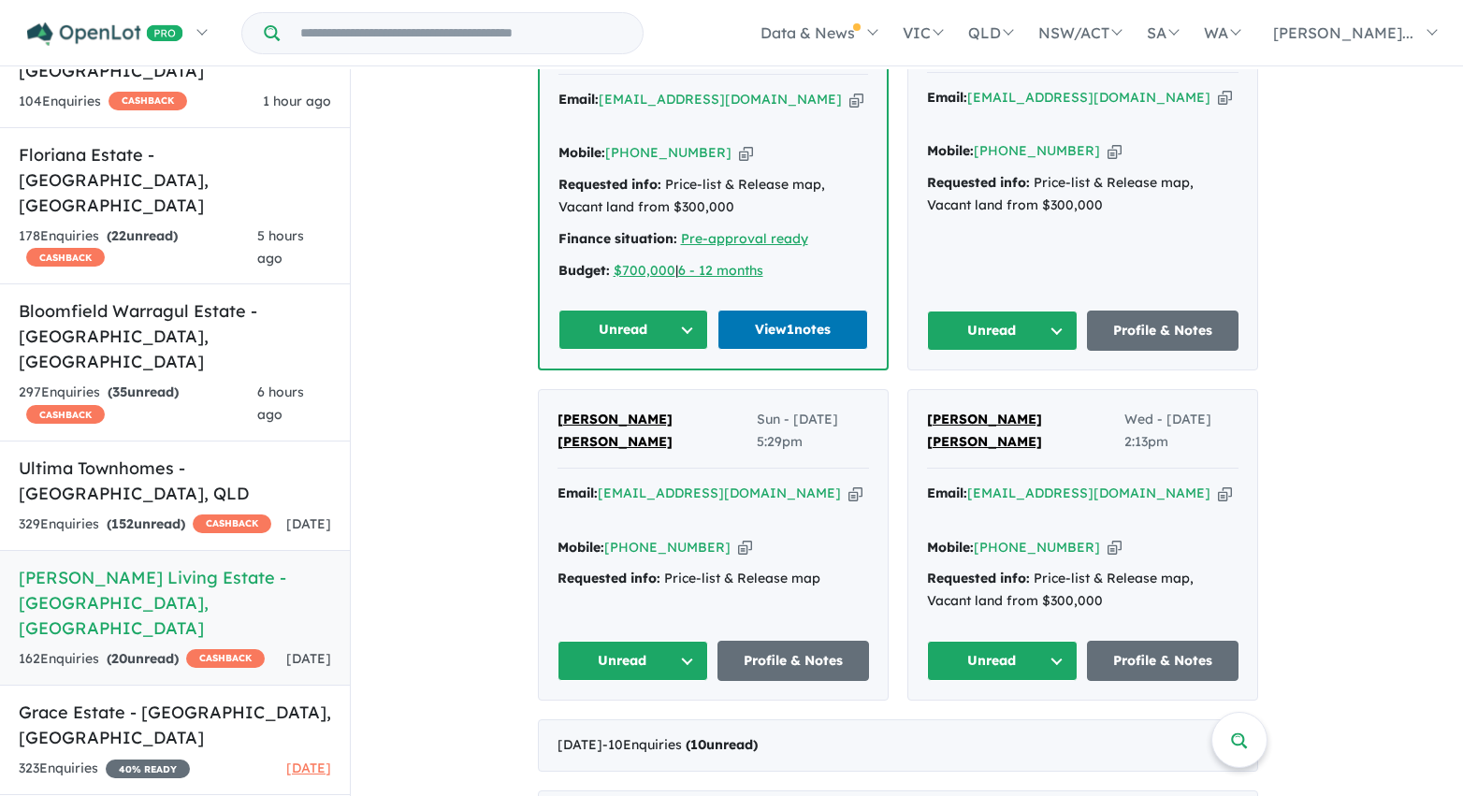
click at [687, 310] on button "Unread" at bounding box center [633, 330] width 151 height 40
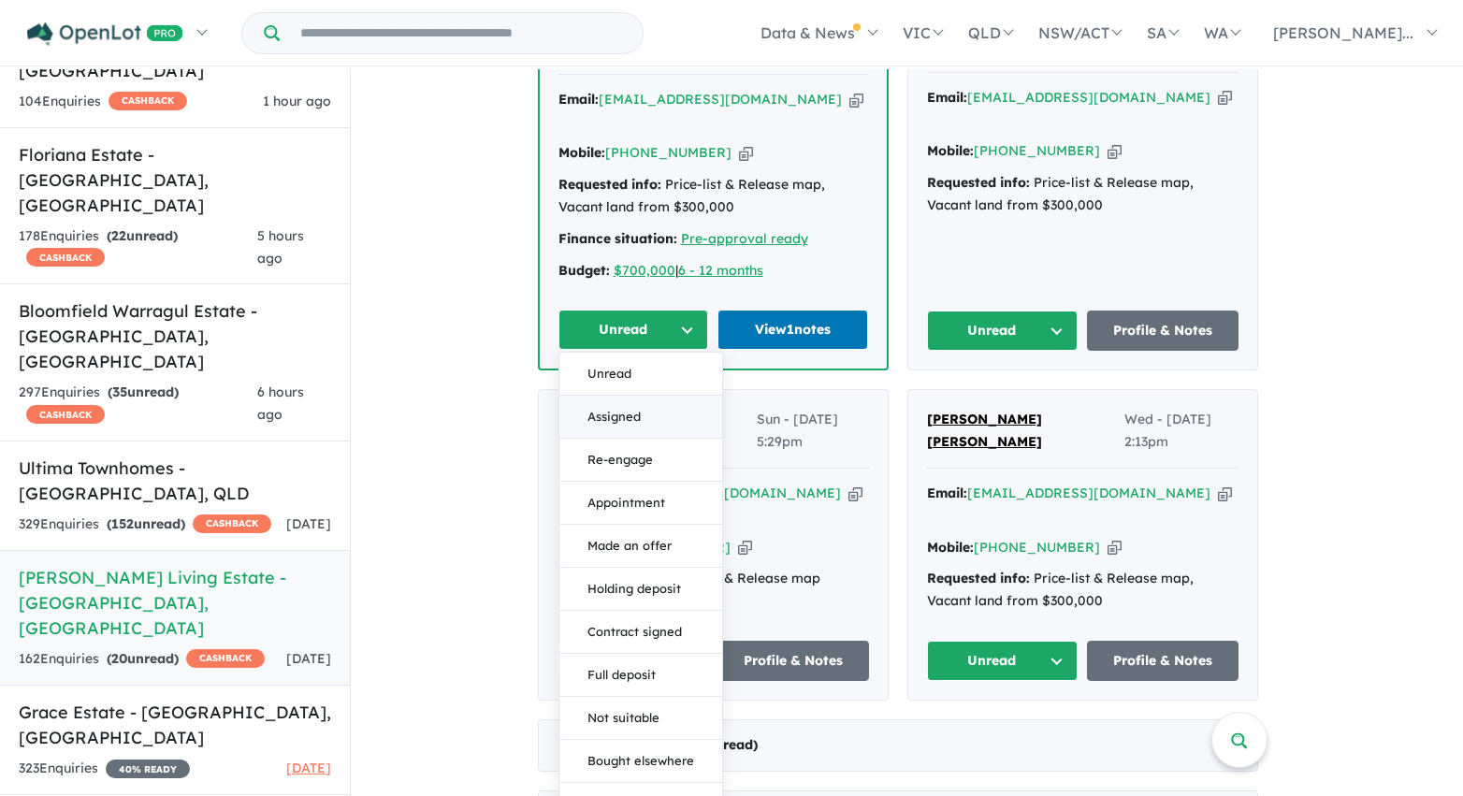
click at [669, 396] on button "Assigned" at bounding box center [640, 417] width 163 height 43
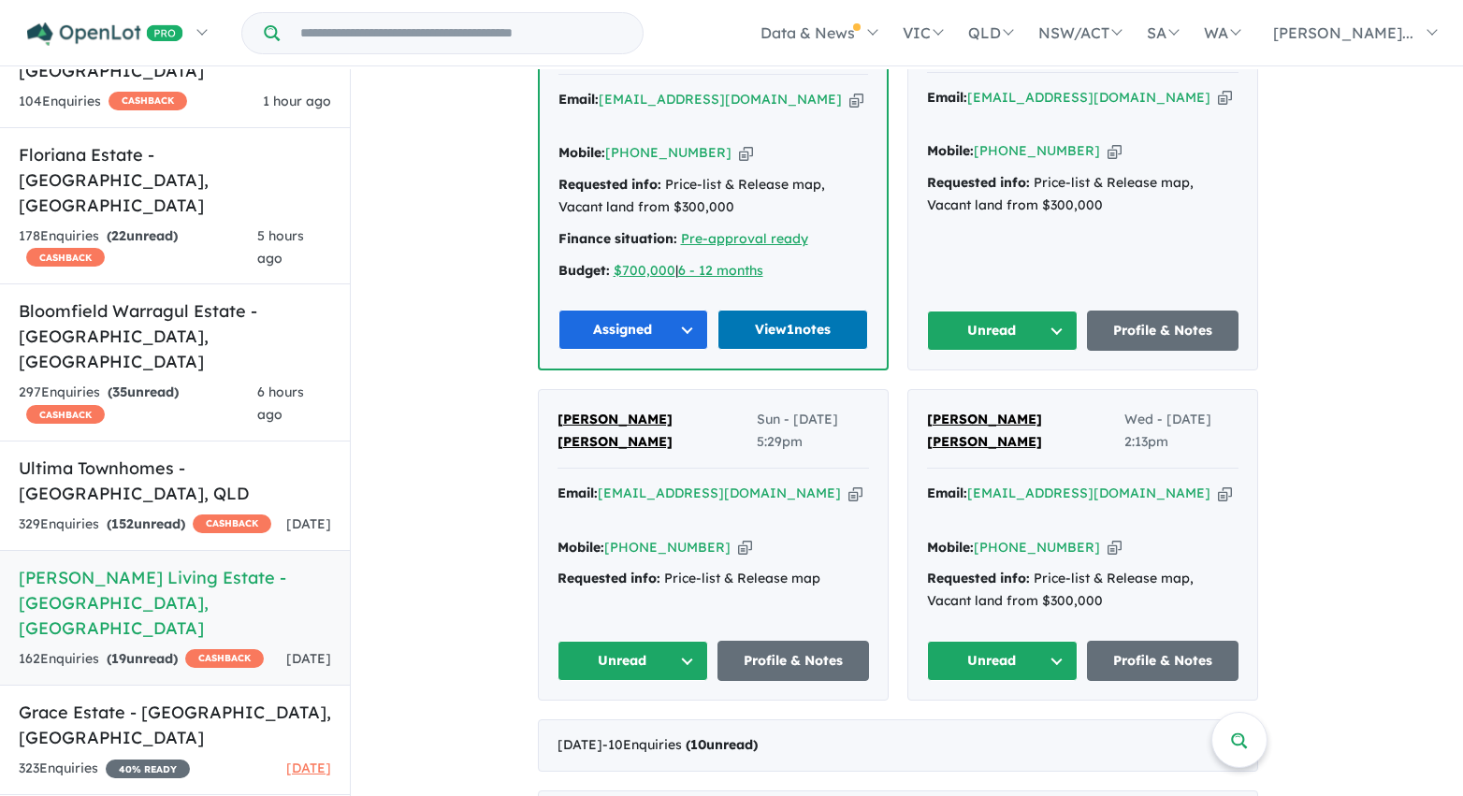
click at [969, 311] on button "Unread" at bounding box center [1003, 331] width 152 height 40
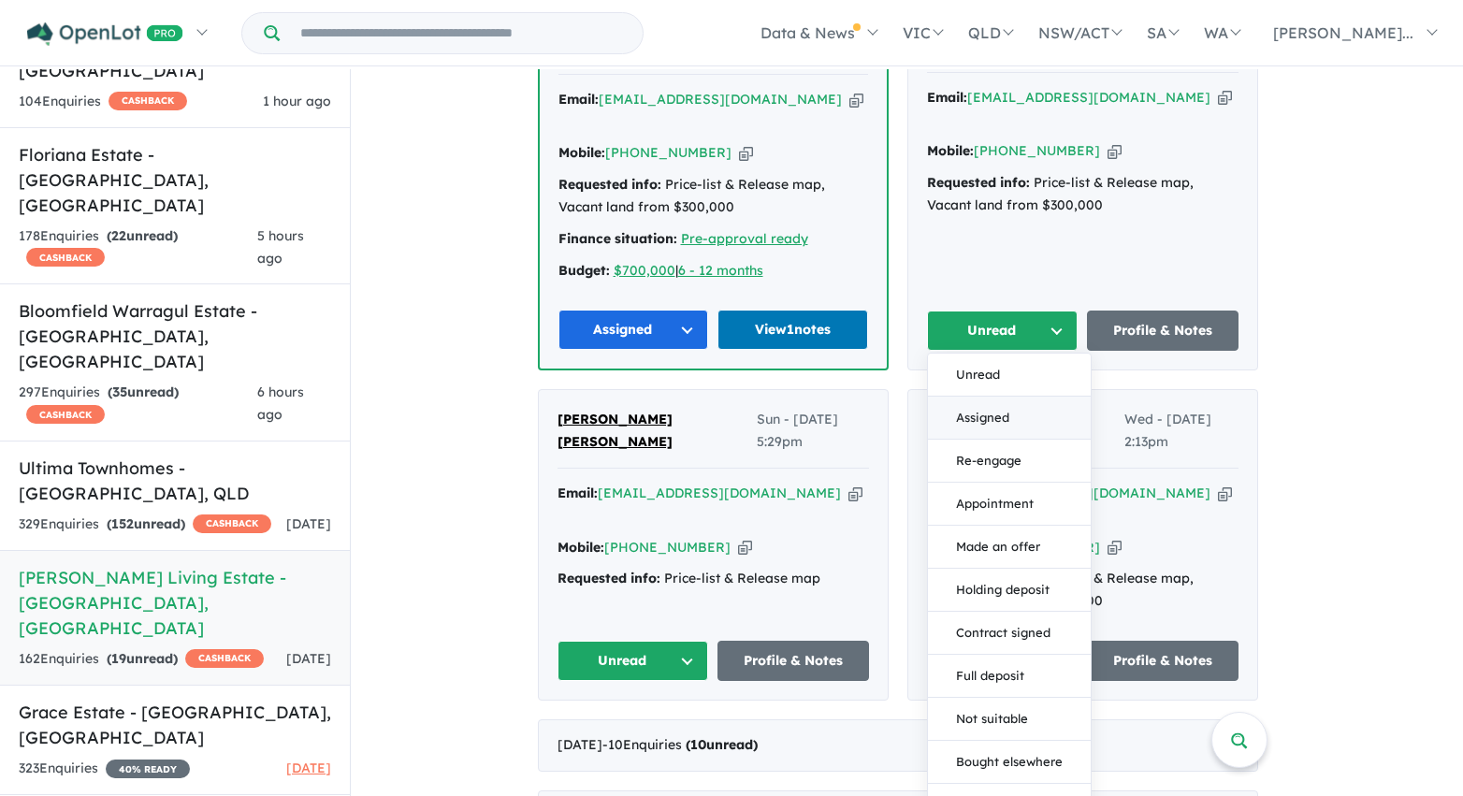
click at [986, 397] on button "Assigned" at bounding box center [1009, 418] width 163 height 43
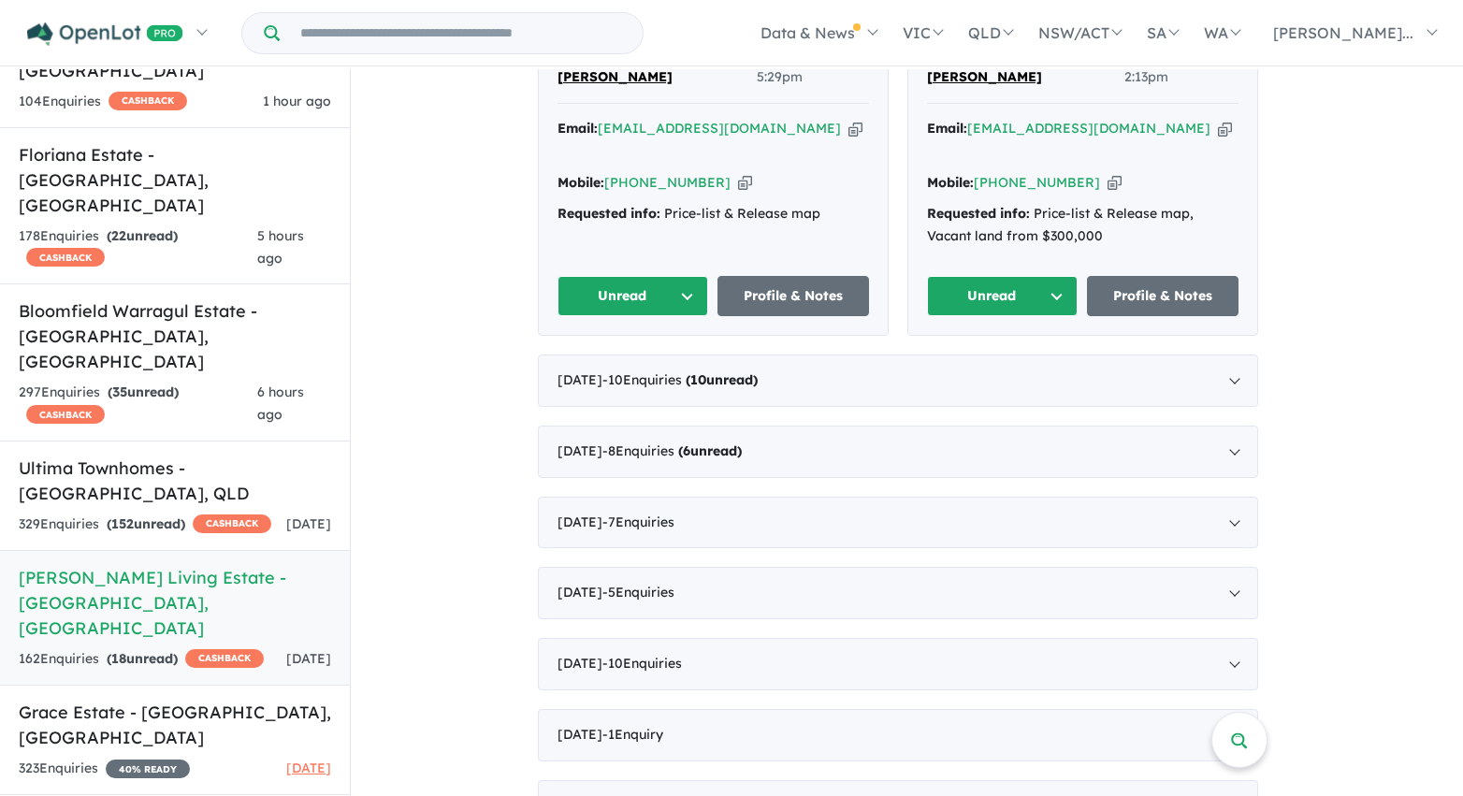
scroll to position [1988, 0]
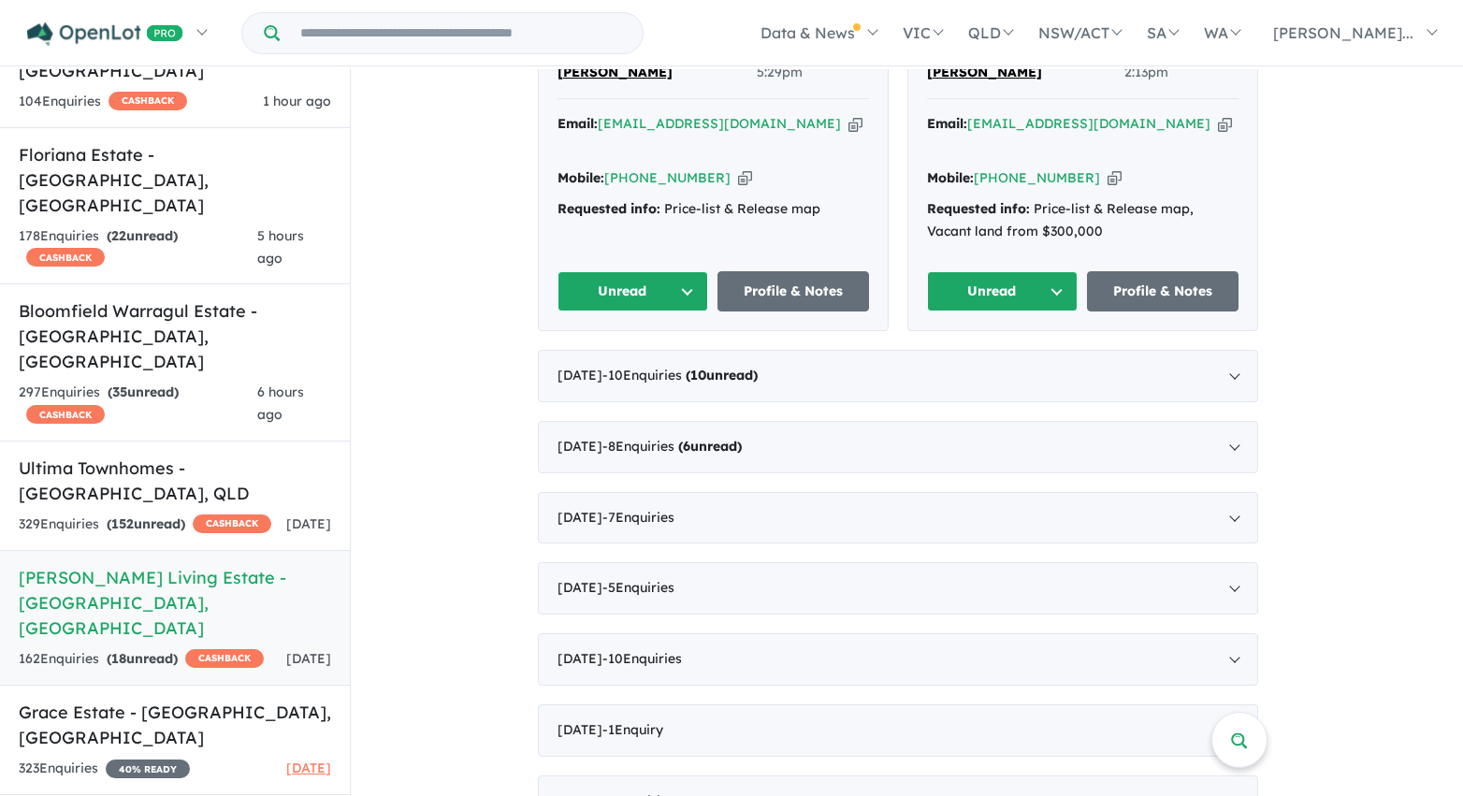
click at [1052, 271] on button "Unread" at bounding box center [1003, 291] width 152 height 40
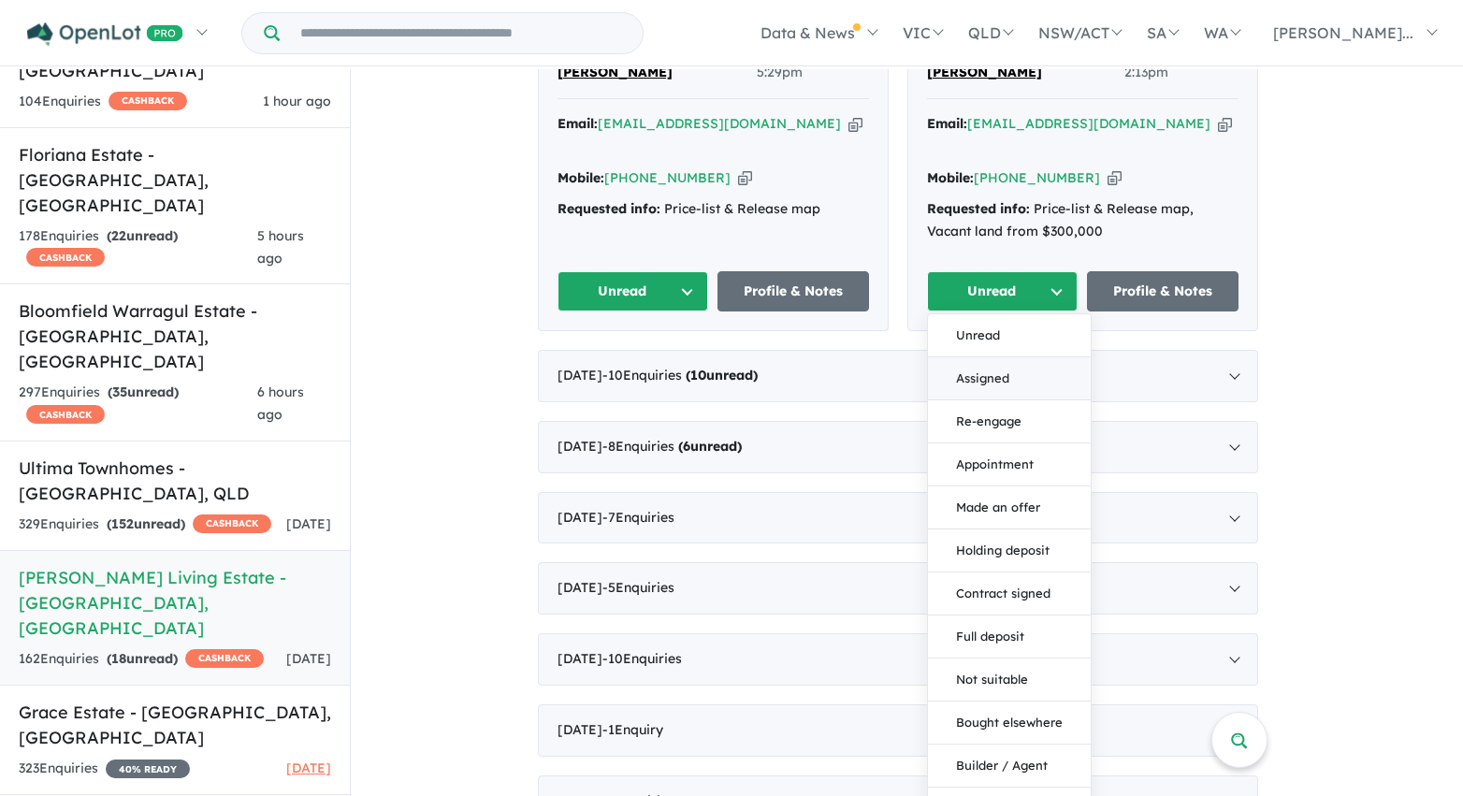
click at [995, 357] on button "Assigned" at bounding box center [1009, 378] width 163 height 43
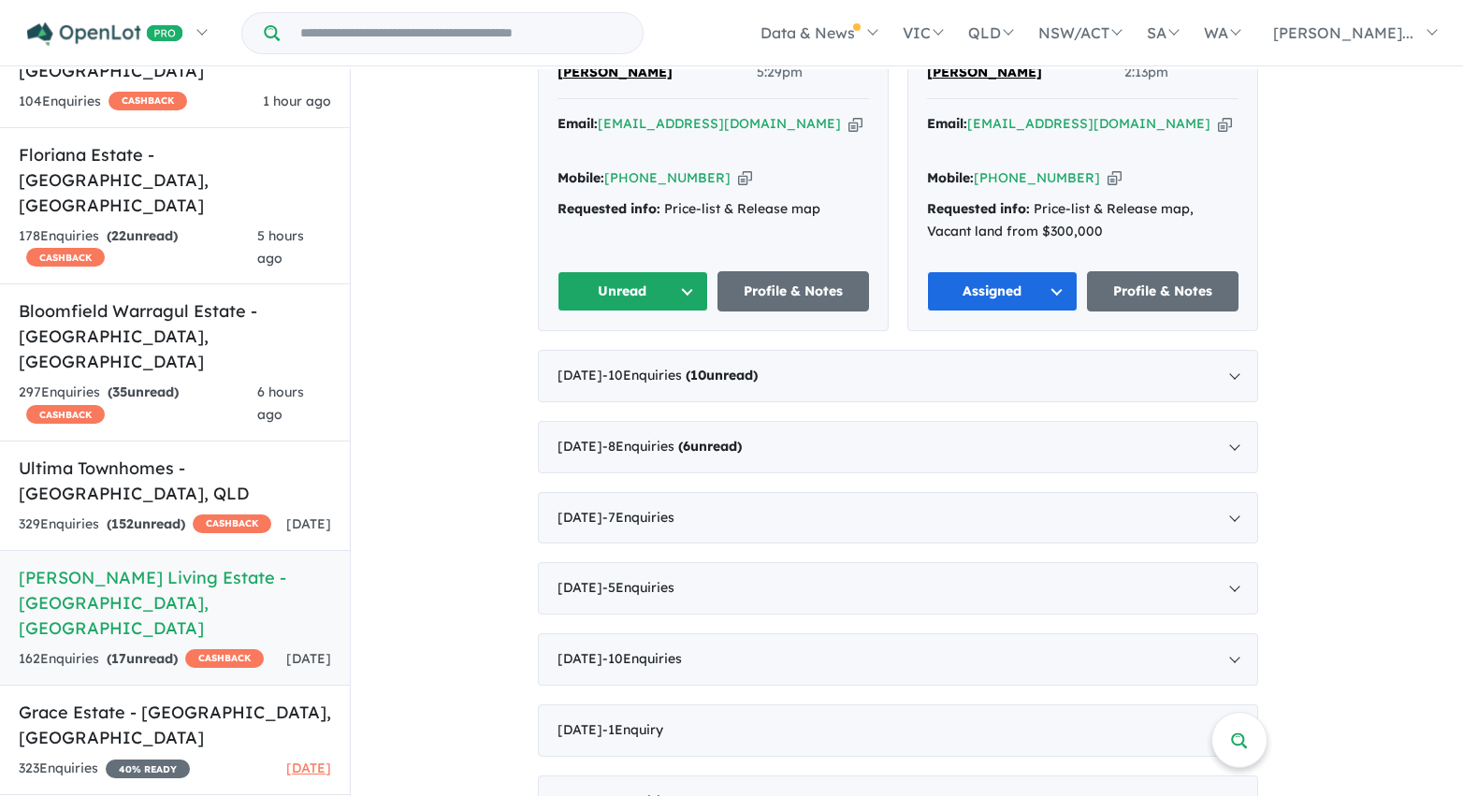
click at [676, 271] on button "Unread" at bounding box center [633, 291] width 152 height 40
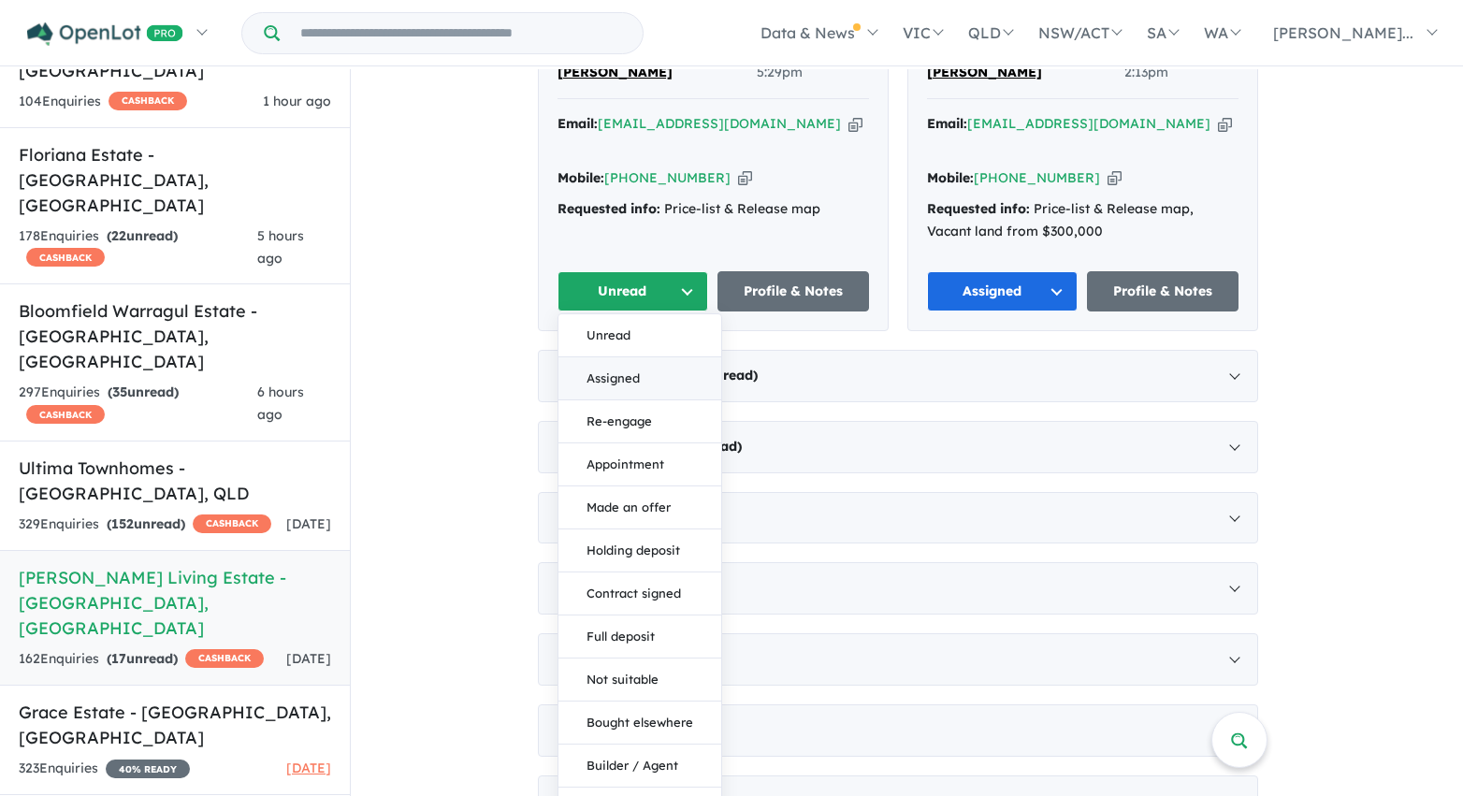
click at [673, 357] on button "Assigned" at bounding box center [639, 378] width 163 height 43
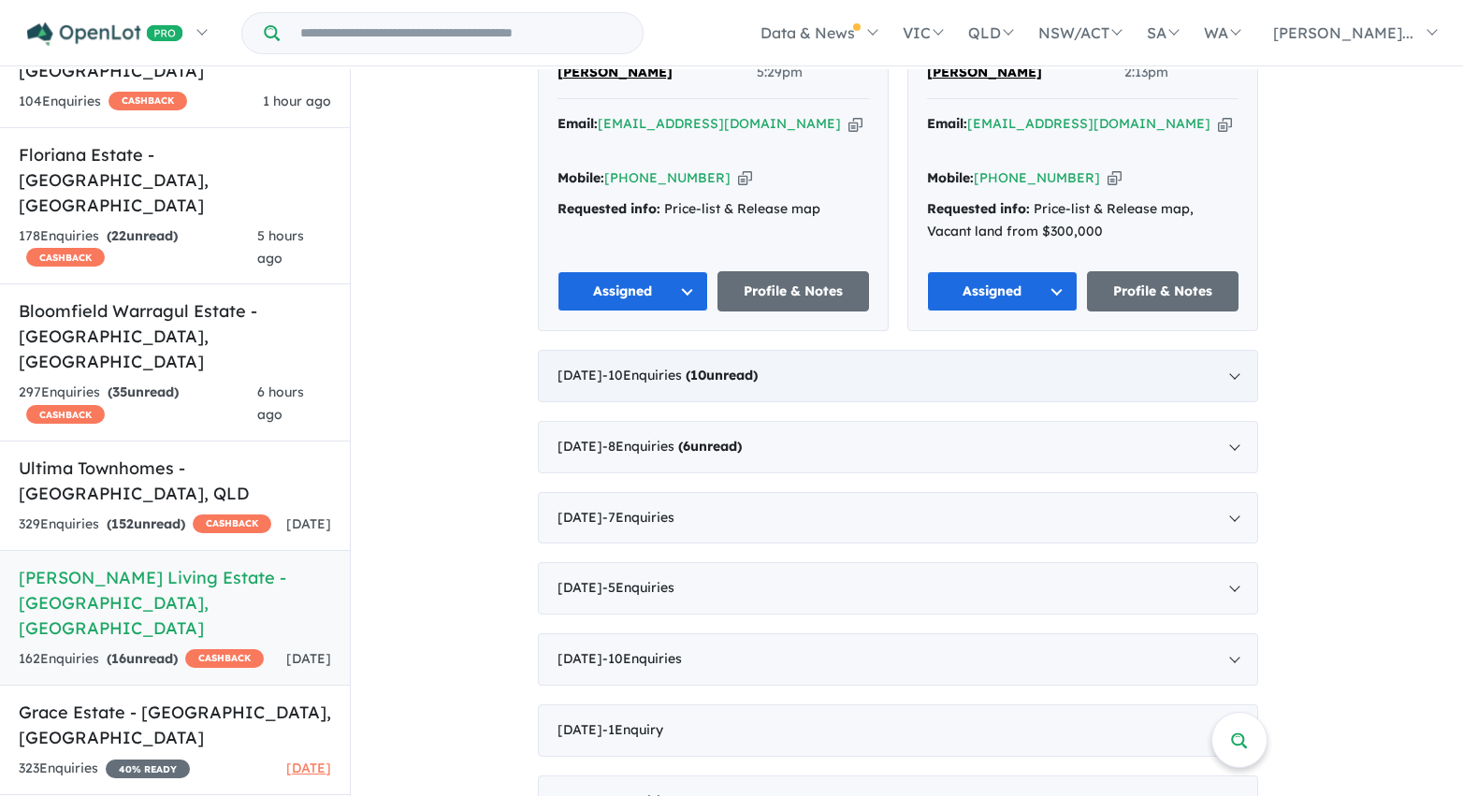
click at [853, 350] on div "June 2025 - 10 Enquir ies ( 10 unread)" at bounding box center [898, 376] width 720 height 52
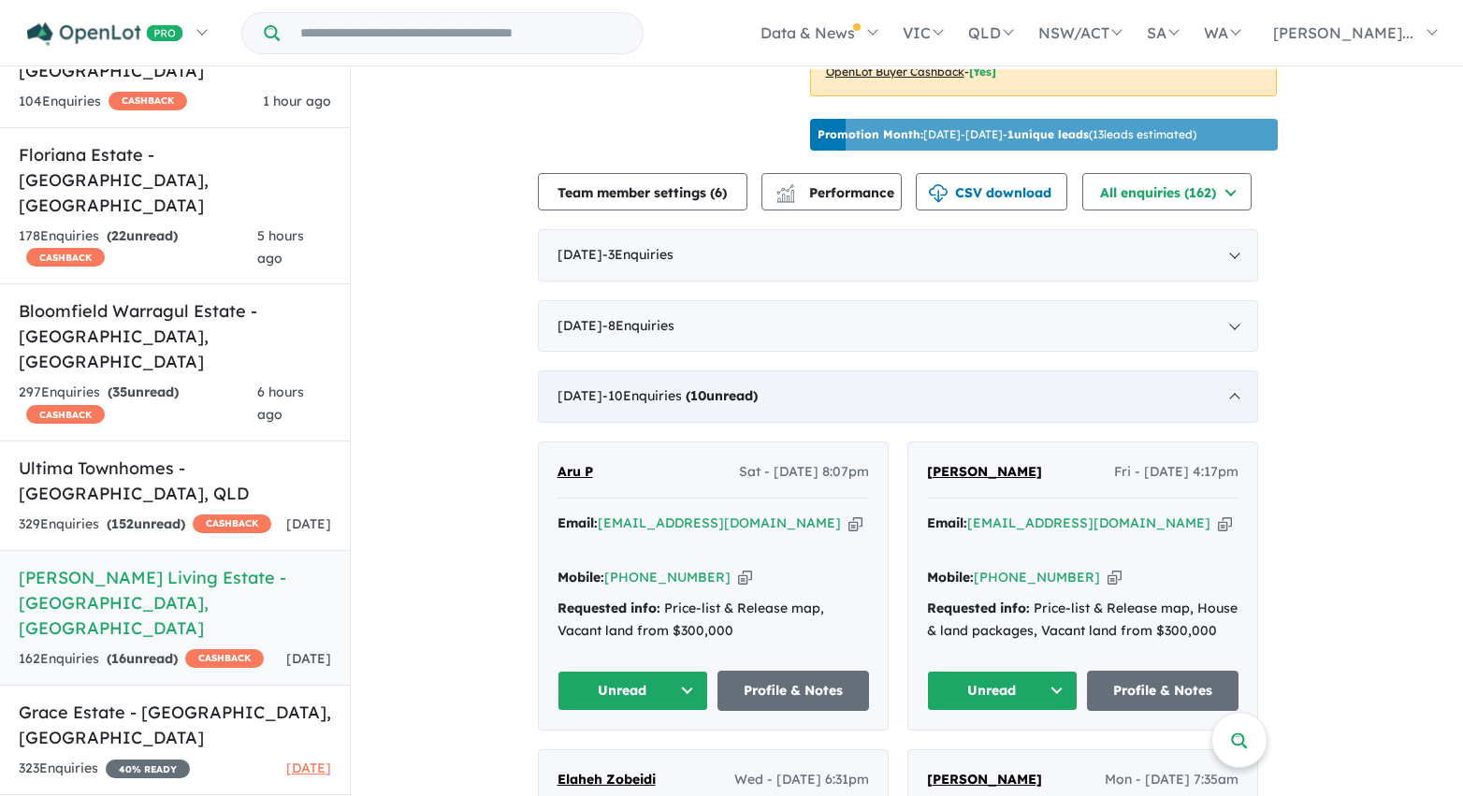
scroll to position [602, 0]
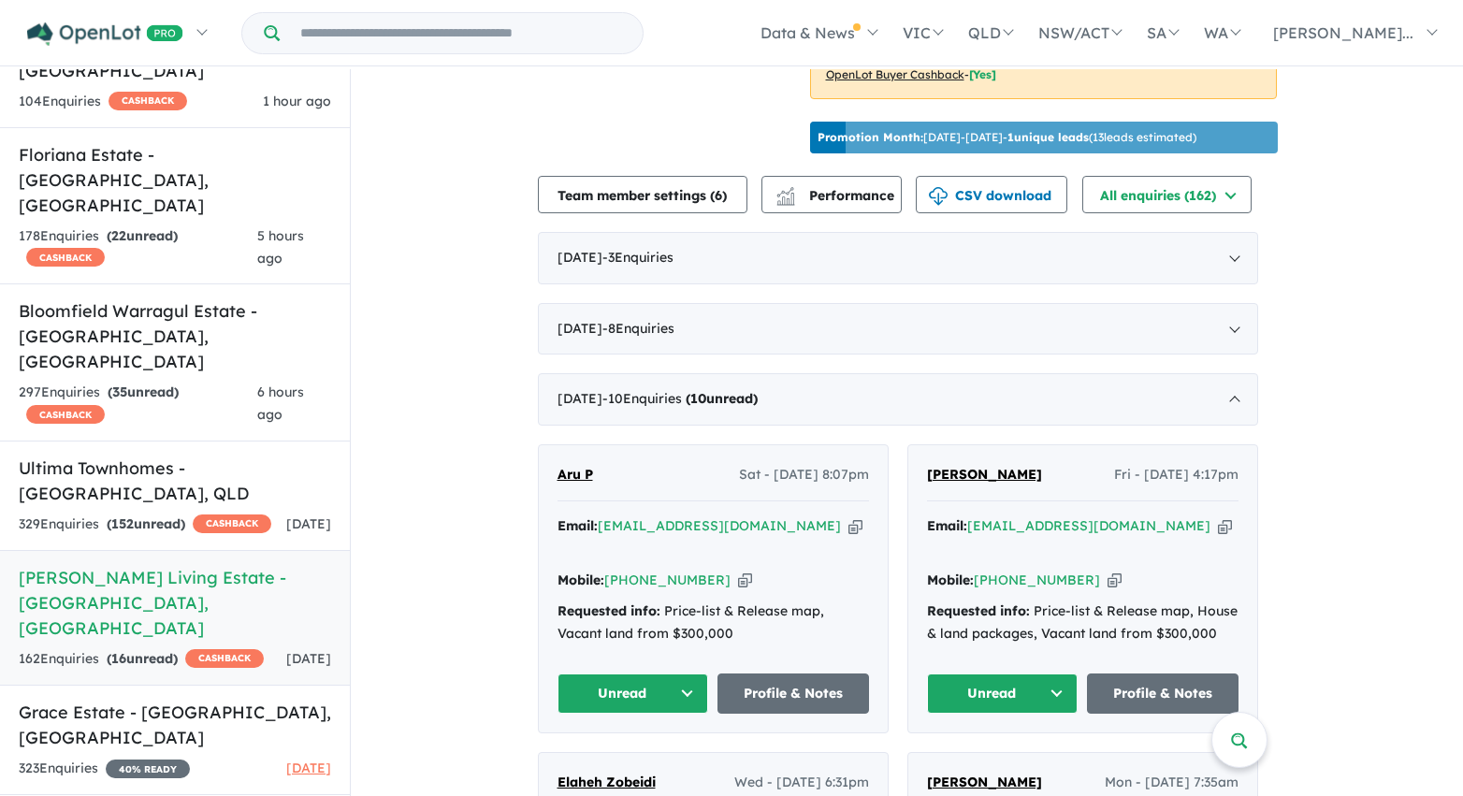
click at [692, 673] on button "Unread" at bounding box center [633, 693] width 152 height 40
click at [675, 760] on button "Assigned" at bounding box center [639, 781] width 163 height 43
click at [954, 673] on button "Unread" at bounding box center [1003, 693] width 152 height 40
click at [977, 760] on button "Assigned" at bounding box center [1009, 781] width 163 height 43
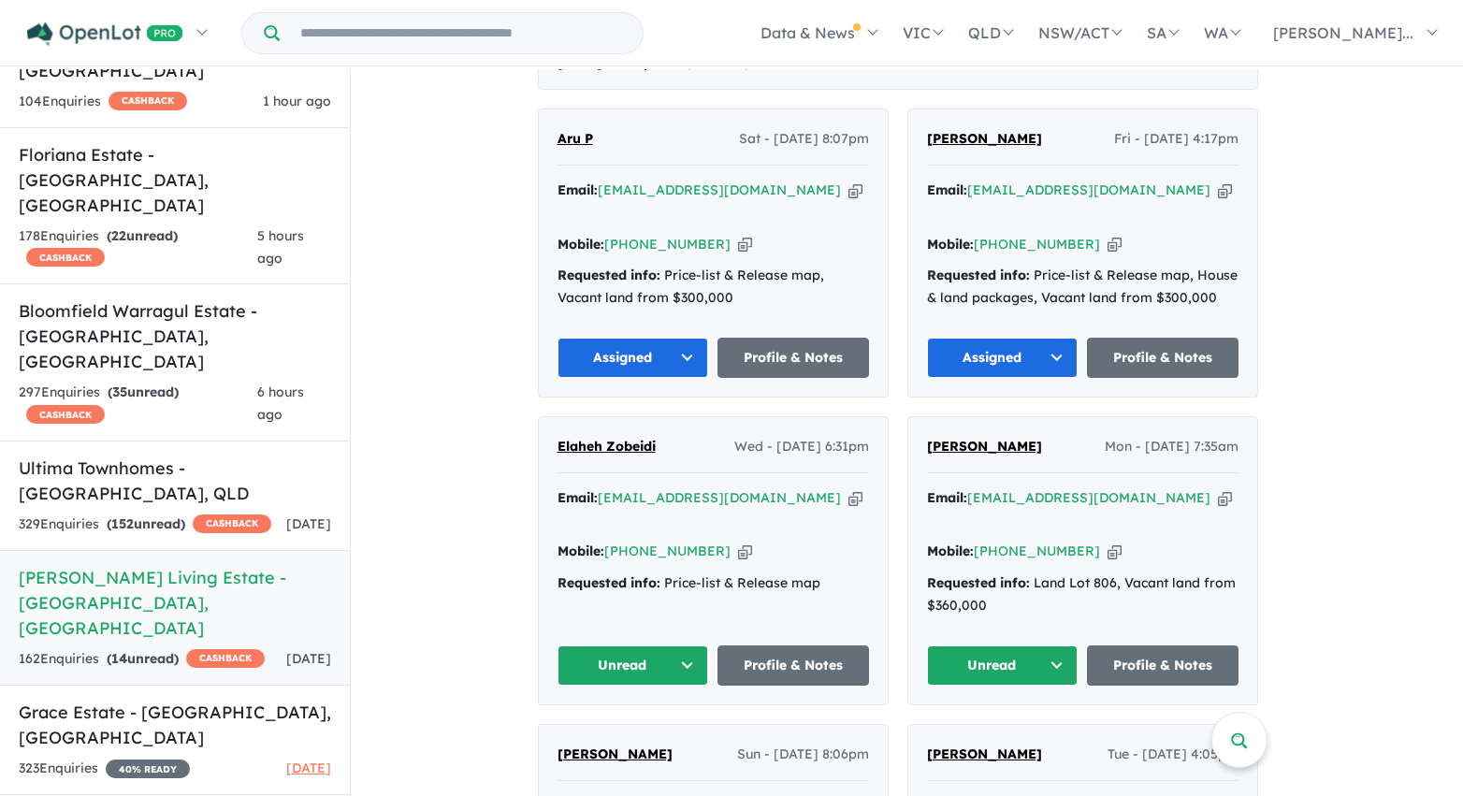
scroll to position [941, 0]
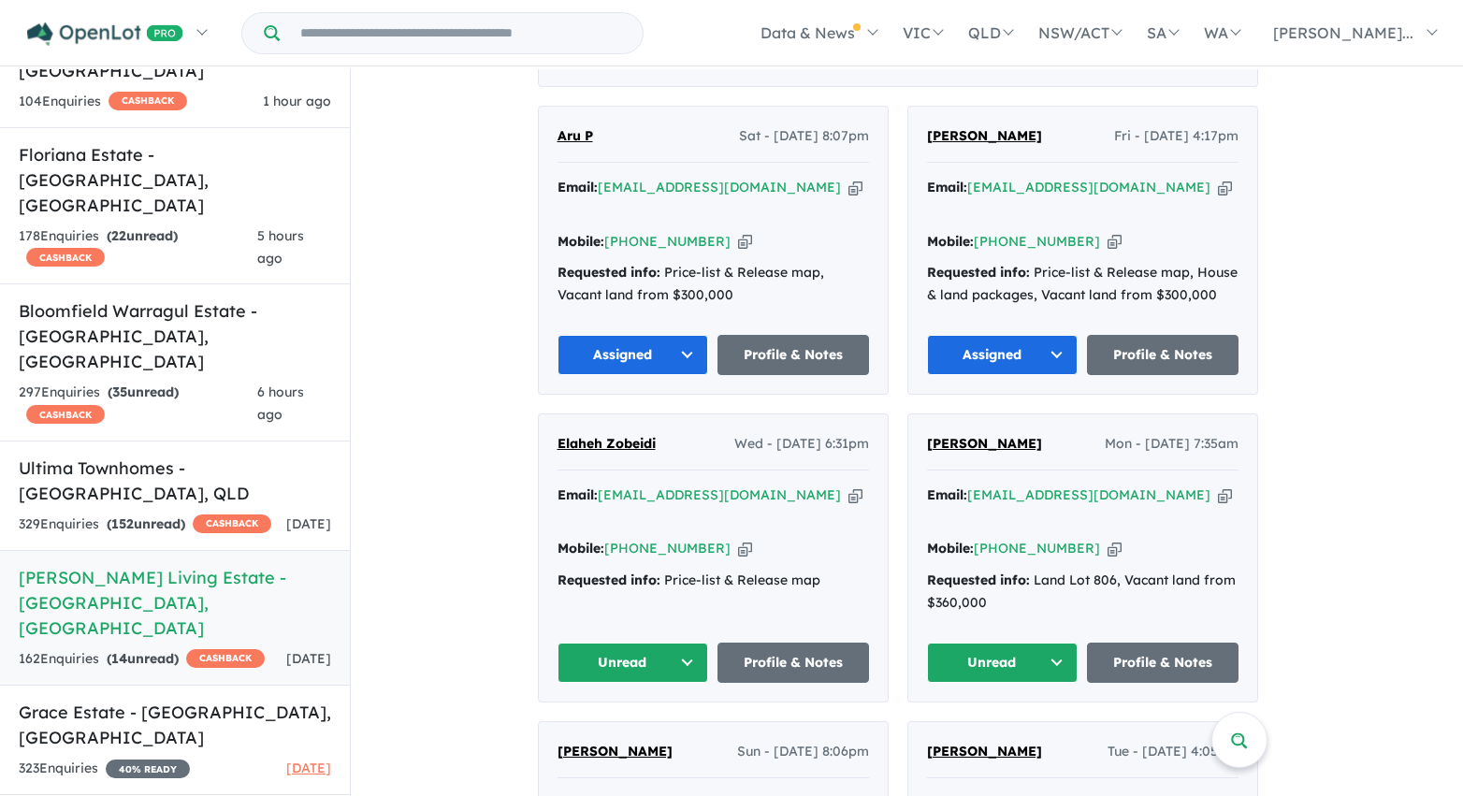
click at [1018, 643] on button "Unread" at bounding box center [1003, 663] width 152 height 40
click at [999, 729] on button "Assigned" at bounding box center [1009, 750] width 163 height 43
click at [694, 643] on button "Unread" at bounding box center [633, 663] width 152 height 40
click at [677, 729] on button "Assigned" at bounding box center [639, 750] width 163 height 43
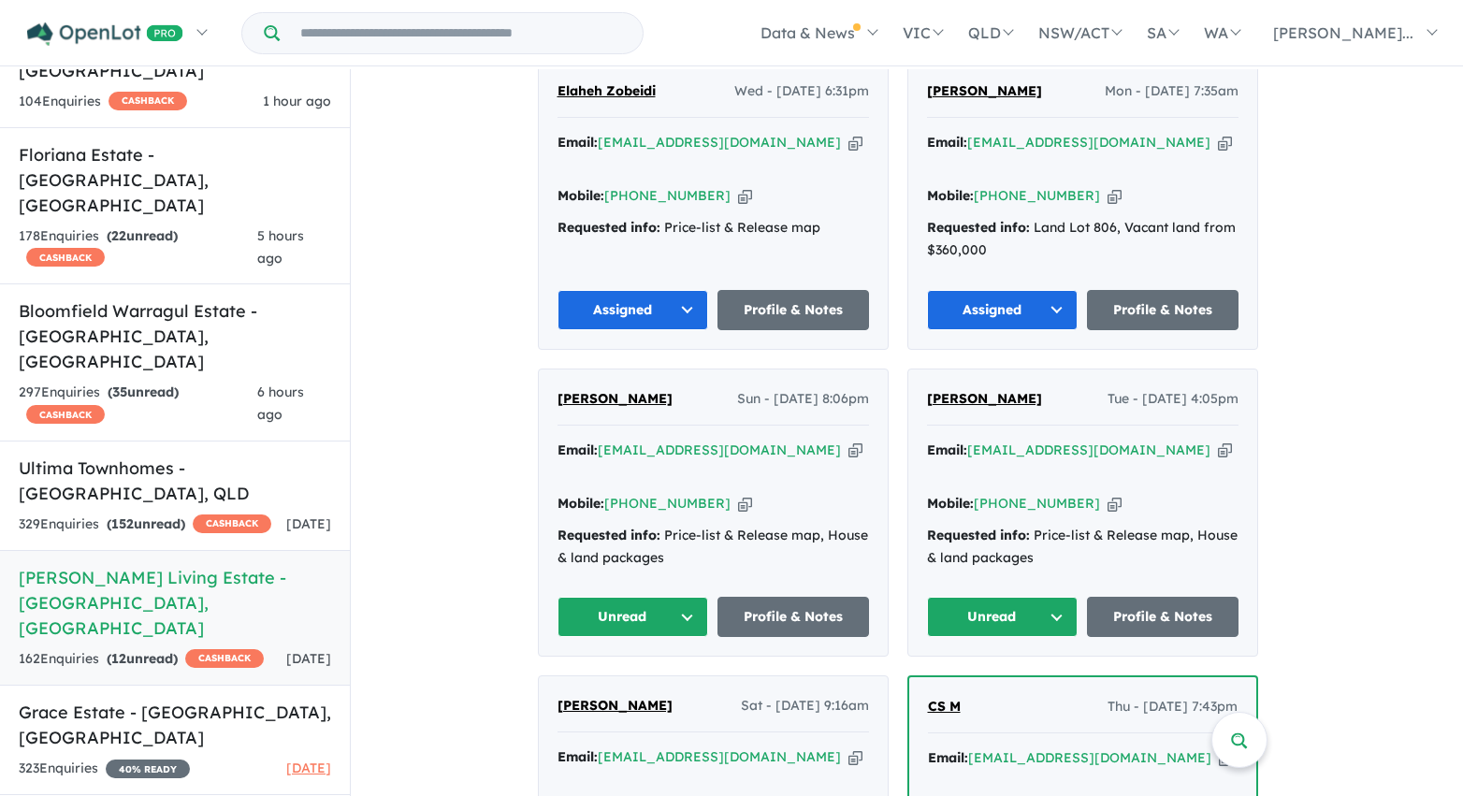
scroll to position [1299, 0]
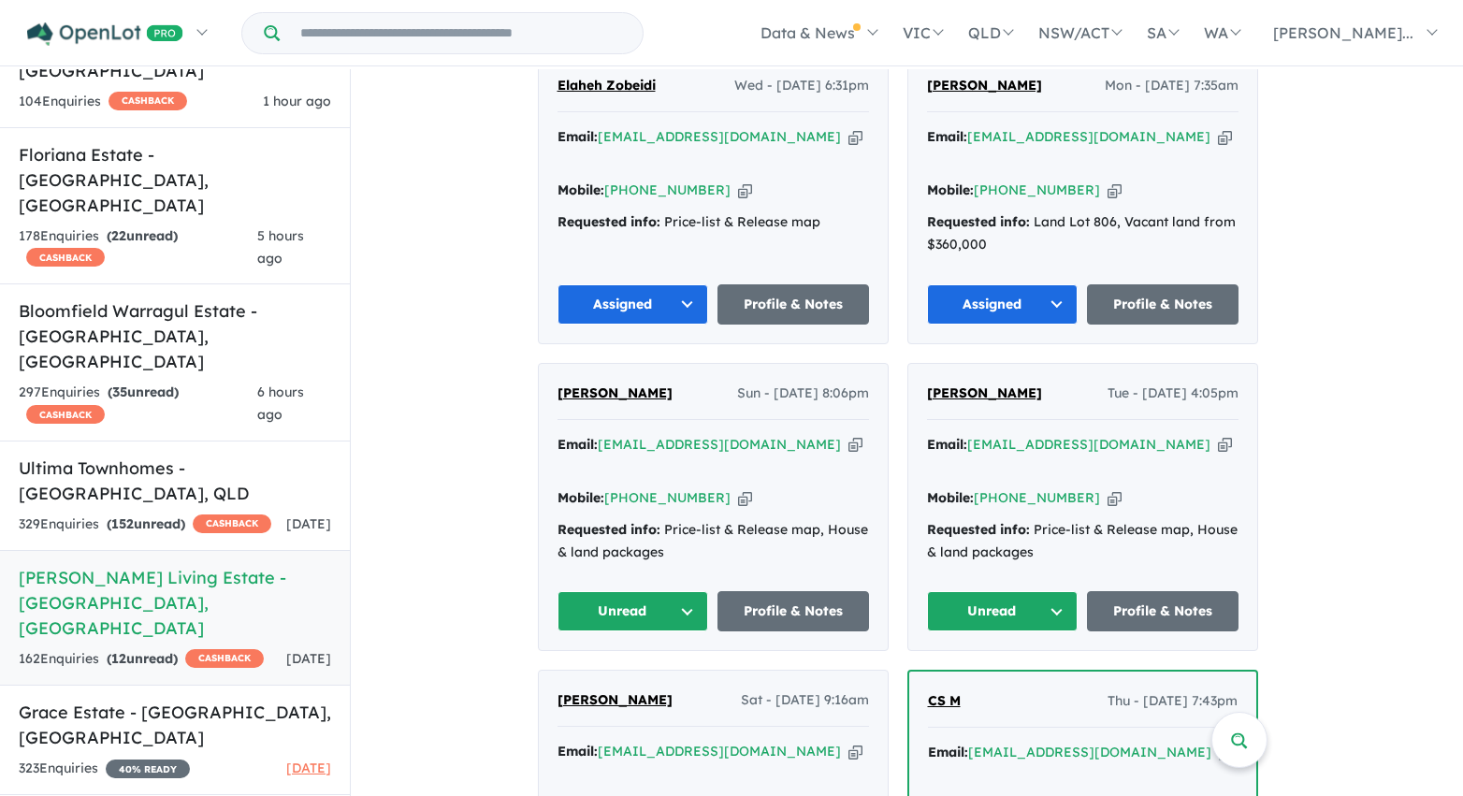
click at [1021, 591] on button "Unread" at bounding box center [1003, 611] width 152 height 40
click at [1018, 677] on button "Assigned" at bounding box center [1009, 698] width 163 height 43
click at [696, 591] on button "Unread" at bounding box center [633, 611] width 152 height 40
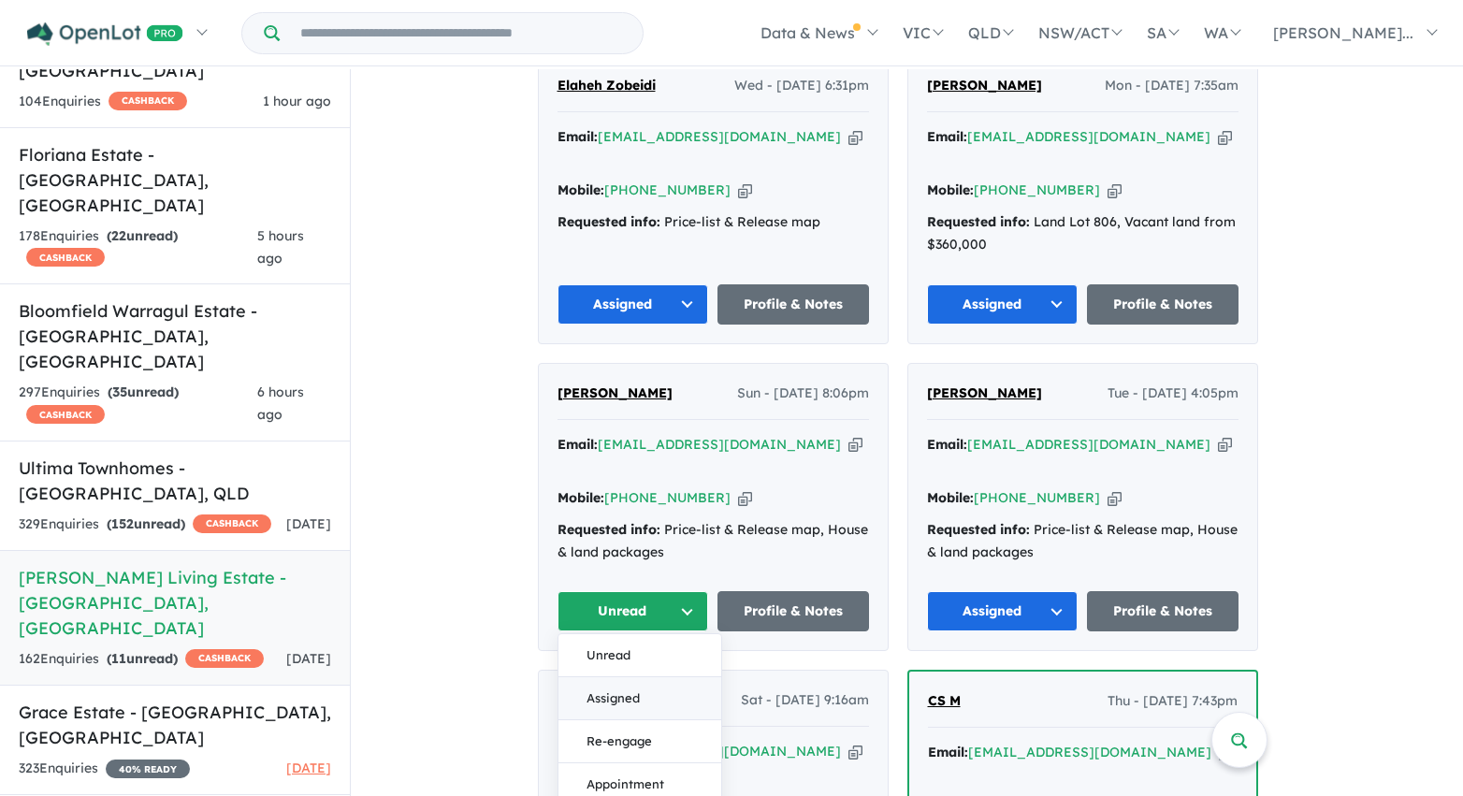
click at [657, 677] on button "Assigned" at bounding box center [639, 698] width 163 height 43
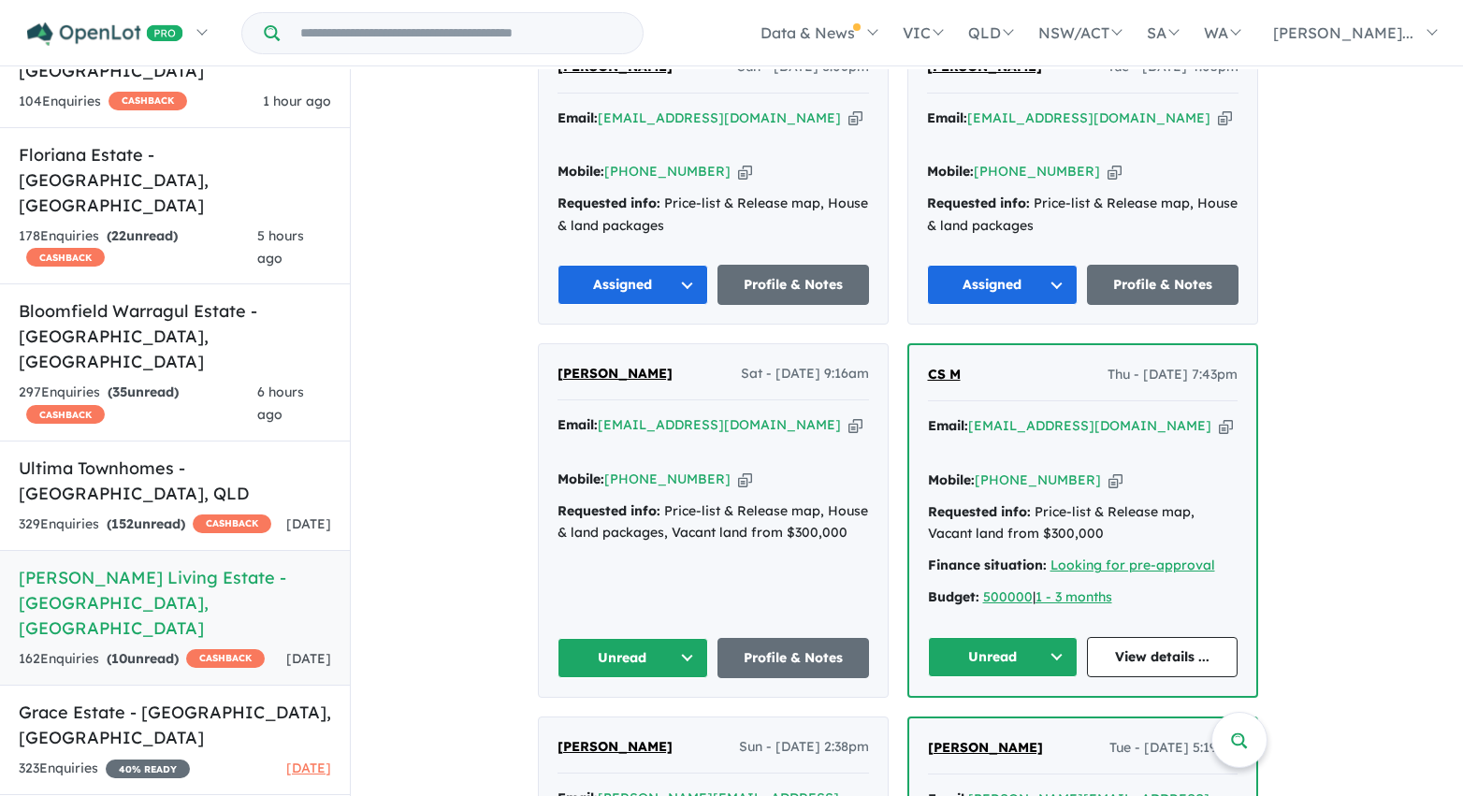
scroll to position [1627, 0]
click at [991, 636] on button "Unread" at bounding box center [1003, 656] width 151 height 40
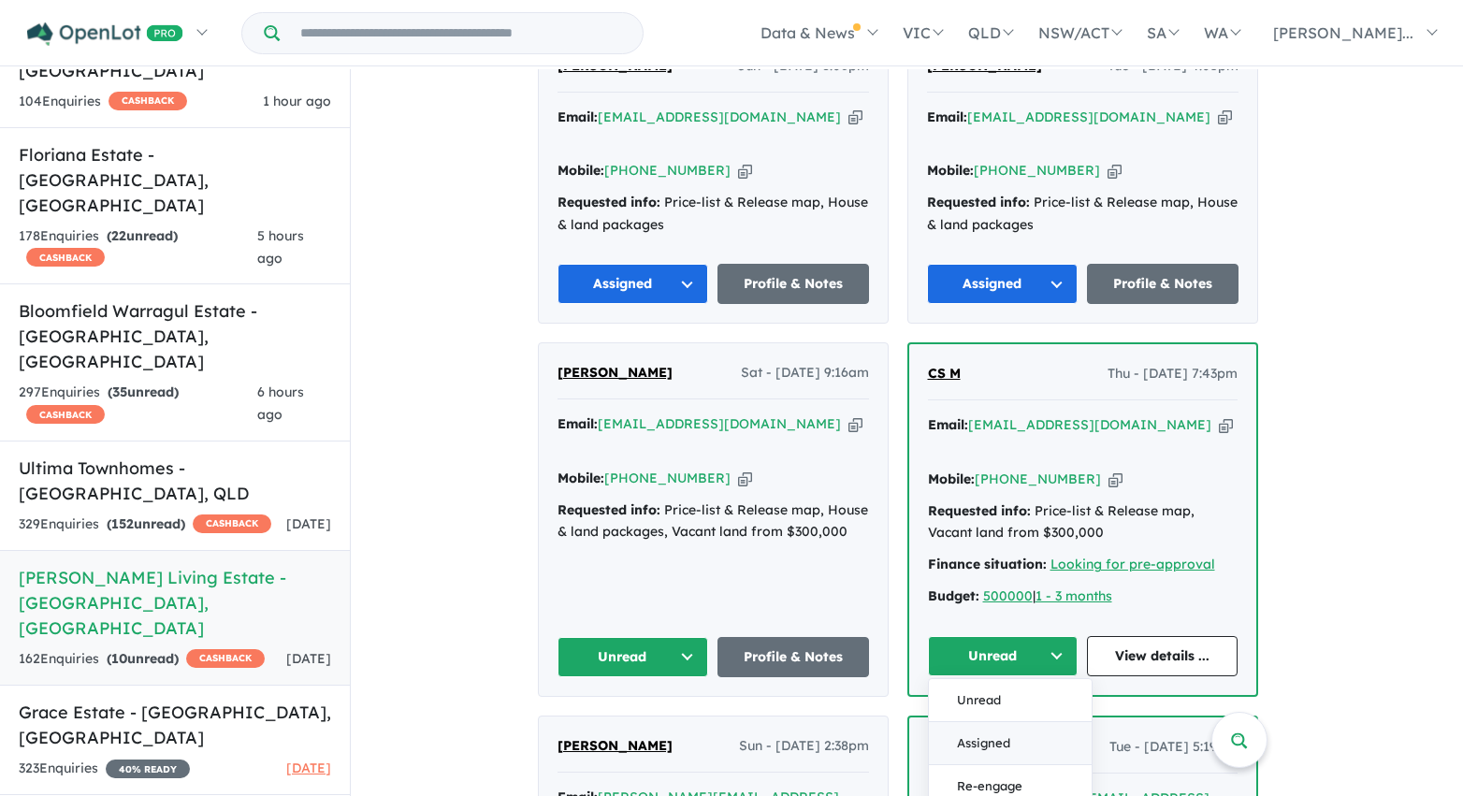
click at [996, 722] on button "Assigned" at bounding box center [1010, 743] width 163 height 43
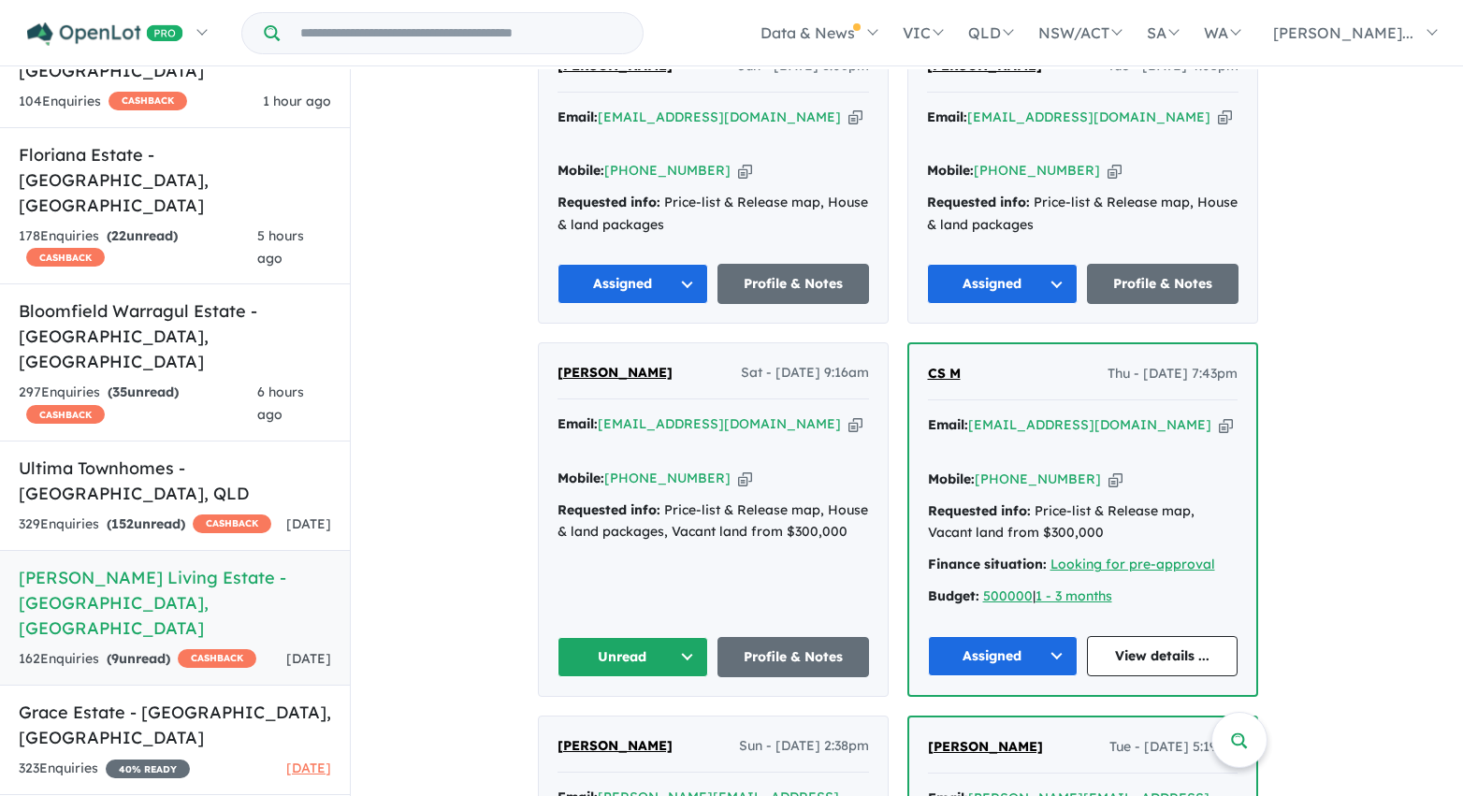
click at [691, 637] on button "Unread" at bounding box center [633, 657] width 152 height 40
click at [671, 723] on button "Assigned" at bounding box center [639, 744] width 163 height 43
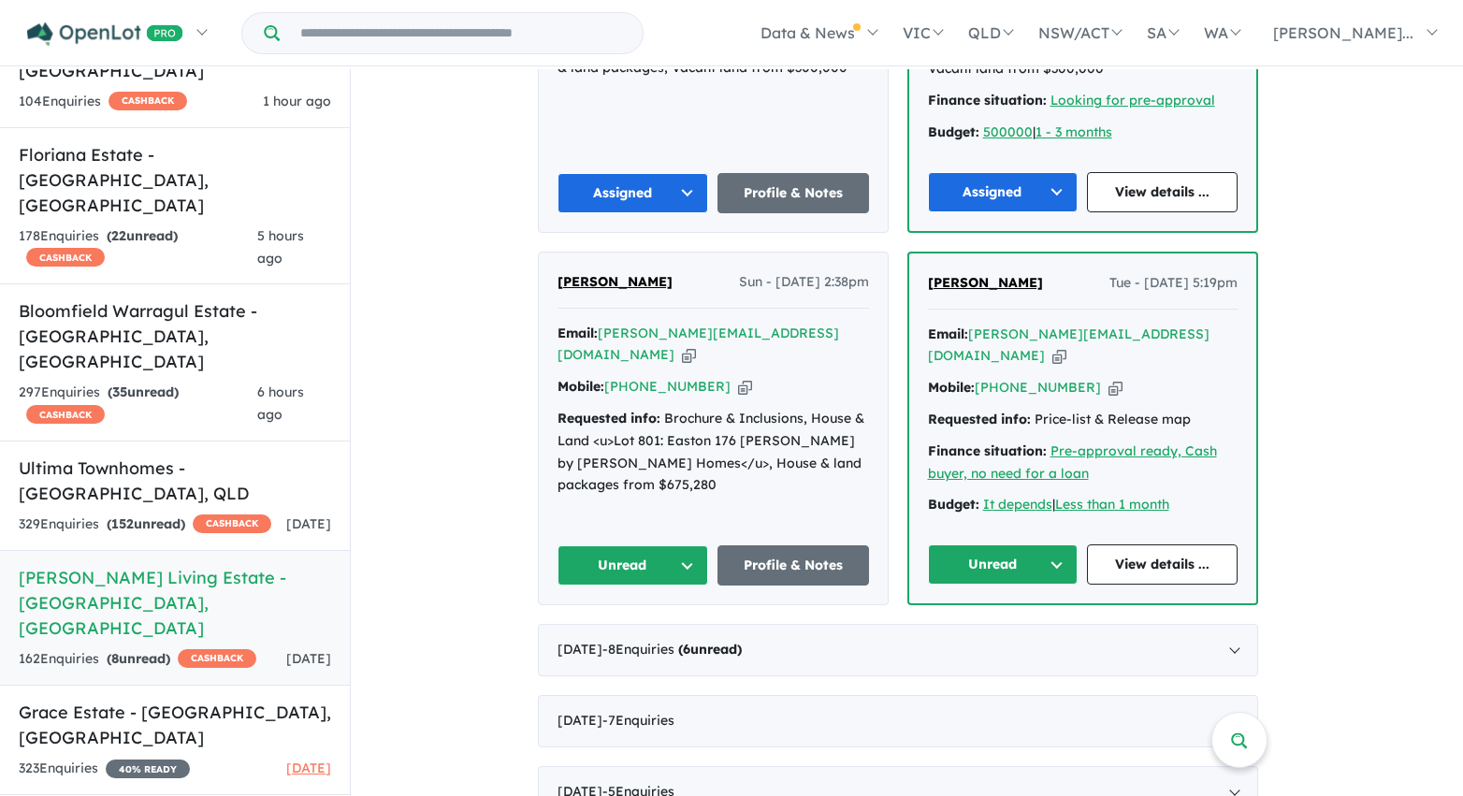
scroll to position [2122, 0]
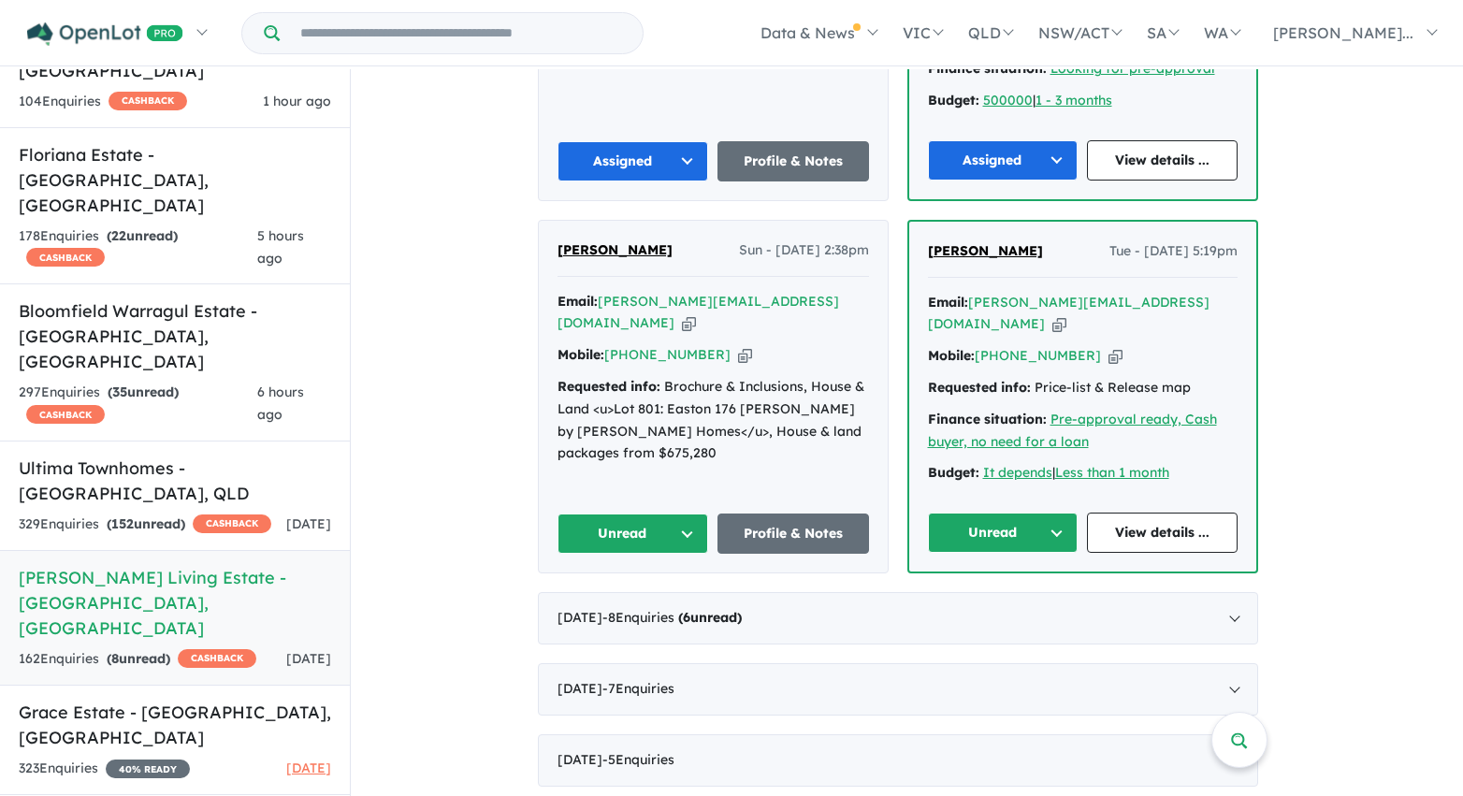
click at [998, 513] on button "Unread" at bounding box center [1003, 533] width 151 height 40
click at [992, 599] on button "Assigned" at bounding box center [1010, 620] width 163 height 43
click at [692, 514] on button "Unread" at bounding box center [633, 534] width 152 height 40
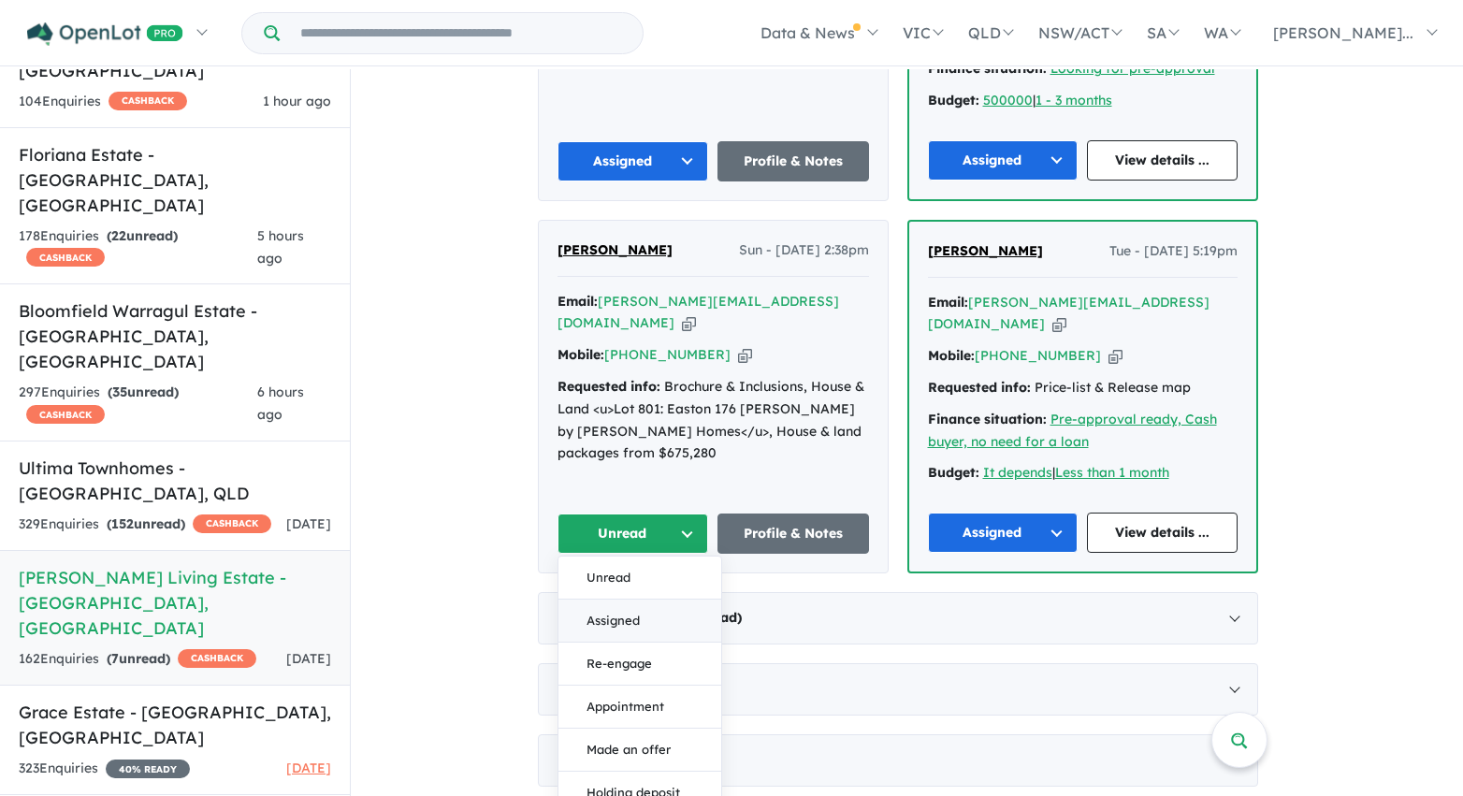
click at [676, 600] on button "Assigned" at bounding box center [639, 621] width 163 height 43
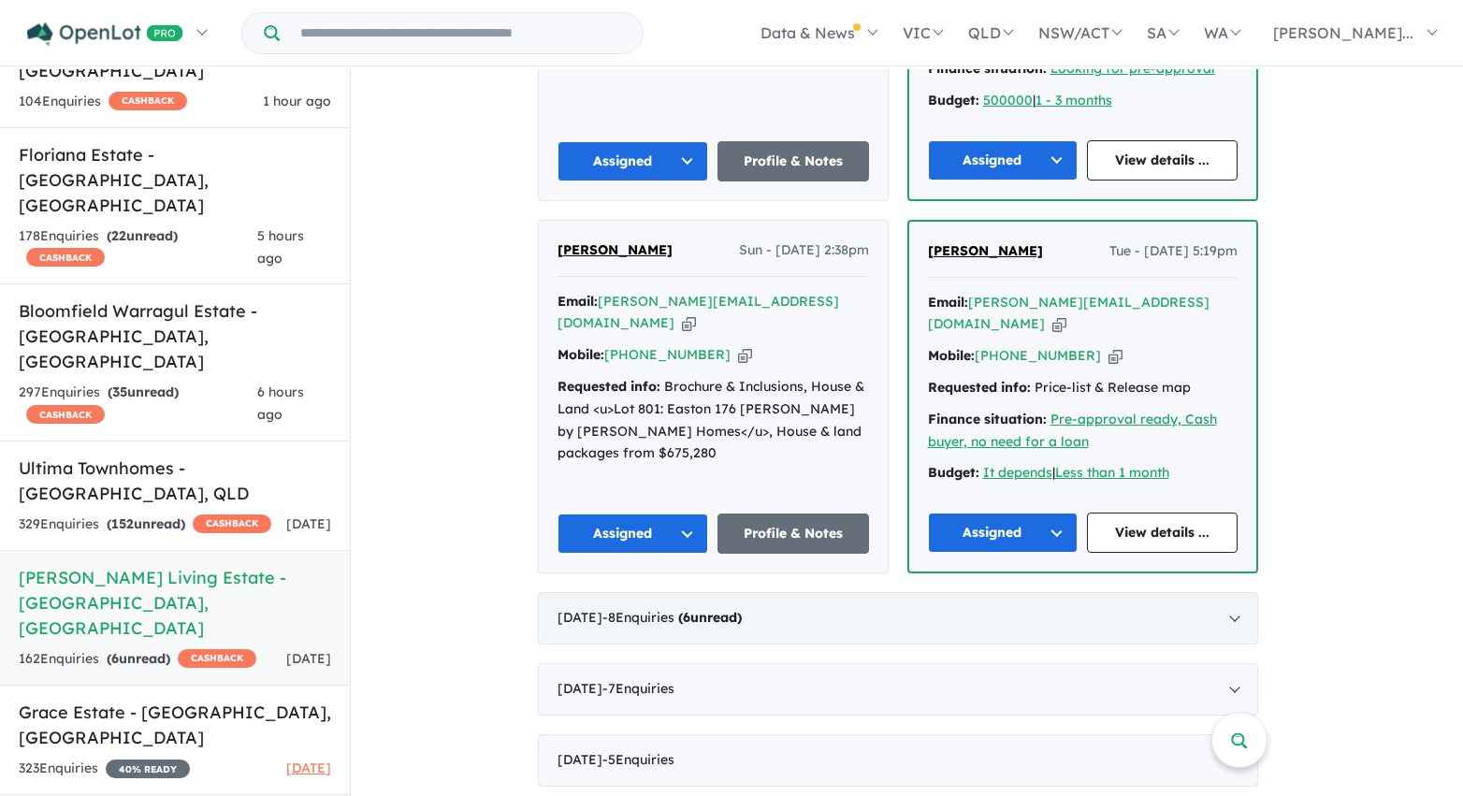
click at [888, 592] on div "May 2025 - 8 Enquir ies ( 6 unread)" at bounding box center [898, 618] width 720 height 52
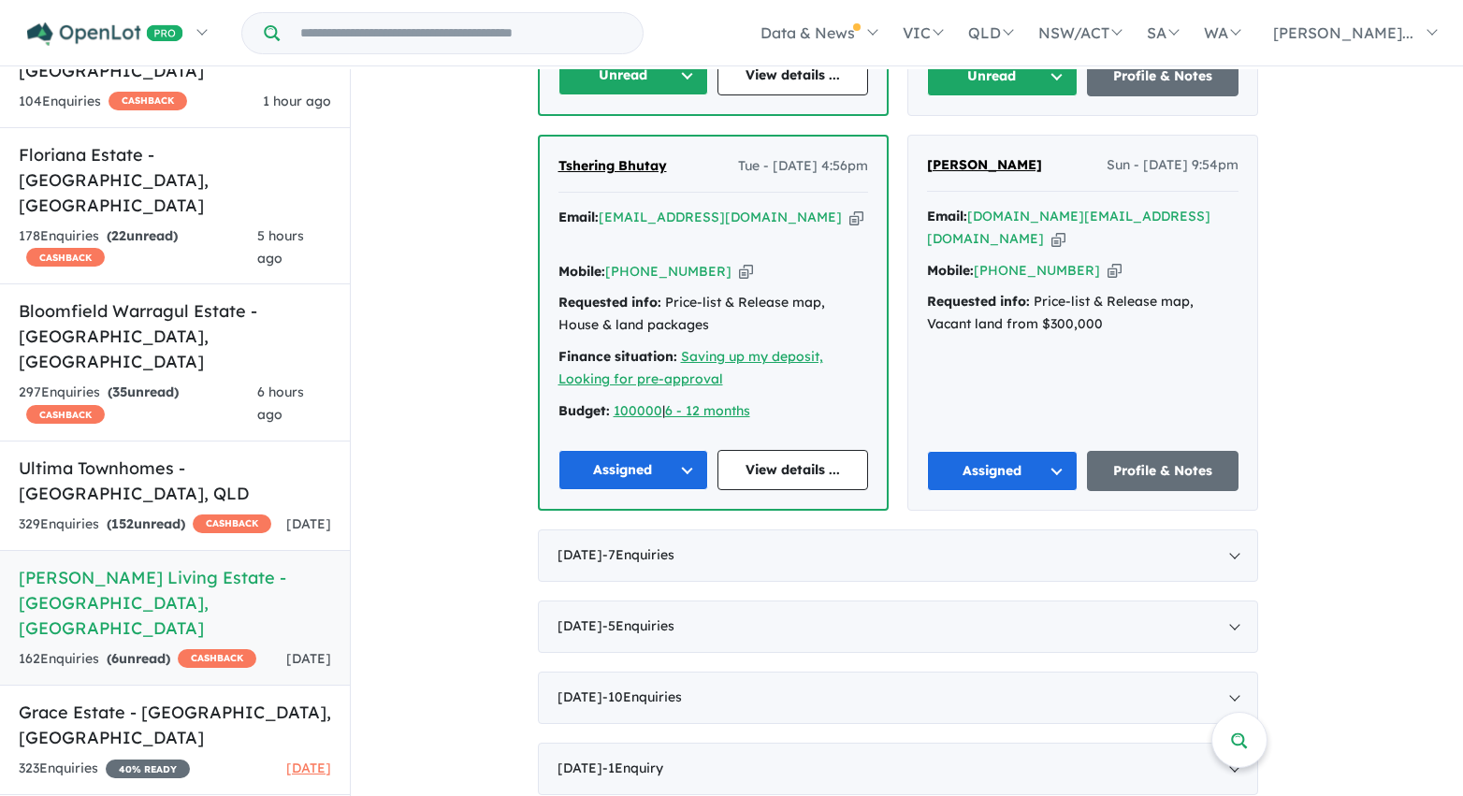
scroll to position [1697, 0]
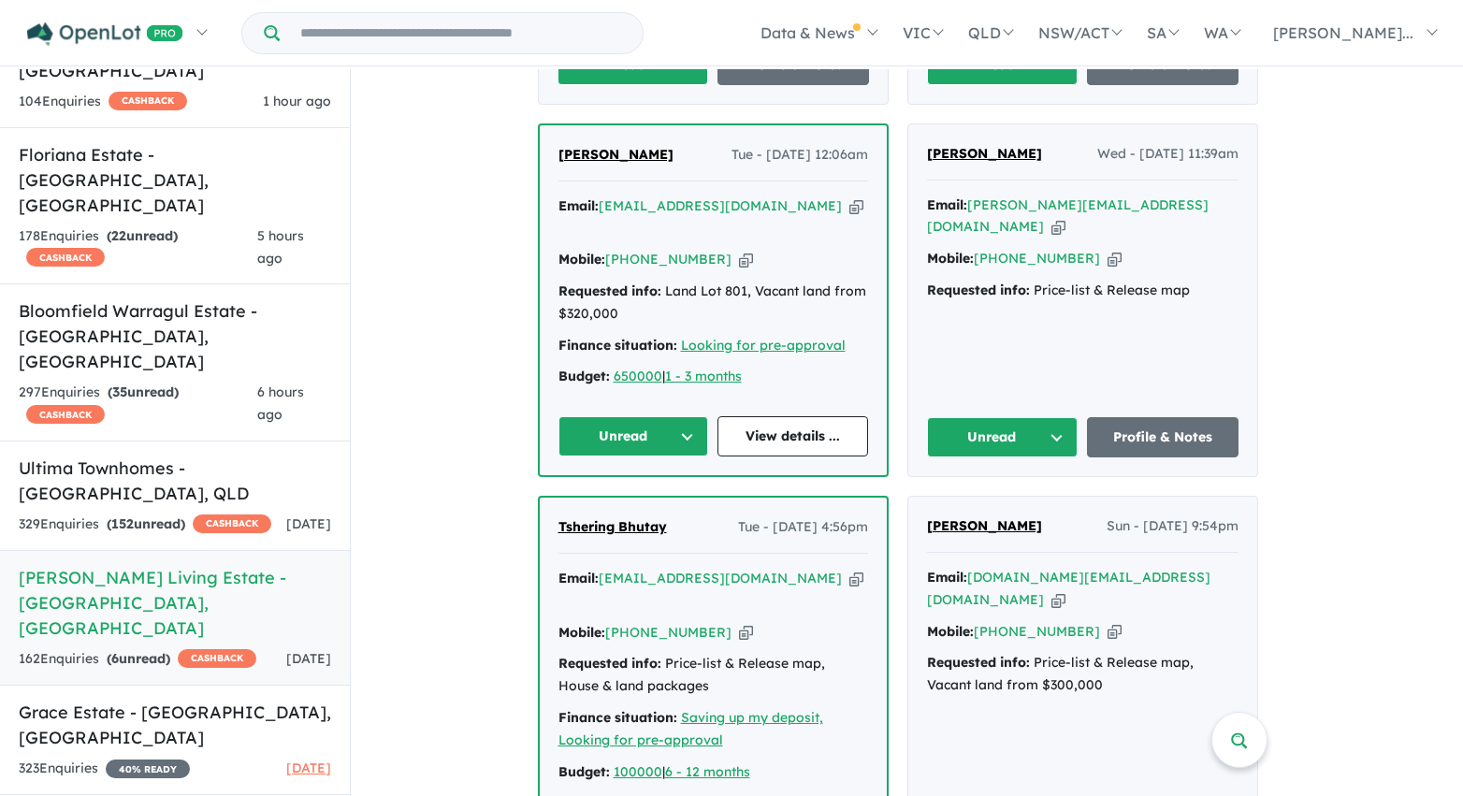
click at [688, 416] on button "Unread" at bounding box center [633, 436] width 151 height 40
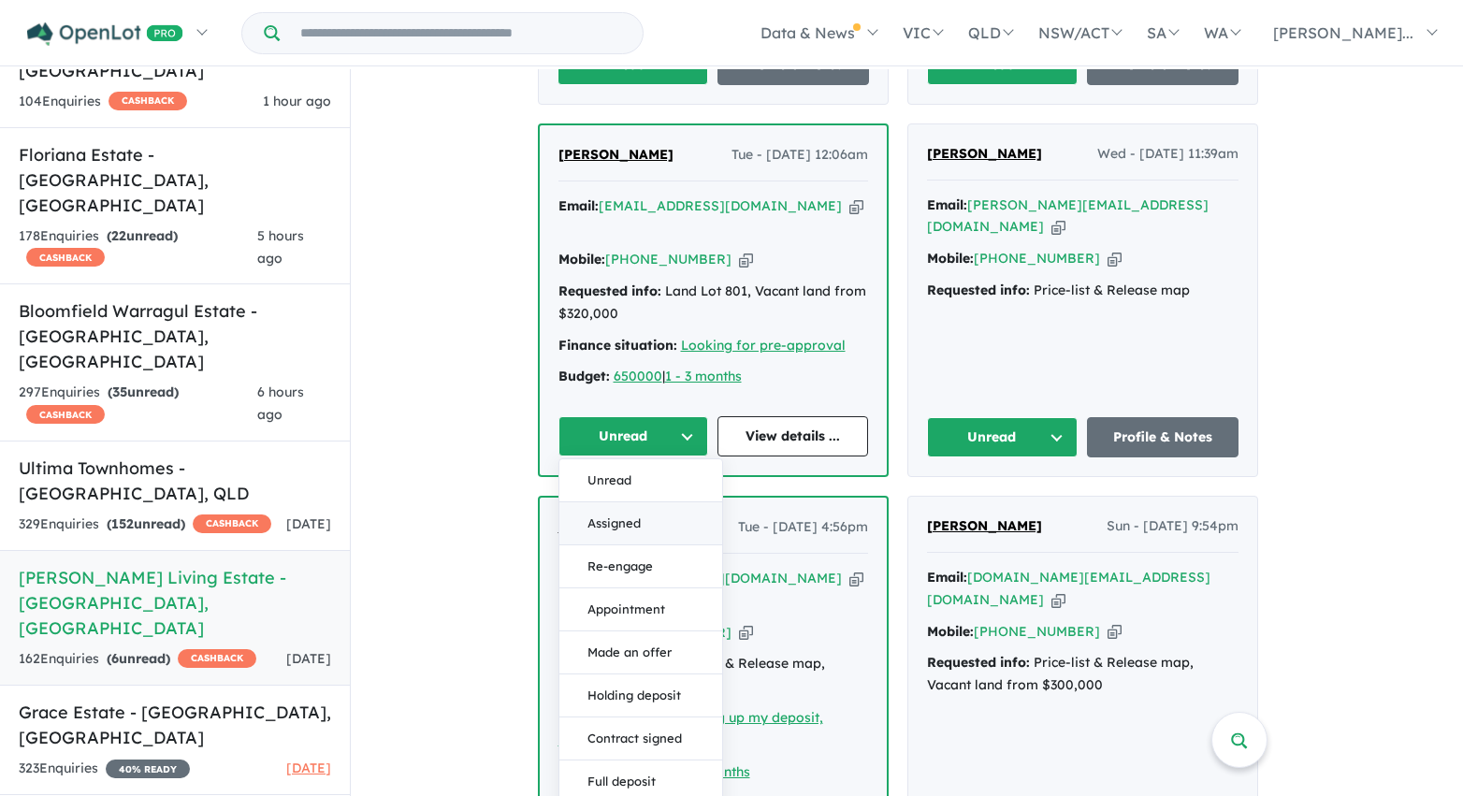
click at [675, 502] on button "Assigned" at bounding box center [640, 523] width 163 height 43
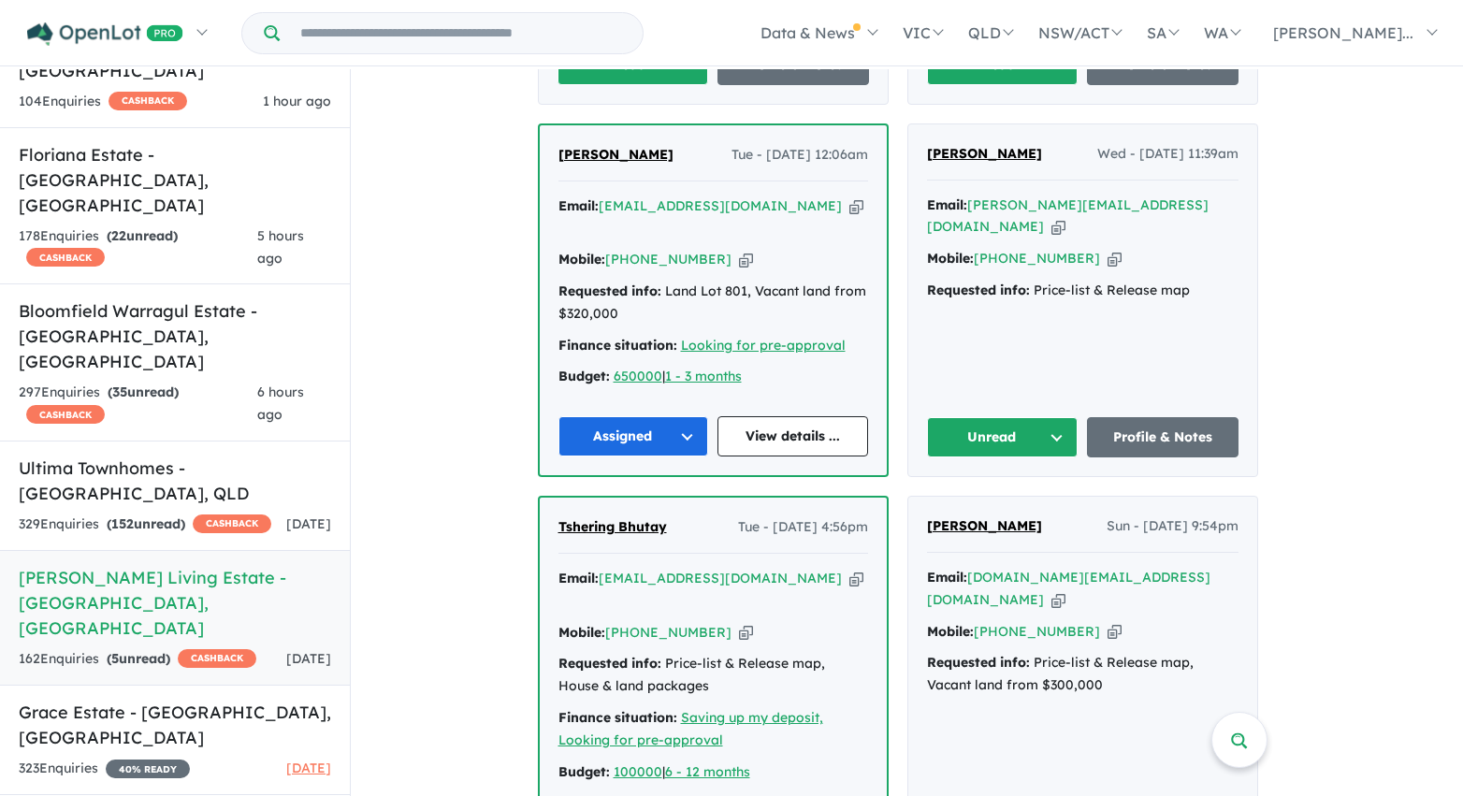
click at [983, 417] on button "Unread" at bounding box center [1003, 437] width 152 height 40
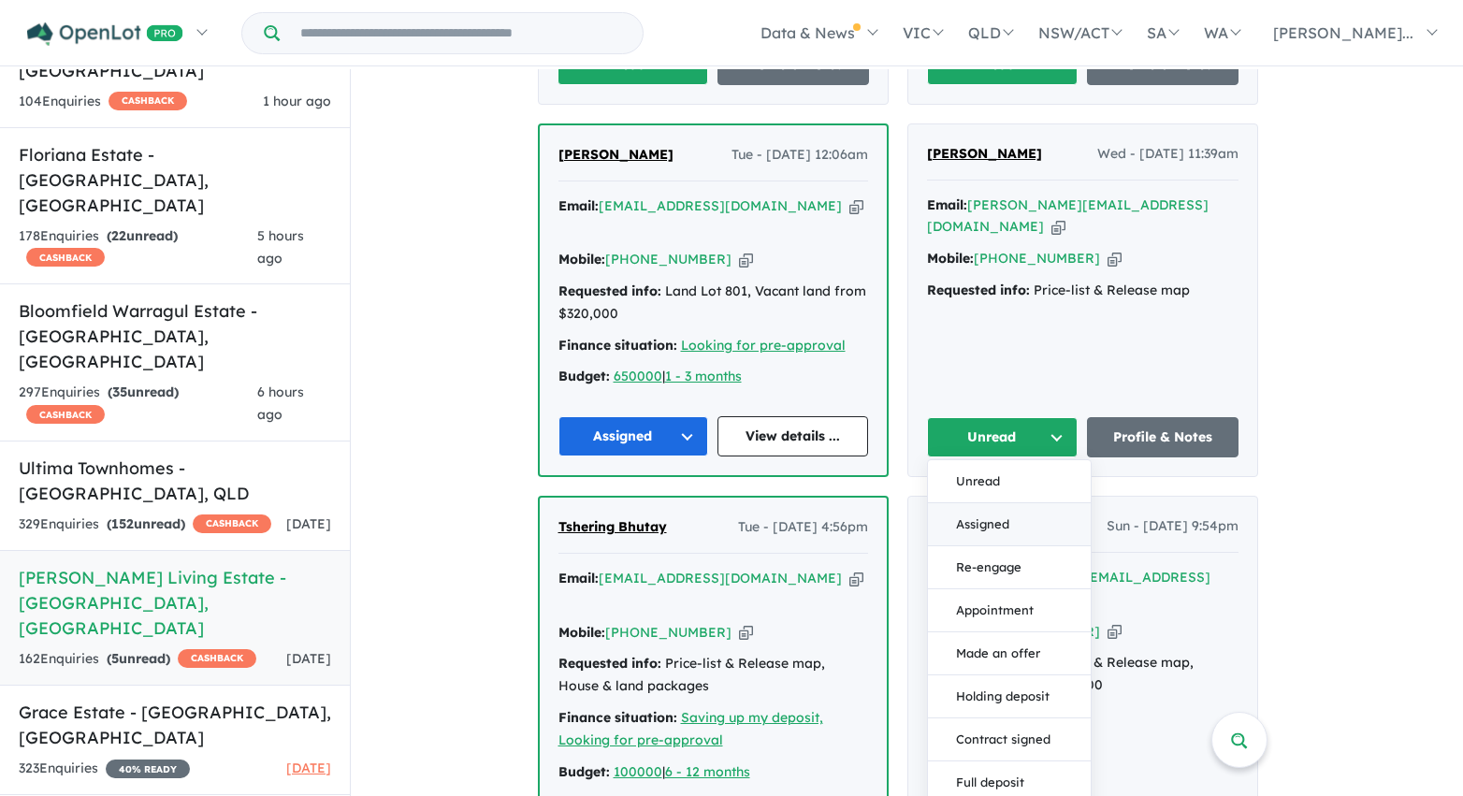
click at [1001, 503] on button "Assigned" at bounding box center [1009, 524] width 163 height 43
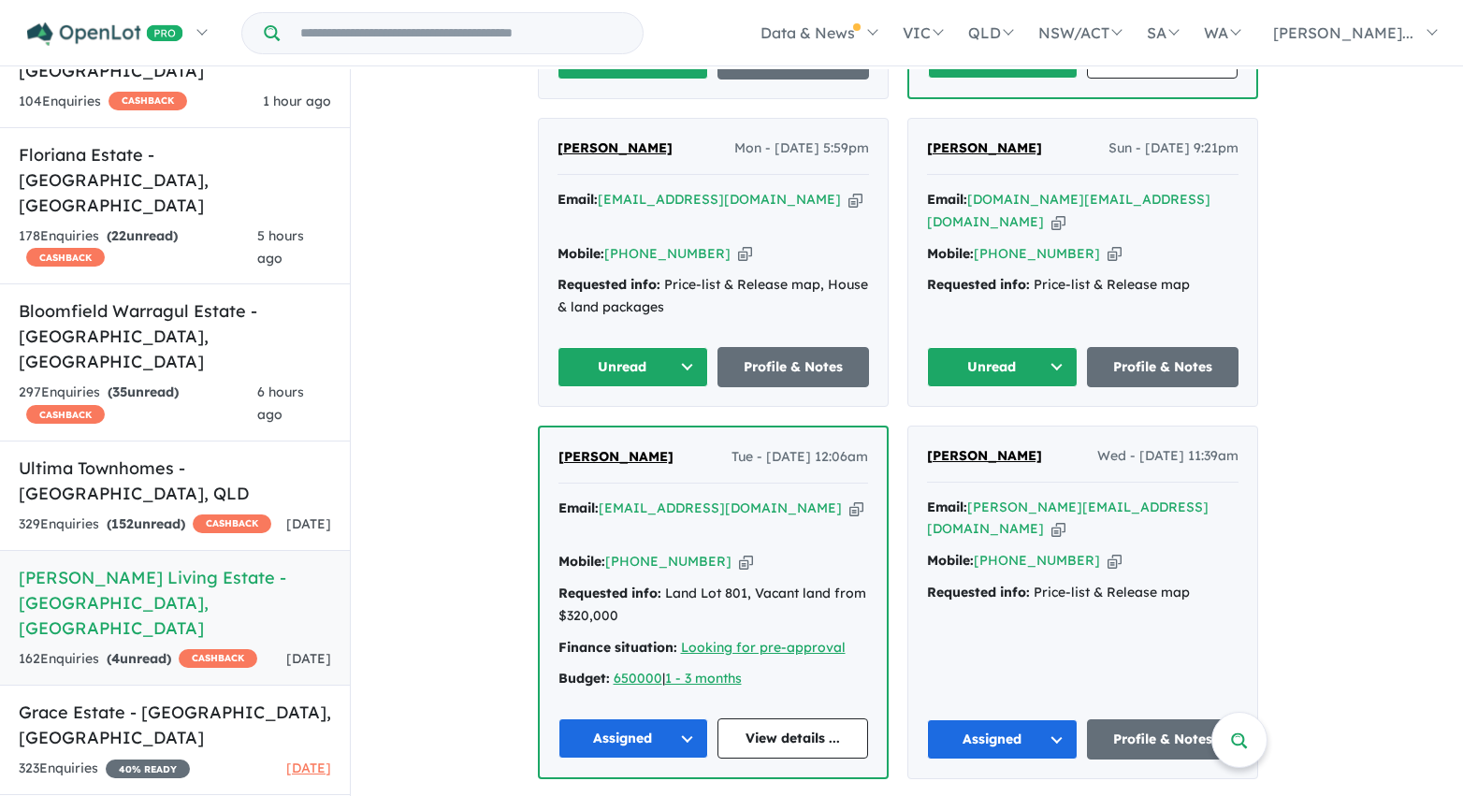
scroll to position [1299, 0]
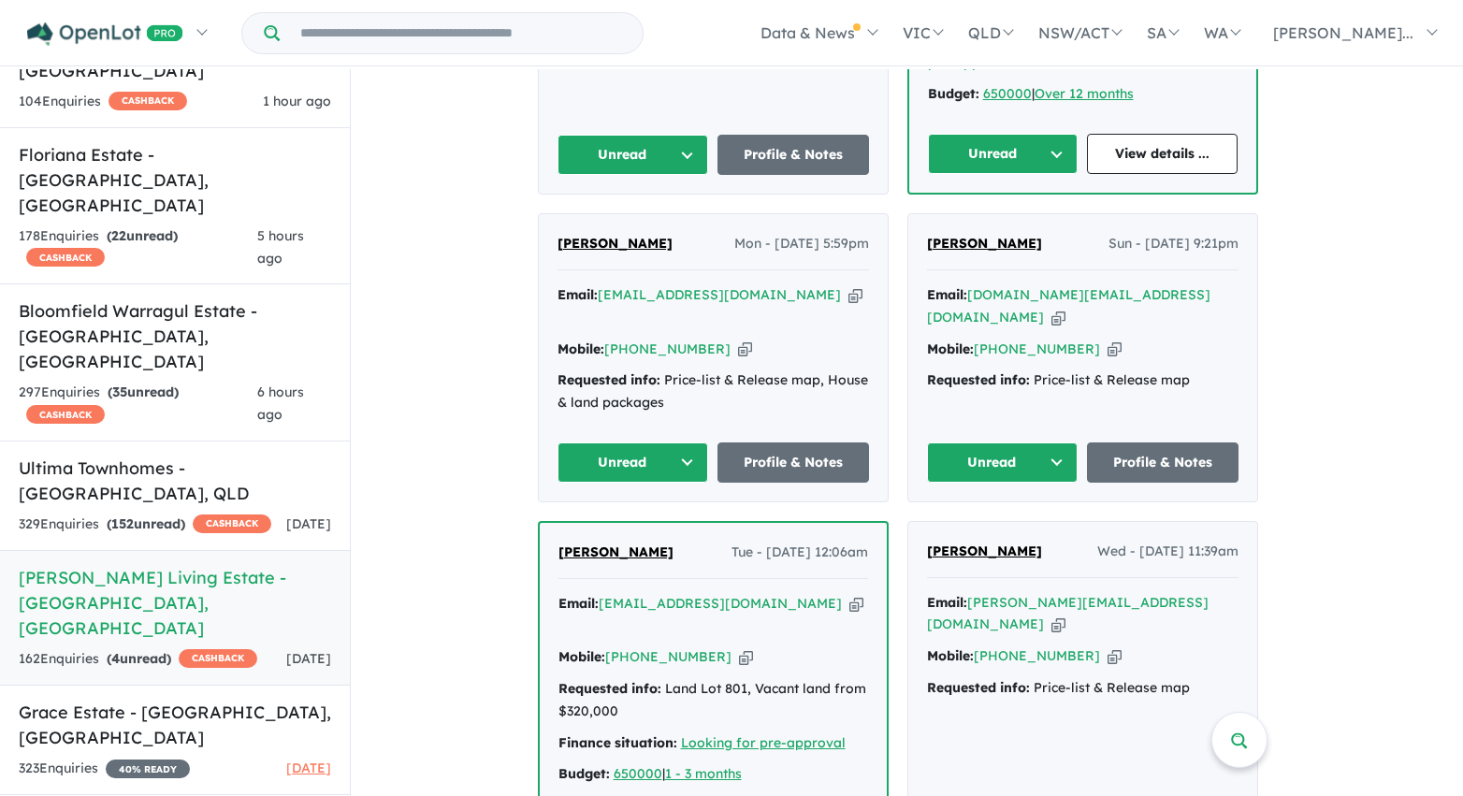
click at [986, 442] on button "Unread" at bounding box center [1003, 462] width 152 height 40
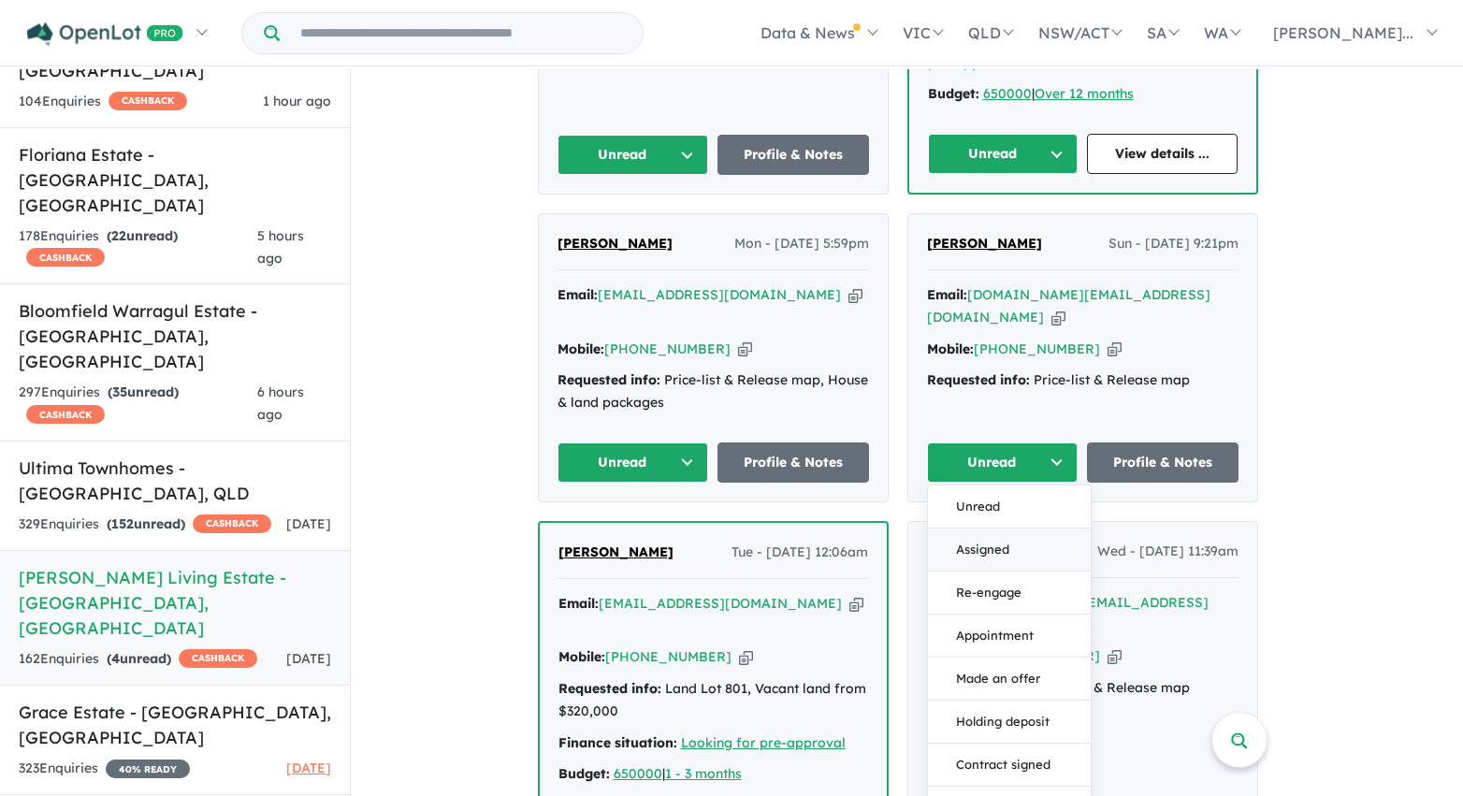
click at [995, 528] on button "Assigned" at bounding box center [1009, 549] width 163 height 43
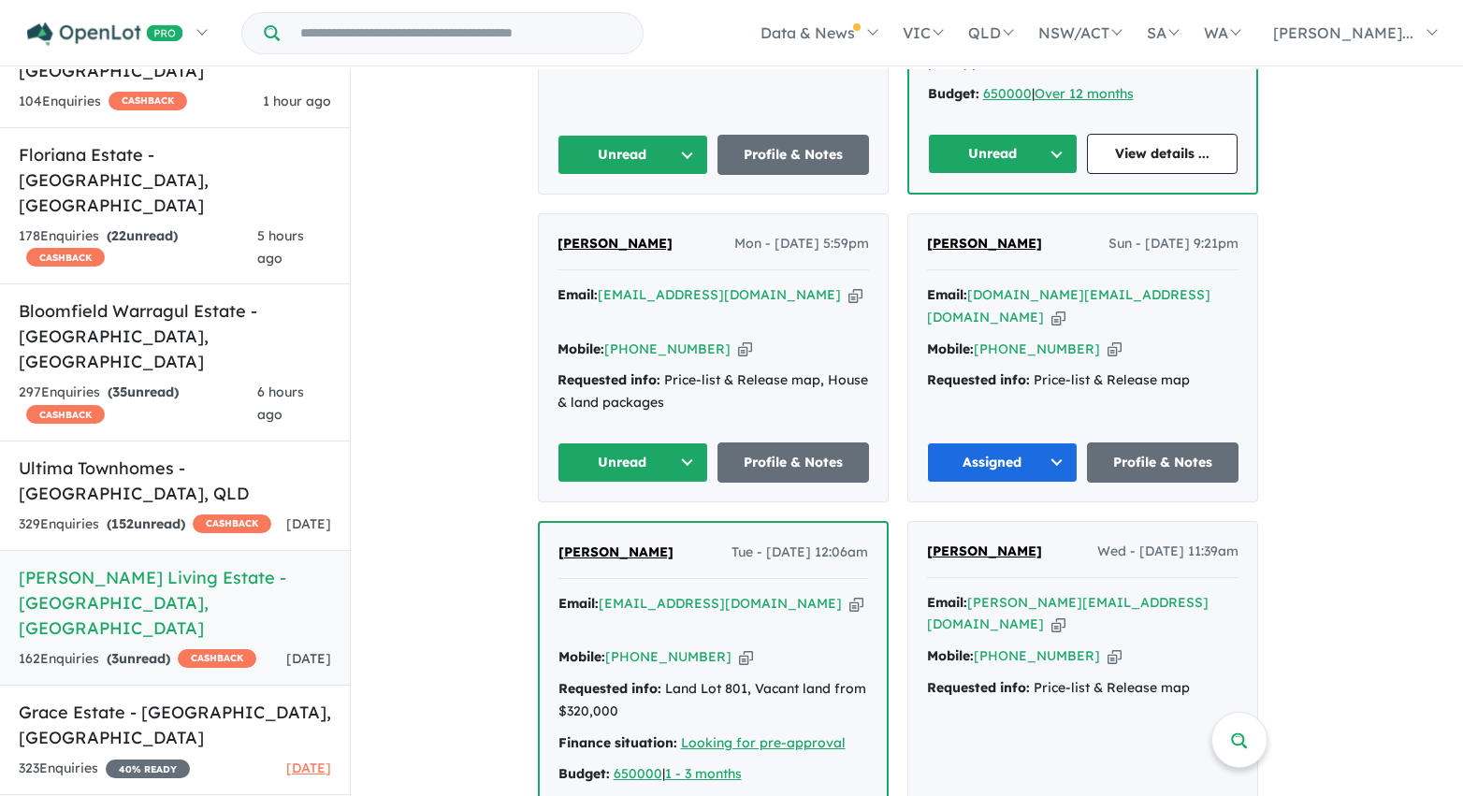
click at [687, 442] on button "Unread" at bounding box center [633, 462] width 152 height 40
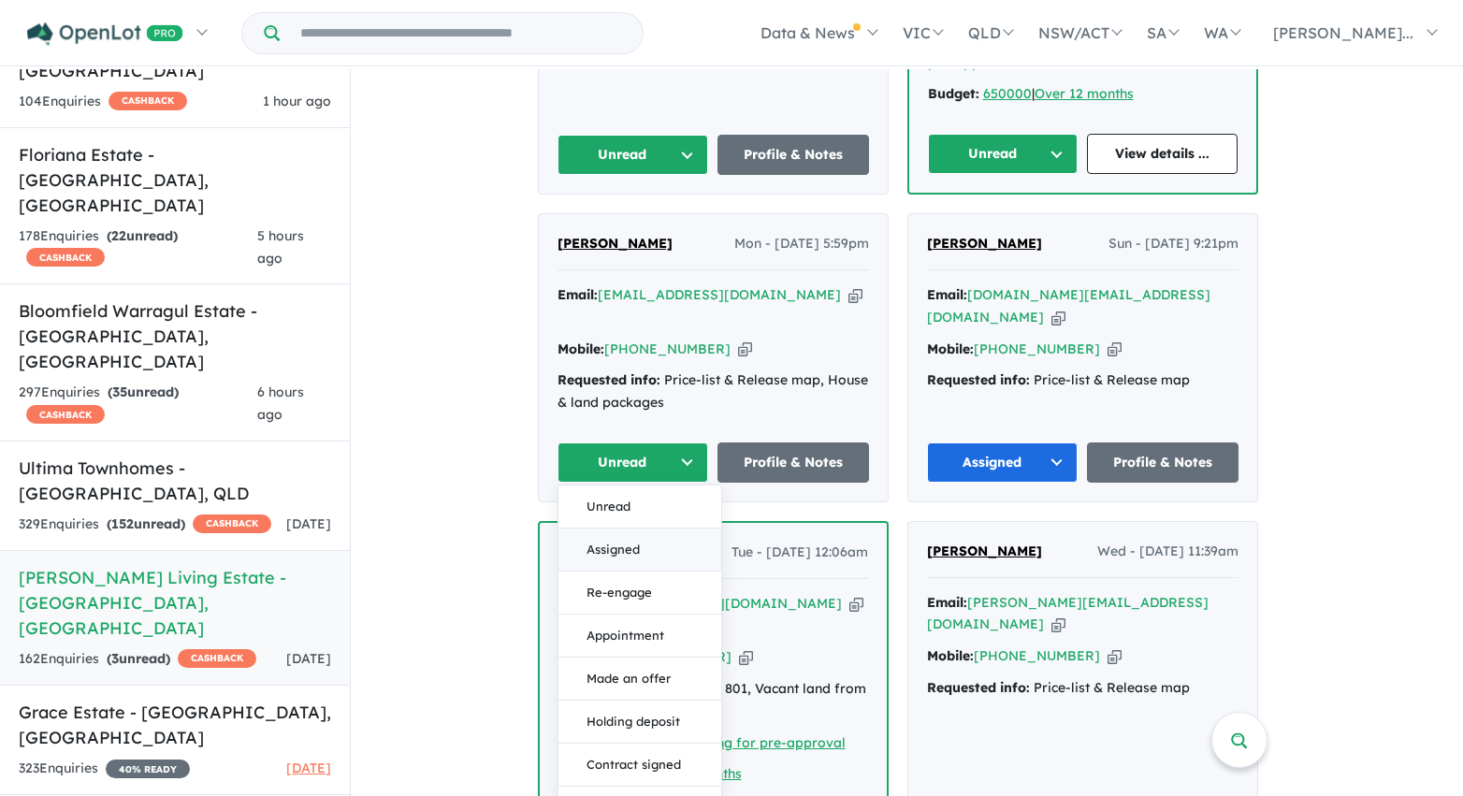
click at [673, 528] on button "Assigned" at bounding box center [639, 549] width 163 height 43
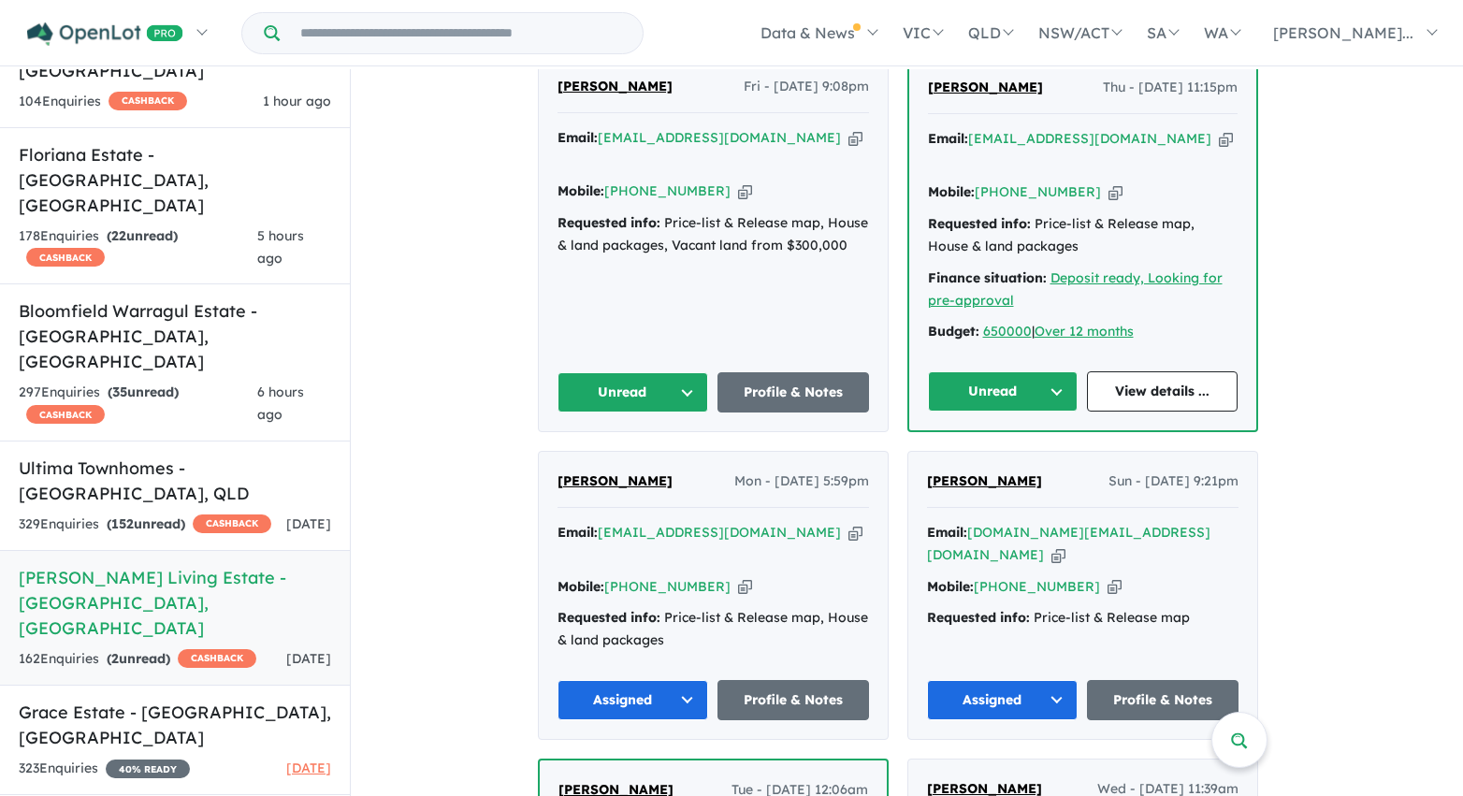
scroll to position [1035, 0]
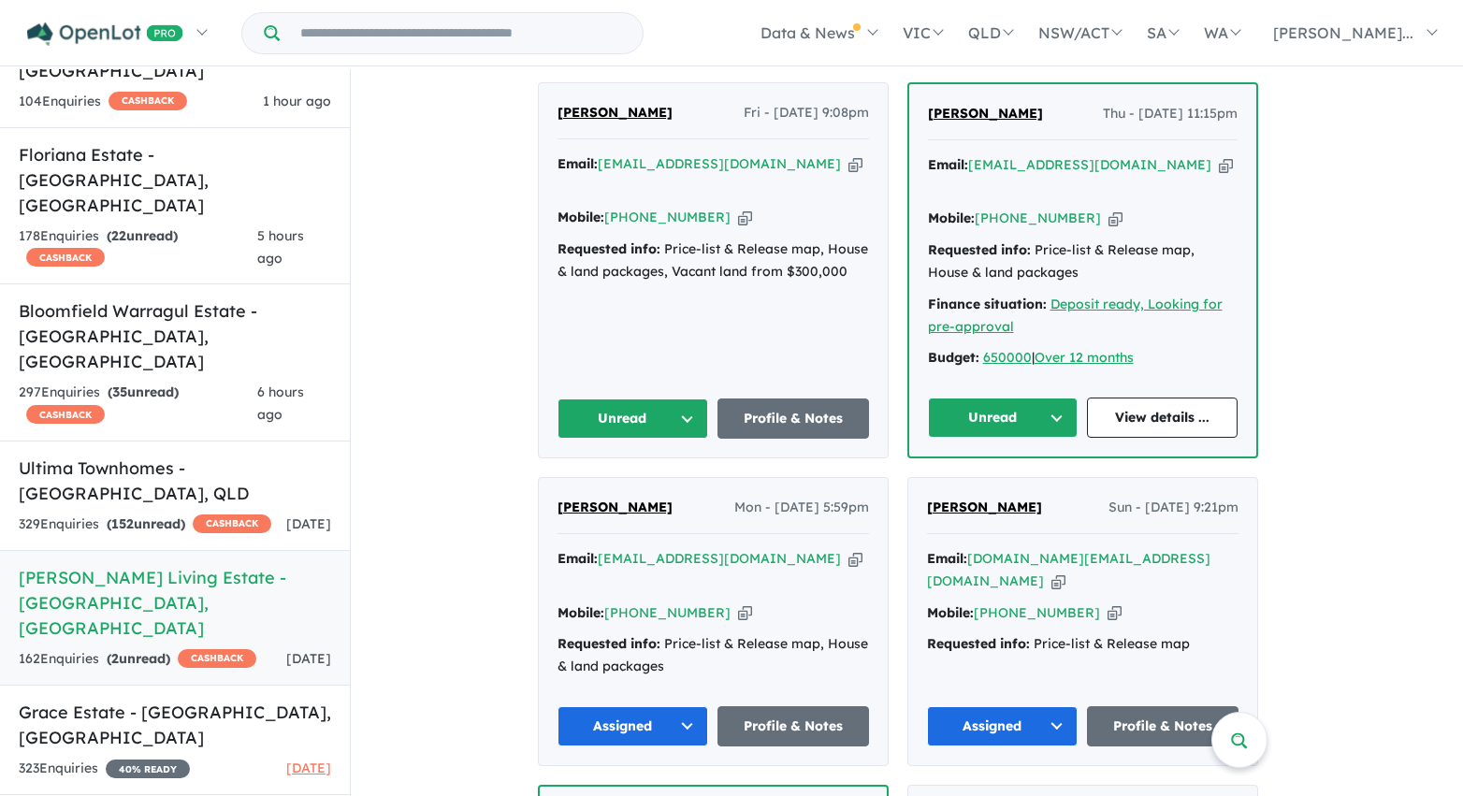
click at [595, 398] on button "Unread" at bounding box center [633, 418] width 152 height 40
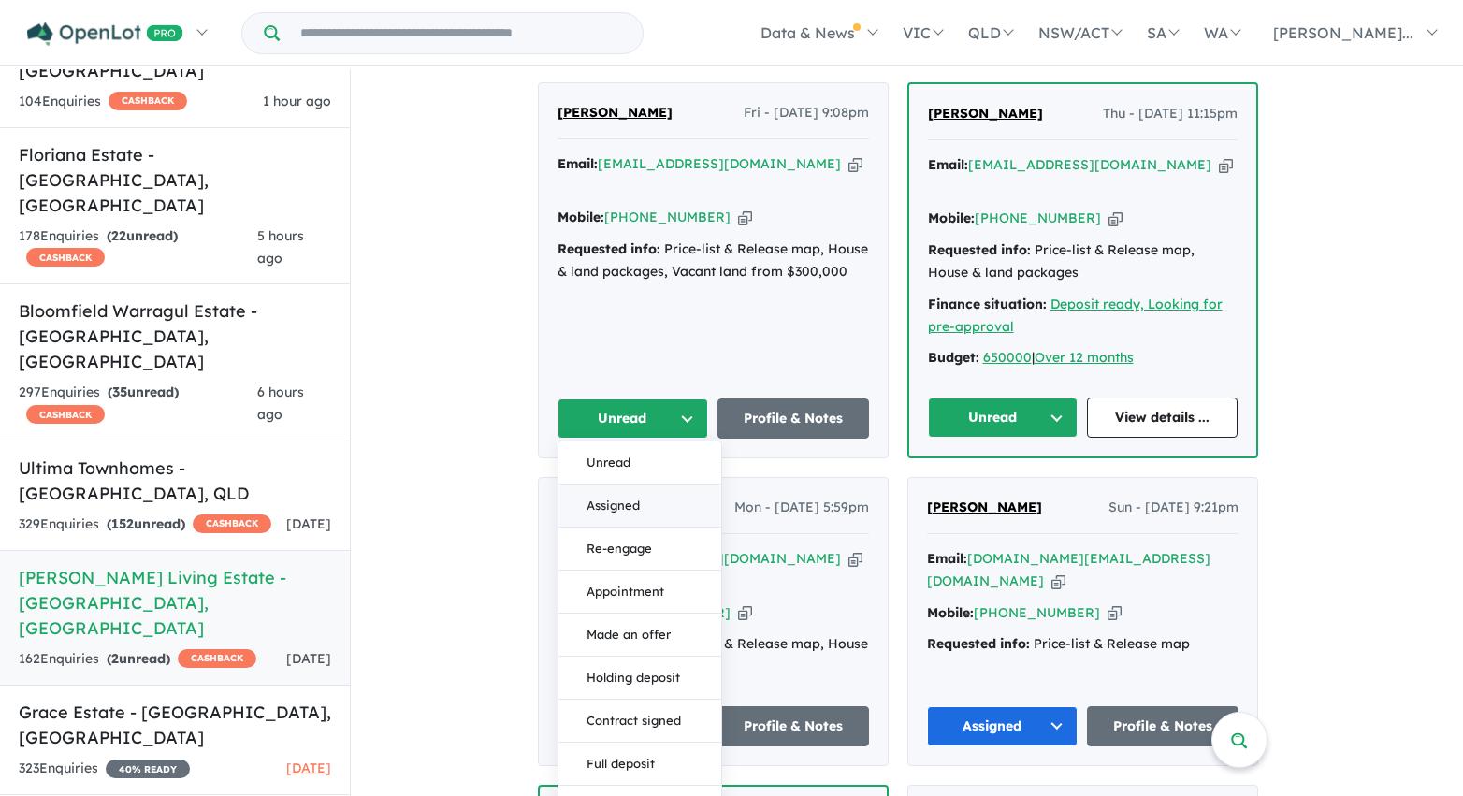
click at [616, 485] on button "Assigned" at bounding box center [639, 506] width 163 height 43
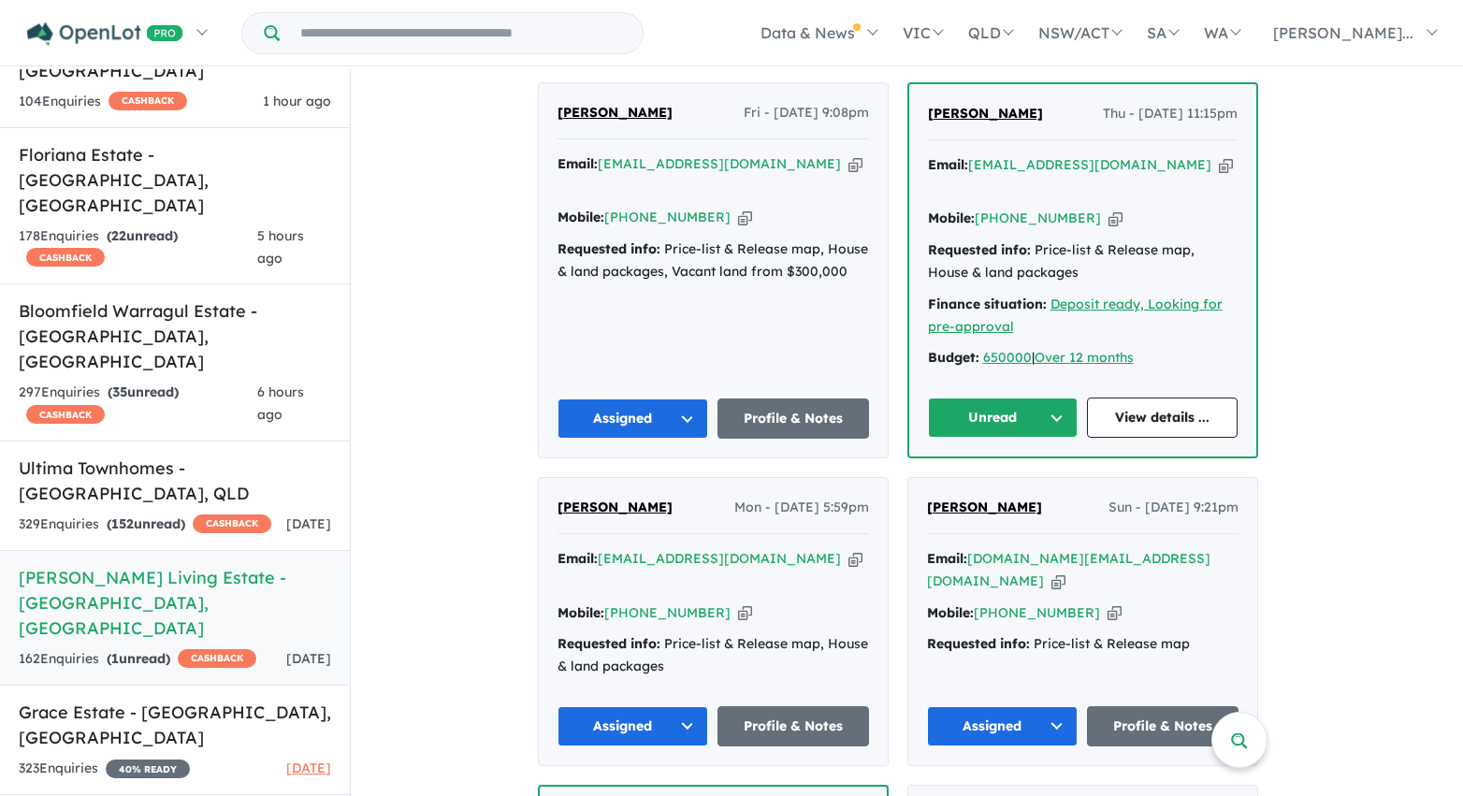
click at [961, 398] on button "Unread" at bounding box center [1003, 418] width 151 height 40
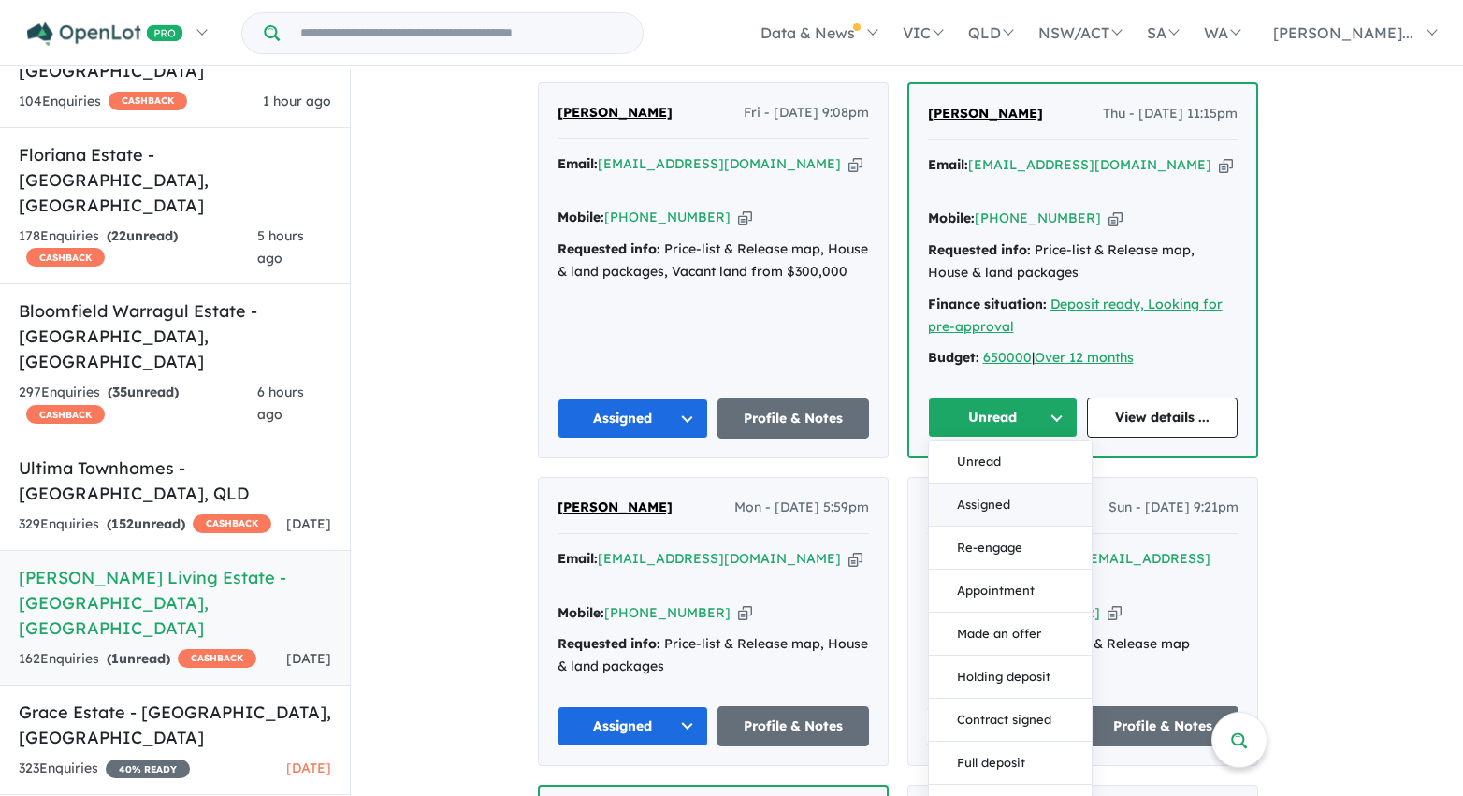
click at [972, 484] on button "Assigned" at bounding box center [1010, 505] width 163 height 43
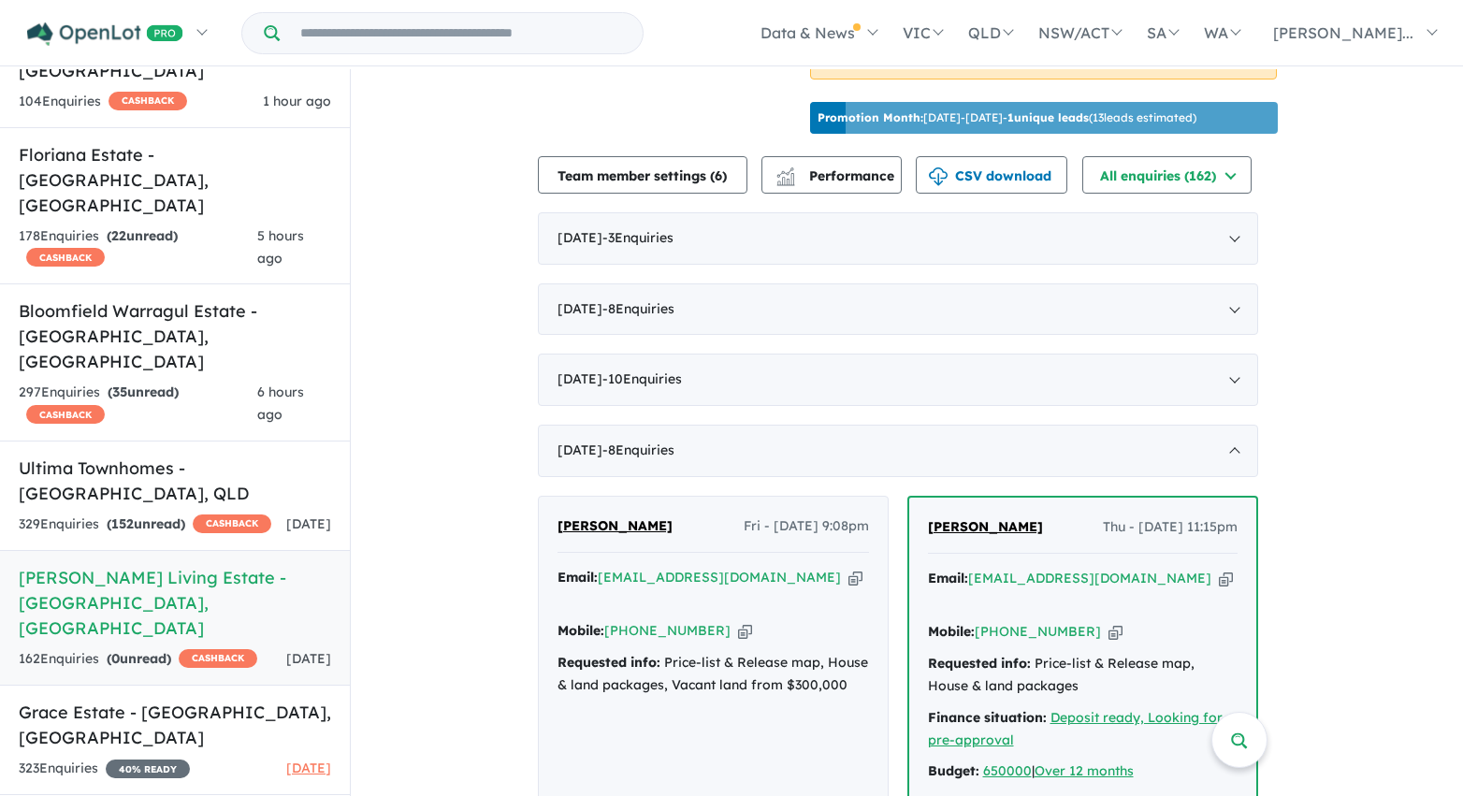
scroll to position [619, 0]
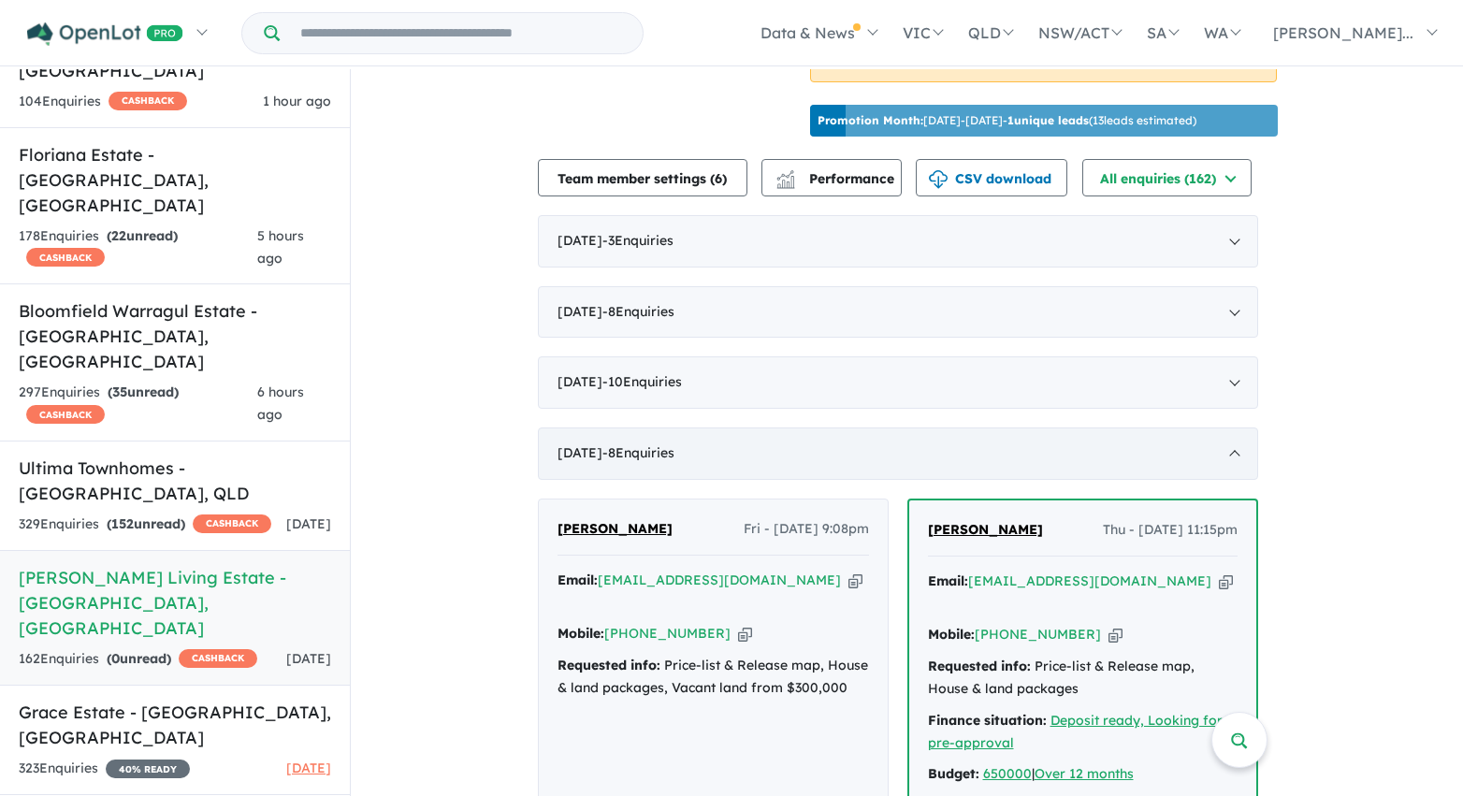
click at [917, 427] on div "May 2025 - 8 Enquir ies ( 0 unread)" at bounding box center [898, 453] width 720 height 52
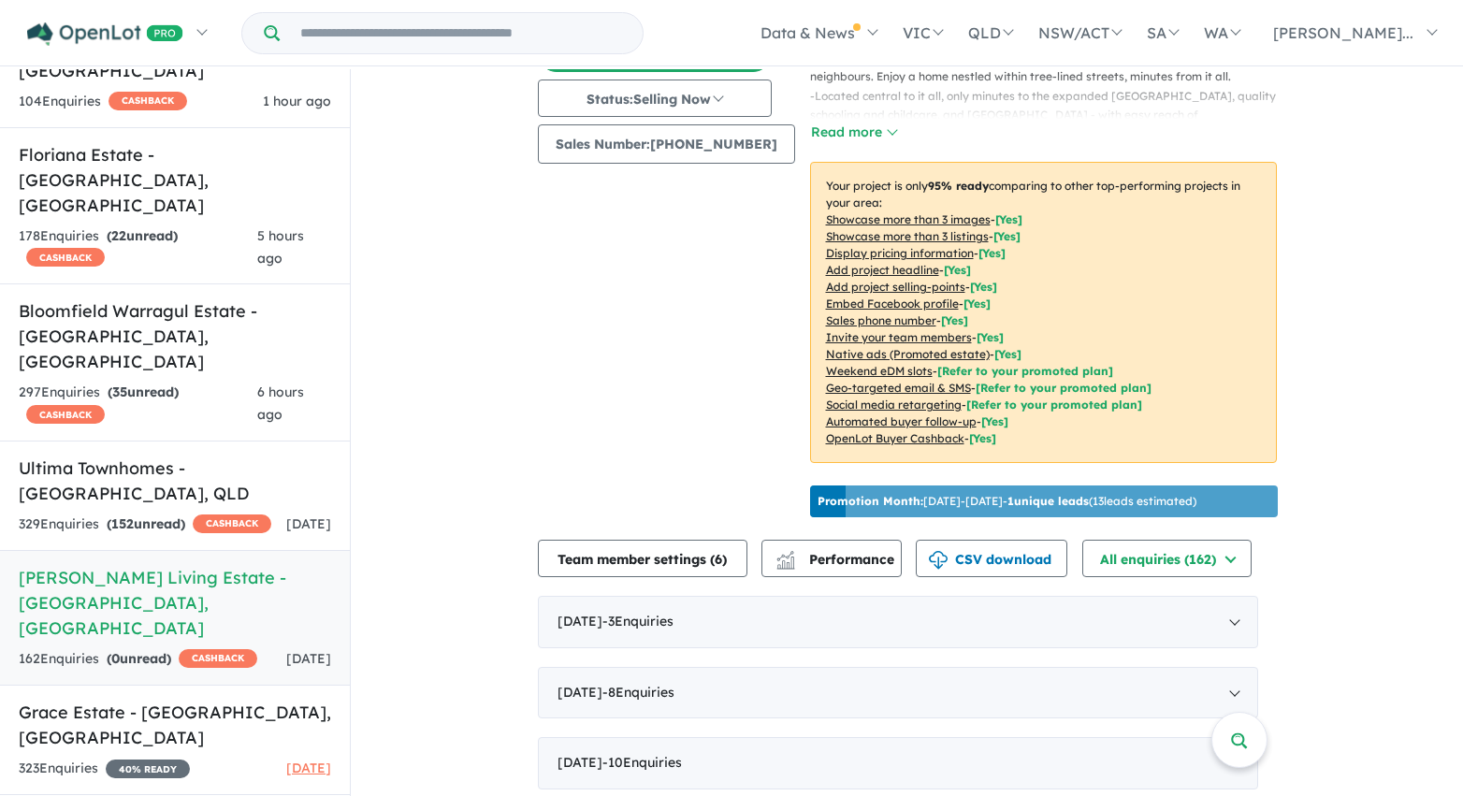
scroll to position [0, 0]
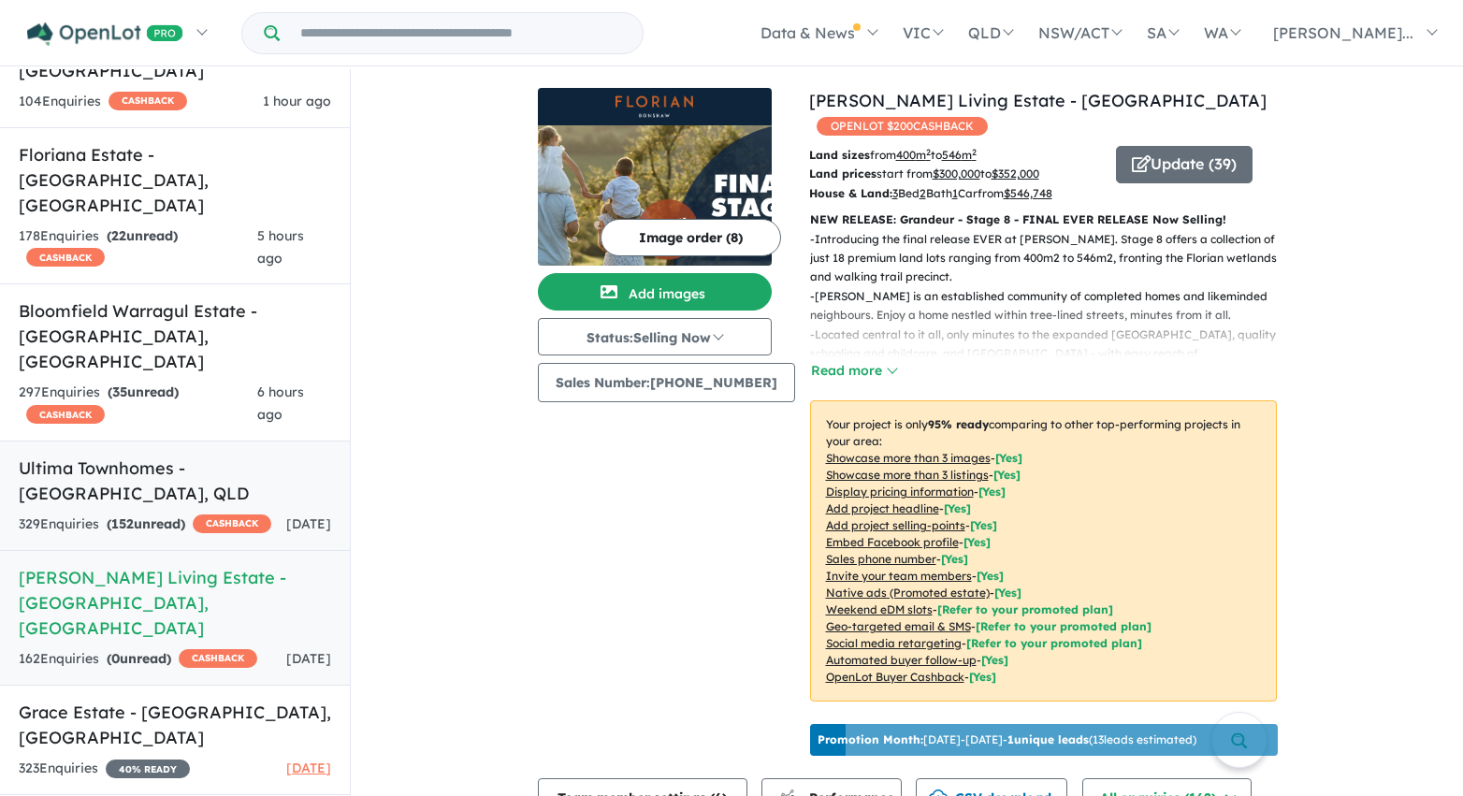
click at [201, 456] on h5 "Ultima Townhomes - Redbank Plains , QLD" at bounding box center [175, 481] width 312 height 51
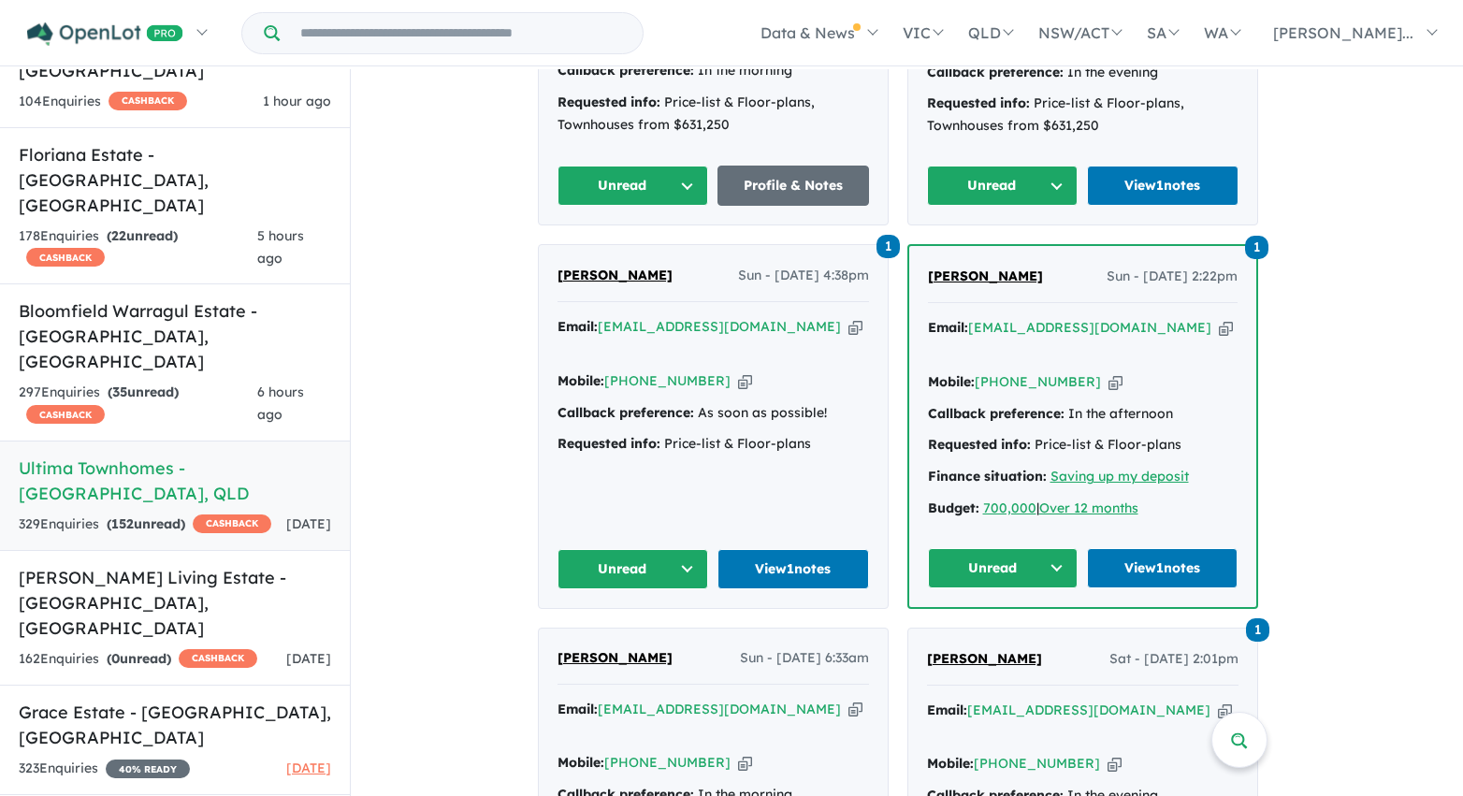
scroll to position [1012, 0]
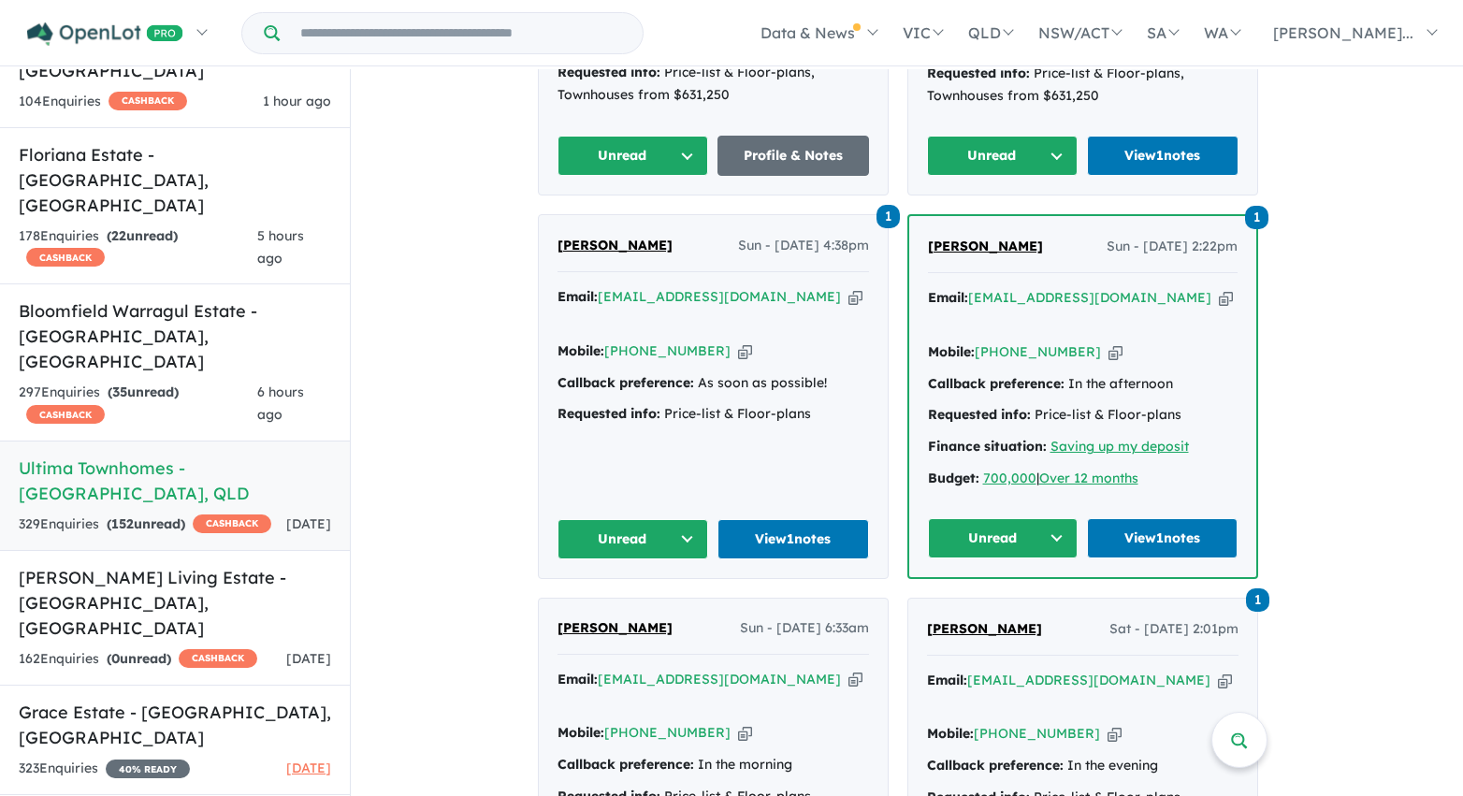
click at [685, 144] on button "Unread" at bounding box center [633, 156] width 152 height 40
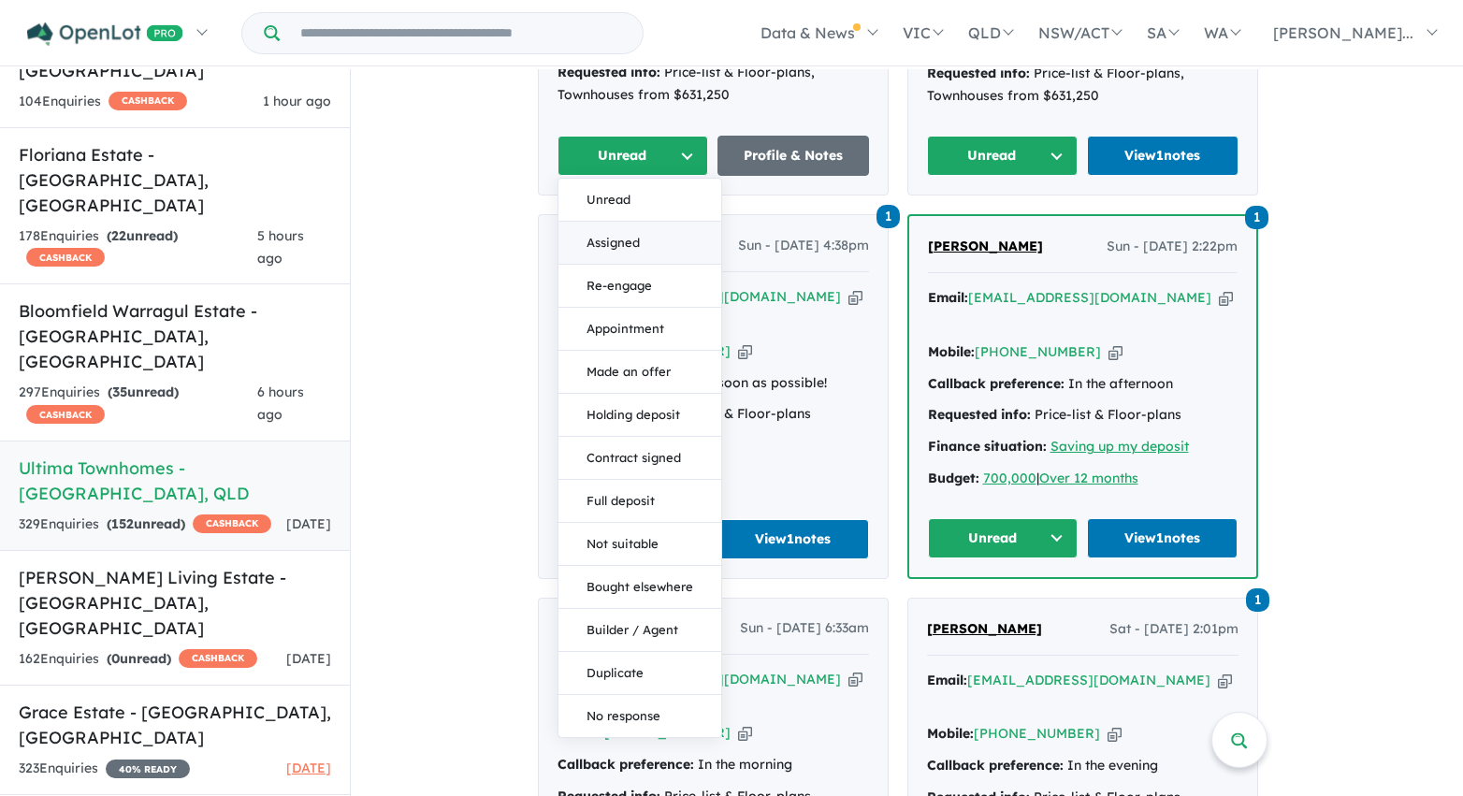
click at [673, 242] on button "Assigned" at bounding box center [639, 243] width 163 height 43
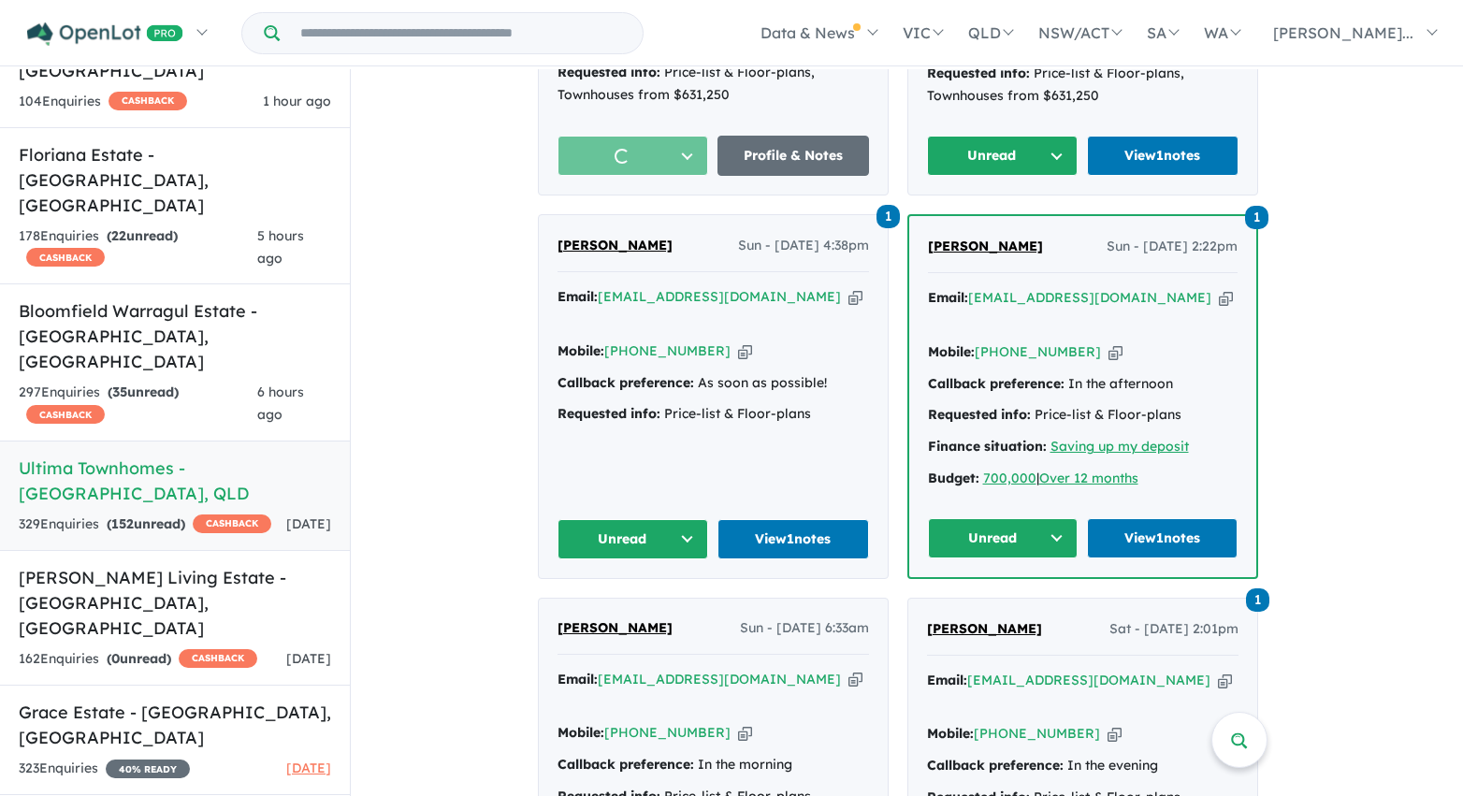
click at [1021, 158] on button "Unread" at bounding box center [1003, 156] width 152 height 40
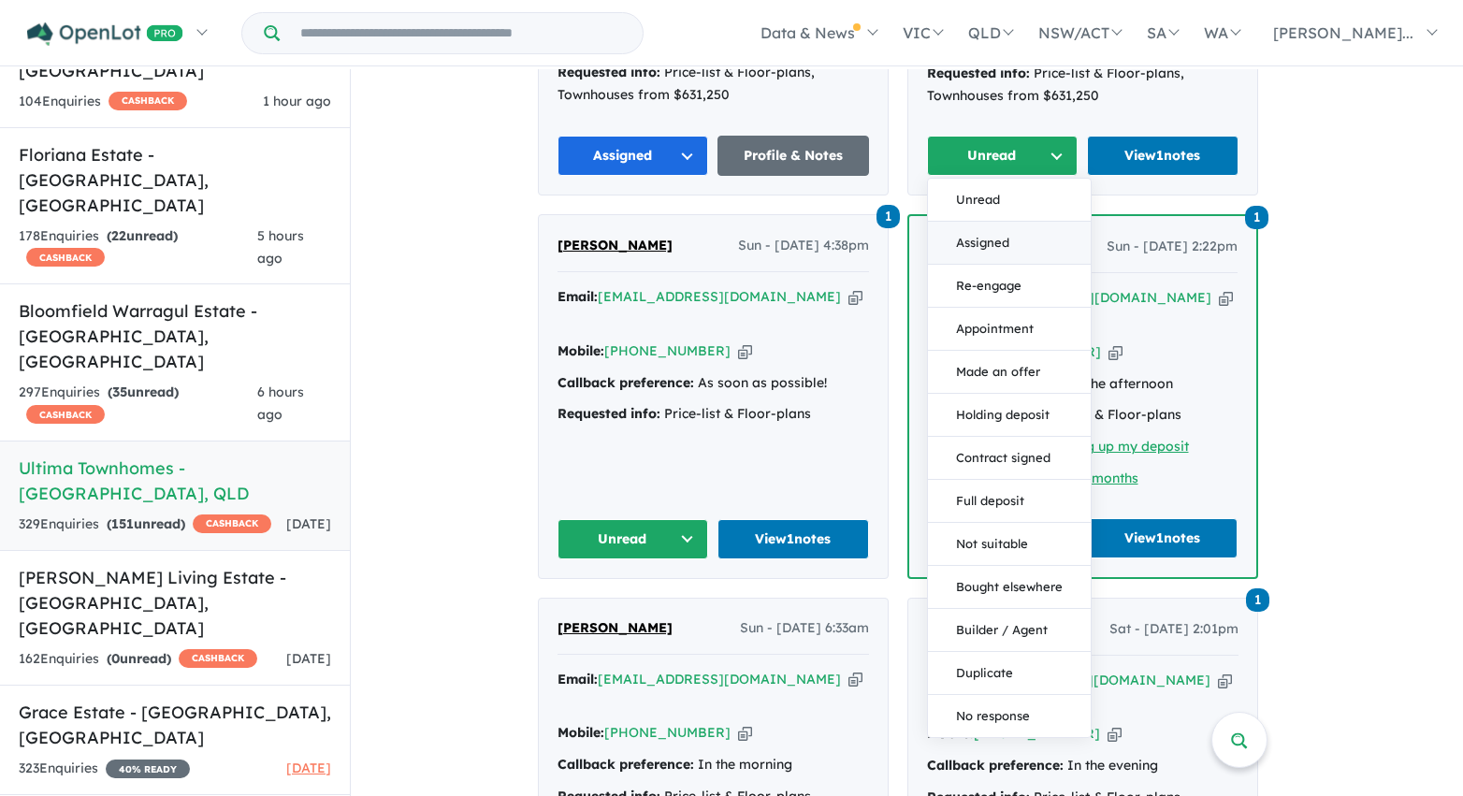
click at [1009, 230] on button "Assigned" at bounding box center [1009, 243] width 163 height 43
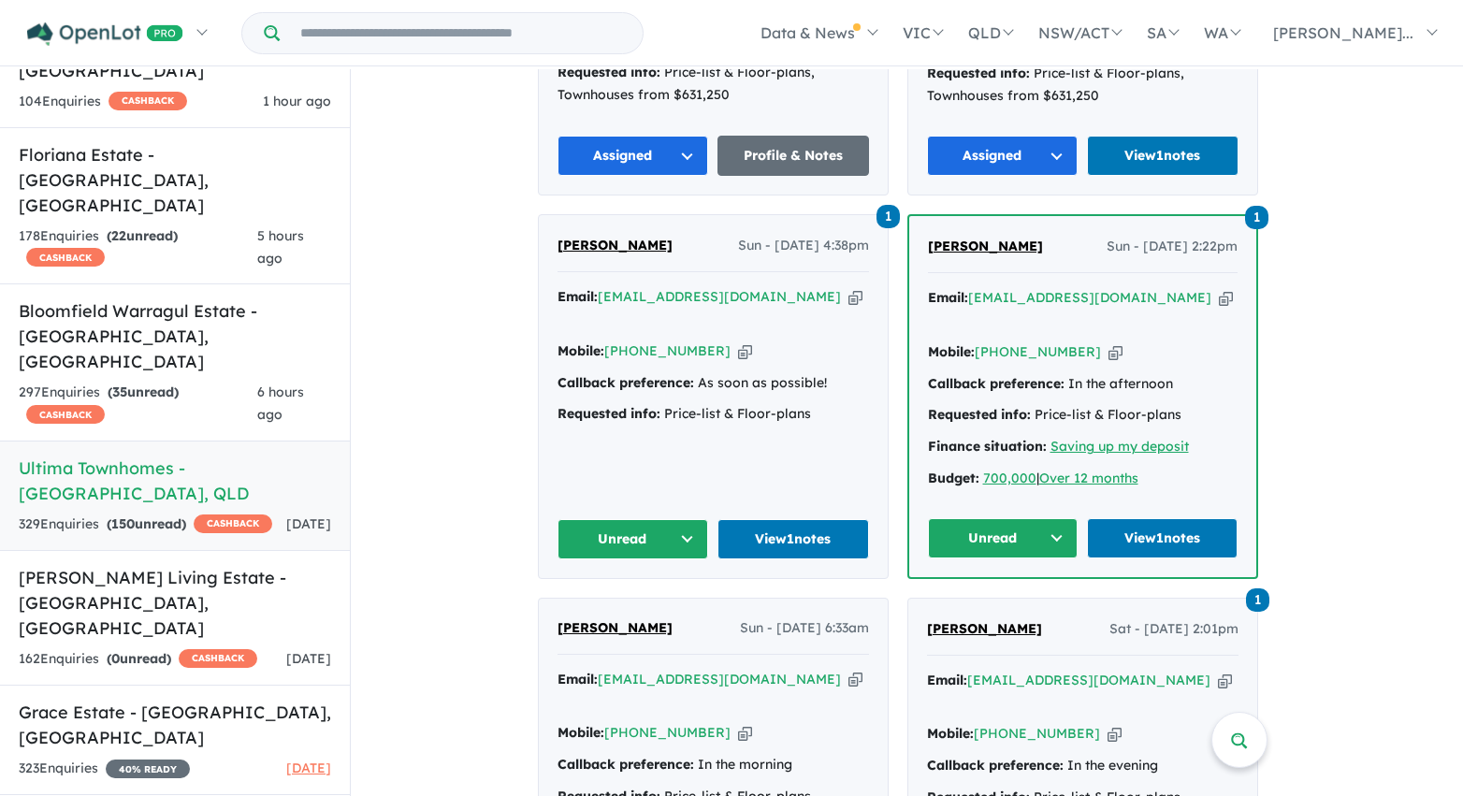
click at [1046, 518] on button "Unread" at bounding box center [1003, 538] width 151 height 40
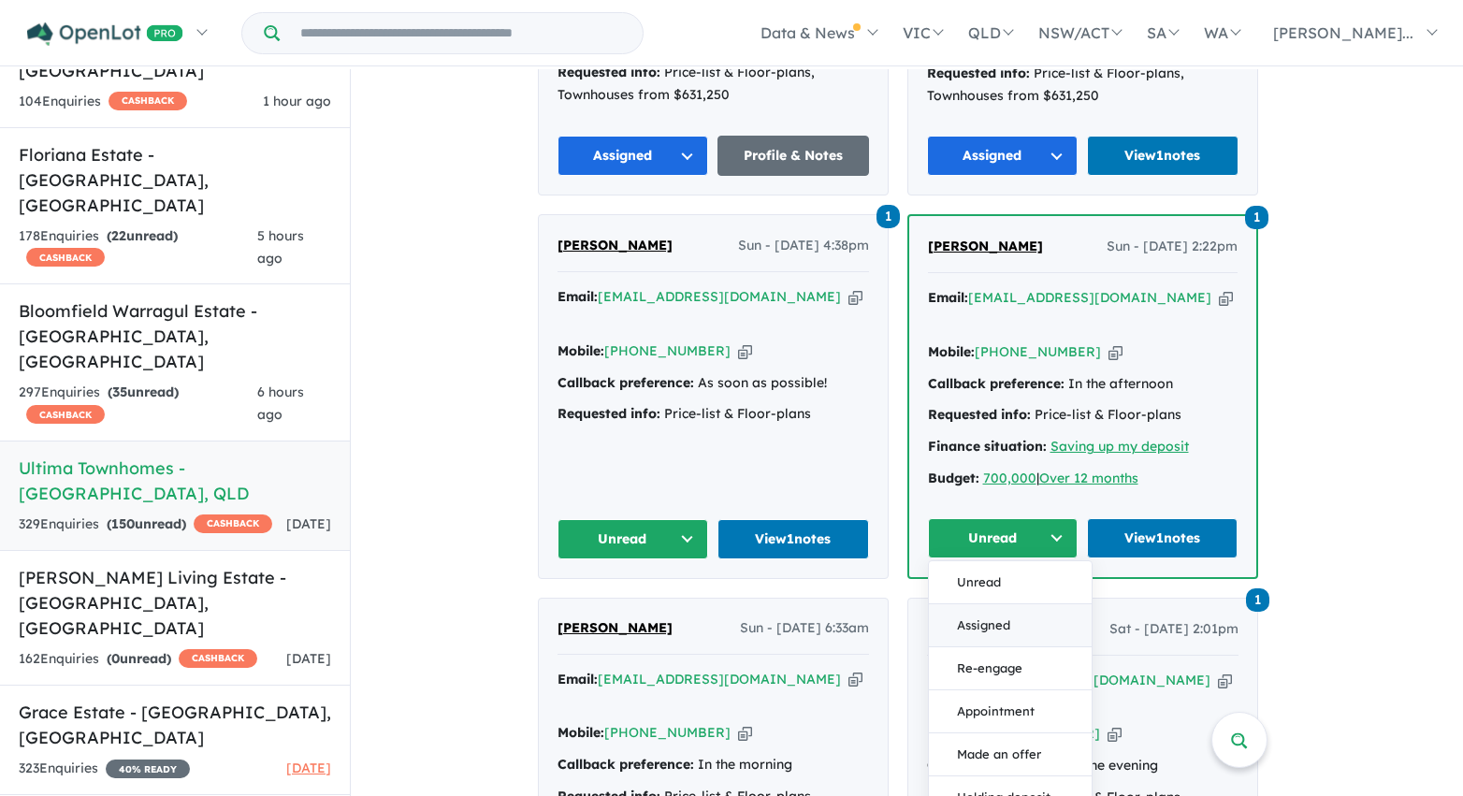
click at [1014, 604] on button "Assigned" at bounding box center [1010, 625] width 163 height 43
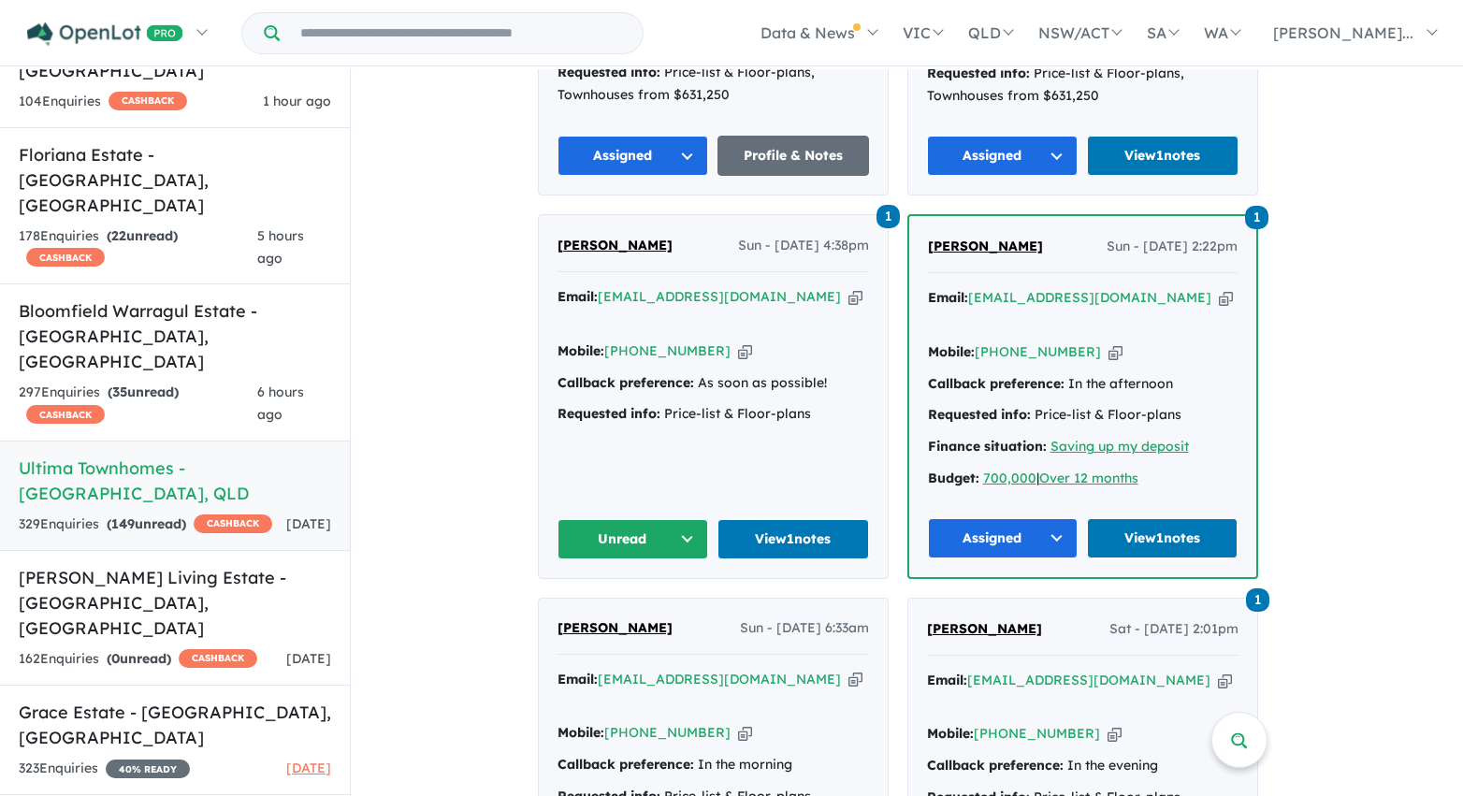
click at [683, 519] on button "Unread" at bounding box center [633, 539] width 152 height 40
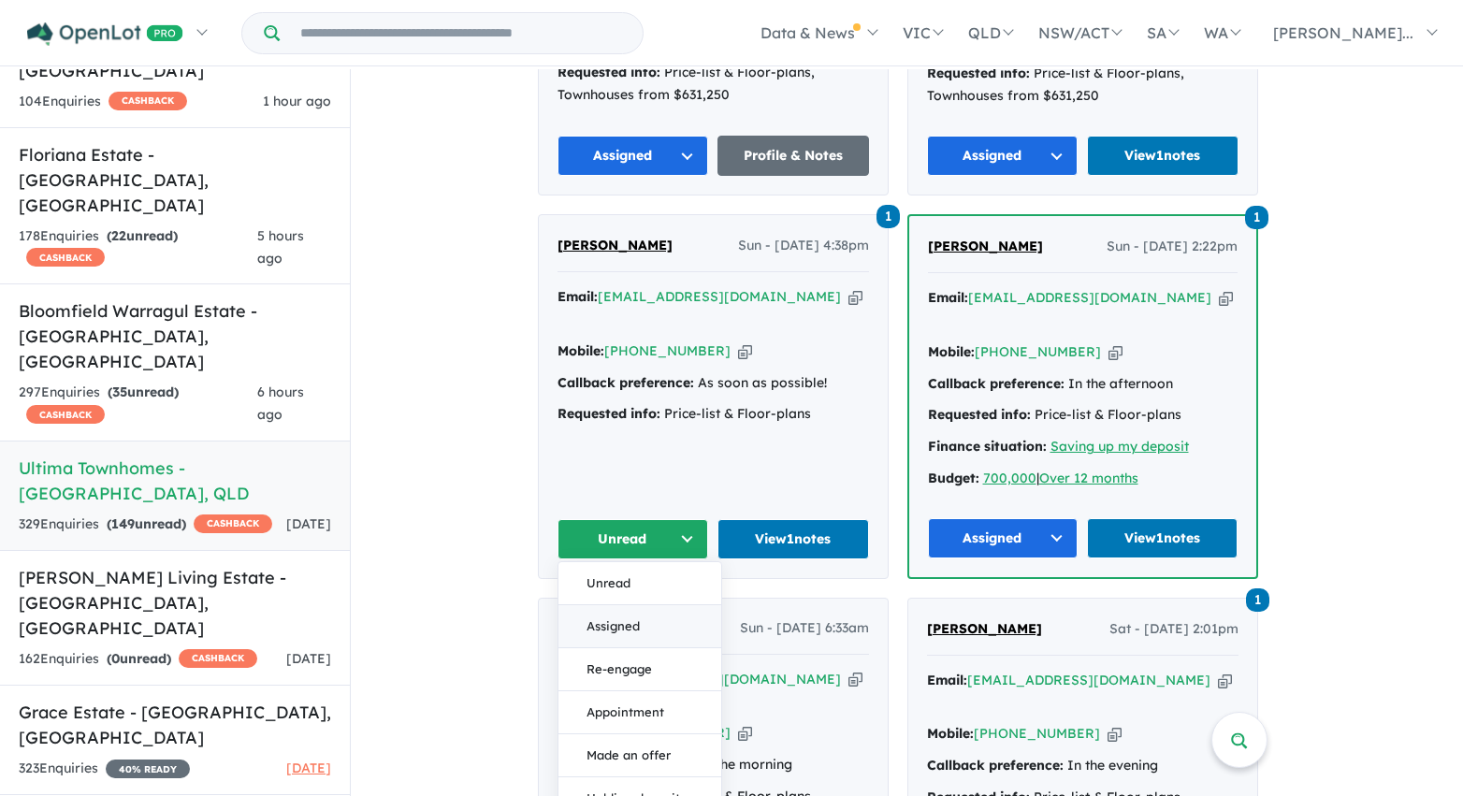
click at [669, 605] on button "Assigned" at bounding box center [639, 626] width 163 height 43
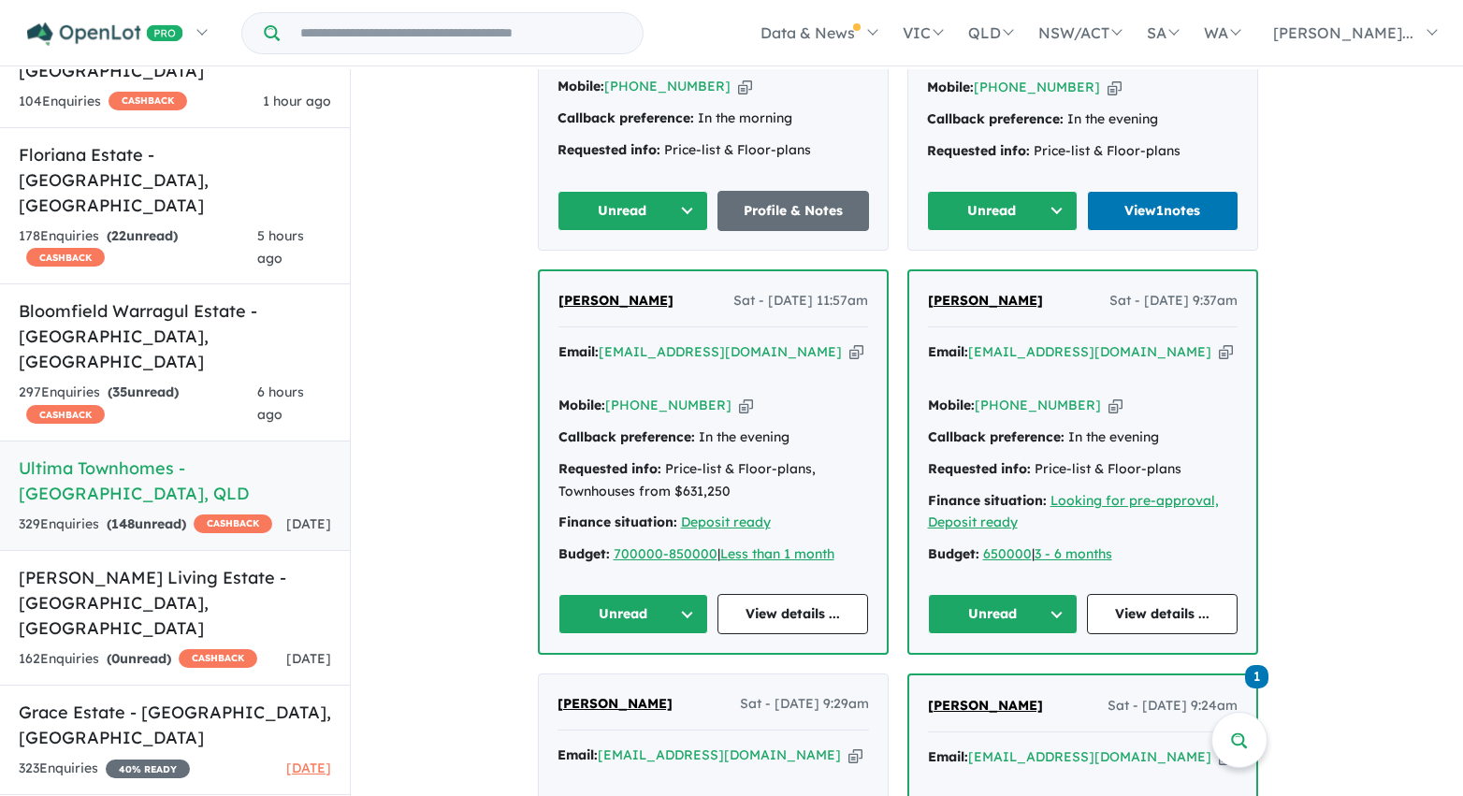
scroll to position [1694, 0]
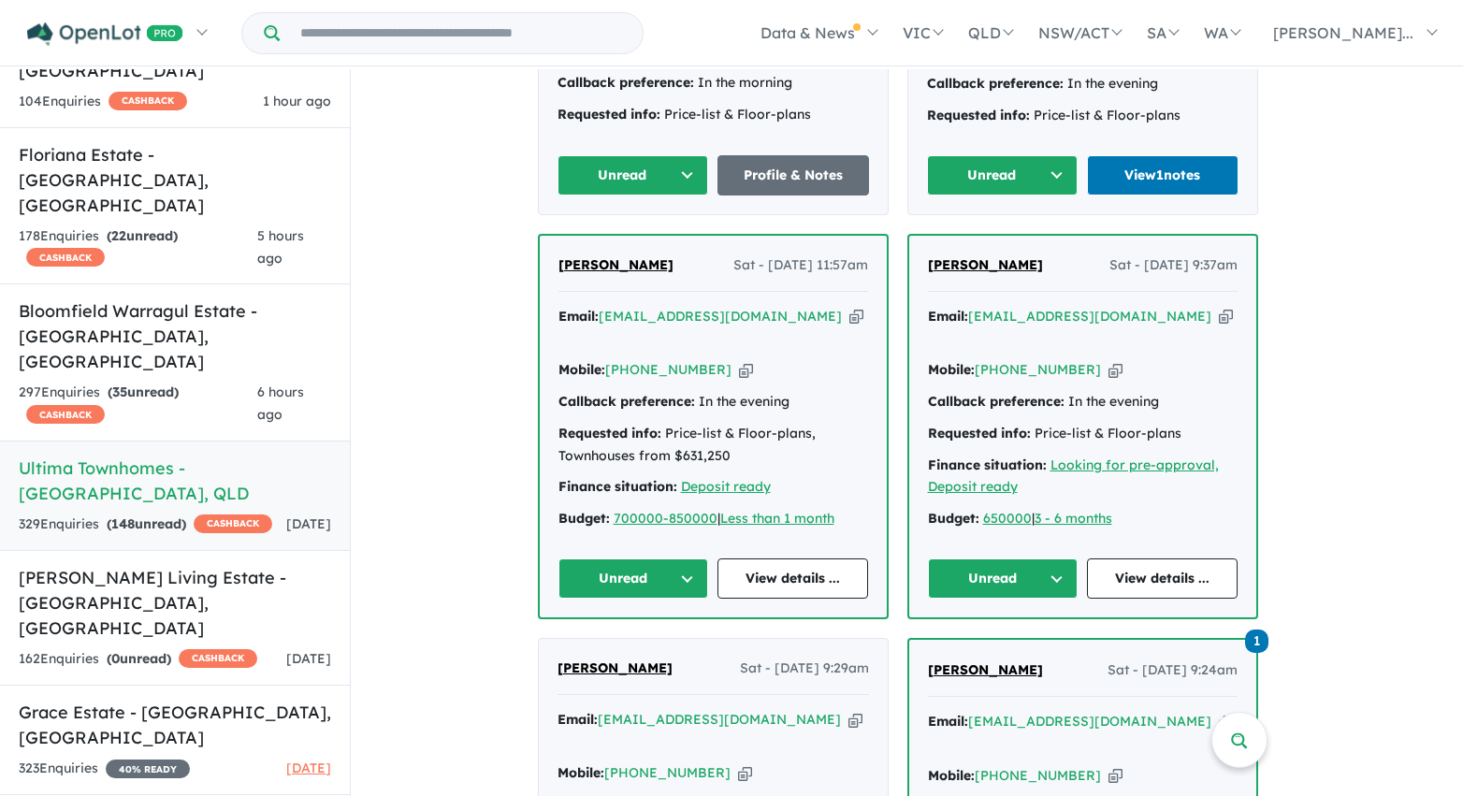
click at [633, 155] on button "Unread" at bounding box center [633, 175] width 152 height 40
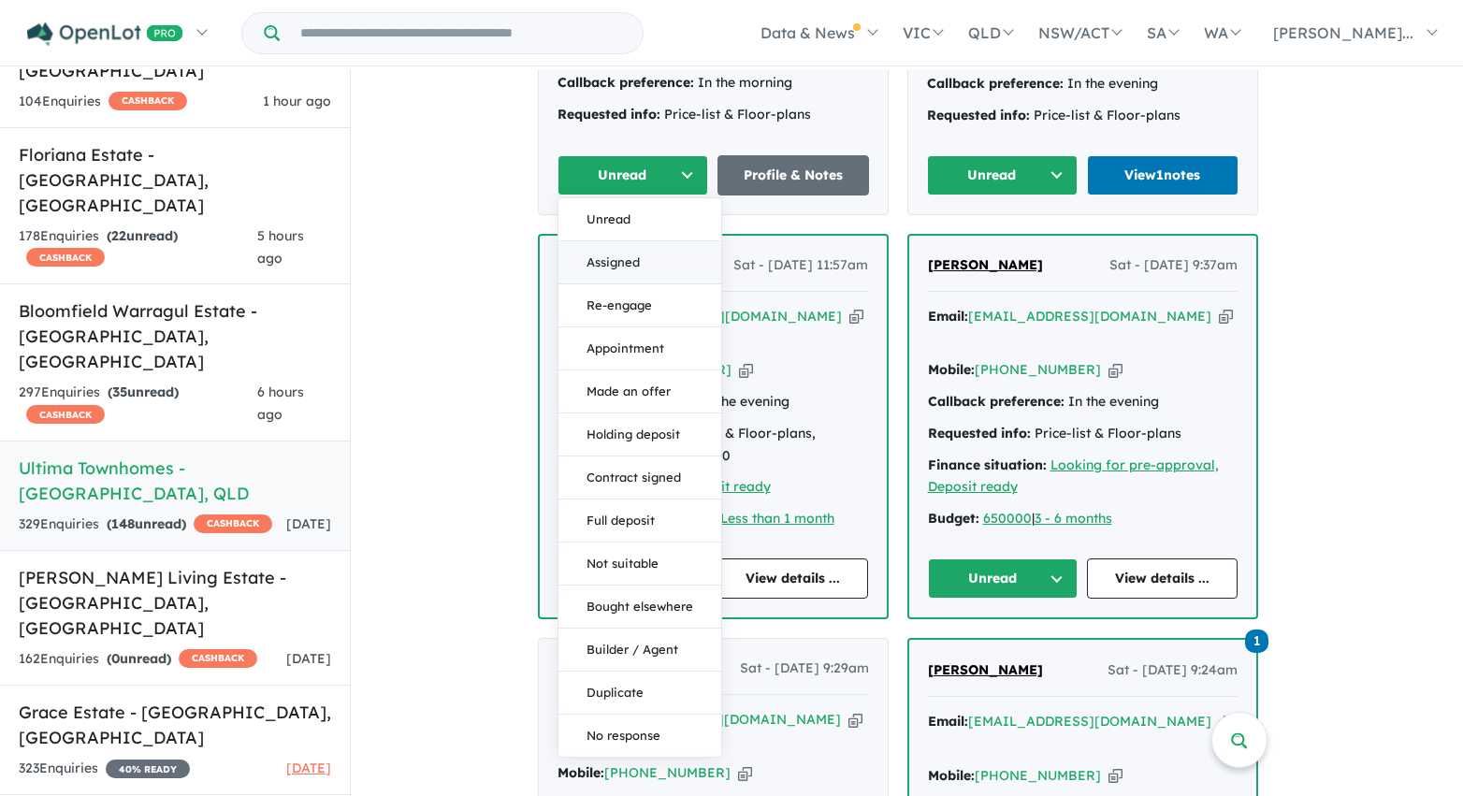
click at [634, 241] on button "Assigned" at bounding box center [639, 262] width 163 height 43
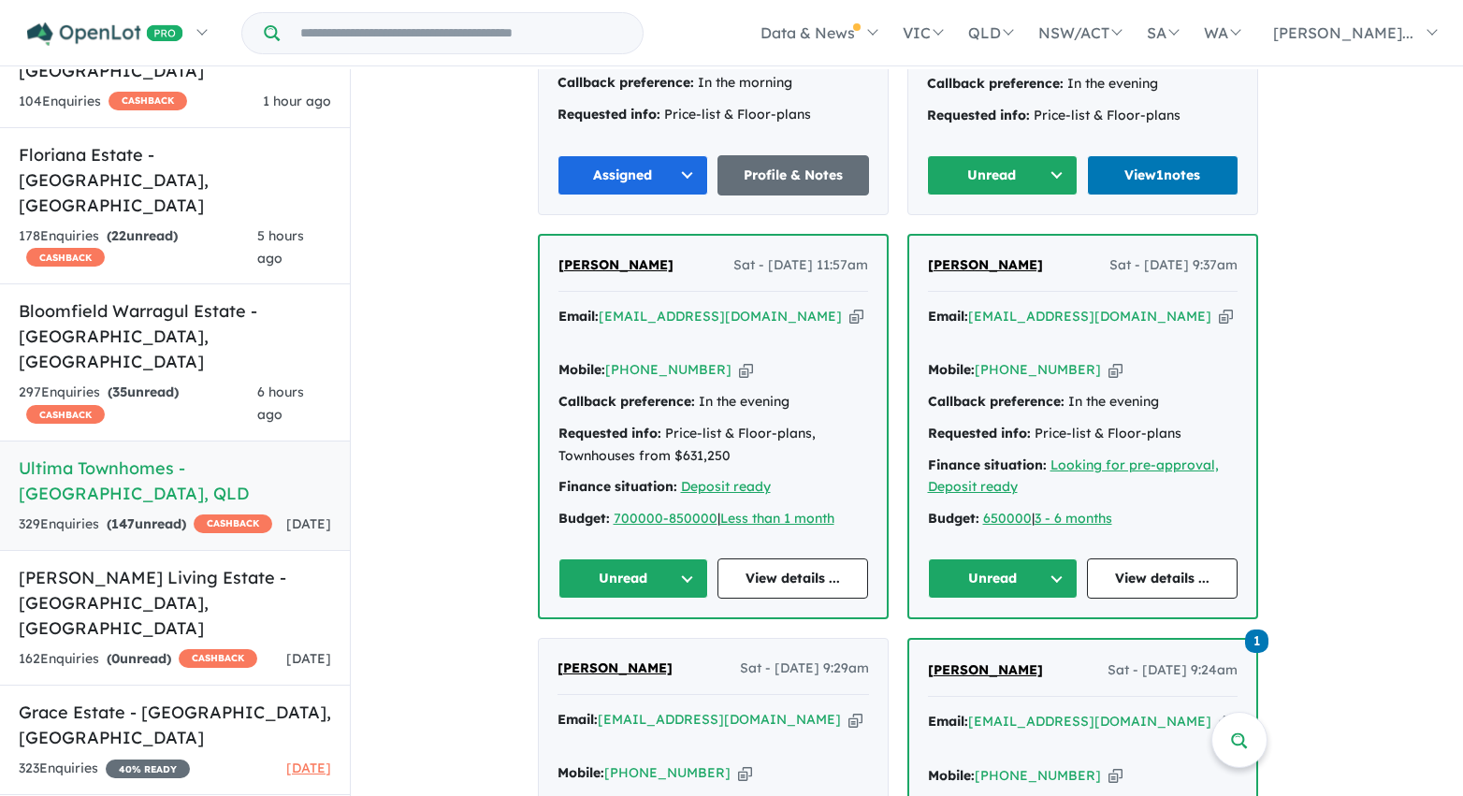
click at [976, 155] on button "Unread" at bounding box center [1003, 175] width 152 height 40
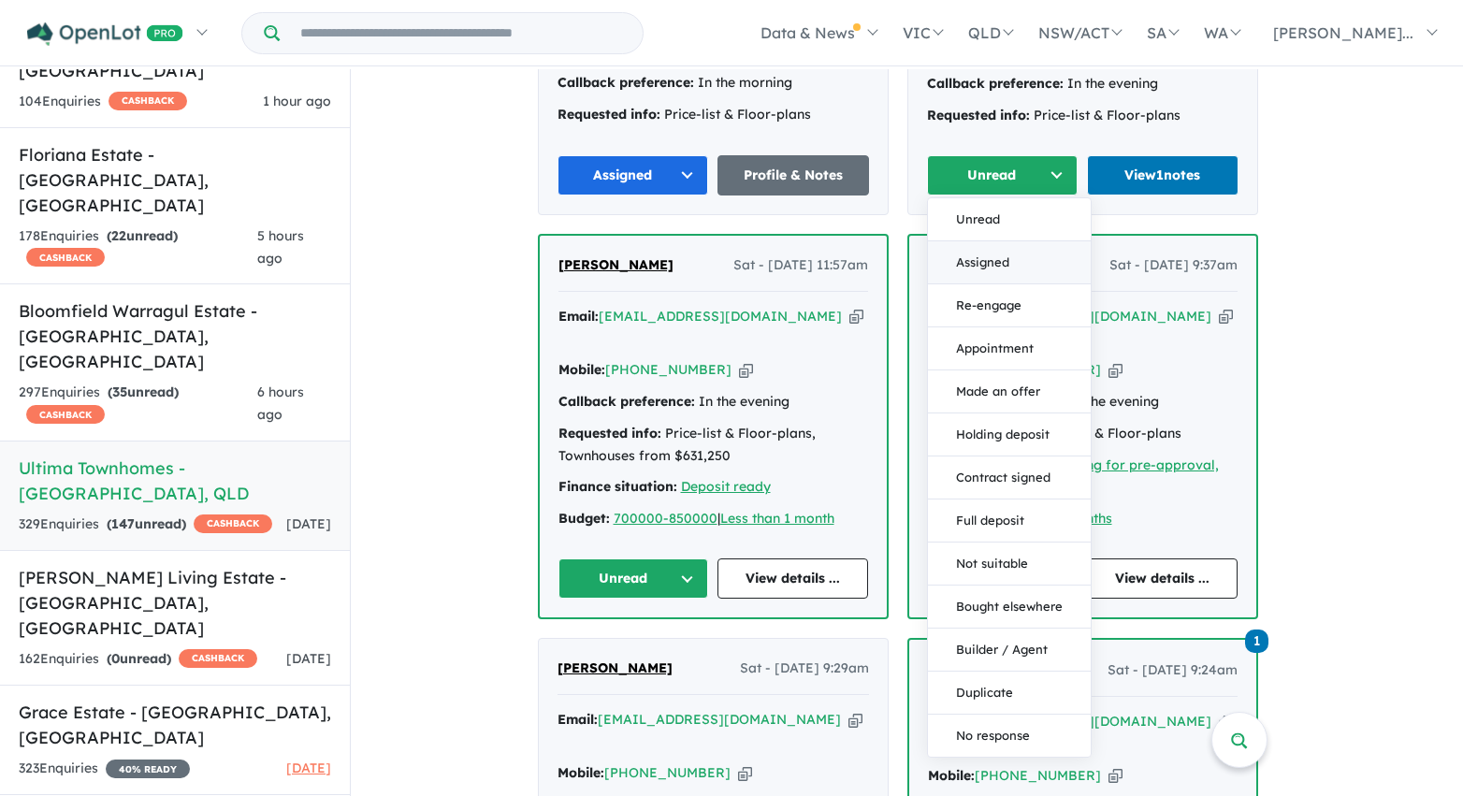
click at [985, 241] on button "Assigned" at bounding box center [1009, 262] width 163 height 43
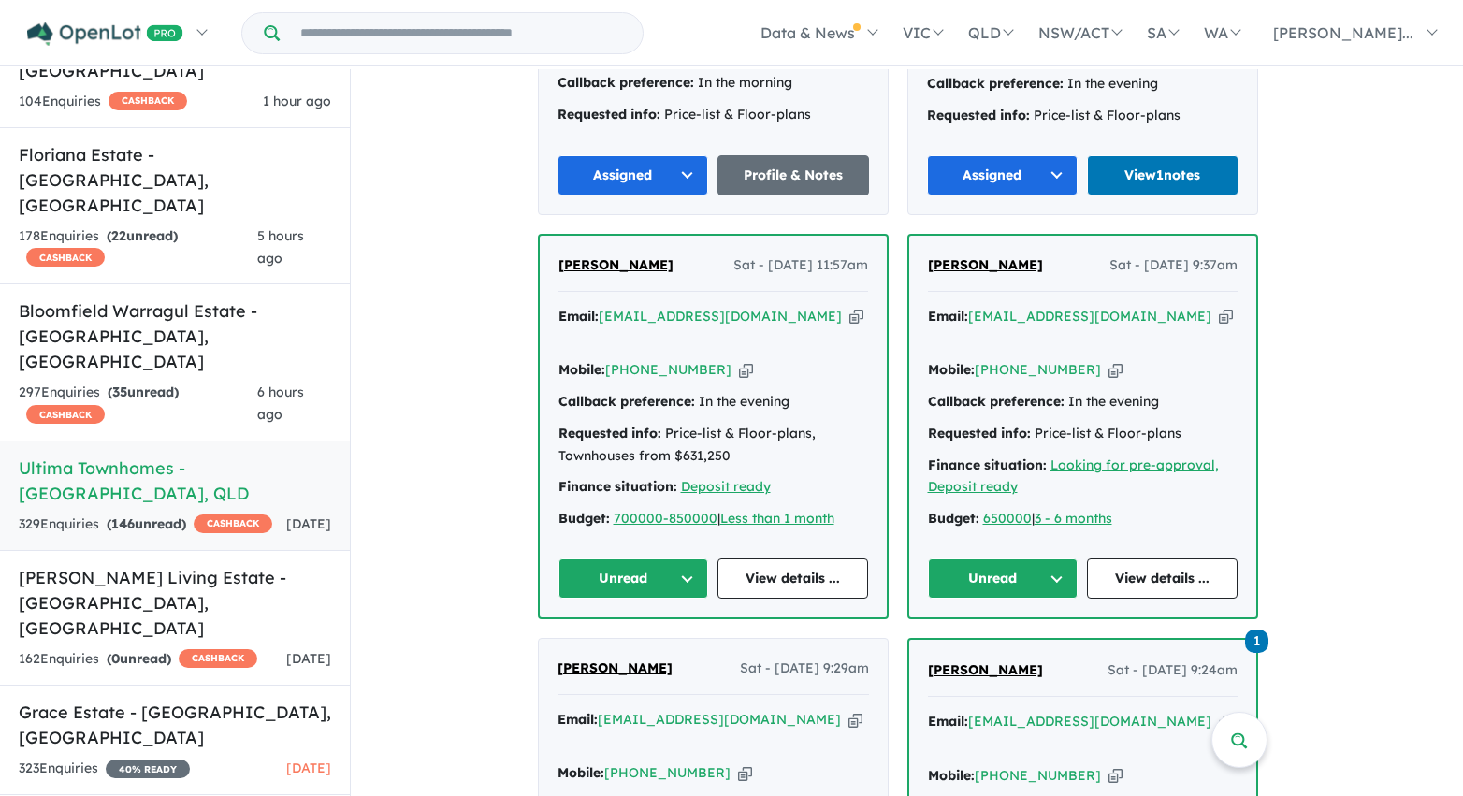
click at [1019, 558] on button "Unread" at bounding box center [1003, 578] width 151 height 40
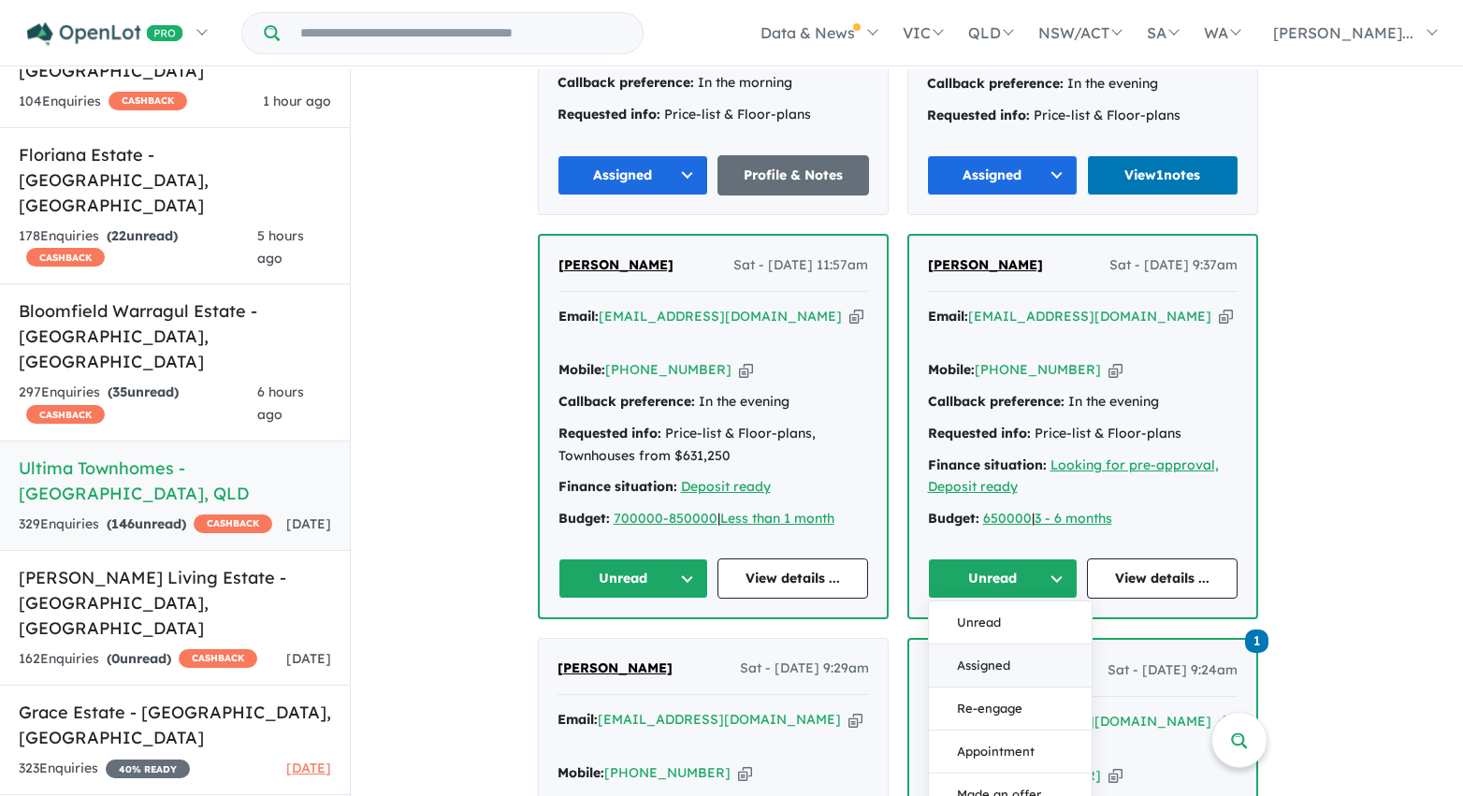
click at [1004, 644] on button "Assigned" at bounding box center [1010, 665] width 163 height 43
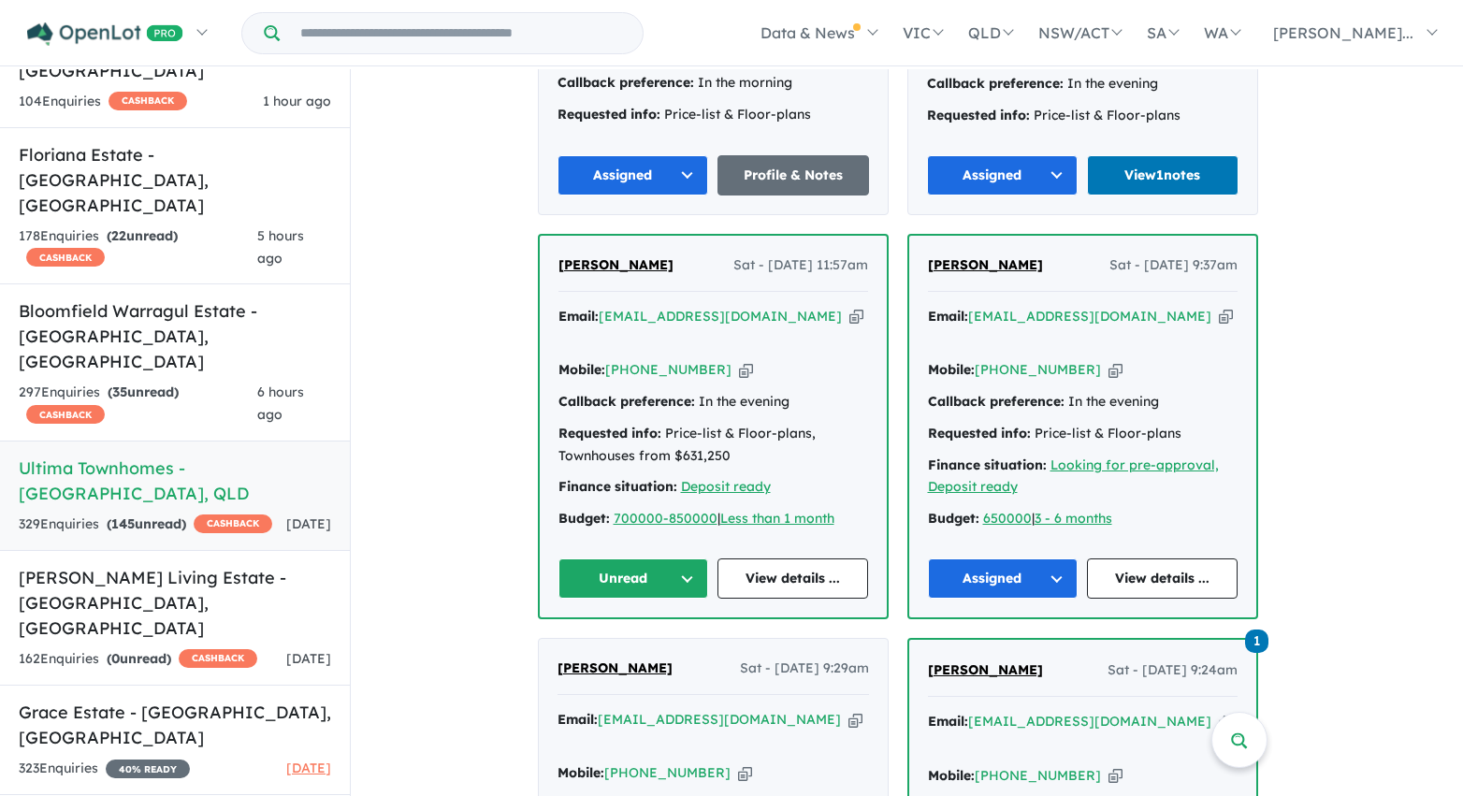
click at [642, 558] on button "Unread" at bounding box center [633, 578] width 151 height 40
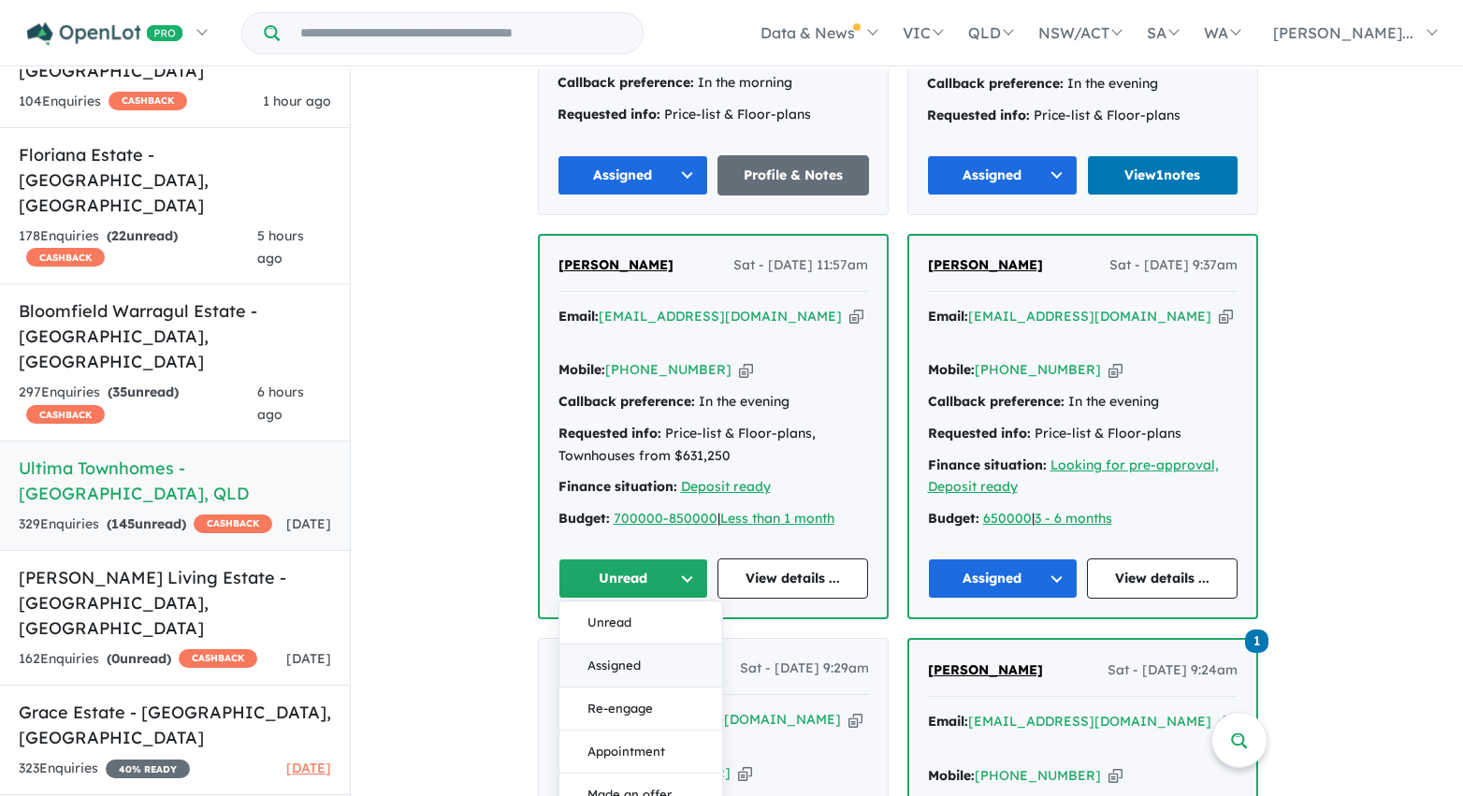
click at [646, 644] on button "Assigned" at bounding box center [640, 665] width 163 height 43
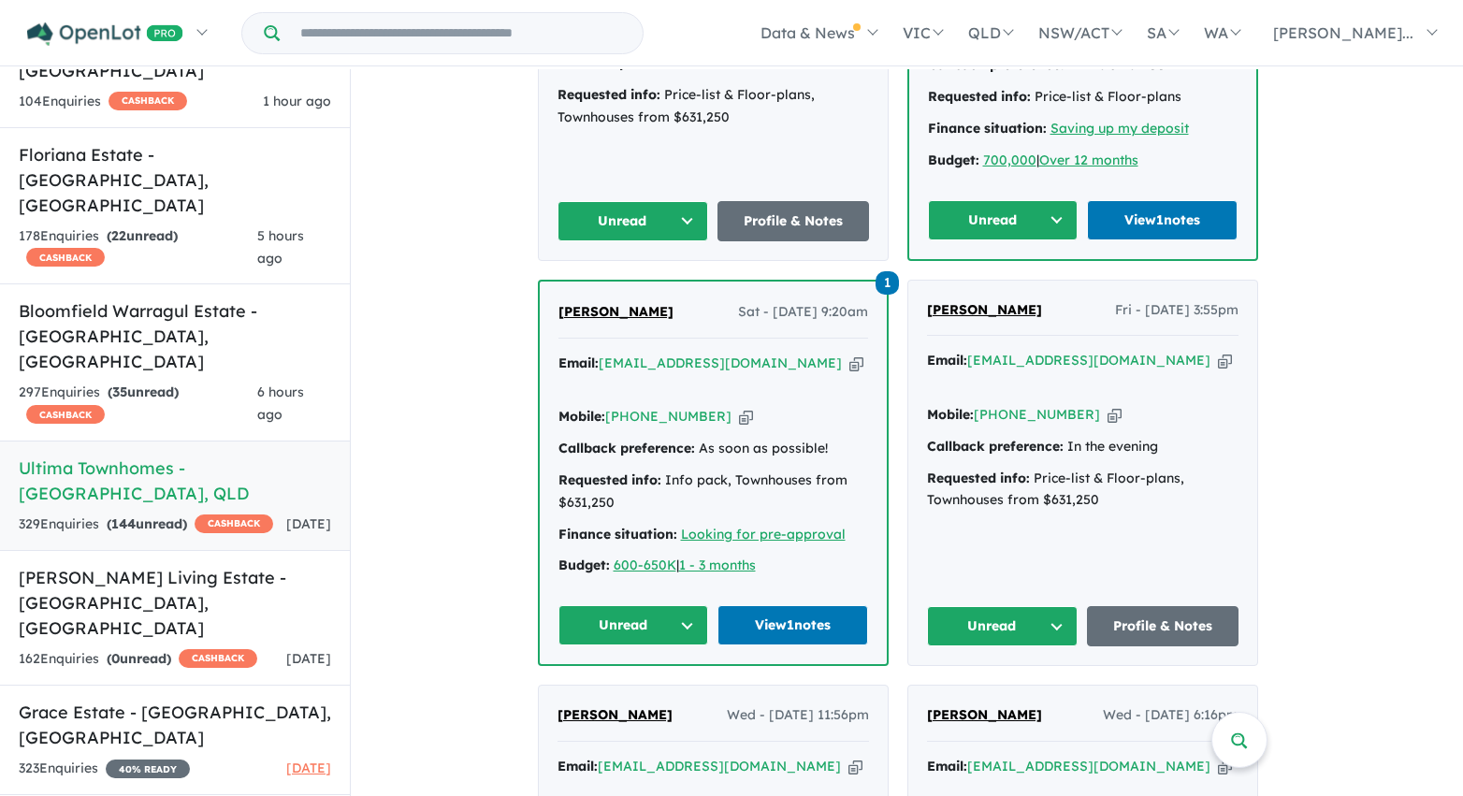
scroll to position [2453, 0]
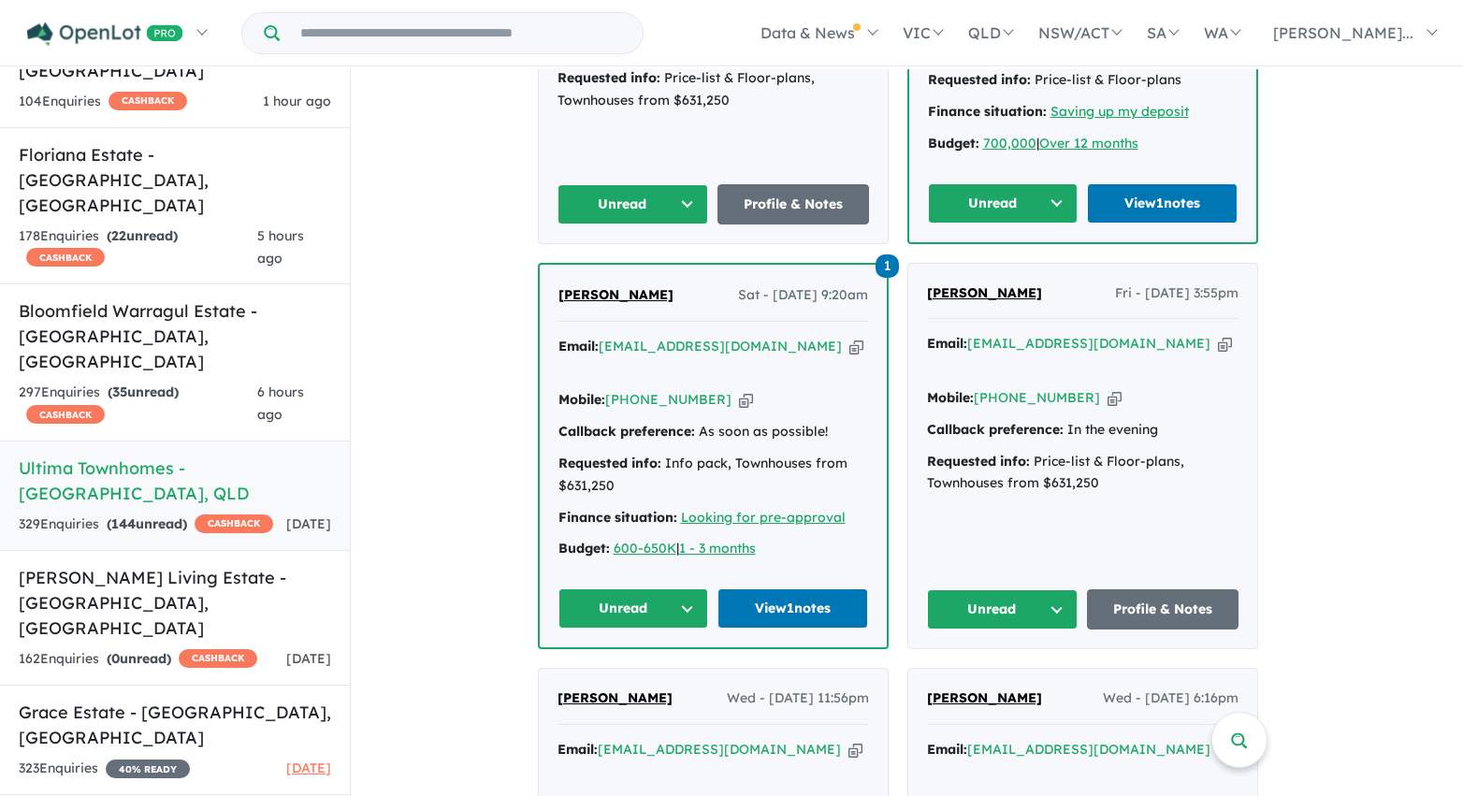
click at [691, 184] on button "Unread" at bounding box center [633, 204] width 152 height 40
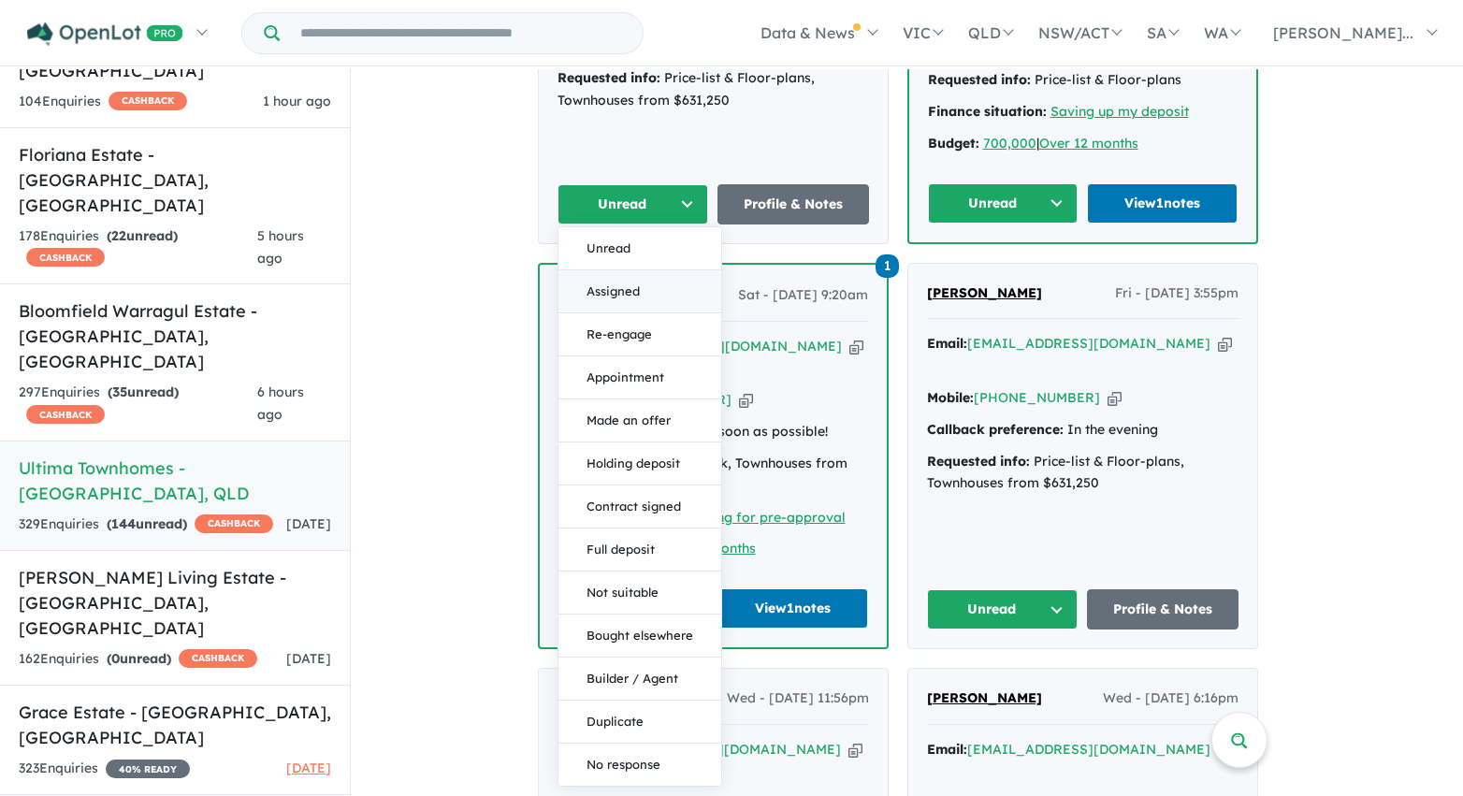
click at [669, 270] on button "Assigned" at bounding box center [639, 291] width 163 height 43
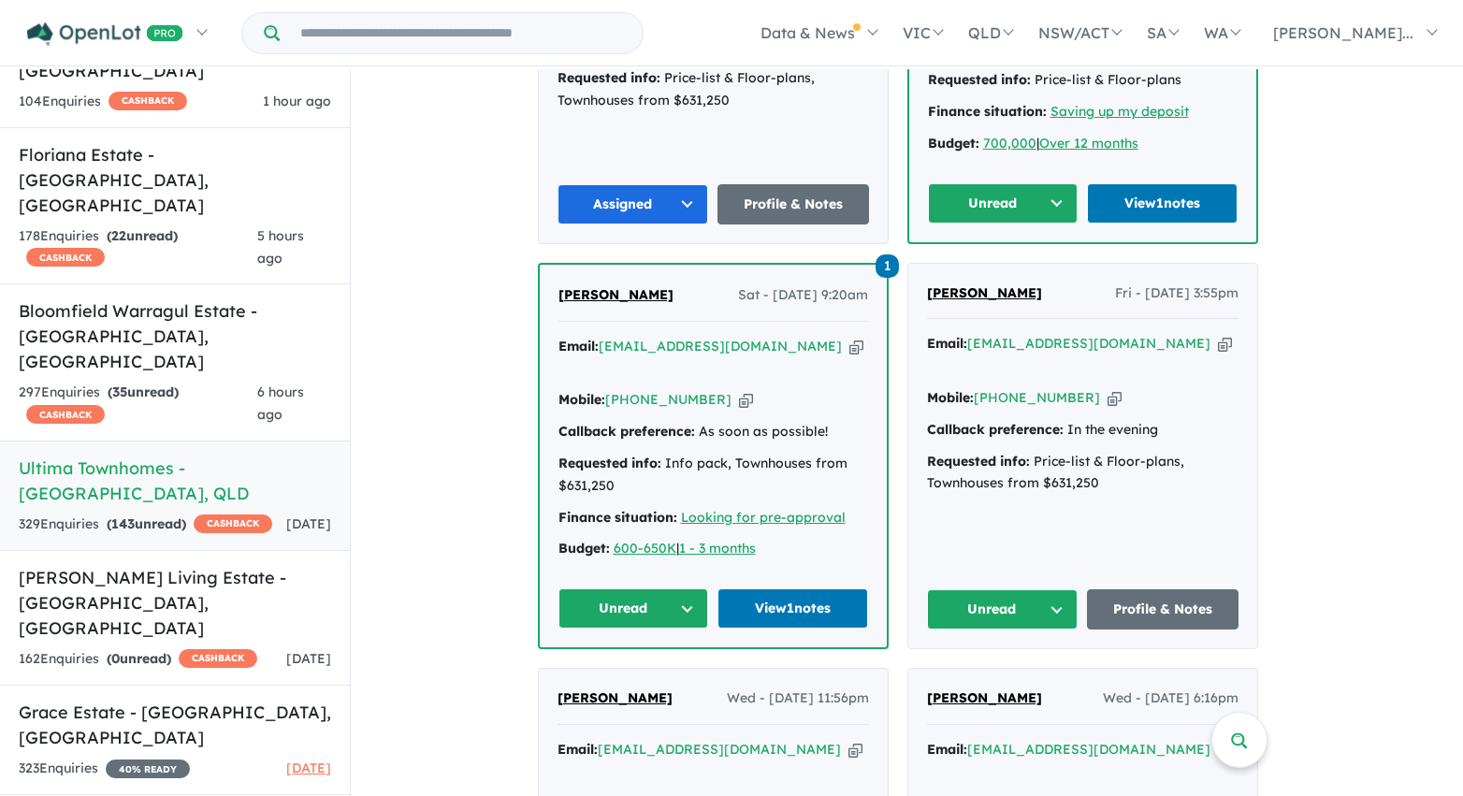
click at [970, 183] on button "Unread" at bounding box center [1003, 203] width 151 height 40
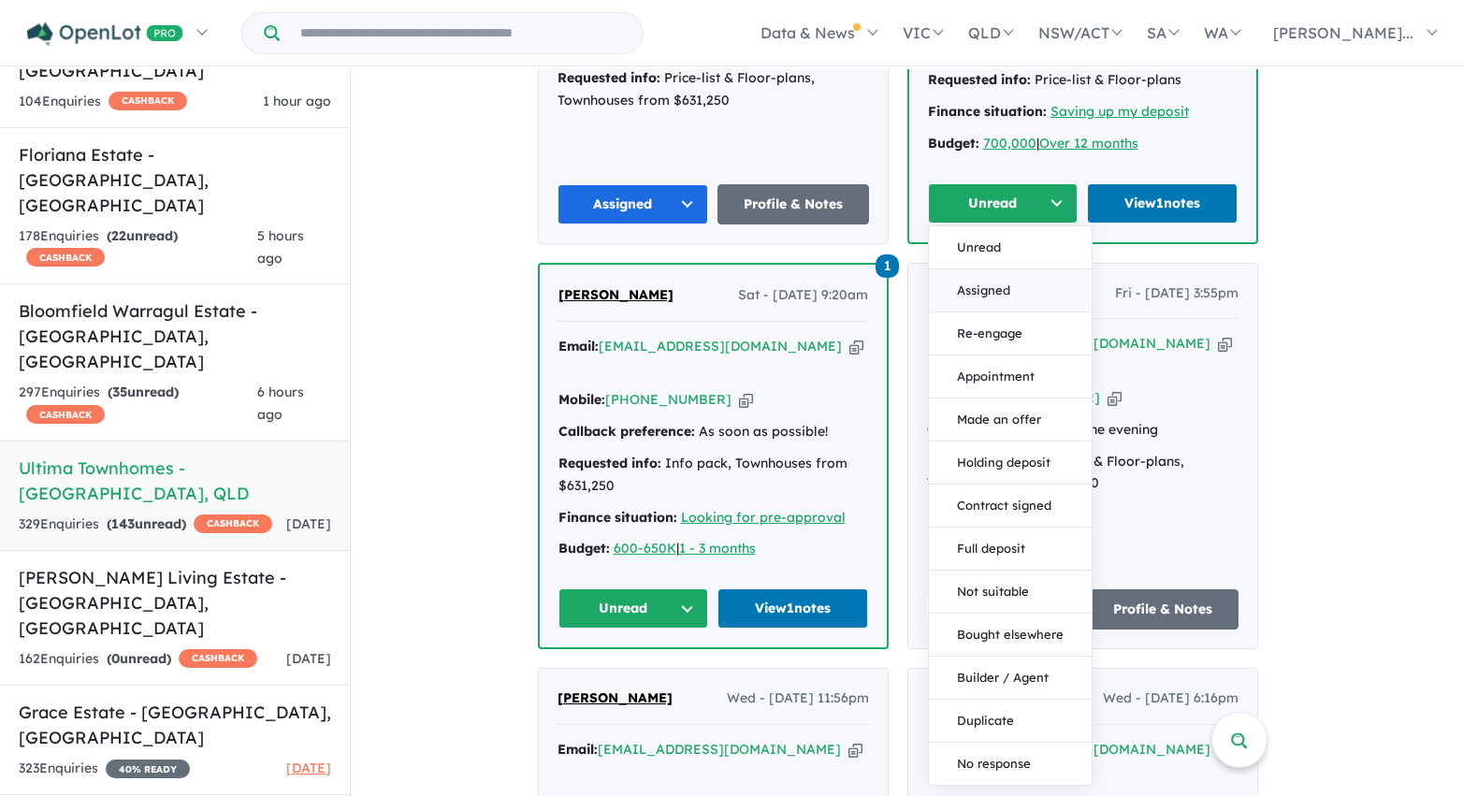
click at [972, 269] on button "Assigned" at bounding box center [1010, 290] width 163 height 43
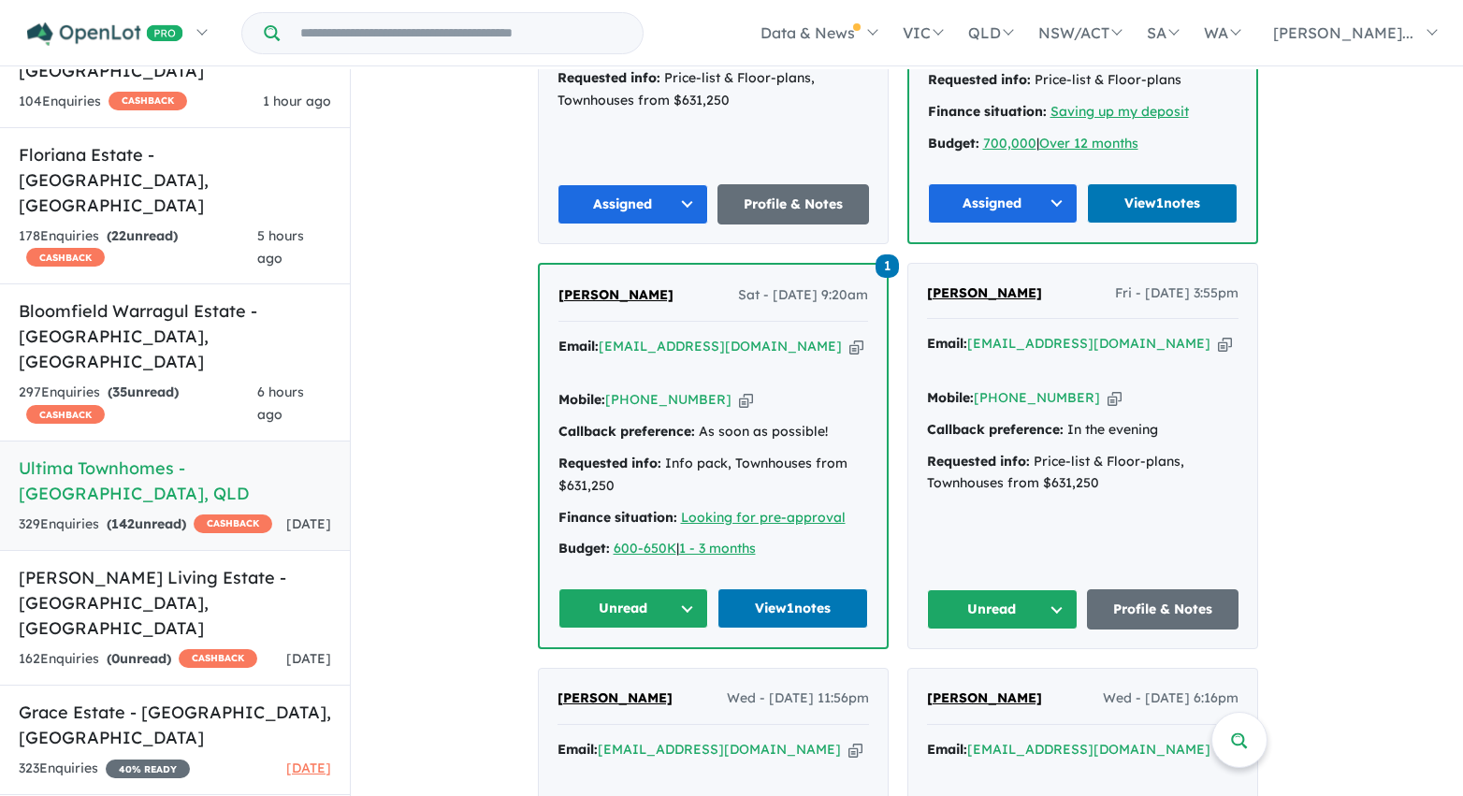
click at [1011, 589] on button "Unread" at bounding box center [1003, 609] width 152 height 40
click at [990, 675] on button "Assigned" at bounding box center [1009, 696] width 163 height 43
click at [678, 588] on button "Unread" at bounding box center [633, 608] width 151 height 40
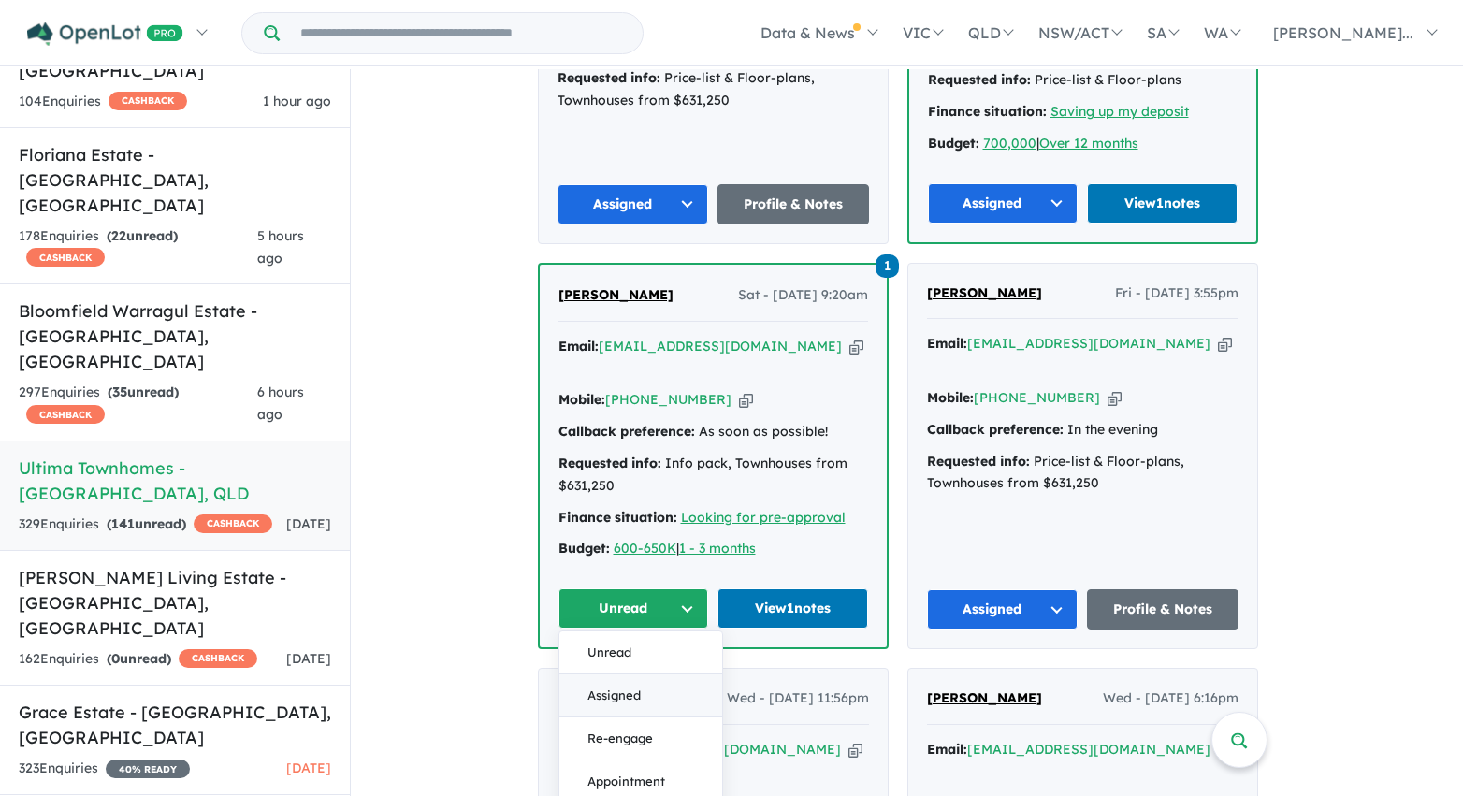
click at [659, 674] on button "Assigned" at bounding box center [640, 695] width 163 height 43
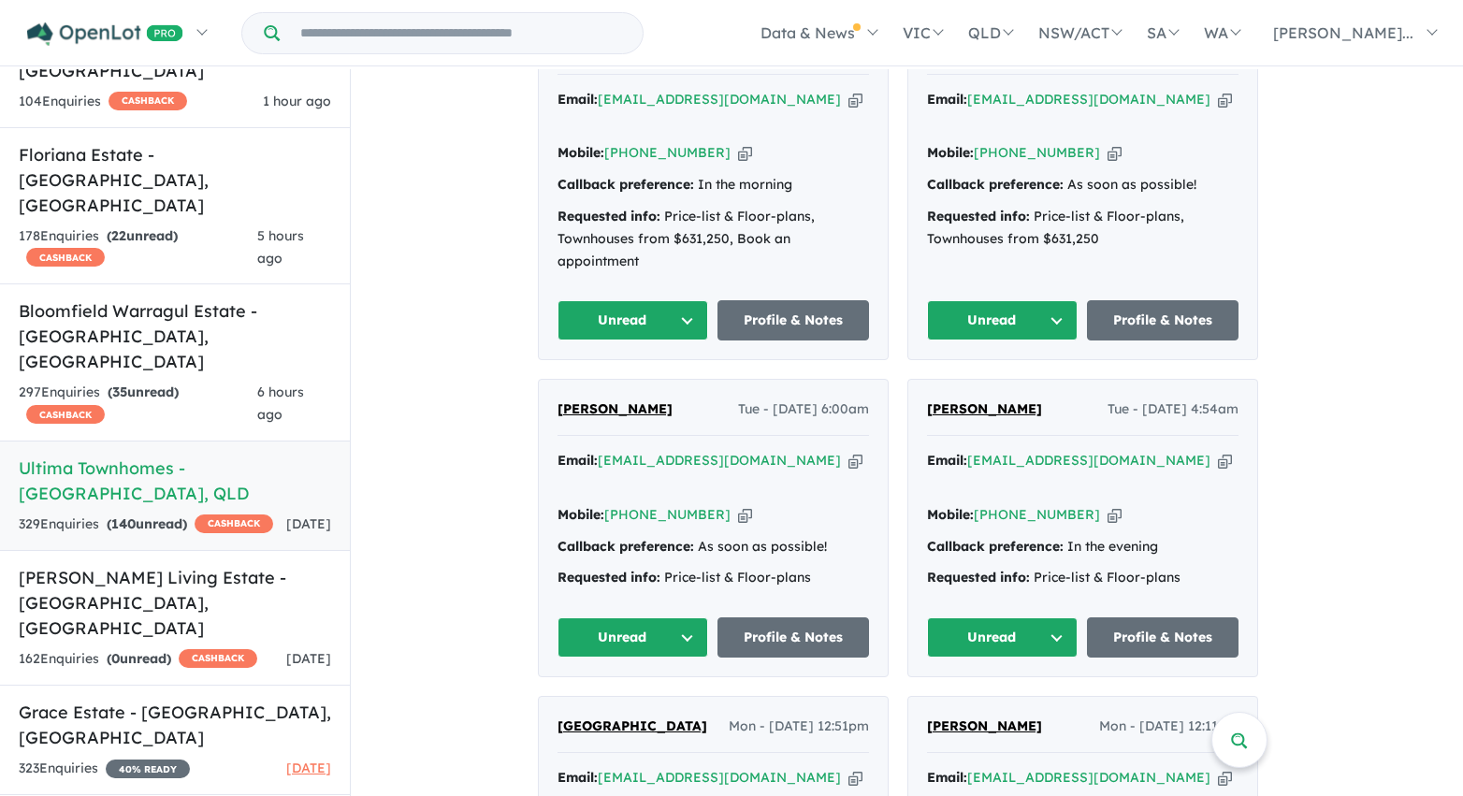
scroll to position [3105, 0]
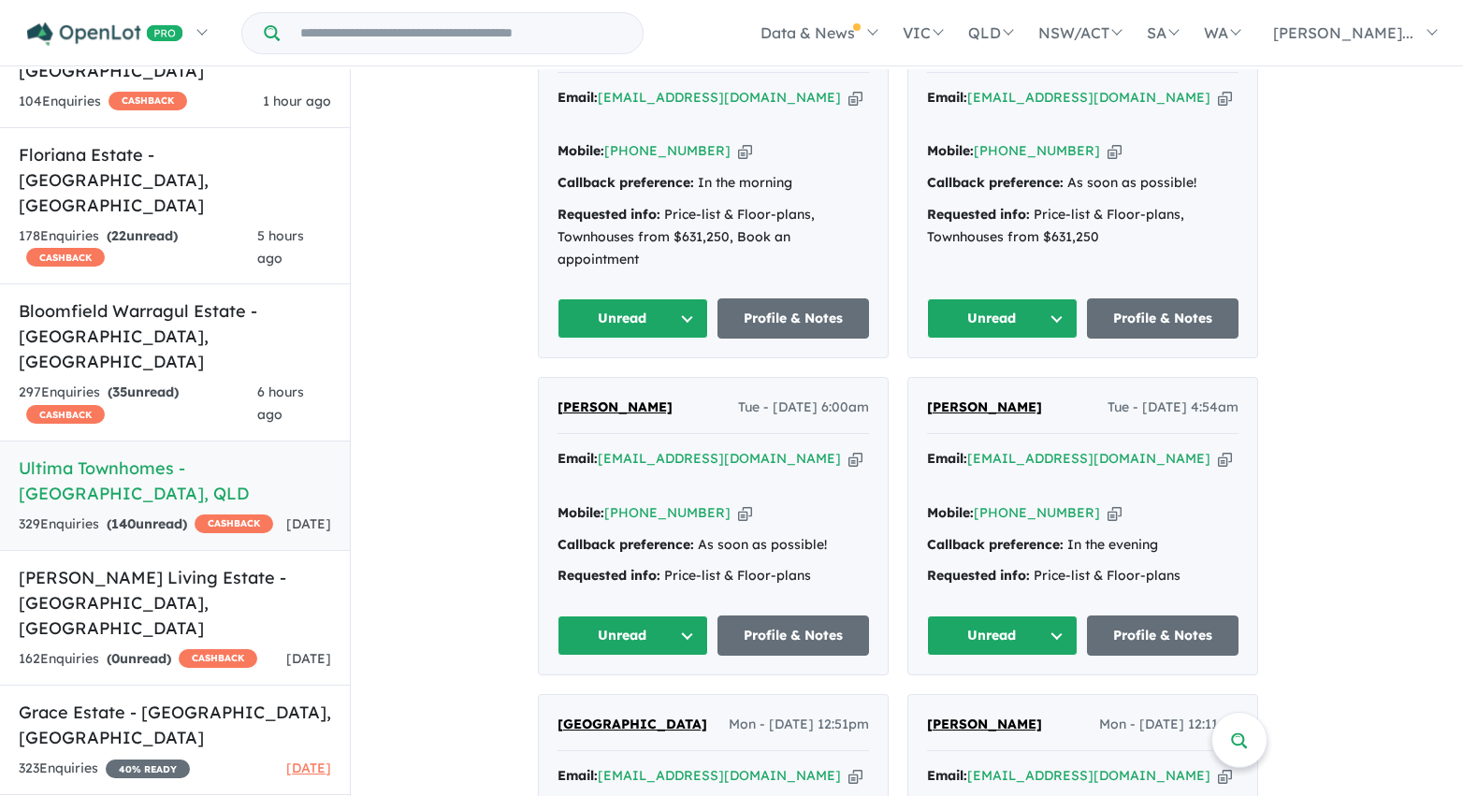
click at [694, 298] on button "Unread" at bounding box center [633, 318] width 152 height 40
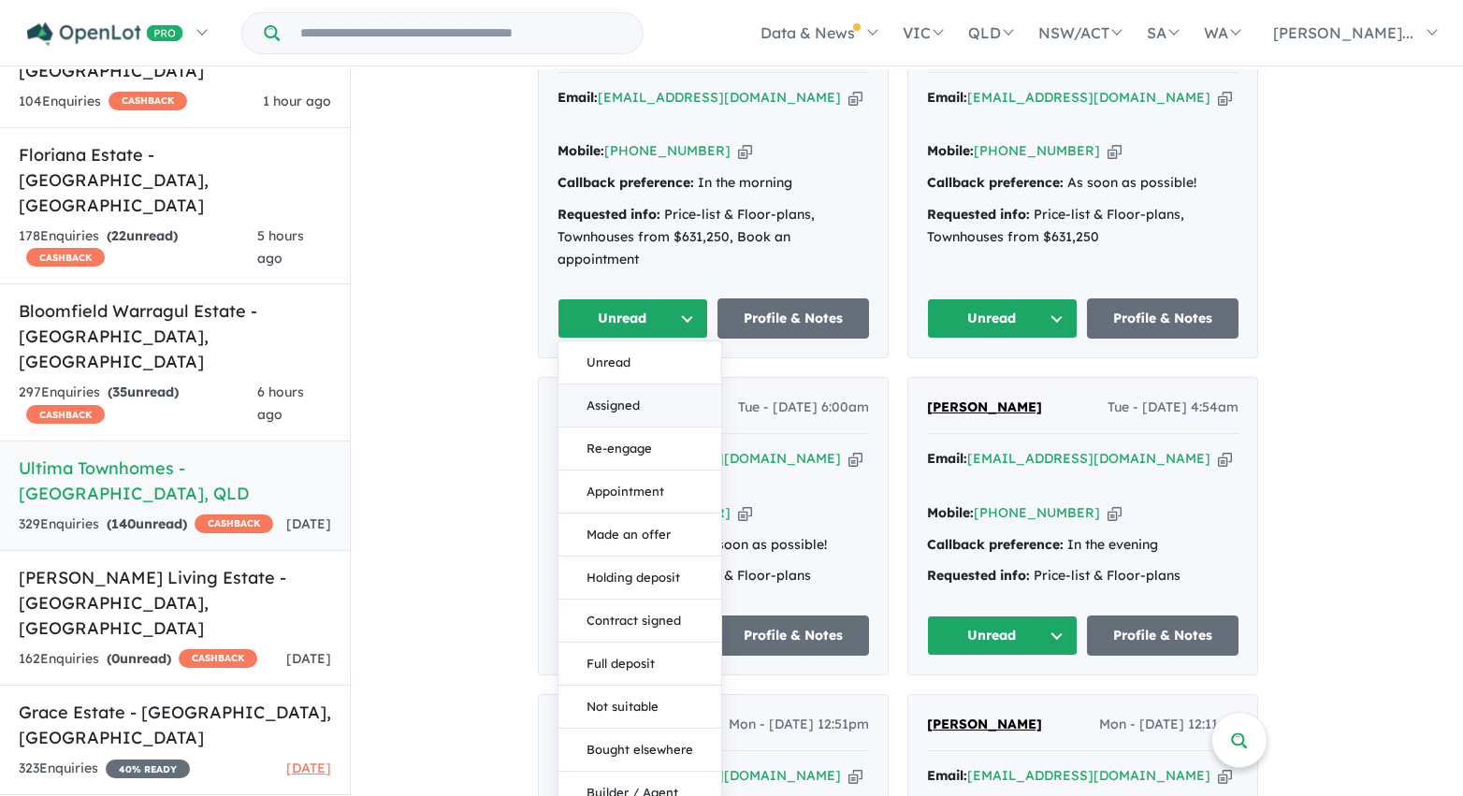
click at [676, 384] on button "Assigned" at bounding box center [639, 405] width 163 height 43
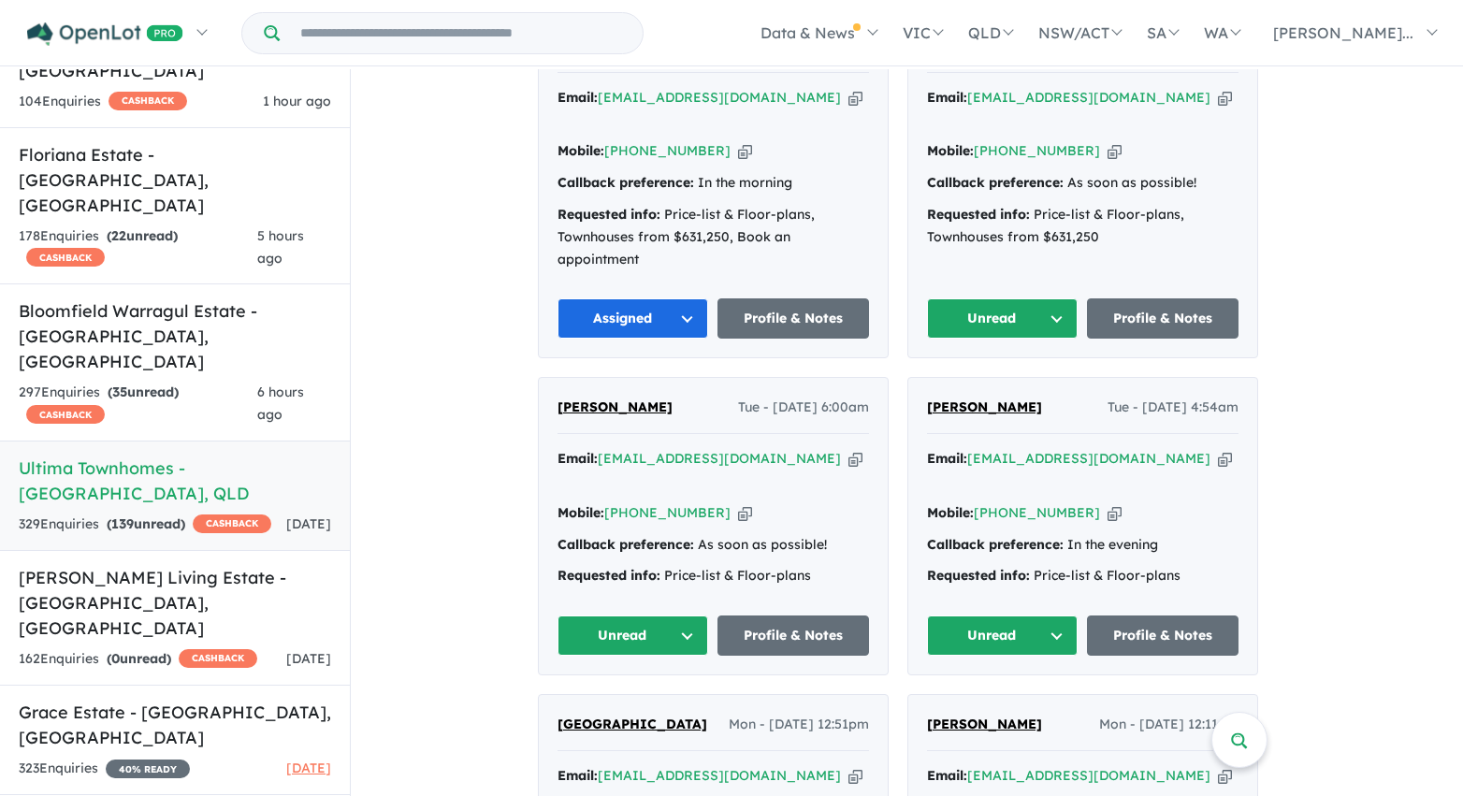
click at [1029, 298] on button "Unread" at bounding box center [1003, 318] width 152 height 40
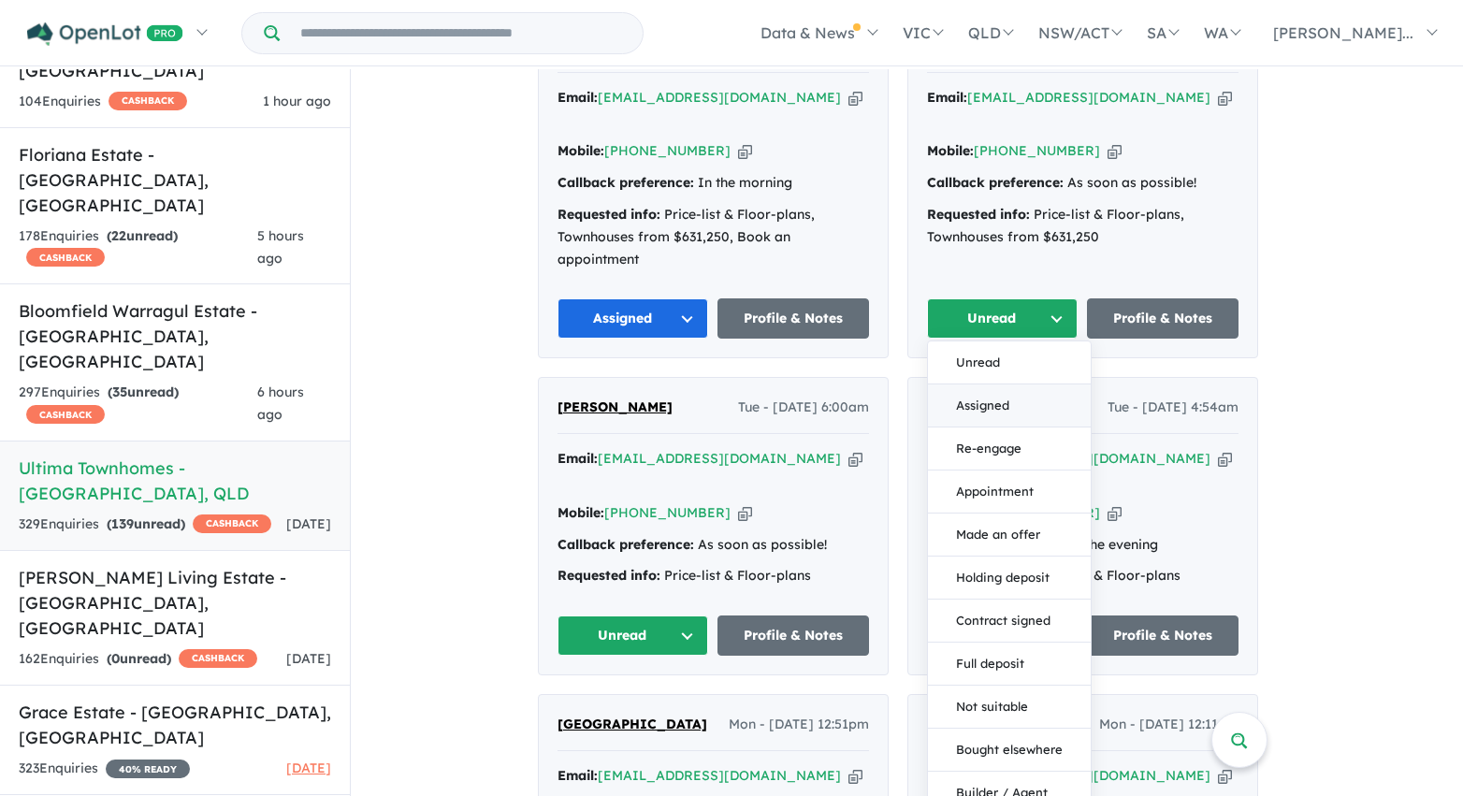
click at [1015, 384] on button "Assigned" at bounding box center [1009, 405] width 163 height 43
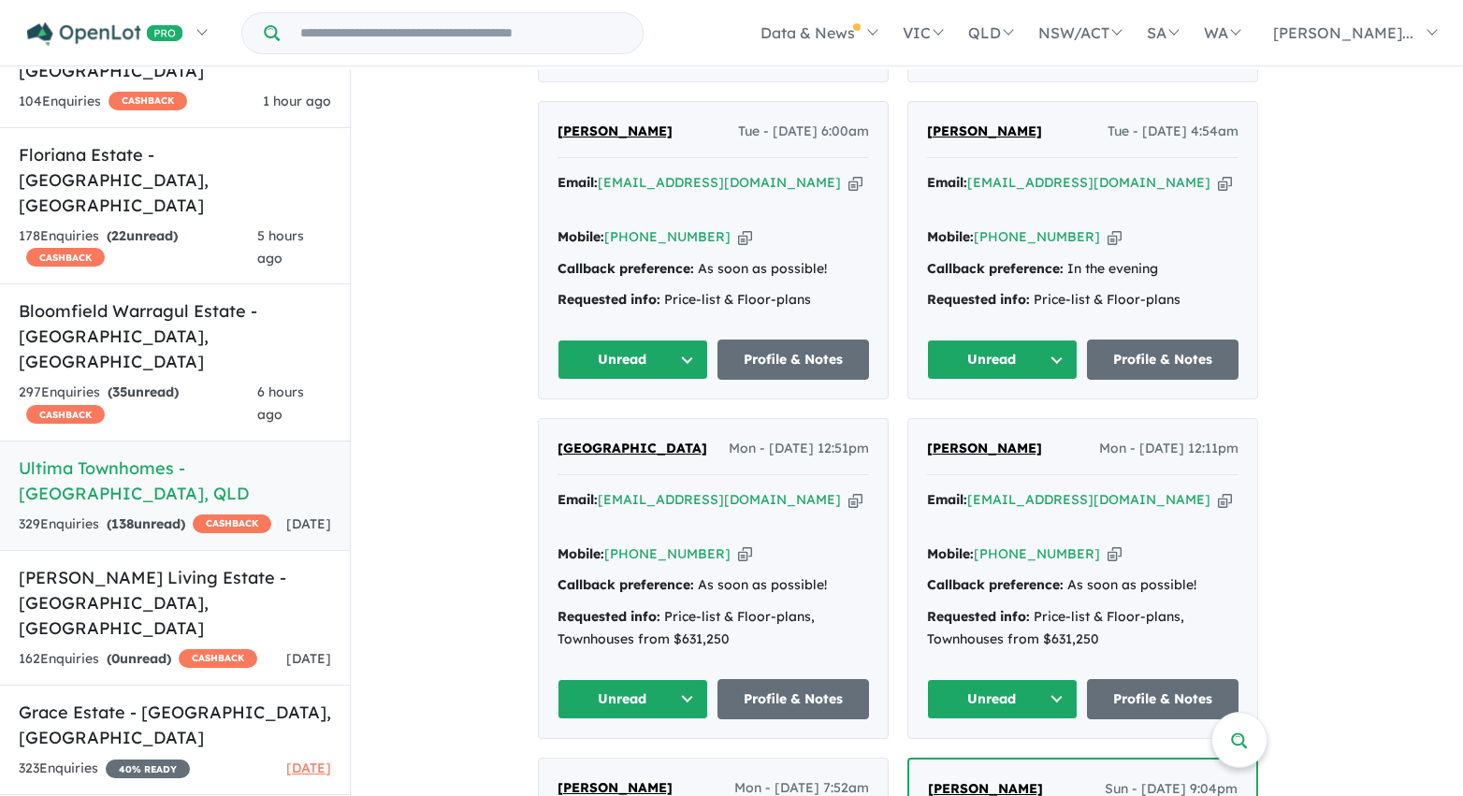
scroll to position [3533, 0]
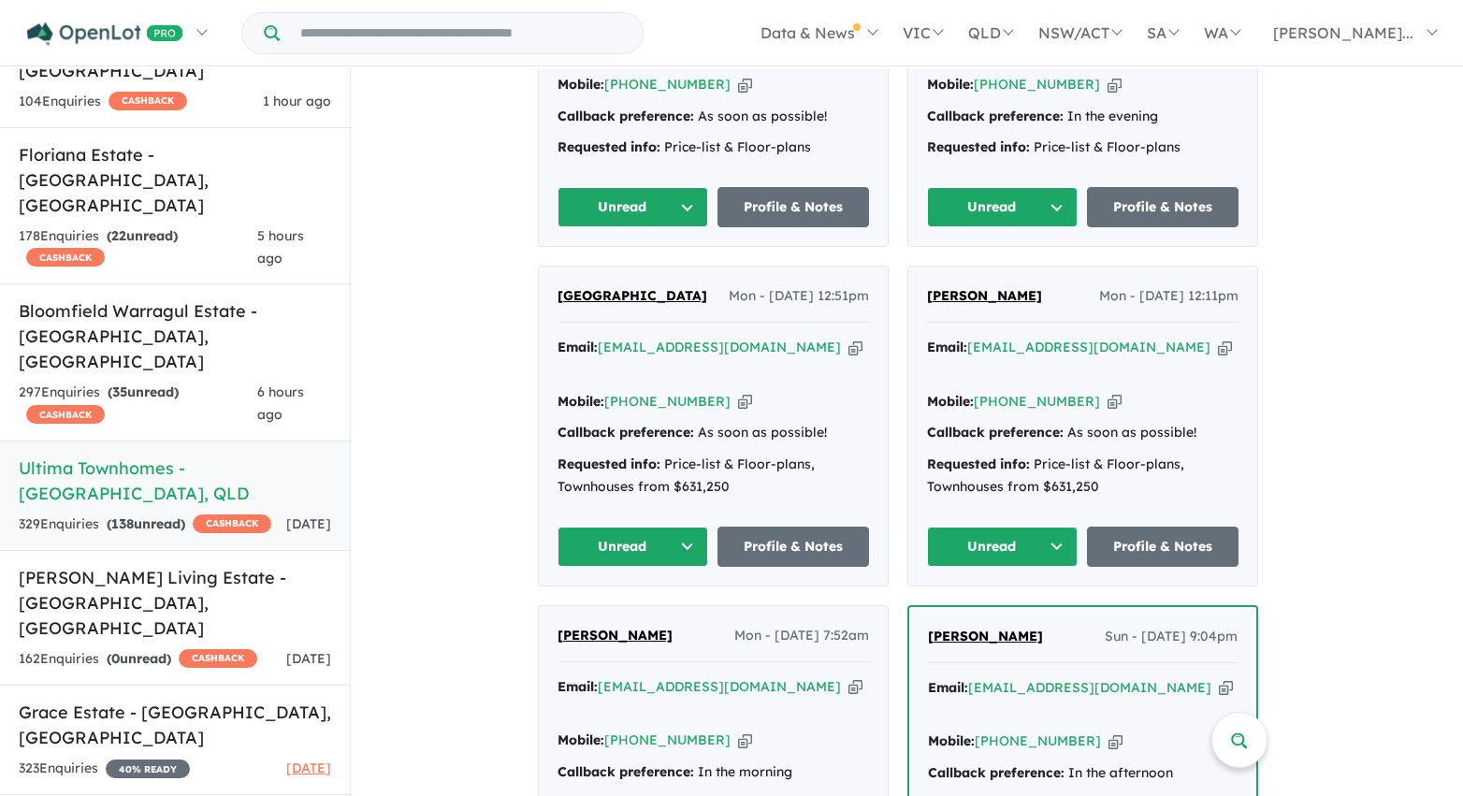
click at [1021, 187] on button "Unread" at bounding box center [1003, 207] width 152 height 40
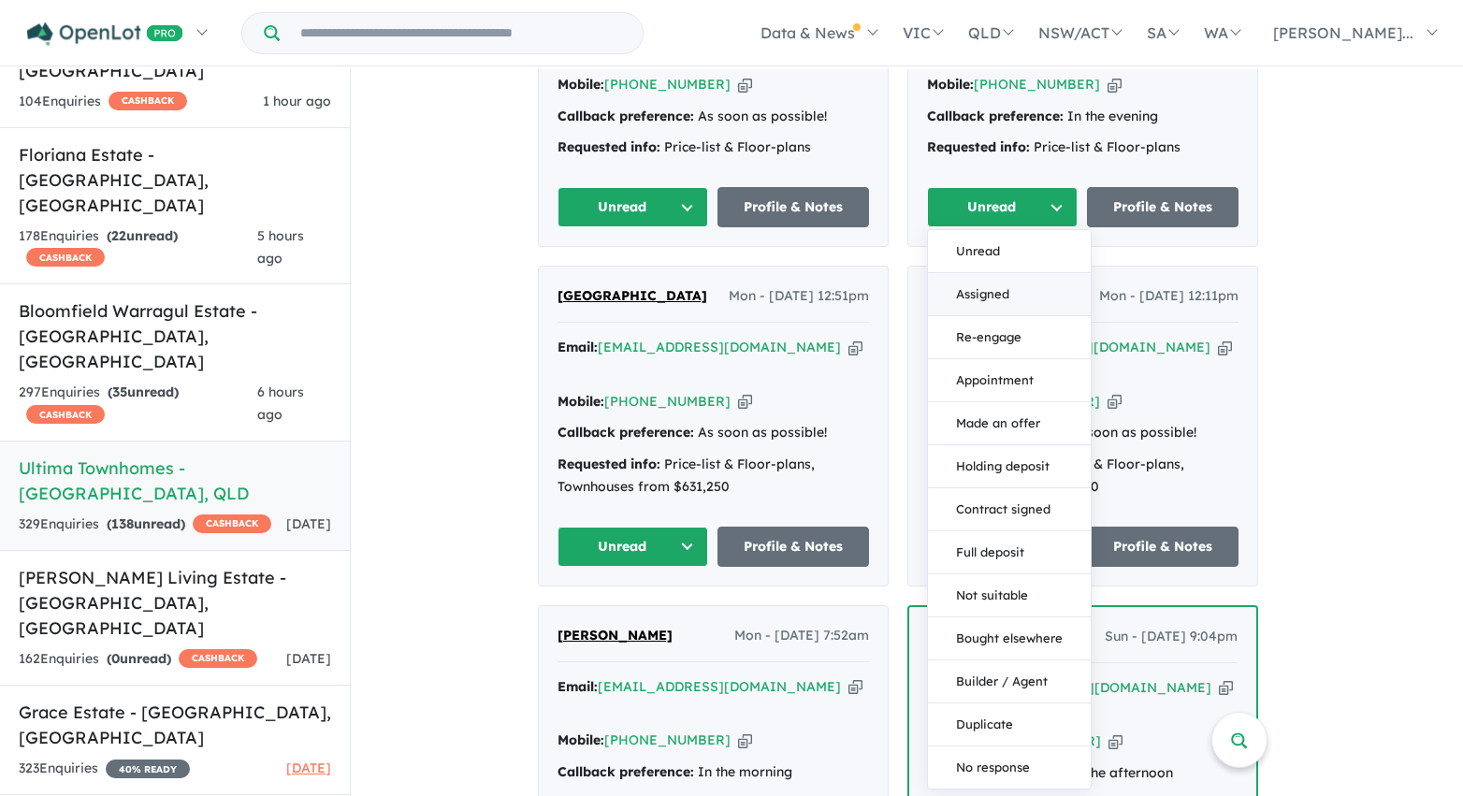
click at [1007, 273] on button "Assigned" at bounding box center [1009, 294] width 163 height 43
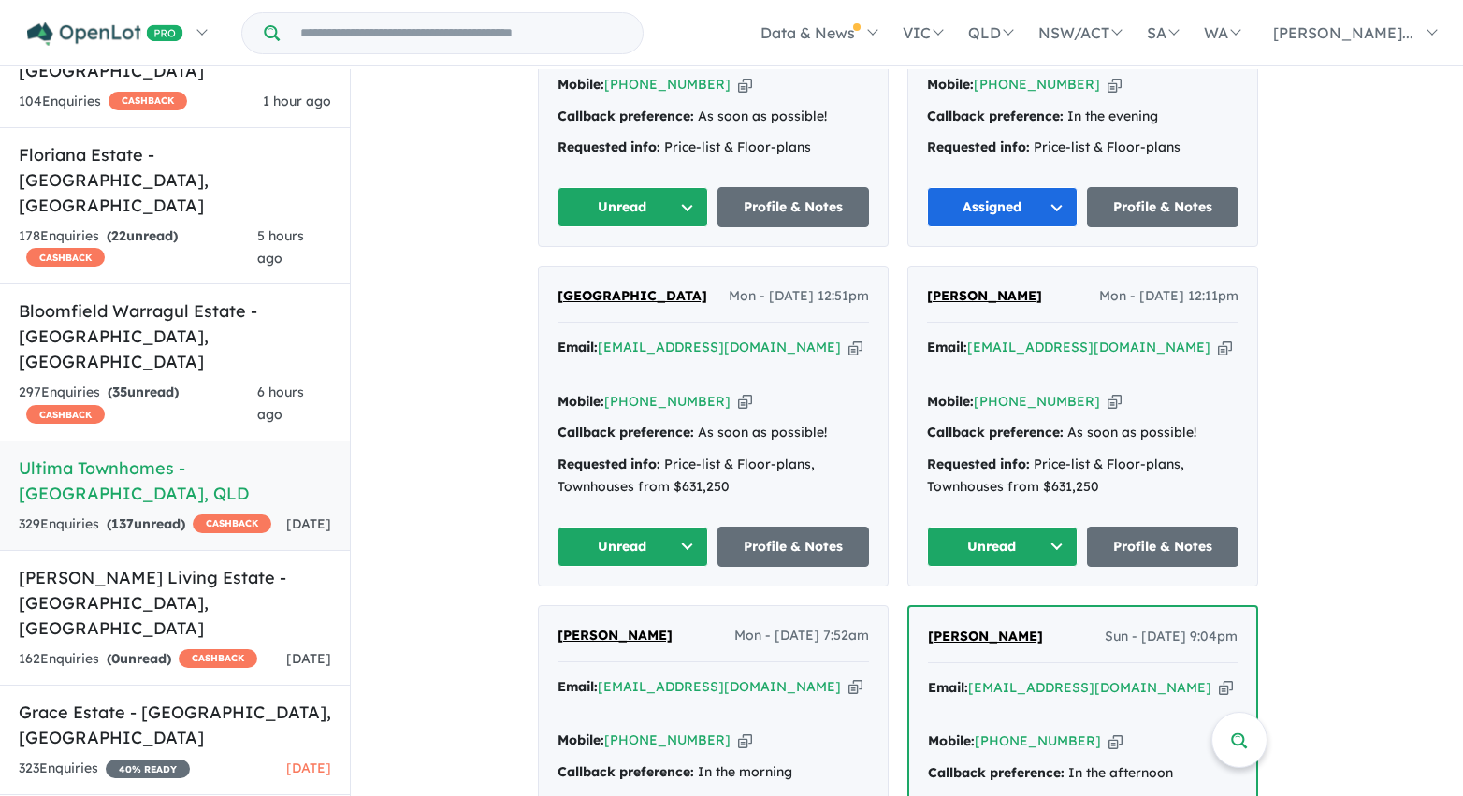
click at [675, 187] on button "Unread" at bounding box center [633, 207] width 152 height 40
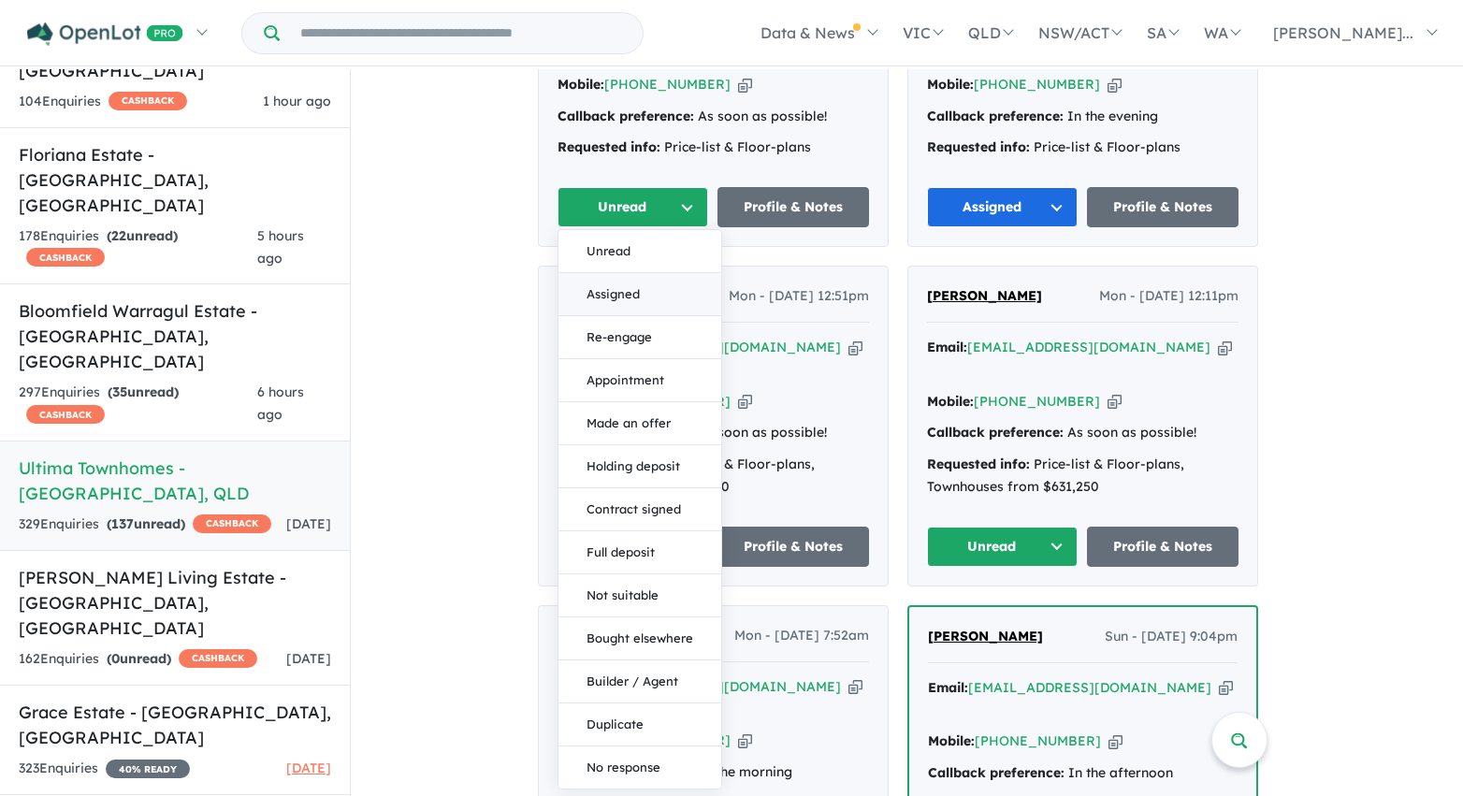
click at [642, 273] on button "Assigned" at bounding box center [639, 294] width 163 height 43
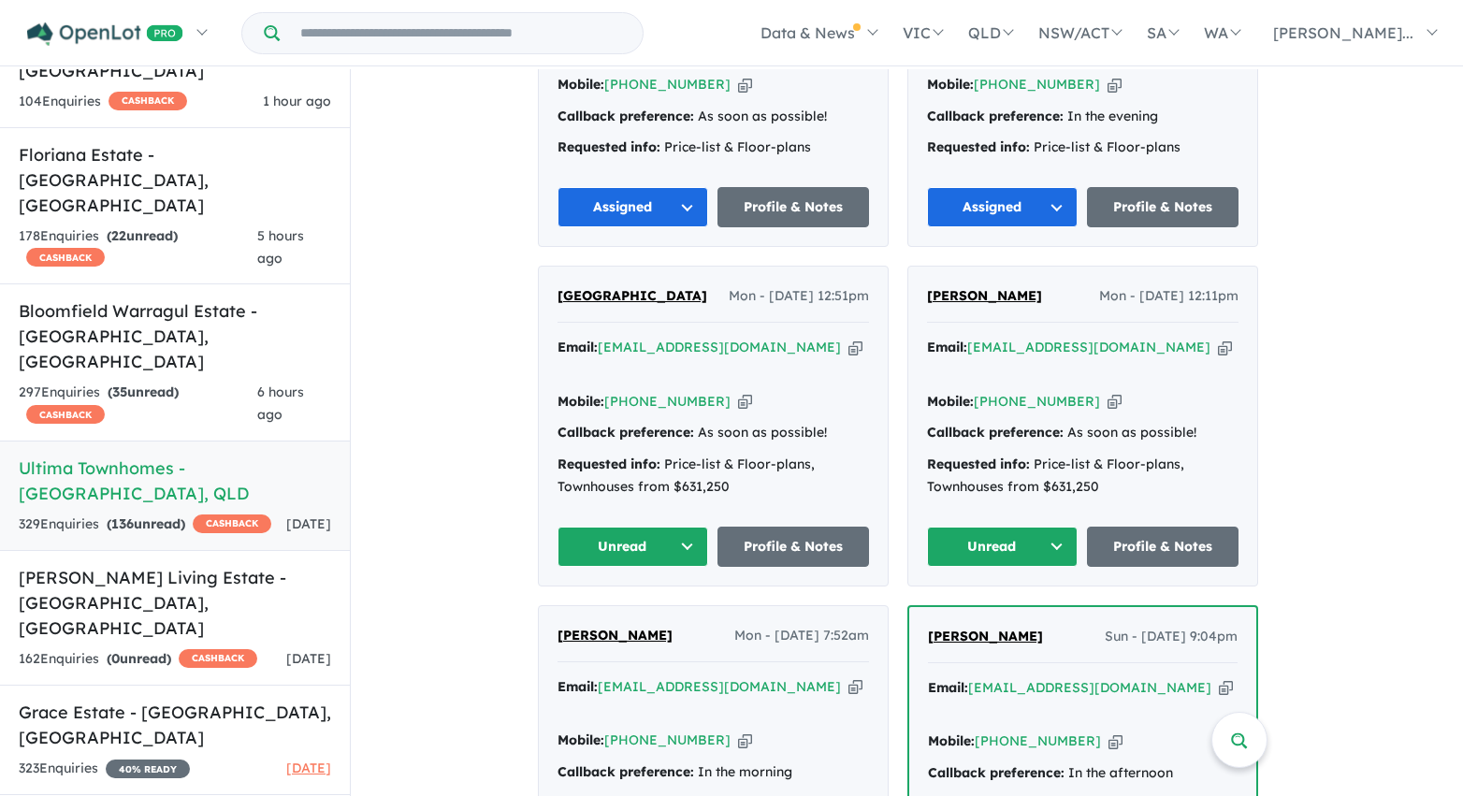
click at [660, 527] on button "Unread" at bounding box center [633, 547] width 152 height 40
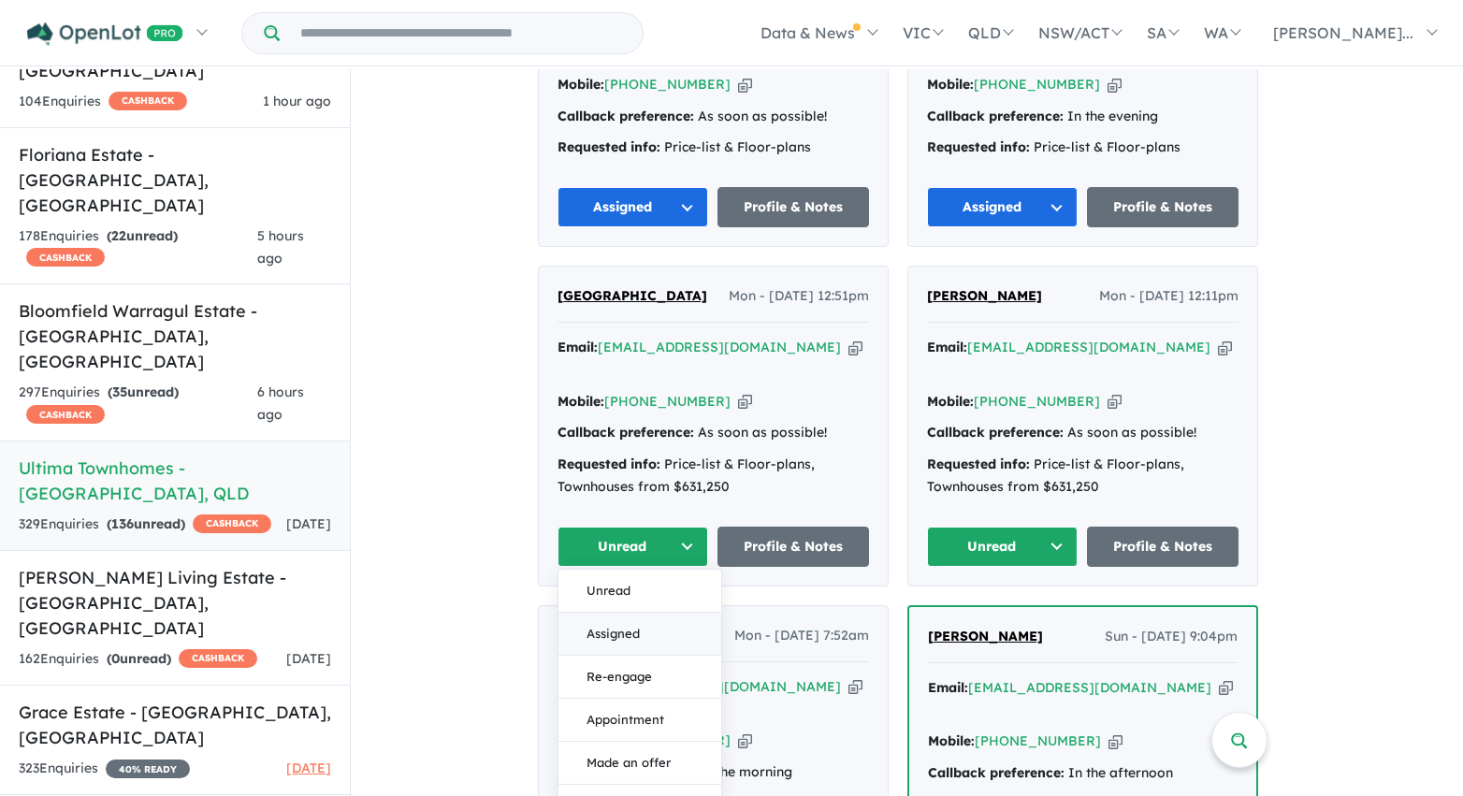
click at [668, 613] on button "Assigned" at bounding box center [639, 634] width 163 height 43
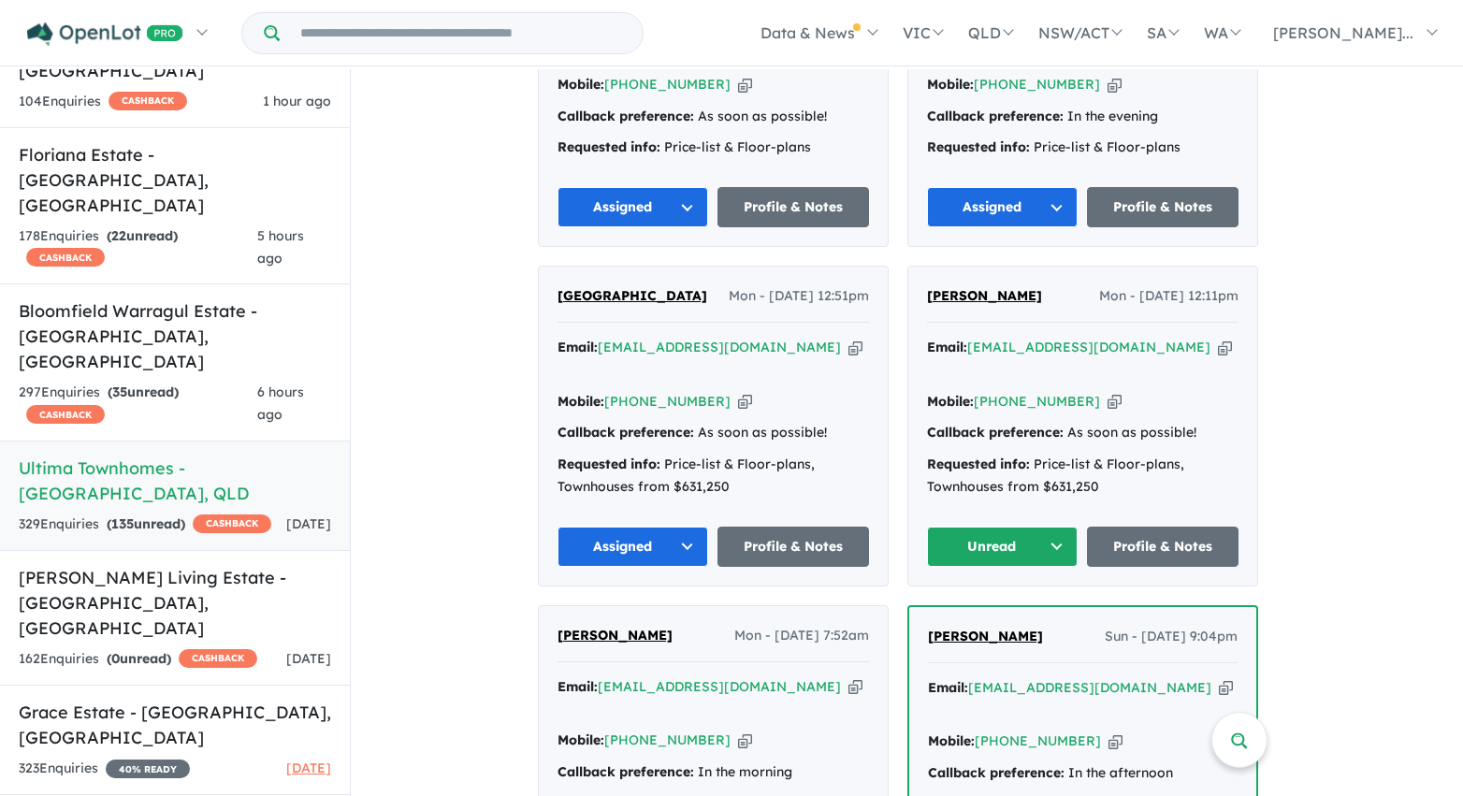
click at [1036, 527] on button "Unread" at bounding box center [1003, 547] width 152 height 40
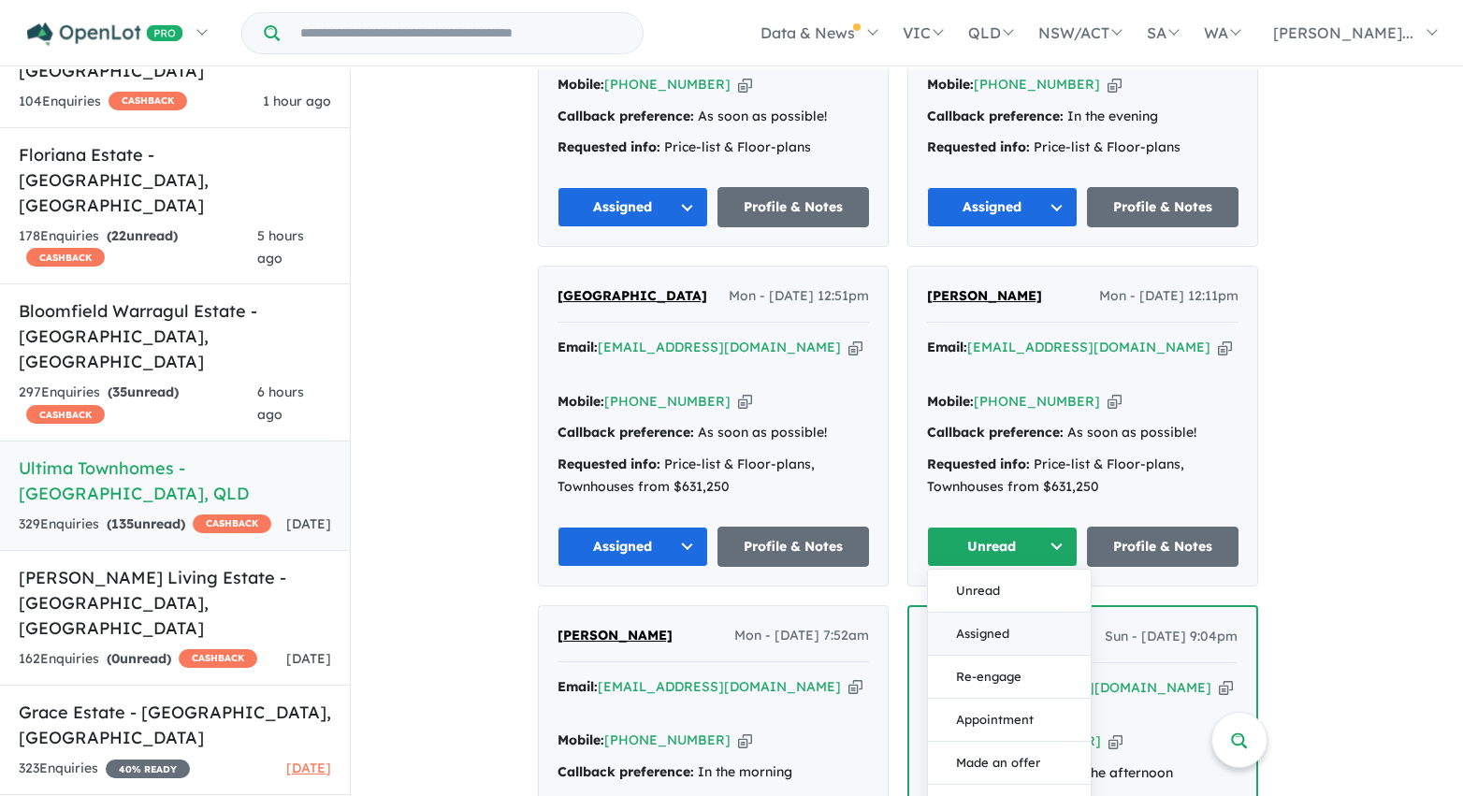
click at [1009, 613] on button "Assigned" at bounding box center [1009, 634] width 163 height 43
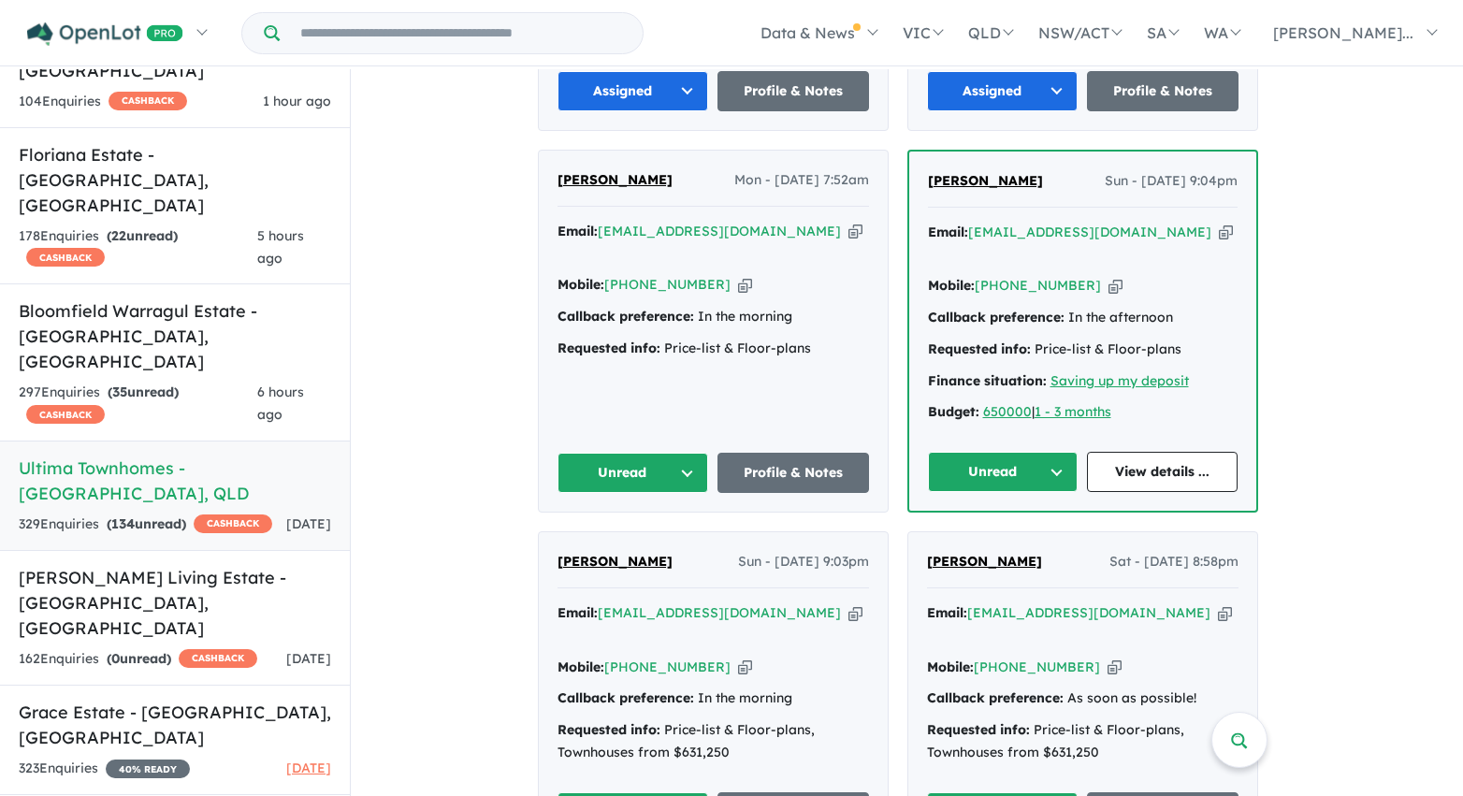
scroll to position [4003, 0]
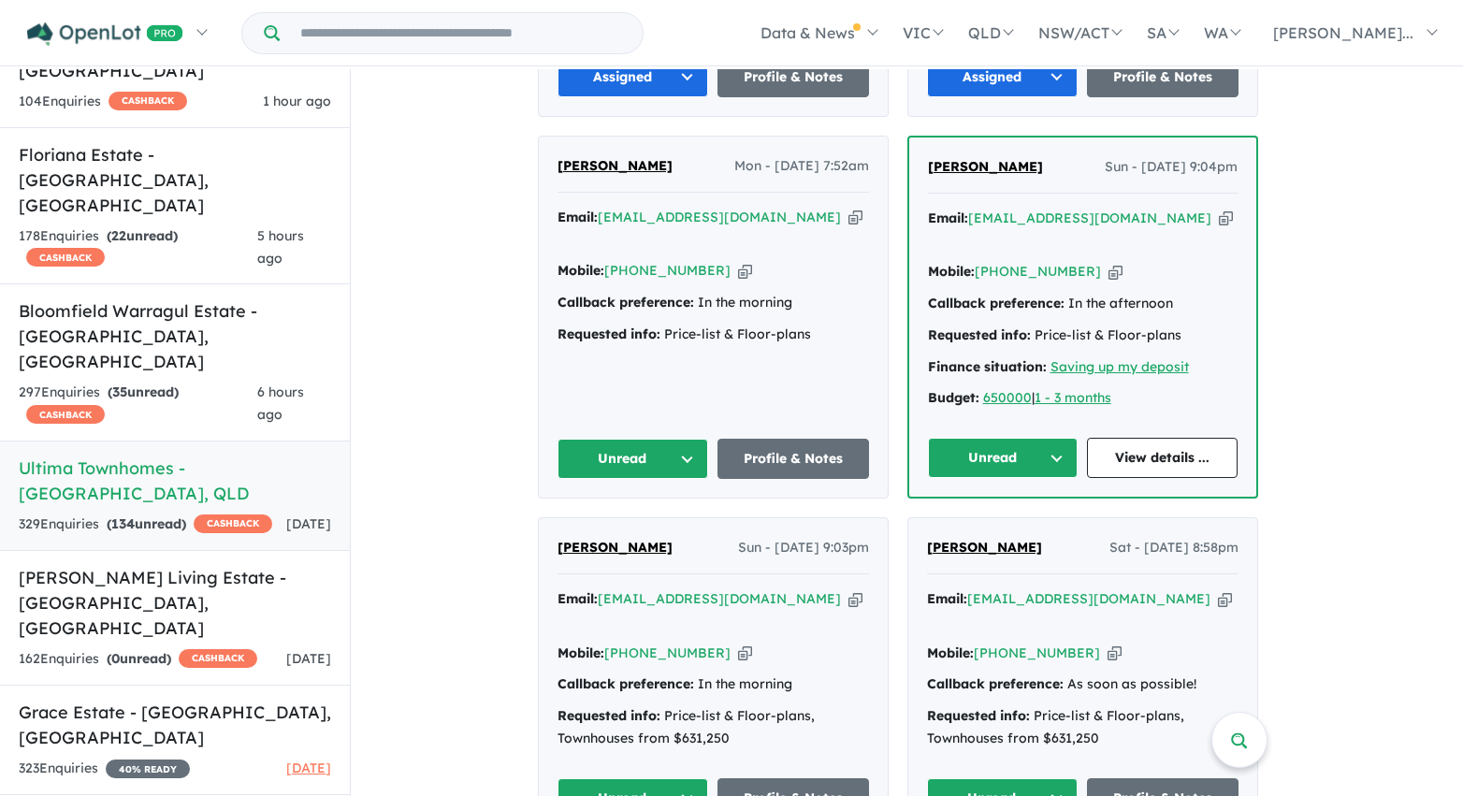
click at [1042, 438] on button "Unread" at bounding box center [1003, 458] width 151 height 40
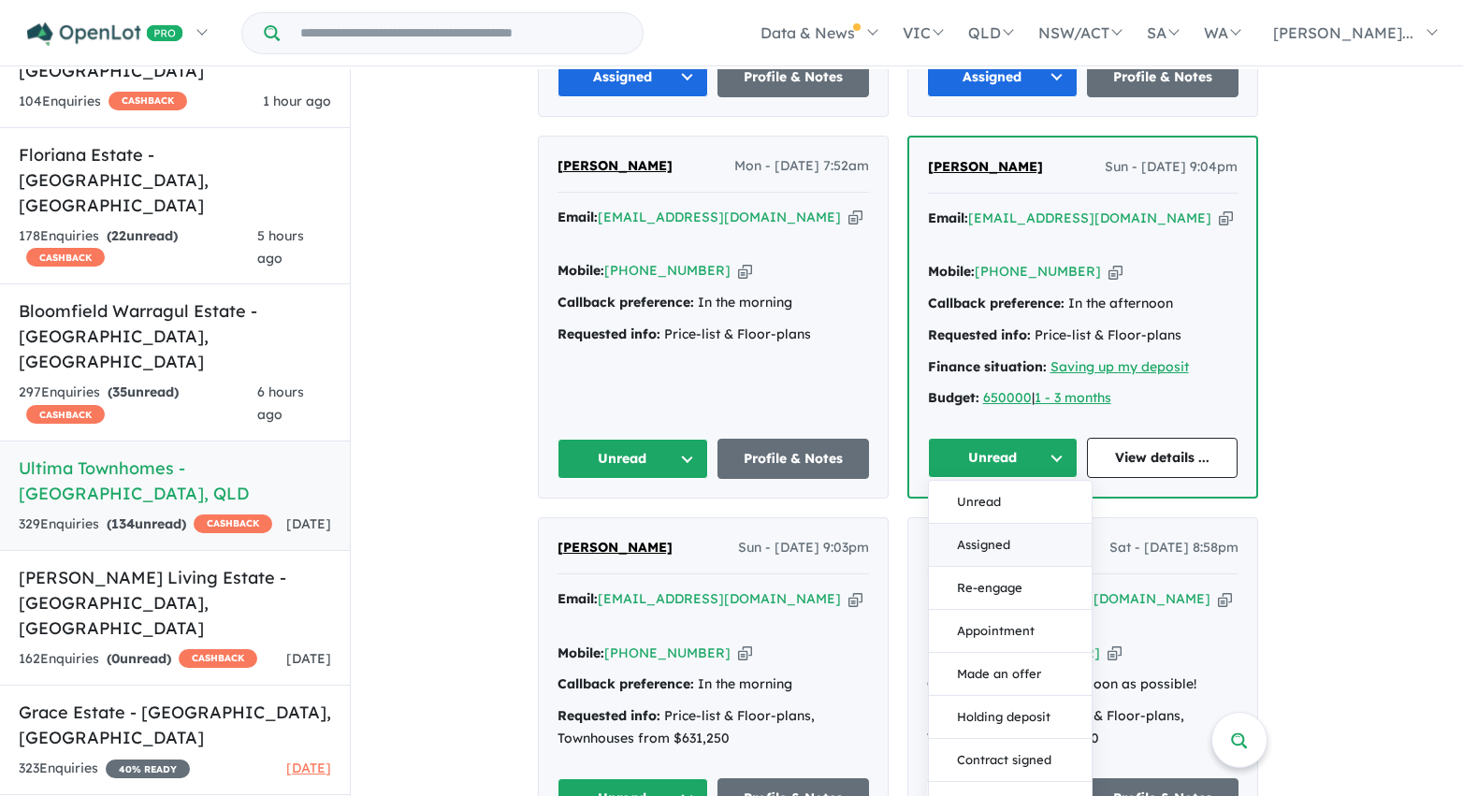
click at [1029, 524] on button "Assigned" at bounding box center [1010, 545] width 163 height 43
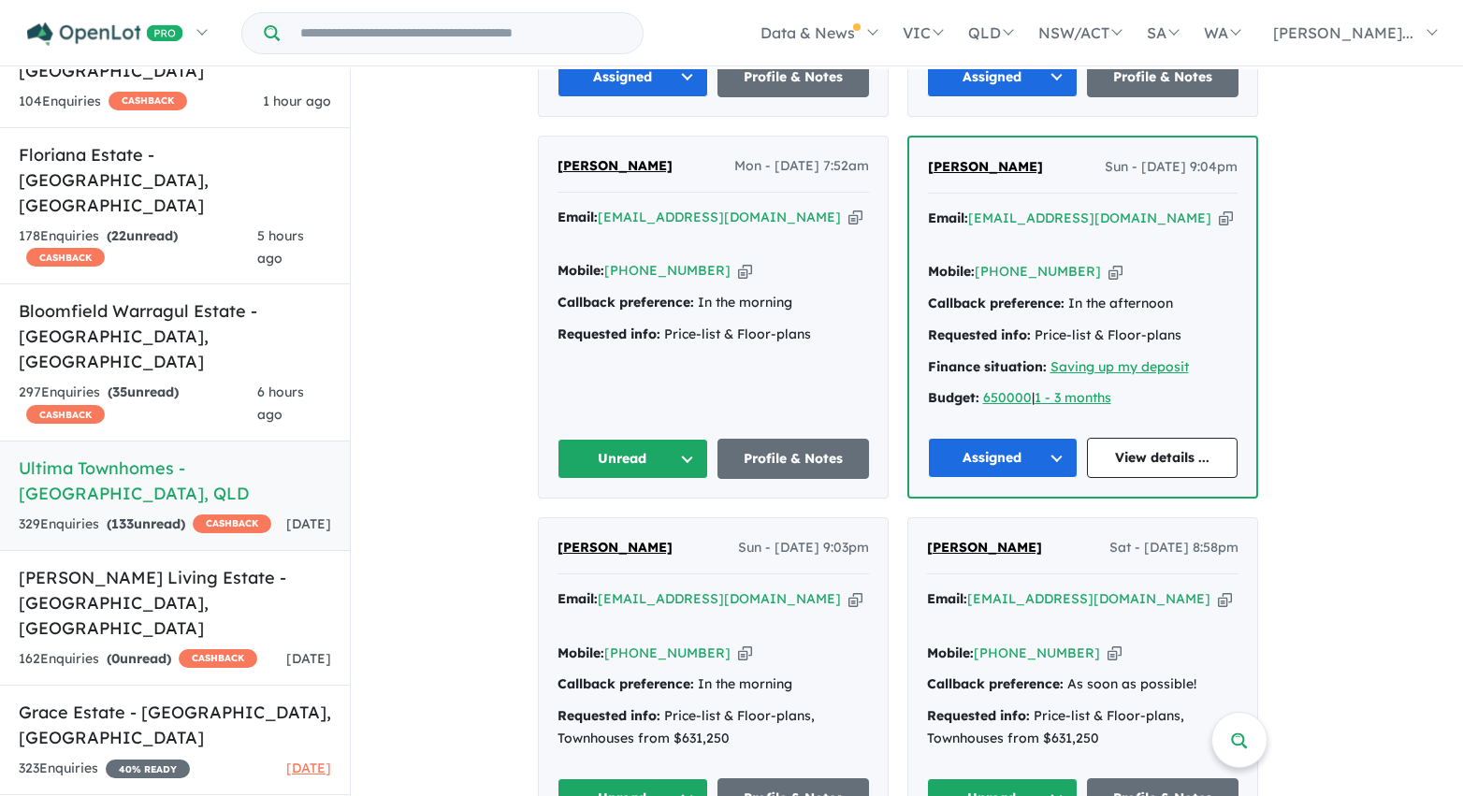
click at [684, 439] on button "Unread" at bounding box center [633, 459] width 152 height 40
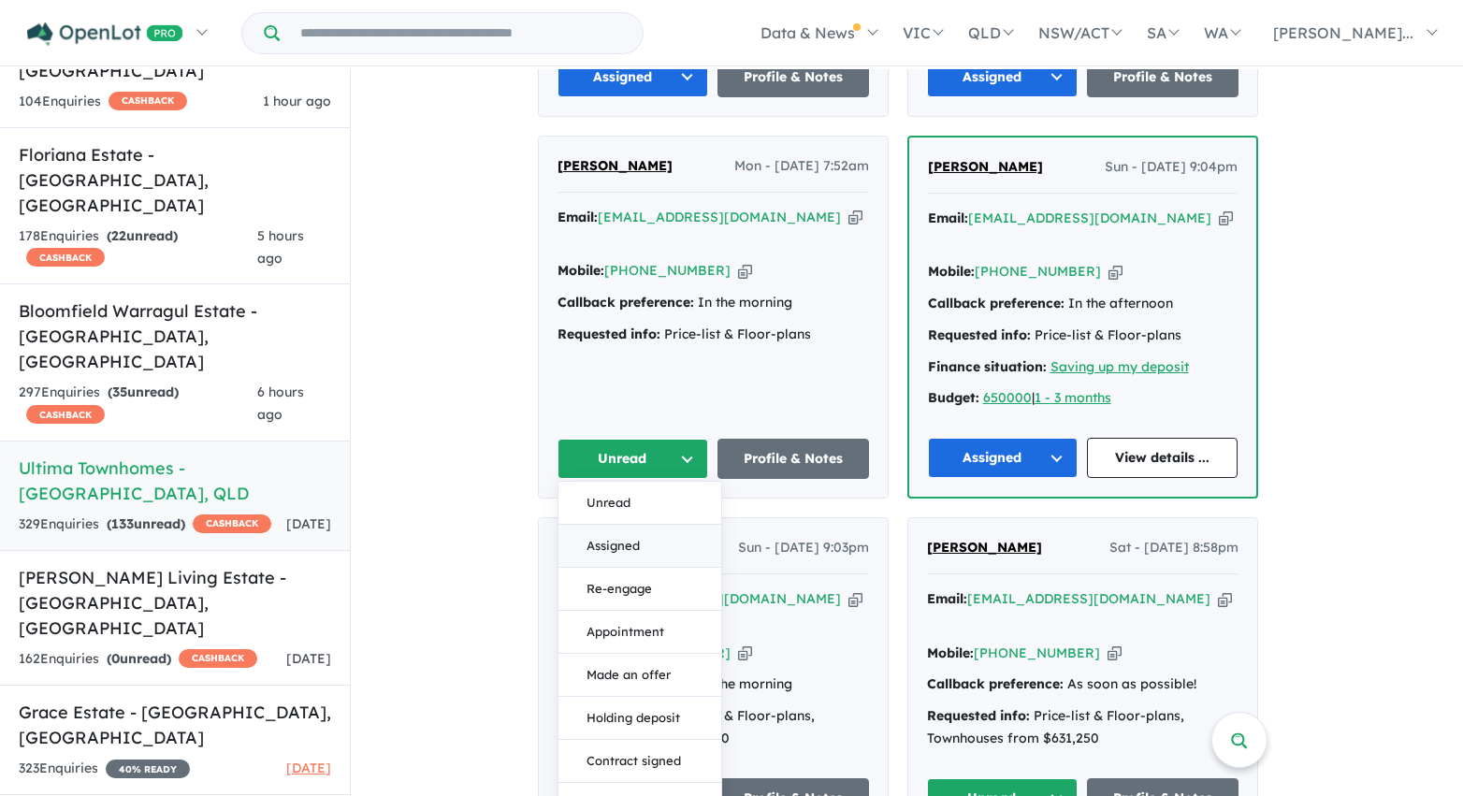
click at [678, 525] on button "Assigned" at bounding box center [639, 546] width 163 height 43
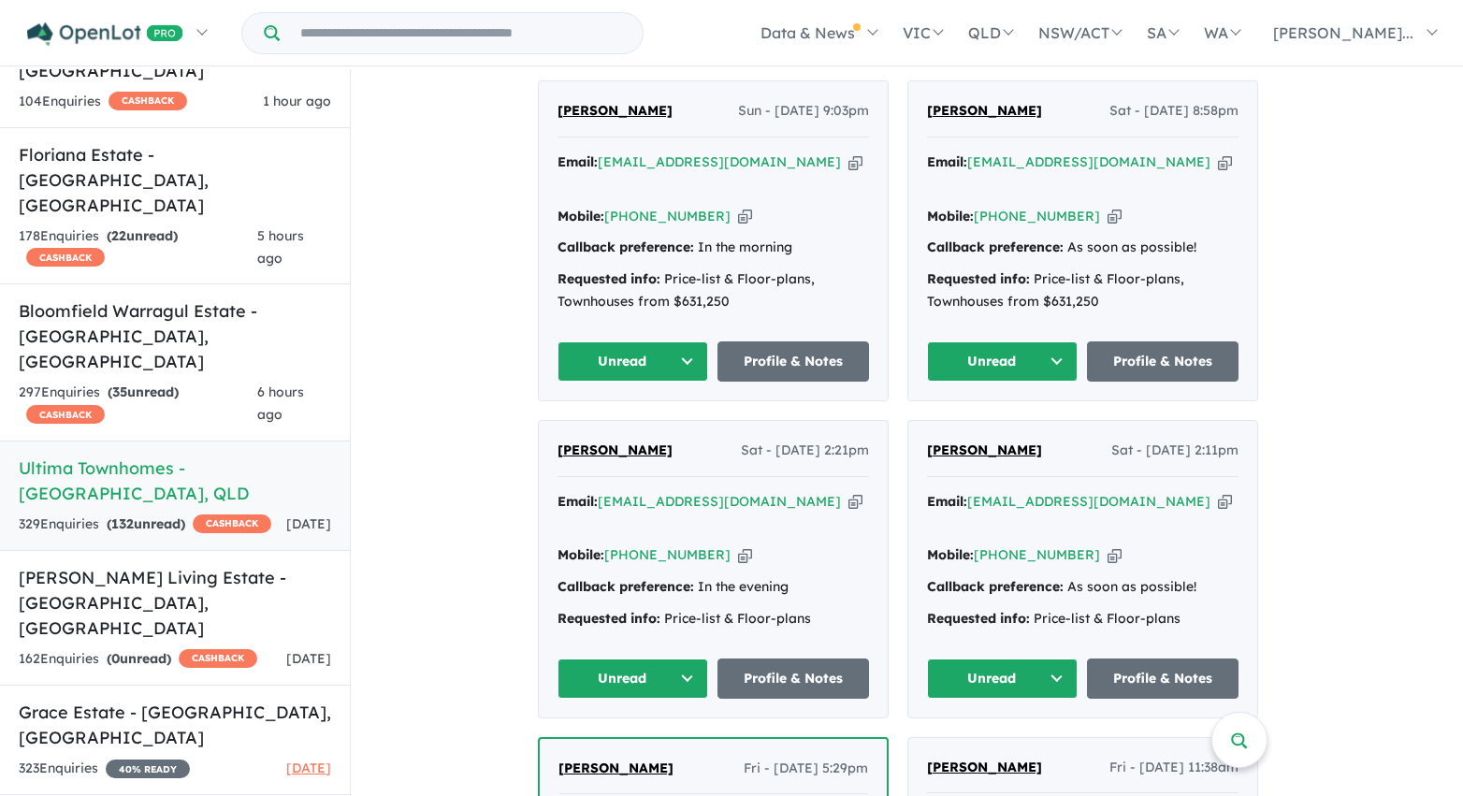
scroll to position [4485, 0]
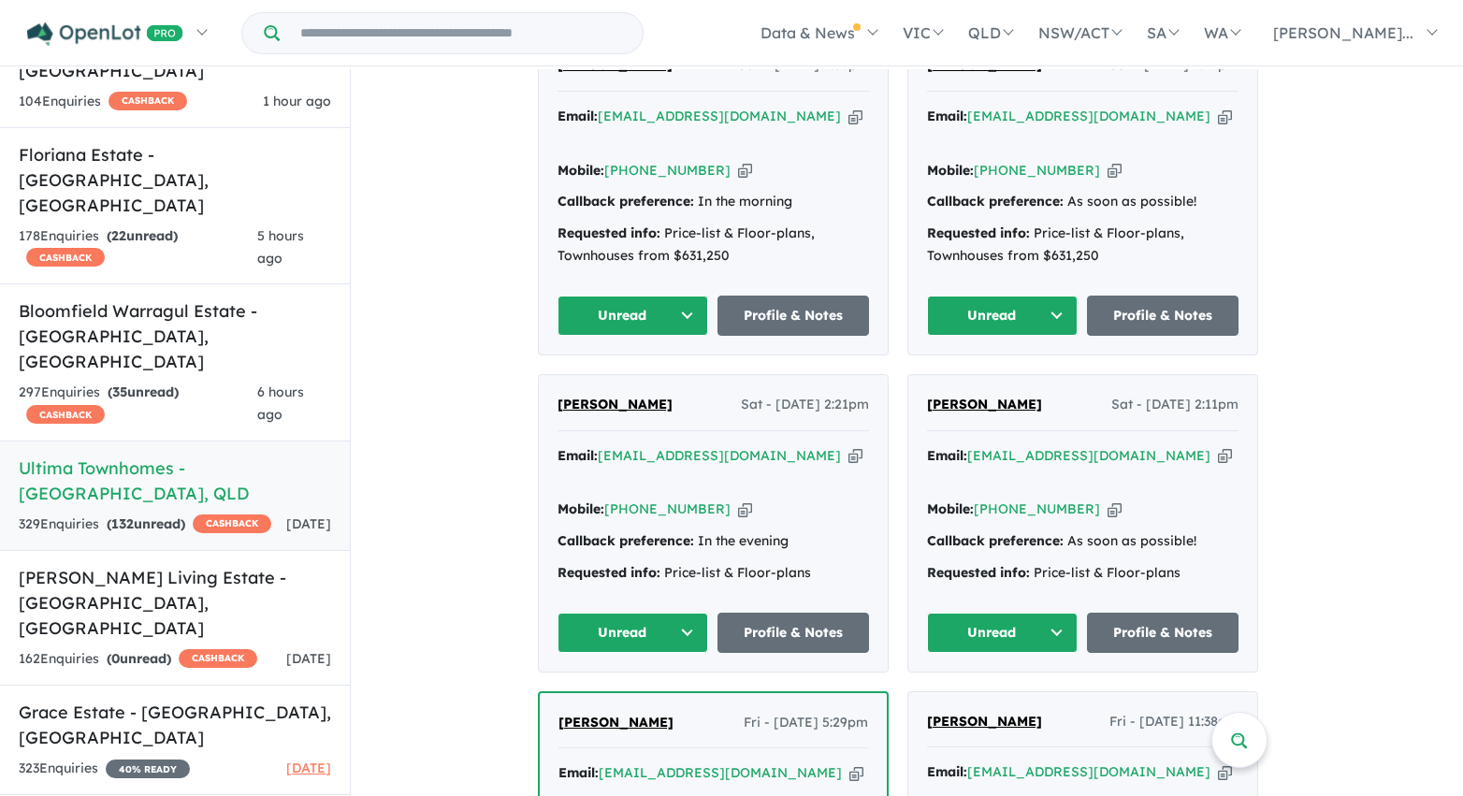
click at [1029, 296] on button "Unread" at bounding box center [1003, 316] width 152 height 40
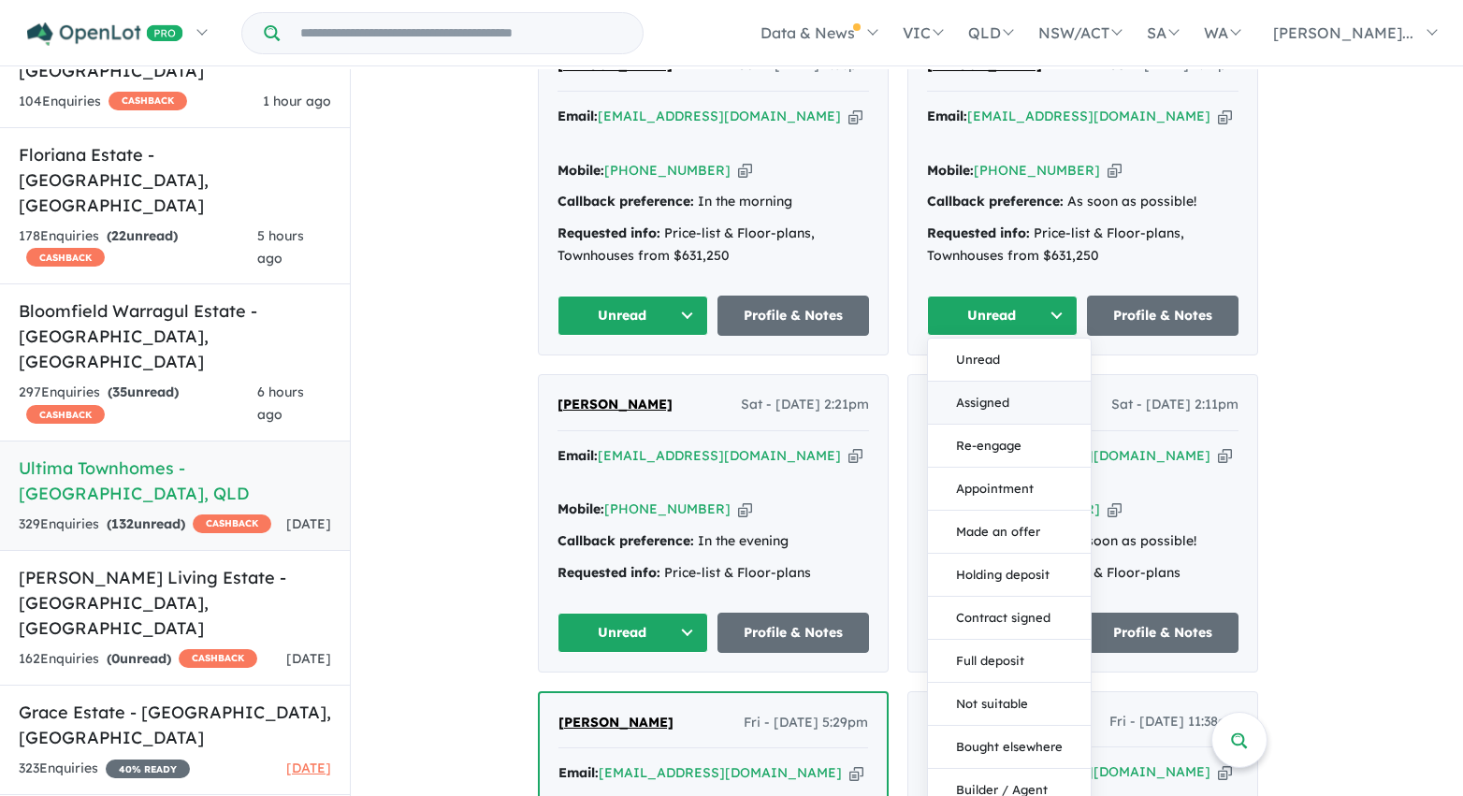
click at [1016, 382] on button "Assigned" at bounding box center [1009, 403] width 163 height 43
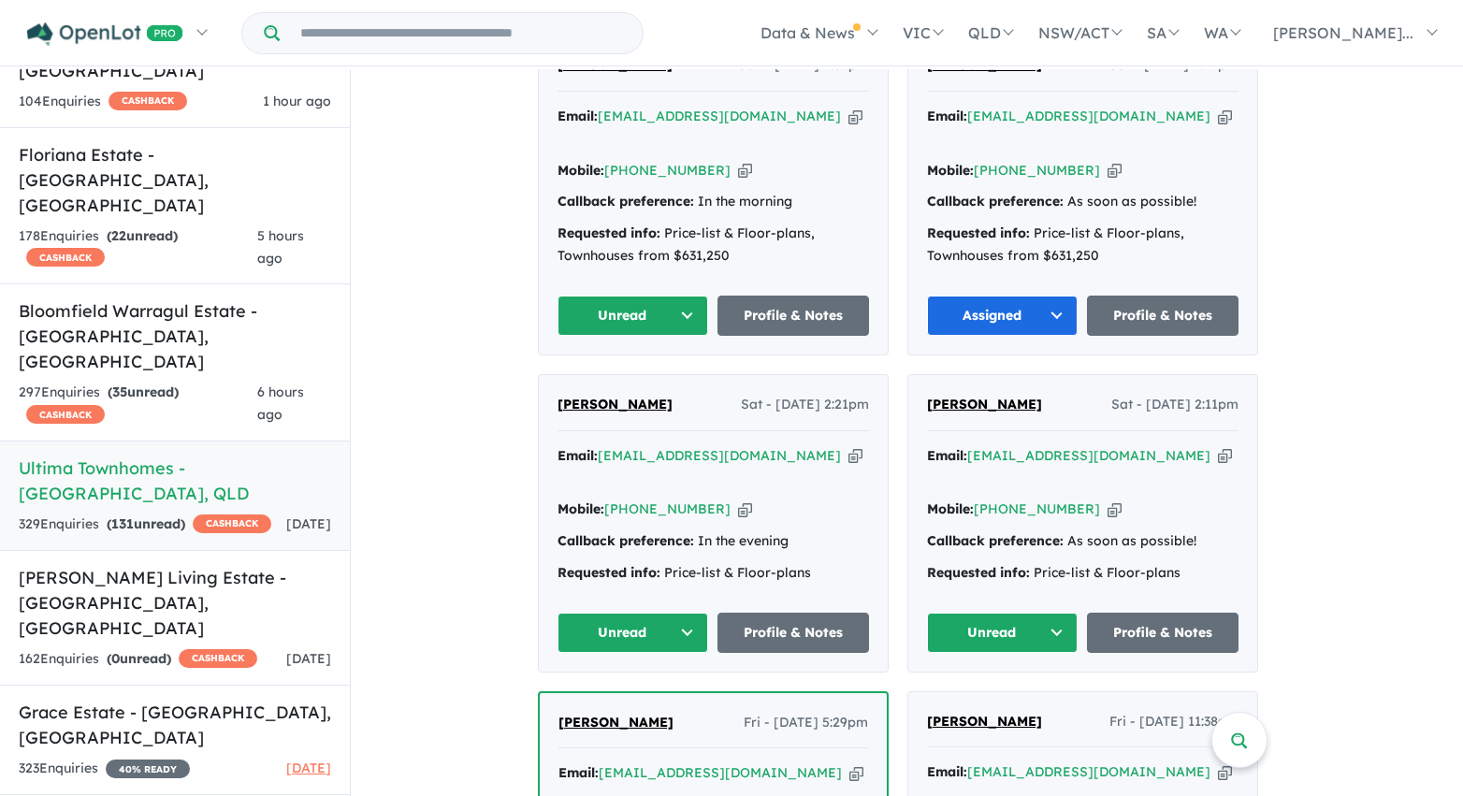
click at [656, 296] on button "Unread" at bounding box center [633, 316] width 152 height 40
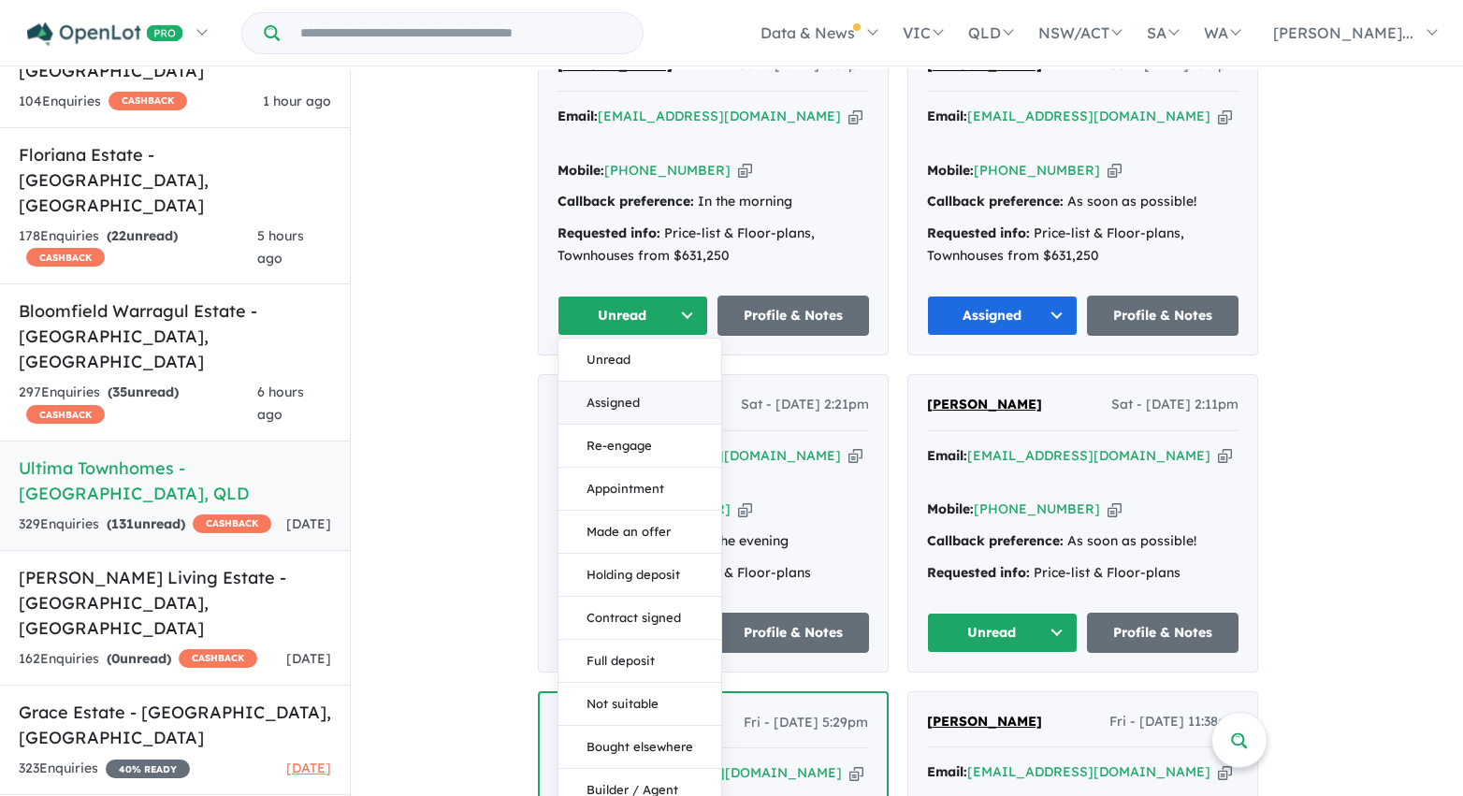
click at [655, 382] on button "Assigned" at bounding box center [639, 403] width 163 height 43
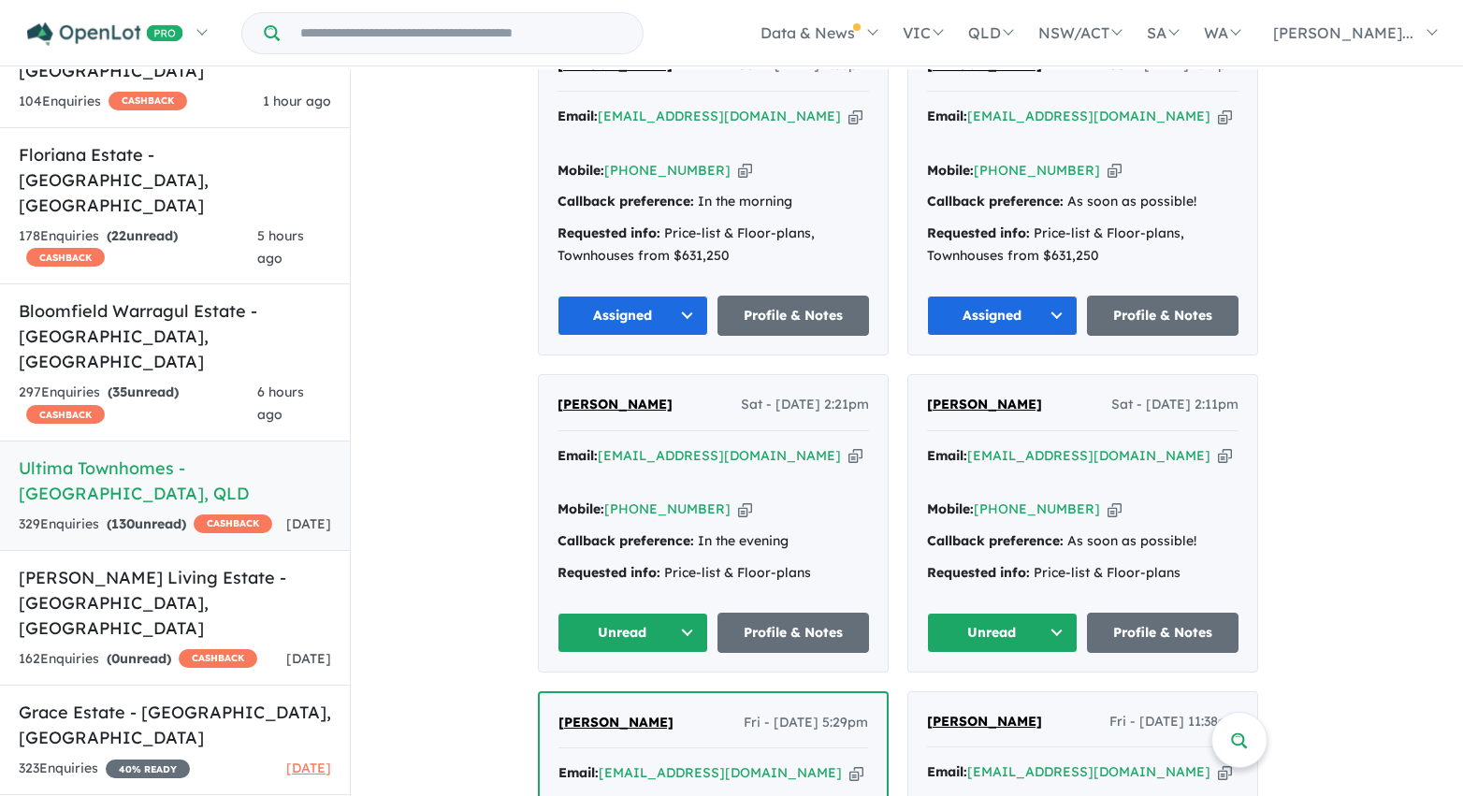
click at [680, 613] on button "Unread" at bounding box center [633, 633] width 152 height 40
click at [675, 656] on button "Unread" at bounding box center [639, 677] width 163 height 43
click at [687, 613] on button "Unread" at bounding box center [633, 633] width 152 height 40
click at [688, 699] on button "Assigned" at bounding box center [639, 720] width 163 height 43
click at [962, 613] on button "Unread" at bounding box center [1003, 633] width 152 height 40
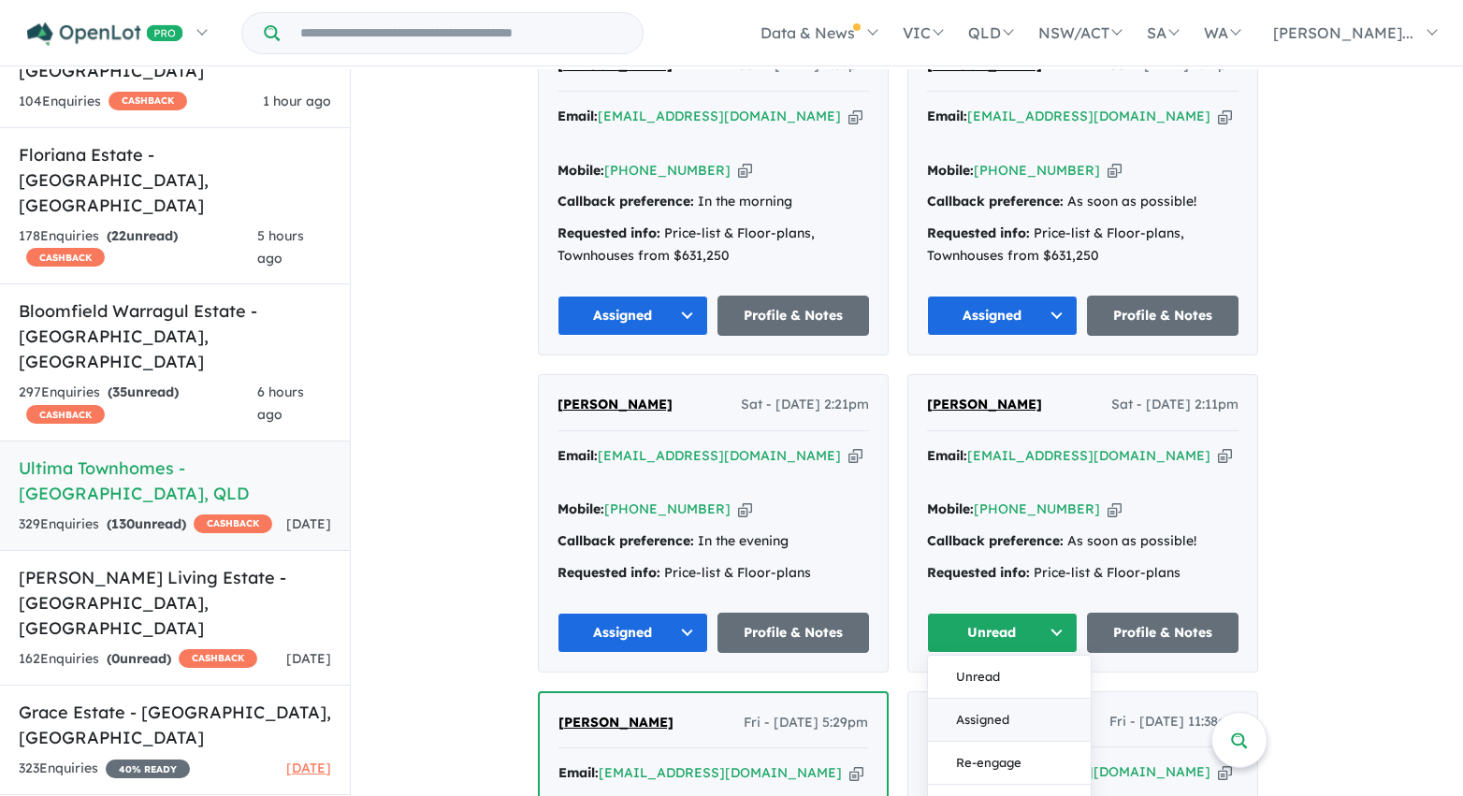
click at [975, 699] on button "Assigned" at bounding box center [1009, 720] width 163 height 43
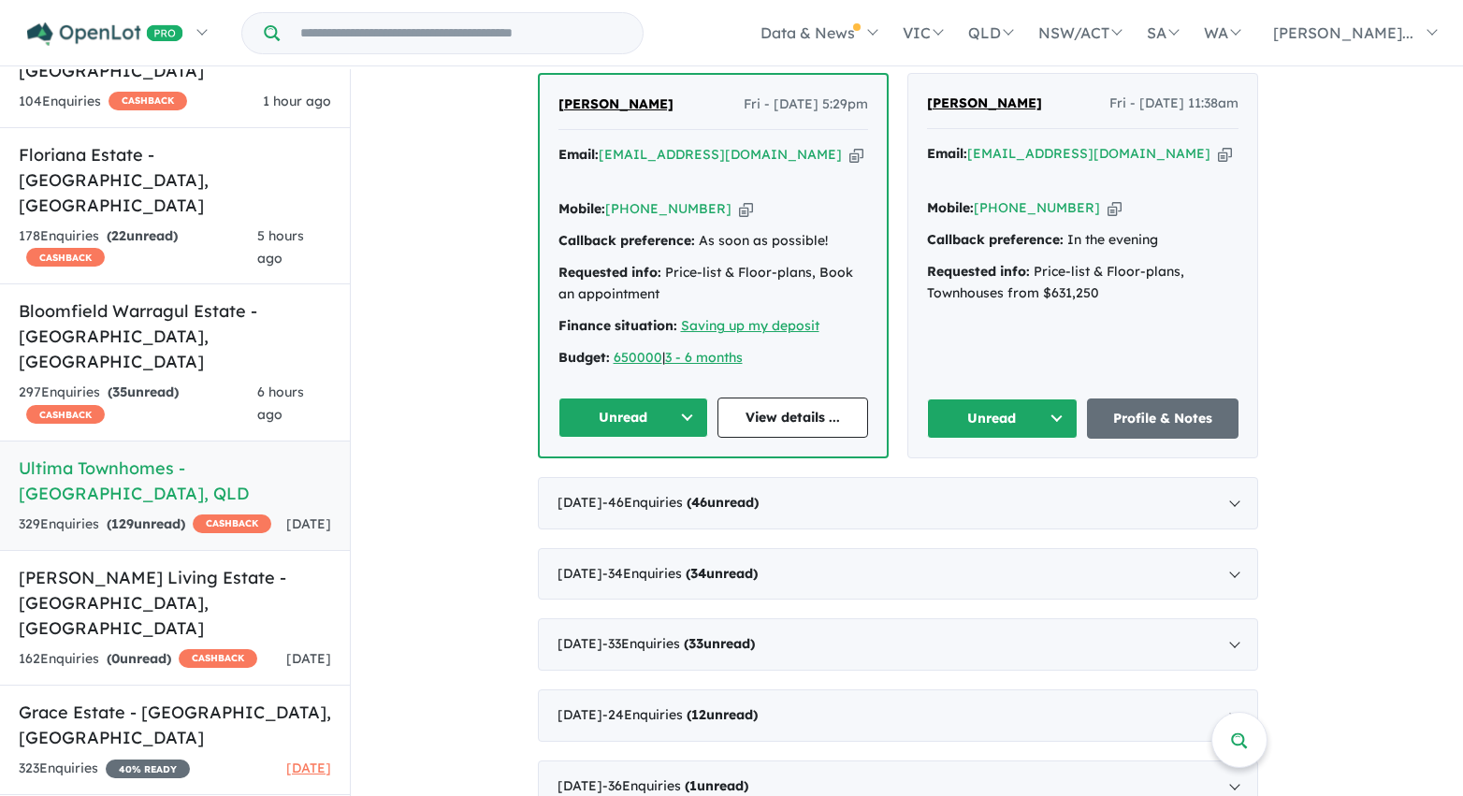
scroll to position [5112, 0]
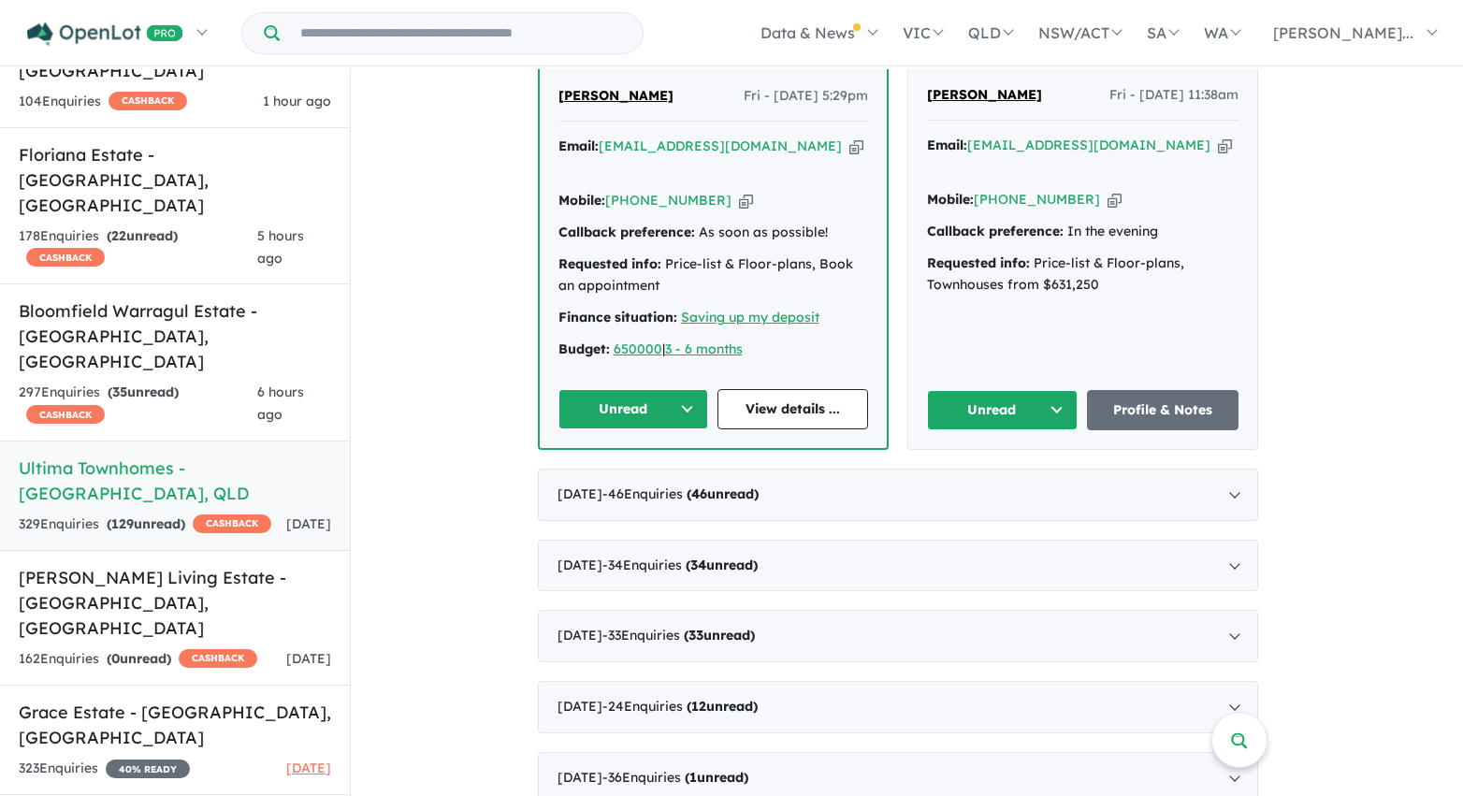
click at [686, 389] on button "Unread" at bounding box center [633, 409] width 151 height 40
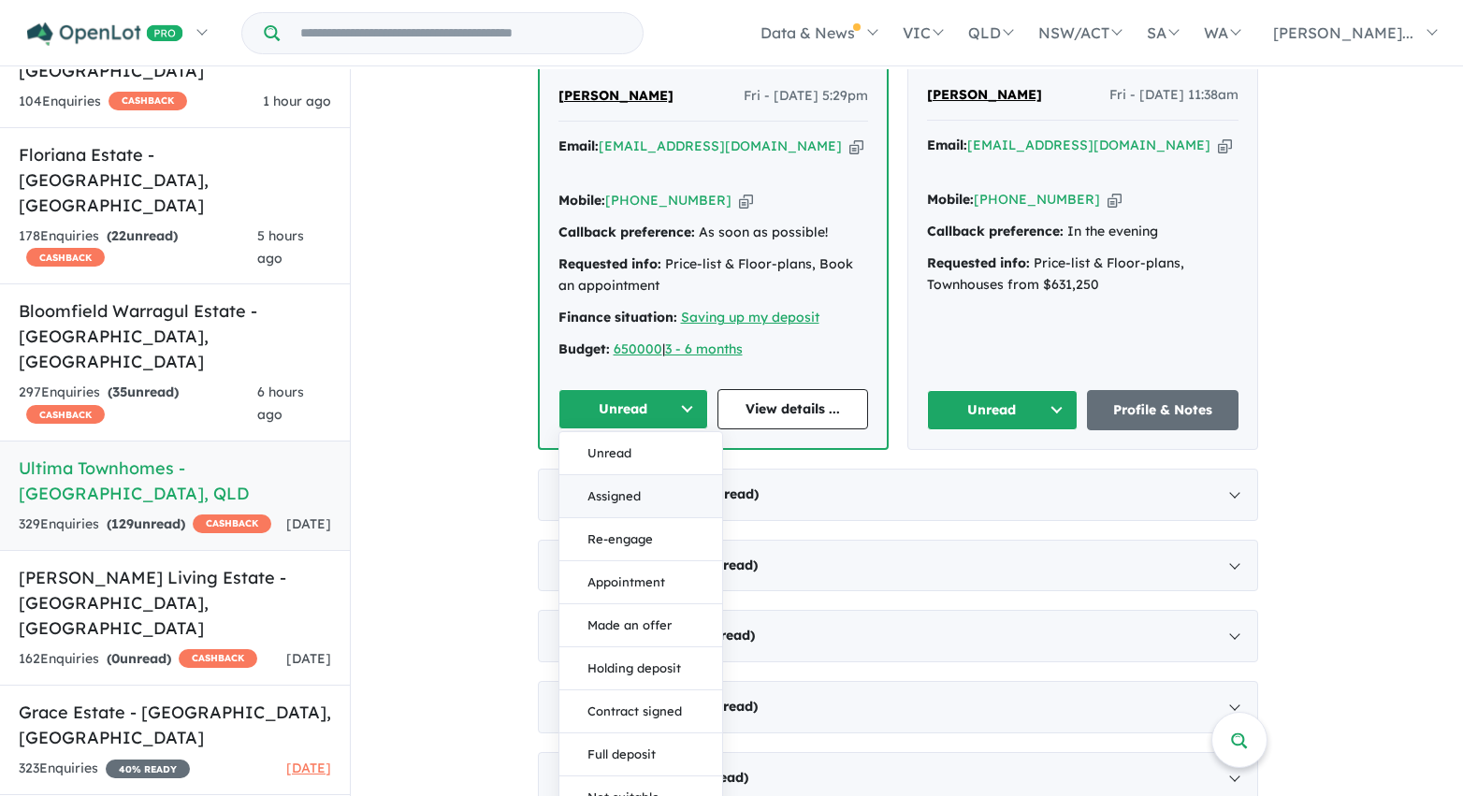
click at [674, 475] on button "Assigned" at bounding box center [640, 496] width 163 height 43
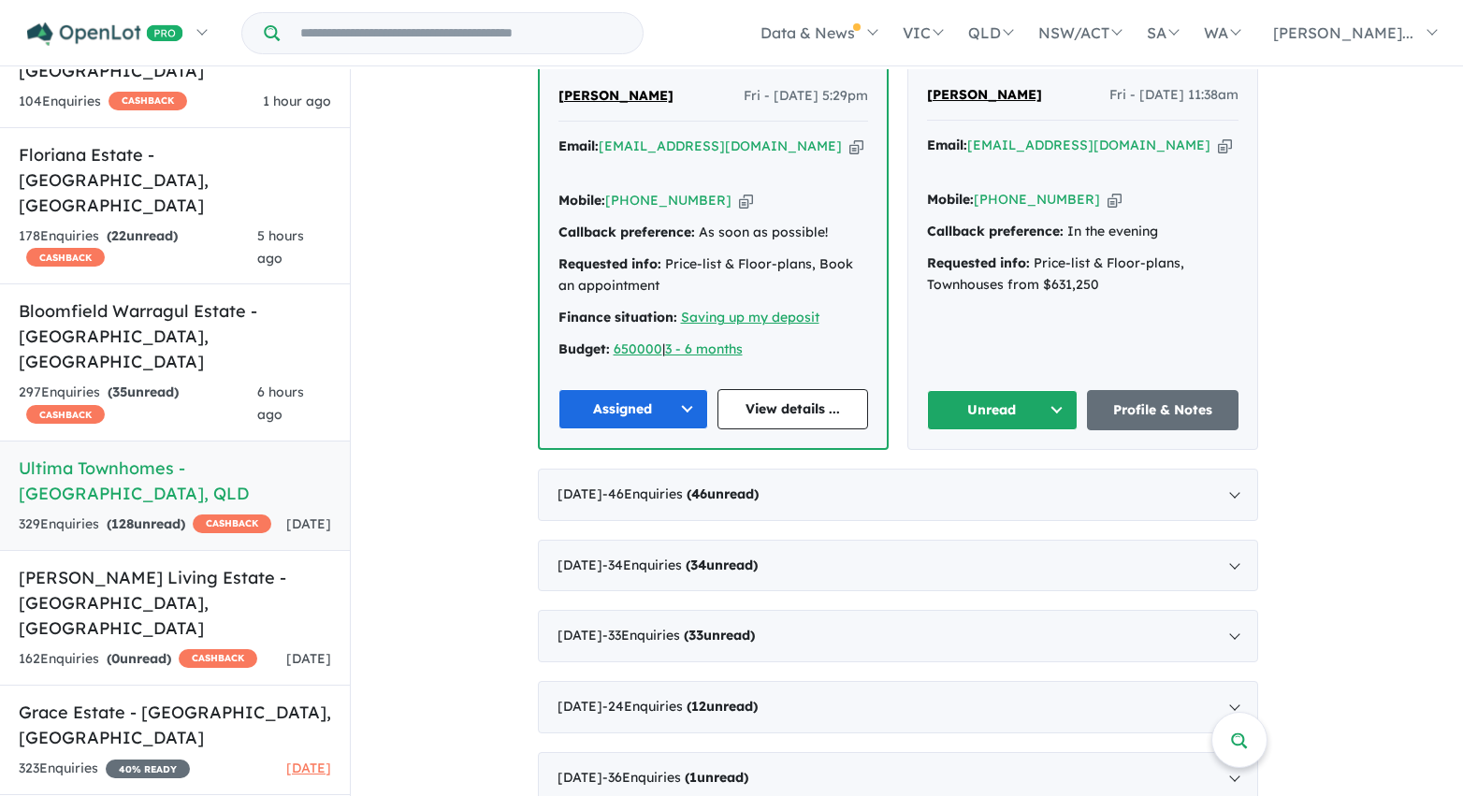
click at [1057, 390] on button "Unread" at bounding box center [1003, 410] width 152 height 40
click at [1032, 476] on button "Assigned" at bounding box center [1009, 497] width 163 height 43
click at [1042, 469] on div "July 2025 - 46 Enquir ies ( 46 unread)" at bounding box center [898, 495] width 720 height 52
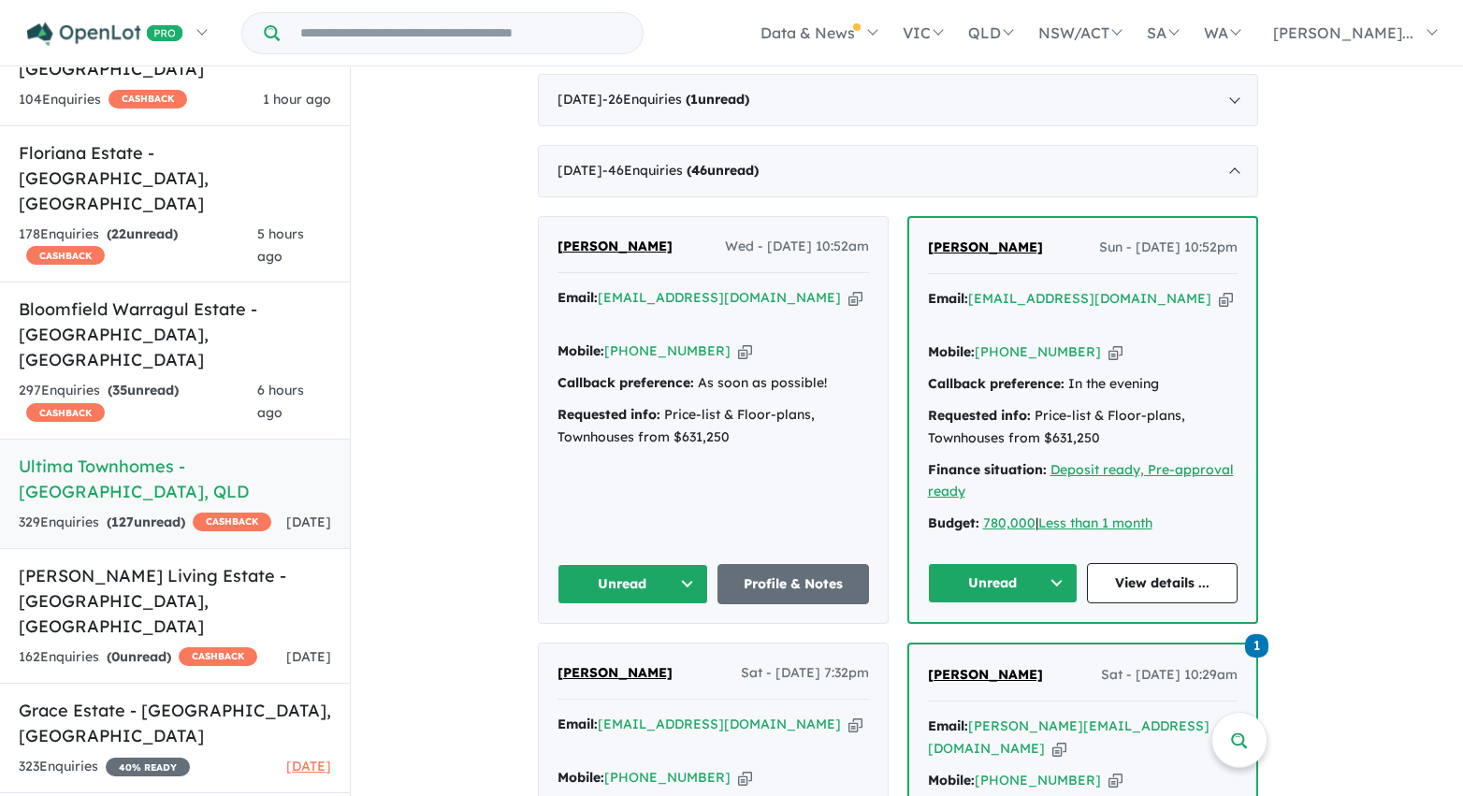
scroll to position [609, 0]
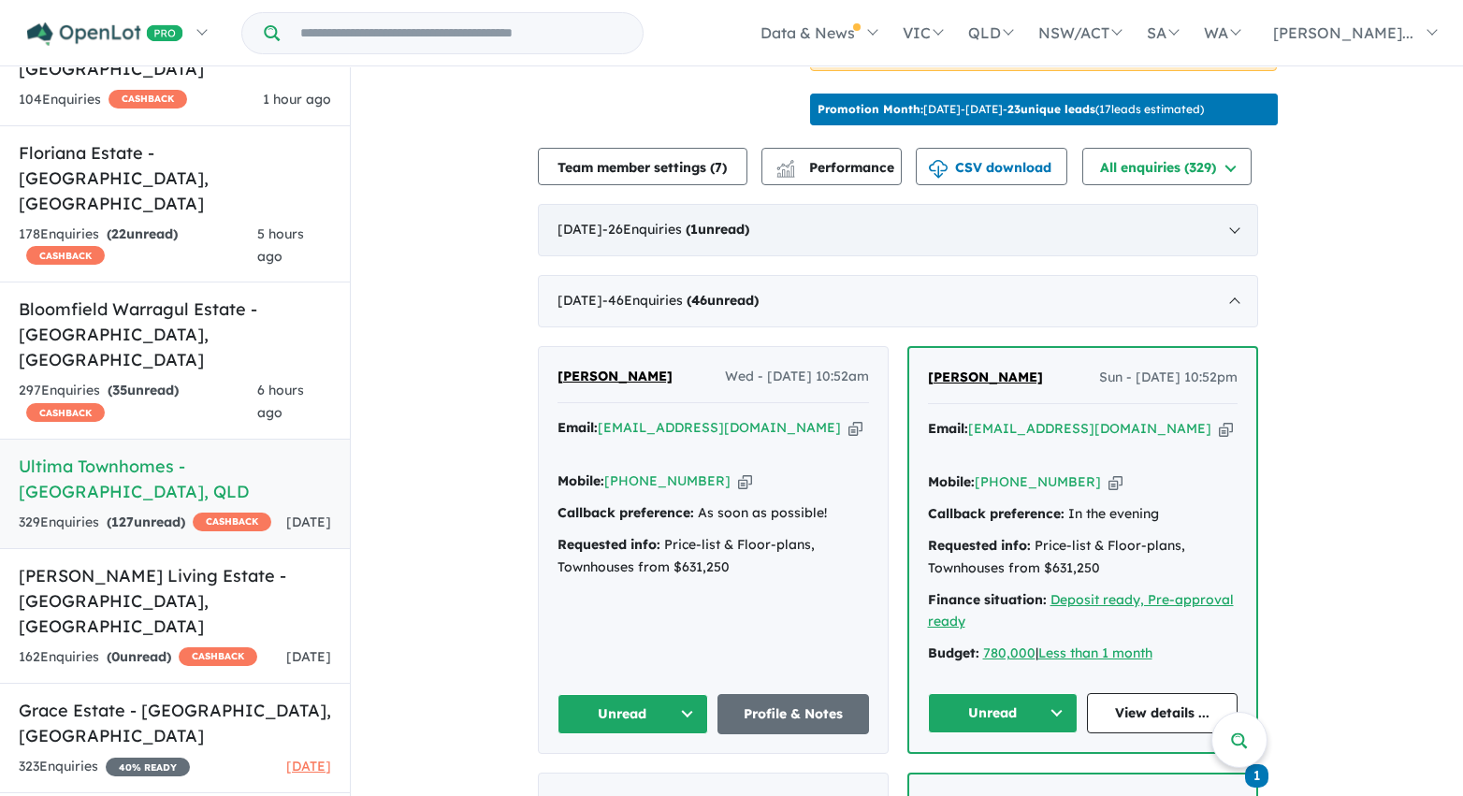
click at [1235, 252] on div "August 2025 - 26 Enquir ies ( 1 unread)" at bounding box center [898, 230] width 720 height 52
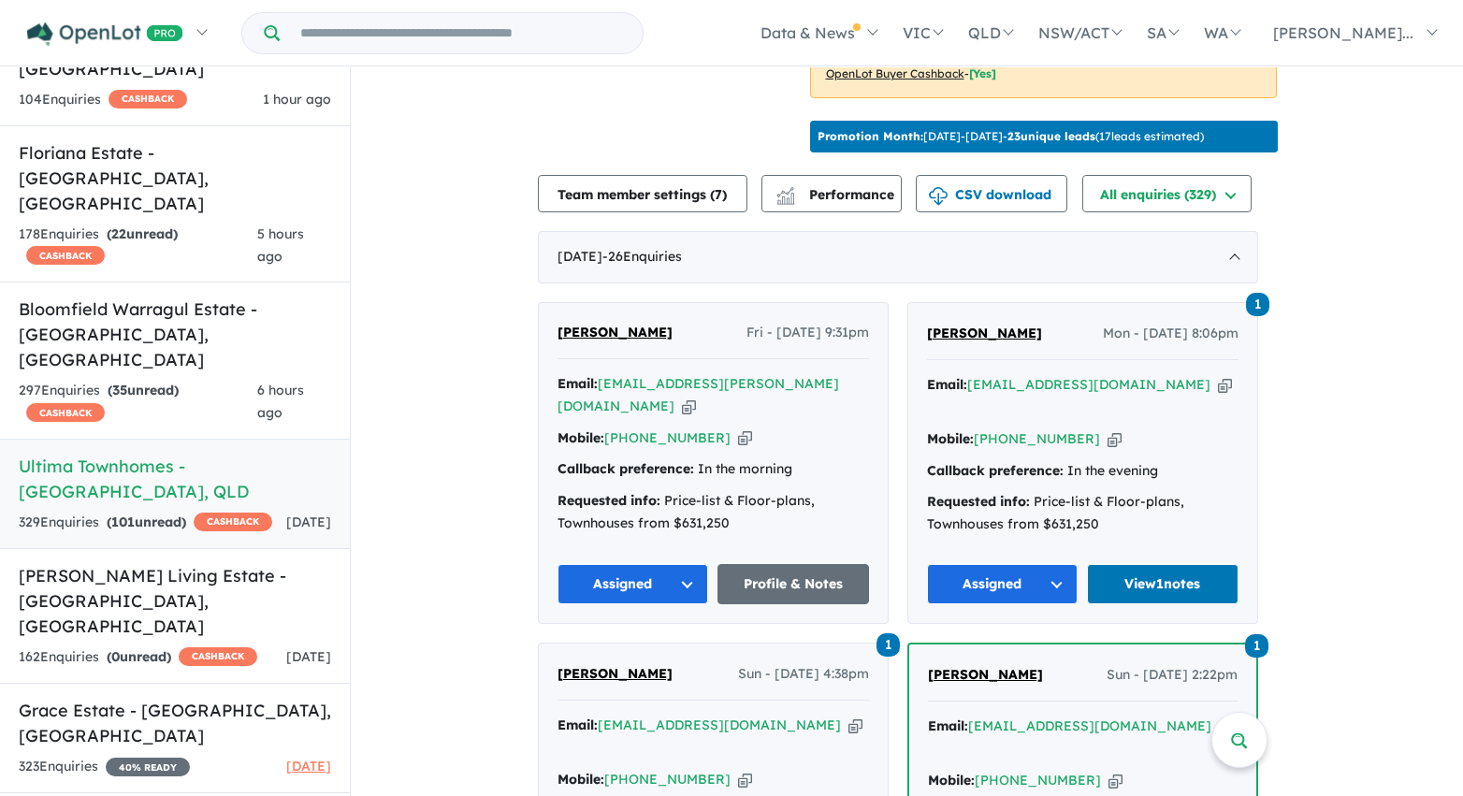
scroll to position [461, 0]
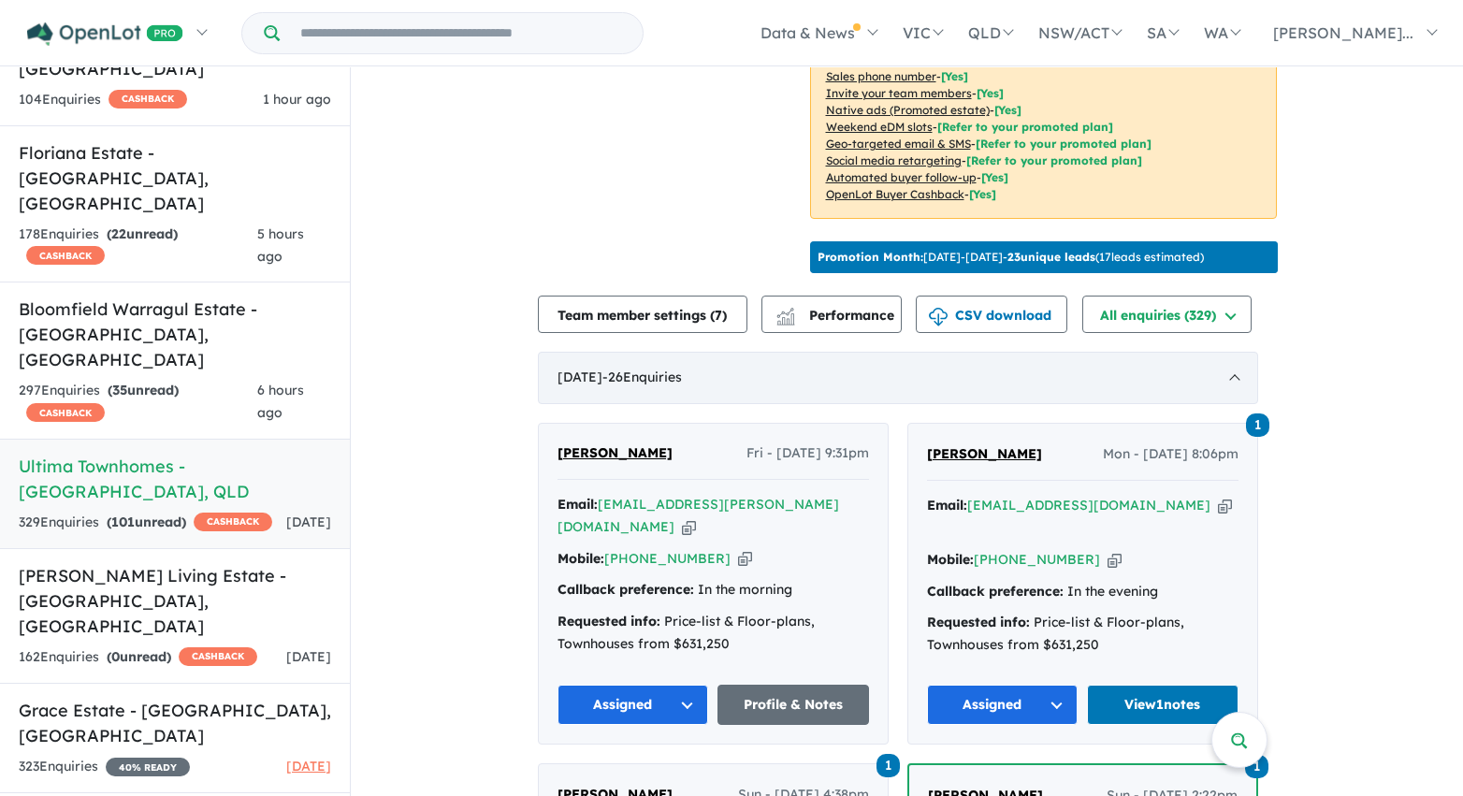
click at [1244, 389] on div "August 2025 - 26 Enquir ies ( 0 unread)" at bounding box center [898, 378] width 720 height 52
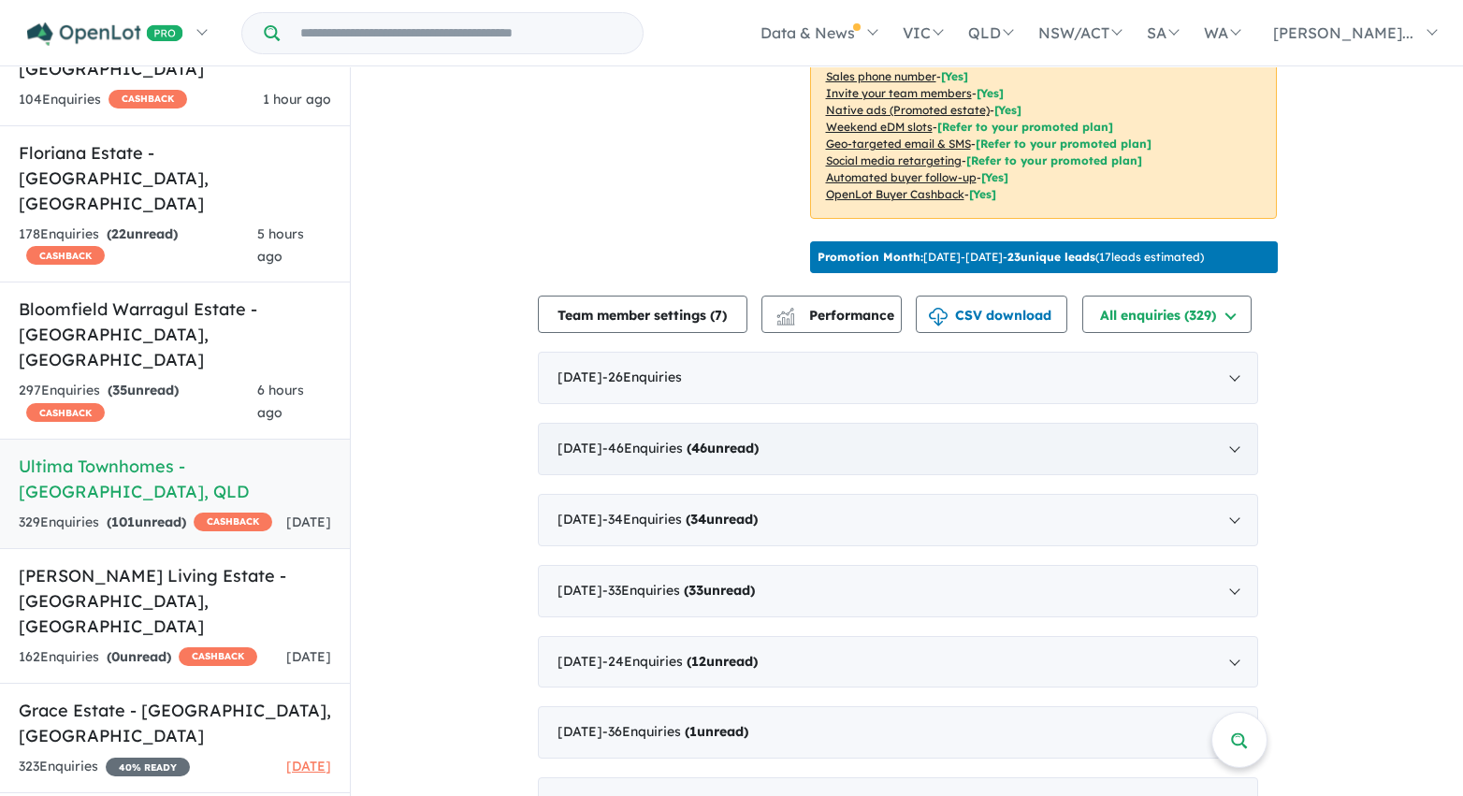
click at [1233, 464] on div "July 2025 - 46 Enquir ies ( 46 unread)" at bounding box center [898, 449] width 720 height 52
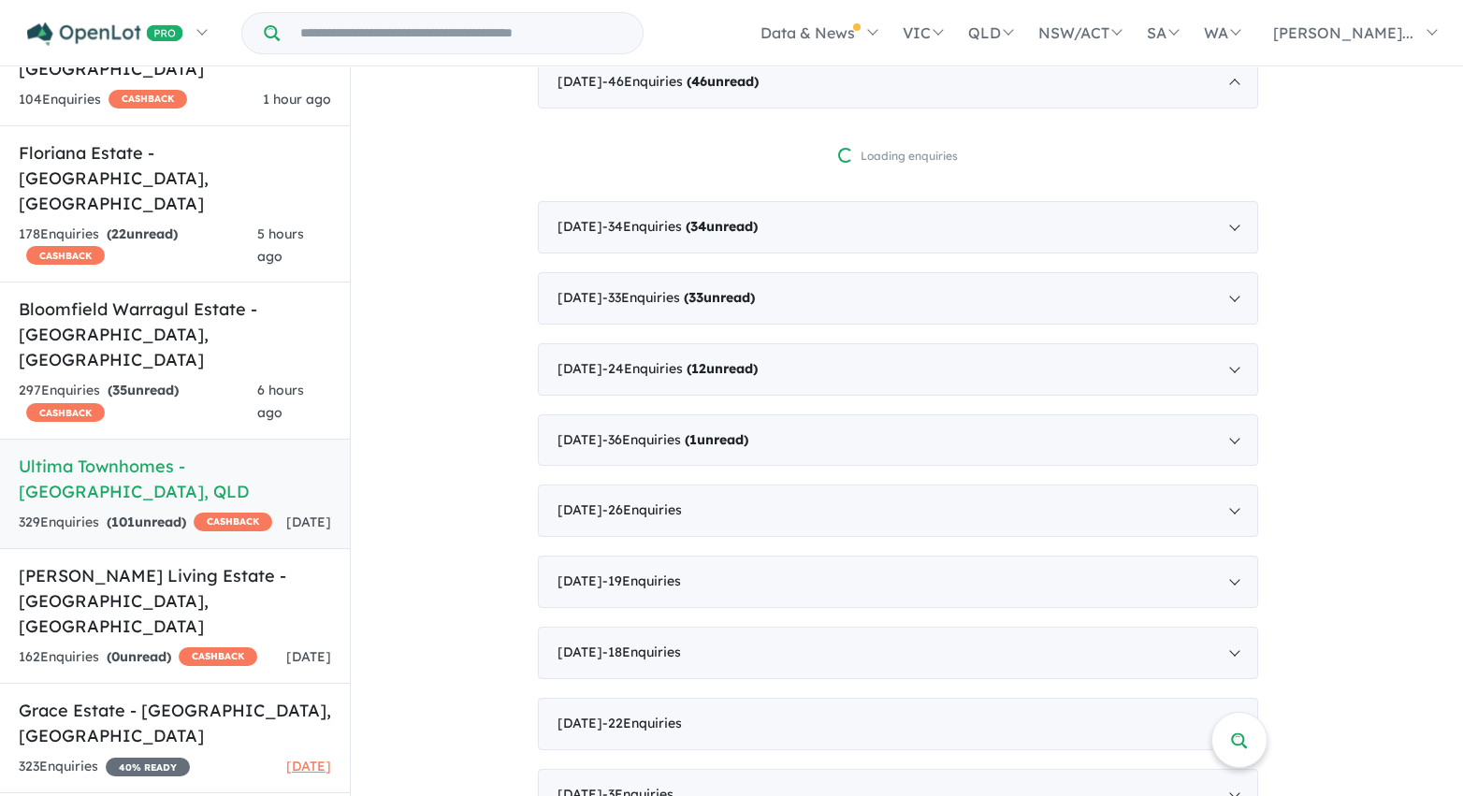
scroll to position [831, 0]
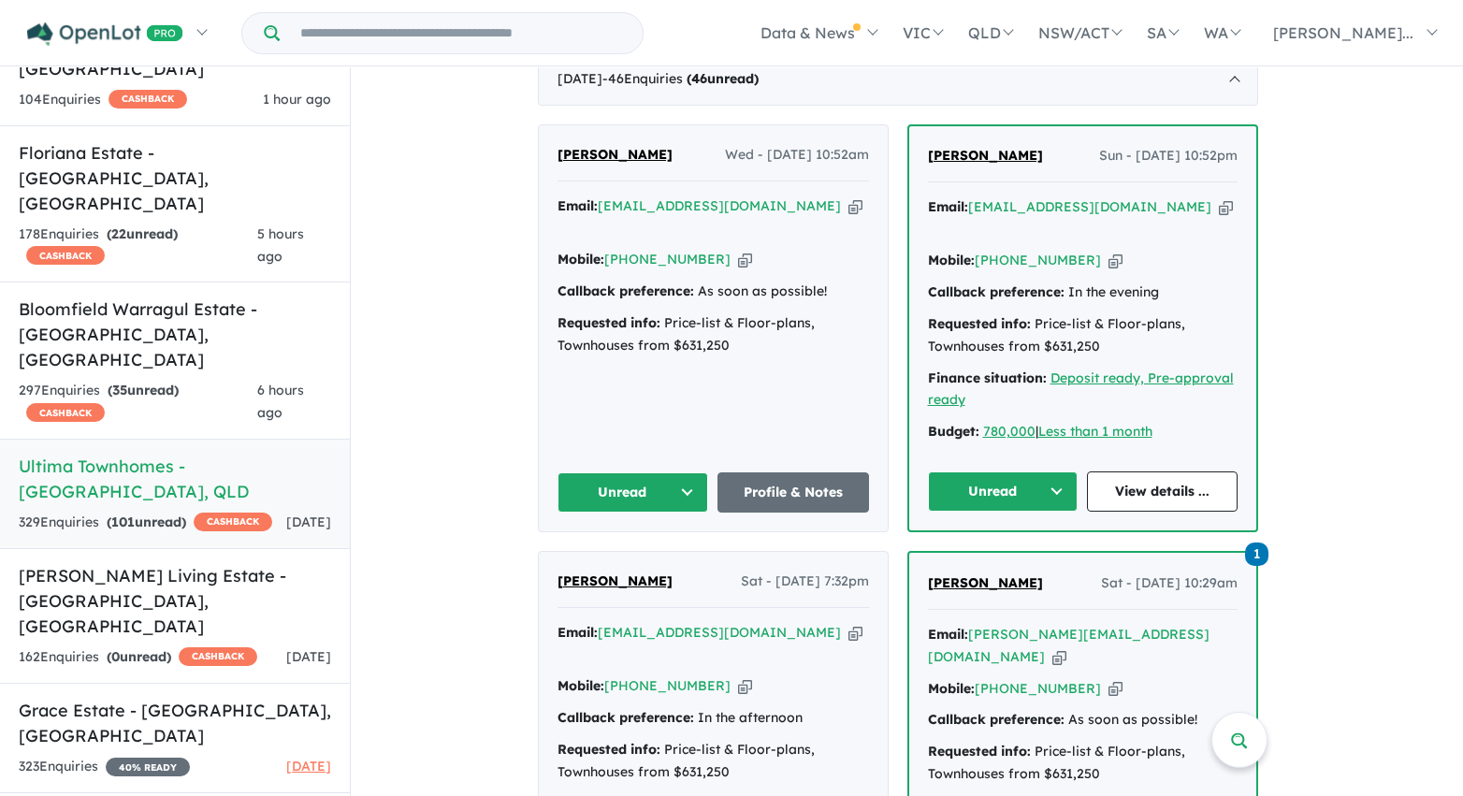
click at [1038, 483] on button "Unread" at bounding box center [1003, 491] width 151 height 40
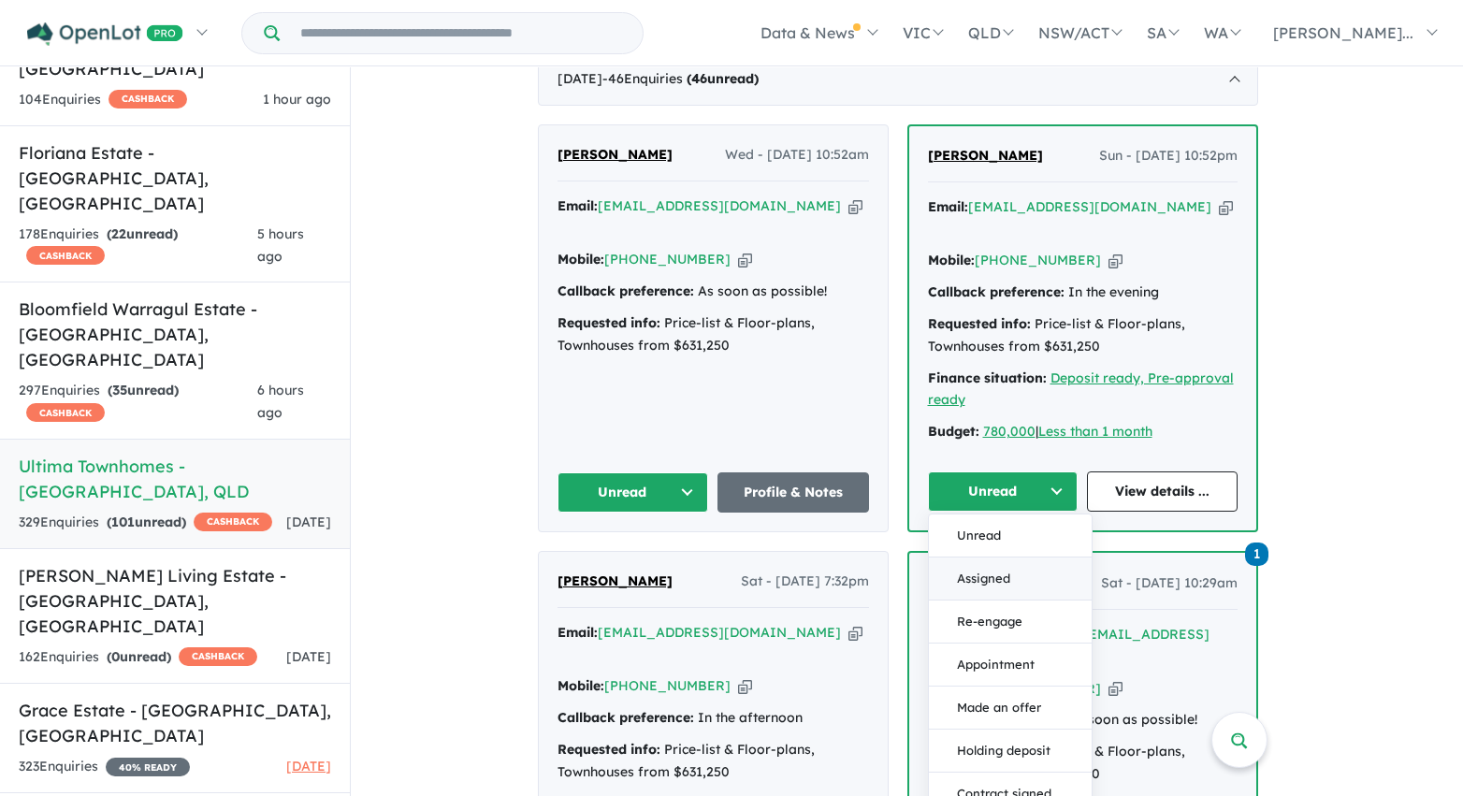
click at [1009, 572] on button "Assigned" at bounding box center [1010, 578] width 163 height 43
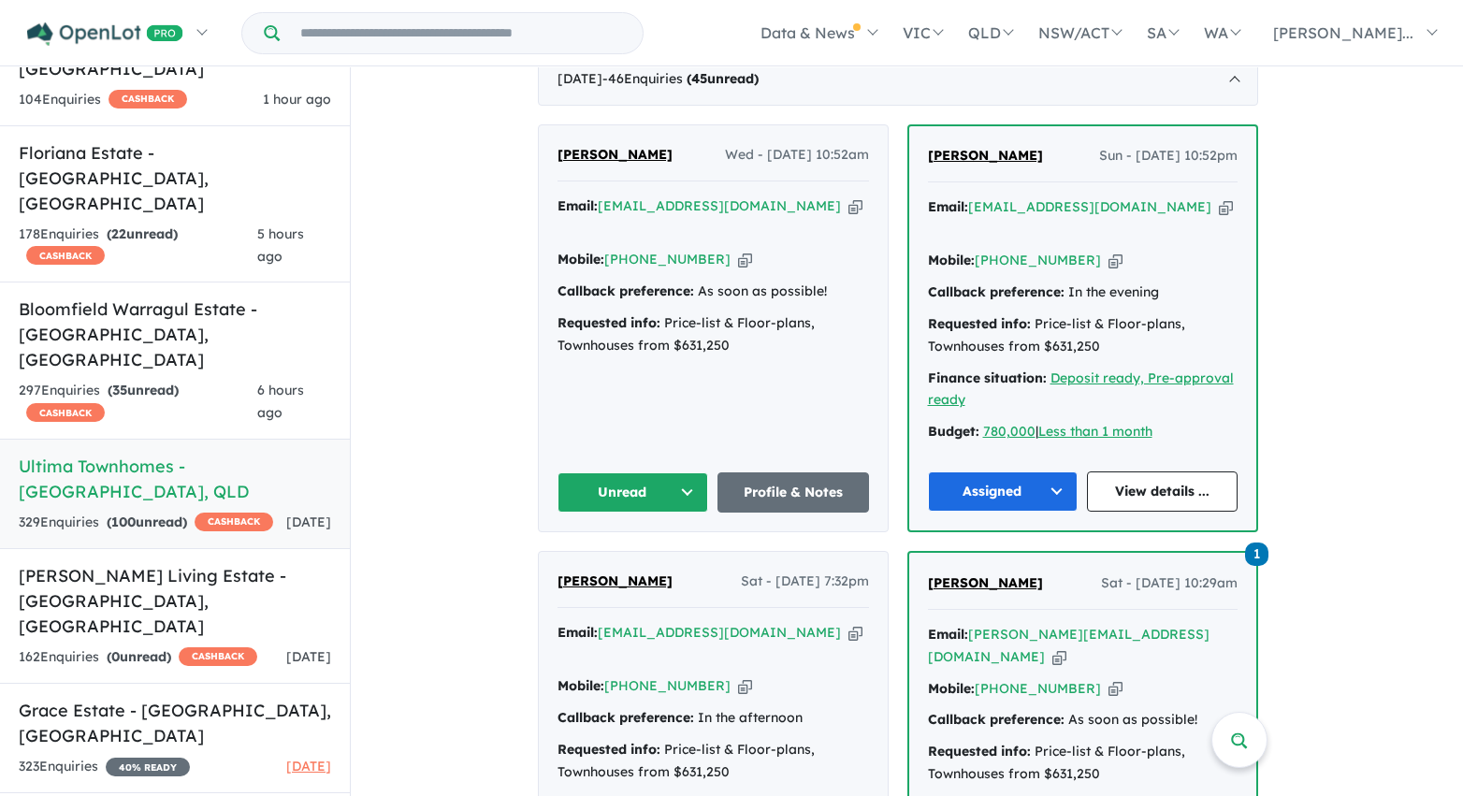
click at [679, 485] on button "Unread" at bounding box center [633, 492] width 152 height 40
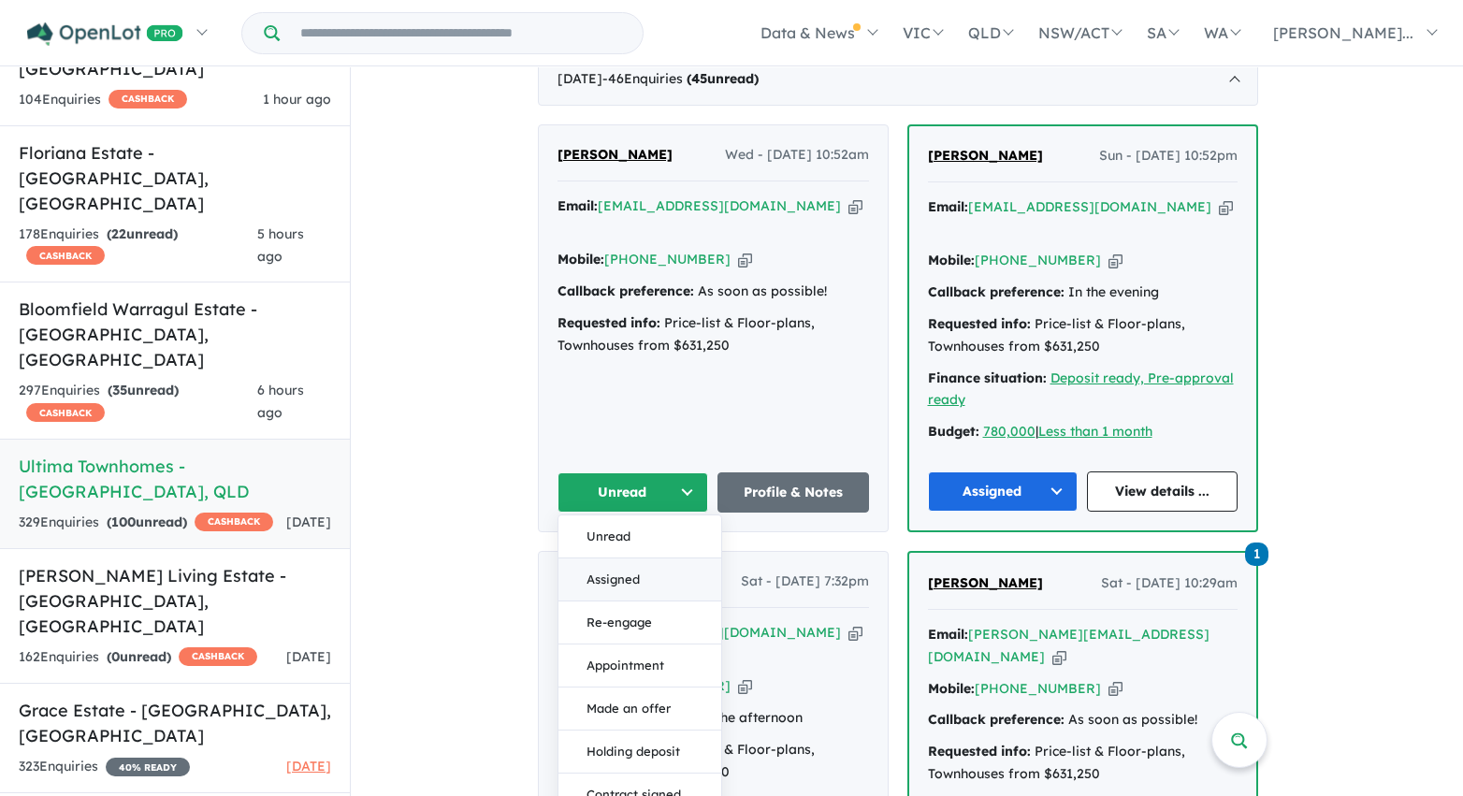
click at [667, 567] on button "Assigned" at bounding box center [639, 579] width 163 height 43
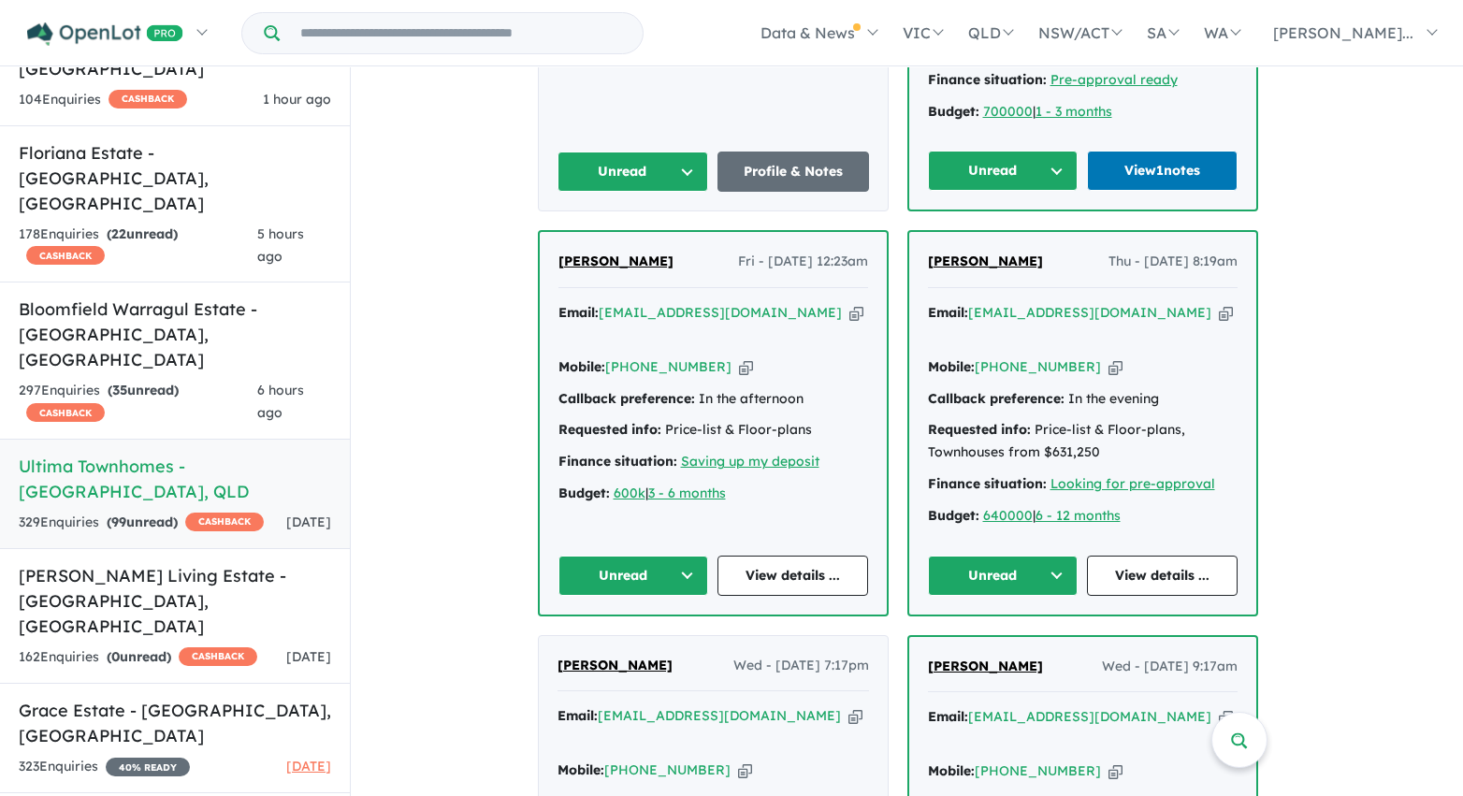
scroll to position [1583, 0]
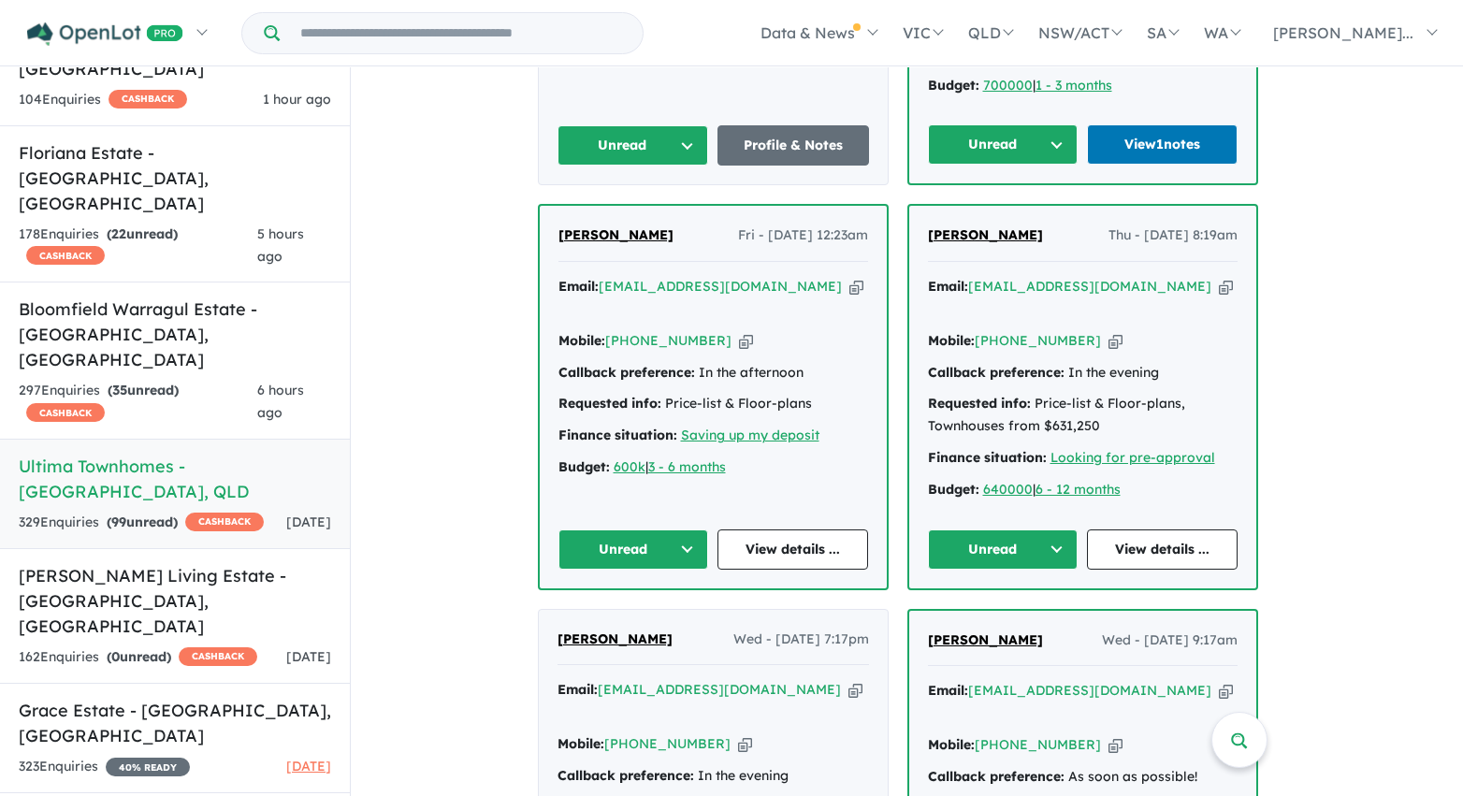
click at [647, 125] on button "Unread" at bounding box center [633, 145] width 152 height 40
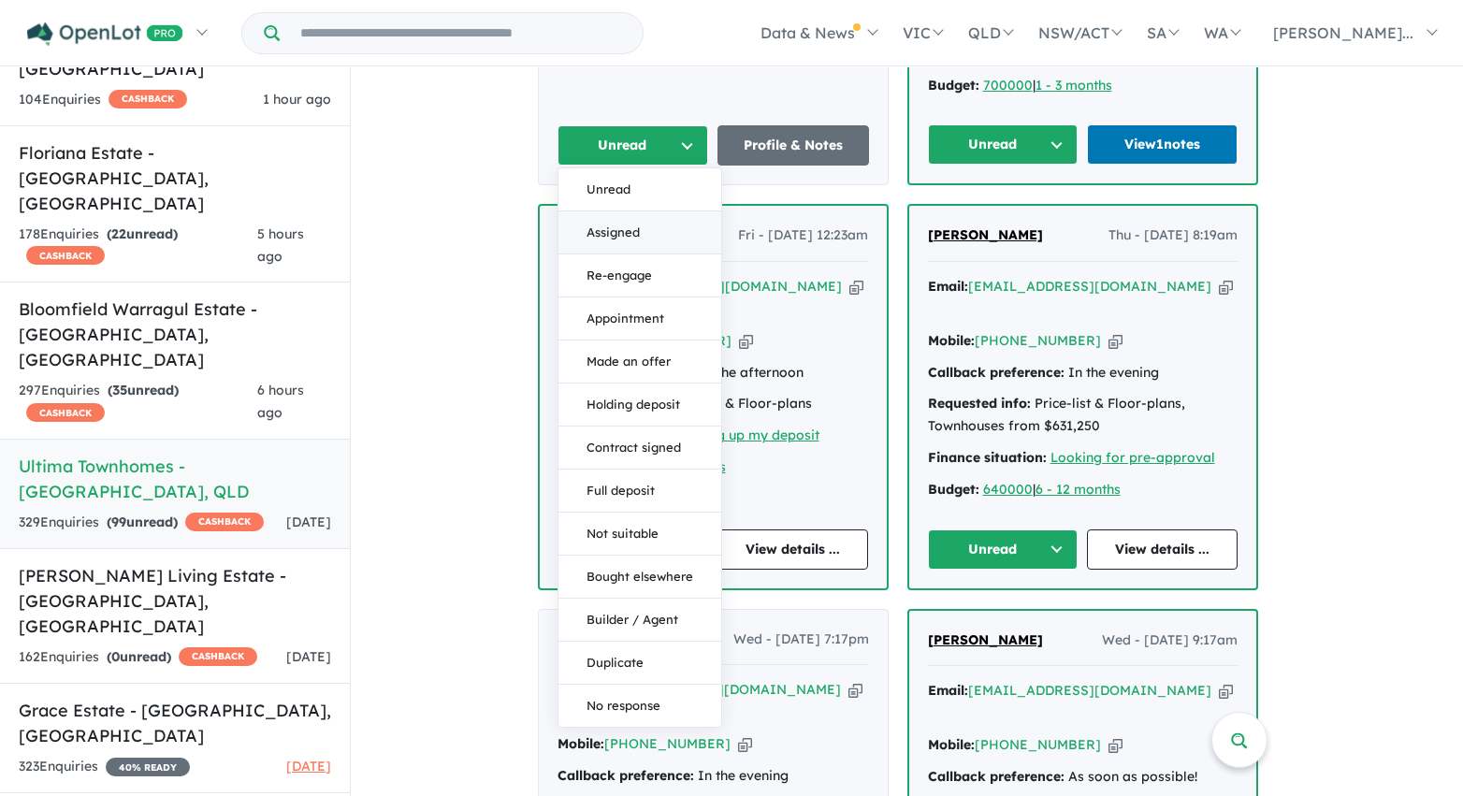
click at [641, 211] on button "Assigned" at bounding box center [639, 232] width 163 height 43
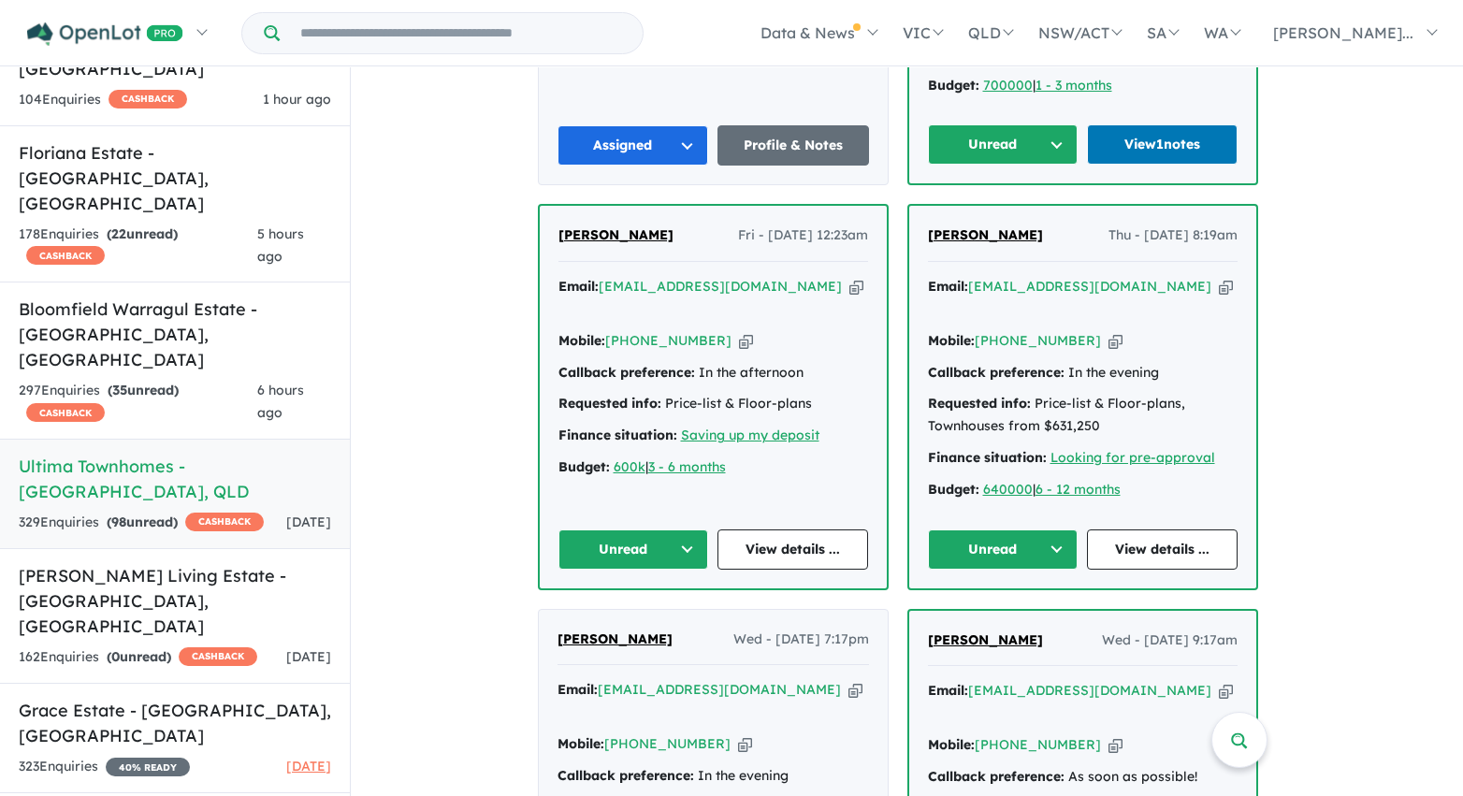
click at [1029, 124] on button "Unread" at bounding box center [1003, 144] width 151 height 40
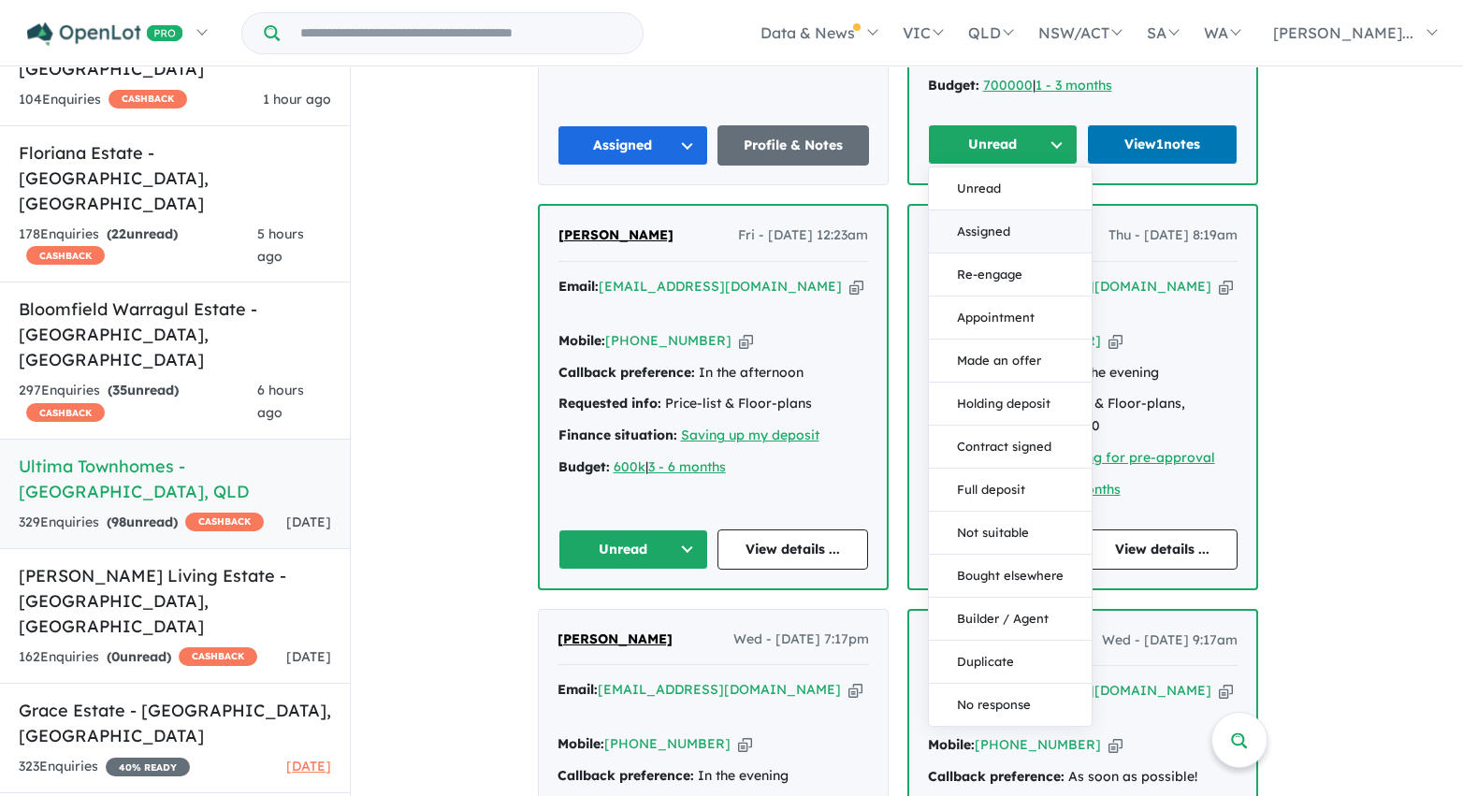
click at [1017, 210] on button "Assigned" at bounding box center [1010, 231] width 163 height 43
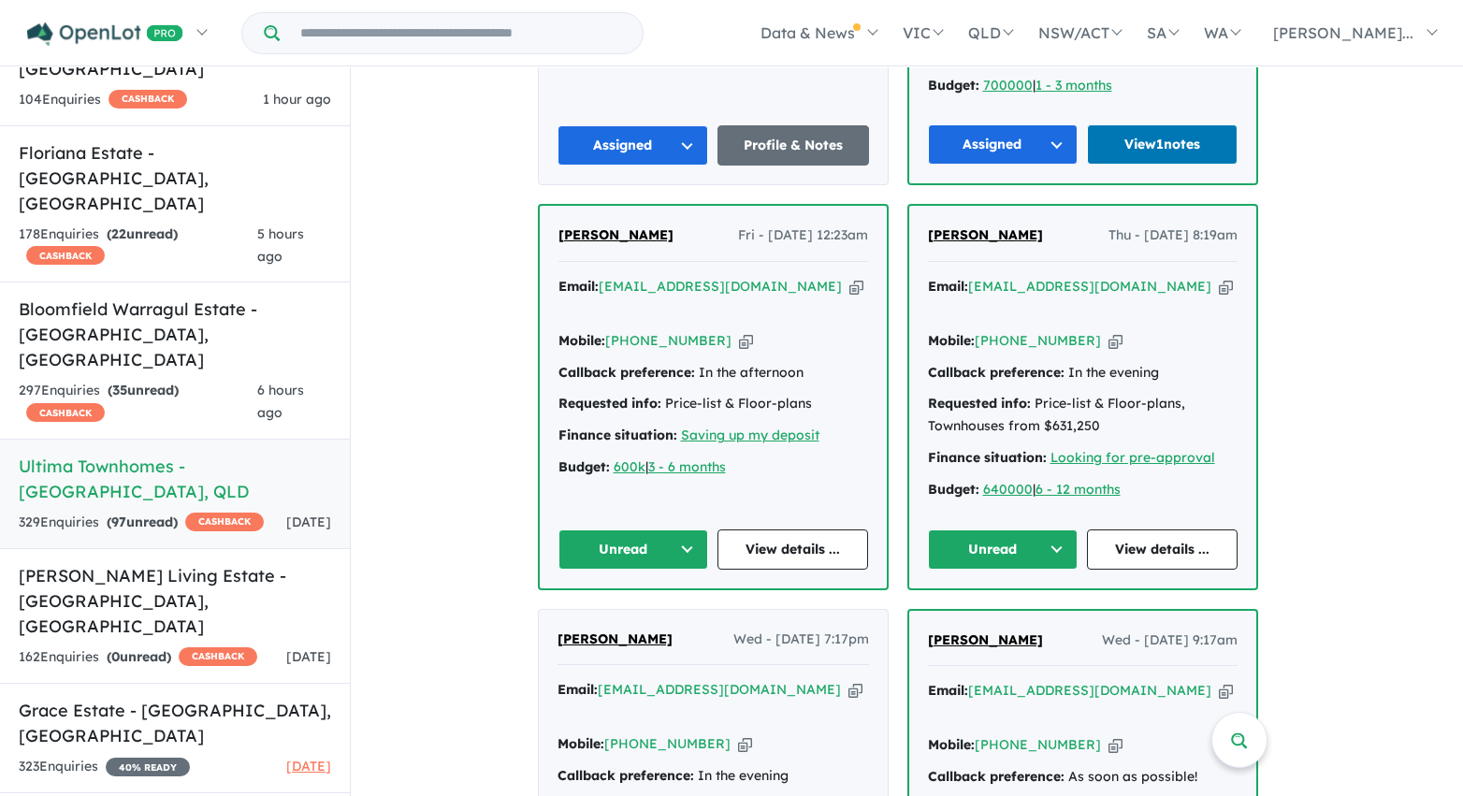
click at [628, 529] on button "Unread" at bounding box center [633, 549] width 151 height 40
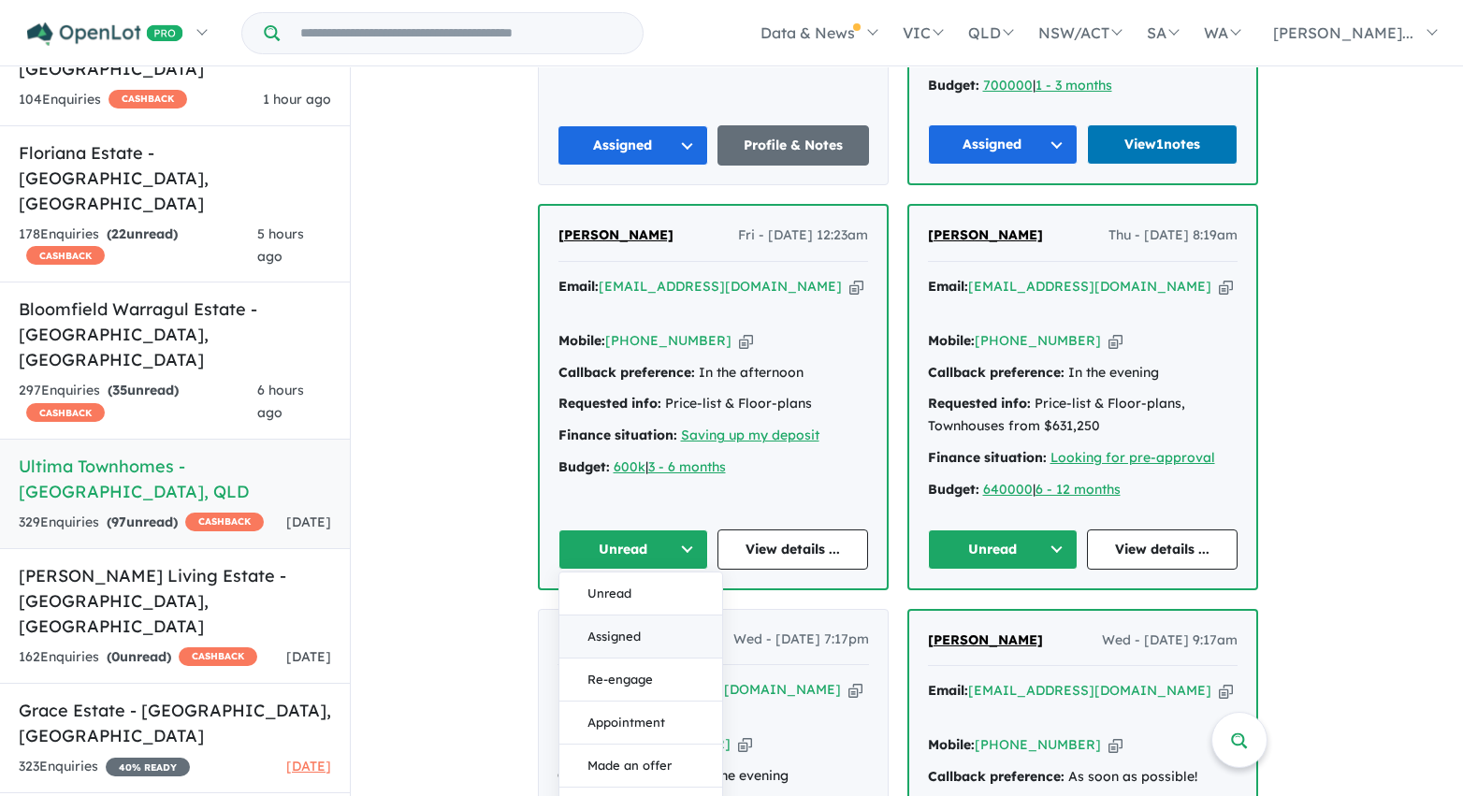
click at [630, 615] on button "Assigned" at bounding box center [640, 636] width 163 height 43
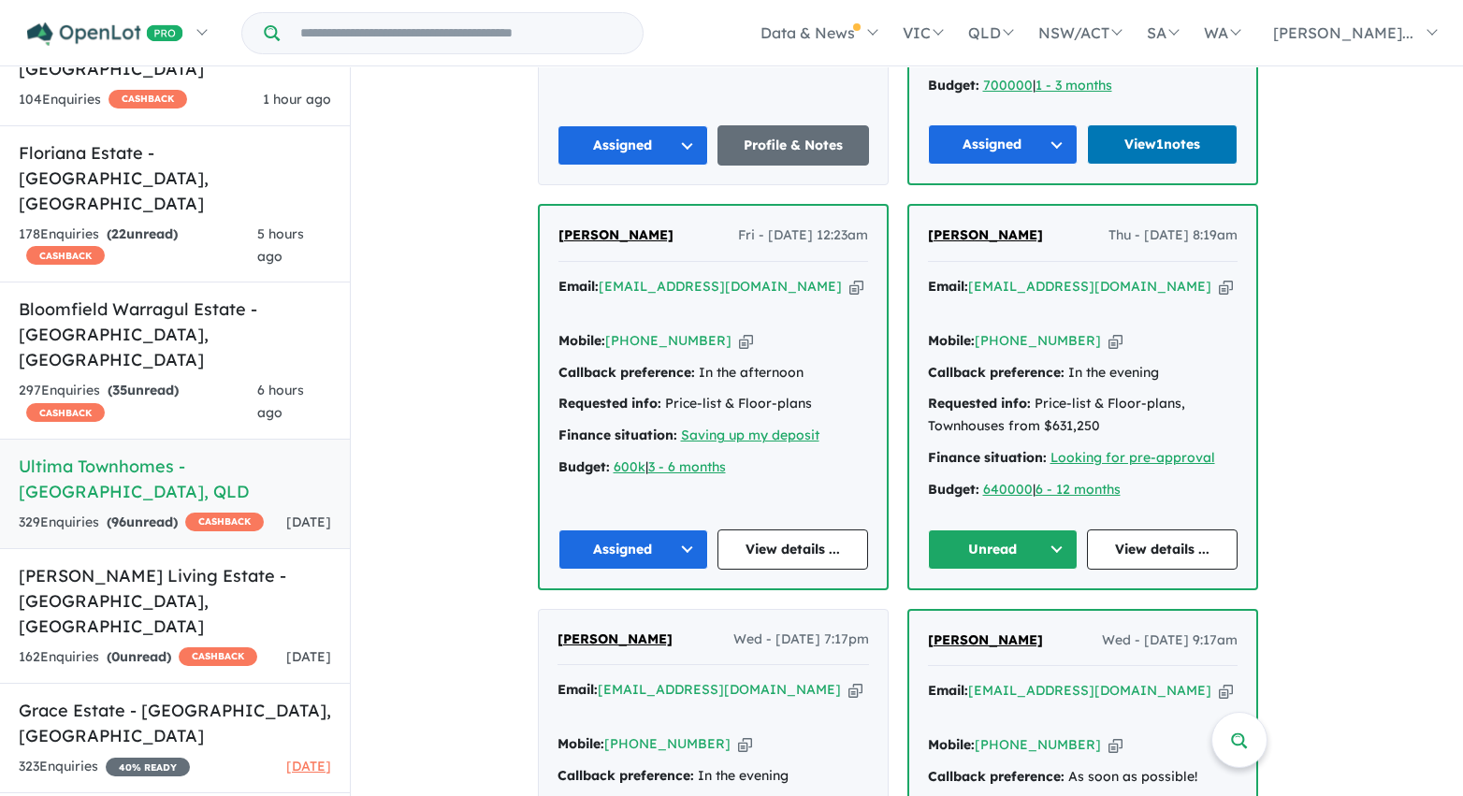
click at [966, 529] on button "Unread" at bounding box center [1003, 549] width 151 height 40
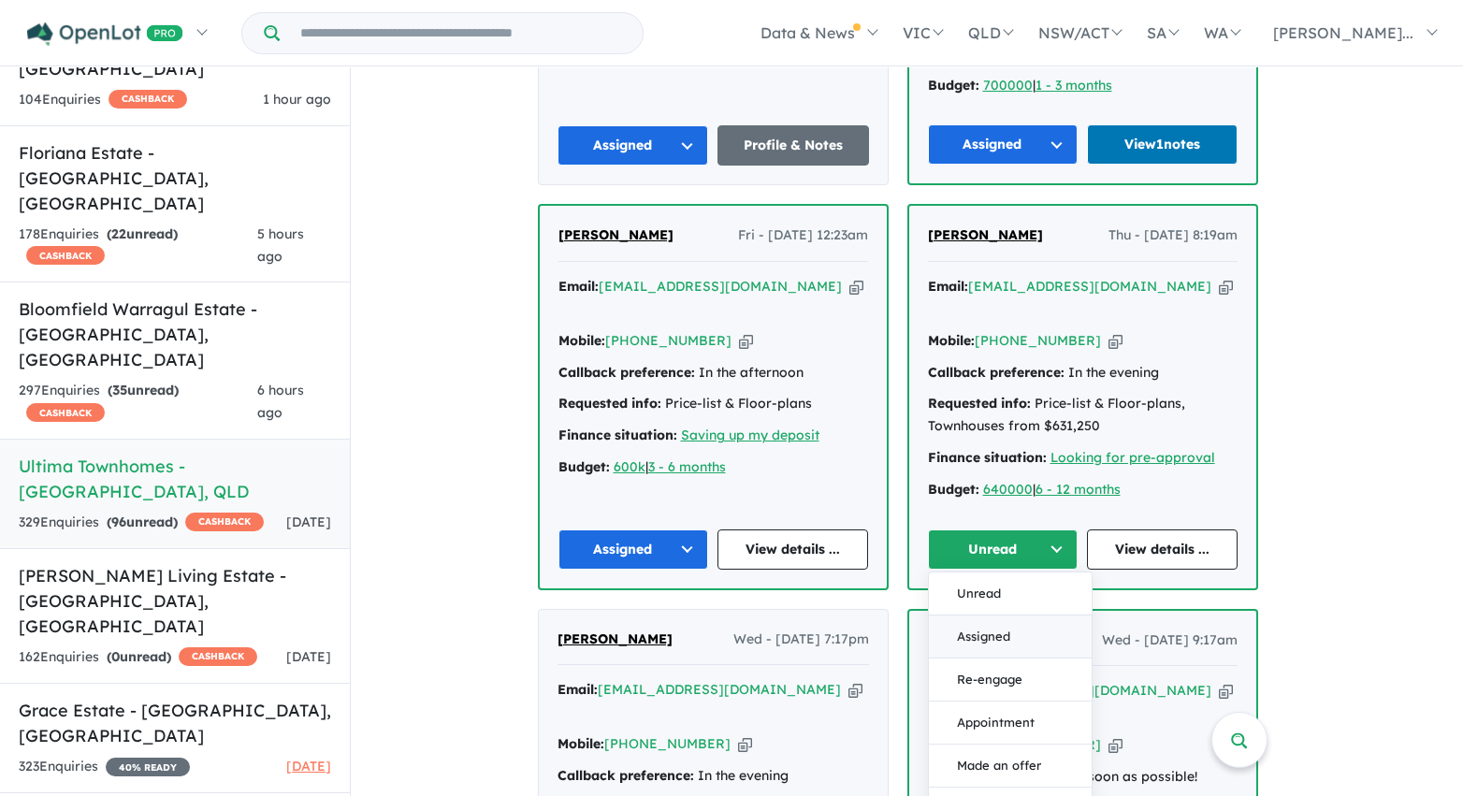
click at [979, 615] on button "Assigned" at bounding box center [1010, 636] width 163 height 43
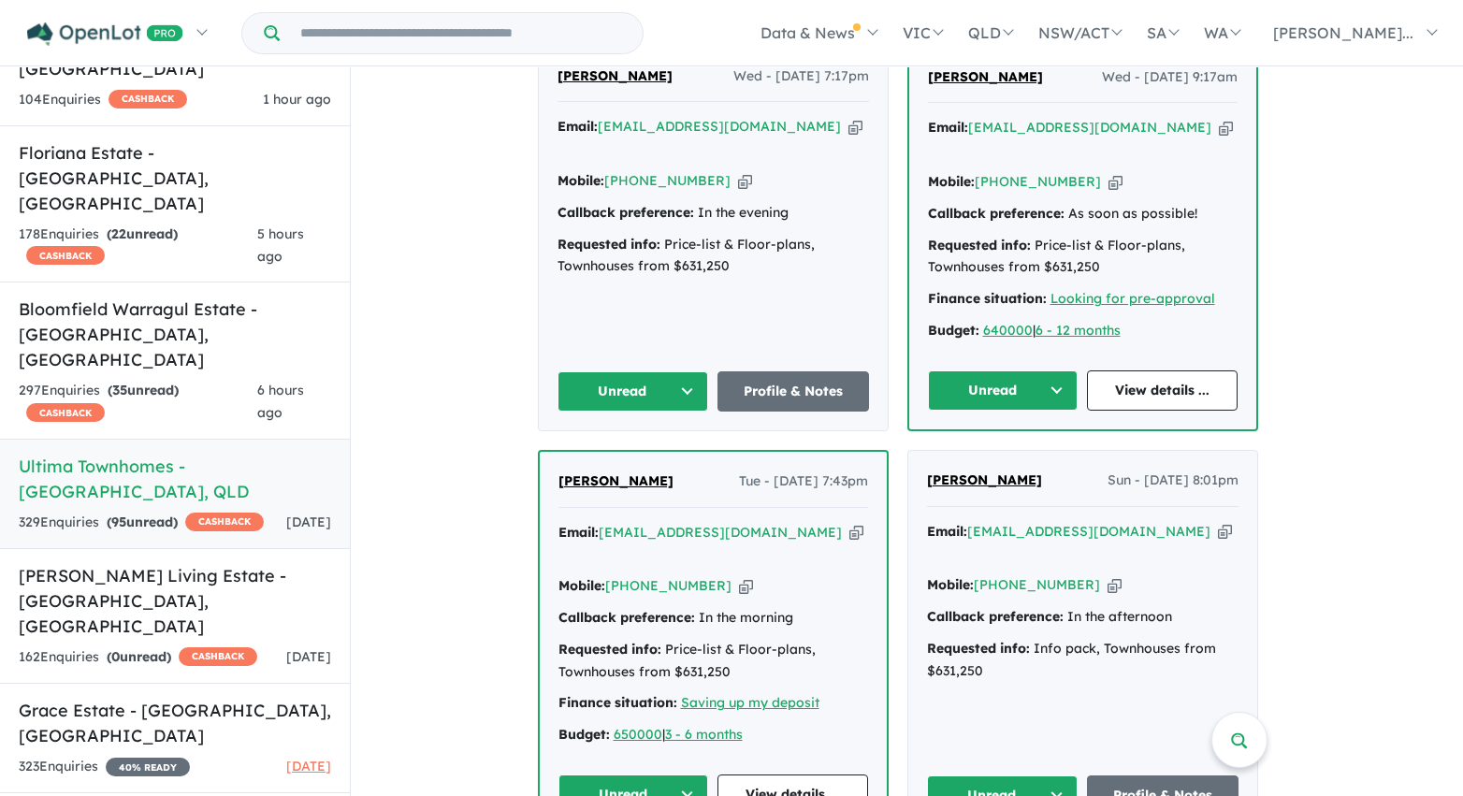
scroll to position [2147, 0]
click at [1042, 369] on button "Unread" at bounding box center [1003, 389] width 151 height 40
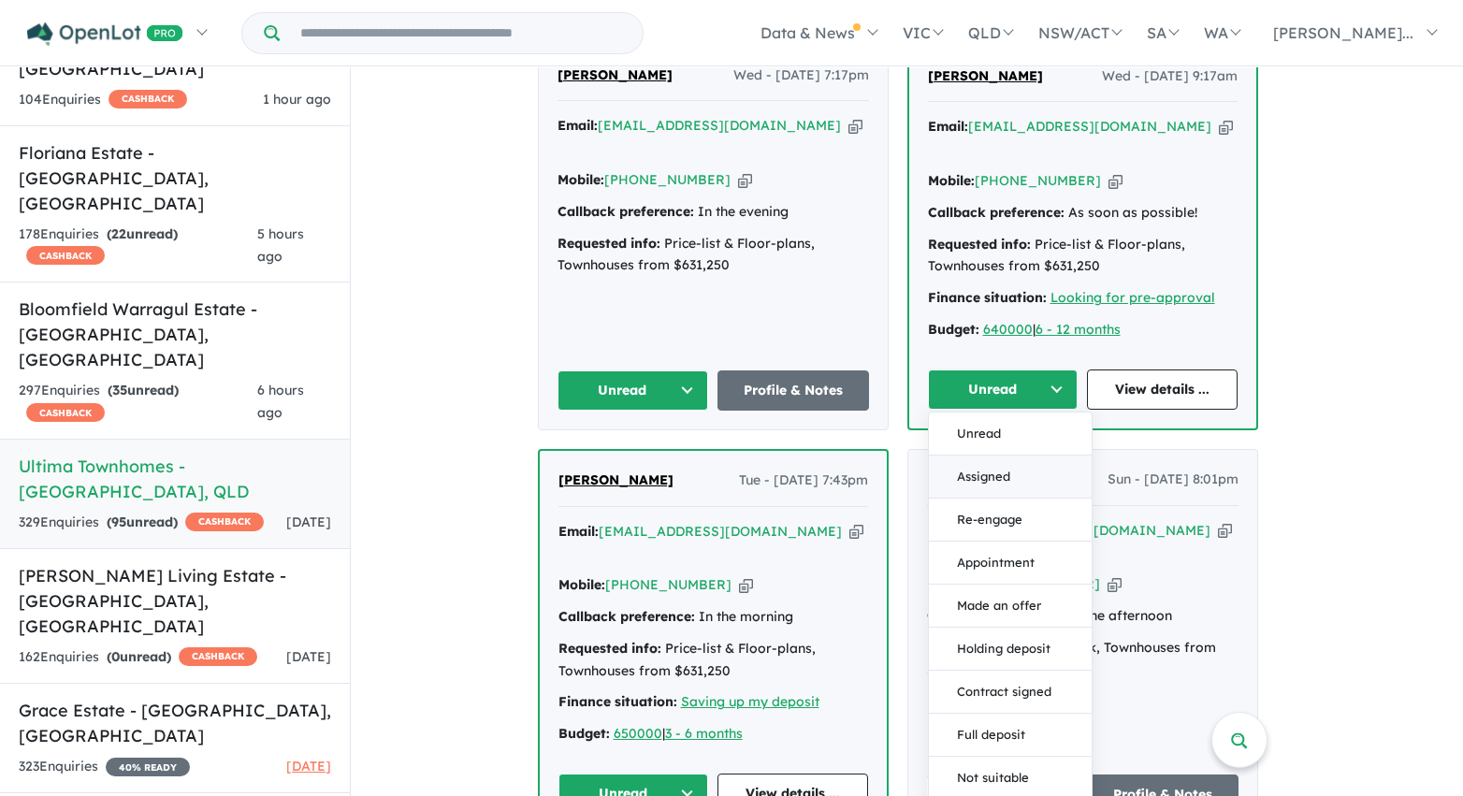
click at [1003, 456] on button "Assigned" at bounding box center [1010, 477] width 163 height 43
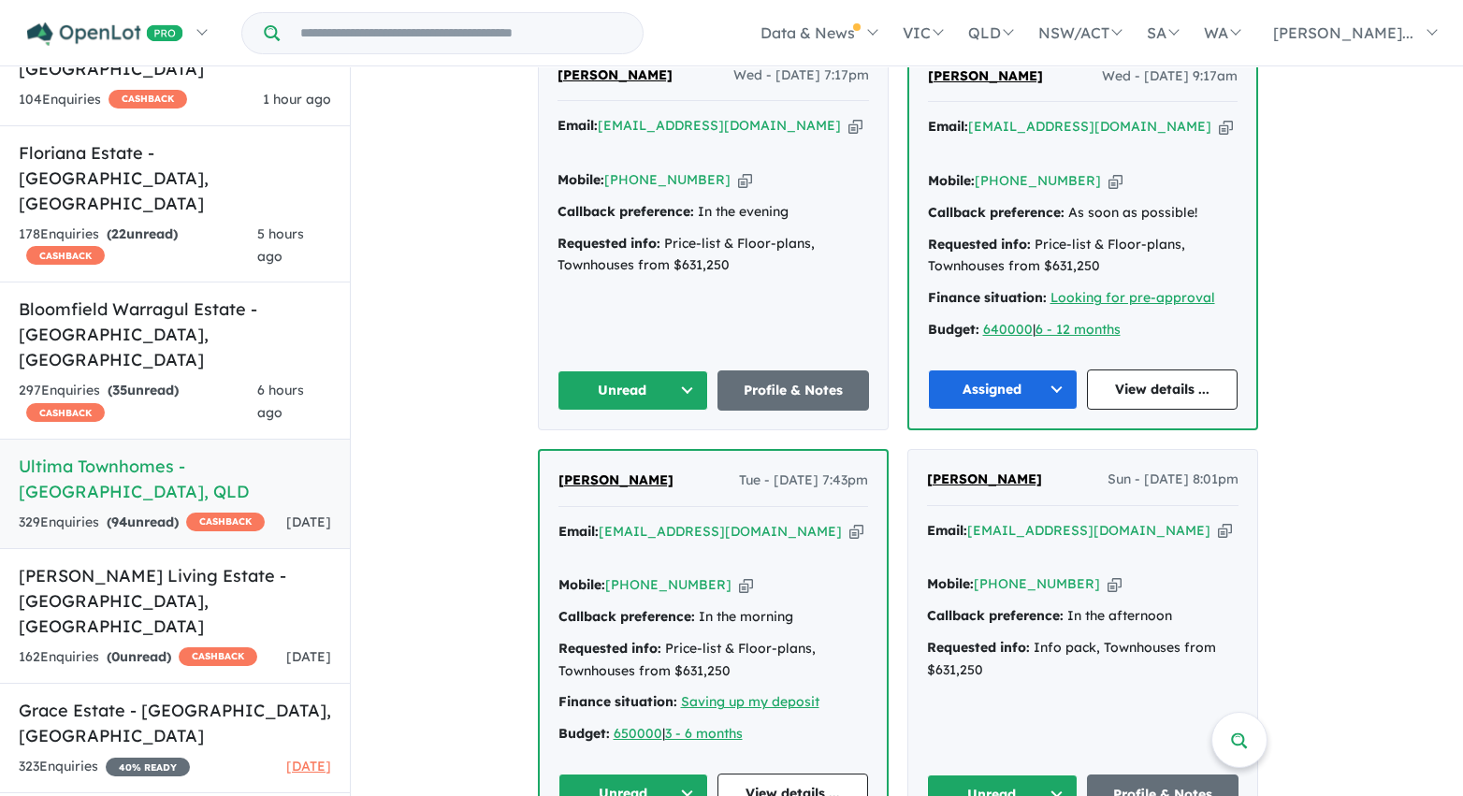
click at [661, 370] on button "Unread" at bounding box center [633, 390] width 152 height 40
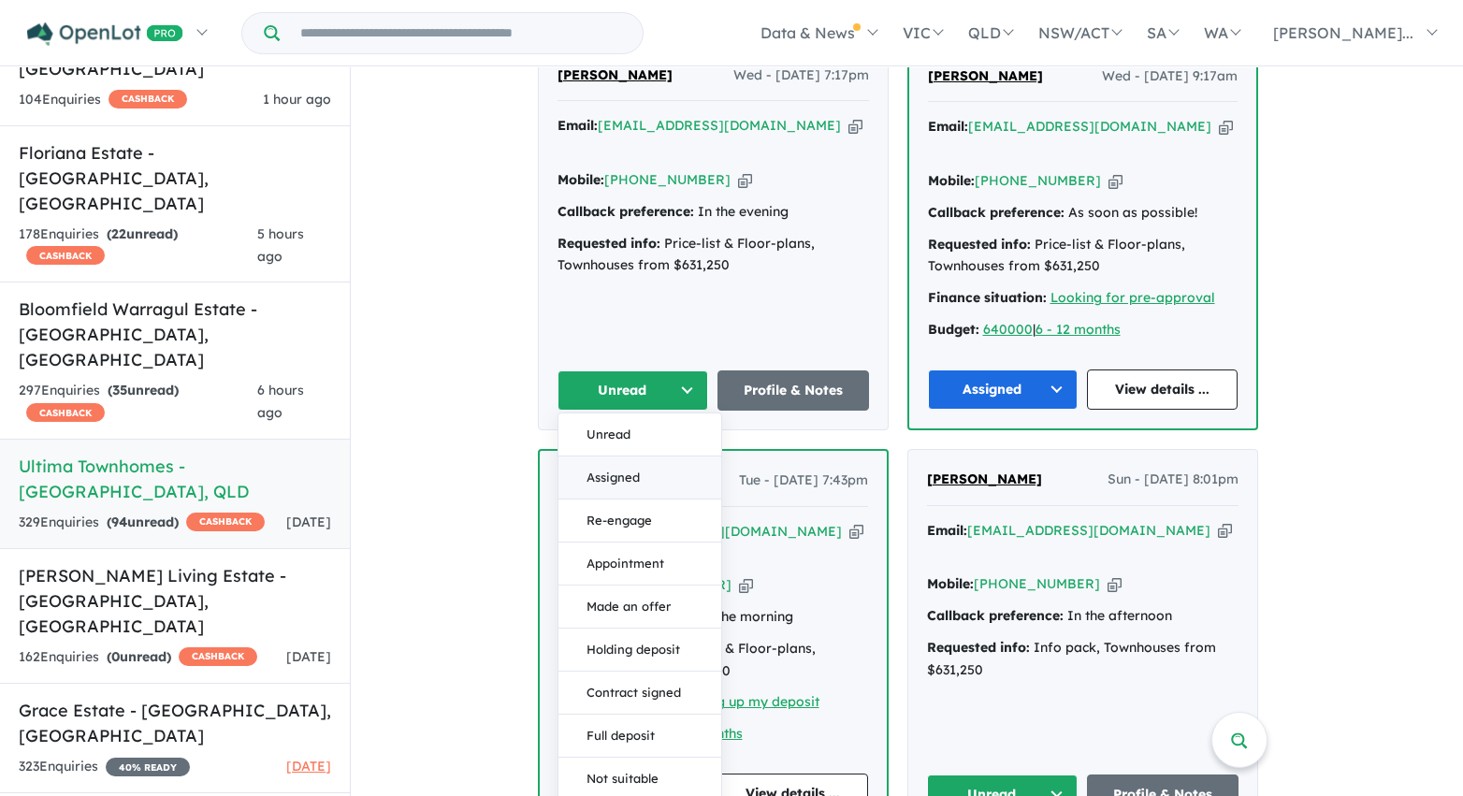
click at [648, 456] on button "Assigned" at bounding box center [639, 477] width 163 height 43
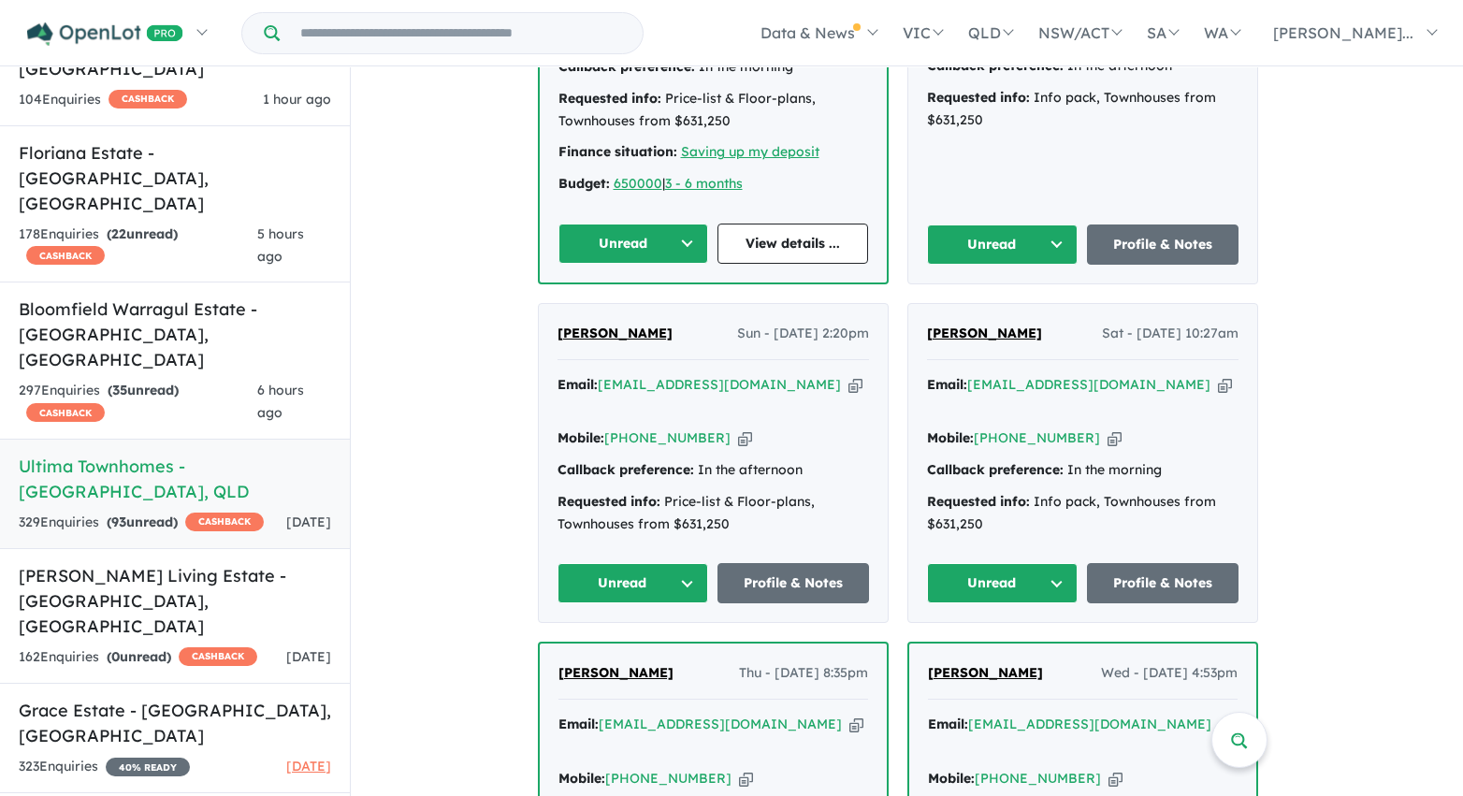
scroll to position [2726, 0]
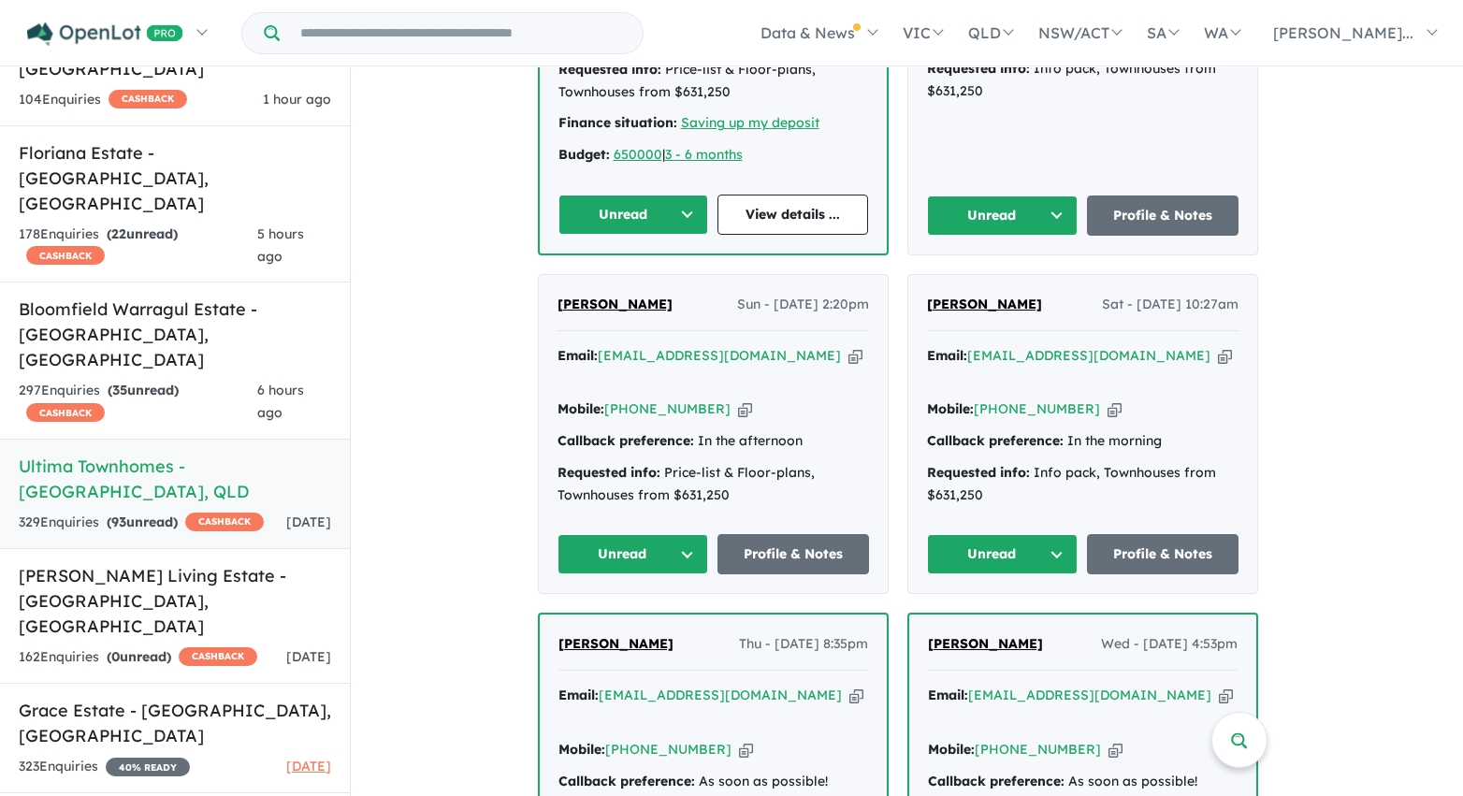
click at [674, 195] on button "Unread" at bounding box center [633, 215] width 151 height 40
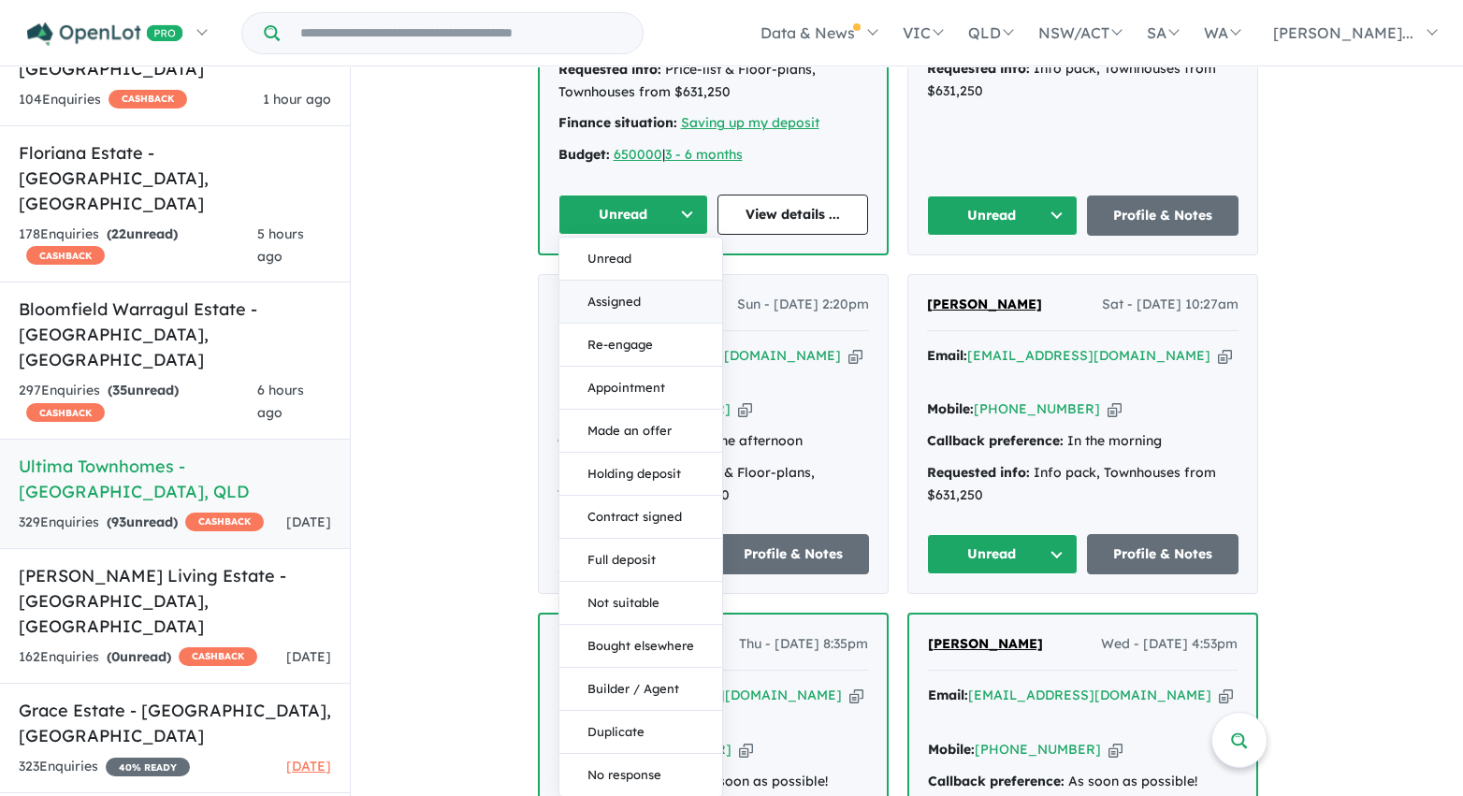
click at [673, 281] on button "Assigned" at bounding box center [640, 302] width 163 height 43
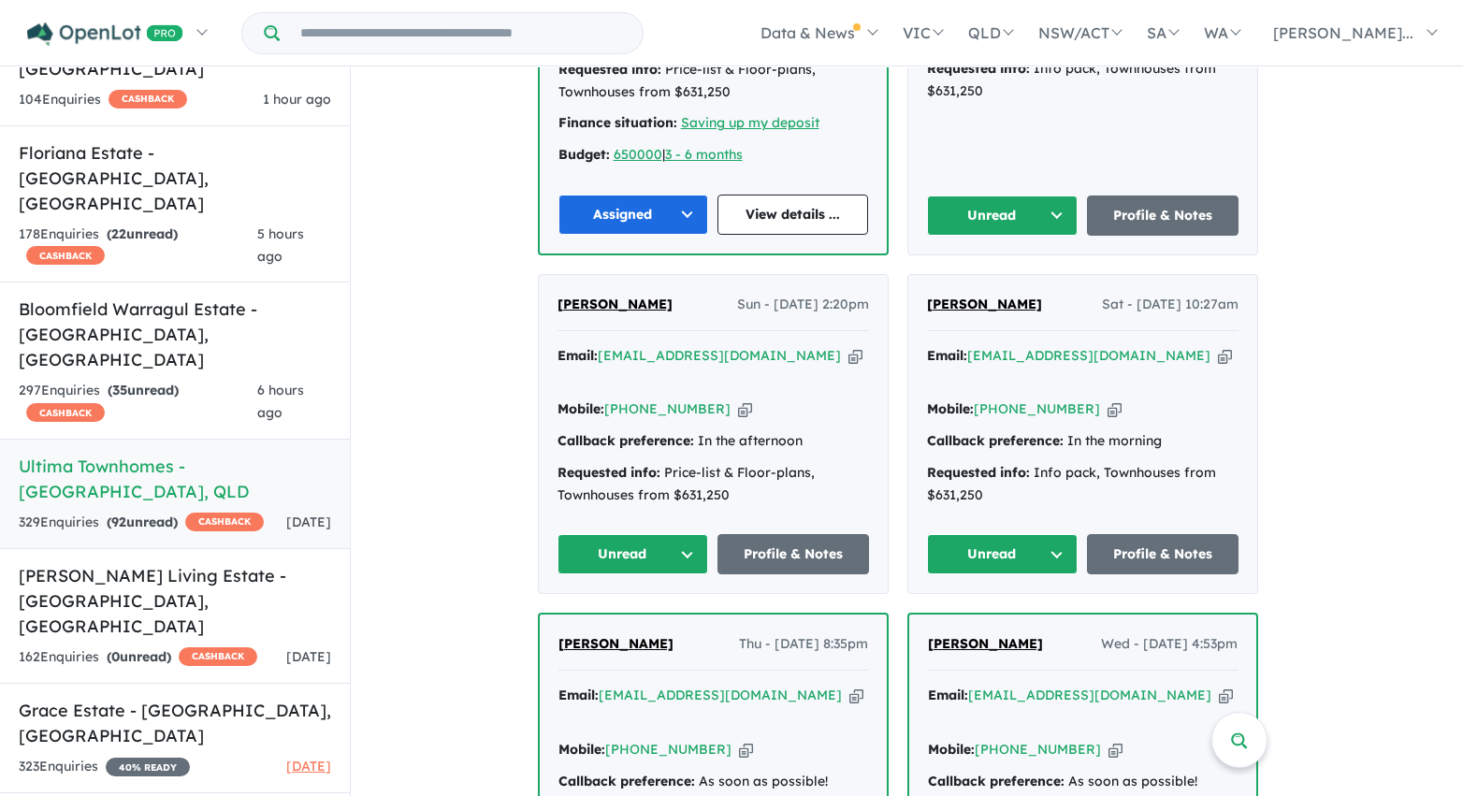
click at [978, 195] on button "Unread" at bounding box center [1003, 215] width 152 height 40
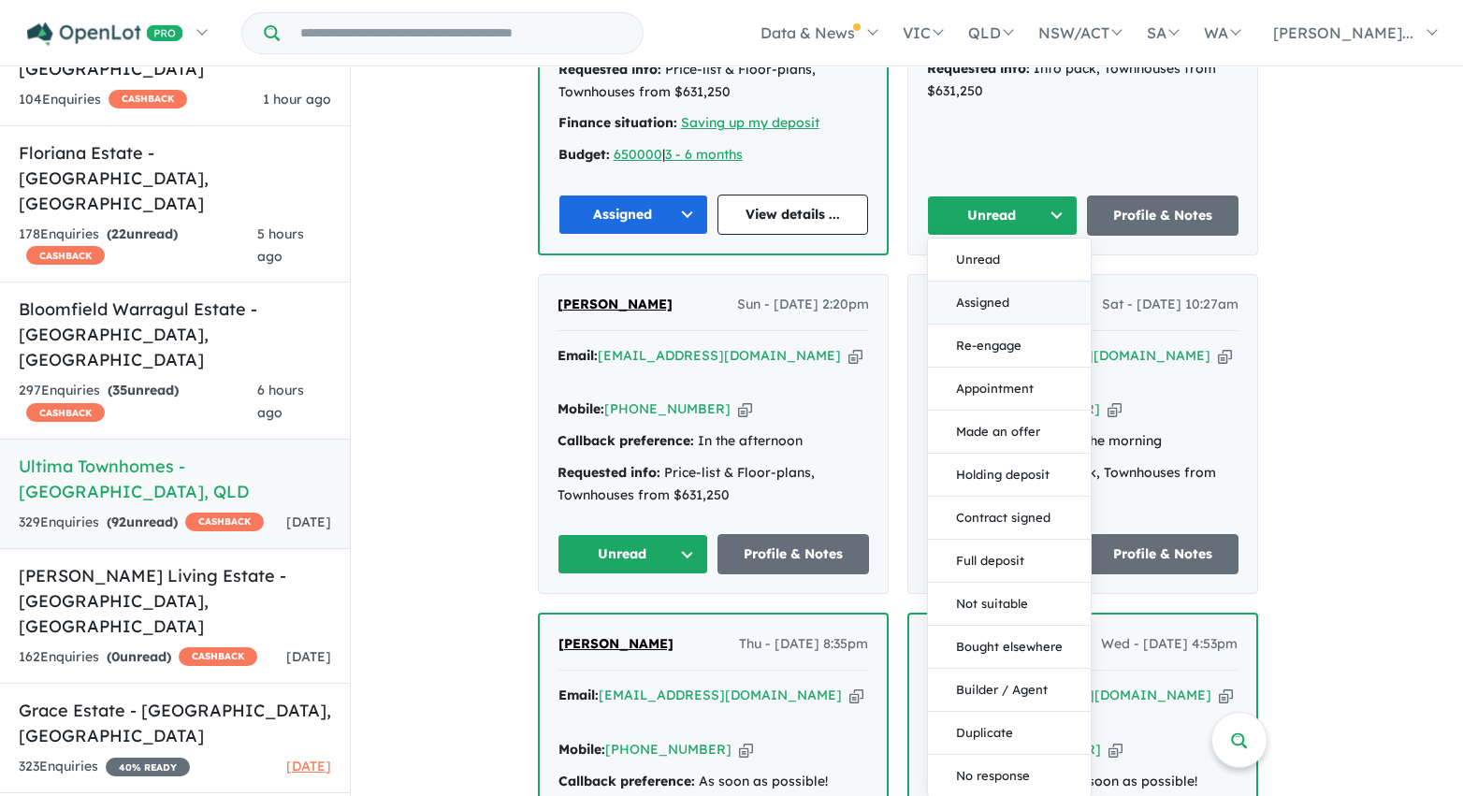
click at [984, 282] on button "Assigned" at bounding box center [1009, 303] width 163 height 43
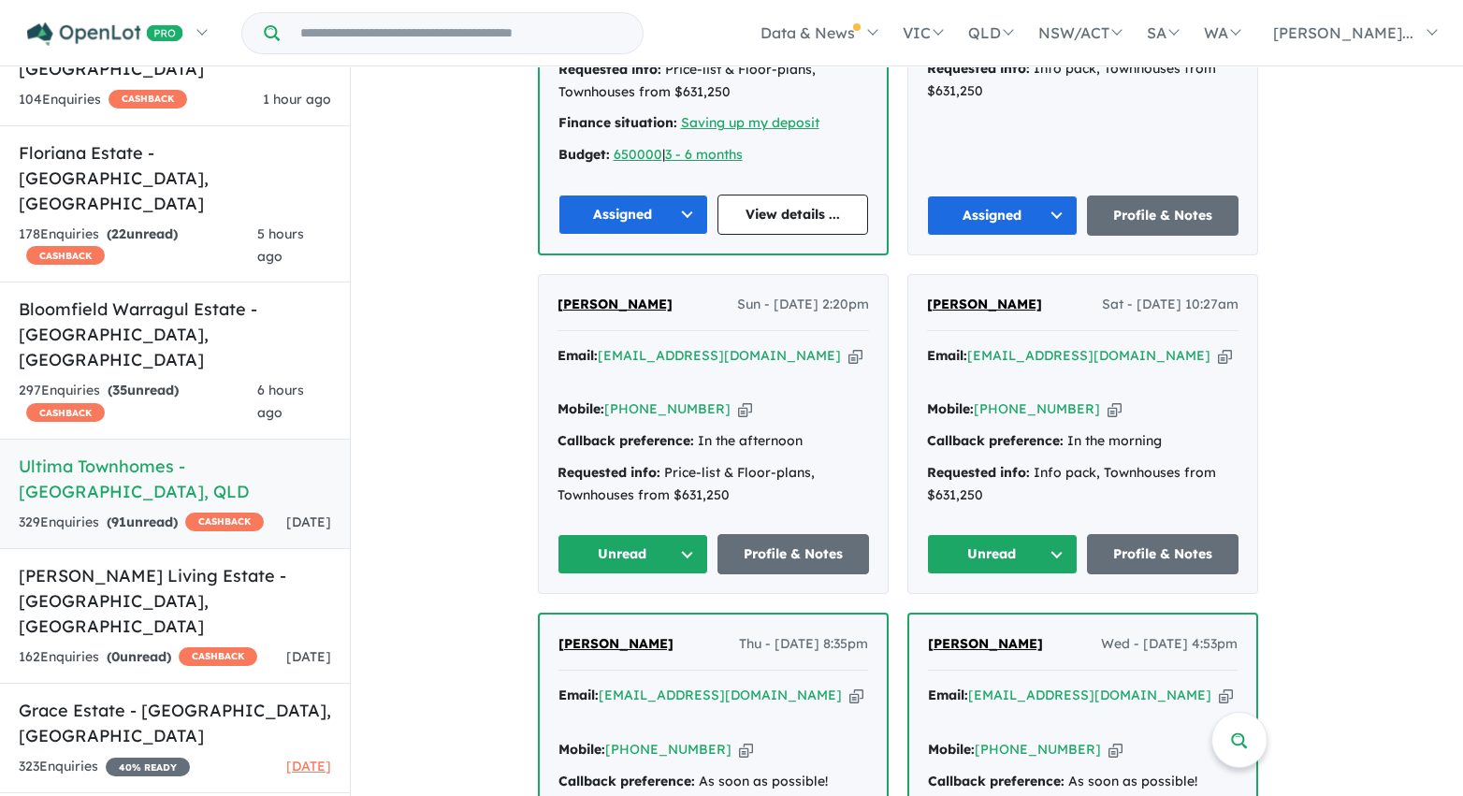
click at [976, 534] on button "Unread" at bounding box center [1003, 554] width 152 height 40
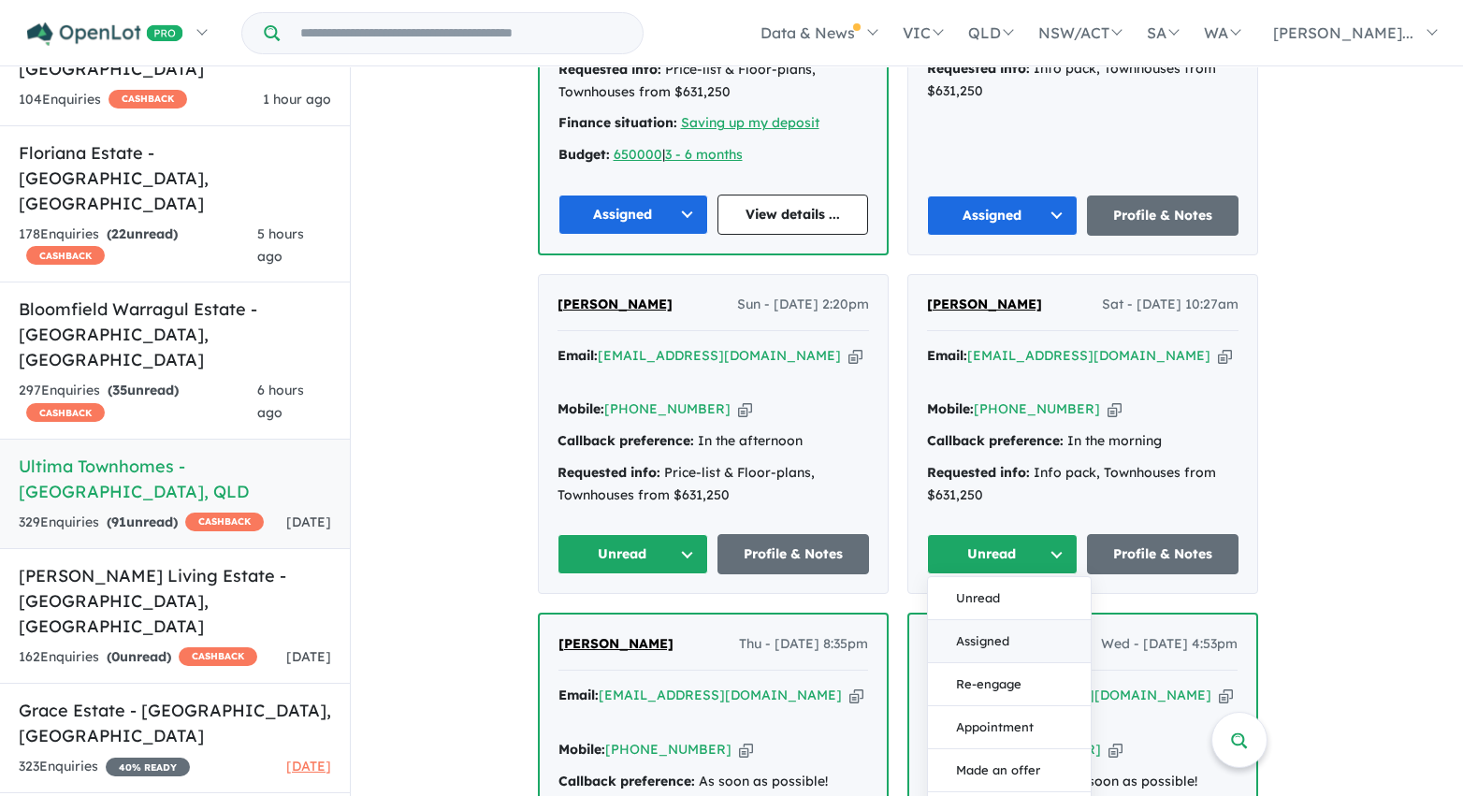
click at [972, 620] on button "Assigned" at bounding box center [1009, 641] width 163 height 43
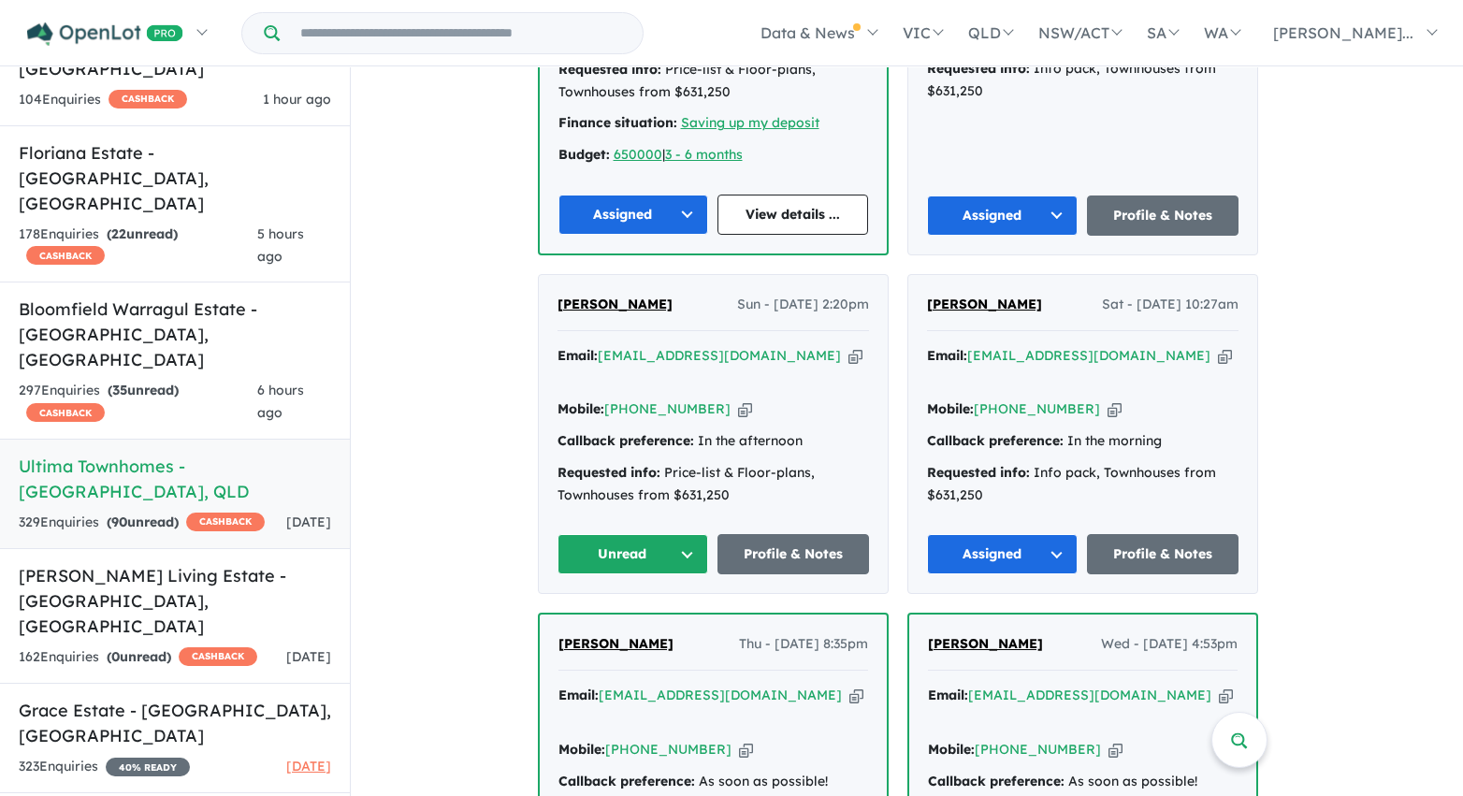
click at [638, 534] on button "Unread" at bounding box center [633, 554] width 152 height 40
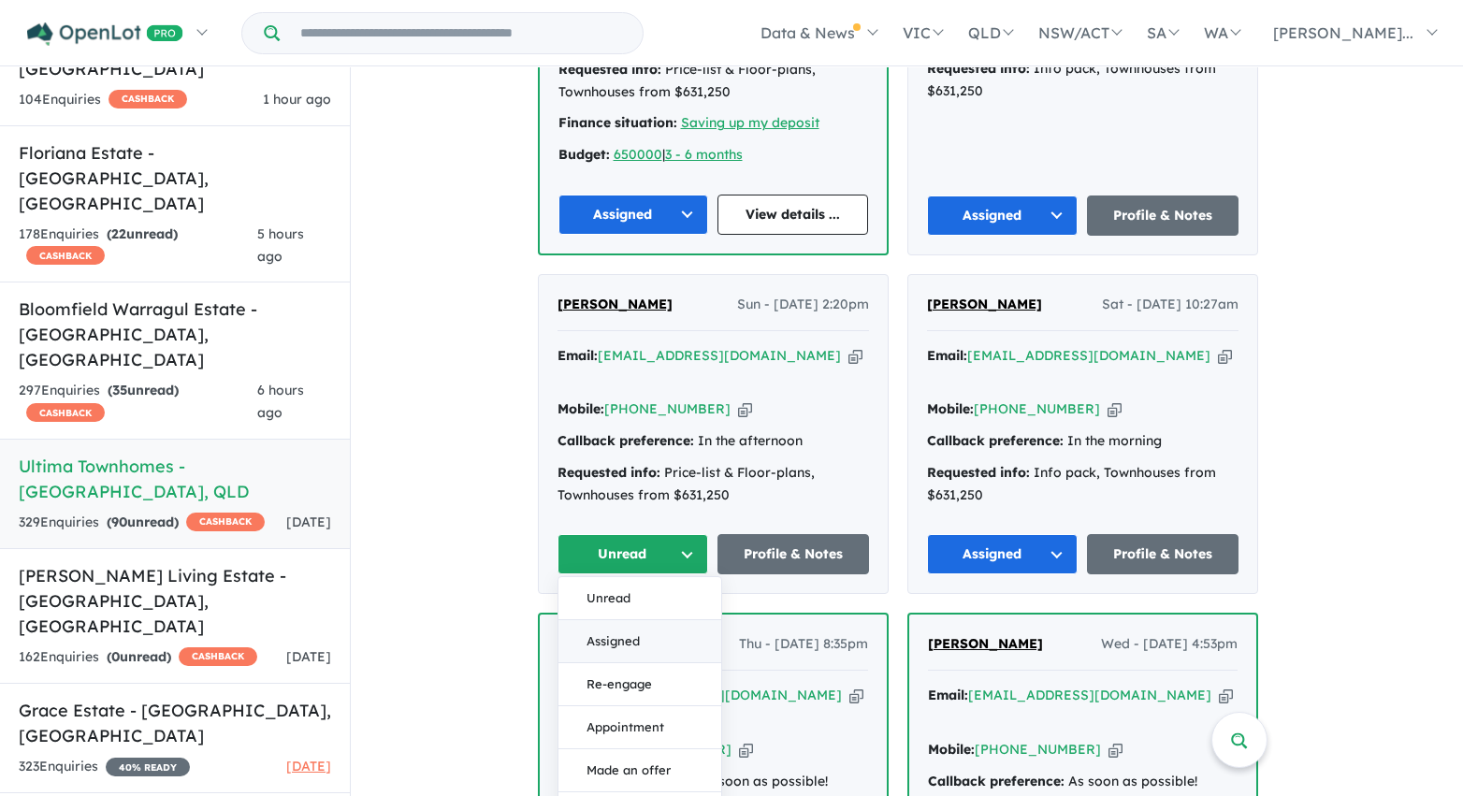
click at [637, 620] on button "Assigned" at bounding box center [639, 641] width 163 height 43
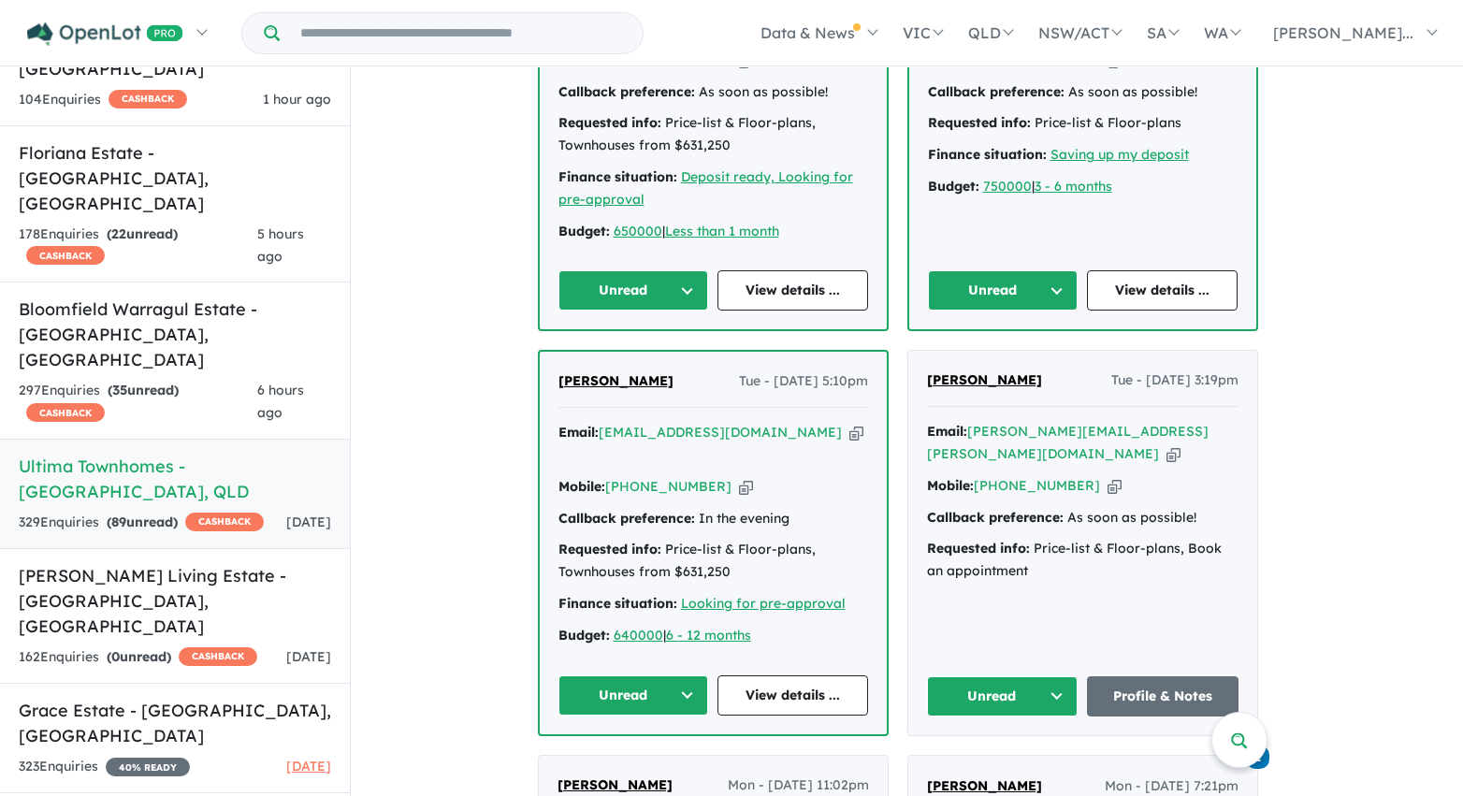
scroll to position [3461, 0]
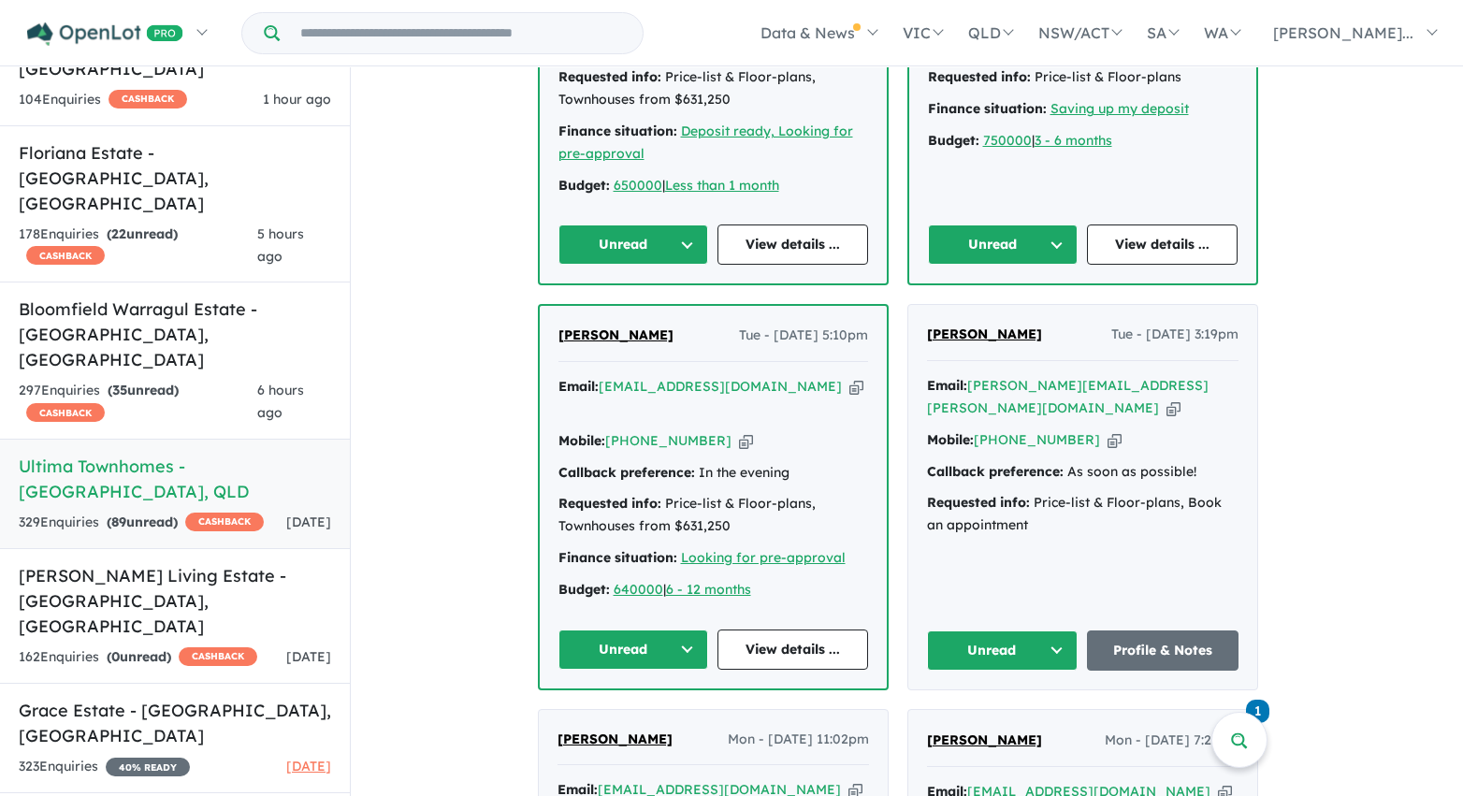
click at [1008, 224] on button "Unread" at bounding box center [1003, 244] width 151 height 40
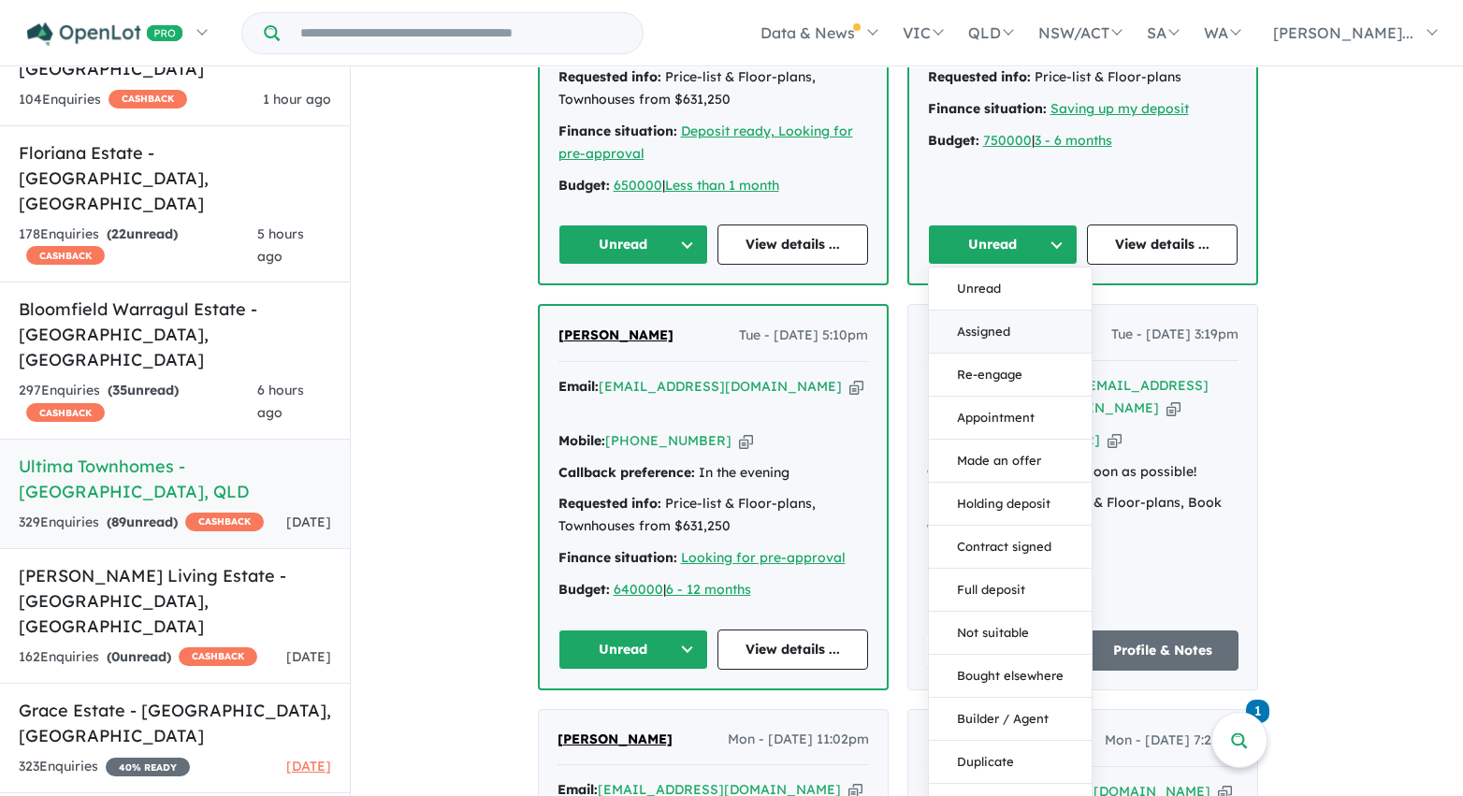
click at [994, 311] on button "Assigned" at bounding box center [1010, 332] width 163 height 43
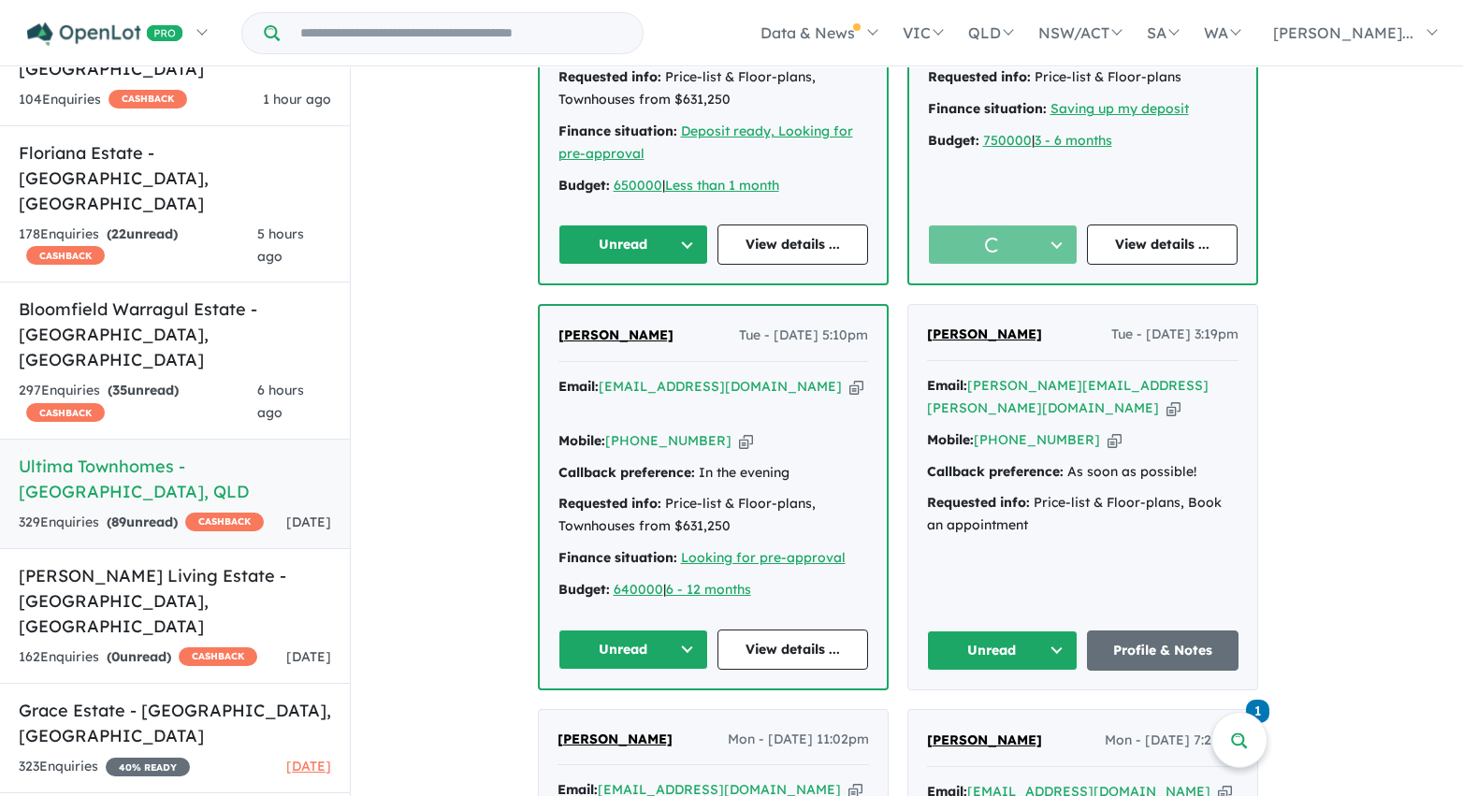
click at [658, 224] on button "Unread" at bounding box center [633, 244] width 151 height 40
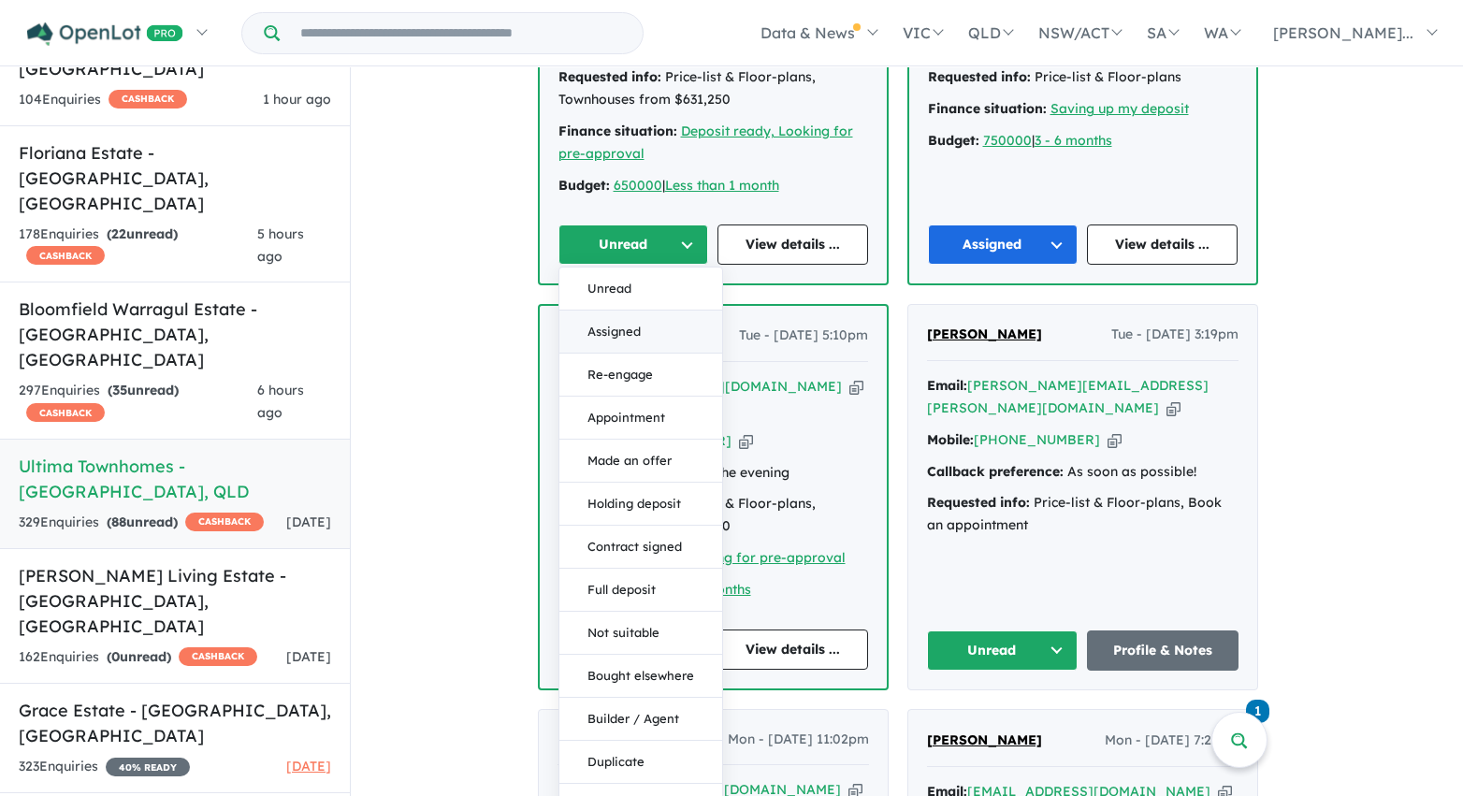
click at [651, 311] on button "Assigned" at bounding box center [640, 332] width 163 height 43
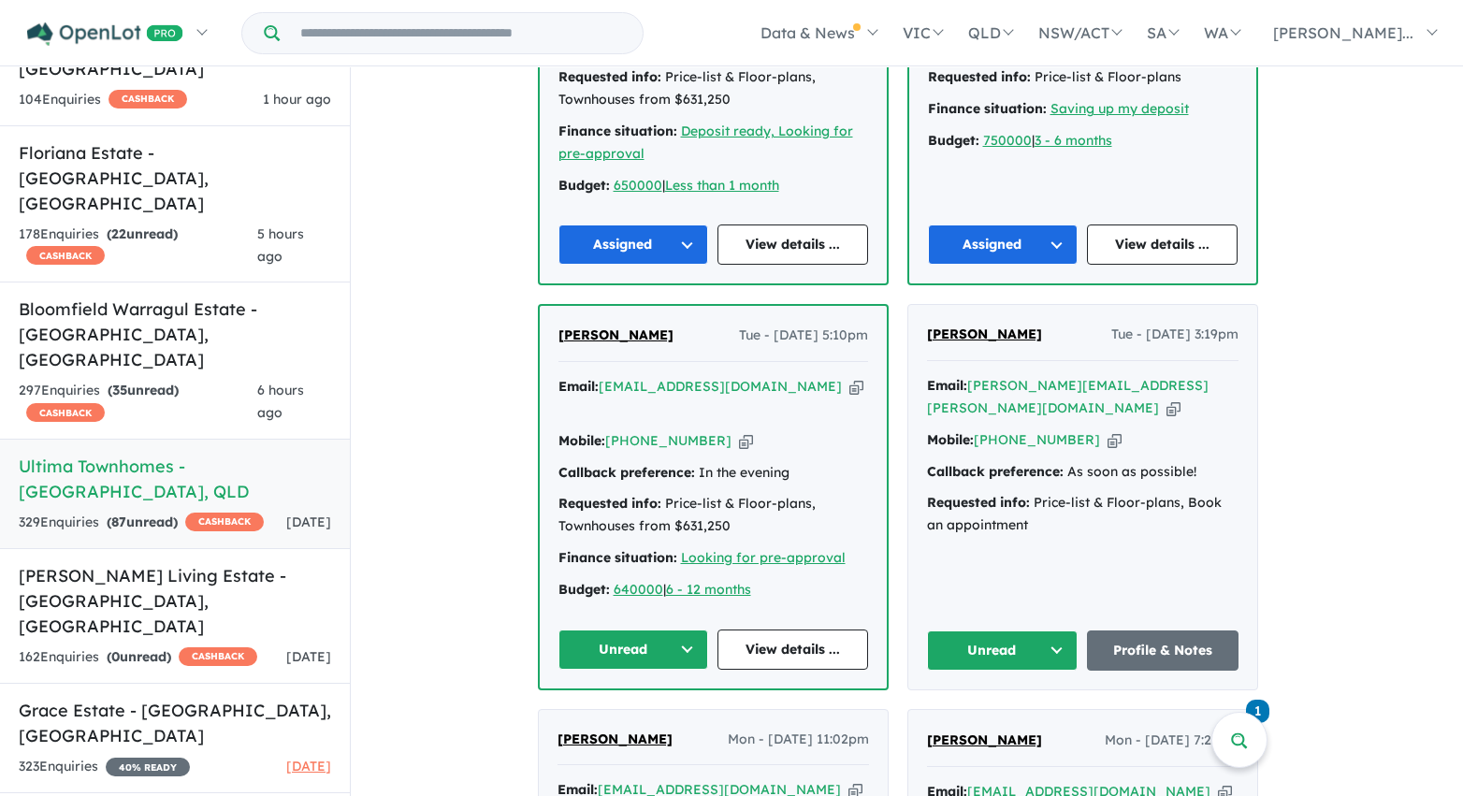
click at [979, 630] on button "Unread" at bounding box center [1003, 650] width 152 height 40
click at [990, 717] on button "Assigned" at bounding box center [1009, 738] width 163 height 43
click at [642, 630] on button "Unread" at bounding box center [633, 650] width 151 height 40
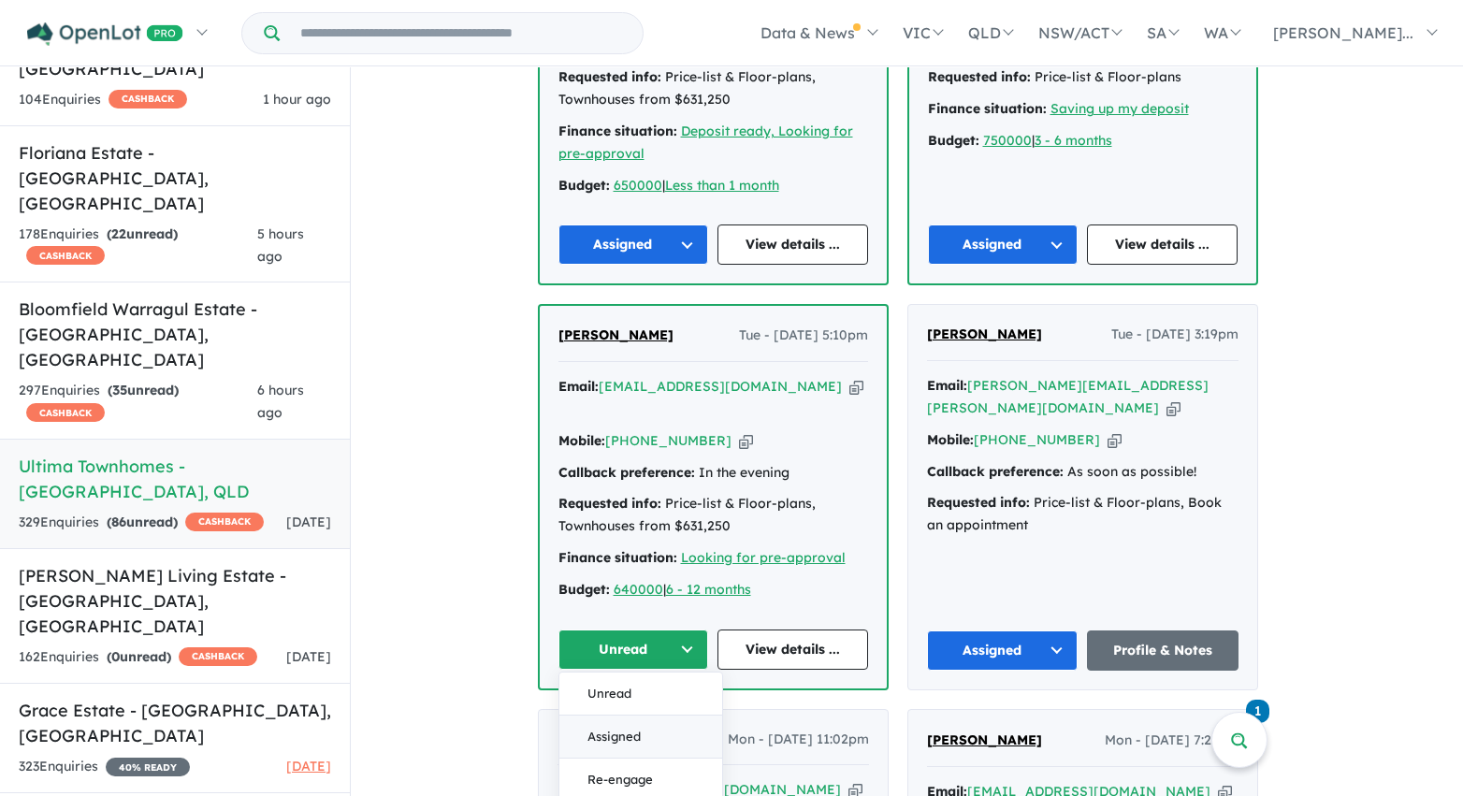
click at [648, 716] on button "Assigned" at bounding box center [640, 737] width 163 height 43
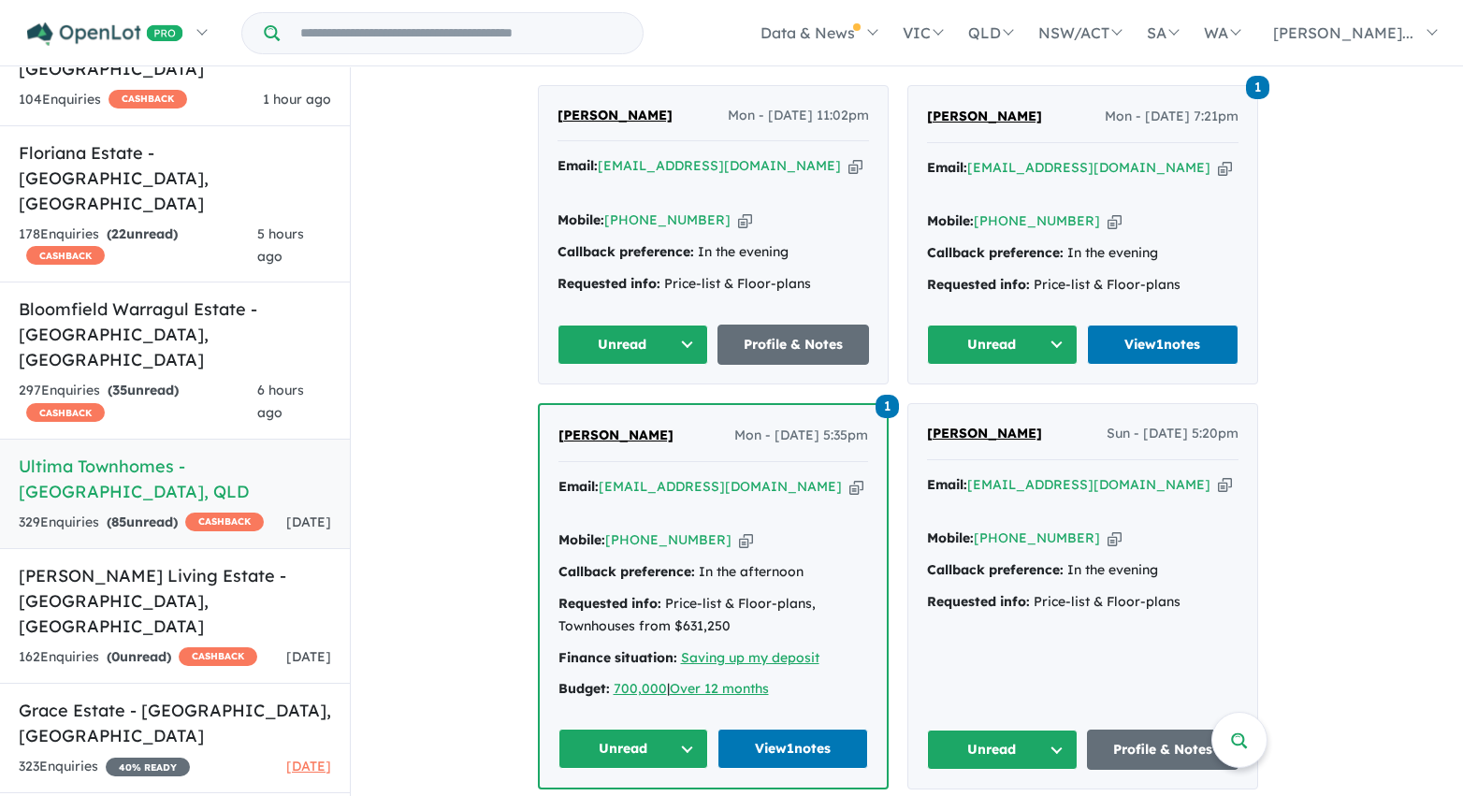
scroll to position [4104, 0]
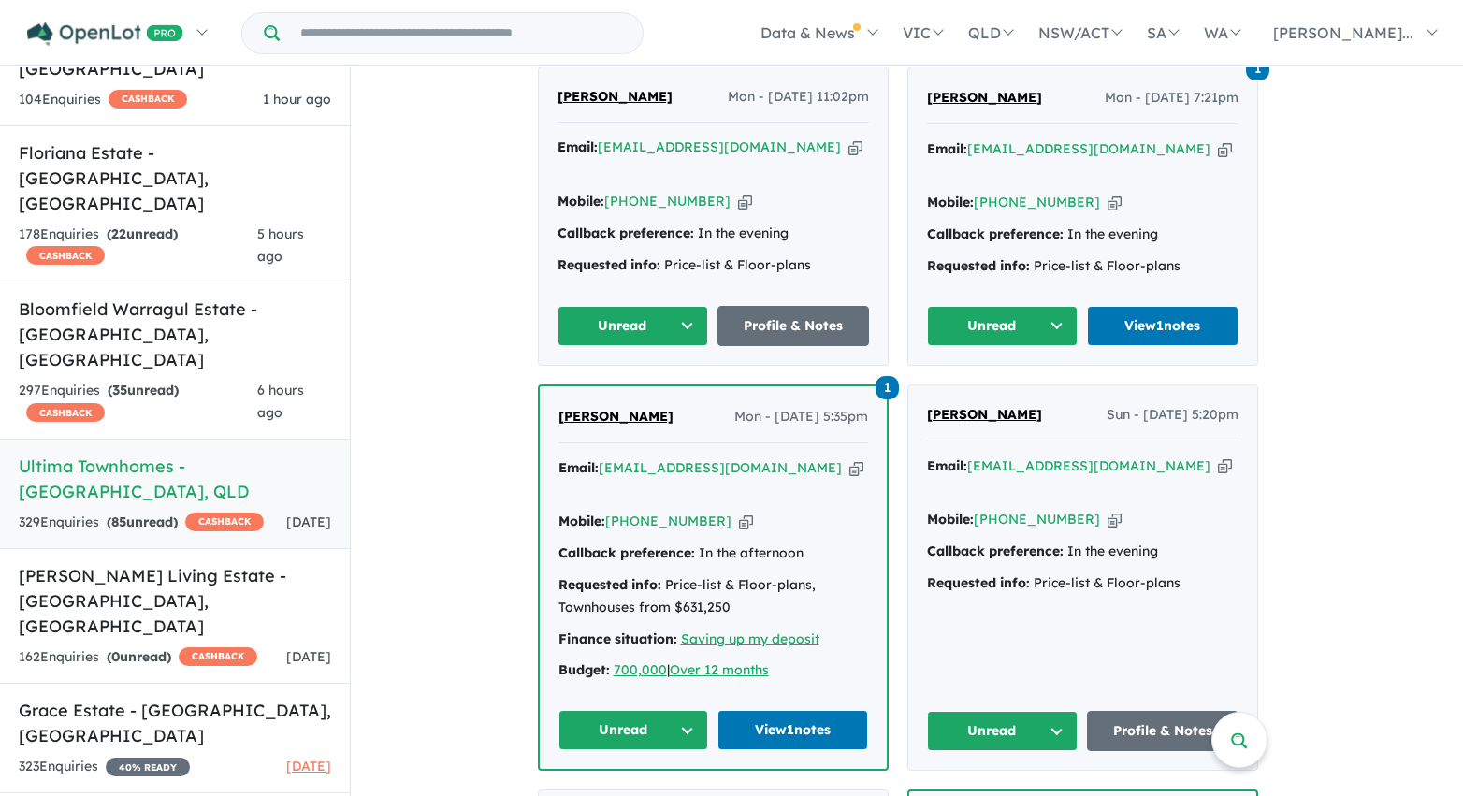
click at [1062, 306] on button "Unread" at bounding box center [1003, 326] width 152 height 40
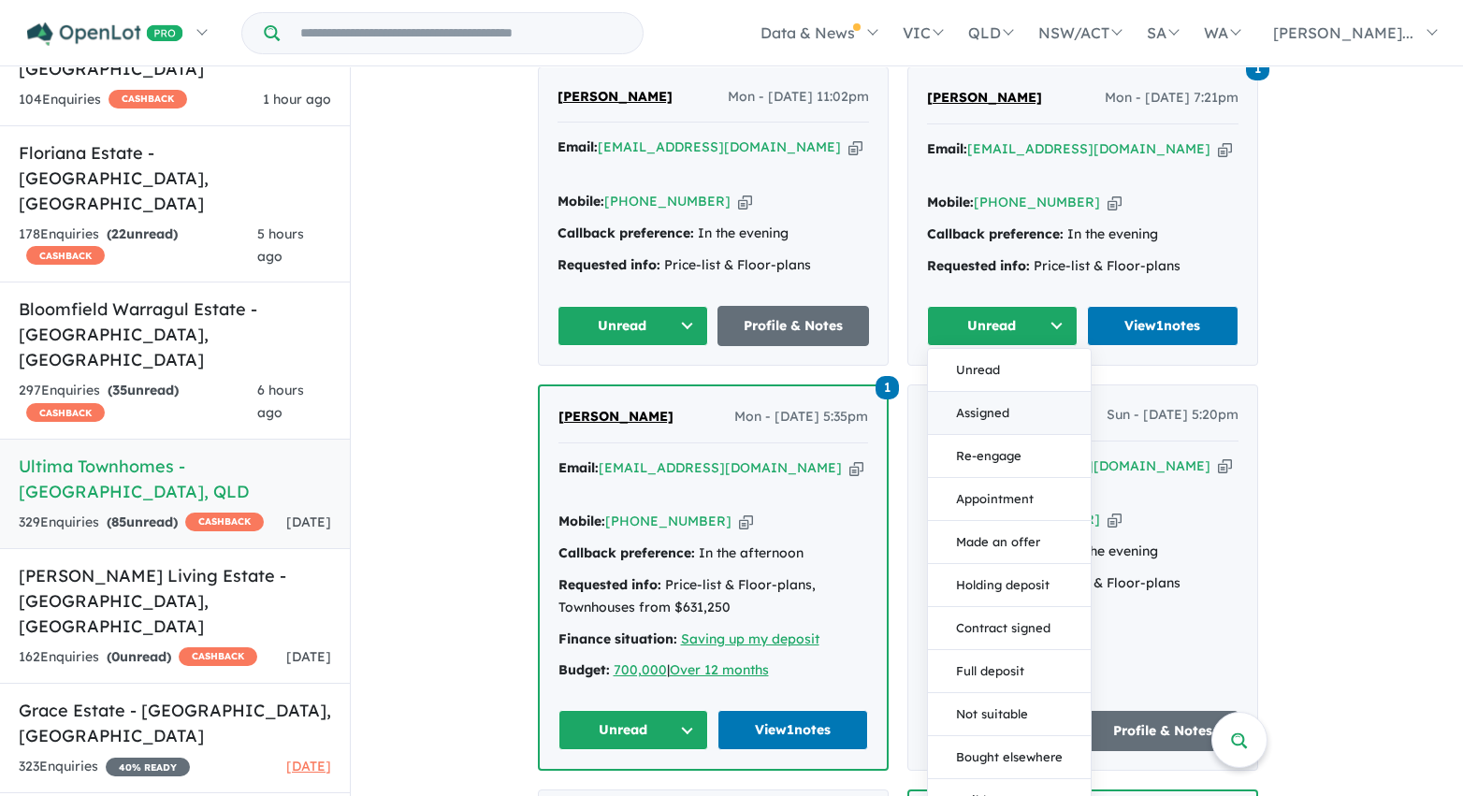
click at [1006, 392] on button "Assigned" at bounding box center [1009, 413] width 163 height 43
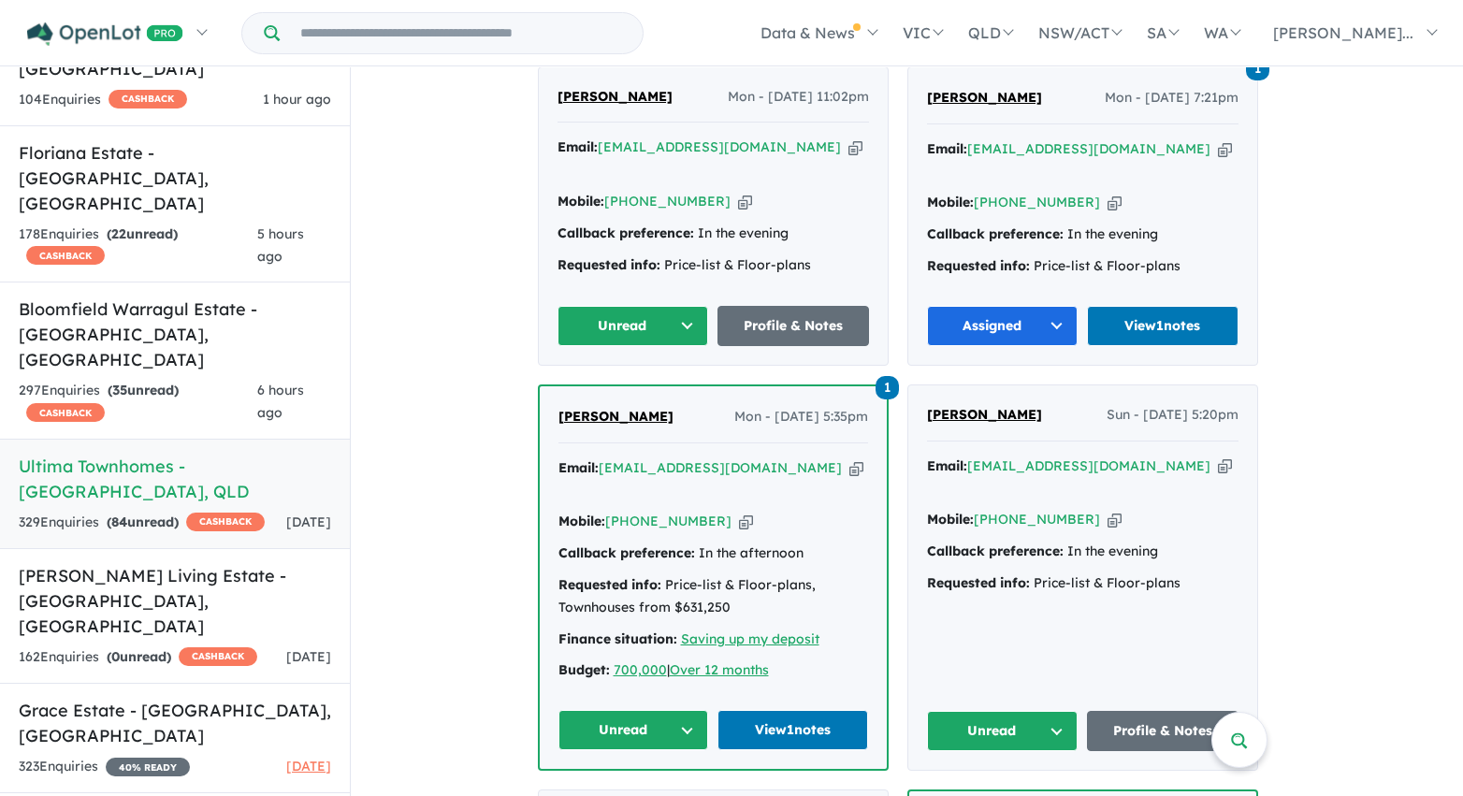
click at [690, 306] on button "Unread" at bounding box center [633, 326] width 152 height 40
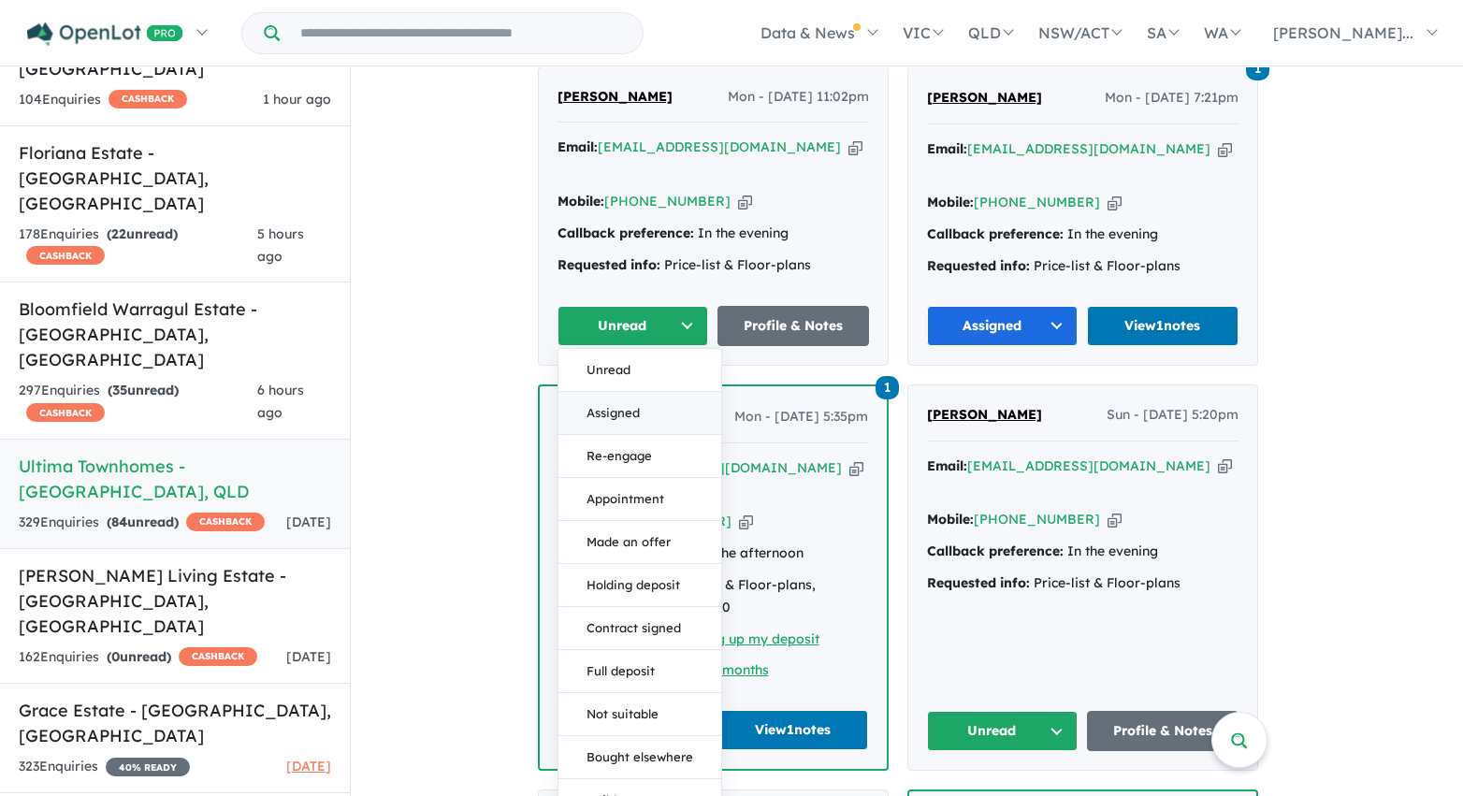
click at [661, 392] on button "Assigned" at bounding box center [639, 413] width 163 height 43
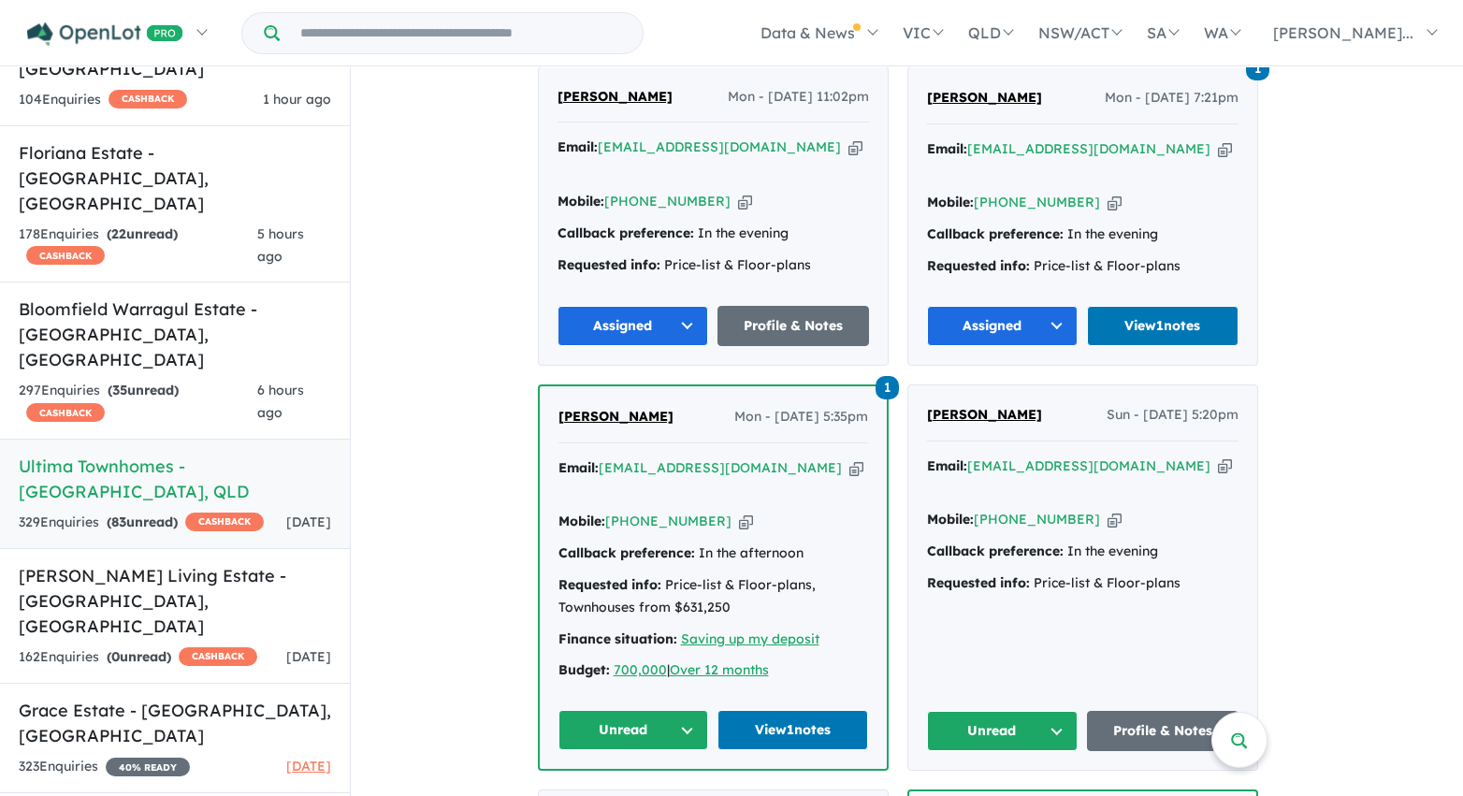
click at [1051, 711] on button "Unread" at bounding box center [1003, 731] width 152 height 40
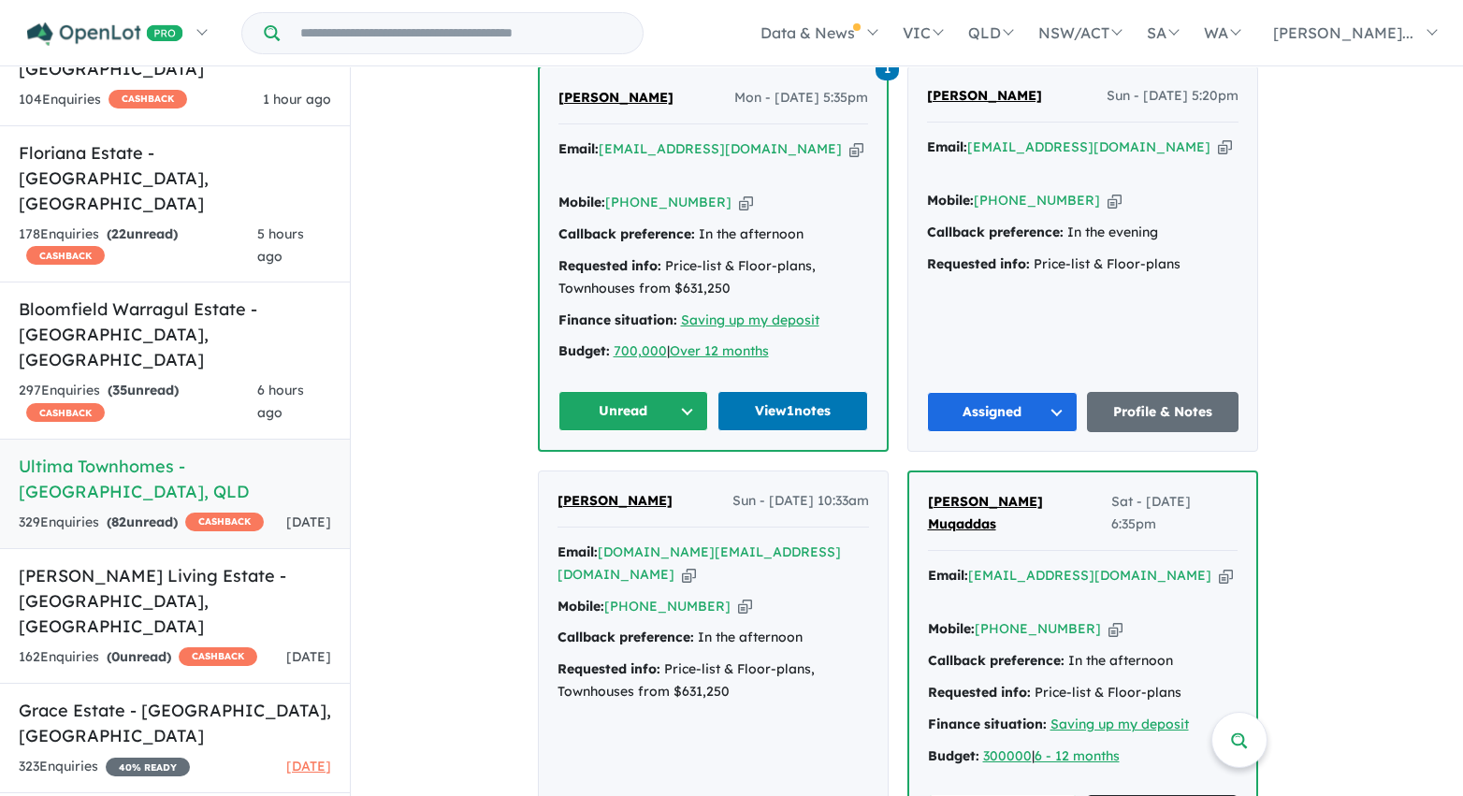
scroll to position [4430, 0]
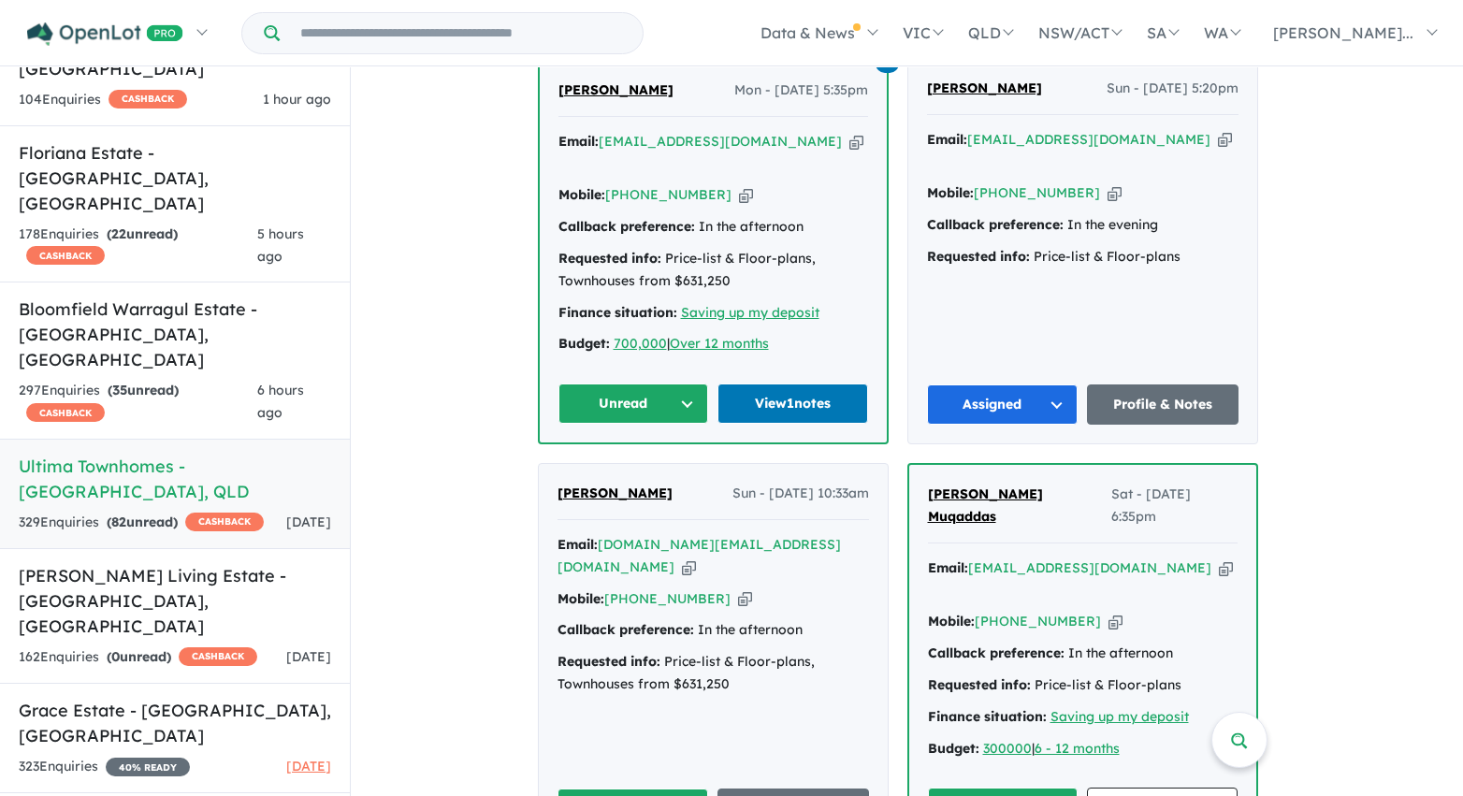
click at [672, 384] on button "Unread" at bounding box center [633, 404] width 151 height 40
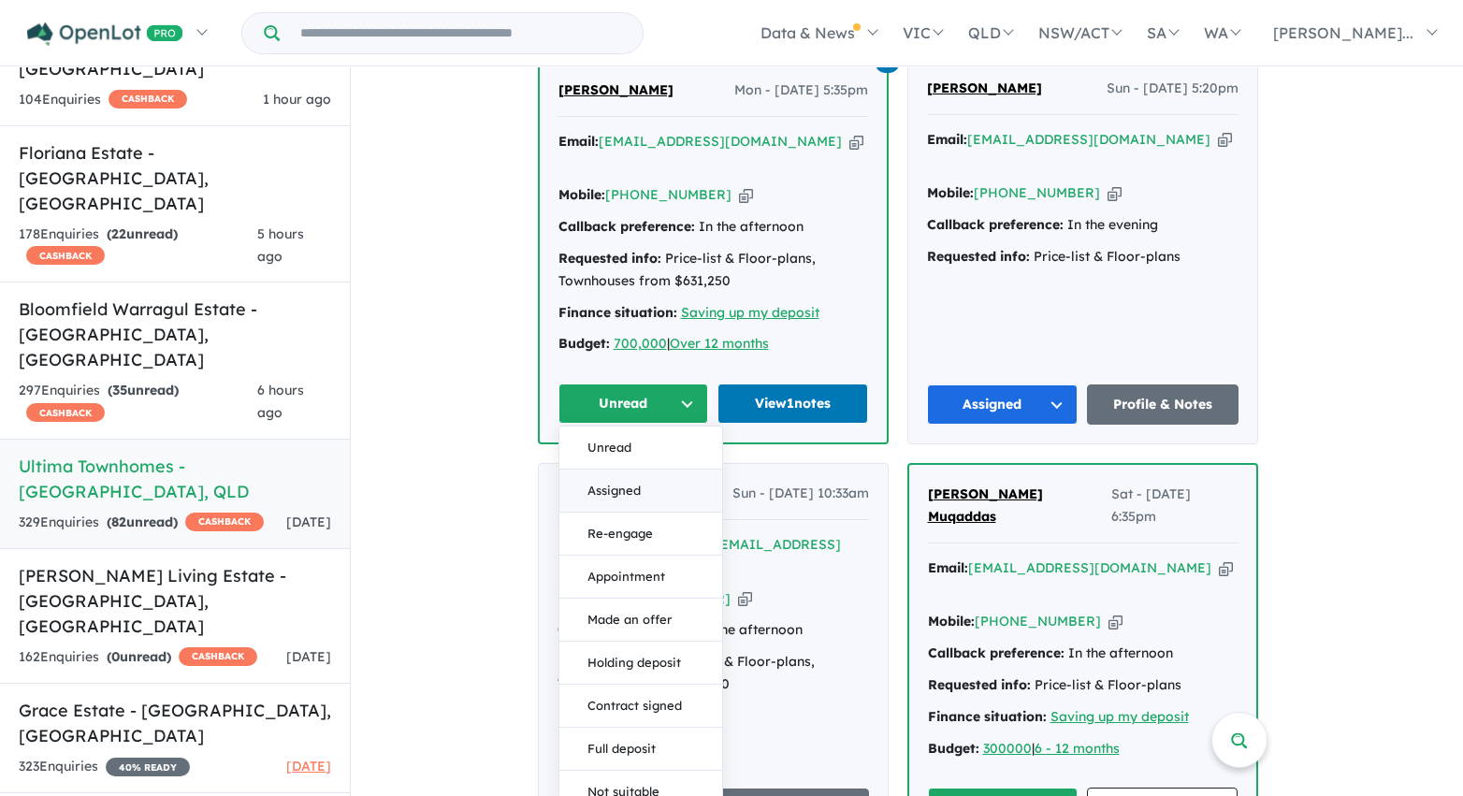
click at [656, 470] on button "Assigned" at bounding box center [640, 491] width 163 height 43
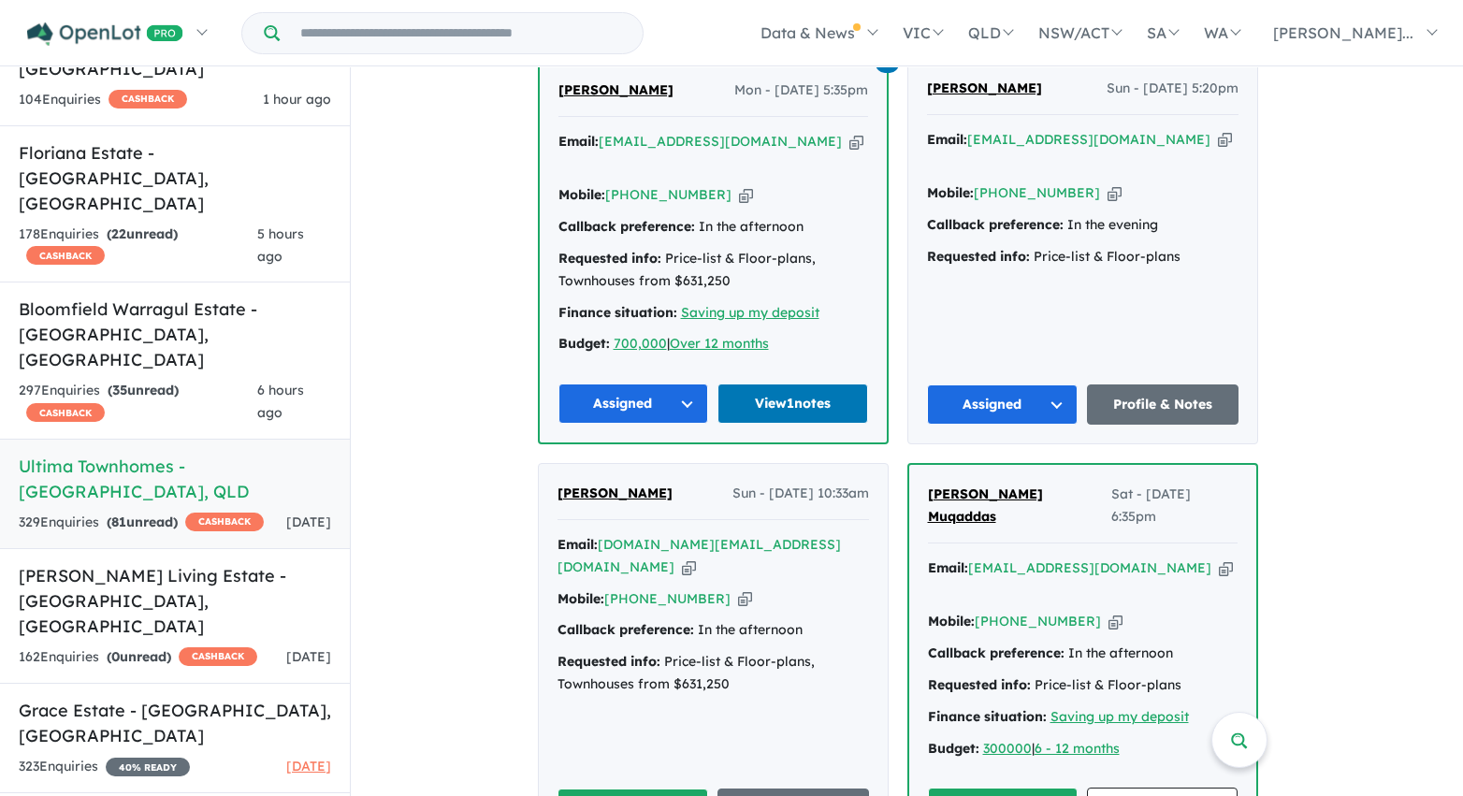
click at [688, 789] on button "Unread" at bounding box center [633, 809] width 152 height 40
click at [961, 788] on button "Unread" at bounding box center [1003, 808] width 151 height 40
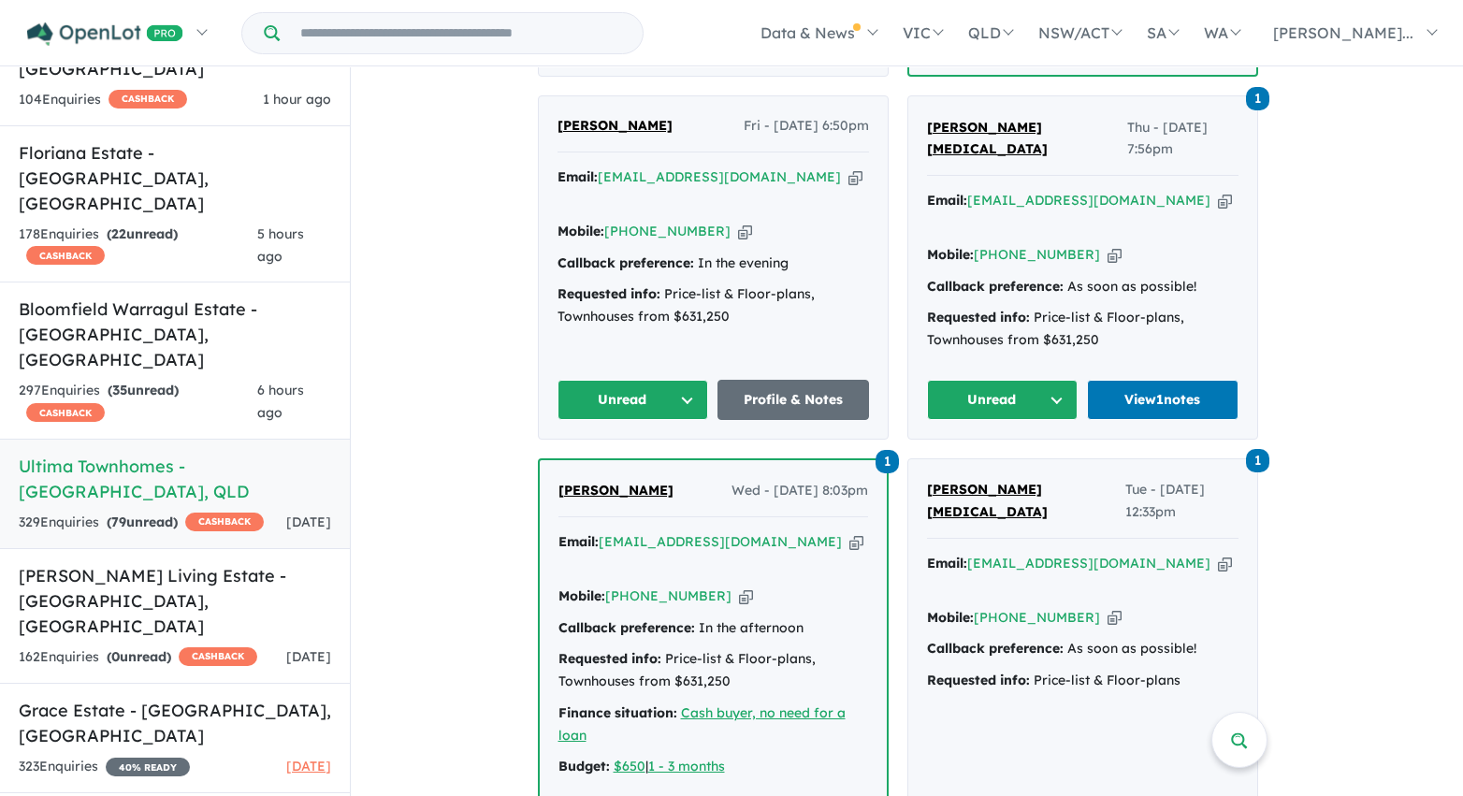
scroll to position [5205, 0]
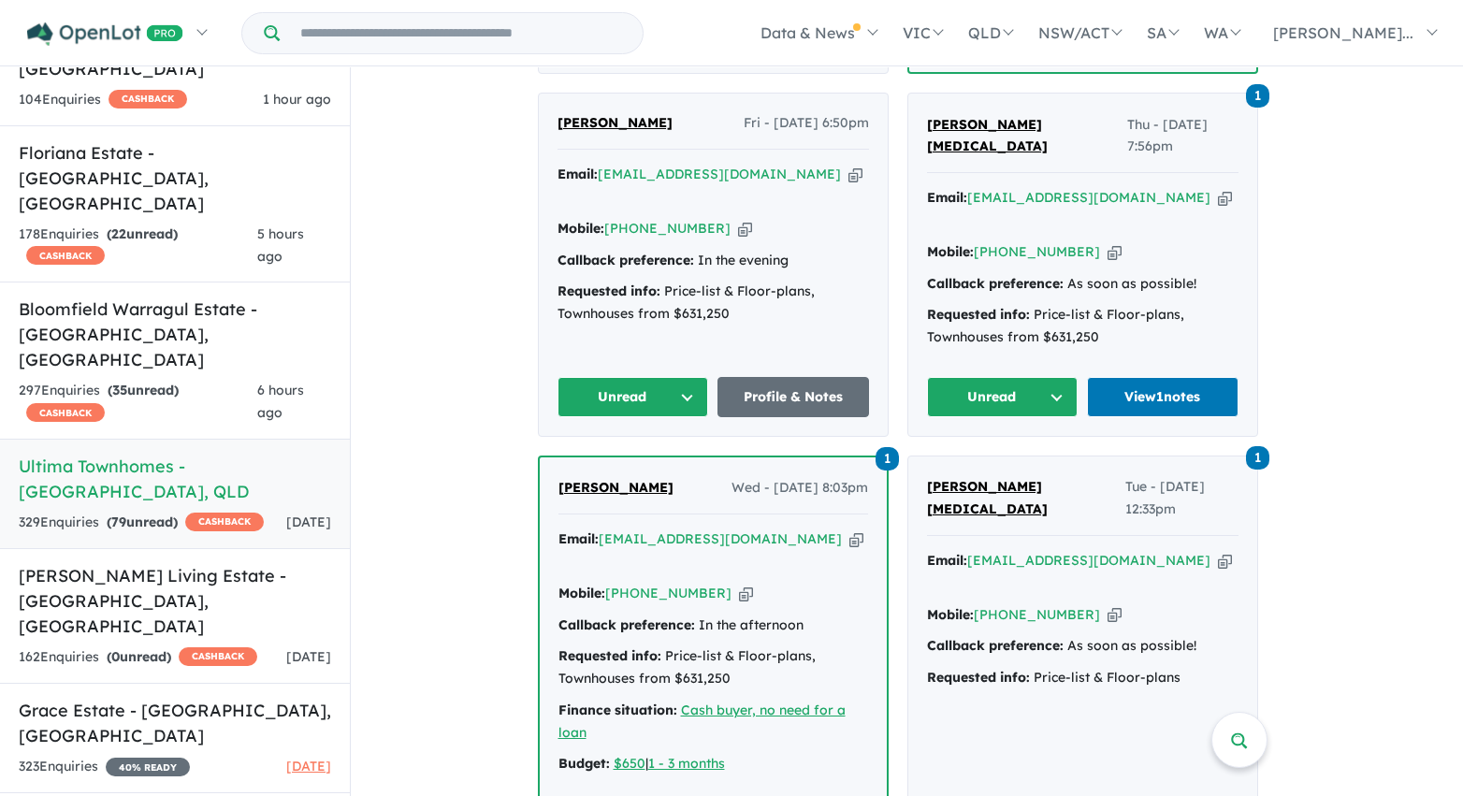
click at [675, 377] on button "Unread" at bounding box center [633, 397] width 152 height 40
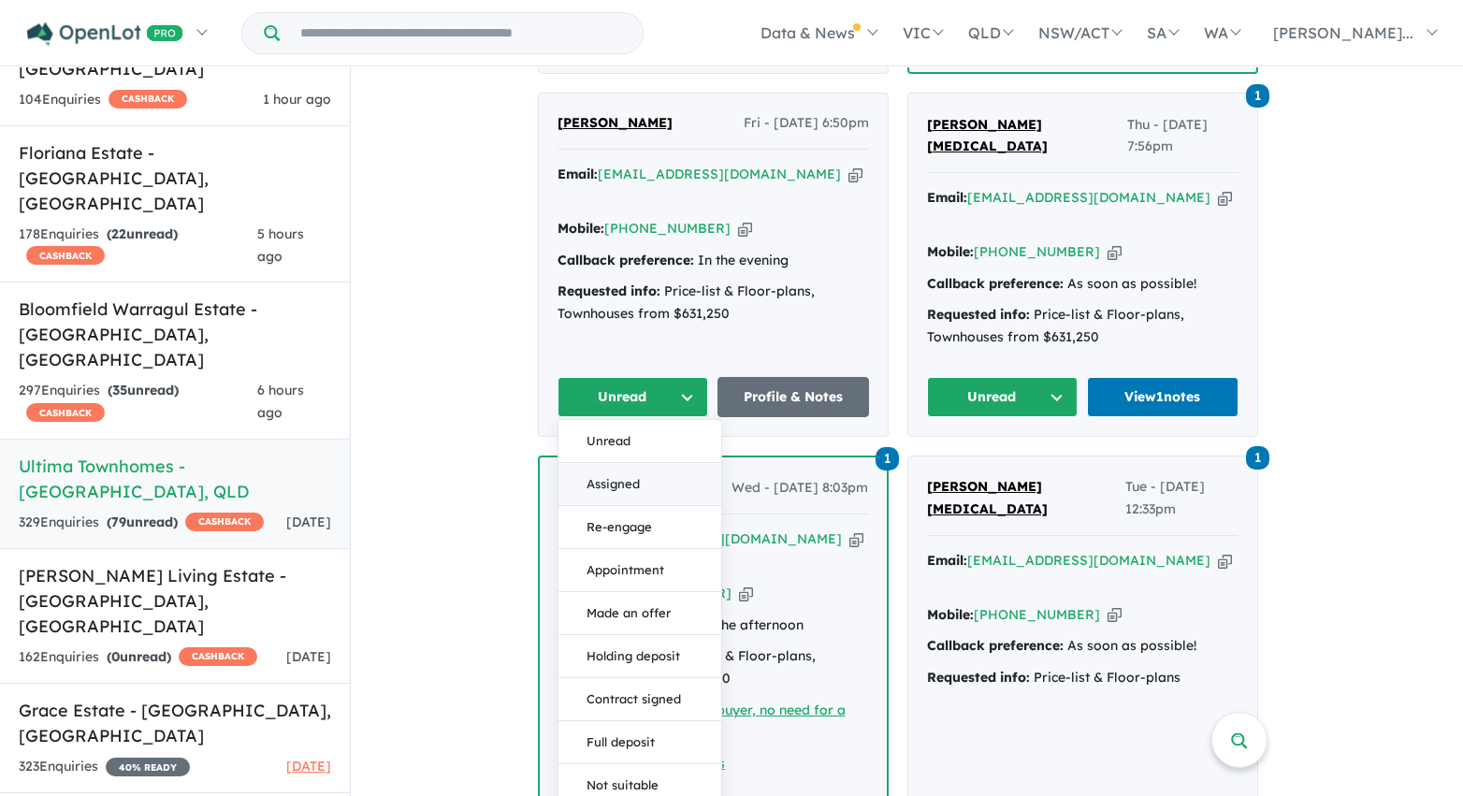
click at [646, 463] on button "Assigned" at bounding box center [639, 484] width 163 height 43
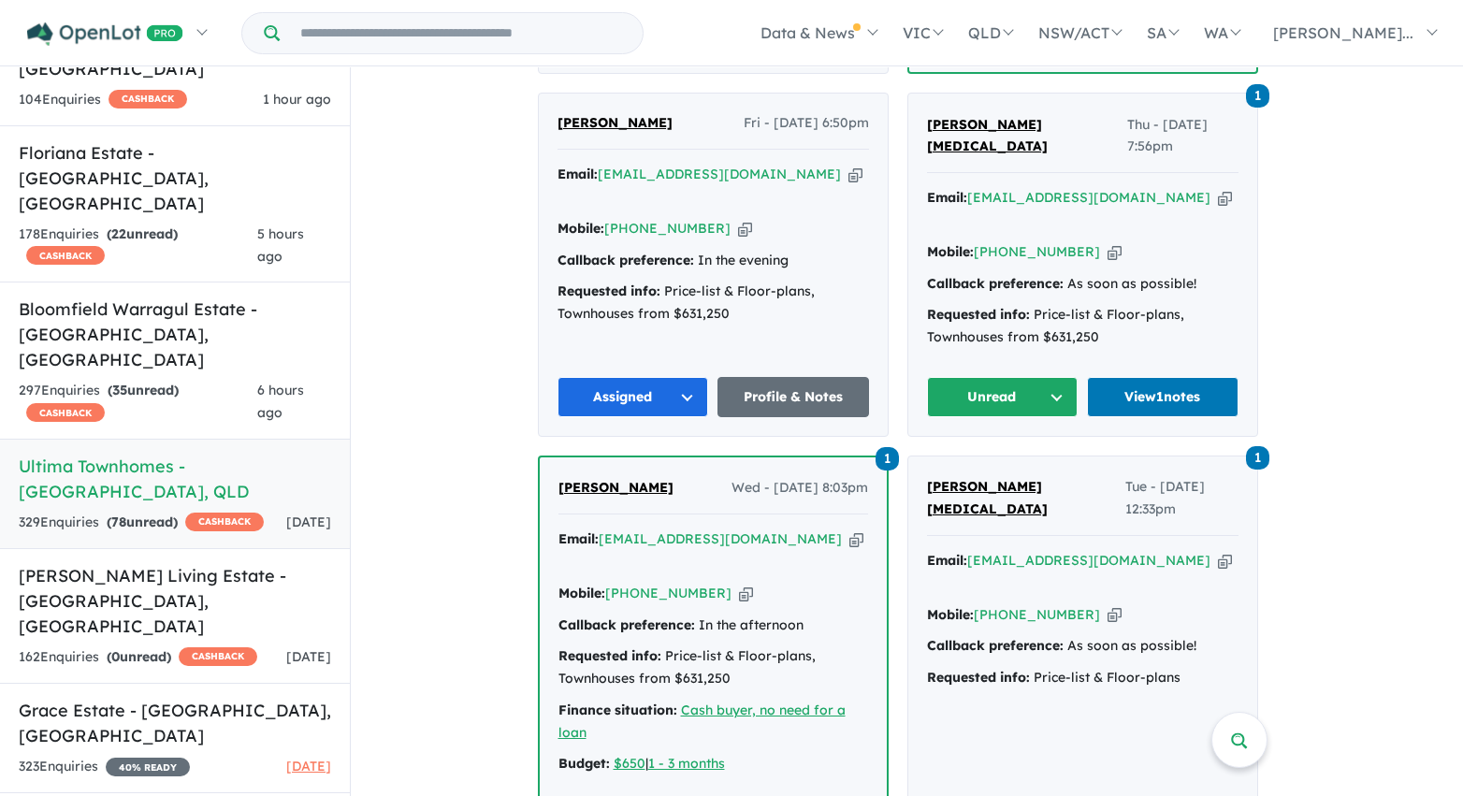
click at [999, 377] on button "Unread" at bounding box center [1003, 397] width 152 height 40
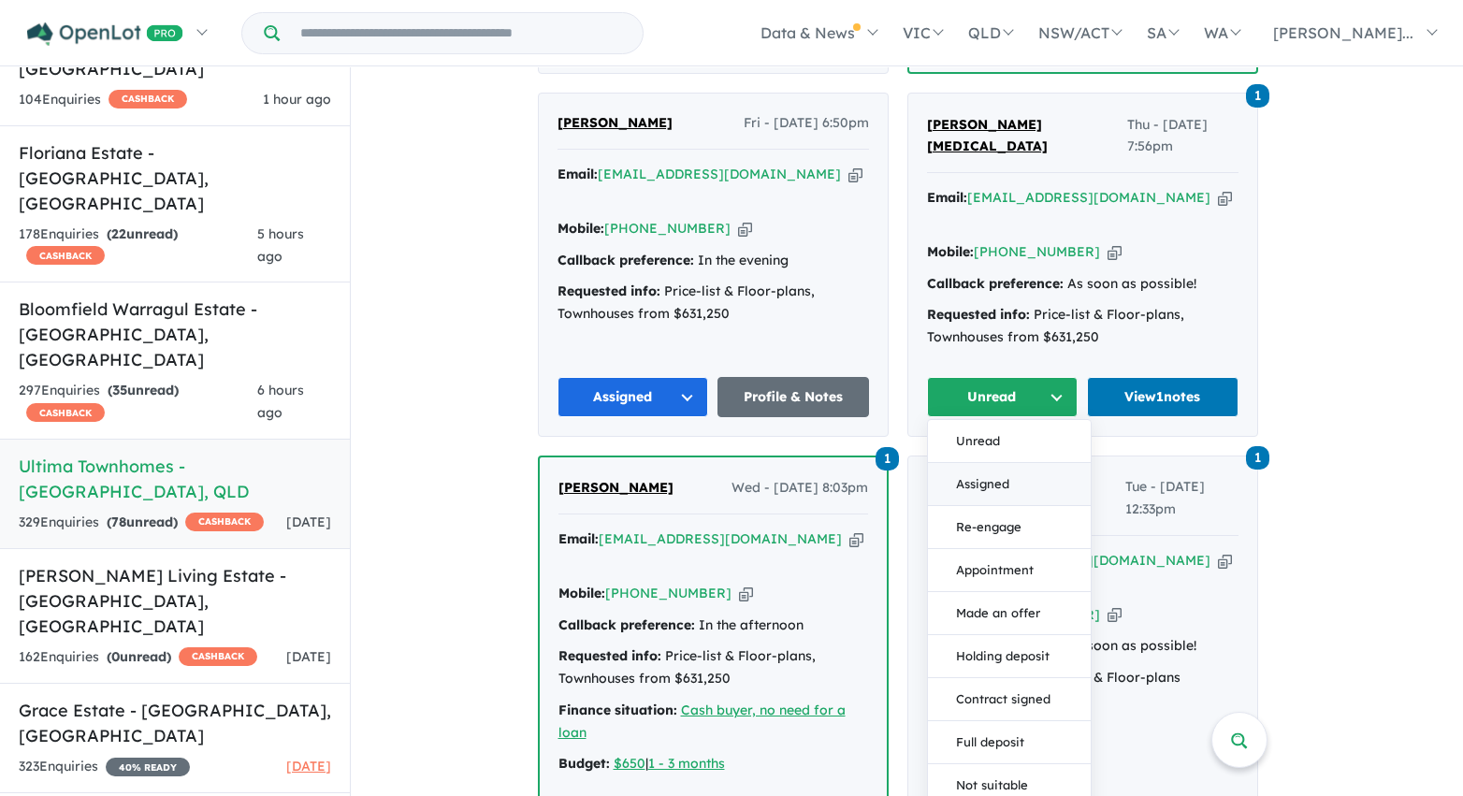
click at [1014, 463] on button "Assigned" at bounding box center [1009, 484] width 163 height 43
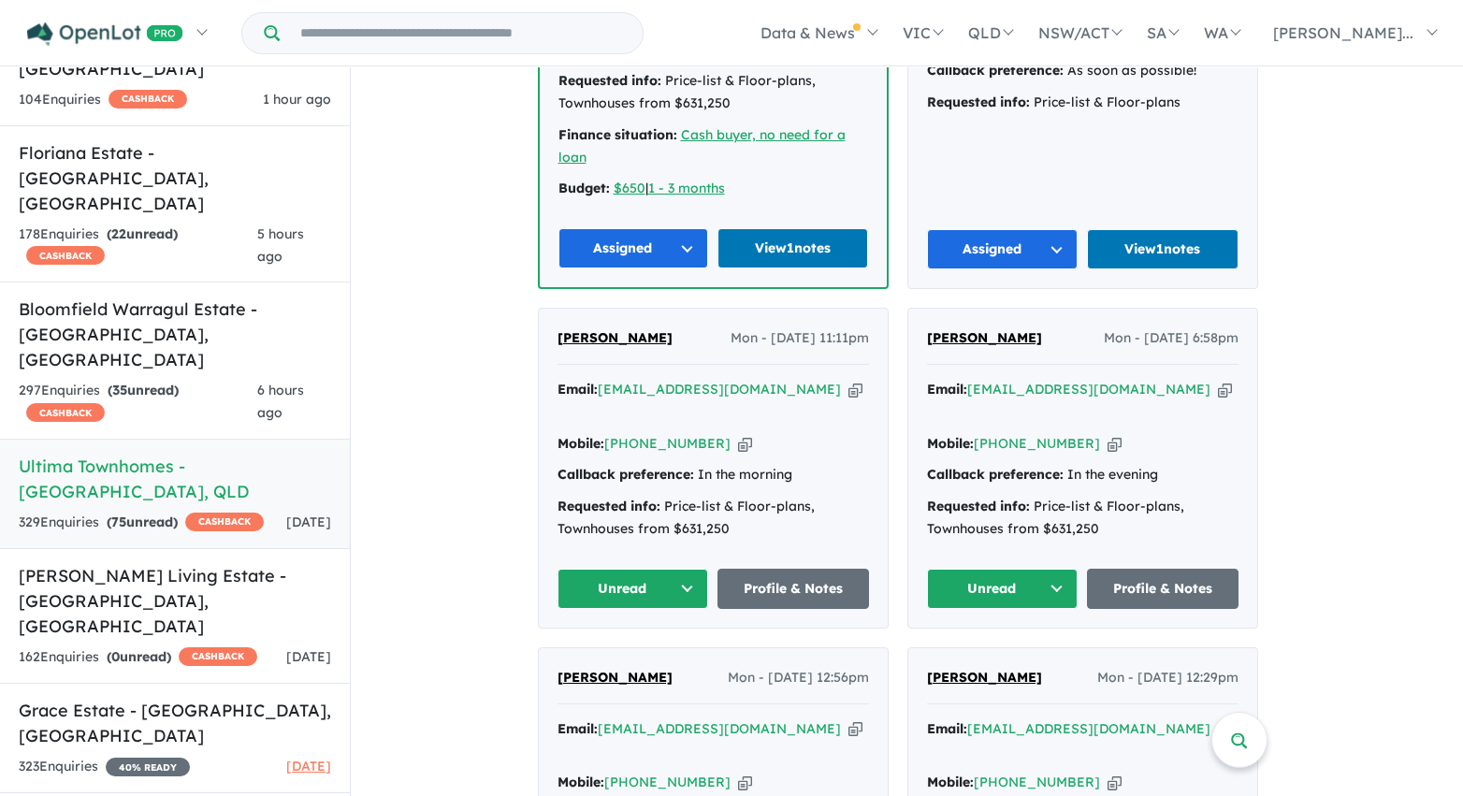
scroll to position [5782, 0]
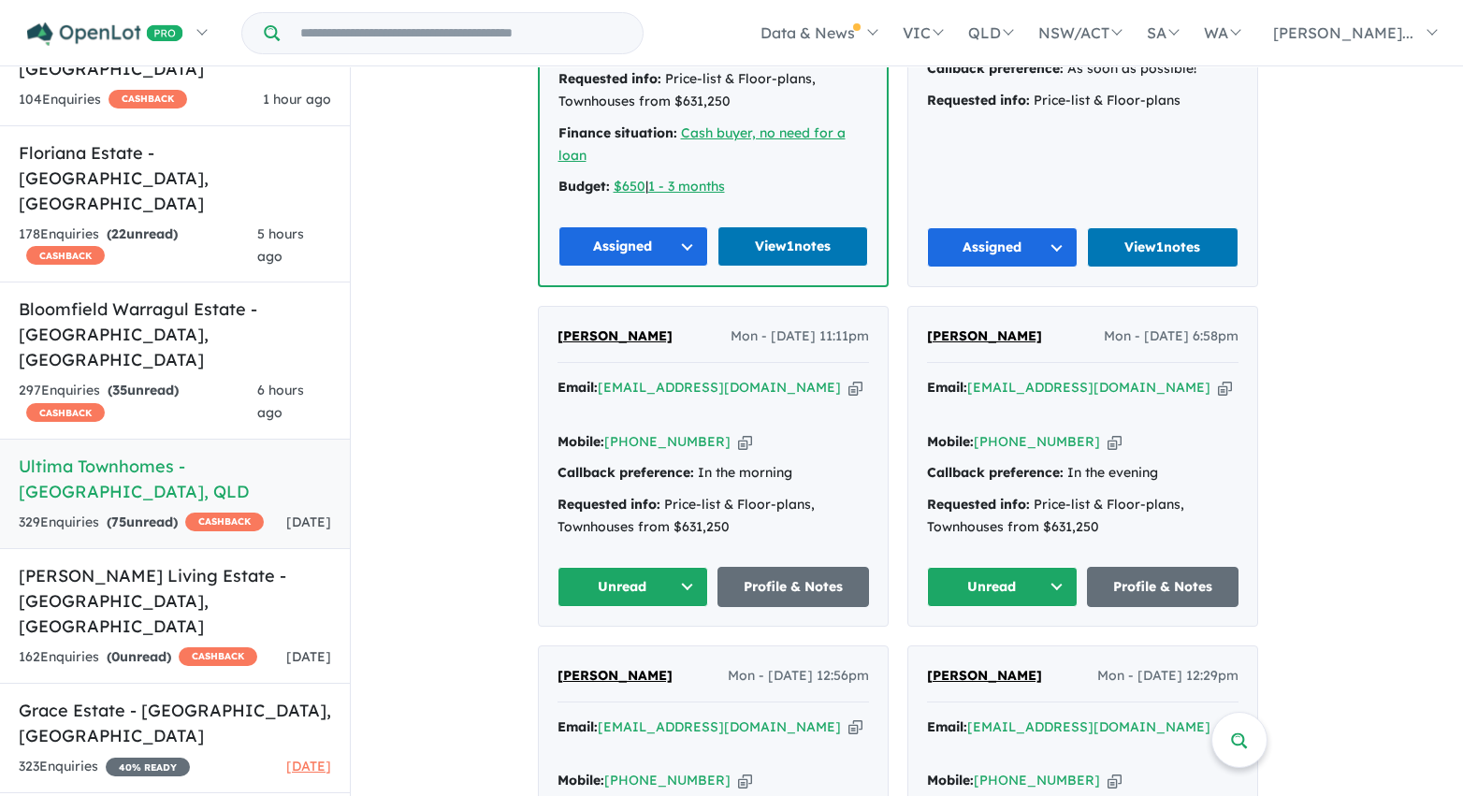
click at [993, 567] on button "Unread" at bounding box center [1003, 587] width 152 height 40
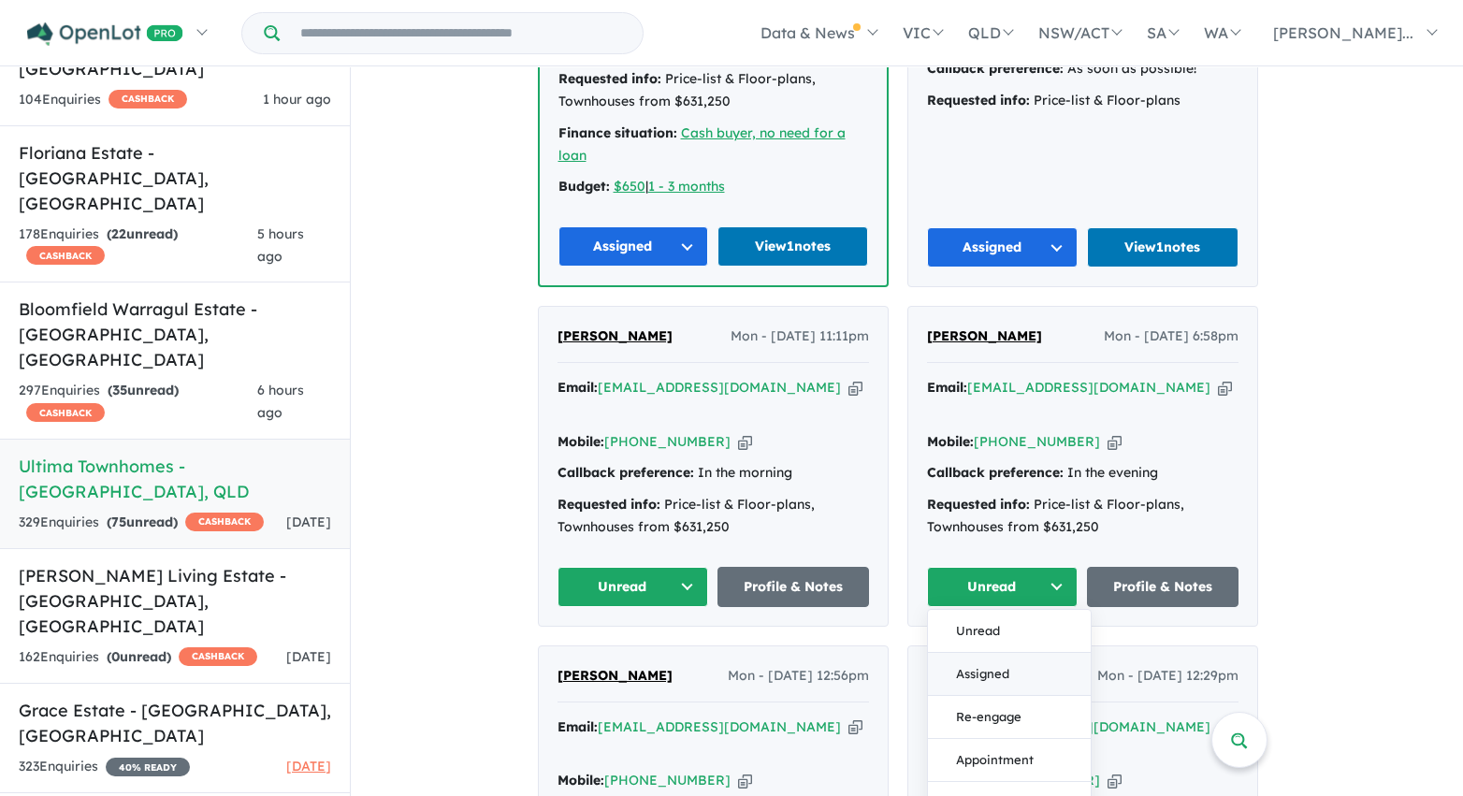
click at [994, 653] on button "Assigned" at bounding box center [1009, 674] width 163 height 43
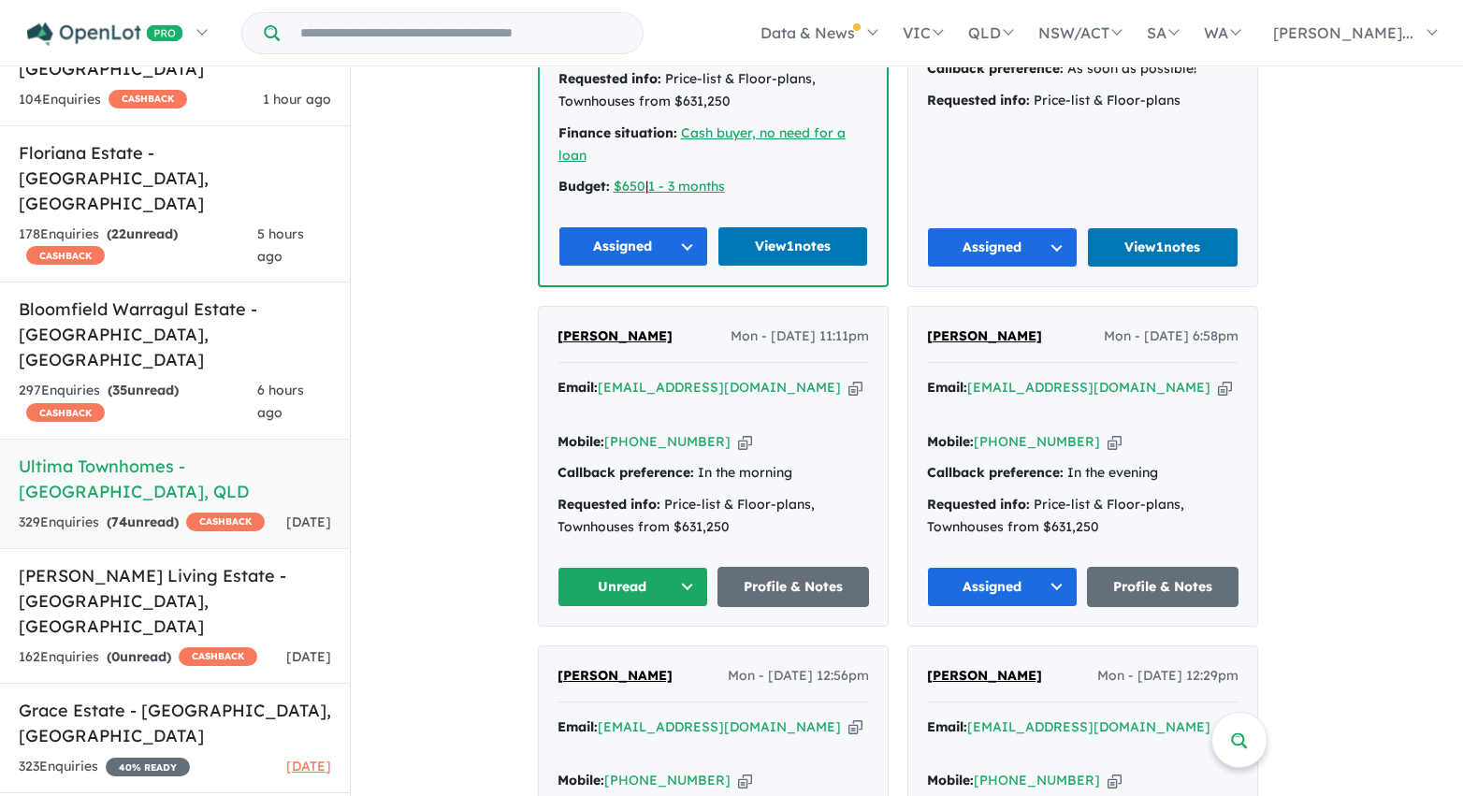
click at [677, 567] on button "Unread" at bounding box center [633, 587] width 152 height 40
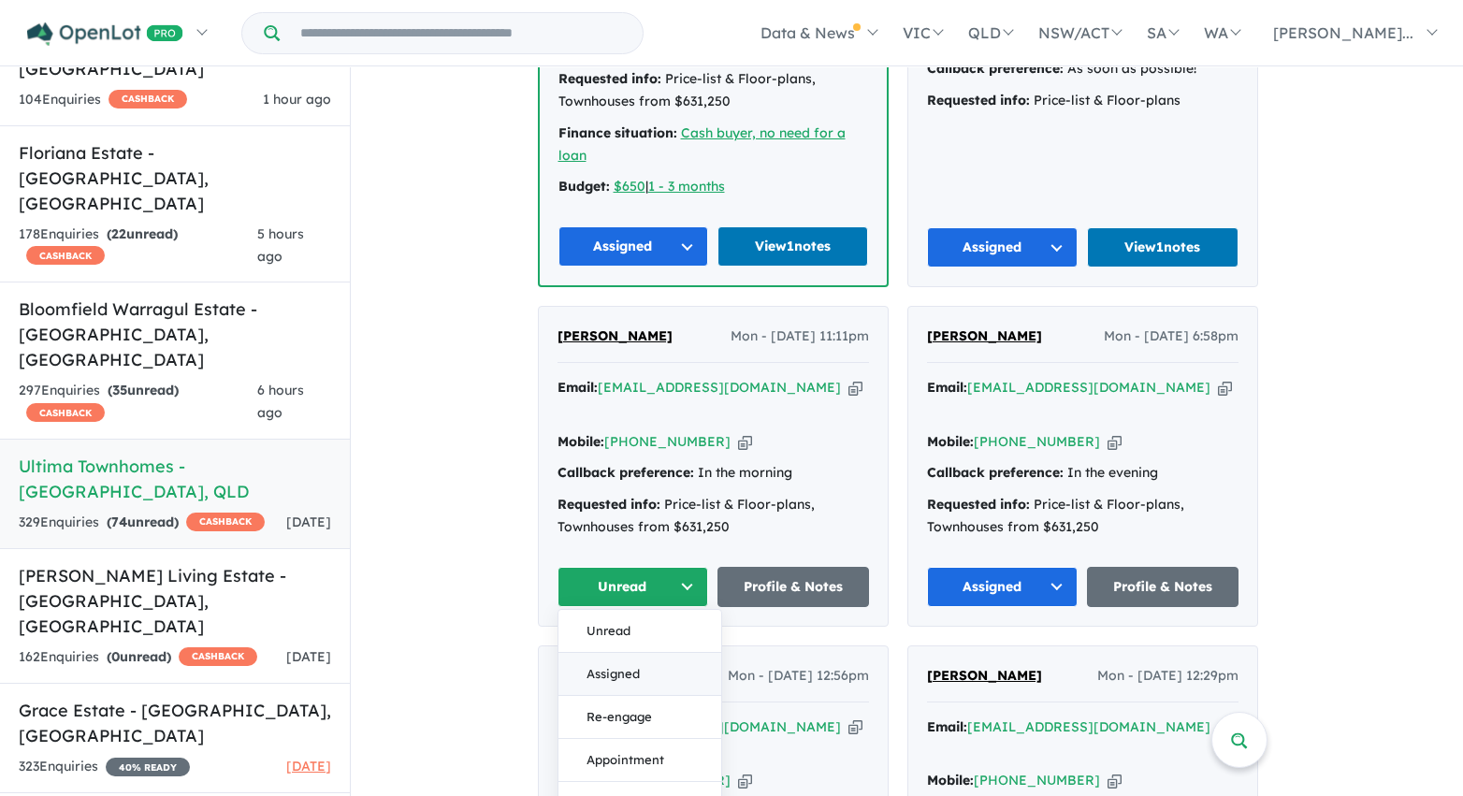
click at [658, 653] on button "Assigned" at bounding box center [639, 674] width 163 height 43
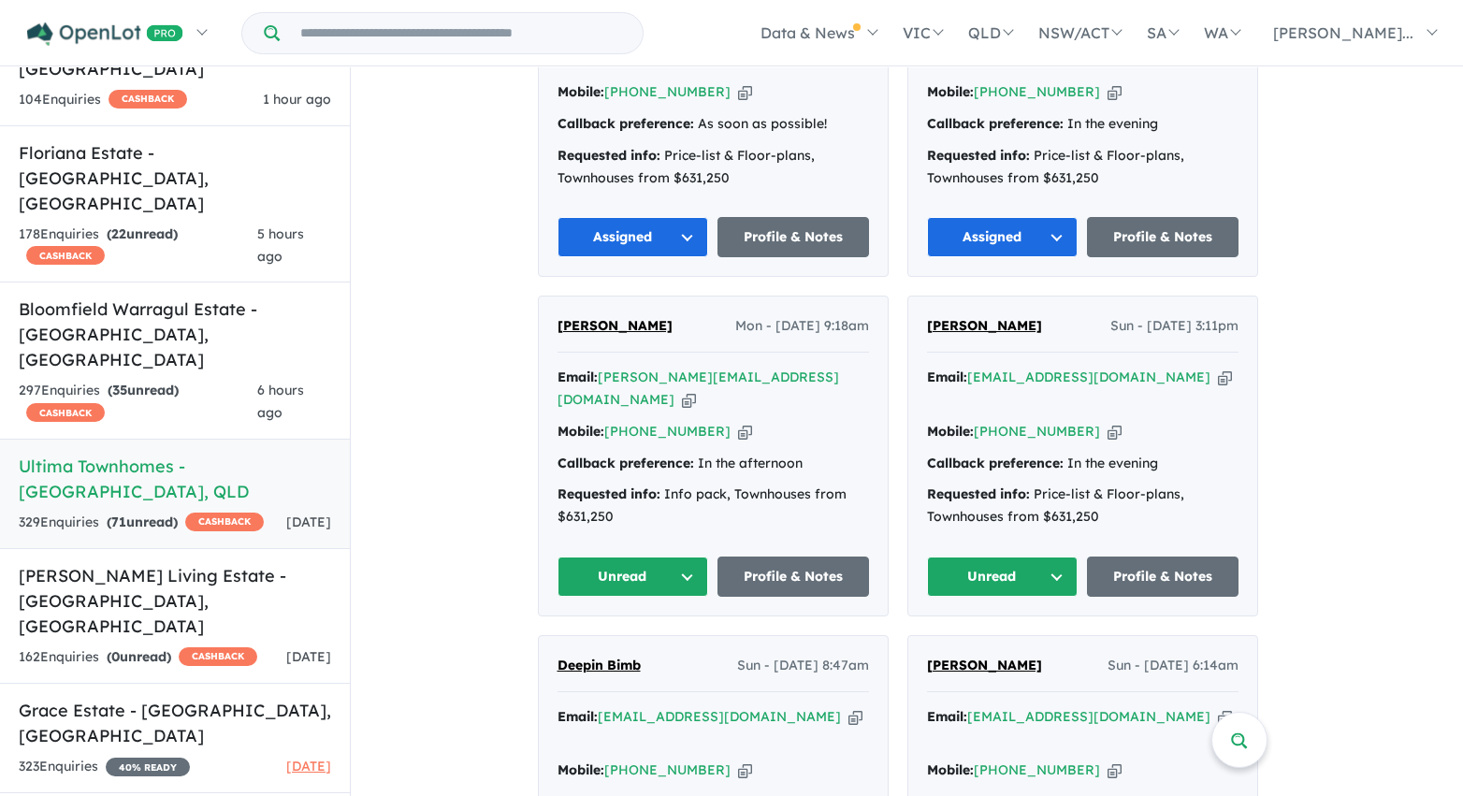
scroll to position [6494, 0]
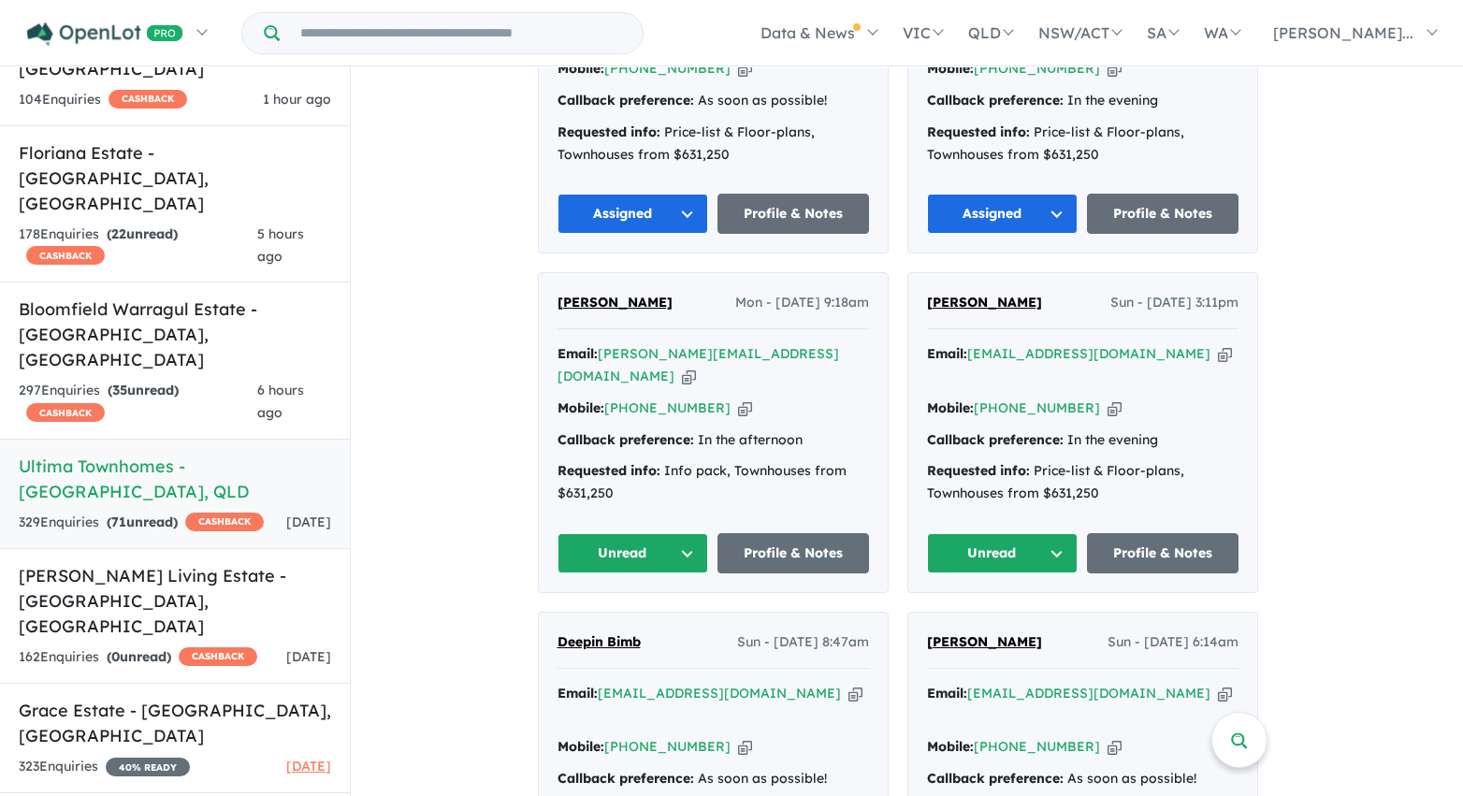
click at [687, 533] on button "Unread" at bounding box center [633, 553] width 152 height 40
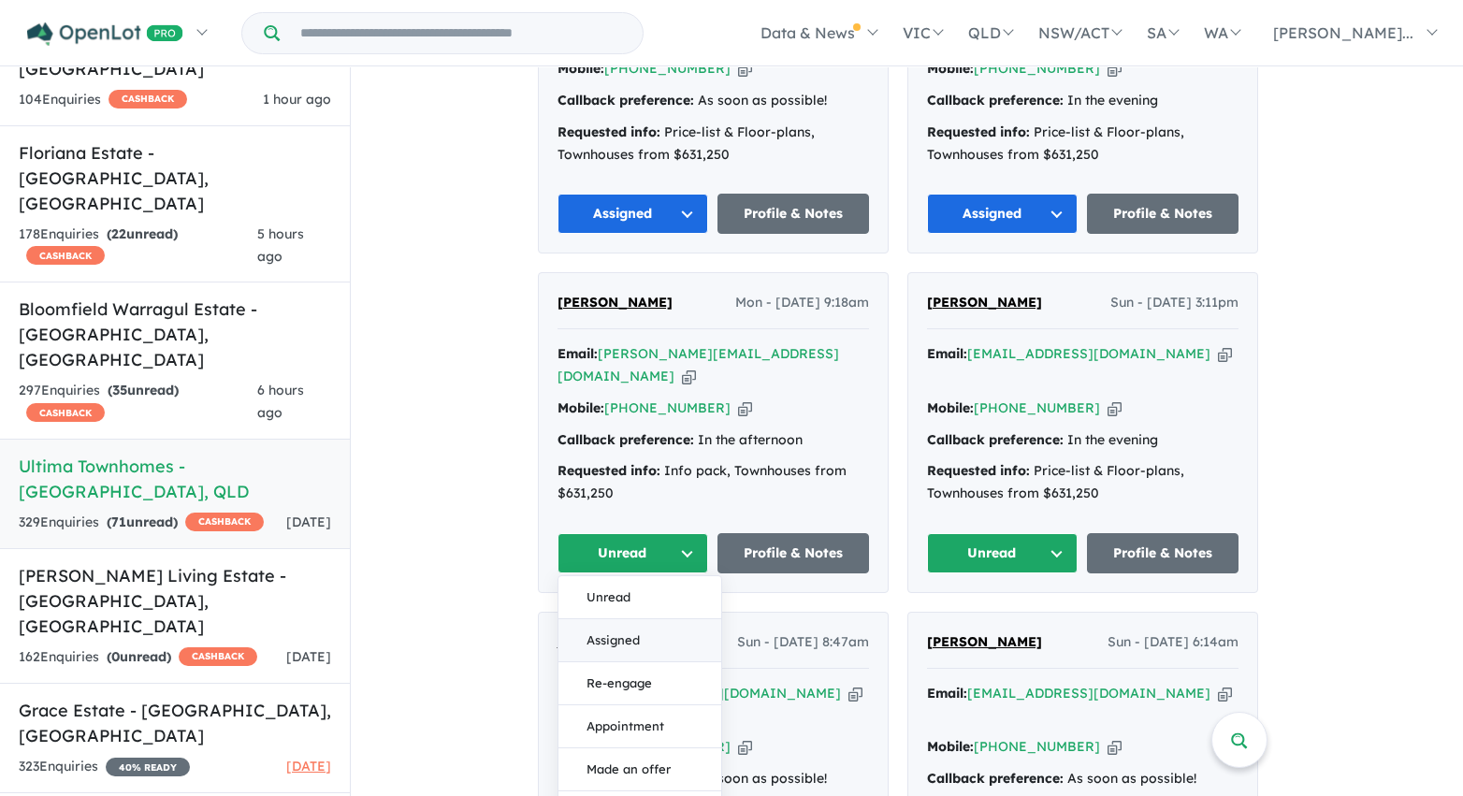
click at [669, 619] on button "Assigned" at bounding box center [639, 640] width 163 height 43
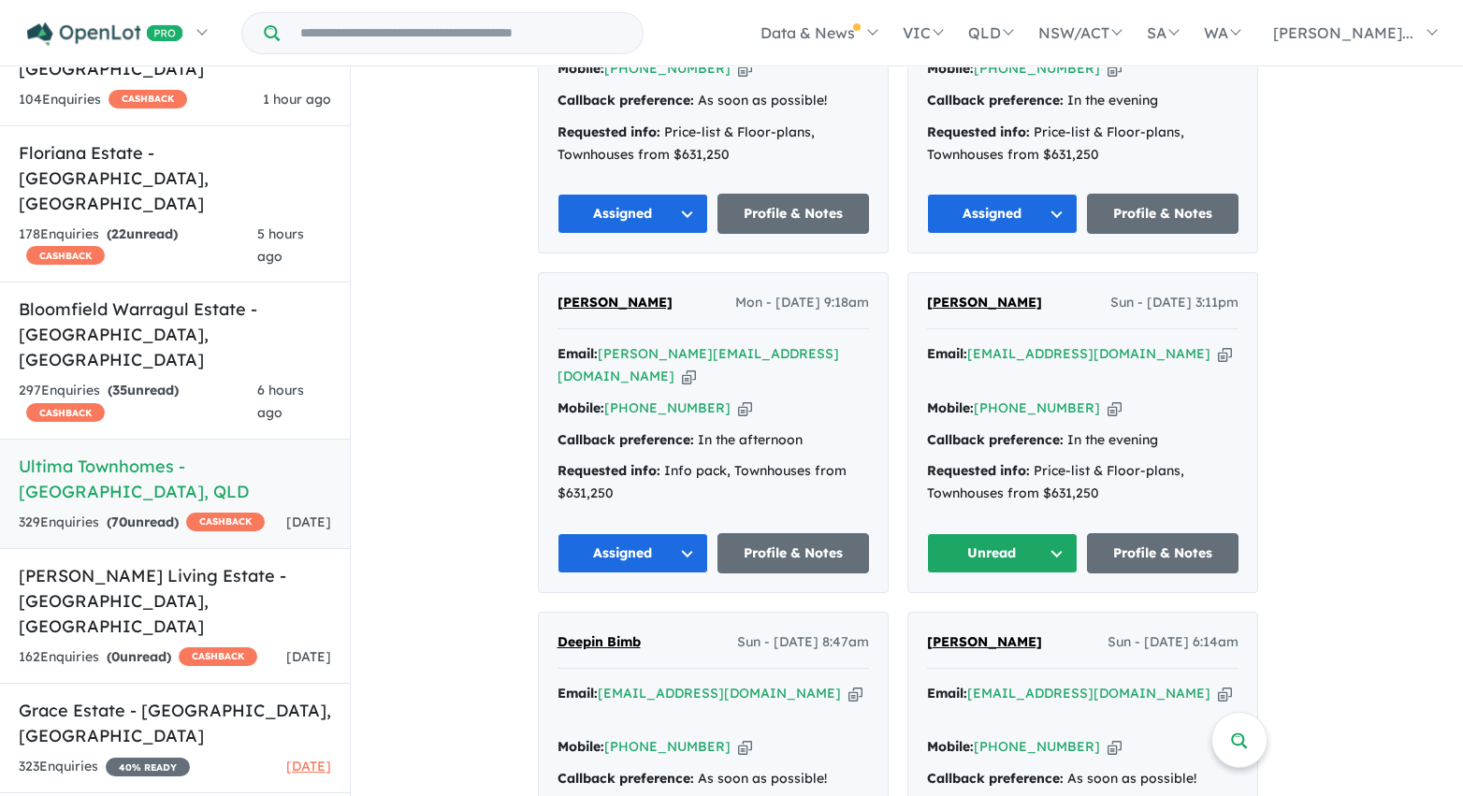
click at [964, 533] on button "Unread" at bounding box center [1003, 553] width 152 height 40
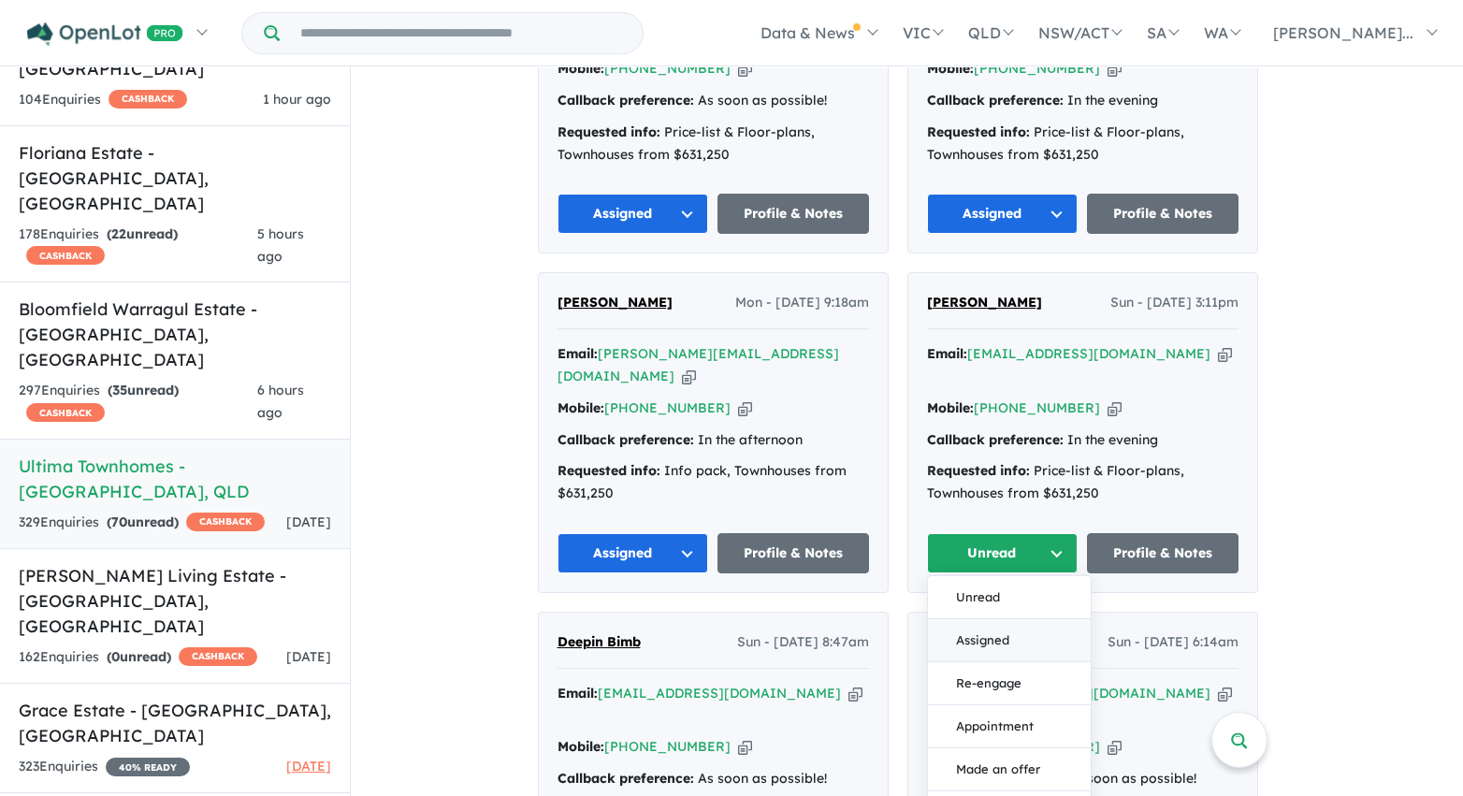
click at [977, 619] on button "Assigned" at bounding box center [1009, 640] width 163 height 43
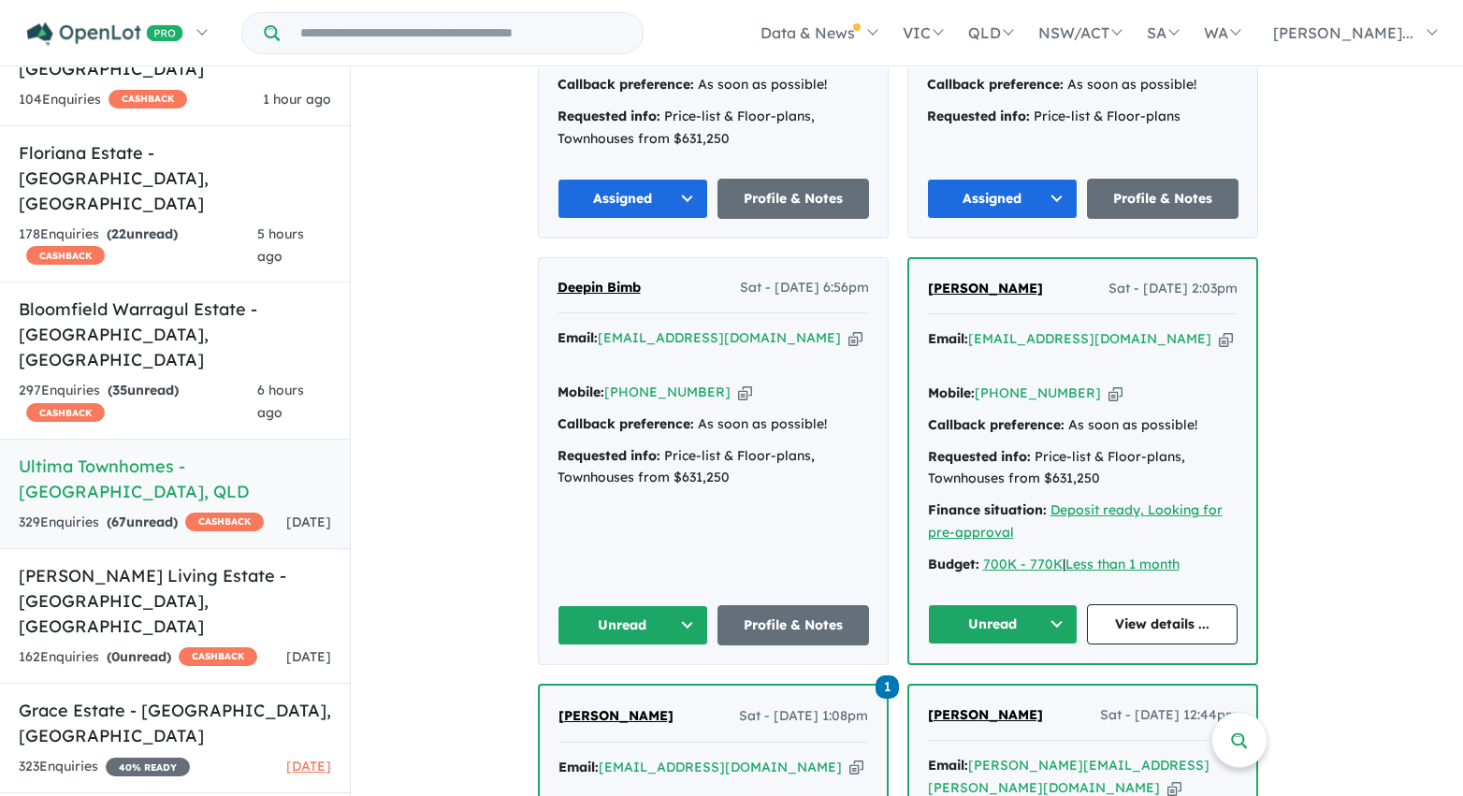
scroll to position [7189, 0]
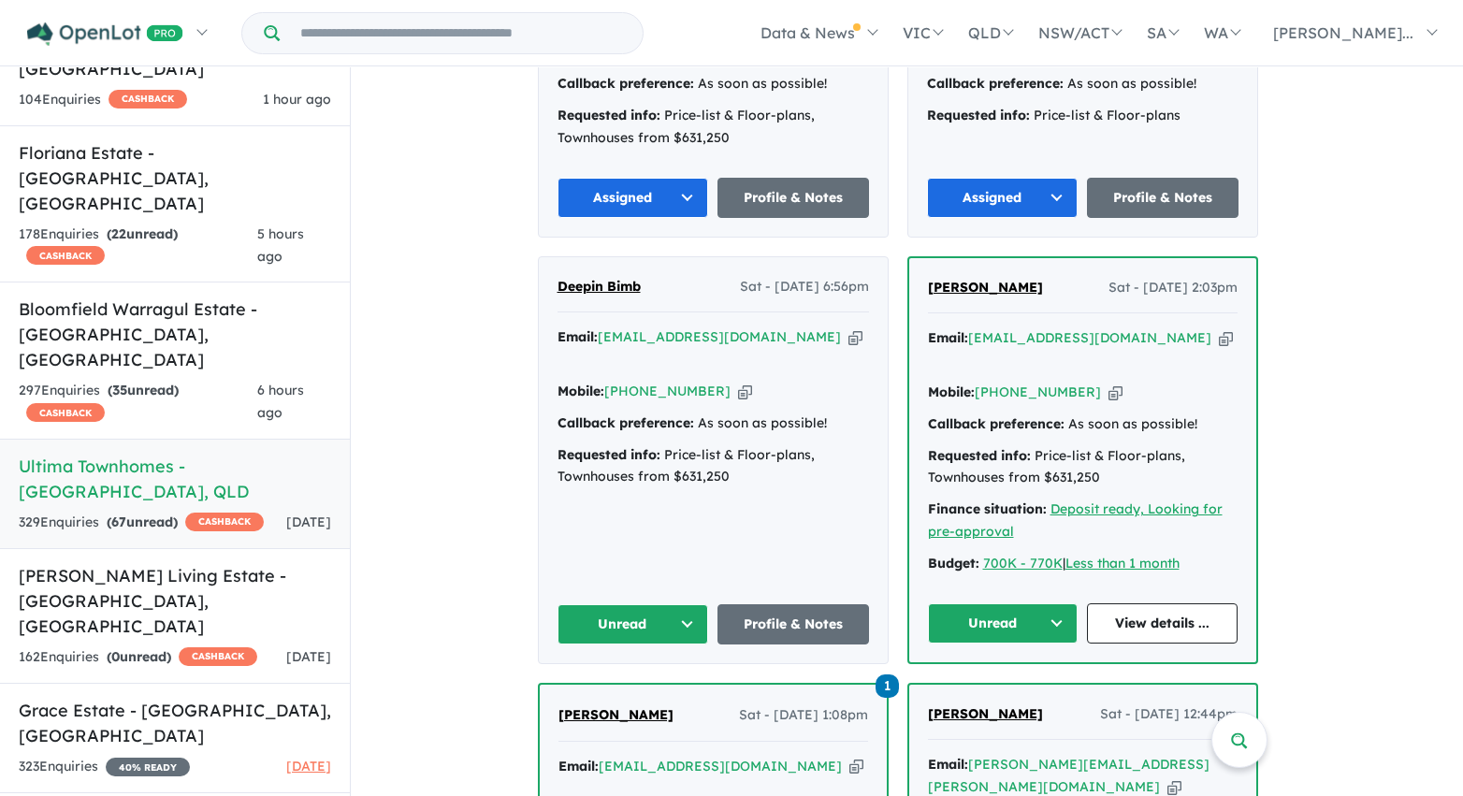
click at [1020, 603] on button "Unread" at bounding box center [1003, 623] width 151 height 40
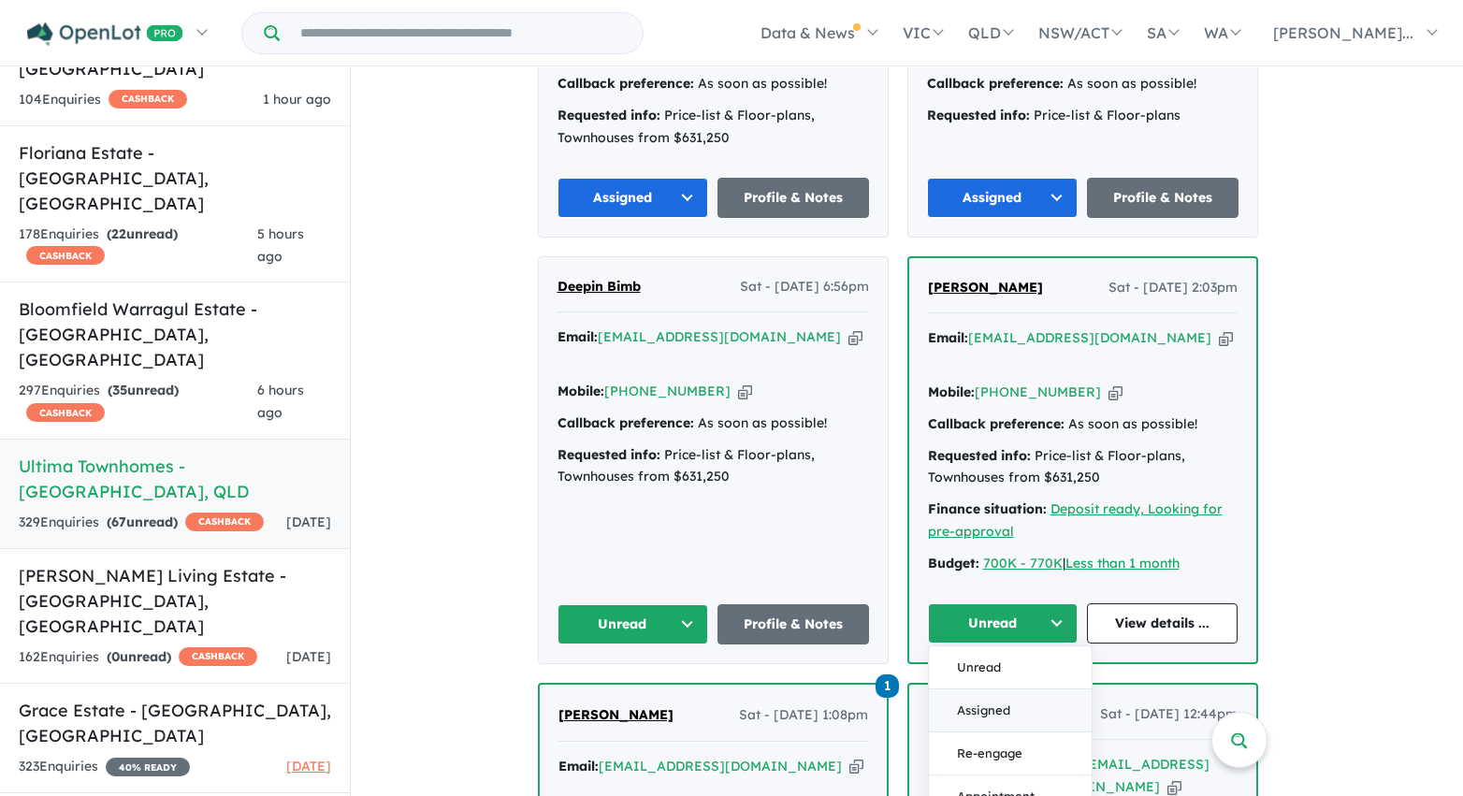
click at [1005, 689] on button "Assigned" at bounding box center [1010, 710] width 163 height 43
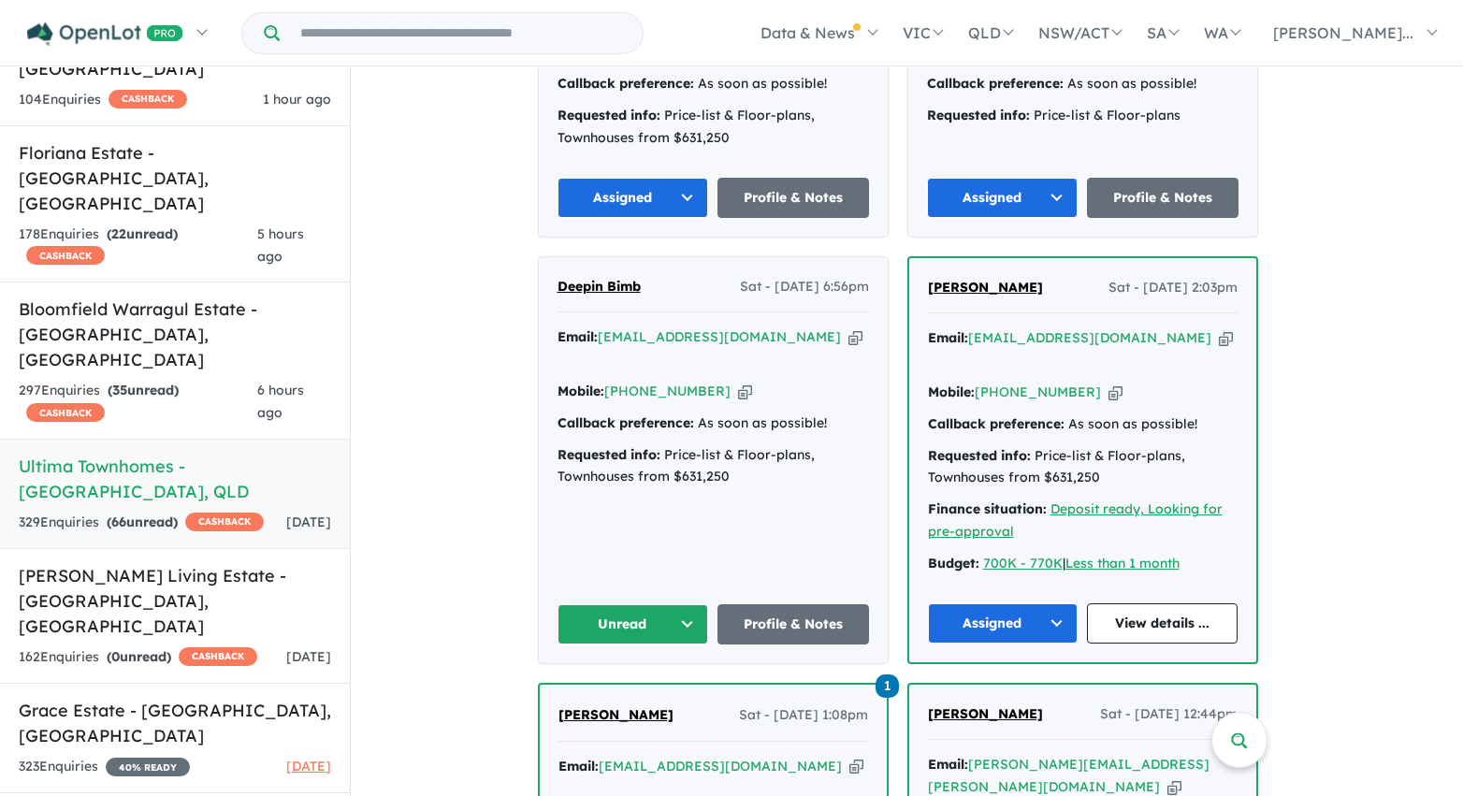
click at [663, 604] on button "Unread" at bounding box center [633, 624] width 152 height 40
click at [661, 690] on button "Assigned" at bounding box center [639, 711] width 163 height 43
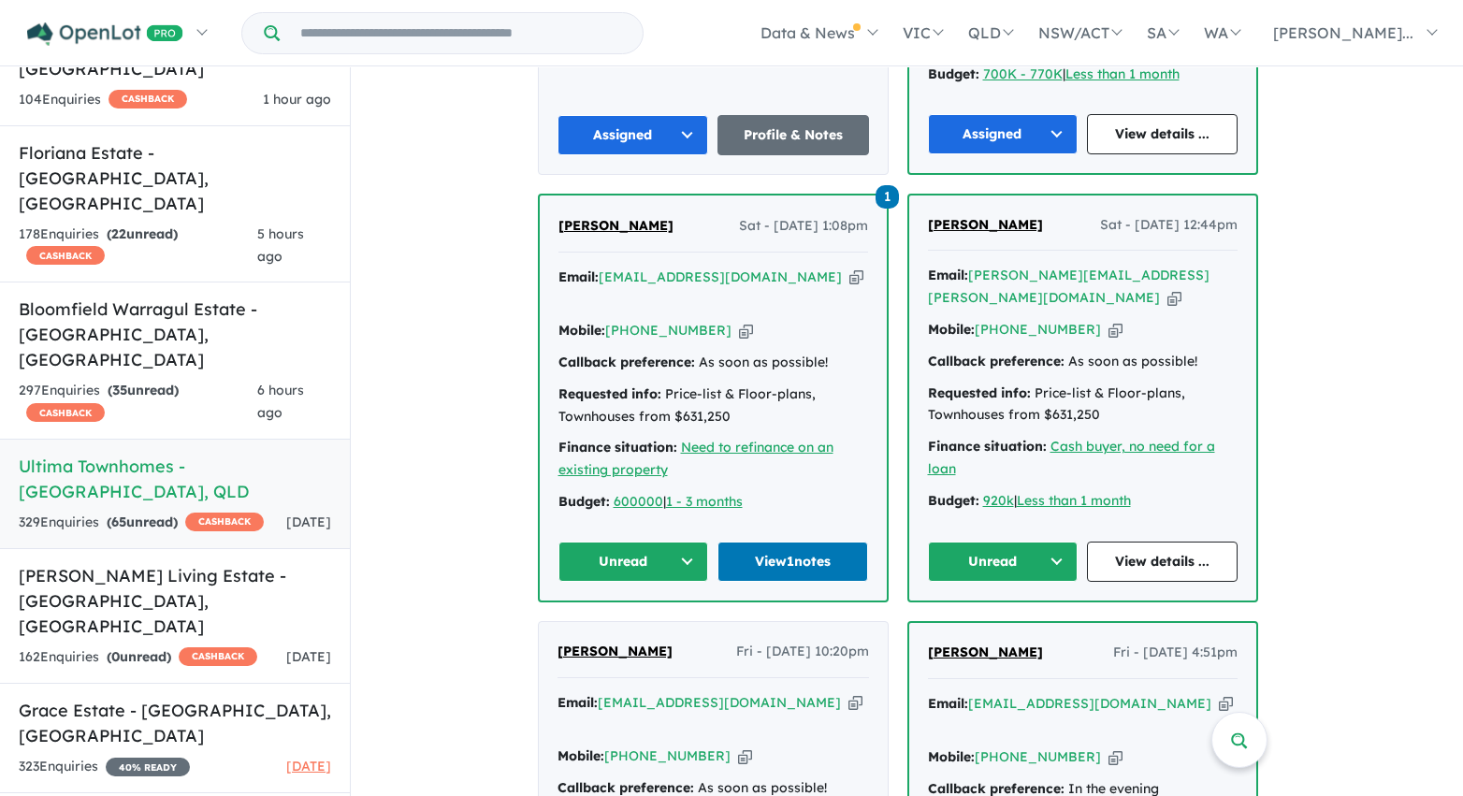
scroll to position [7694, 0]
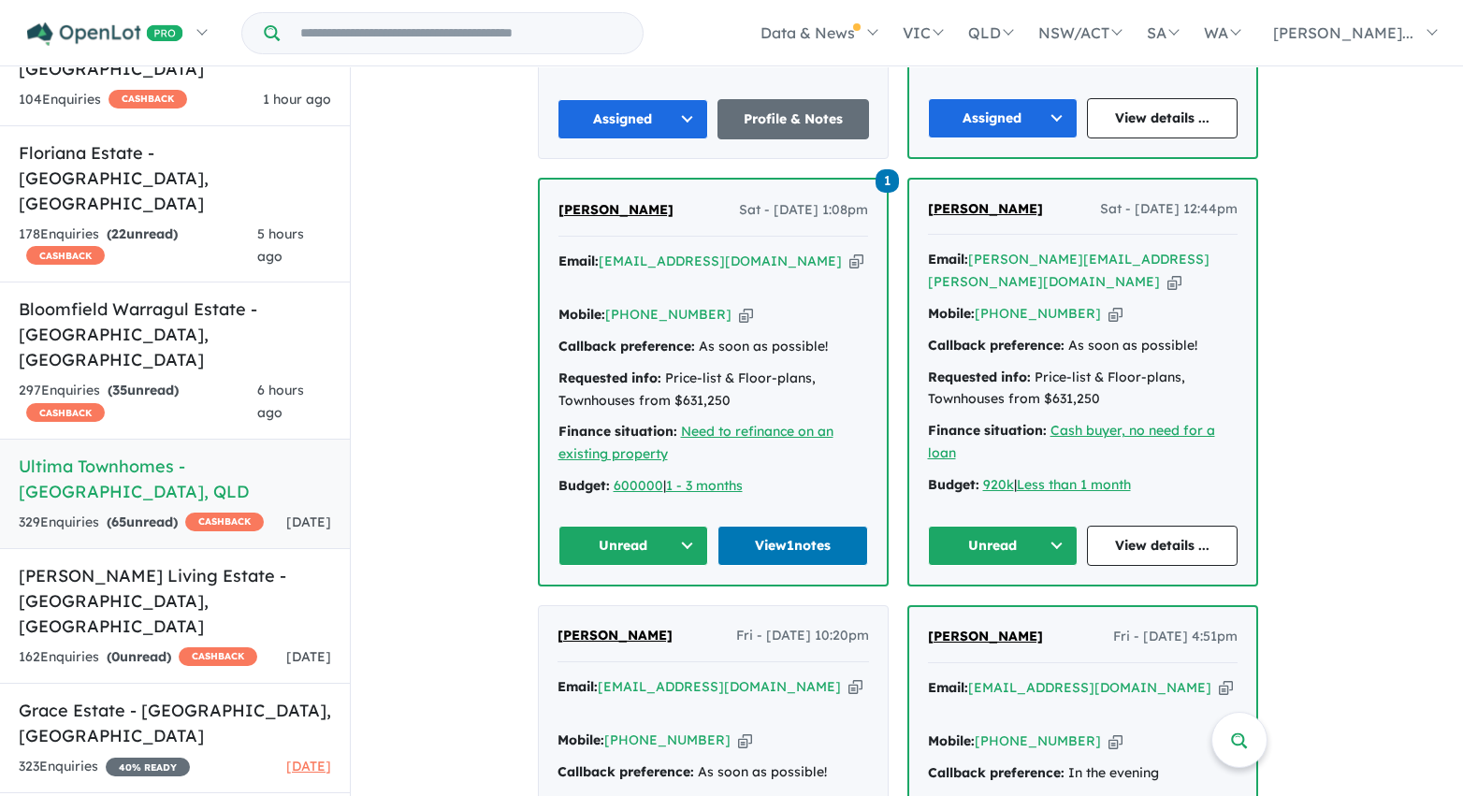
click at [657, 526] on button "Unread" at bounding box center [633, 546] width 151 height 40
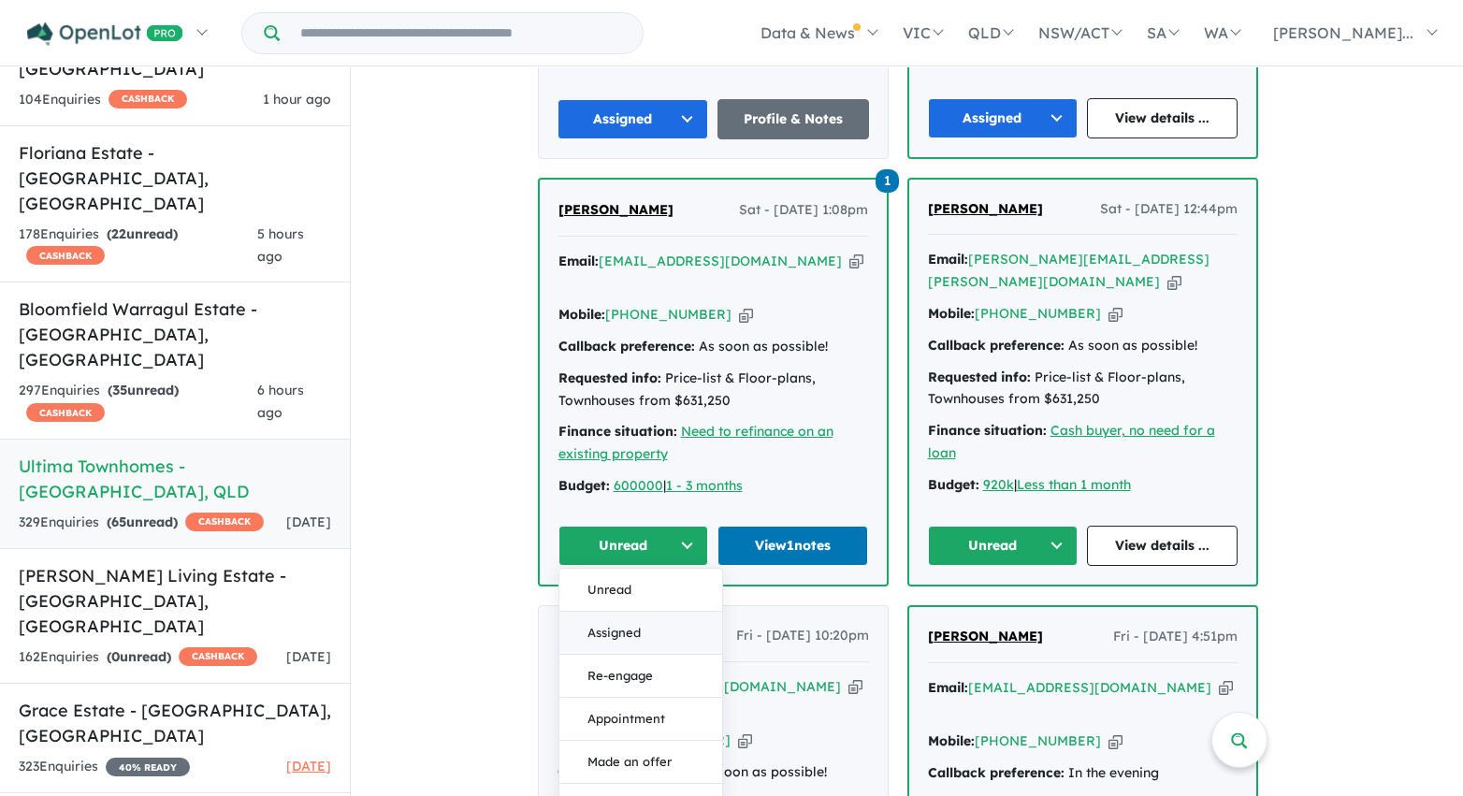
click at [650, 612] on button "Assigned" at bounding box center [640, 633] width 163 height 43
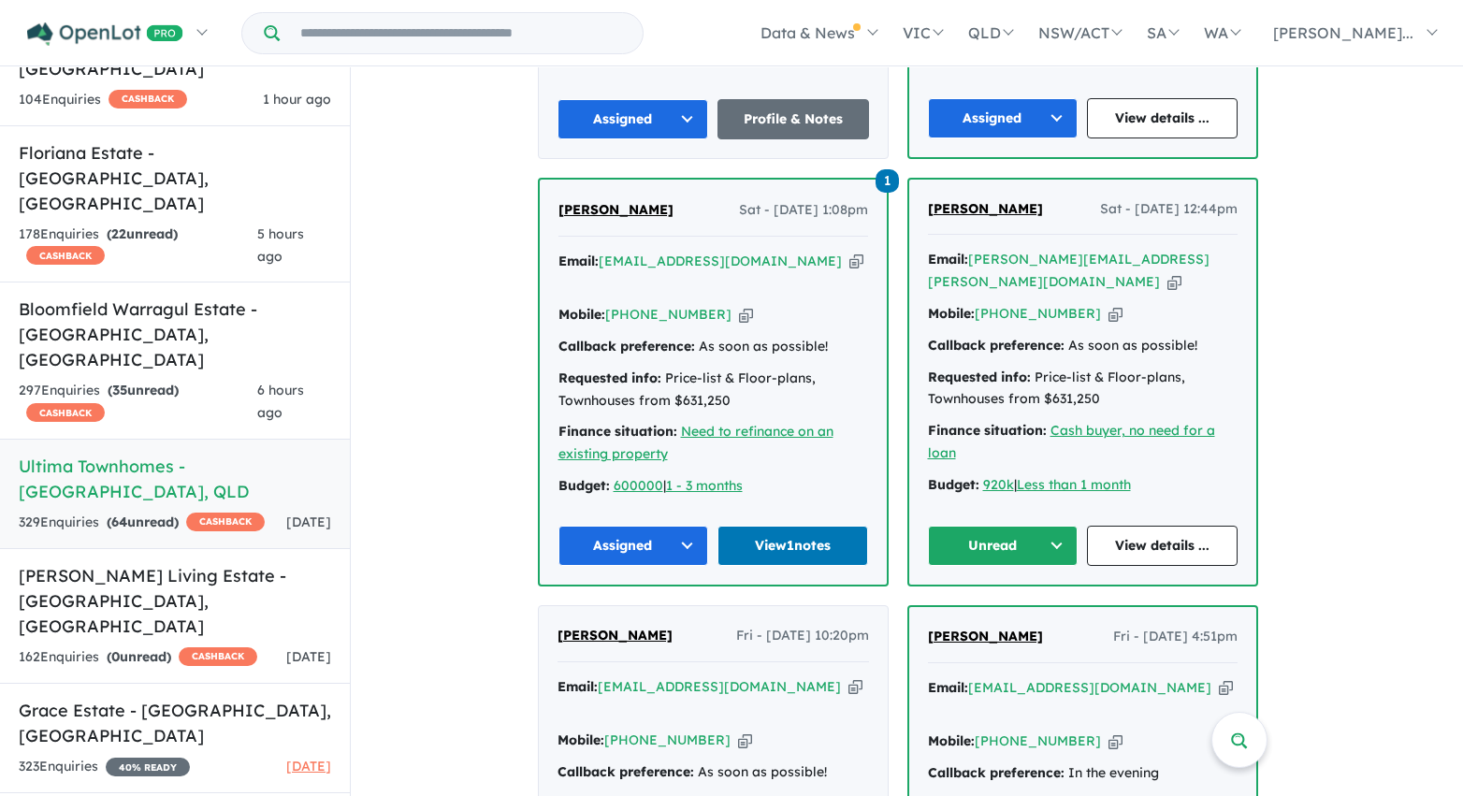
click at [975, 526] on button "Unread" at bounding box center [1003, 546] width 151 height 40
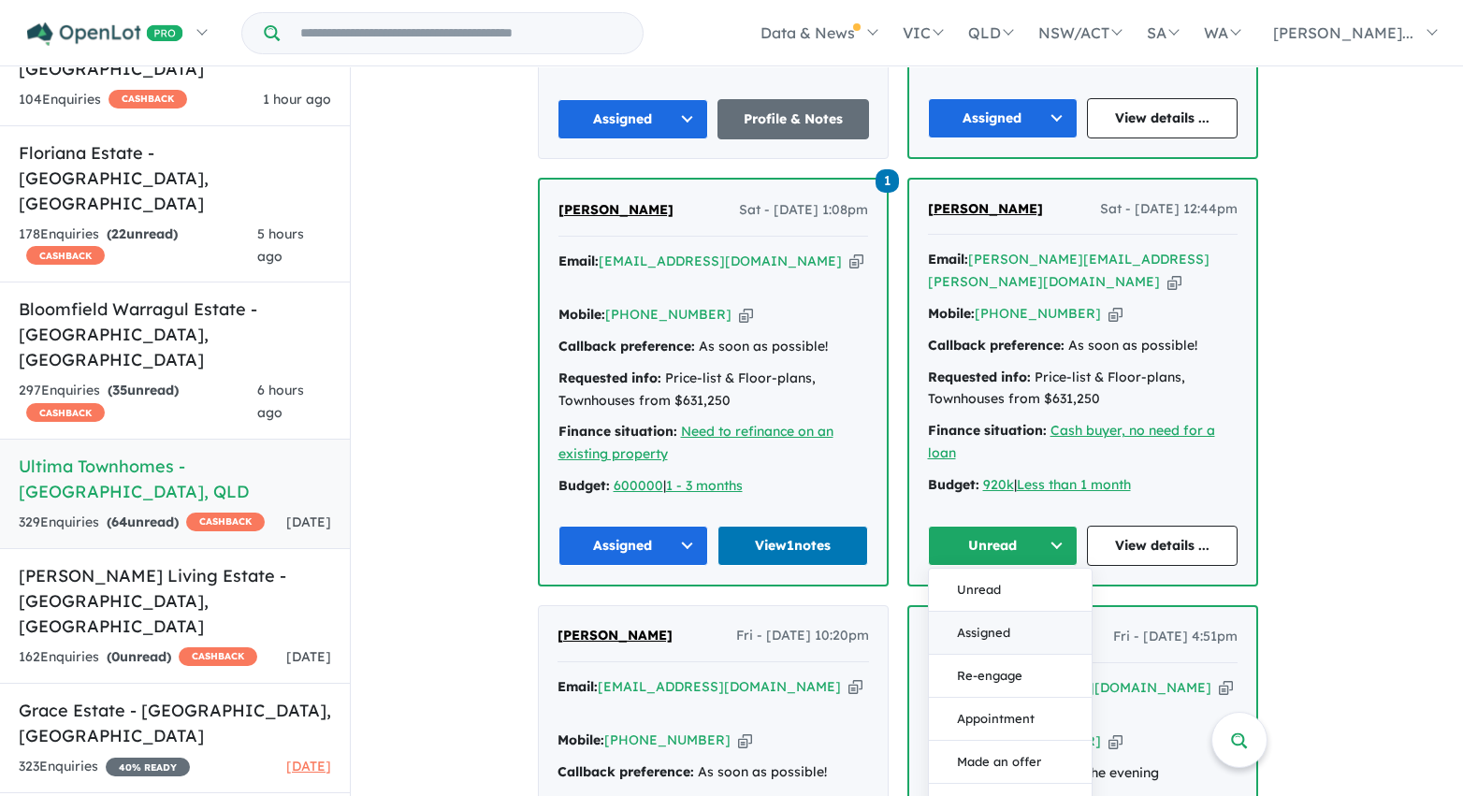
click at [976, 612] on button "Assigned" at bounding box center [1010, 633] width 163 height 43
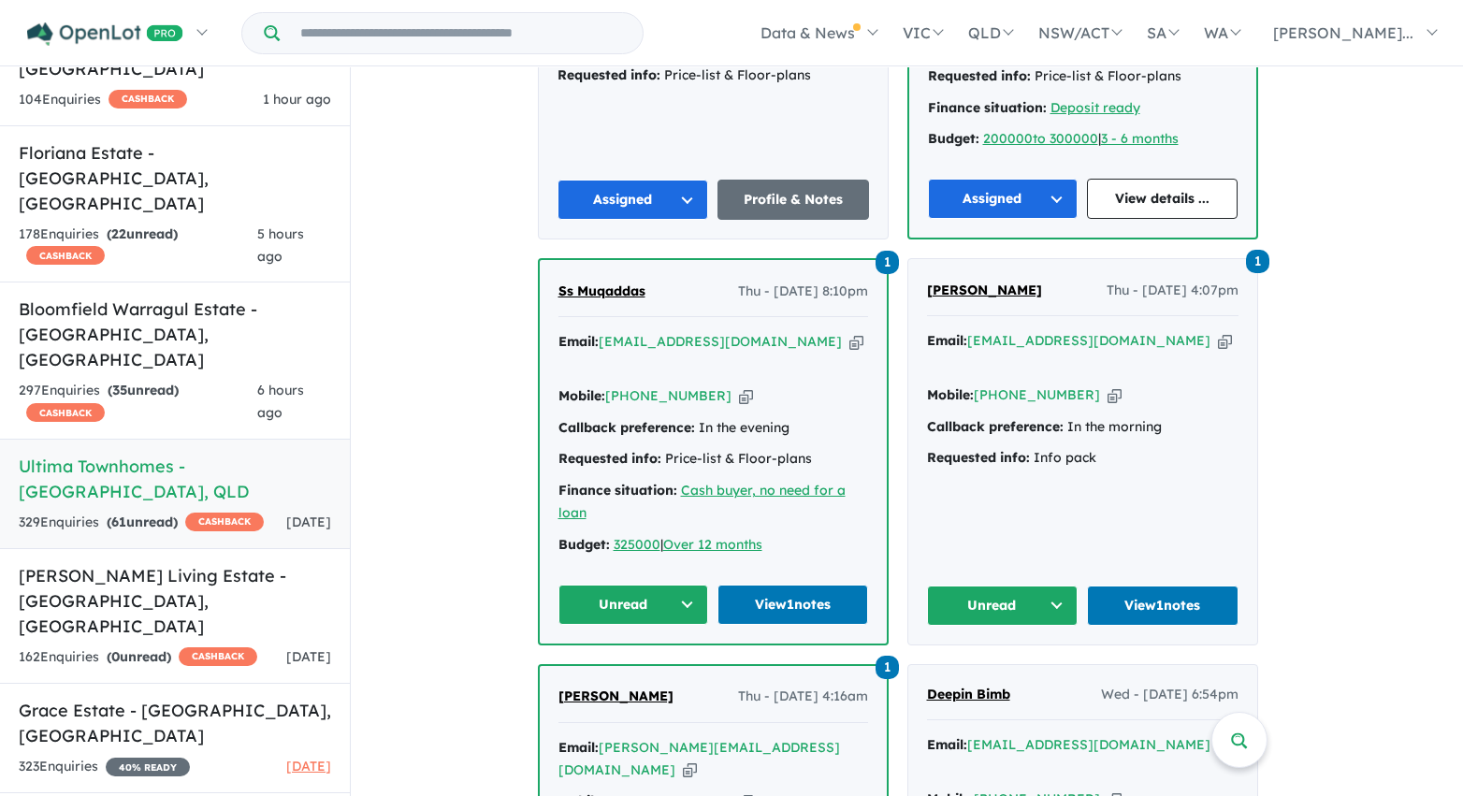
scroll to position [8416, 0]
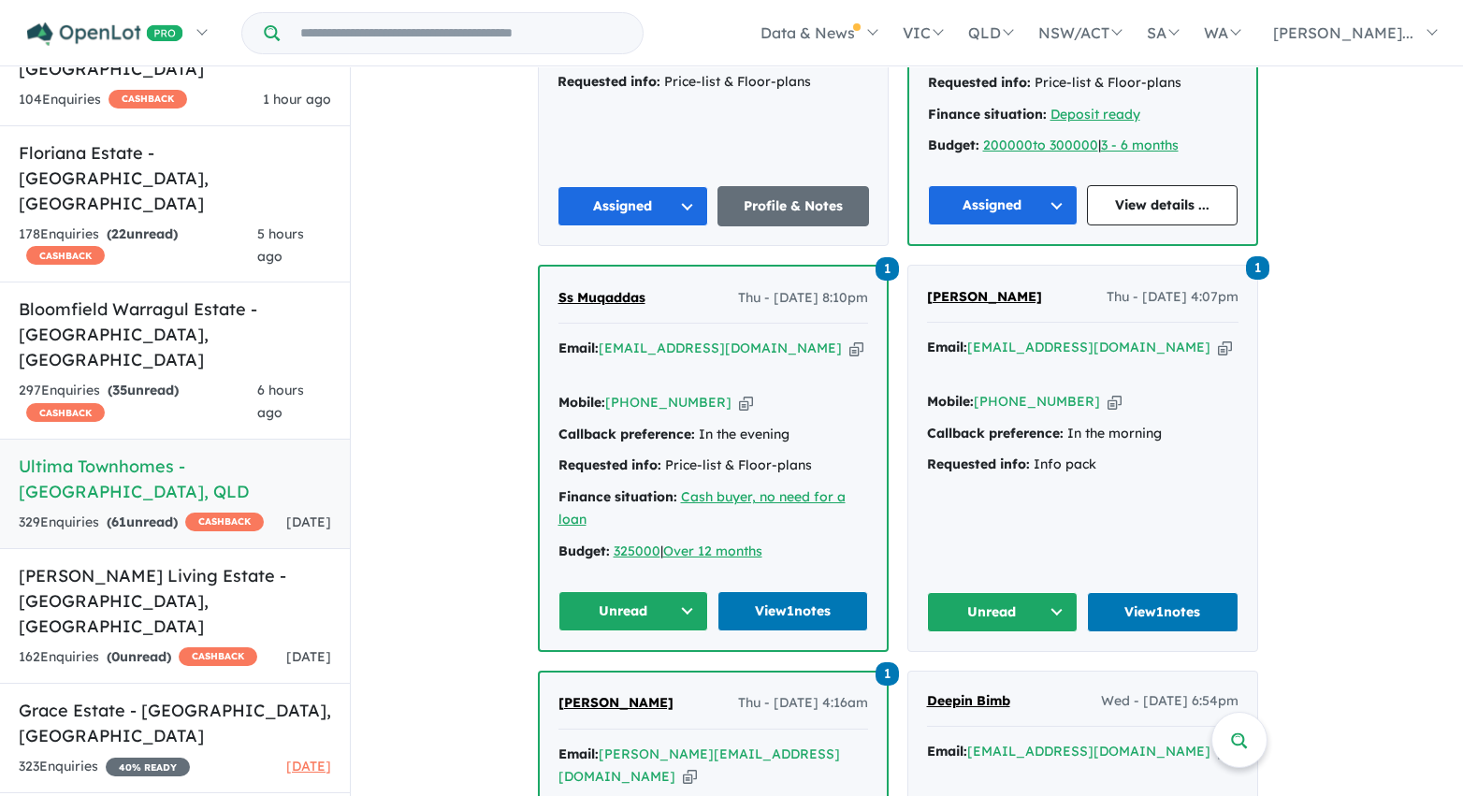
click at [683, 591] on button "Unread" at bounding box center [633, 611] width 151 height 40
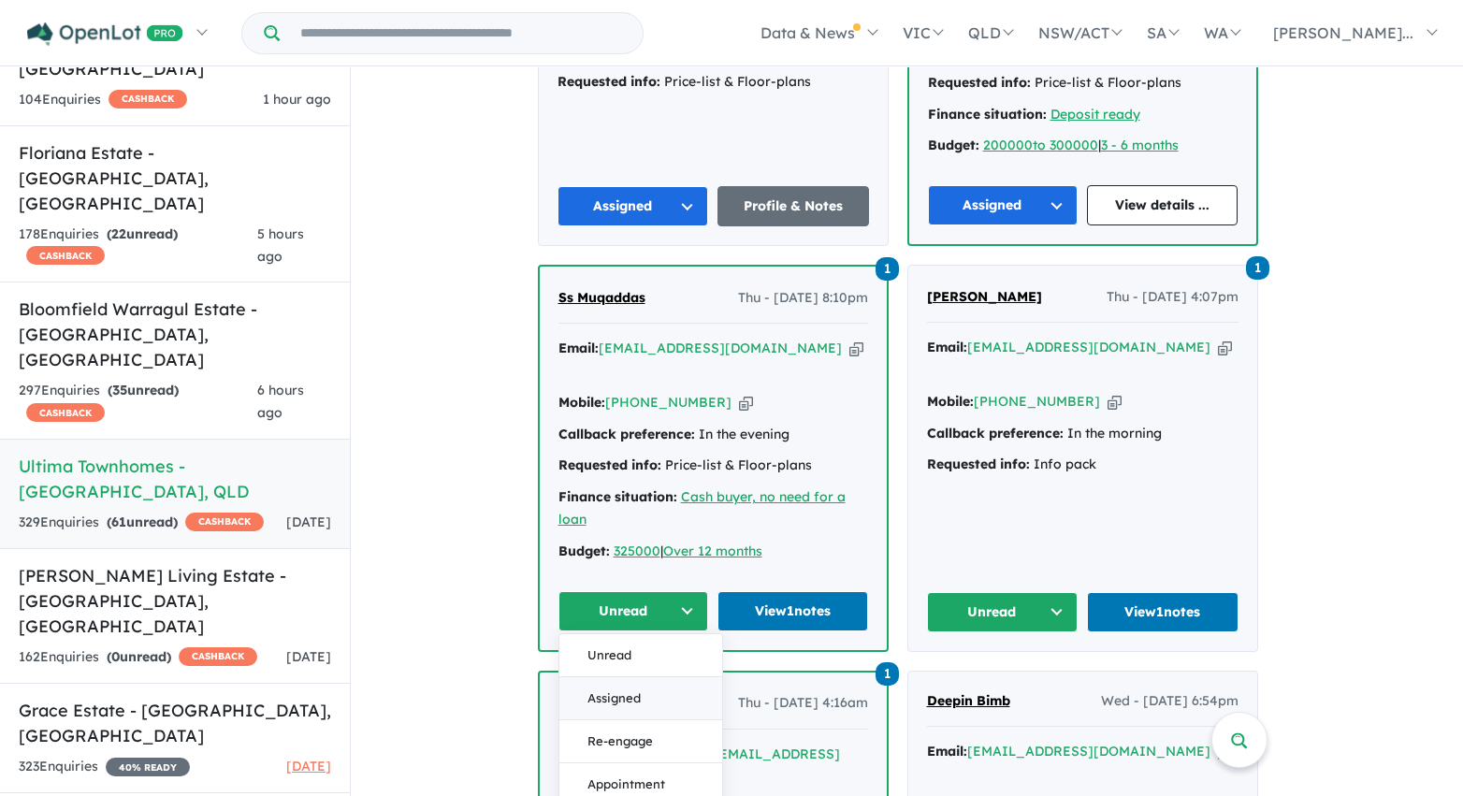
click at [649, 677] on button "Assigned" at bounding box center [640, 698] width 163 height 43
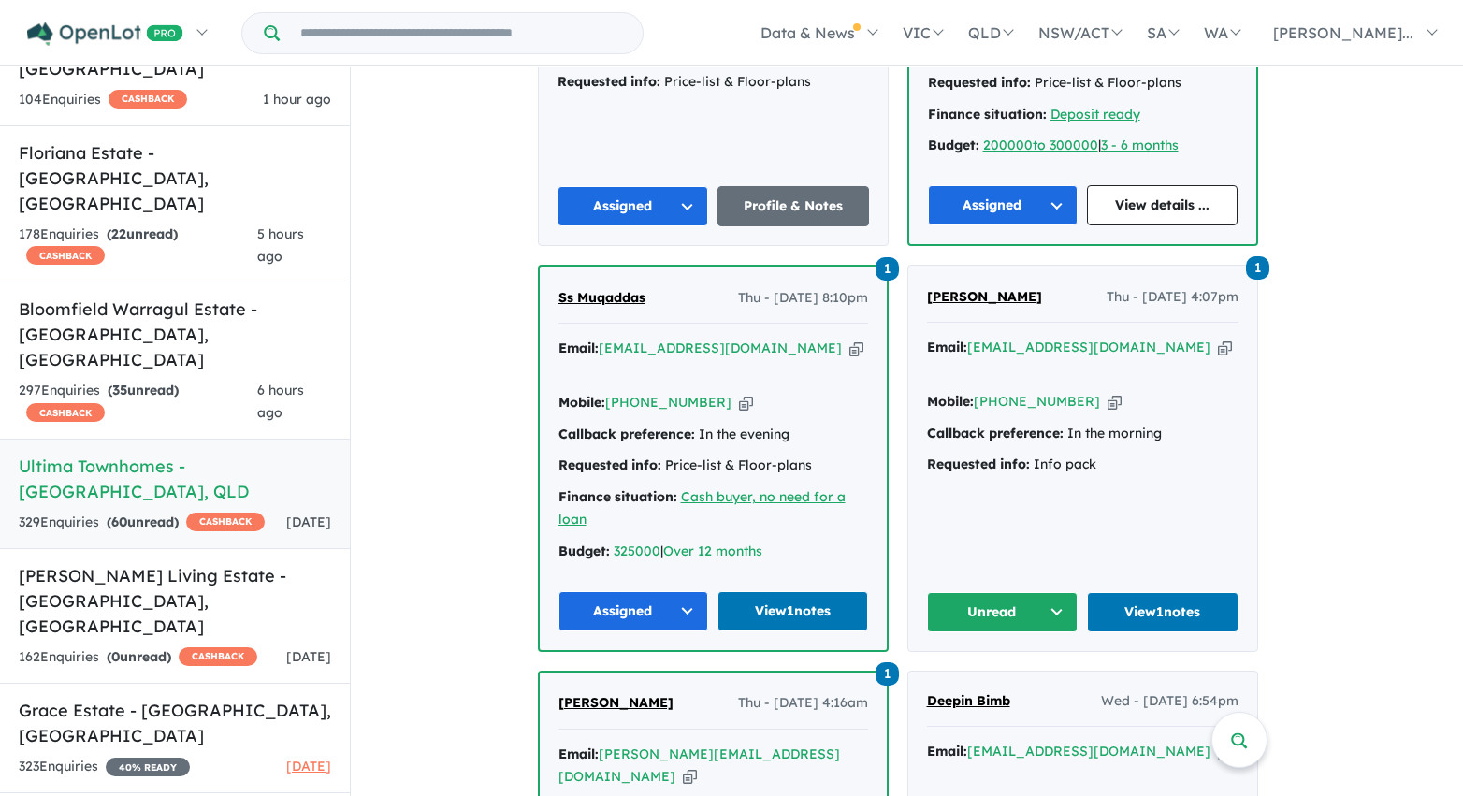
click at [1013, 592] on button "Unread" at bounding box center [1003, 612] width 152 height 40
click at [1000, 678] on button "Assigned" at bounding box center [1009, 699] width 163 height 43
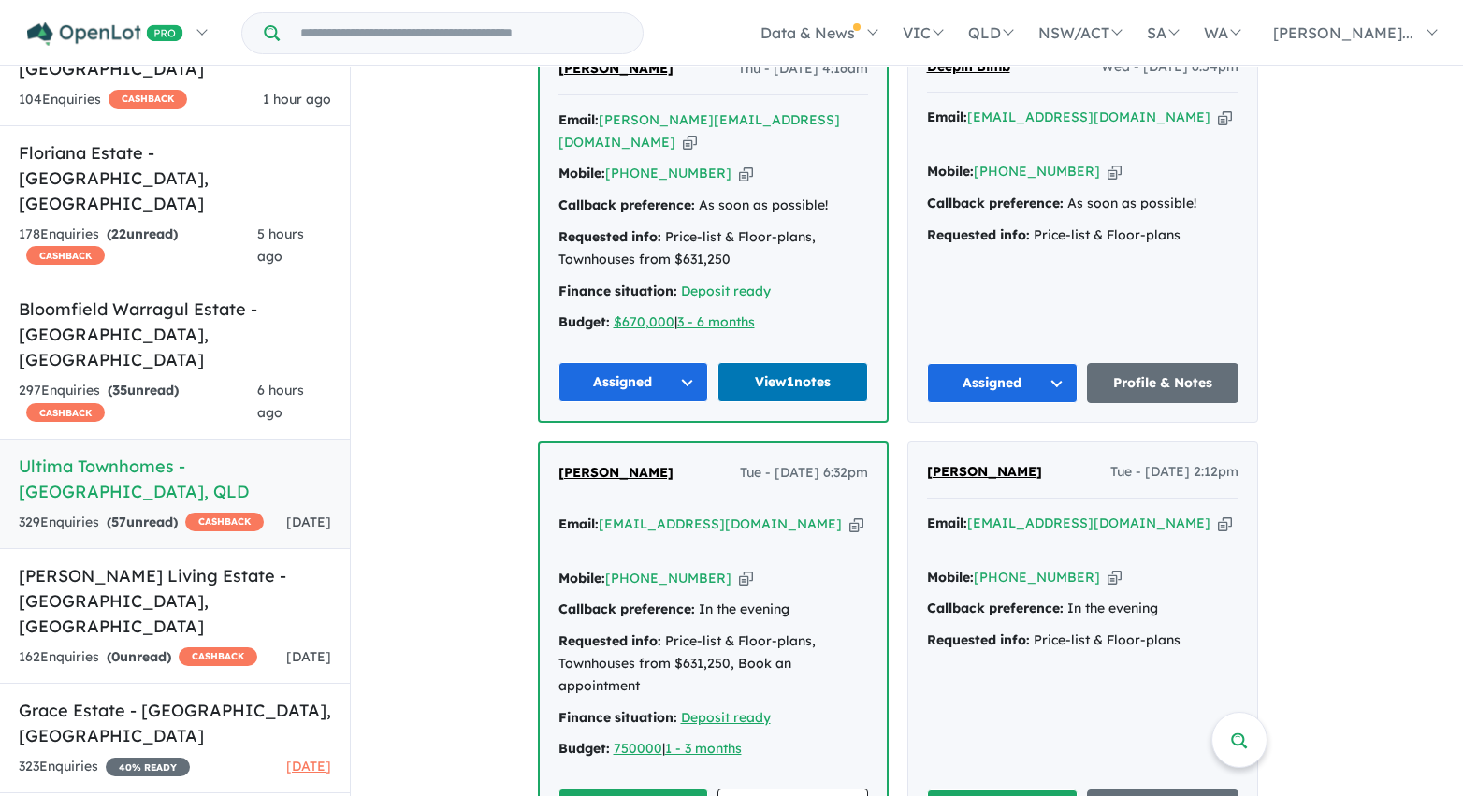
scroll to position [9068, 0]
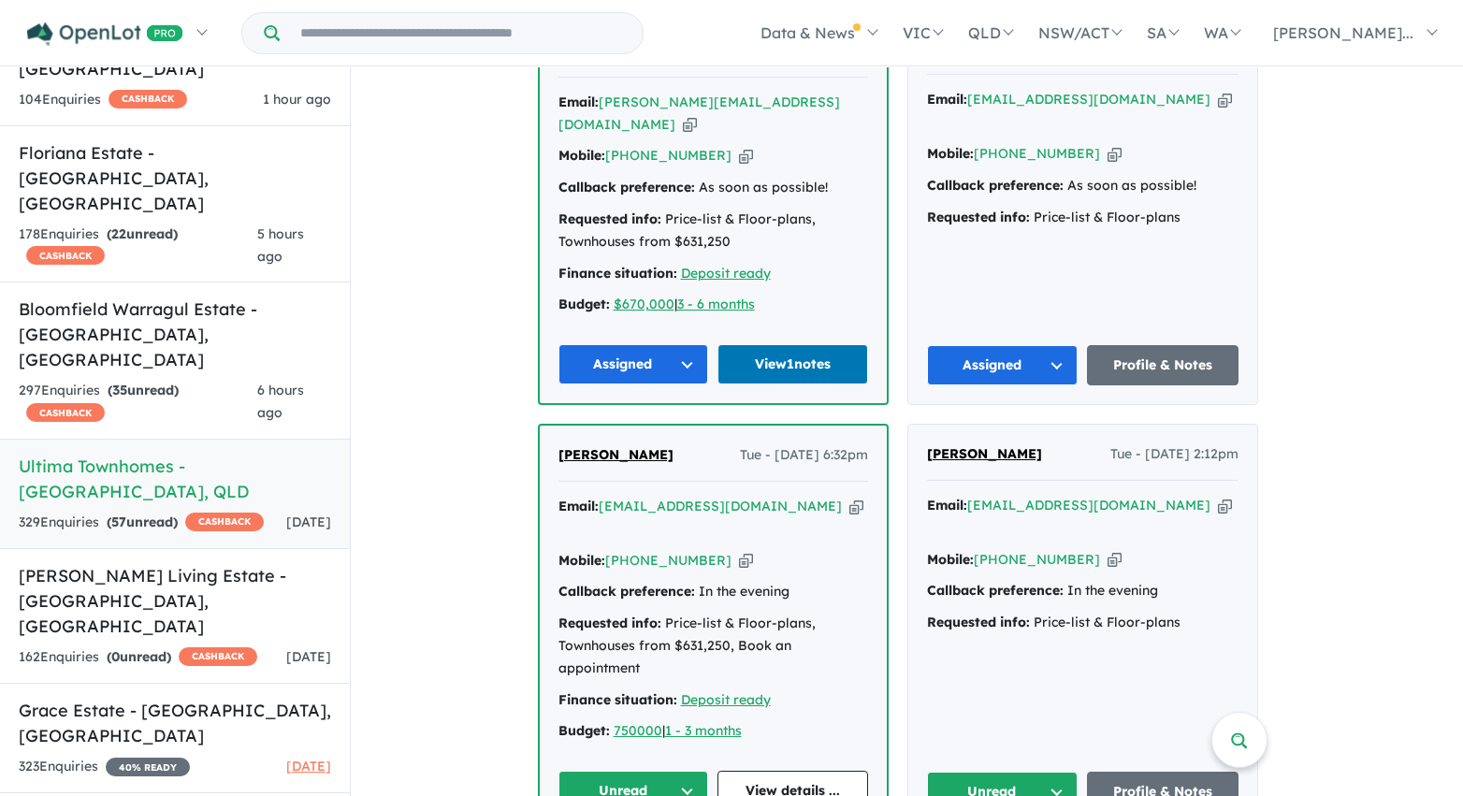
click at [1049, 772] on button "Unread" at bounding box center [1003, 792] width 152 height 40
click at [688, 771] on button "Unread" at bounding box center [633, 791] width 151 height 40
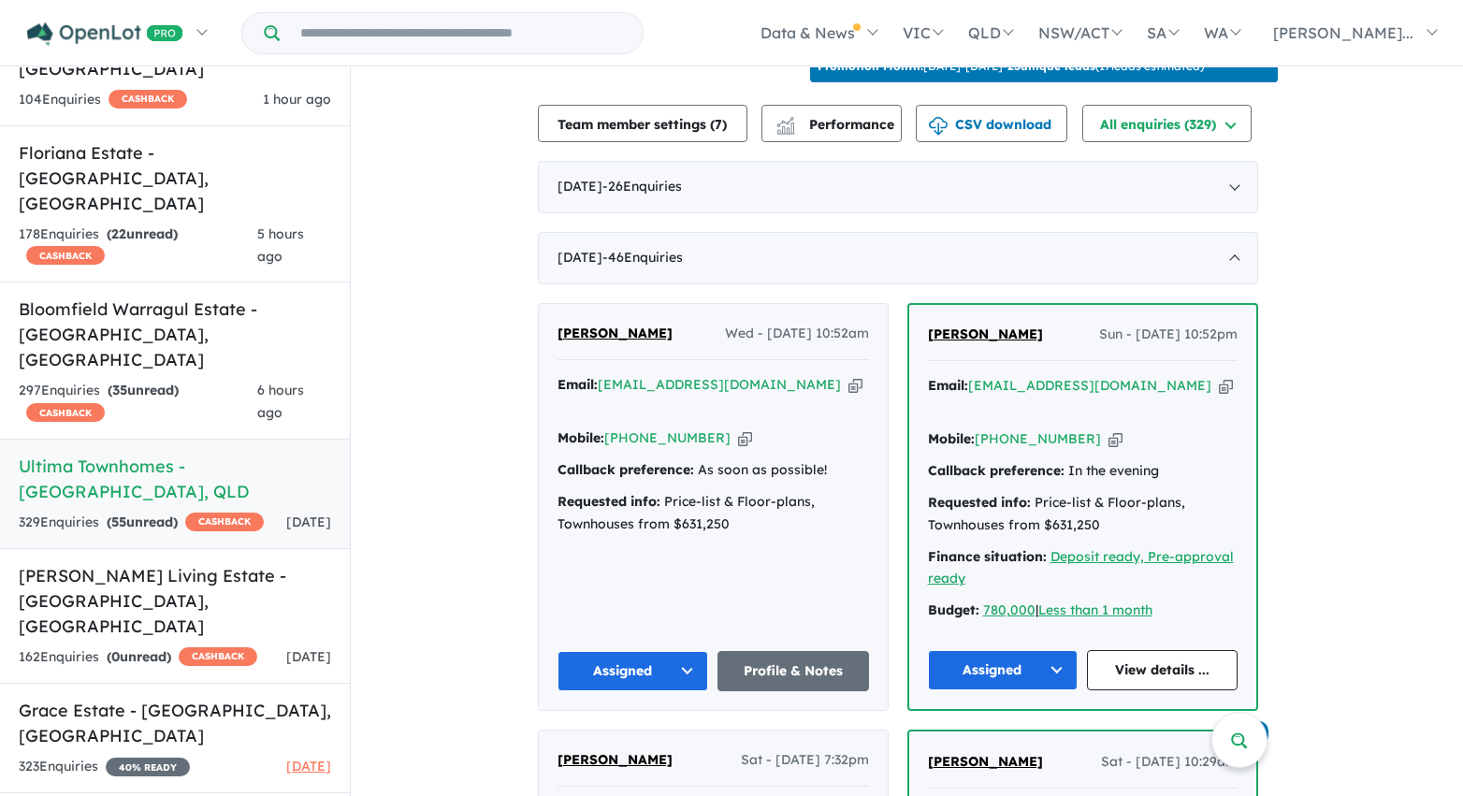
scroll to position [667, 0]
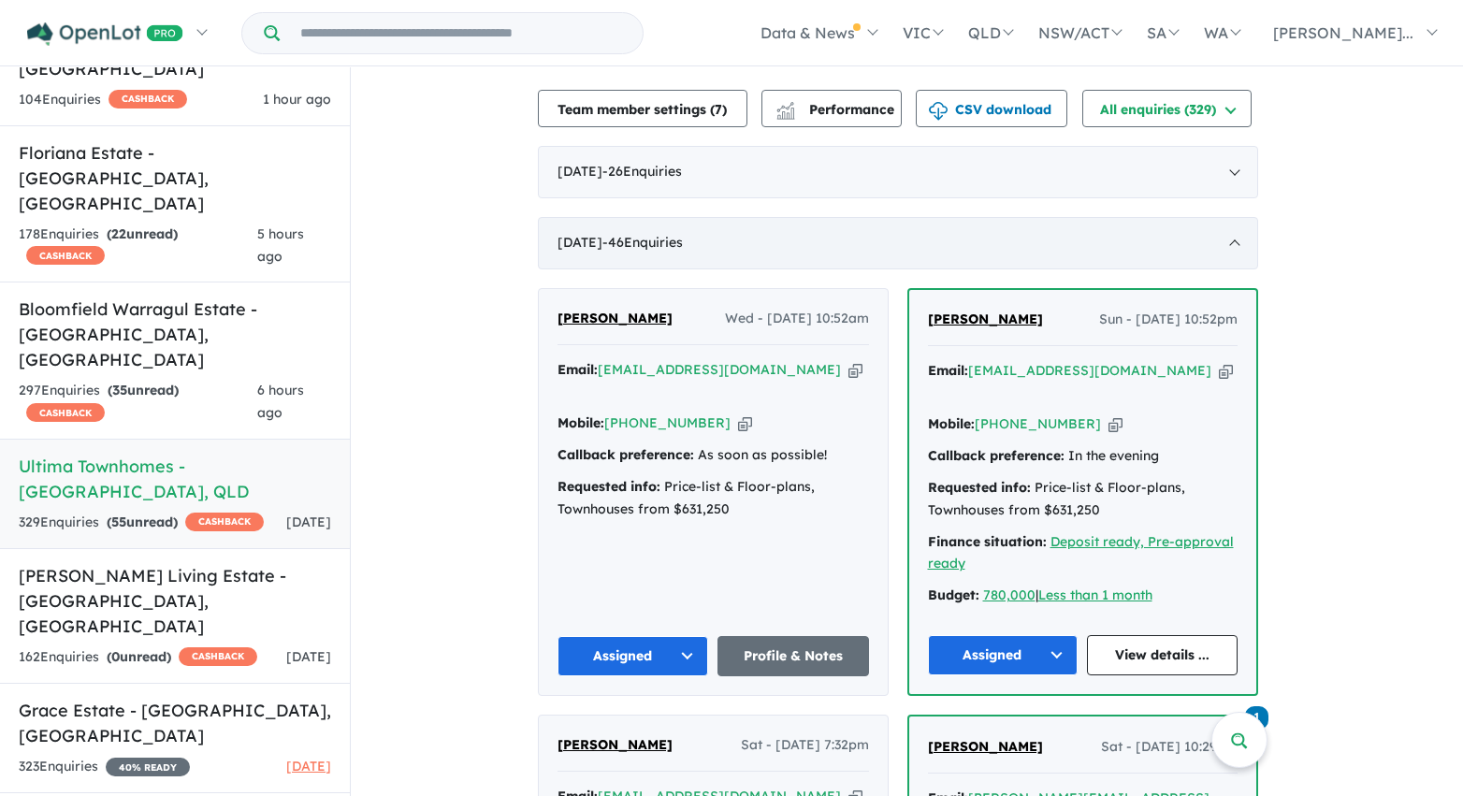
click at [669, 251] on span "- 46 Enquir ies ( 0 unread)" at bounding box center [642, 242] width 80 height 17
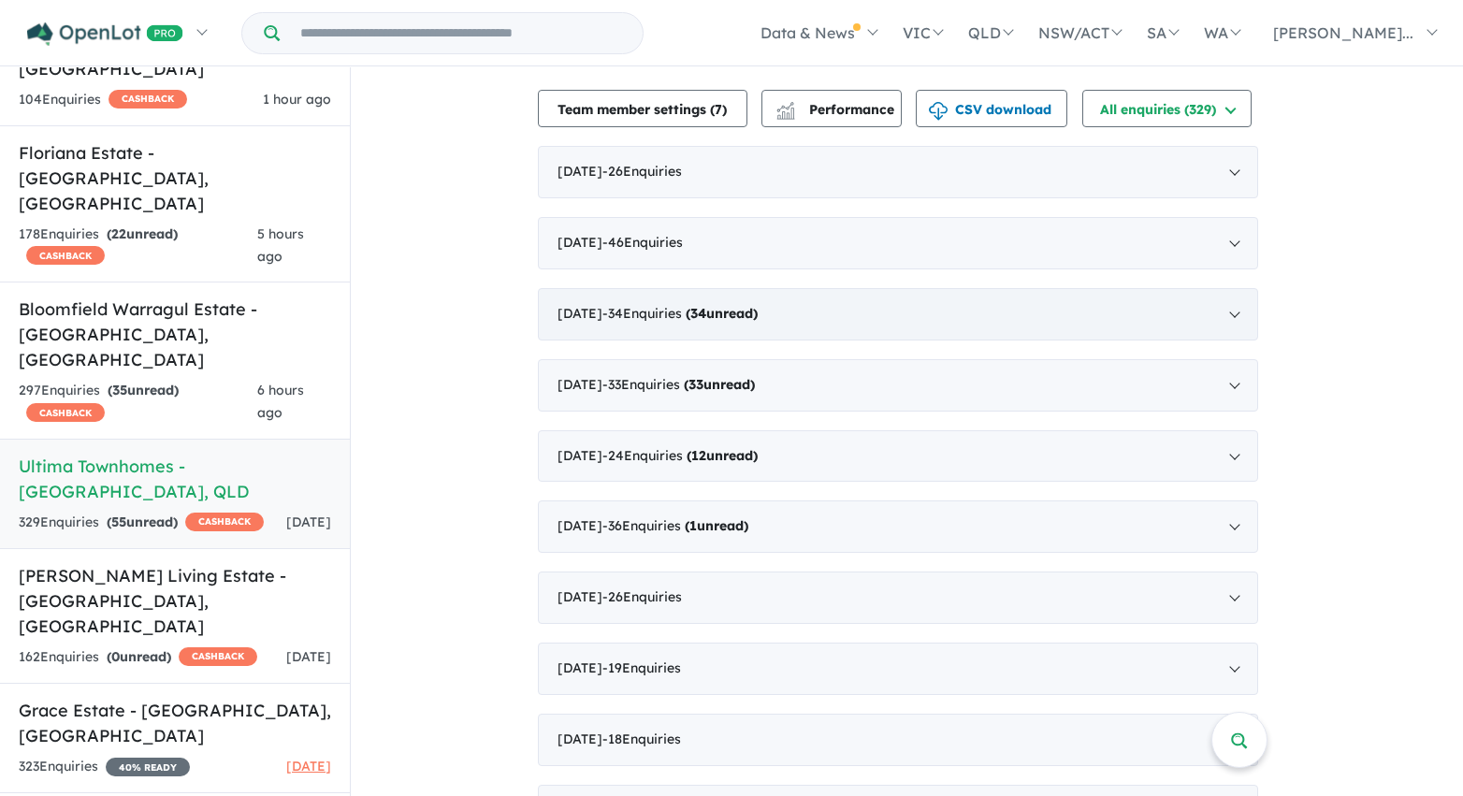
click at [827, 323] on div "June 2025 - 34 Enquir ies ( 34 unread)" at bounding box center [898, 314] width 720 height 52
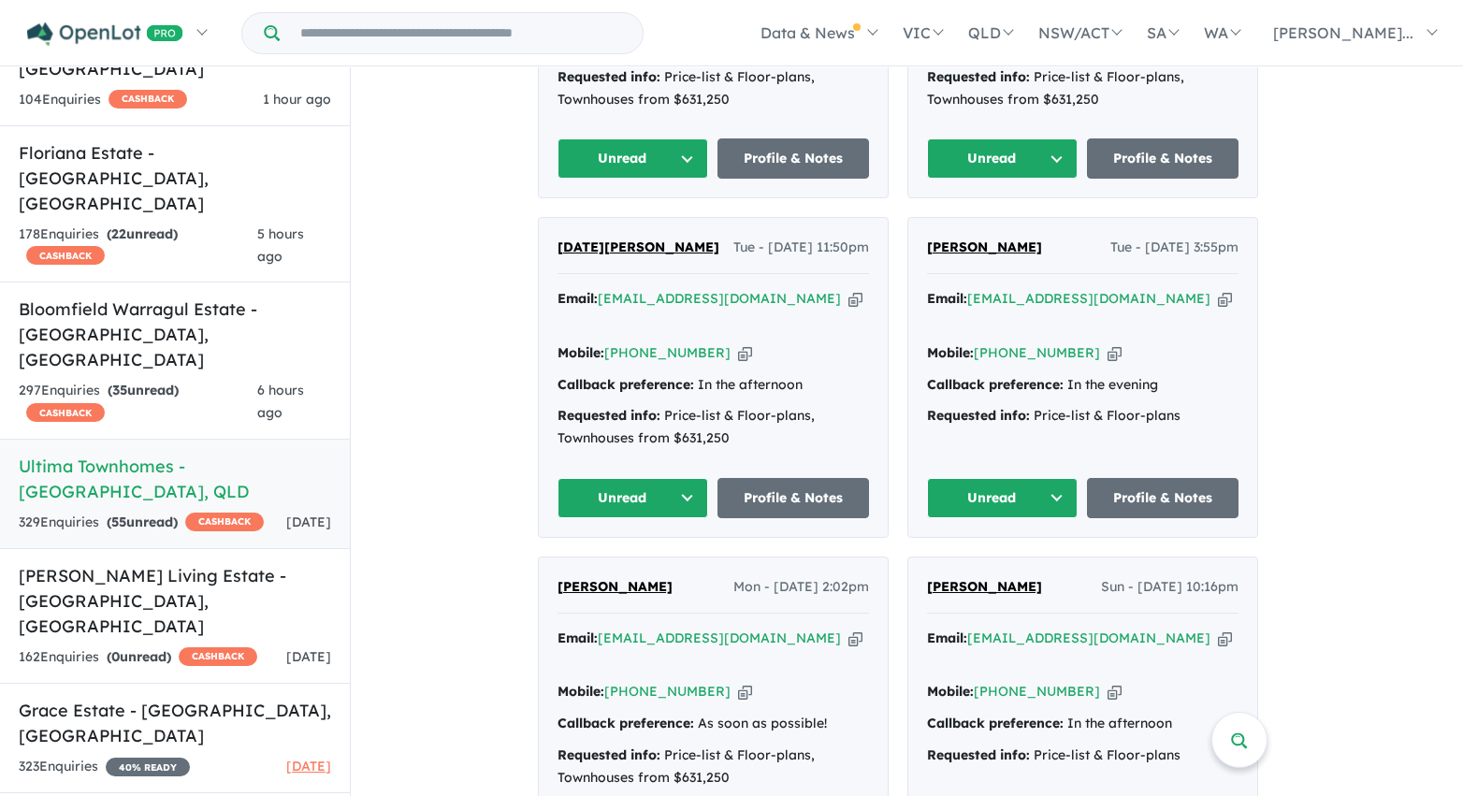
scroll to position [1149, 0]
click at [691, 150] on button "Unread" at bounding box center [633, 158] width 152 height 40
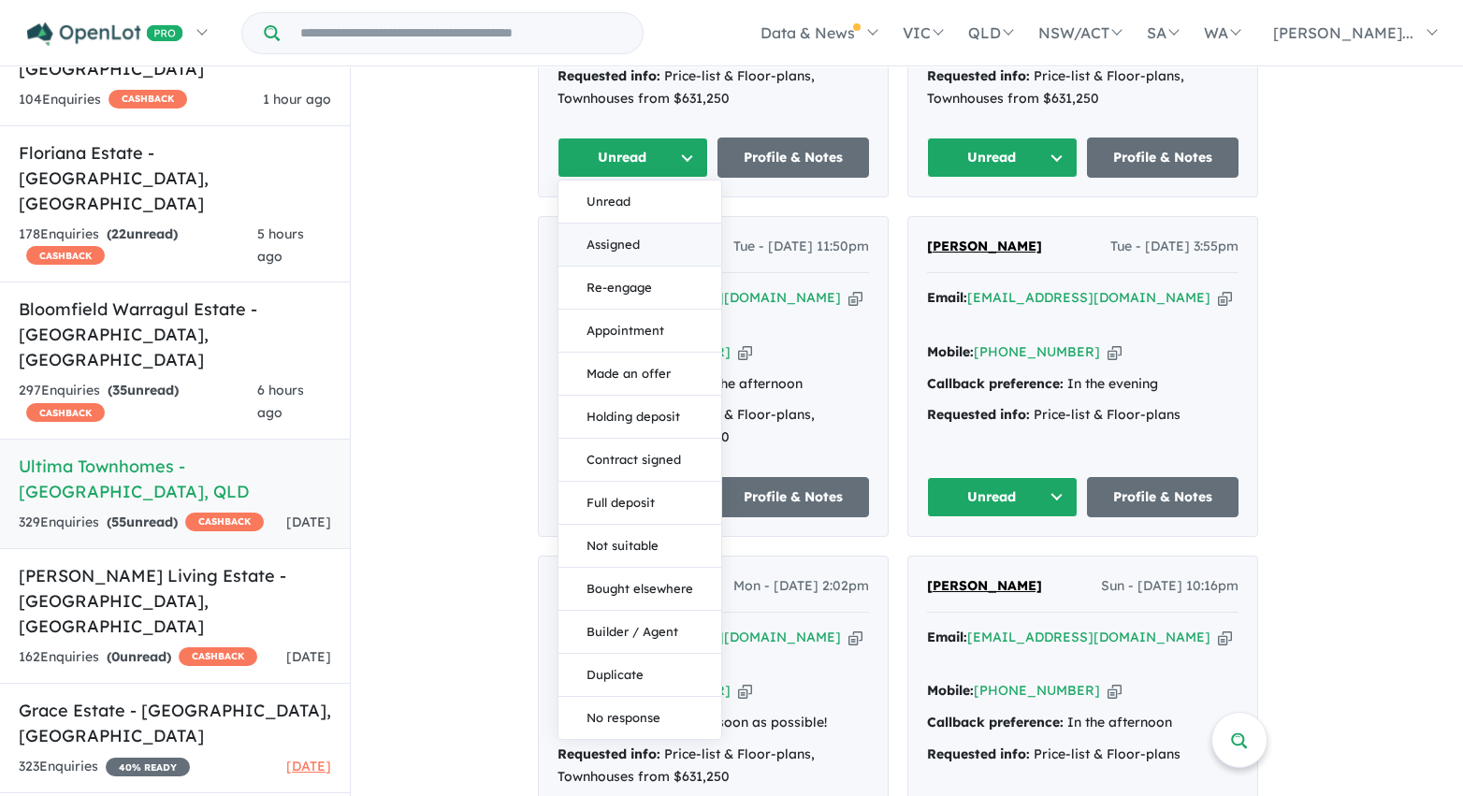
click at [638, 230] on button "Assigned" at bounding box center [639, 245] width 163 height 43
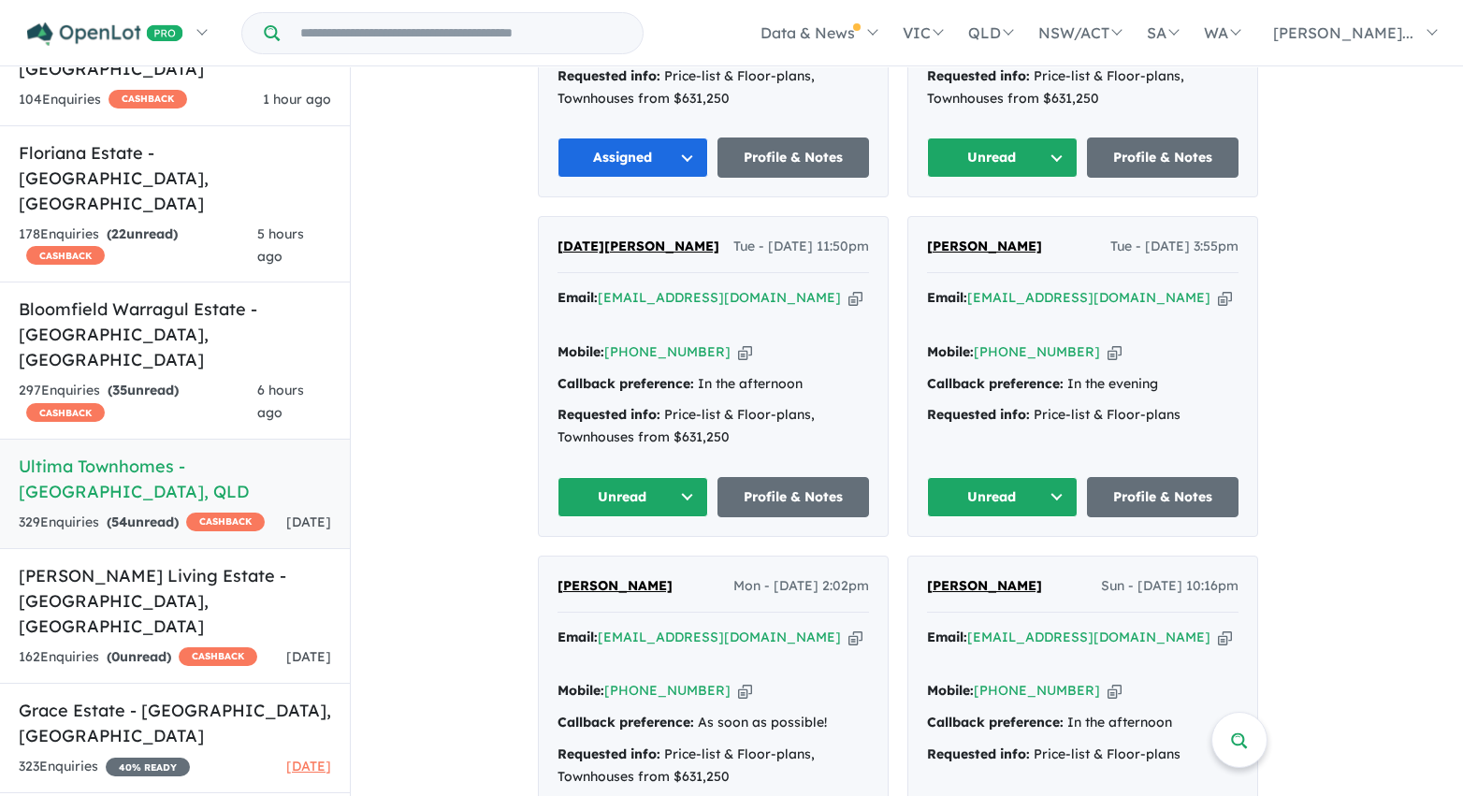
click at [1008, 147] on button "Unread" at bounding box center [1003, 158] width 152 height 40
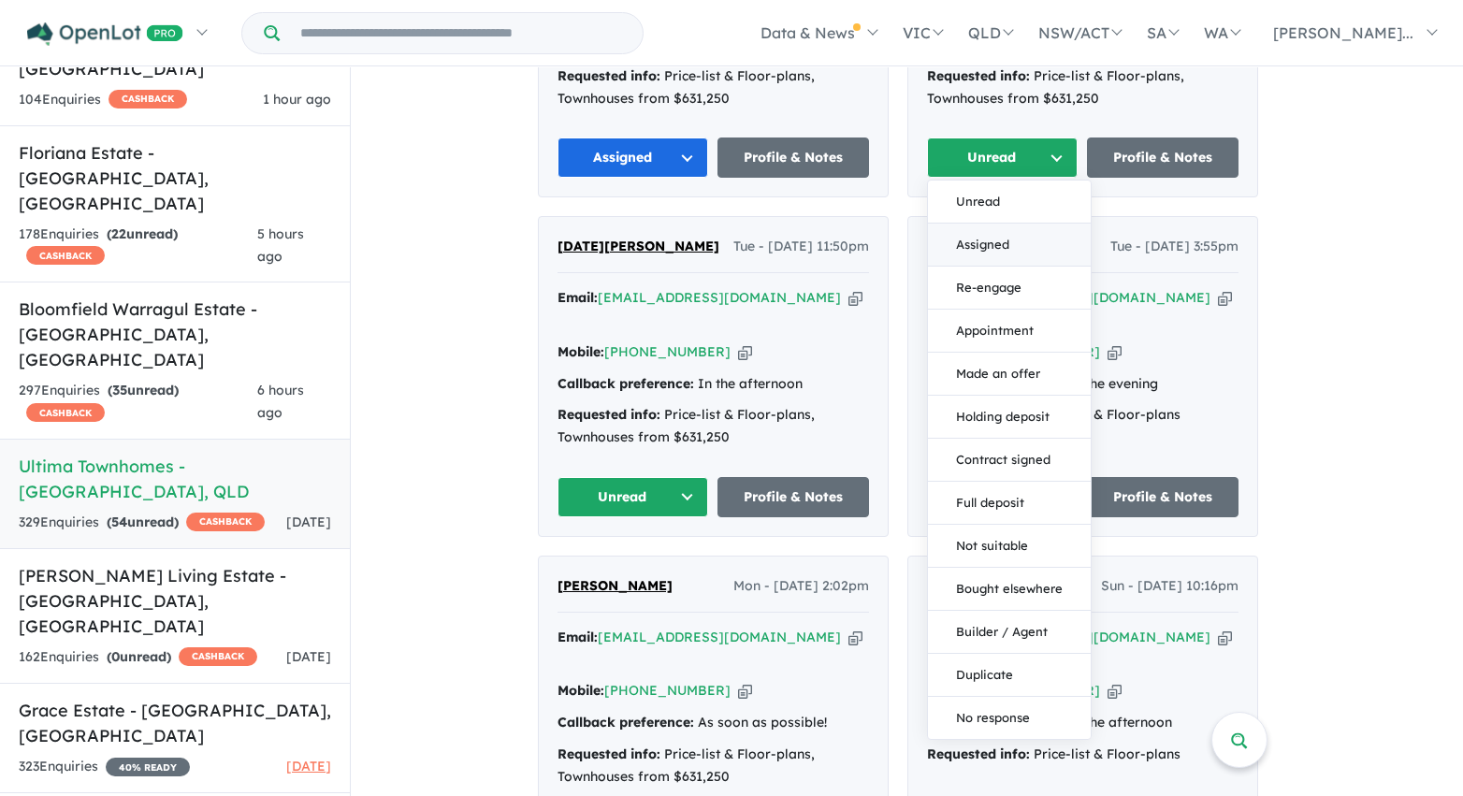
click at [998, 233] on button "Assigned" at bounding box center [1009, 245] width 163 height 43
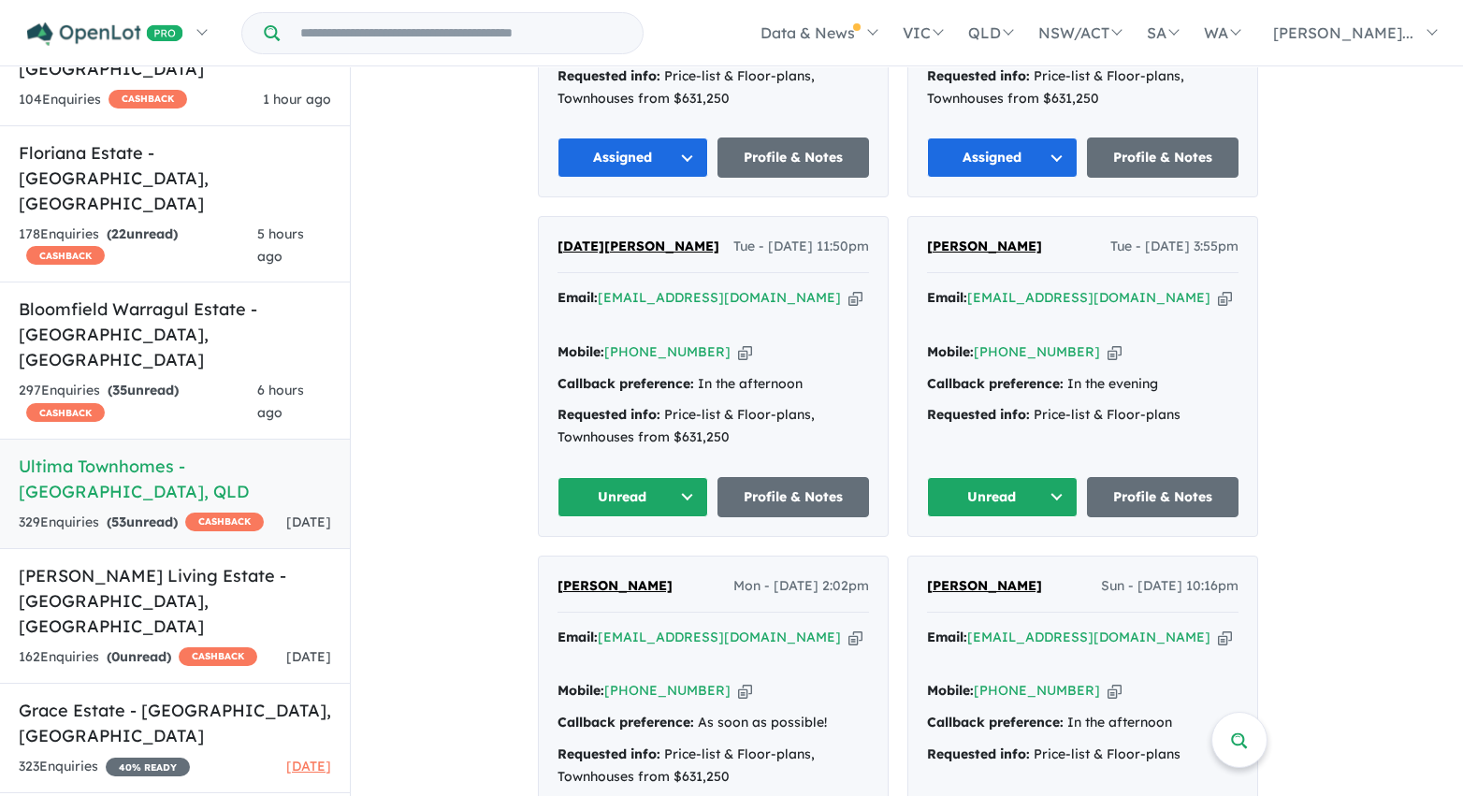
click at [1043, 477] on button "Unread" at bounding box center [1003, 497] width 152 height 40
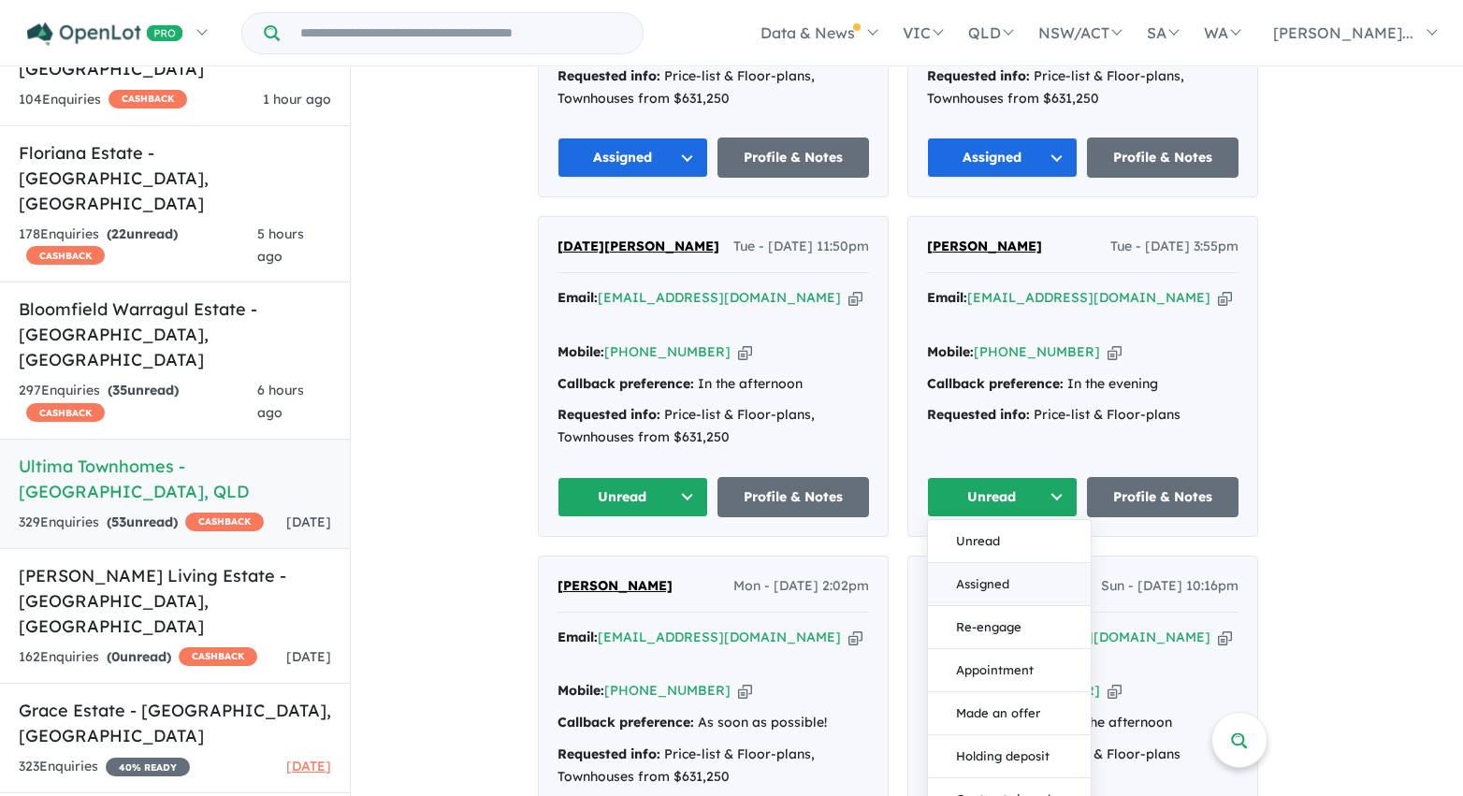
click at [1008, 563] on button "Assigned" at bounding box center [1009, 584] width 163 height 43
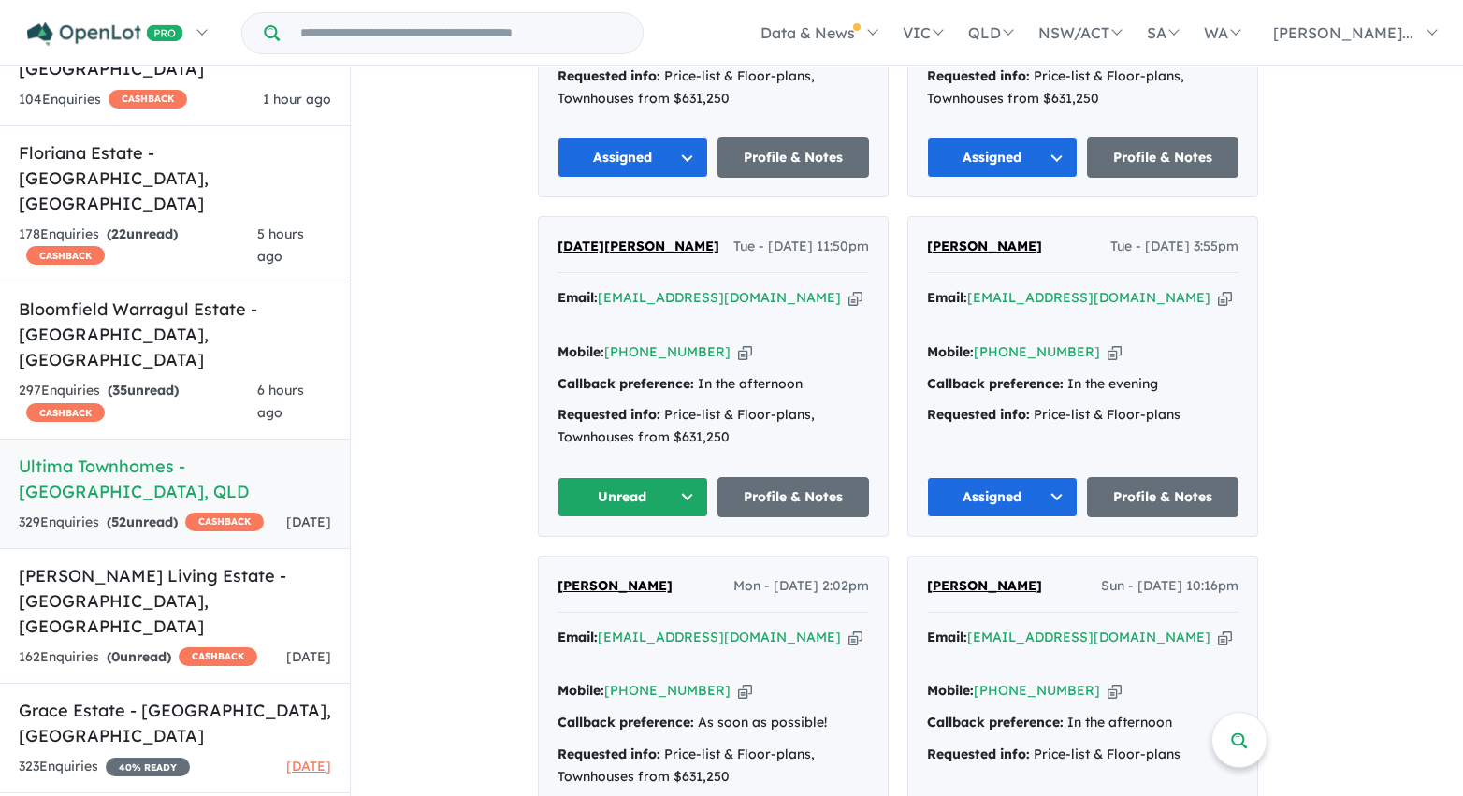
click at [679, 477] on button "Unread" at bounding box center [633, 497] width 152 height 40
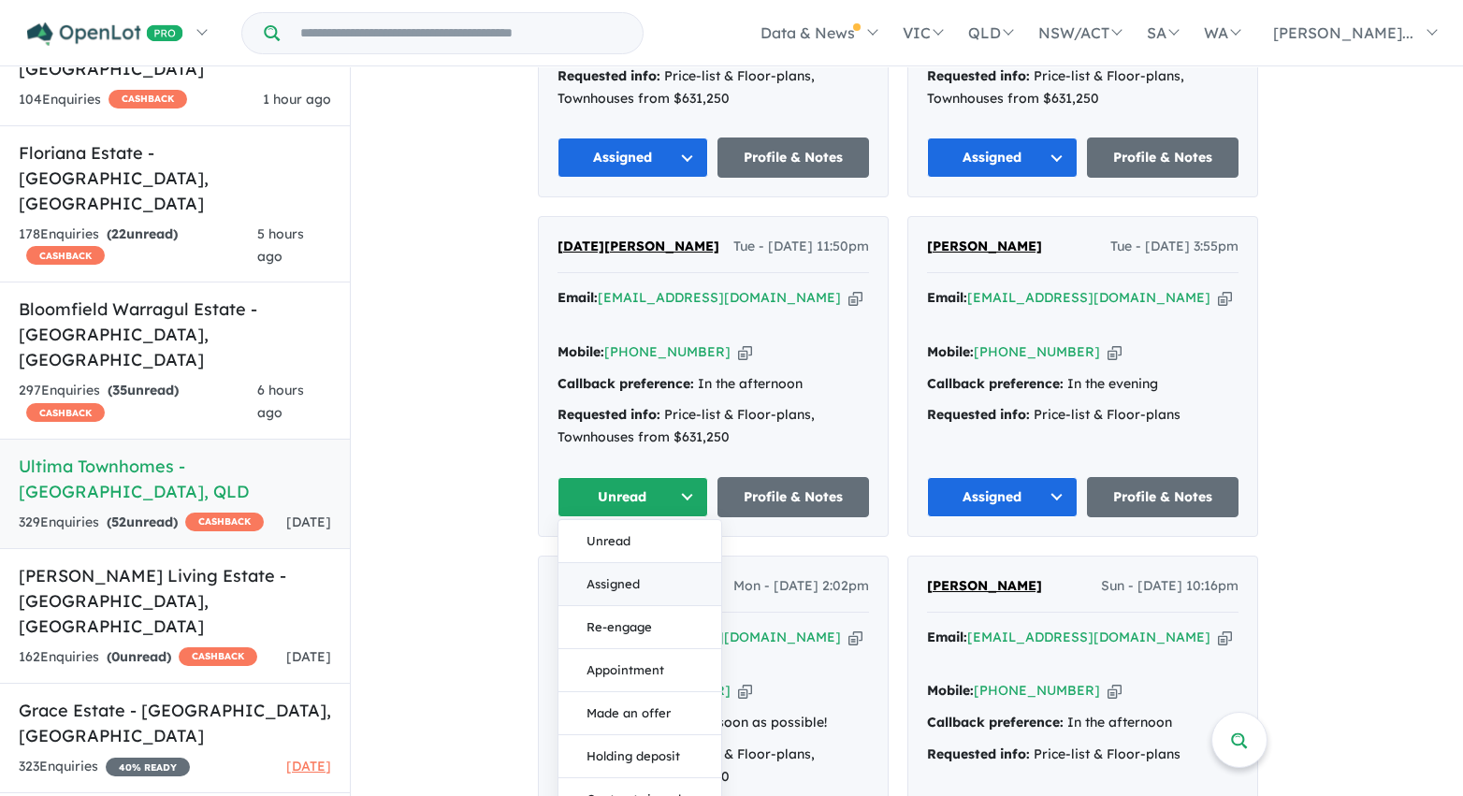
click at [648, 563] on button "Assigned" at bounding box center [639, 584] width 163 height 43
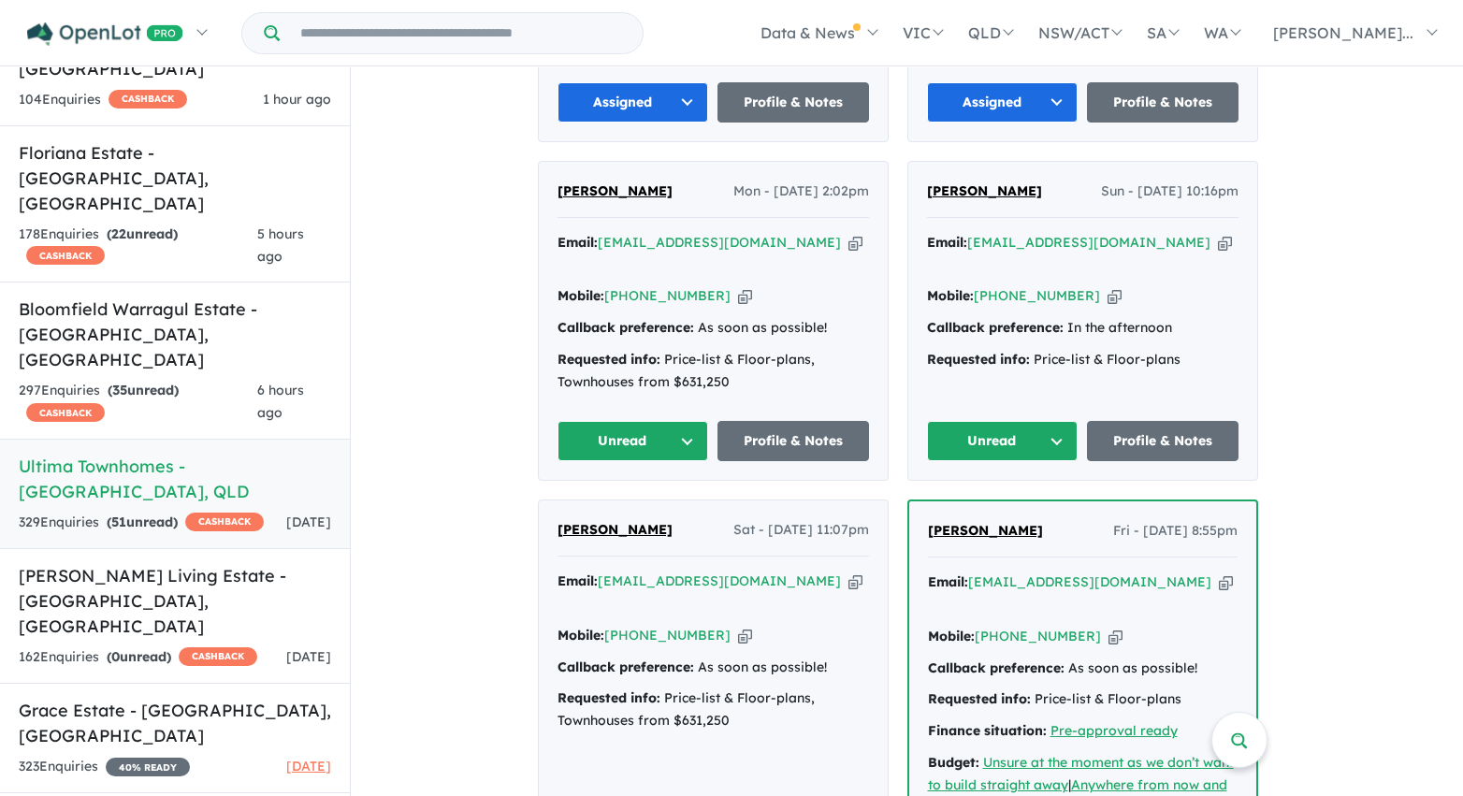
scroll to position [1589, 0]
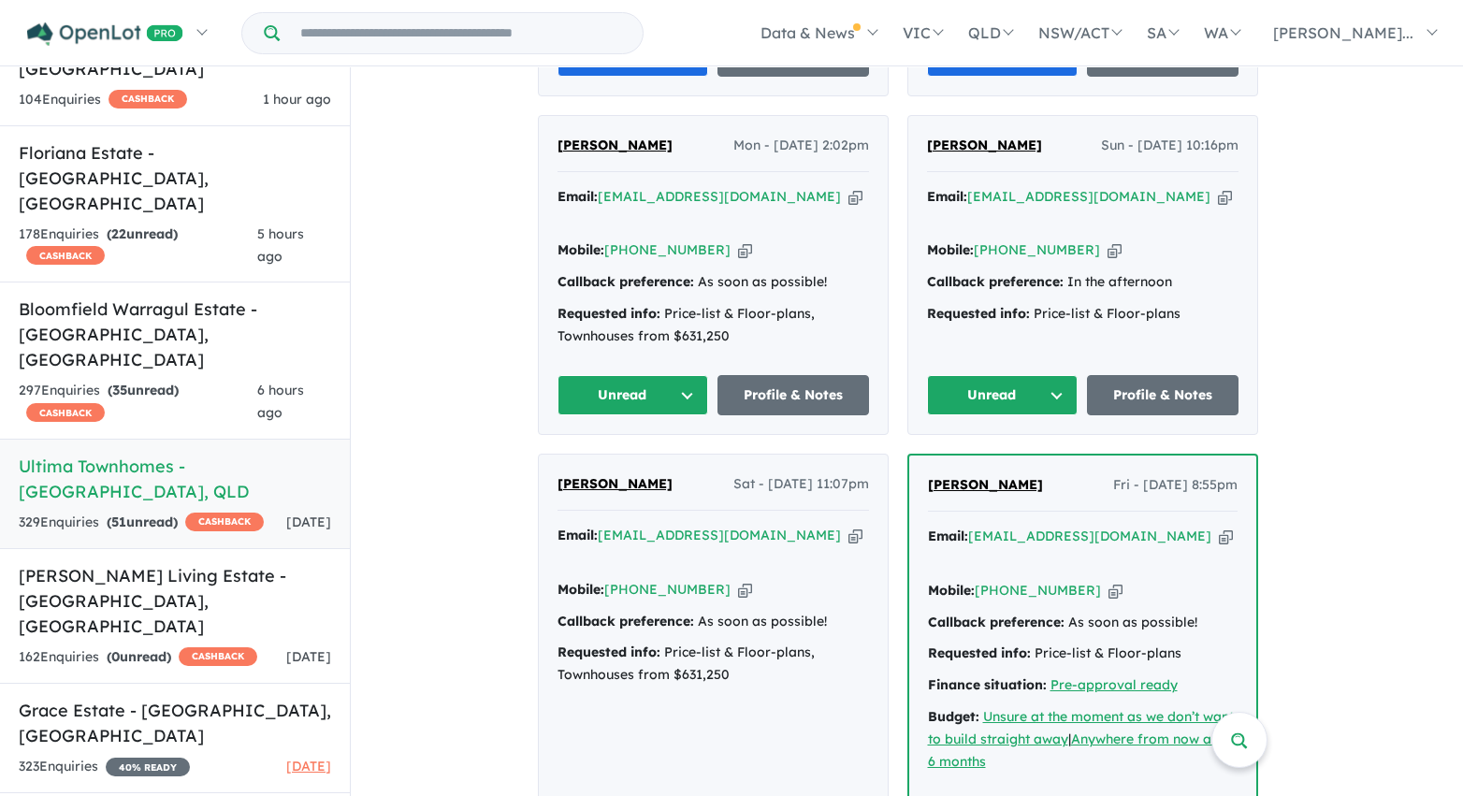
click at [996, 375] on button "Unread" at bounding box center [1003, 395] width 152 height 40
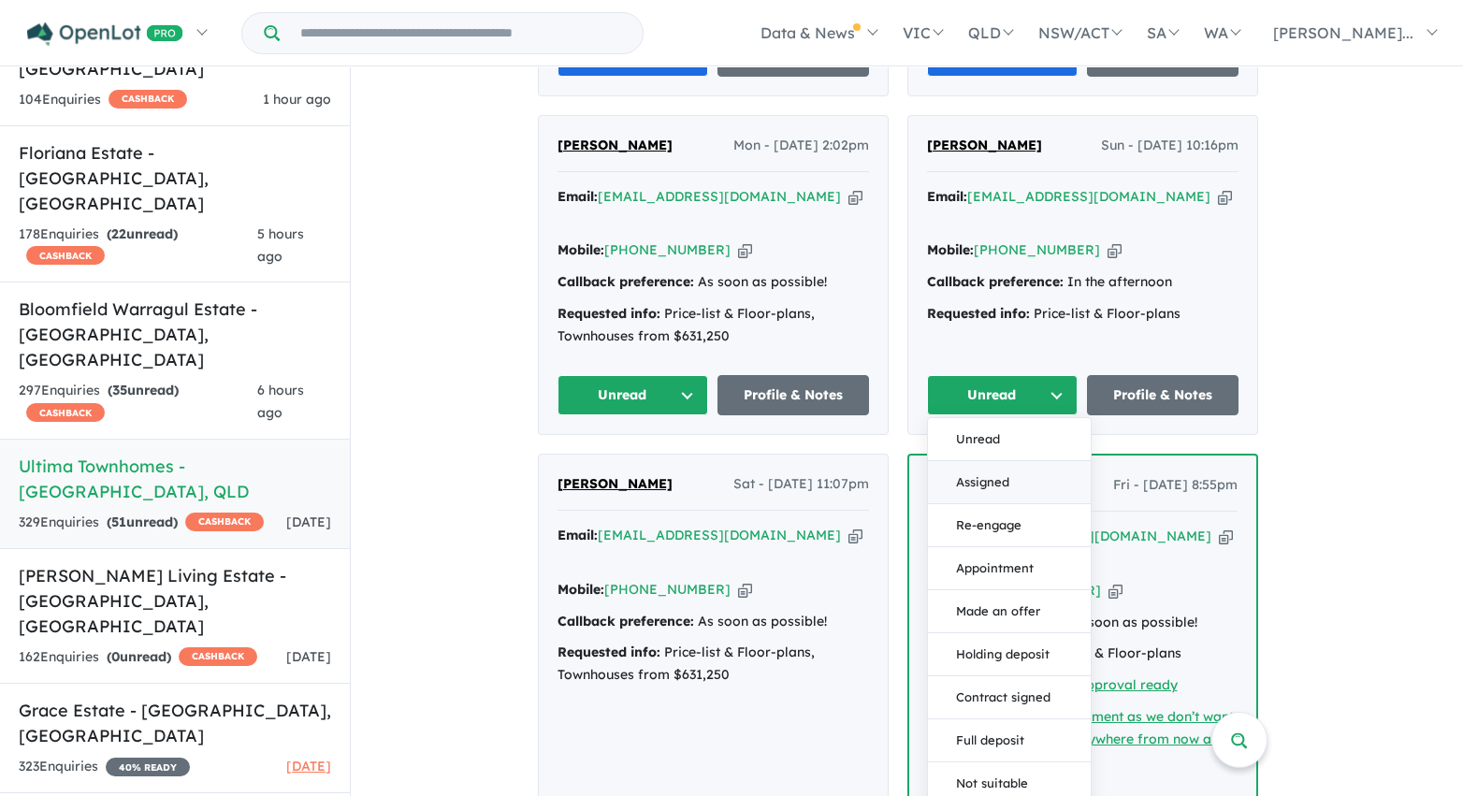
click at [992, 461] on button "Assigned" at bounding box center [1009, 482] width 163 height 43
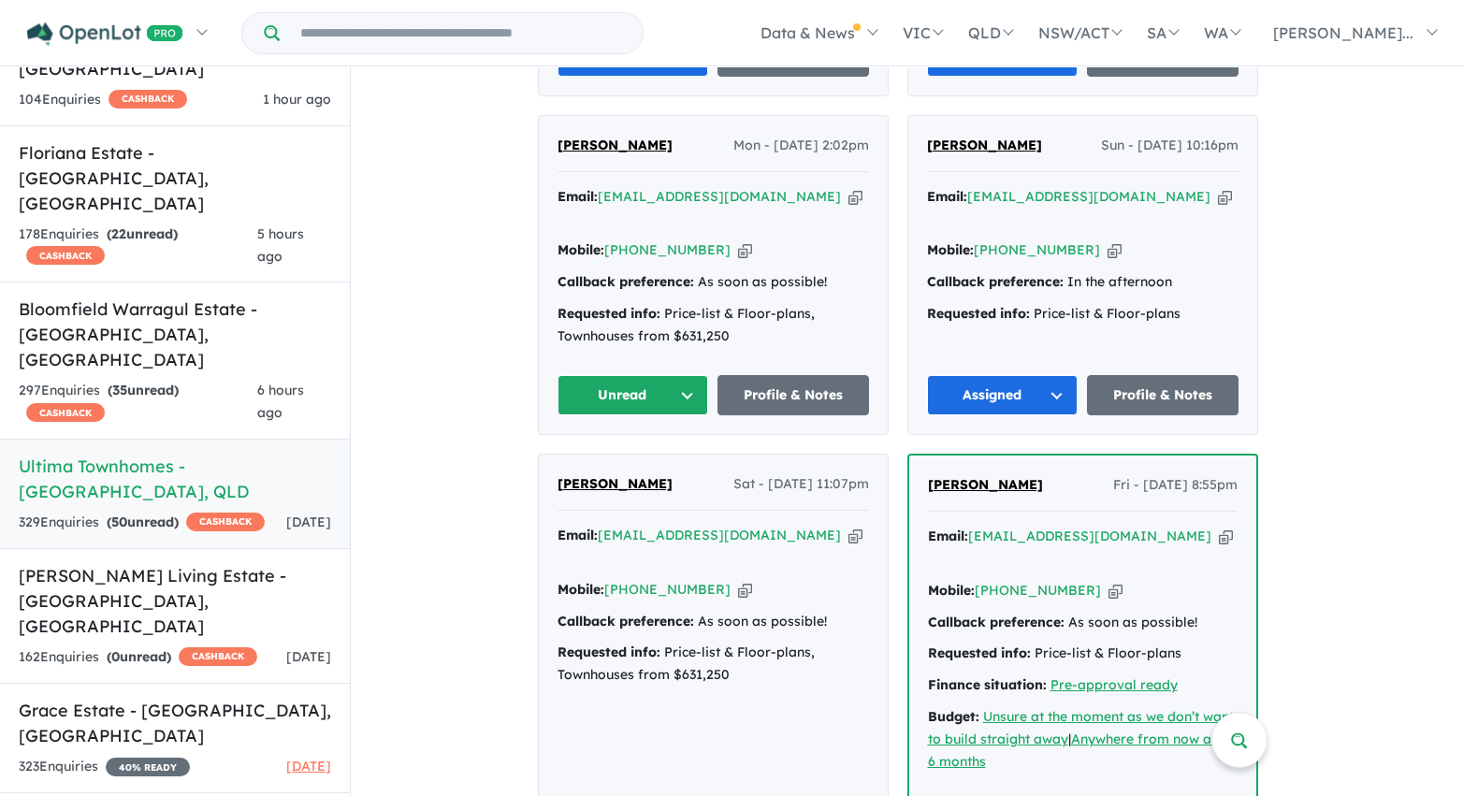
click at [669, 375] on button "Unread" at bounding box center [633, 395] width 152 height 40
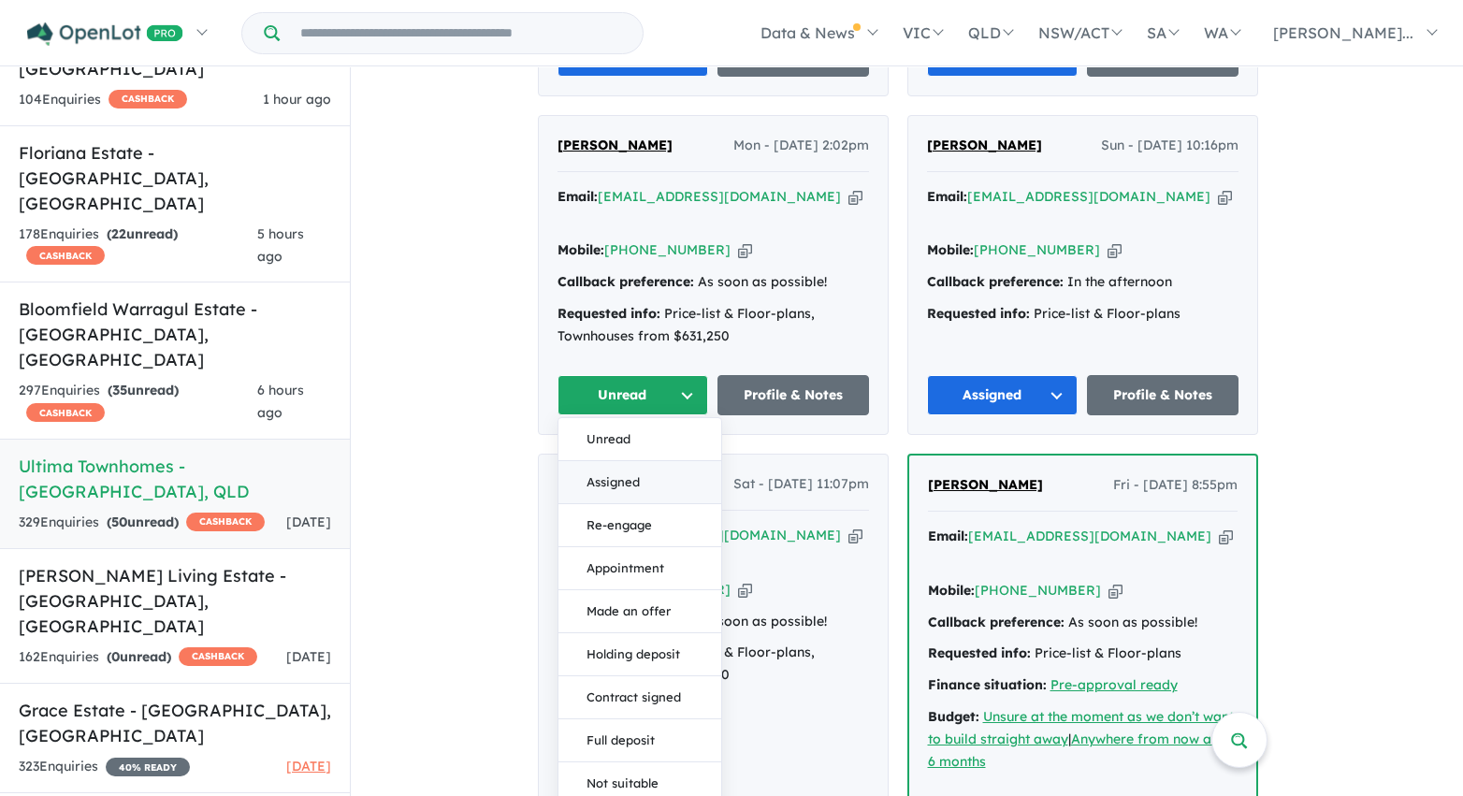
click at [661, 461] on button "Assigned" at bounding box center [639, 482] width 163 height 43
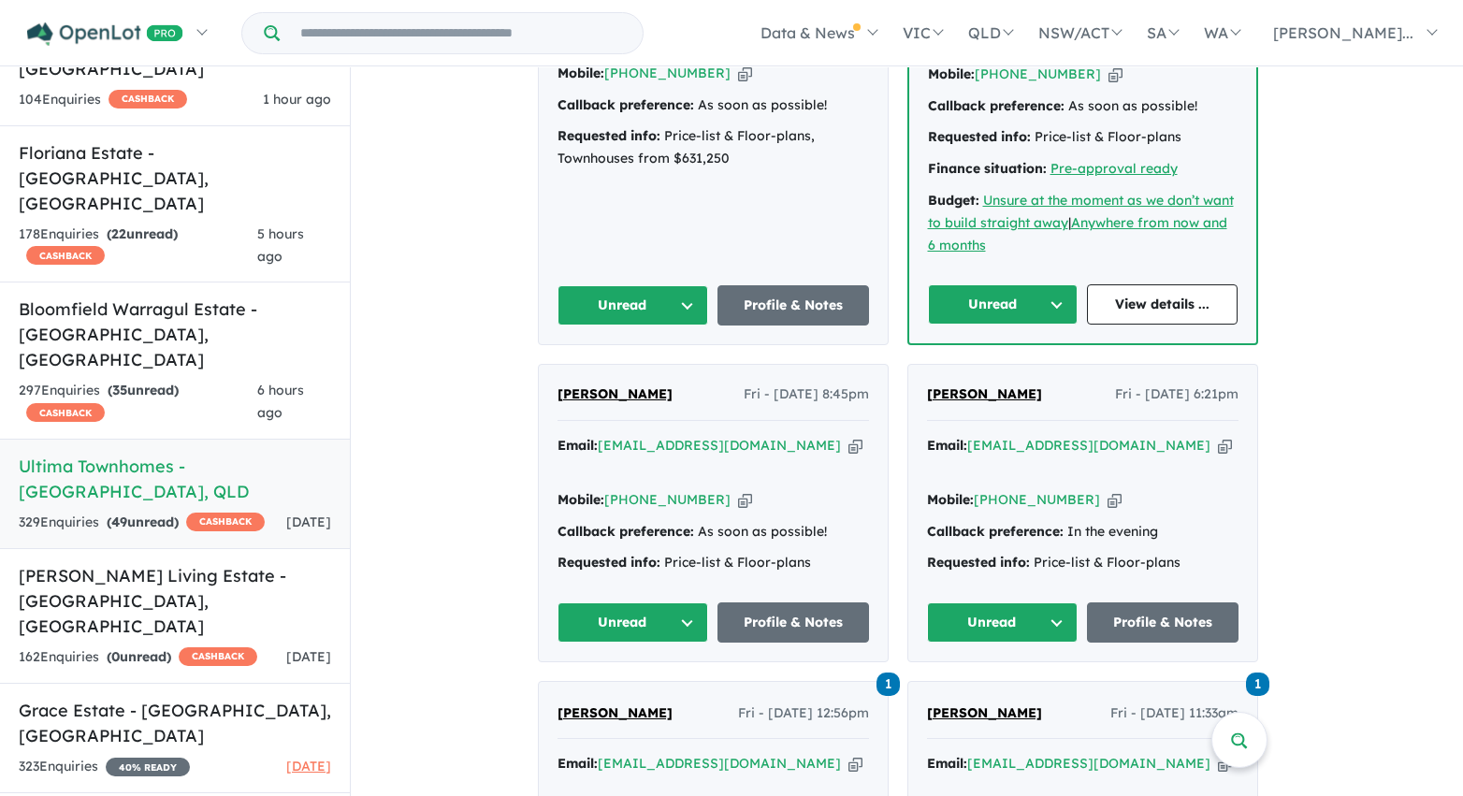
scroll to position [2112, 0]
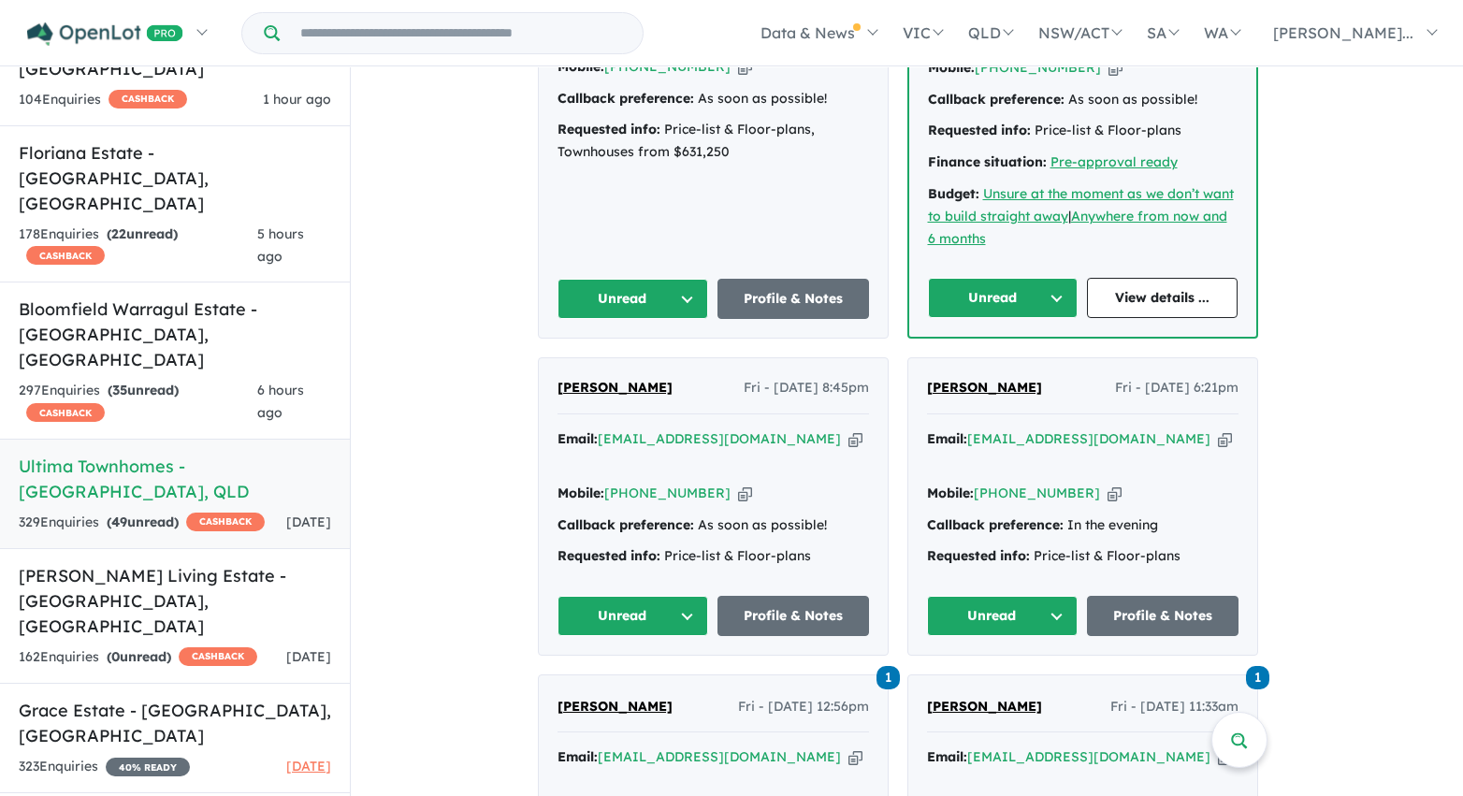
click at [687, 279] on button "Unread" at bounding box center [633, 299] width 152 height 40
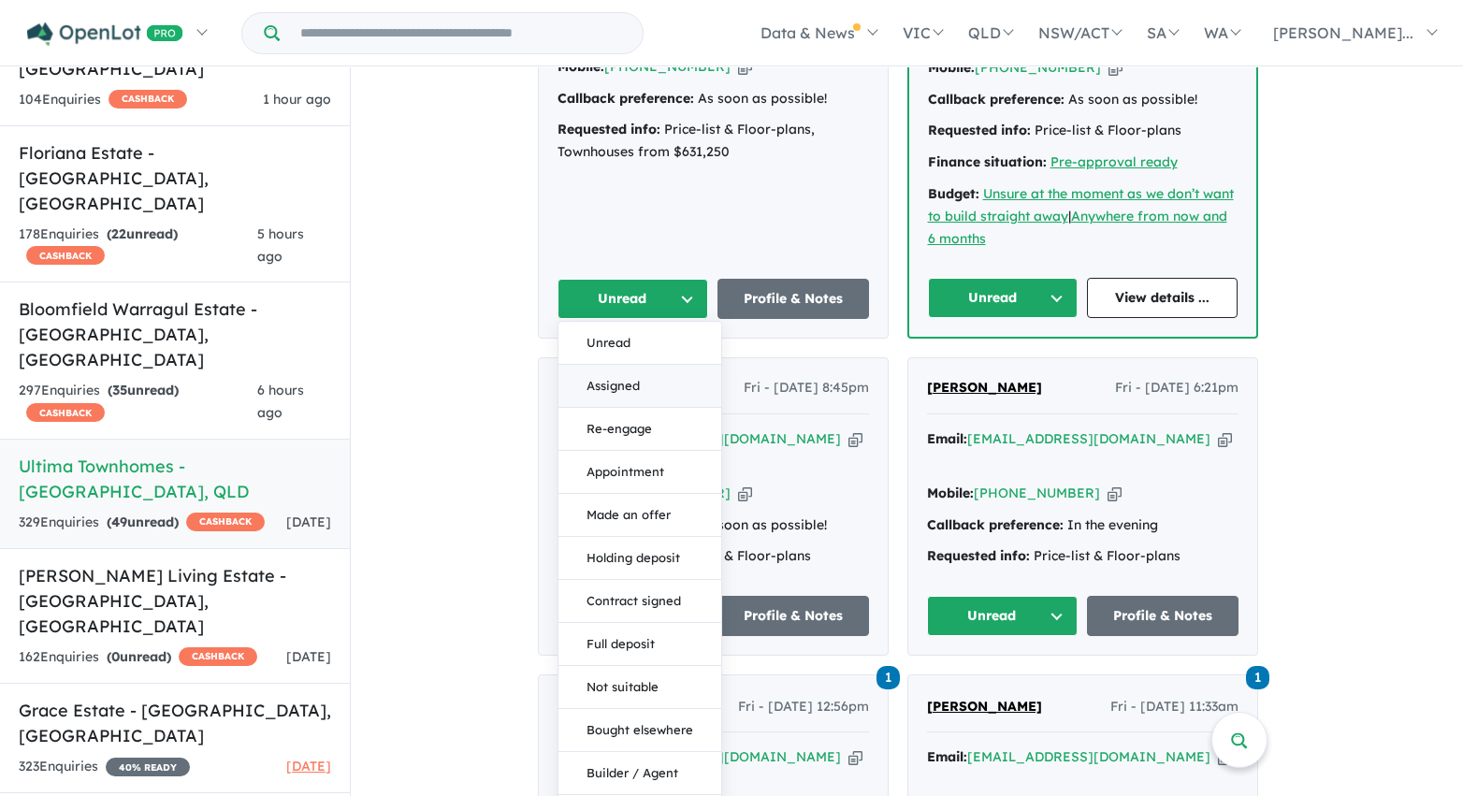
click at [656, 365] on button "Assigned" at bounding box center [639, 386] width 163 height 43
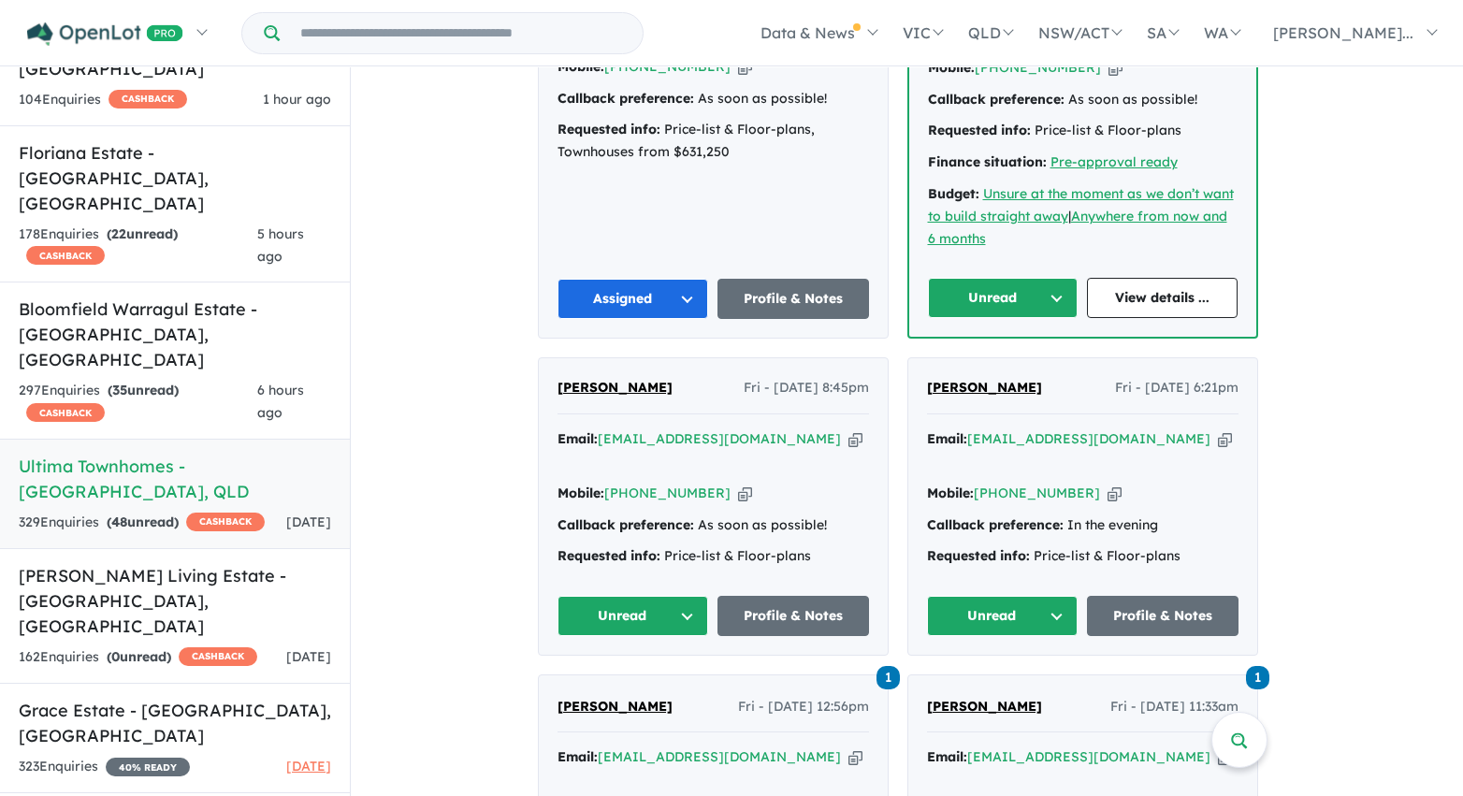
click at [1021, 278] on button "Unread" at bounding box center [1003, 298] width 151 height 40
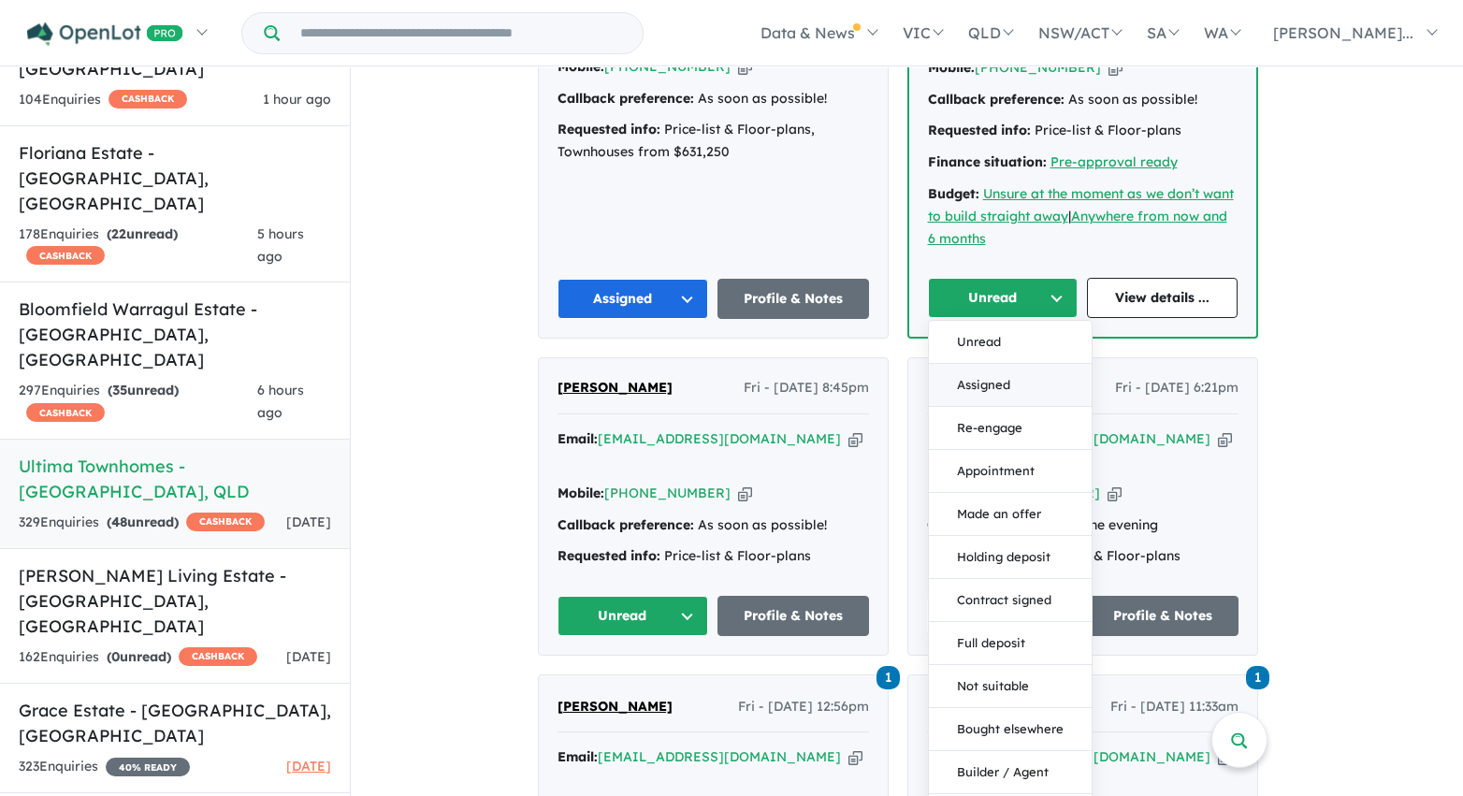
click at [1016, 364] on button "Assigned" at bounding box center [1010, 385] width 163 height 43
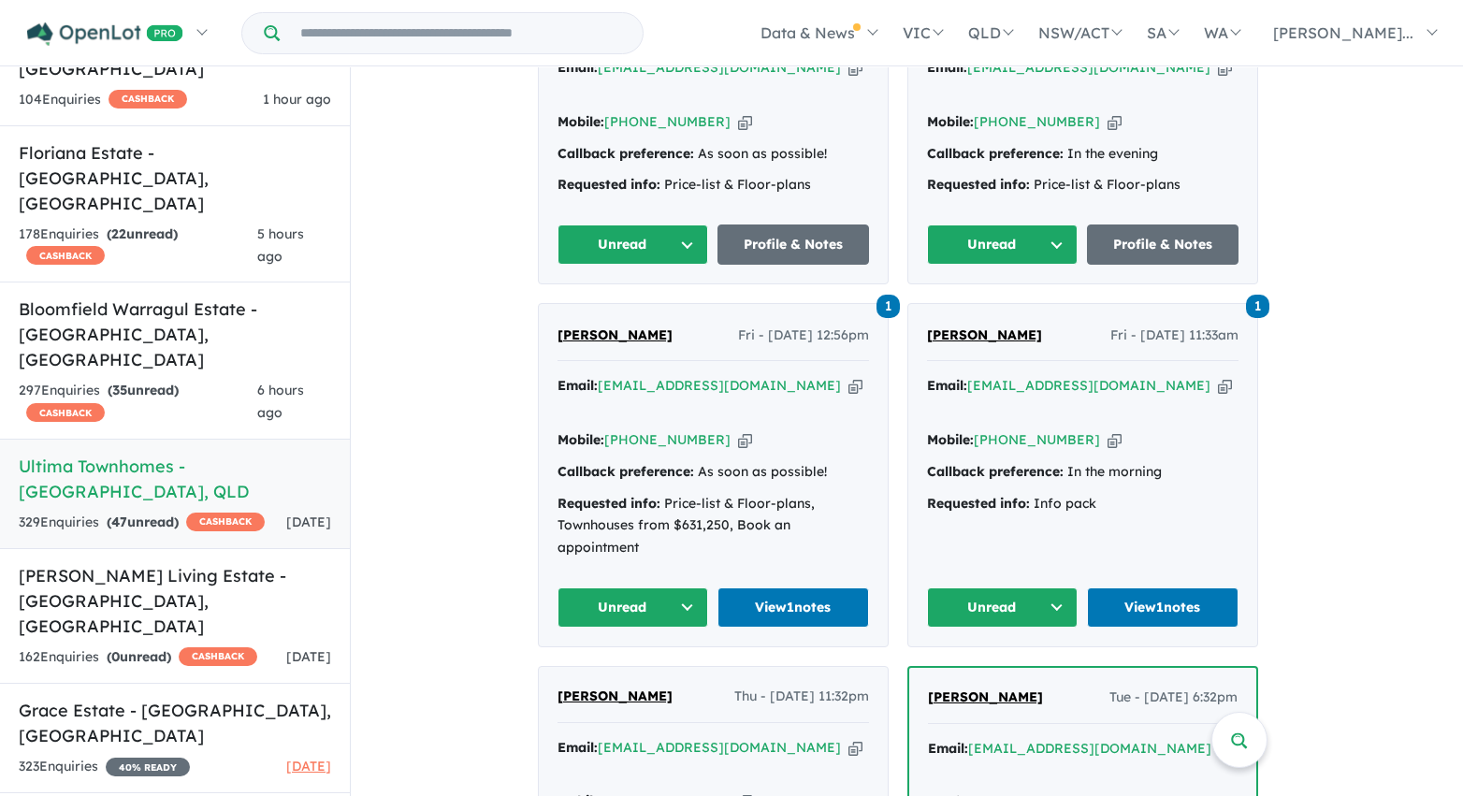
scroll to position [2490, 0]
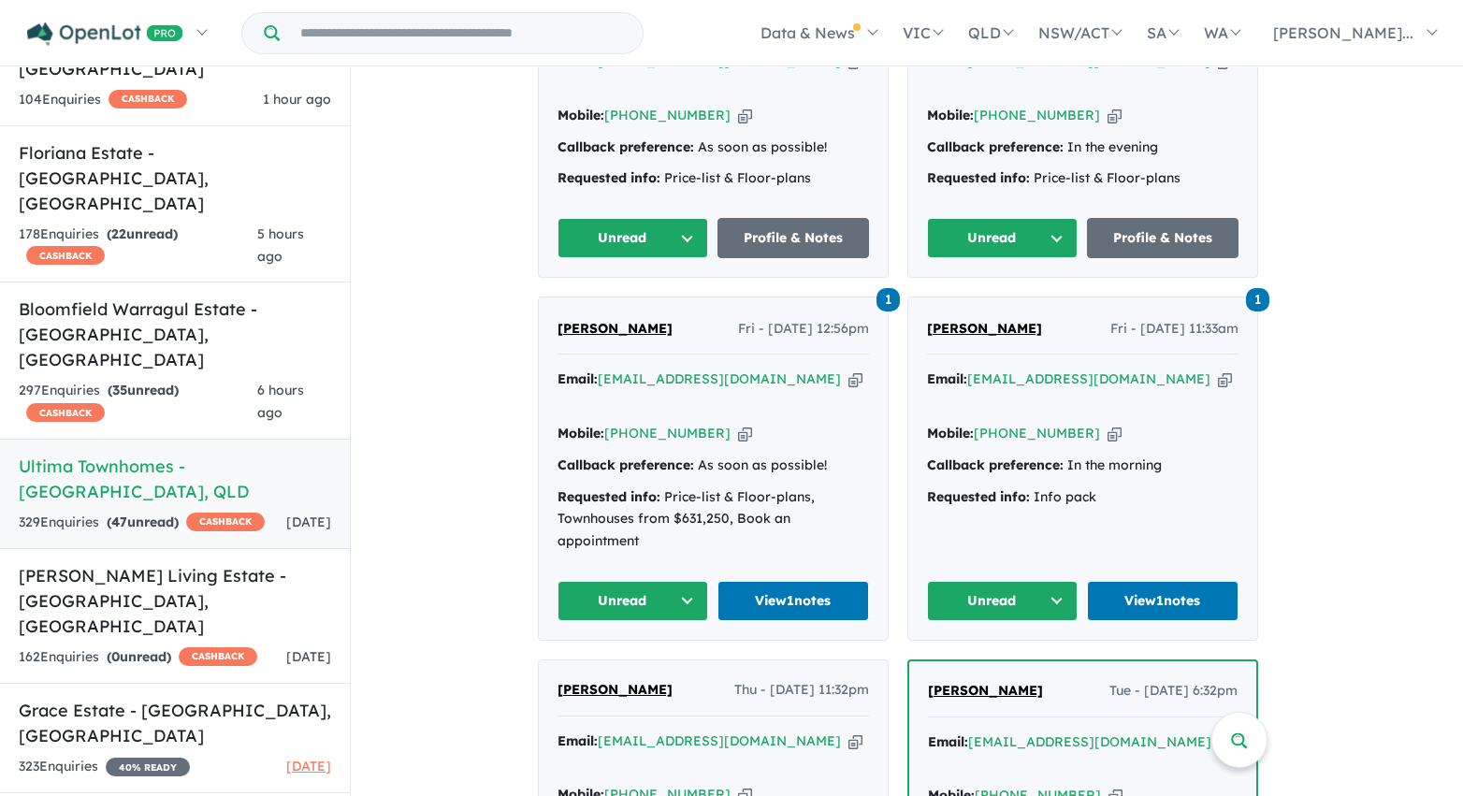
click at [1055, 218] on button "Unread" at bounding box center [1003, 238] width 152 height 40
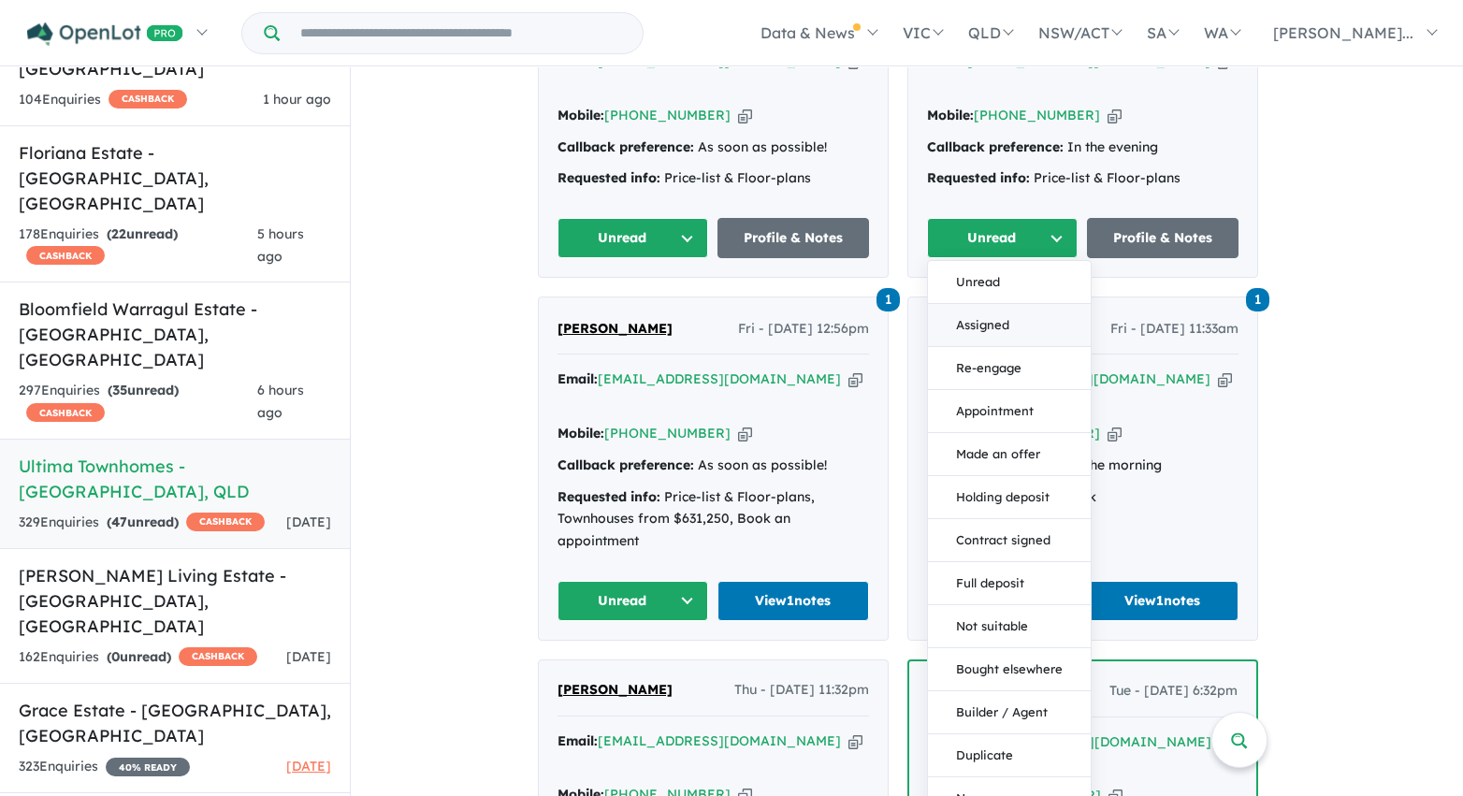
click at [1020, 304] on button "Assigned" at bounding box center [1009, 325] width 163 height 43
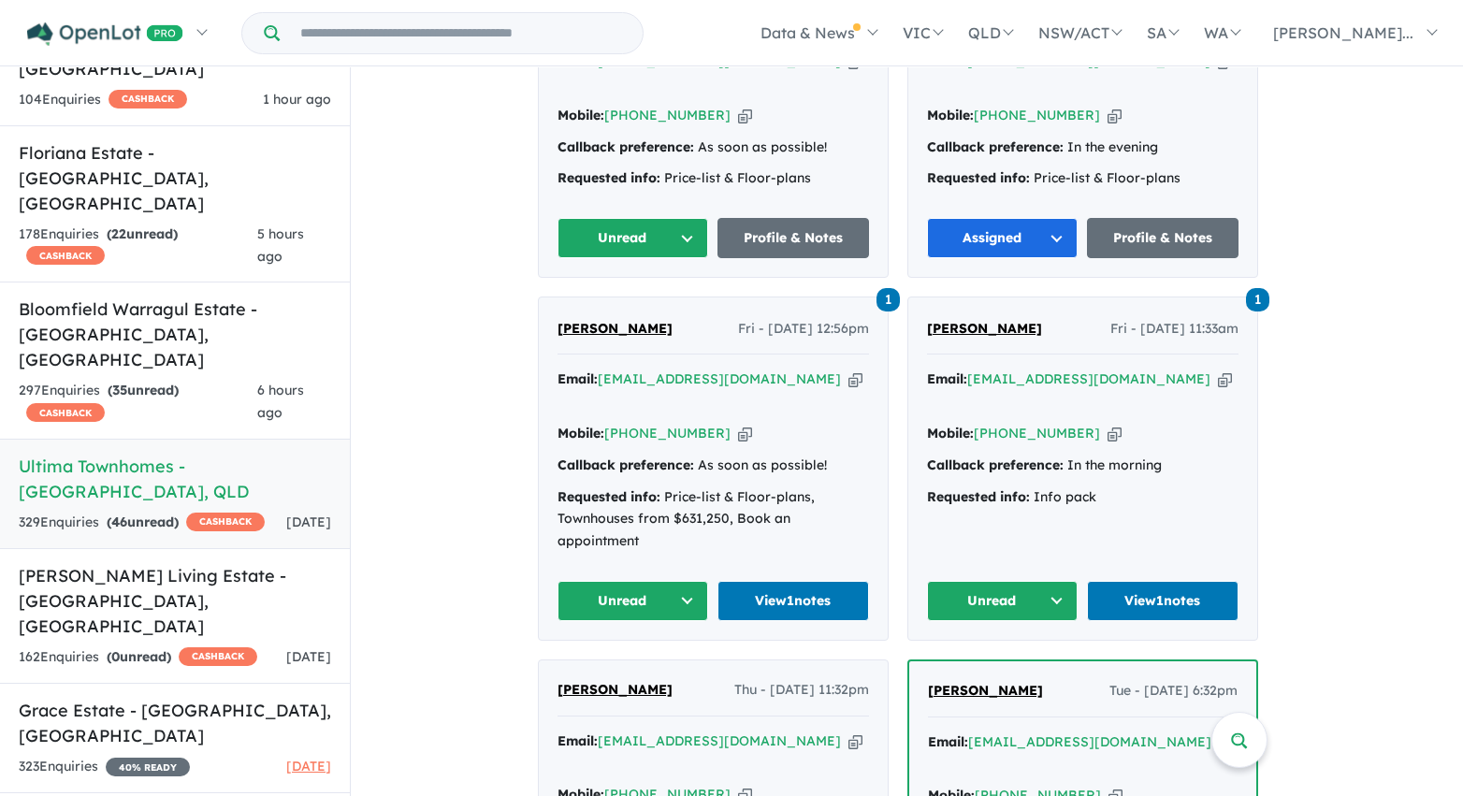
click at [674, 218] on button "Unread" at bounding box center [633, 238] width 152 height 40
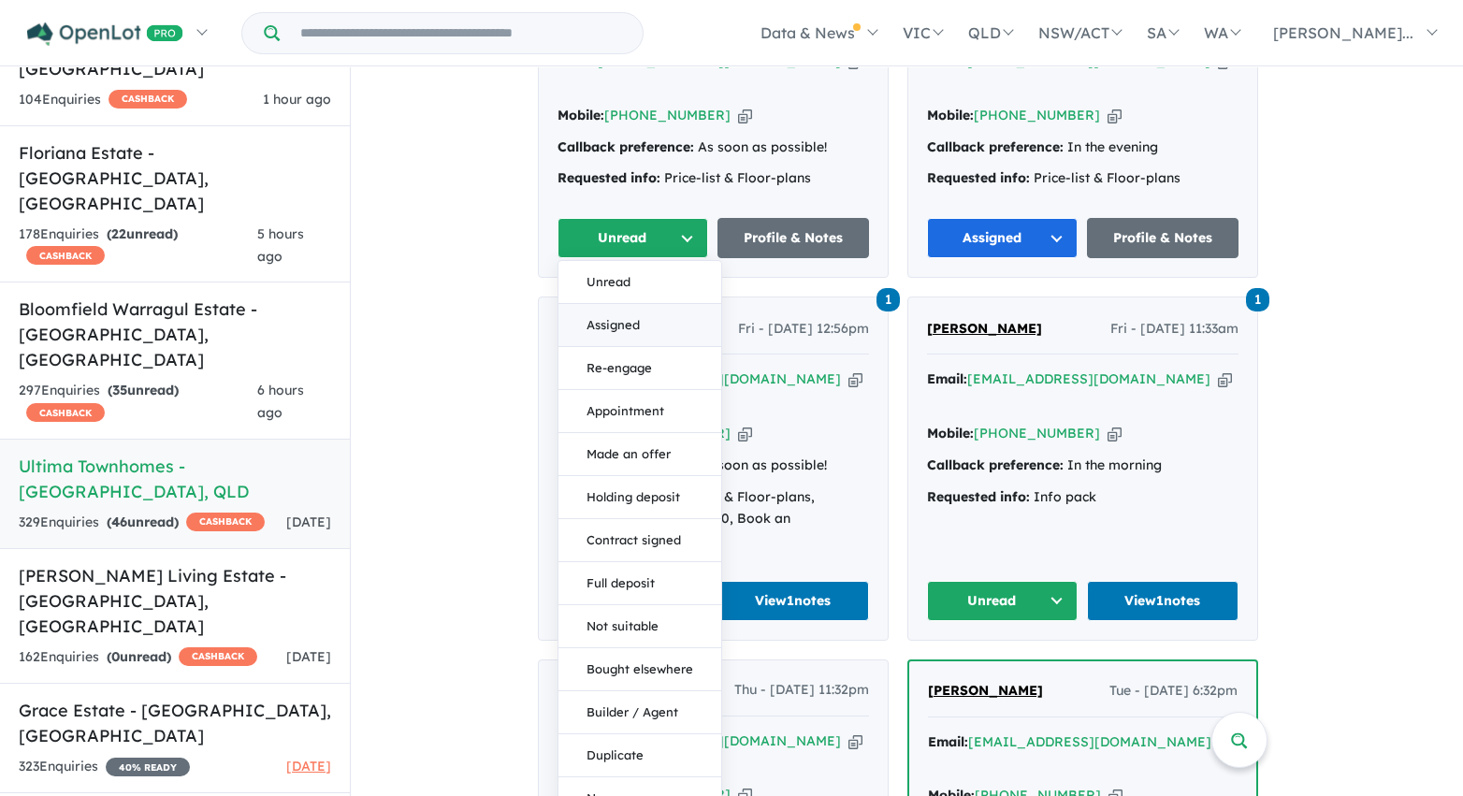
click at [656, 304] on button "Assigned" at bounding box center [639, 325] width 163 height 43
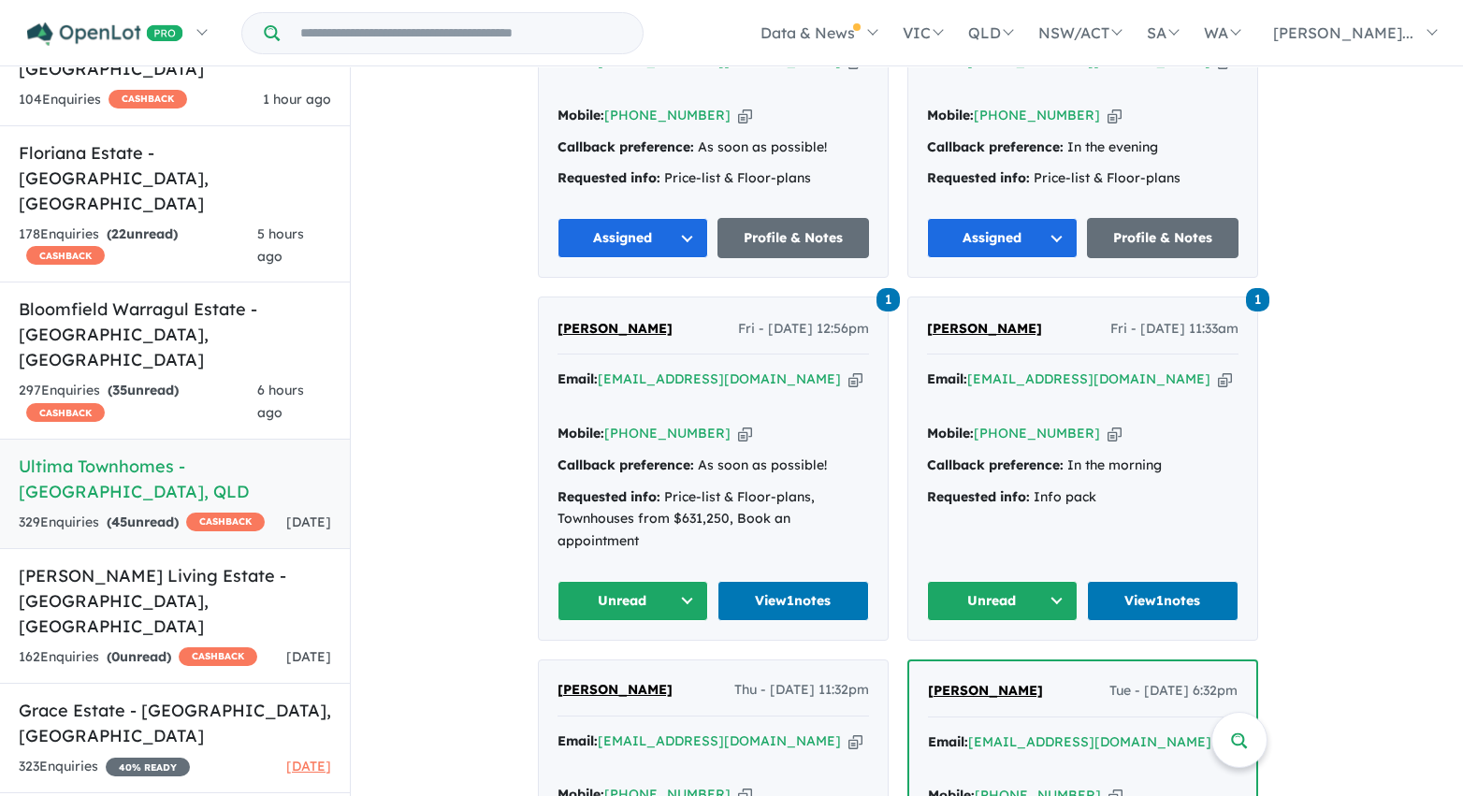
click at [681, 581] on button "Unread" at bounding box center [633, 601] width 152 height 40
click at [663, 667] on button "Assigned" at bounding box center [639, 688] width 163 height 43
click at [1008, 581] on button "Unread" at bounding box center [1003, 601] width 152 height 40
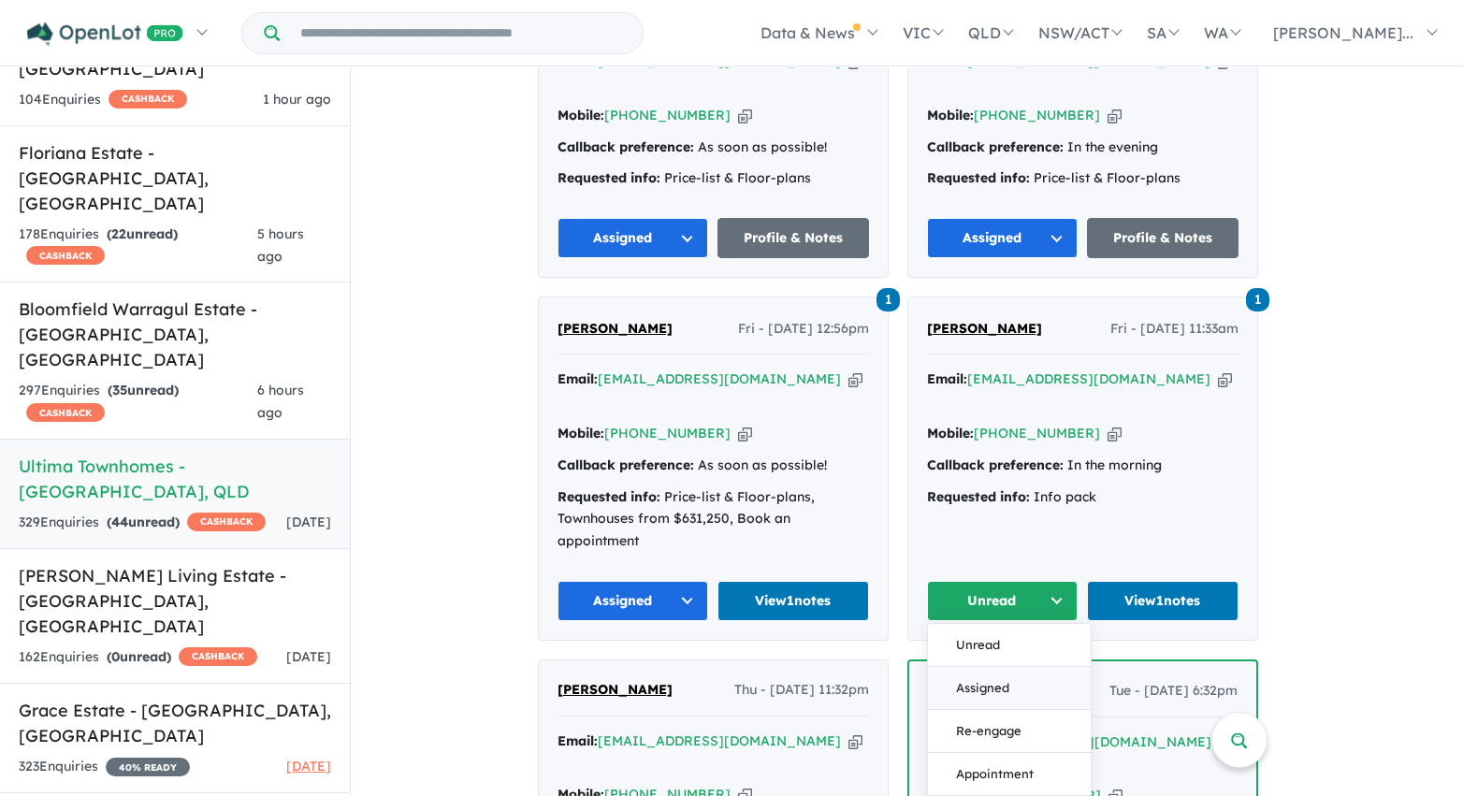
click at [1006, 667] on button "Assigned" at bounding box center [1009, 688] width 163 height 43
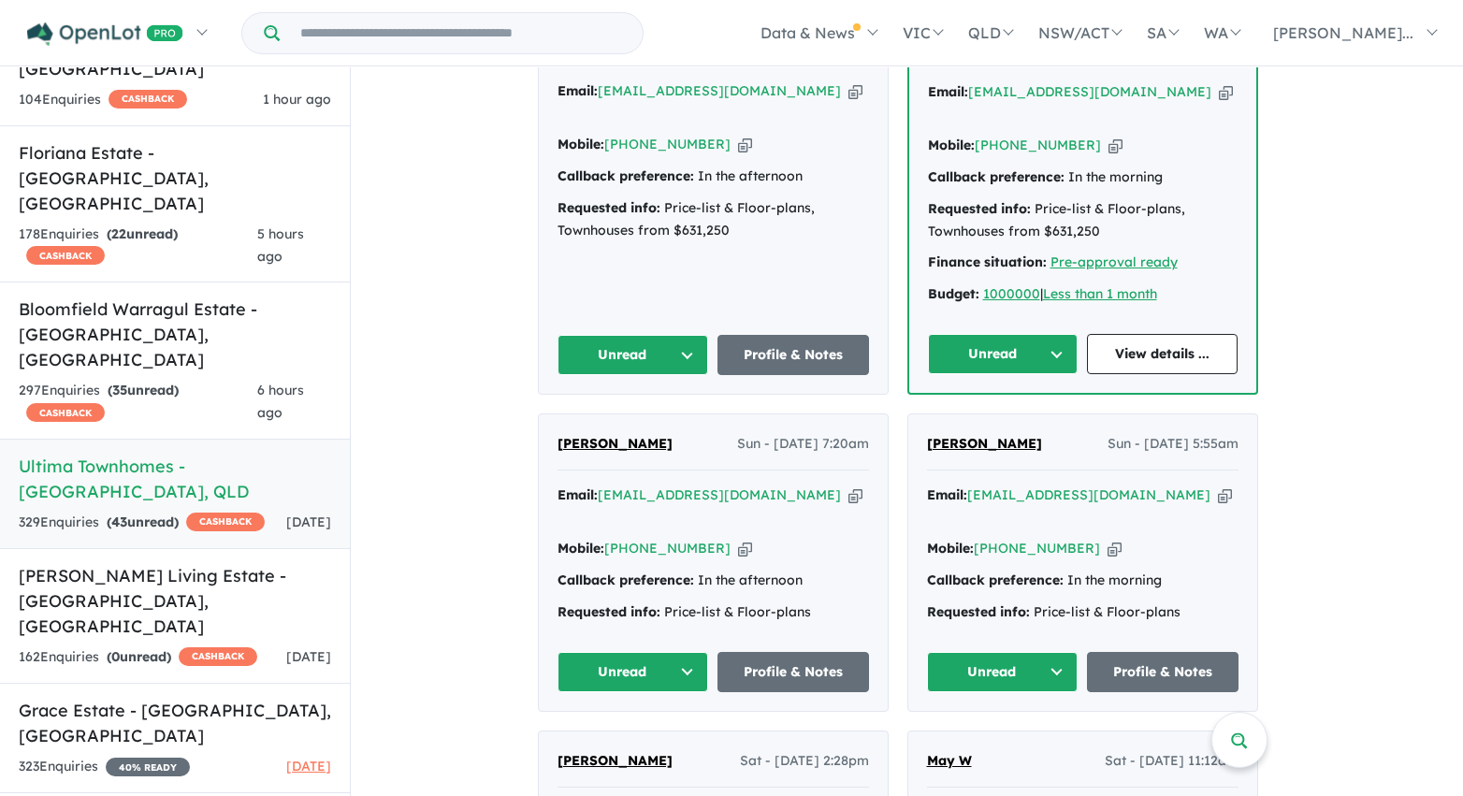
scroll to position [3150, 0]
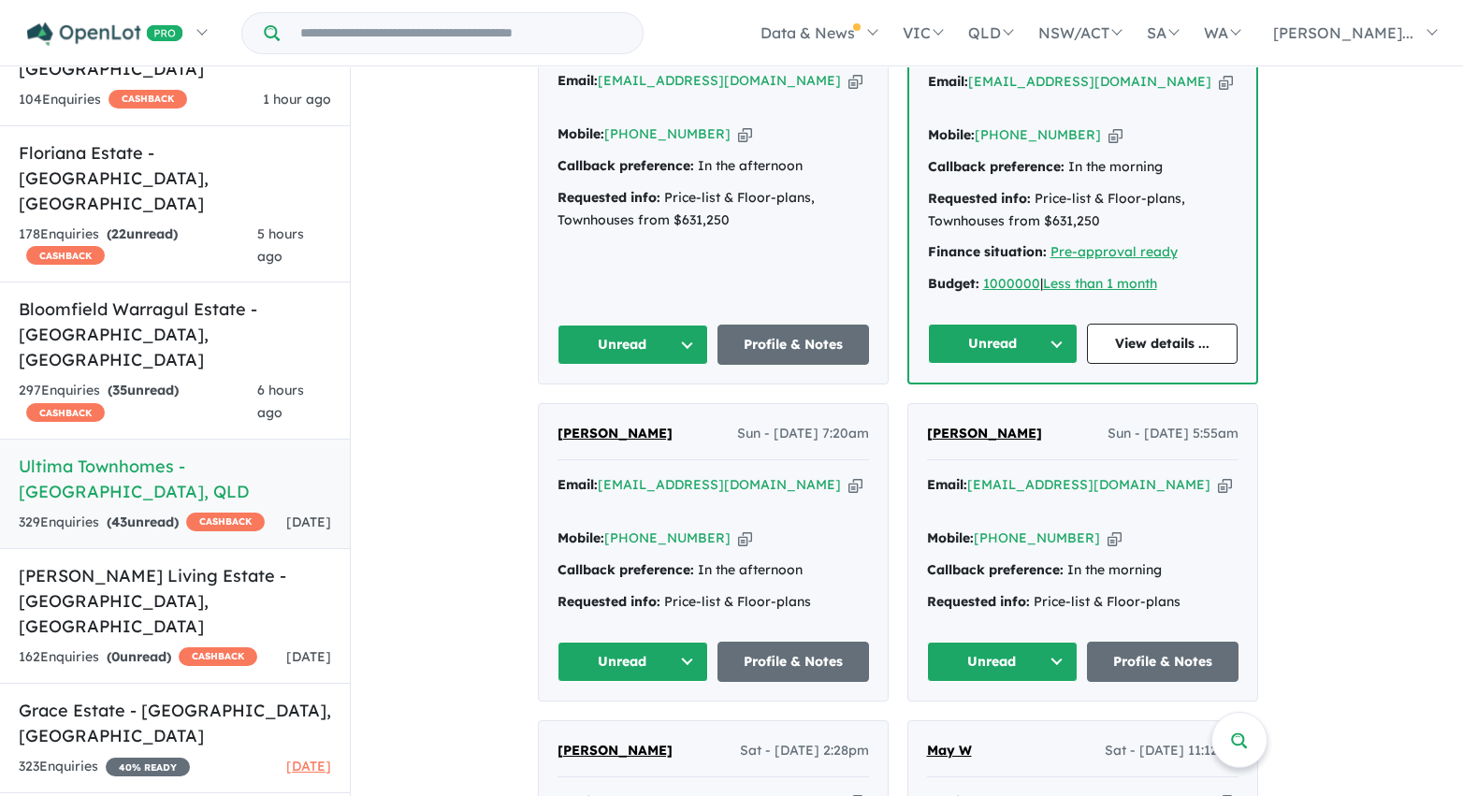
click at [1023, 324] on button "Unread" at bounding box center [1003, 344] width 151 height 40
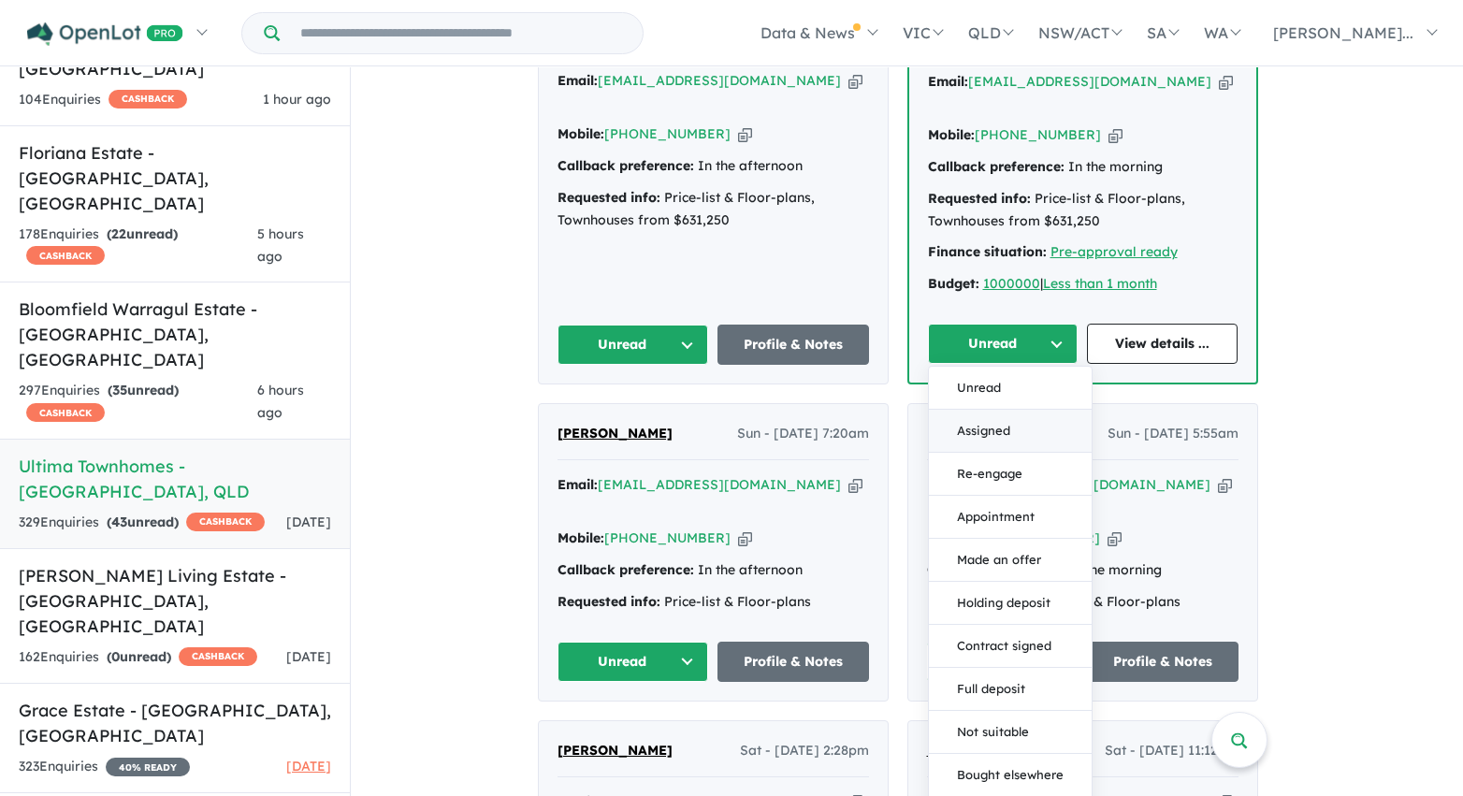
click at [1006, 410] on button "Assigned" at bounding box center [1010, 431] width 163 height 43
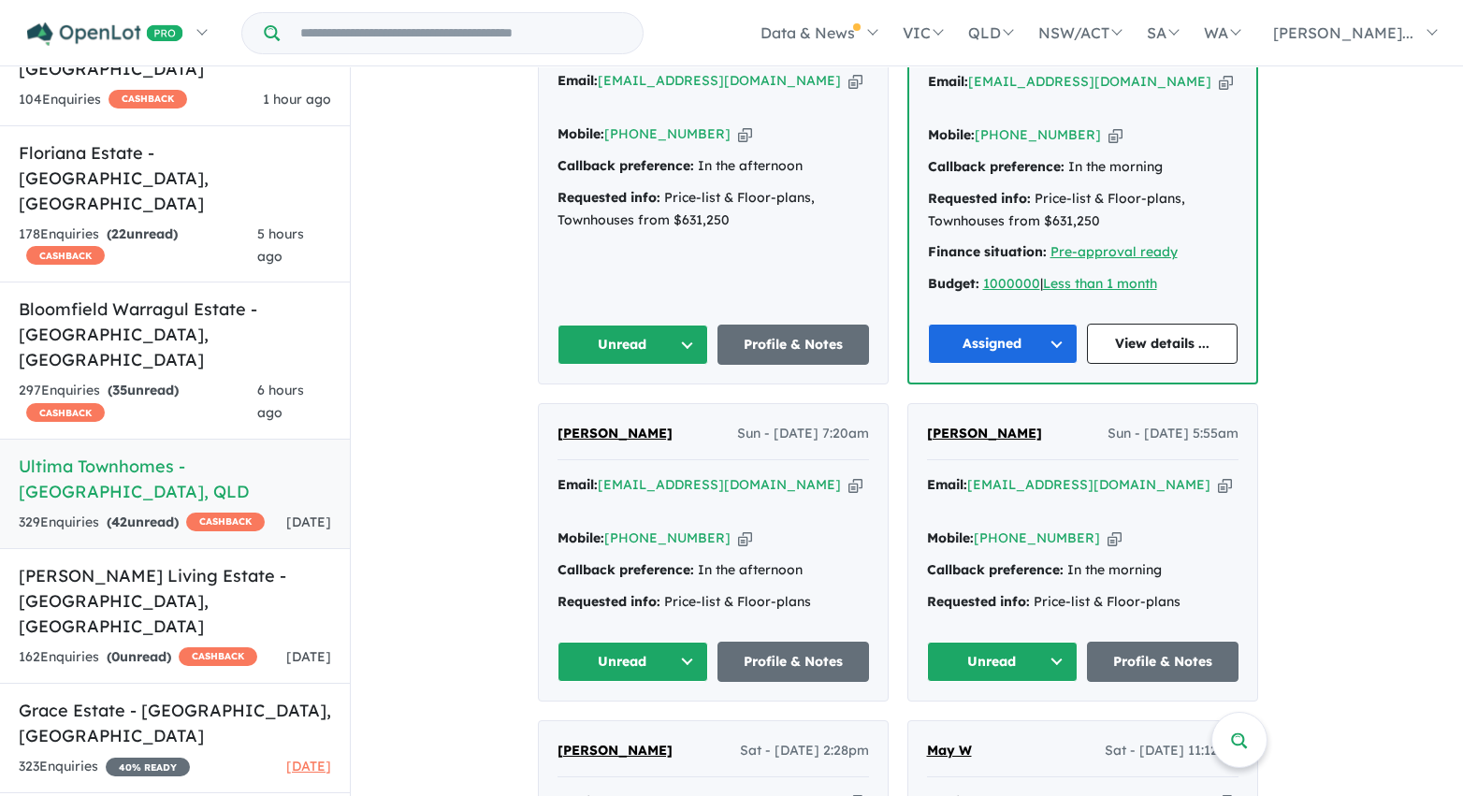
click at [680, 325] on button "Unread" at bounding box center [633, 345] width 152 height 40
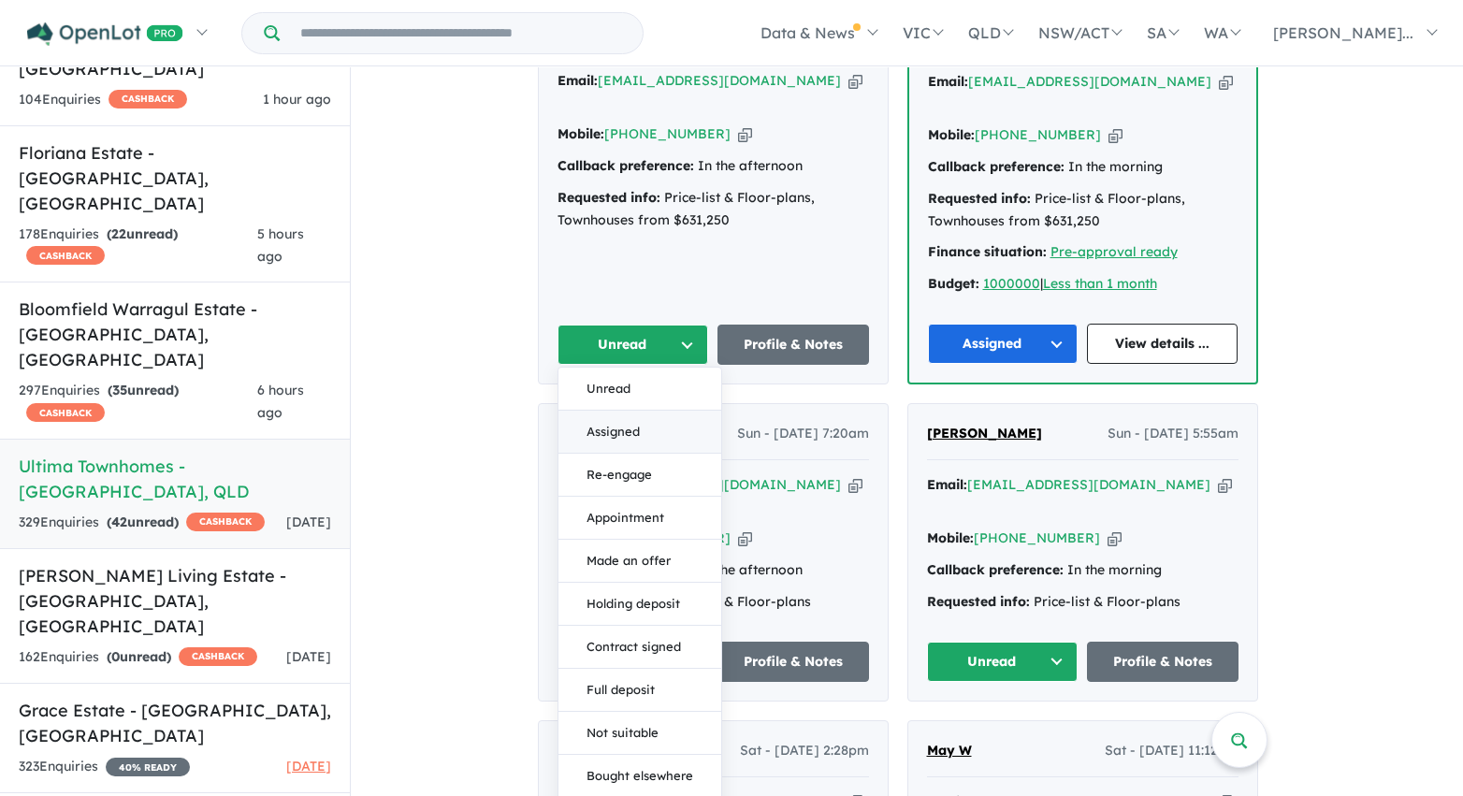
click at [677, 411] on button "Assigned" at bounding box center [639, 432] width 163 height 43
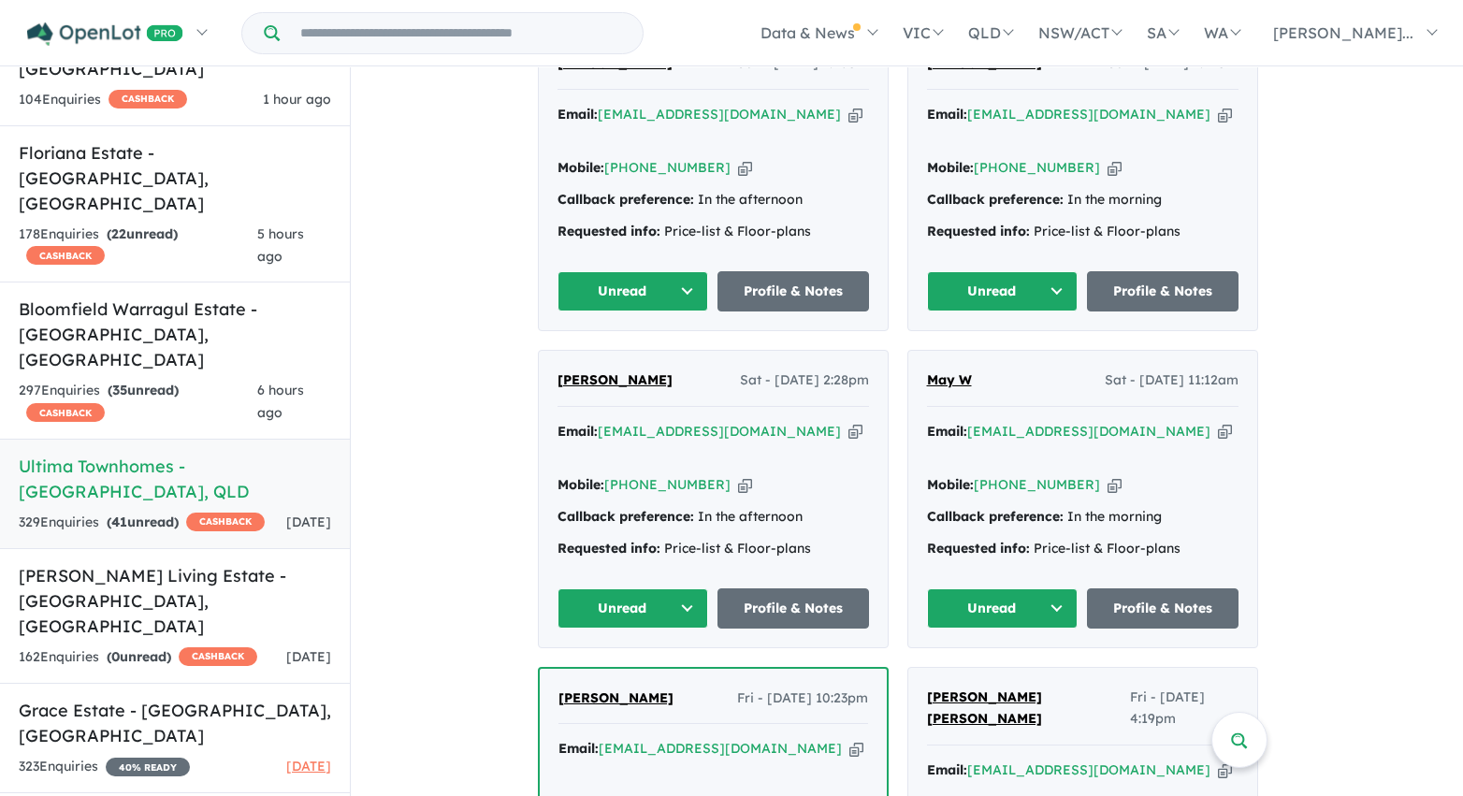
scroll to position [3536, 0]
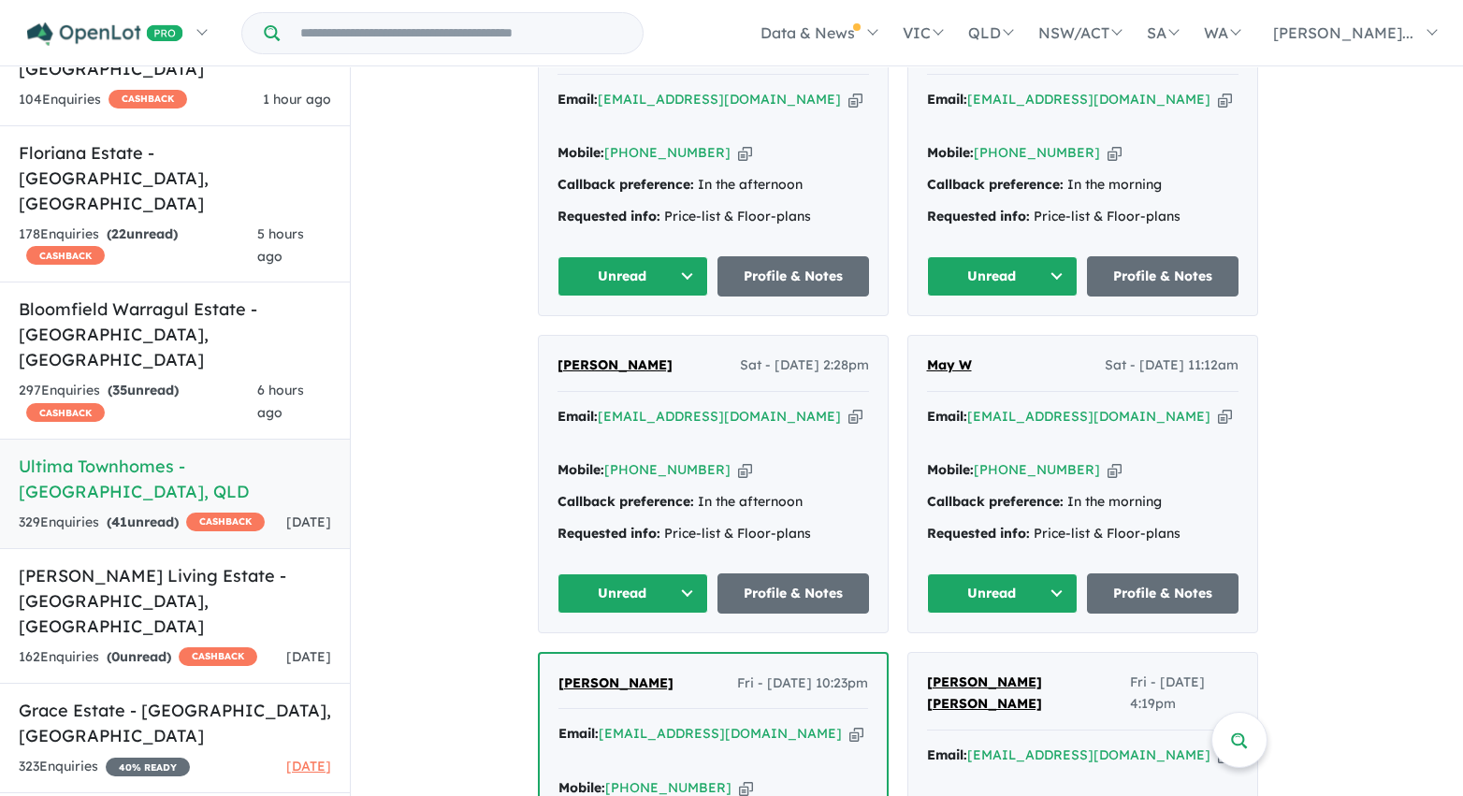
click at [1043, 256] on button "Unread" at bounding box center [1003, 276] width 152 height 40
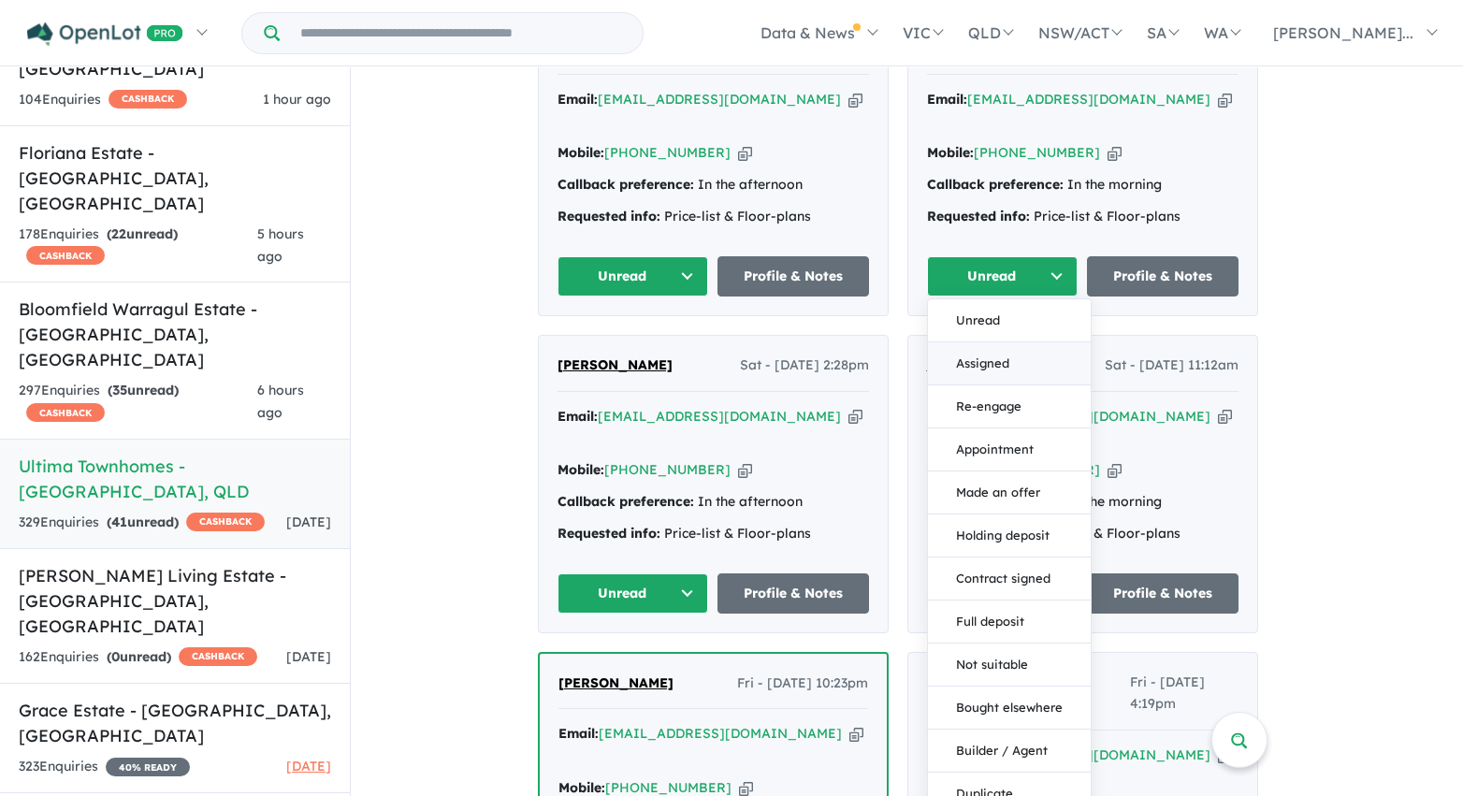
click at [1023, 342] on button "Assigned" at bounding box center [1009, 363] width 163 height 43
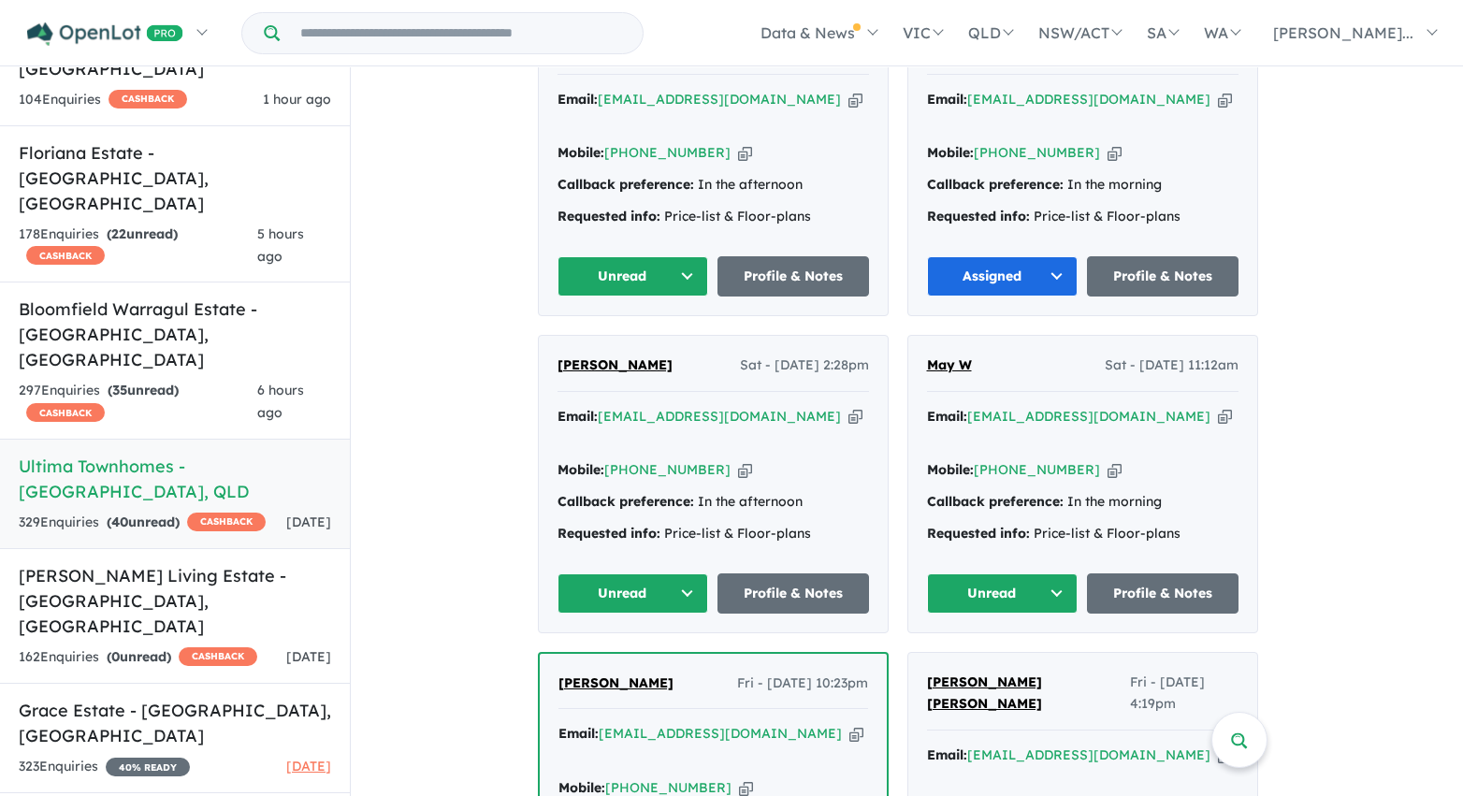
click at [673, 256] on button "Unread" at bounding box center [633, 276] width 152 height 40
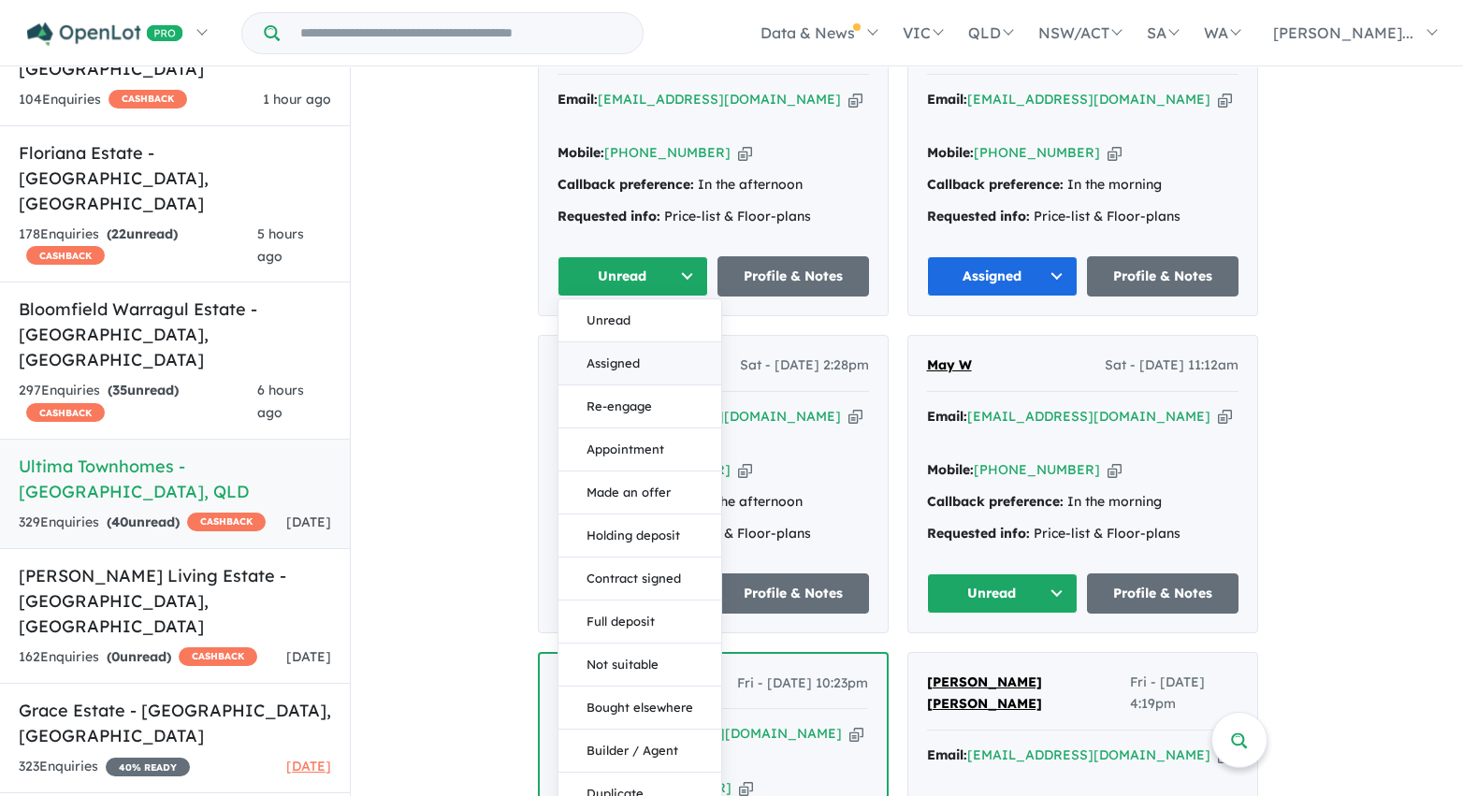
click at [659, 342] on button "Assigned" at bounding box center [639, 363] width 163 height 43
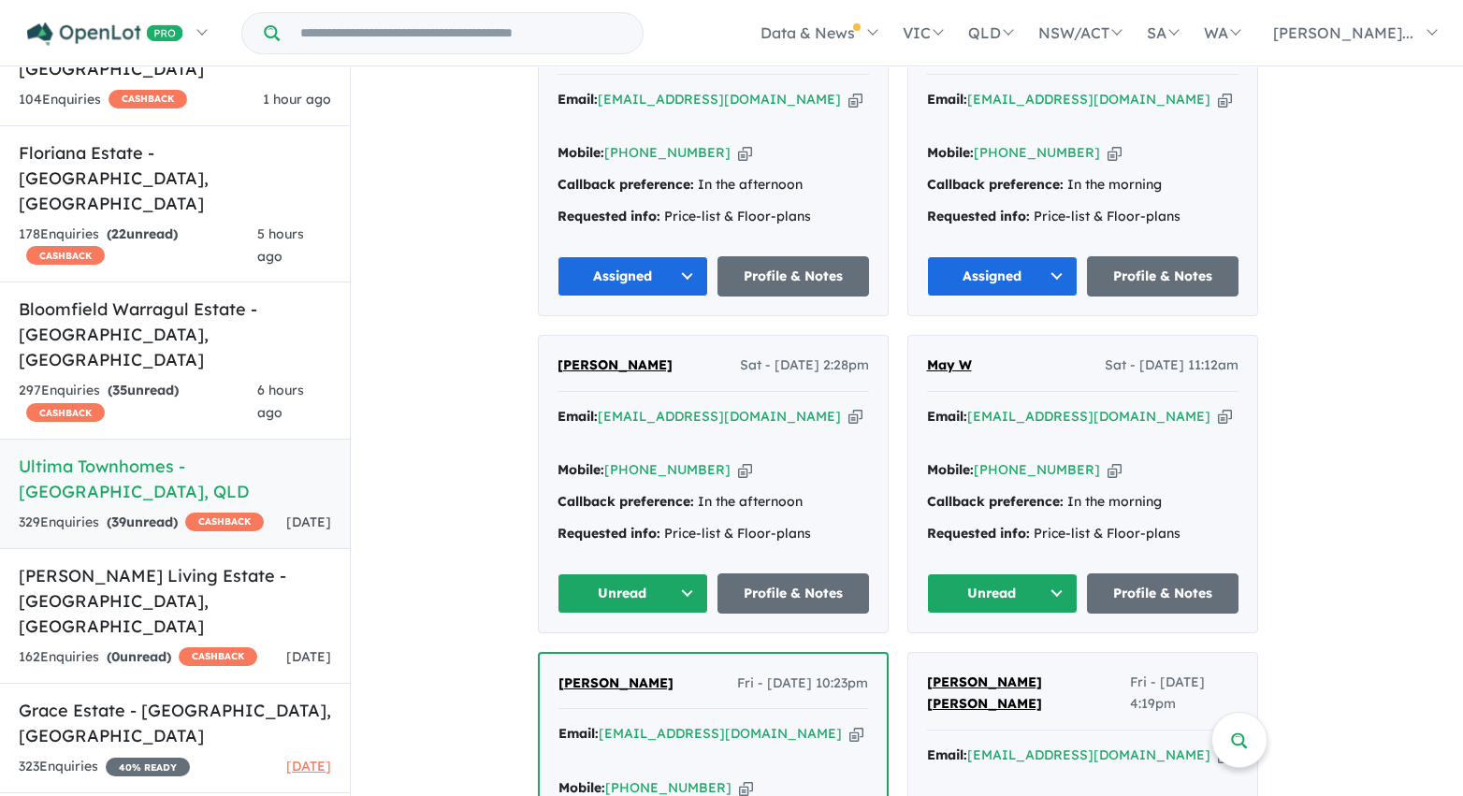
click at [1057, 573] on button "Unread" at bounding box center [1003, 593] width 152 height 40
click at [1000, 659] on button "Assigned" at bounding box center [1009, 680] width 163 height 43
click at [686, 573] on button "Unread" at bounding box center [633, 593] width 152 height 40
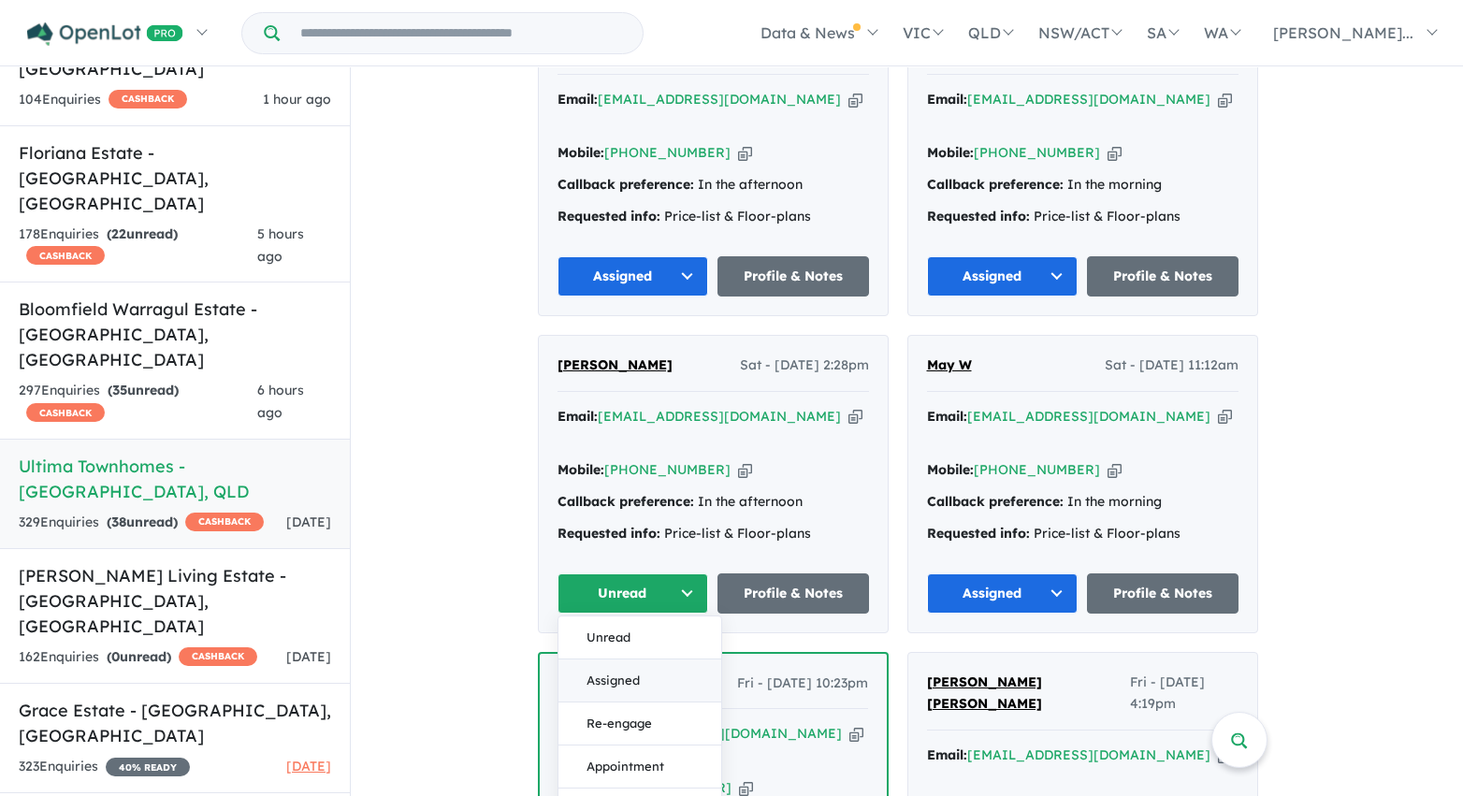
click at [674, 659] on button "Assigned" at bounding box center [639, 680] width 163 height 43
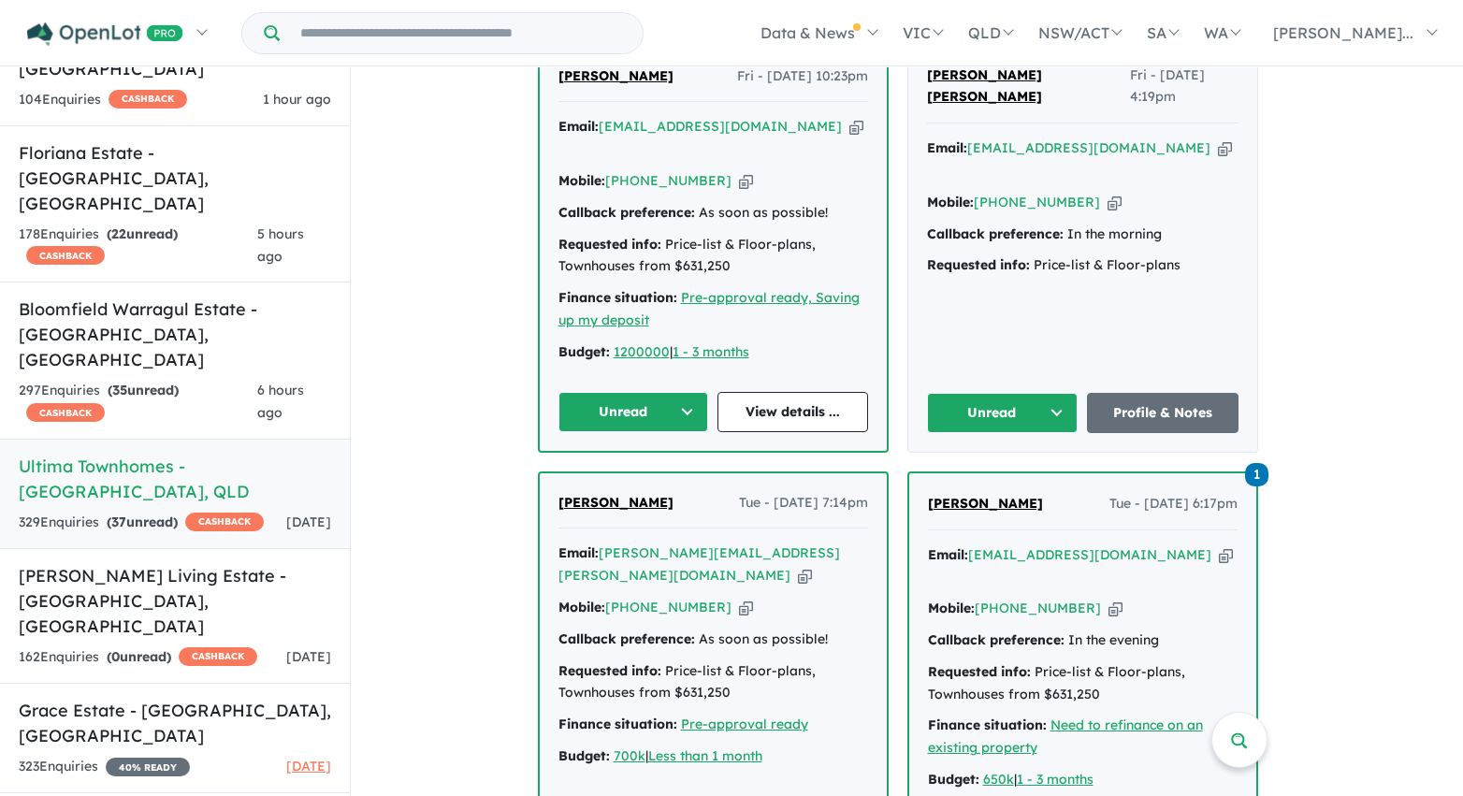
scroll to position [4148, 0]
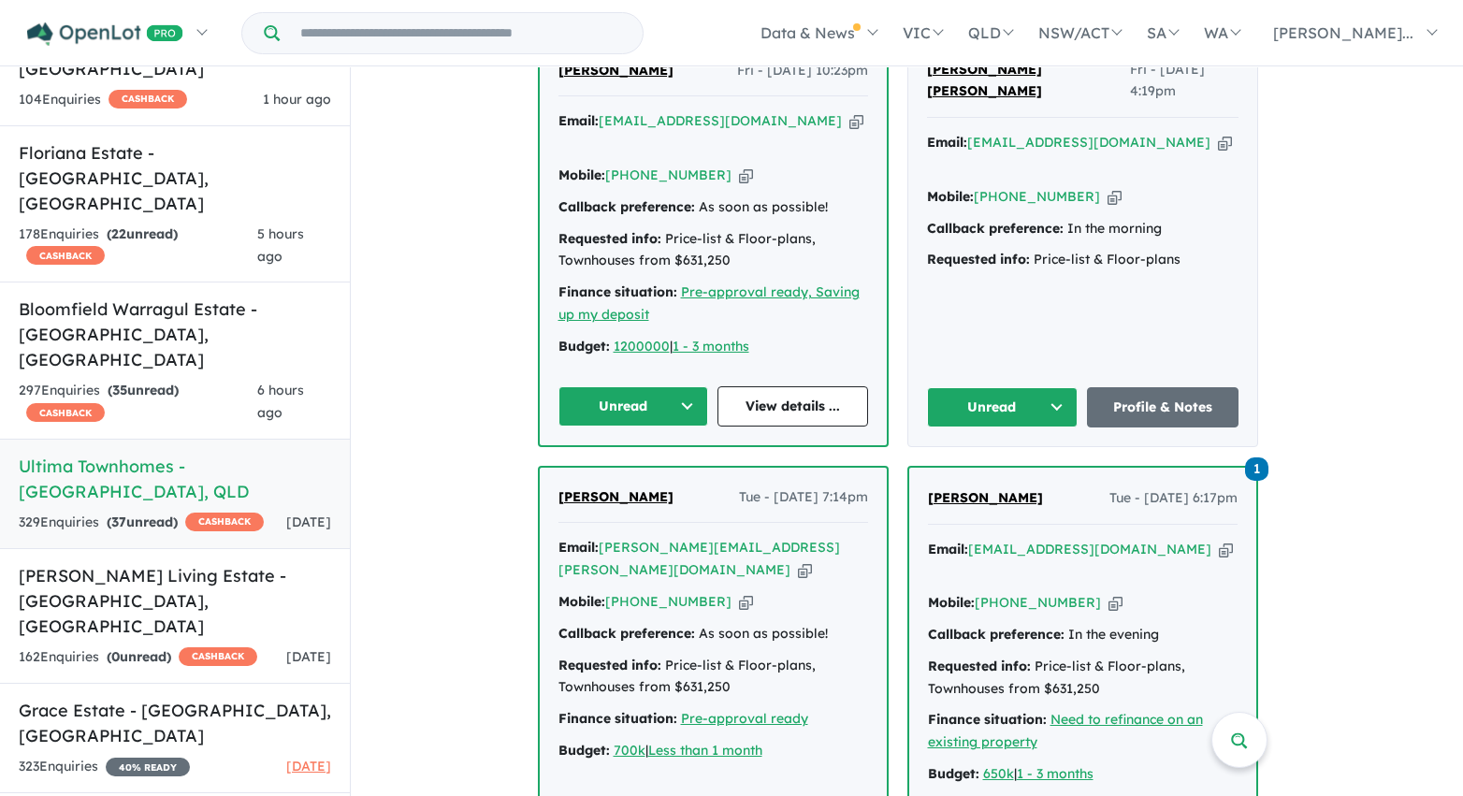
click at [1046, 387] on button "Unread" at bounding box center [1003, 407] width 152 height 40
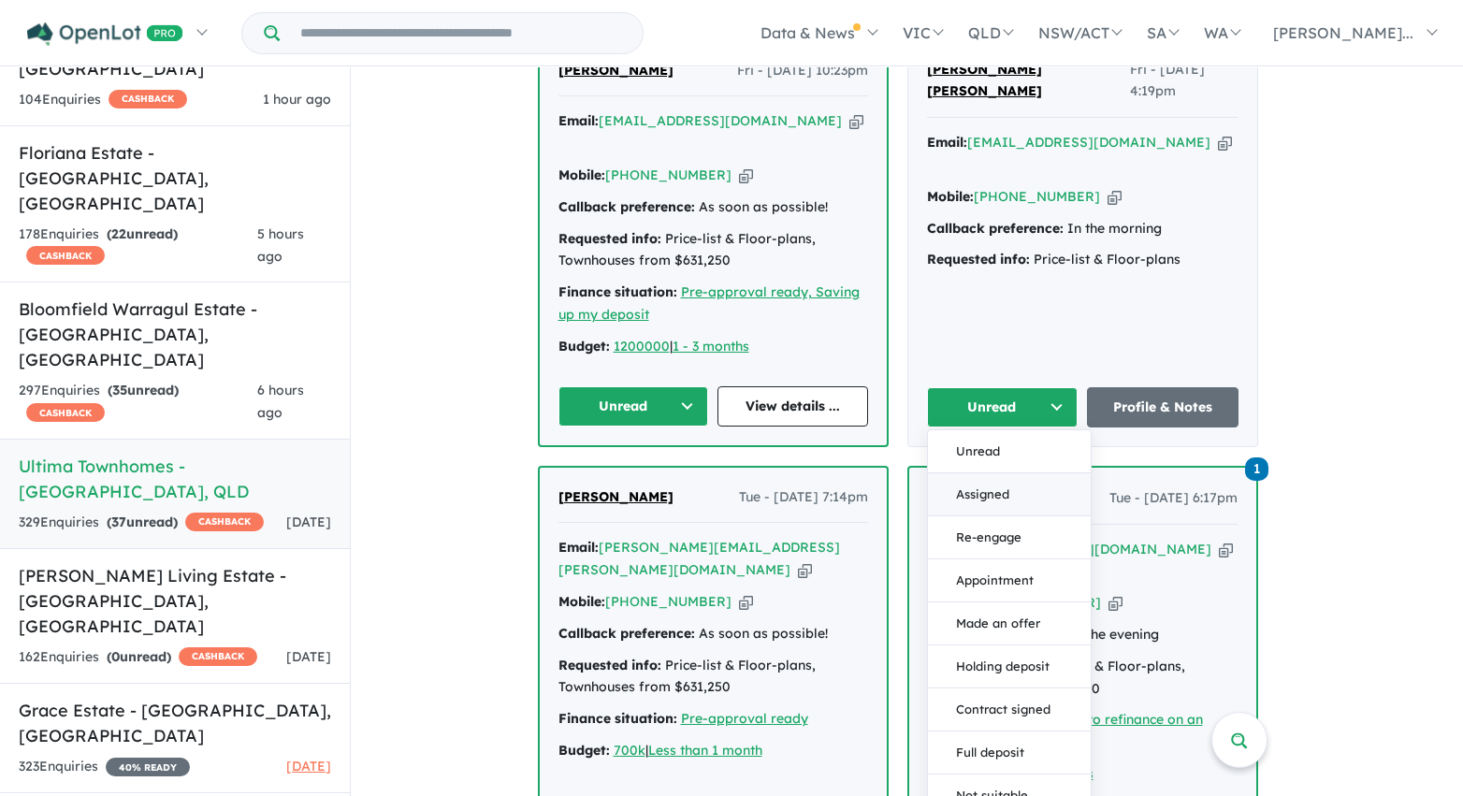
click at [1009, 473] on button "Assigned" at bounding box center [1009, 494] width 163 height 43
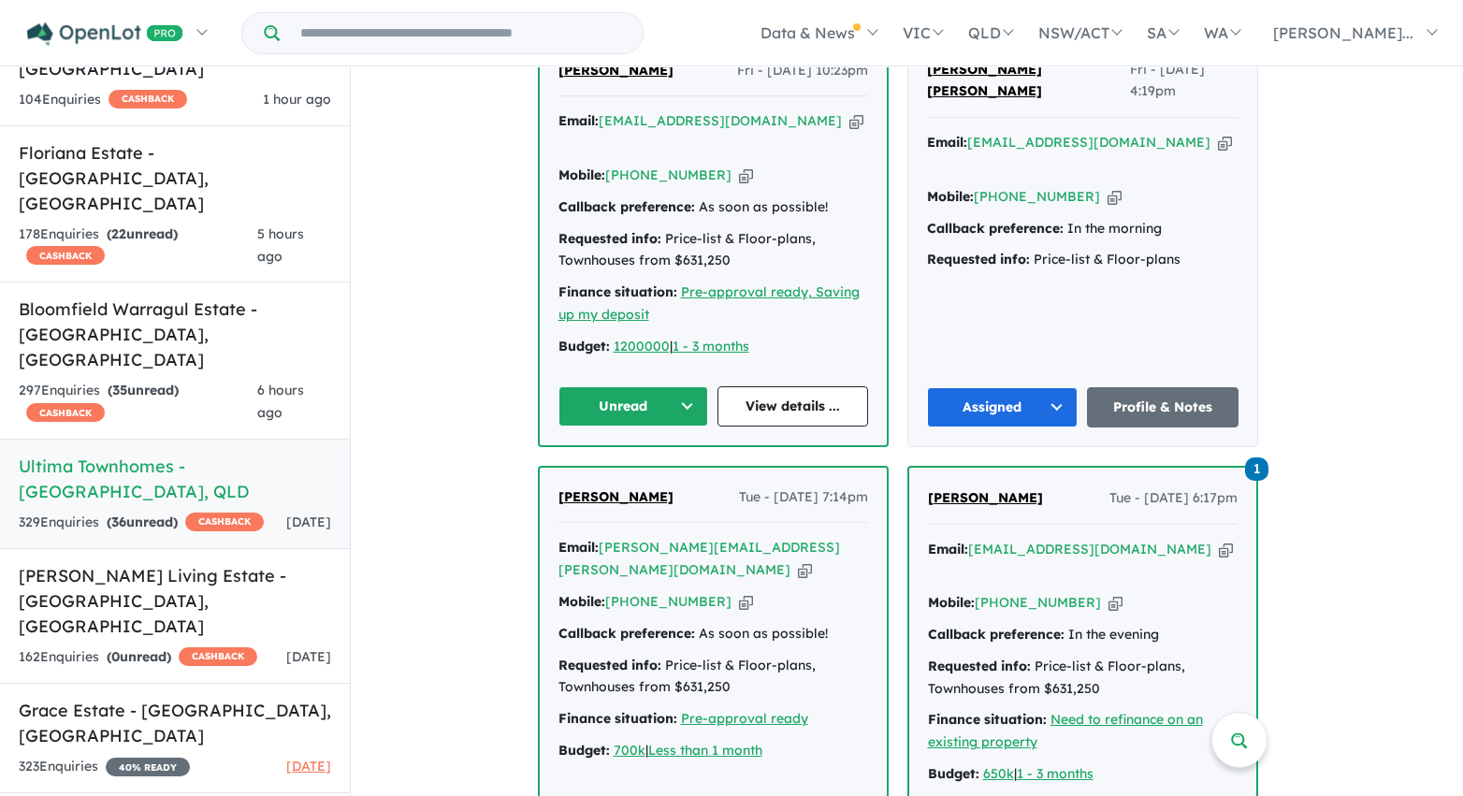
click at [691, 386] on button "Unread" at bounding box center [633, 406] width 151 height 40
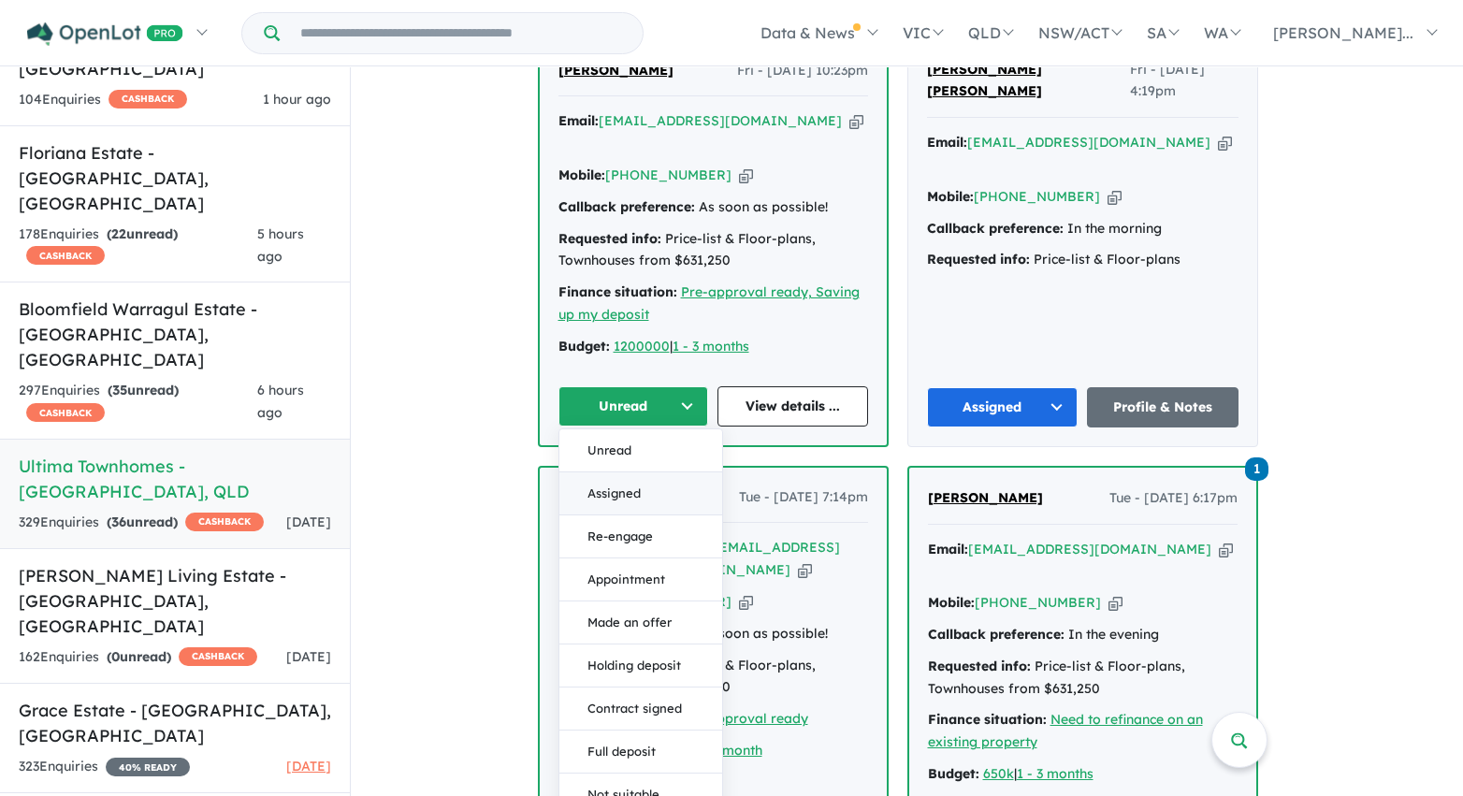
click at [668, 472] on button "Assigned" at bounding box center [640, 493] width 163 height 43
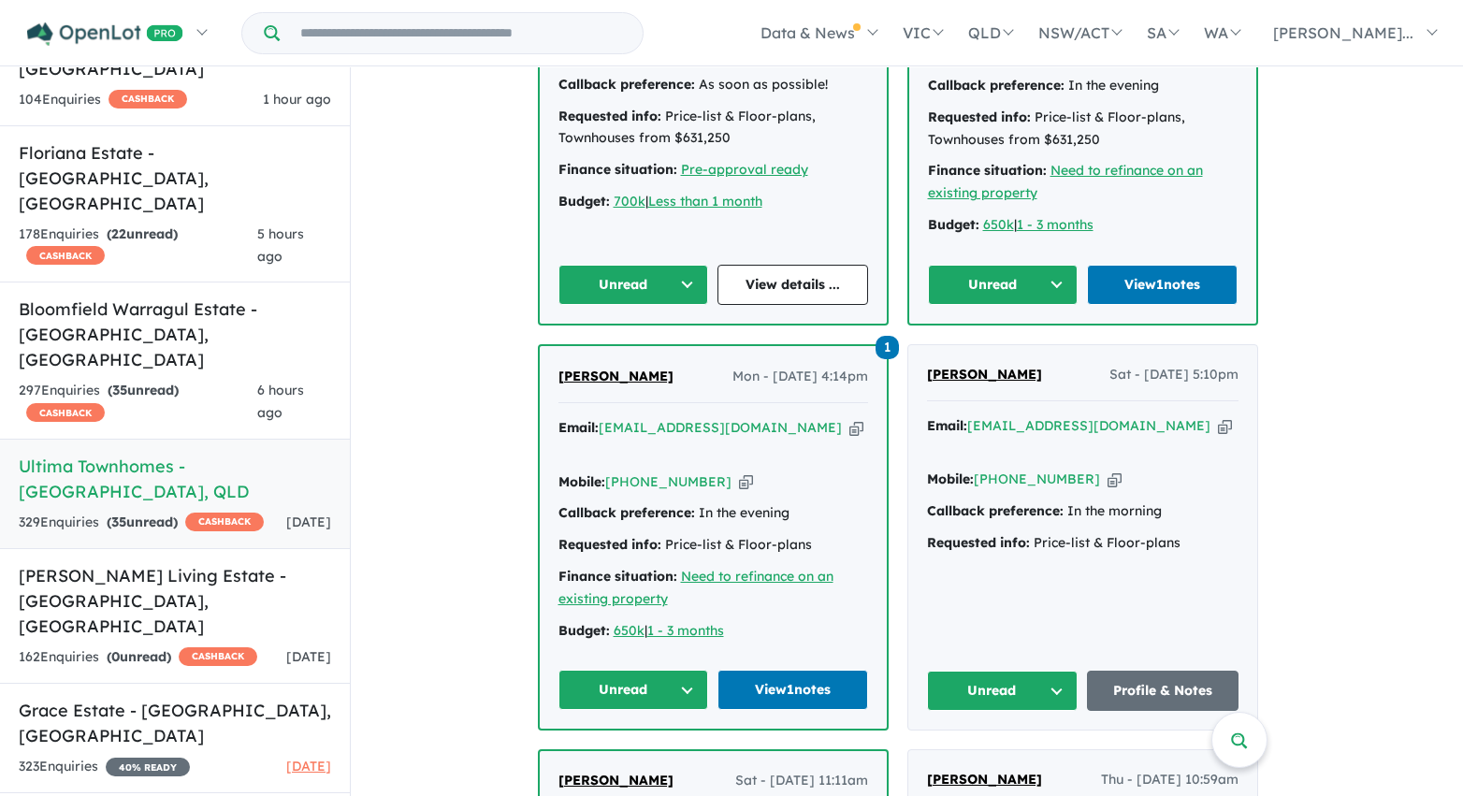
scroll to position [4640, 0]
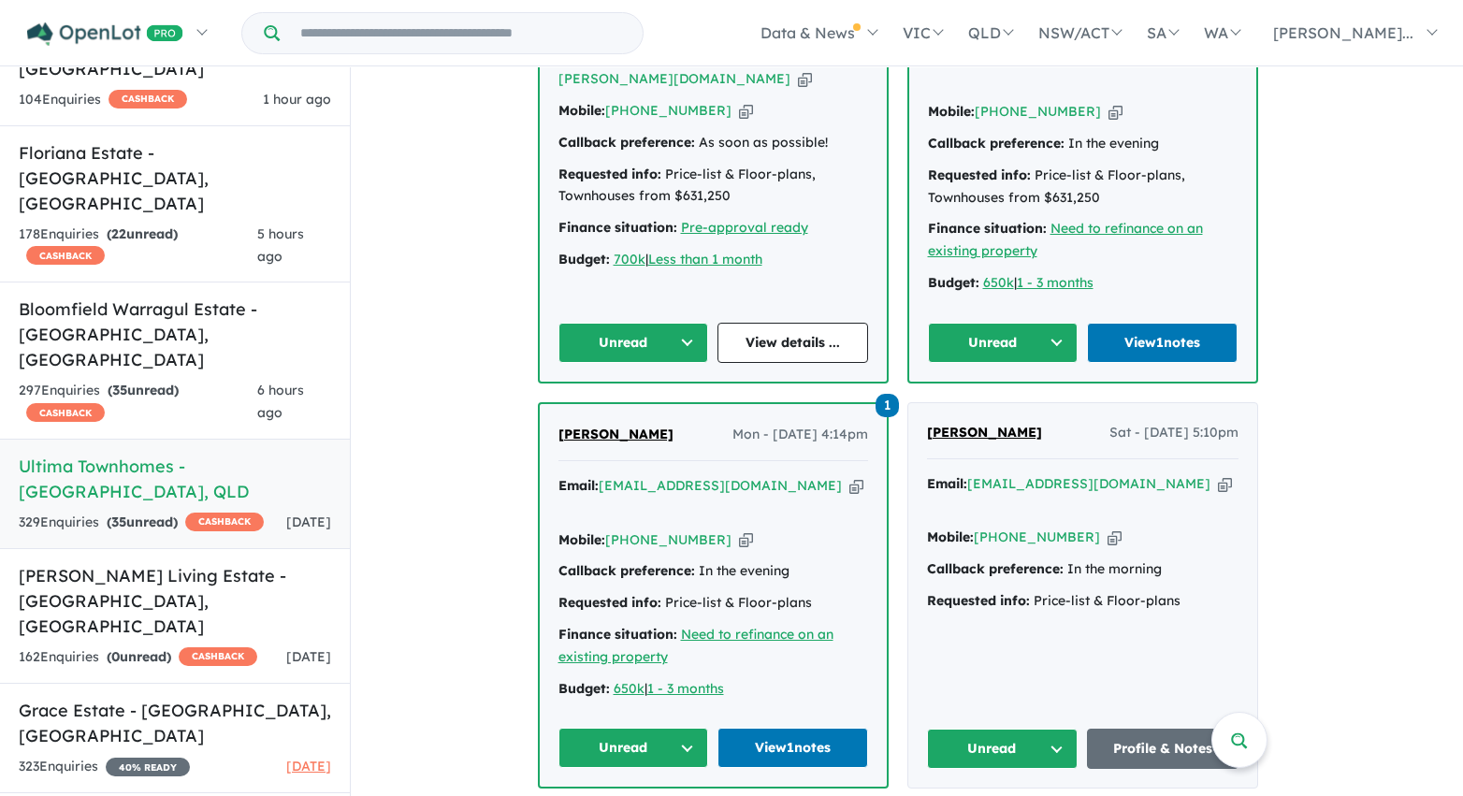
click at [1051, 323] on button "Unread" at bounding box center [1003, 343] width 151 height 40
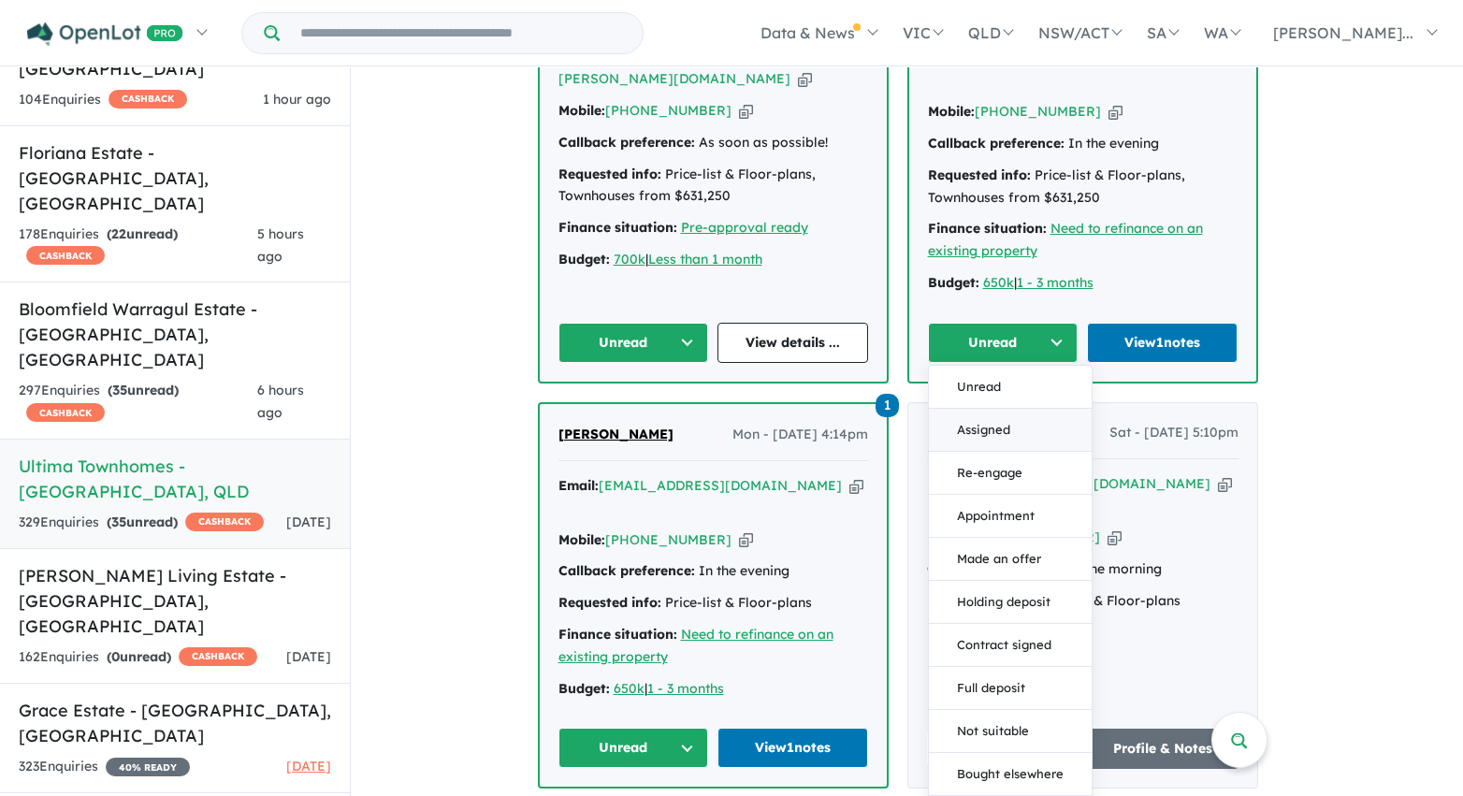
click at [999, 409] on button "Assigned" at bounding box center [1010, 430] width 163 height 43
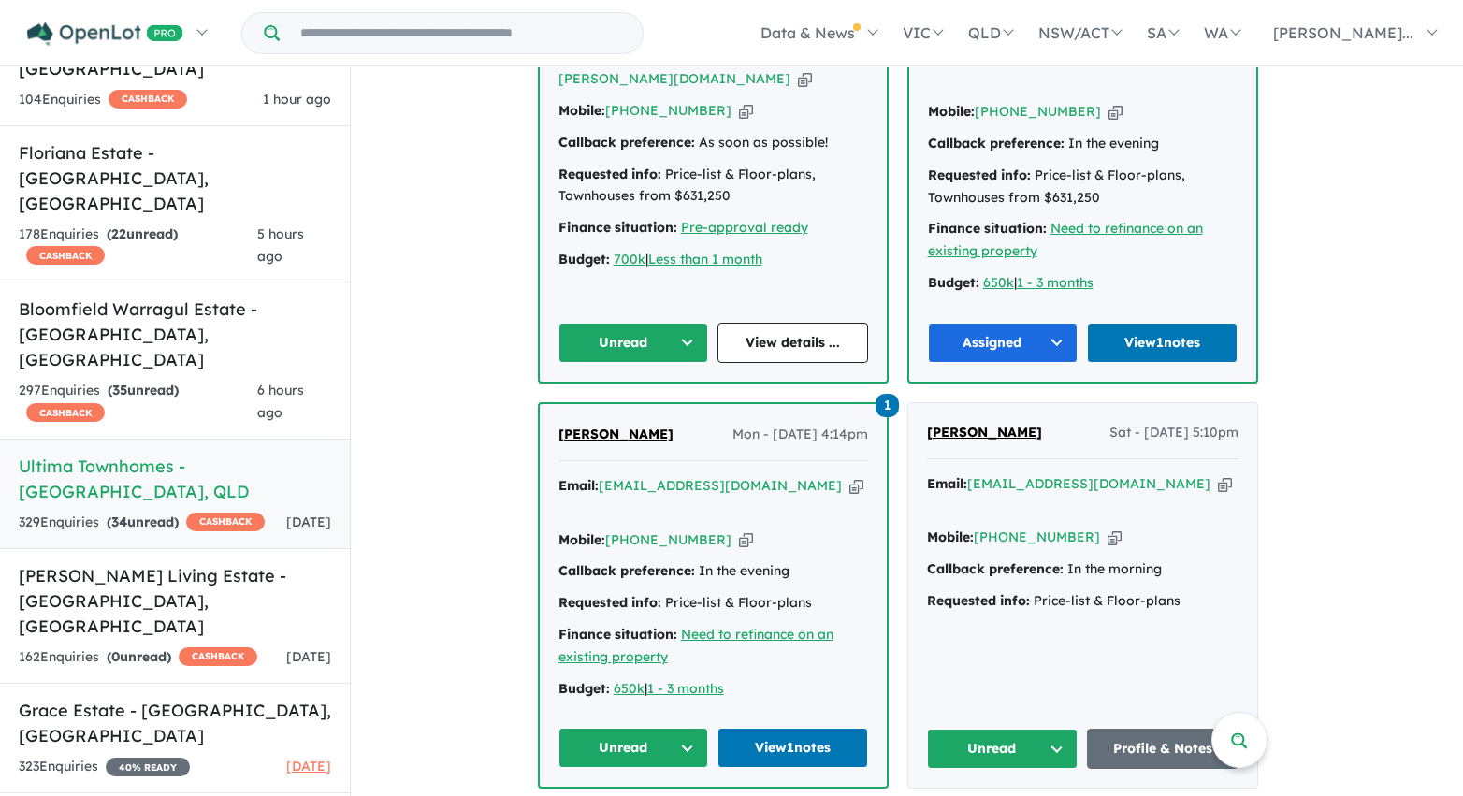
click at [683, 323] on button "Unread" at bounding box center [633, 343] width 151 height 40
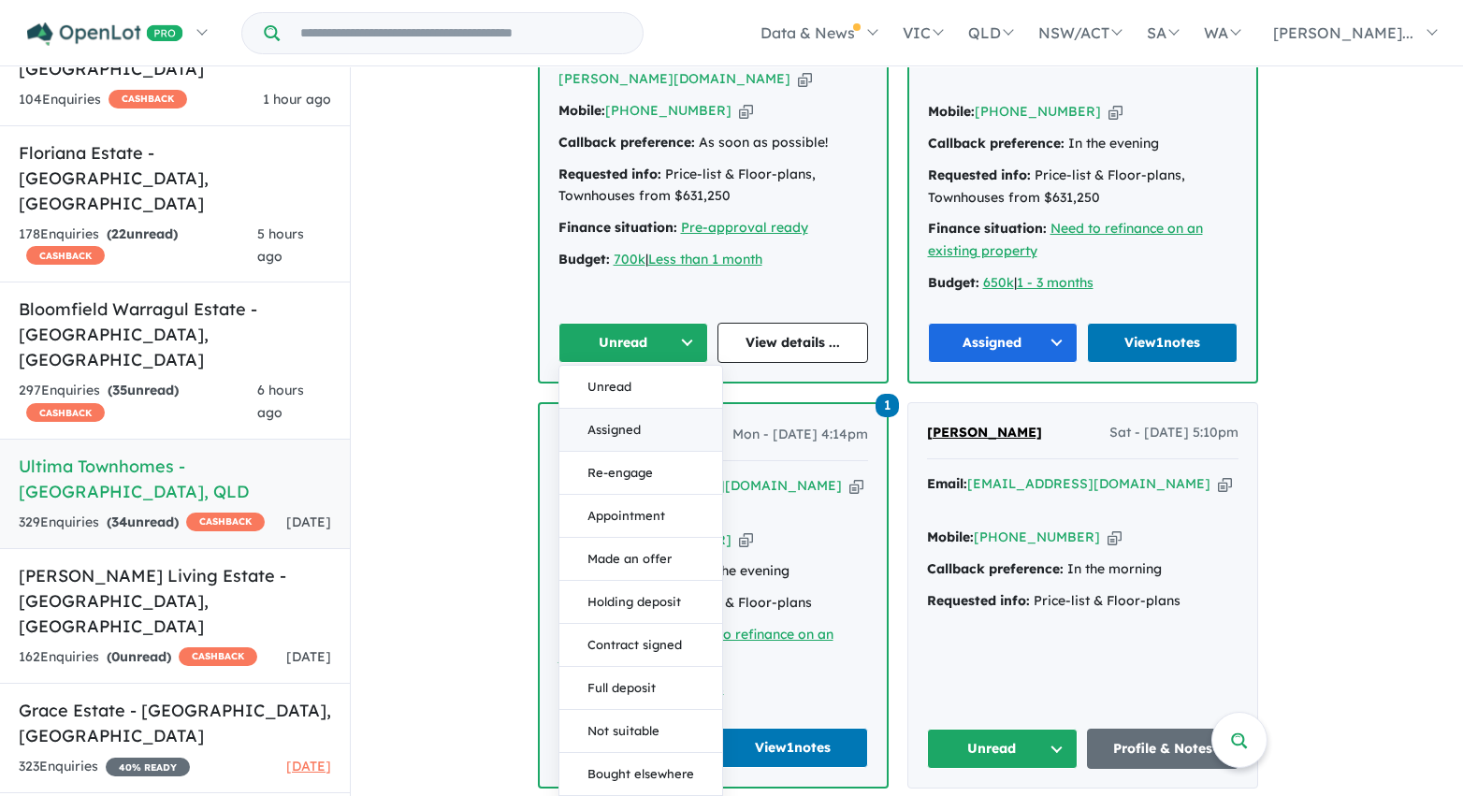
click at [679, 409] on button "Assigned" at bounding box center [640, 430] width 163 height 43
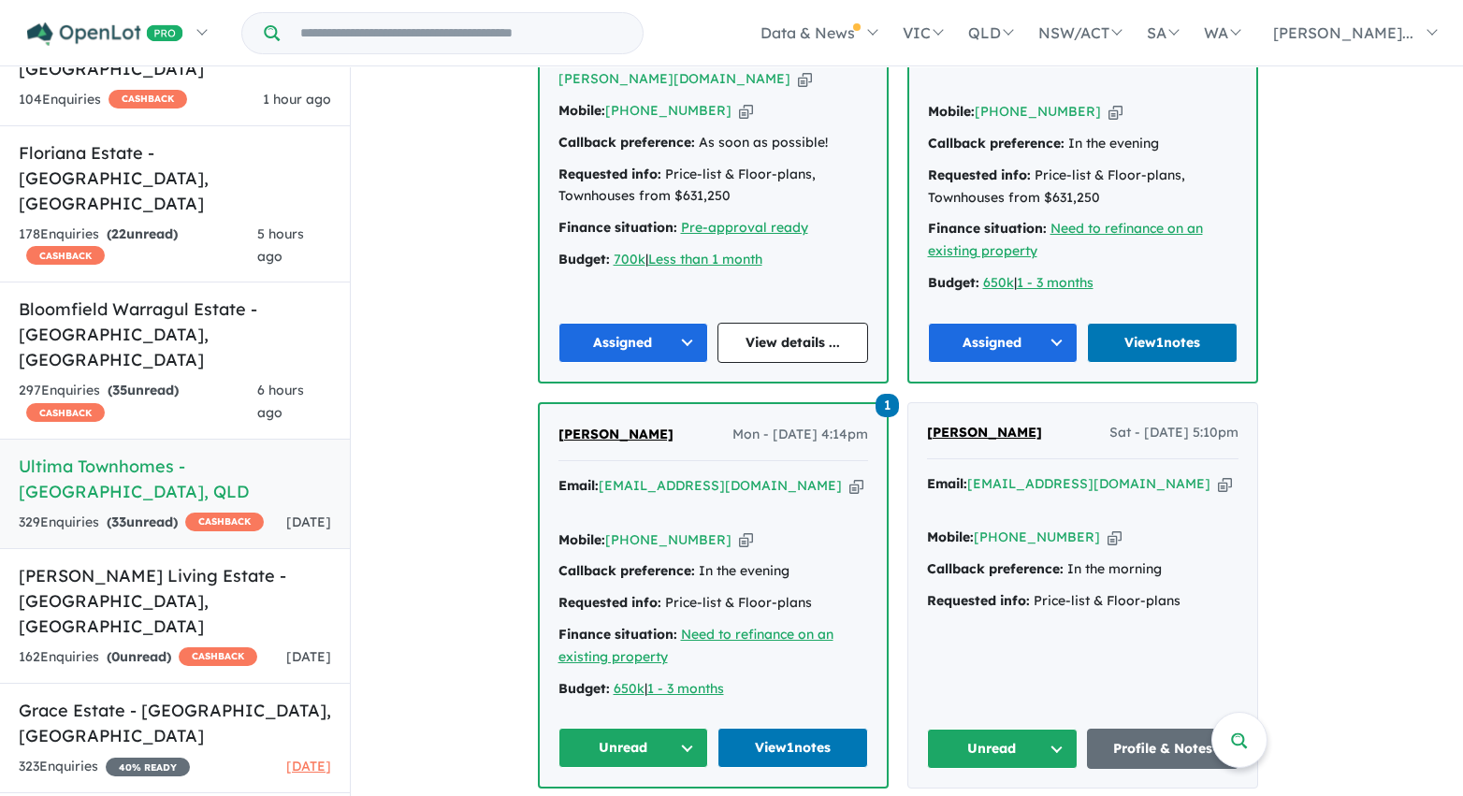
click at [688, 728] on button "Unread" at bounding box center [633, 748] width 151 height 40
click at [1011, 729] on button "Unread" at bounding box center [1003, 749] width 152 height 40
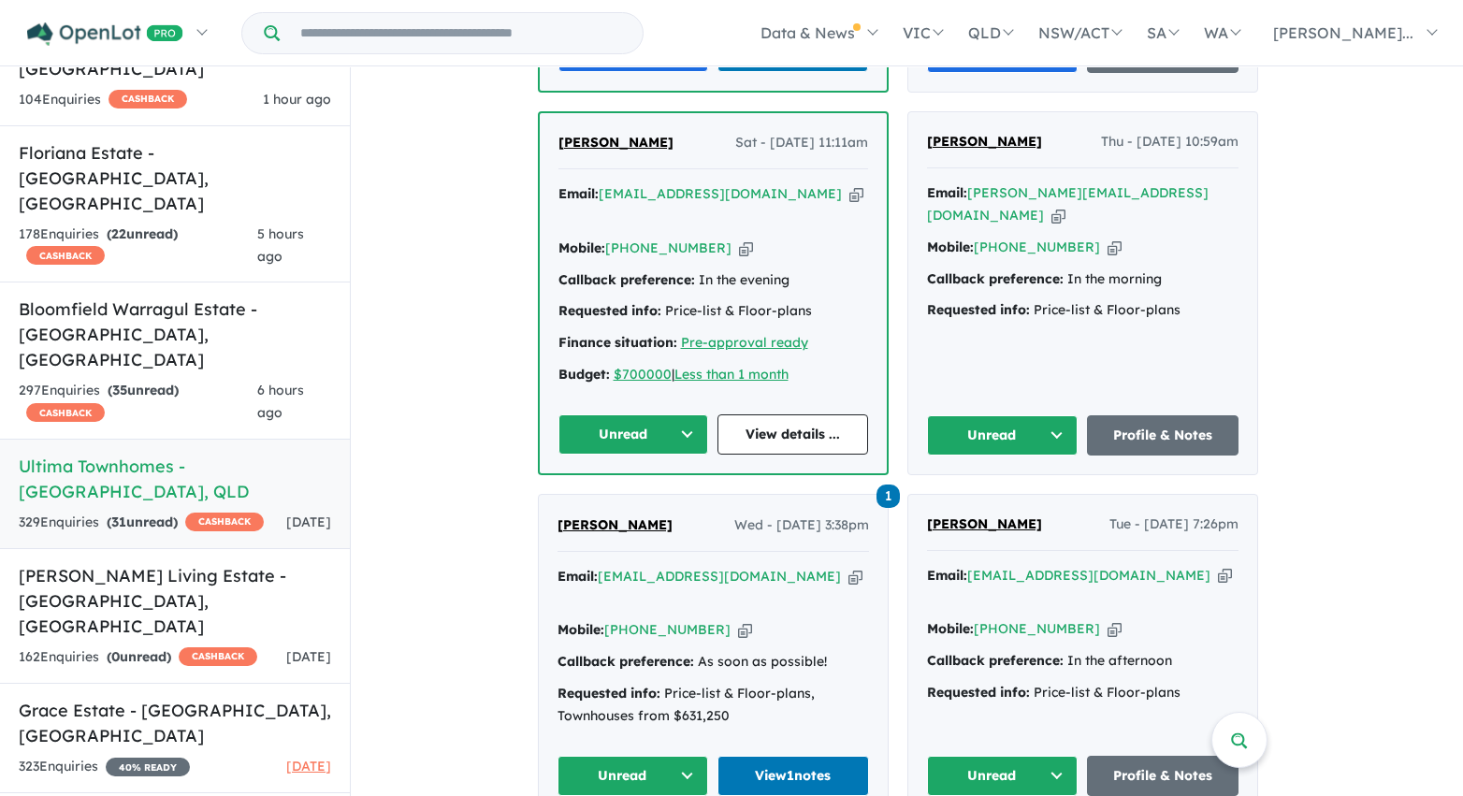
scroll to position [5347, 0]
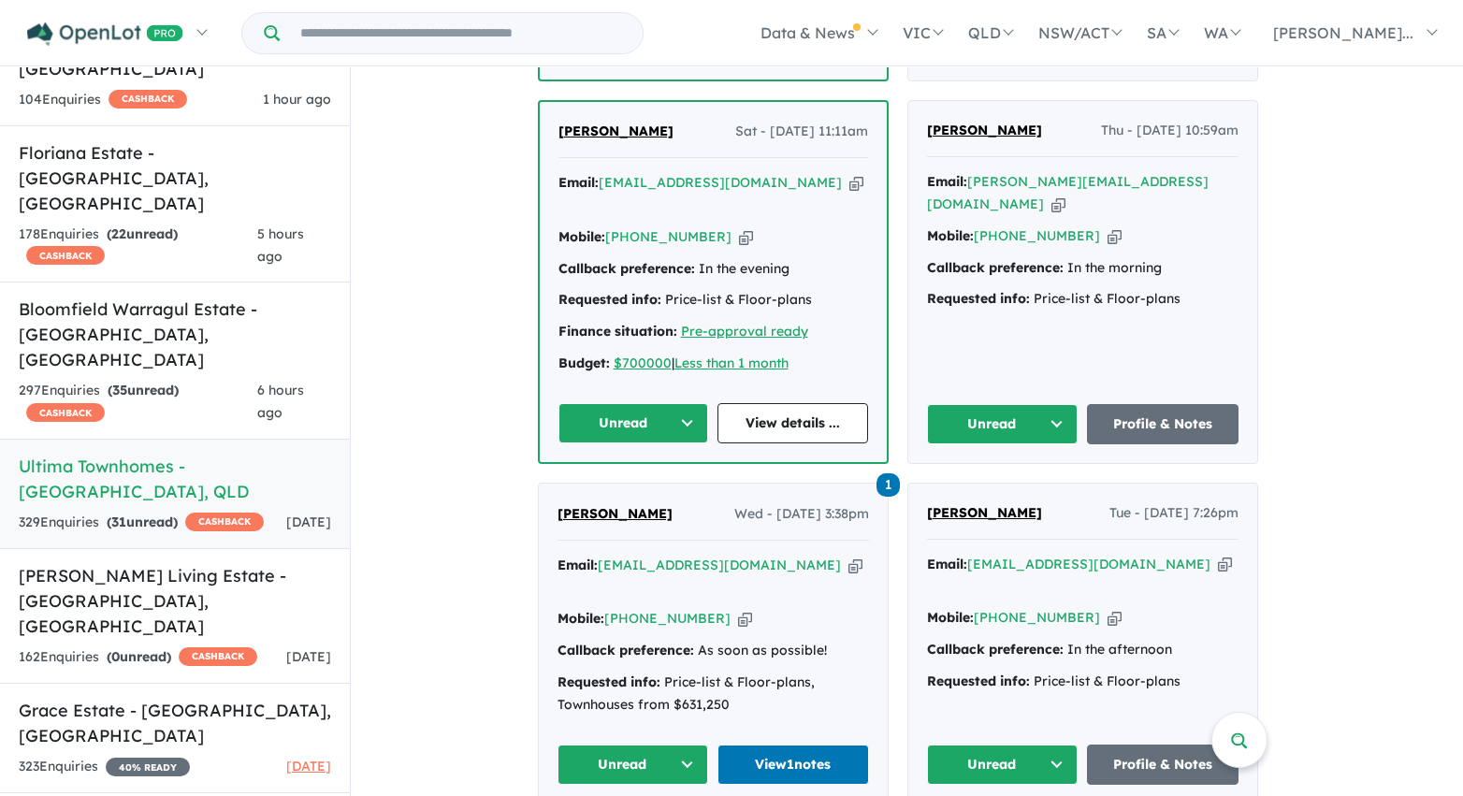
click at [687, 403] on button "Unread" at bounding box center [633, 423] width 151 height 40
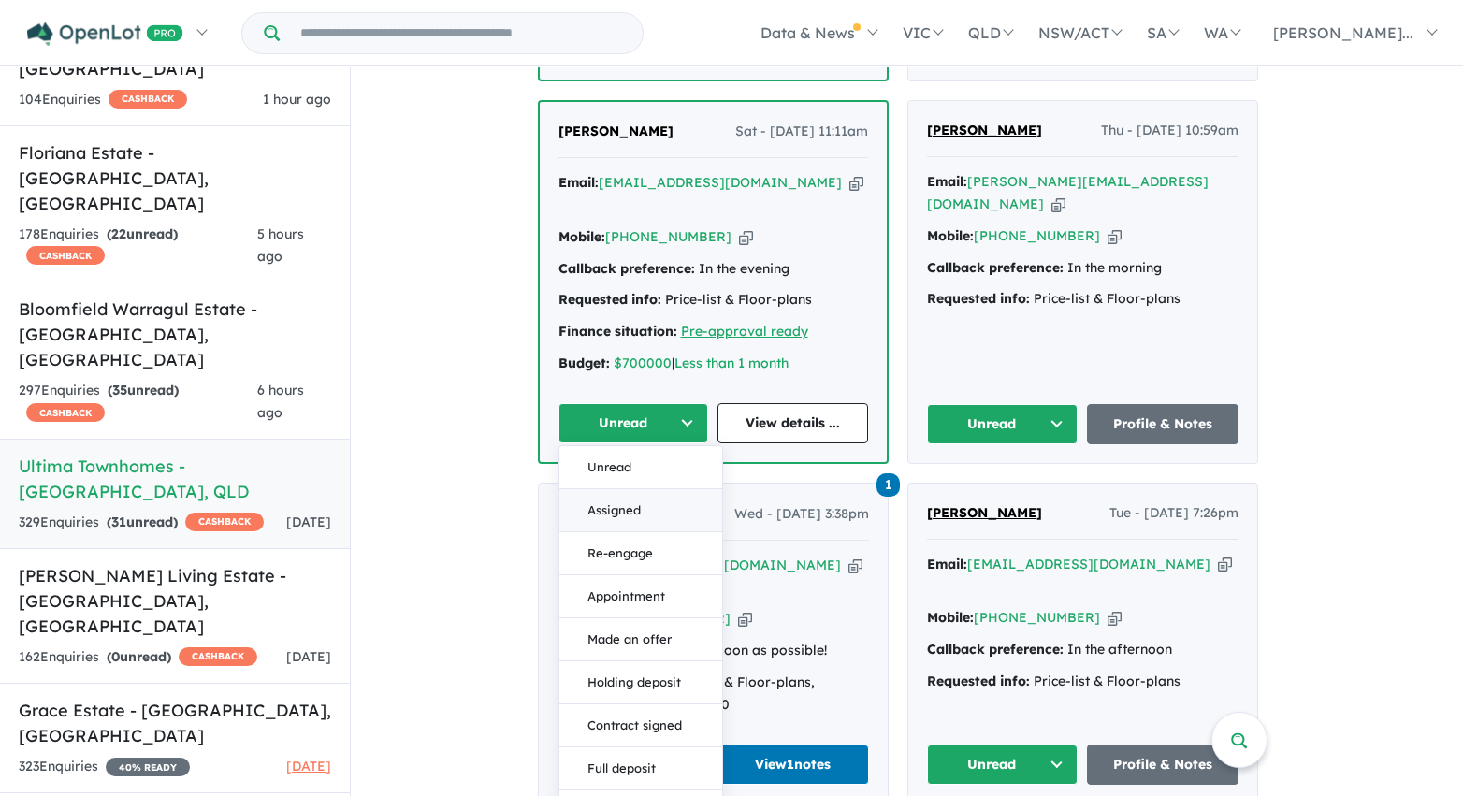
click at [671, 489] on button "Assigned" at bounding box center [640, 510] width 163 height 43
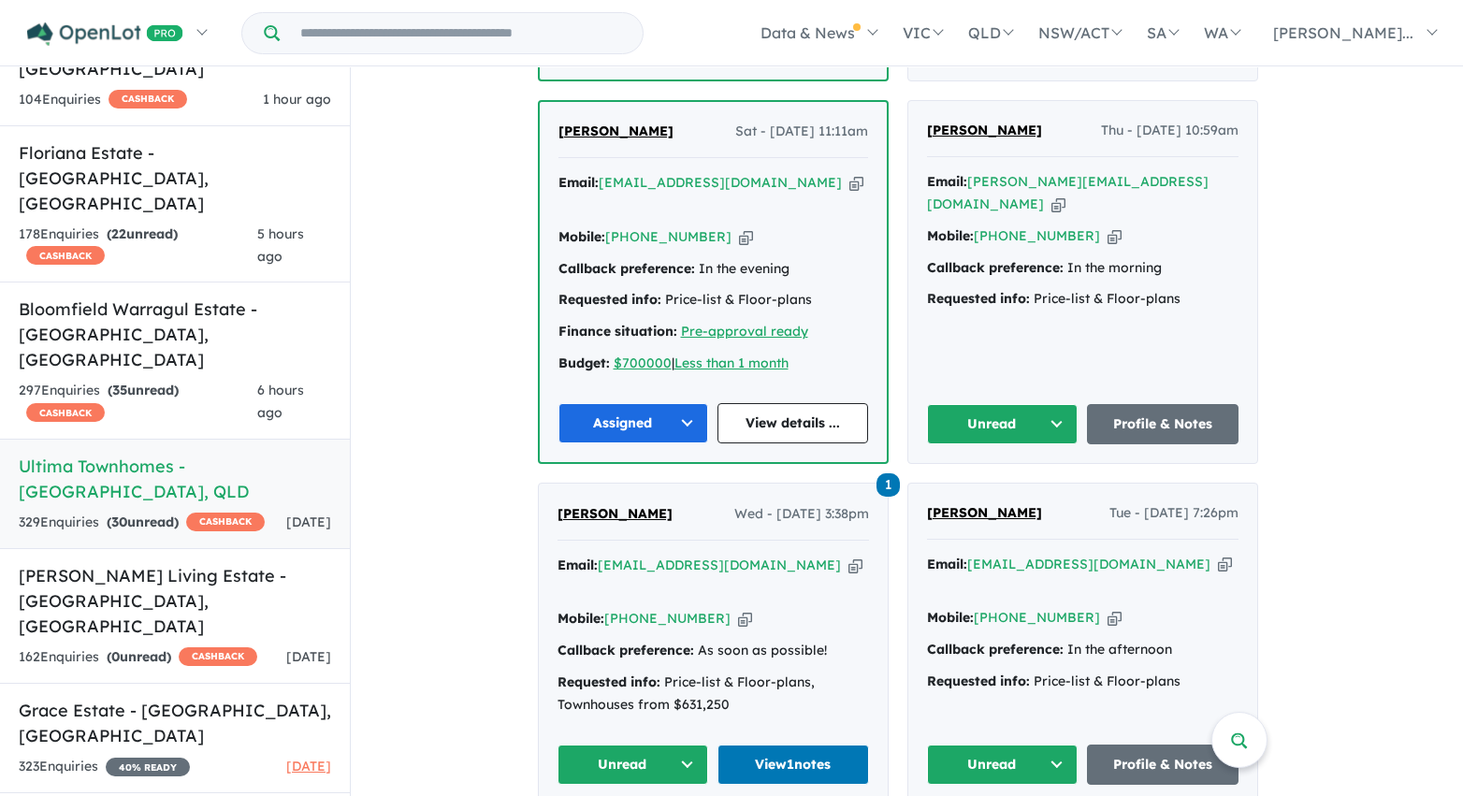
click at [1011, 404] on button "Unread" at bounding box center [1003, 424] width 152 height 40
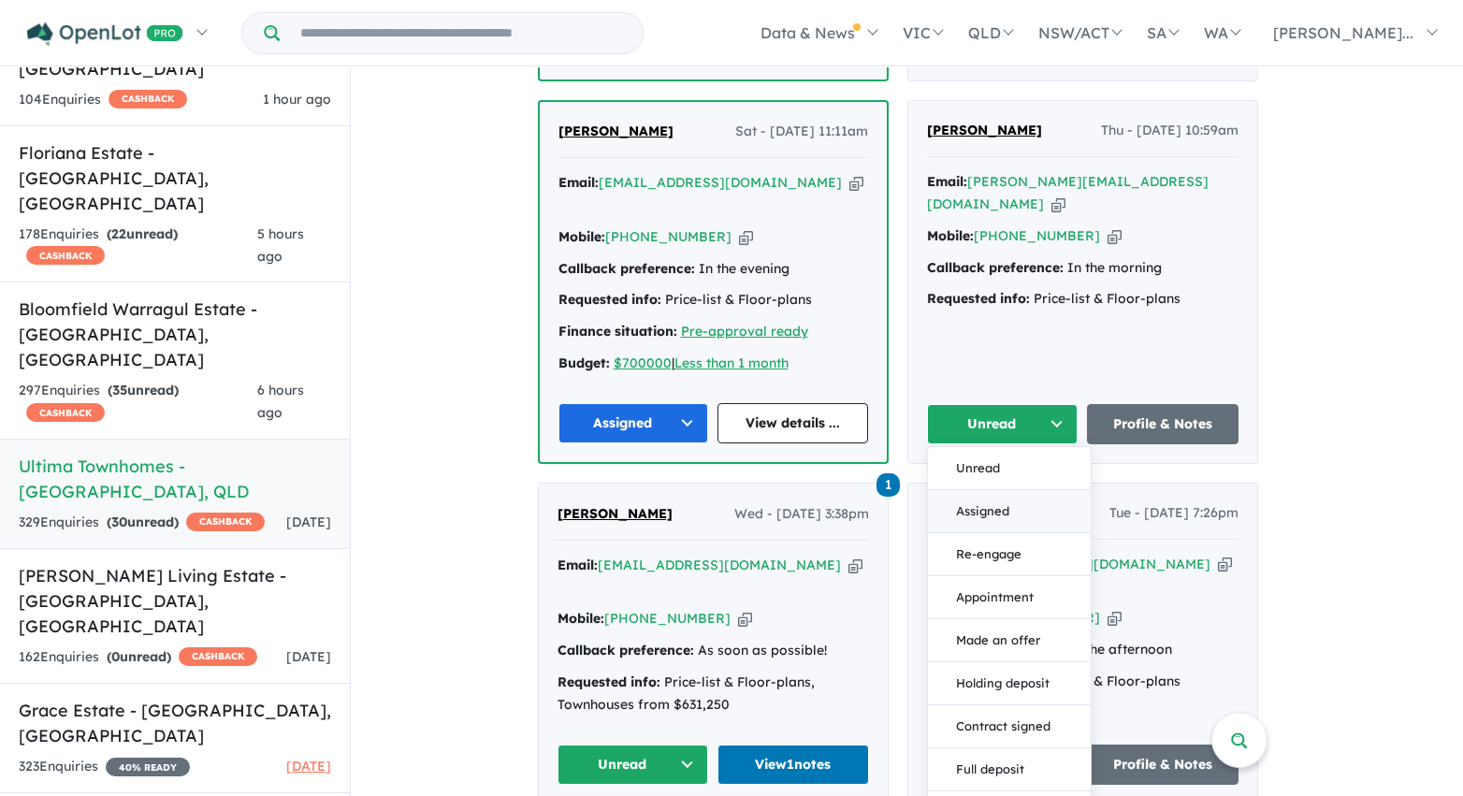
click at [1008, 490] on button "Assigned" at bounding box center [1009, 511] width 163 height 43
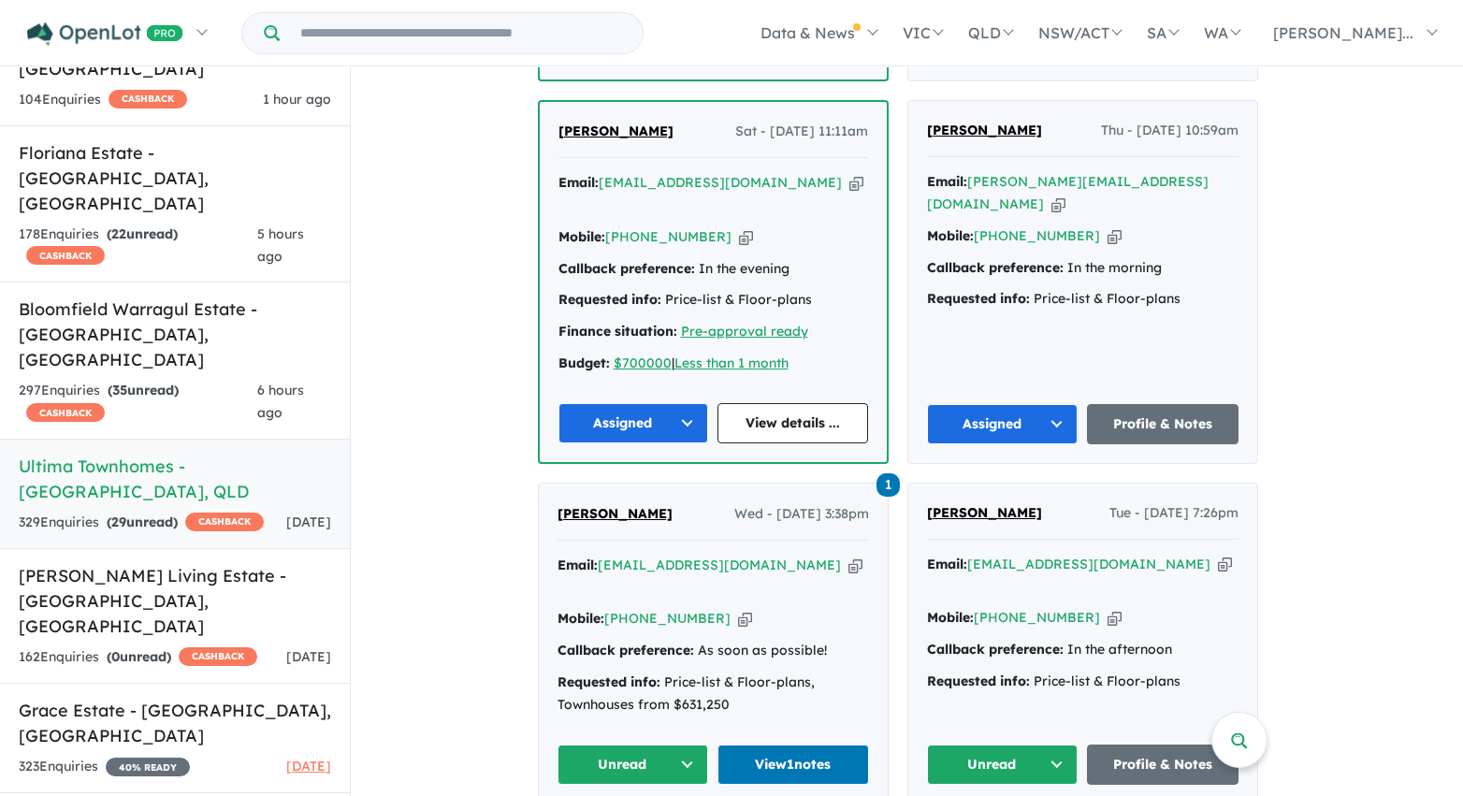
click at [1039, 745] on button "Unread" at bounding box center [1003, 765] width 152 height 40
click at [660, 745] on button "Unread" at bounding box center [633, 765] width 152 height 40
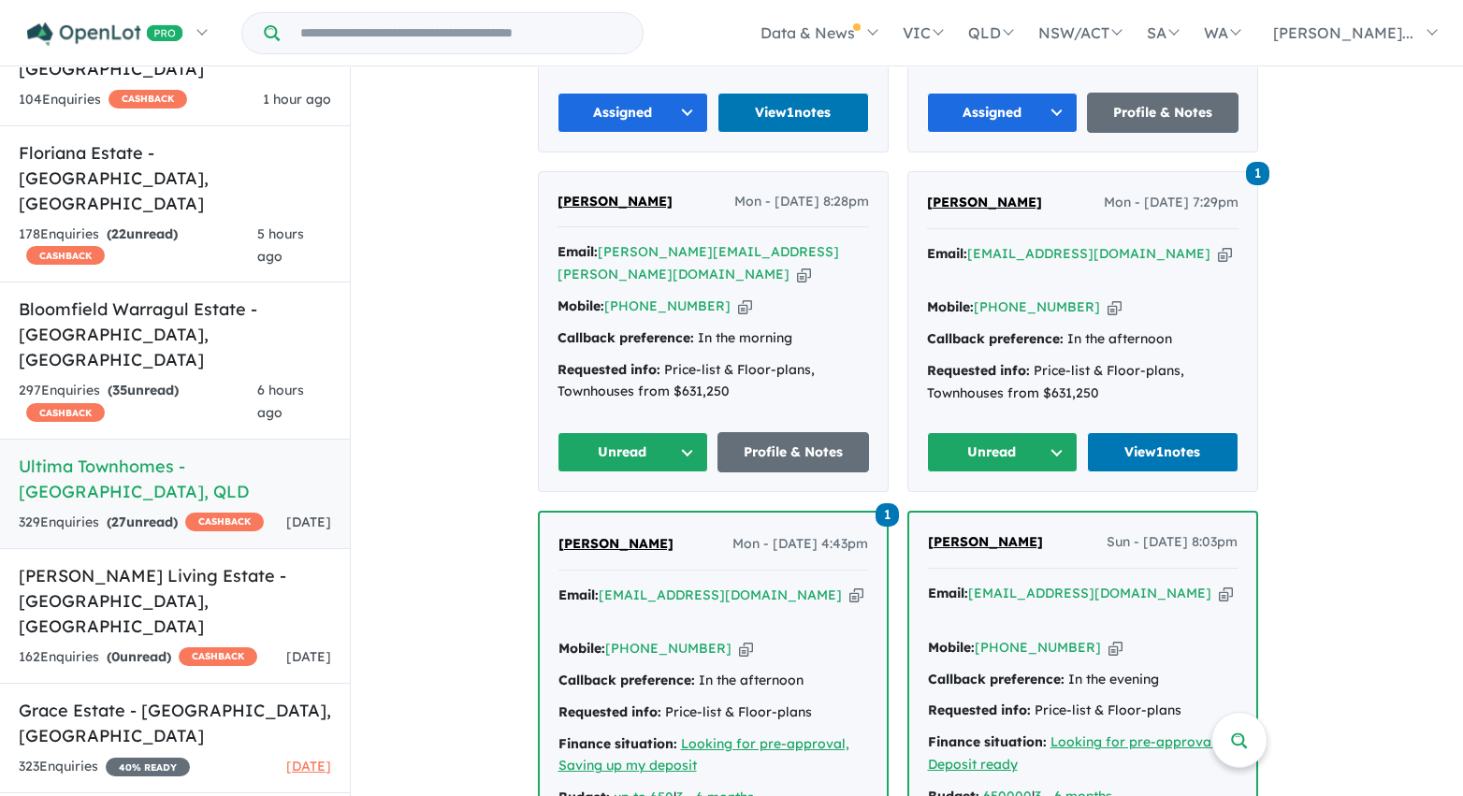
scroll to position [6003, 0]
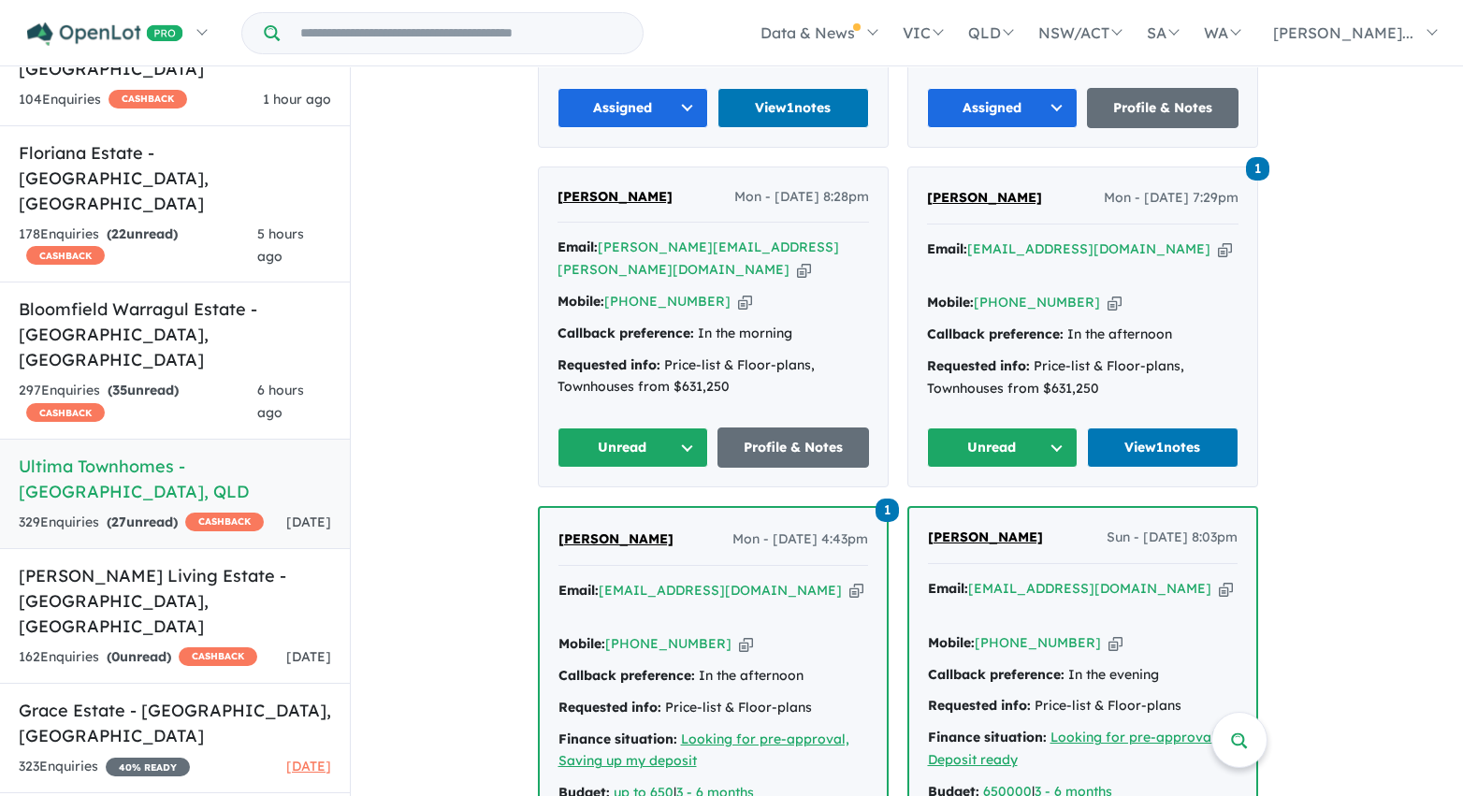
click at [675, 427] on button "Unread" at bounding box center [633, 447] width 152 height 40
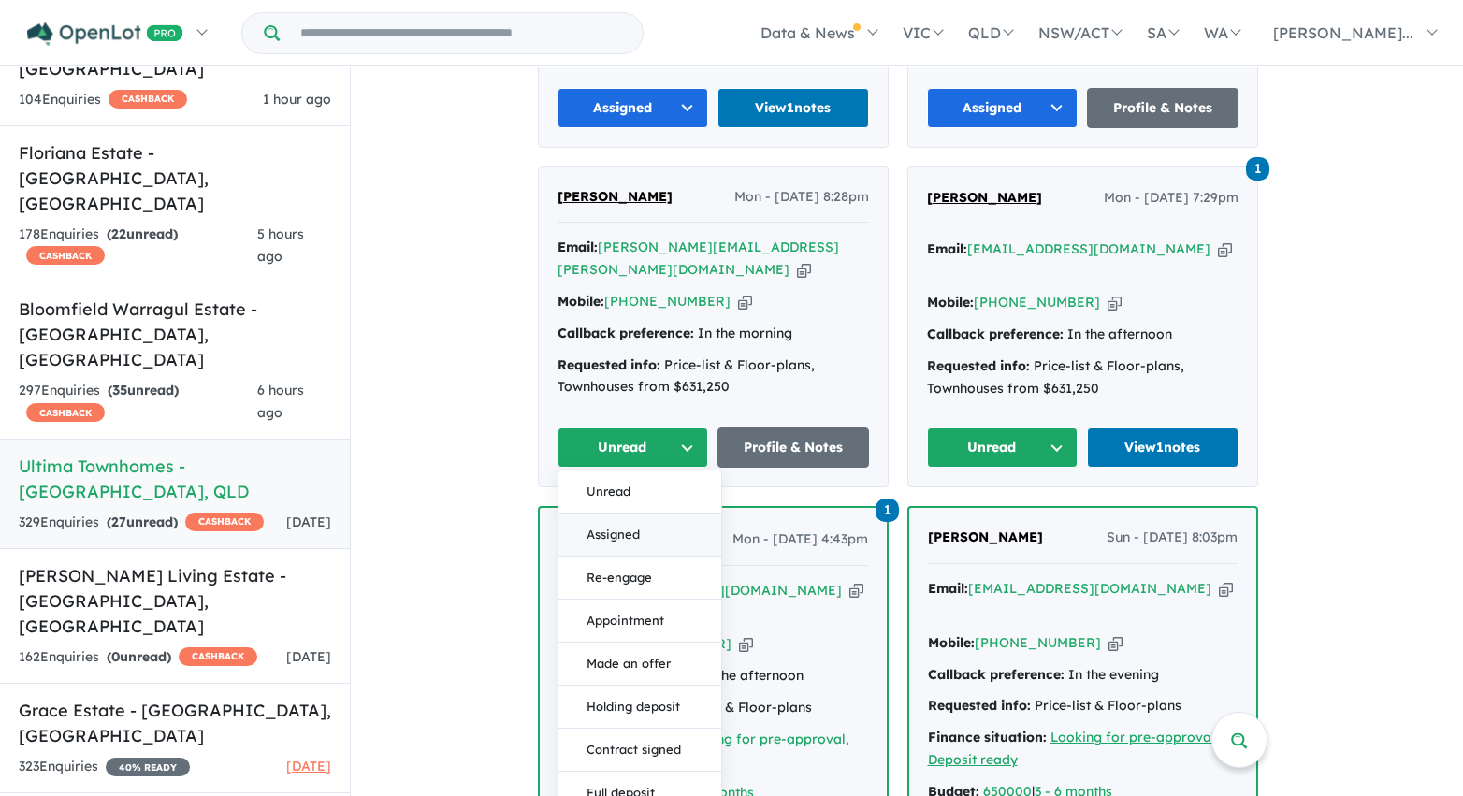
click at [676, 514] on button "Assigned" at bounding box center [639, 535] width 163 height 43
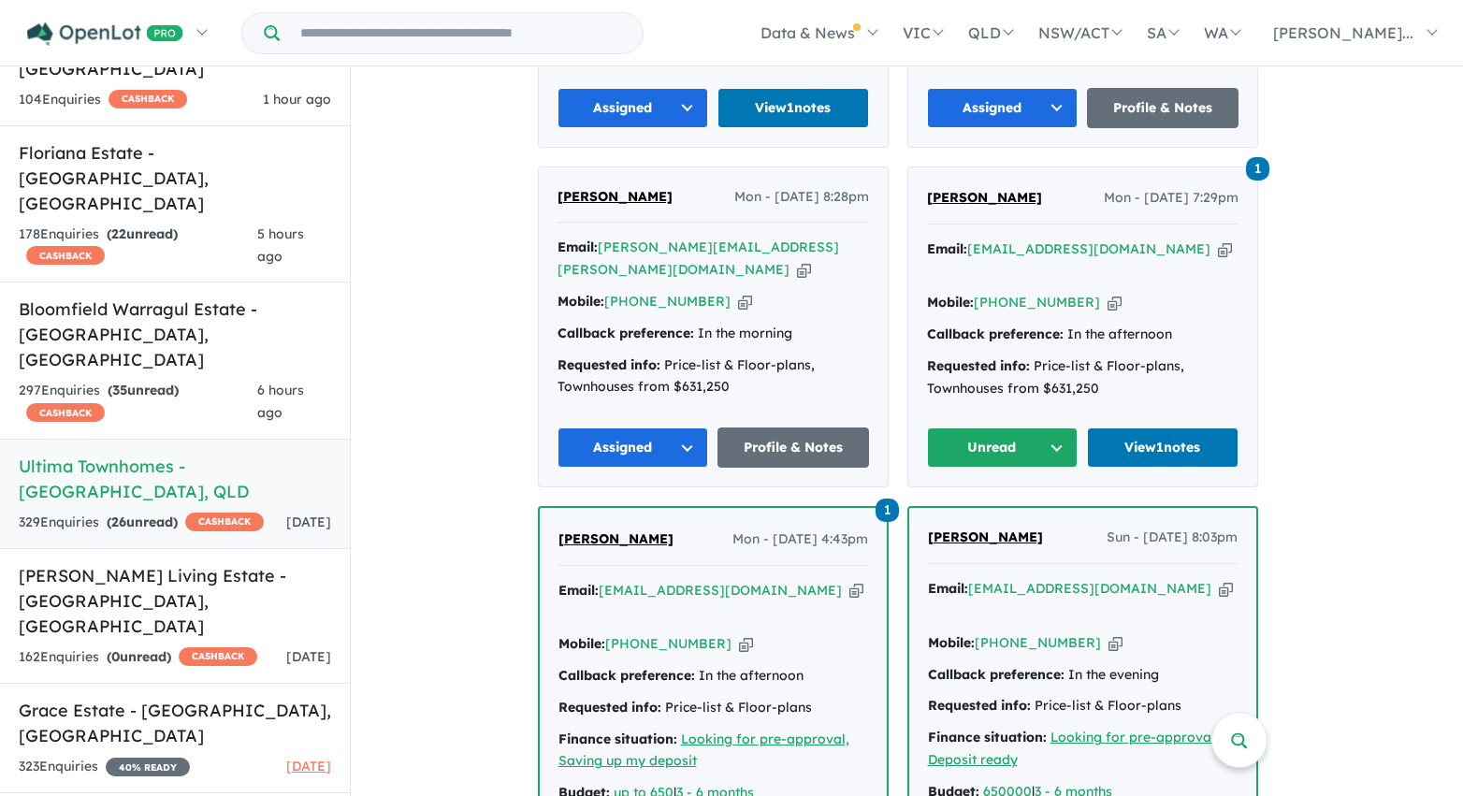
click at [1001, 427] on button "Unread" at bounding box center [1003, 447] width 152 height 40
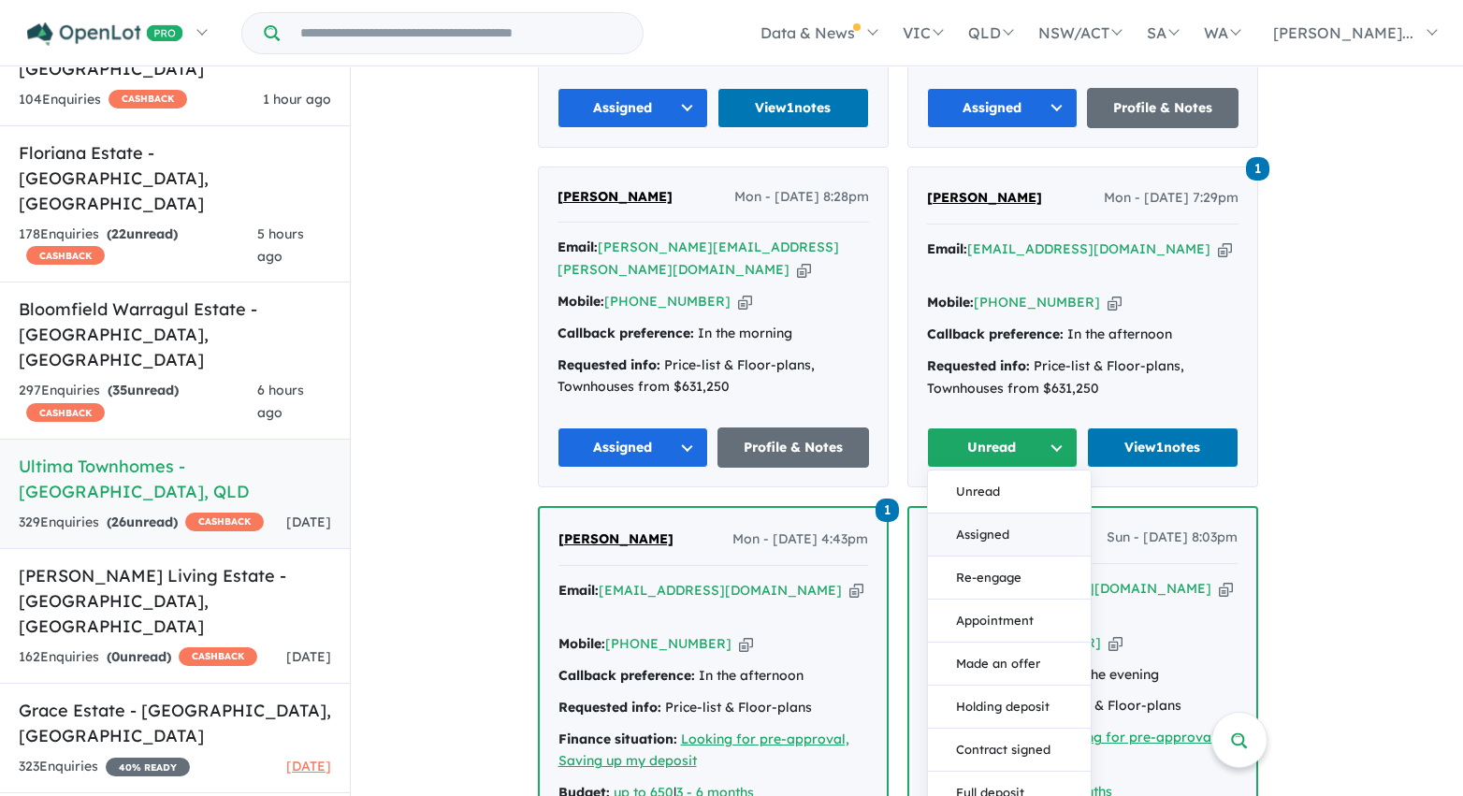
click at [1006, 514] on button "Assigned" at bounding box center [1009, 535] width 163 height 43
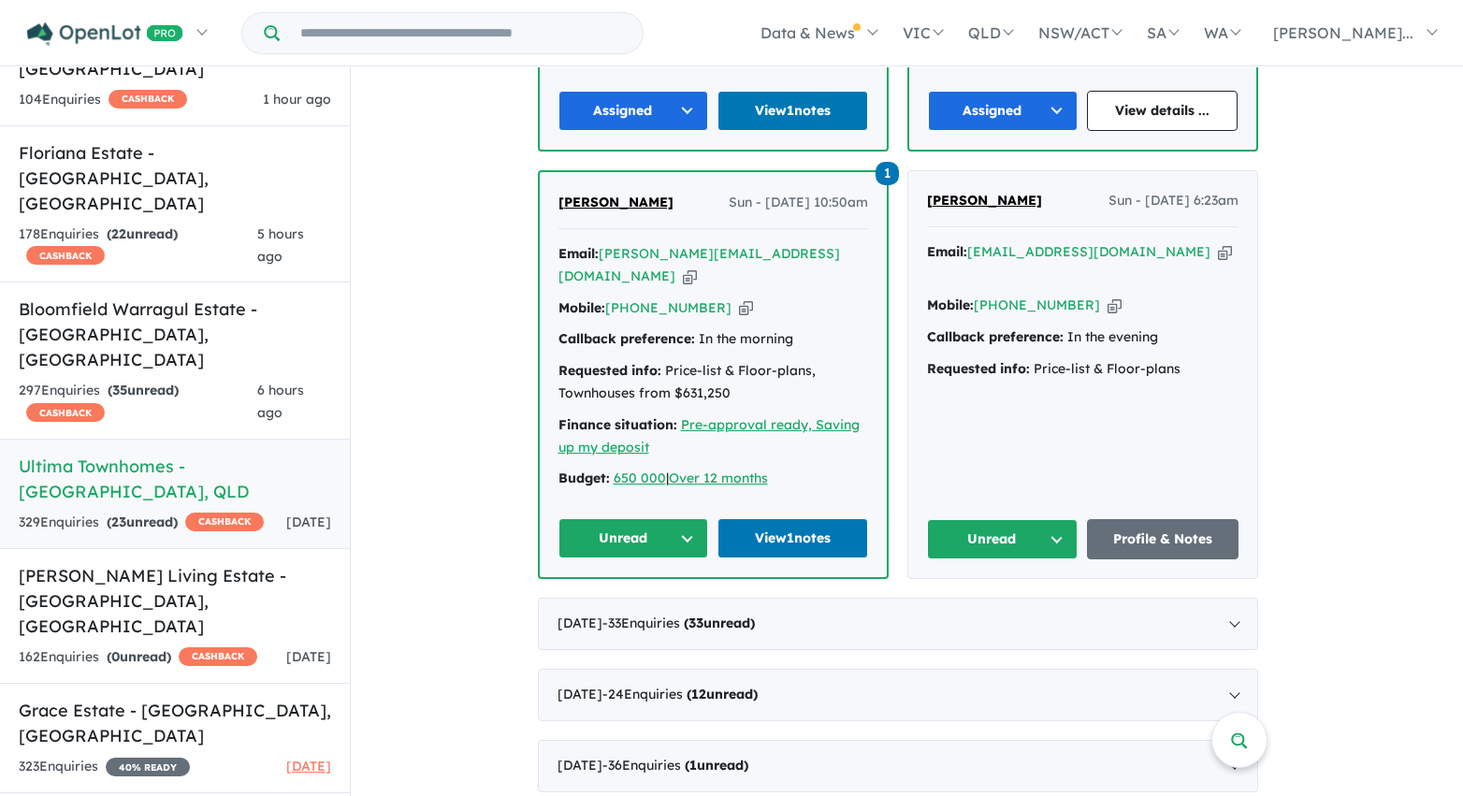
scroll to position [6756, 0]
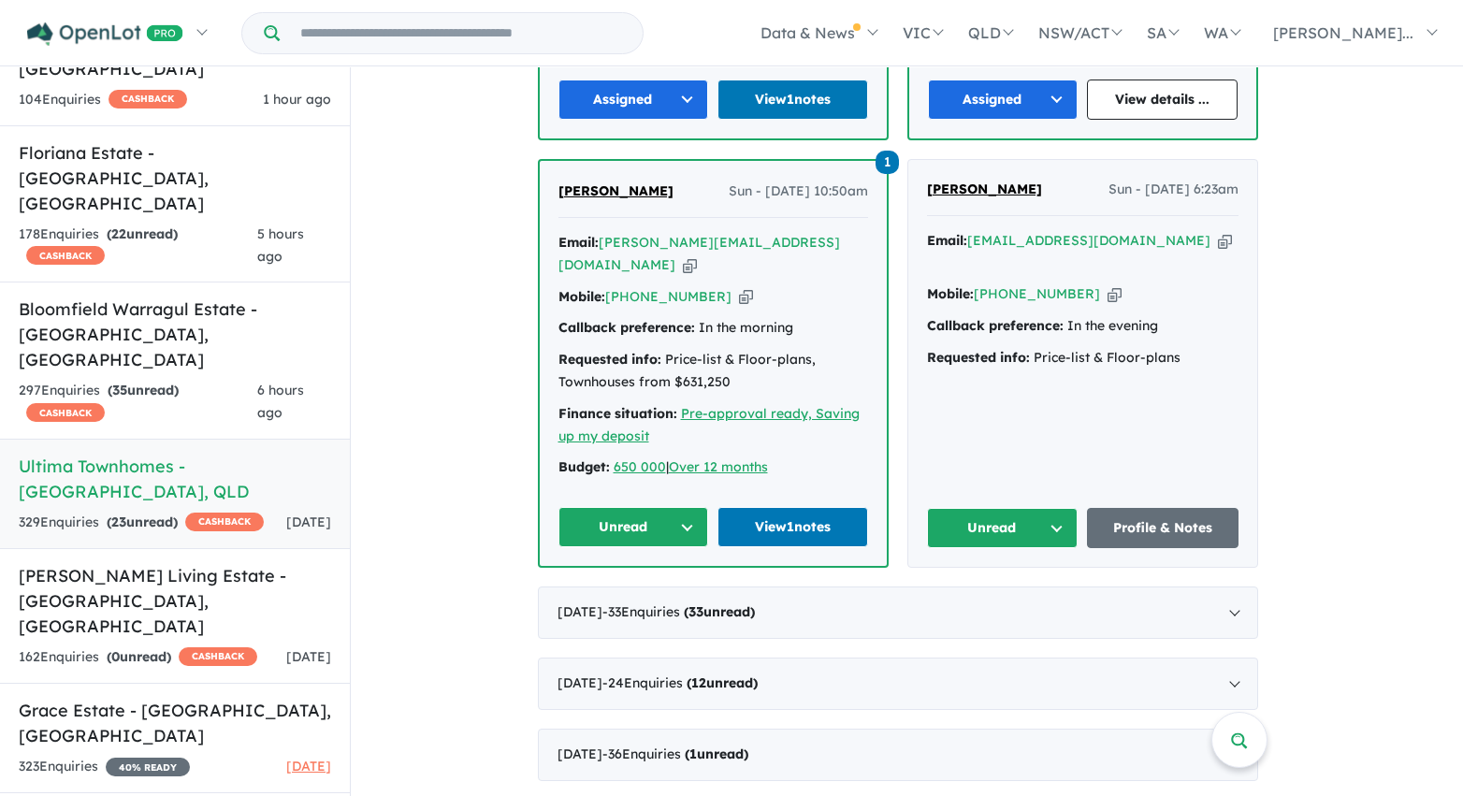
click at [1005, 508] on button "Unread" at bounding box center [1003, 528] width 152 height 40
click at [1006, 594] on button "Assigned" at bounding box center [1009, 615] width 163 height 43
click at [670, 507] on button "Unread" at bounding box center [633, 527] width 151 height 40
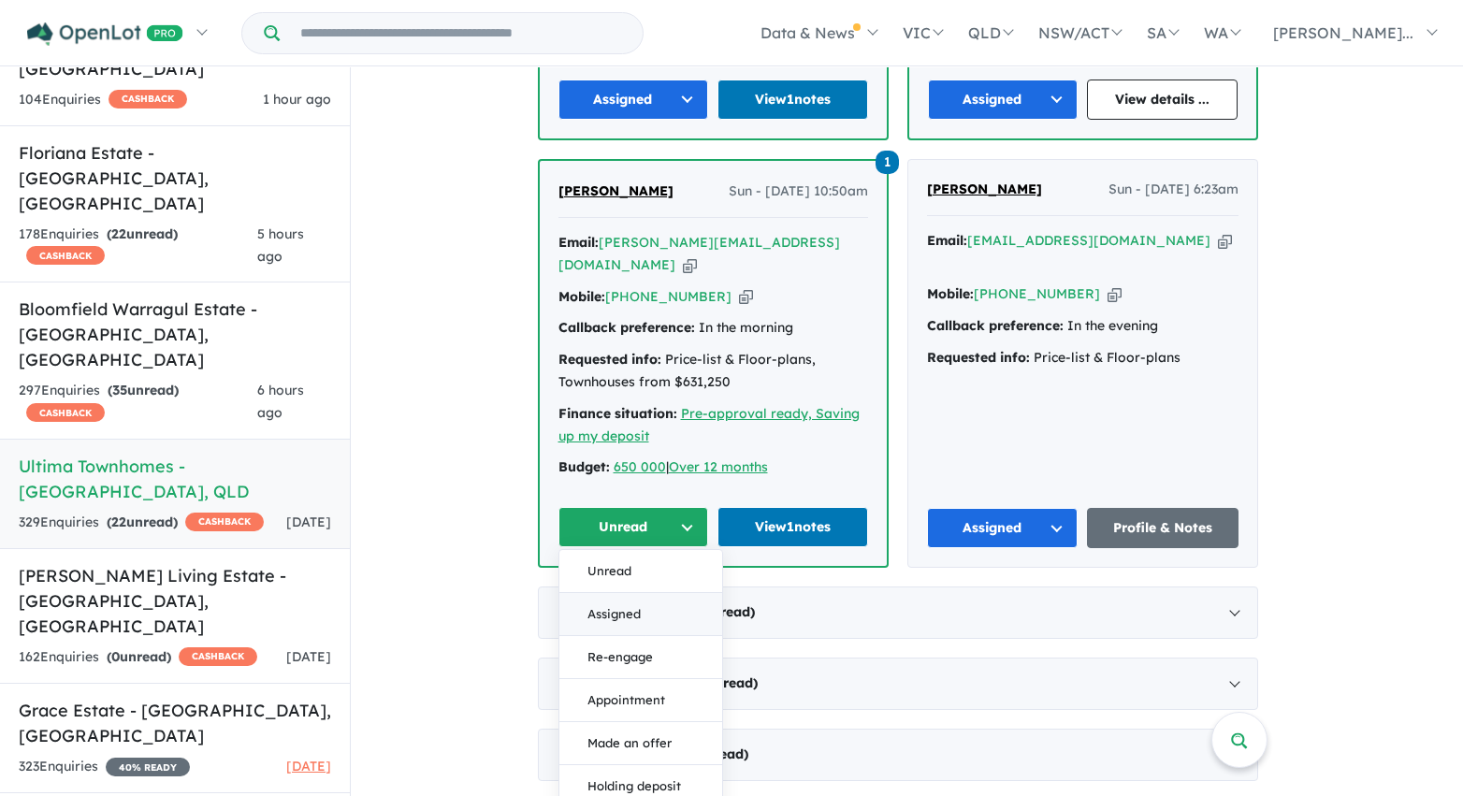
click at [669, 593] on button "Assigned" at bounding box center [640, 614] width 163 height 43
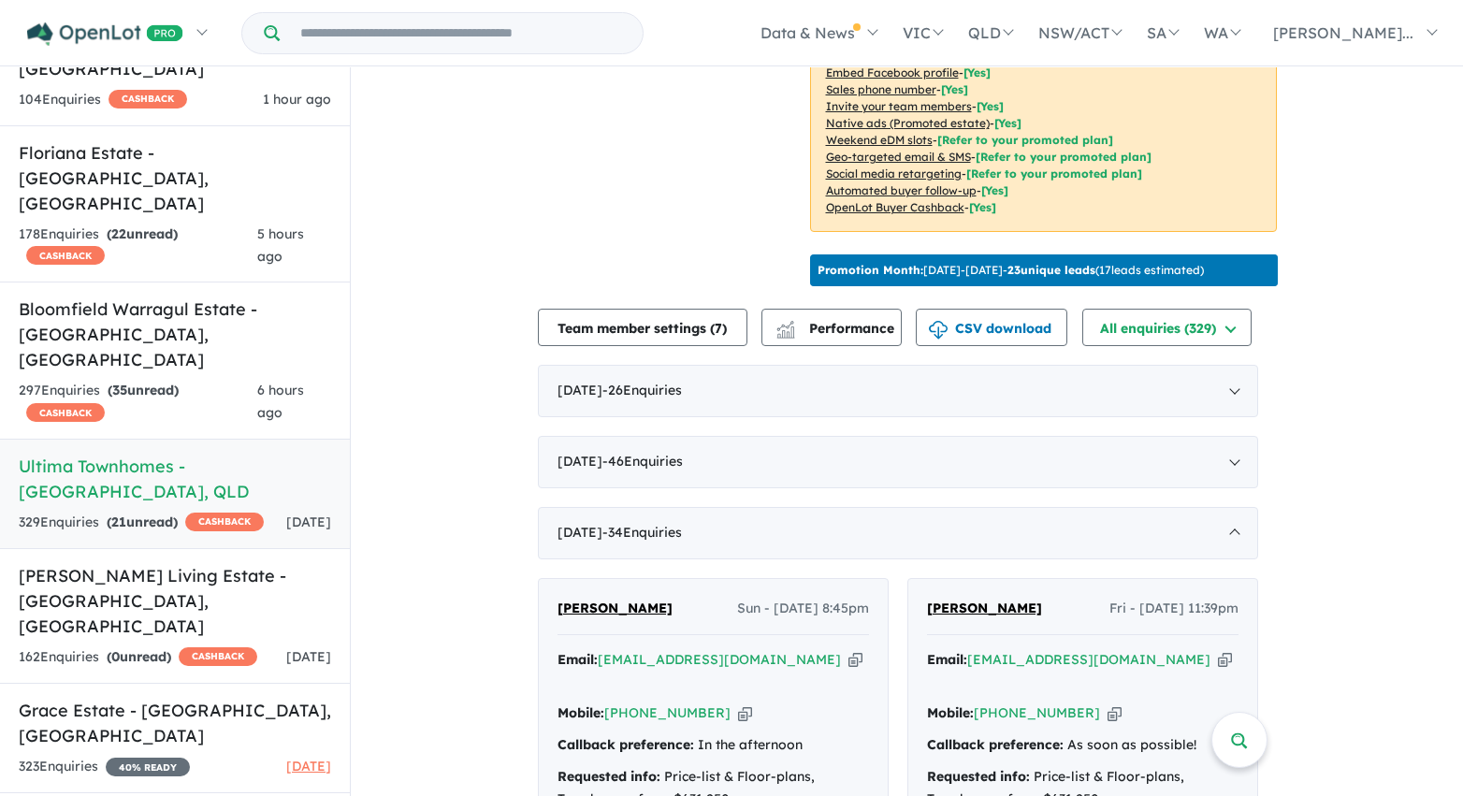
scroll to position [337, 0]
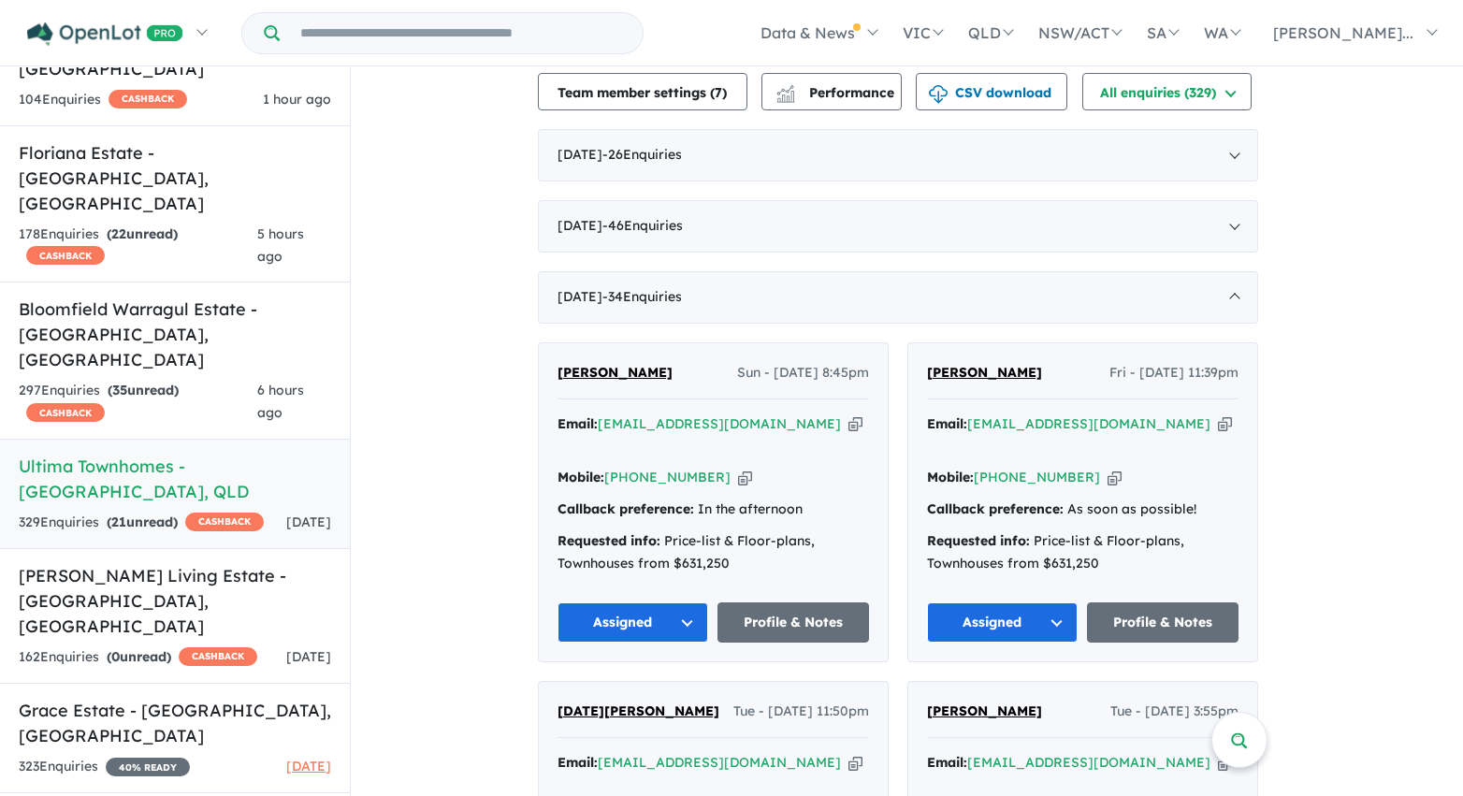
scroll to position [701, 0]
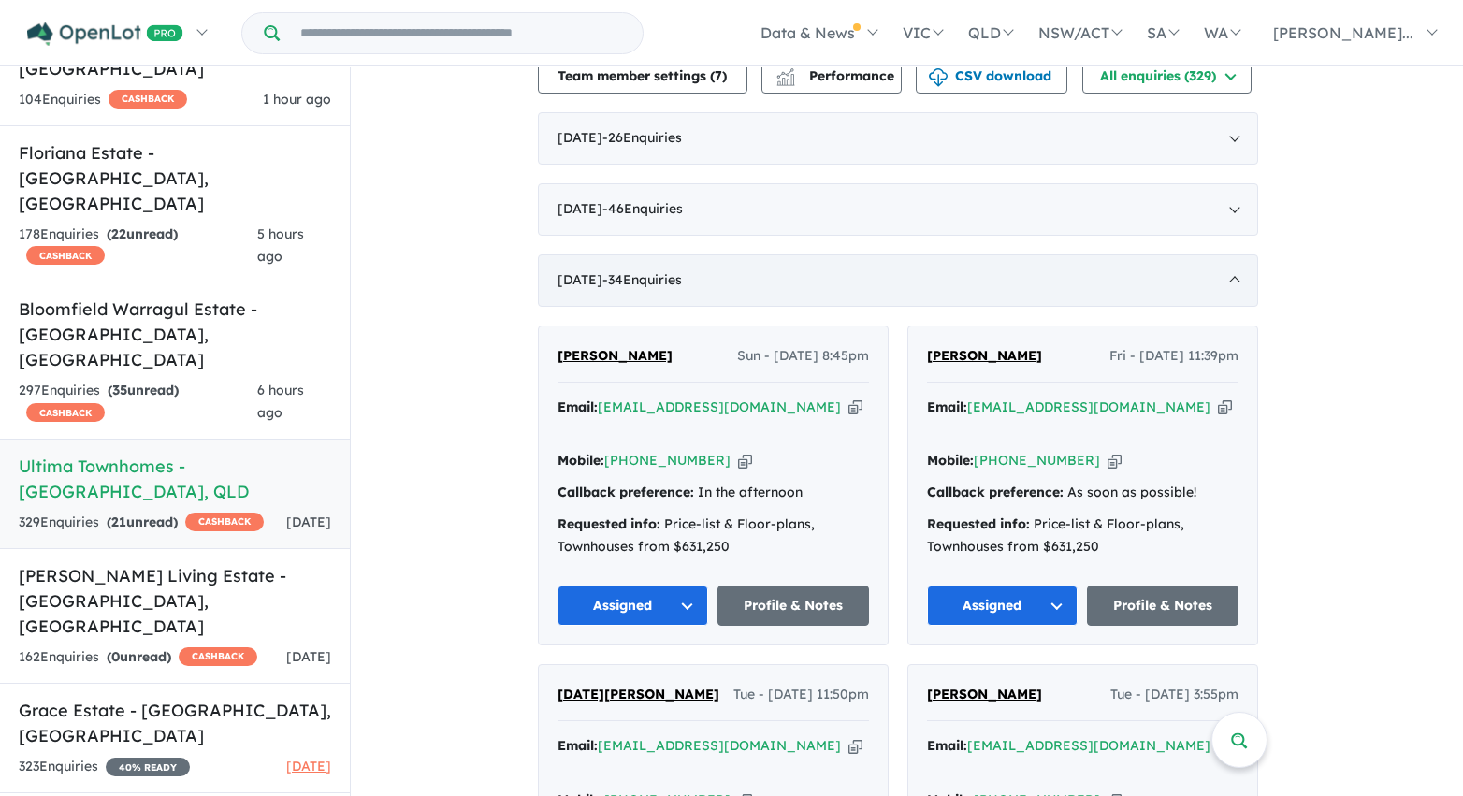
click at [1029, 293] on div "June 2025 - 34 Enquir ies ( 0 unread)" at bounding box center [898, 280] width 720 height 52
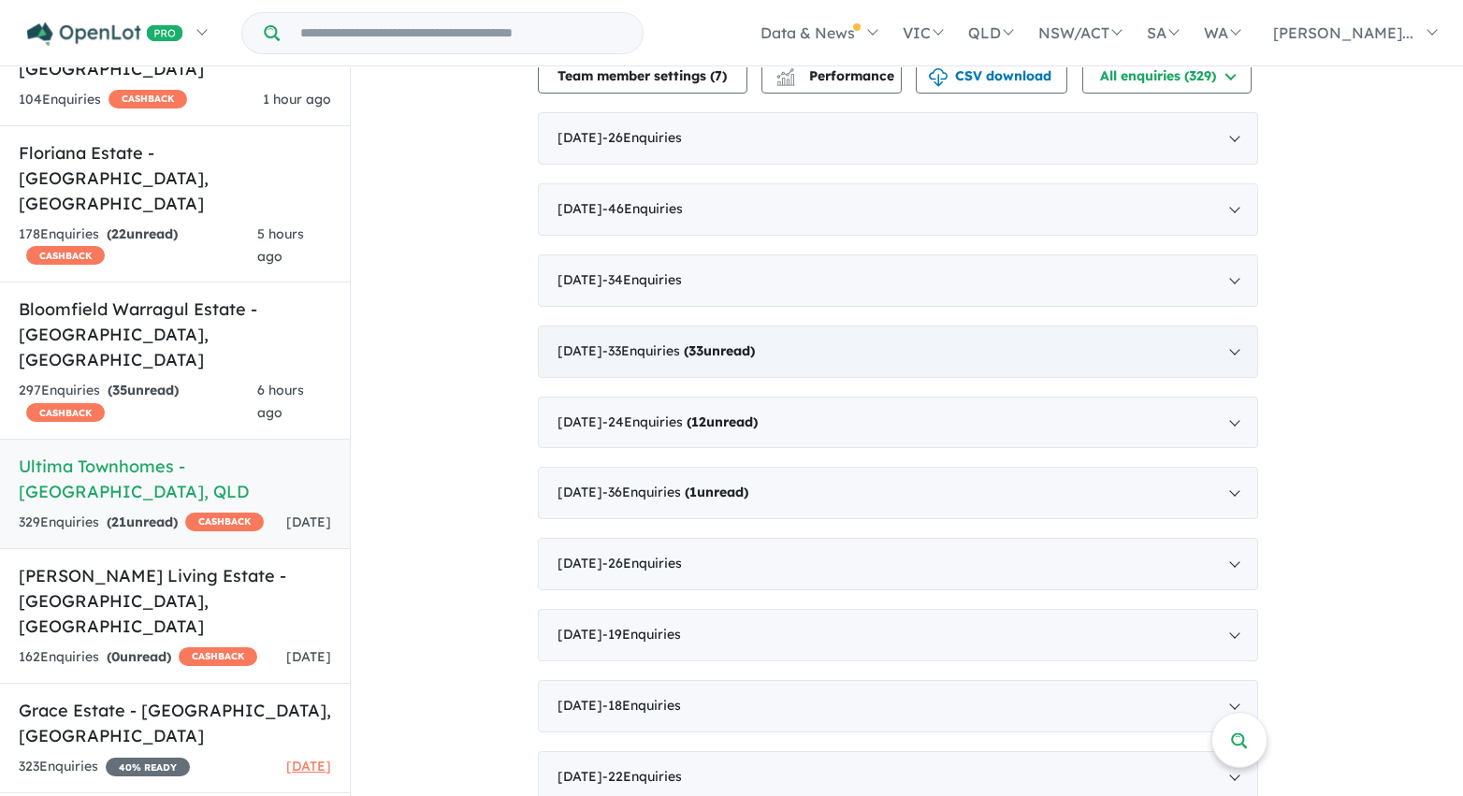
click at [1048, 358] on div "May 2025 - 33 Enquir ies ( 33 unread)" at bounding box center [898, 352] width 720 height 52
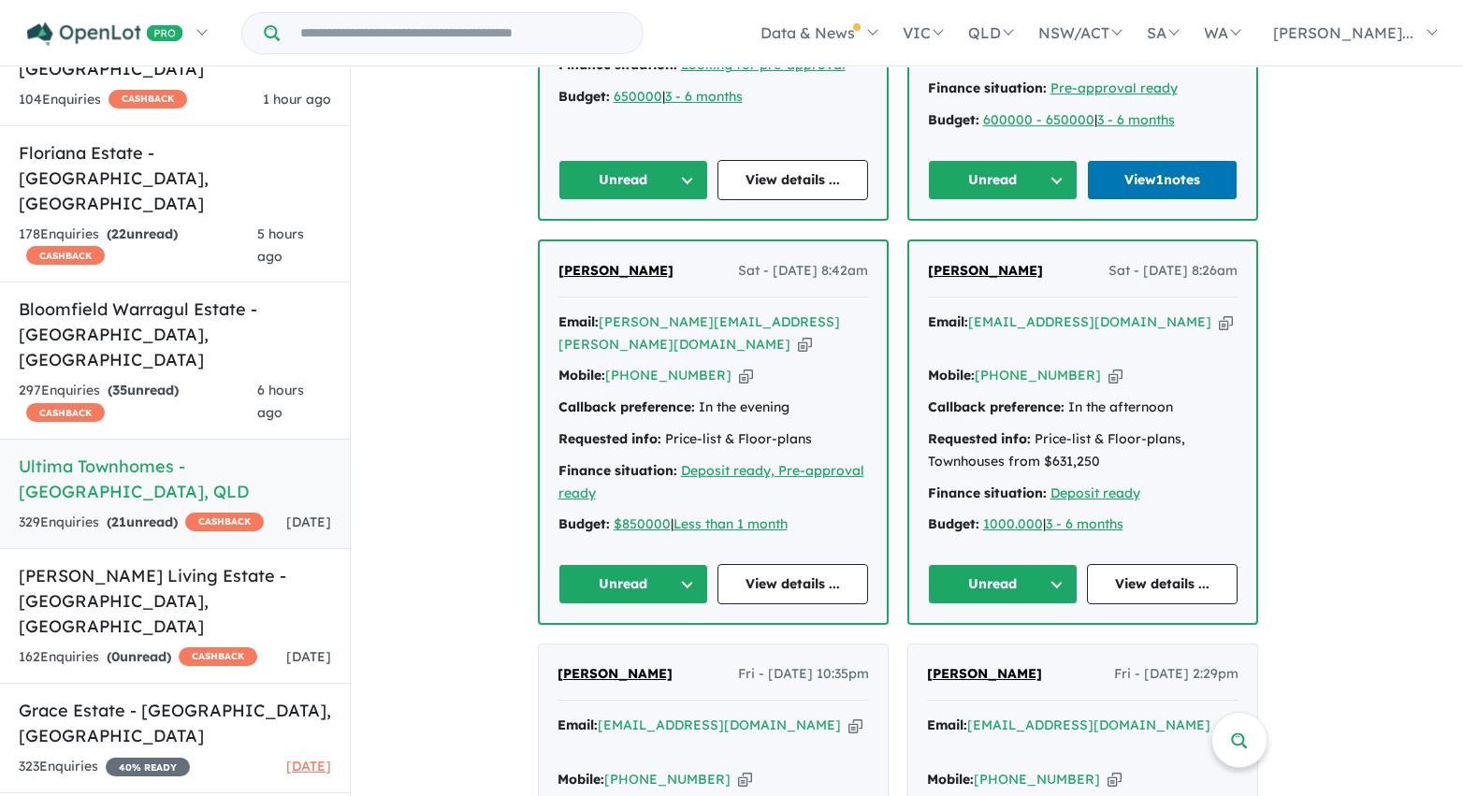
scroll to position [1317, 0]
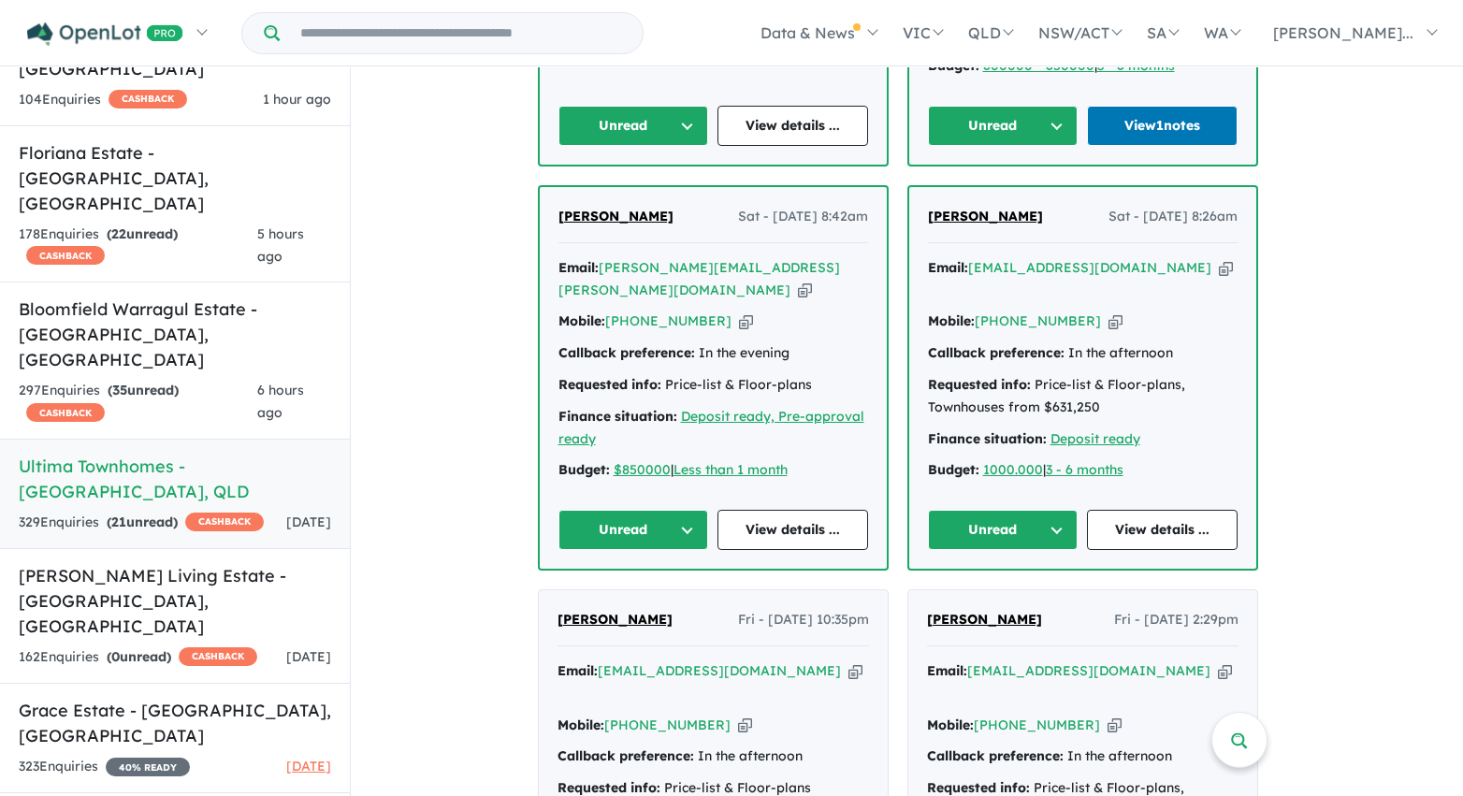
click at [1043, 119] on button "Unread" at bounding box center [1003, 126] width 151 height 40
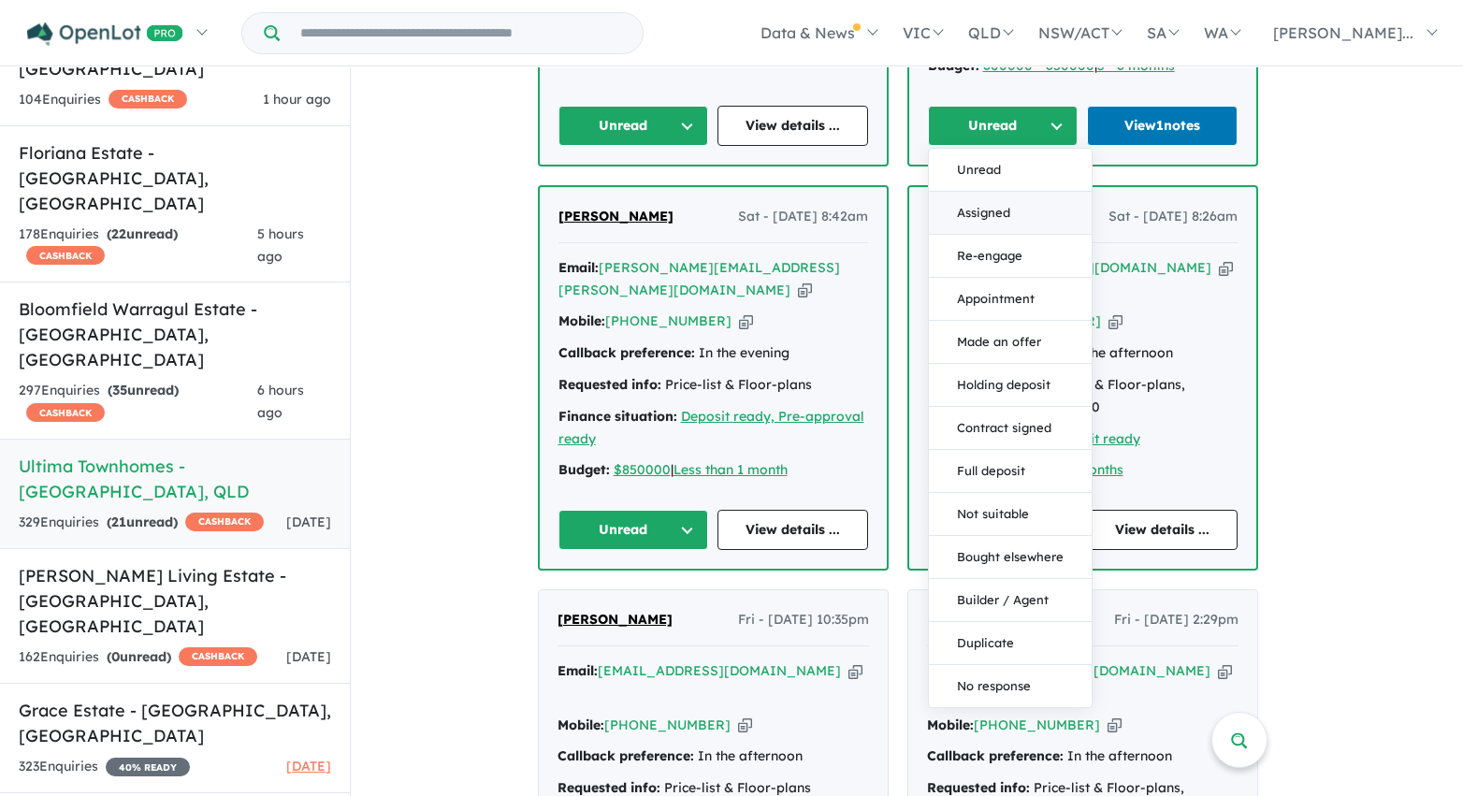
click at [993, 210] on button "Assigned" at bounding box center [1010, 213] width 163 height 43
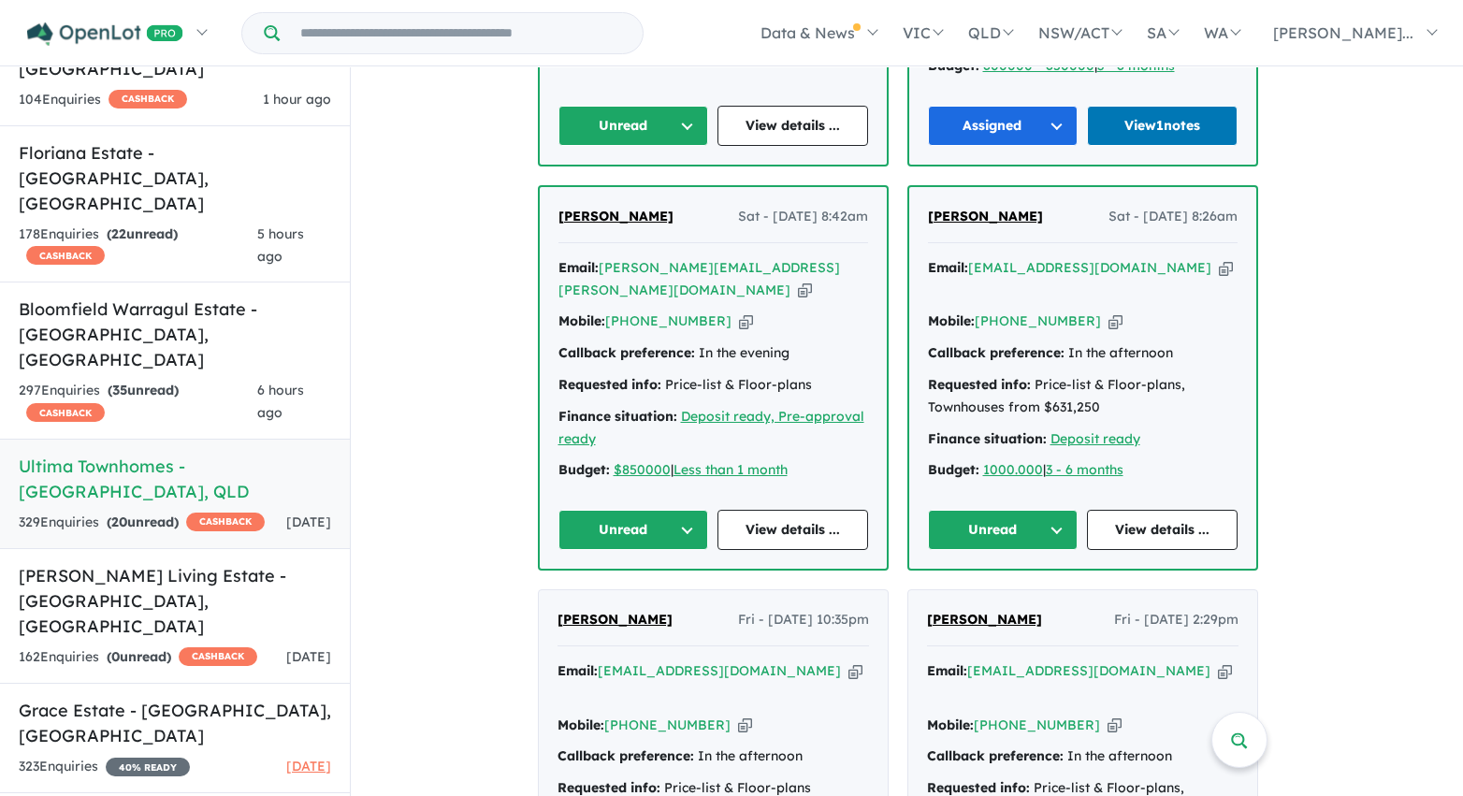
click at [677, 121] on button "Unread" at bounding box center [633, 126] width 151 height 40
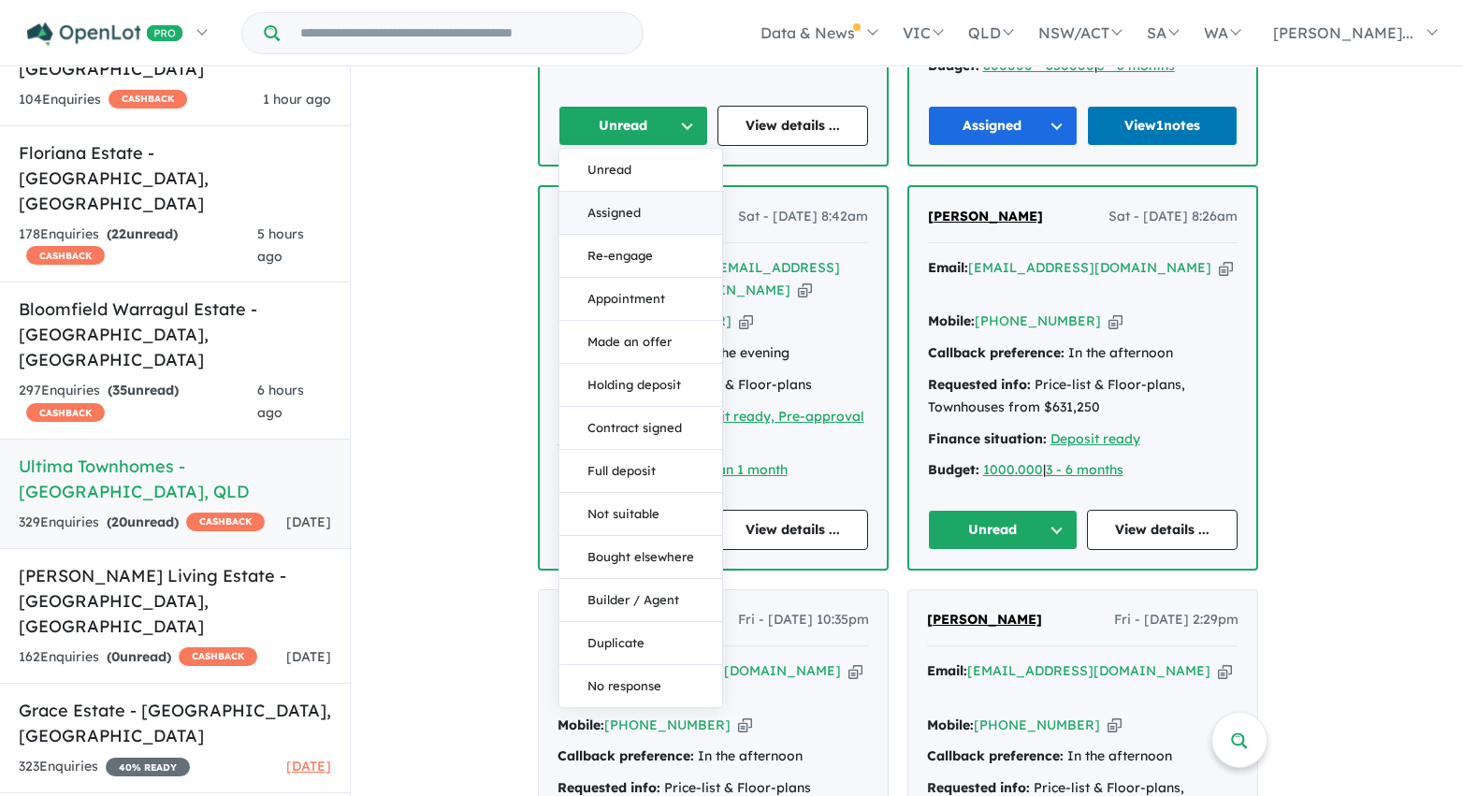
click at [658, 209] on button "Assigned" at bounding box center [640, 213] width 163 height 43
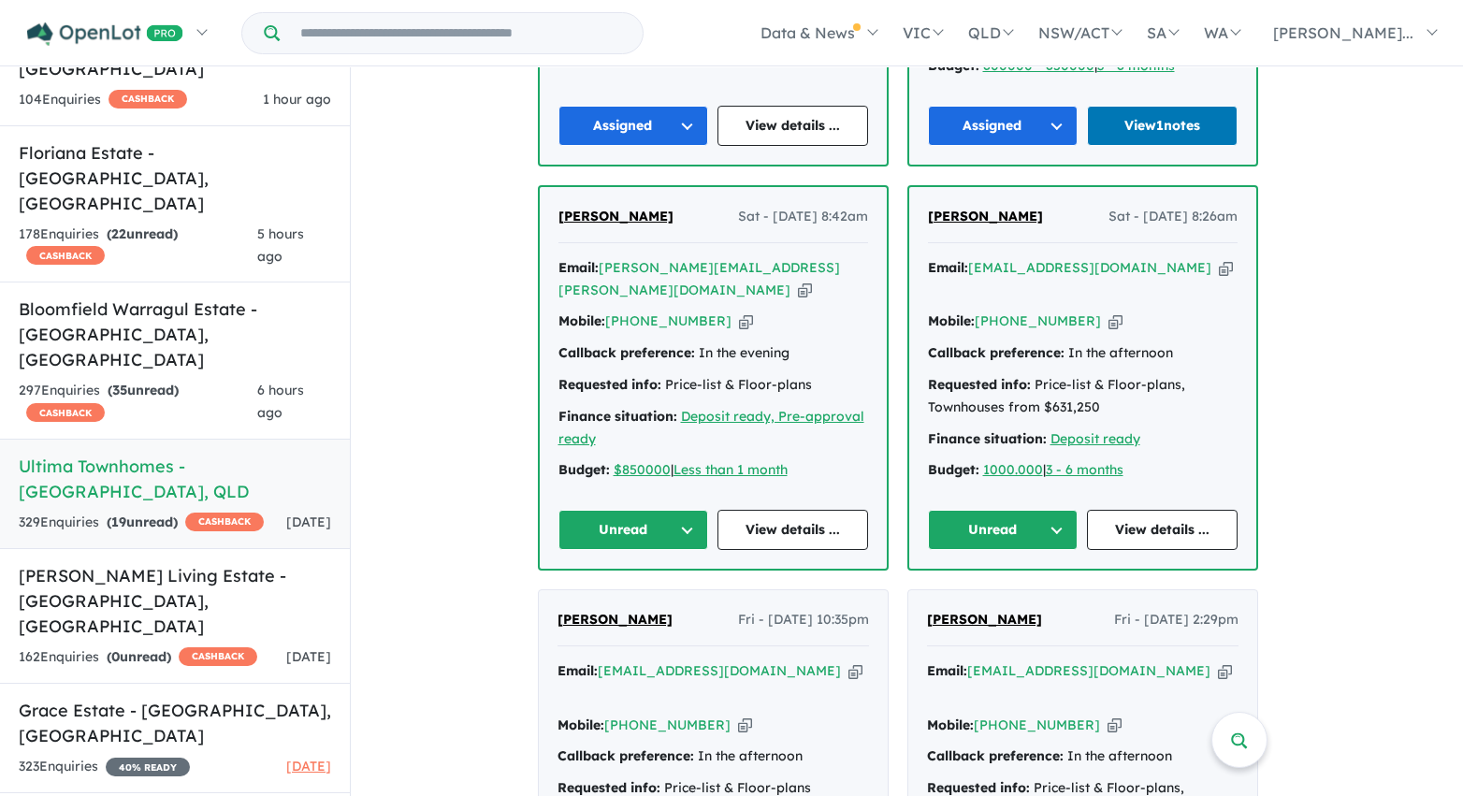
click at [652, 542] on button "Unread" at bounding box center [633, 530] width 151 height 40
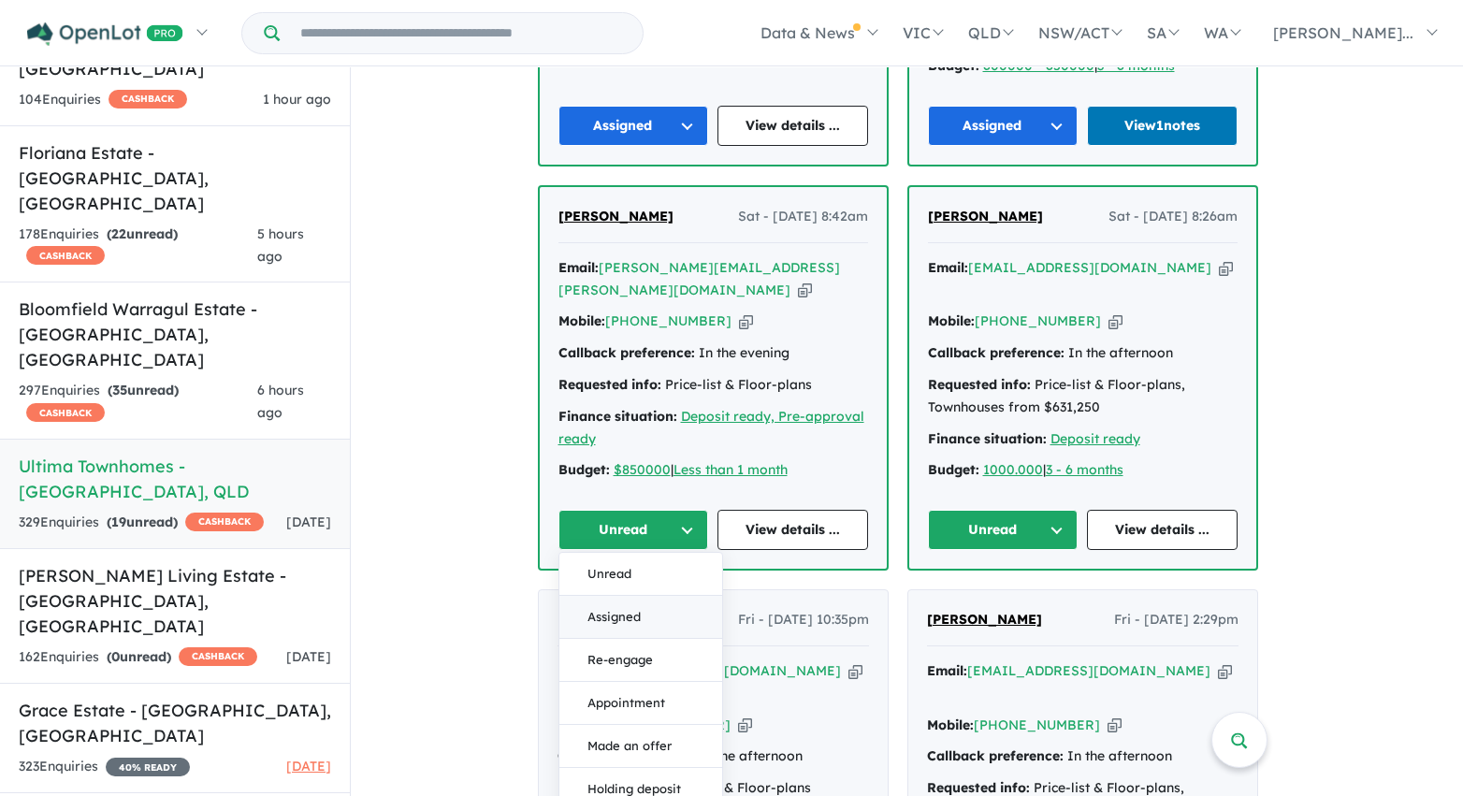
click at [654, 606] on button "Assigned" at bounding box center [640, 617] width 163 height 43
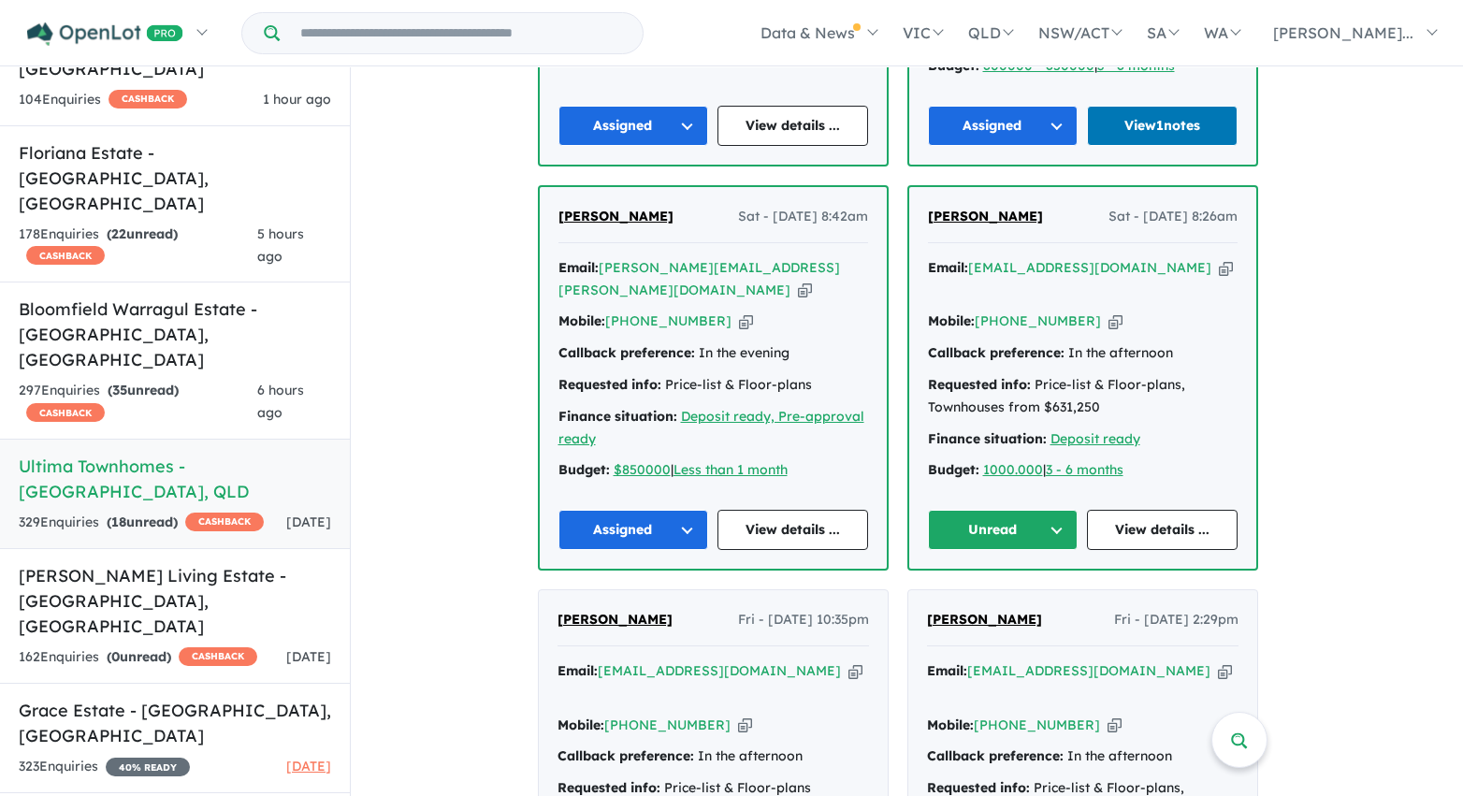
click at [1030, 525] on button "Unread" at bounding box center [1003, 530] width 151 height 40
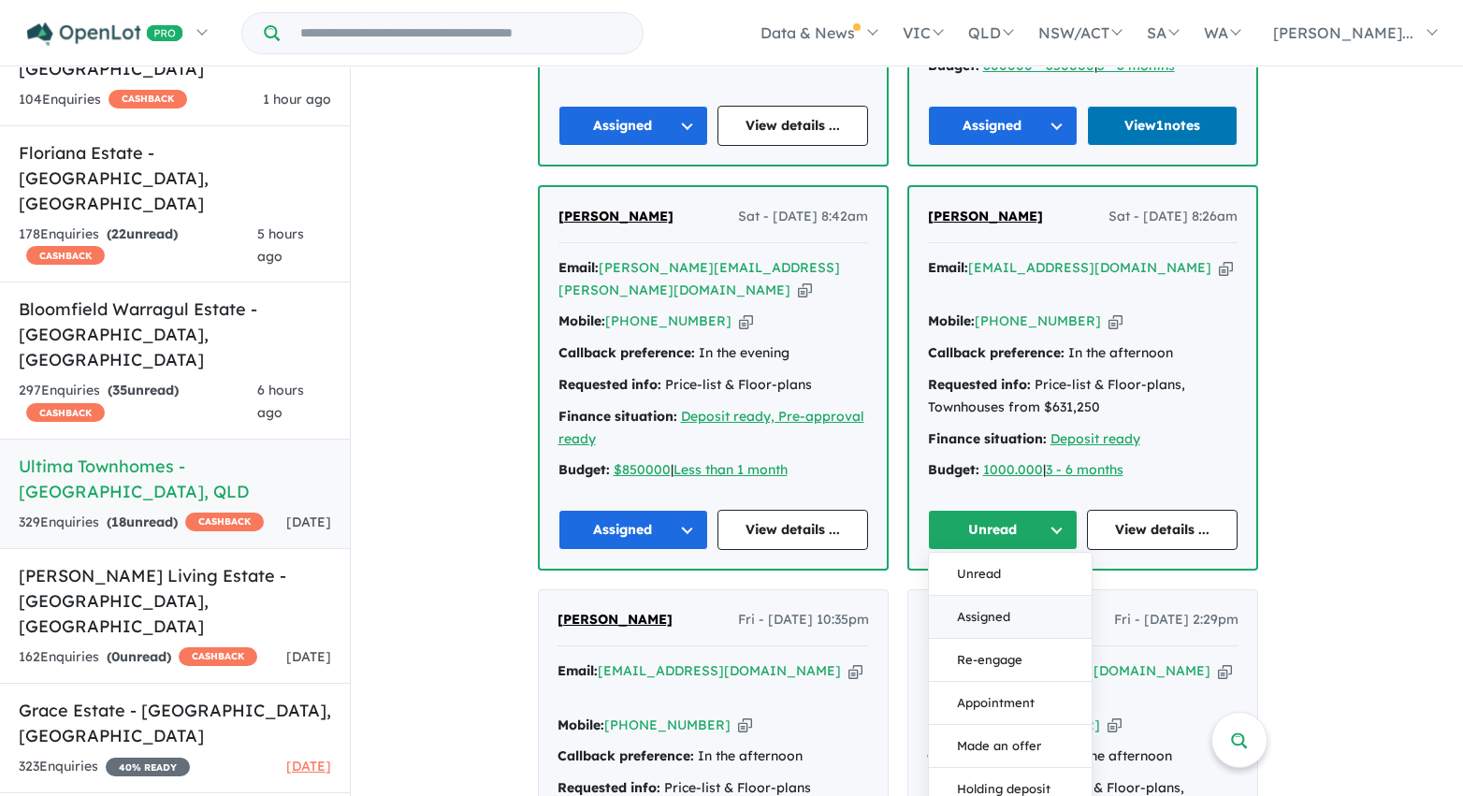
click at [1021, 617] on button "Assigned" at bounding box center [1010, 617] width 163 height 43
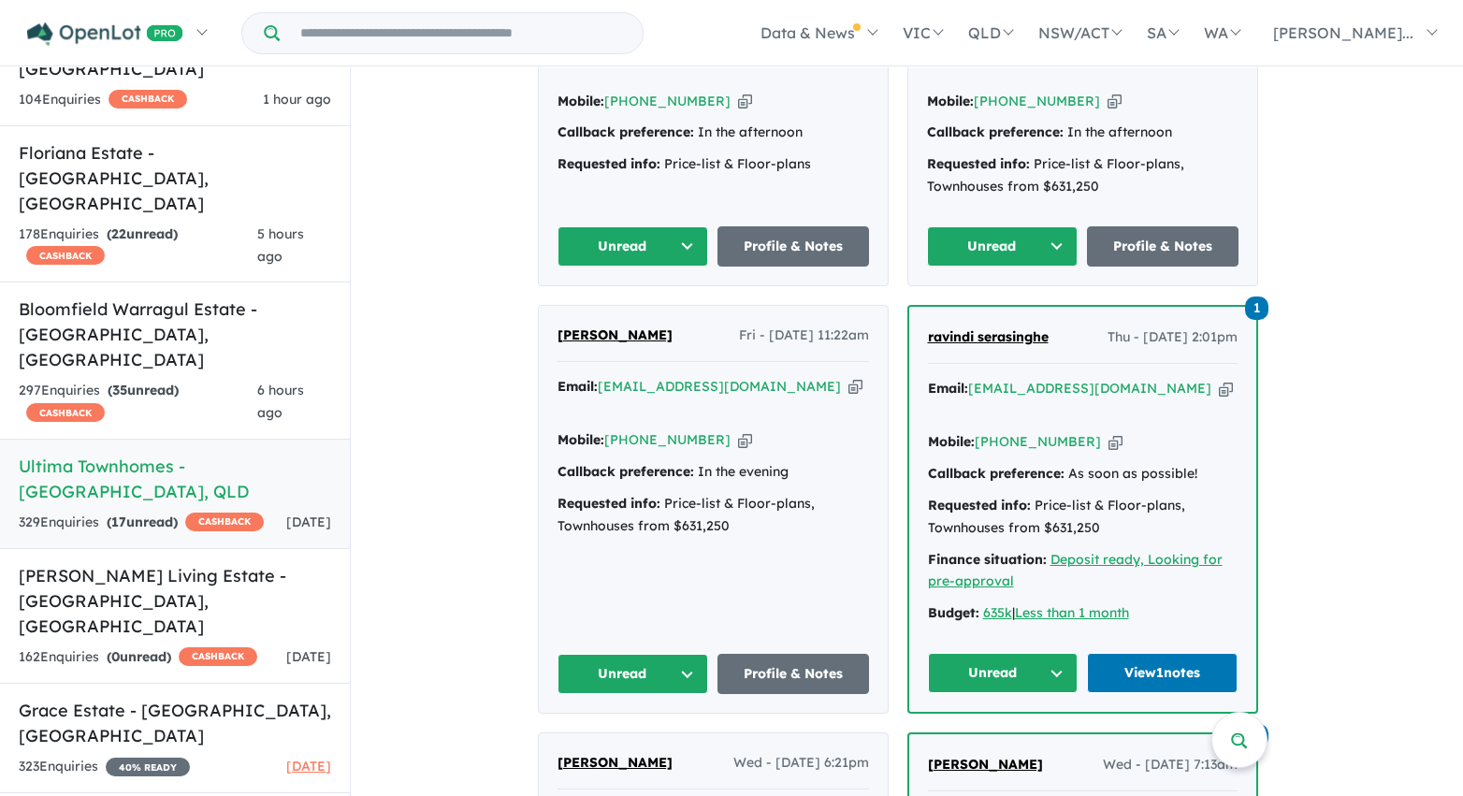
scroll to position [1964, 0]
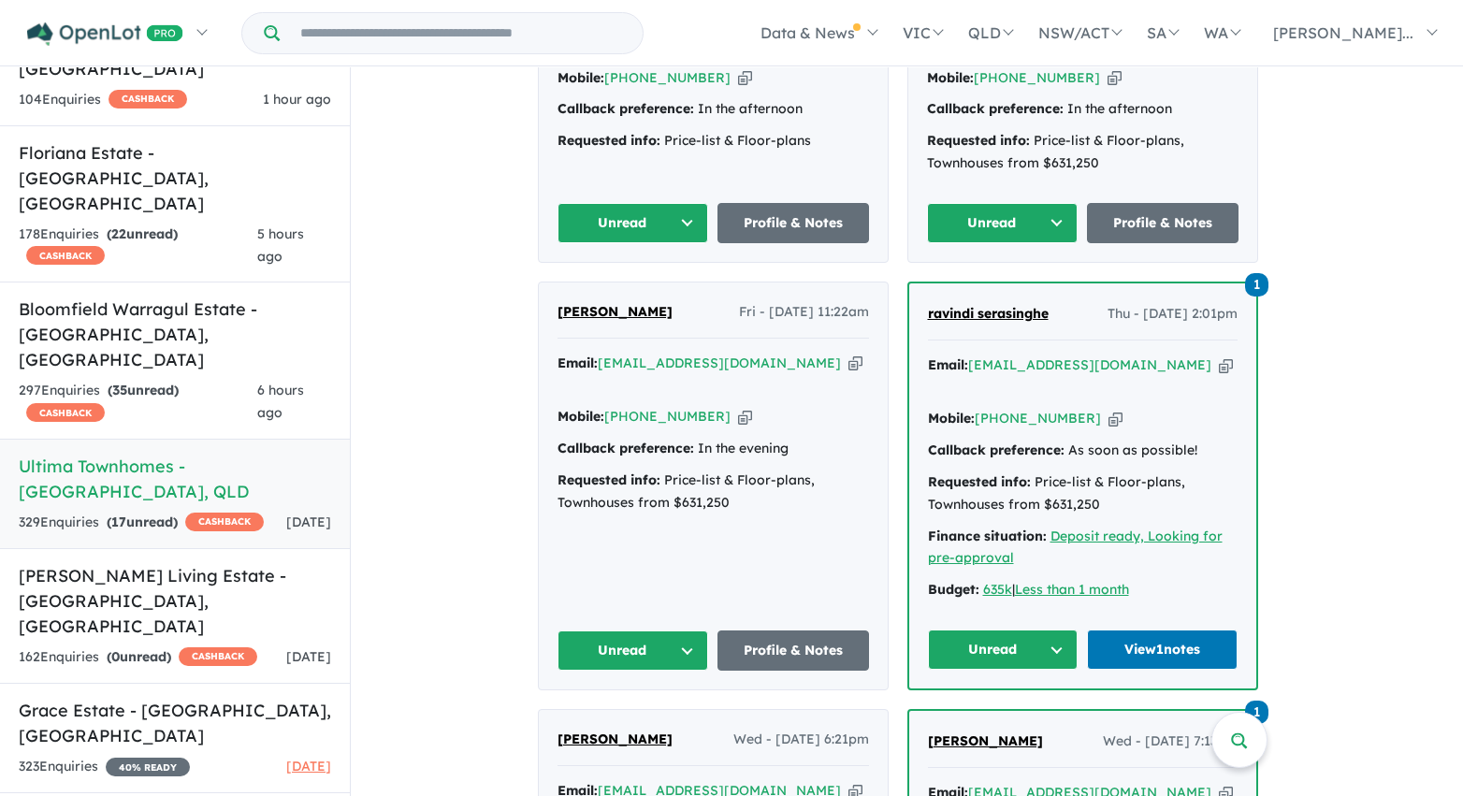
click at [663, 203] on button "Unread" at bounding box center [633, 223] width 152 height 40
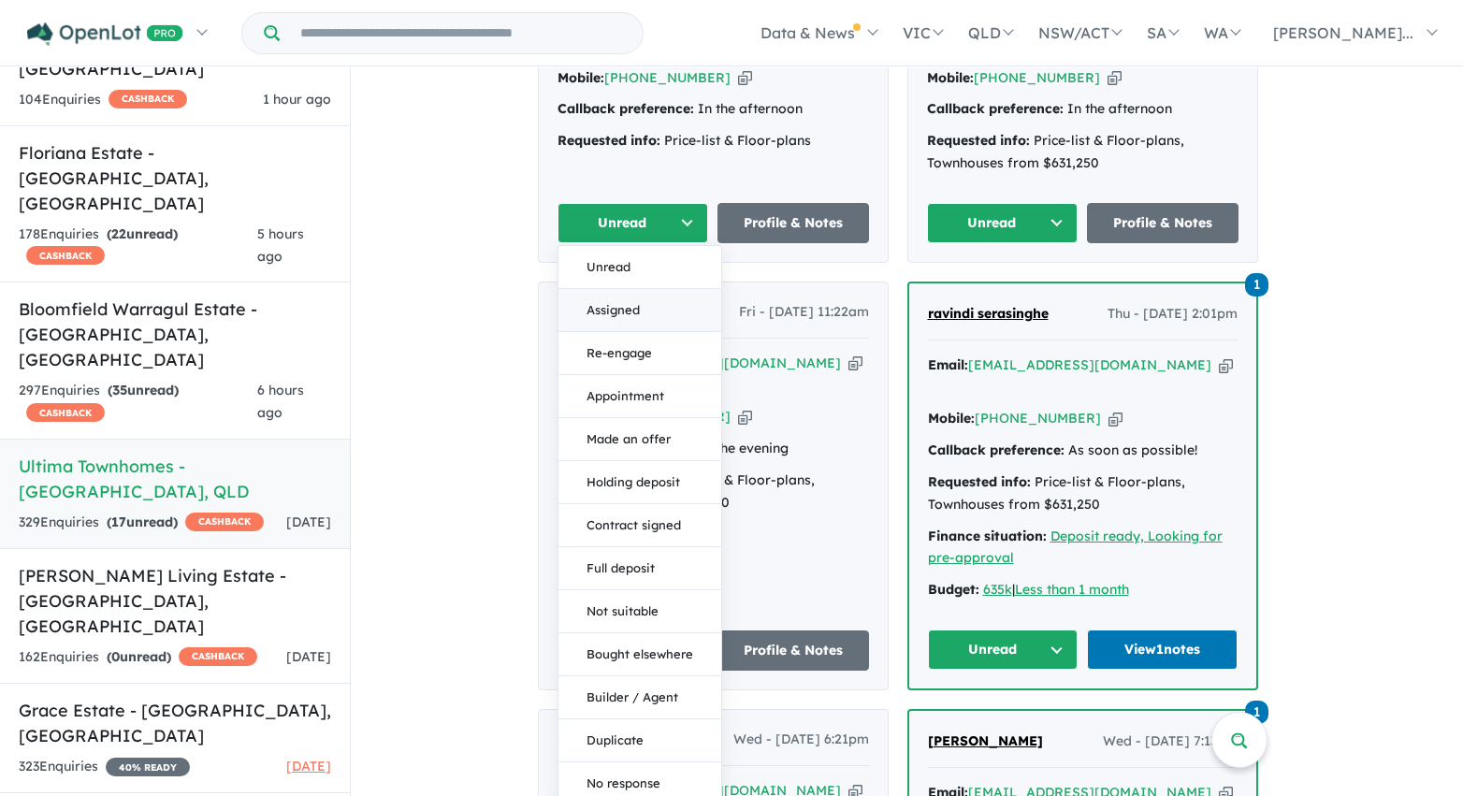
click at [657, 289] on button "Assigned" at bounding box center [639, 310] width 163 height 43
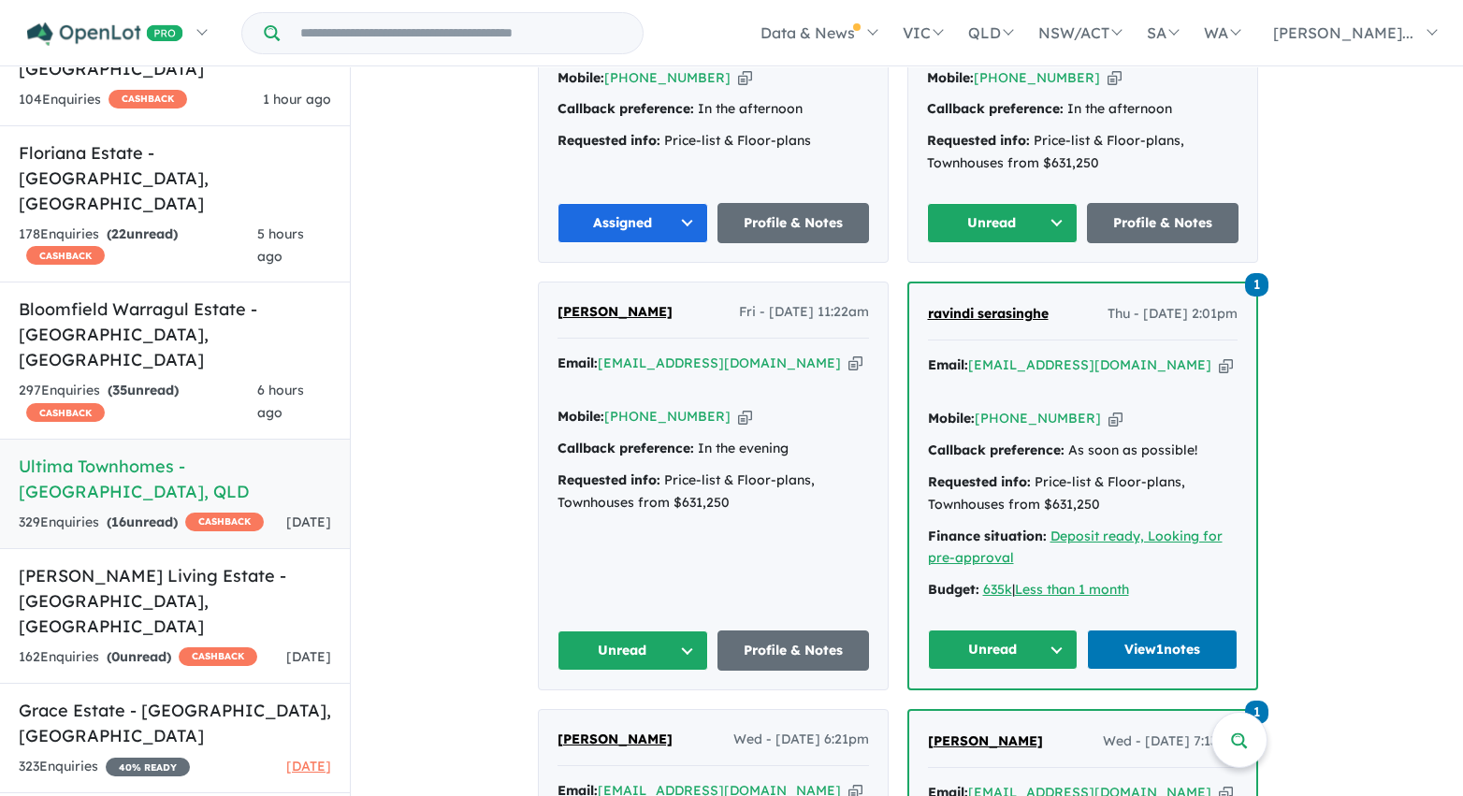
click at [1037, 203] on button "Unread" at bounding box center [1003, 223] width 152 height 40
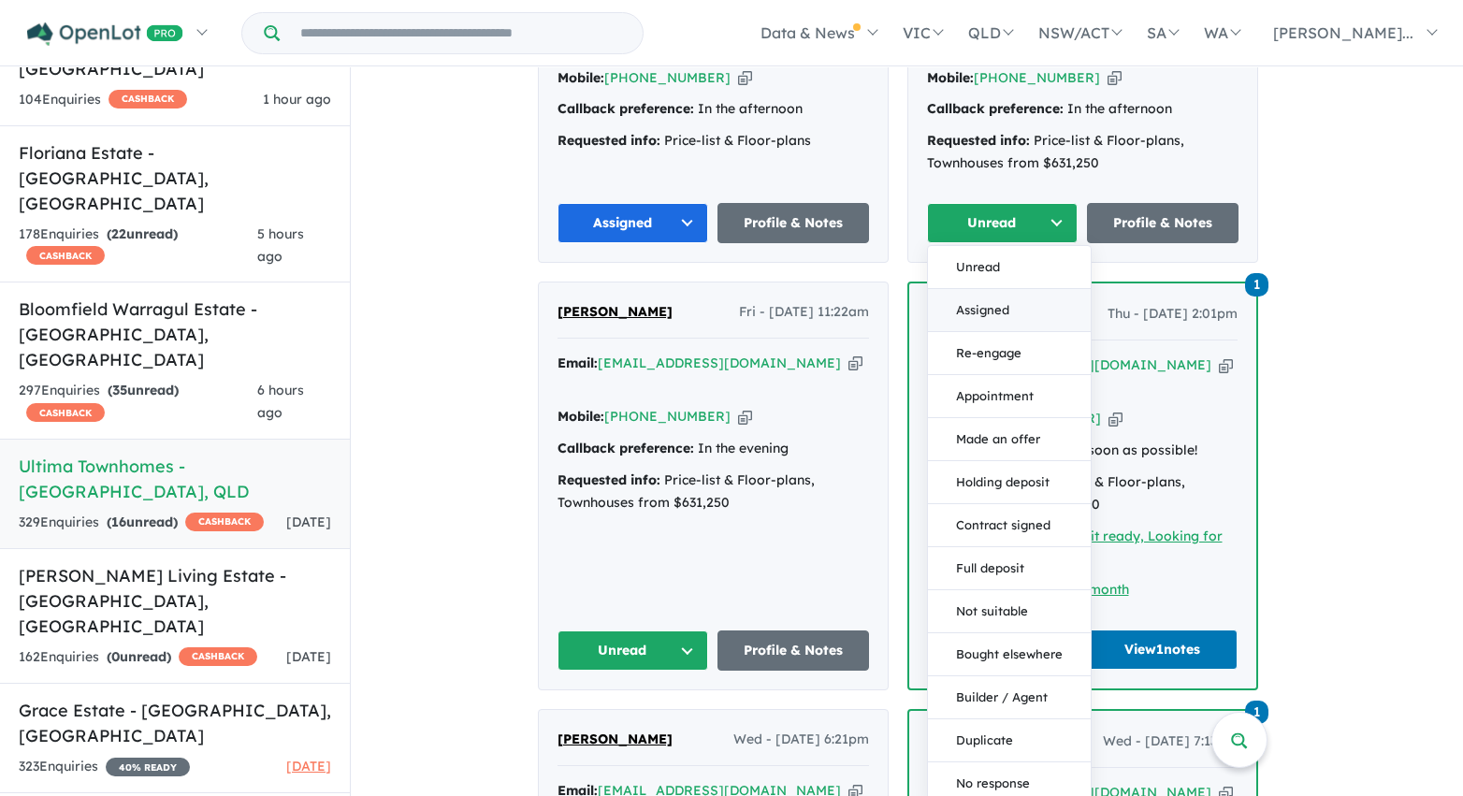
click at [1033, 289] on button "Assigned" at bounding box center [1009, 310] width 163 height 43
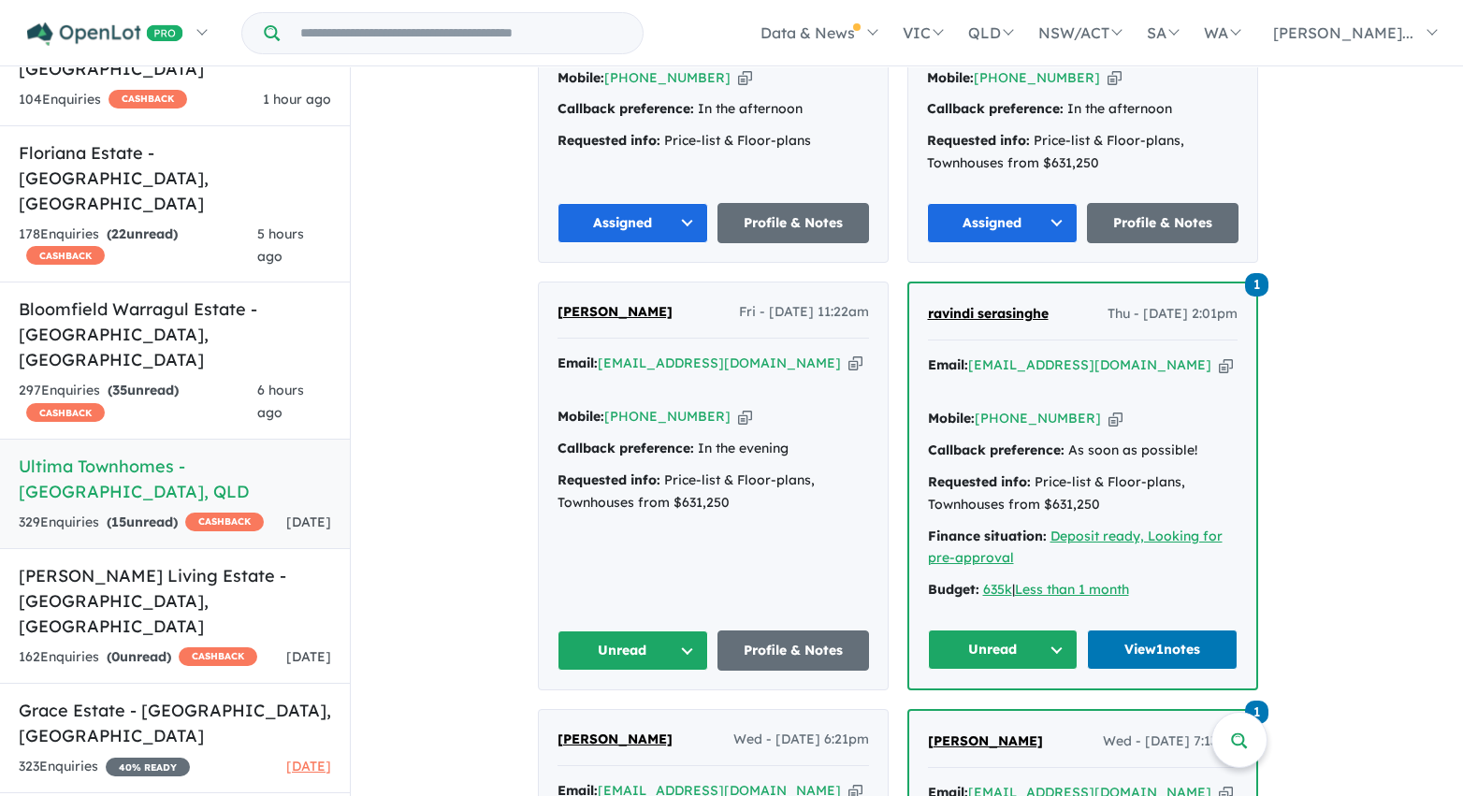
click at [1056, 630] on button "Unread" at bounding box center [1003, 650] width 151 height 40
click at [1027, 716] on button "Assigned" at bounding box center [1010, 737] width 163 height 43
click at [615, 630] on button "Unread" at bounding box center [633, 650] width 152 height 40
click at [652, 717] on button "Assigned" at bounding box center [639, 738] width 163 height 43
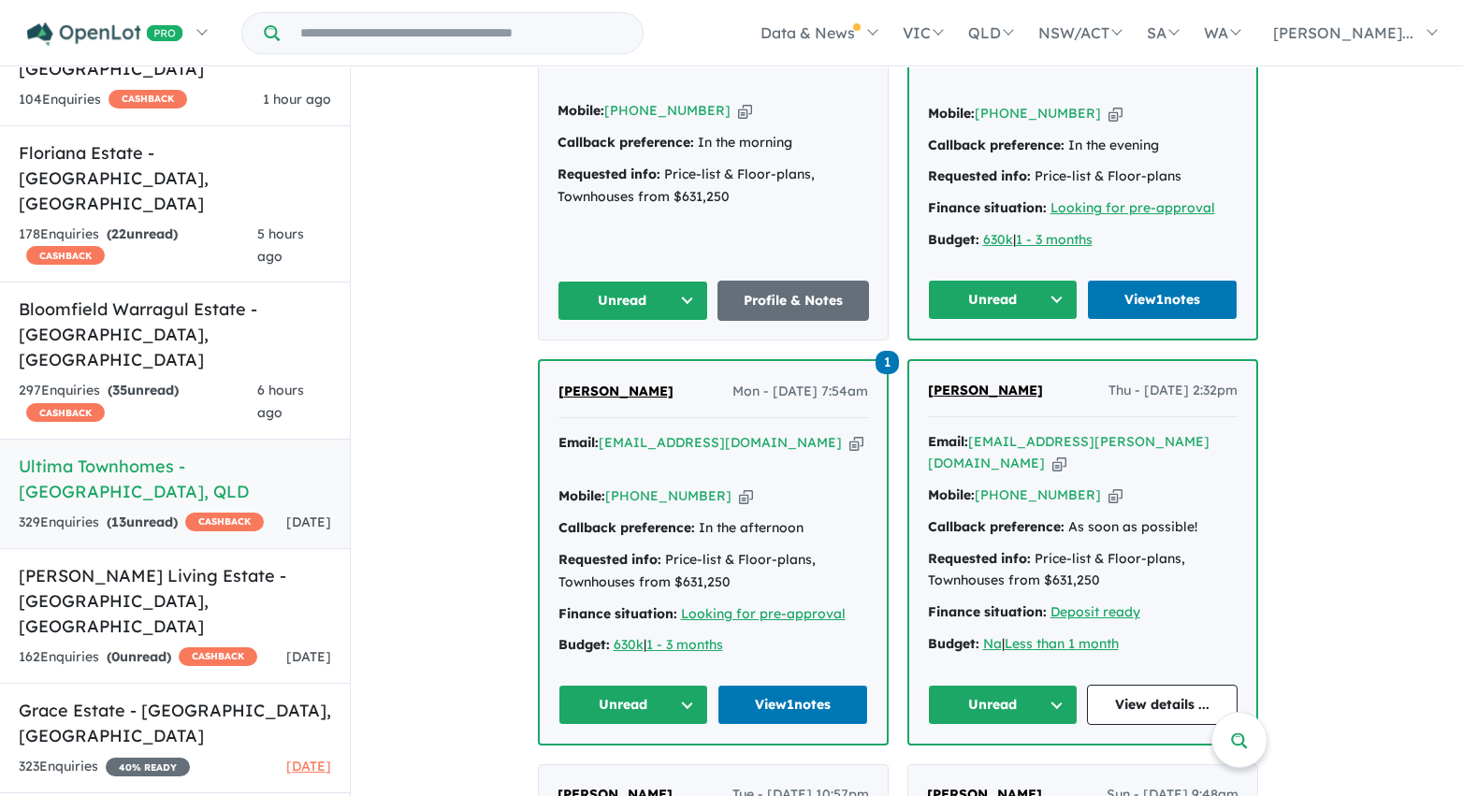
scroll to position [2737, 0]
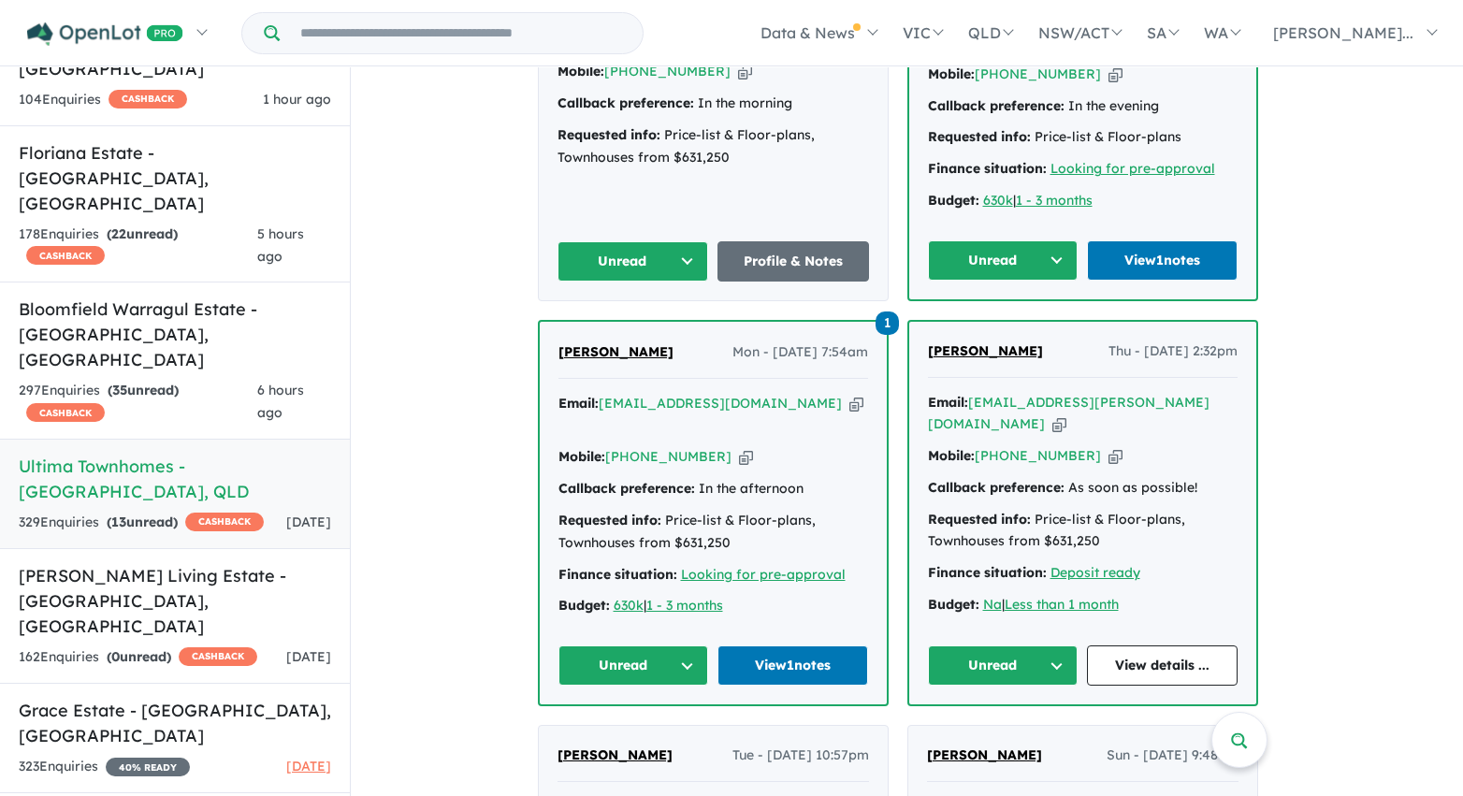
click at [993, 240] on button "Unread" at bounding box center [1003, 260] width 151 height 40
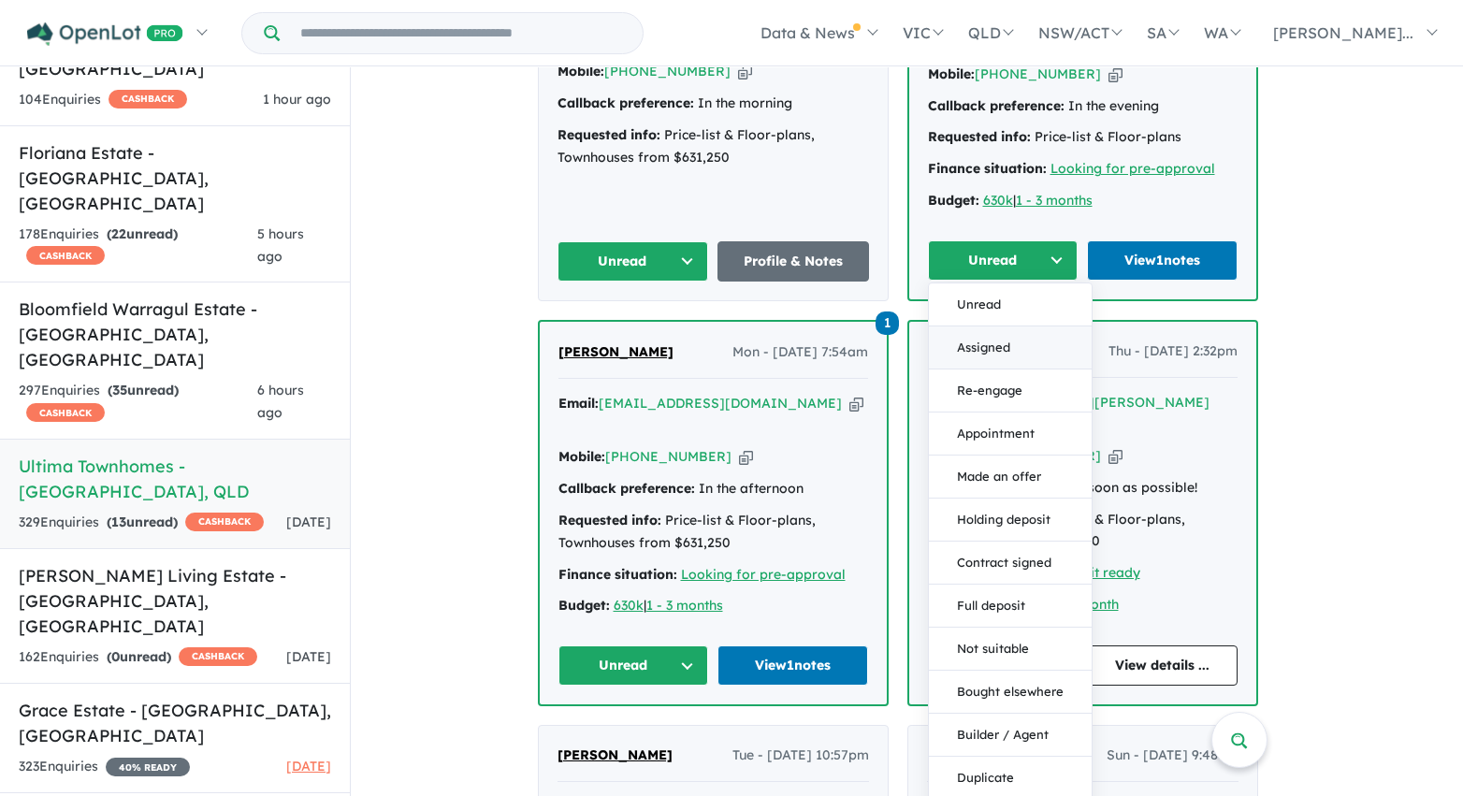
click at [988, 326] on button "Assigned" at bounding box center [1010, 347] width 163 height 43
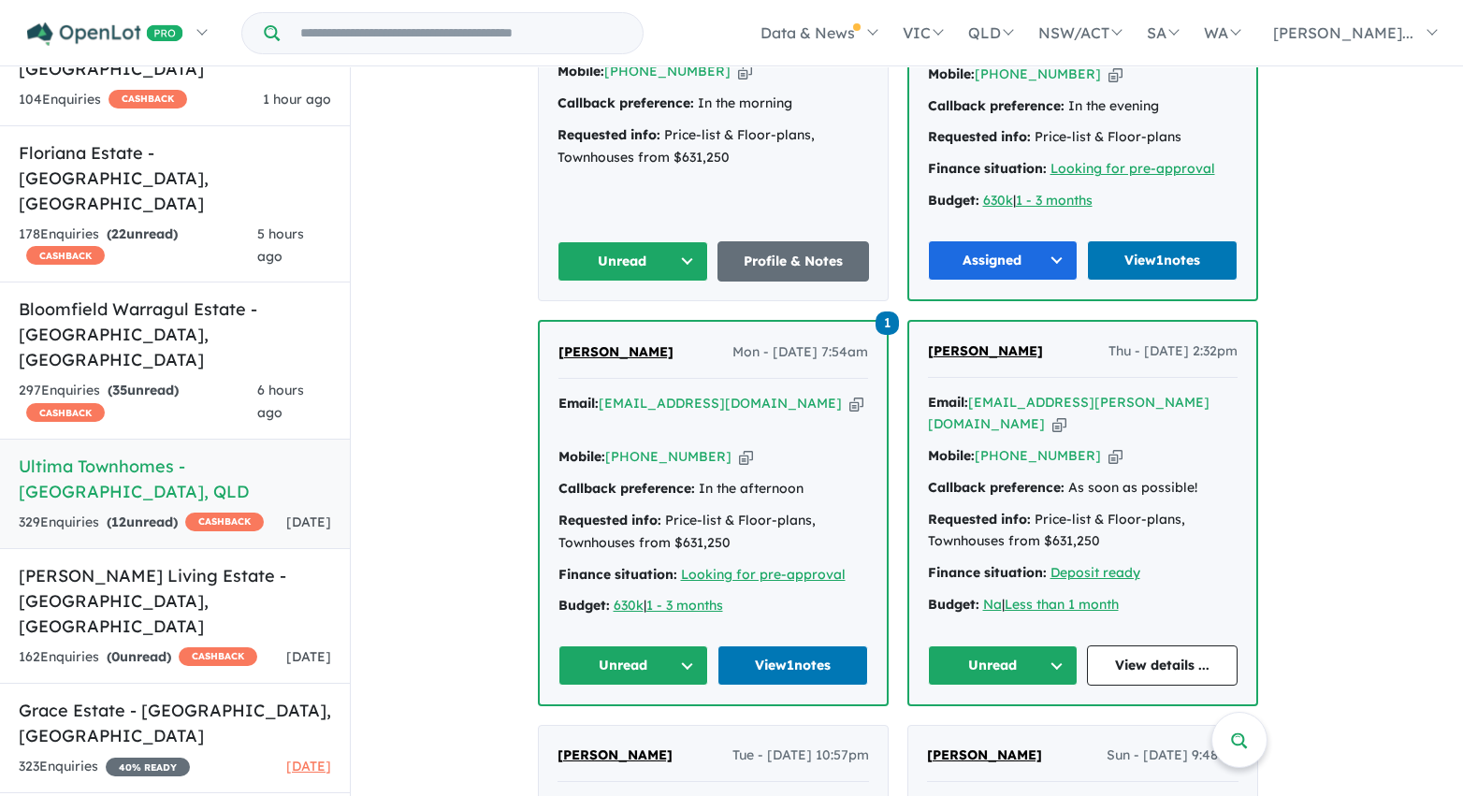
click at [679, 241] on button "Unread" at bounding box center [633, 261] width 152 height 40
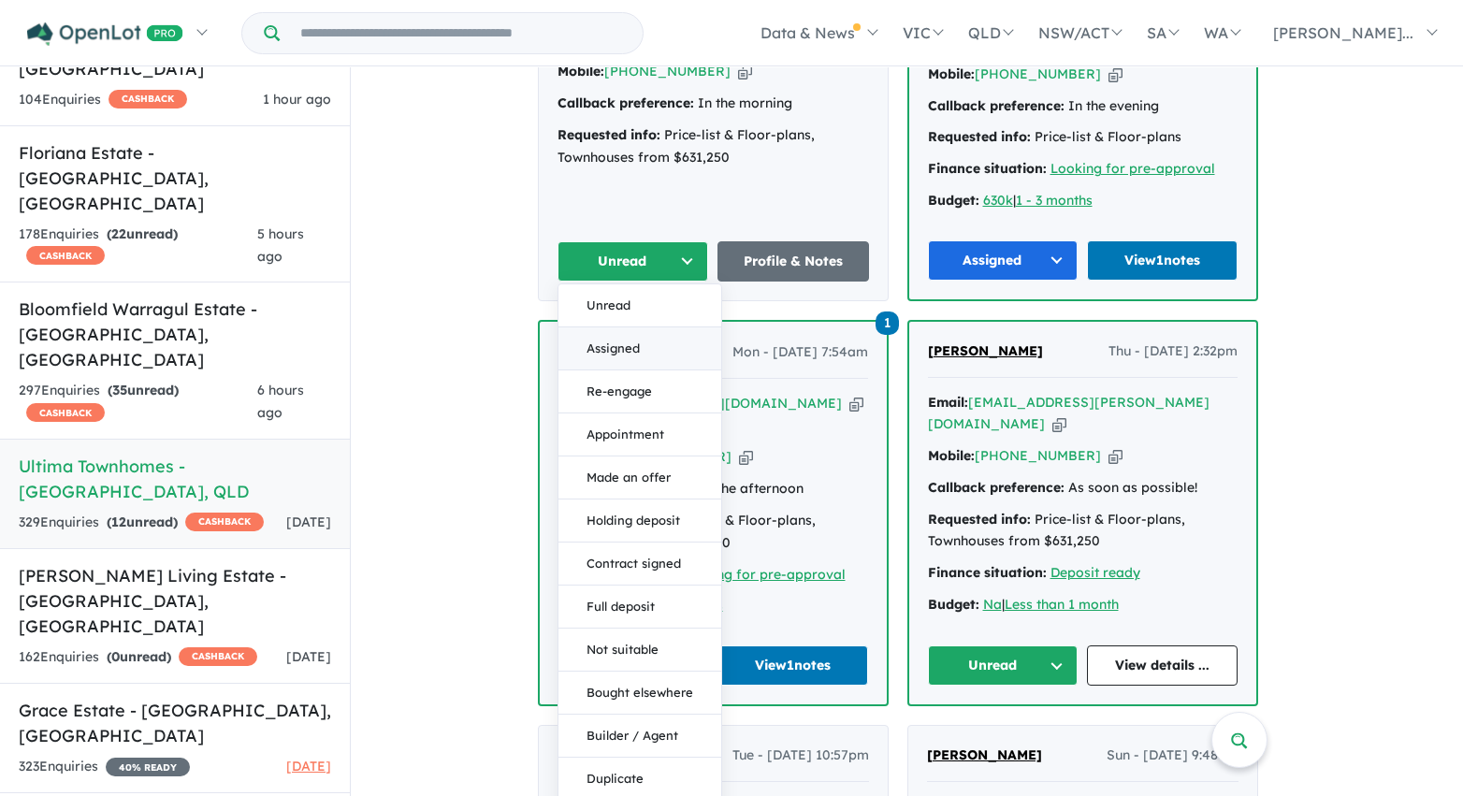
click at [661, 327] on button "Assigned" at bounding box center [639, 348] width 163 height 43
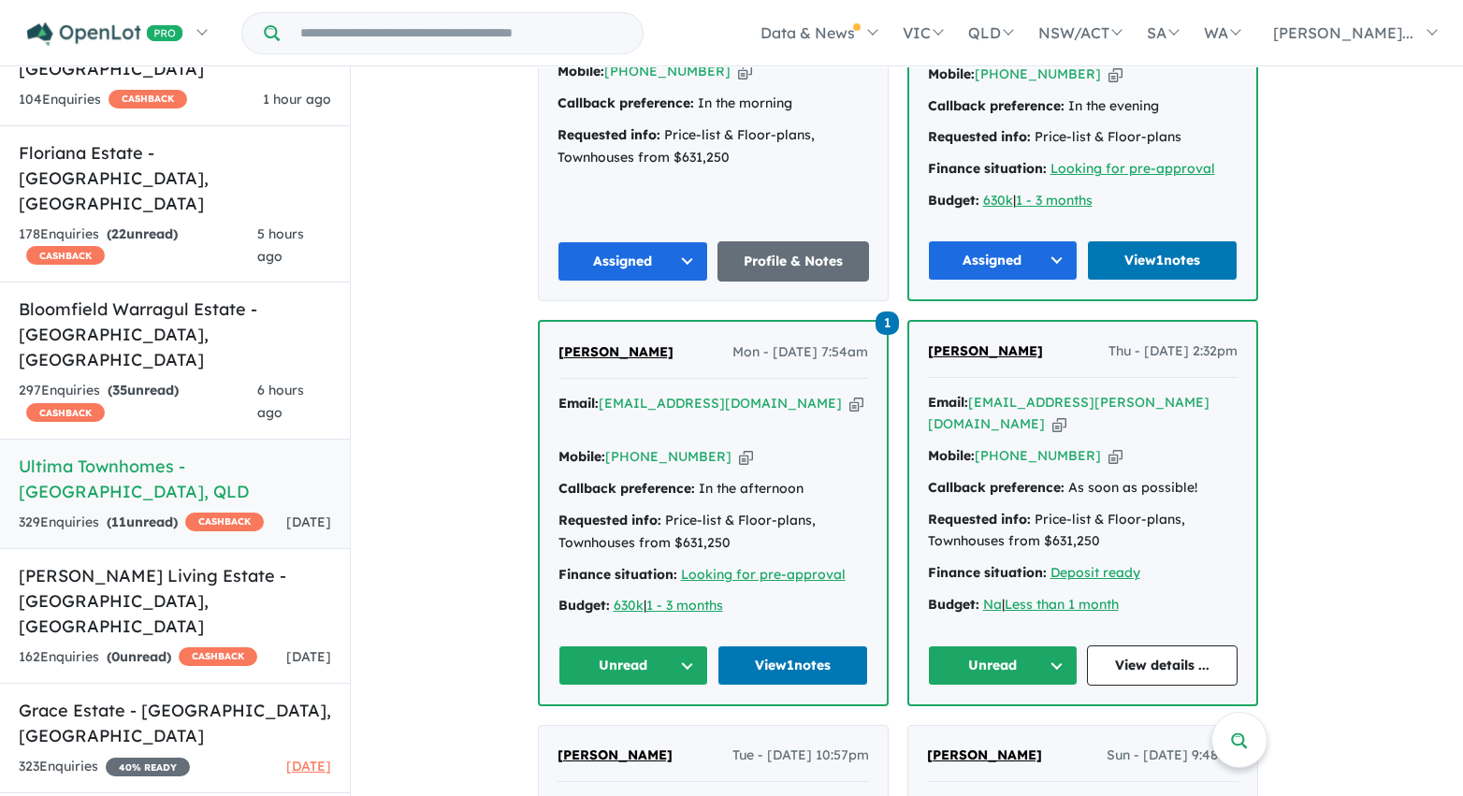
click at [1028, 645] on button "Unread" at bounding box center [1003, 665] width 151 height 40
click at [1013, 731] on button "Assigned" at bounding box center [1010, 752] width 163 height 43
click at [635, 645] on button "Unread" at bounding box center [633, 665] width 151 height 40
click at [638, 731] on button "Assigned" at bounding box center [640, 752] width 163 height 43
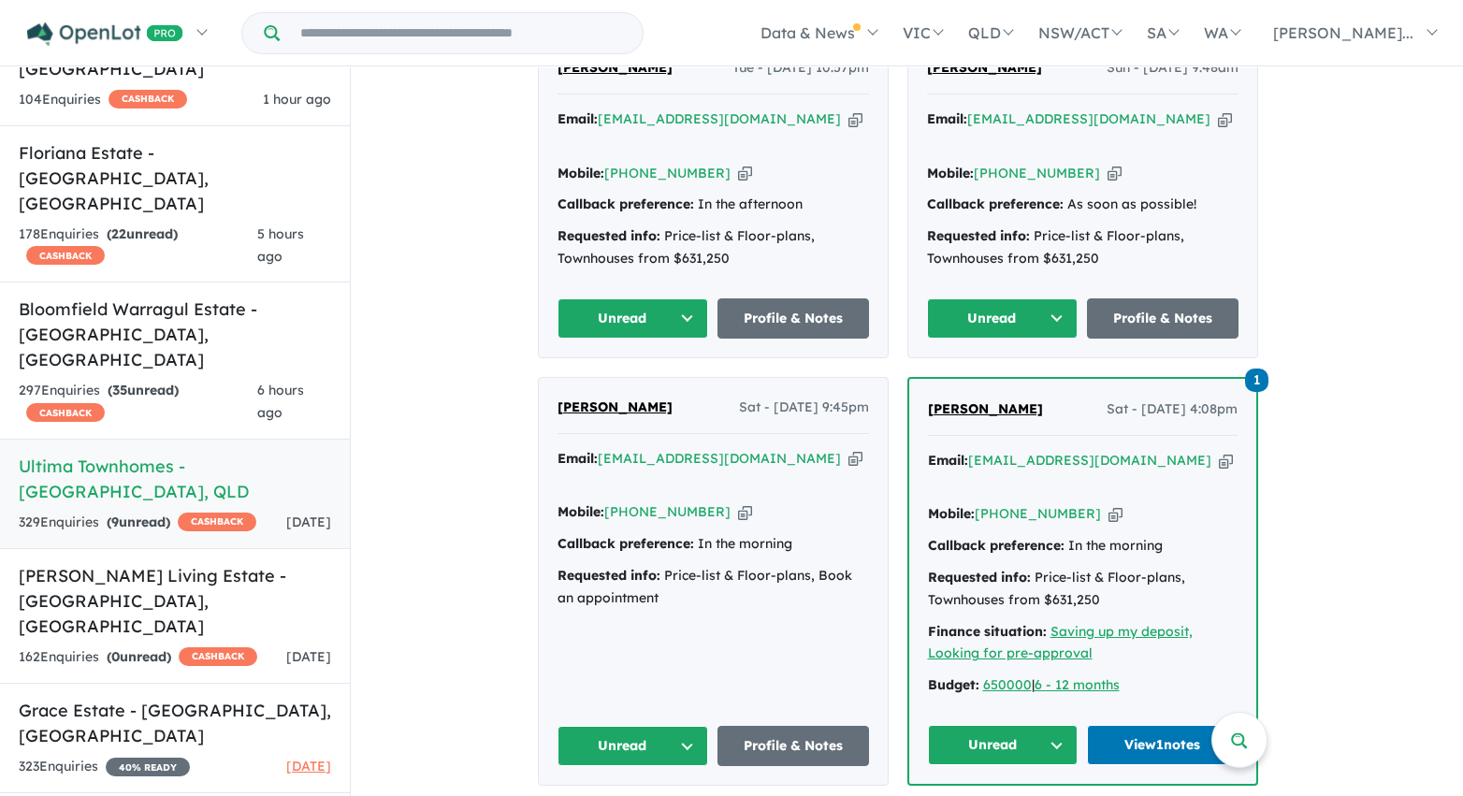
scroll to position [3426, 0]
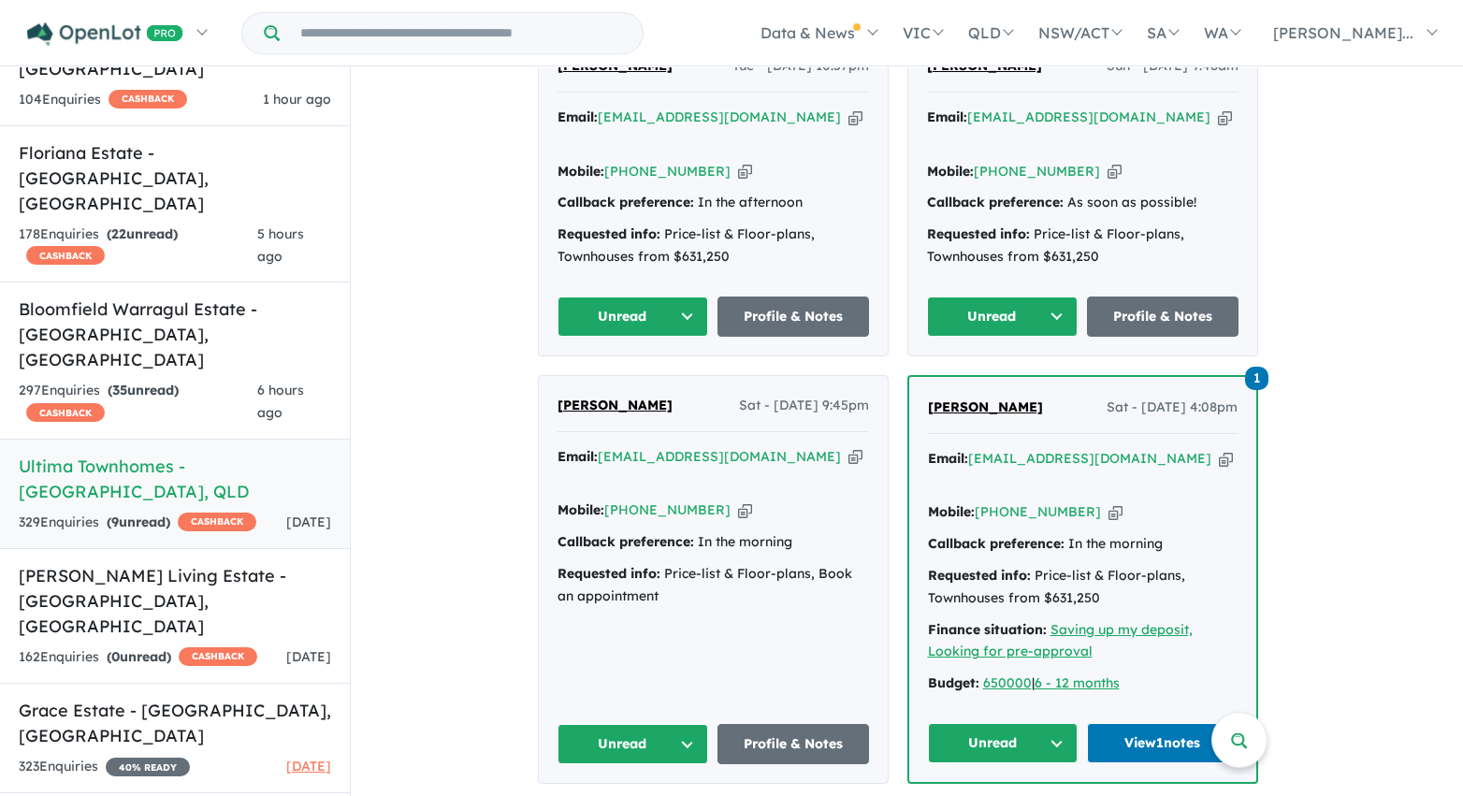
click at [999, 297] on button "Unread" at bounding box center [1003, 317] width 152 height 40
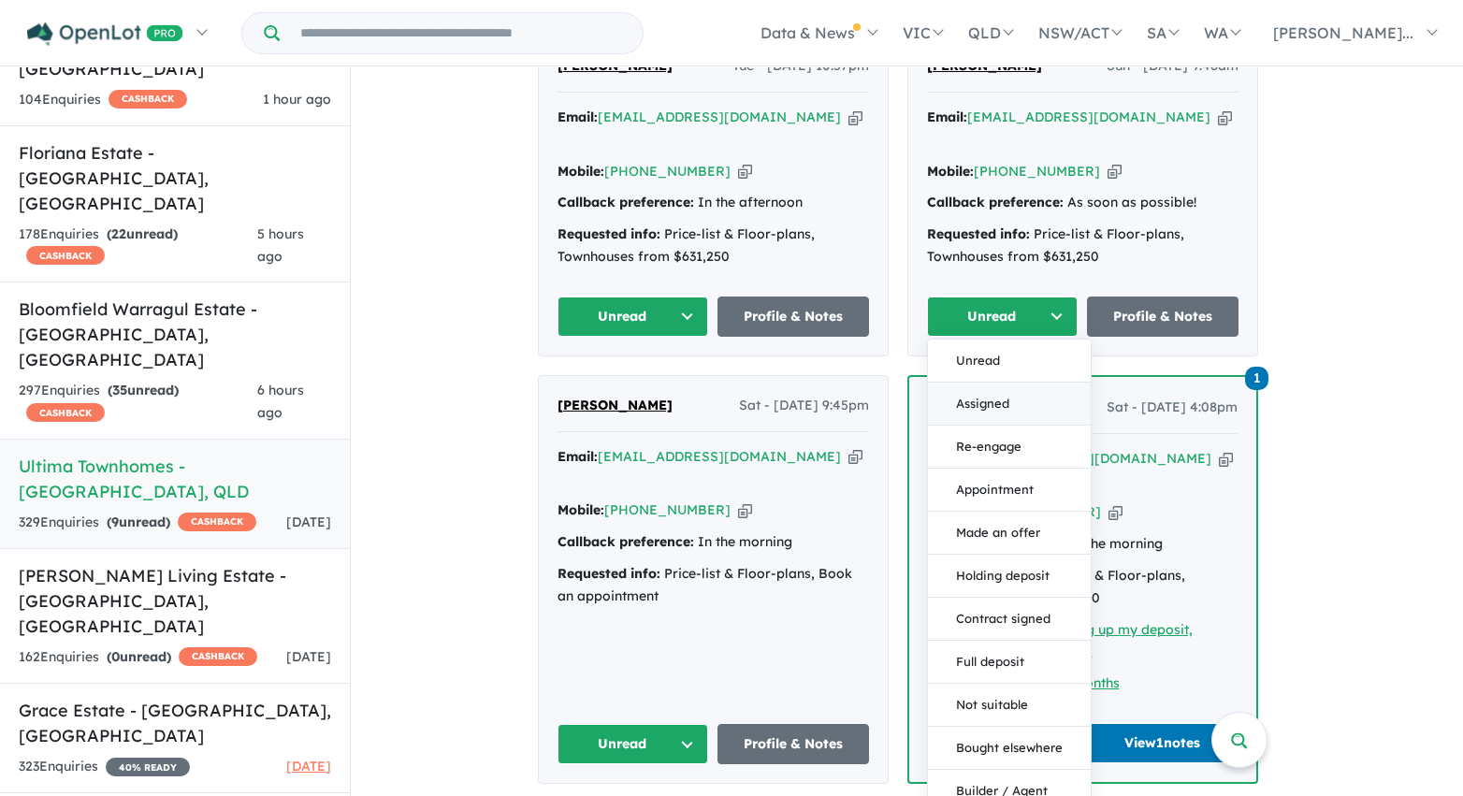
click at [1008, 383] on button "Assigned" at bounding box center [1009, 404] width 163 height 43
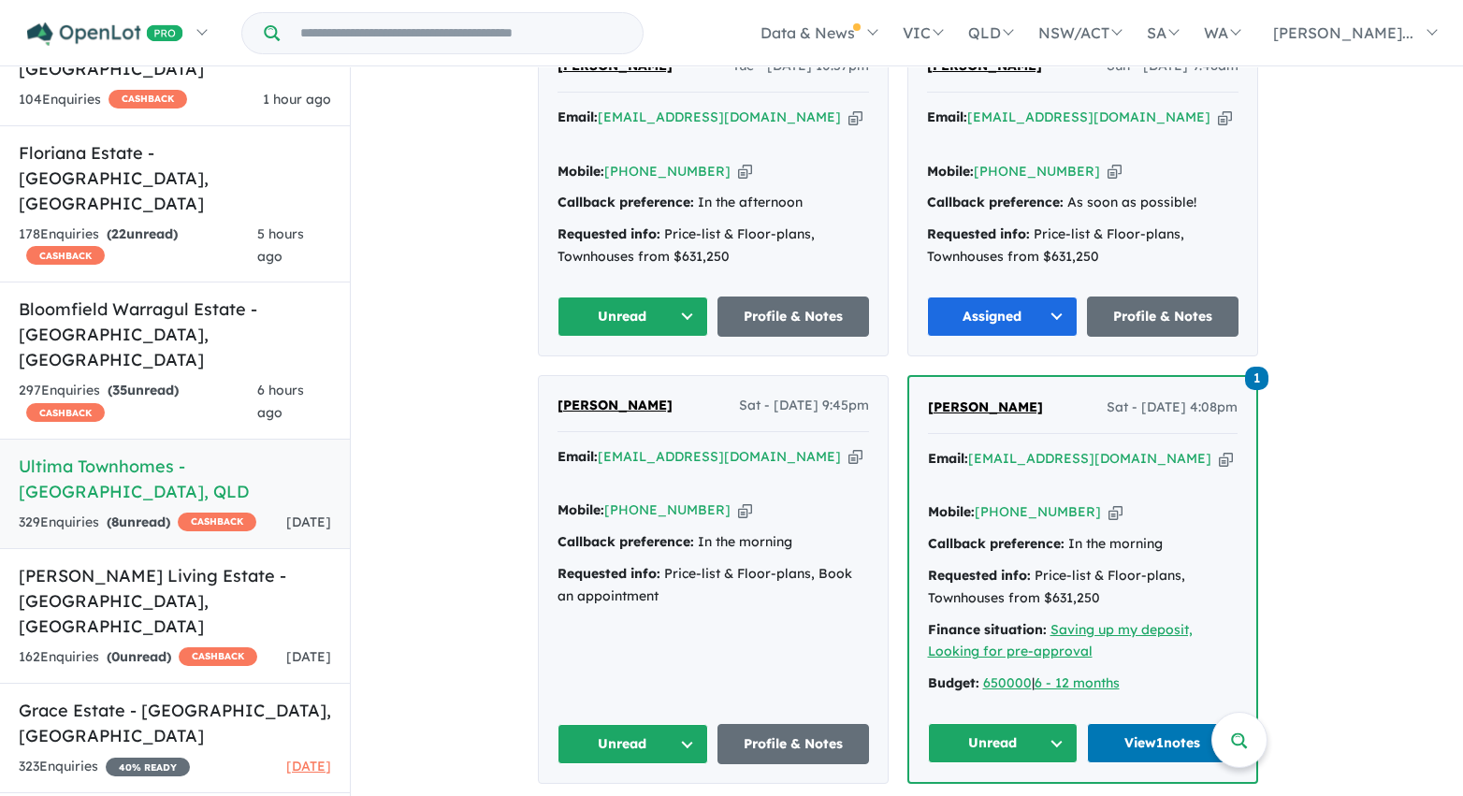
click at [649, 297] on button "Unread" at bounding box center [633, 317] width 152 height 40
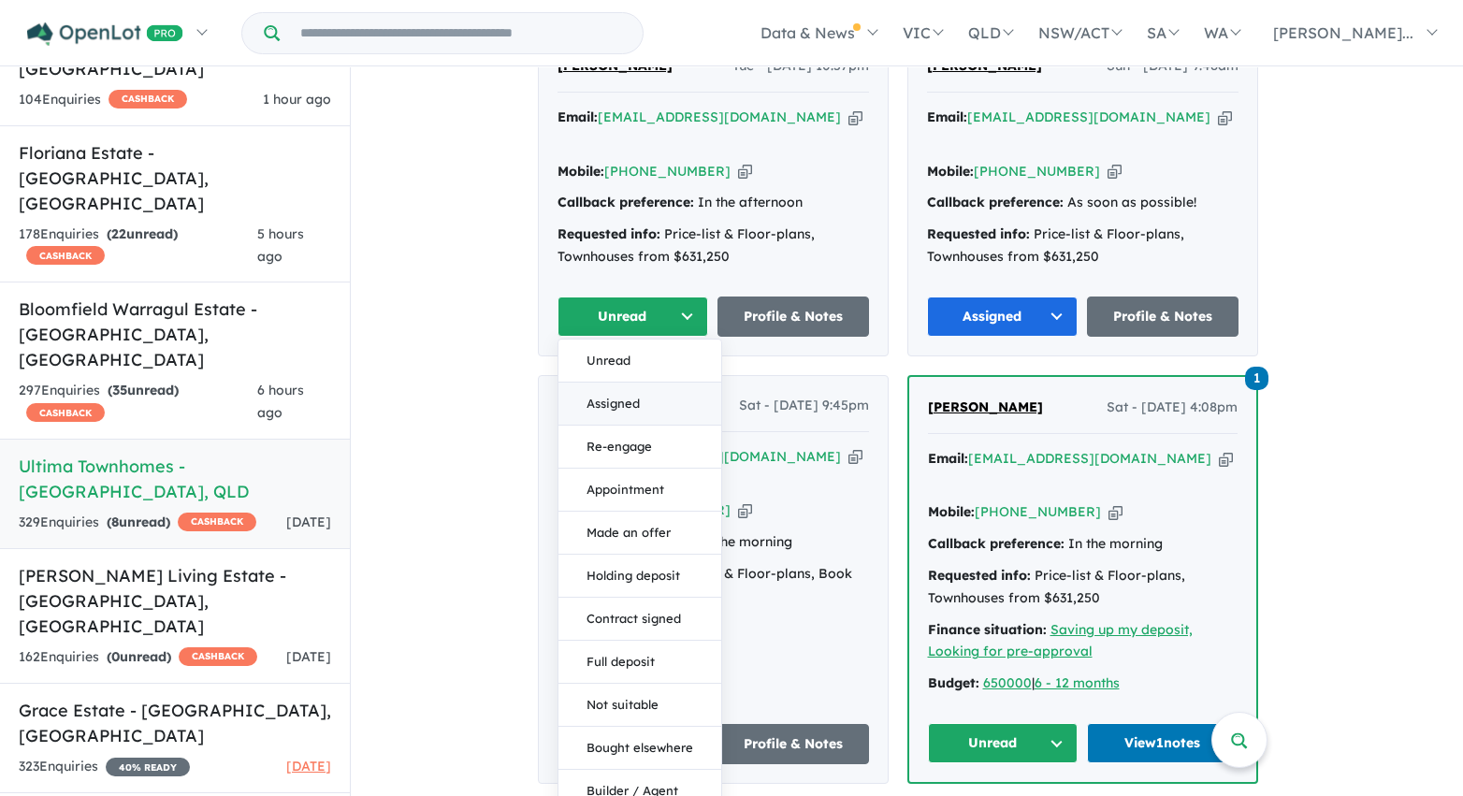
click at [650, 383] on button "Assigned" at bounding box center [639, 404] width 163 height 43
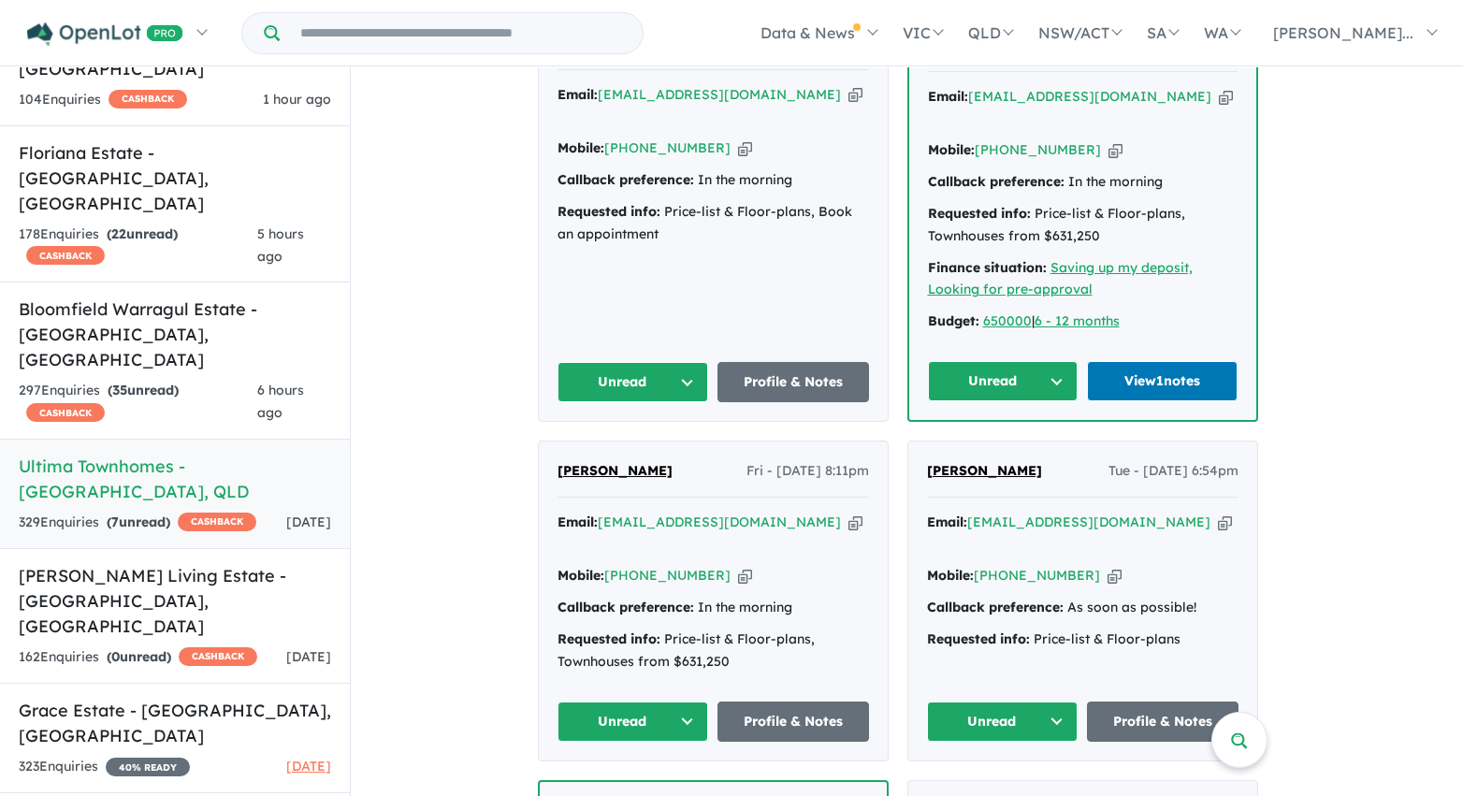
scroll to position [3813, 0]
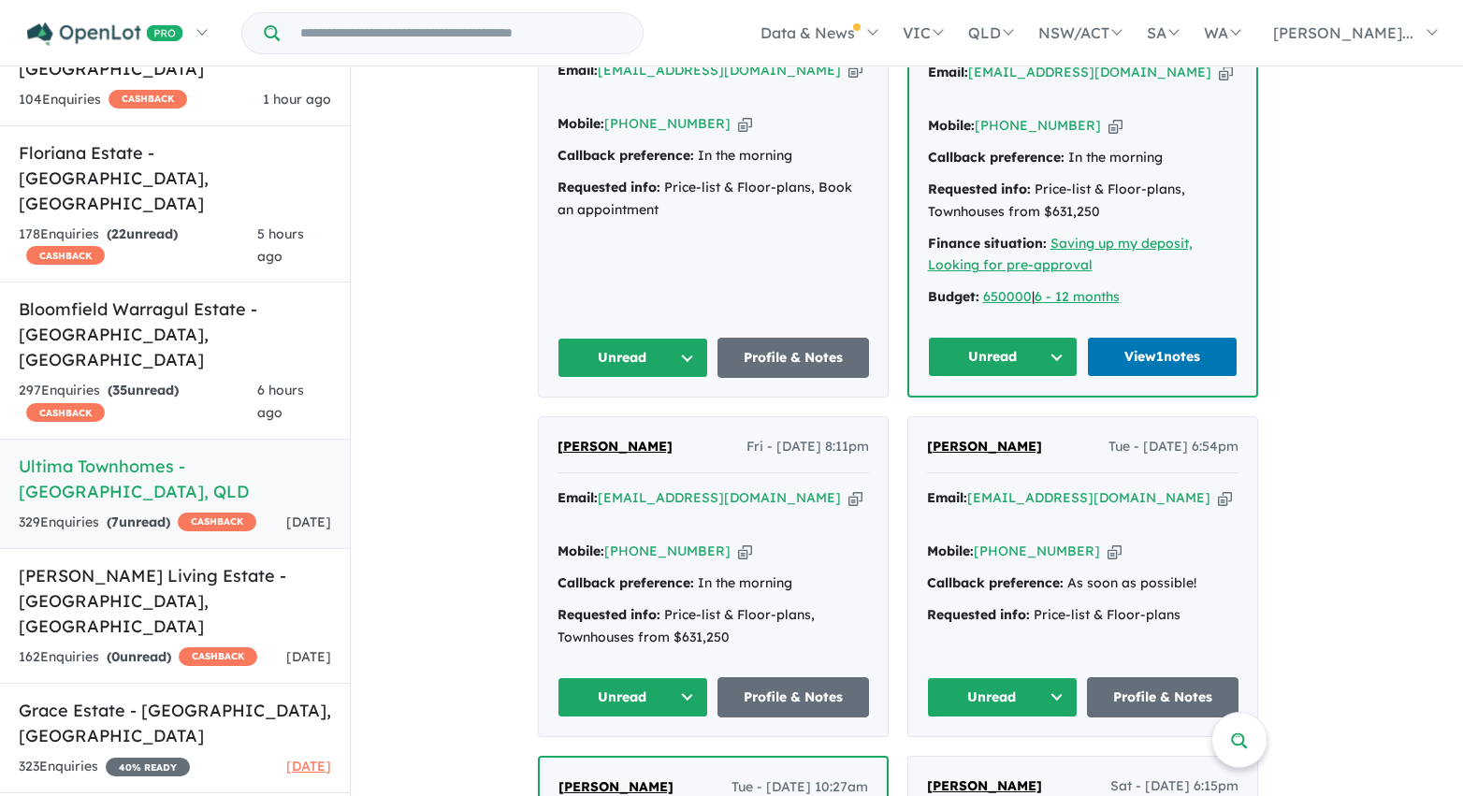
click at [1005, 337] on button "Unread" at bounding box center [1003, 357] width 151 height 40
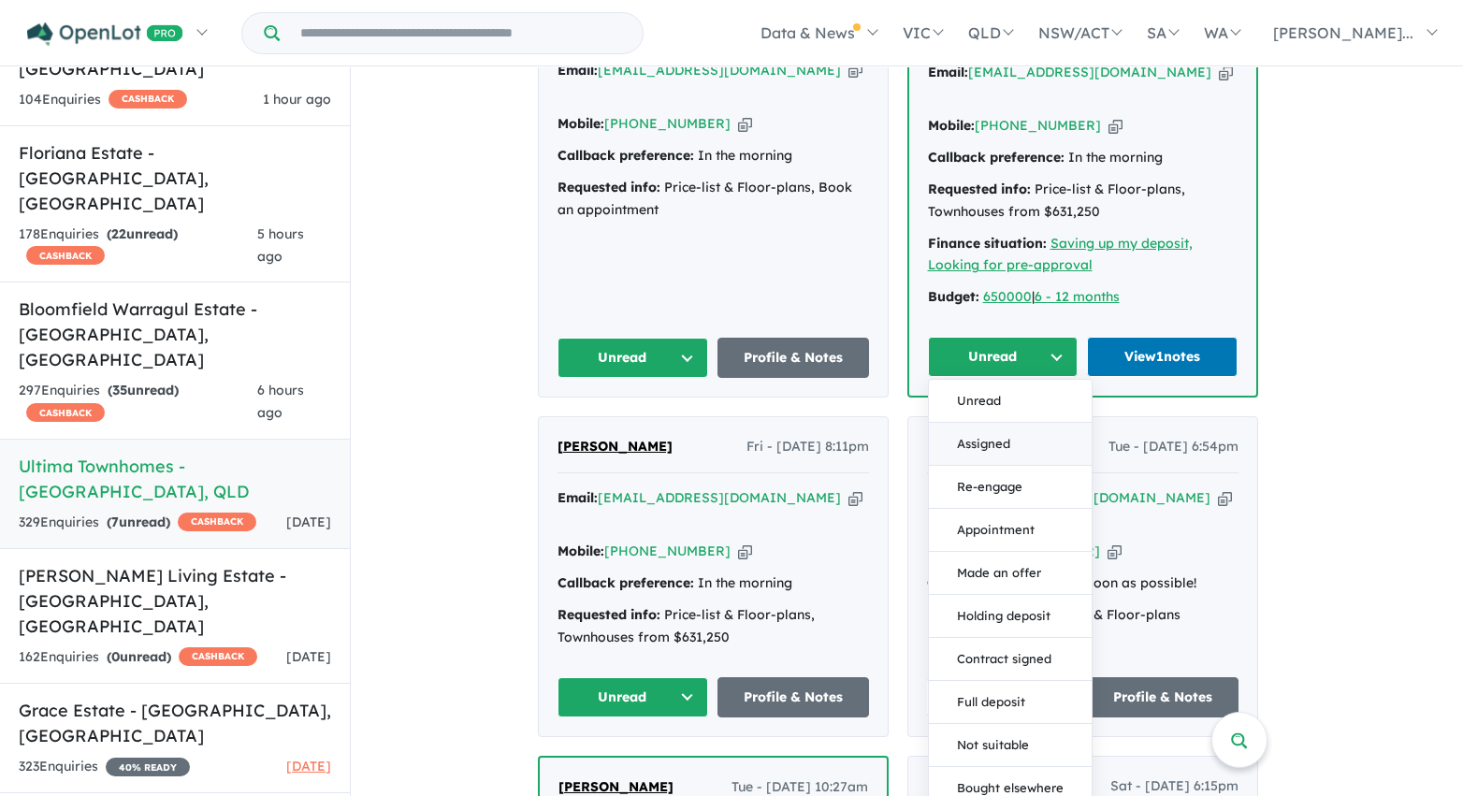
click at [1009, 423] on button "Assigned" at bounding box center [1010, 444] width 163 height 43
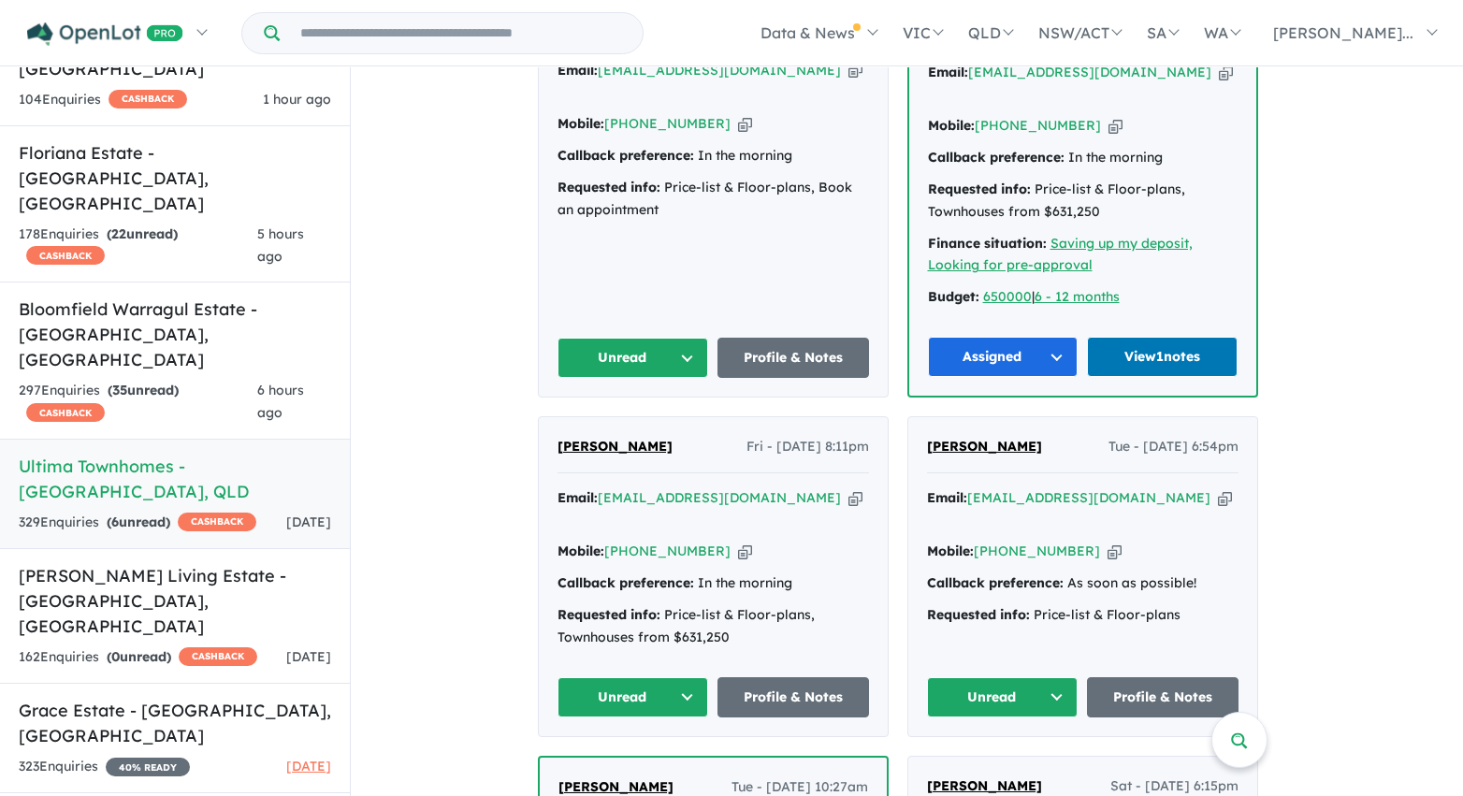
click at [641, 338] on button "Unread" at bounding box center [633, 358] width 152 height 40
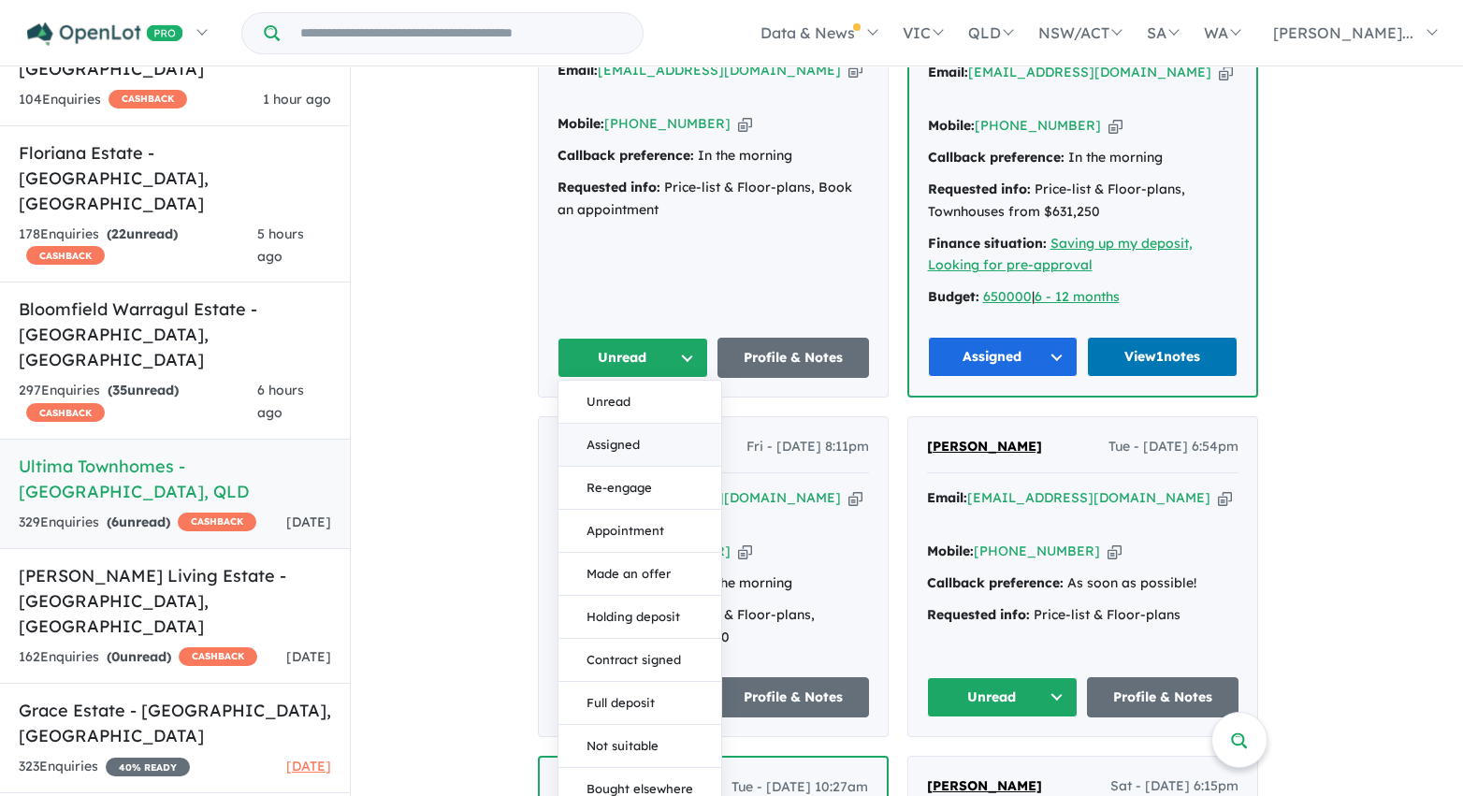
click at [647, 424] on button "Assigned" at bounding box center [639, 445] width 163 height 43
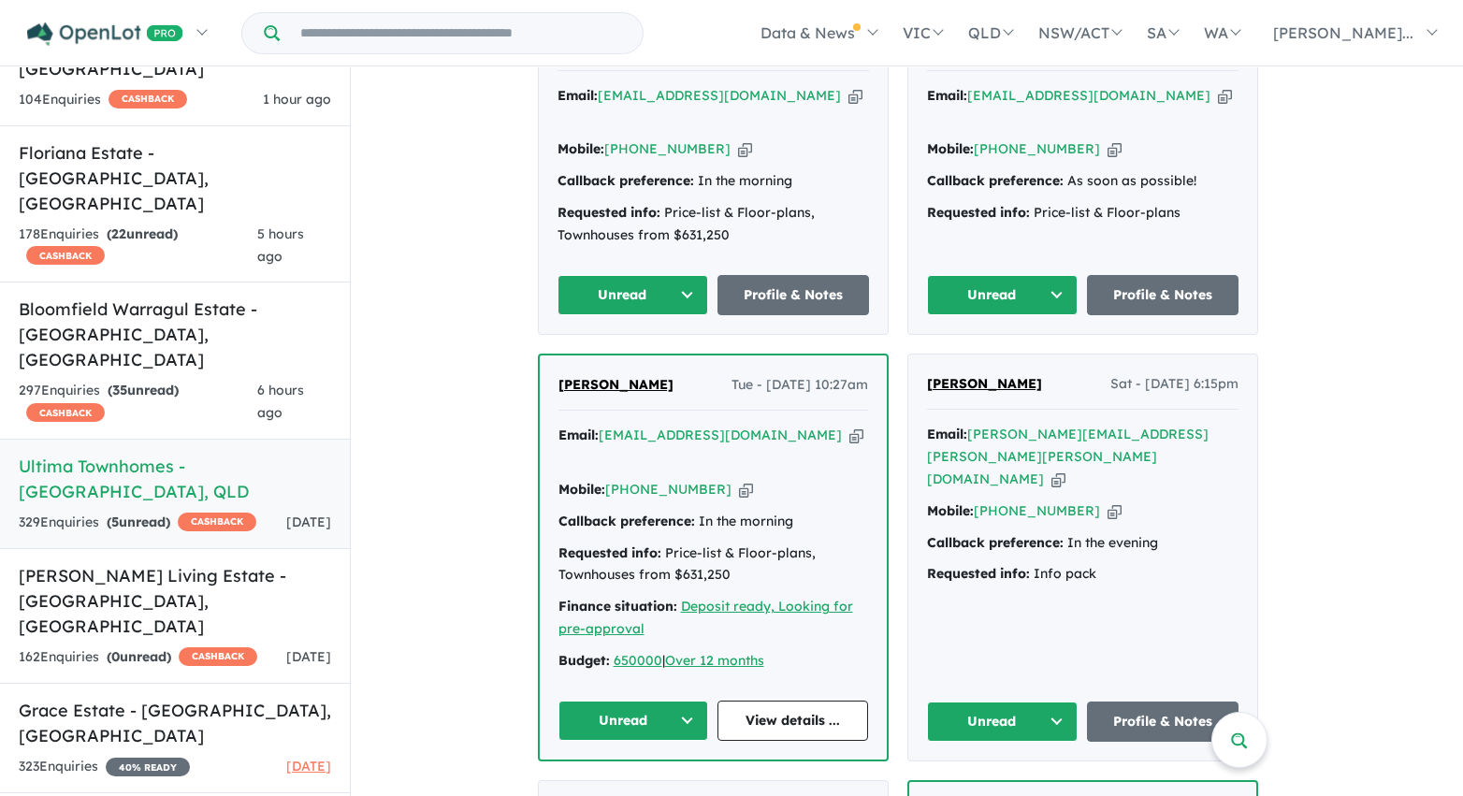
scroll to position [4217, 0]
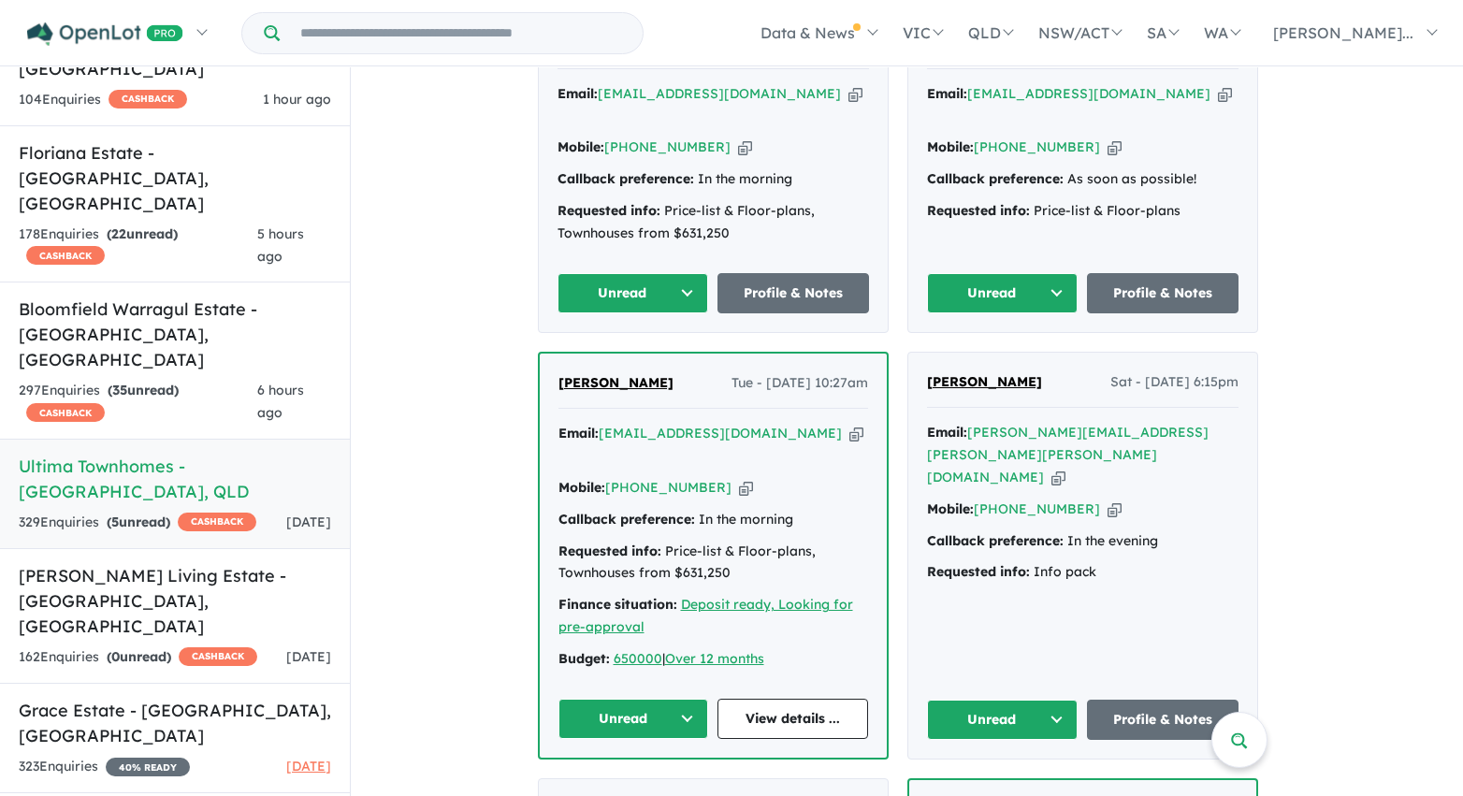
click at [1022, 273] on button "Unread" at bounding box center [1003, 293] width 152 height 40
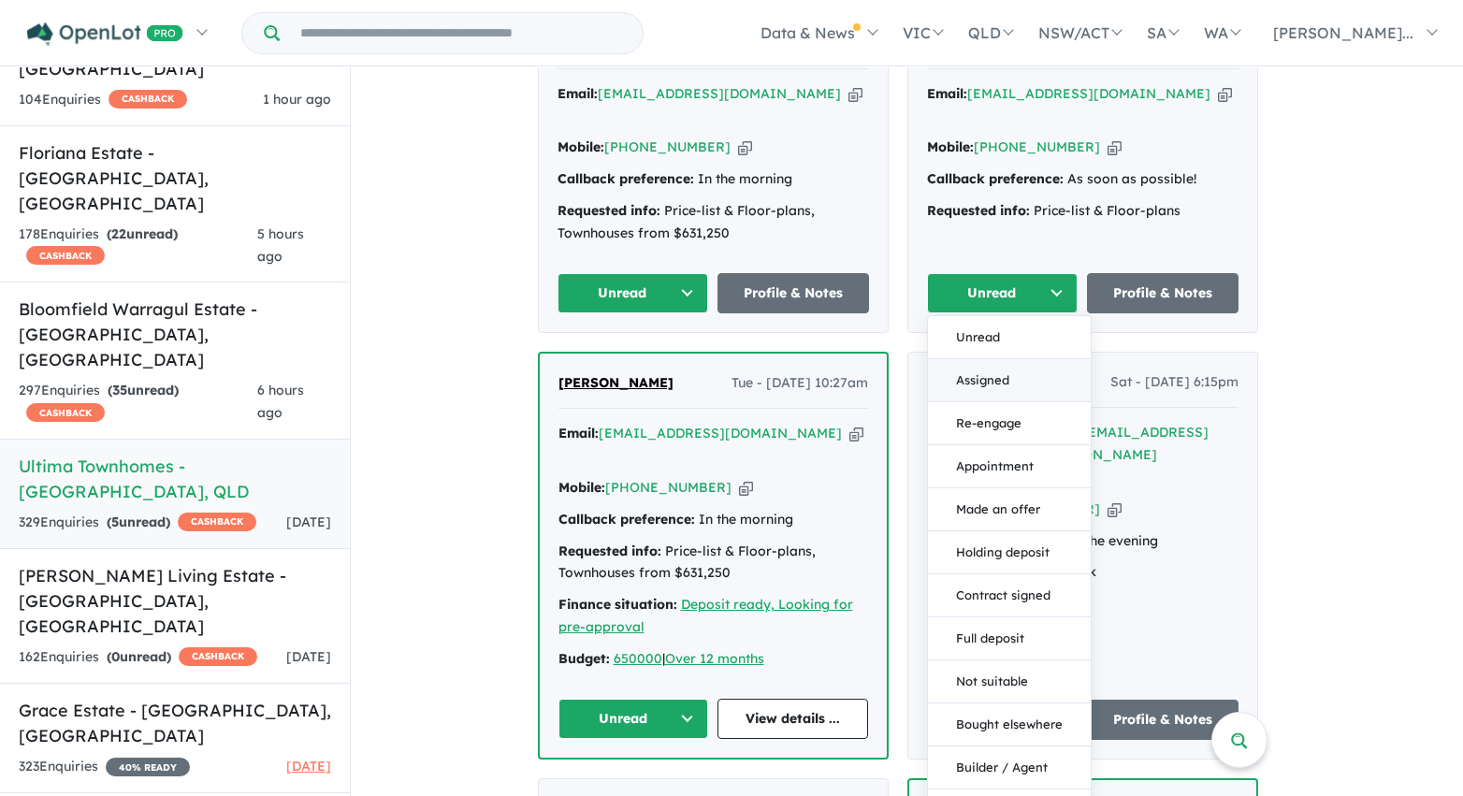
click at [1020, 359] on button "Assigned" at bounding box center [1009, 380] width 163 height 43
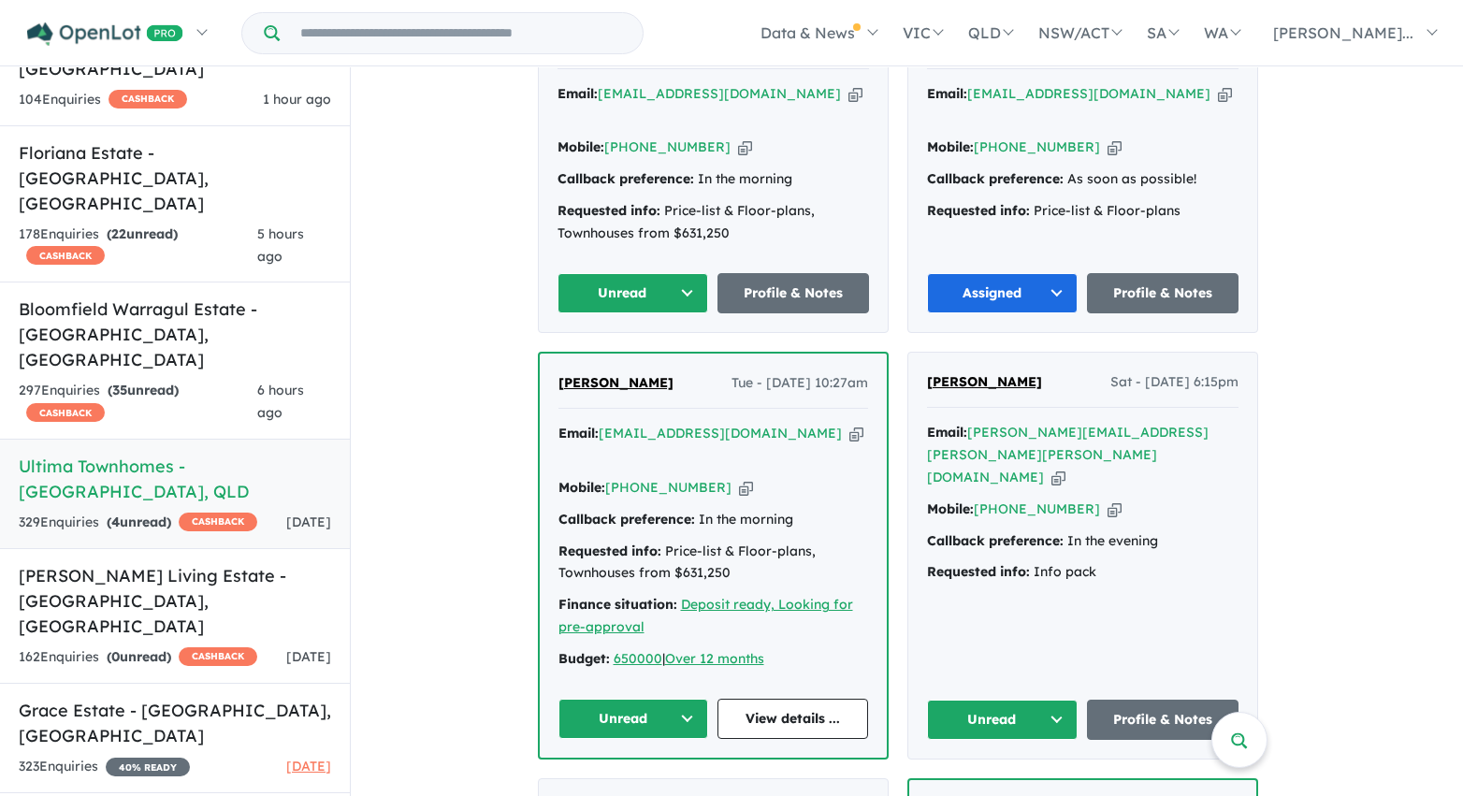
click at [651, 273] on button "Unread" at bounding box center [633, 293] width 152 height 40
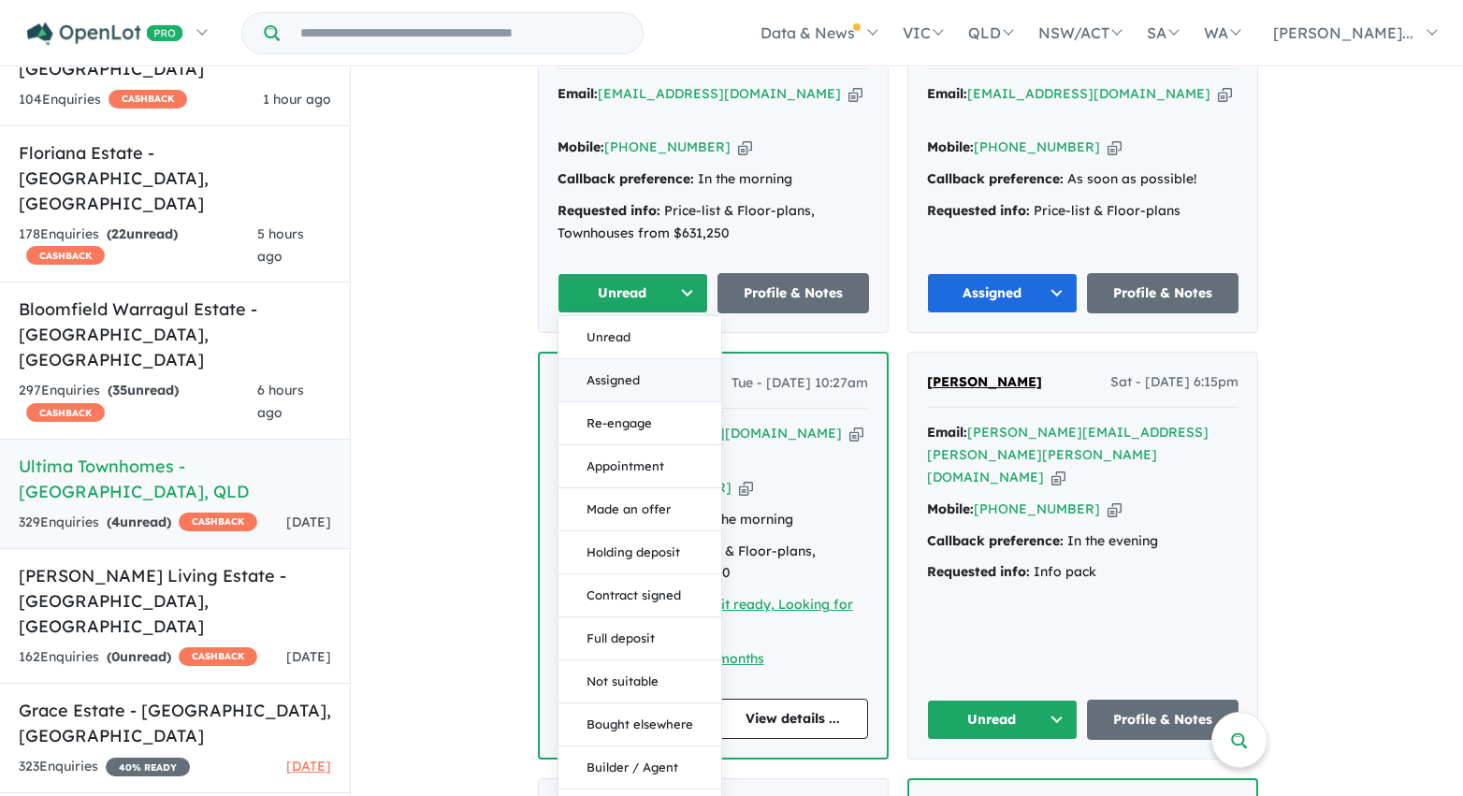
click at [650, 359] on button "Assigned" at bounding box center [639, 380] width 163 height 43
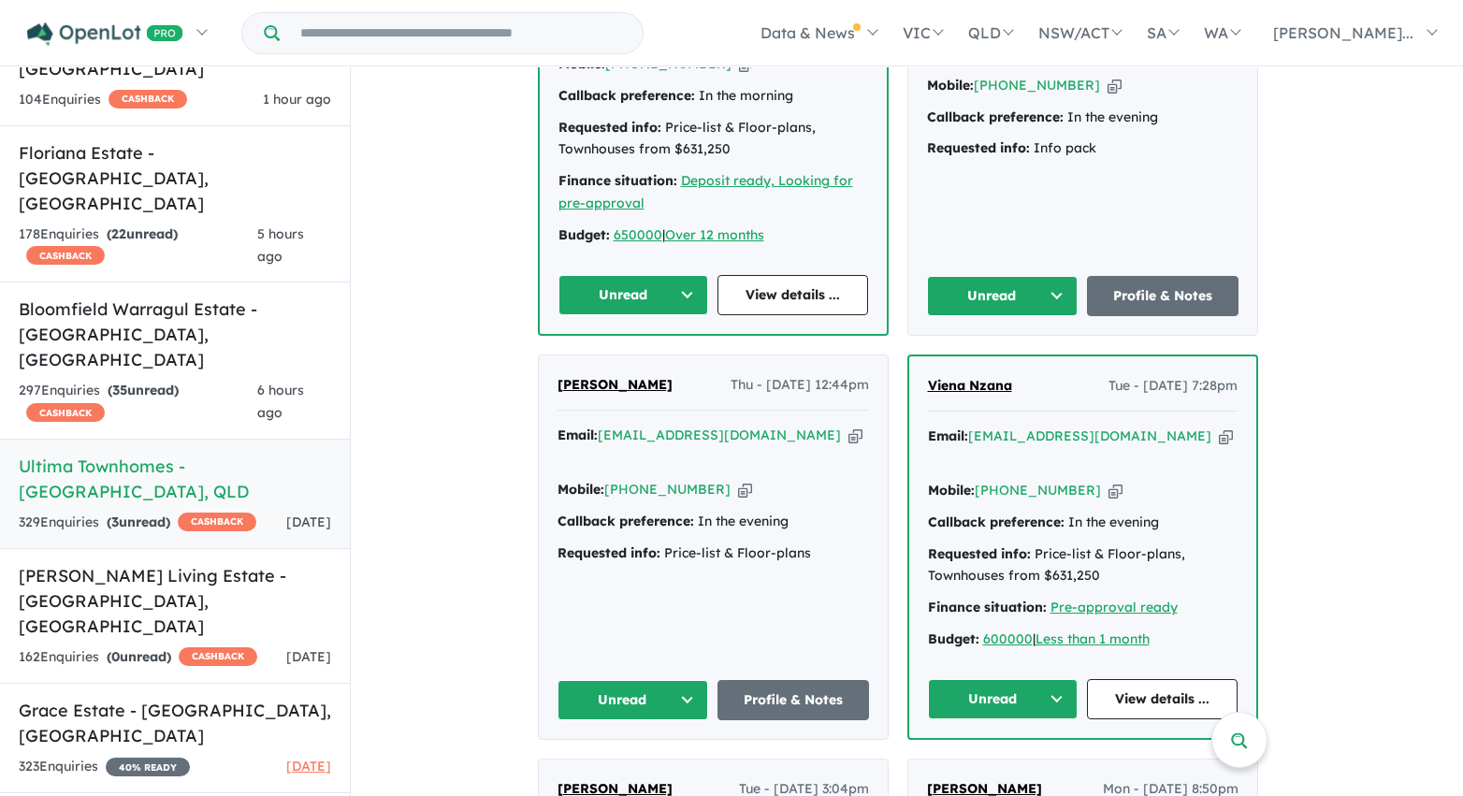
scroll to position [4637, 0]
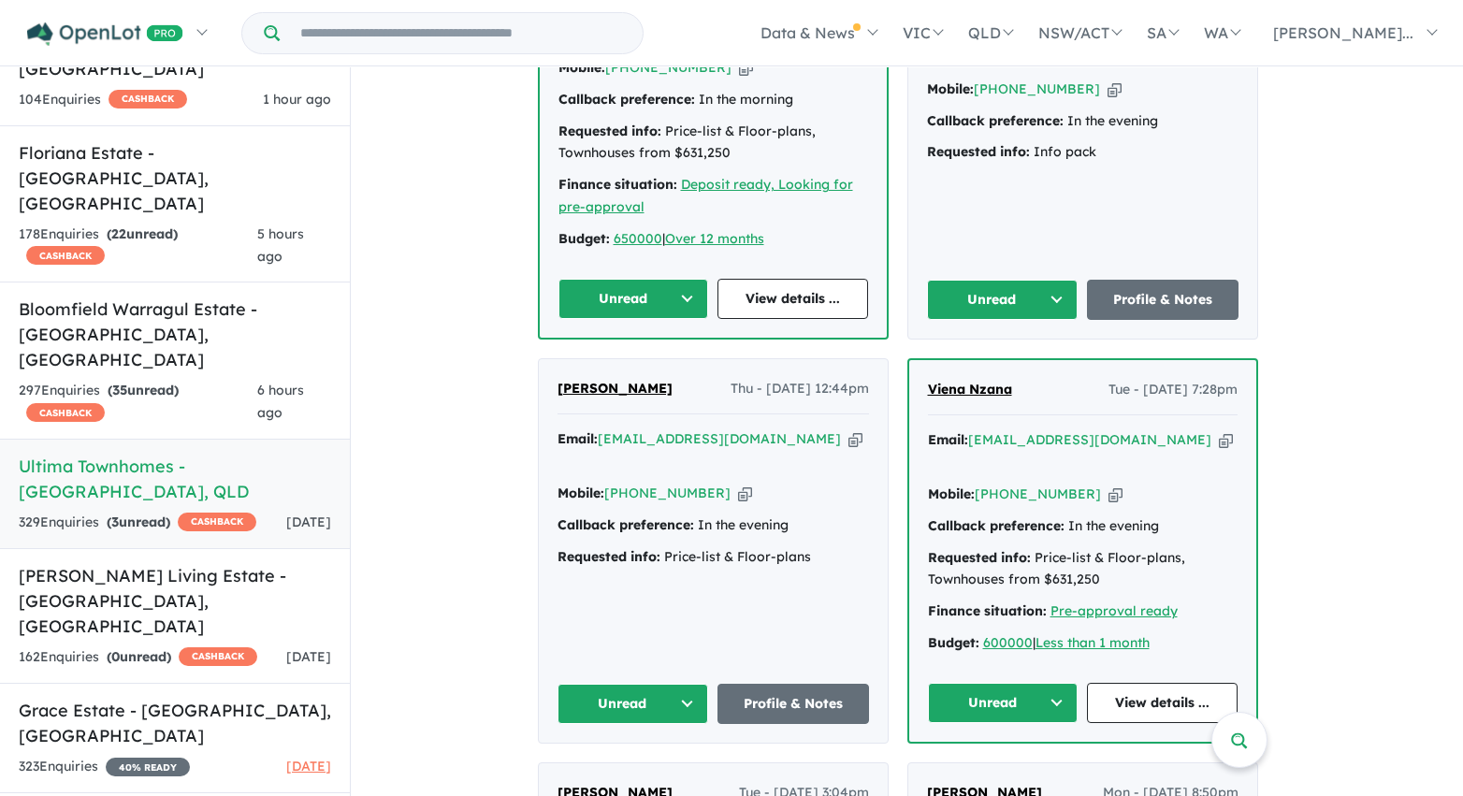
click at [1021, 280] on button "Unread" at bounding box center [1003, 300] width 152 height 40
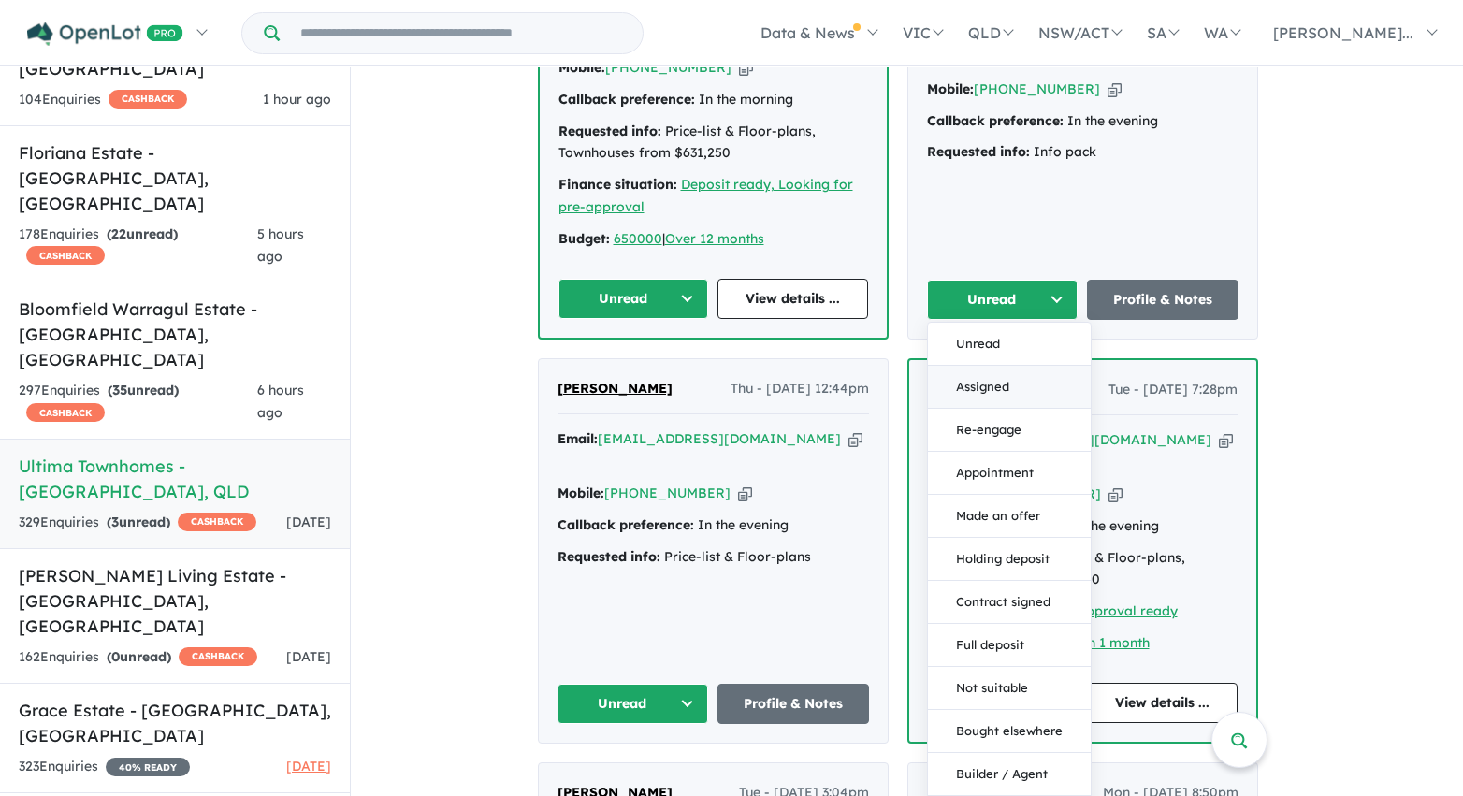
click at [1007, 366] on button "Assigned" at bounding box center [1009, 387] width 163 height 43
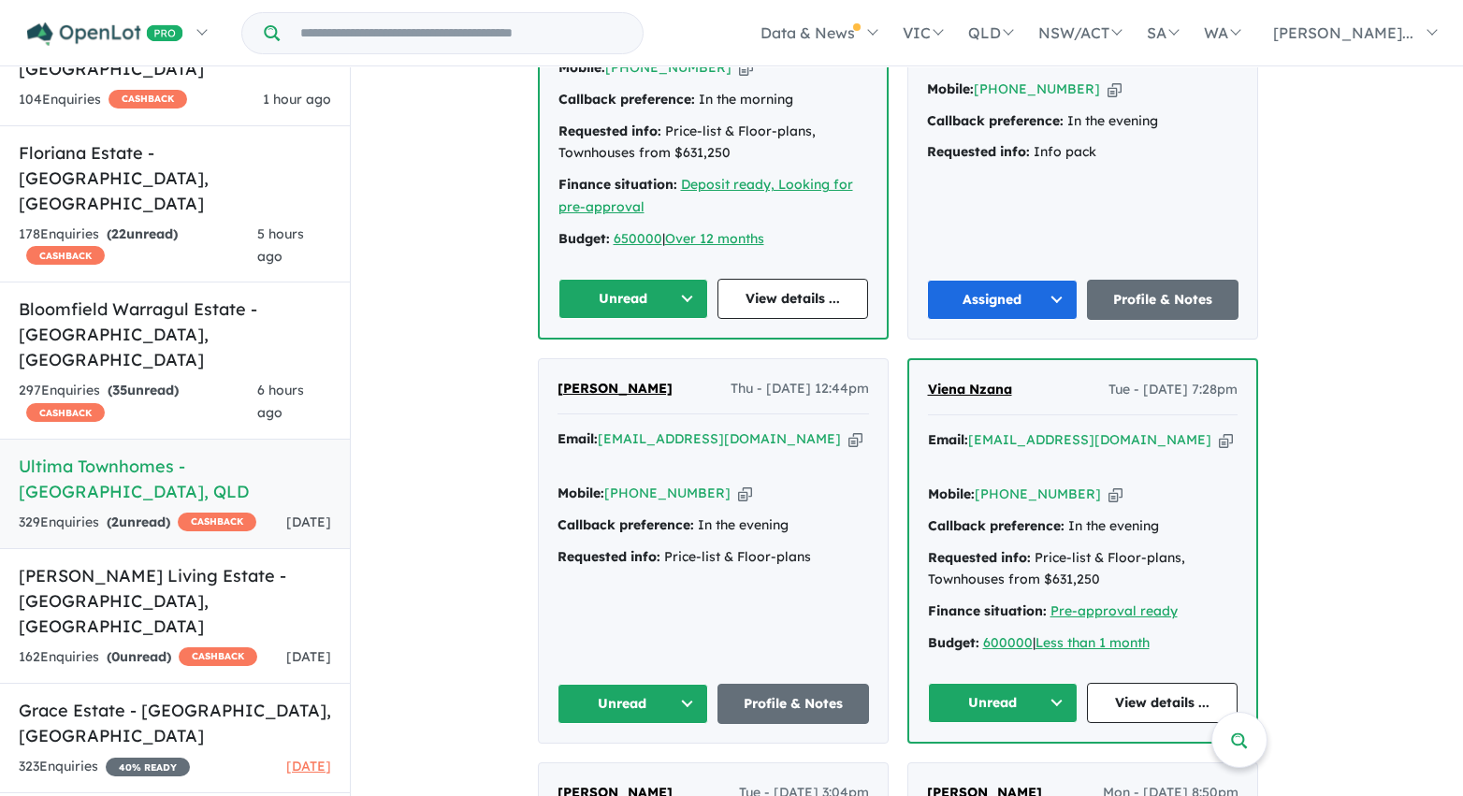
click at [631, 279] on button "Unread" at bounding box center [633, 299] width 151 height 40
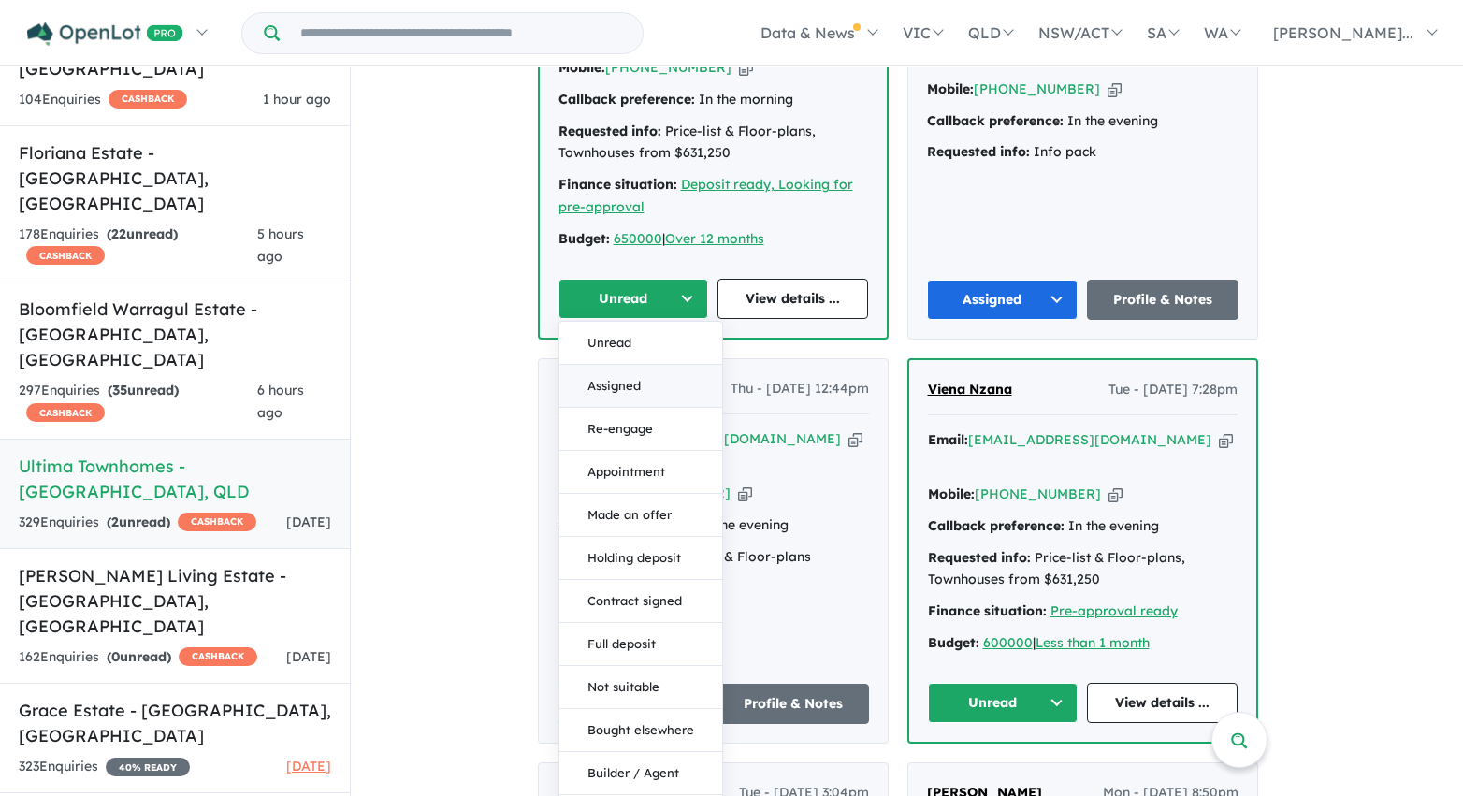
click at [635, 365] on button "Assigned" at bounding box center [640, 386] width 163 height 43
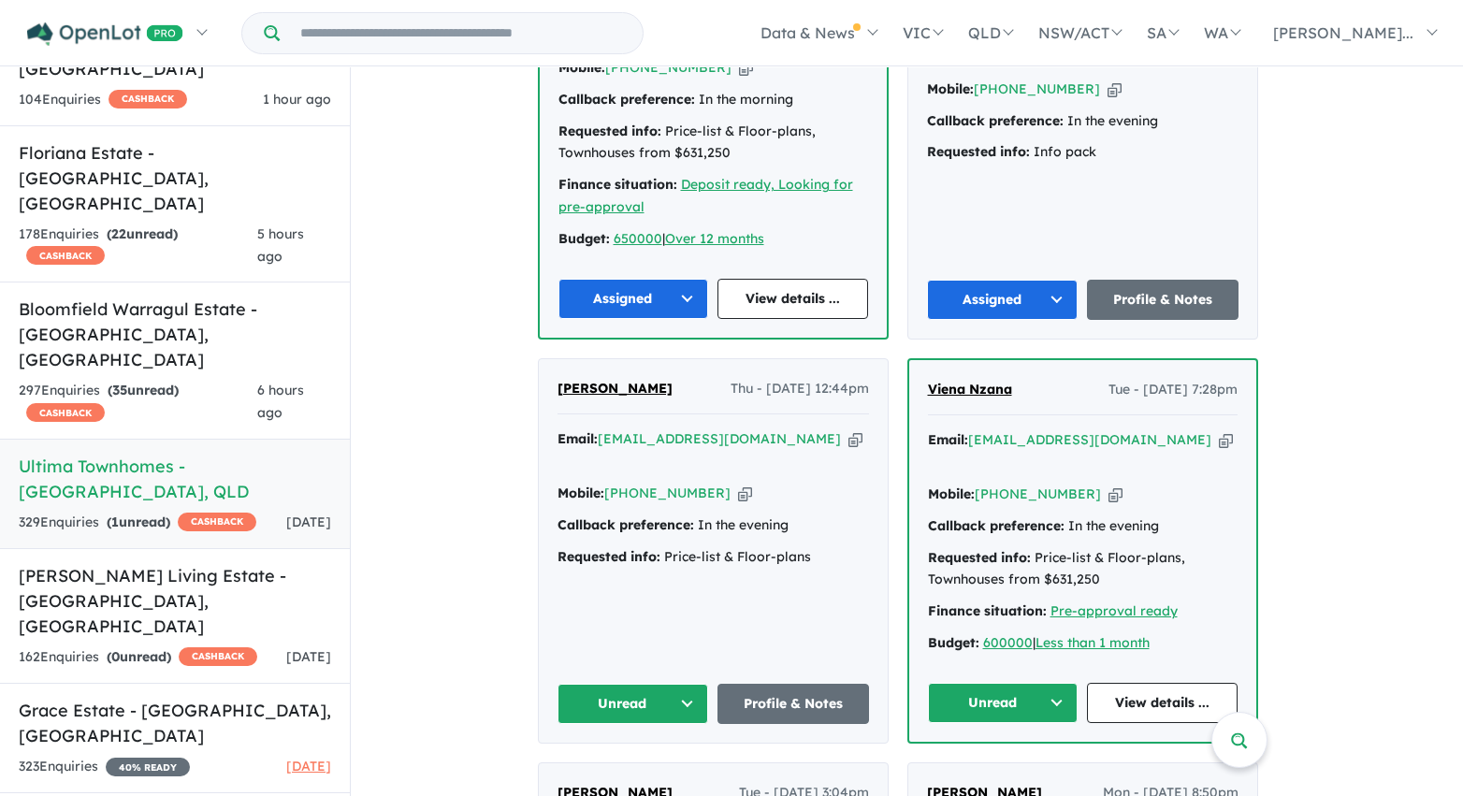
click at [1007, 683] on button "Unread" at bounding box center [1003, 703] width 151 height 40
click at [997, 769] on button "Assigned" at bounding box center [1010, 790] width 163 height 43
click at [642, 684] on button "Unread" at bounding box center [633, 704] width 152 height 40
click at [642, 770] on button "Assigned" at bounding box center [639, 791] width 163 height 43
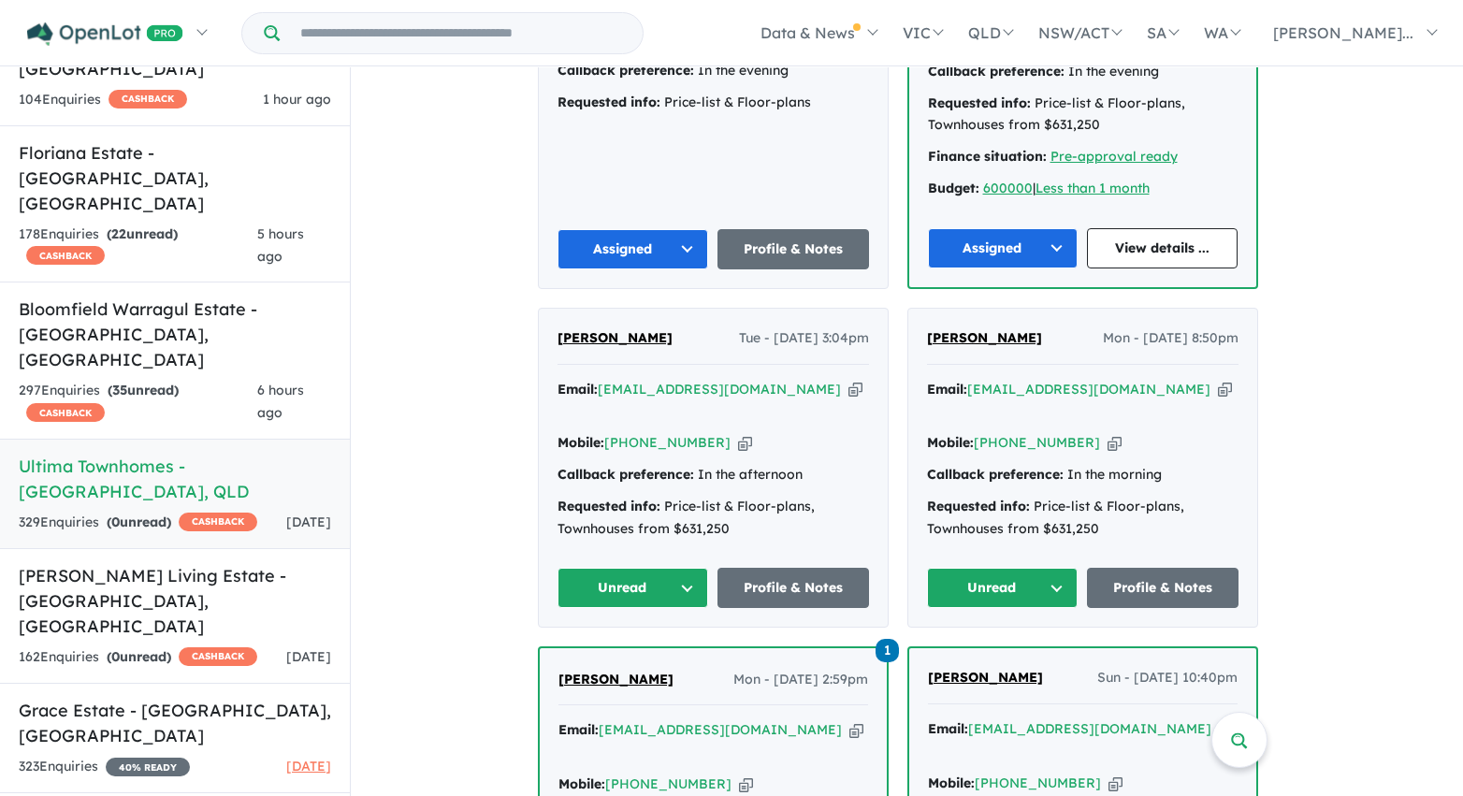
scroll to position [5098, 0]
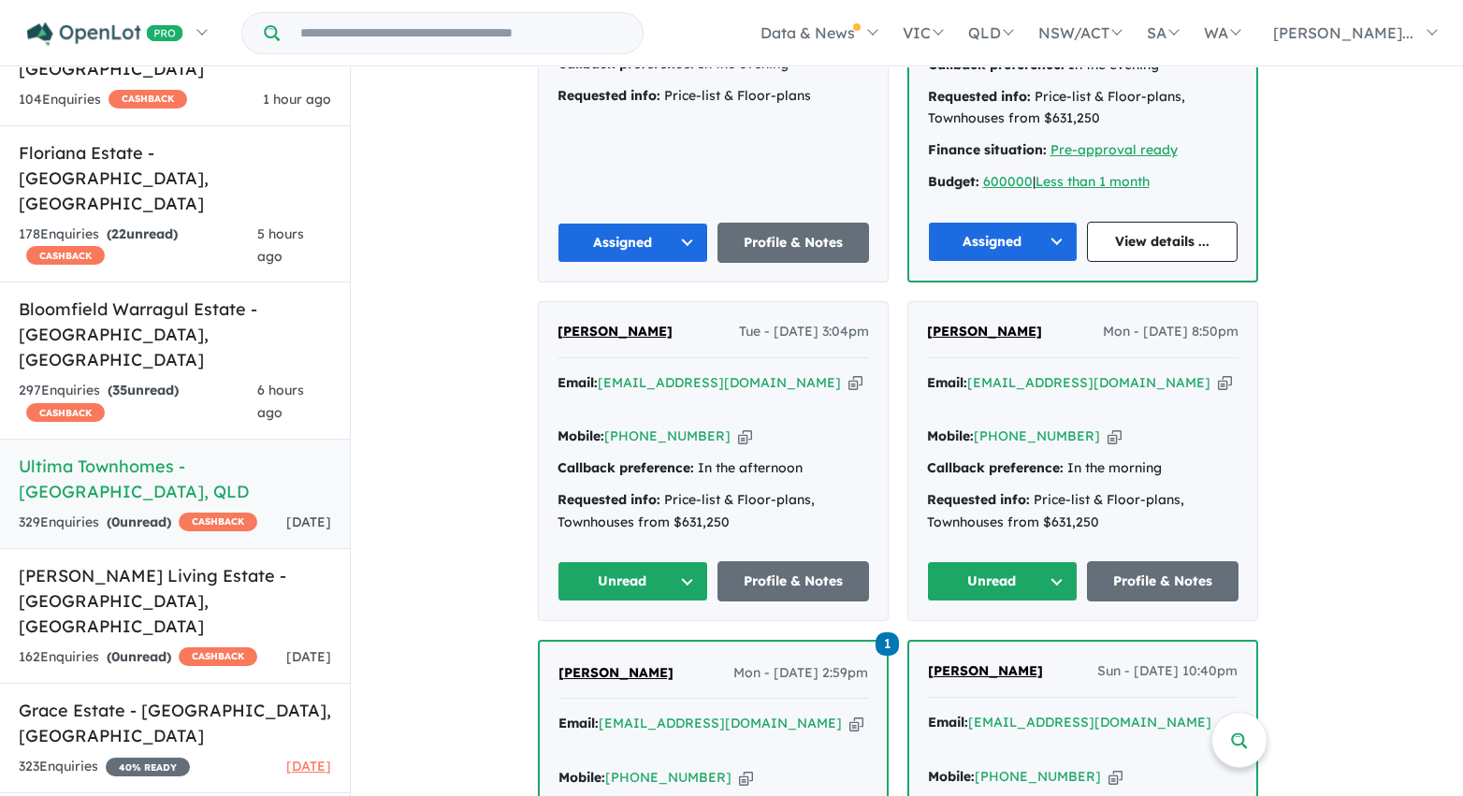
click at [1020, 561] on button "Unread" at bounding box center [1003, 581] width 152 height 40
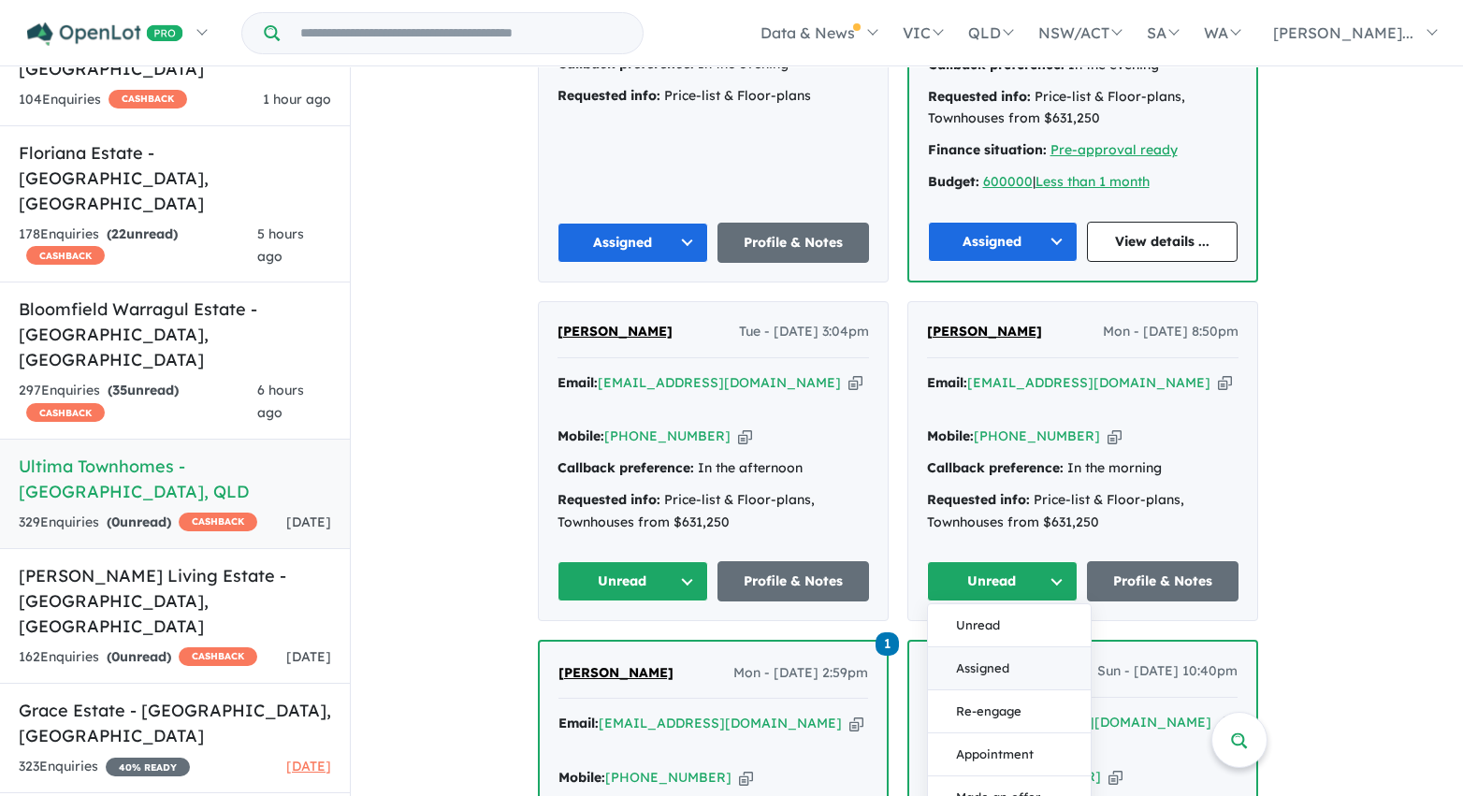
click at [1001, 647] on button "Assigned" at bounding box center [1009, 668] width 163 height 43
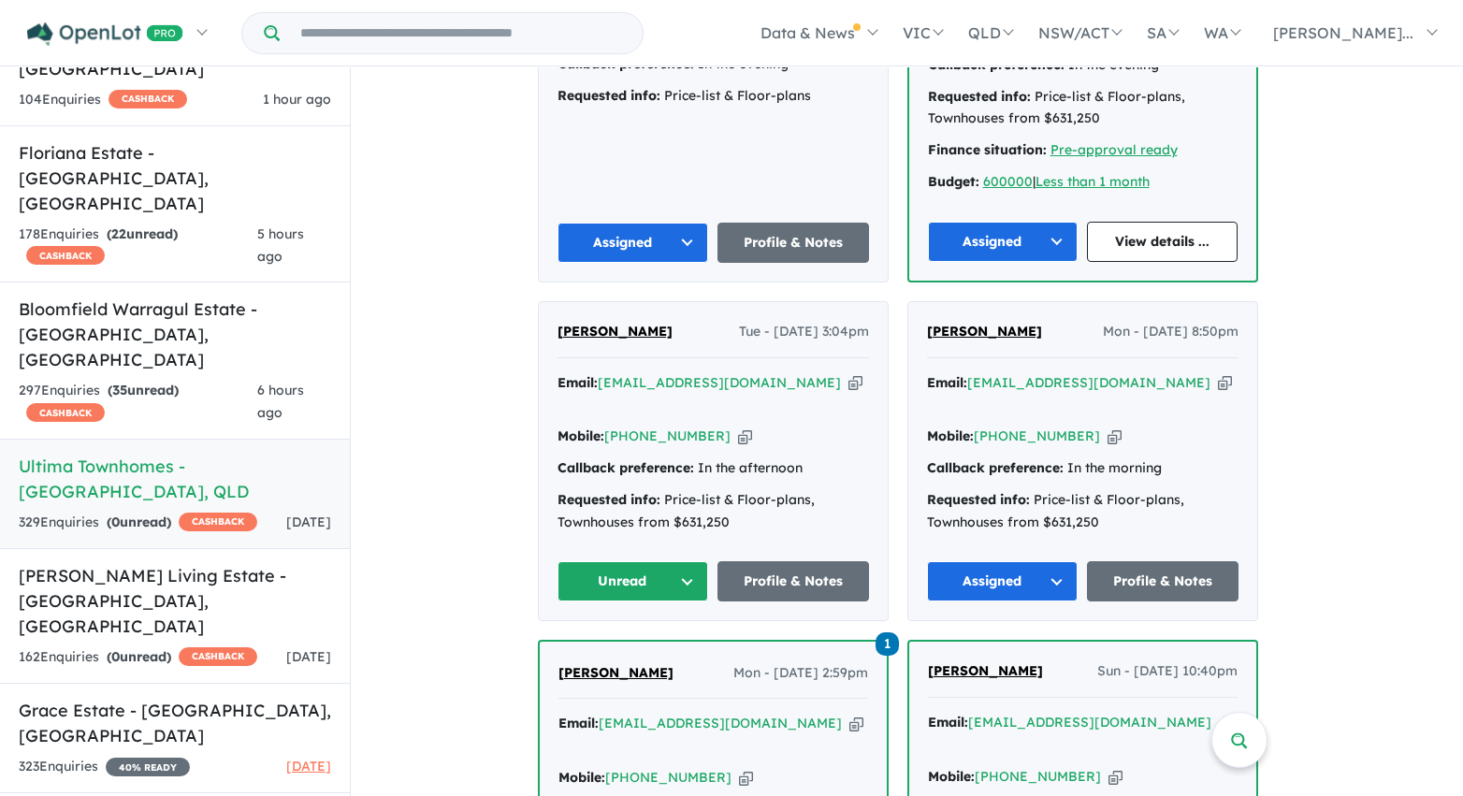
click at [657, 561] on button "Unread" at bounding box center [633, 581] width 152 height 40
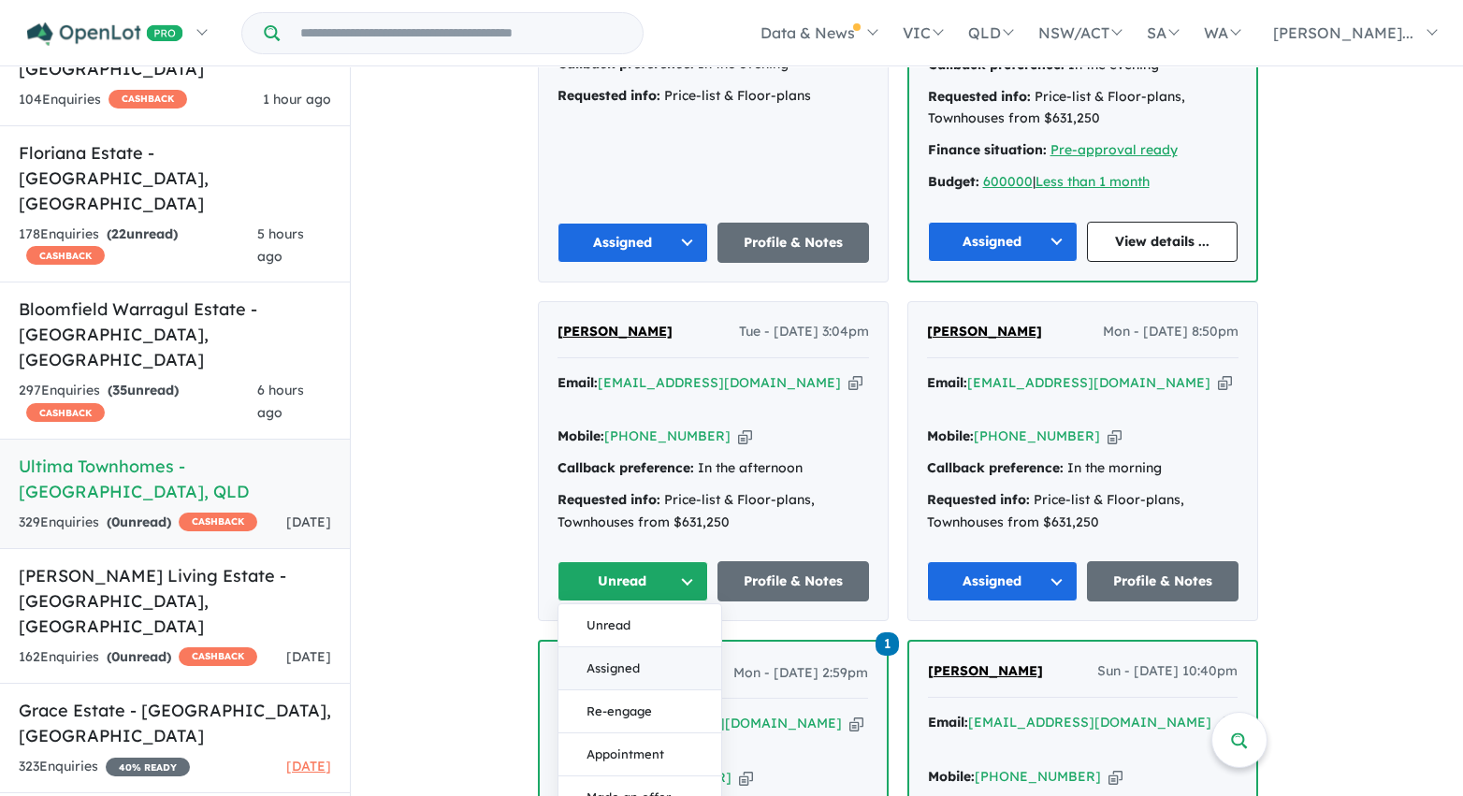
click at [651, 647] on button "Assigned" at bounding box center [639, 668] width 163 height 43
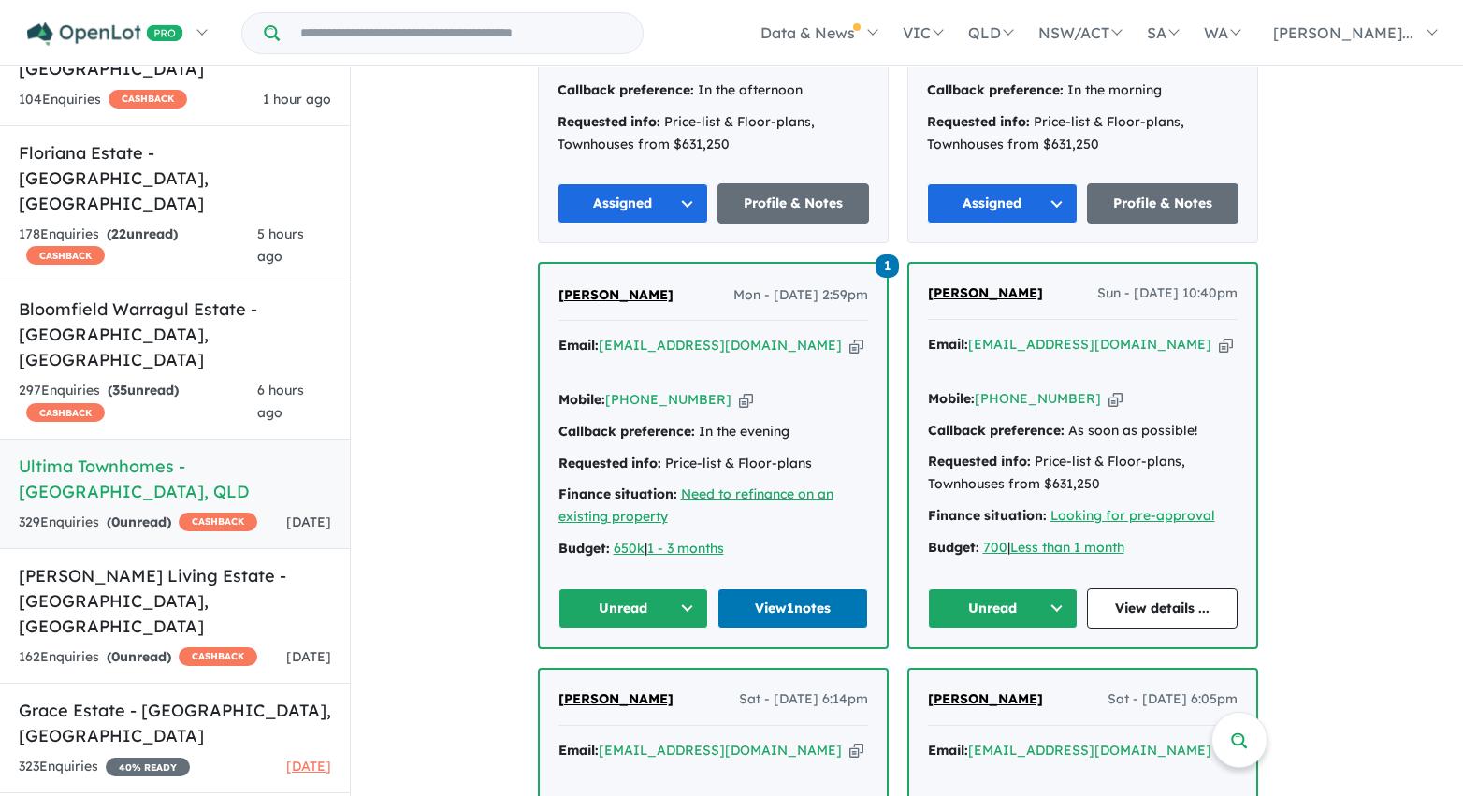
scroll to position [5521, 0]
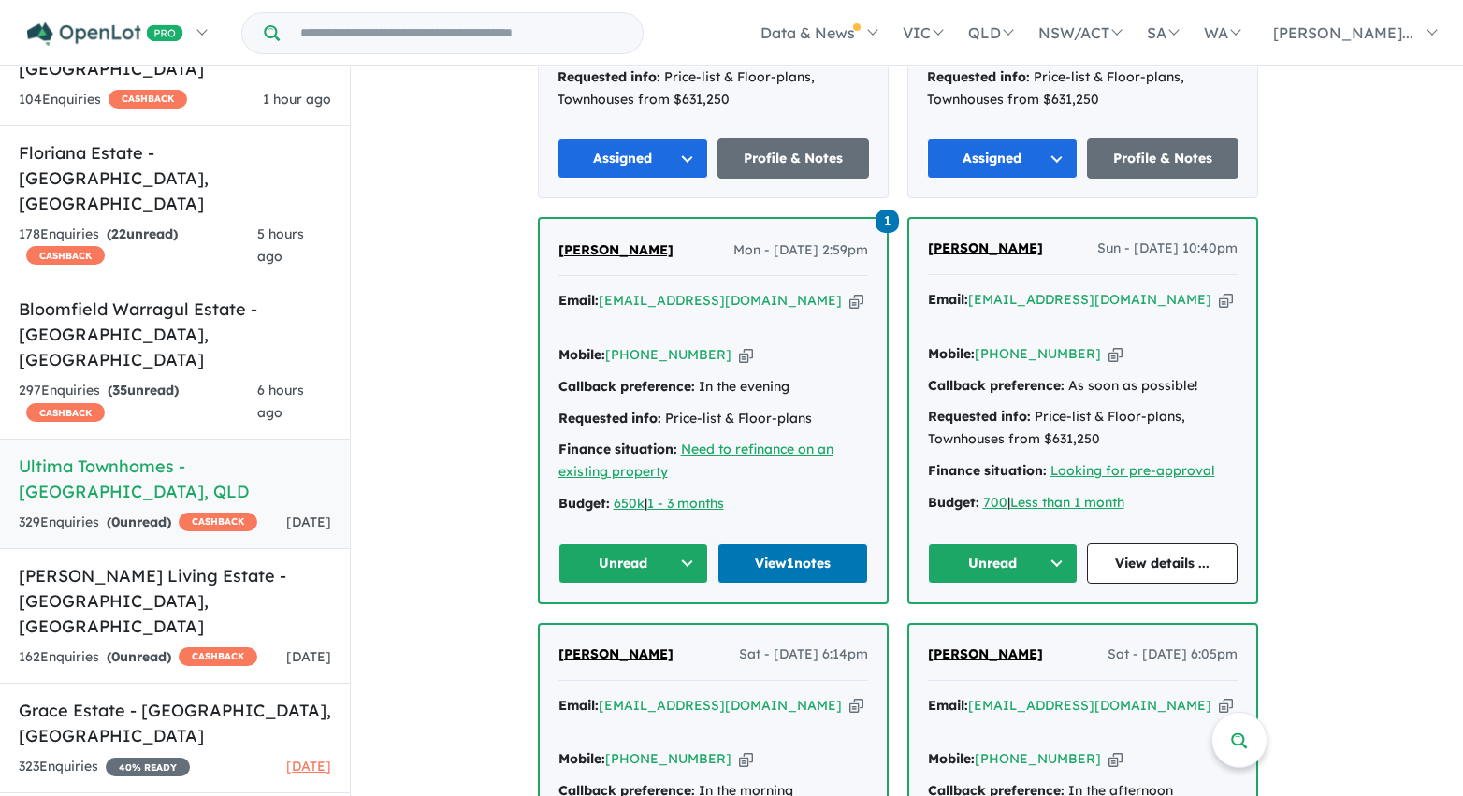
click at [1004, 543] on button "Unread" at bounding box center [1003, 563] width 151 height 40
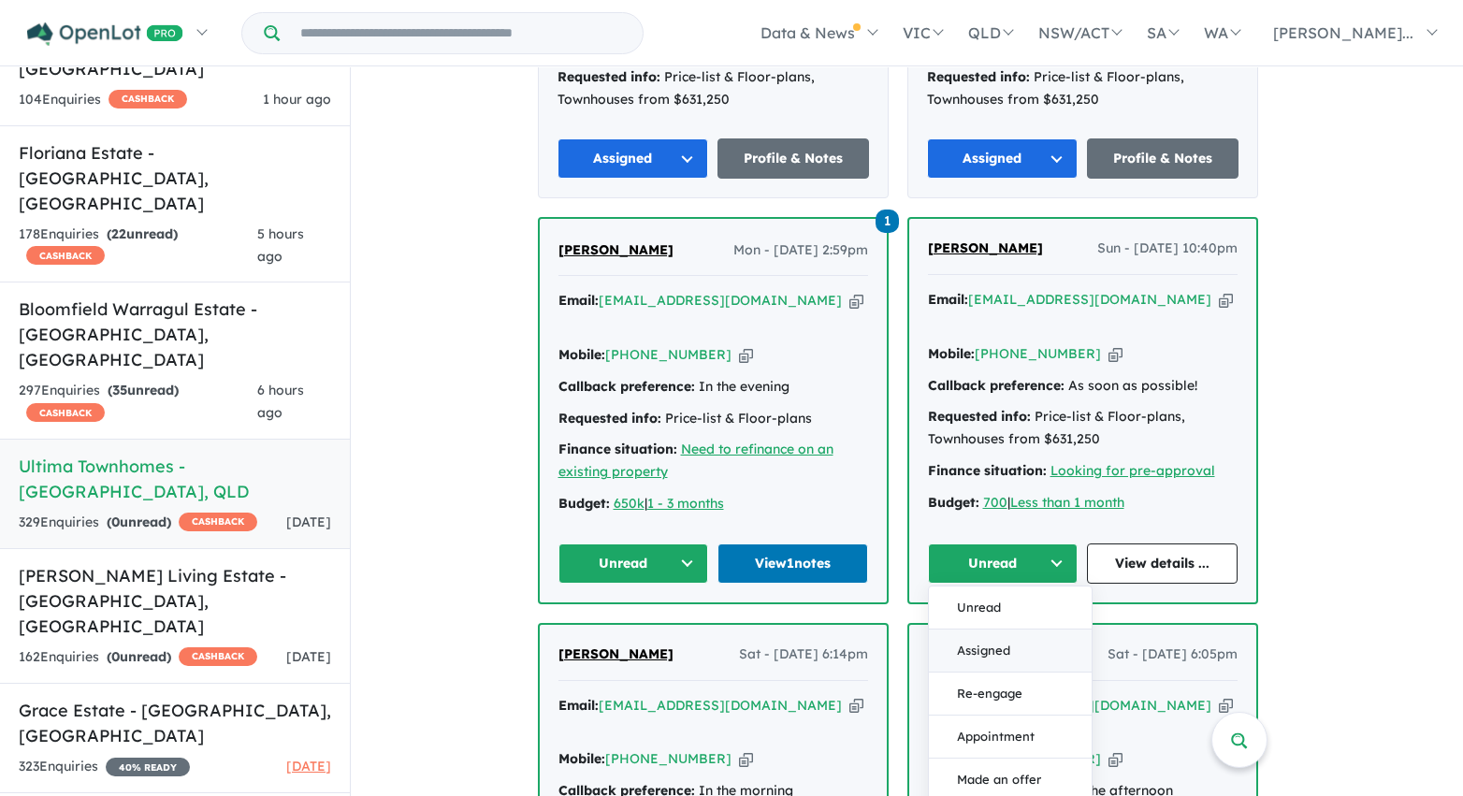
click at [1010, 630] on button "Assigned" at bounding box center [1010, 651] width 163 height 43
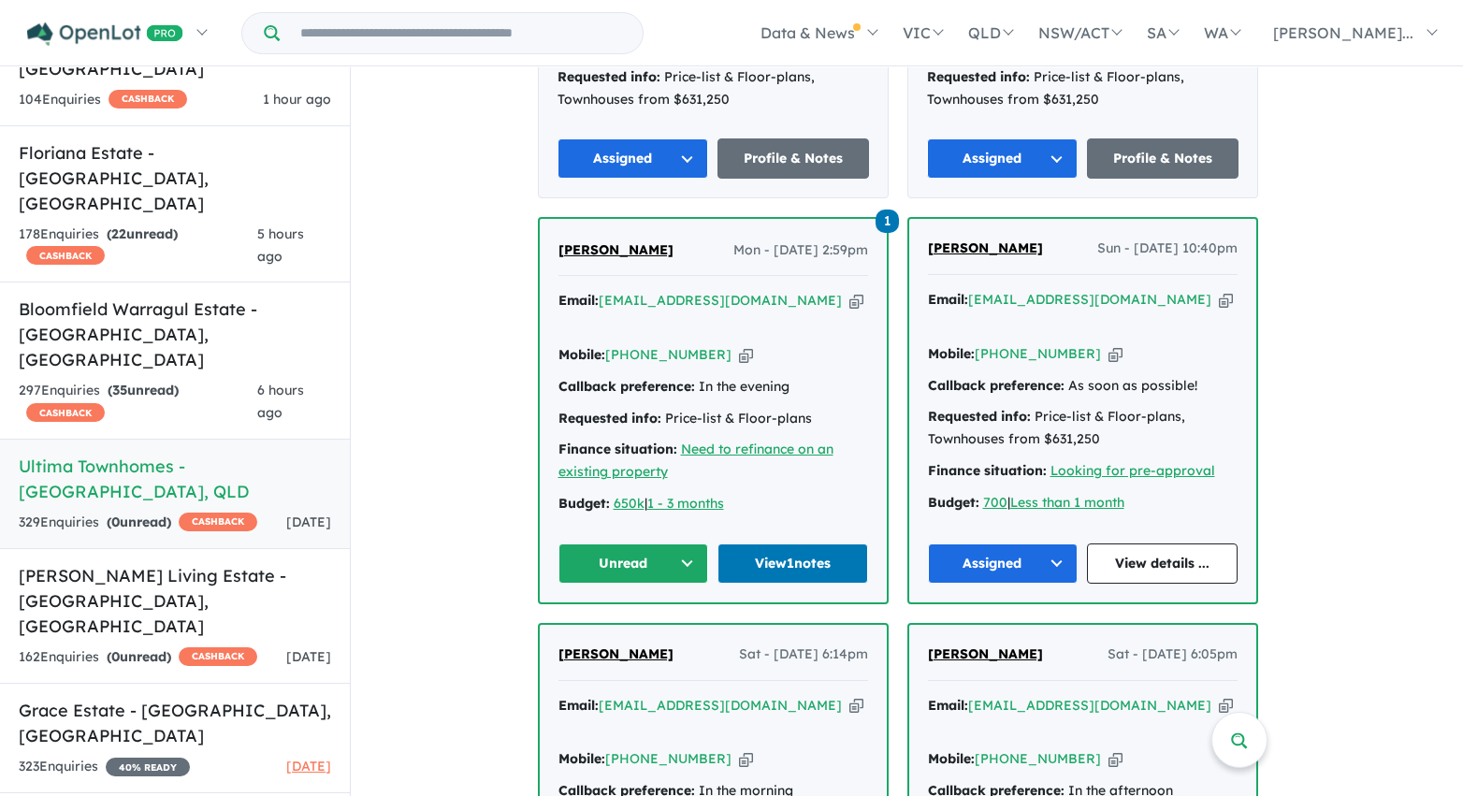
click at [656, 543] on button "Unread" at bounding box center [633, 563] width 151 height 40
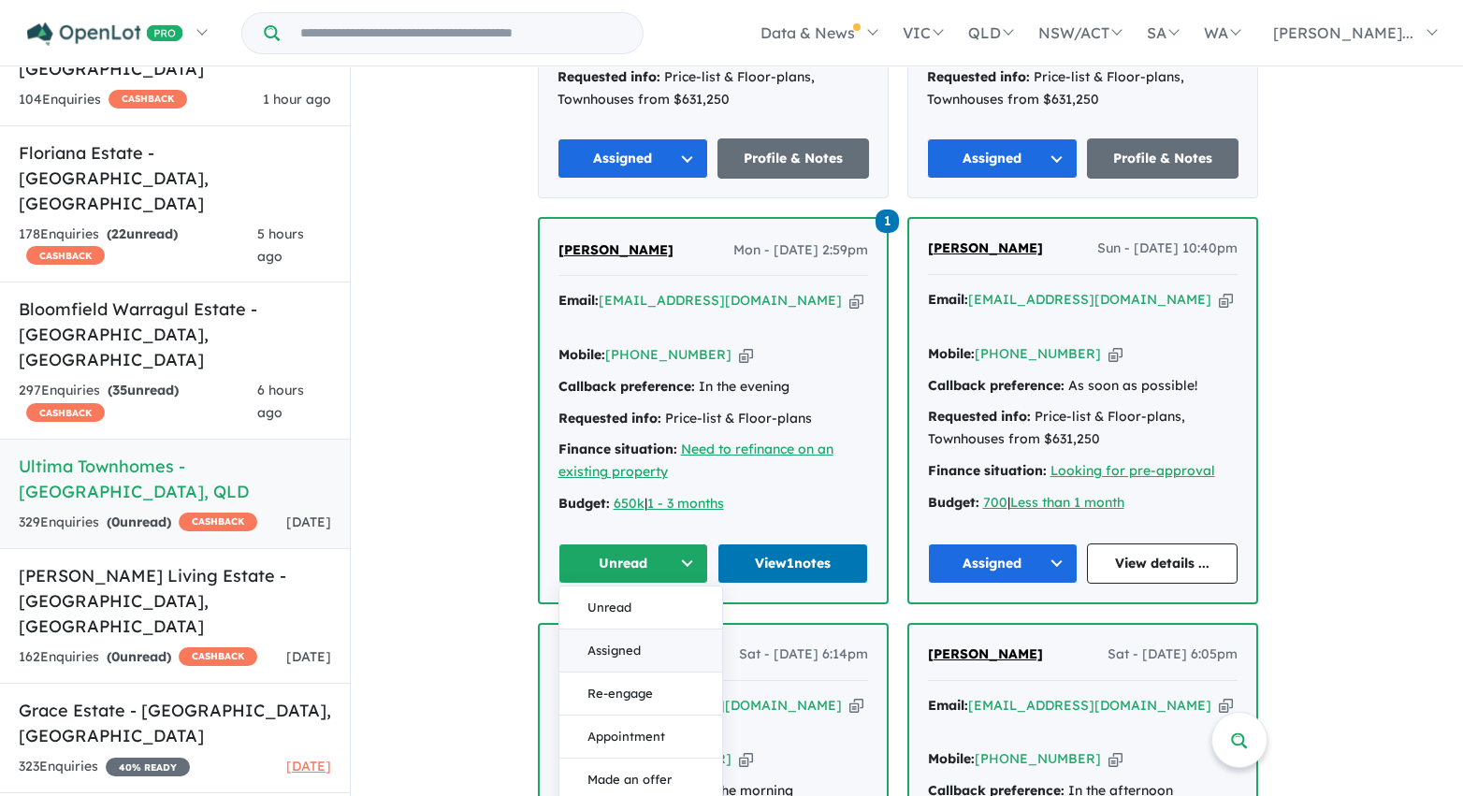
click at [655, 630] on button "Assigned" at bounding box center [640, 651] width 163 height 43
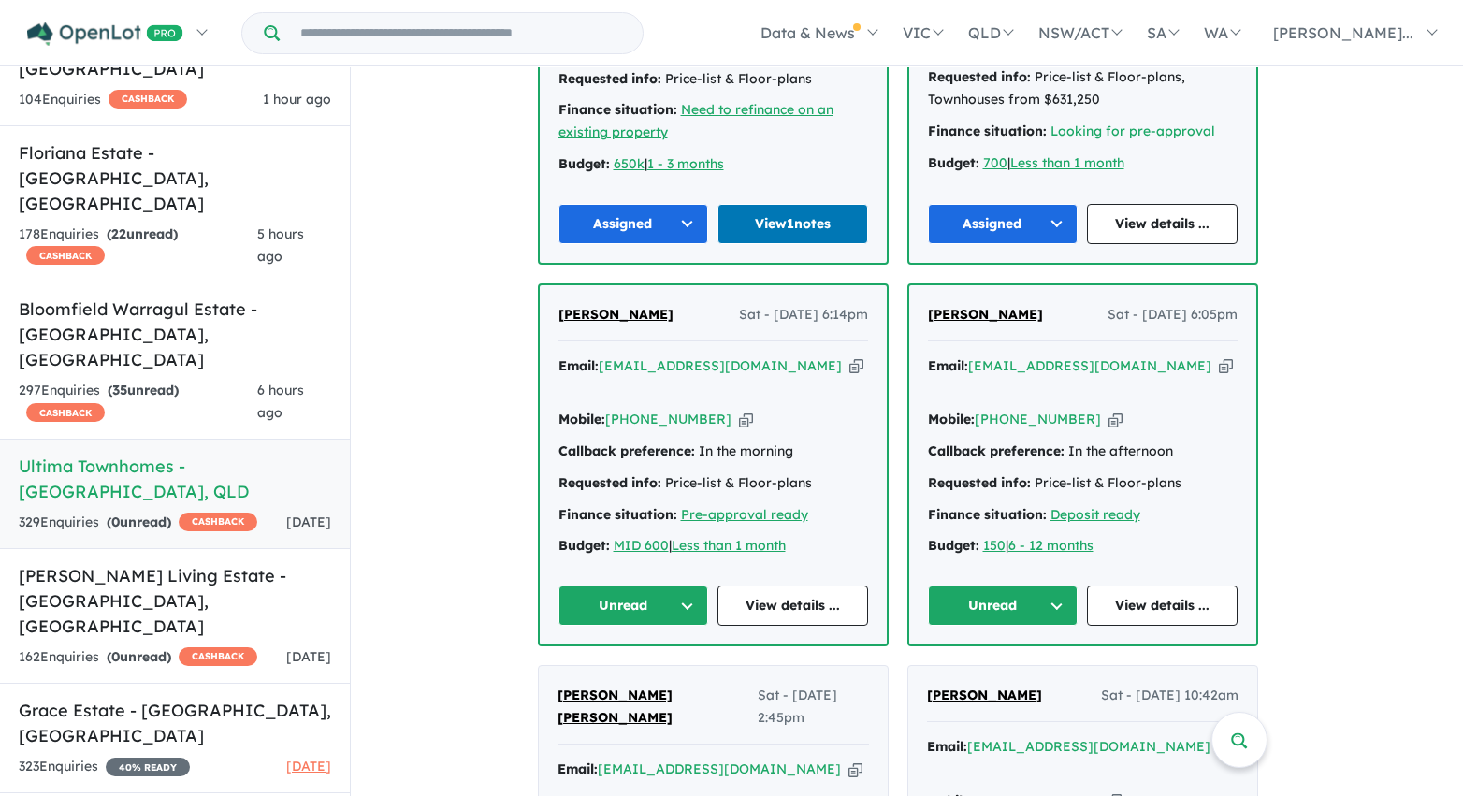
scroll to position [5873, 0]
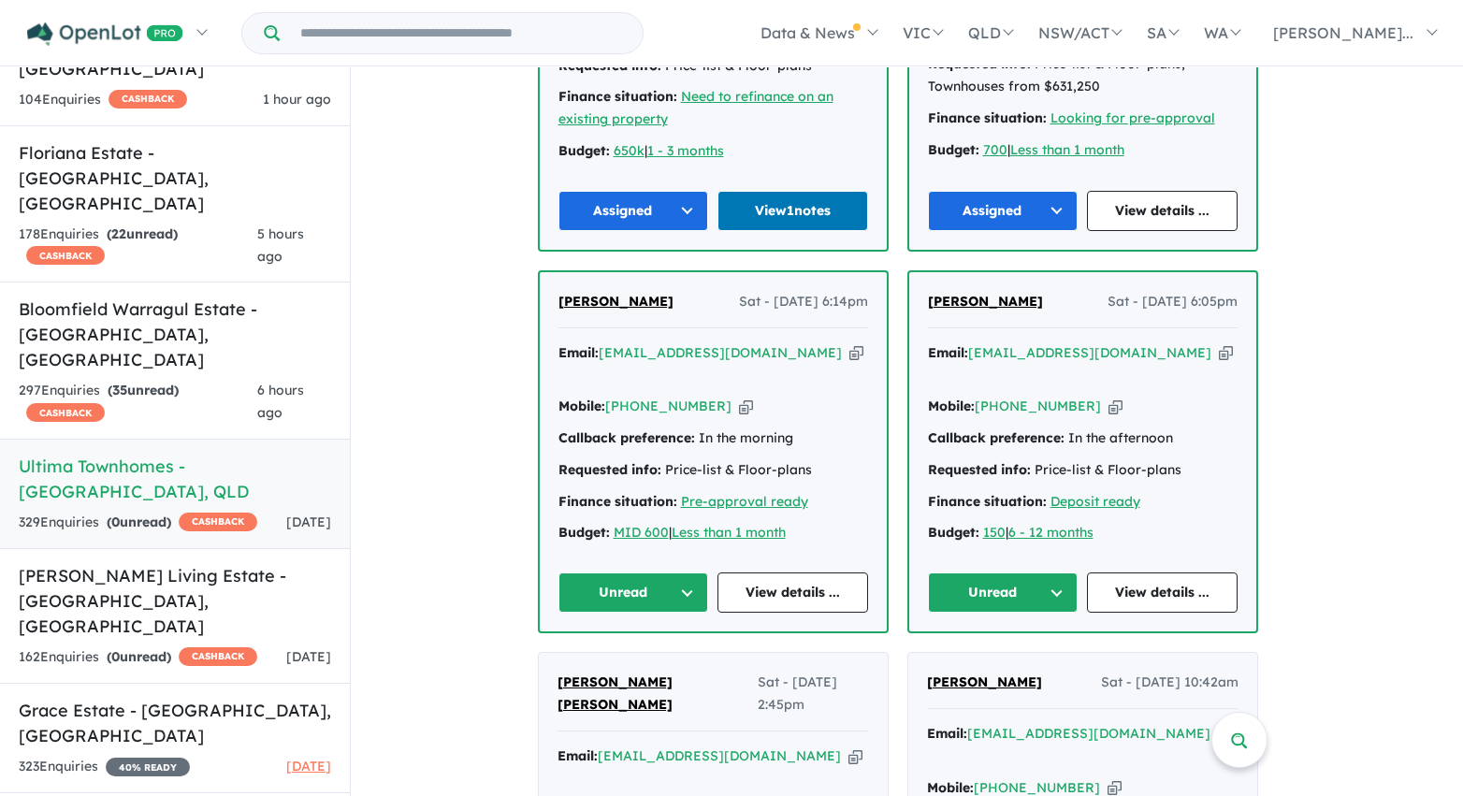
click at [995, 572] on button "Unread" at bounding box center [1003, 592] width 151 height 40
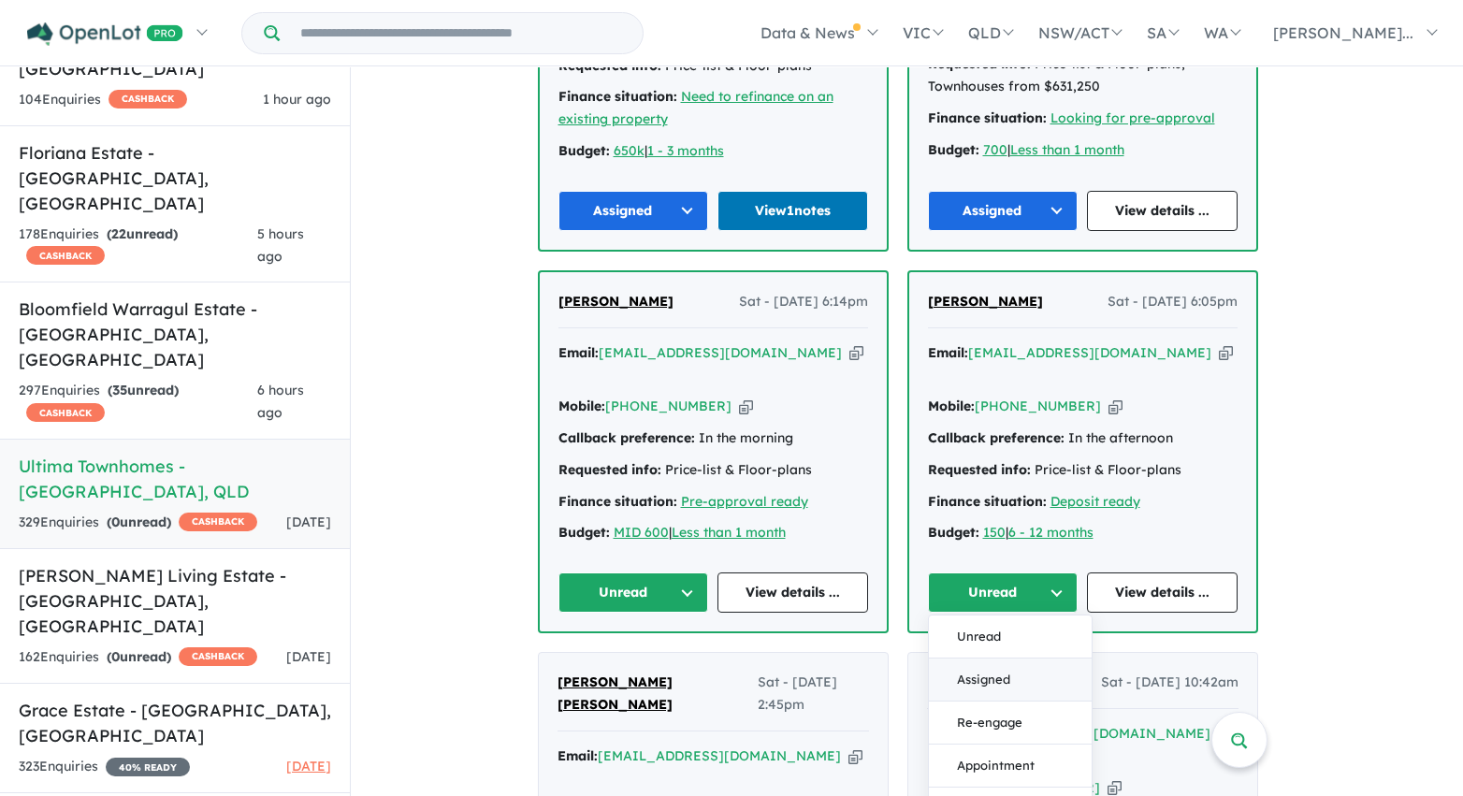
click at [1001, 659] on button "Assigned" at bounding box center [1010, 680] width 163 height 43
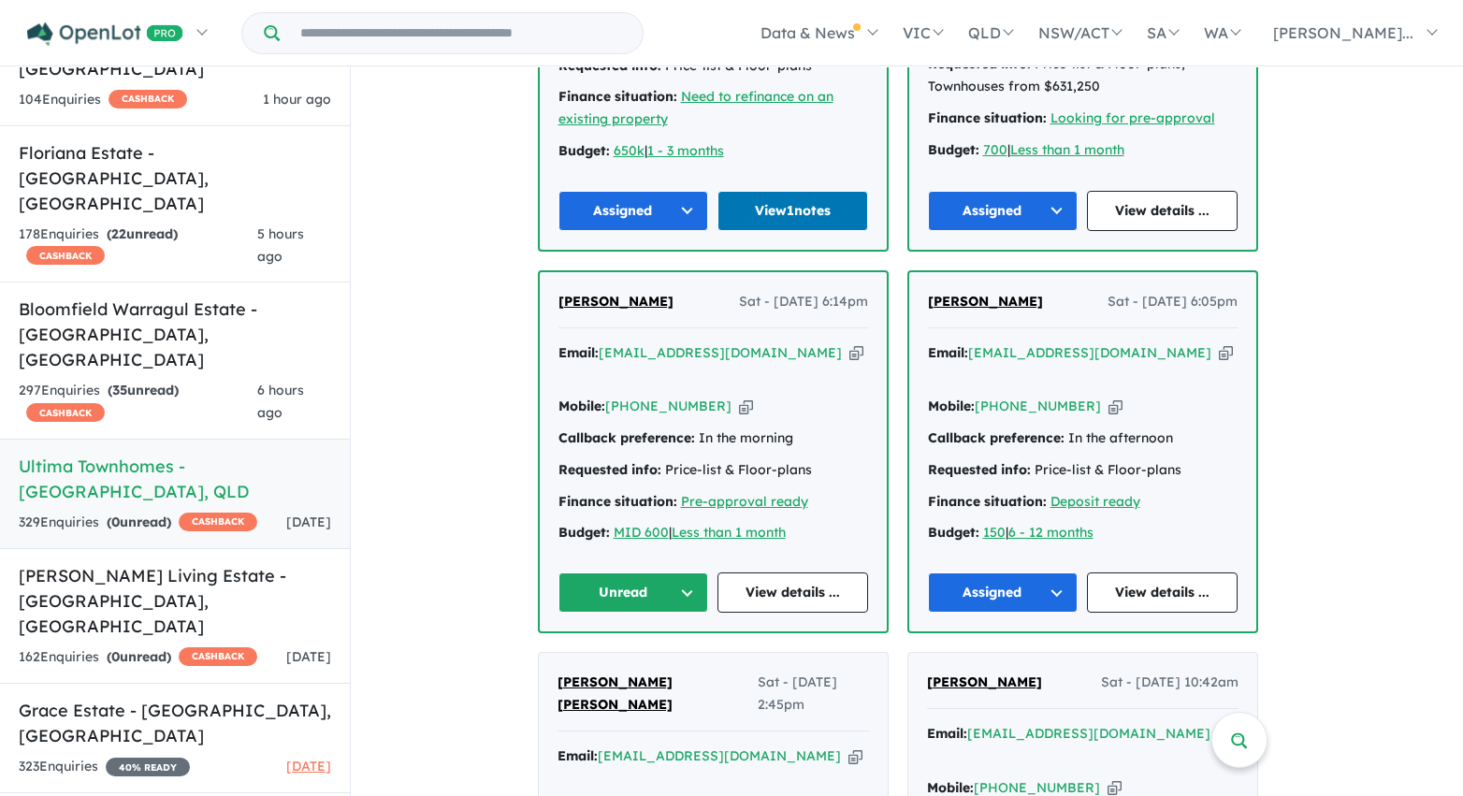
click at [644, 572] on button "Unread" at bounding box center [633, 592] width 151 height 40
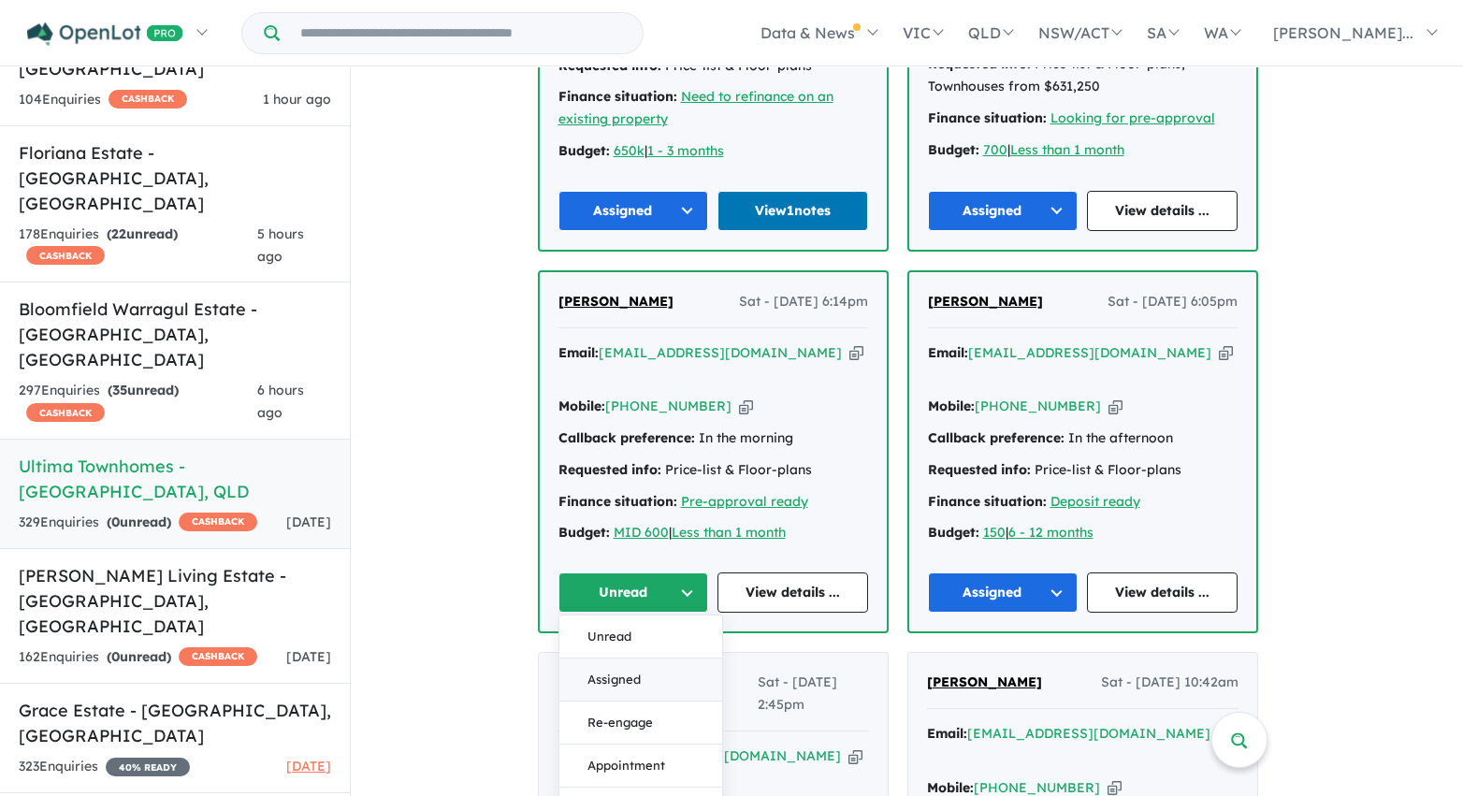
click at [647, 659] on button "Assigned" at bounding box center [640, 680] width 163 height 43
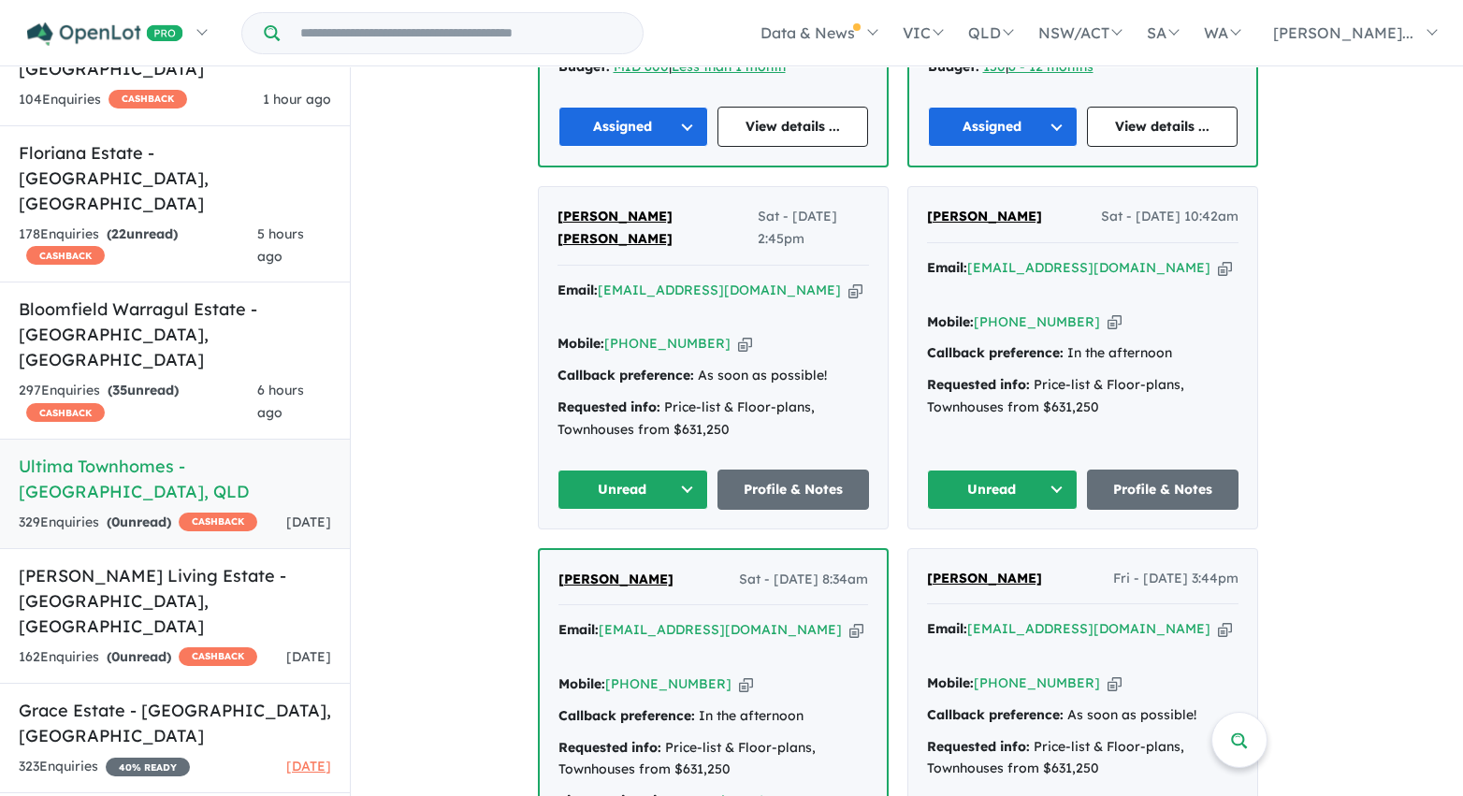
scroll to position [6369, 0]
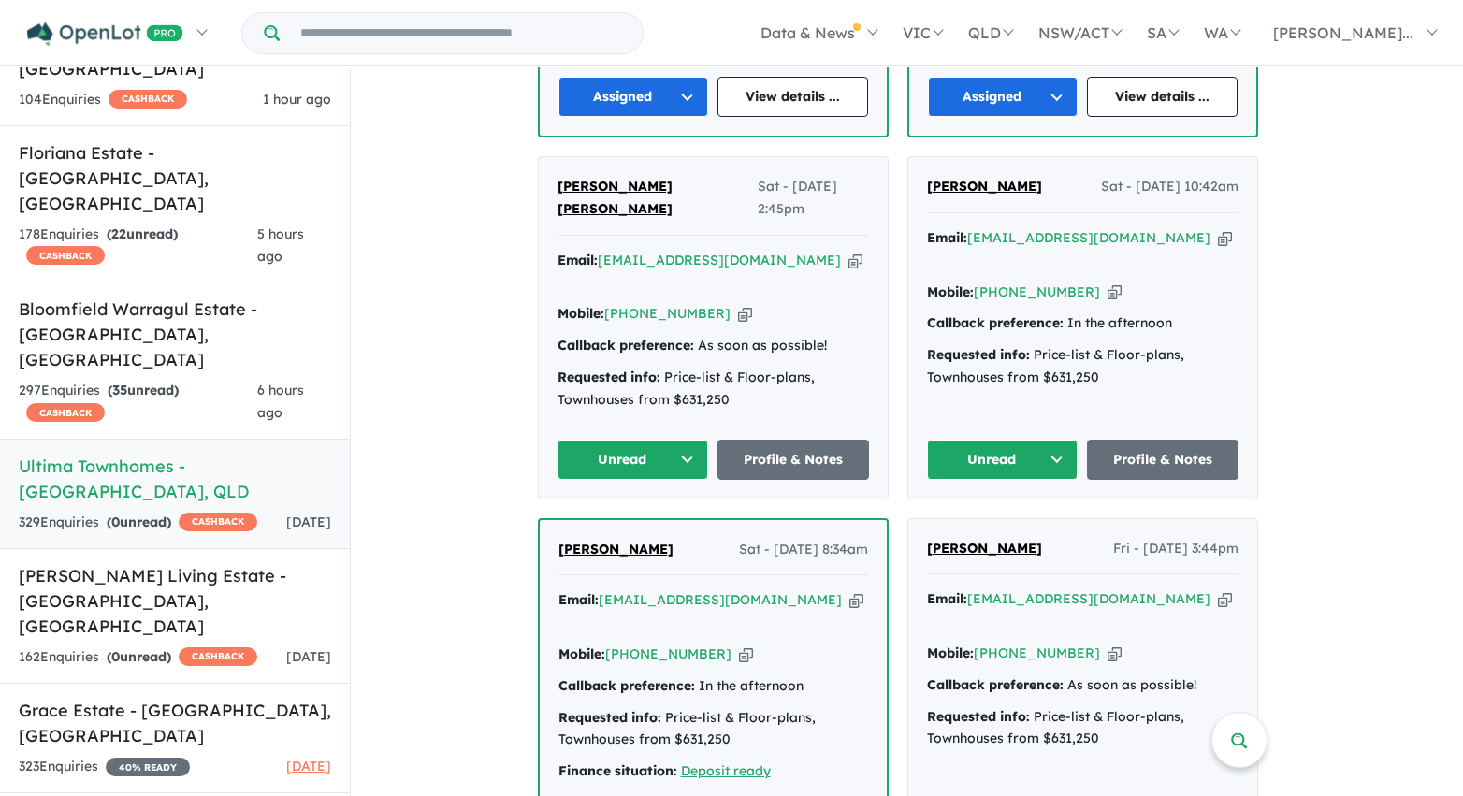
click at [1009, 440] on button "Unread" at bounding box center [1003, 460] width 152 height 40
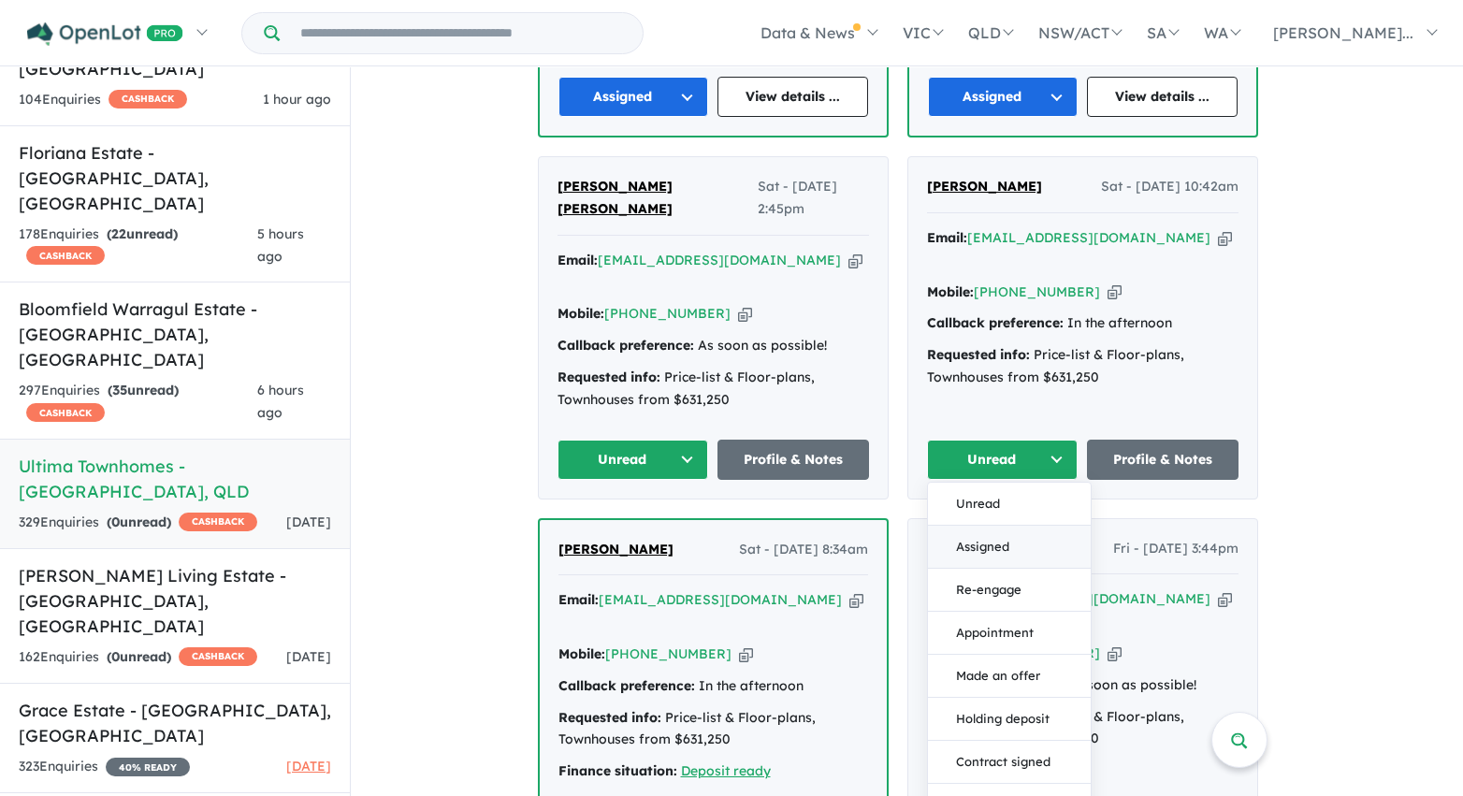
click at [1006, 526] on button "Assigned" at bounding box center [1009, 547] width 163 height 43
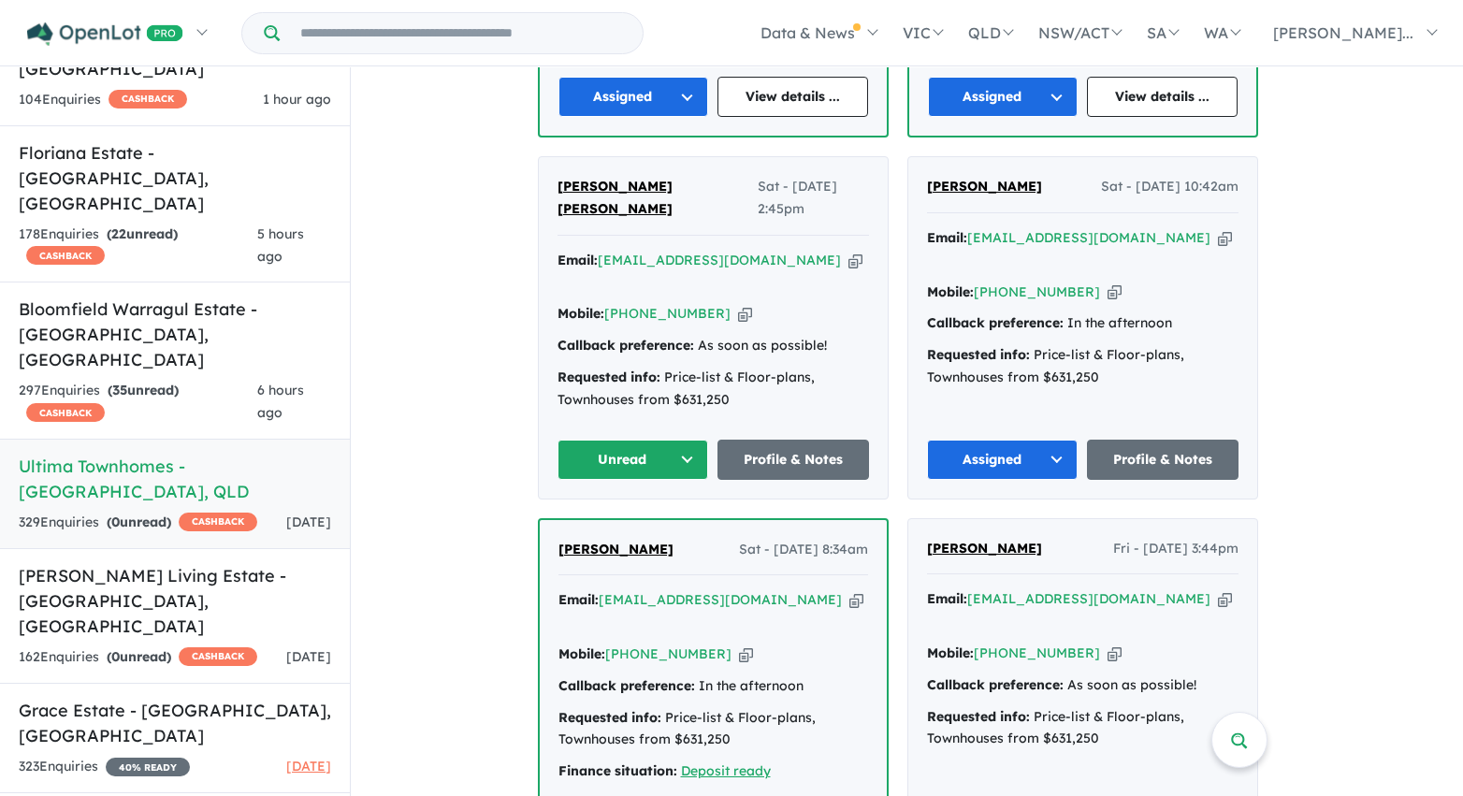
click at [638, 440] on button "Unread" at bounding box center [633, 460] width 152 height 40
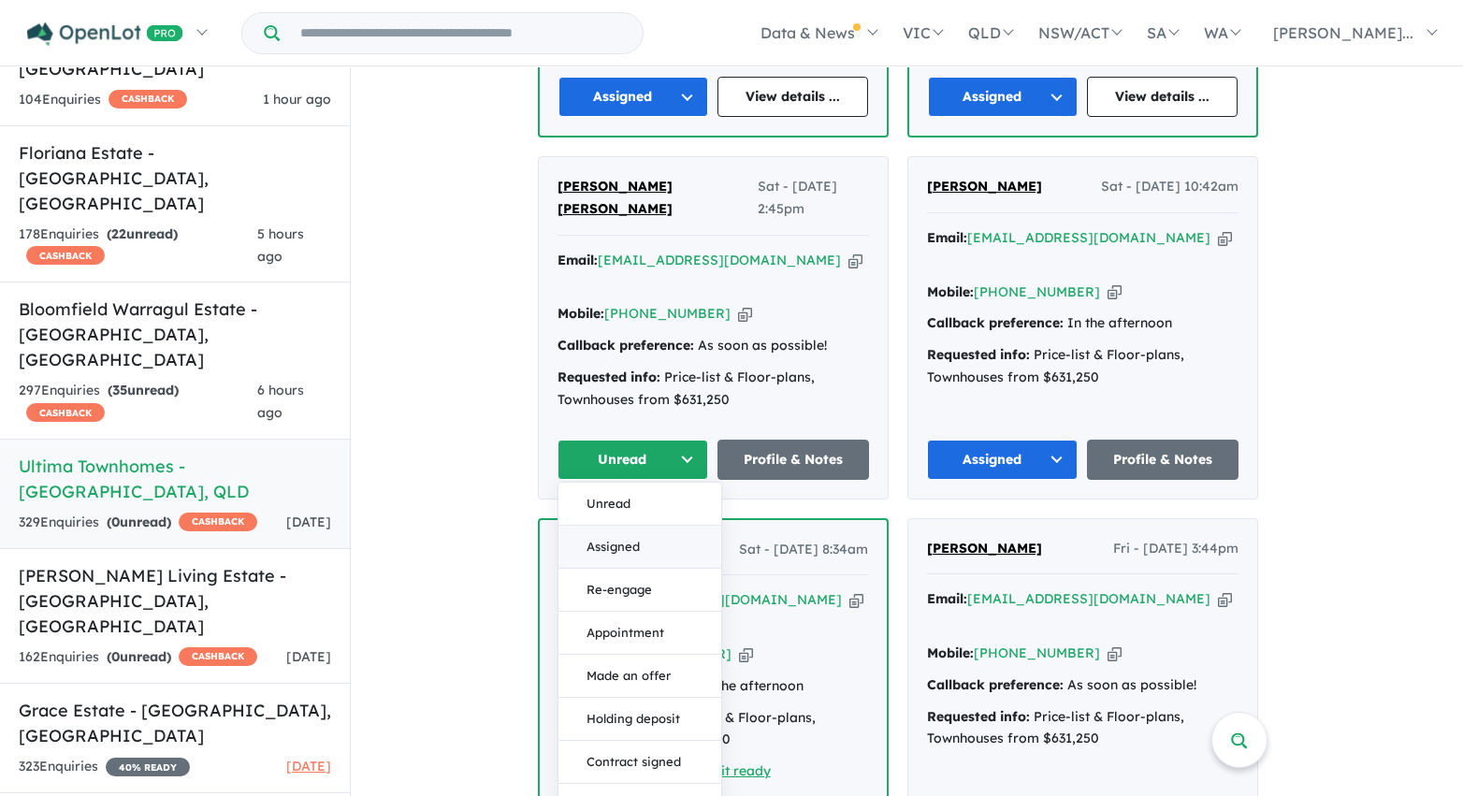
click at [639, 526] on button "Assigned" at bounding box center [639, 547] width 163 height 43
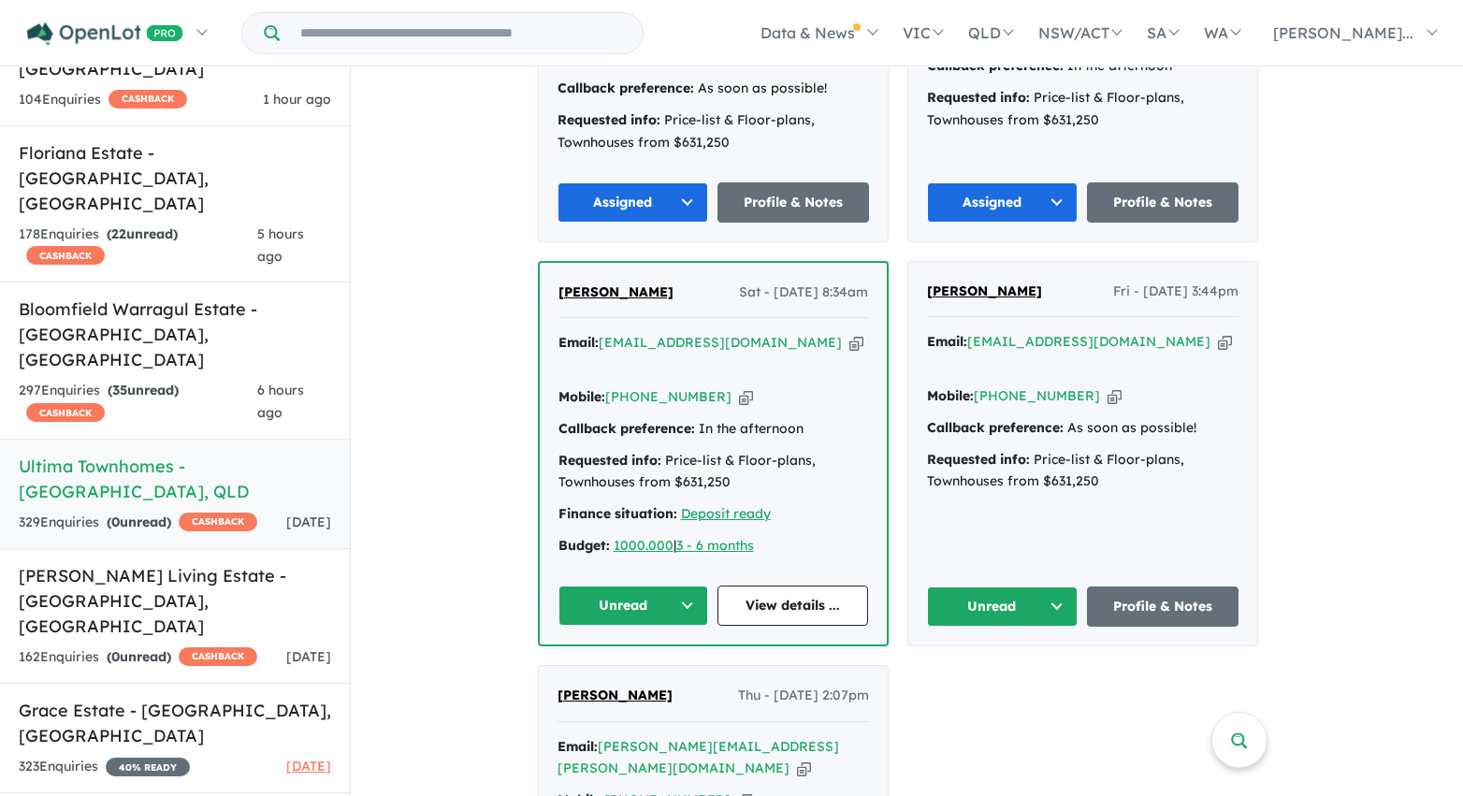
scroll to position [6643, 0]
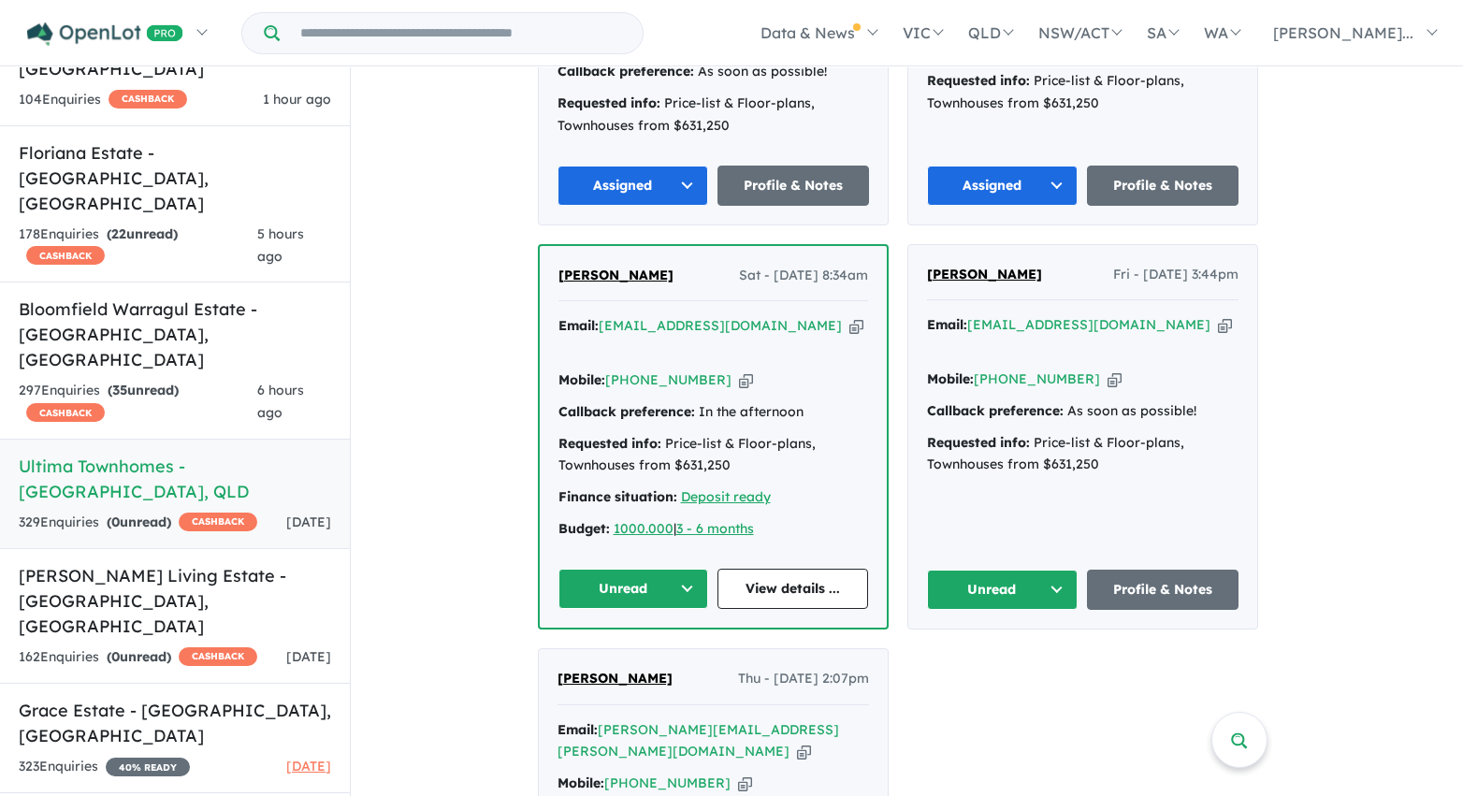
click at [974, 570] on button "Unread" at bounding box center [1003, 590] width 152 height 40
click at [984, 656] on button "Assigned" at bounding box center [1009, 677] width 163 height 43
click at [599, 569] on button "Unread" at bounding box center [633, 589] width 151 height 40
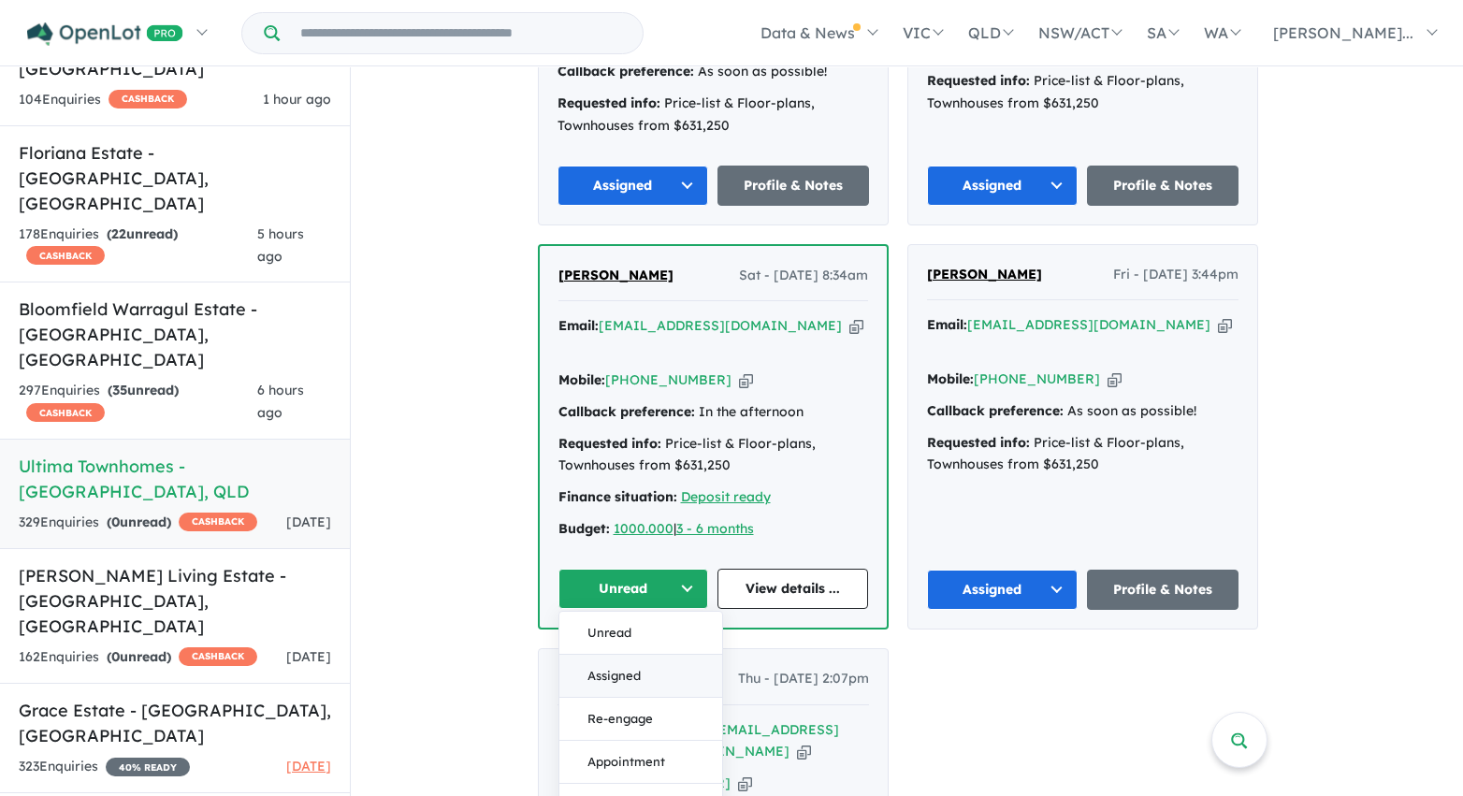
click at [627, 655] on button "Assigned" at bounding box center [640, 676] width 163 height 43
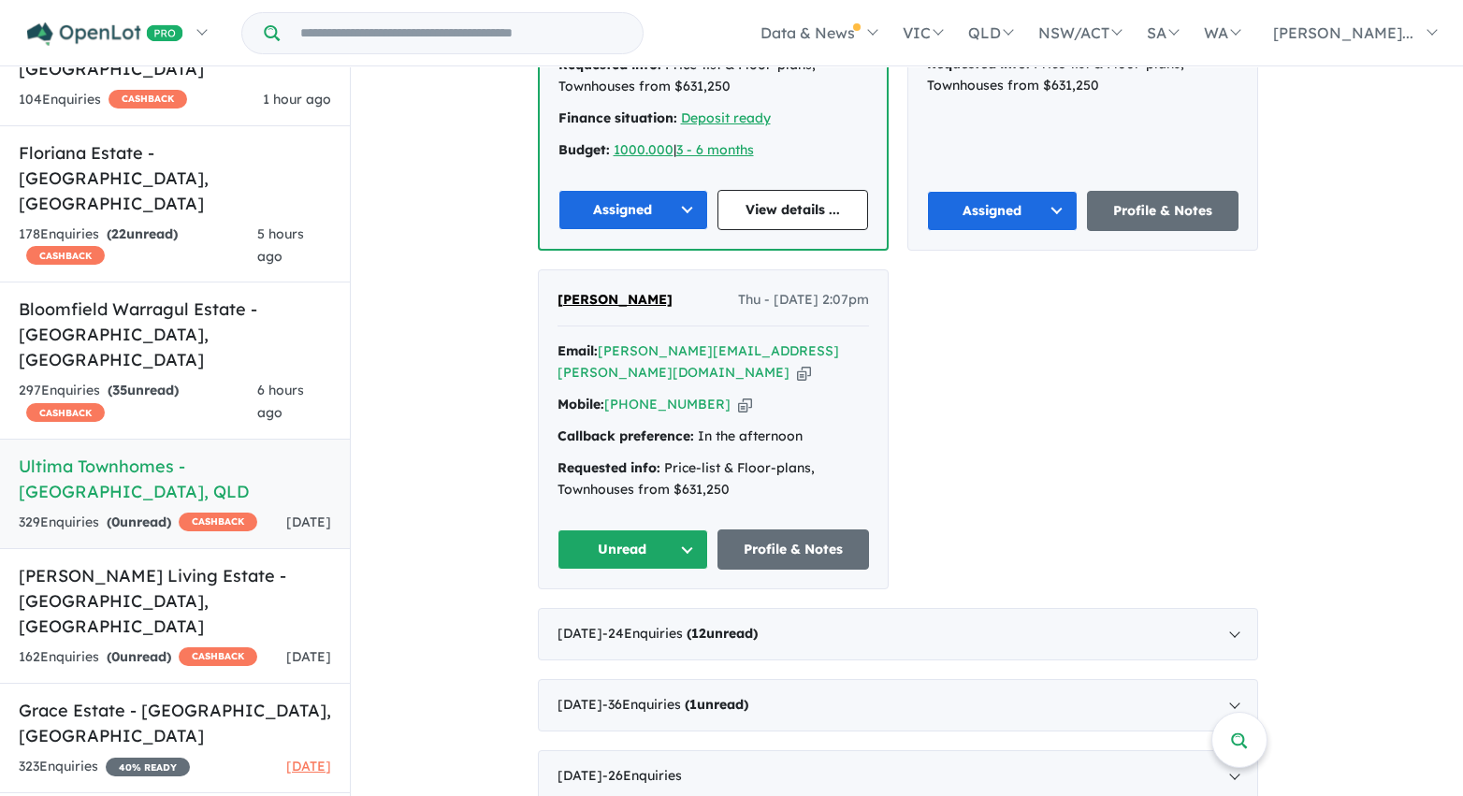
scroll to position [7055, 0]
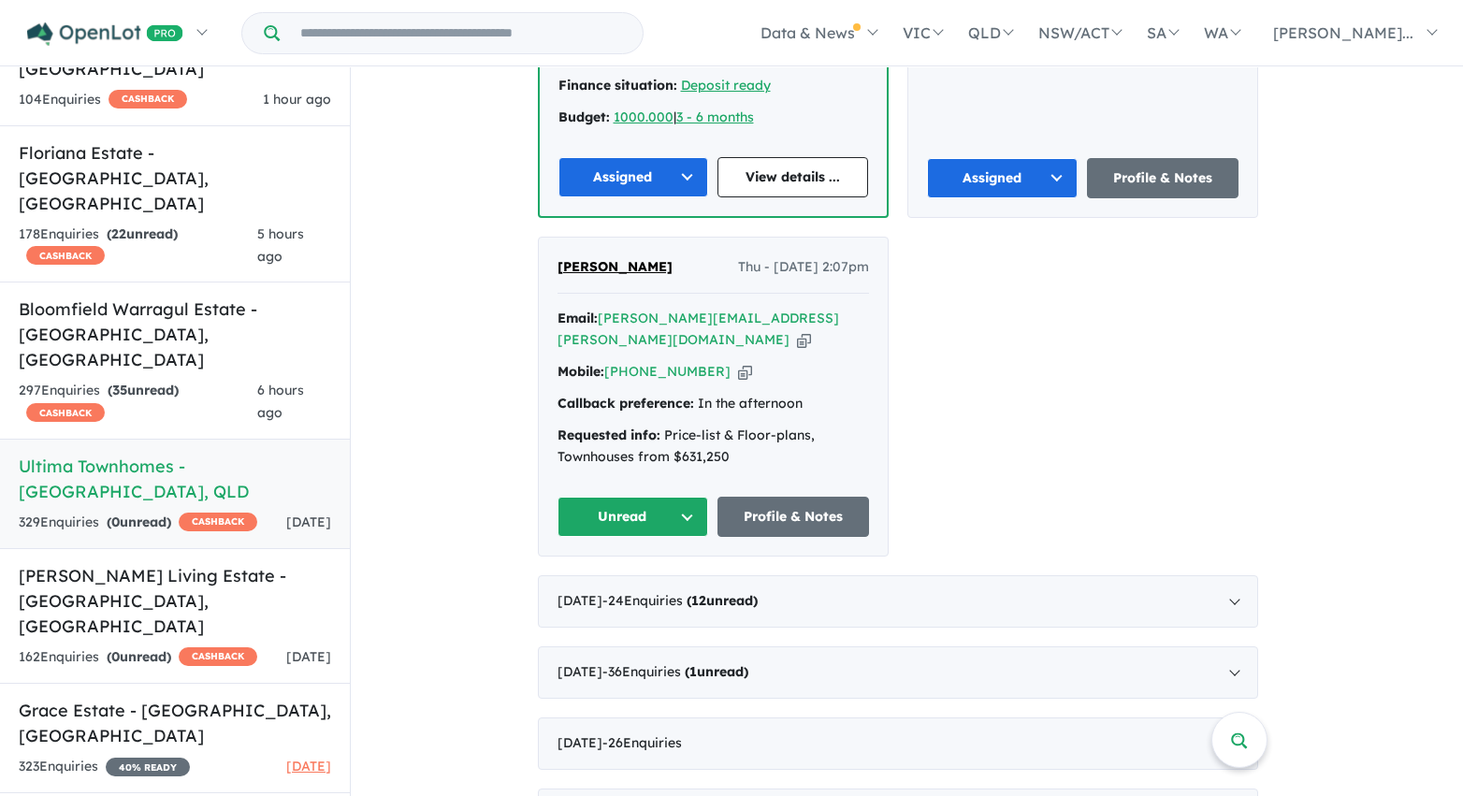
click at [652, 497] on button "Unread" at bounding box center [633, 517] width 152 height 40
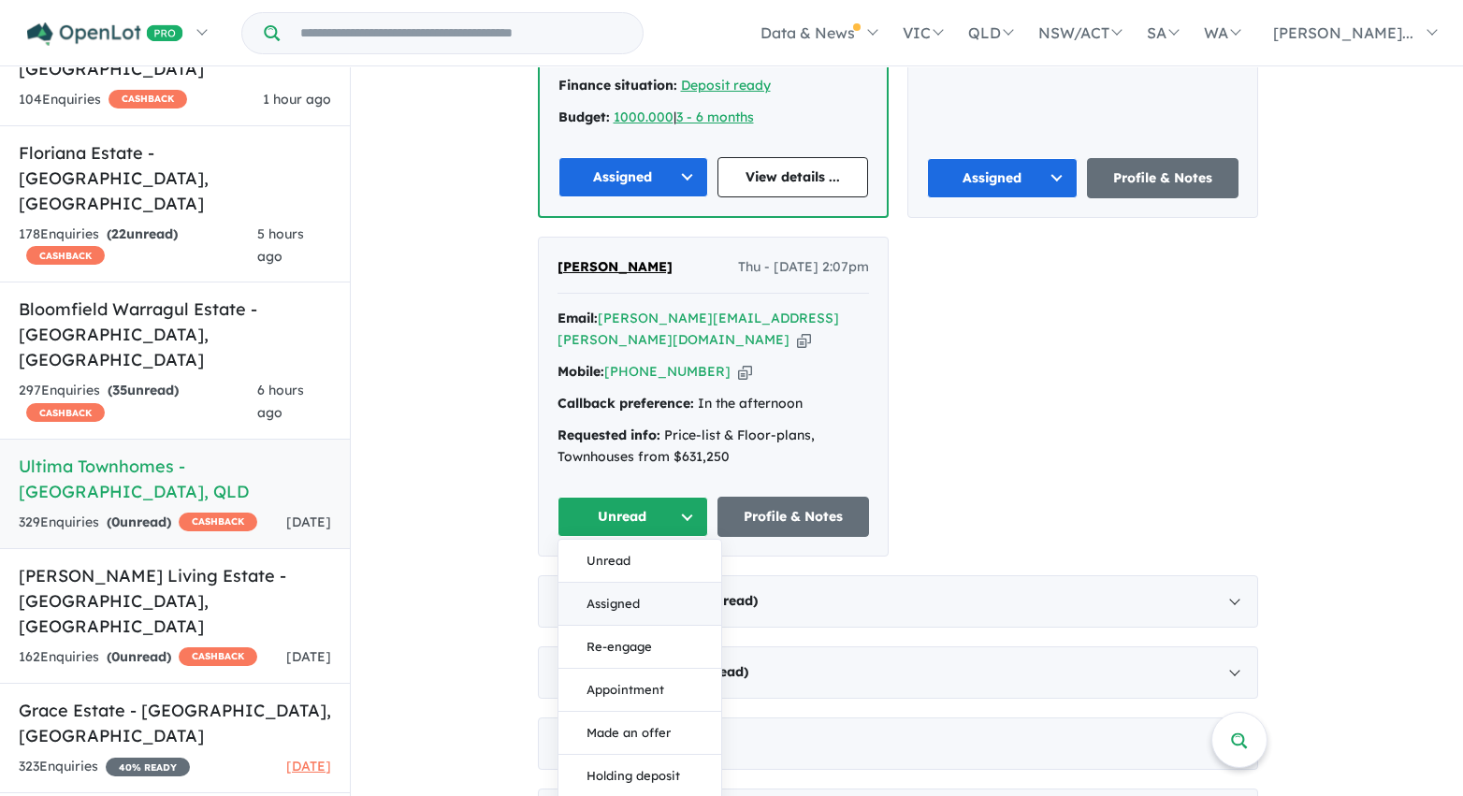
click at [640, 583] on button "Assigned" at bounding box center [639, 604] width 163 height 43
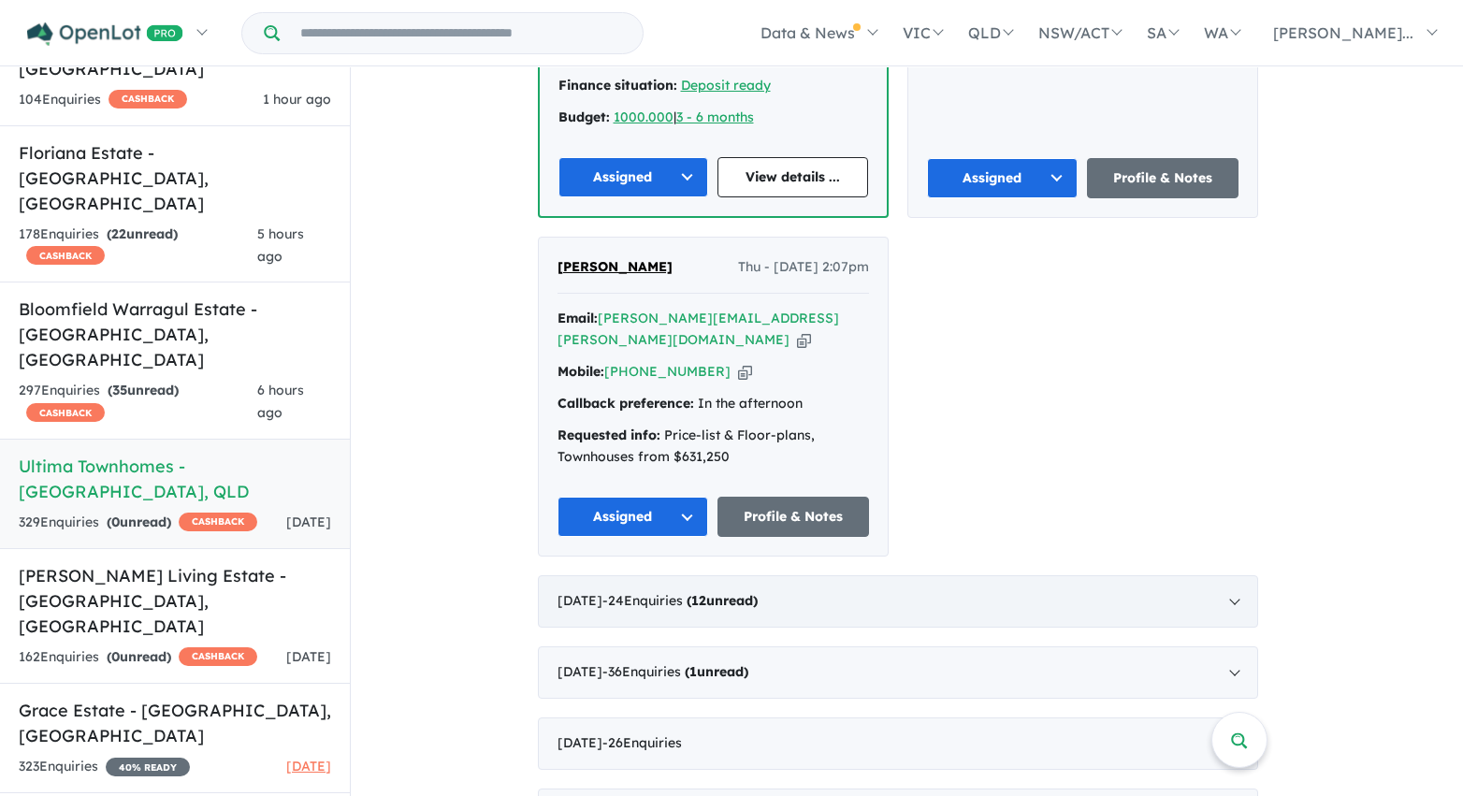
click at [842, 575] on div "April 2025 - 24 Enquir ies ( 12 unread)" at bounding box center [898, 601] width 720 height 52
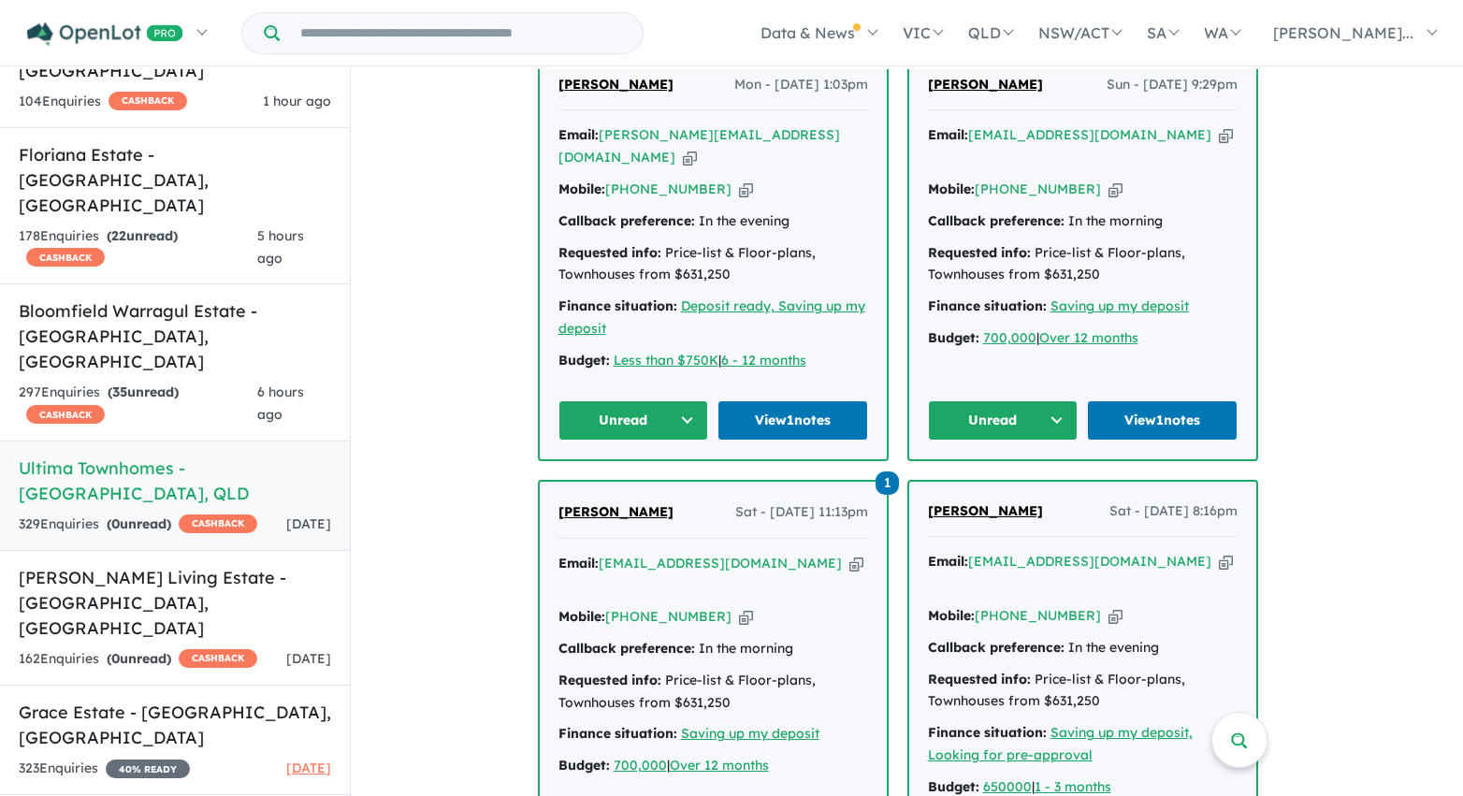
scroll to position [1122, 0]
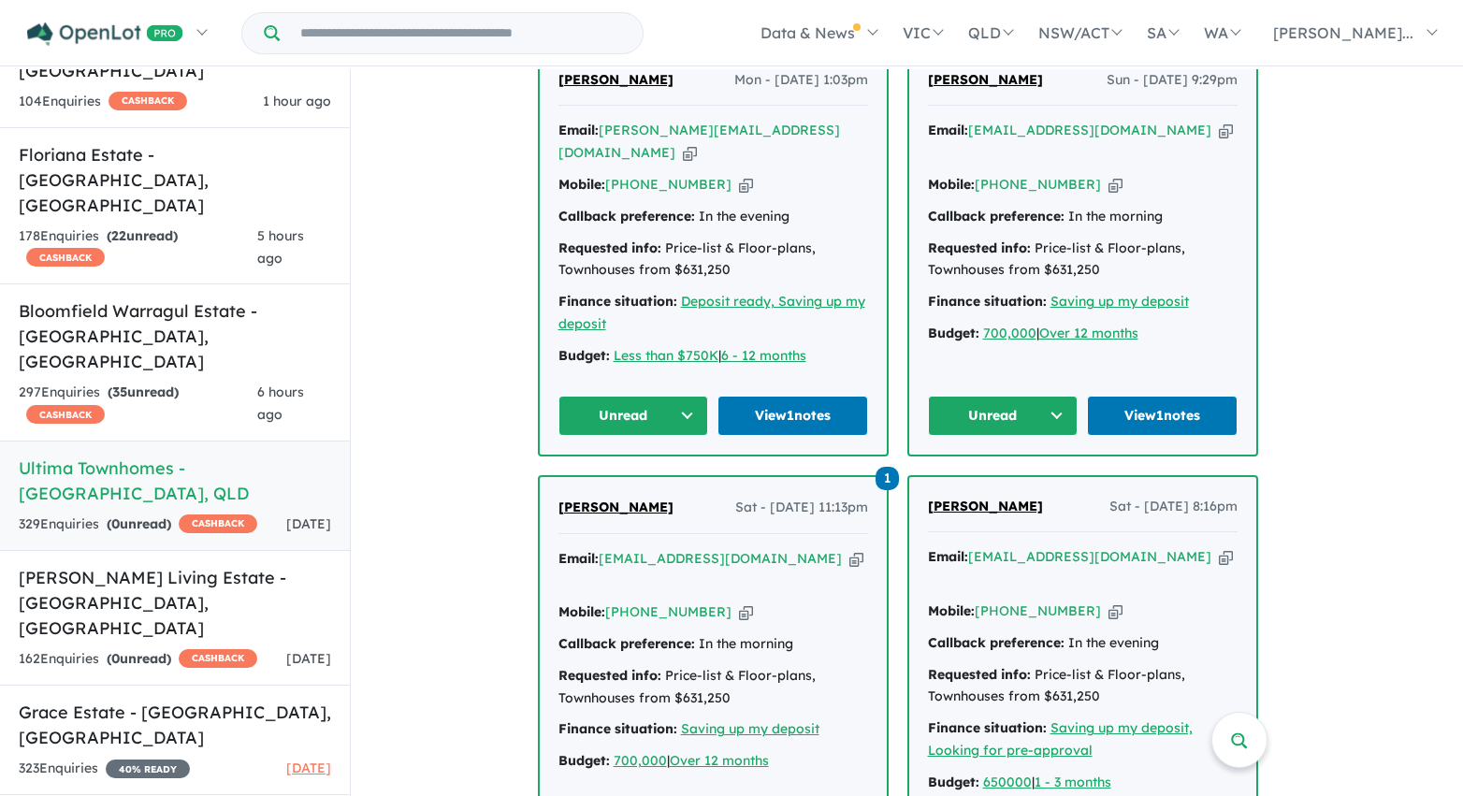
click at [652, 415] on button "Unread" at bounding box center [633, 416] width 151 height 40
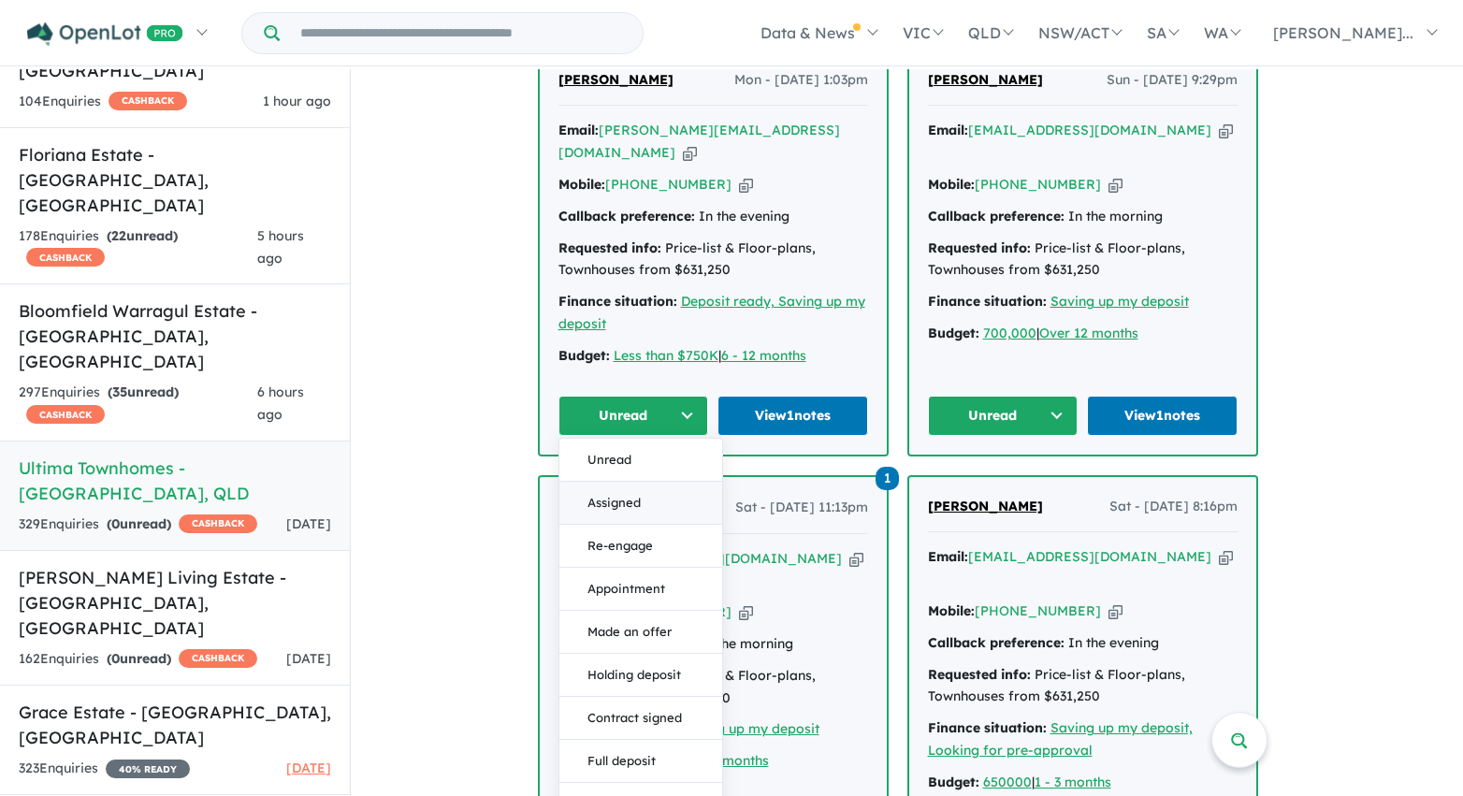
click at [655, 494] on button "Assigned" at bounding box center [640, 503] width 163 height 43
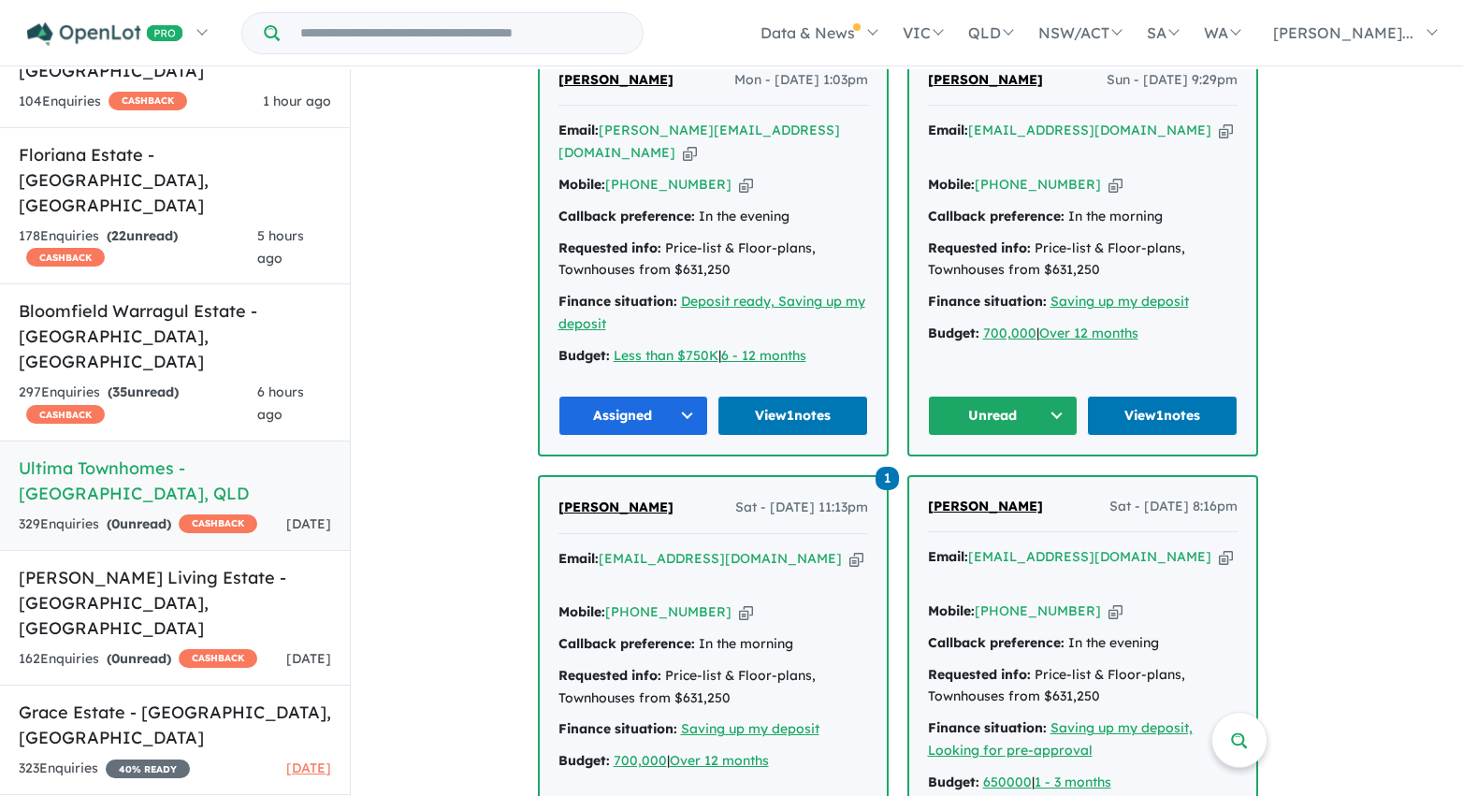
click at [1001, 400] on button "Unread" at bounding box center [1003, 416] width 151 height 40
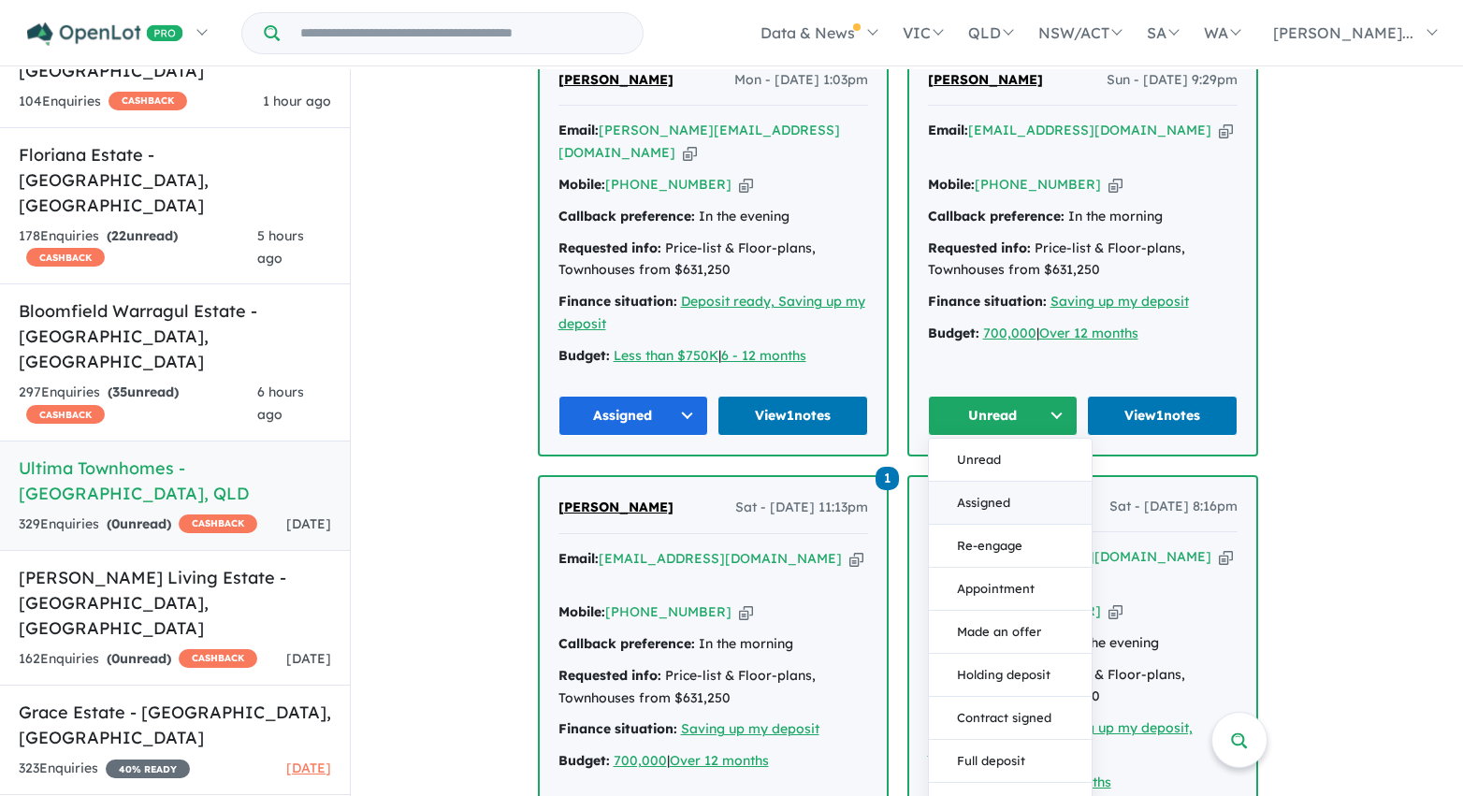
click at [1003, 501] on button "Assigned" at bounding box center [1010, 503] width 163 height 43
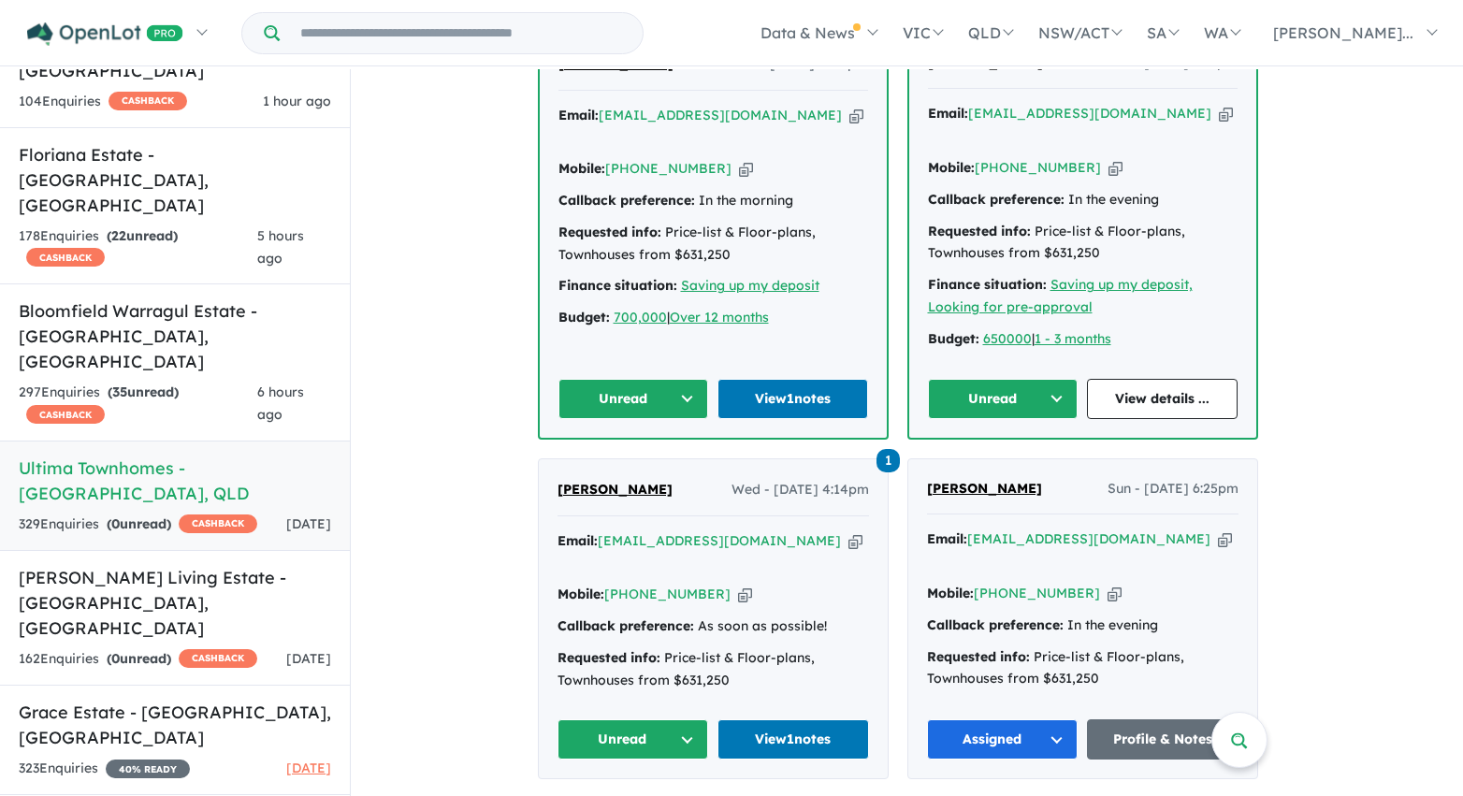
scroll to position [1631, 0]
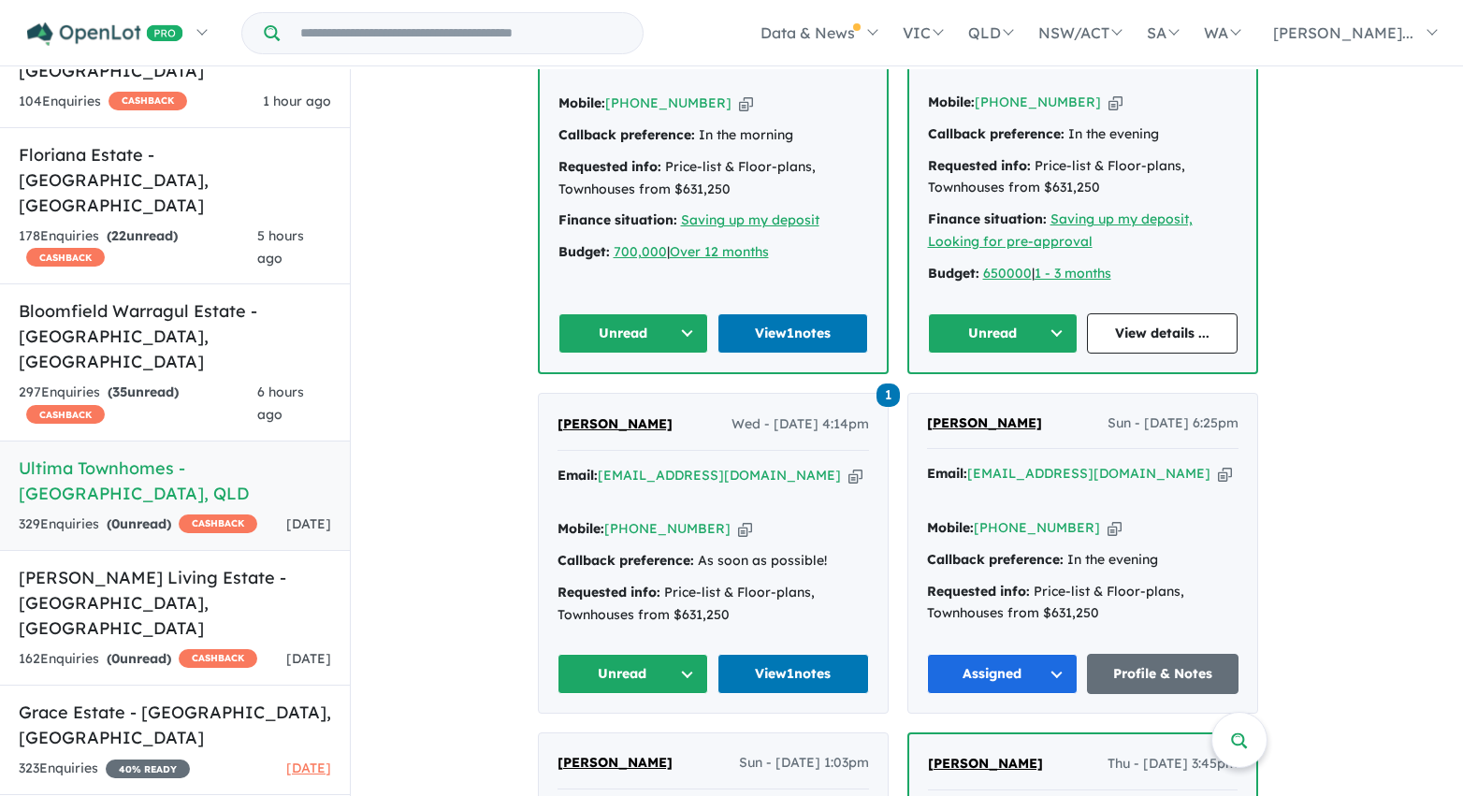
click at [654, 313] on button "Unread" at bounding box center [633, 333] width 151 height 40
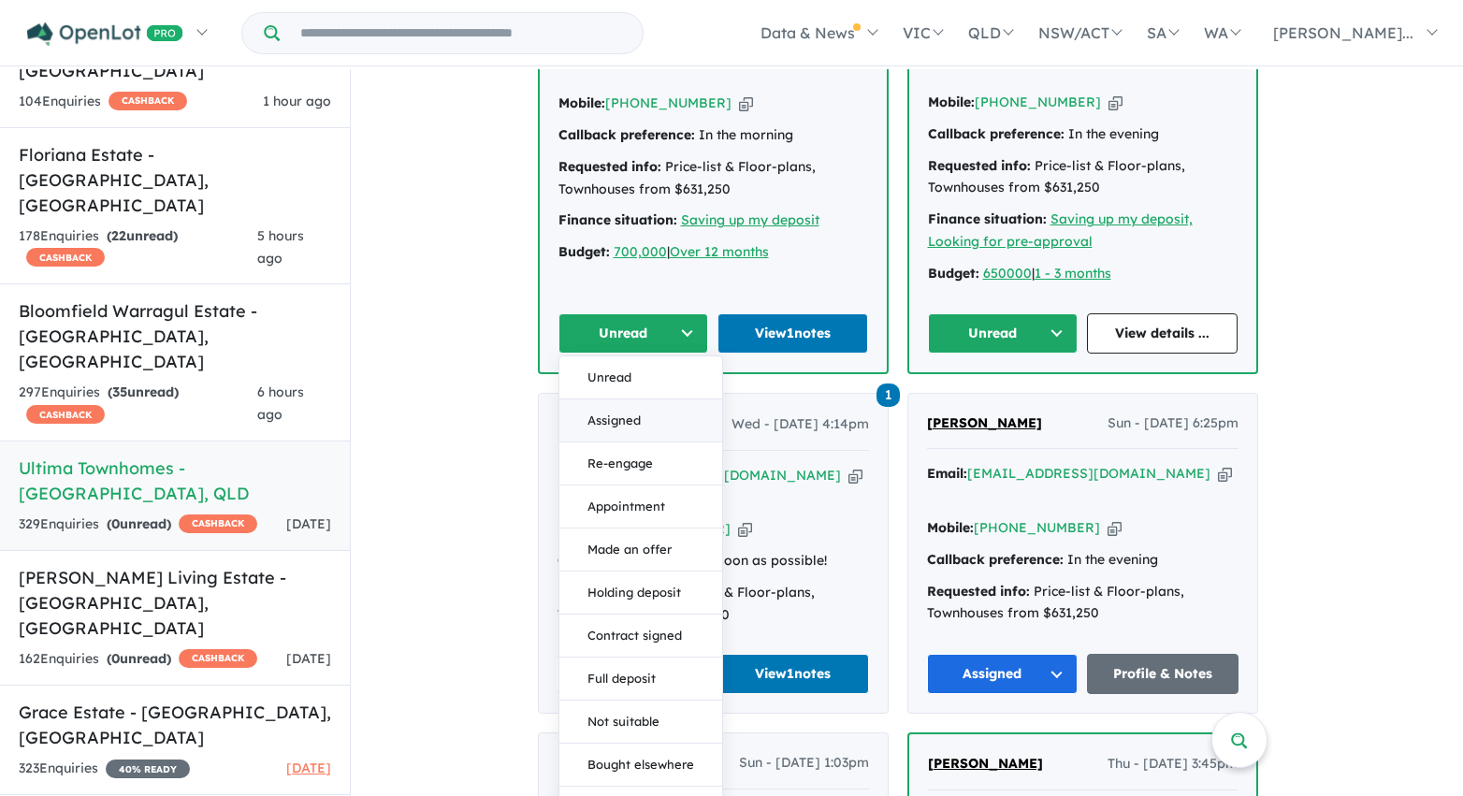
click at [652, 399] on button "Assigned" at bounding box center [640, 420] width 163 height 43
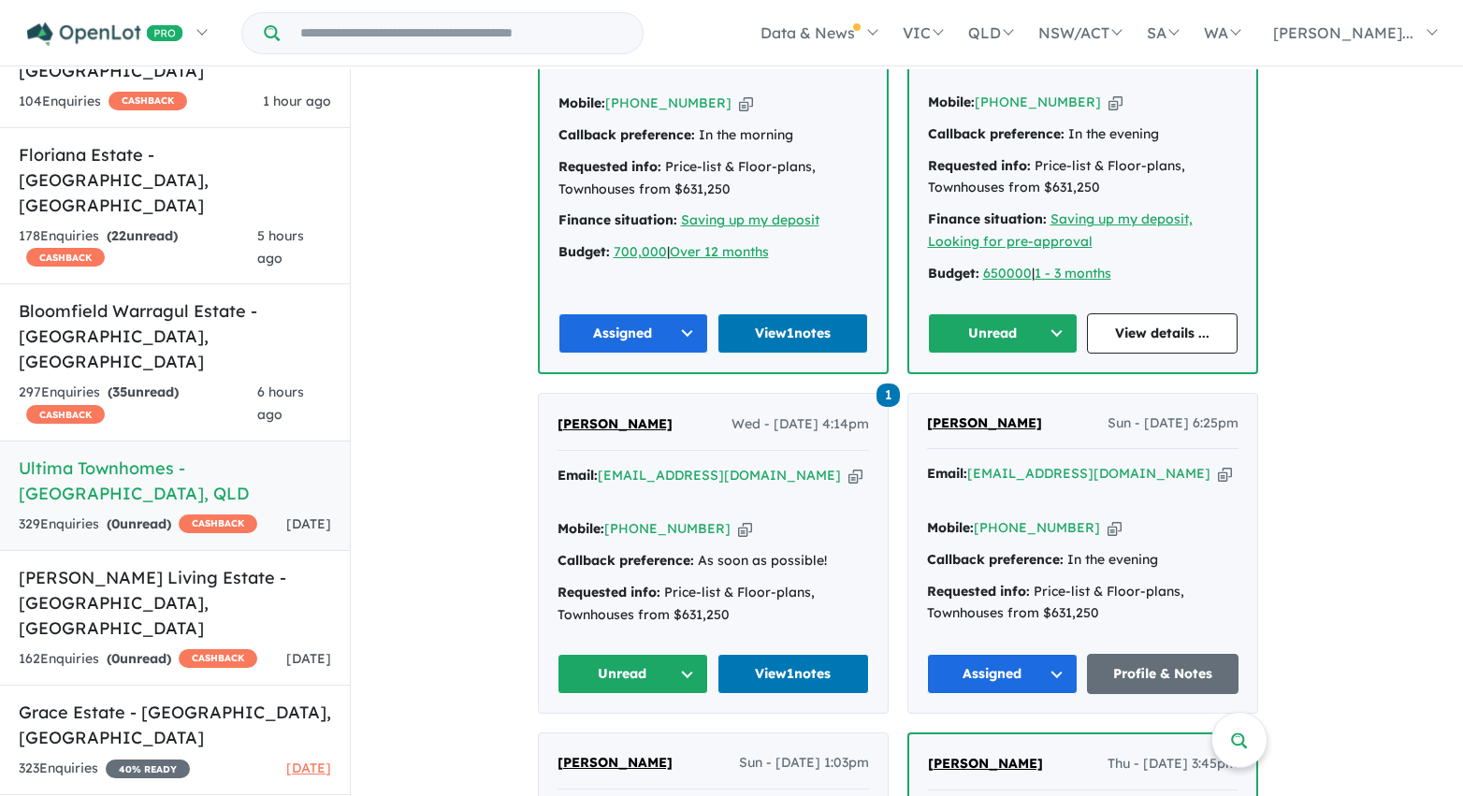
click at [967, 313] on button "Unread" at bounding box center [1003, 333] width 151 height 40
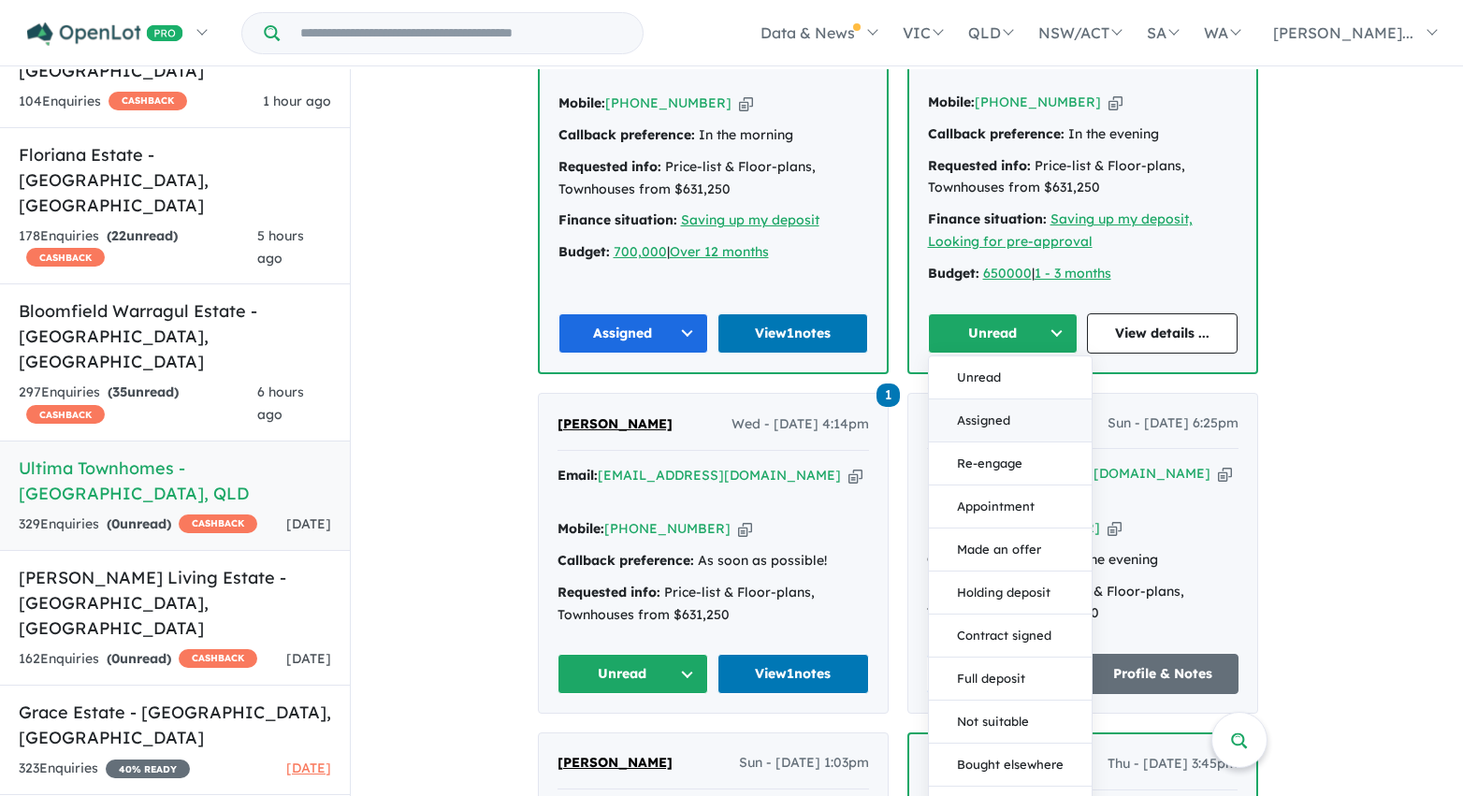
click at [992, 399] on button "Assigned" at bounding box center [1010, 420] width 163 height 43
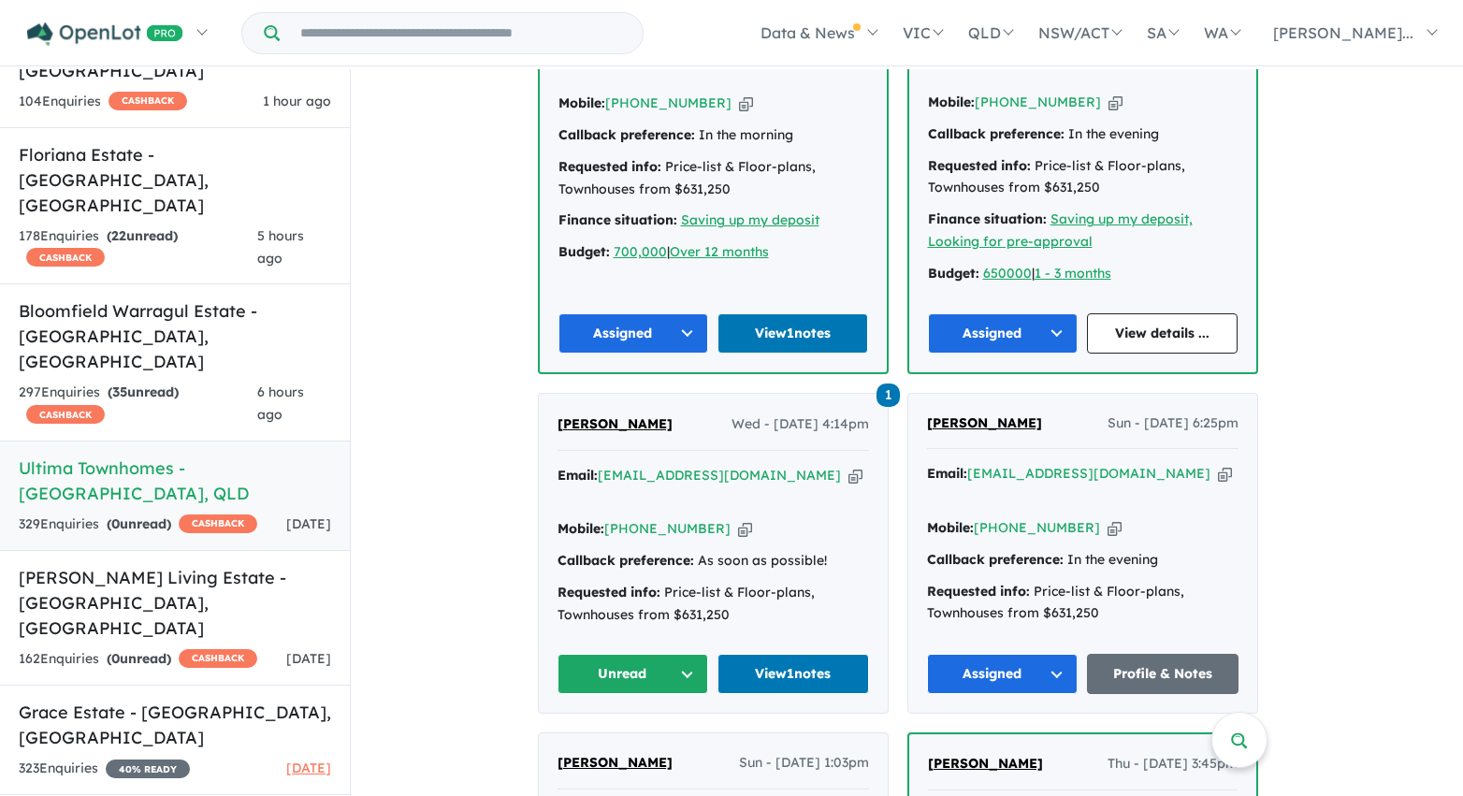
click at [633, 654] on button "Unread" at bounding box center [633, 674] width 152 height 40
click at [633, 740] on button "Assigned" at bounding box center [639, 761] width 163 height 43
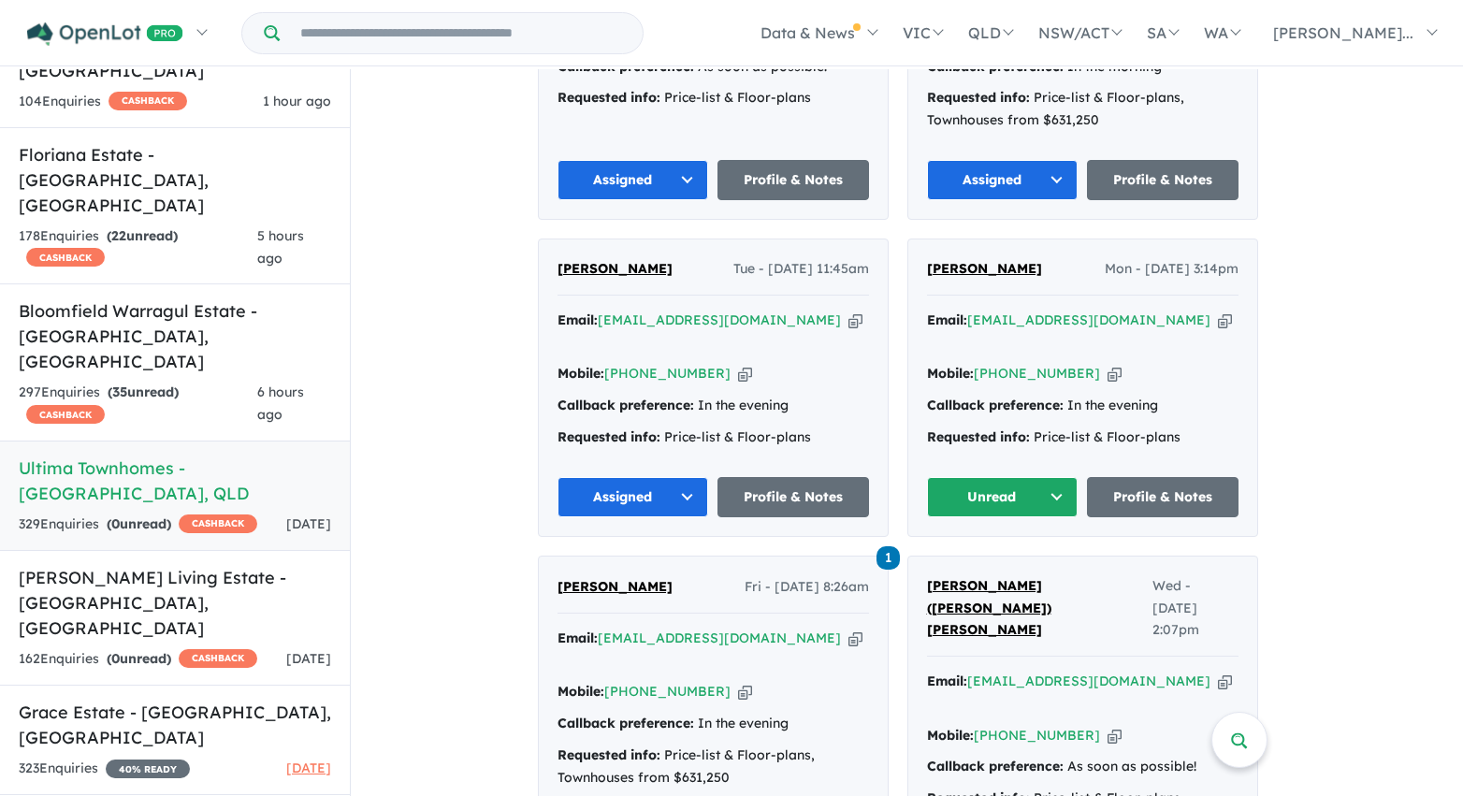
scroll to position [3880, 0]
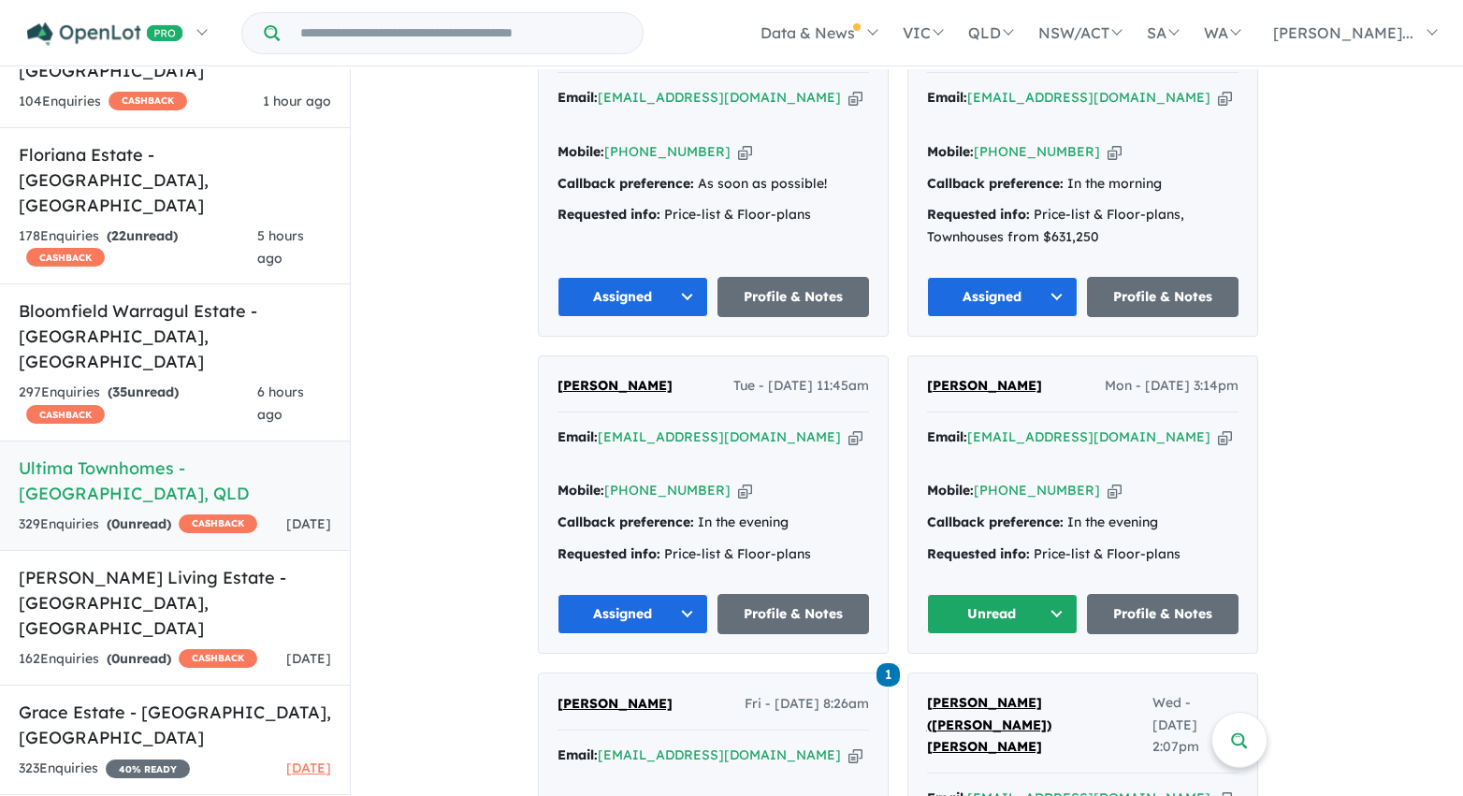
click at [1044, 594] on button "Unread" at bounding box center [1003, 614] width 152 height 40
click at [1022, 680] on button "Assigned" at bounding box center [1009, 701] width 163 height 43
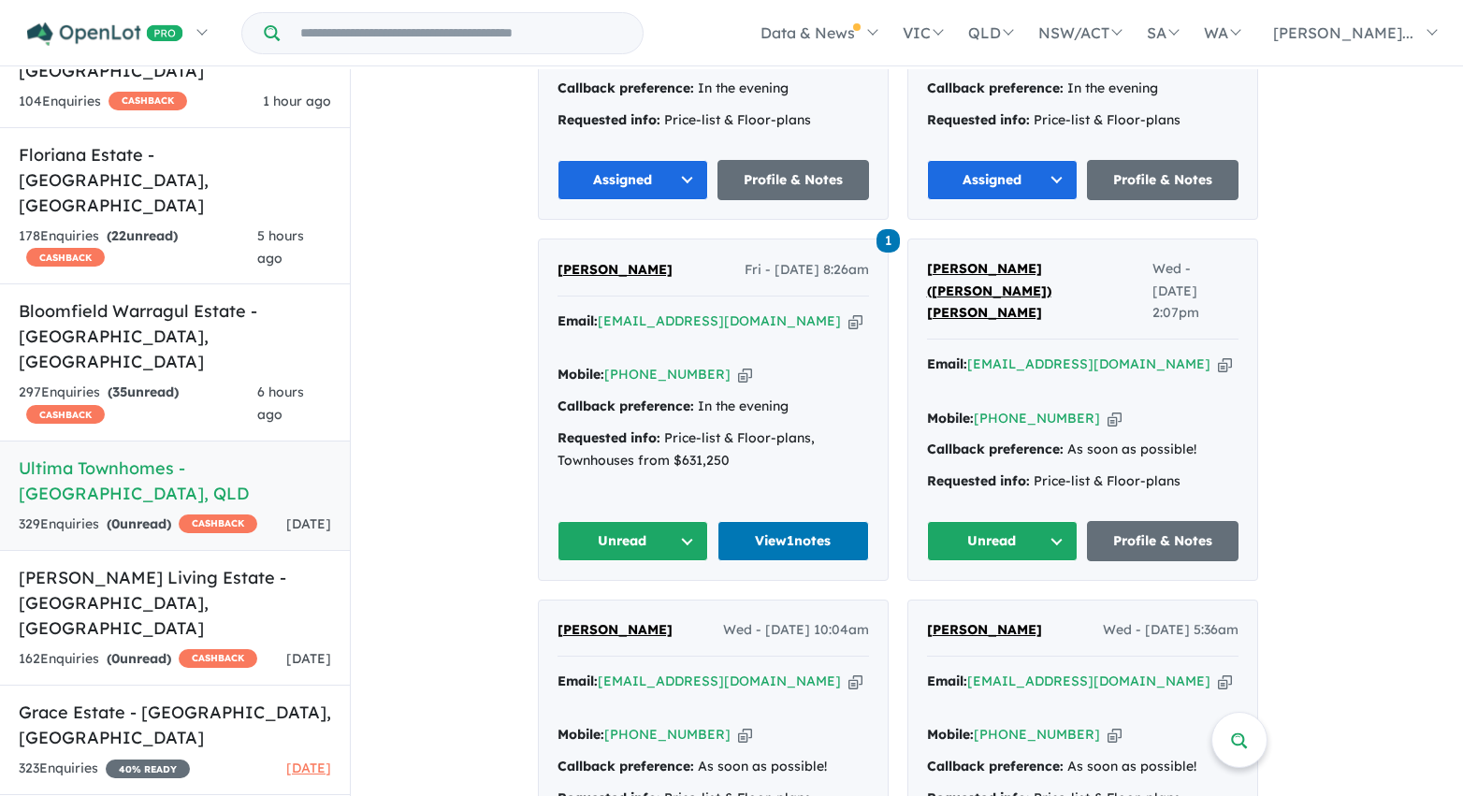
scroll to position [4322, 0]
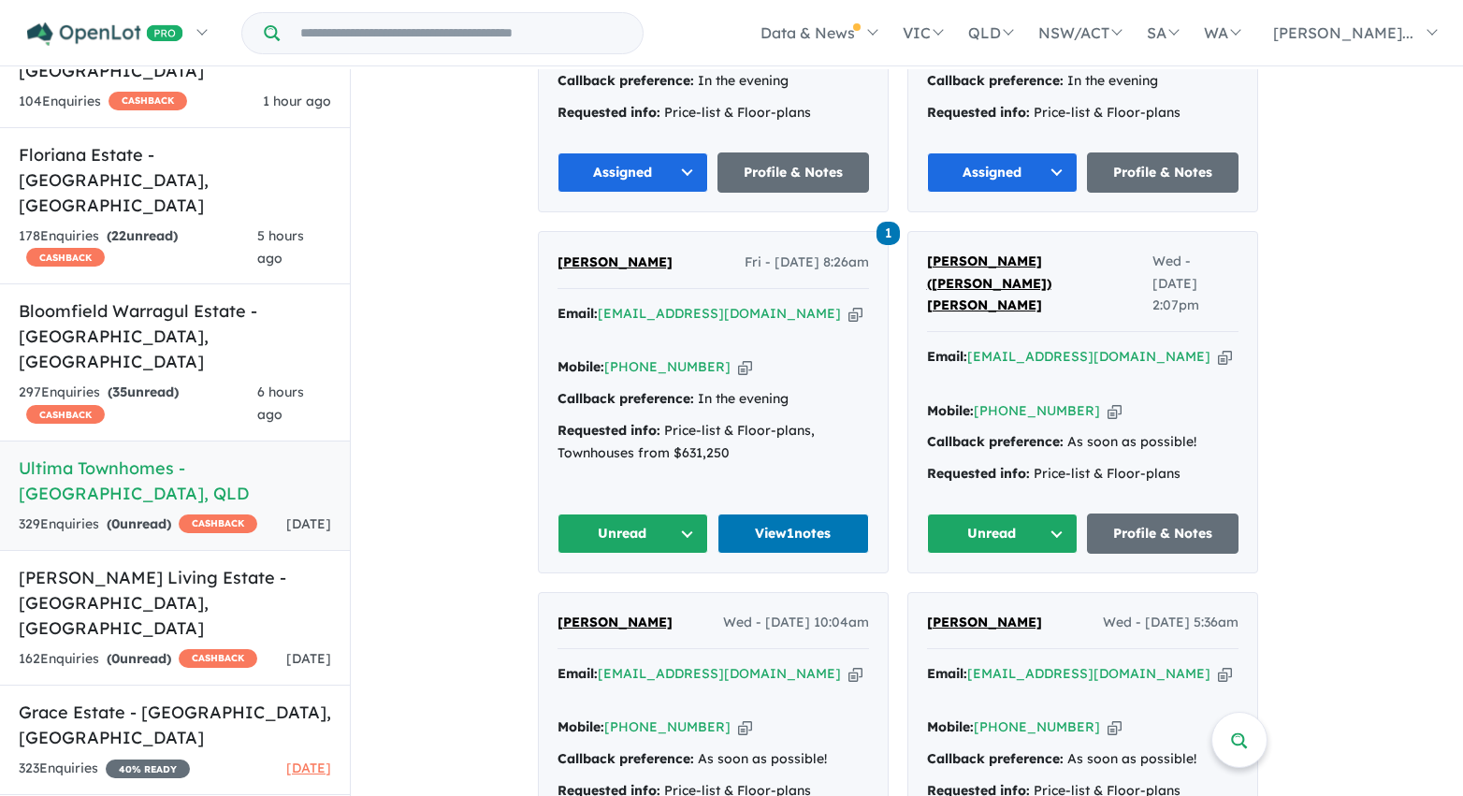
click at [1013, 514] on button "Unread" at bounding box center [1003, 534] width 152 height 40
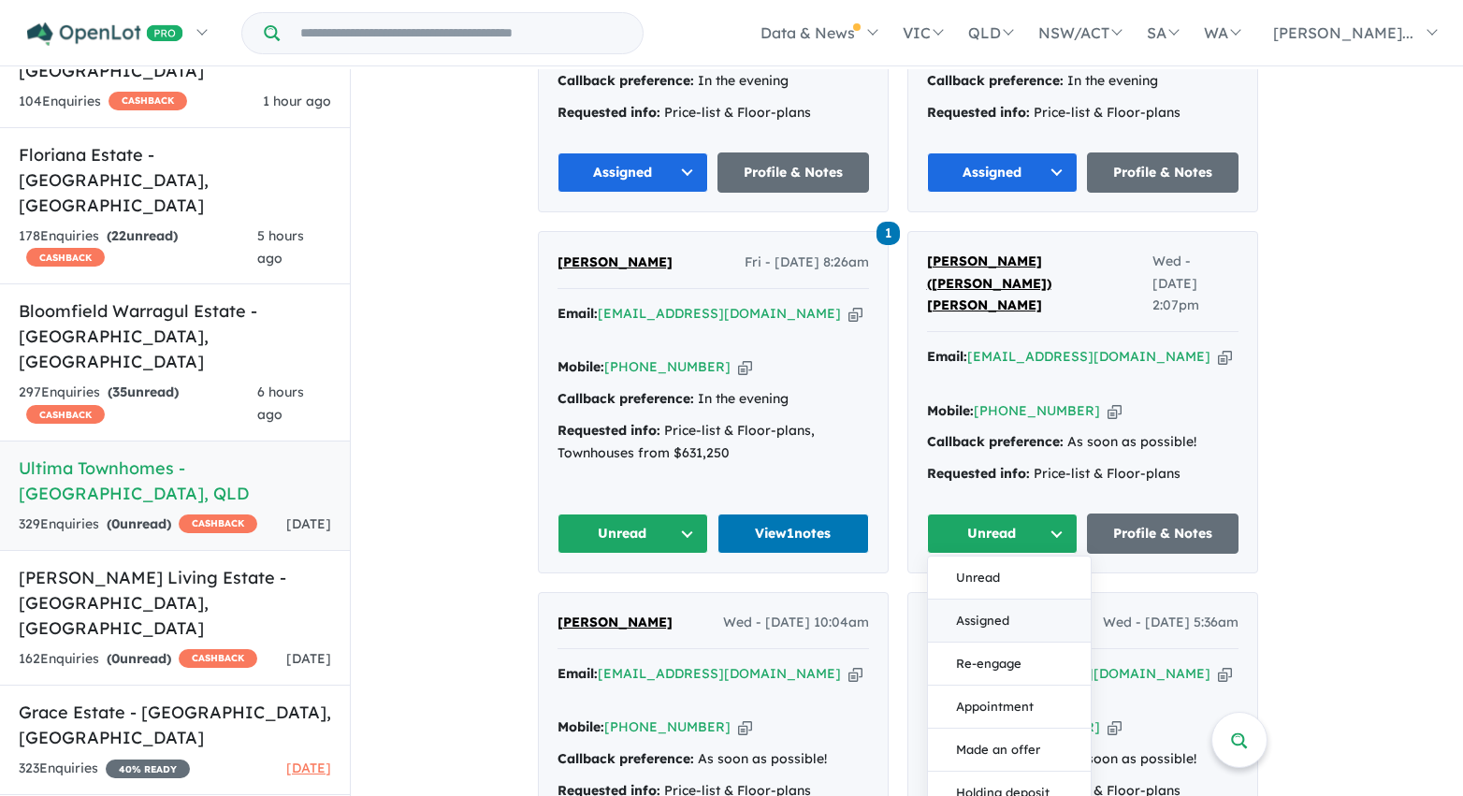
click at [1006, 600] on button "Assigned" at bounding box center [1009, 621] width 163 height 43
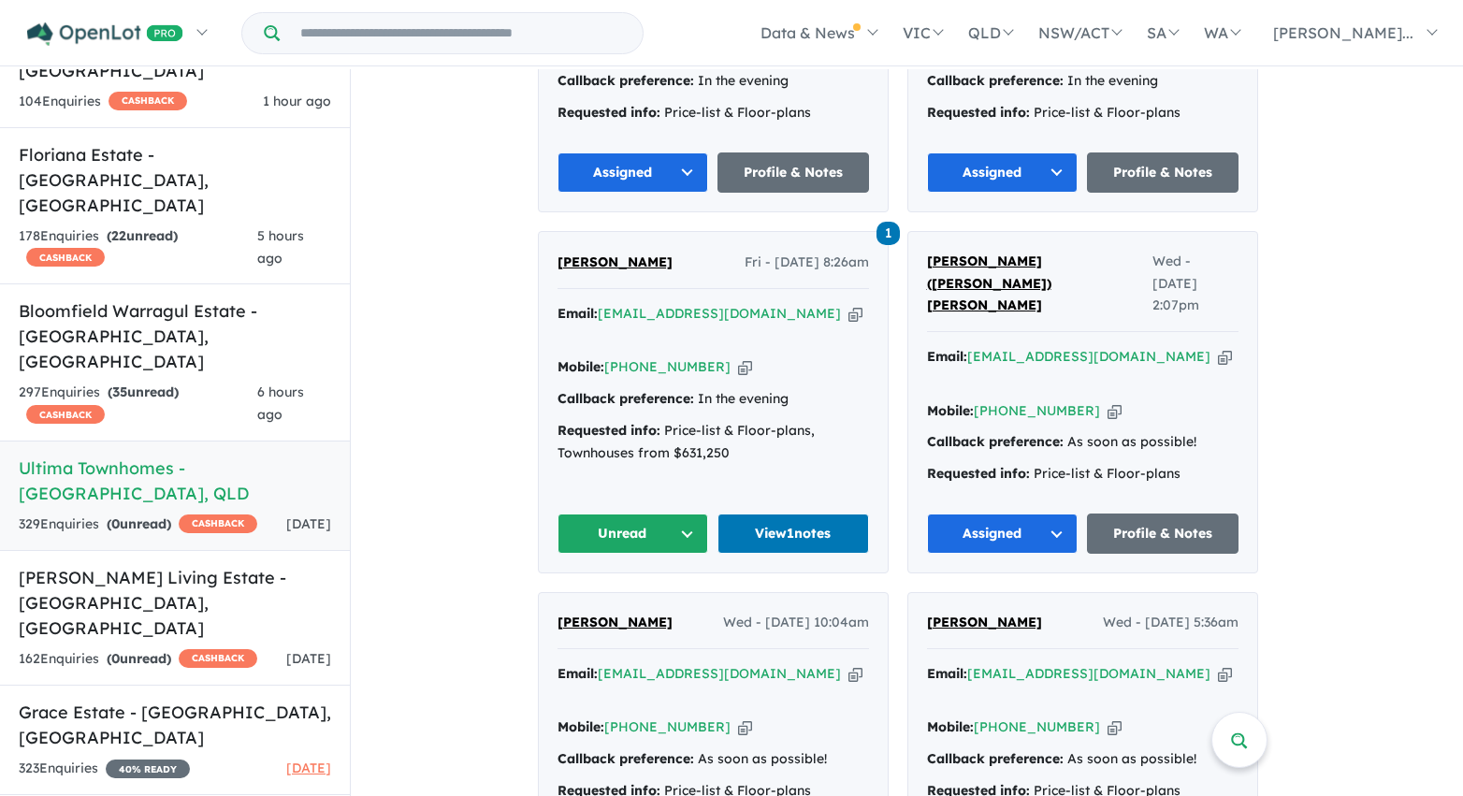
click at [647, 514] on button "Unread" at bounding box center [633, 534] width 152 height 40
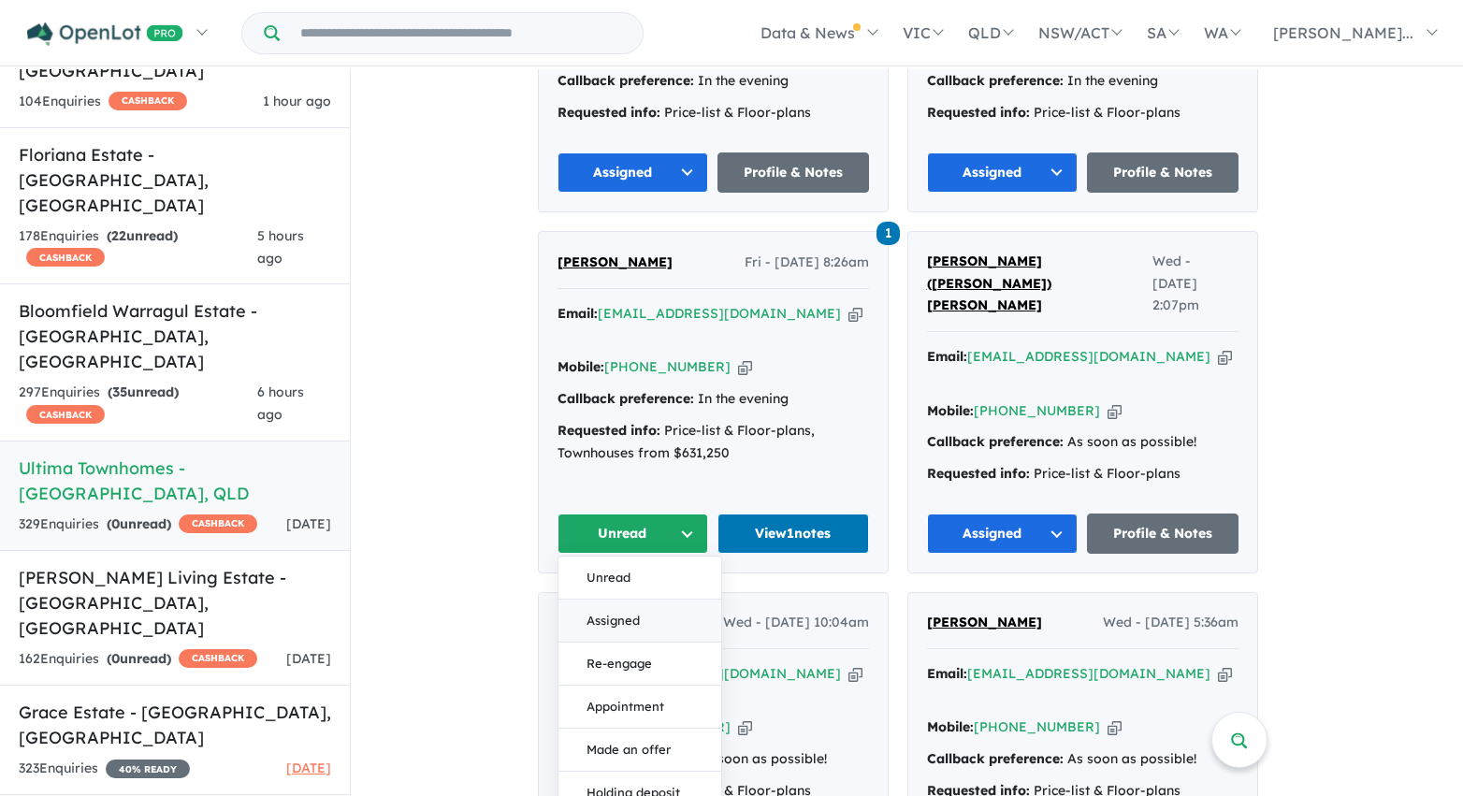
click at [644, 600] on button "Assigned" at bounding box center [639, 621] width 163 height 43
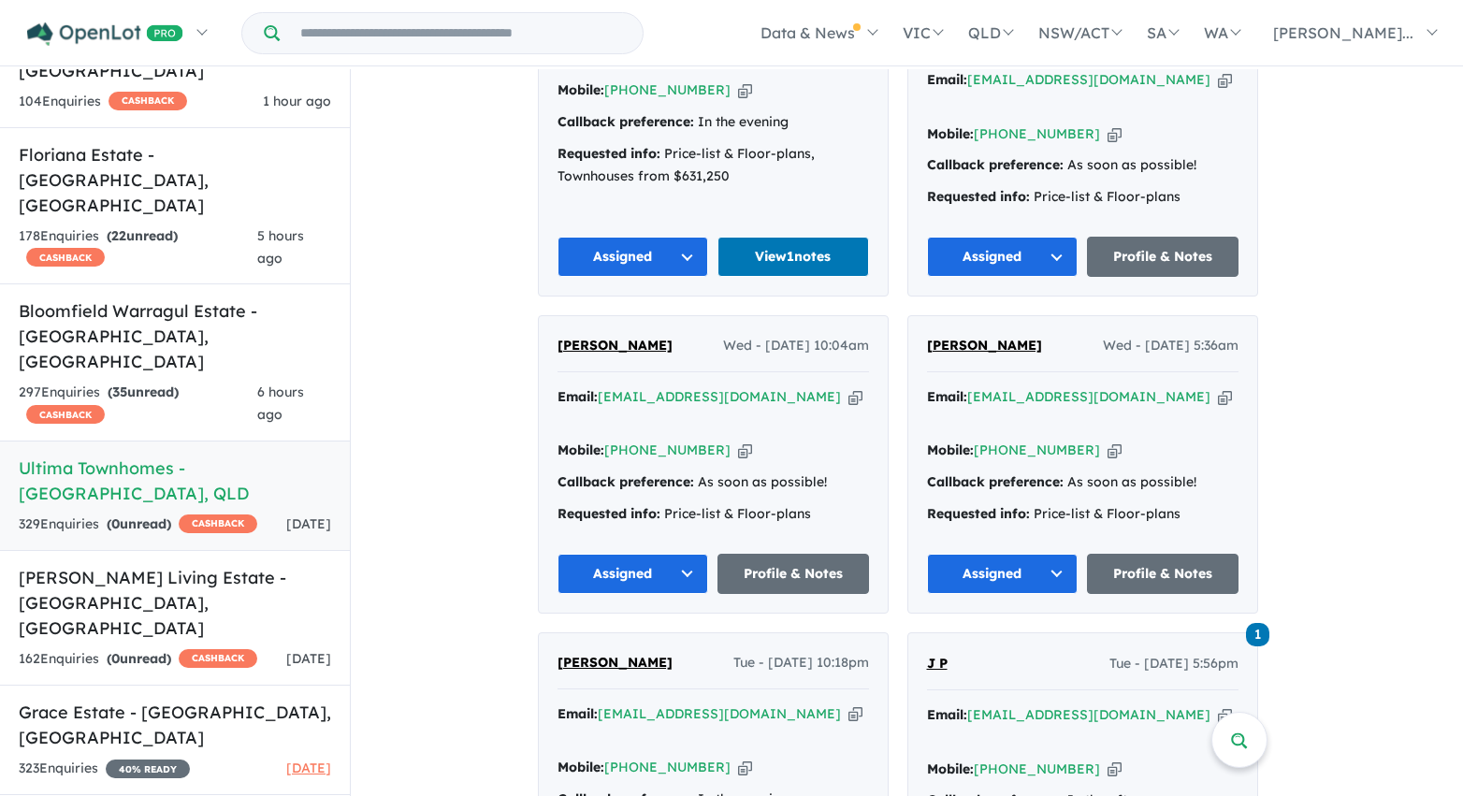
scroll to position [4604, 0]
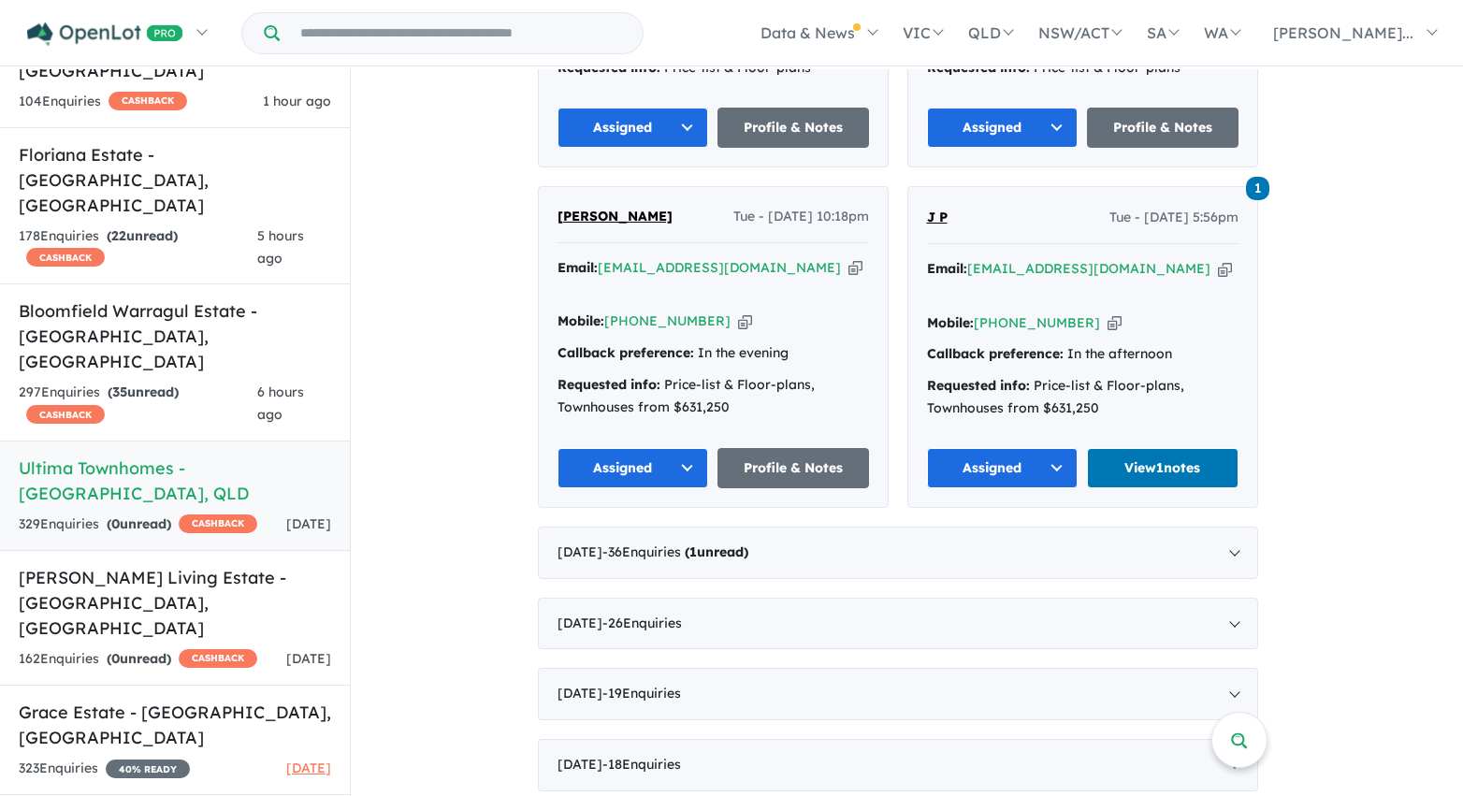
scroll to position [5050, 0]
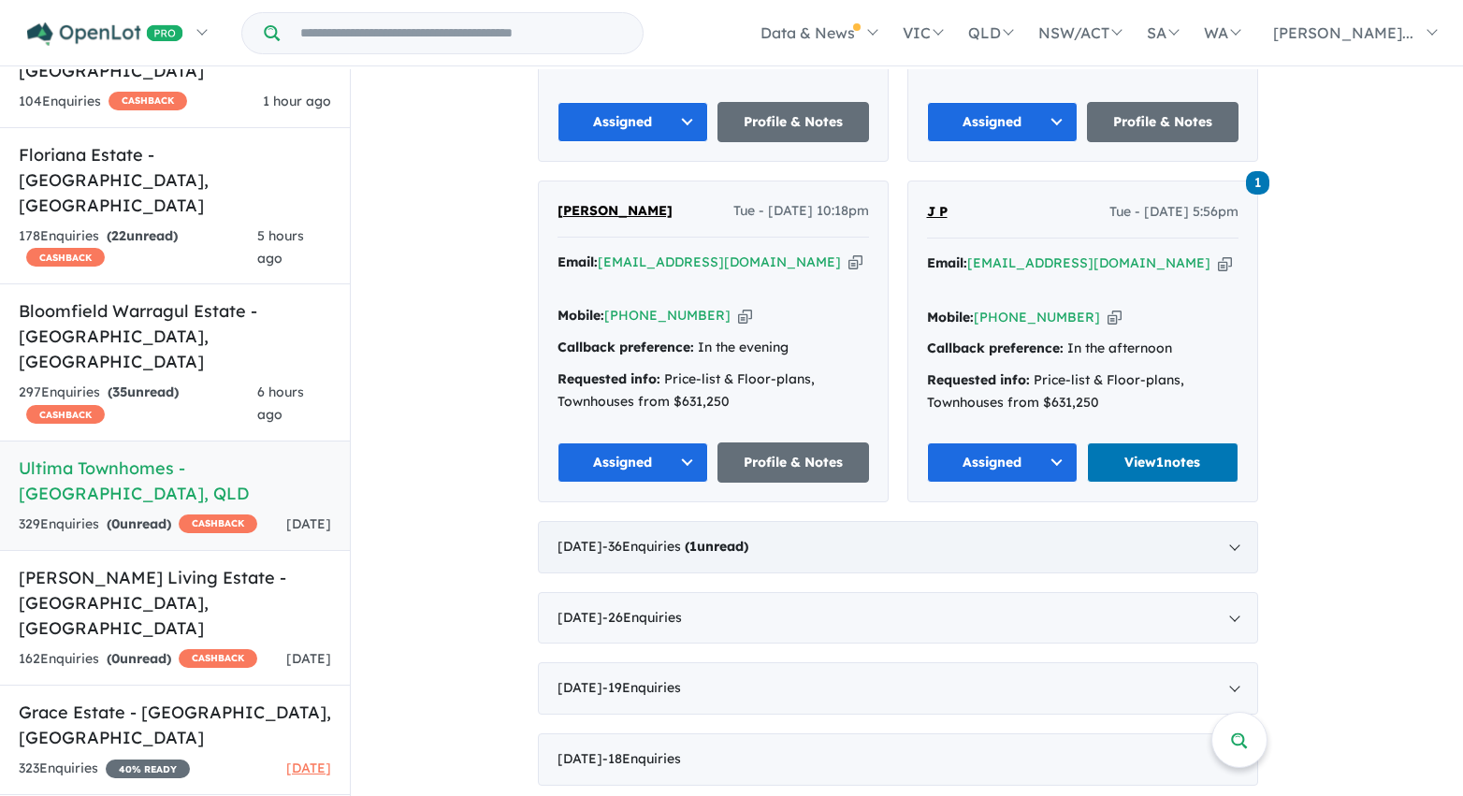
click at [845, 521] on div "March 2025 - 36 Enquir ies ( 1 unread)" at bounding box center [898, 547] width 720 height 52
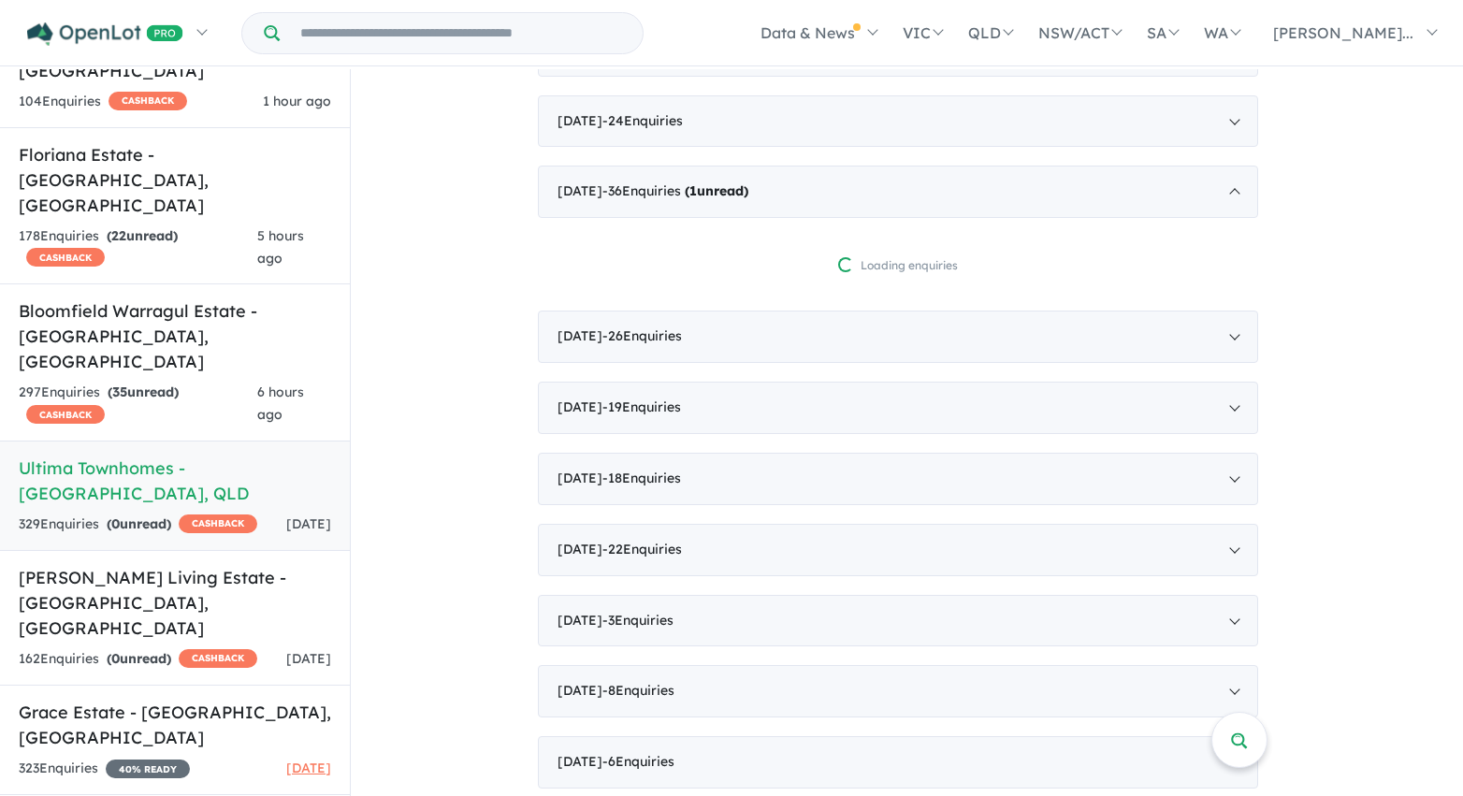
scroll to position [1002, 0]
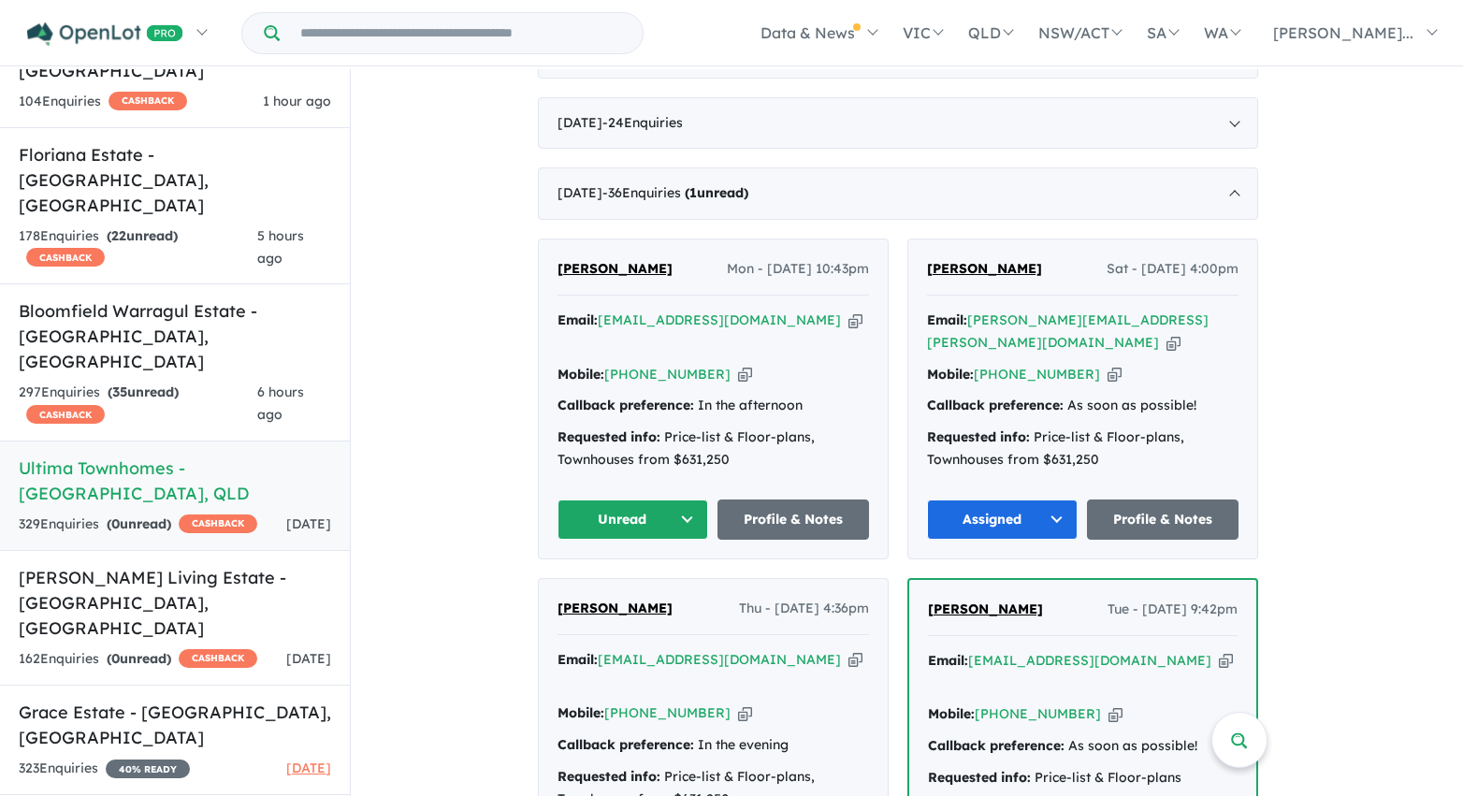
click at [628, 514] on button "Unread" at bounding box center [633, 520] width 152 height 40
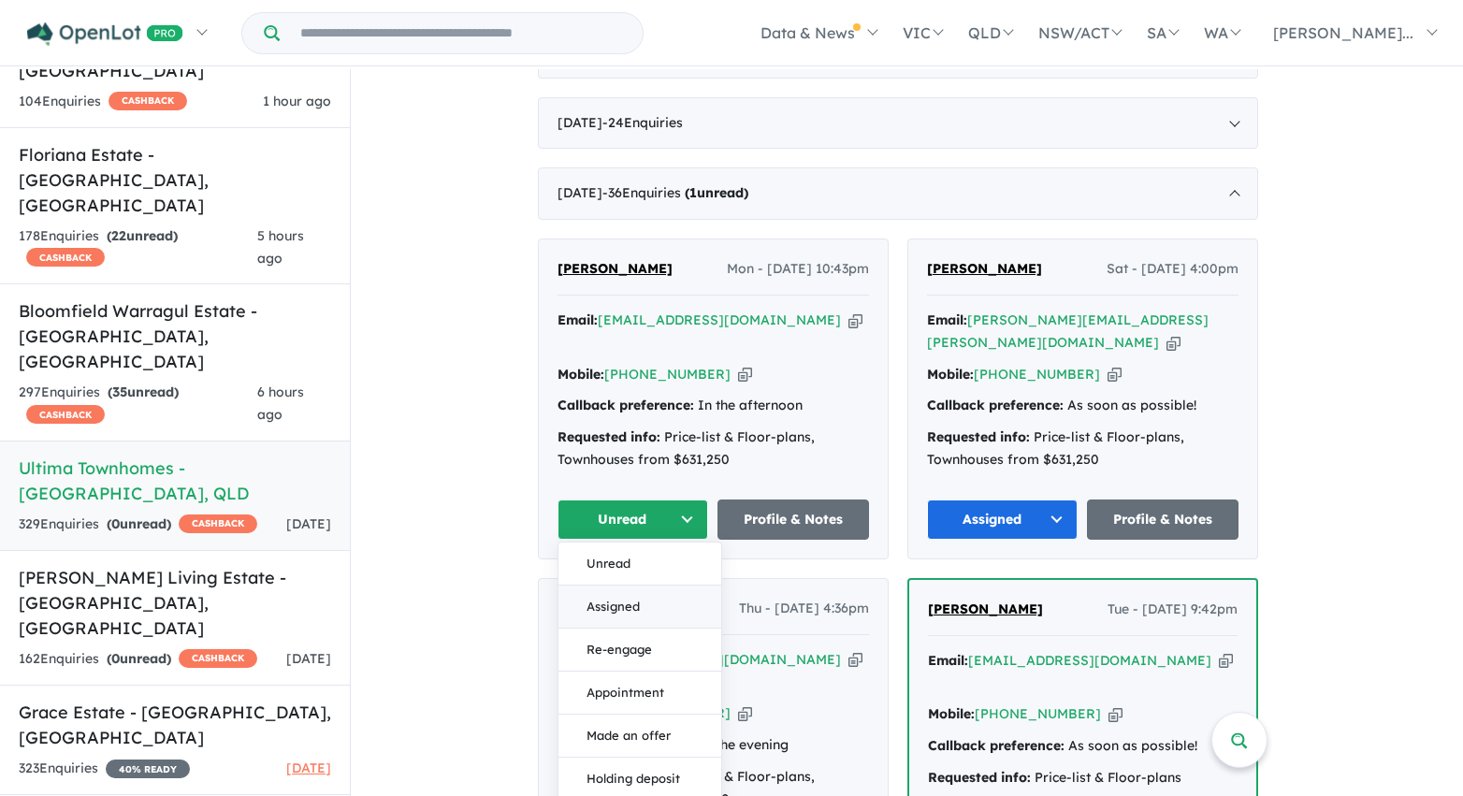
click at [633, 602] on button "Assigned" at bounding box center [639, 607] width 163 height 43
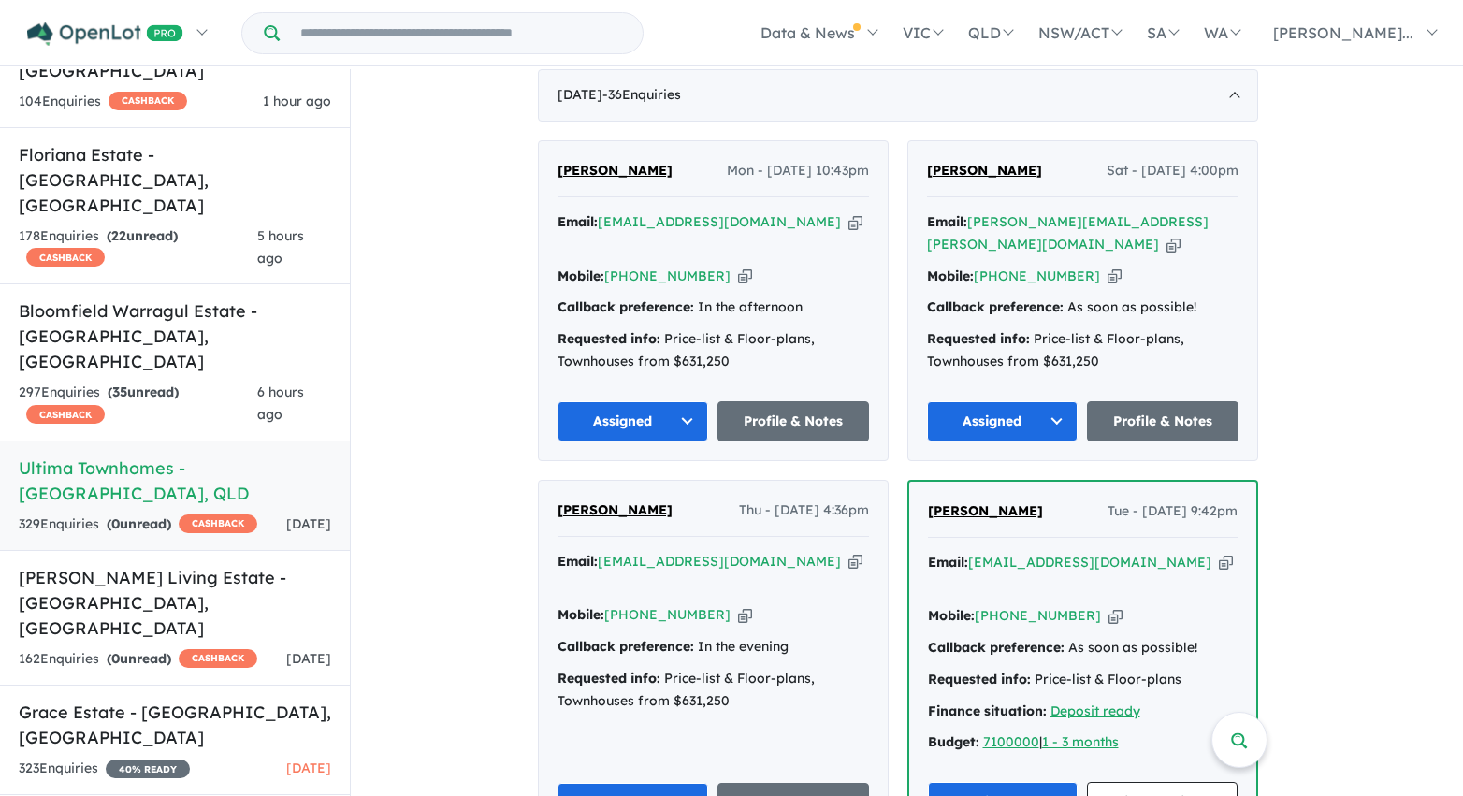
scroll to position [1110, 0]
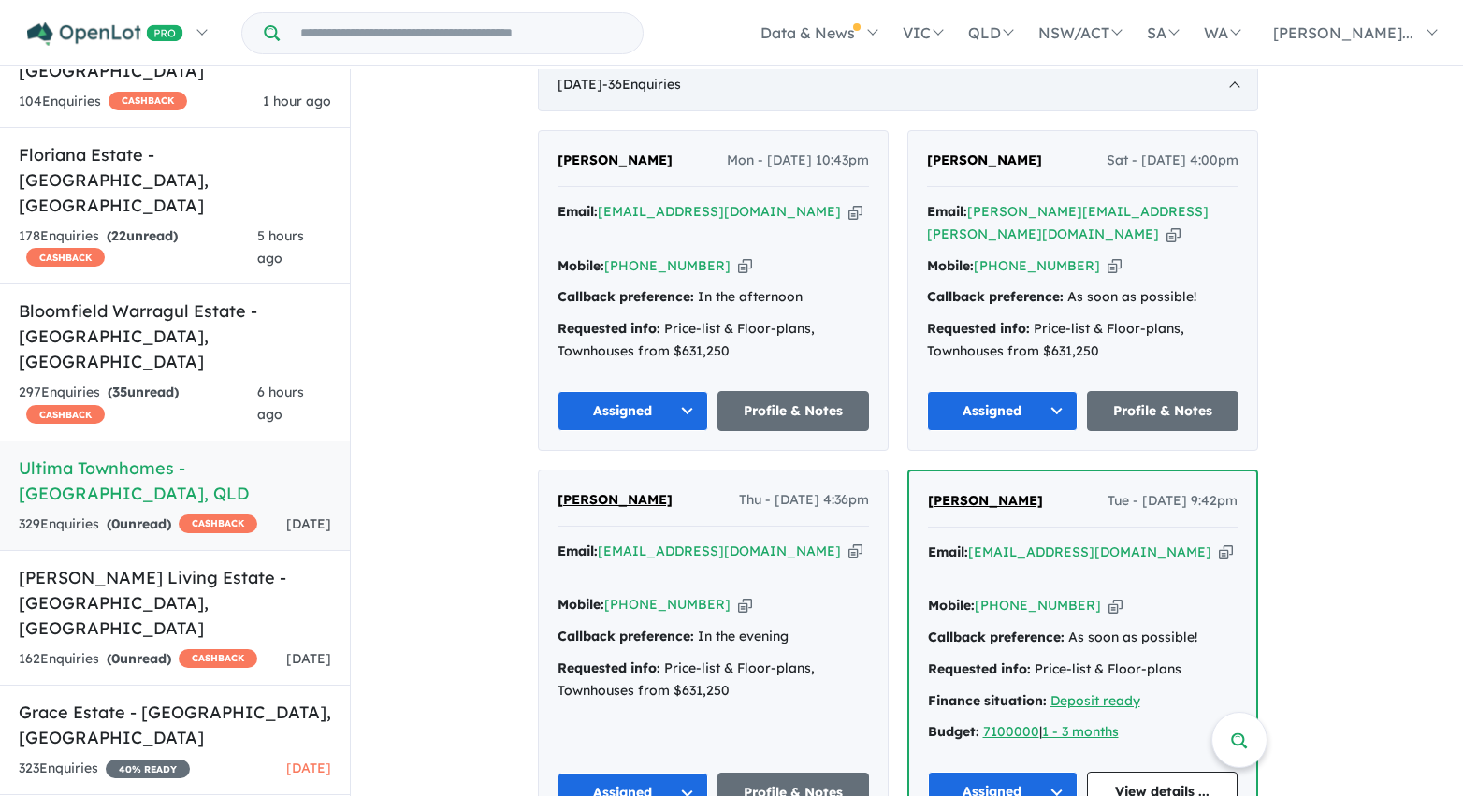
click at [878, 111] on div "March 2025 - 36 Enquir ies ( 0 unread)" at bounding box center [898, 85] width 720 height 52
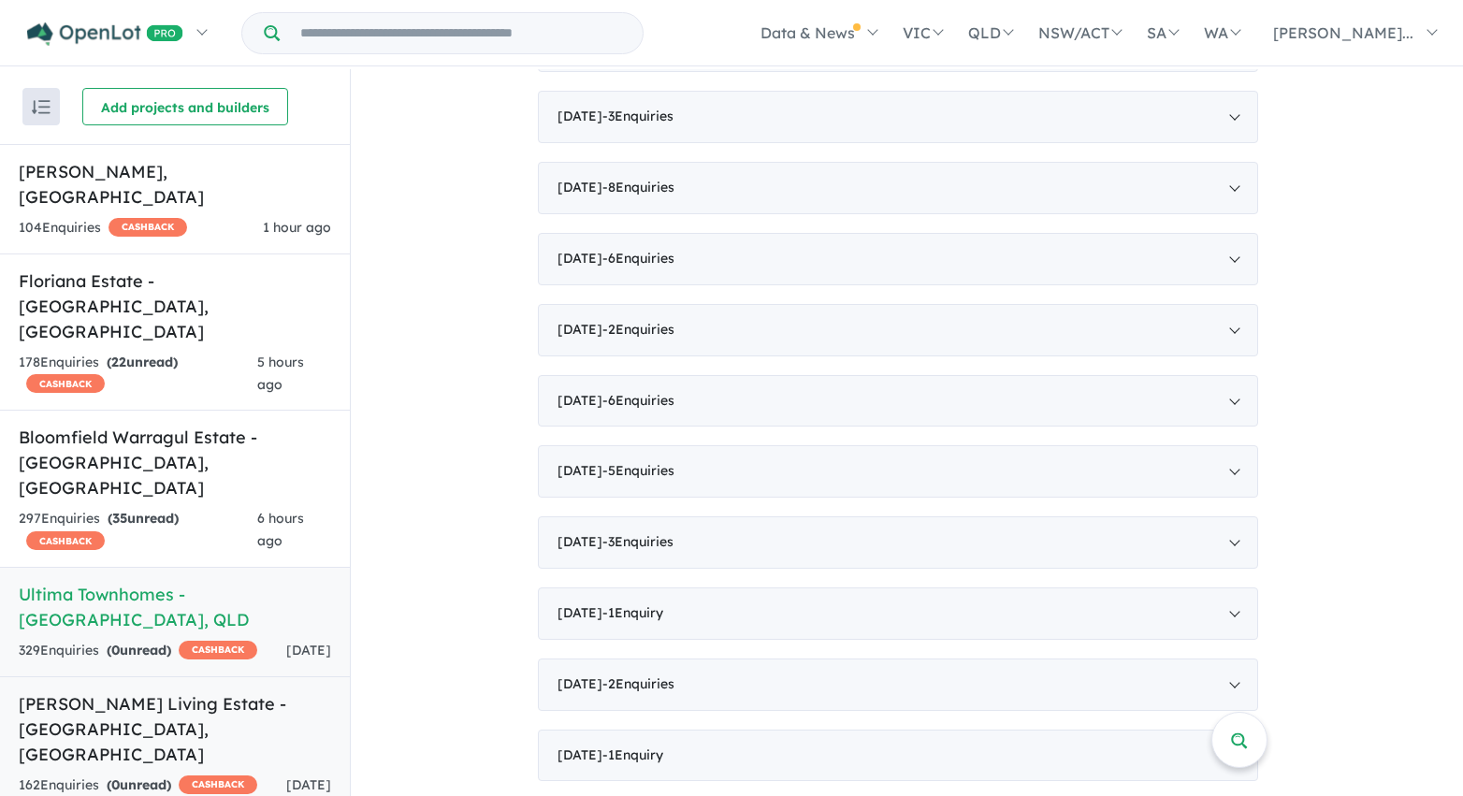
scroll to position [2, 0]
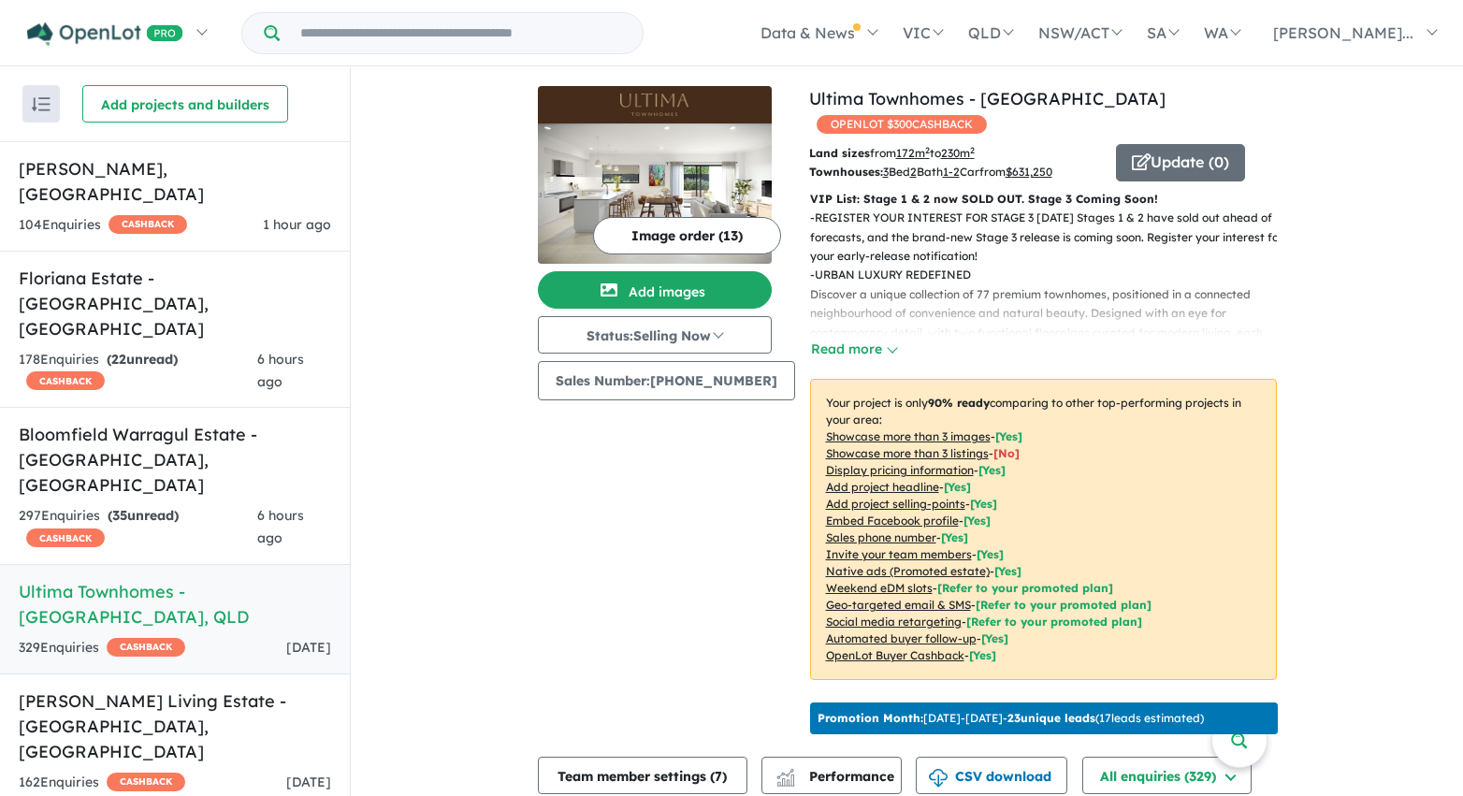
scroll to position [82, 0]
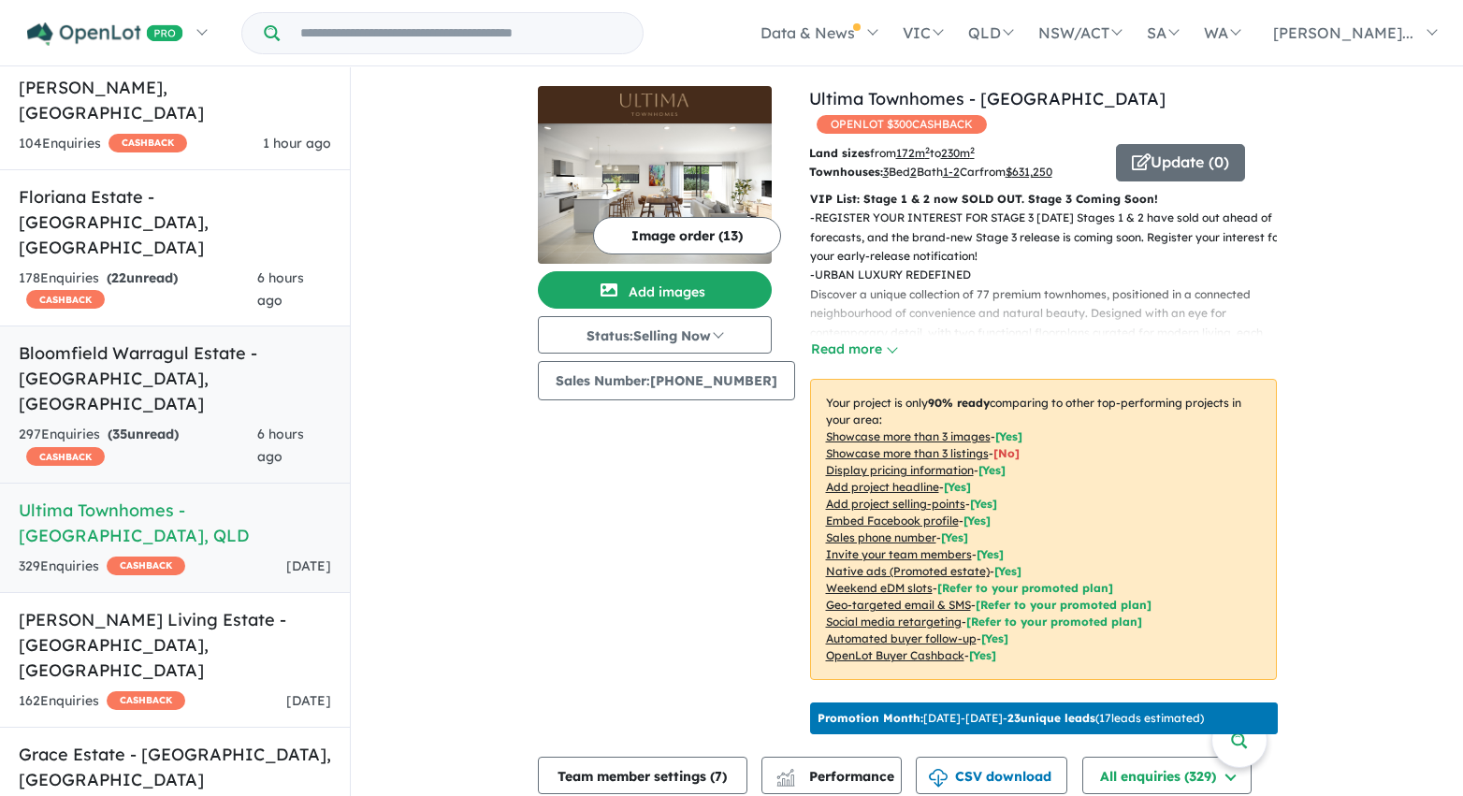
click at [209, 340] on h5 "Bloomfield Warragul Estate - Nilma , VIC" at bounding box center [175, 378] width 312 height 76
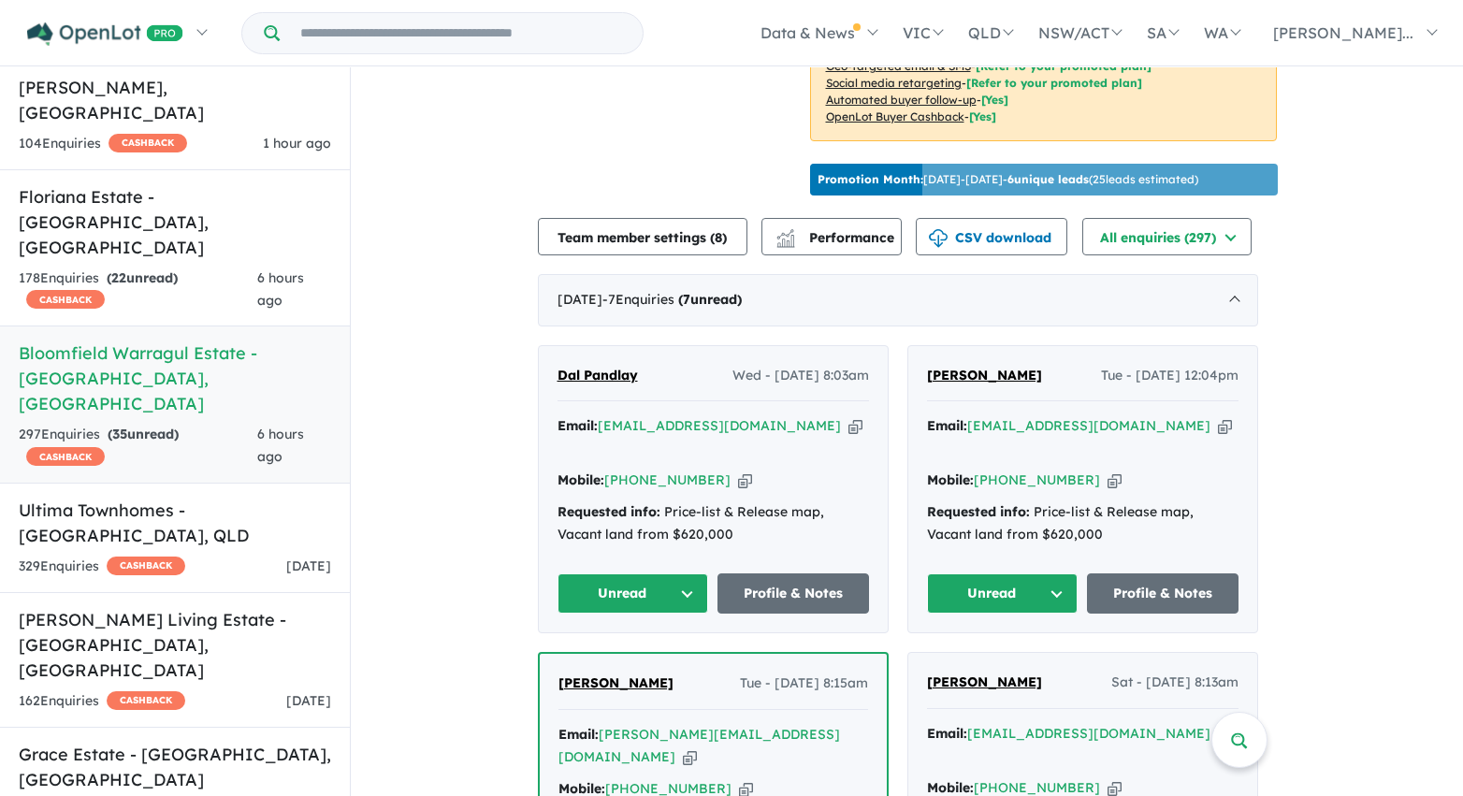
click at [731, 536] on div "Requested info: Price-list & Release map, Vacant land from $620,000" at bounding box center [712, 523] width 311 height 45
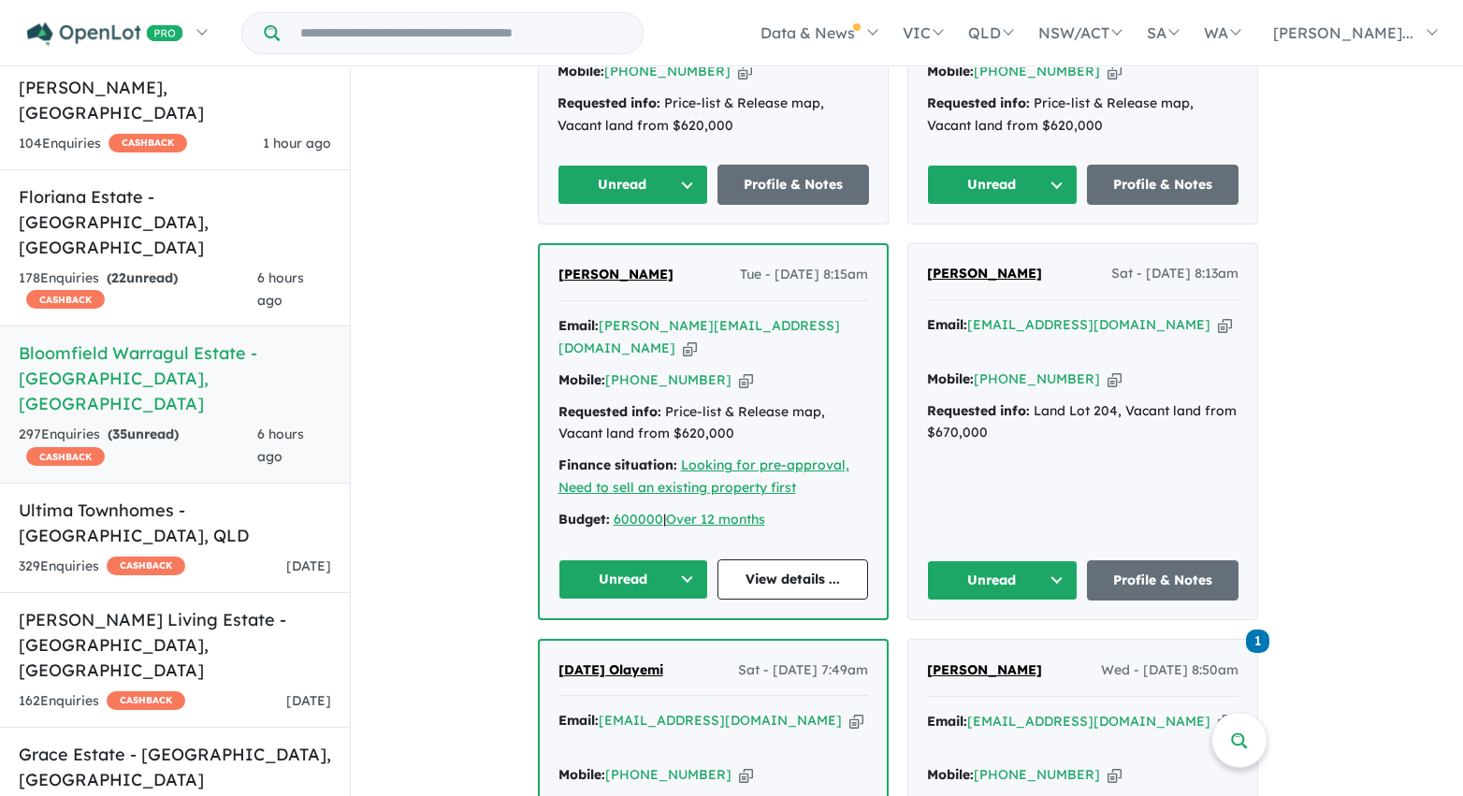
scroll to position [907, 0]
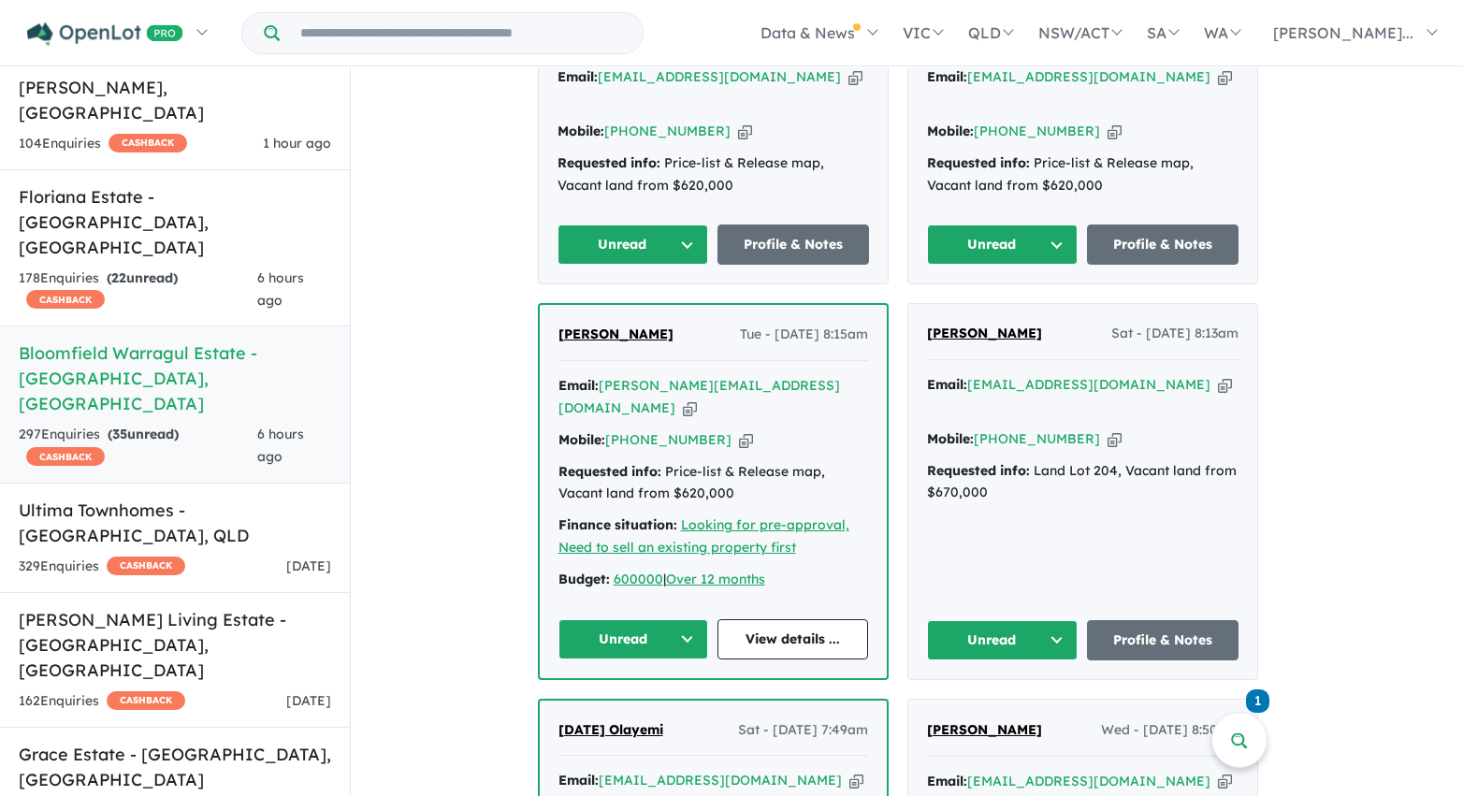
click at [676, 227] on button "Unread" at bounding box center [633, 244] width 152 height 40
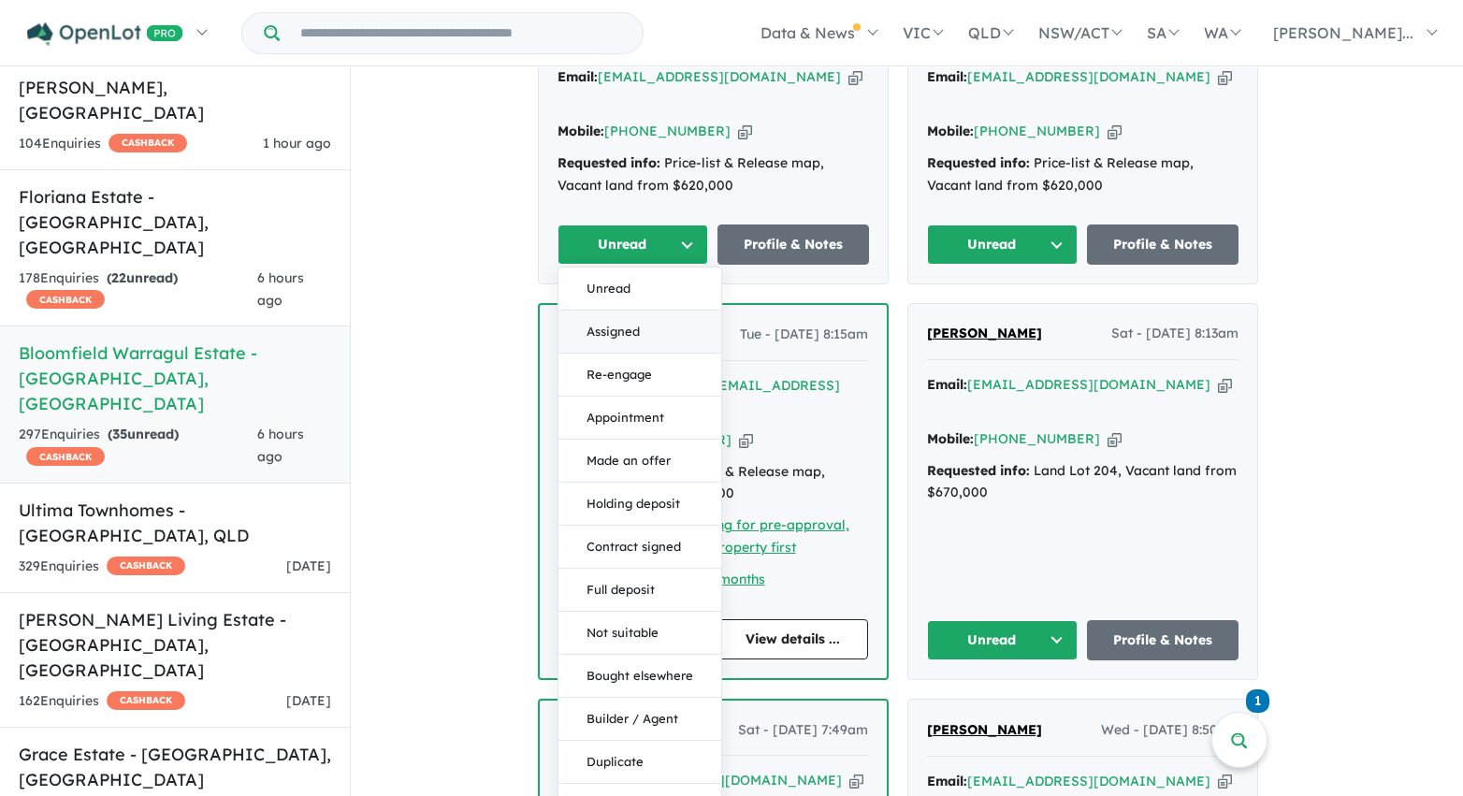
click at [668, 316] on button "Assigned" at bounding box center [639, 332] width 163 height 43
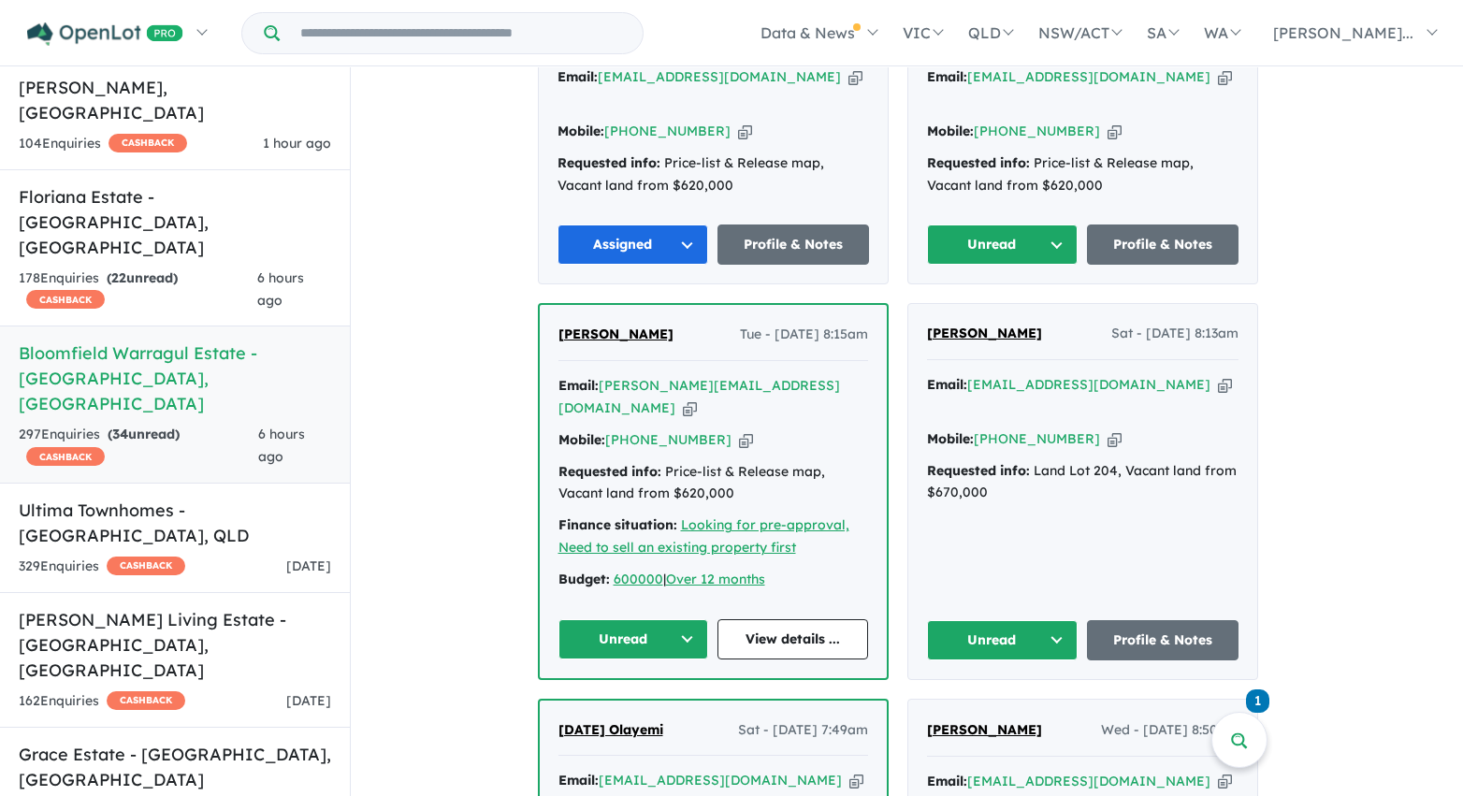
click at [990, 238] on button "Unread" at bounding box center [1003, 244] width 152 height 40
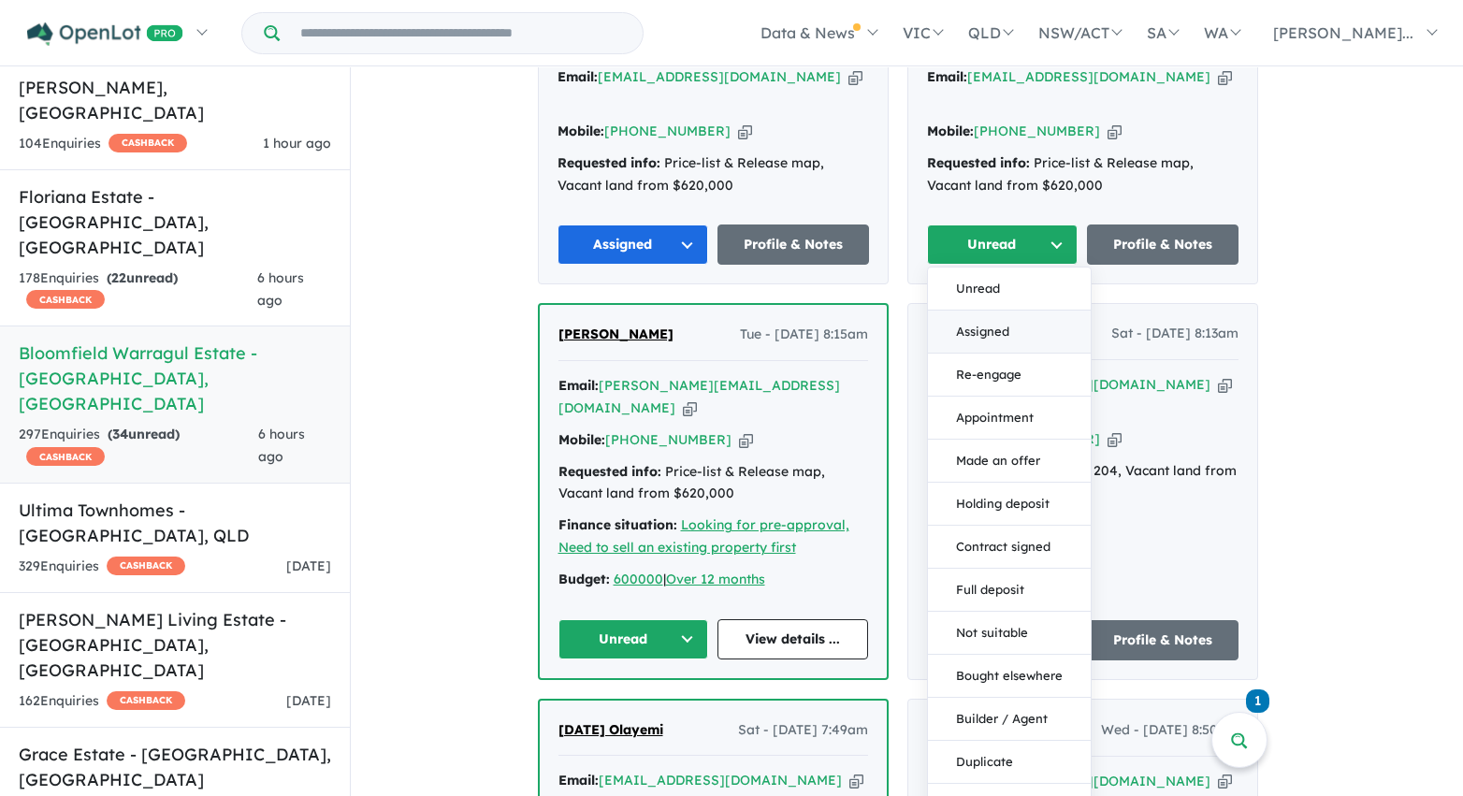
click at [995, 324] on button "Assigned" at bounding box center [1009, 332] width 163 height 43
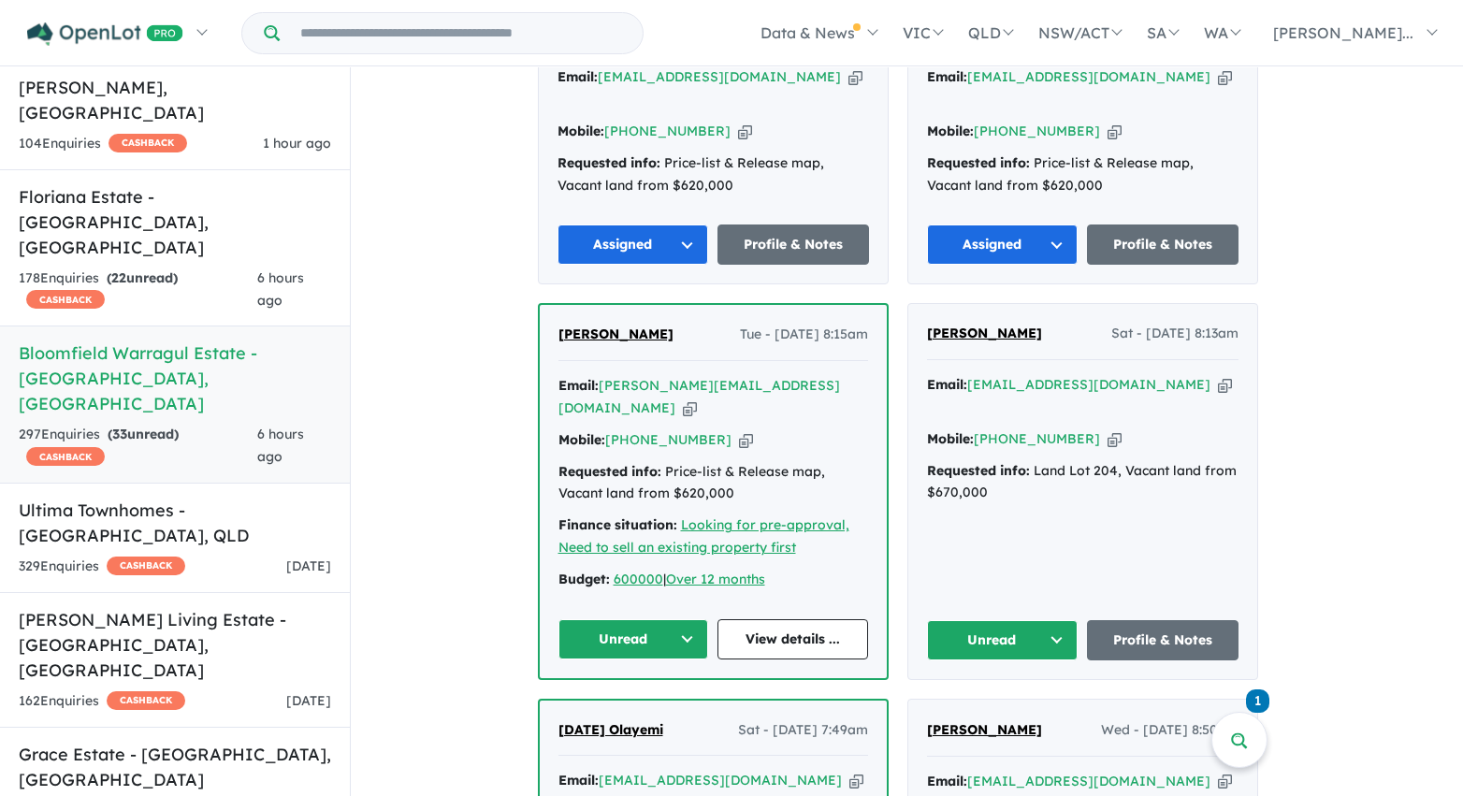
click at [1021, 620] on button "Unread" at bounding box center [1003, 640] width 152 height 40
click at [1010, 706] on button "Assigned" at bounding box center [1009, 727] width 163 height 43
click at [657, 619] on button "Unread" at bounding box center [633, 639] width 151 height 40
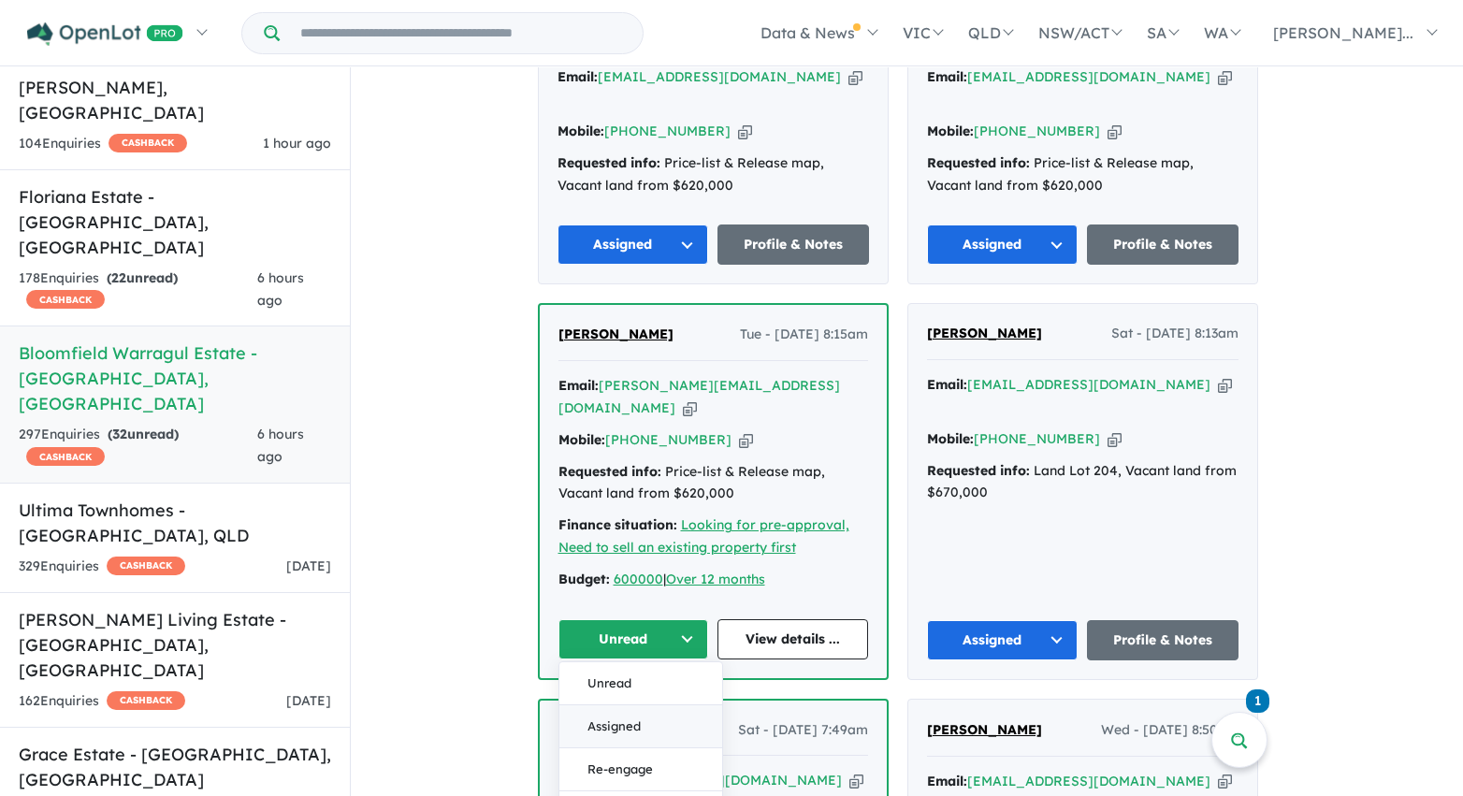
click at [653, 705] on button "Assigned" at bounding box center [640, 726] width 163 height 43
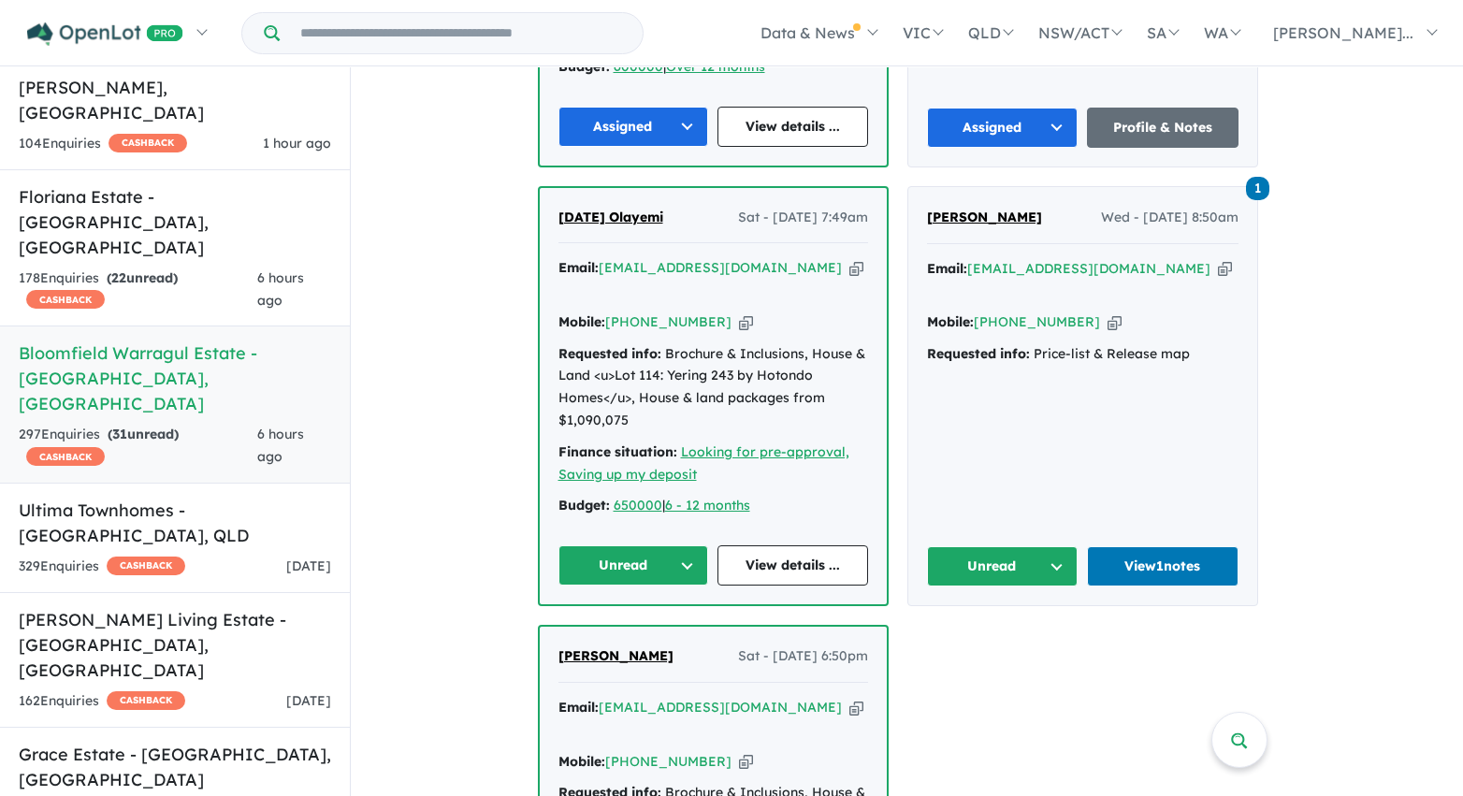
scroll to position [1432, 0]
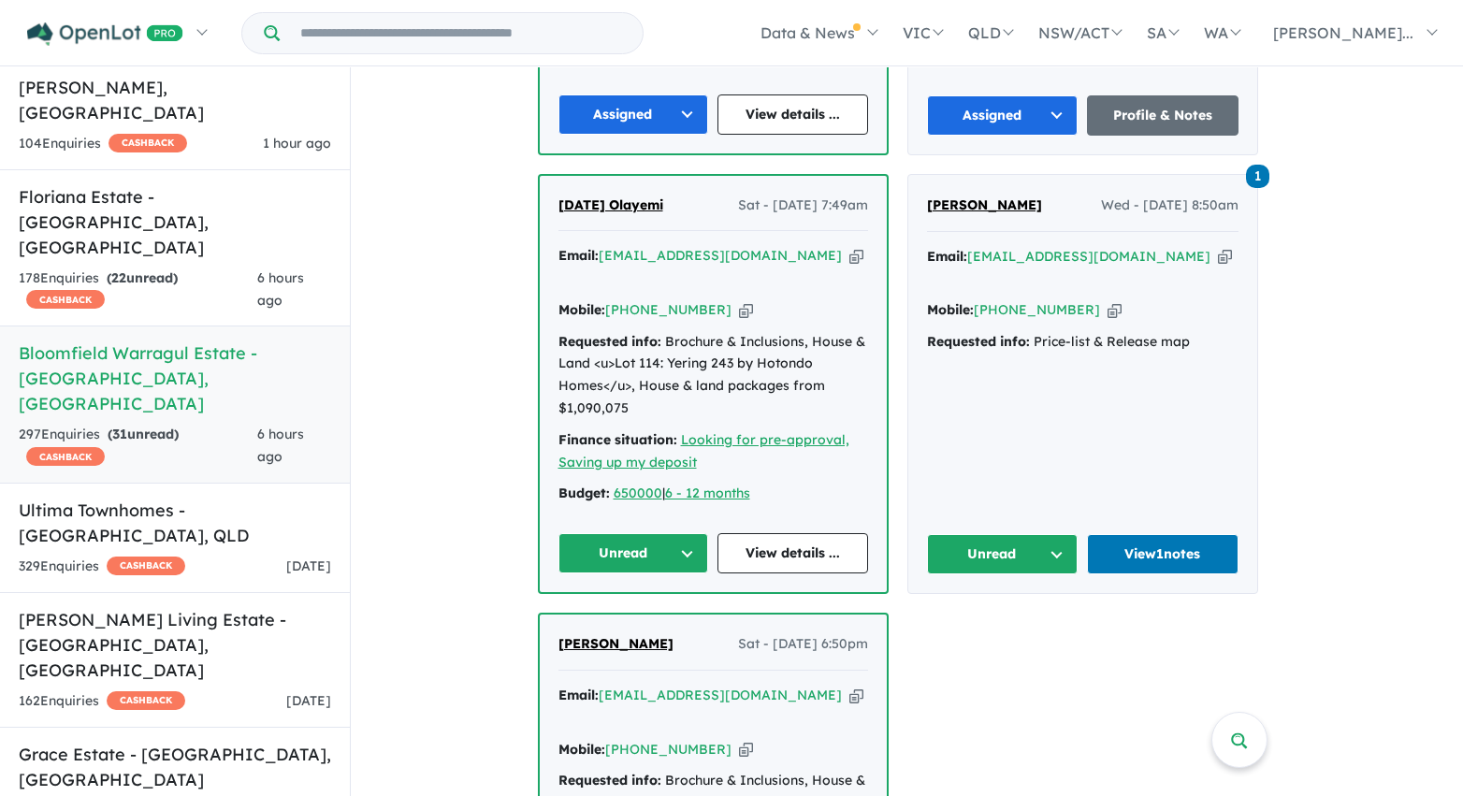
click at [960, 534] on button "Unread" at bounding box center [1003, 554] width 152 height 40
click at [976, 620] on button "Assigned" at bounding box center [1009, 641] width 163 height 43
click at [649, 533] on button "Unread" at bounding box center [633, 553] width 151 height 40
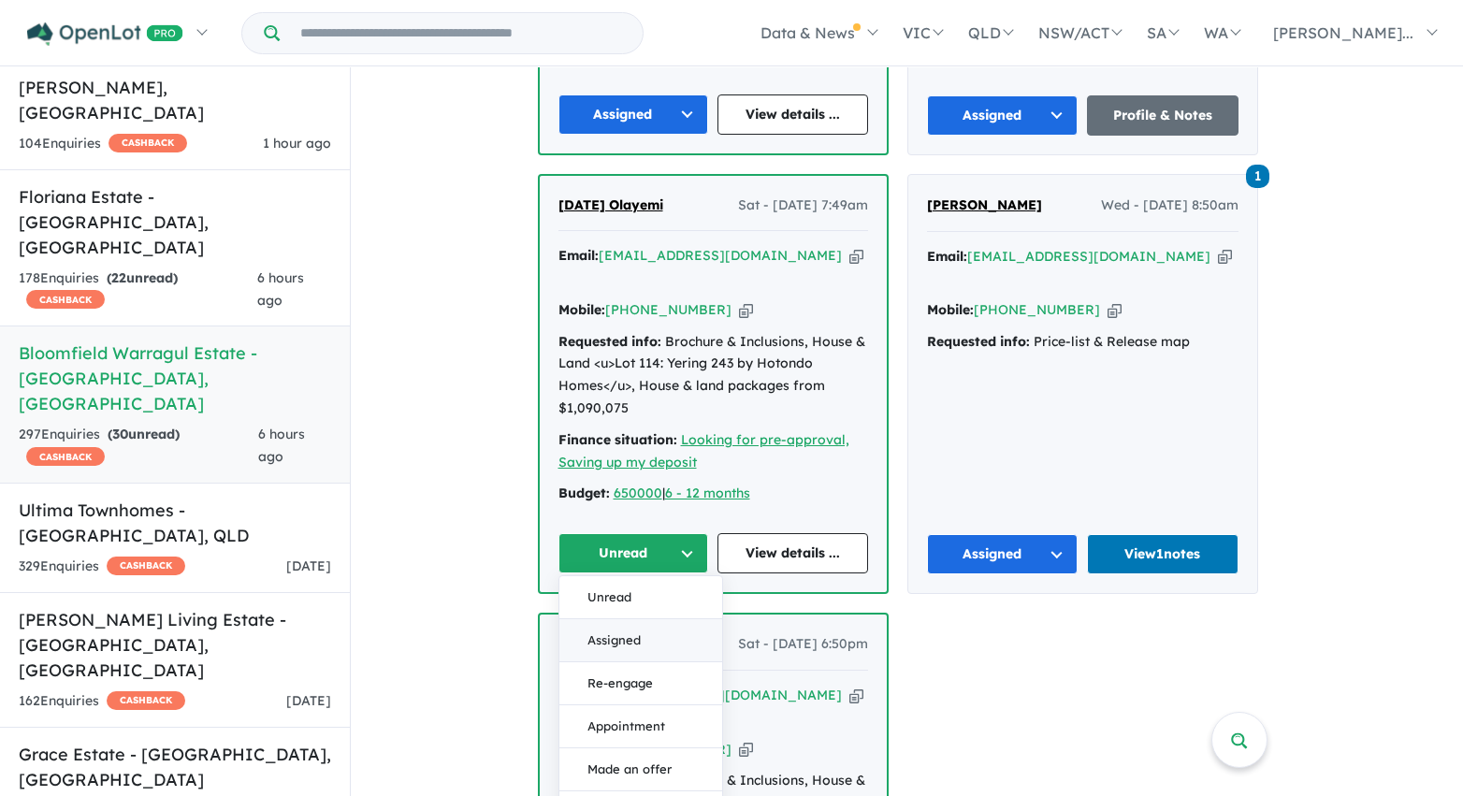
click at [662, 619] on button "Assigned" at bounding box center [640, 640] width 163 height 43
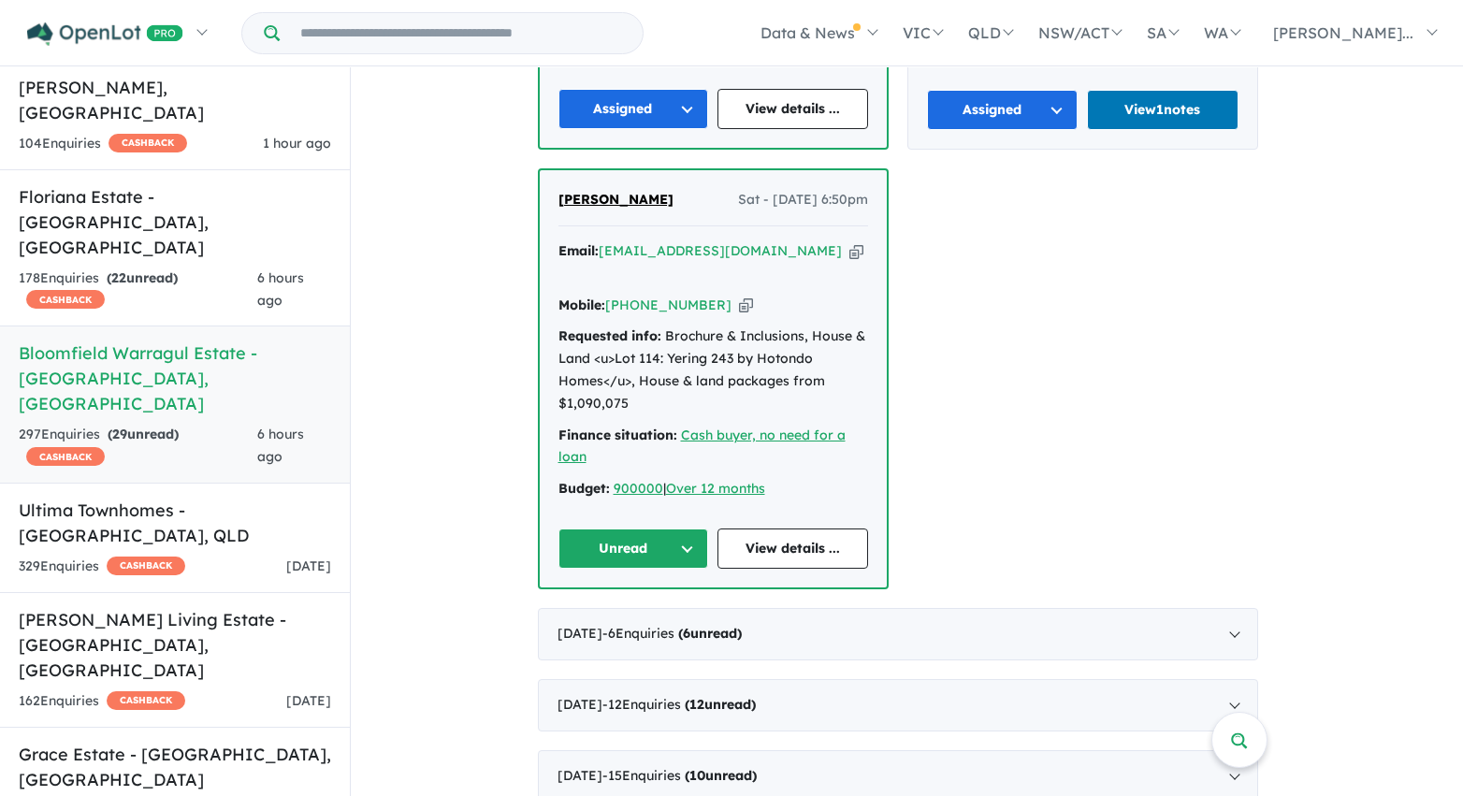
scroll to position [1890, 0]
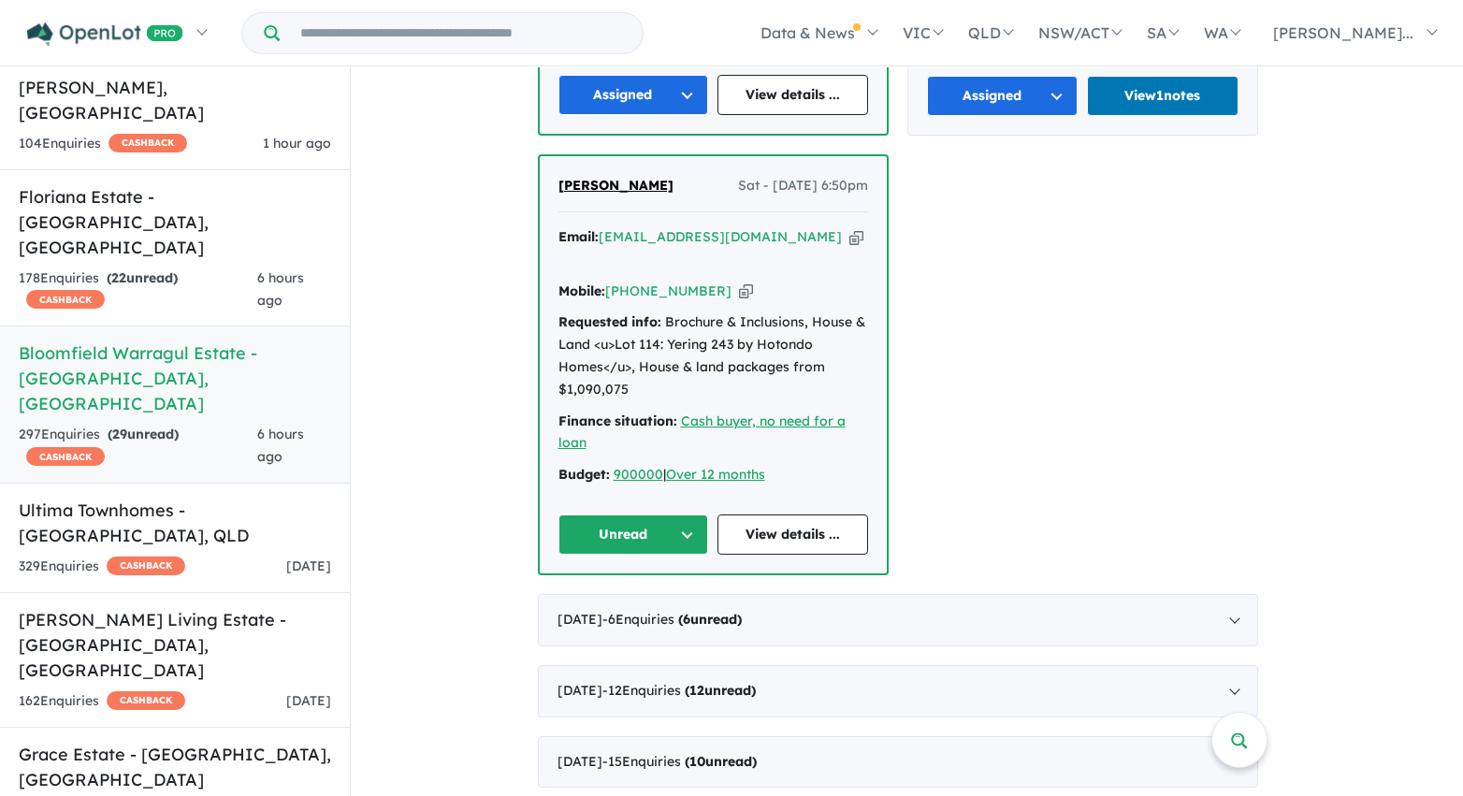
click at [642, 514] on button "Unread" at bounding box center [633, 534] width 151 height 40
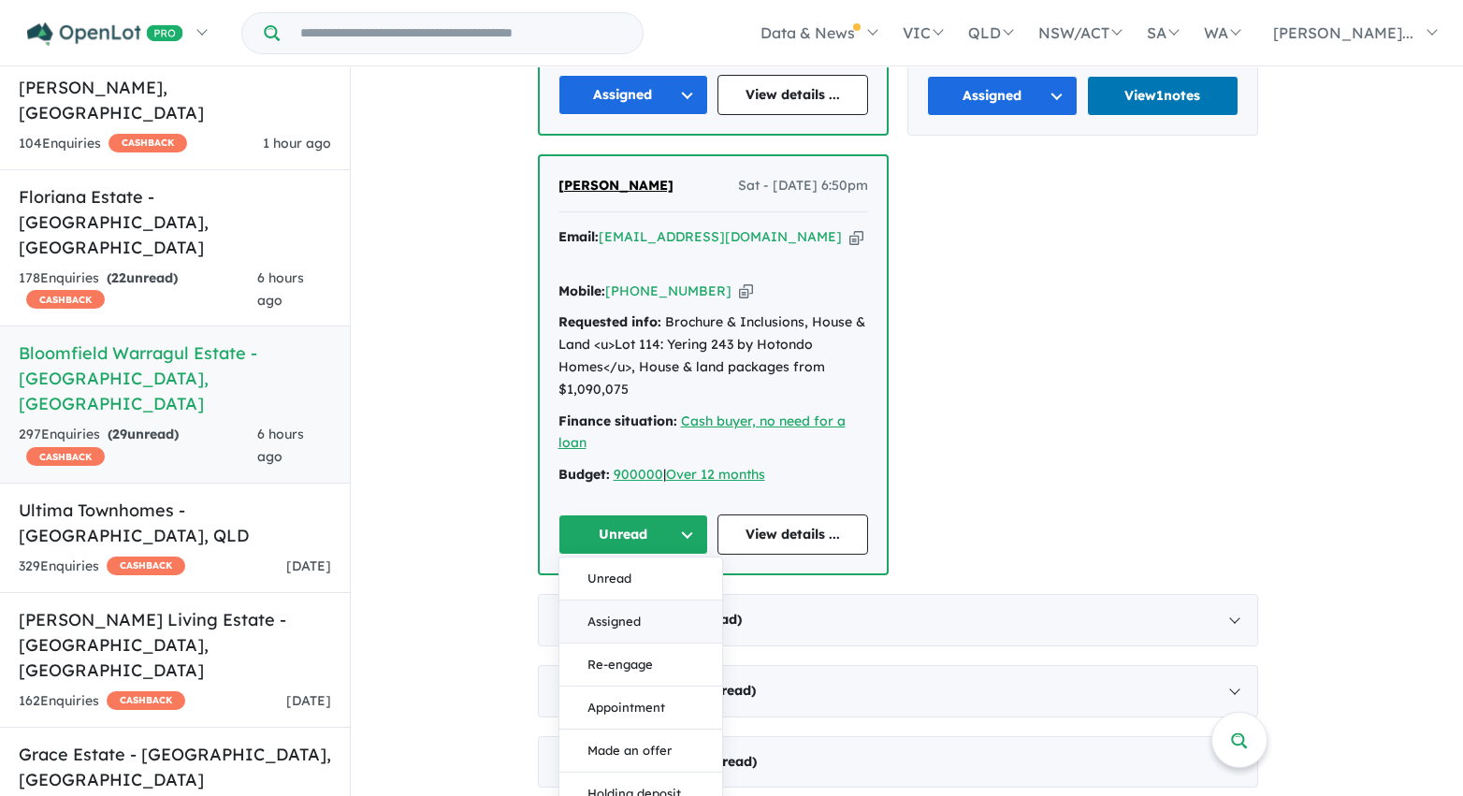
click at [669, 601] on button "Assigned" at bounding box center [640, 622] width 163 height 43
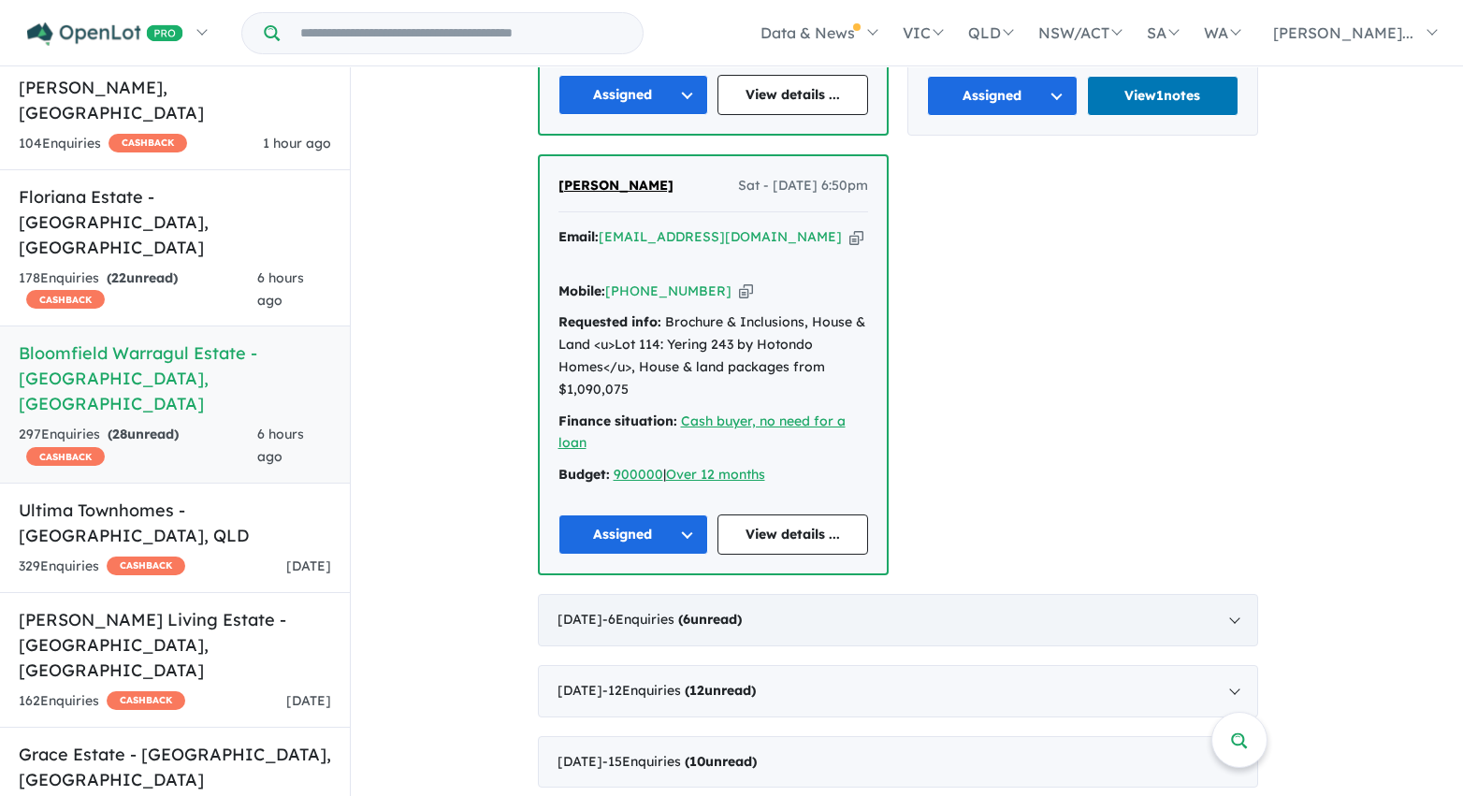
click at [991, 594] on div "July 2025 - 6 Enquir ies ( 6 unread)" at bounding box center [898, 620] width 720 height 52
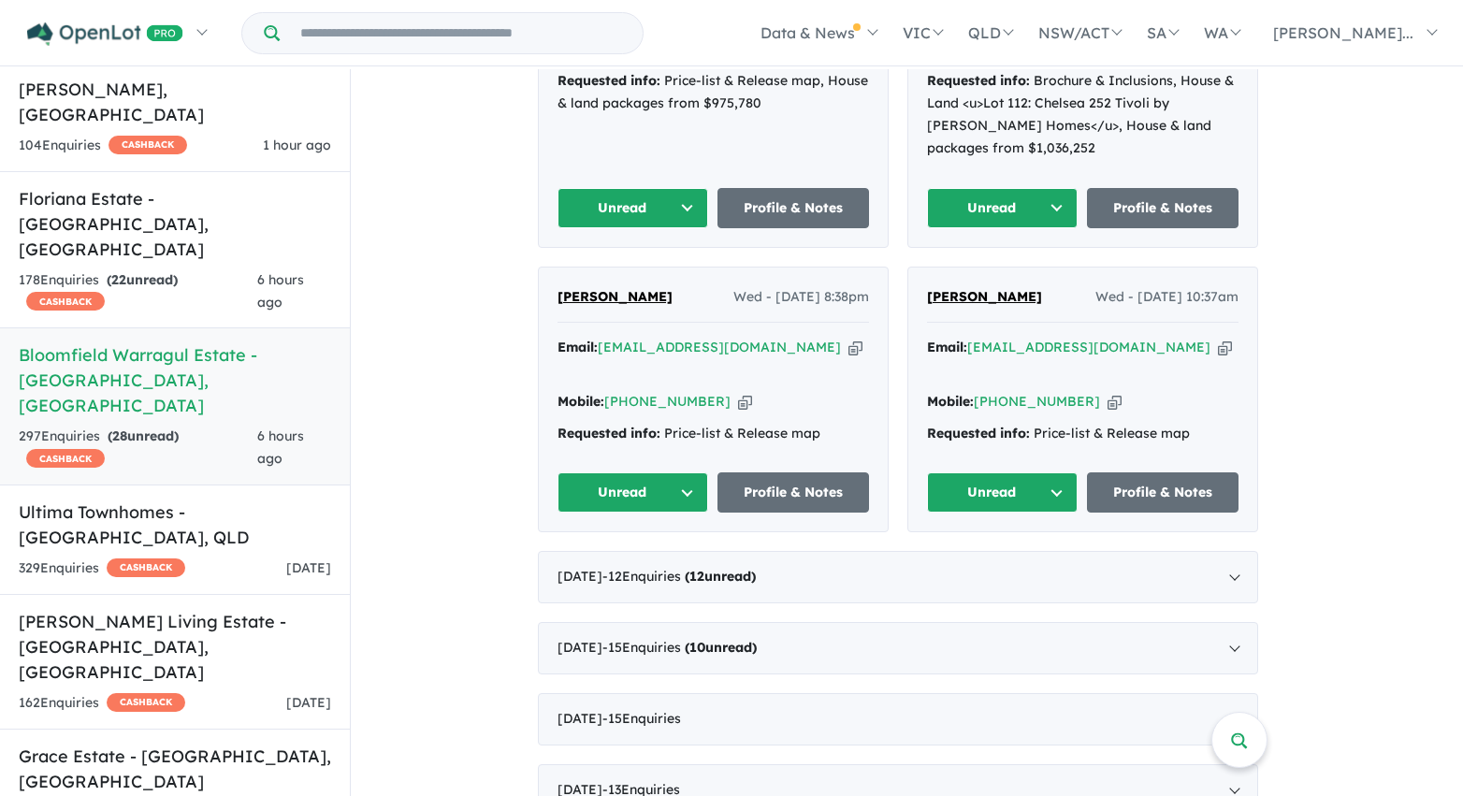
scroll to position [1362, 0]
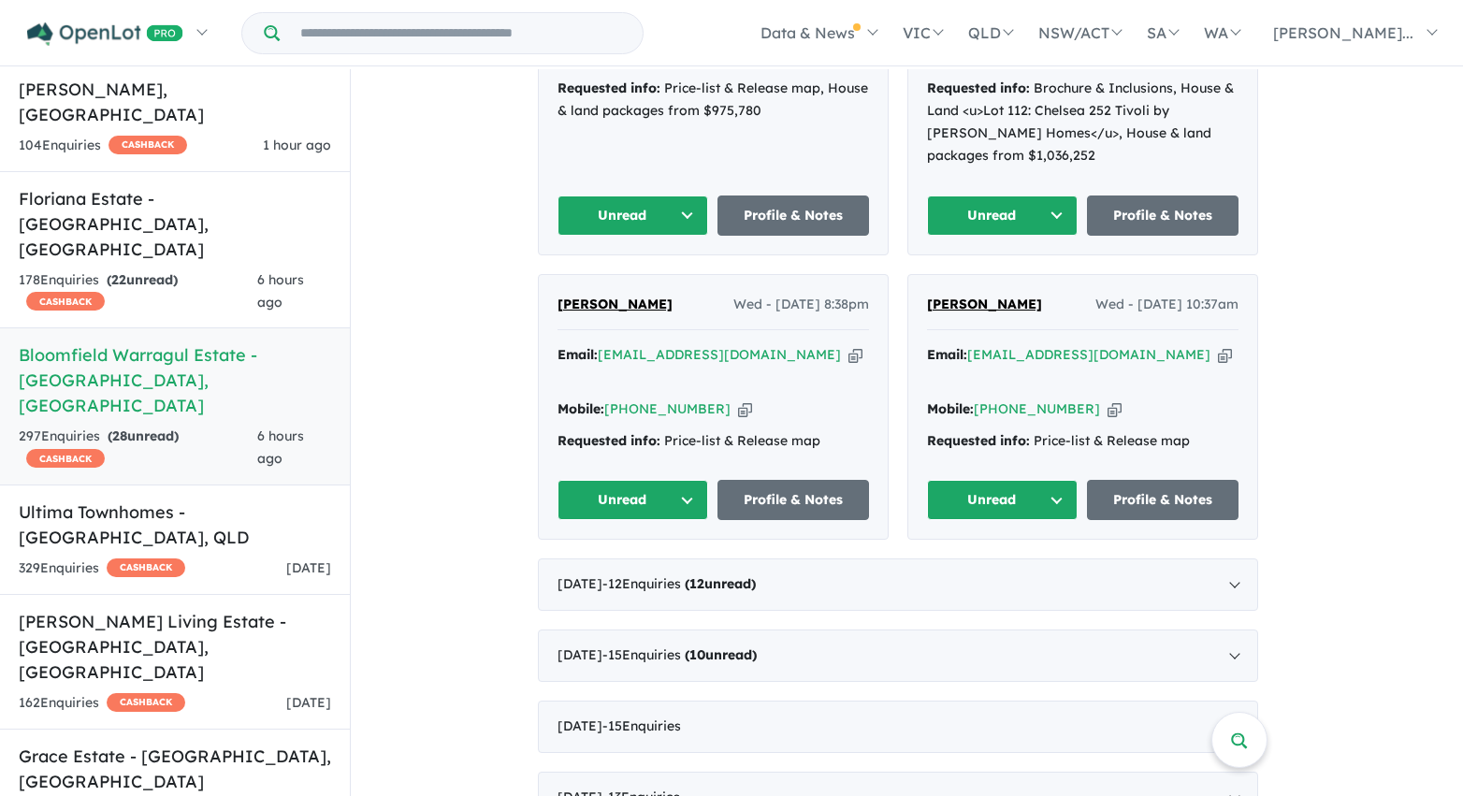
click at [999, 480] on button "Unread" at bounding box center [1003, 500] width 152 height 40
click at [1002, 566] on button "Assigned" at bounding box center [1009, 587] width 163 height 43
click at [647, 480] on button "Unread" at bounding box center [633, 500] width 152 height 40
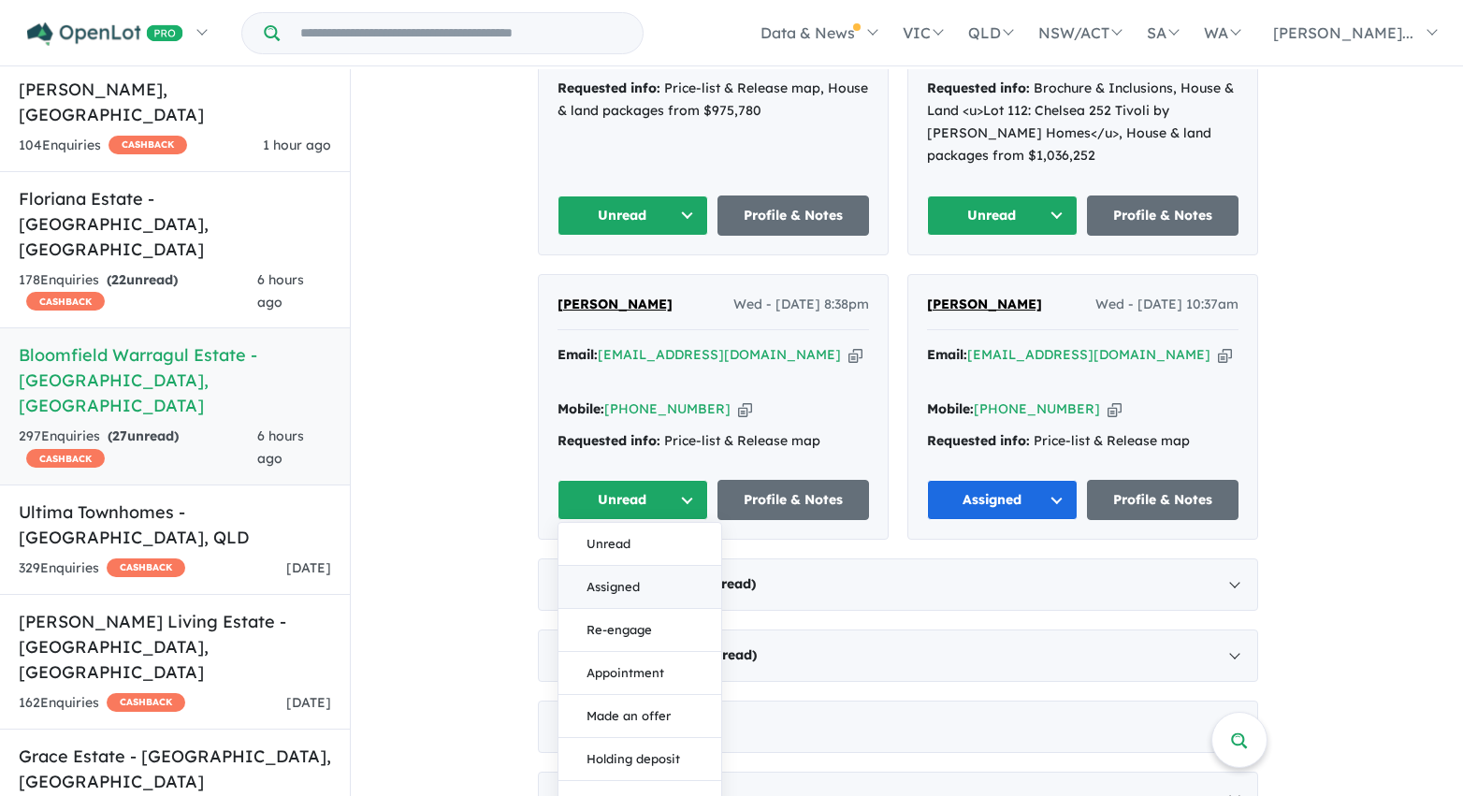
click at [645, 566] on button "Assigned" at bounding box center [639, 587] width 163 height 43
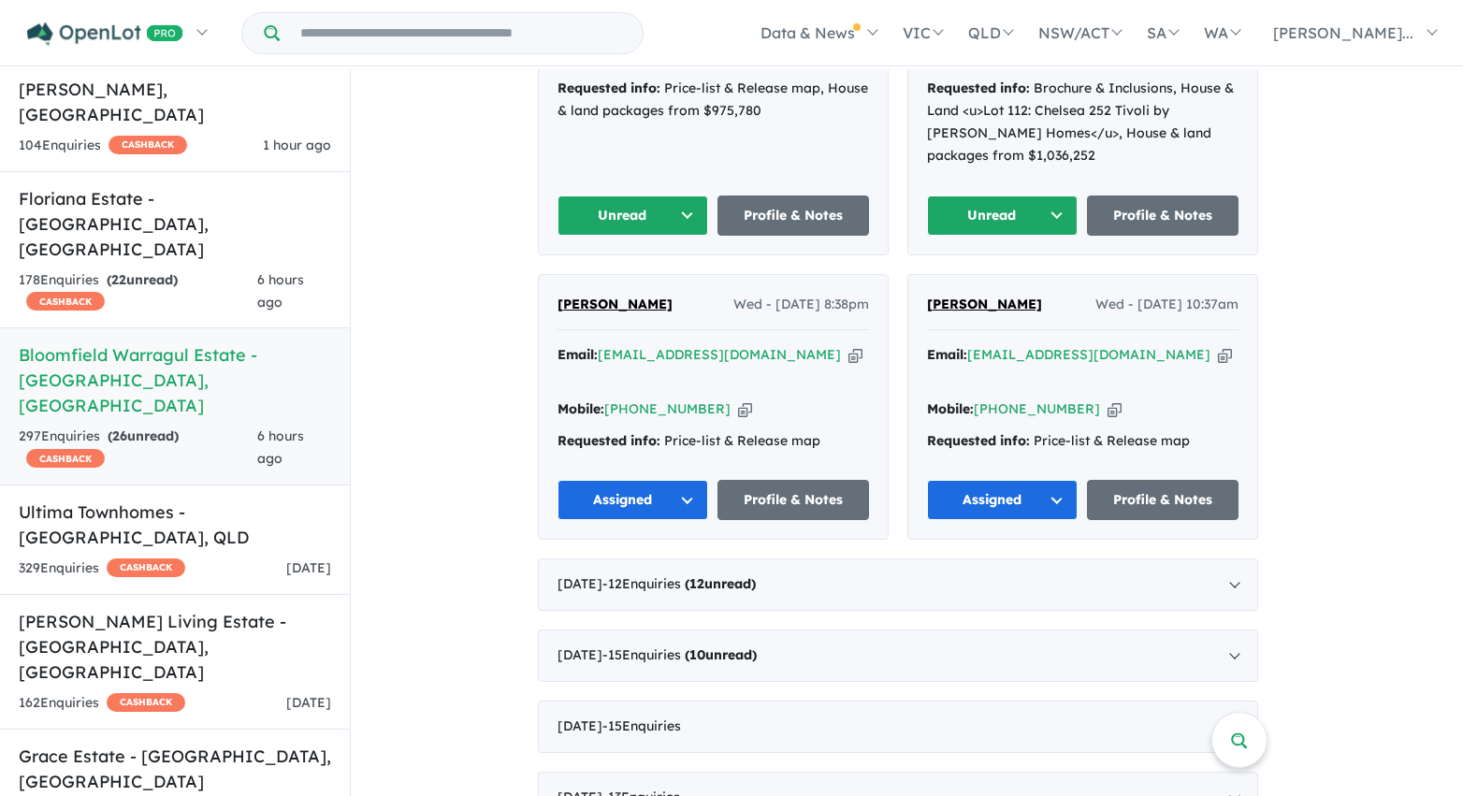
click at [664, 210] on button "Unread" at bounding box center [633, 215] width 152 height 40
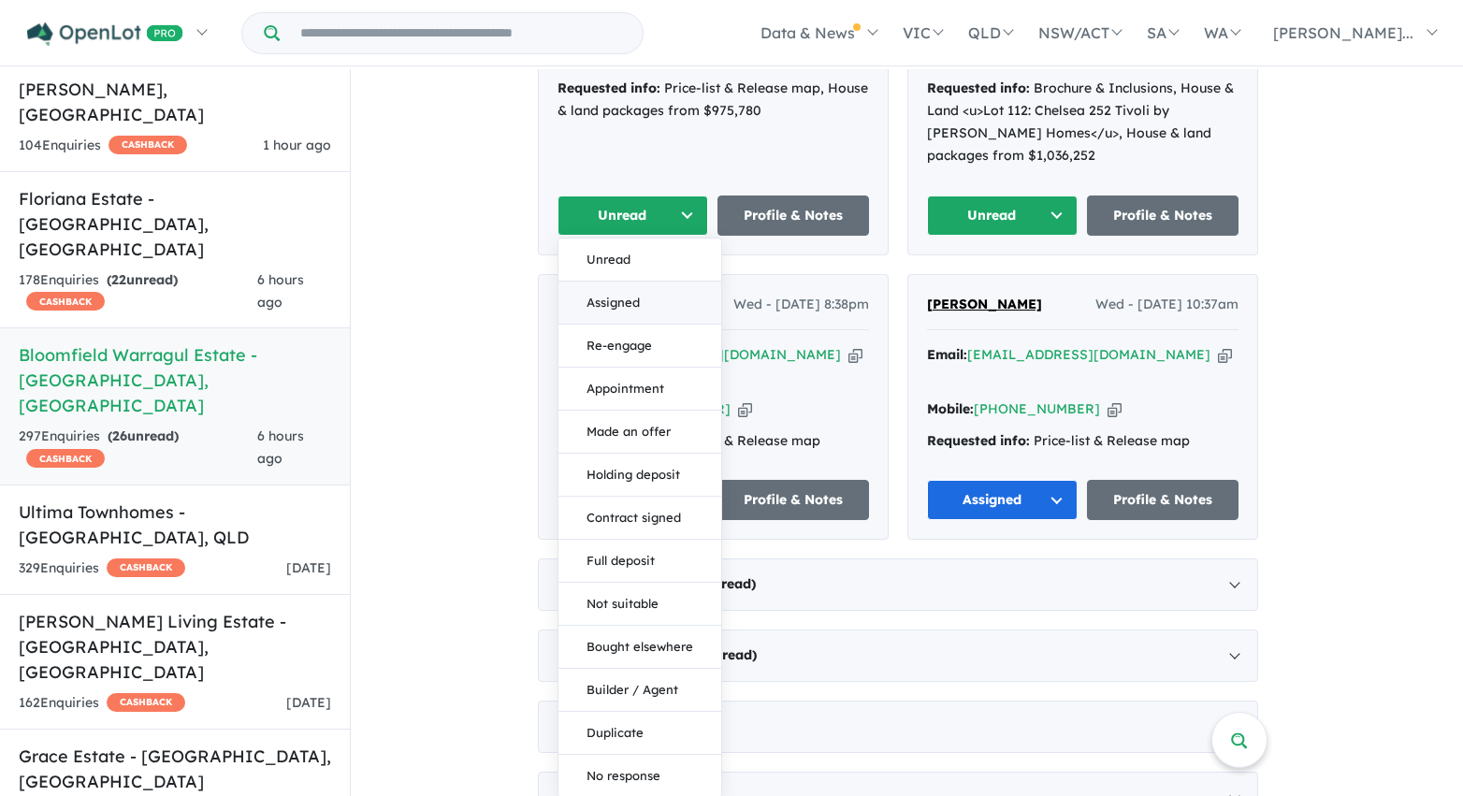
click at [658, 302] on button "Assigned" at bounding box center [639, 303] width 163 height 43
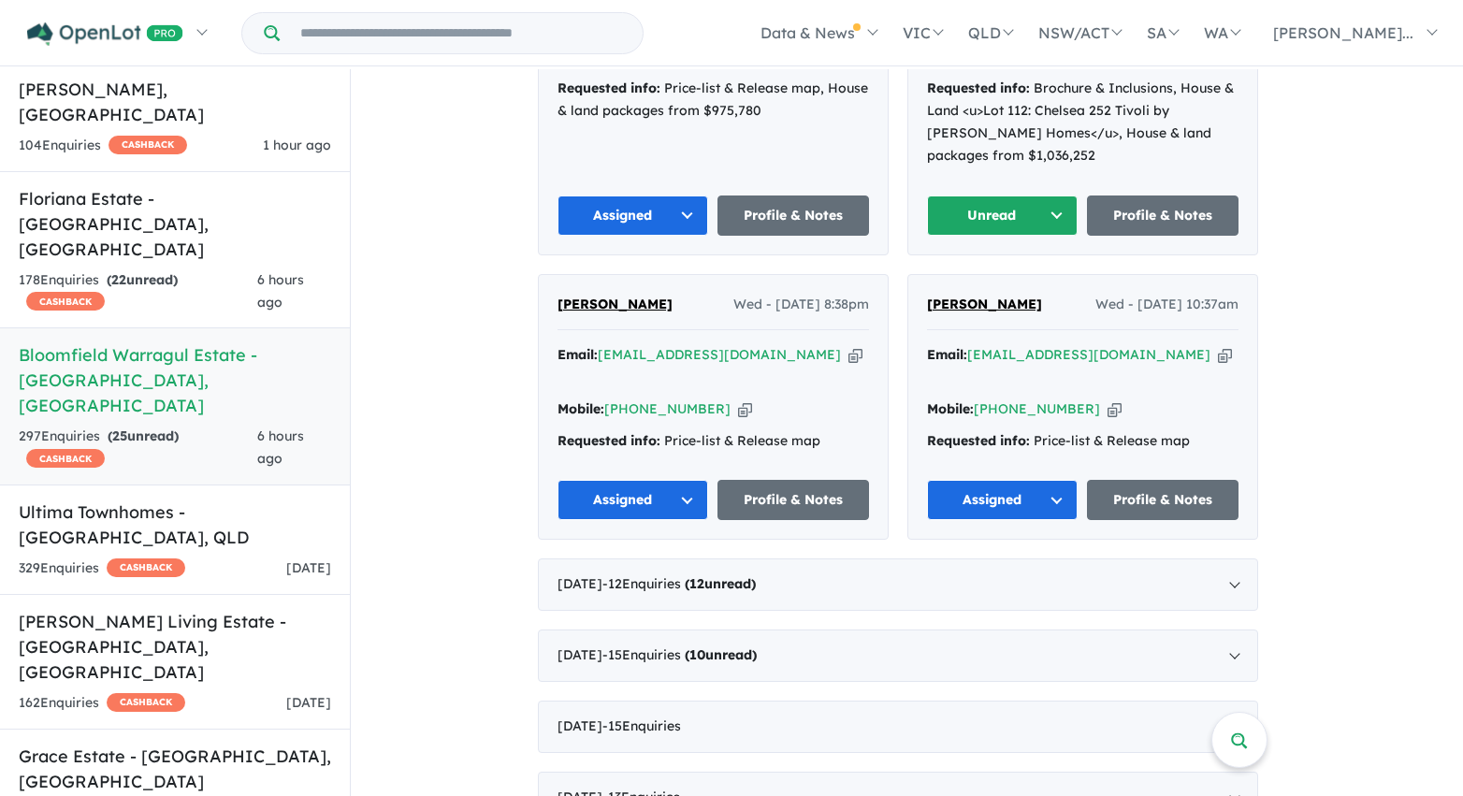
click at [976, 211] on button "Unread" at bounding box center [1003, 215] width 152 height 40
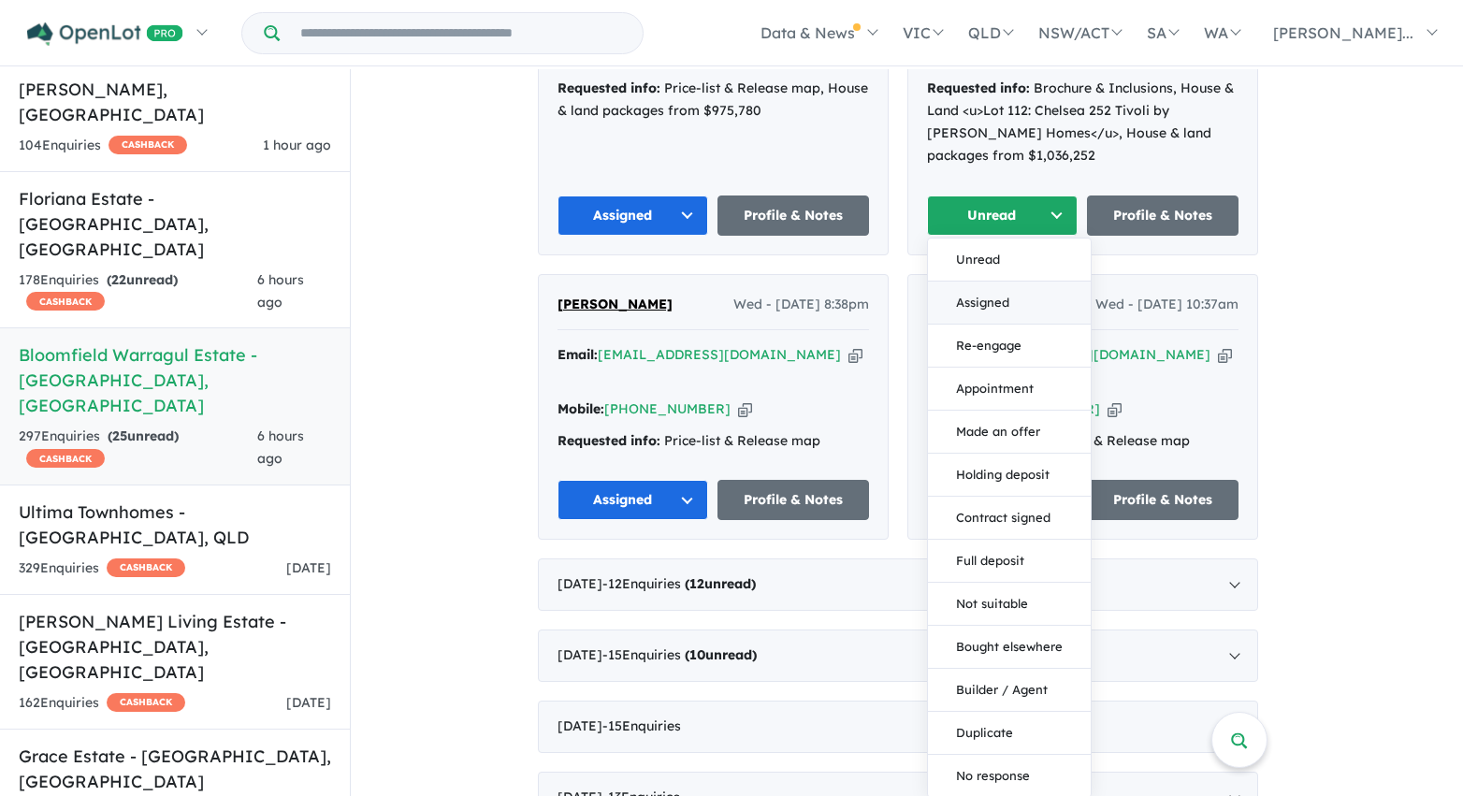
click at [988, 290] on button "Assigned" at bounding box center [1009, 303] width 163 height 43
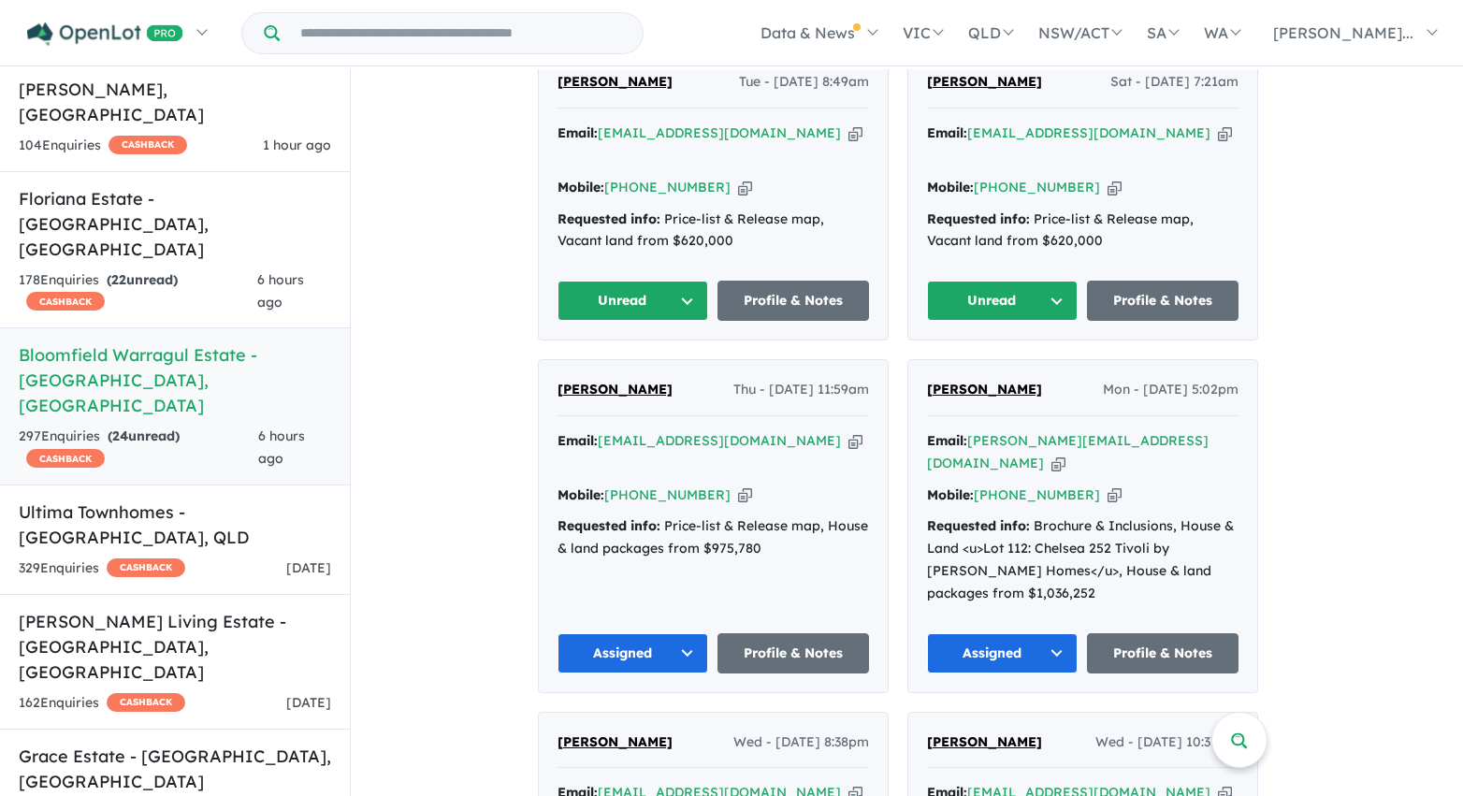
scroll to position [897, 0]
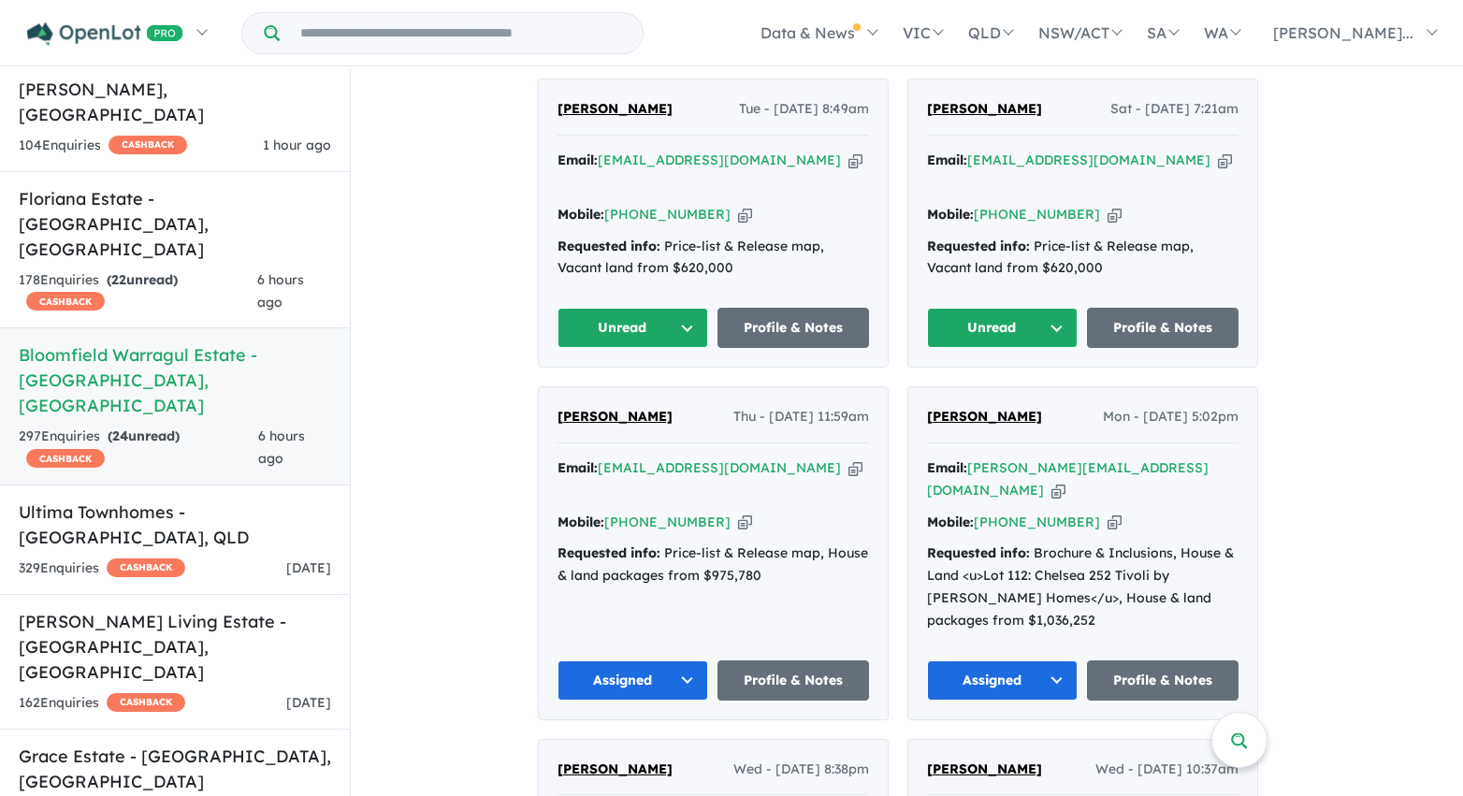
click at [1009, 318] on button "Unread" at bounding box center [1003, 328] width 152 height 40
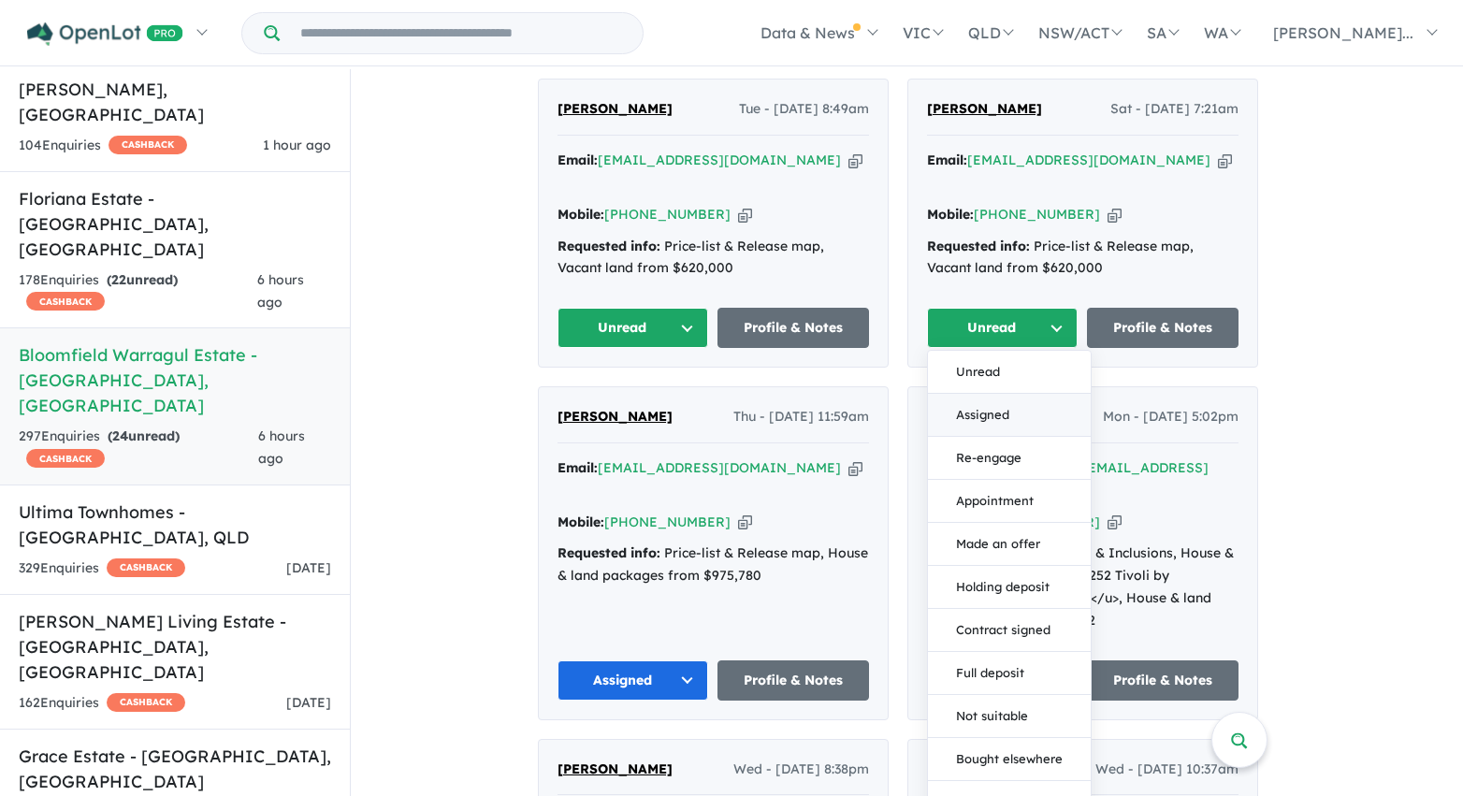
click at [1006, 405] on button "Assigned" at bounding box center [1009, 415] width 163 height 43
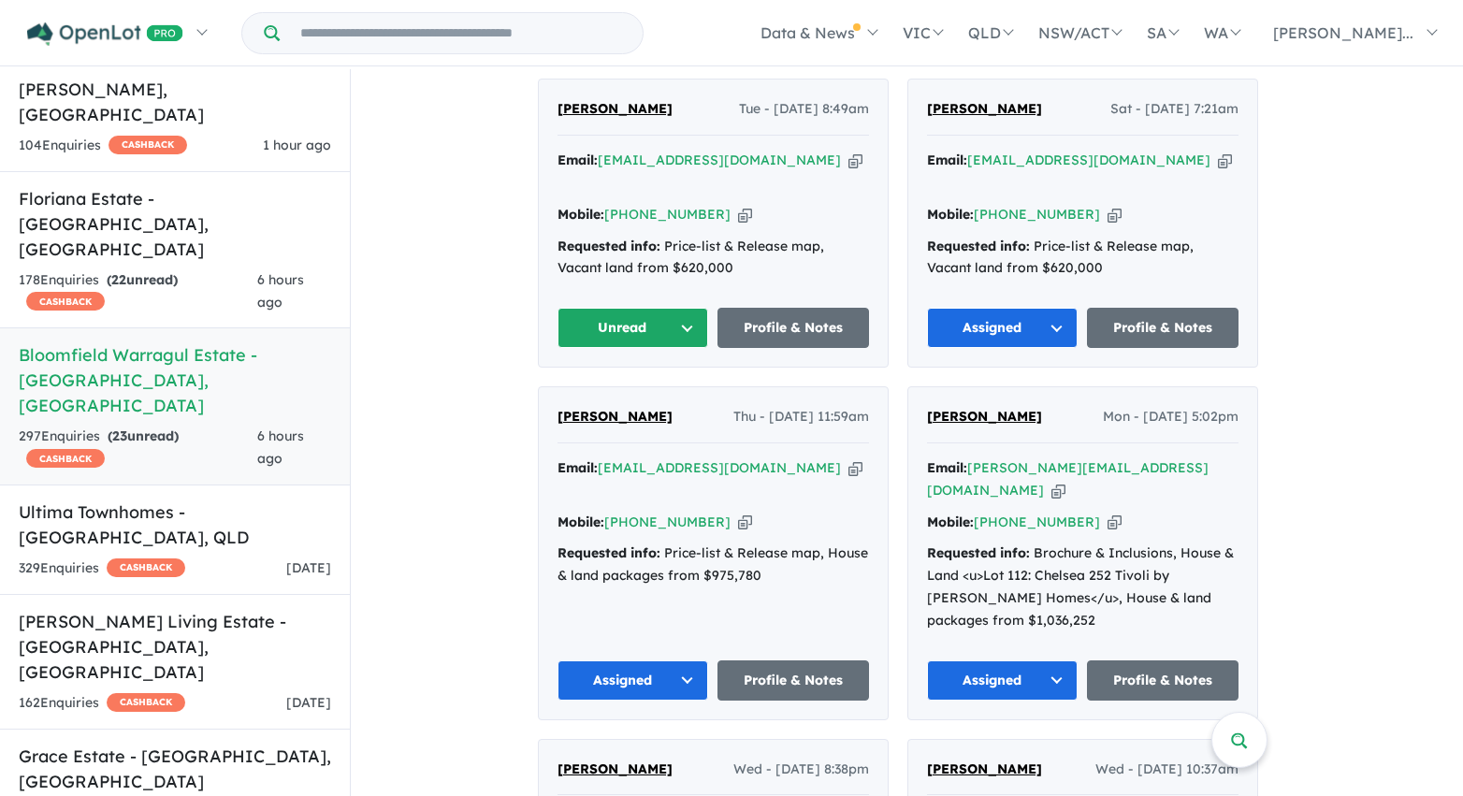
click at [659, 321] on button "Unread" at bounding box center [633, 328] width 152 height 40
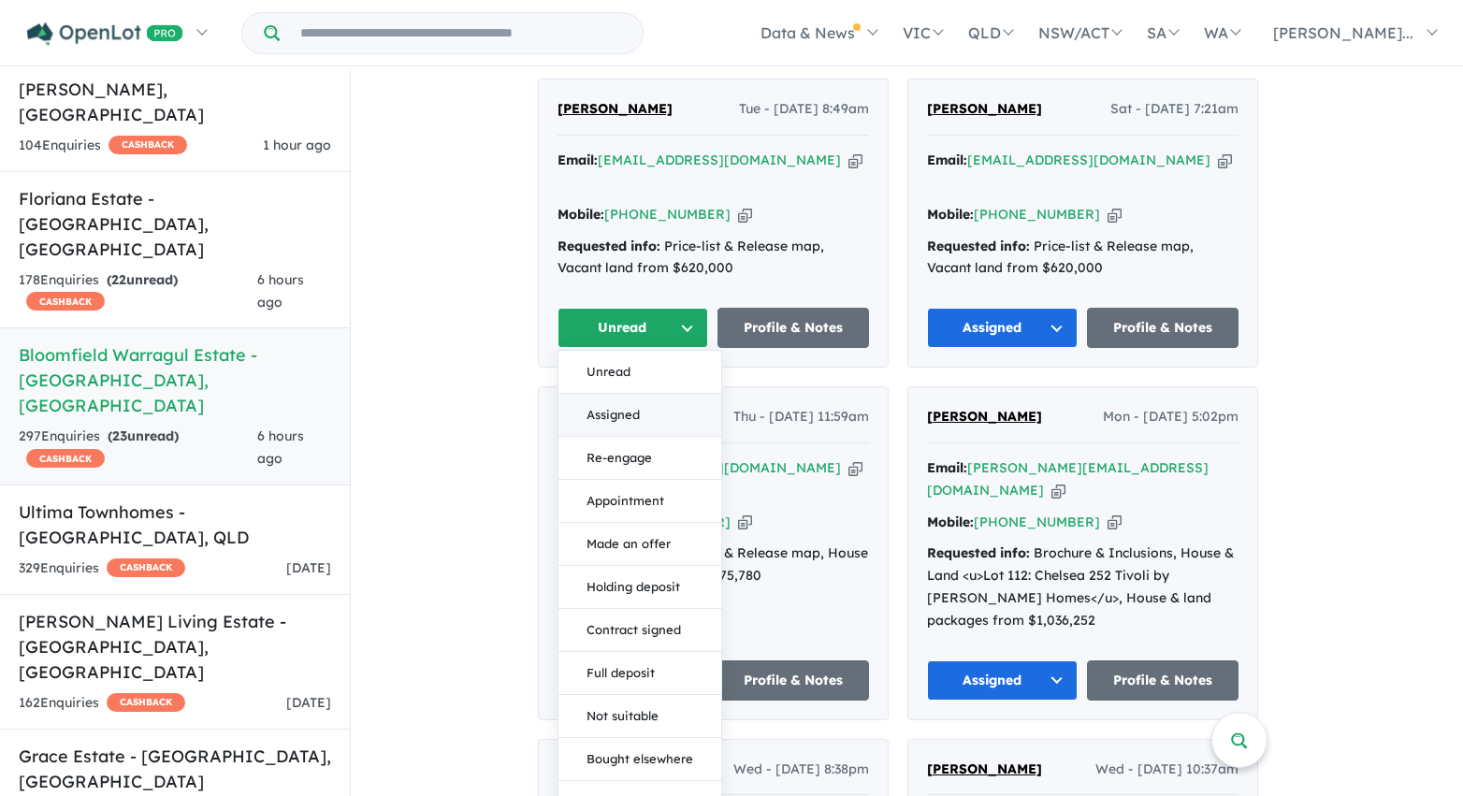
click at [650, 402] on button "Assigned" at bounding box center [639, 415] width 163 height 43
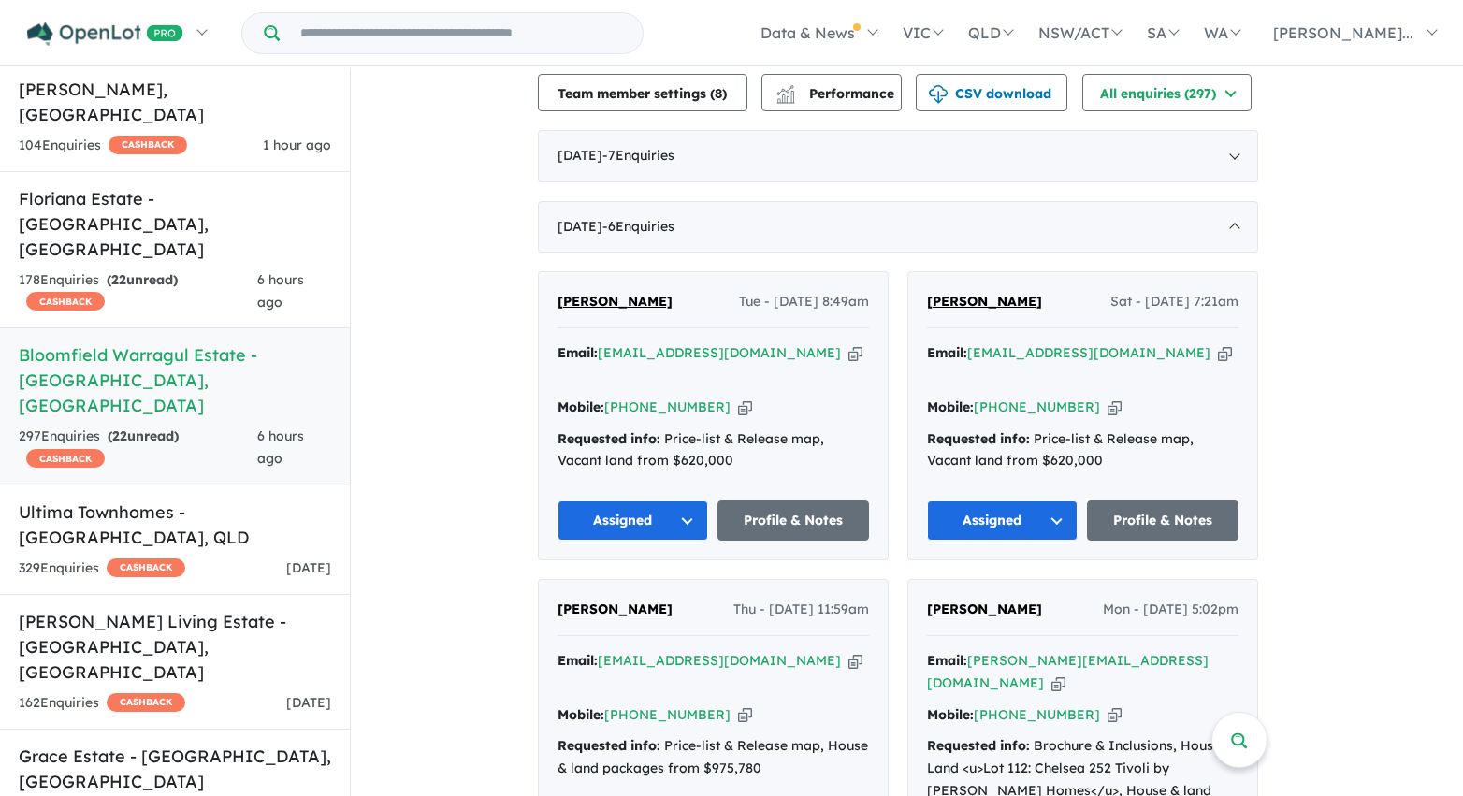
scroll to position [729, 0]
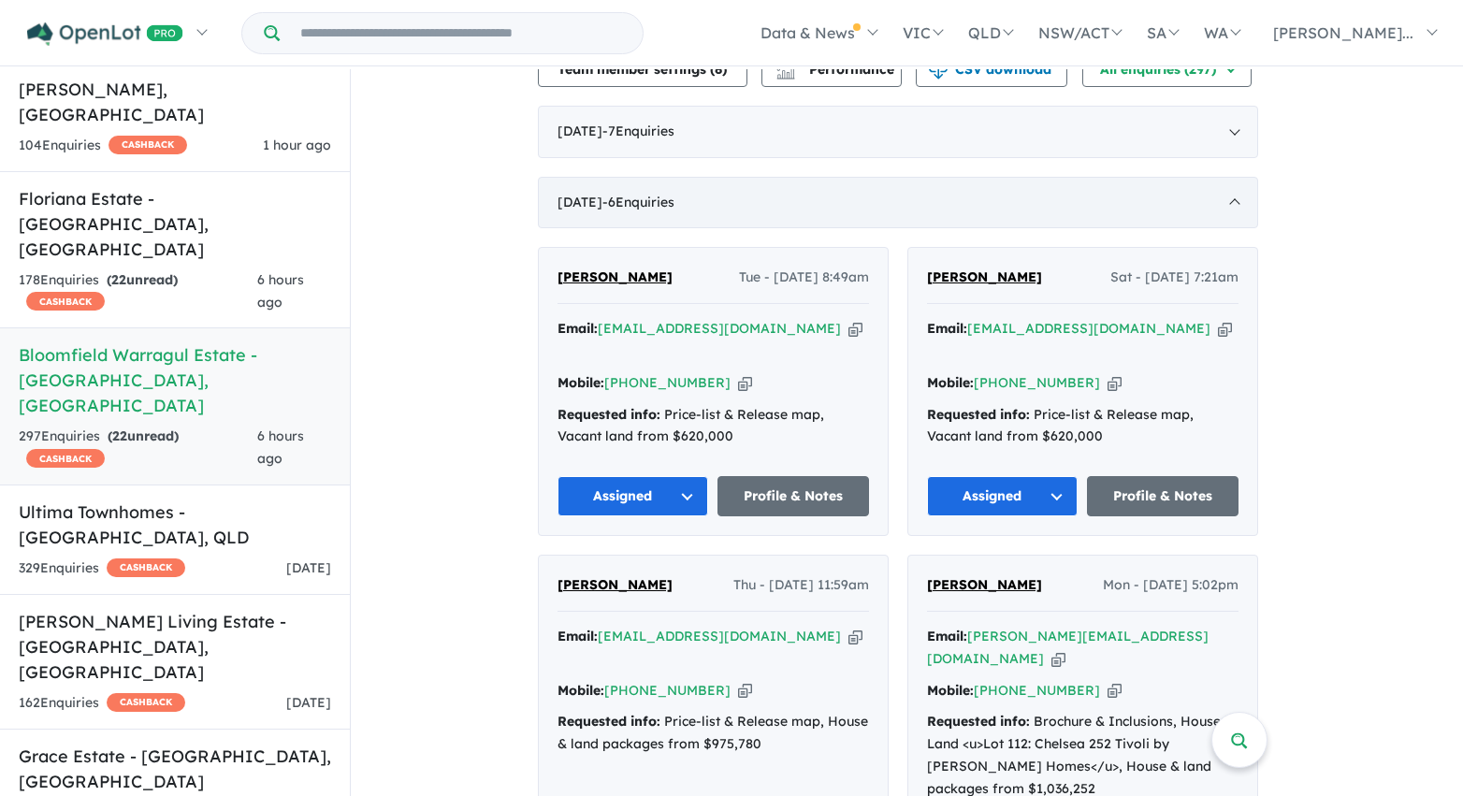
click at [611, 219] on div "July 2025 - 6 Enquir ies ( 0 unread)" at bounding box center [898, 203] width 720 height 52
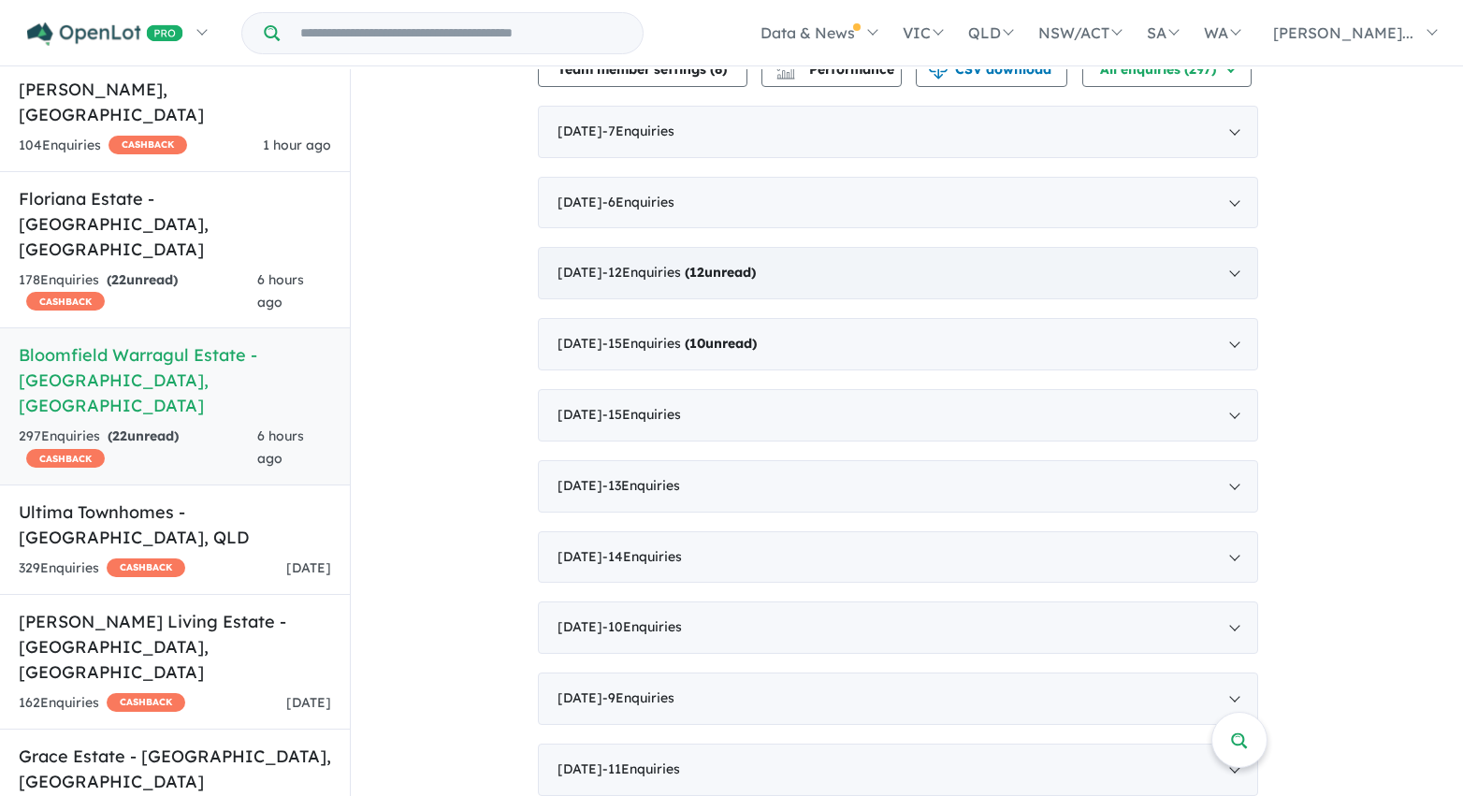
click at [635, 299] on div "June 2025 - 12 Enquir ies ( 12 unread)" at bounding box center [898, 273] width 720 height 52
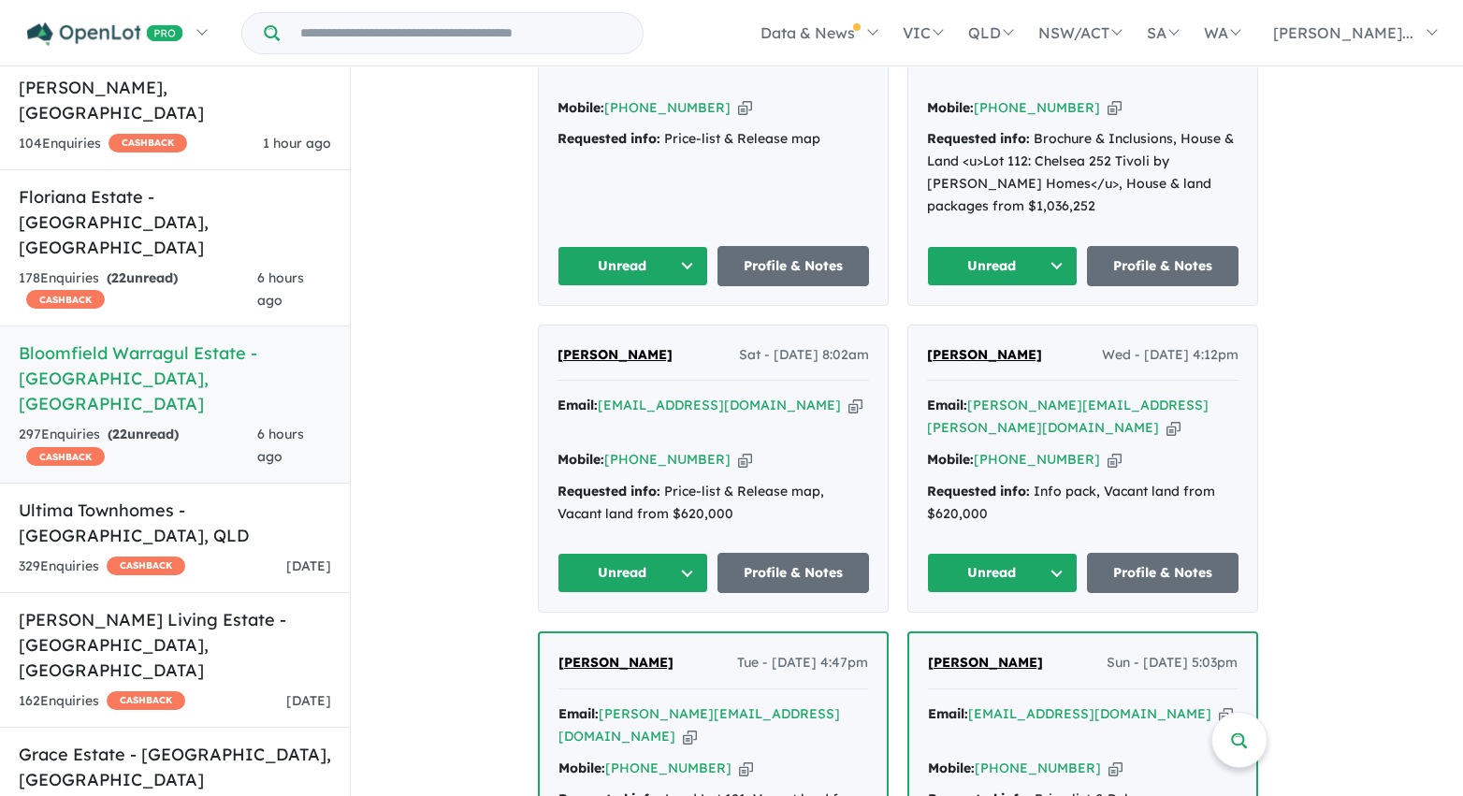
scroll to position [1139, 0]
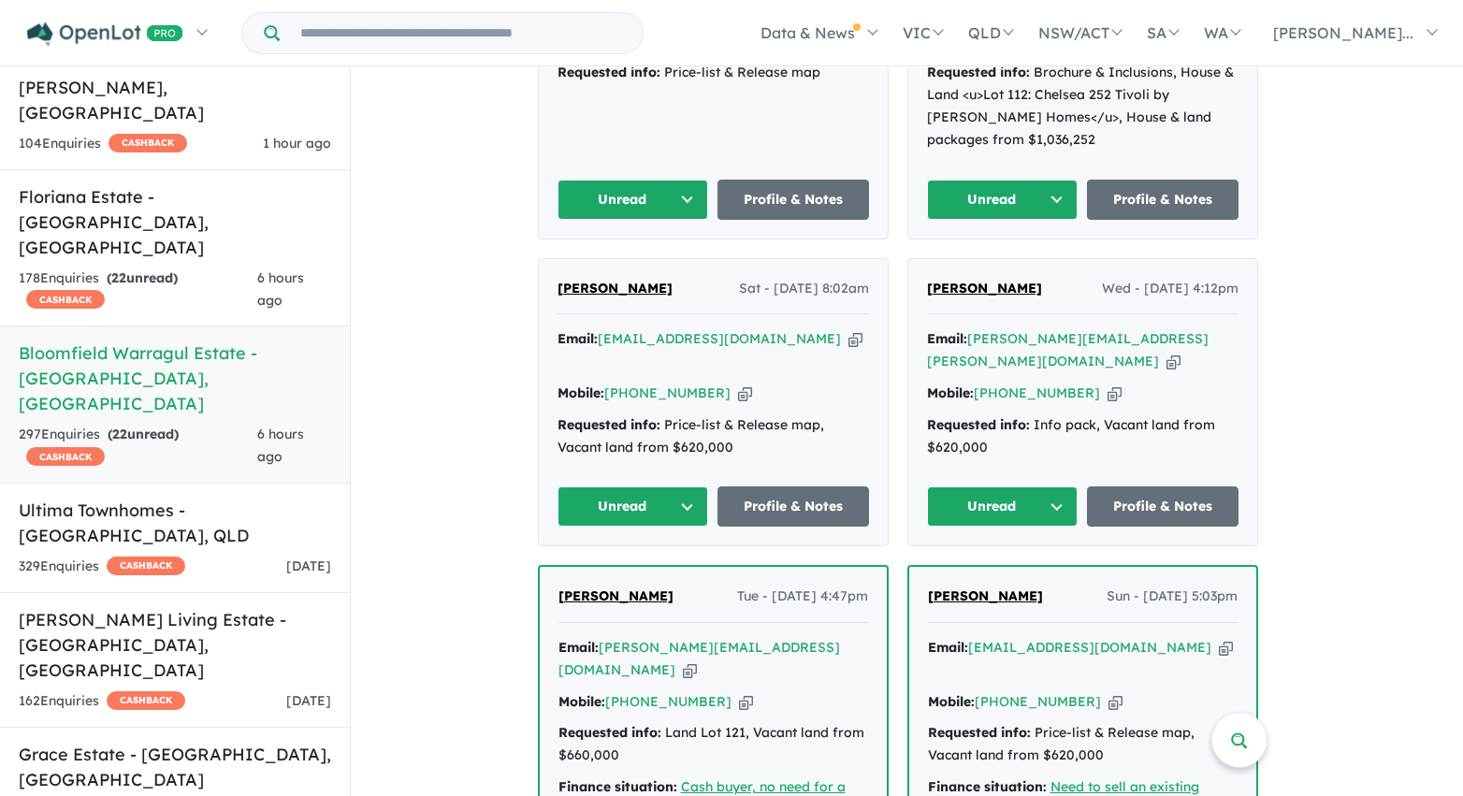
click at [651, 196] on button "Unread" at bounding box center [633, 200] width 152 height 40
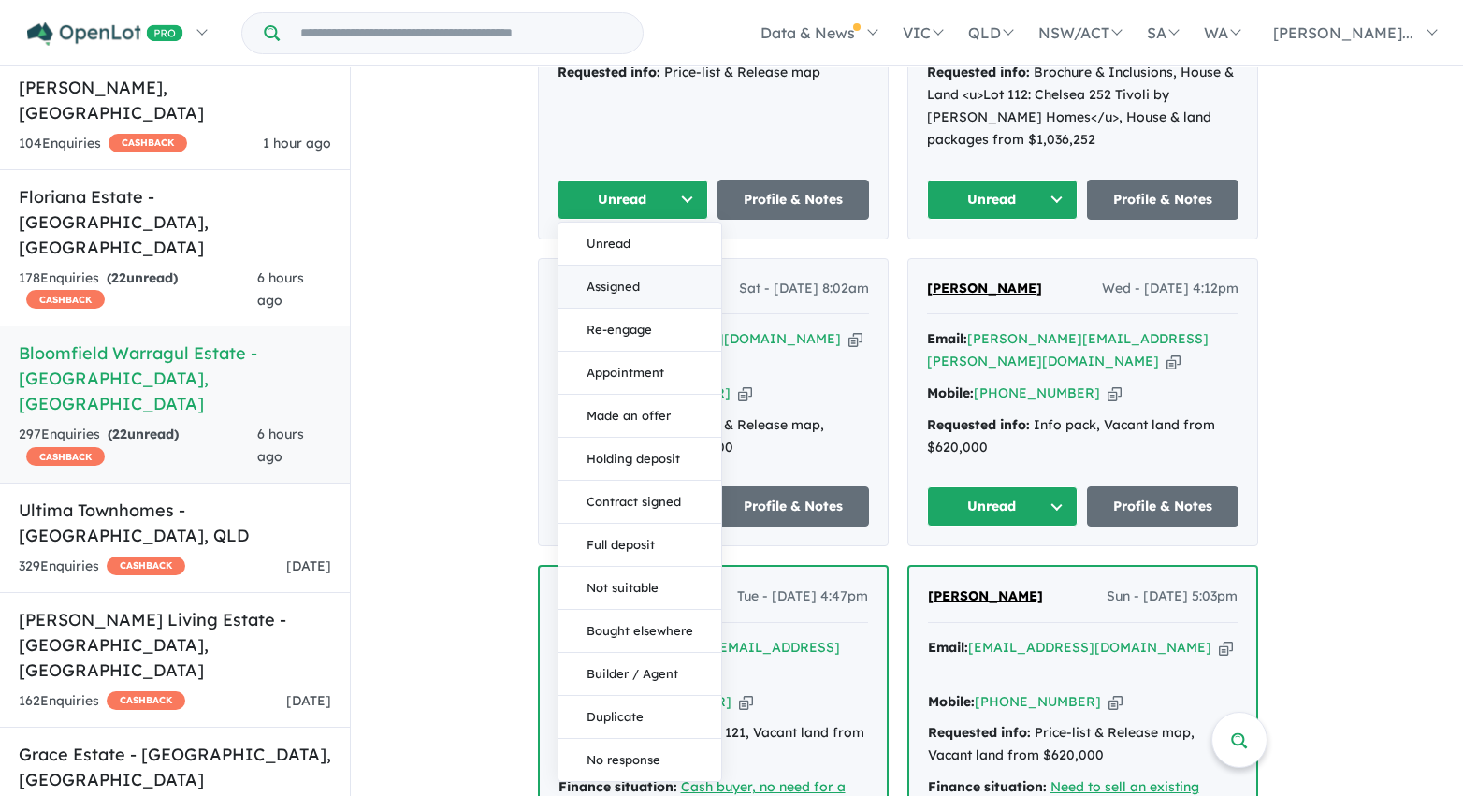
click at [652, 277] on button "Assigned" at bounding box center [639, 287] width 163 height 43
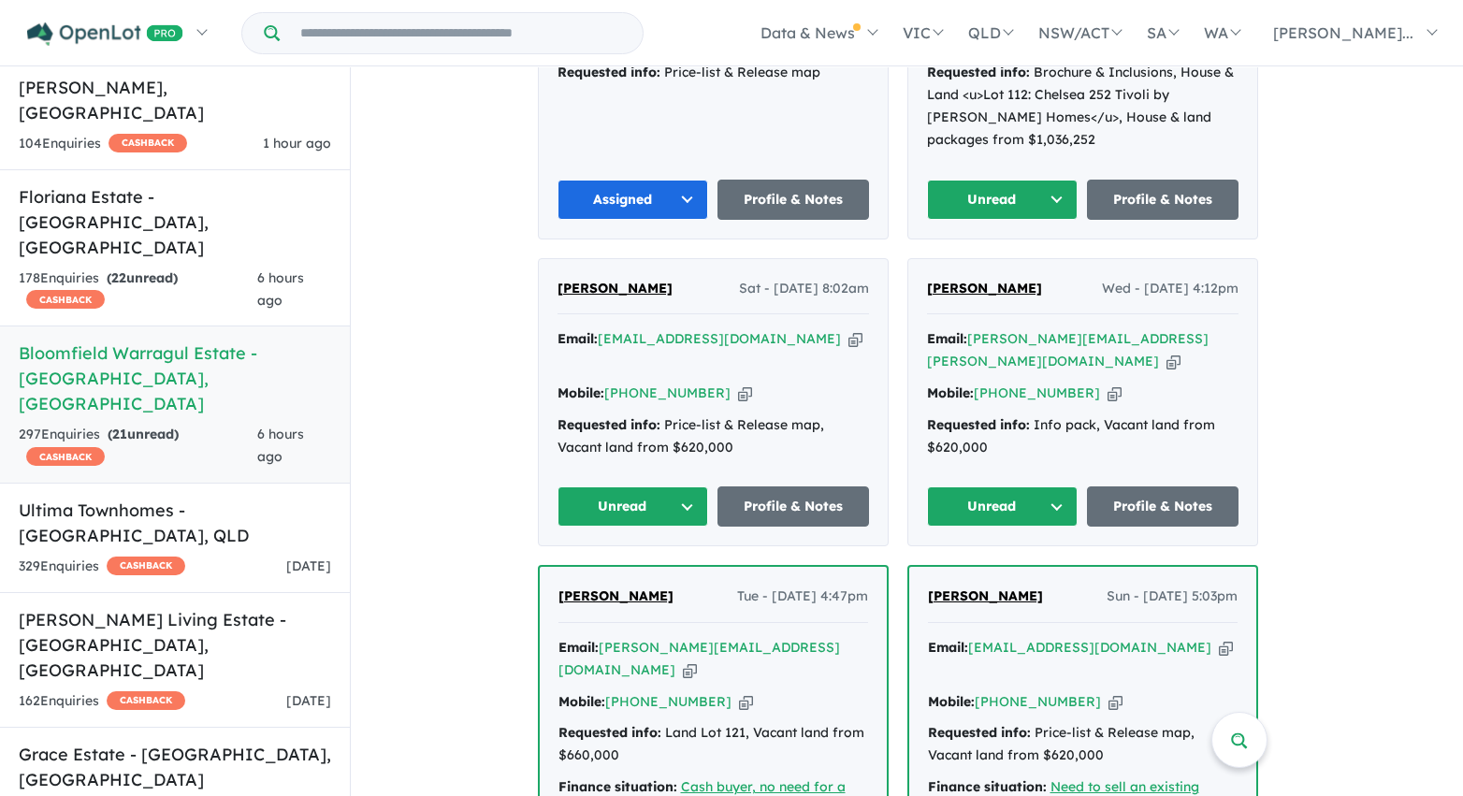
click at [981, 189] on button "Unread" at bounding box center [1003, 200] width 152 height 40
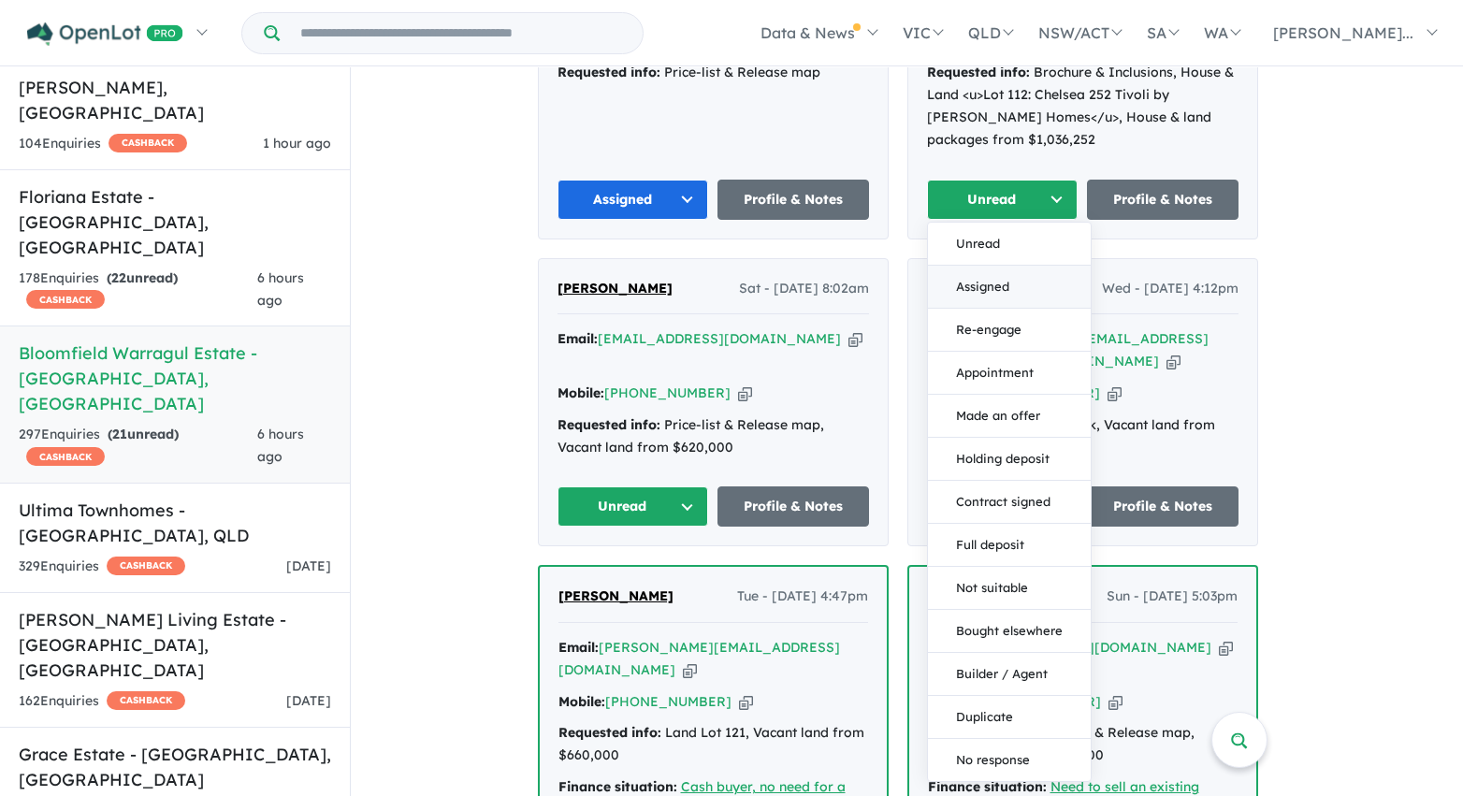
click at [992, 293] on button "Assigned" at bounding box center [1009, 287] width 163 height 43
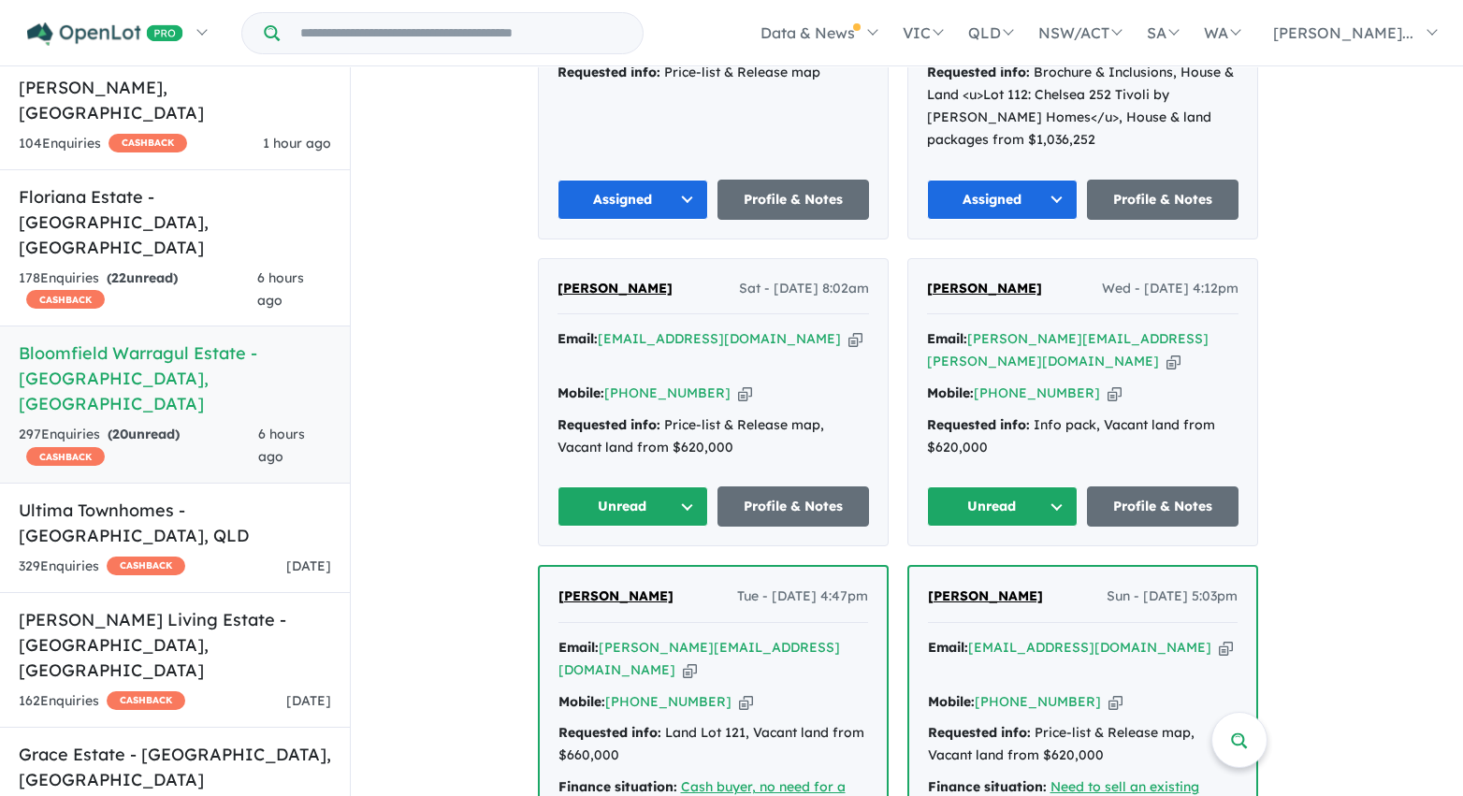
click at [1025, 496] on button "Unread" at bounding box center [1003, 506] width 152 height 40
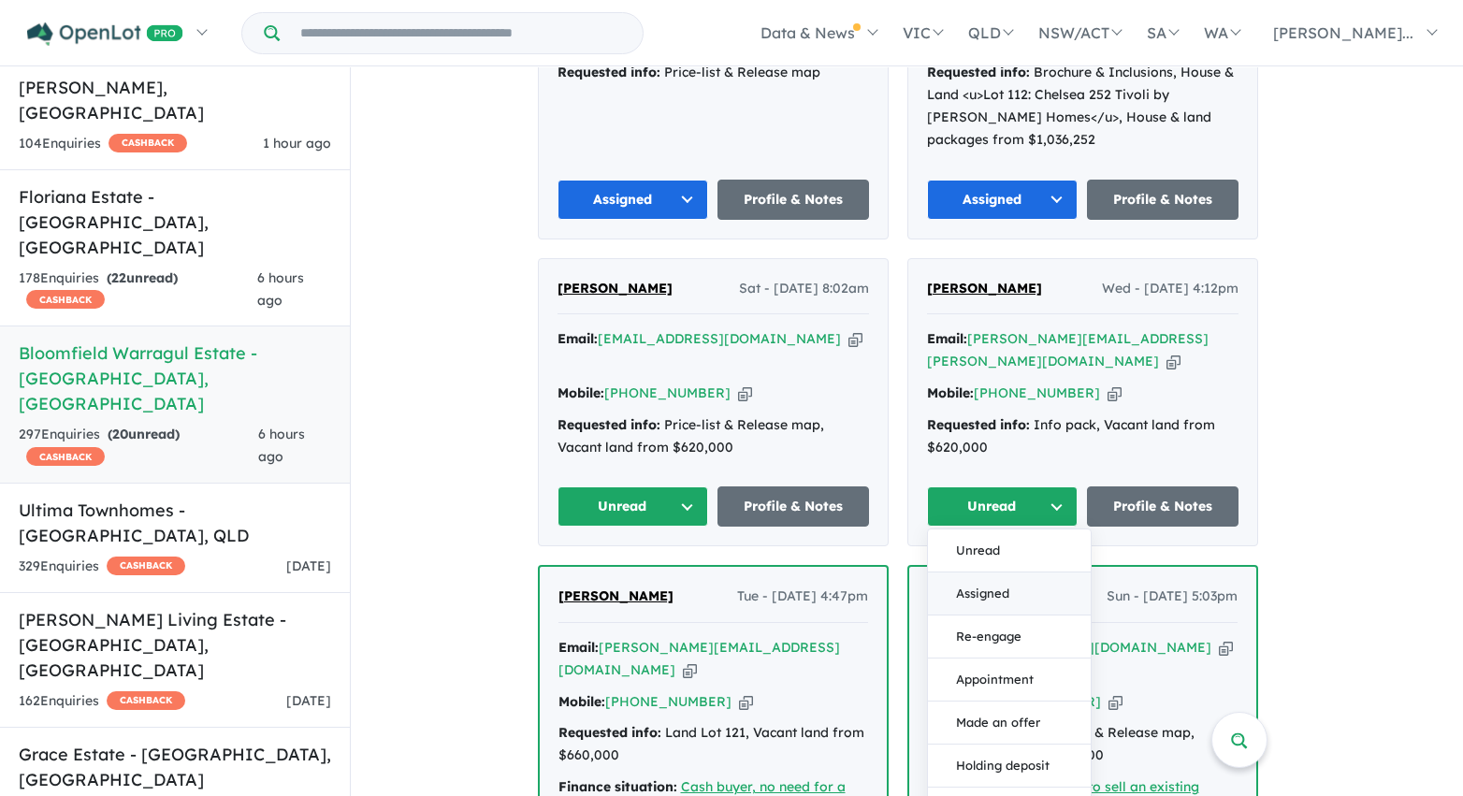
click at [1007, 587] on button "Assigned" at bounding box center [1009, 593] width 163 height 43
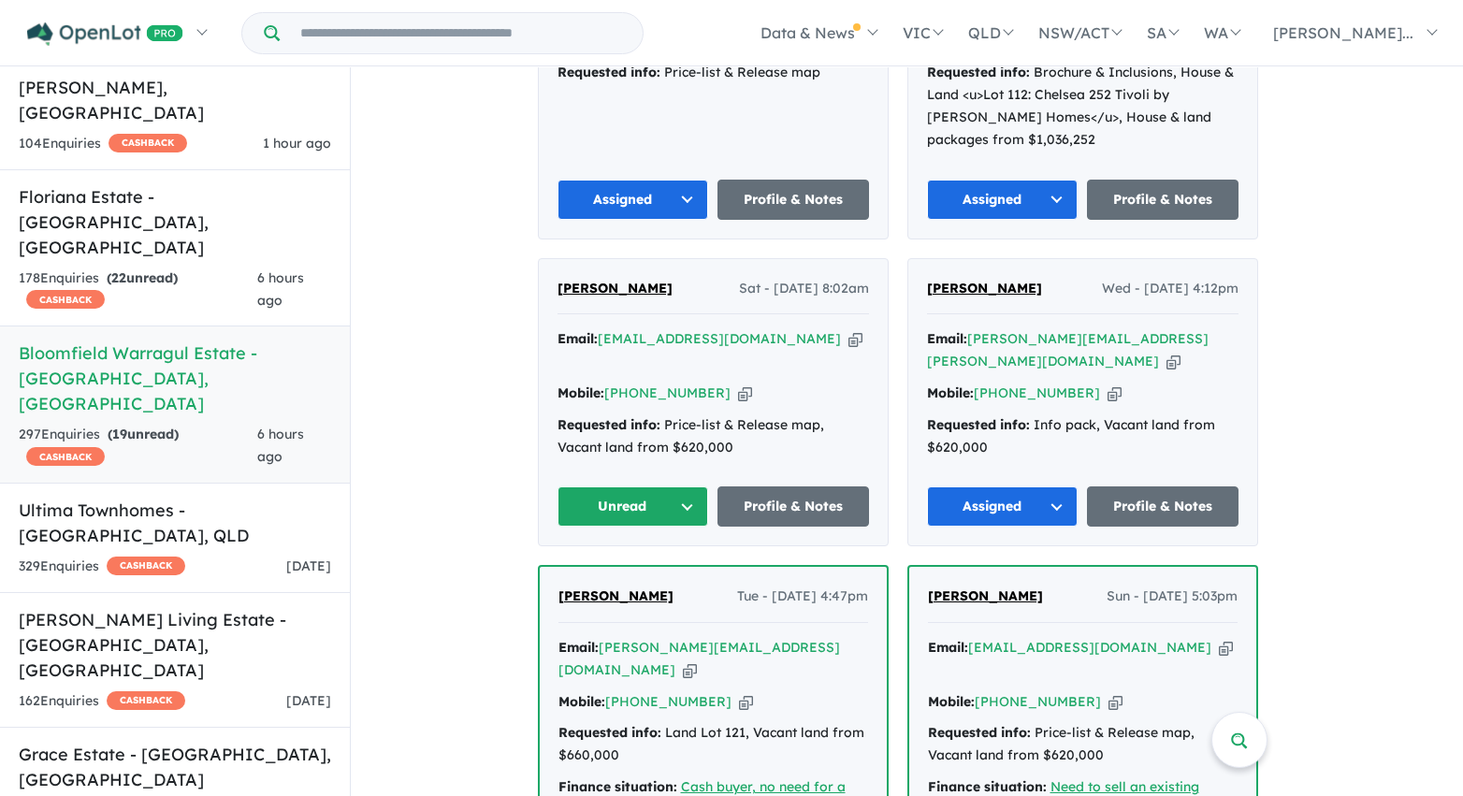
click at [640, 496] on button "Unread" at bounding box center [633, 506] width 152 height 40
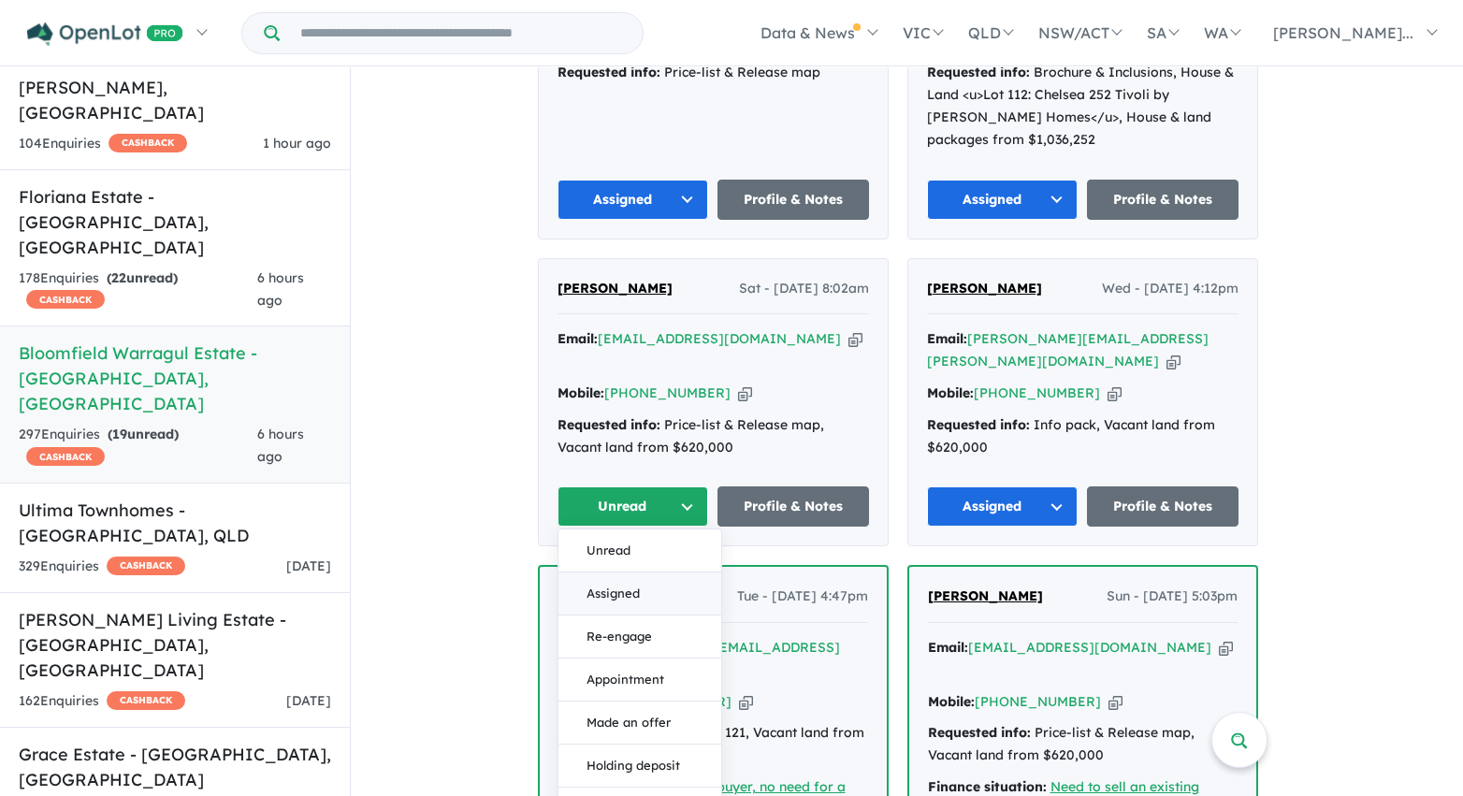
click at [637, 587] on button "Assigned" at bounding box center [639, 593] width 163 height 43
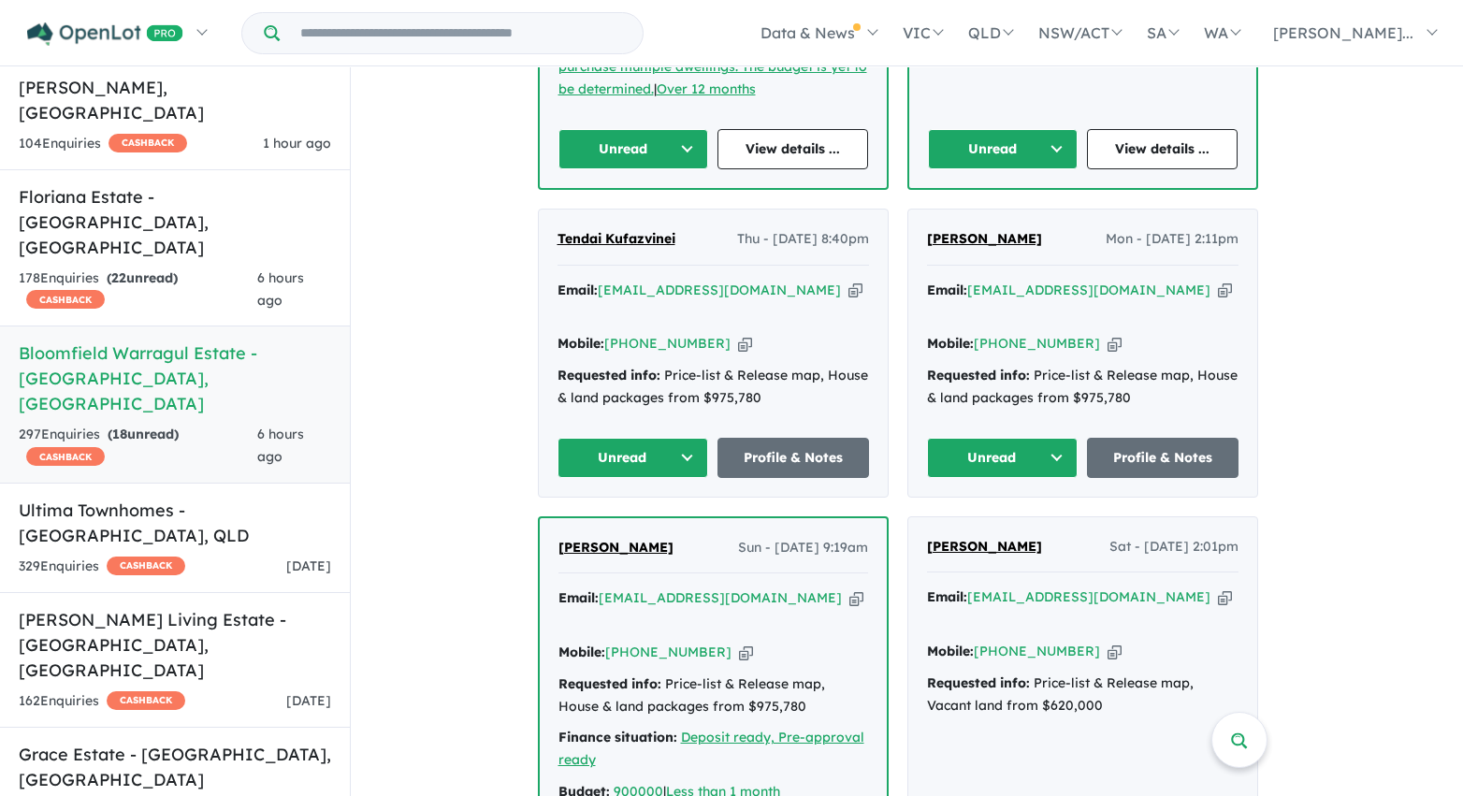
scroll to position [1959, 0]
click at [661, 128] on button "Unread" at bounding box center [633, 148] width 151 height 40
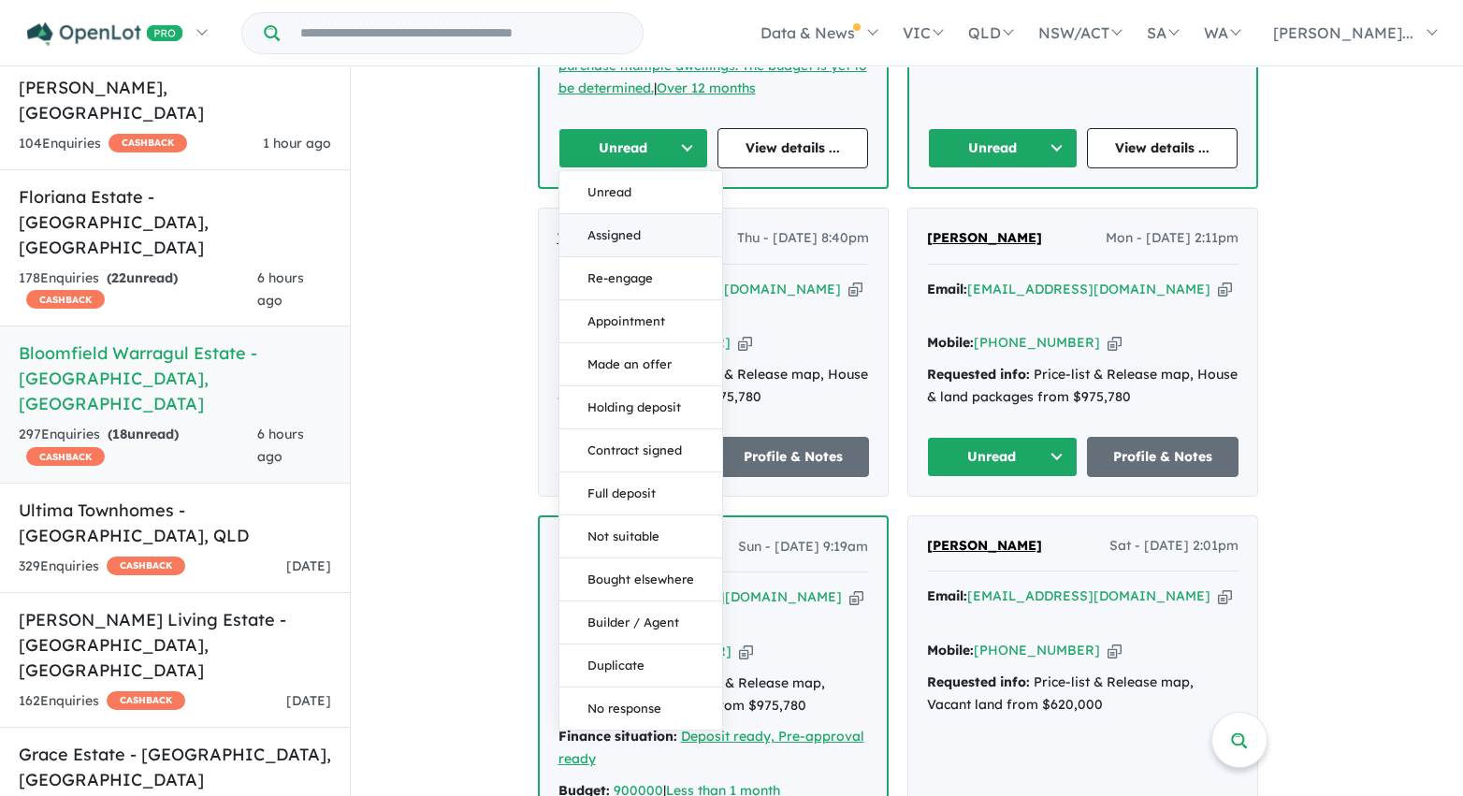
click at [644, 214] on button "Assigned" at bounding box center [640, 235] width 163 height 43
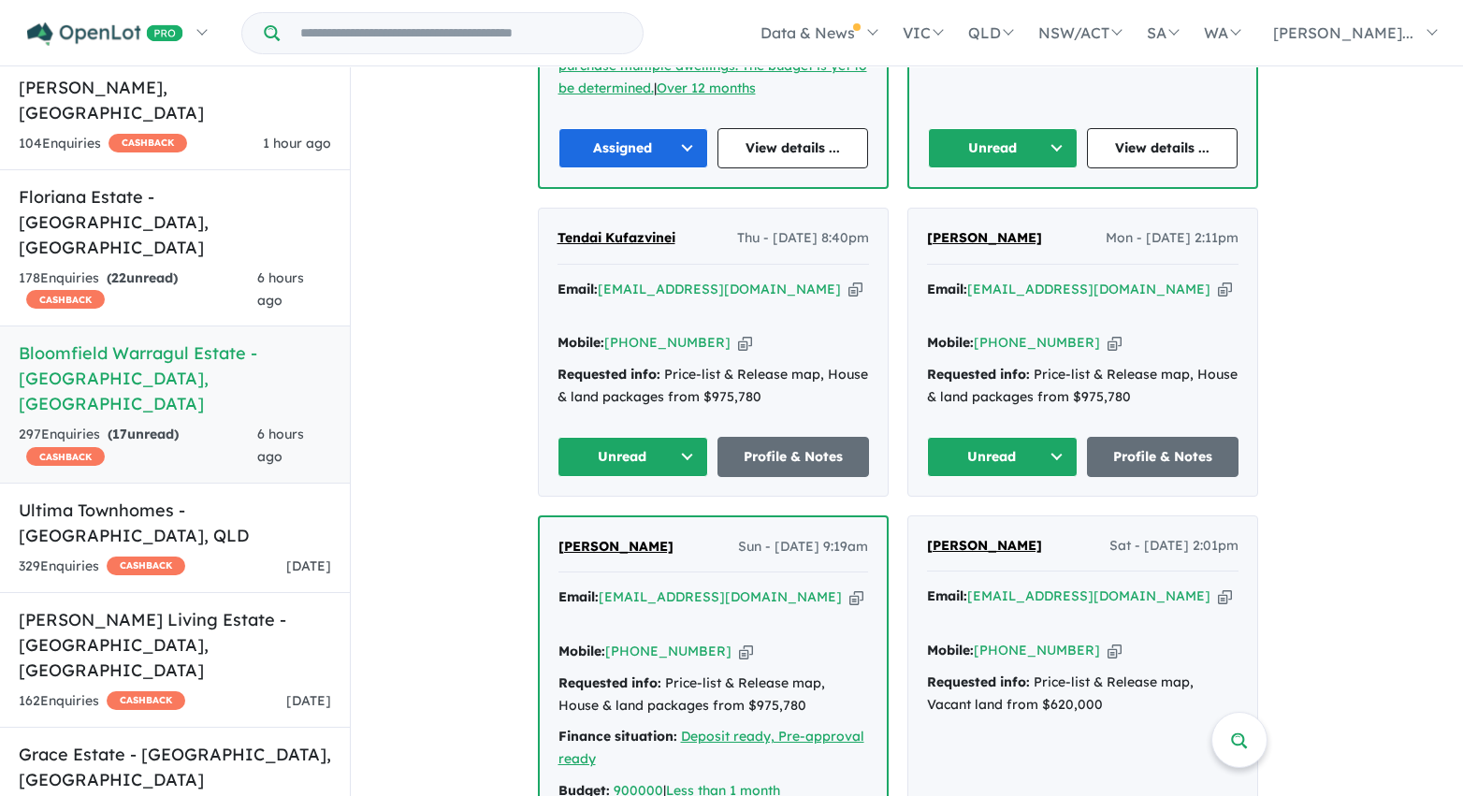
click at [995, 128] on button "Unread" at bounding box center [1003, 148] width 151 height 40
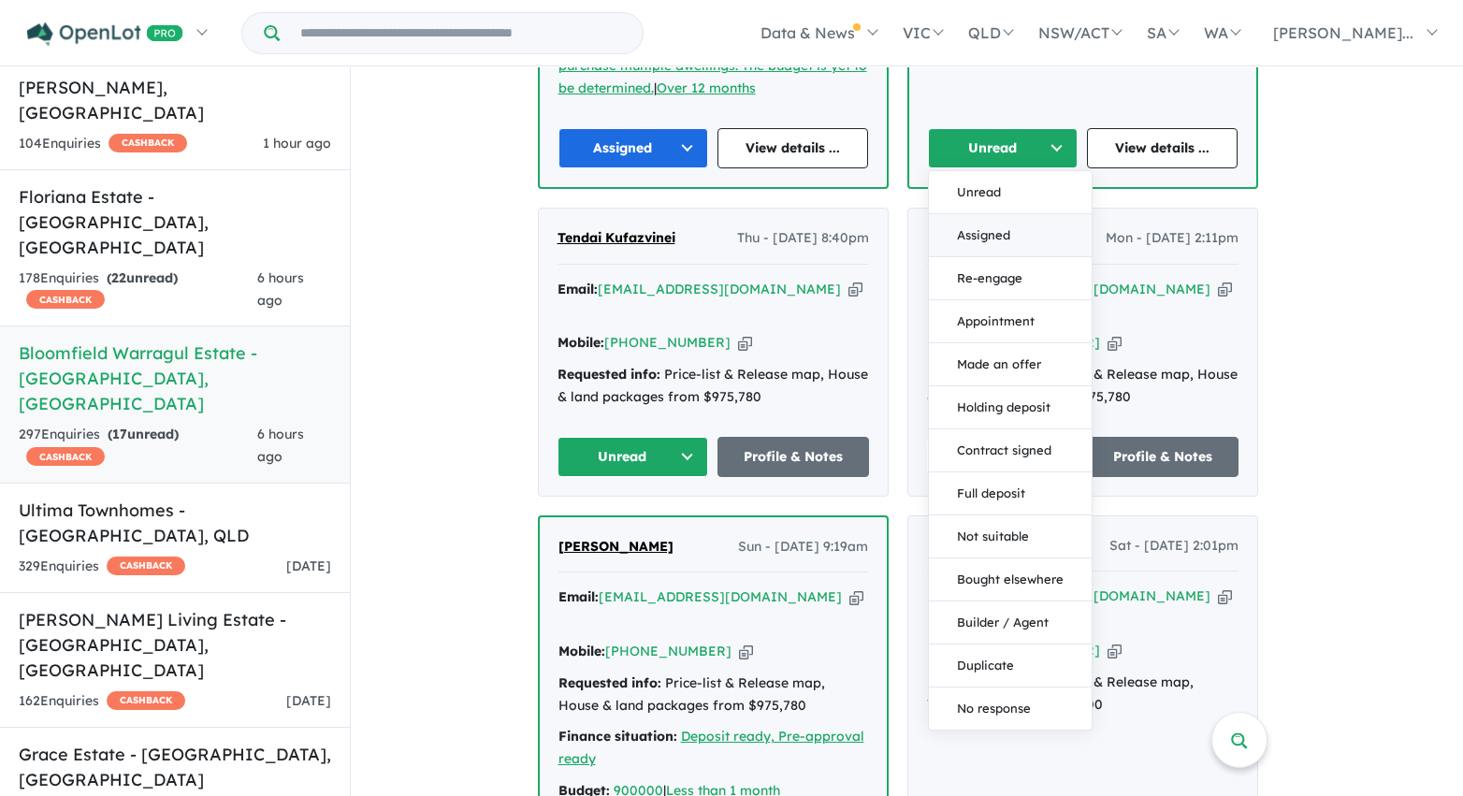
click at [980, 214] on button "Assigned" at bounding box center [1010, 235] width 163 height 43
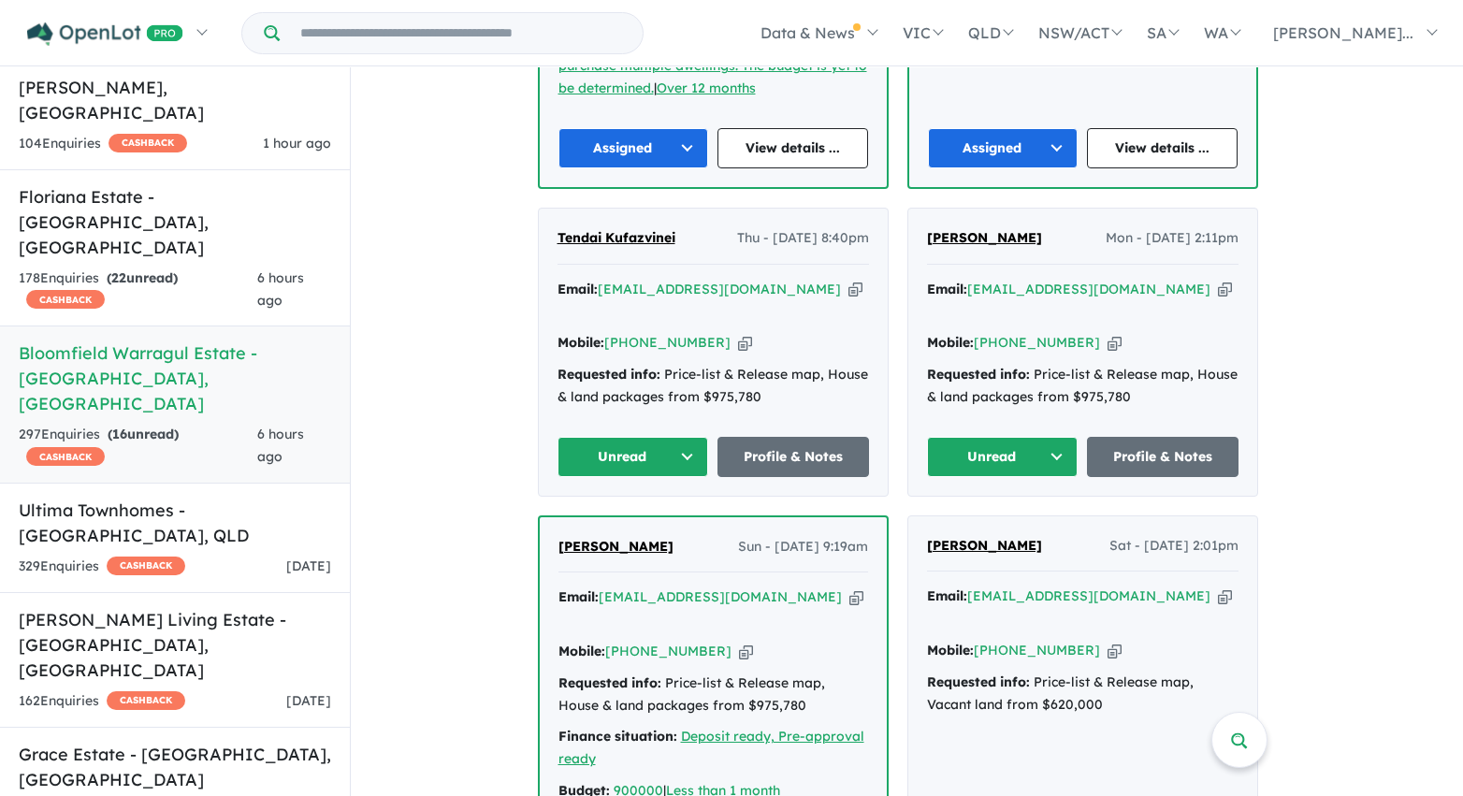
click at [992, 437] on button "Unread" at bounding box center [1003, 457] width 152 height 40
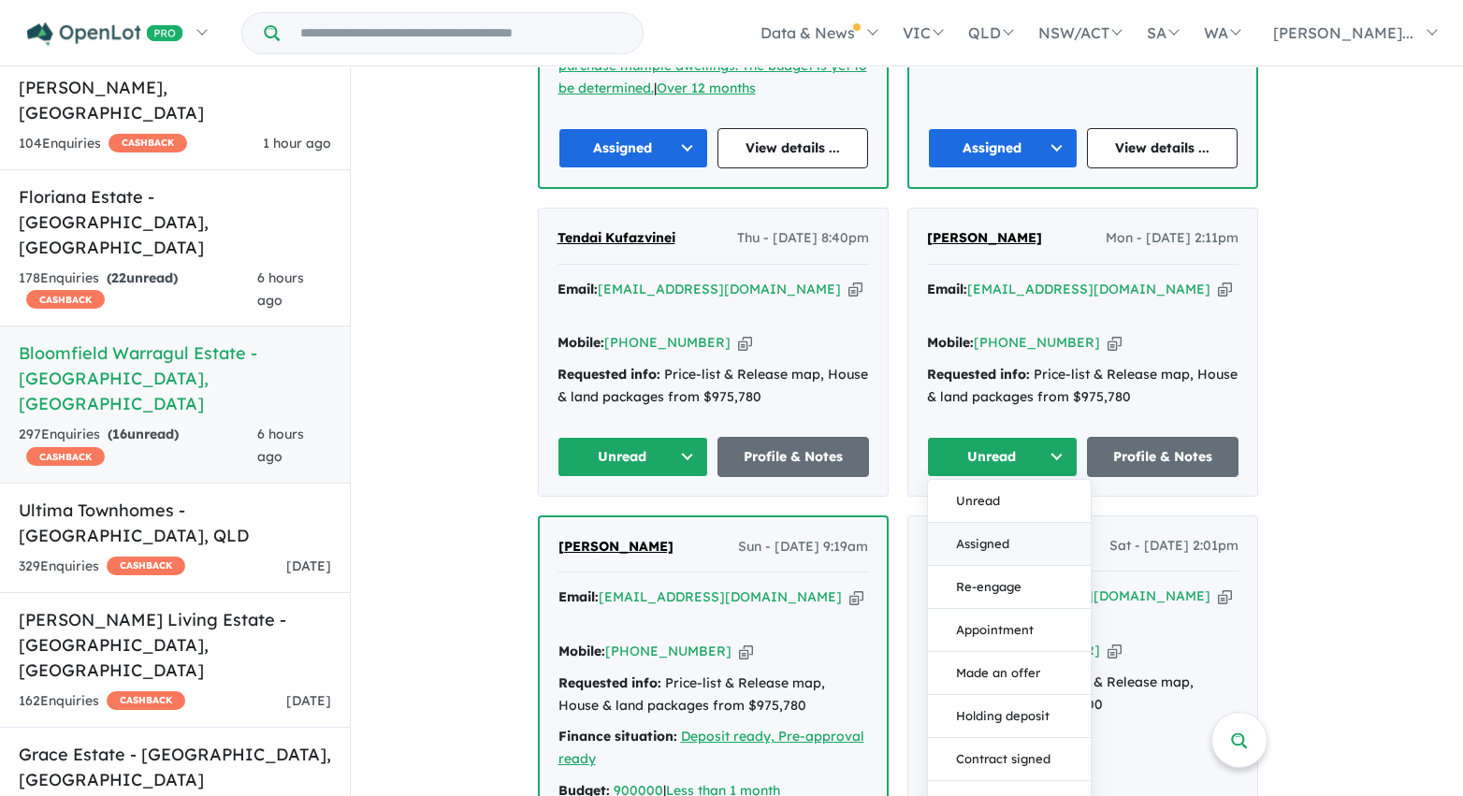
click at [992, 523] on button "Assigned" at bounding box center [1009, 544] width 163 height 43
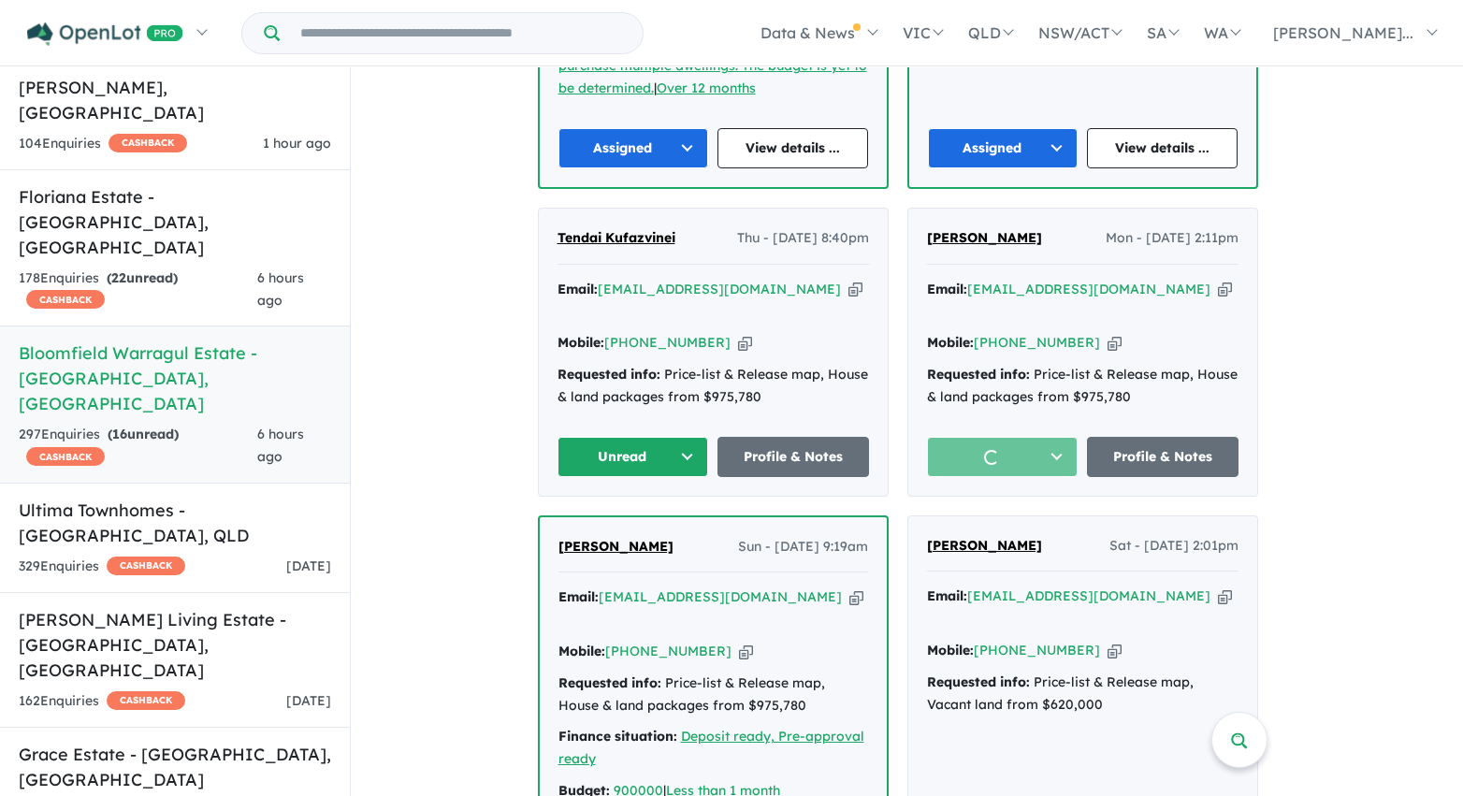
click at [639, 437] on button "Unread" at bounding box center [633, 457] width 152 height 40
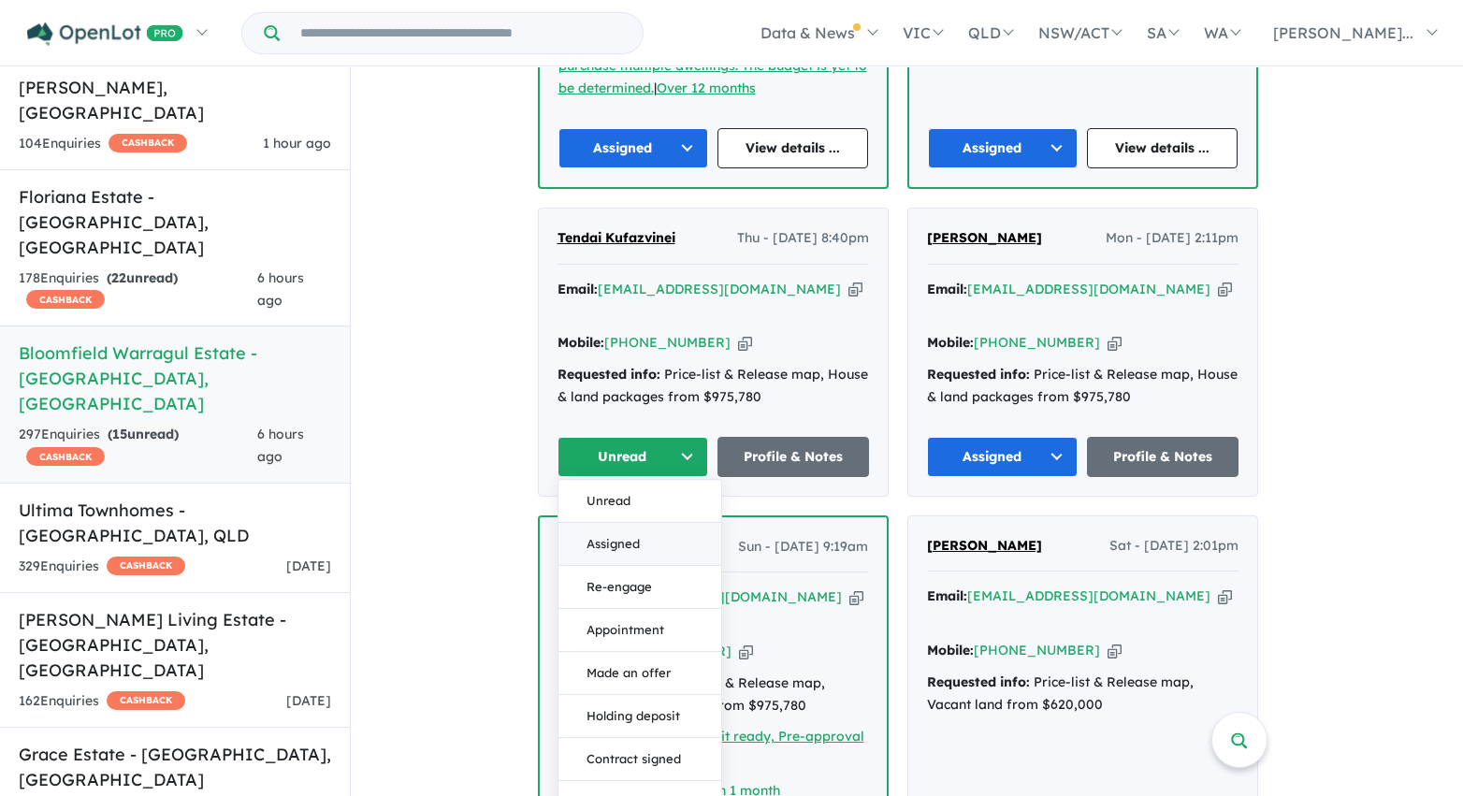
click at [652, 523] on button "Assigned" at bounding box center [639, 544] width 163 height 43
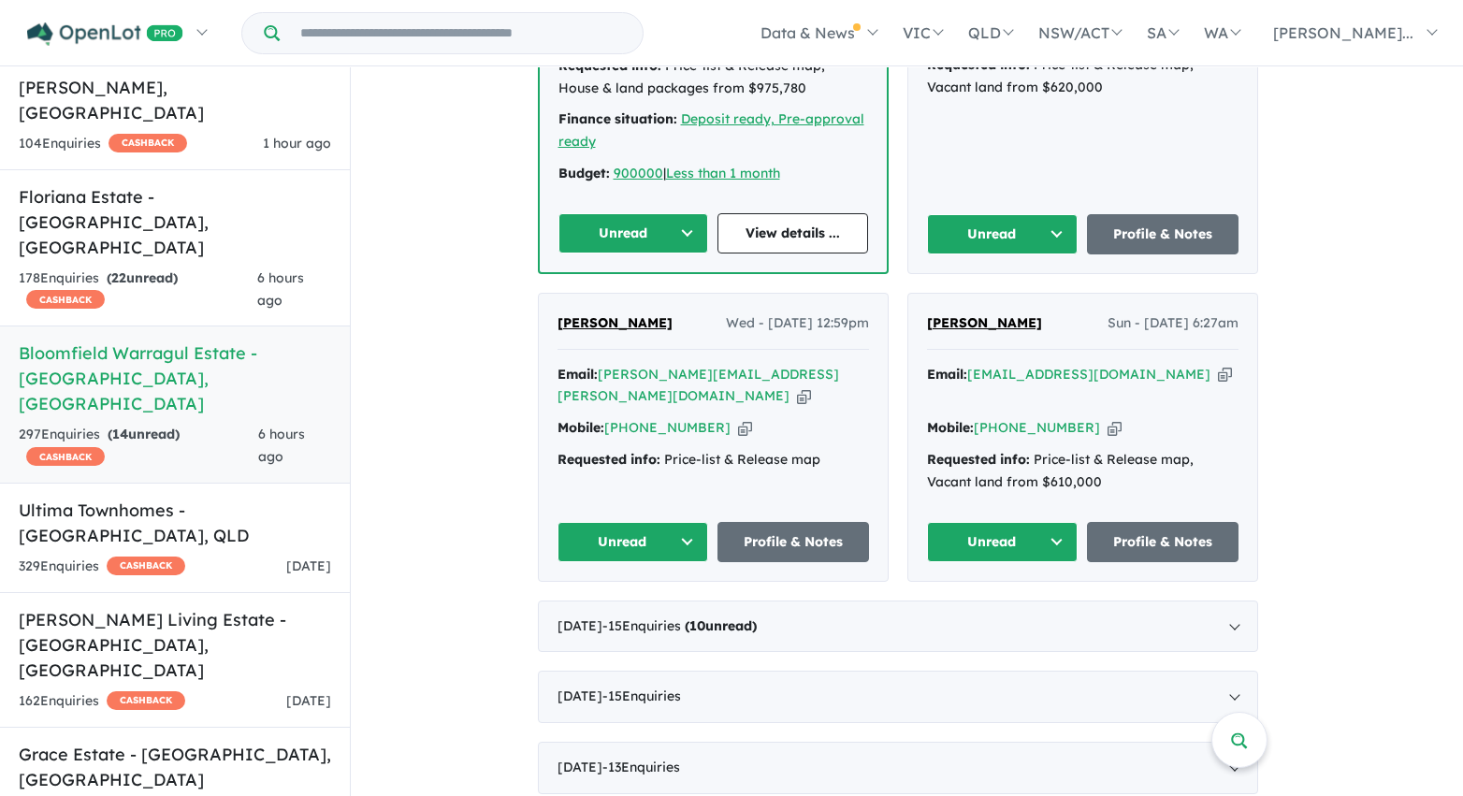
scroll to position [2591, 0]
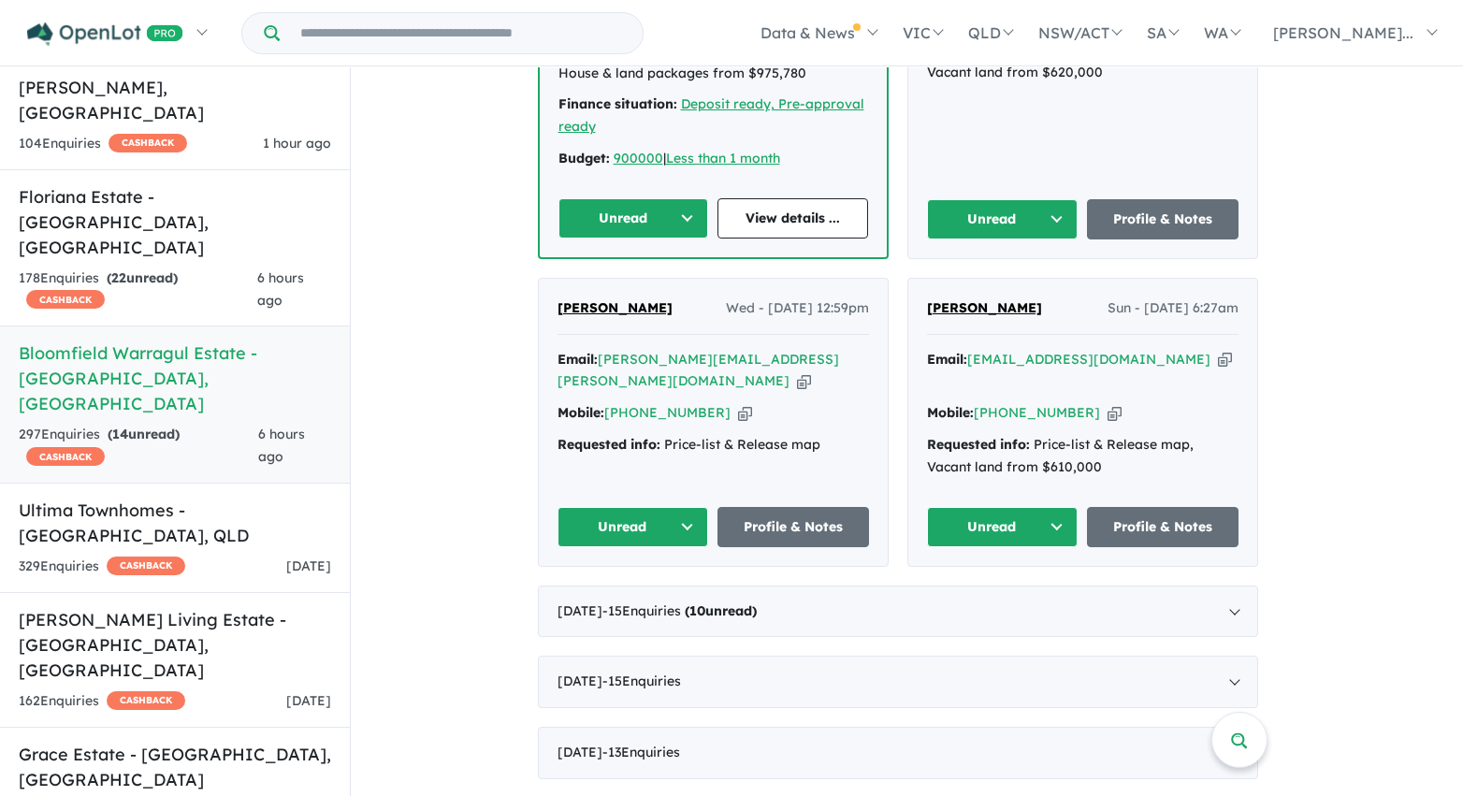
click at [634, 198] on button "Unread" at bounding box center [633, 218] width 151 height 40
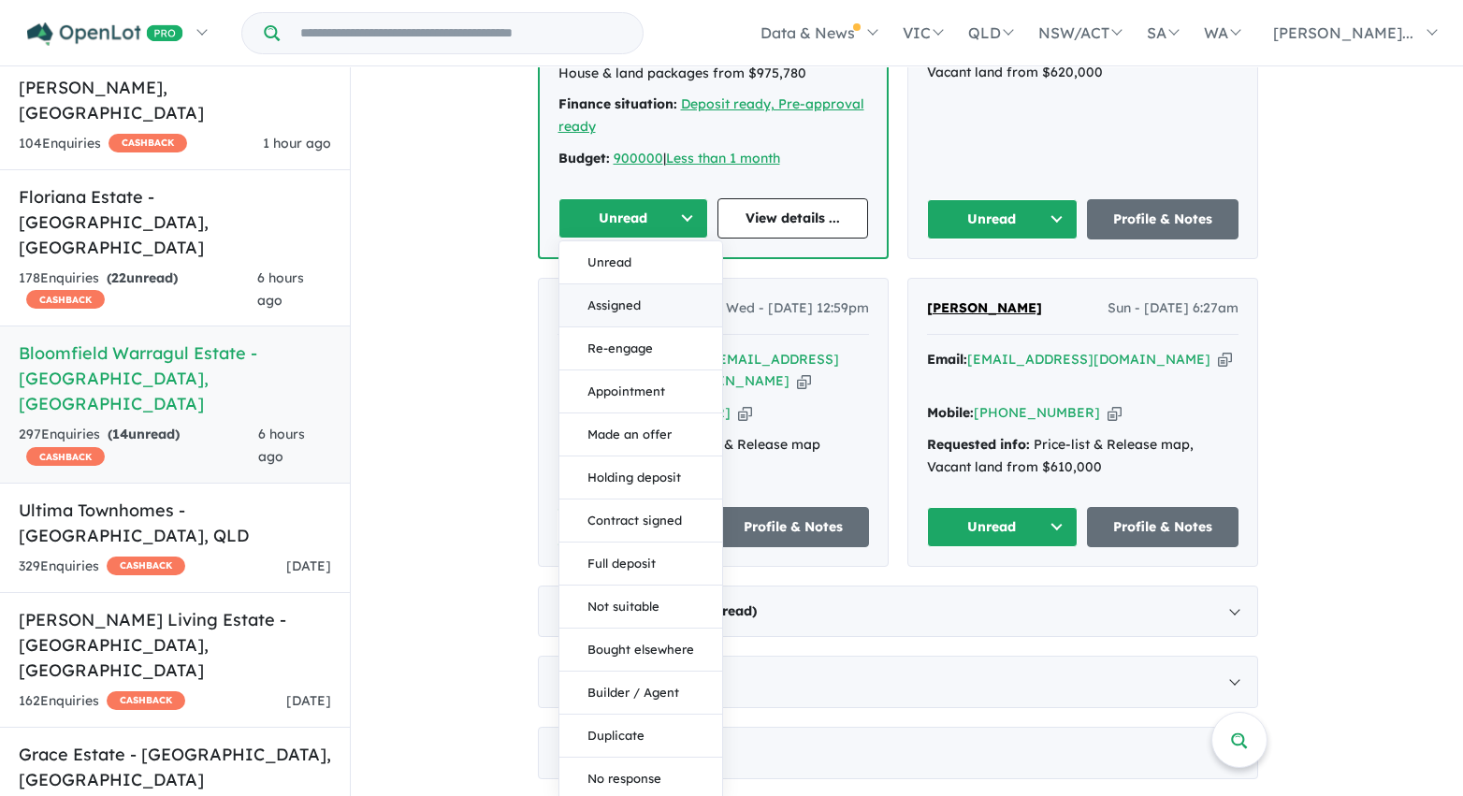
click at [628, 284] on button "Assigned" at bounding box center [640, 305] width 163 height 43
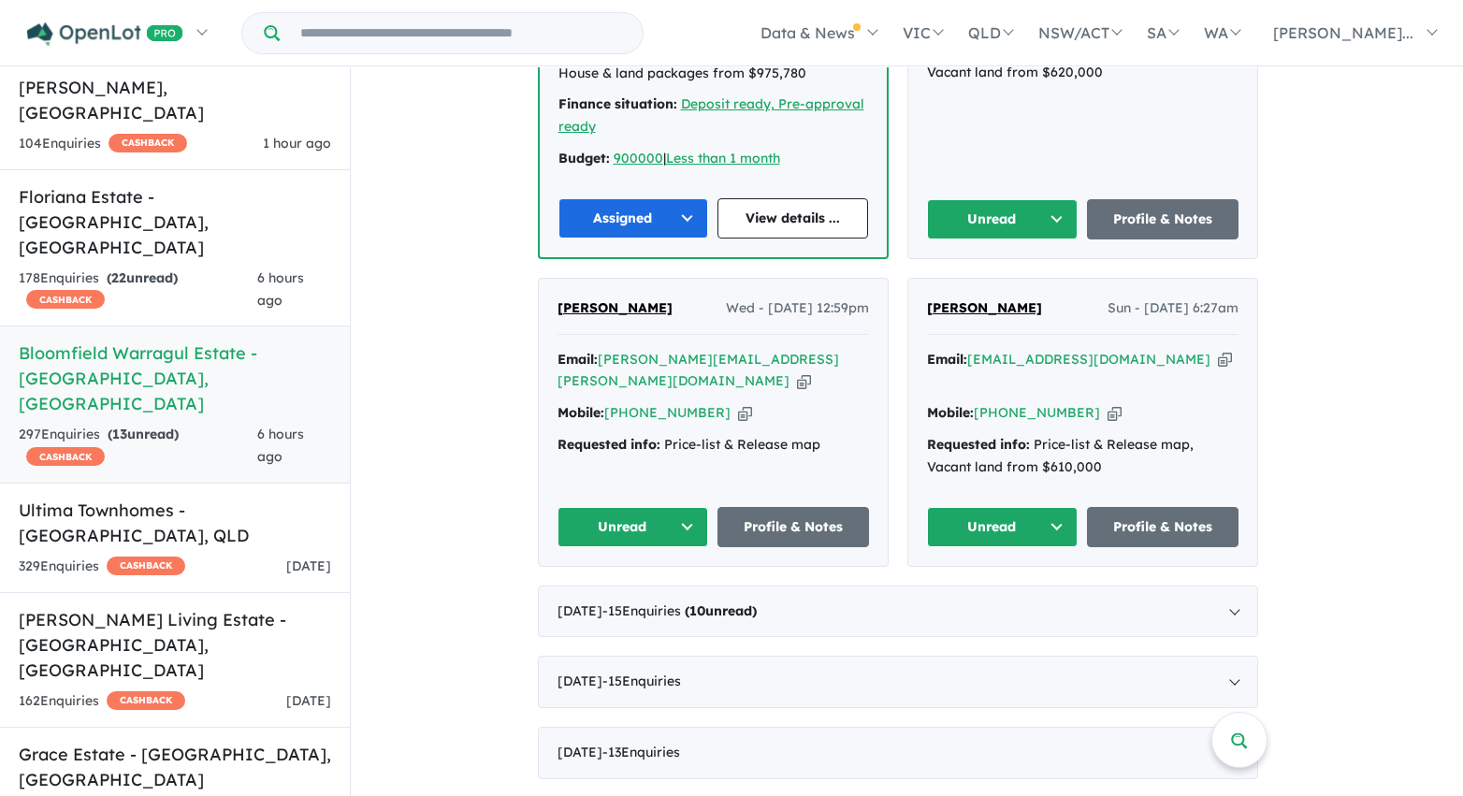
click at [1016, 199] on button "Unread" at bounding box center [1003, 219] width 152 height 40
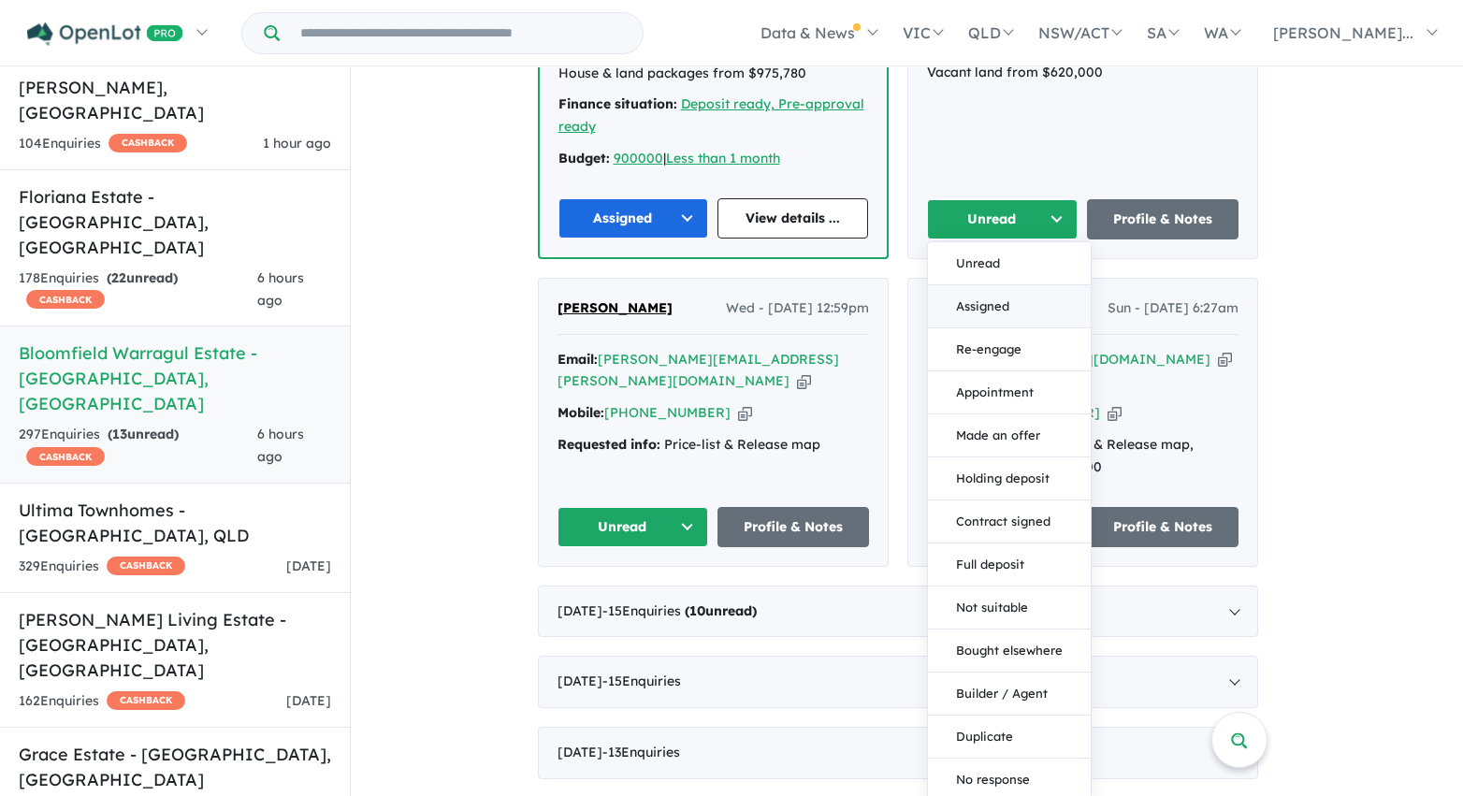
click at [1003, 285] on button "Assigned" at bounding box center [1009, 306] width 163 height 43
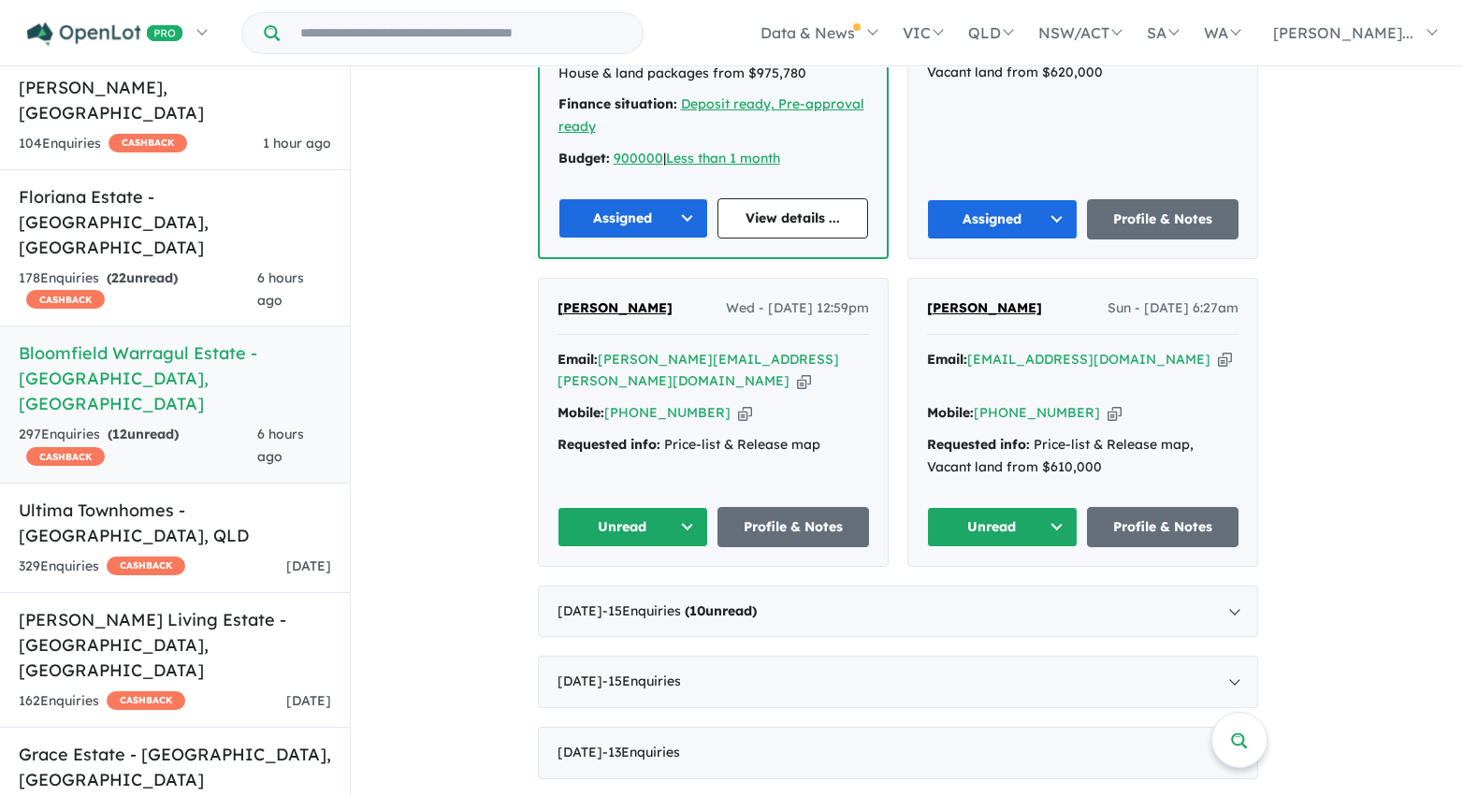
click at [1007, 507] on button "Unread" at bounding box center [1003, 527] width 152 height 40
click at [1000, 593] on button "Assigned" at bounding box center [1009, 614] width 163 height 43
click at [628, 507] on button "Unread" at bounding box center [633, 527] width 152 height 40
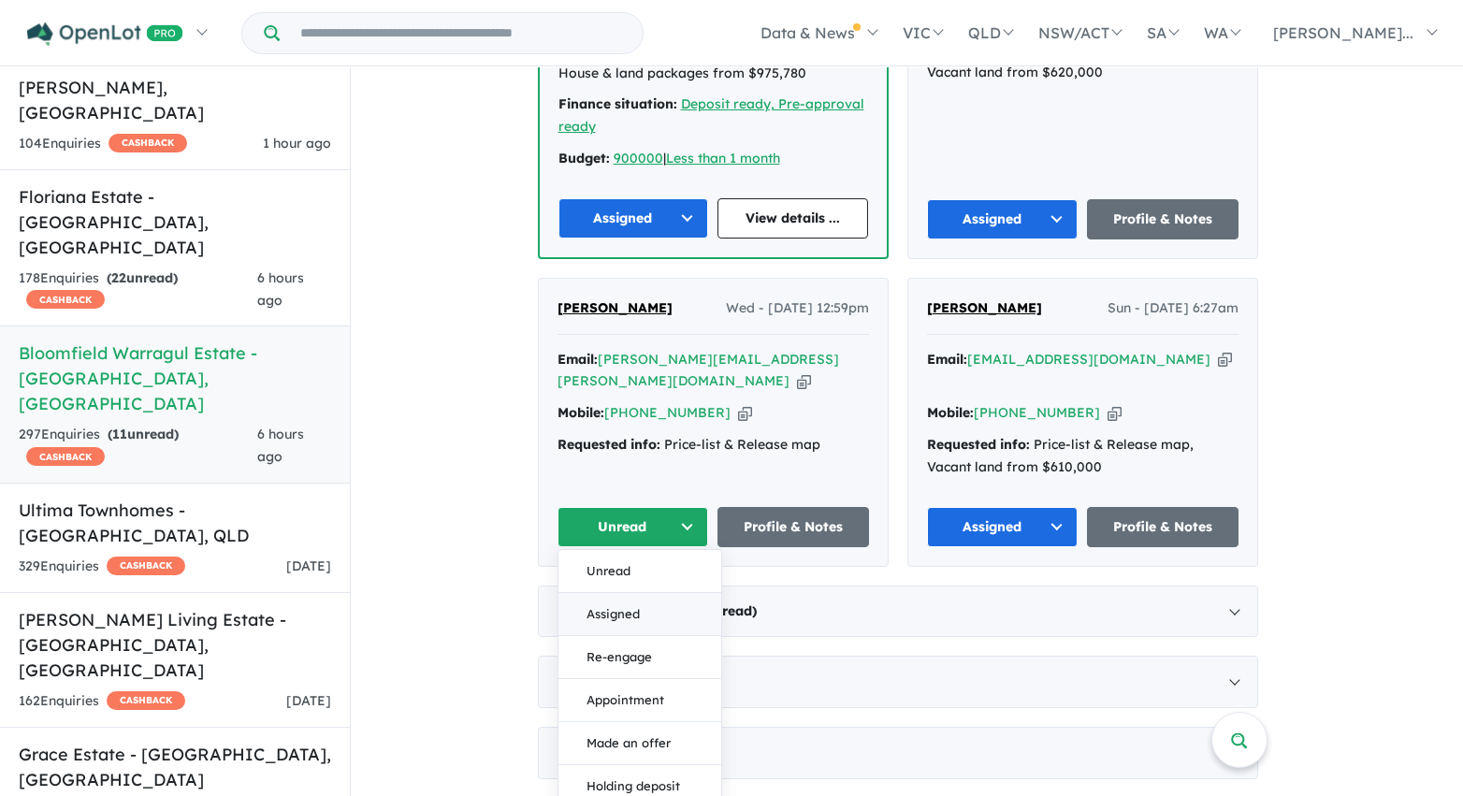
click at [642, 593] on button "Assigned" at bounding box center [639, 614] width 163 height 43
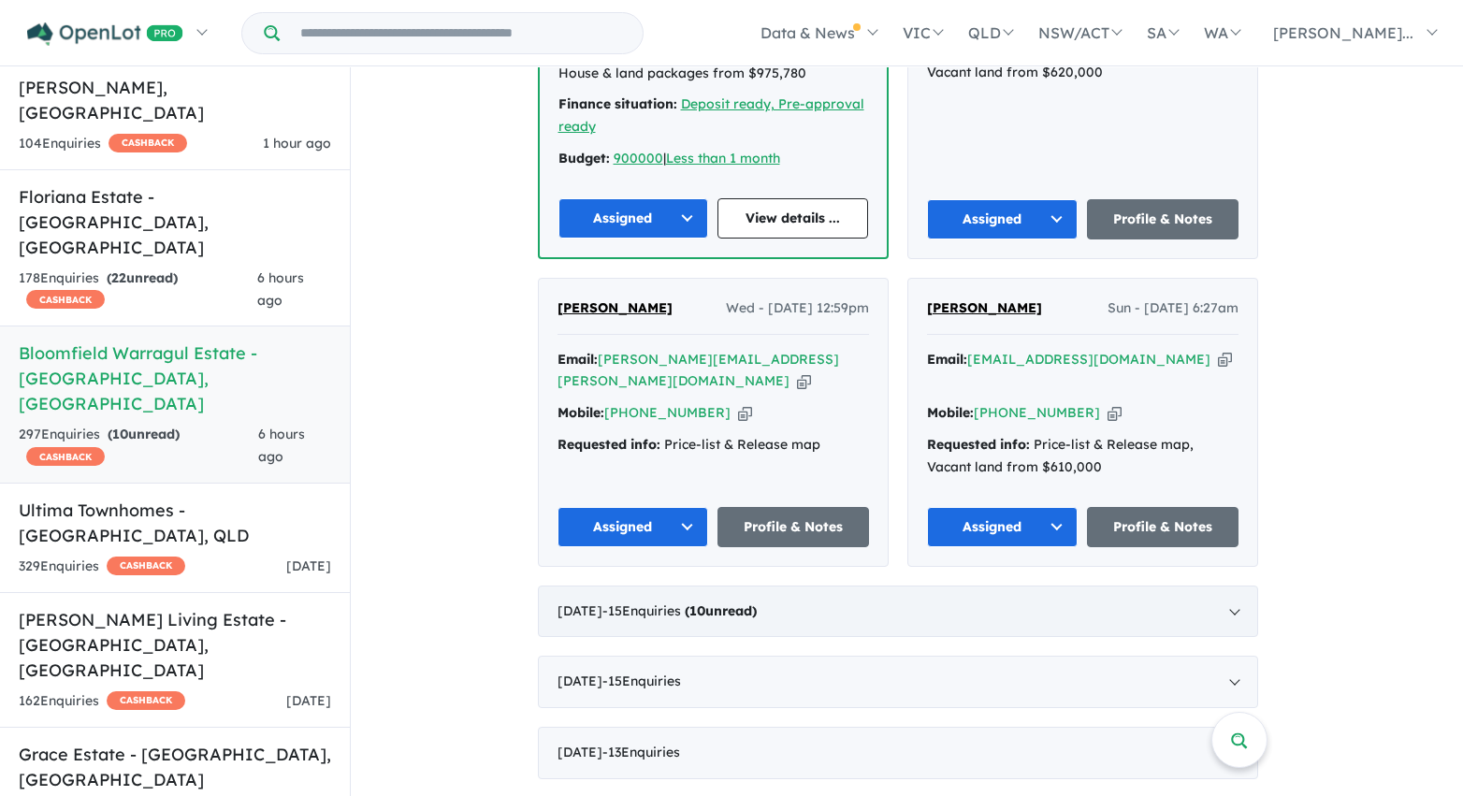
click at [638, 602] on span "- 15 Enquir ies ( 10 unread)" at bounding box center [679, 610] width 154 height 17
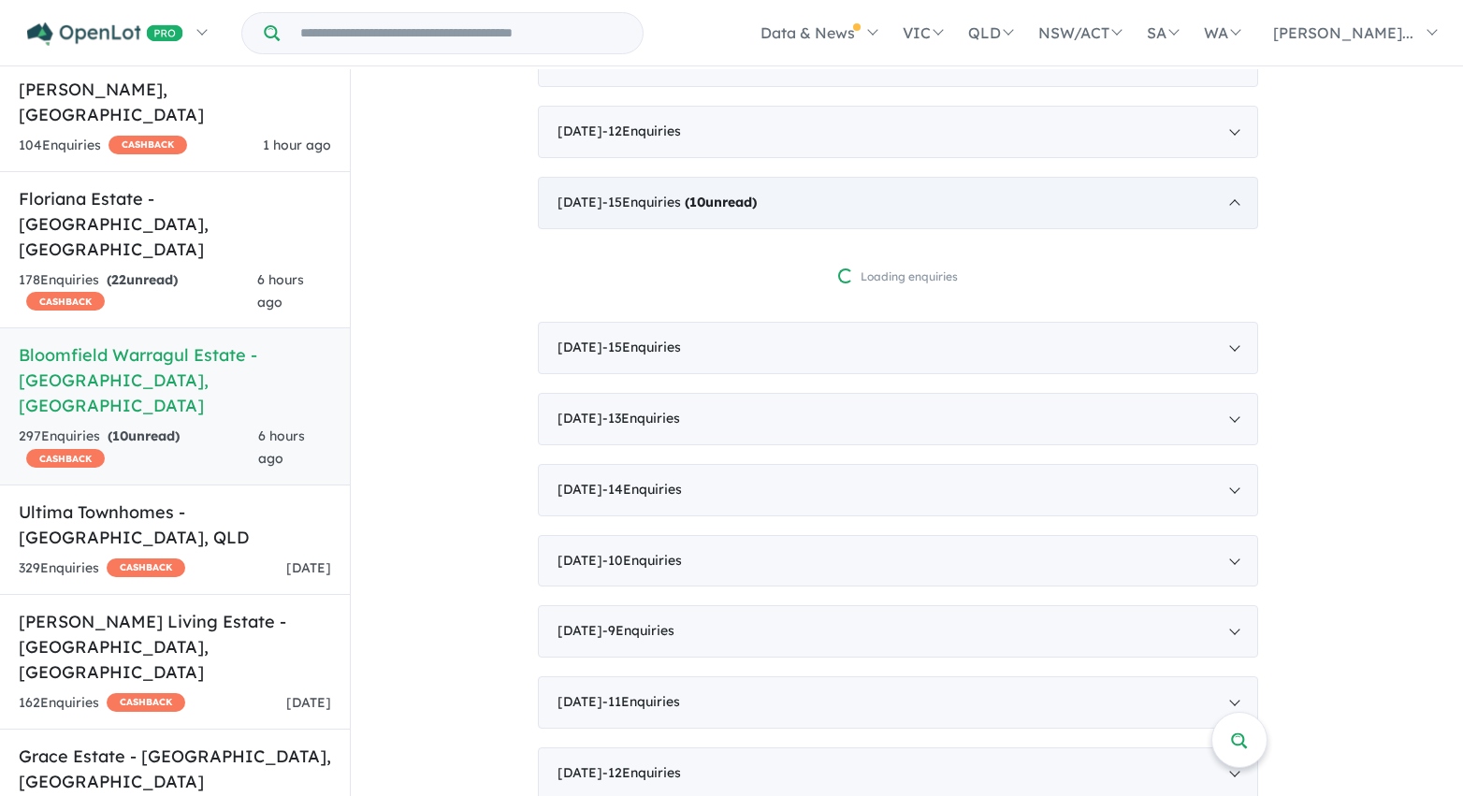
scroll to position [875, 0]
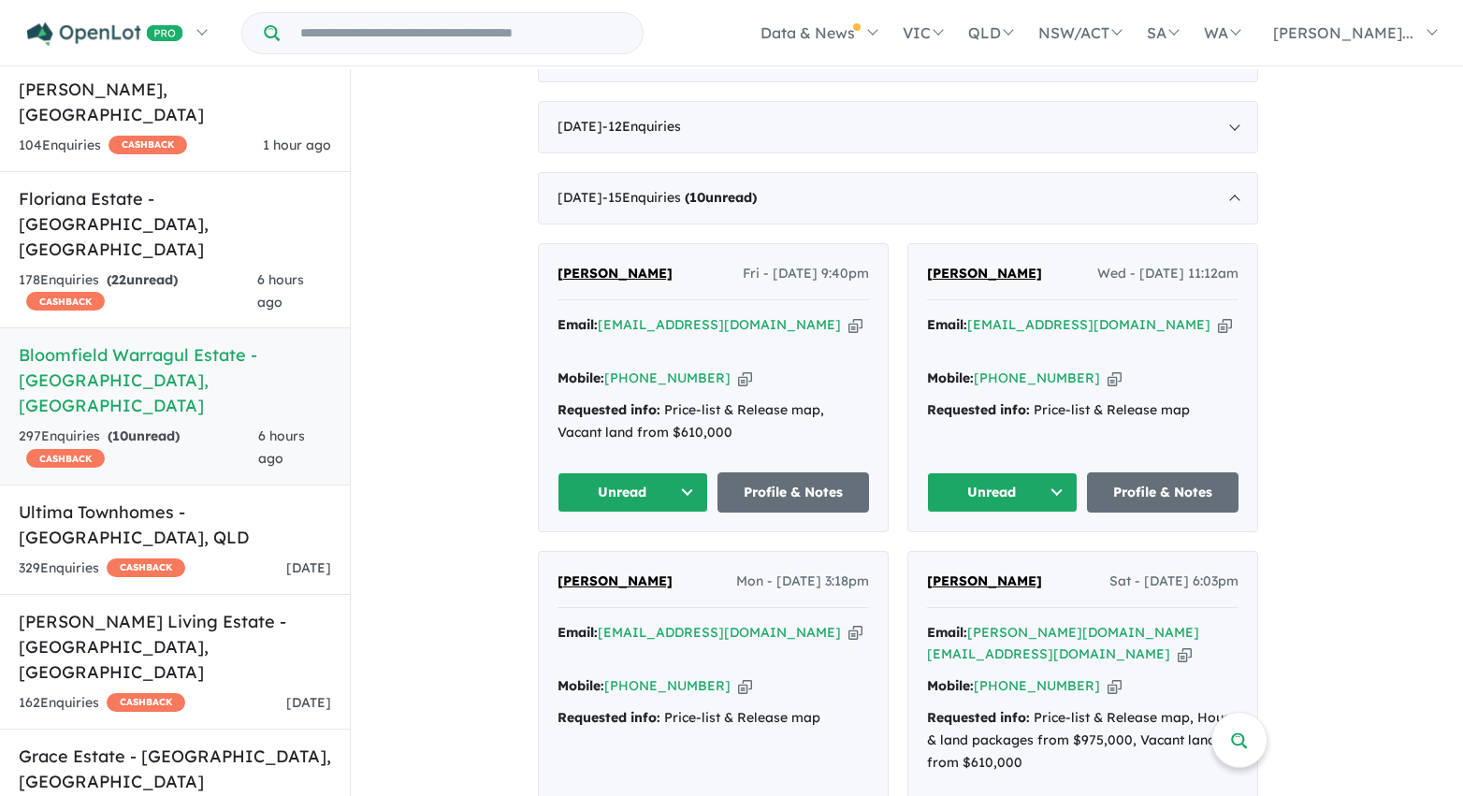
click at [687, 484] on button "Unread" at bounding box center [633, 492] width 152 height 40
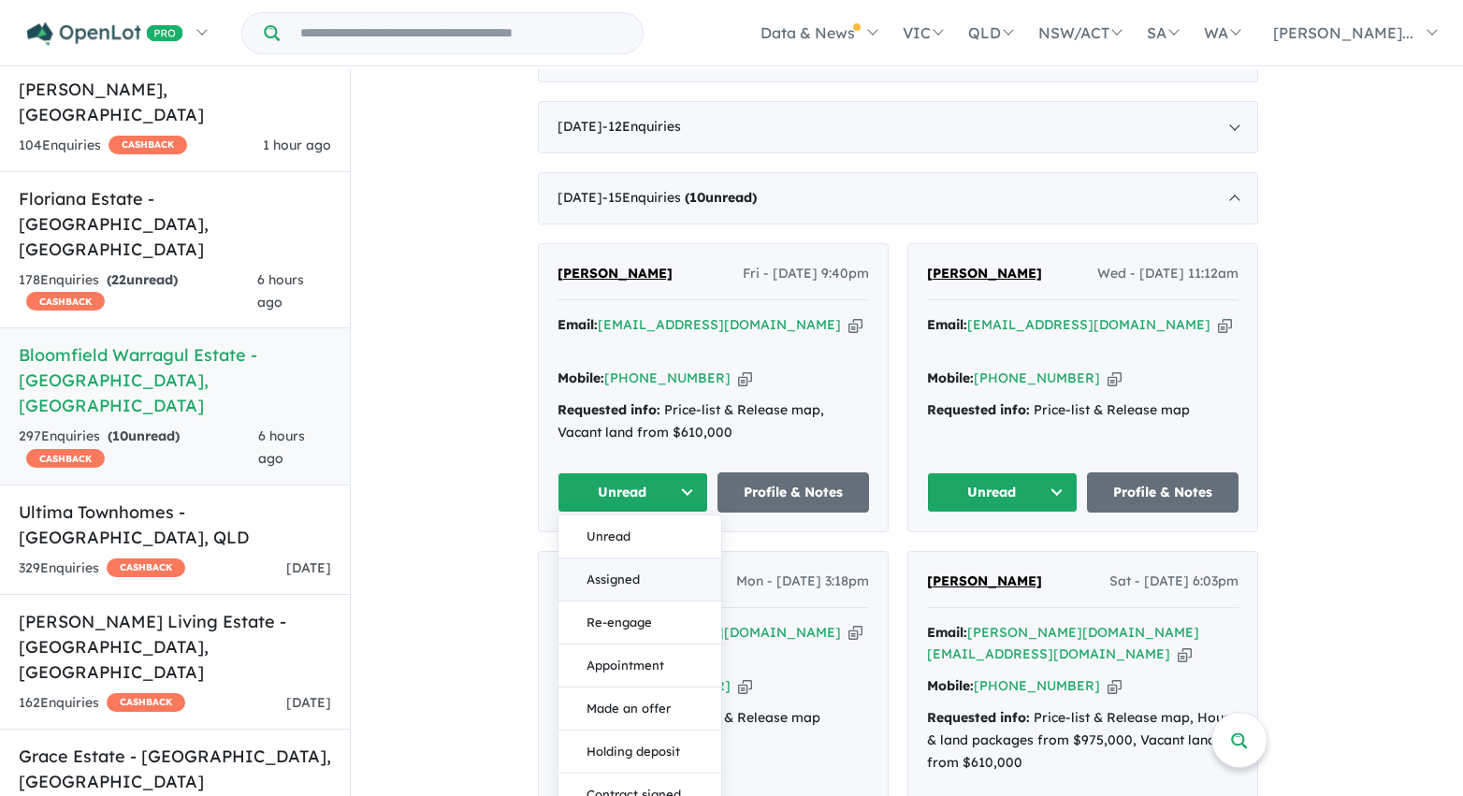
click at [680, 572] on button "Assigned" at bounding box center [639, 579] width 163 height 43
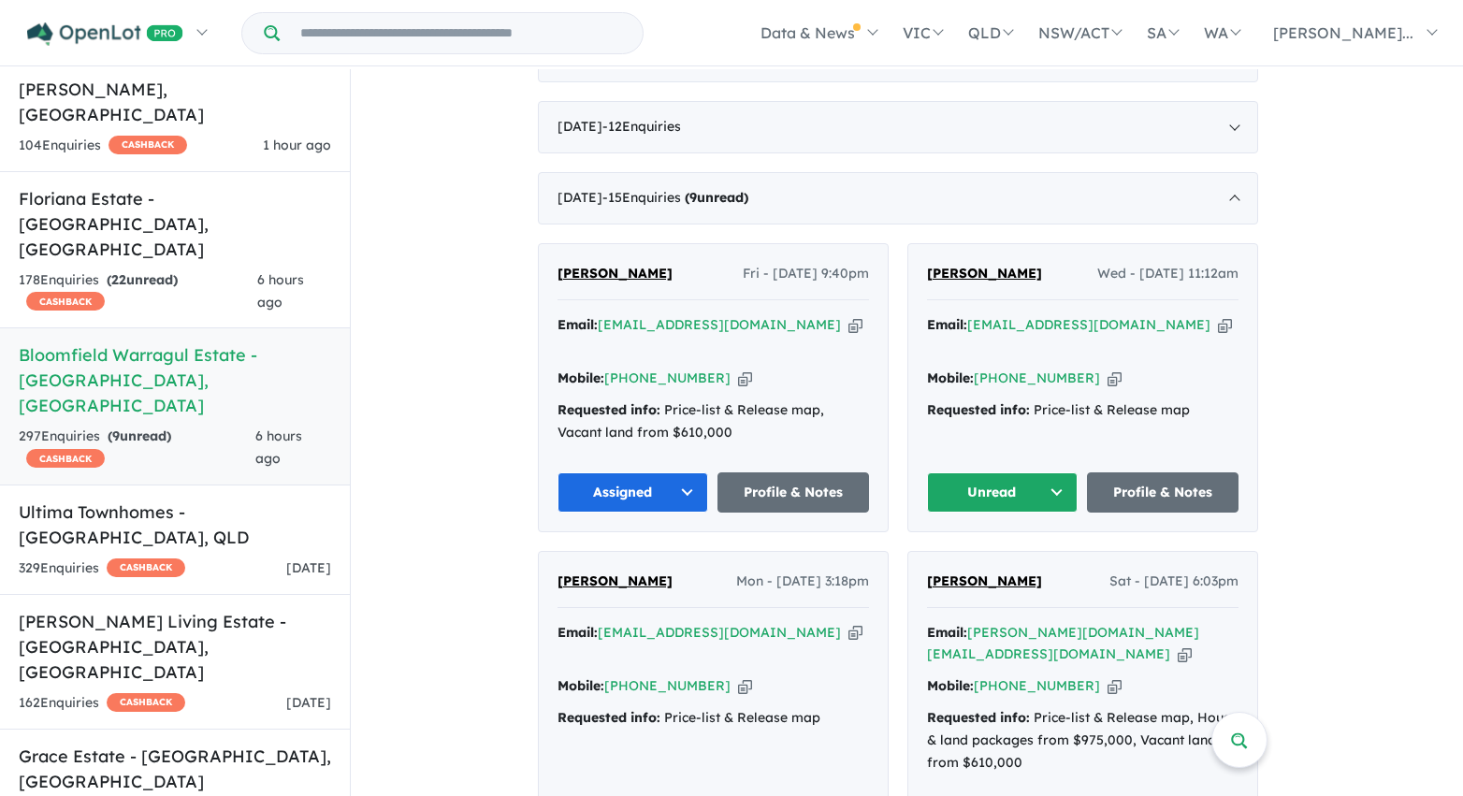
click at [964, 484] on button "Unread" at bounding box center [1003, 492] width 152 height 40
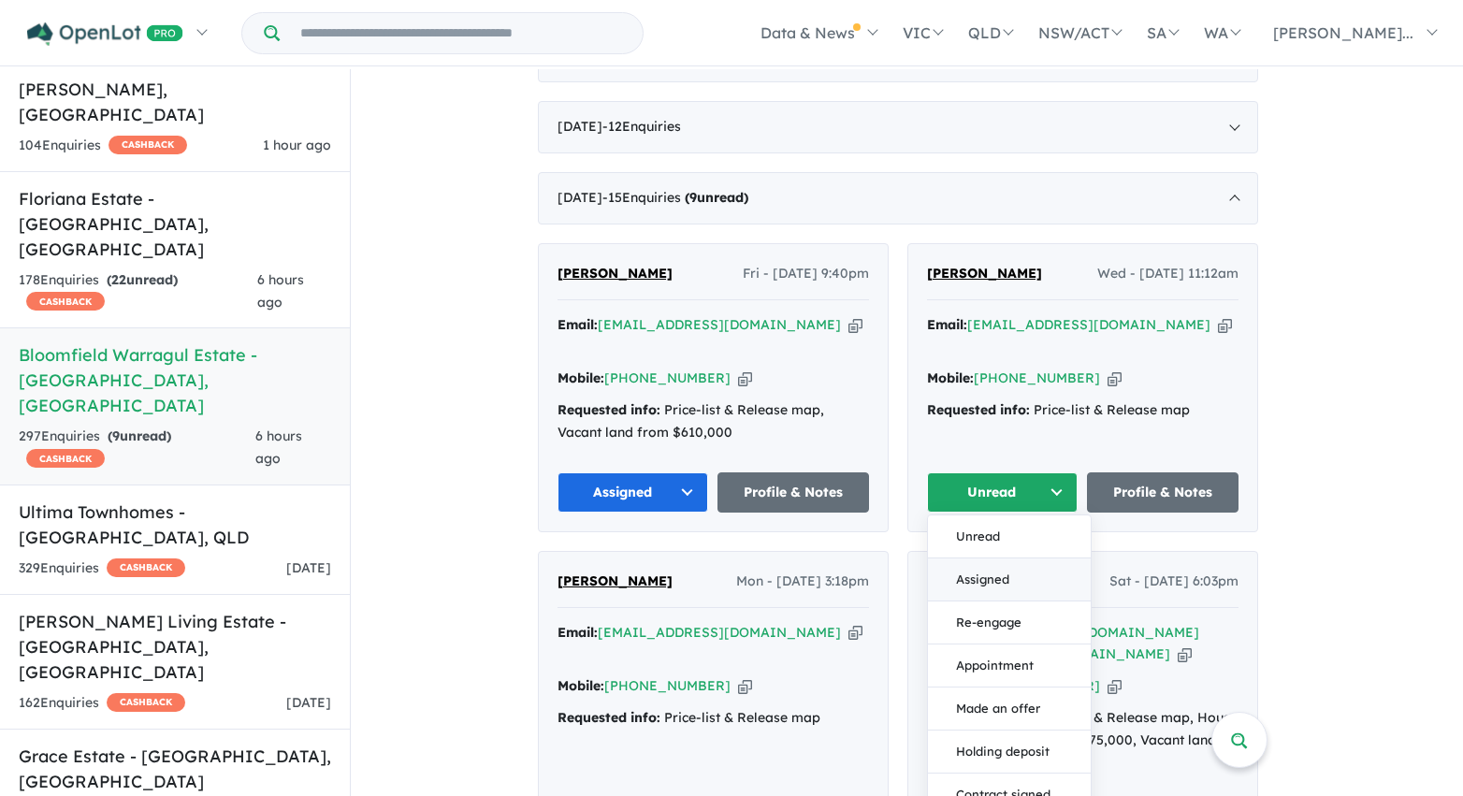
click at [982, 571] on button "Assigned" at bounding box center [1009, 579] width 163 height 43
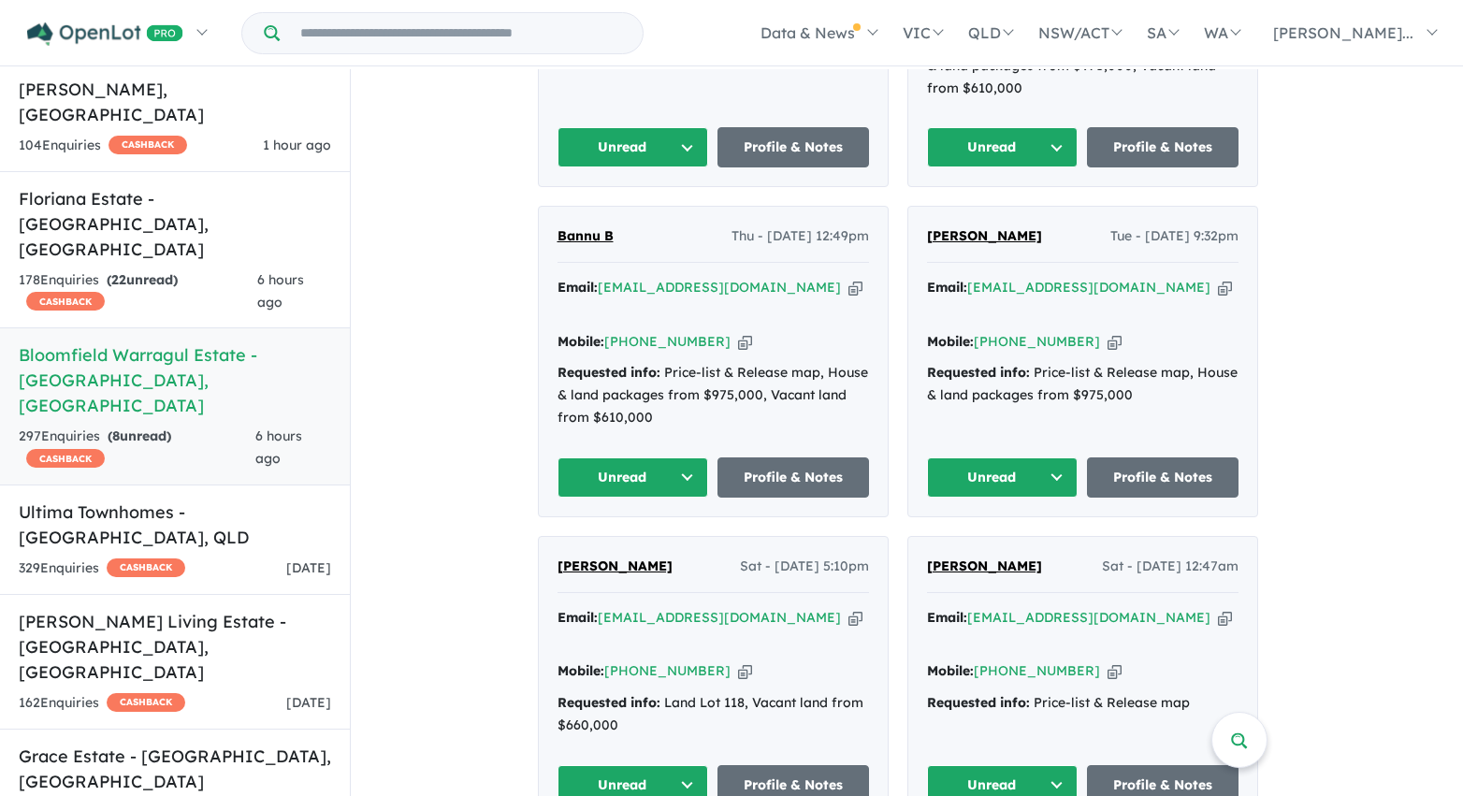
scroll to position [1561, 0]
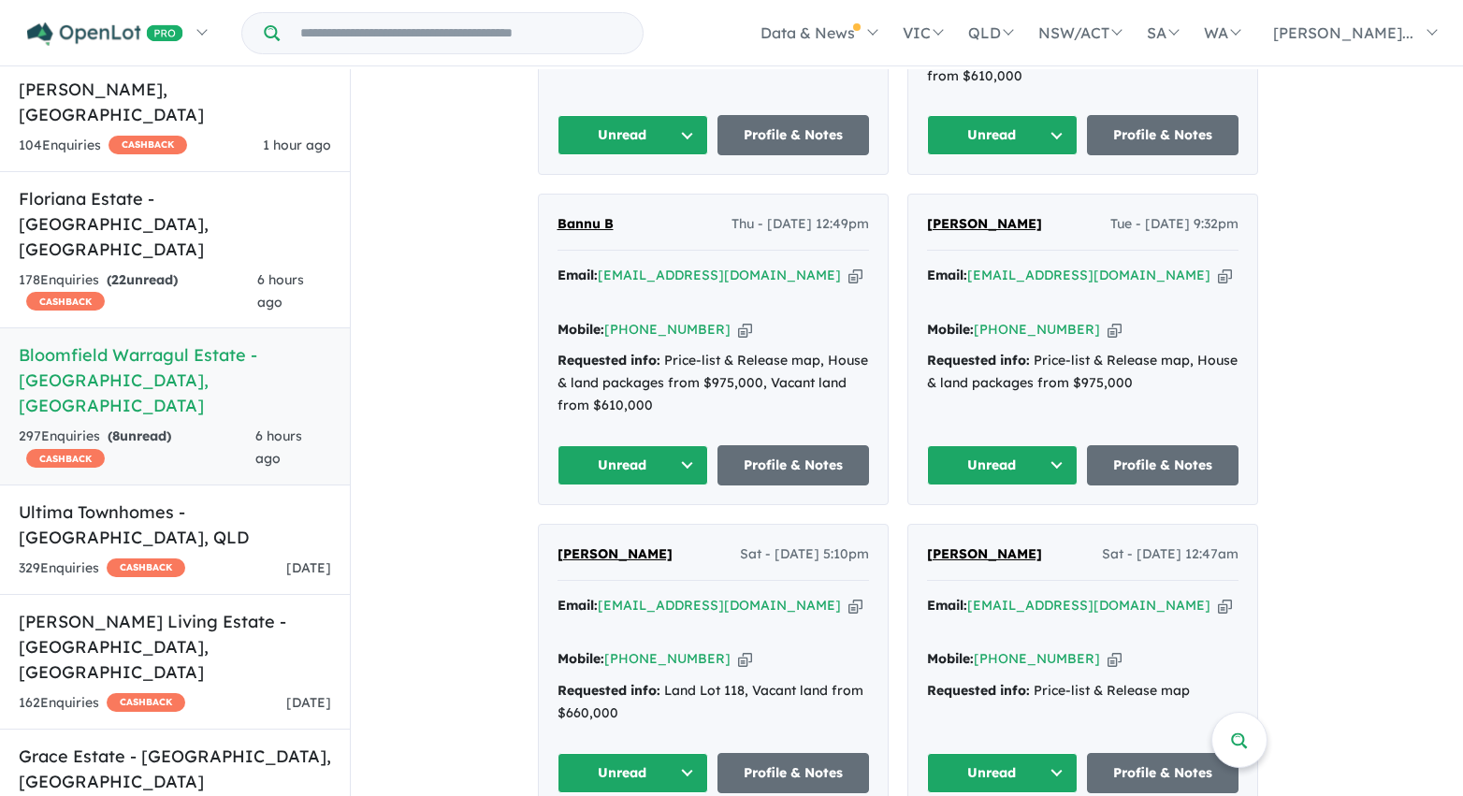
click at [1046, 115] on button "Unread" at bounding box center [1003, 135] width 152 height 40
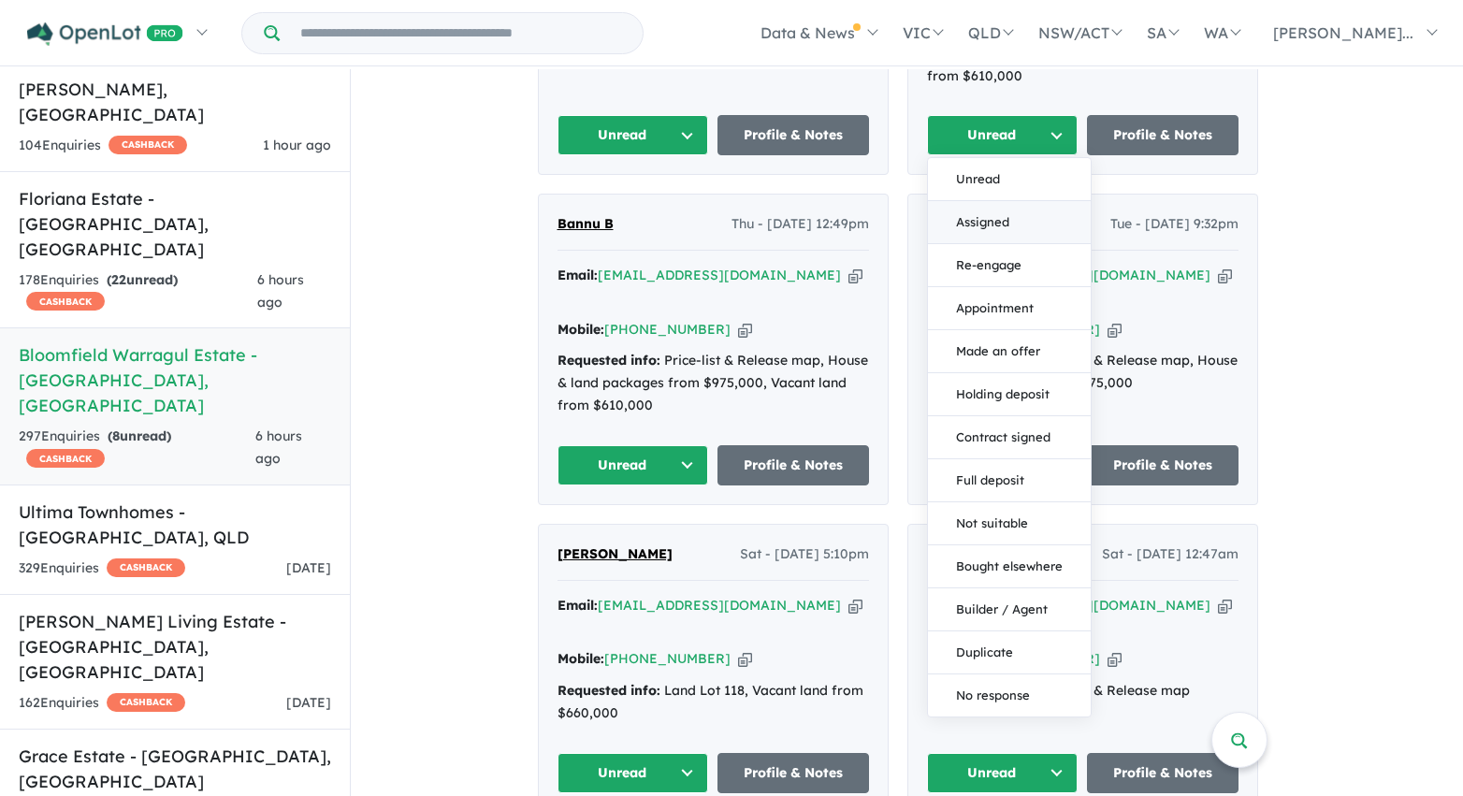
click at [1006, 201] on button "Assigned" at bounding box center [1009, 222] width 163 height 43
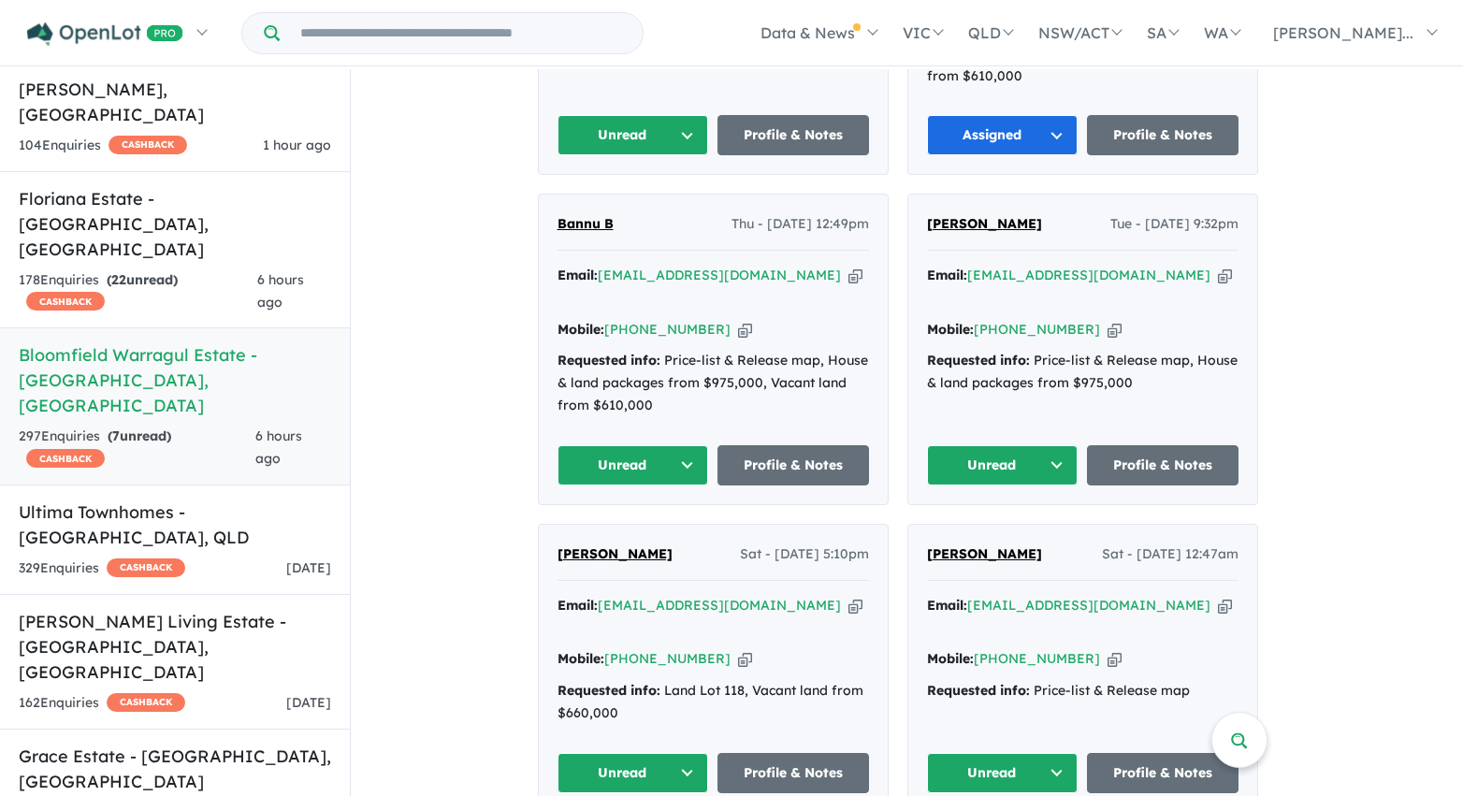
click at [668, 115] on button "Unread" at bounding box center [633, 135] width 152 height 40
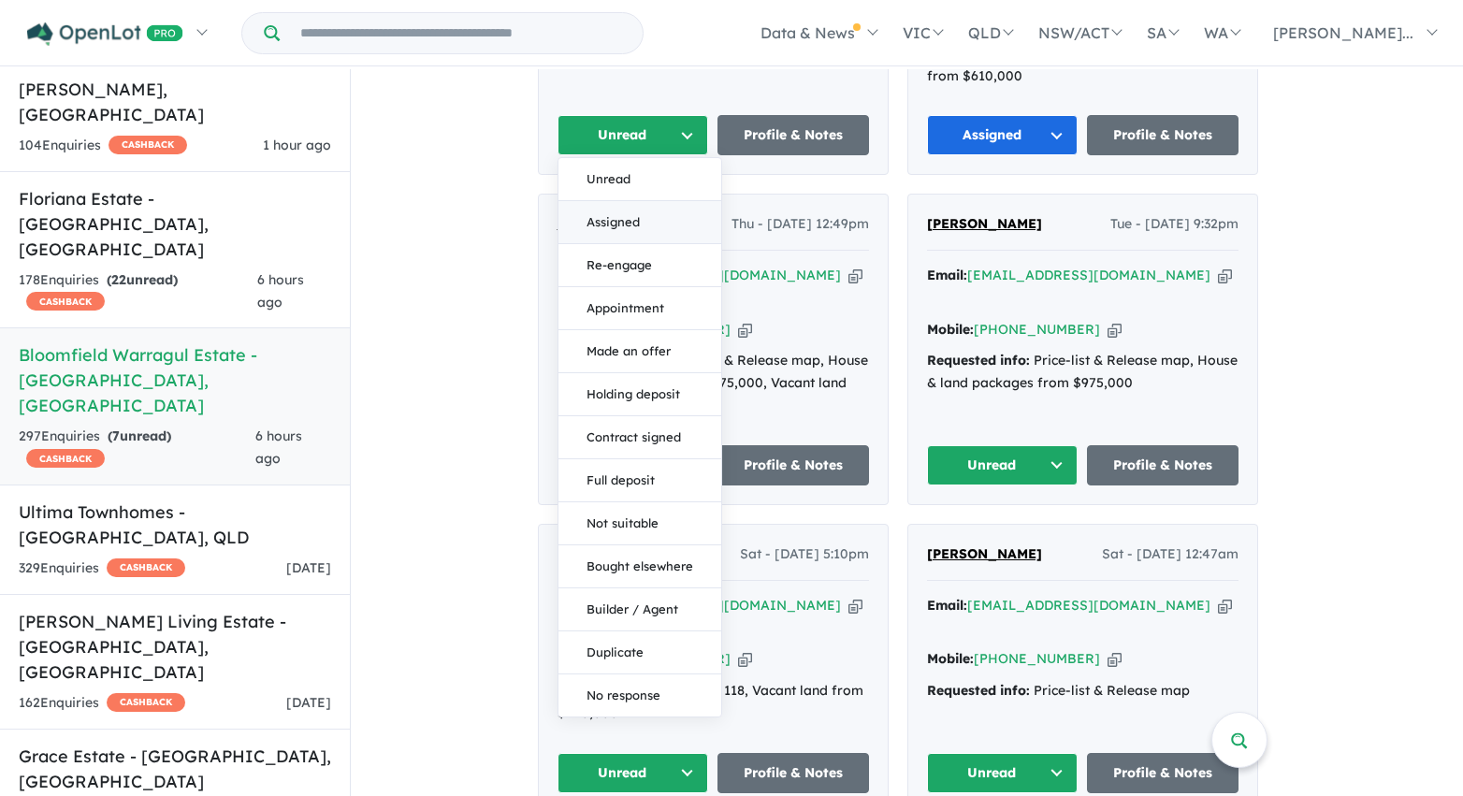
click at [659, 201] on button "Assigned" at bounding box center [639, 222] width 163 height 43
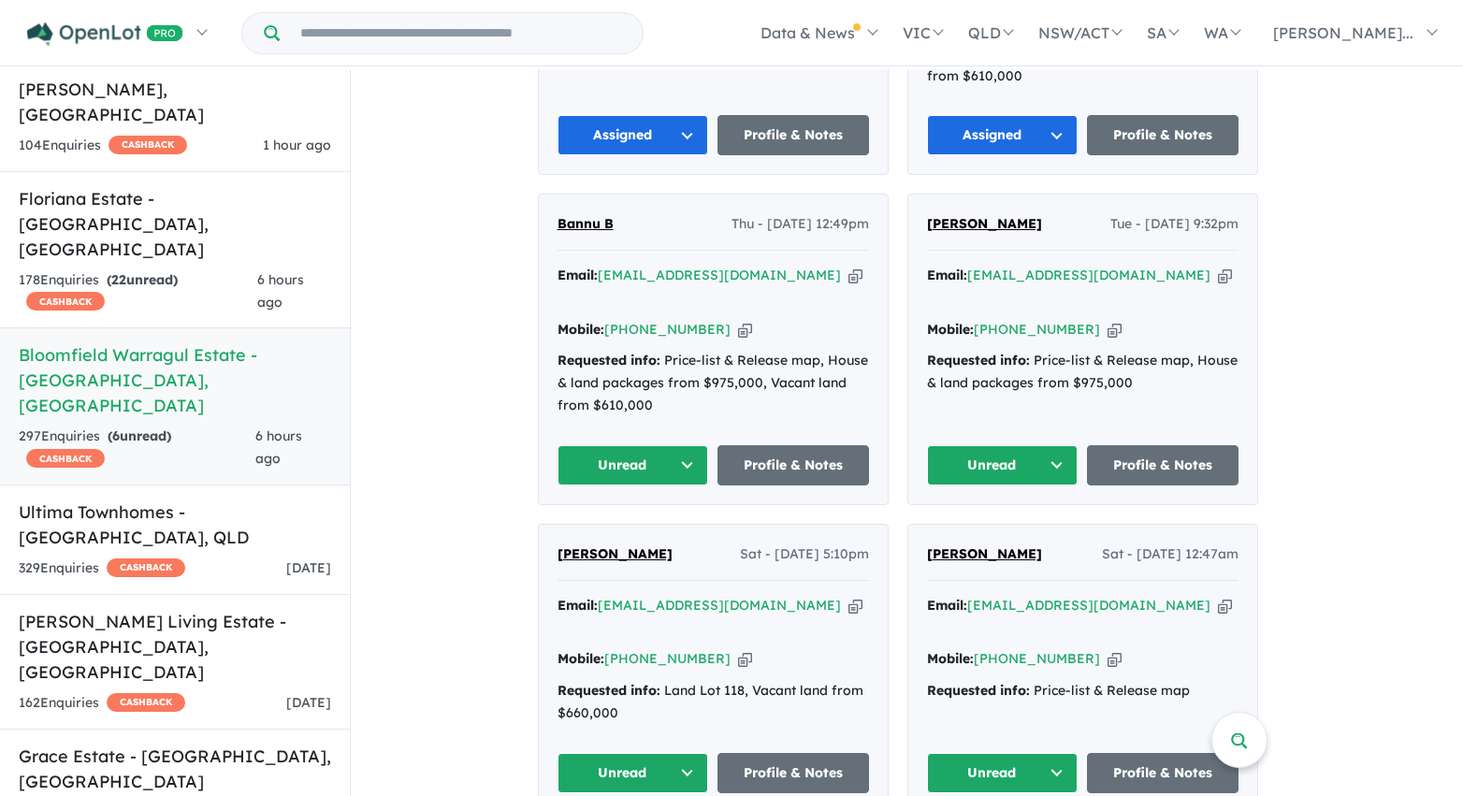
click at [667, 445] on button "Unread" at bounding box center [633, 465] width 152 height 40
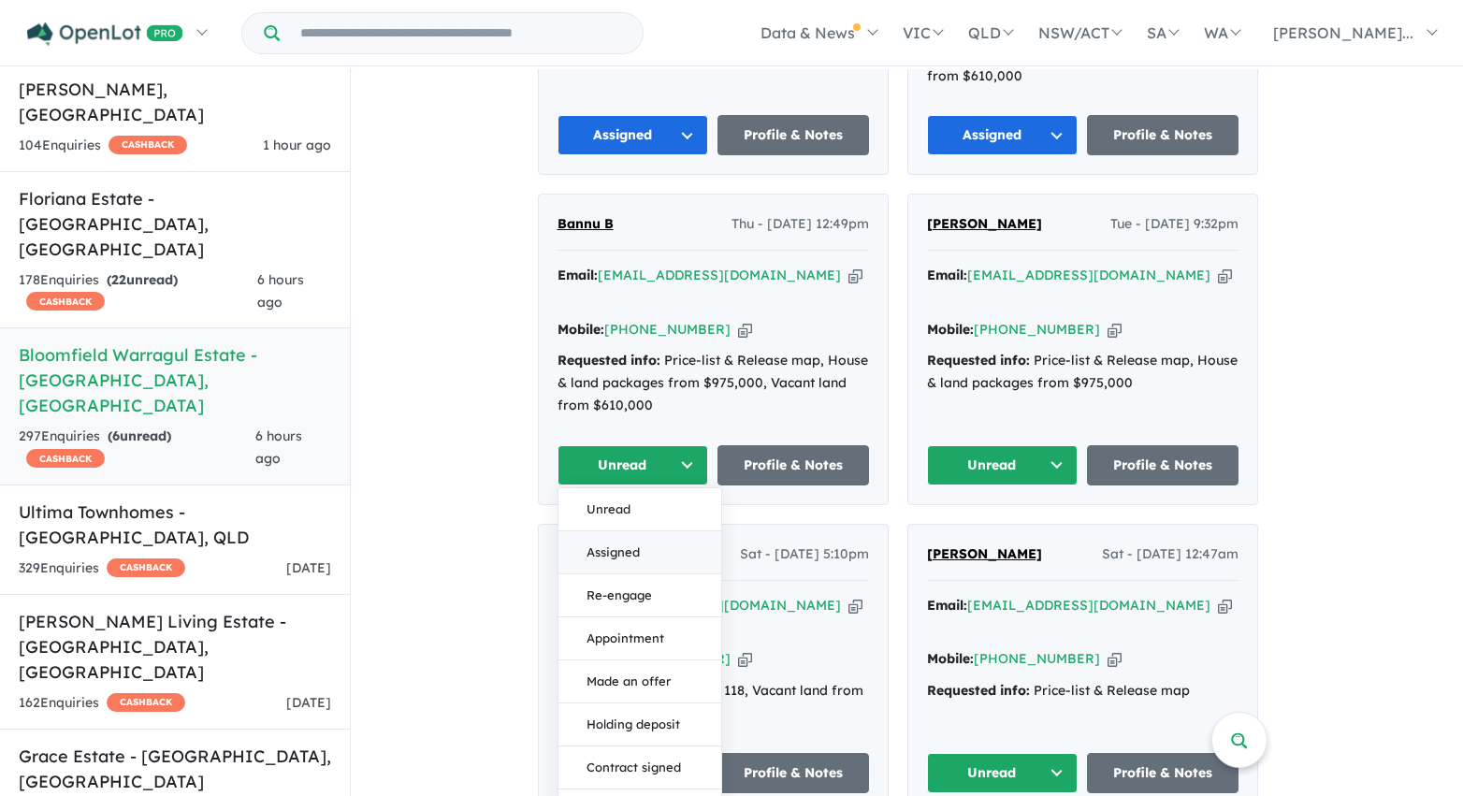
click at [654, 531] on button "Assigned" at bounding box center [639, 552] width 163 height 43
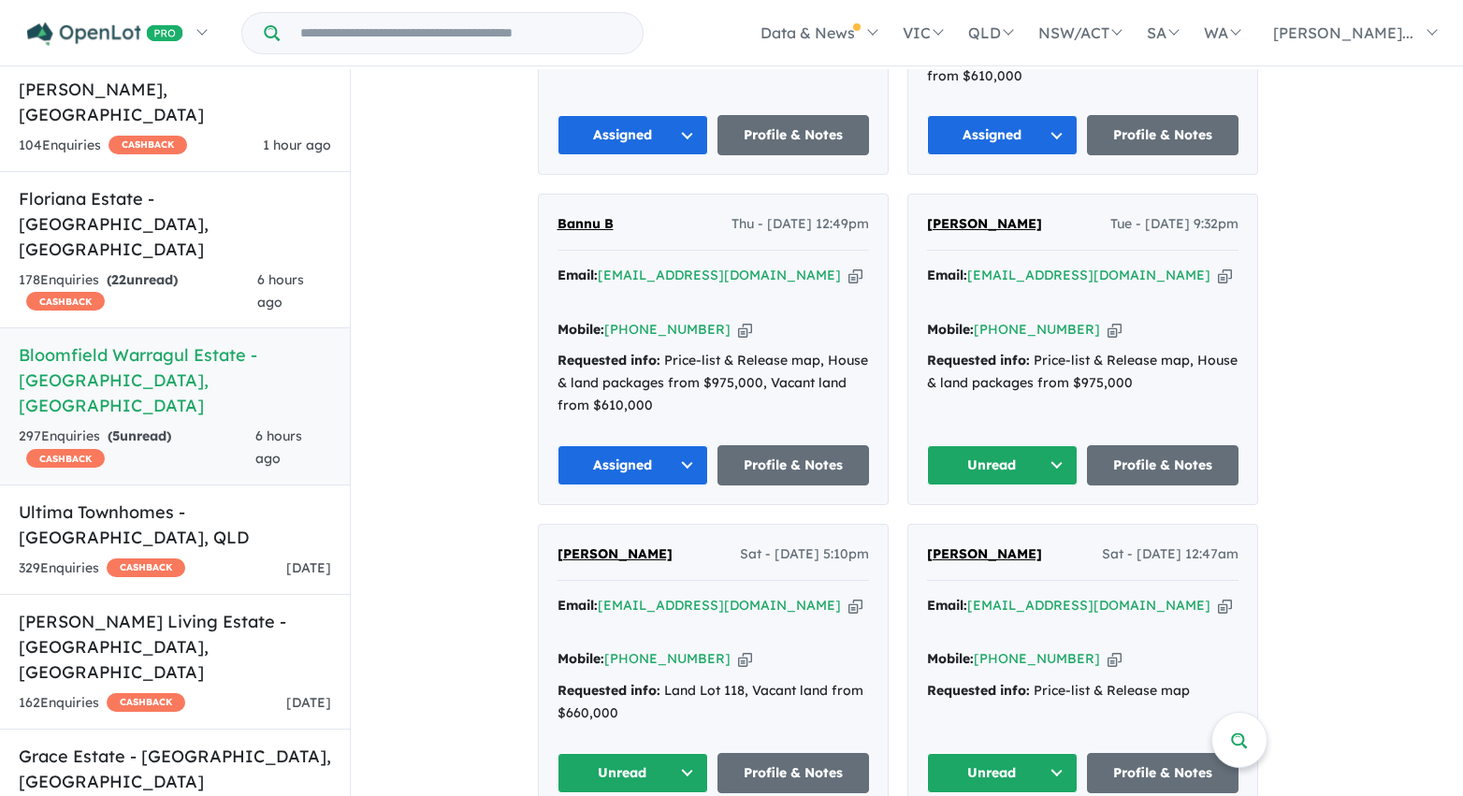
click at [981, 445] on button "Unread" at bounding box center [1003, 465] width 152 height 40
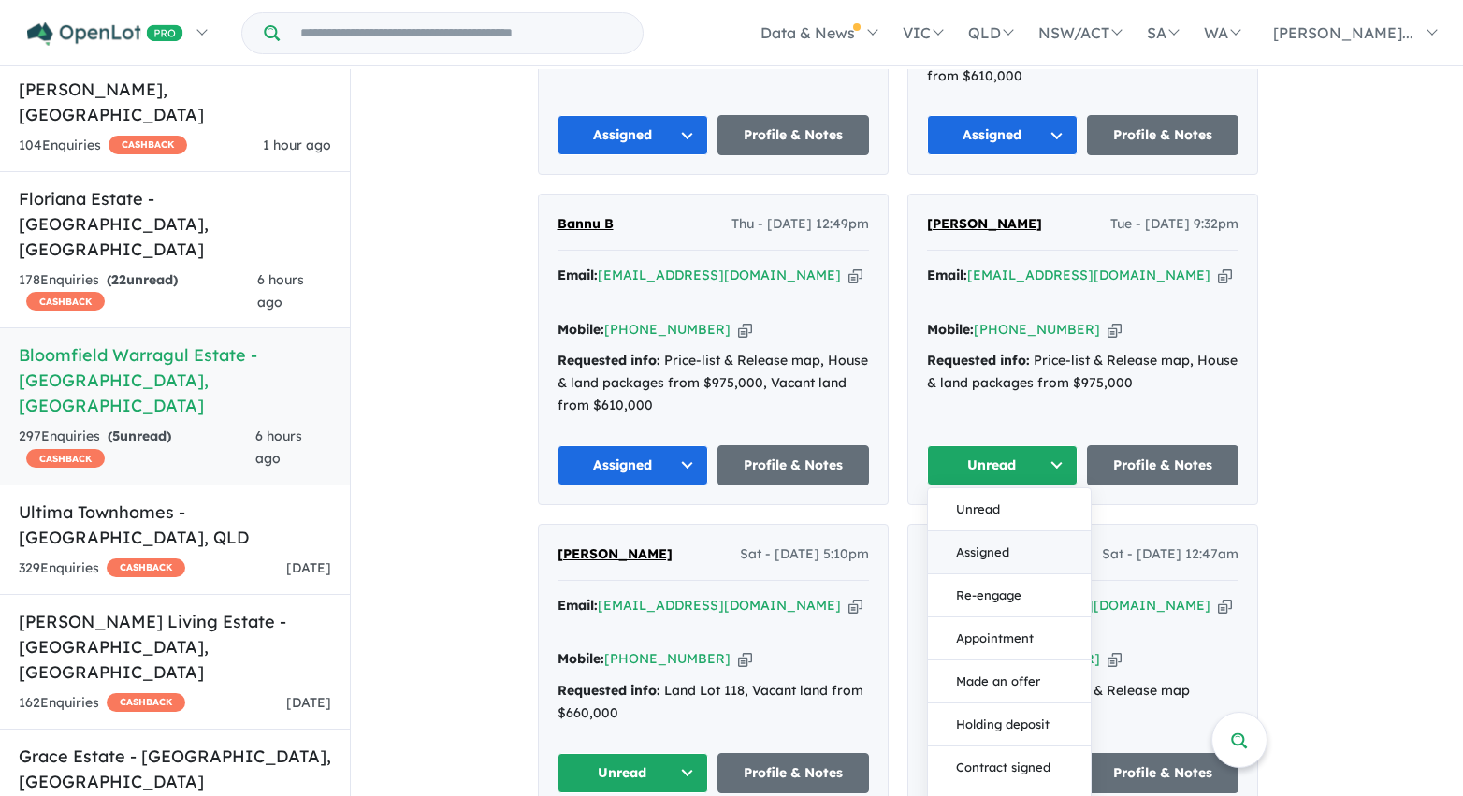
click at [1000, 531] on button "Assigned" at bounding box center [1009, 552] width 163 height 43
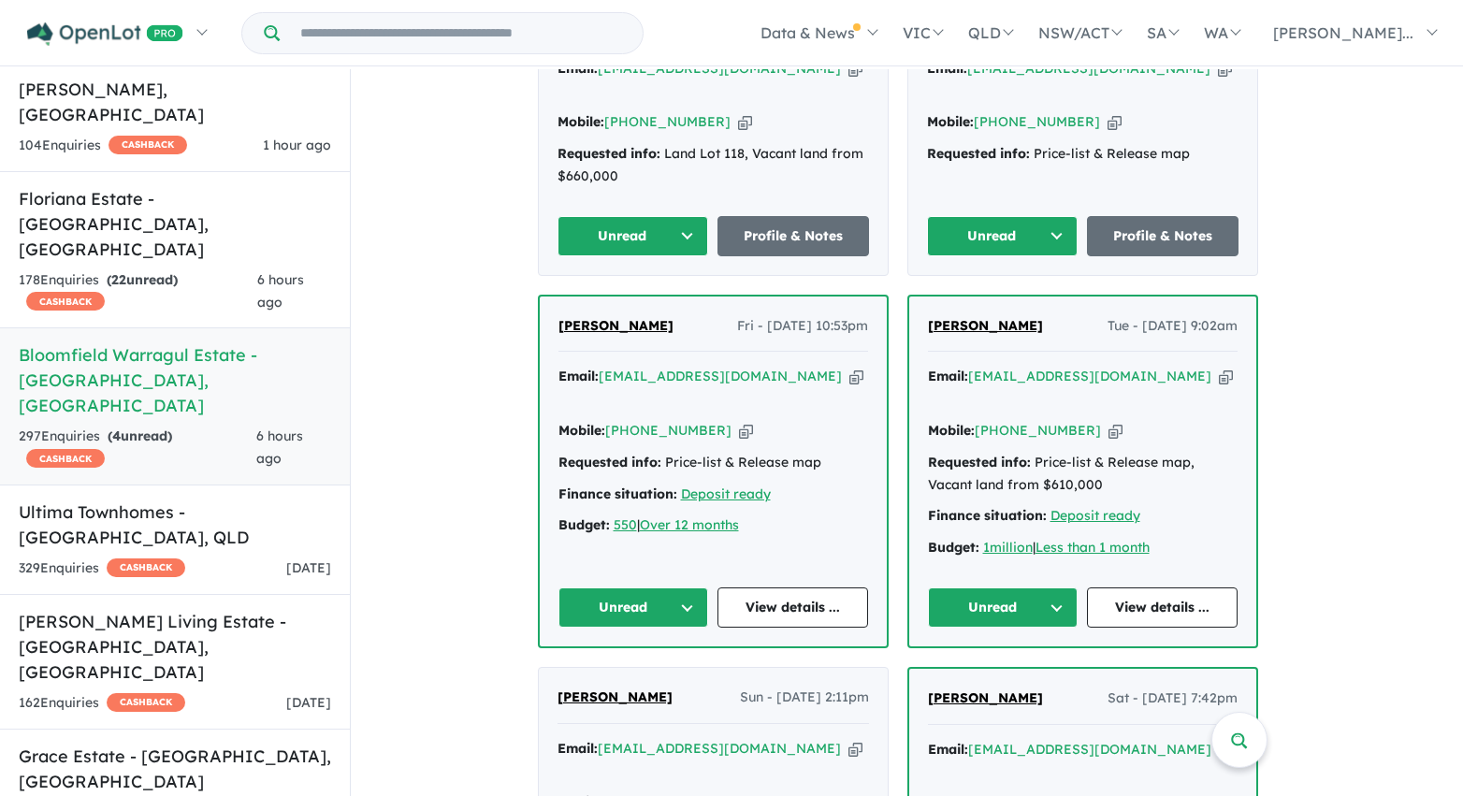
scroll to position [2165, 0]
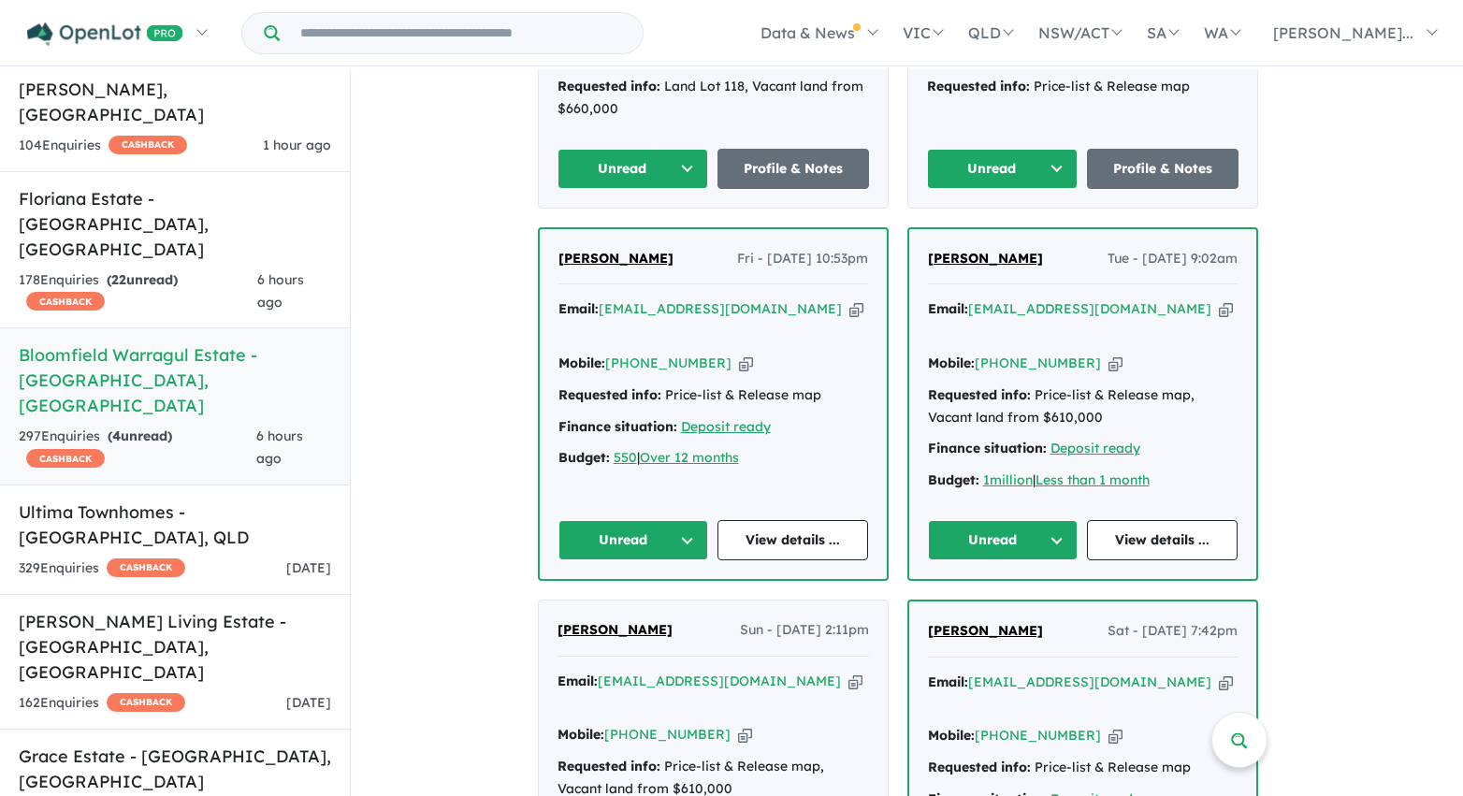
click at [992, 149] on button "Unread" at bounding box center [1003, 169] width 152 height 40
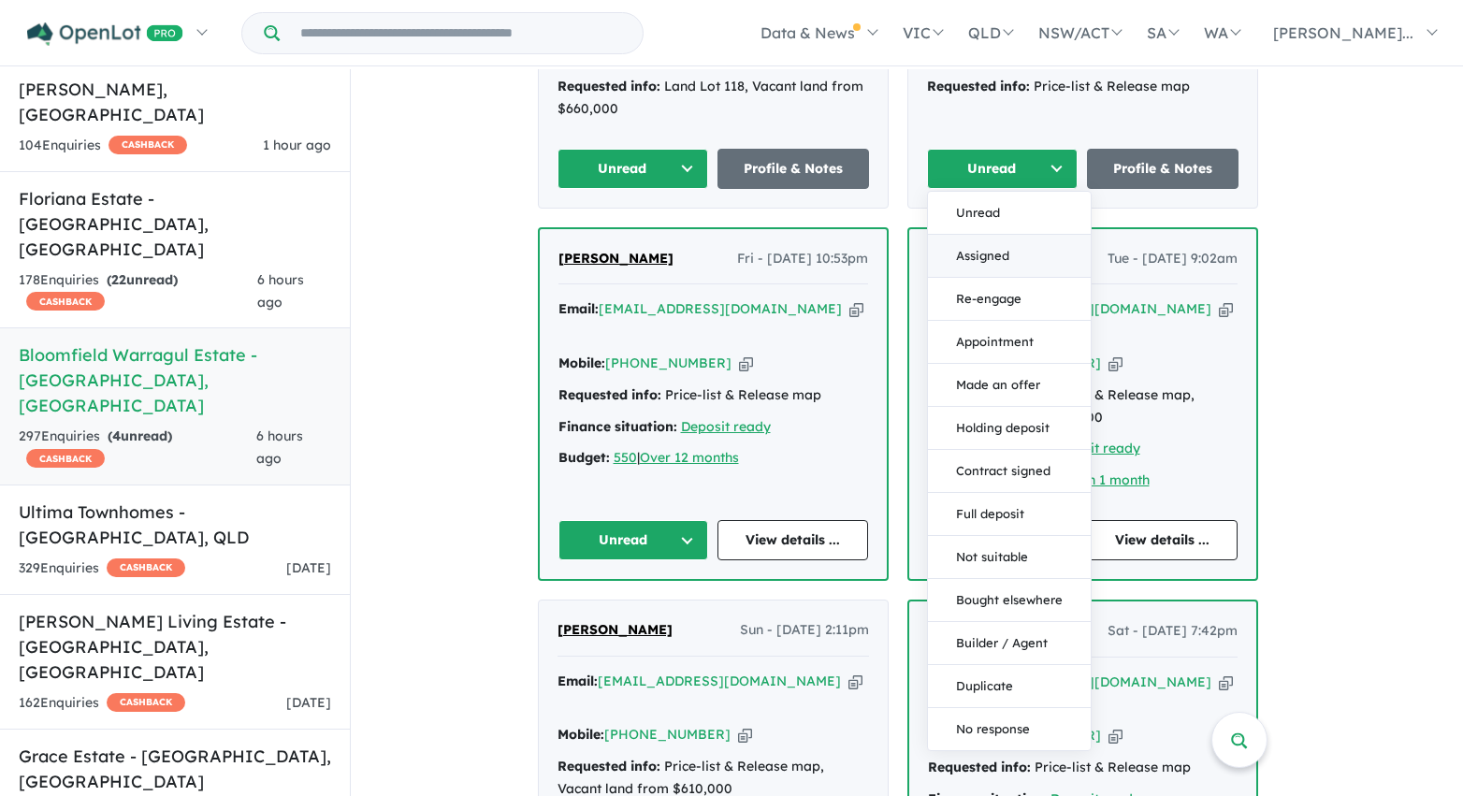
click at [997, 235] on button "Assigned" at bounding box center [1009, 256] width 163 height 43
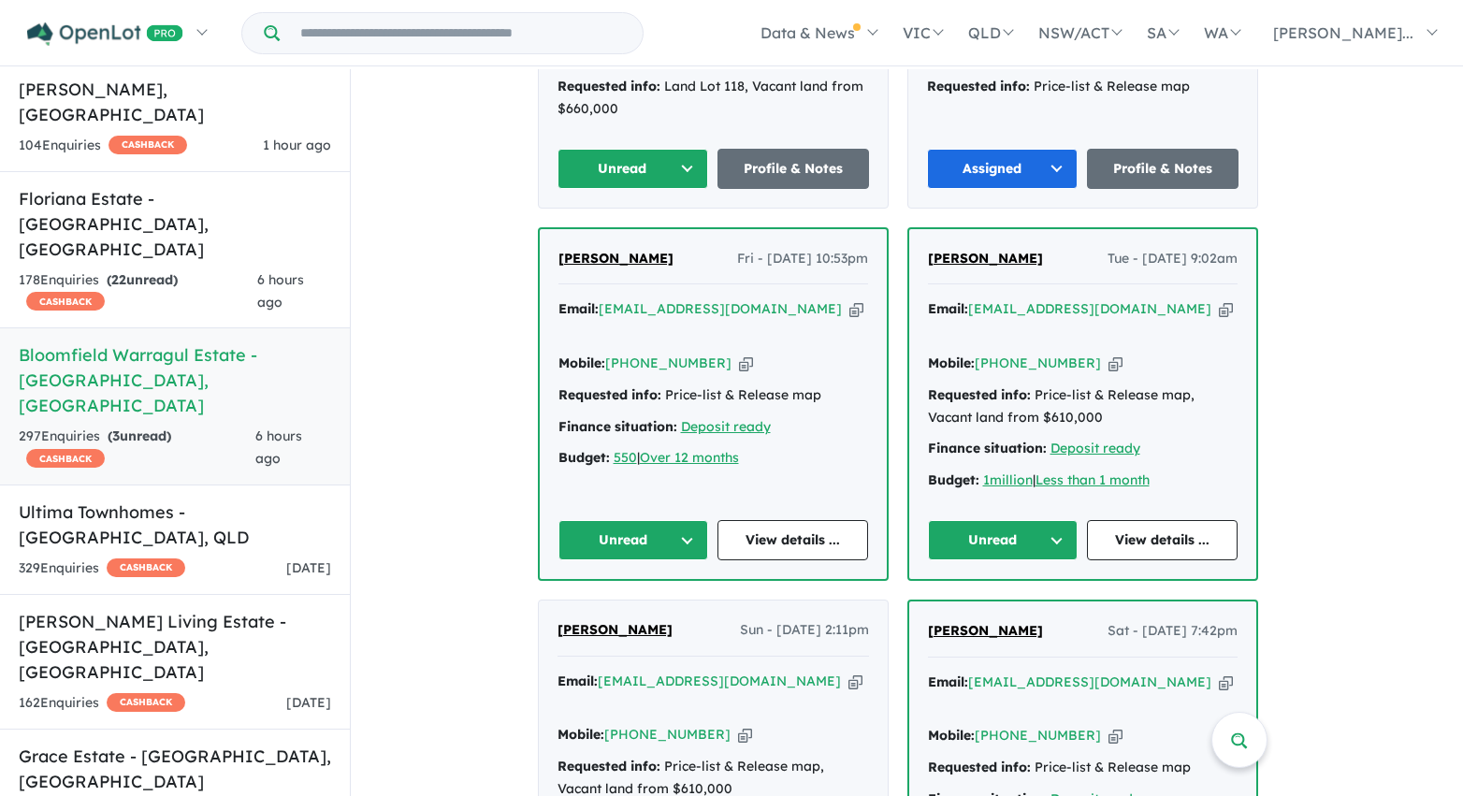
click at [650, 149] on button "Unread" at bounding box center [633, 169] width 152 height 40
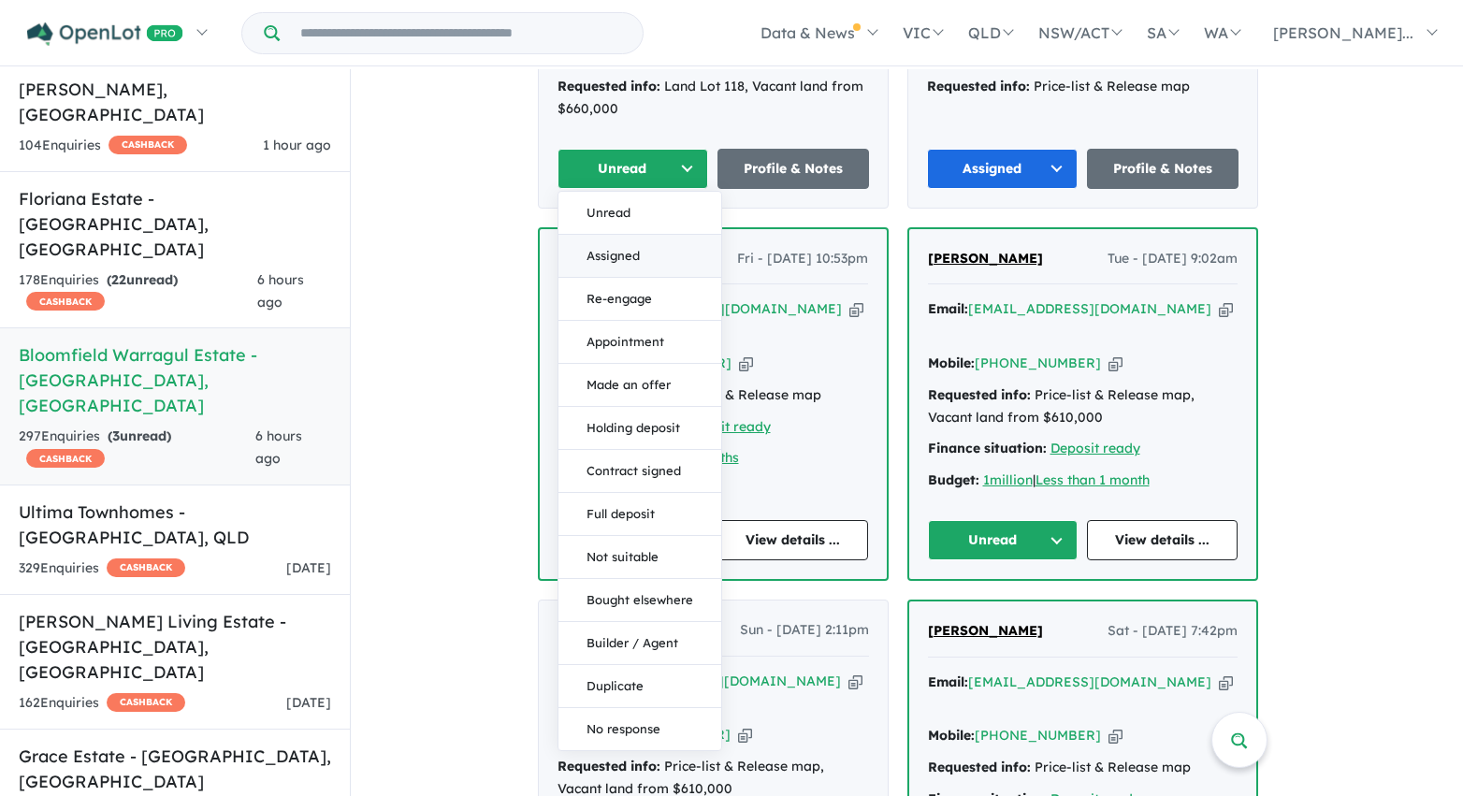
click at [644, 235] on button "Assigned" at bounding box center [639, 256] width 163 height 43
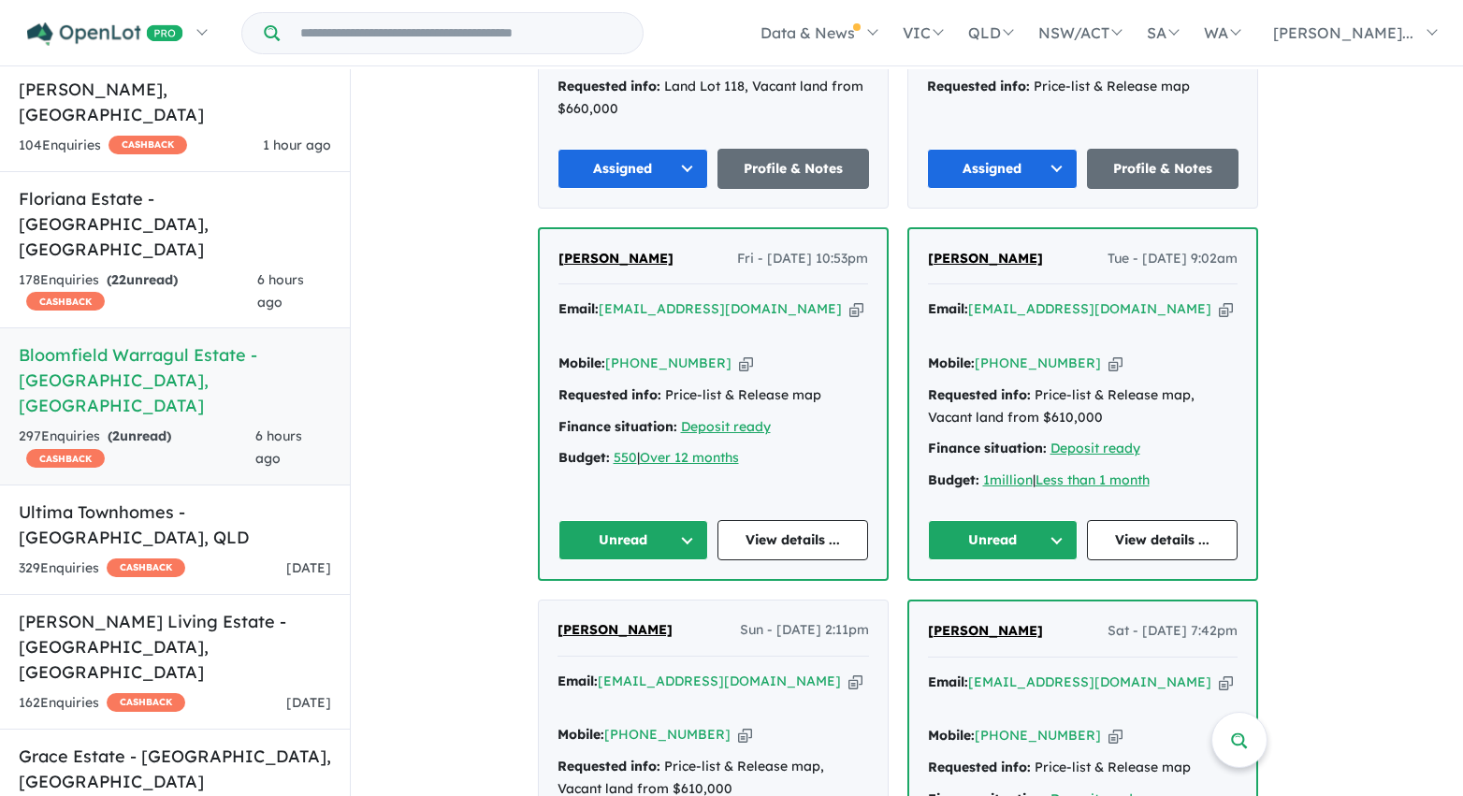
click at [642, 520] on button "Unread" at bounding box center [633, 540] width 151 height 40
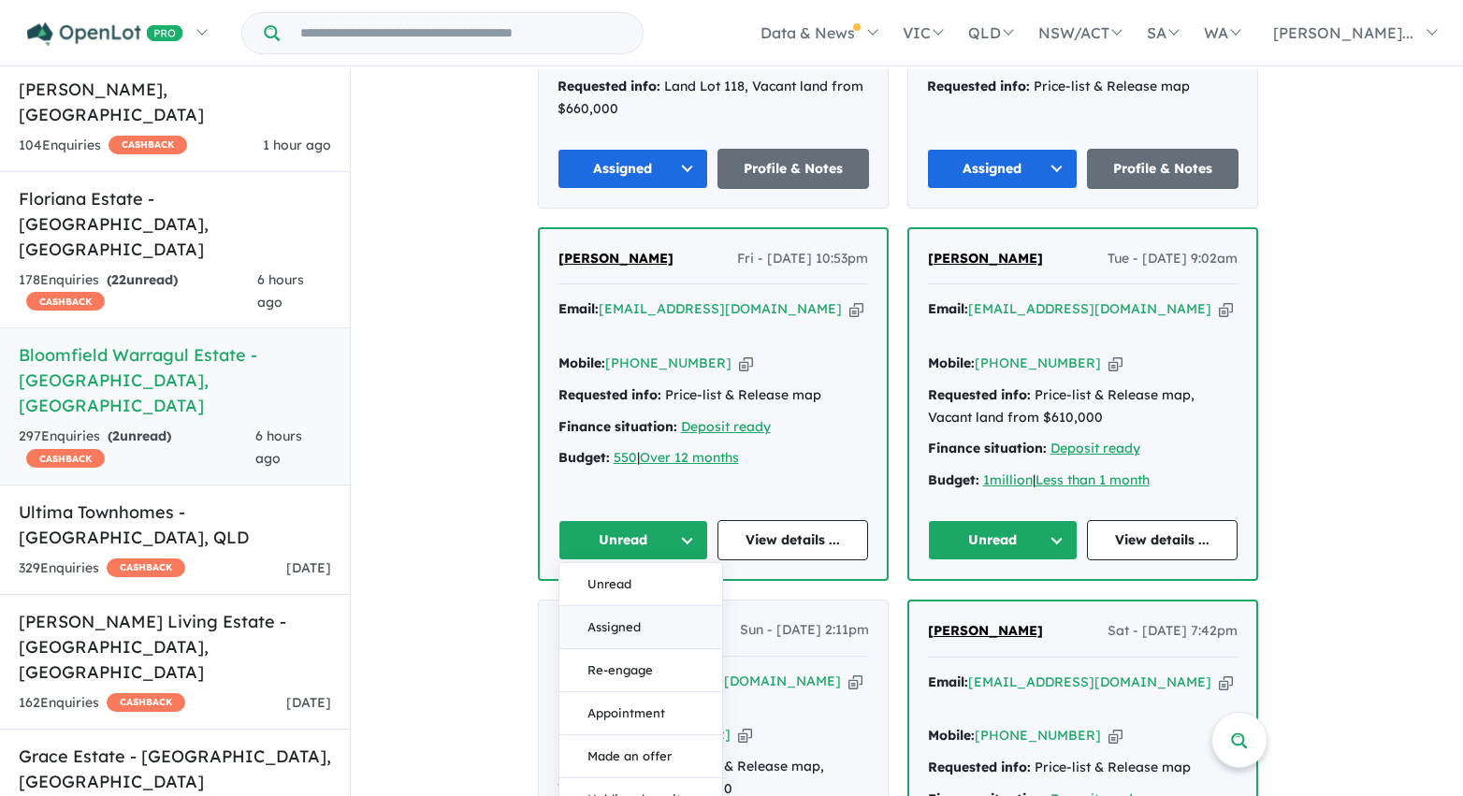
click at [645, 606] on button "Assigned" at bounding box center [640, 627] width 163 height 43
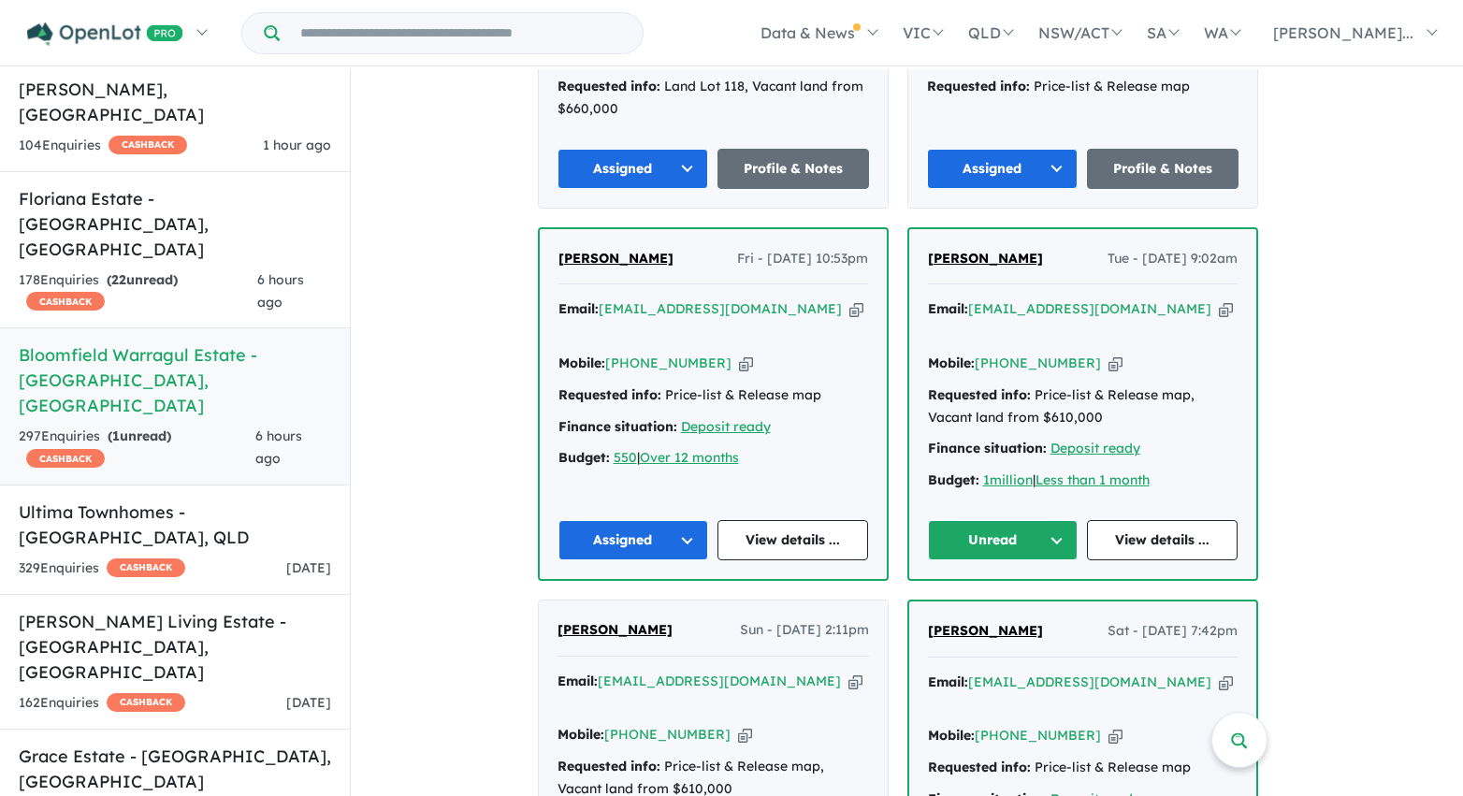
click at [978, 520] on button "Unread" at bounding box center [1003, 540] width 151 height 40
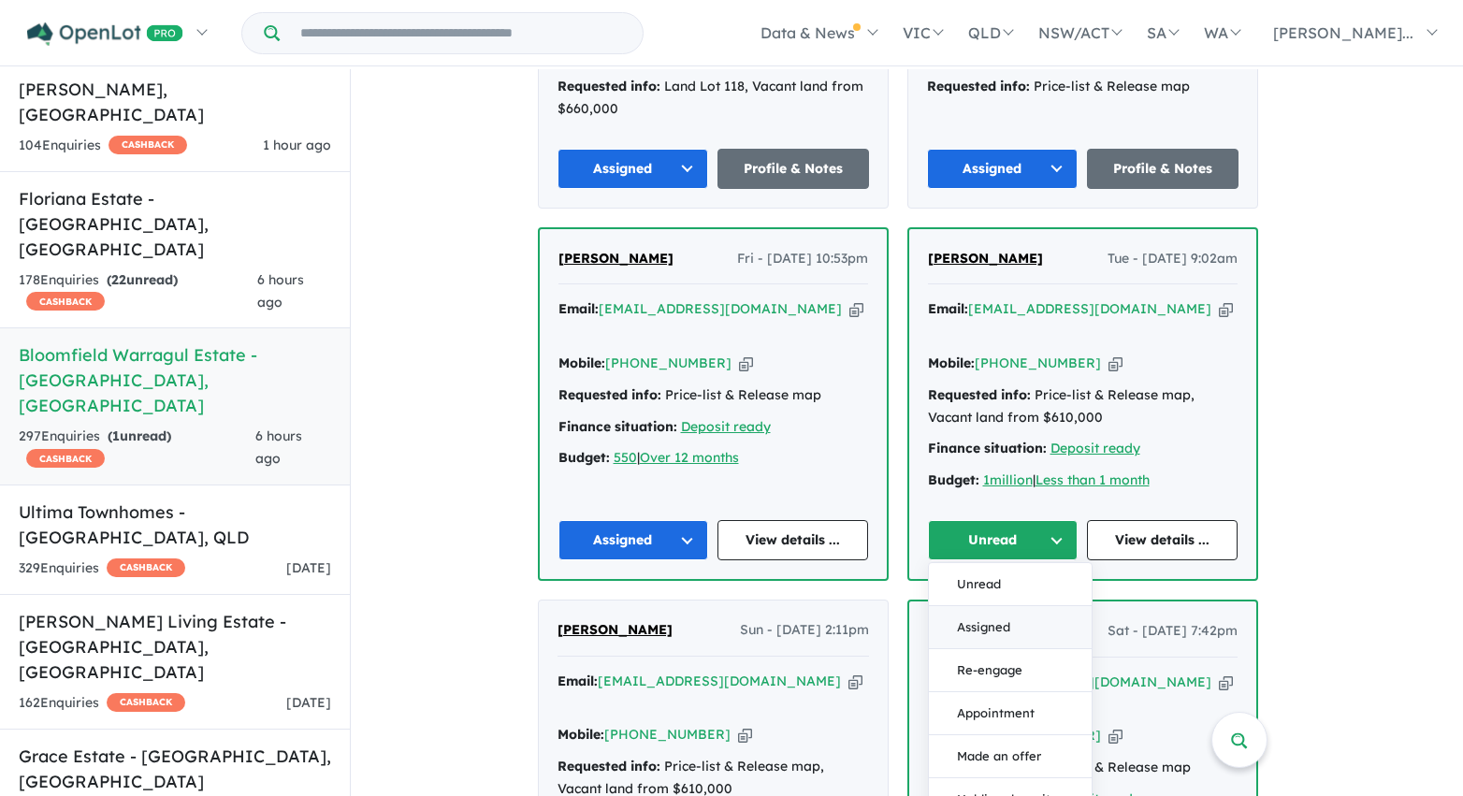
click at [989, 606] on button "Assigned" at bounding box center [1010, 627] width 163 height 43
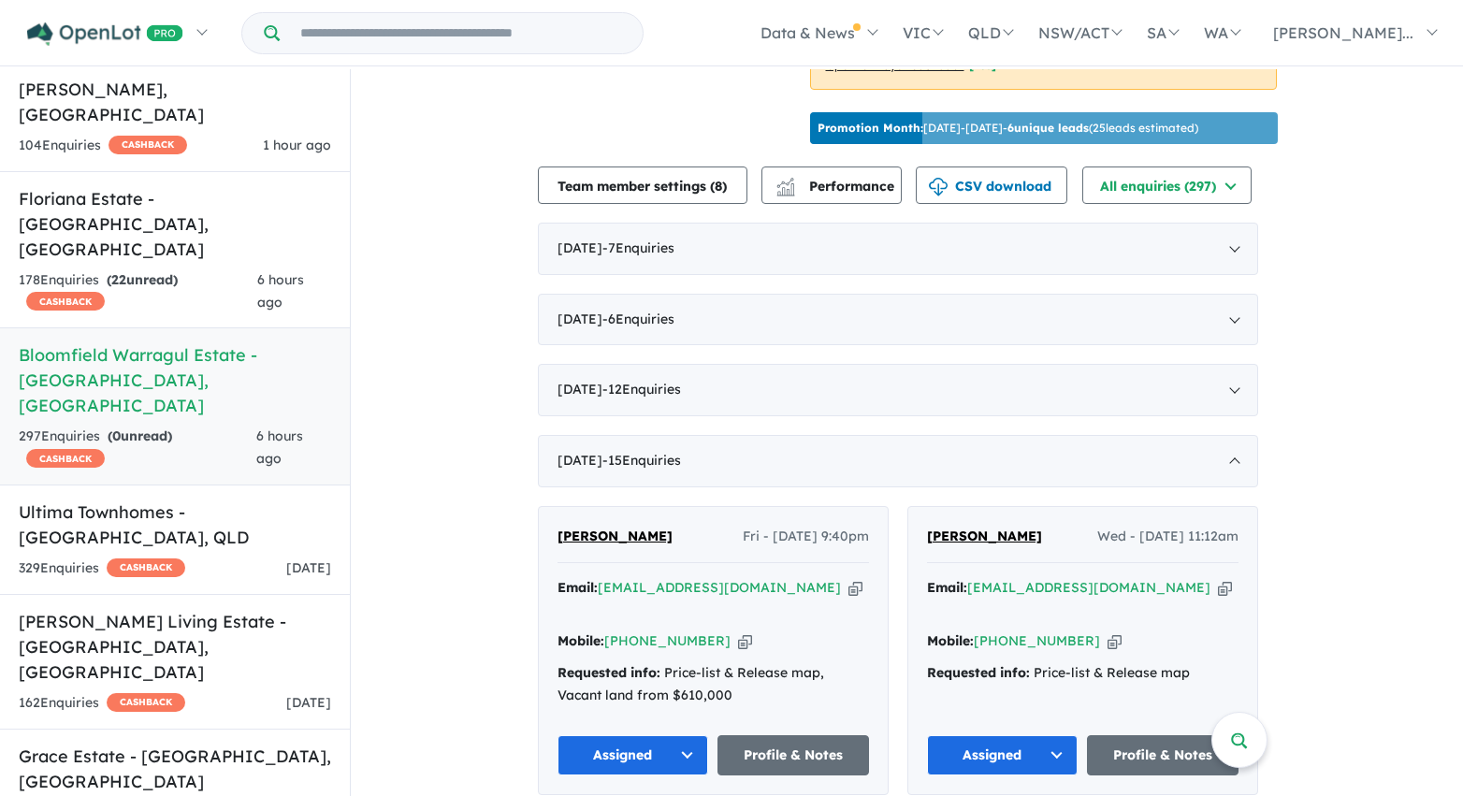
scroll to position [597, 0]
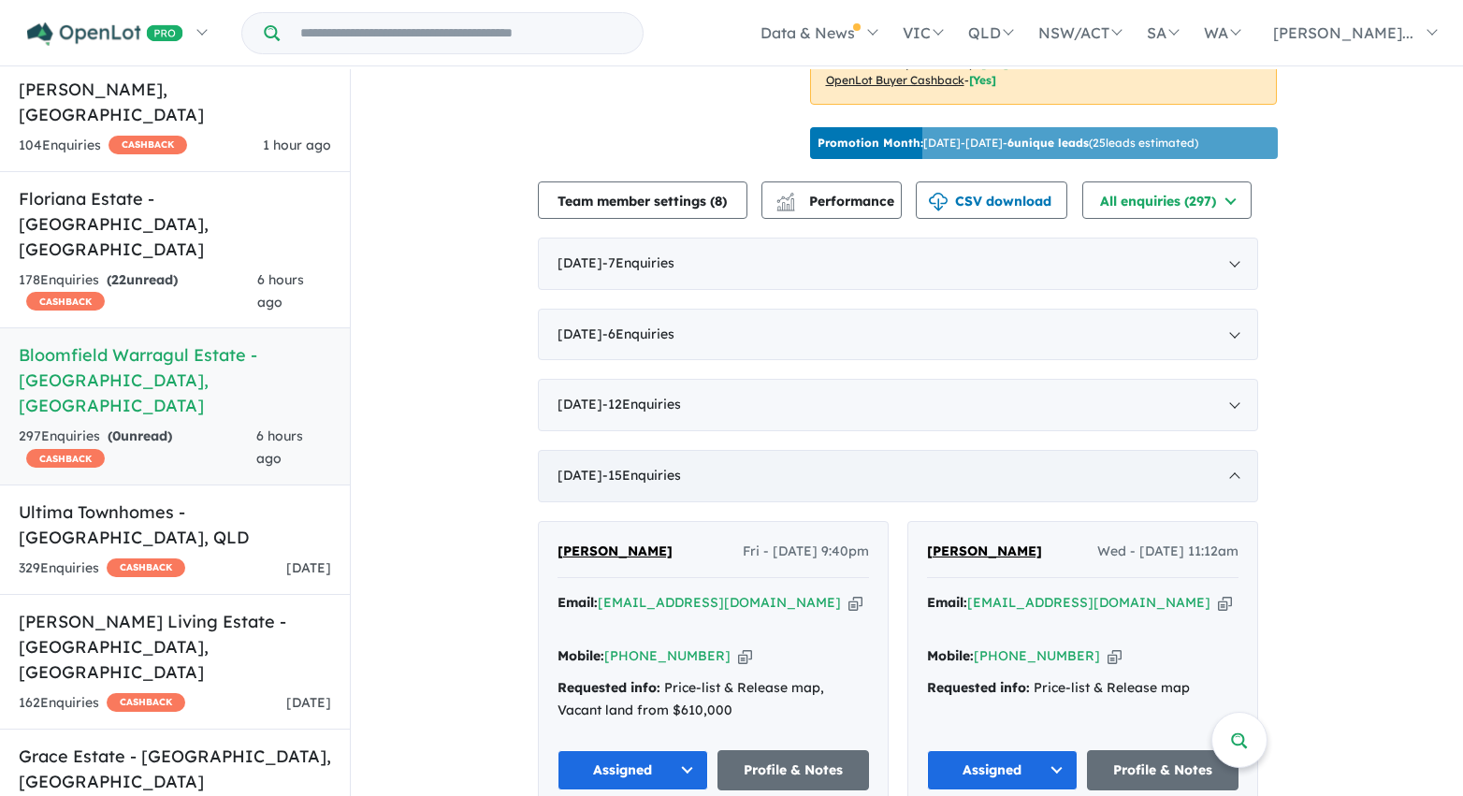
click at [1070, 495] on div "May 2025 - 15 Enquir ies ( 0 unread)" at bounding box center [898, 476] width 720 height 52
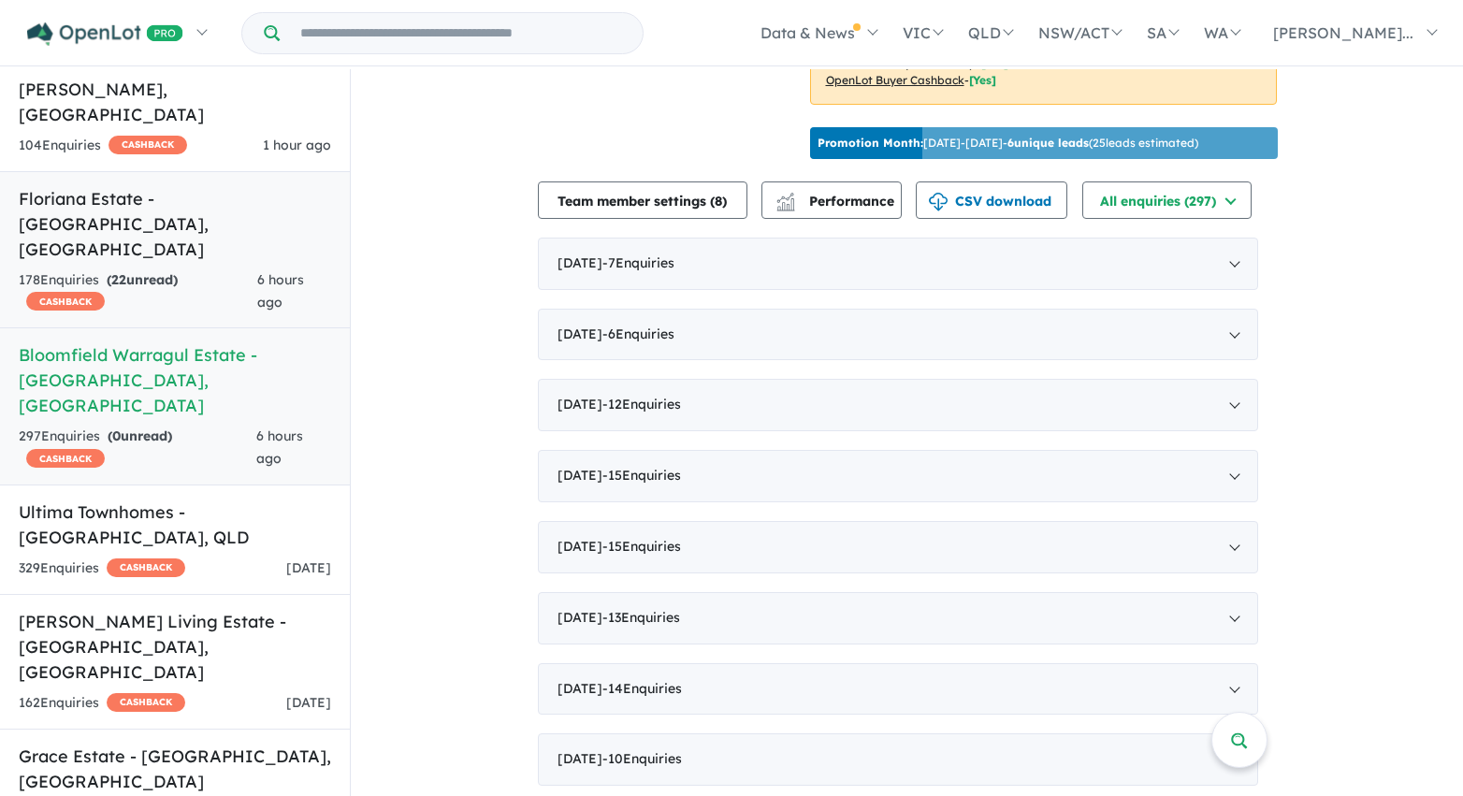
click at [169, 186] on h5 "Floriana Estate - Bonshaw , VIC" at bounding box center [175, 224] width 312 height 76
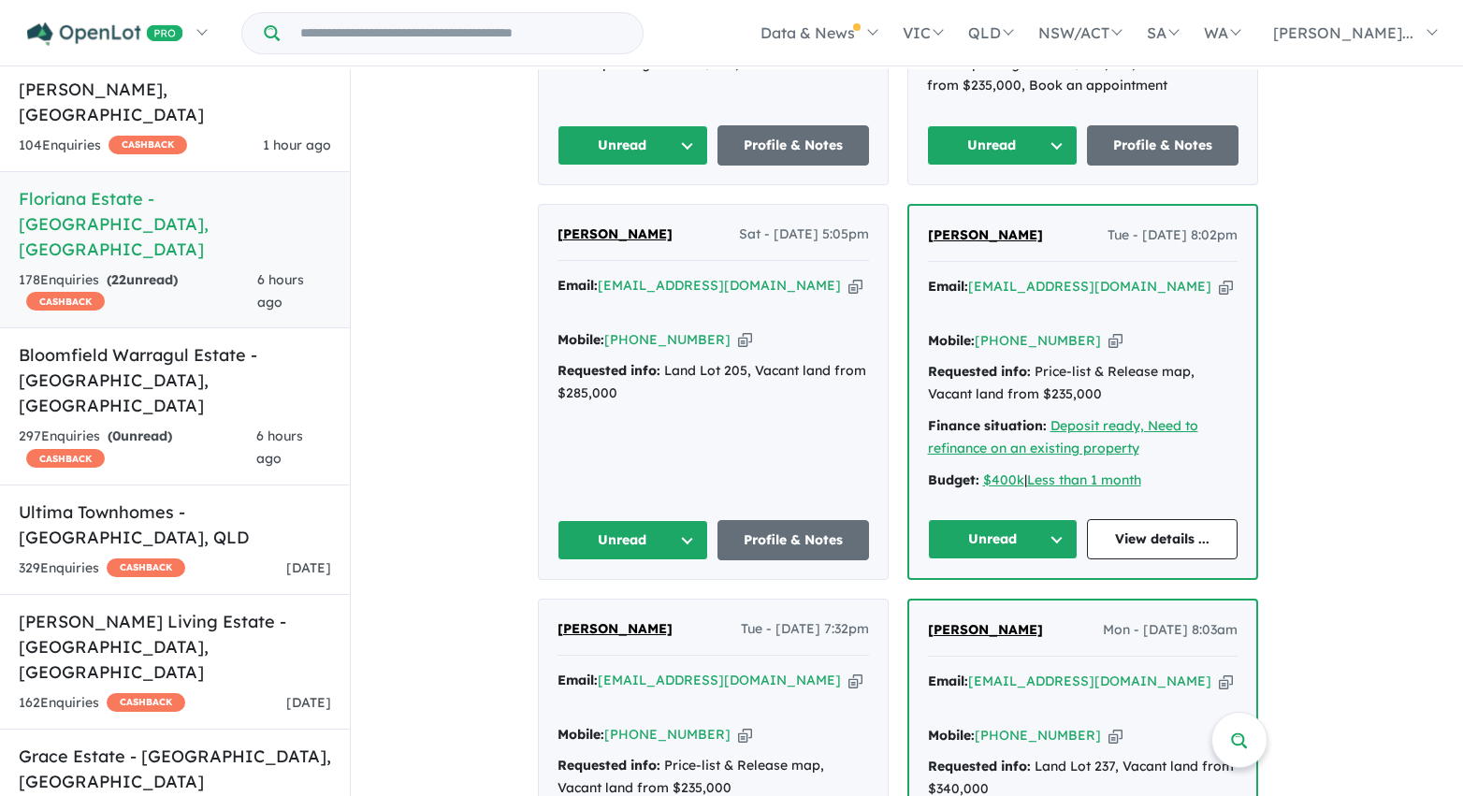
scroll to position [1025, 0]
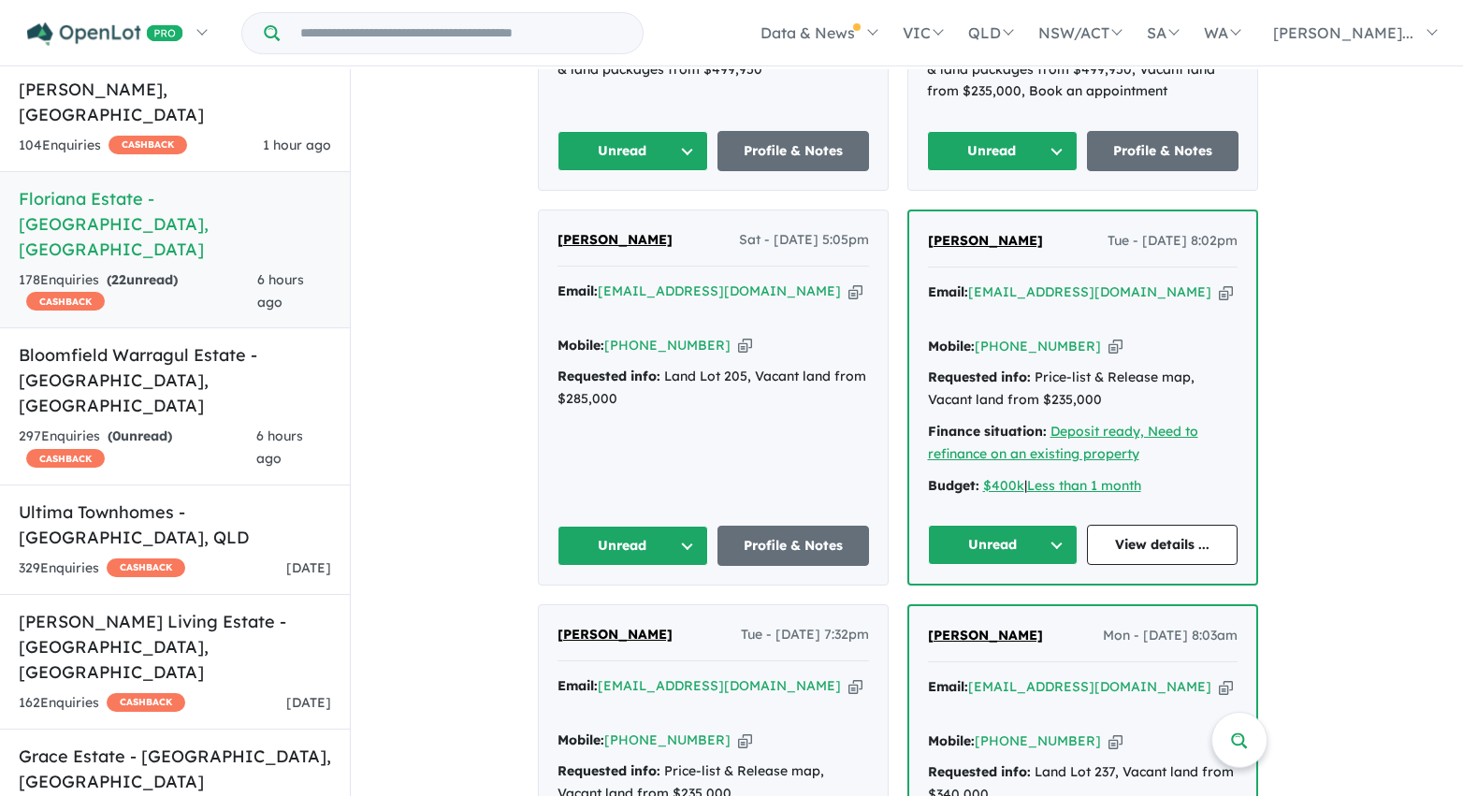
click at [688, 131] on button "Unread" at bounding box center [633, 151] width 152 height 40
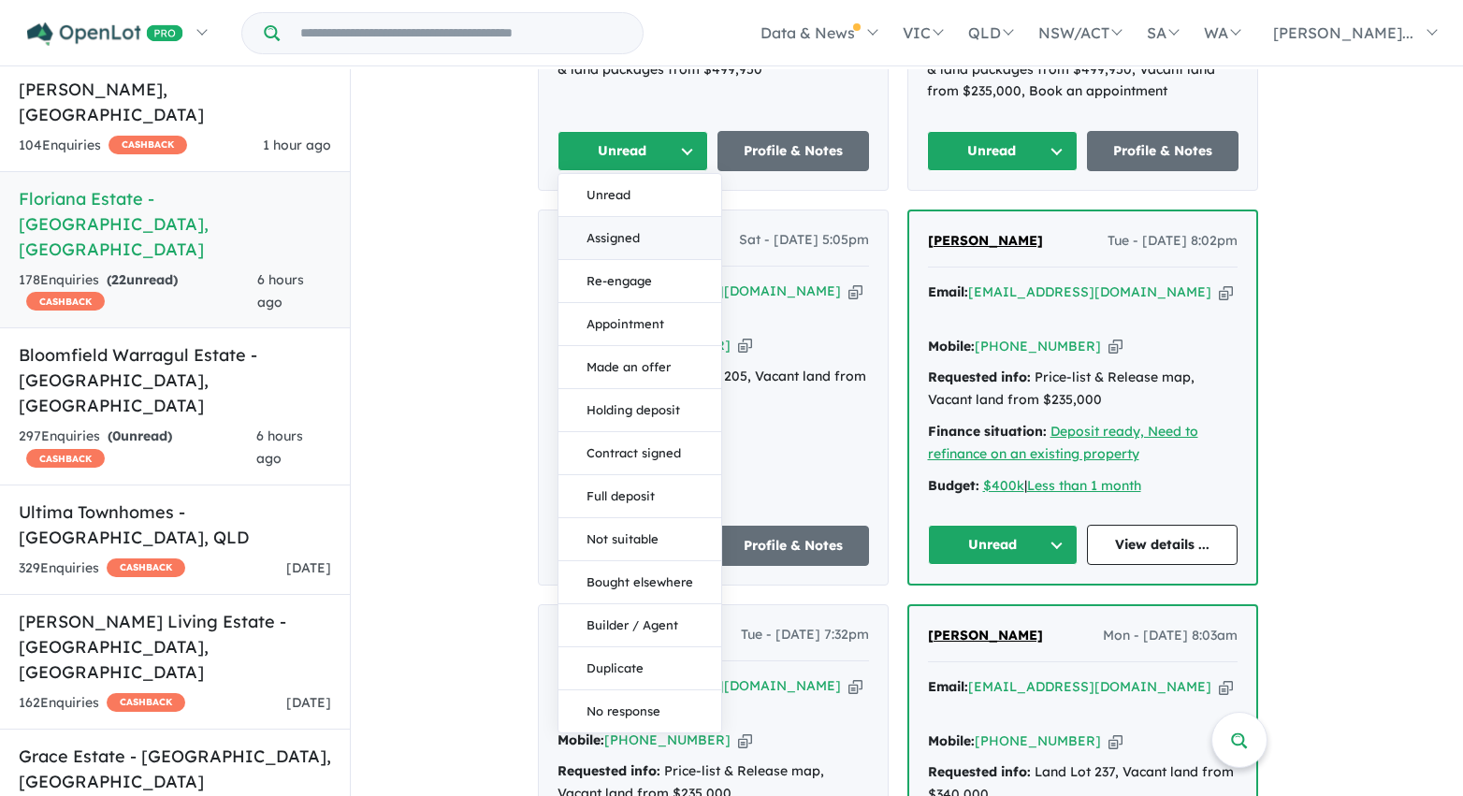
click at [663, 217] on button "Assigned" at bounding box center [639, 238] width 163 height 43
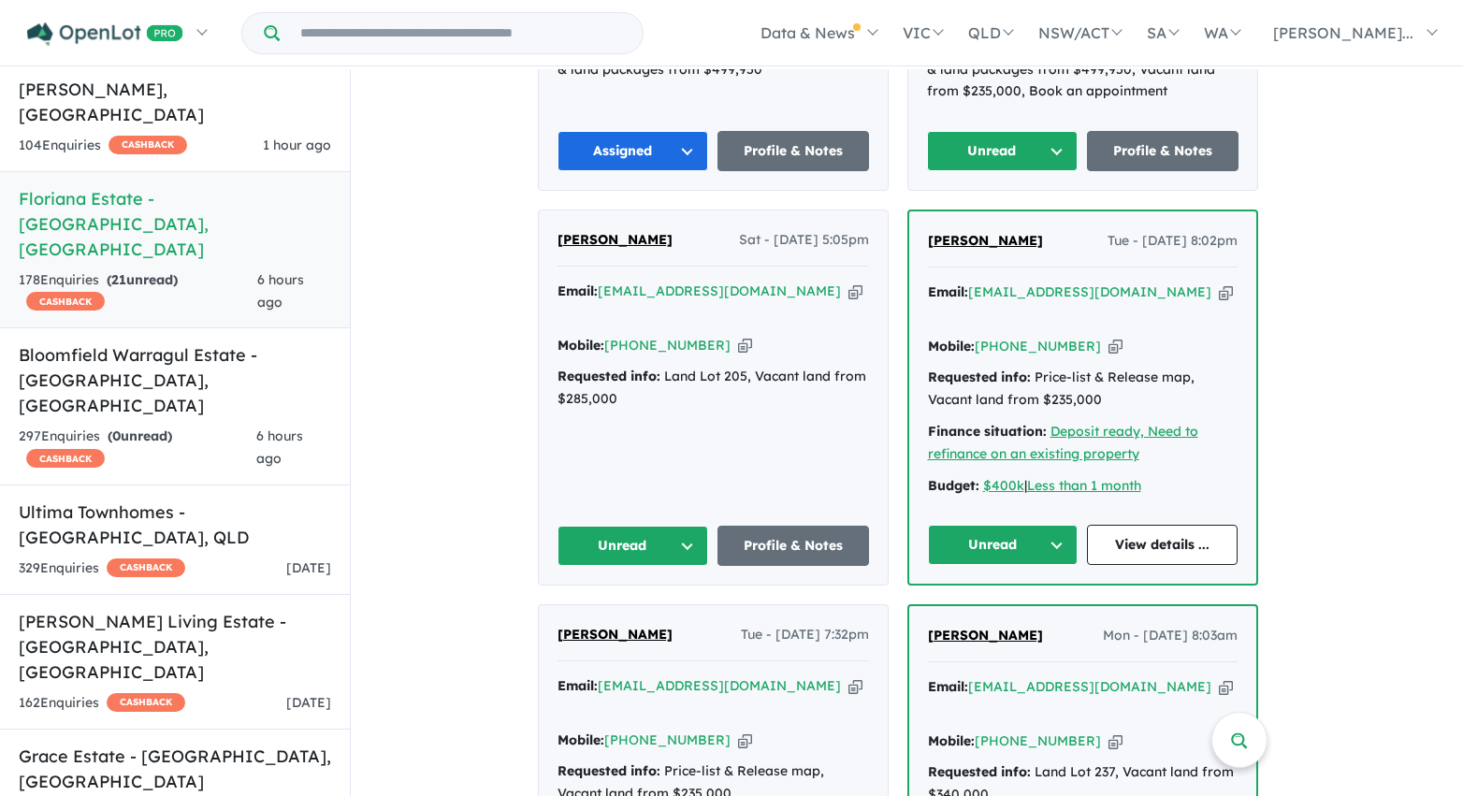
click at [991, 131] on button "Unread" at bounding box center [1003, 151] width 152 height 40
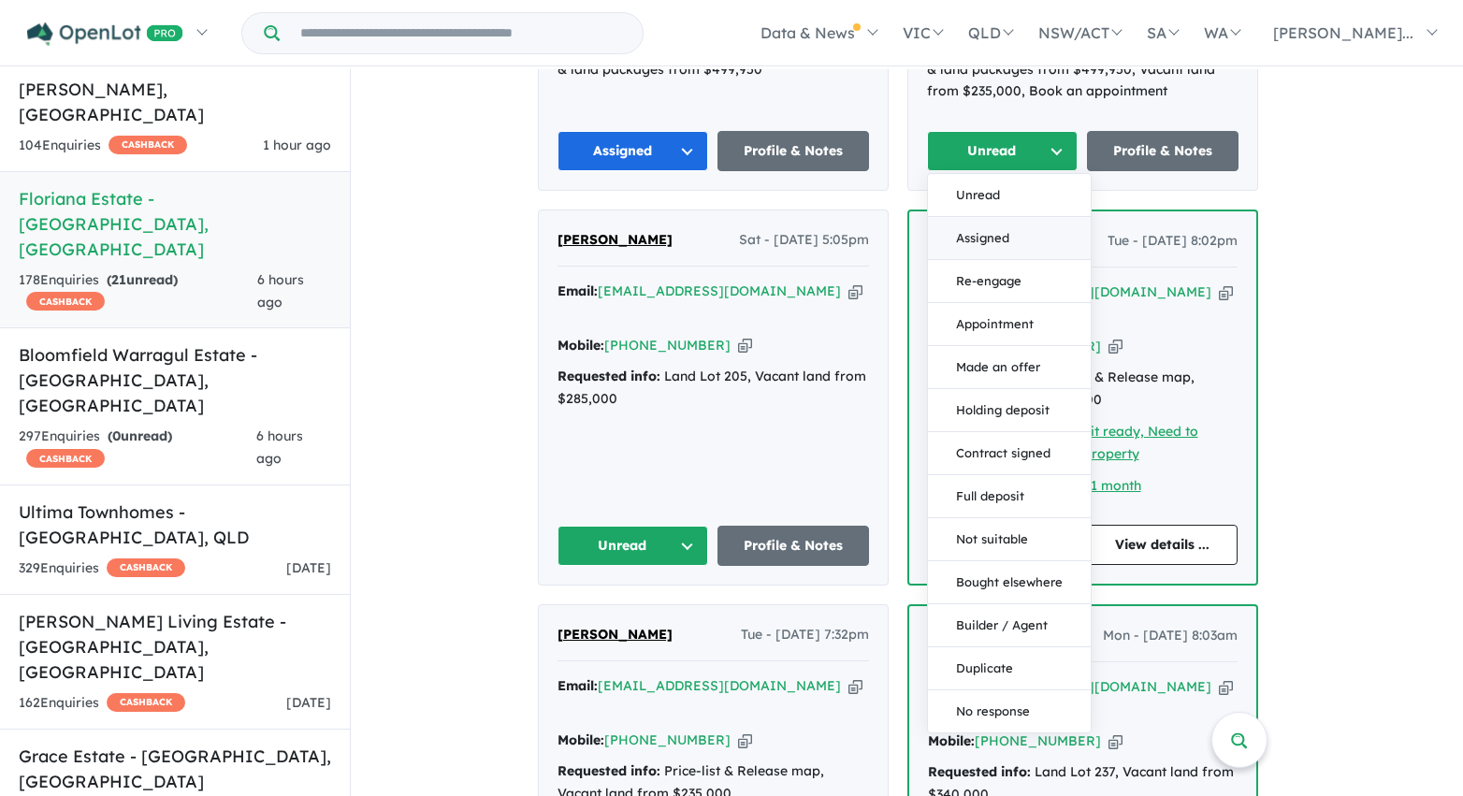
click at [988, 217] on button "Assigned" at bounding box center [1009, 238] width 163 height 43
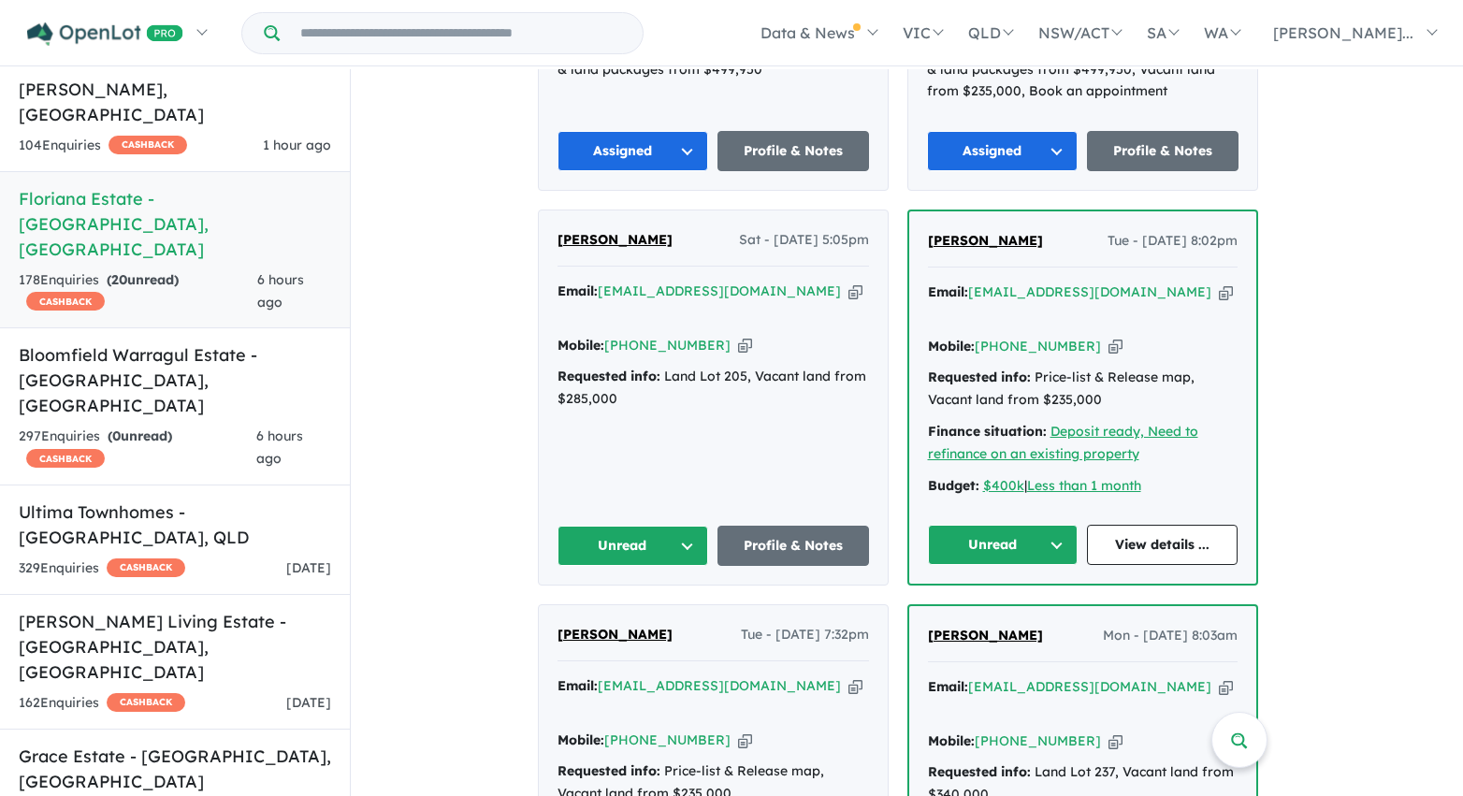
click at [663, 526] on button "Unread" at bounding box center [633, 546] width 152 height 40
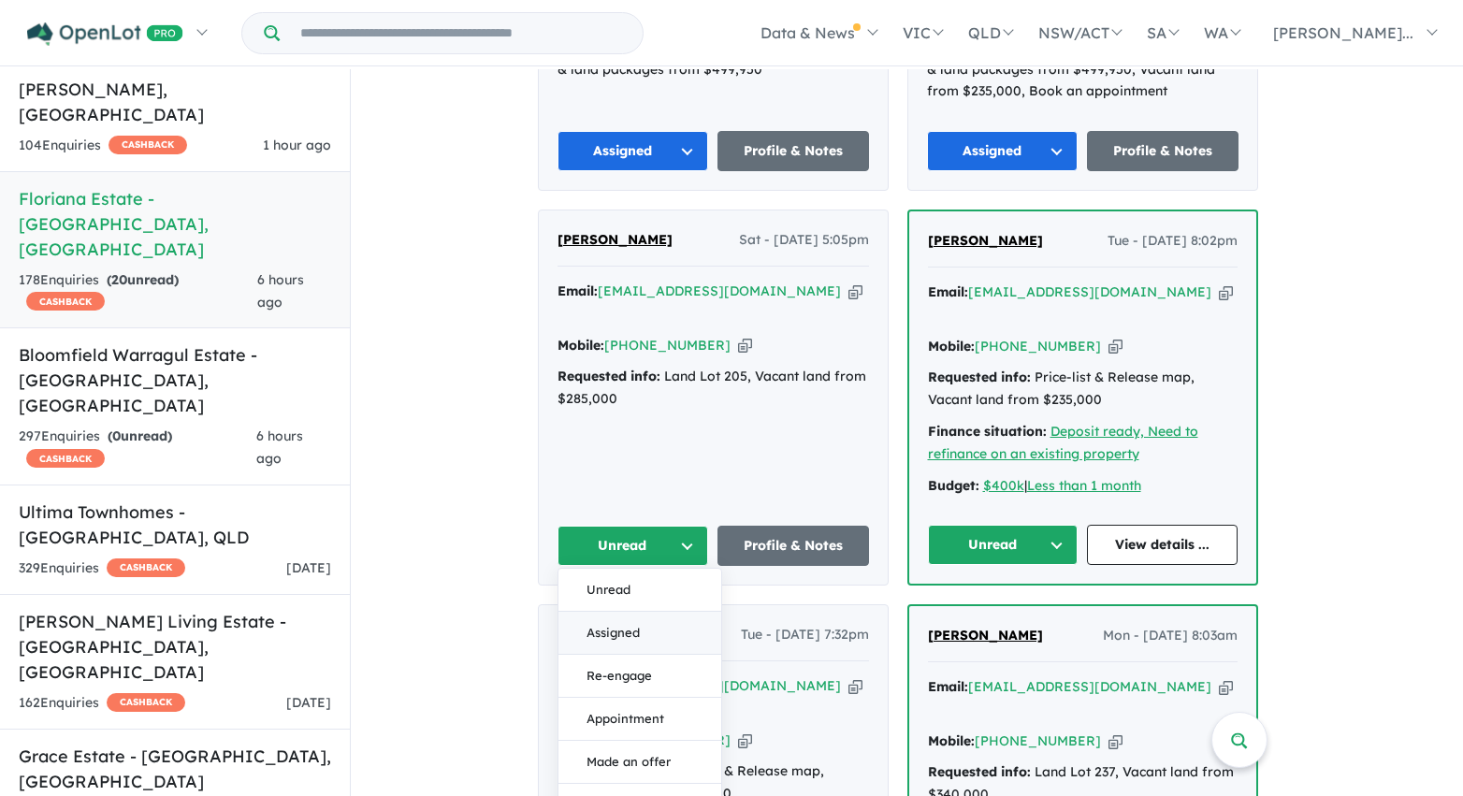
click at [645, 612] on button "Assigned" at bounding box center [639, 633] width 163 height 43
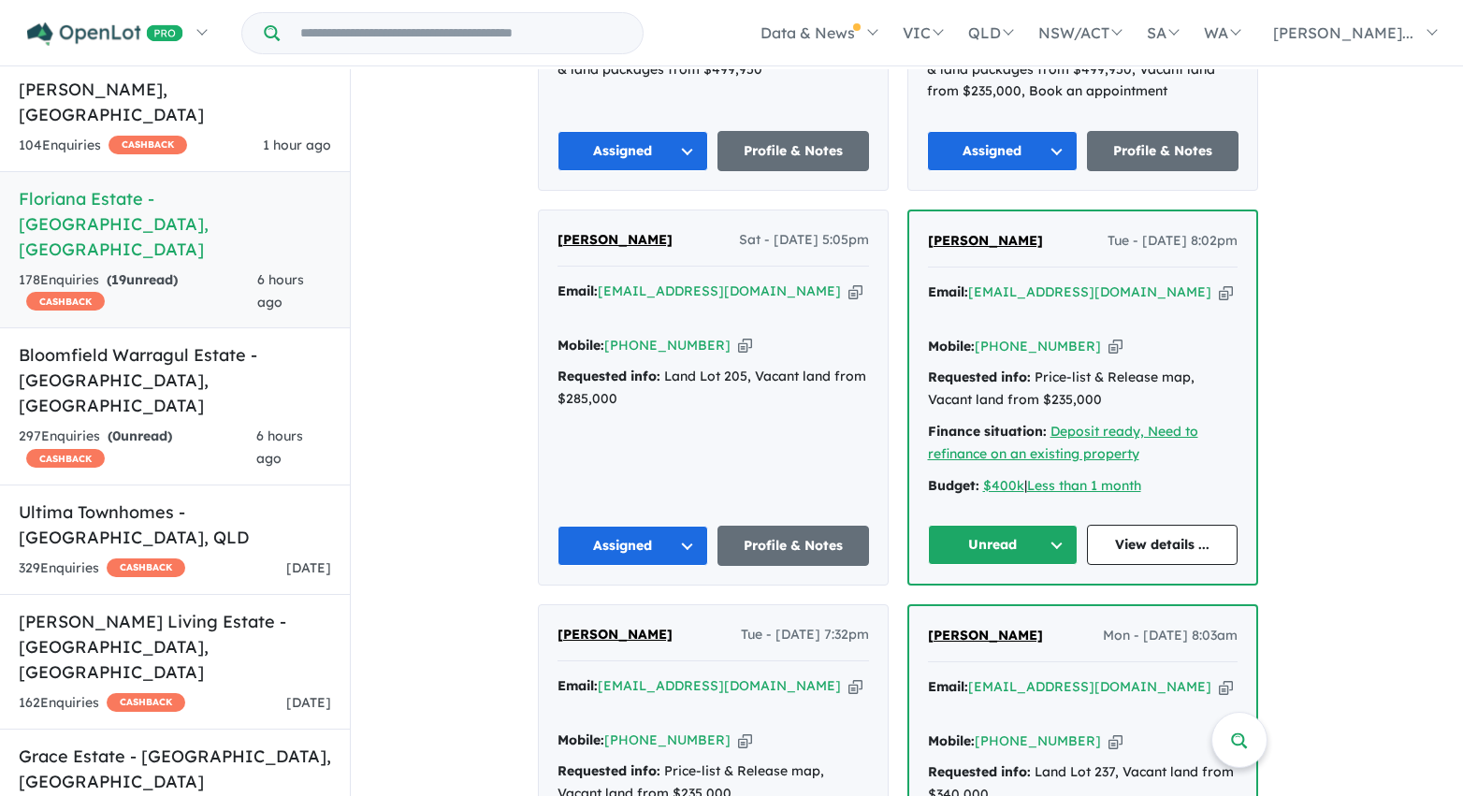
click at [966, 525] on button "Unread" at bounding box center [1003, 545] width 151 height 40
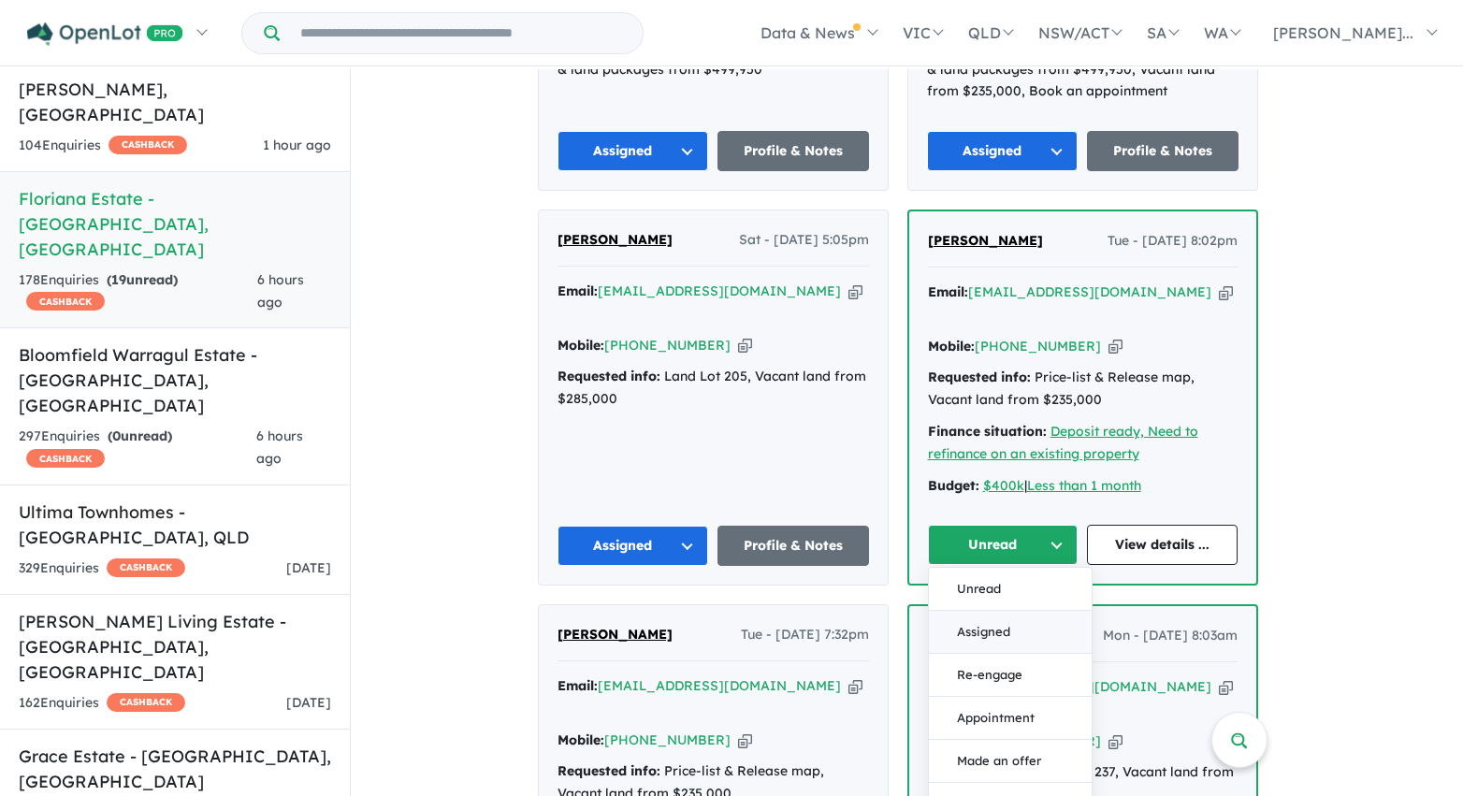
click at [977, 611] on button "Assigned" at bounding box center [1010, 632] width 163 height 43
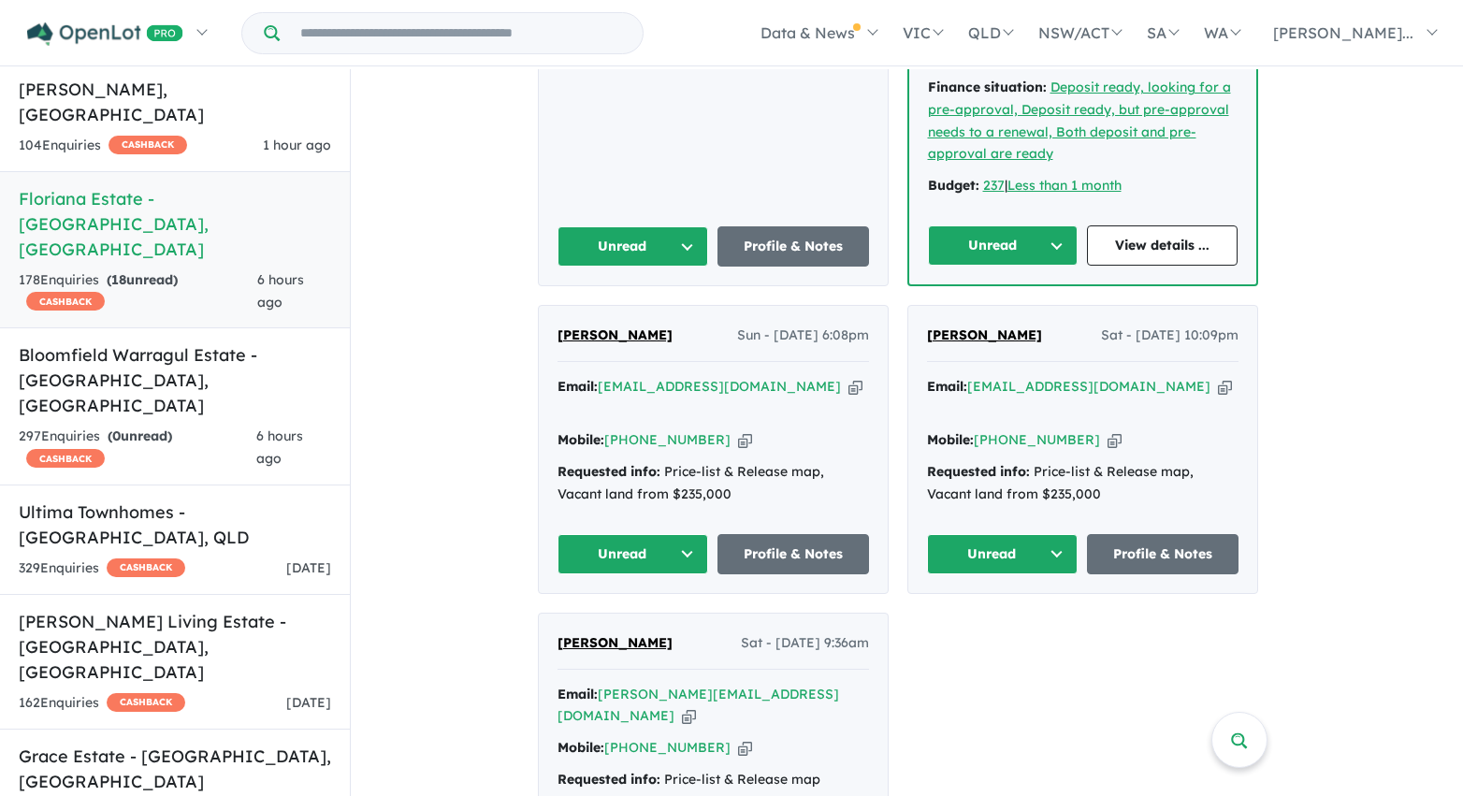
scroll to position [1822, 0]
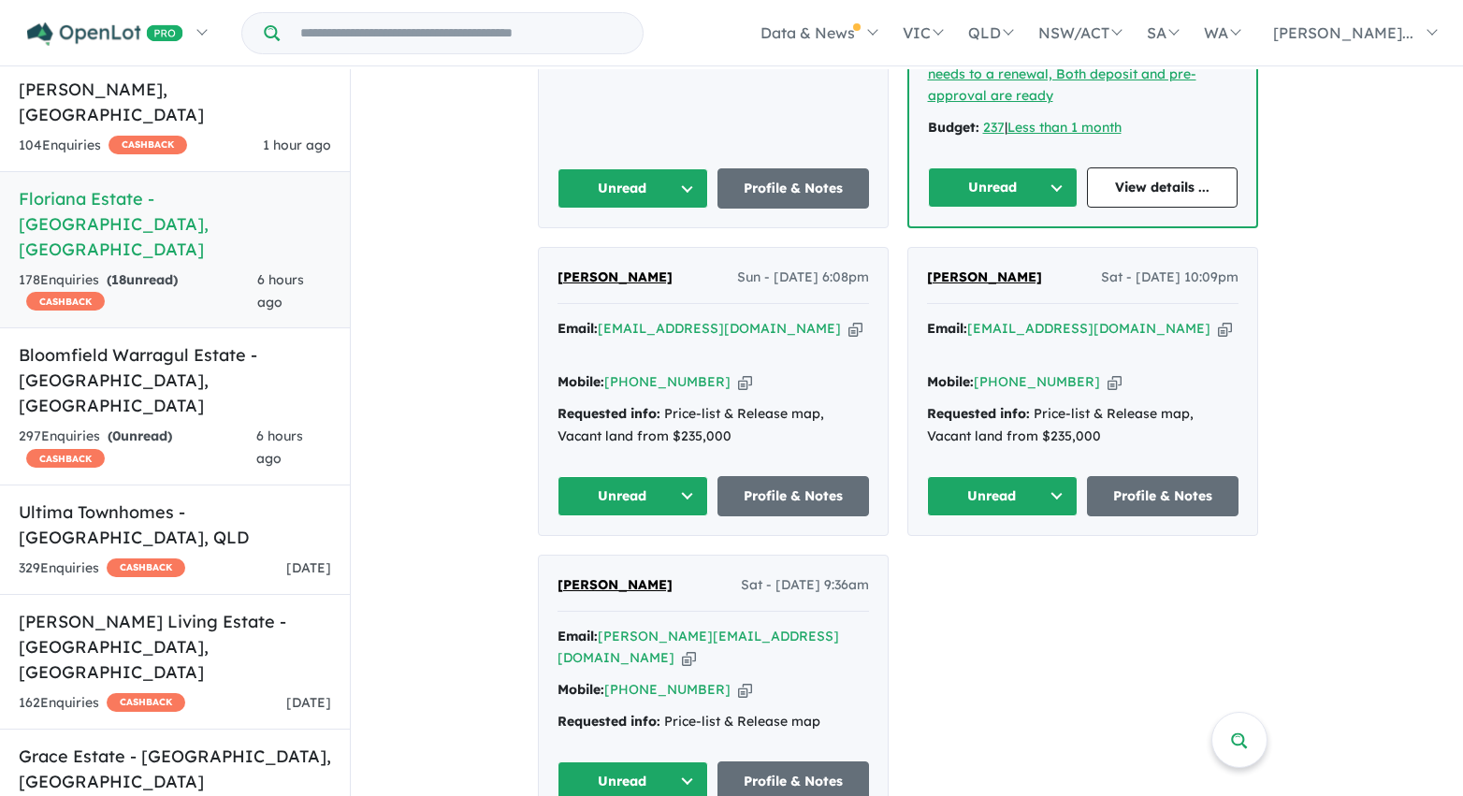
click at [680, 168] on button "Unread" at bounding box center [633, 188] width 152 height 40
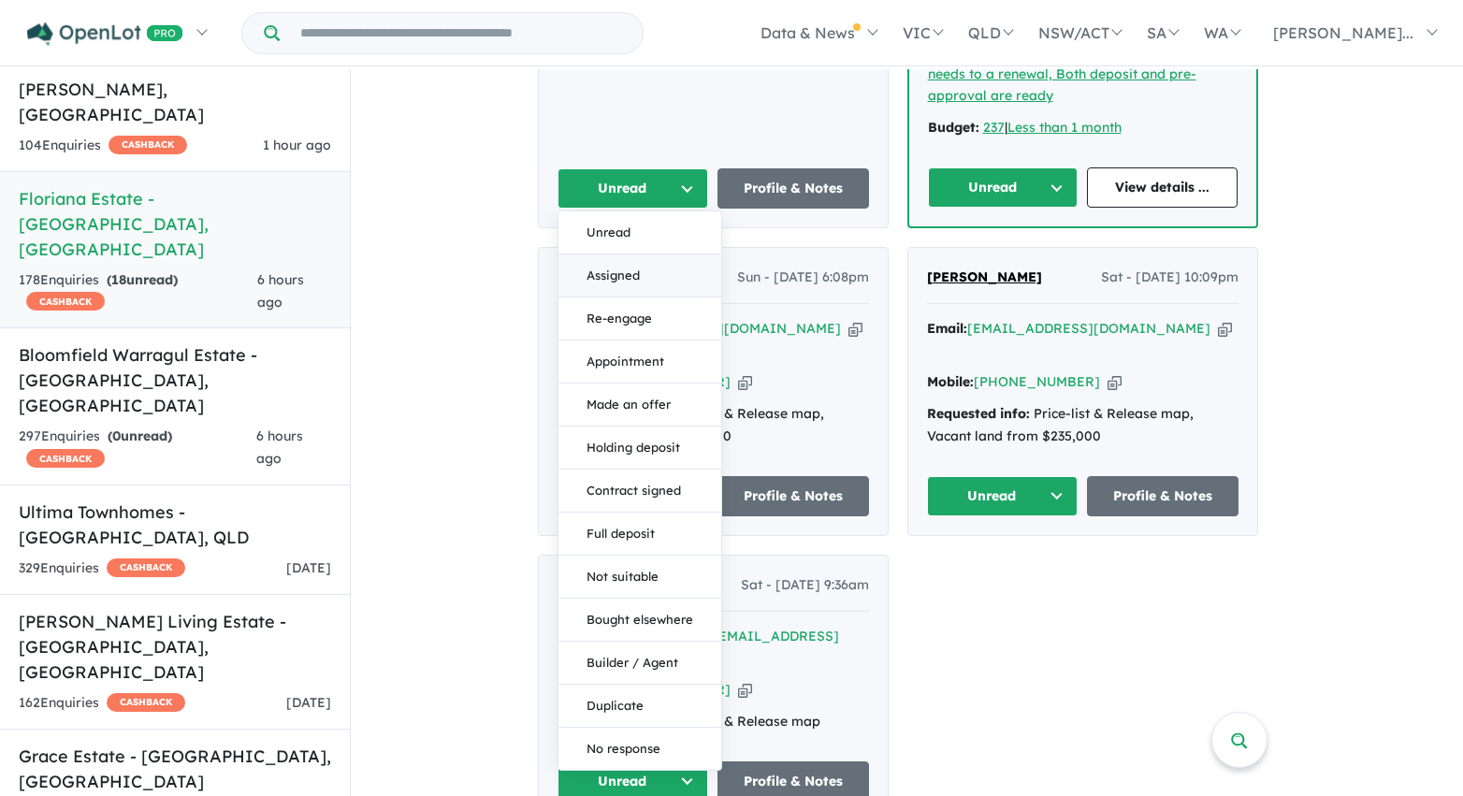
click at [661, 254] on button "Assigned" at bounding box center [639, 275] width 163 height 43
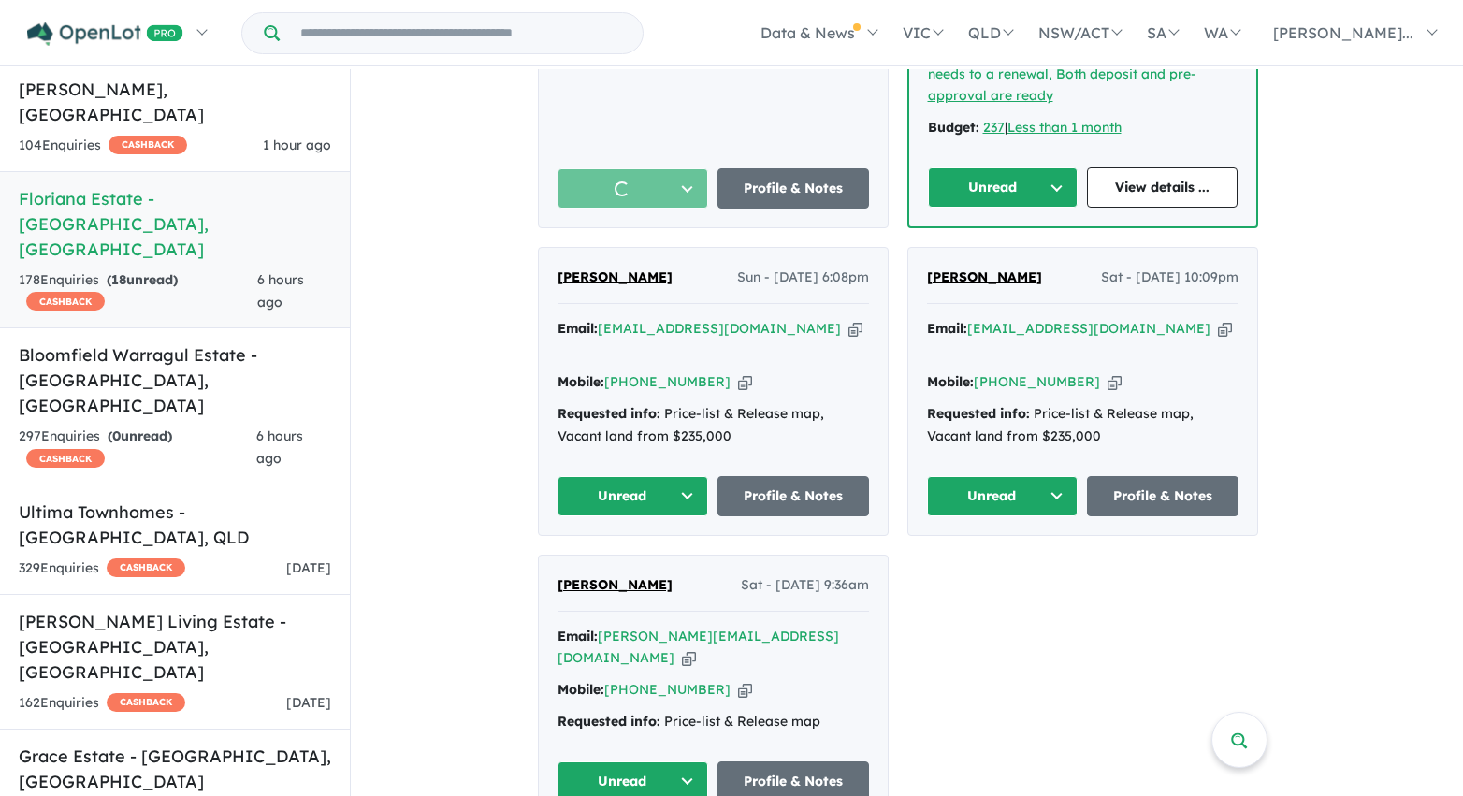
click at [1021, 167] on button "Unread" at bounding box center [1003, 187] width 151 height 40
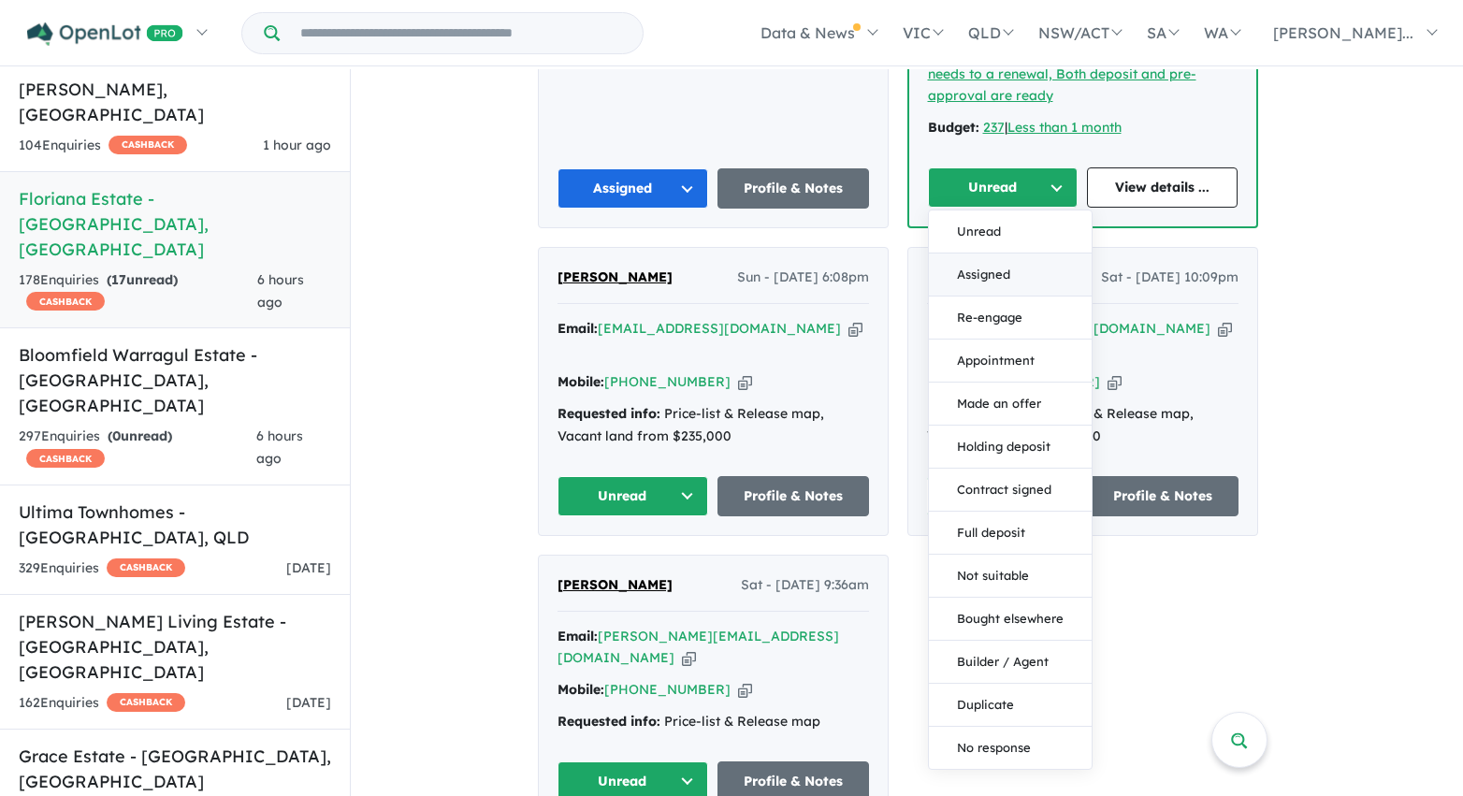
click at [1008, 253] on button "Assigned" at bounding box center [1010, 274] width 163 height 43
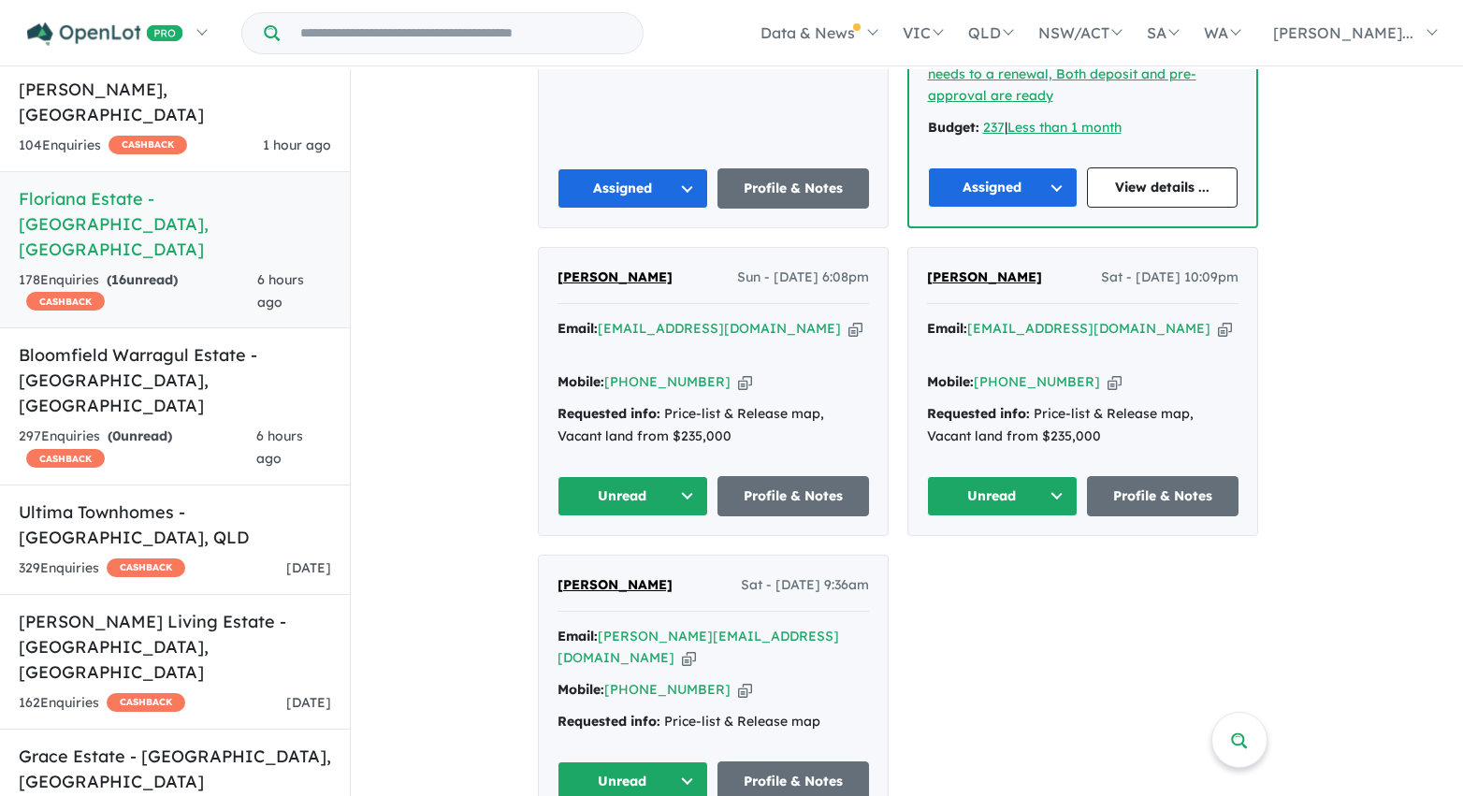
click at [1001, 476] on button "Unread" at bounding box center [1003, 496] width 152 height 40
click at [1000, 562] on button "Assigned" at bounding box center [1009, 583] width 163 height 43
click at [633, 476] on button "Unread" at bounding box center [633, 496] width 152 height 40
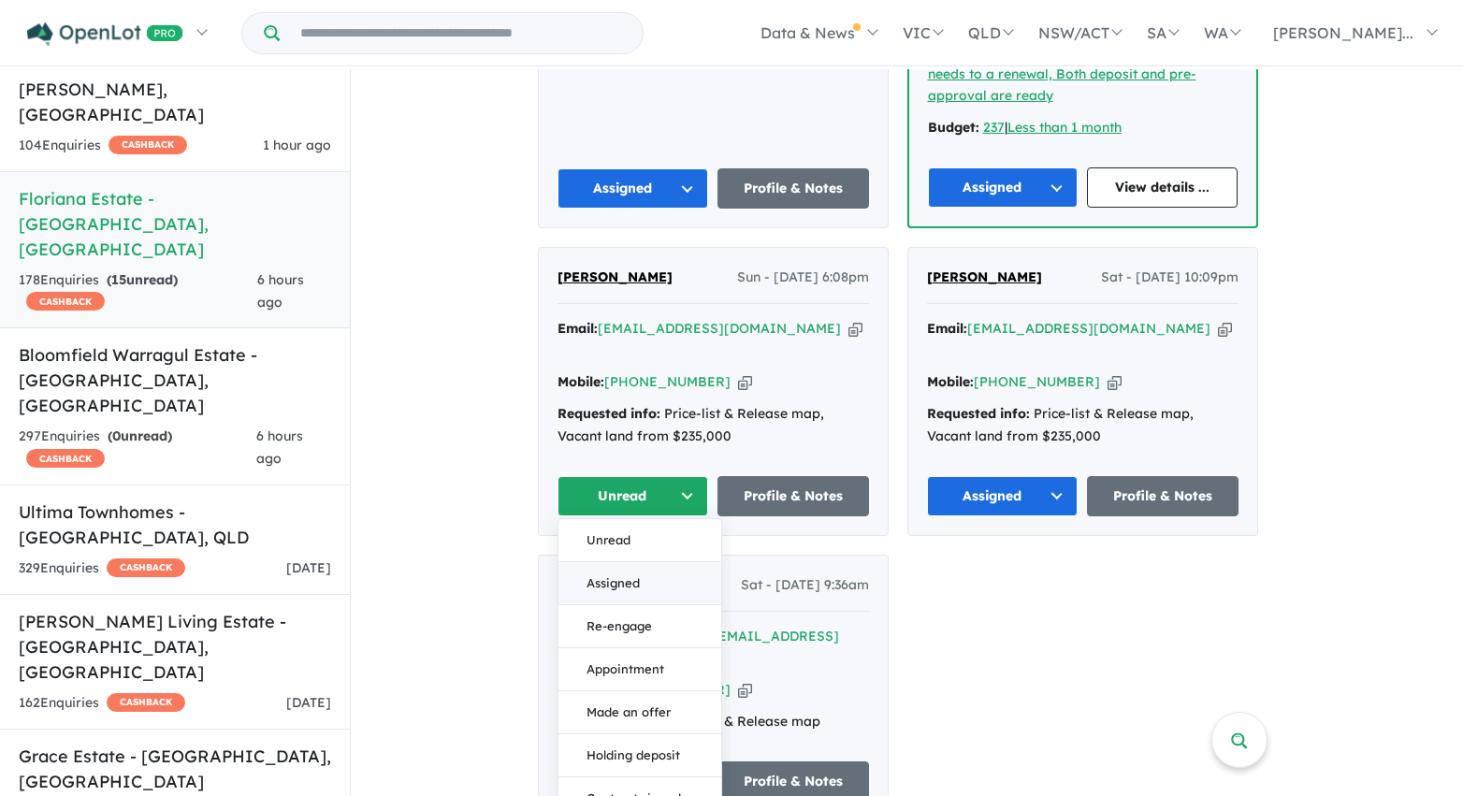
click at [632, 562] on button "Assigned" at bounding box center [639, 583] width 163 height 43
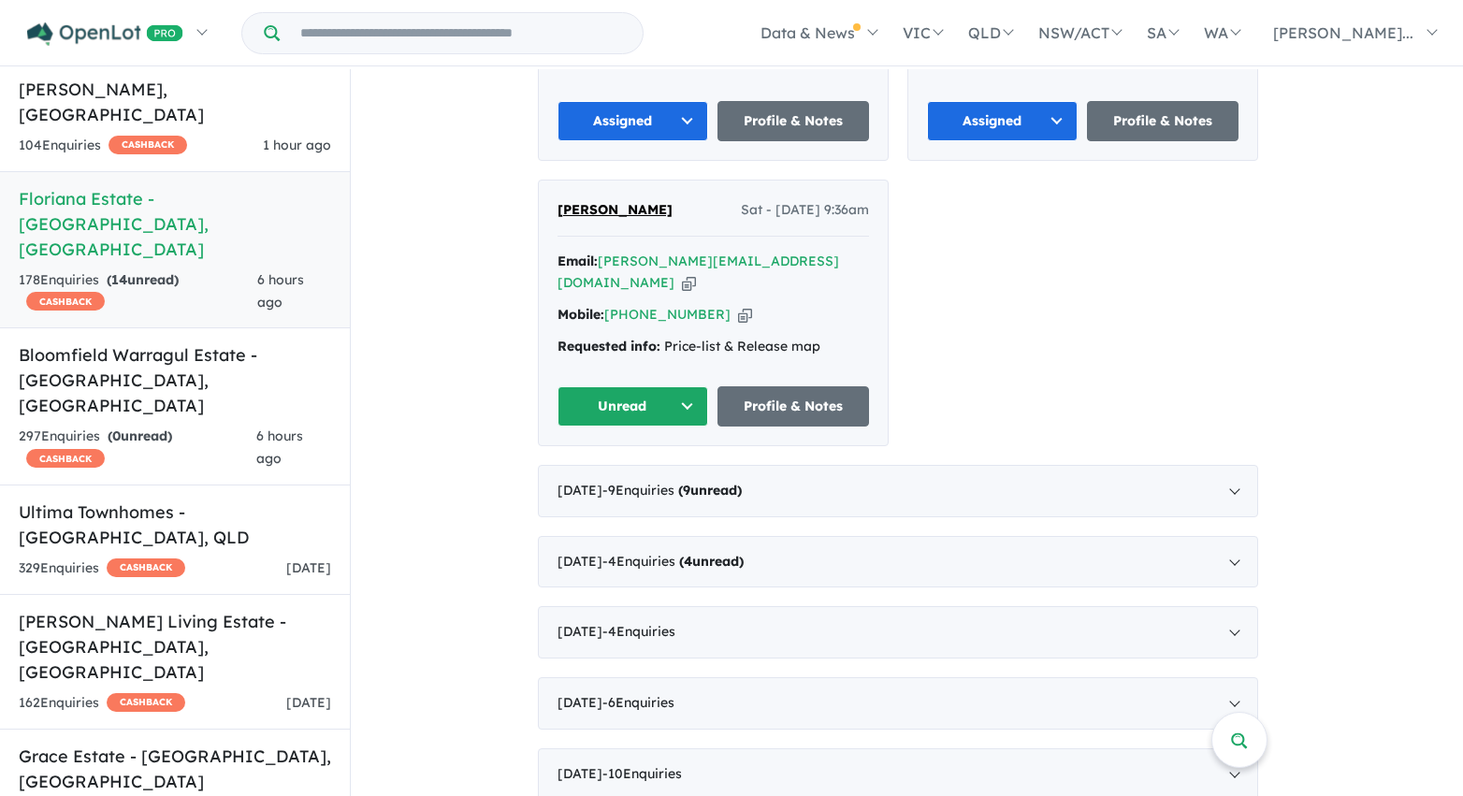
scroll to position [2233, 0]
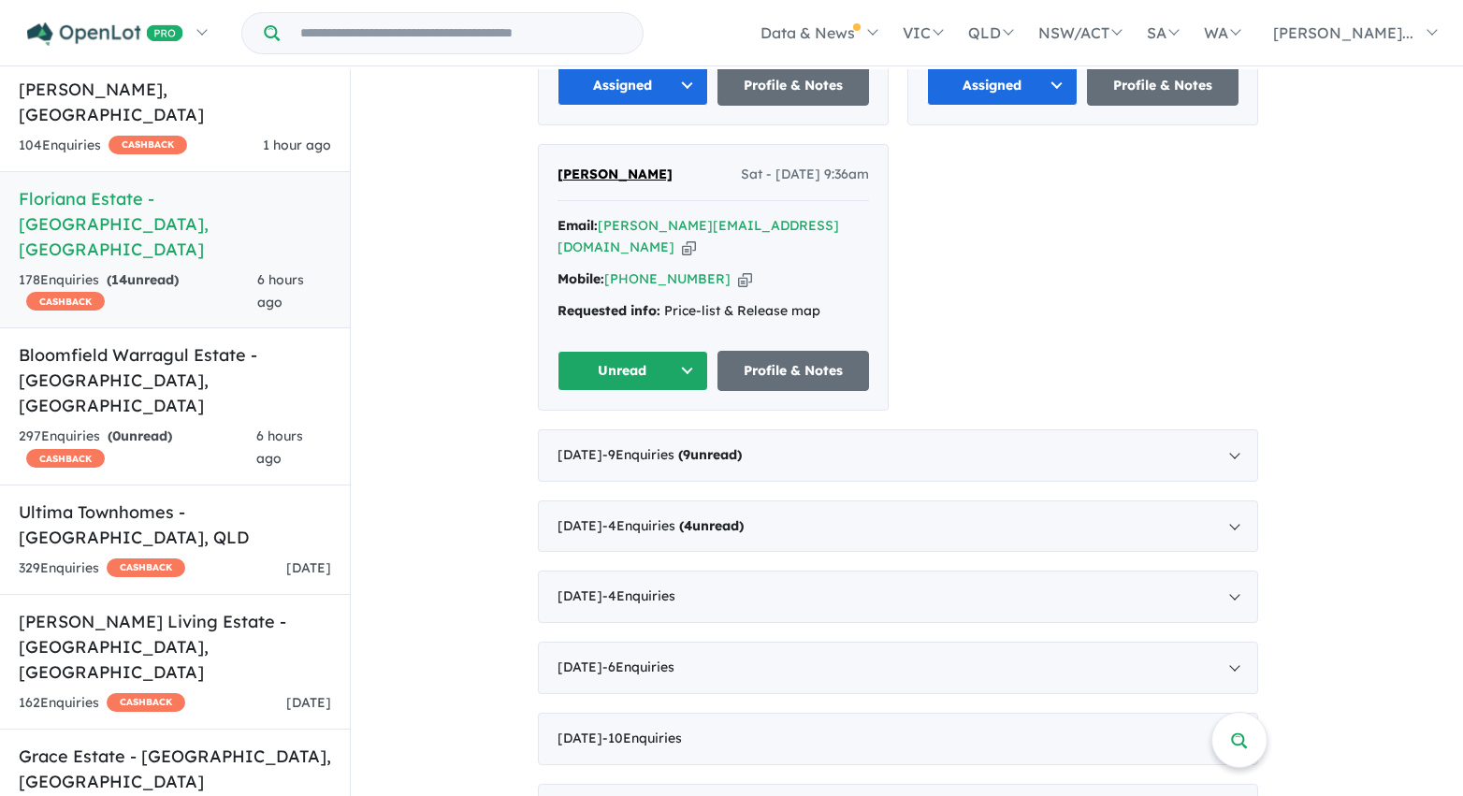
click at [623, 351] on button "Unread" at bounding box center [633, 371] width 152 height 40
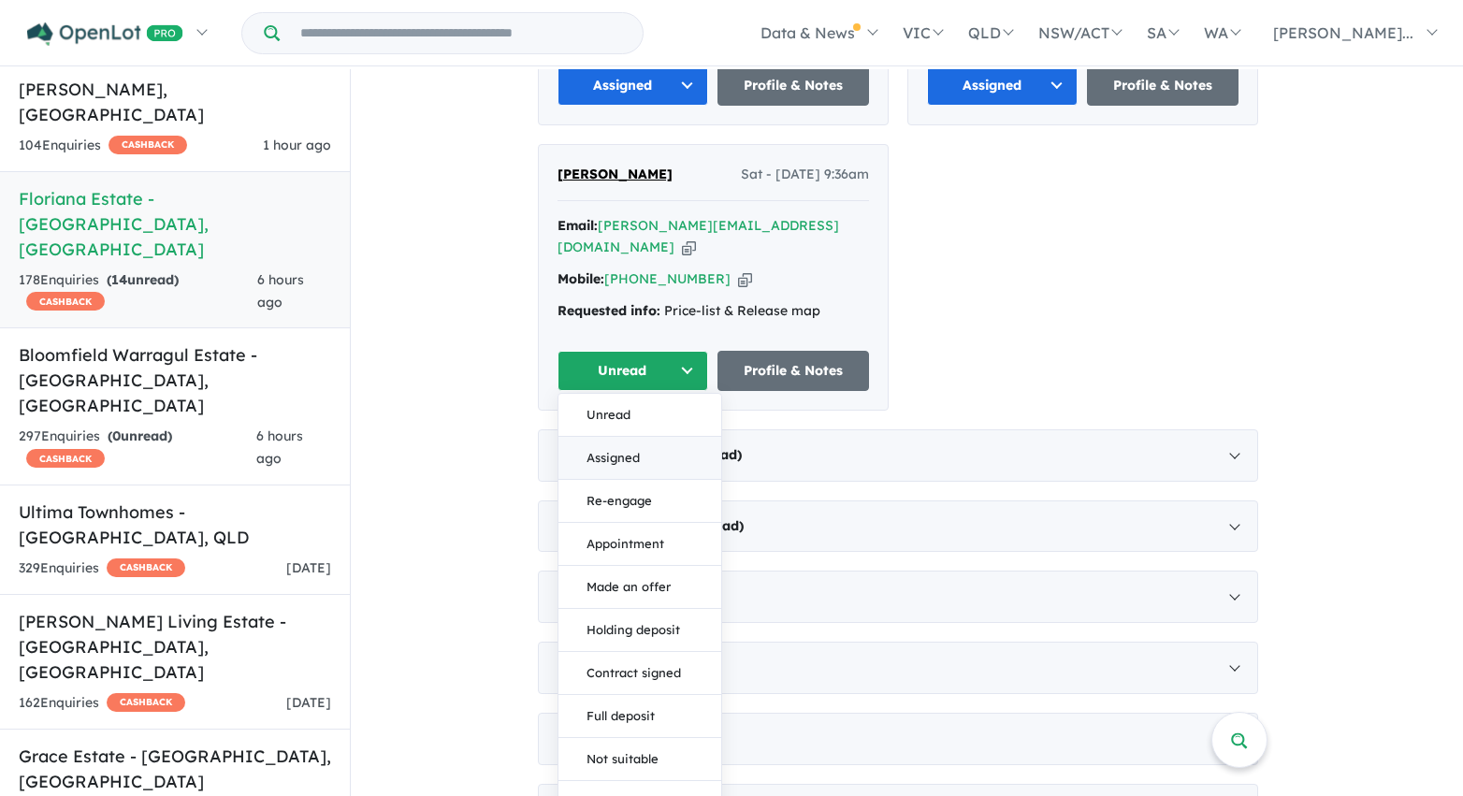
click at [623, 437] on button "Assigned" at bounding box center [639, 458] width 163 height 43
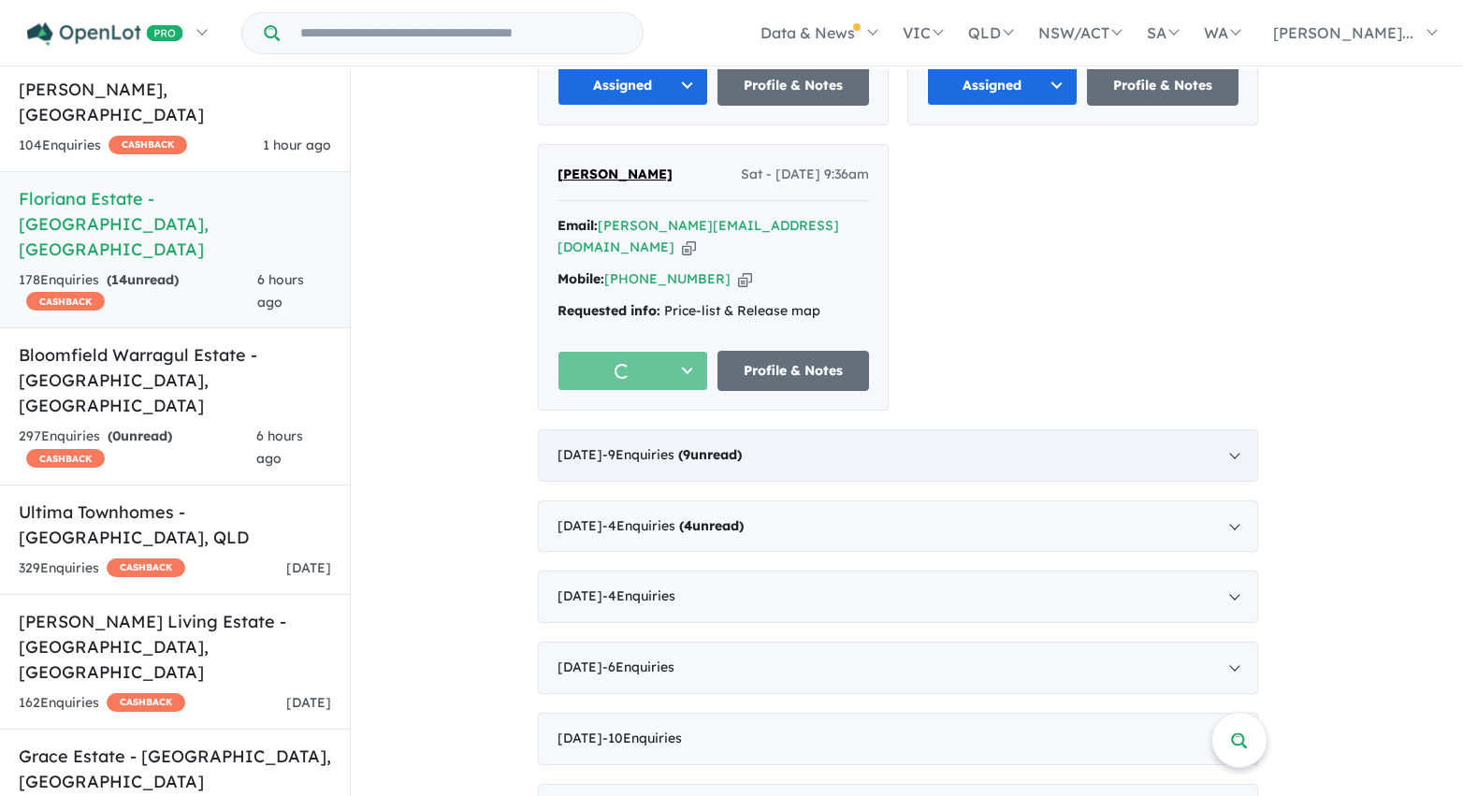
click at [688, 446] on span "- 9 Enquir ies ( 9 unread)" at bounding box center [671, 454] width 139 height 17
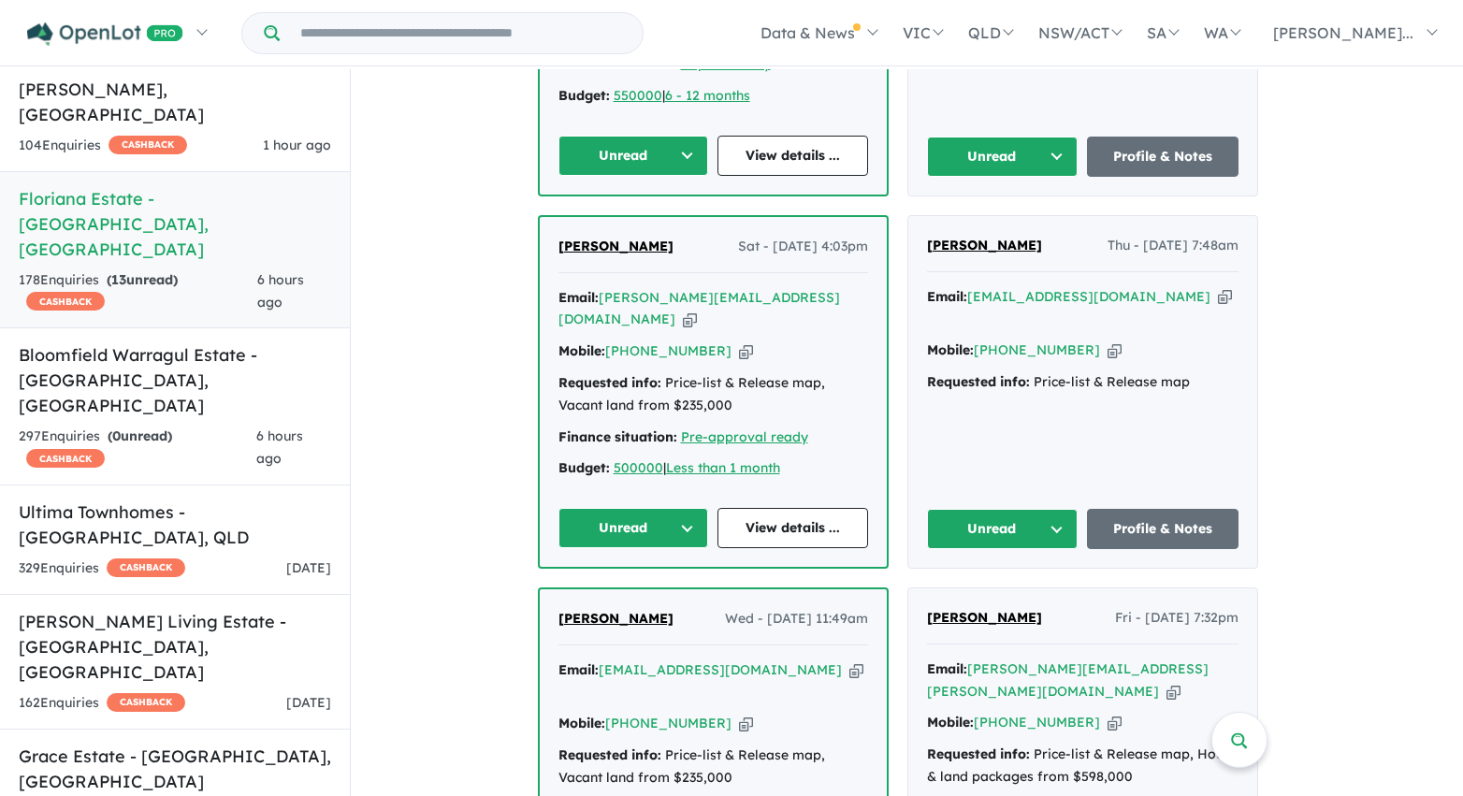
scroll to position [1131, 0]
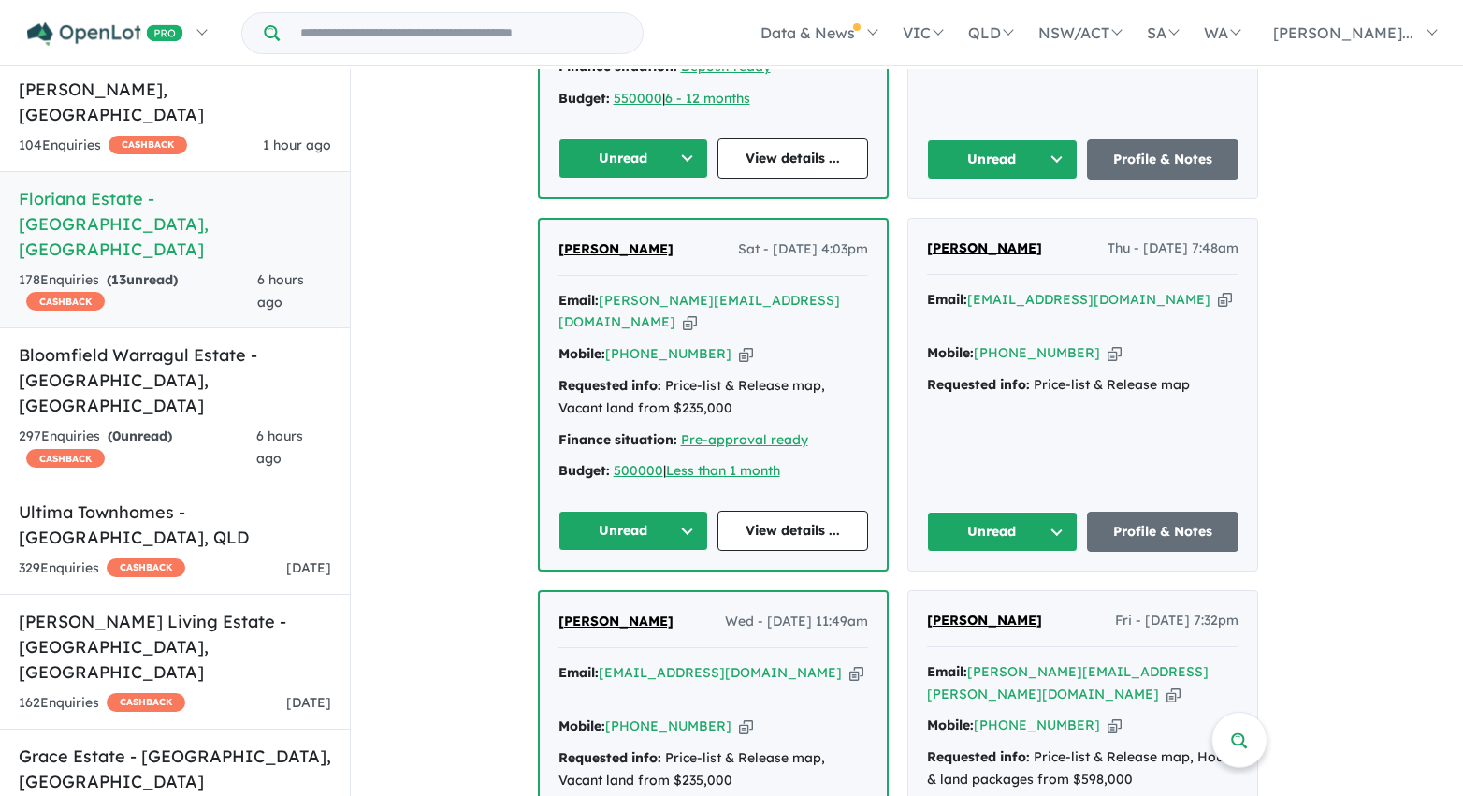
click at [634, 138] on button "Unread" at bounding box center [633, 158] width 151 height 40
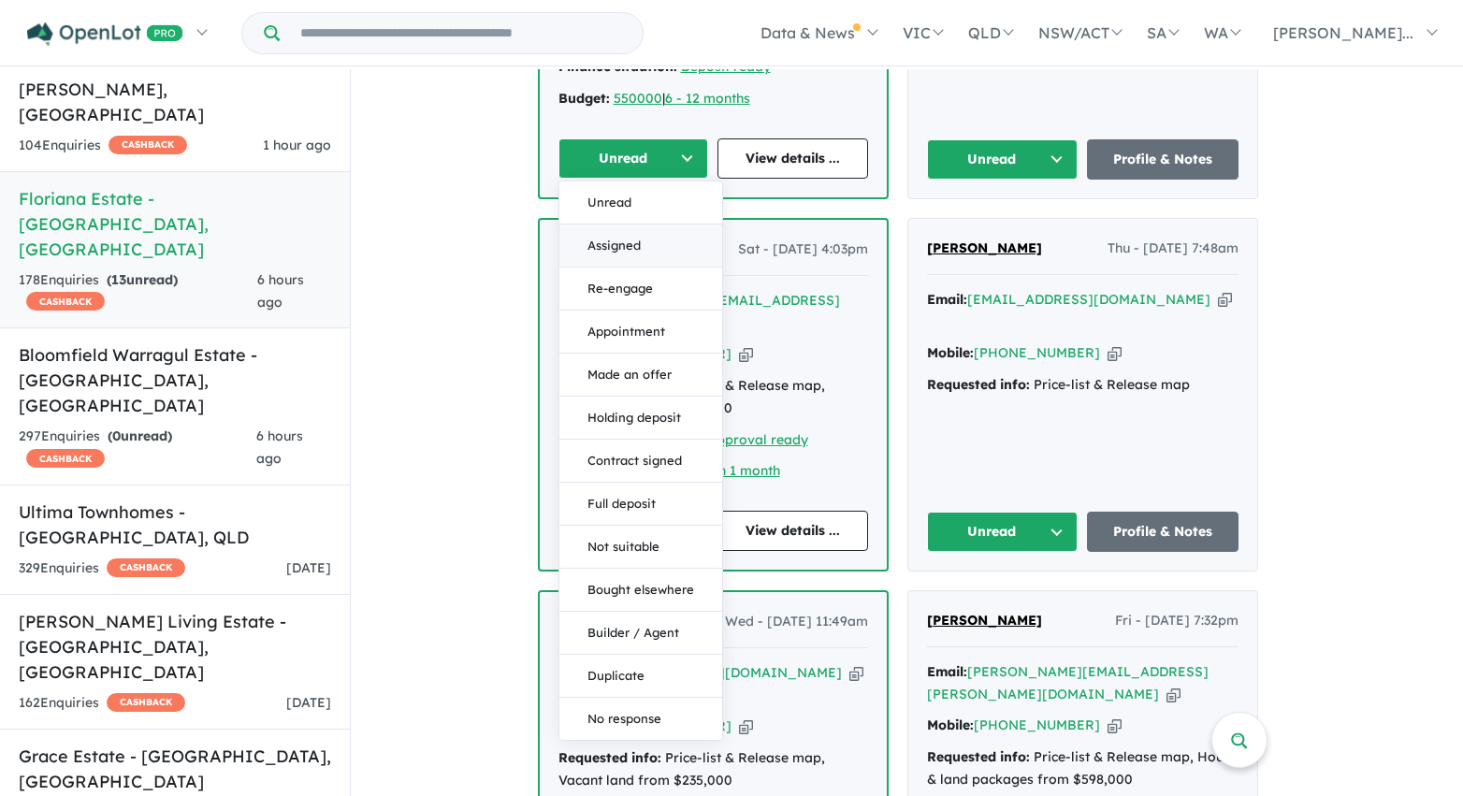
click at [634, 224] on button "Assigned" at bounding box center [640, 245] width 163 height 43
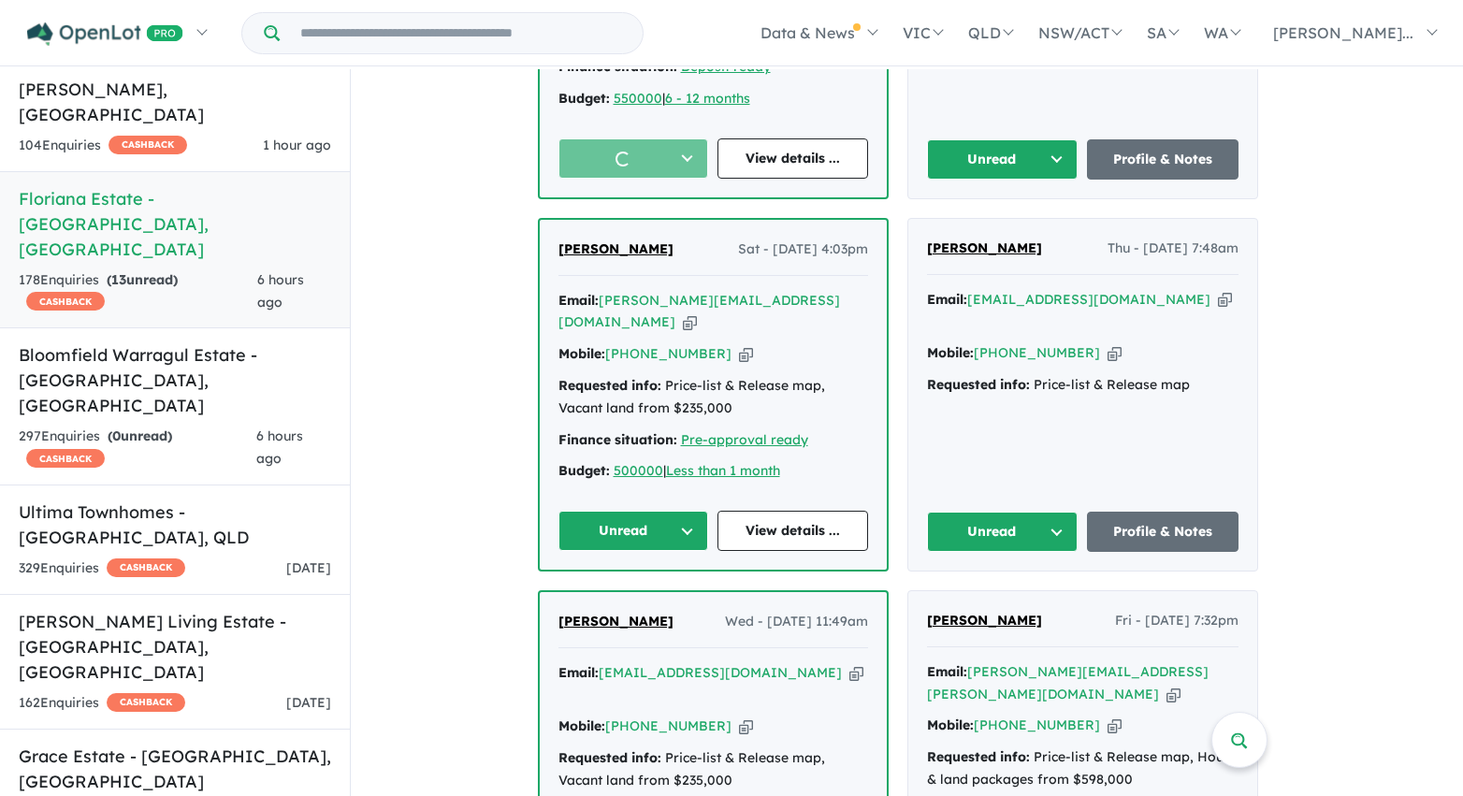
click at [1002, 139] on button "Unread" at bounding box center [1003, 159] width 152 height 40
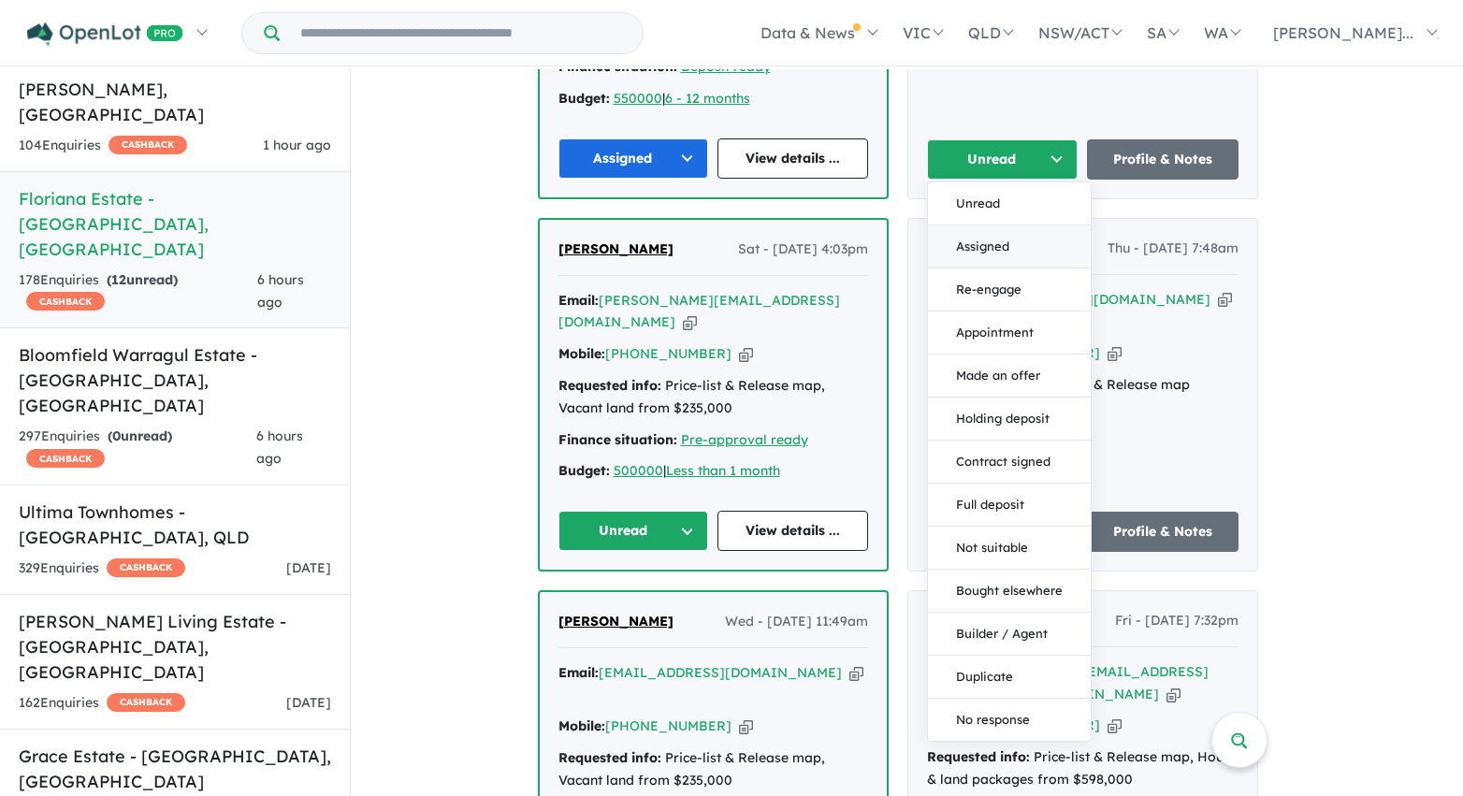
click at [1003, 225] on button "Assigned" at bounding box center [1009, 246] width 163 height 43
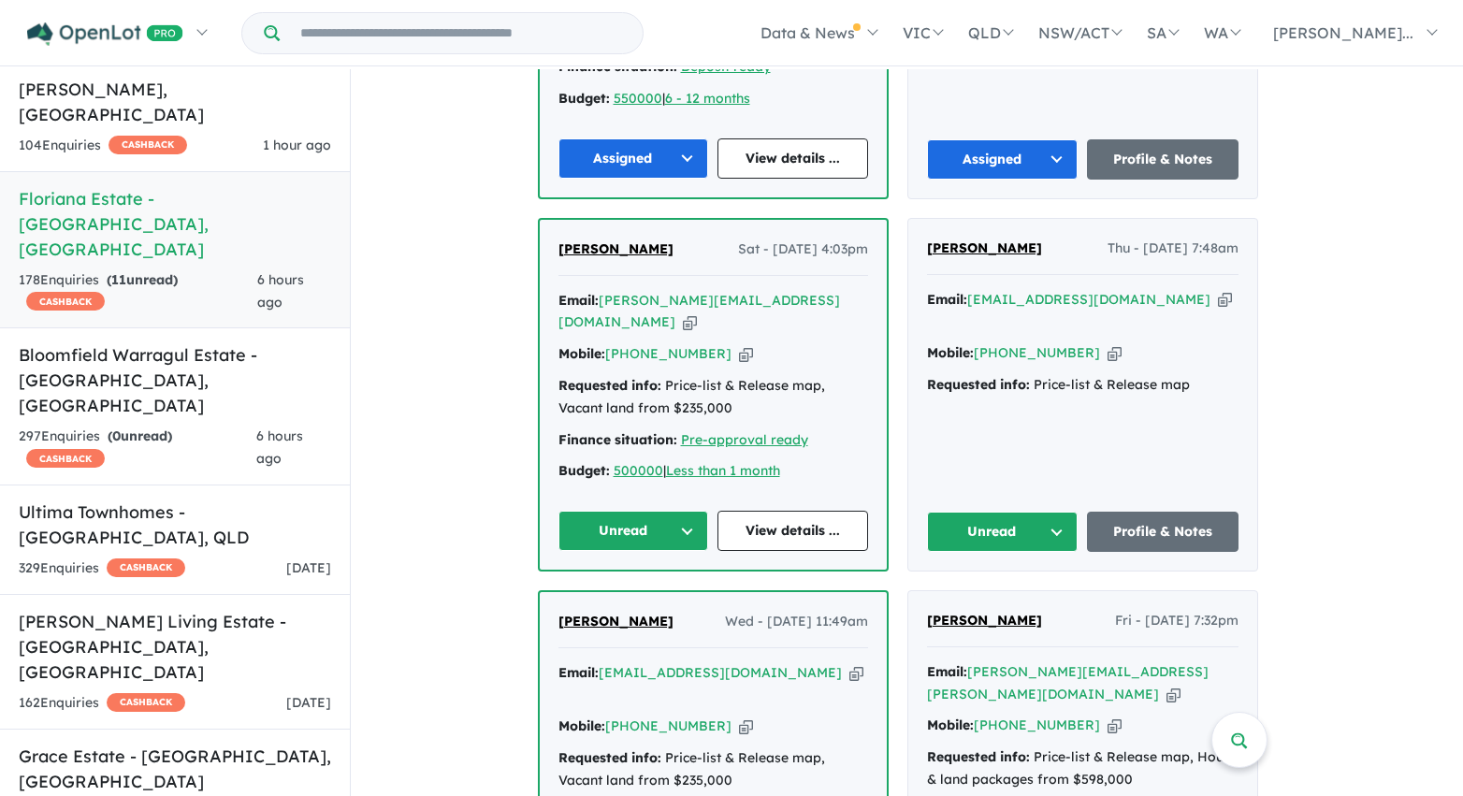
click at [1026, 512] on button "Unread" at bounding box center [1003, 532] width 152 height 40
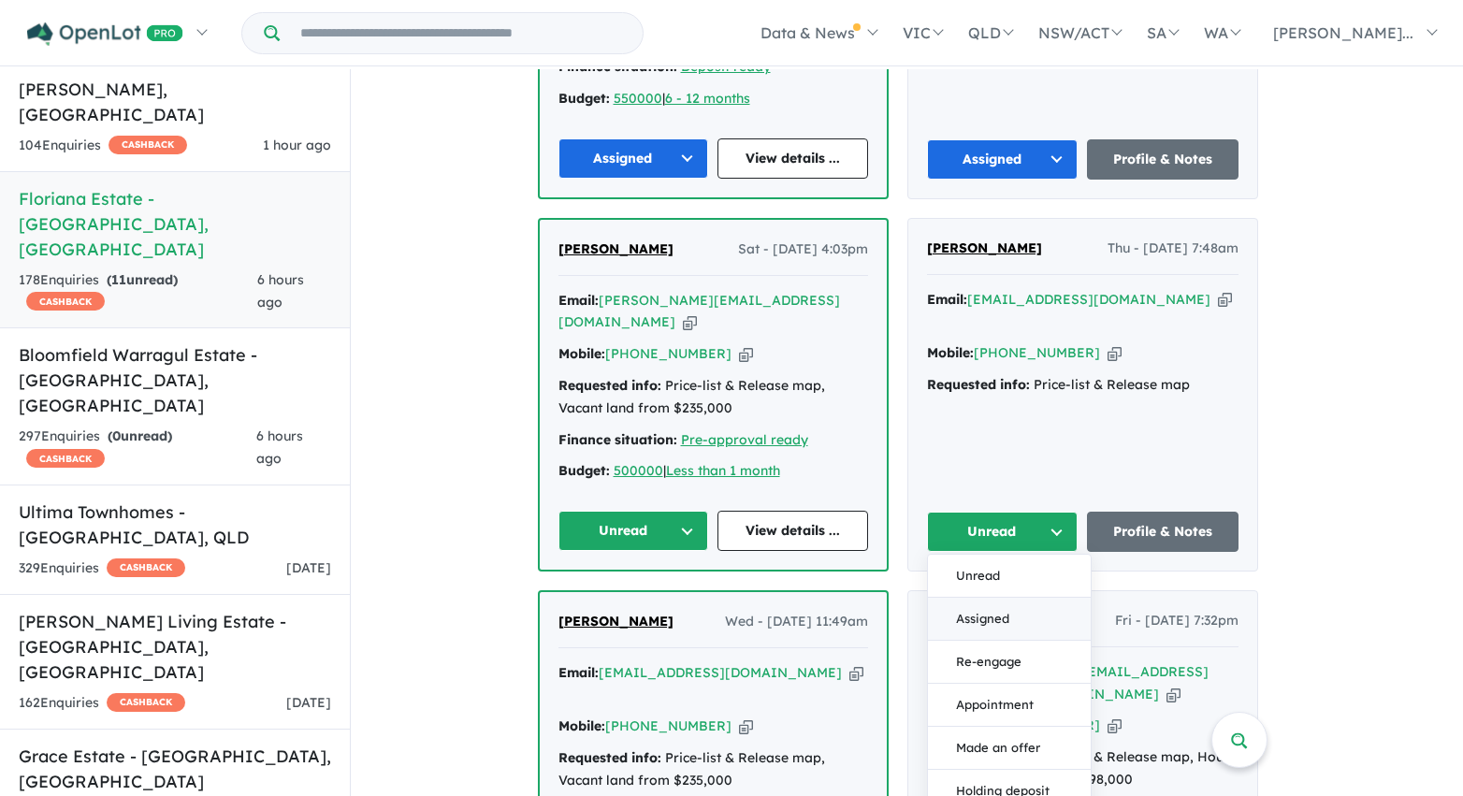
click at [1013, 598] on button "Assigned" at bounding box center [1009, 619] width 163 height 43
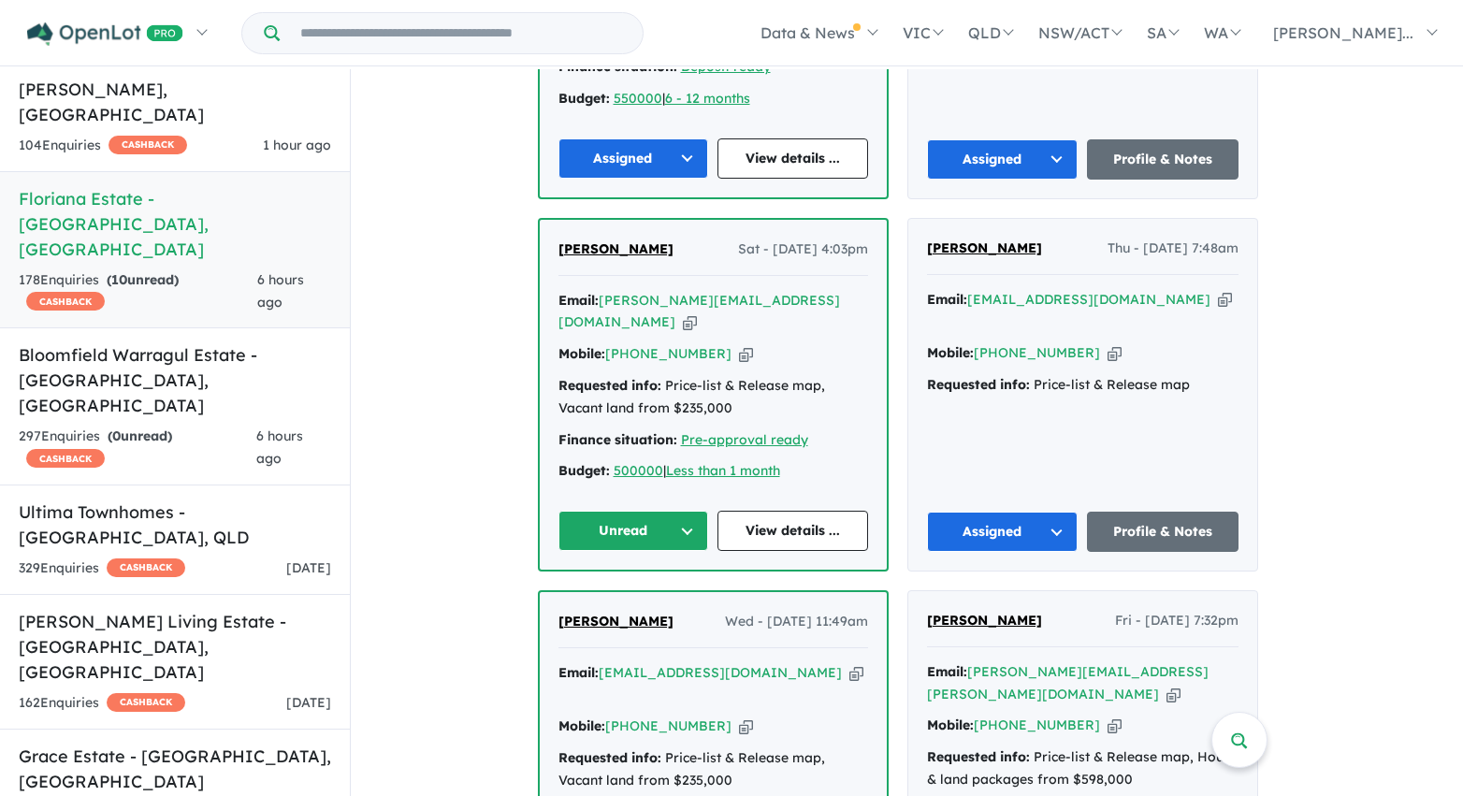
click at [653, 511] on button "Unread" at bounding box center [633, 531] width 151 height 40
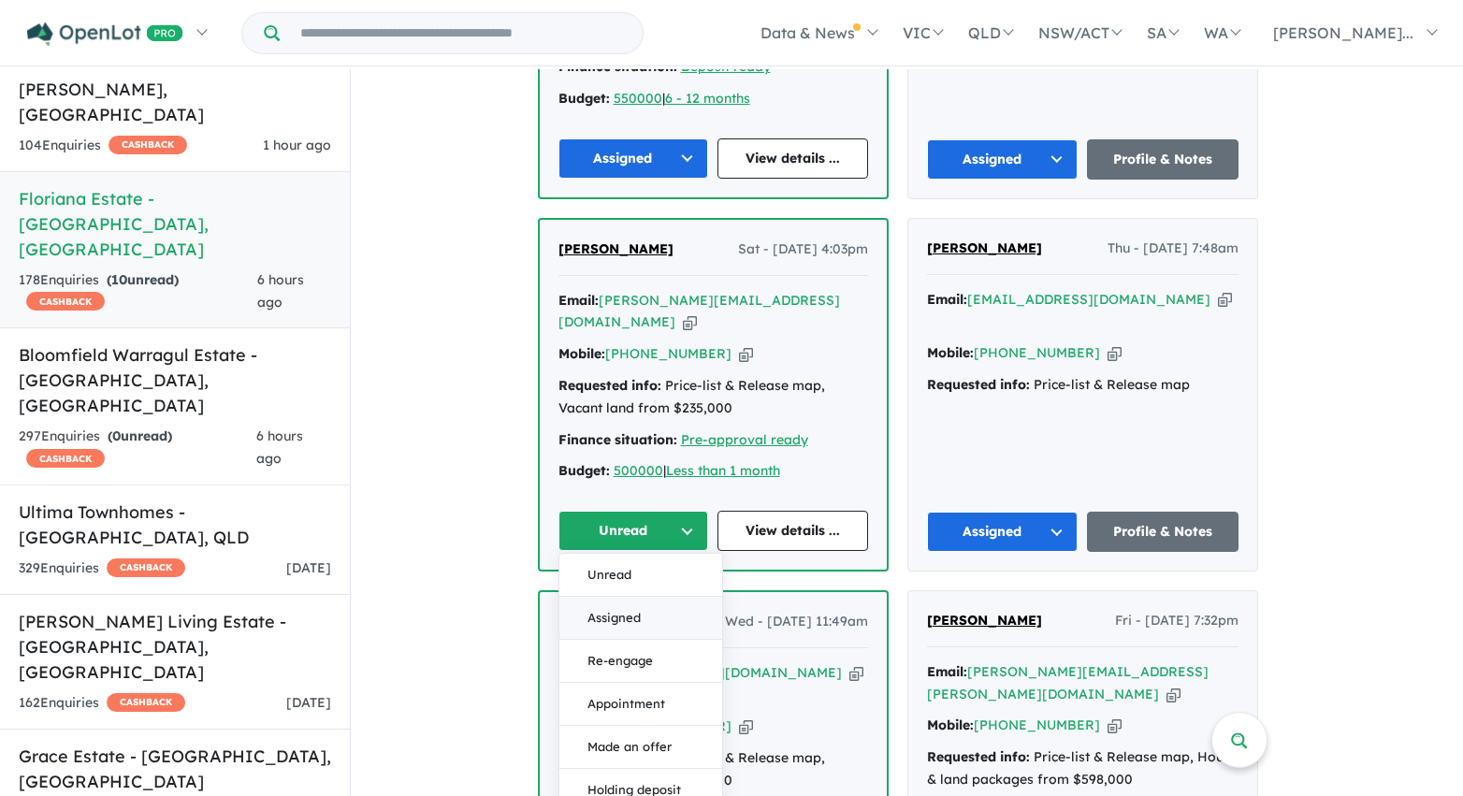
click at [645, 597] on button "Assigned" at bounding box center [640, 618] width 163 height 43
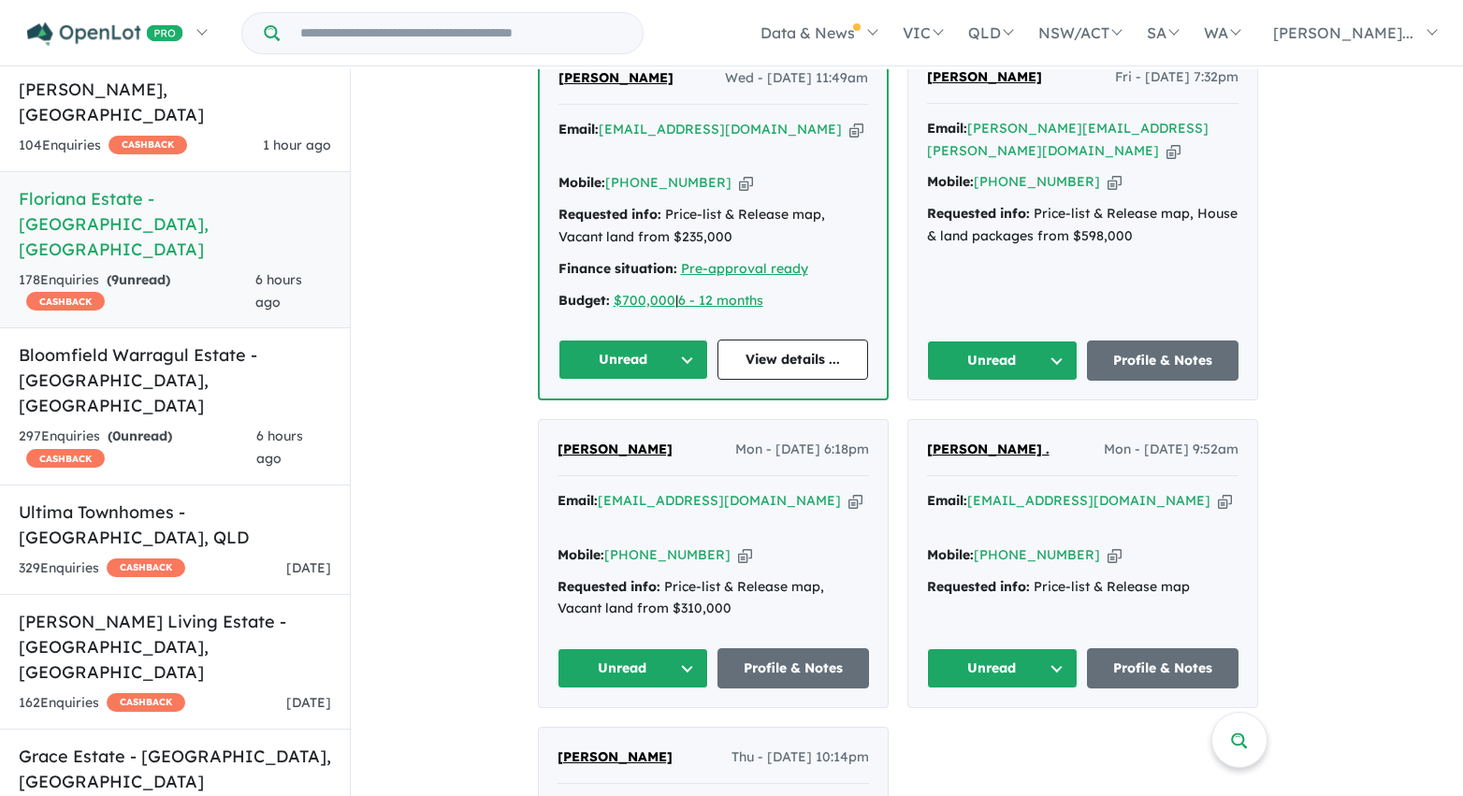
scroll to position [1720, 0]
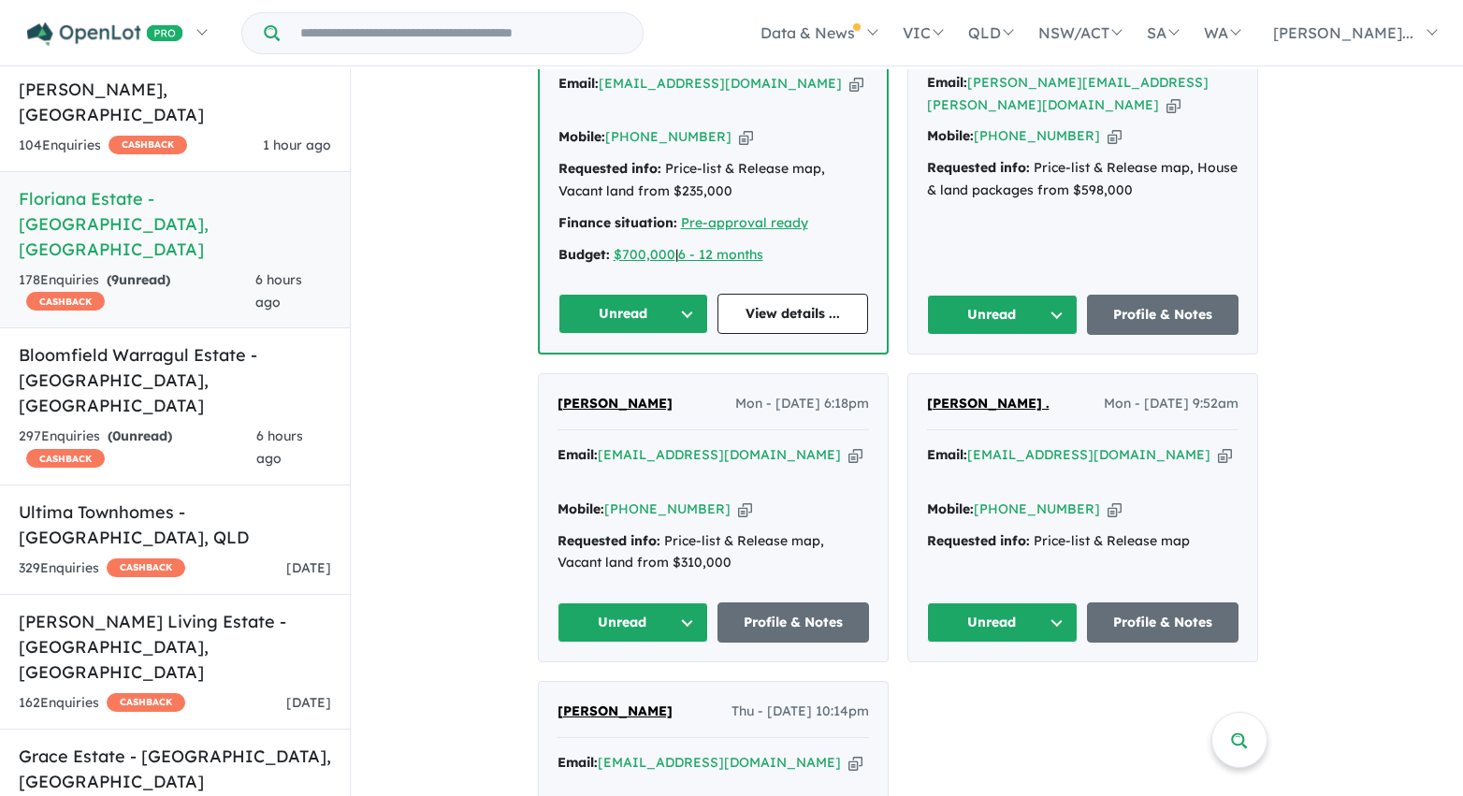
click at [620, 294] on button "Unread" at bounding box center [633, 314] width 151 height 40
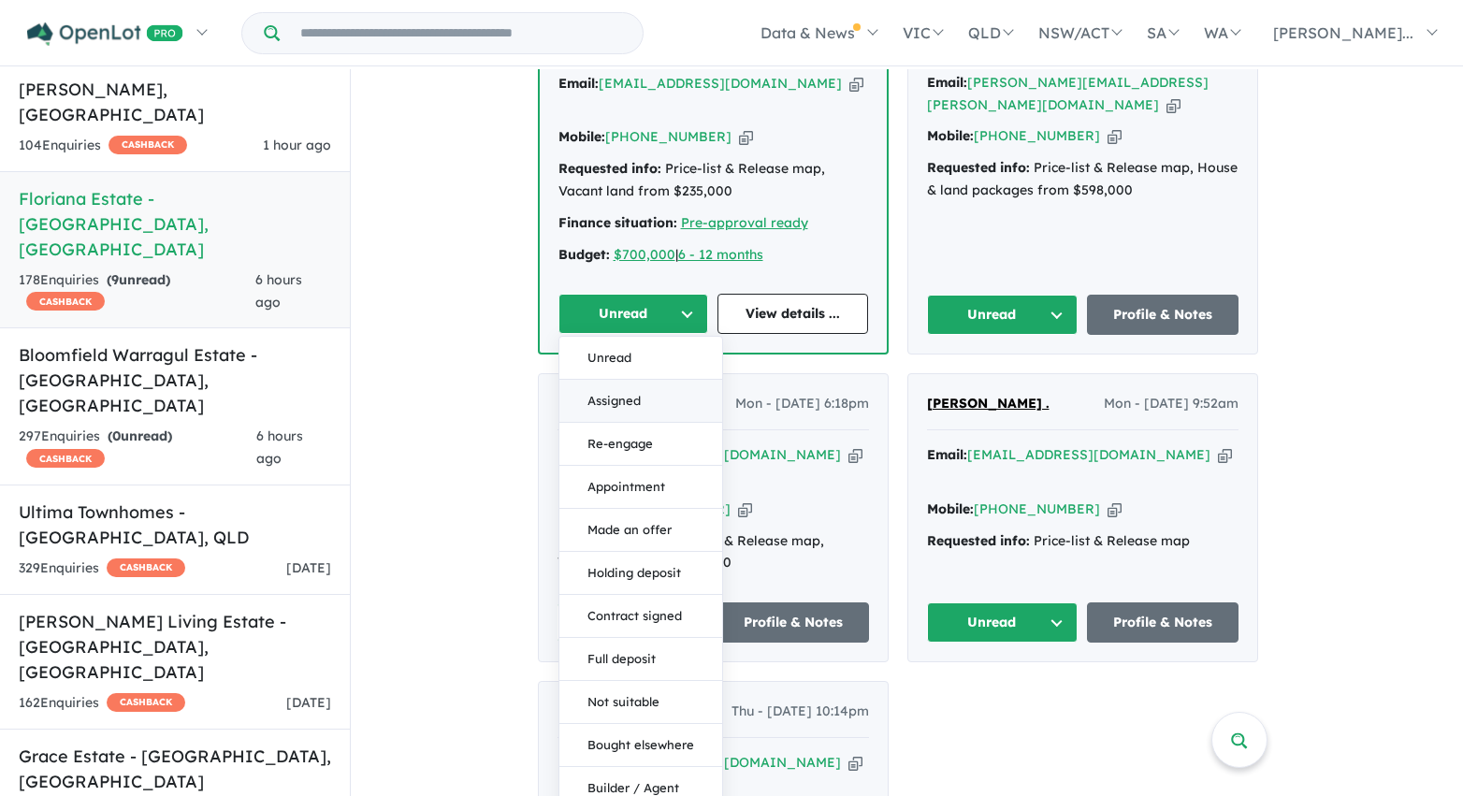
click at [635, 380] on button "Assigned" at bounding box center [640, 401] width 163 height 43
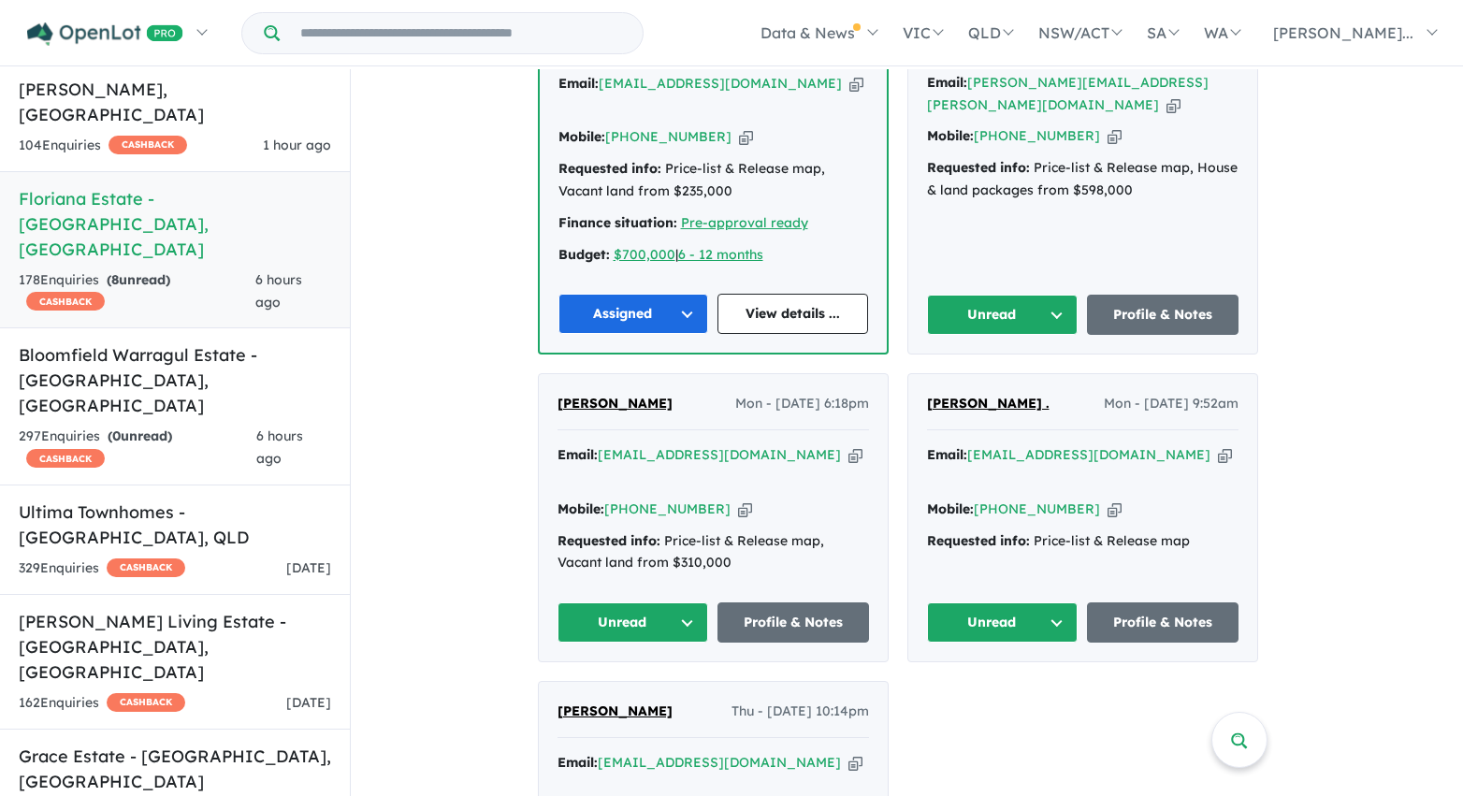
click at [992, 295] on button "Unread" at bounding box center [1003, 315] width 152 height 40
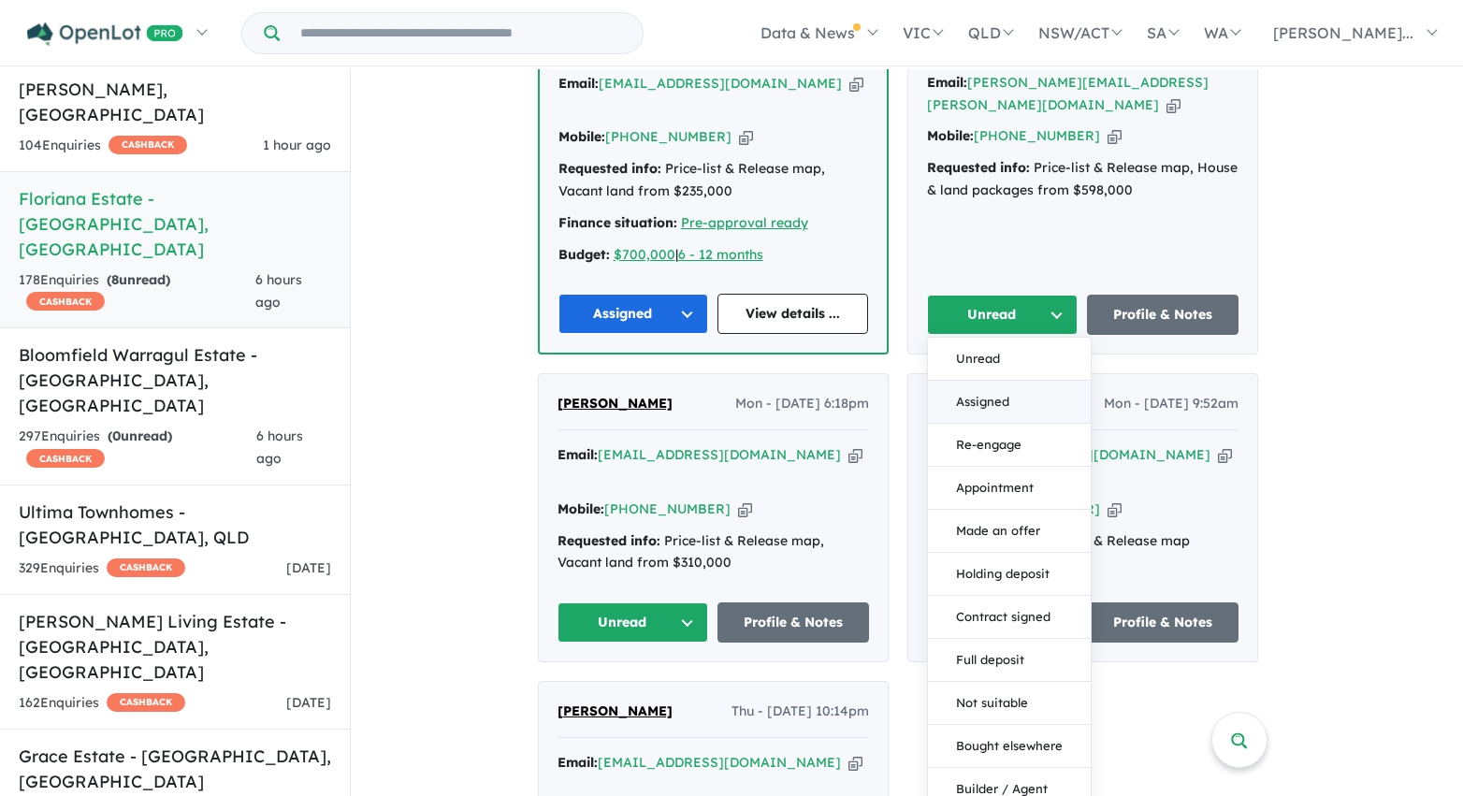
click at [998, 381] on button "Assigned" at bounding box center [1009, 402] width 163 height 43
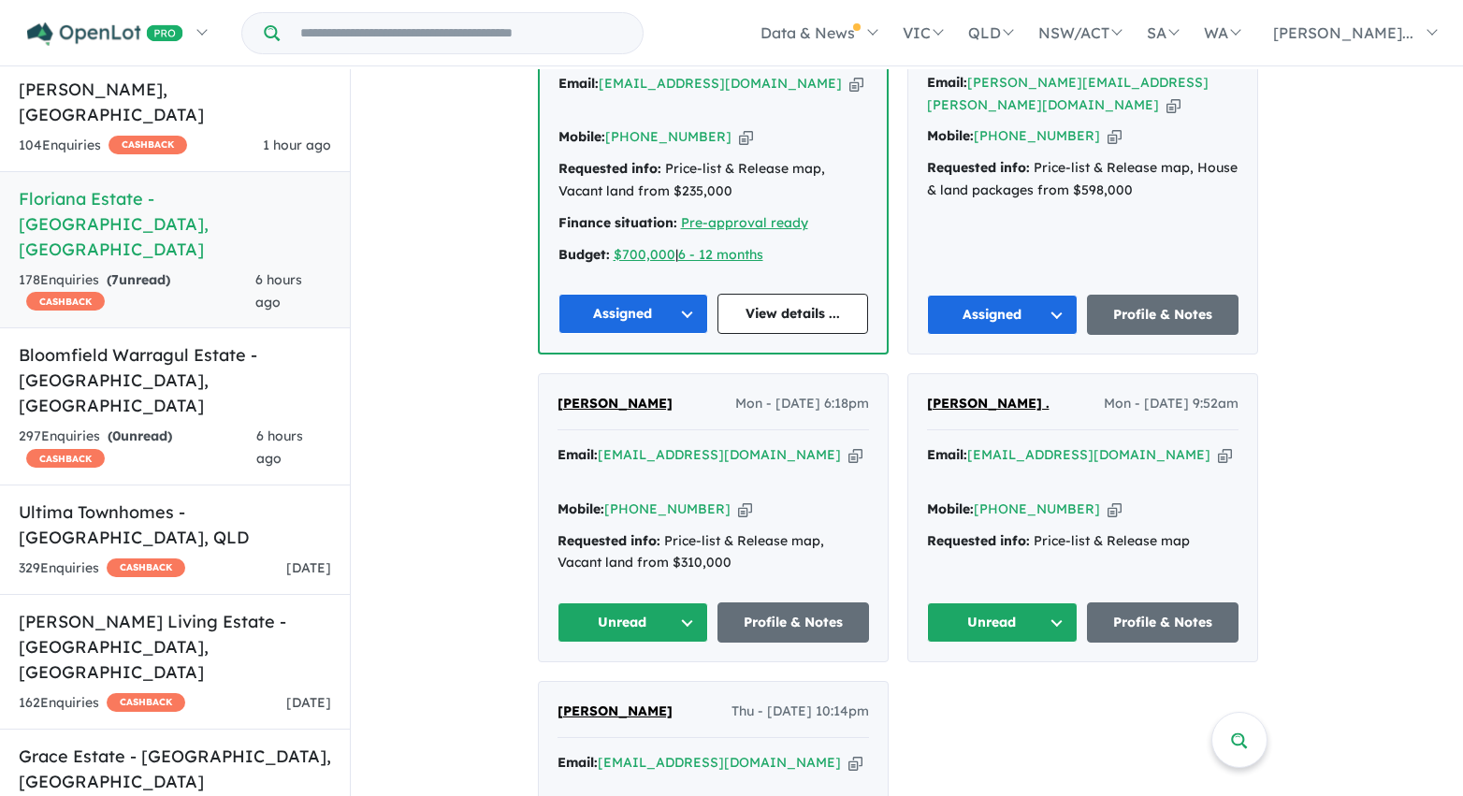
click at [998, 602] on button "Unread" at bounding box center [1003, 622] width 152 height 40
click at [990, 688] on button "Assigned" at bounding box center [1009, 709] width 163 height 43
click at [623, 602] on button "Unread" at bounding box center [633, 622] width 152 height 40
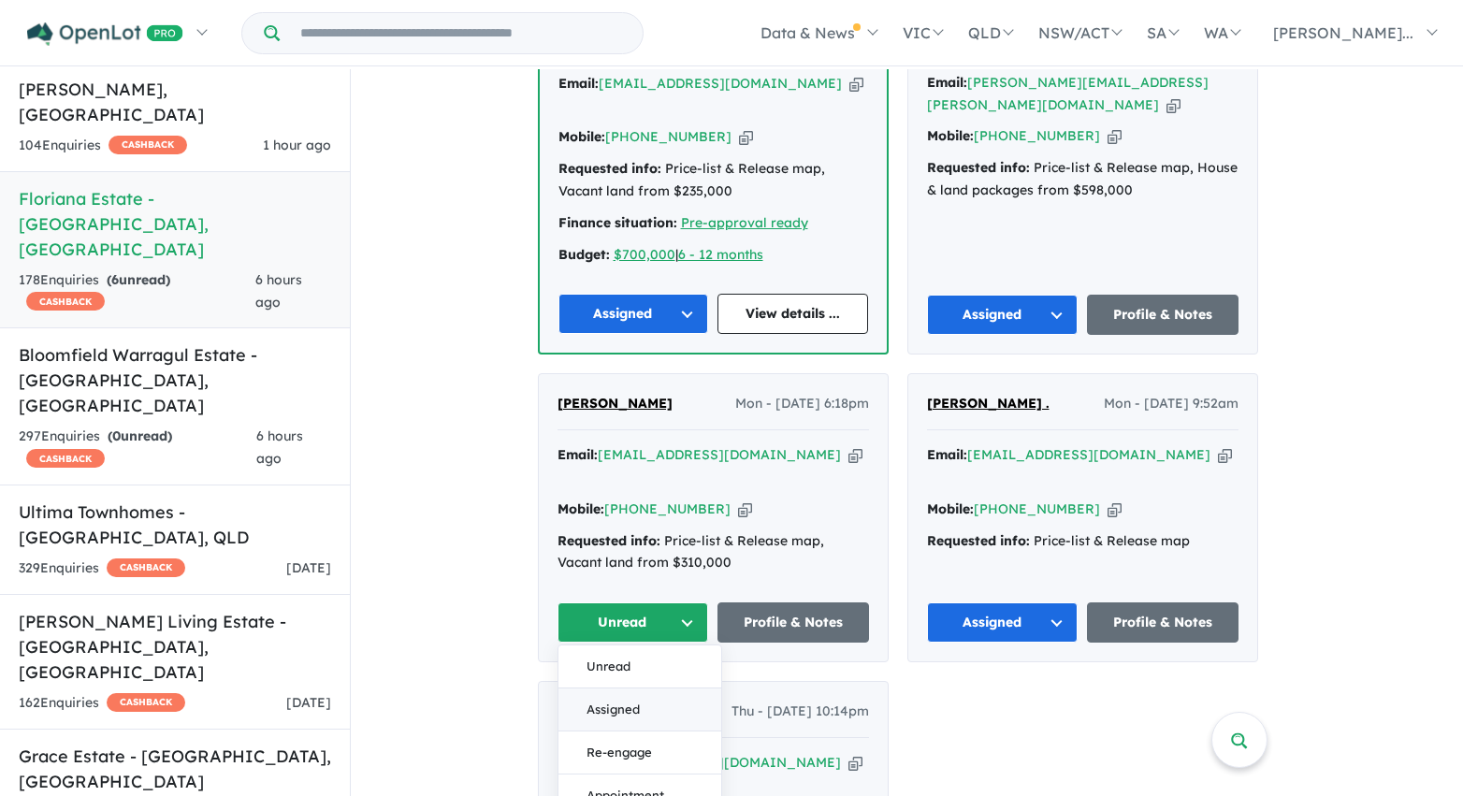
click at [626, 688] on button "Assigned" at bounding box center [639, 709] width 163 height 43
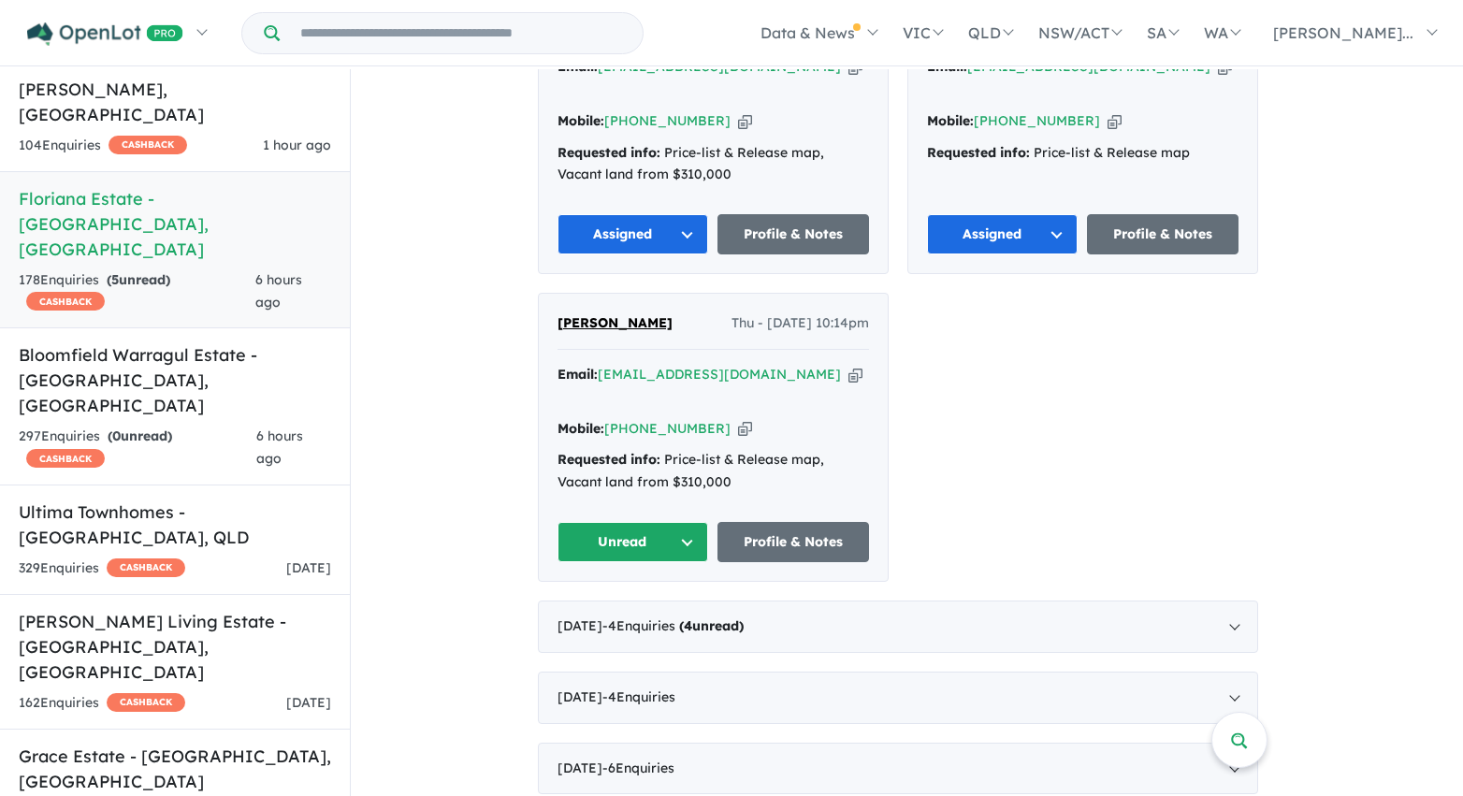
scroll to position [2115, 0]
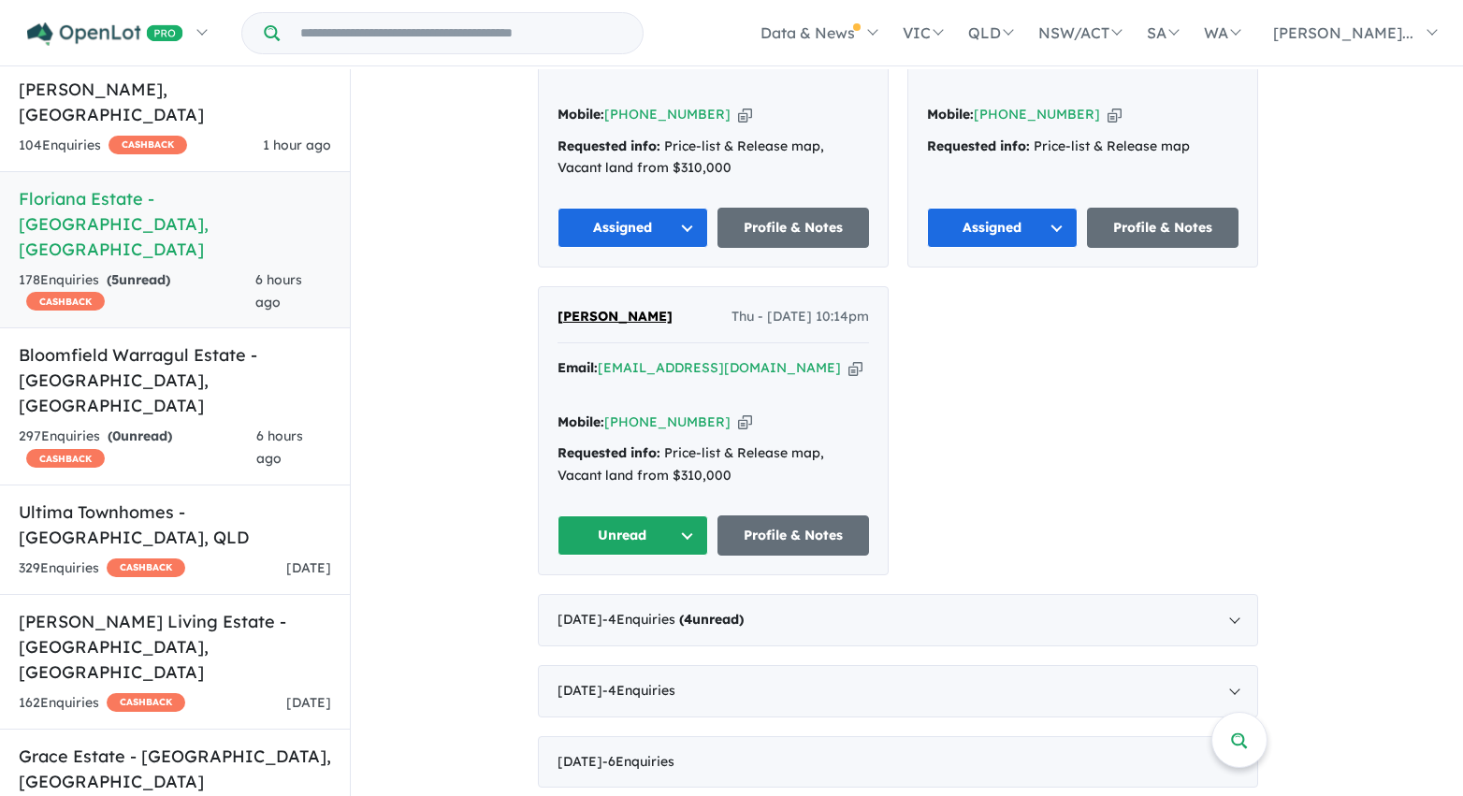
click at [613, 515] on button "Unread" at bounding box center [633, 535] width 152 height 40
click at [626, 601] on button "Assigned" at bounding box center [639, 622] width 163 height 43
click at [796, 594] on div "June 2025 - 4 Enquir ies ( 4 unread)" at bounding box center [898, 620] width 720 height 52
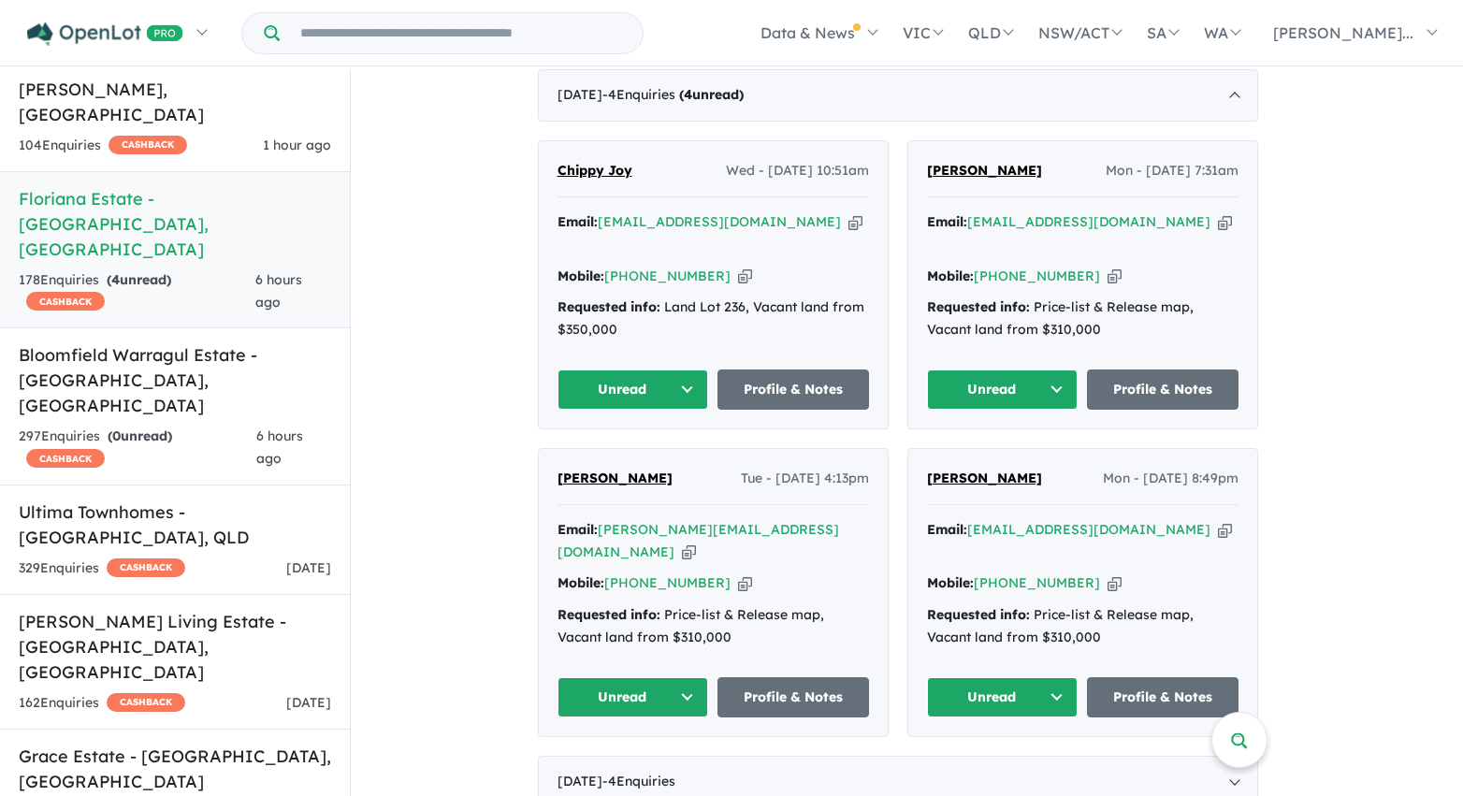
scroll to position [1154, 0]
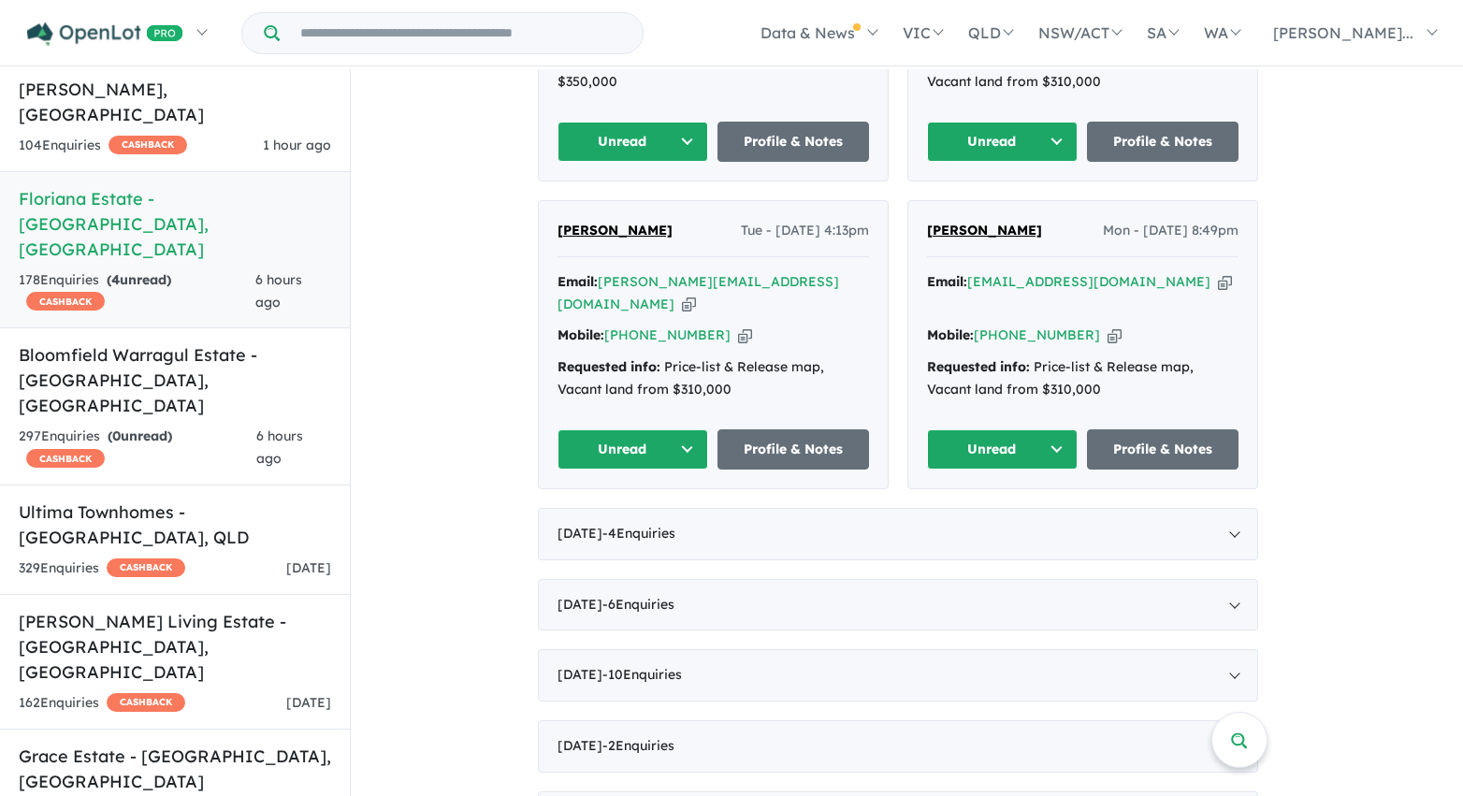
click at [642, 122] on button "Unread" at bounding box center [633, 142] width 152 height 40
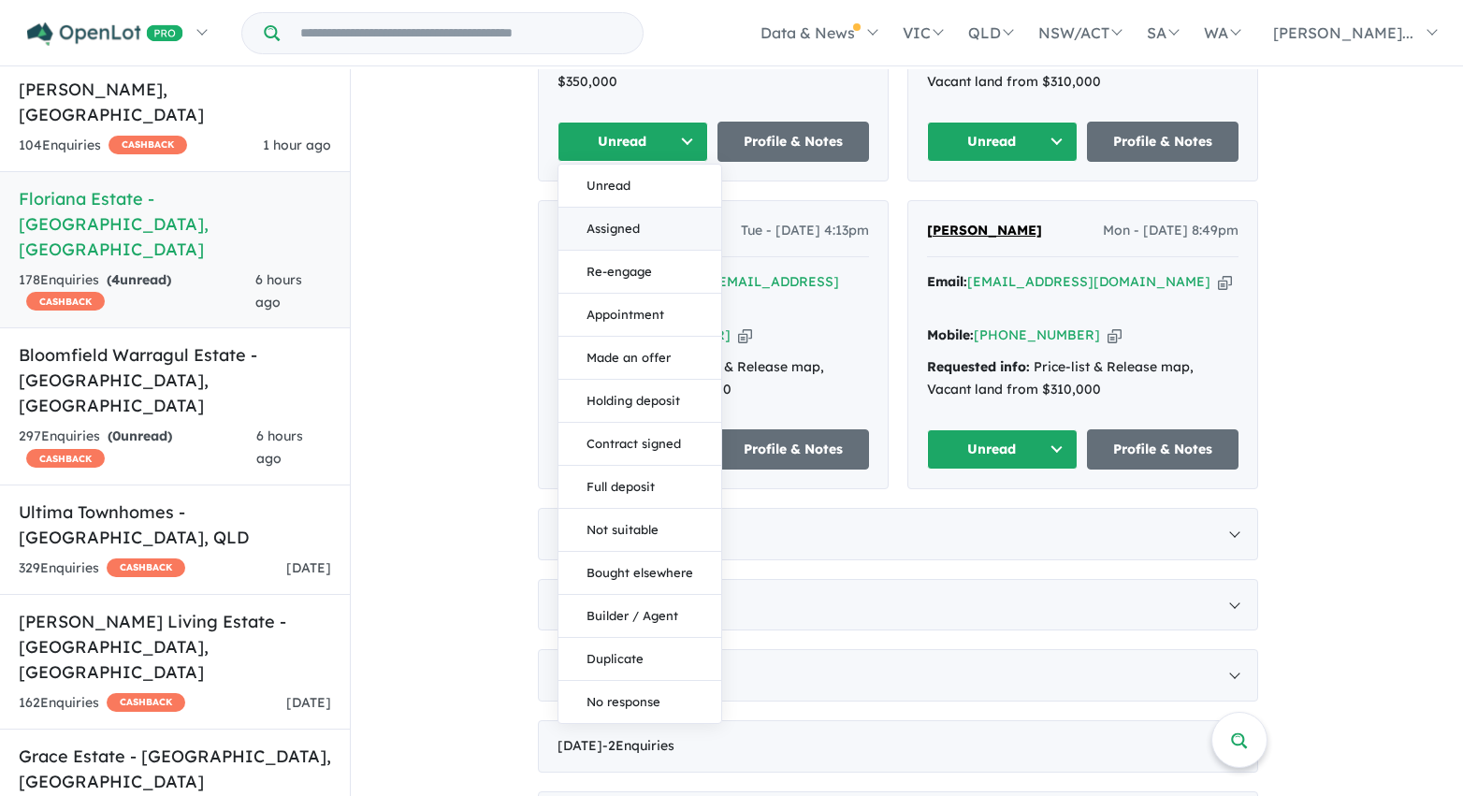
click at [630, 208] on button "Assigned" at bounding box center [639, 229] width 163 height 43
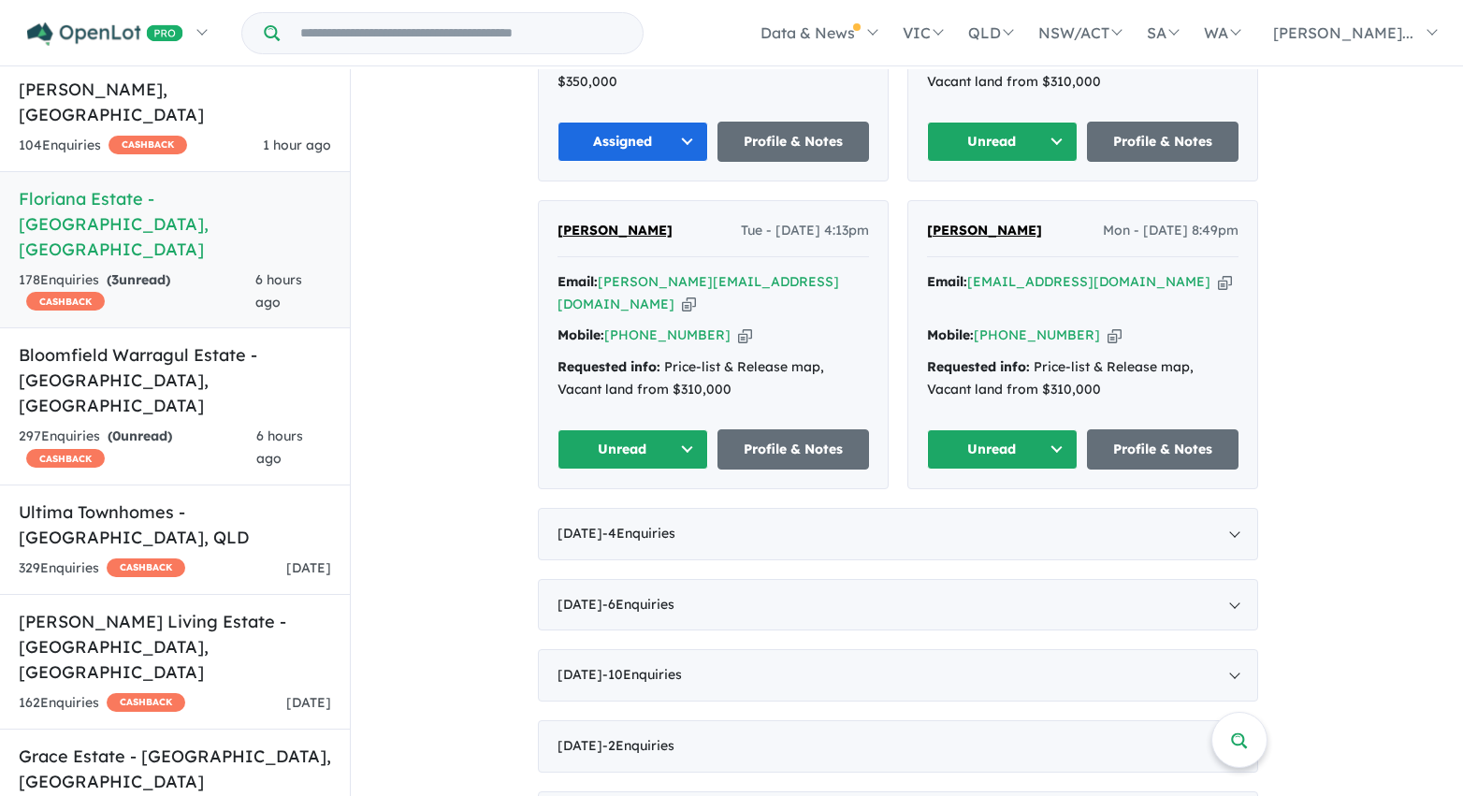
click at [974, 122] on button "Unread" at bounding box center [1003, 142] width 152 height 40
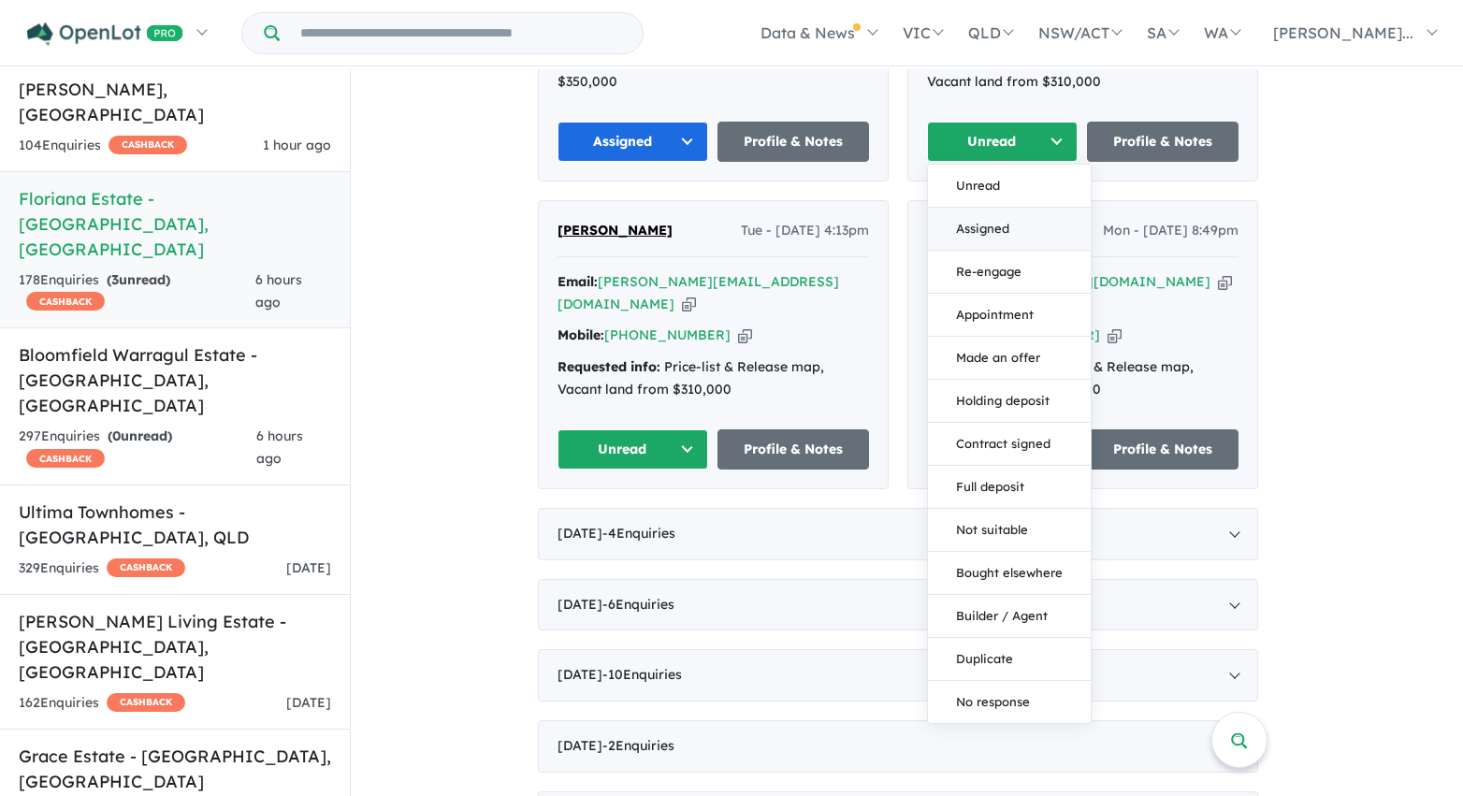
click at [982, 208] on button "Assigned" at bounding box center [1009, 229] width 163 height 43
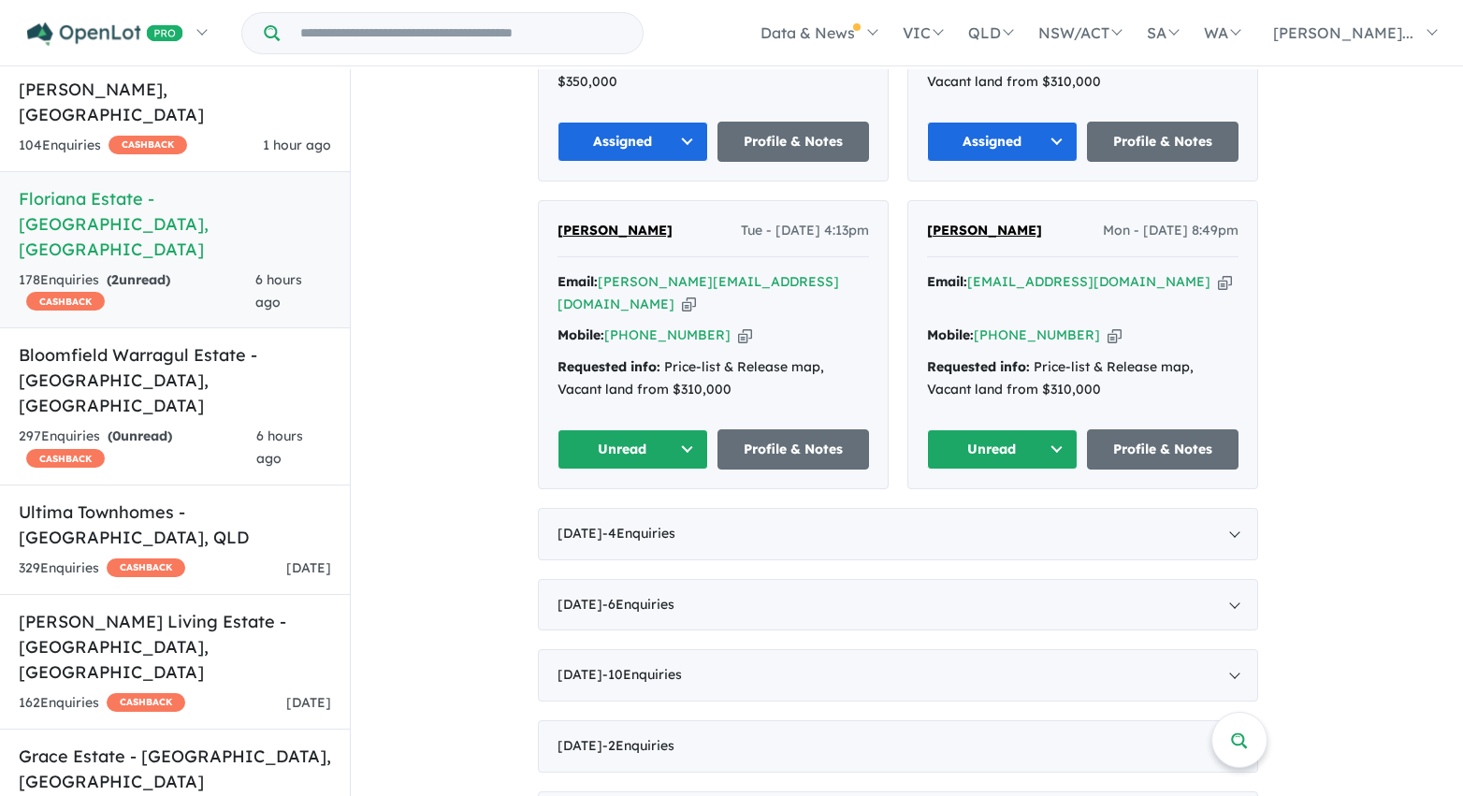
click at [1006, 429] on button "Unread" at bounding box center [1003, 449] width 152 height 40
click at [999, 515] on button "Assigned" at bounding box center [1009, 536] width 163 height 43
click at [636, 429] on button "Unread" at bounding box center [633, 449] width 152 height 40
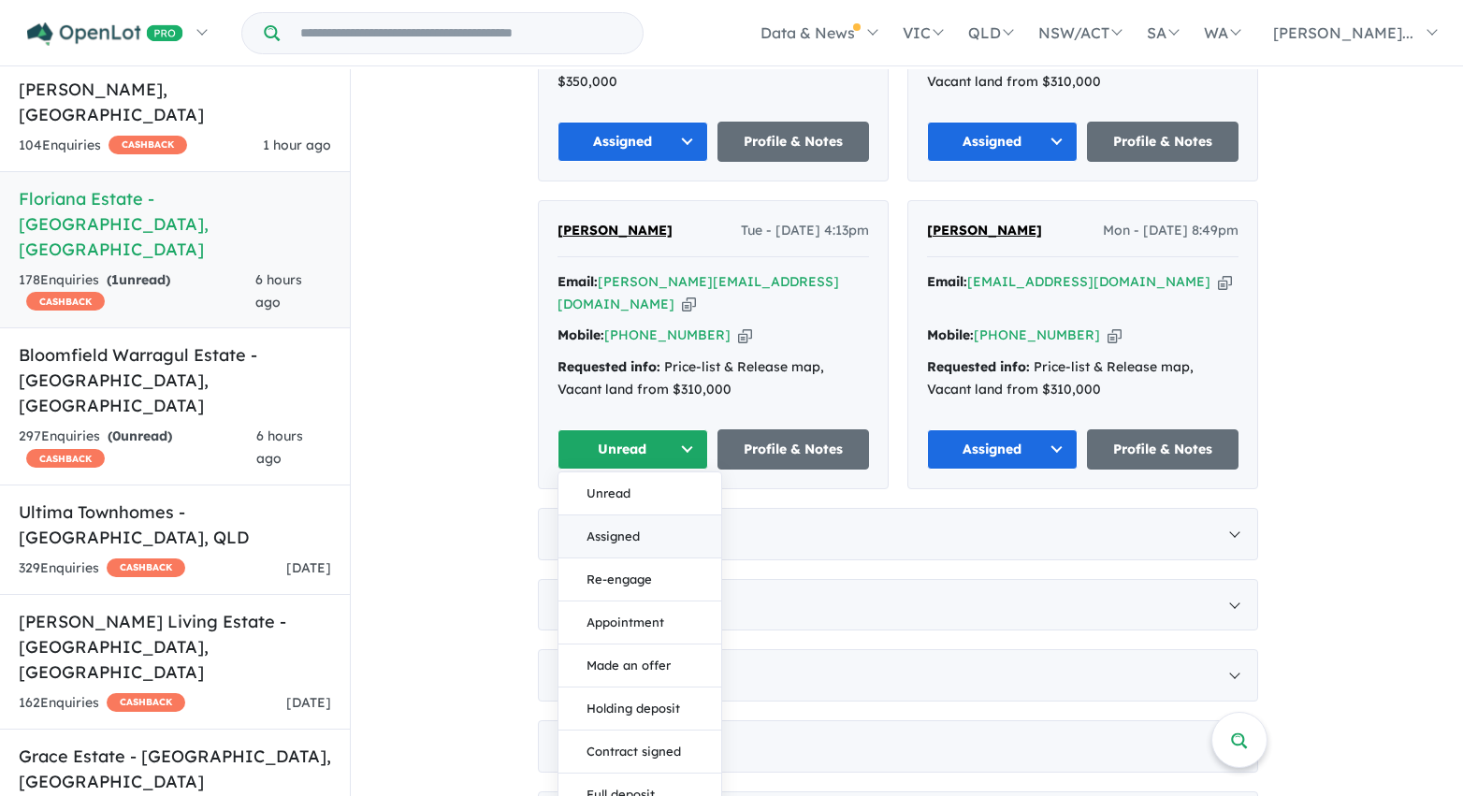
click at [646, 515] on button "Assigned" at bounding box center [639, 536] width 163 height 43
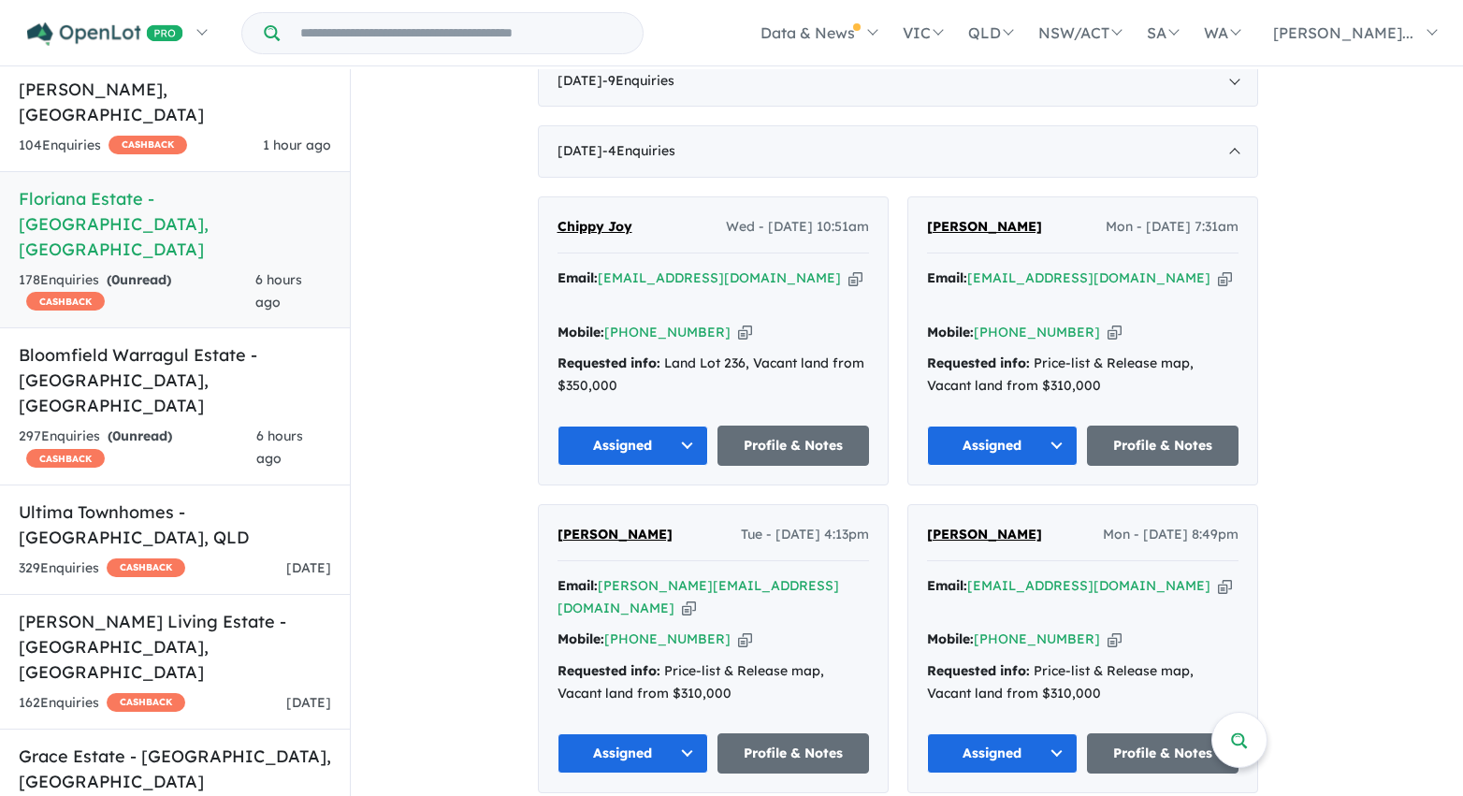
scroll to position [817, 0]
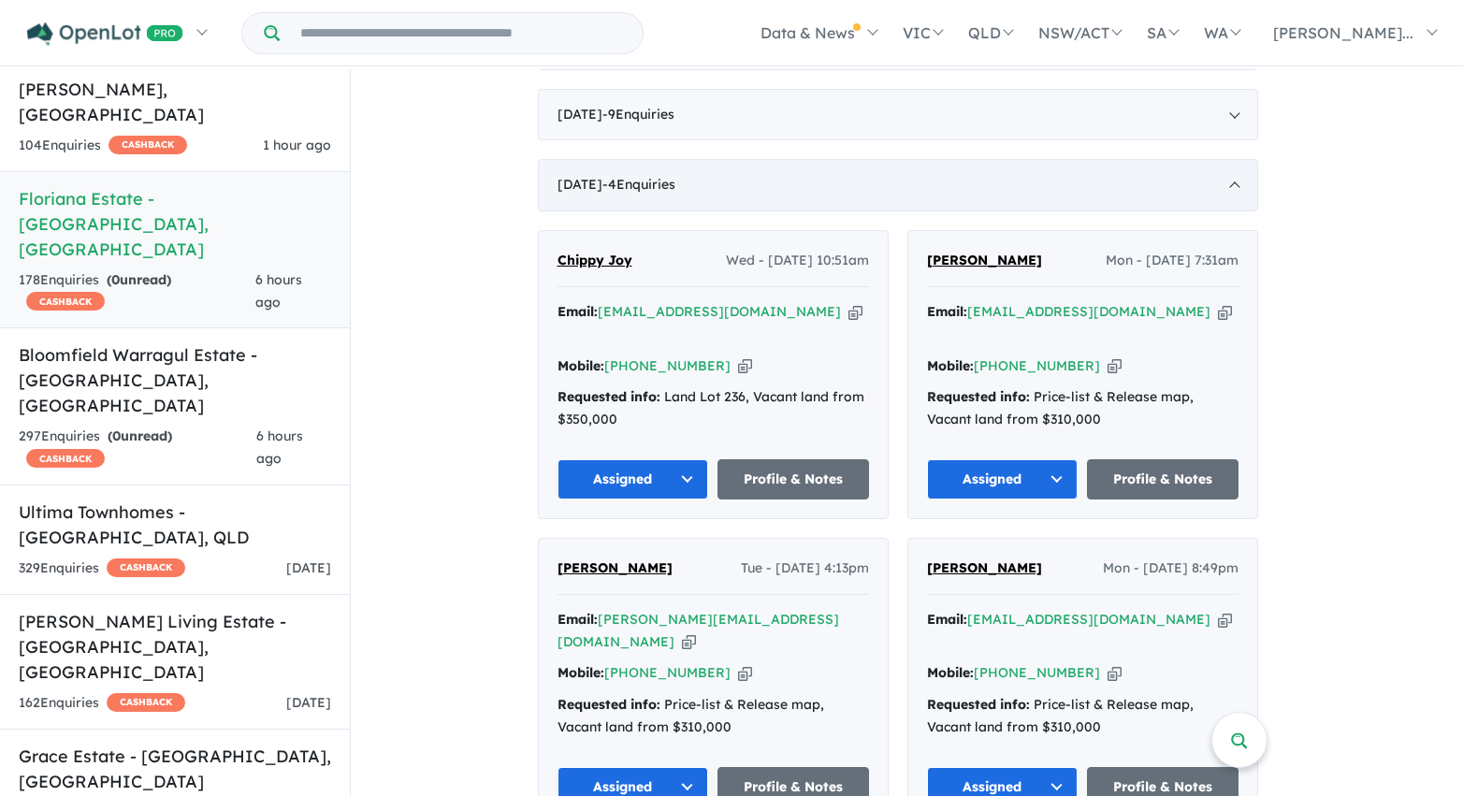
click at [742, 177] on div "June 2025 - 4 Enquir ies ( 0 unread)" at bounding box center [898, 185] width 720 height 52
